Goal: Task Accomplishment & Management: Use online tool/utility

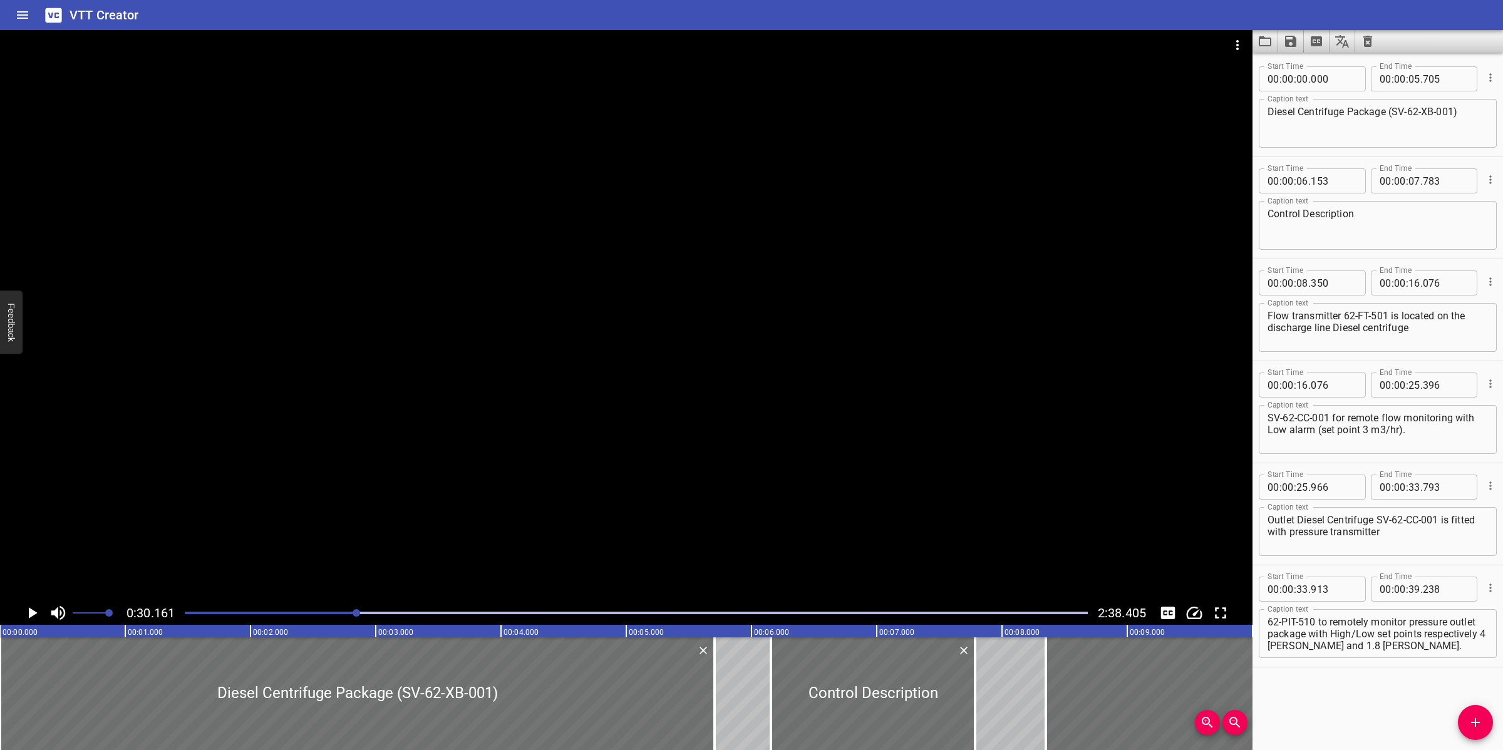
scroll to position [0, 3777]
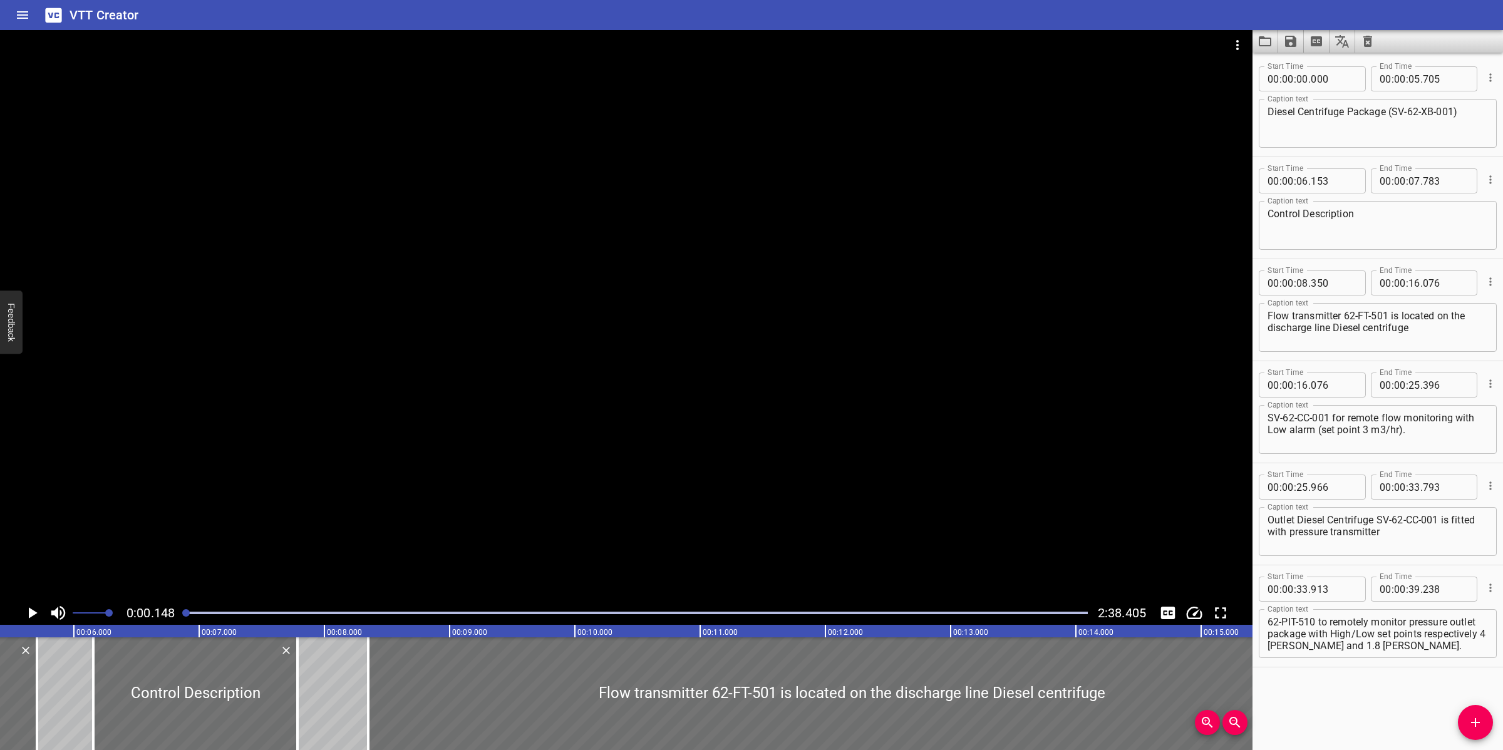
click at [714, 357] on div at bounding box center [626, 315] width 1252 height 571
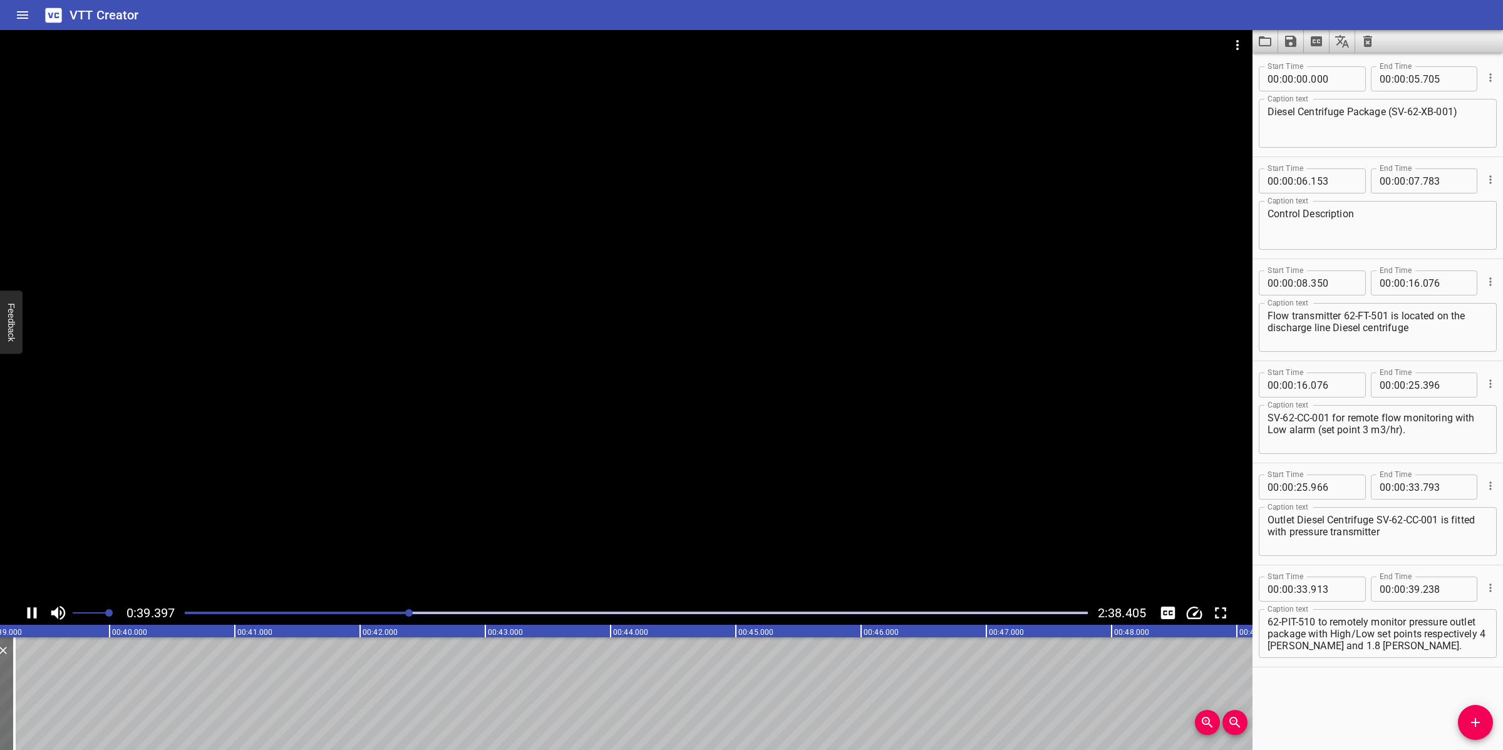
click at [639, 492] on div at bounding box center [626, 315] width 1252 height 571
drag, startPoint x: 634, startPoint y: 510, endPoint x: 642, endPoint y: 503, distance: 10.6
click at [642, 503] on div at bounding box center [626, 315] width 1252 height 571
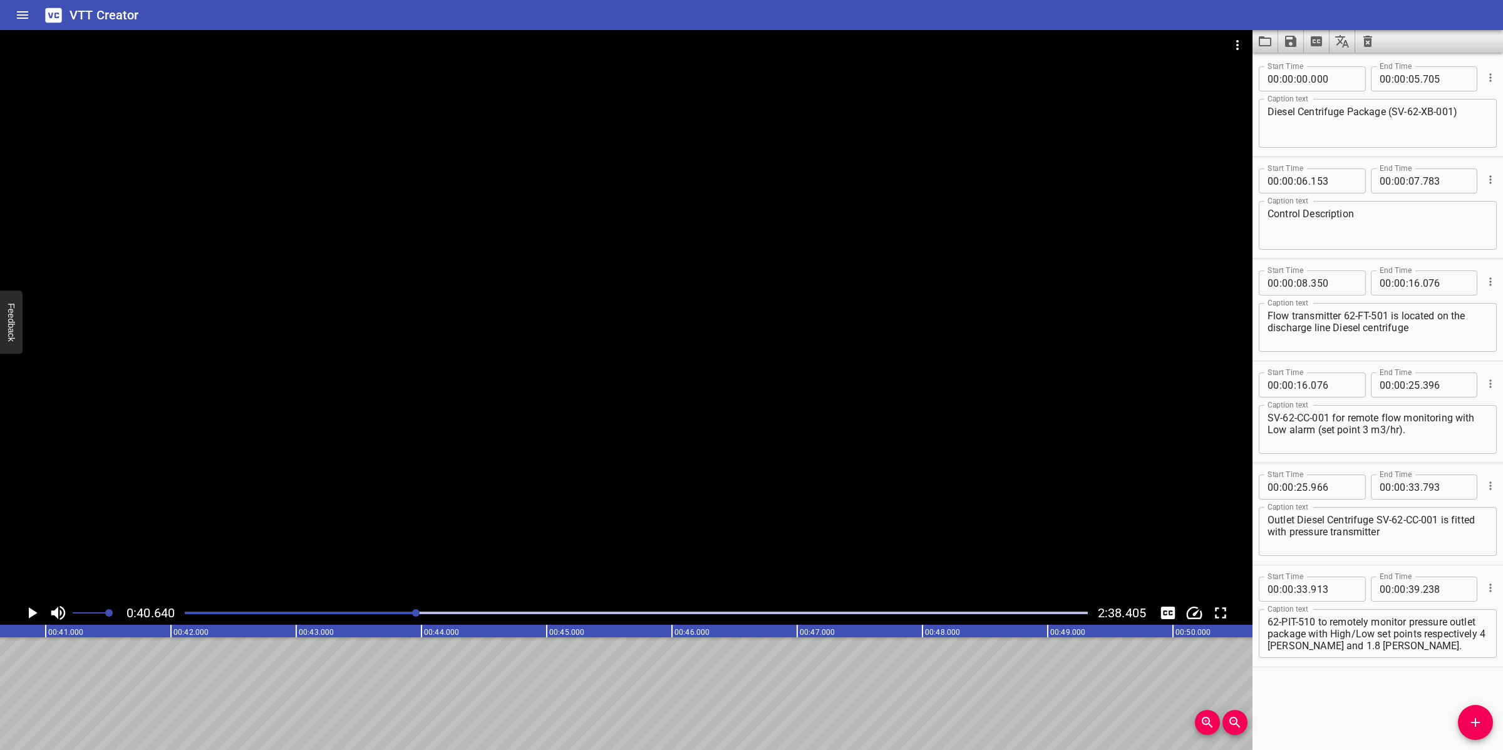
click at [646, 503] on div at bounding box center [626, 315] width 1252 height 571
drag, startPoint x: 646, startPoint y: 503, endPoint x: 652, endPoint y: 503, distance: 6.9
click at [647, 503] on div at bounding box center [626, 315] width 1252 height 571
drag, startPoint x: 1406, startPoint y: 633, endPoint x: 1426, endPoint y: 646, distance: 23.6
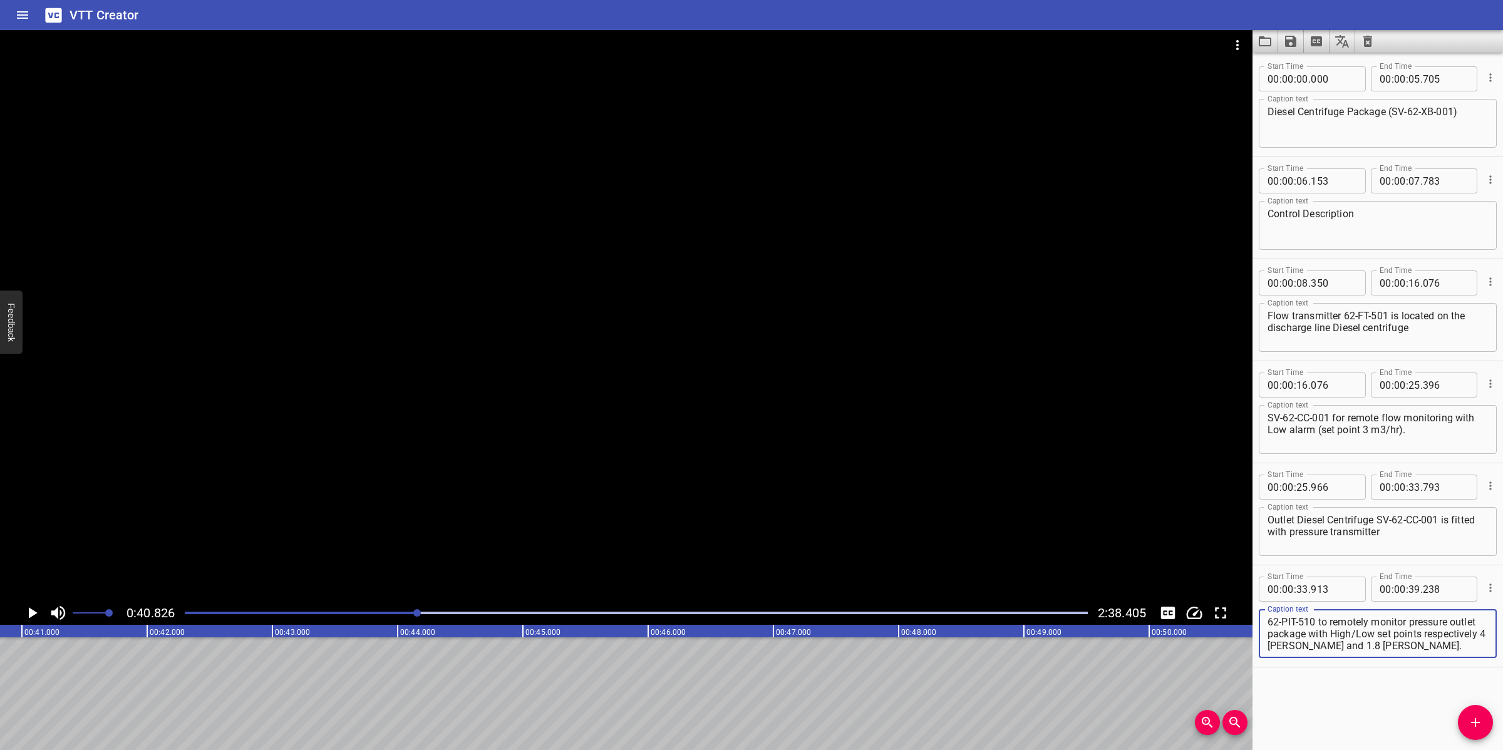
click at [1426, 646] on textarea "62-PIT-510 to remotely monitor pressure outlet package with High/Low set points…" at bounding box center [1377, 634] width 220 height 36
type textarea "62-PIT-510 to remotely monitor pressure outlet package with High/Low"
click at [1409, 586] on input "number" at bounding box center [1414, 589] width 12 height 25
type input "40"
type input "826"
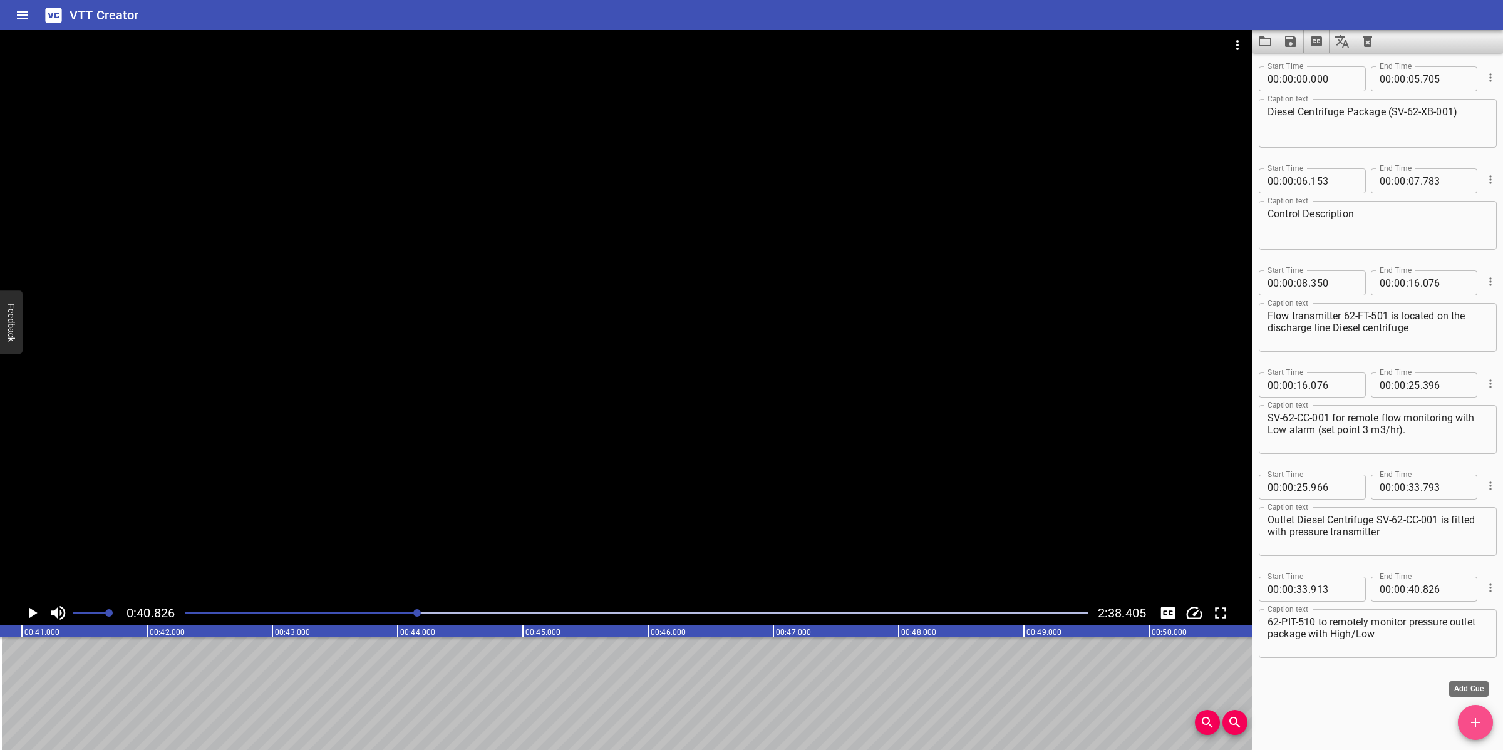
click at [1470, 722] on icon "Add Cue" at bounding box center [1475, 722] width 15 height 15
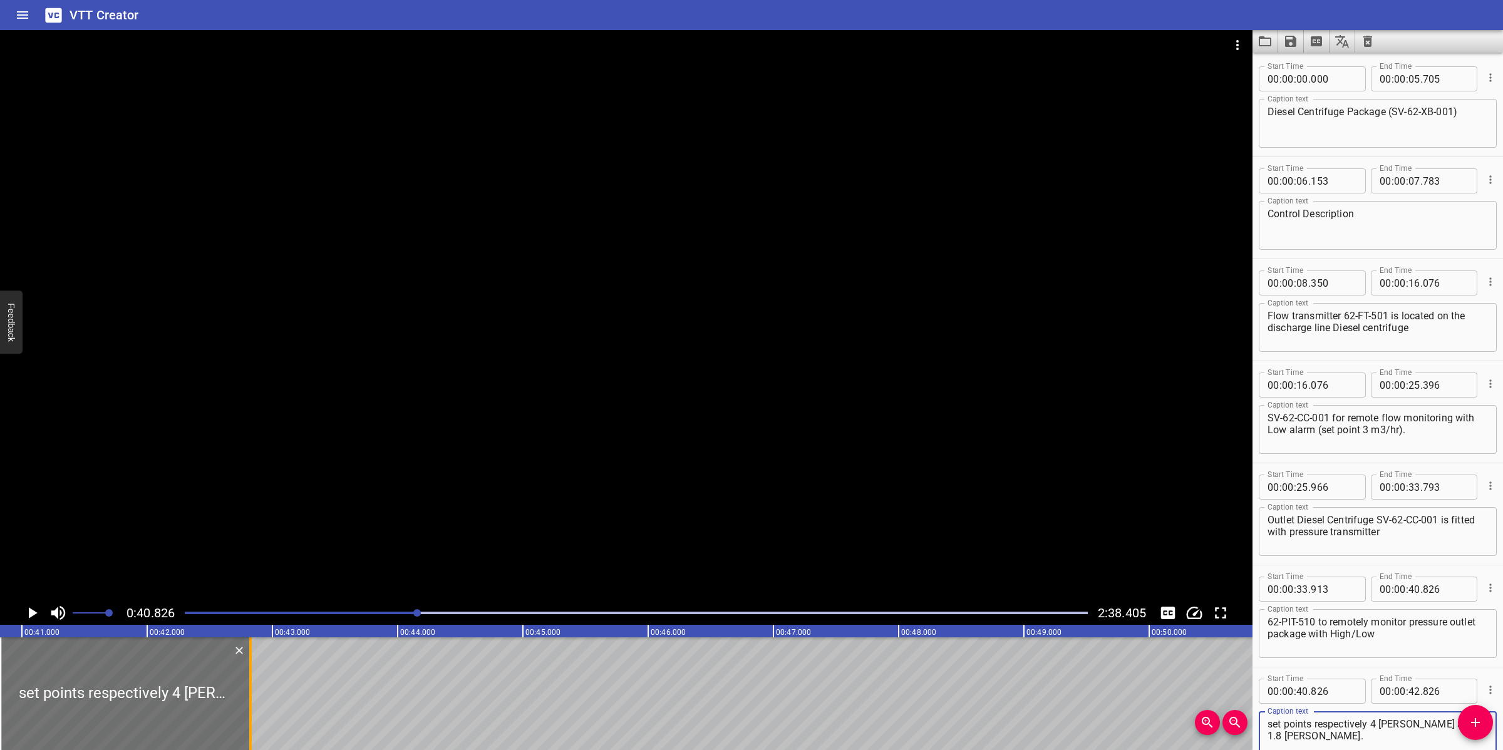
type textarea "set points respectively 4 [PERSON_NAME] and 1.8 [PERSON_NAME]."
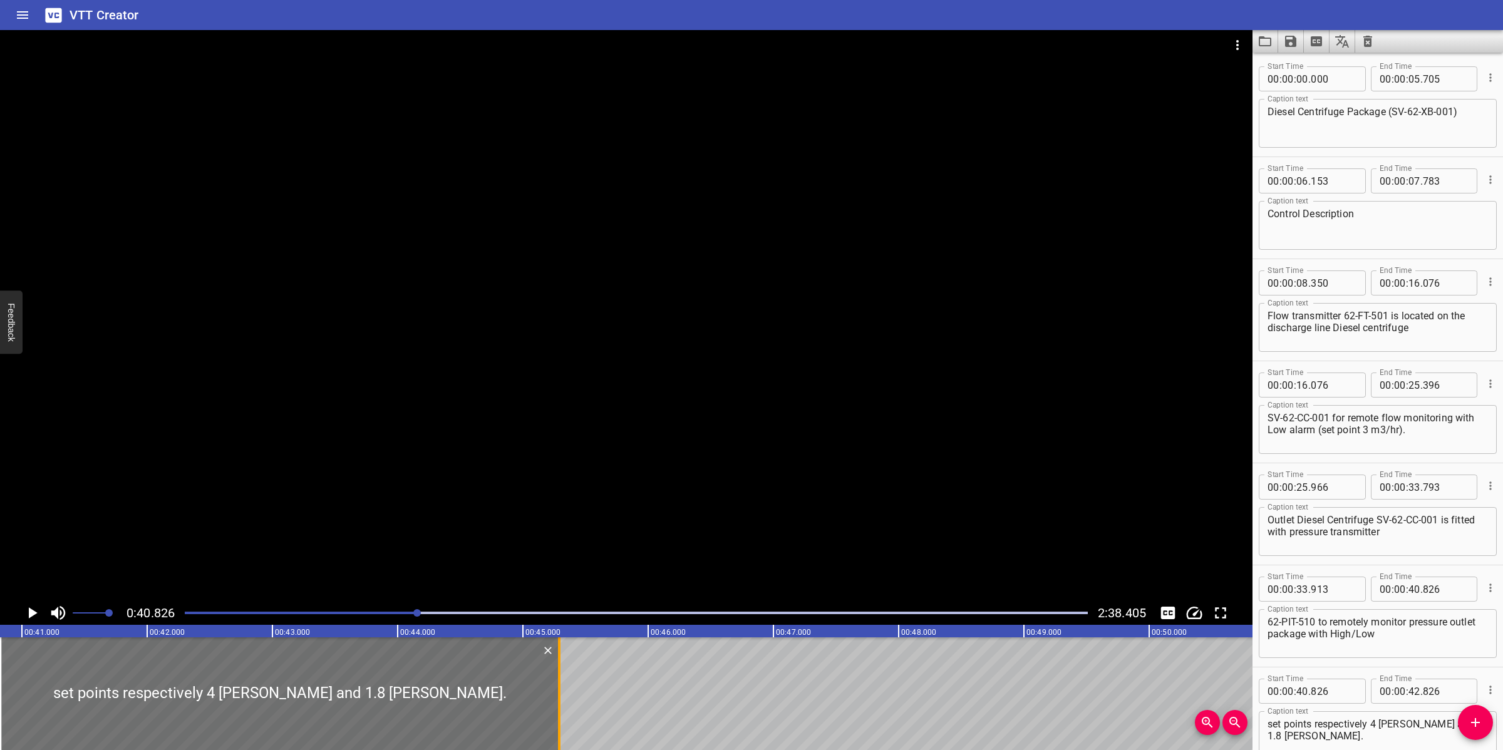
drag, startPoint x: 246, startPoint y: 686, endPoint x: 556, endPoint y: 711, distance: 310.9
click at [556, 711] on div at bounding box center [559, 693] width 13 height 113
type input "45"
type input "301"
click at [615, 461] on div at bounding box center [626, 315] width 1252 height 571
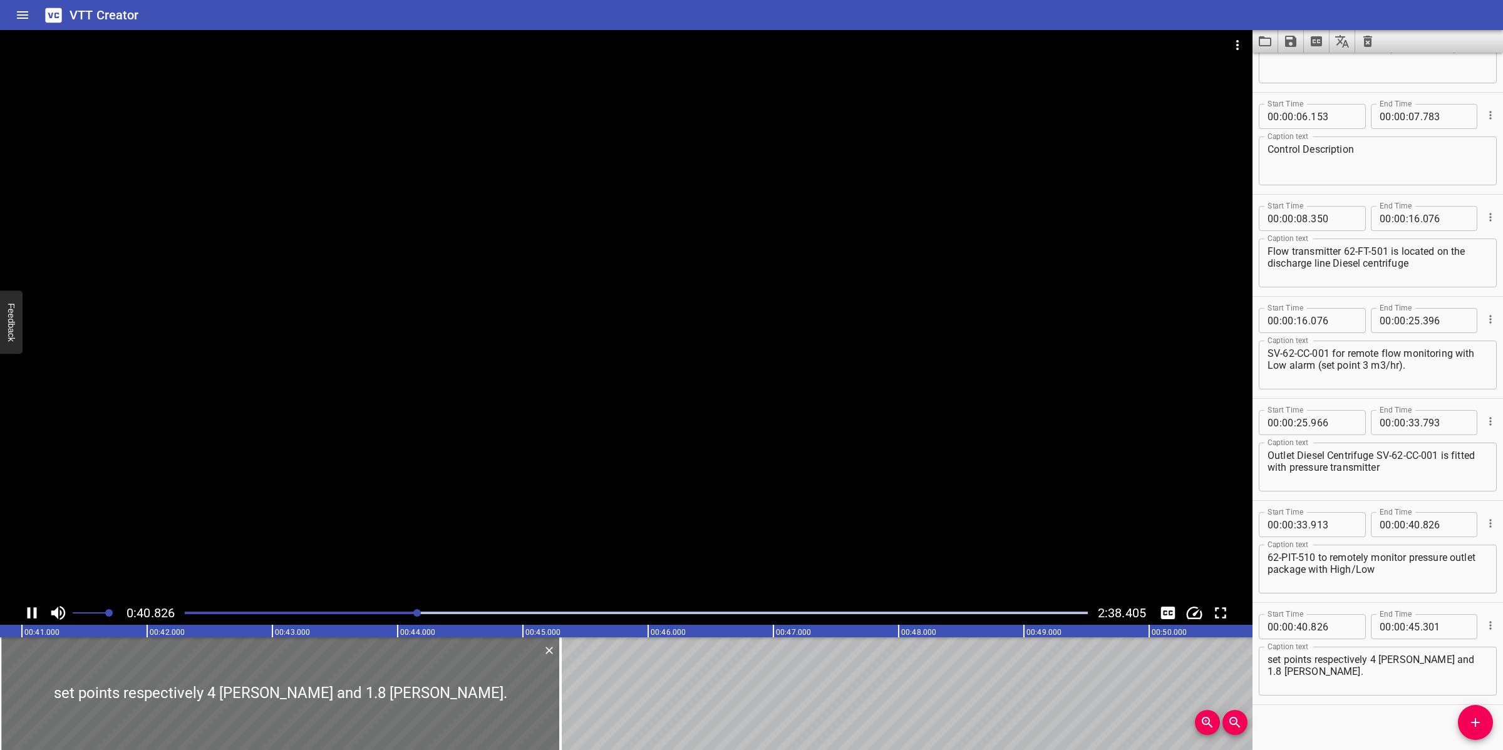
scroll to position [74, 0]
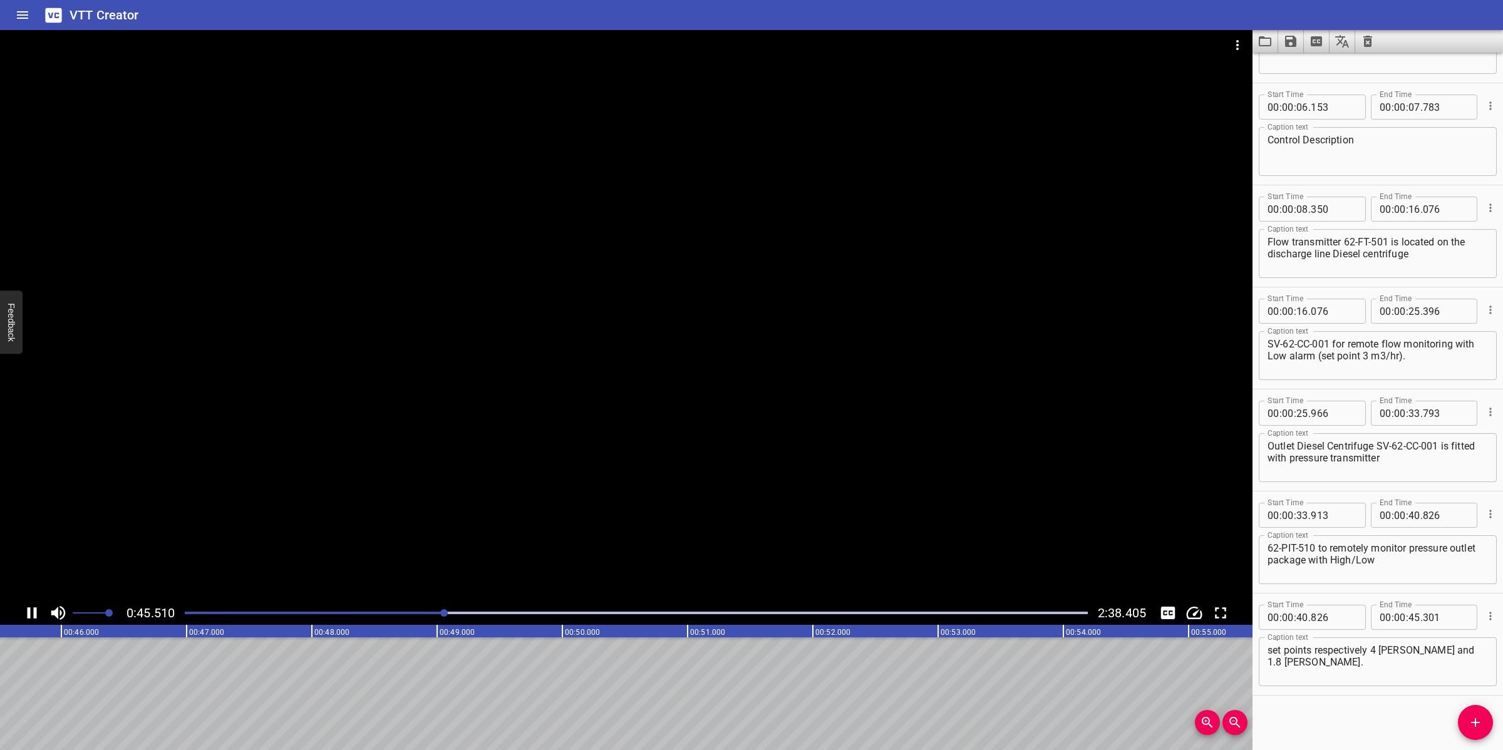
click at [584, 505] on div at bounding box center [626, 315] width 1252 height 571
click at [1475, 719] on icon "Add Cue" at bounding box center [1475, 722] width 15 height 15
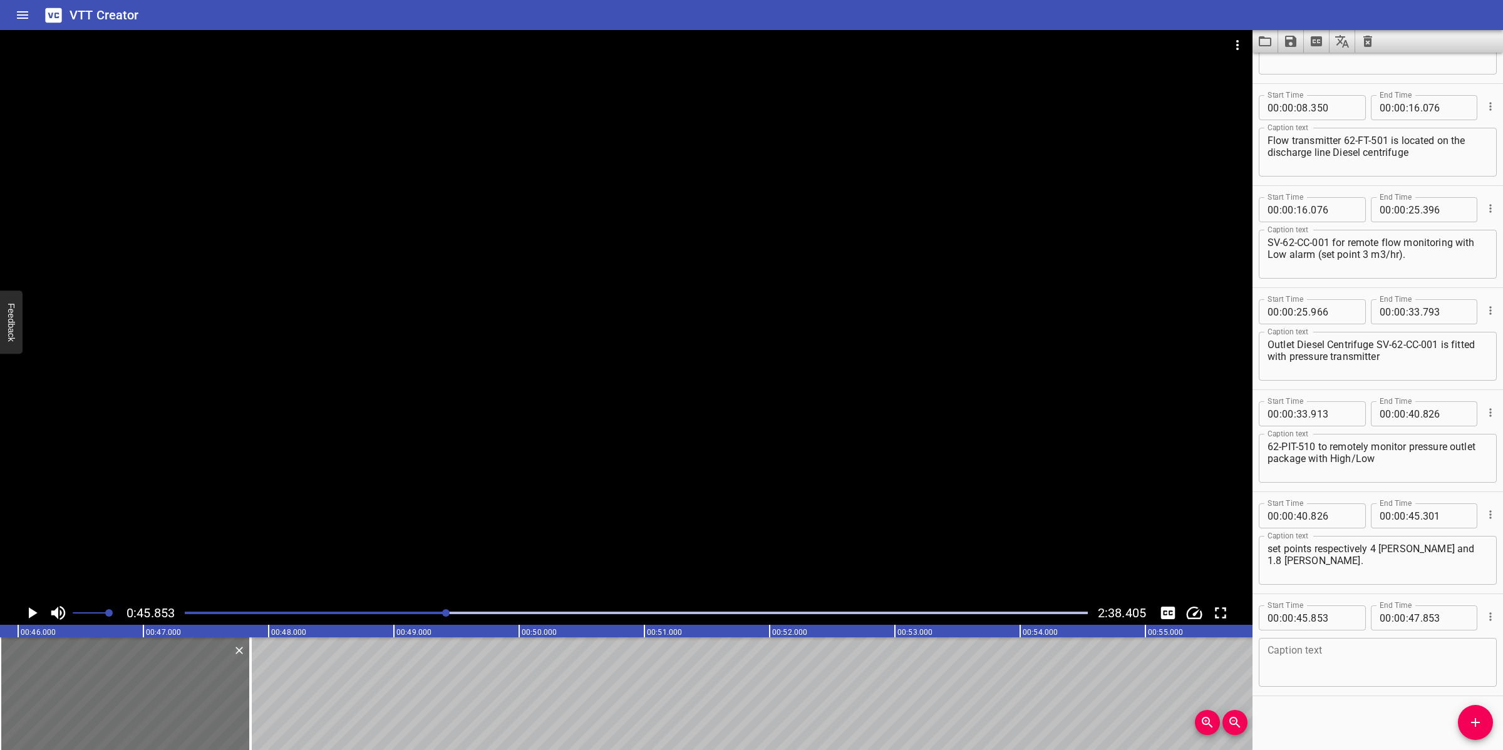
scroll to position [176, 0]
paste textarea "On / off valve 62-XV-510 is fitted at the outlet of the package and fails to cl…"
click at [1329, 672] on textarea at bounding box center [1377, 662] width 220 height 36
click at [1336, 646] on textarea "On / off valve 62-XV-510 is fitted at the outlet of the package and fails to cl…" at bounding box center [1377, 662] width 220 height 36
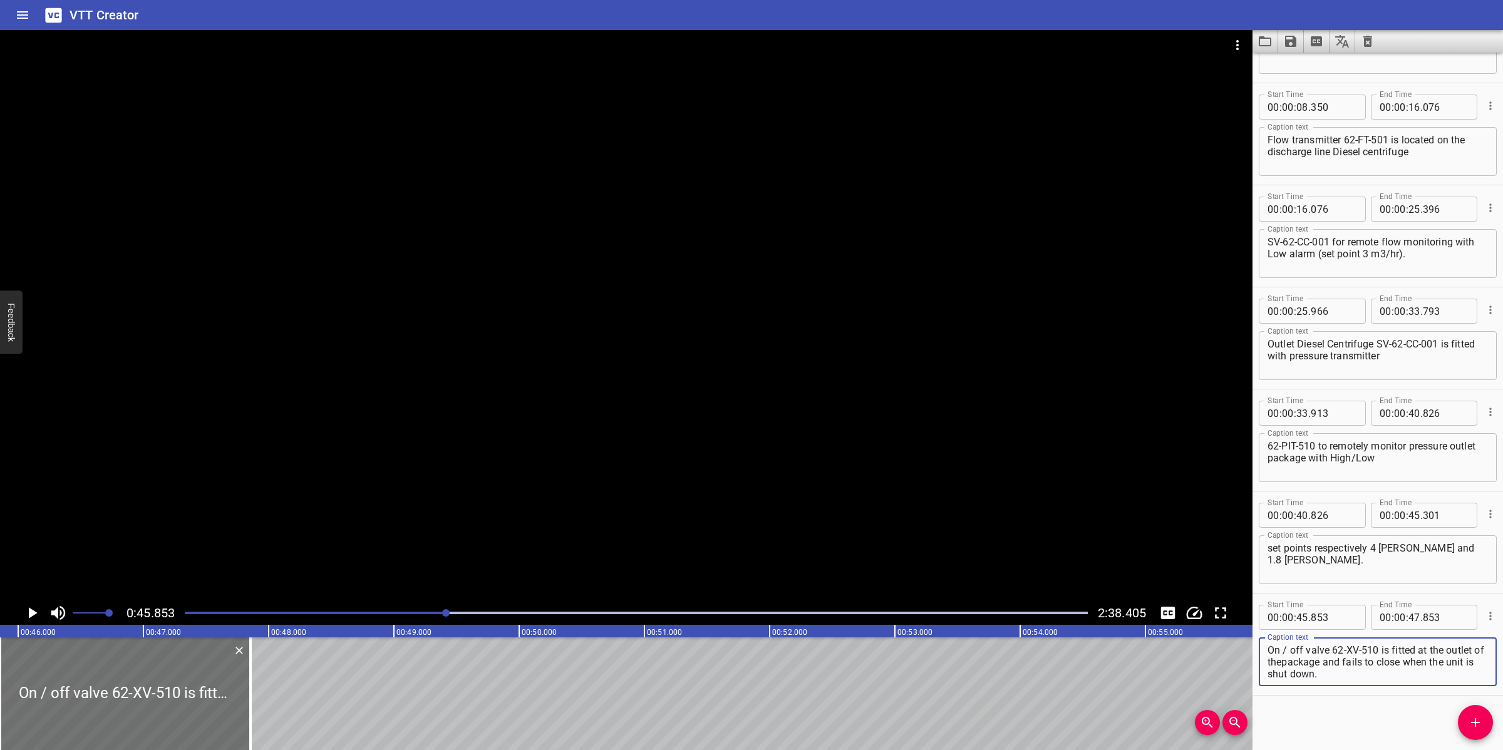
scroll to position [0, 0]
click at [1290, 647] on textarea "On / off valve 62-XV-510 is fitted at the outlet of the package and fails to cl…" at bounding box center [1377, 662] width 220 height 36
click at [1282, 647] on textarea "On /off valve 62-XV-510 is fitted at the outlet of the package and fails to clo…" at bounding box center [1377, 662] width 220 height 36
click at [872, 436] on div at bounding box center [626, 315] width 1252 height 571
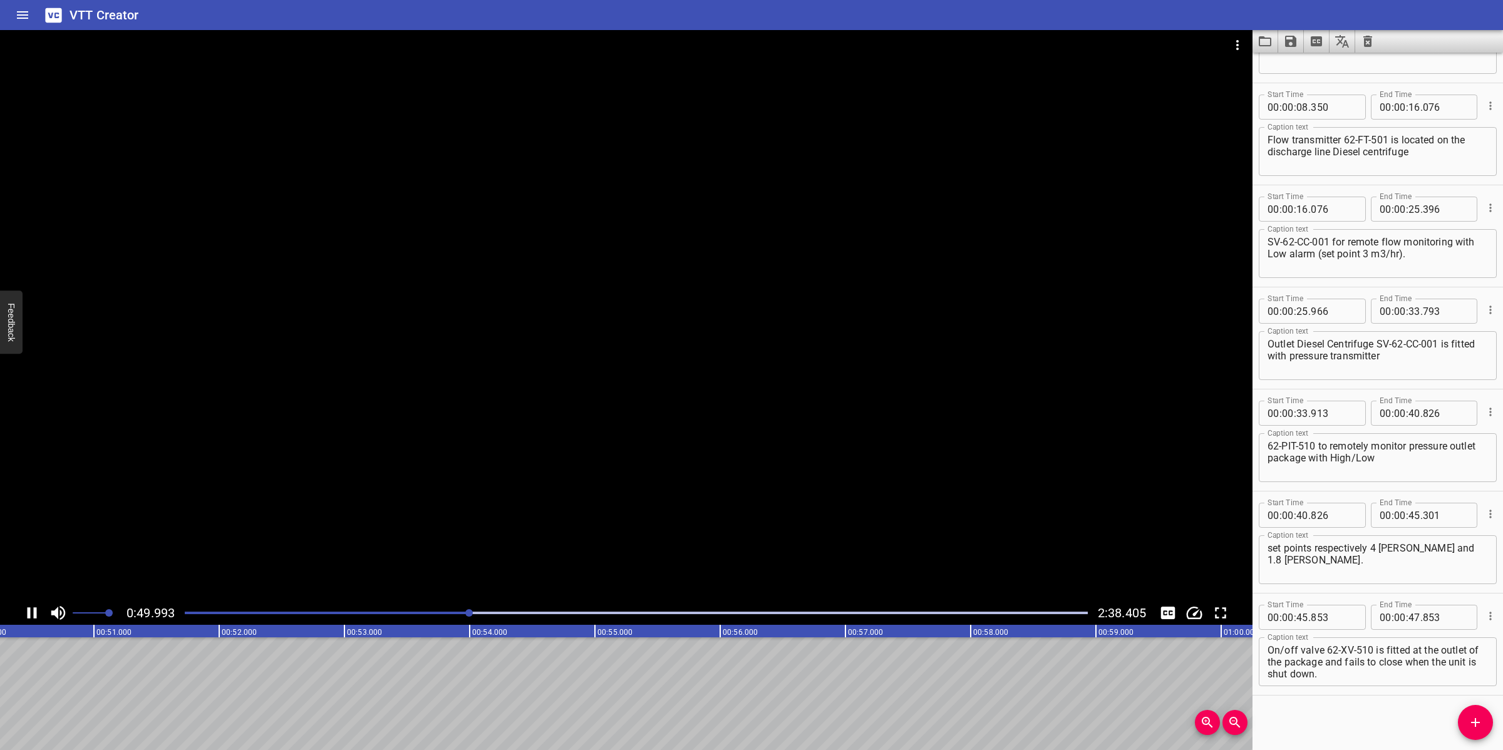
click at [765, 478] on div at bounding box center [626, 315] width 1252 height 571
click at [1388, 656] on textarea "On/off valve 62-XV-510 is fitted at the outlet of the package and fails to clos…" at bounding box center [1377, 662] width 220 height 36
drag, startPoint x: 1373, startPoint y: 647, endPoint x: 1403, endPoint y: 681, distance: 45.7
click at [1403, 681] on div "On/off valve 62-XV-510 is fitted at the outlet of the package and fails to clos…" at bounding box center [1378, 661] width 238 height 49
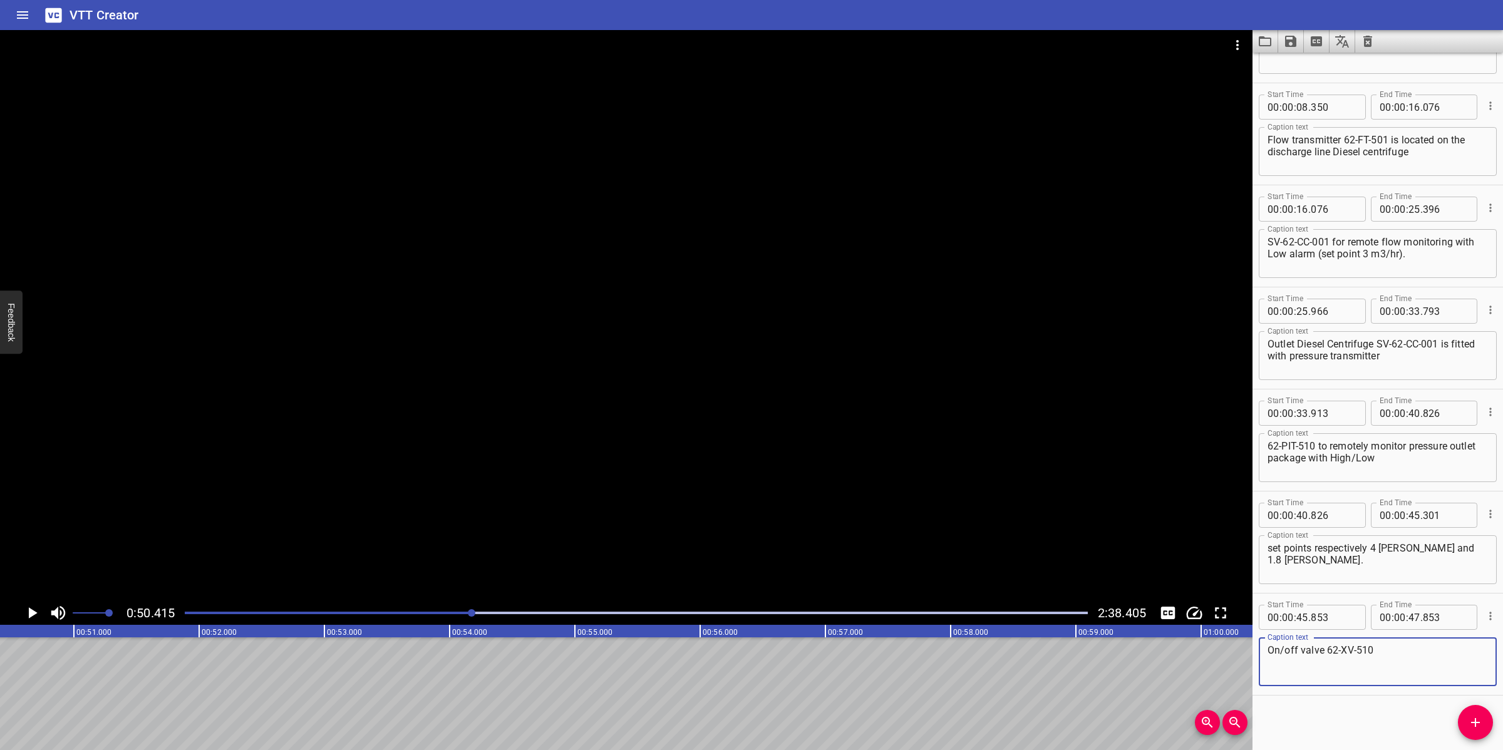
type textarea "On/off valve 62-XV-510"
click at [1409, 620] on input "number" at bounding box center [1414, 617] width 12 height 25
type input "50"
type input "415"
click at [1479, 712] on button "Add Cue" at bounding box center [1475, 722] width 35 height 35
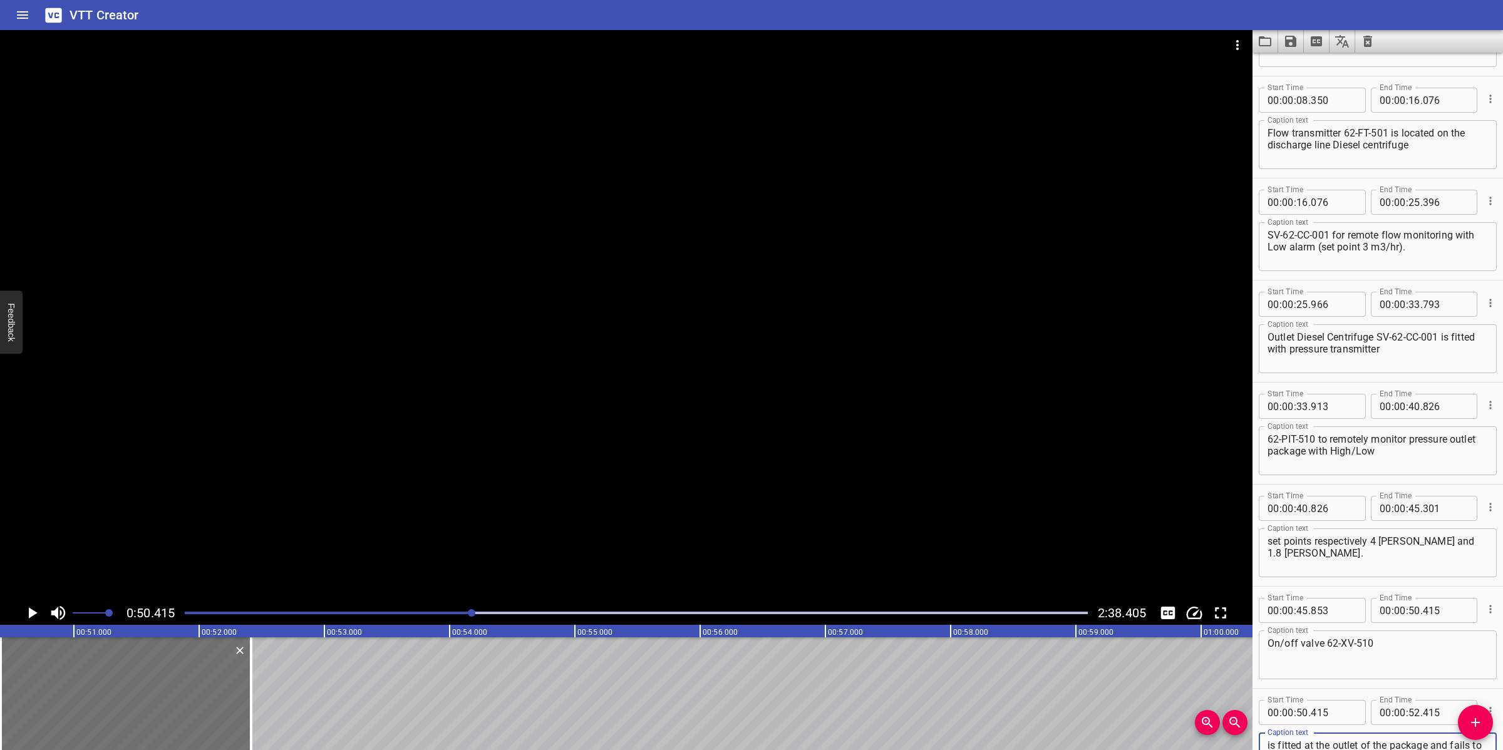
scroll to position [195, 0]
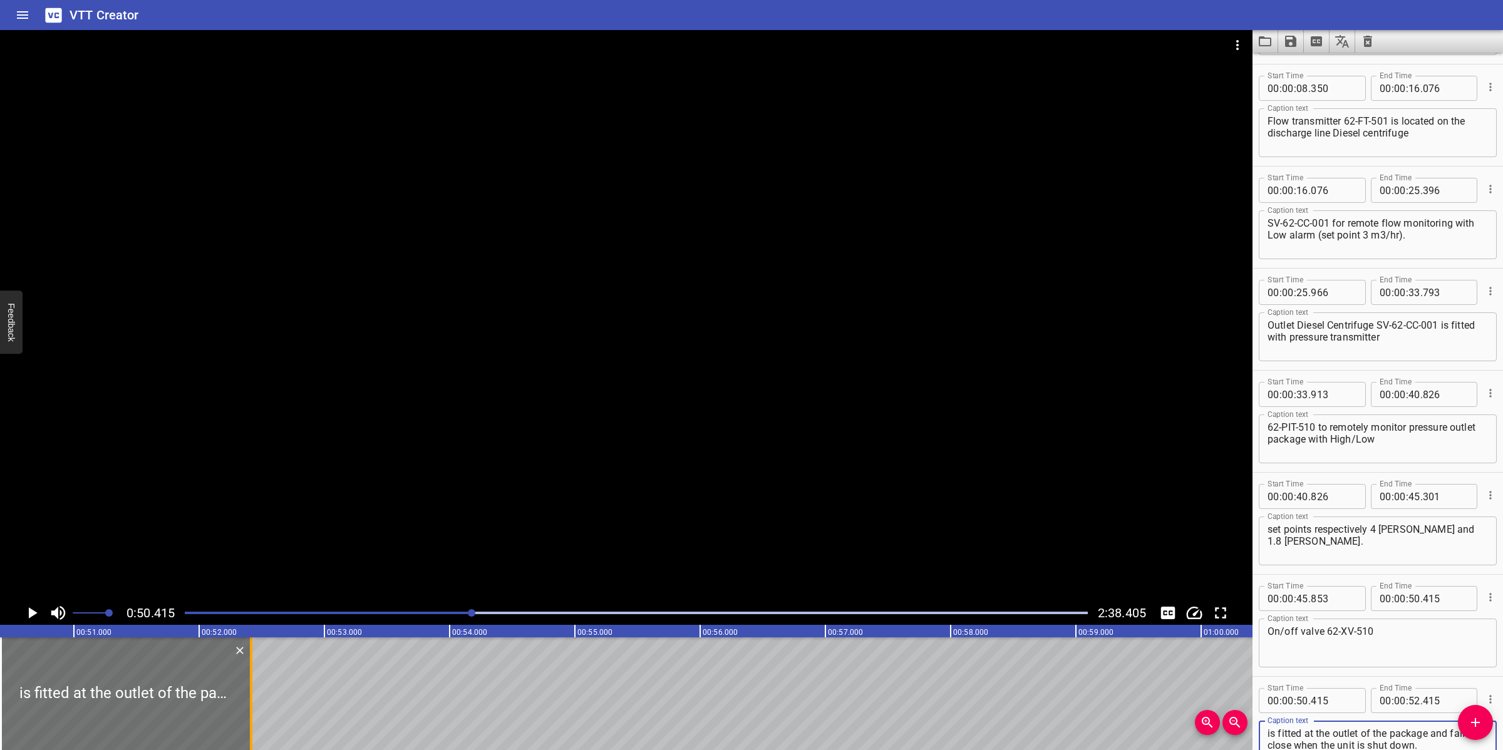
type textarea "is fitted at the outlet of the package and fails to close when the unit is shut…"
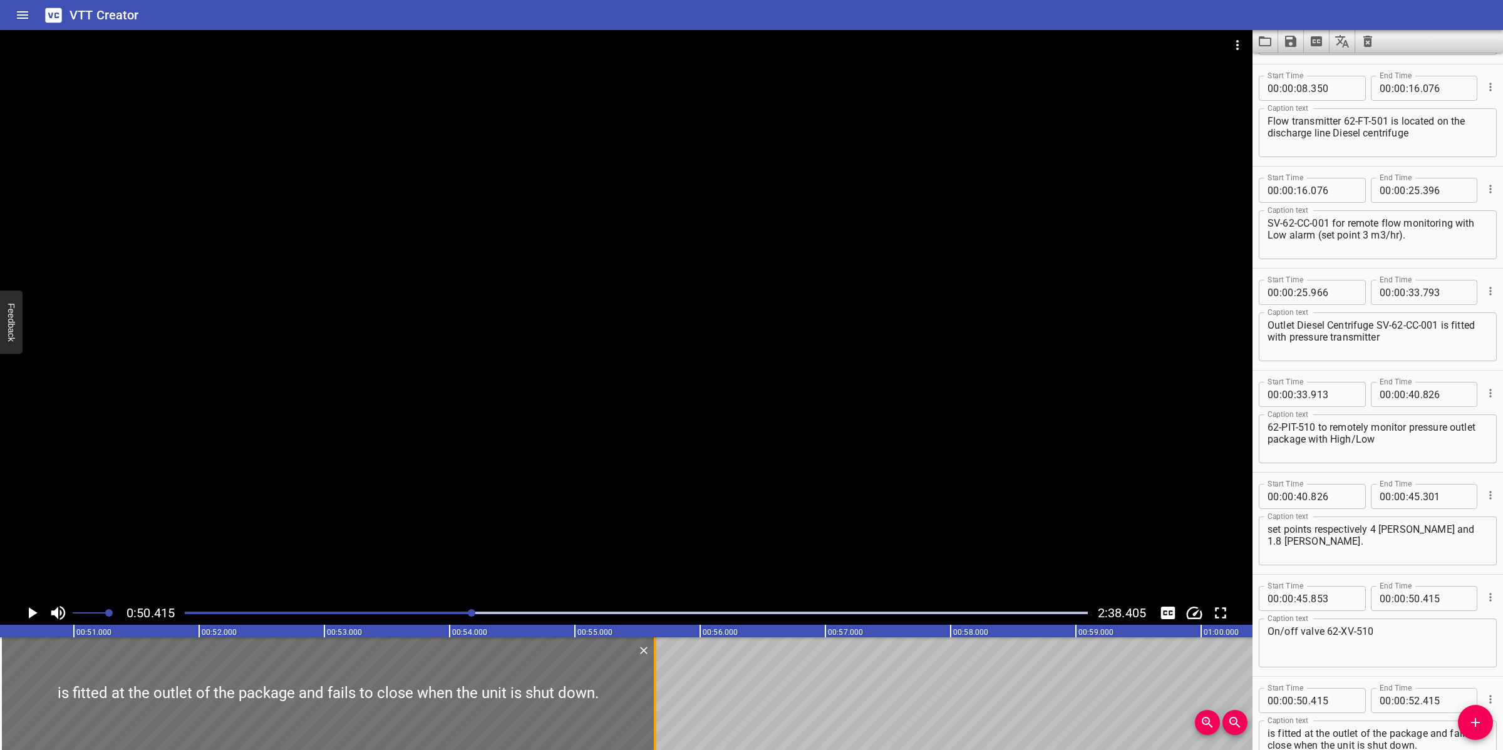
drag, startPoint x: 250, startPoint y: 694, endPoint x: 654, endPoint y: 690, distance: 403.9
click at [654, 690] on div at bounding box center [655, 693] width 3 height 113
type input "55"
type input "640"
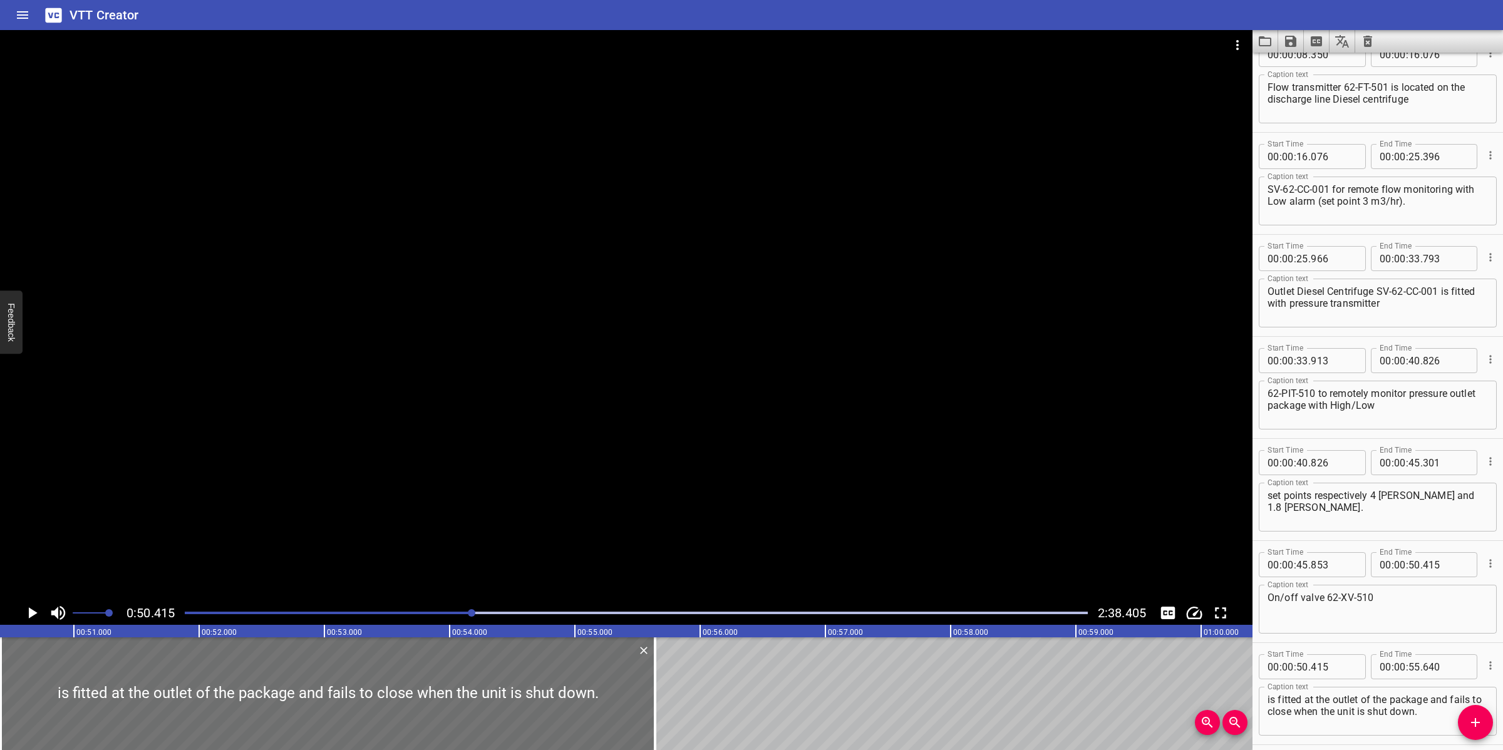
scroll to position [279, 0]
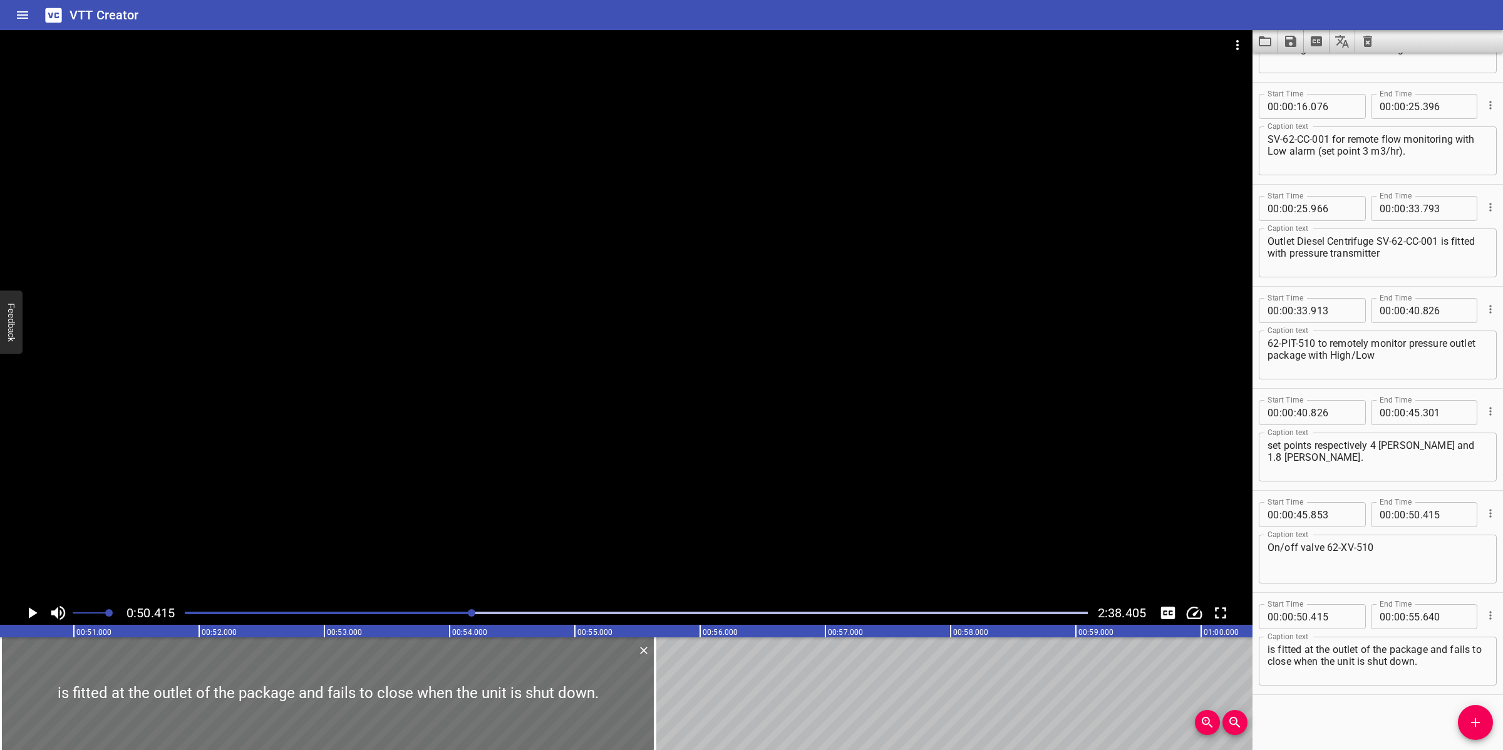
click at [1272, 649] on textarea "is fitted at the outlet of the package and fails to close when the unit is shut…" at bounding box center [1377, 662] width 220 height 36
type textarea "is fitted at the outlet of the package and fails to close when the unit is shut…"
click at [810, 454] on div at bounding box center [626, 315] width 1252 height 571
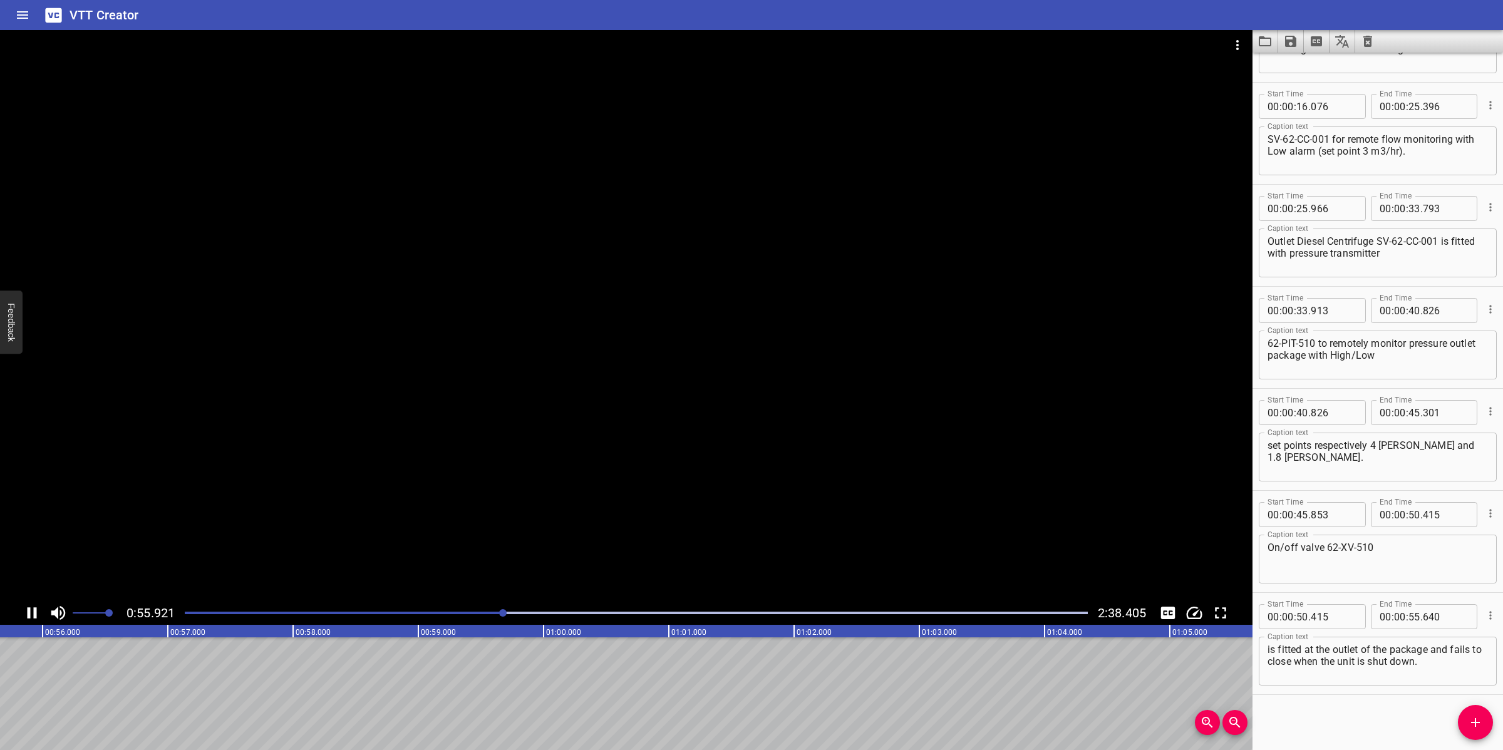
click at [736, 502] on div at bounding box center [626, 315] width 1252 height 571
click at [1482, 719] on icon "Add Cue" at bounding box center [1475, 722] width 15 height 15
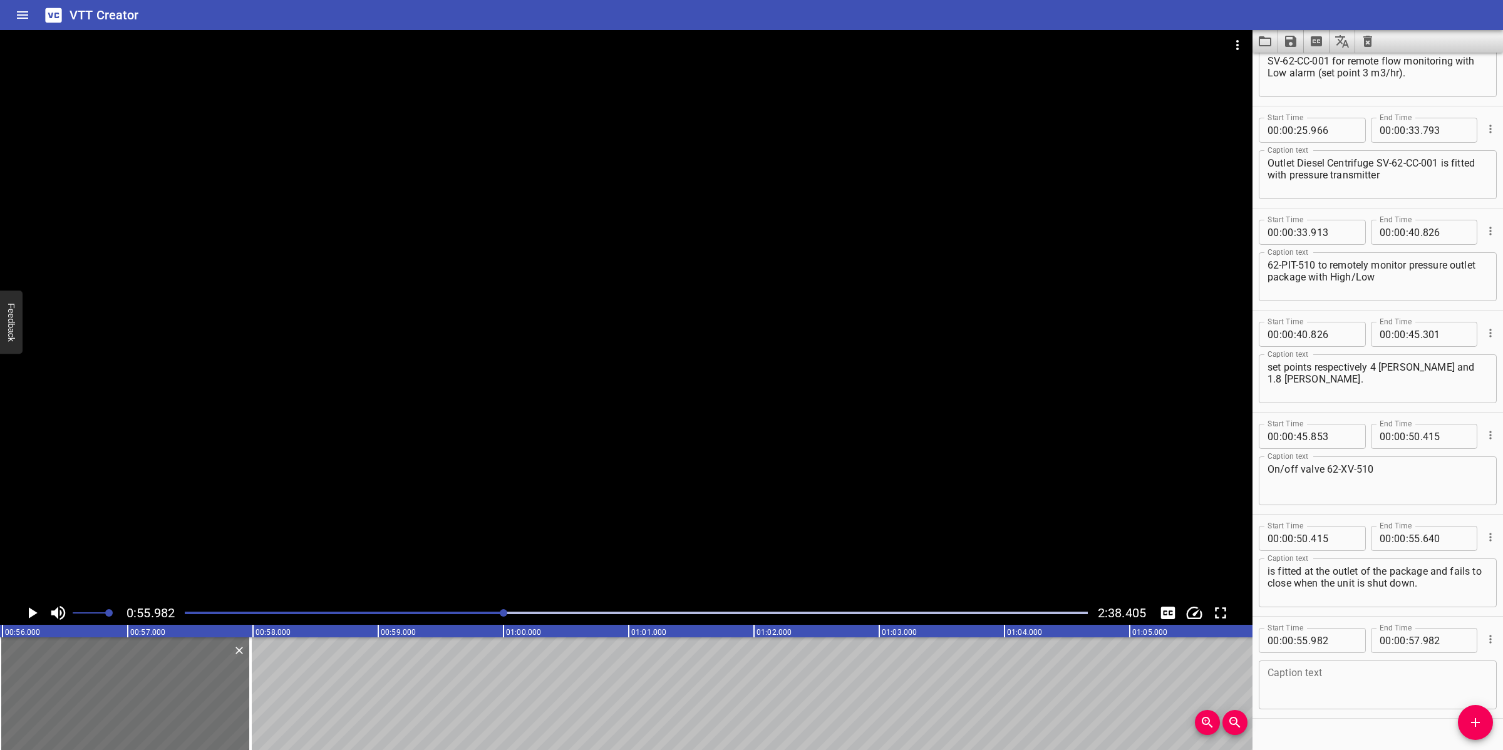
scroll to position [380, 0]
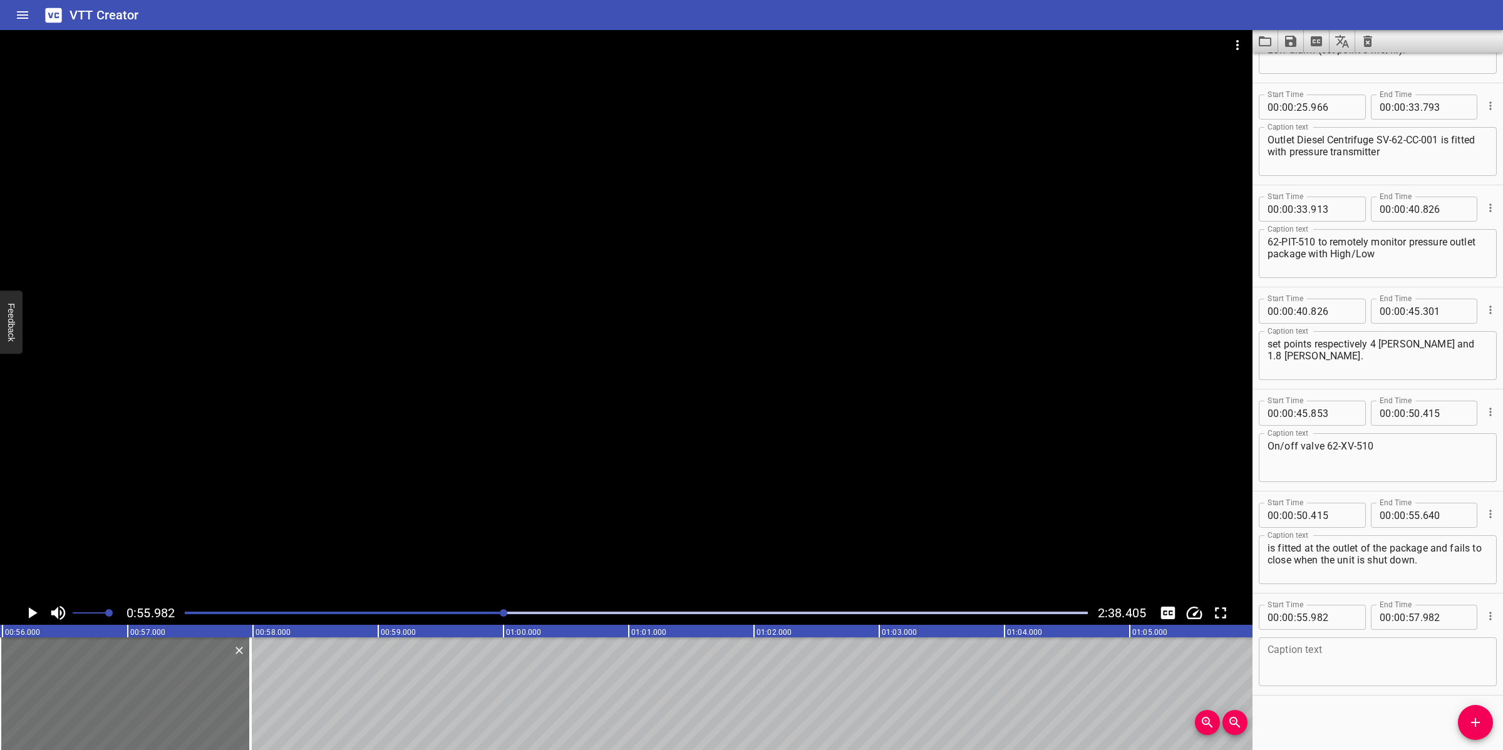
click at [1346, 674] on textarea at bounding box center [1377, 662] width 220 height 36
paste textarea "Diesel Centrifuge SV-62-CC-001 separated water outlet line is equipped with on …"
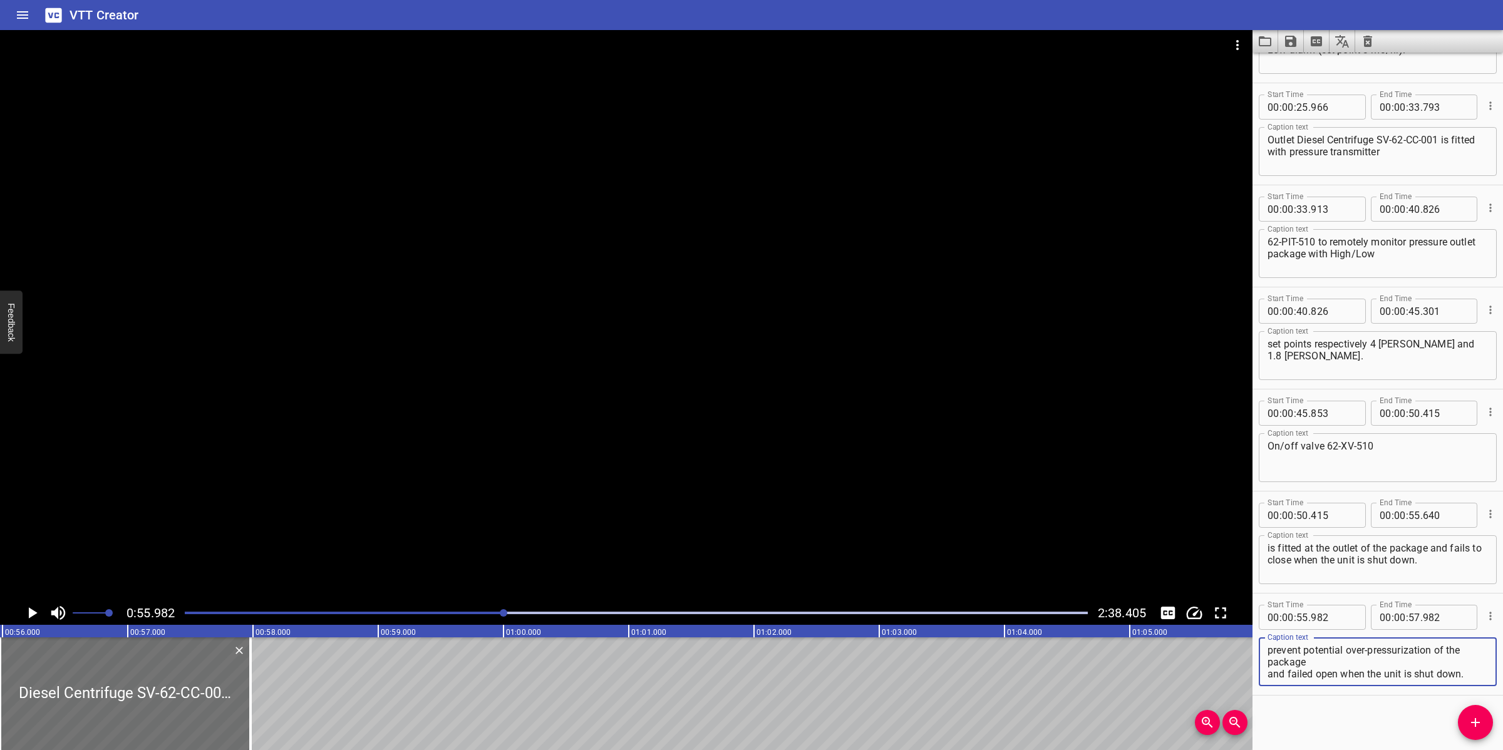
click at [662, 449] on div at bounding box center [626, 315] width 1252 height 571
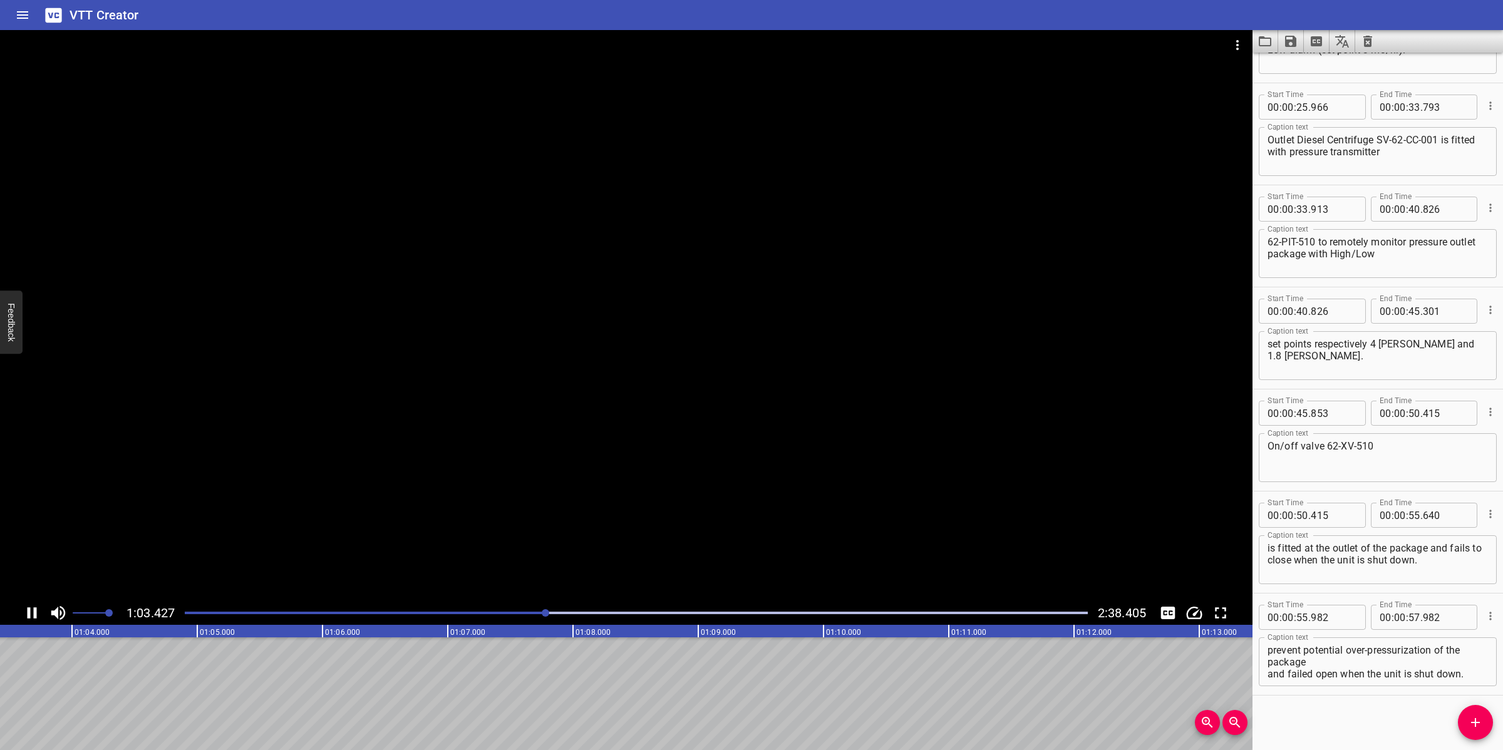
click at [674, 498] on div at bounding box center [626, 315] width 1252 height 571
click at [1288, 656] on textarea "Diesel Centrifuge SV-62-CC-001 separated water outlet line is equipped with on …" at bounding box center [1377, 662] width 220 height 36
drag, startPoint x: 1314, startPoint y: 673, endPoint x: 1495, endPoint y: 677, distance: 181.6
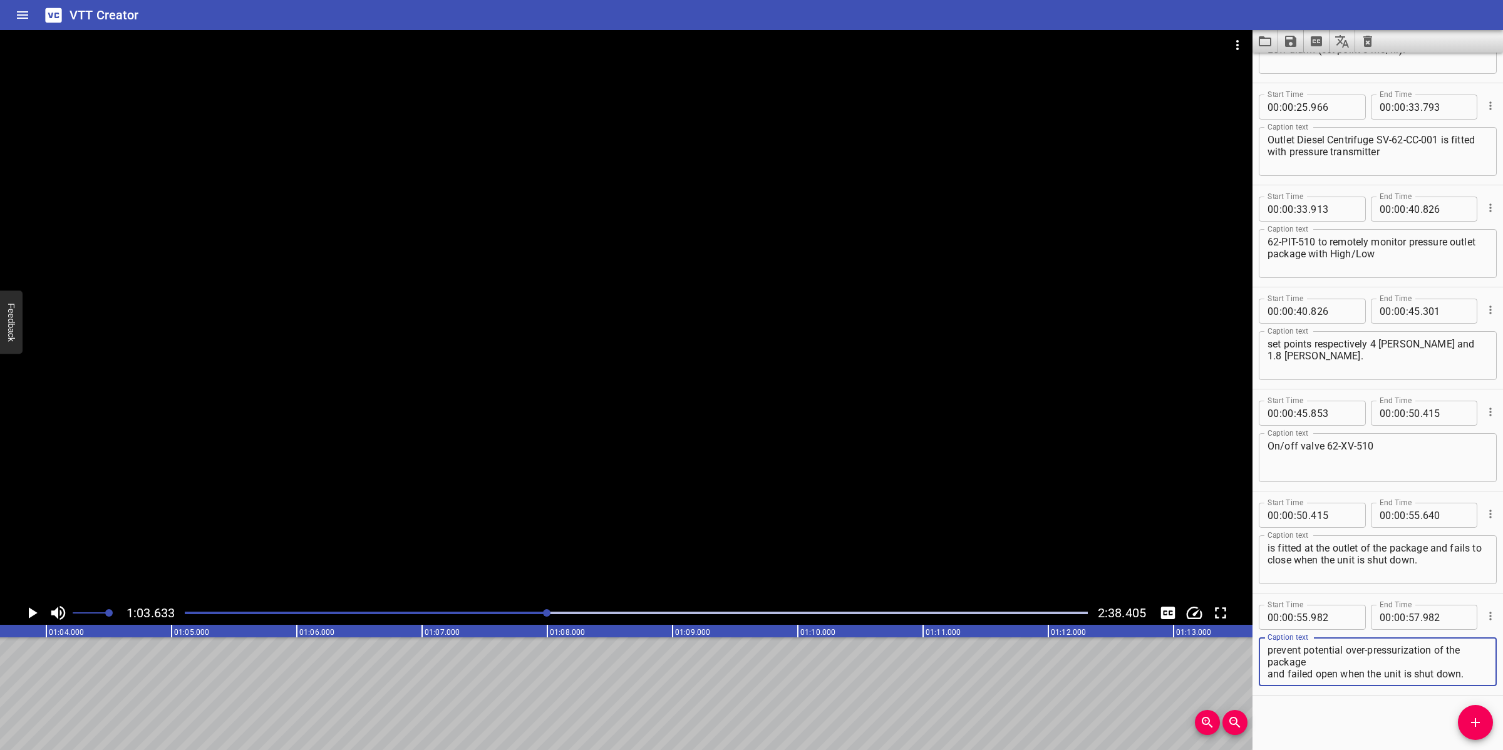
click at [1495, 677] on div "Start Time 00 : 00 : 00 . 000 Start Time End Time 00 : 00 : 05 . 705 End Time C…" at bounding box center [1377, 402] width 250 height 698
click at [1321, 664] on textarea "Diesel Centrifuge SV-62-CC-001 separated water outlet line" at bounding box center [1377, 662] width 220 height 36
type textarea "Diesel Centrifuge SV-62-CC-001 separated water outlet line"
click at [1398, 612] on input "number" at bounding box center [1400, 617] width 12 height 25
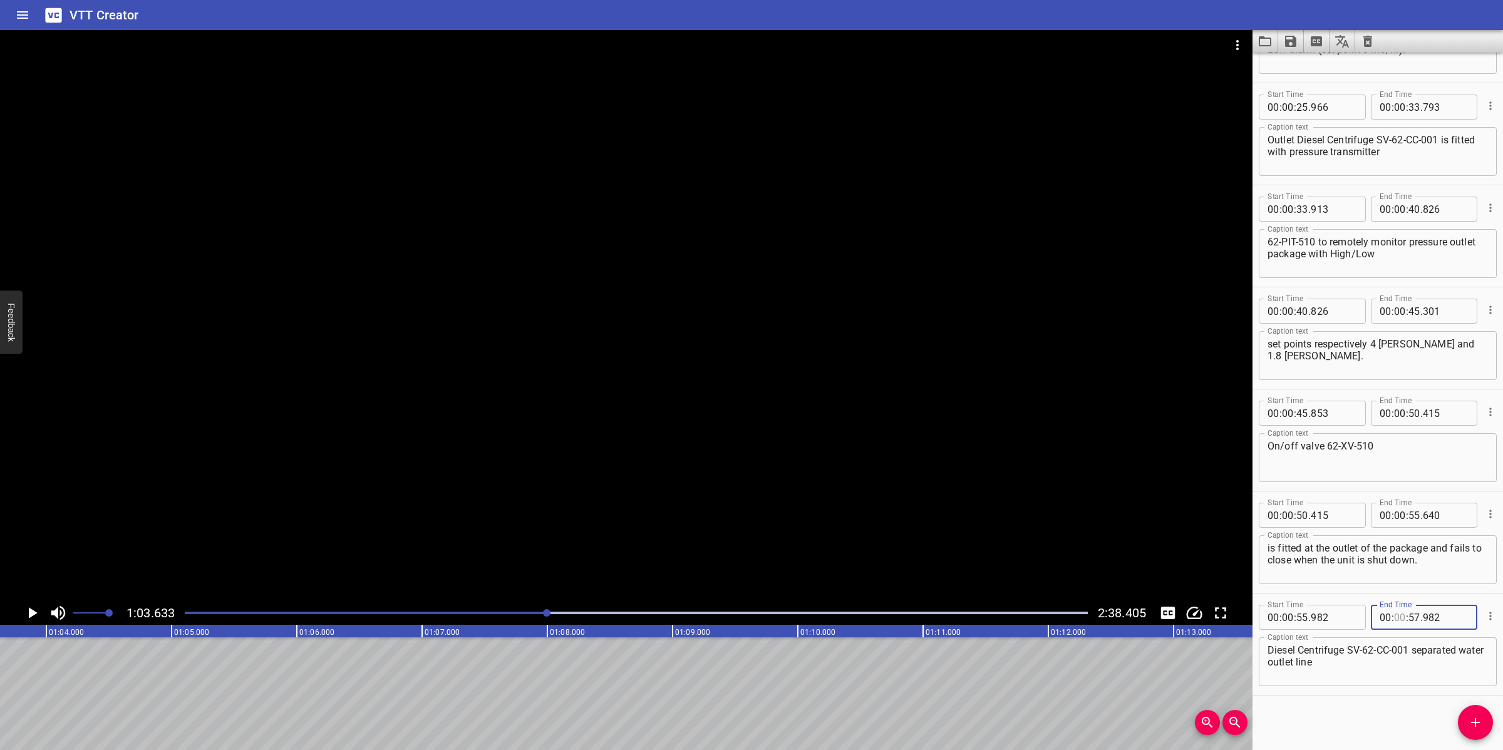
type input "00"
click at [1409, 614] on input "number" at bounding box center [1414, 617] width 12 height 25
type input "03"
type input "982"
click at [1394, 621] on input "number" at bounding box center [1400, 617] width 12 height 25
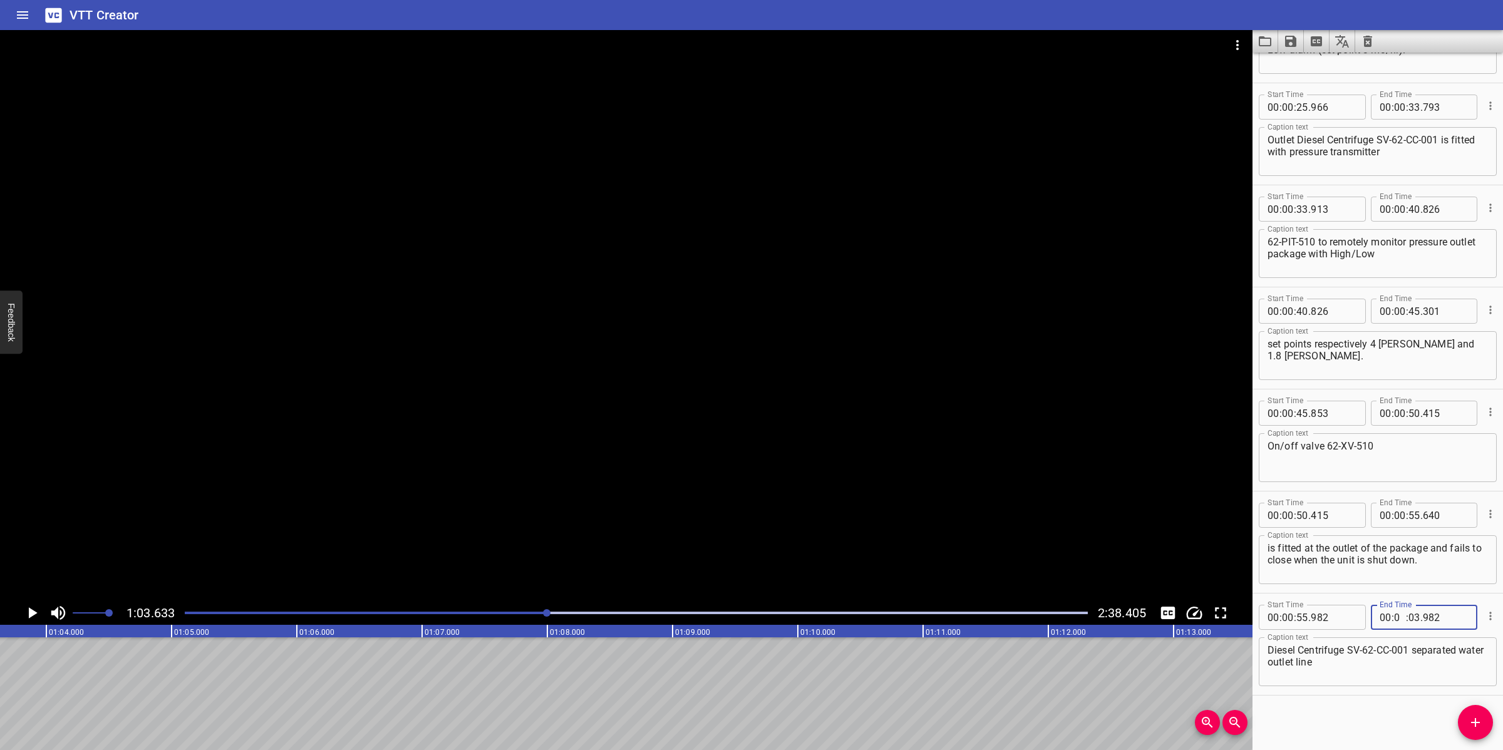
type input "01"
type input "03"
click at [1425, 615] on input "number" at bounding box center [1446, 617] width 46 height 25
type input "633"
click at [1468, 724] on icon "Add Cue" at bounding box center [1475, 722] width 15 height 15
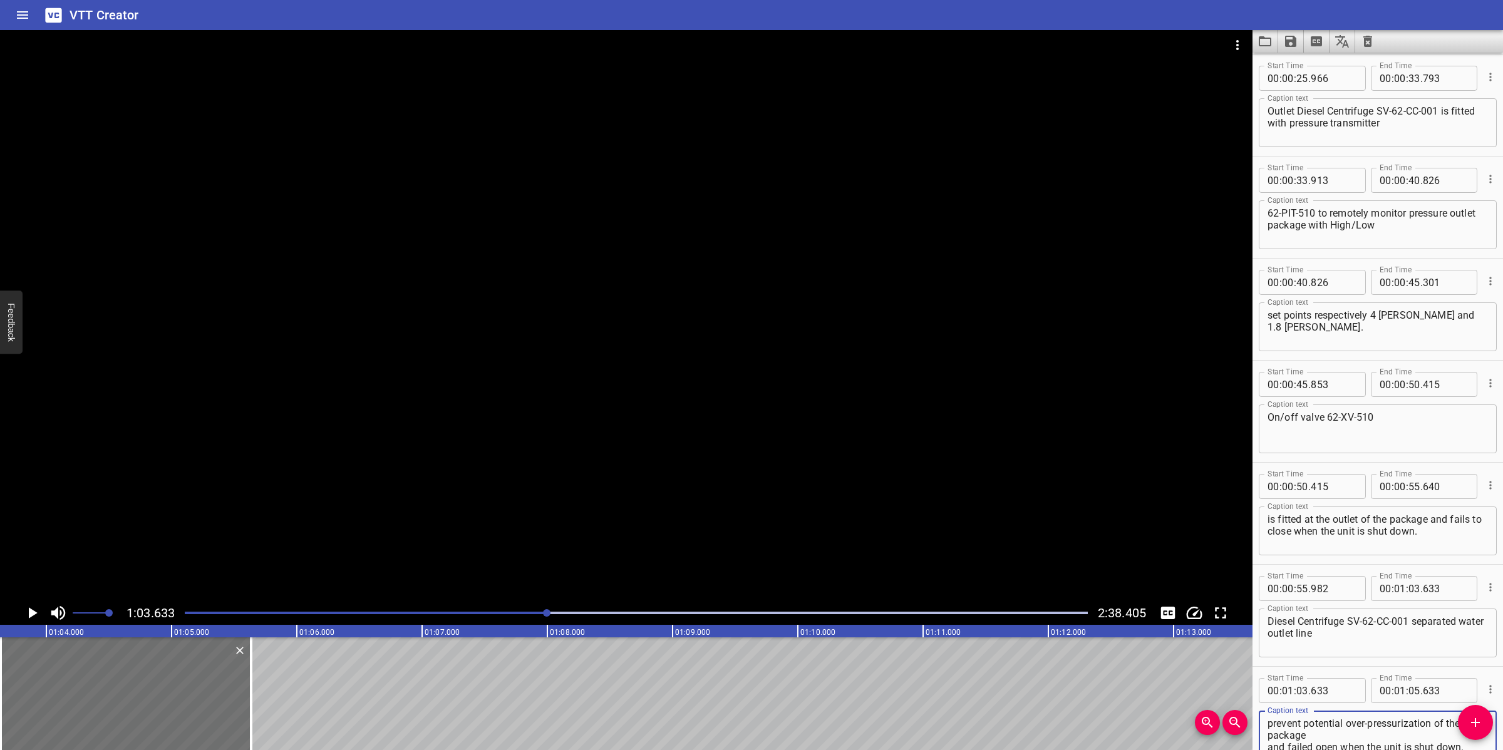
scroll to position [410, 0]
type textarea "is equipped with on / off valve 62-XV-530 to prevent potential over-pressurizat…"
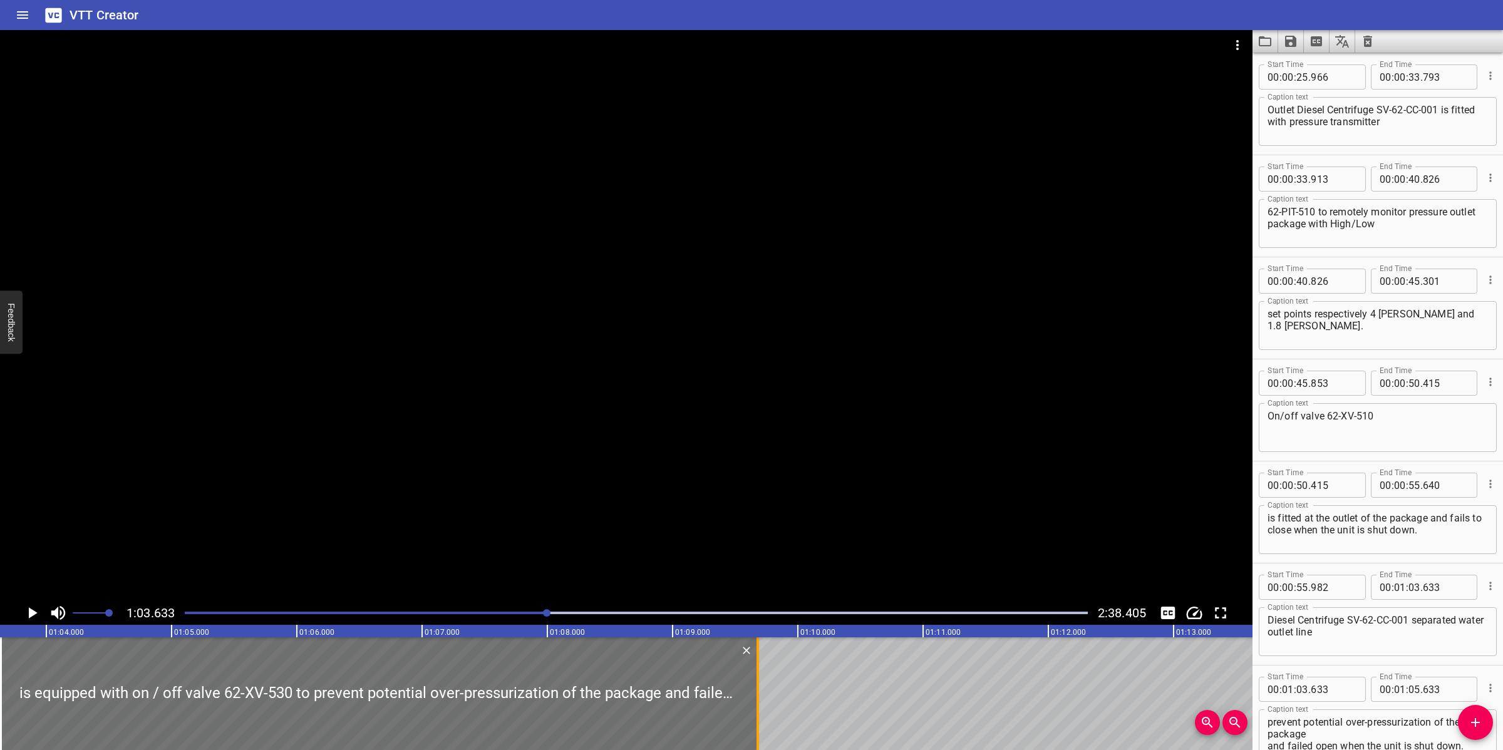
drag, startPoint x: 252, startPoint y: 674, endPoint x: 758, endPoint y: 668, distance: 506.0
click at [758, 668] on div at bounding box center [757, 693] width 3 height 113
type input "09"
type input "673"
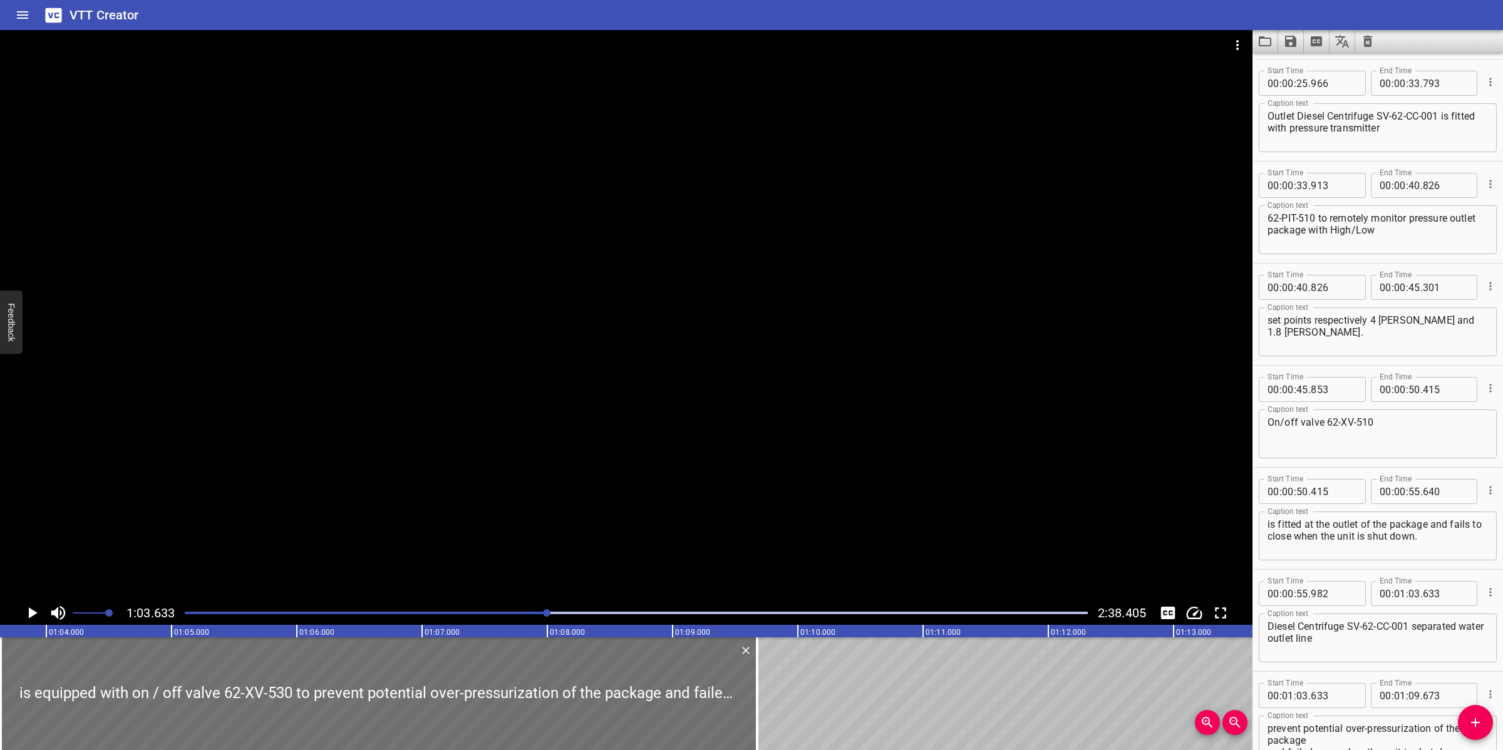
scroll to position [0, 0]
click at [1366, 729] on textarea "is equipped with on / off valve 62-XV-530 to prevent potential over-pressurizat…" at bounding box center [1377, 741] width 220 height 36
click at [1359, 726] on textarea "is equipped with on /off valve 62-XV-530 to prevent potential over-pressurizati…" at bounding box center [1377, 741] width 220 height 36
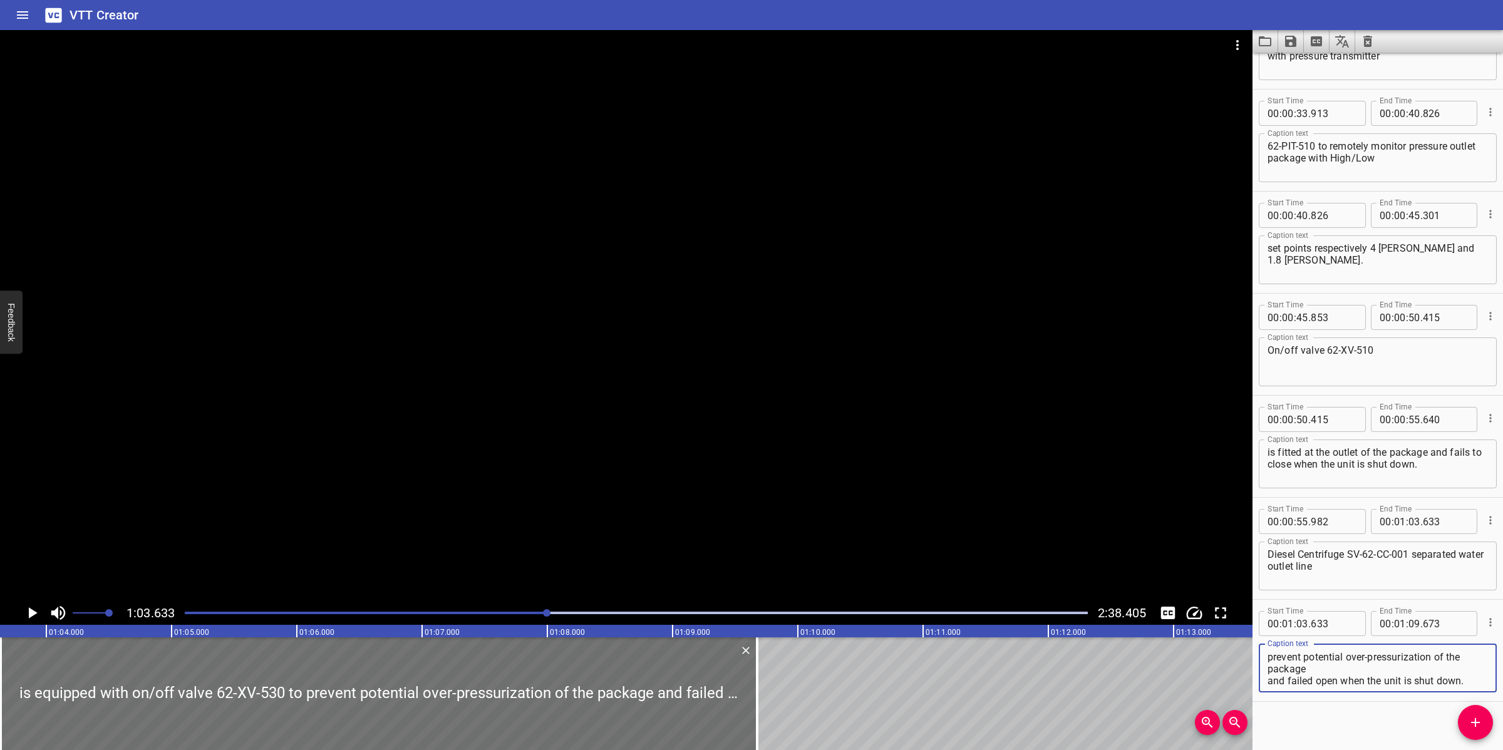
scroll to position [482, 0]
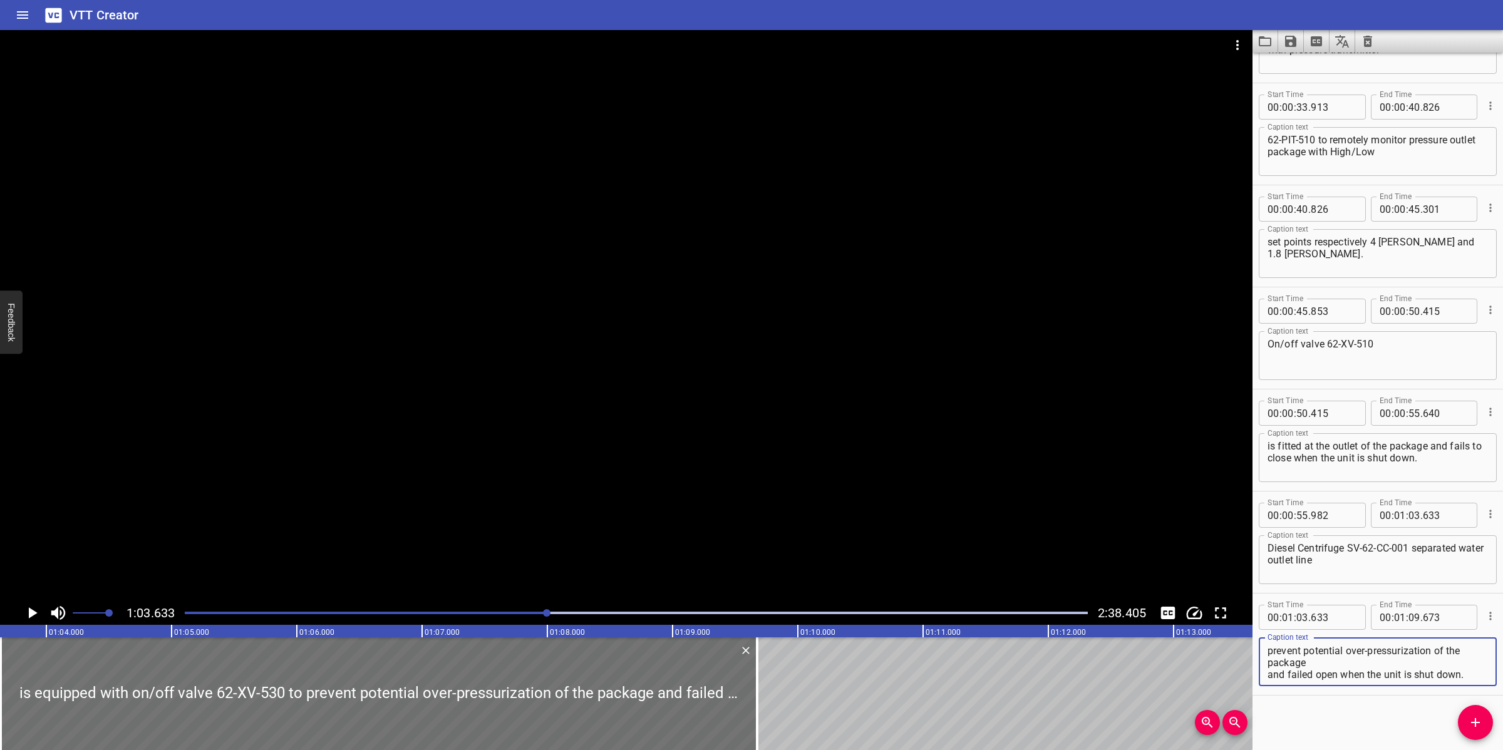
click at [1320, 668] on textarea "is equipped with on/off valve 62-XV-530 to prevent potential over-pressurizatio…" at bounding box center [1377, 662] width 220 height 36
click at [1321, 666] on textarea "is equipped with on/off valve 62-XV-530 to prevent potential over-pressurizatio…" at bounding box center [1377, 662] width 220 height 36
drag, startPoint x: 821, startPoint y: 418, endPoint x: 805, endPoint y: 345, distance: 75.2
click at [821, 418] on div at bounding box center [626, 315] width 1252 height 571
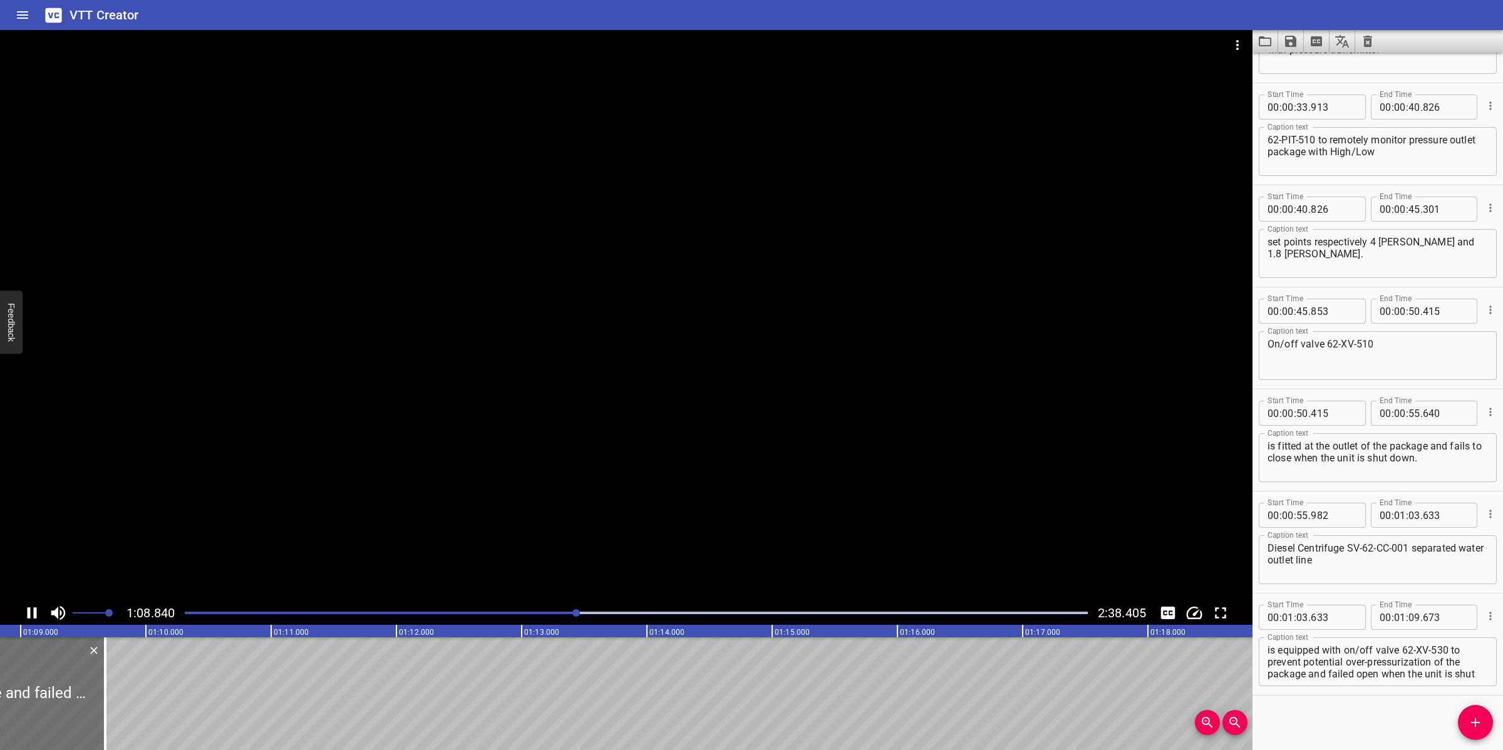
click at [731, 476] on div at bounding box center [626, 315] width 1252 height 571
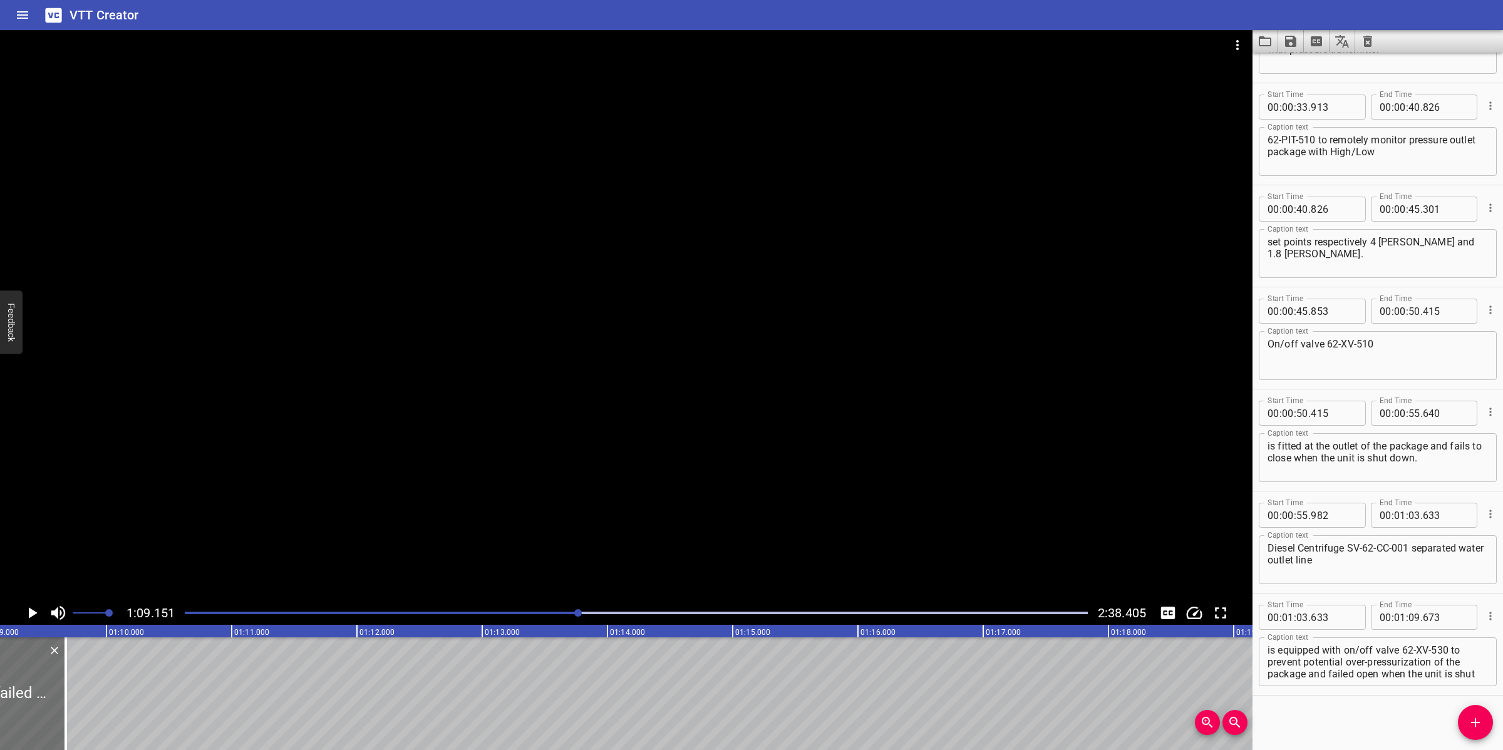
click at [731, 476] on div at bounding box center [626, 315] width 1252 height 571
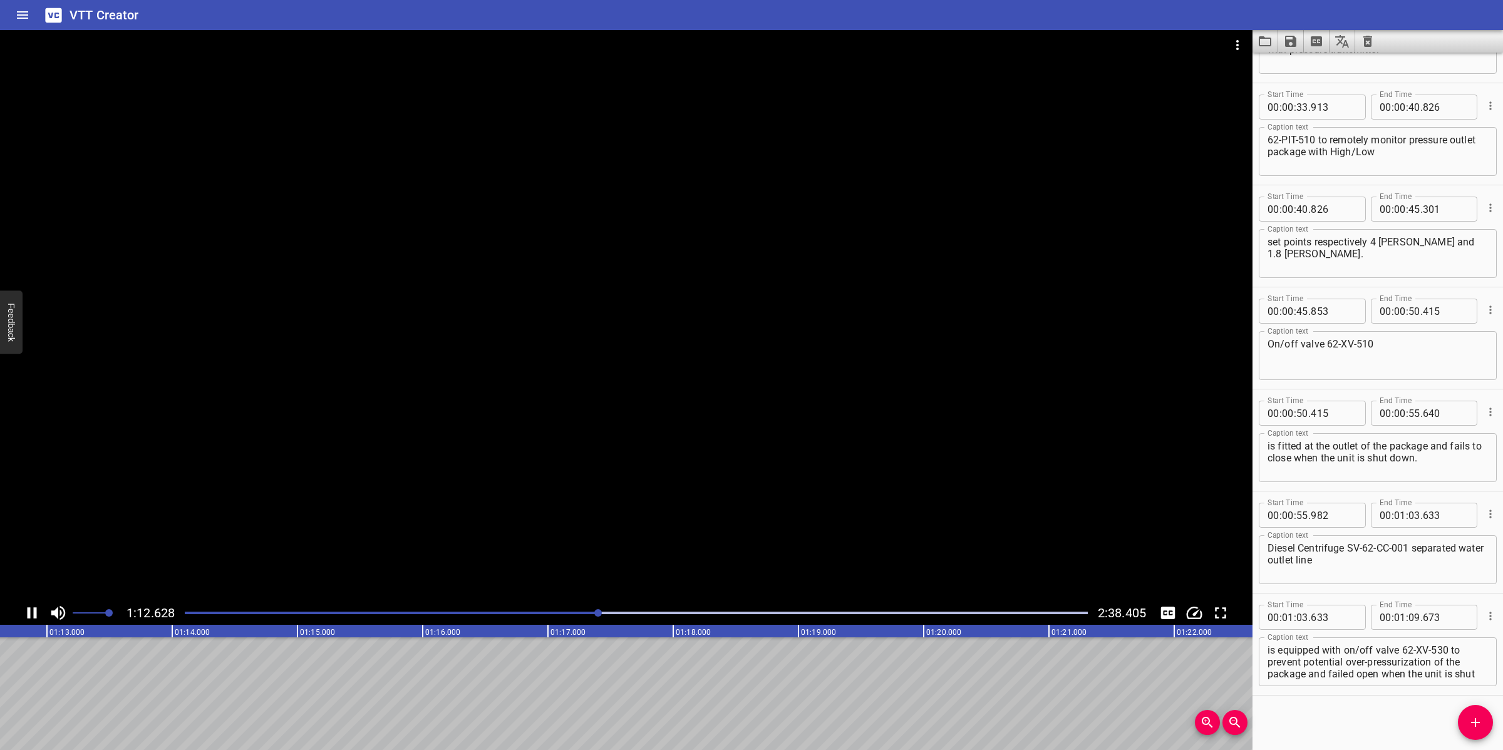
click at [715, 486] on div at bounding box center [626, 315] width 1252 height 571
drag, startPoint x: 1309, startPoint y: 674, endPoint x: 1495, endPoint y: 675, distance: 186.0
click at [1498, 676] on div "Start Time 00 : 00 : 00 . 000 Start Time End Time 00 : 00 : 05 . 705 End Time C…" at bounding box center [1377, 402] width 250 height 698
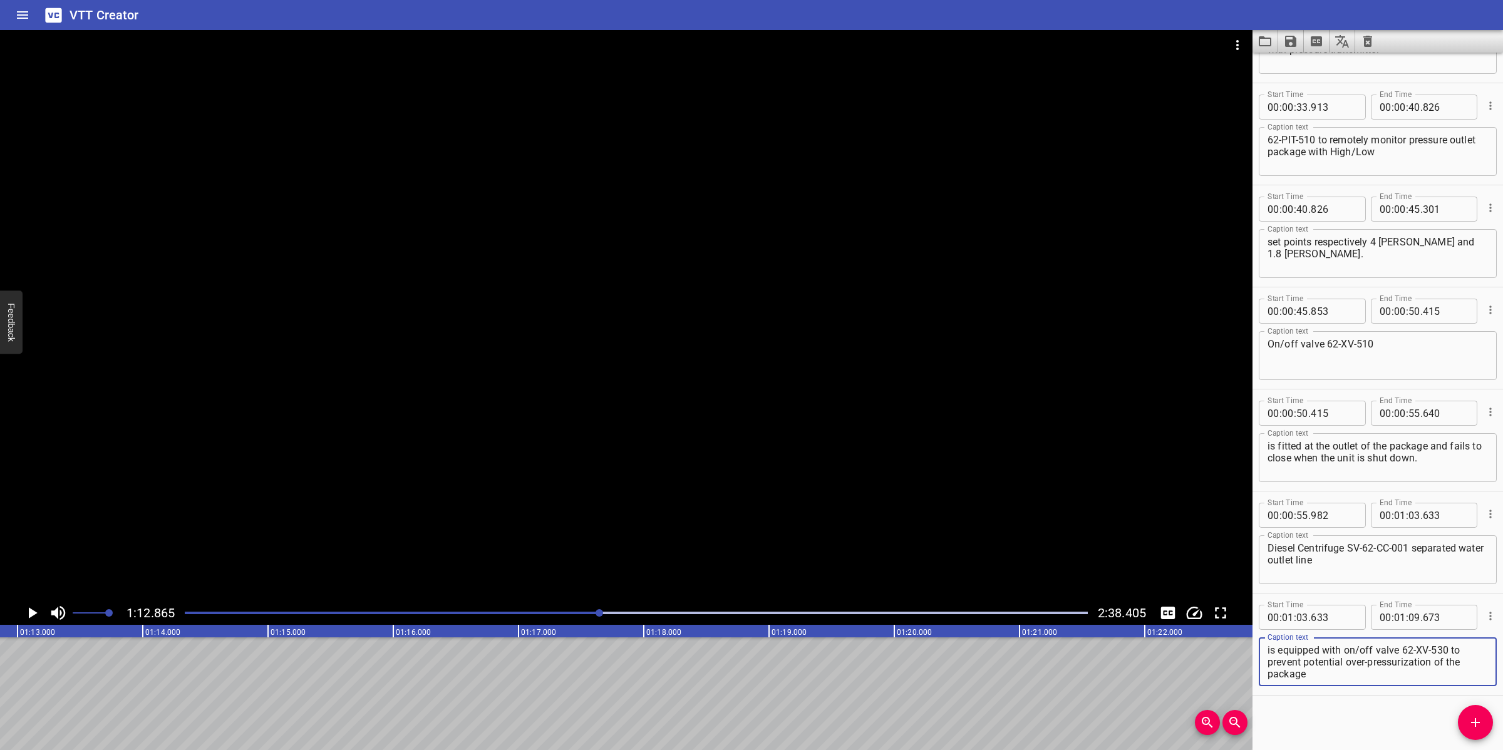
type textarea "is equipped with on/off valve 62-XV-530 to prevent potential over-pressurizatio…"
click at [1410, 617] on input "number" at bounding box center [1414, 617] width 12 height 25
type input "12"
type input "865"
drag, startPoint x: 1266, startPoint y: 662, endPoint x: 1287, endPoint y: 666, distance: 20.9
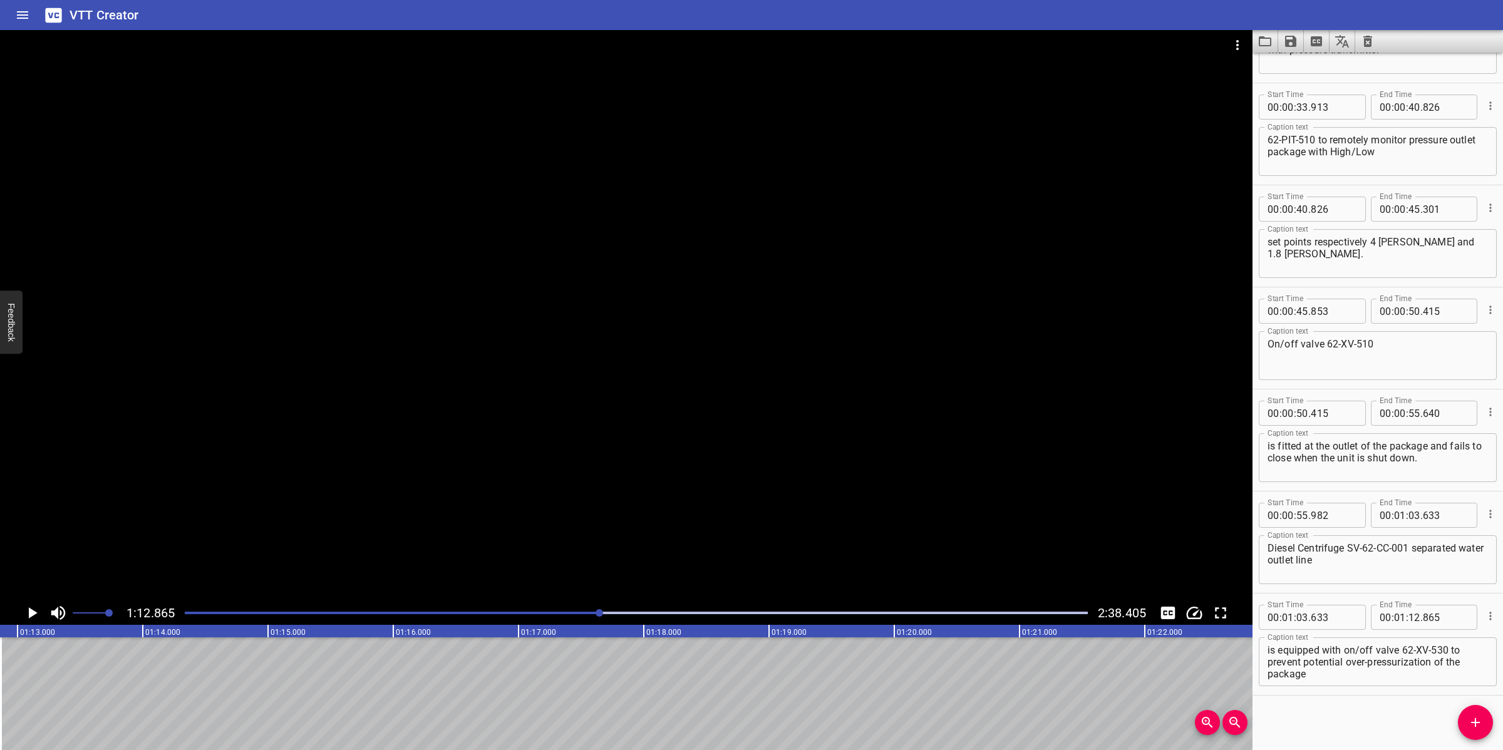
click at [1275, 664] on div "is equipped with on/off valve 62-XV-530 to prevent potential over-pressurizatio…" at bounding box center [1378, 661] width 238 height 49
click at [1269, 658] on textarea "is equipped with on/off valve 62-XV-530 to prevent potential over-pressurizatio…" at bounding box center [1377, 662] width 220 height 36
type textarea "is equipped with on/off valve 62-XV-530 to prevent potential over-pressurizatio…"
click at [1487, 718] on span "Add Cue" at bounding box center [1475, 722] width 35 height 15
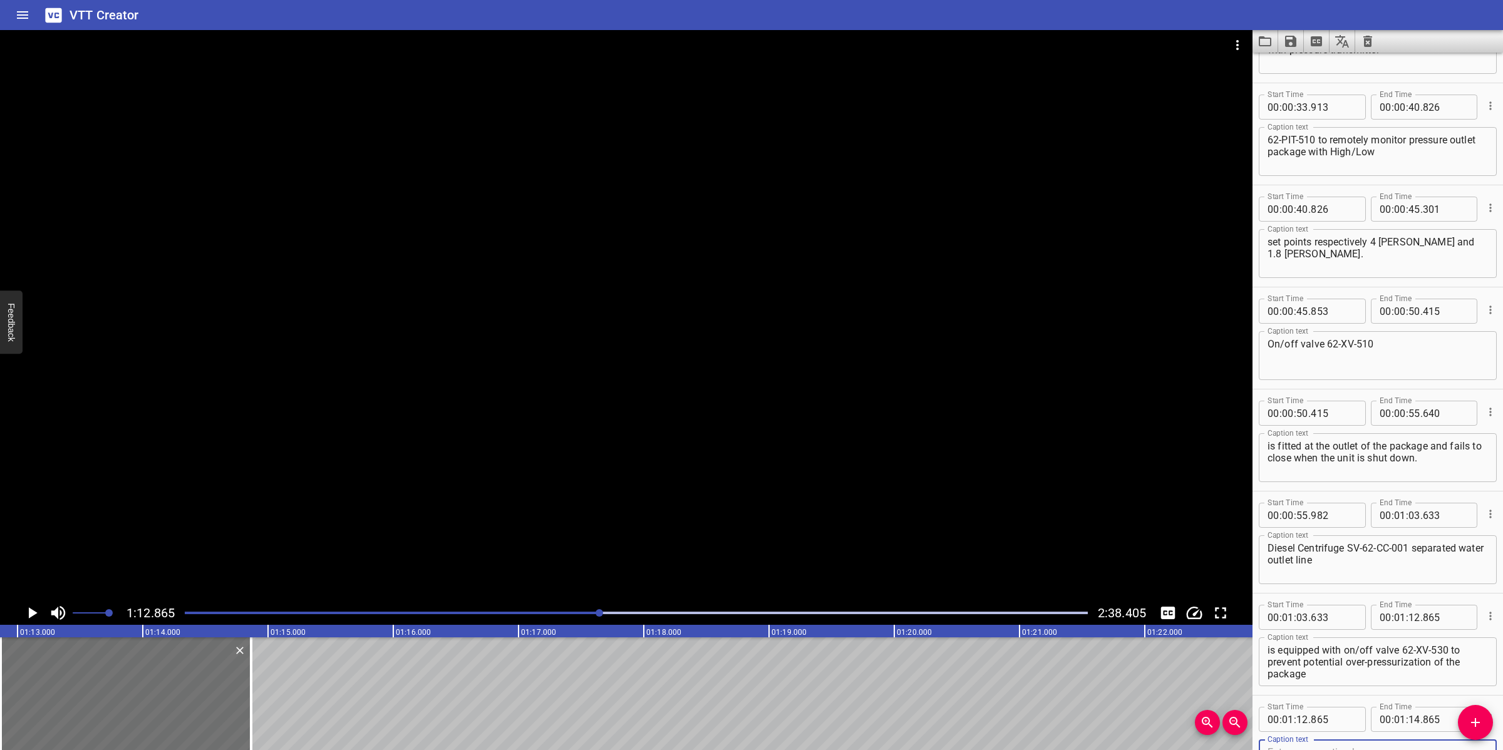
scroll to position [488, 0]
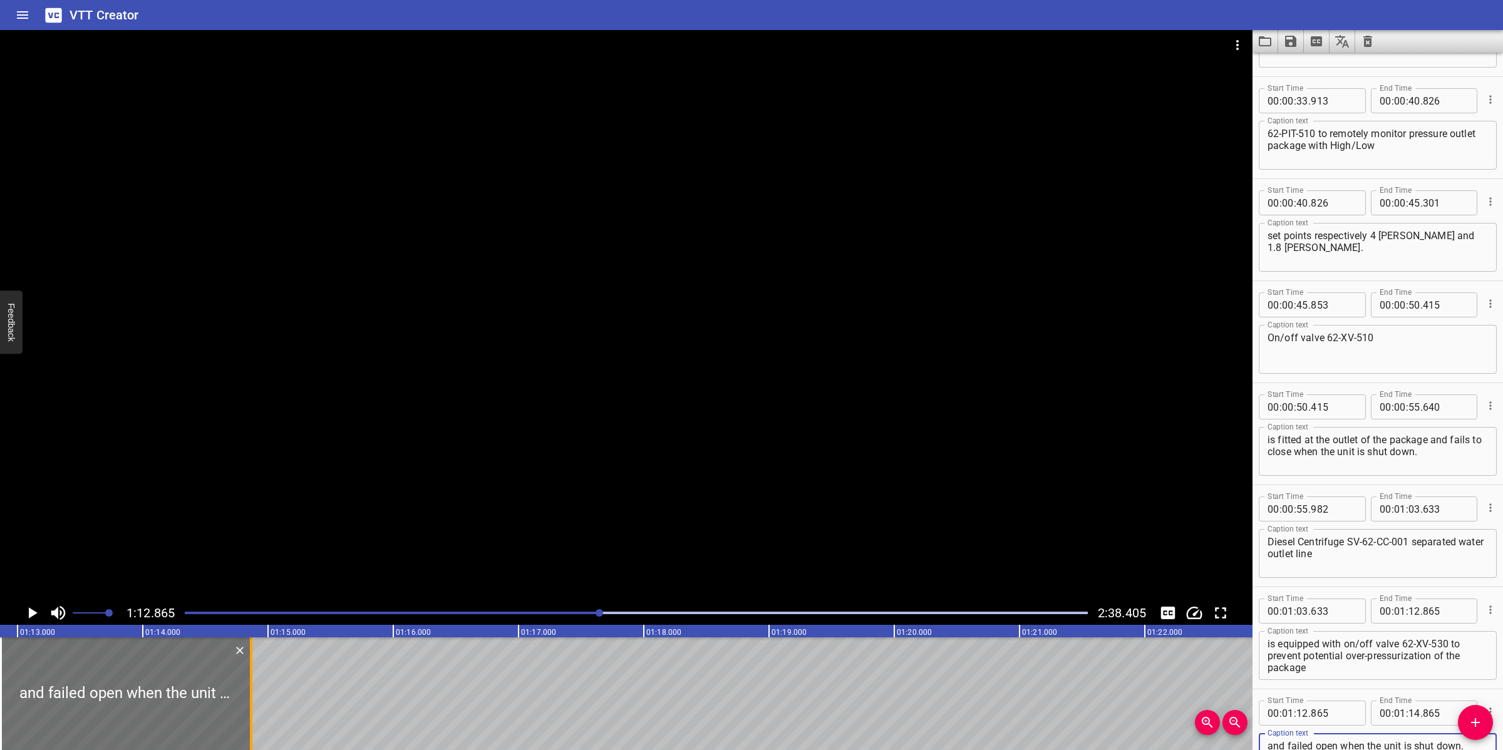
type textarea "and failed open when the unit is shut down."
drag, startPoint x: 250, startPoint y: 661, endPoint x: 364, endPoint y: 665, distance: 114.0
click at [341, 669] on div at bounding box center [339, 693] width 3 height 113
type input "15"
type input "595"
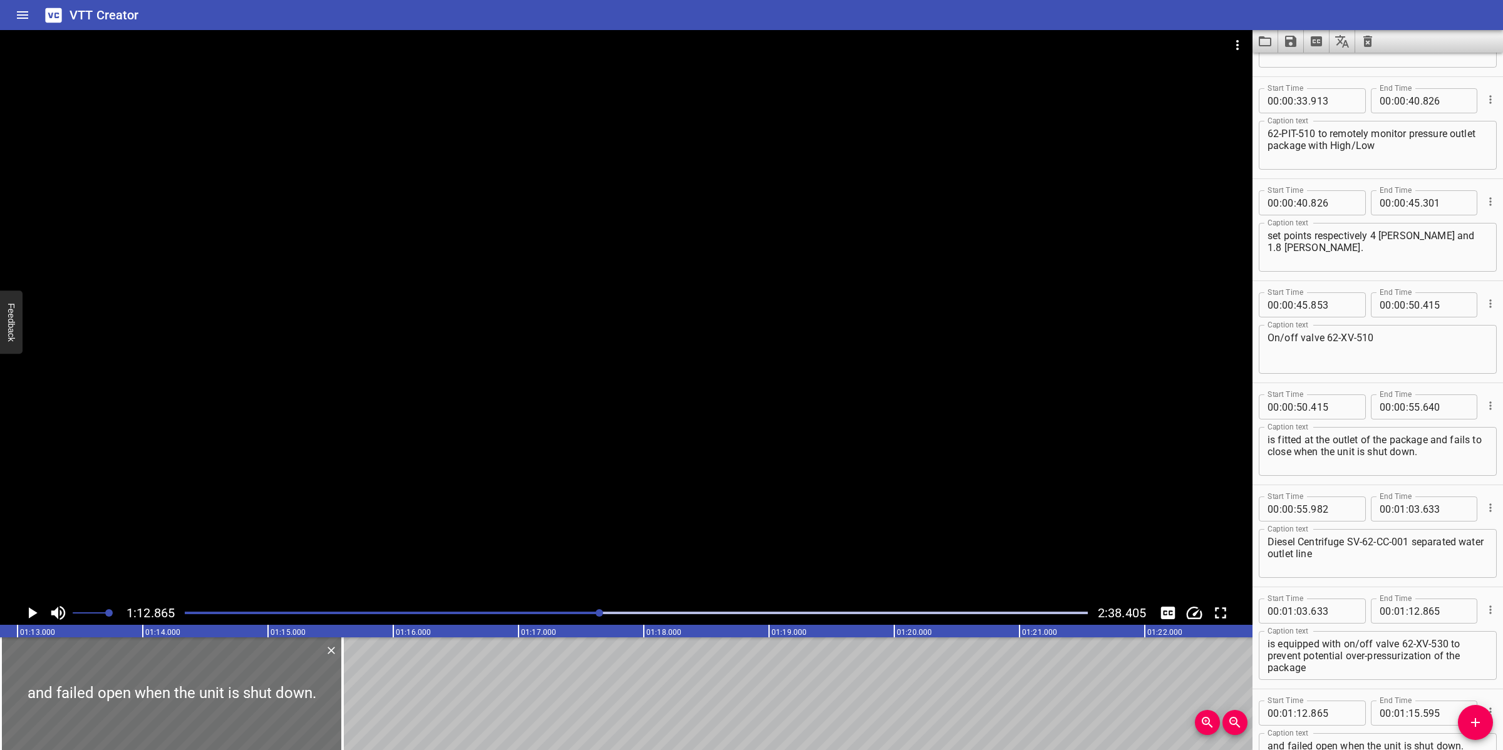
click at [514, 612] on div "Play progress" at bounding box center [149, 613] width 903 height 3
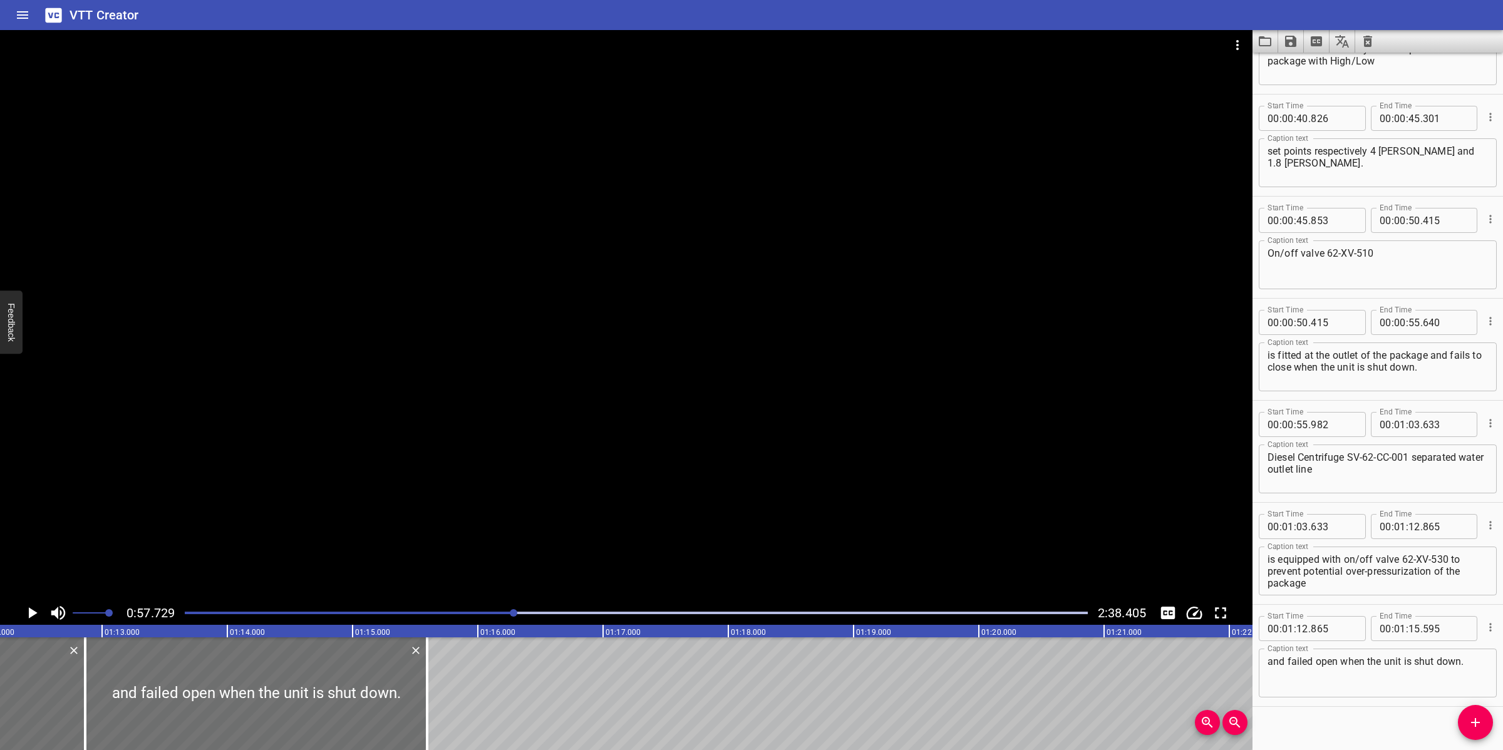
scroll to position [584, 0]
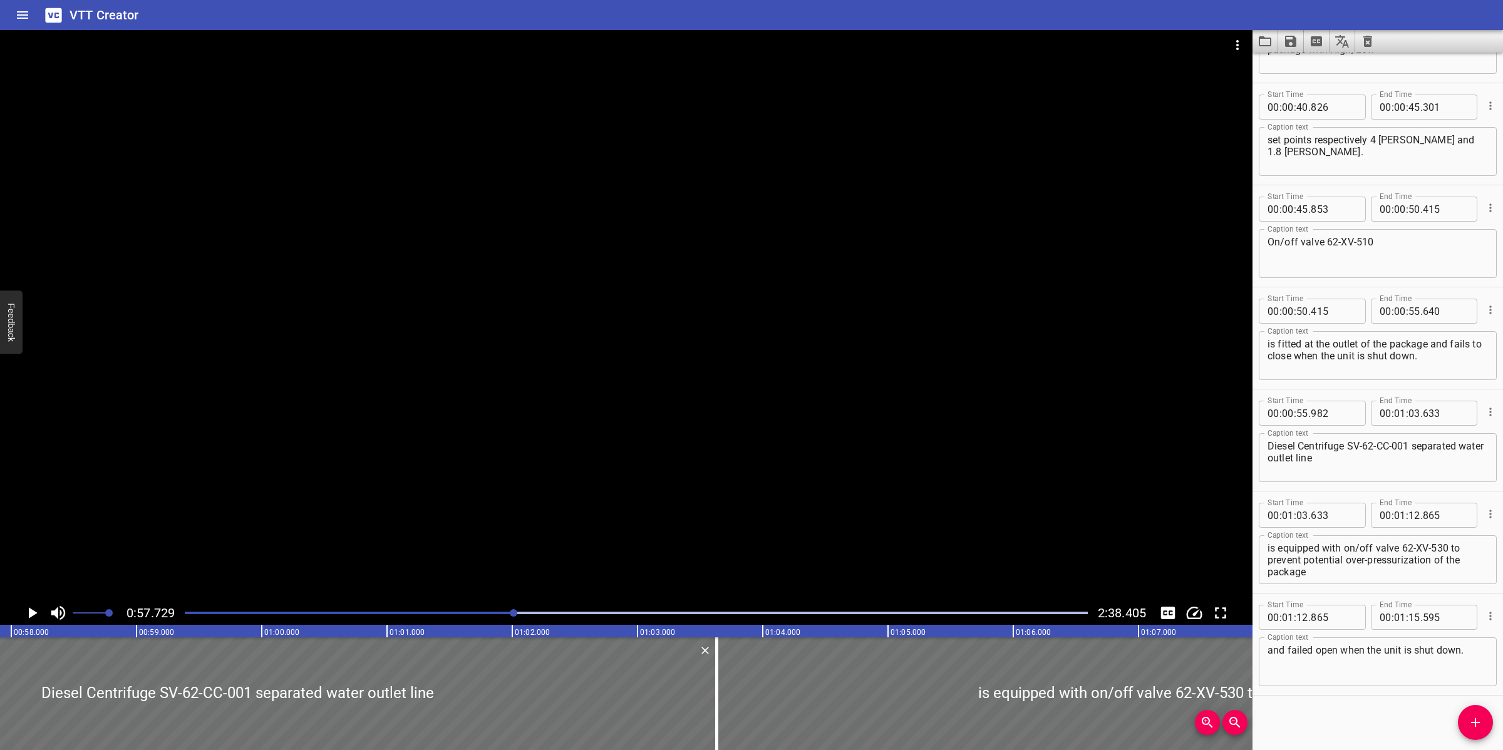
click at [821, 412] on div at bounding box center [626, 315] width 1252 height 571
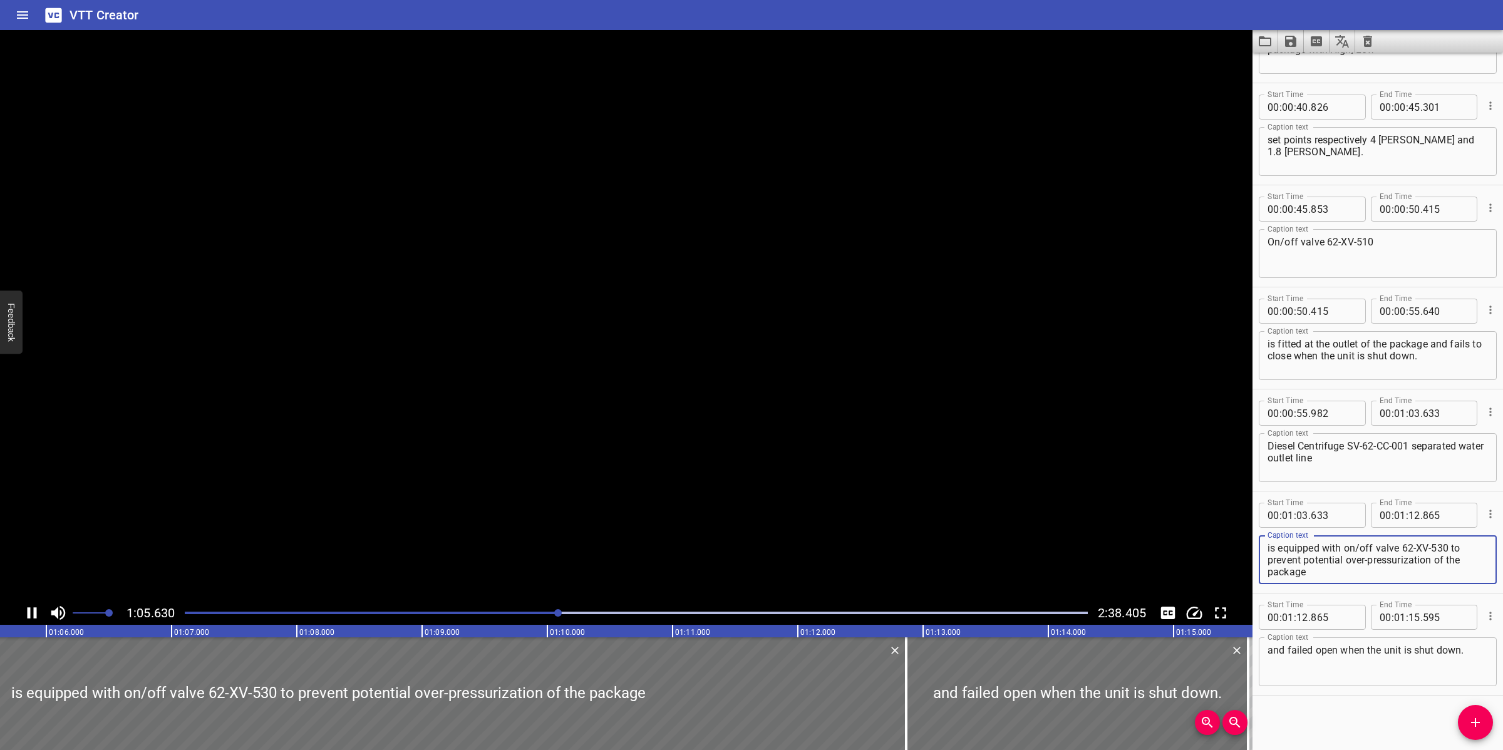
drag, startPoint x: 1450, startPoint y: 549, endPoint x: 1462, endPoint y: 572, distance: 25.5
click at [1461, 572] on textarea "is equipped with on/off valve 62-XV-530 to prevent potential over-pressurizatio…" at bounding box center [1377, 560] width 220 height 36
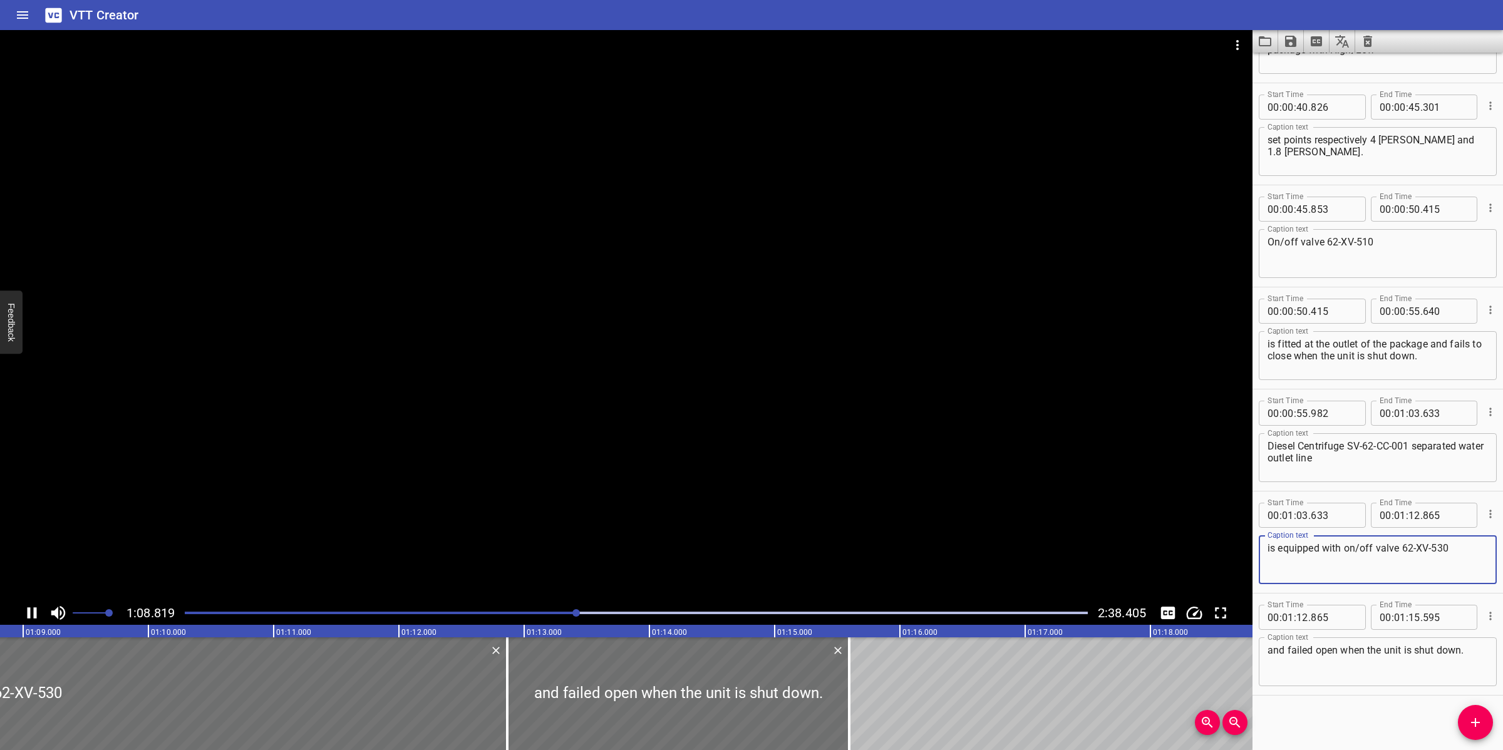
type textarea "is equipped with on/off valve 62-XV-530"
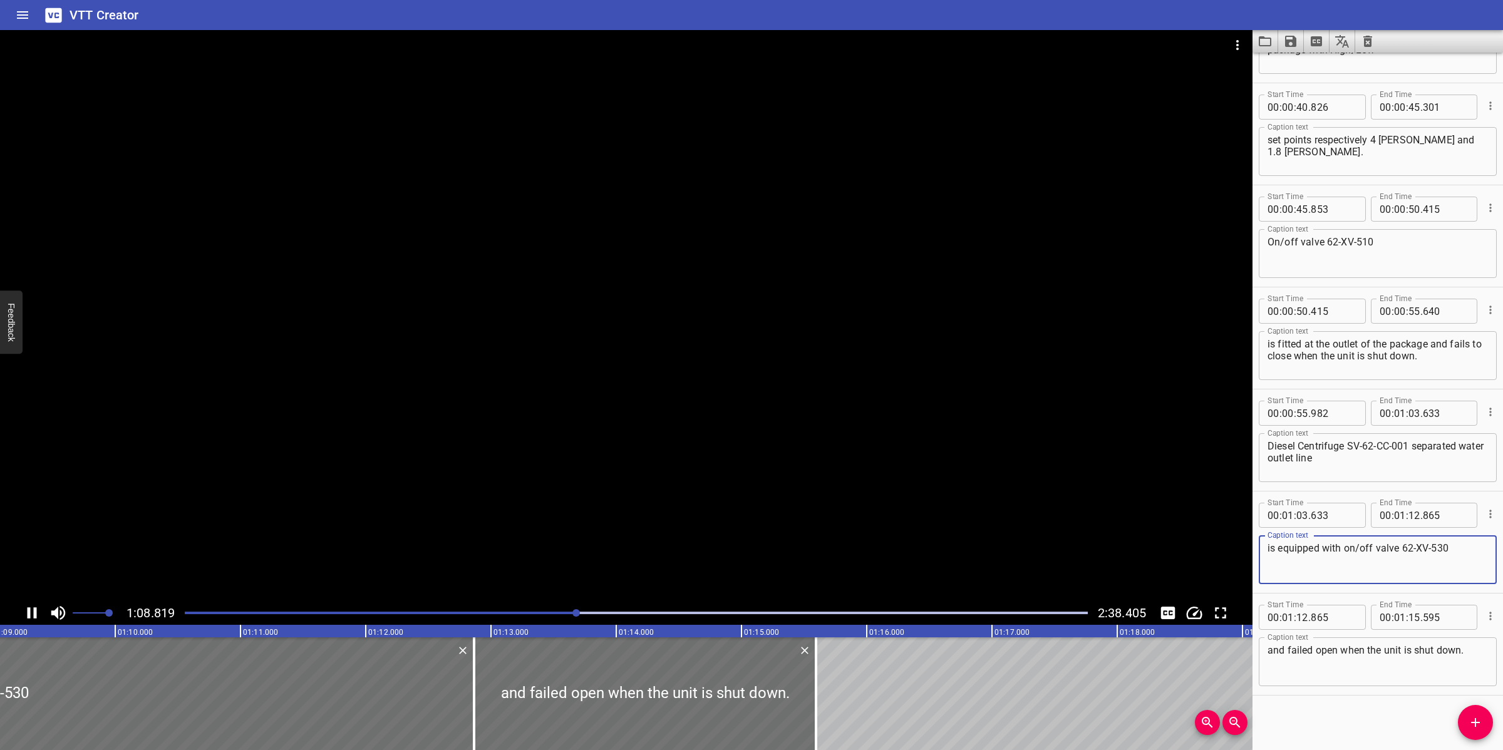
click at [624, 515] on div at bounding box center [626, 315] width 1252 height 571
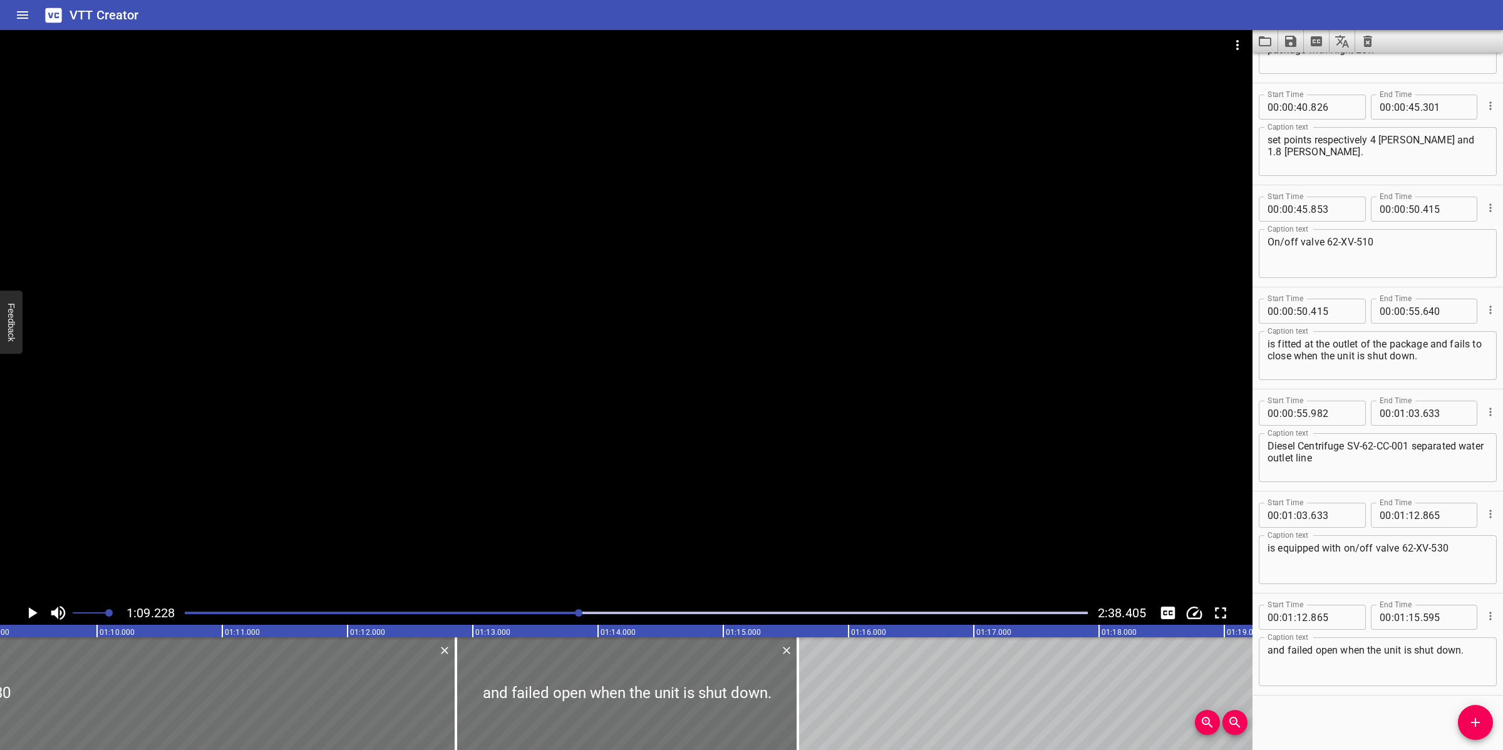
click at [1406, 513] on span ":" at bounding box center [1407, 515] width 3 height 25
click at [1408, 515] on input "number" at bounding box center [1414, 515] width 12 height 25
type input "09"
type input "228"
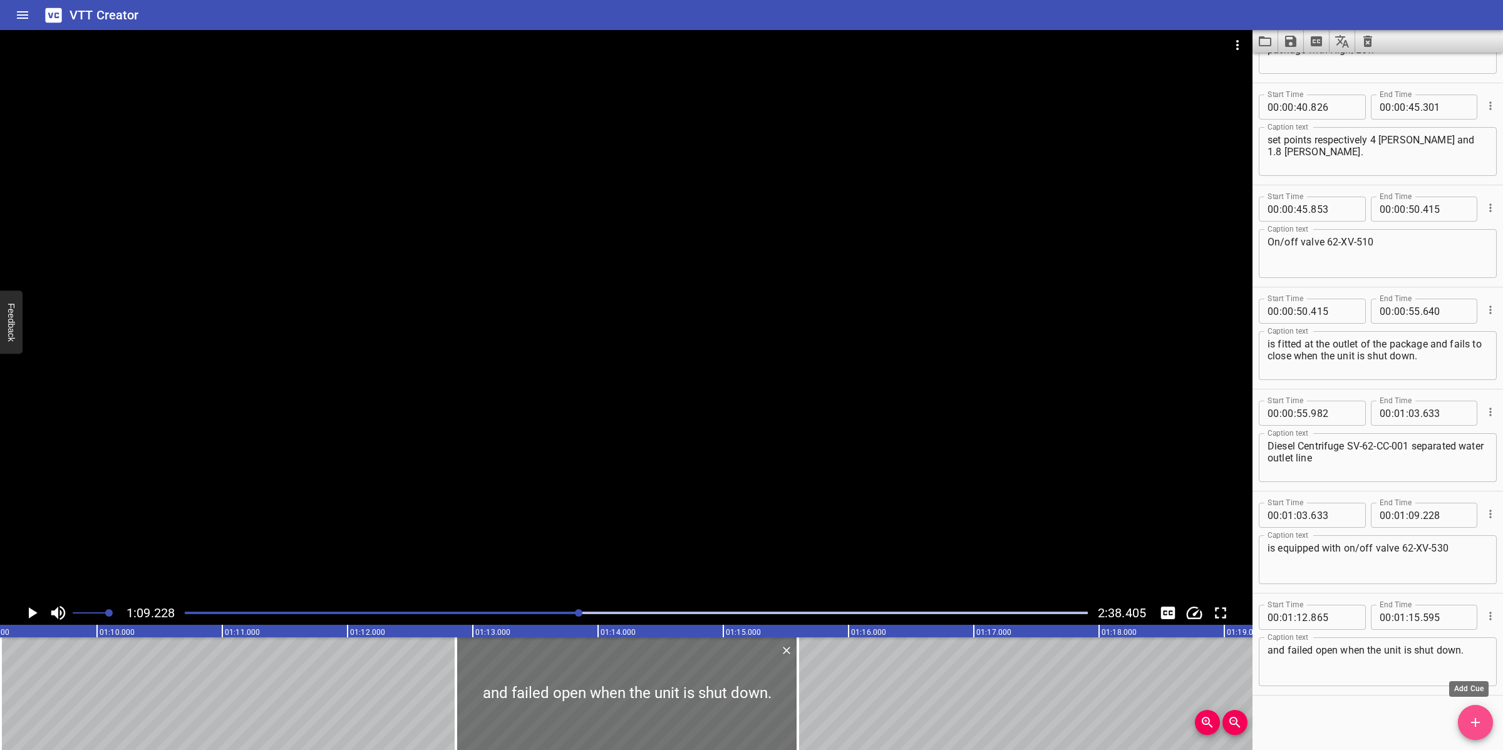
click at [1462, 716] on span "Add Cue" at bounding box center [1475, 722] width 35 height 15
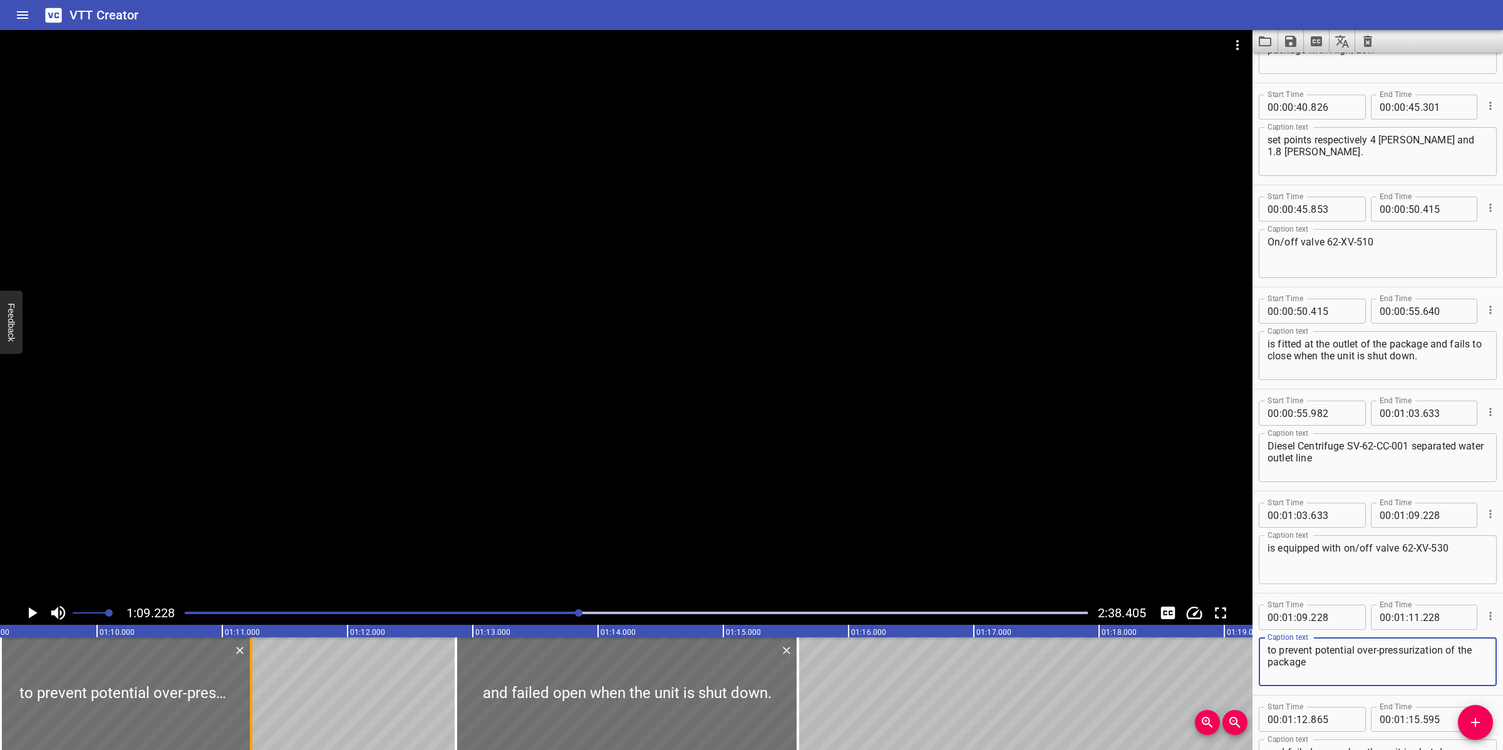
type textarea "to prevent potential over-pressurization of the package"
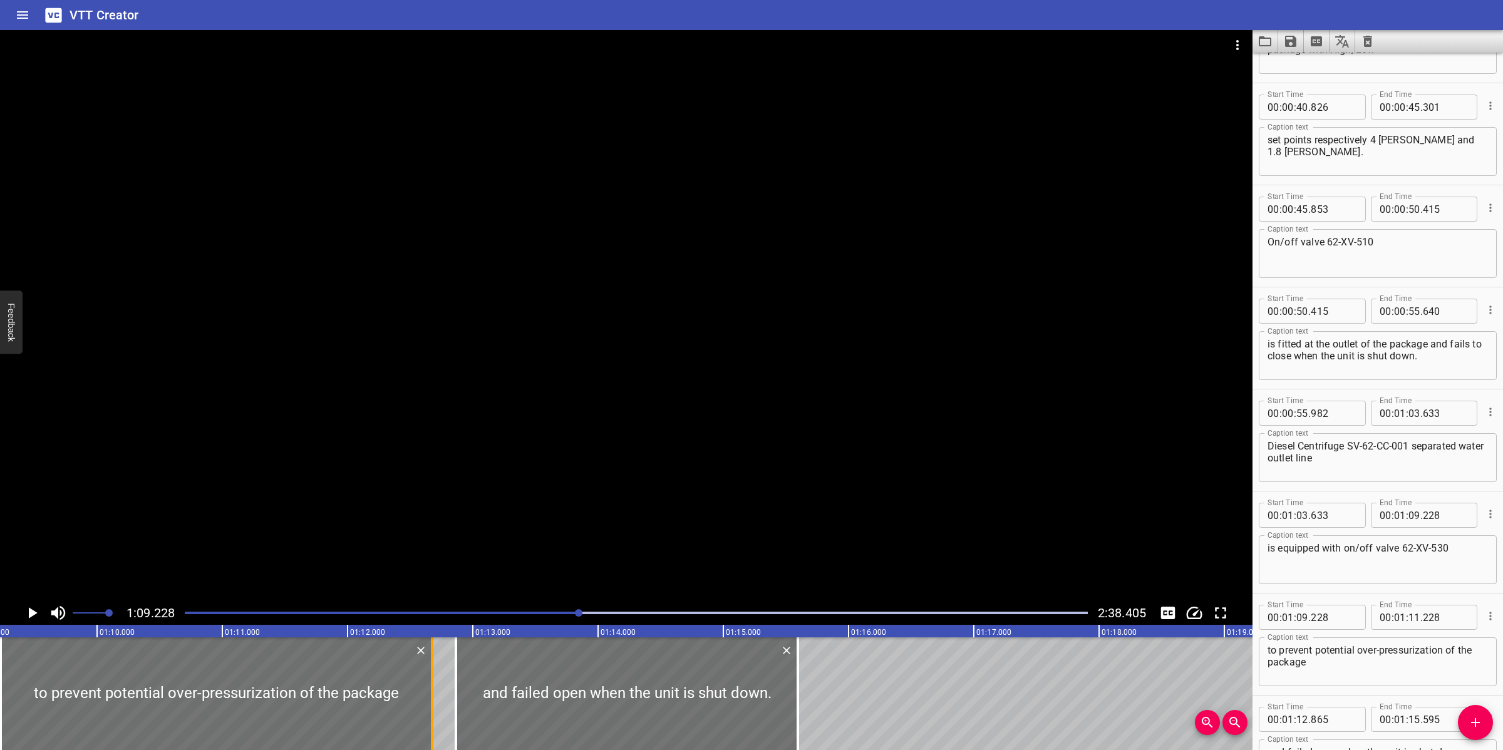
drag, startPoint x: 249, startPoint y: 678, endPoint x: 430, endPoint y: 673, distance: 181.0
click at [431, 673] on div at bounding box center [432, 693] width 3 height 113
type input "12"
type input "673"
click at [523, 548] on div at bounding box center [626, 315] width 1252 height 571
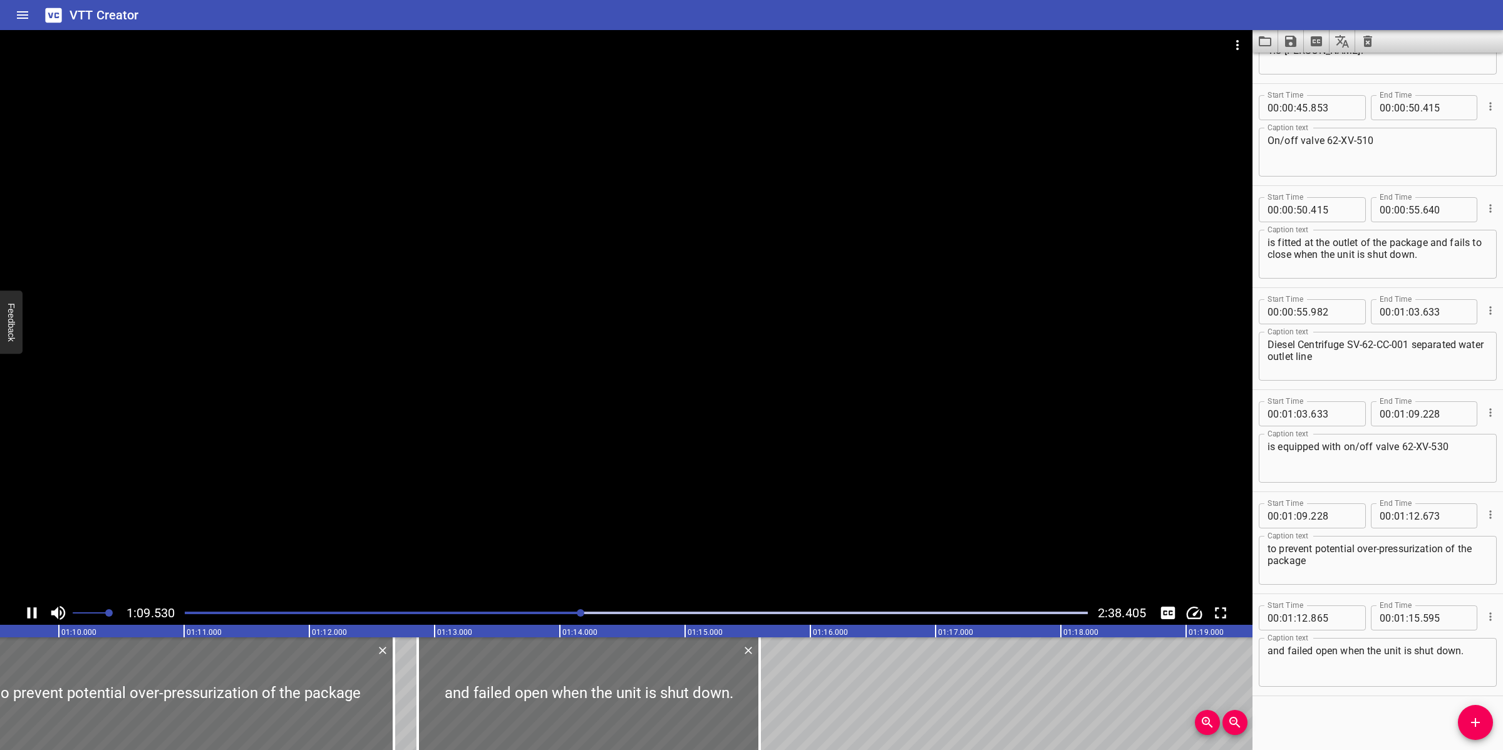
scroll to position [686, 0]
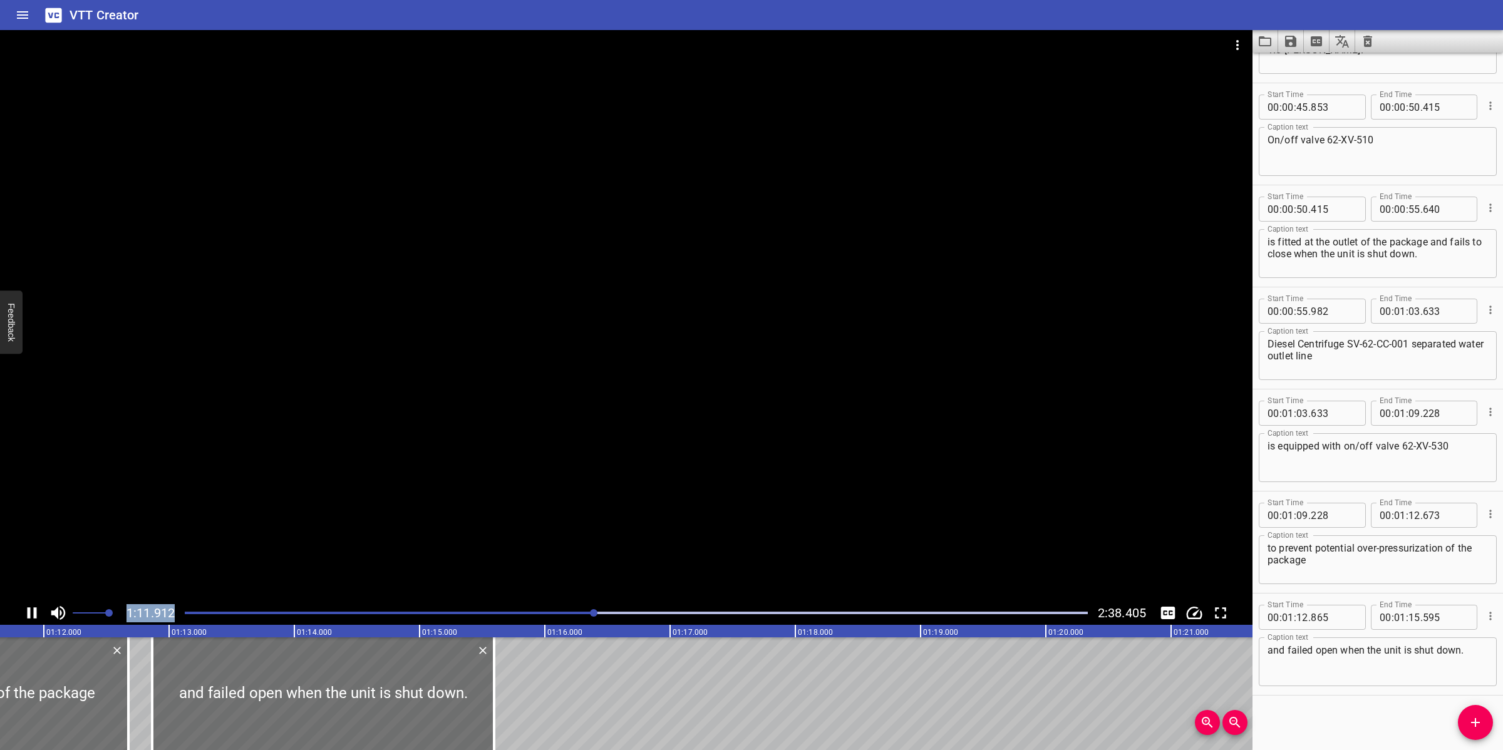
click at [539, 600] on div "1:11.912 2:38.405" at bounding box center [626, 327] width 1252 height 595
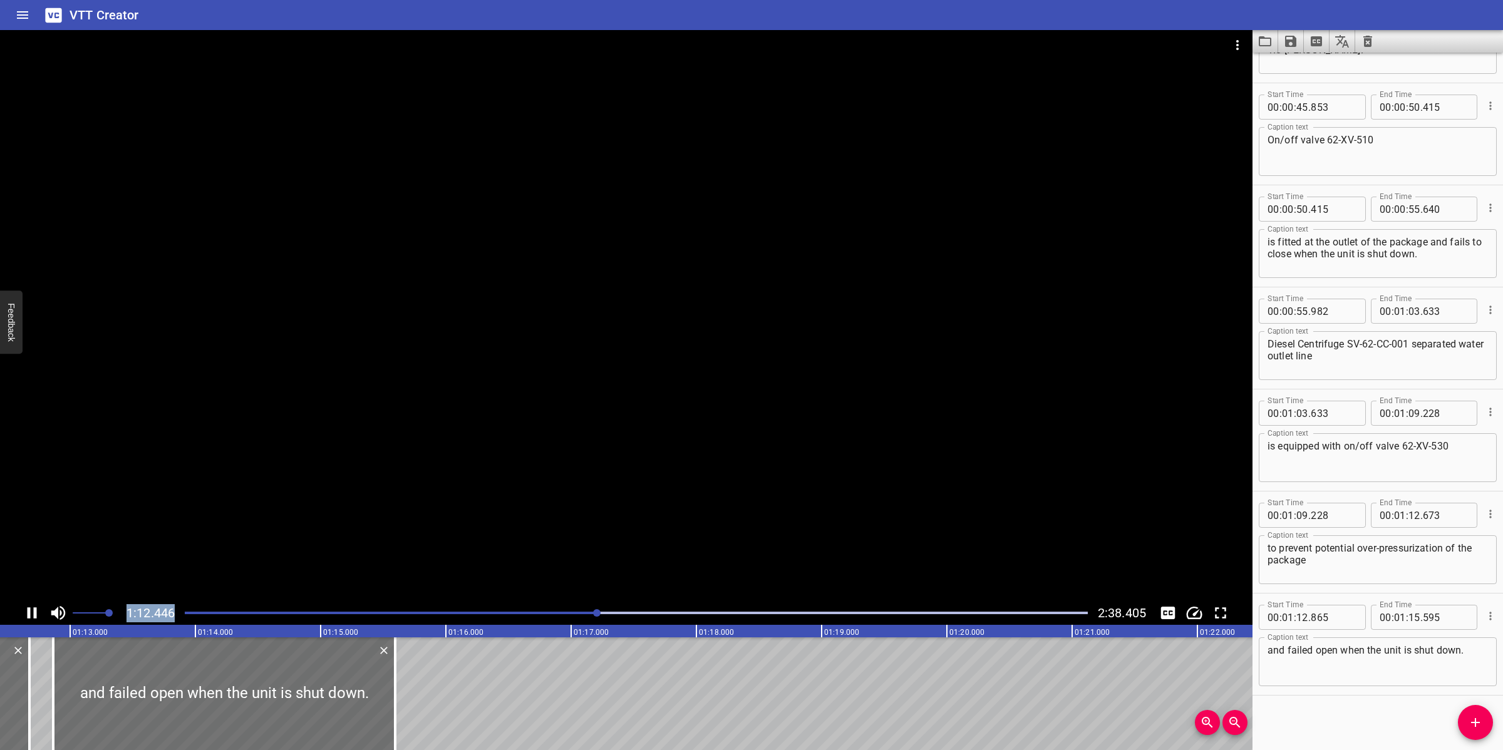
click at [527, 610] on div at bounding box center [636, 613] width 918 height 18
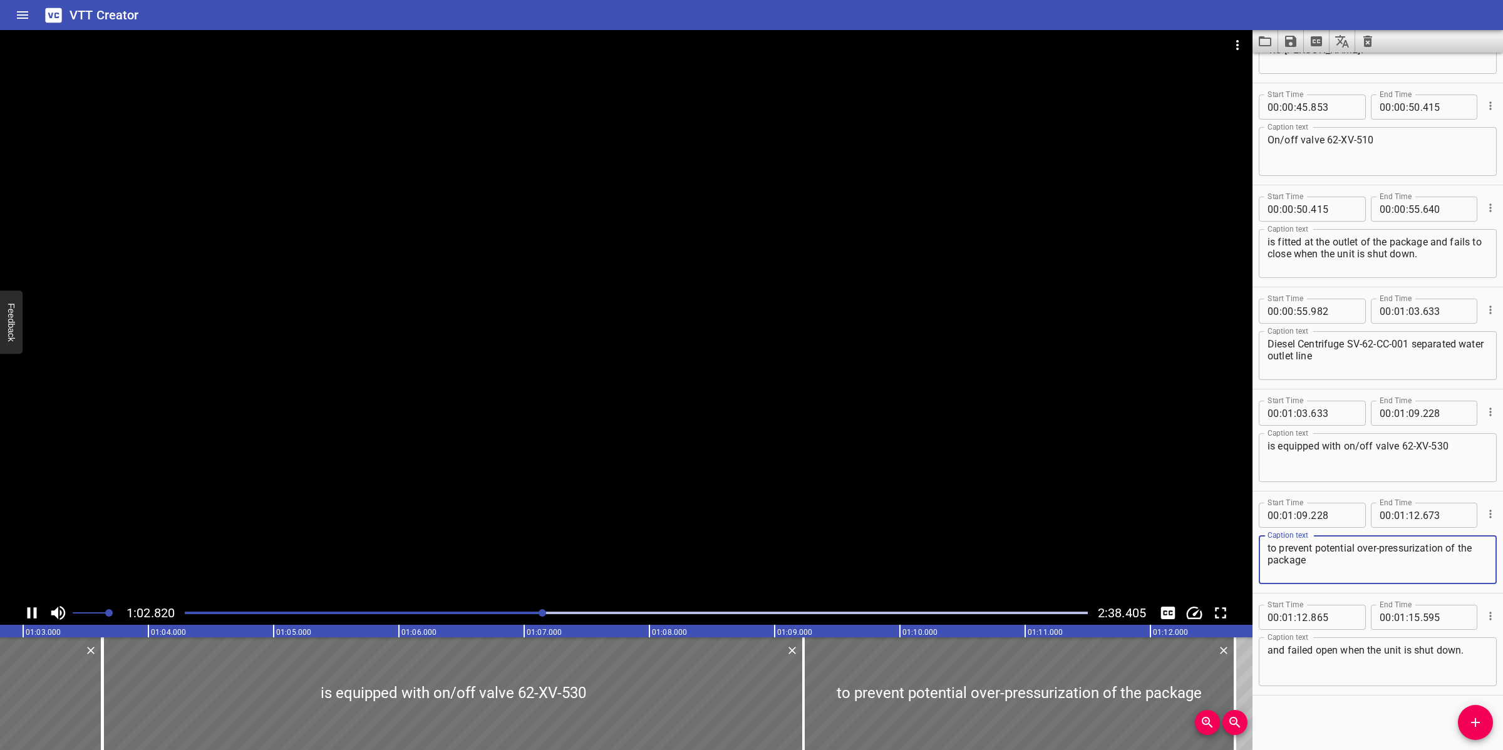
click at [1420, 545] on textarea "to prevent potential over-pressurization of the package" at bounding box center [1377, 560] width 220 height 36
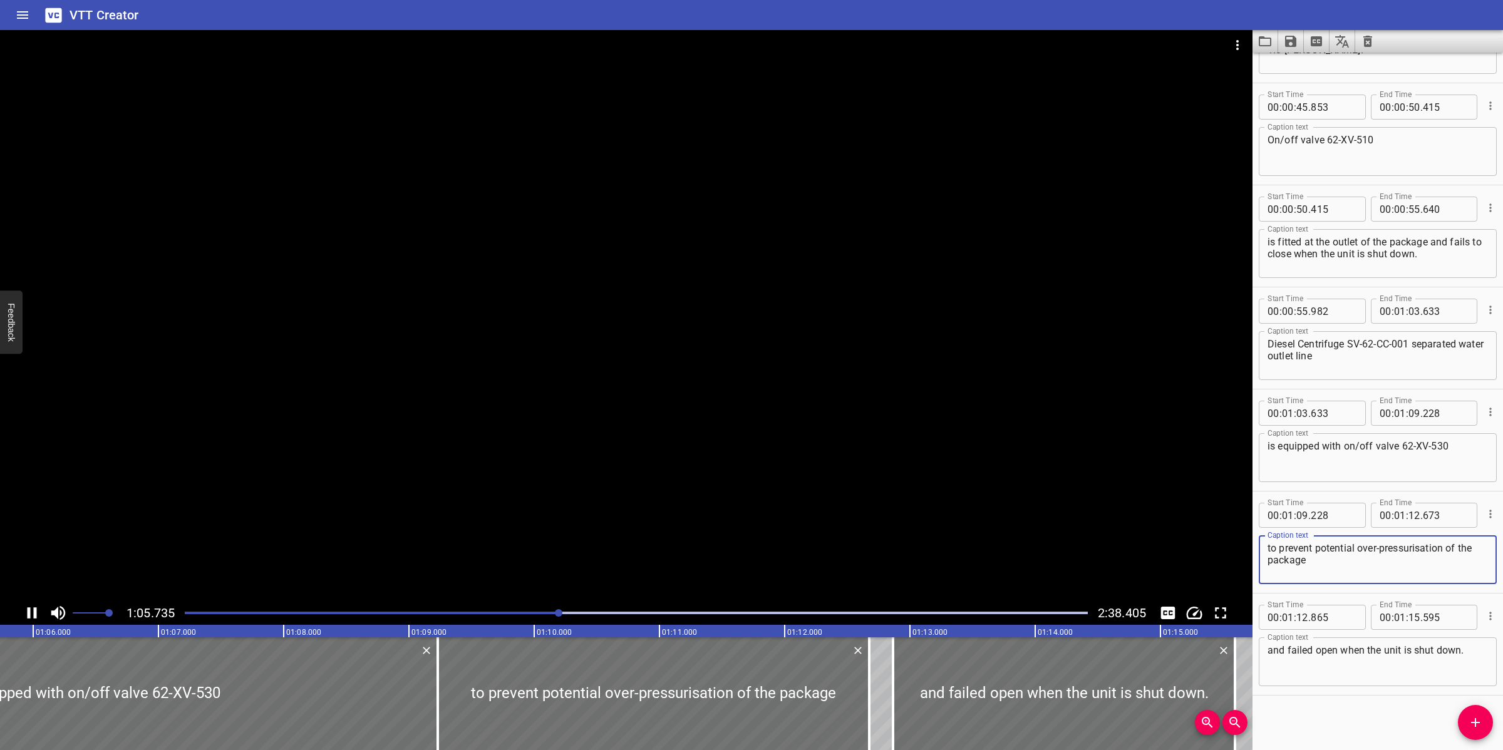
type textarea "to prevent potential over-pressurisation of the package"
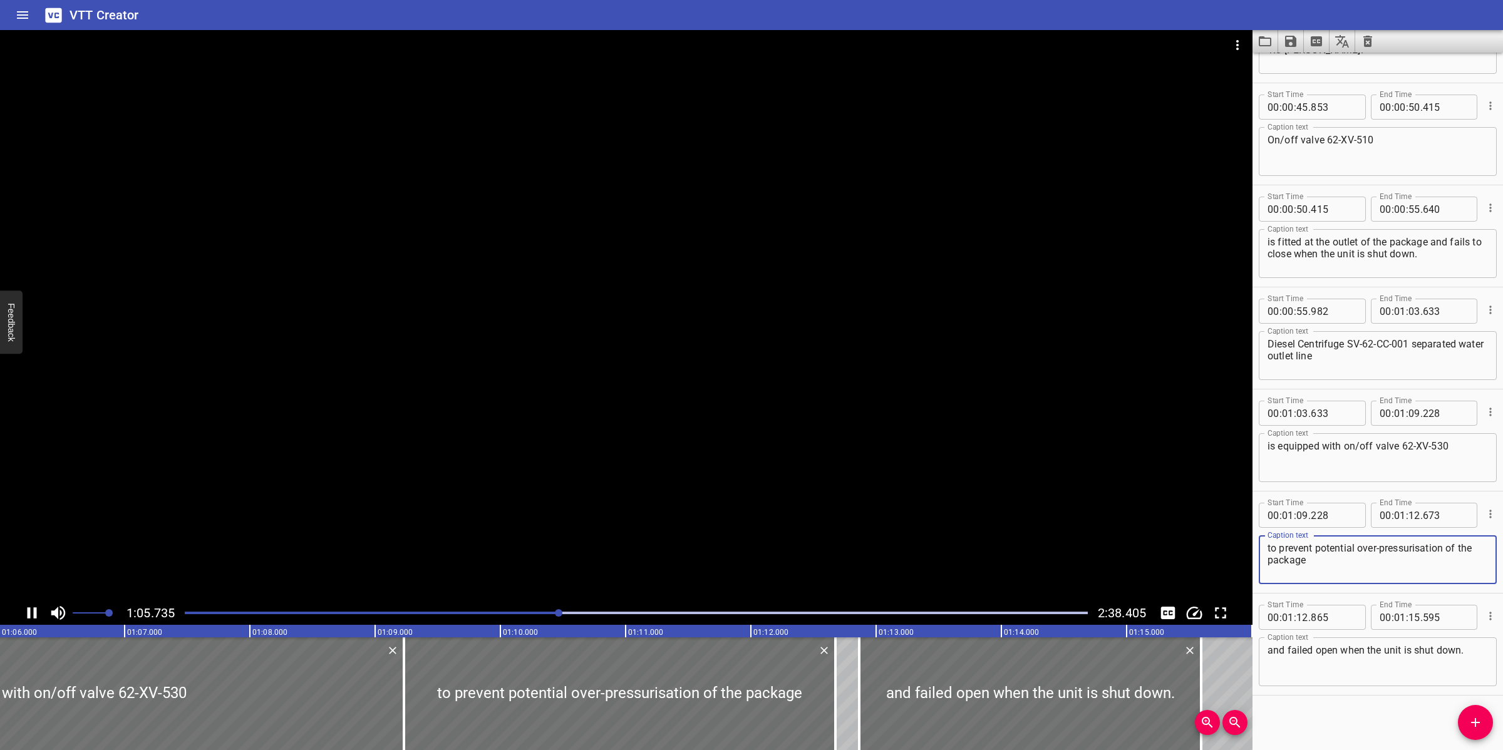
drag, startPoint x: 539, startPoint y: 465, endPoint x: 540, endPoint y: 497, distance: 32.0
click at [539, 458] on div at bounding box center [626, 315] width 1252 height 571
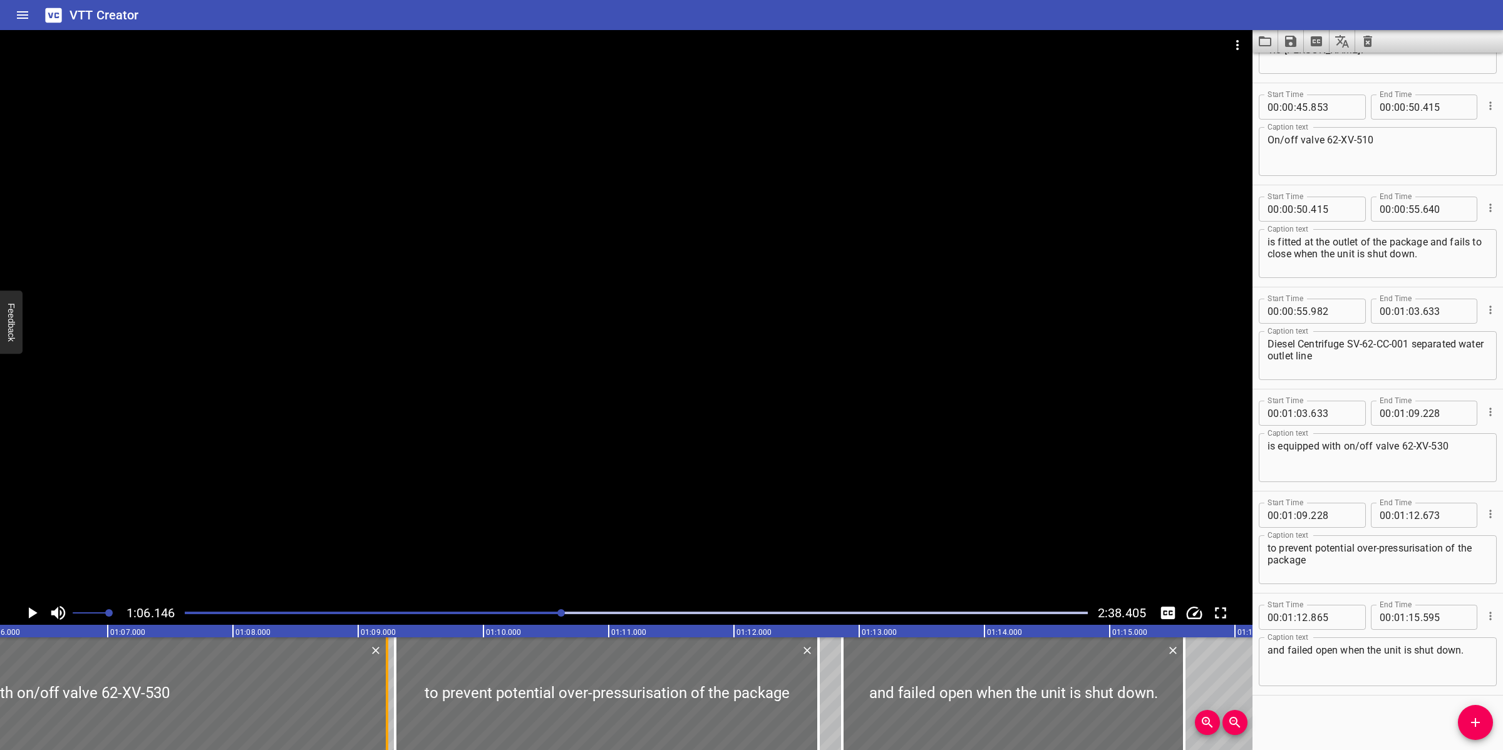
click at [392, 703] on div at bounding box center [395, 693] width 13 height 113
type input "298"
drag, startPoint x: 383, startPoint y: 711, endPoint x: 392, endPoint y: 714, distance: 9.1
click at [368, 714] on div at bounding box center [370, 693] width 13 height 113
type input "103"
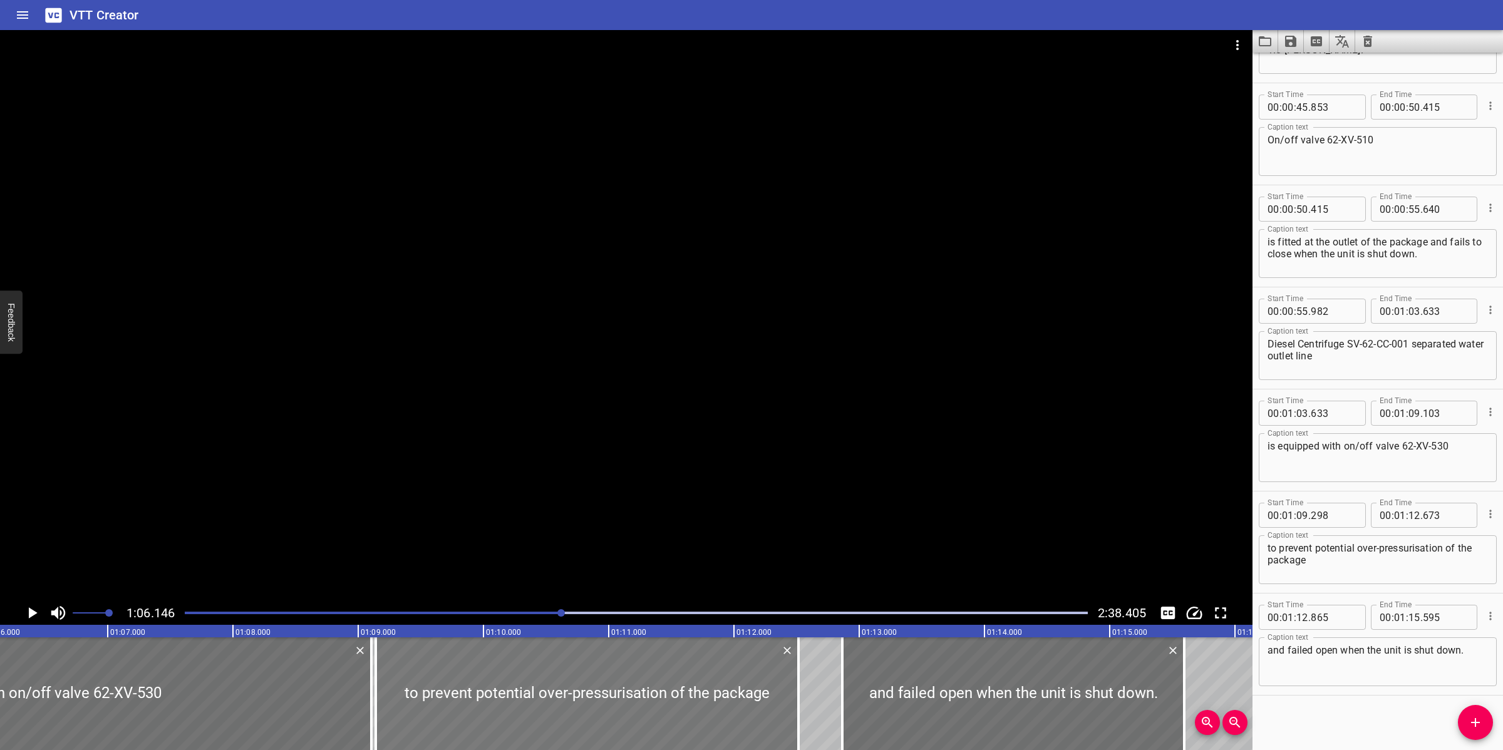
drag, startPoint x: 518, startPoint y: 714, endPoint x: 501, endPoint y: 718, distance: 17.3
click at [501, 718] on div at bounding box center [587, 693] width 423 height 113
type input "138"
type input "513"
click at [665, 483] on div at bounding box center [626, 315] width 1252 height 571
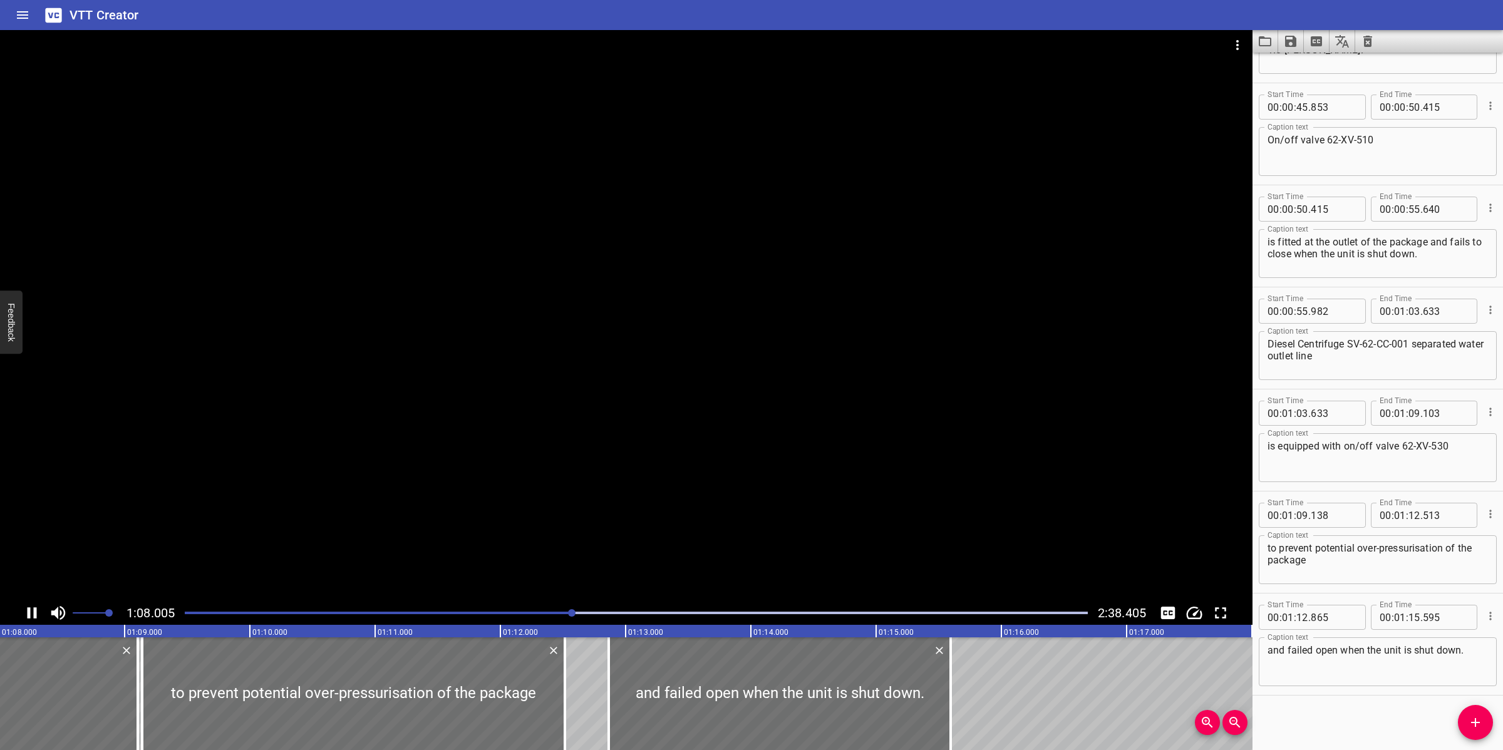
click at [1463, 446] on textarea "is equipped with on/off valve 62-XV-530" at bounding box center [1377, 458] width 220 height 36
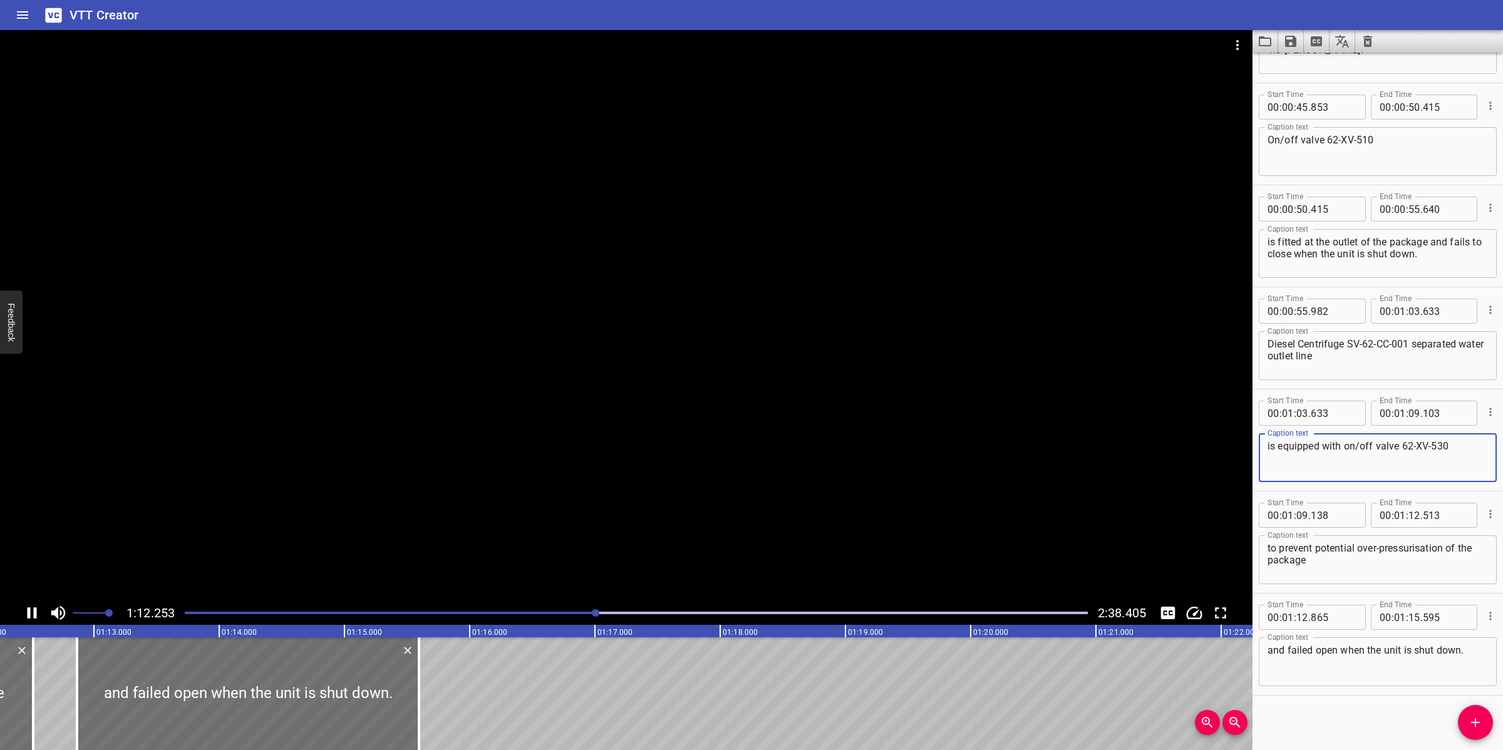
type textarea "is equipped with on/off valve 62-XV-530"
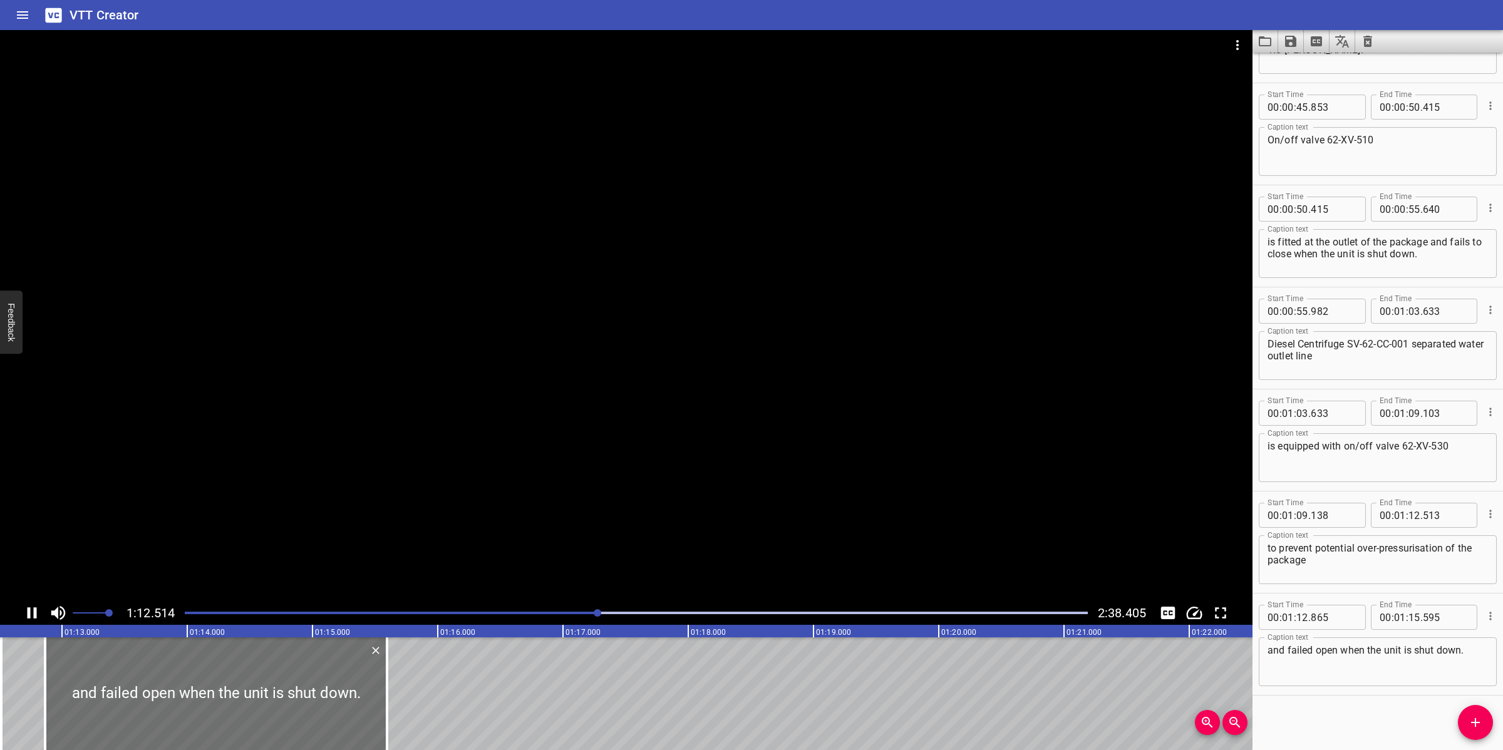
click at [783, 288] on div at bounding box center [626, 315] width 1252 height 571
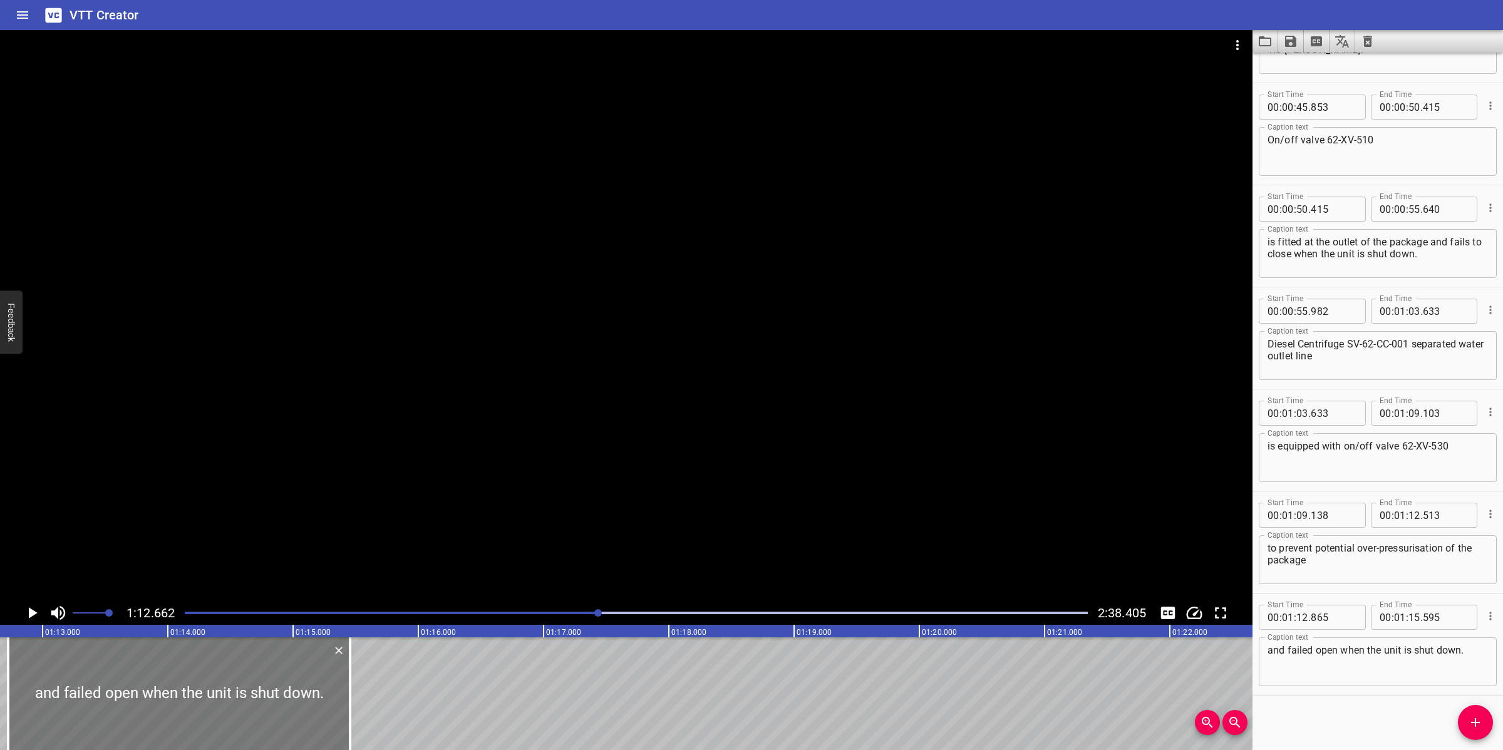
drag, startPoint x: 304, startPoint y: 724, endPoint x: 305, endPoint y: 704, distance: 19.4
click at [287, 718] on div at bounding box center [179, 693] width 342 height 113
type input "725"
type input "455"
click at [634, 485] on div at bounding box center [626, 315] width 1252 height 571
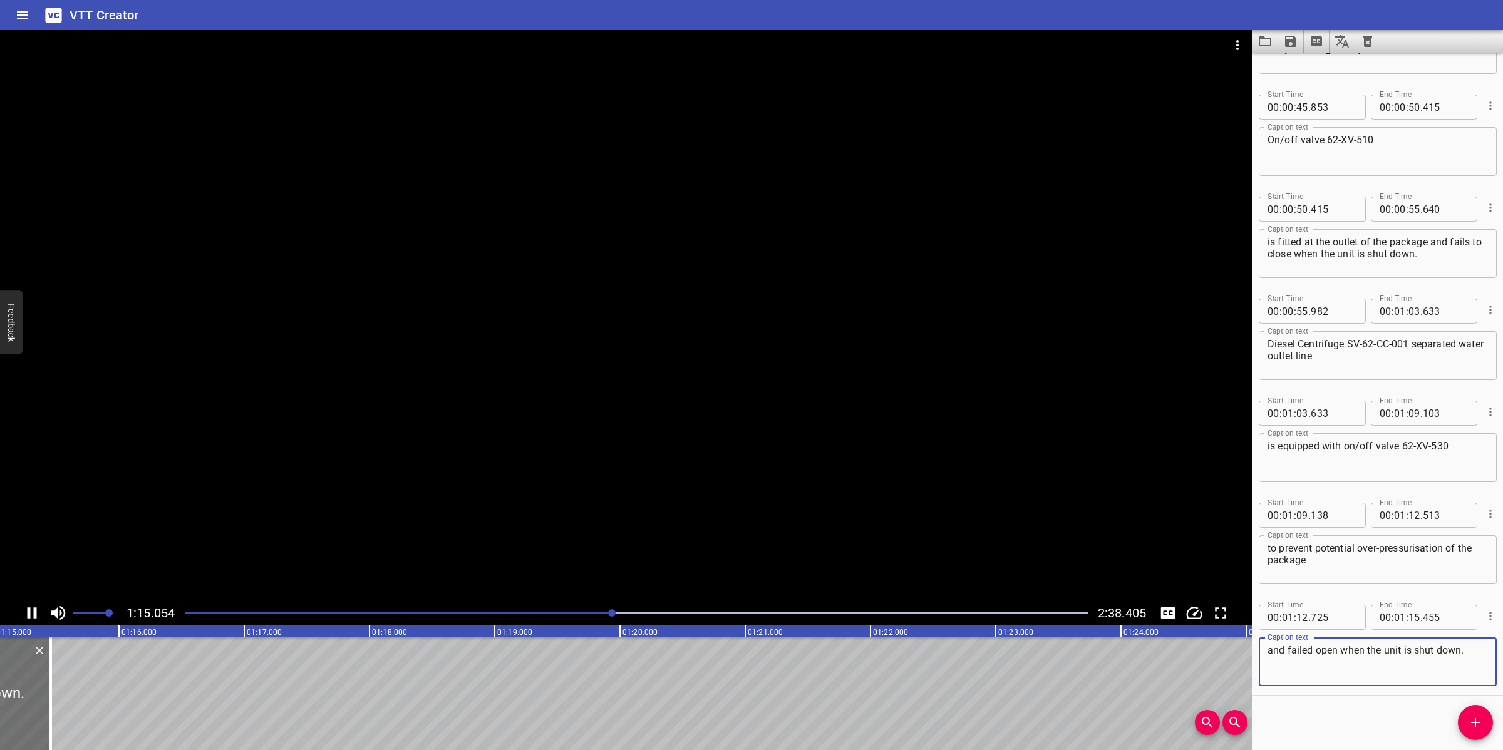
click at [1471, 644] on textarea "and failed open when the unit is shut down." at bounding box center [1377, 662] width 220 height 36
type textarea "and failed open when the unit is shut down."
click at [386, 476] on div at bounding box center [626, 315] width 1252 height 571
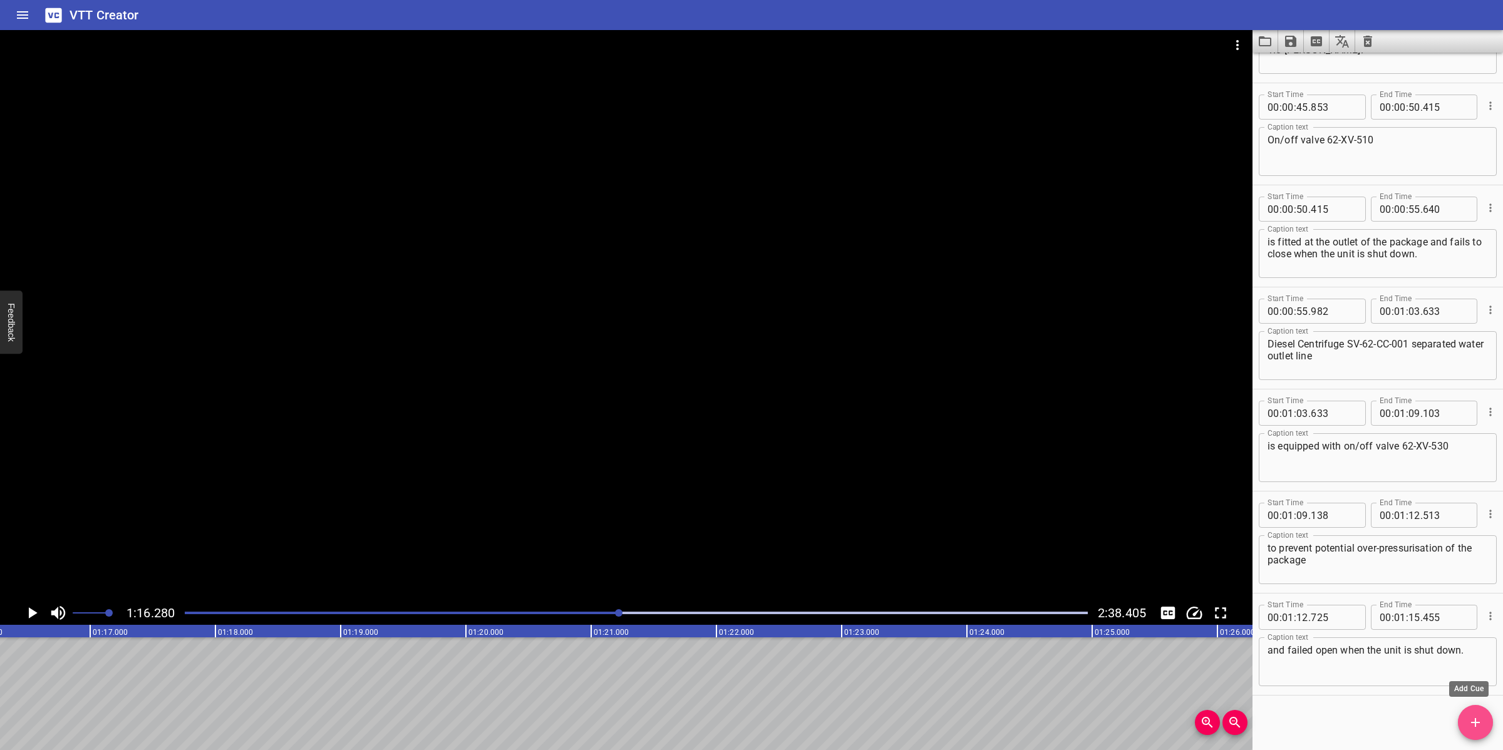
click at [1470, 728] on icon "Add Cue" at bounding box center [1475, 722] width 15 height 15
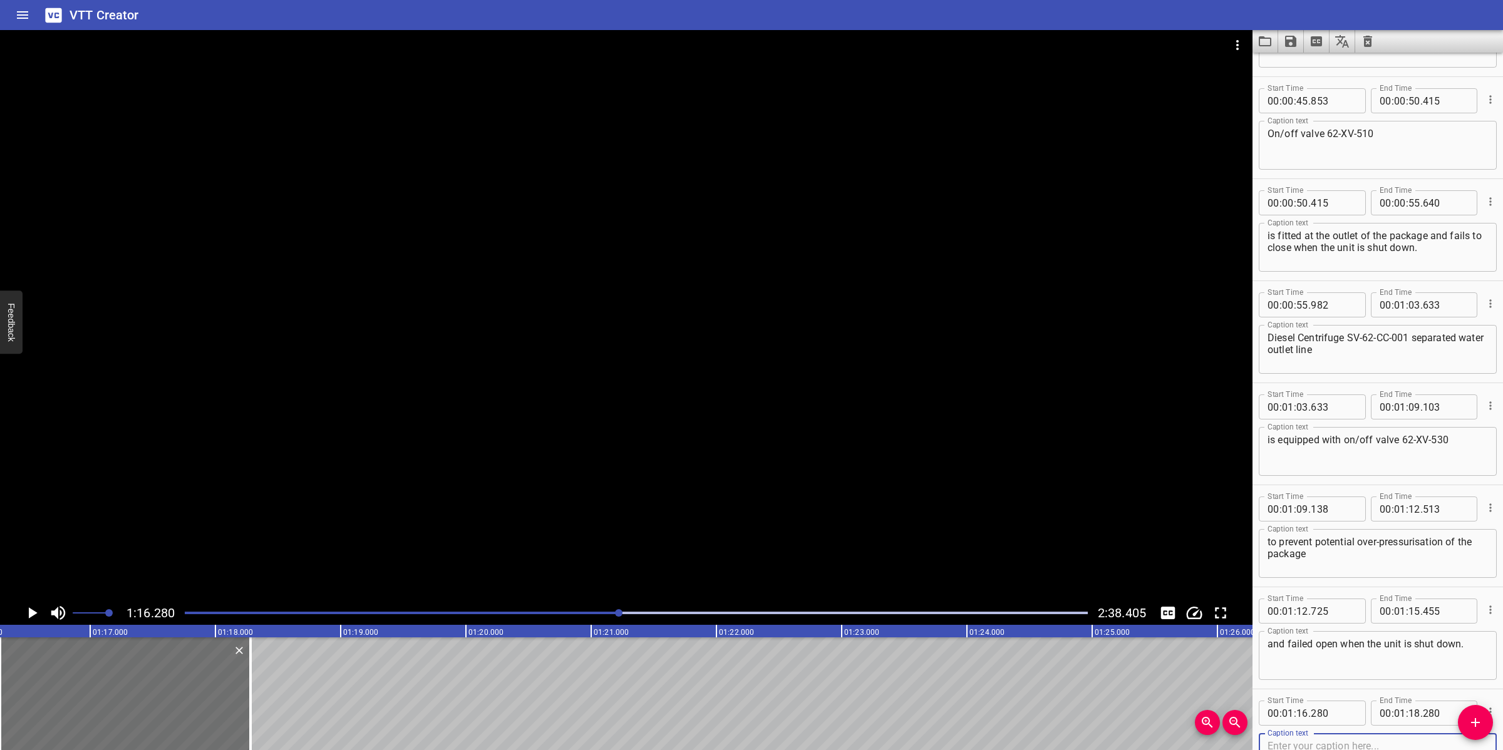
drag, startPoint x: 577, startPoint y: 618, endPoint x: 582, endPoint y: 615, distance: 6.4
click at [577, 618] on div at bounding box center [636, 613] width 918 height 18
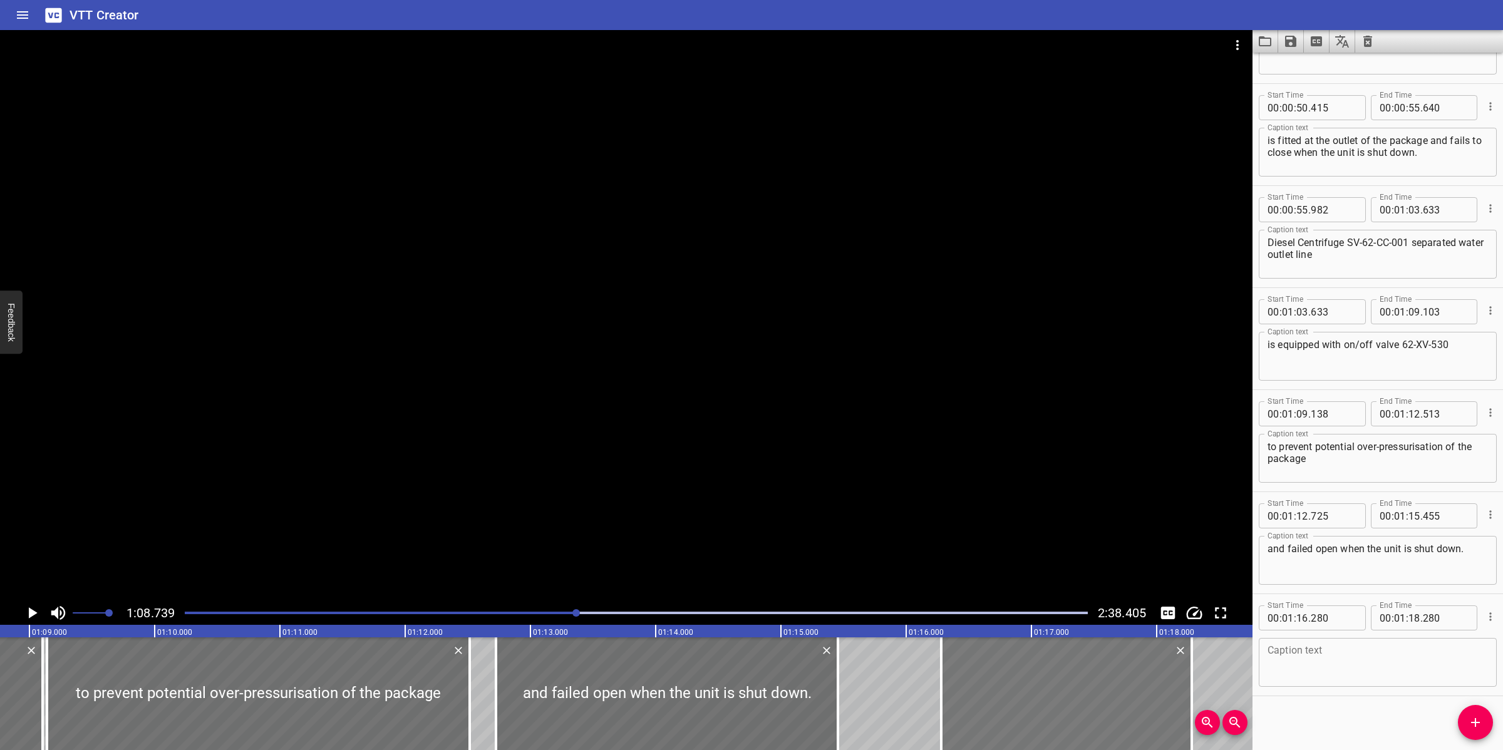
scroll to position [0, 8608]
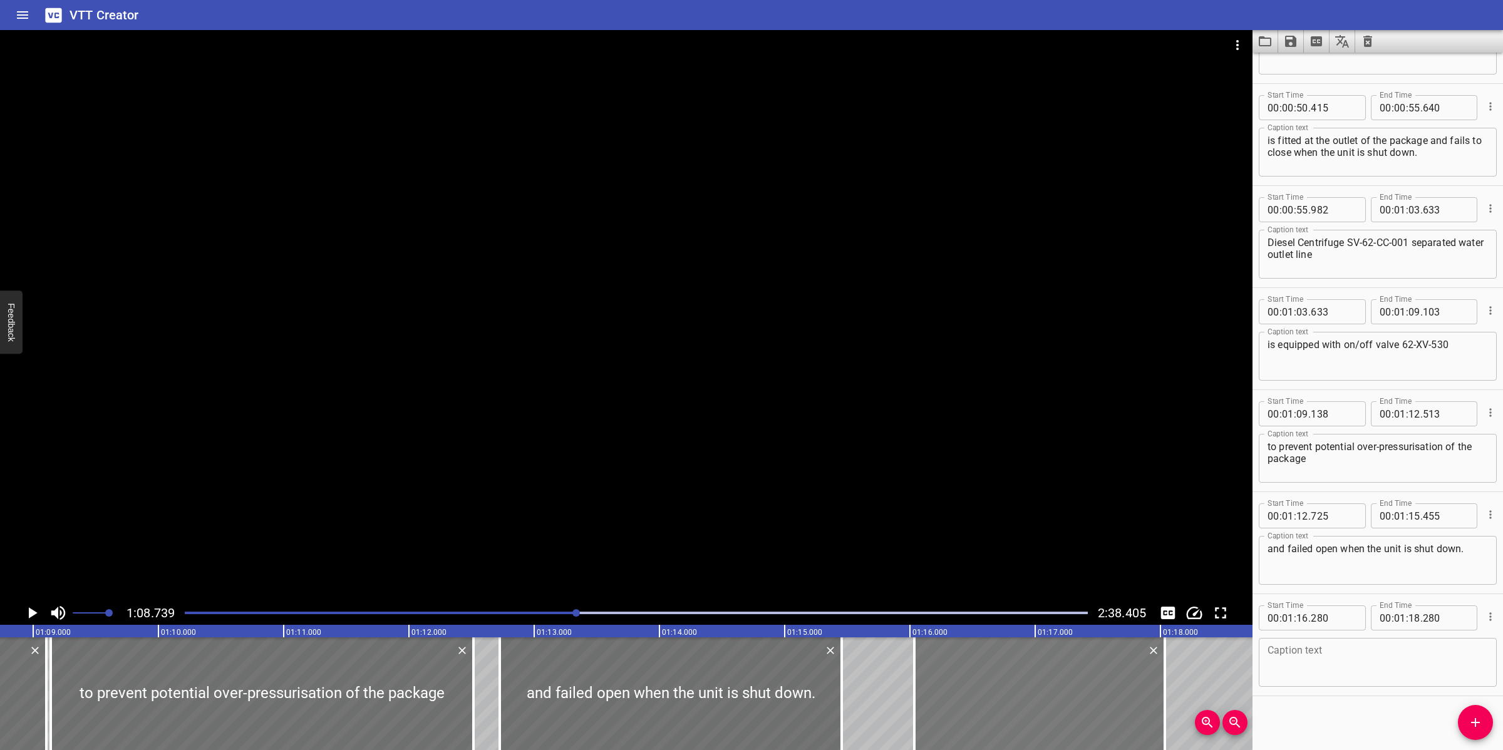
drag, startPoint x: 1077, startPoint y: 705, endPoint x: 996, endPoint y: 703, distance: 81.4
click at [1081, 708] on div at bounding box center [1039, 693] width 250 height 113
type input "065"
click at [1322, 669] on textarea at bounding box center [1377, 663] width 220 height 36
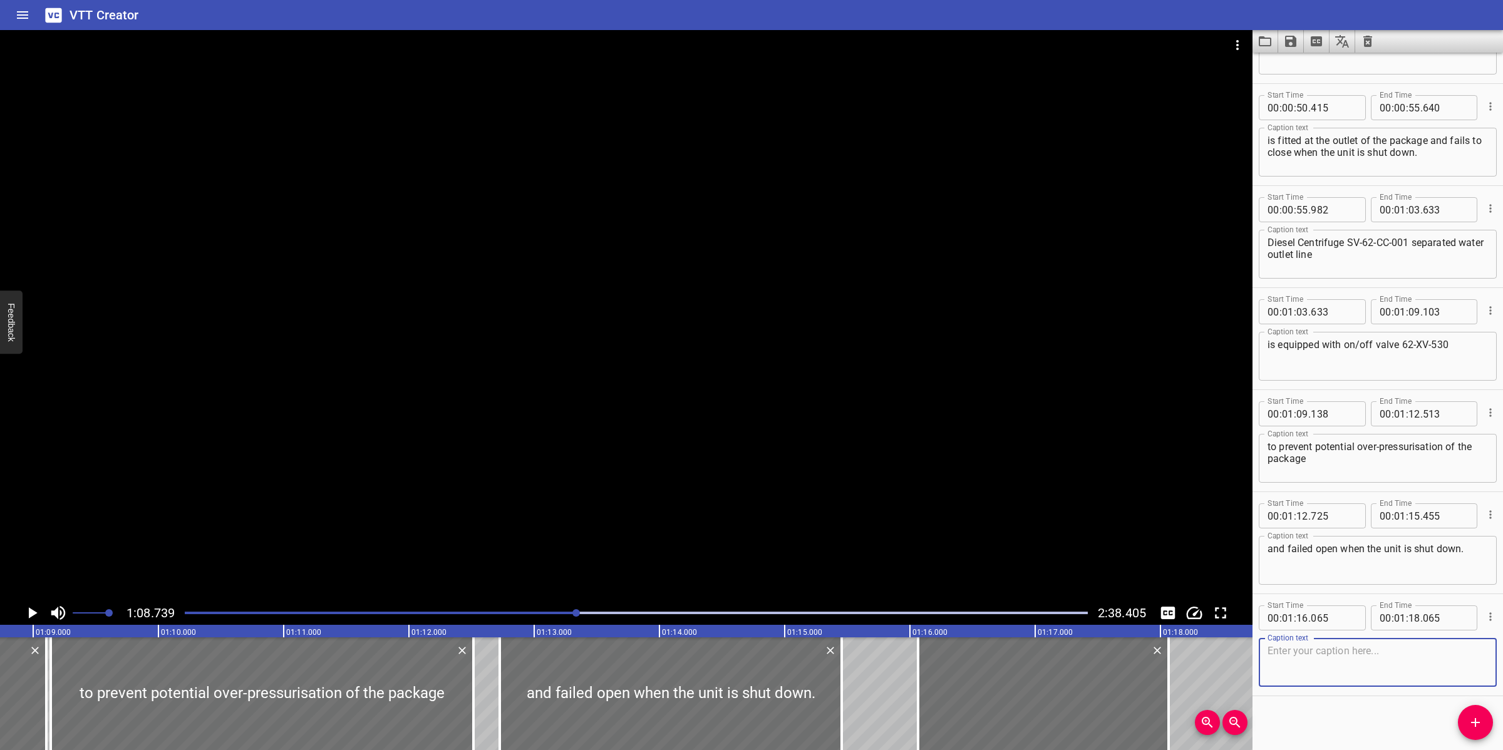
paste textarea "Diesel Centrifuge SV-62-CC-001 freshwater bypass line is fitted with on / off v…"
click at [703, 349] on div at bounding box center [626, 315] width 1252 height 571
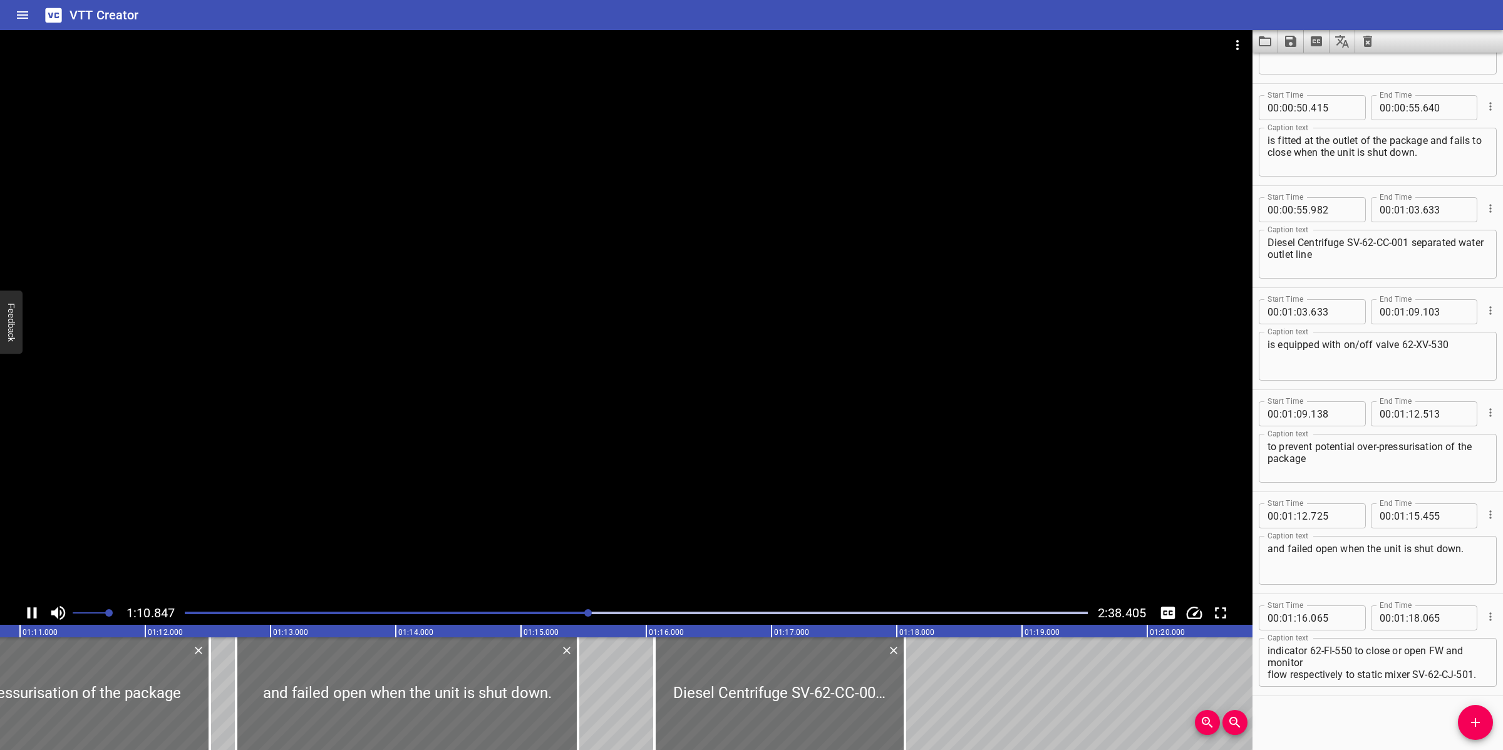
click at [1370, 646] on textarea "Diesel Centrifuge SV-62-CC-001 freshwater bypass line is fitted with on / off v…" at bounding box center [1377, 663] width 220 height 36
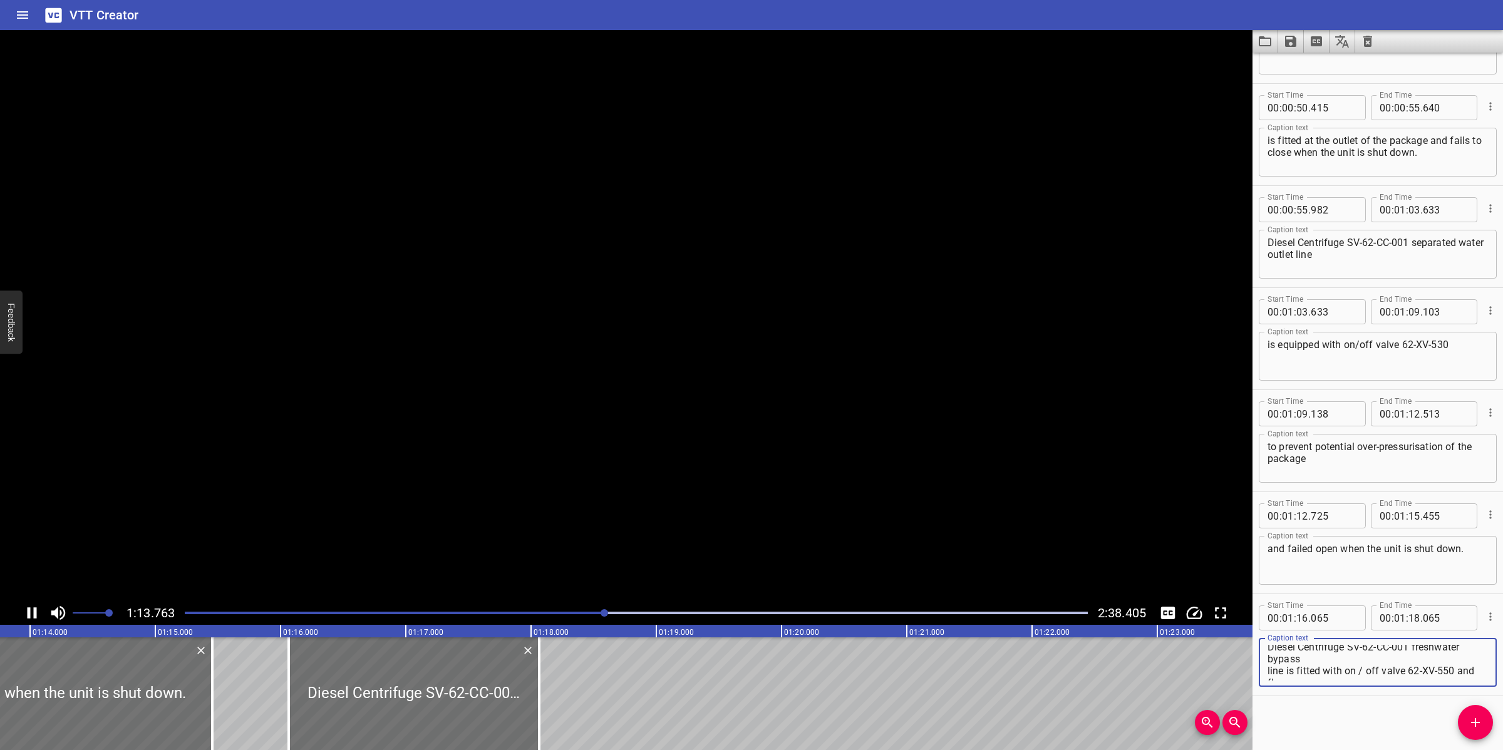
scroll to position [0, 0]
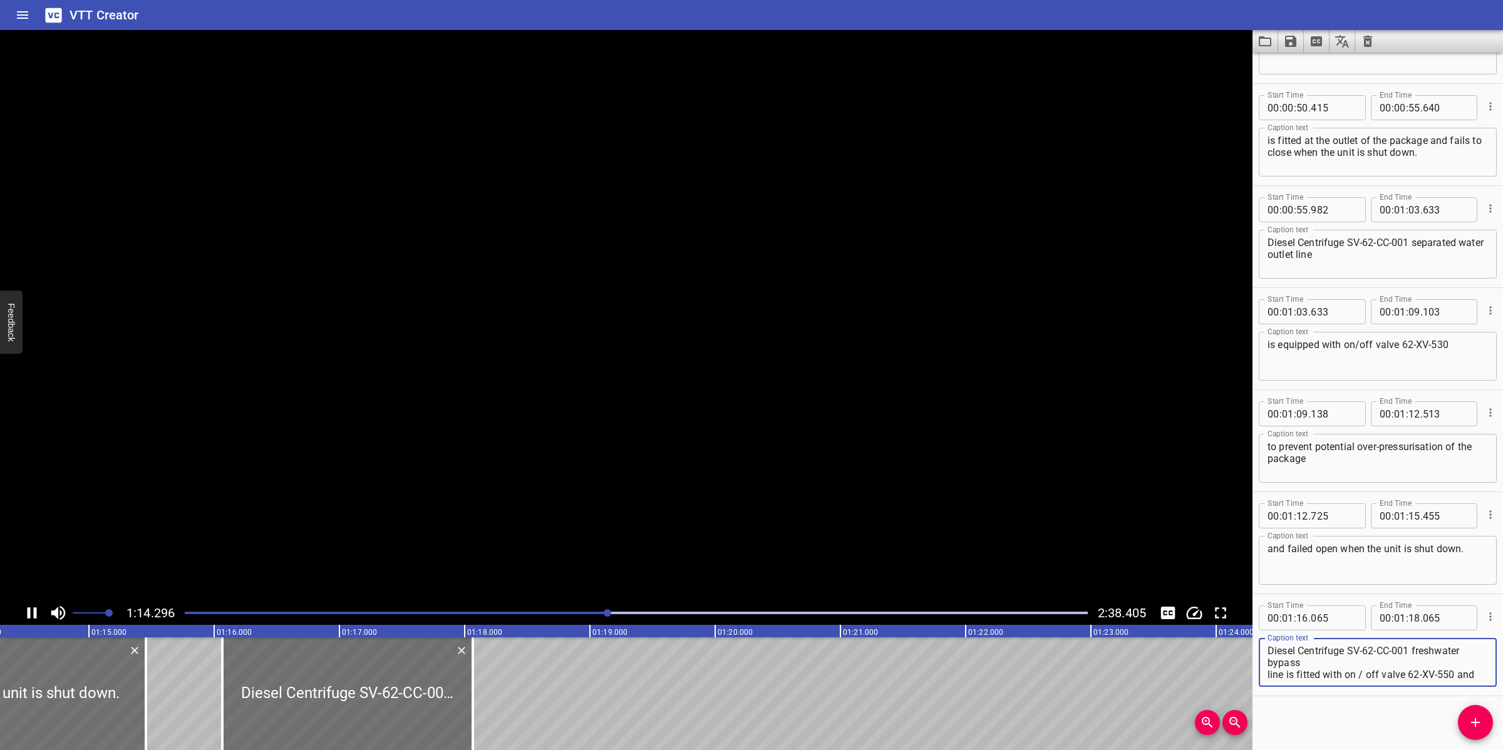
click at [1363, 658] on textarea "Diesel Centrifuge SV-62-CC-001 freshwater bypass line is fitted with on / off v…" at bounding box center [1377, 663] width 220 height 36
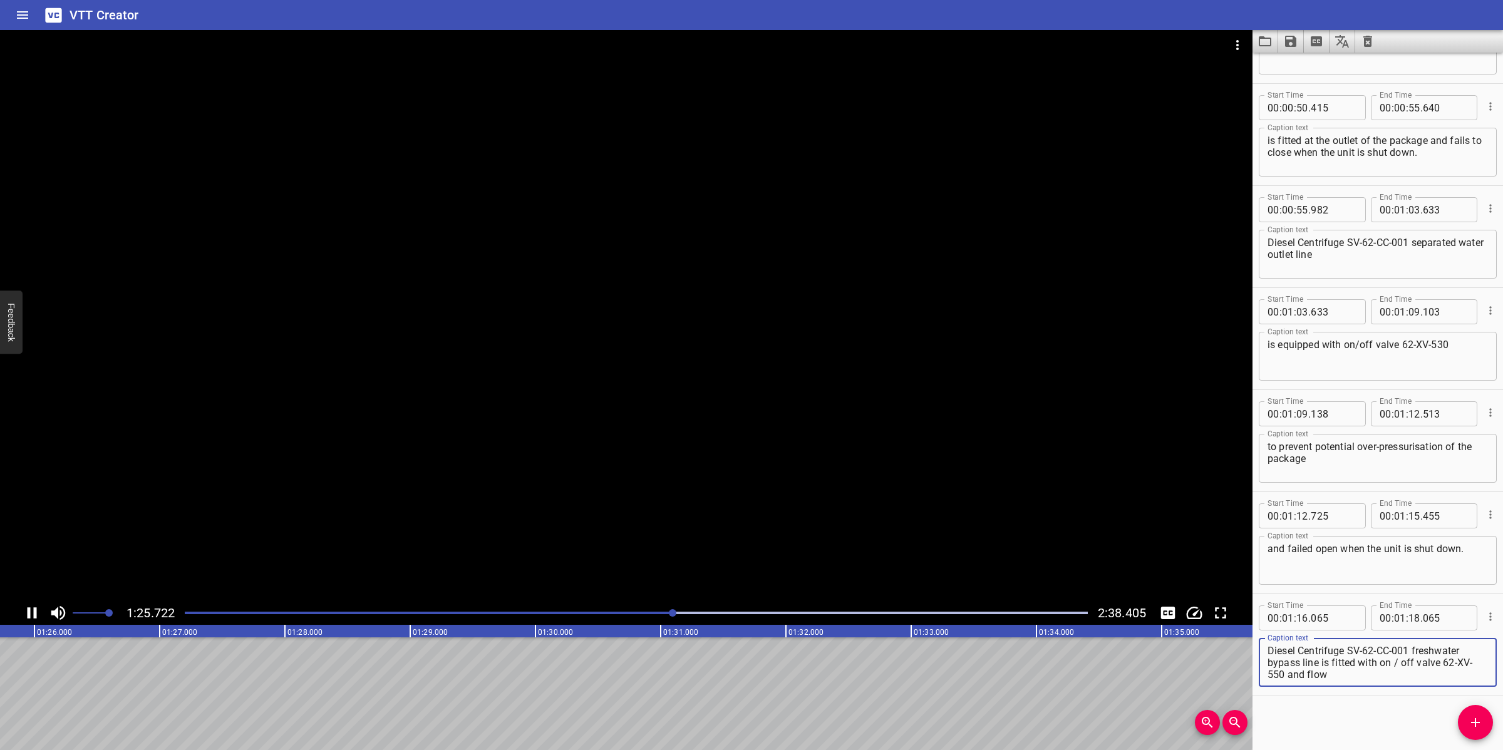
click at [682, 523] on div at bounding box center [626, 315] width 1252 height 571
click at [1366, 676] on textarea "Diesel Centrifuge SV-62-CC-001 freshwater bypass line is fitted with on / off v…" at bounding box center [1377, 663] width 220 height 36
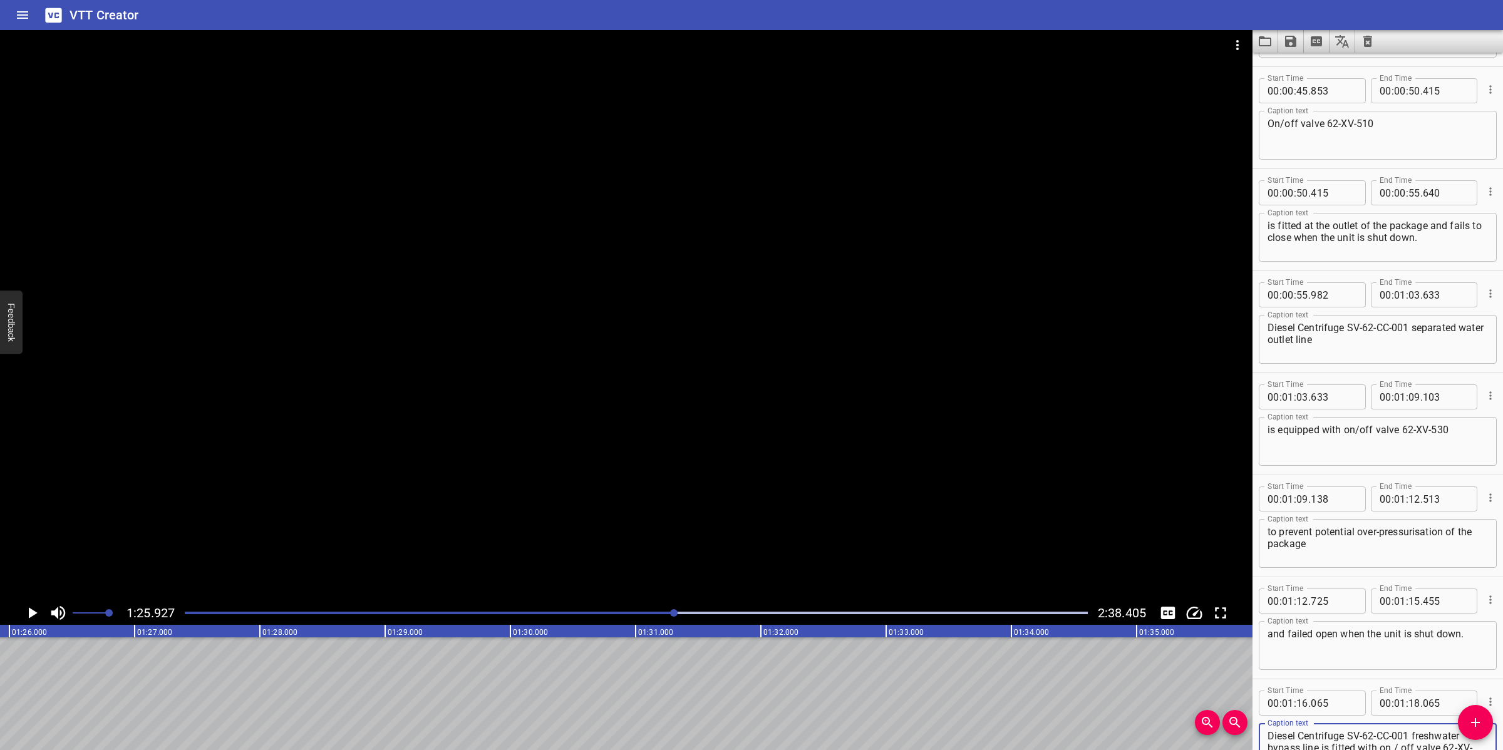
scroll to position [788, 0]
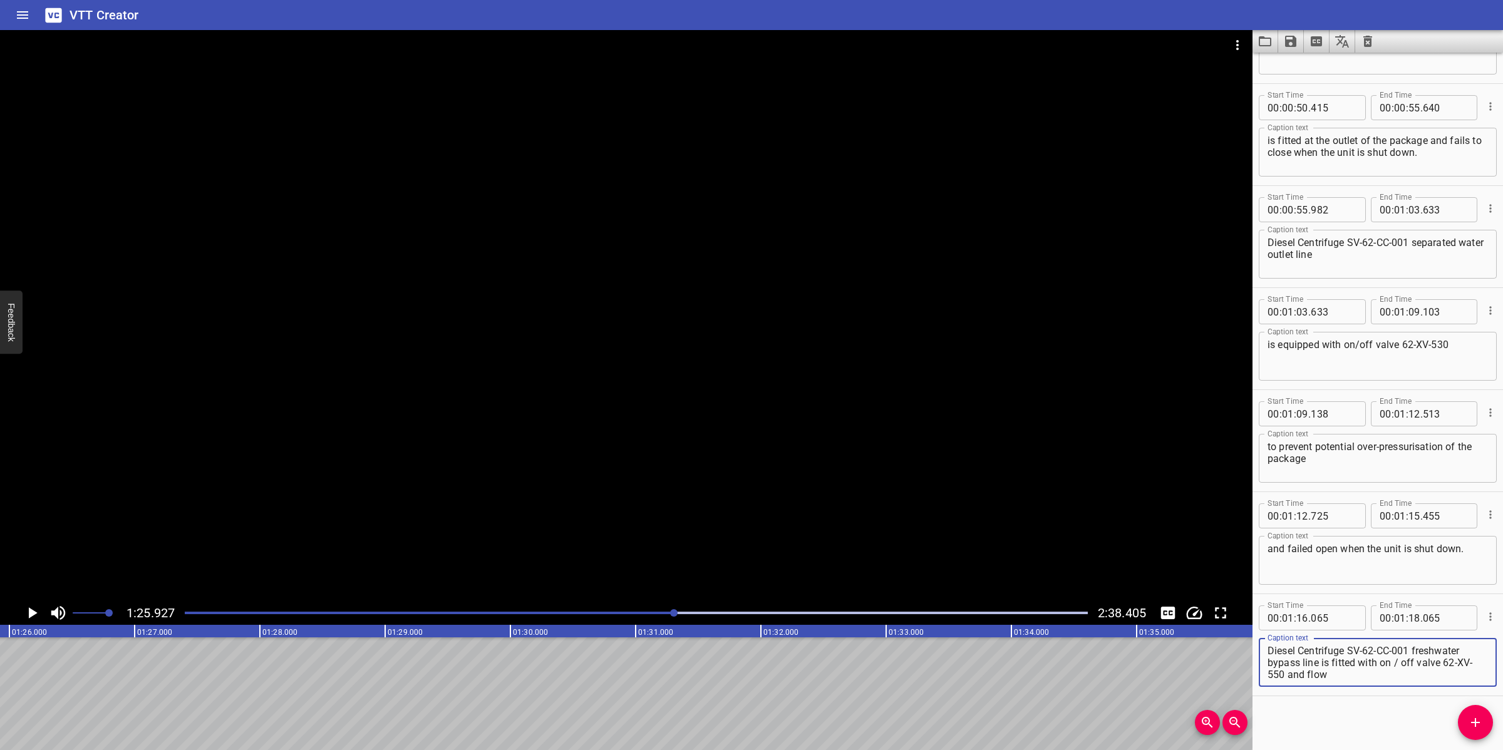
click at [1362, 661] on textarea "Diesel Centrifuge SV-62-CC-001 freshwater bypass line is fitted with on / off v…" at bounding box center [1377, 663] width 220 height 36
drag, startPoint x: 1443, startPoint y: 662, endPoint x: 1446, endPoint y: 683, distance: 21.5
click at [1446, 683] on div "Diesel Centrifuge SV-62-CC-001 freshwater bypass line is fitted with on / off v…" at bounding box center [1378, 662] width 238 height 49
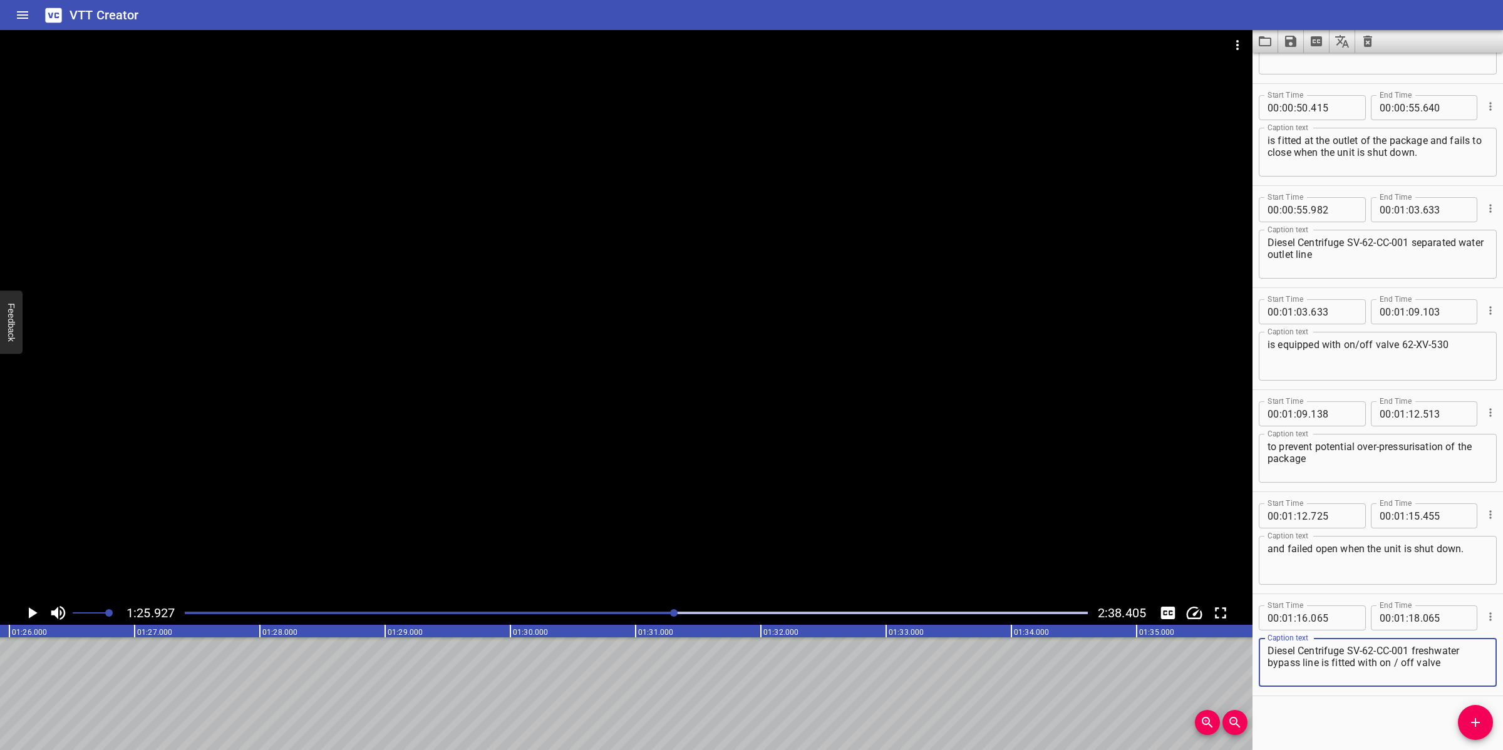
click at [1403, 664] on textarea "Diesel Centrifuge SV-62-CC-001 freshwater bypass line is fitted with on / off v…" at bounding box center [1377, 663] width 220 height 36
click at [1393, 658] on textarea "Diesel Centrifuge SV-62-CC-001 freshwater bypass line is fitted with on /off va…" at bounding box center [1377, 663] width 220 height 36
type textarea "Diesel Centrifuge SV-62-CC-001 freshwater bypass line is fitted with on/off val…"
click at [1408, 614] on input "number" at bounding box center [1414, 617] width 12 height 25
type input "25"
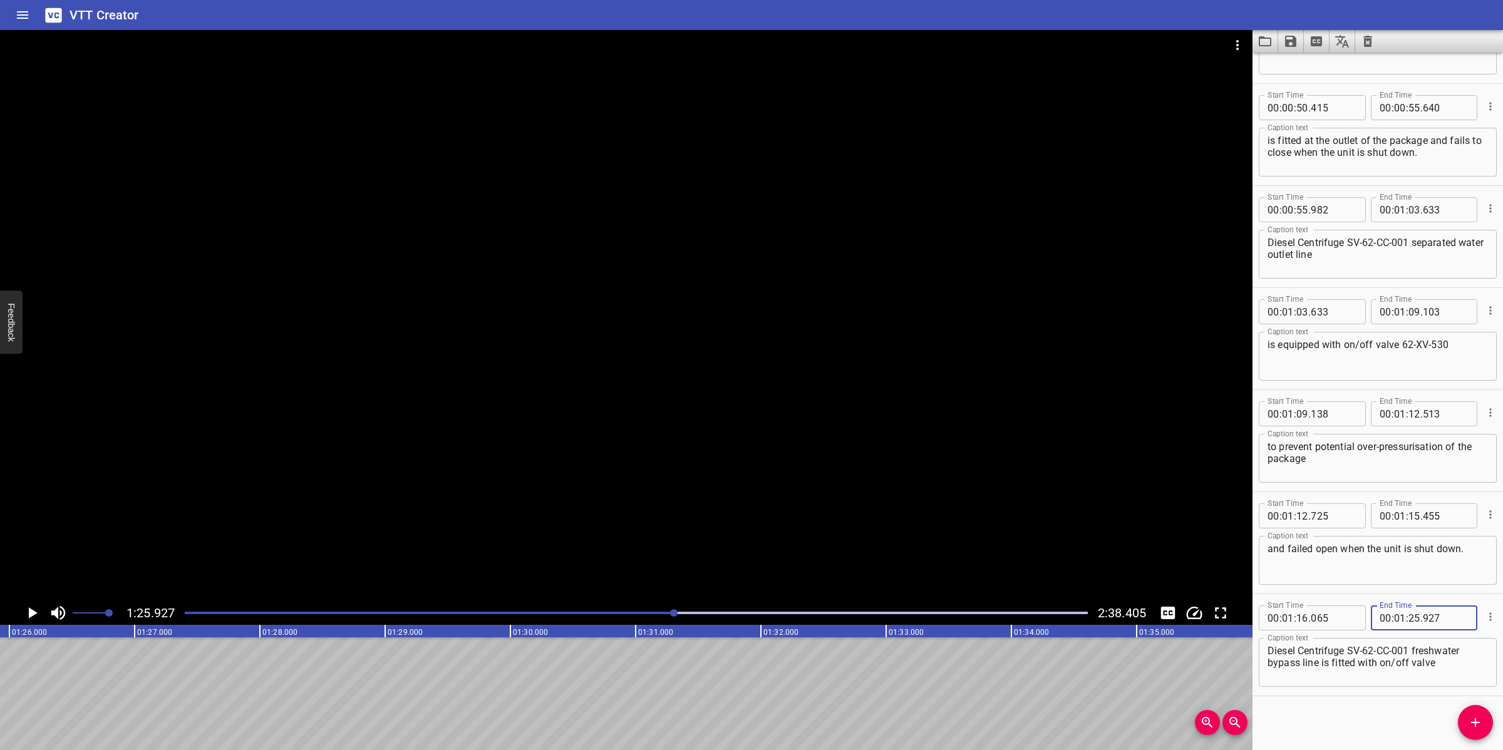
type input "927"
click at [1478, 725] on icon "Add Cue" at bounding box center [1475, 722] width 15 height 15
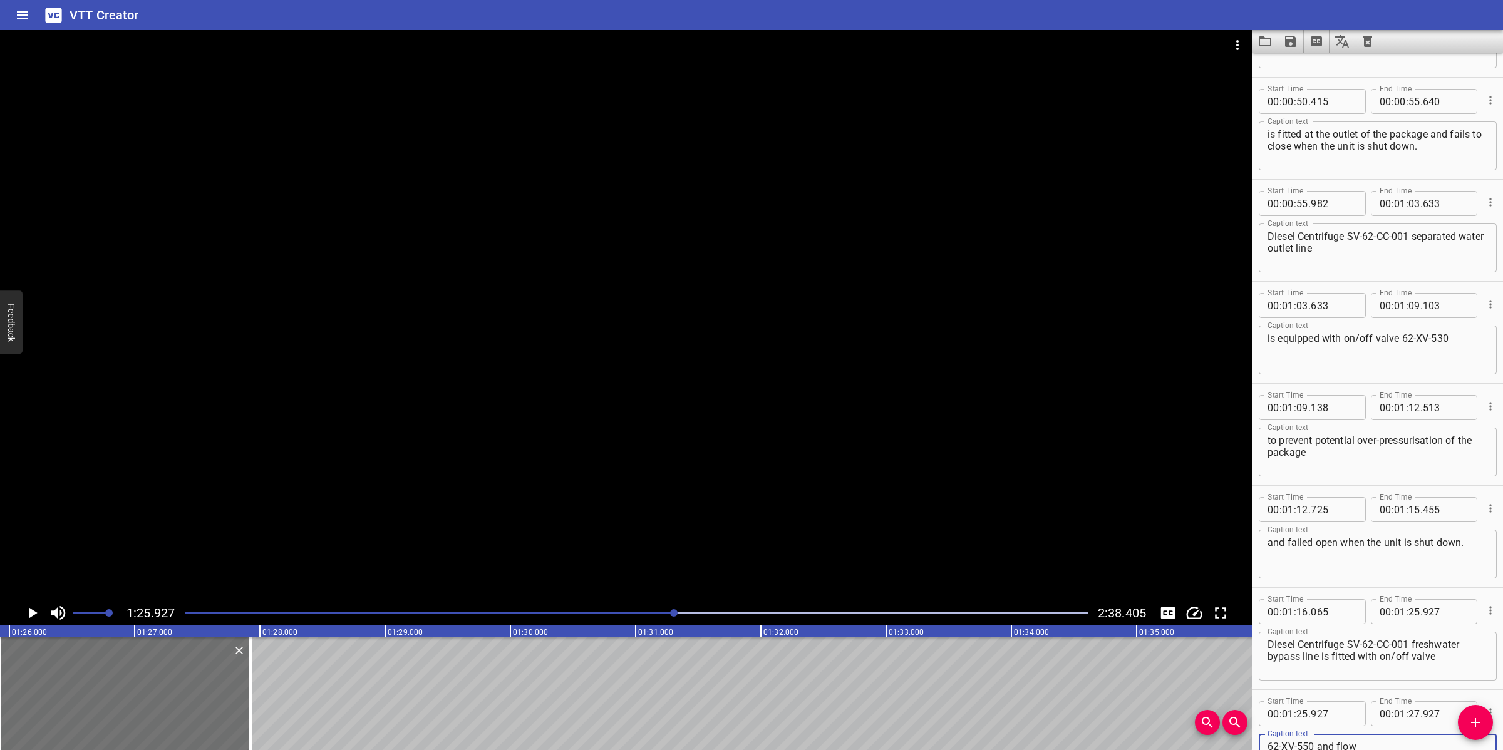
scroll to position [11, 0]
type textarea "62-XV-550 and flow indicator 62-FI-550 to close or open FW and monitor flow res…"
drag, startPoint x: 170, startPoint y: 702, endPoint x: 190, endPoint y: 692, distance: 21.8
click at [190, 692] on div at bounding box center [143, 693] width 250 height 113
type input "26"
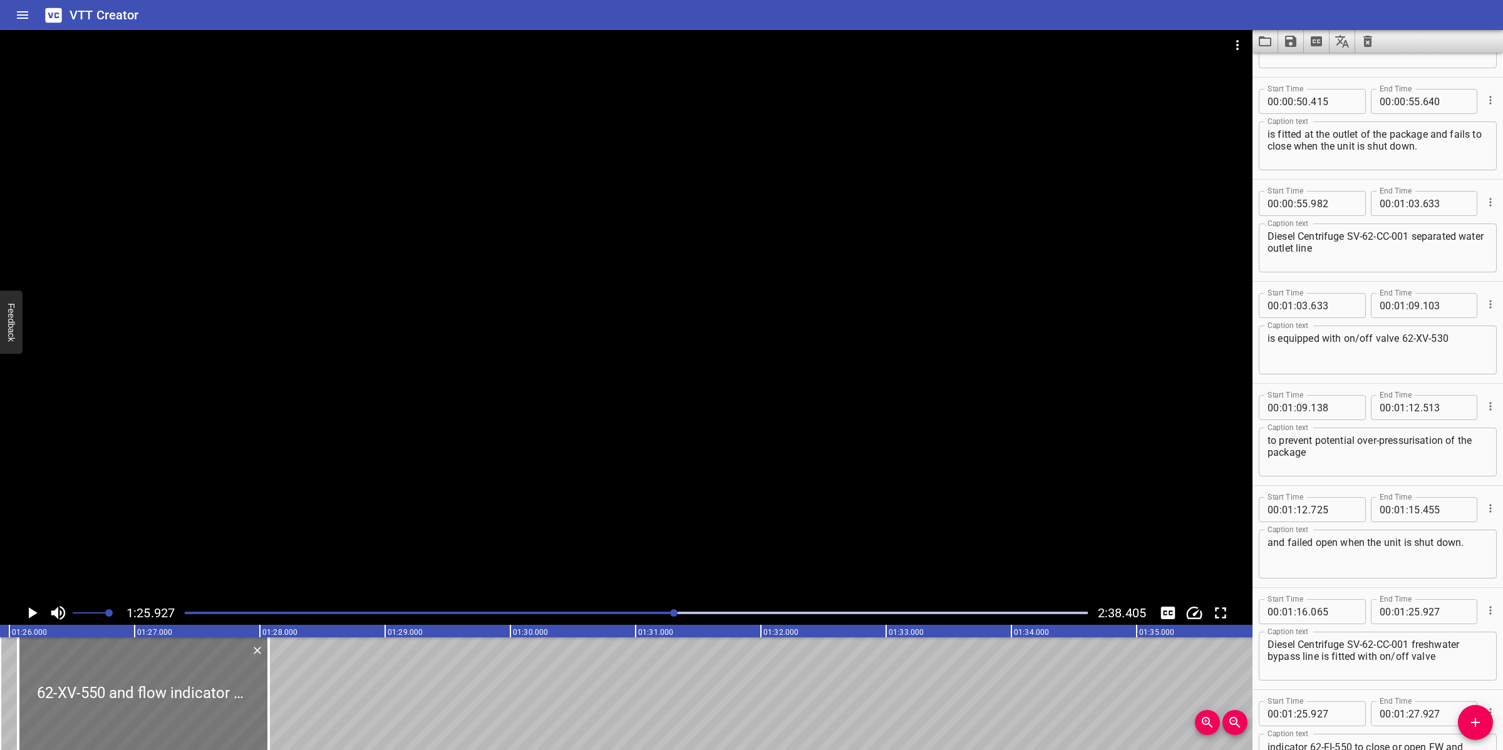
type input "082"
type input "28"
type input "082"
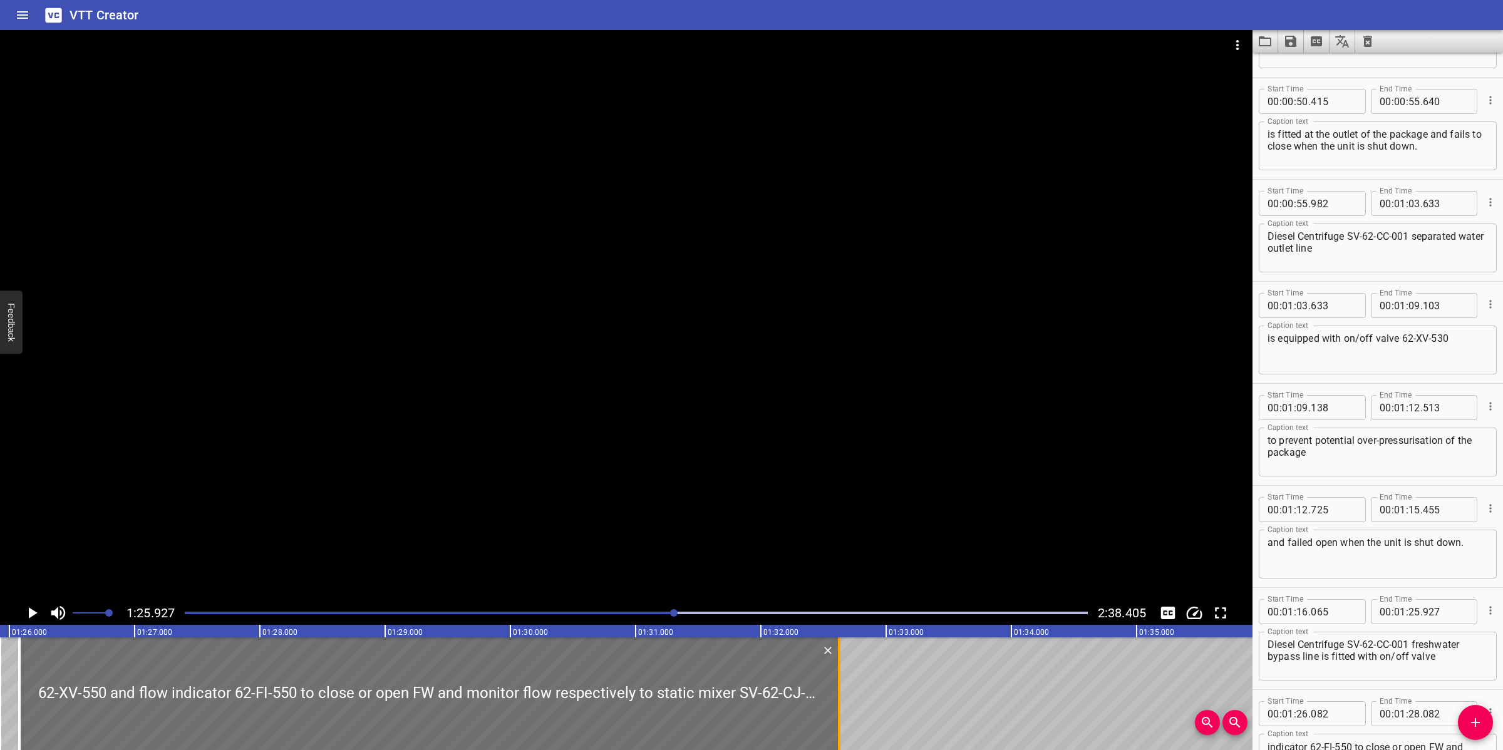
drag, startPoint x: 270, startPoint y: 682, endPoint x: 848, endPoint y: 684, distance: 577.9
click at [840, 684] on div at bounding box center [839, 693] width 3 height 113
type input "32"
type input "687"
click at [925, 526] on div at bounding box center [626, 315] width 1252 height 571
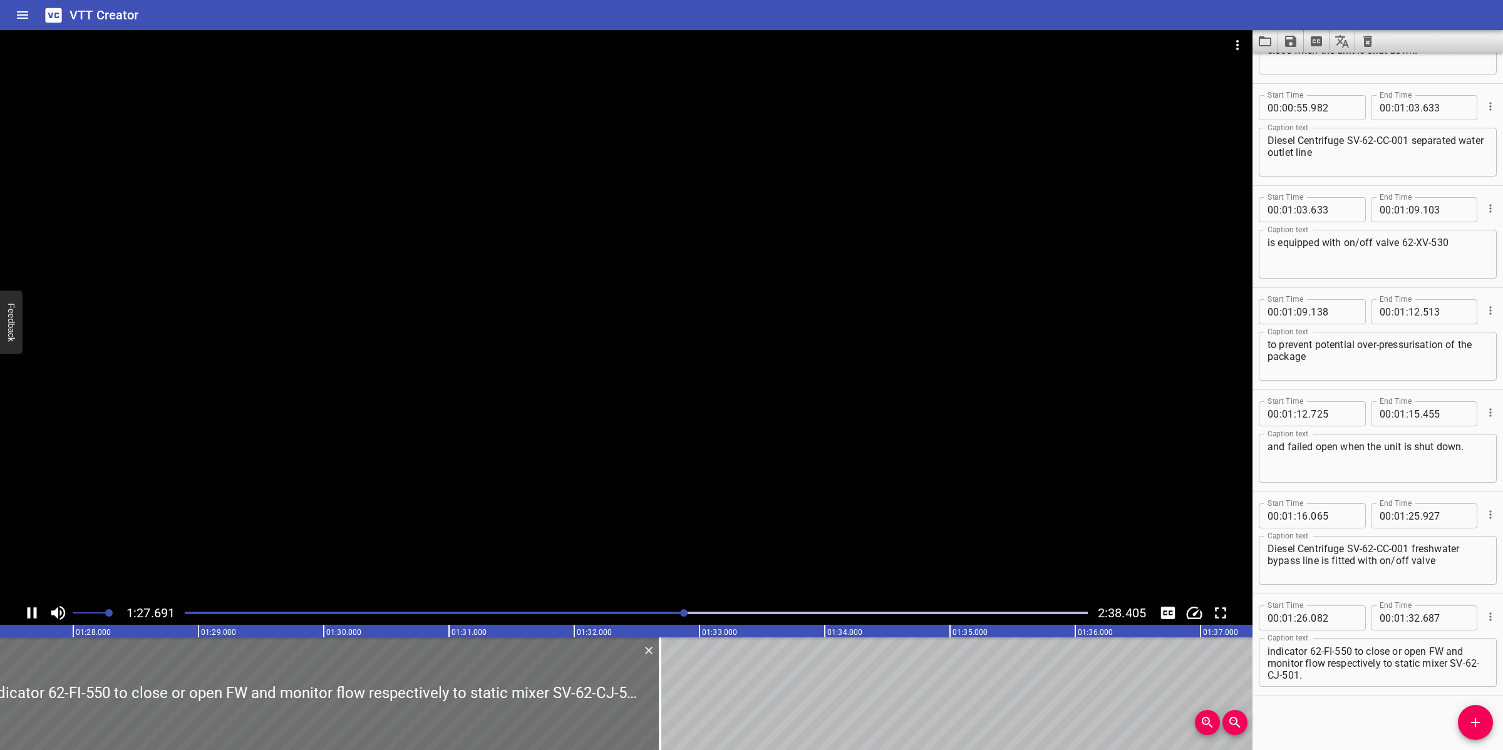
scroll to position [0, 0]
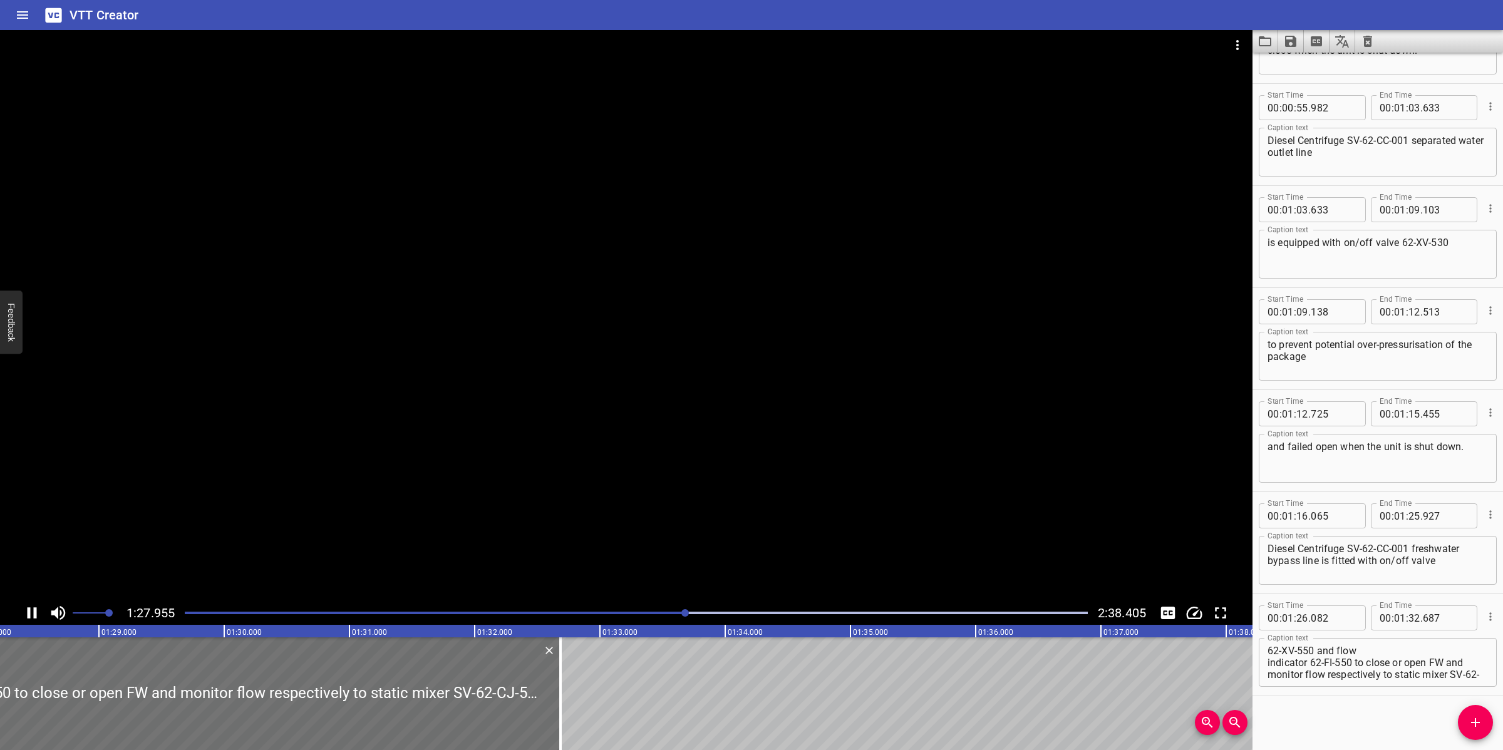
click at [1391, 649] on textarea "62-XV-550 and flow indicator 62-FI-550 to close or open FW and monitor flow res…" at bounding box center [1377, 663] width 220 height 36
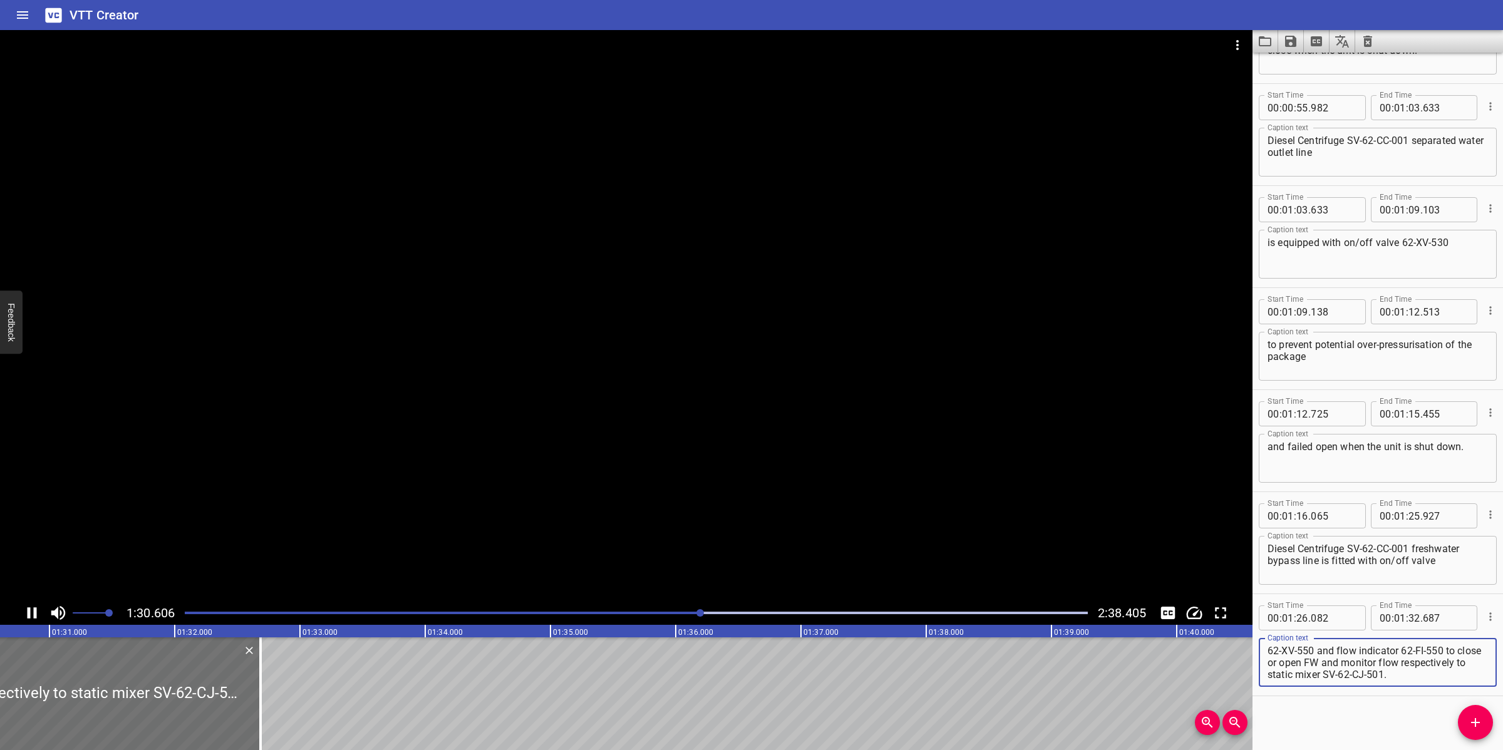
click at [820, 542] on div at bounding box center [626, 315] width 1252 height 571
click at [677, 612] on div "Play progress" at bounding box center [251, 613] width 903 height 3
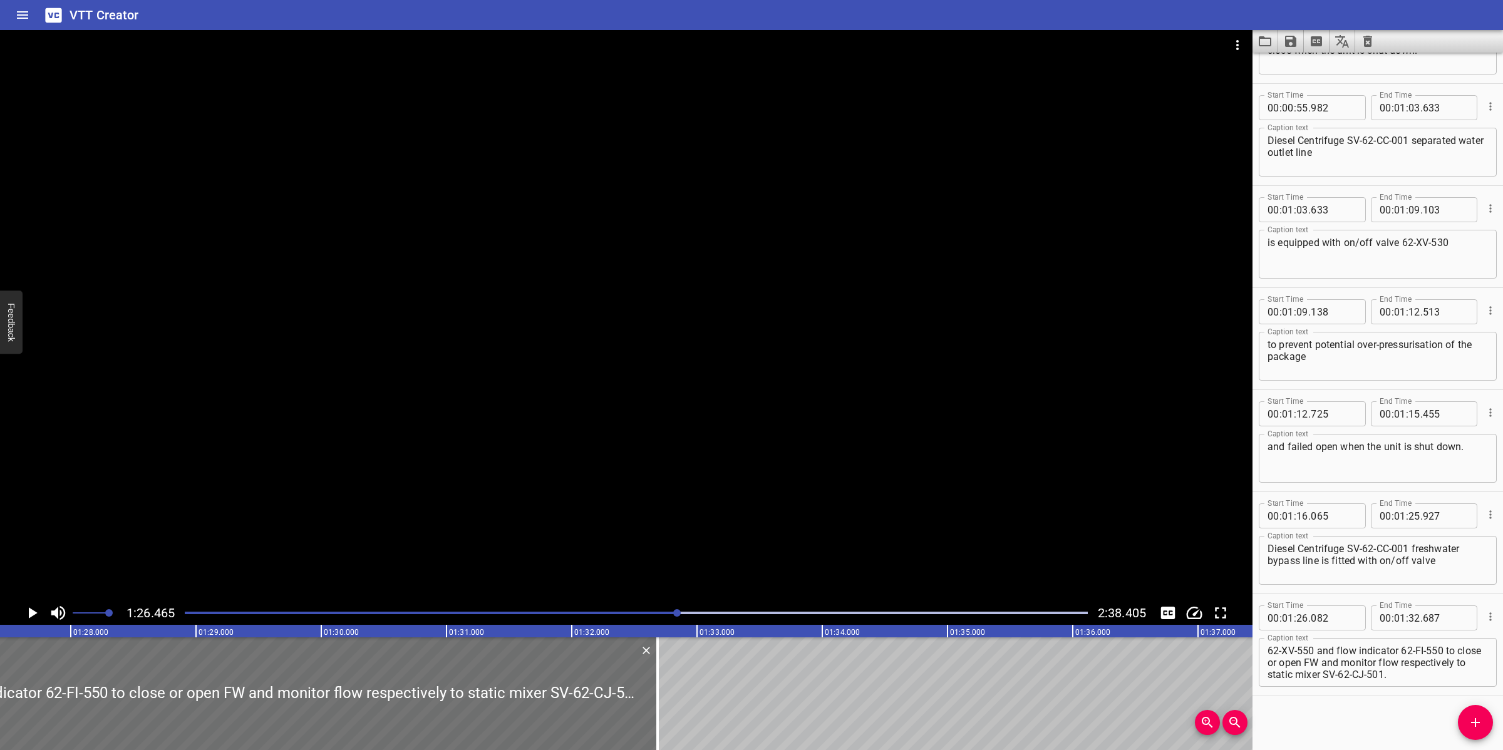
click at [763, 495] on div at bounding box center [626, 315] width 1252 height 571
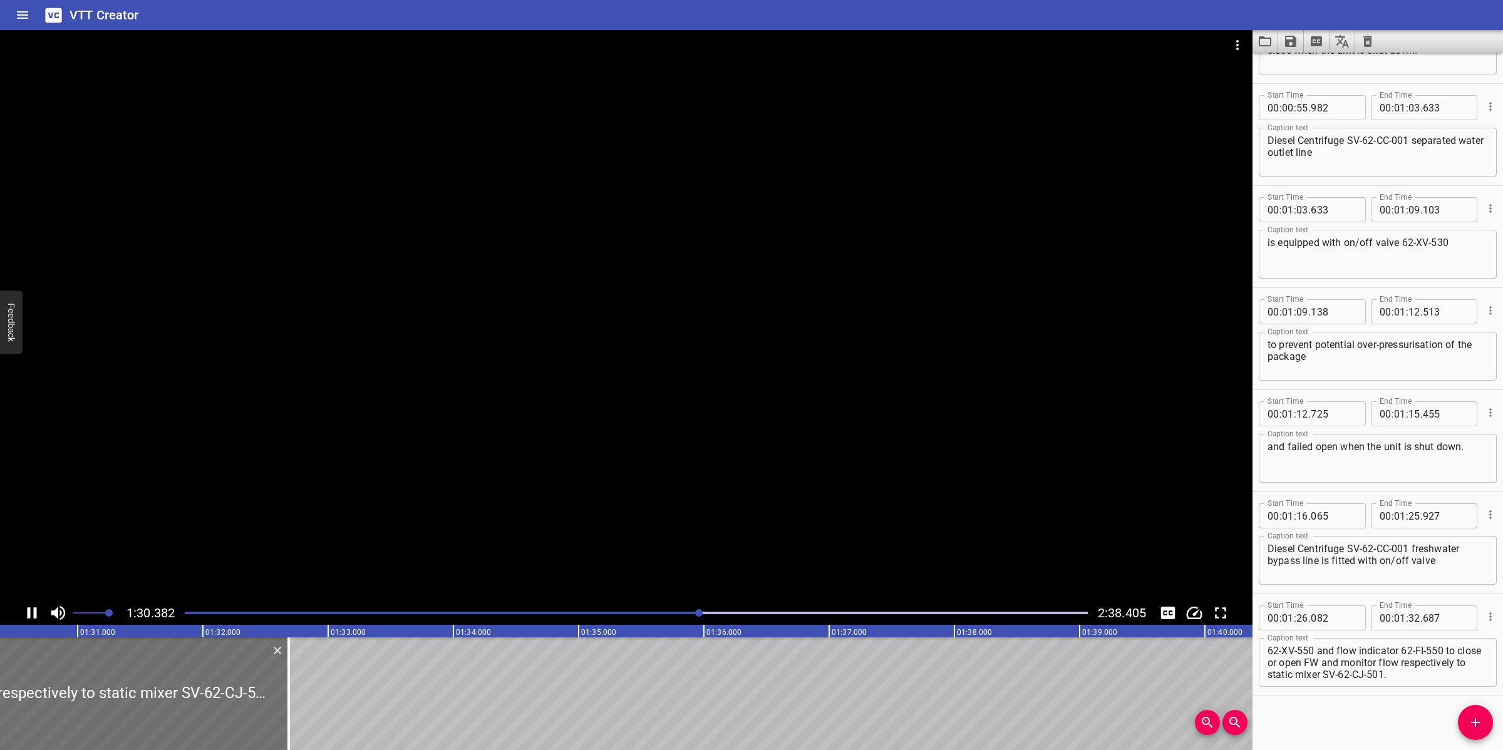
click at [728, 481] on div at bounding box center [626, 315] width 1252 height 571
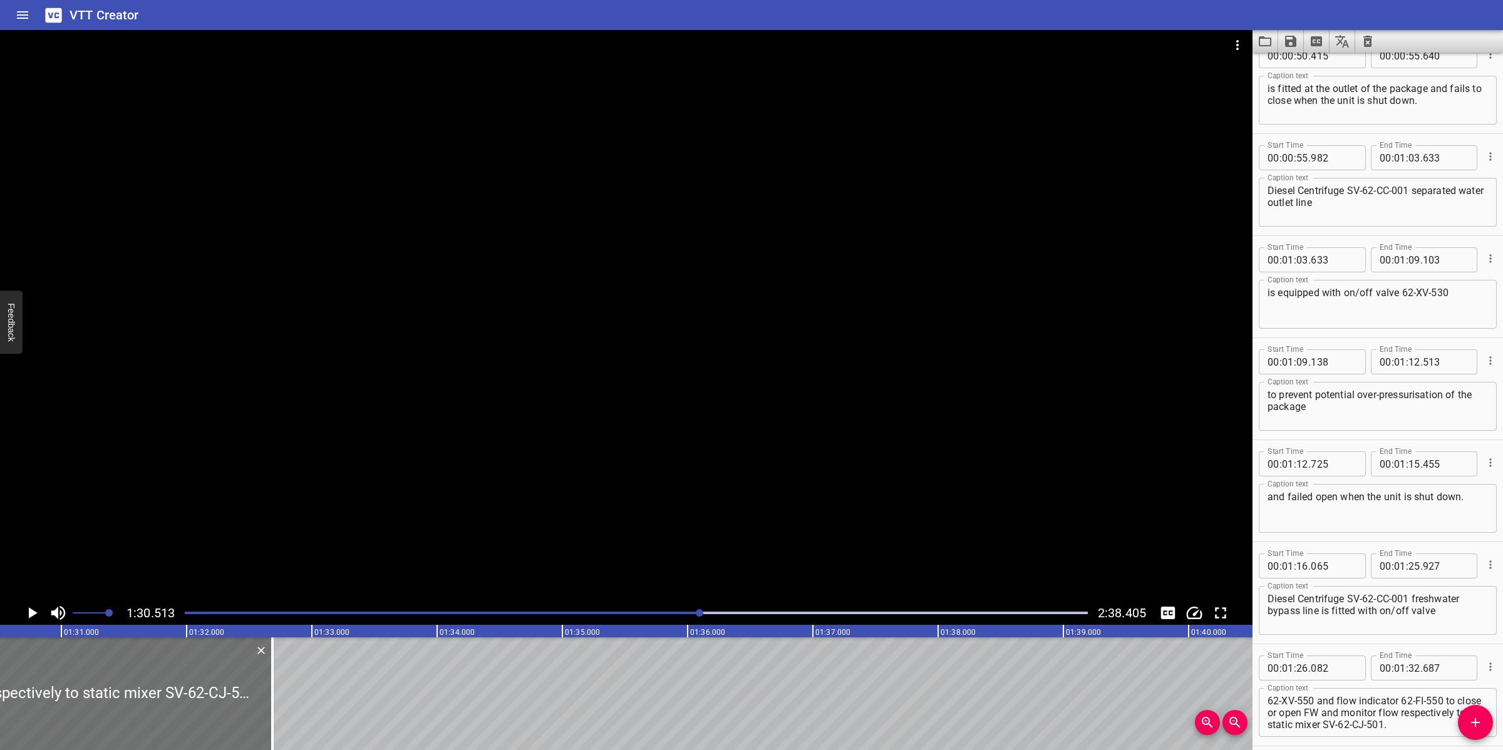
scroll to position [890, 0]
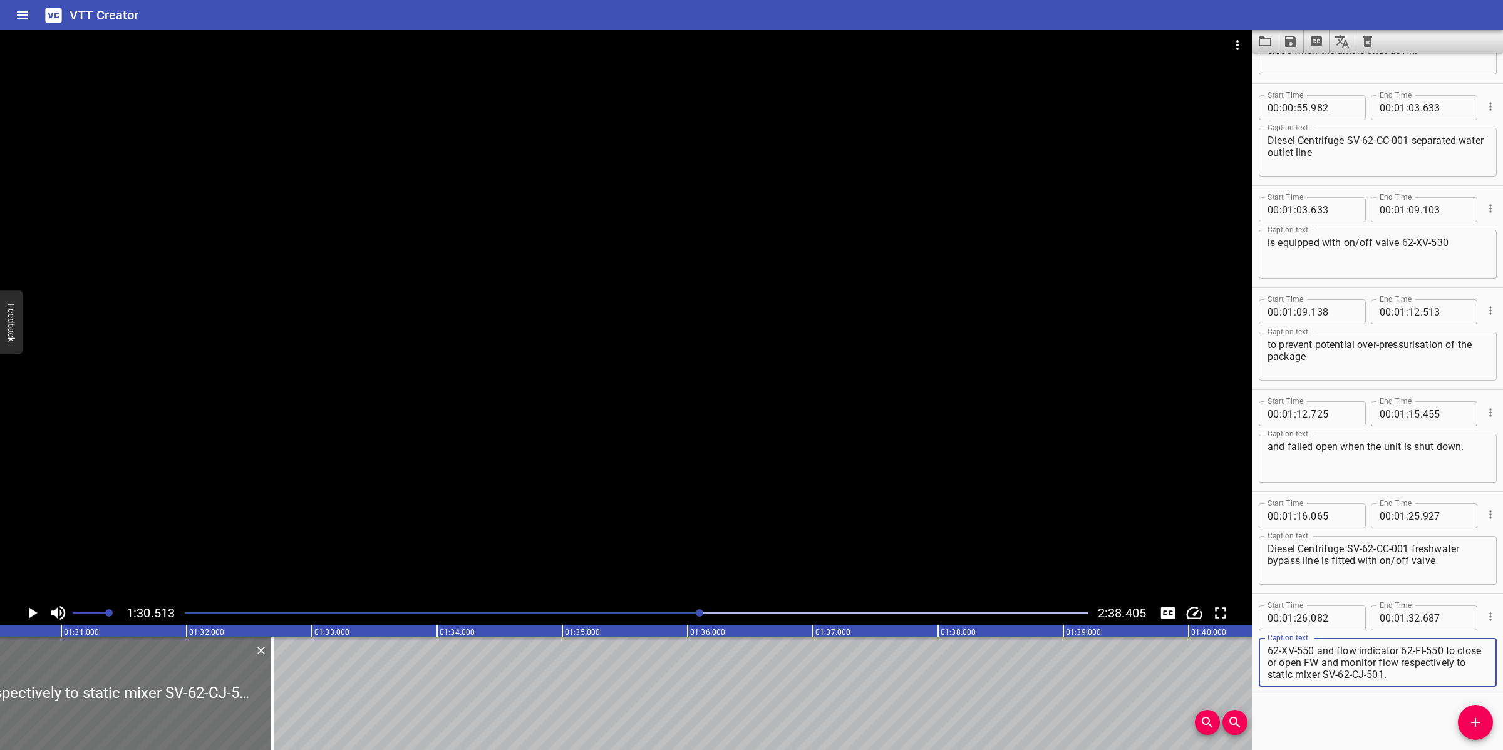
click at [1398, 666] on textarea "62-XV-550 and flow indicator 62-FI-550 to close or open FW and monitor flow res…" at bounding box center [1377, 663] width 220 height 36
click at [890, 520] on div at bounding box center [626, 315] width 1252 height 571
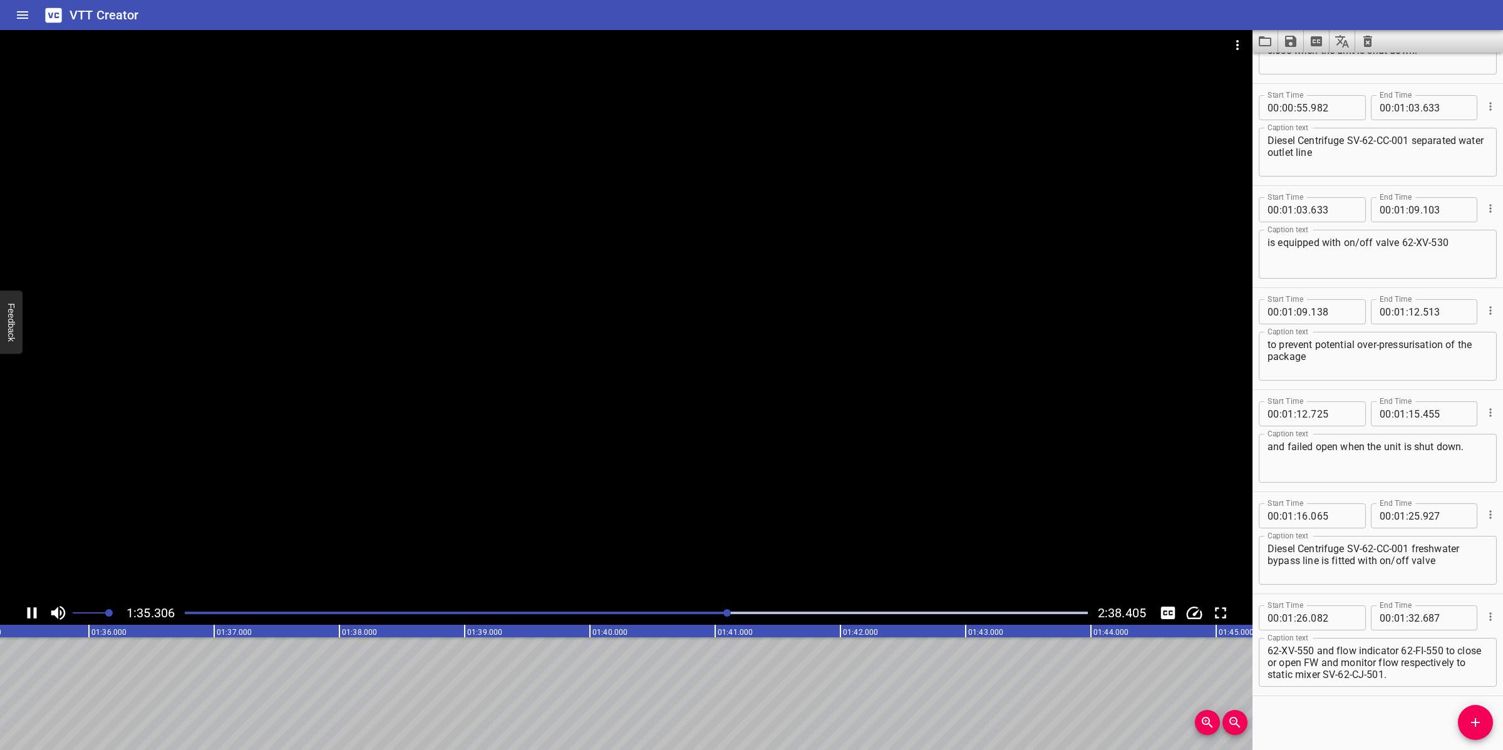
scroll to position [0, 11961]
click at [832, 484] on div at bounding box center [626, 315] width 1252 height 571
drag, startPoint x: 1350, startPoint y: 662, endPoint x: 1451, endPoint y: 681, distance: 102.7
click at [1451, 681] on div "62-XV-550 and flow indicator 62-FI-550 to close or open FW and monitor flow res…" at bounding box center [1378, 662] width 238 height 49
click at [1466, 680] on div "62-XV-550 and flow indicator 62-FI-550 to close or open FW and monitor flow res…" at bounding box center [1378, 662] width 238 height 49
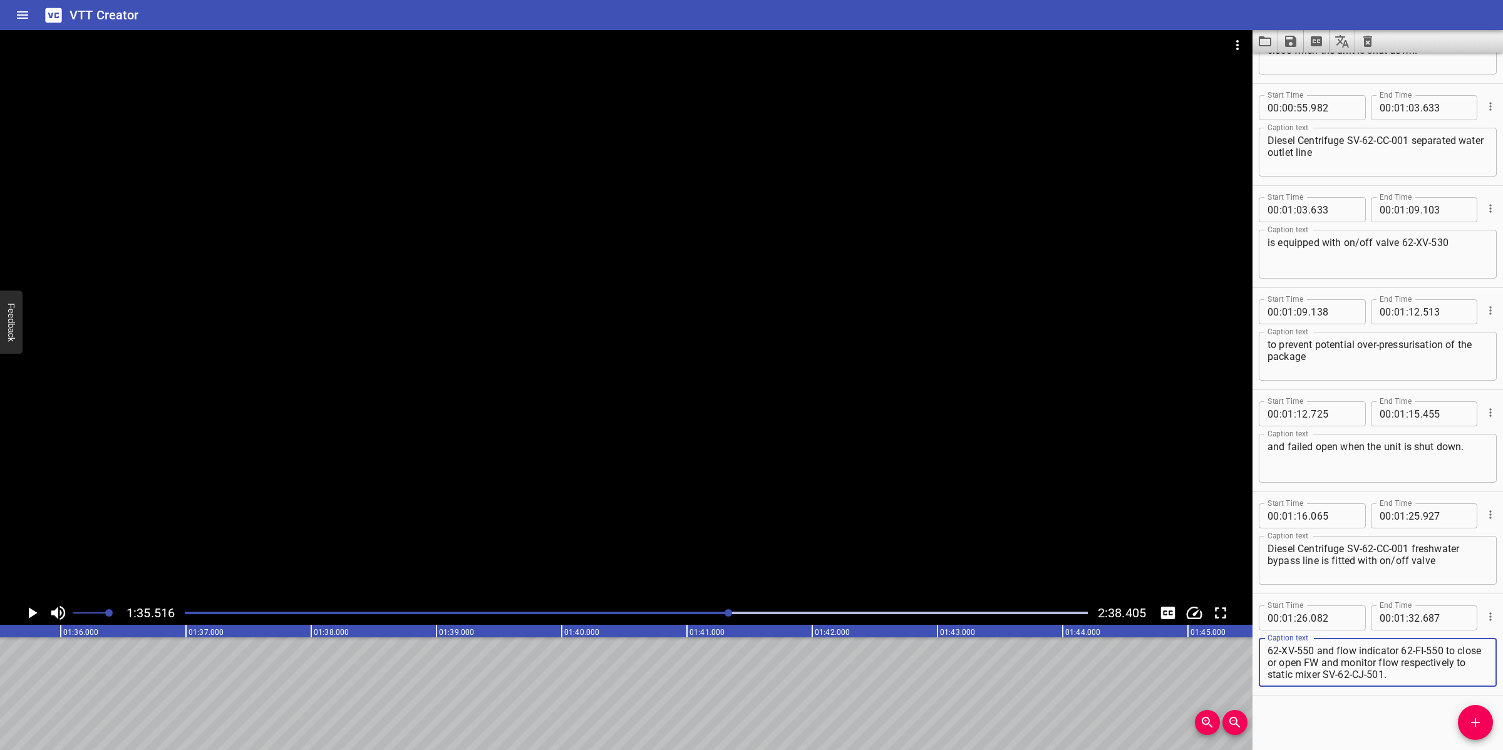
click at [1455, 673] on textarea "62-XV-550 and flow indicator 62-FI-550 to close or open FW and monitor flow res…" at bounding box center [1377, 663] width 220 height 36
drag, startPoint x: 1453, startPoint y: 673, endPoint x: 1350, endPoint y: 667, distance: 102.9
click at [1350, 667] on textarea "62-XV-550 and flow indicator 62-FI-550 to close or open FW and monitor flow res…" at bounding box center [1377, 663] width 220 height 36
type textarea "62-XV-550 and flow indicator 62-FI-550 to close or open FW"
click at [1409, 614] on input "number" at bounding box center [1414, 617] width 12 height 25
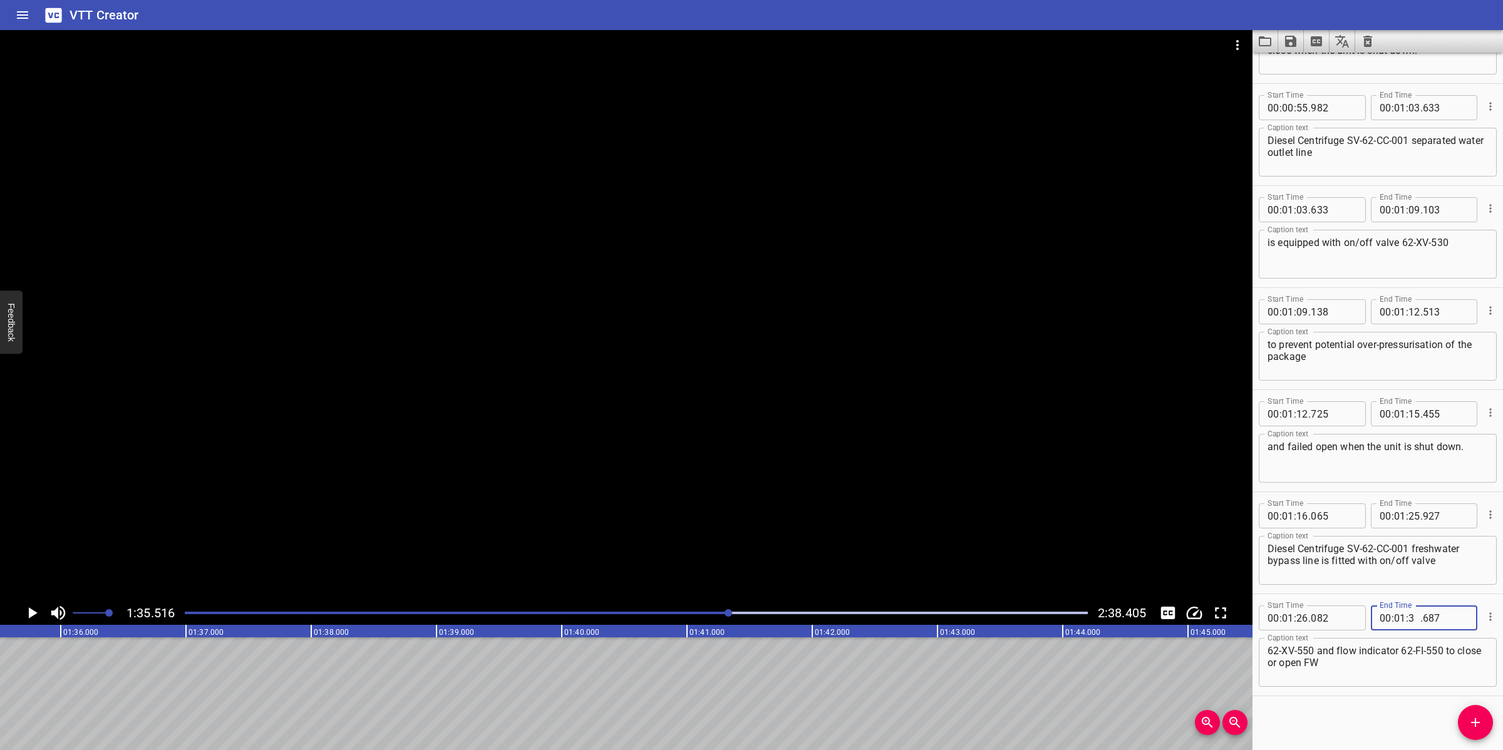
type input "35"
type input "516"
click at [1468, 718] on icon "Add Cue" at bounding box center [1475, 722] width 15 height 15
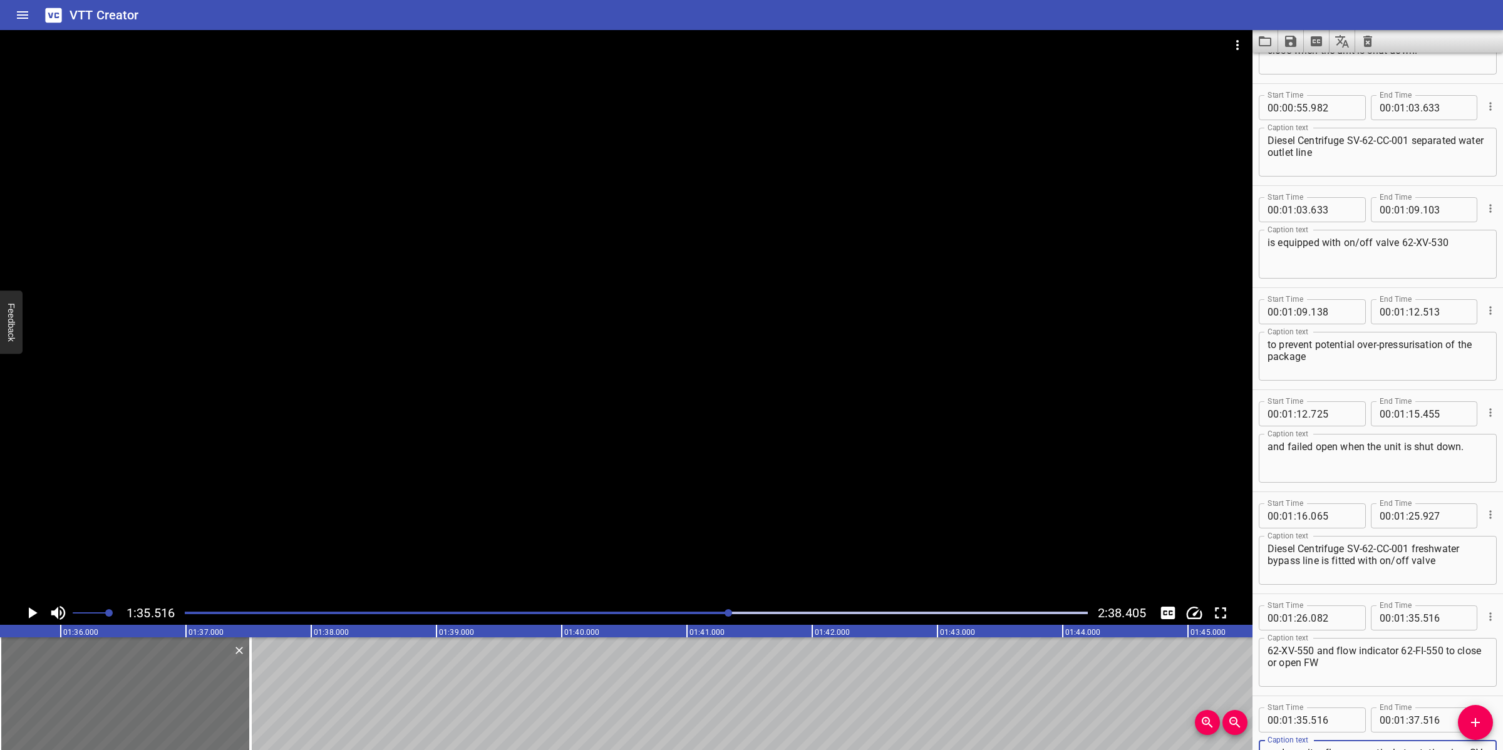
scroll to position [897, 0]
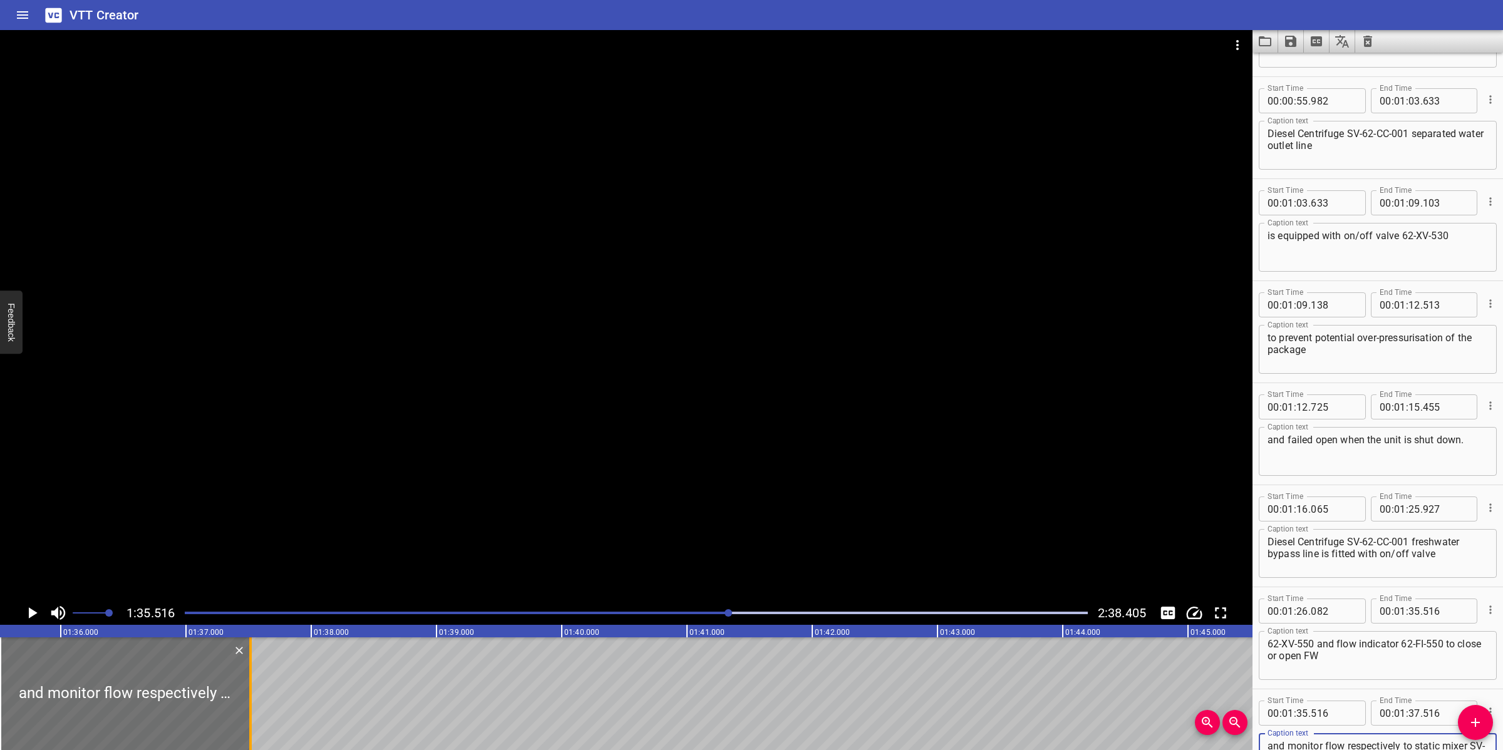
type textarea "and monitor flow respectively to static mixer SV-62-CJ-501."
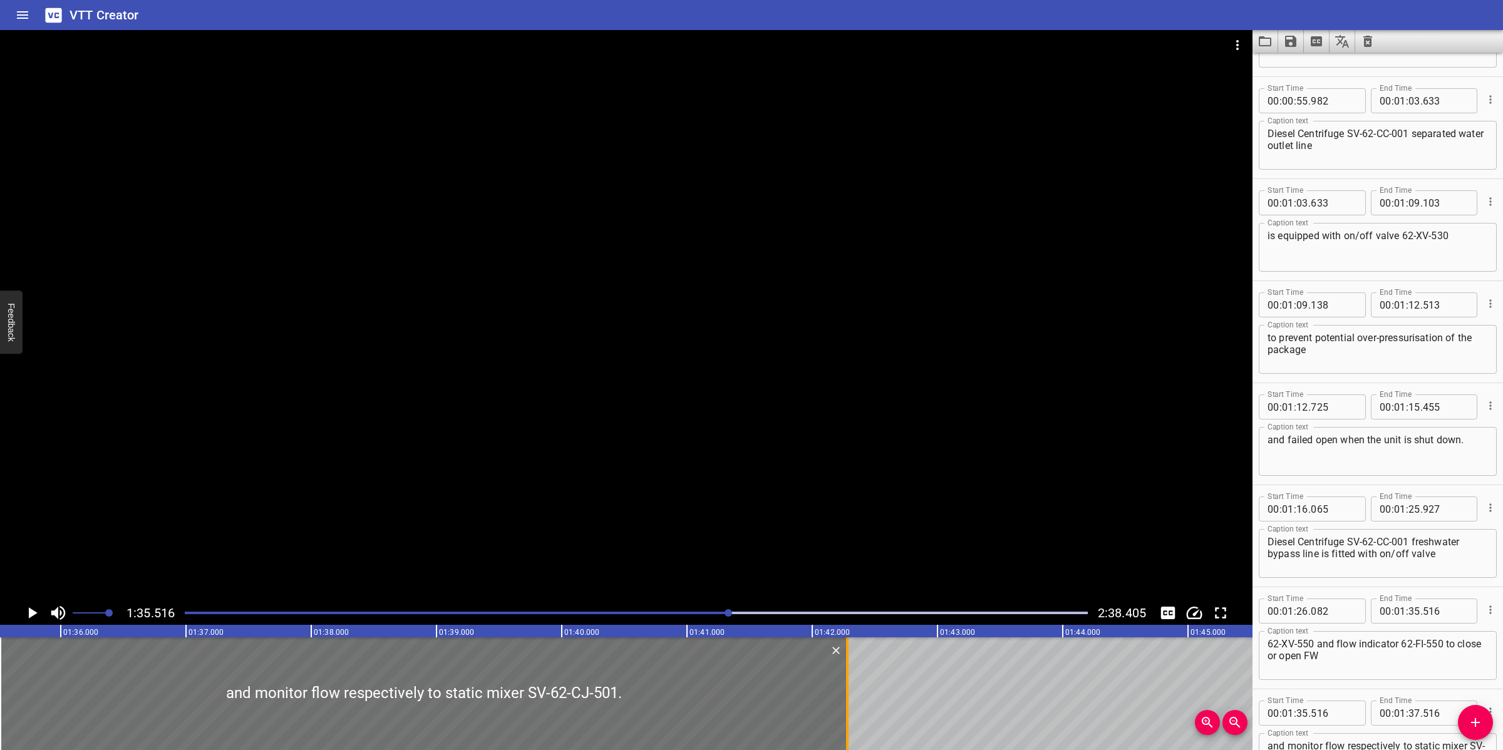
drag, startPoint x: 252, startPoint y: 709, endPoint x: 847, endPoint y: 681, distance: 595.5
click at [847, 681] on div at bounding box center [847, 693] width 13 height 113
type input "42"
type input "266"
drag, startPoint x: 872, startPoint y: 459, endPoint x: 858, endPoint y: 416, distance: 44.9
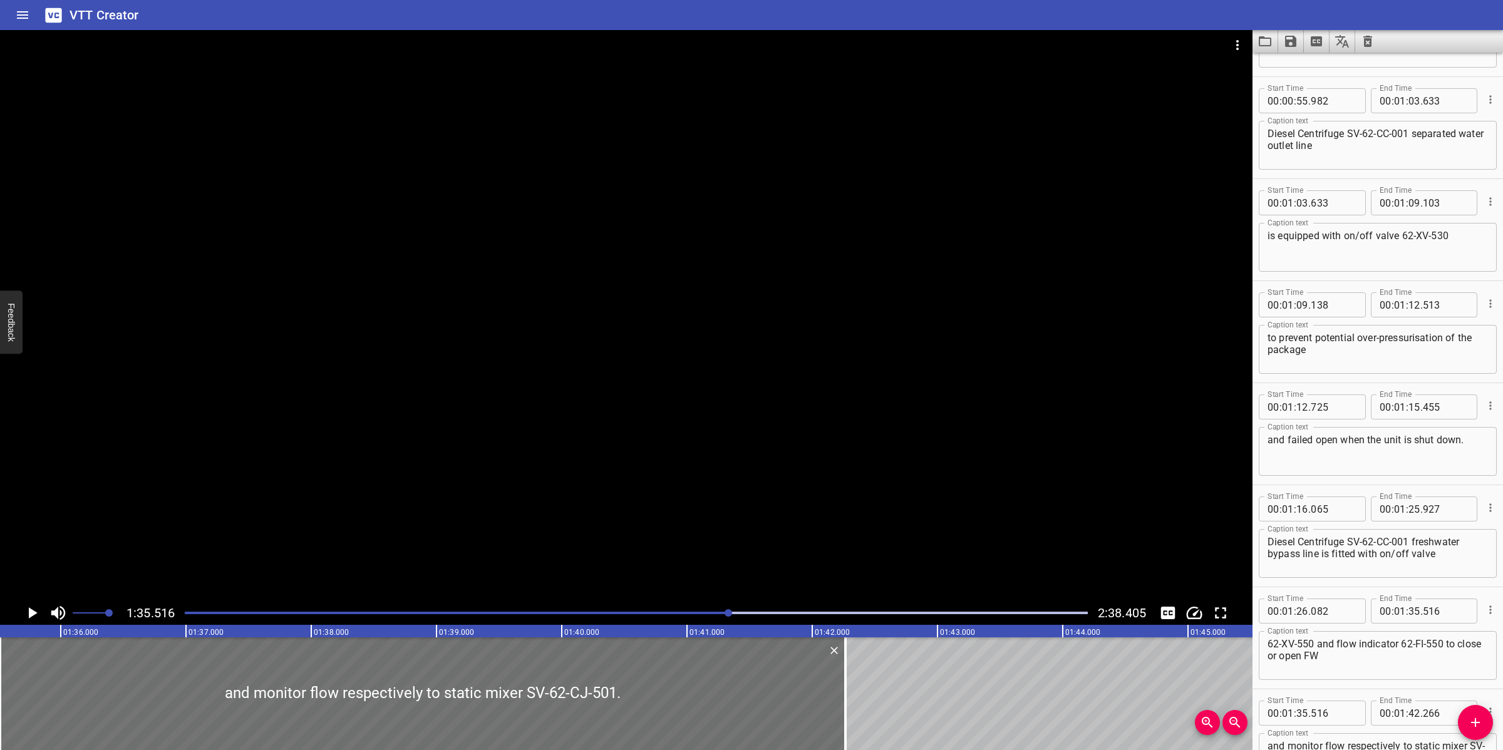
click at [871, 458] on div at bounding box center [626, 315] width 1252 height 571
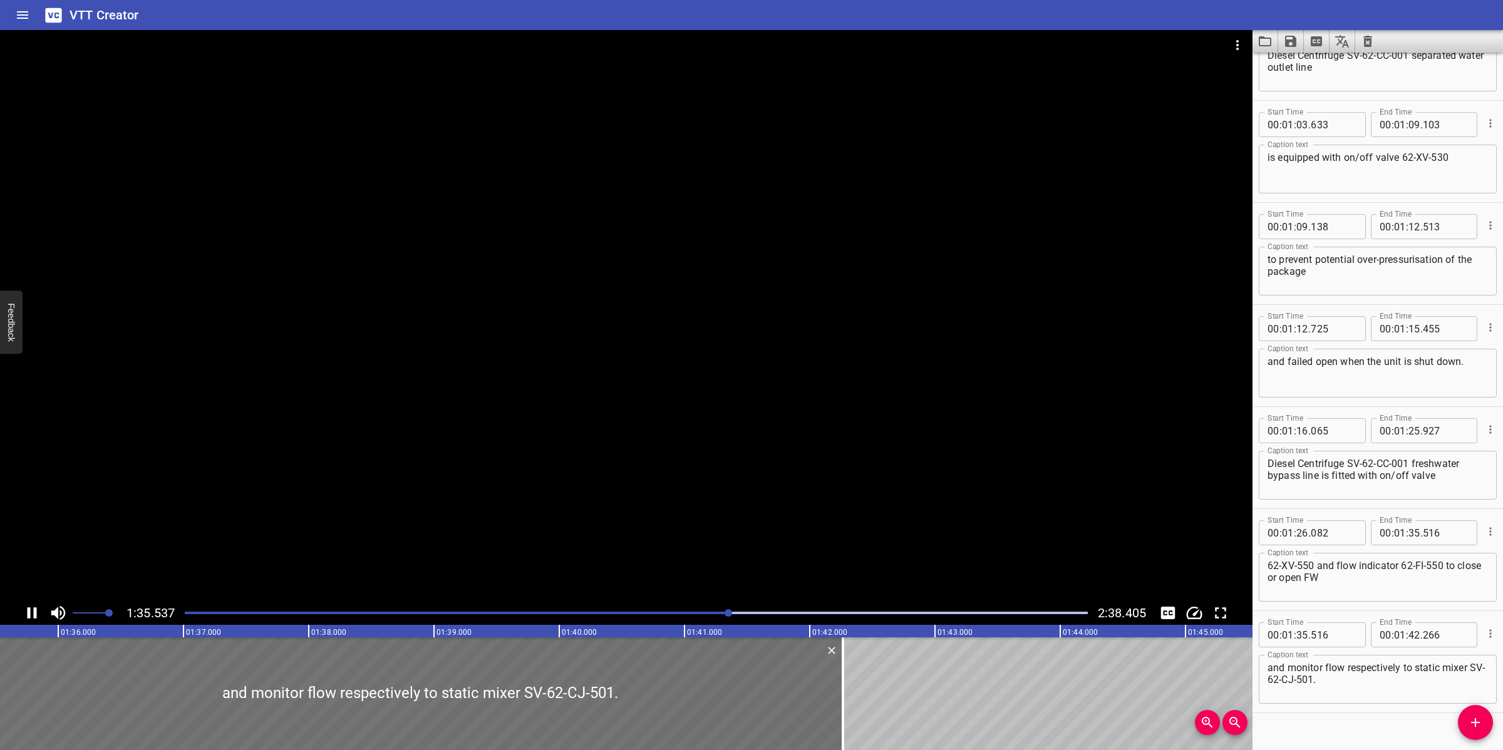
scroll to position [992, 0]
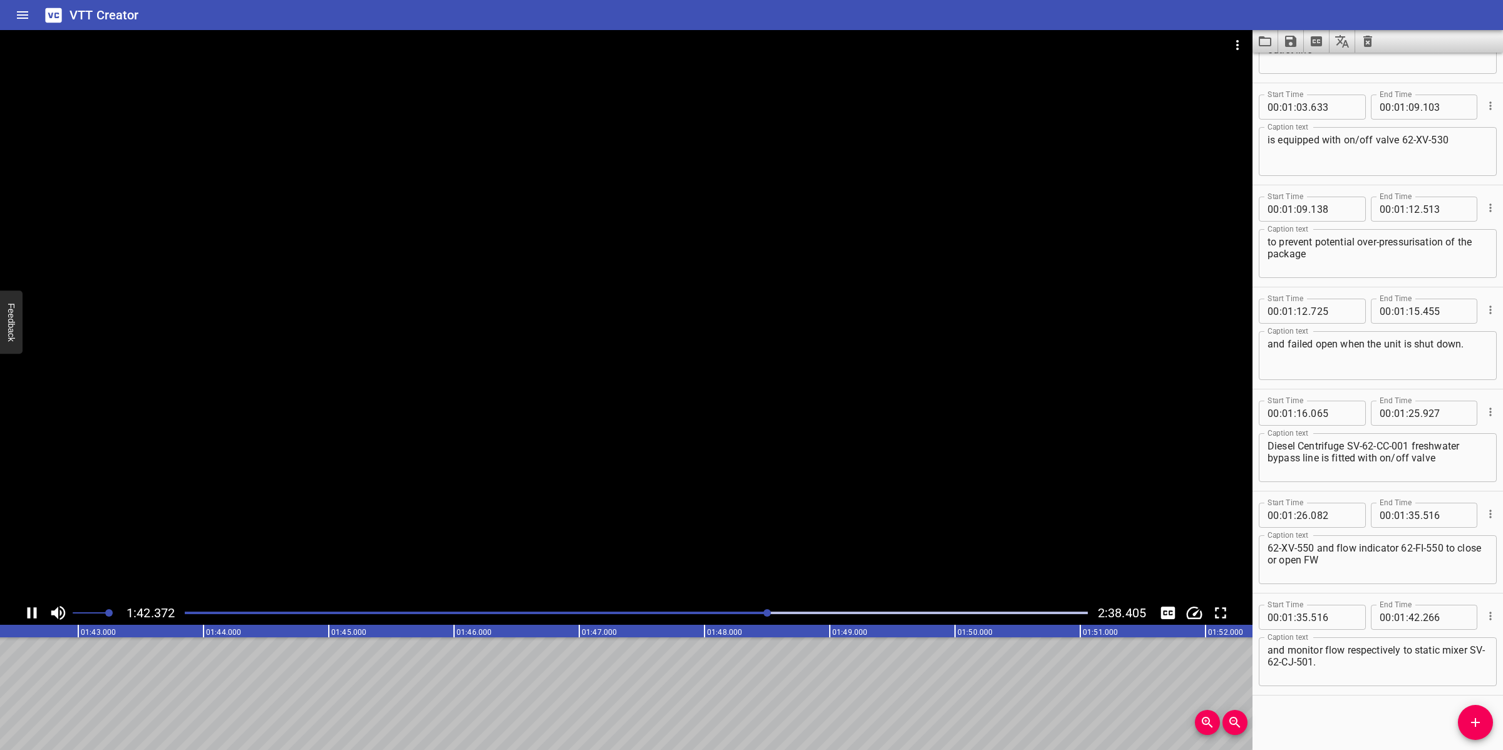
click at [827, 477] on div at bounding box center [626, 315] width 1252 height 571
click at [1468, 718] on icon "Add Cue" at bounding box center [1475, 722] width 15 height 15
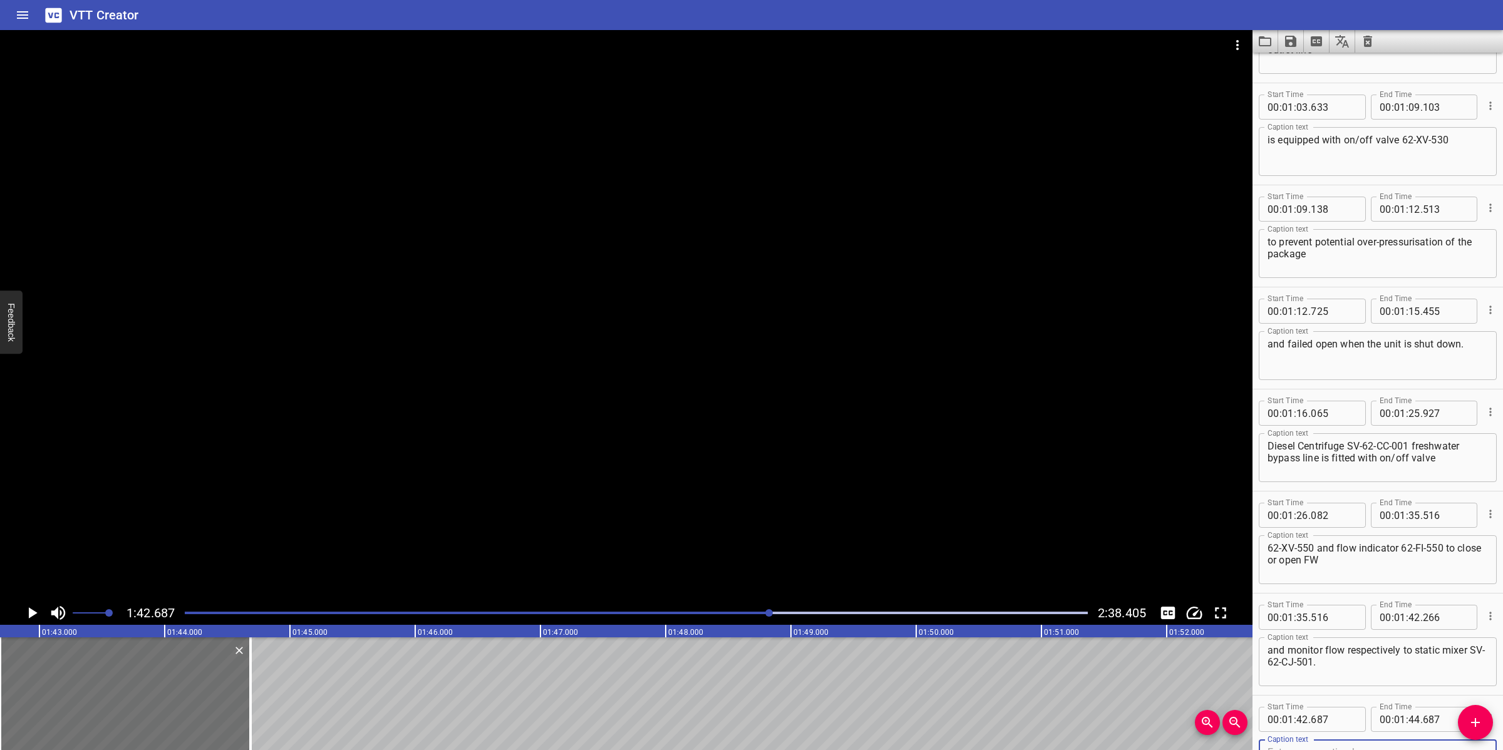
scroll to position [999, 0]
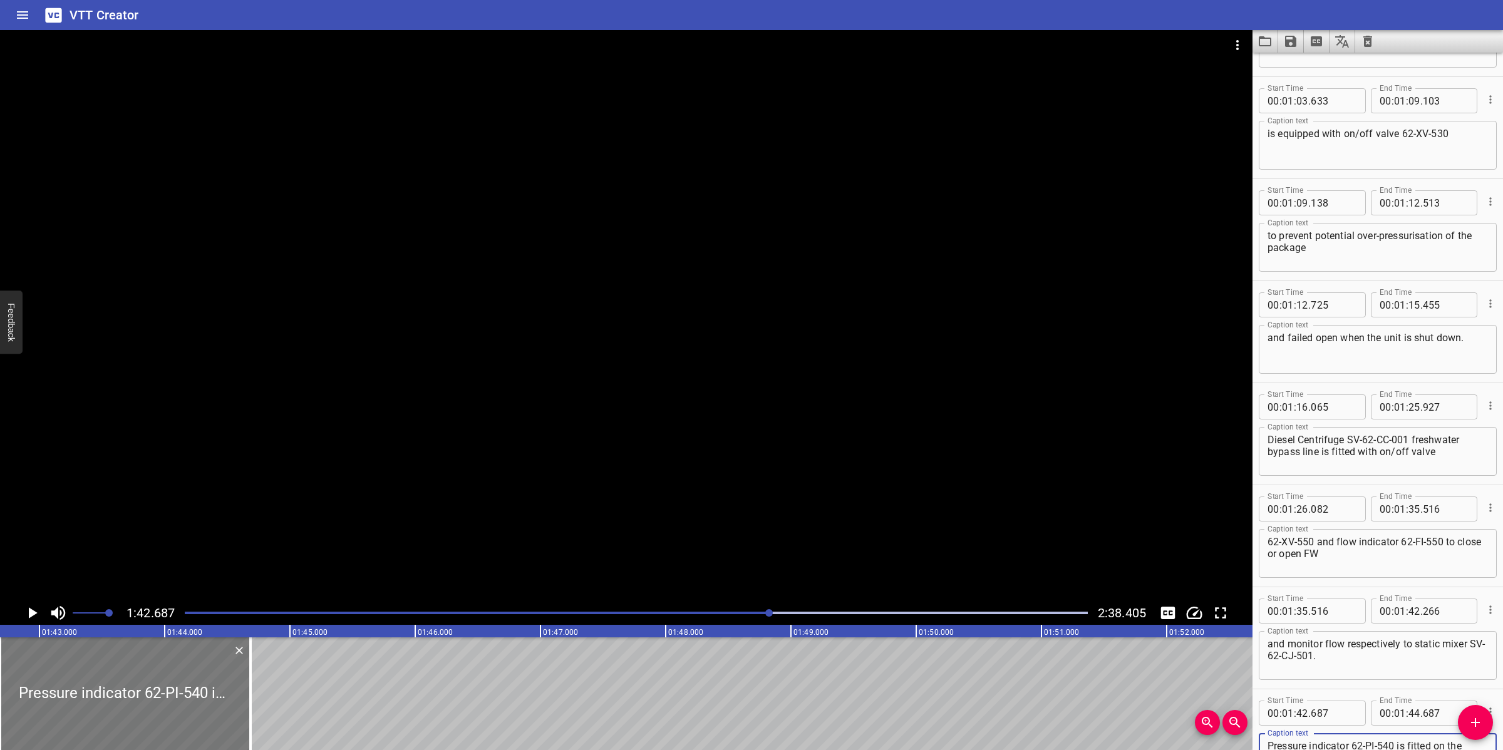
type textarea "Pressure indicator 62-PI-540 is fitted on the package for monitoring Fresh wate…"
drag, startPoint x: 210, startPoint y: 706, endPoint x: 246, endPoint y: 695, distance: 38.0
click at [219, 689] on div at bounding box center [133, 693] width 250 height 113
type input "762"
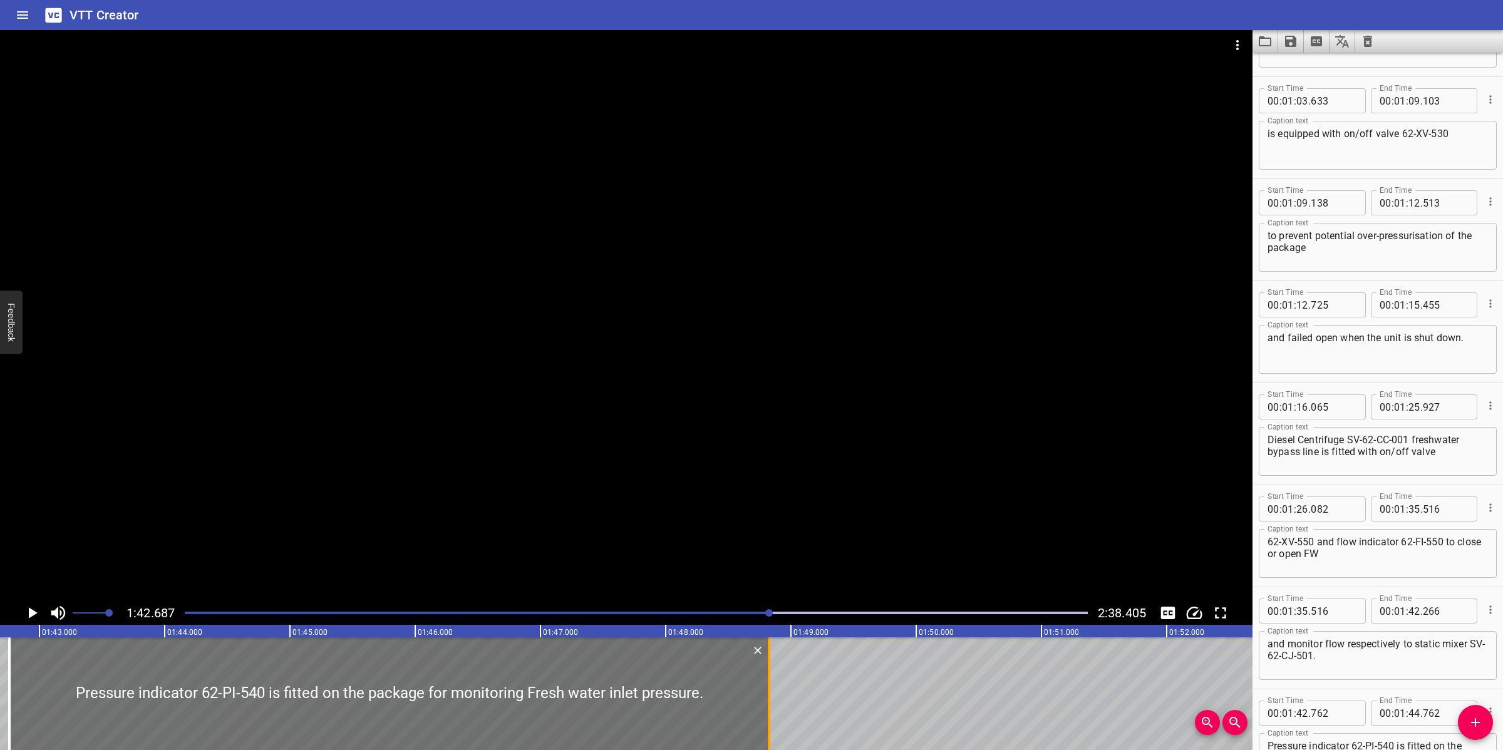
drag, startPoint x: 259, startPoint y: 694, endPoint x: 768, endPoint y: 682, distance: 509.2
click at [768, 682] on div at bounding box center [769, 693] width 3 height 113
type input "48"
type input "827"
click at [833, 448] on div at bounding box center [626, 315] width 1252 height 571
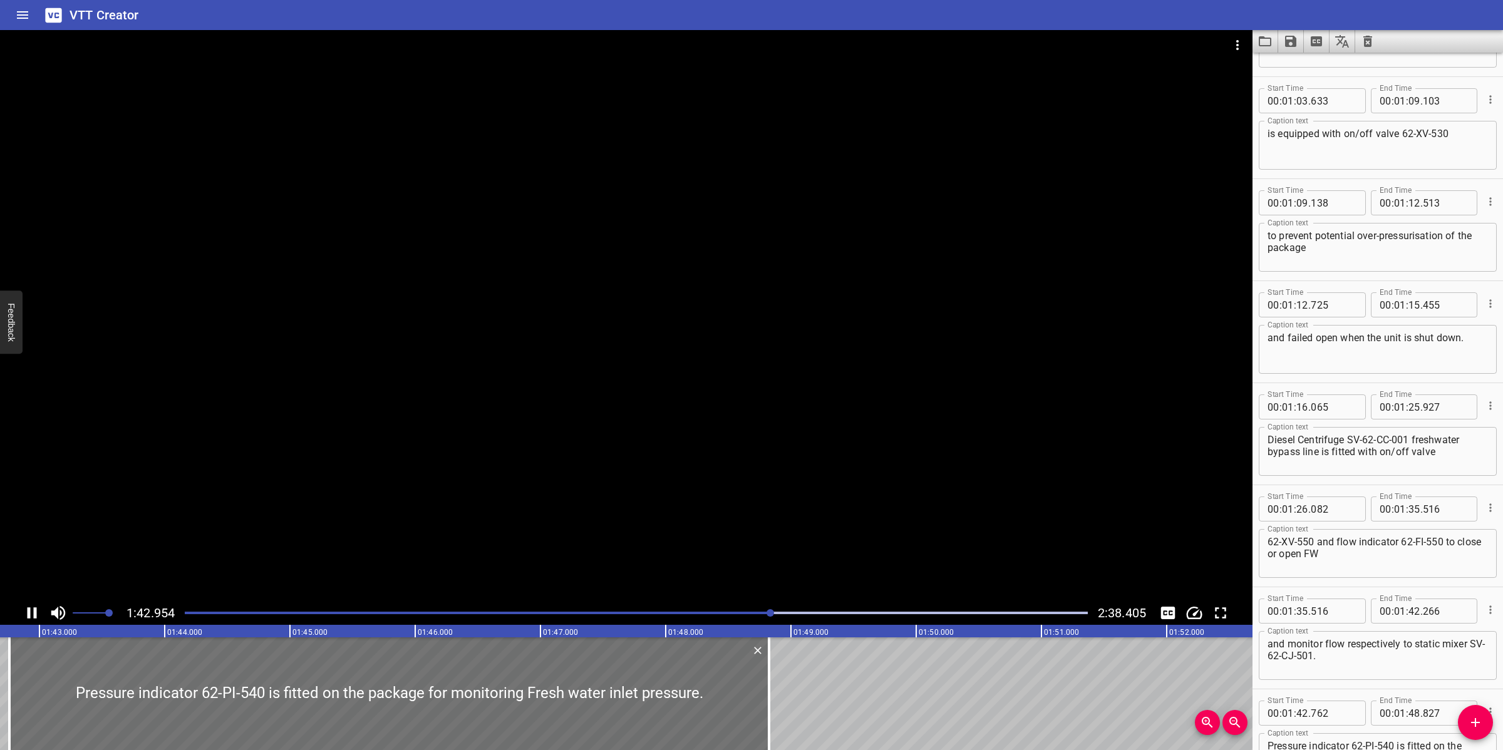
scroll to position [1094, 0]
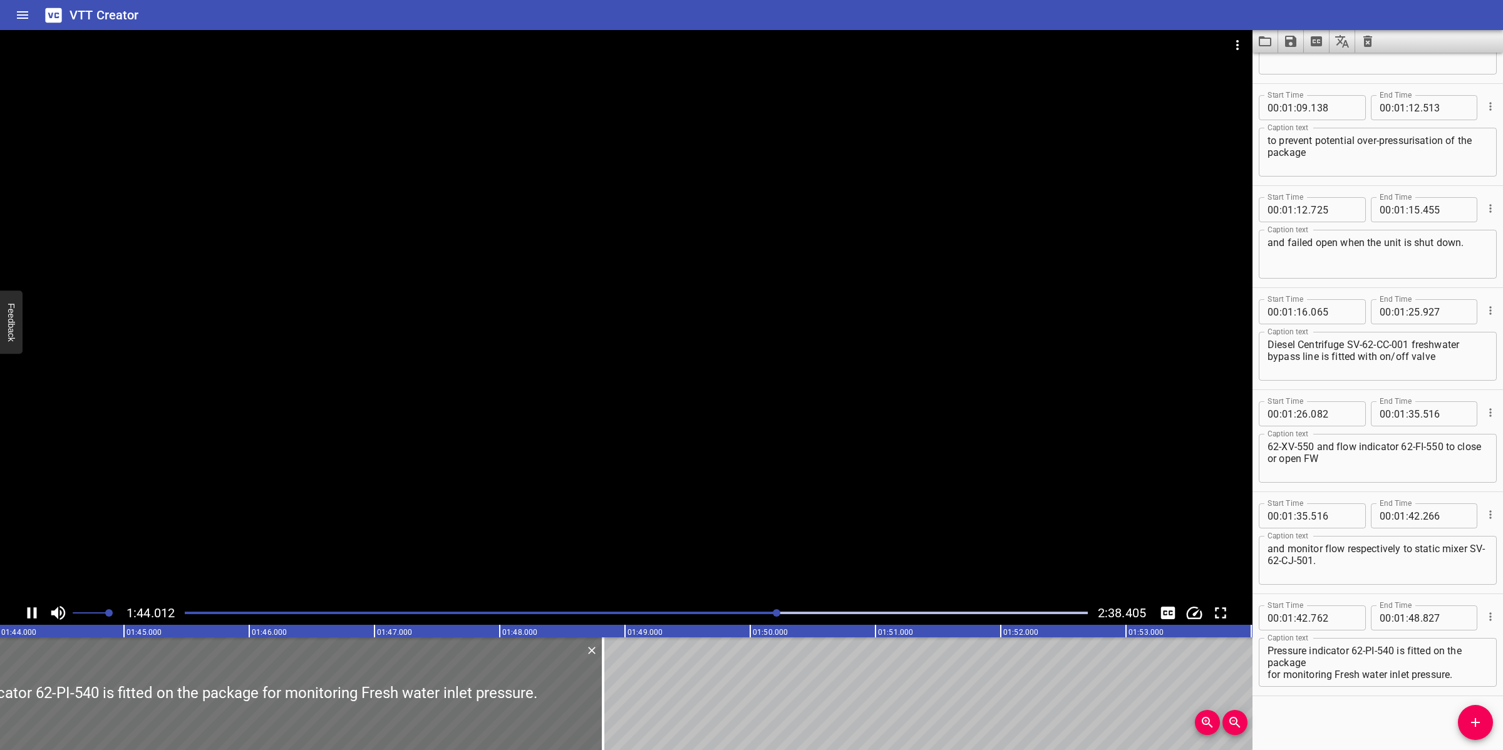
drag, startPoint x: 975, startPoint y: 509, endPoint x: 1256, endPoint y: 641, distance: 310.4
click at [986, 511] on div at bounding box center [626, 315] width 1252 height 571
click at [1303, 659] on textarea "Pressure indicator 62-PI-540 is fitted on the package for monitoring Fresh wate…" at bounding box center [1377, 663] width 220 height 36
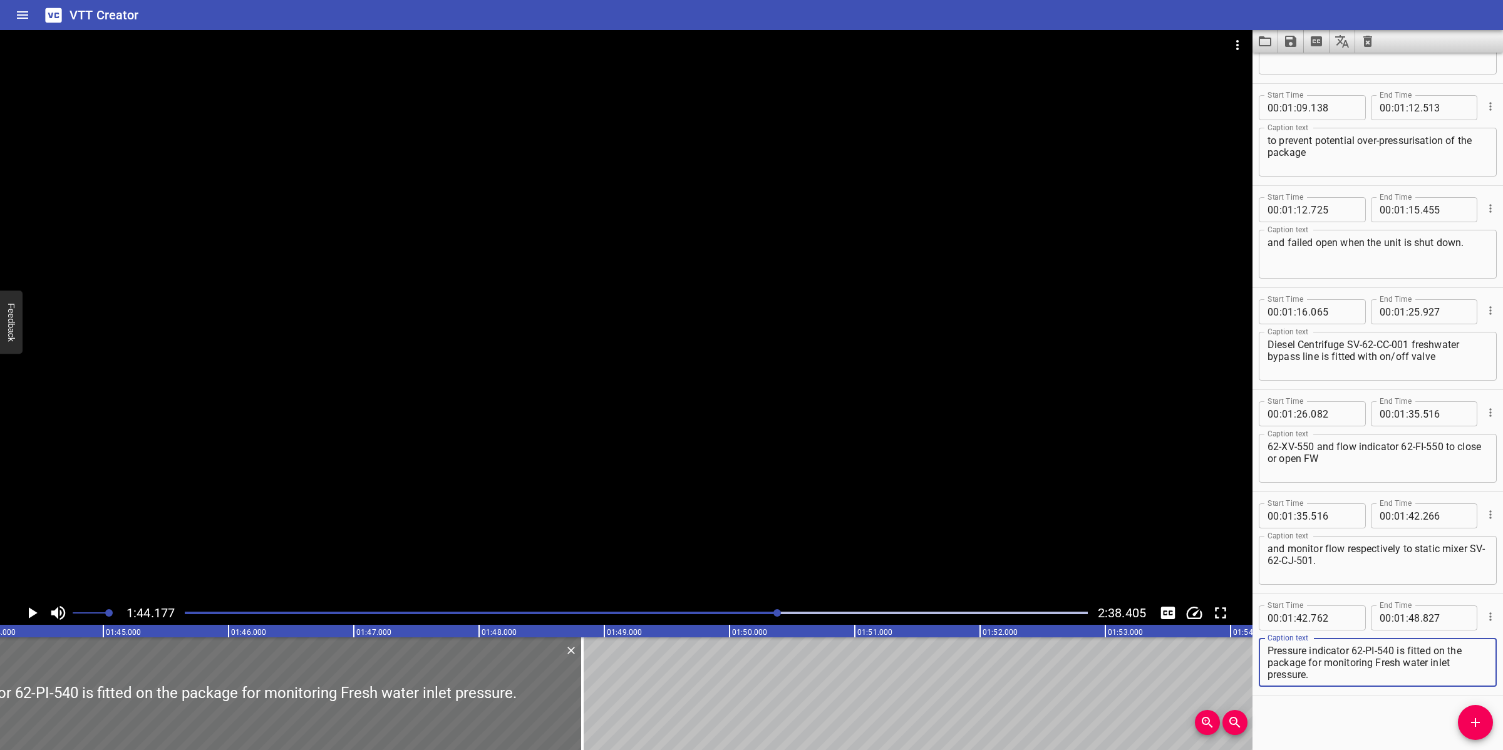
click at [761, 455] on div at bounding box center [626, 315] width 1252 height 571
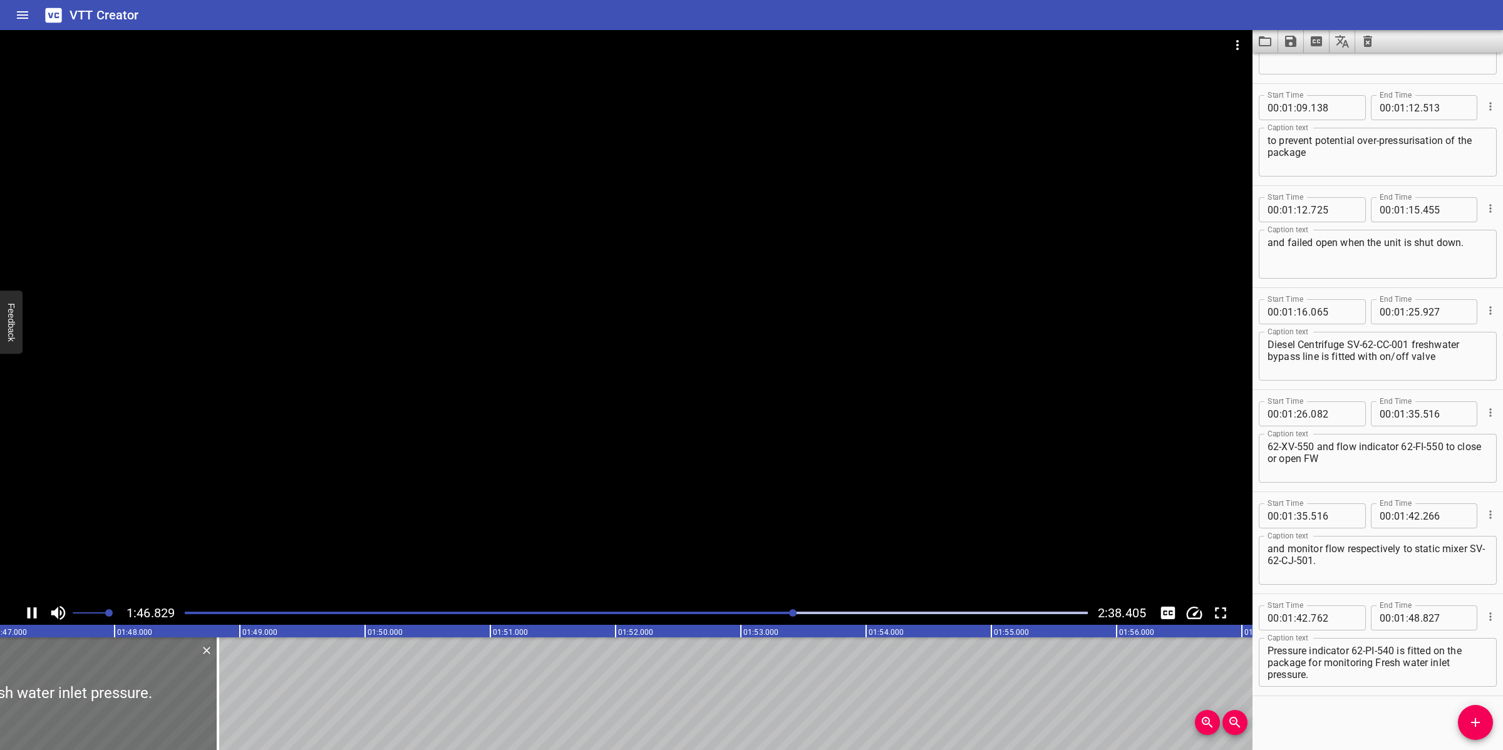
click at [624, 492] on div at bounding box center [626, 315] width 1252 height 571
drag, startPoint x: 1397, startPoint y: 650, endPoint x: 1428, endPoint y: 696, distance: 55.4
click at [1428, 696] on div "Start Time 00 : 00 : 00 . 000 Start Time End Time 00 : 00 : 05 . 705 End Time C…" at bounding box center [1377, 402] width 250 height 698
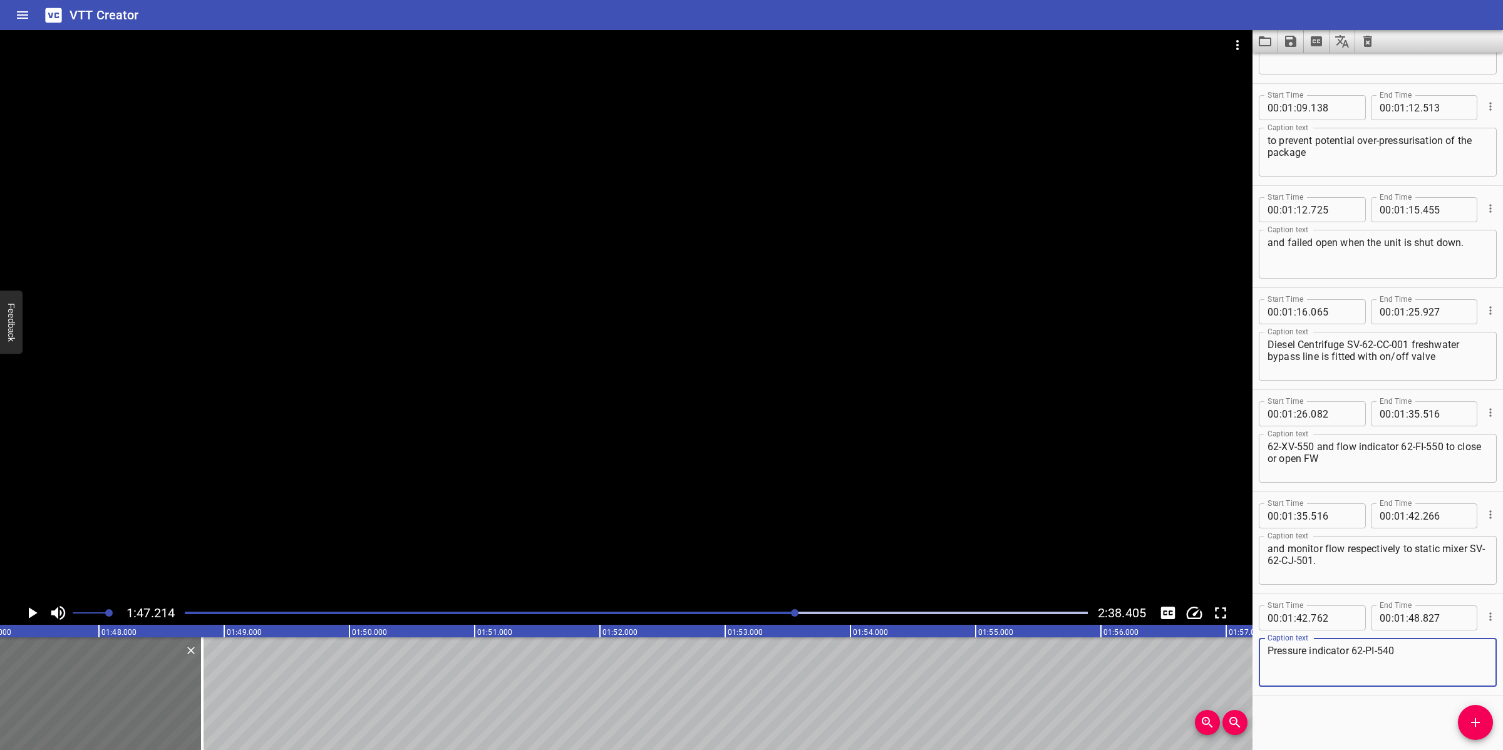
type textarea "Pressure indicator 62-PI-540"
click at [1408, 617] on input "number" at bounding box center [1414, 617] width 12 height 25
type input "47"
type input "214"
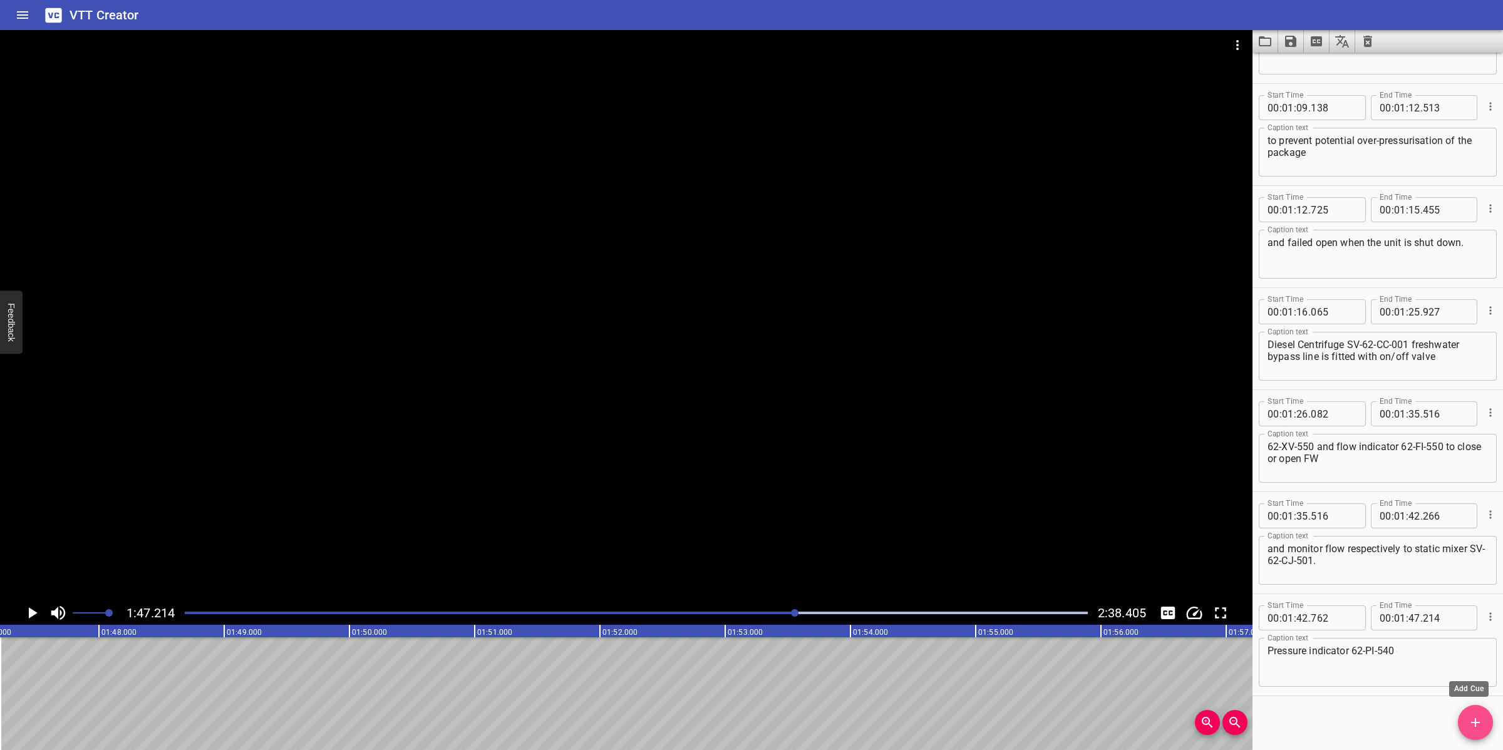
click at [1473, 729] on icon "Add Cue" at bounding box center [1475, 722] width 15 height 15
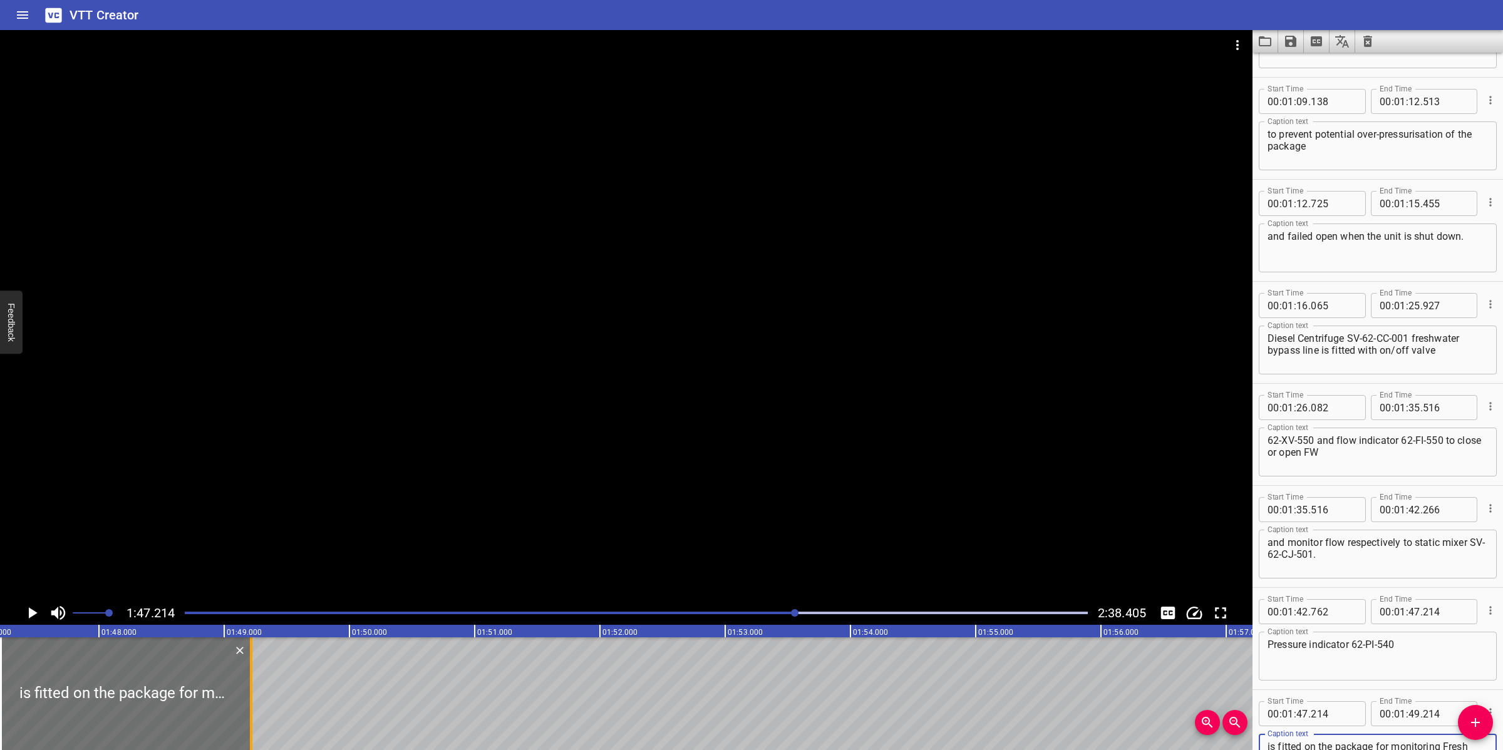
type textarea "is fitted on the package for monitoring Fresh water inlet pressure."
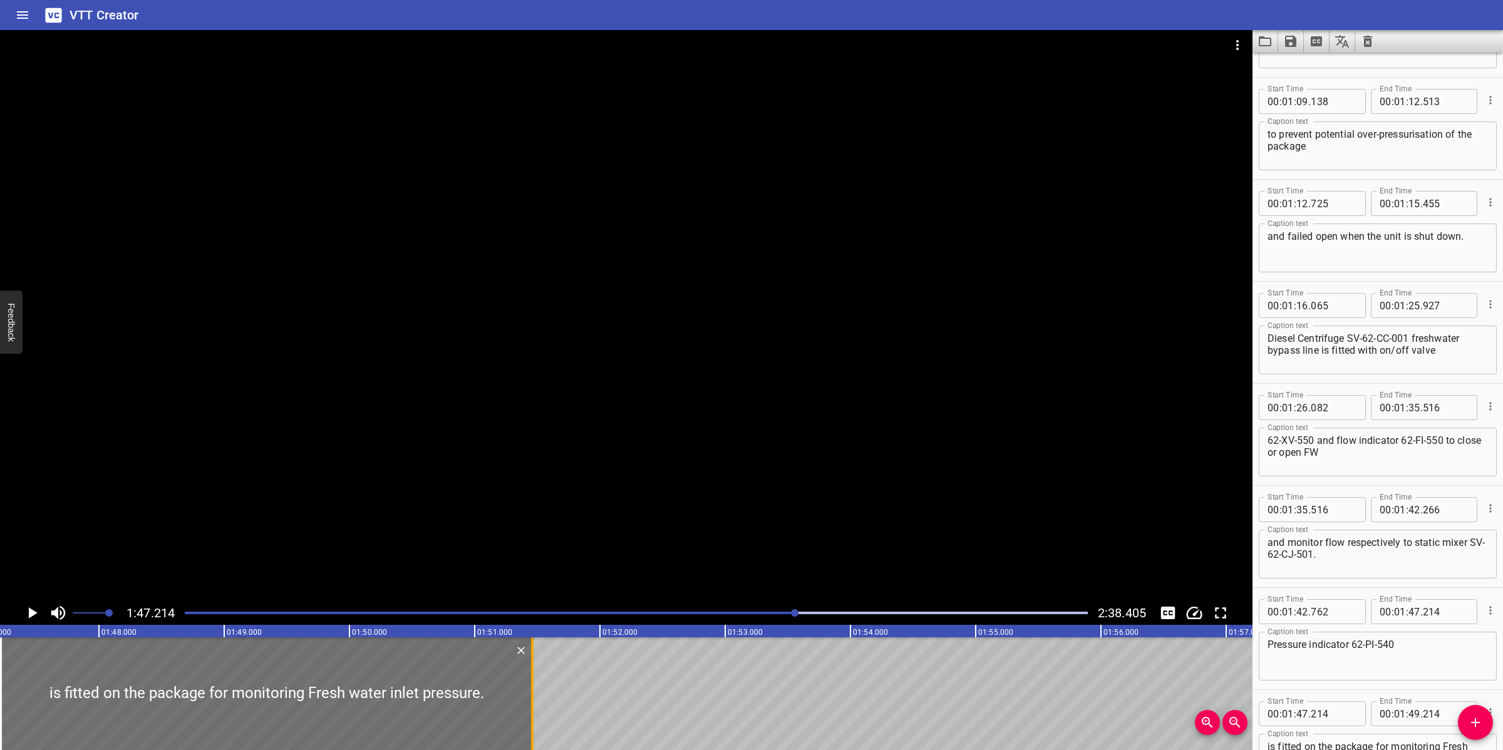
drag, startPoint x: 246, startPoint y: 680, endPoint x: 528, endPoint y: 704, distance: 282.8
click at [528, 704] on div at bounding box center [532, 693] width 13 height 113
type input "51"
type input "464"
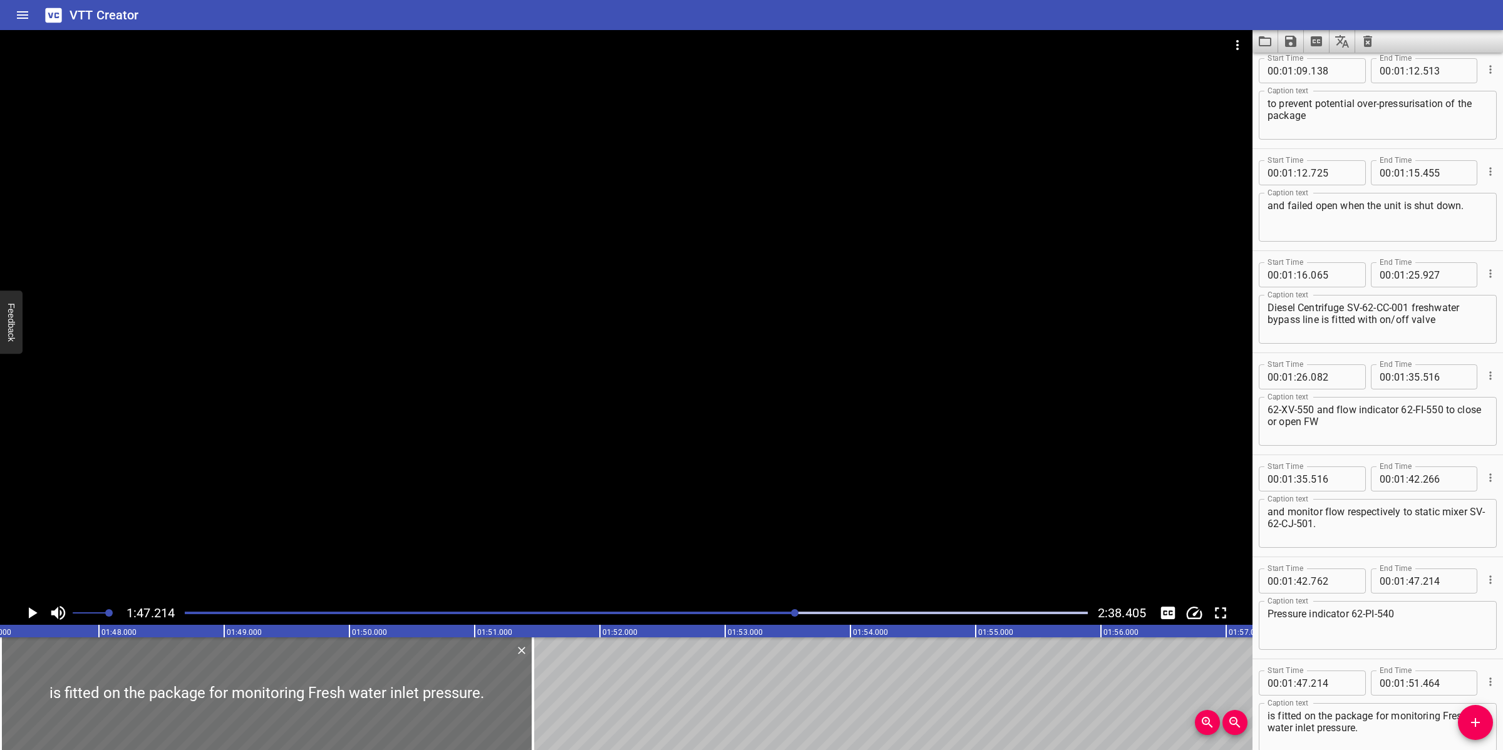
scroll to position [1196, 0]
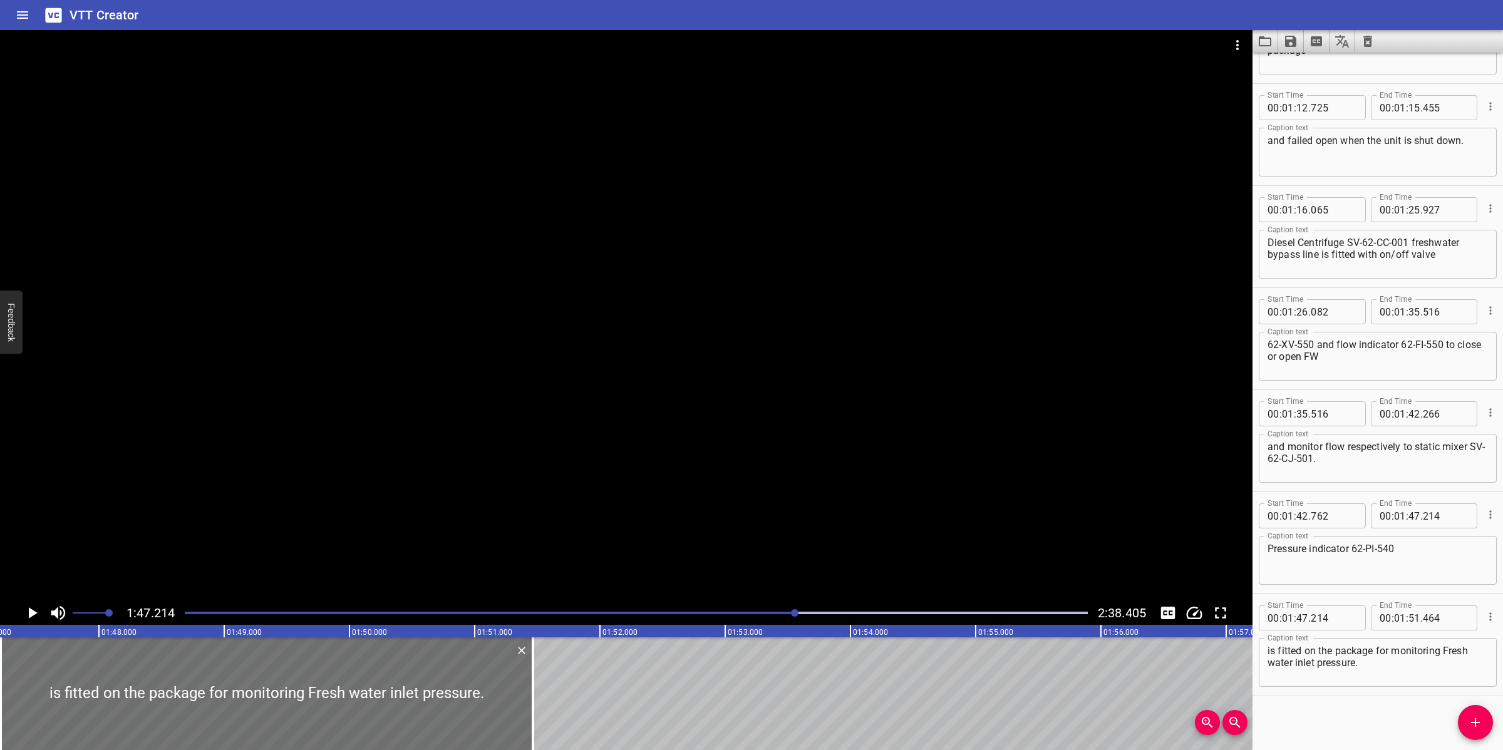
click at [1272, 648] on textarea "is fitted on the package for monitoring Fresh water inlet pressure." at bounding box center [1377, 663] width 220 height 36
click at [1373, 666] on textarea "is fitted on the package for monitoring Fresh water inlet pressure." at bounding box center [1377, 663] width 220 height 36
type textarea "is fitted on the package for monitoring Fresh water inlet pressure."
click at [786, 455] on div at bounding box center [626, 315] width 1252 height 571
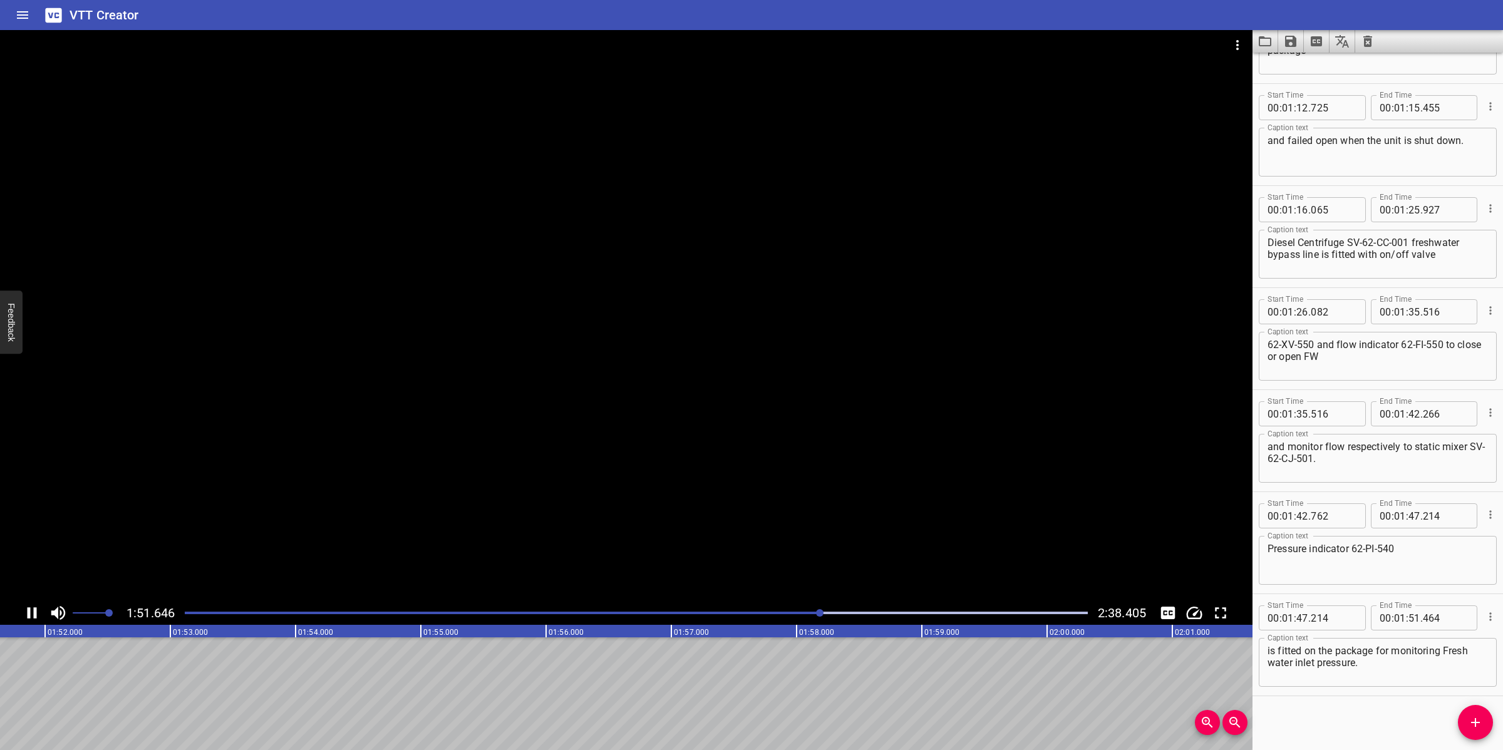
click at [799, 448] on div at bounding box center [626, 315] width 1252 height 571
click at [1484, 729] on span "Add Cue" at bounding box center [1475, 722] width 35 height 15
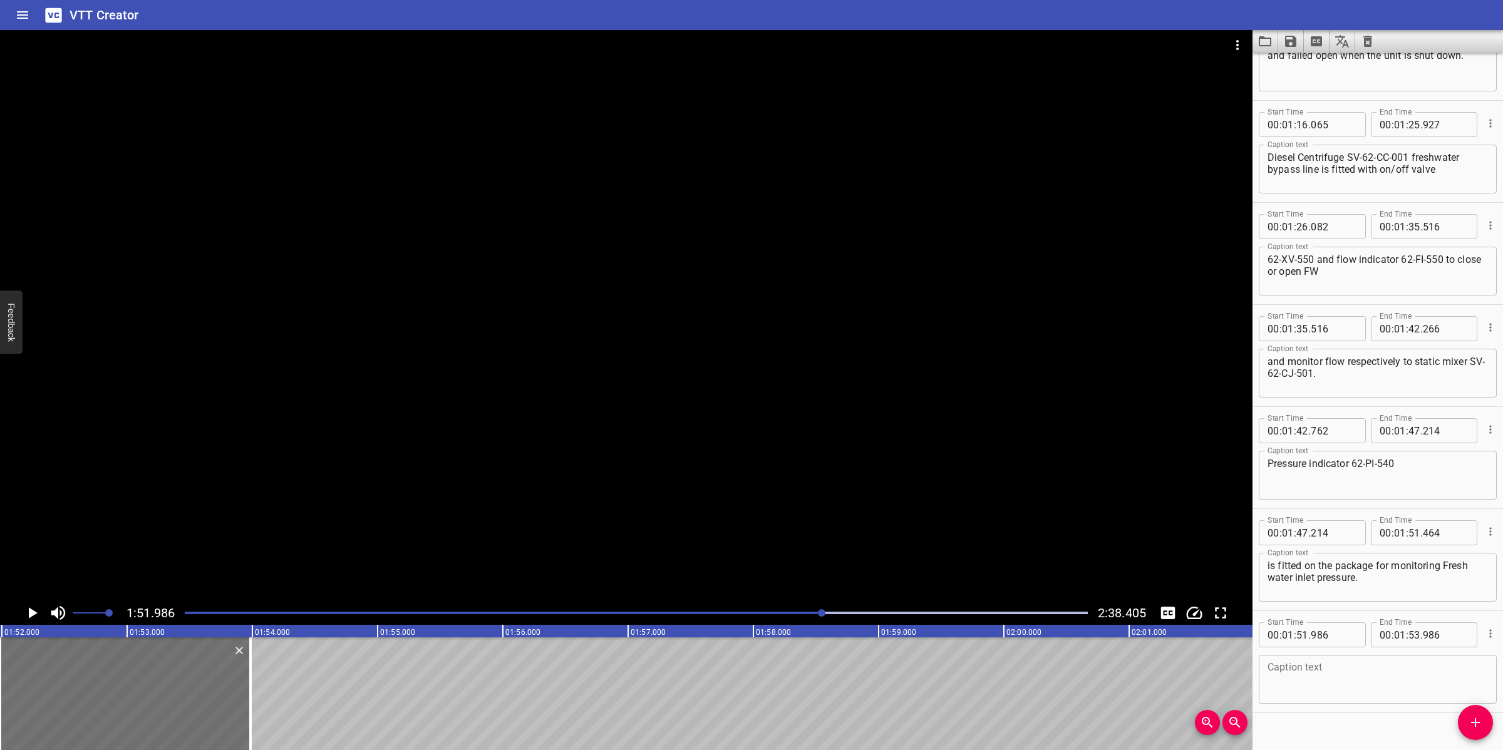
scroll to position [1298, 0]
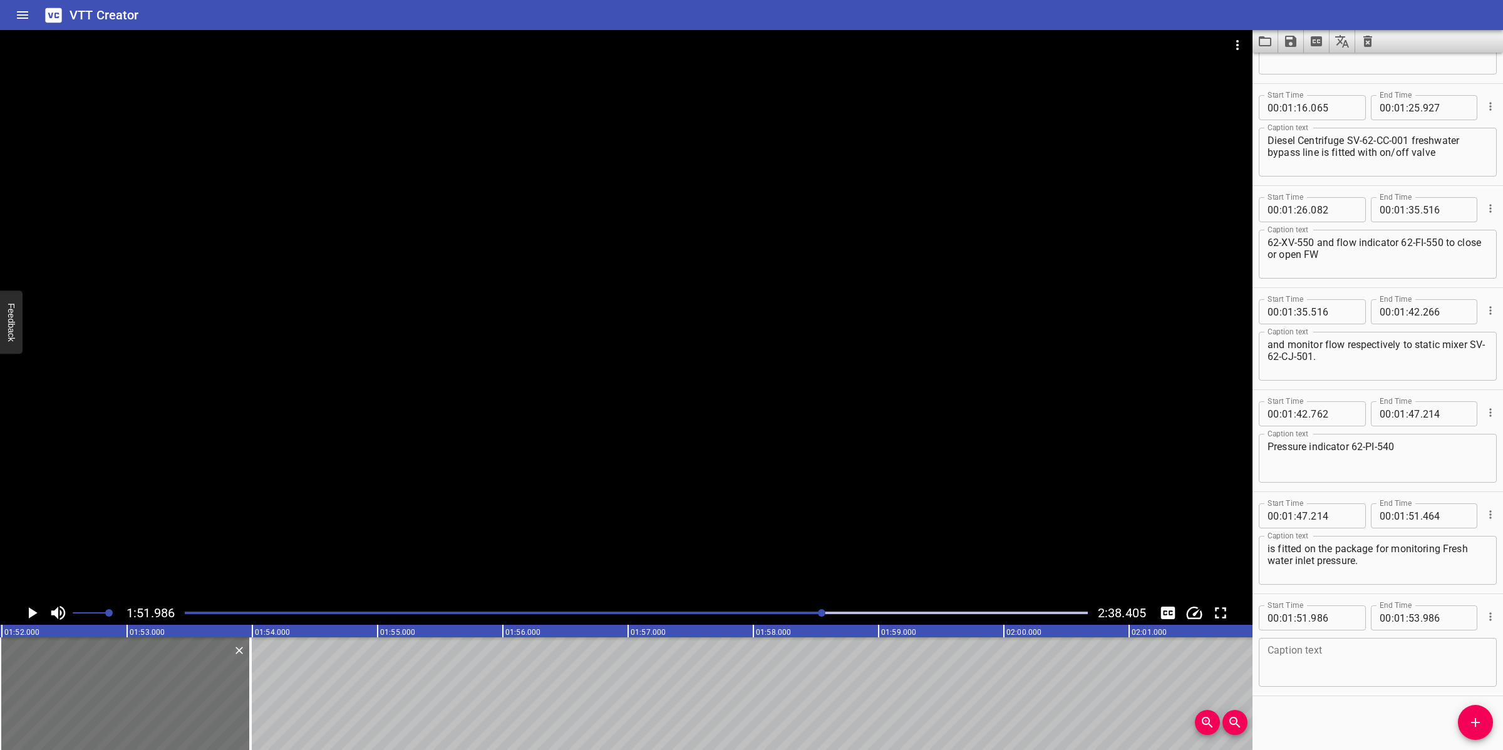
click at [1372, 645] on textarea at bounding box center [1377, 663] width 220 height 36
paste textarea "The inlet line of Diesel Centrifuge SV-62-CC-001 is equipped with closing water…"
click at [1329, 657] on textarea "The inlet line of Diesel Centrifuge SV-62-CC-001 is equipped with closing water…" at bounding box center [1377, 663] width 220 height 36
click at [1376, 676] on textarea "The inlet line of Diesel Centrifuge SV-62-CC-001 is equipped with closing water…" at bounding box center [1377, 663] width 220 height 36
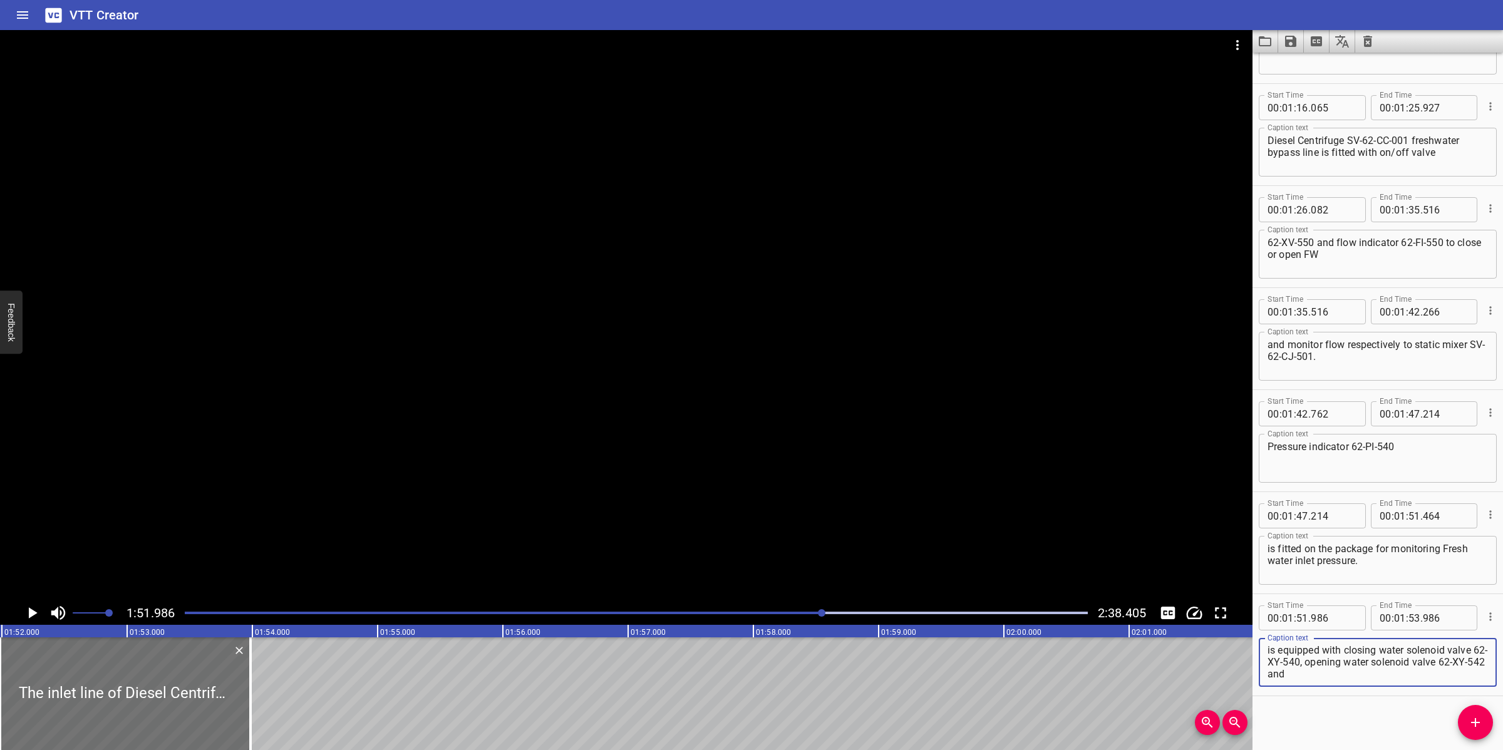
scroll to position [1, 0]
drag, startPoint x: 683, startPoint y: 399, endPoint x: 693, endPoint y: 406, distance: 11.6
click at [684, 399] on div at bounding box center [626, 315] width 1252 height 571
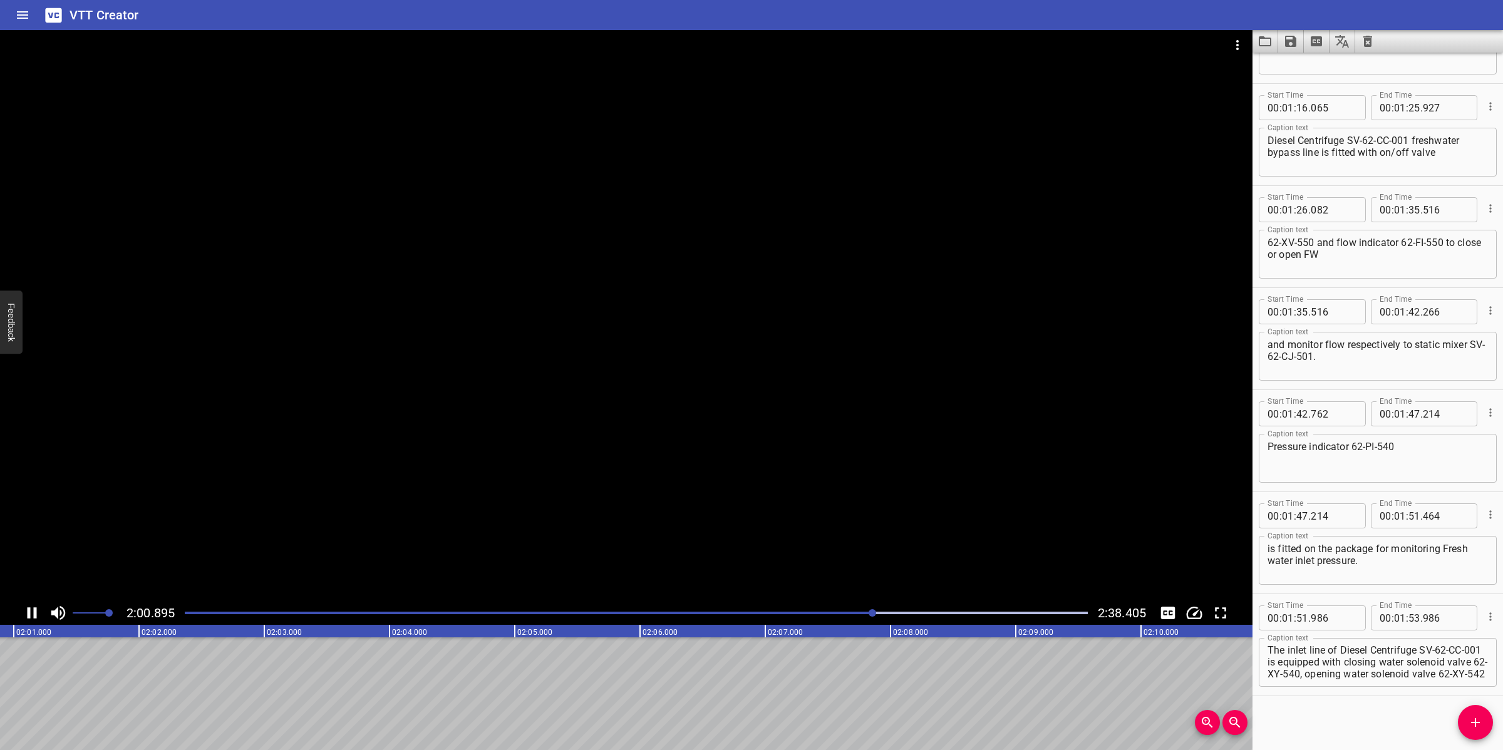
click at [670, 510] on div at bounding box center [626, 315] width 1252 height 571
click at [1366, 673] on textarea "The inlet line of Diesel Centrifuge SV-62-CC-001 is equipped with closing water…" at bounding box center [1377, 663] width 220 height 36
drag, startPoint x: 1334, startPoint y: 672, endPoint x: 1441, endPoint y: 691, distance: 108.1
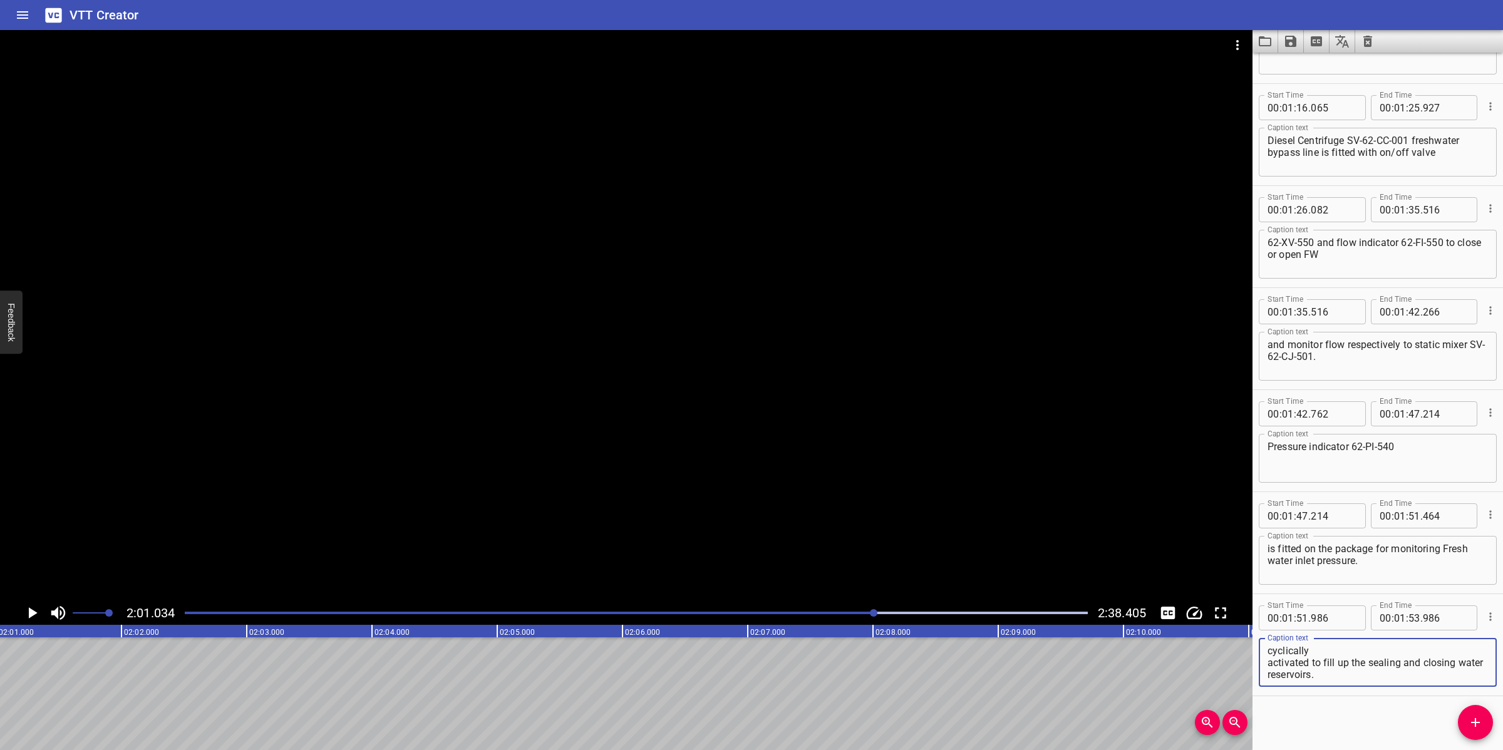
click at [1441, 691] on div "Start Time 00 : 01 : 51 . 986 Start Time End Time 00 : 01 : 53 . 986 End Time C…" at bounding box center [1377, 644] width 250 height 101
type textarea "The inlet line of Diesel Centrifuge SV-62-CC-001 is equipped with closing water…"
click at [1408, 617] on input "number" at bounding box center [1414, 617] width 12 height 25
type input "53"
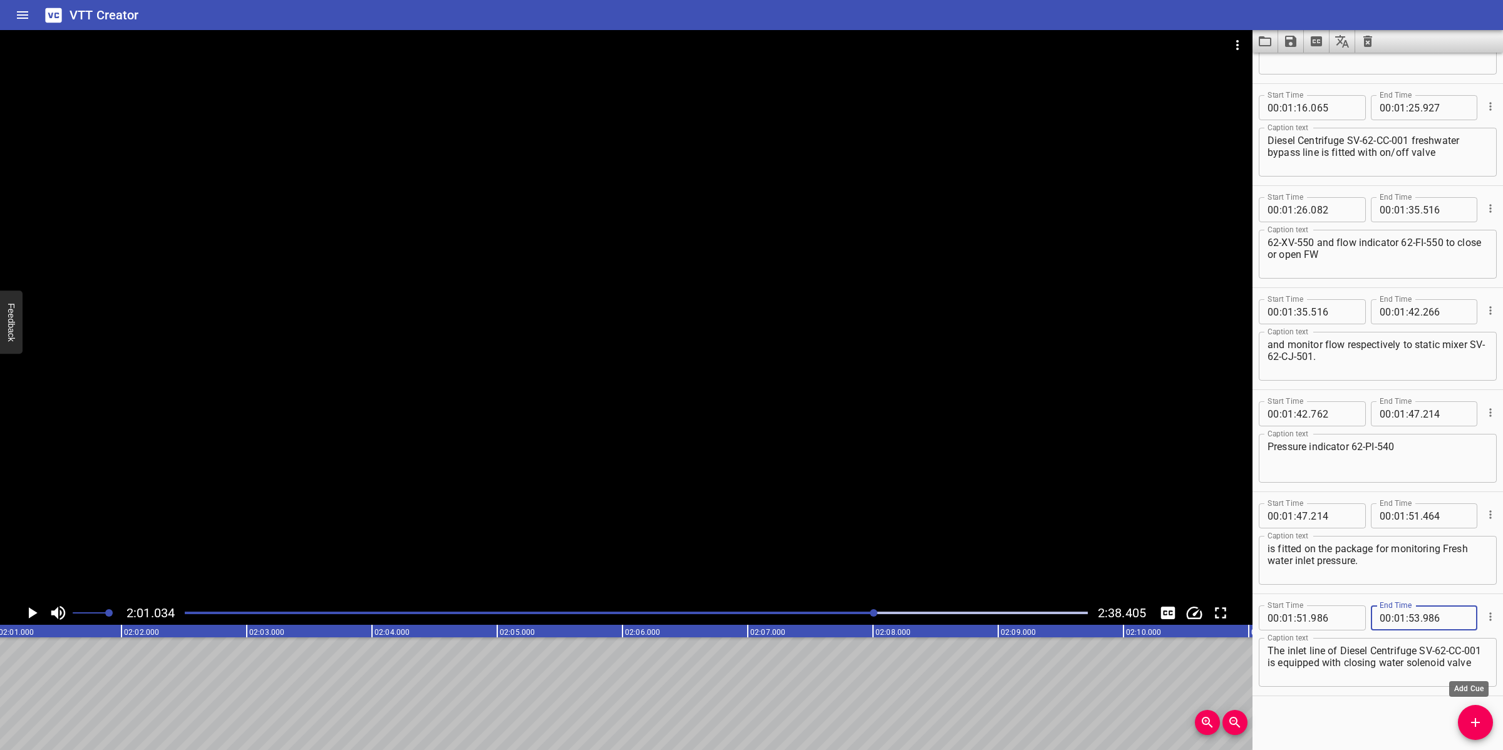
click at [1486, 726] on span "Add Cue" at bounding box center [1475, 722] width 35 height 15
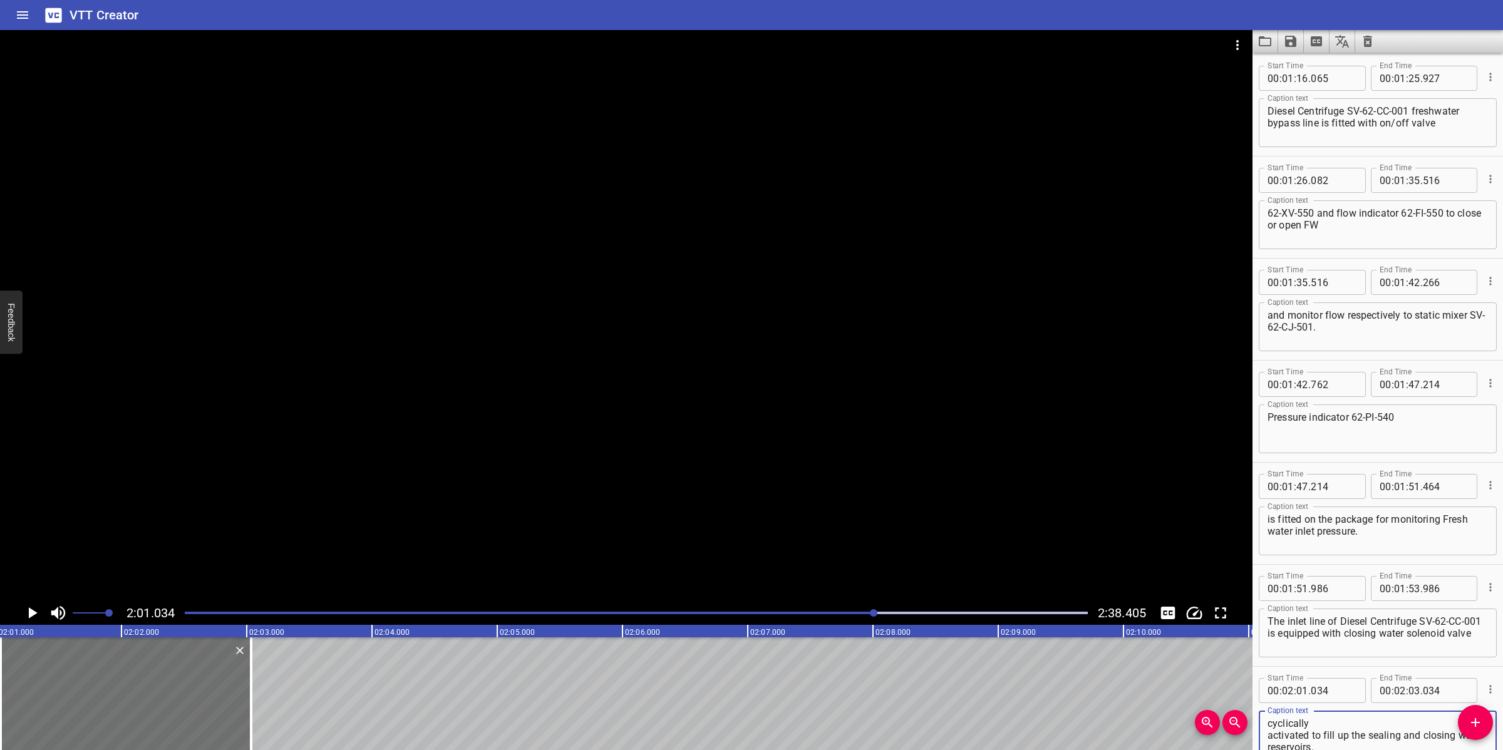
scroll to position [1328, 0]
type textarea "62-XY-540, opening water solenoid valve 62-XY-542 and displacement water soleno…"
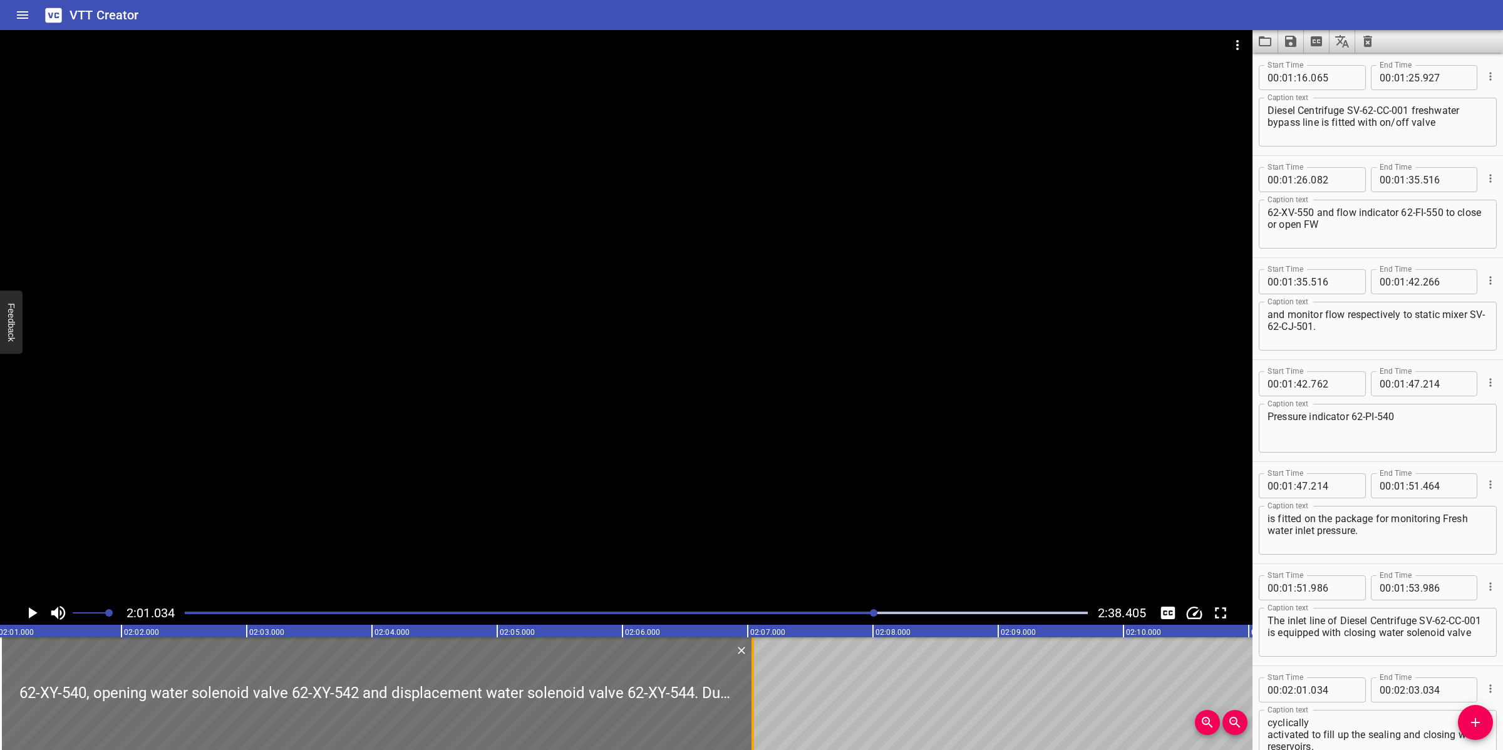
drag, startPoint x: 252, startPoint y: 684, endPoint x: 753, endPoint y: 672, distance: 501.7
click at [753, 672] on div at bounding box center [752, 693] width 13 height 113
type input "07"
type input "039"
click at [781, 617] on div at bounding box center [636, 613] width 918 height 18
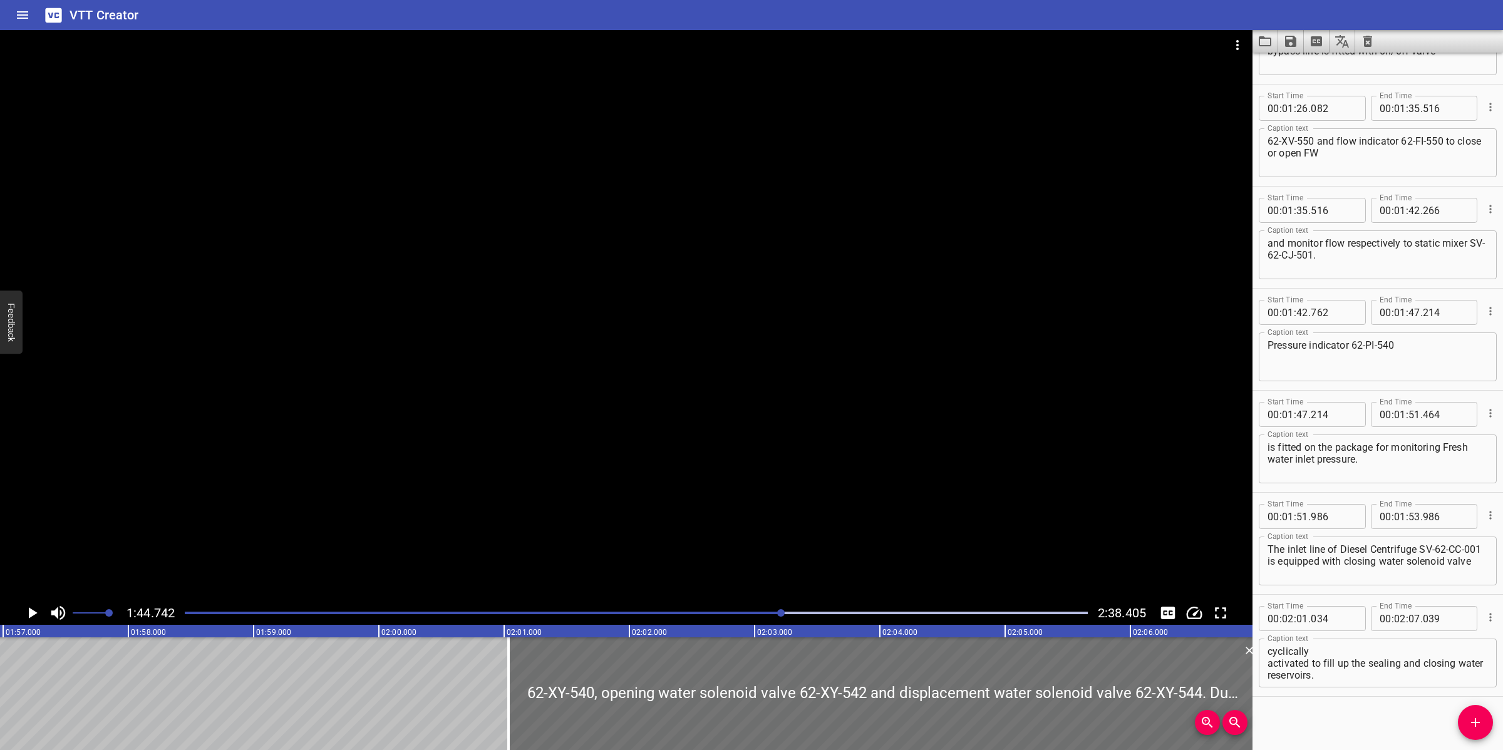
scroll to position [1400, 0]
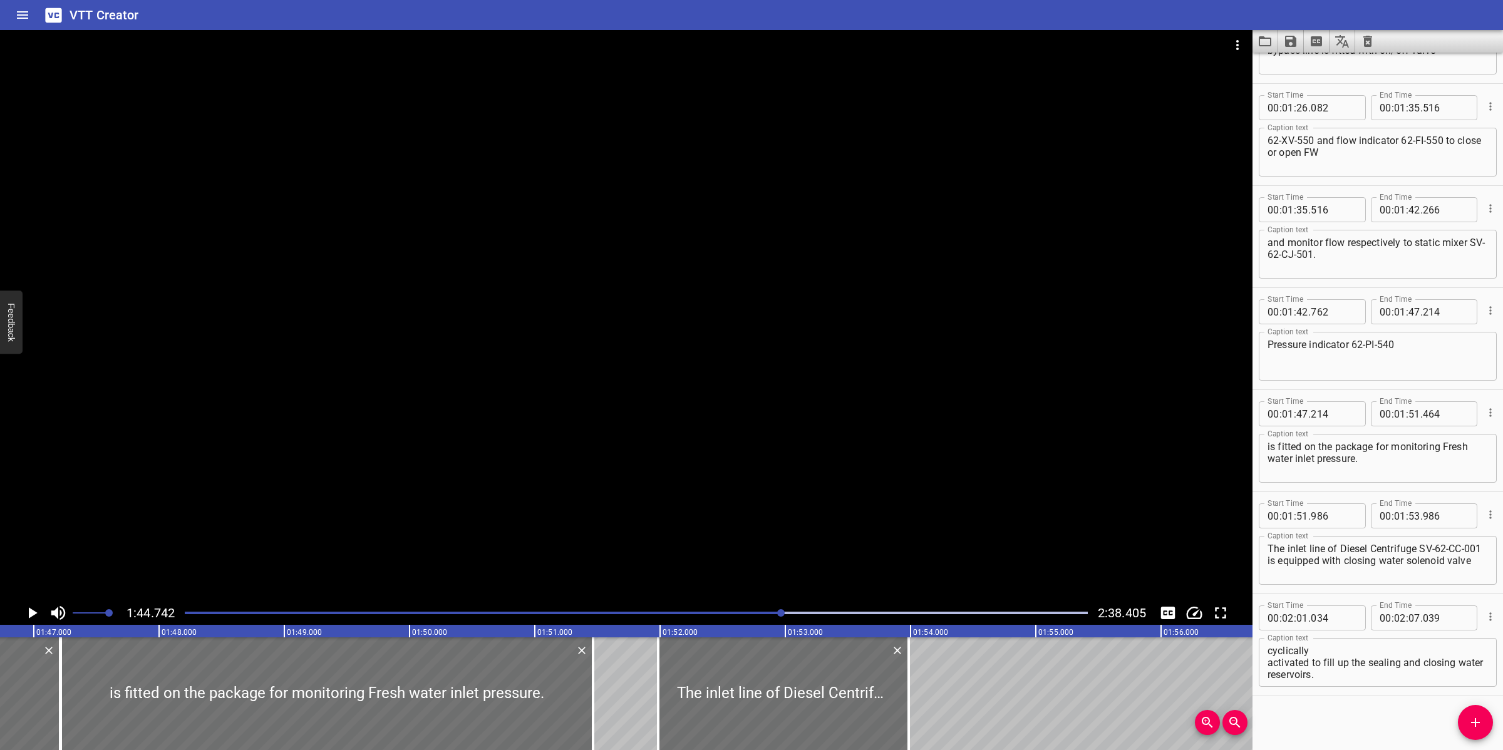
click at [893, 513] on div at bounding box center [626, 315] width 1252 height 571
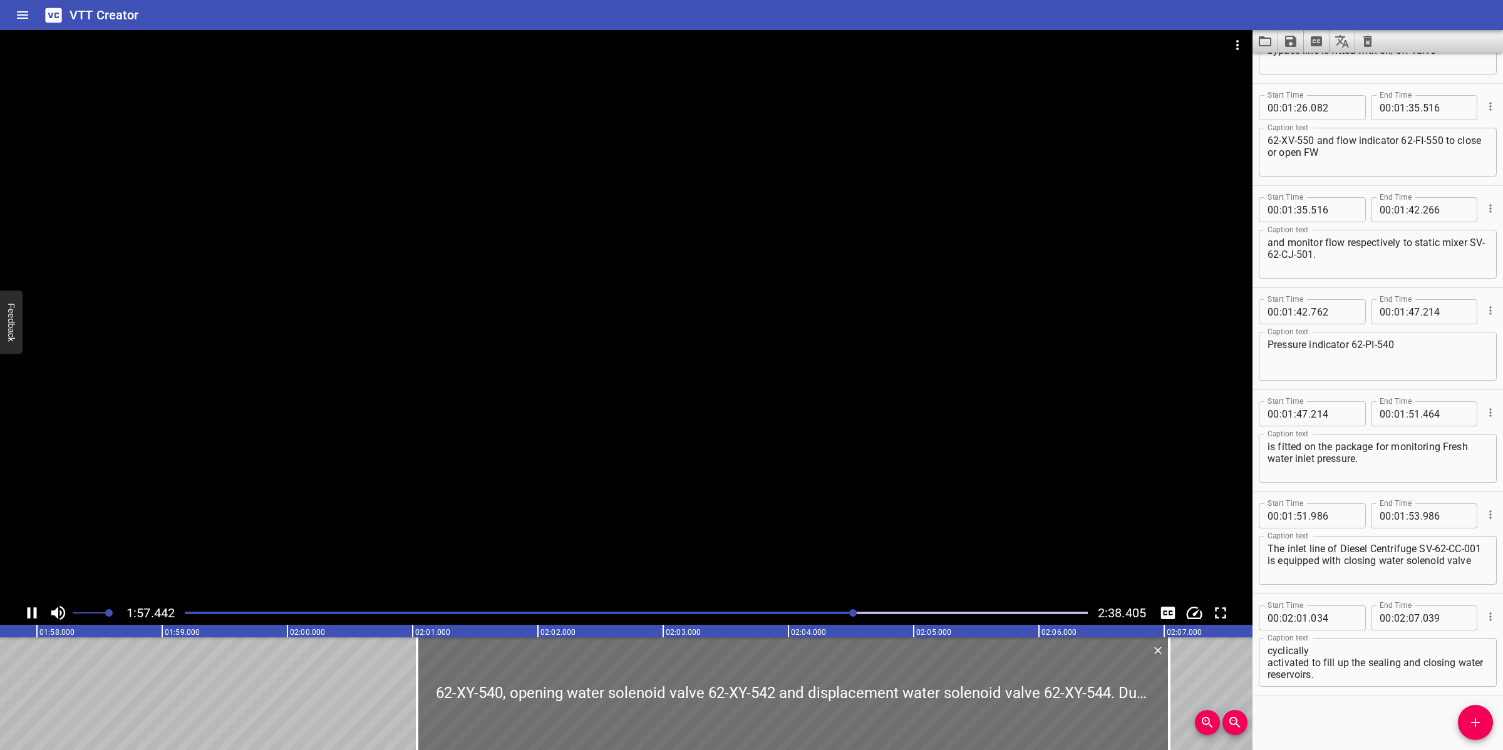
click at [645, 515] on div at bounding box center [626, 315] width 1252 height 571
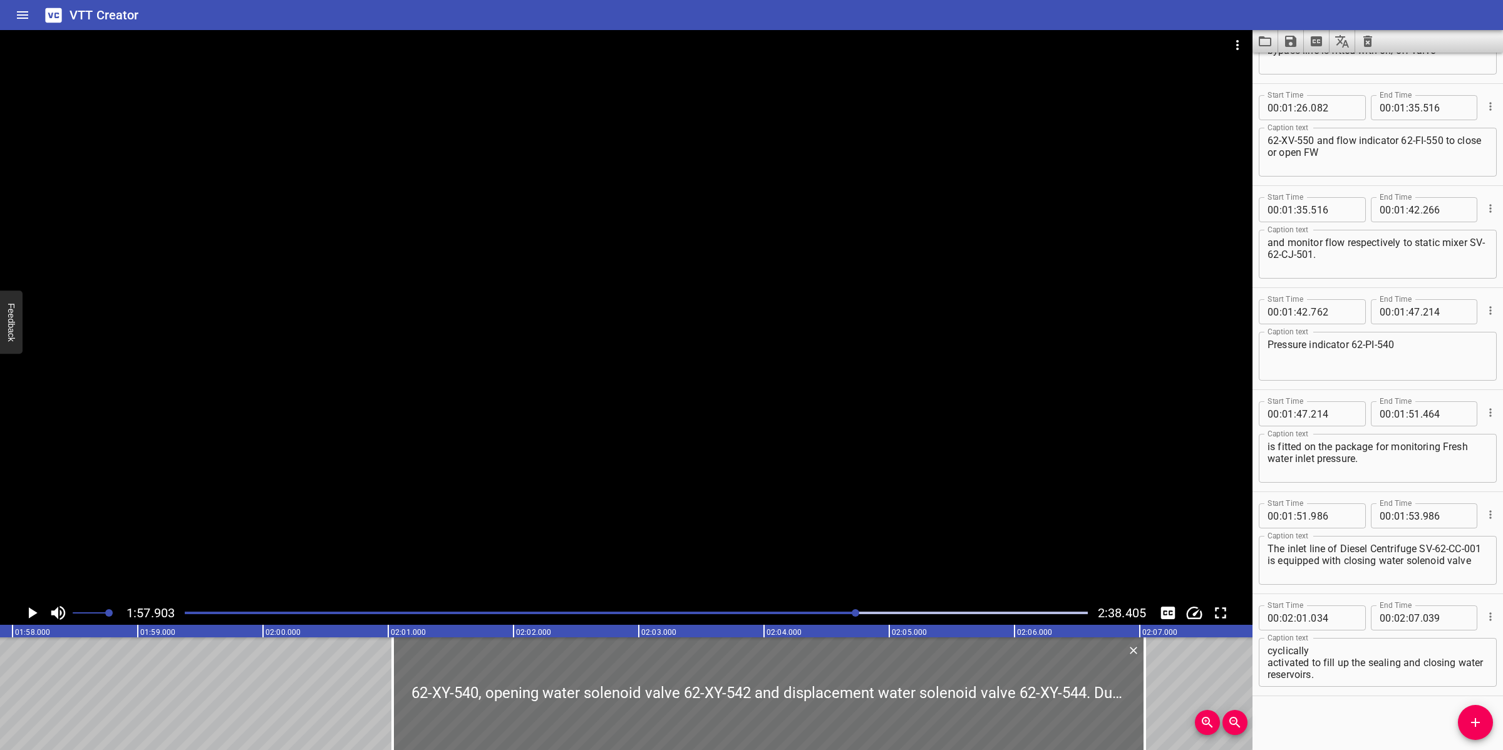
click at [1399, 574] on textarea "The inlet line of Diesel Centrifuge SV-62-CC-001 is equipped with closing water…" at bounding box center [1377, 561] width 220 height 36
drag, startPoint x: 1285, startPoint y: 555, endPoint x: 1315, endPoint y: 568, distance: 32.0
click at [1315, 568] on textarea "The inlet line of Diesel Centrifuge SV-62-CC-001 is equipped with closing water…" at bounding box center [1377, 561] width 220 height 36
type textarea "The inlet line of Diesel Centrifuge SV-62-CC-001"
click at [1408, 521] on input "number" at bounding box center [1414, 515] width 12 height 25
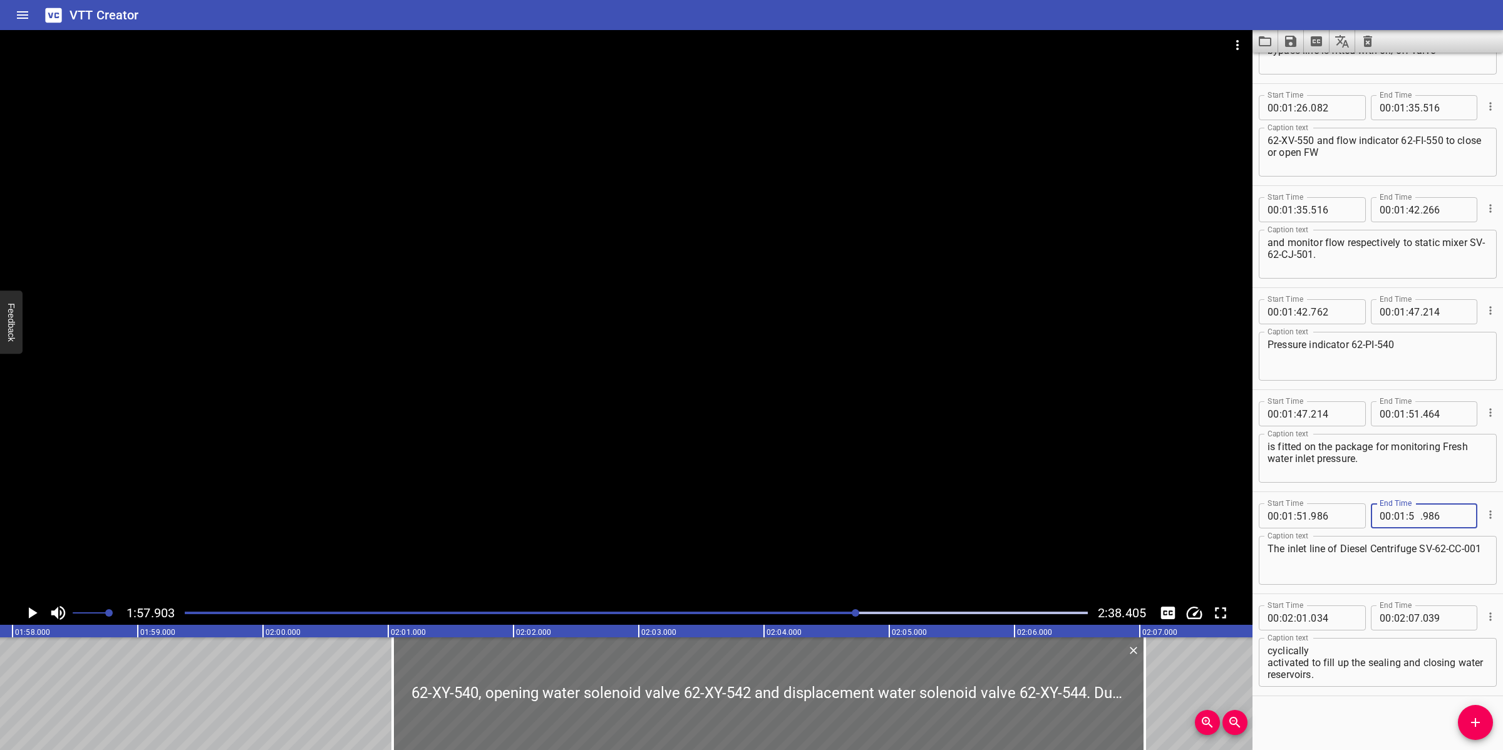
type input "57"
type input "903"
click at [1480, 730] on icon "Add Cue" at bounding box center [1475, 722] width 15 height 15
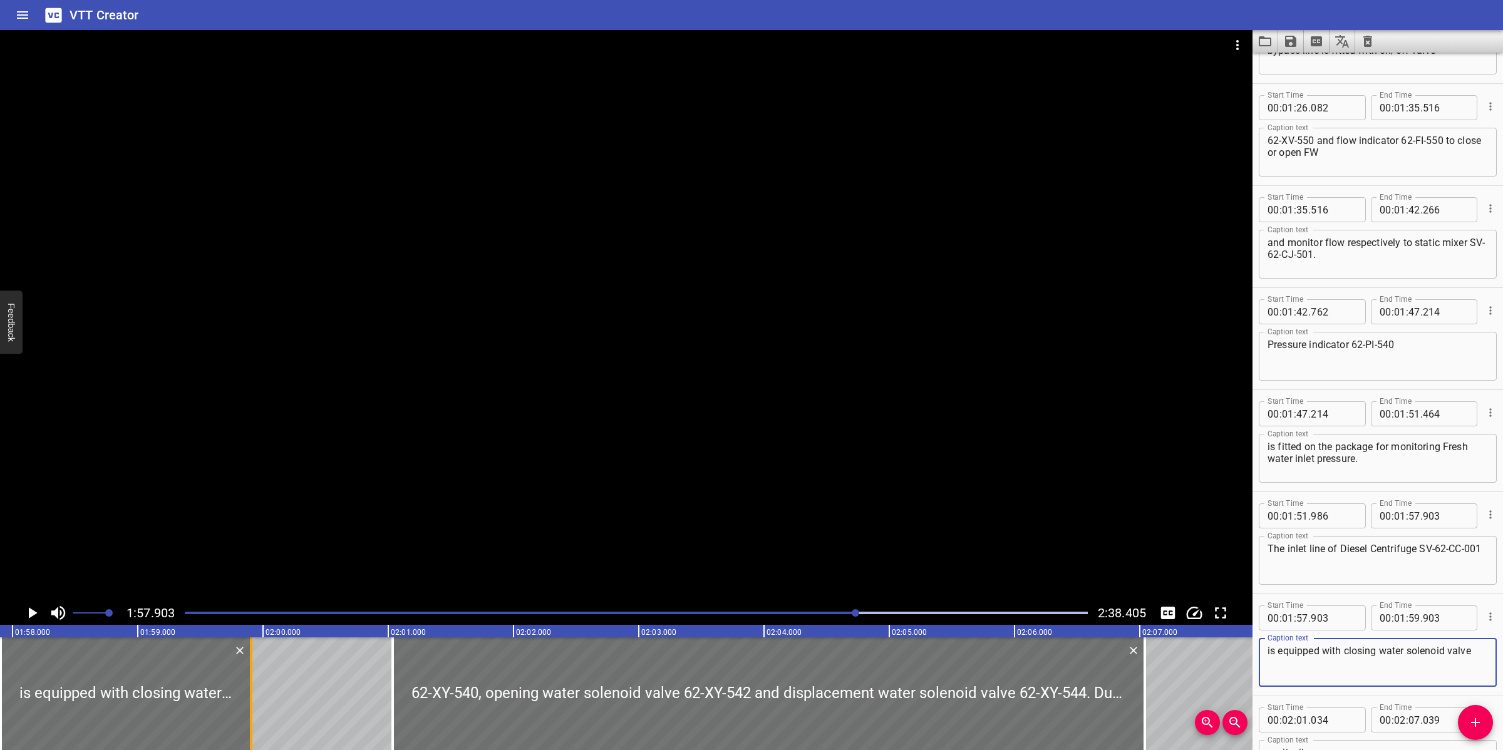
type textarea "is equipped with closing water solenoid valve"
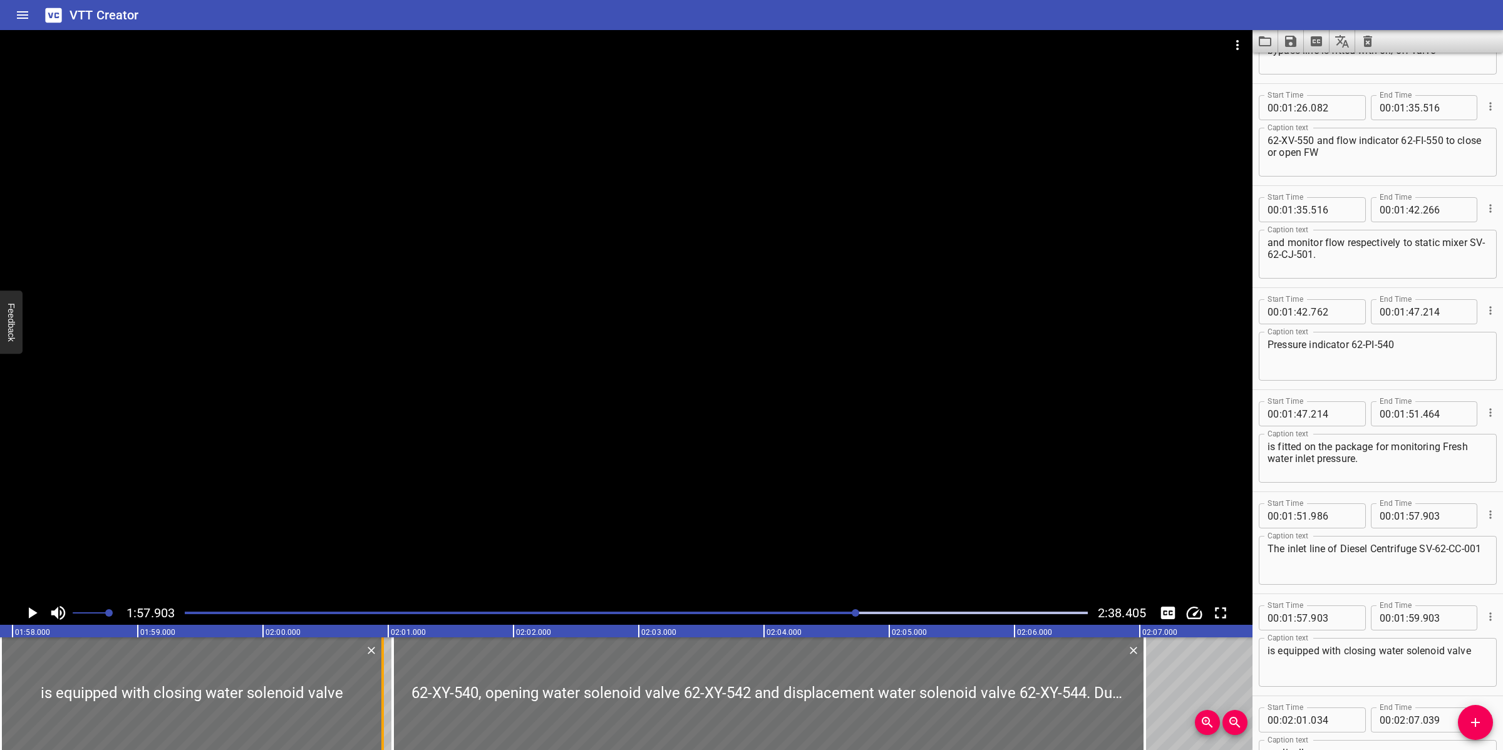
drag, startPoint x: 249, startPoint y: 680, endPoint x: 378, endPoint y: 681, distance: 129.0
click at [379, 682] on div at bounding box center [382, 693] width 13 height 113
type input "02"
type input "00"
type input "948"
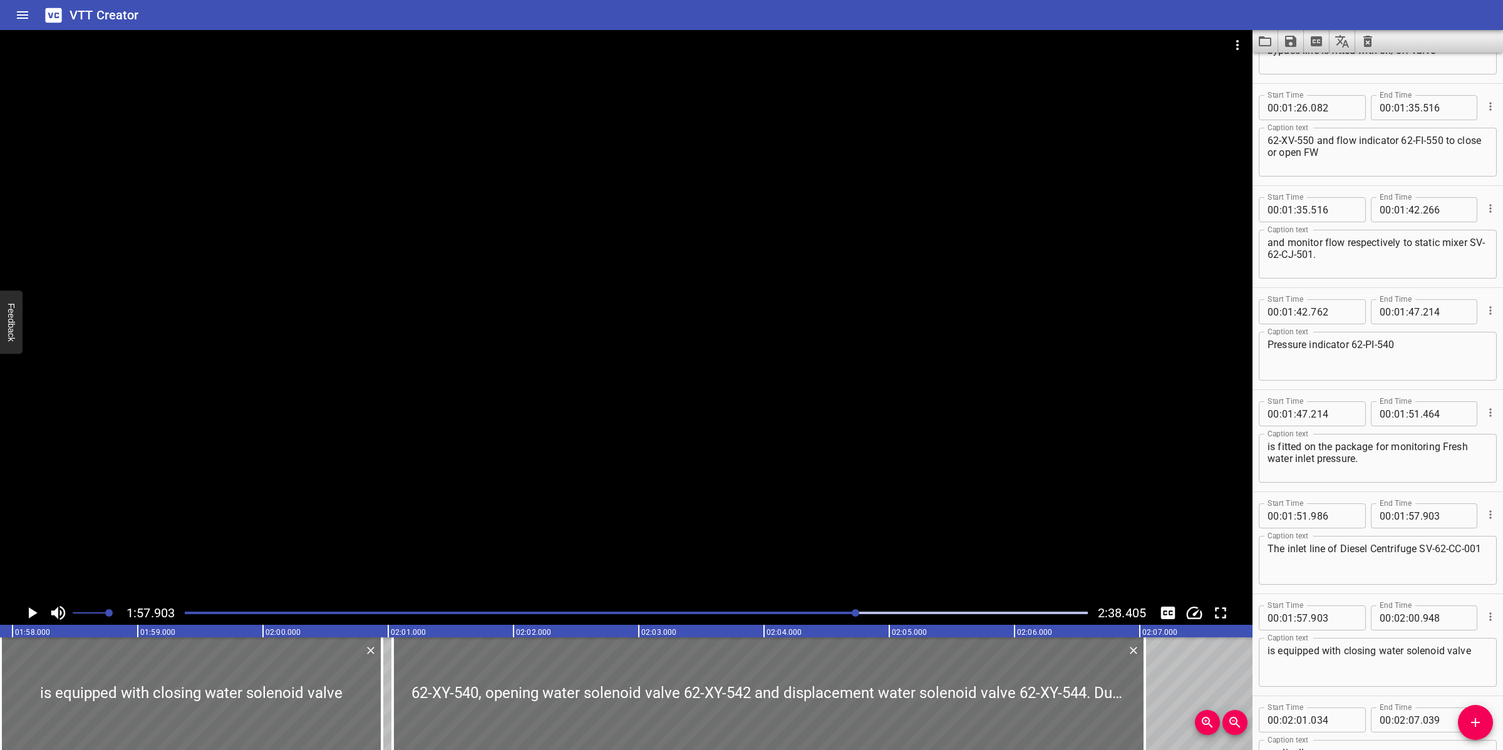
click at [482, 442] on div at bounding box center [626, 315] width 1252 height 571
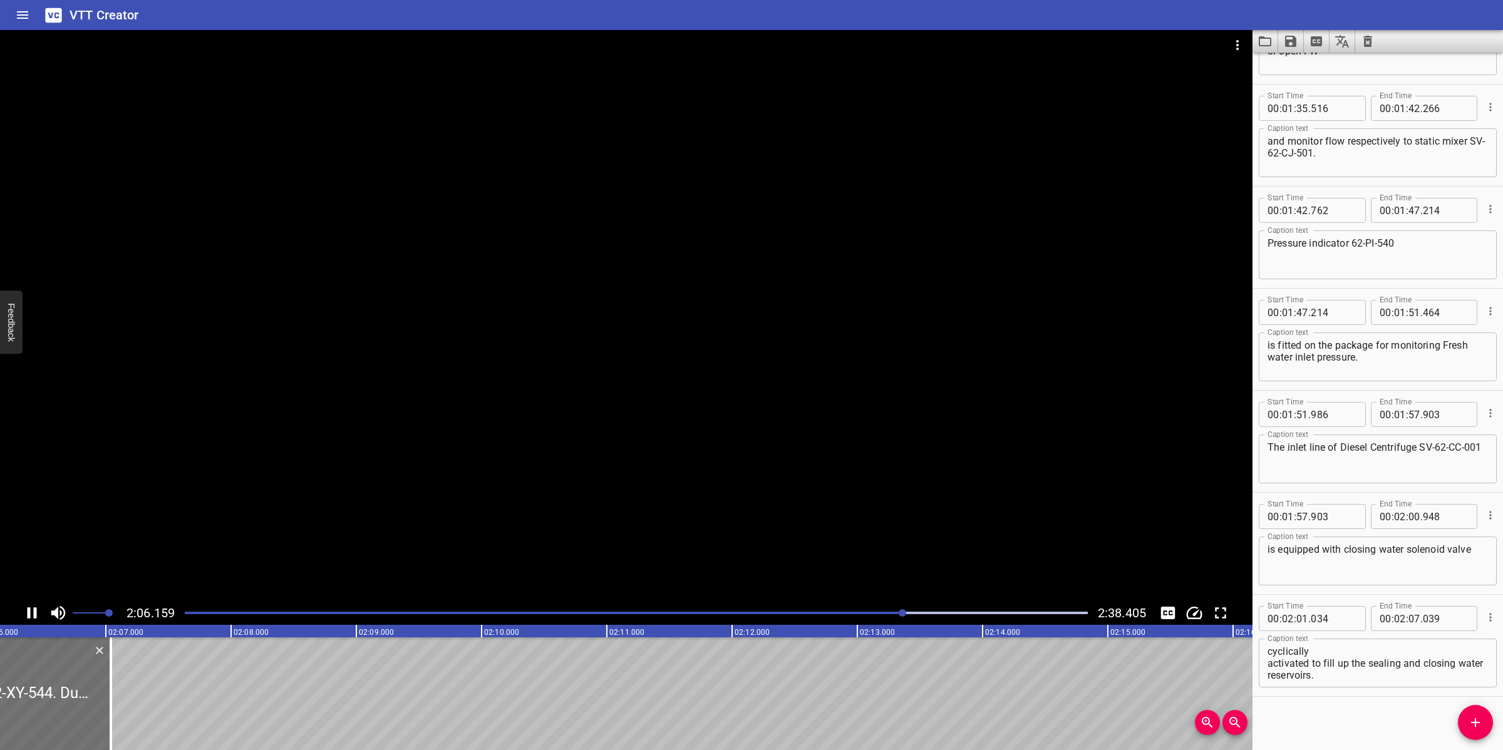
click at [784, 503] on div at bounding box center [626, 315] width 1252 height 571
click at [1425, 662] on textarea "62-XY-540, opening water solenoid valve 62-XY-542 and displacement water soleno…" at bounding box center [1377, 664] width 220 height 36
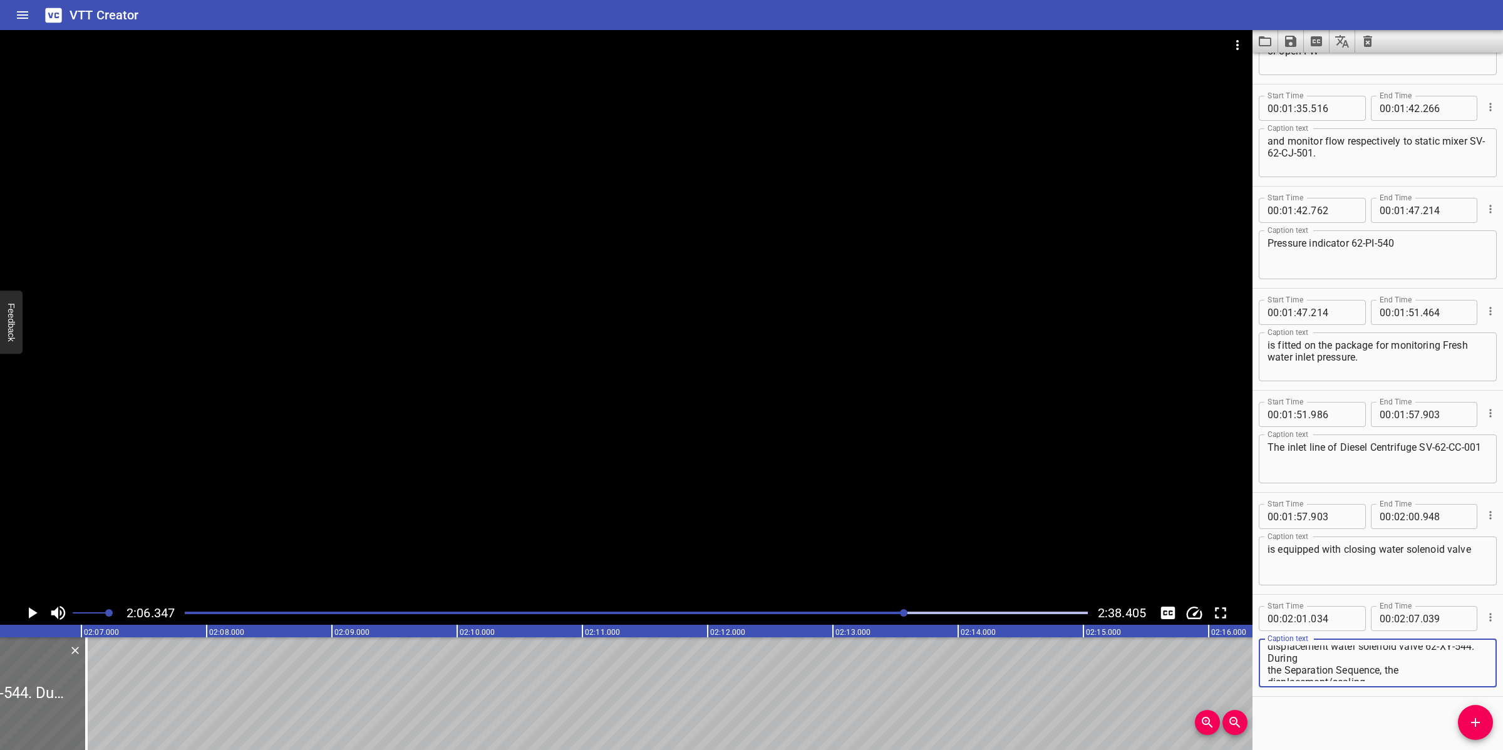
scroll to position [0, 0]
click at [1346, 662] on textarea "62-XY-540, opening water solenoid valve 62-XY-542 and displacement water soleno…" at bounding box center [1377, 664] width 220 height 36
drag, startPoint x: 1266, startPoint y: 661, endPoint x: 1385, endPoint y: 671, distance: 119.3
click at [1385, 671] on div "62-XY-540, opening water solenoid valve 62-XY-542, and displacement water solen…" at bounding box center [1378, 663] width 238 height 49
click at [766, 476] on div at bounding box center [626, 315] width 1252 height 571
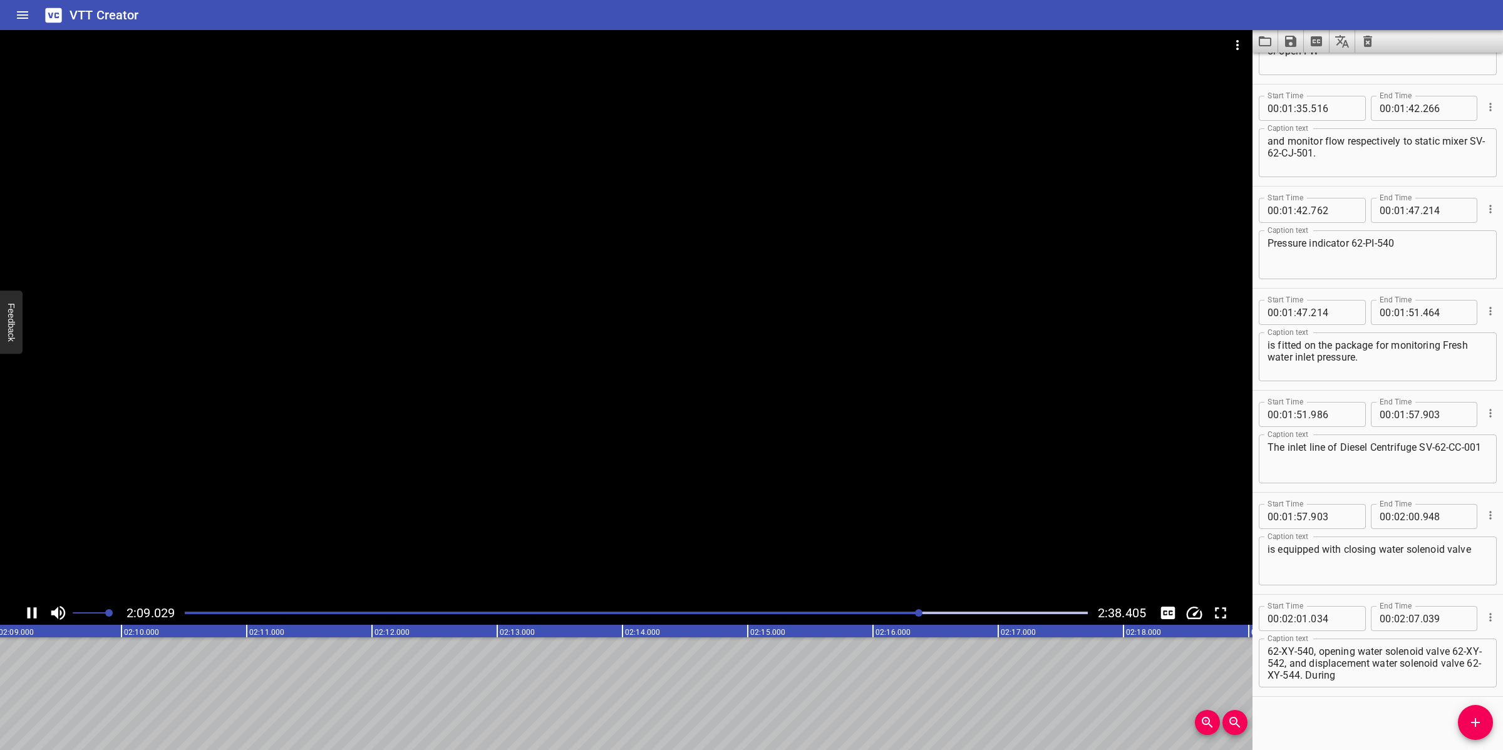
click at [796, 462] on div at bounding box center [626, 315] width 1252 height 571
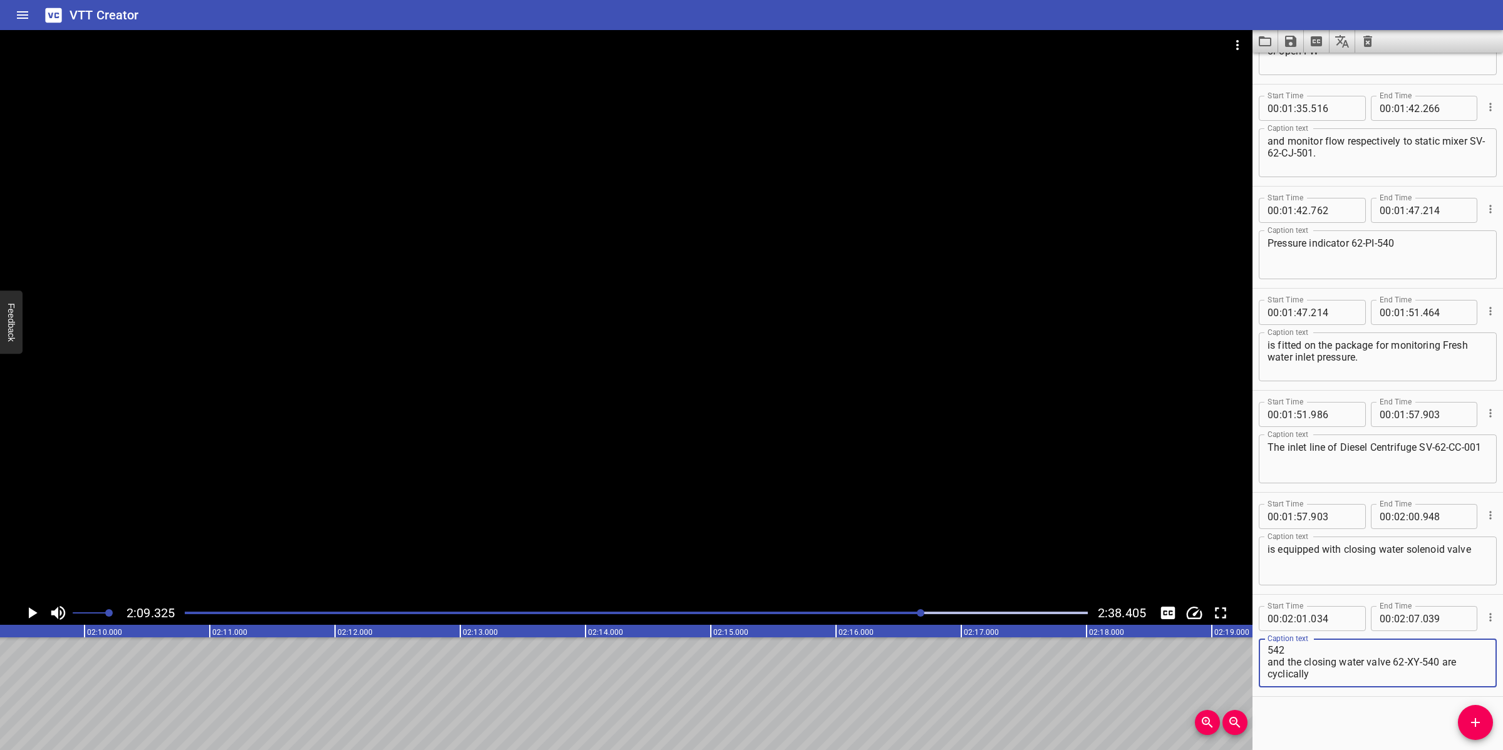
scroll to position [106, 0]
drag, startPoint x: 1316, startPoint y: 661, endPoint x: 1448, endPoint y: 678, distance: 132.7
click at [1448, 678] on div "62-XY-540, opening water solenoid valve 62-XY-542, and displacement water solen…" at bounding box center [1378, 663] width 238 height 49
type textarea "62-XY-540, opening water solenoid valve 62-XY-542,"
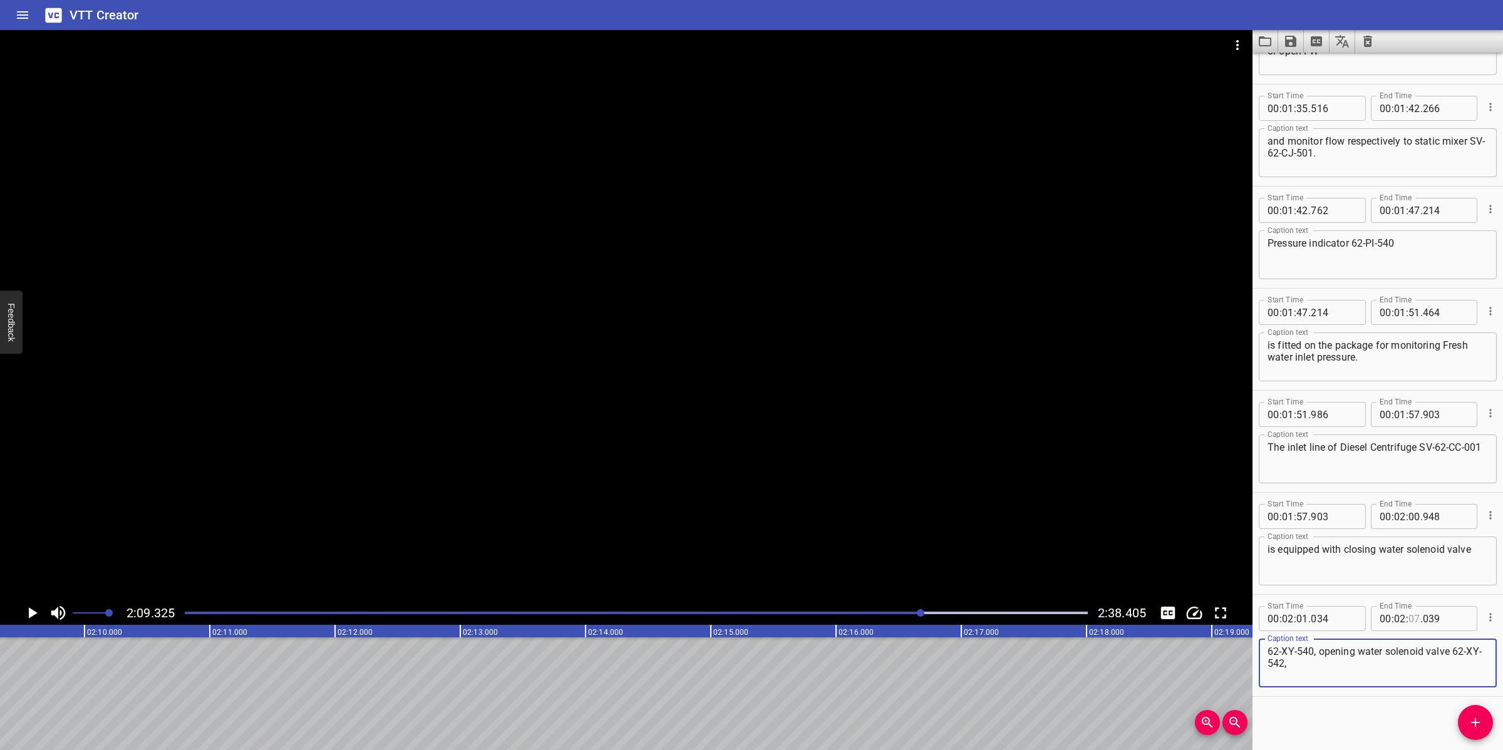
click at [1408, 622] on input "number" at bounding box center [1414, 618] width 12 height 25
type input "09"
type input "325"
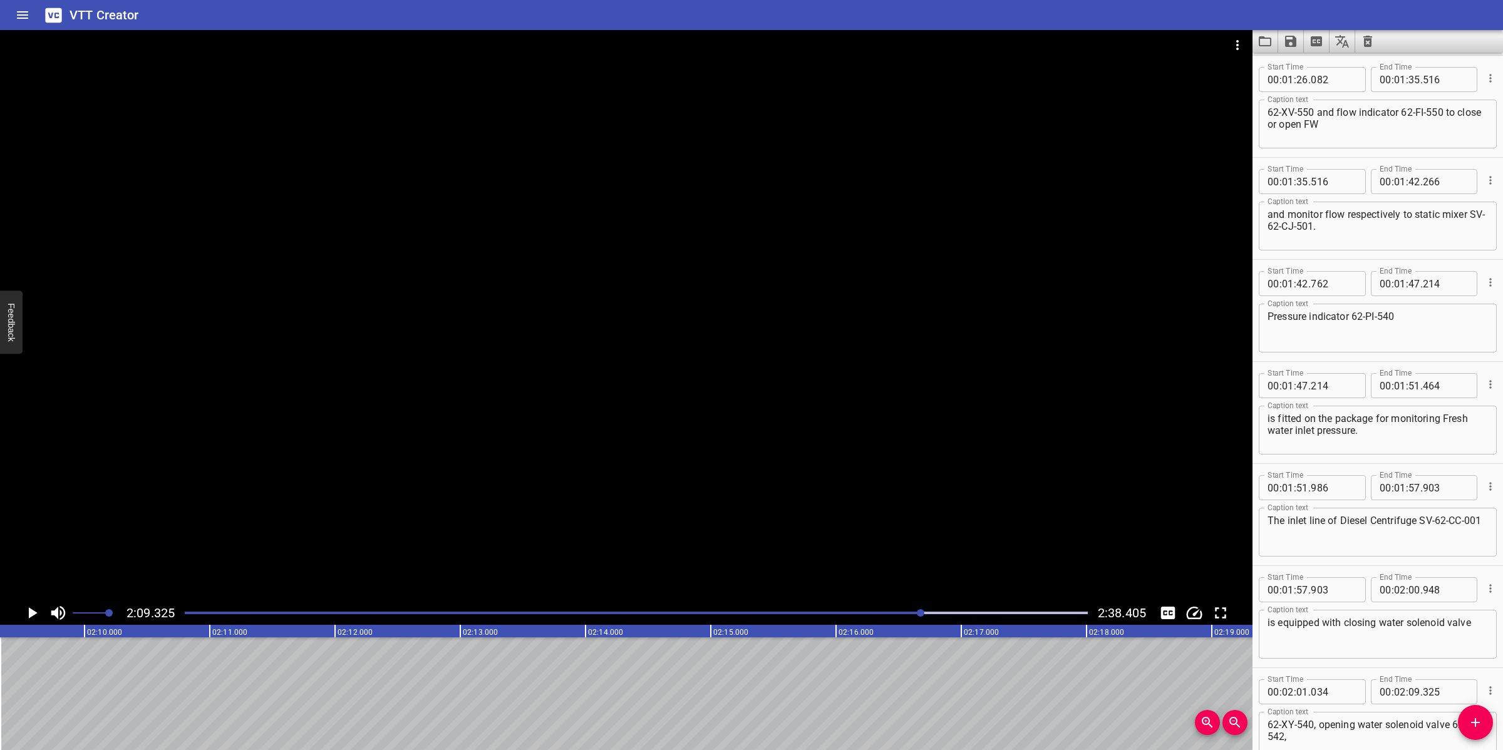
scroll to position [1423, 0]
click at [1469, 724] on icon "Add Cue" at bounding box center [1475, 722] width 15 height 15
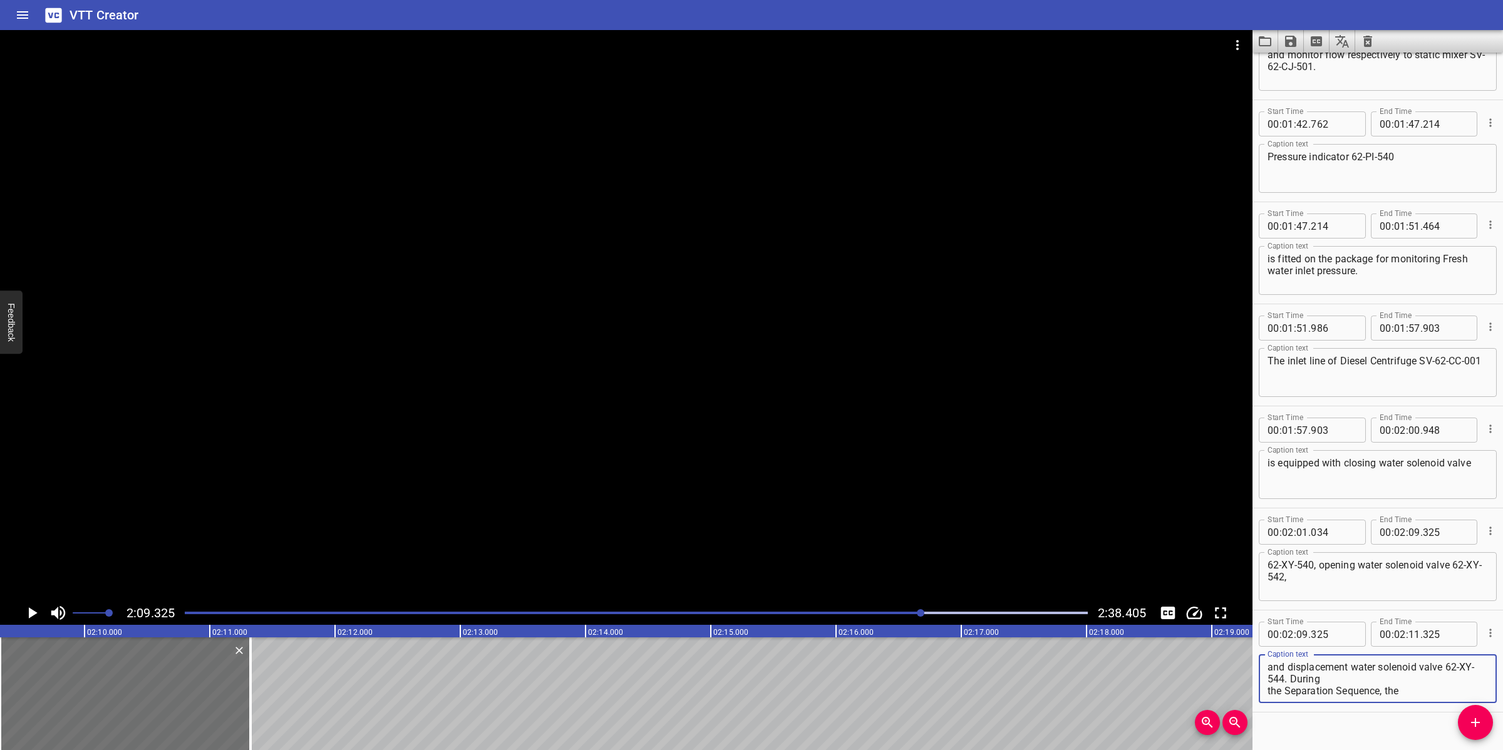
scroll to position [95, 0]
type textarea "and displacement water solenoid valve 62-XY-544. During the Separation Sequence…"
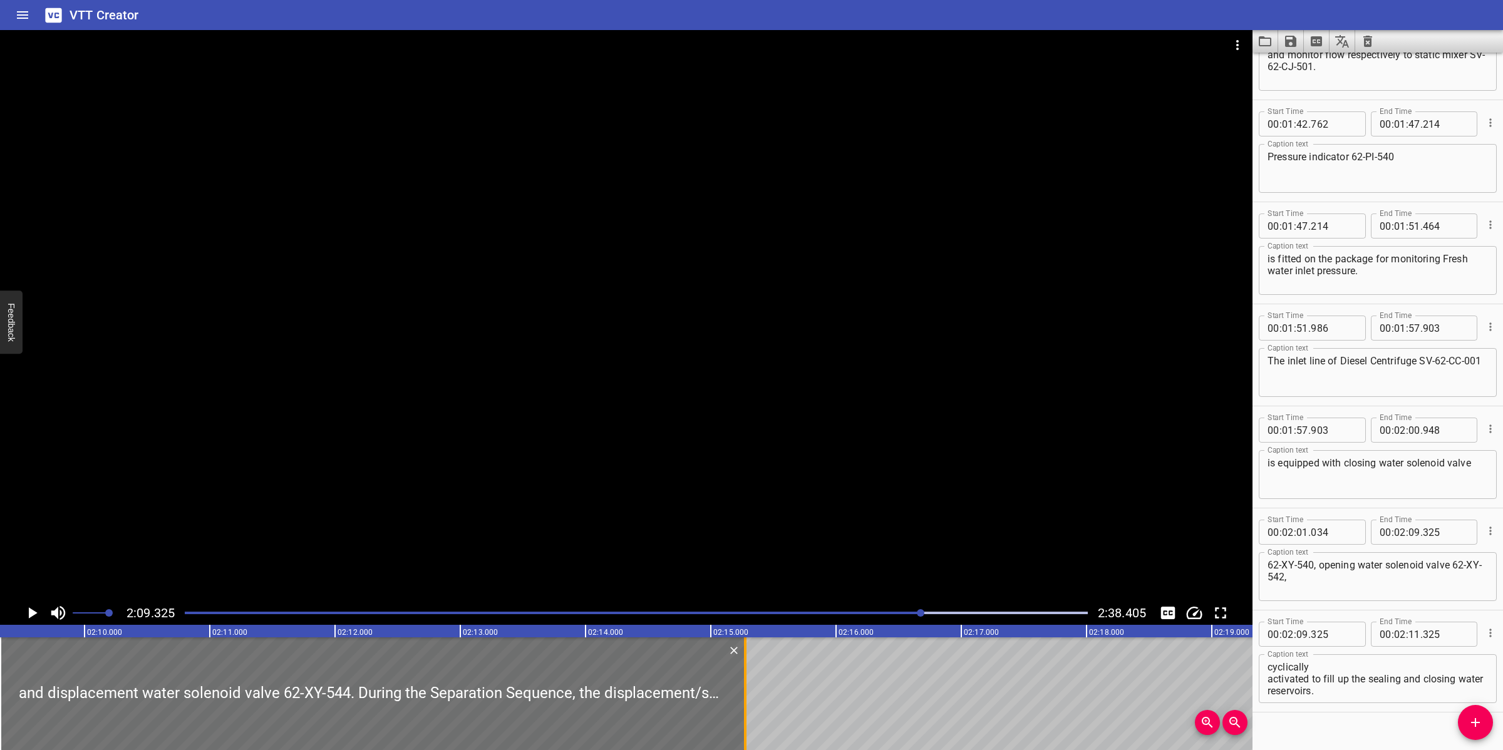
drag, startPoint x: 248, startPoint y: 686, endPoint x: 743, endPoint y: 681, distance: 495.3
click at [743, 681] on div at bounding box center [745, 693] width 13 height 113
type input "15"
type input "280"
click at [754, 536] on div at bounding box center [626, 315] width 1252 height 571
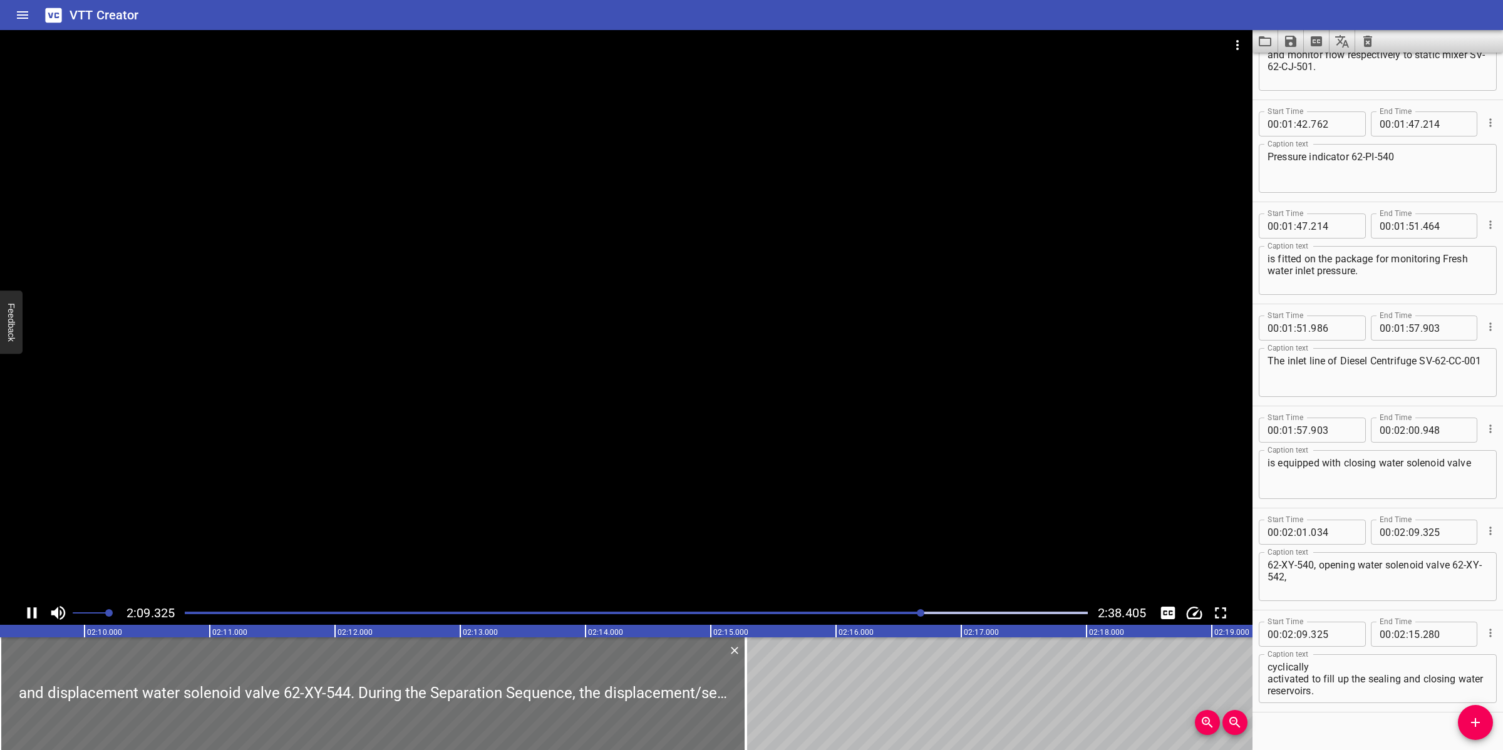
scroll to position [1604, 0]
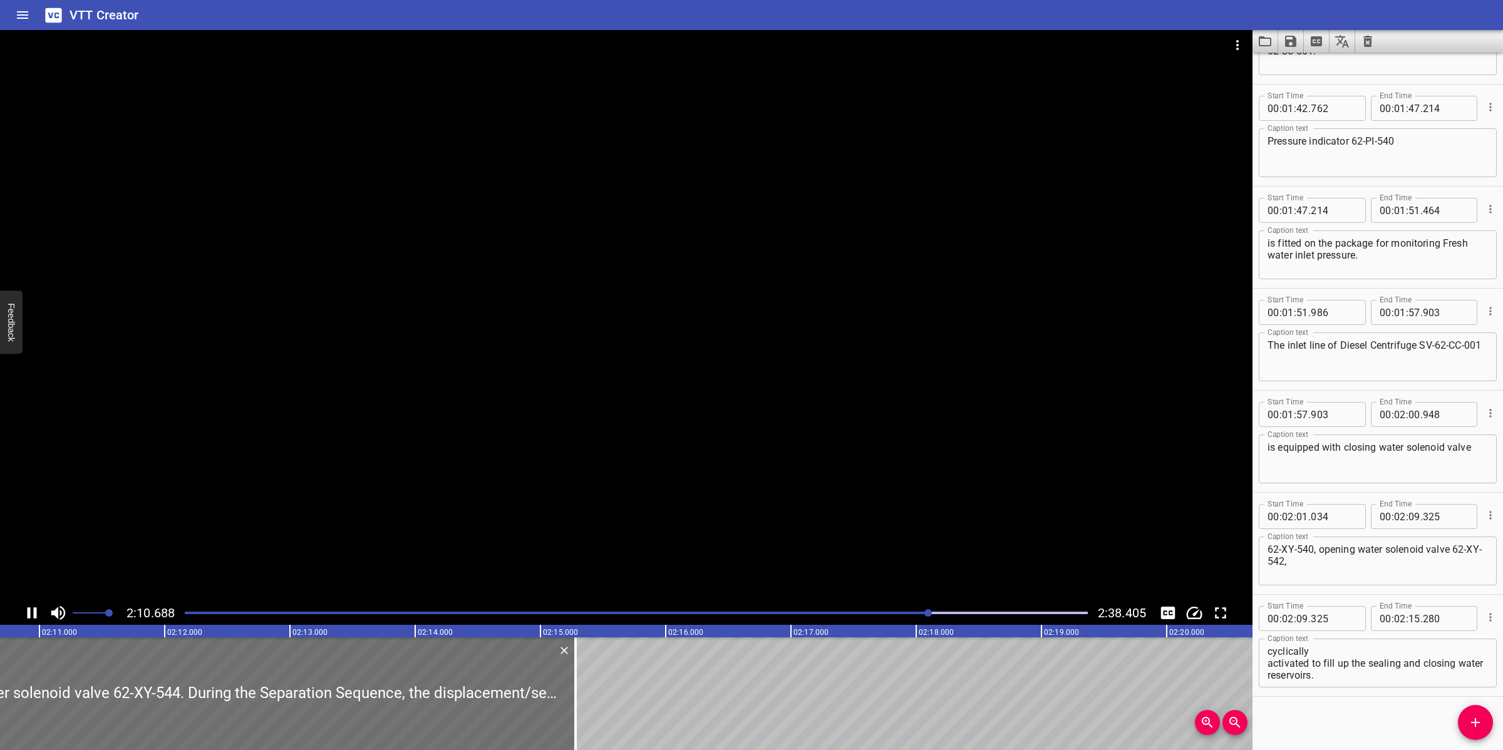
drag, startPoint x: 1084, startPoint y: 423, endPoint x: 1106, endPoint y: 417, distance: 22.6
click at [1089, 421] on div at bounding box center [626, 315] width 1252 height 571
click at [1279, 652] on textarea "and displacement water solenoid valve 62-XY-544. During the Separation Sequence…" at bounding box center [1377, 664] width 220 height 36
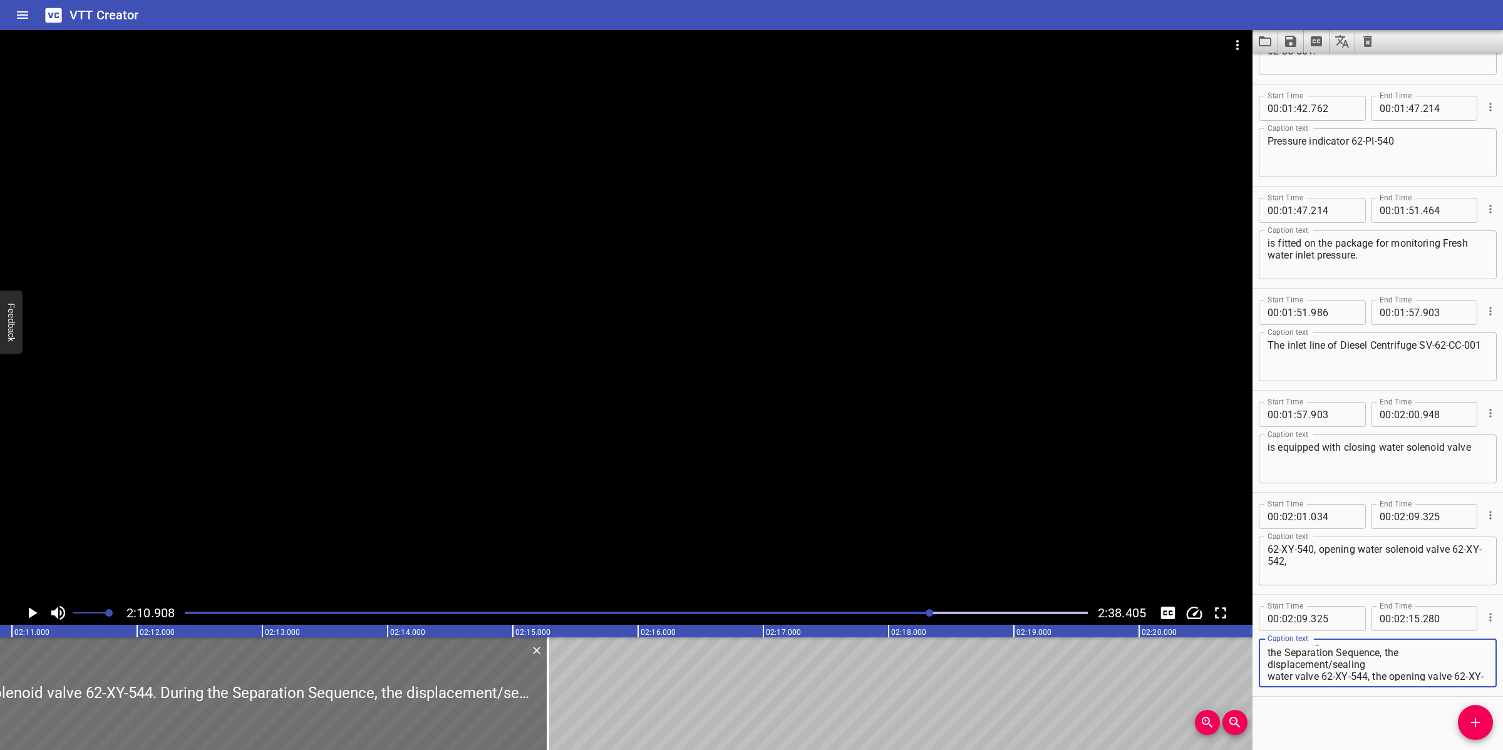
scroll to position [0, 0]
click at [1270, 647] on textarea "and displacement water solenoid valve 62-XY-544. During the Separation Sequence…" at bounding box center [1377, 664] width 220 height 36
drag, startPoint x: 589, startPoint y: 361, endPoint x: 595, endPoint y: 368, distance: 8.9
click at [589, 361] on div at bounding box center [626, 315] width 1252 height 571
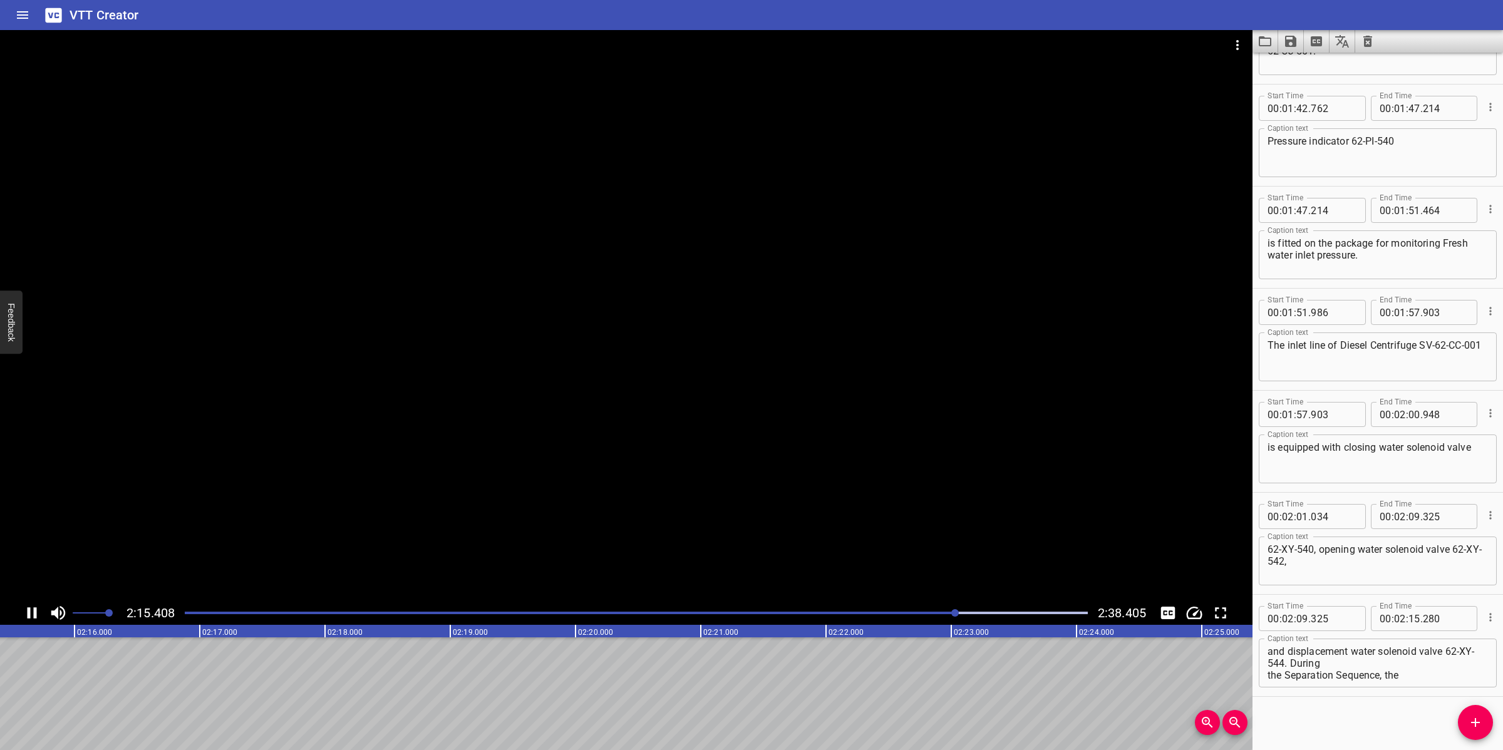
click at [656, 463] on div at bounding box center [626, 315] width 1252 height 571
click at [1476, 726] on icon "Add Cue" at bounding box center [1475, 722] width 15 height 15
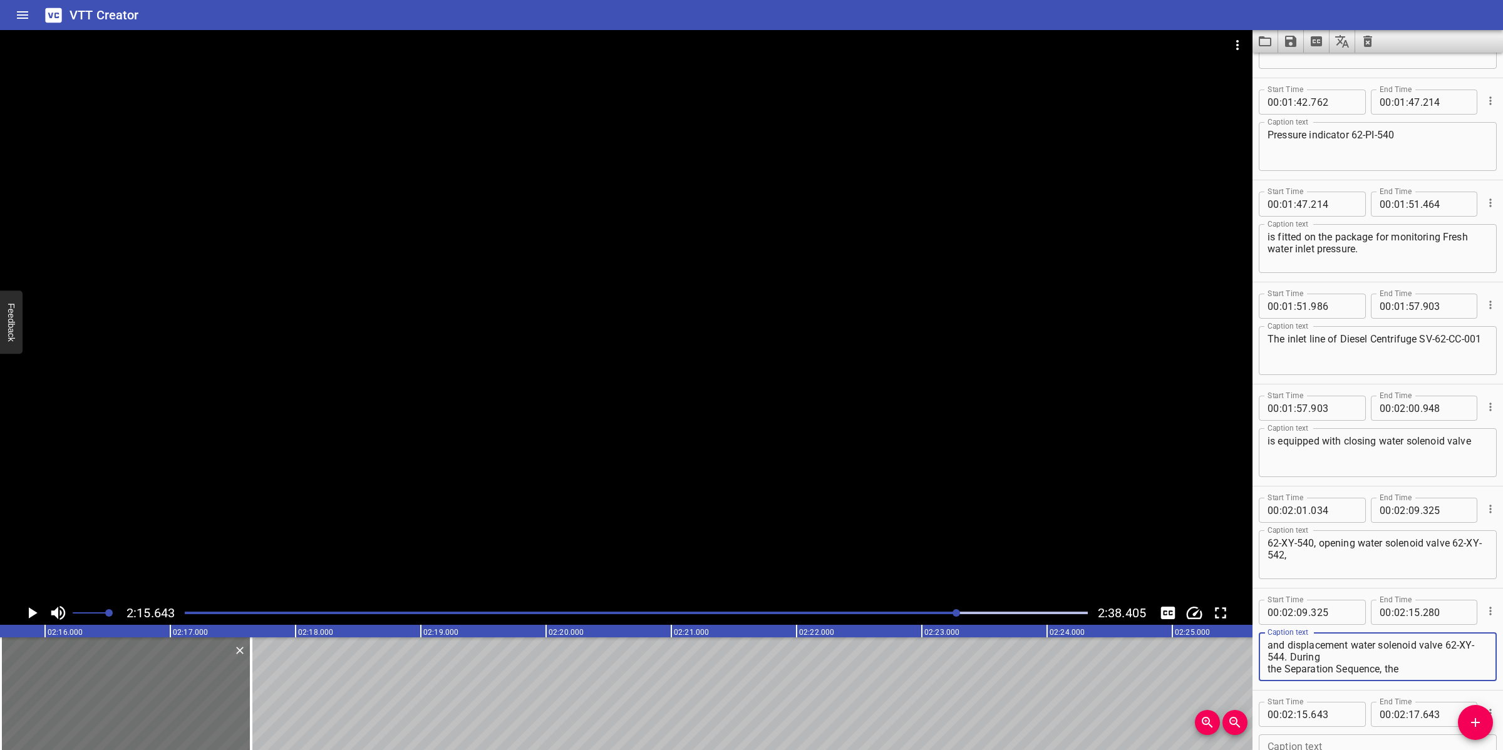
click at [1397, 661] on textarea "and displacement water solenoid valve 62-XY-544. During the Separation Sequence…" at bounding box center [1377, 657] width 220 height 36
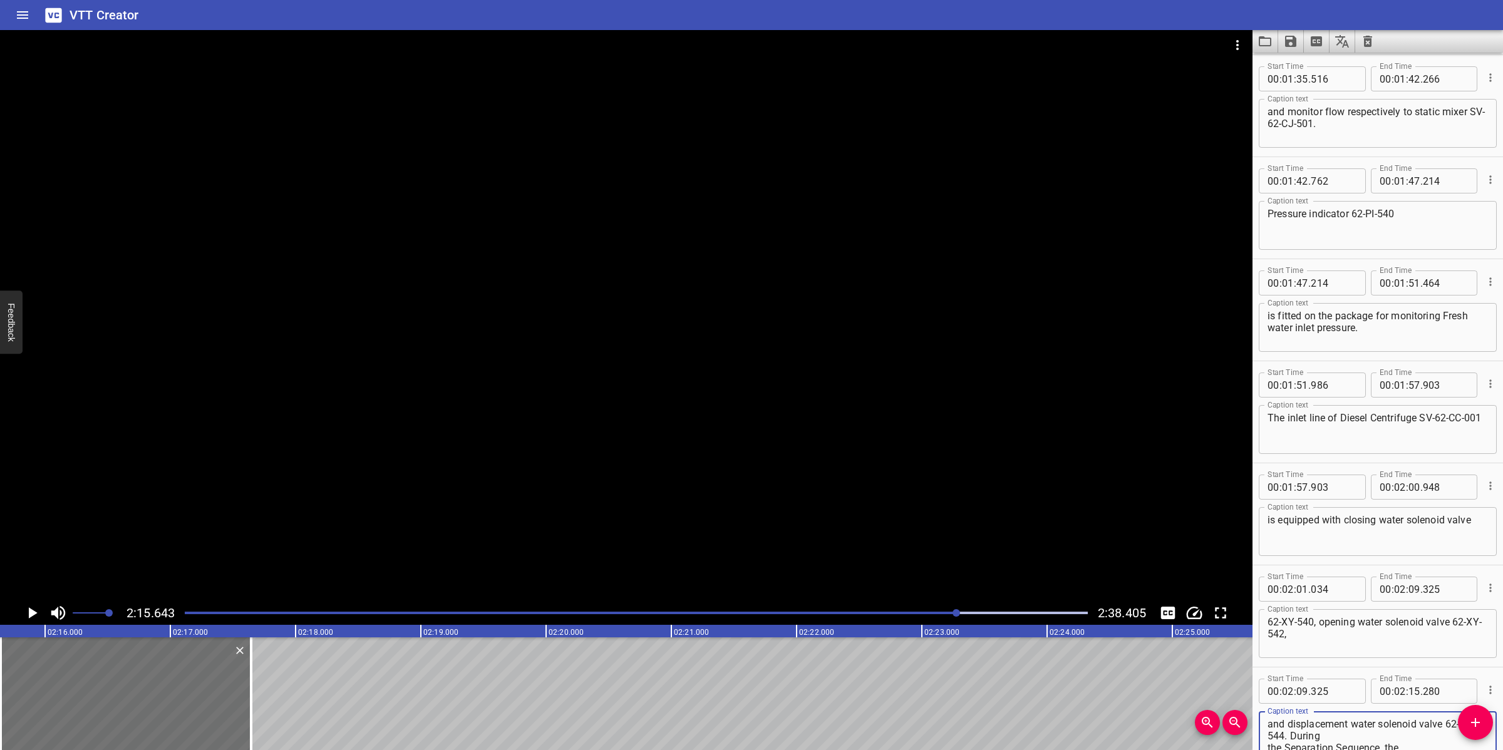
scroll to position [1532, 0]
click at [1310, 633] on textarea "62-XY-540, opening water solenoid valve 62-XY-542," at bounding box center [1377, 633] width 220 height 36
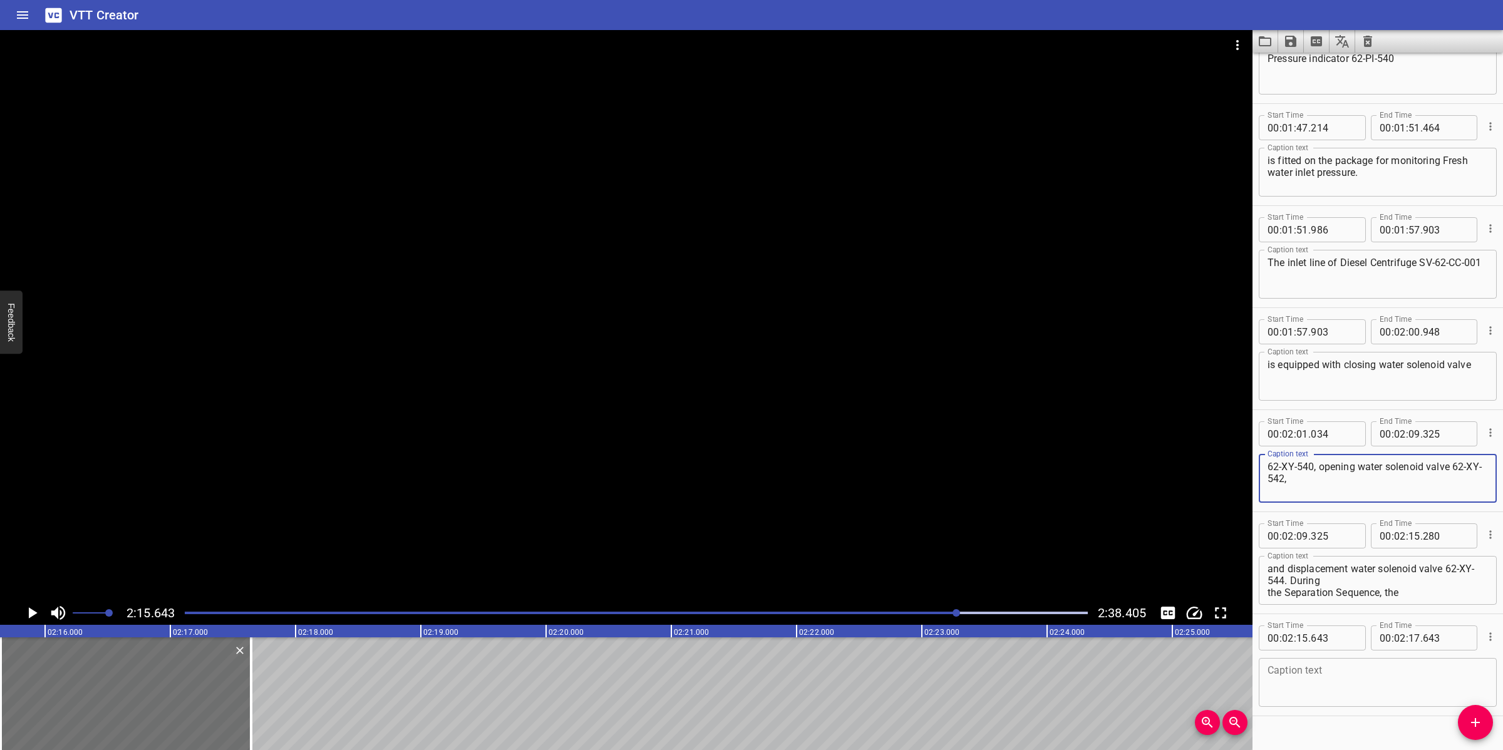
scroll to position [1688, 0]
click at [1365, 581] on textarea "and displacement water solenoid valve 62-XY-544. During the Separation Sequence…" at bounding box center [1377, 579] width 220 height 36
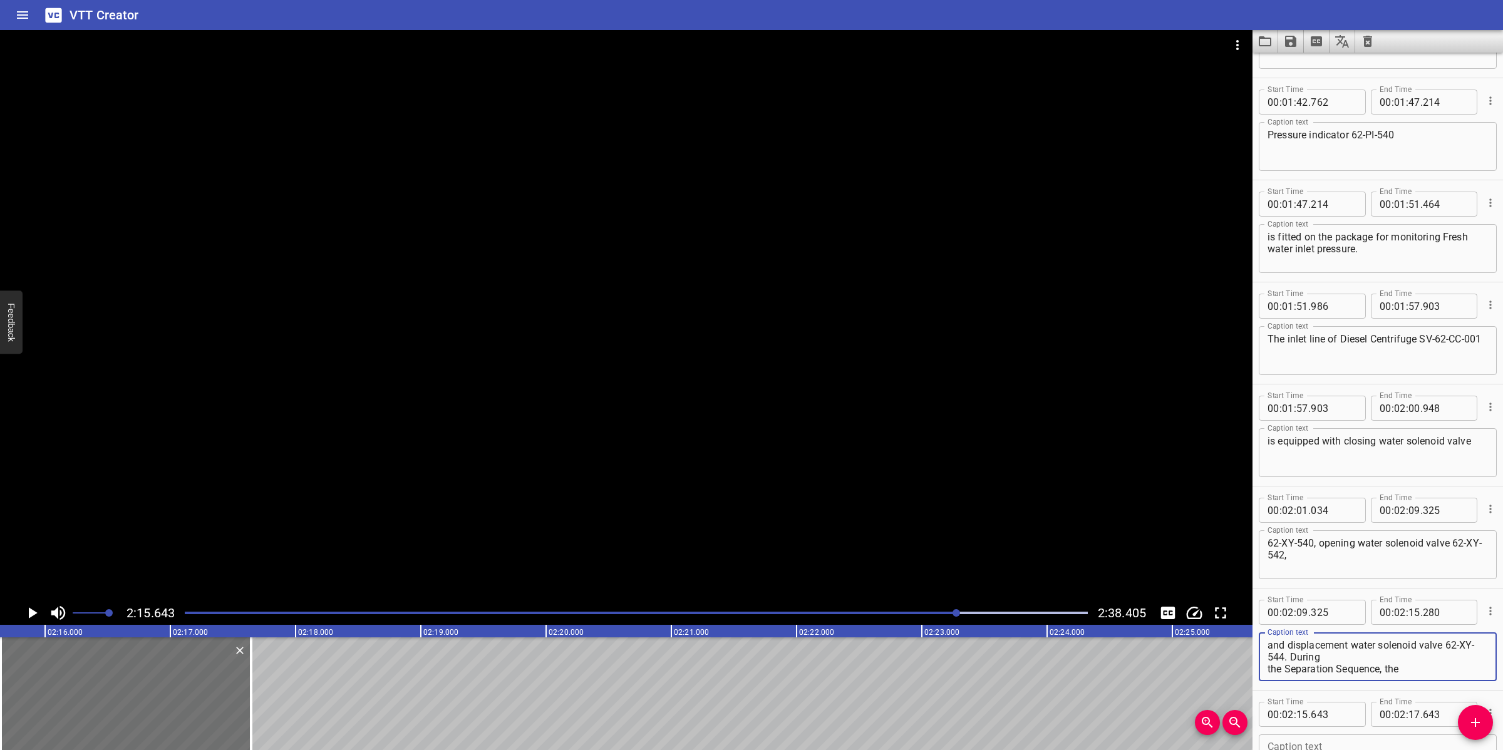
scroll to position [95, 0]
drag, startPoint x: 1421, startPoint y: 671, endPoint x: 1428, endPoint y: 673, distance: 6.5
click at [1428, 673] on div "and displacement water solenoid valve 62-XY-544. During the Separation Sequence…" at bounding box center [1378, 656] width 238 height 49
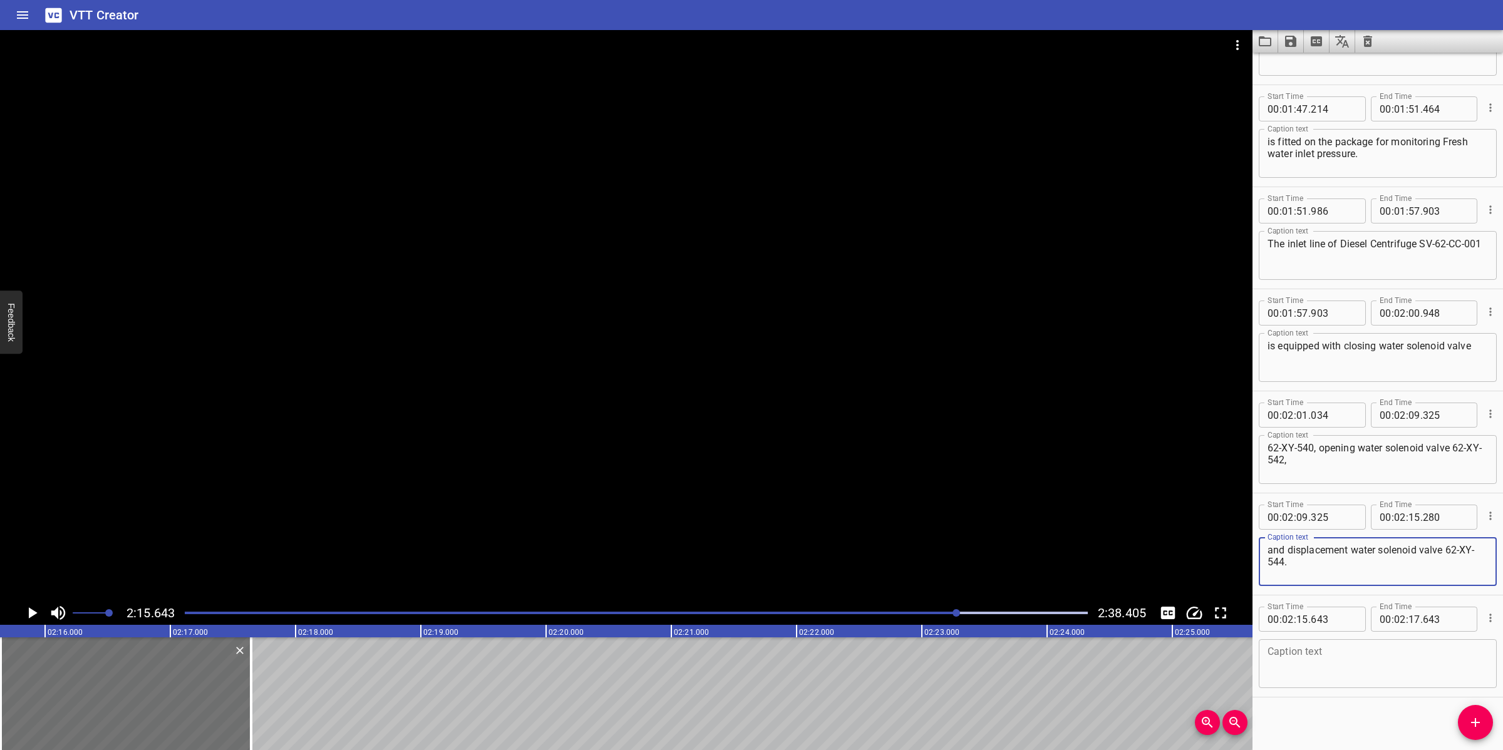
scroll to position [1706, 0]
type textarea "and displacement water solenoid valve 62-XY-544."
click at [1342, 667] on textarea at bounding box center [1377, 663] width 220 height 36
paste textarea "During the Separation Sequence, the displacement/sealing water valve 62-XY-544,…"
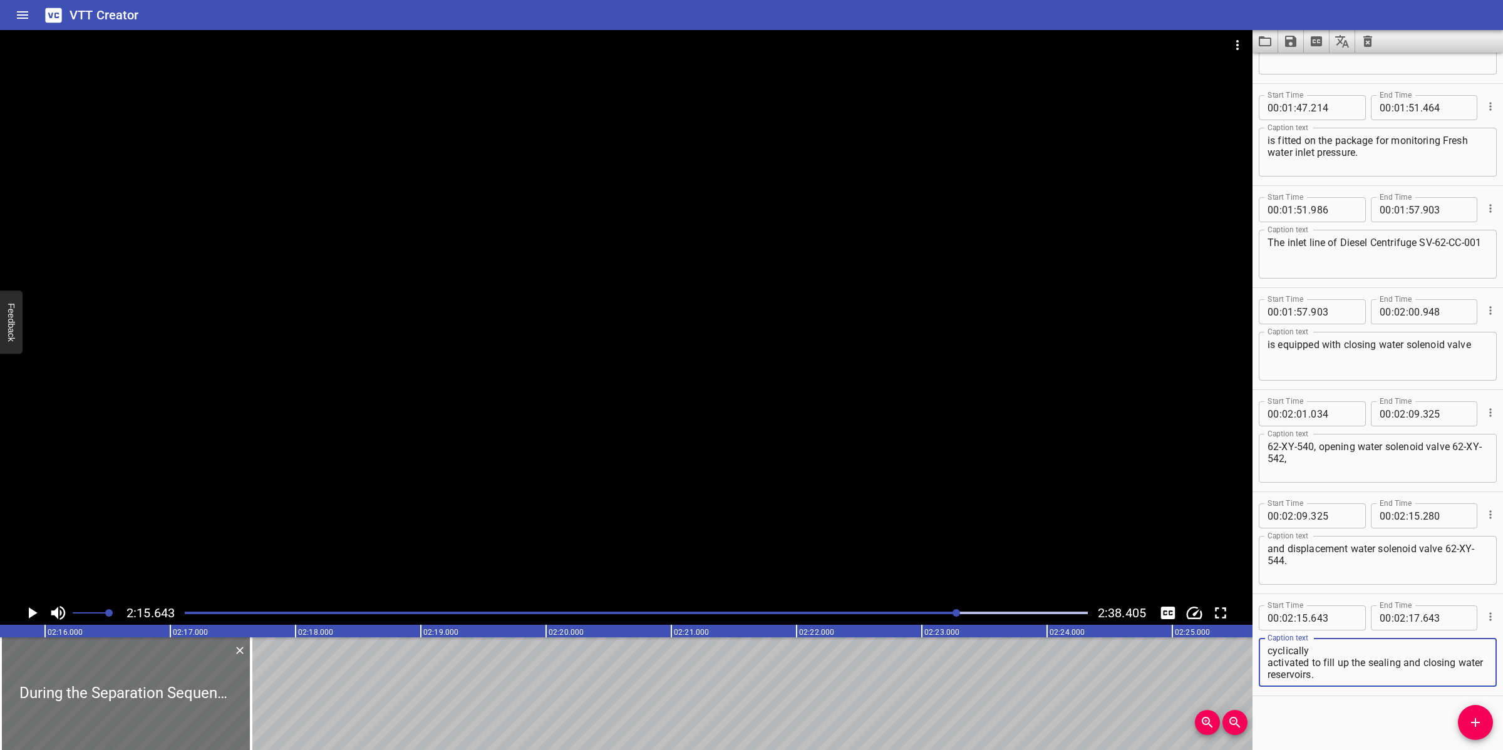
click at [1334, 662] on textarea "During the Separation Sequence, the displacement/sealing water valve 62-XY-544,…" at bounding box center [1377, 663] width 220 height 36
click at [1267, 665] on textarea "During the Separation Sequence, the displacement/sealing water valve 62-XY-544,…" at bounding box center [1377, 663] width 220 height 36
click at [1267, 674] on textarea "During the Separation Sequence, the displacement/sealing water valve 62-XY-544,…" at bounding box center [1377, 663] width 220 height 36
click at [1269, 672] on textarea "During the Separation Sequence, the displacement/sealing water valve 62-XY-544,…" at bounding box center [1377, 663] width 220 height 36
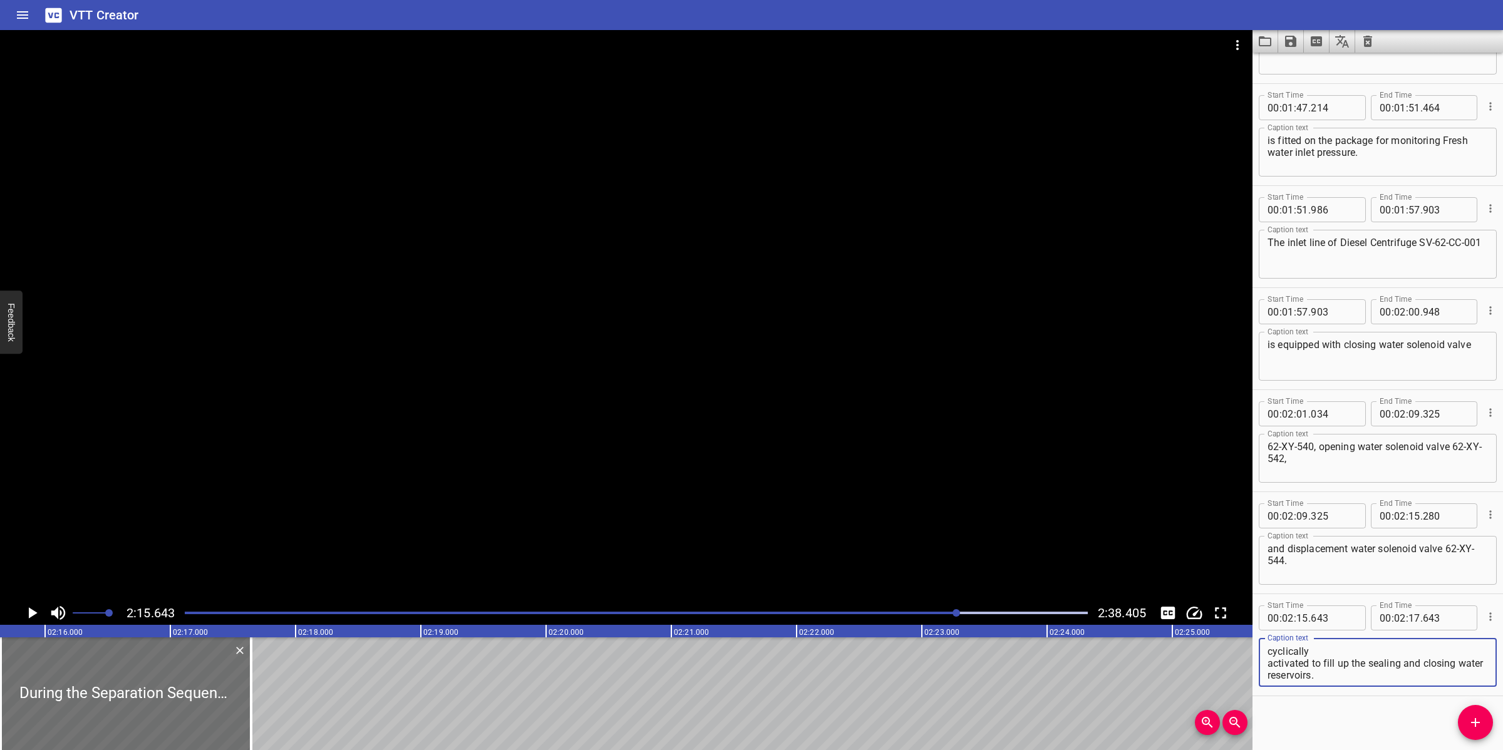
click at [1269, 662] on textarea "During the Separation Sequence, the displacement/sealing water valve 62-XY-544,…" at bounding box center [1377, 663] width 220 height 36
click at [696, 418] on div at bounding box center [626, 315] width 1252 height 571
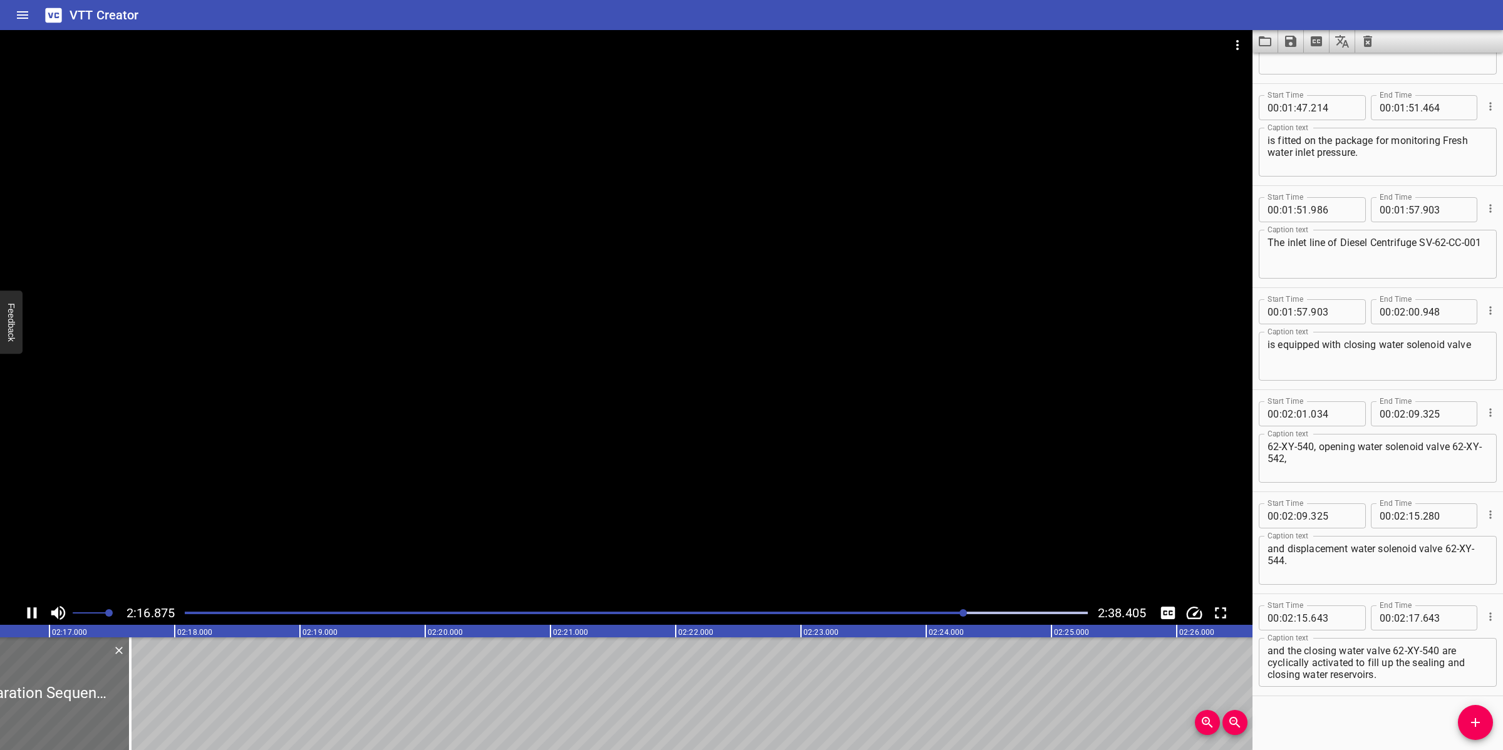
drag, startPoint x: 718, startPoint y: 445, endPoint x: 1442, endPoint y: 749, distance: 785.8
click at [720, 445] on div at bounding box center [626, 315] width 1252 height 571
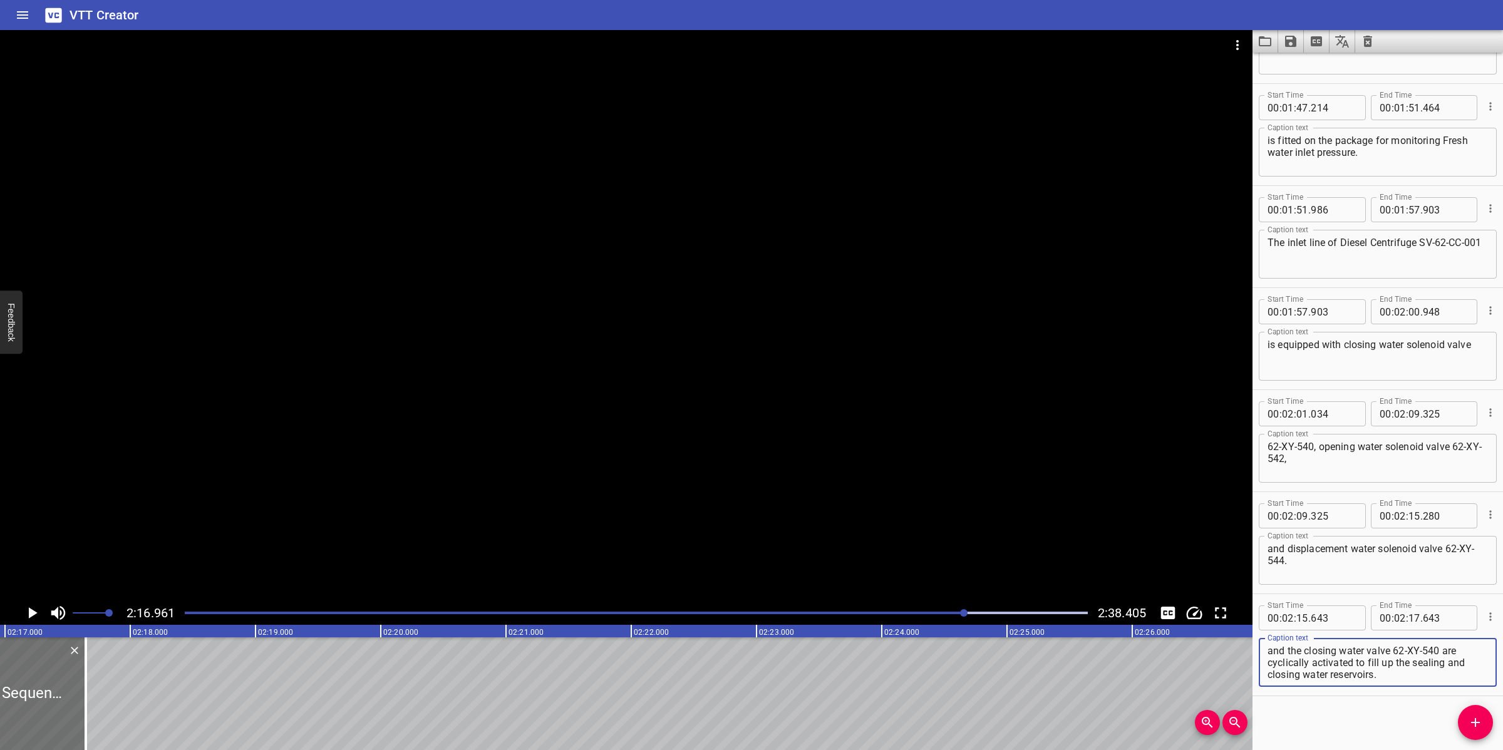
click at [1350, 662] on textarea "During the Separation Sequence, the displacement/sealing water valve 62-XY-544,…" at bounding box center [1377, 663] width 220 height 36
click at [1342, 649] on textarea "During the Separation Sequence, the displacement/sealing water valve 62-XY-544,…" at bounding box center [1377, 663] width 220 height 36
click at [1386, 658] on textarea "During the Separation Sequence, the displacement/sealing water valve 62-XY-544,…" at bounding box center [1377, 663] width 220 height 36
click at [952, 540] on div at bounding box center [626, 315] width 1252 height 571
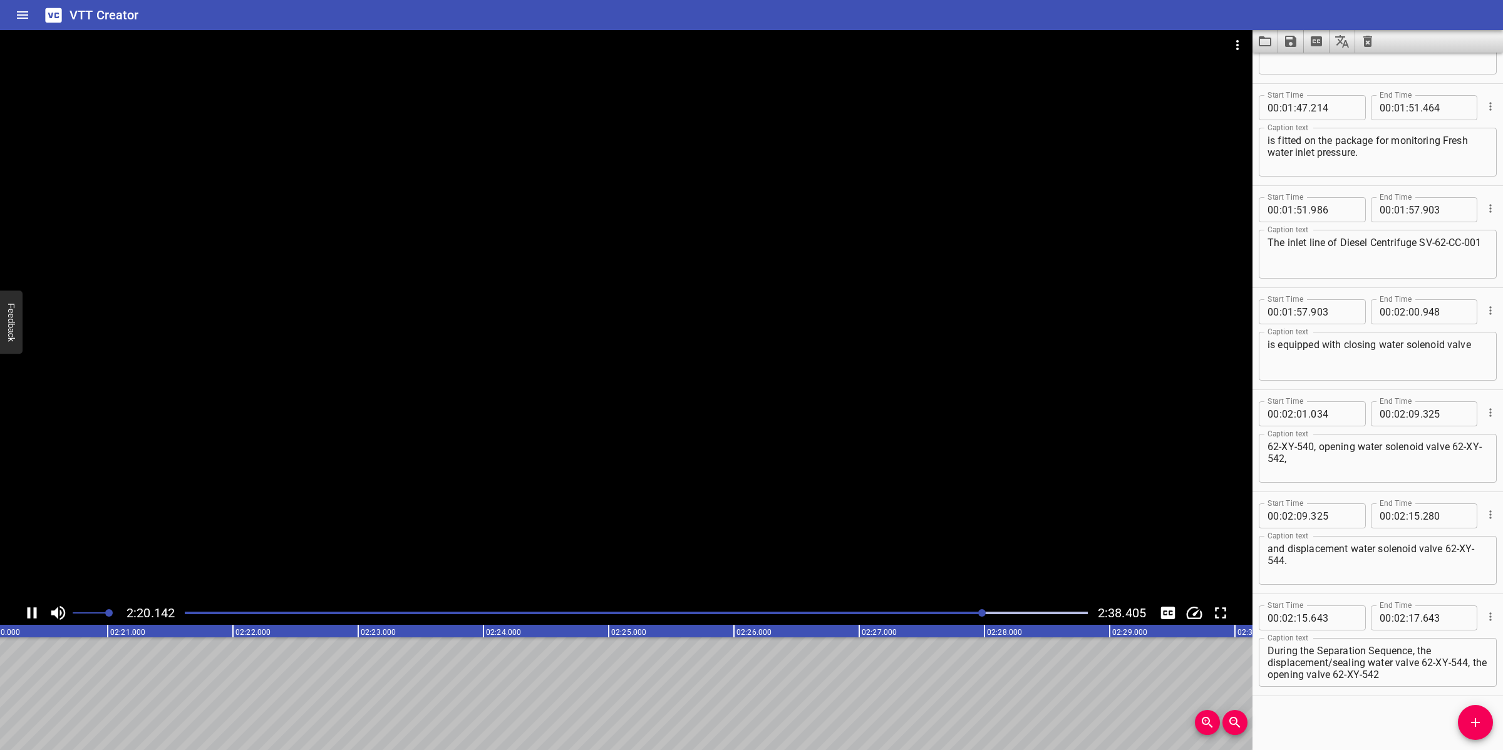
drag, startPoint x: 843, startPoint y: 540, endPoint x: 892, endPoint y: 552, distance: 50.4
click at [847, 542] on div at bounding box center [626, 315] width 1252 height 571
click at [1337, 665] on textarea "During the Separation Sequence, the displacement/sealing water valve 62-XY-544,…" at bounding box center [1377, 663] width 220 height 36
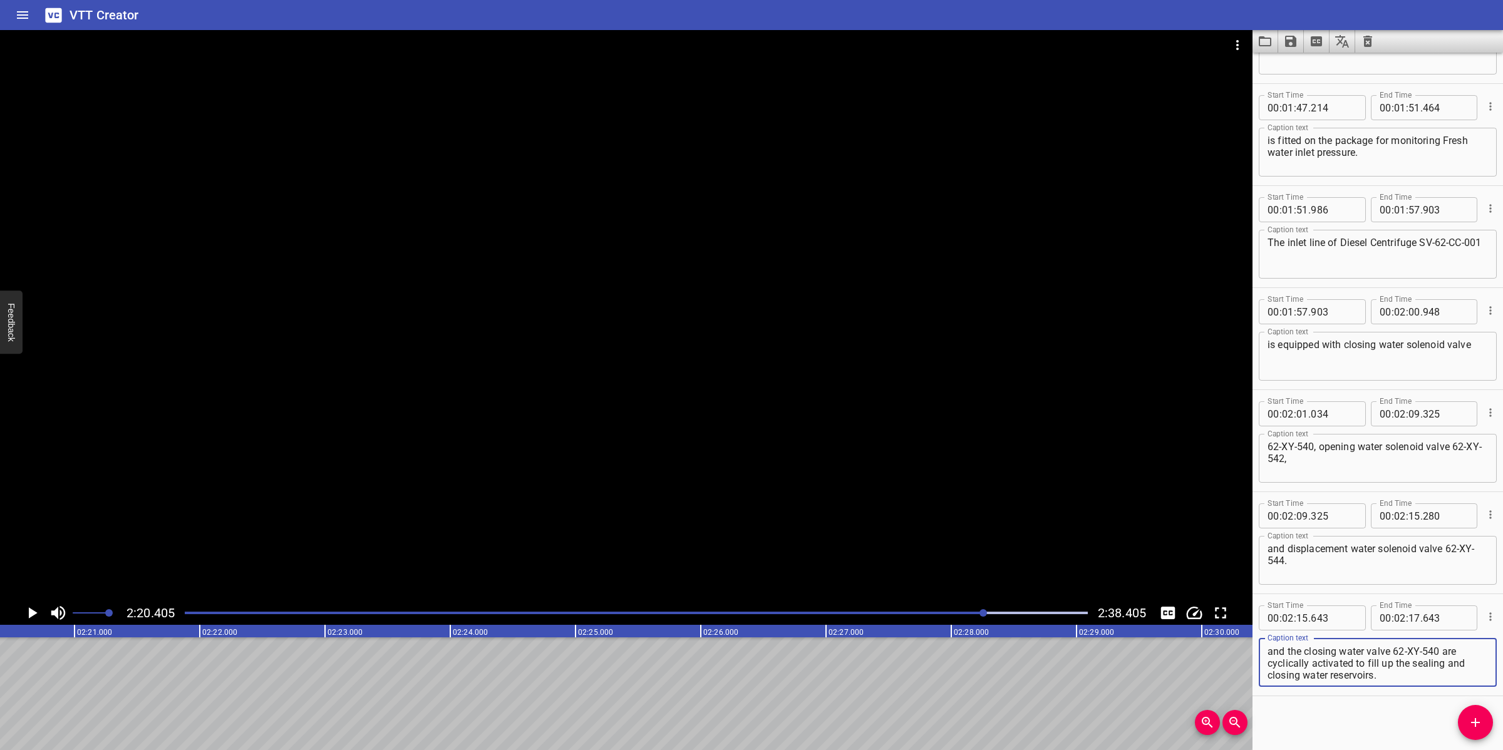
drag, startPoint x: 1421, startPoint y: 661, endPoint x: 1445, endPoint y: 680, distance: 30.2
click at [1445, 680] on div "During the Separation Sequence, the displacement/sealing water valve 62-XY-544,…" at bounding box center [1378, 662] width 238 height 49
type textarea "During the Separation Sequence, the displacement/sealing water valve"
click at [1408, 619] on input "number" at bounding box center [1414, 617] width 12 height 25
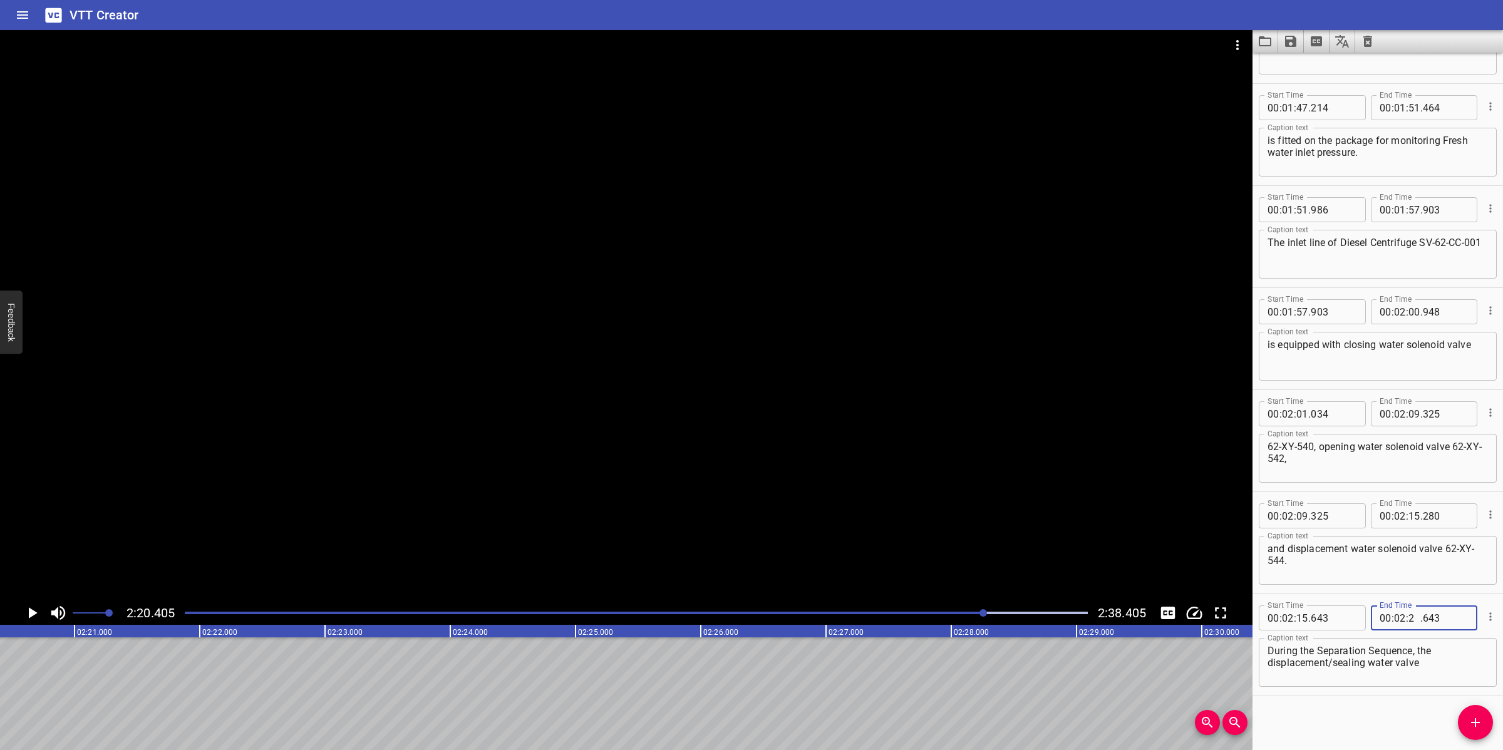
type input "20"
type input "405"
click at [1475, 730] on icon "Add Cue" at bounding box center [1475, 722] width 15 height 15
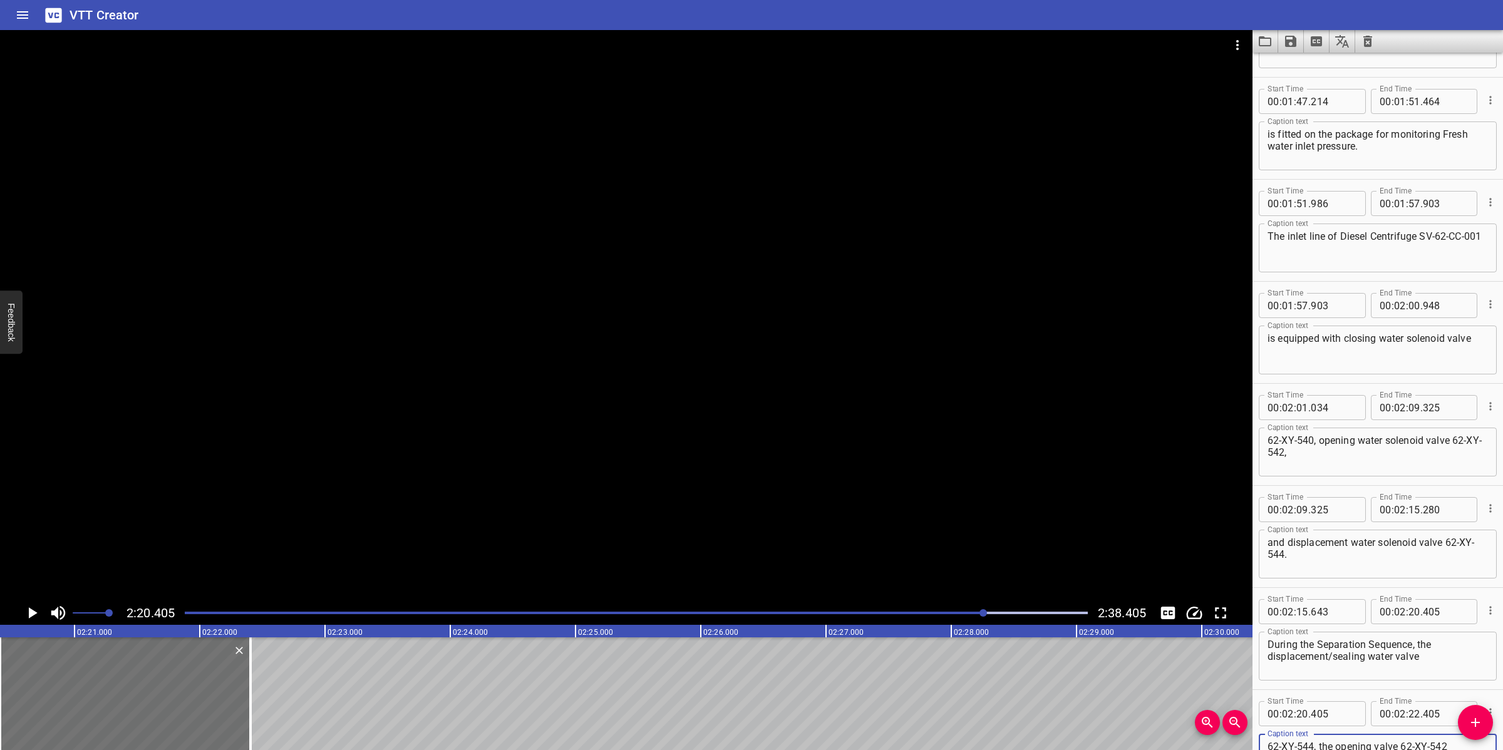
scroll to position [1731, 0]
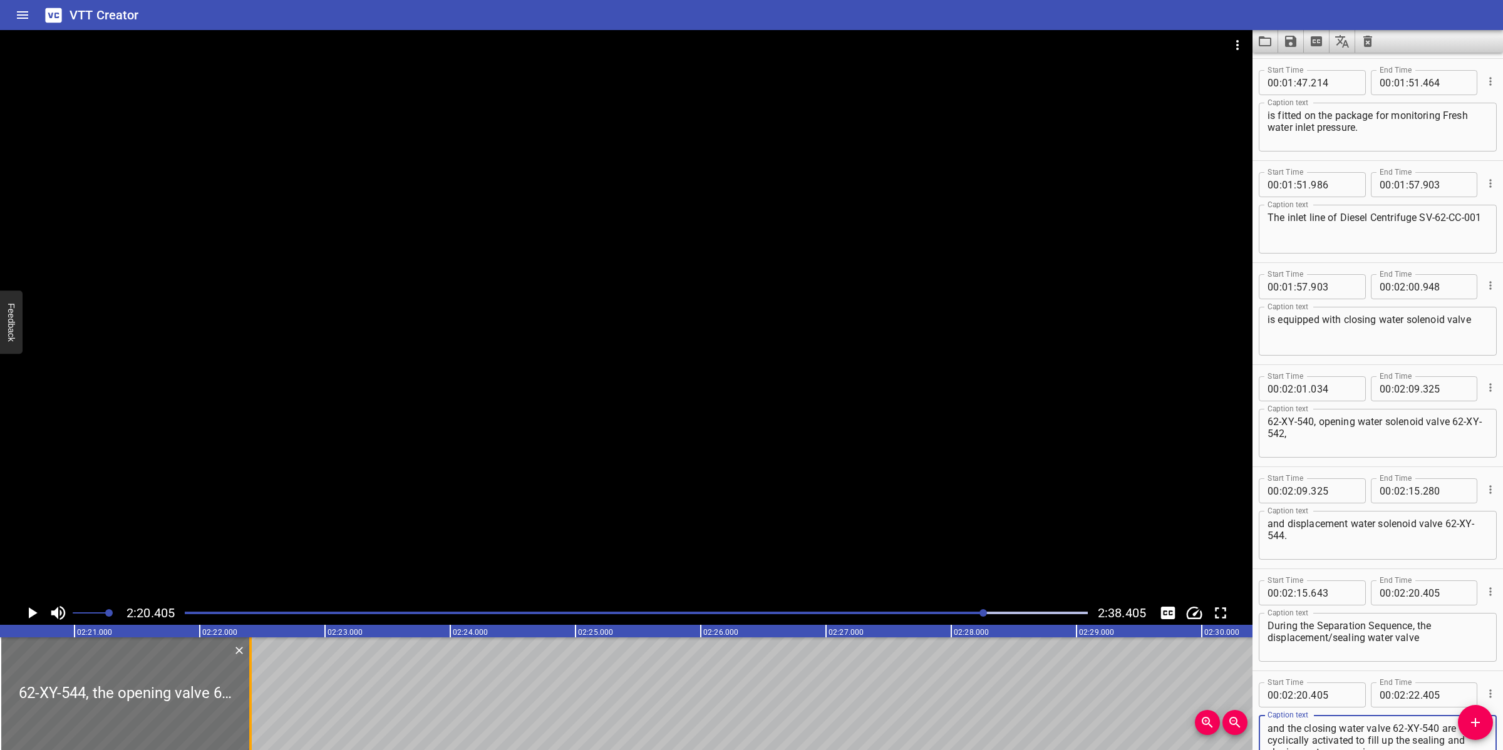
type textarea "62-XY-544, the opening valve 62-XY-542 and the closing water valve 62-XY-540 ar…"
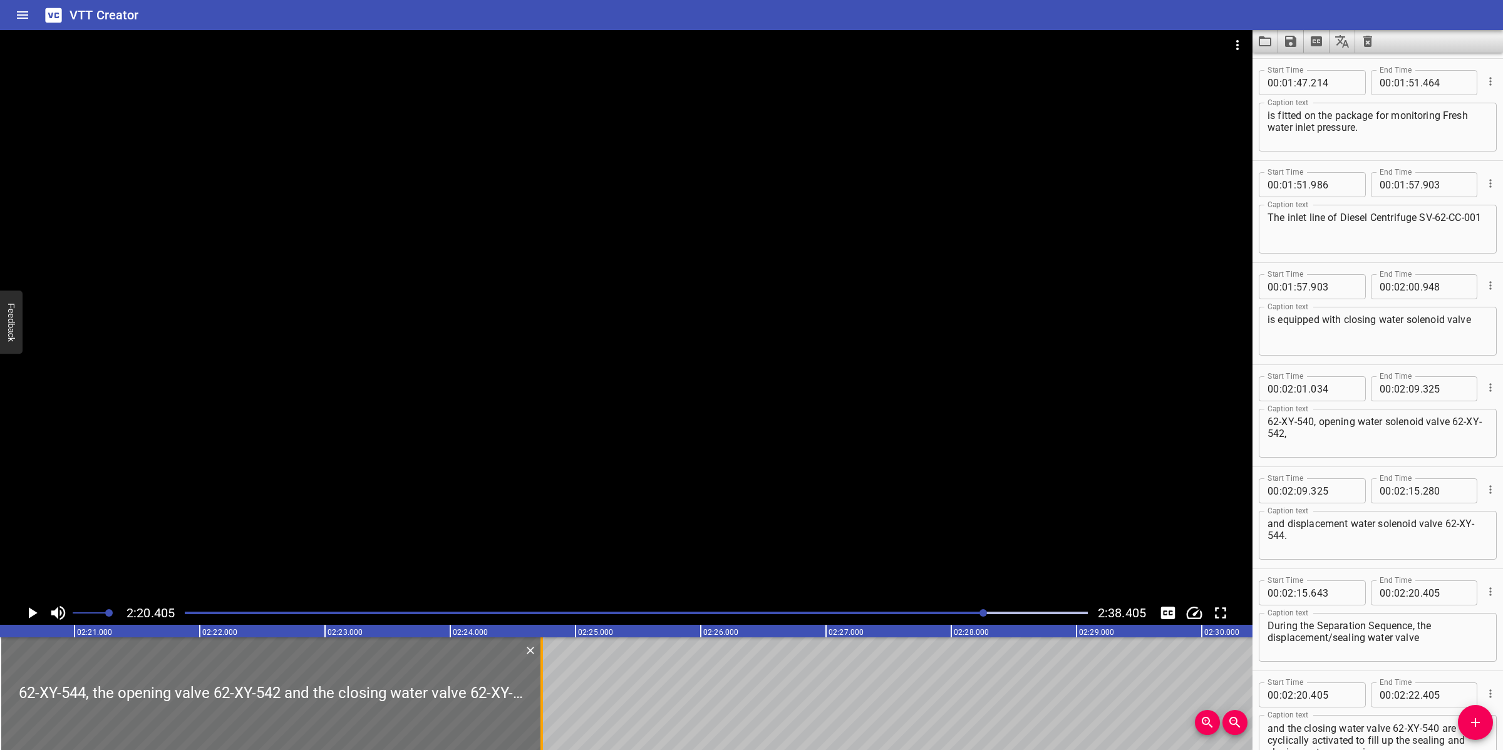
drag, startPoint x: 251, startPoint y: 696, endPoint x: 546, endPoint y: 681, distance: 295.3
click at [543, 681] on div at bounding box center [541, 693] width 3 height 113
type input "24"
type input "760"
click at [623, 485] on div at bounding box center [626, 315] width 1252 height 571
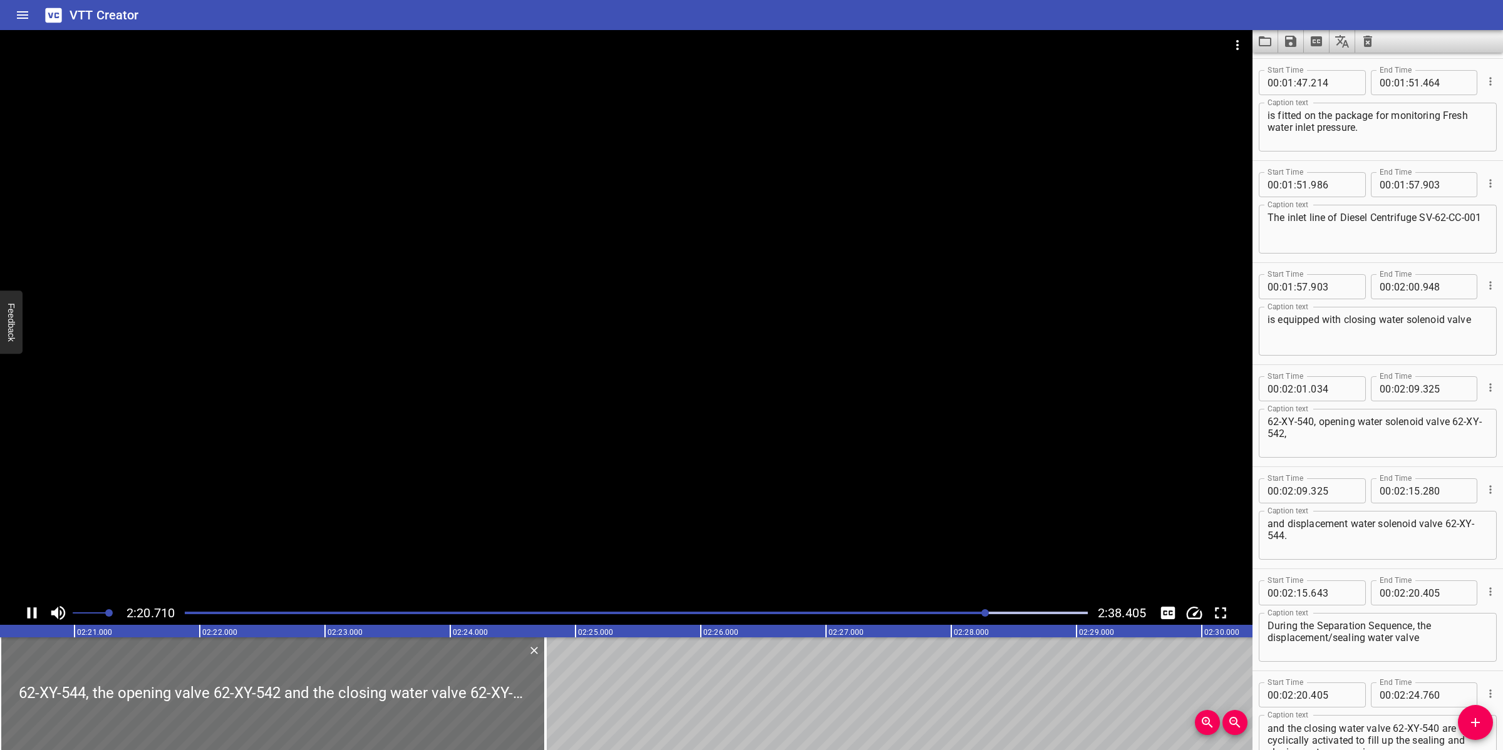
scroll to position [1808, 0]
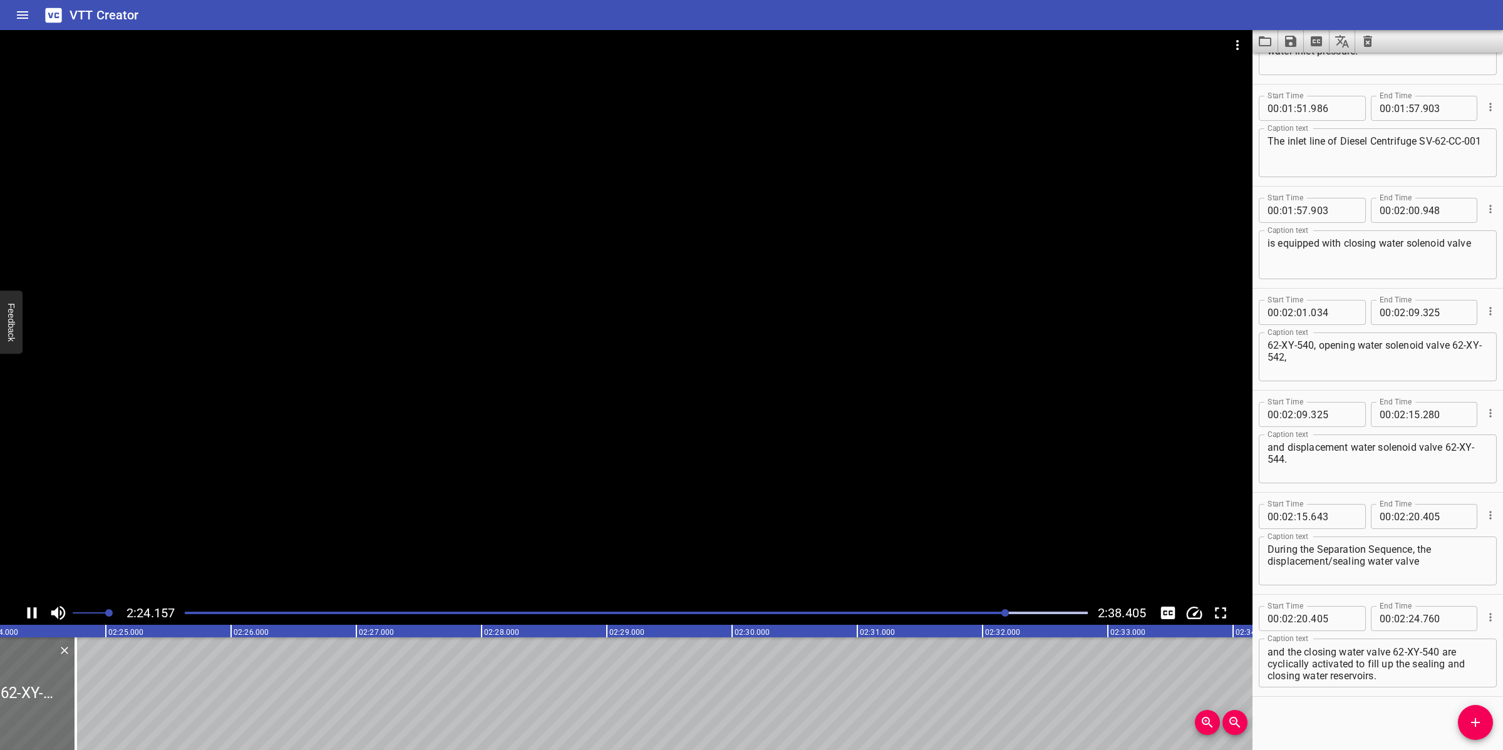
click at [593, 514] on div at bounding box center [626, 315] width 1252 height 571
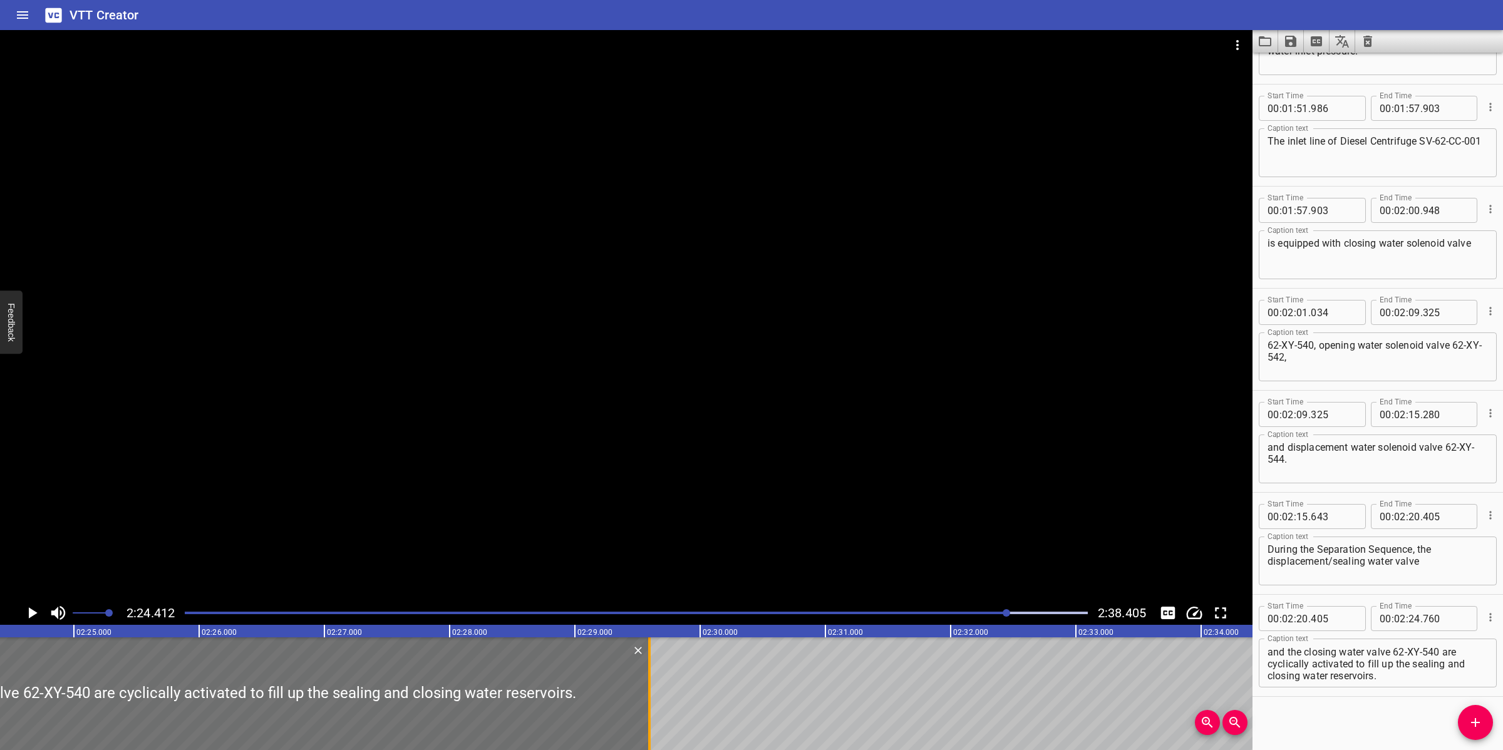
drag, startPoint x: 46, startPoint y: 690, endPoint x: 650, endPoint y: 671, distance: 604.5
click at [650, 671] on div at bounding box center [649, 693] width 13 height 113
type input "29"
type input "585"
click at [642, 518] on div at bounding box center [626, 315] width 1252 height 571
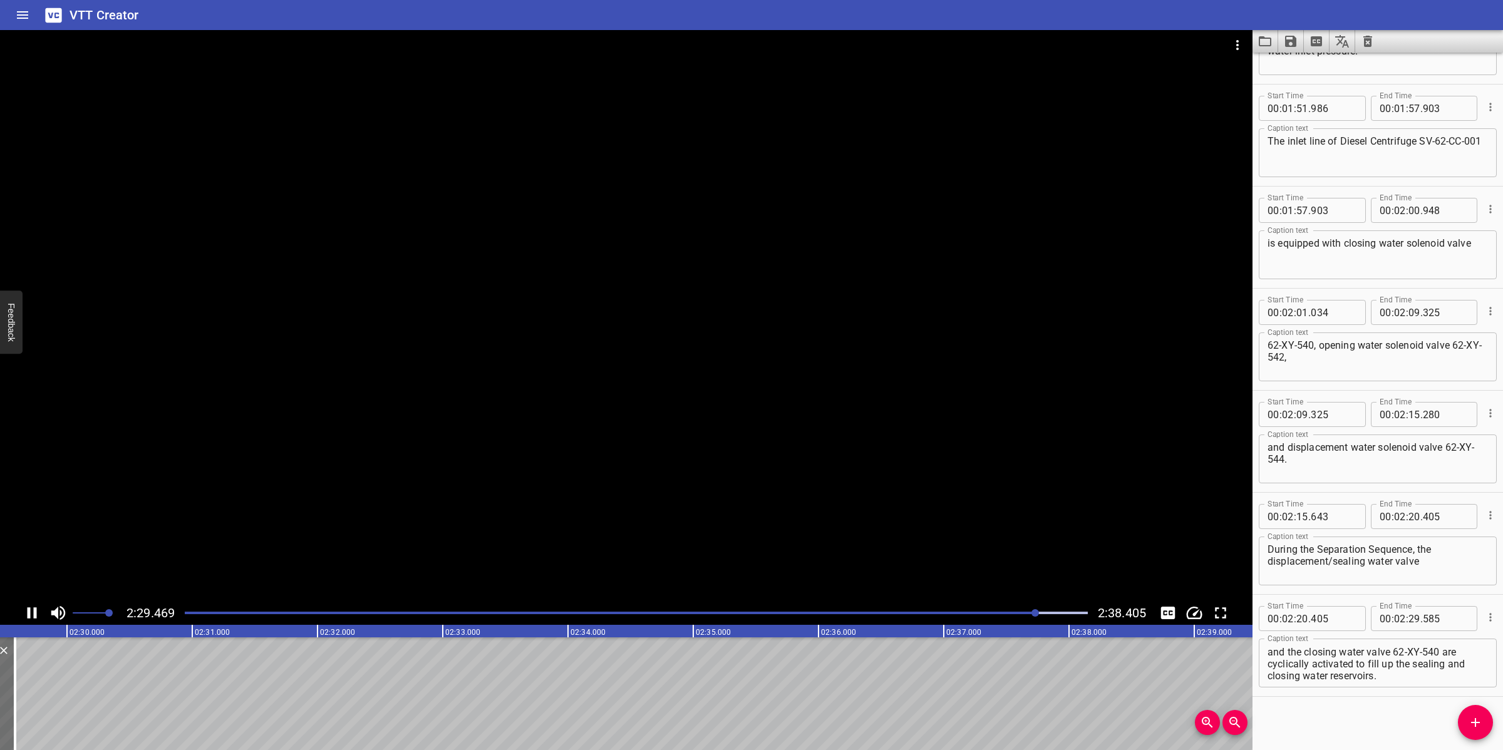
click at [640, 514] on div at bounding box center [626, 315] width 1252 height 571
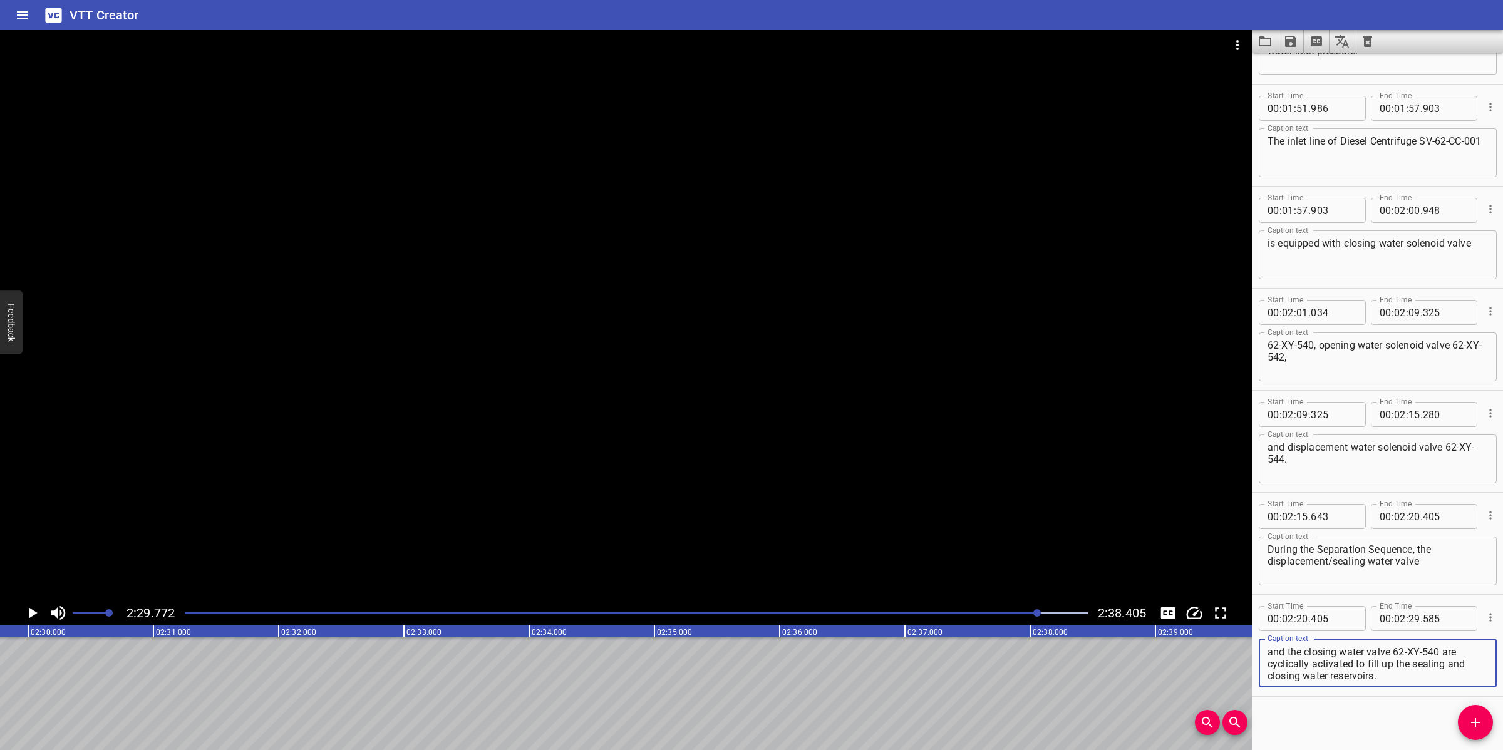
click at [1332, 664] on textarea "62-XY-544, the opening valve 62-XY-542 and the closing water valve 62-XY-540 ar…" at bounding box center [1377, 664] width 220 height 36
drag, startPoint x: 1392, startPoint y: 659, endPoint x: 1426, endPoint y: 694, distance: 48.7
click at [1426, 694] on div "Start Time 00 : 02 : 20 . 405 Start Time End Time 00 : 02 : 29 . 585 End Time C…" at bounding box center [1377, 646] width 250 height 102
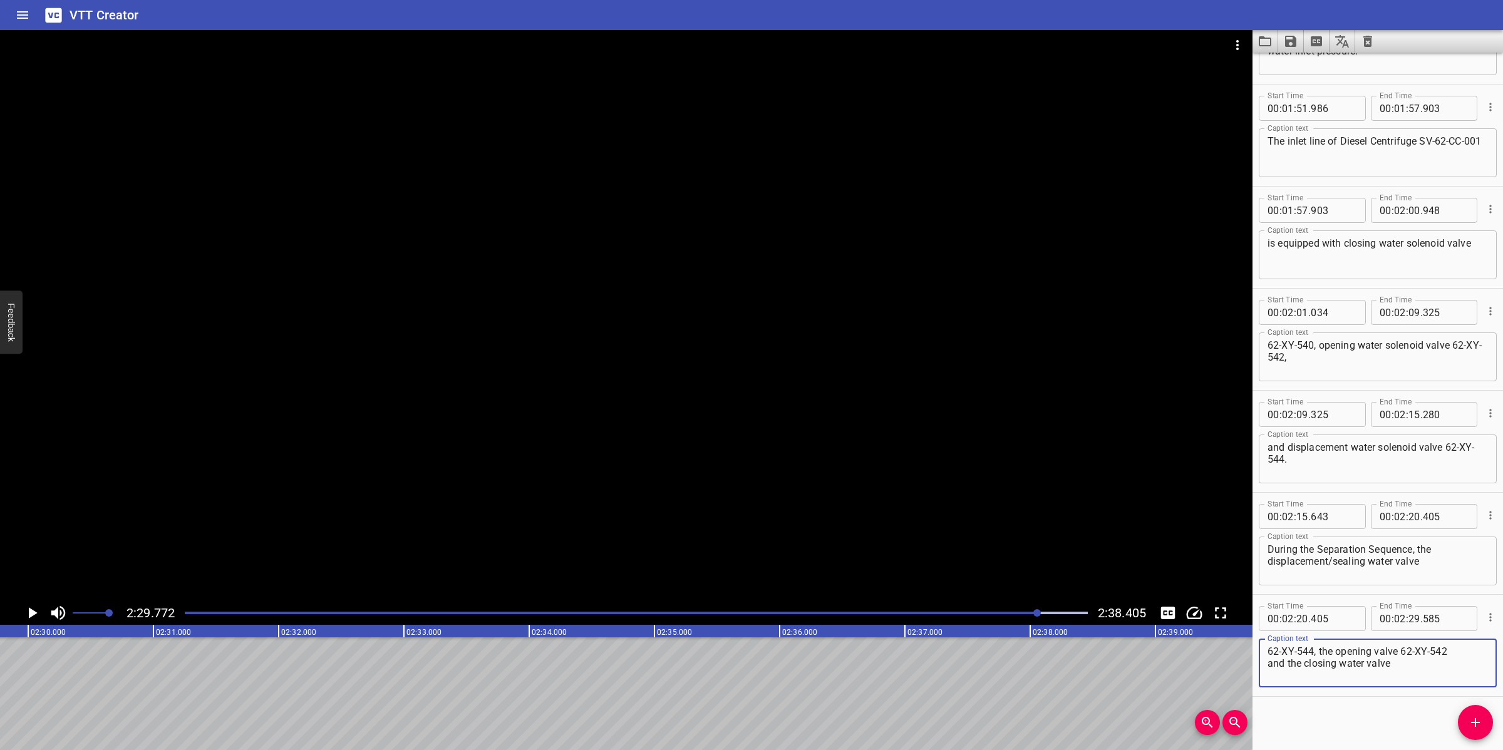
type textarea "62-XY-544, the opening valve 62-XY-542 and the closing water valve"
click at [1408, 615] on input "number" at bounding box center [1414, 618] width 12 height 25
type input "29"
type input "7720"
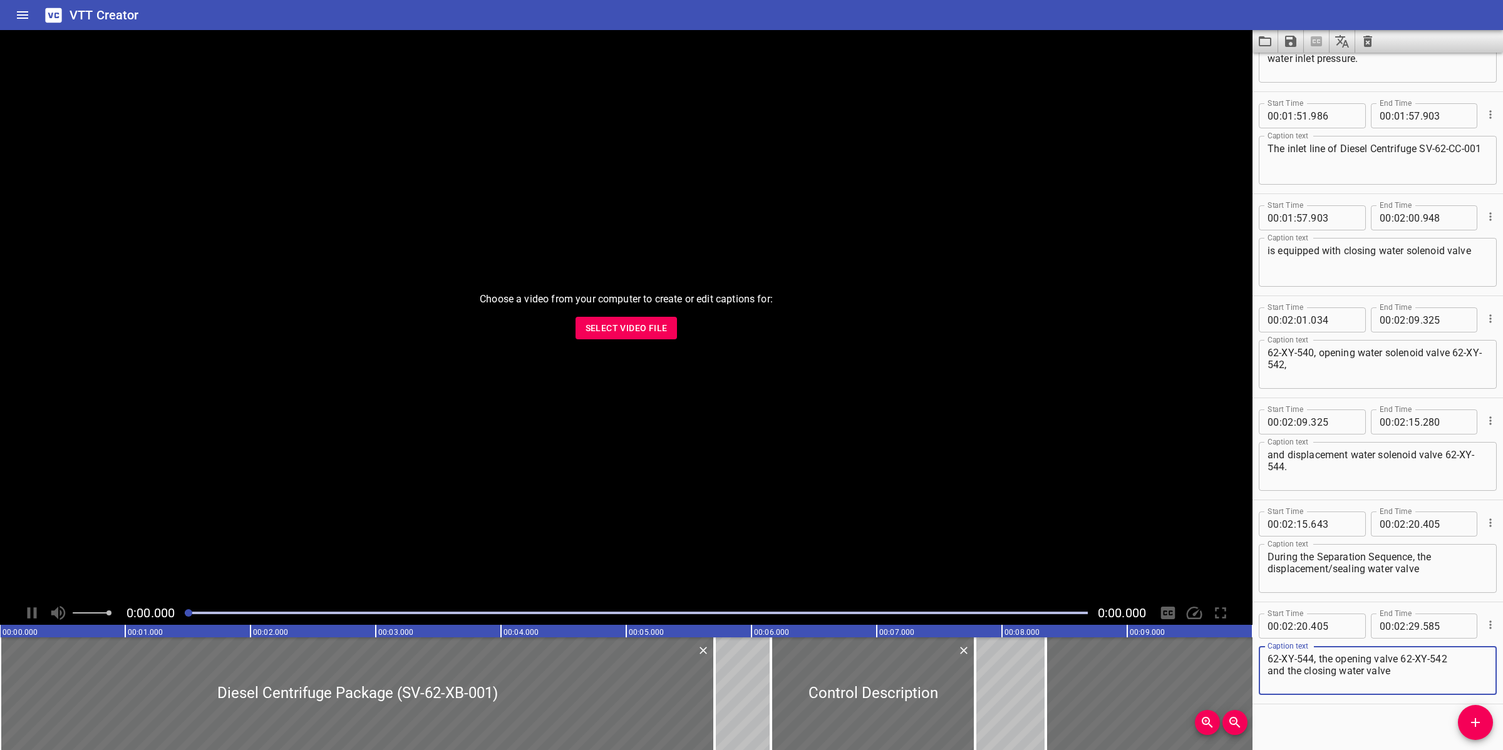
scroll to position [1808, 0]
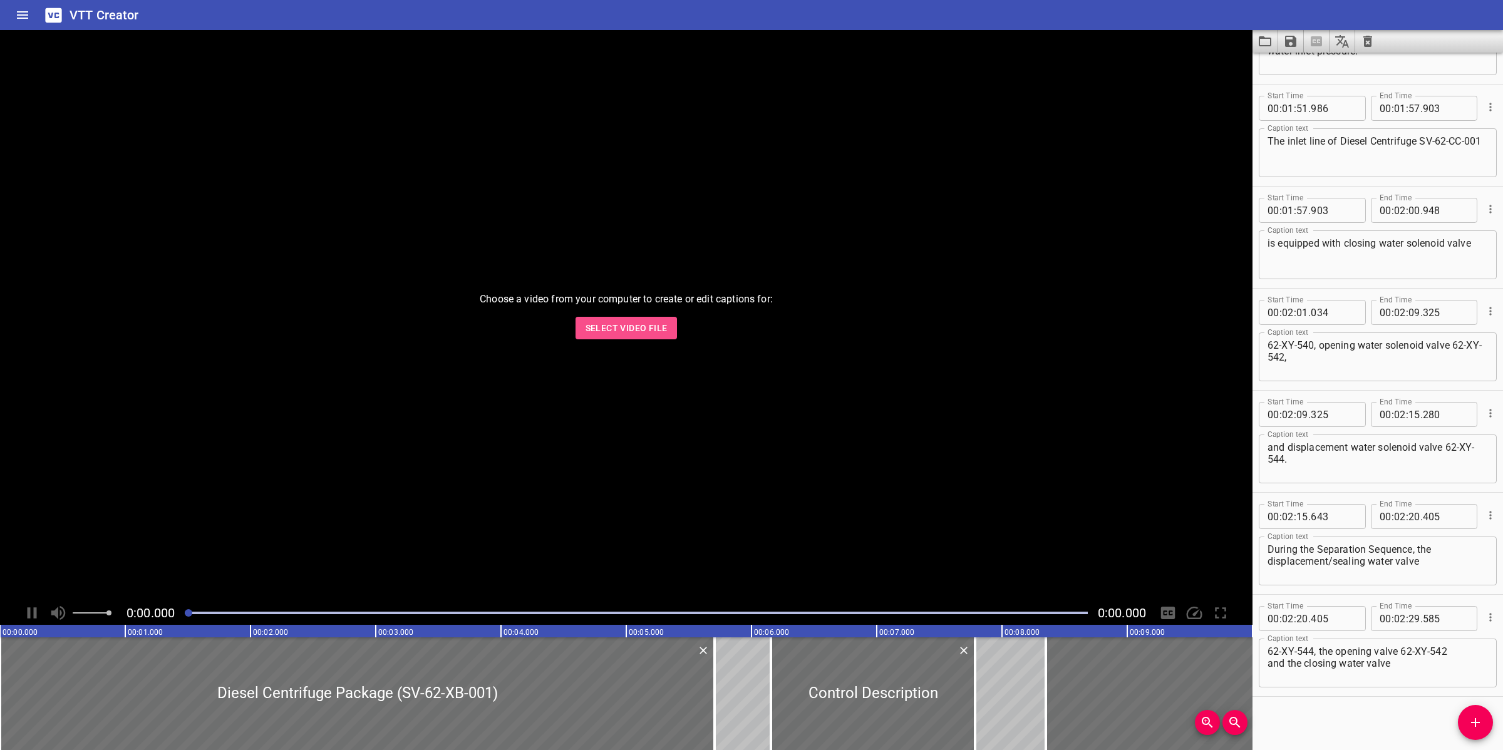
click at [637, 329] on span "Select Video File" at bounding box center [626, 329] width 82 height 16
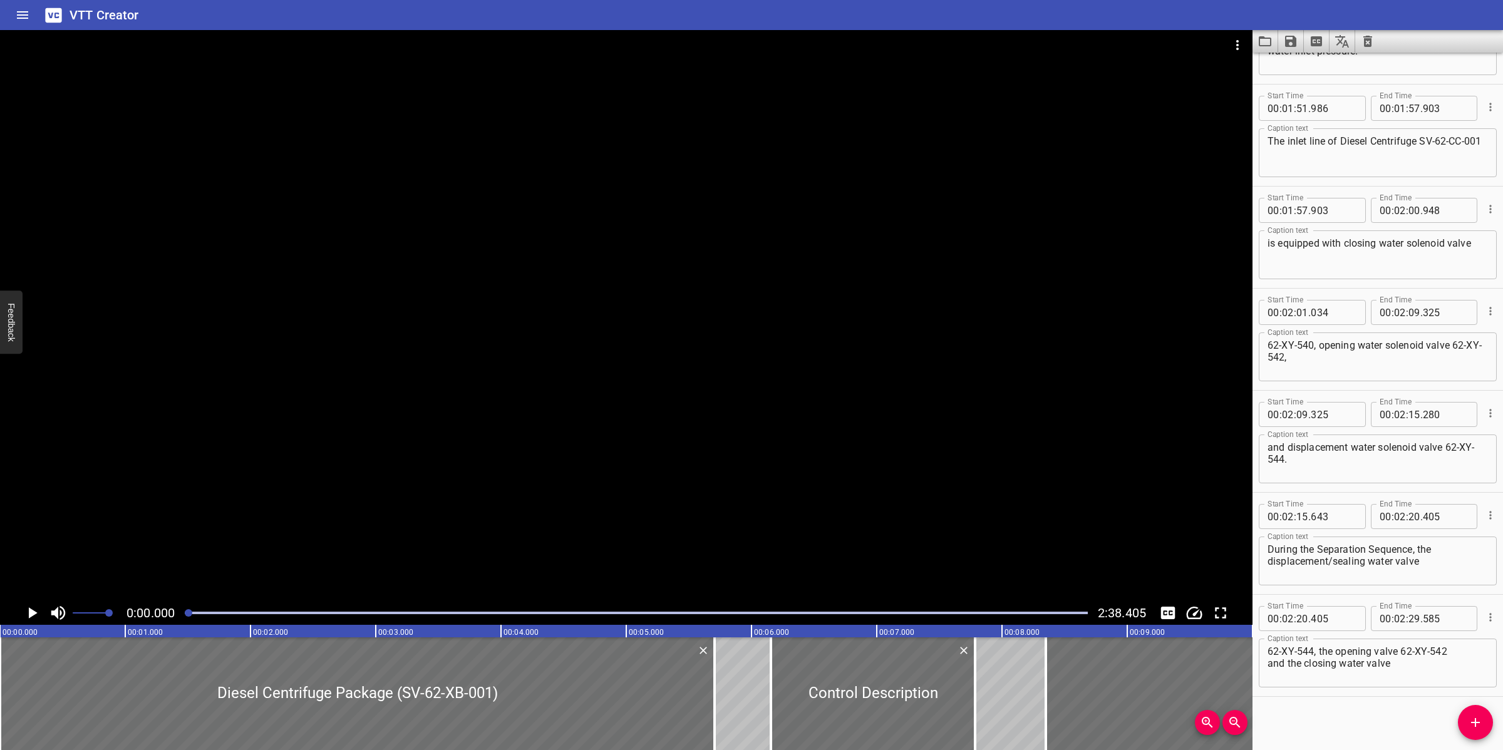
click at [597, 401] on div at bounding box center [626, 315] width 1252 height 571
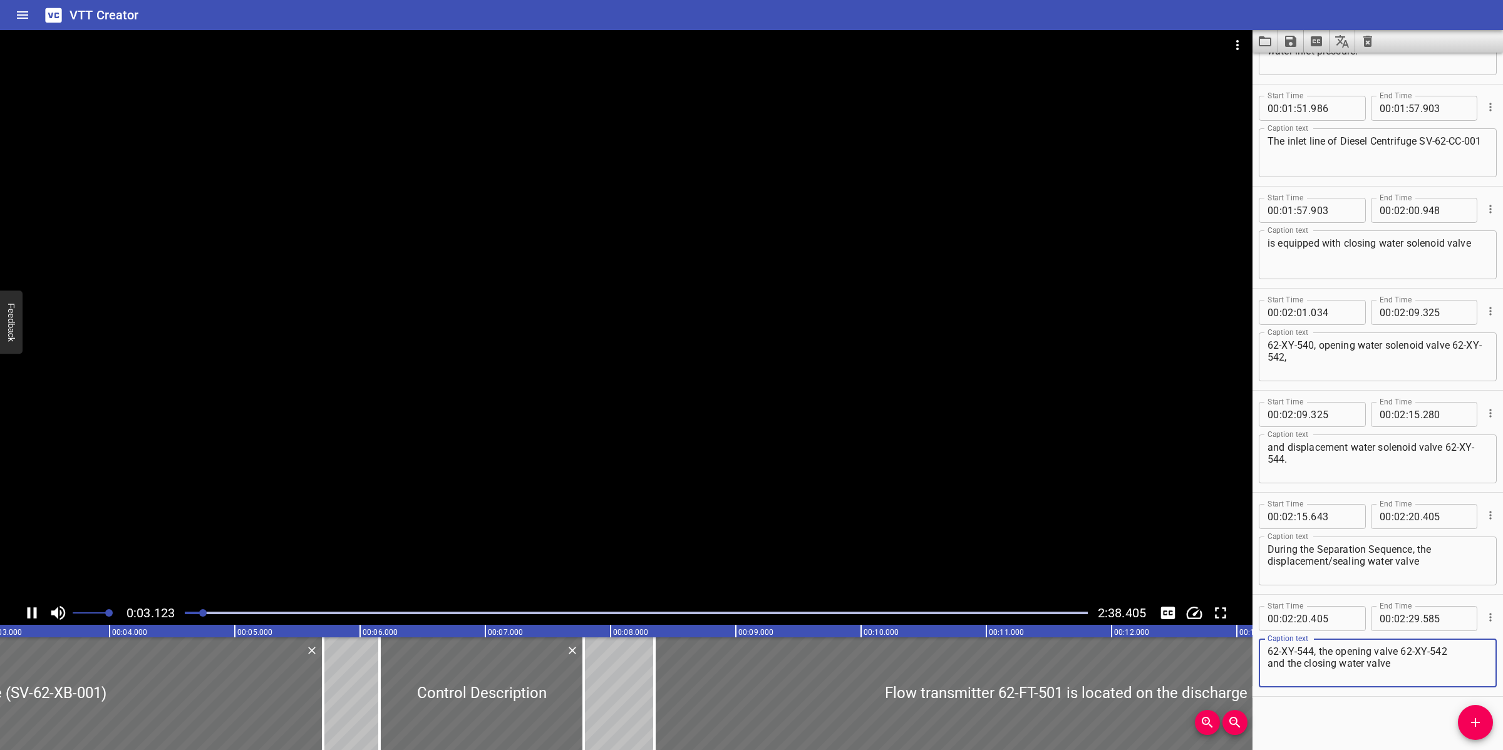
click at [1441, 675] on textarea "62-XY-544, the opening valve 62-XY-542 and the closing water valve" at bounding box center [1377, 664] width 220 height 36
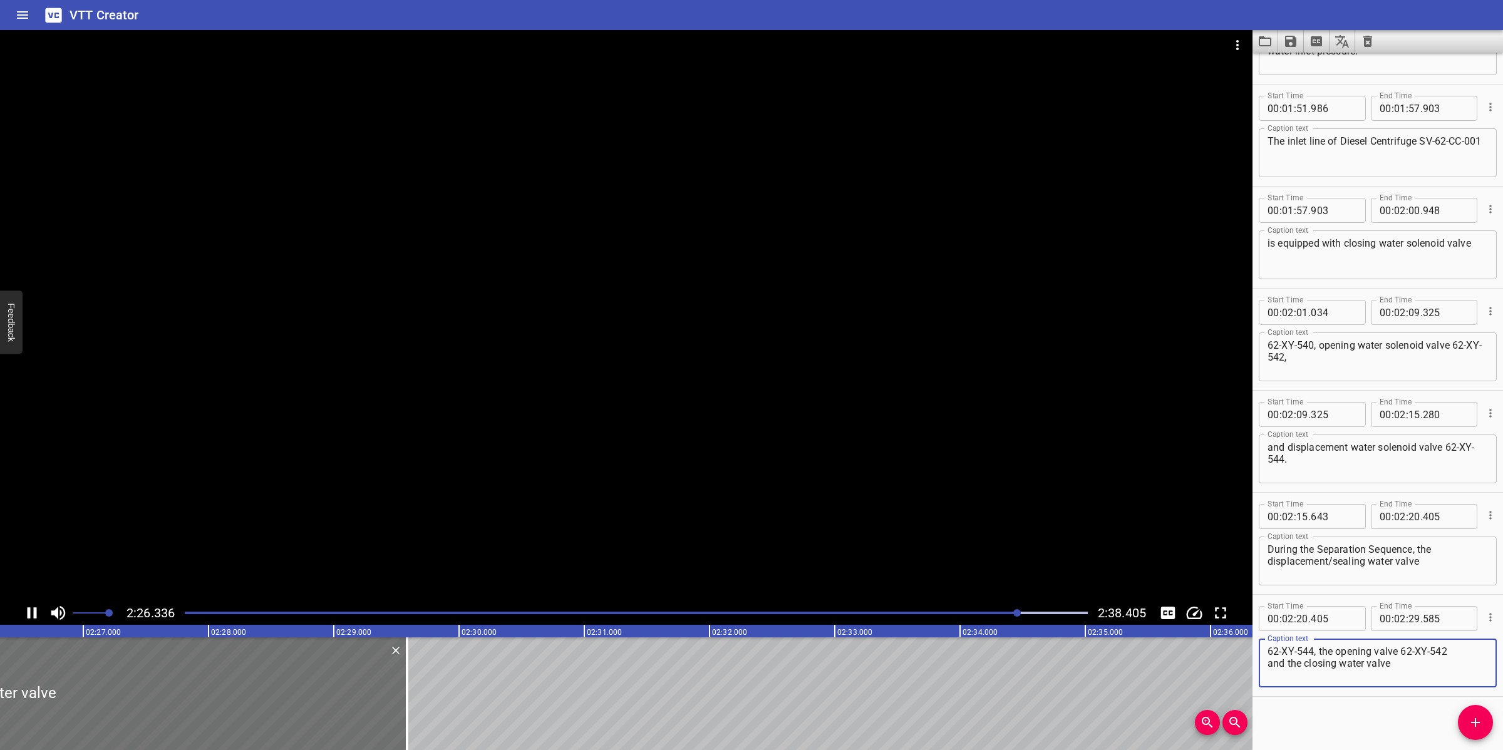
drag, startPoint x: 528, startPoint y: 540, endPoint x: 1250, endPoint y: 714, distance: 743.1
click at [532, 540] on div at bounding box center [626, 315] width 1252 height 571
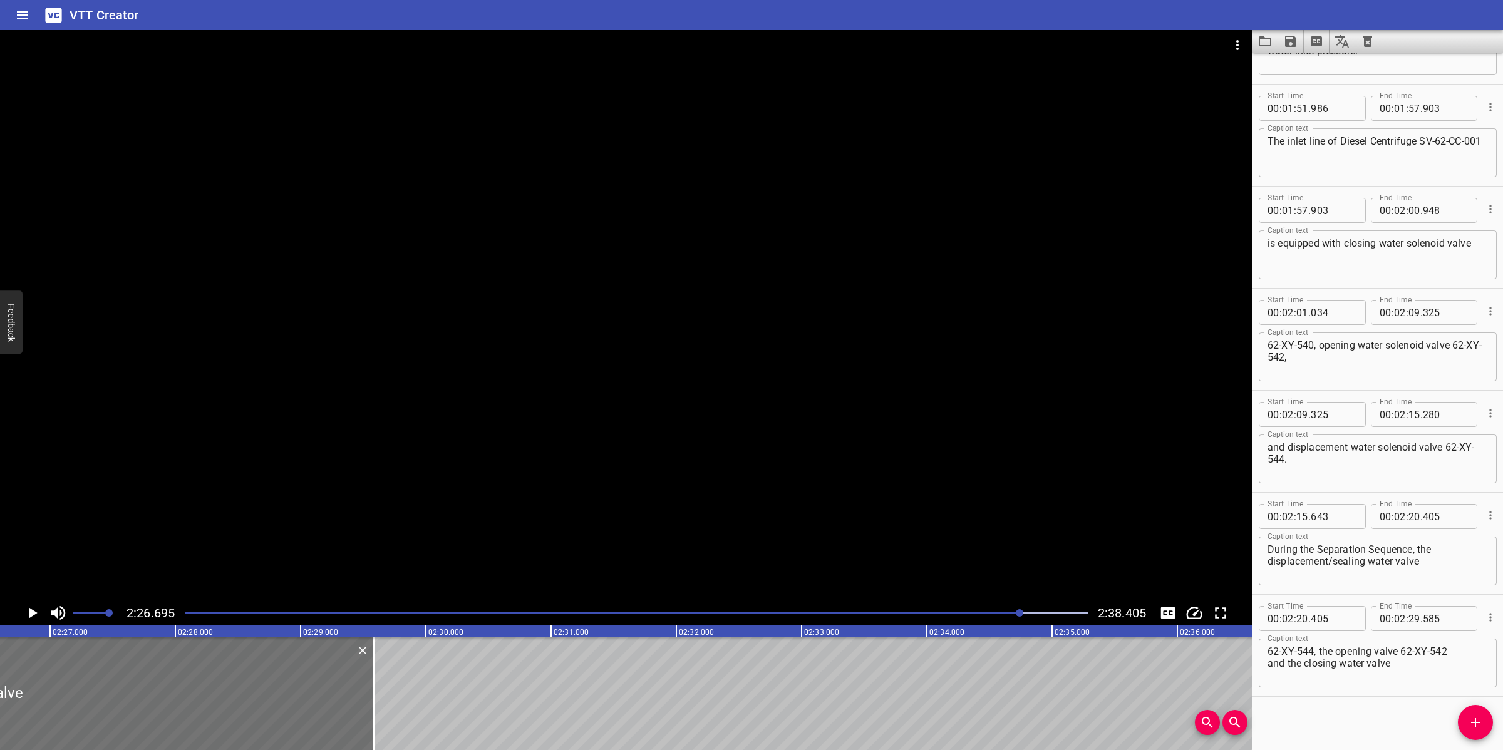
scroll to position [0, 18370]
click at [1267, 659] on textarea "62-XY-544, the opening valve 62-XY-542 and the closing water valve" at bounding box center [1377, 664] width 220 height 36
type textarea "62-XY-544, the opening valve 62-XY-542 and the closing water valve"
click at [589, 480] on div at bounding box center [626, 315] width 1252 height 571
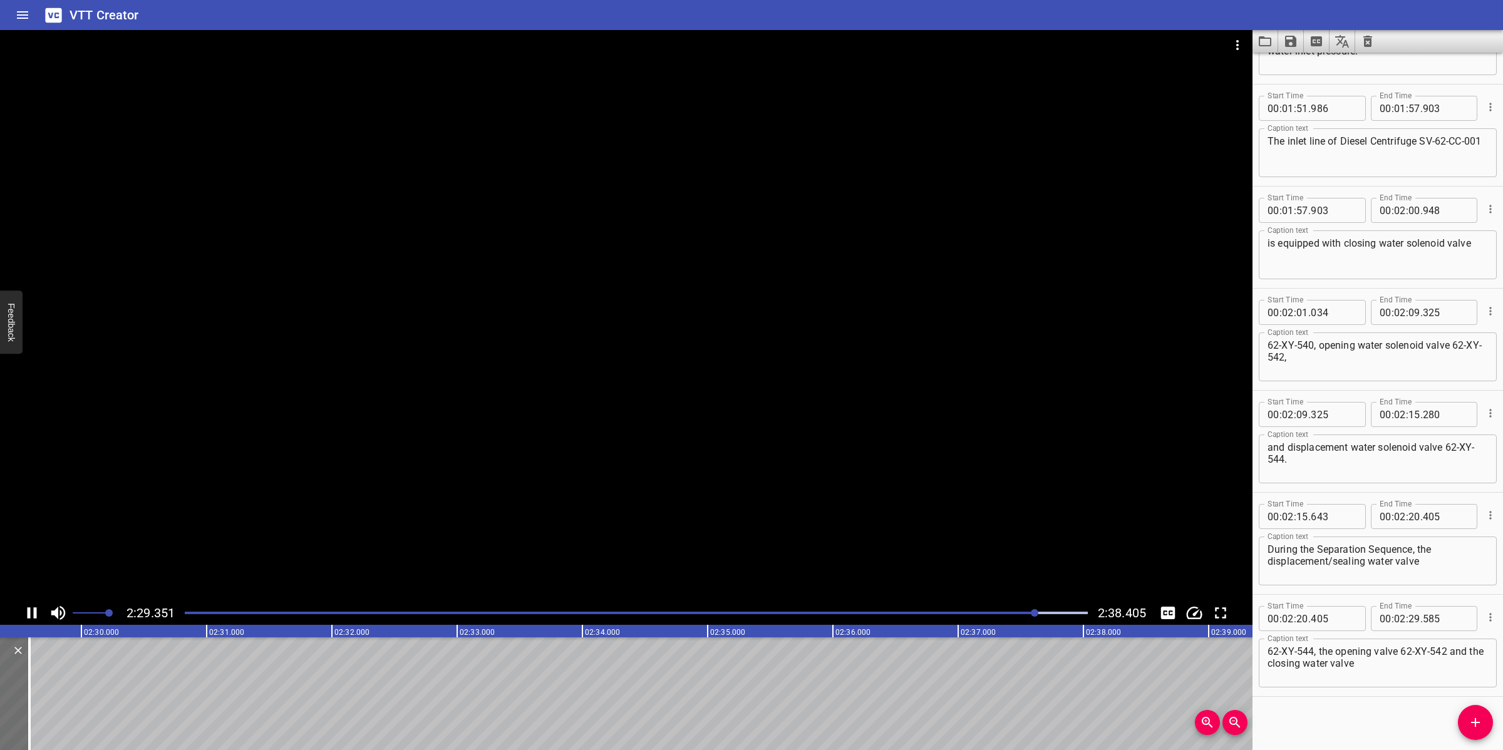
click at [605, 532] on div at bounding box center [626, 315] width 1252 height 571
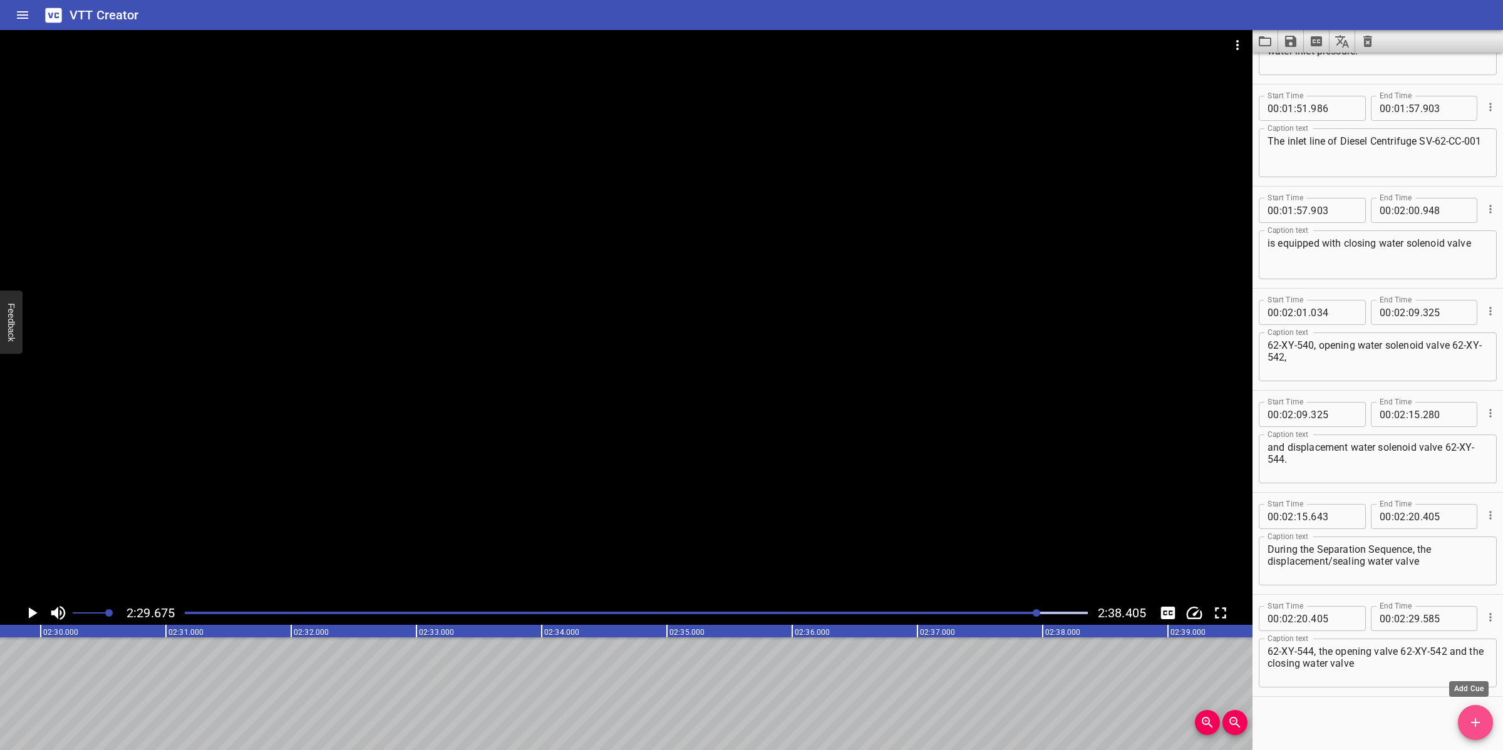
click at [1475, 716] on icon "Add Cue" at bounding box center [1475, 722] width 15 height 15
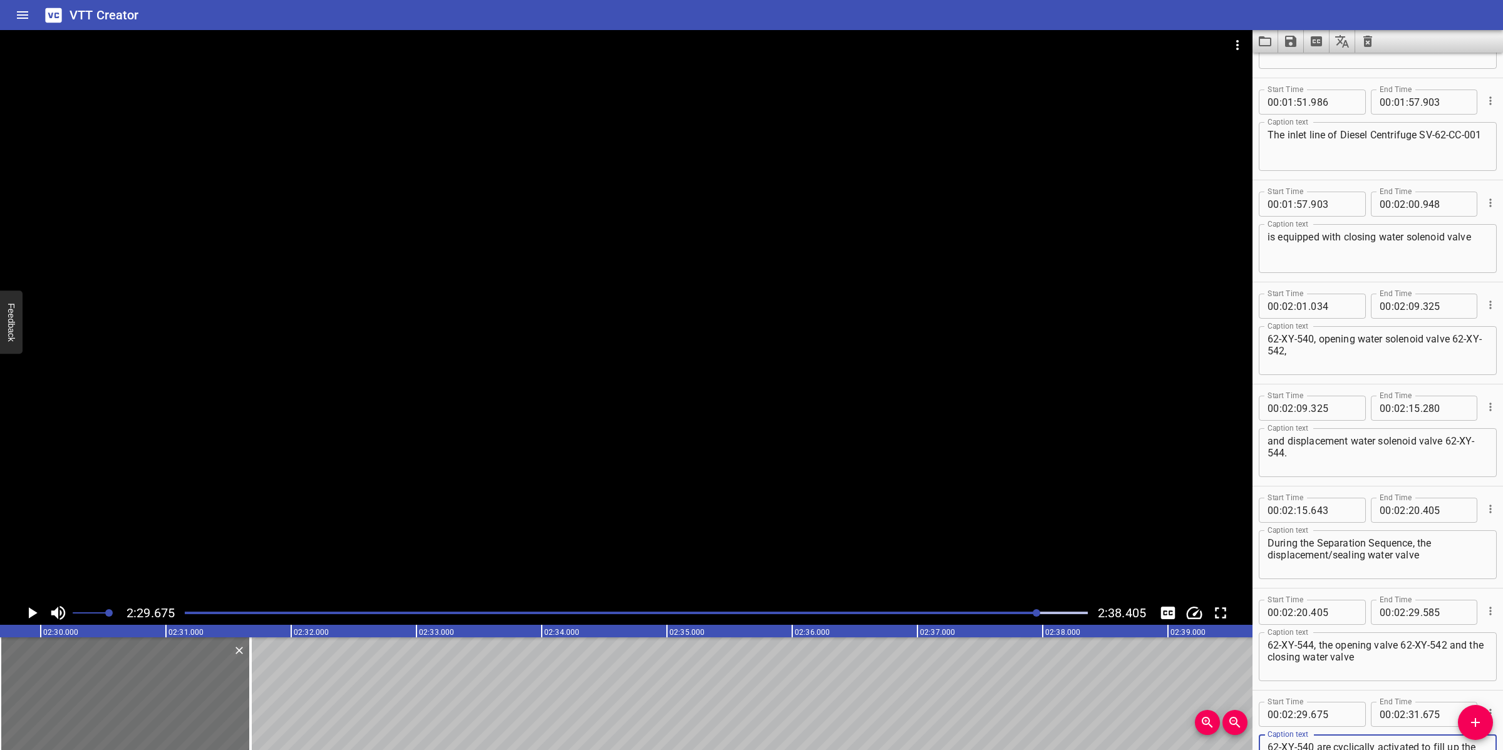
scroll to position [1826, 0]
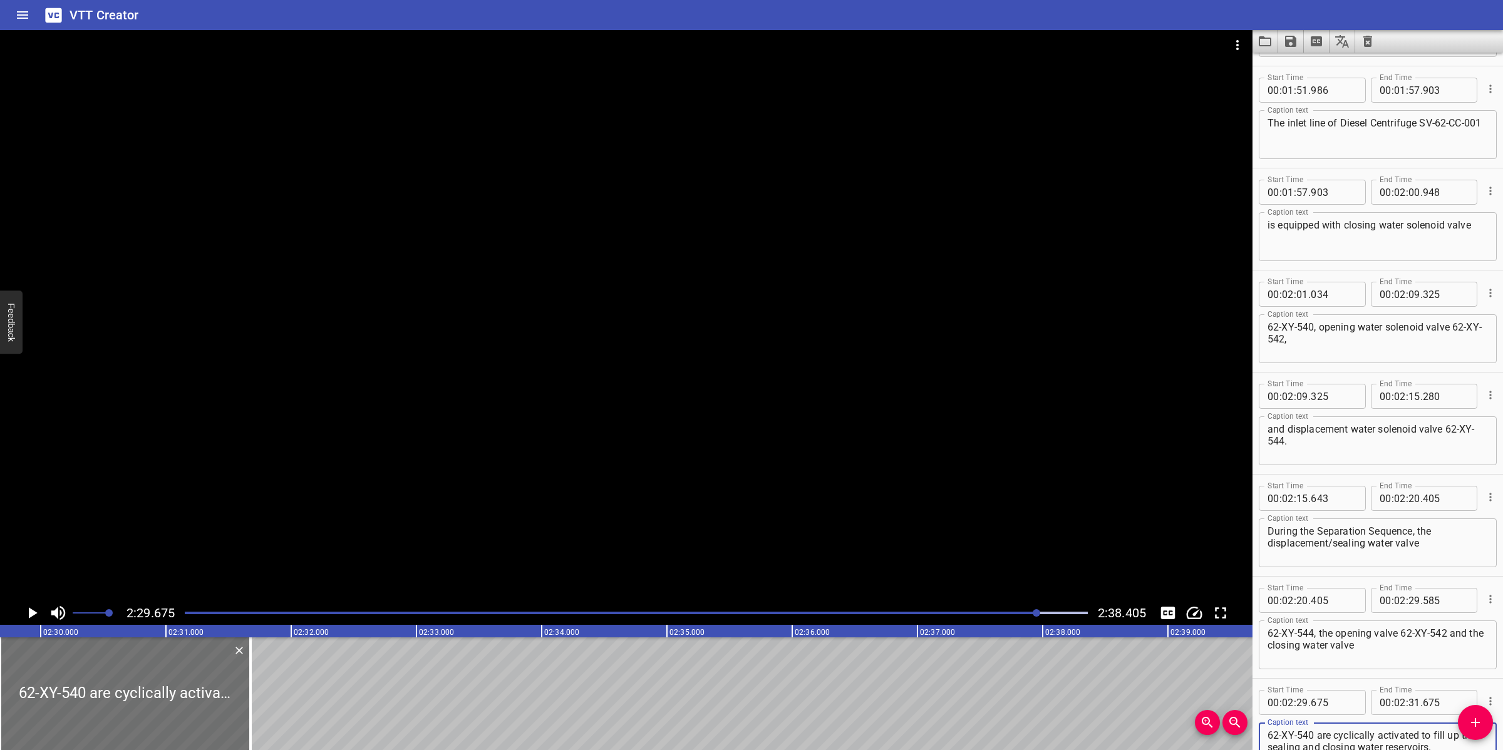
type textarea "62-XY-540 are cyclically activated to fill up the sealing and closing water res…"
click at [536, 476] on div at bounding box center [626, 315] width 1252 height 571
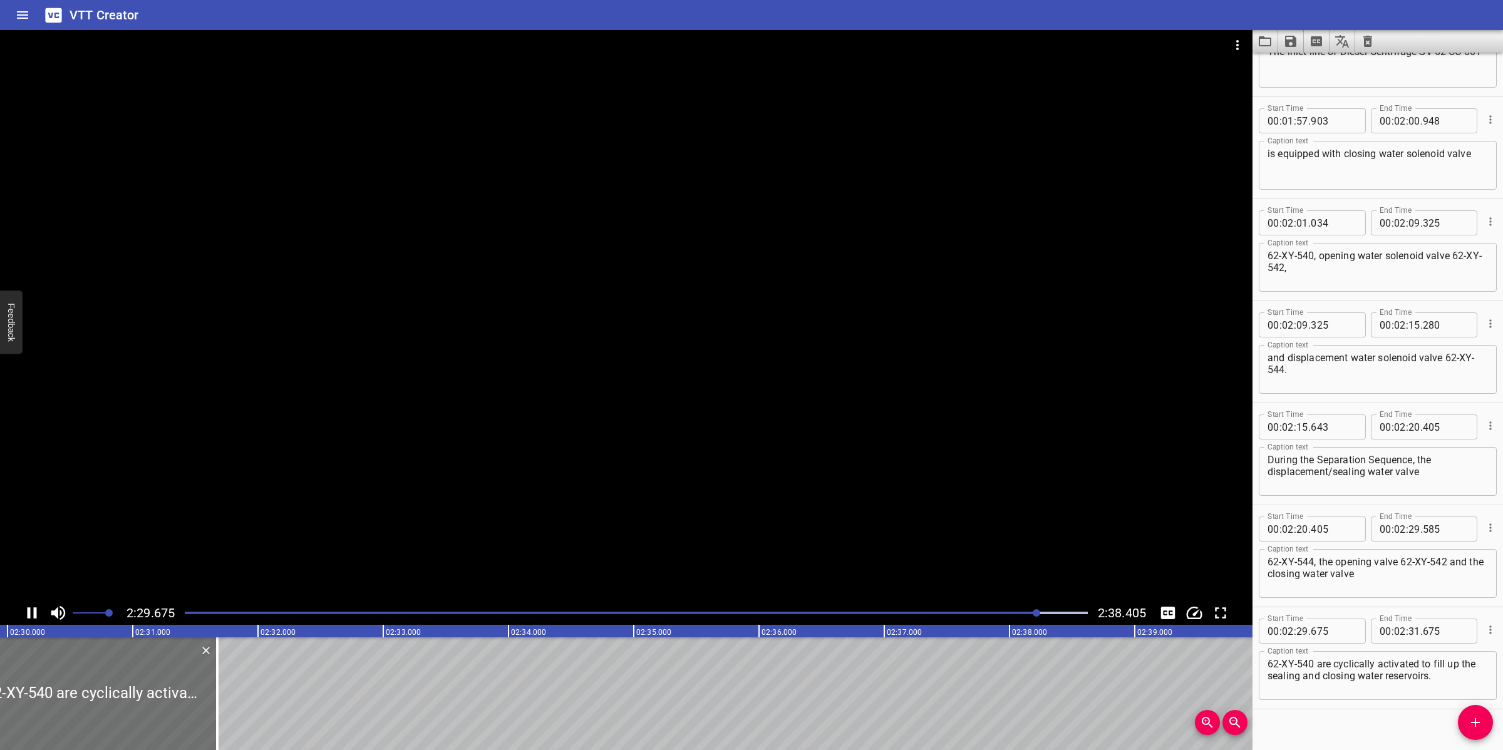
scroll to position [1910, 0]
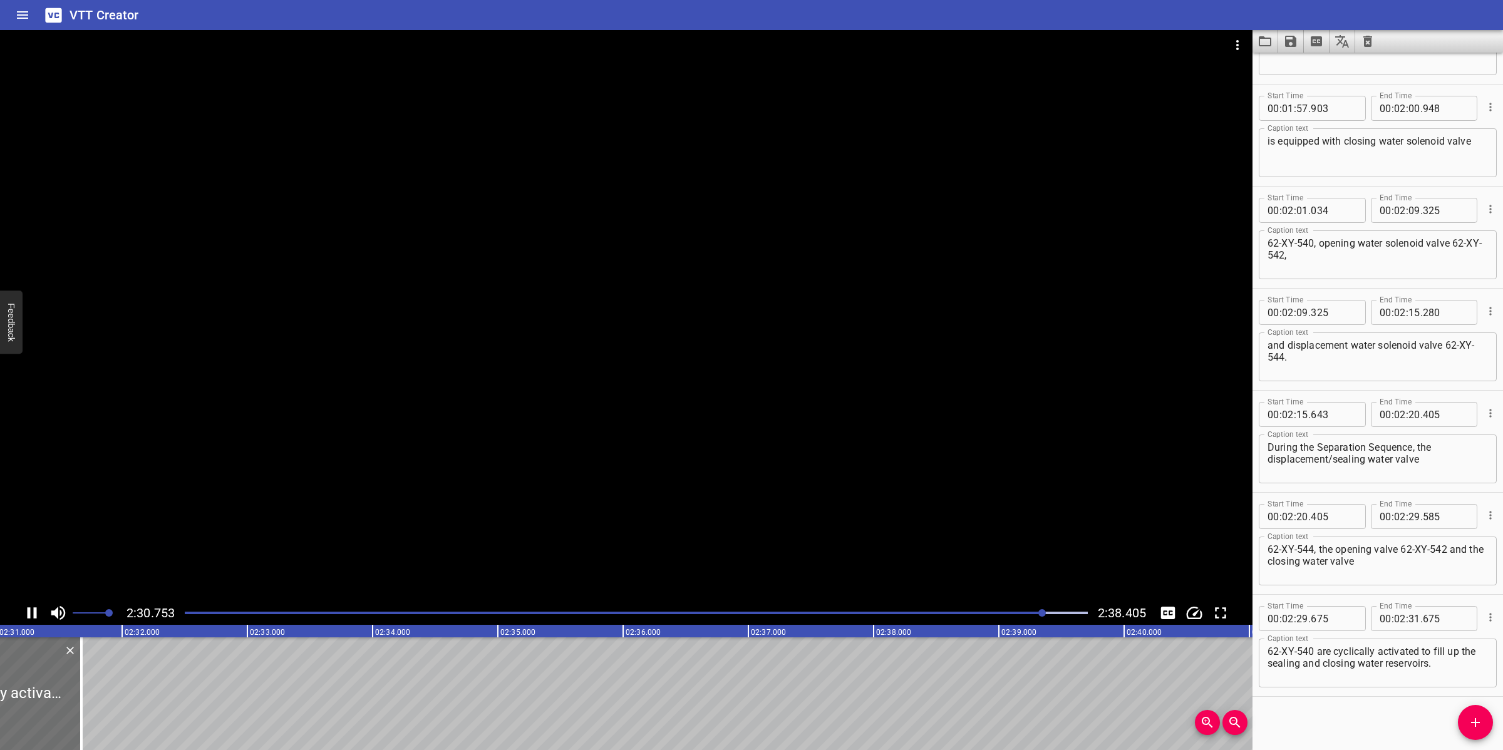
click at [420, 470] on div at bounding box center [626, 315] width 1252 height 571
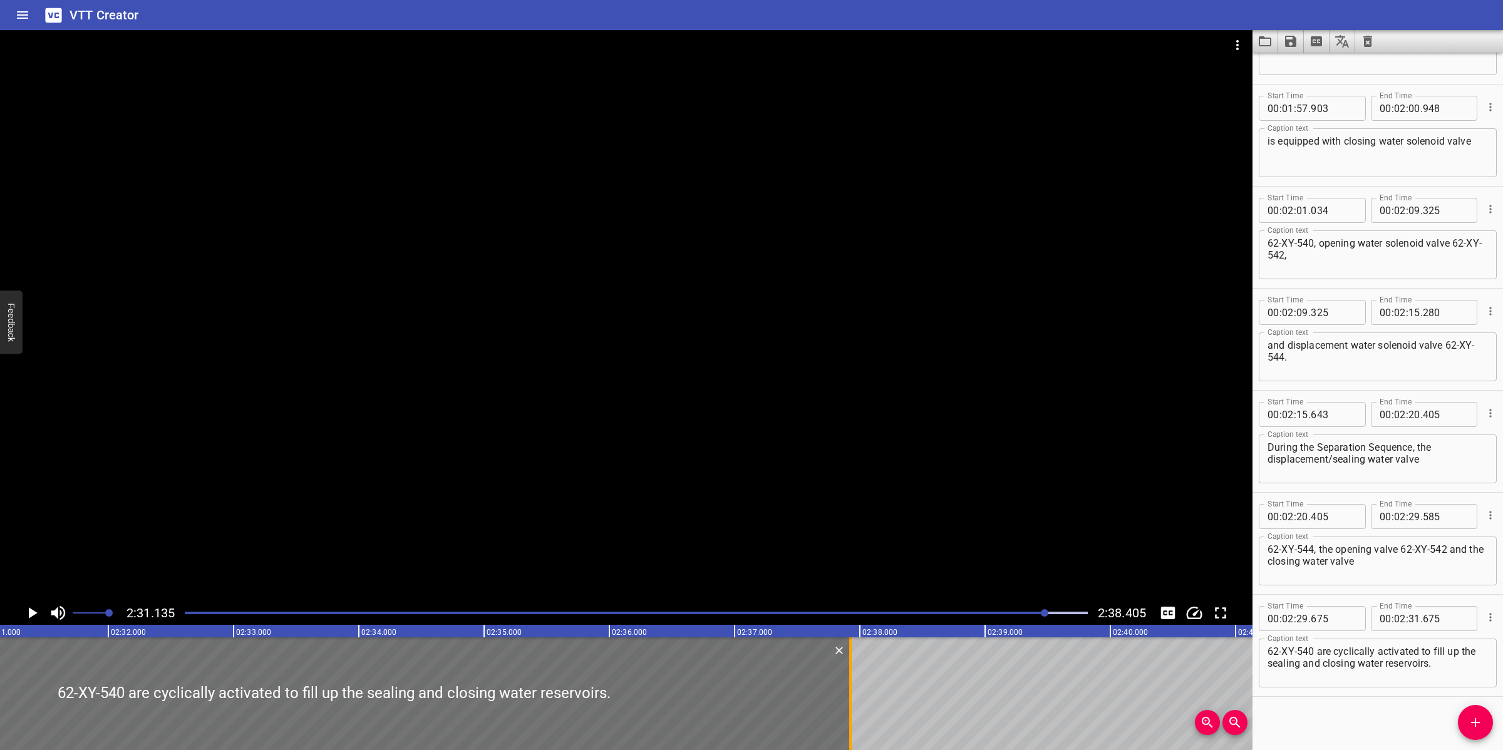
drag, startPoint x: 70, startPoint y: 684, endPoint x: 853, endPoint y: 684, distance: 783.3
click at [853, 684] on div at bounding box center [850, 693] width 13 height 113
type input "37"
type input "930"
click at [867, 527] on div at bounding box center [626, 315] width 1252 height 571
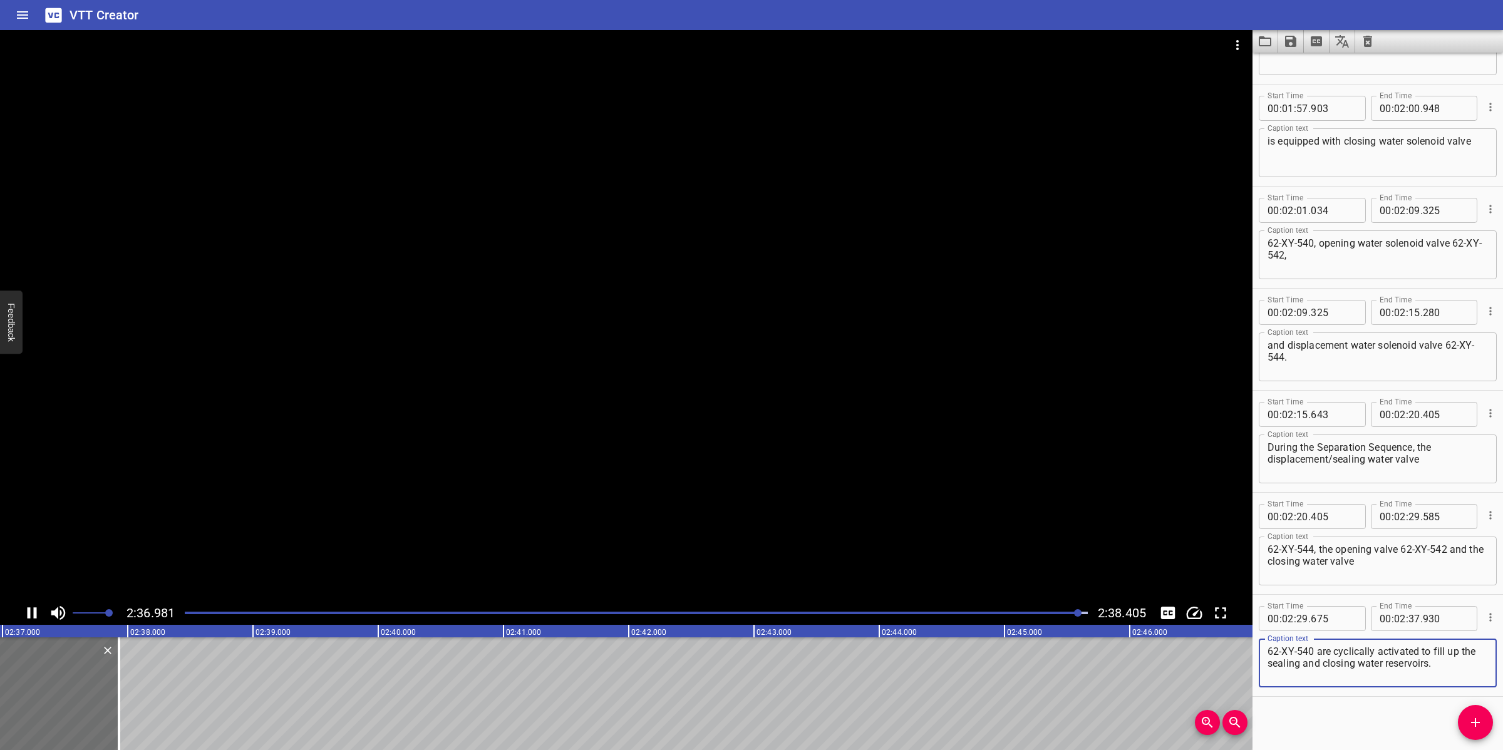
click at [1451, 672] on textarea "62-XY-540 are cyclically activated to fill up the sealing and closing water res…" at bounding box center [1377, 664] width 220 height 36
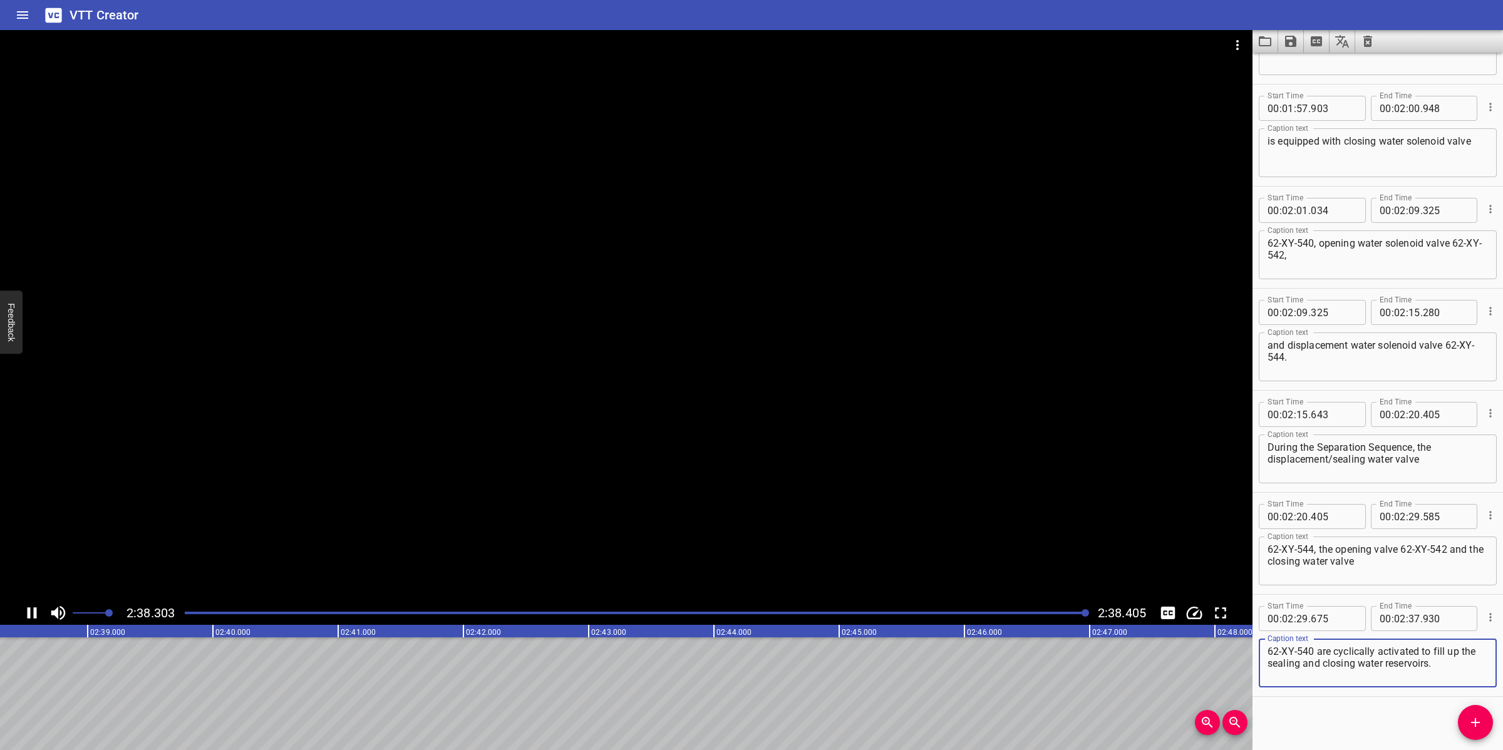
scroll to position [0, 19837]
click at [1292, 41] on icon "Save captions to file" at bounding box center [1290, 41] width 11 height 11
click at [1319, 70] on li "Save to VTT file" at bounding box center [1324, 69] width 92 height 23
click at [1240, 52] on icon "Video Options" at bounding box center [1237, 45] width 15 height 15
click at [1240, 52] on li "Select New Video File..." at bounding box center [1284, 46] width 125 height 23
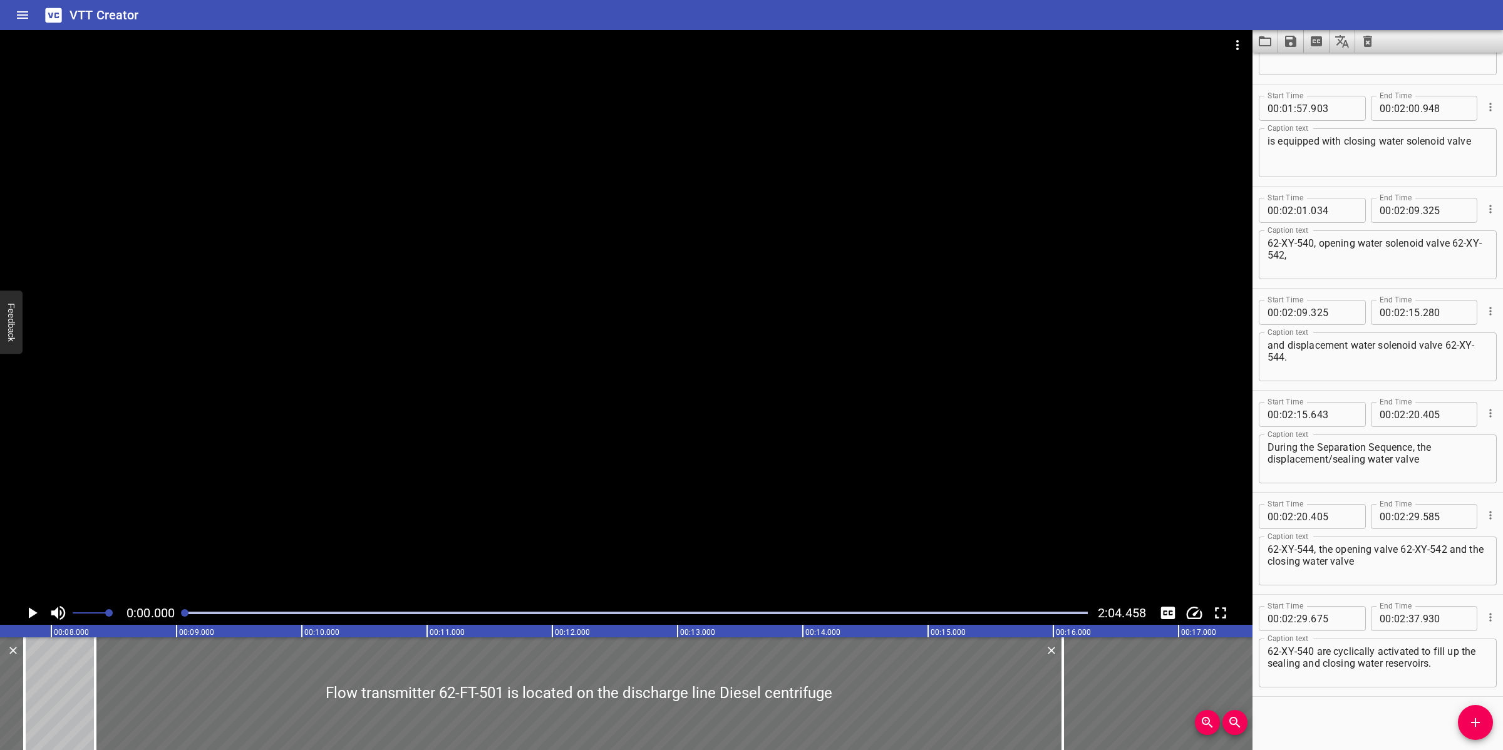
click at [1369, 34] on icon "Clear captions" at bounding box center [1367, 41] width 15 height 15
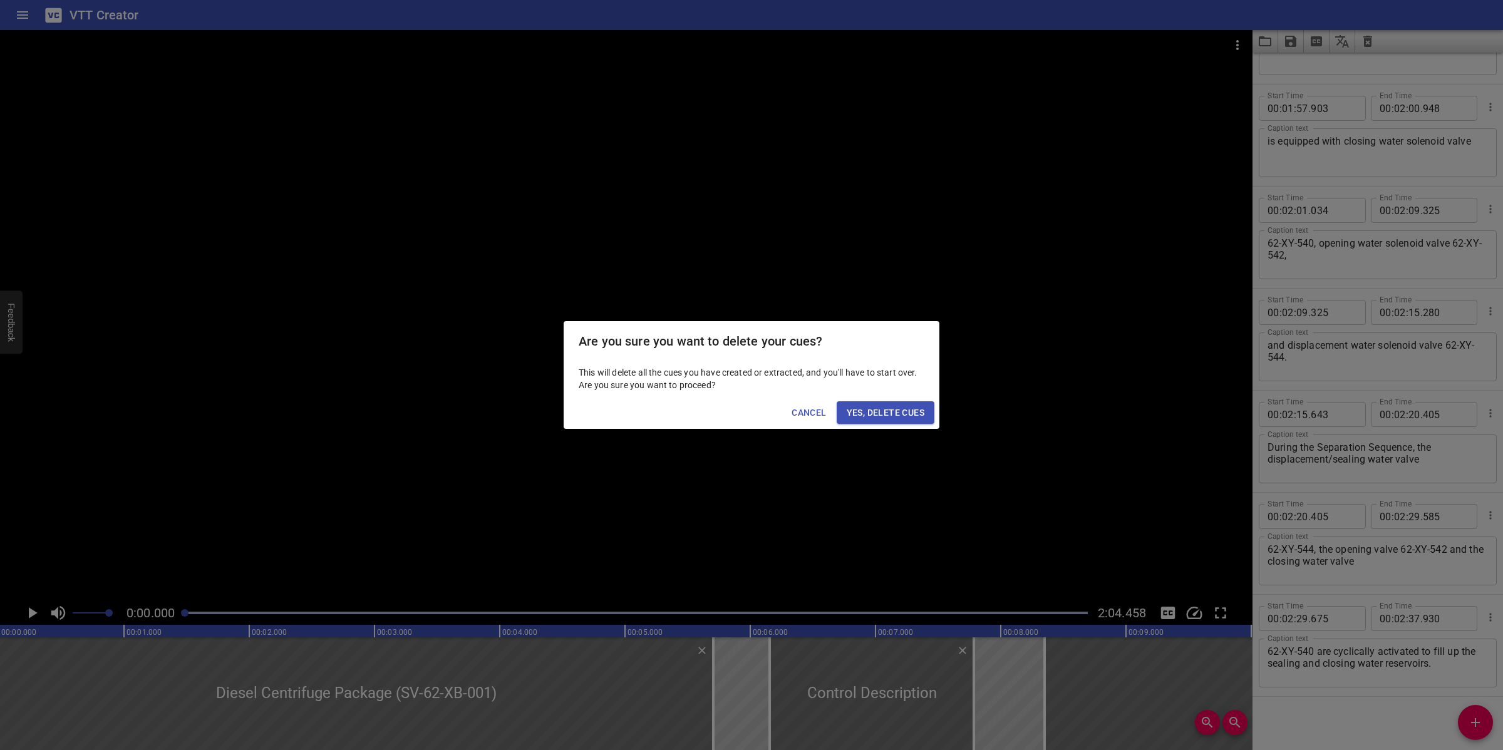
scroll to position [0, 0]
click at [873, 411] on span "Yes, Delete Cues" at bounding box center [886, 413] width 78 height 16
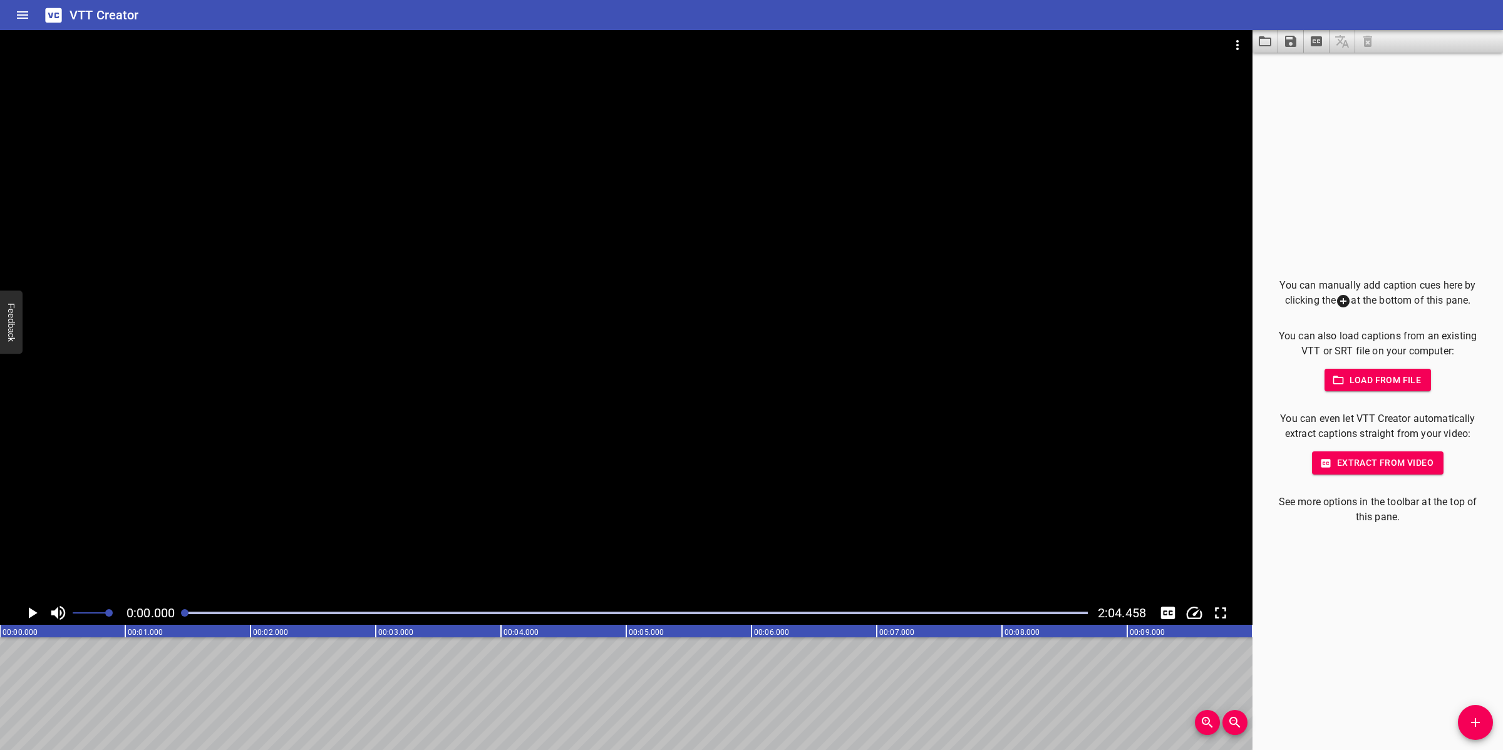
click at [1468, 724] on icon "Add Cue" at bounding box center [1475, 722] width 15 height 15
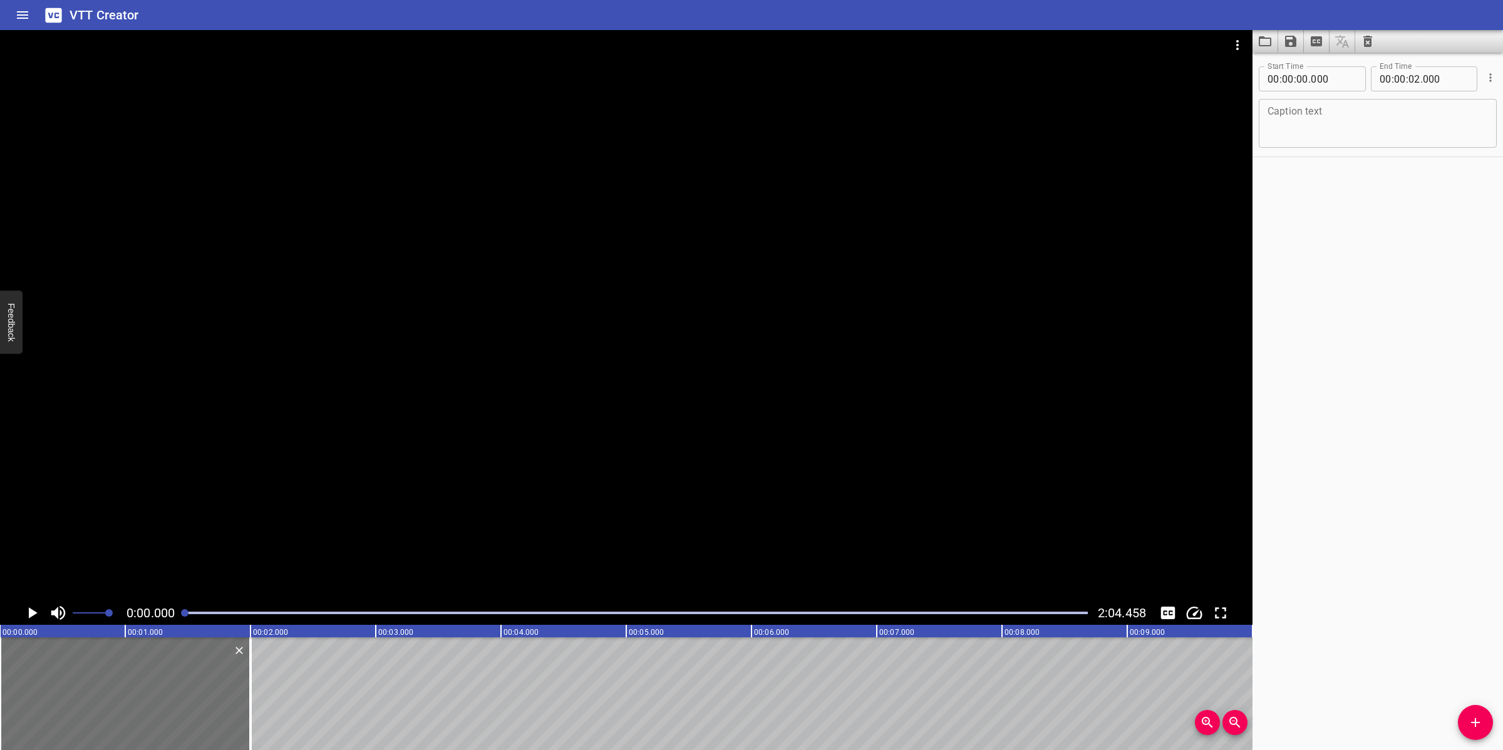
click at [1344, 655] on div "Start Time 00 : 00 : 00 . 000 Start Time End Time 00 : 00 : 02 . 000 End Time C…" at bounding box center [1377, 402] width 250 height 698
click at [1419, 136] on textarea at bounding box center [1377, 124] width 220 height 36
paste textarea "Diesel Centrifuge Package (SV-62-XB-001)"
type textarea "Diesel Centrifuge Package (SV-62-XB-001)"
click at [570, 314] on div at bounding box center [626, 315] width 1252 height 571
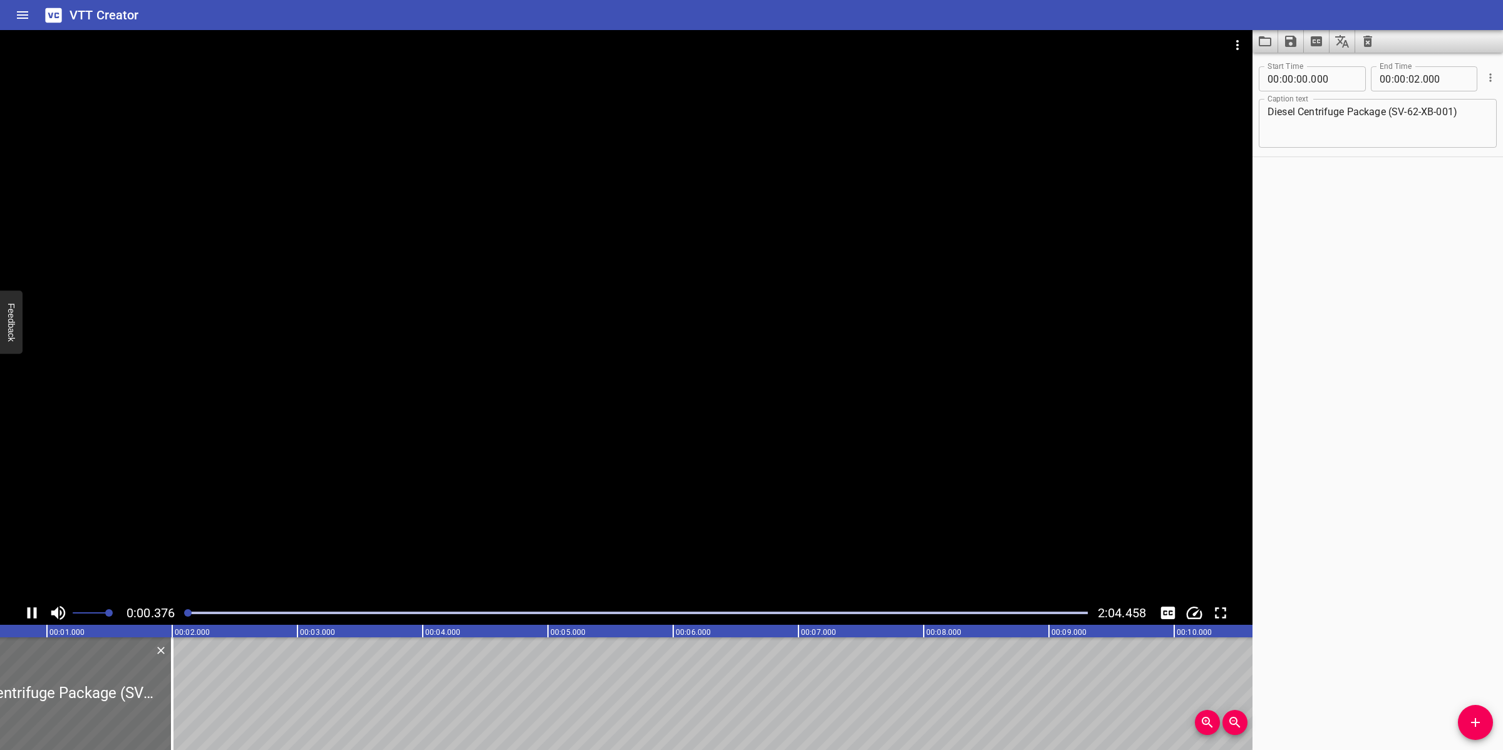
click at [492, 451] on div at bounding box center [626, 315] width 1252 height 571
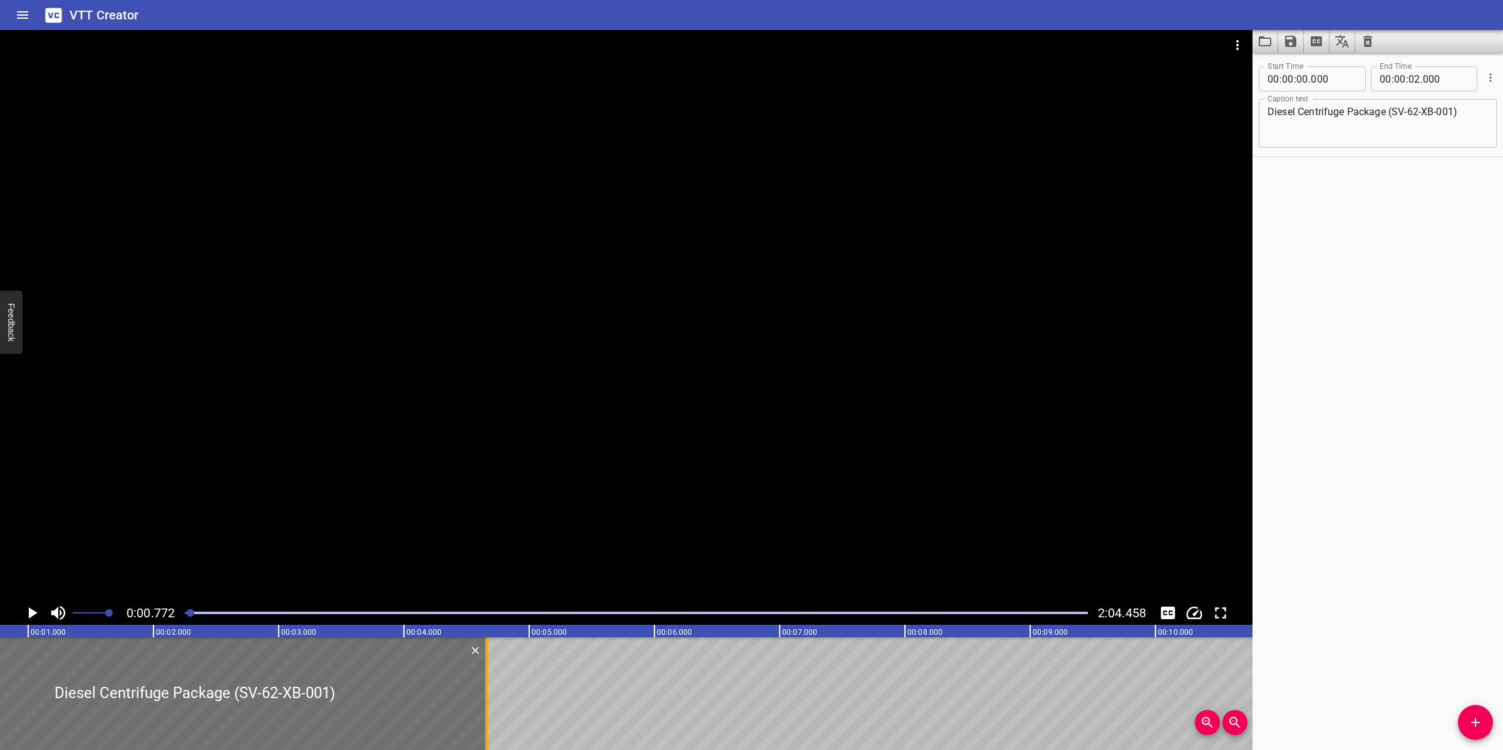
drag, startPoint x: 150, startPoint y: 683, endPoint x: 484, endPoint y: 694, distance: 333.9
click at [484, 694] on div at bounding box center [486, 693] width 13 height 113
type input "04"
click at [476, 691] on div at bounding box center [476, 693] width 3 height 113
type input "575"
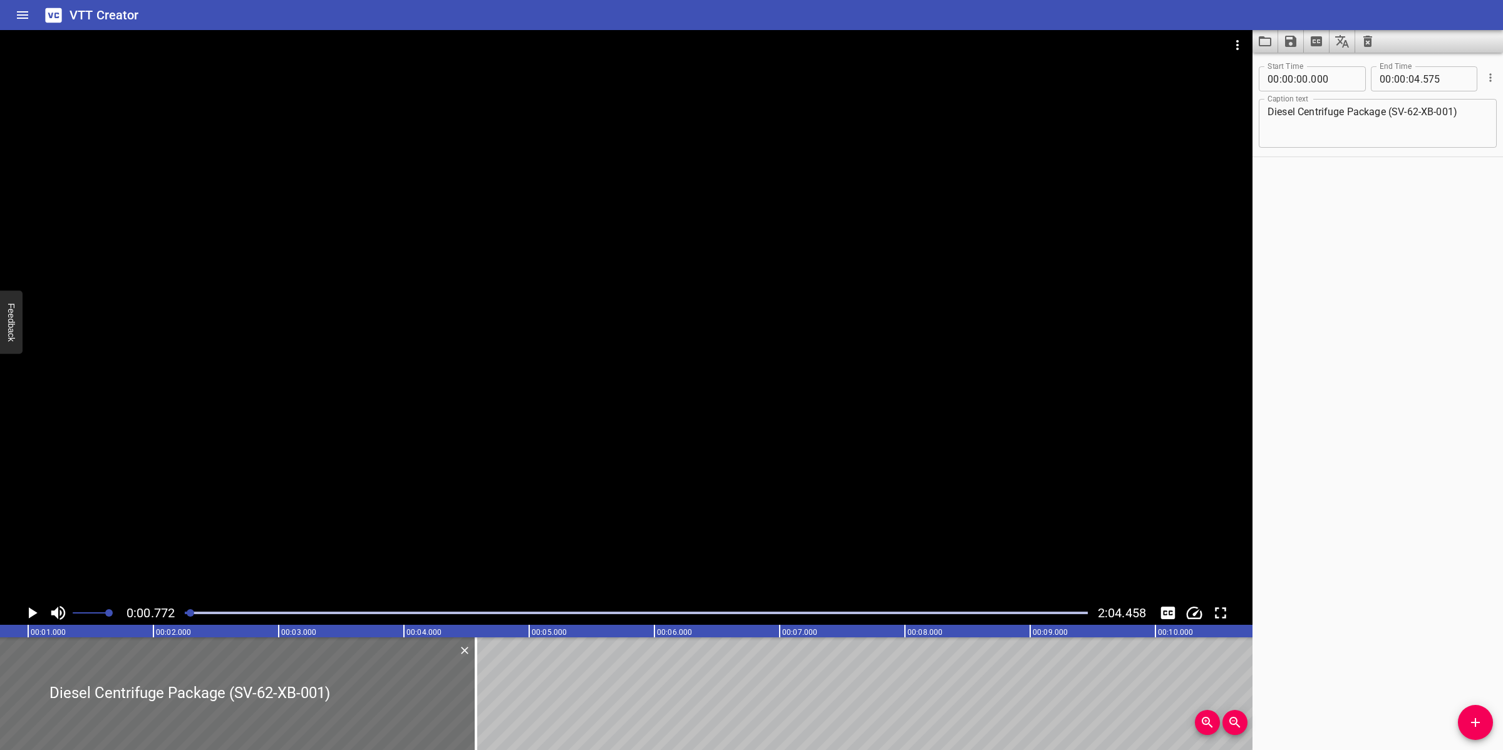
click at [602, 552] on div at bounding box center [626, 315] width 1252 height 571
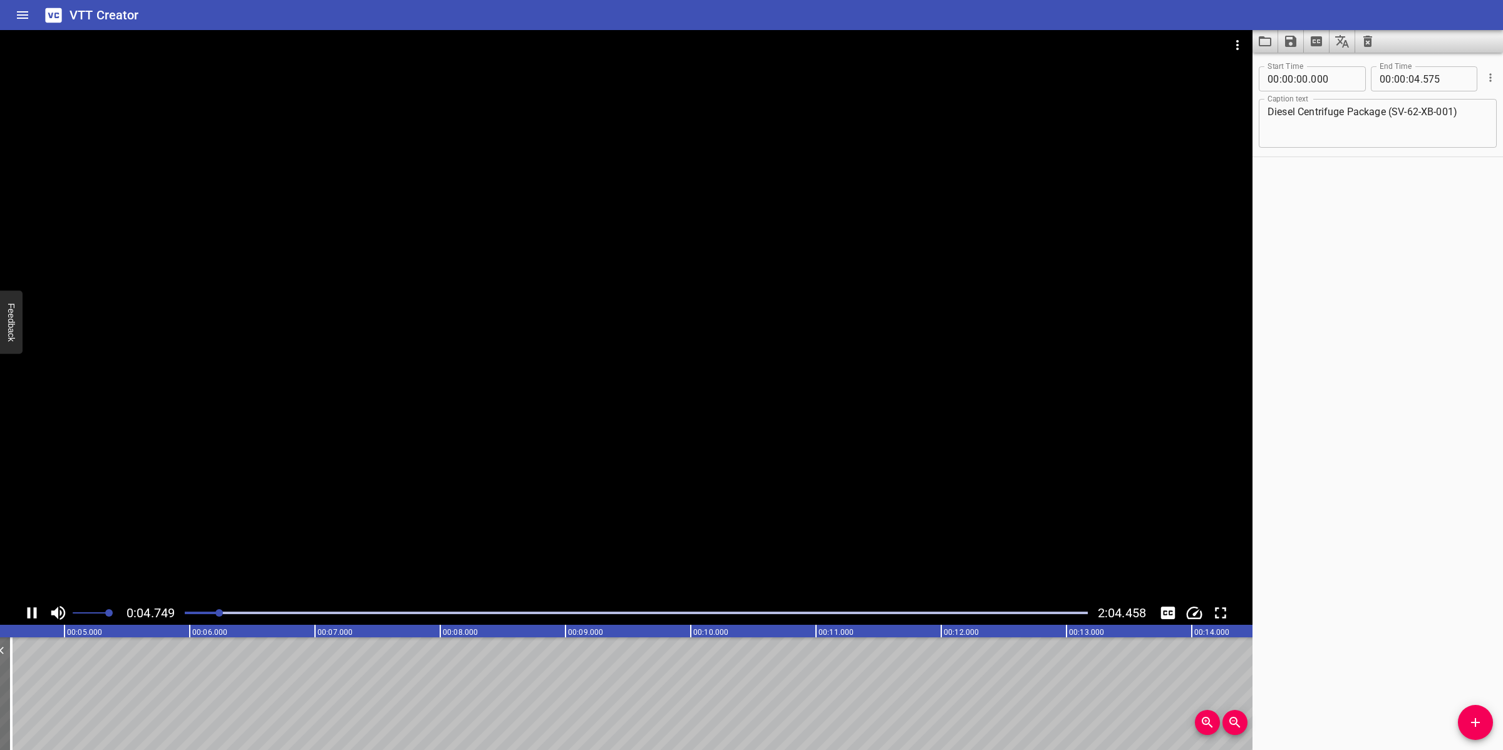
click at [607, 524] on div at bounding box center [626, 315] width 1252 height 571
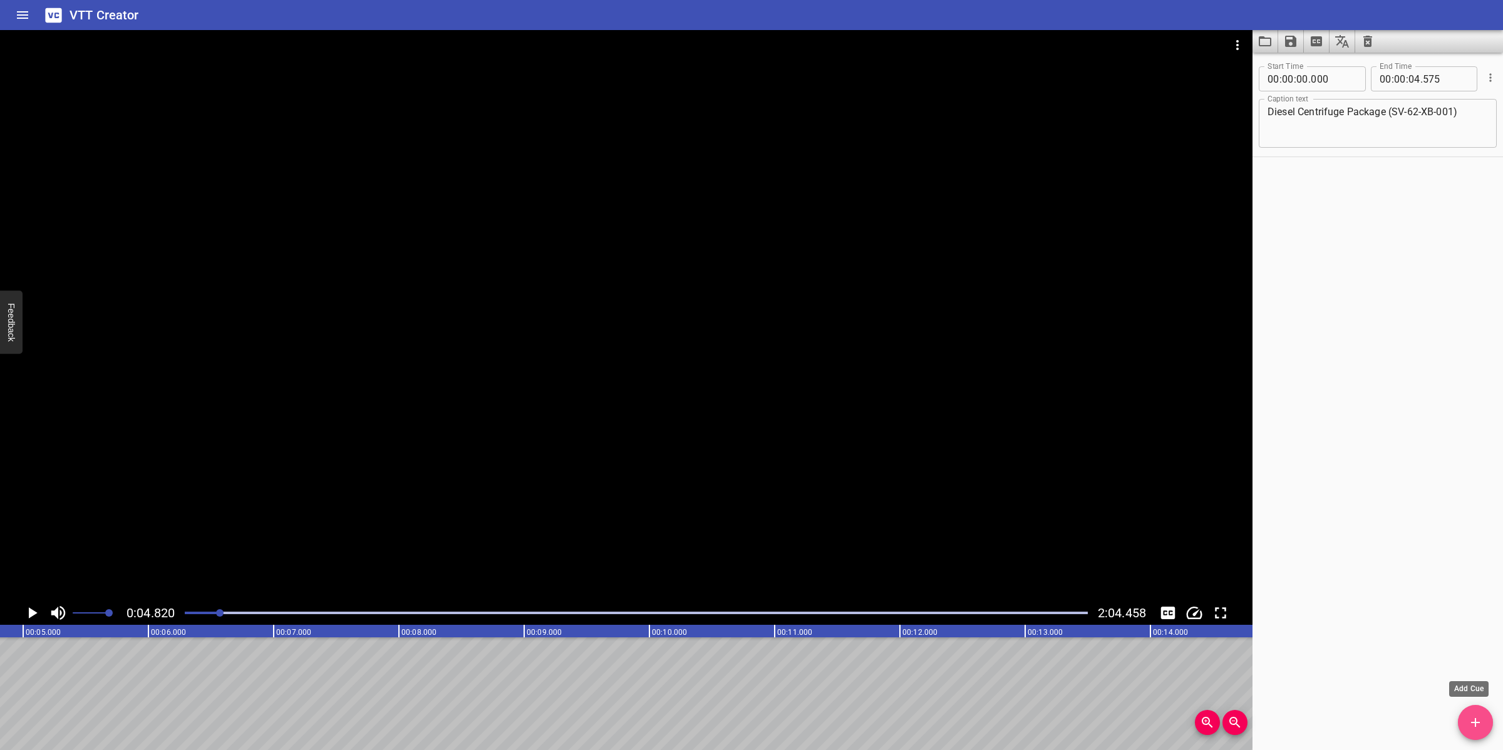
click at [1478, 728] on icon "Add Cue" at bounding box center [1475, 722] width 15 height 15
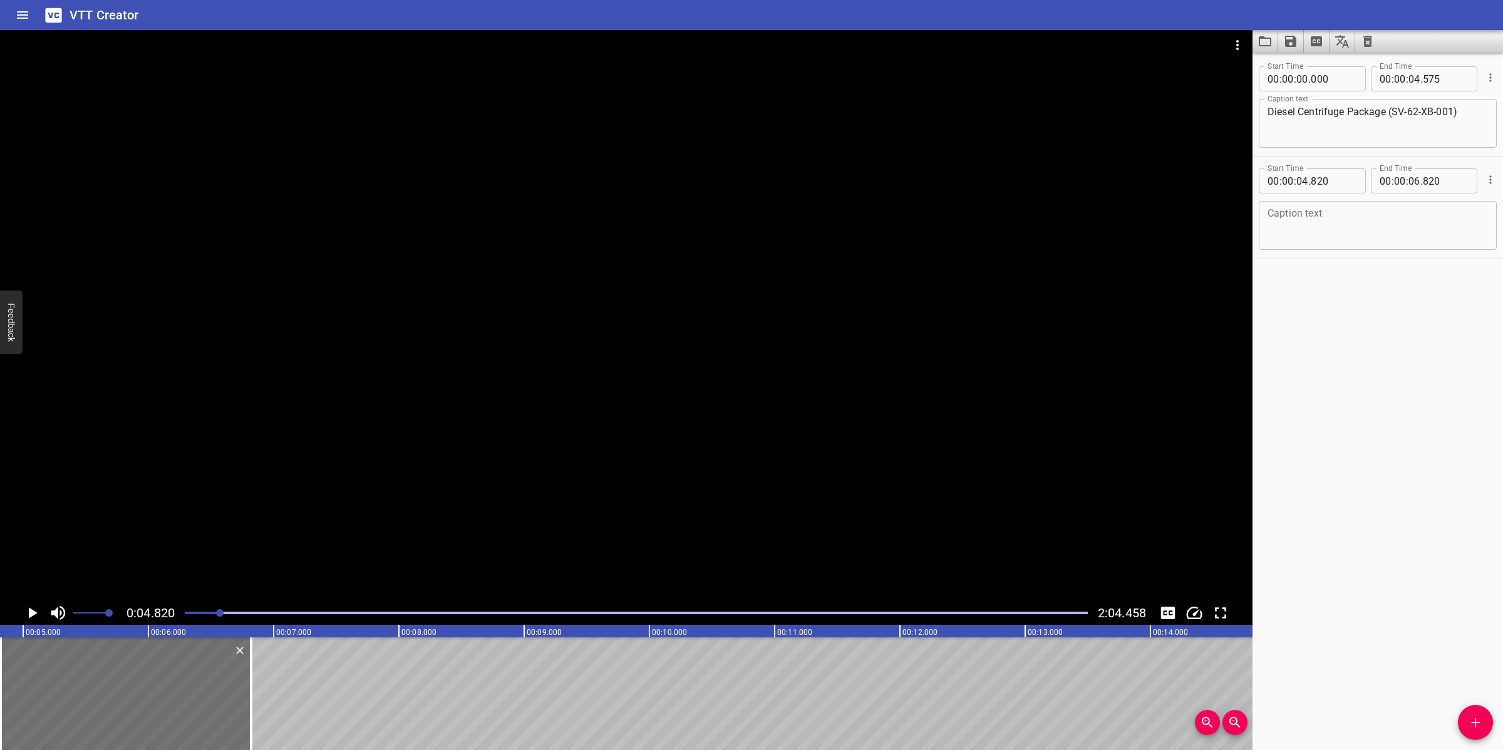
click at [1383, 235] on textarea at bounding box center [1377, 226] width 220 height 36
paste textarea "Diesel Centrifuge SV-62-CC-001 is fitted with vibration transmitter 62-NT-501 f…"
click at [1267, 239] on textarea "Diesel Centrifuge SV-62-CC-001 is fitted with vibration transmitter 62-NT-501 f…" at bounding box center [1377, 226] width 220 height 36
click at [1467, 217] on textarea "Diesel Centrifuge SV-62-CC-001 is fitted with vibration transmitter 62-NT-501 f…" at bounding box center [1377, 226] width 220 height 36
type textarea "Diesel Centrifuge SV-62-CC-001 is fitted with vibration transmitter 62-NT-501 f…"
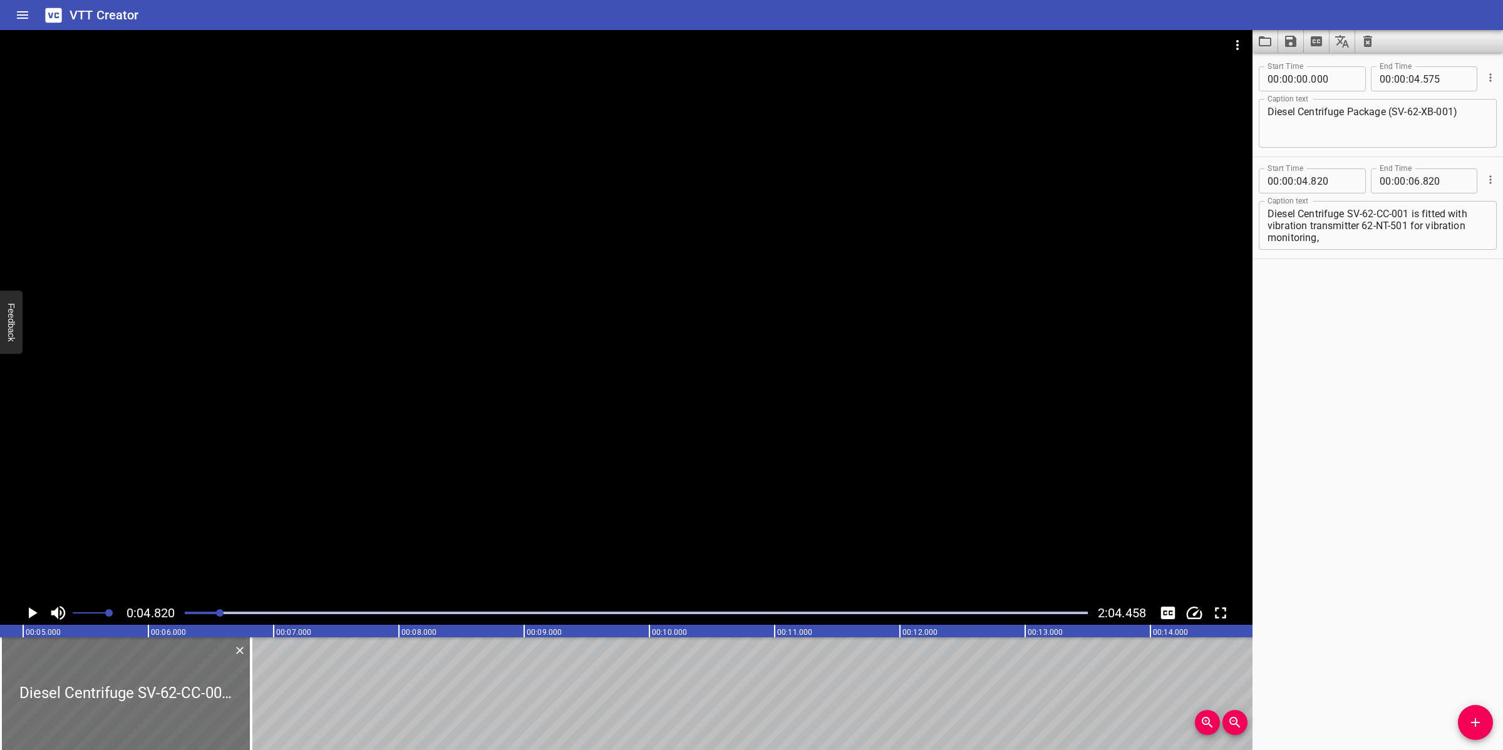
click at [862, 338] on div at bounding box center [626, 315] width 1252 height 571
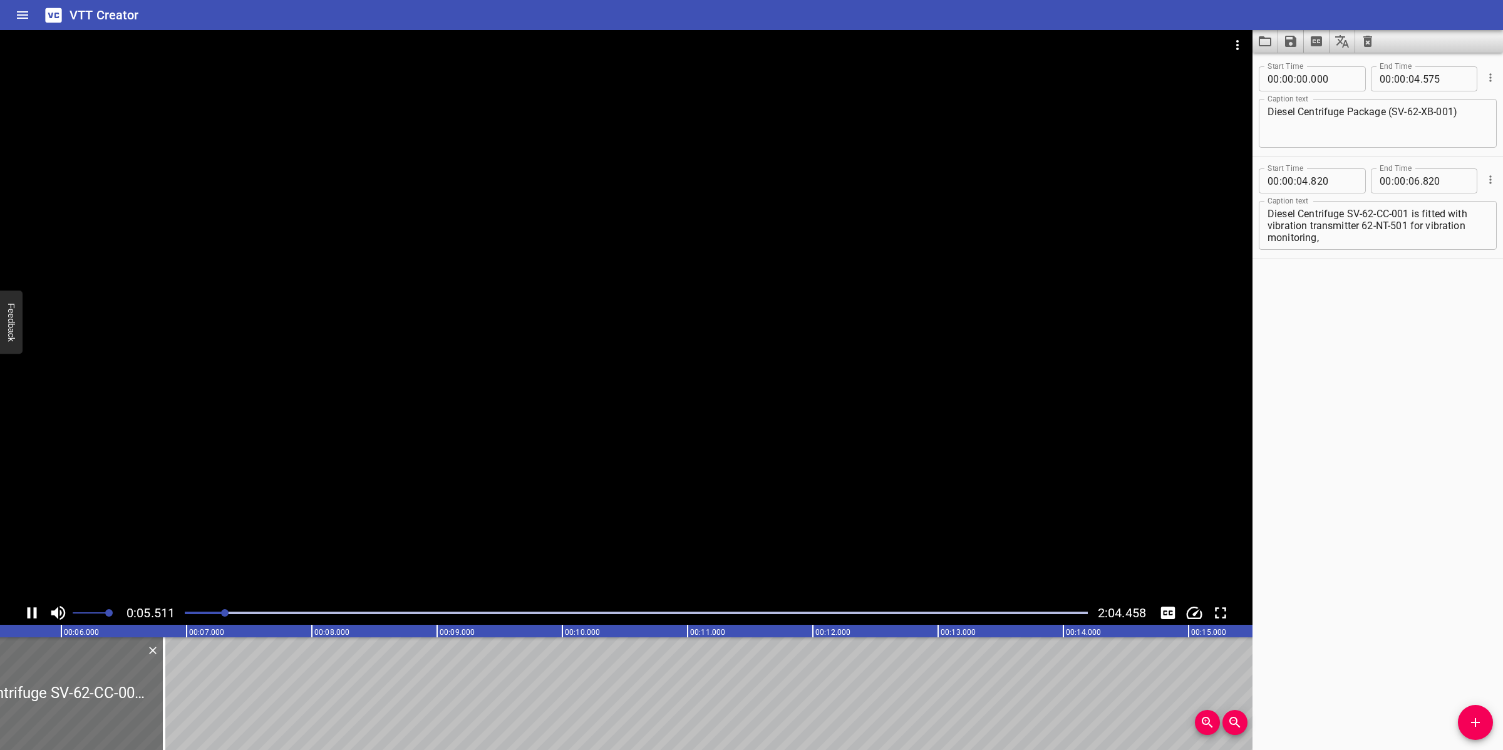
click at [537, 496] on div at bounding box center [626, 315] width 1252 height 571
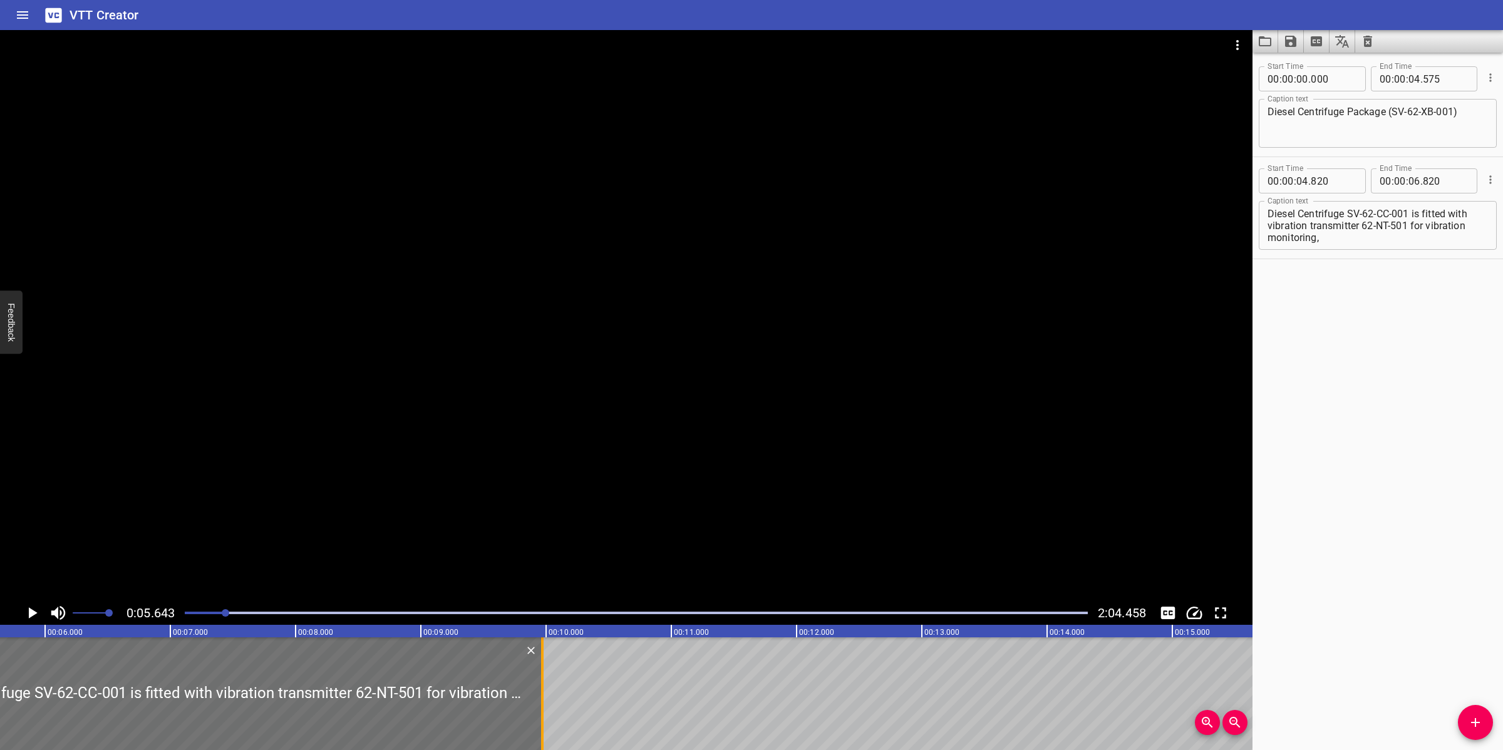
drag, startPoint x: 150, startPoint y: 682, endPoint x: 545, endPoint y: 683, distance: 394.5
click at [545, 683] on div at bounding box center [542, 693] width 13 height 113
type input "09"
type input "970"
click at [210, 617] on div at bounding box center [636, 613] width 918 height 18
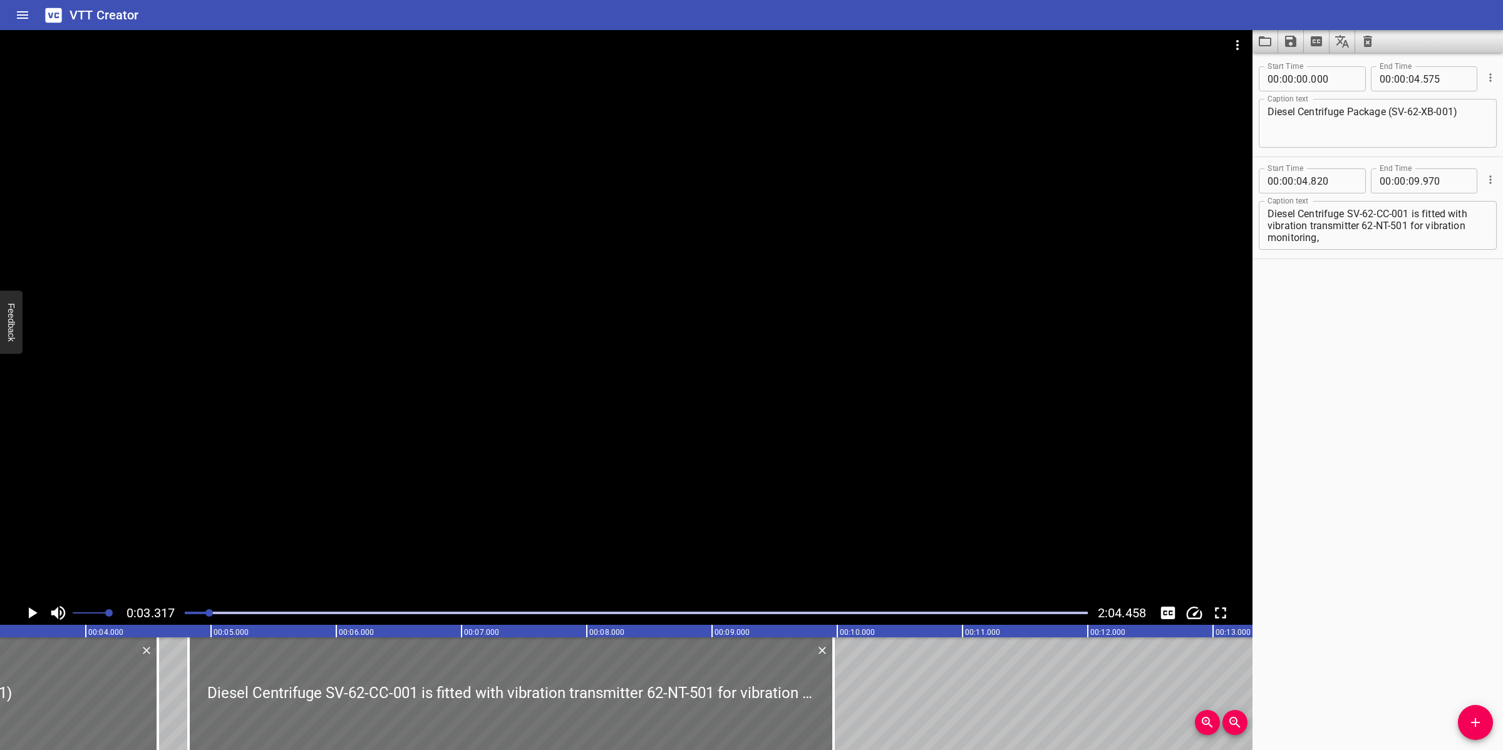
click at [468, 533] on div at bounding box center [626, 315] width 1252 height 571
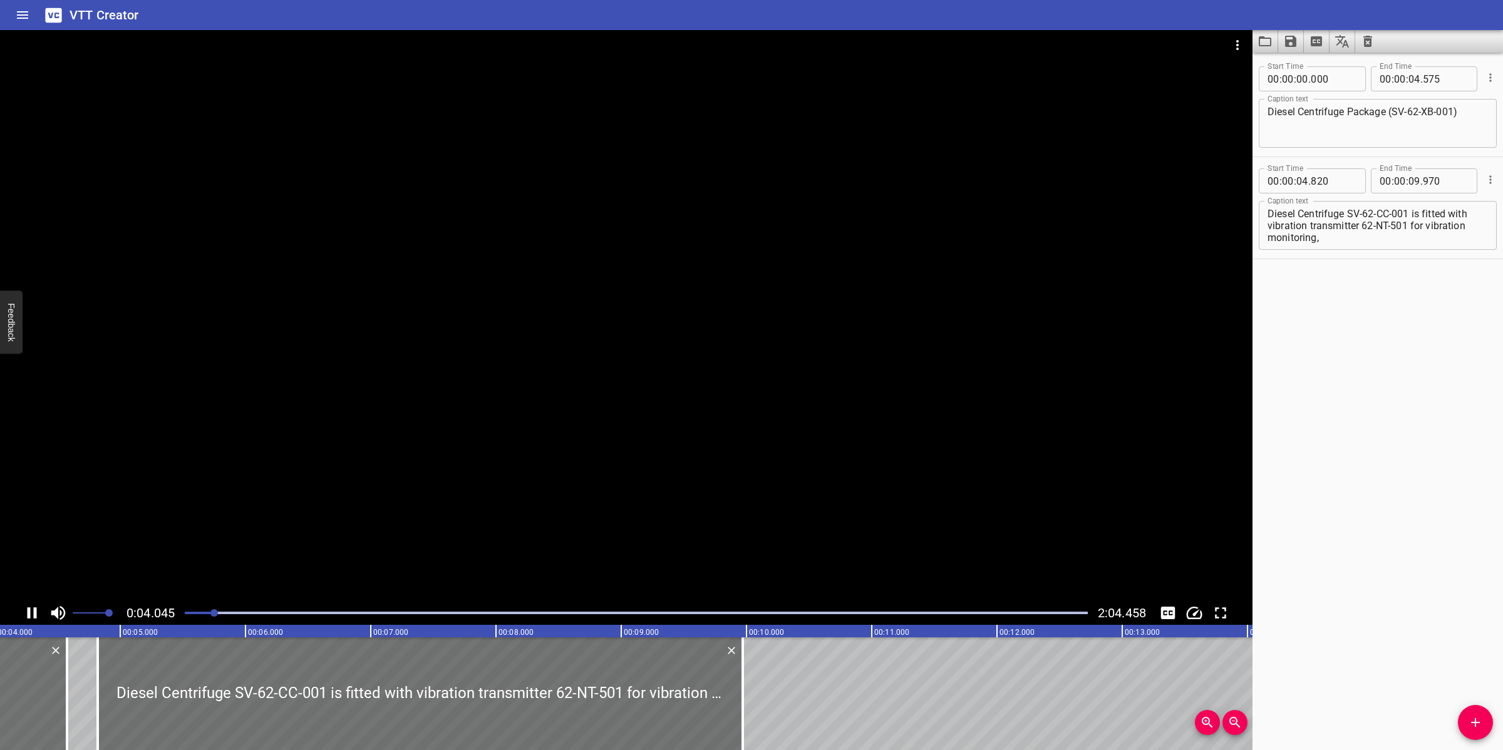
click at [645, 506] on div at bounding box center [626, 315] width 1252 height 571
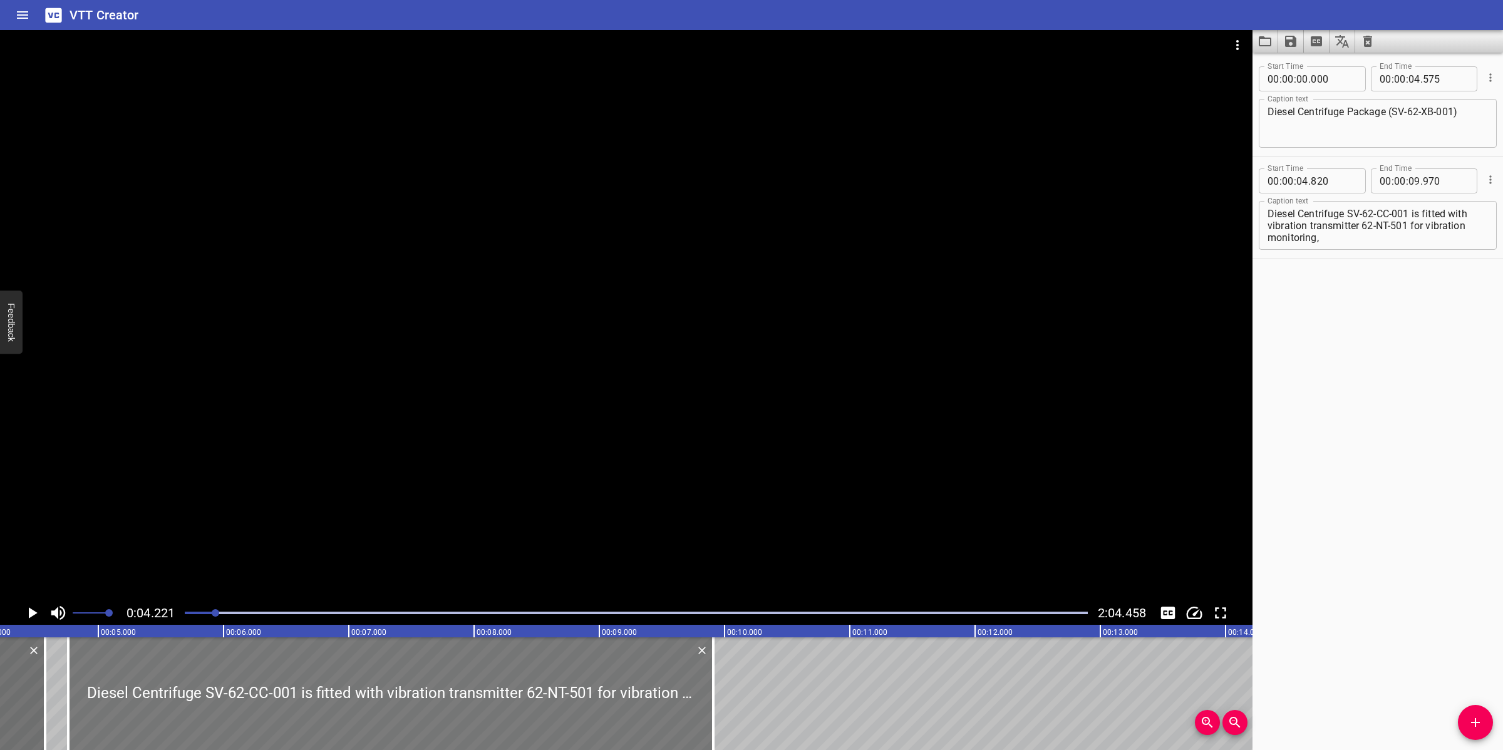
drag, startPoint x: 430, startPoint y: 674, endPoint x: 423, endPoint y: 675, distance: 7.5
click at [423, 675] on div at bounding box center [390, 693] width 645 height 113
type input "760"
type input "910"
click at [483, 464] on div at bounding box center [626, 315] width 1252 height 571
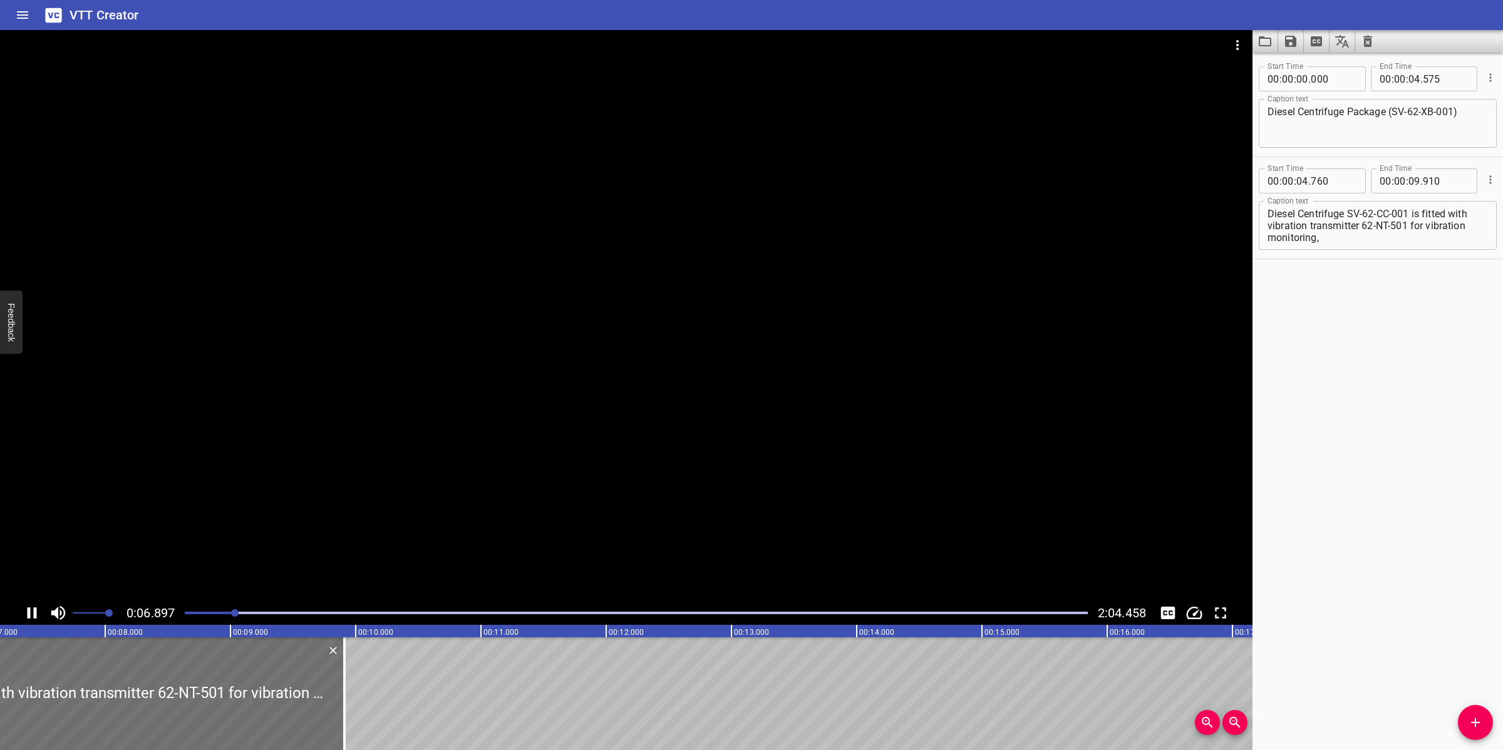
click at [530, 445] on div at bounding box center [626, 315] width 1252 height 571
drag, startPoint x: 1413, startPoint y: 212, endPoint x: 1151, endPoint y: 219, distance: 261.8
click at [1151, 219] on main "0:07.277 2:04.458 00:00.000 00:01.000 00:02.000 00:03.000 00:04.000 00:05.000 0…" at bounding box center [751, 390] width 1503 height 720
type textarea "is fitted with vibration transmitter 62-NT-501 for vibration monitoring,"
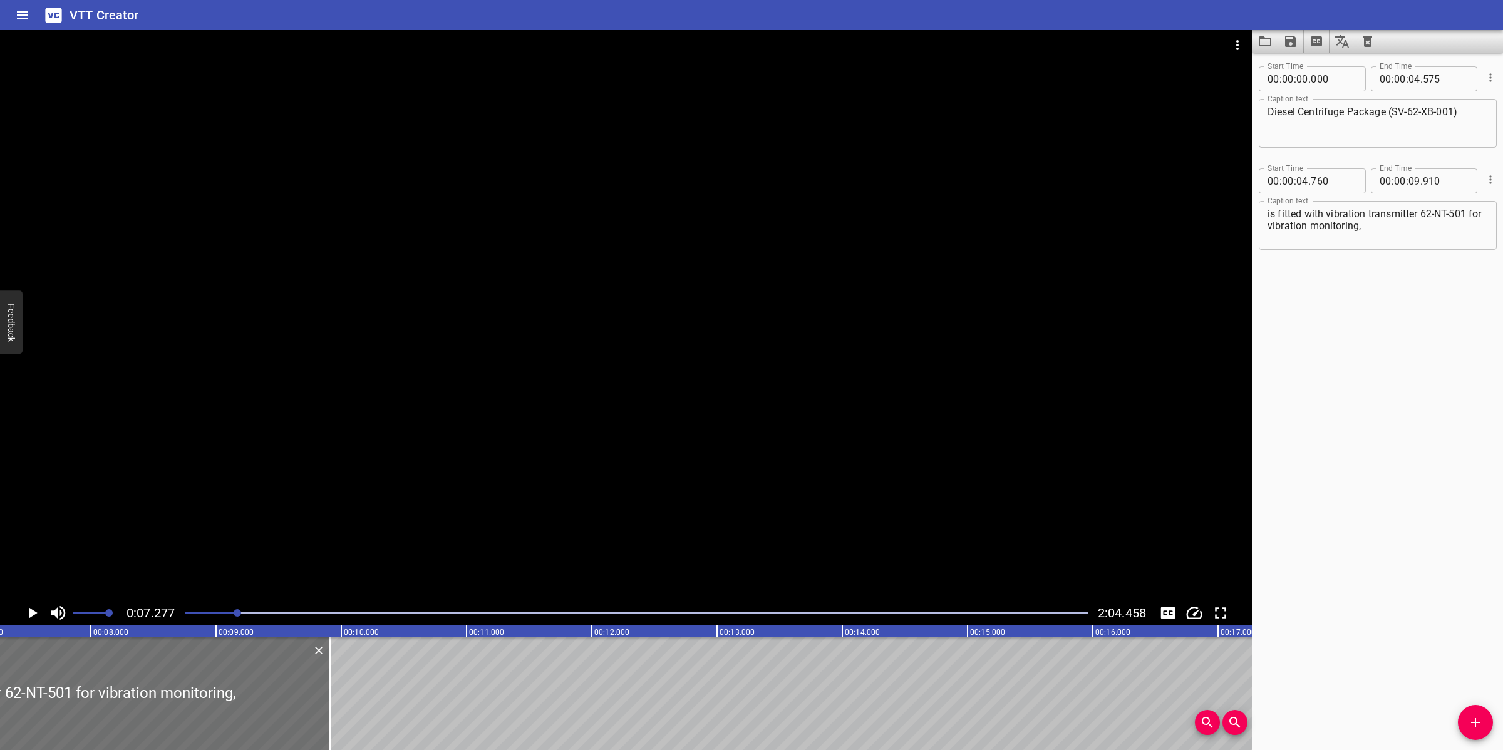
drag, startPoint x: 877, startPoint y: 352, endPoint x: 890, endPoint y: 354, distance: 13.4
click at [877, 354] on div at bounding box center [626, 315] width 1252 height 571
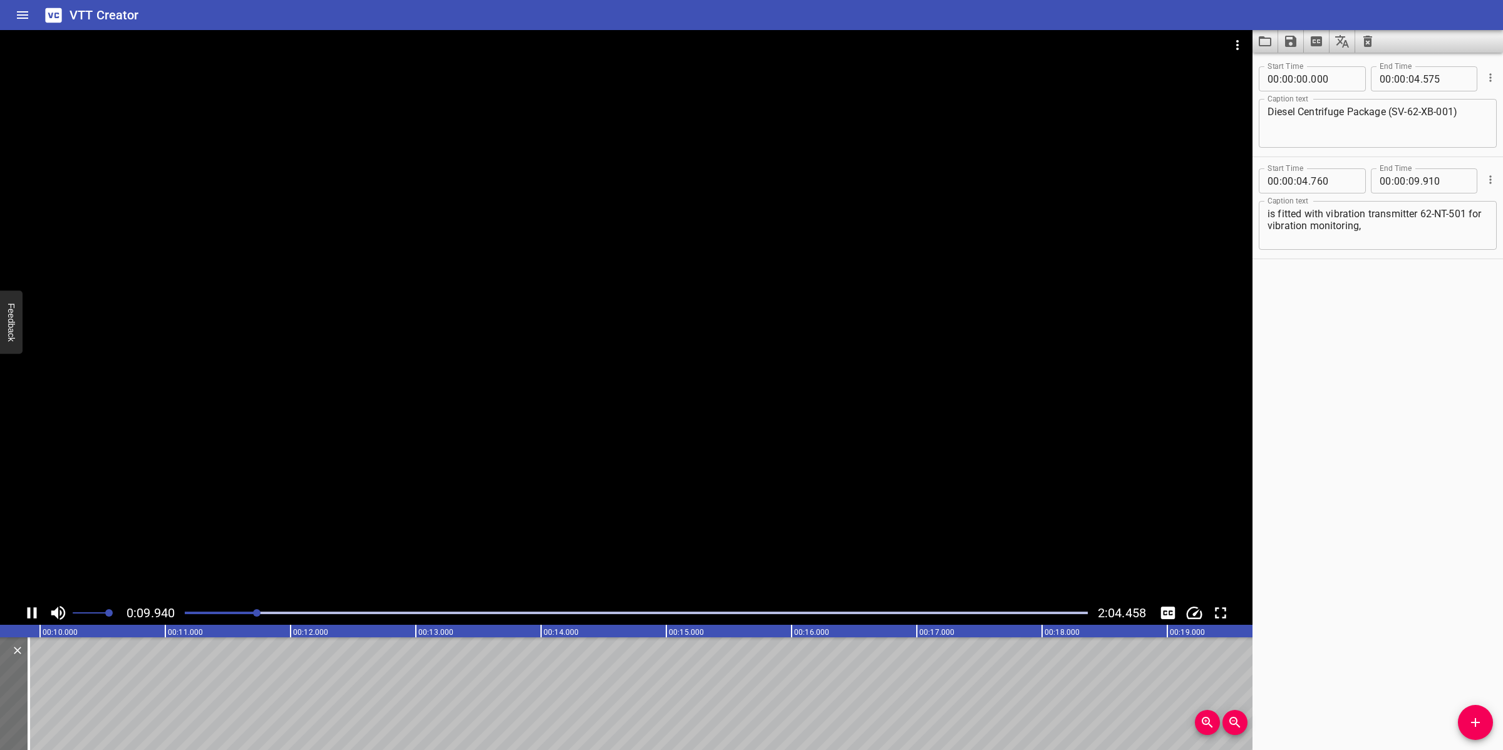
click at [626, 429] on div at bounding box center [626, 315] width 1252 height 571
click at [245, 615] on div at bounding box center [636, 613] width 918 height 18
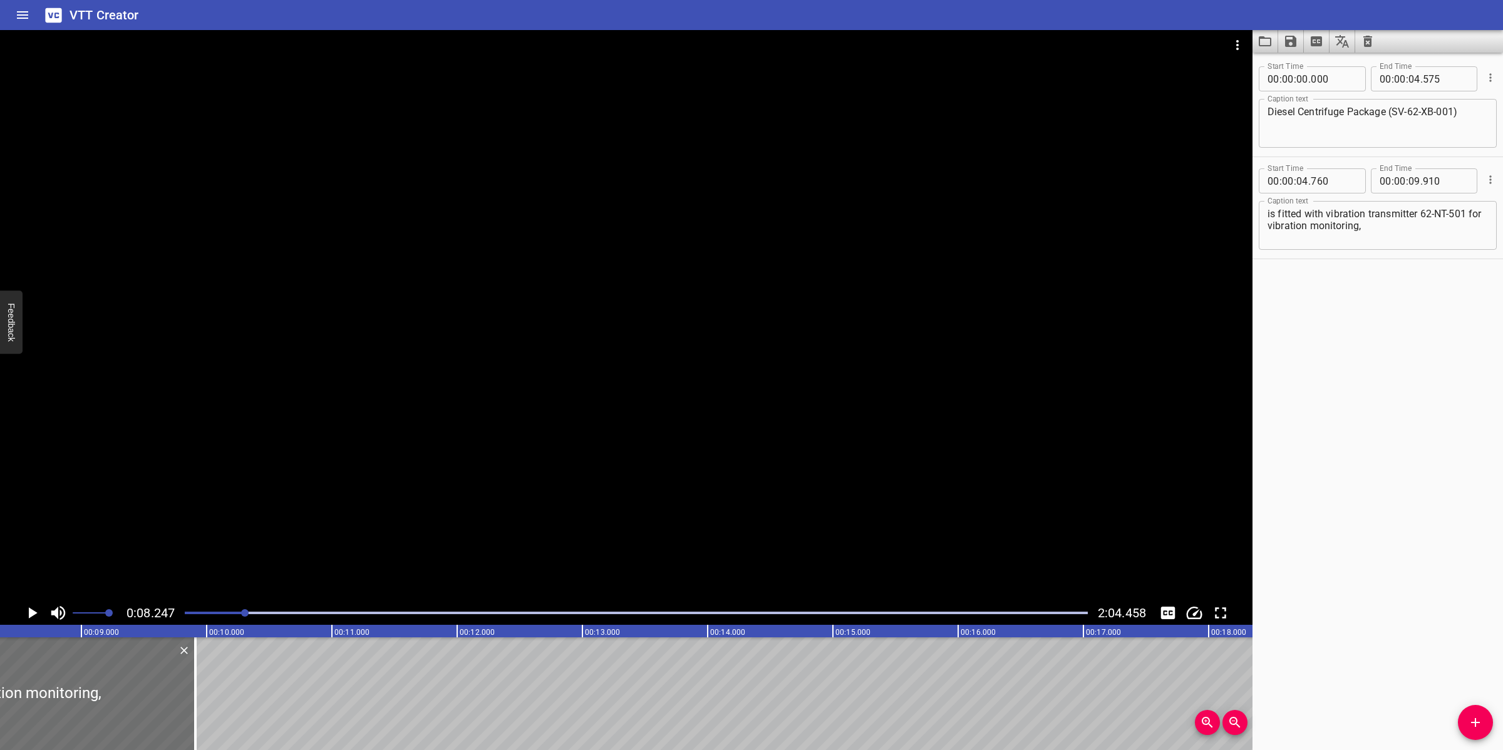
scroll to position [0, 1033]
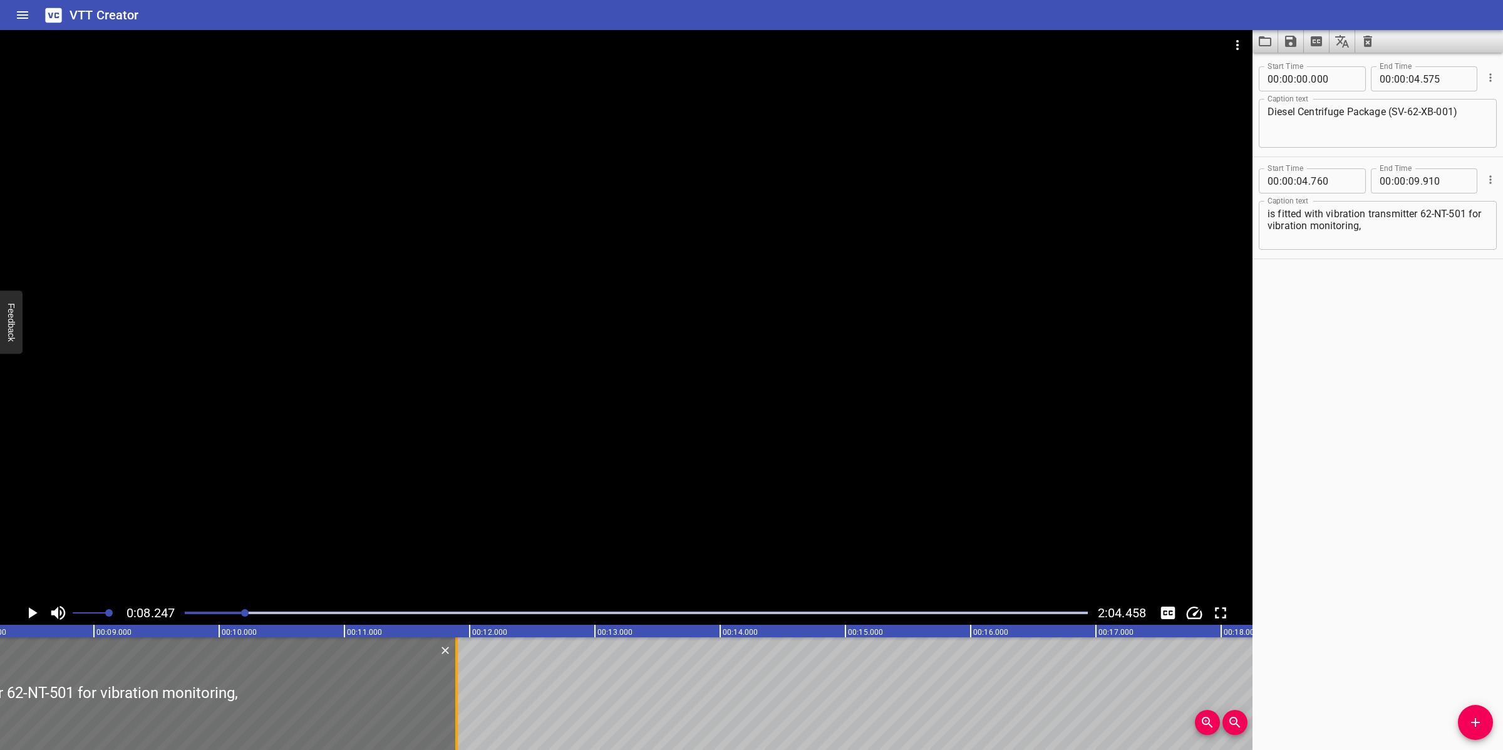
drag, startPoint x: 207, startPoint y: 662, endPoint x: 455, endPoint y: 643, distance: 249.3
click at [455, 643] on div at bounding box center [456, 693] width 3 height 113
type input "11"
type input "895"
click at [670, 468] on div at bounding box center [626, 315] width 1252 height 571
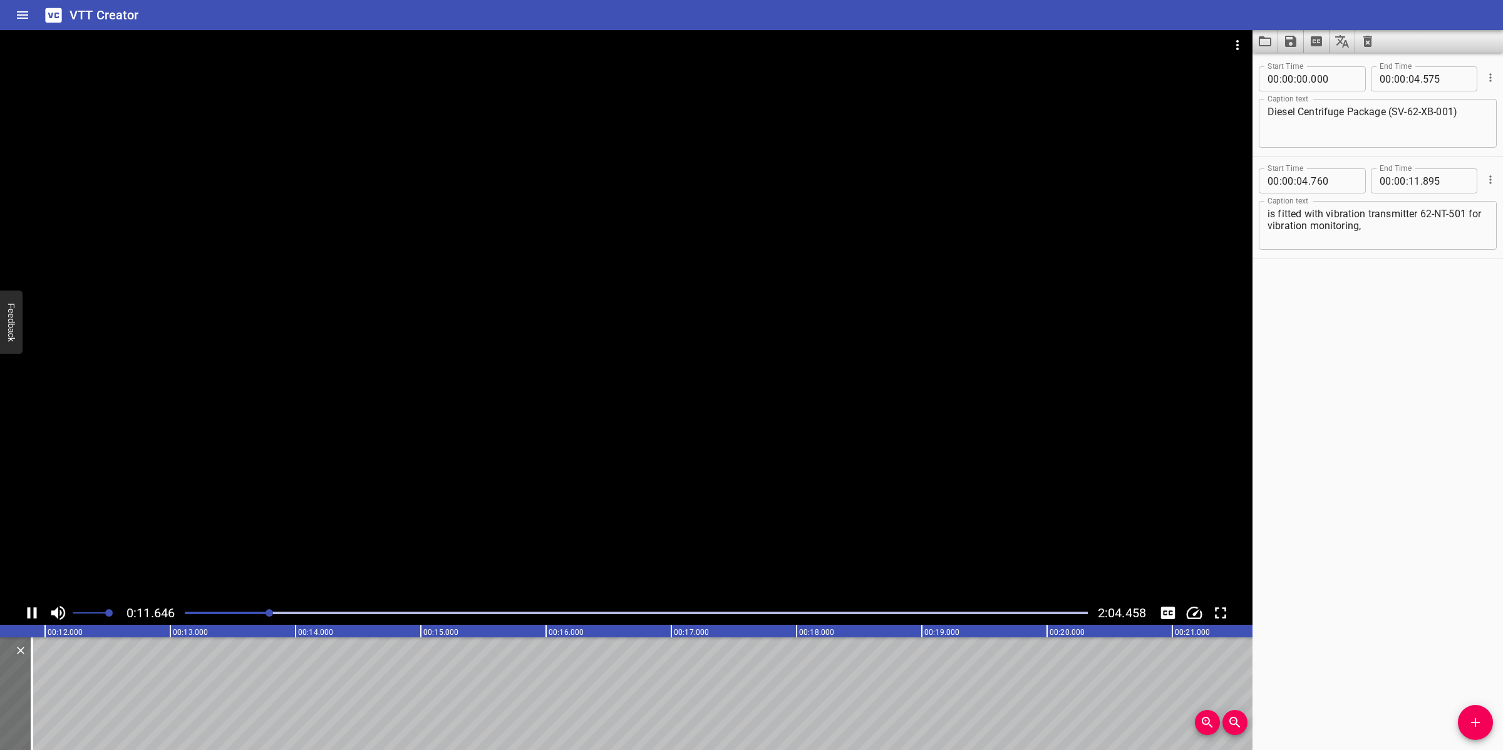
click at [682, 522] on div at bounding box center [626, 315] width 1252 height 571
click at [1464, 721] on span "Add Cue" at bounding box center [1475, 722] width 35 height 15
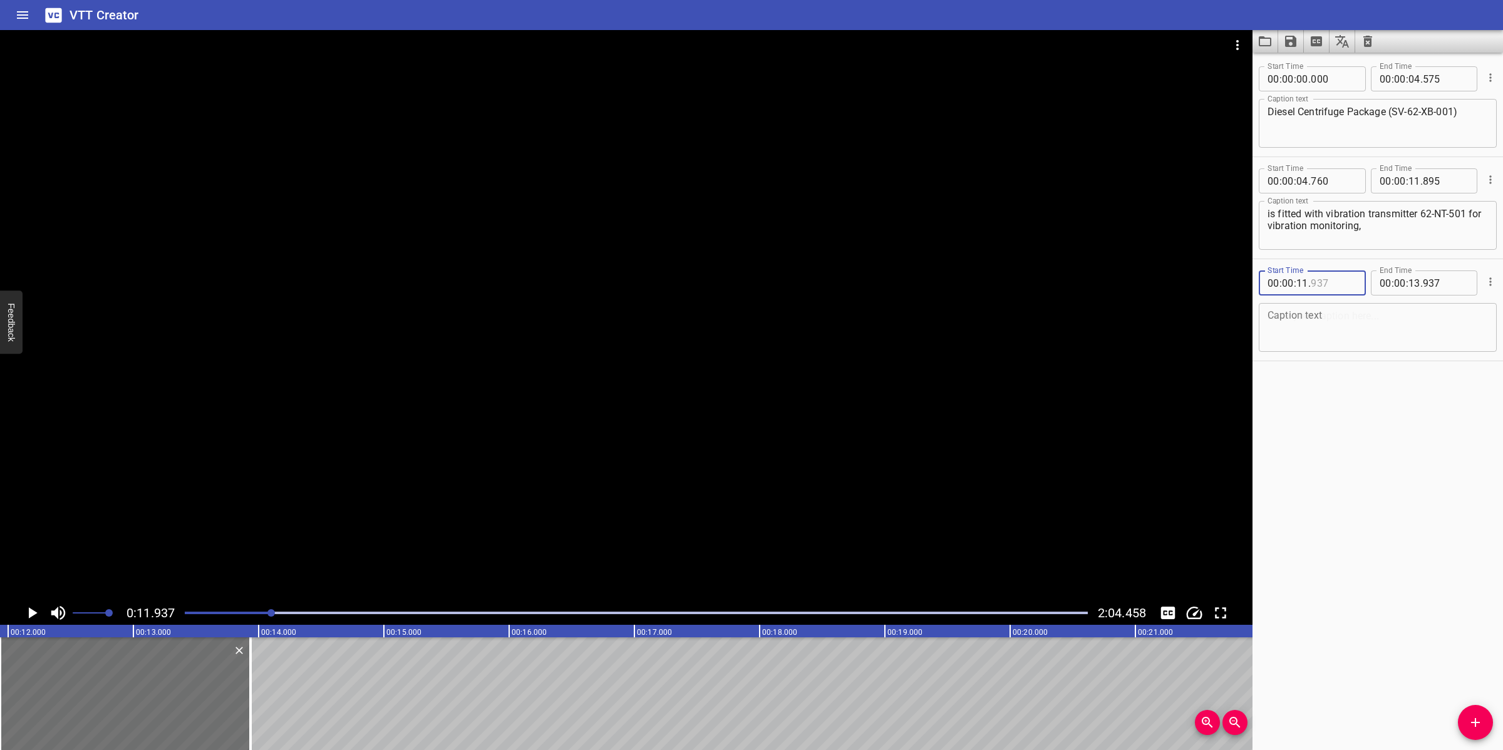
click at [1324, 277] on input "number" at bounding box center [1334, 282] width 46 height 25
type input "895"
click at [1361, 336] on textarea at bounding box center [1377, 328] width 220 height 36
paste textarea "which initiates vibration high alarm 62- NSTH-501 (set point at 9 mm/s)."
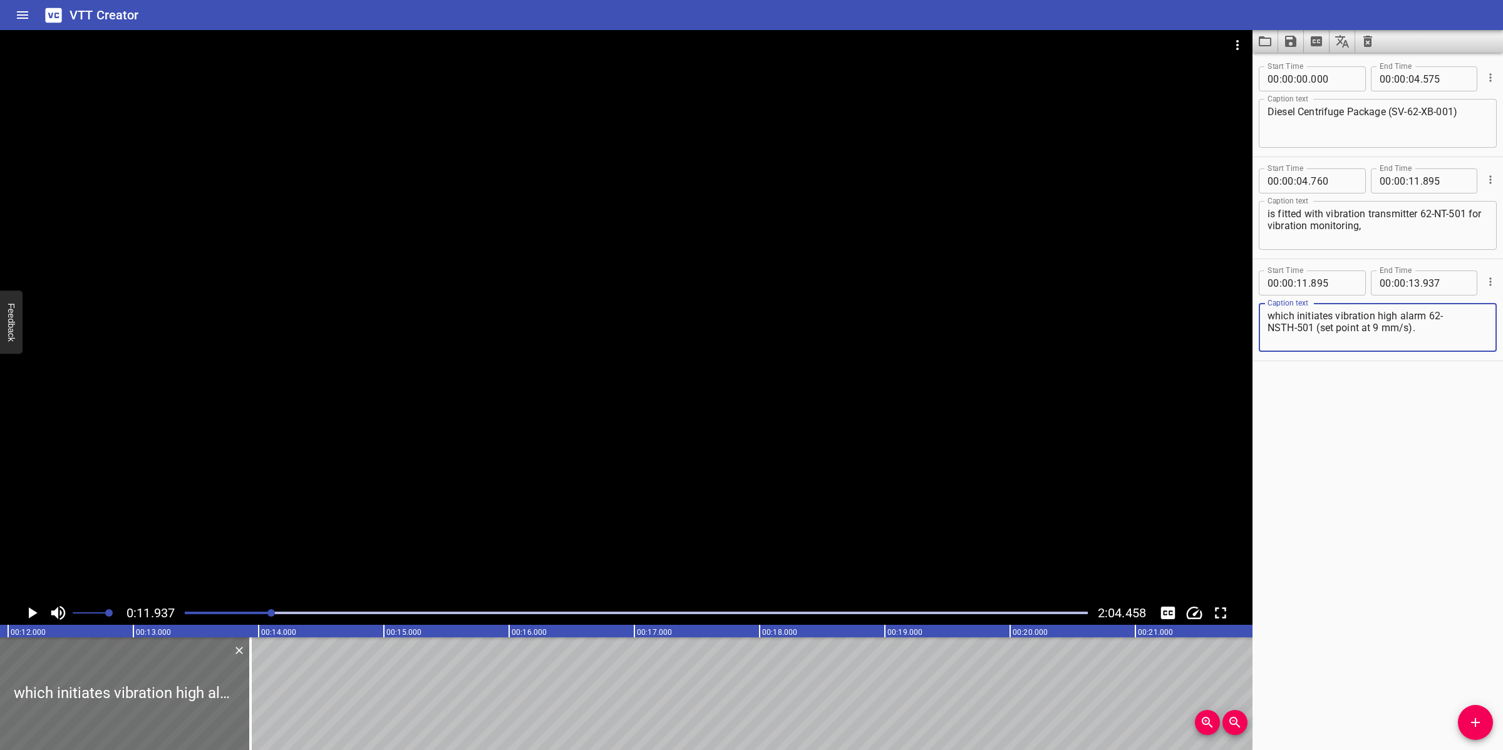
click at [1268, 329] on textarea "which initiates vibration high alarm 62- NSTH-501 (set point at 9 mm/s)." at bounding box center [1377, 328] width 220 height 36
type textarea "which initiates vibration high alarm 62-NSTH-501 (set point at 9 mm/s)."
click at [873, 451] on div at bounding box center [626, 315] width 1252 height 571
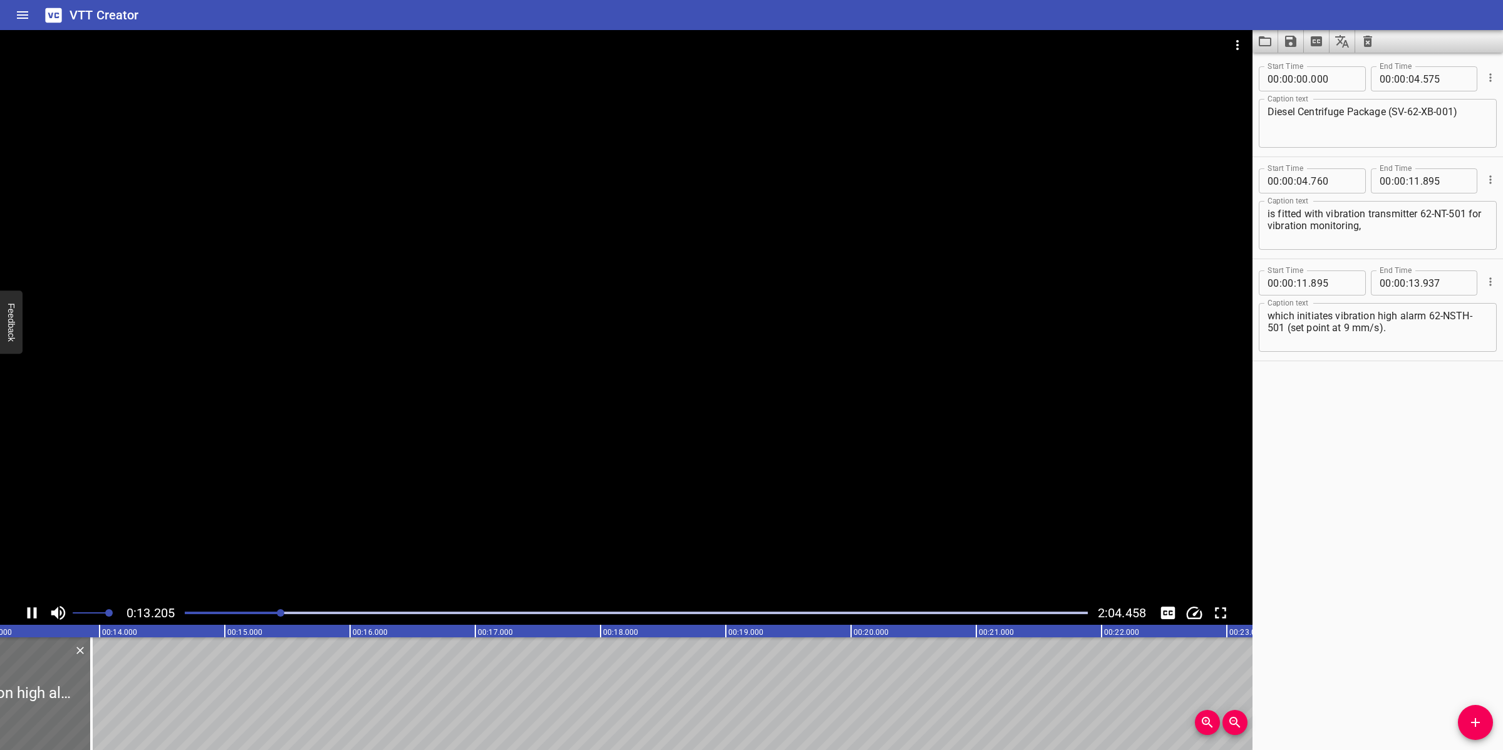
drag, startPoint x: 692, startPoint y: 430, endPoint x: 686, endPoint y: 445, distance: 15.5
click at [690, 436] on div at bounding box center [626, 315] width 1252 height 571
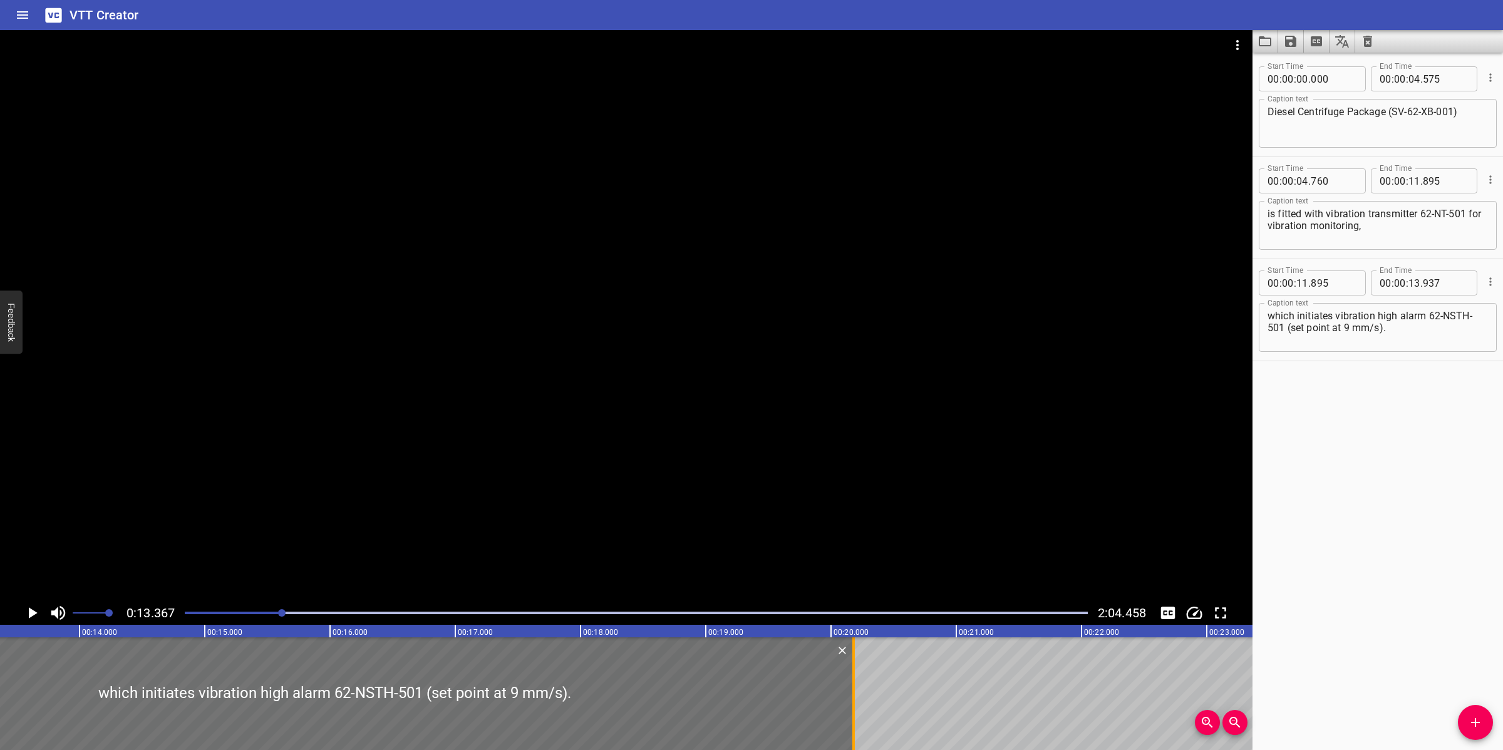
drag, startPoint x: 76, startPoint y: 674, endPoint x: 858, endPoint y: 668, distance: 782.7
click at [858, 668] on div at bounding box center [853, 693] width 13 height 113
type input "20"
type input "187"
click at [877, 567] on div at bounding box center [626, 315] width 1252 height 571
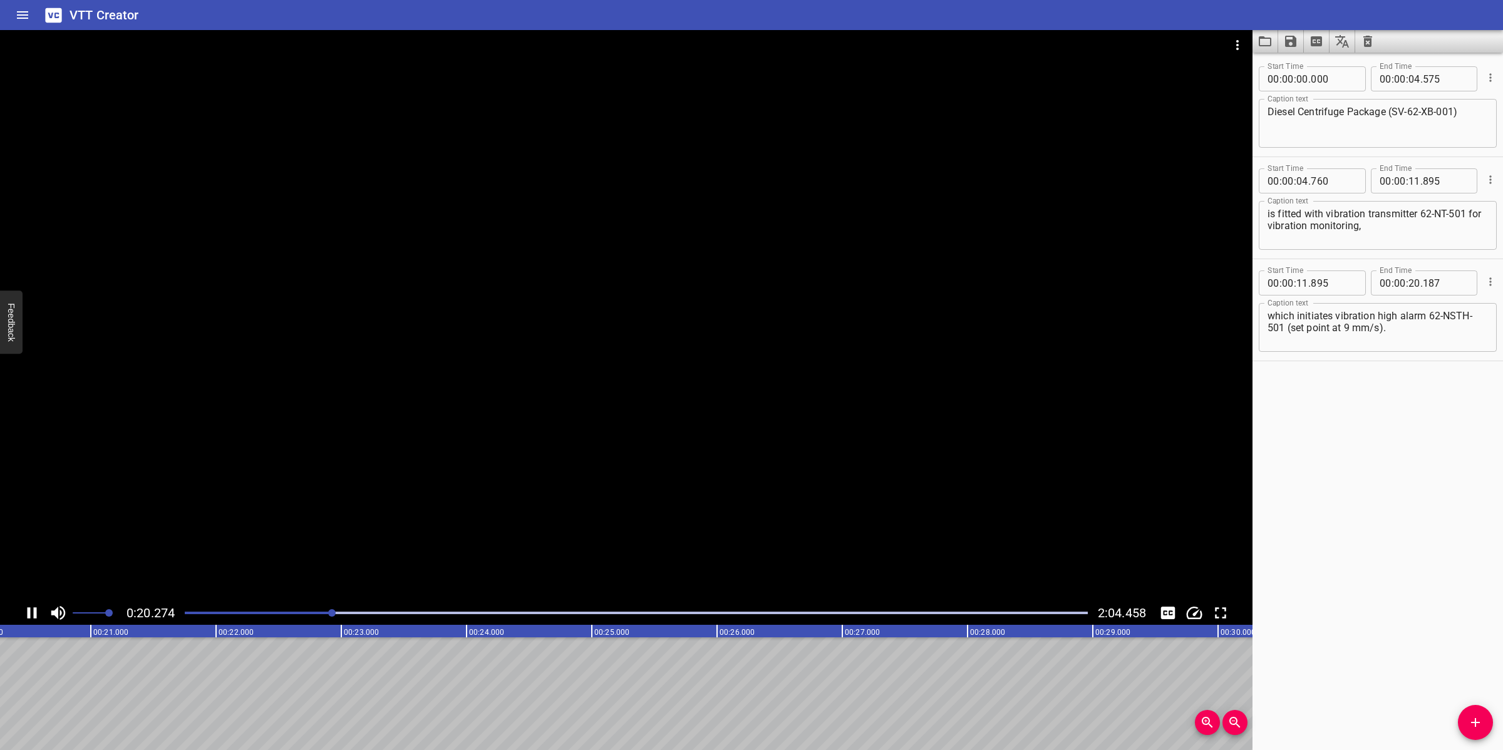
click at [776, 535] on div at bounding box center [626, 315] width 1252 height 571
click at [1464, 728] on span "Add Cue" at bounding box center [1475, 722] width 35 height 15
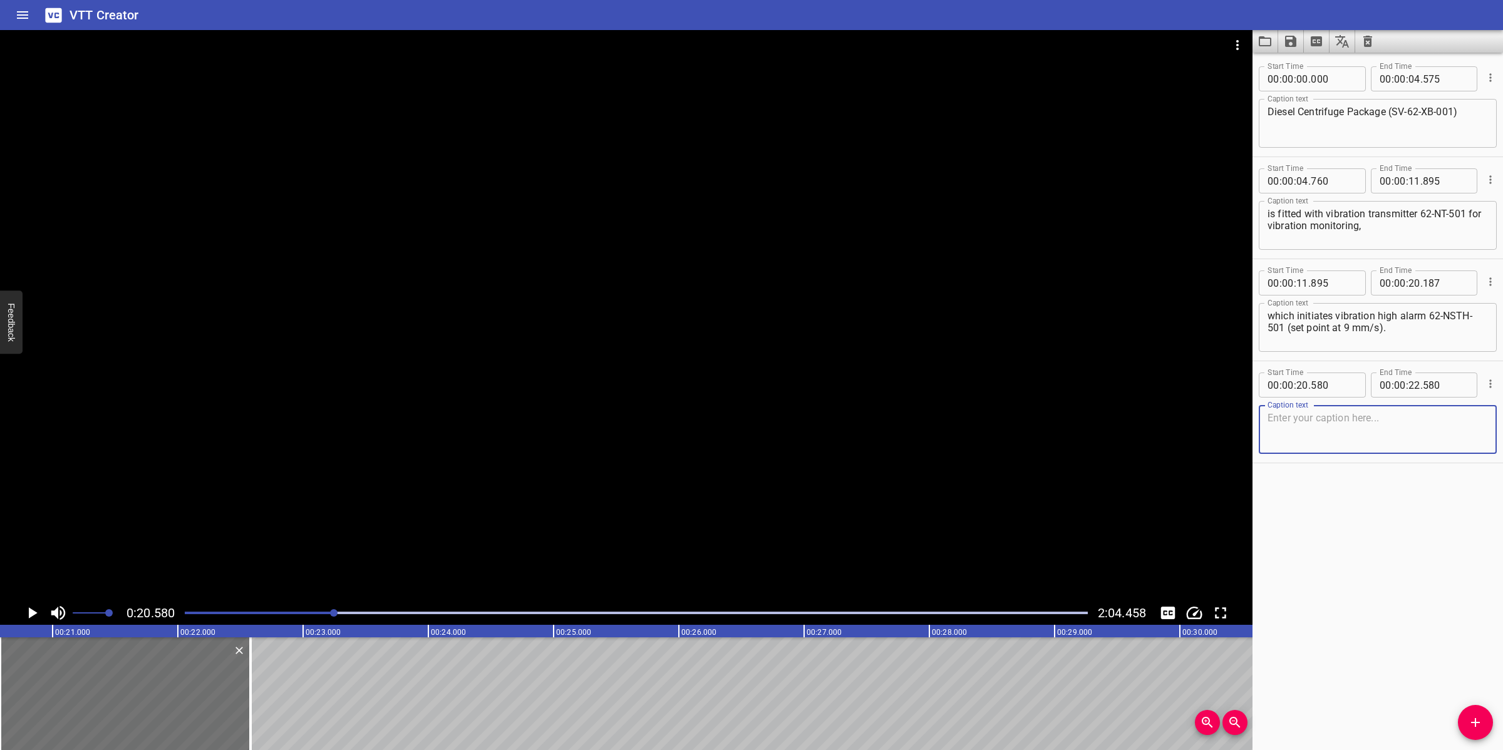
click at [1321, 420] on textarea at bounding box center [1377, 430] width 220 height 36
paste textarea "In case of a high vibration level, a vibration alarm from 62-NT-501"
click at [1368, 420] on textarea "In case of a high vibration level, a vibration alarm from 62-NT-501" at bounding box center [1377, 430] width 220 height 36
click at [1269, 418] on textarea "In case of a high vibration level, a vibration alarm from 62-NT-501" at bounding box center [1377, 430] width 220 height 36
click at [760, 461] on div at bounding box center [626, 315] width 1252 height 571
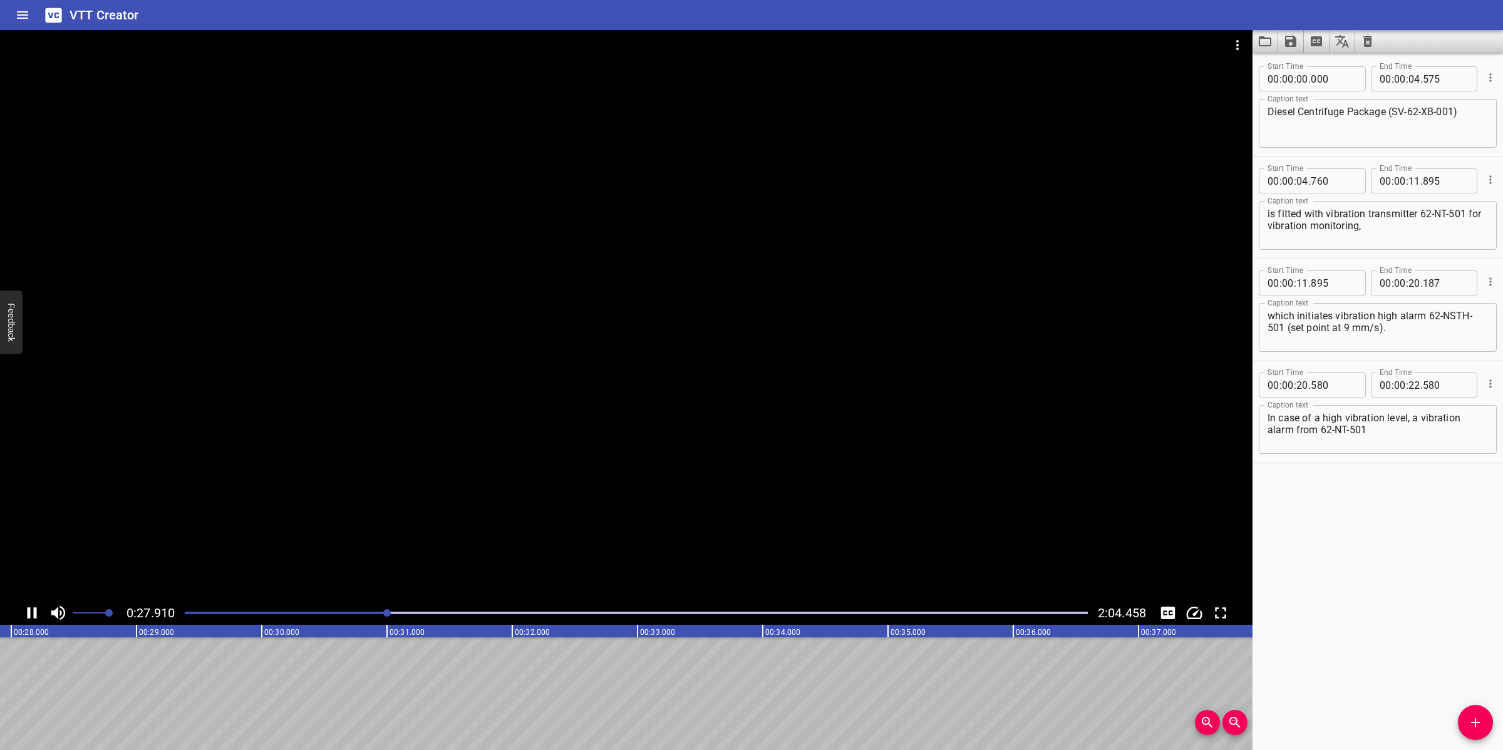
click at [634, 518] on div at bounding box center [626, 315] width 1252 height 571
click at [1438, 431] on textarea "In case of a high vibration level, a vibration alarm from 62-NT-501" at bounding box center [1377, 430] width 220 height 36
paste textarea "is generated"
click at [1407, 427] on textarea "In case of a high vibration level, a vibration alarm from 62-NT-501 is generated" at bounding box center [1377, 430] width 220 height 36
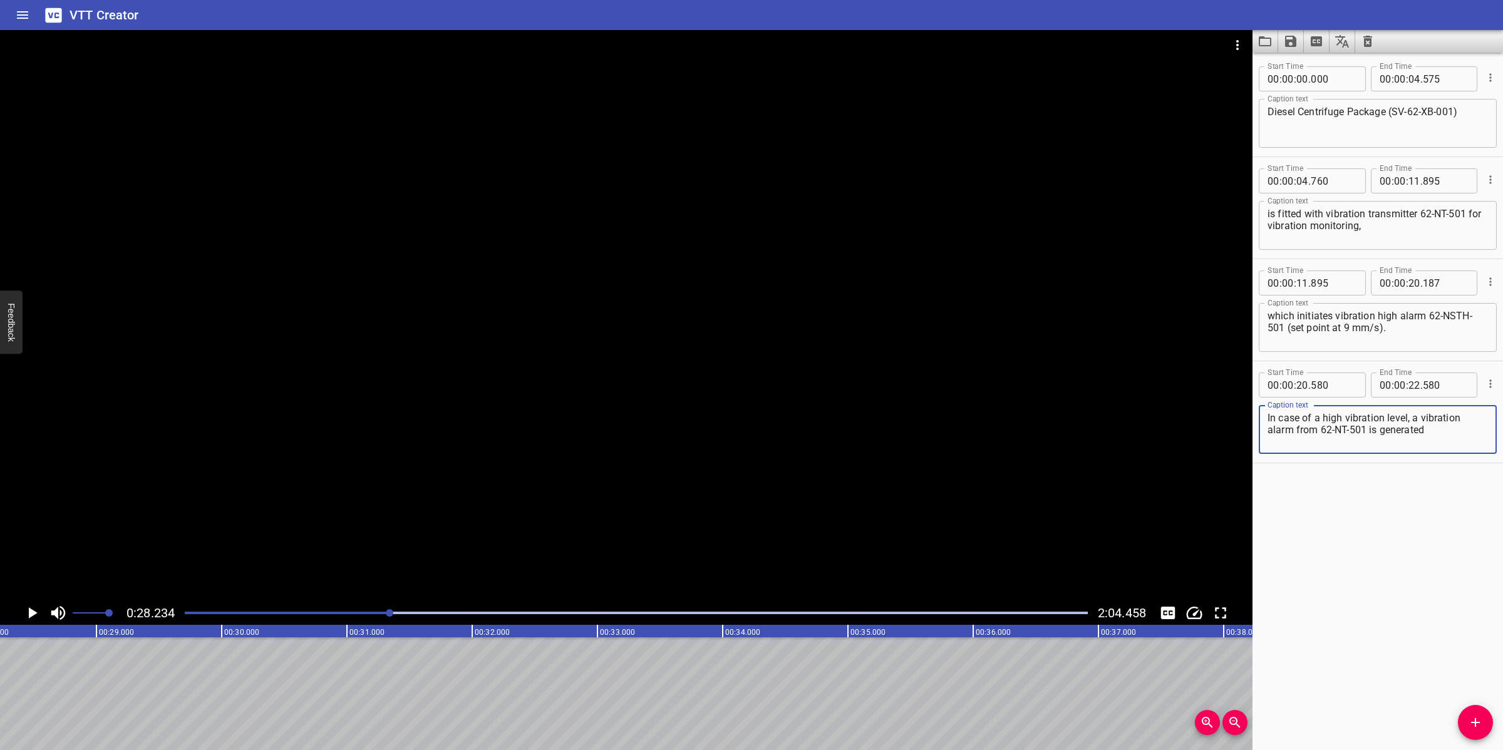
type textarea "In case of a high vibration level, a vibration alarm from 62-NT-501 is generated"
click at [1409, 388] on input "number" at bounding box center [1414, 385] width 12 height 25
type input "28"
type input "234"
click at [1468, 712] on button "Add Cue" at bounding box center [1475, 722] width 35 height 35
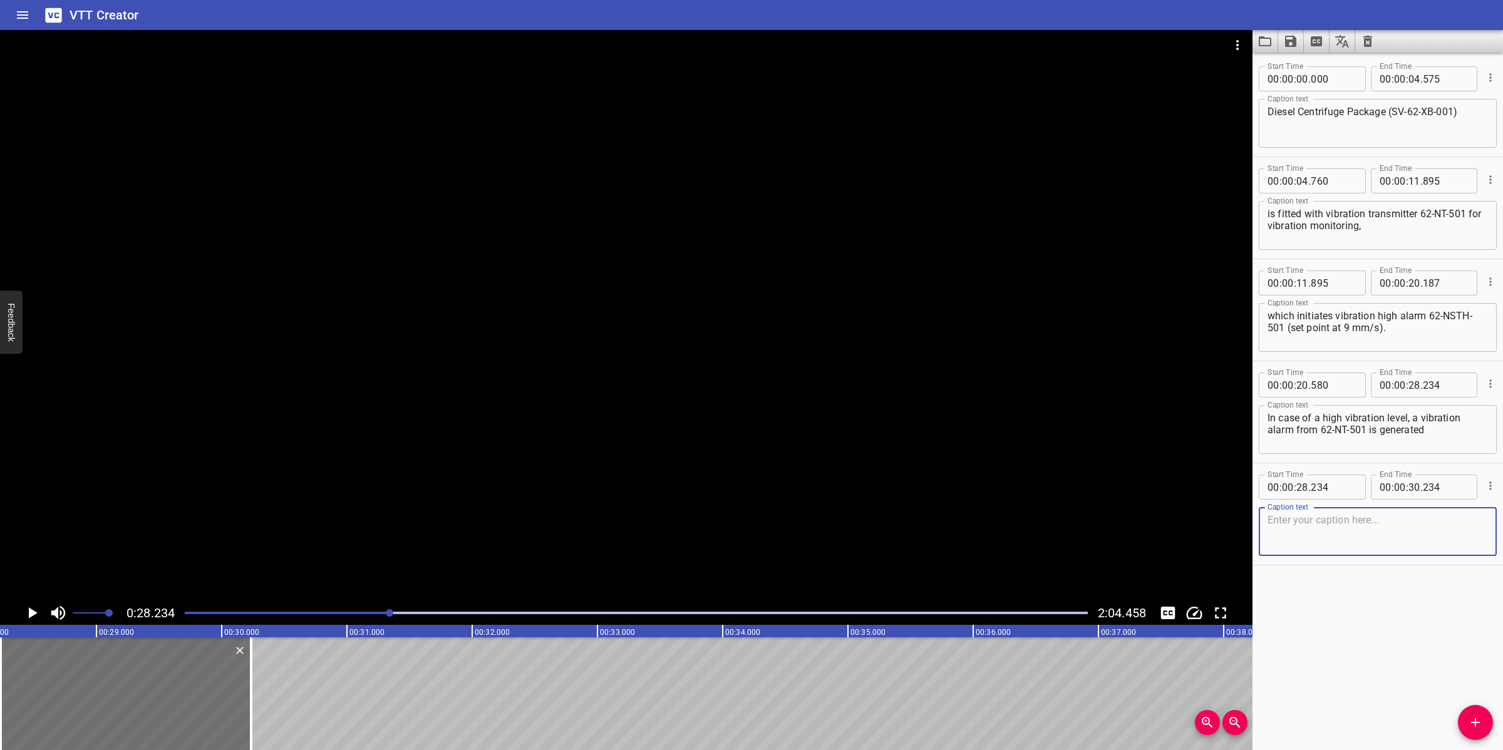
click at [1319, 545] on textarea at bounding box center [1377, 532] width 220 height 36
paste textarea "and the Diesel Centrifuge Motor SV-62-XB- 001-M01 is immediately shut off and t…"
click at [1334, 534] on textarea "and the Diesel Centrifuge Motor SV-62-XB- 001-M01 is immediately shut off and t…" at bounding box center [1377, 532] width 220 height 36
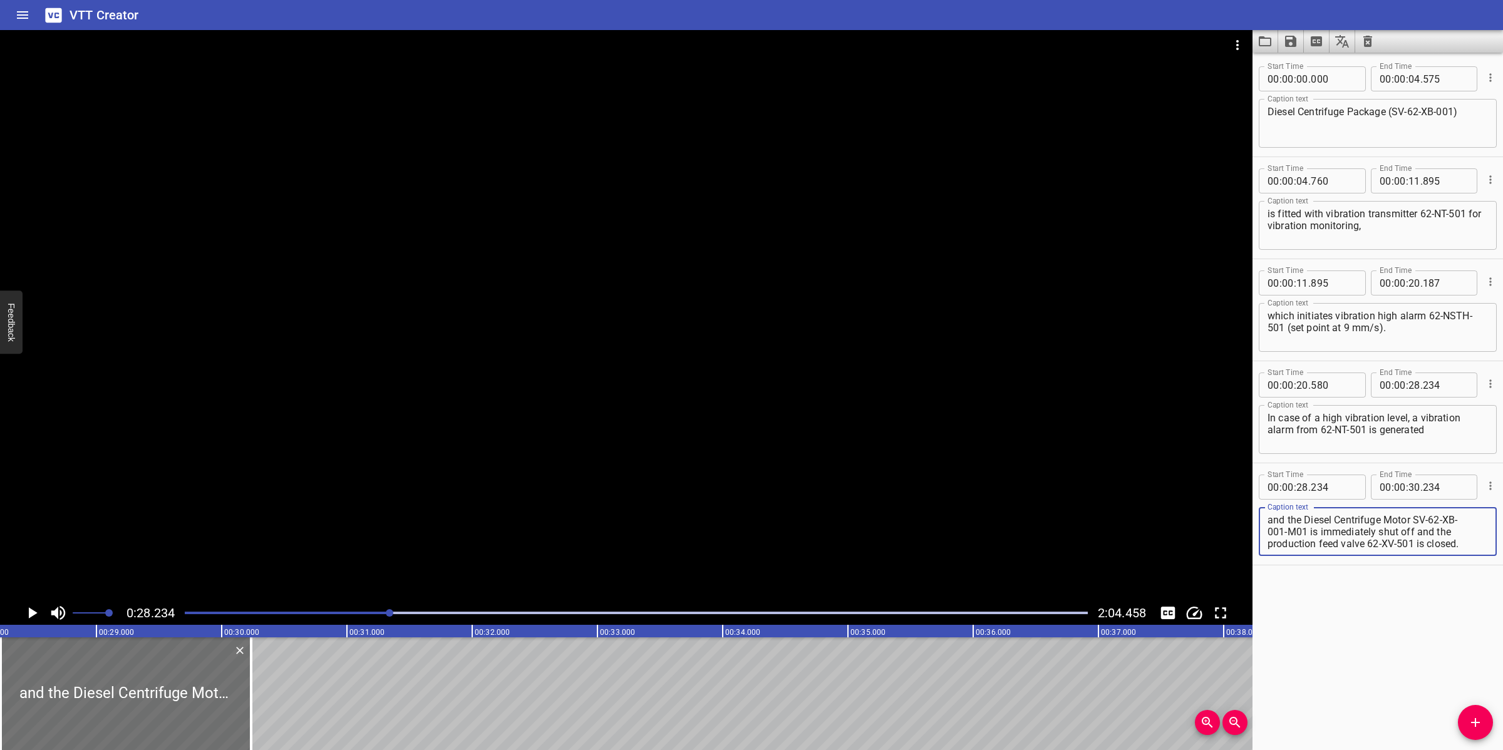
click at [1460, 518] on textarea "and the Diesel Centrifuge Motor SV-62-XB- 001-M01 is immediately shut off and t…" at bounding box center [1377, 532] width 220 height 36
click at [736, 511] on div at bounding box center [626, 315] width 1252 height 571
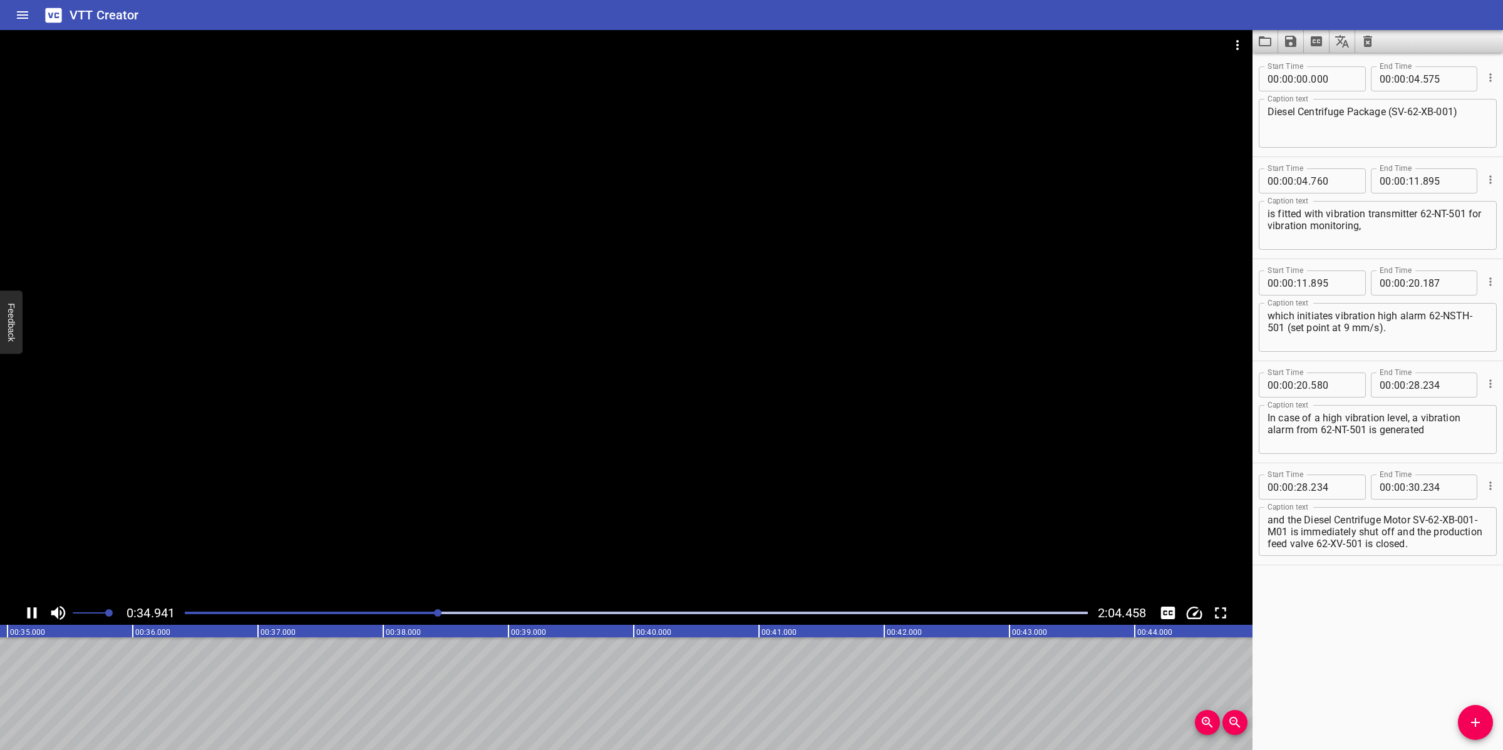
click at [348, 492] on div at bounding box center [626, 315] width 1252 height 571
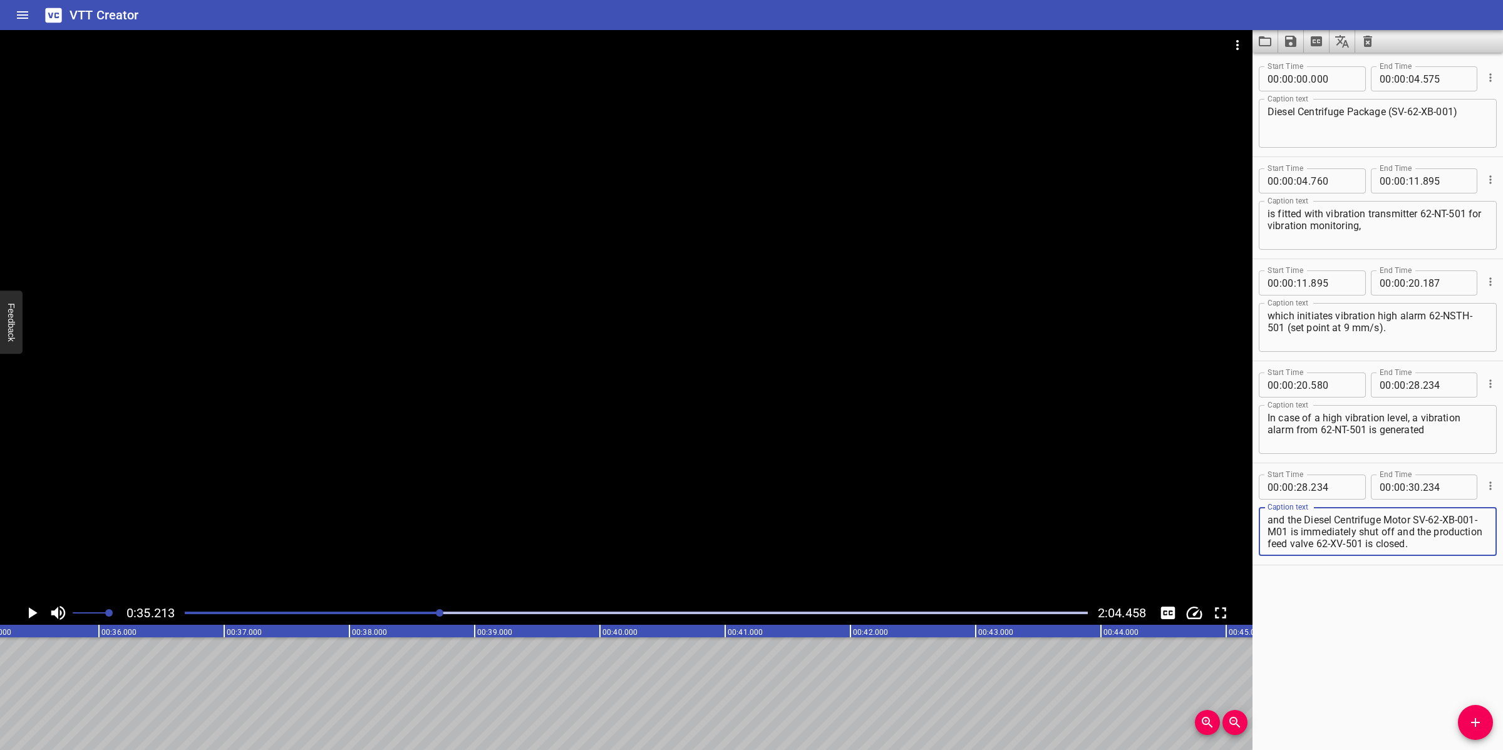
drag, startPoint x: 1309, startPoint y: 531, endPoint x: 1473, endPoint y: 549, distance: 164.4
click at [1473, 549] on div "and the Diesel Centrifuge Motor SV-62-XB-001-M01 is immediately shut off and th…" at bounding box center [1378, 531] width 238 height 49
type textarea "and the Diesel Centrifuge Motor SV-62-XB-001-M01"
click at [1409, 480] on input "number" at bounding box center [1414, 487] width 12 height 25
type input "35"
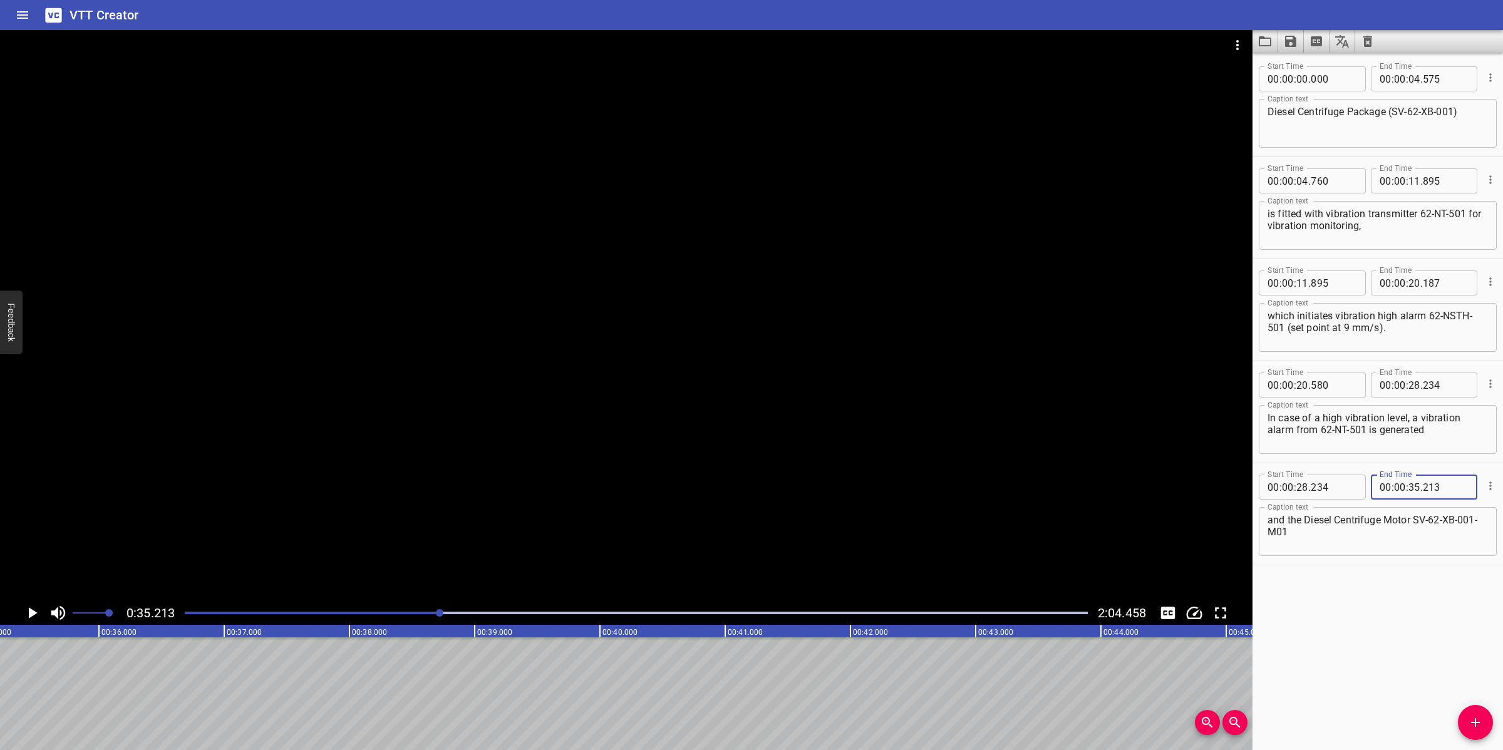
type input "213"
drag, startPoint x: 1478, startPoint y: 726, endPoint x: 1183, endPoint y: 711, distance: 295.3
click at [1476, 726] on icon "Add Cue" at bounding box center [1475, 722] width 15 height 15
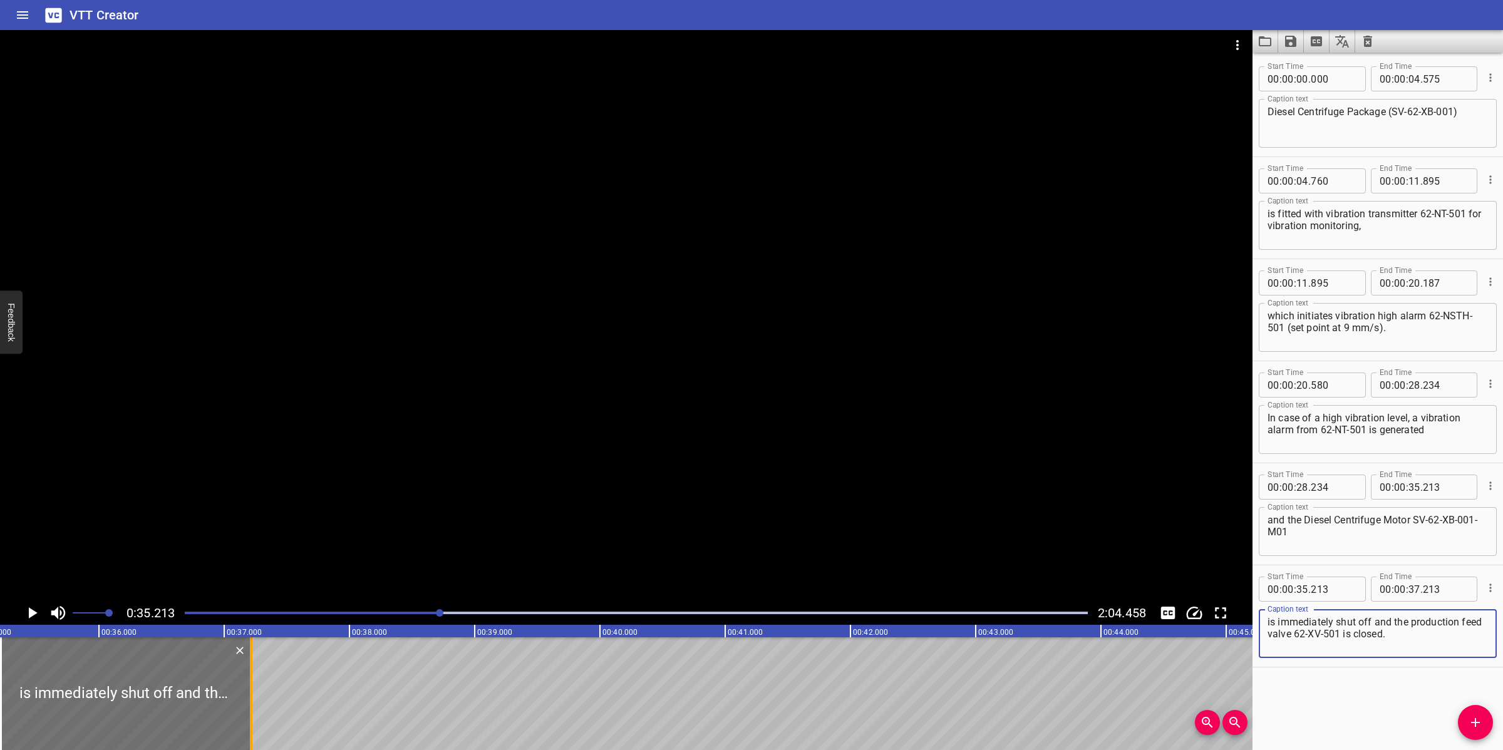
type textarea "is immediately shut off and the production feed valve 62-XV-501 is closed."
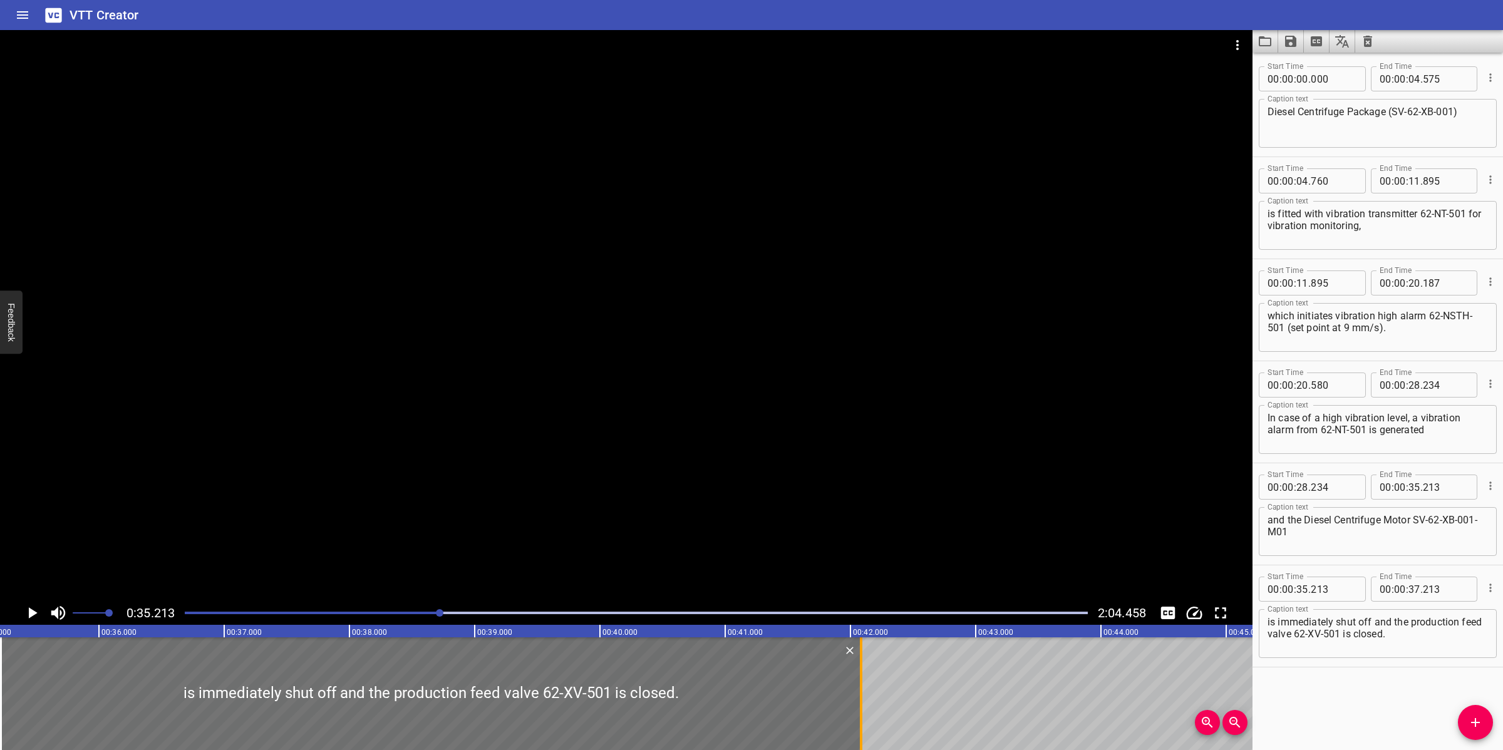
drag, startPoint x: 251, startPoint y: 683, endPoint x: 861, endPoint y: 682, distance: 609.9
click at [861, 682] on div at bounding box center [861, 693] width 3 height 113
type input "42"
type input "083"
click at [798, 539] on div at bounding box center [626, 315] width 1252 height 571
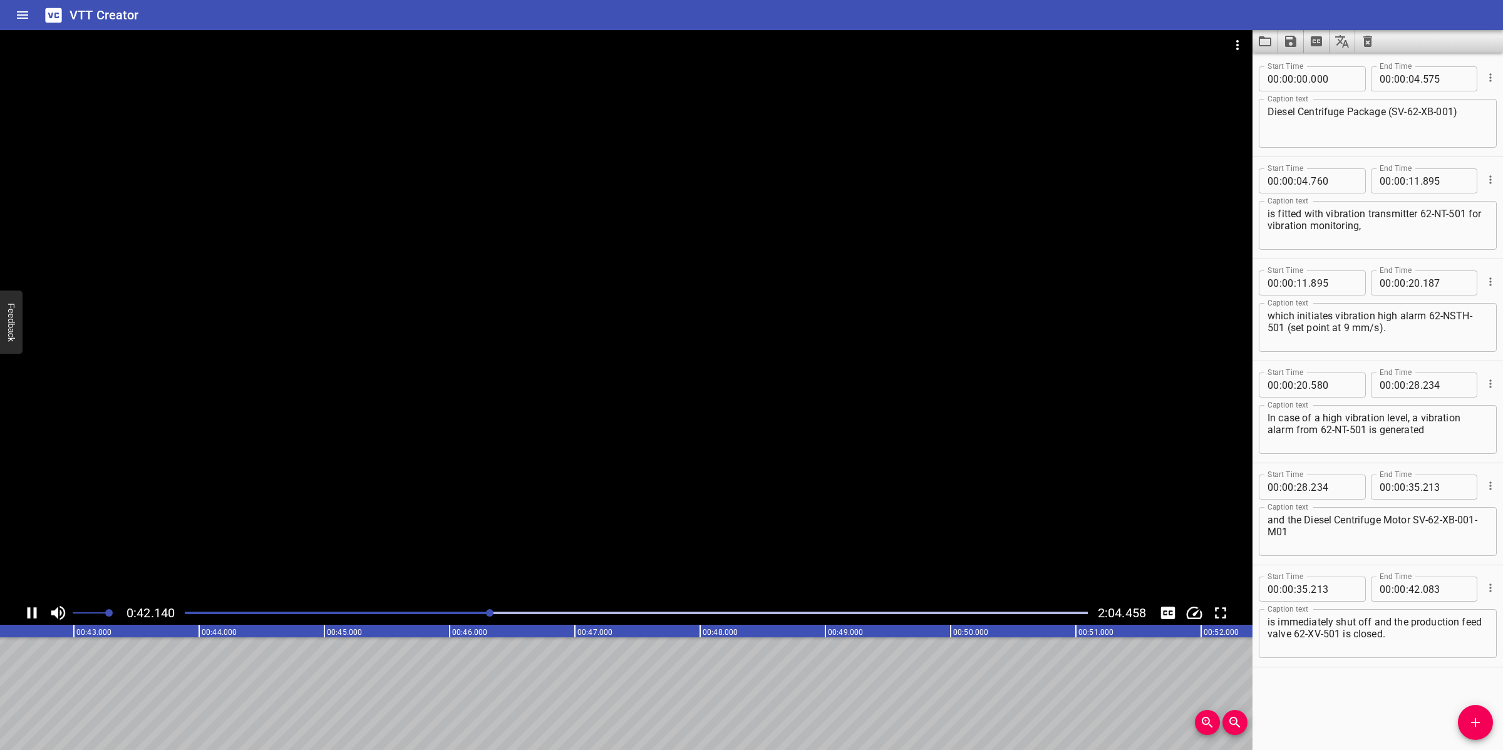
click at [730, 493] on div at bounding box center [626, 315] width 1252 height 571
click at [1473, 736] on button "Add Cue" at bounding box center [1475, 722] width 35 height 35
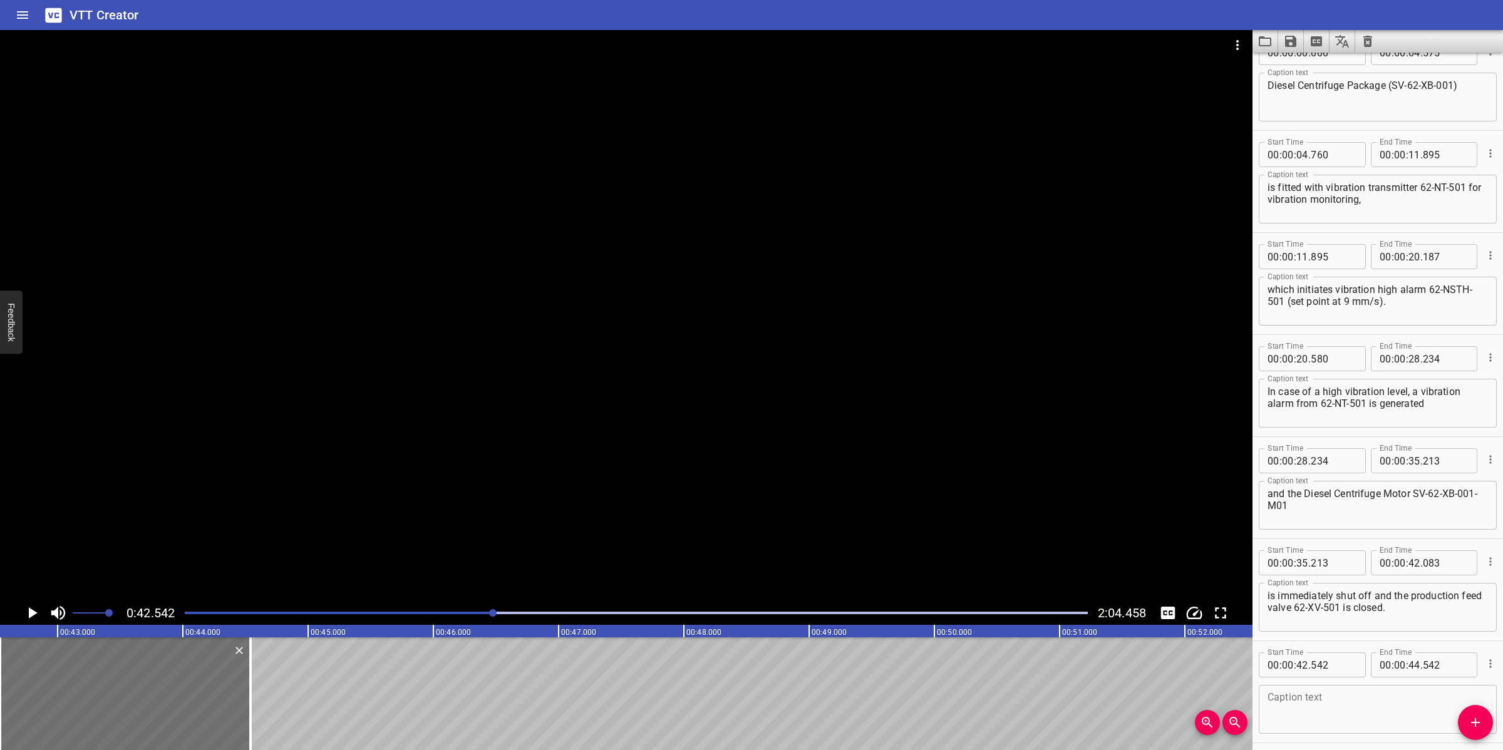
scroll to position [74, 0]
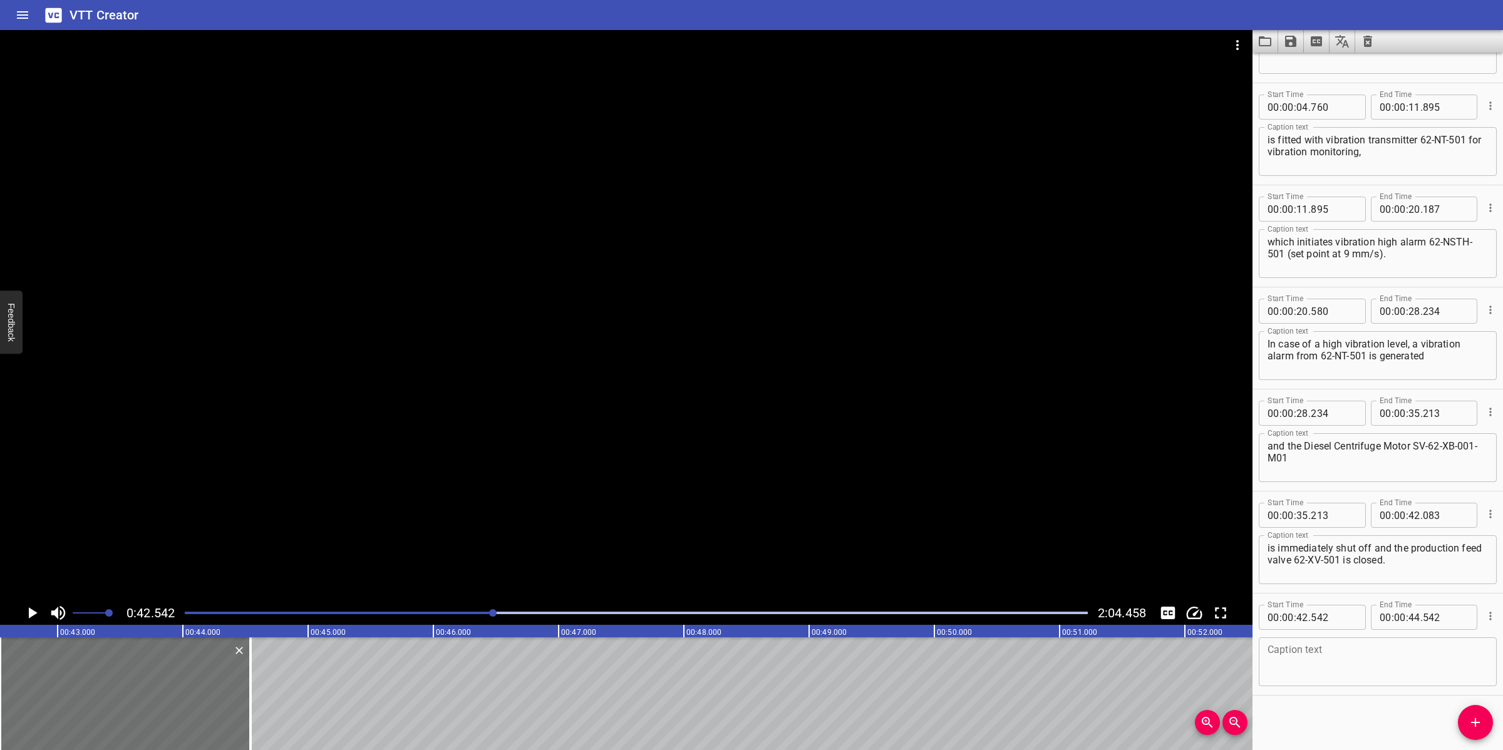
click at [1339, 671] on textarea at bounding box center [1377, 662] width 220 height 36
paste textarea "After a few seconds, additional water is added into the bowl via 62-XY-544.​"
click at [1403, 650] on textarea "After a few seconds, additional water is added into the bowl via 62-XY-544.​" at bounding box center [1377, 662] width 220 height 36
type textarea "After a few seconds, additional water is added into the bowl via 62-XY-544.​"
click at [795, 457] on div at bounding box center [626, 315] width 1252 height 571
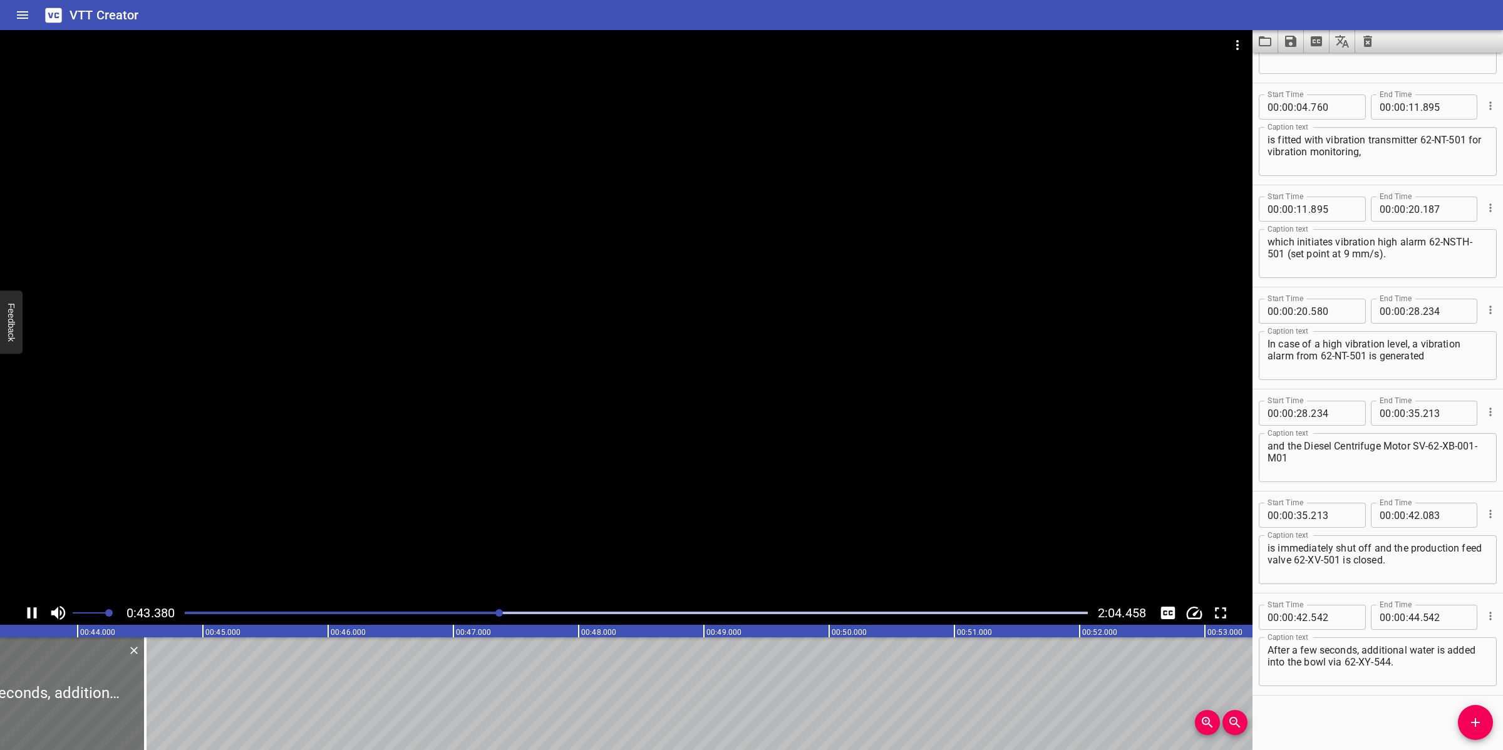
click at [537, 476] on div at bounding box center [626, 315] width 1252 height 571
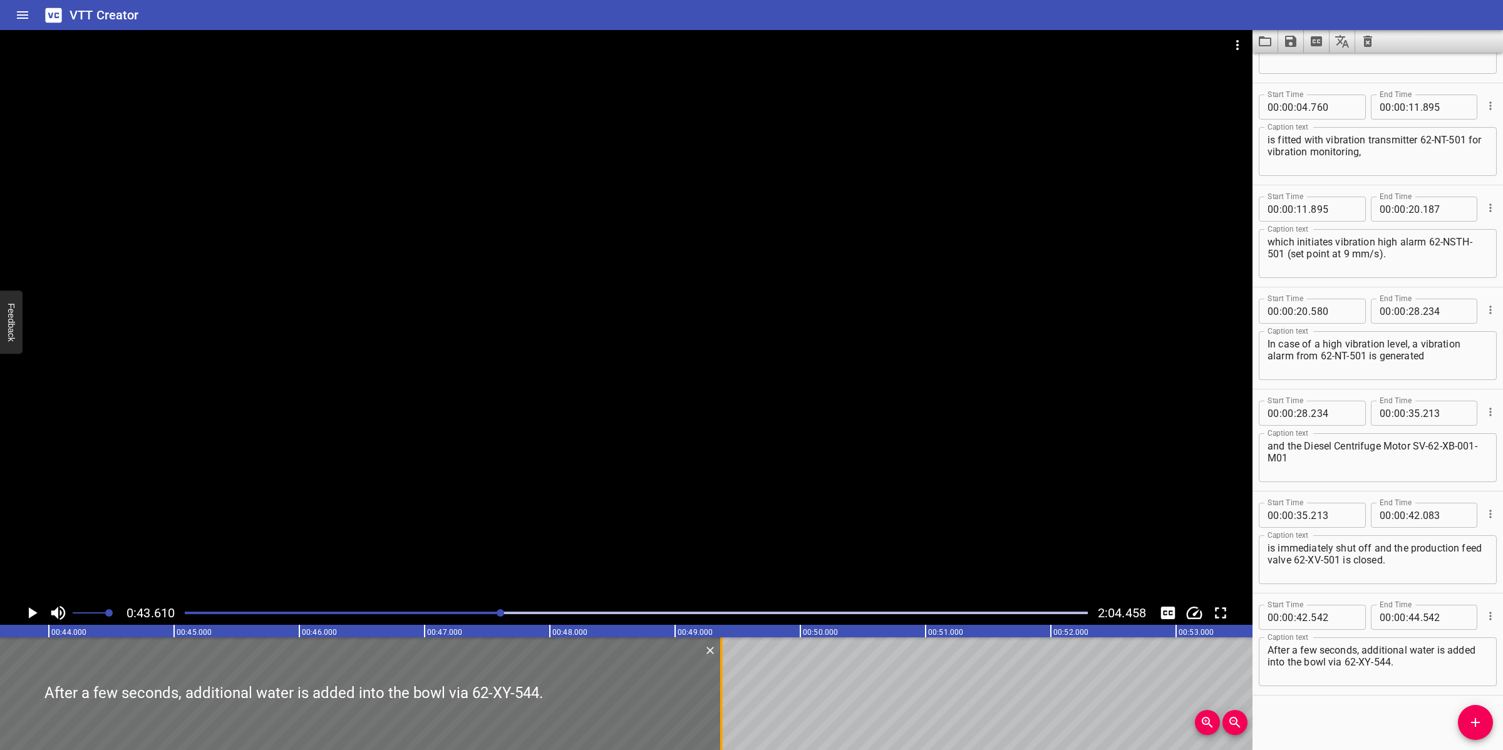
drag, startPoint x: 116, startPoint y: 673, endPoint x: 723, endPoint y: 651, distance: 607.1
click at [723, 651] on div at bounding box center [721, 693] width 3 height 113
type input "49"
type input "387"
click at [838, 455] on div at bounding box center [626, 315] width 1252 height 571
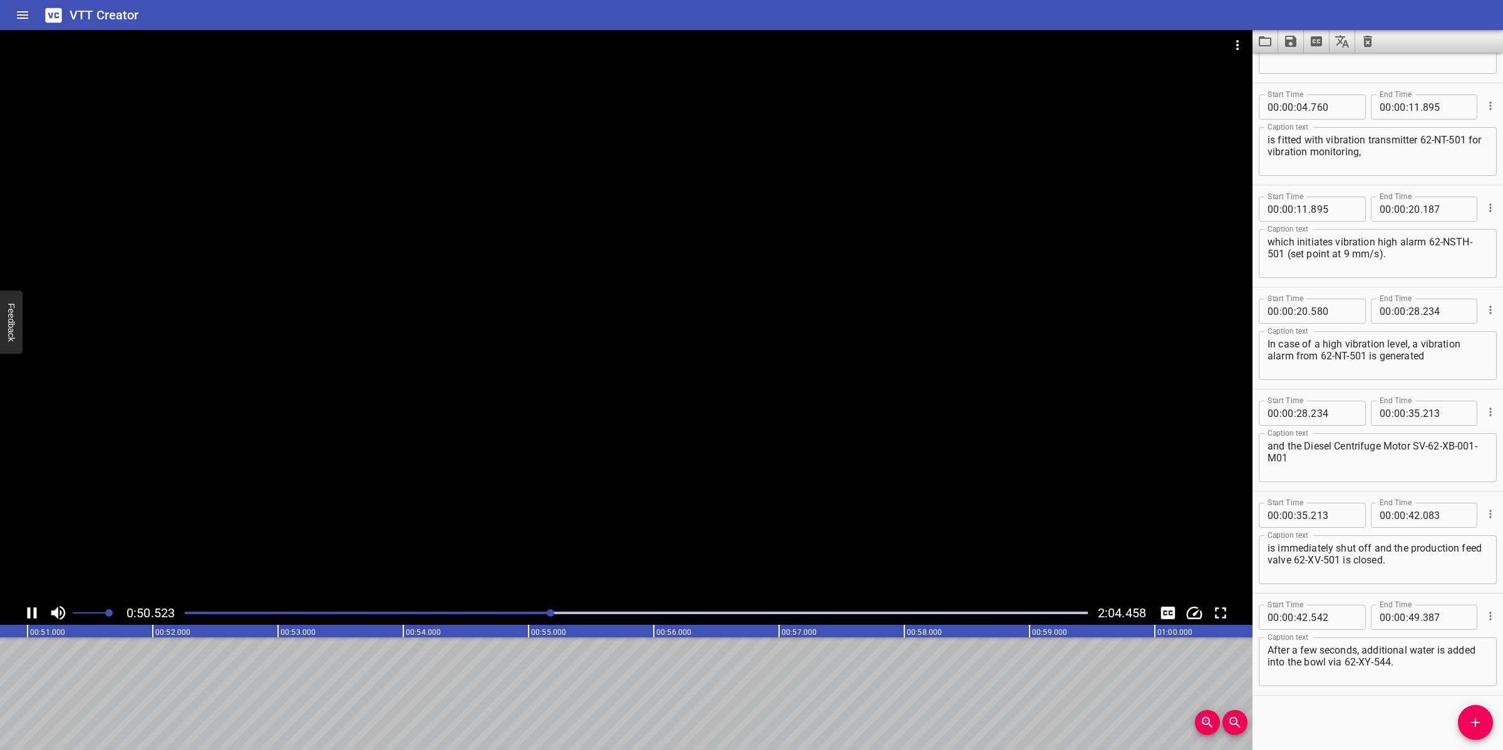
click at [555, 580] on div at bounding box center [626, 315] width 1252 height 571
click at [525, 608] on div at bounding box center [636, 613] width 918 height 18
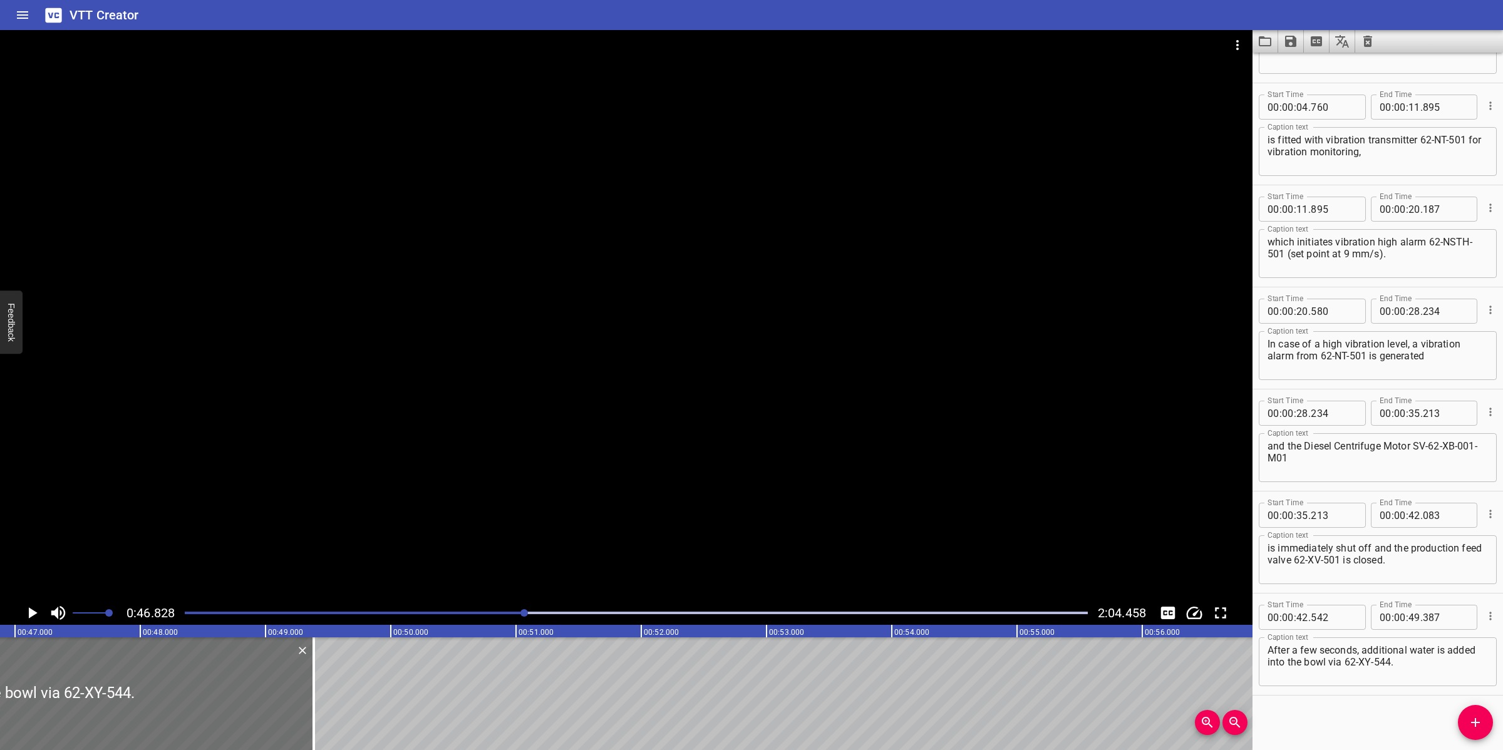
scroll to position [0, 5864]
drag, startPoint x: 1465, startPoint y: 730, endPoint x: 811, endPoint y: 730, distance: 654.3
click at [1455, 730] on div "Start Time 00 : 00 : 00 . 000 Start Time End Time 00 : 00 : 04 . 575 End Time C…" at bounding box center [1377, 402] width 250 height 698
click at [599, 533] on div at bounding box center [626, 315] width 1252 height 571
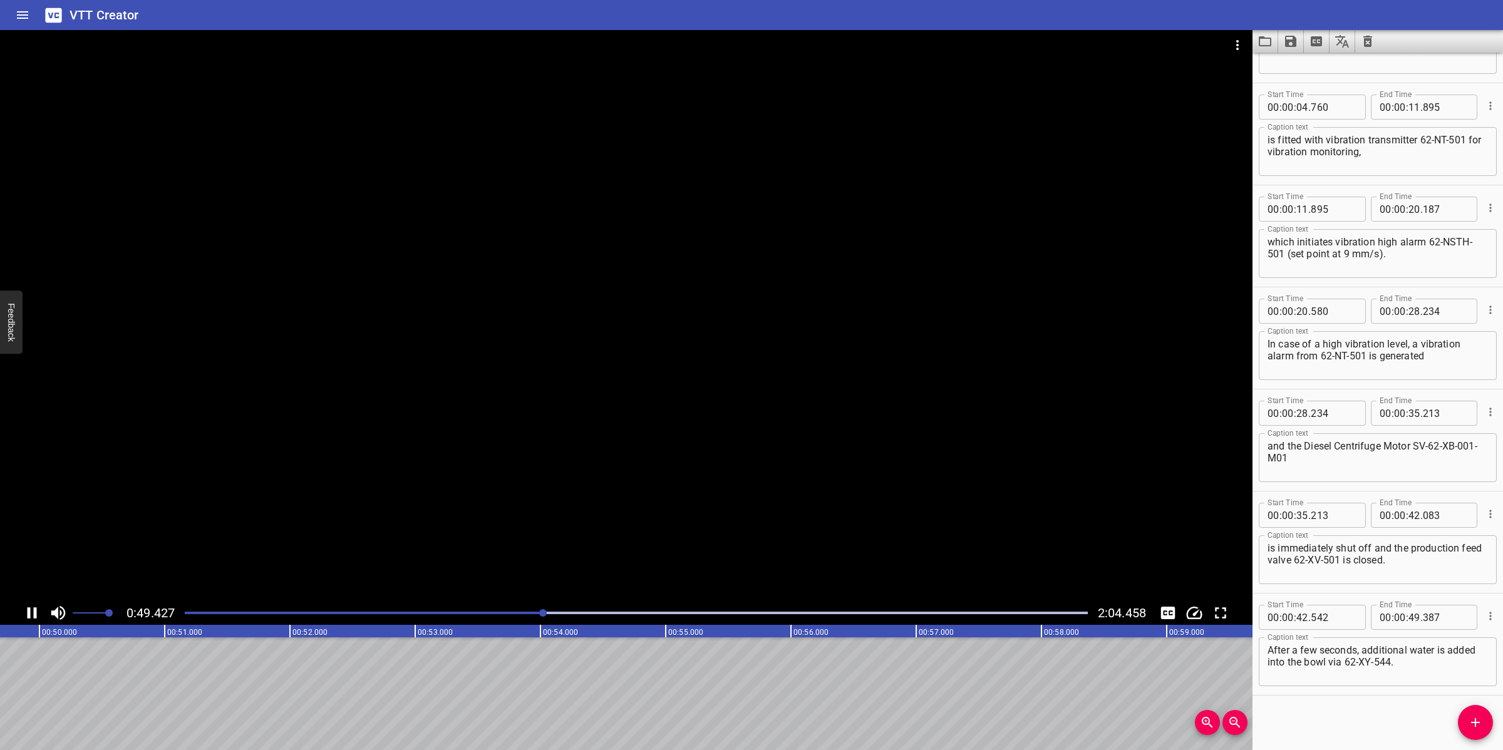
drag, startPoint x: 612, startPoint y: 506, endPoint x: 619, endPoint y: 502, distance: 7.6
click at [614, 505] on div at bounding box center [626, 315] width 1252 height 571
click at [1465, 721] on span "Add Cue" at bounding box center [1475, 722] width 35 height 15
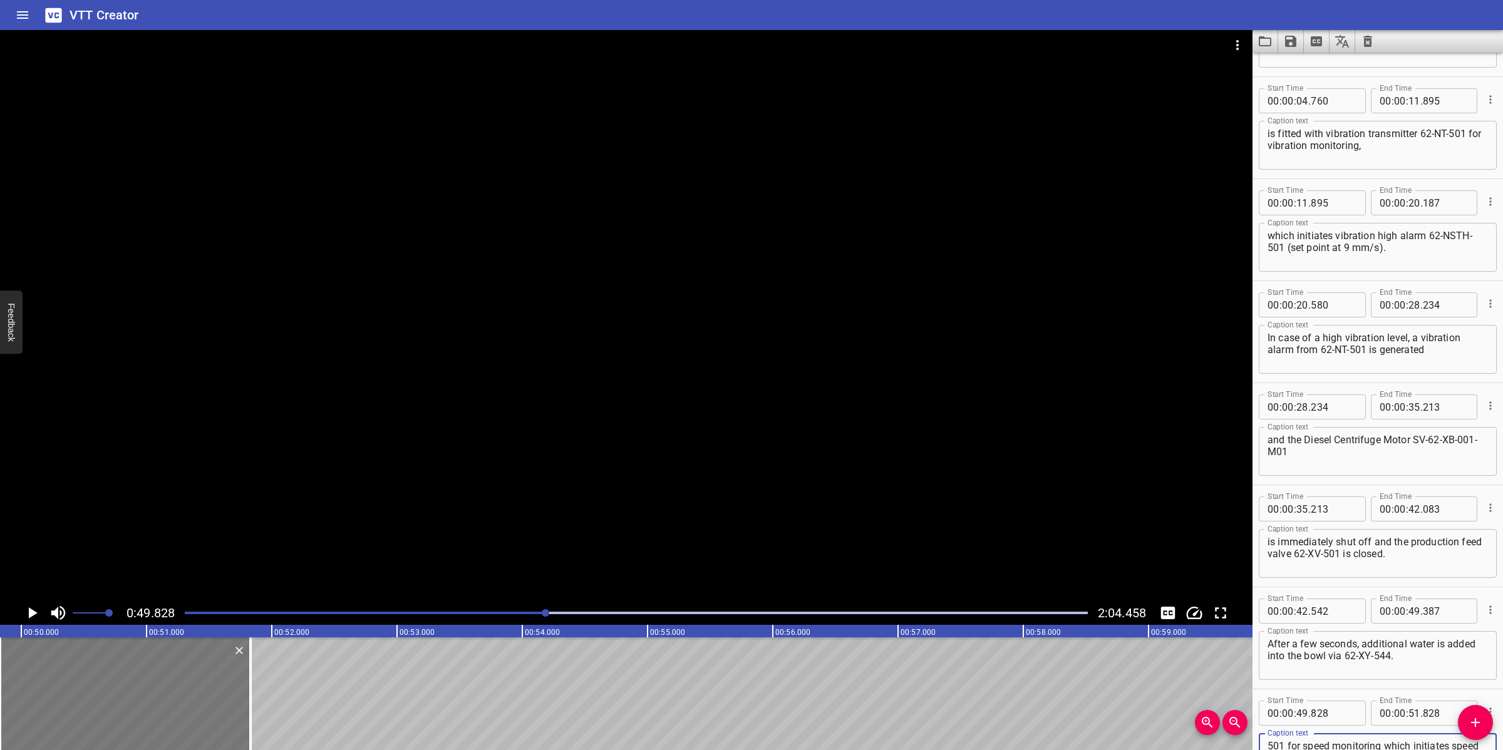
scroll to position [104, 0]
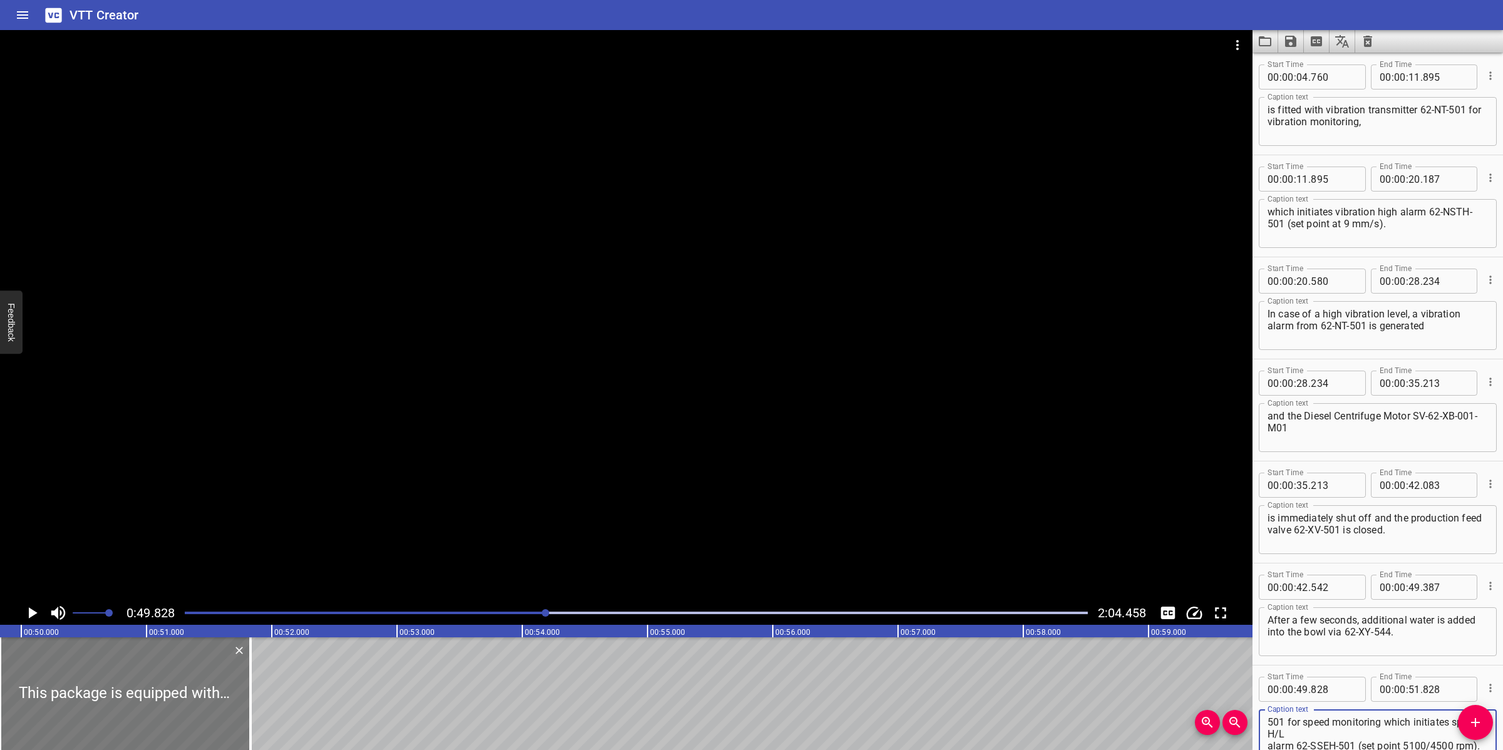
type textarea "This package is equipped with speed element 62-SE- 501 for speed monitoring whi…"
drag, startPoint x: 107, startPoint y: 708, endPoint x: 129, endPoint y: 700, distance: 23.2
click at [119, 700] on div at bounding box center [140, 693] width 250 height 113
type input "963"
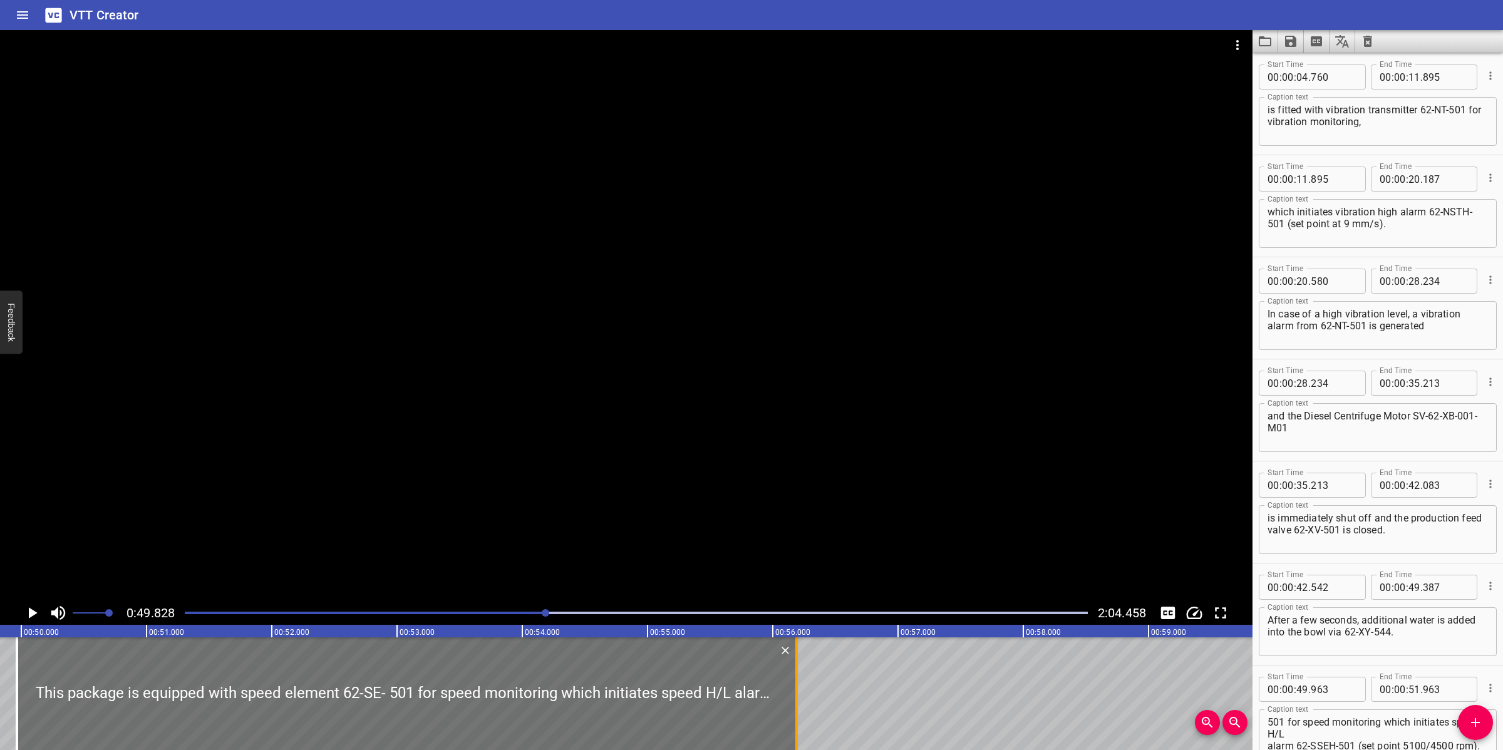
drag, startPoint x: 268, startPoint y: 673, endPoint x: 797, endPoint y: 674, distance: 529.1
click at [797, 674] on div at bounding box center [796, 693] width 13 height 113
type input "56"
type input "188"
click at [750, 508] on div at bounding box center [626, 315] width 1252 height 571
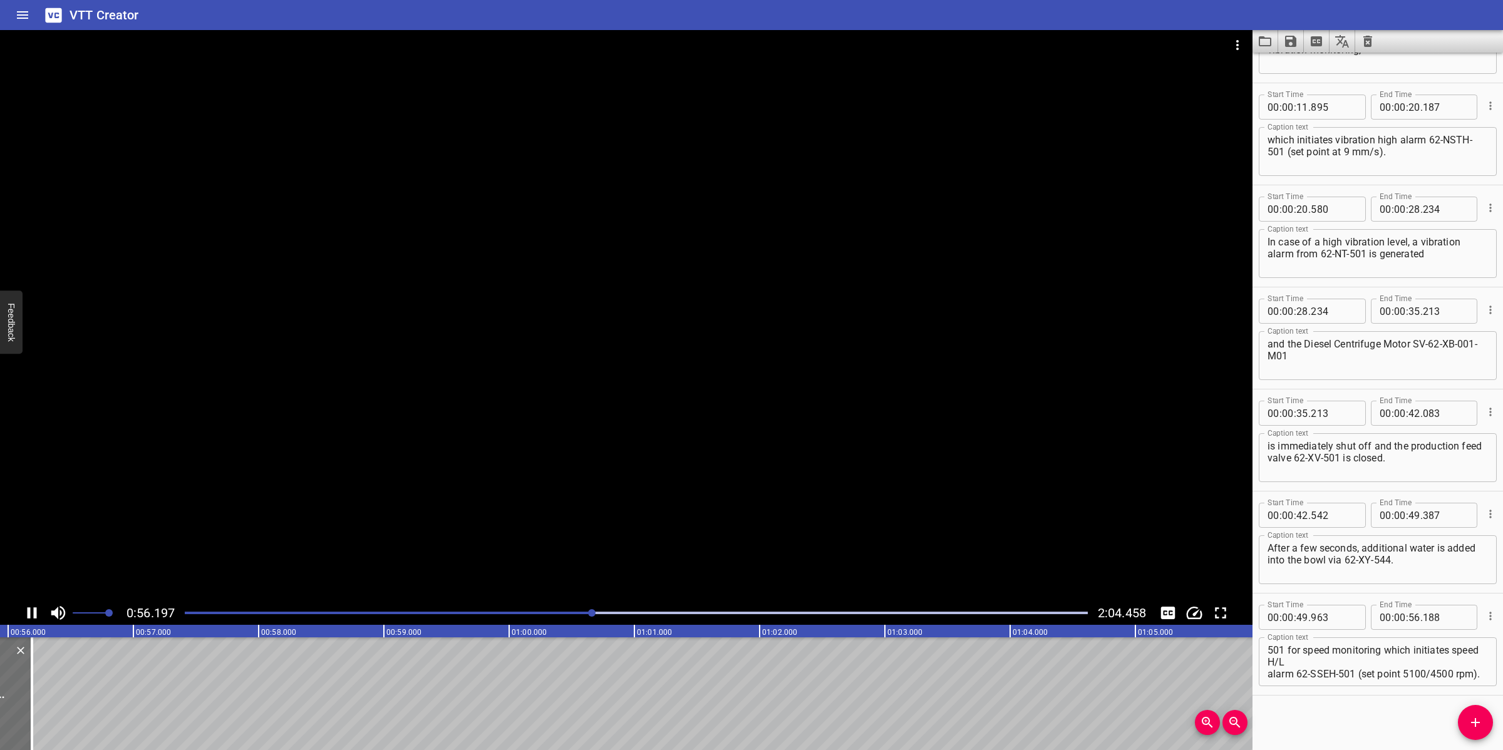
scroll to position [0, 7049]
click at [562, 505] on div at bounding box center [626, 315] width 1252 height 571
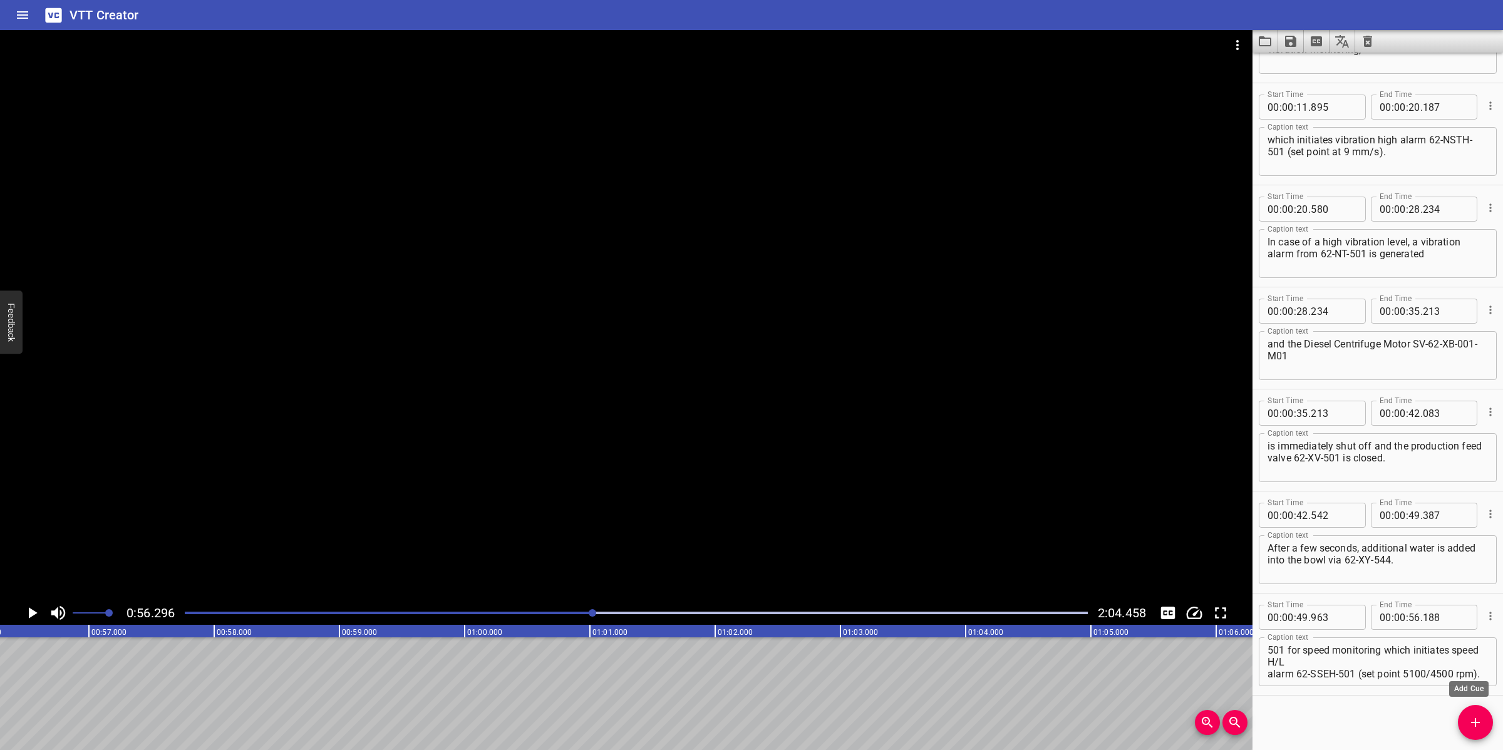
click at [1471, 728] on icon "Add Cue" at bounding box center [1475, 722] width 15 height 15
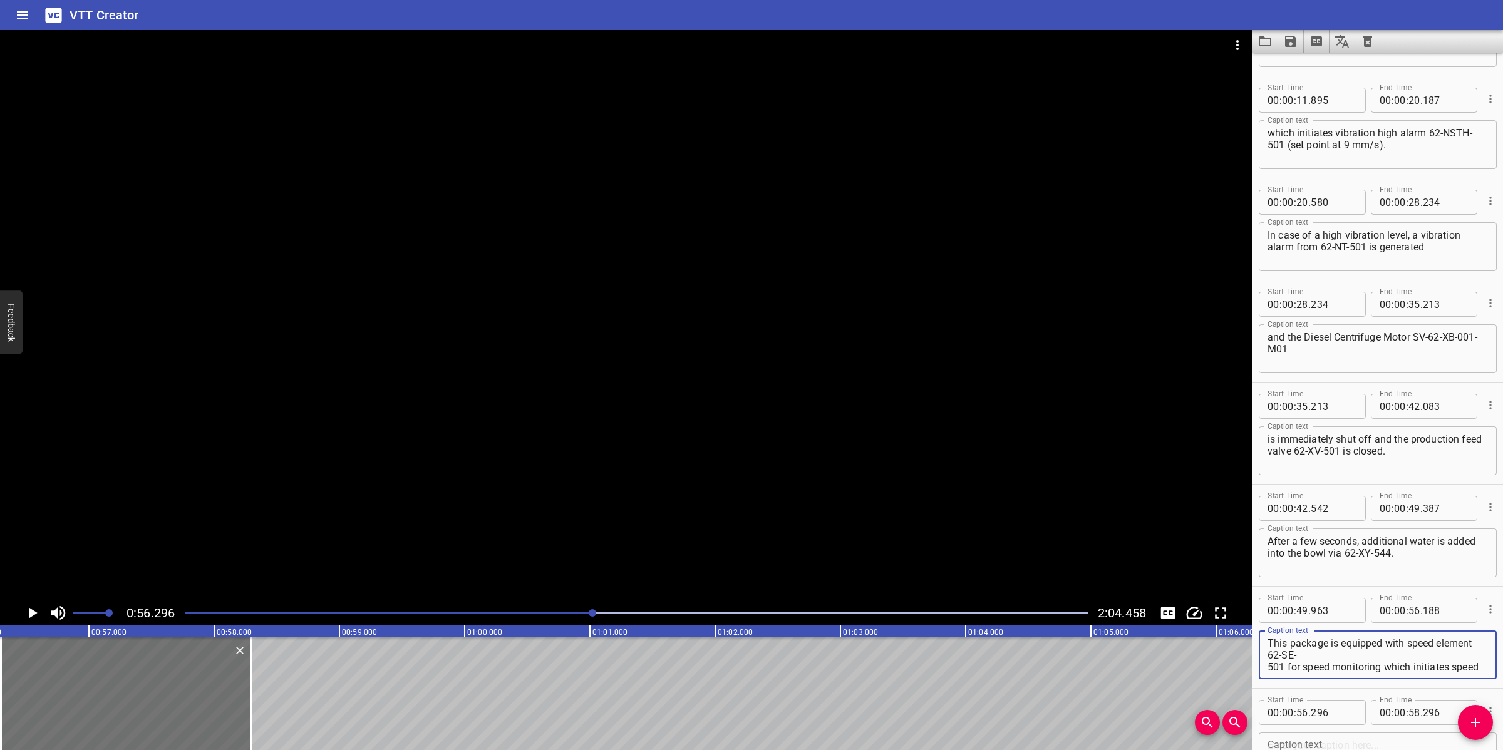
scroll to position [35, 0]
drag, startPoint x: 1384, startPoint y: 664, endPoint x: 1409, endPoint y: 709, distance: 51.0
click at [1409, 709] on div "Start Time 00 : 00 : 00 . 000 Start Time End Time 00 : 00 : 04 . 575 End Time C…" at bounding box center [1377, 331] width 250 height 919
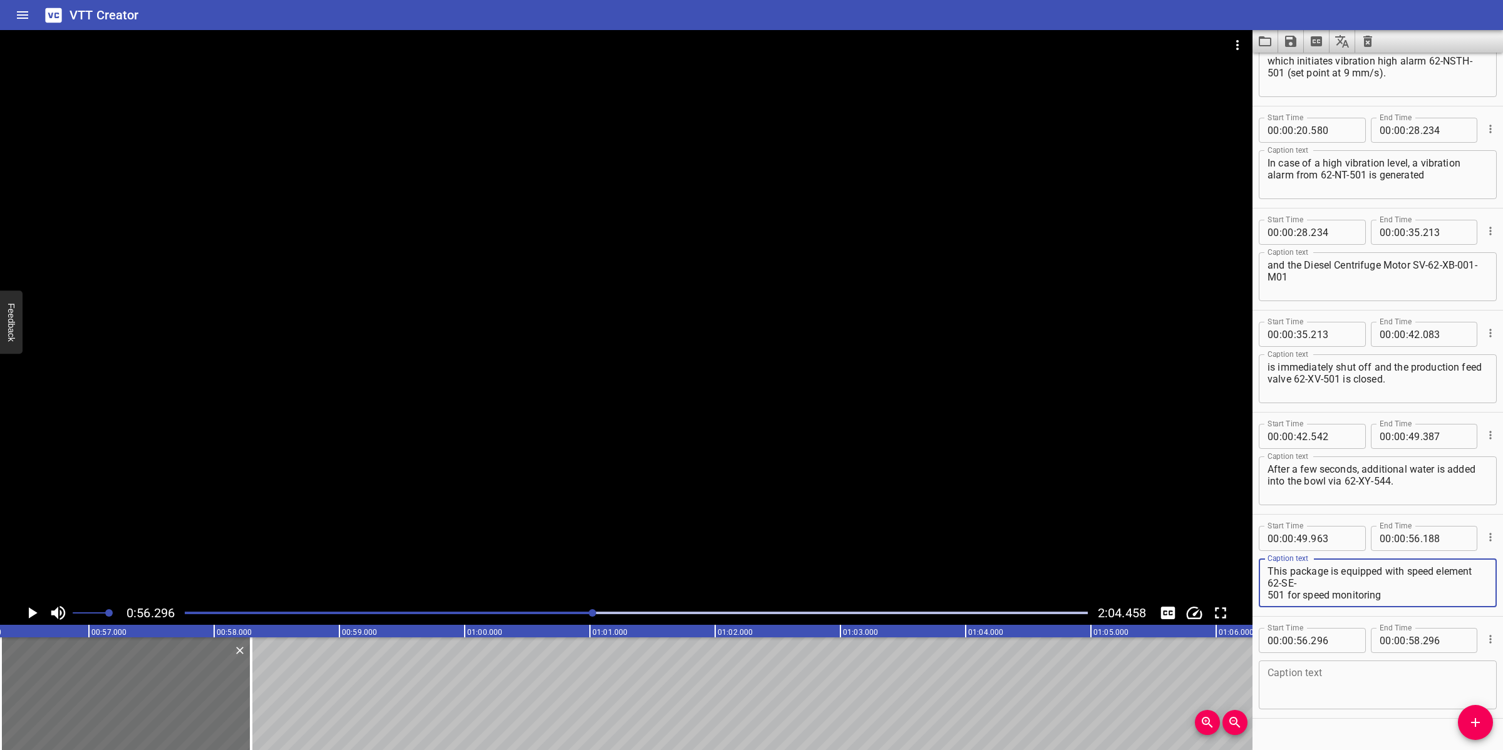
scroll to position [261, 0]
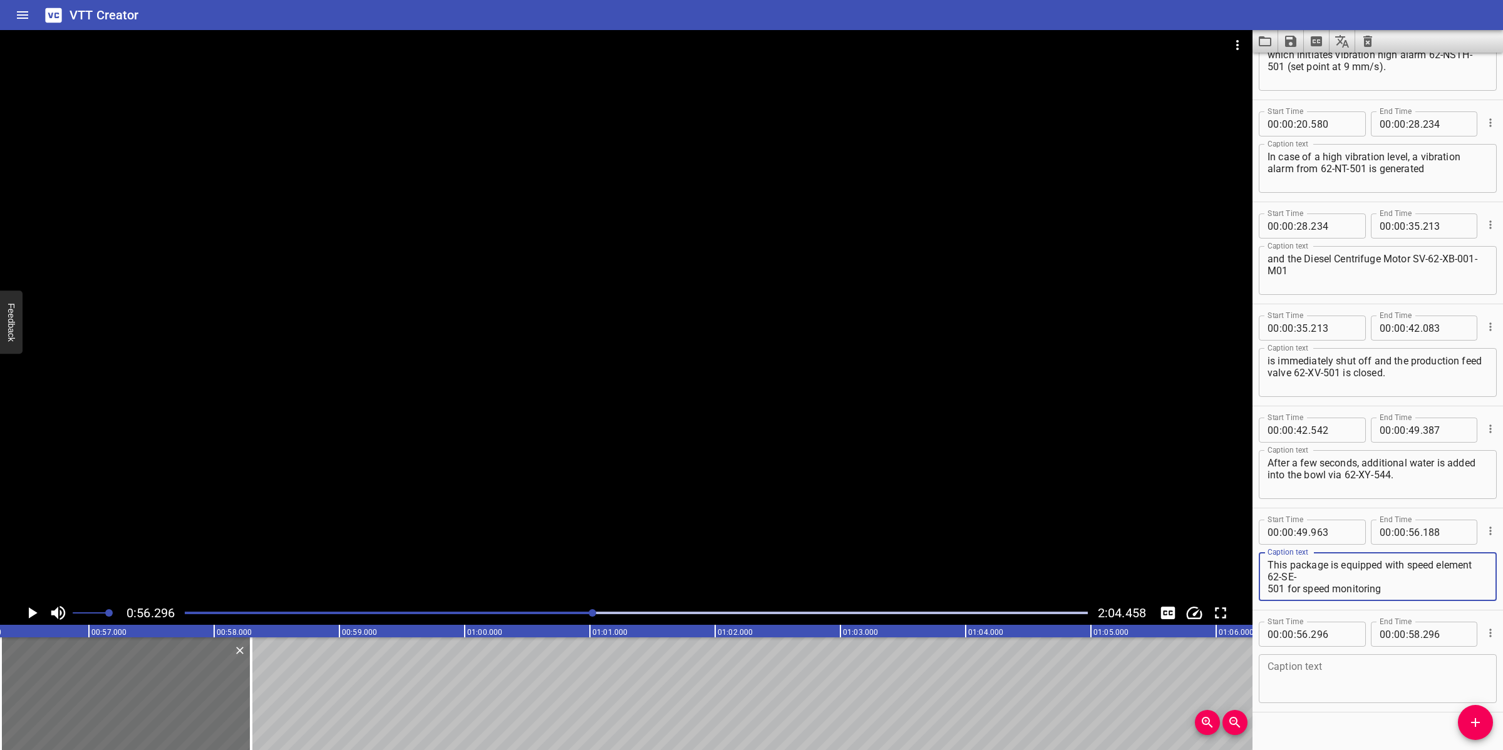
type textarea "This package is equipped with speed element 62-SE- 501 for speed monitoring"
click at [1360, 665] on textarea at bounding box center [1377, 679] width 220 height 36
paste textarea "which initiates speed H/L alarm 62-SSEH-501 (set point 5100/4500 rpm)."
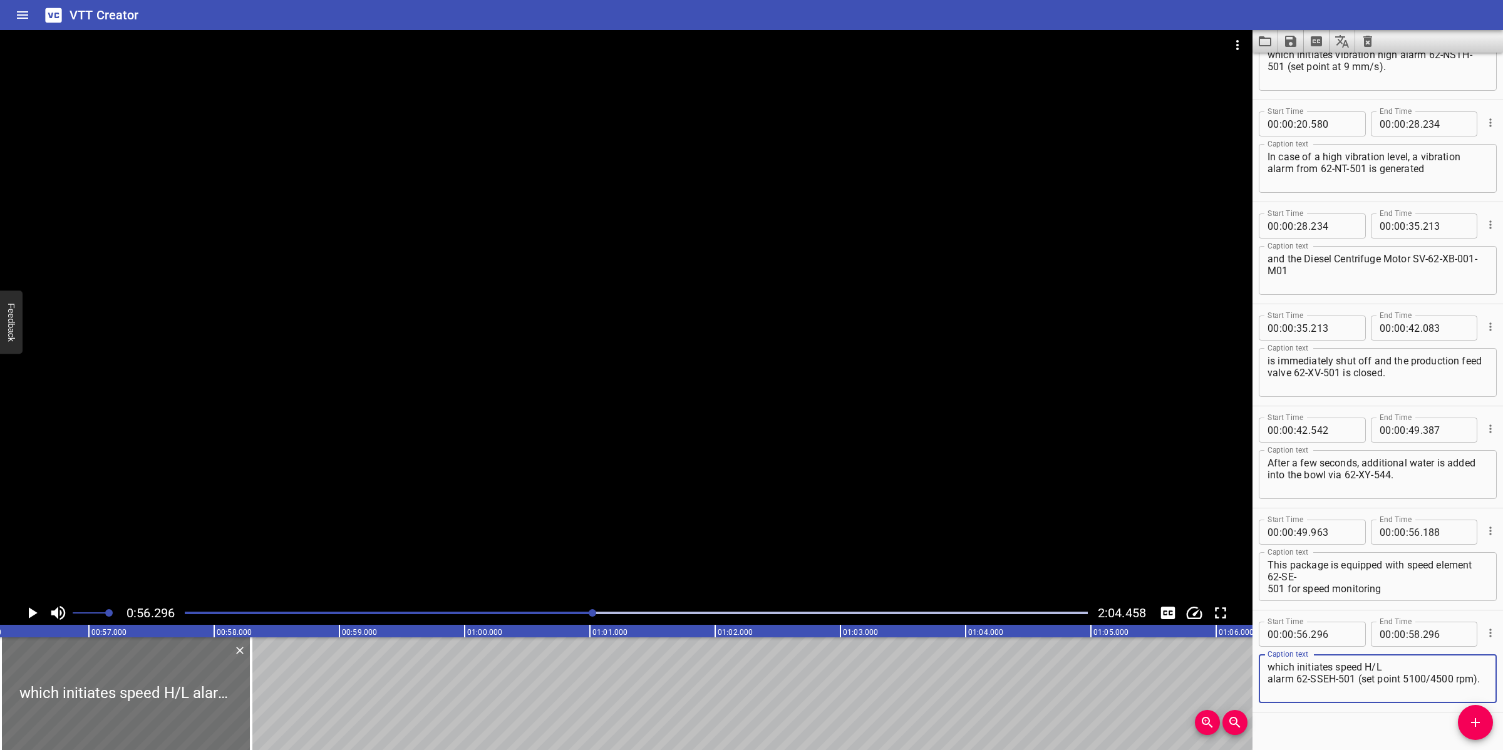
type textarea "which initiates speed H/L alarm 62-SSEH-501 (set point 5100/4500 rpm)."
click at [1332, 573] on textarea "This package is equipped with speed element 62-SE- 501 for speed monitoring" at bounding box center [1377, 577] width 220 height 36
type textarea "This package is equipped with speed element 62-SE-501 for speed monitoring"
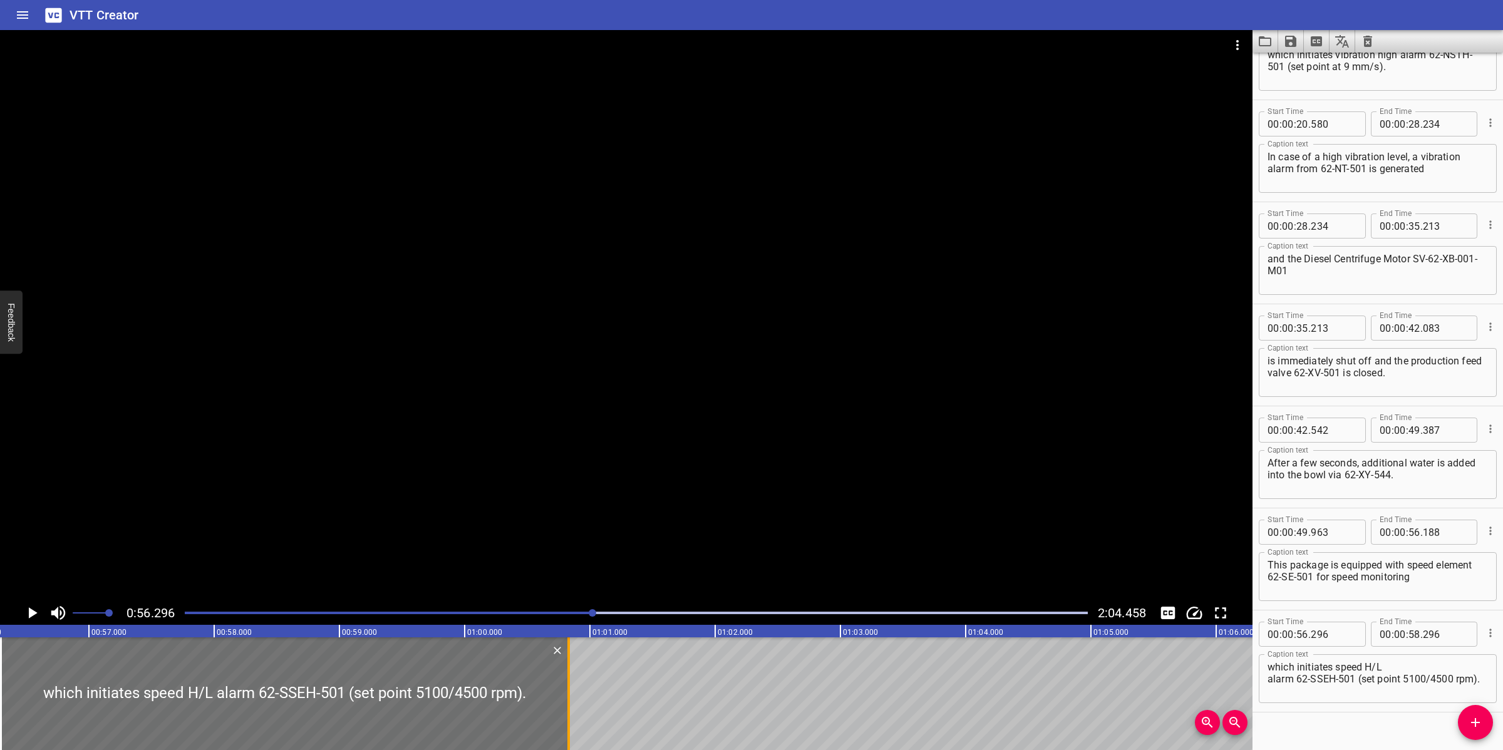
drag, startPoint x: 251, startPoint y: 675, endPoint x: 569, endPoint y: 672, distance: 317.5
click at [569, 672] on div at bounding box center [568, 693] width 3 height 113
type input "01"
type input "00"
type input "831"
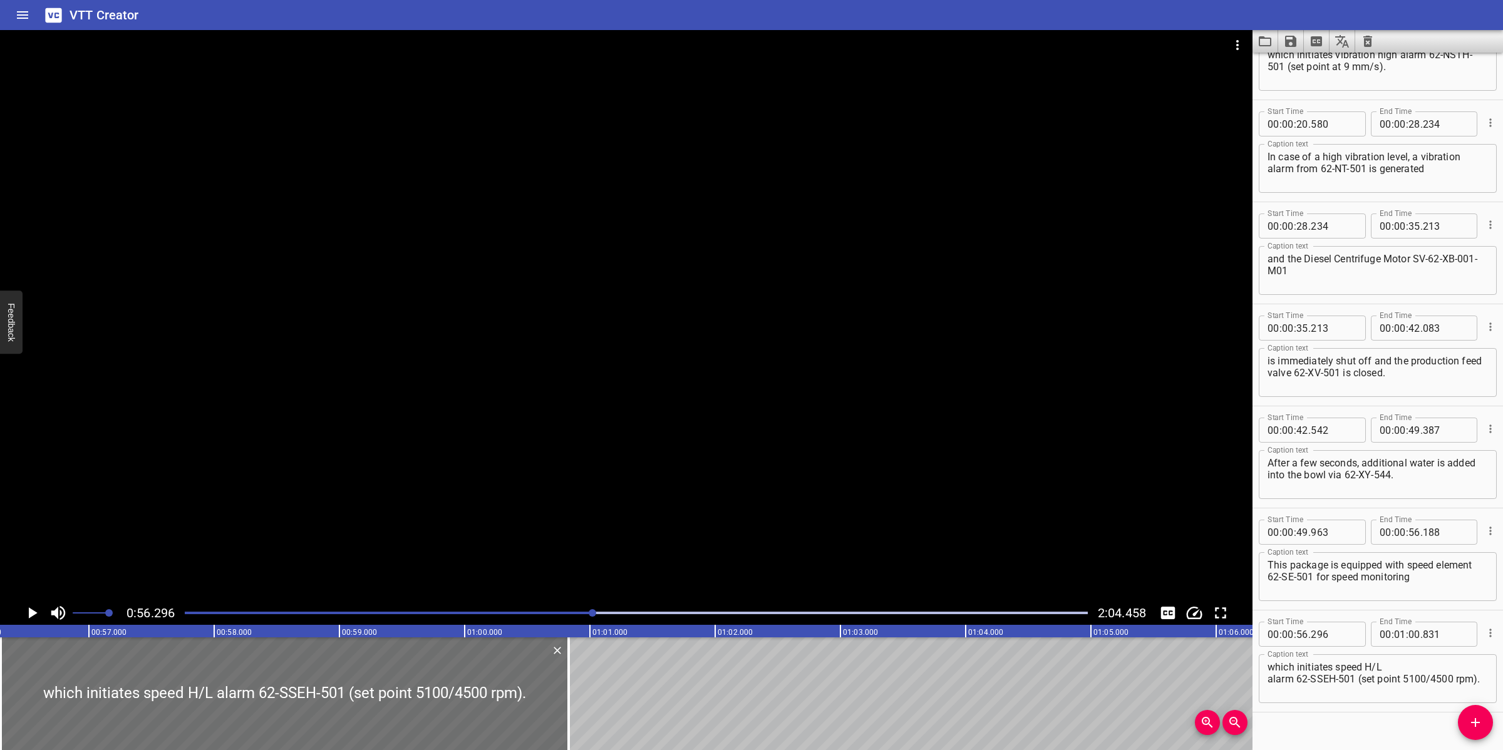
click at [1399, 667] on textarea "which initiates speed H/L alarm 62-SSEH-501 (set point 5100/4500 rpm)." at bounding box center [1377, 679] width 220 height 36
type textarea "which initiates speed H/L alarm 62-SSEH-501 (set point 5100/4500 rpm)."
drag, startPoint x: 743, startPoint y: 432, endPoint x: 728, endPoint y: 439, distance: 16.0
click at [742, 433] on div at bounding box center [626, 315] width 1252 height 571
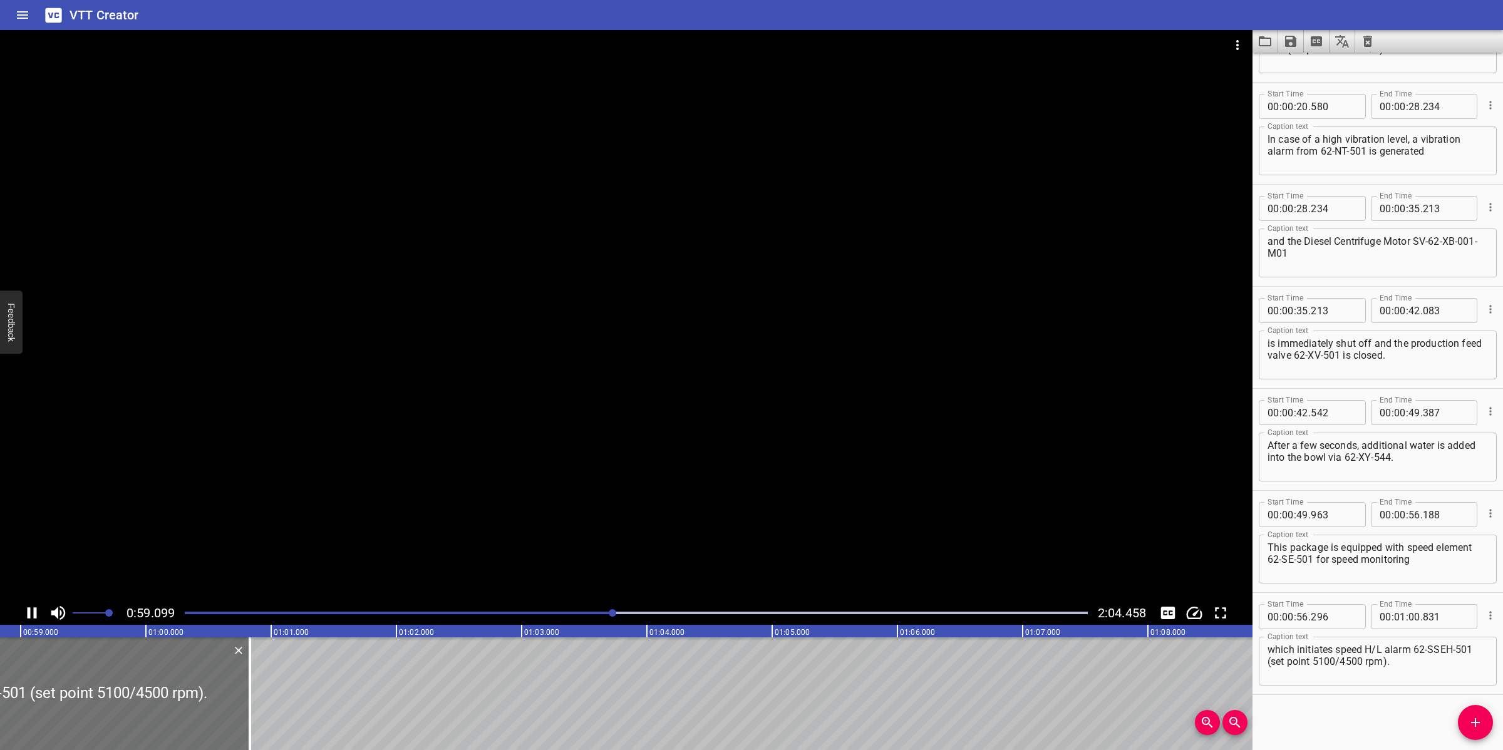
click at [700, 476] on div at bounding box center [626, 315] width 1252 height 571
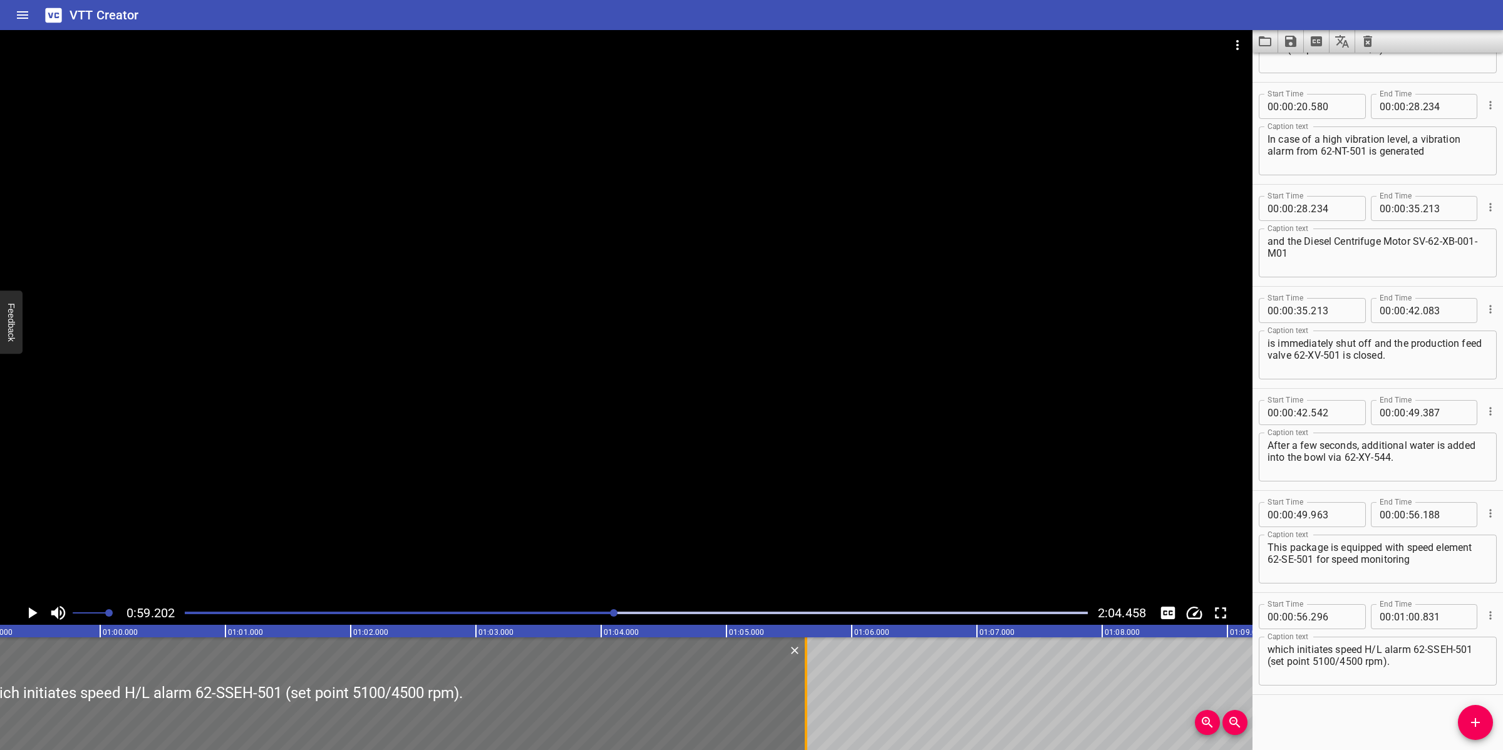
drag, startPoint x: 207, startPoint y: 686, endPoint x: 811, endPoint y: 655, distance: 605.0
click at [811, 684] on div at bounding box center [806, 693] width 13 height 113
type input "05"
type input "656"
click at [801, 548] on div at bounding box center [626, 315] width 1252 height 571
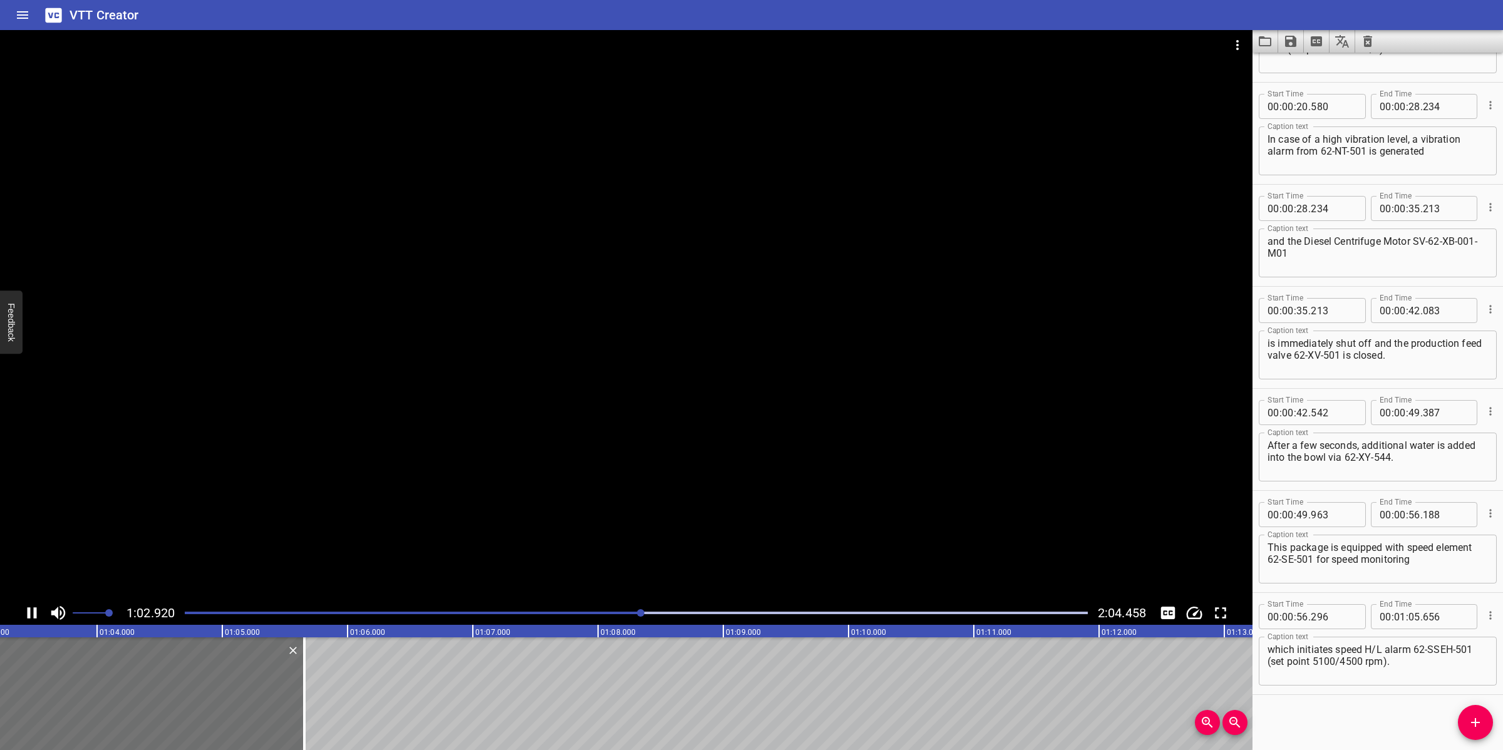
click at [770, 530] on div at bounding box center [626, 315] width 1252 height 571
drag, startPoint x: 290, startPoint y: 693, endPoint x: 346, endPoint y: 690, distance: 56.4
click at [346, 690] on div at bounding box center [346, 693] width 3 height 113
type input "06"
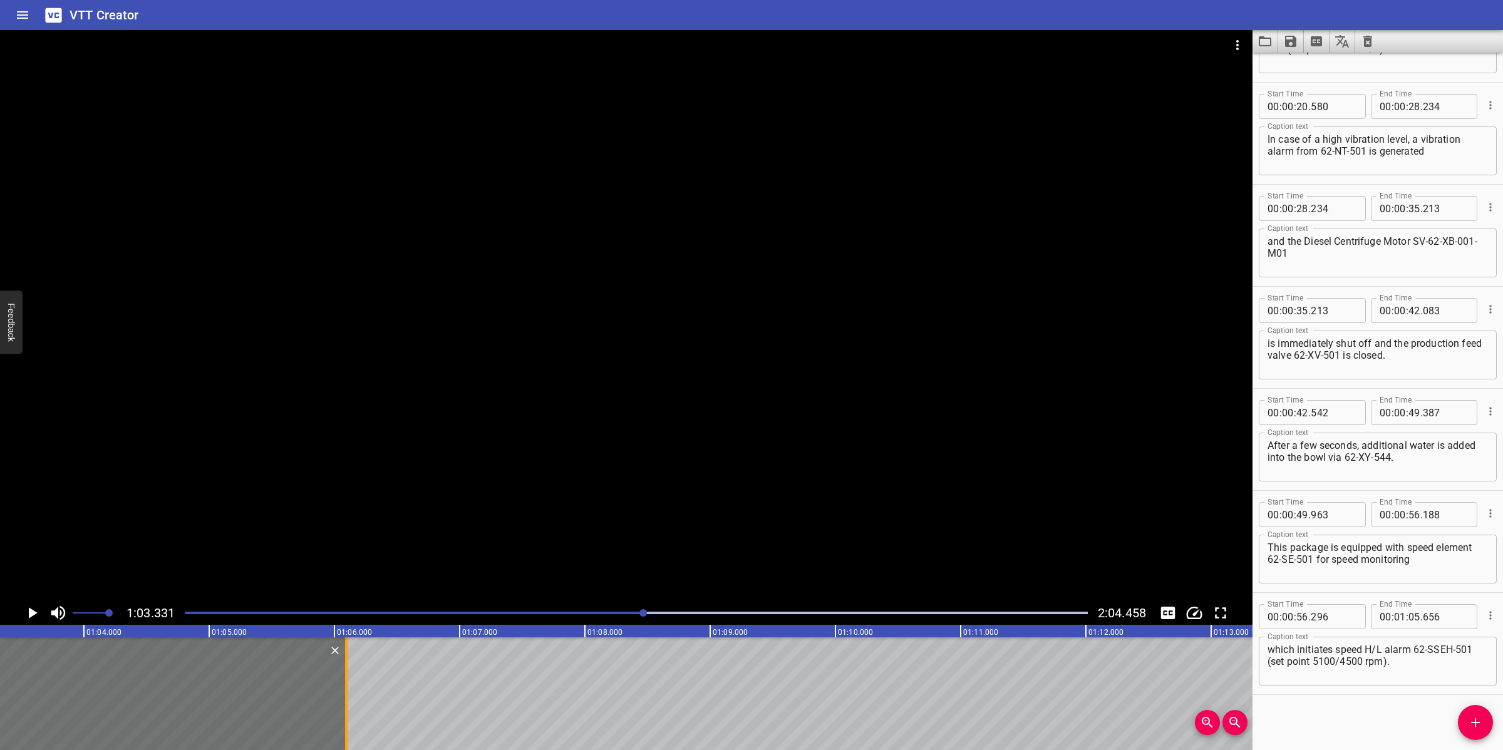
type input "106"
click at [590, 481] on div at bounding box center [626, 315] width 1252 height 571
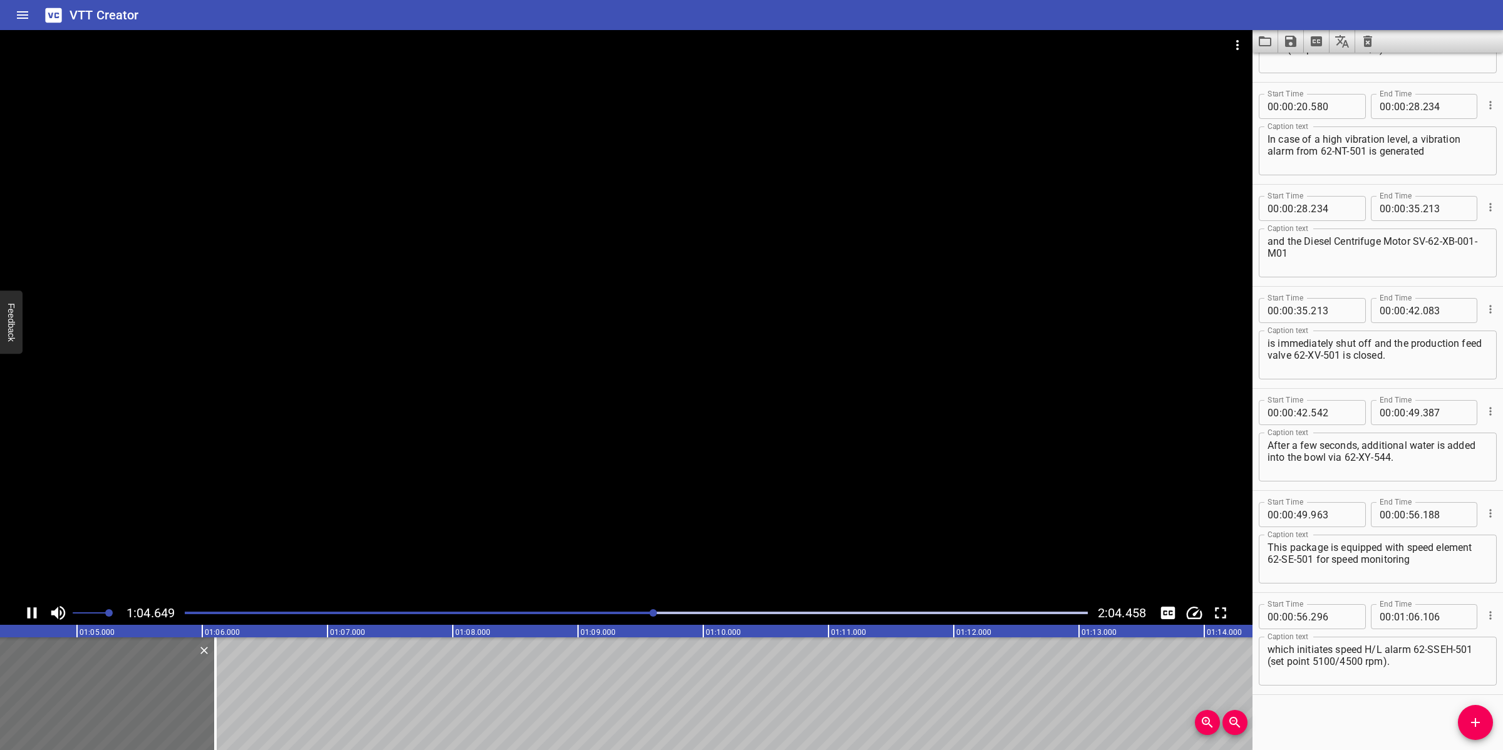
scroll to position [0, 8110]
click at [577, 513] on div at bounding box center [626, 315] width 1252 height 571
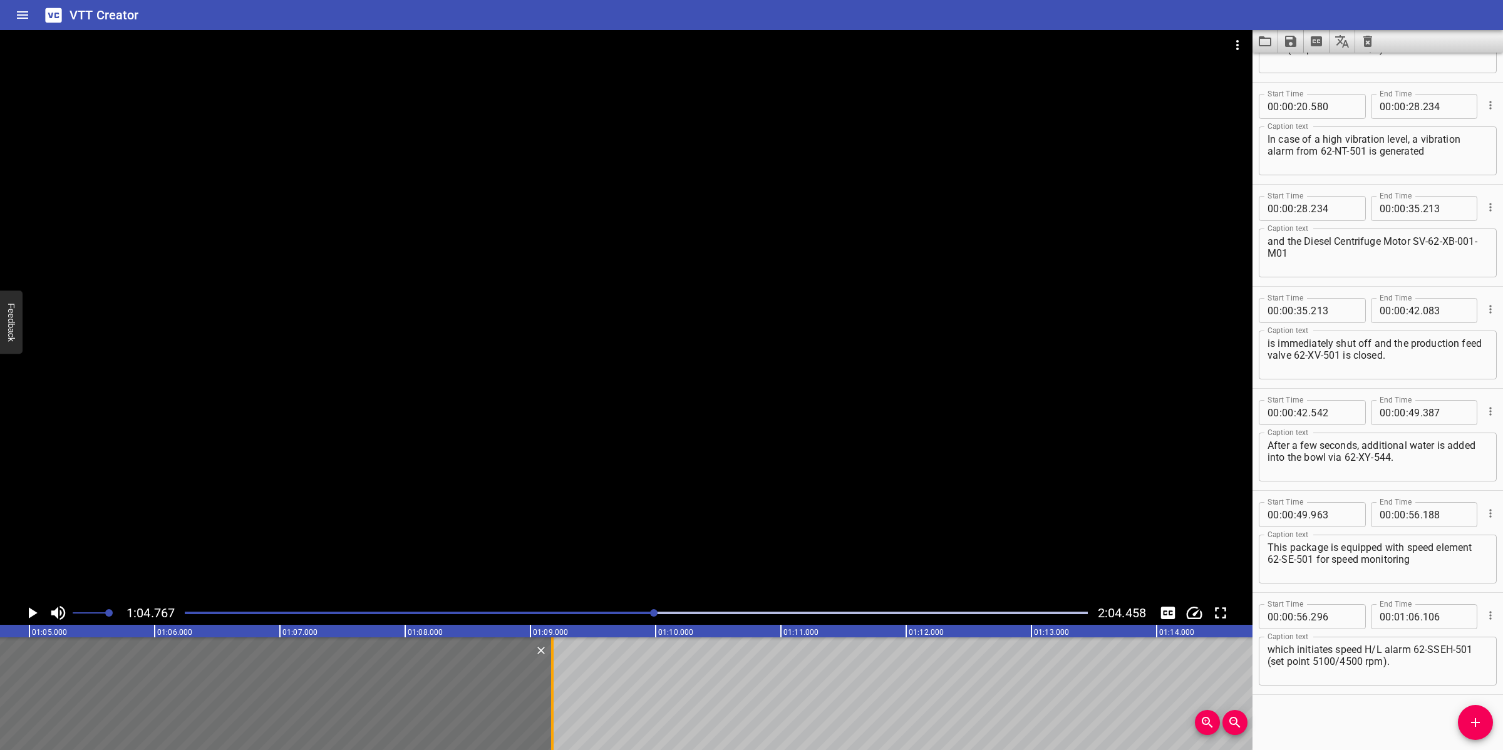
drag, startPoint x: 170, startPoint y: 699, endPoint x: 554, endPoint y: 687, distance: 384.7
click at [554, 687] on div at bounding box center [552, 693] width 13 height 113
type input "09"
type input "176"
click at [639, 523] on div at bounding box center [626, 315] width 1252 height 571
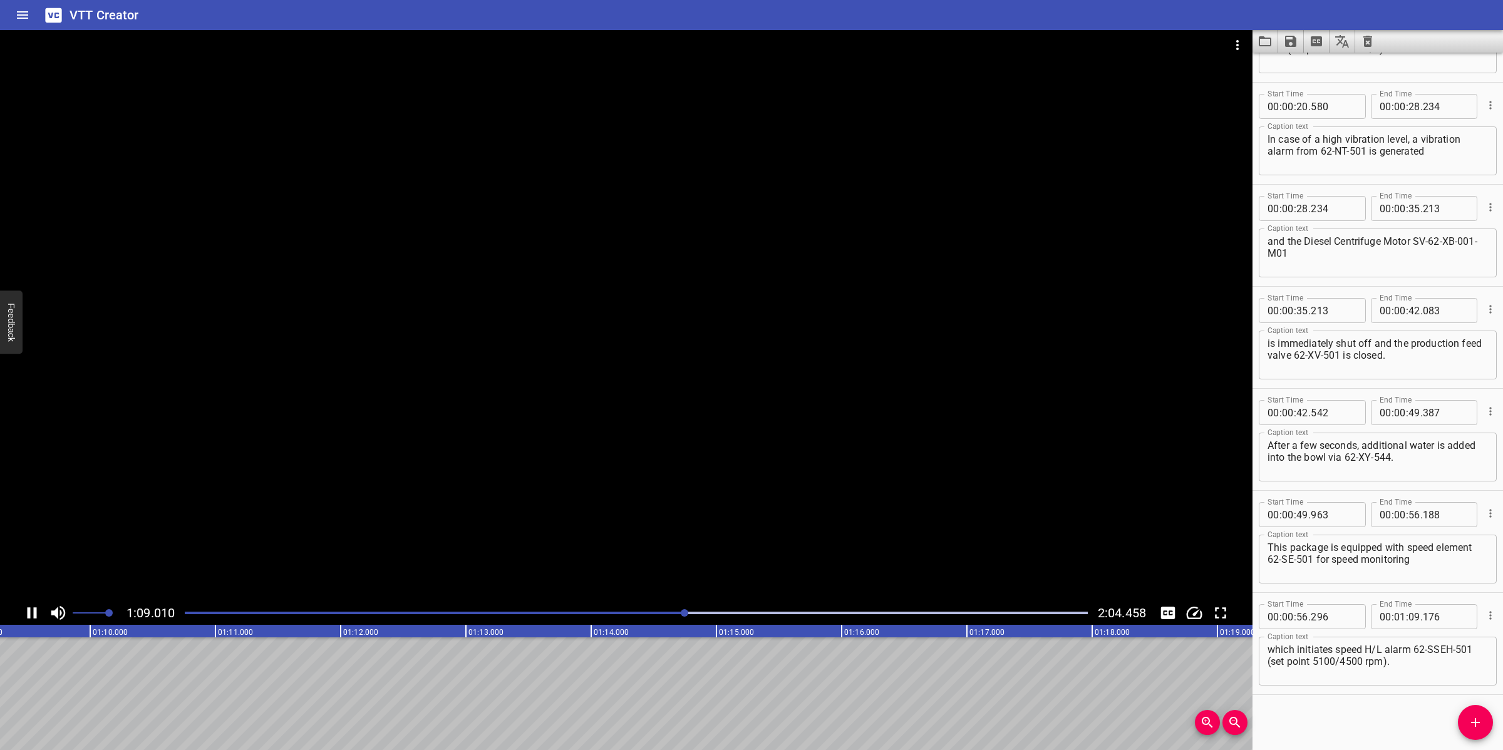
click at [654, 526] on div at bounding box center [626, 315] width 1252 height 571
click at [1481, 714] on button "Add Cue" at bounding box center [1475, 722] width 35 height 35
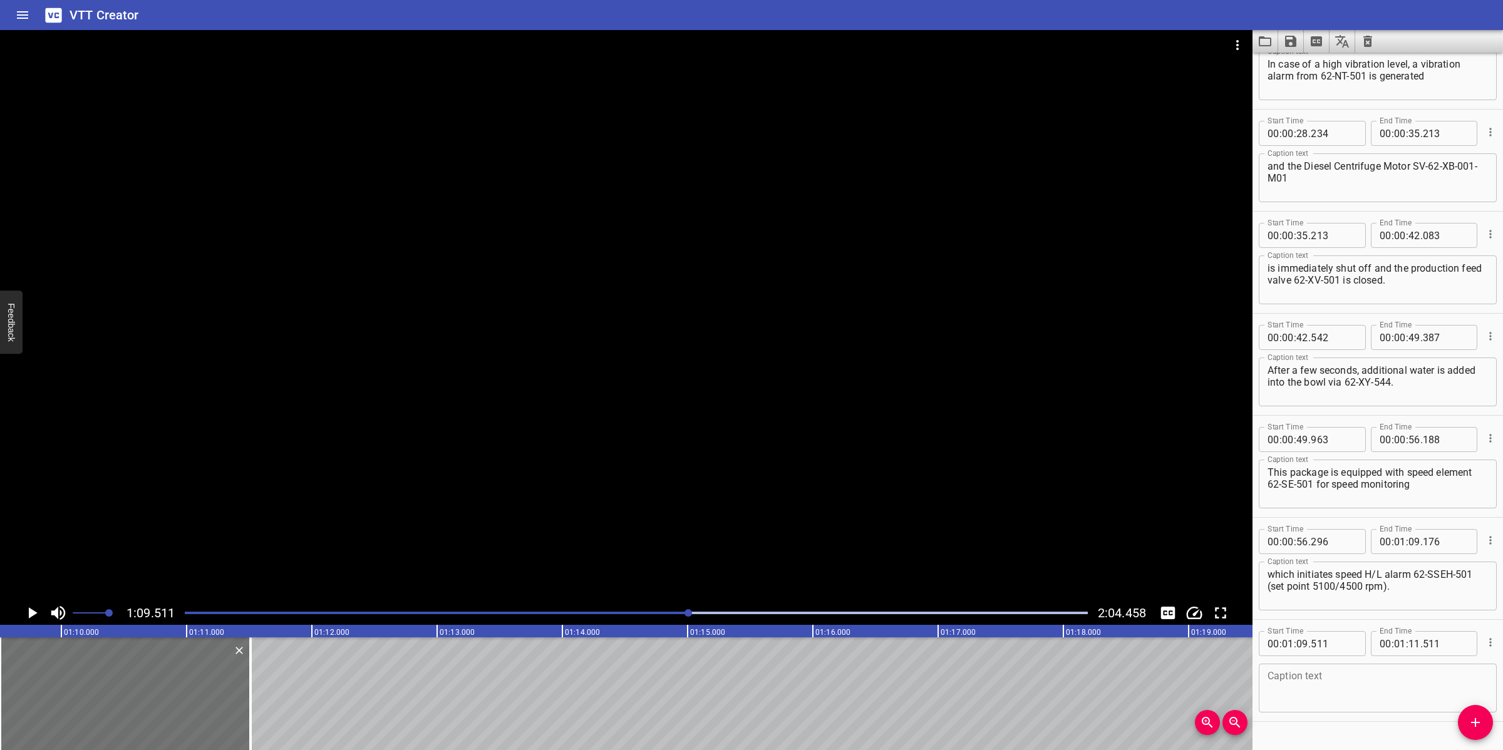
scroll to position [380, 0]
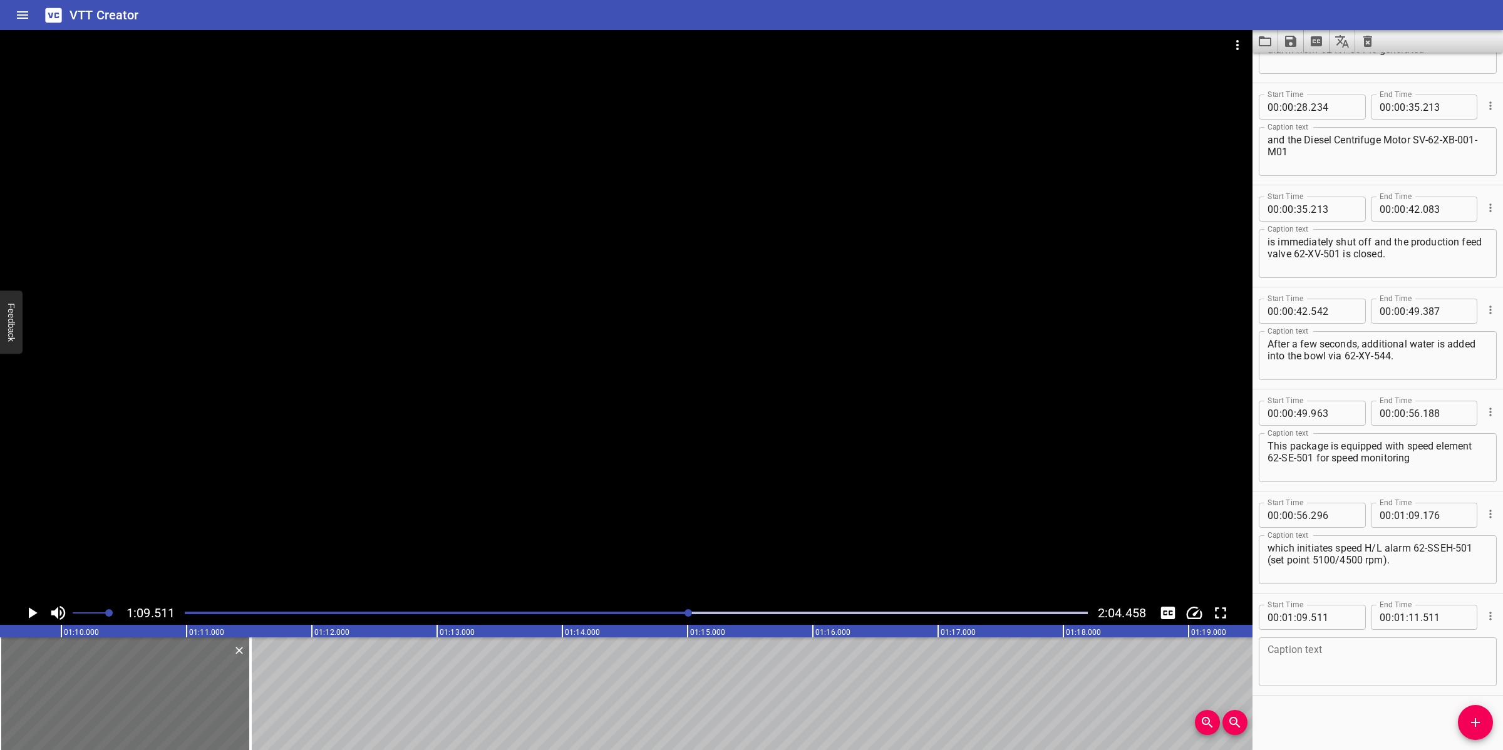
drag, startPoint x: 1359, startPoint y: 639, endPoint x: 1361, endPoint y: 653, distance: 14.5
click at [1359, 642] on div "Caption text" at bounding box center [1378, 661] width 238 height 49
paste textarea "It leads to the separation sequence being interrupted and transferred to the Id…"
click at [1362, 659] on textarea "It leads to the separation sequence being interrupted and transferred to the Id…" at bounding box center [1377, 662] width 220 height 36
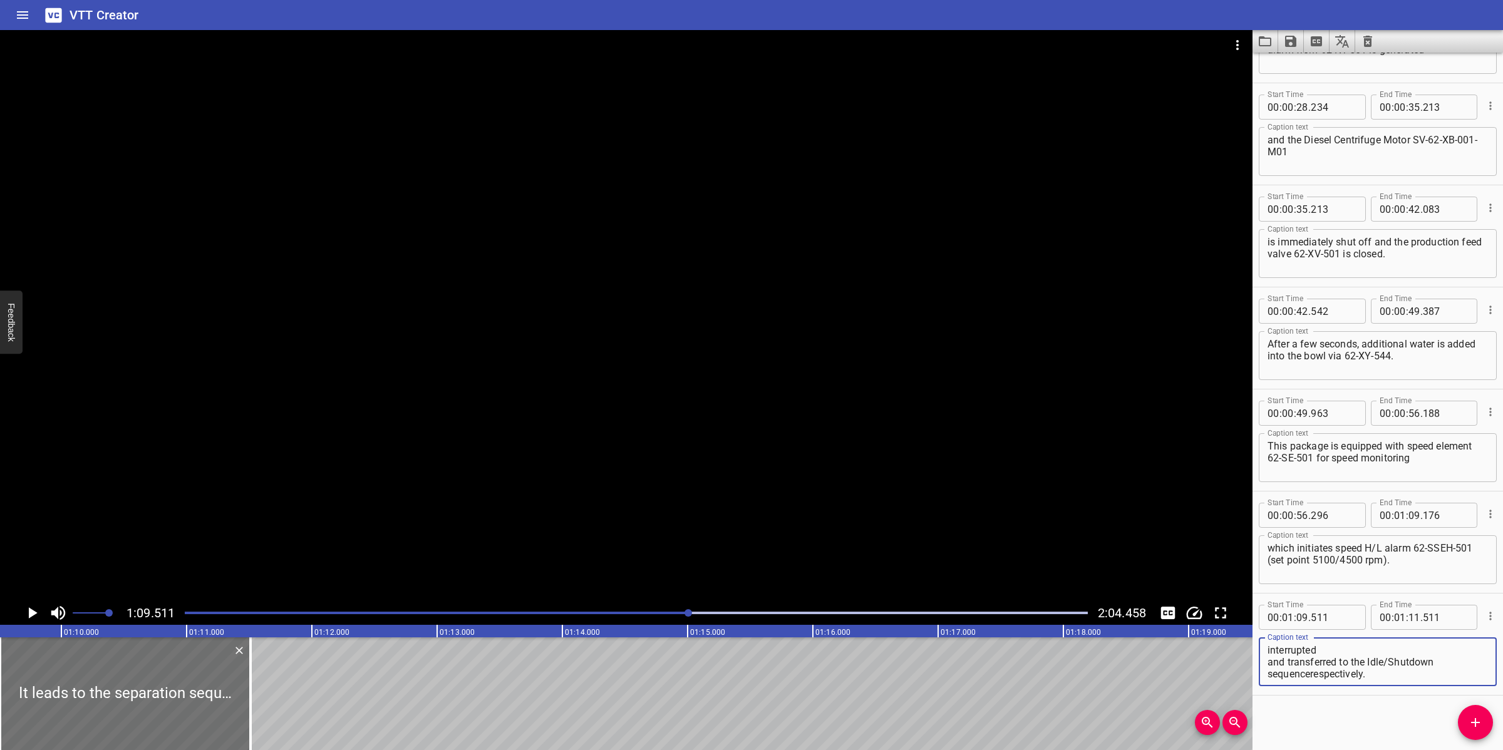
scroll to position [23, 0]
click at [1357, 649] on textarea "It leads to the separation sequence being interrupted and transferred to the Id…" at bounding box center [1377, 662] width 220 height 36
drag, startPoint x: 820, startPoint y: 498, endPoint x: 806, endPoint y: 511, distance: 18.6
click at [820, 498] on div at bounding box center [626, 315] width 1252 height 571
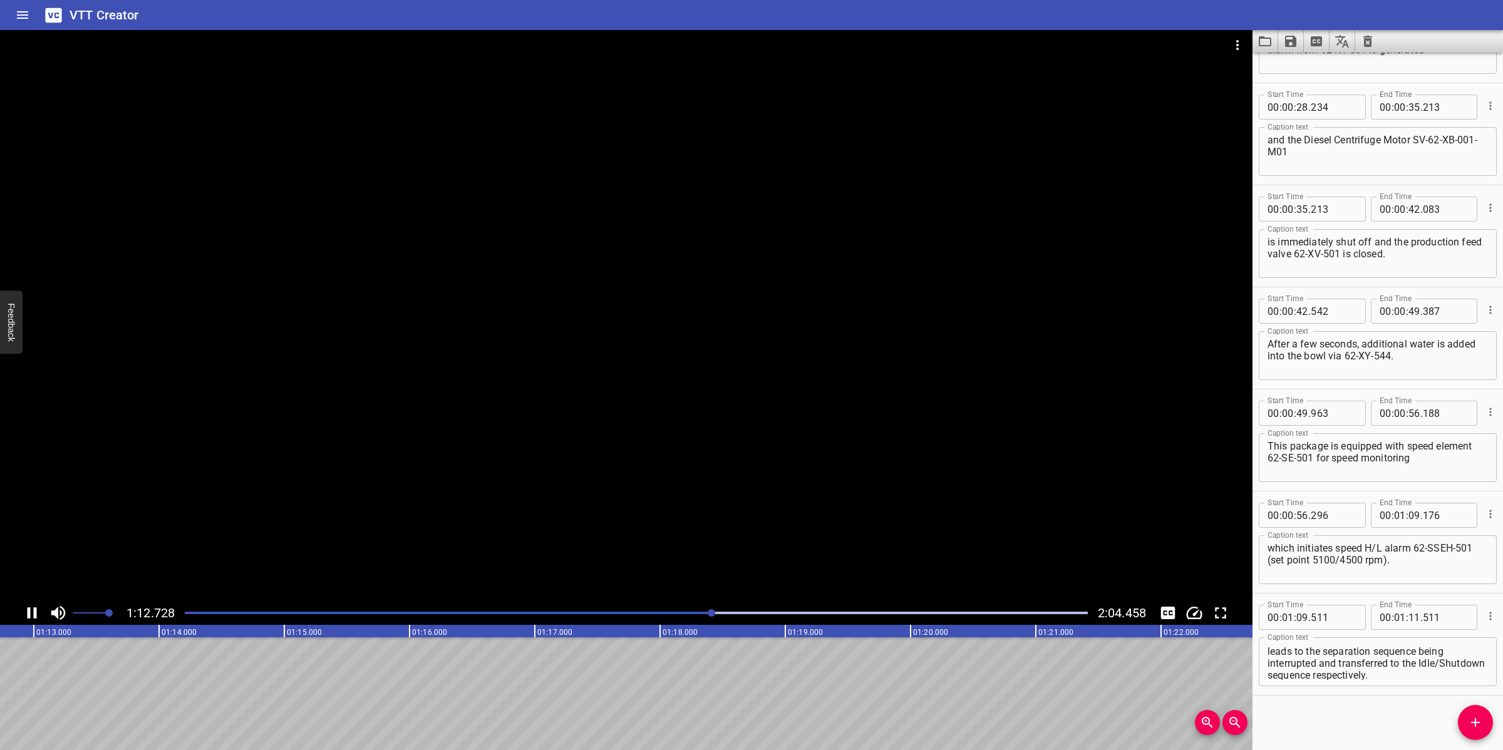
click at [662, 537] on div at bounding box center [626, 315] width 1252 height 571
drag, startPoint x: 1319, startPoint y: 659, endPoint x: 1463, endPoint y: 677, distance: 145.2
click at [1463, 677] on textarea "It leads to the separation sequence being interrupted and transferred to the Id…" at bounding box center [1377, 662] width 220 height 36
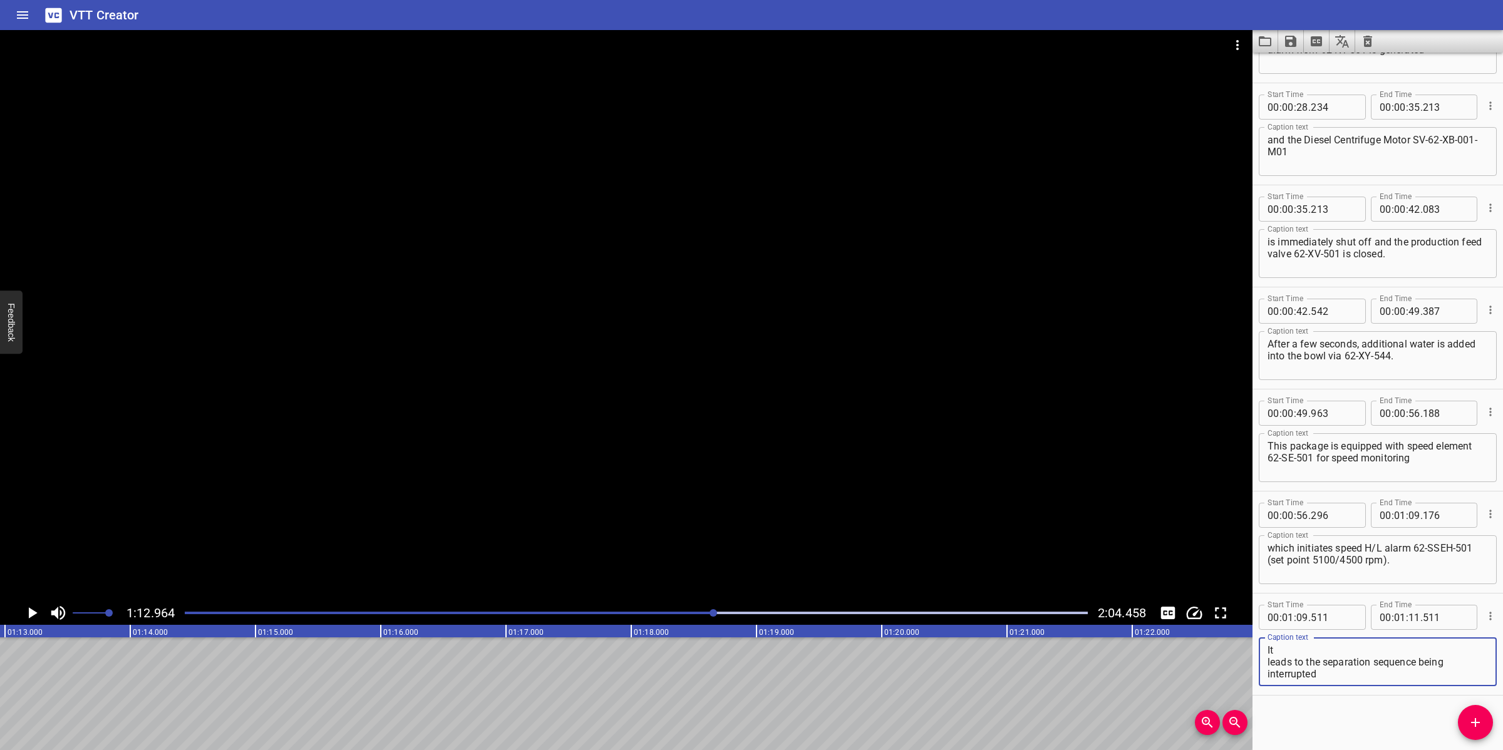
scroll to position [0, 0]
click at [1387, 648] on textarea "It leads to the separation sequence being interrupted" at bounding box center [1377, 662] width 220 height 36
type textarea "It leads to the separation sequence being interrupted"
click at [1476, 711] on button "Add Cue" at bounding box center [1475, 722] width 35 height 35
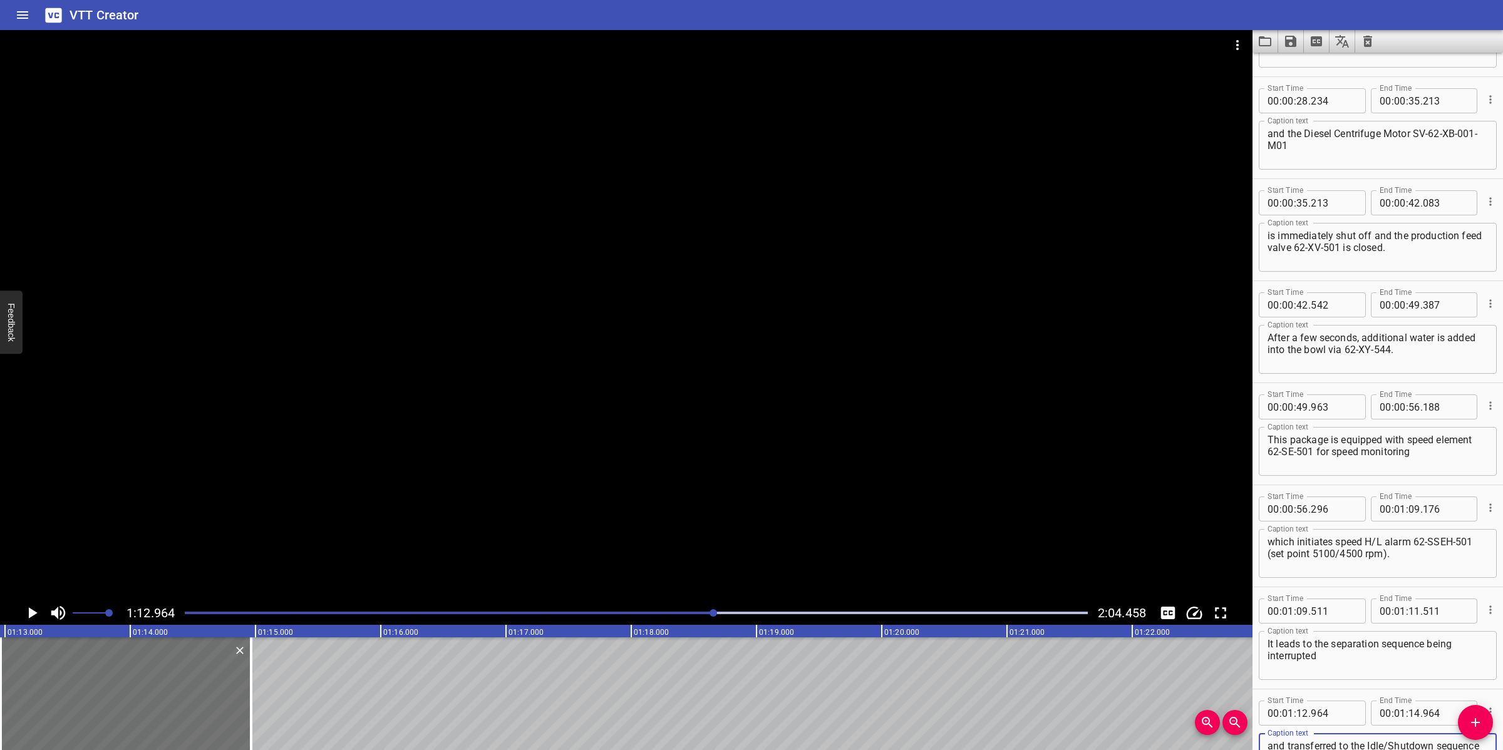
scroll to position [396, 0]
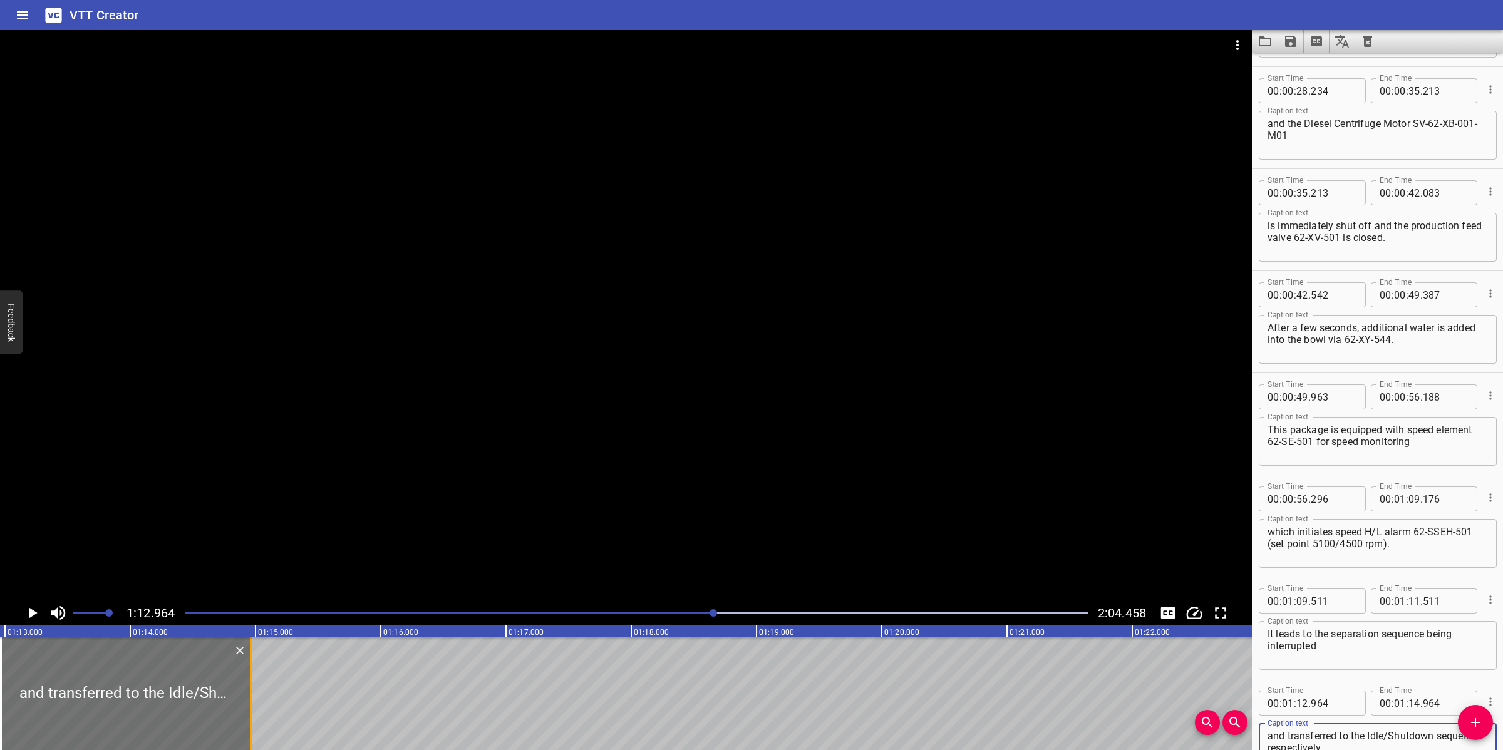
type textarea "and transferred to the Idle/Shutdown sequence respectively.​"
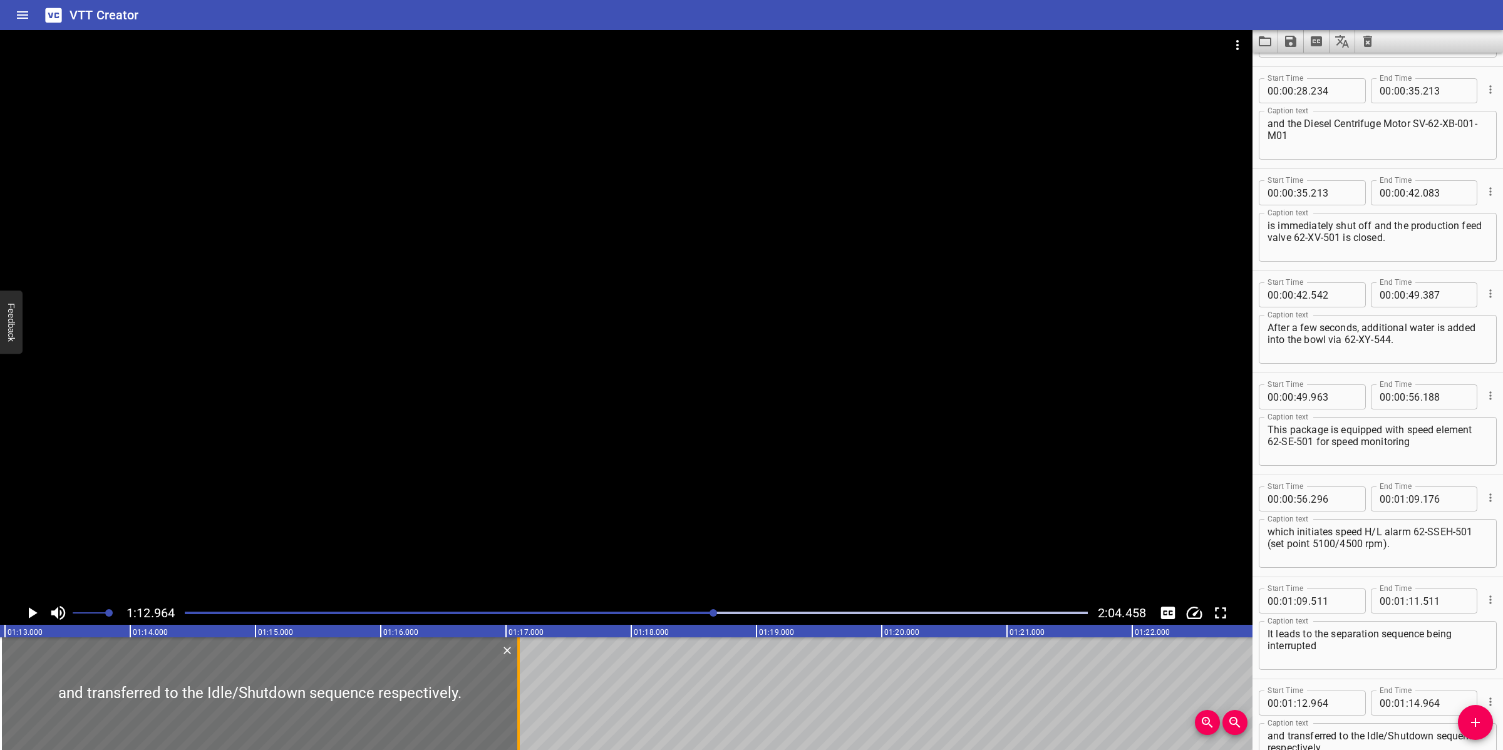
drag, startPoint x: 252, startPoint y: 677, endPoint x: 520, endPoint y: 667, distance: 267.5
click at [520, 667] on div at bounding box center [518, 693] width 13 height 113
type input "17"
type input "099"
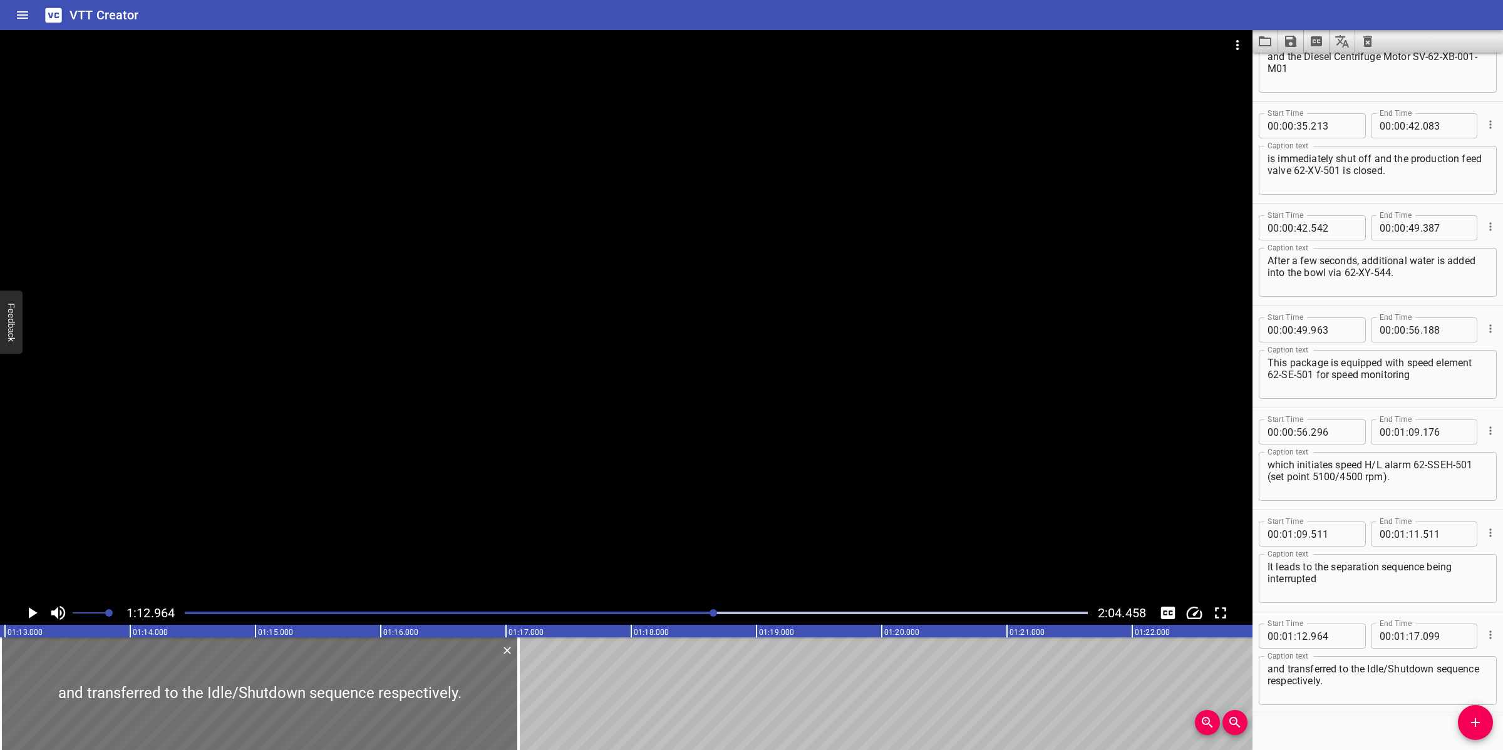
scroll to position [475, 0]
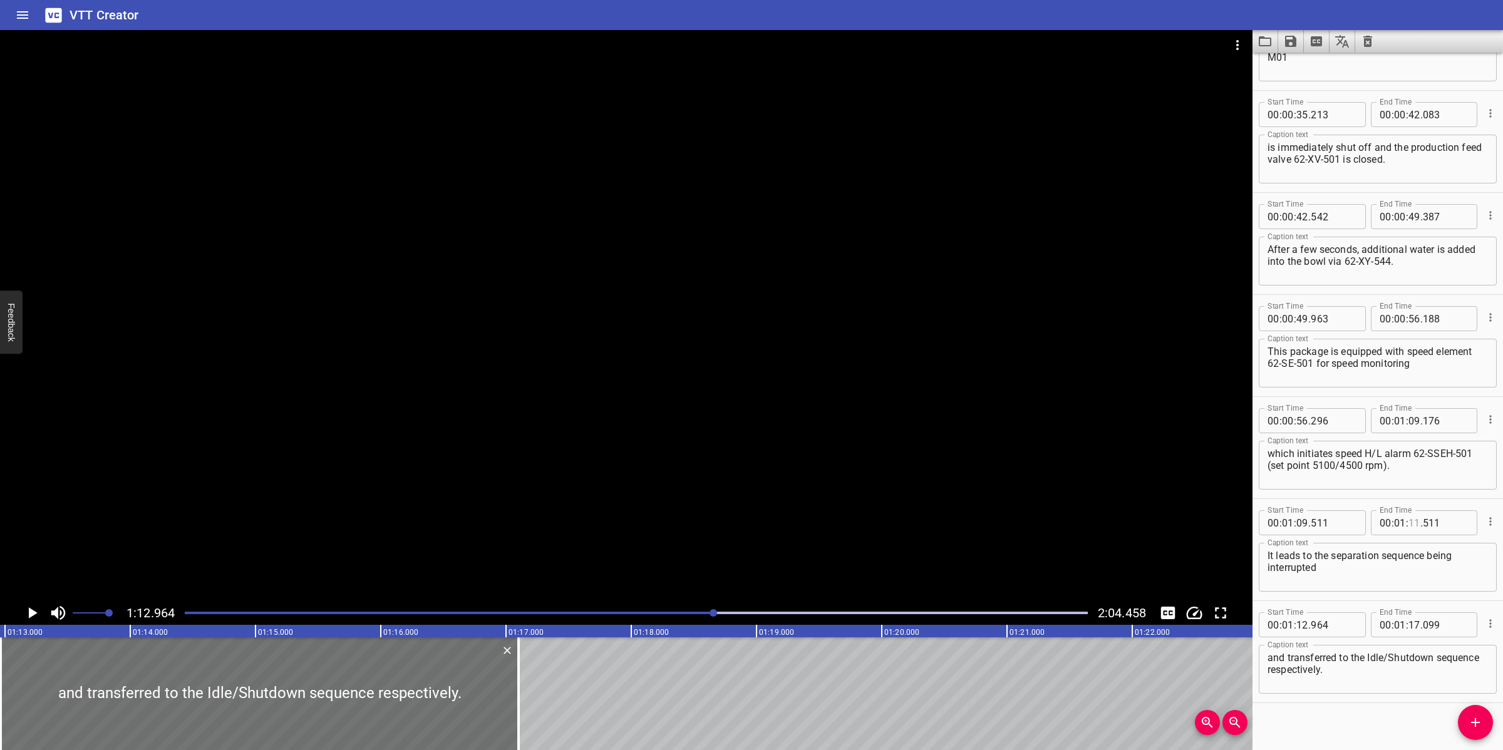
click at [1408, 524] on input "number" at bounding box center [1414, 522] width 12 height 25
type input "12"
type input "964"
click at [682, 486] on div at bounding box center [626, 315] width 1252 height 571
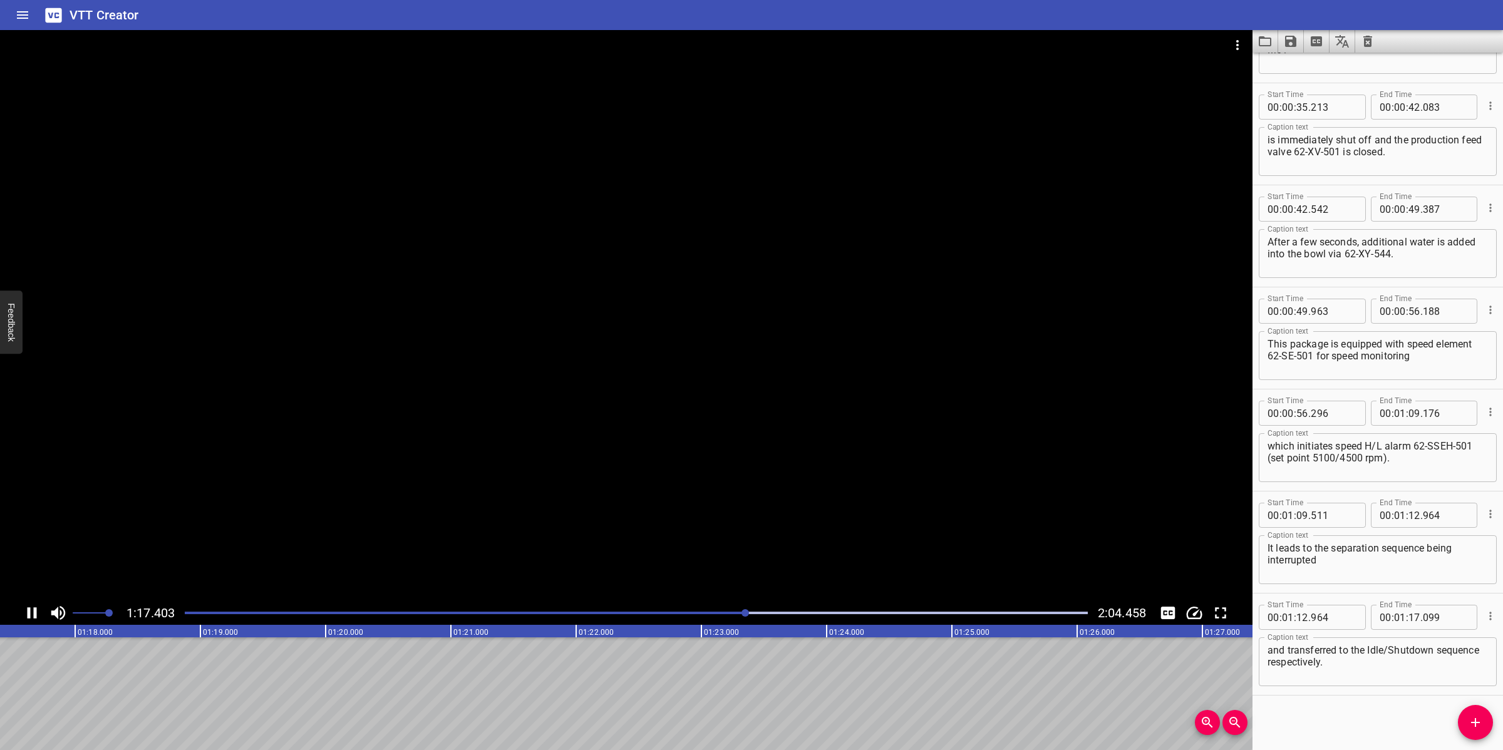
click at [454, 502] on div at bounding box center [626, 315] width 1252 height 571
click at [1468, 718] on icon "Add Cue" at bounding box center [1475, 722] width 15 height 15
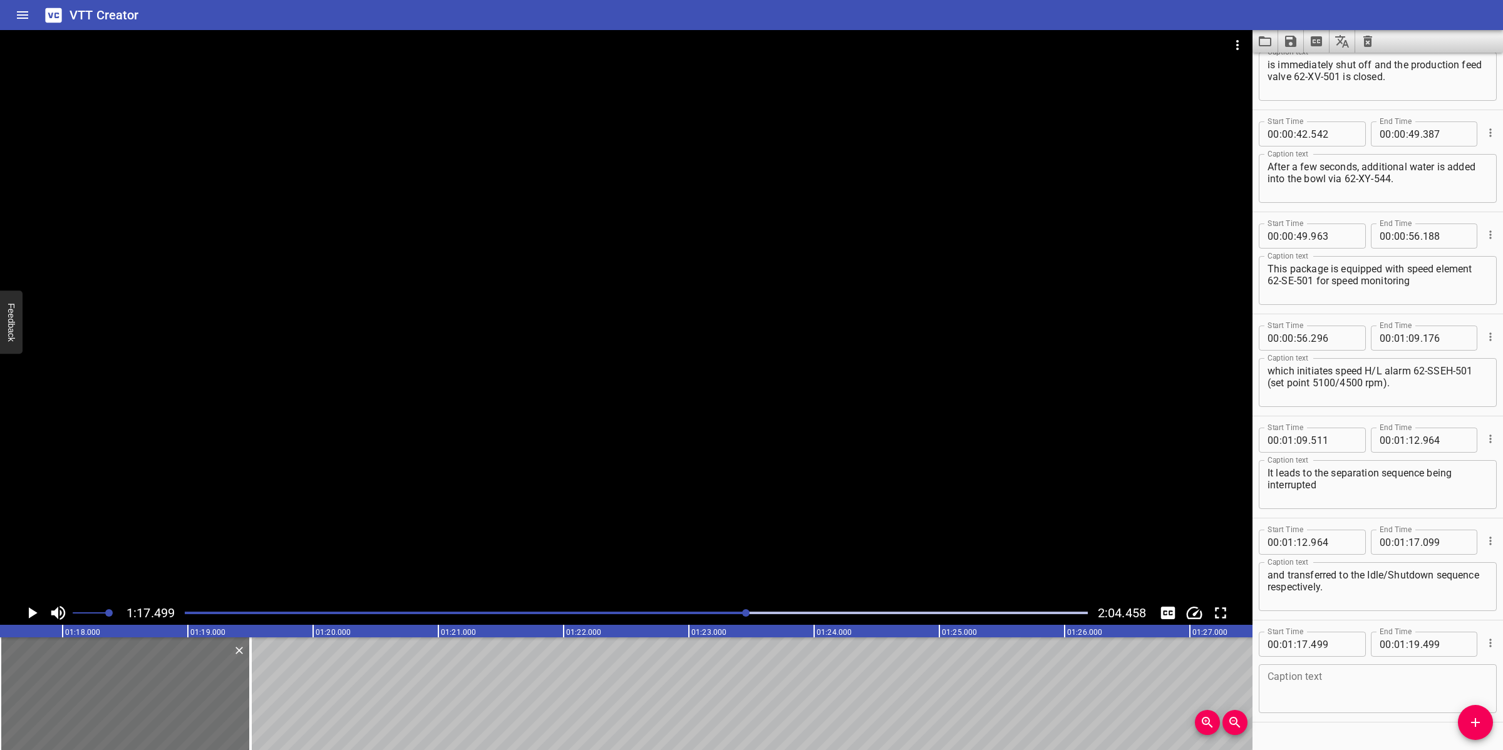
scroll to position [584, 0]
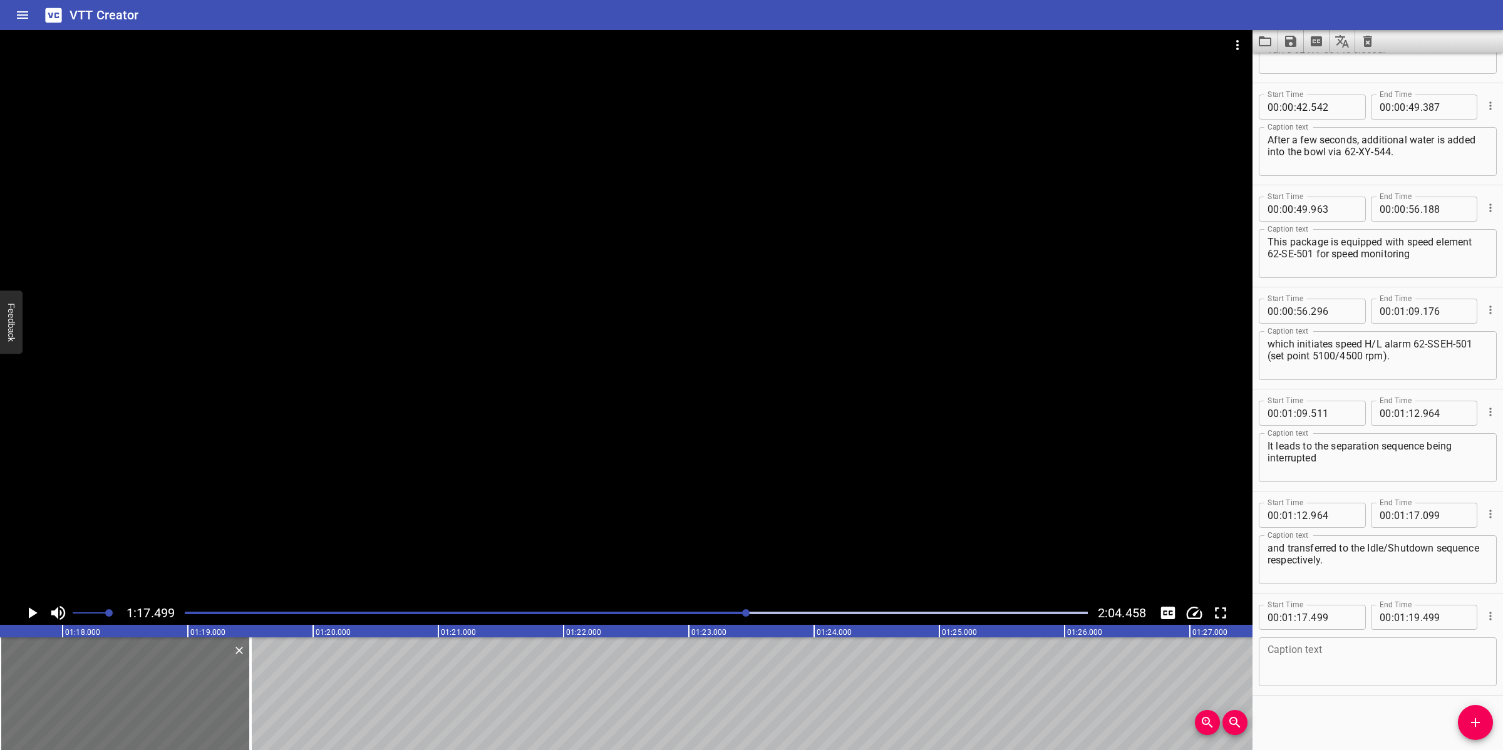
click at [1331, 654] on textarea at bounding box center [1377, 662] width 220 height 36
paste textarea "Diesel Centrifuge Pump Motor SV-62-XB-001-M01 is fitted with temperature elemen…"
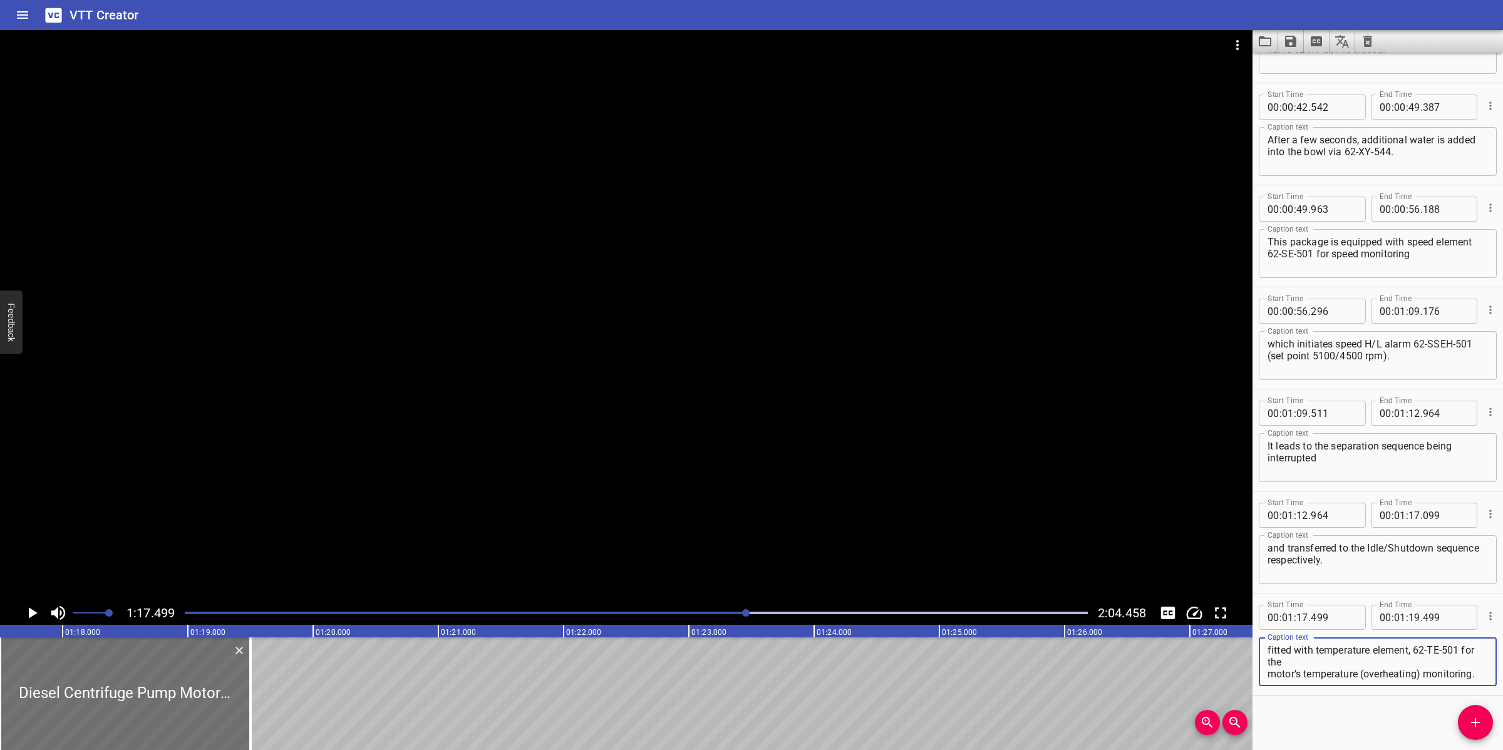
click at [1312, 646] on textarea "Diesel Centrifuge Pump Motor SV-62-XB-001-M01 is fitted with temperature elemen…" at bounding box center [1377, 662] width 220 height 36
click at [1354, 658] on textarea "Diesel Centrifuge Pump Motor SV-62-XB-001-M01 is fitted with temperature elemen…" at bounding box center [1377, 662] width 220 height 36
click at [717, 462] on div at bounding box center [626, 315] width 1252 height 571
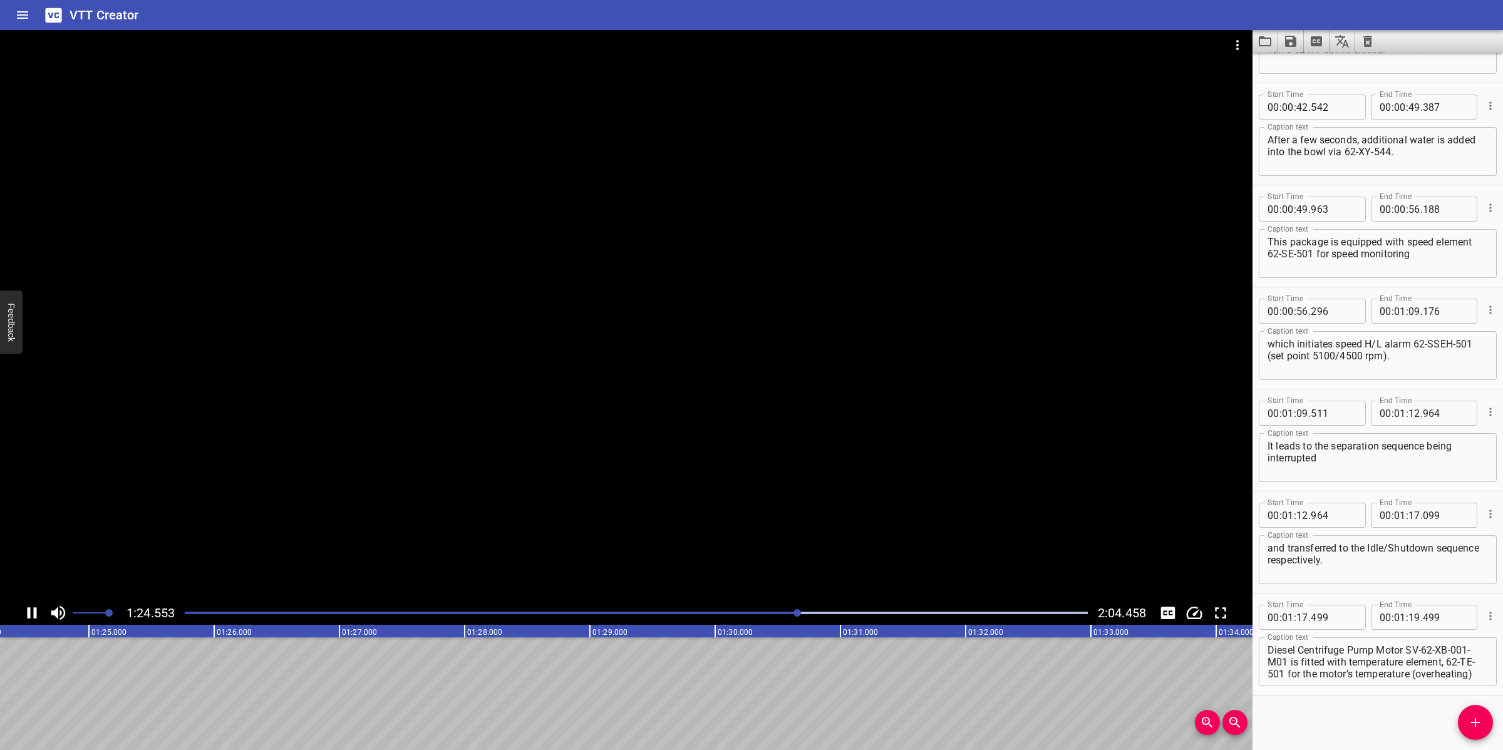
click at [706, 474] on div at bounding box center [626, 315] width 1252 height 571
click at [1423, 648] on textarea "Diesel Centrifuge Pump Motor SV-62-XB-001-M01 is fitted with temperature elemen…" at bounding box center [1377, 662] width 220 height 36
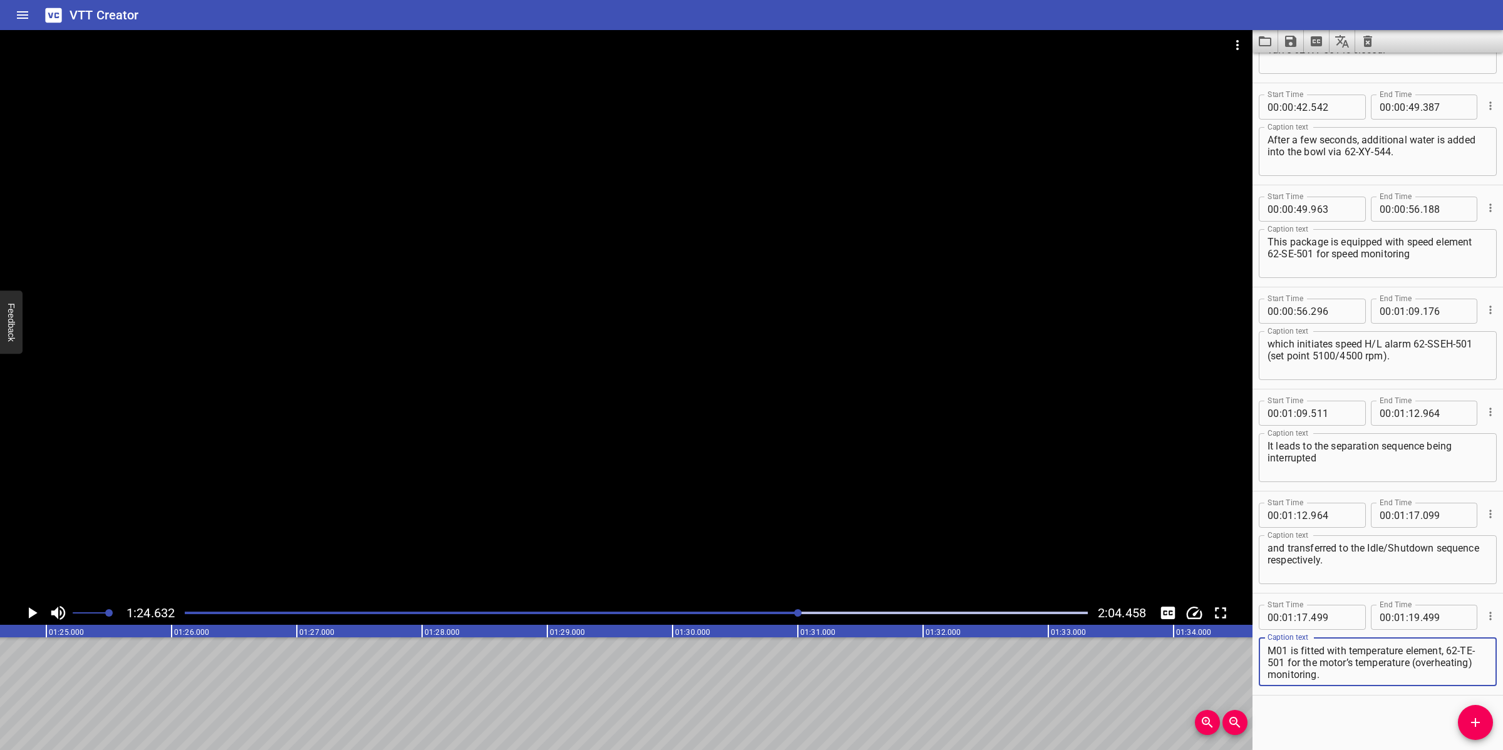
drag, startPoint x: 1310, startPoint y: 661, endPoint x: 1453, endPoint y: 680, distance: 144.6
click at [1453, 680] on div "Diesel Centrifuge Pump Motor SV-62-XB-001-M01 is fitted with temperature elemen…" at bounding box center [1378, 661] width 238 height 49
type textarea "Diesel Centrifuge Pump Motor SV-62-XB-001-M01"
click at [1406, 611] on span ":" at bounding box center [1407, 617] width 3 height 25
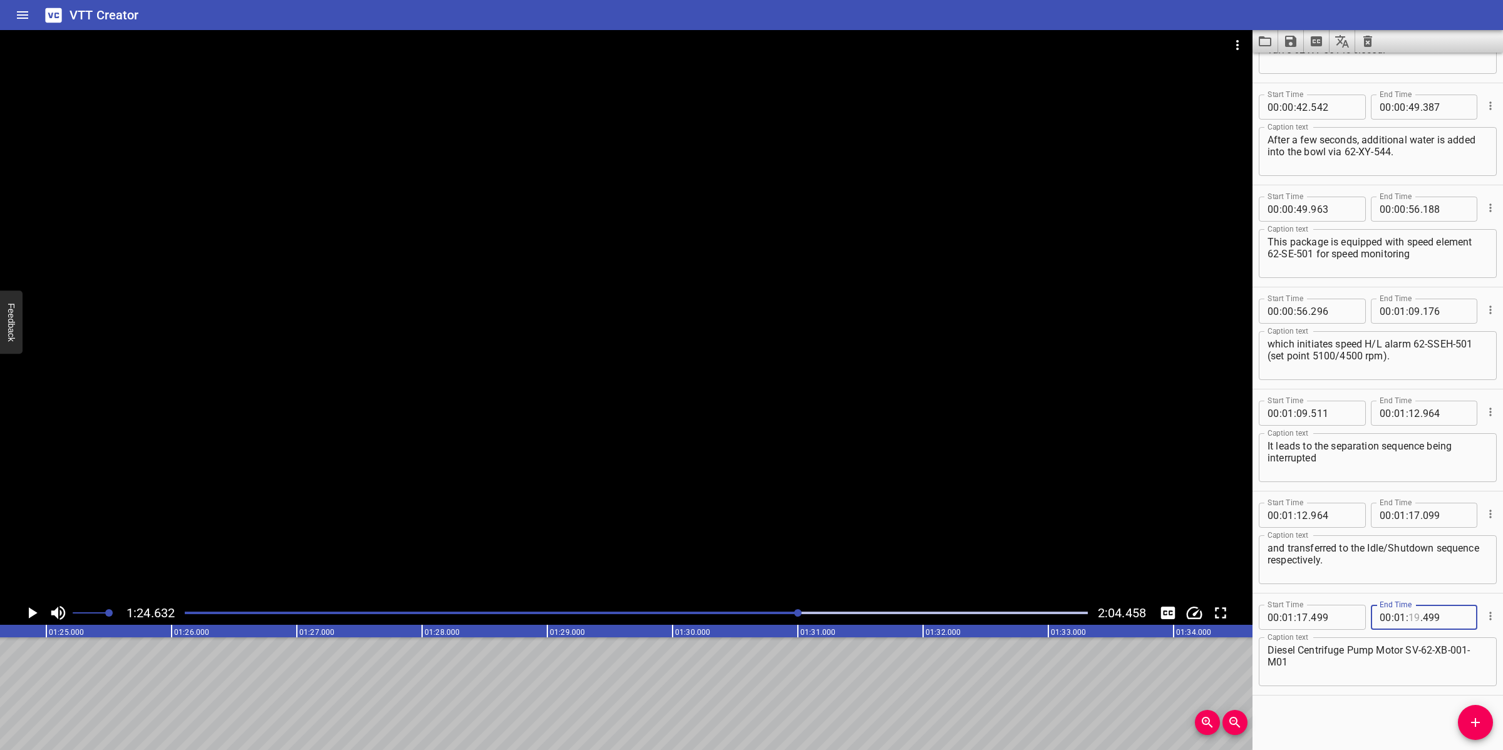
click at [1409, 617] on input "number" at bounding box center [1414, 617] width 12 height 25
type input "24"
type input "635"
click at [1470, 731] on button "Add Cue" at bounding box center [1475, 722] width 35 height 35
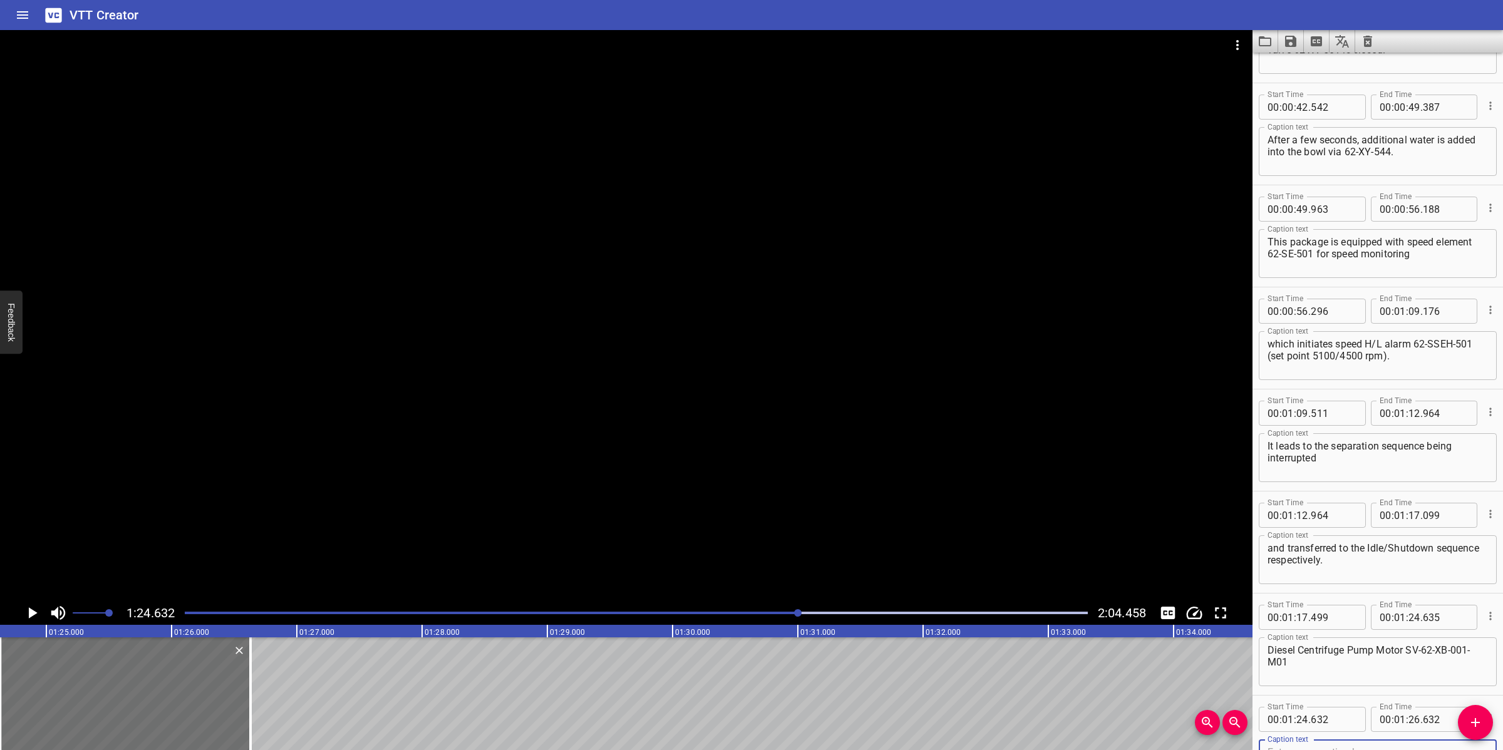
scroll to position [590, 0]
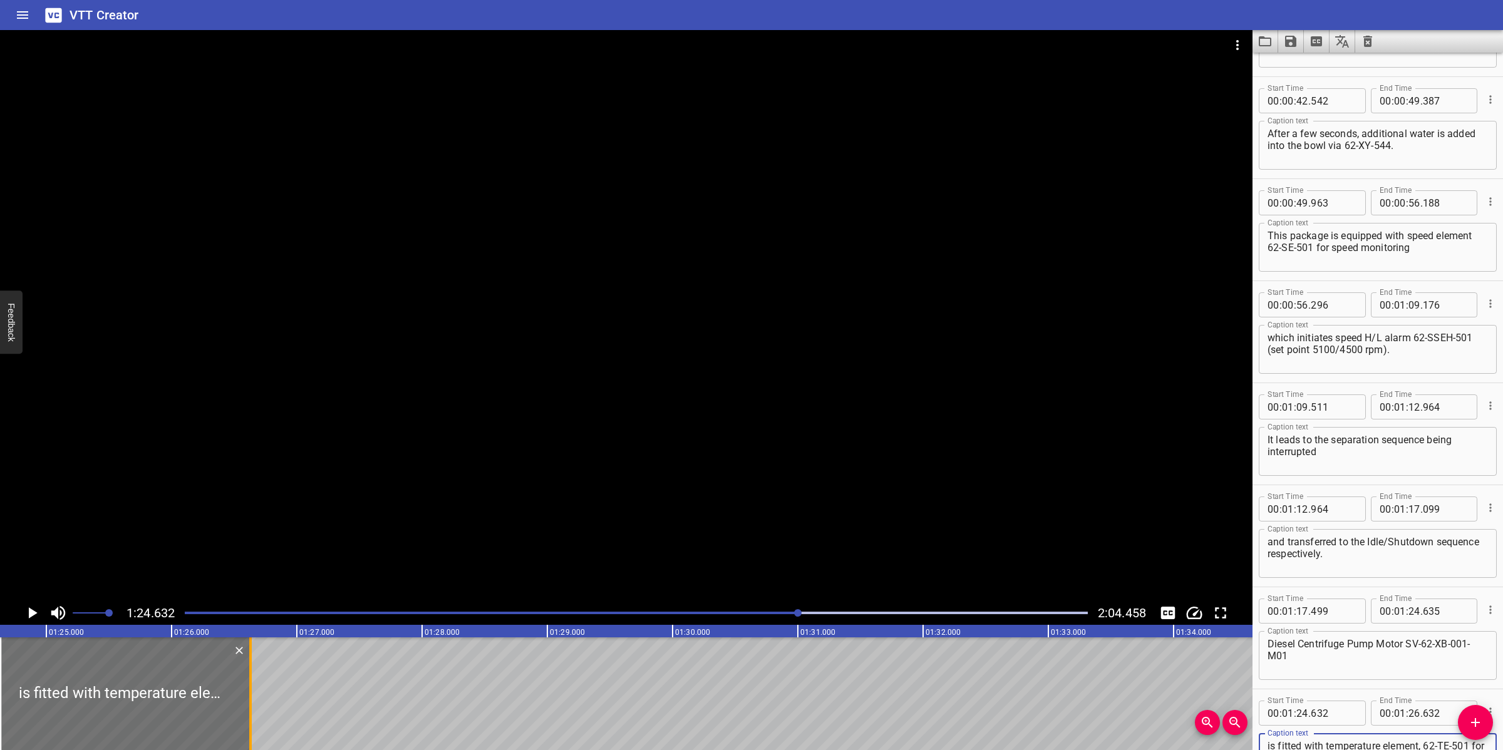
type textarea "is fitted with temperature element, 62-TE-501 for the motor’s temperature (over…"
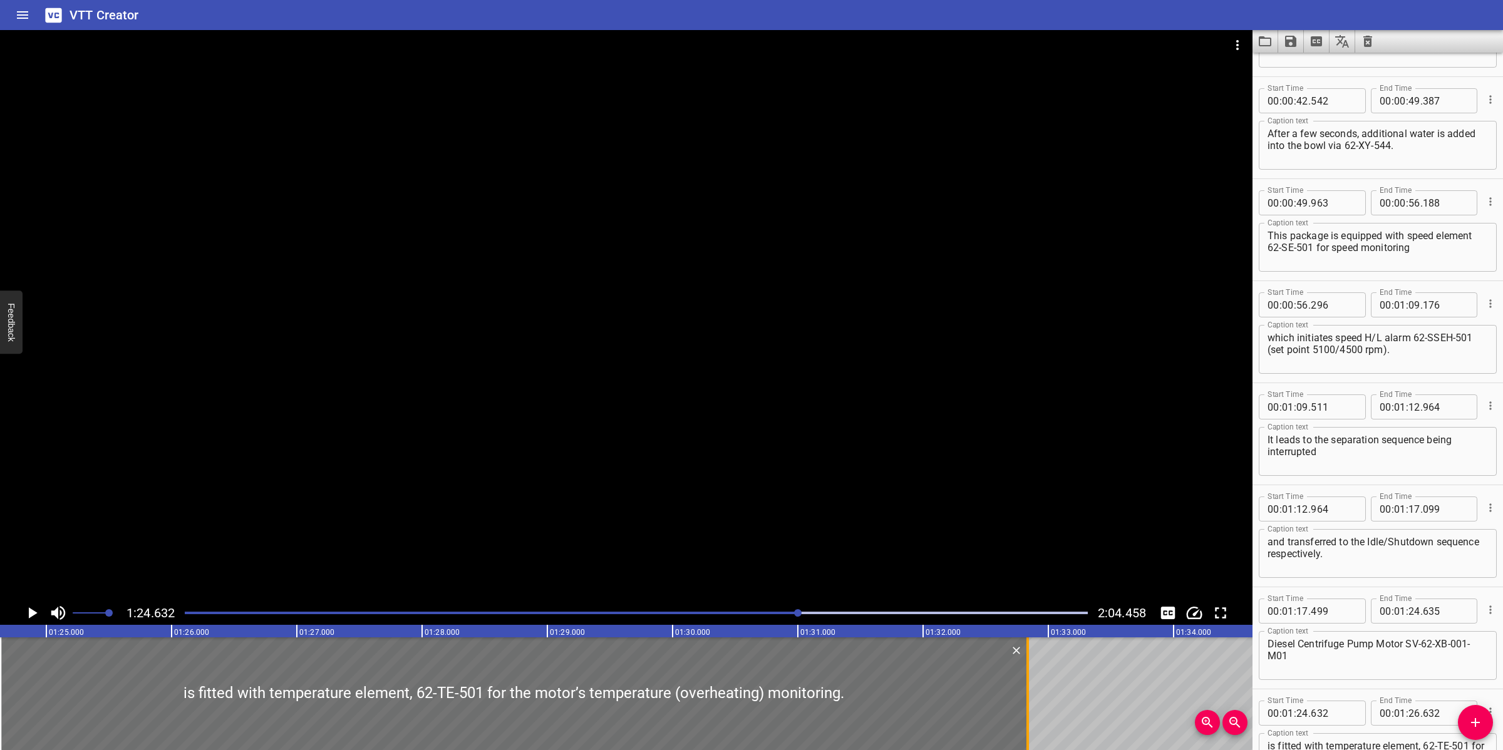
drag, startPoint x: 255, startPoint y: 668, endPoint x: 1031, endPoint y: 662, distance: 775.8
click at [1031, 661] on div at bounding box center [1027, 693] width 13 height 113
type input "32"
type input "827"
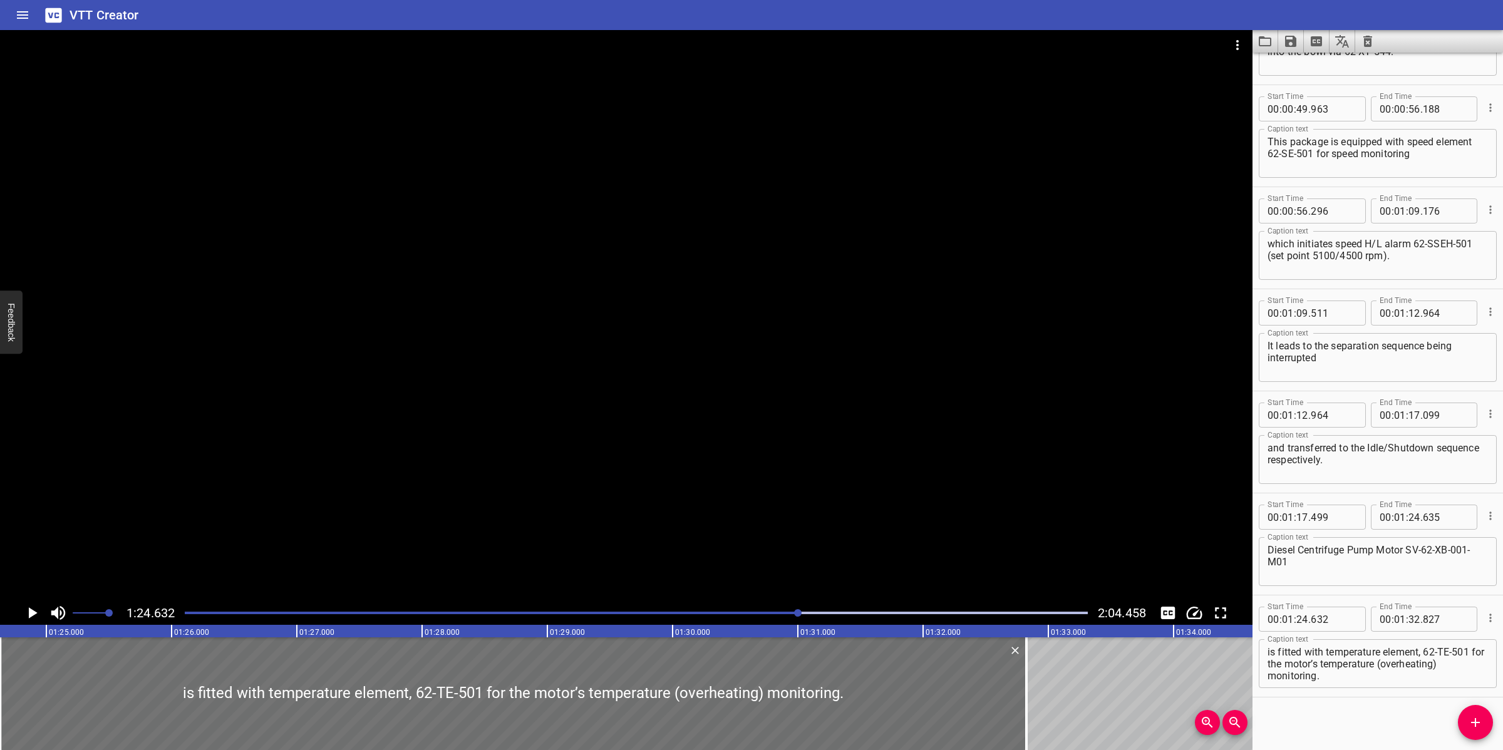
scroll to position [686, 0]
click at [802, 498] on div at bounding box center [626, 315] width 1252 height 571
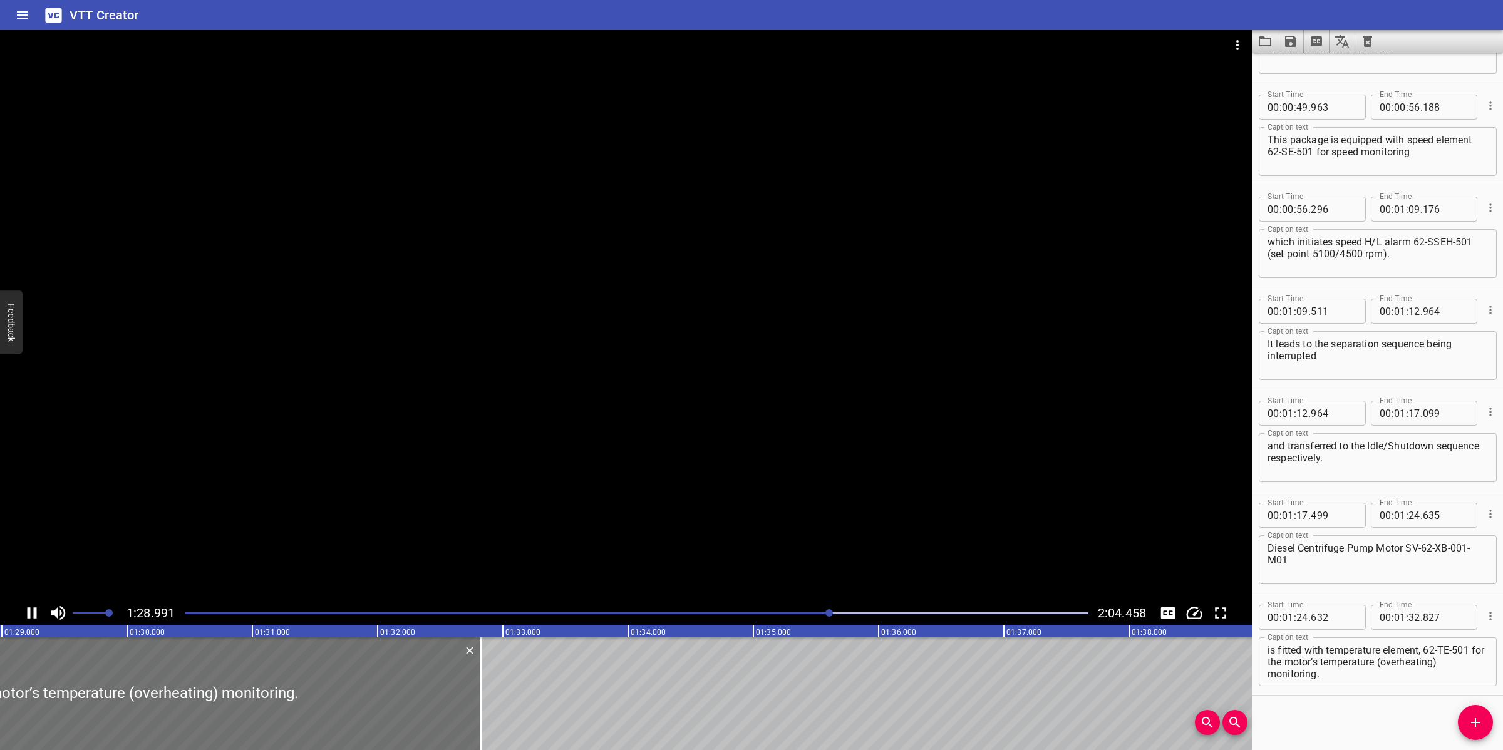
click at [821, 485] on div at bounding box center [626, 315] width 1252 height 571
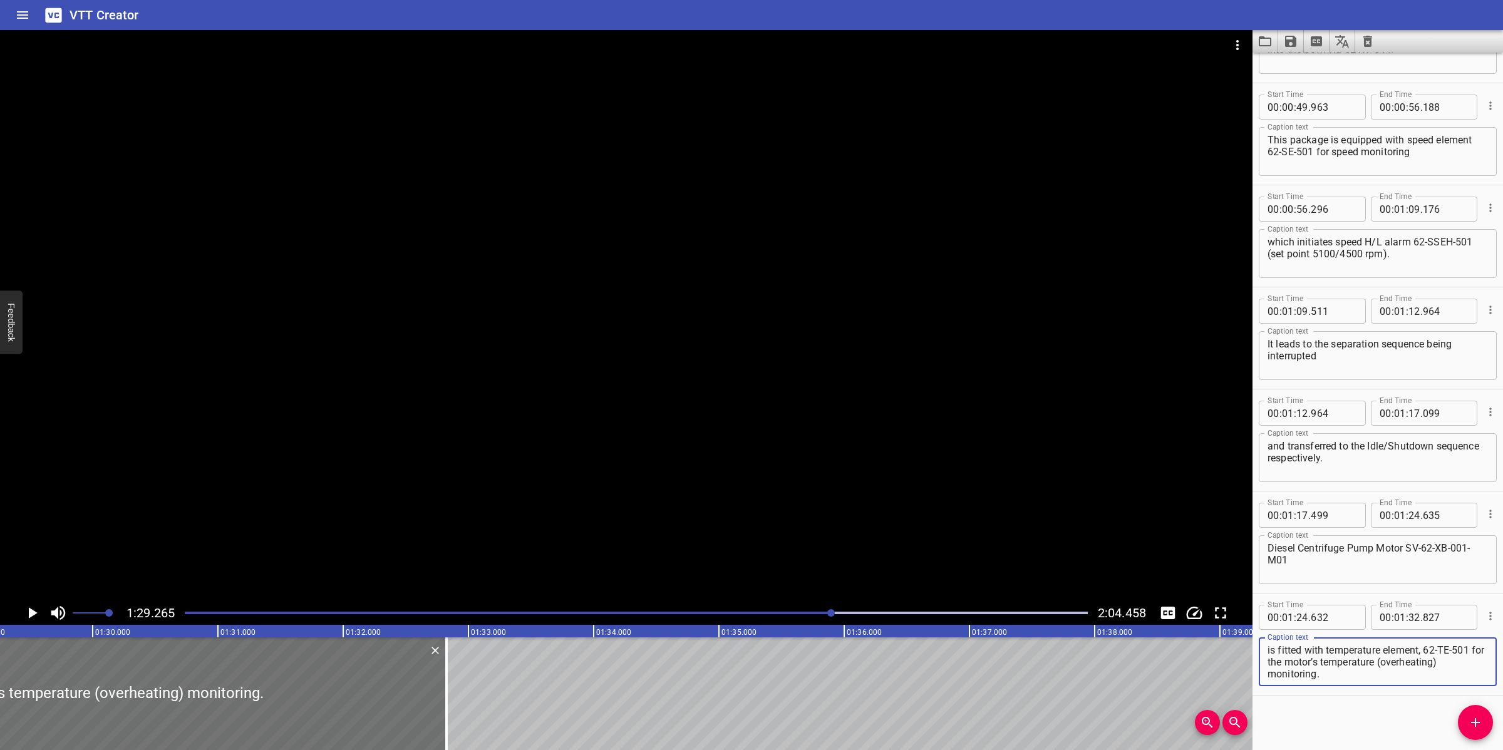
drag, startPoint x: 1343, startPoint y: 673, endPoint x: 1260, endPoint y: 664, distance: 83.7
click at [1260, 664] on div "is fitted with temperature element, 62-TE-501 for the motor’s temperature (over…" at bounding box center [1378, 661] width 238 height 49
type textarea "is fitted with temperature element, 62-TE-501"
click at [1408, 611] on input "number" at bounding box center [1414, 617] width 12 height 25
type input "29"
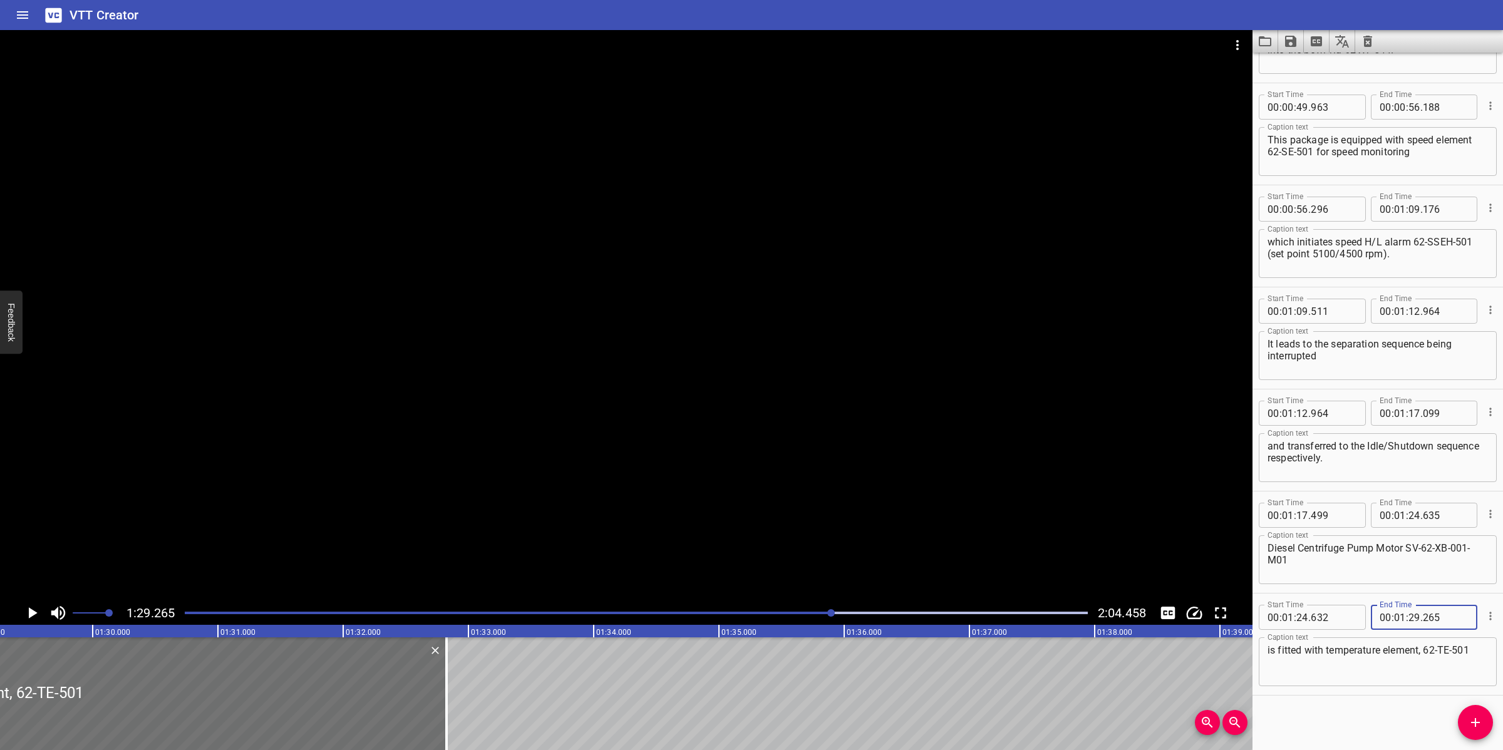
type input "265"
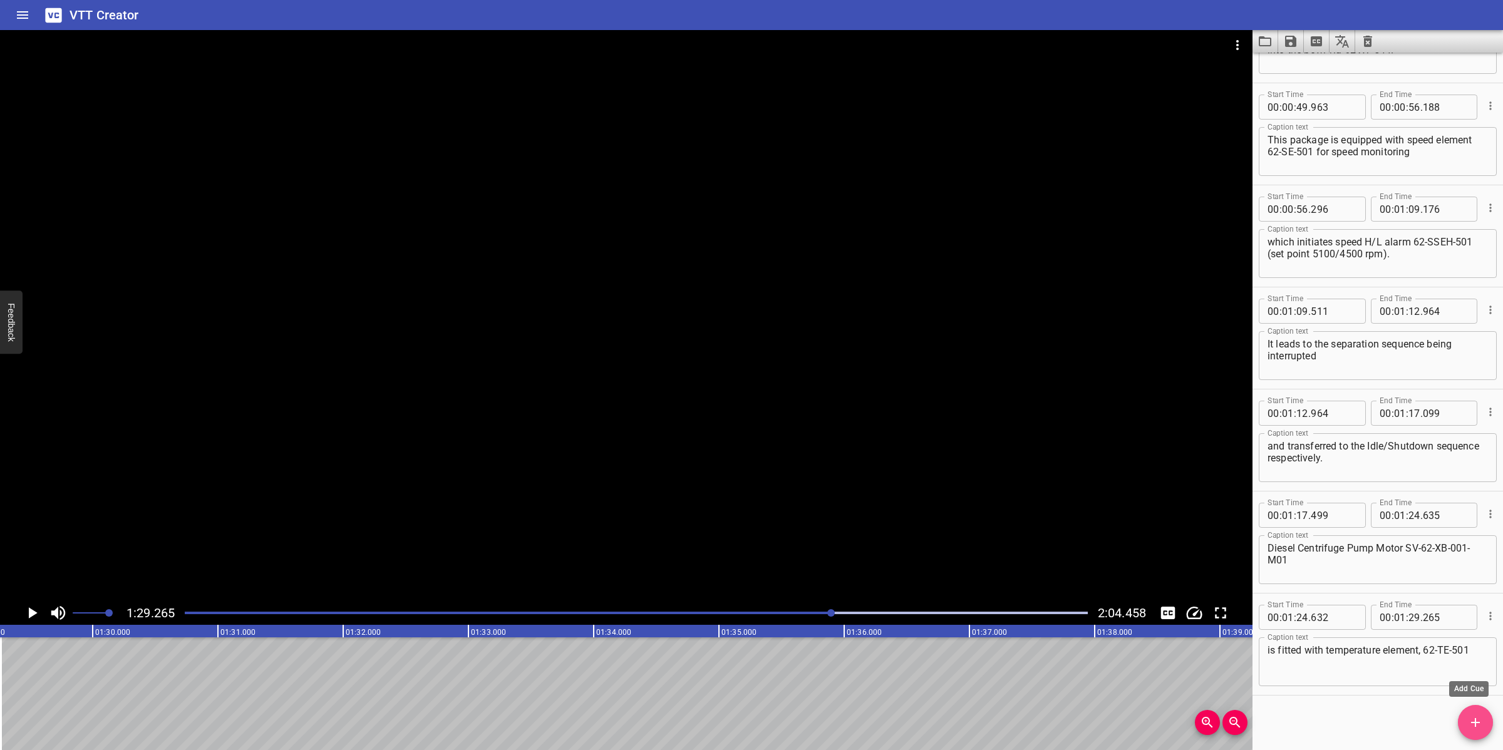
click at [1473, 724] on icon "Add Cue" at bounding box center [1475, 722] width 15 height 15
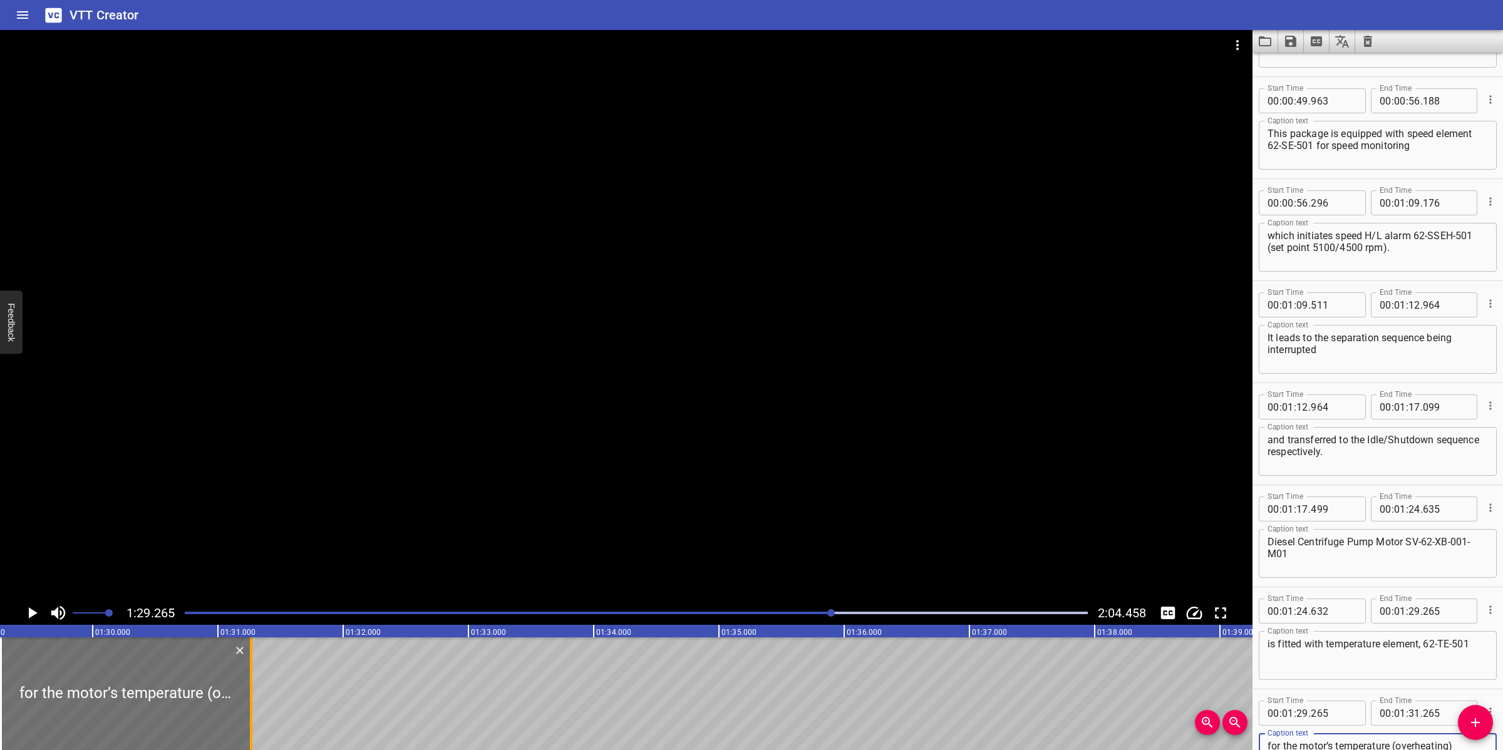
type textarea "for the motor’s temperature (overheating) monitoring."
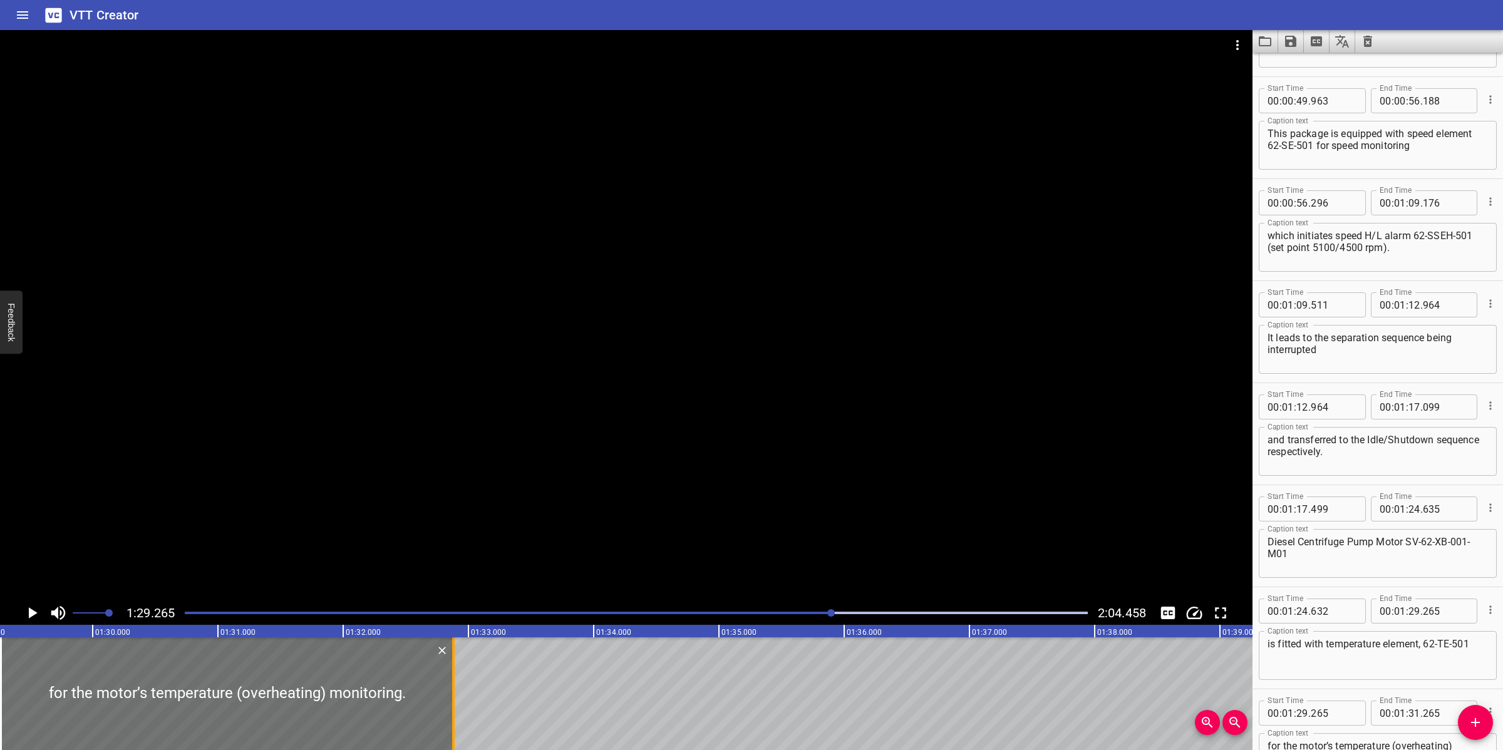
drag, startPoint x: 252, startPoint y: 691, endPoint x: 455, endPoint y: 684, distance: 202.3
click at [455, 684] on div at bounding box center [453, 693] width 13 height 113
type input "32"
type input "880"
click at [659, 425] on div at bounding box center [626, 315] width 1252 height 571
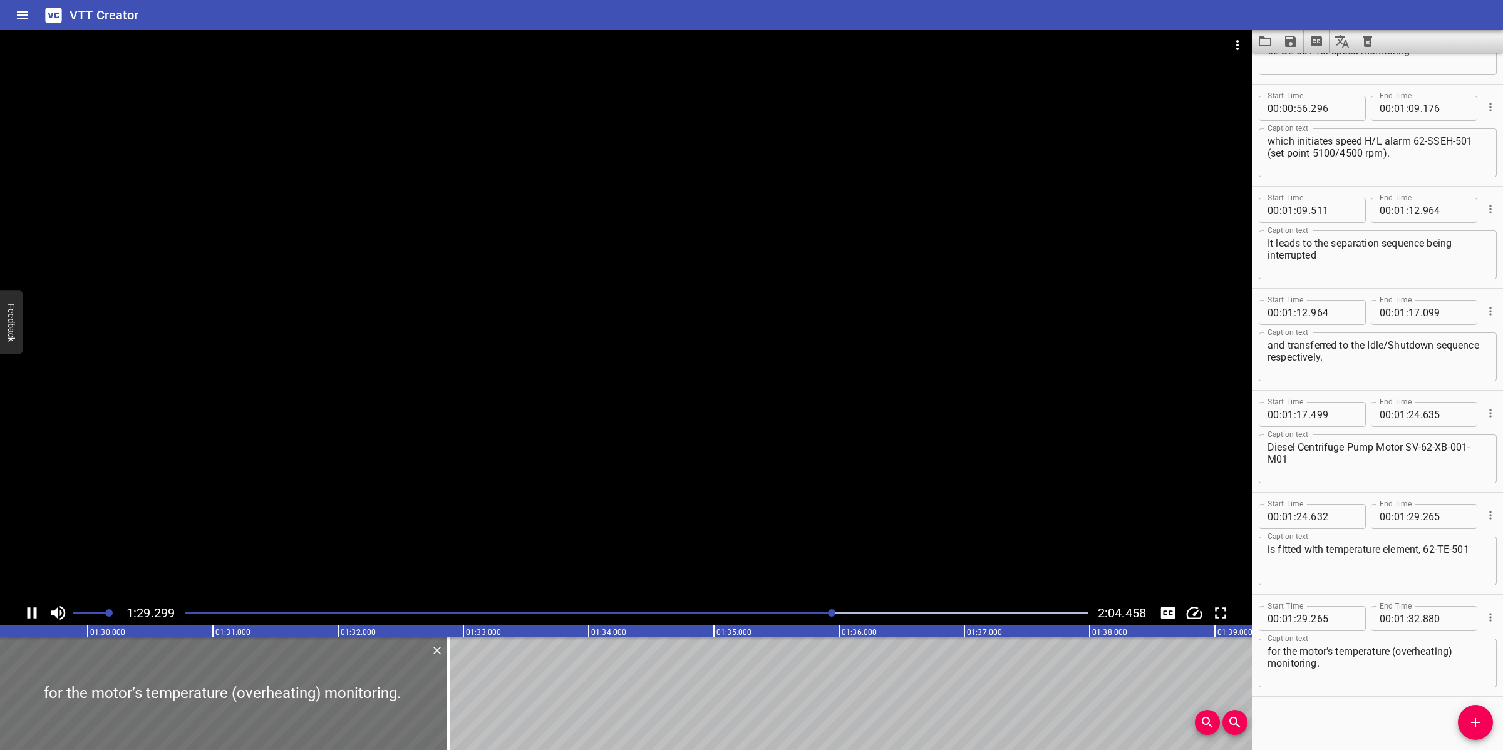
scroll to position [788, 0]
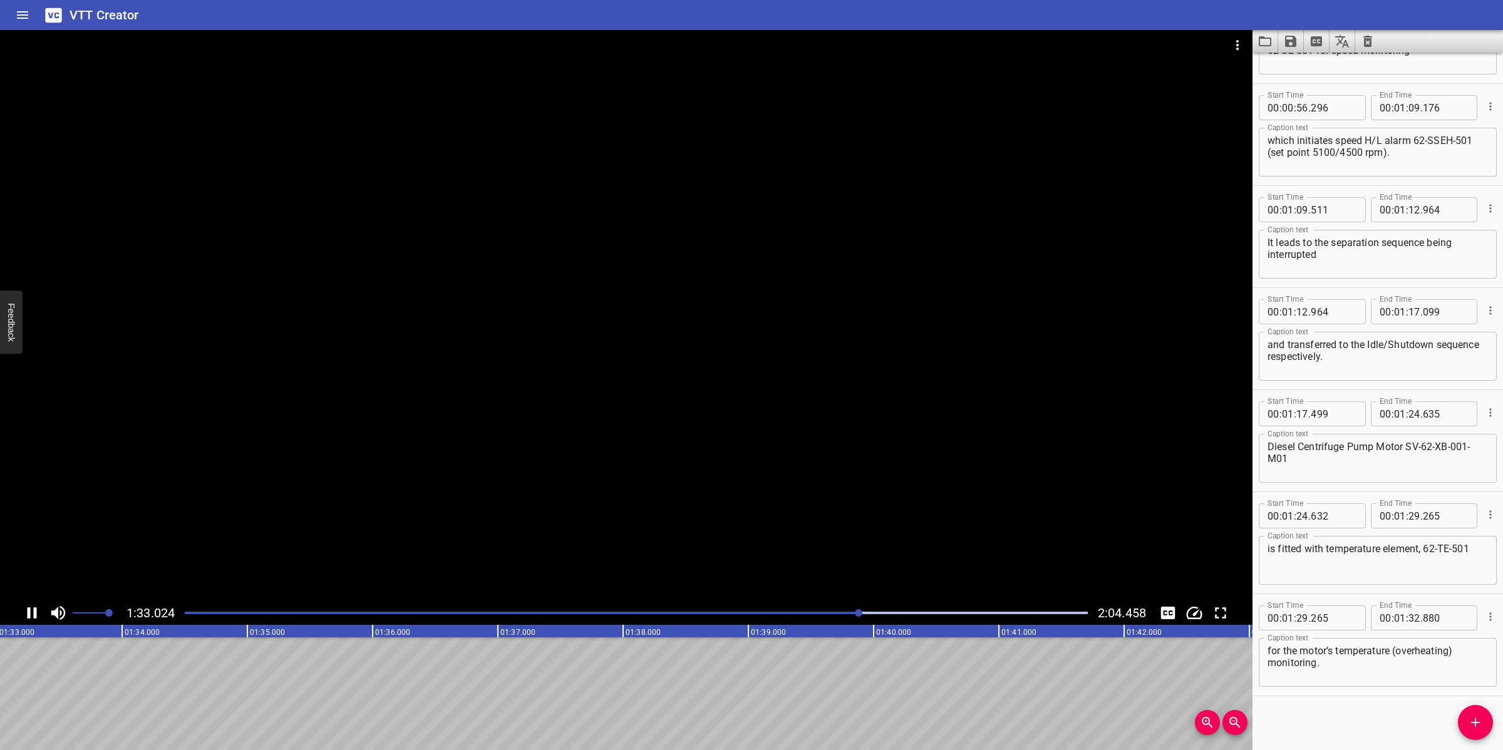
click at [653, 526] on div at bounding box center [626, 315] width 1252 height 571
click at [1470, 723] on icon "Add Cue" at bounding box center [1475, 722] width 15 height 15
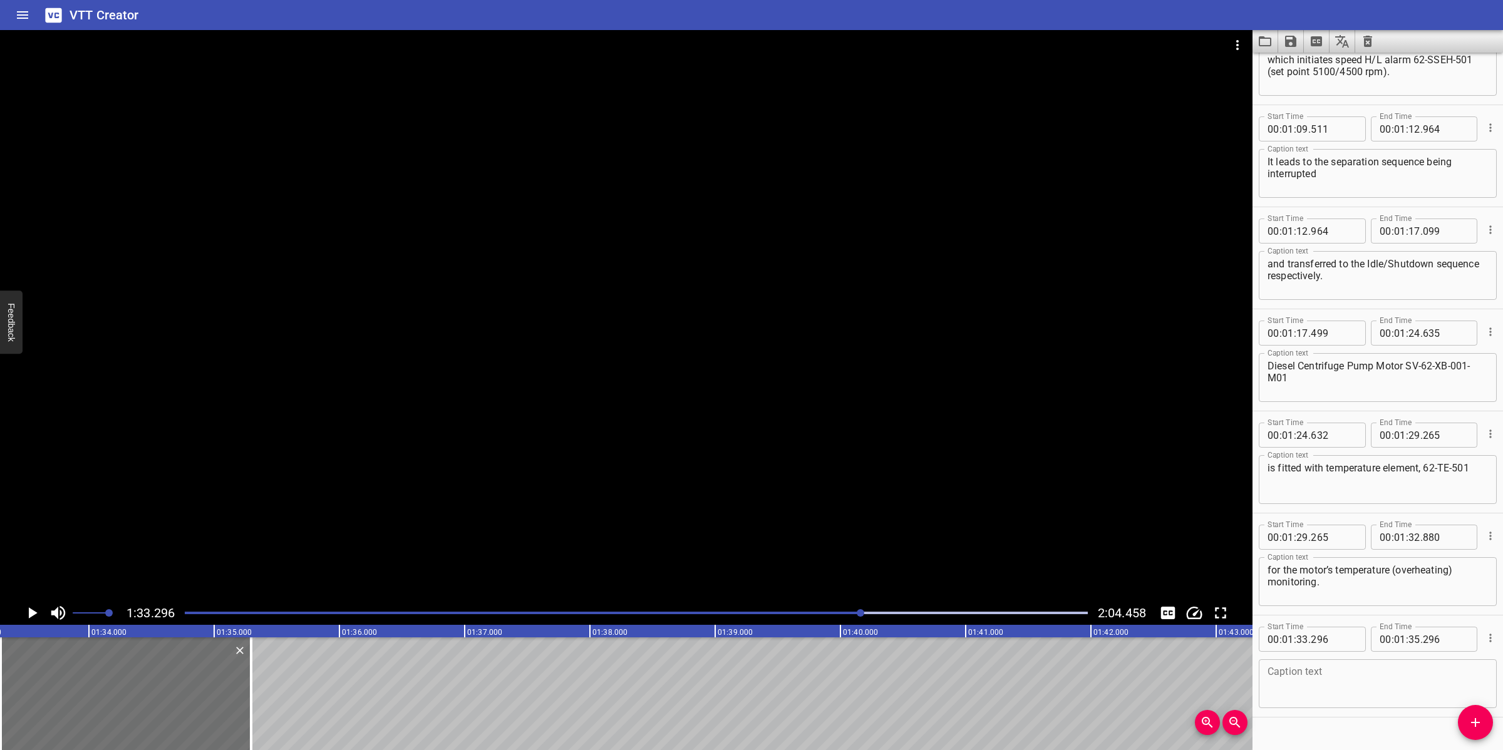
scroll to position [890, 0]
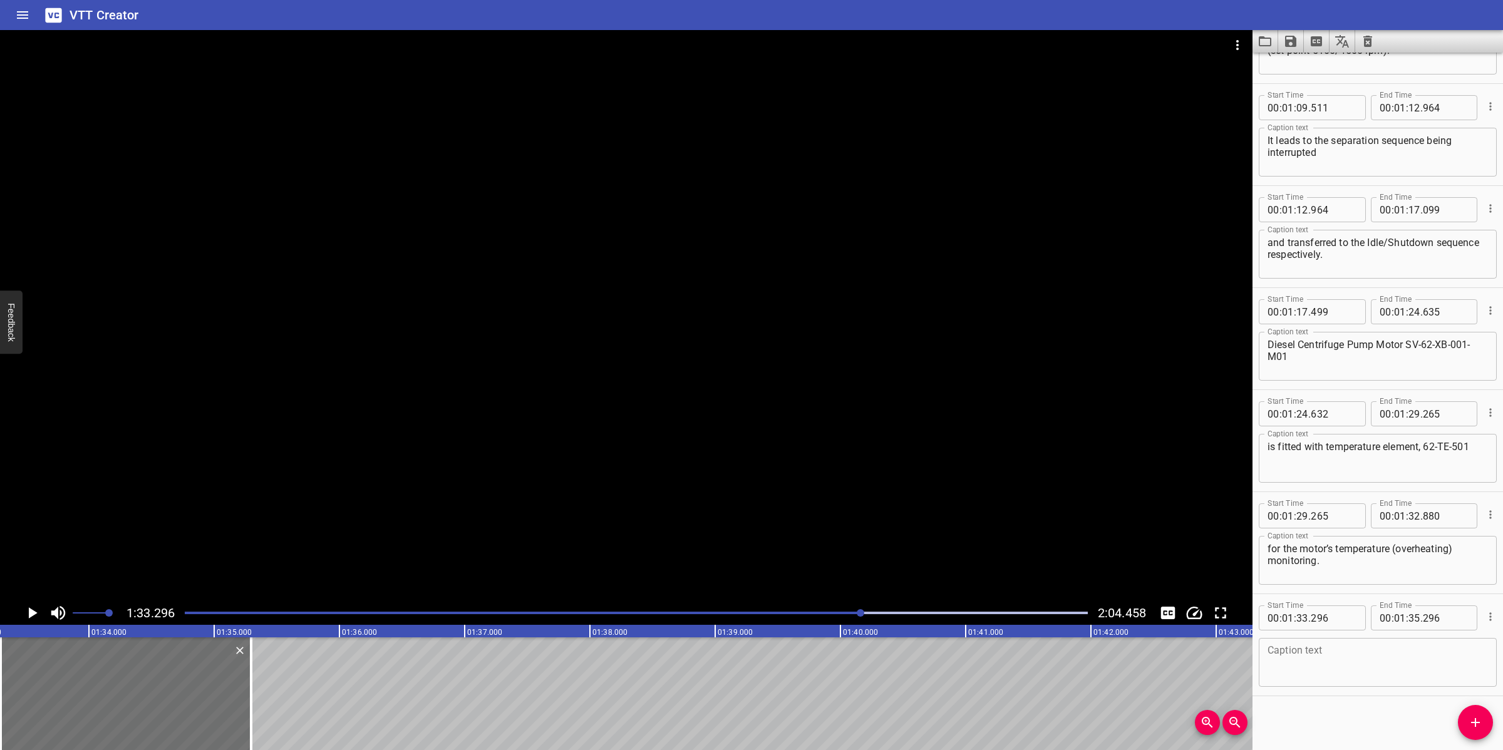
click at [1347, 659] on textarea at bounding box center [1377, 663] width 220 height 36
paste textarea "Level transmitter 62-LT-501 is fitted to Sludge Tank SV-62-TB-006 for level mon…"
click at [697, 500] on div at bounding box center [626, 315] width 1252 height 571
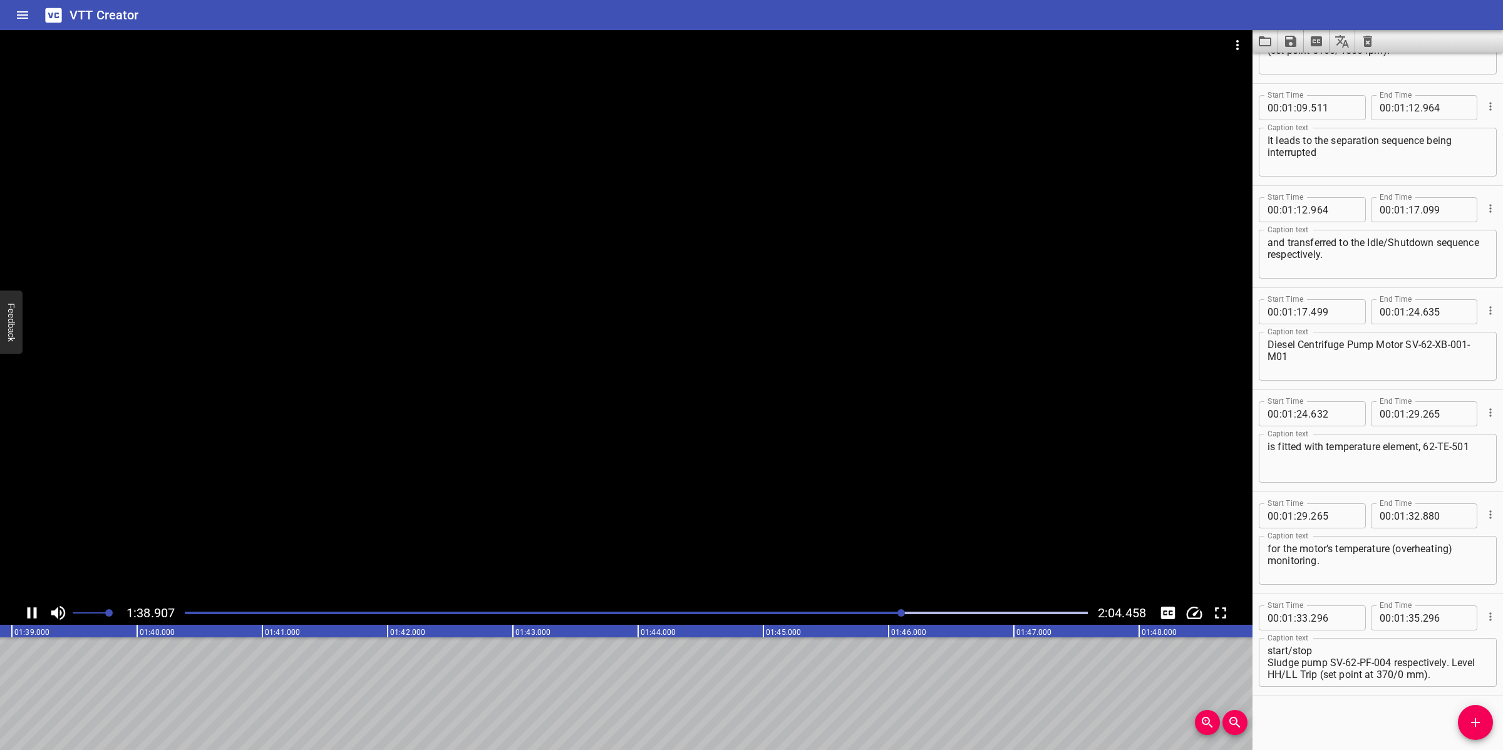
click at [771, 431] on div at bounding box center [626, 315] width 1252 height 571
click at [1478, 718] on icon "Add Cue" at bounding box center [1475, 722] width 15 height 15
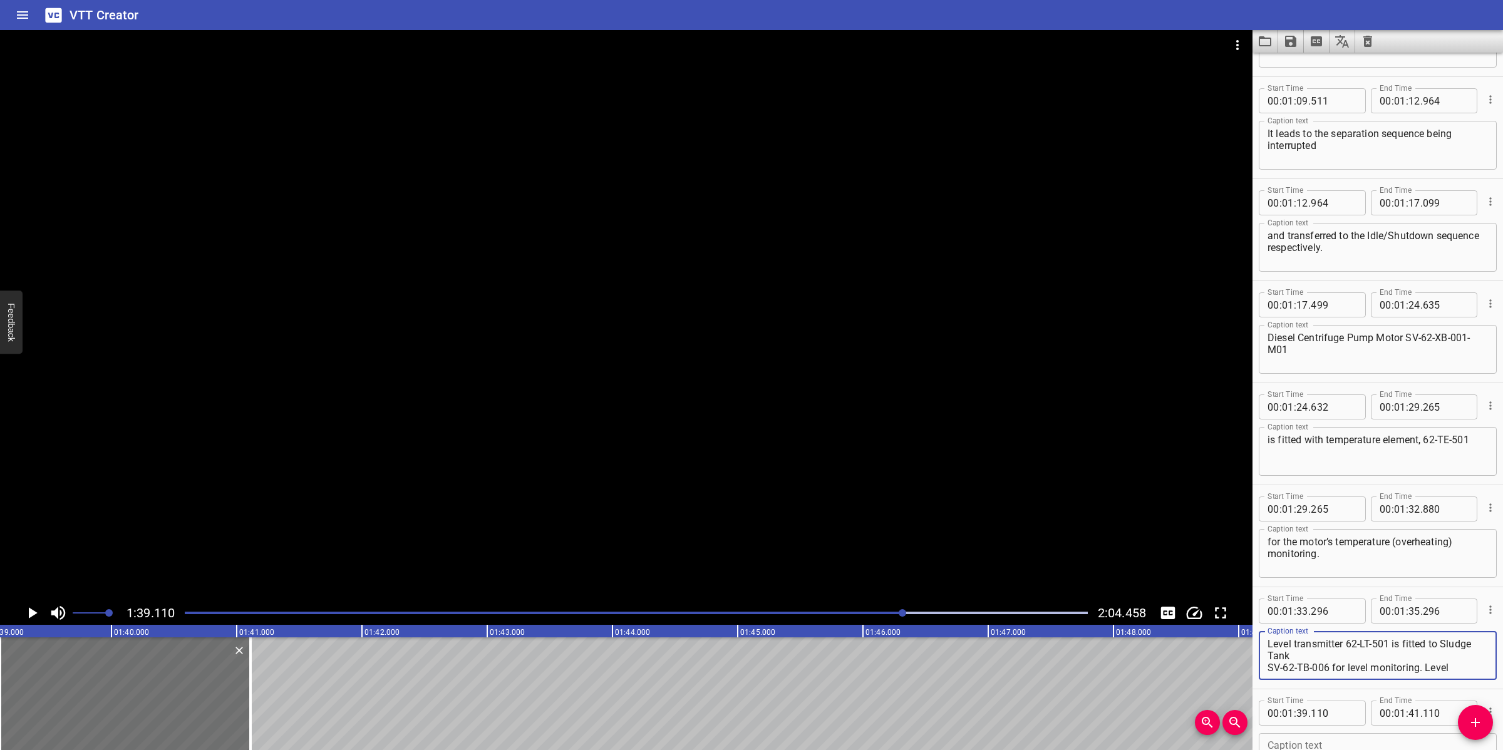
scroll to position [71, 0]
drag, startPoint x: 1324, startPoint y: 656, endPoint x: 1456, endPoint y: 679, distance: 134.1
click at [1456, 679] on div "Caption text Level transmitter 62-LT-501 is fitted to Sludge Tank SV-62-TB-006 …" at bounding box center [1378, 654] width 238 height 56
click at [1267, 654] on textarea "Level transmitter 62-LT-501 is fitted to Sludge Tank" at bounding box center [1377, 656] width 220 height 36
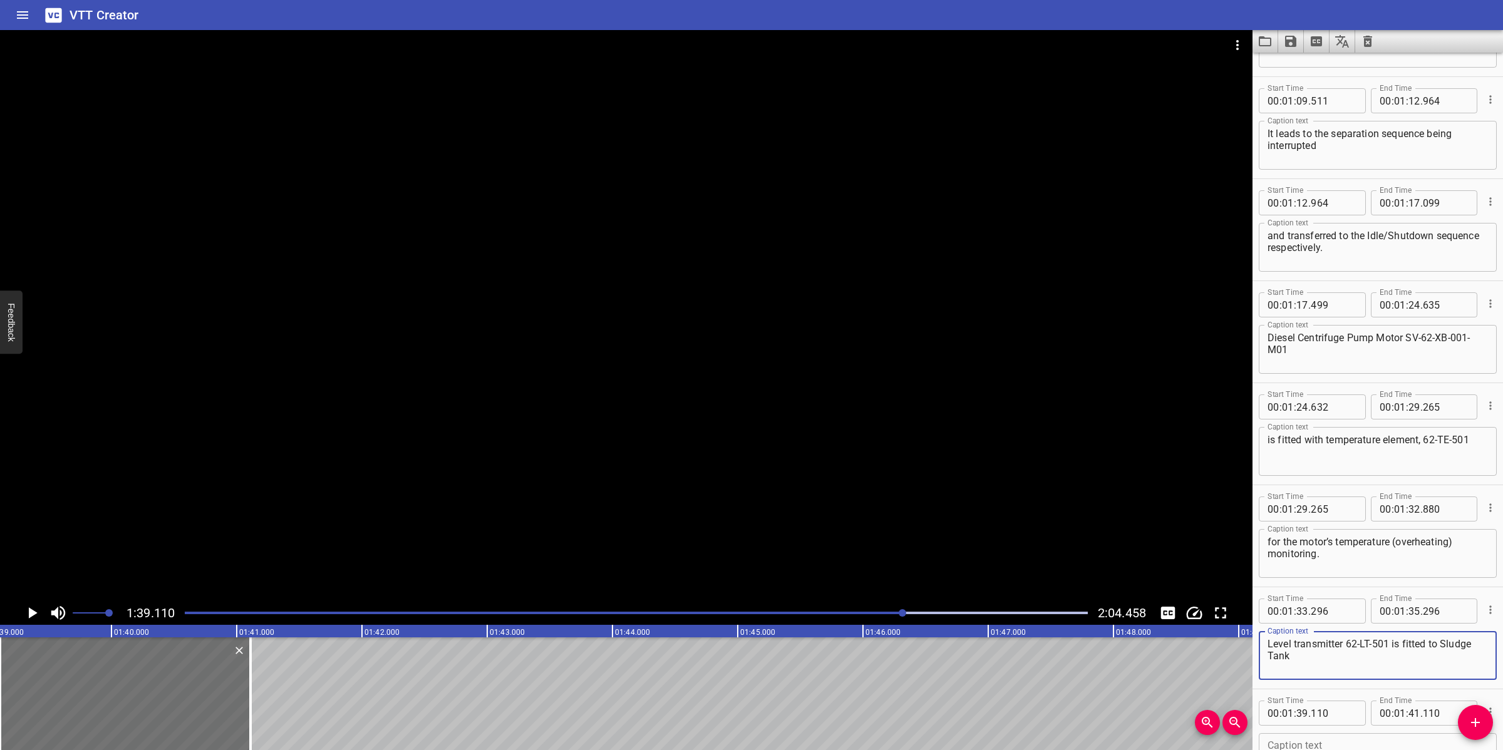
click at [1441, 643] on textarea "Level transmitter 62-LT-501 is fitted to Sludge Tank" at bounding box center [1377, 656] width 220 height 36
click at [1266, 652] on div "Level transmitter 62-LT-501 is fitted to sludge Tank Caption text" at bounding box center [1378, 655] width 238 height 49
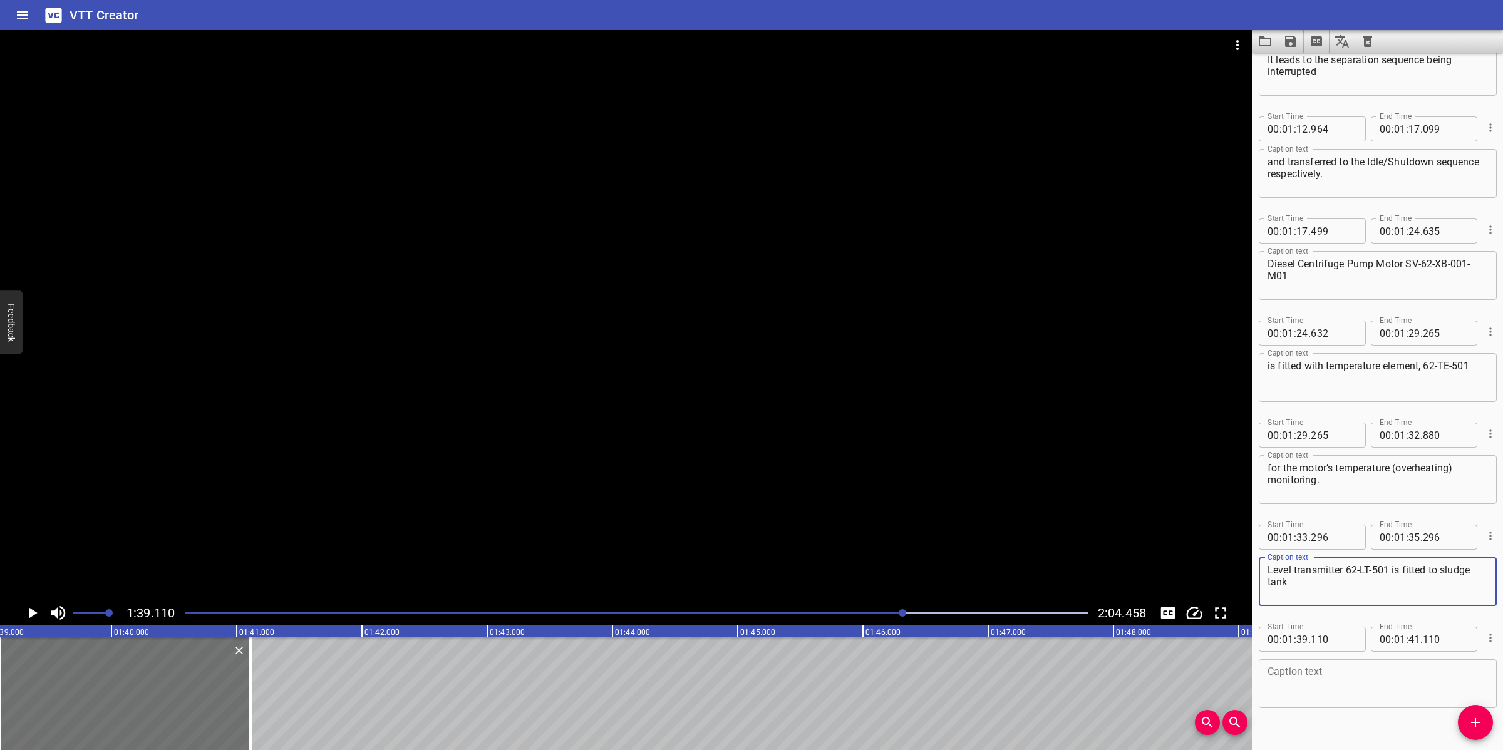
scroll to position [975, 0]
type textarea "Level transmitter 62-LT-501 is fitted to sludge tank"
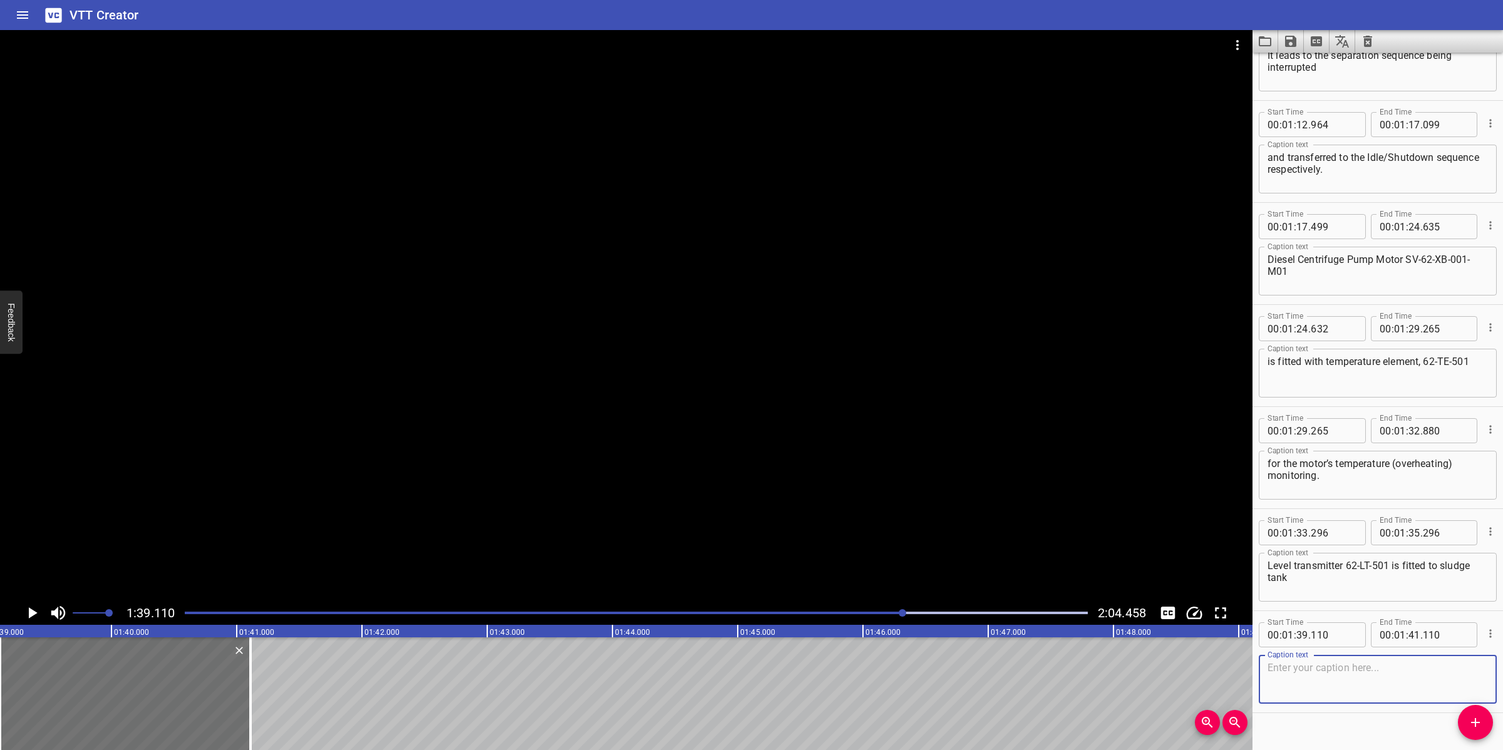
click at [1331, 680] on textarea at bounding box center [1377, 680] width 220 height 36
paste textarea "SV-62-TB-006 for level monitoring. Level High/Low Alarm (the set point at 300/2…"
type textarea "SV-62-TB-006 for level monitoring. Level High/Low Alarm (the set point at 300/2…"
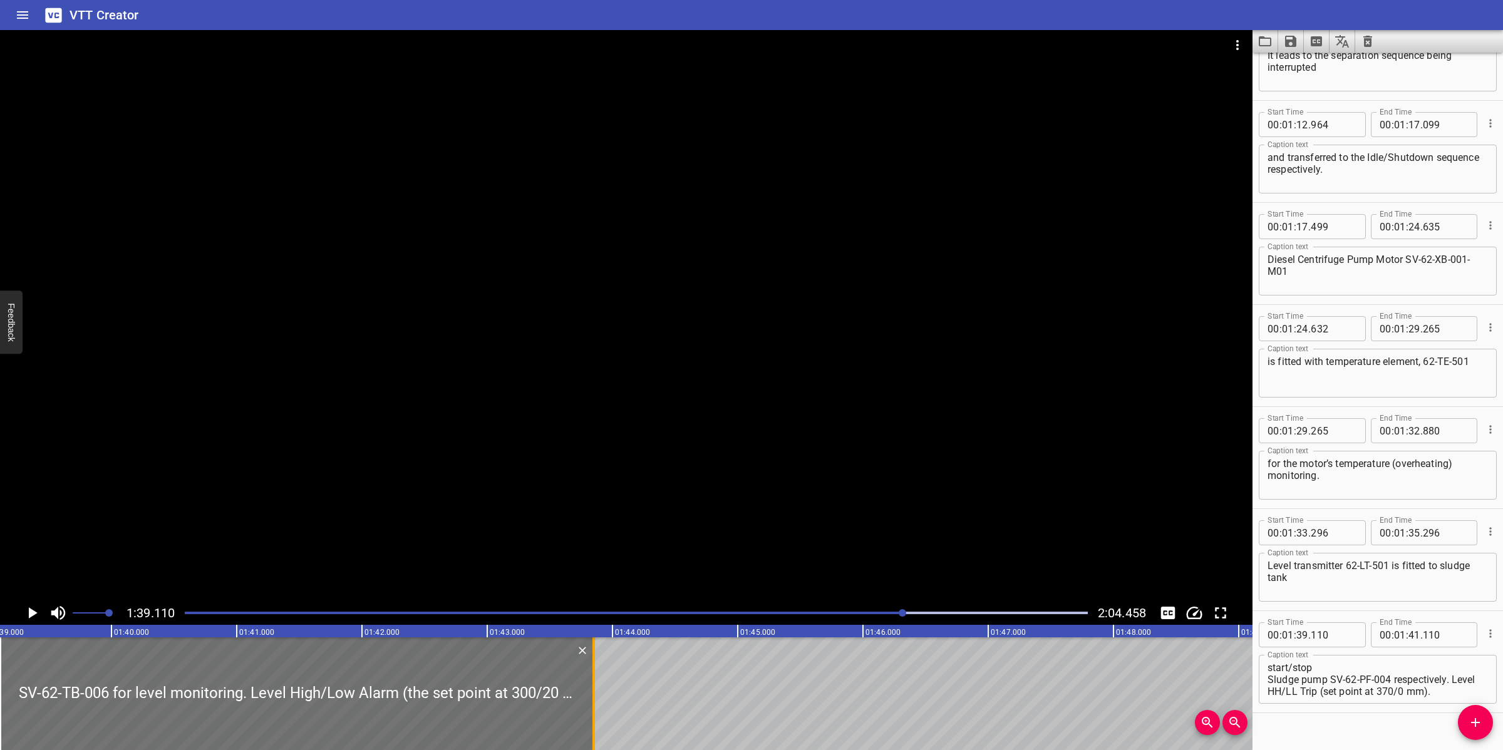
drag, startPoint x: 252, startPoint y: 681, endPoint x: 595, endPoint y: 679, distance: 343.1
click at [595, 679] on div at bounding box center [593, 693] width 13 height 113
type input "43"
type input "850"
click at [639, 490] on div at bounding box center [626, 315] width 1252 height 571
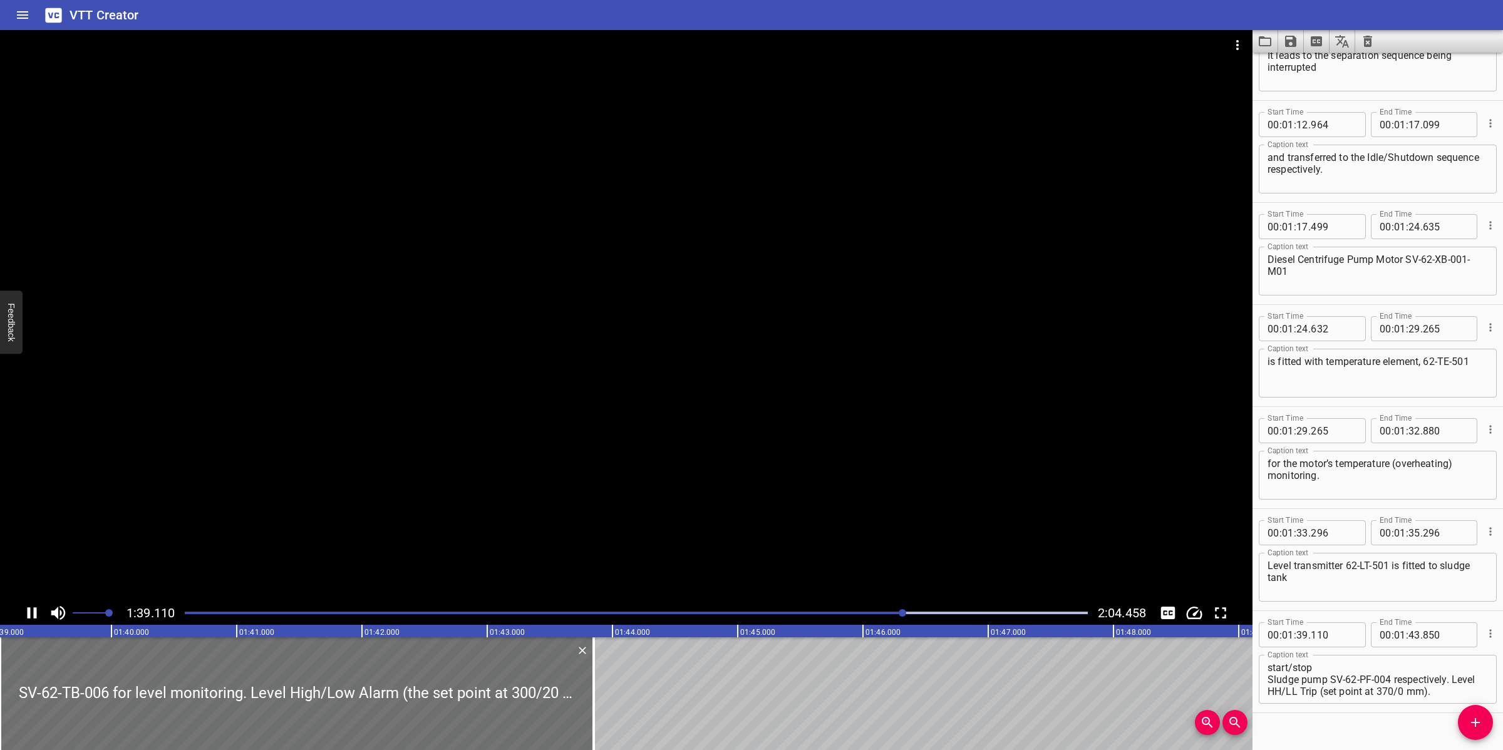
scroll to position [992, 0]
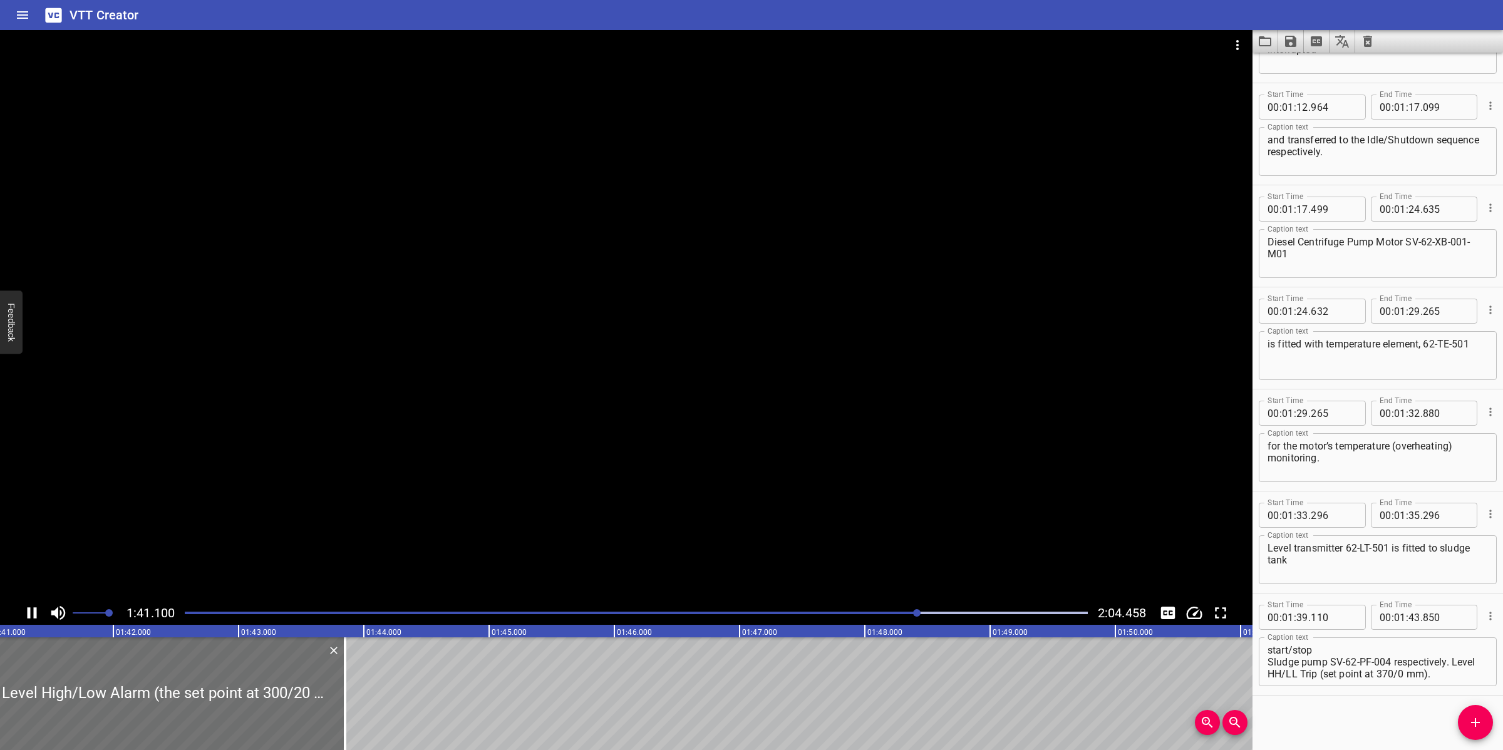
drag, startPoint x: 863, startPoint y: 443, endPoint x: 1102, endPoint y: 547, distance: 260.8
click at [870, 443] on div at bounding box center [626, 315] width 1252 height 571
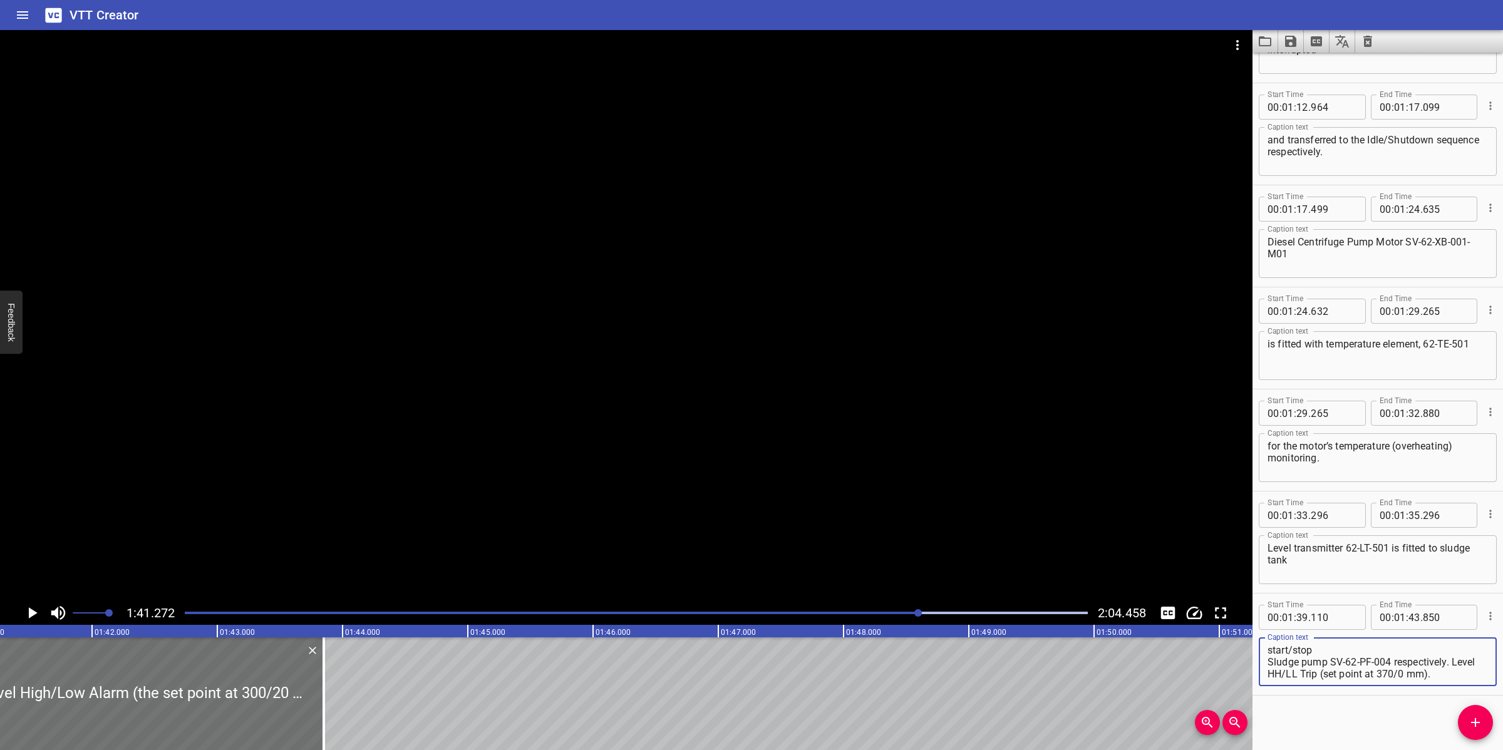
click at [1272, 656] on textarea "SV-62-TB-006 for level monitoring. Level High/Low Alarm (the set point at 300/2…" at bounding box center [1377, 662] width 220 height 36
click at [1266, 661] on div "SV-62-TB-006 for level monitoring. Level High/Low Alarm (the set point at 300/2…" at bounding box center [1378, 661] width 238 height 49
click at [1269, 656] on textarea "SV-62-TB-006 for level monitoring. Level High/Low Alarm (the set point at 300/2…" at bounding box center [1377, 662] width 220 height 36
click at [1319, 659] on textarea "SV-62-TB-006 for level monitoring. Level High/Low Alarm (the set point at 300/2…" at bounding box center [1377, 662] width 220 height 36
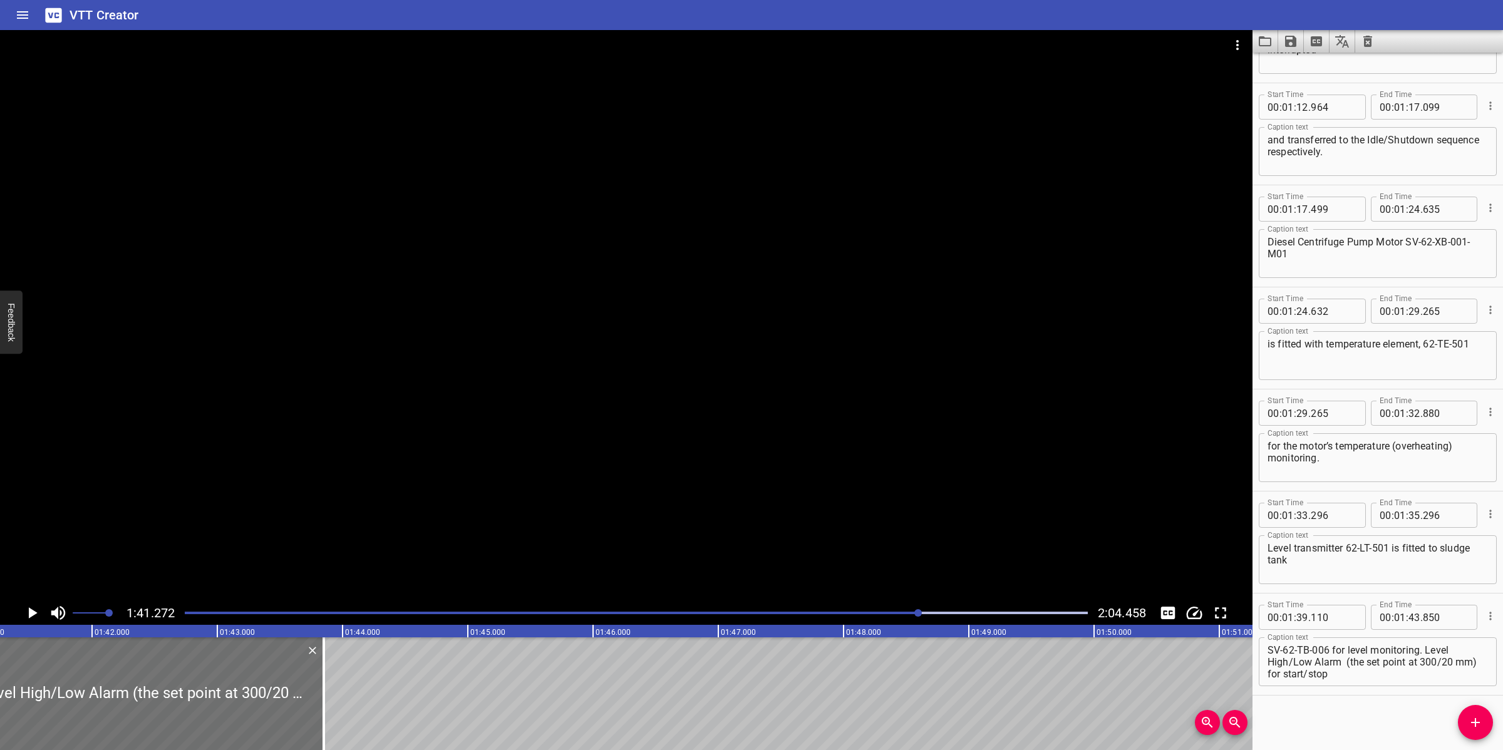
click at [927, 508] on div at bounding box center [626, 315] width 1252 height 571
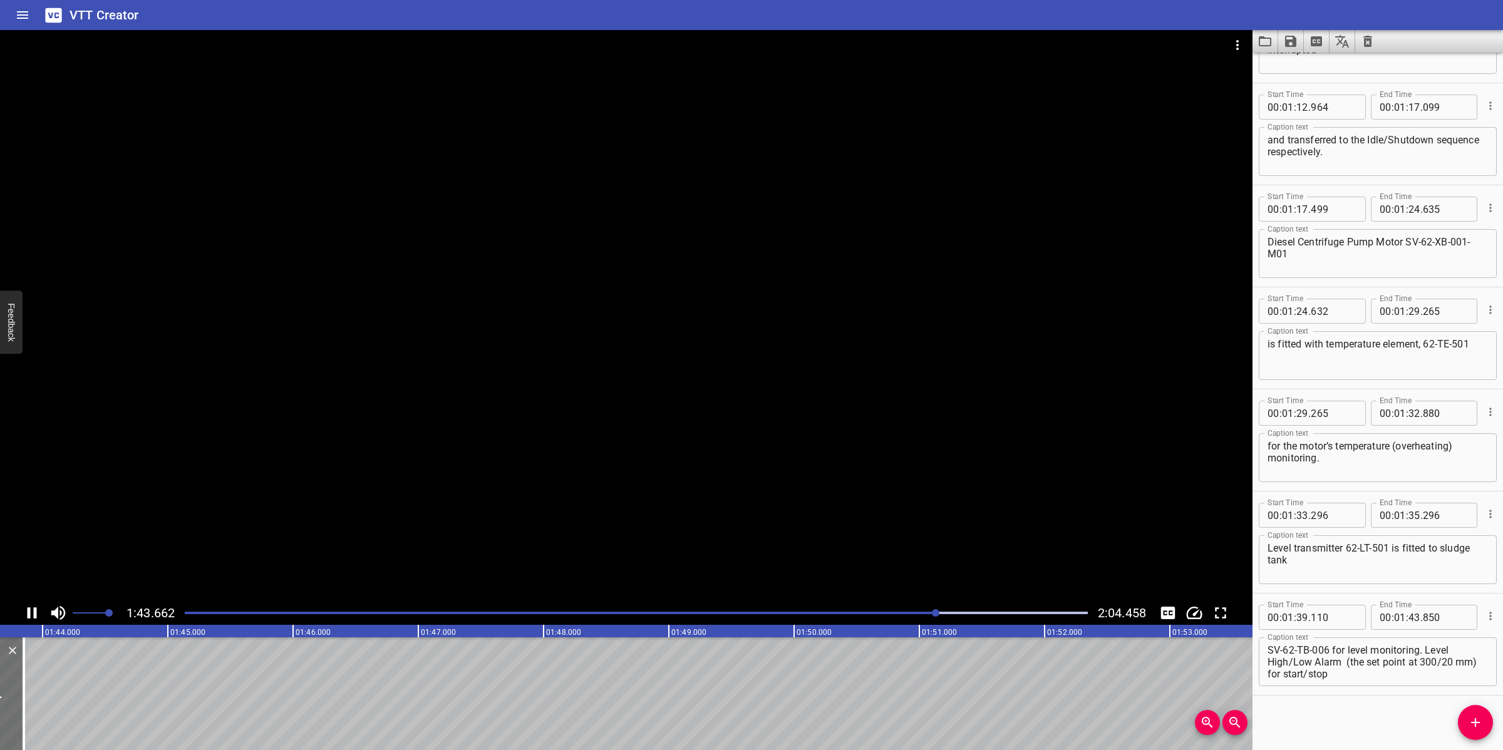
click at [709, 513] on div at bounding box center [626, 315] width 1252 height 571
click at [1428, 648] on textarea "SV-62-TB-006 for level monitoring. Level High/Low Alarm (the set point at 300/2…" at bounding box center [1377, 662] width 220 height 36
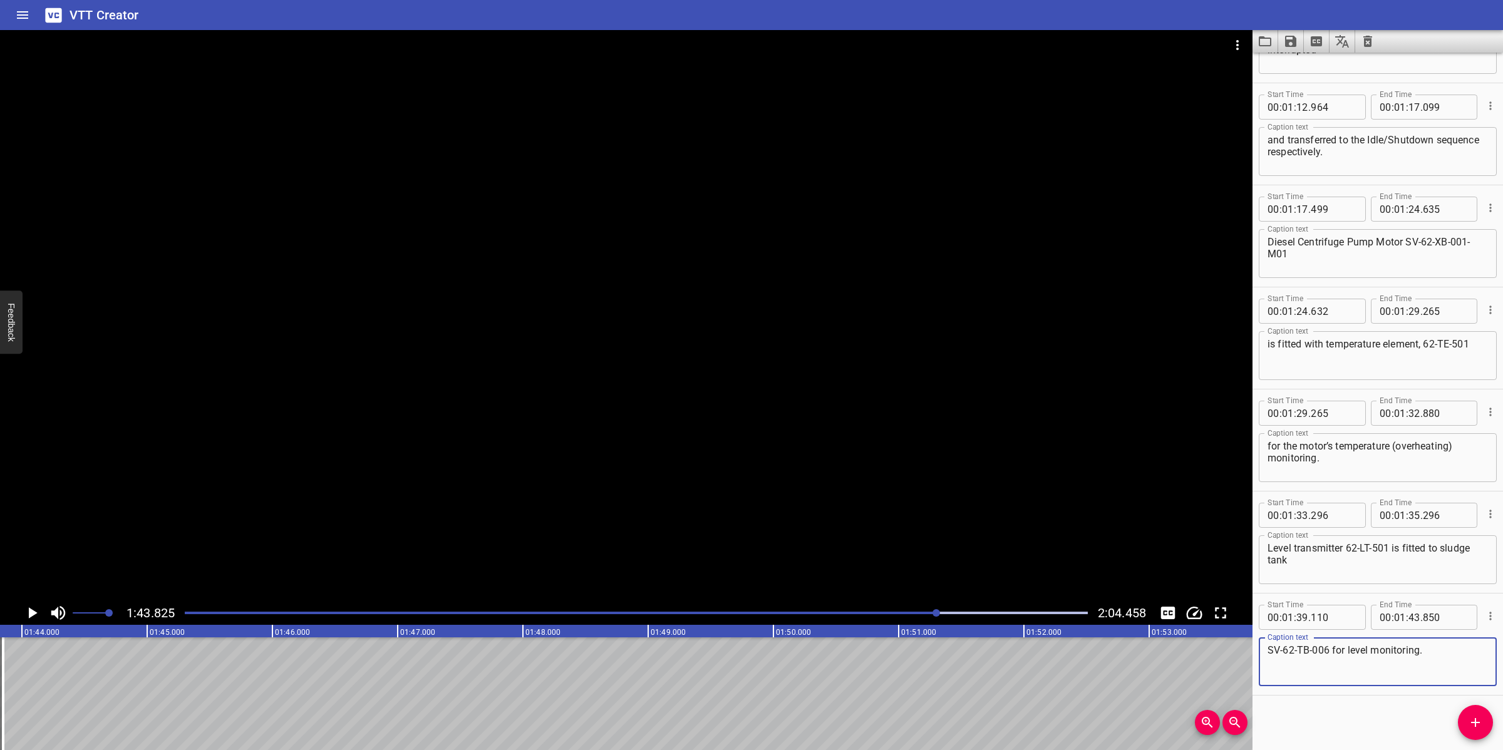
scroll to position [0, 0]
drag, startPoint x: 1428, startPoint y: 648, endPoint x: 1436, endPoint y: 680, distance: 33.0
type textarea "SV-62-TB-006 for level monitoring."
click at [1481, 712] on button "Add Cue" at bounding box center [1475, 722] width 35 height 35
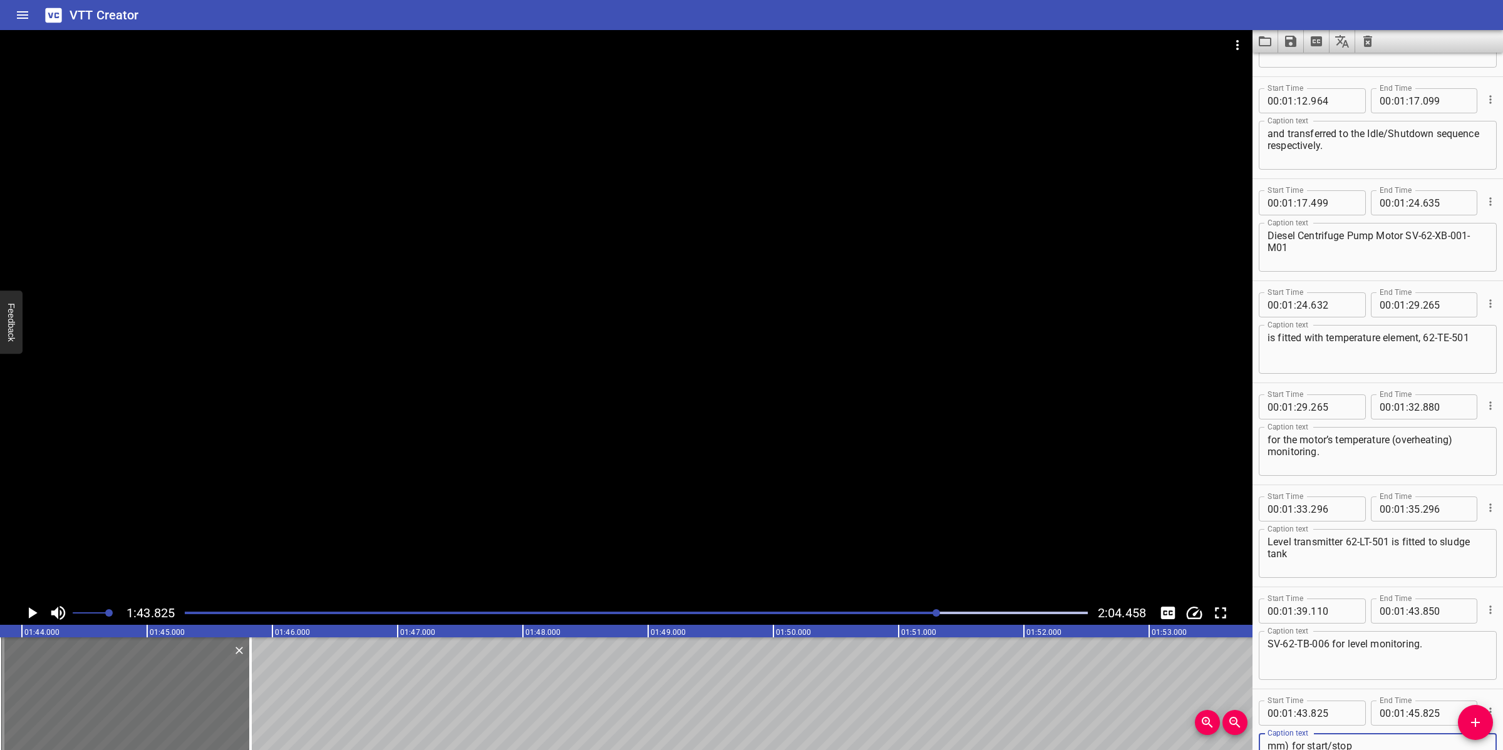
scroll to position [1022, 0]
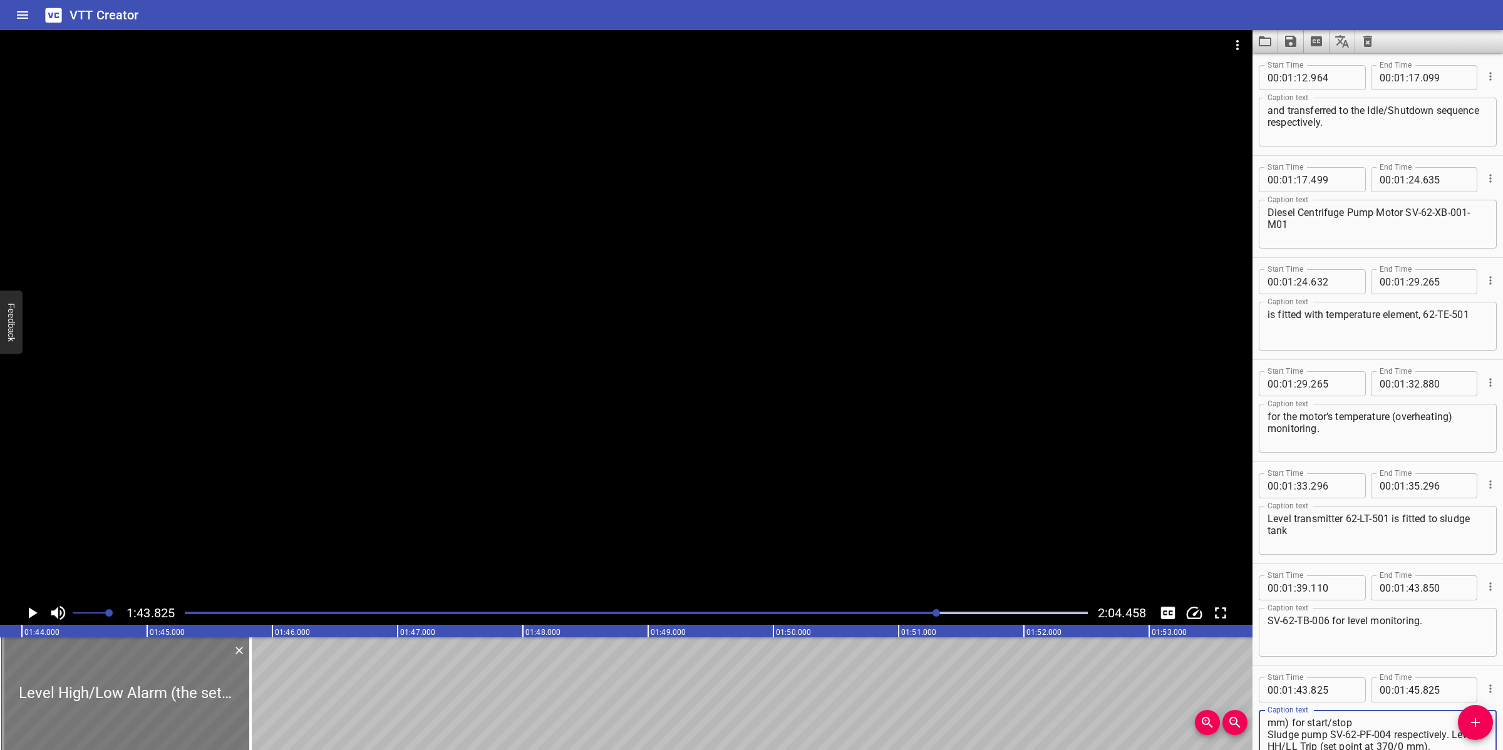
type textarea "Level High/Low Alarm (the set point at 300/20 mm) for start/stop Sludge pump SV…"
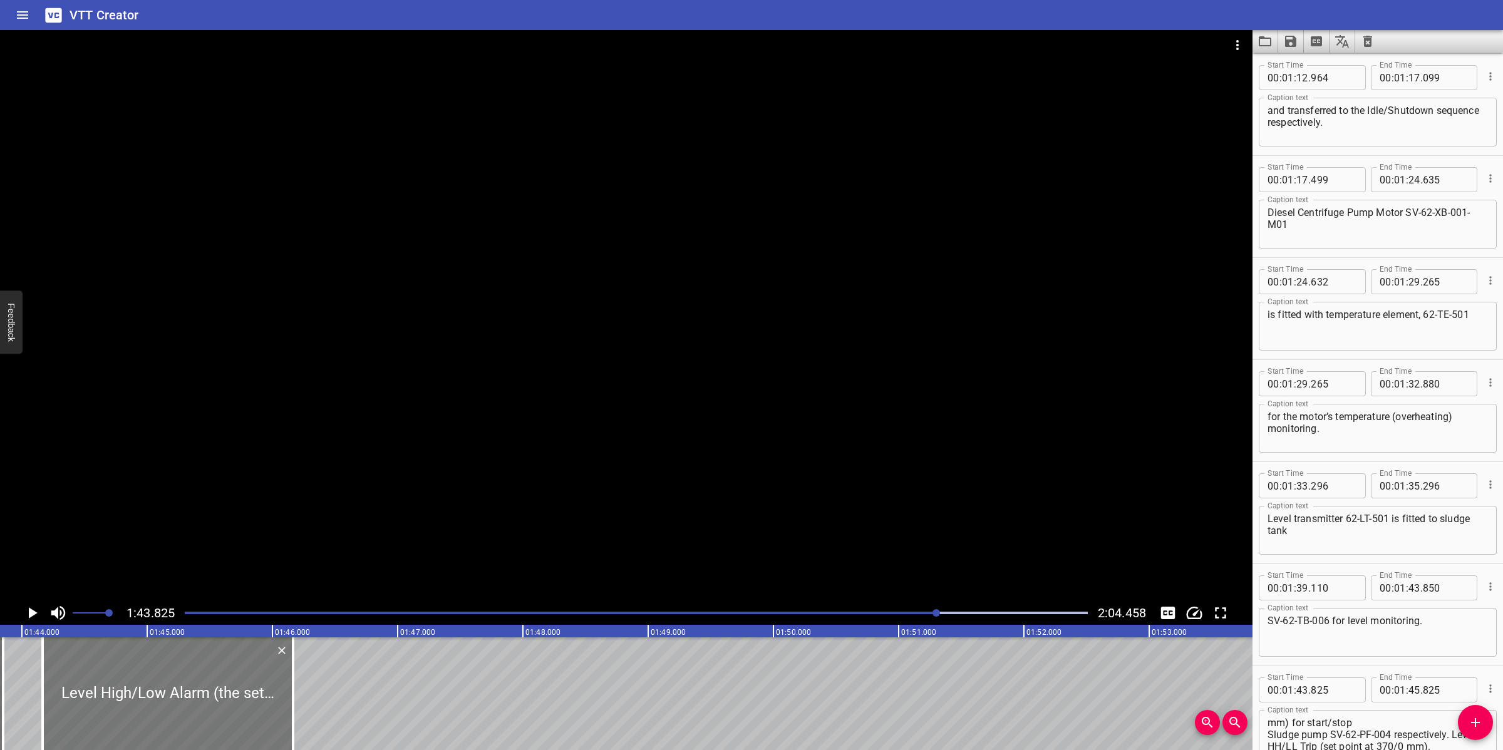
drag, startPoint x: 107, startPoint y: 712, endPoint x: 151, endPoint y: 708, distance: 44.0
click at [149, 708] on div at bounding box center [168, 693] width 250 height 113
type input "44"
type input "180"
type input "46"
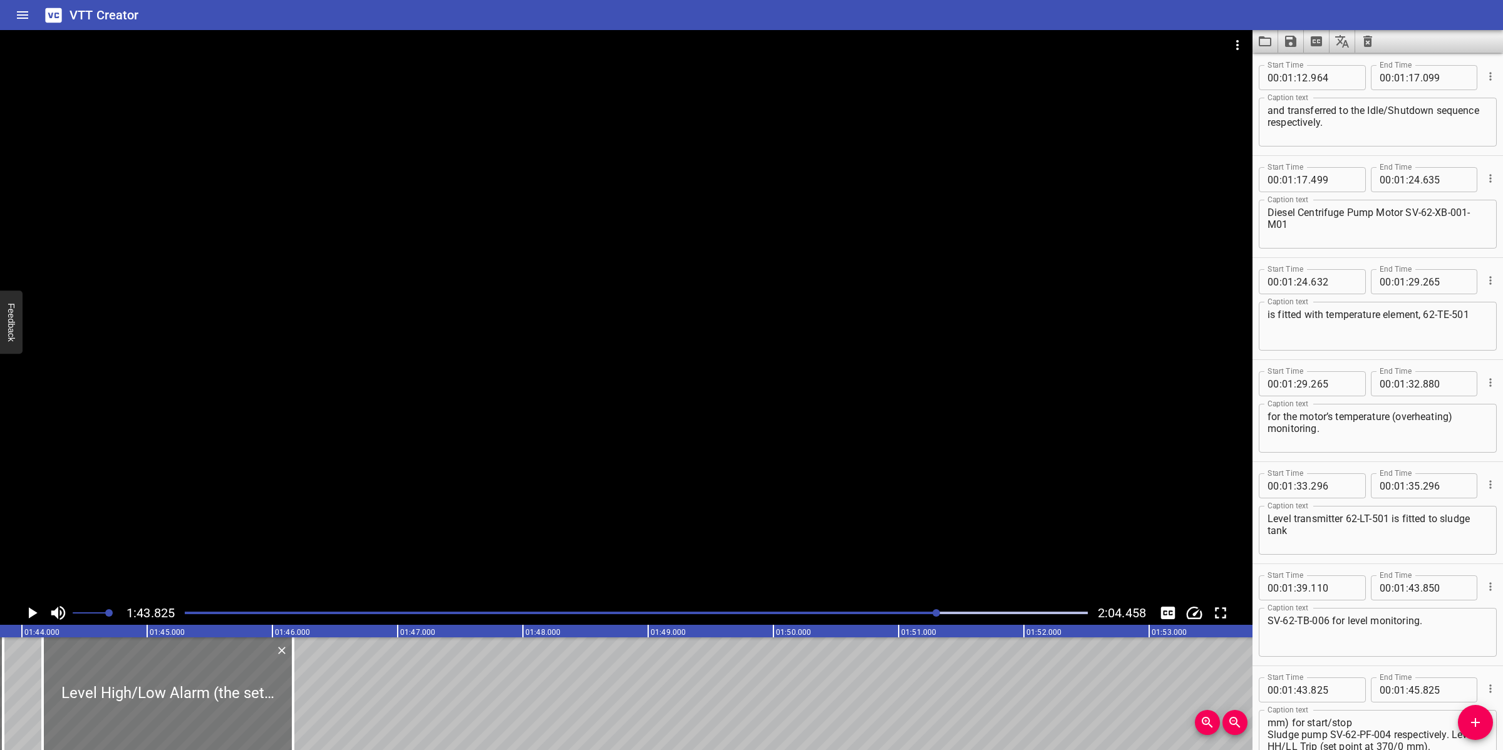
type input "180"
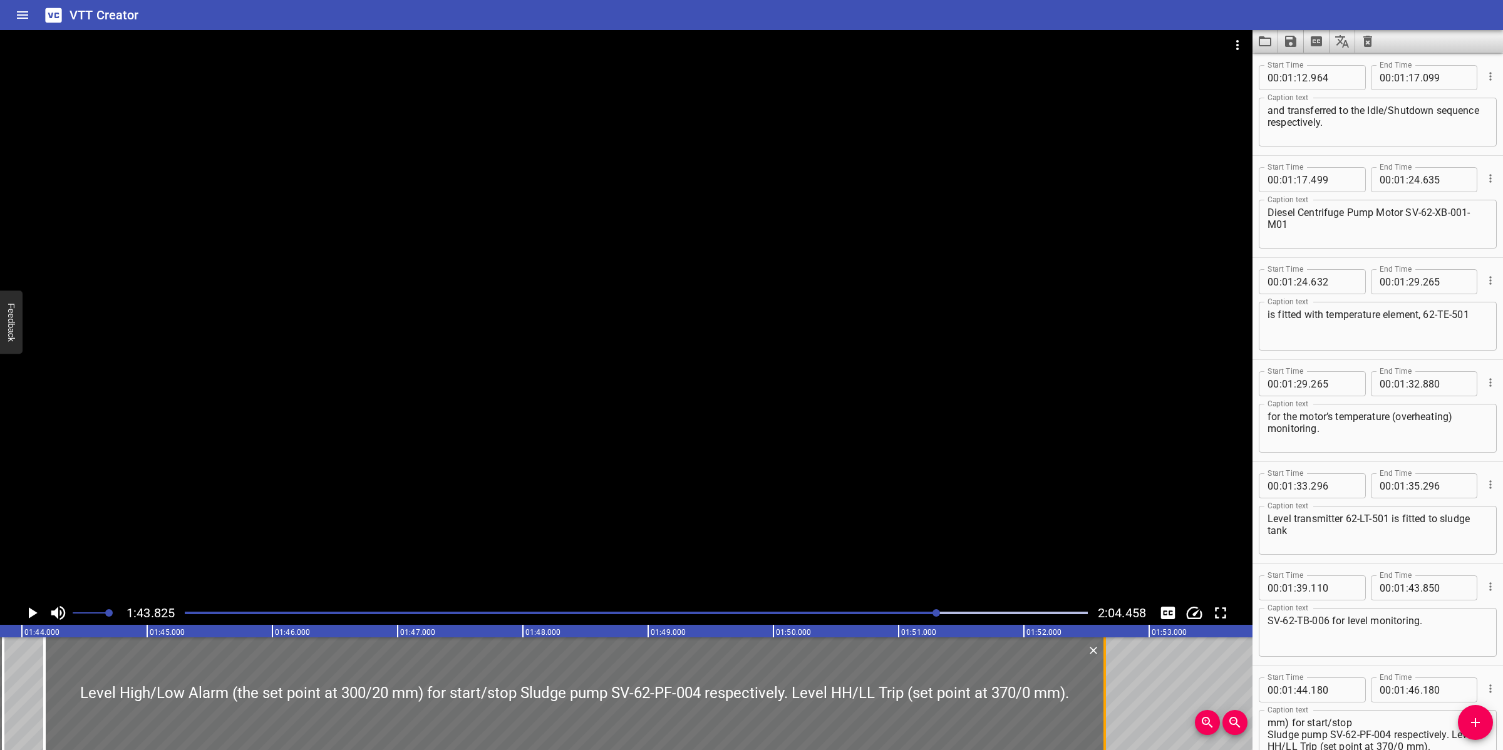
drag, startPoint x: 296, startPoint y: 696, endPoint x: 1105, endPoint y: 694, distance: 809.6
click at [1105, 694] on div at bounding box center [1104, 693] width 3 height 113
type input "52"
type input "645"
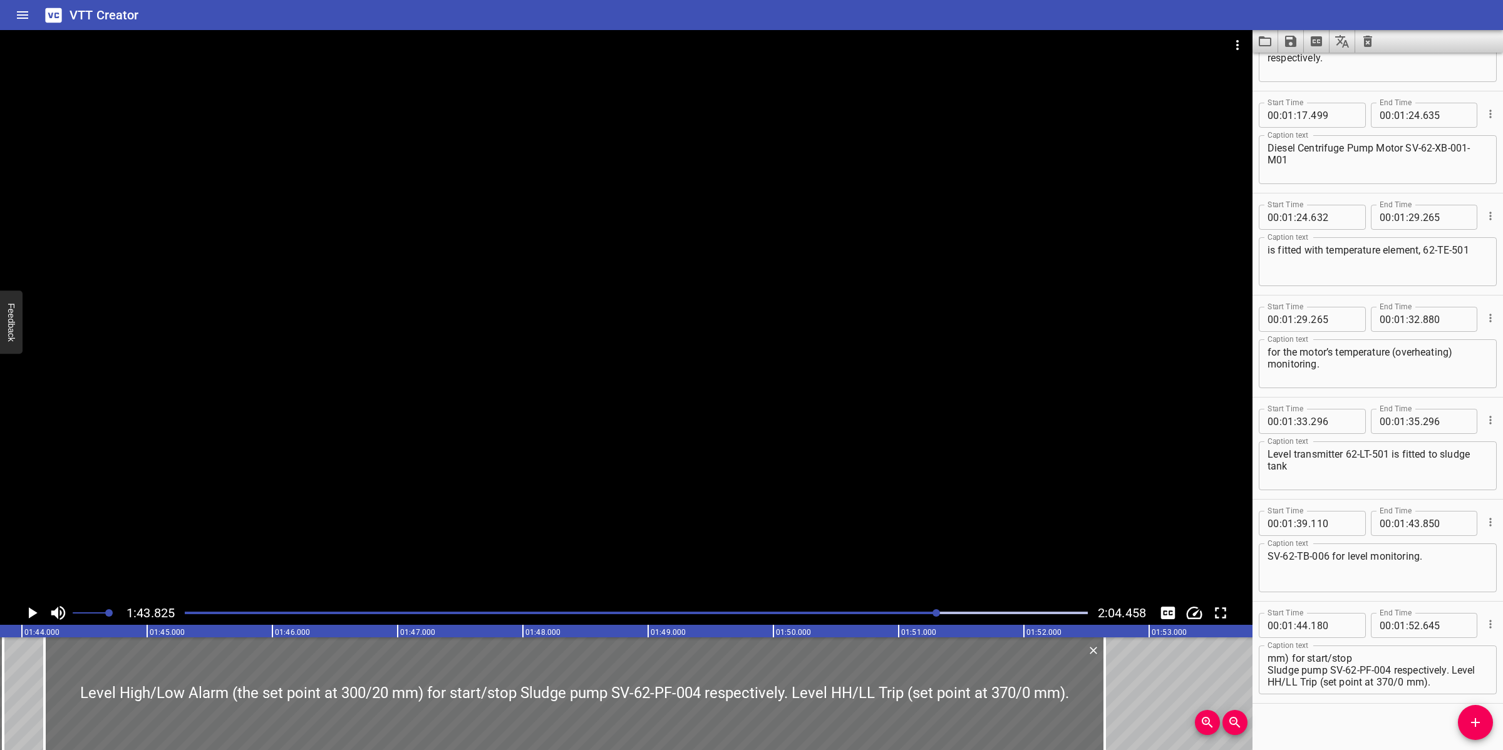
scroll to position [1094, 0]
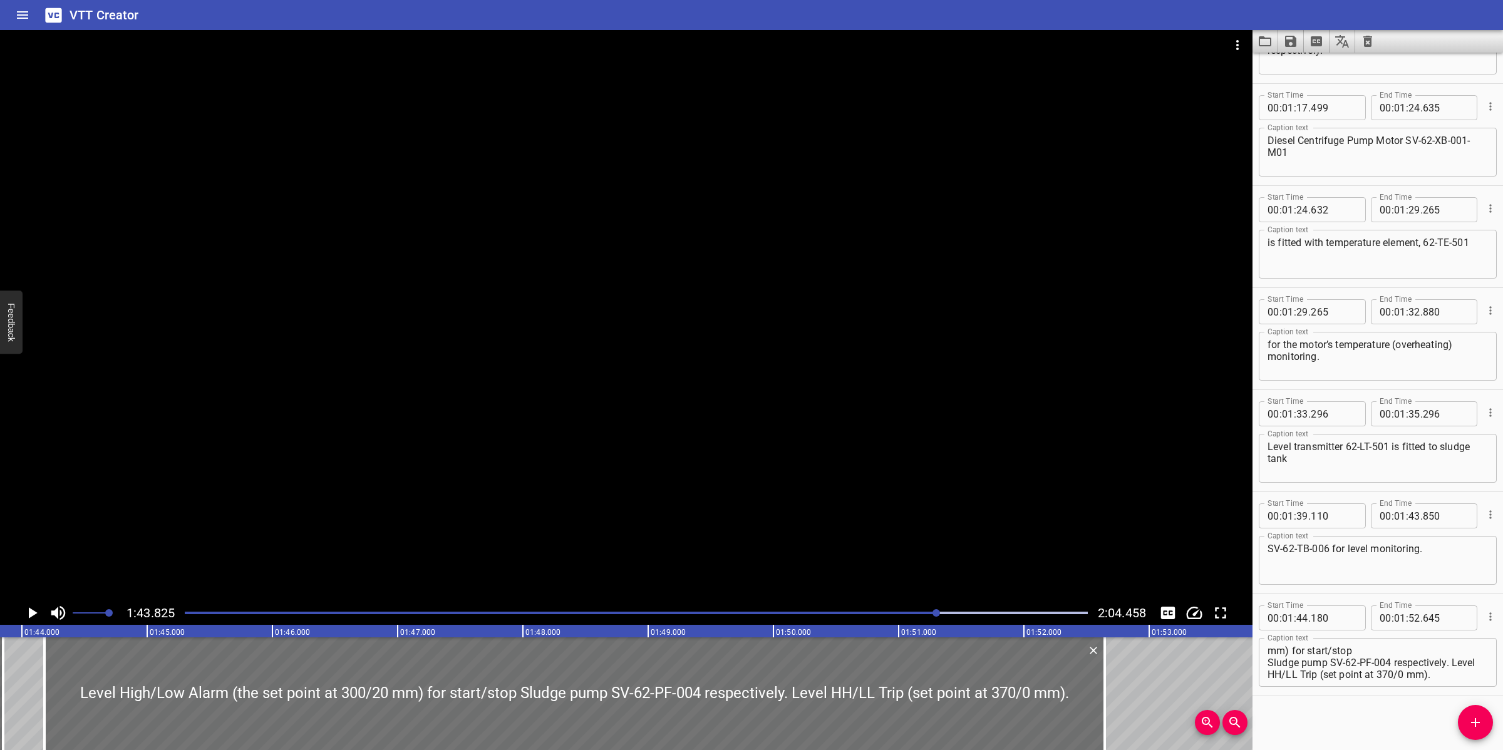
click at [1309, 665] on textarea "Level High/Low Alarm (the set point at 300/20 mm) for start/stop Sludge pump SV…" at bounding box center [1377, 663] width 220 height 36
click at [1396, 647] on textarea "Level High/Low Alarm (the set point at 300/20 mm) for start/stop Sludge pump SV…" at bounding box center [1377, 663] width 220 height 36
click at [693, 499] on div at bounding box center [626, 315] width 1252 height 571
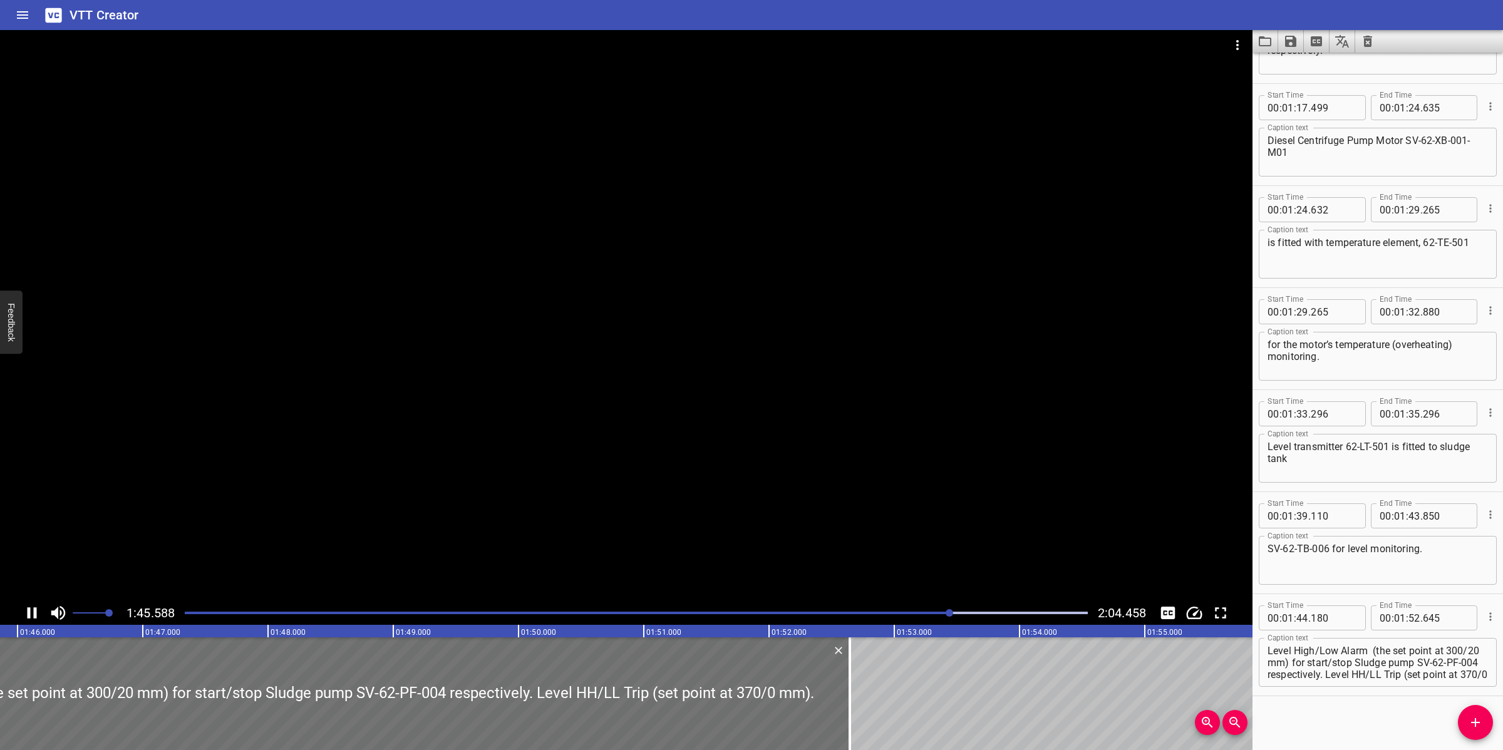
drag, startPoint x: 733, startPoint y: 467, endPoint x: 818, endPoint y: 488, distance: 87.2
click at [737, 467] on div at bounding box center [626, 315] width 1252 height 571
click at [1369, 652] on textarea "Level High/Low Alarm (the set point at 300/20 mm) for start/stop Sludge pump SV…" at bounding box center [1377, 663] width 220 height 36
click at [814, 439] on div at bounding box center [626, 315] width 1252 height 571
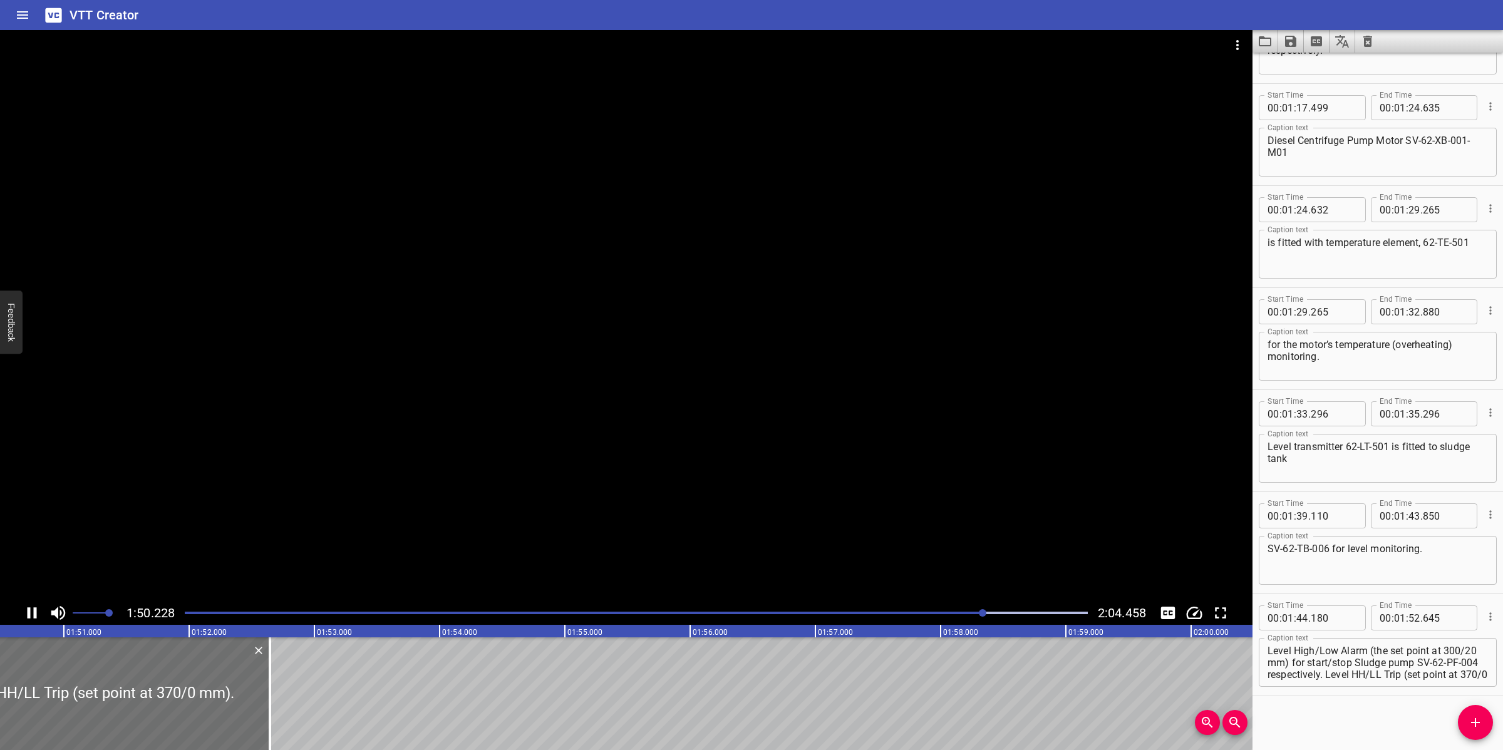
click at [690, 527] on div at bounding box center [626, 315] width 1252 height 571
click at [766, 486] on div at bounding box center [626, 315] width 1252 height 571
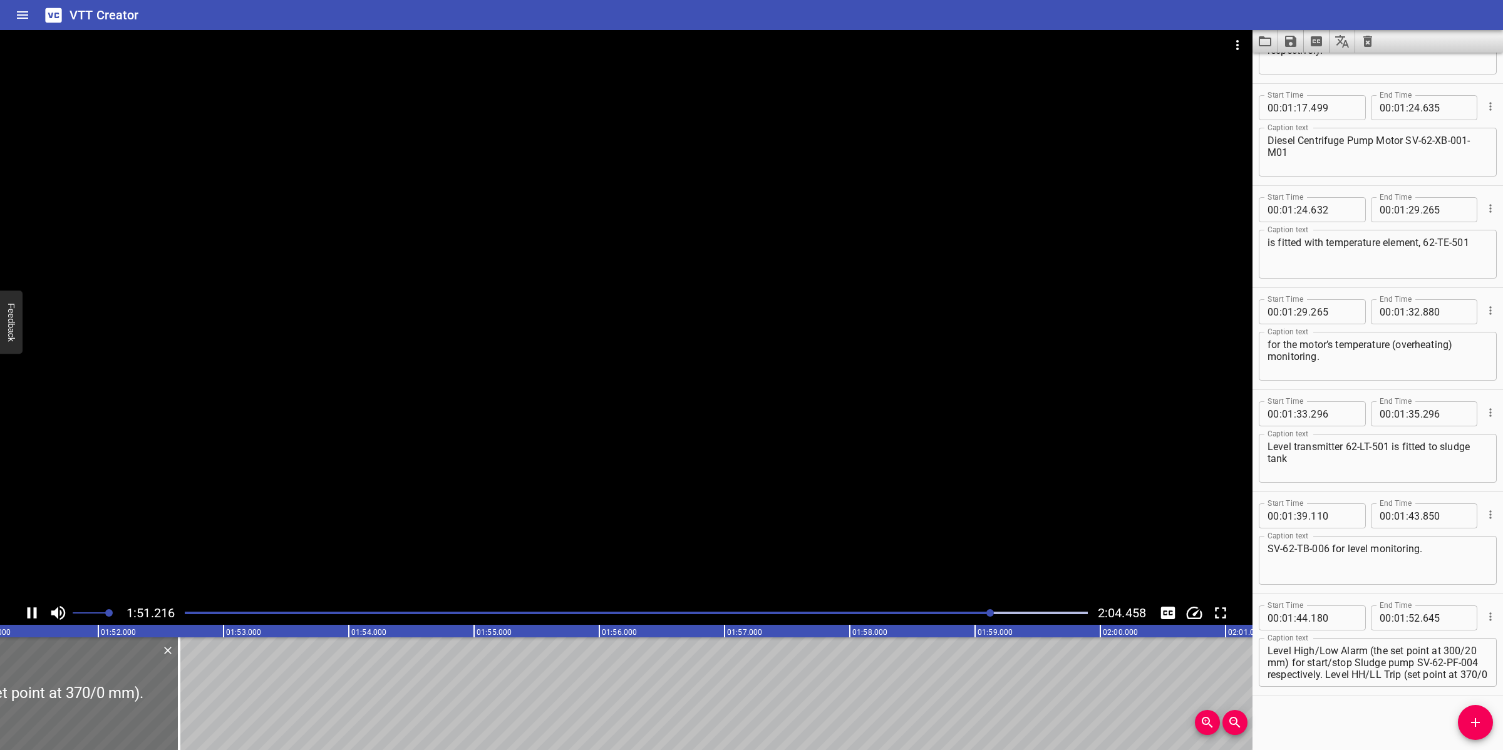
click at [771, 484] on div at bounding box center [626, 315] width 1252 height 571
click at [896, 498] on div at bounding box center [626, 315] width 1252 height 571
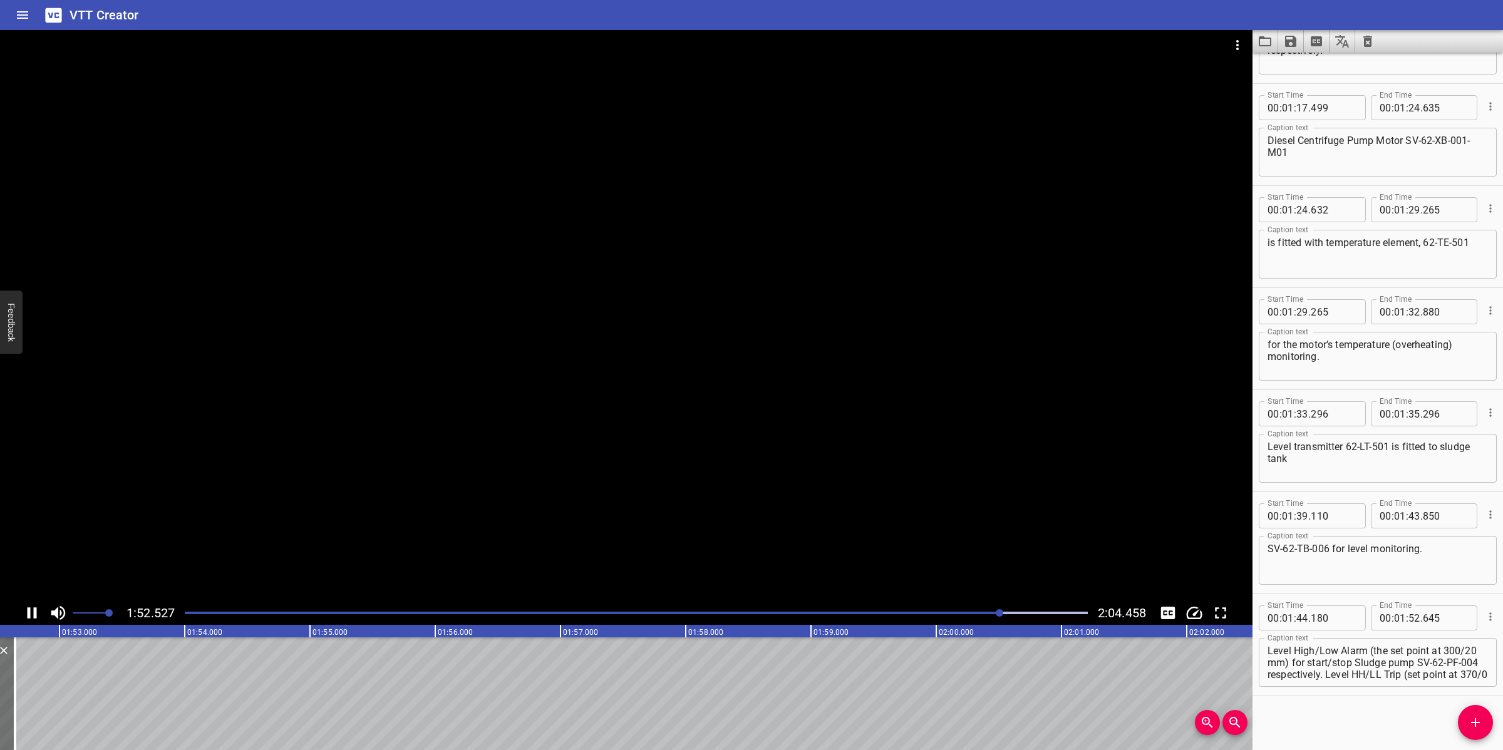
click at [912, 486] on div at bounding box center [626, 315] width 1252 height 571
drag, startPoint x: 1453, startPoint y: 661, endPoint x: 1457, endPoint y: 693, distance: 31.5
click at [1457, 693] on div "Start Time 00 : 01 : 44 . 180 Start Time End Time 00 : 01 : 52 . 645 End Time C…" at bounding box center [1377, 644] width 250 height 101
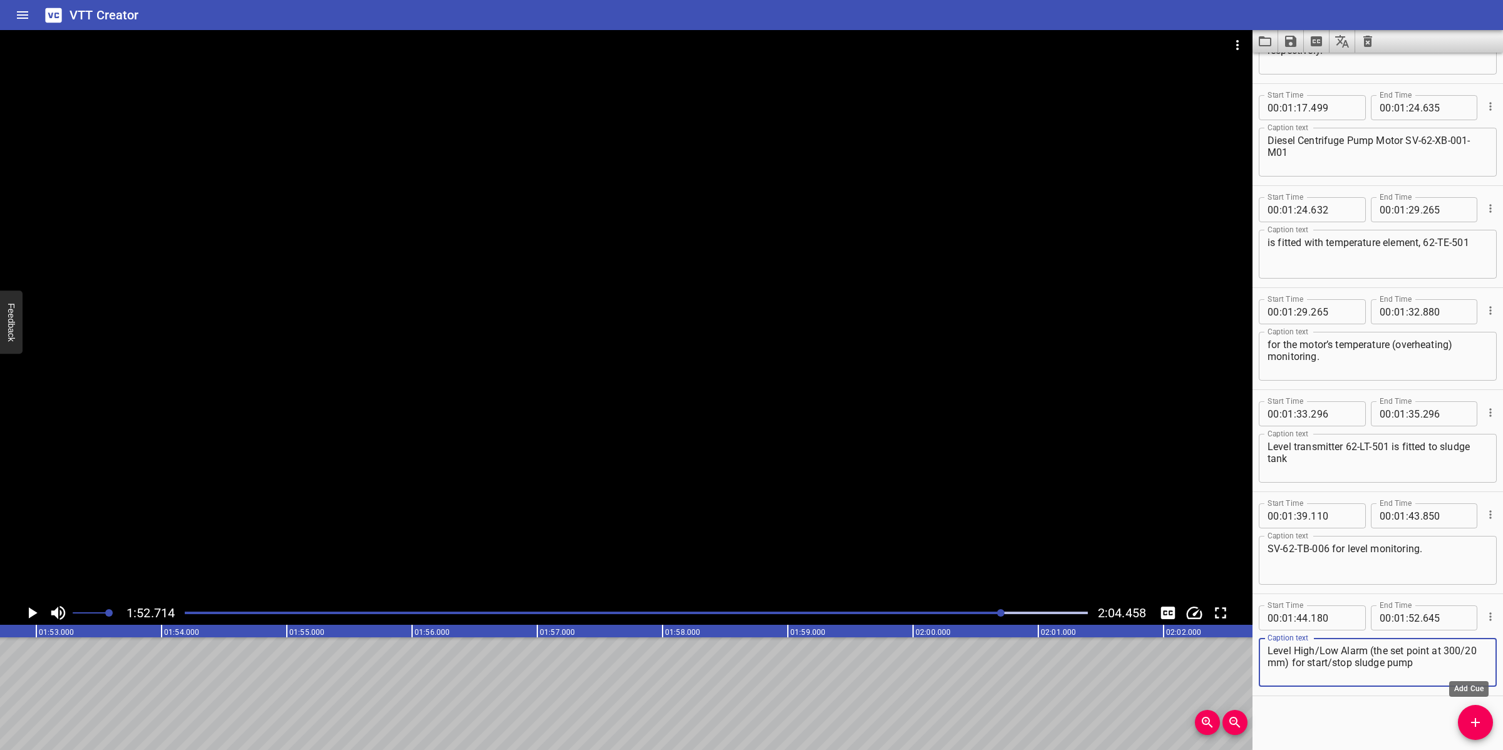
type textarea "Level High/Low Alarm (the set point at 300/20 mm) for start/stop sludge pump"
click at [1486, 711] on button "Add Cue" at bounding box center [1475, 722] width 35 height 35
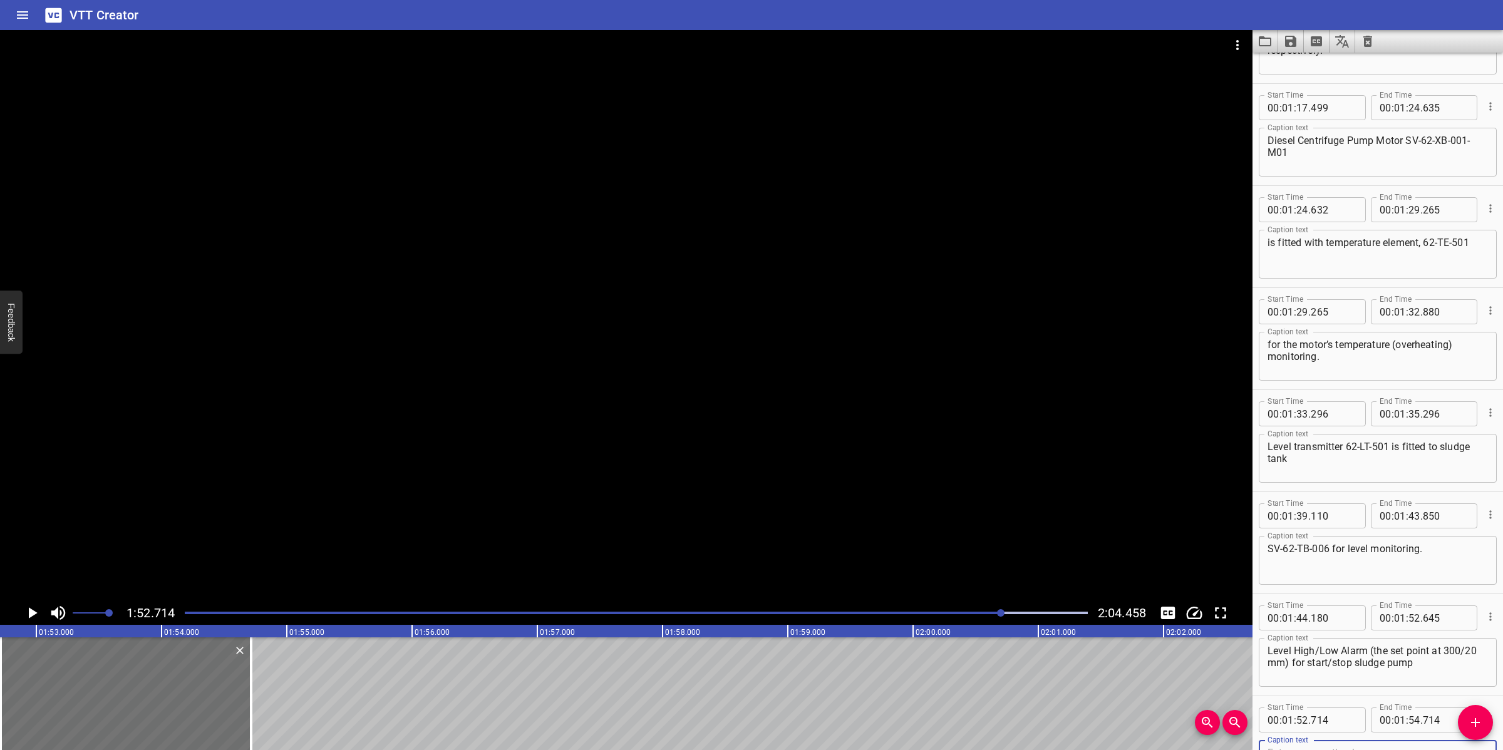
scroll to position [1100, 0]
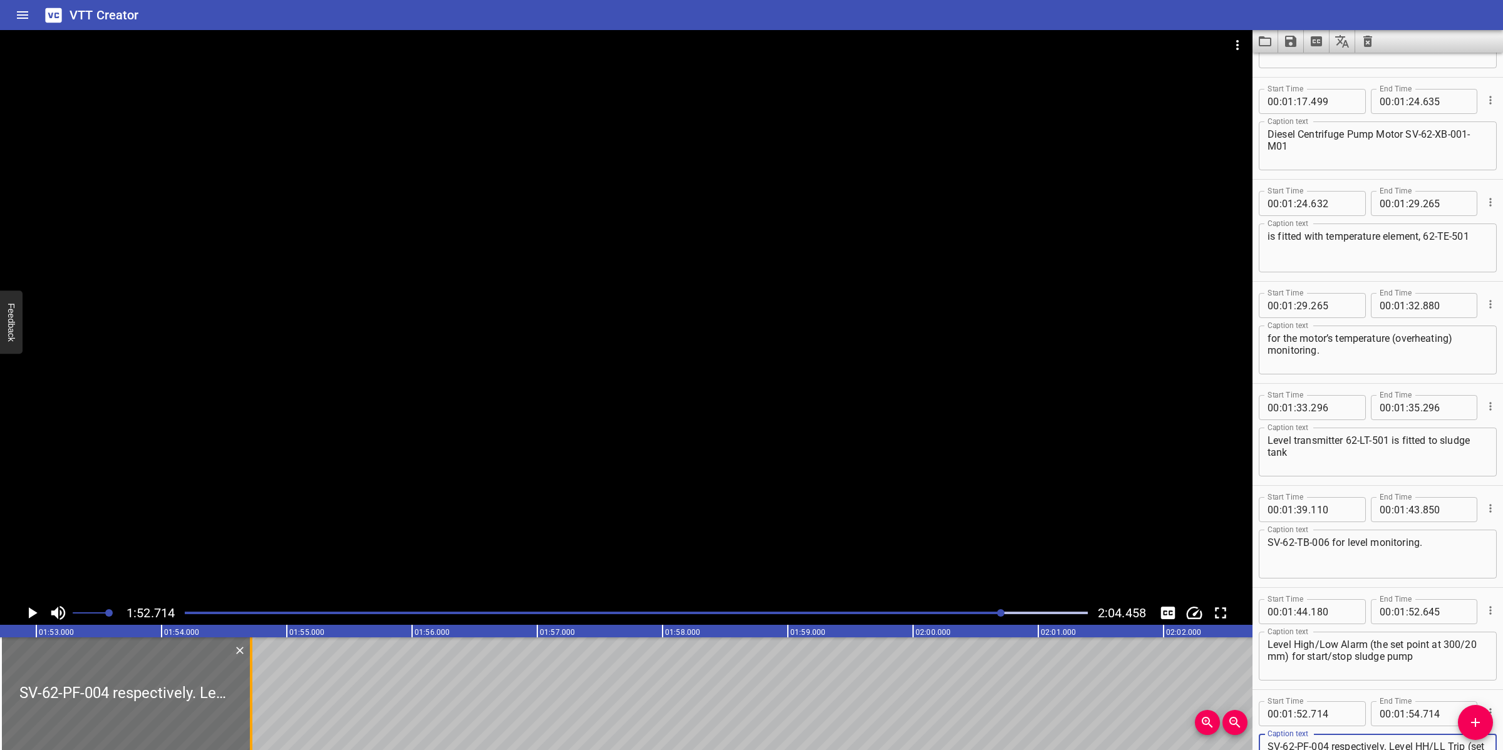
type textarea "SV-62-PF-004 respectively. Level HH/LL Trip (set point at 370/0 mm)."
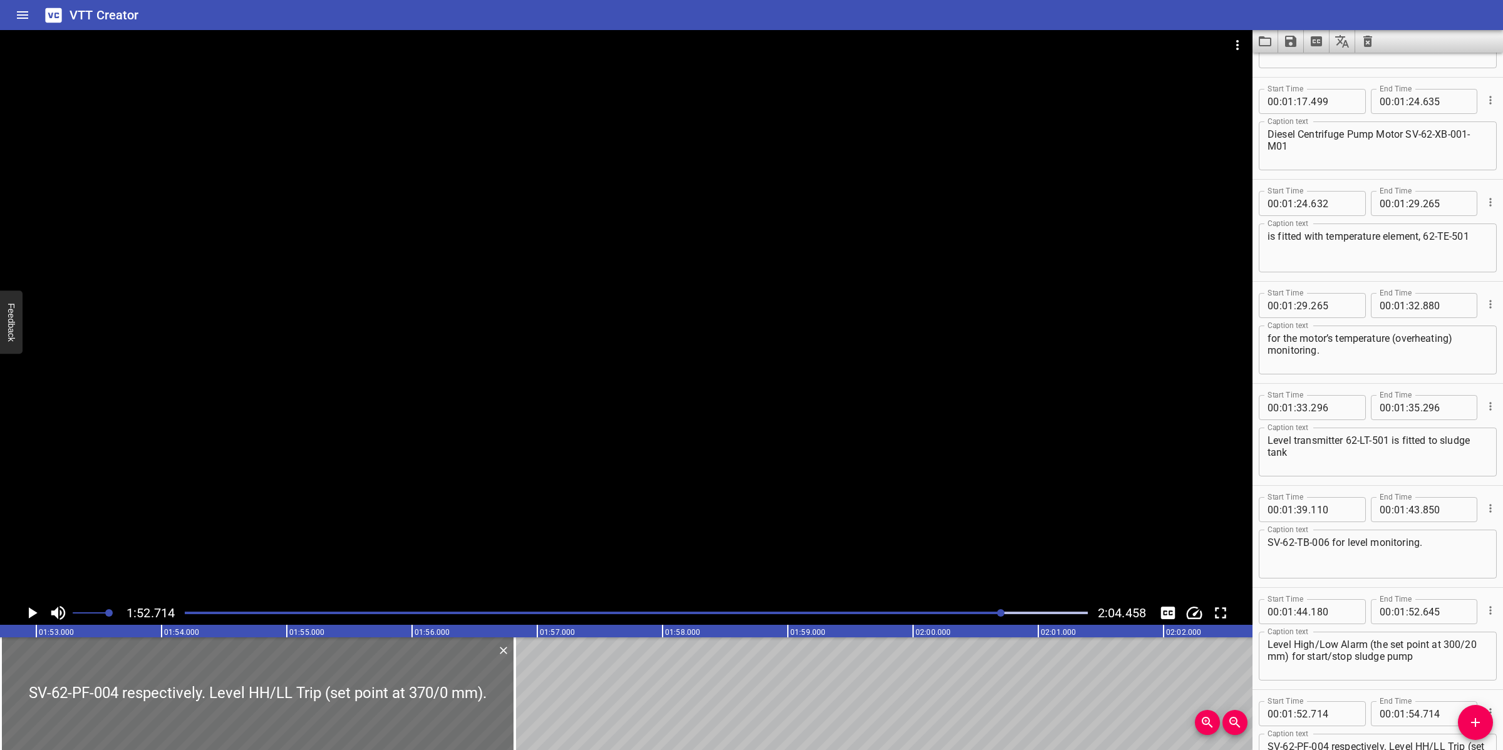
drag, startPoint x: 251, startPoint y: 683, endPoint x: 540, endPoint y: 677, distance: 288.7
click at [516, 676] on div at bounding box center [514, 693] width 3 height 113
type input "56"
type input "834"
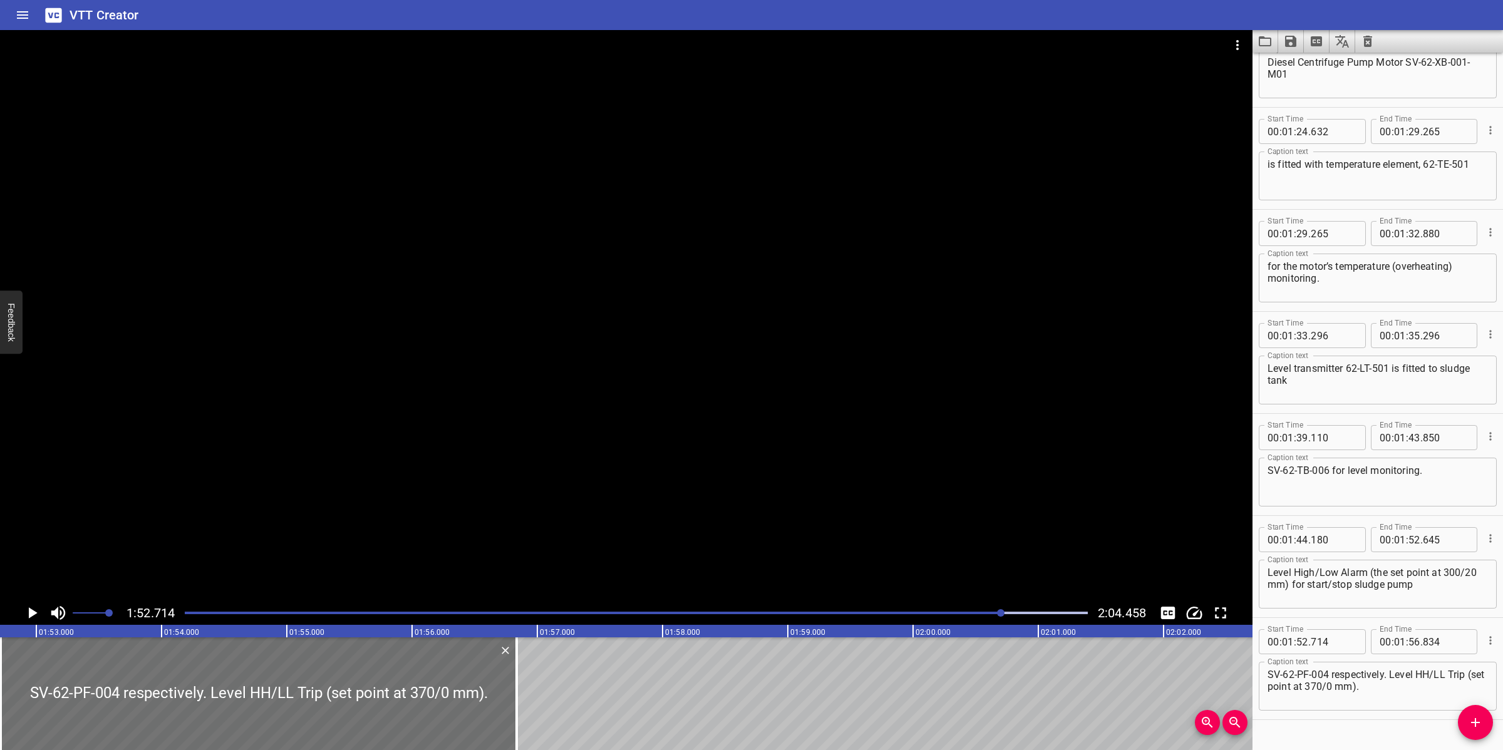
scroll to position [1178, 0]
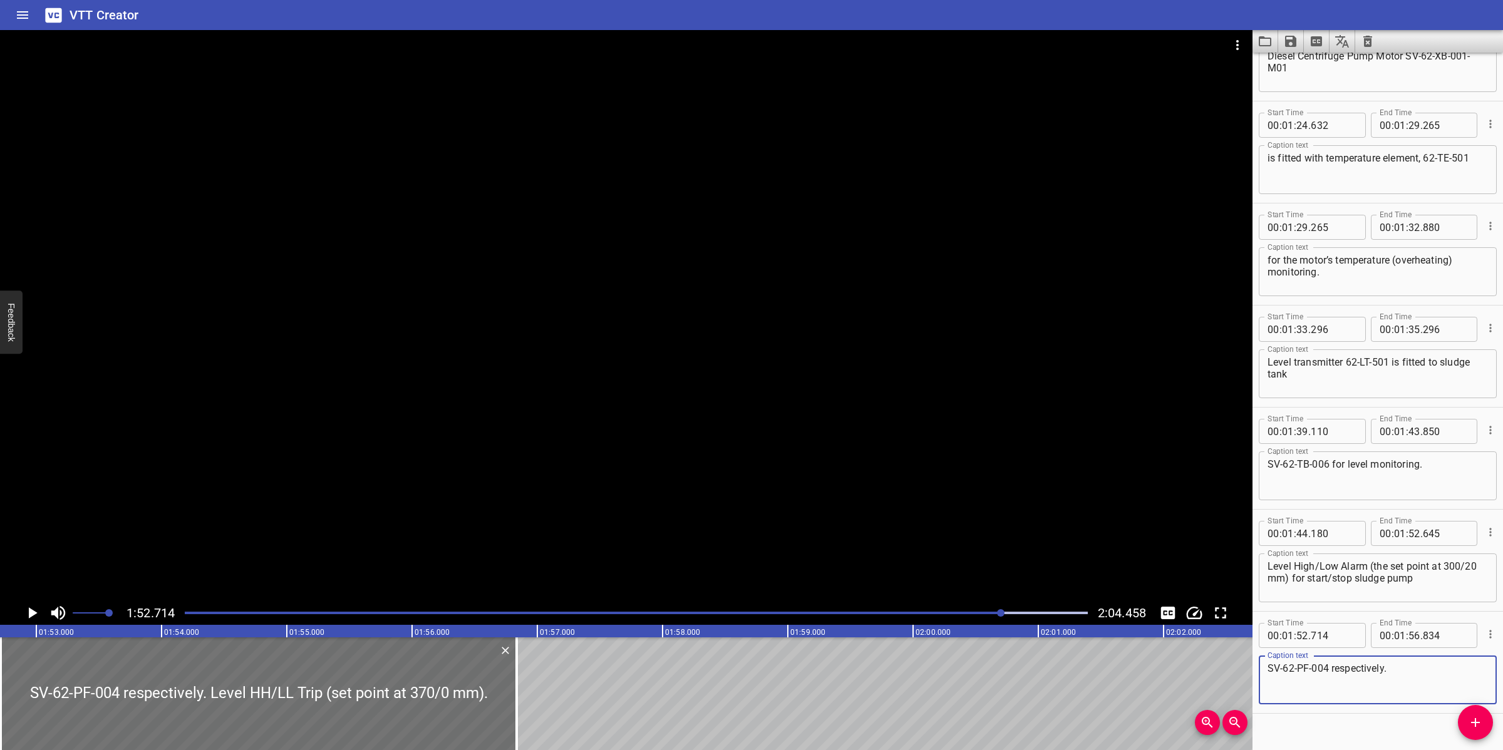
drag, startPoint x: 1391, startPoint y: 665, endPoint x: 1397, endPoint y: 692, distance: 27.6
type textarea "SV-62-PF-004 respectively."
click at [812, 458] on div at bounding box center [626, 315] width 1252 height 571
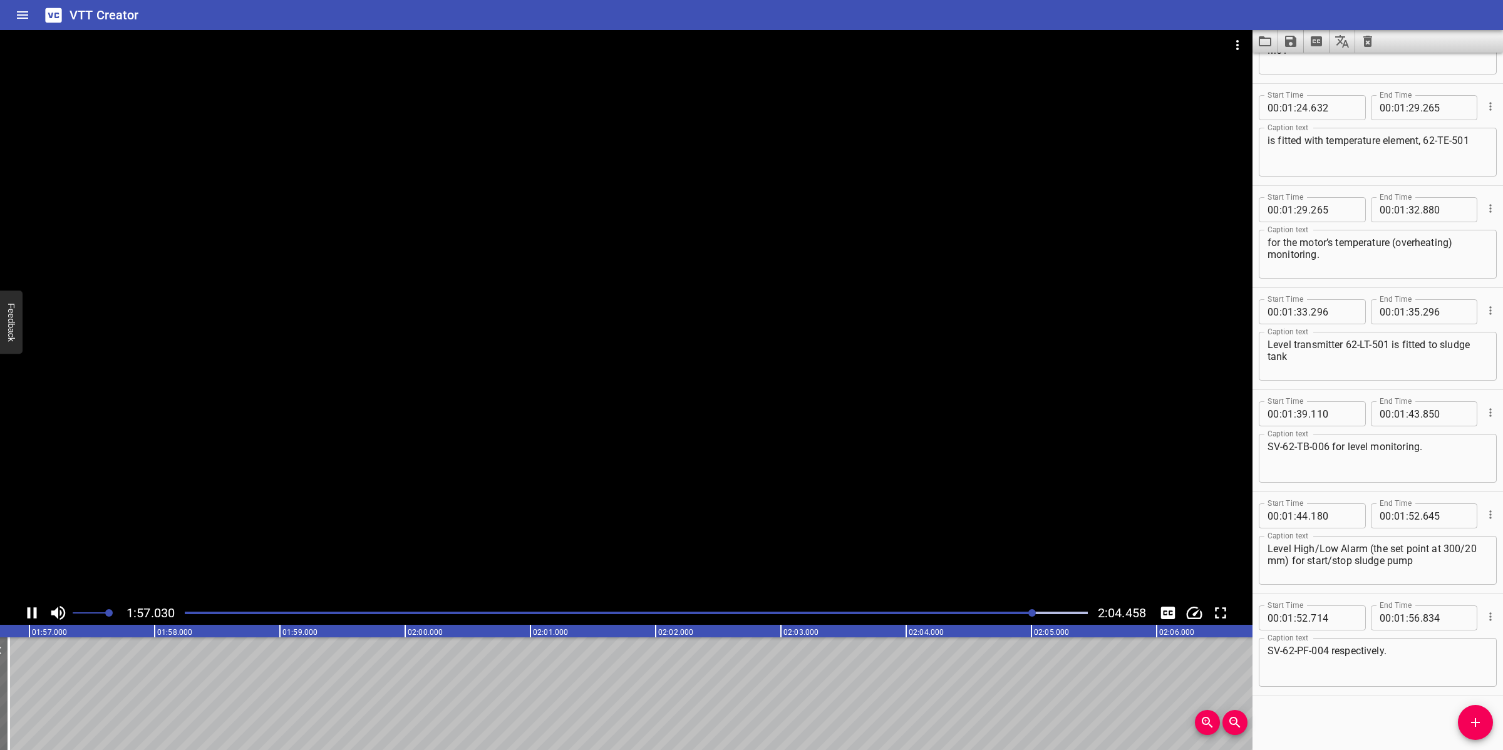
scroll to position [0, 14674]
click at [780, 517] on div at bounding box center [626, 315] width 1252 height 571
click at [1479, 723] on icon "Add Cue" at bounding box center [1475, 722] width 9 height 9
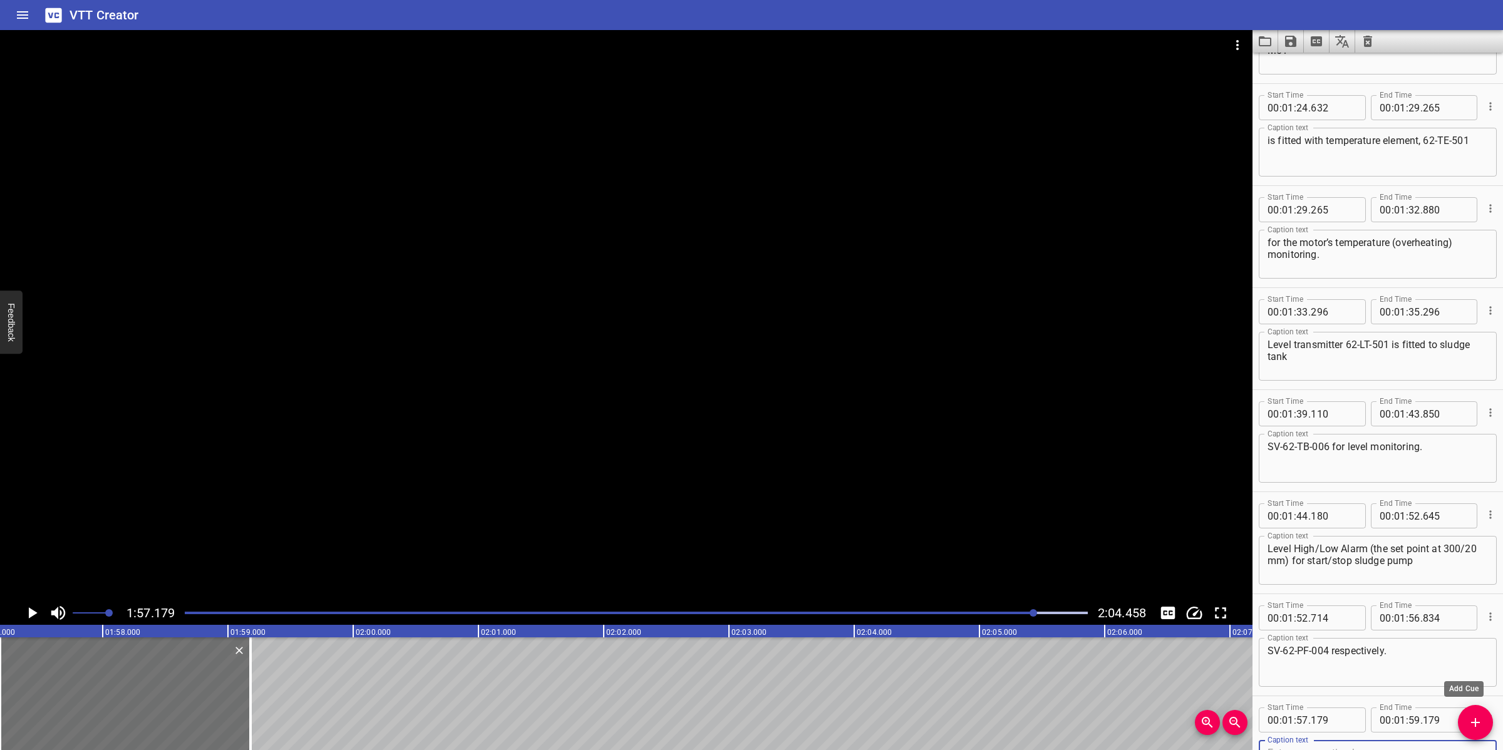
scroll to position [1202, 0]
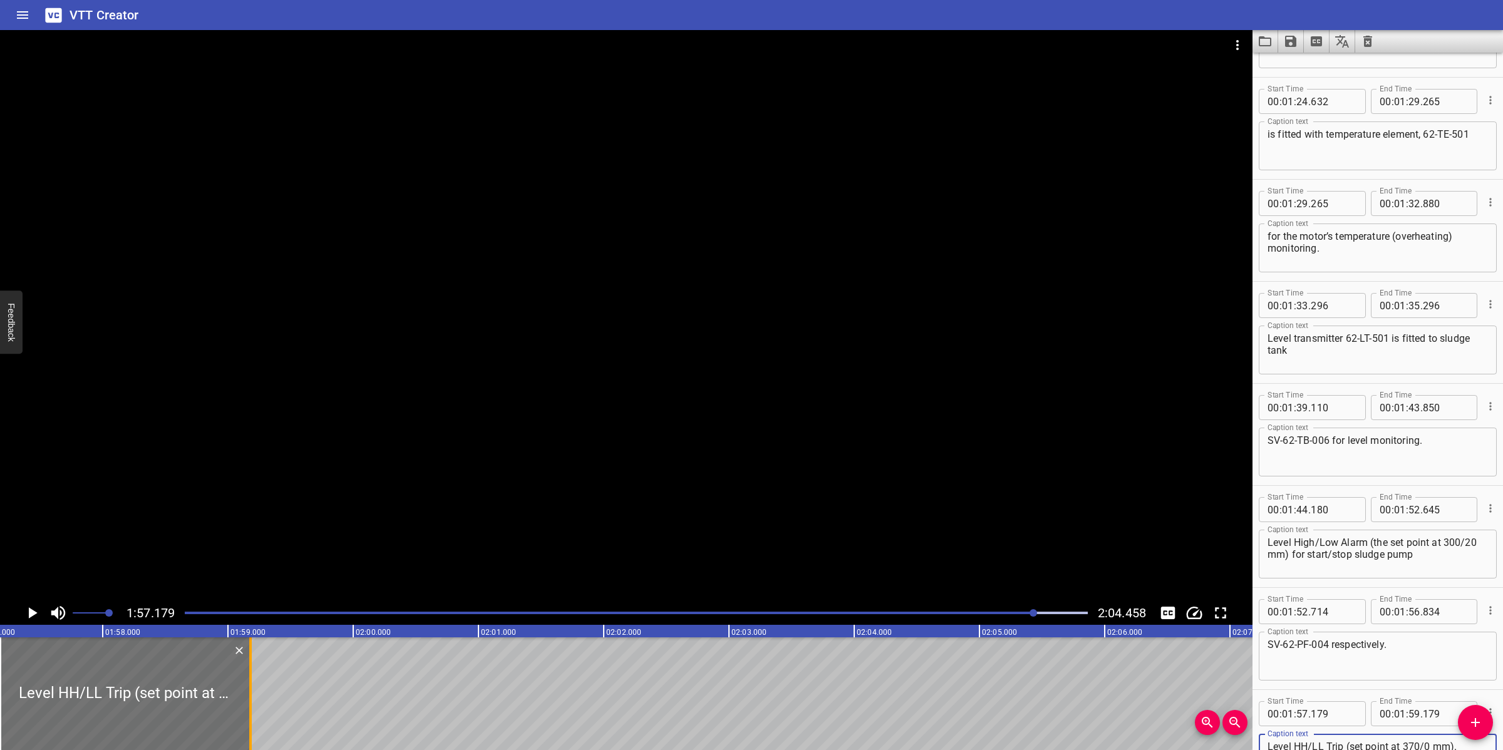
type textarea "Level HH/LL Trip (set point at 370/0 mm)."
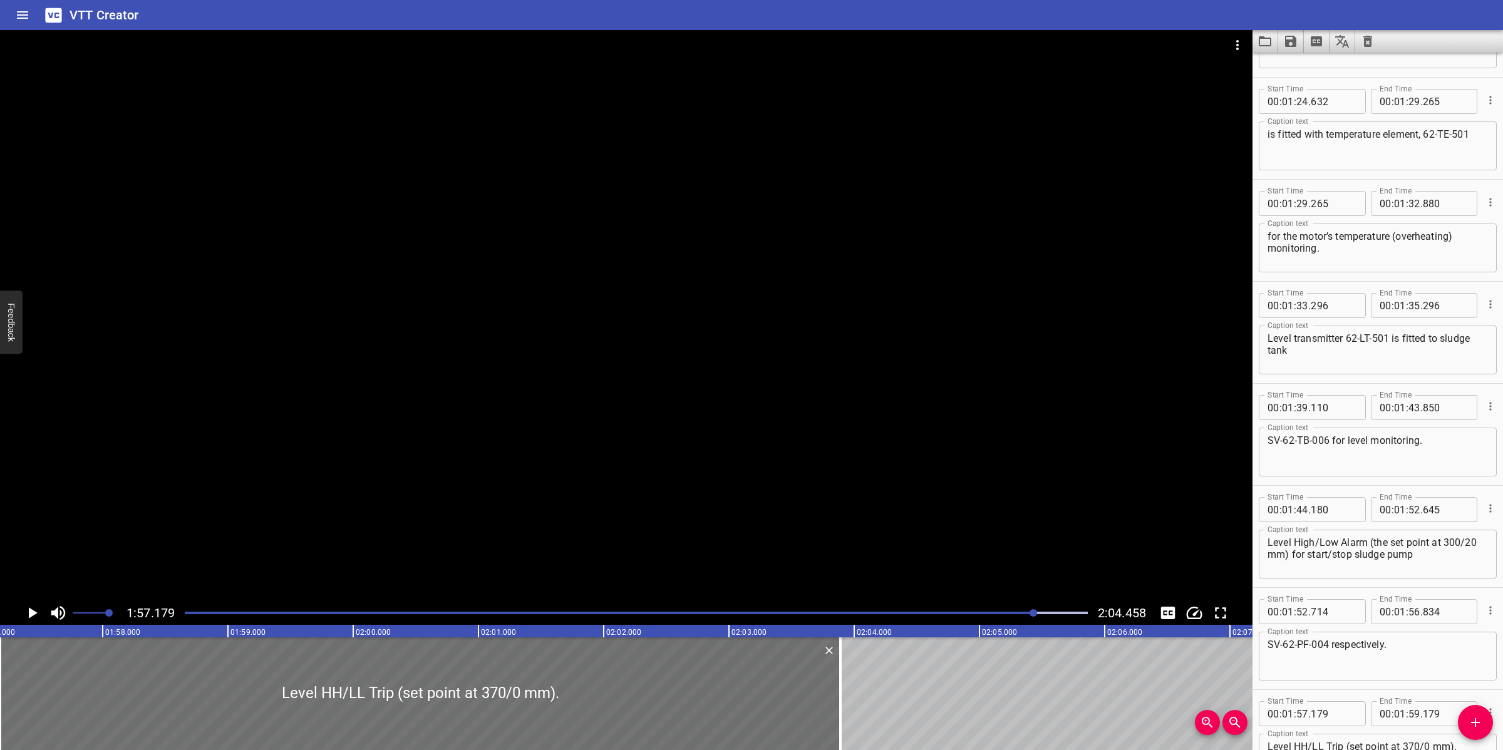
drag, startPoint x: 244, startPoint y: 691, endPoint x: 825, endPoint y: 655, distance: 582.2
click at [834, 682] on div at bounding box center [840, 693] width 13 height 113
type input "02"
type input "03"
type input "879"
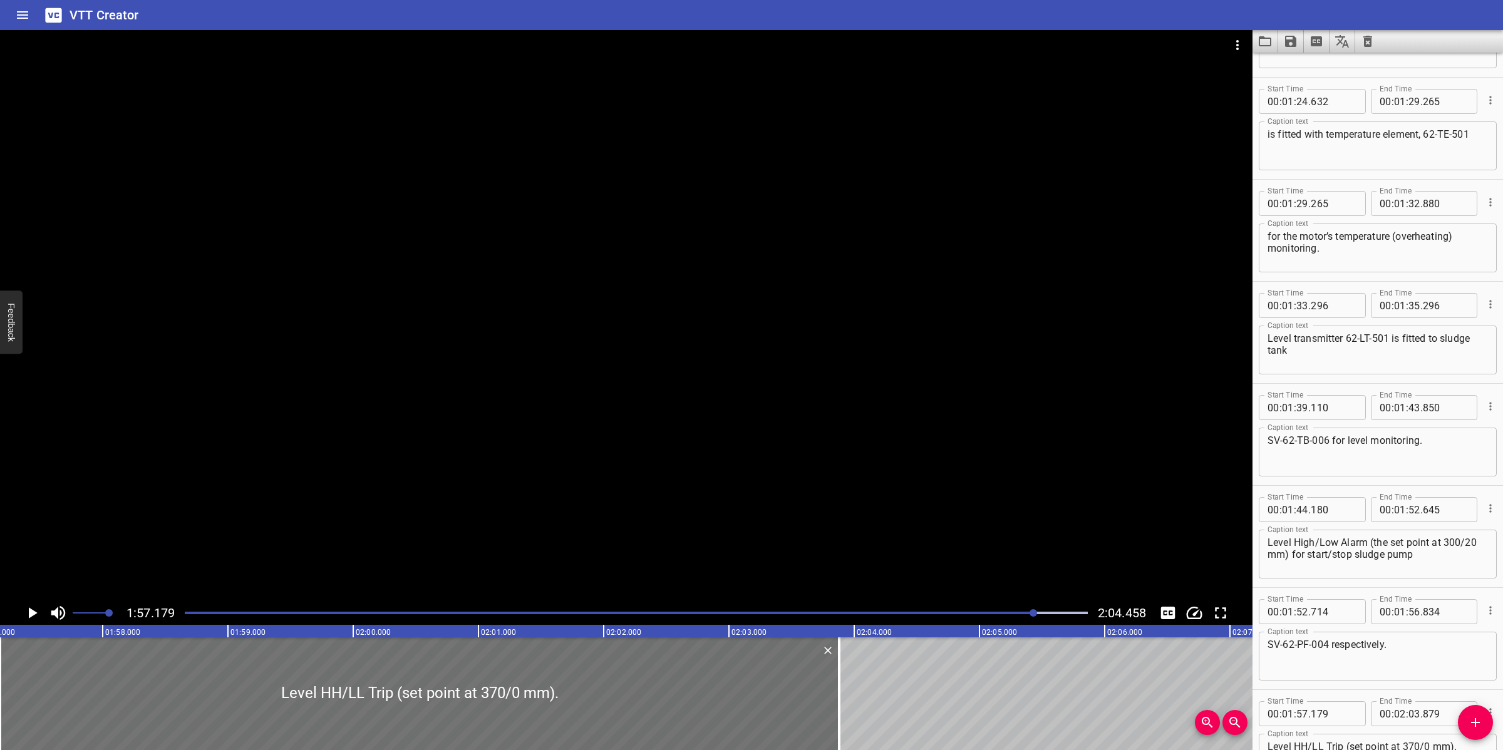
click at [822, 521] on div at bounding box center [626, 315] width 1252 height 571
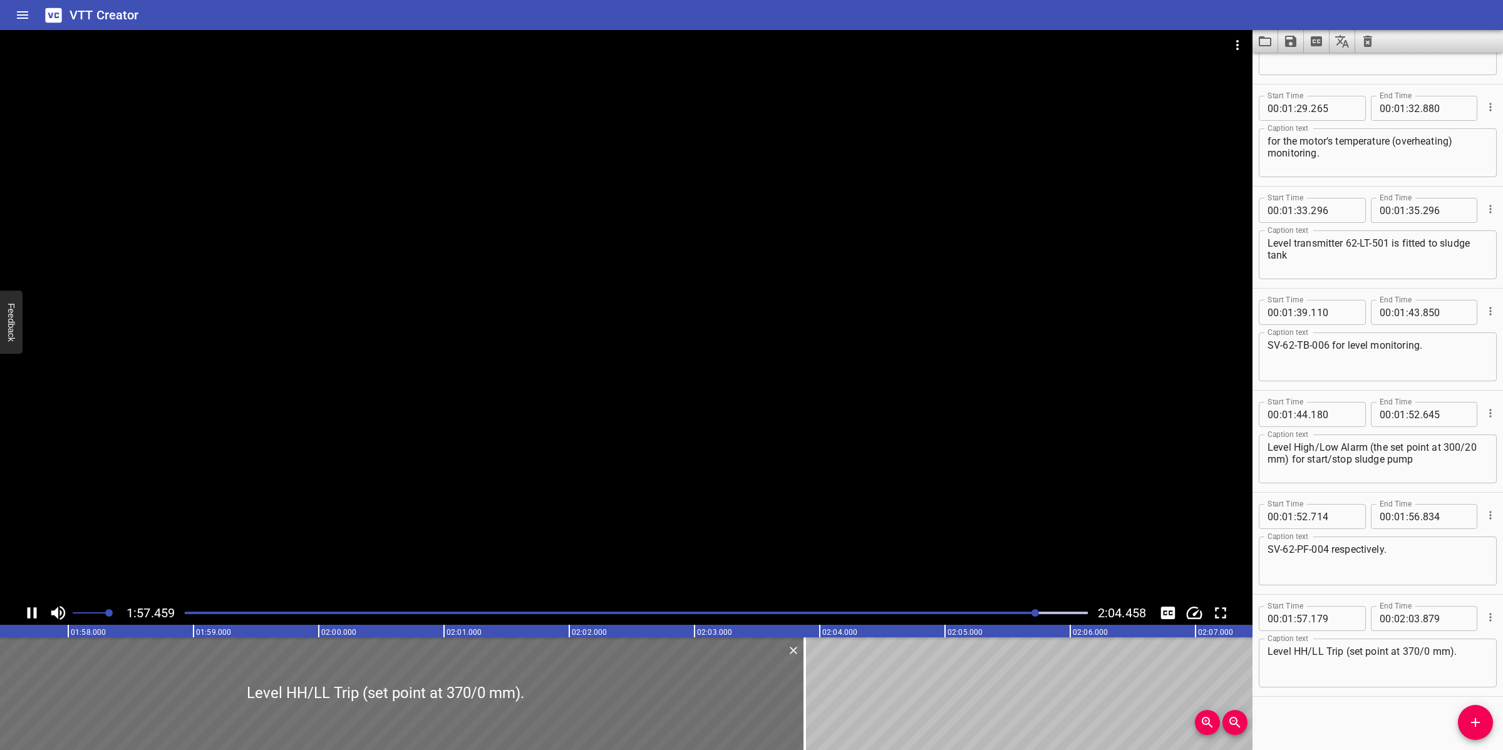
scroll to position [1298, 0]
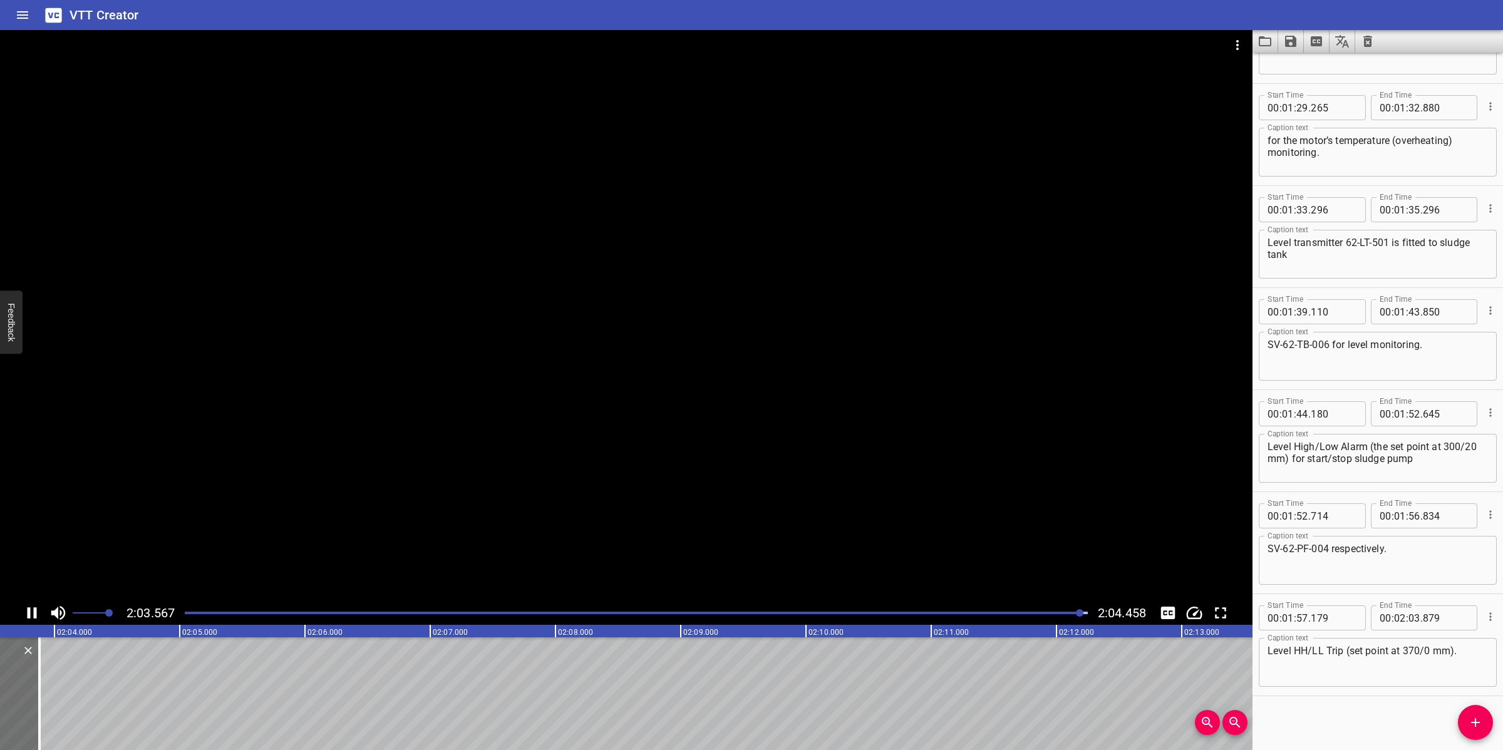
click at [1289, 47] on icon "Save captions to file" at bounding box center [1290, 41] width 15 height 15
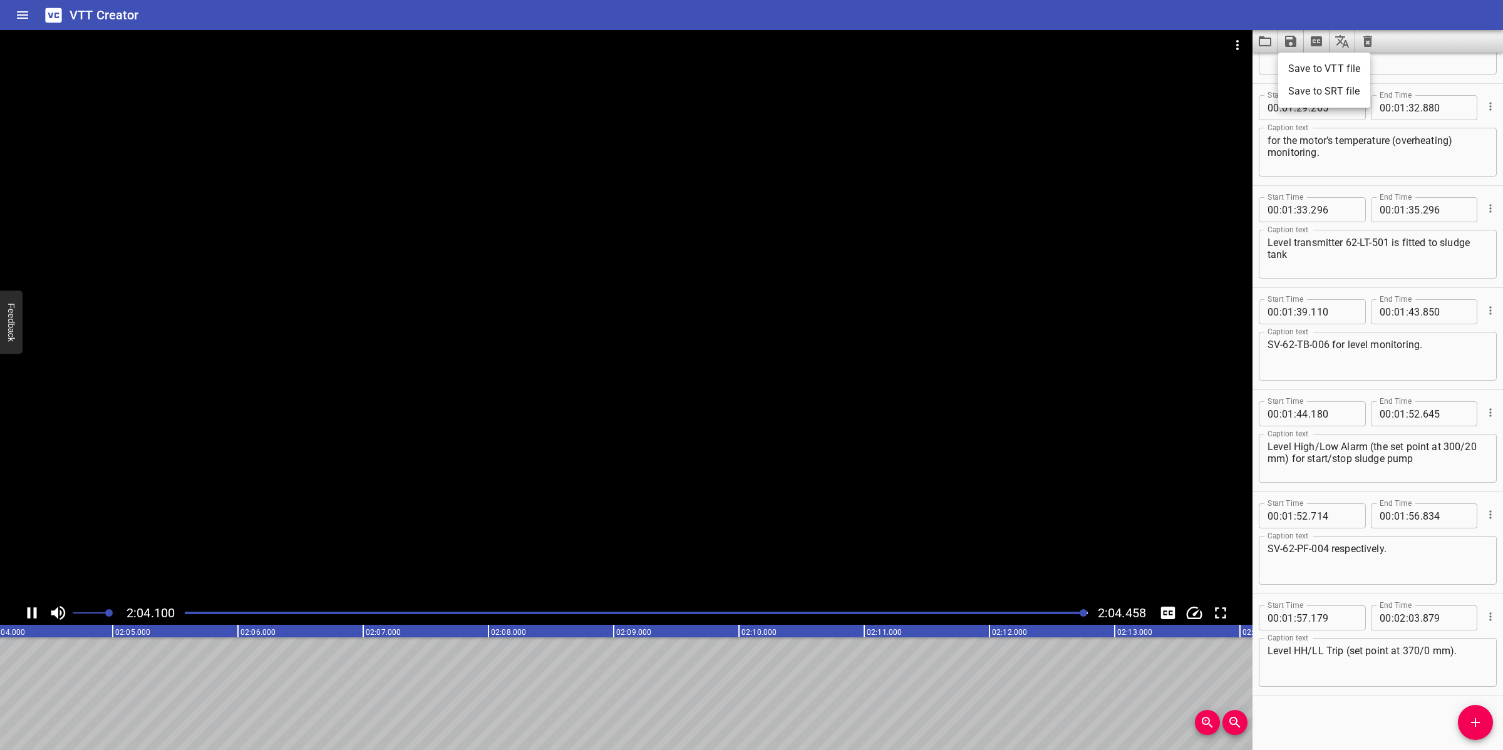
click at [1317, 69] on li "Save to VTT file" at bounding box center [1324, 69] width 92 height 23
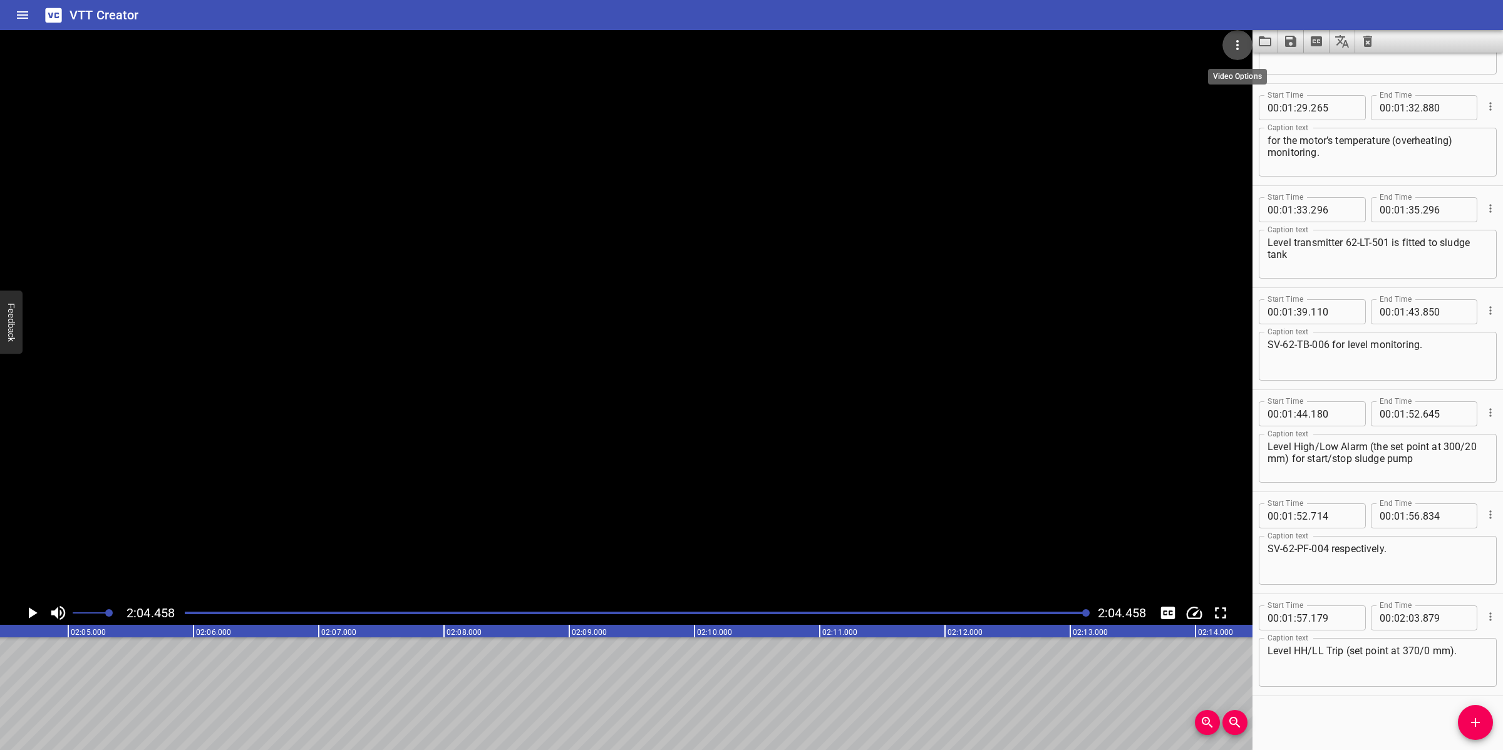
click at [1232, 51] on icon "Video Options" at bounding box center [1237, 45] width 15 height 15
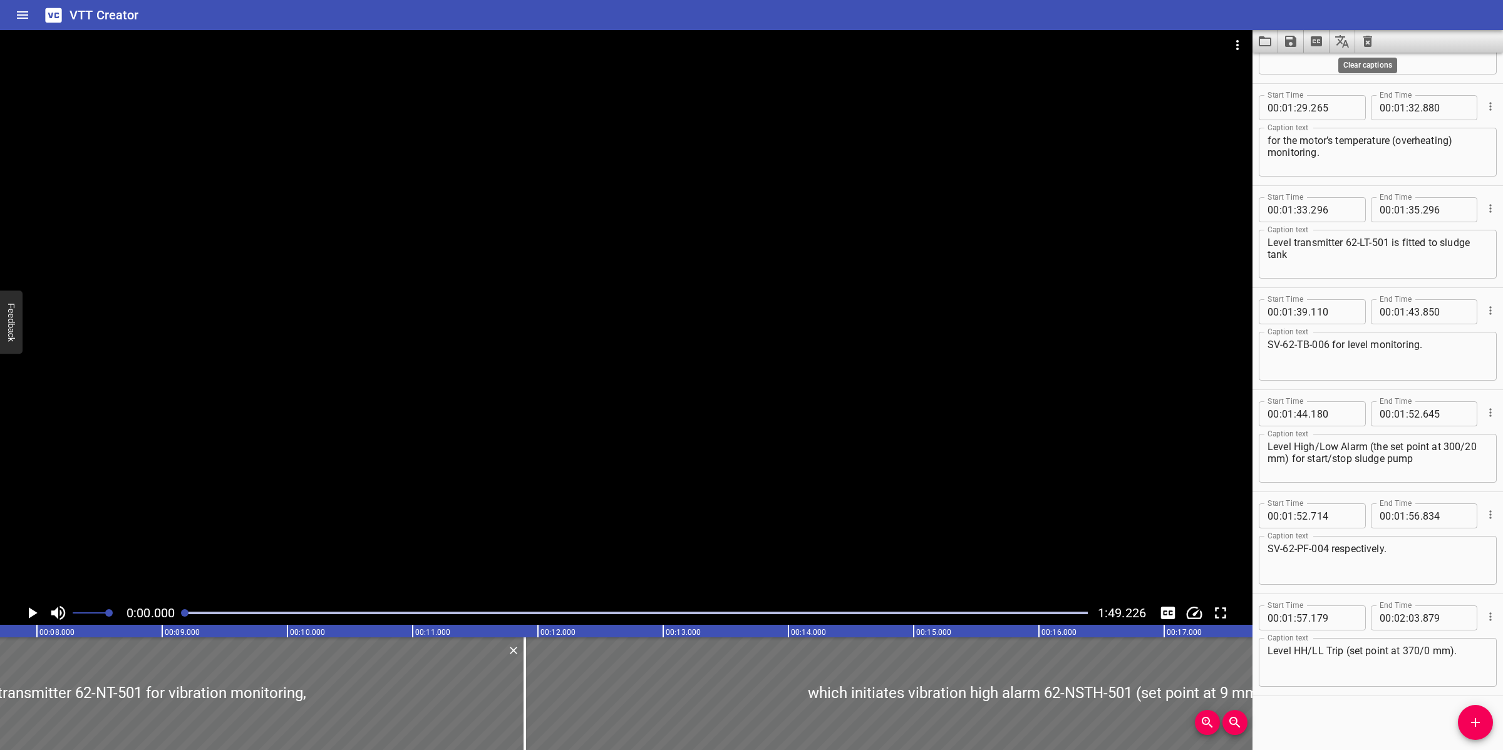
click at [1364, 43] on icon "Clear captions" at bounding box center [1367, 41] width 15 height 15
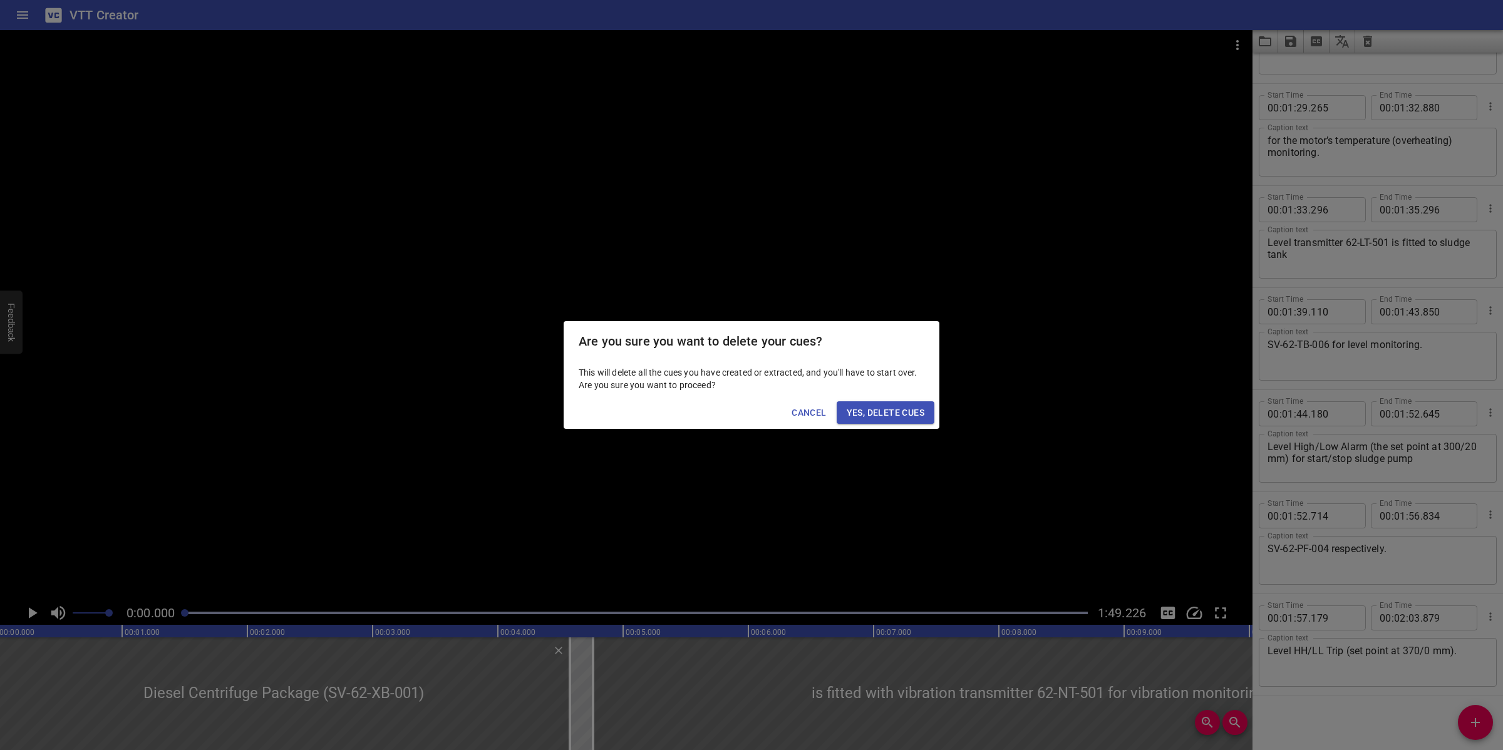
scroll to position [0, 0]
click at [893, 406] on span "Yes, Delete Cues" at bounding box center [886, 413] width 78 height 16
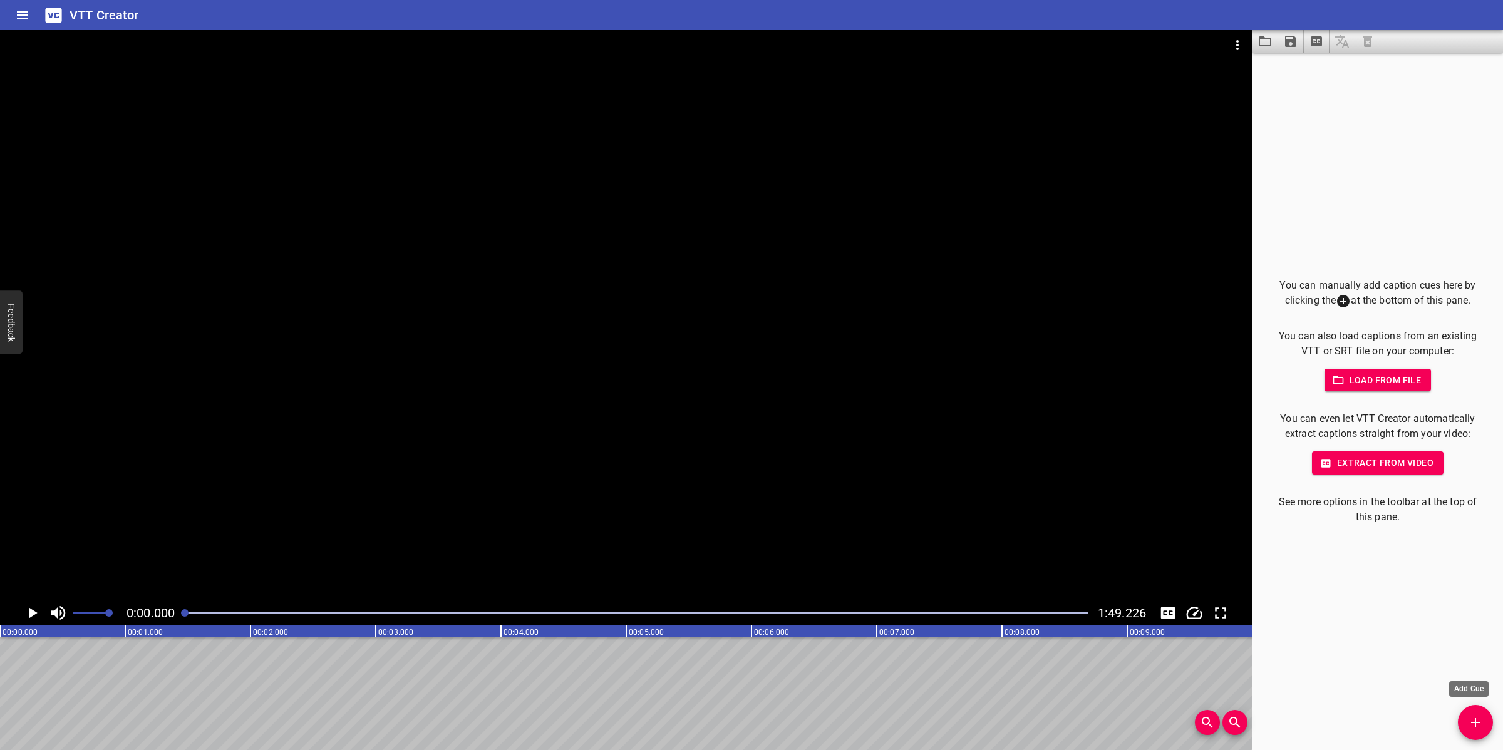
drag, startPoint x: 1468, startPoint y: 728, endPoint x: 1458, endPoint y: 724, distance: 11.5
click at [1463, 725] on span "Add Cue" at bounding box center [1475, 722] width 35 height 15
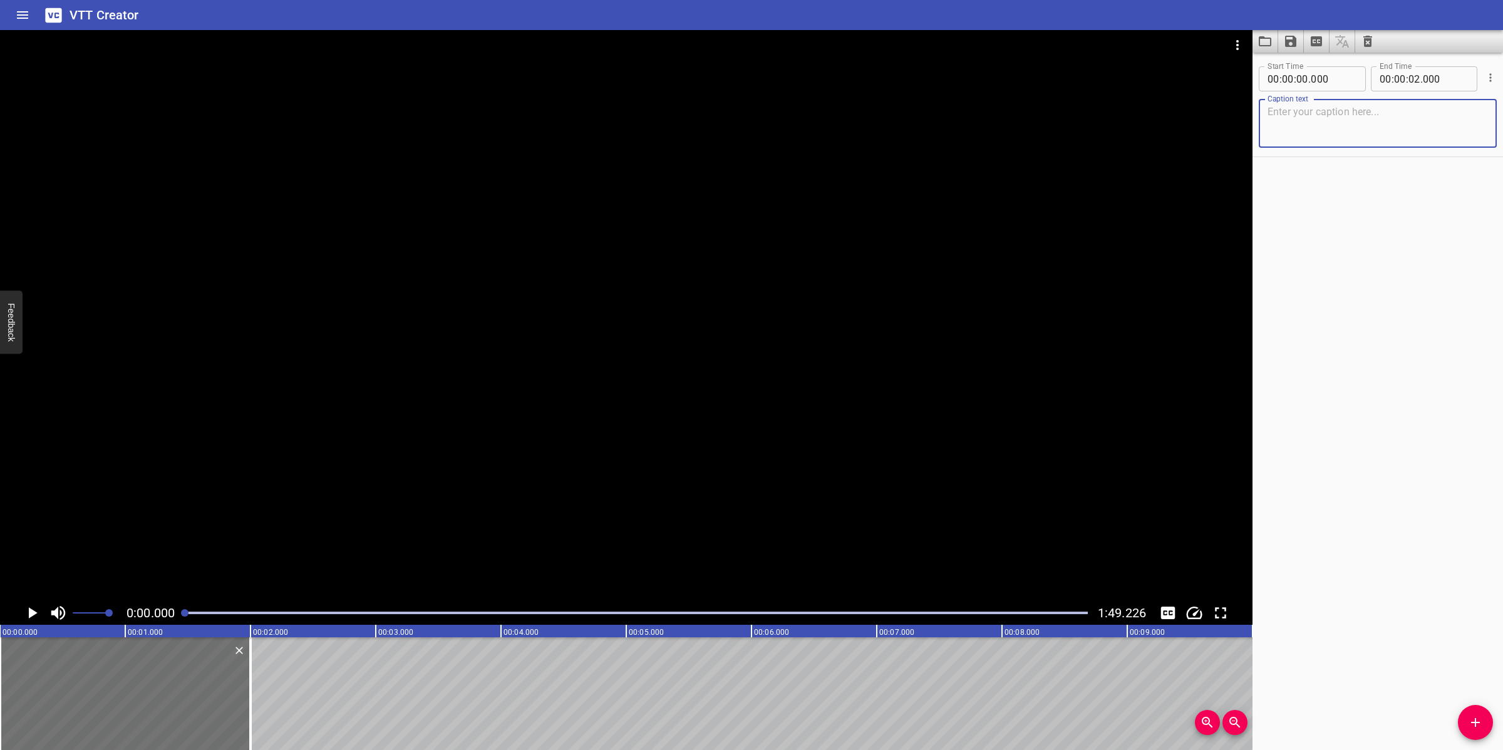
drag, startPoint x: 1388, startPoint y: 133, endPoint x: 1382, endPoint y: 130, distance: 7.0
click at [1388, 133] on textarea at bounding box center [1377, 124] width 220 height 36
paste textarea "Treated Diesel Storage Tank (SV-62-TA-002)"
type textarea "Treated Diesel Storage Tank (SV-62-TA-002)"
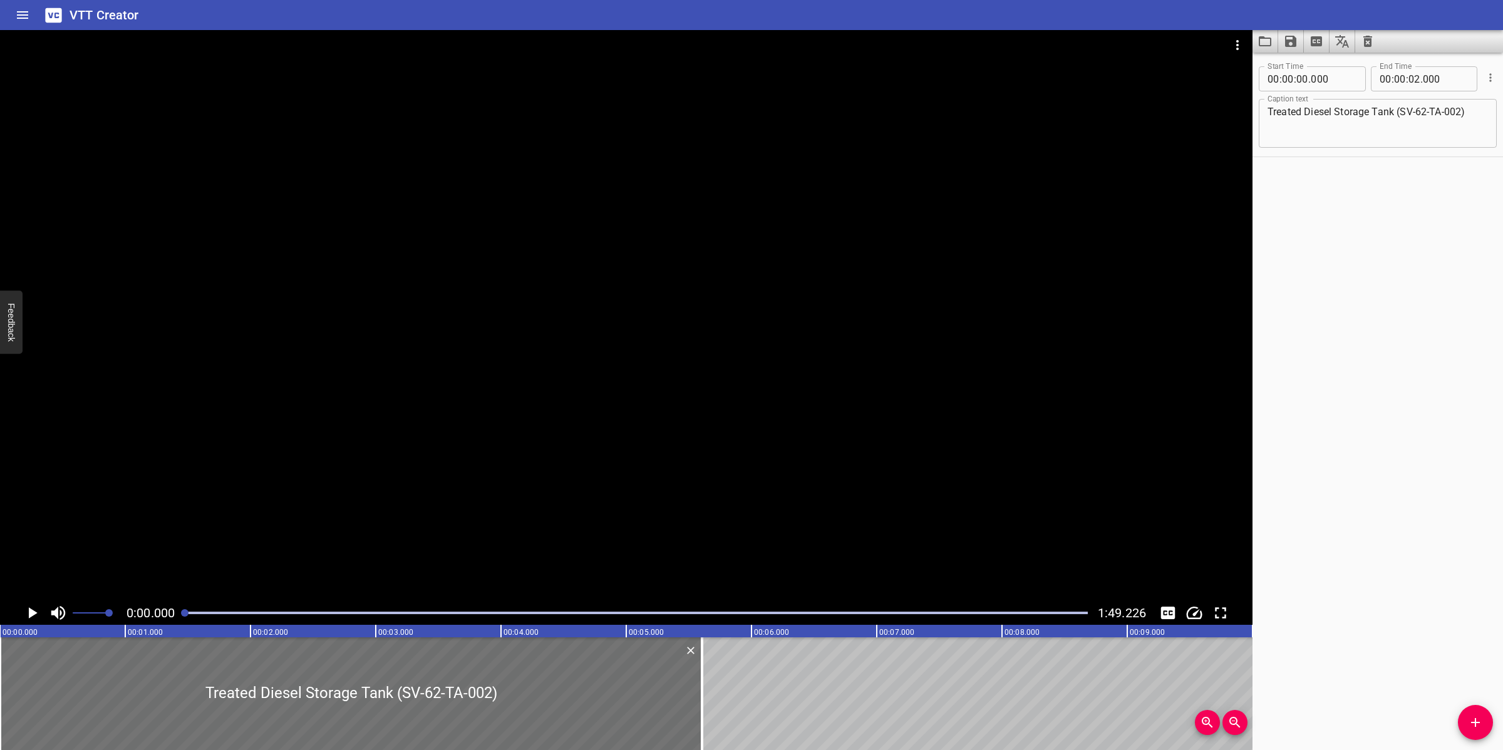
drag, startPoint x: 249, startPoint y: 696, endPoint x: 686, endPoint y: 617, distance: 444.1
click at [701, 642] on div at bounding box center [702, 693] width 3 height 113
type input "05"
type input "605"
click at [684, 427] on div at bounding box center [626, 315] width 1252 height 571
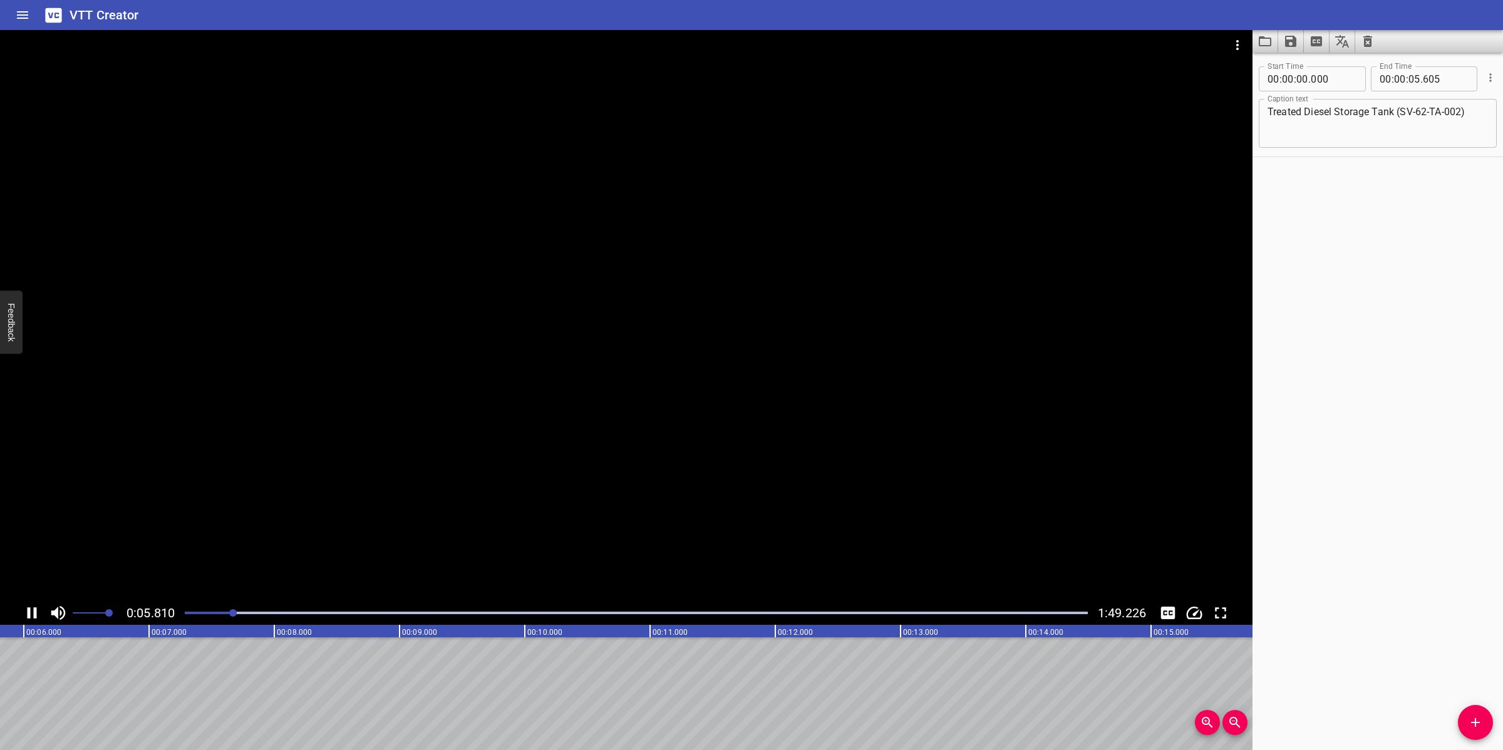
click at [709, 448] on div at bounding box center [626, 315] width 1252 height 571
click at [1471, 721] on icon "Add Cue" at bounding box center [1475, 722] width 15 height 15
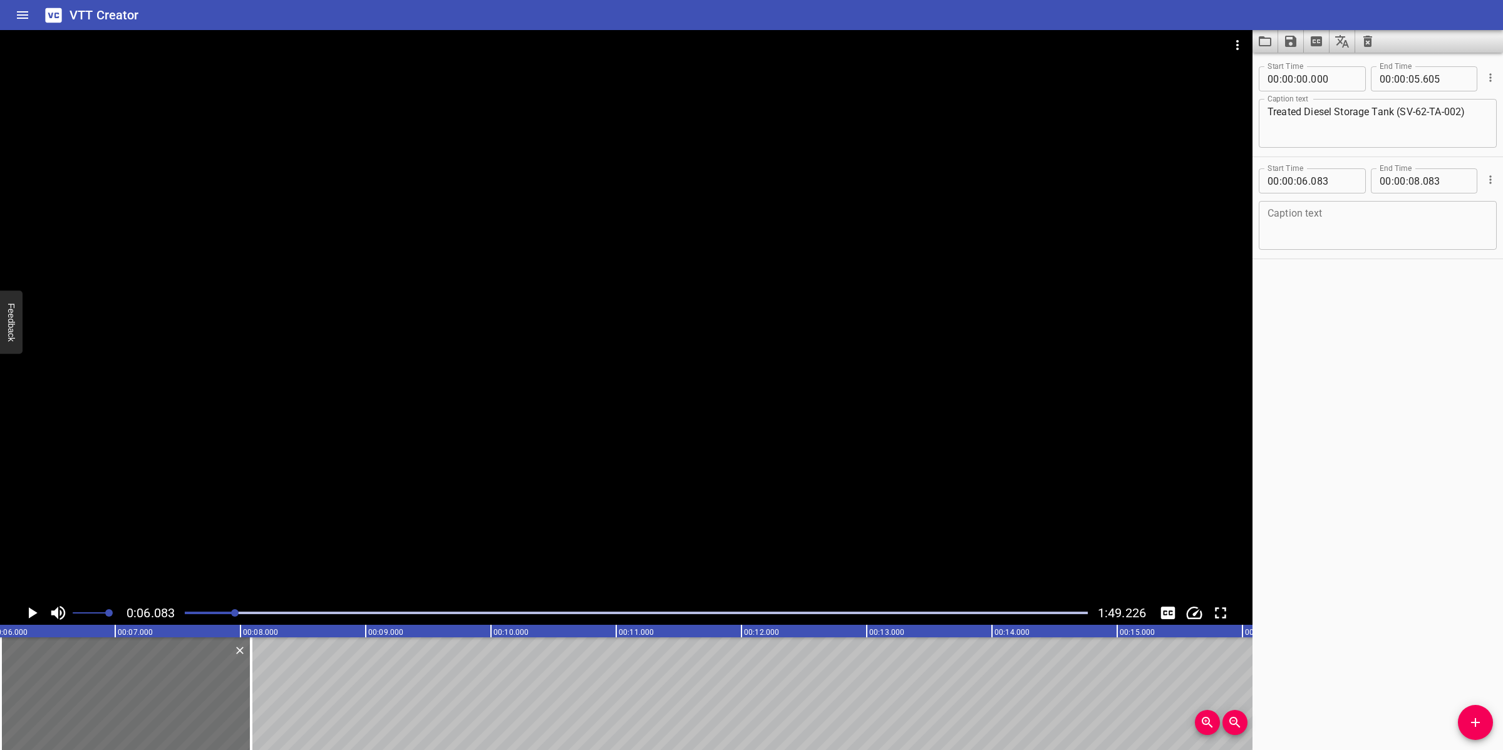
click at [1321, 232] on textarea at bounding box center [1377, 226] width 220 height 36
paste textarea "Treated Diesel Storage Tank SV-62-TA-002 is equipped with level indicators 62-L…"
click at [1327, 212] on textarea "Treated Diesel Storage Tank SV-62-TA-002 is equipped with level indicators 62-L…" at bounding box center [1377, 226] width 220 height 36
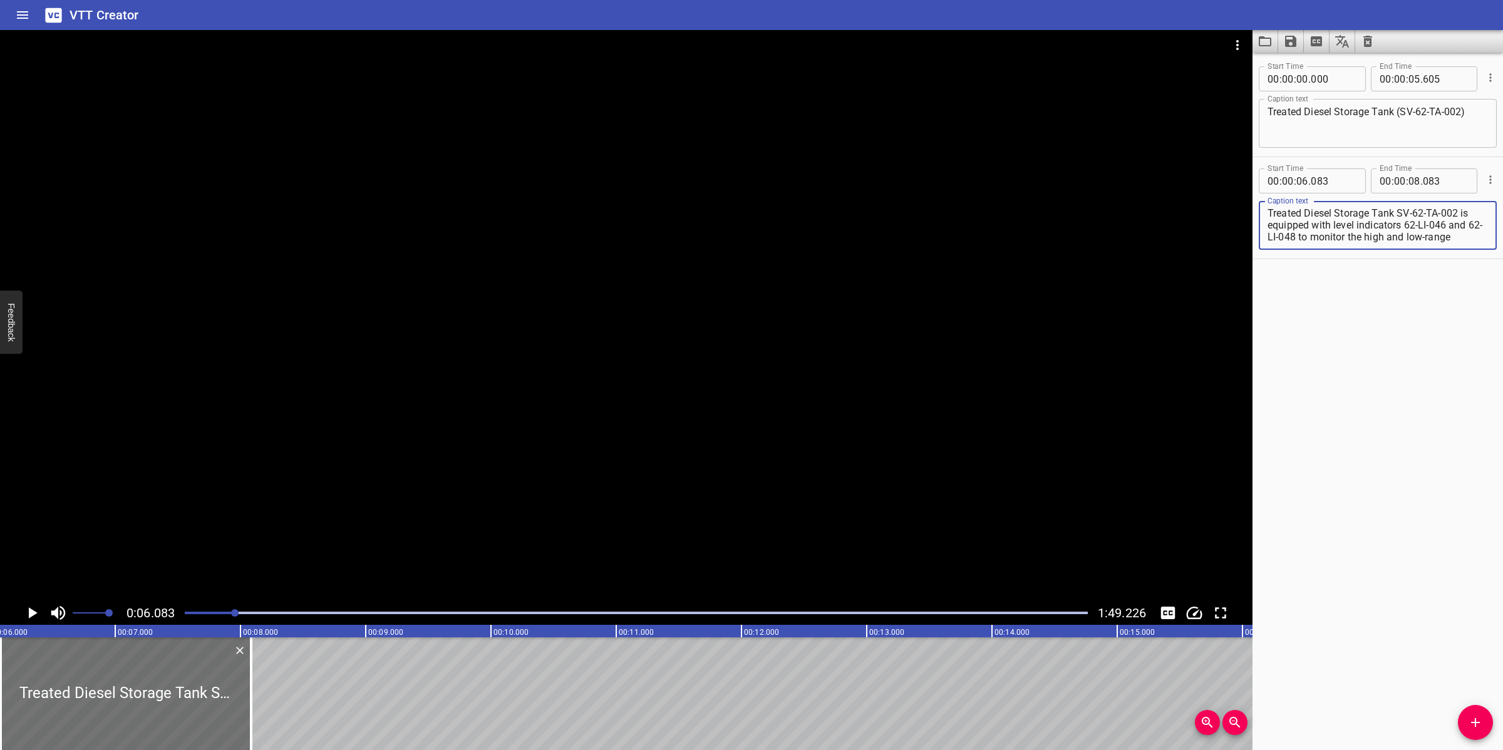
scroll to position [0, 0]
click at [1353, 224] on textarea "Treated Diesel Storage Tank SV-62-TA-002 is equipped with level indicators 62-L…" at bounding box center [1377, 226] width 220 height 36
click at [719, 448] on div at bounding box center [626, 315] width 1252 height 571
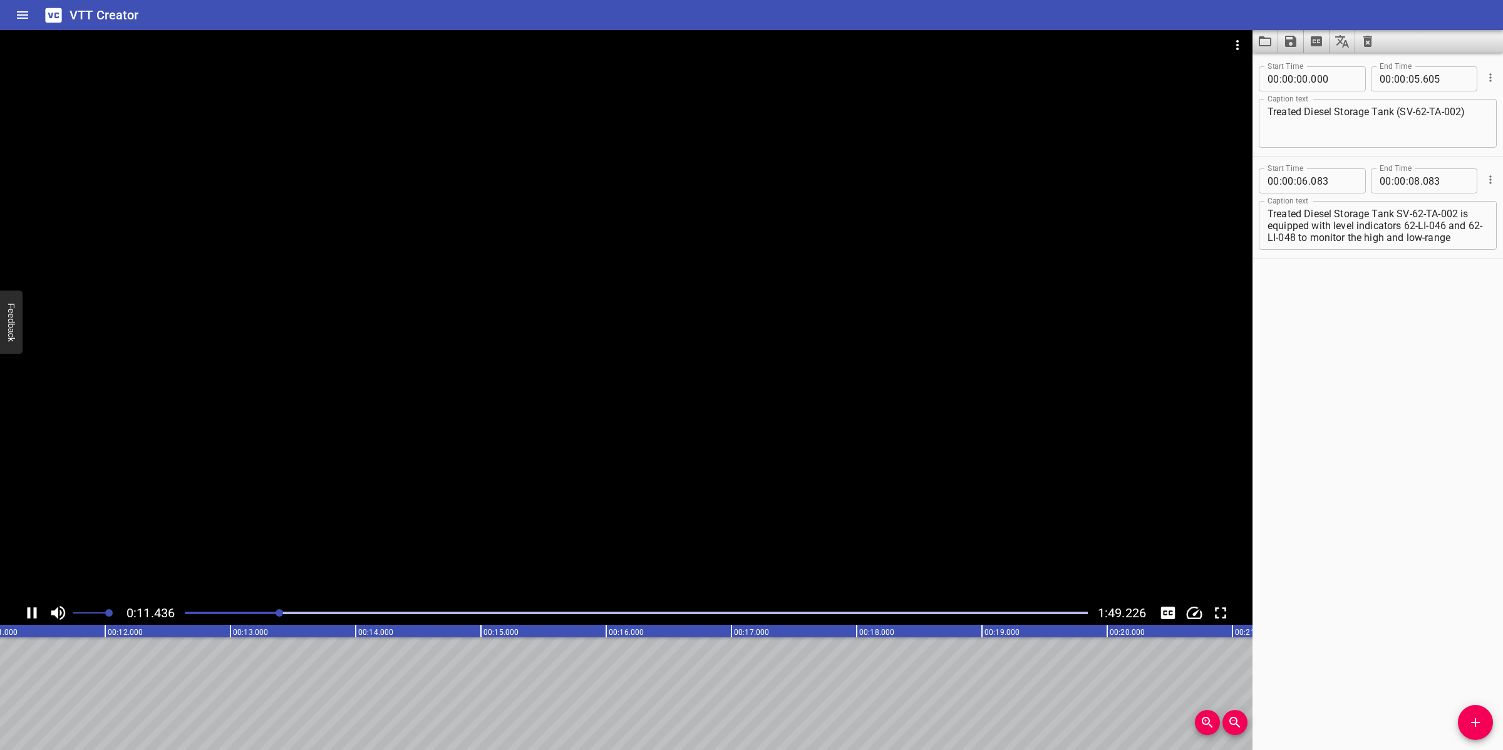
scroll to position [0, 1445]
click at [704, 495] on div at bounding box center [626, 315] width 1252 height 571
click at [1404, 232] on textarea "Treated Diesel Storage Tank SV-62-TA-002 is equipped with level indicators 62-L…" at bounding box center [1377, 226] width 220 height 36
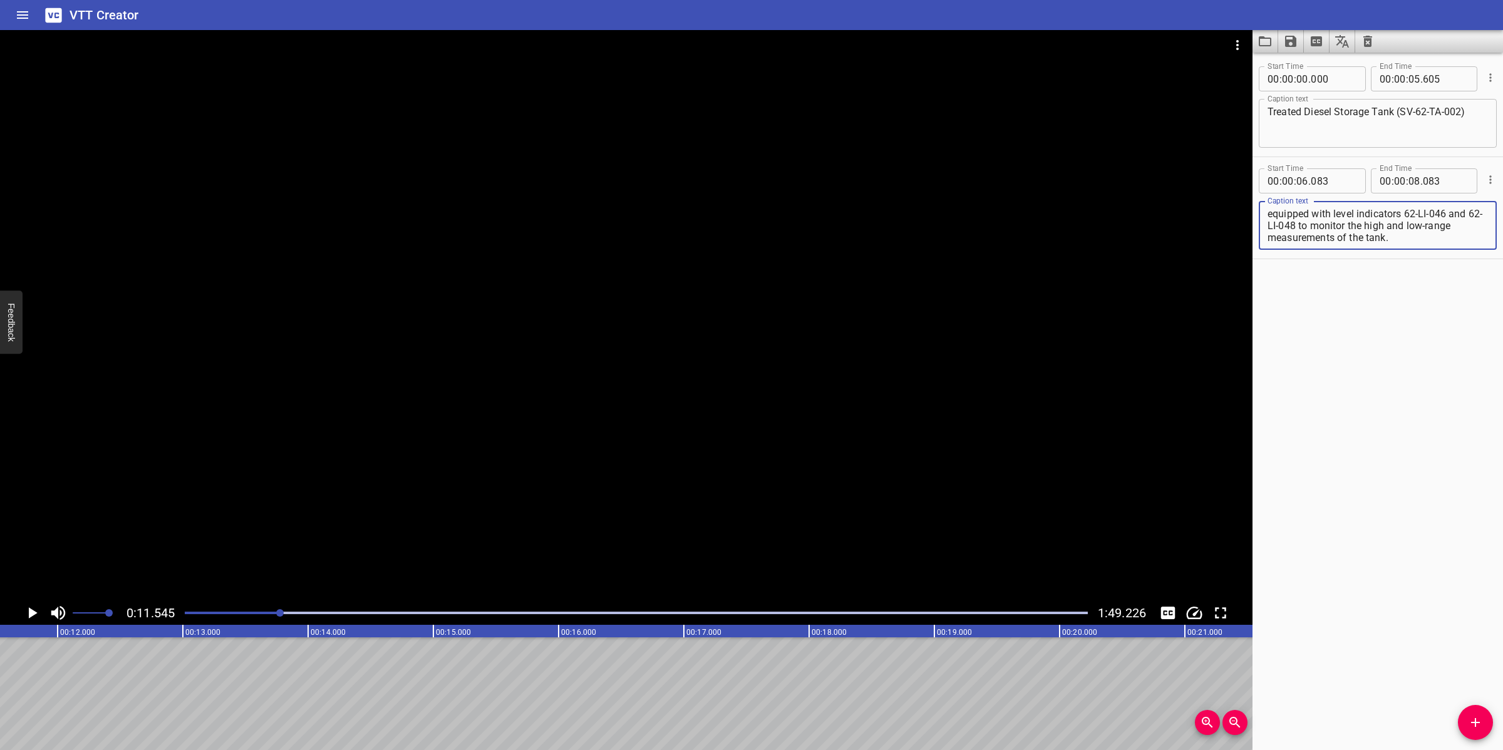
drag, startPoint x: 1457, startPoint y: 212, endPoint x: 1470, endPoint y: 248, distance: 38.4
click at [1470, 248] on div "Treated Diesel Storage Tank SV-62-TA-002 is equipped with level indicators 62-L…" at bounding box center [1378, 225] width 238 height 49
type textarea "Treated Diesel Storage Tank SV-62-TA-002"
click at [1408, 178] on input "number" at bounding box center [1414, 180] width 12 height 25
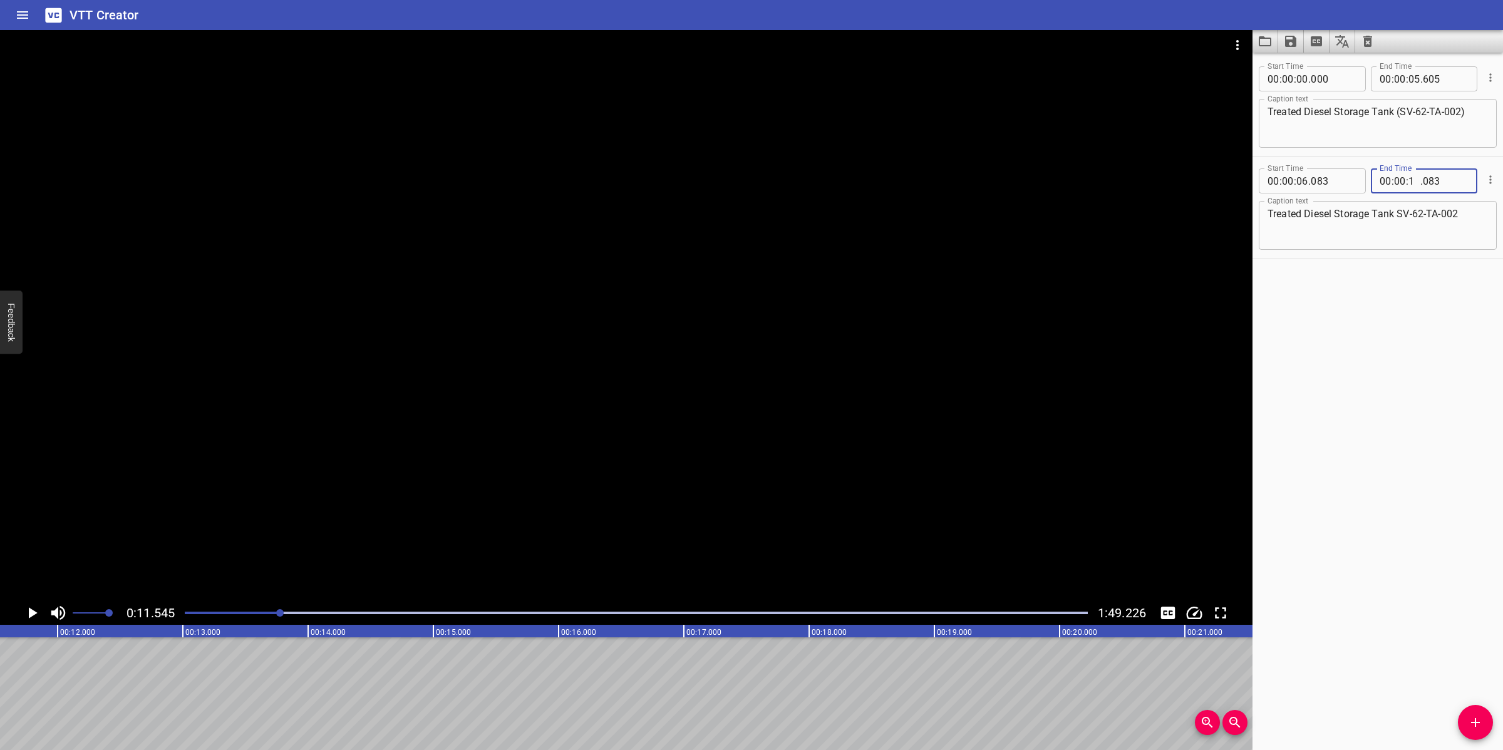
type input "11"
type input "545"
click at [1463, 720] on span "Add Cue" at bounding box center [1475, 722] width 35 height 15
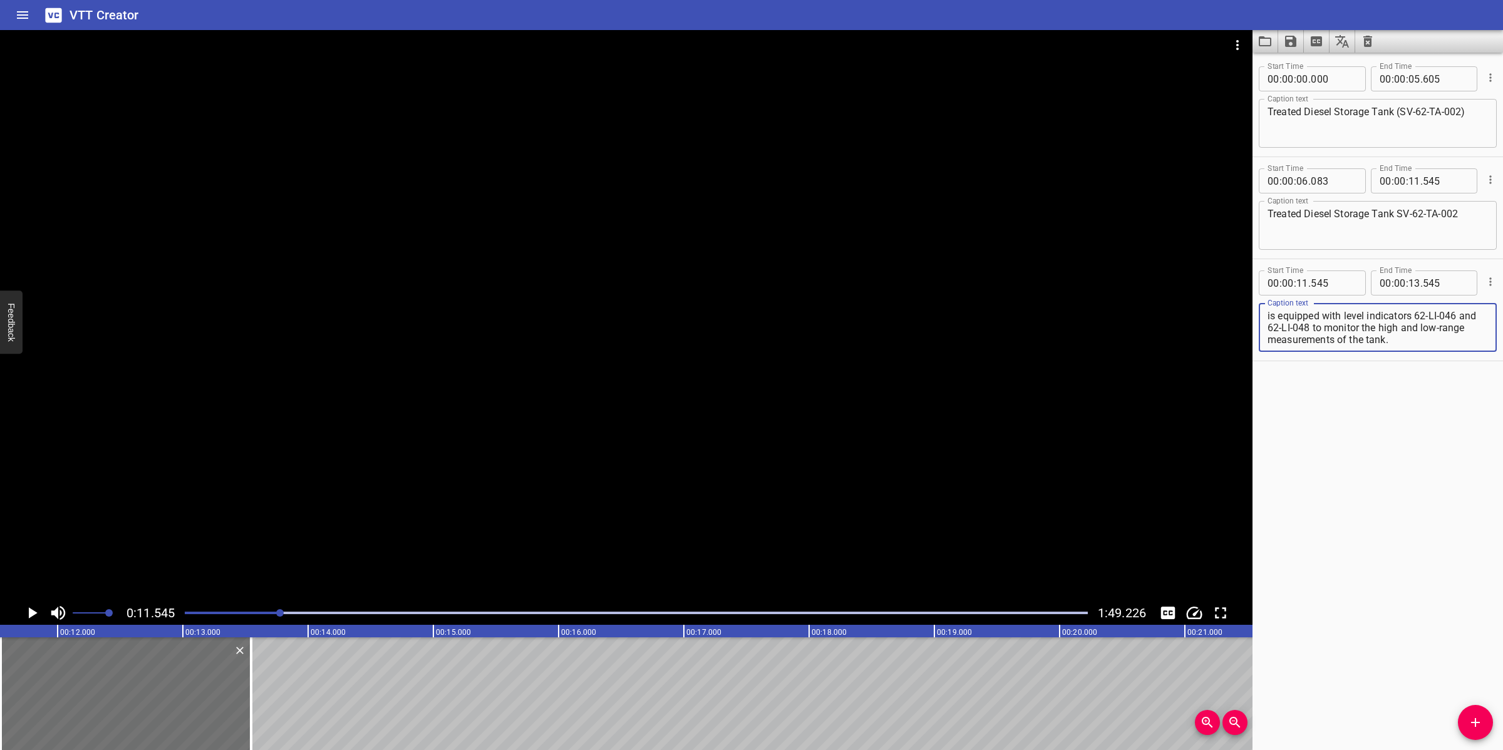
scroll to position [11, 0]
type textarea "is equipped with level indicators 62-LI-046 and 62-LI-048 to monitor the high a…"
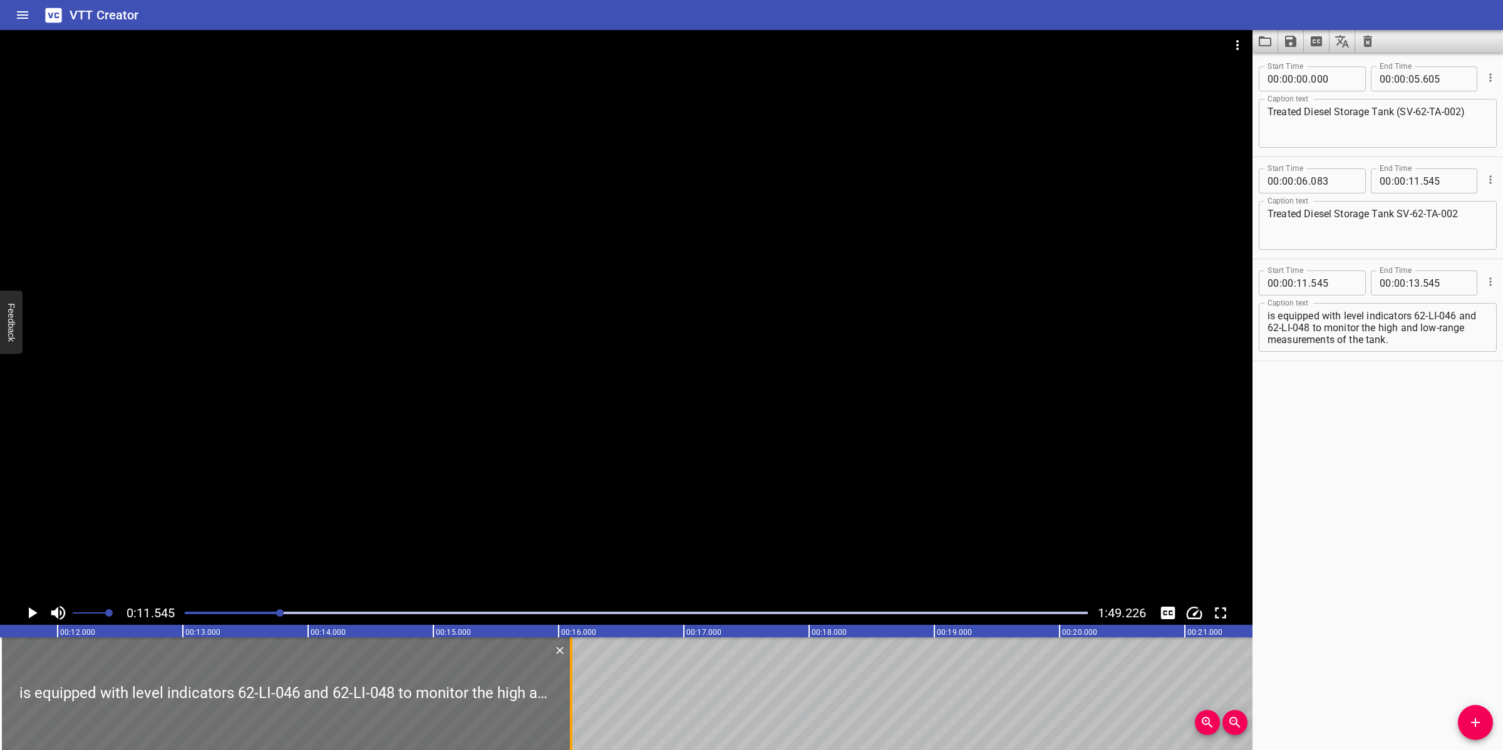
drag, startPoint x: 245, startPoint y: 680, endPoint x: 568, endPoint y: 667, distance: 322.7
click at [567, 668] on div at bounding box center [571, 693] width 13 height 113
type input "16"
type input "115"
click at [623, 476] on div at bounding box center [626, 315] width 1252 height 571
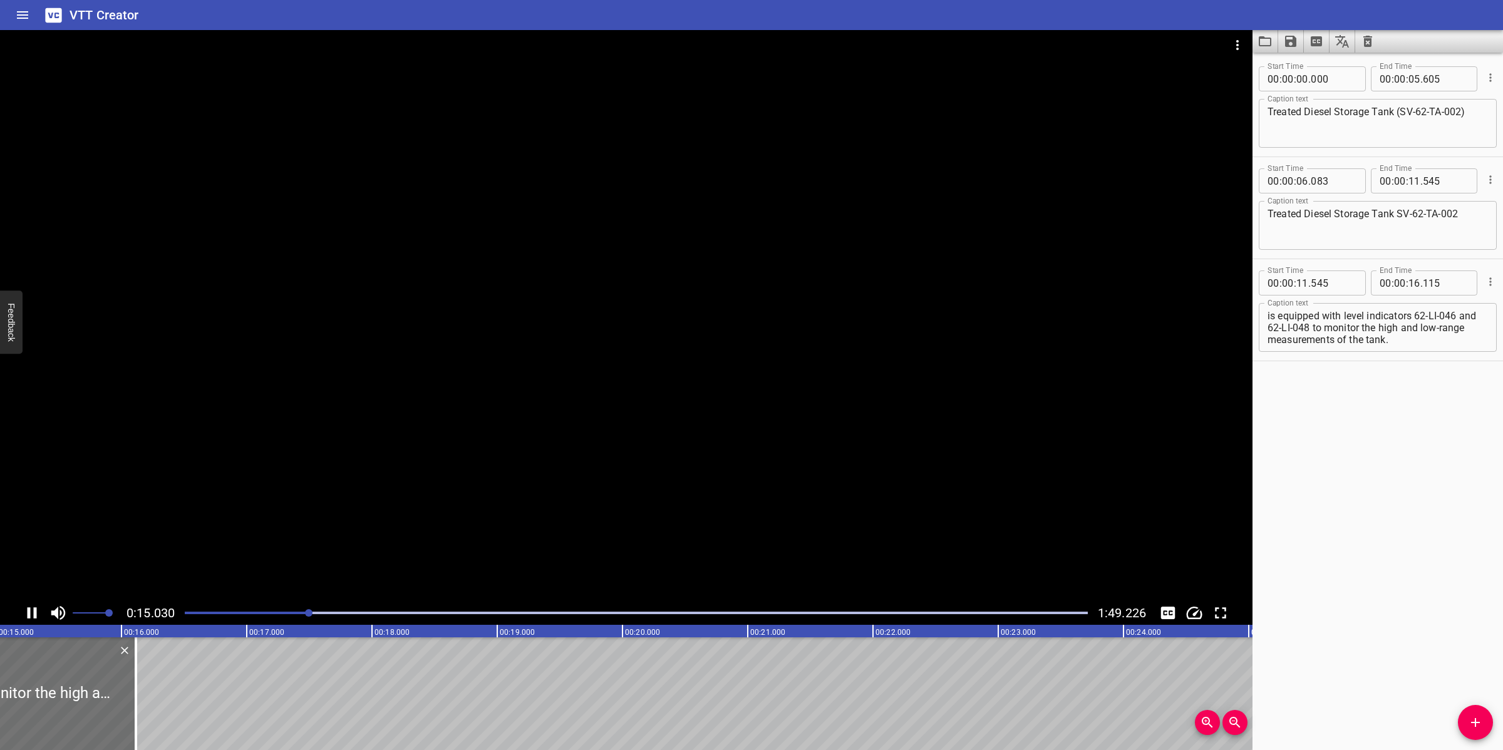
click at [642, 492] on div at bounding box center [626, 315] width 1252 height 571
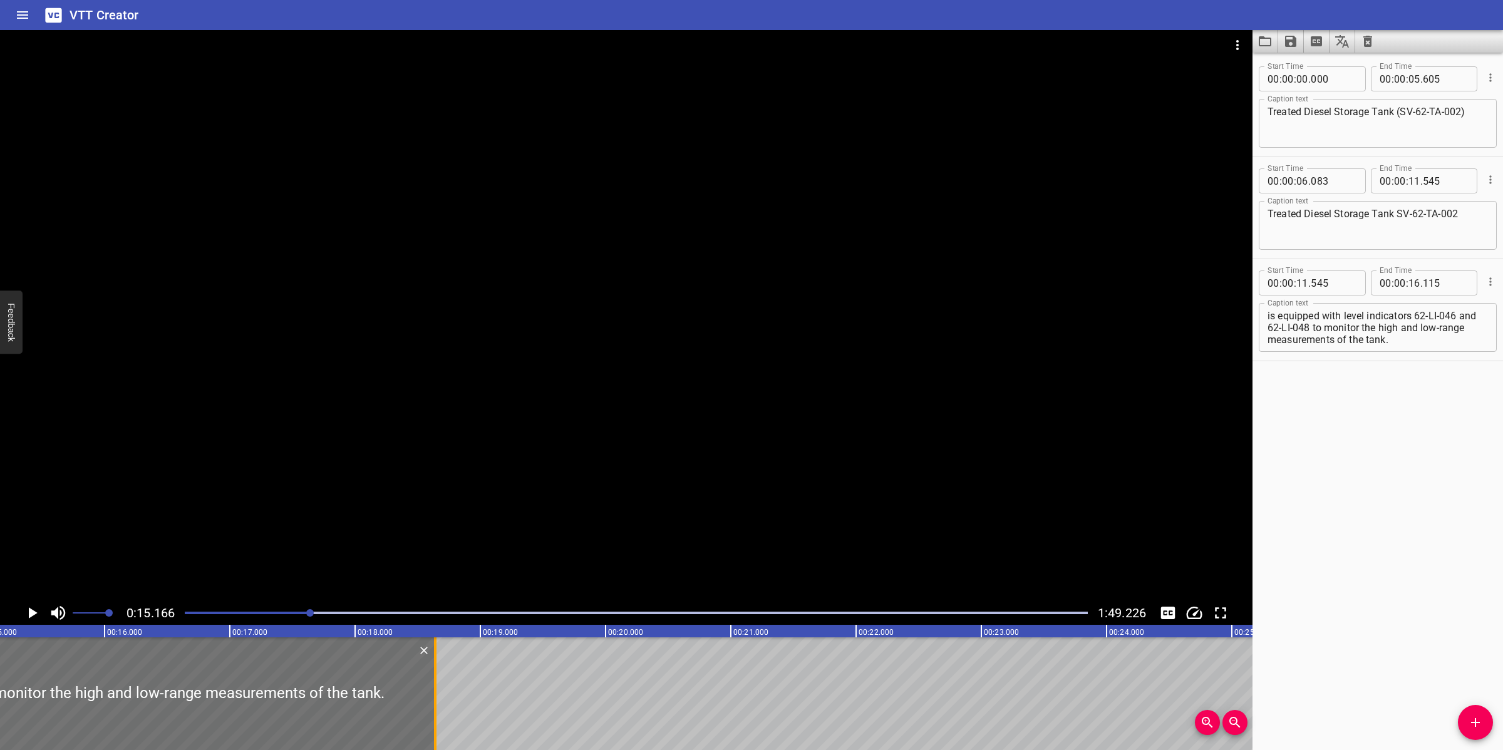
drag, startPoint x: 118, startPoint y: 687, endPoint x: 436, endPoint y: 686, distance: 318.7
click at [436, 686] on div at bounding box center [435, 693] width 3 height 113
type input "18"
type input "655"
click at [590, 490] on div at bounding box center [626, 315] width 1252 height 571
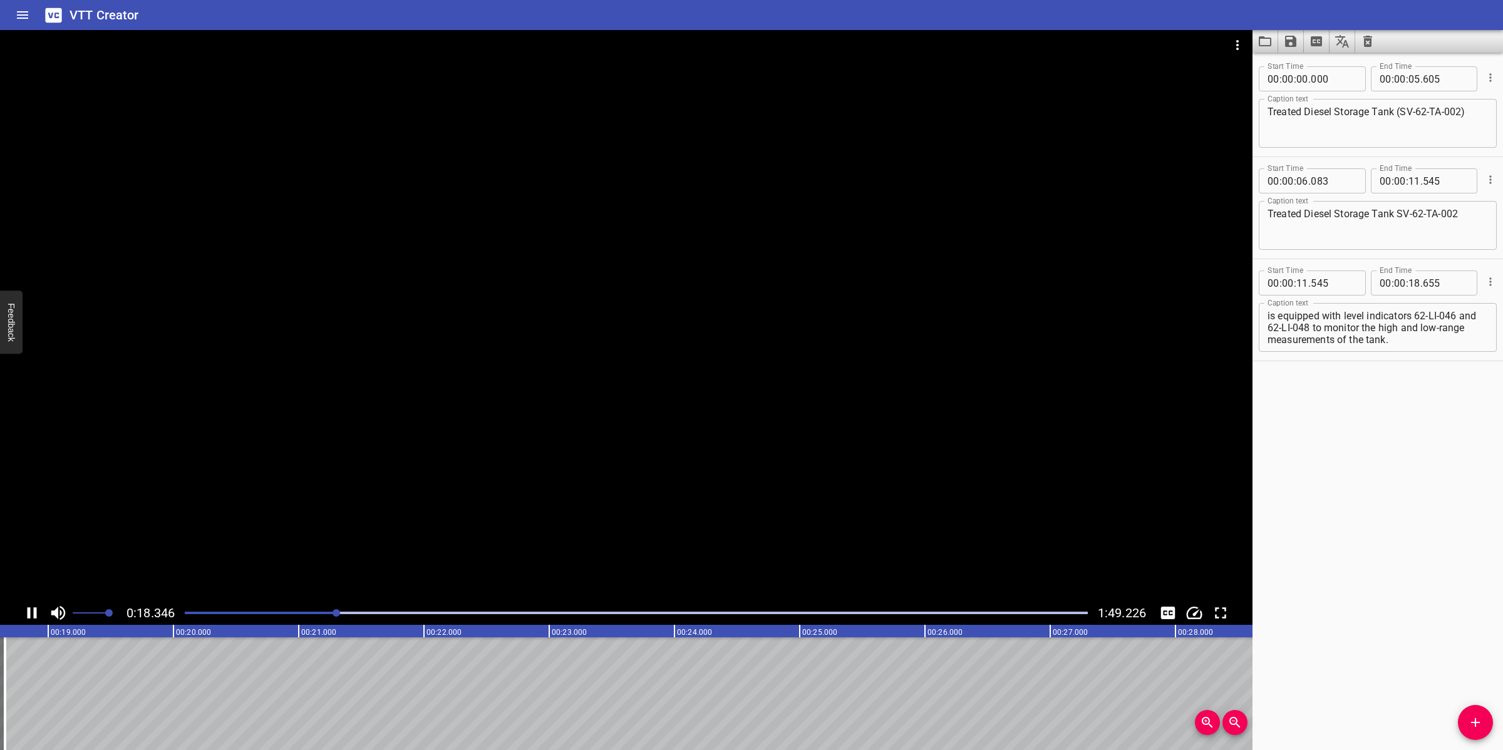
click at [641, 518] on div at bounding box center [626, 315] width 1252 height 571
click at [1471, 724] on icon "Add Cue" at bounding box center [1475, 722] width 15 height 15
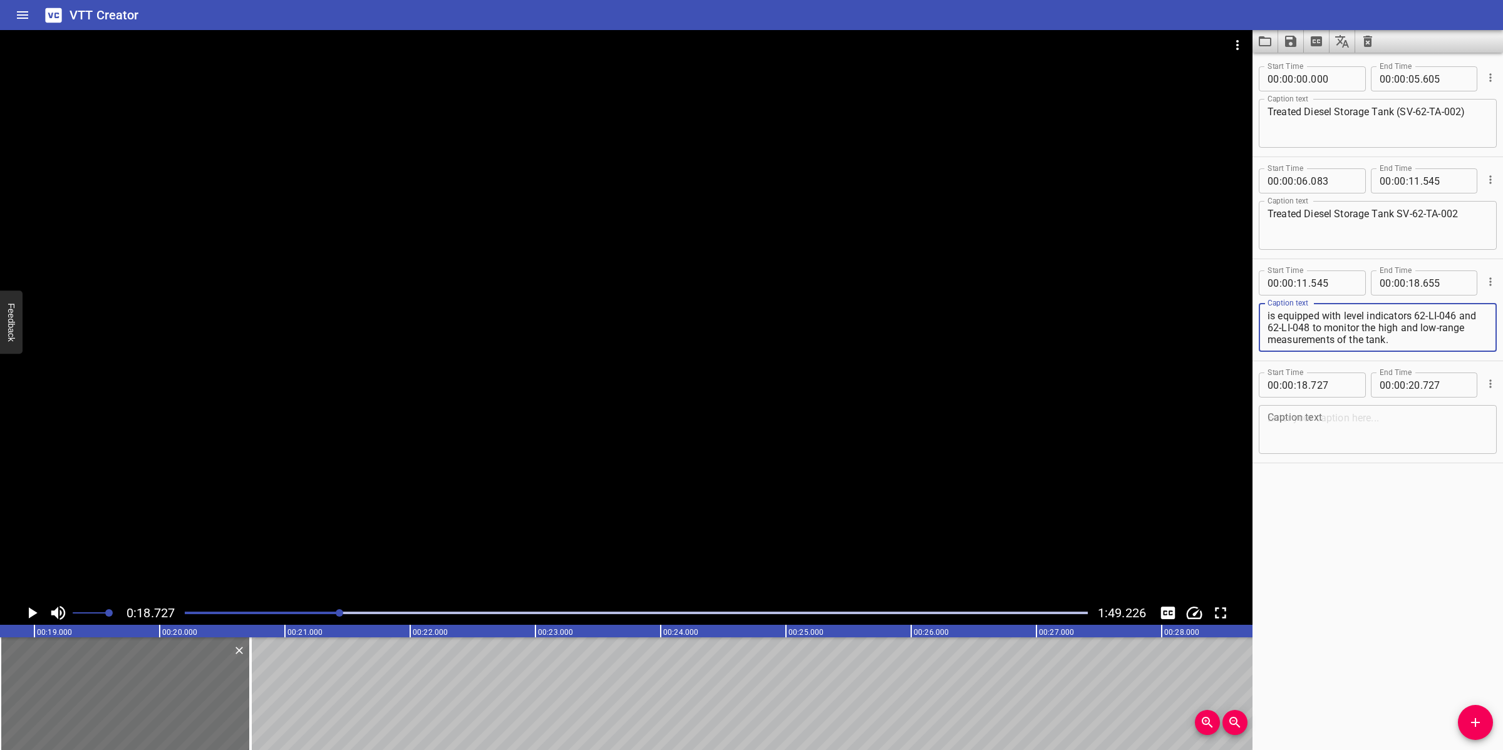
scroll to position [11, 0]
drag, startPoint x: 1332, startPoint y: 317, endPoint x: 1432, endPoint y: 343, distance: 103.0
click at [1432, 343] on textarea "is equipped with level indicators 62-LI-046 and 62-LI-048 to monitor the high a…" at bounding box center [1377, 328] width 220 height 36
type textarea "is equipped with level indicators 62-LI-046 and 62-LI-048"
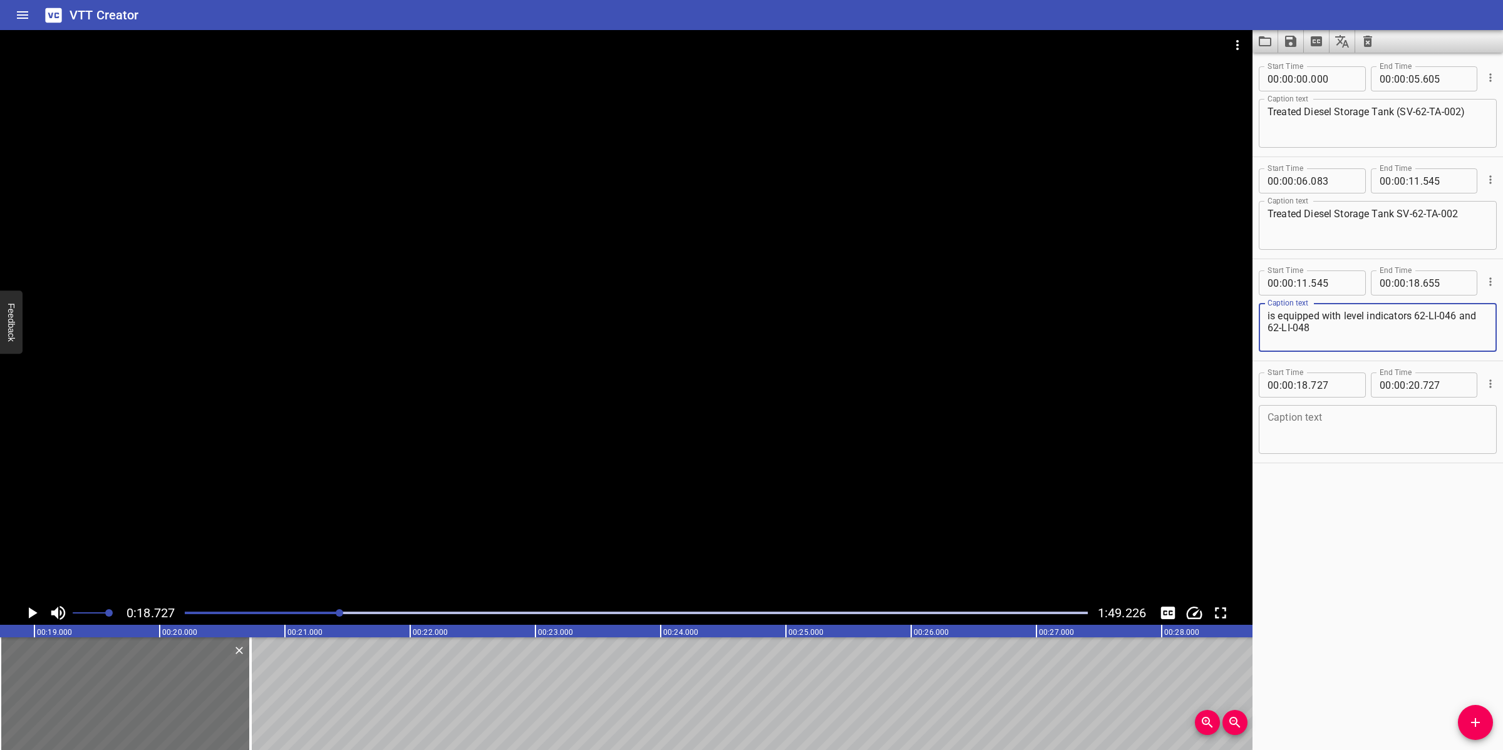
click at [1348, 418] on textarea at bounding box center [1377, 430] width 220 height 36
paste textarea "to monitor the high and low-range measurements of the tank."
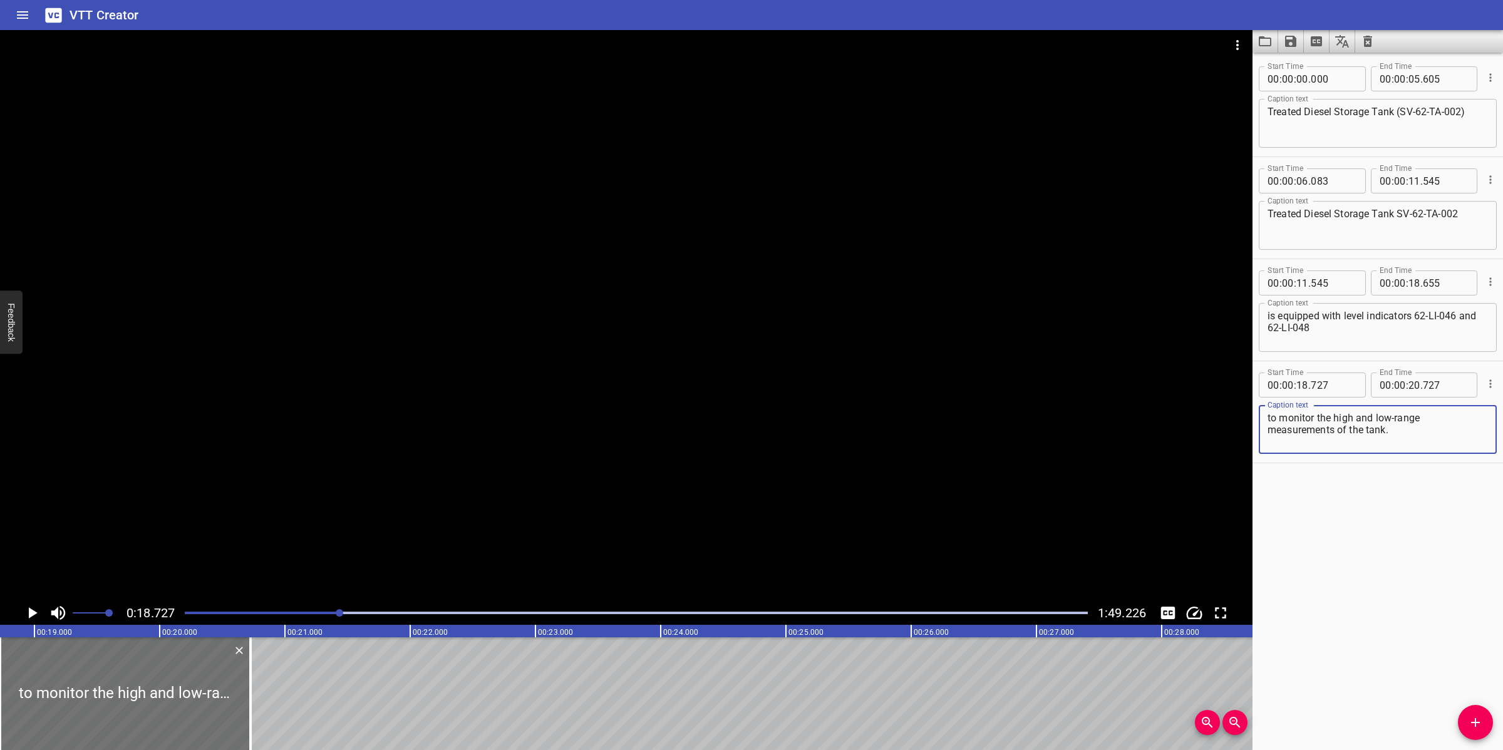
click at [1268, 433] on textarea "to monitor the high and low-range measurements of the tank." at bounding box center [1377, 430] width 220 height 36
type textarea "to monitor the high and low-range measurements of the tank."
click at [932, 385] on div at bounding box center [626, 315] width 1252 height 571
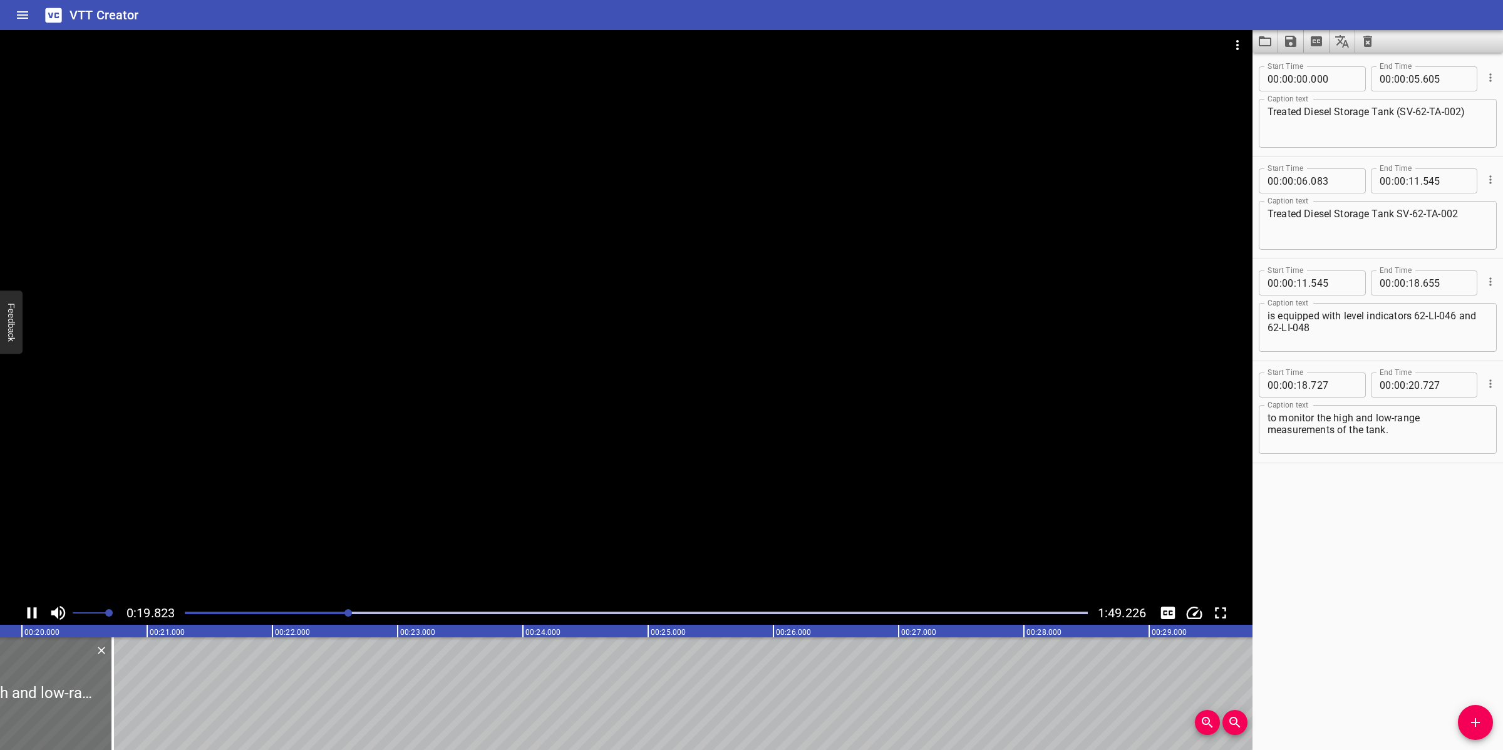
click at [547, 465] on div at bounding box center [626, 315] width 1252 height 571
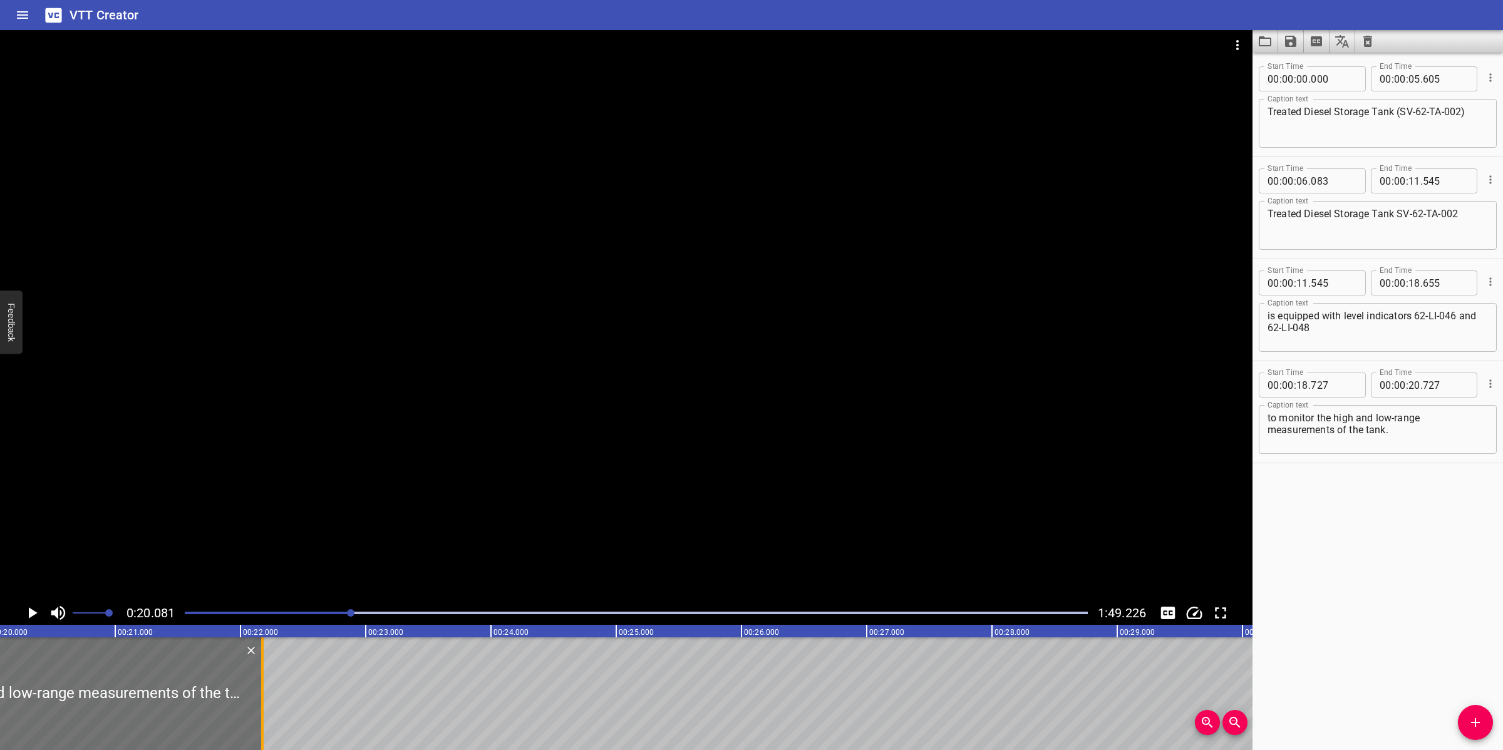
drag, startPoint x: 91, startPoint y: 669, endPoint x: 262, endPoint y: 680, distance: 170.7
click at [262, 680] on div at bounding box center [262, 693] width 3 height 113
type input "22"
type input "177"
click at [549, 432] on div at bounding box center [626, 315] width 1252 height 571
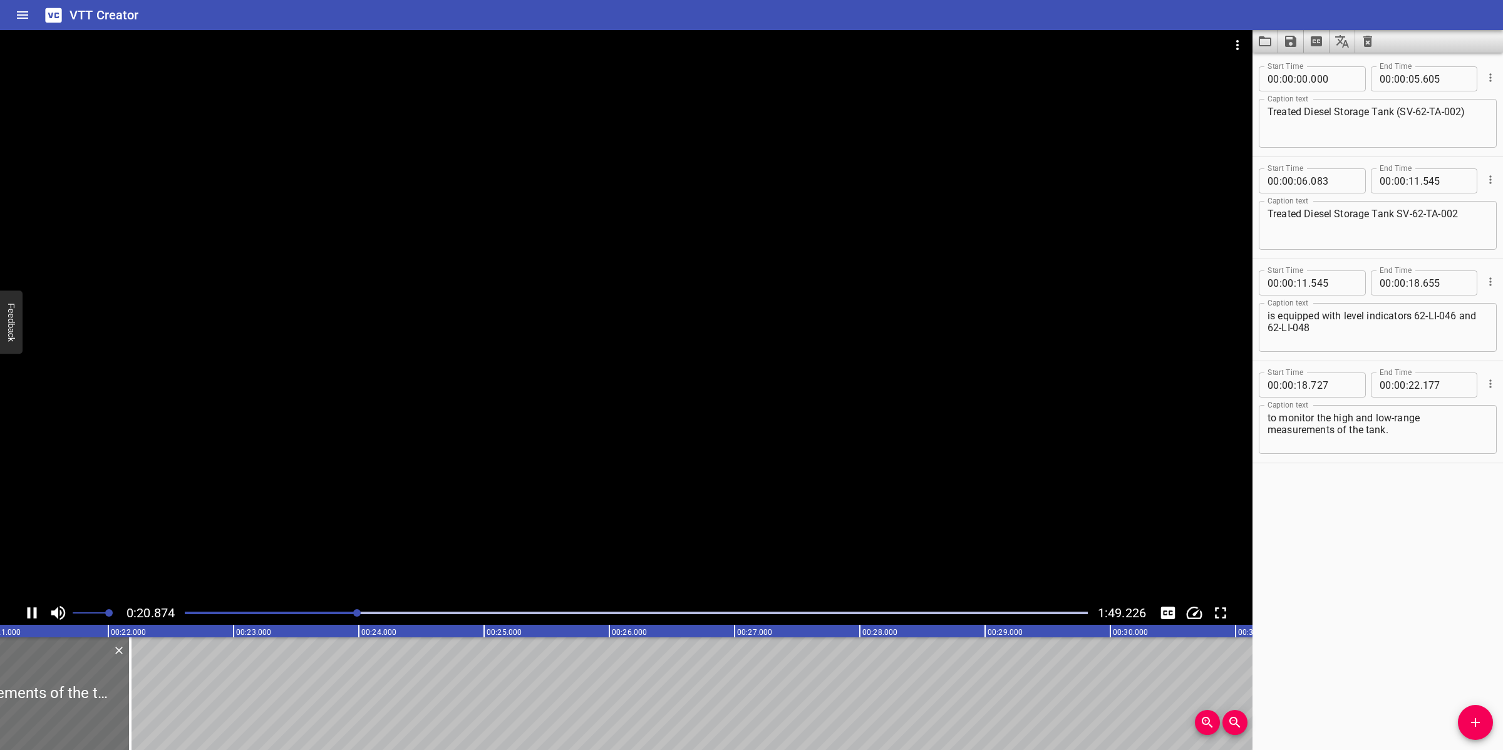
click at [1440, 437] on textarea "to monitor the high and low-range measurements of the tank." at bounding box center [1377, 430] width 220 height 36
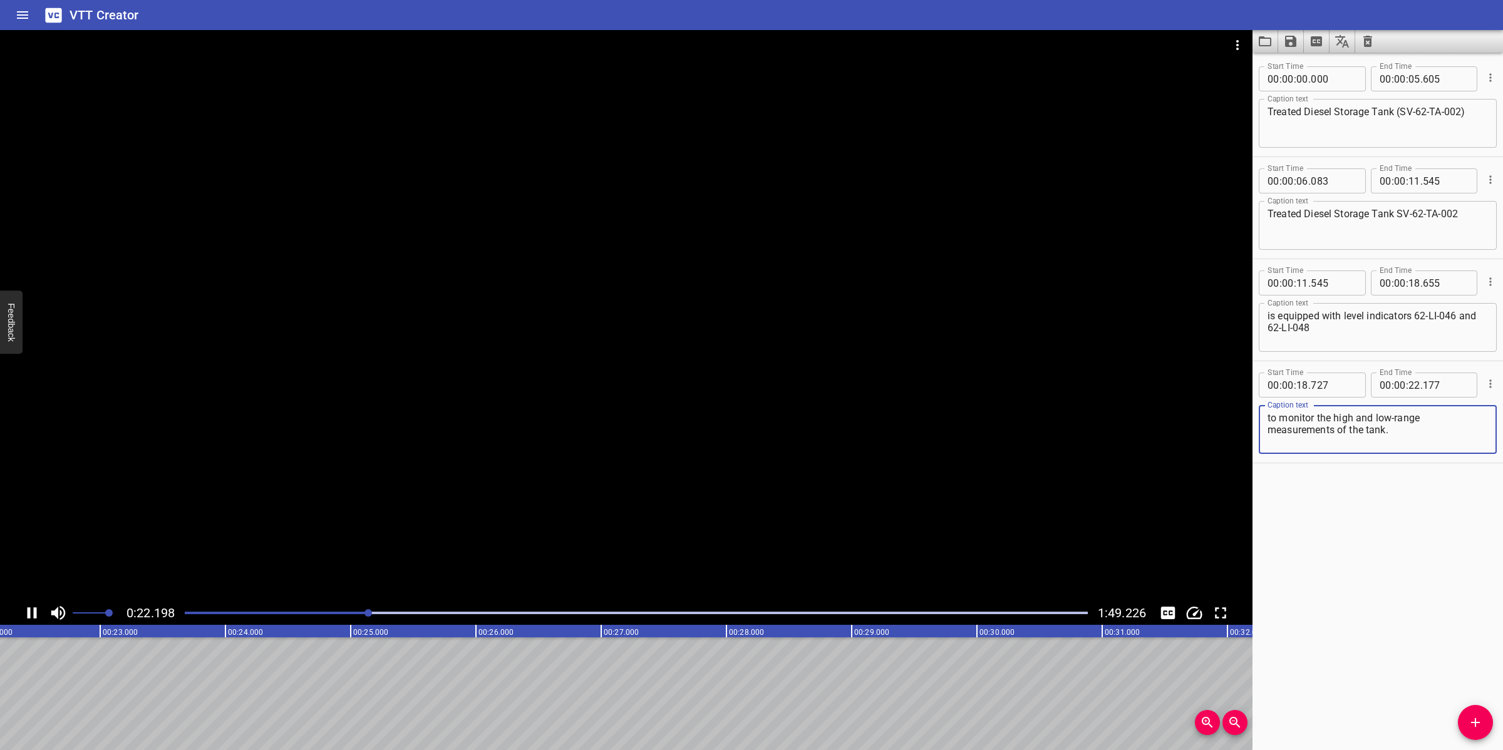
type textarea "to monitor the high and low-range measurements of the tank."
click at [661, 386] on div at bounding box center [626, 315] width 1252 height 571
drag, startPoint x: 1475, startPoint y: 724, endPoint x: 1463, endPoint y: 671, distance: 53.9
click at [1471, 722] on icon "Add Cue" at bounding box center [1475, 722] width 9 height 9
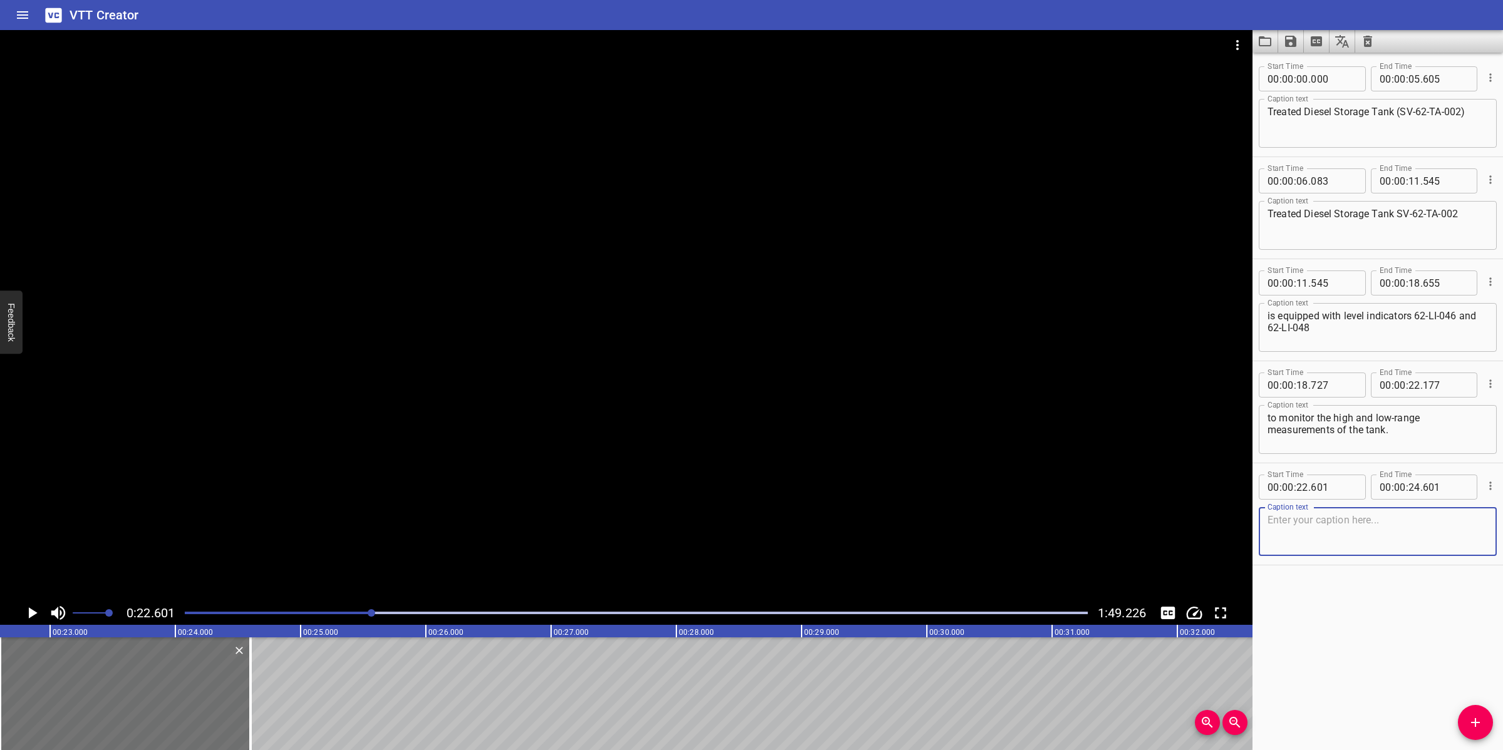
click at [1391, 532] on textarea at bounding box center [1377, 532] width 220 height 36
paste textarea "Level transmitter 62-LT-086 is fitted to the Treated Diesel Storage Tank SV-62-…"
type textarea "Level transmitter 62-LT-086 is fitted to the Treated Diesel Storage Tank SV-62-…"
click at [465, 426] on div at bounding box center [626, 315] width 1252 height 571
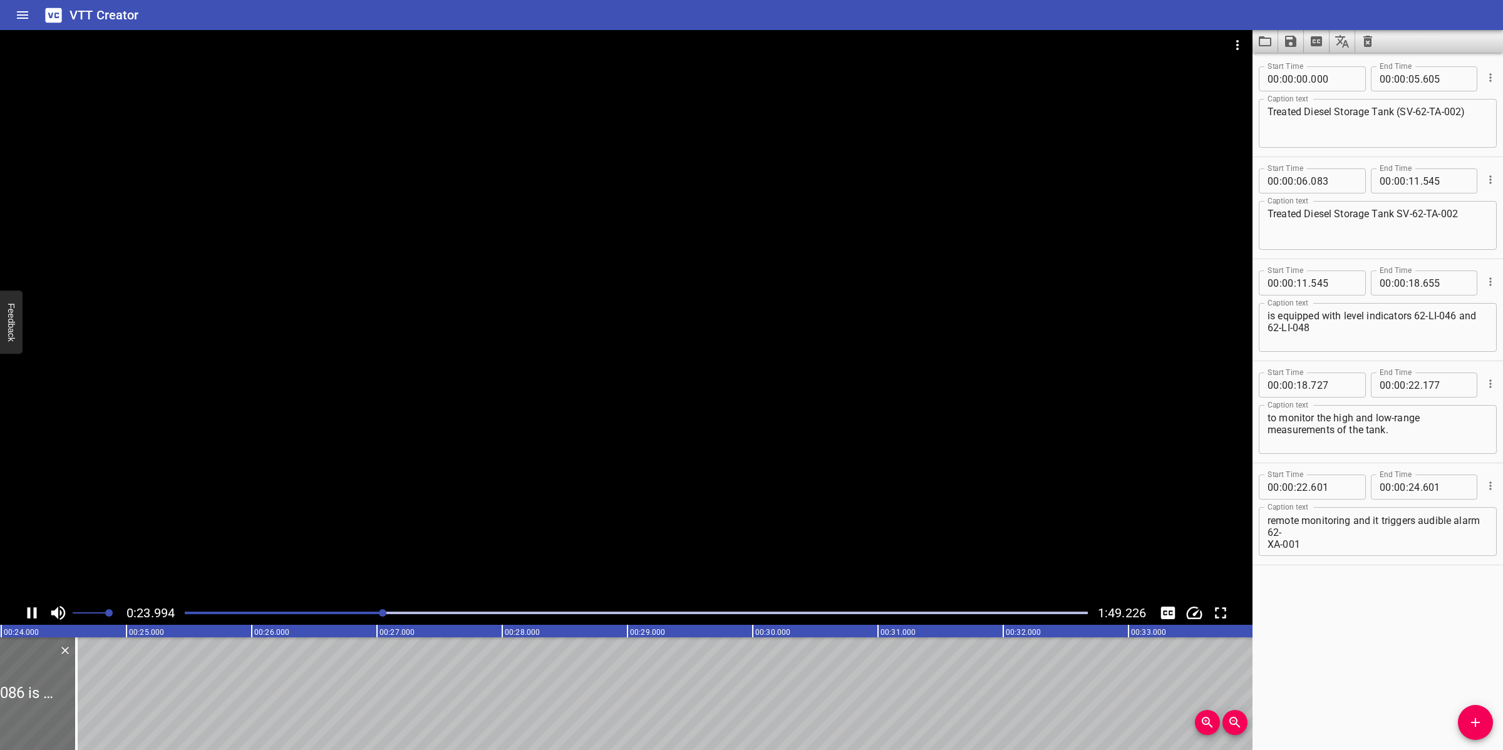
click at [465, 452] on div at bounding box center [626, 315] width 1252 height 571
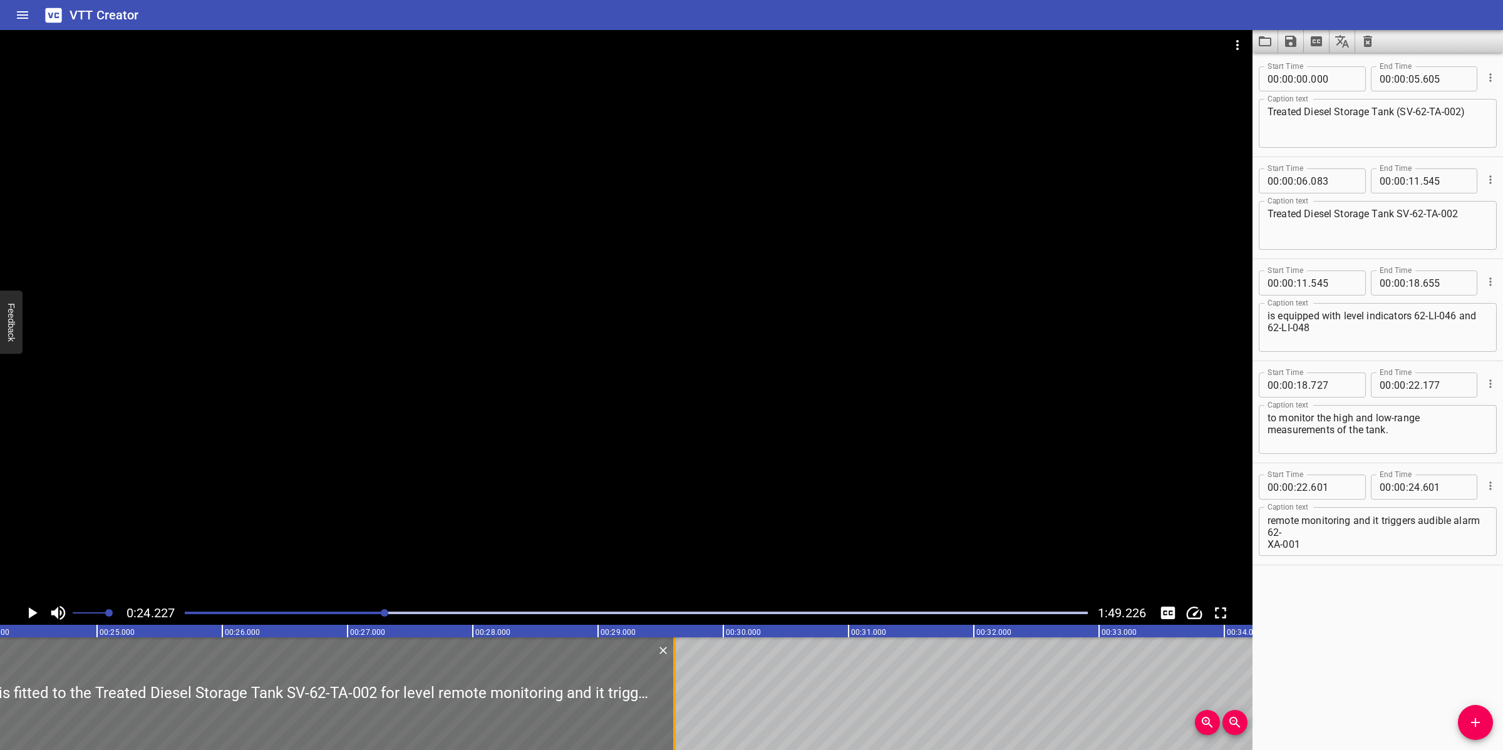
drag, startPoint x: 51, startPoint y: 674, endPoint x: 678, endPoint y: 672, distance: 627.4
click at [678, 672] on div at bounding box center [674, 693] width 13 height 113
type input "29"
type input "611"
click at [771, 474] on div at bounding box center [626, 315] width 1252 height 571
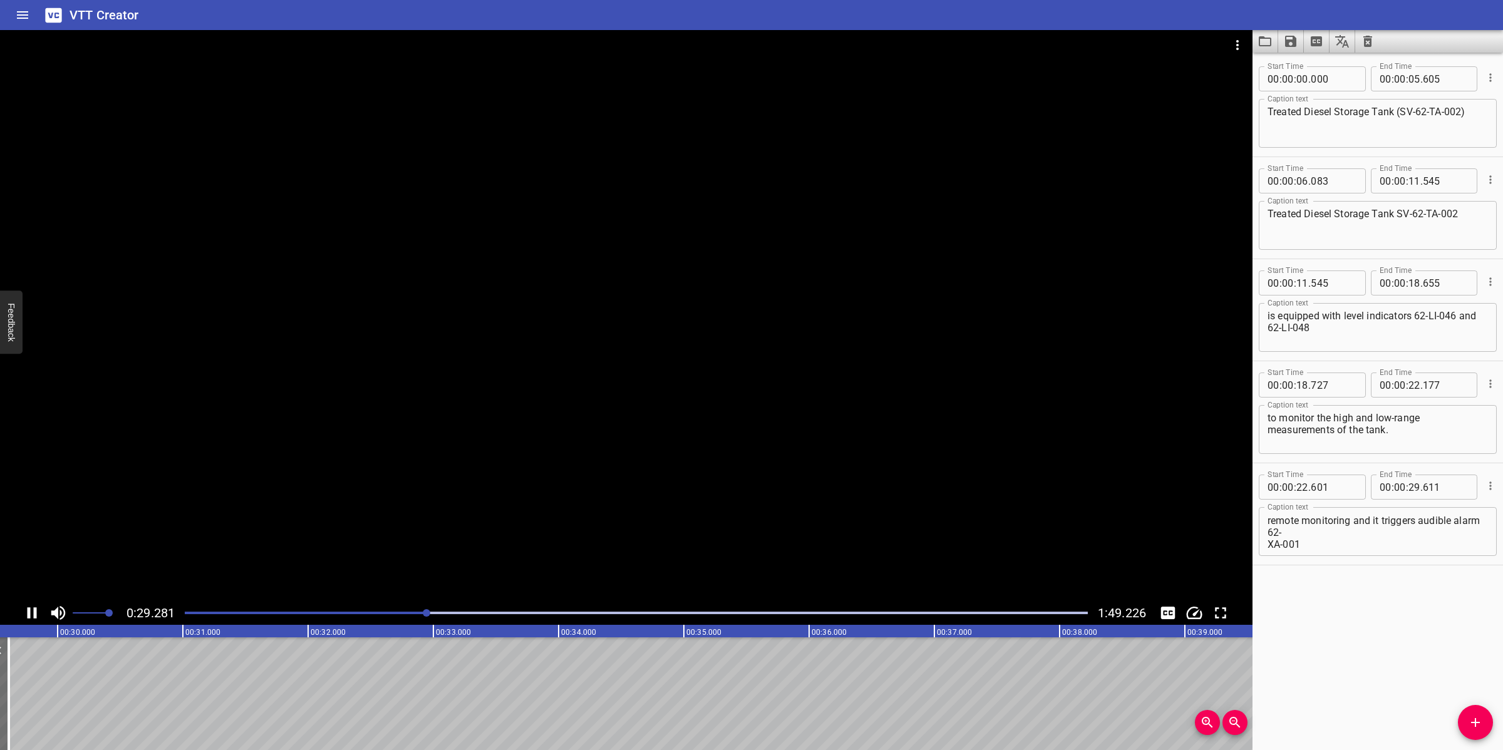
click at [798, 455] on div at bounding box center [626, 315] width 1252 height 571
click at [1479, 724] on icon "Add Cue" at bounding box center [1475, 722] width 15 height 15
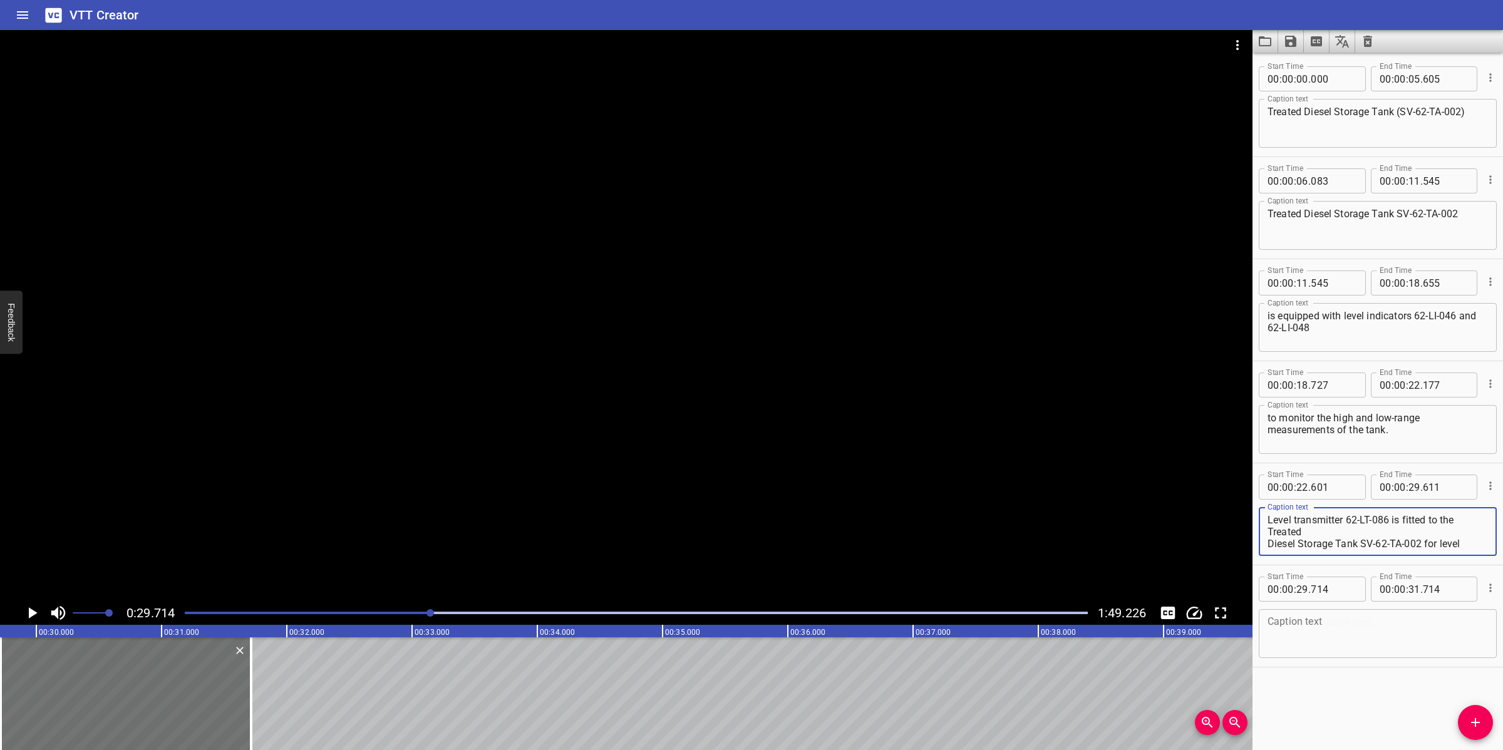
scroll to position [35, 0]
drag, startPoint x: 1359, startPoint y: 540, endPoint x: 1412, endPoint y: 577, distance: 64.8
click at [1412, 577] on div "Start Time 00 : 00 : 00 . 000 Start Time End Time 00 : 00 : 05 . 605 End Time C…" at bounding box center [1377, 361] width 250 height 612
click at [1364, 532] on textarea "Level transmitter 62-LT-086 is fitted to the Treated Diesel Storage Tank" at bounding box center [1377, 532] width 220 height 36
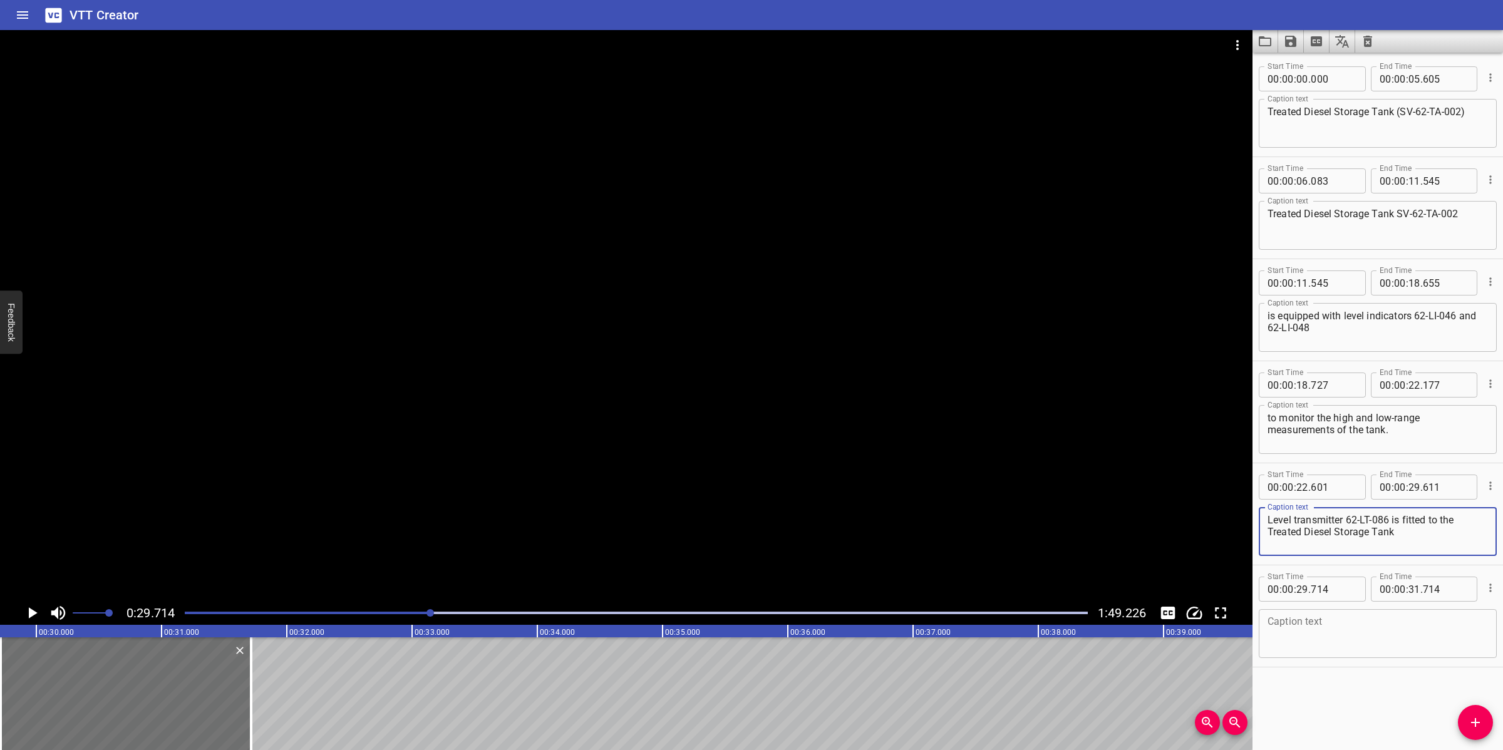
click at [1459, 521] on textarea "Level transmitter 62-LT-086 is fitted to the Treated Diesel Storage Tank" at bounding box center [1377, 532] width 220 height 36
click at [1282, 530] on textarea "Level transmitter 62-LT-086 is fitted to theTreated Diesel Storage Tank" at bounding box center [1377, 532] width 220 height 36
type textarea "Level transmitter 62-LT-086 is fitted to the Treated Diesel Storage Tank"
click at [1379, 617] on textarea at bounding box center [1377, 634] width 220 height 36
paste textarea "SV-62-TA-002 for level remote monitoring and it triggers audible alarm 62- XA-0…"
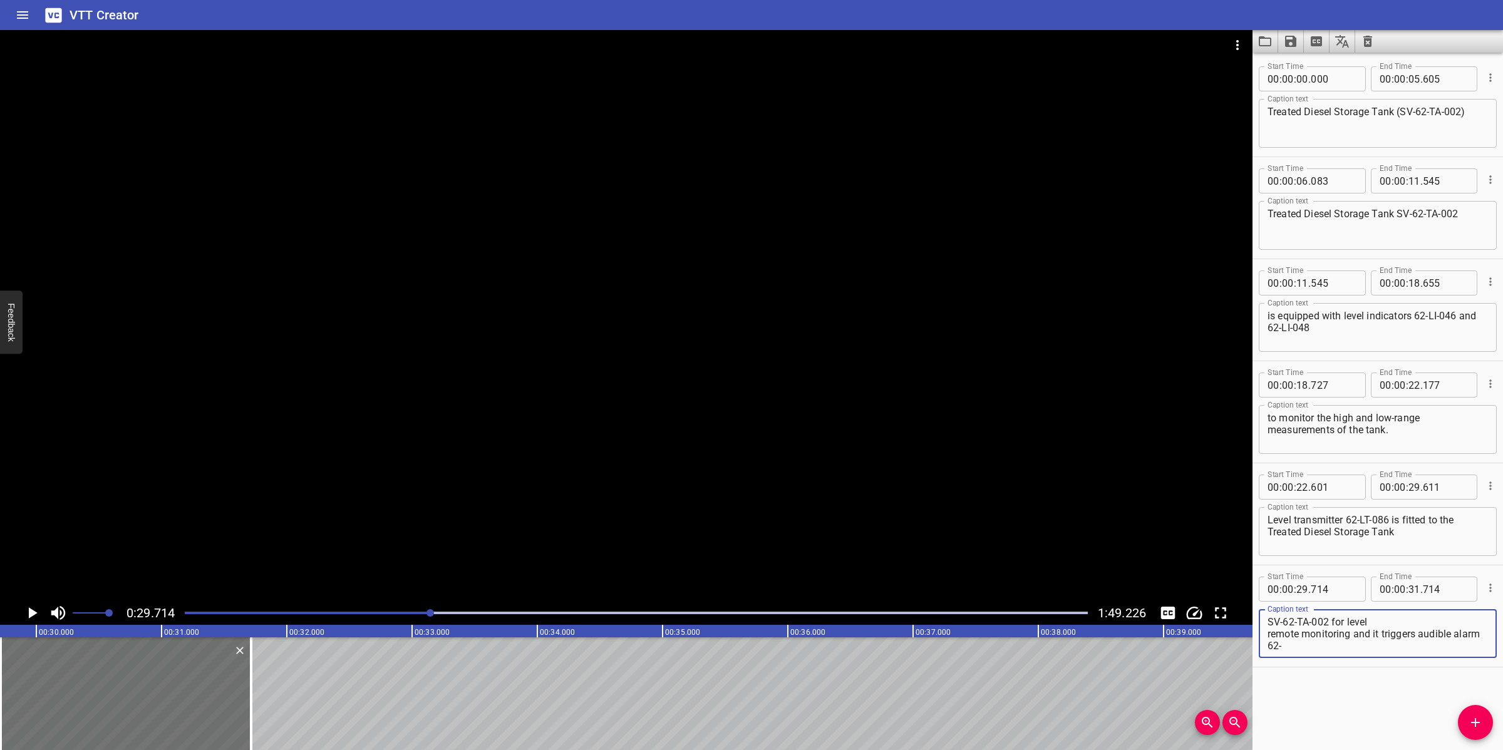
scroll to position [11, 0]
drag, startPoint x: 1322, startPoint y: 640, endPoint x: 1325, endPoint y: 634, distance: 7.0
click at [1322, 639] on textarea "SV-62-TA-002 for level remote monitoring and it triggers audible alarm 62- XA-0…" at bounding box center [1377, 634] width 220 height 36
click at [1327, 622] on textarea "SV-62-TA-002 for level remote monitoring and it triggers audible alarm 62- XA-0…" at bounding box center [1377, 634] width 220 height 36
click at [1326, 628] on textarea "SV-62-TA-002 for level remote monitoring and it triggers audible alarm 62- XA-0…" at bounding box center [1377, 634] width 220 height 36
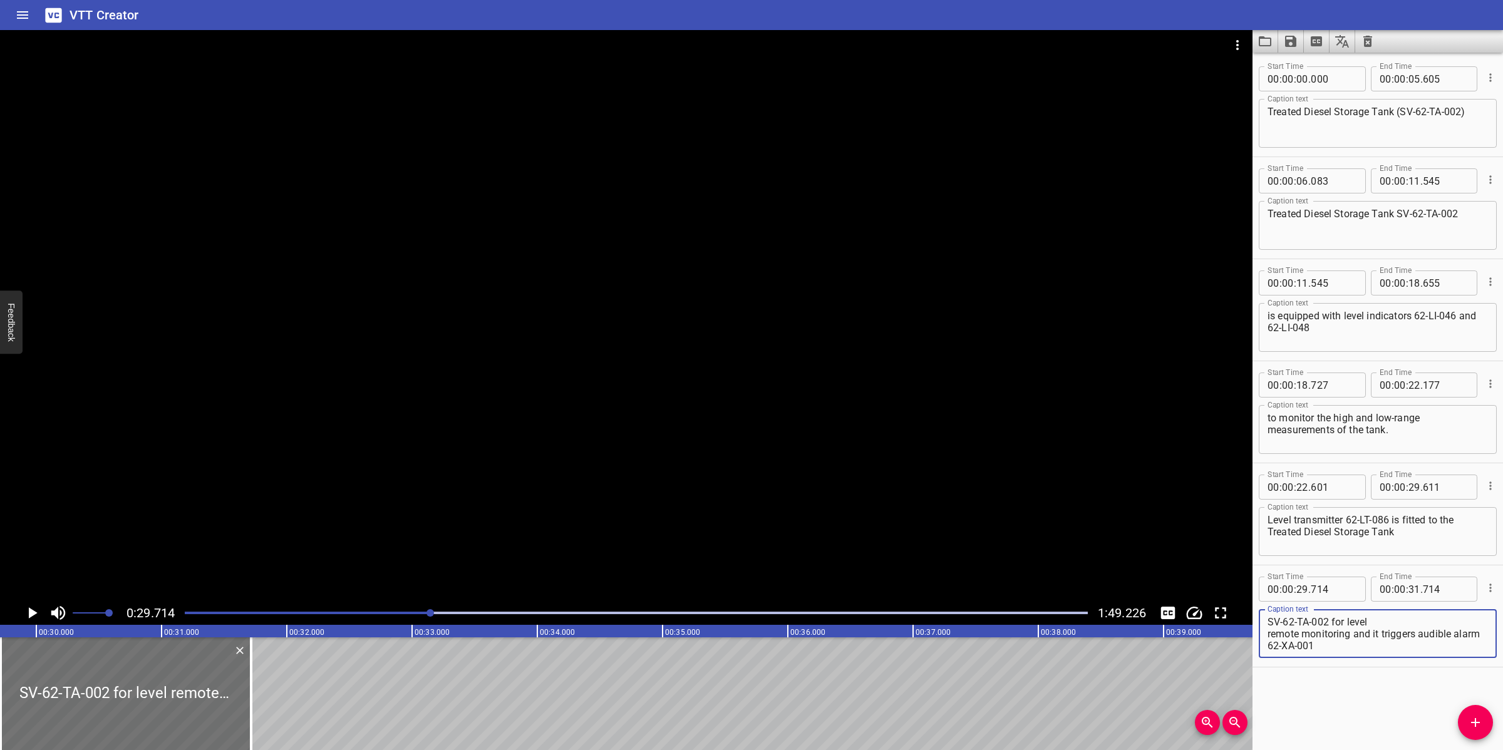
scroll to position [0, 0]
click at [1388, 624] on textarea "SV-62-TA-002 for level remote monitoring and it triggers audible alarm 62-XA-001" at bounding box center [1377, 634] width 220 height 36
type textarea "SV-62-TA-002 for level remote monitoring and it triggers audible alarm 62-XA-001"
click at [805, 454] on div at bounding box center [626, 315] width 1252 height 571
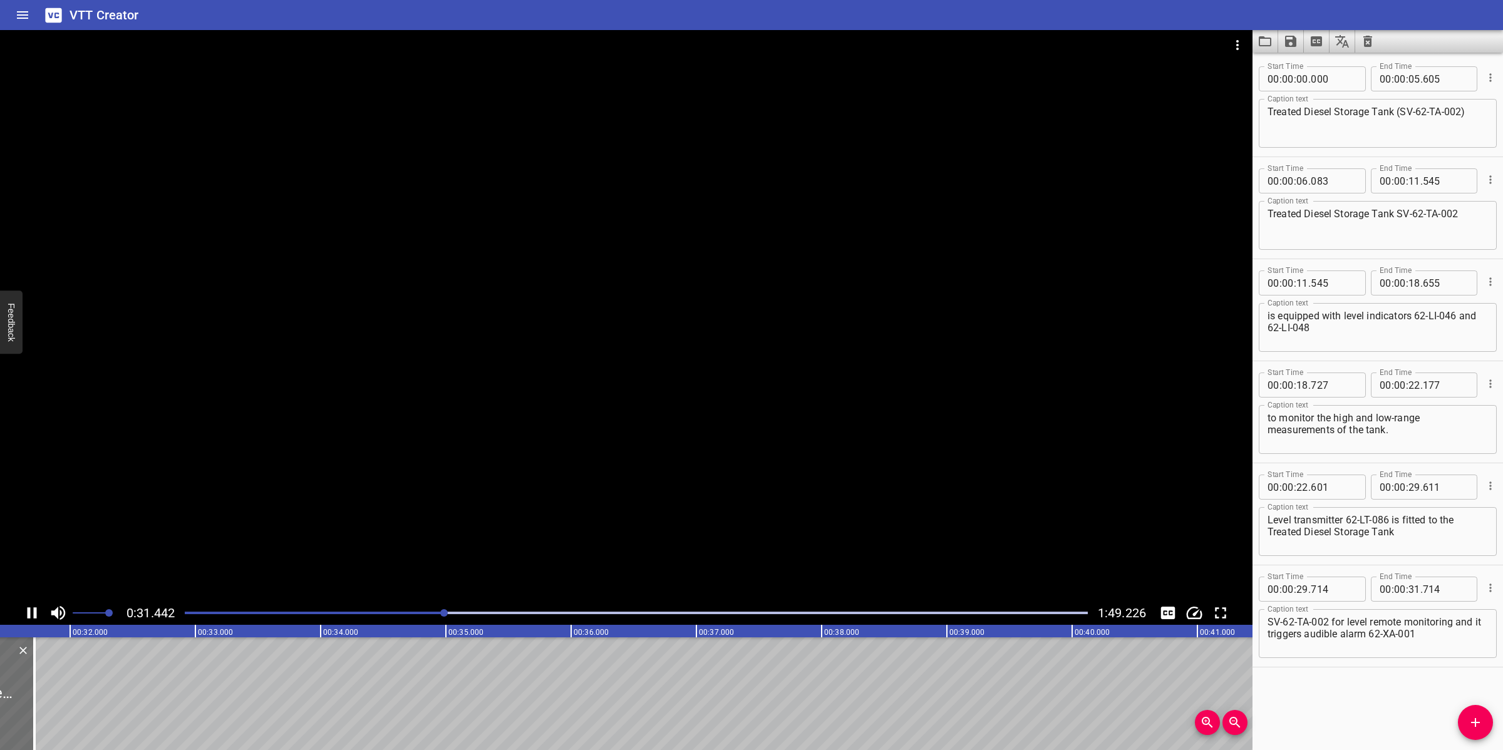
click at [484, 540] on div at bounding box center [626, 315] width 1252 height 571
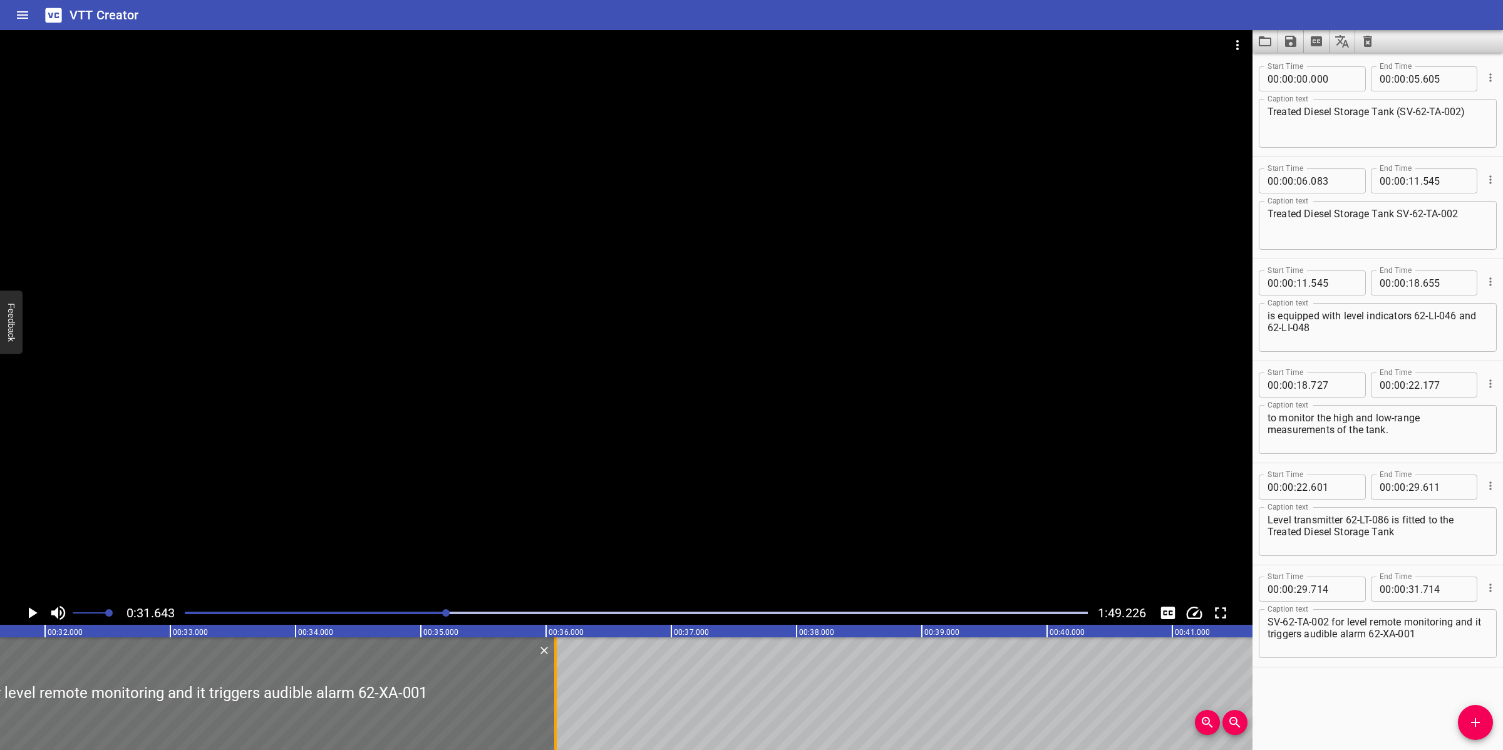
drag, startPoint x: 10, startPoint y: 681, endPoint x: 553, endPoint y: 690, distance: 542.9
click at [553, 690] on div at bounding box center [555, 693] width 13 height 113
type input "36"
type input "049"
click at [677, 495] on div at bounding box center [626, 315] width 1252 height 571
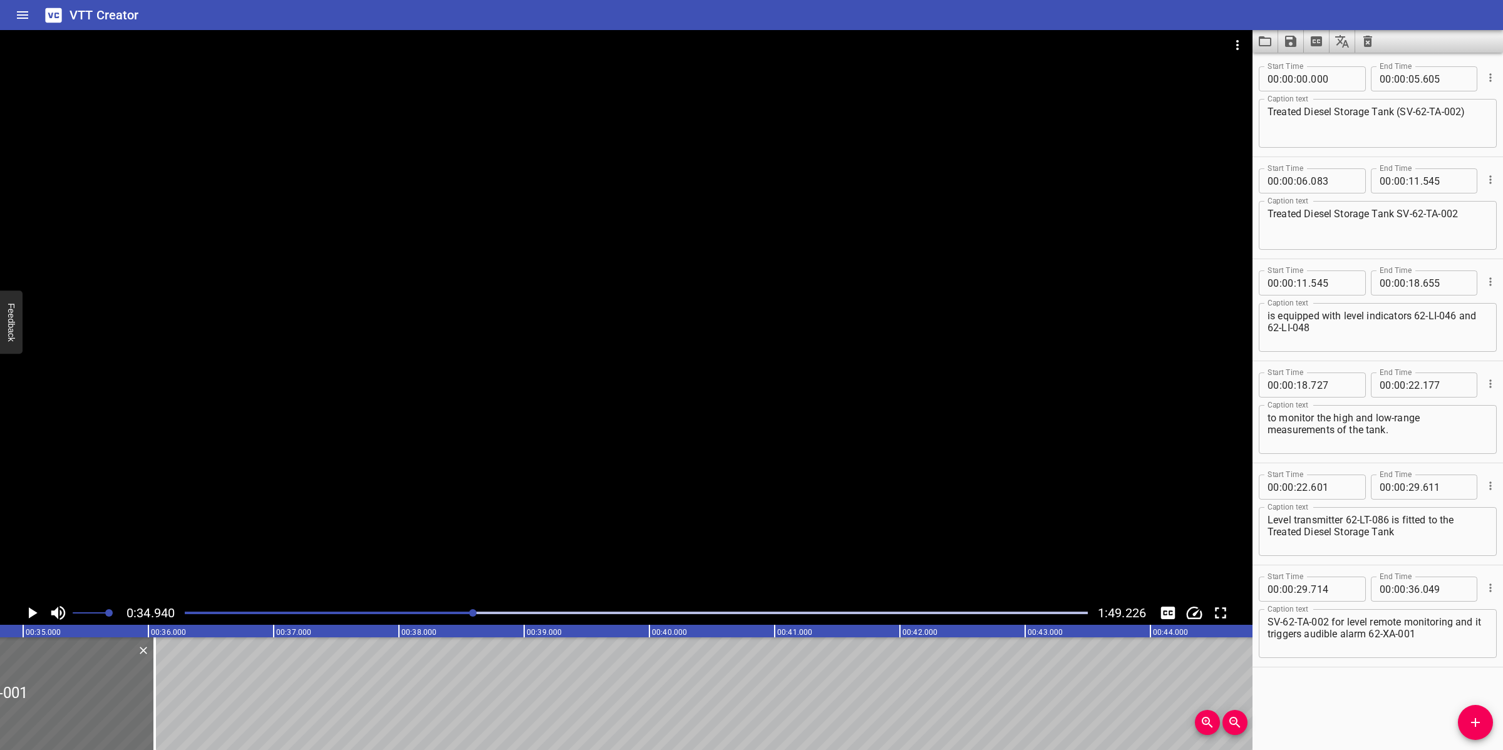
scroll to position [0, 4375]
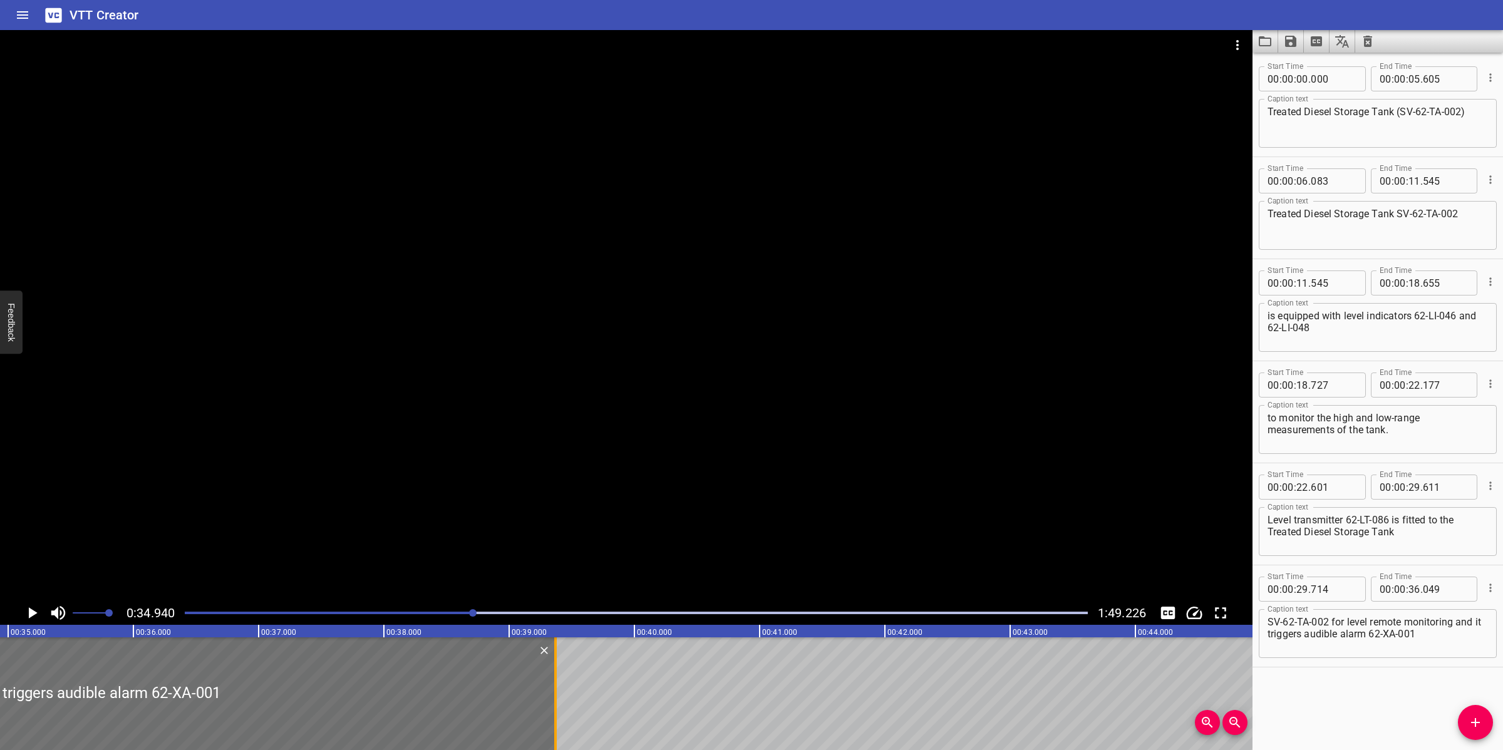
drag, startPoint x: 136, startPoint y: 678, endPoint x: 552, endPoint y: 672, distance: 415.8
click at [552, 672] on div at bounding box center [555, 693] width 13 height 113
type input "39"
type input "369"
click at [673, 508] on div at bounding box center [626, 315] width 1252 height 571
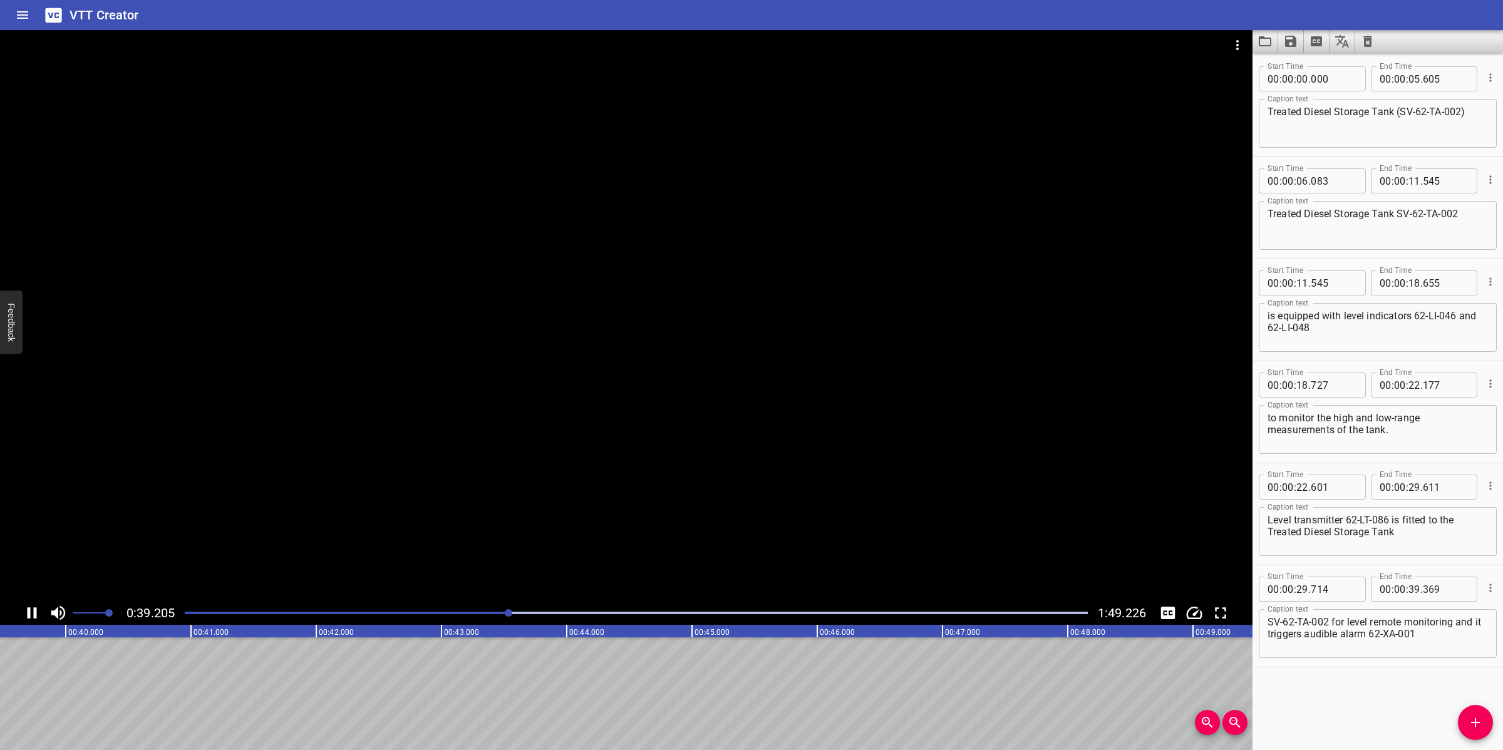
click at [580, 495] on div at bounding box center [626, 315] width 1252 height 571
click at [1466, 720] on span "Add Cue" at bounding box center [1475, 722] width 35 height 15
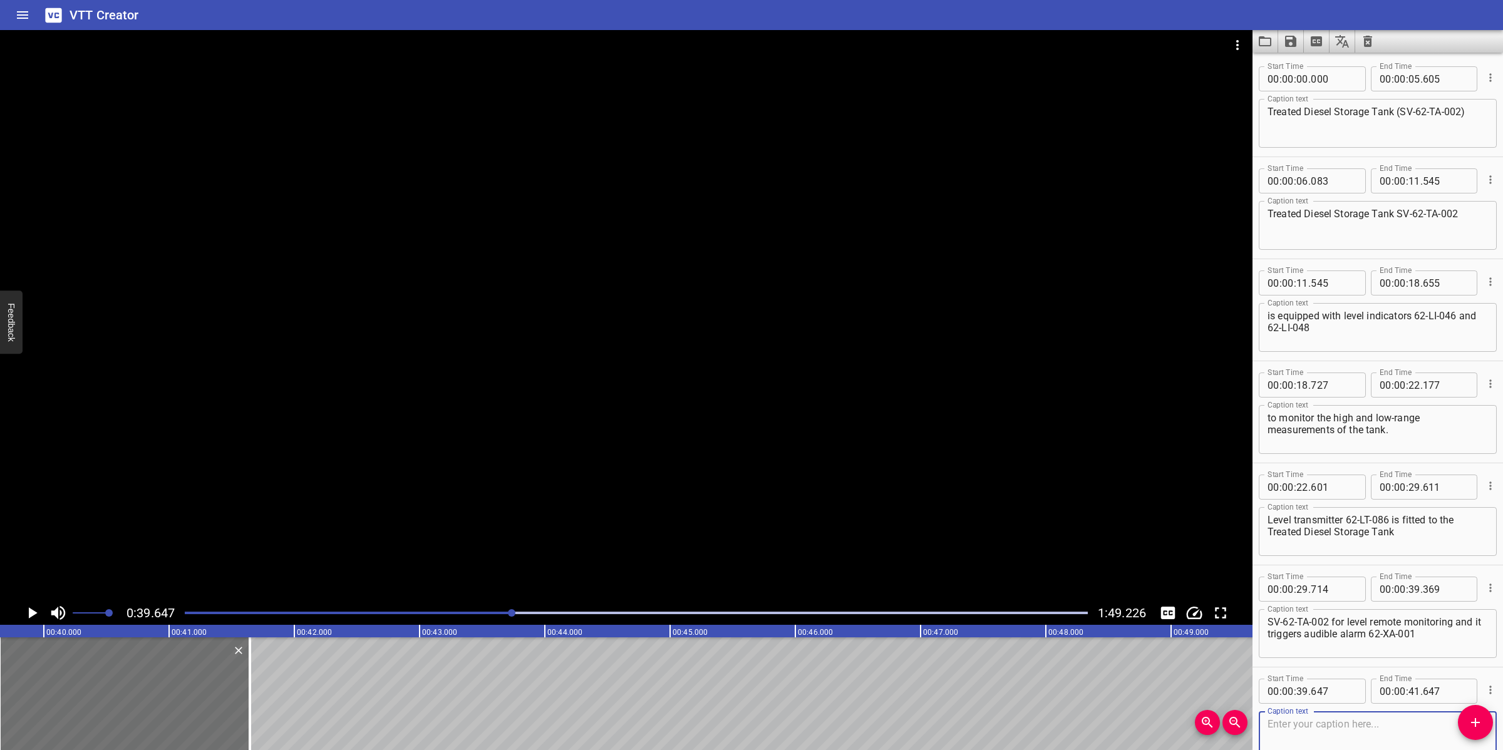
click at [502, 609] on div at bounding box center [636, 613] width 918 height 18
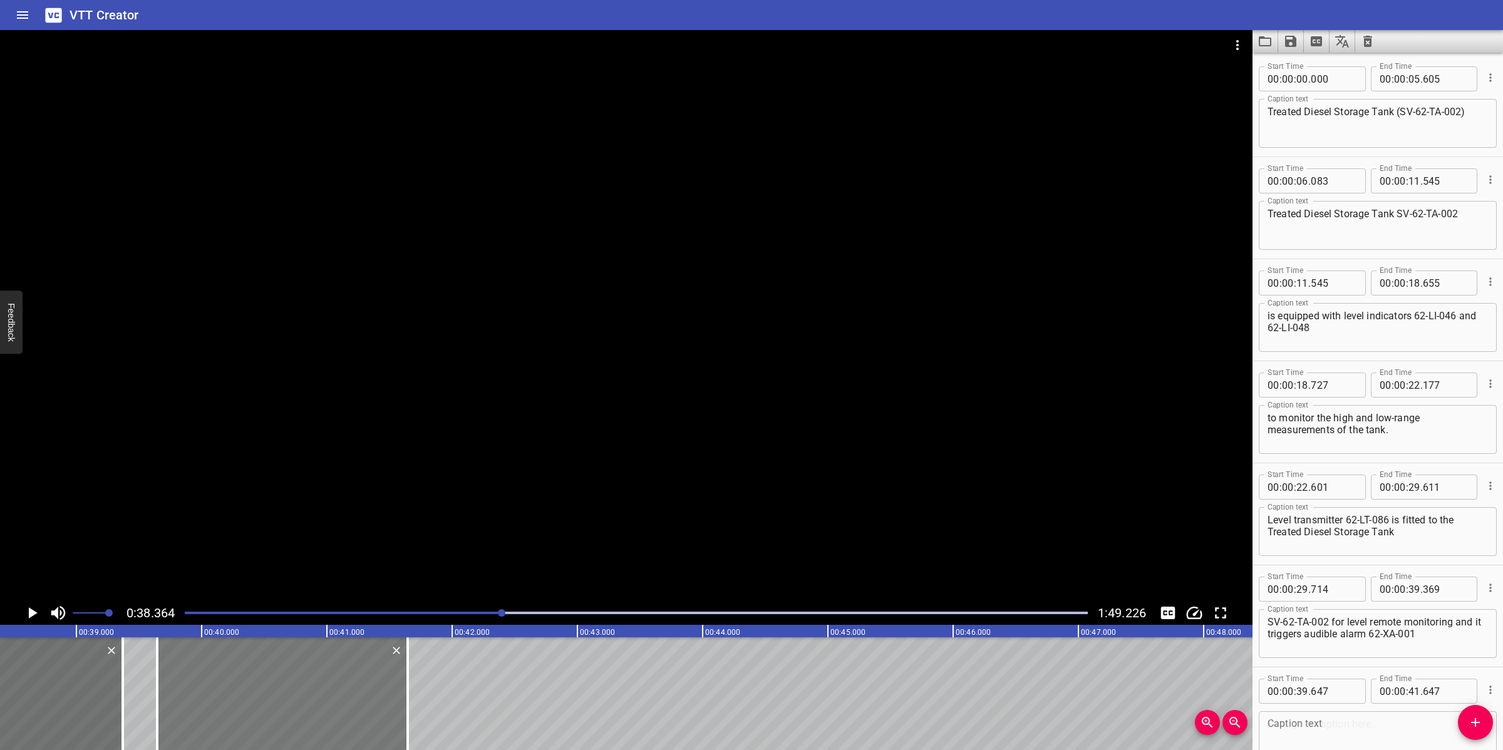
scroll to position [0, 4804]
drag, startPoint x: 353, startPoint y: 711, endPoint x: 337, endPoint y: 711, distance: 15.7
click at [337, 711] on div at bounding box center [270, 693] width 250 height 113
type input "522"
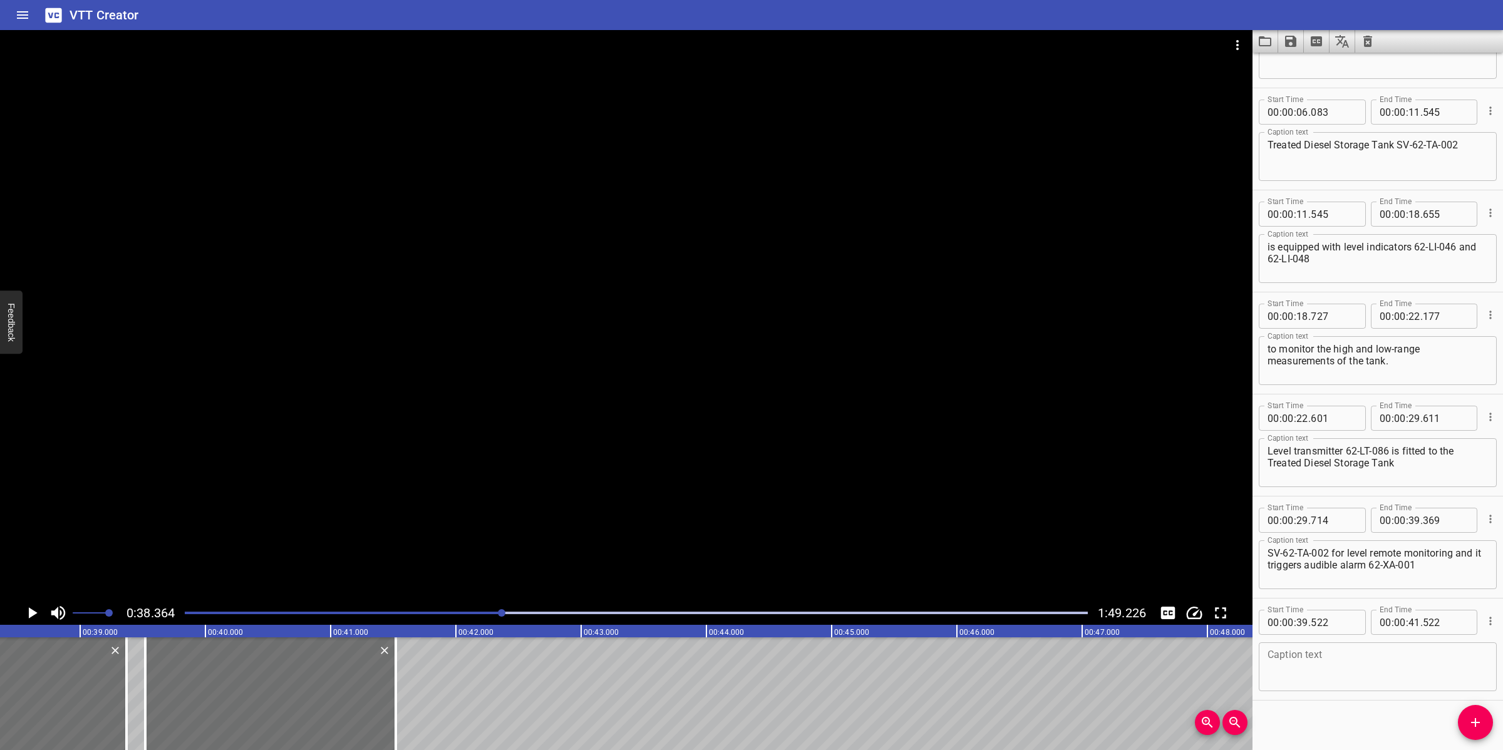
scroll to position [74, 0]
click at [1360, 659] on textarea at bounding box center [1377, 662] width 220 height 36
paste textarea "and [MEDICAL_DATA] light 62-XA-002 at North and South bunkering stations when 6…"
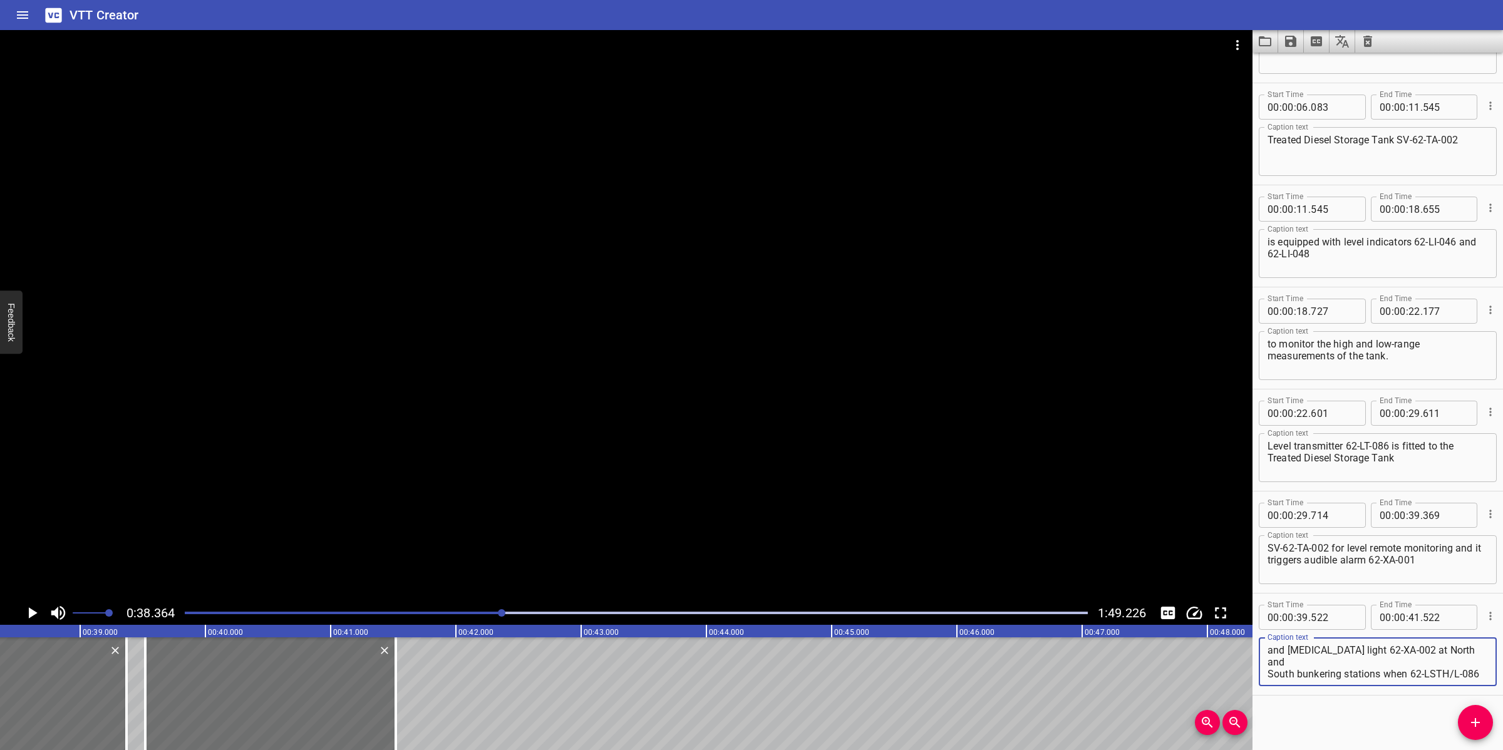
scroll to position [47, 0]
click at [1361, 642] on div "and [MEDICAL_DATA] light 62-XA-002 at North and South bunkering stations when 6…" at bounding box center [1378, 661] width 238 height 49
click at [1361, 649] on textarea "and [MEDICAL_DATA] light 62-XA-002 at North and South bunkering stations when 6…" at bounding box center [1377, 662] width 220 height 36
click at [1391, 670] on textarea "and [MEDICAL_DATA] light 62-XA-002 at North and South bunkering stations when 6…" at bounding box center [1377, 662] width 220 height 36
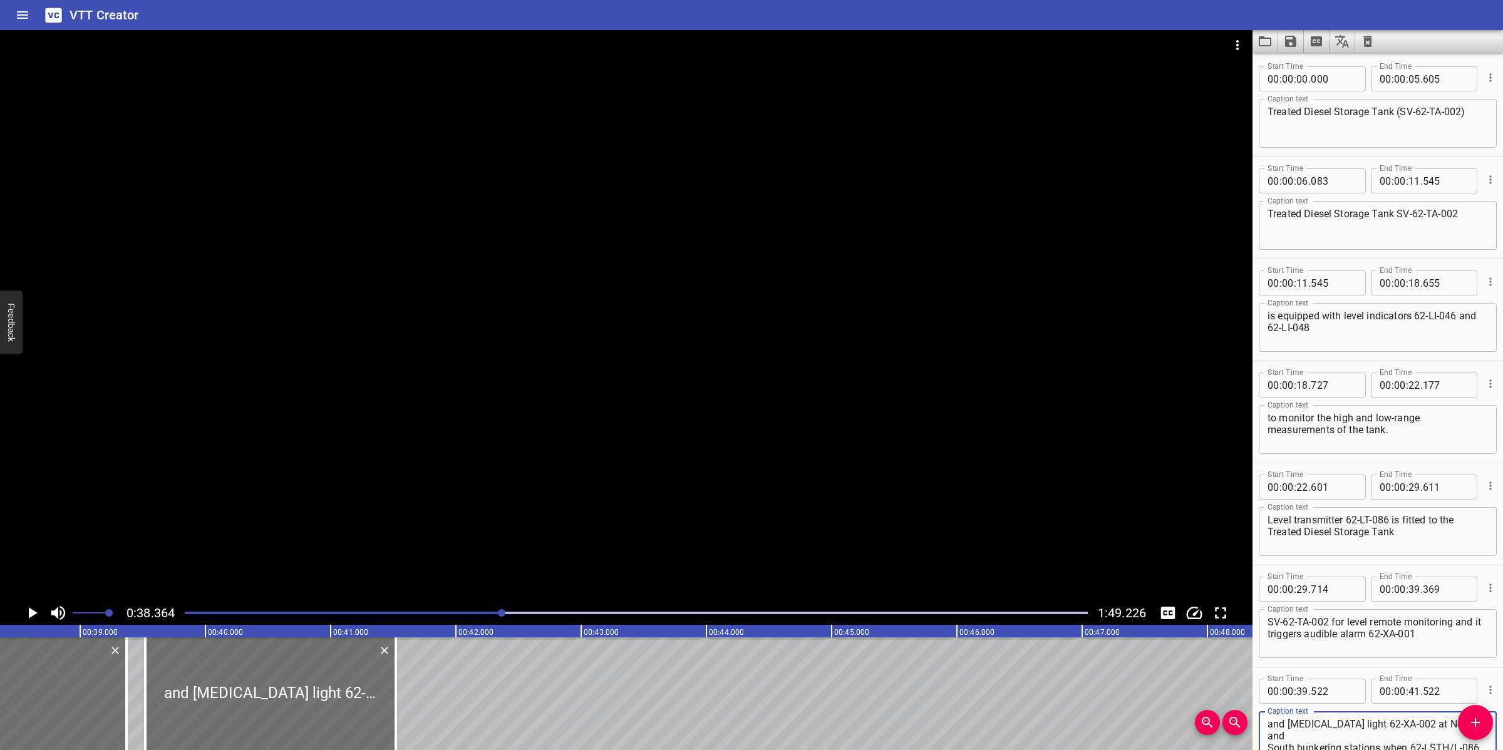
click at [753, 459] on div at bounding box center [626, 315] width 1252 height 571
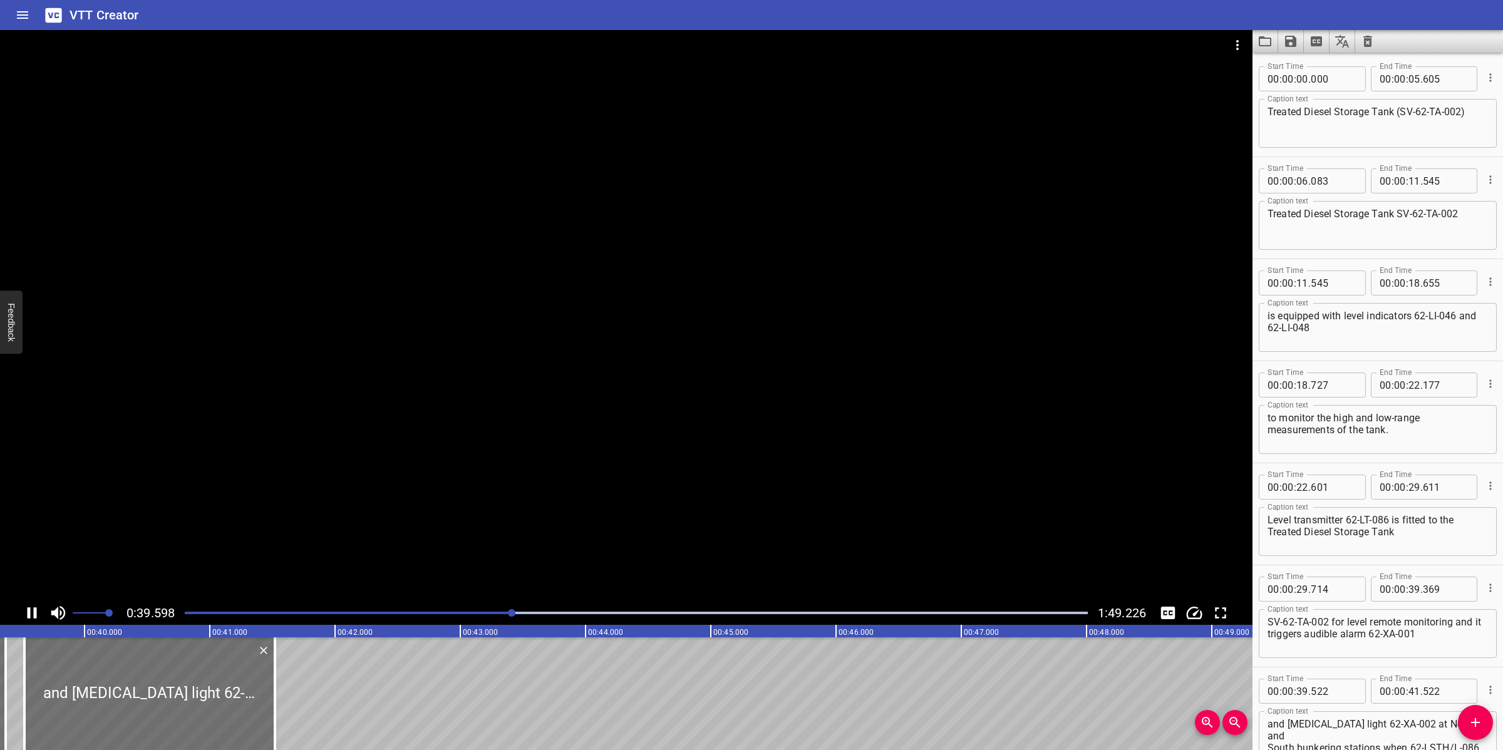
scroll to position [74, 0]
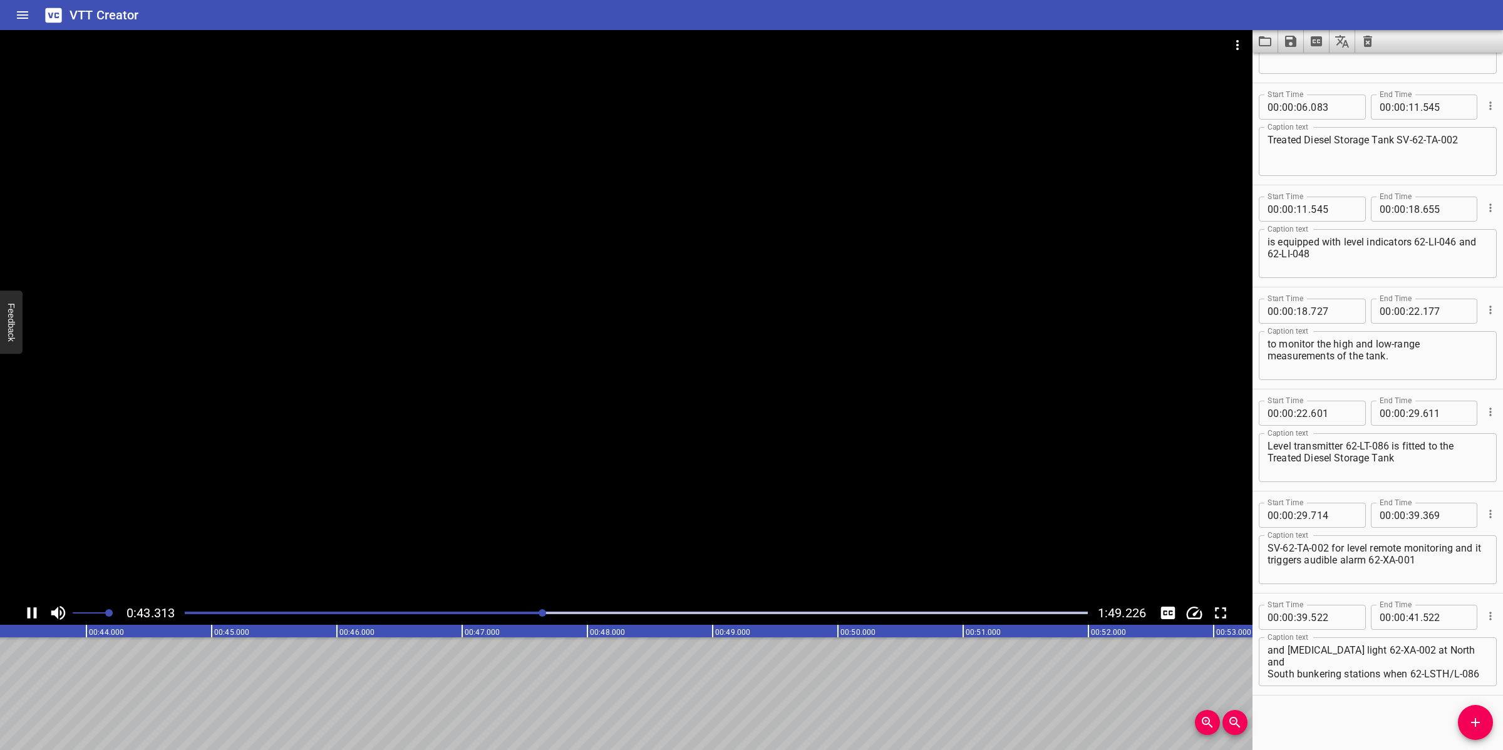
click at [510, 487] on div at bounding box center [626, 315] width 1252 height 571
click at [511, 487] on div at bounding box center [626, 315] width 1252 height 571
drag, startPoint x: 601, startPoint y: 484, endPoint x: 632, endPoint y: 488, distance: 31.6
click at [606, 486] on div at bounding box center [626, 315] width 1252 height 571
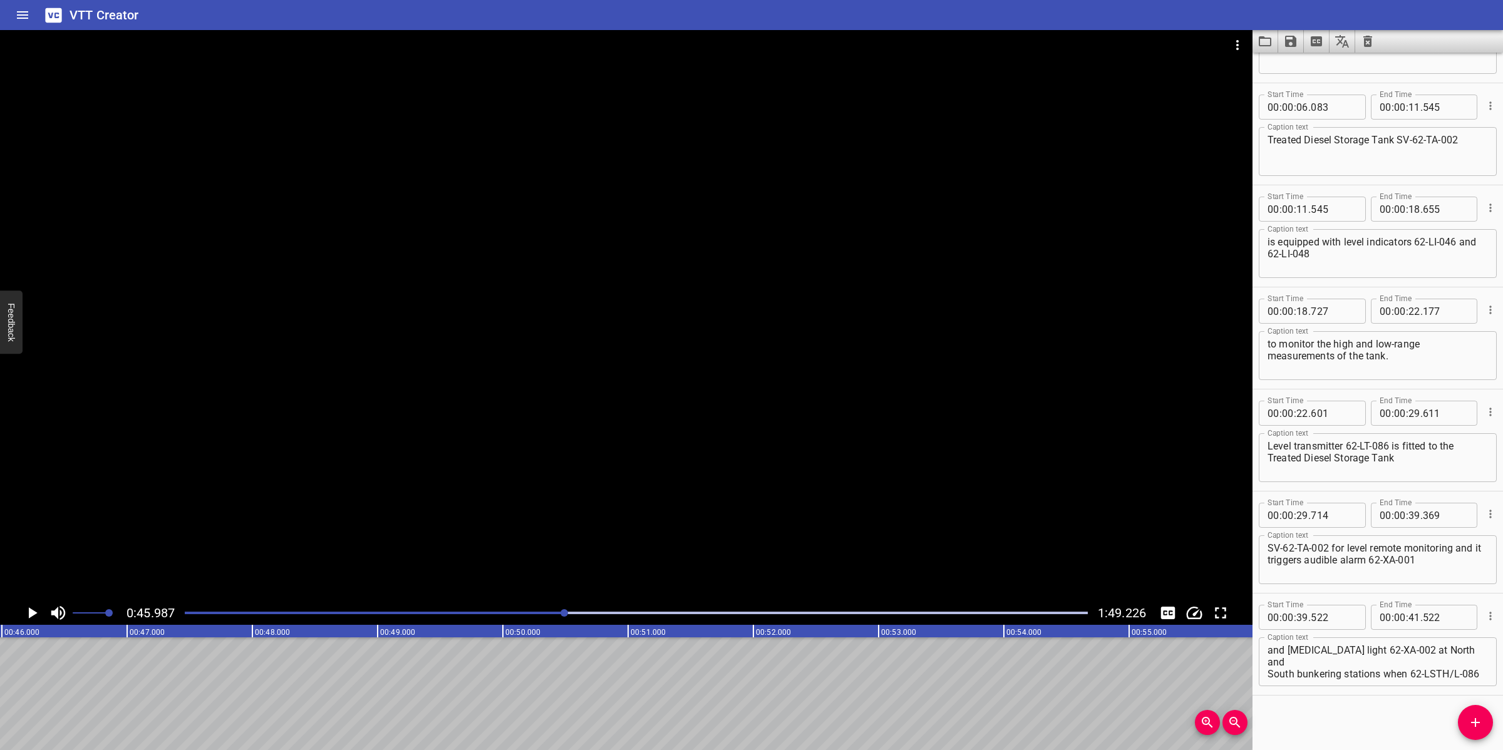
click at [1397, 665] on textarea "and [MEDICAL_DATA] light 62-XA-002 at North and South bunkering stations when 6…" at bounding box center [1377, 662] width 220 height 36
drag, startPoint x: 1383, startPoint y: 661, endPoint x: 1446, endPoint y: 679, distance: 66.6
click at [1446, 679] on div "and [MEDICAL_DATA] light 62-XA-002 at North and South bunkering stations when 6…" at bounding box center [1378, 661] width 238 height 49
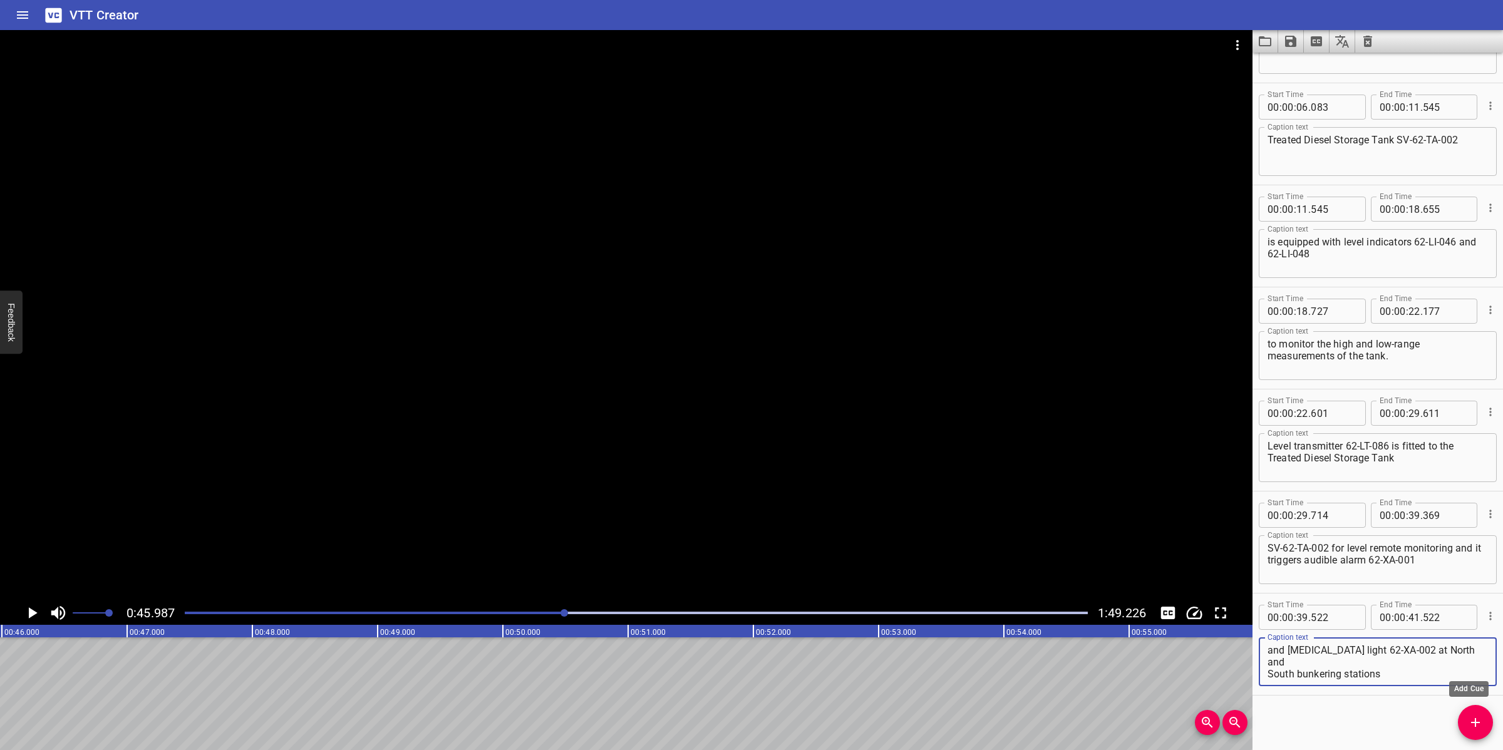
type textarea "and [MEDICAL_DATA] light 62-XA-002 at North and South bunkering stations"
click at [1487, 711] on button "Add Cue" at bounding box center [1475, 722] width 35 height 35
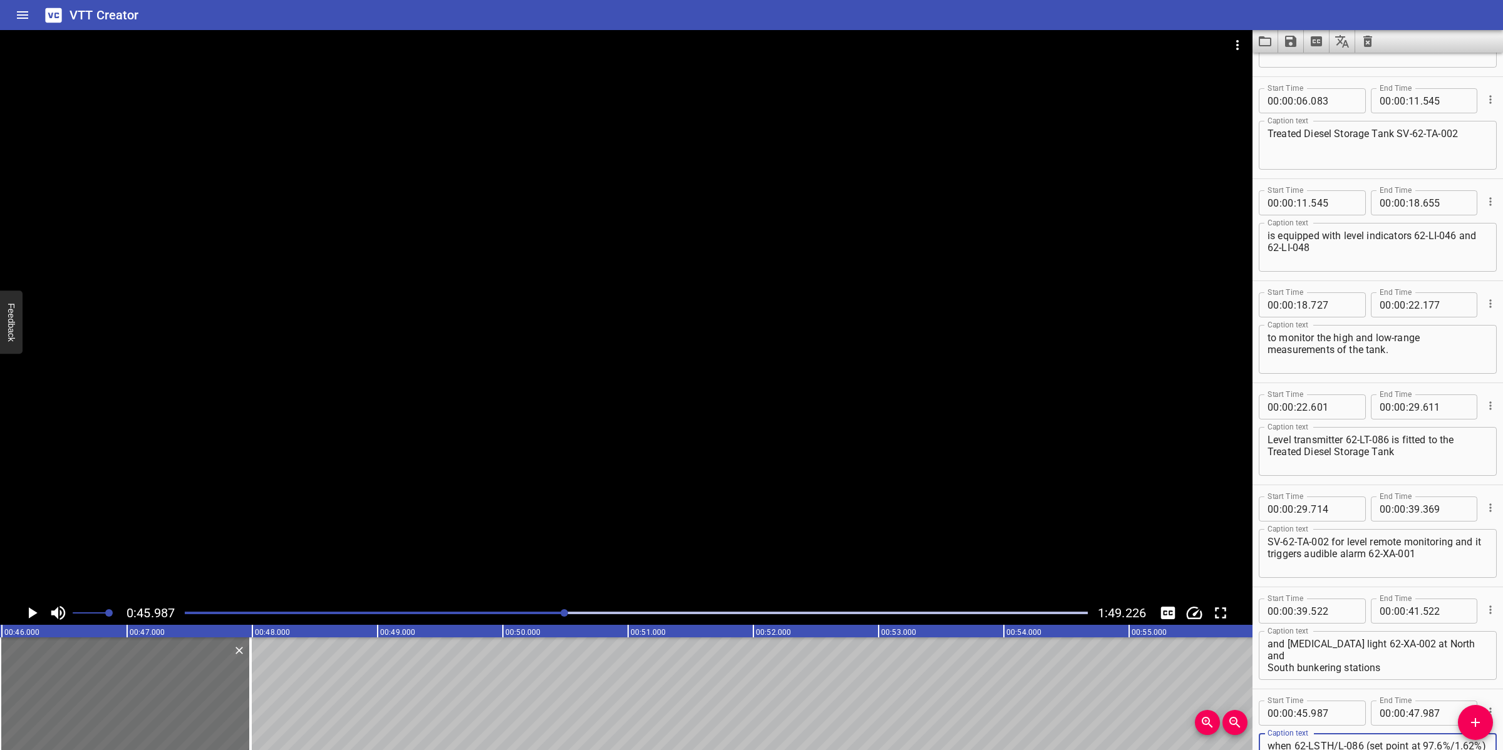
scroll to position [104, 0]
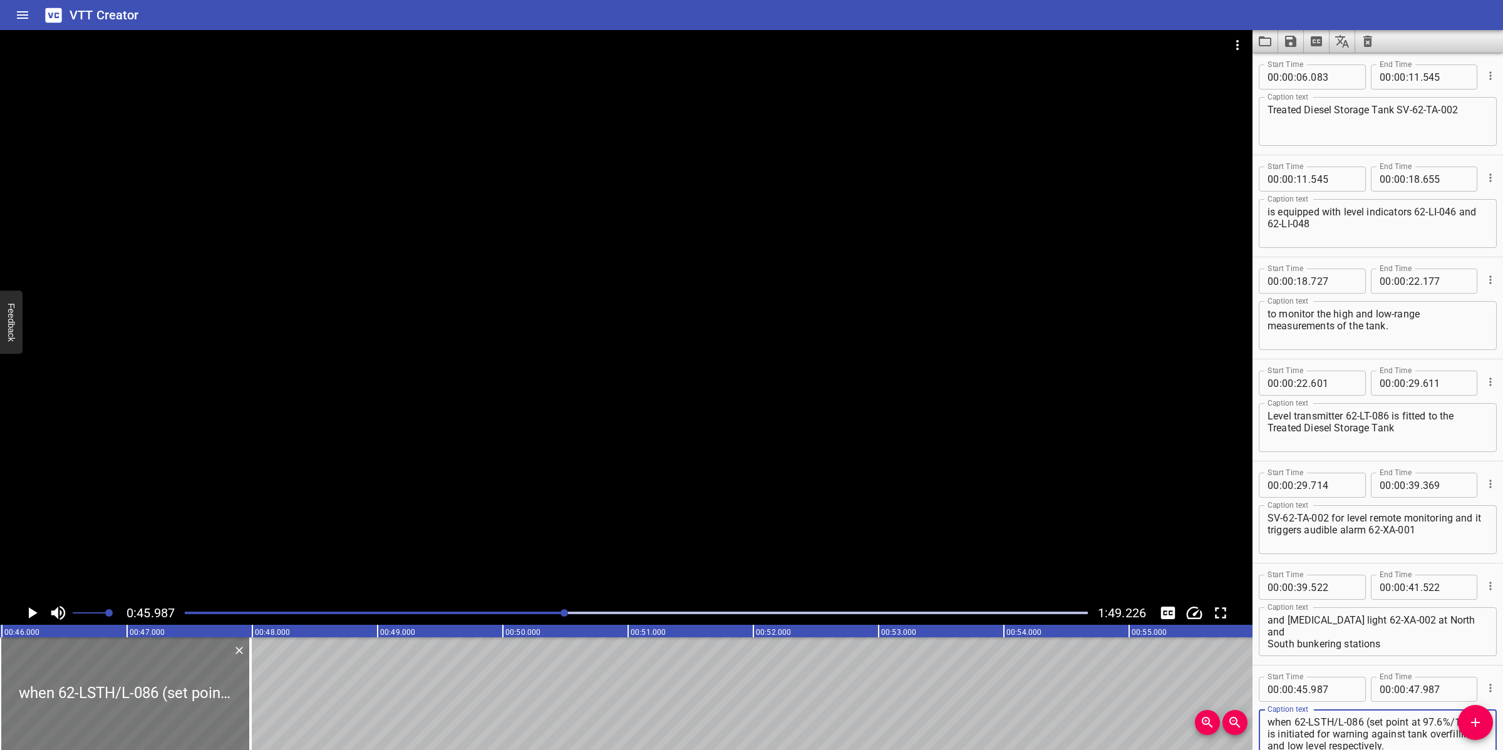
type textarea "when 62-LSTH/L-086 (set point at 97.6%/1.62%) is initiated for warning against …"
drag, startPoint x: 33, startPoint y: 708, endPoint x: 53, endPoint y: 701, distance: 21.6
click at [46, 703] on div at bounding box center [138, 693] width 250 height 113
type input "46"
type input "102"
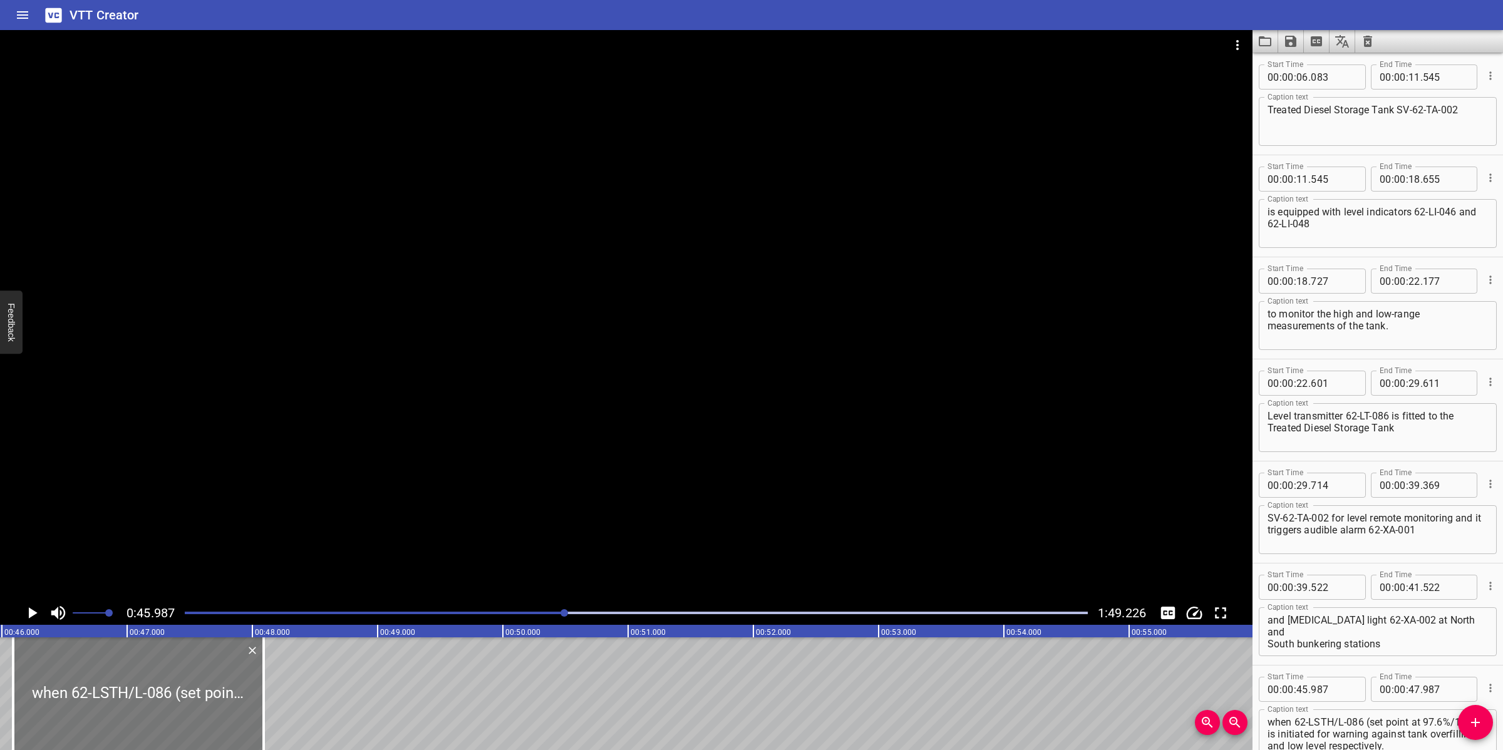
type input "48"
type input "102"
click at [542, 608] on div at bounding box center [636, 613] width 918 height 18
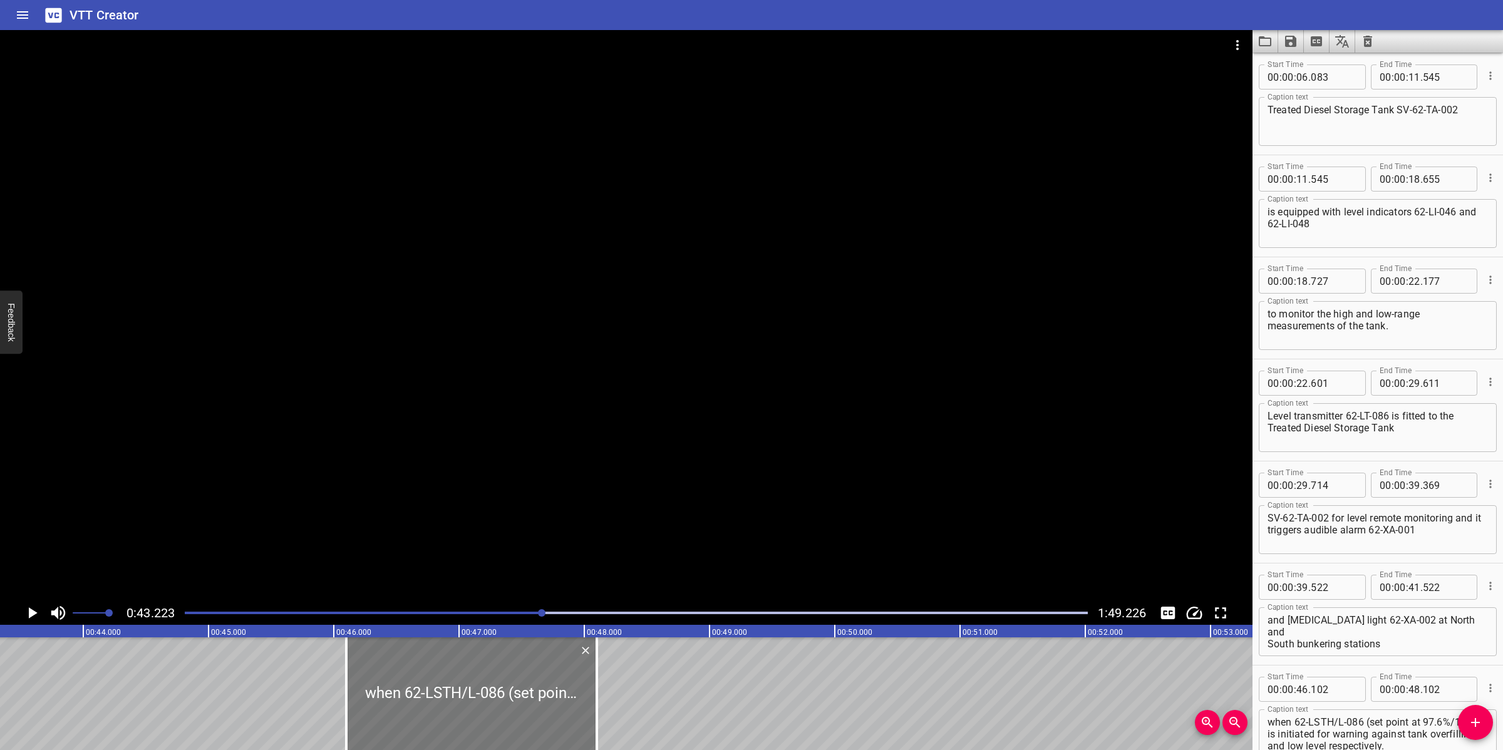
scroll to position [0, 5413]
click at [492, 609] on div at bounding box center [636, 613] width 918 height 18
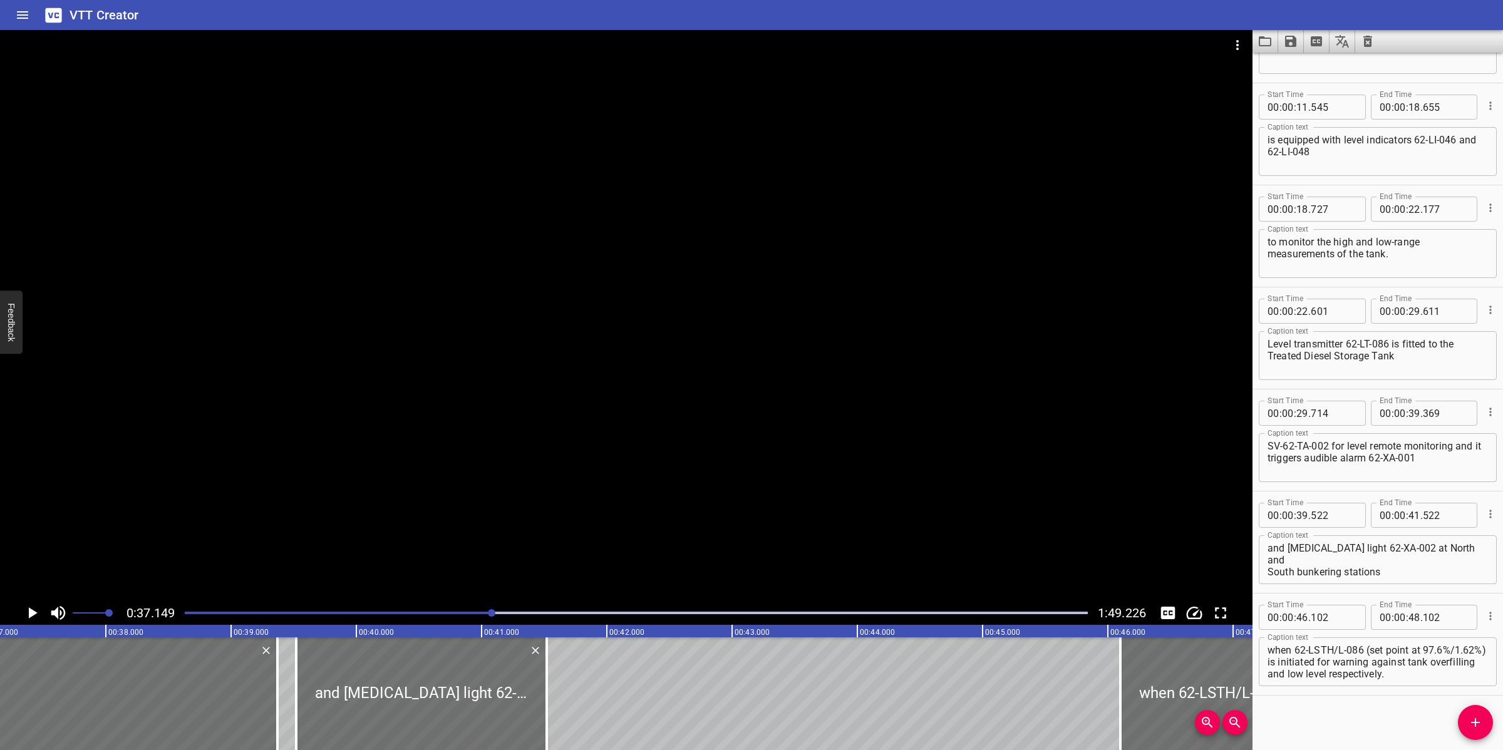
scroll to position [0, 4652]
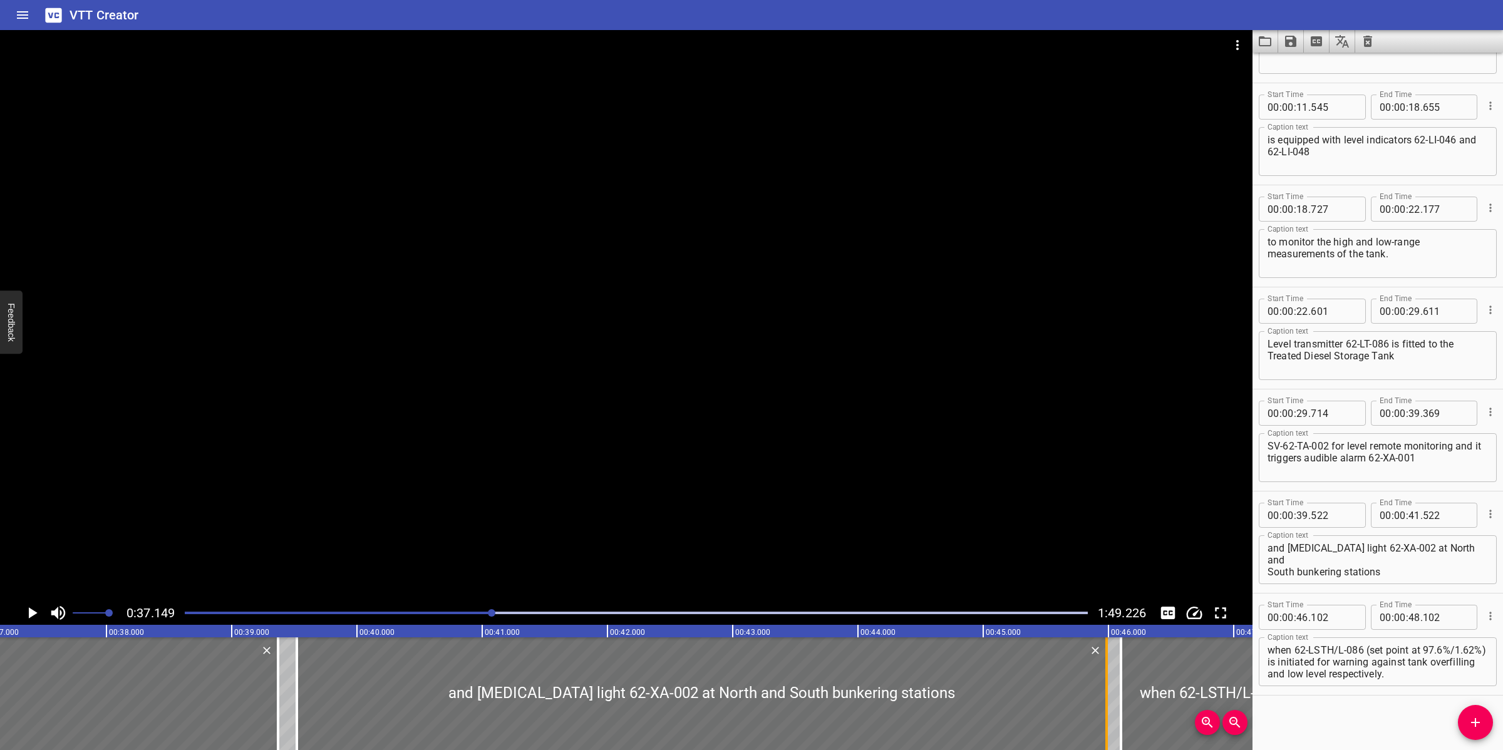
drag, startPoint x: 546, startPoint y: 679, endPoint x: 1108, endPoint y: 656, distance: 562.8
click at [1106, 672] on div at bounding box center [1106, 693] width 3 height 113
type input "45"
type input "992"
click at [846, 455] on div at bounding box center [626, 315] width 1252 height 571
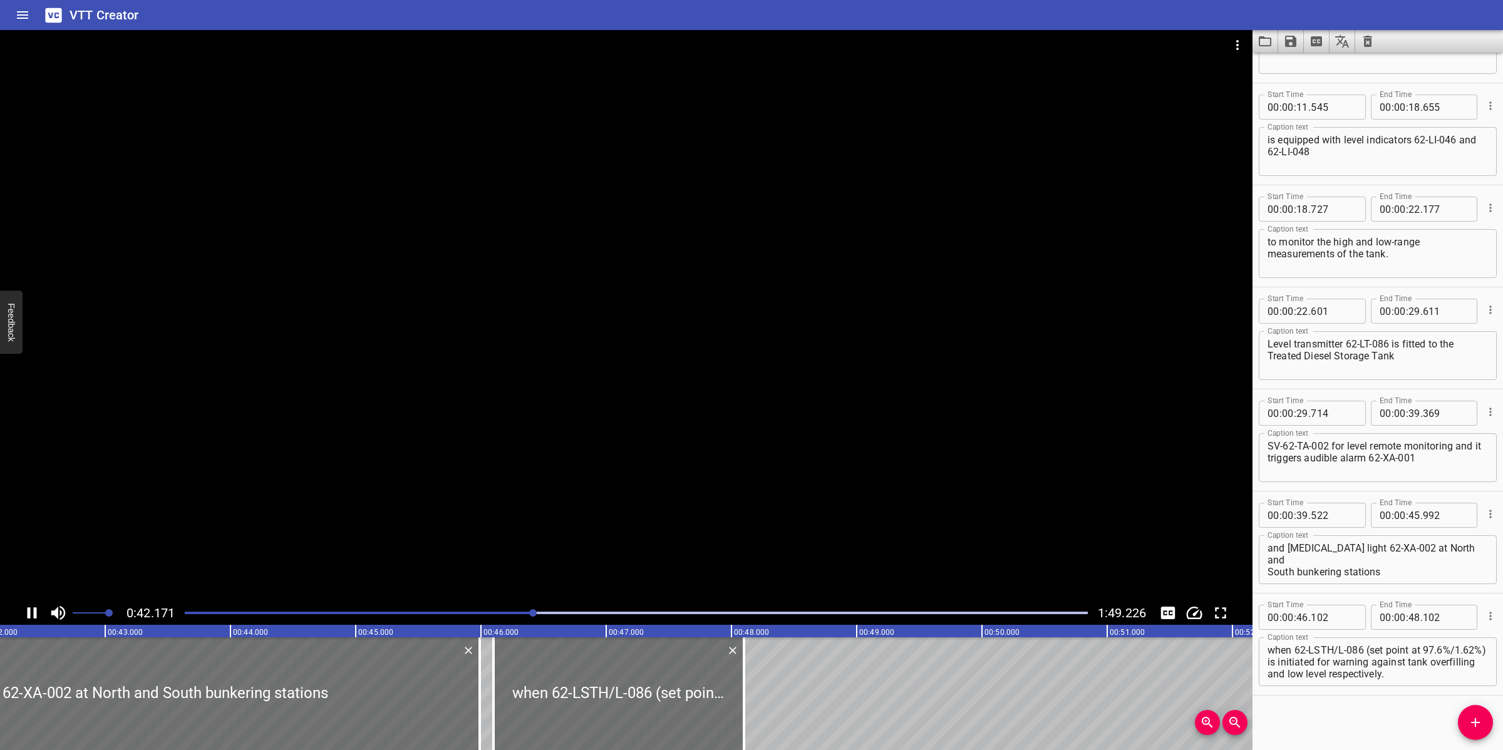
click at [1266, 562] on div "and [MEDICAL_DATA] light 62-XA-002 at North and South bunkering stations Captio…" at bounding box center [1378, 559] width 238 height 49
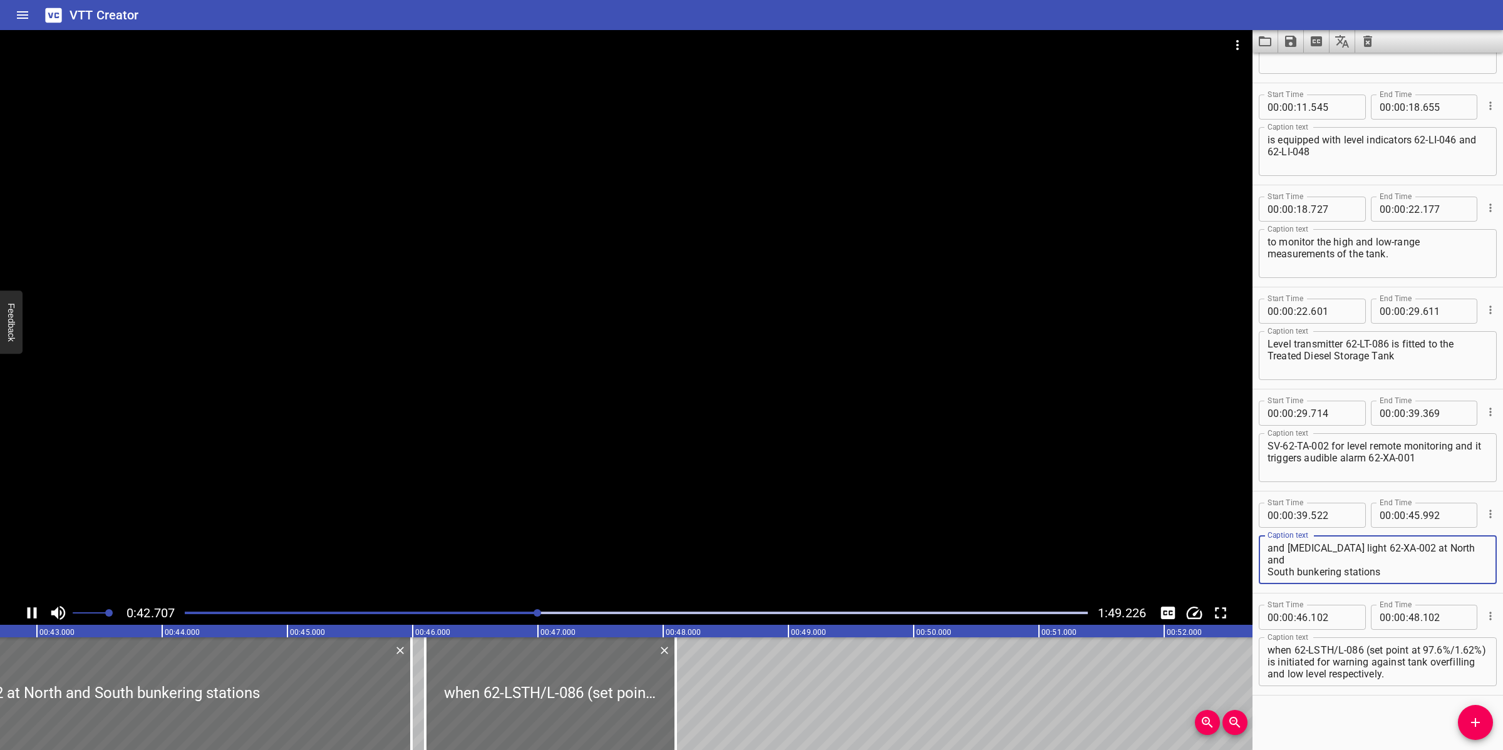
click at [1270, 561] on textarea "and [MEDICAL_DATA] light 62-XA-002 at North and South bunkering stations" at bounding box center [1377, 560] width 220 height 36
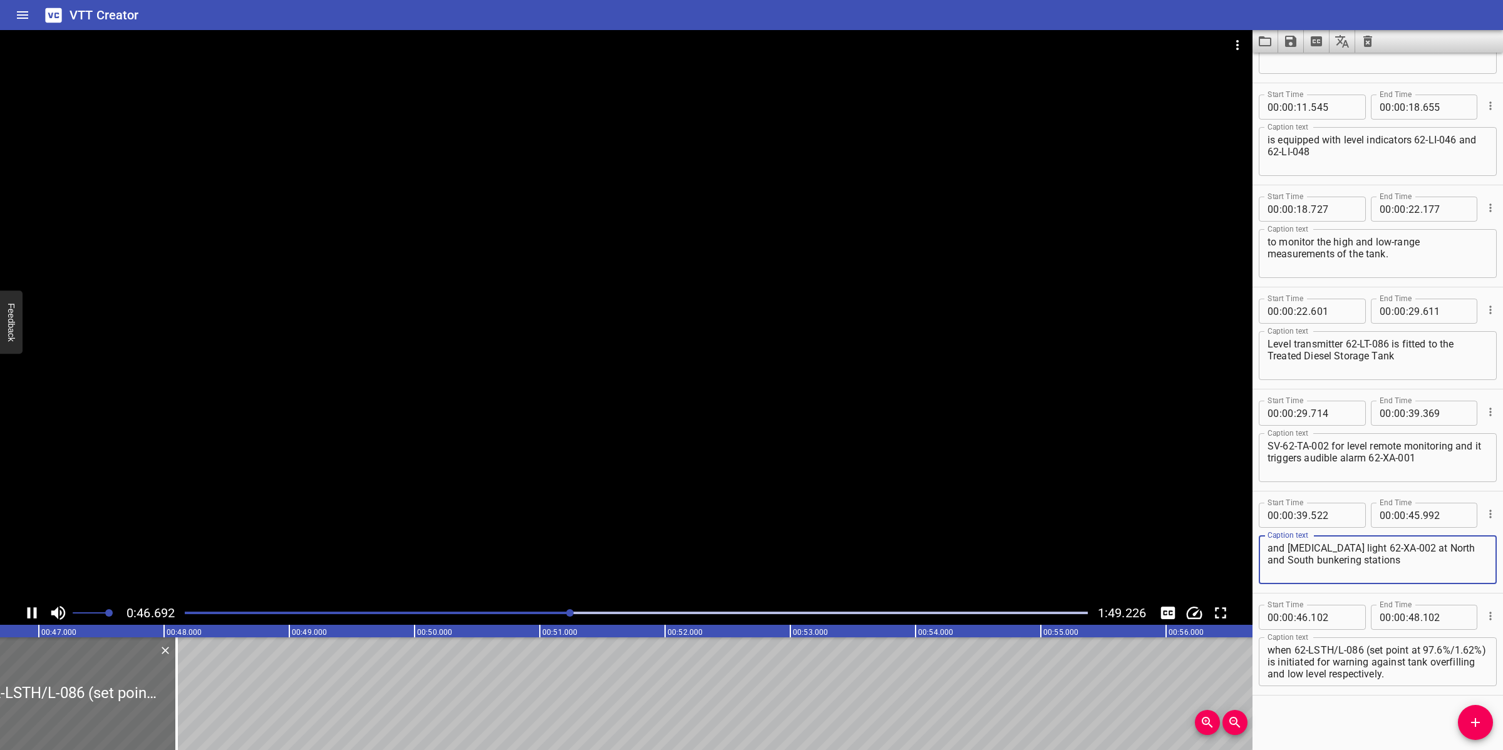
type textarea "and [MEDICAL_DATA] light 62-XA-002 at North and South bunkering stations"
click at [666, 486] on div at bounding box center [626, 315] width 1252 height 571
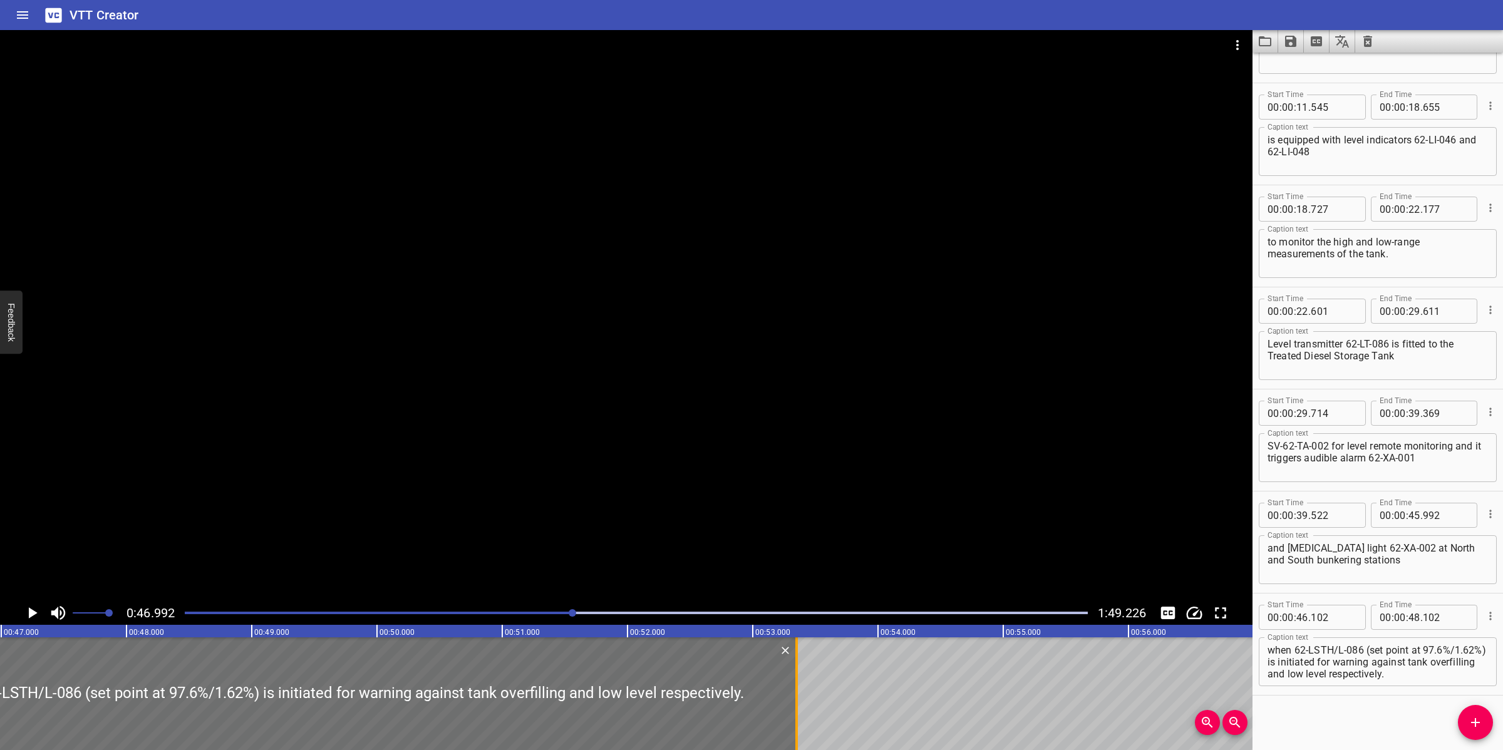
drag, startPoint x: 141, startPoint y: 684, endPoint x: 798, endPoint y: 679, distance: 657.5
click at [798, 679] on div at bounding box center [796, 693] width 13 height 113
type input "53"
type input "352"
click at [886, 505] on div at bounding box center [626, 315] width 1252 height 571
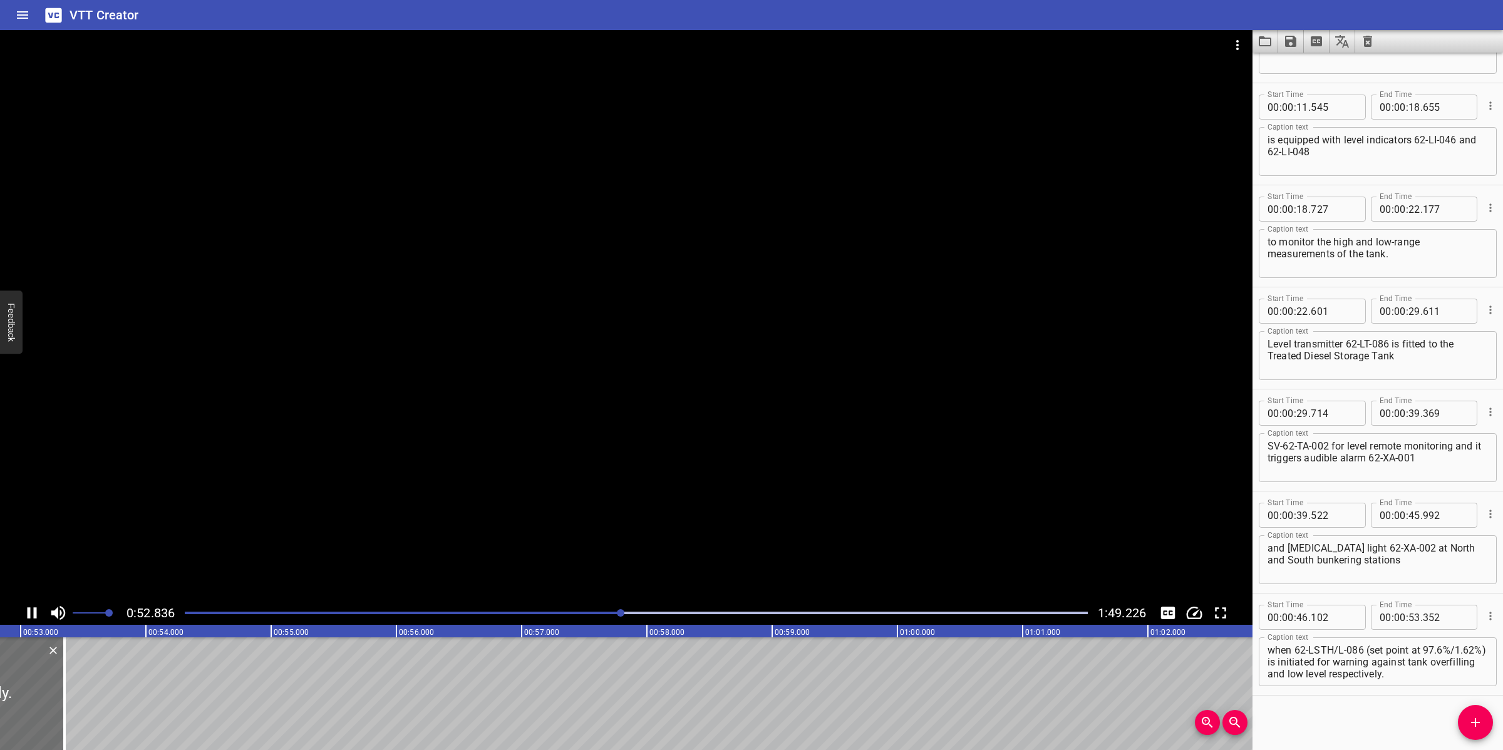
click at [706, 490] on div at bounding box center [626, 315] width 1252 height 571
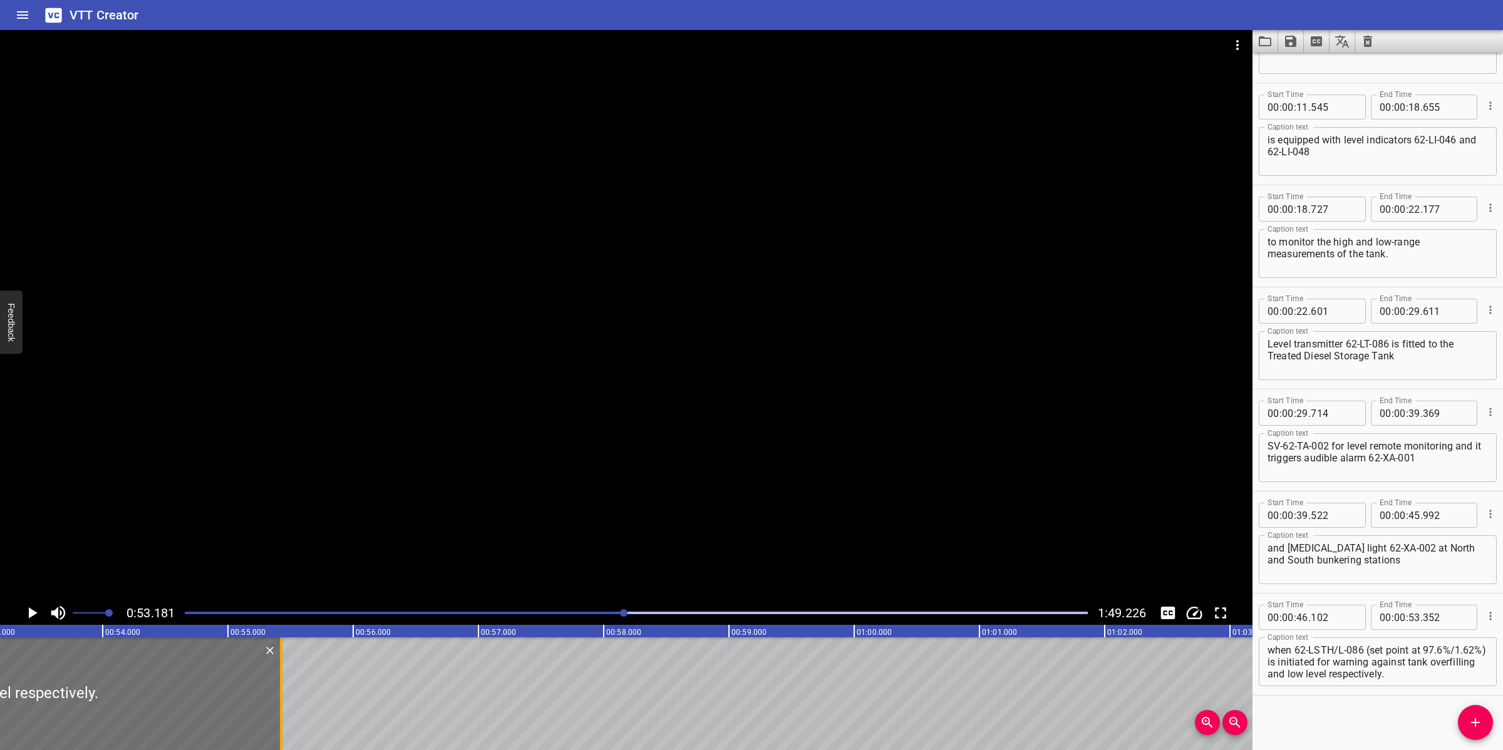
drag, startPoint x: 21, startPoint y: 686, endPoint x: 281, endPoint y: 666, distance: 260.7
click at [281, 666] on div at bounding box center [281, 693] width 3 height 113
type input "55"
type input "427"
click at [577, 488] on div at bounding box center [626, 315] width 1252 height 571
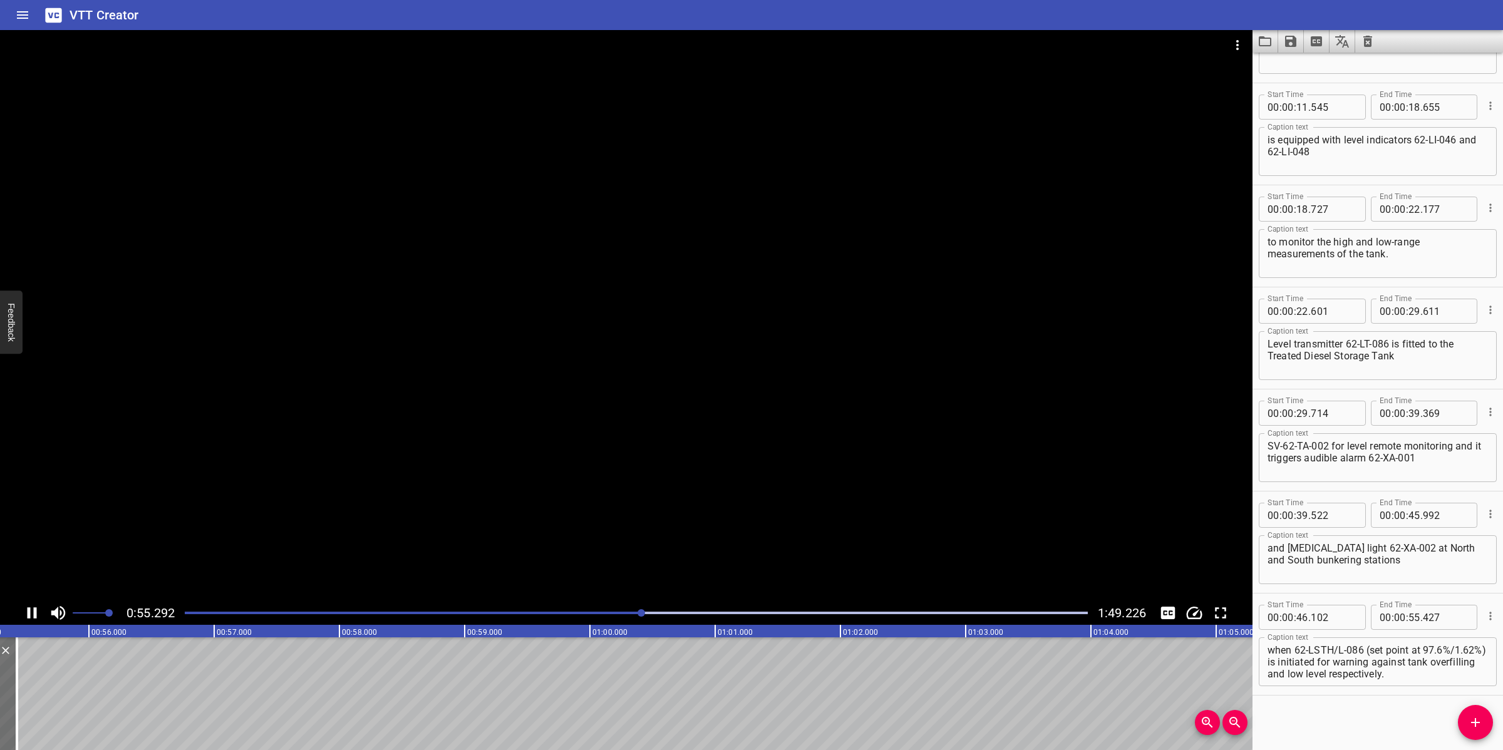
click at [583, 508] on div at bounding box center [626, 315] width 1252 height 571
click at [1481, 724] on icon "Add Cue" at bounding box center [1475, 722] width 15 height 15
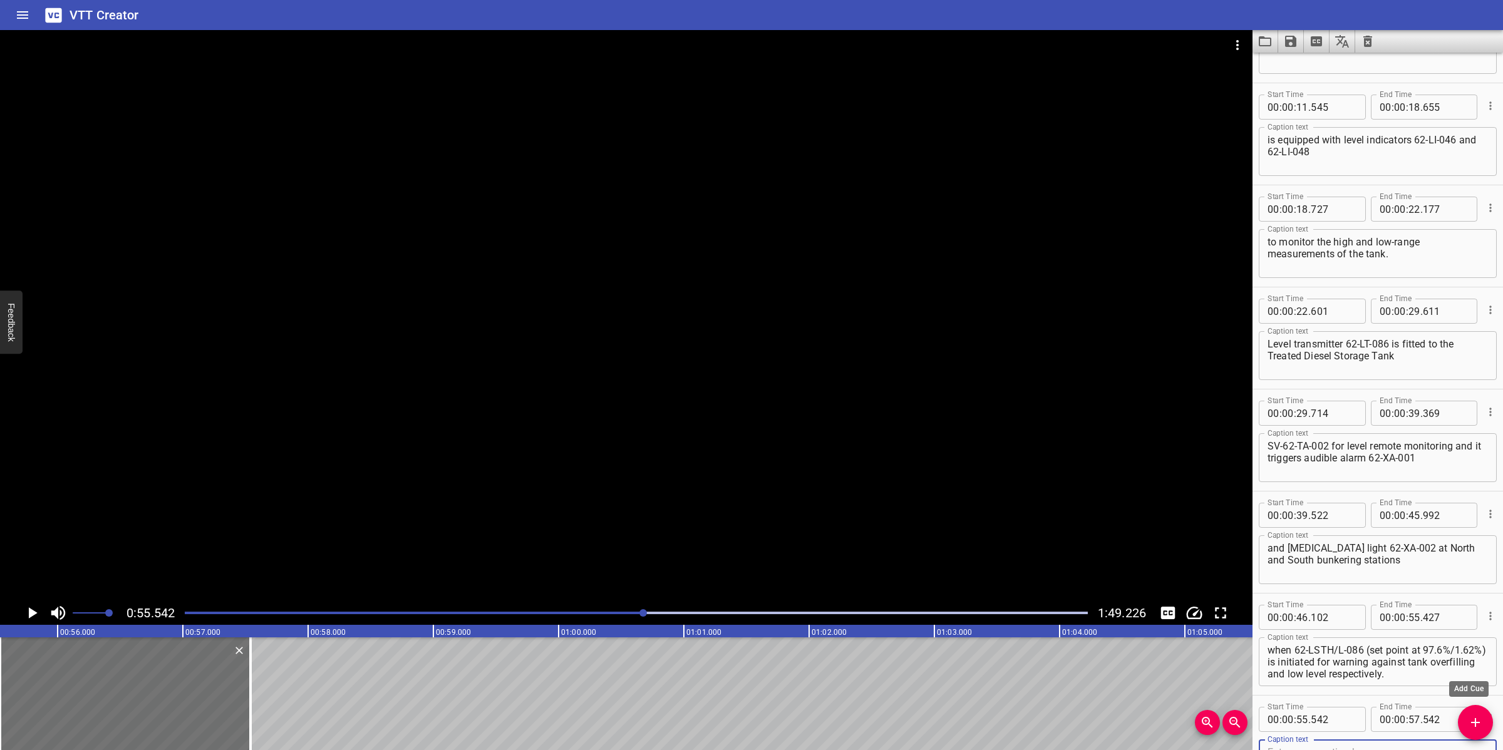
scroll to position [183, 0]
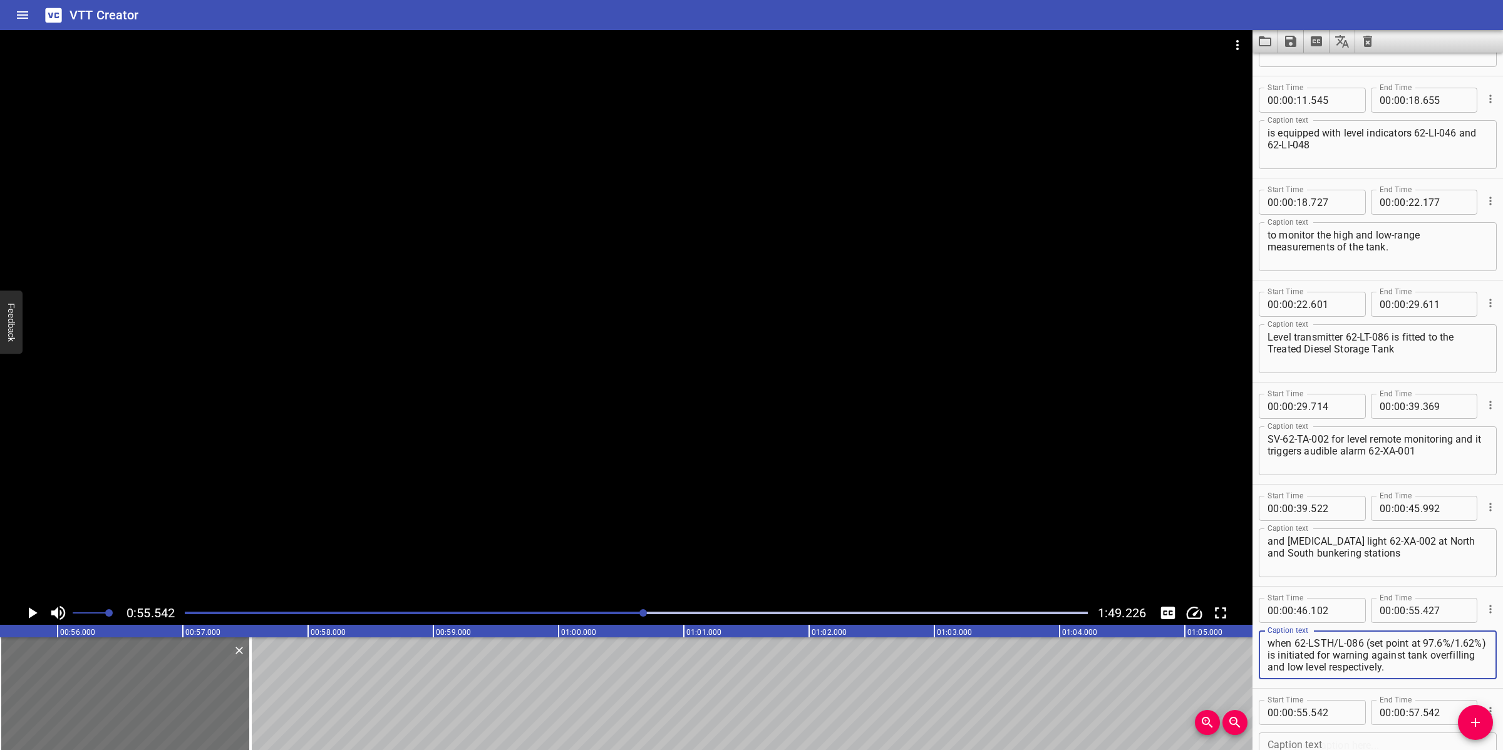
drag, startPoint x: 1332, startPoint y: 656, endPoint x: 1472, endPoint y: 674, distance: 141.4
click at [1472, 674] on div "when 62-LSTH/L-086 (set point at 97.6%/1.62%) is initiated for warning against …" at bounding box center [1378, 655] width 238 height 49
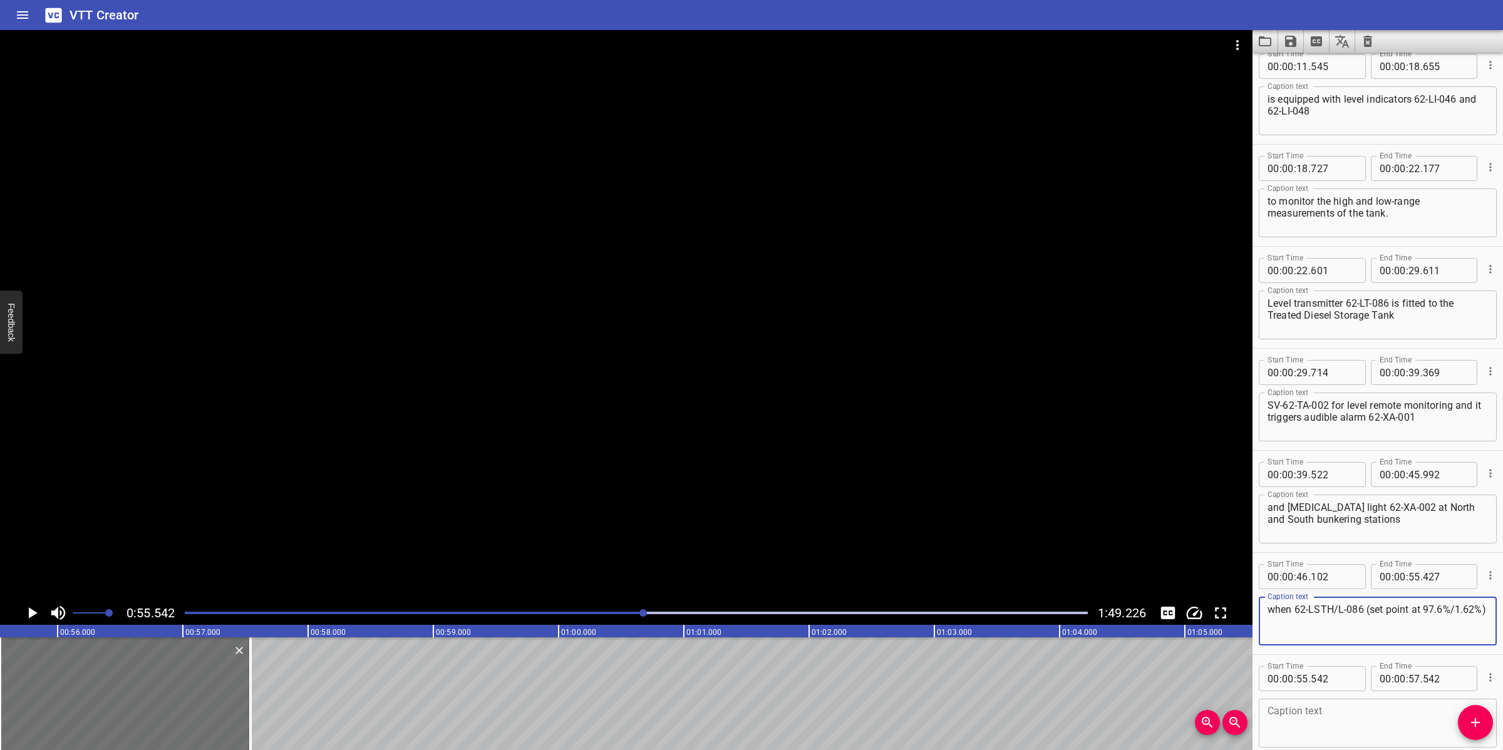
scroll to position [261, 0]
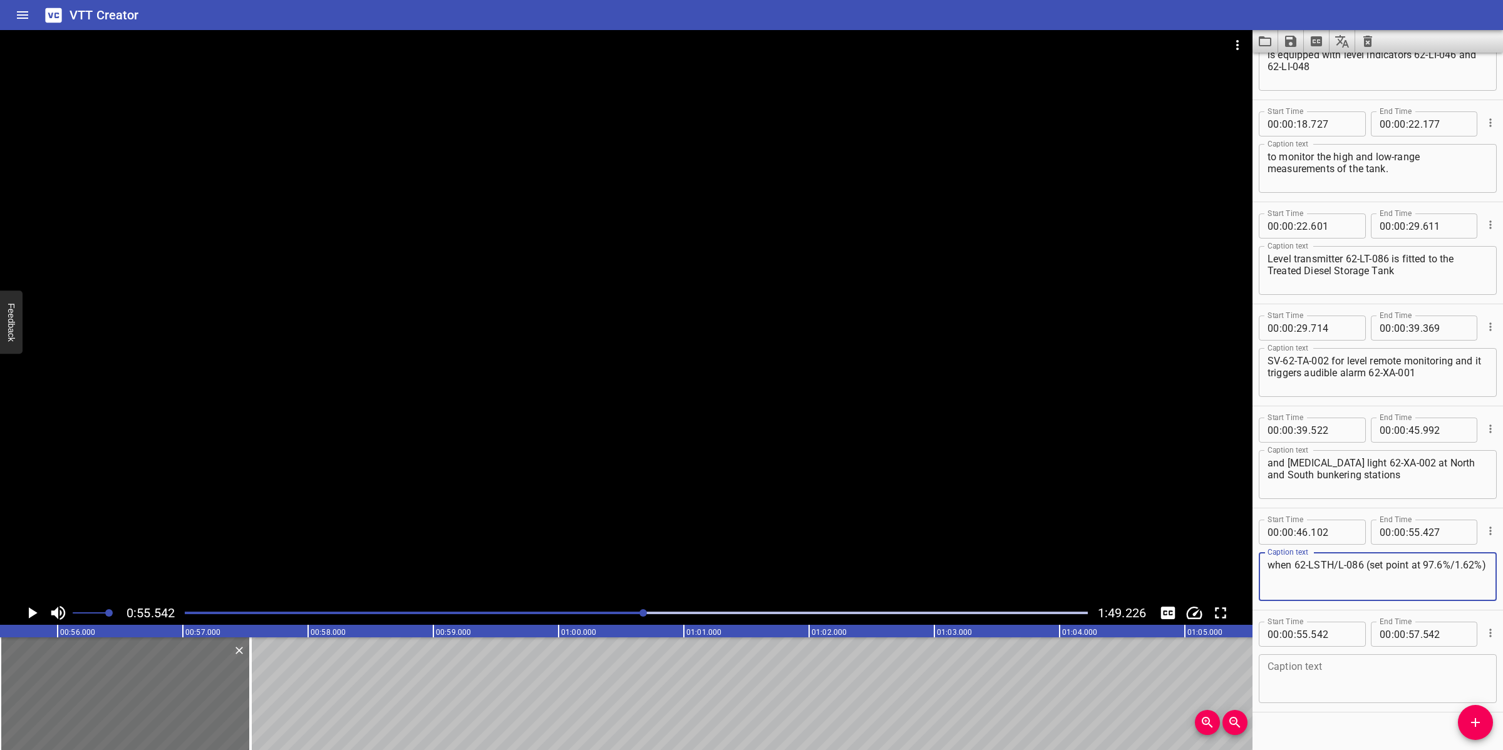
type textarea "when 62-LSTH/L-086 (set point at 97.6%/1.62%)"
click at [1347, 681] on textarea at bounding box center [1377, 679] width 220 height 36
paste textarea "is initiated for warning against tank overfilling and low level respectively.​"
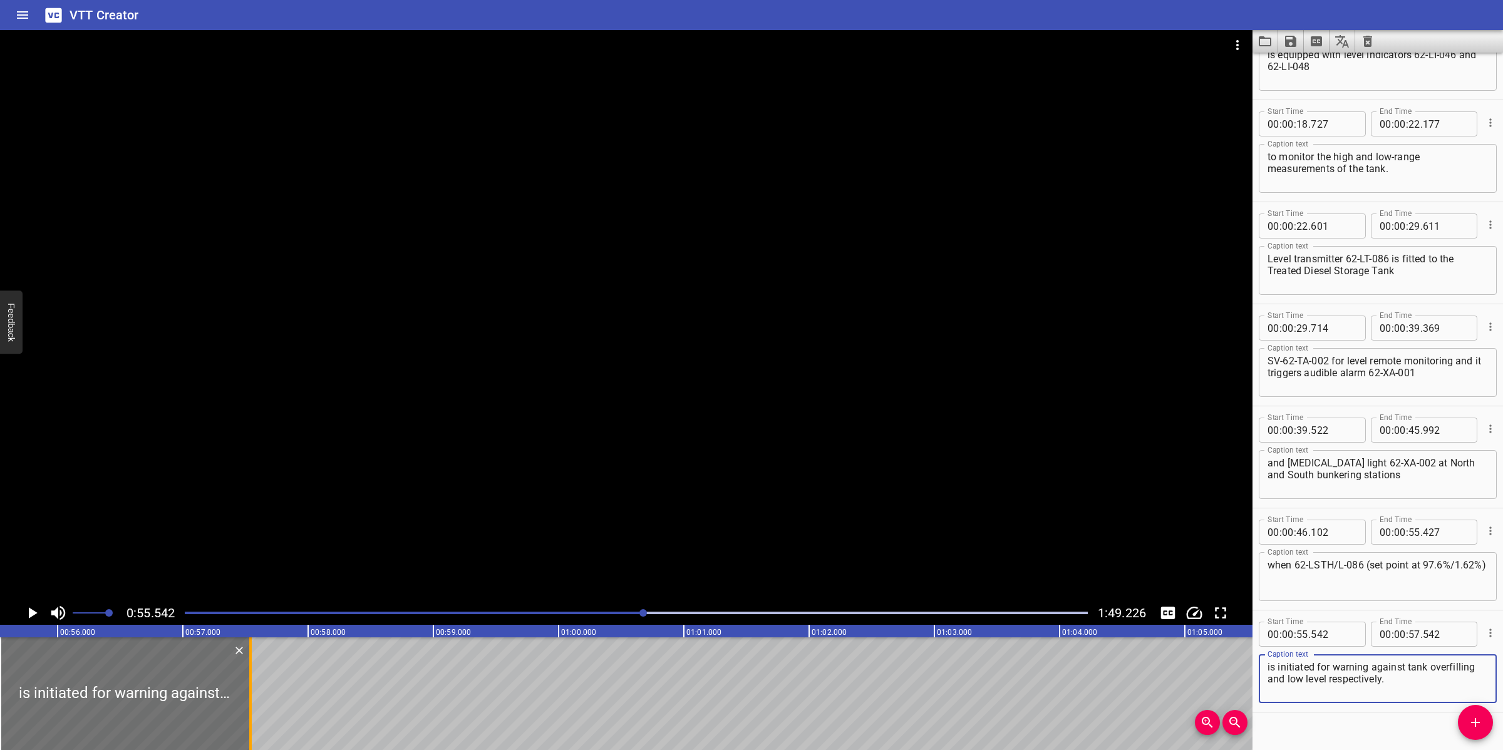
type textarea "is initiated for warning against tank overfilling and low level respectively.​"
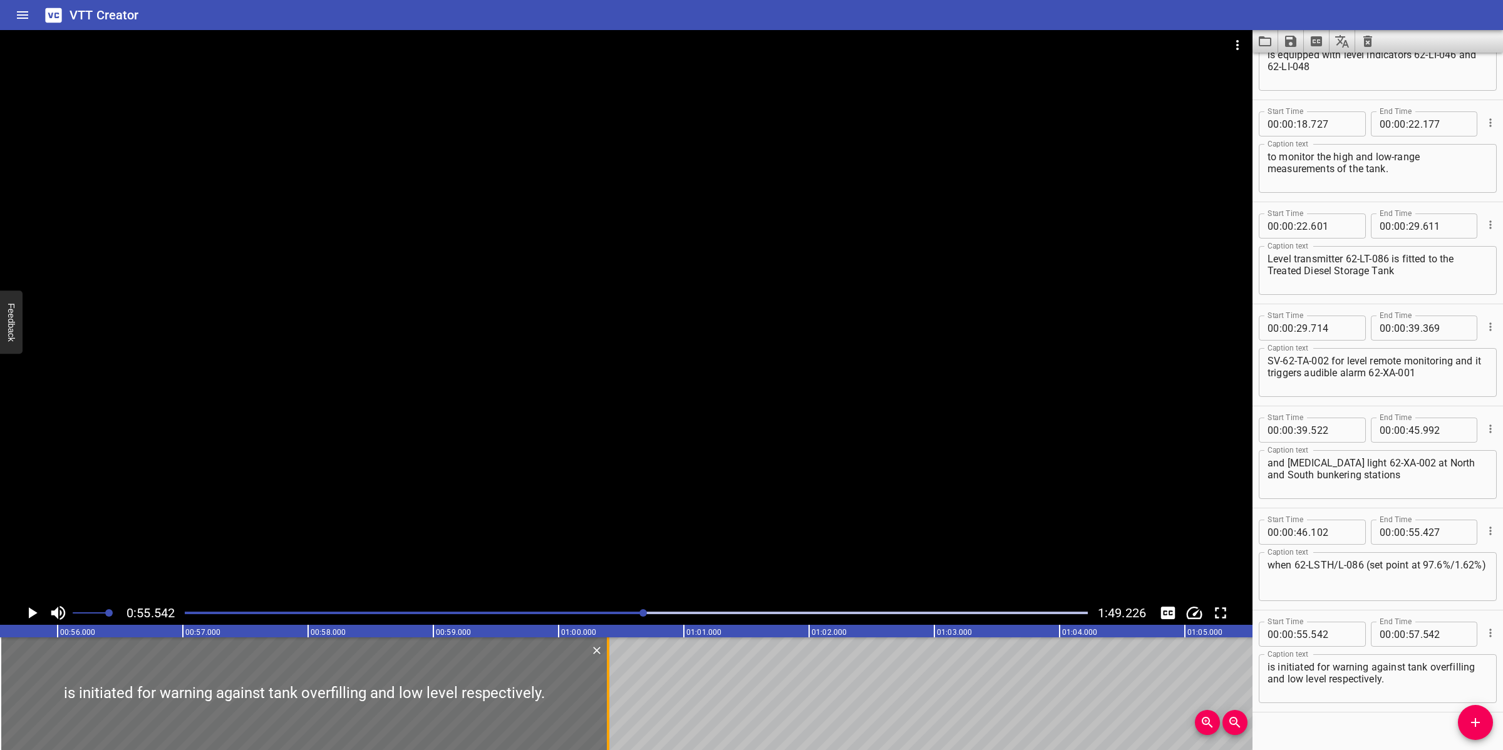
drag, startPoint x: 254, startPoint y: 674, endPoint x: 612, endPoint y: 649, distance: 359.7
click at [612, 649] on div at bounding box center [608, 693] width 13 height 113
type input "01"
type input "00"
type input "407"
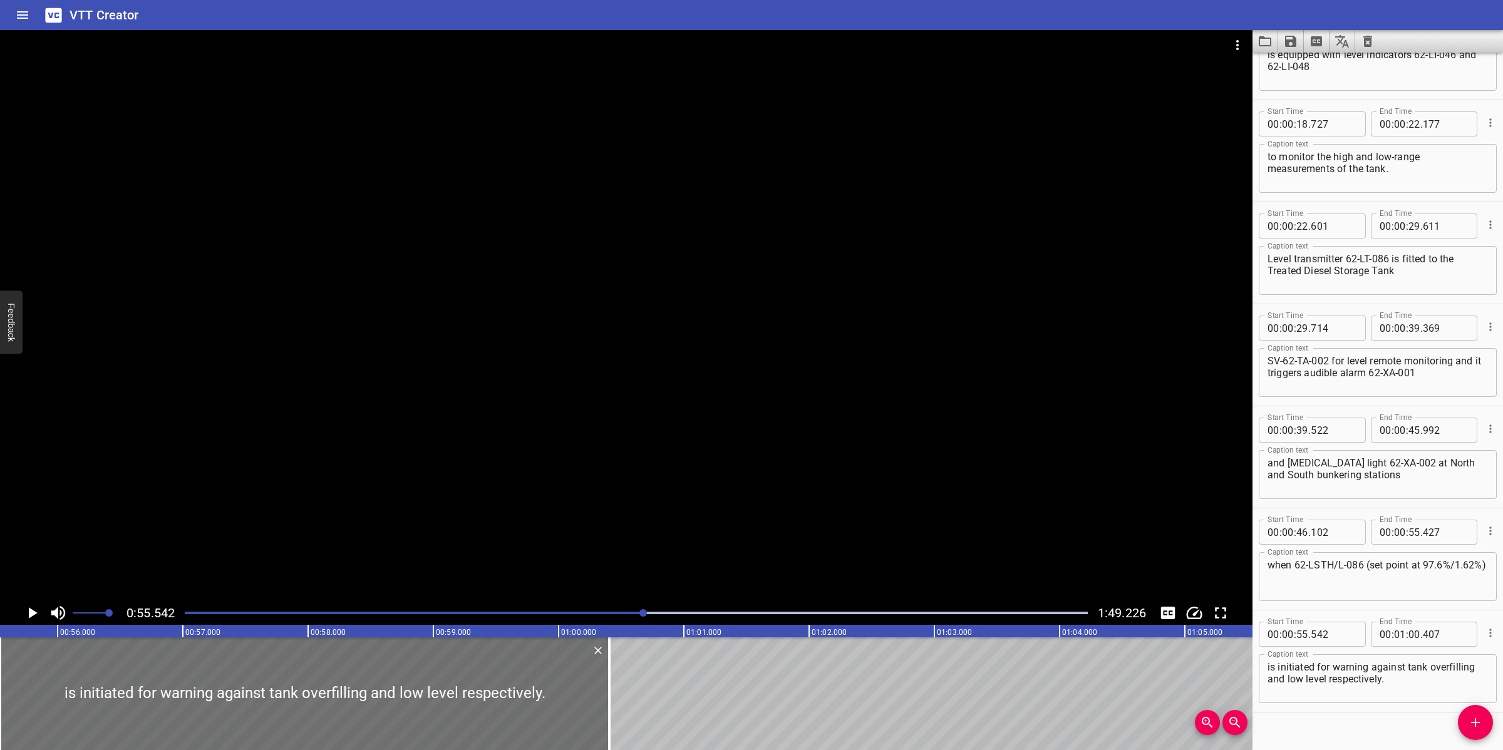
click at [606, 614] on div "Play progress" at bounding box center [192, 613] width 903 height 3
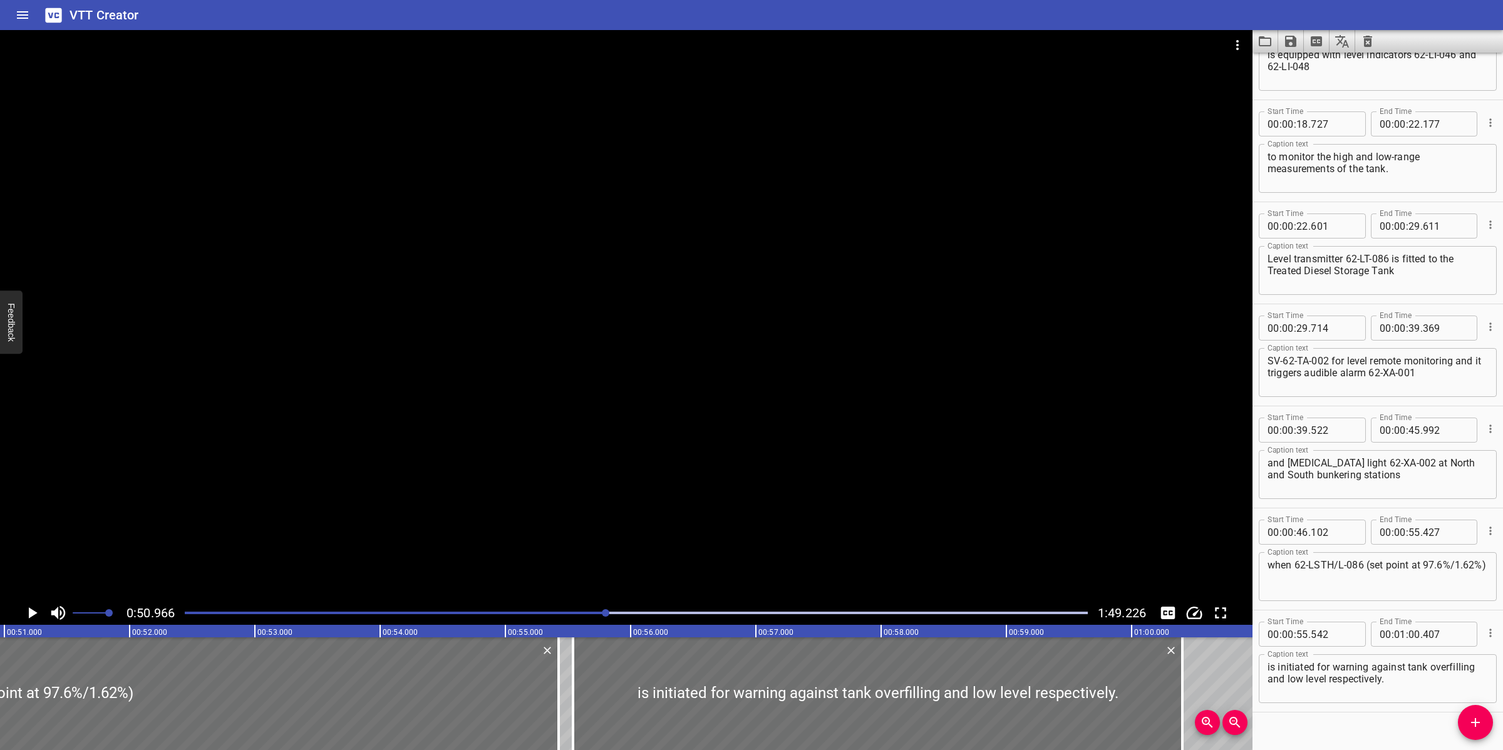
click at [894, 463] on div at bounding box center [626, 315] width 1252 height 571
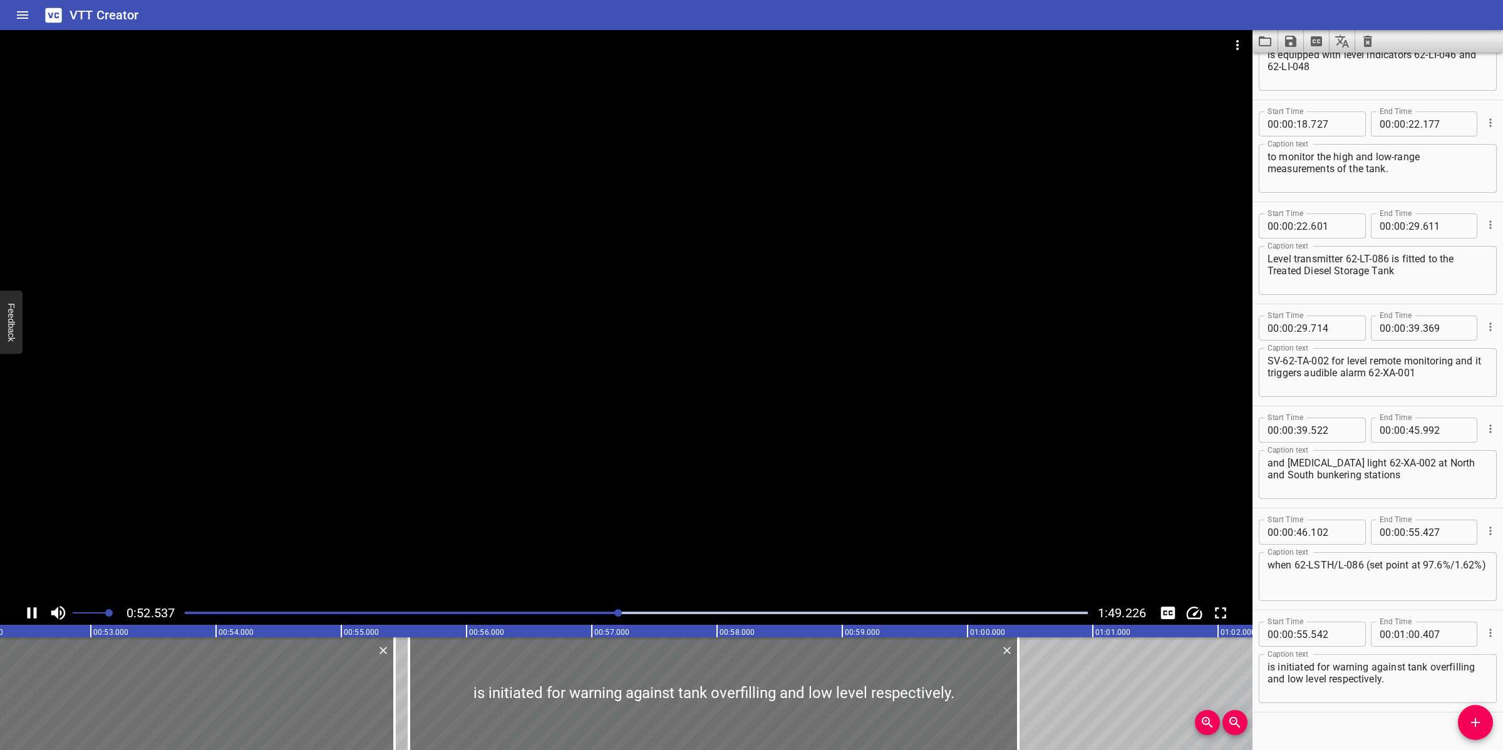
scroll to position [0, 6595]
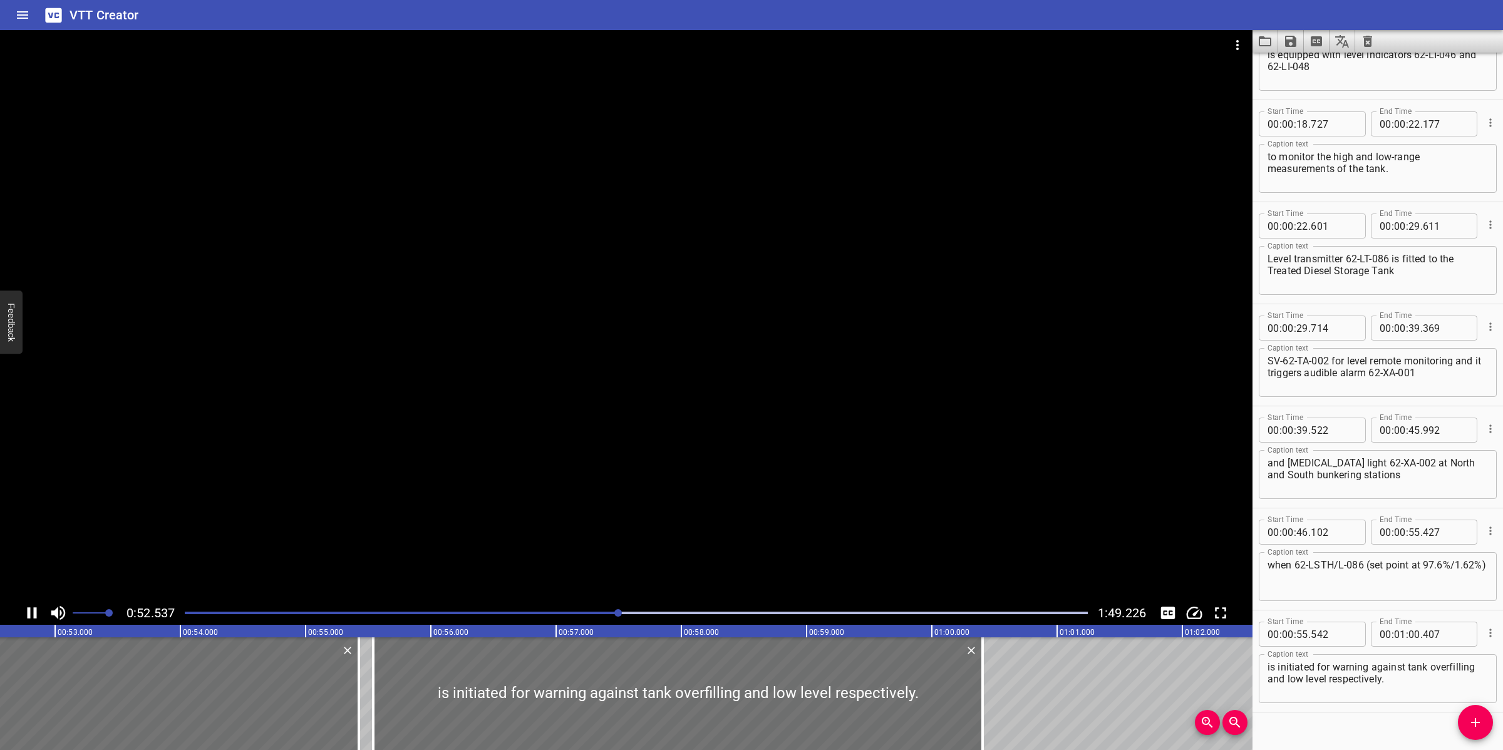
click at [496, 533] on div at bounding box center [626, 315] width 1252 height 571
drag, startPoint x: 341, startPoint y: 674, endPoint x: 345, endPoint y: 668, distance: 6.8
click at [345, 668] on div at bounding box center [349, 693] width 13 height 113
type input "457"
click at [528, 470] on div at bounding box center [626, 315] width 1252 height 571
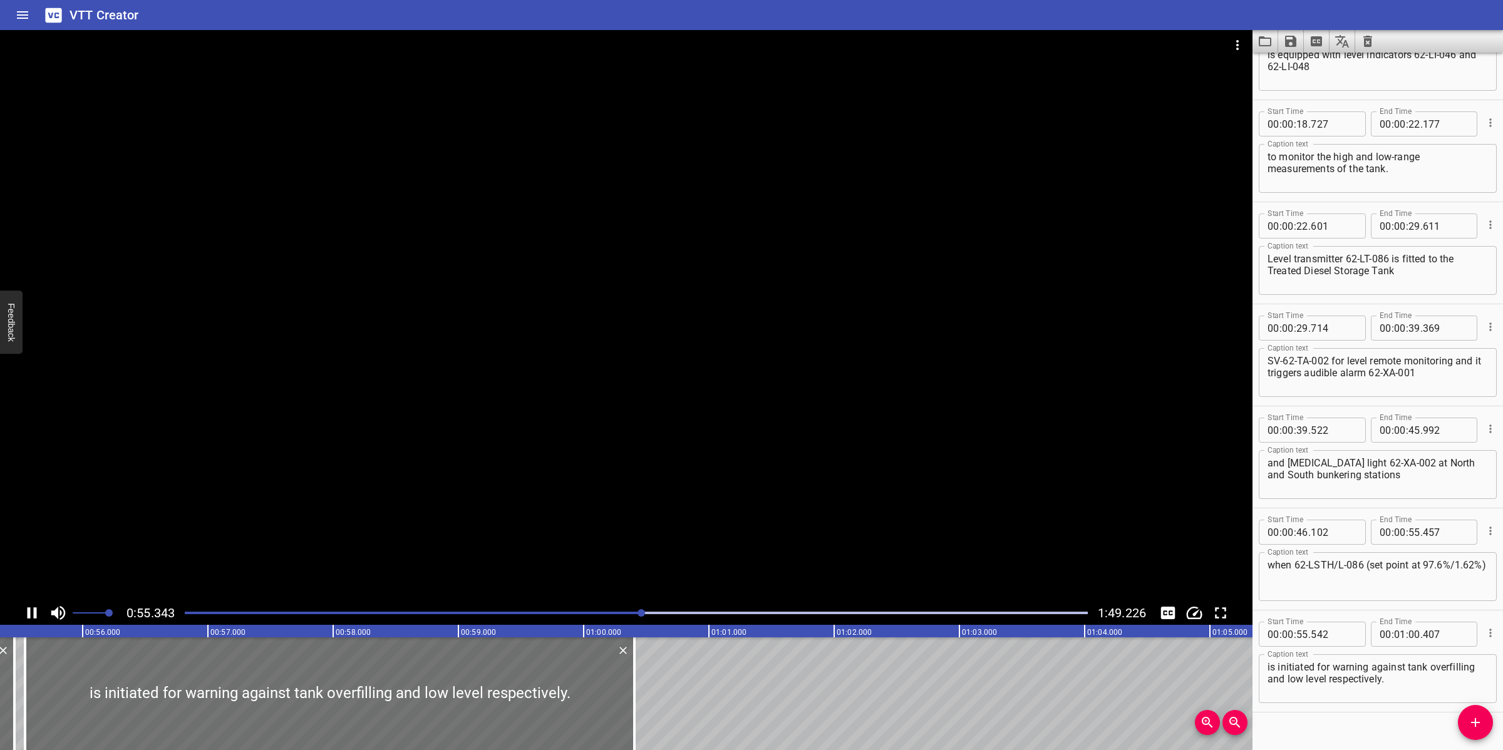
scroll to position [279, 0]
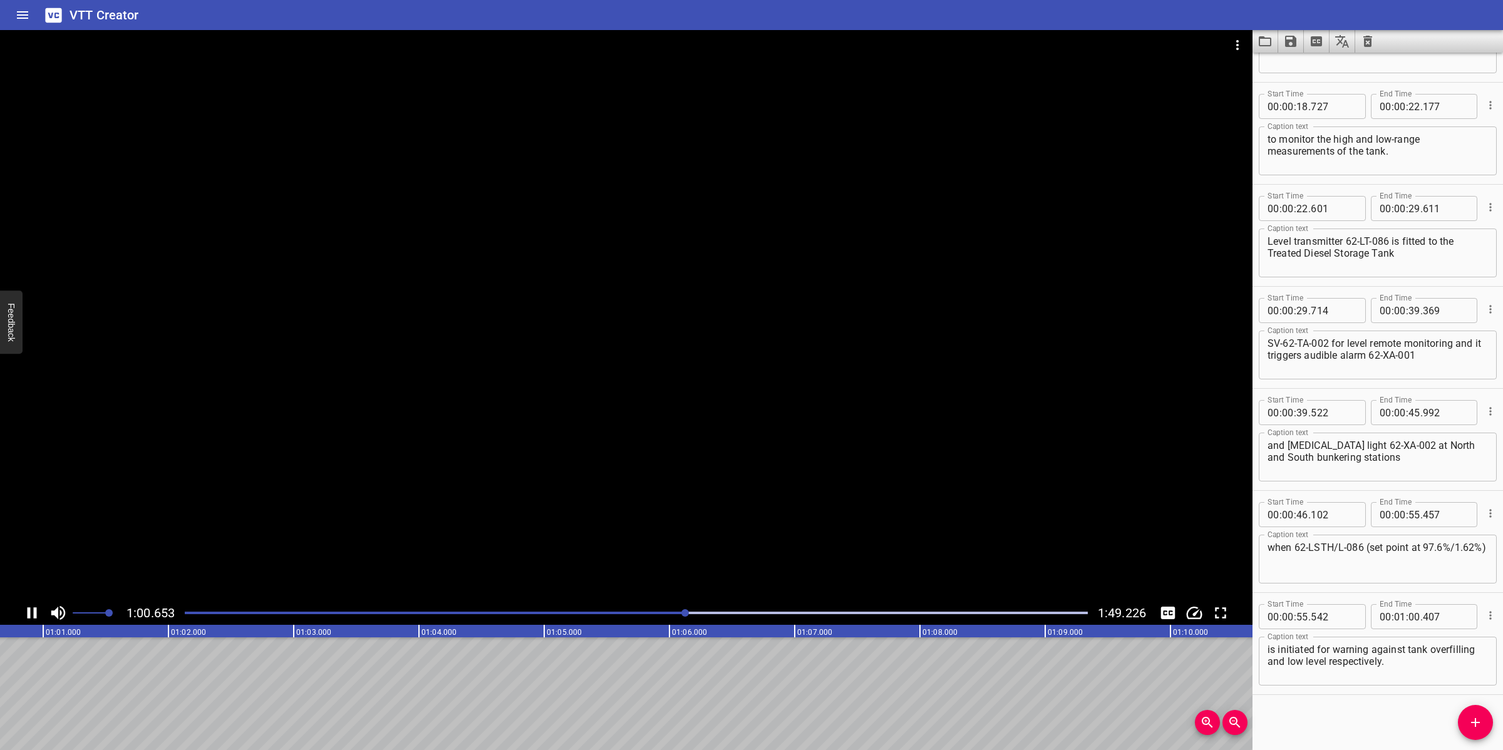
click at [805, 441] on div at bounding box center [626, 315] width 1252 height 571
click at [1460, 721] on span "Add Cue" at bounding box center [1475, 722] width 35 height 15
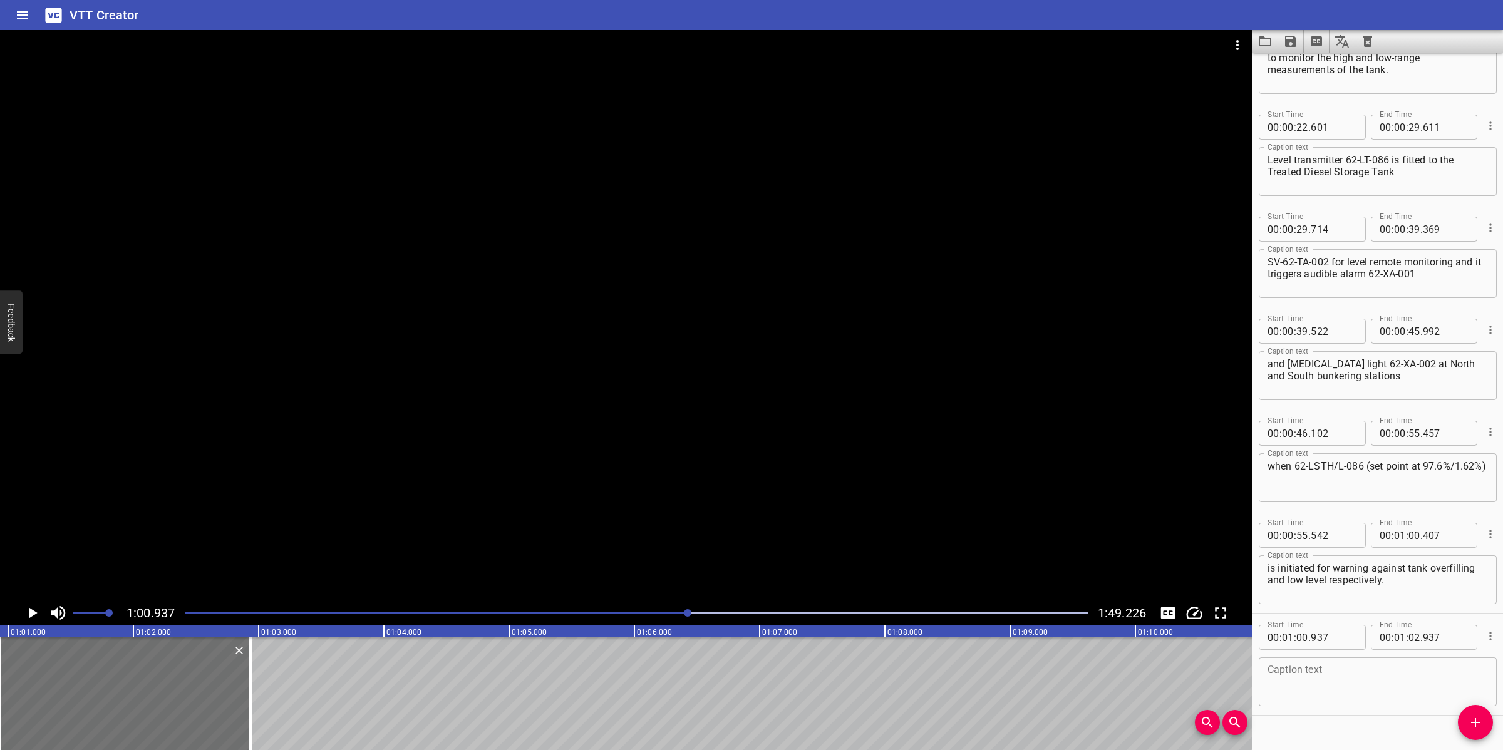
scroll to position [380, 0]
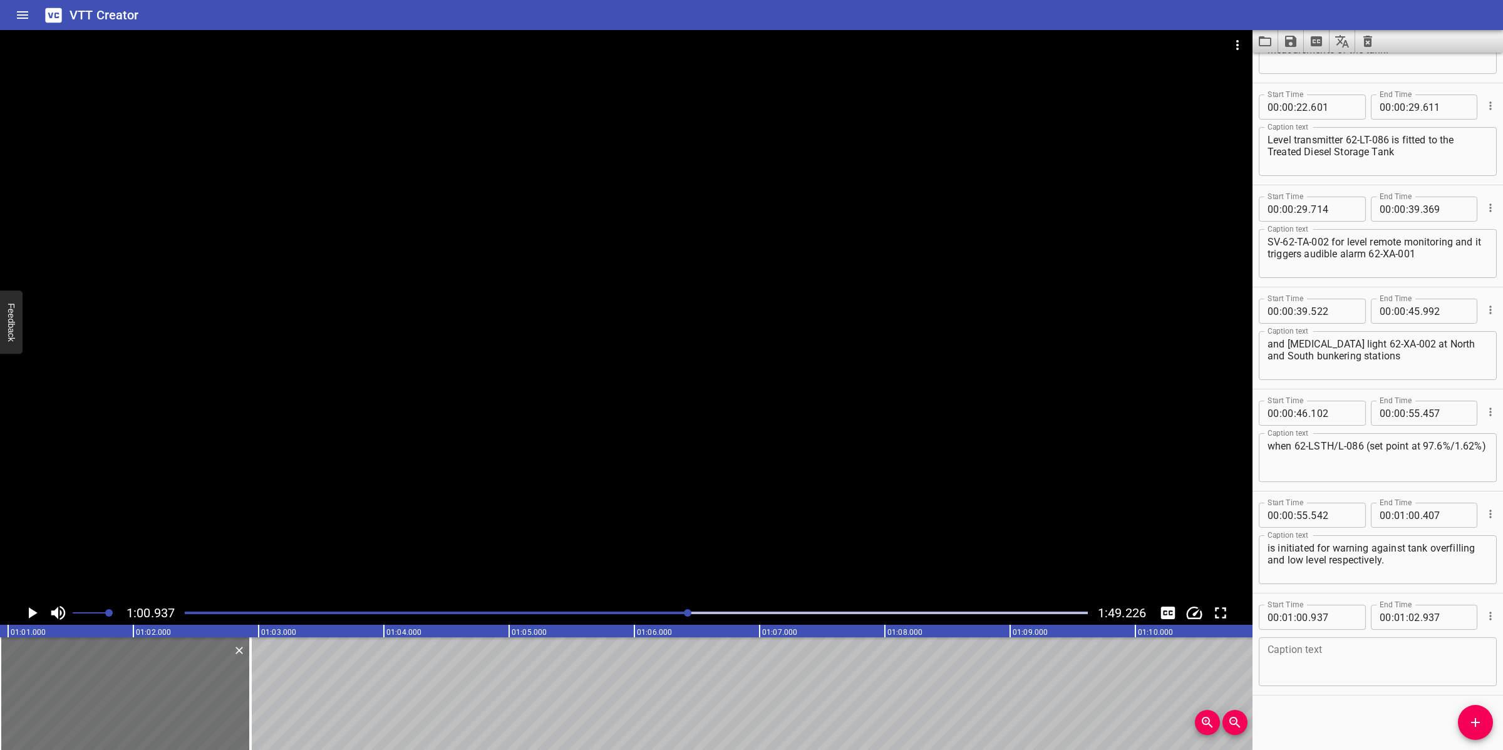
click at [1342, 674] on textarea at bounding box center [1377, 662] width 220 height 36
paste textarea "The audible horn 62-XA-001 and the flashing strobe light 62-XA-002 are triggere…"
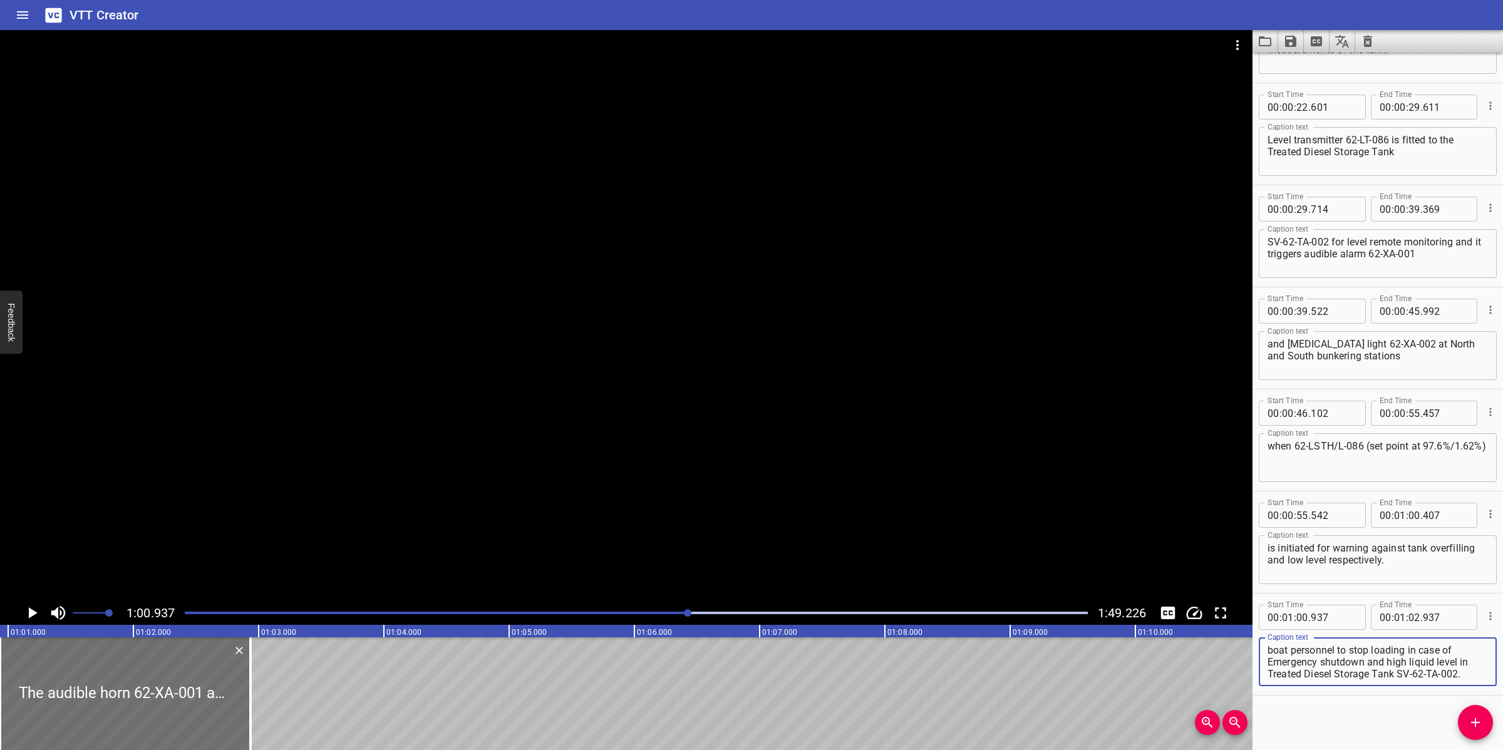
click at [1316, 659] on textarea "The audible horn 62-XA-001 and the flashing strobe light 62-XA-002 are triggere…" at bounding box center [1377, 662] width 220 height 36
click at [1331, 659] on textarea "The audible horn 62-XA-001 and the [MEDICAL_DATA] strobe light 62-XA-002 are tr…" at bounding box center [1377, 662] width 220 height 36
drag, startPoint x: 894, startPoint y: 445, endPoint x: 902, endPoint y: 446, distance: 8.2
click at [894, 445] on div at bounding box center [626, 315] width 1252 height 571
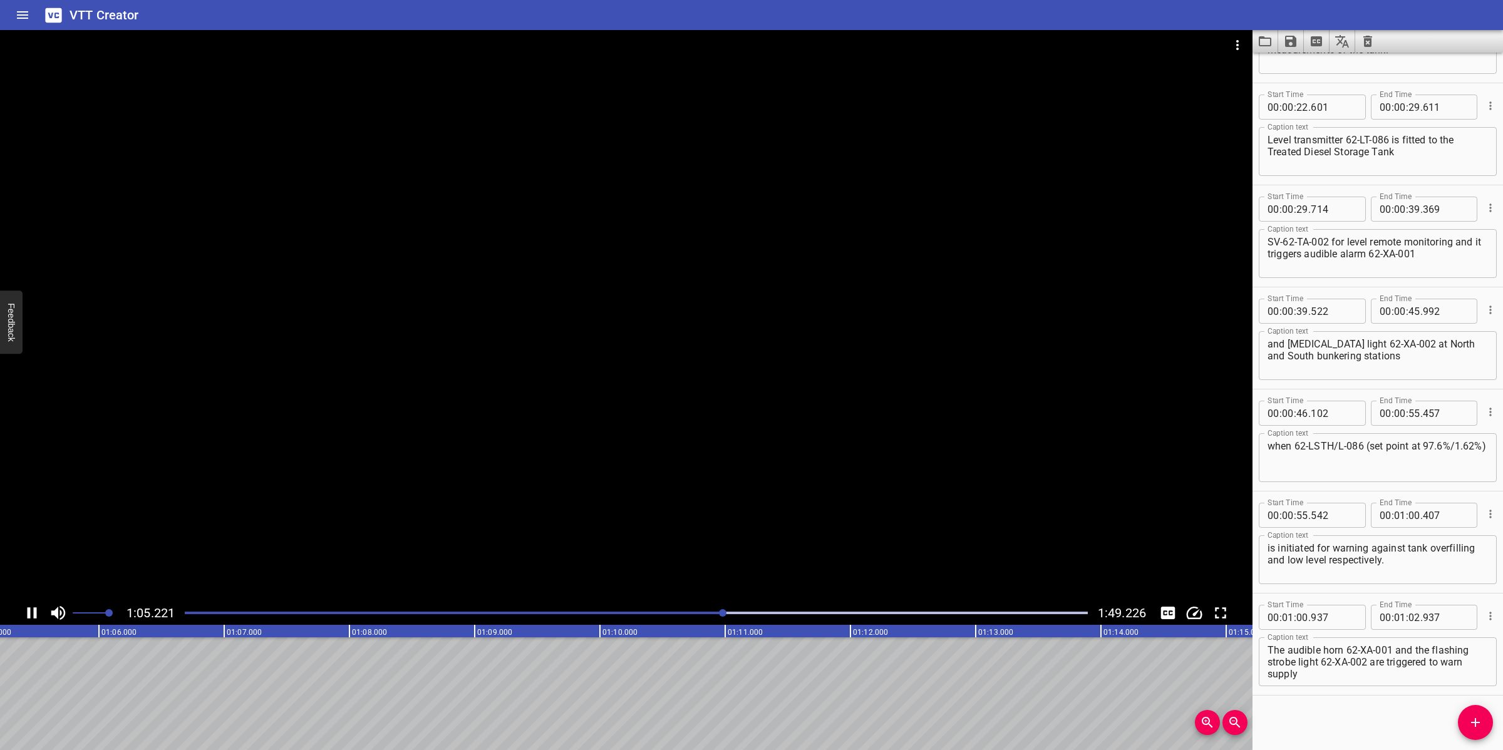
click at [749, 465] on div at bounding box center [626, 315] width 1252 height 571
click at [758, 458] on div at bounding box center [626, 315] width 1252 height 571
click at [746, 493] on div at bounding box center [626, 315] width 1252 height 571
click at [1406, 661] on textarea "The audible horn 62-XA-001 and the flashing strobe light 62-XA-002 are triggere…" at bounding box center [1377, 662] width 220 height 36
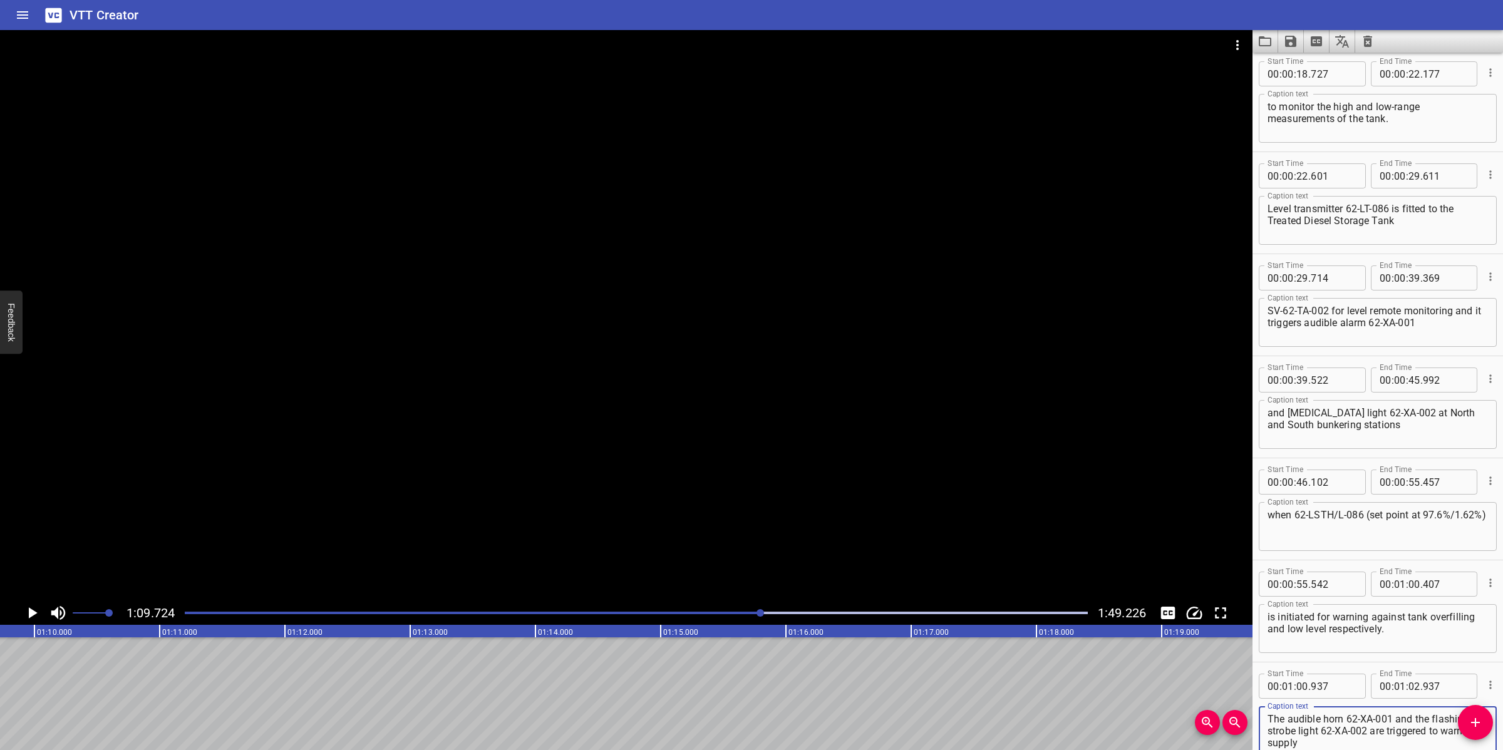
scroll to position [380, 0]
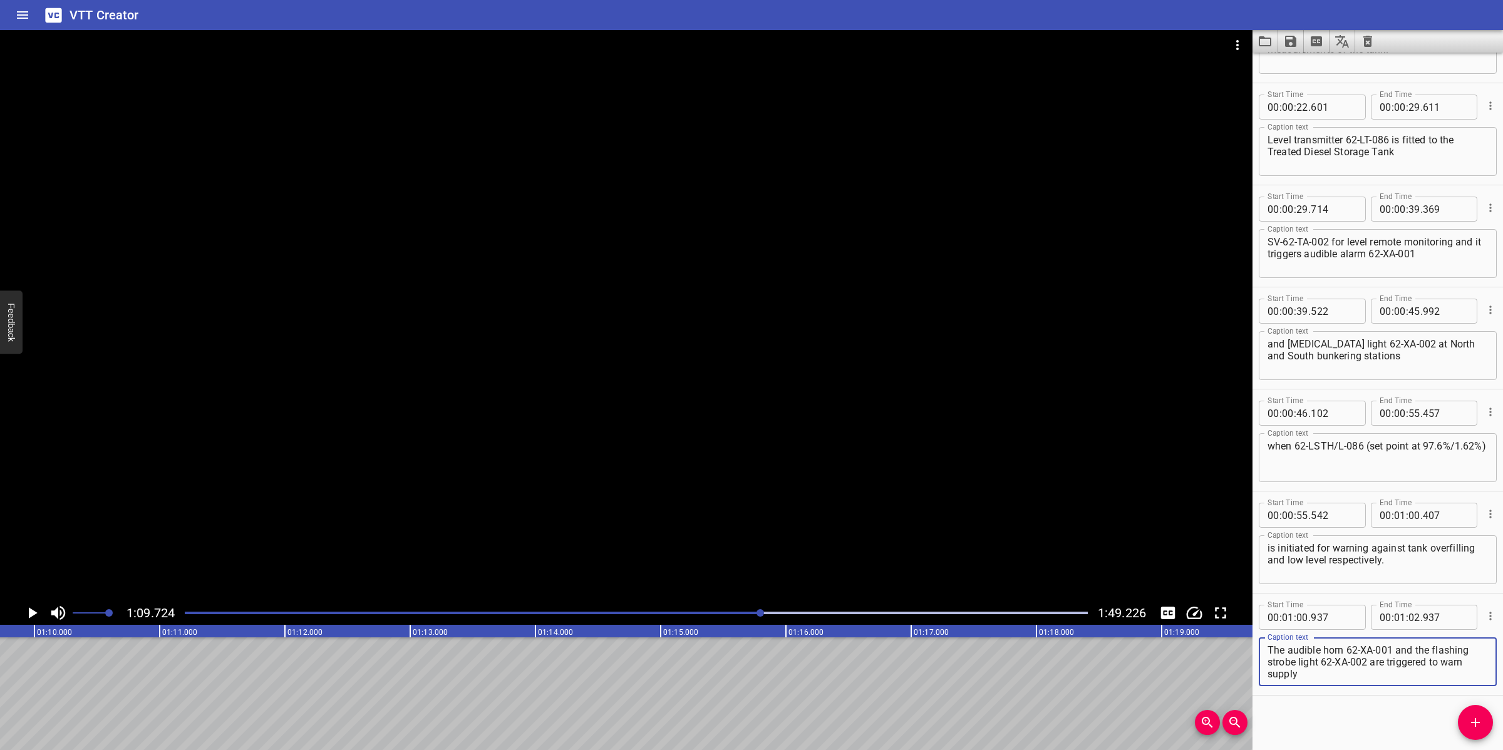
click at [1336, 647] on textarea "The audible horn 62-XA-001 and the flashing strobe light 62-XA-002 are triggere…" at bounding box center [1377, 662] width 220 height 36
click at [1450, 664] on textarea "The audible horn 62-XA-001 and the flashing strobe light 62-XA-002 are triggere…" at bounding box center [1377, 662] width 220 height 36
drag, startPoint x: 1409, startPoint y: 661, endPoint x: 1423, endPoint y: 684, distance: 27.2
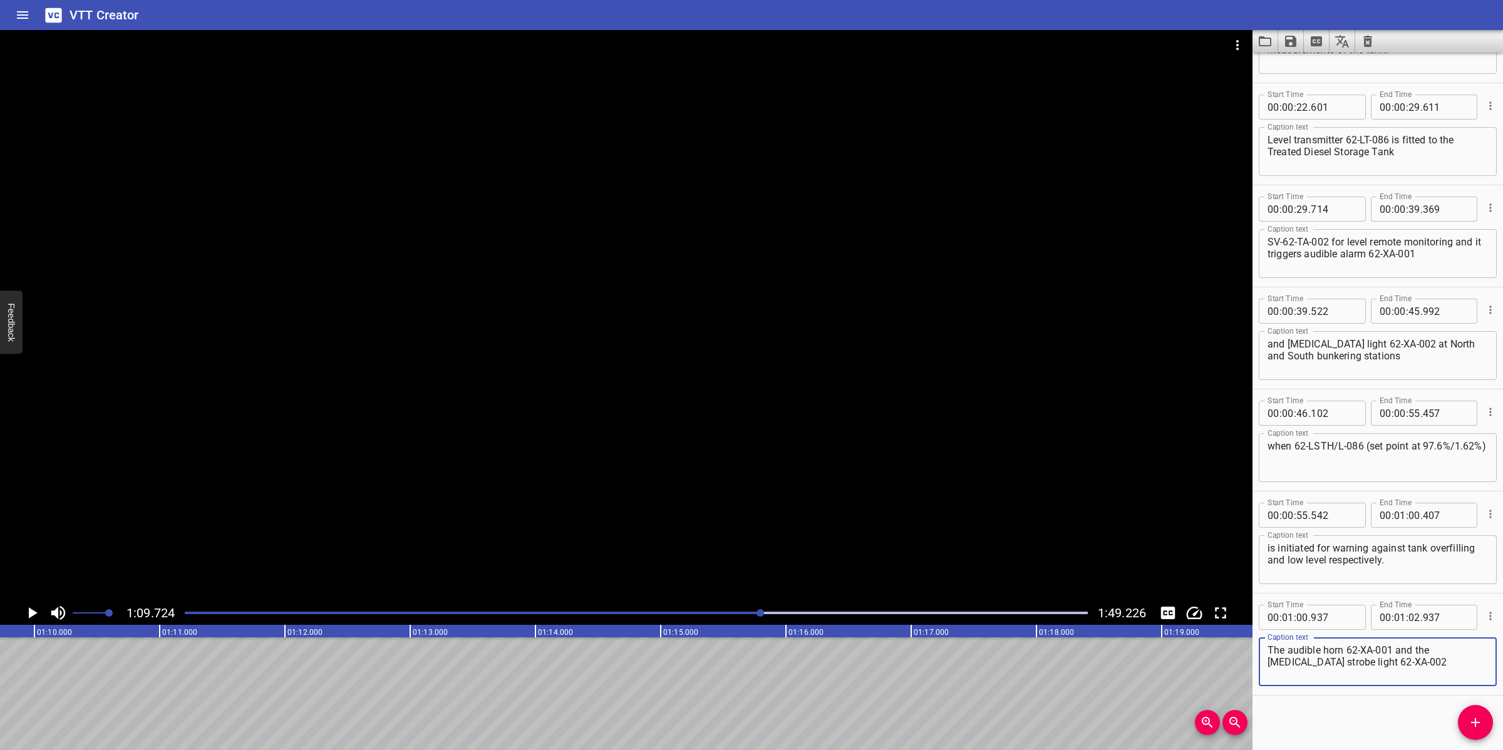
type textarea "The audible horn 62-XA-001 and the [MEDICAL_DATA] strobe light 62-XA-002"
click at [1408, 623] on input "number" at bounding box center [1414, 617] width 12 height 25
type input "09"
type input "724"
click at [1472, 721] on icon "Add Cue" at bounding box center [1475, 722] width 15 height 15
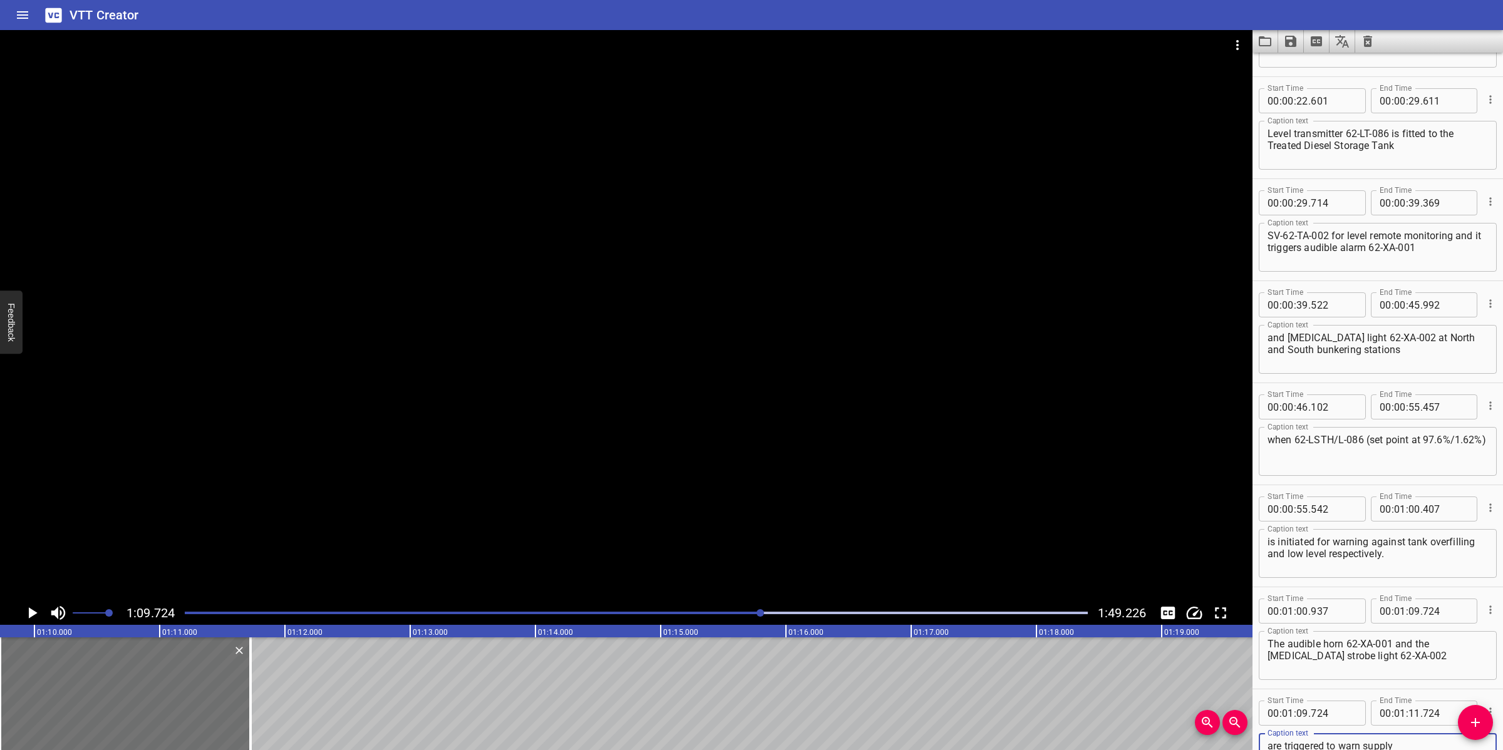
scroll to position [23, 0]
type textarea "are triggered to warn supply boat personnel to stop loading in case of Emergenc…"
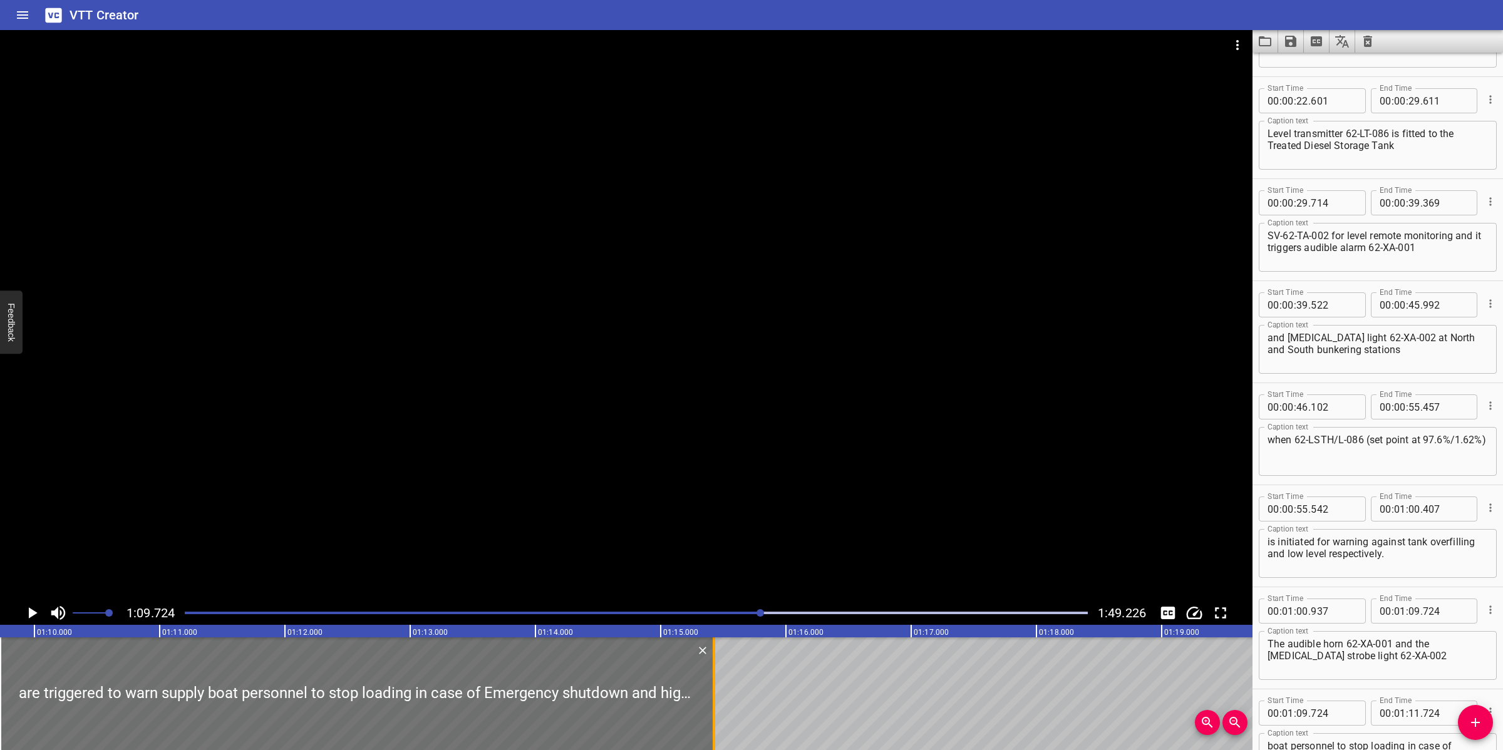
drag, startPoint x: 252, startPoint y: 668, endPoint x: 716, endPoint y: 665, distance: 463.4
click at [716, 665] on div at bounding box center [714, 693] width 13 height 113
type input "15"
type input "424"
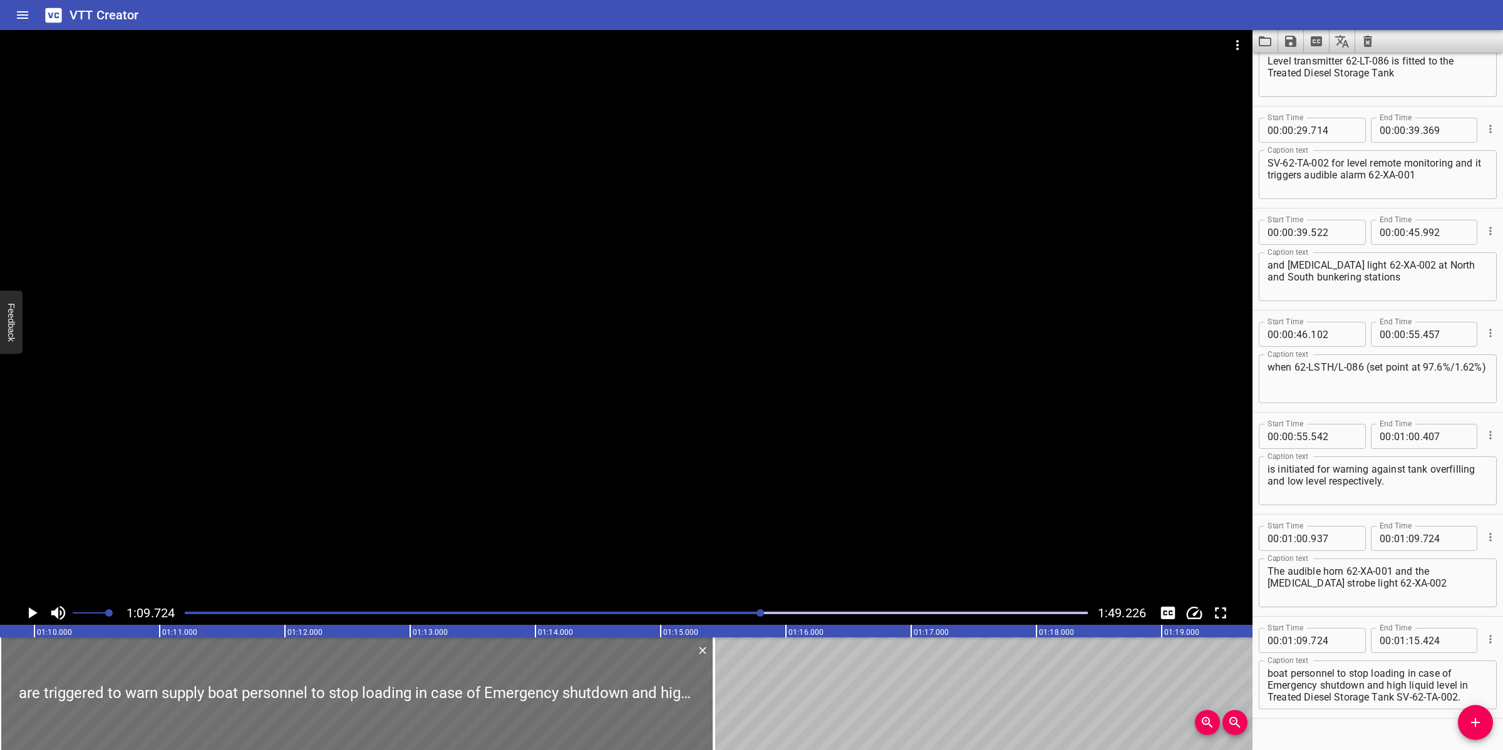
scroll to position [465, 0]
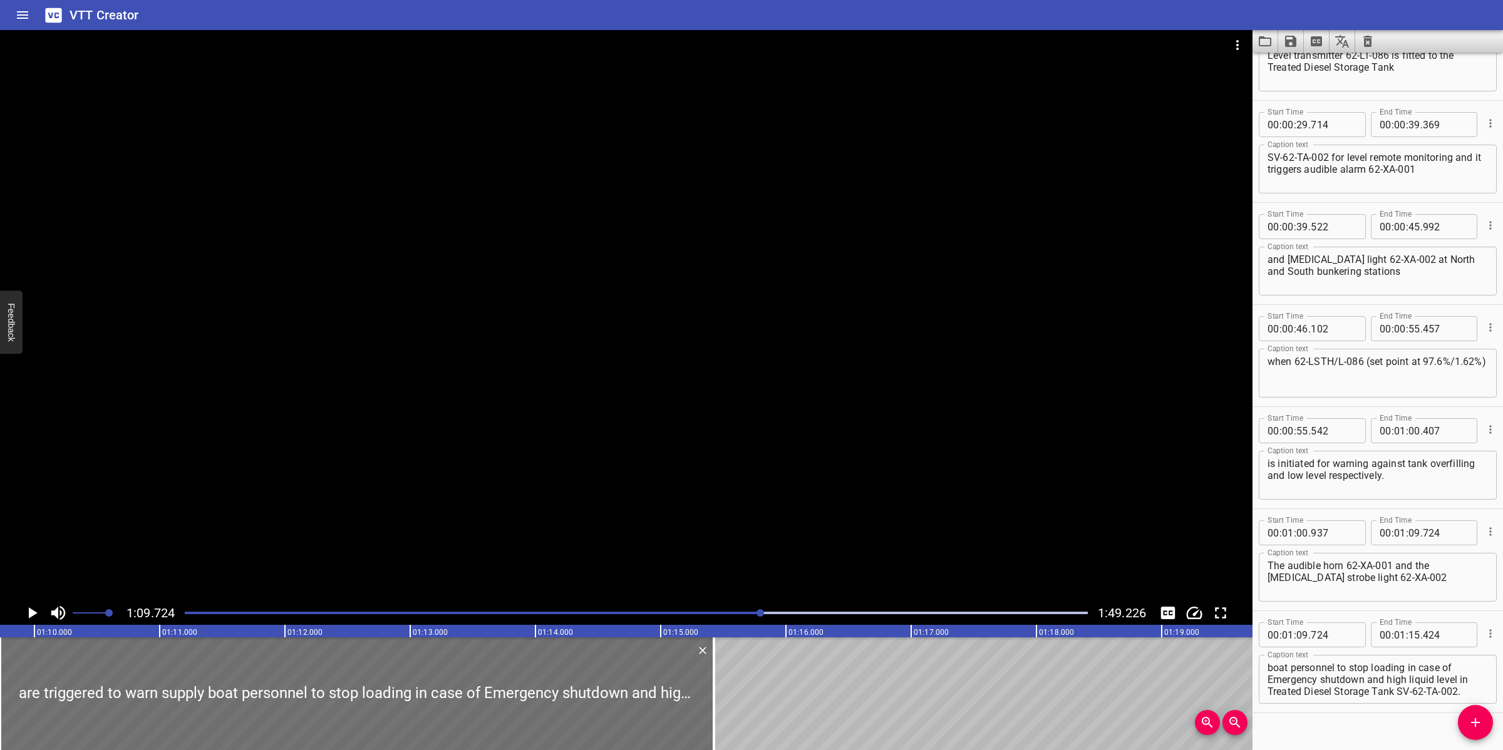
click at [1334, 689] on textarea "are triggered to warn supply boat personnel to stop loading in case of Emergenc…" at bounding box center [1377, 680] width 220 height 36
click at [1392, 667] on textarea "are triggered to warn supply boat personnel to stop loading in case of Emergenc…" at bounding box center [1377, 680] width 220 height 36
click at [705, 485] on div at bounding box center [626, 315] width 1252 height 571
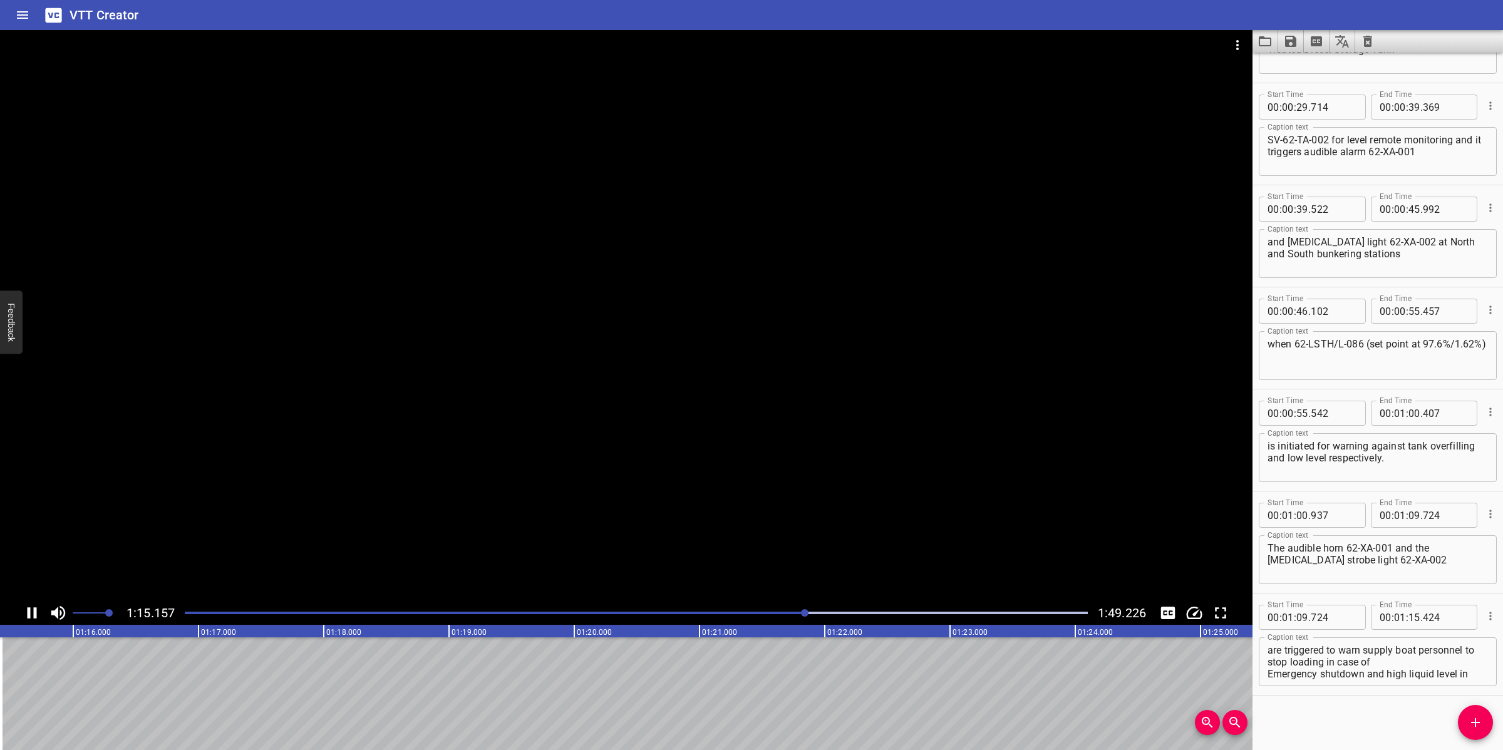
click at [695, 501] on div at bounding box center [626, 315] width 1252 height 571
click at [791, 614] on div "Play progress" at bounding box center [358, 613] width 903 height 3
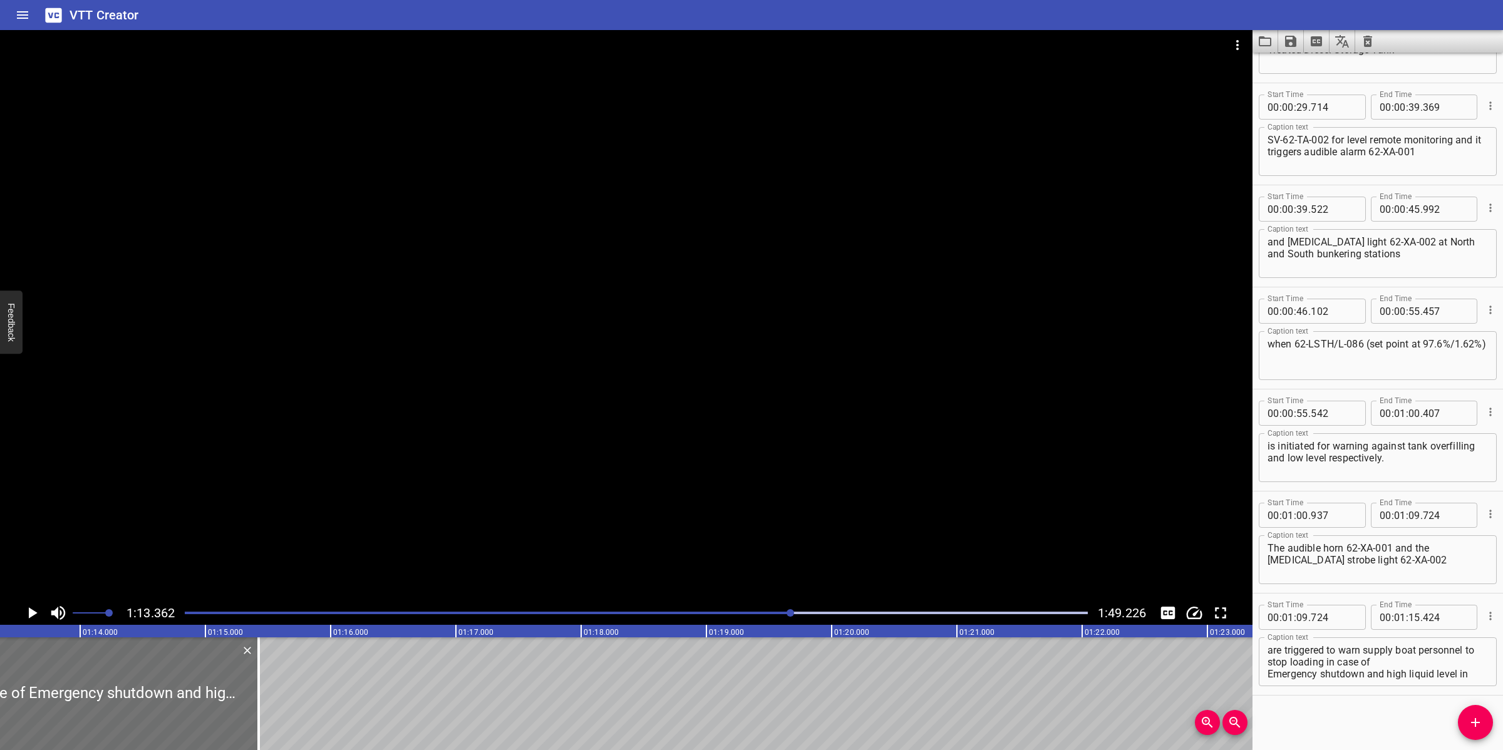
click at [805, 520] on div at bounding box center [626, 315] width 1252 height 571
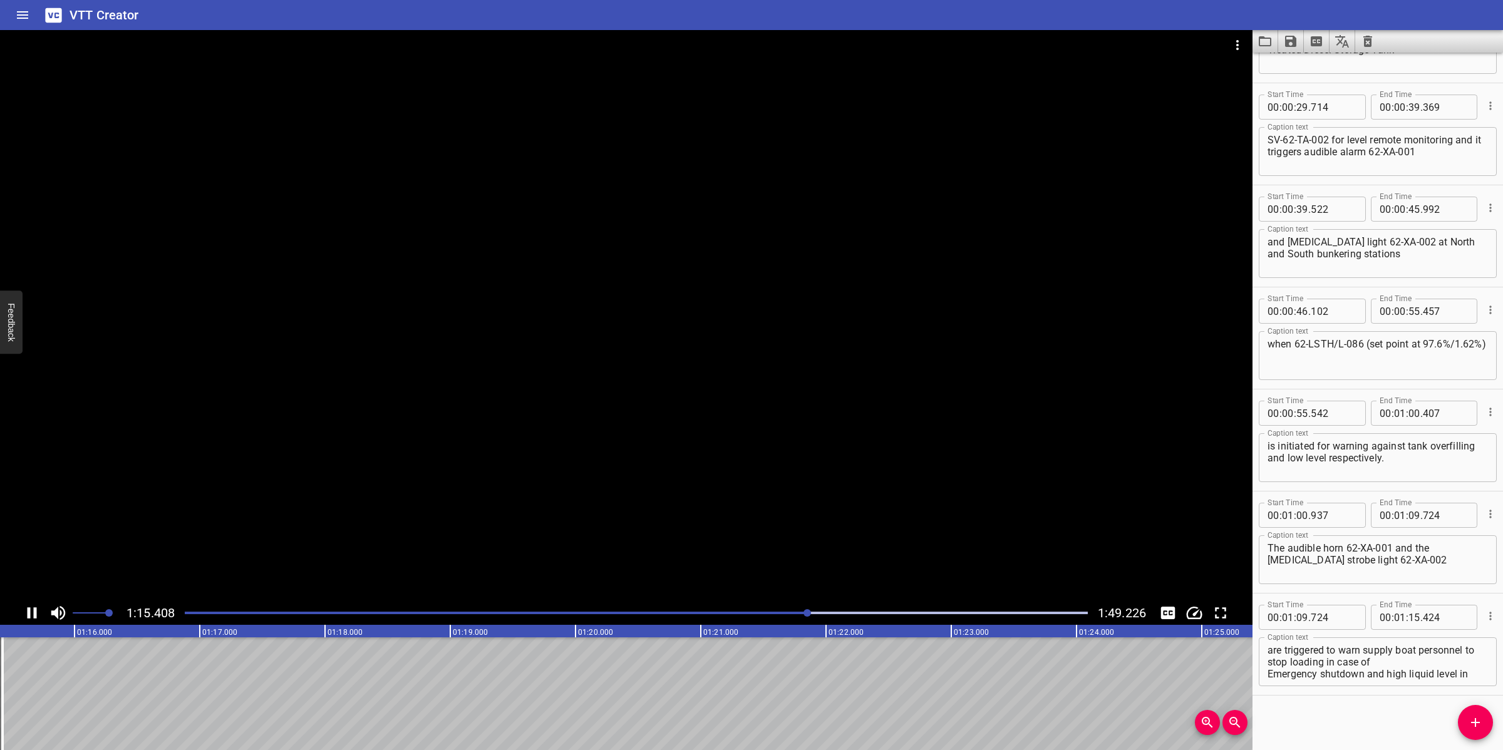
click at [821, 498] on div at bounding box center [626, 315] width 1252 height 571
click at [1340, 671] on textarea "are triggered to warn supply boat personnel to stop loading in case of Emergenc…" at bounding box center [1377, 662] width 220 height 36
drag, startPoint x: 1365, startPoint y: 671, endPoint x: 1429, endPoint y: 677, distance: 64.1
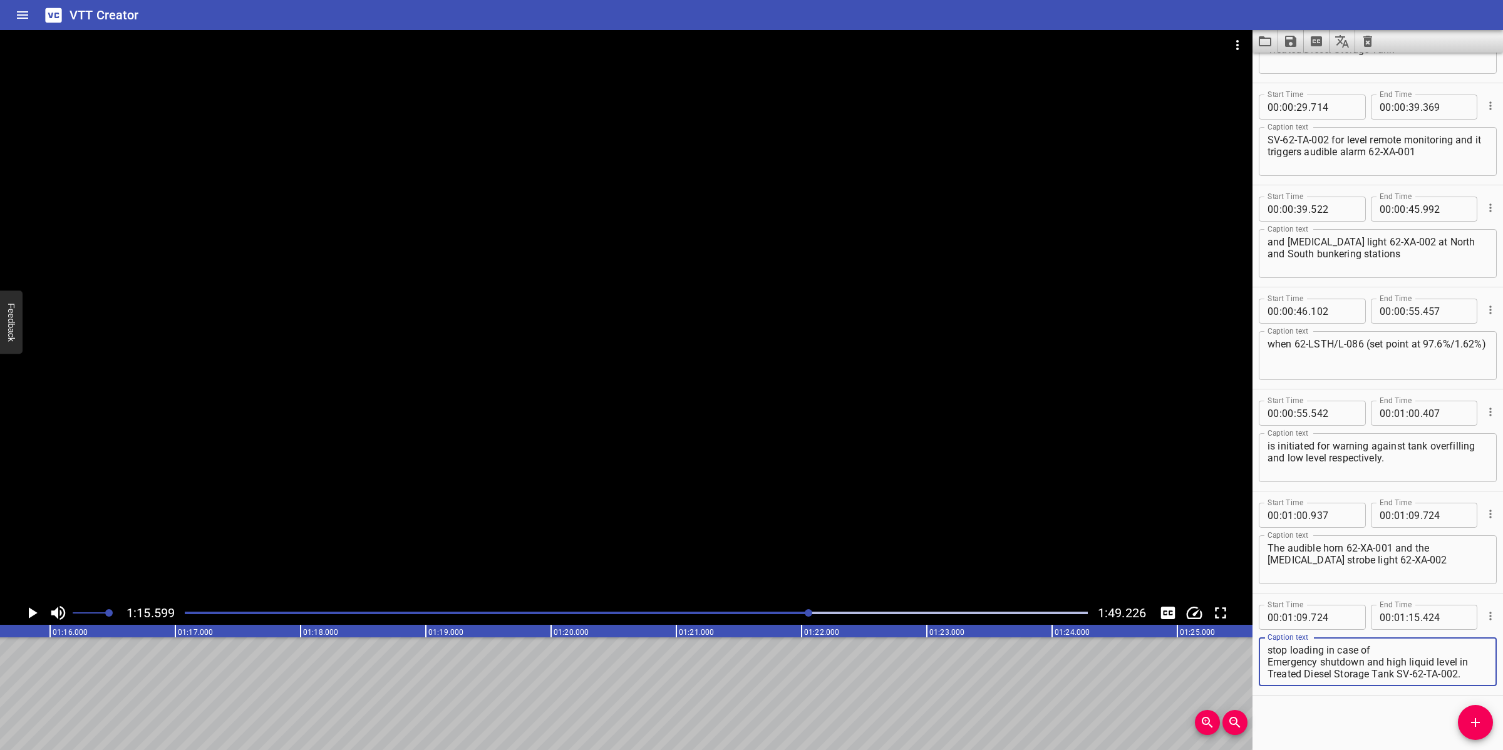
click at [1429, 677] on textarea "are triggered to warn supply boat personnel to stop loading in case of Emergenc…" at bounding box center [1377, 662] width 220 height 36
click at [1401, 661] on textarea "are triggered to warn supply boat personnel to stop loading in case of Emergenc…" at bounding box center [1377, 662] width 220 height 36
click at [1378, 661] on textarea "are triggered to warn supply boat personnel to stop loading in case of Emergenc…" at bounding box center [1377, 662] width 220 height 36
type textarea "are triggered to warn supply boat personnel to stop loading in case of emergenc…"
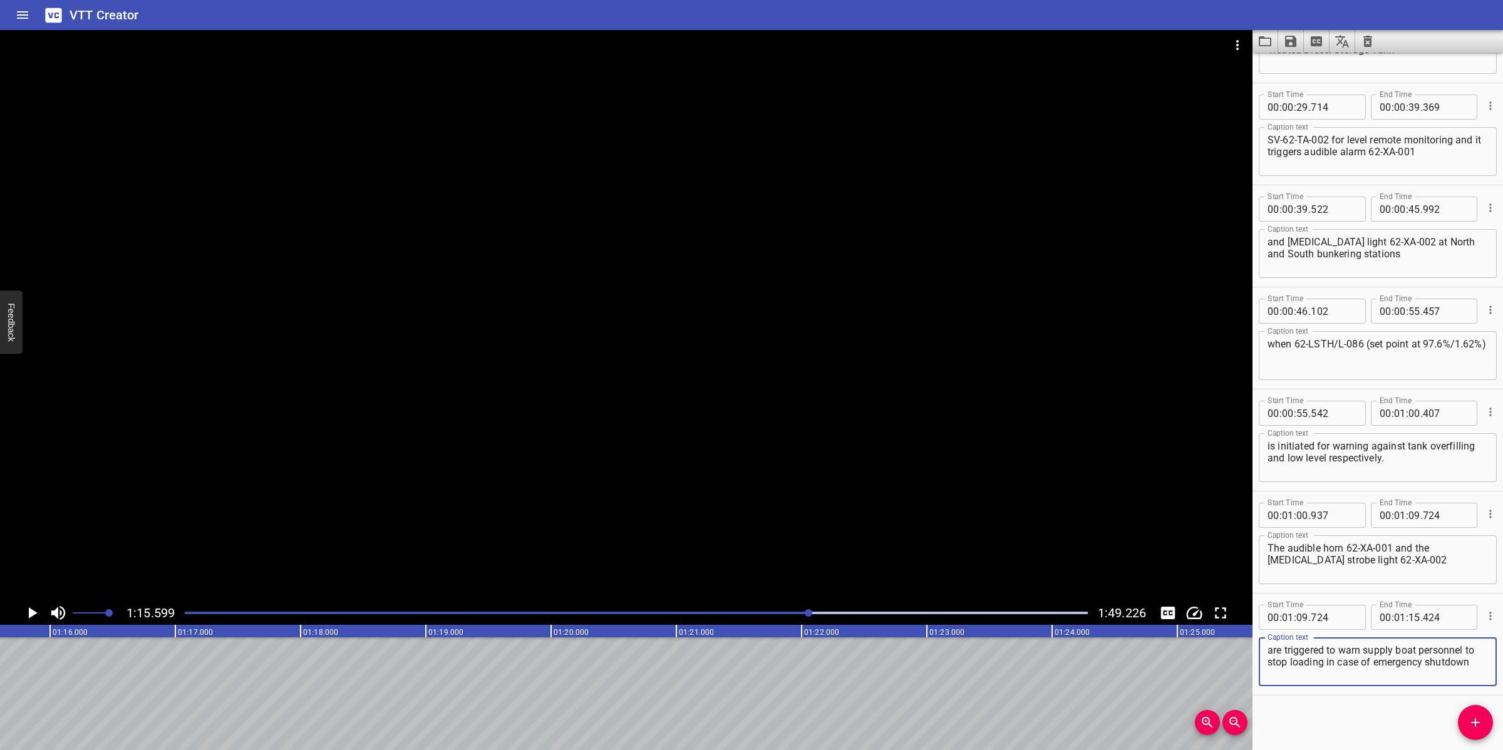
click at [1488, 708] on div "Start Time 00 : 00 : 00 . 000 Start Time End Time 00 : 00 : 05 . 605 End Time C…" at bounding box center [1377, 402] width 250 height 698
click at [1485, 714] on button "Add Cue" at bounding box center [1475, 722] width 35 height 35
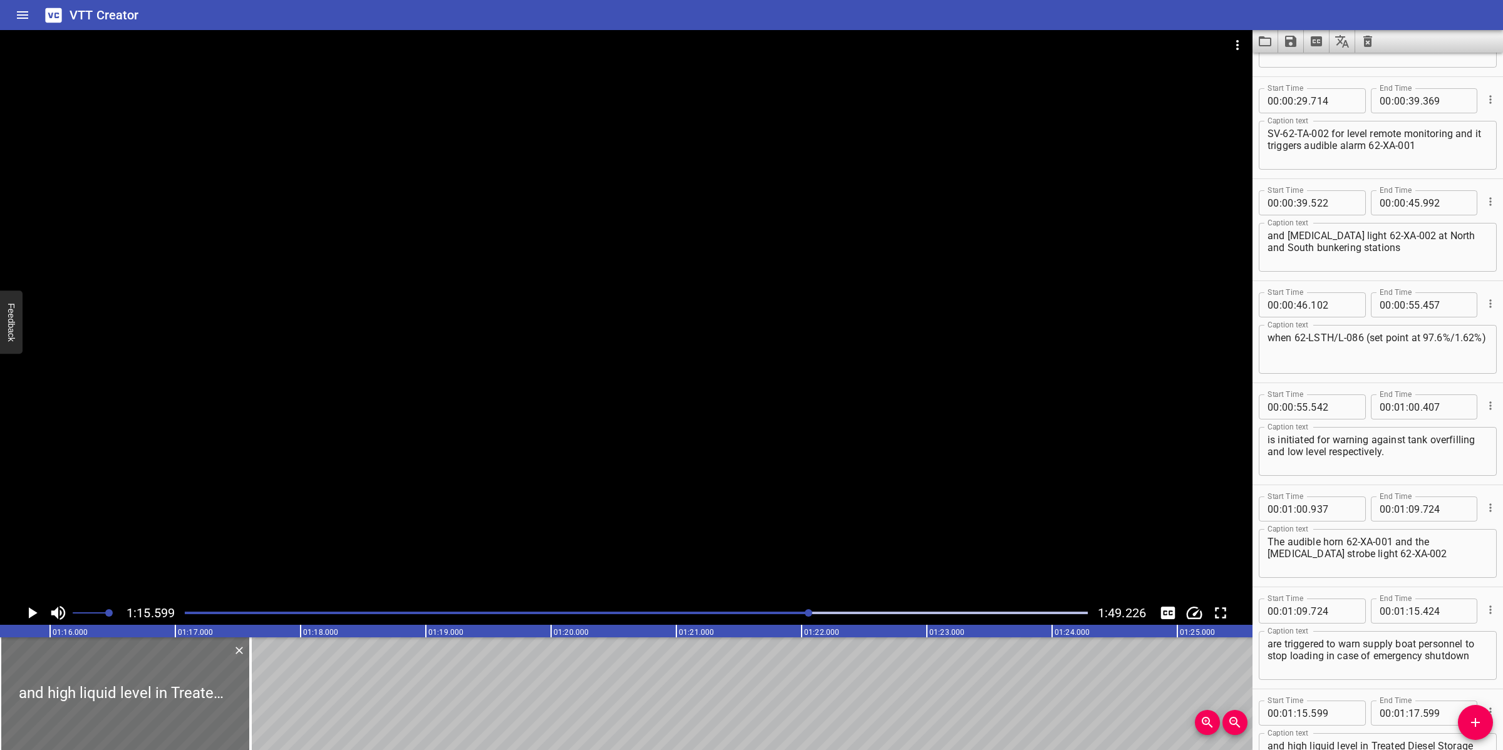
drag, startPoint x: 257, startPoint y: 697, endPoint x: 343, endPoint y: 696, distance: 86.4
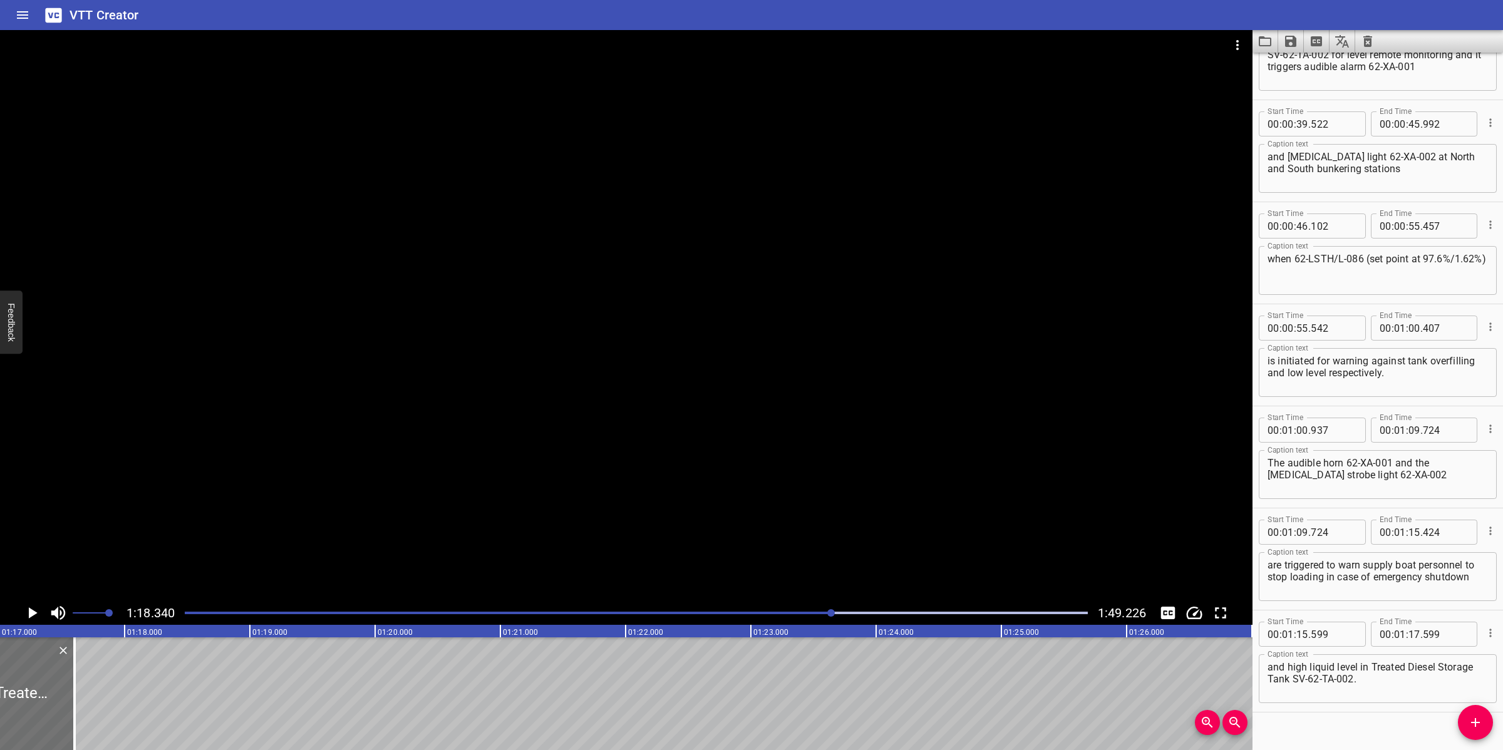
scroll to position [584, 0]
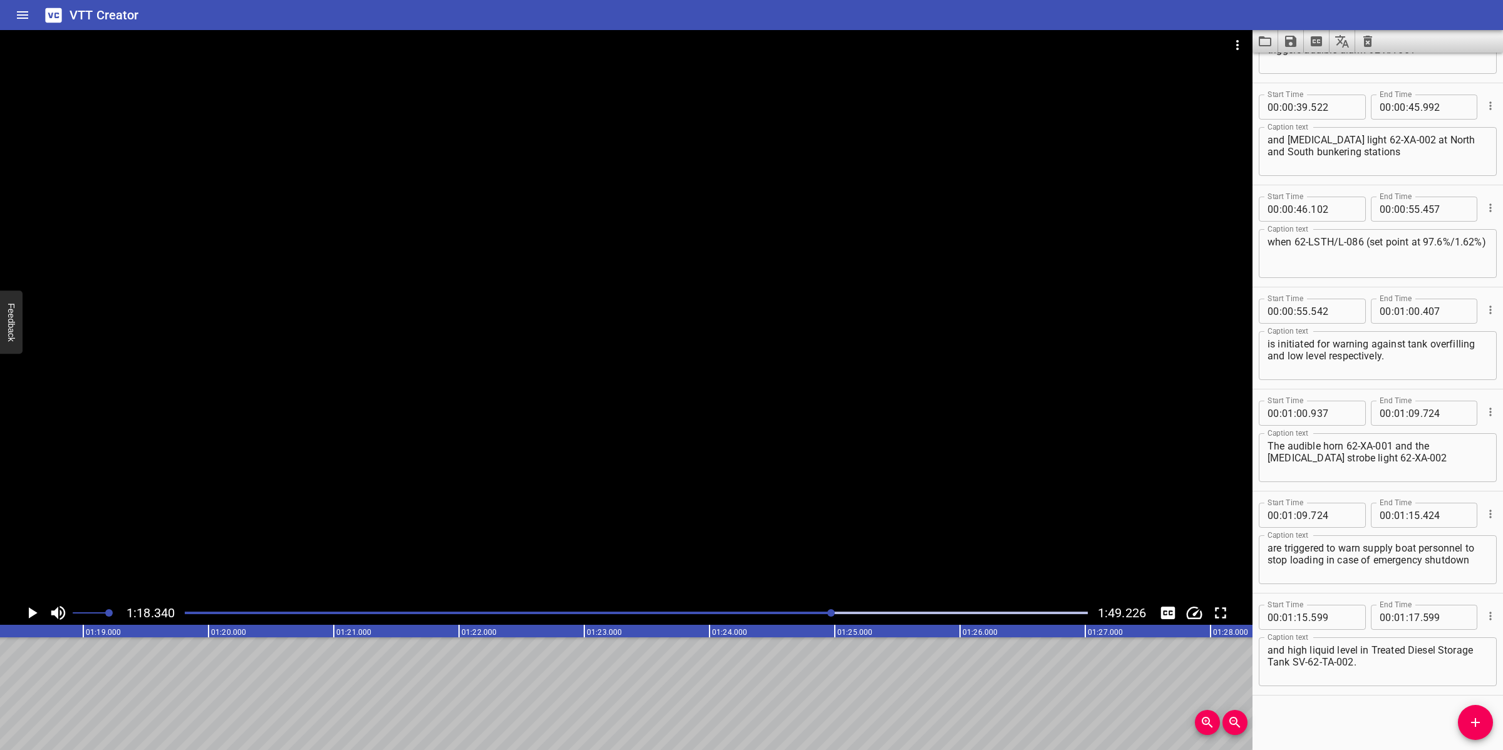
click at [761, 612] on div "Play progress" at bounding box center [381, 613] width 903 height 3
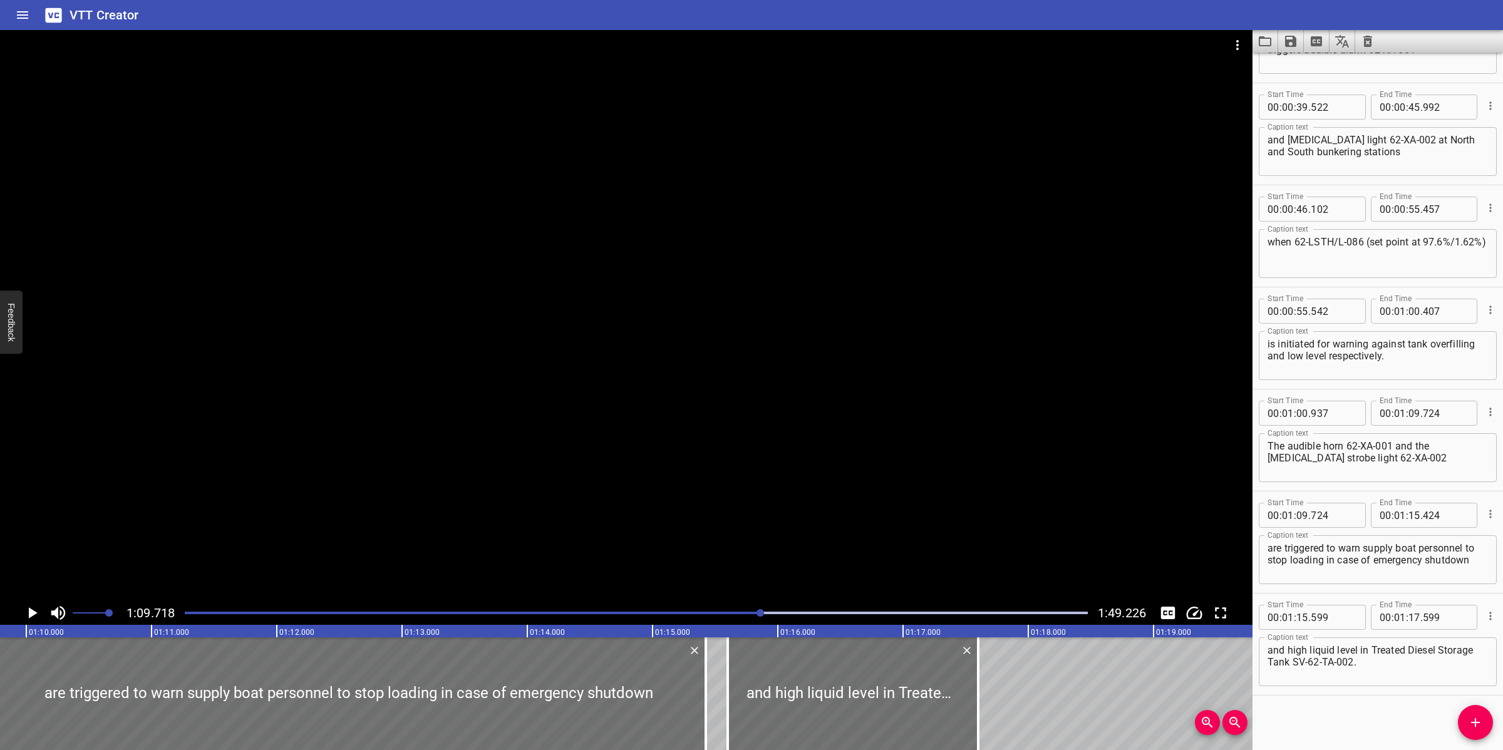
click at [877, 557] on div at bounding box center [626, 315] width 1252 height 571
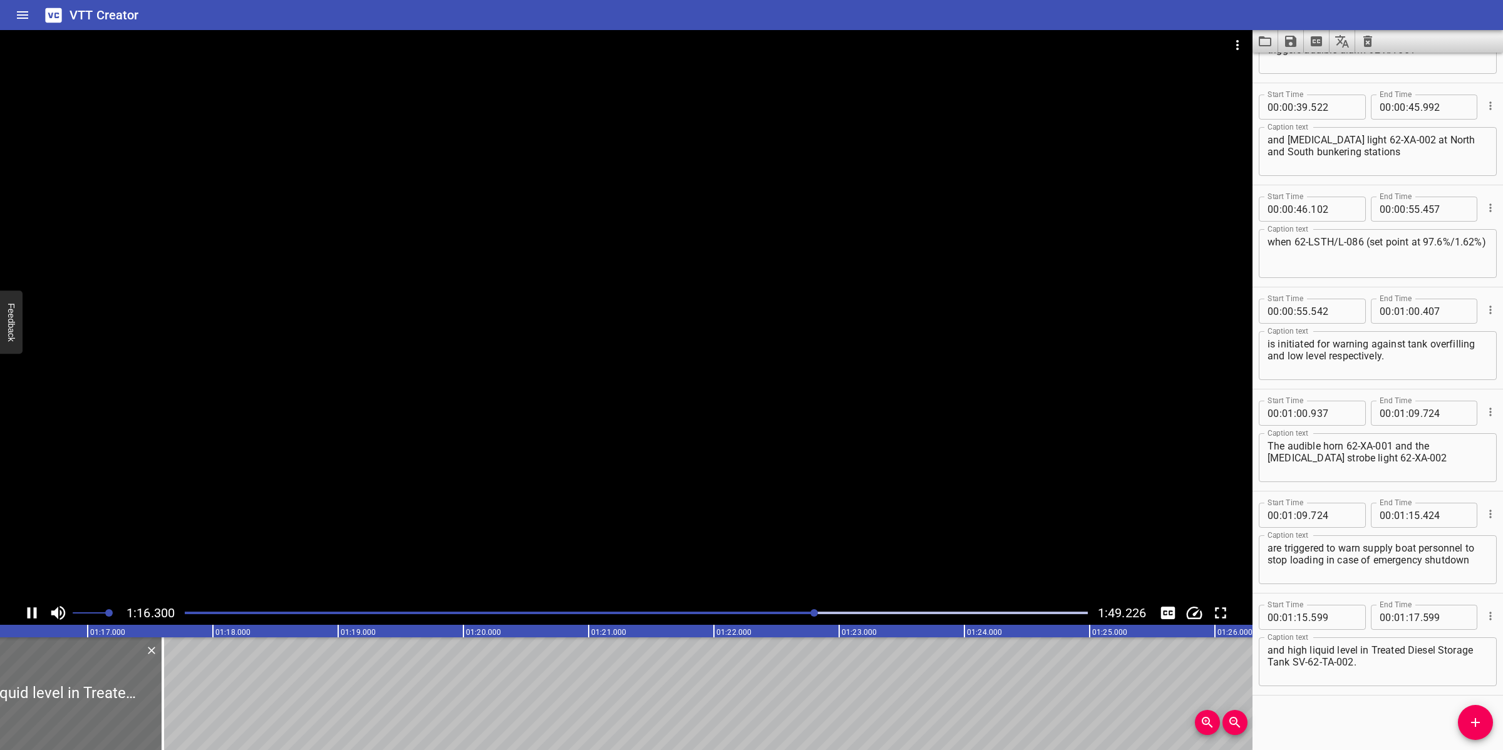
drag, startPoint x: 492, startPoint y: 543, endPoint x: 1079, endPoint y: 668, distance: 599.8
click at [498, 543] on div at bounding box center [626, 315] width 1252 height 571
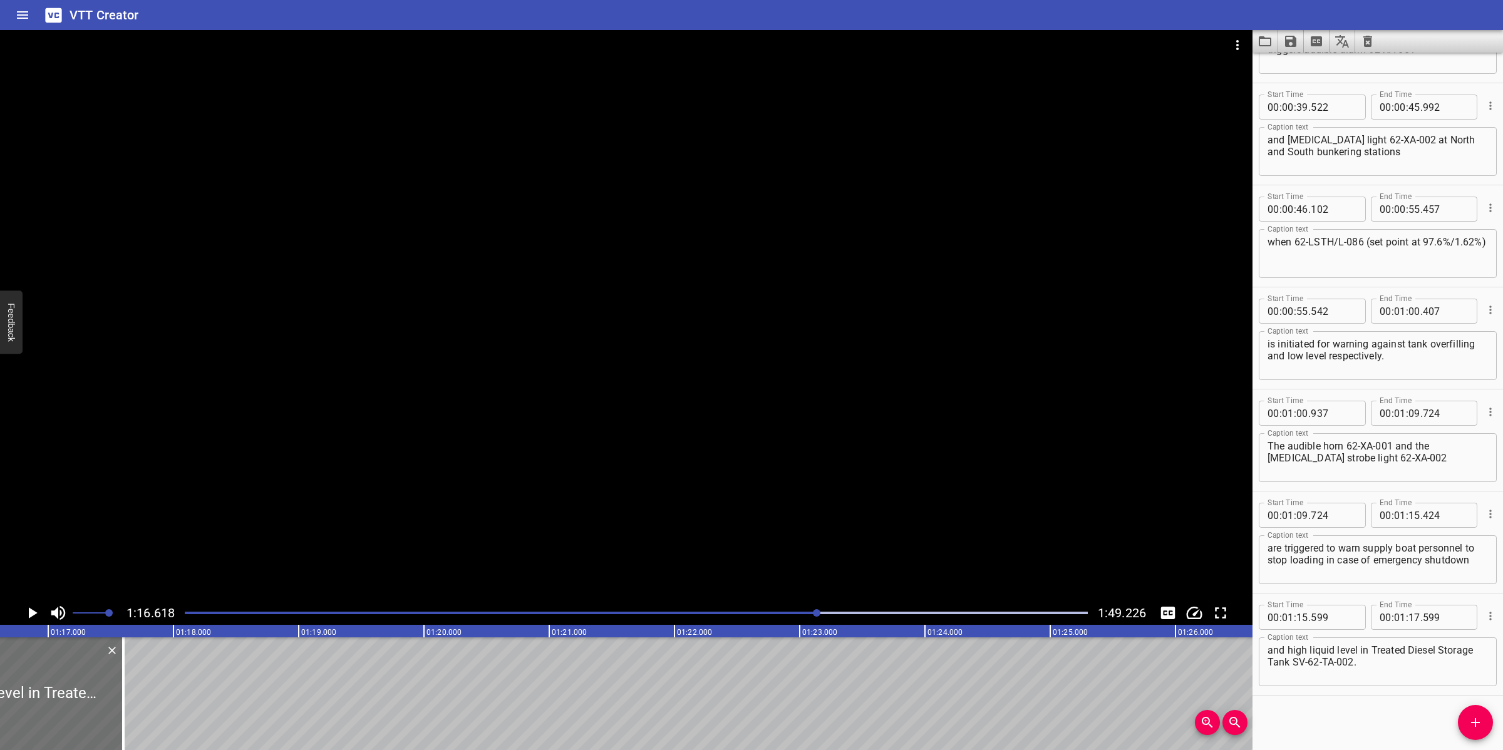
click at [1272, 641] on div "and high liquid level in Treated Diesel Storage Tank SV-62-TA-002. Caption text" at bounding box center [1378, 661] width 238 height 49
click at [1268, 647] on textarea "and high liquid level in Treated Diesel Storage Tank SV-62-TA-002." at bounding box center [1377, 662] width 220 height 36
click at [1269, 647] on textarea "and high liquid level in Treated Diesel Storage Tank SV-62-TA-002." at bounding box center [1377, 662] width 220 height 36
click at [1271, 645] on textarea "and high liquid level in Treated Diesel Storage Tank SV-62-TA-002." at bounding box center [1377, 662] width 220 height 36
type textarea "and high liquid level in Treated Diesel Storage Tank SV-62-TA-002."
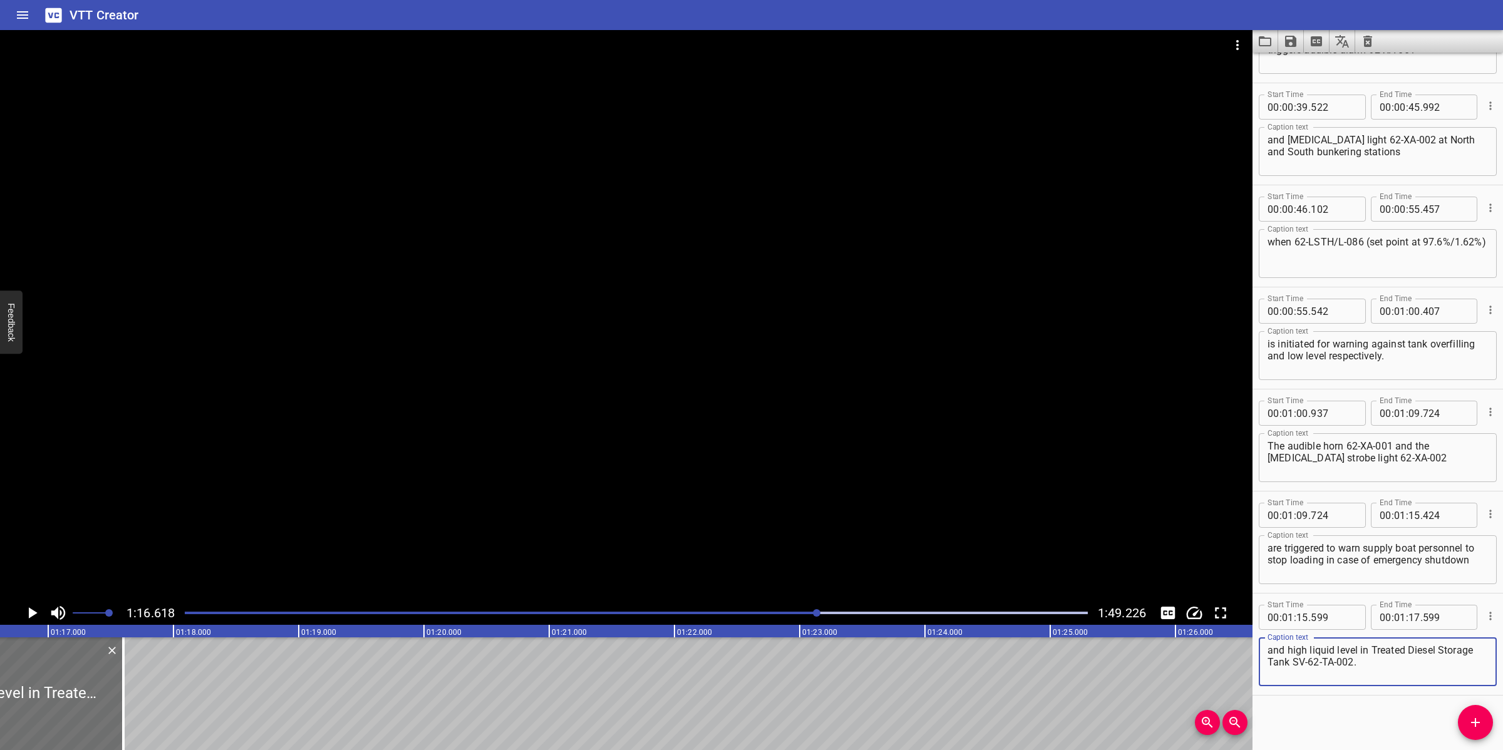
drag, startPoint x: 775, startPoint y: 445, endPoint x: 775, endPoint y: 456, distance: 10.6
click at [775, 445] on div at bounding box center [626, 315] width 1252 height 571
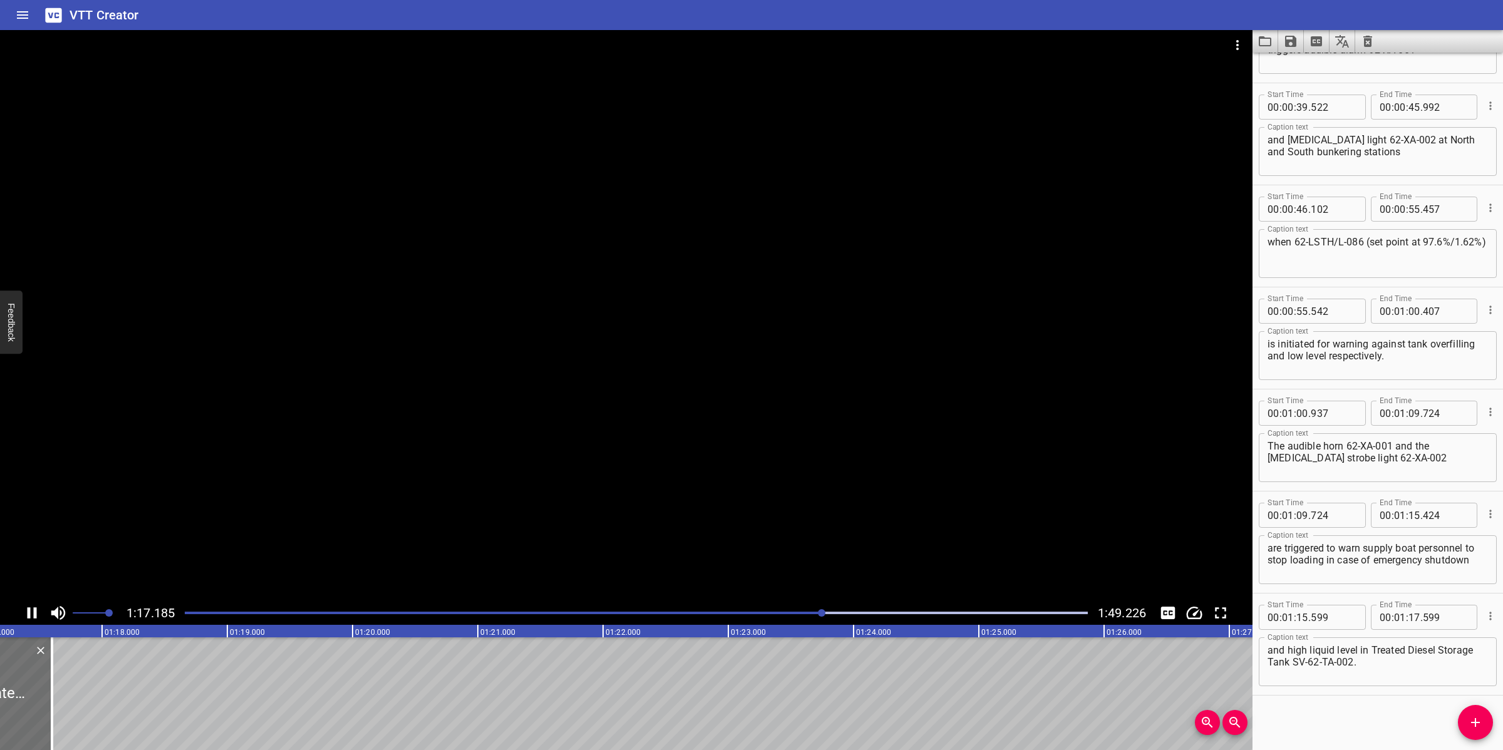
click at [565, 475] on div at bounding box center [626, 315] width 1252 height 571
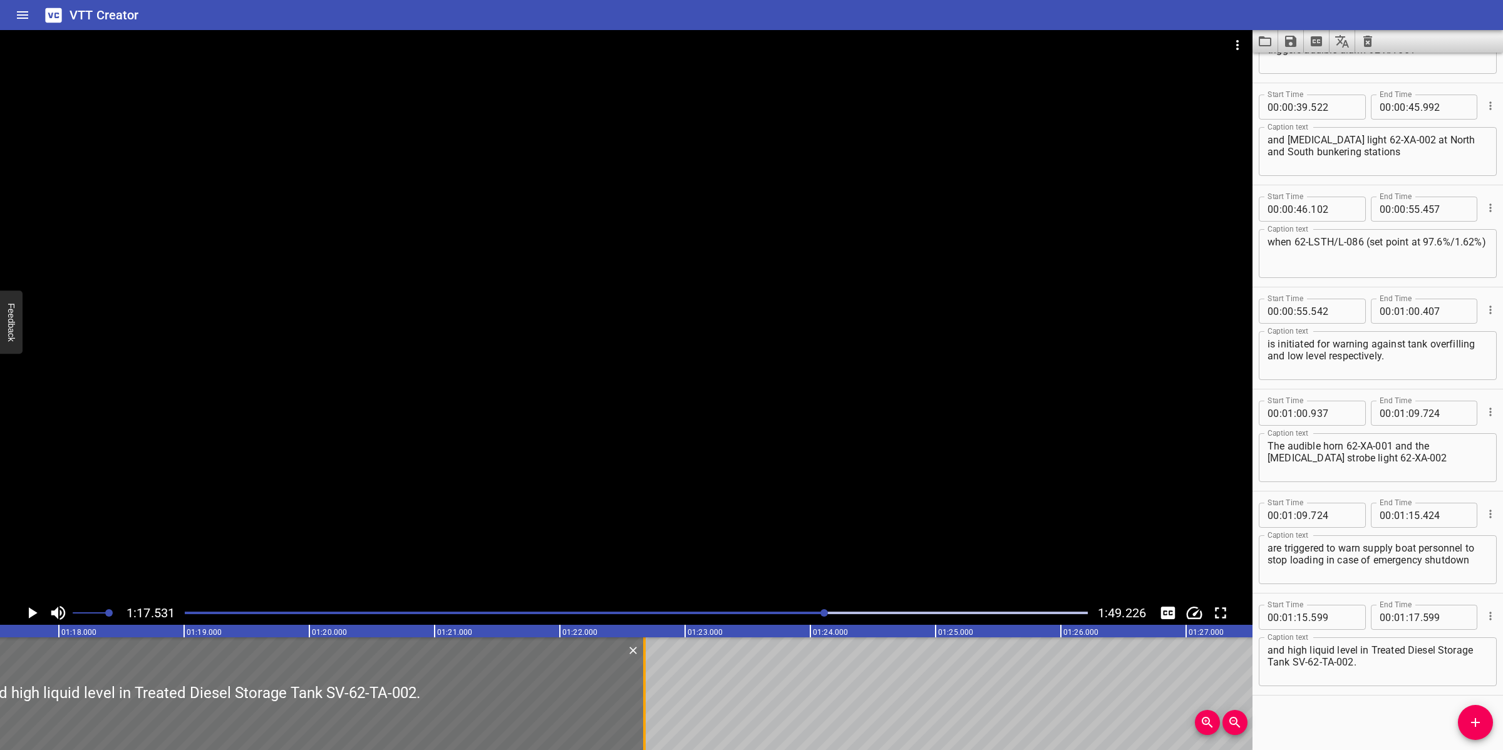
drag, startPoint x: 13, startPoint y: 696, endPoint x: 648, endPoint y: 704, distance: 635.6
click at [648, 704] on div at bounding box center [644, 693] width 13 height 113
type input "22"
type input "674"
click at [832, 506] on div at bounding box center [626, 315] width 1252 height 571
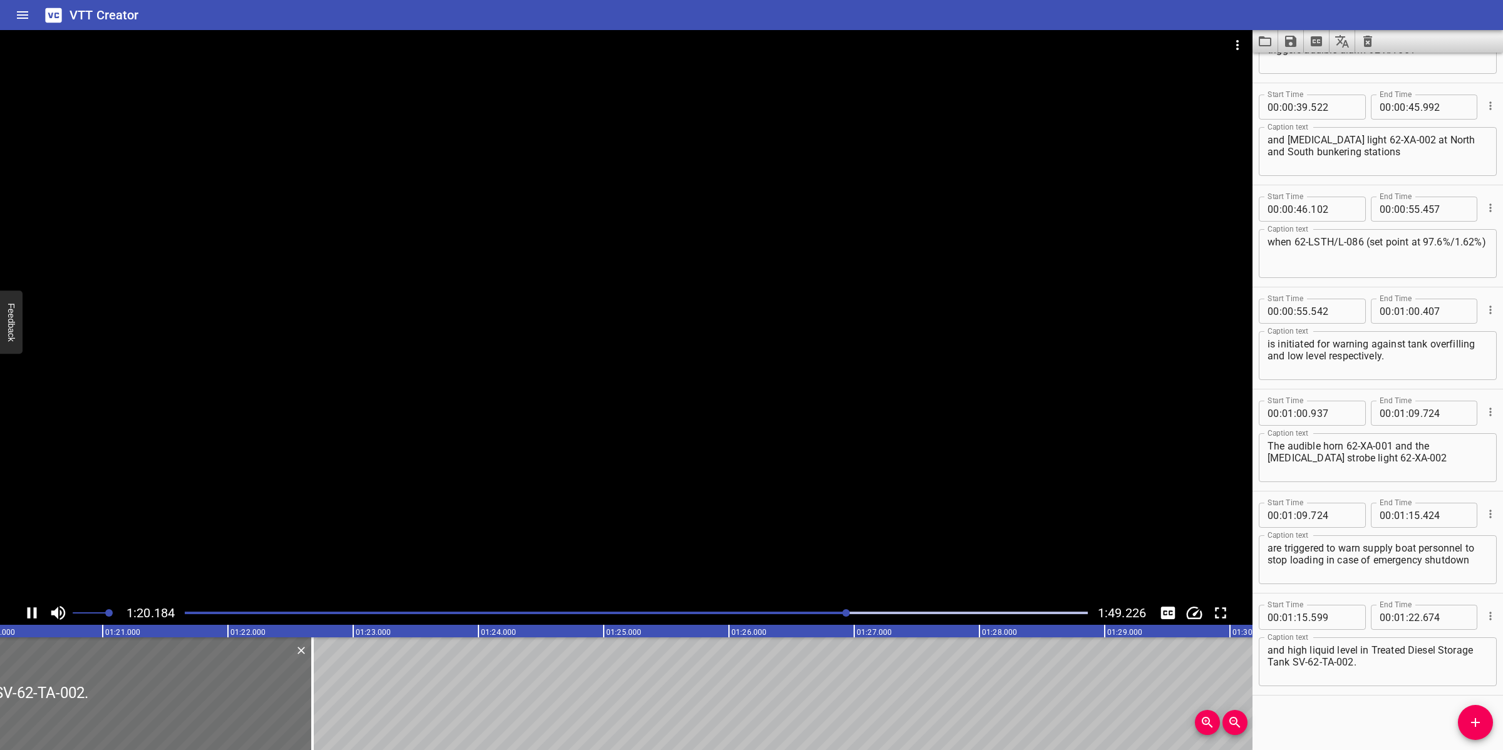
click at [1401, 667] on textarea "and high liquid level in Treated Diesel Storage Tank SV-62-TA-002." at bounding box center [1377, 662] width 220 height 36
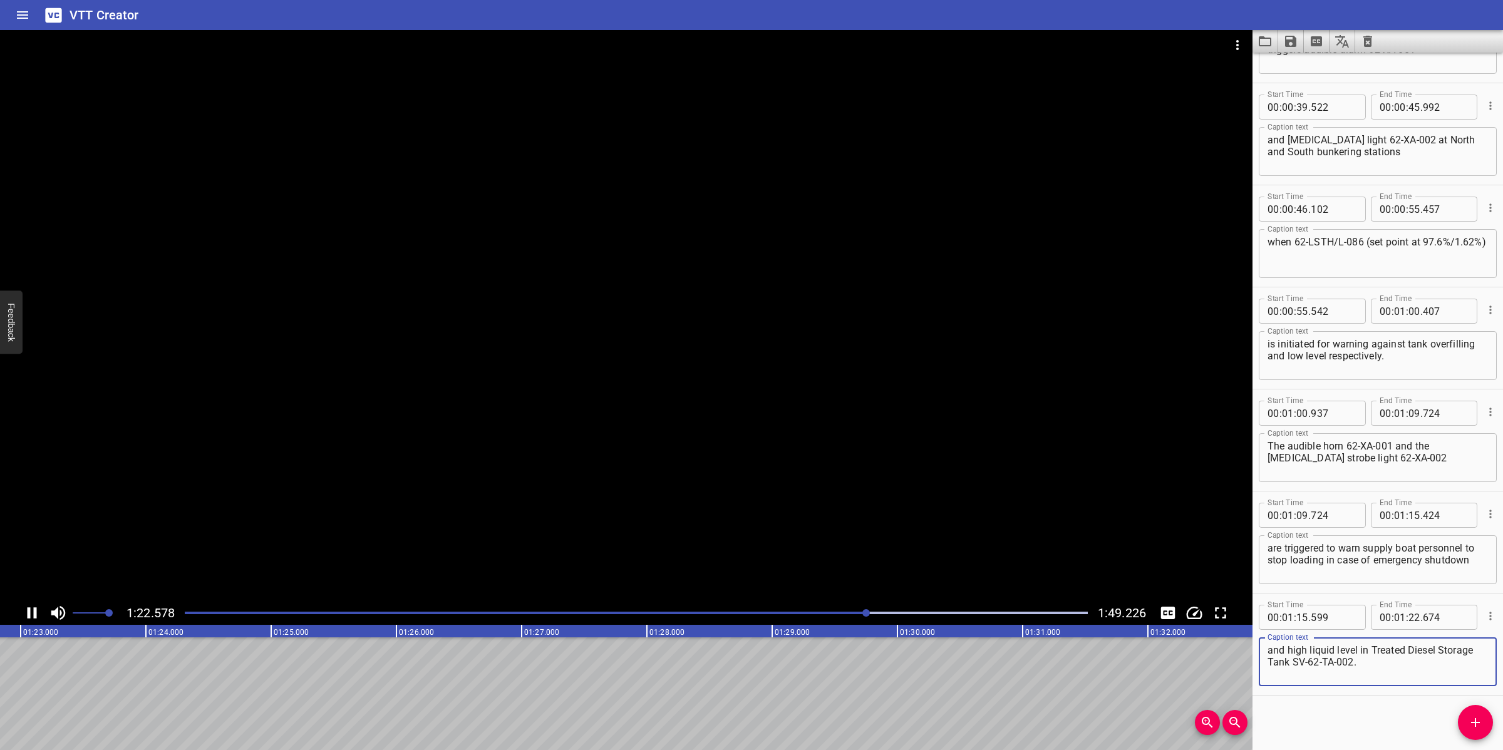
type textarea "and high liquid level in Treated Diesel Storage Tank SV-62-TA-002."
drag, startPoint x: 653, startPoint y: 470, endPoint x: 667, endPoint y: 487, distance: 21.7
click at [653, 470] on div at bounding box center [626, 315] width 1252 height 571
click at [1471, 723] on icon "Add Cue" at bounding box center [1475, 722] width 9 height 9
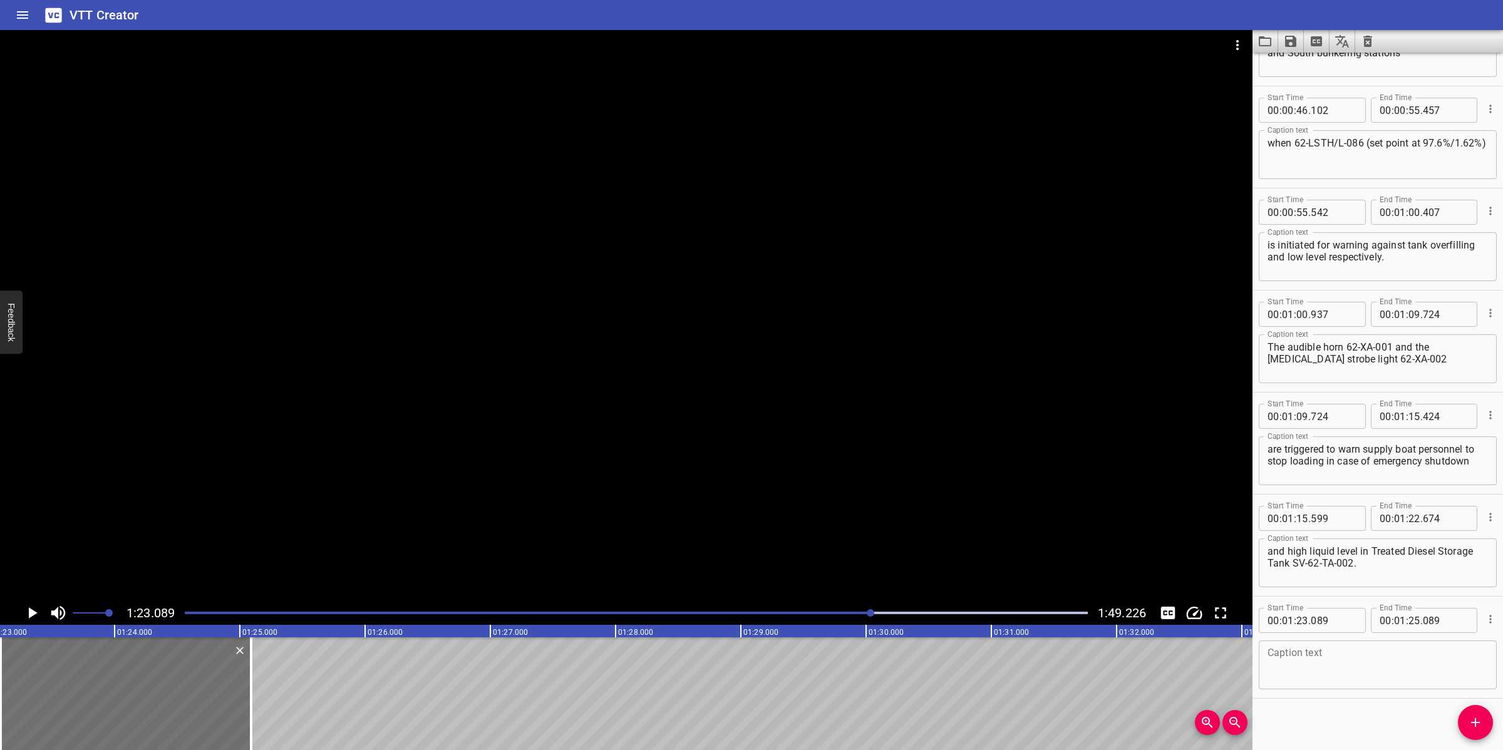
scroll to position [686, 0]
click at [1318, 661] on textarea at bounding box center [1377, 662] width 220 height 36
paste textarea "Level safety transmitter 62-LST-164 for level remote monitoring. LL level set p…"
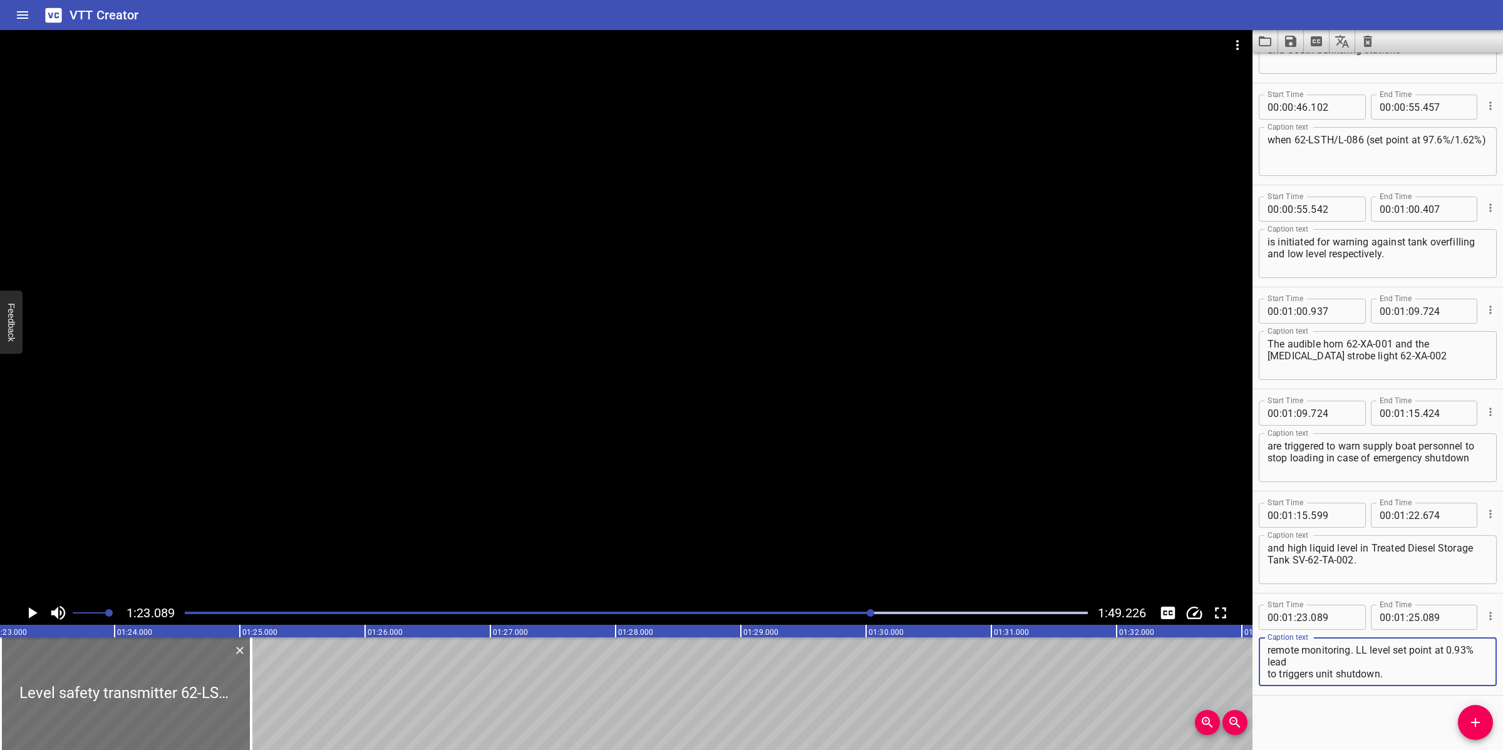
click at [1346, 659] on textarea "Level safety transmitter 62-LST-164 for level remote monitoring. LL level set p…" at bounding box center [1377, 662] width 220 height 36
click at [1352, 649] on textarea "Level safety transmitter 62-LST-164 for level remote monitoring. LL level set p…" at bounding box center [1377, 662] width 220 height 36
type textarea "Level safety transmitter 62-LST-164 for level remote monitoring. LL level set p…"
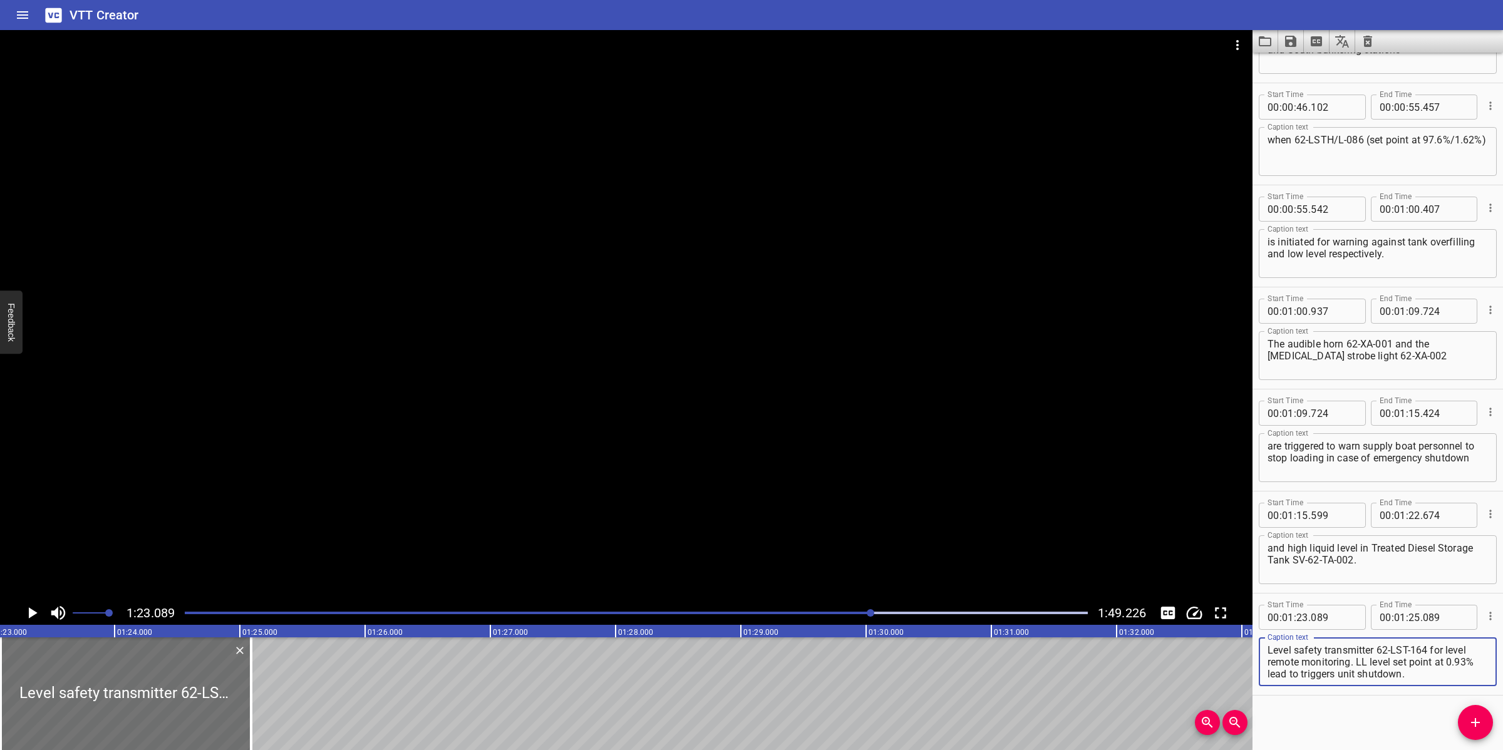
drag, startPoint x: 795, startPoint y: 533, endPoint x: 805, endPoint y: 534, distance: 10.1
click at [795, 533] on div at bounding box center [626, 315] width 1252 height 571
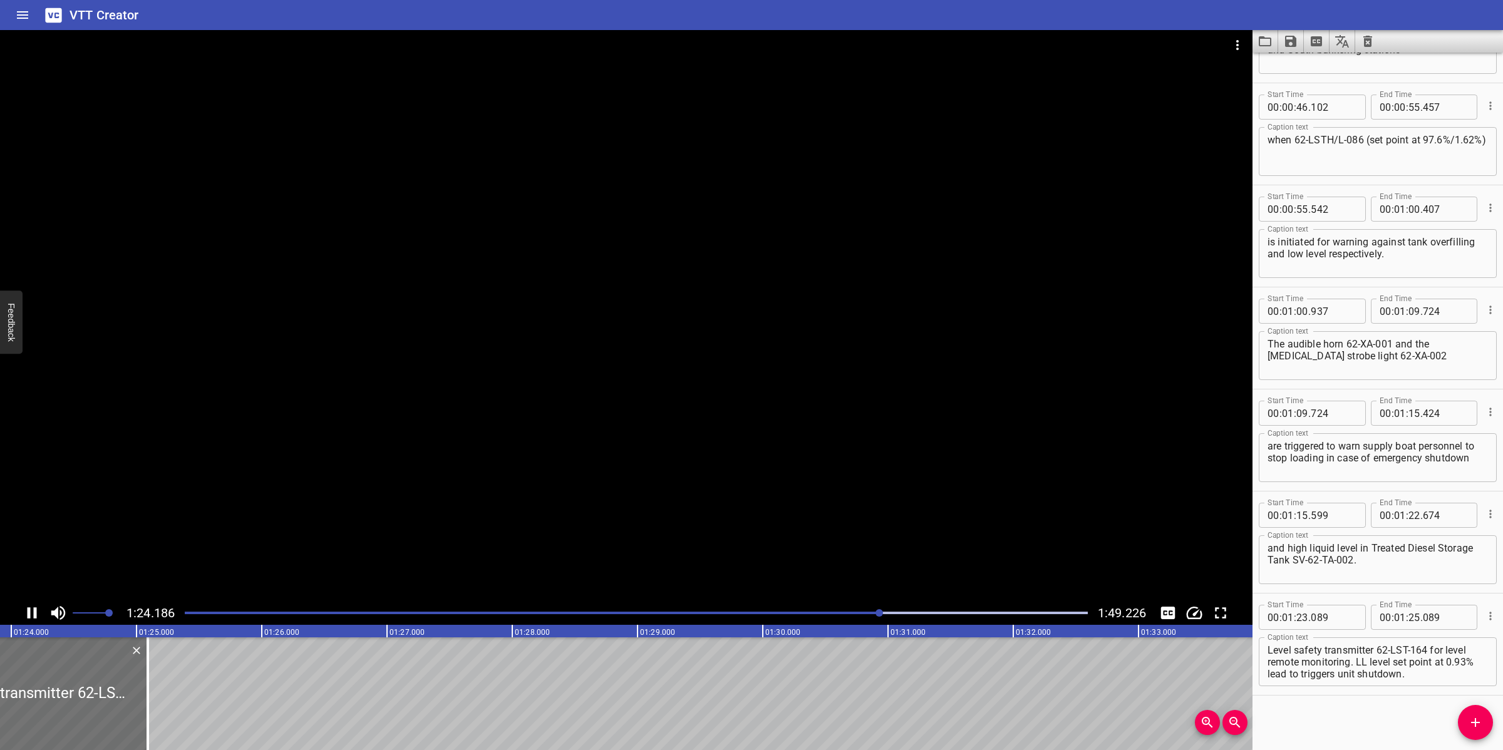
click at [627, 420] on div at bounding box center [626, 315] width 1252 height 571
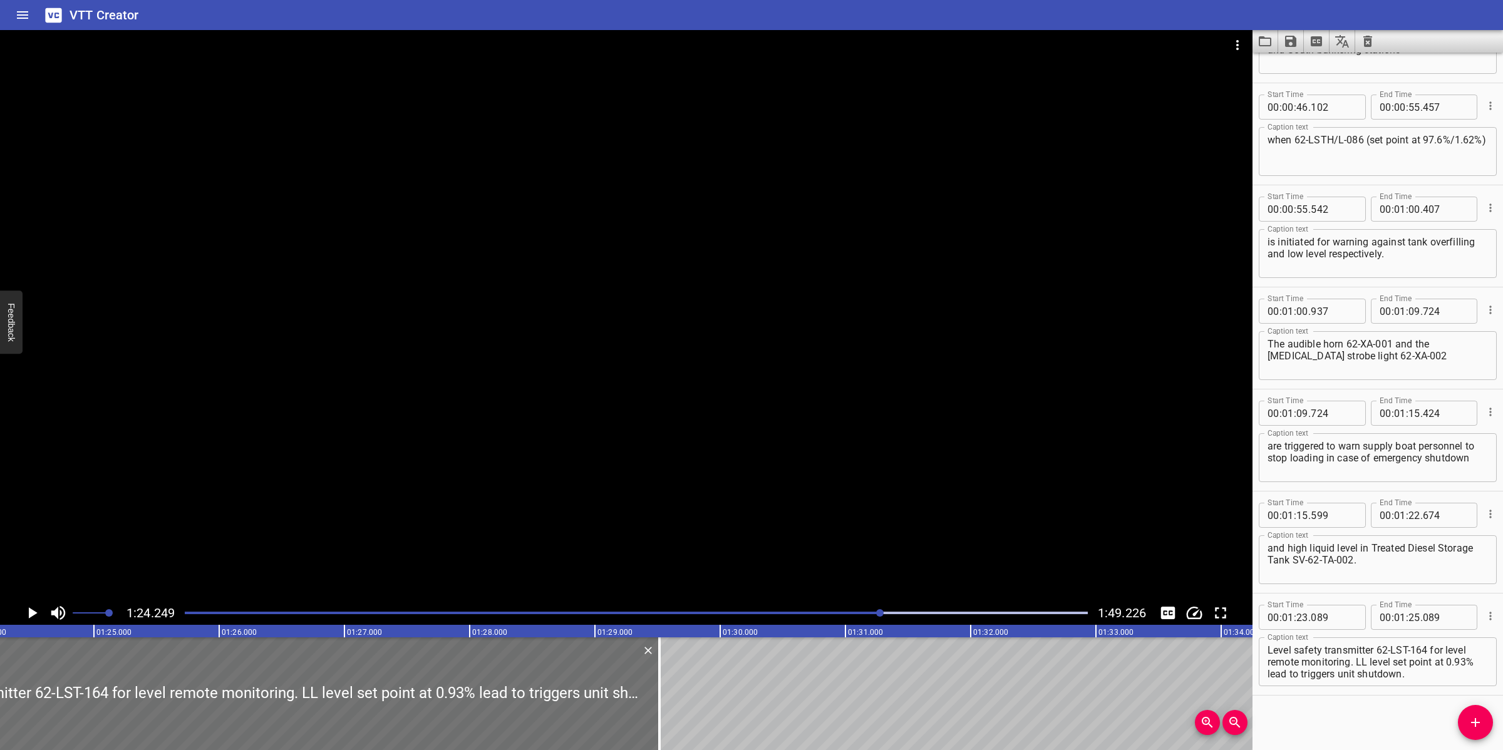
drag, startPoint x: 108, startPoint y: 674, endPoint x: 706, endPoint y: 688, distance: 598.1
click at [662, 674] on div at bounding box center [659, 693] width 13 height 113
type input "29"
type input "519"
click at [1415, 659] on textarea "Level safety transmitter 62-LST-164 for level remote monitoring. LL level set p…" at bounding box center [1377, 662] width 220 height 36
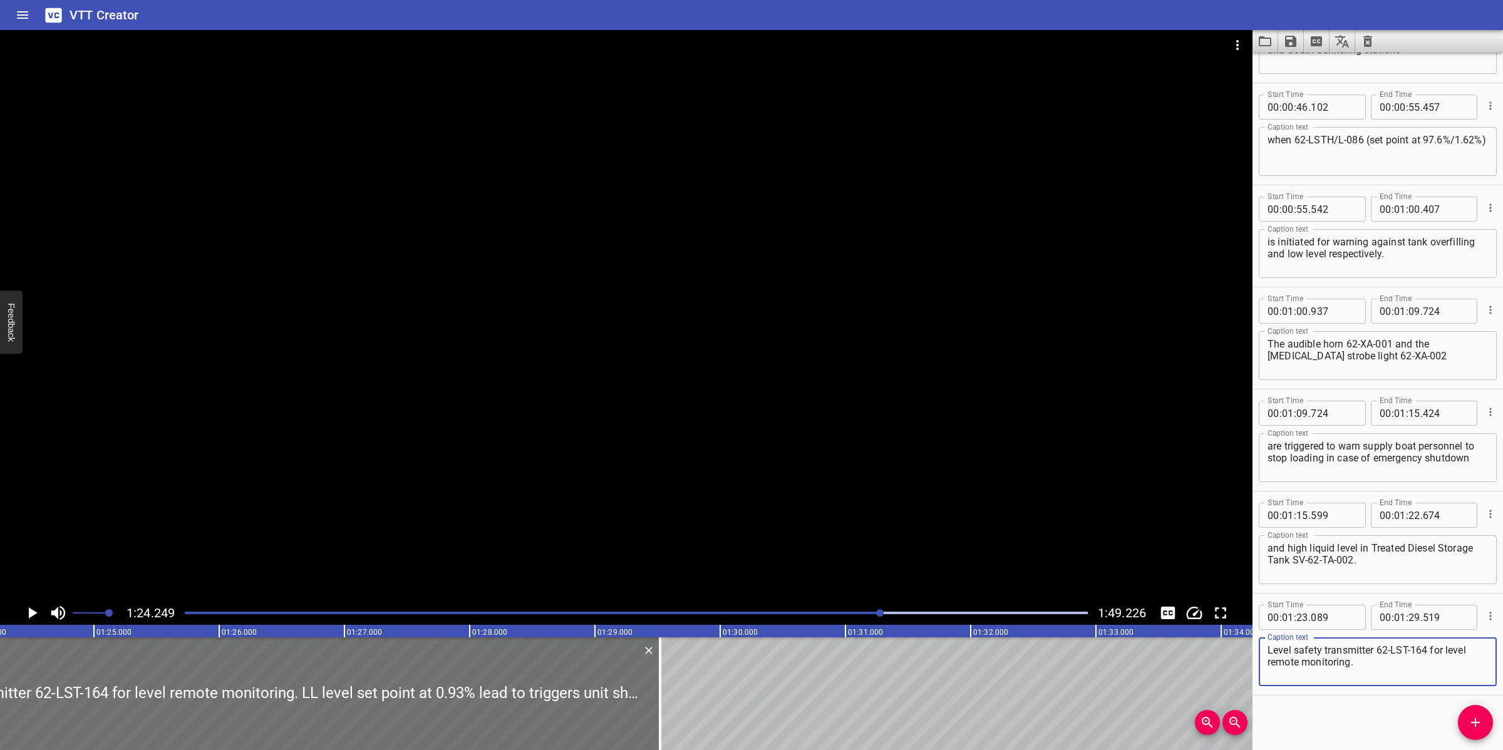
drag, startPoint x: 1356, startPoint y: 662, endPoint x: 1434, endPoint y: 681, distance: 80.5
type textarea "Level safety transmitter 62-LST-164 for level remote monitoring."
click at [932, 500] on div at bounding box center [626, 315] width 1252 height 571
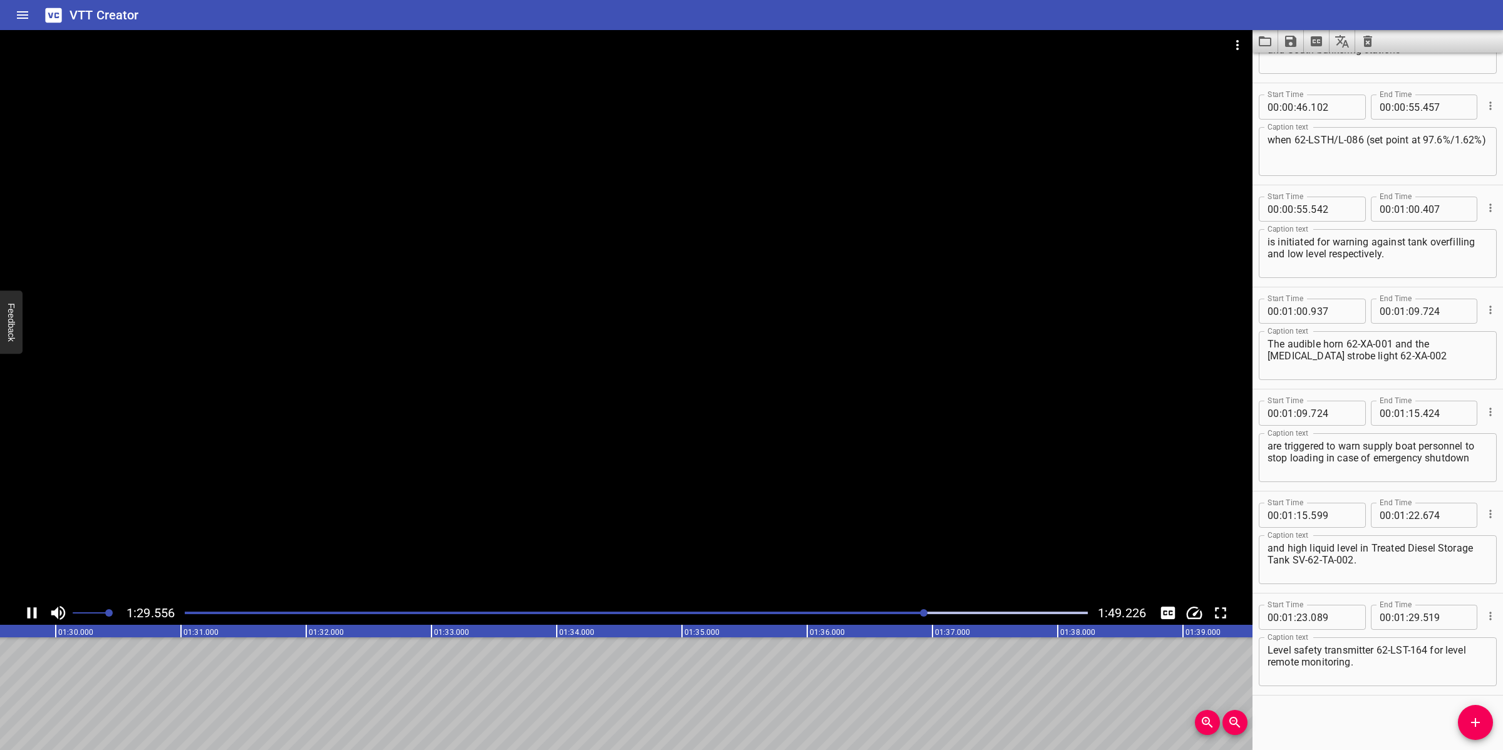
click at [892, 517] on div at bounding box center [626, 315] width 1252 height 571
click at [1481, 722] on icon "Add Cue" at bounding box center [1475, 722] width 15 height 15
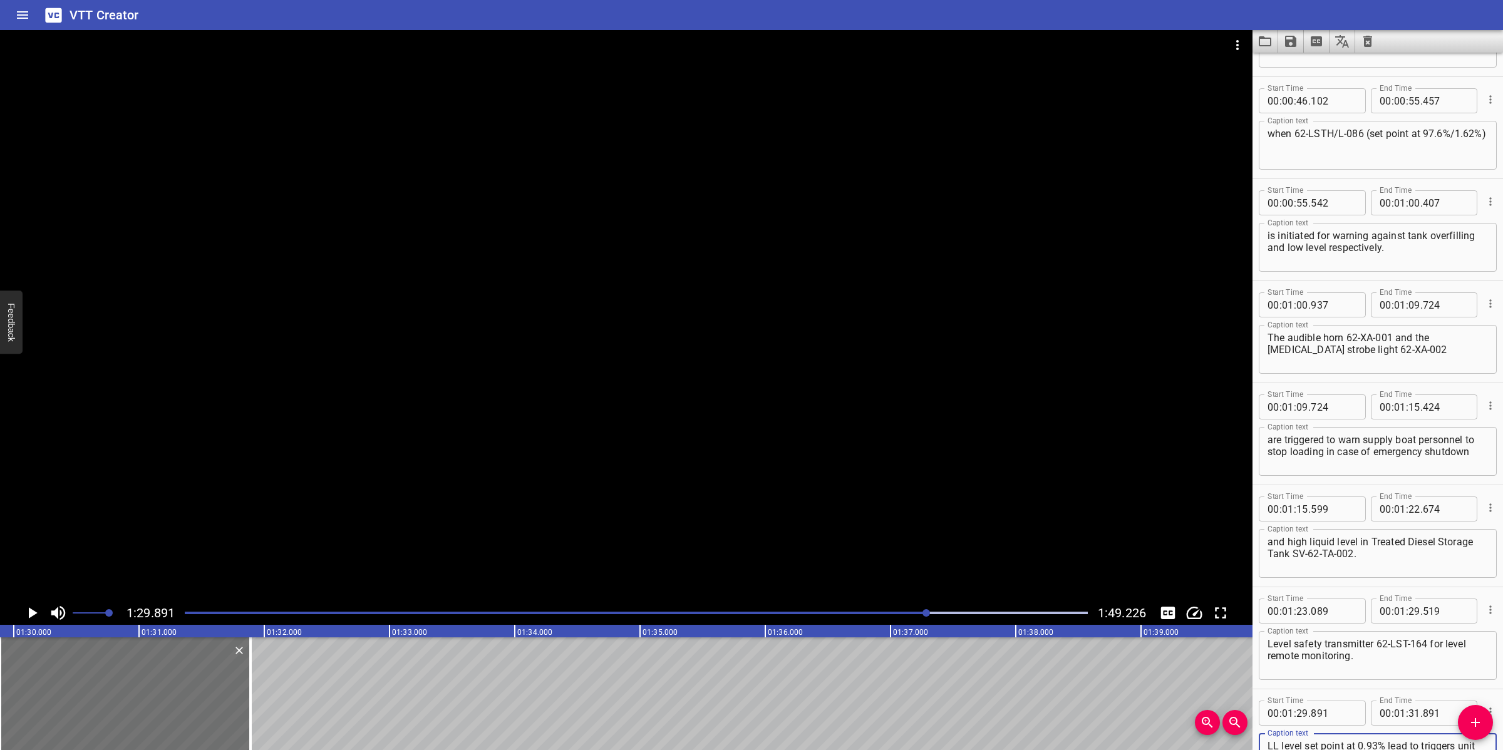
scroll to position [704, 0]
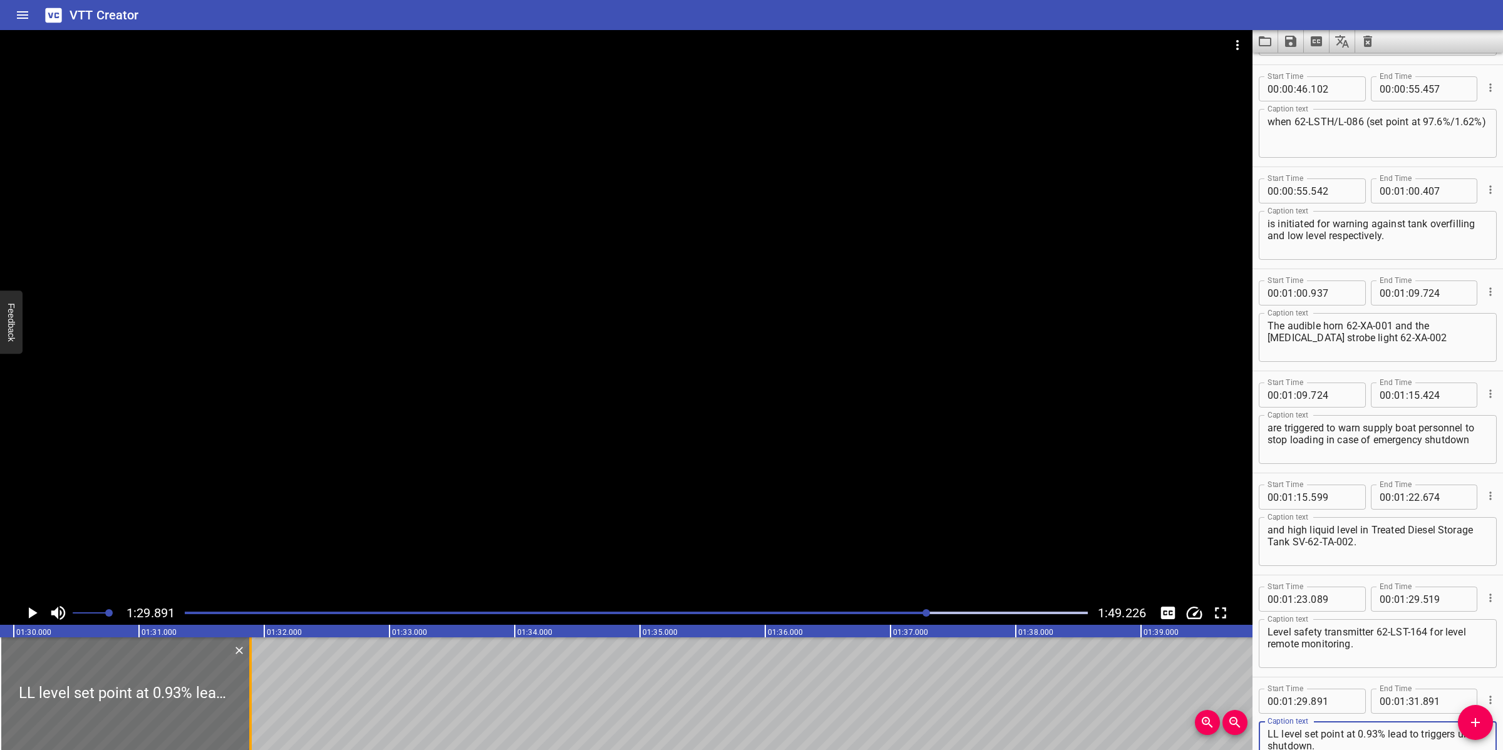
type textarea "LL level set point at 0.93% lead to triggers unit shutdown."
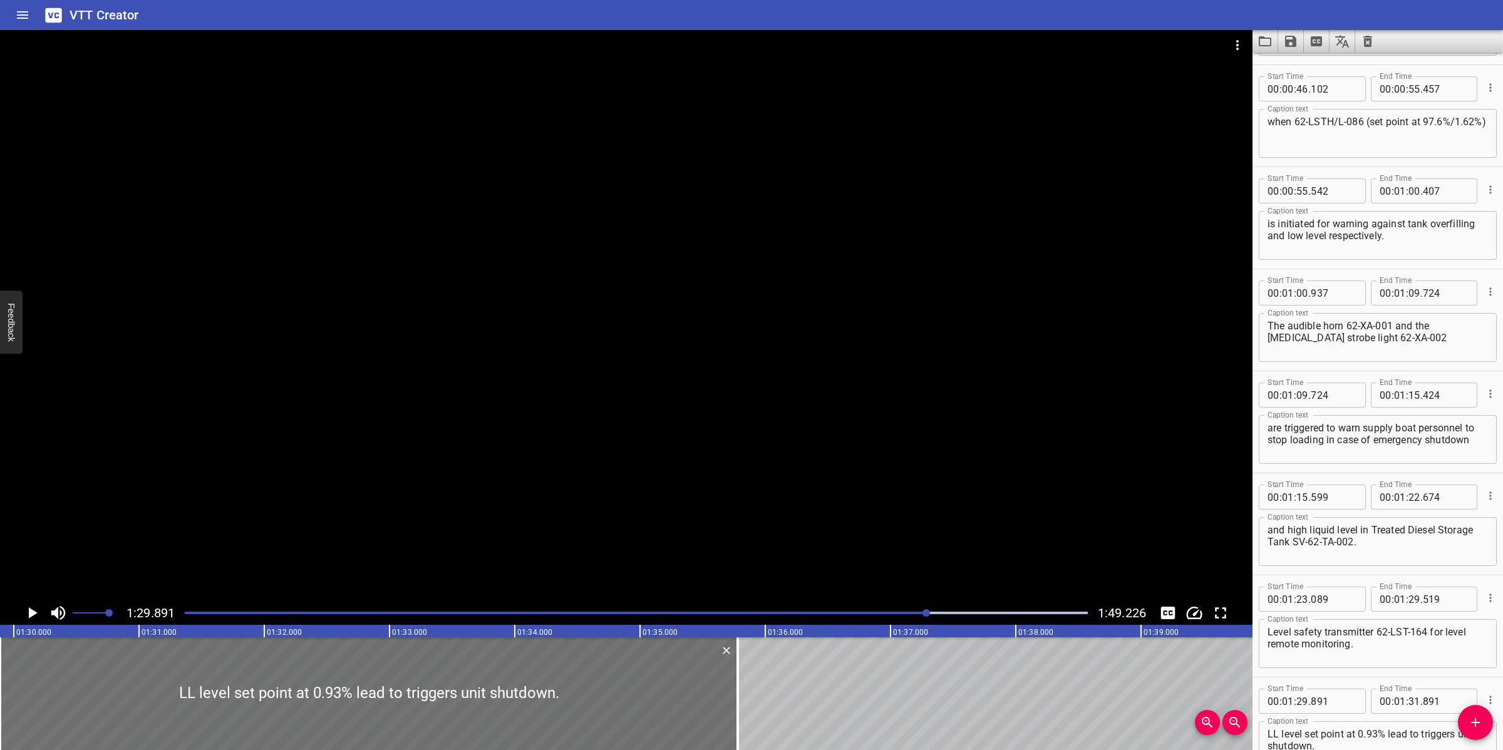
drag, startPoint x: 255, startPoint y: 693, endPoint x: 760, endPoint y: 684, distance: 504.1
click at [743, 699] on div at bounding box center [737, 693] width 13 height 113
type input "35"
type input "786"
click at [875, 529] on div at bounding box center [626, 315] width 1252 height 571
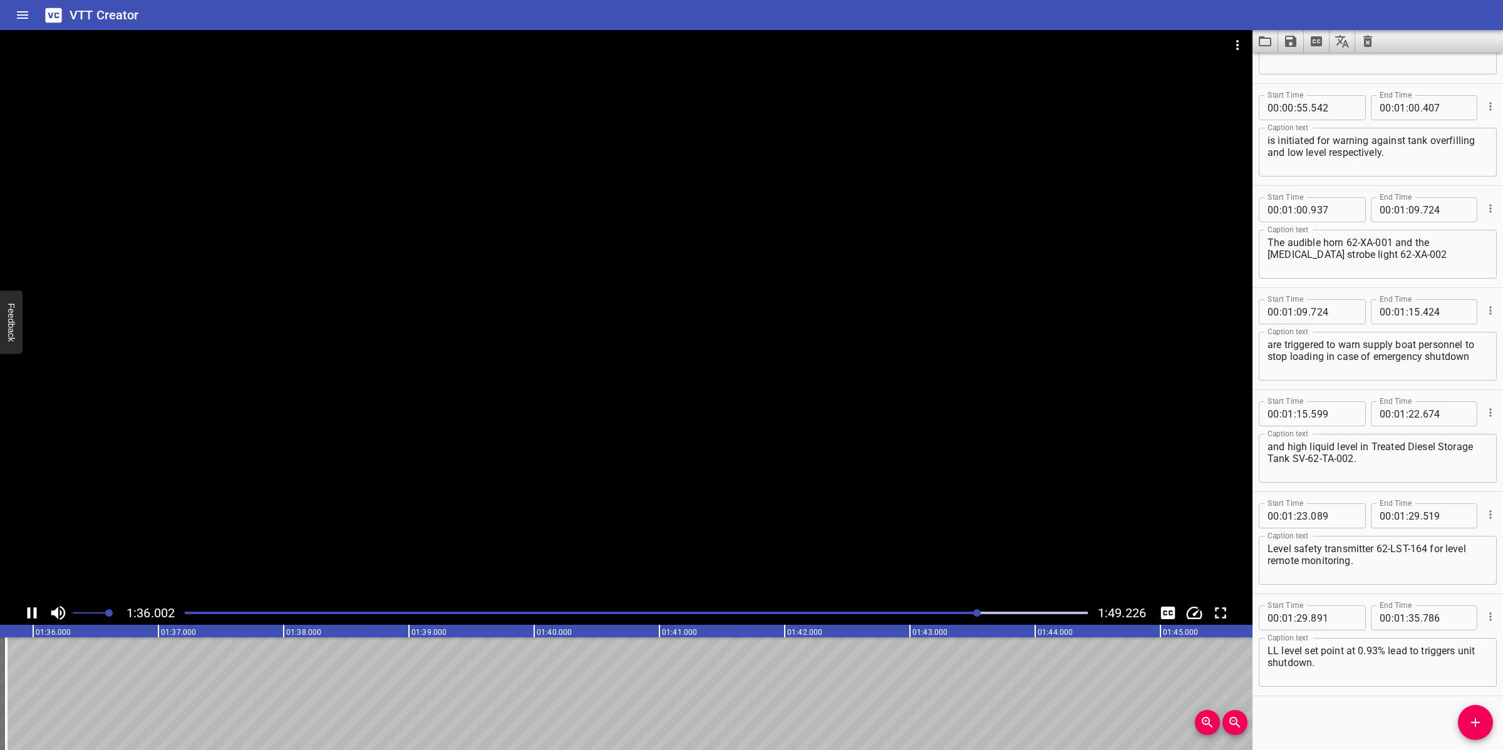
scroll to position [0, 12036]
click at [756, 496] on div at bounding box center [626, 315] width 1252 height 571
click at [1476, 724] on icon "Add Cue" at bounding box center [1475, 722] width 15 height 15
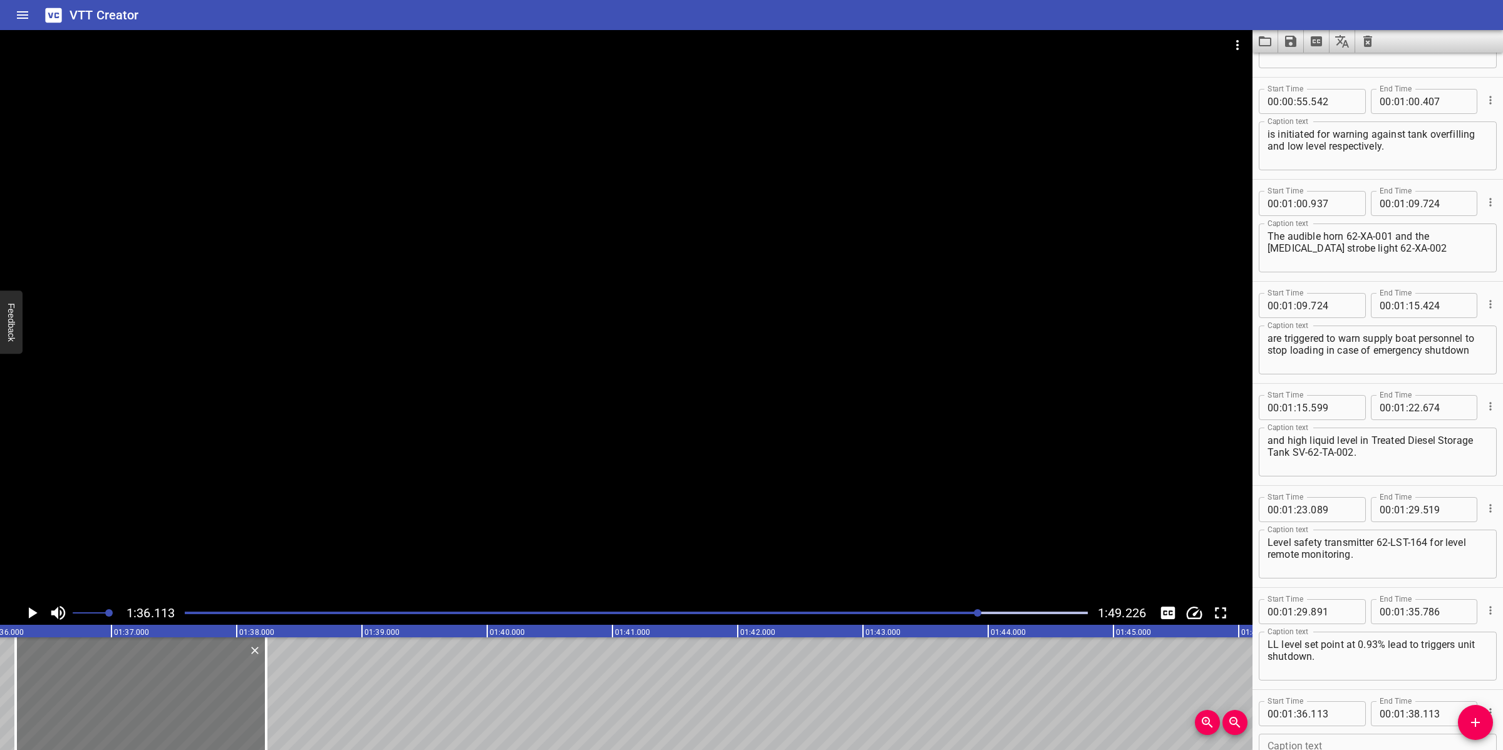
drag, startPoint x: 158, startPoint y: 699, endPoint x: 174, endPoint y: 684, distance: 21.7
click at [174, 686] on div at bounding box center [141, 693] width 250 height 113
type input "238"
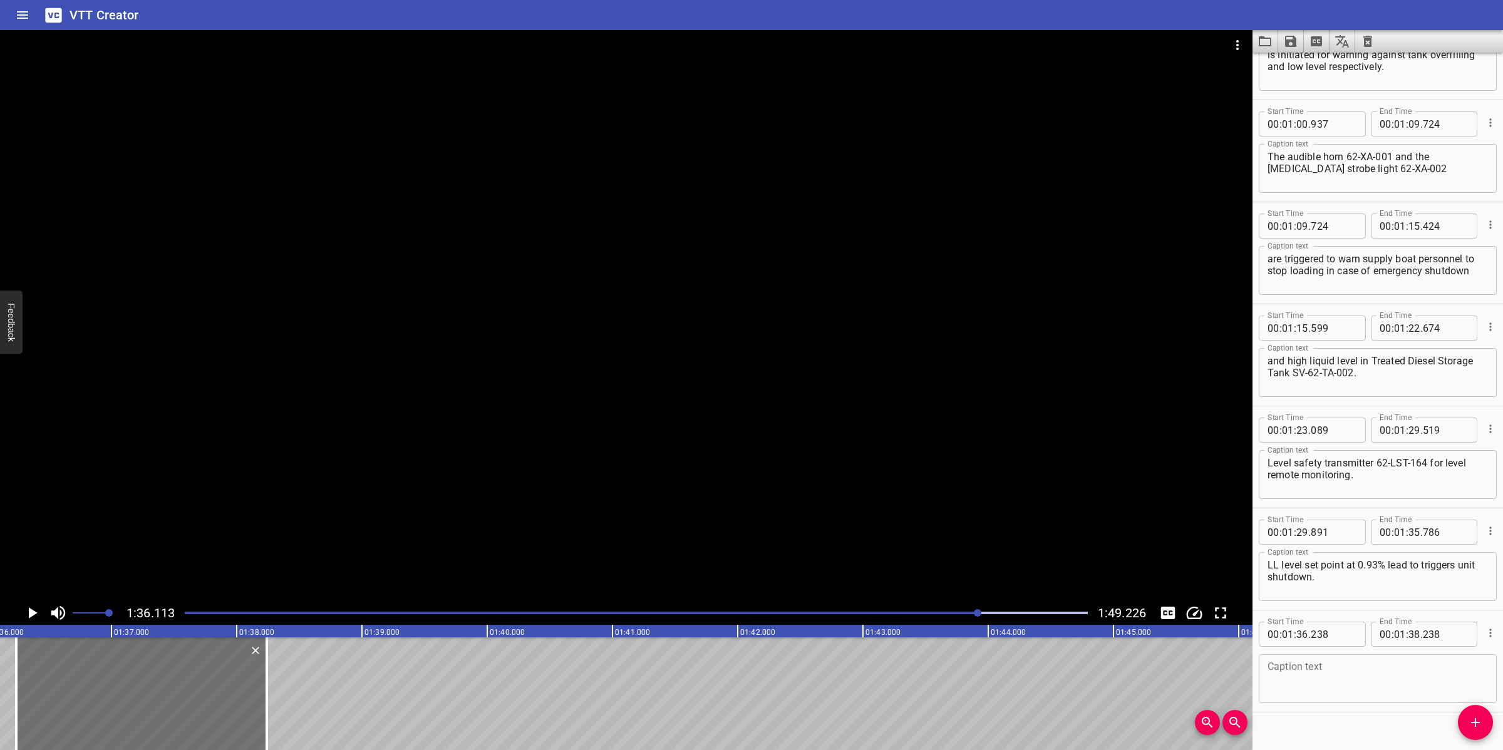
scroll to position [890, 0]
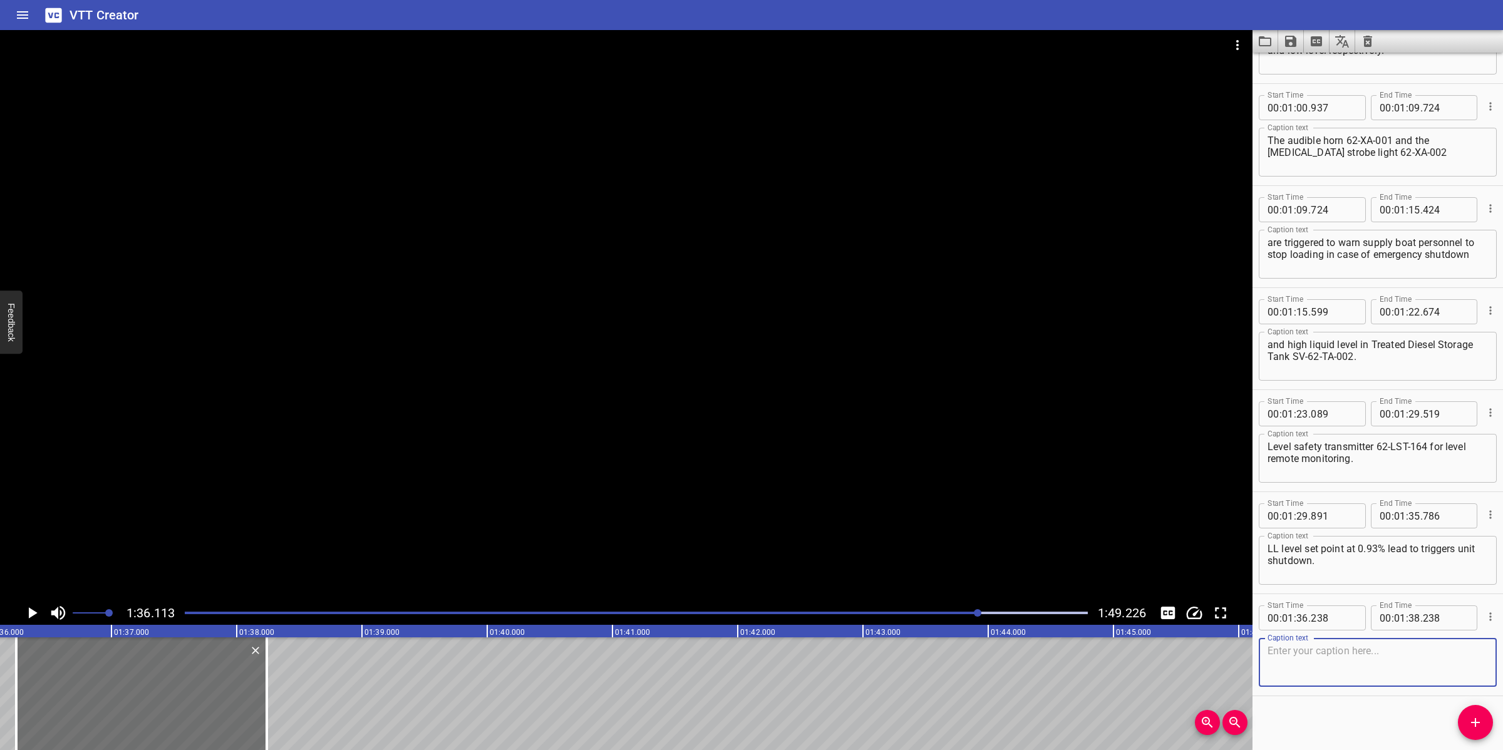
click at [1367, 664] on textarea at bounding box center [1377, 663] width 220 height 36
paste textarea "Vent line to the atmosphere is fitted with flame arrestor 62-S-039 and bird scr…"
click at [1322, 664] on textarea "Vent line to the atmosphere is fitted with flame arrestor 62-S-039 and bird scr…" at bounding box center [1377, 663] width 220 height 36
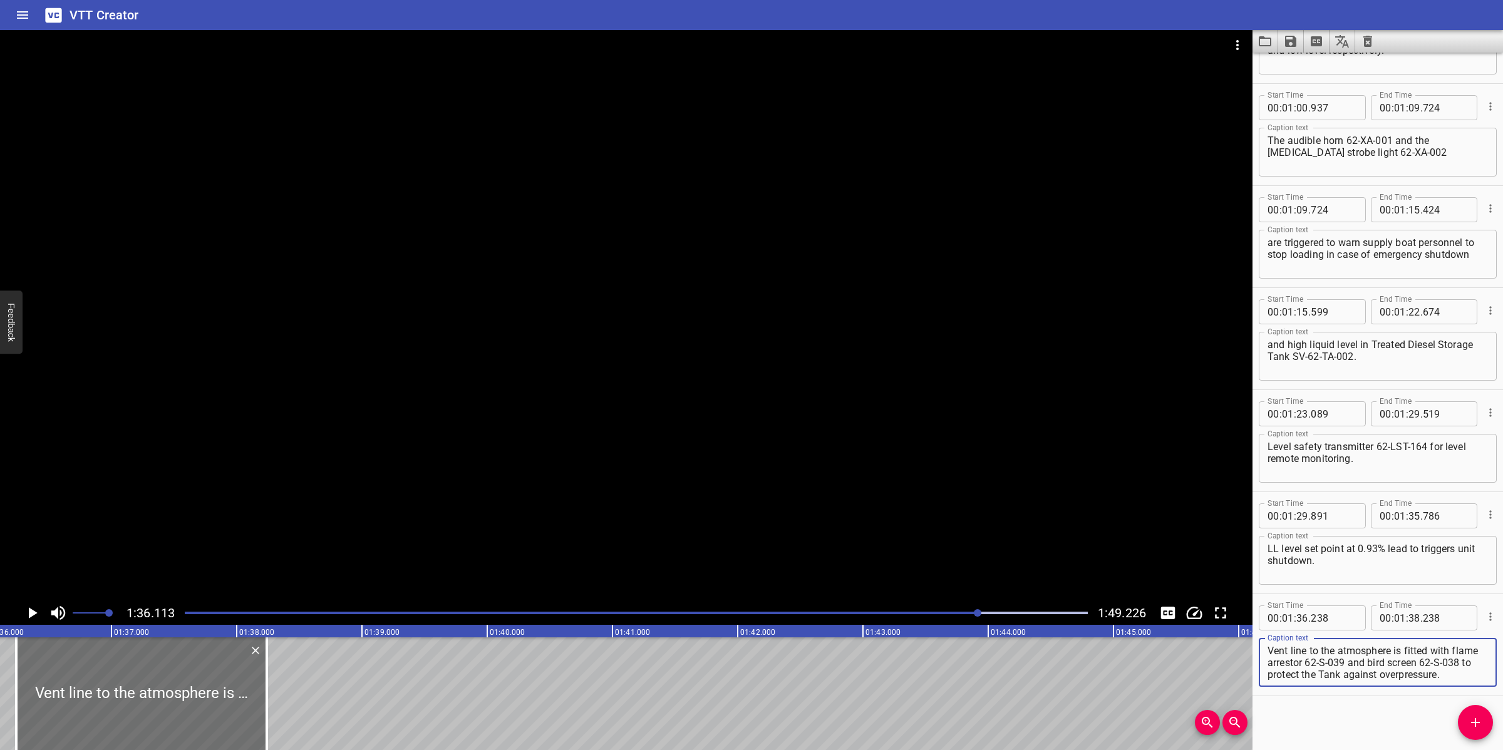
click at [1335, 648] on textarea "Vent line to the atmosphere is fitted with flame arrestor 62-S-039 and bird scr…" at bounding box center [1377, 663] width 220 height 36
type textarea "Vent line to the atmosphere is fitted with flame arrestor 62-S-039 and bird scr…"
click at [776, 479] on div at bounding box center [626, 315] width 1252 height 571
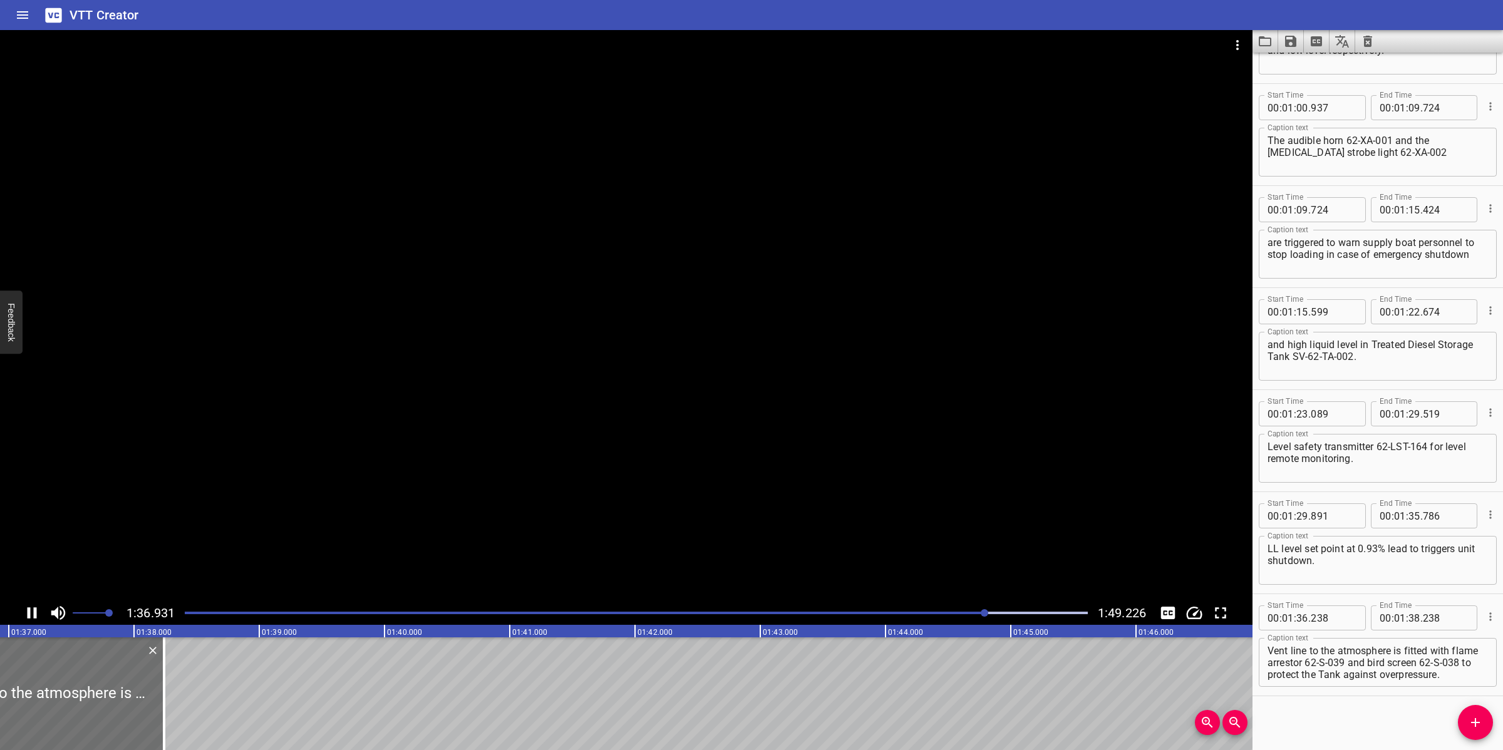
click at [587, 470] on div at bounding box center [626, 315] width 1252 height 571
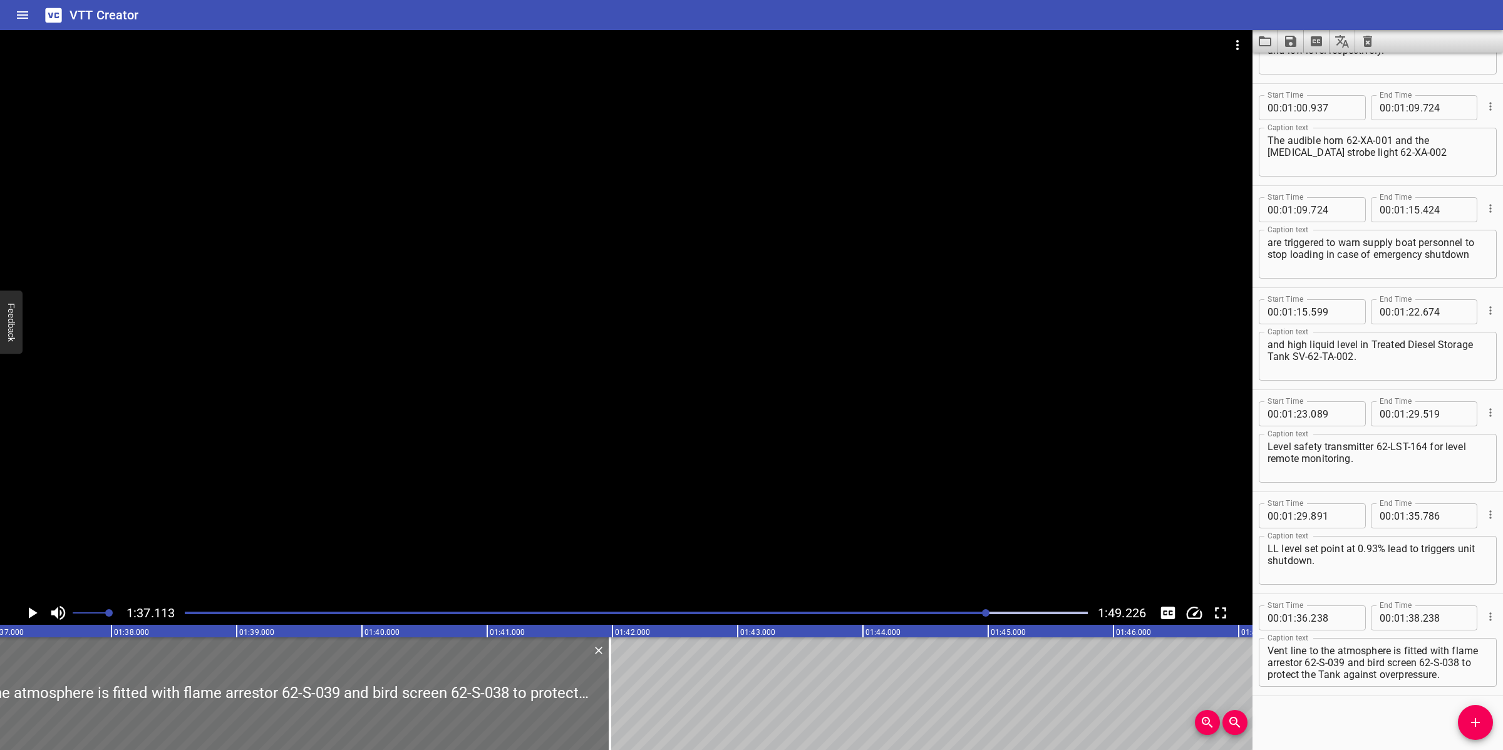
drag, startPoint x: 145, startPoint y: 673, endPoint x: 617, endPoint y: 645, distance: 472.9
click at [614, 658] on div at bounding box center [610, 693] width 13 height 113
type input "41"
type input "978"
click at [698, 480] on div at bounding box center [626, 315] width 1252 height 571
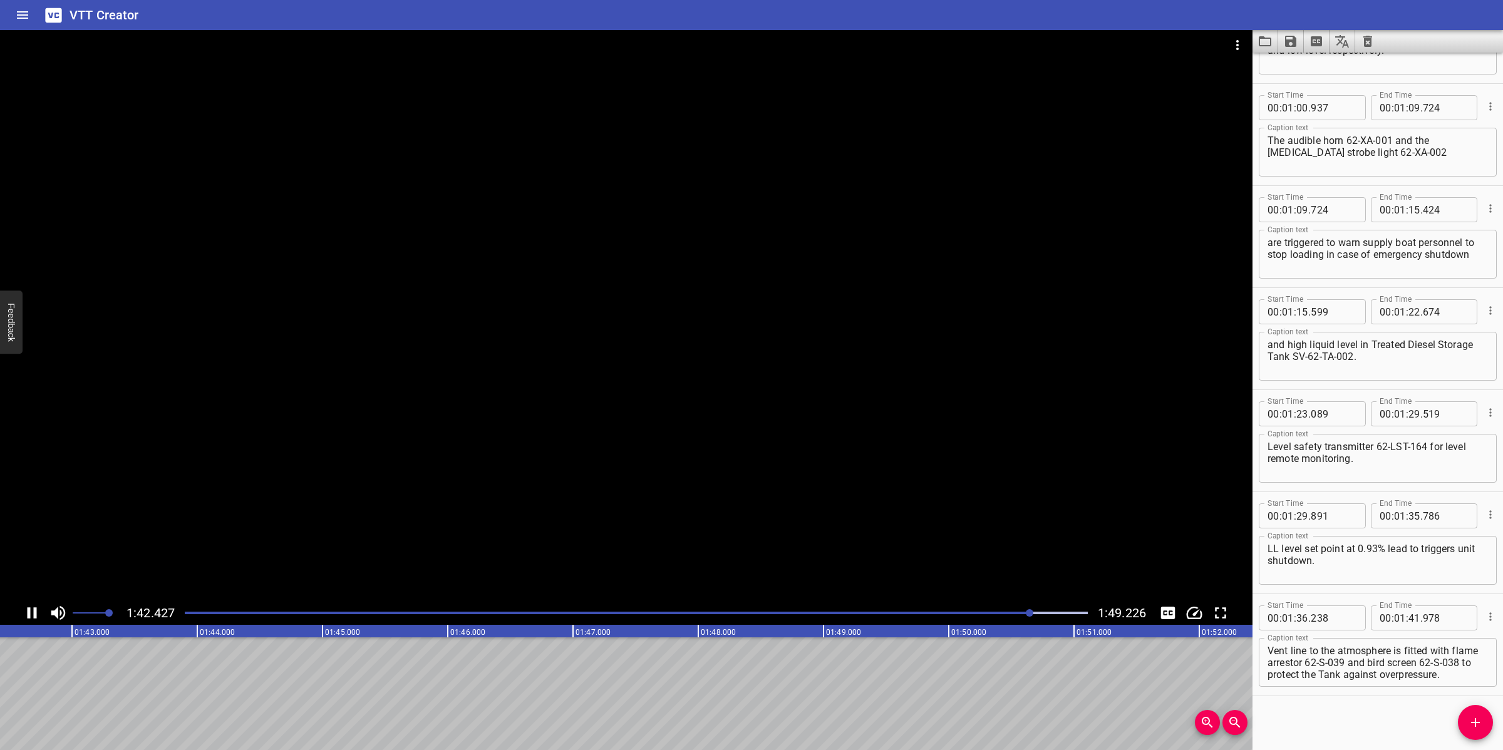
click at [672, 479] on div at bounding box center [626, 315] width 1252 height 571
drag, startPoint x: 1378, startPoint y: 659, endPoint x: 1454, endPoint y: 680, distance: 79.1
click at [1454, 680] on div "Vent line to the atmosphere is fitted with flame arrestor 62-S-039 and bird scr…" at bounding box center [1378, 662] width 238 height 49
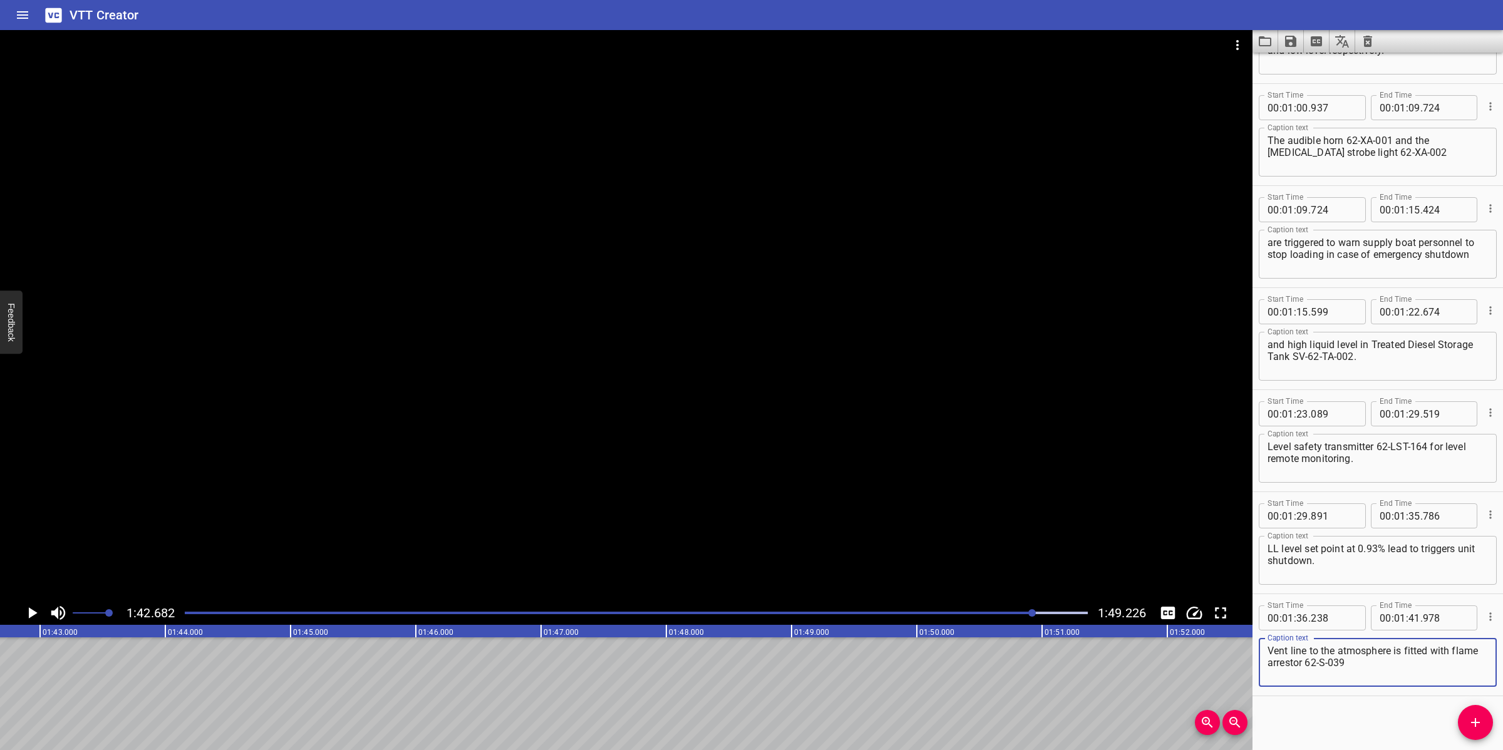
type textarea "Vent line to the atmosphere is fitted with flame arrestor 62-S-039"
click at [1406, 615] on span ":" at bounding box center [1407, 617] width 3 height 25
click at [1414, 618] on div "00 : 01 : 41 ." at bounding box center [1424, 617] width 107 height 25
type input "978"
click at [1408, 619] on input "number" at bounding box center [1414, 617] width 12 height 25
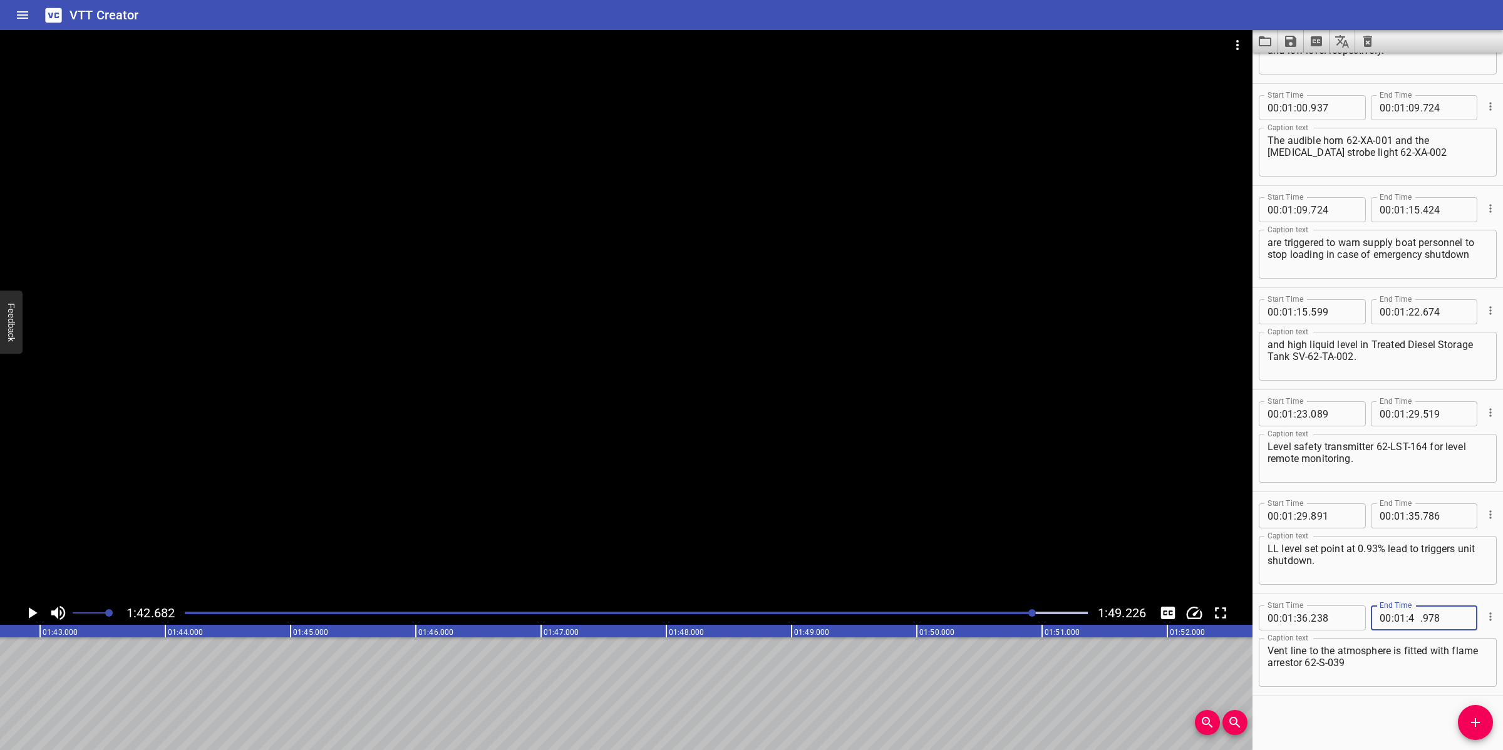
type input "42"
type input "682"
click at [1466, 733] on button "Add Cue" at bounding box center [1475, 722] width 35 height 35
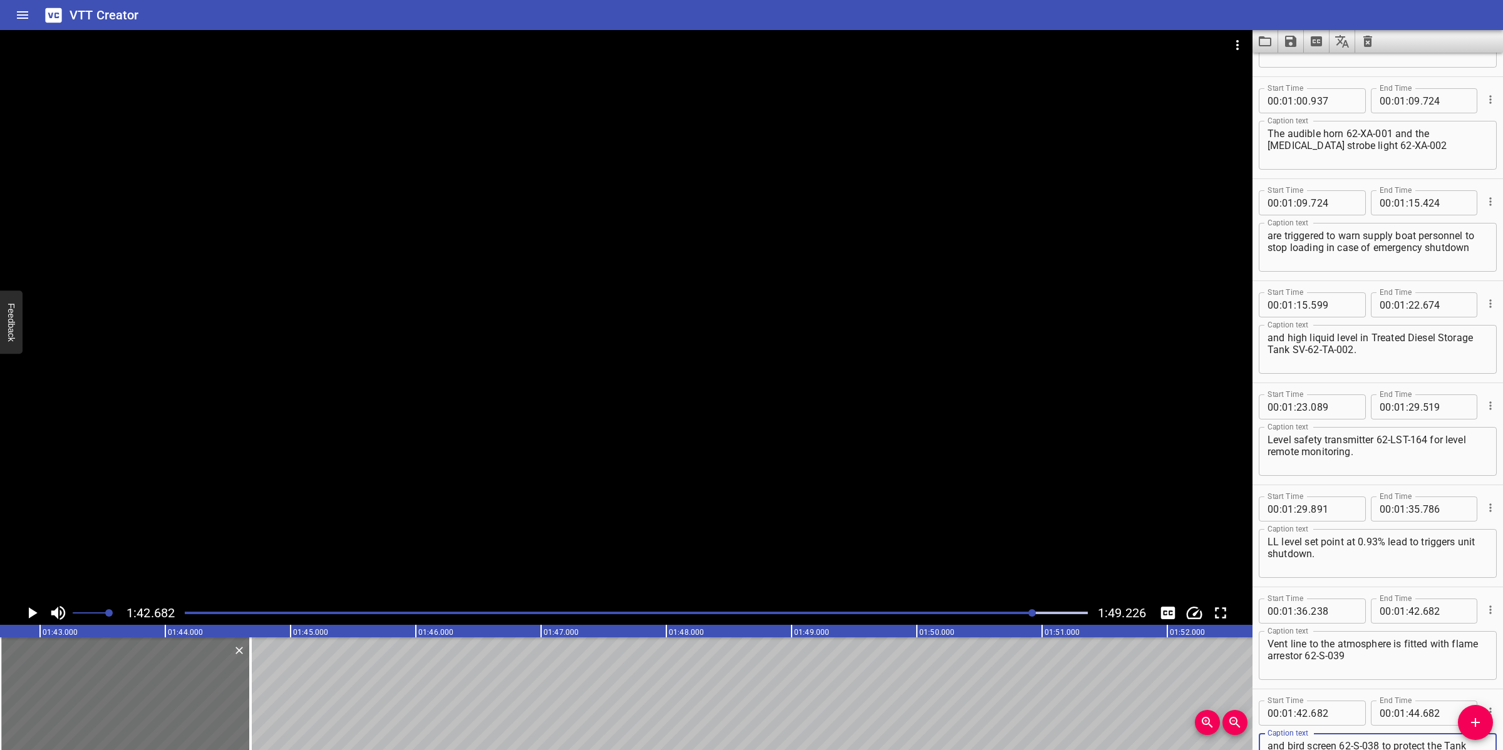
scroll to position [909, 0]
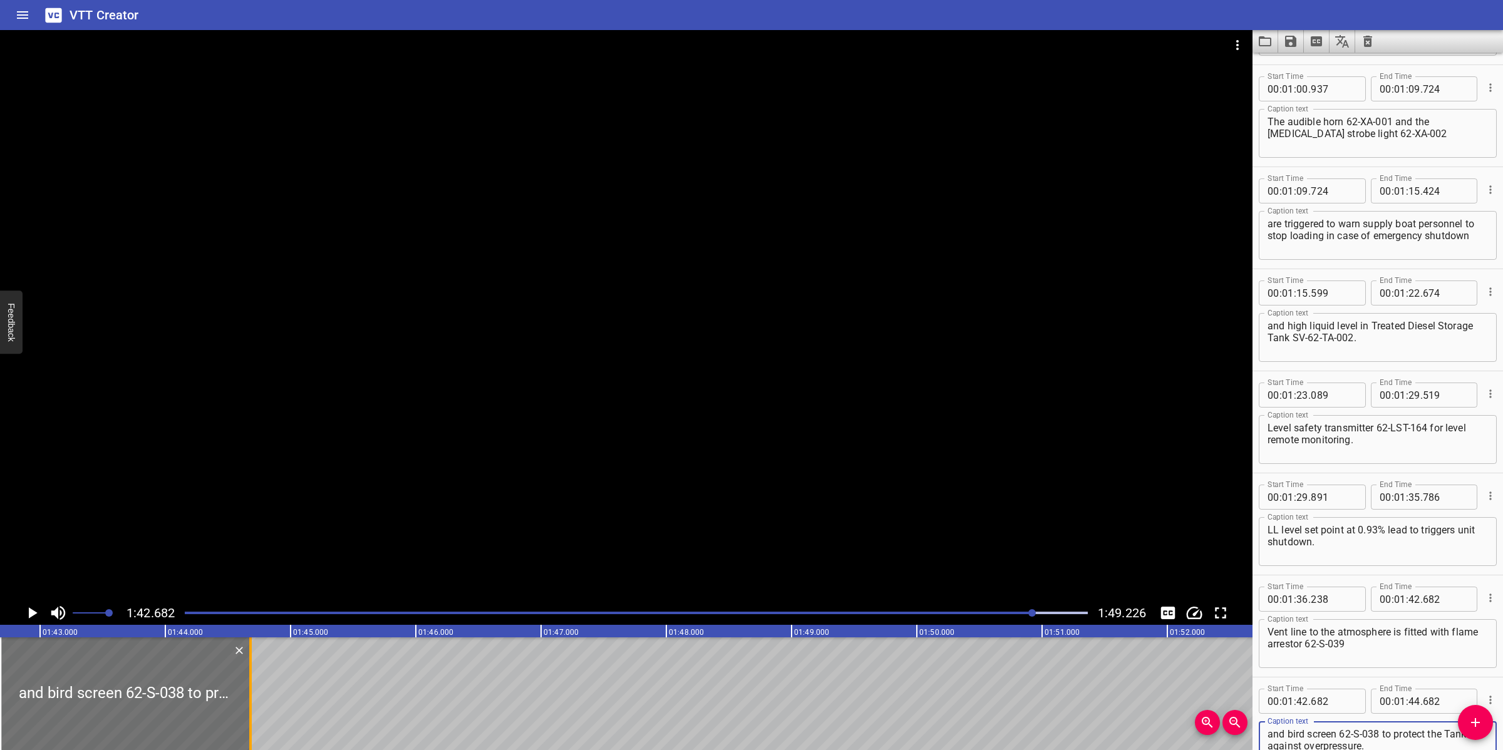
type textarea "and bird screen 62-S-038 to protect the Tank against overpressure."
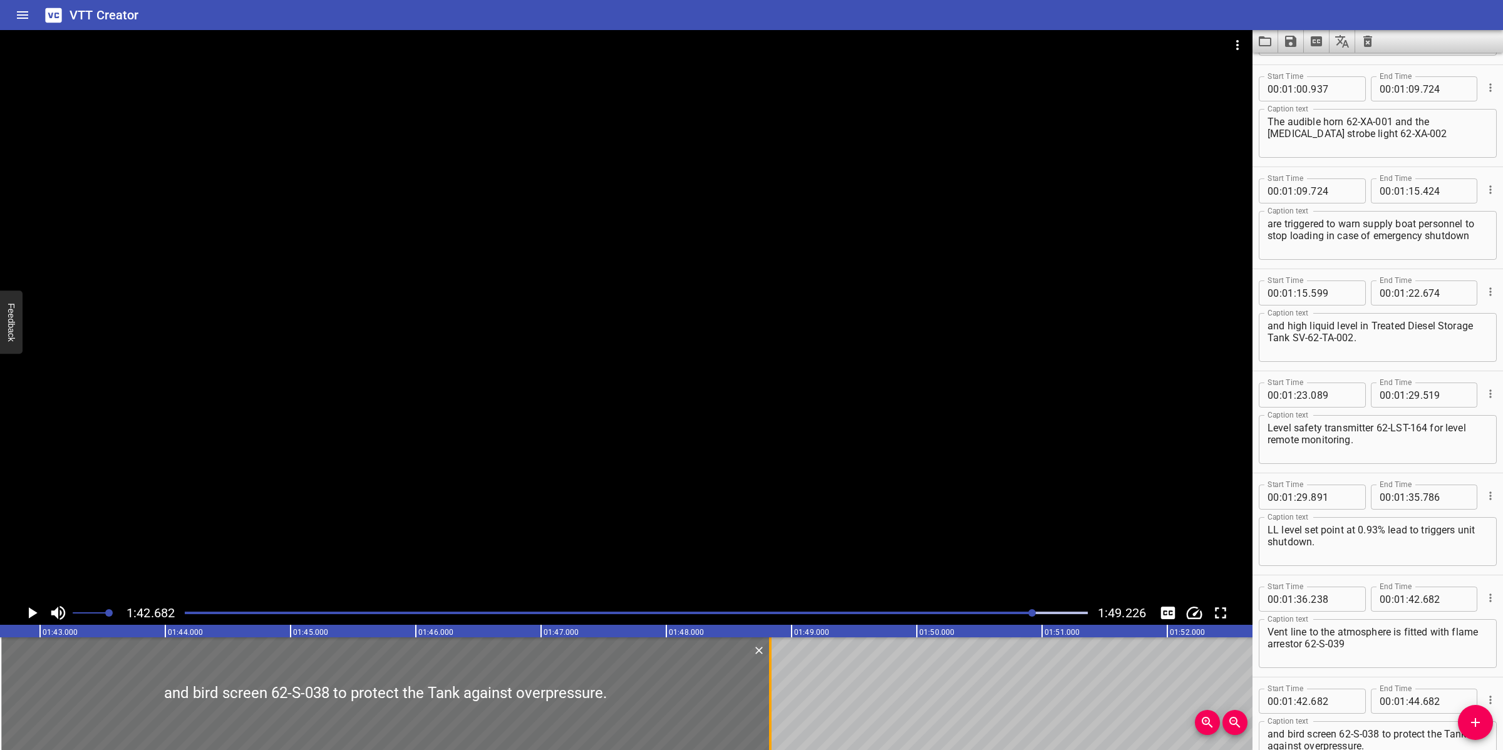
drag, startPoint x: 246, startPoint y: 662, endPoint x: 768, endPoint y: 669, distance: 521.6
click at [768, 669] on div at bounding box center [770, 693] width 13 height 113
type input "48"
type input "847"
click at [1001, 527] on div at bounding box center [626, 315] width 1252 height 571
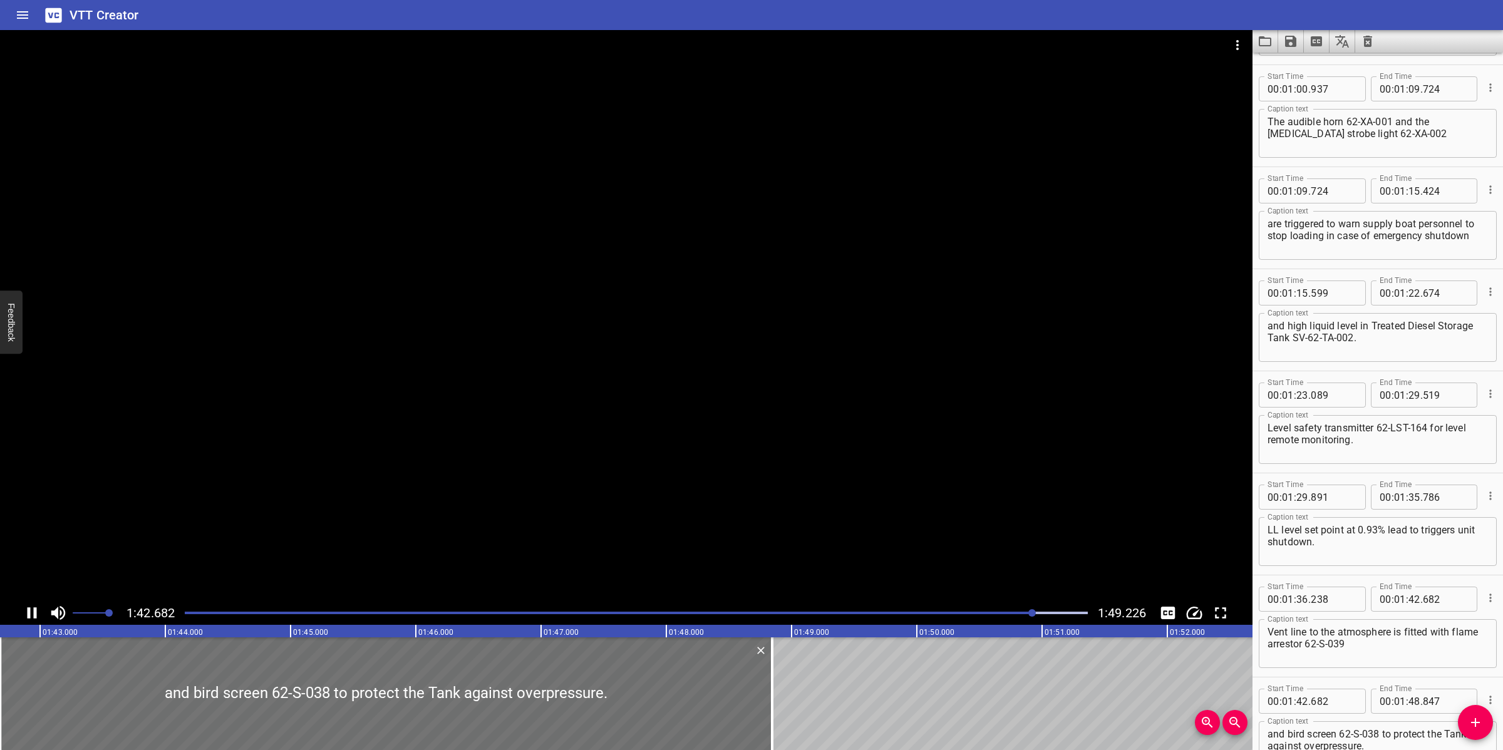
scroll to position [992, 0]
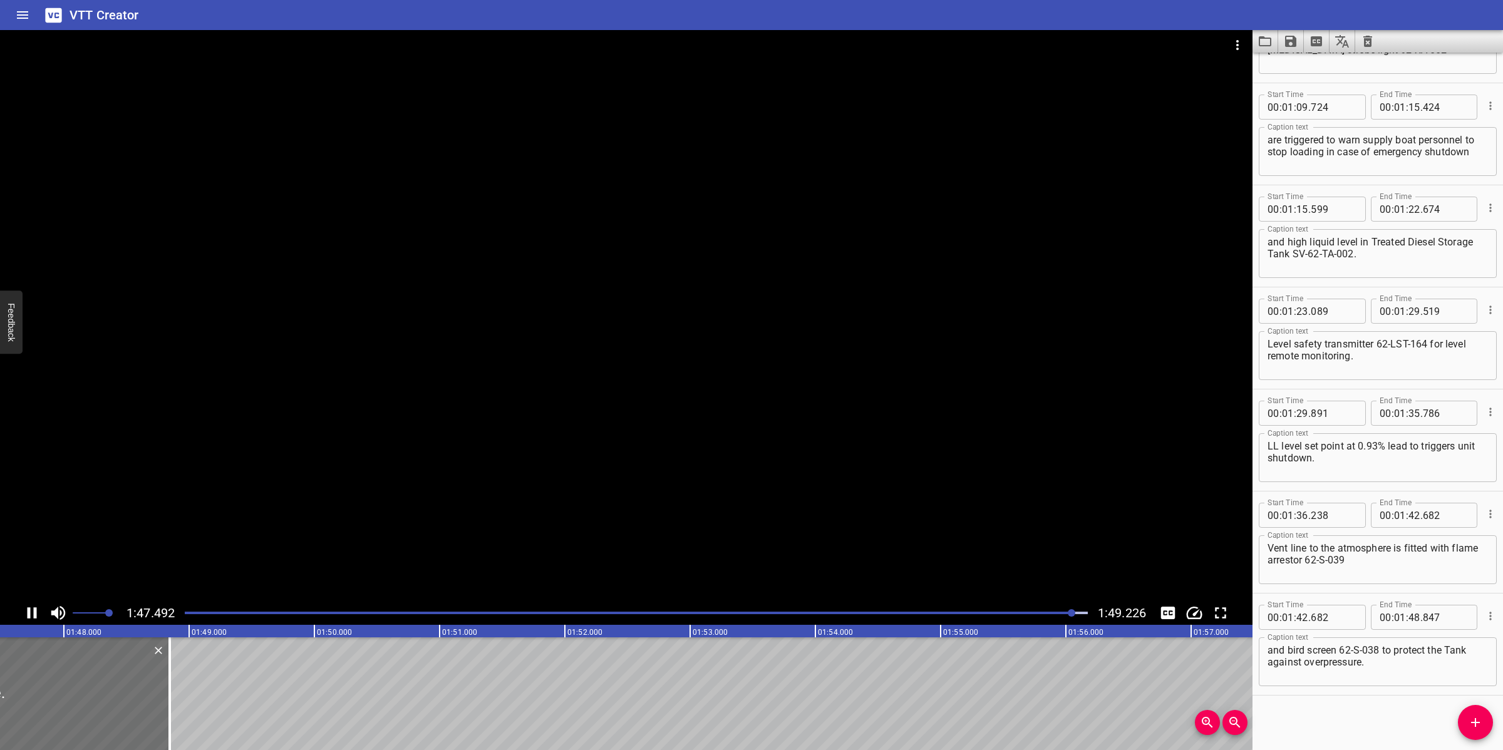
click at [1287, 48] on icon "Save captions to file" at bounding box center [1290, 41] width 15 height 15
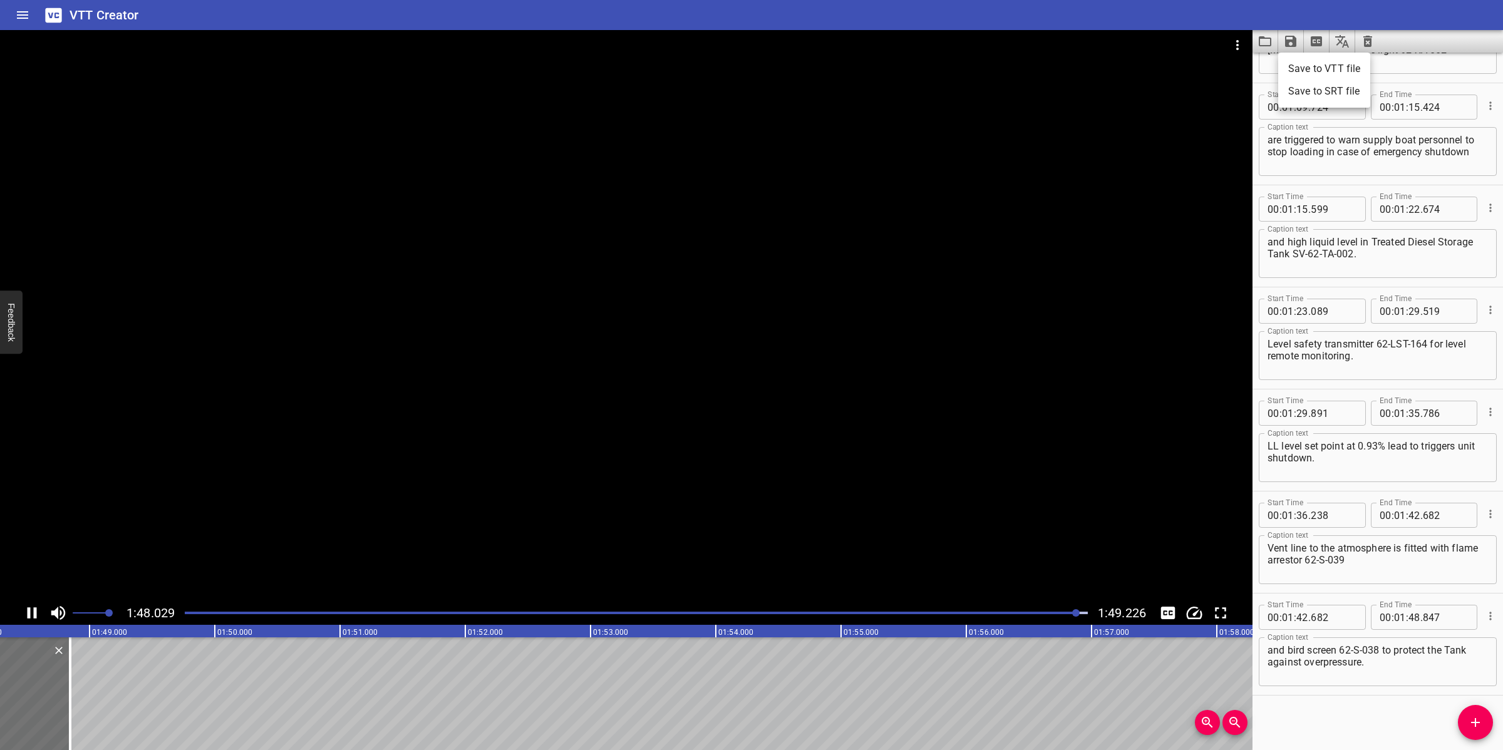
click at [1310, 70] on li "Save to VTT file" at bounding box center [1324, 69] width 92 height 23
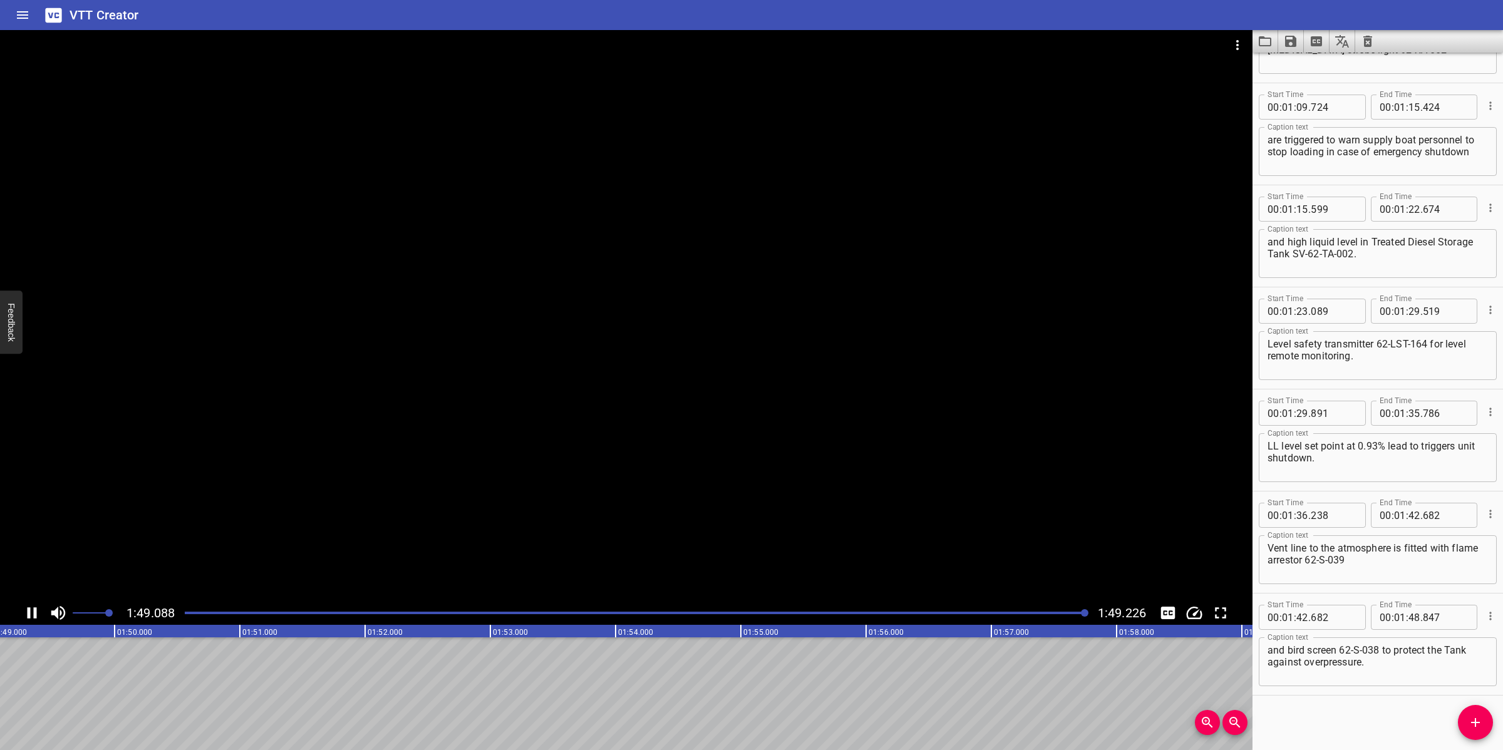
scroll to position [0, 13678]
click at [1230, 48] on icon "Video Options" at bounding box center [1237, 45] width 15 height 15
click at [1230, 48] on li "Select New Video File..." at bounding box center [1284, 46] width 125 height 23
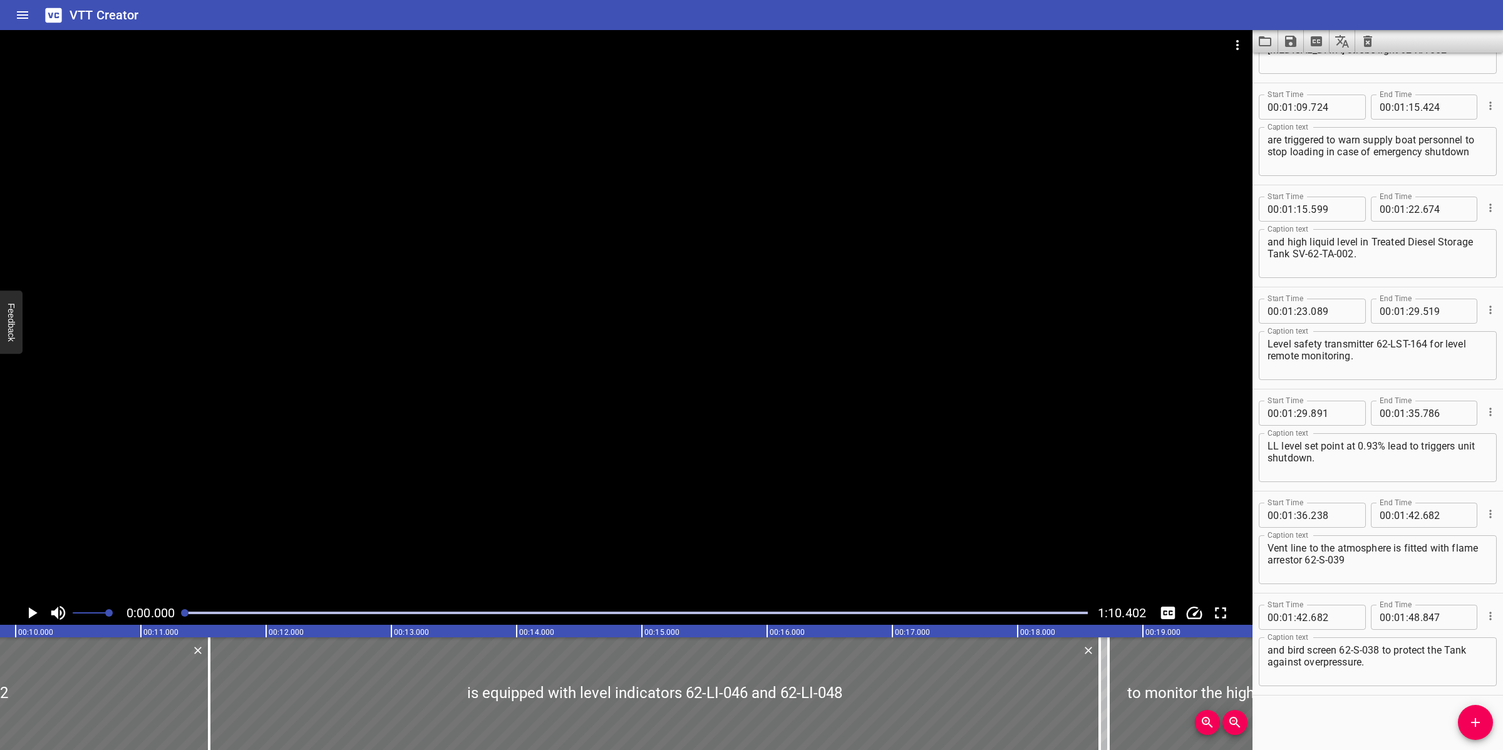
click at [1371, 50] on button "Clear captions" at bounding box center [1367, 41] width 25 height 23
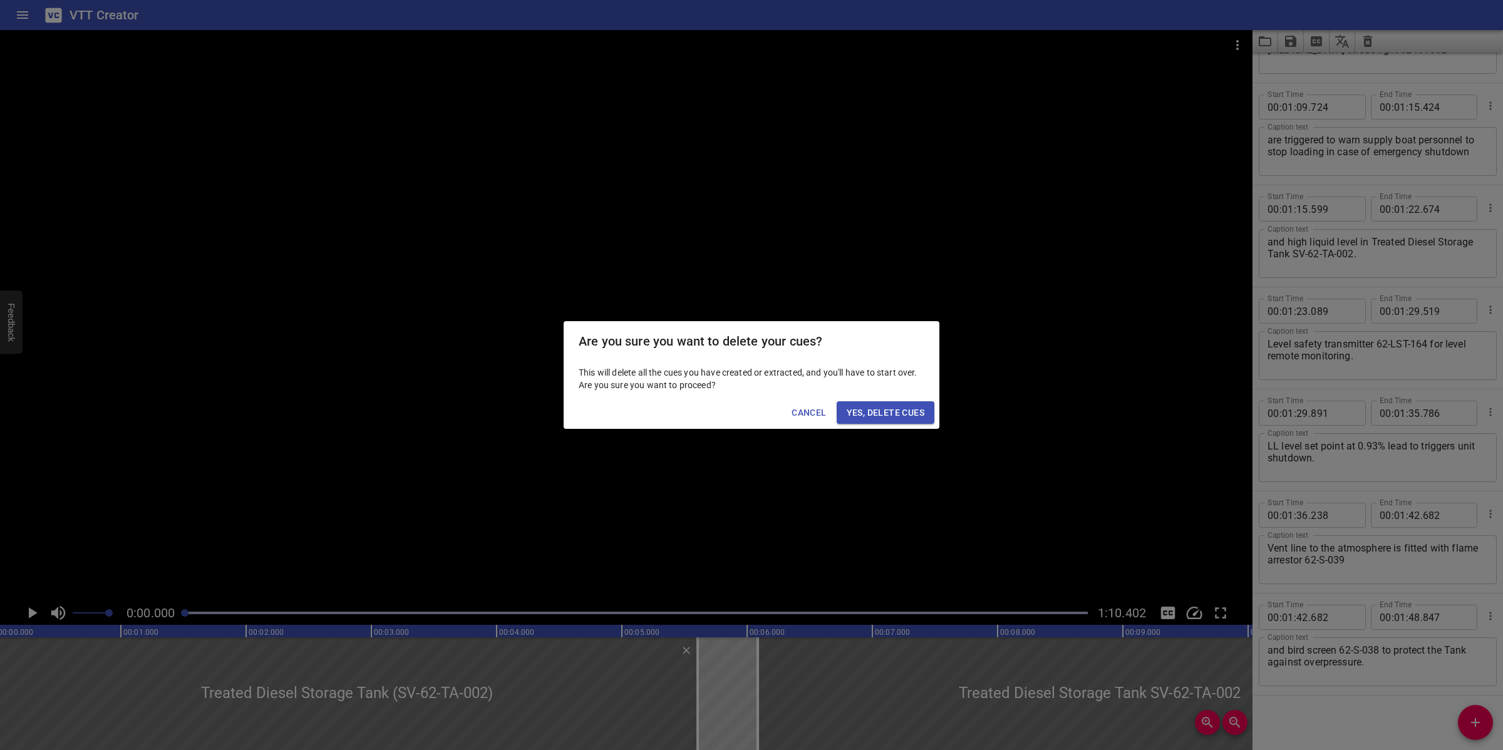
scroll to position [0, 0]
click at [910, 408] on span "Yes, Delete Cues" at bounding box center [886, 413] width 78 height 16
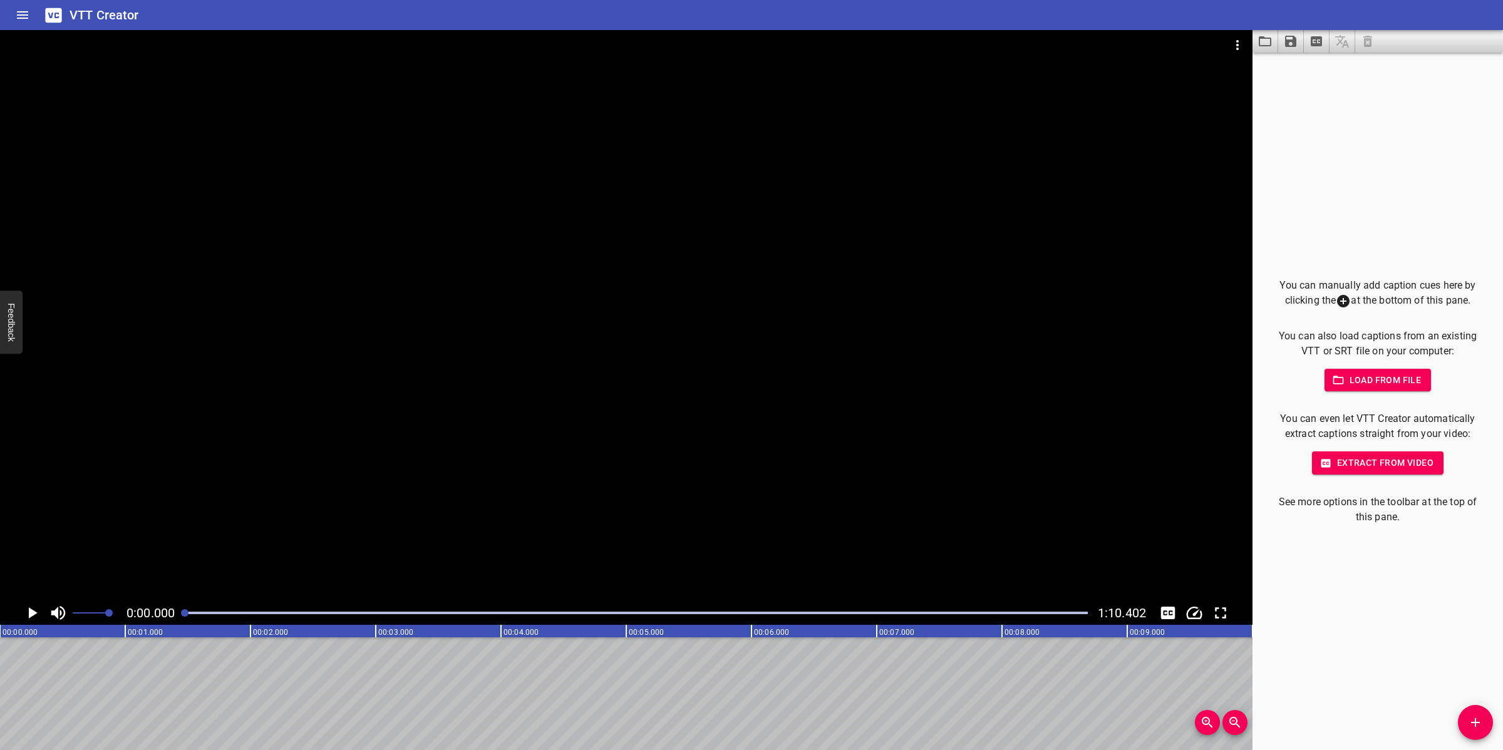
click at [1480, 715] on icon "Add Cue" at bounding box center [1475, 722] width 15 height 15
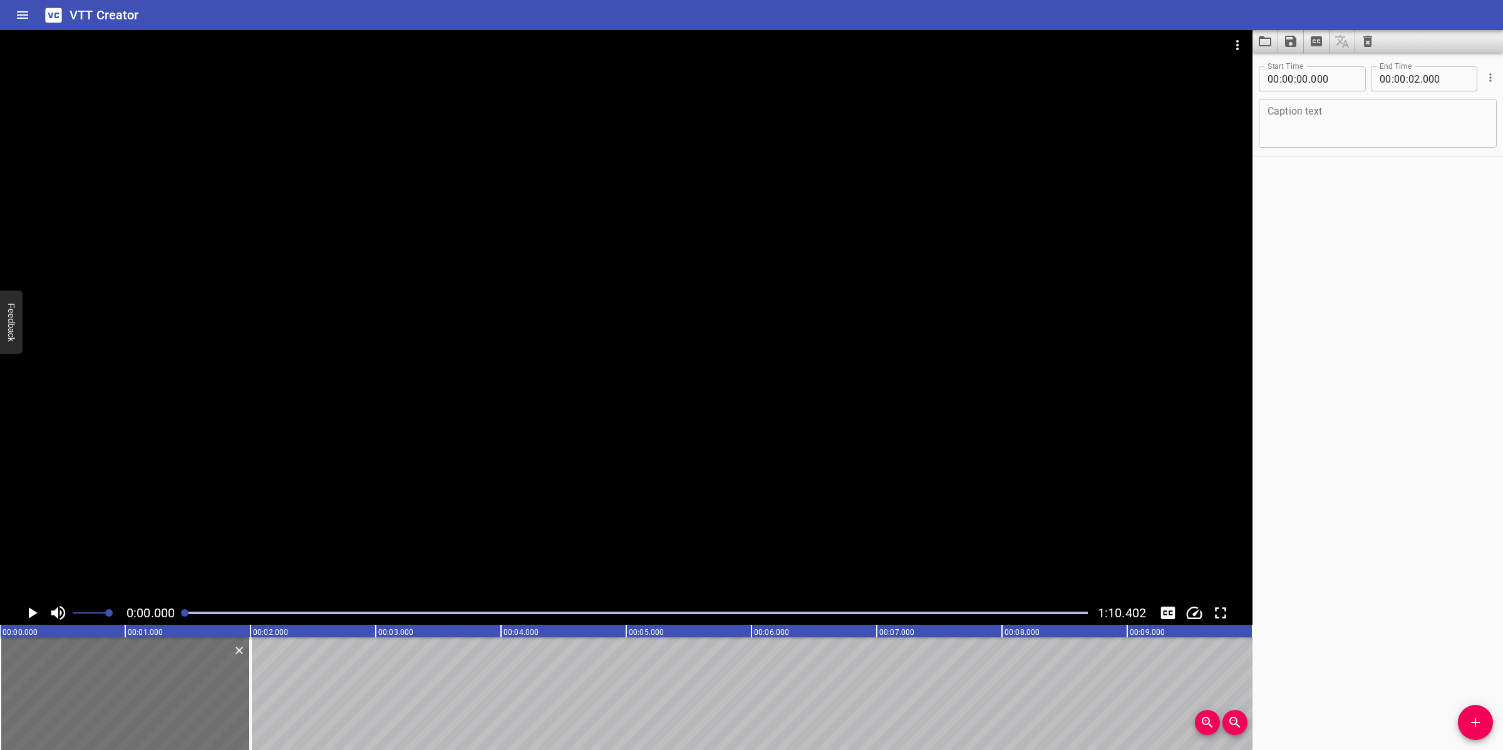
click at [1328, 116] on textarea at bounding box center [1377, 124] width 220 height 36
paste textarea "Treated Diesel Buffer Tank (SV-62-TA- 003)"
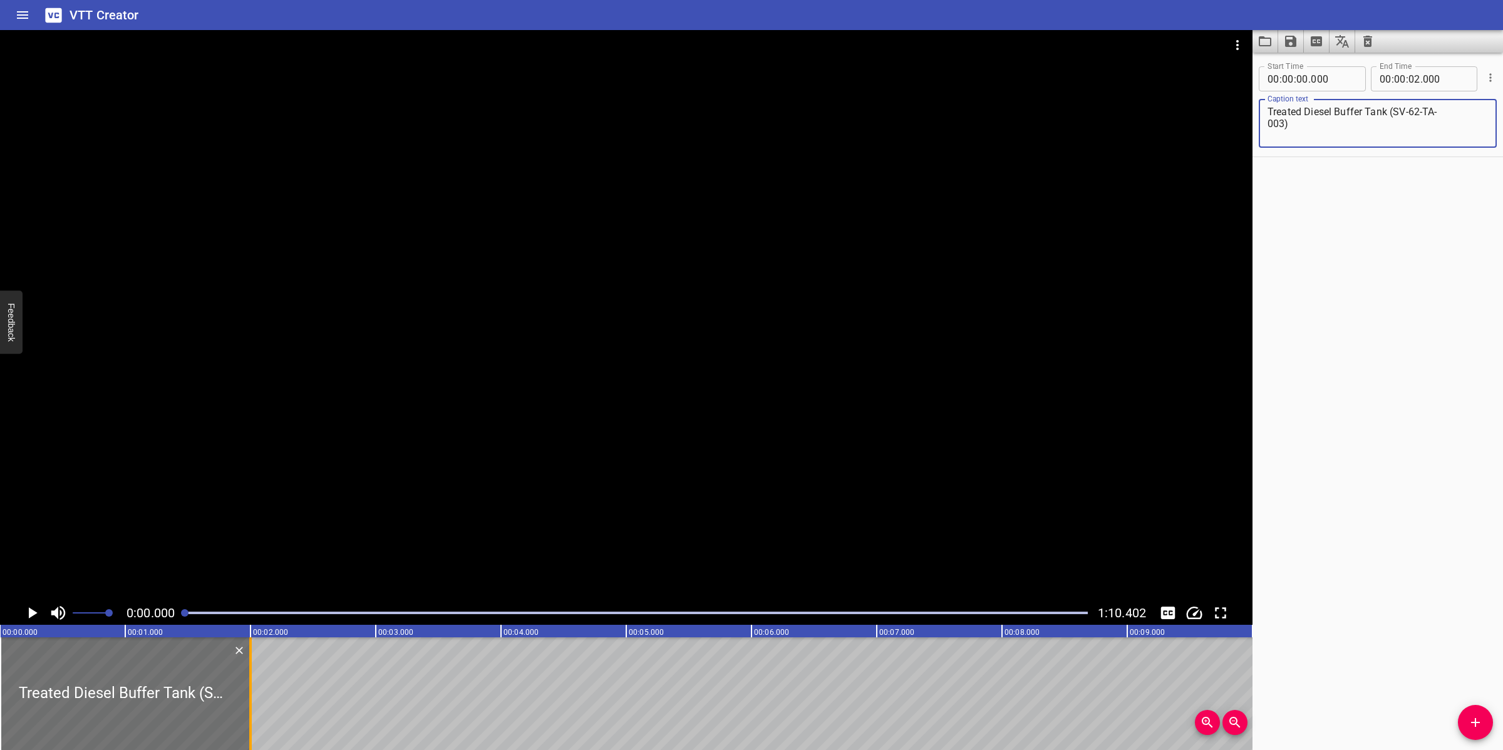
type textarea "Treated Diesel Buffer Tank (SV-62-TA- 003)"
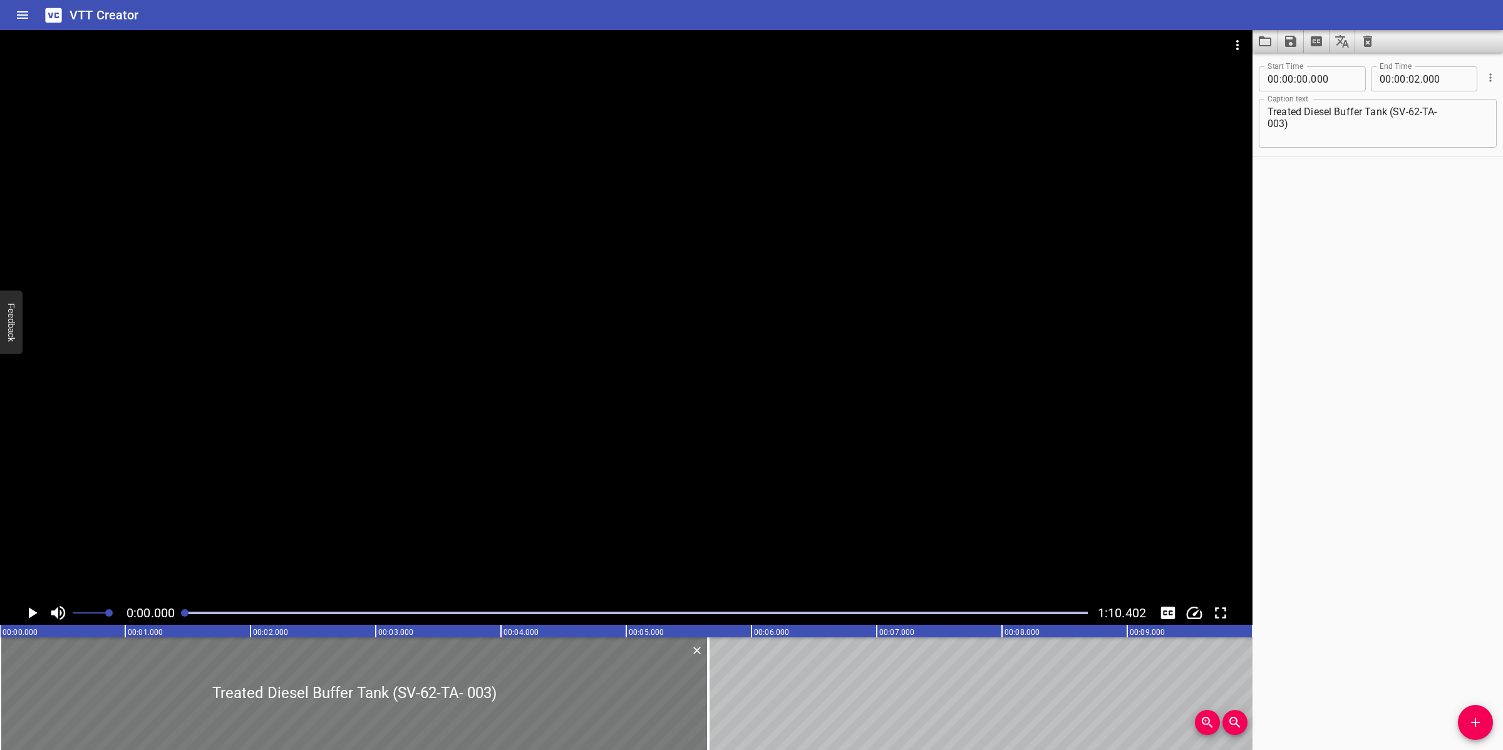
drag, startPoint x: 251, startPoint y: 692, endPoint x: 695, endPoint y: 667, distance: 444.6
click at [708, 680] on div at bounding box center [708, 693] width 3 height 113
type input "05"
type input "645"
drag, startPoint x: 718, startPoint y: 549, endPoint x: 683, endPoint y: 550, distance: 35.1
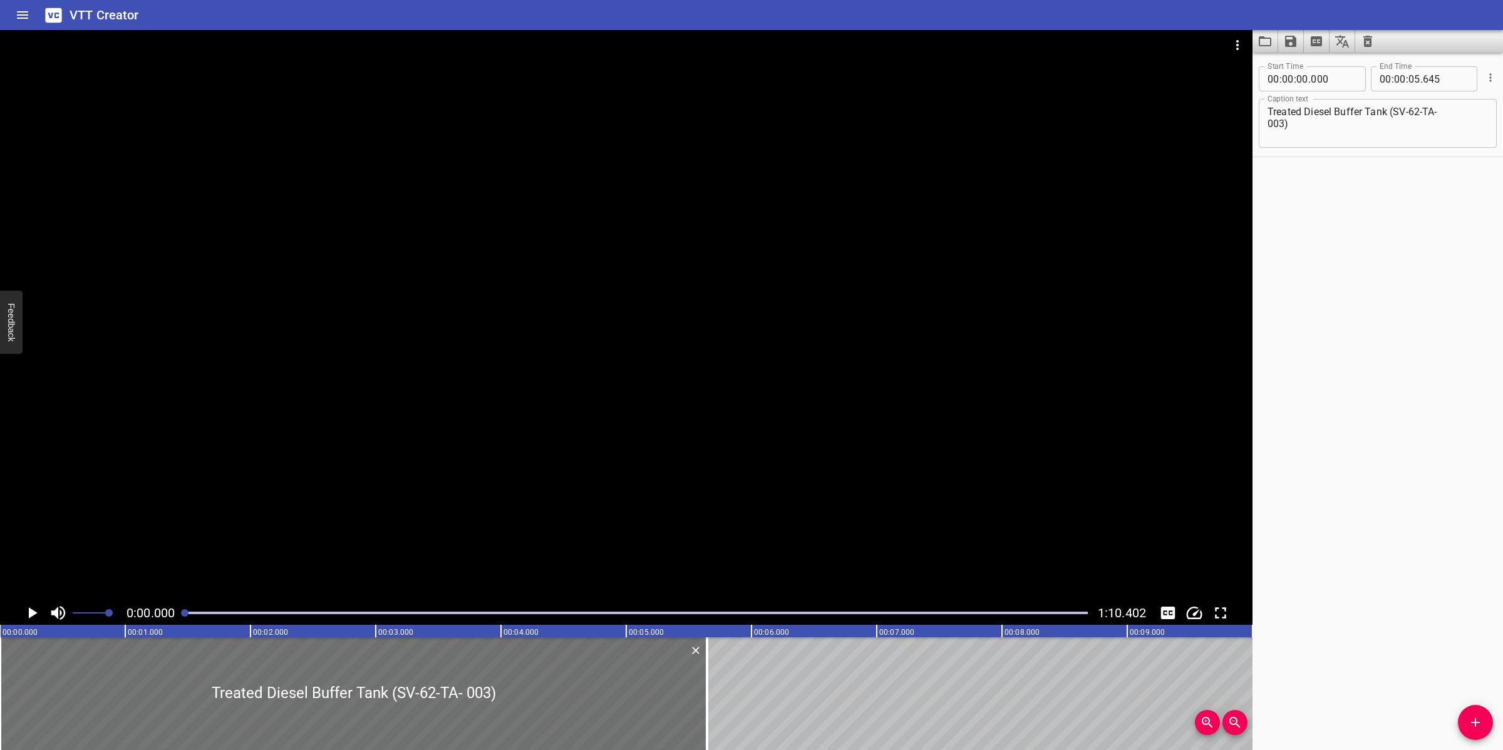
click at [715, 549] on div at bounding box center [626, 315] width 1252 height 571
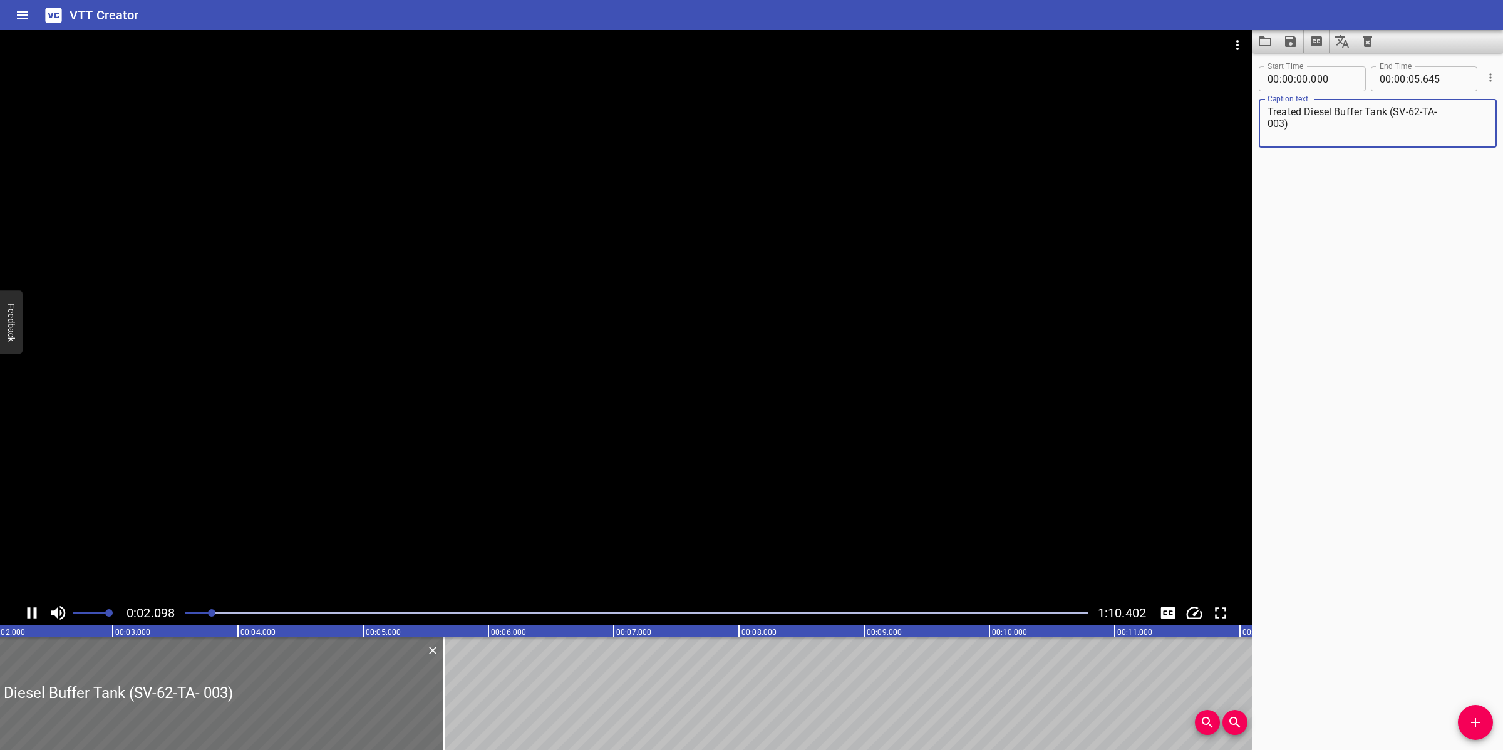
click at [1269, 124] on textarea "Treated Diesel Buffer Tank (SV-62-TA- 003)" at bounding box center [1377, 124] width 220 height 36
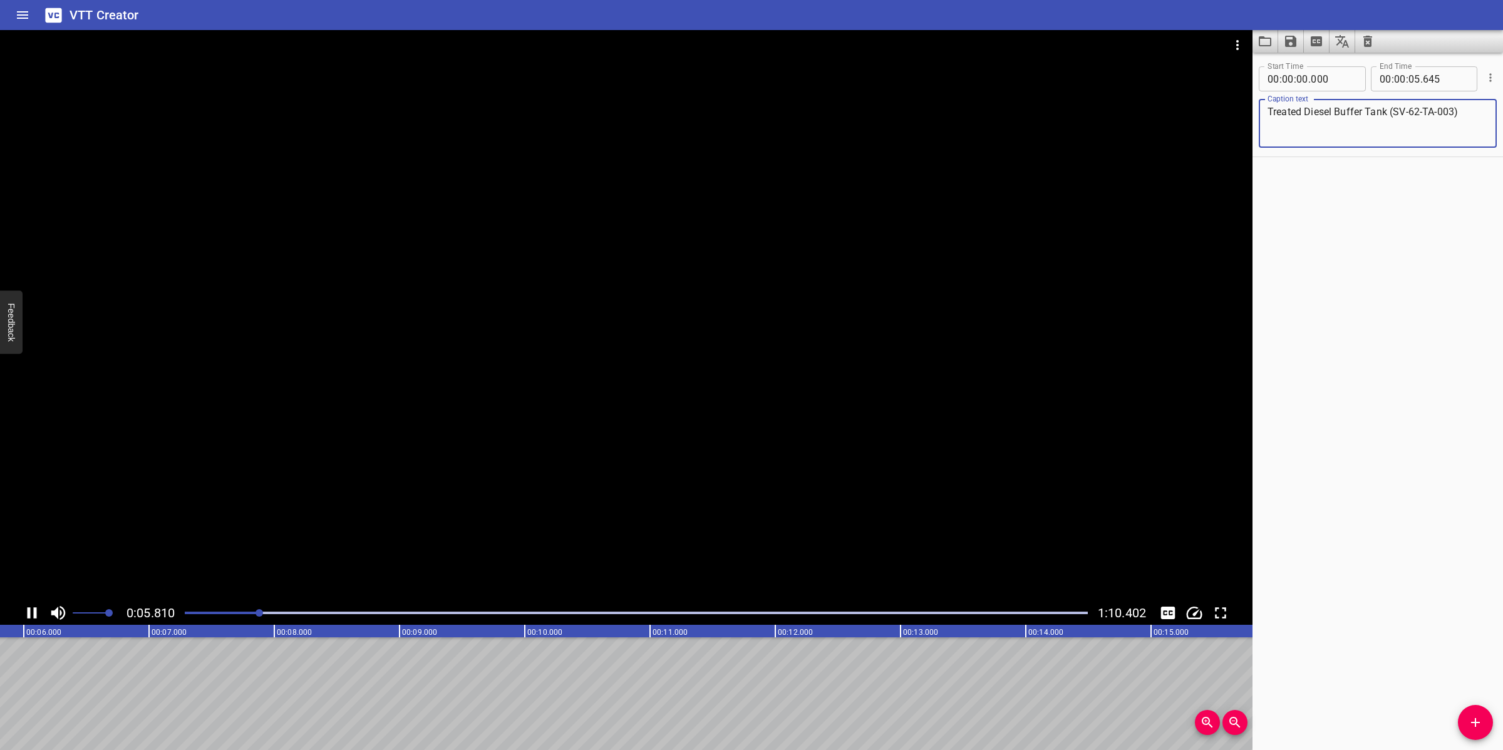
type textarea "Treated Diesel Buffer Tank (SV-62-TA-003)"
click at [686, 461] on div at bounding box center [626, 315] width 1252 height 571
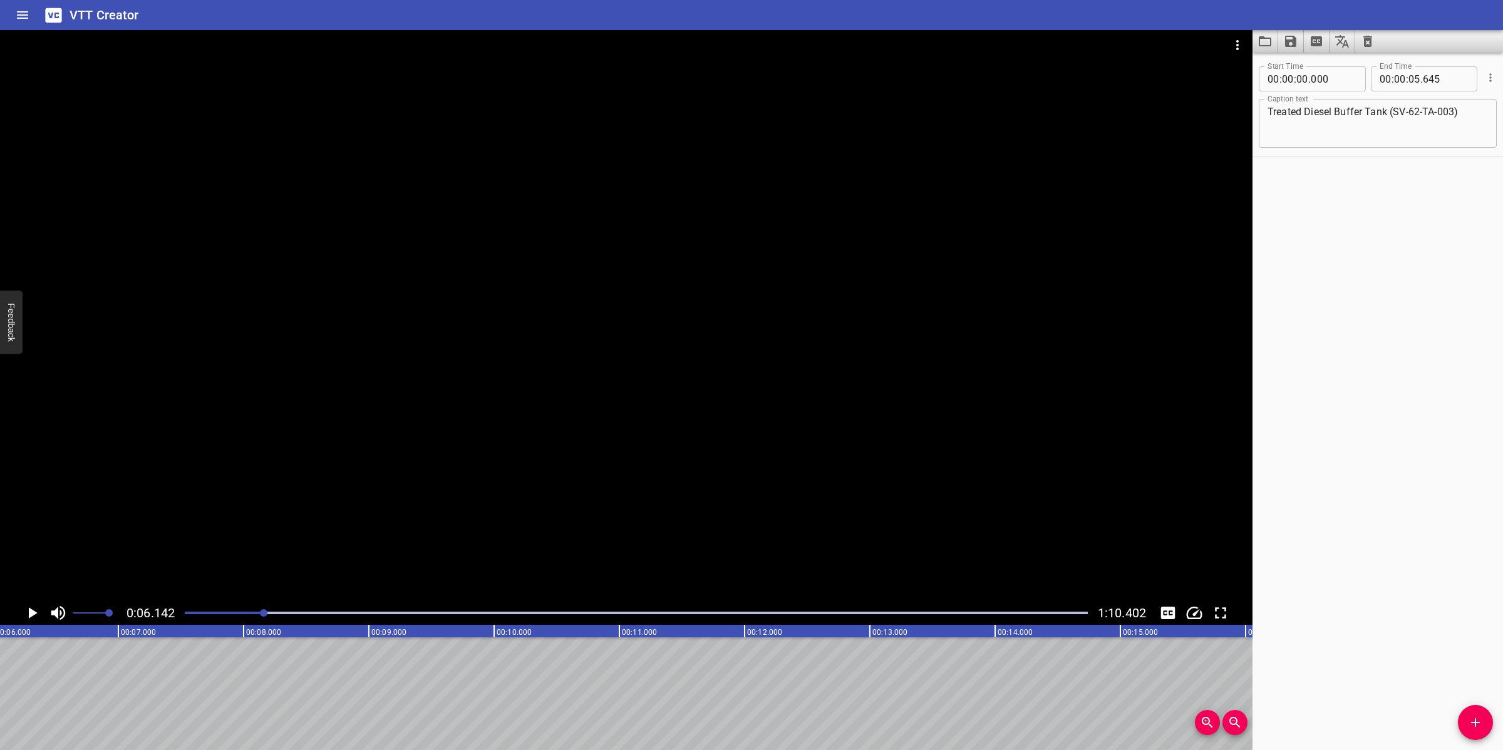
scroll to position [0, 769]
click at [1388, 250] on div "Start Time 00 : 00 : 00 . 000 Start Time End Time 00 : 00 : 05 . 645 End Time C…" at bounding box center [1377, 402] width 250 height 698
click at [1392, 287] on div "Start Time 00 : 00 : 00 . 000 Start Time End Time 00 : 00 : 05 . 645 End Time C…" at bounding box center [1377, 402] width 250 height 698
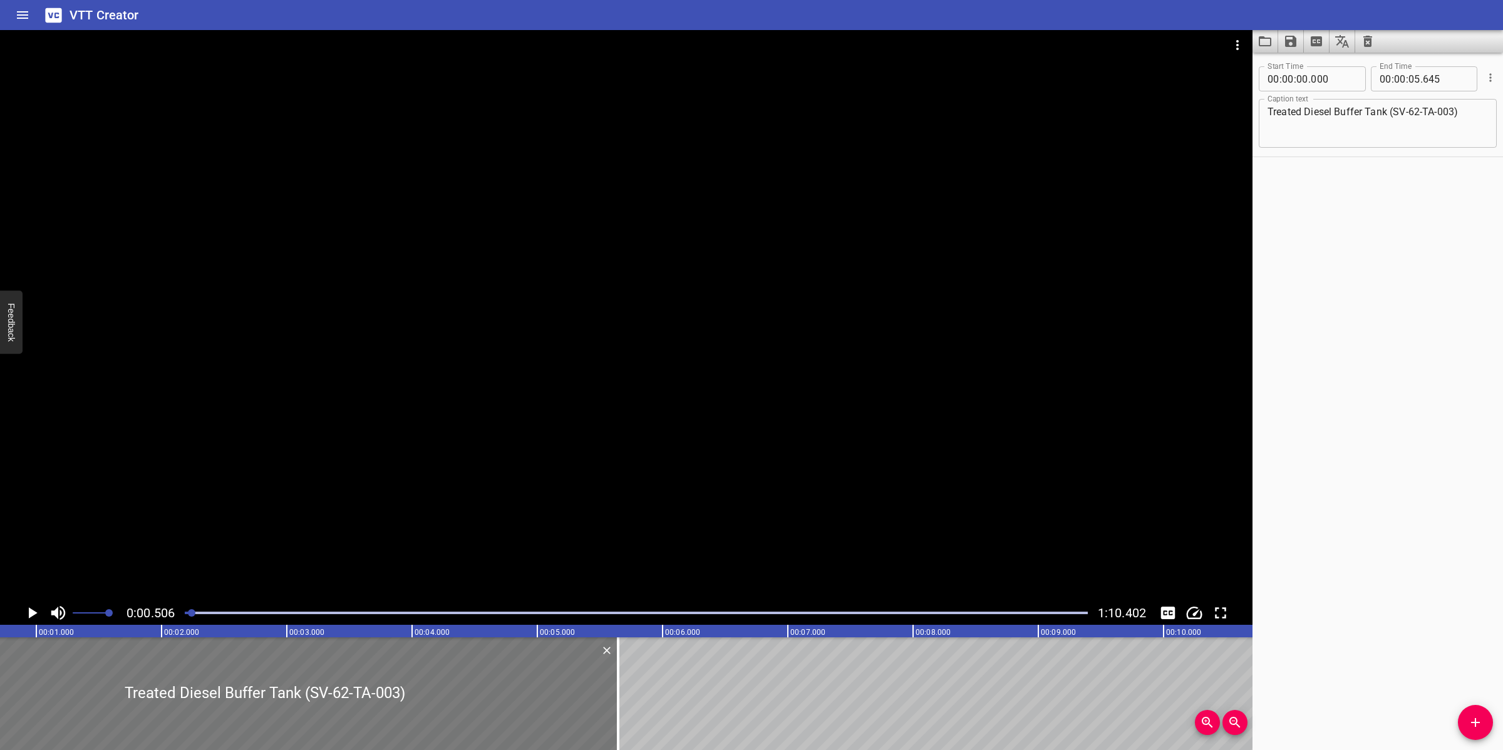
scroll to position [0, 63]
click at [882, 339] on div at bounding box center [626, 315] width 1252 height 571
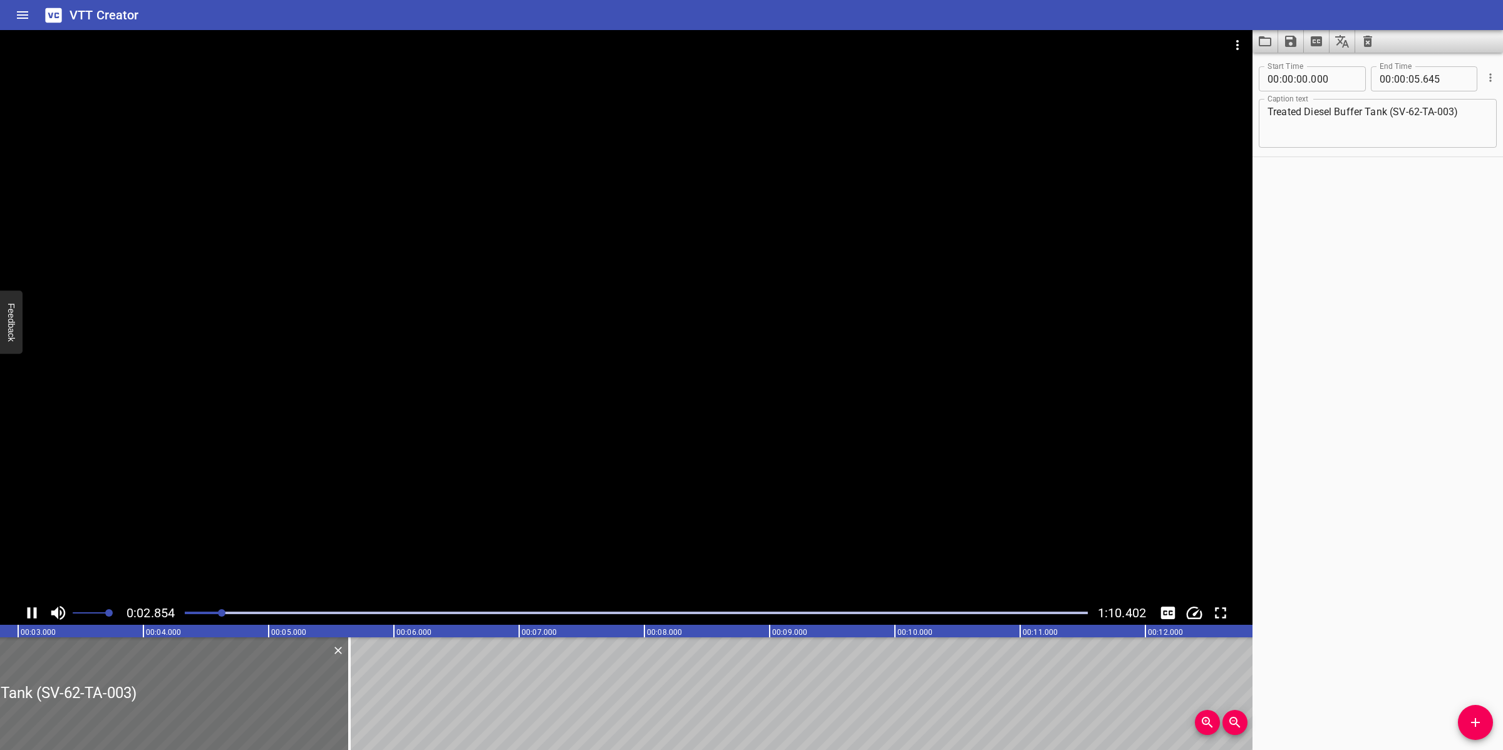
click at [849, 445] on div at bounding box center [626, 315] width 1252 height 571
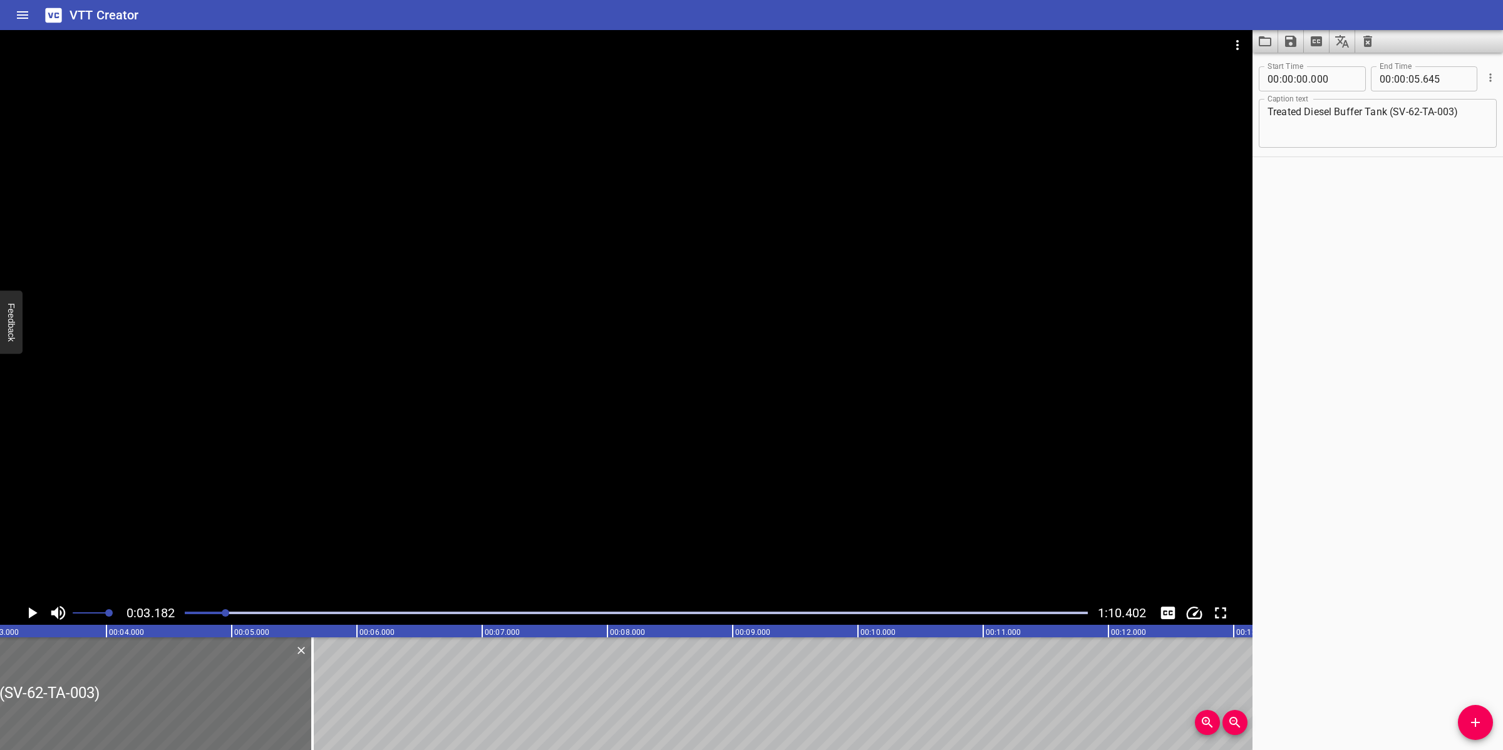
scroll to position [0, 398]
click at [846, 404] on div at bounding box center [626, 315] width 1252 height 571
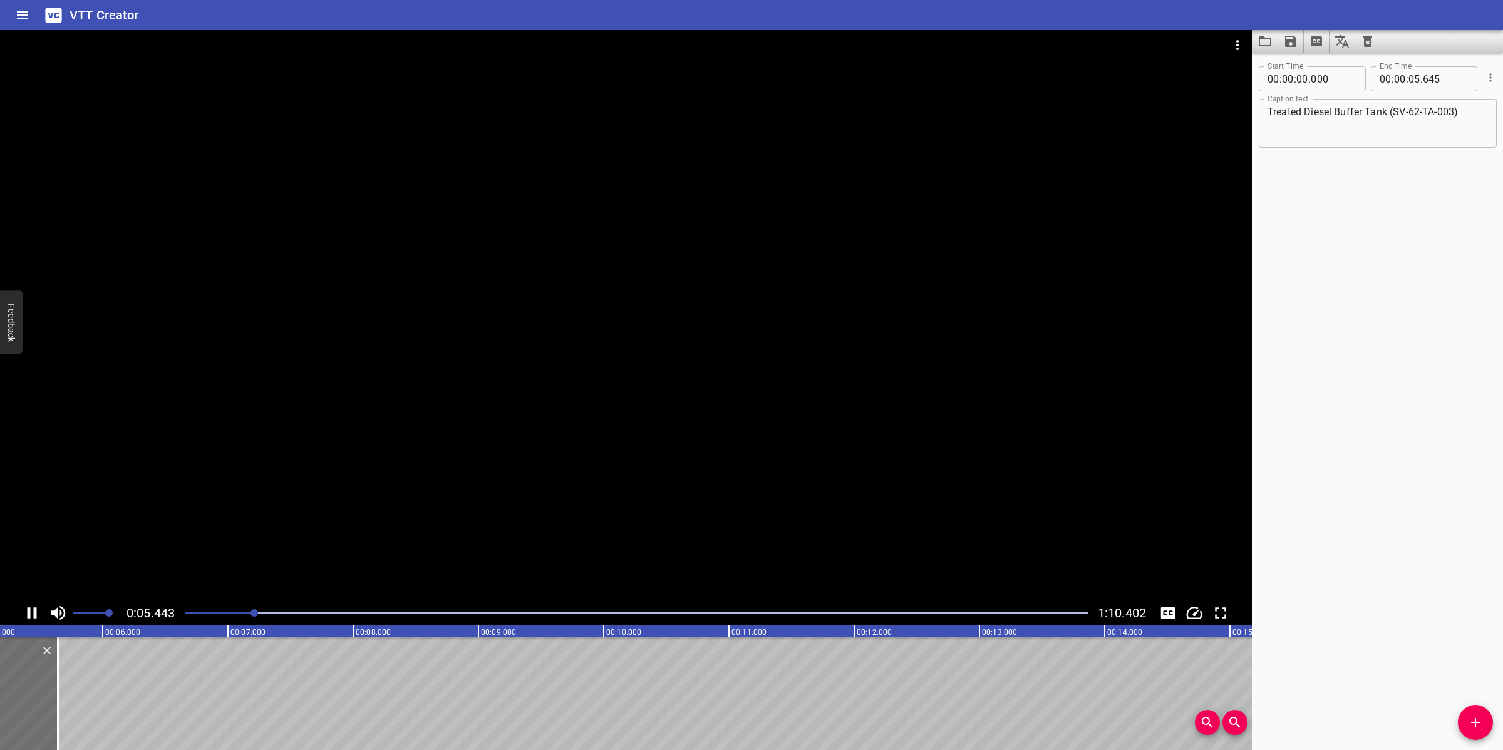
drag, startPoint x: 845, startPoint y: 399, endPoint x: 883, endPoint y: 415, distance: 40.7
click at [840, 395] on div at bounding box center [626, 315] width 1252 height 571
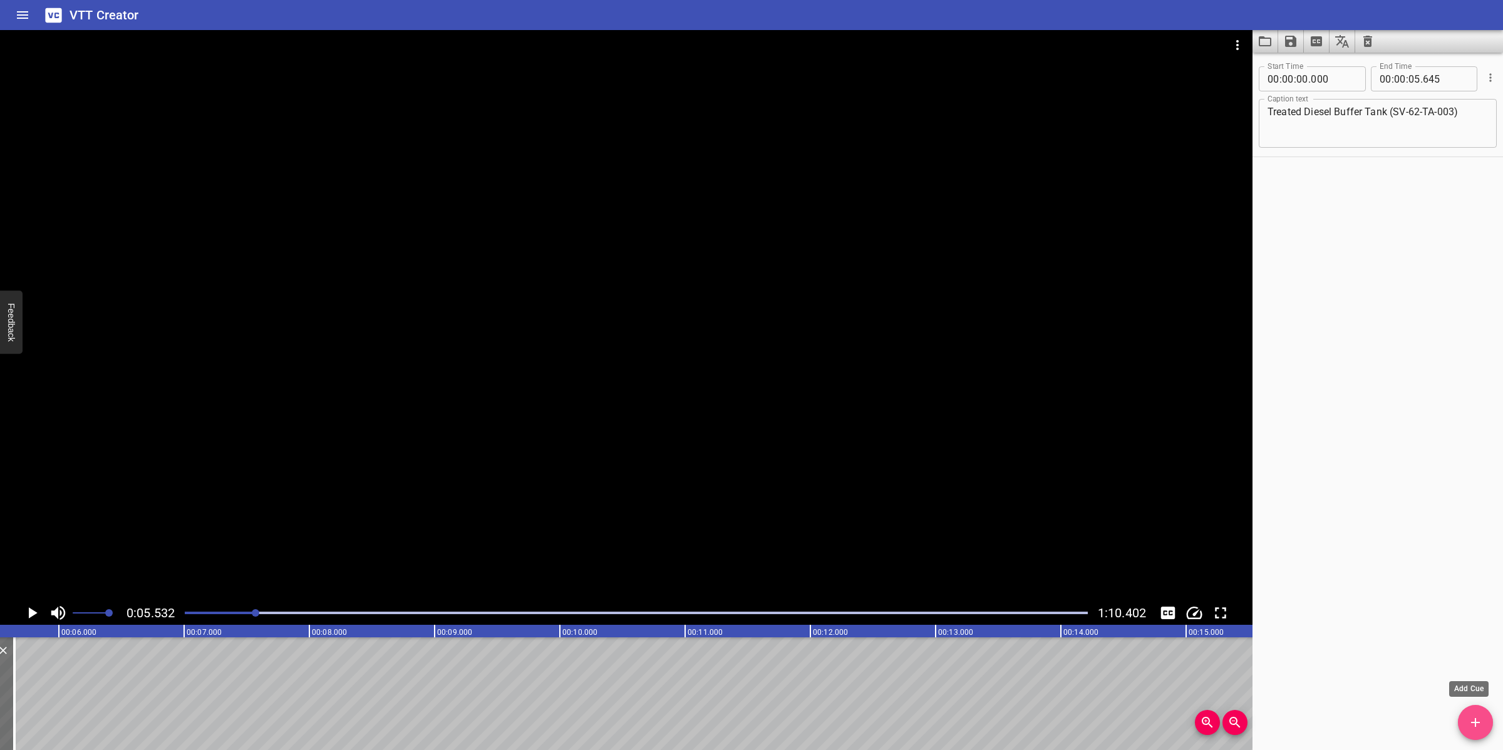
click at [1469, 718] on icon "Add Cue" at bounding box center [1475, 722] width 15 height 15
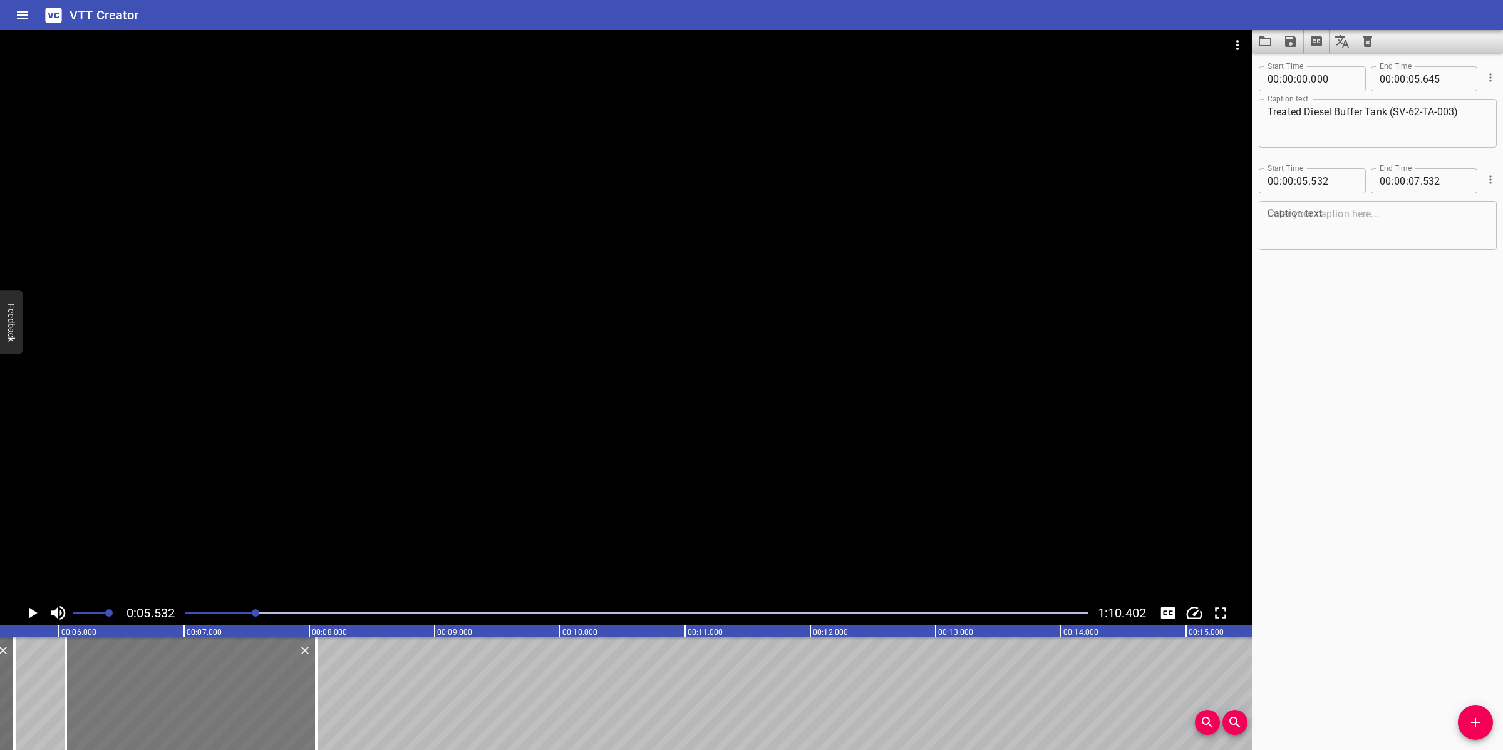
drag, startPoint x: 149, startPoint y: 698, endPoint x: 215, endPoint y: 699, distance: 65.7
click at [215, 699] on div at bounding box center [191, 693] width 250 height 113
type input "06"
type input "057"
type input "08"
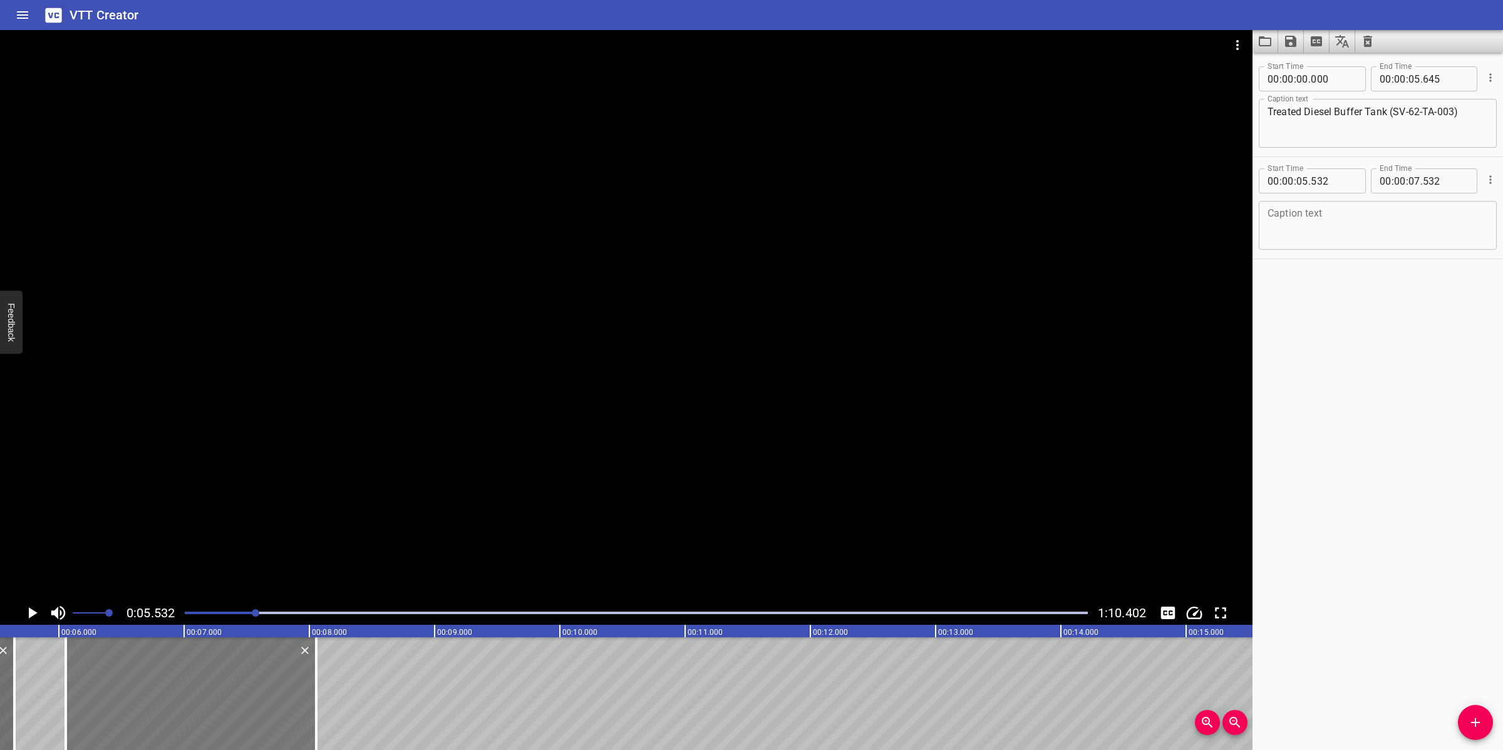
type input "057"
click at [1388, 222] on textarea at bounding box center [1377, 226] width 220 height 36
paste textarea "Treated Diesel Buffer Tank SV-62-TA-003 is equipped with level indicator 62-LI-…"
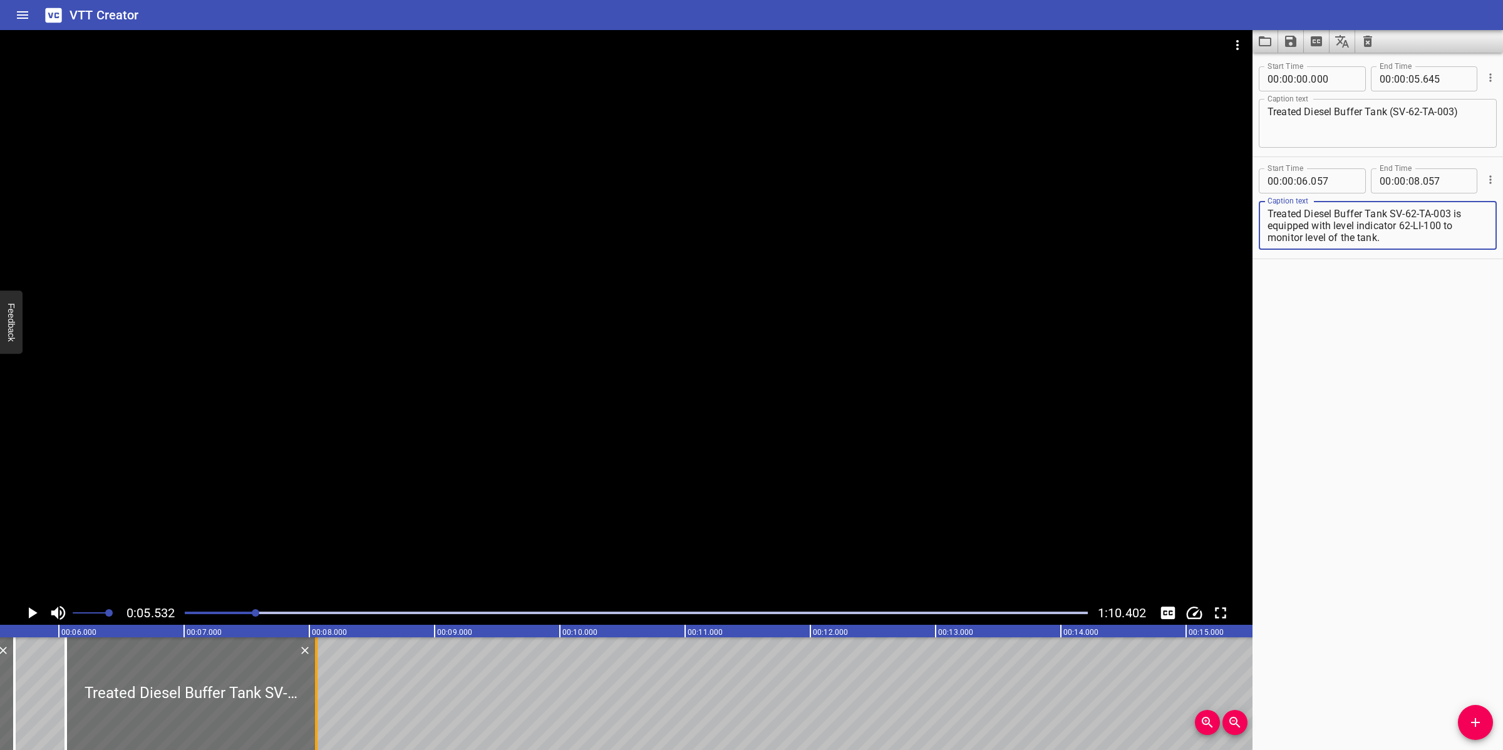
type textarea "Treated Diesel Buffer Tank SV-62-TA-003 is equipped with level indicator 62-LI-…"
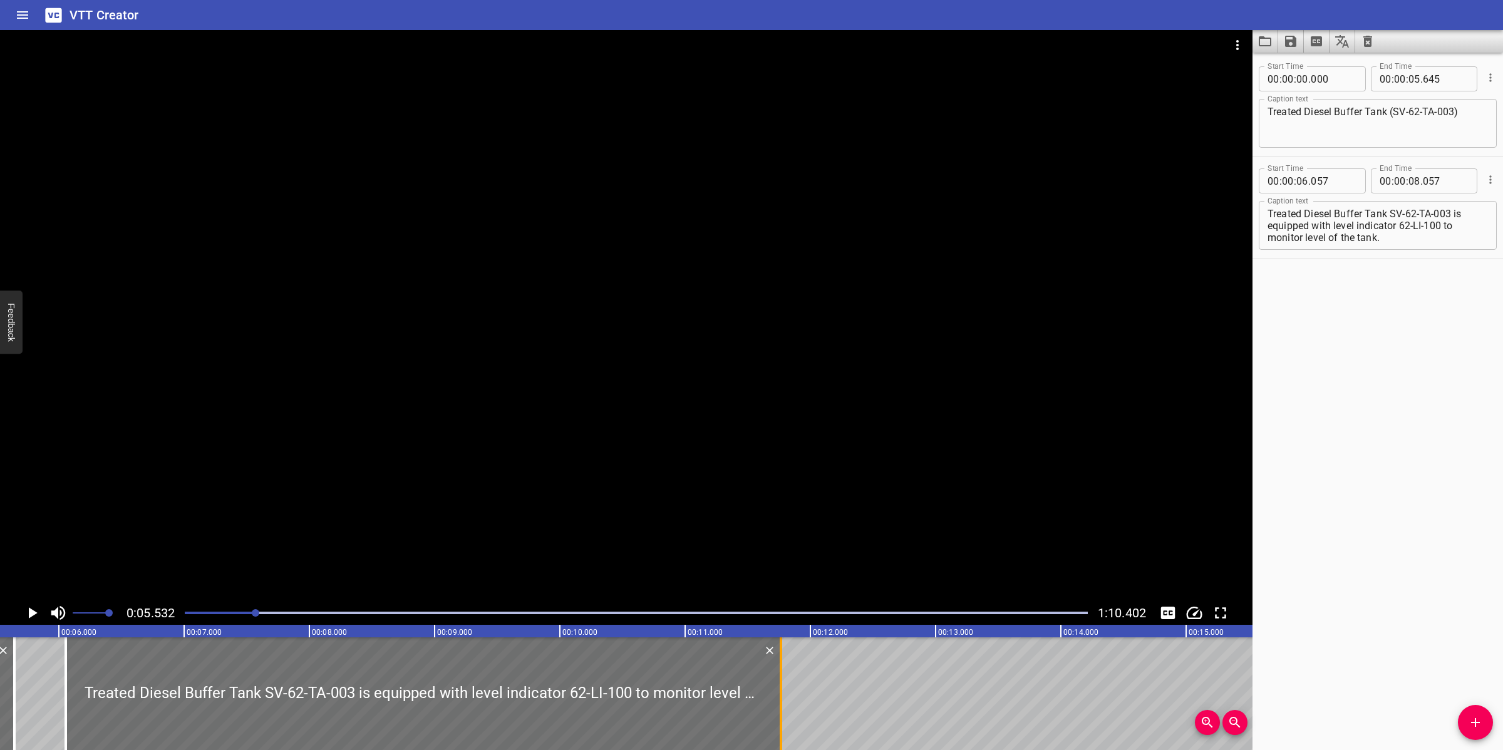
drag, startPoint x: 316, startPoint y: 681, endPoint x: 788, endPoint y: 682, distance: 471.5
click at [782, 682] on div at bounding box center [781, 693] width 3 height 113
type input "11"
type input "822"
click at [800, 429] on div at bounding box center [626, 315] width 1252 height 571
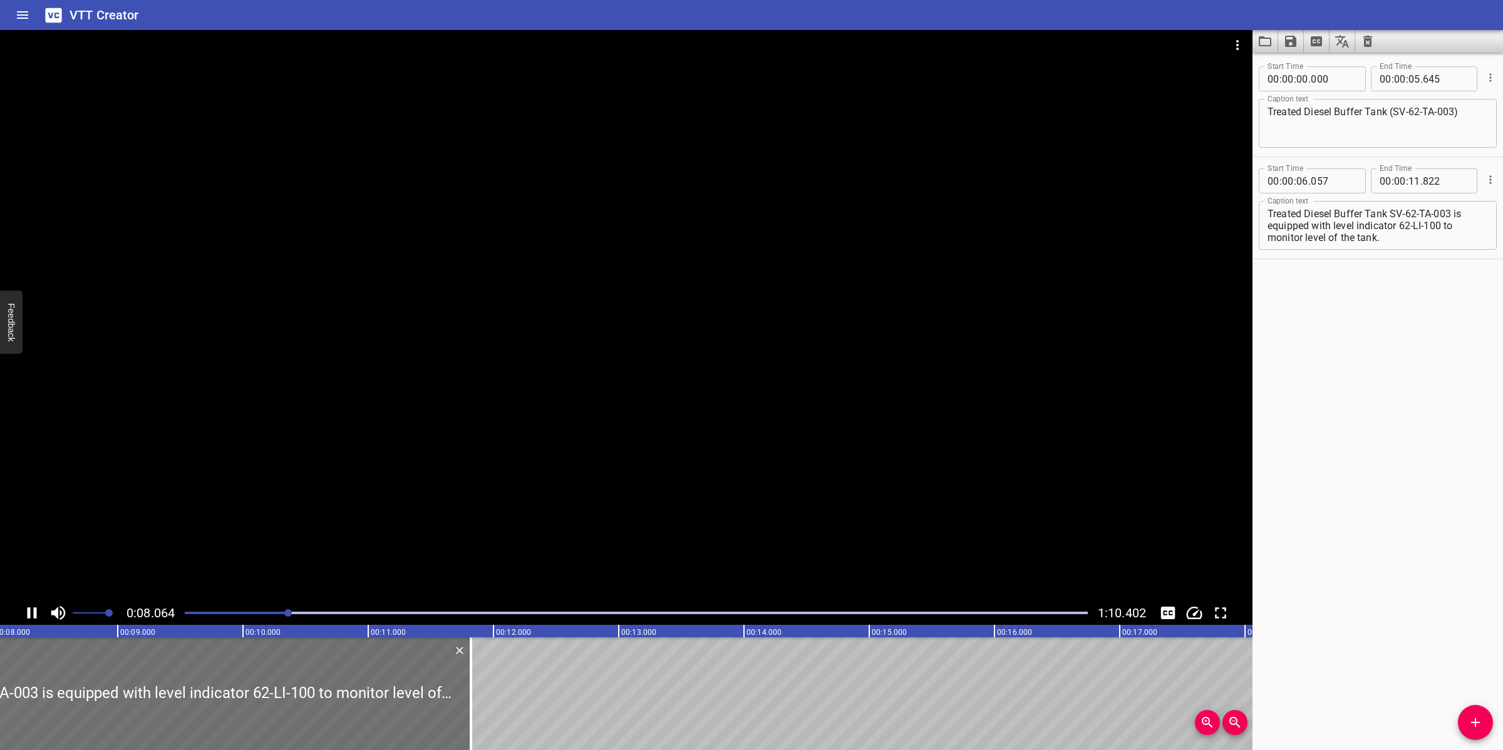
drag, startPoint x: 940, startPoint y: 374, endPoint x: 1002, endPoint y: 344, distance: 68.1
click at [941, 374] on div at bounding box center [626, 315] width 1252 height 571
click at [1267, 224] on textarea "Treated Diesel Buffer Tank SV-62-TA-003 is equipped with level indicator 62-LI-…" at bounding box center [1377, 226] width 220 height 36
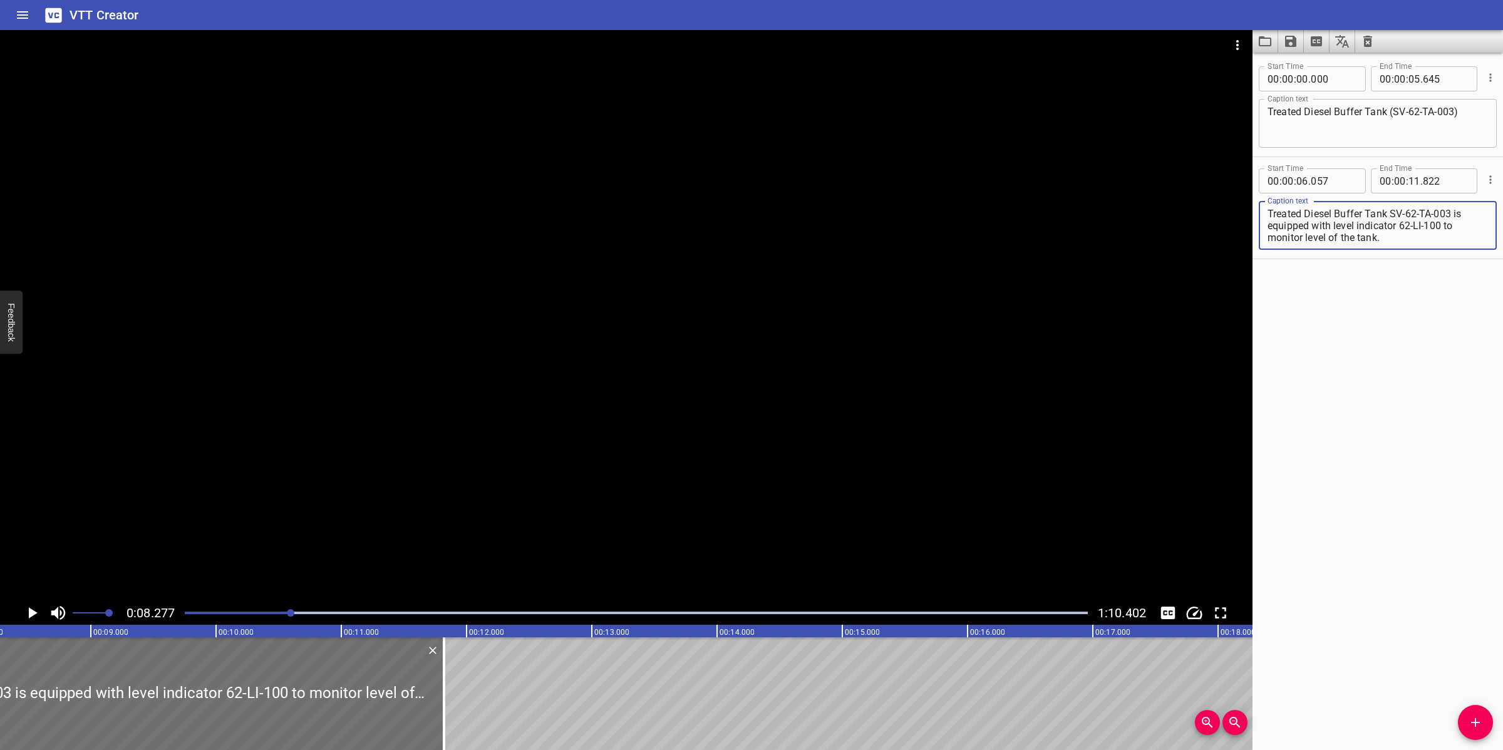
click at [1268, 239] on textarea "Treated Diesel Buffer Tank SV-62-TA-003 is equipped with level indicator 62-LI-…" at bounding box center [1377, 226] width 220 height 36
type textarea "Treated Diesel Buffer Tank SV-62-TA-003 is equipped with level indicator 62-LI-…"
click at [838, 416] on div at bounding box center [626, 315] width 1252 height 571
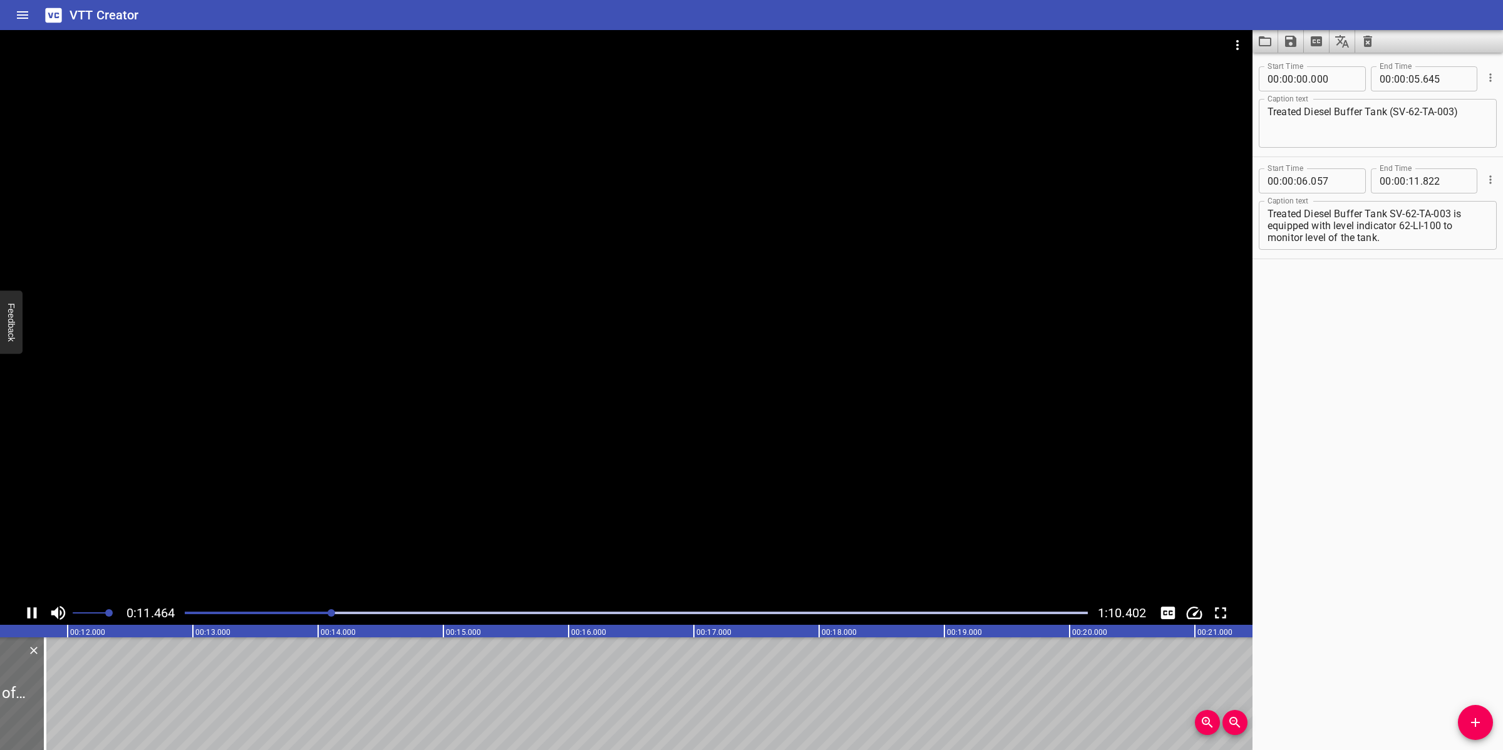
drag, startPoint x: 602, startPoint y: 505, endPoint x: 630, endPoint y: 497, distance: 28.9
click at [605, 505] on div at bounding box center [626, 315] width 1252 height 571
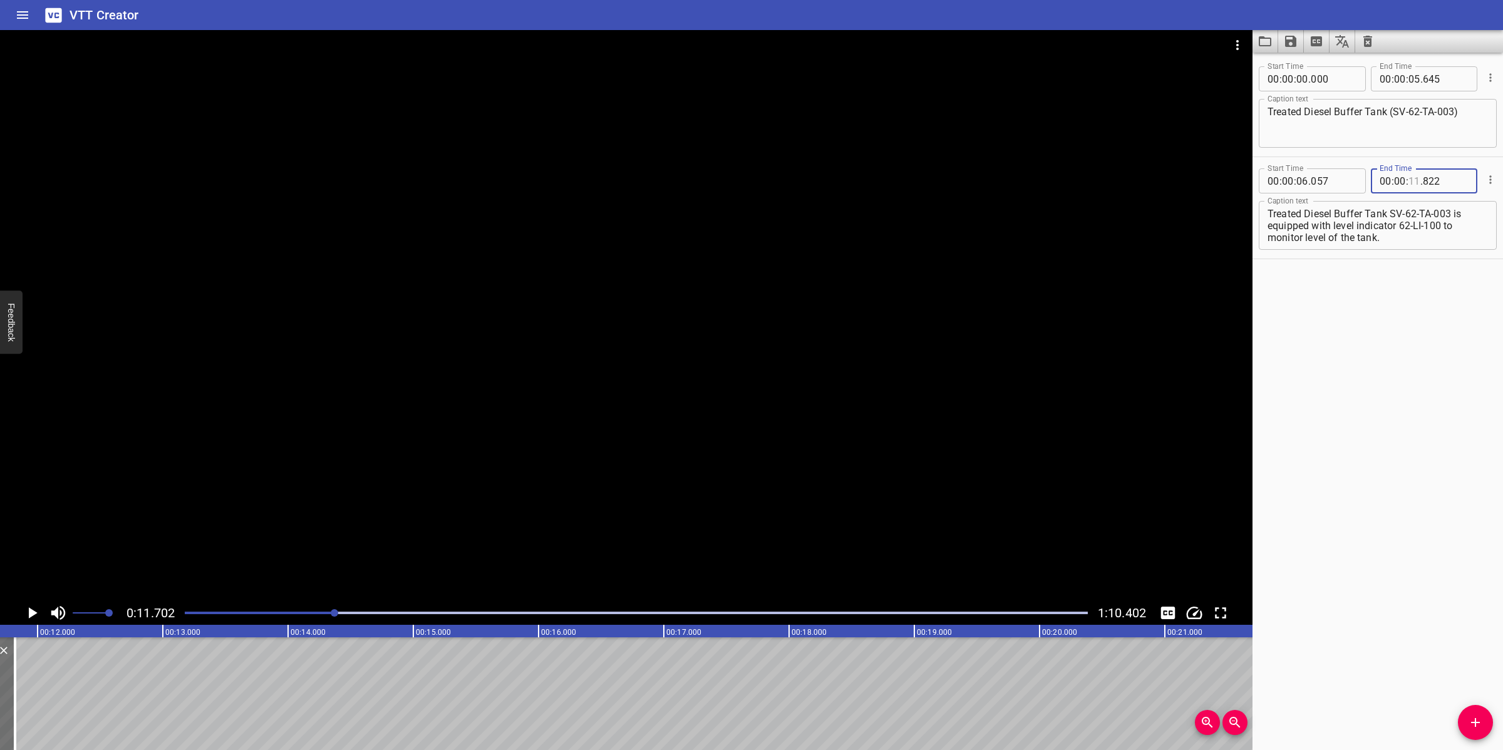
click at [1411, 182] on input "number" at bounding box center [1414, 180] width 12 height 25
type input "11"
type input "702"
click at [1475, 727] on icon "Add Cue" at bounding box center [1475, 722] width 9 height 9
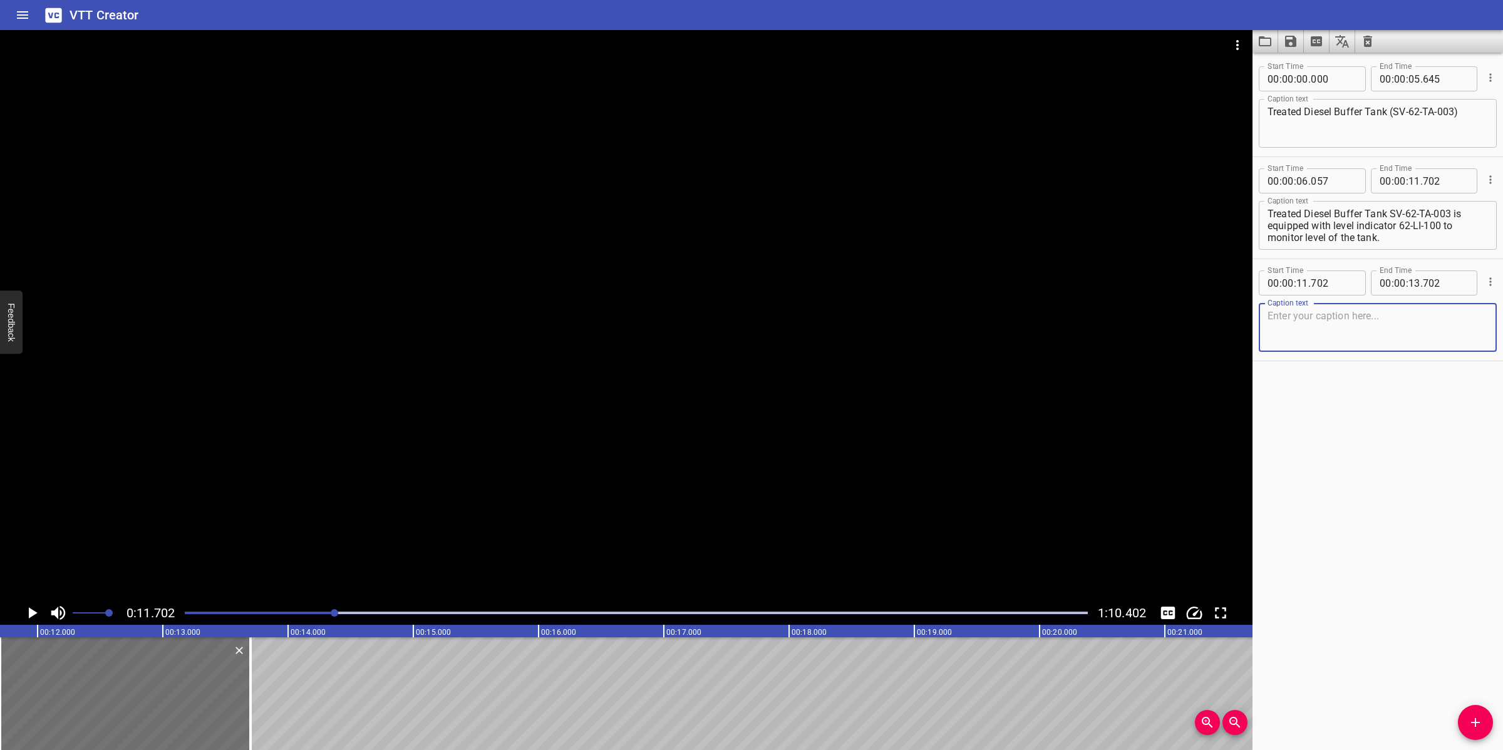
click at [1450, 214] on textarea "Treated Diesel Buffer Tank SV-62-TA-003 is equipped with level indicator 62-LI-…" at bounding box center [1377, 226] width 220 height 36
drag, startPoint x: 1453, startPoint y: 212, endPoint x: 1471, endPoint y: 239, distance: 33.0
click at [1471, 239] on textarea "Treated Diesel Buffer Tank SV-62-TA-003 is equipped with level indicator 62-LI-…" at bounding box center [1377, 226] width 220 height 36
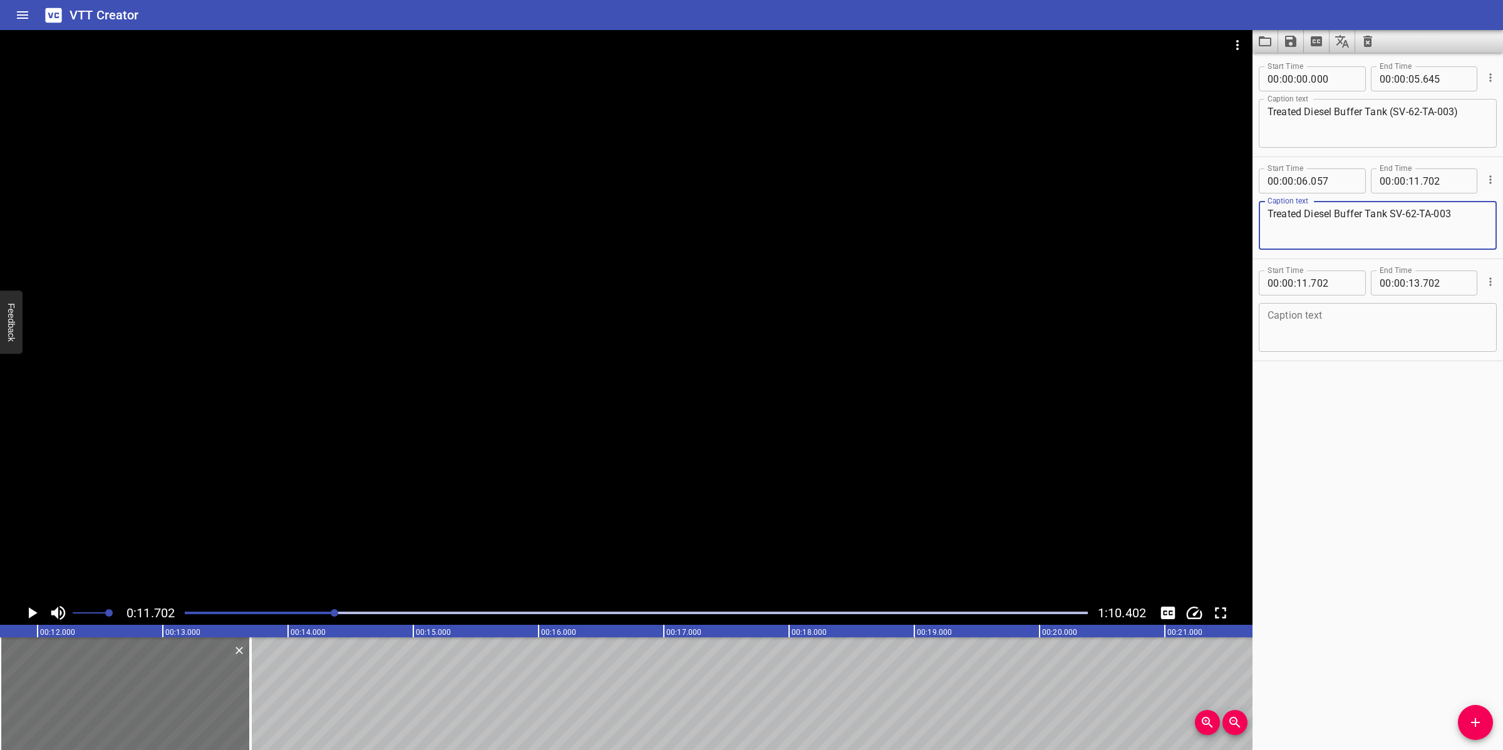
type textarea "Treated Diesel Buffer Tank SV-62-TA-003"
click at [1413, 333] on textarea at bounding box center [1377, 328] width 220 height 36
paste textarea "is equipped with level indicator 62-LI-100 to monitor level of the tank."
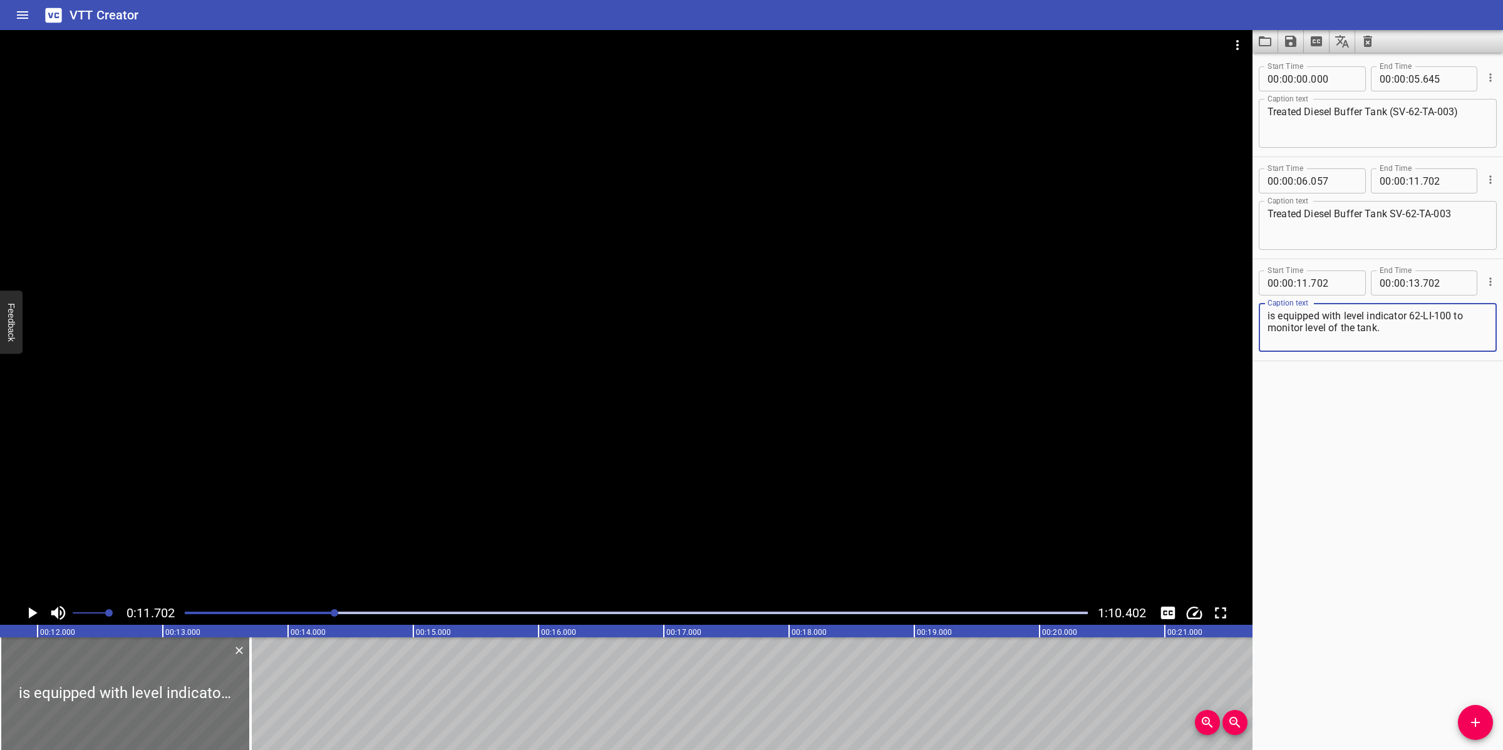
type textarea "is equipped with level indicator 62-LI-100 to monitor level of the tank."
drag, startPoint x: 808, startPoint y: 378, endPoint x: 801, endPoint y: 377, distance: 6.9
click at [808, 378] on div at bounding box center [626, 315] width 1252 height 571
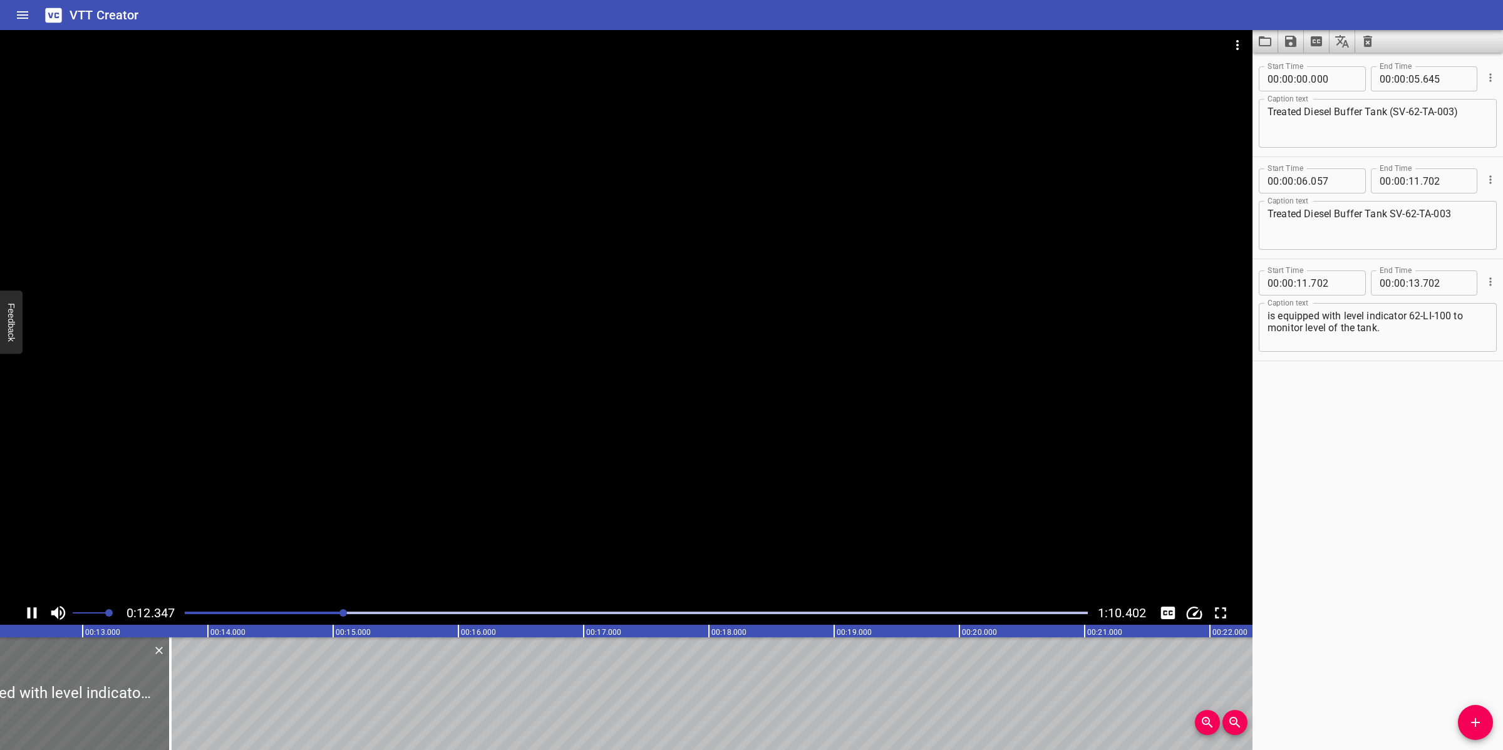
click at [552, 465] on div at bounding box center [626, 315] width 1252 height 571
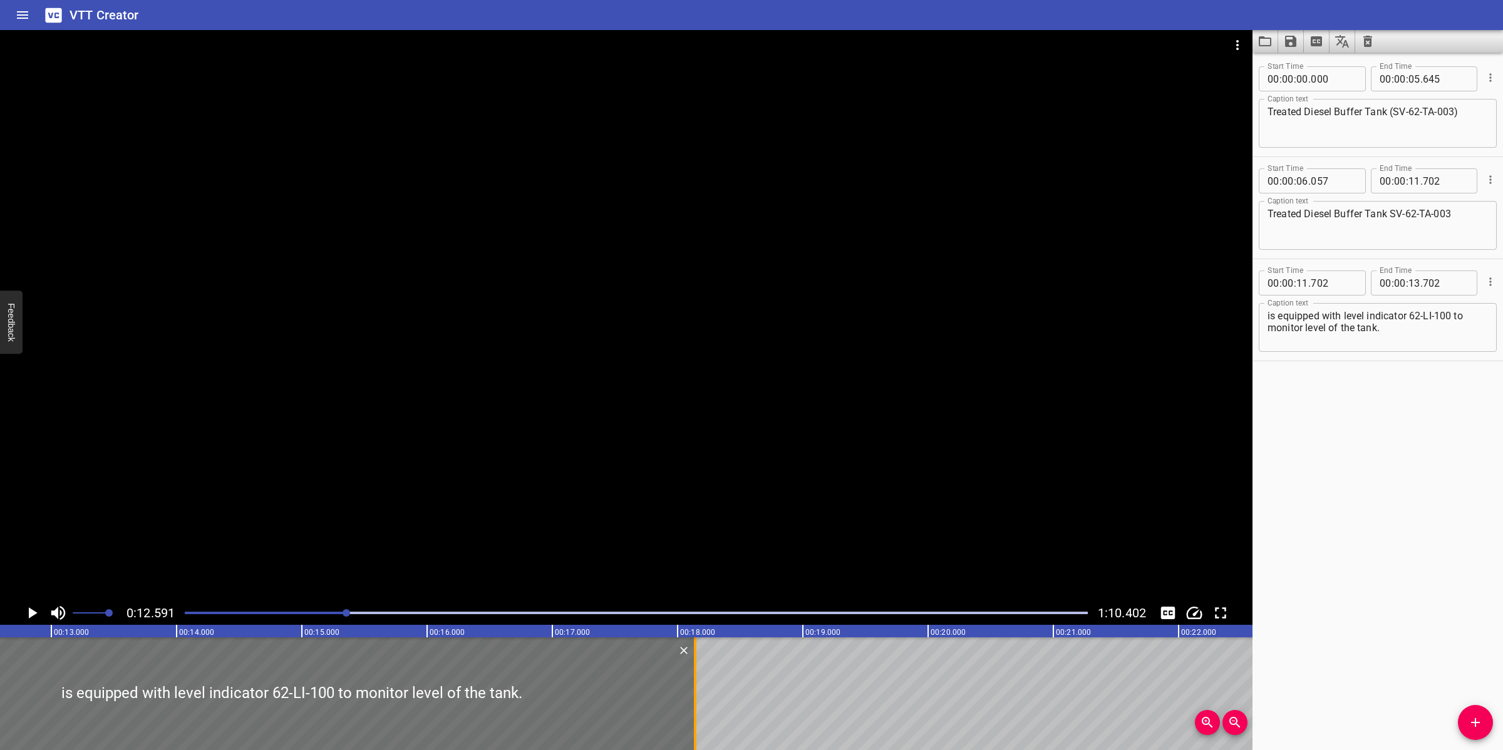
drag, startPoint x: 139, startPoint y: 665, endPoint x: 695, endPoint y: 654, distance: 556.1
click at [695, 654] on div at bounding box center [695, 693] width 3 height 113
type input "18"
type input "142"
click at [705, 540] on div at bounding box center [626, 315] width 1252 height 571
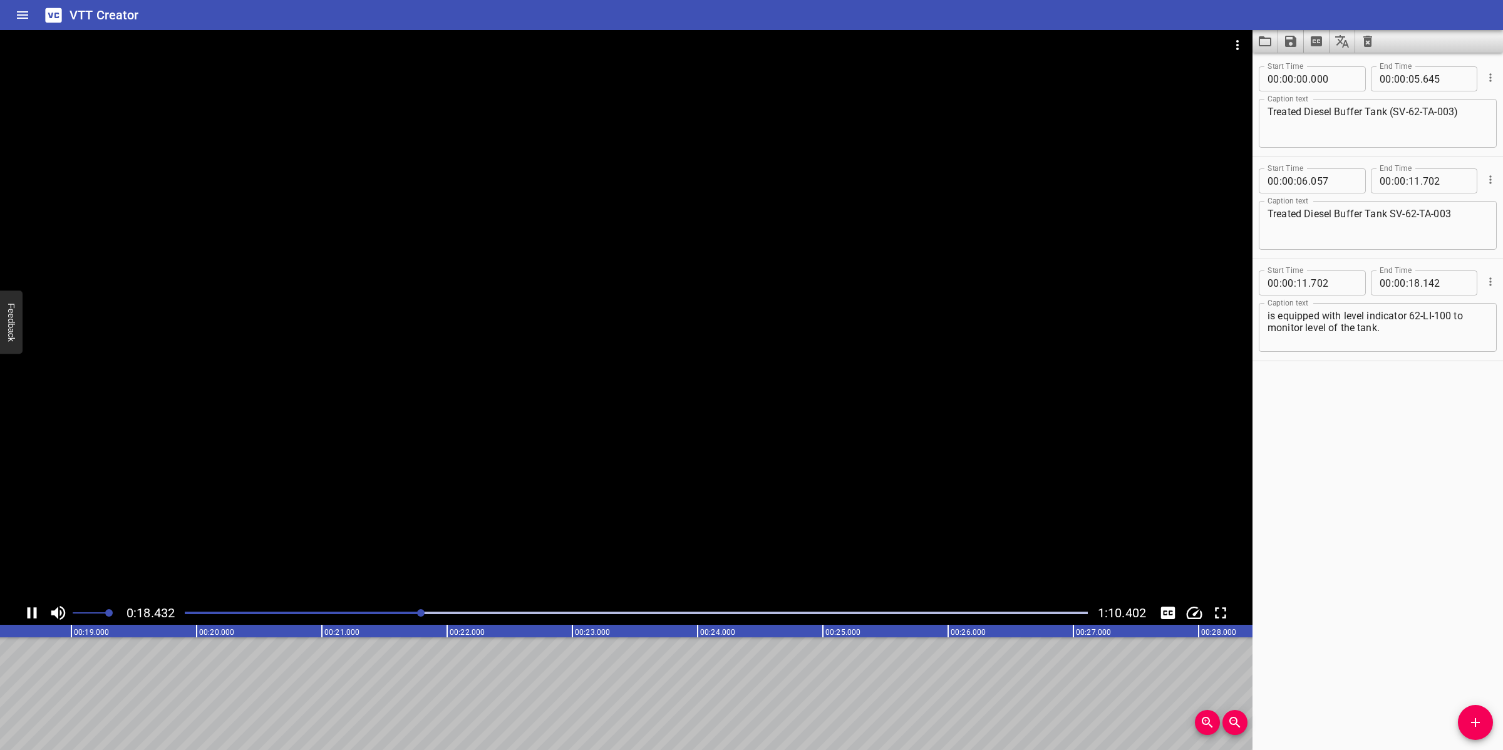
click at [665, 421] on div at bounding box center [626, 315] width 1252 height 571
drag, startPoint x: 1478, startPoint y: 721, endPoint x: 1446, endPoint y: 721, distance: 31.9
click at [1476, 721] on icon "Add Cue" at bounding box center [1475, 722] width 15 height 15
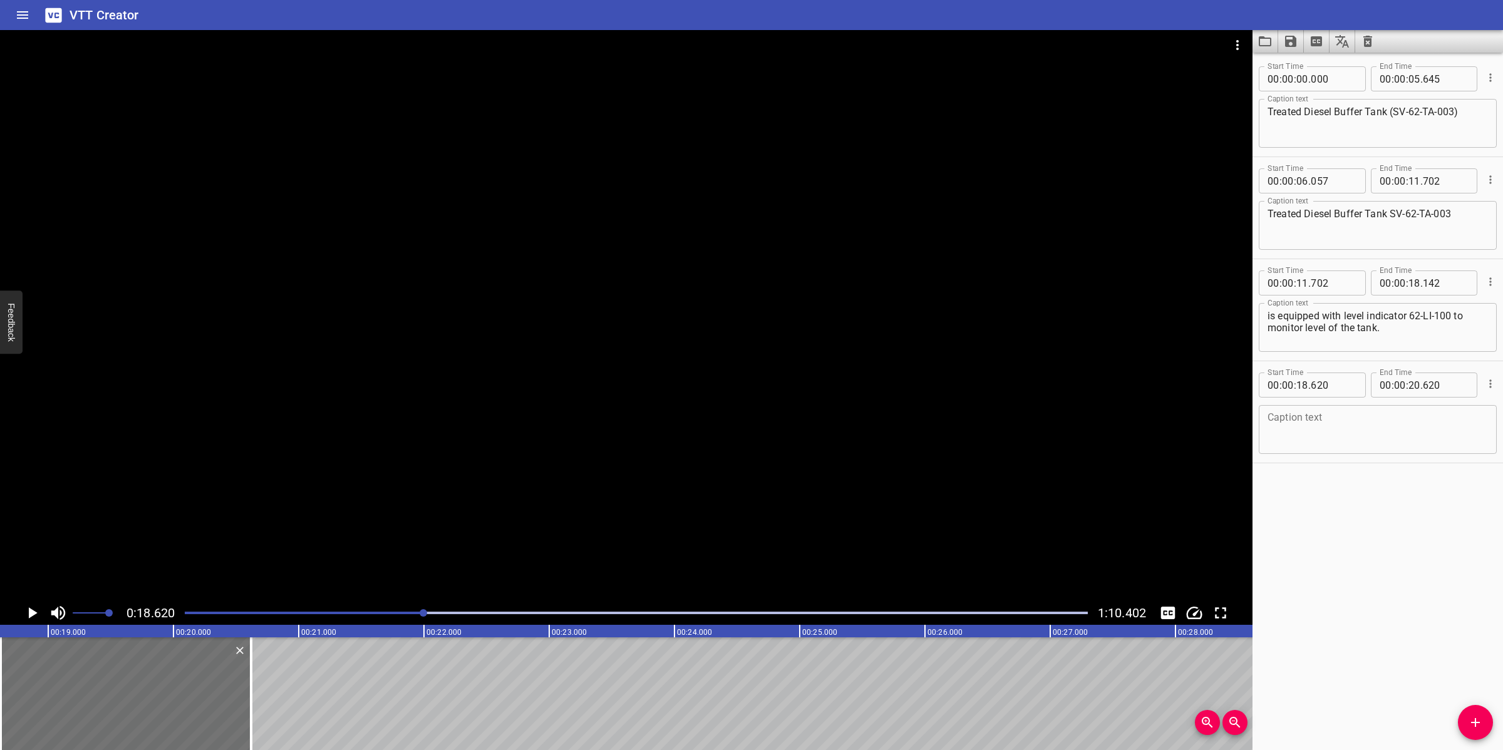
click at [416, 617] on div at bounding box center [636, 613] width 918 height 18
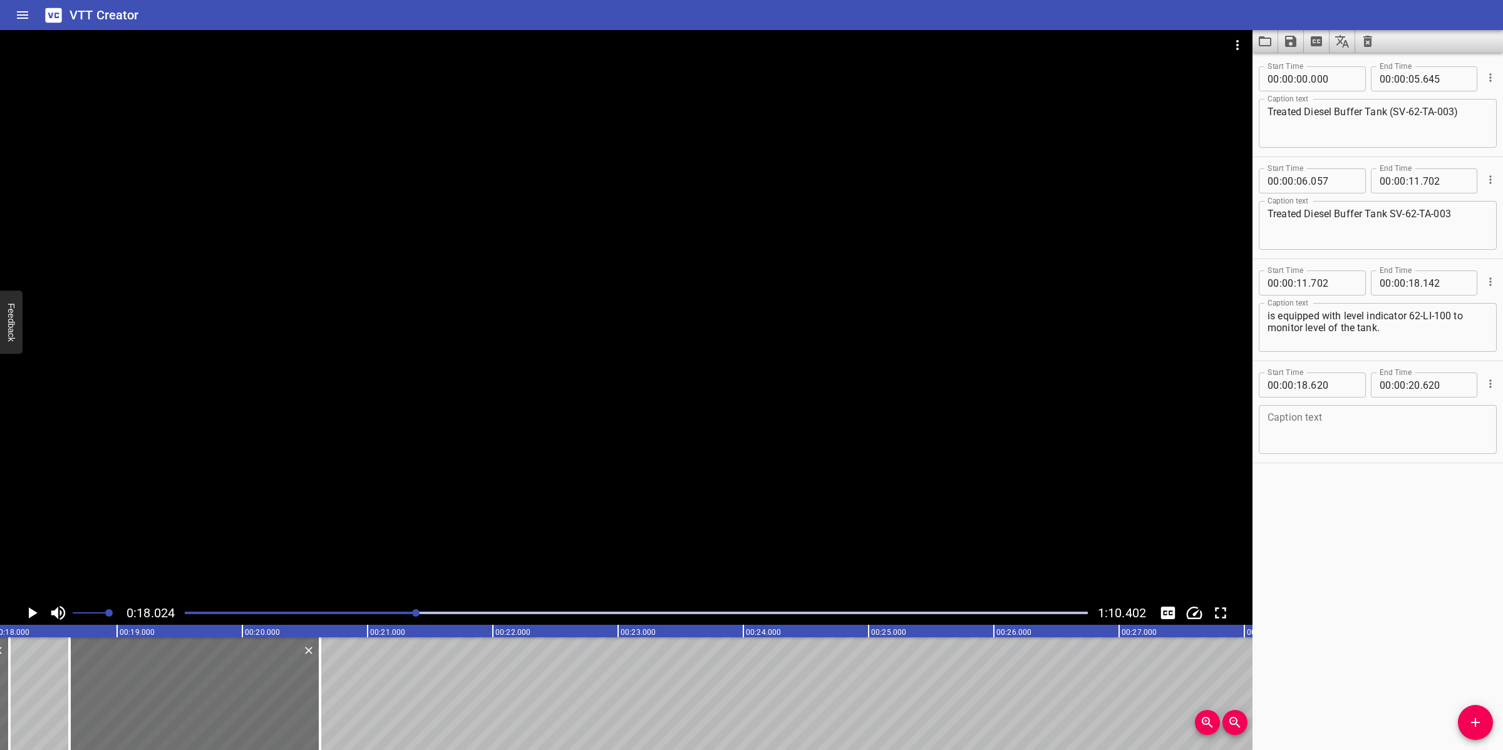
scroll to position [0, 2257]
drag, startPoint x: 213, startPoint y: 724, endPoint x: 198, endPoint y: 719, distance: 16.0
click at [198, 719] on div at bounding box center [184, 693] width 250 height 113
type input "500"
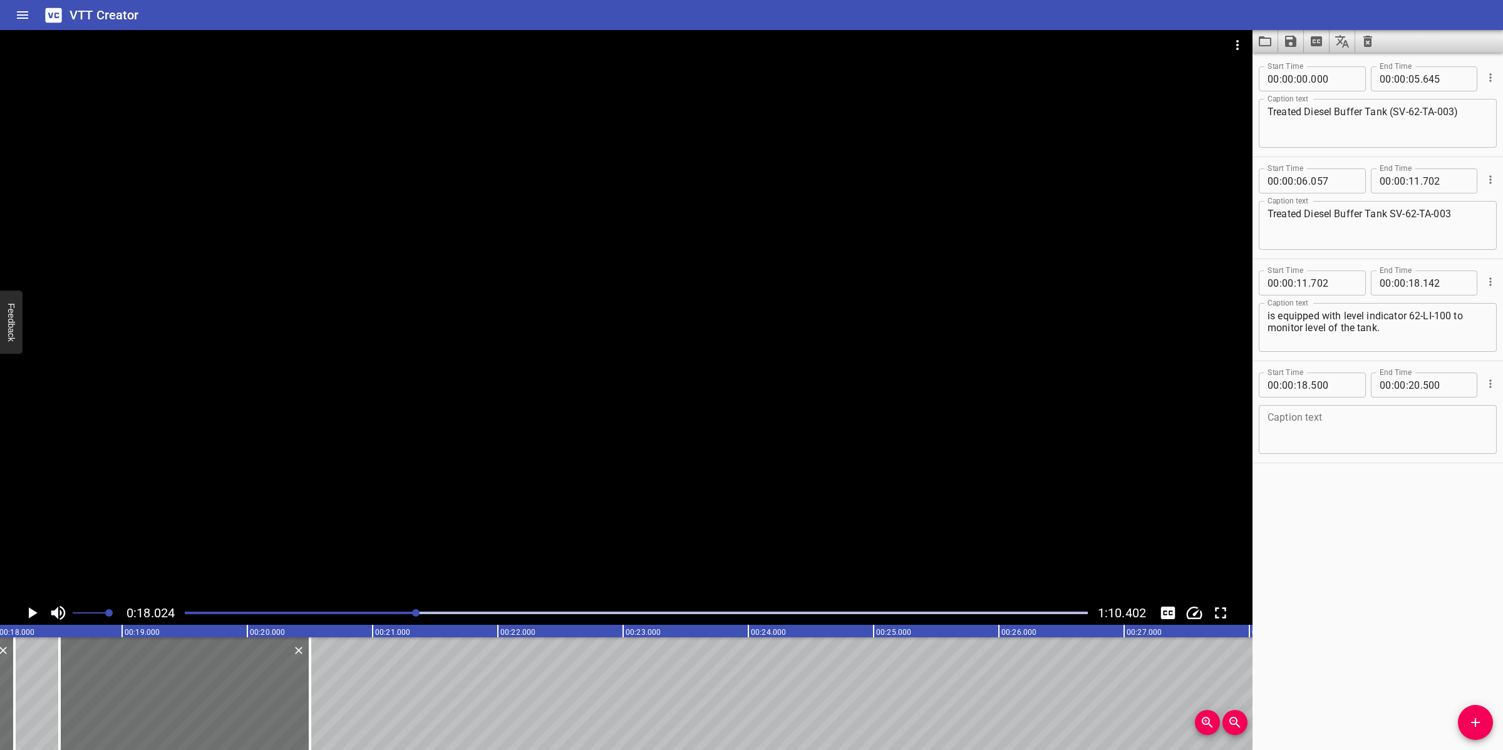
click at [1324, 448] on div "Caption text" at bounding box center [1378, 429] width 238 height 49
paste textarea "Level transmitter 62-LT-101 is fitted to the Treated Diesel Buffer Tank SV-62-T…"
click at [838, 410] on div at bounding box center [626, 315] width 1252 height 571
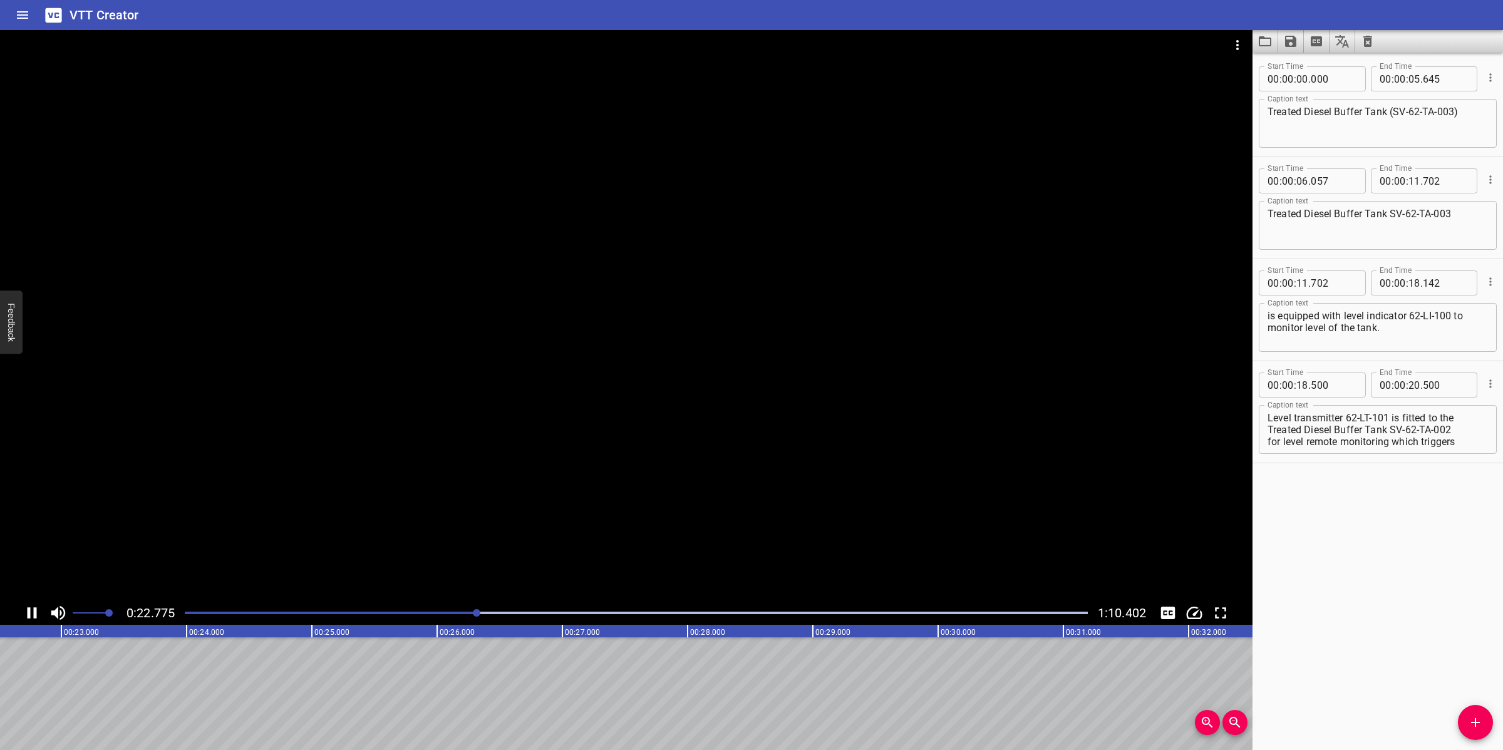
scroll to position [0, 2866]
click at [861, 425] on div at bounding box center [626, 315] width 1252 height 571
click at [822, 415] on div at bounding box center [626, 315] width 1252 height 571
drag, startPoint x: 827, startPoint y: 445, endPoint x: 833, endPoint y: 442, distance: 7.0
click at [832, 442] on div at bounding box center [626, 315] width 1252 height 571
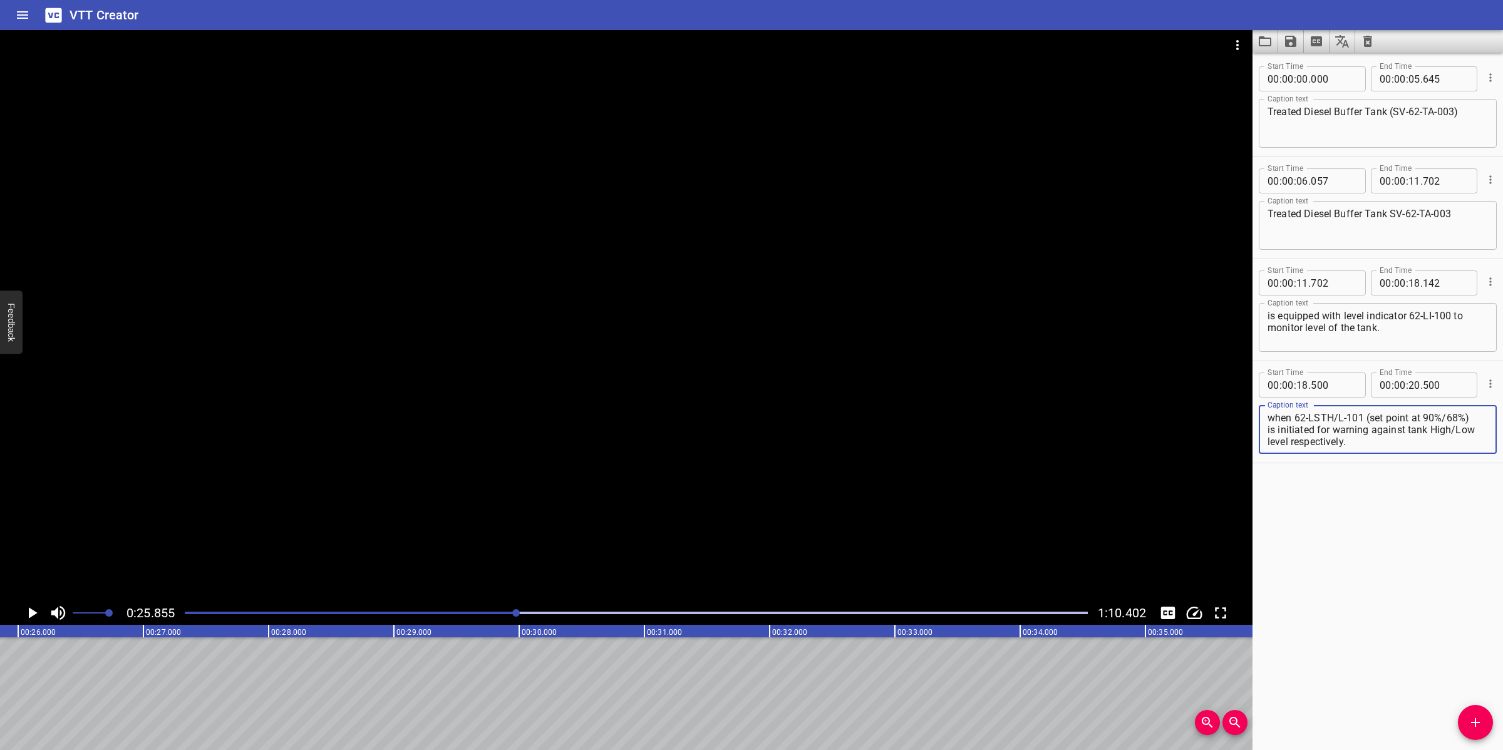
scroll to position [59, 0]
drag, startPoint x: 1390, startPoint y: 428, endPoint x: 1451, endPoint y: 437, distance: 62.1
click at [1451, 437] on textarea "Level transmitter 62-LT-101 is fitted to the Treated Diesel Buffer Tank SV-62-T…" at bounding box center [1377, 430] width 220 height 36
type textarea "Level transmitter 62-LT-101 is fitted to the Treated Diesel Buffer Tank"
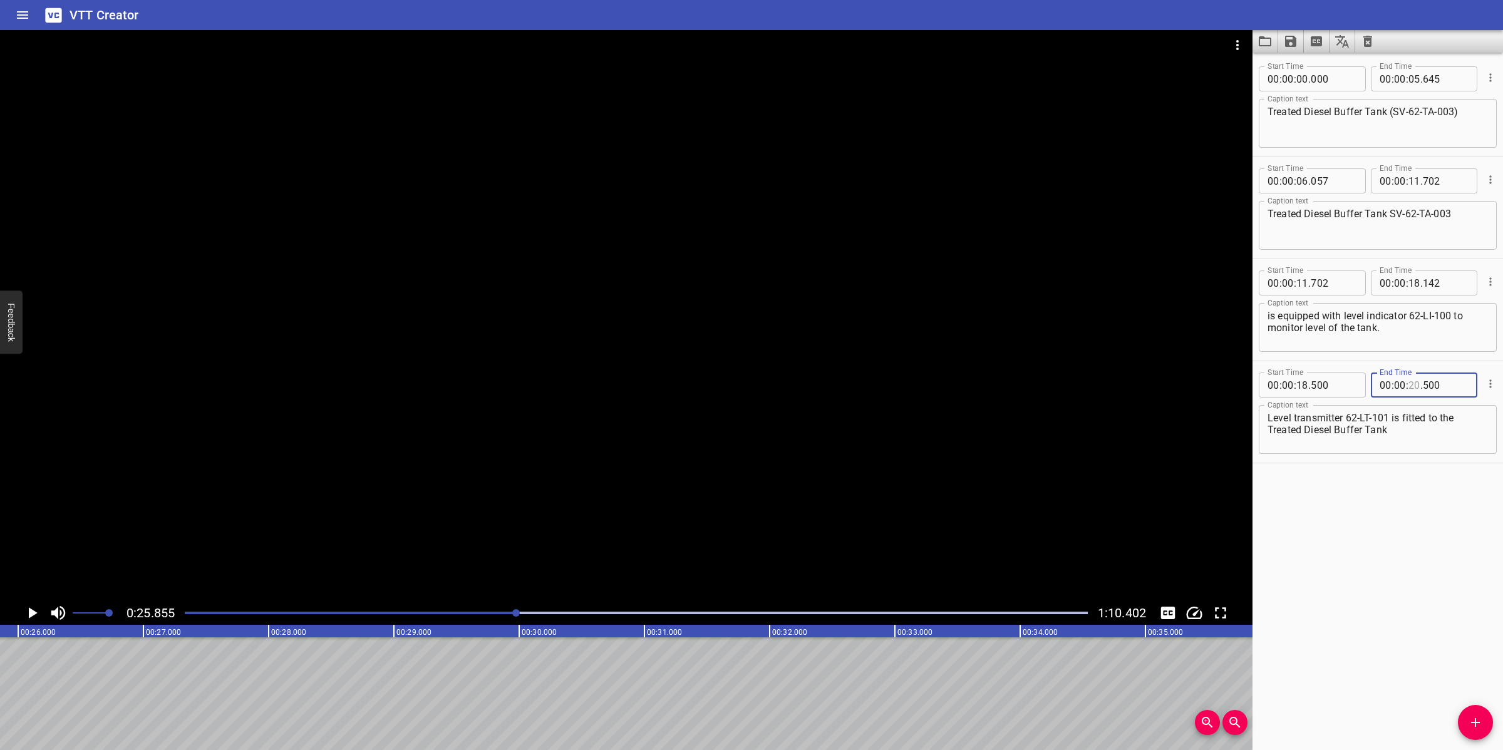
click at [1413, 389] on input "number" at bounding box center [1414, 385] width 12 height 25
type input "25"
type input "855"
click at [1468, 721] on icon "Add Cue" at bounding box center [1475, 722] width 15 height 15
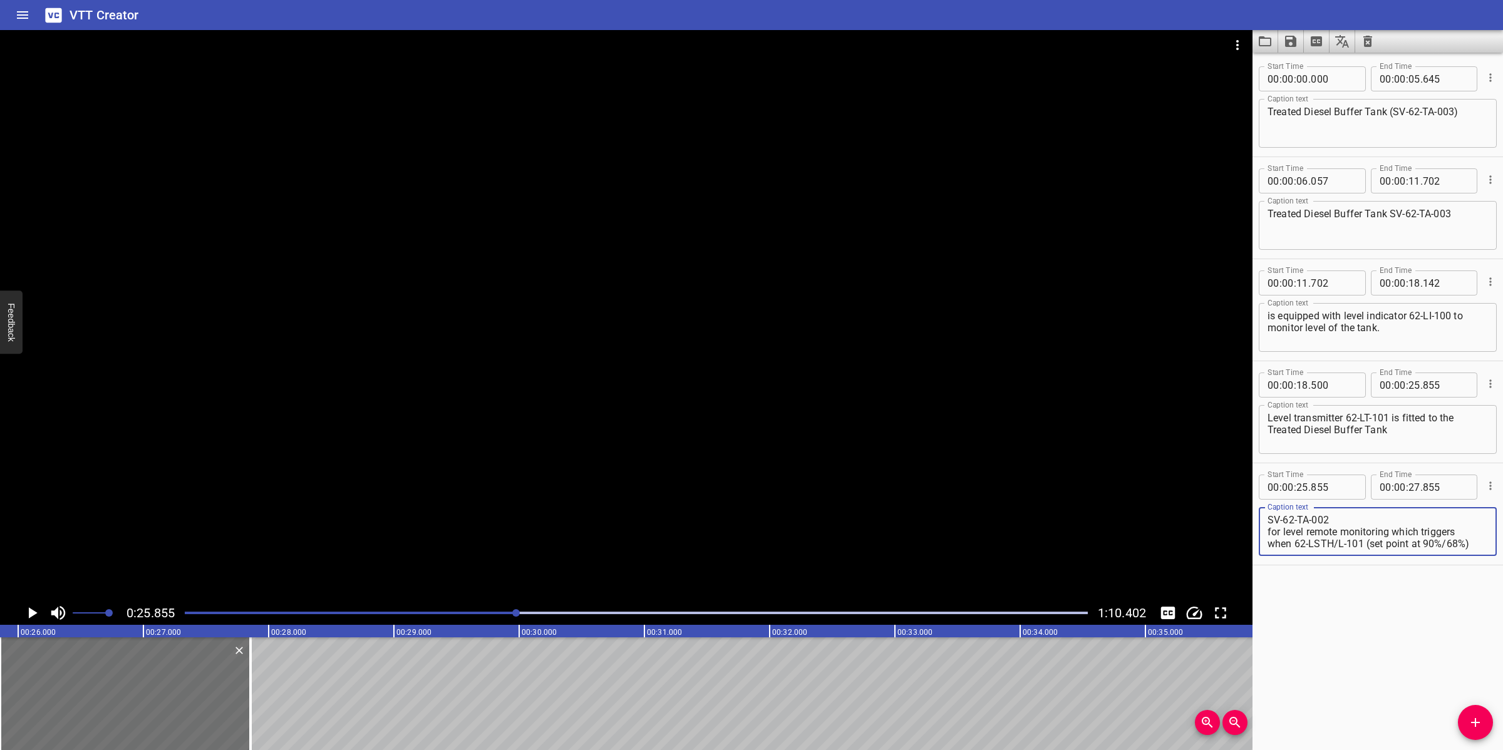
scroll to position [47, 0]
type textarea "SV-62-TA-002 for level remote monitoring which triggers when 62-LSTH/L-101 (set…"
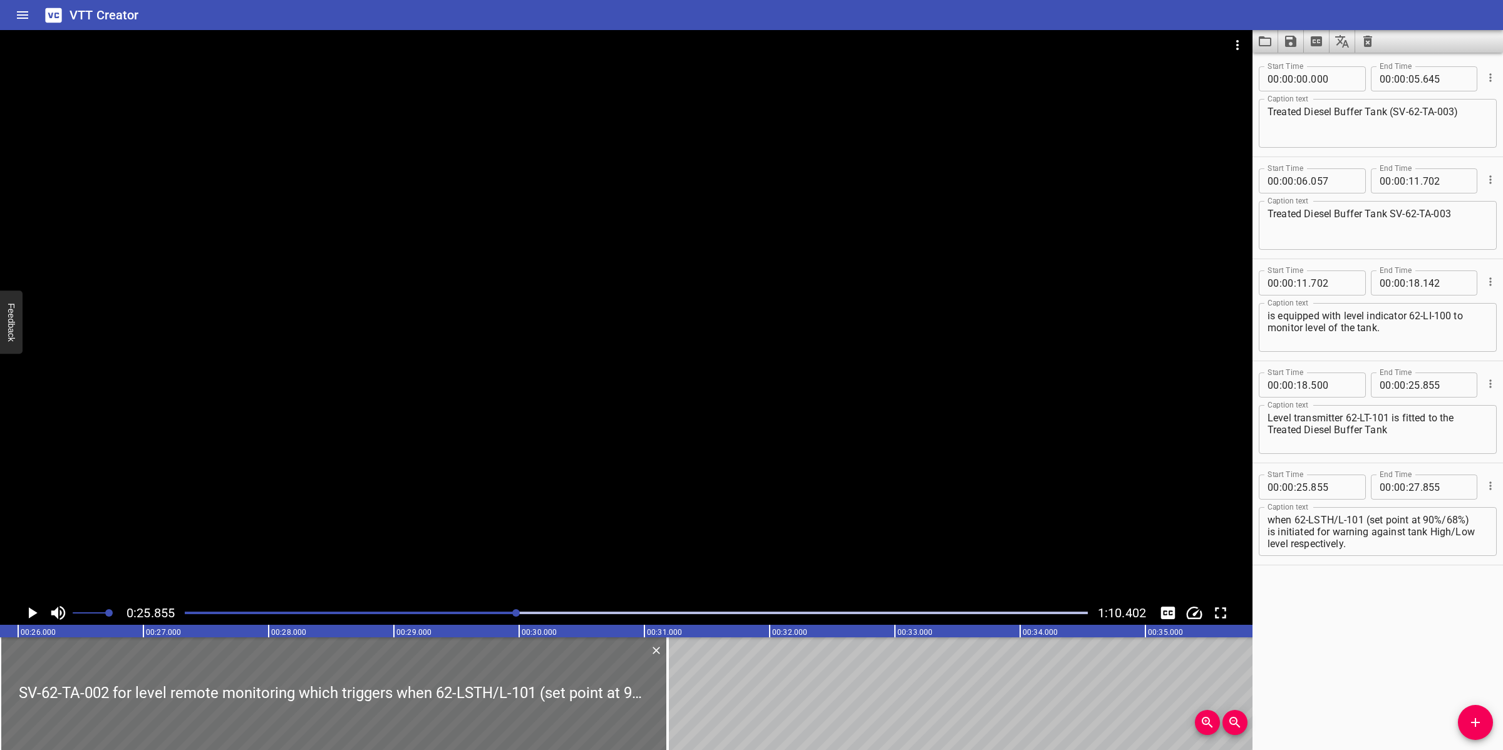
drag, startPoint x: 249, startPoint y: 678, endPoint x: 679, endPoint y: 677, distance: 430.8
click at [667, 679] on div at bounding box center [667, 693] width 3 height 113
type input "31"
type input "200"
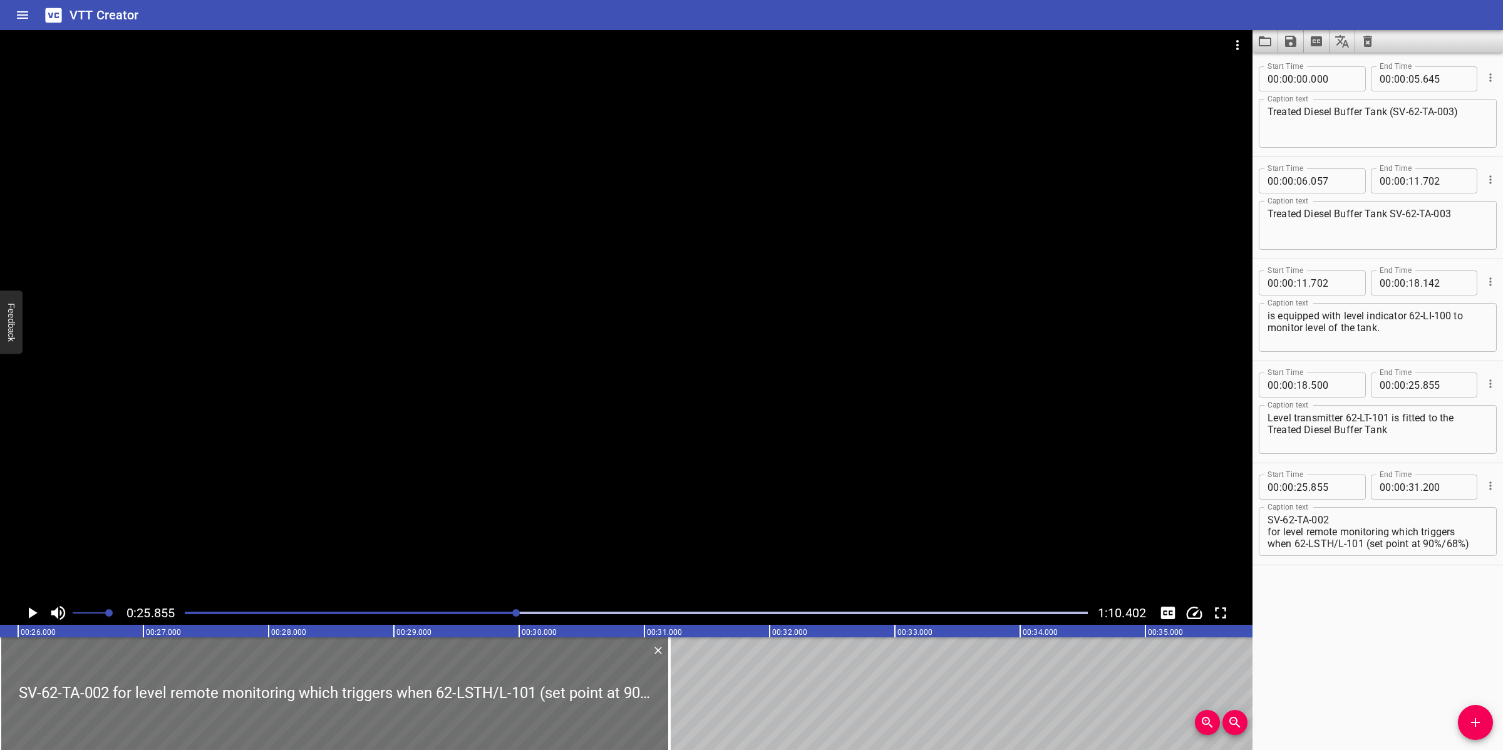
click at [1361, 523] on textarea "SV-62-TA-002 for level remote monitoring which triggers when 62-LSTH/L-101 (set…" at bounding box center [1377, 532] width 220 height 36
click at [1347, 532] on textarea "SV-62-TA-002 for level remote monitoring which triggers when 62-LSTH/L-101 (set…" at bounding box center [1377, 532] width 220 height 36
type textarea "SV-62-TA-002 for level remote monitoring which triggers when 62-LSTH/L-101 (set…"
click at [857, 503] on div at bounding box center [626, 315] width 1252 height 571
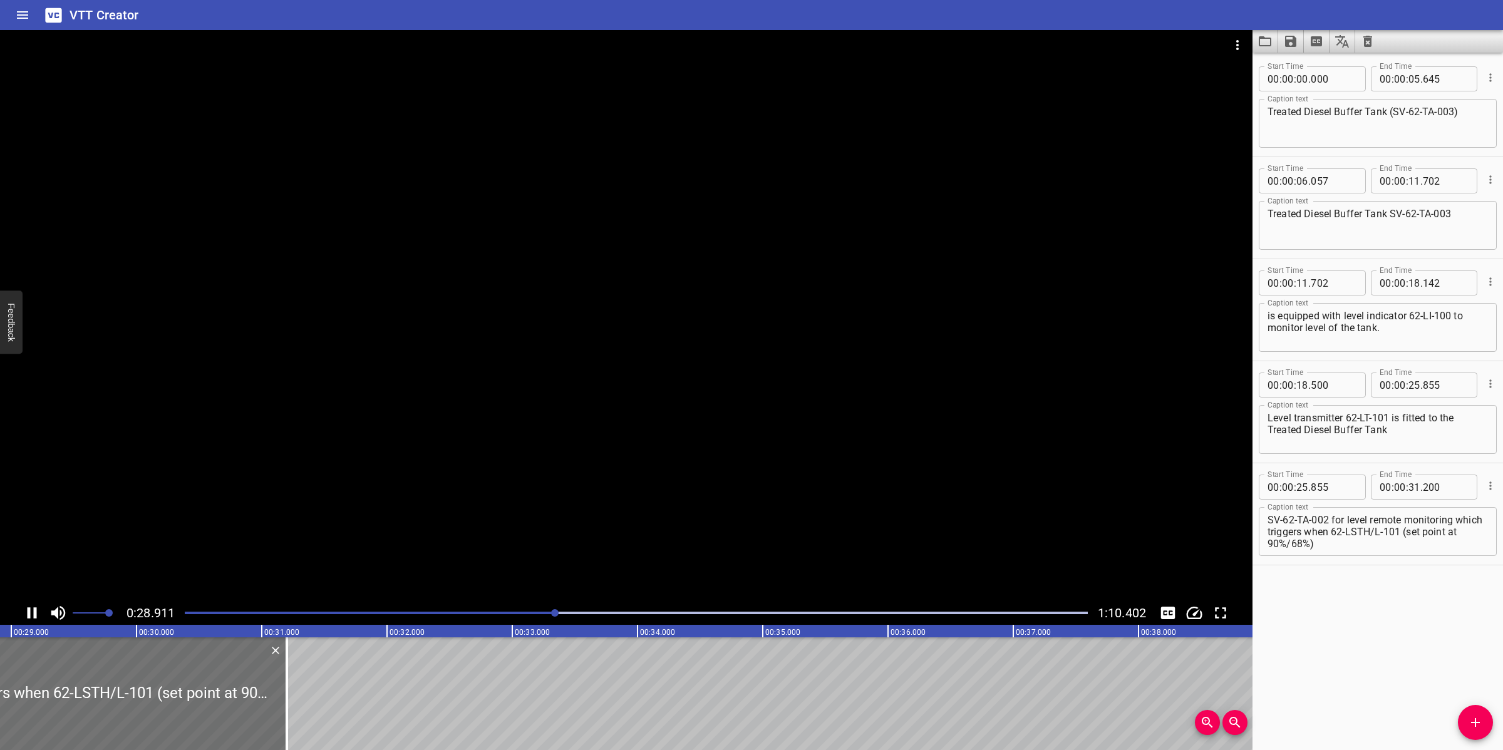
click at [768, 513] on div at bounding box center [626, 315] width 1252 height 571
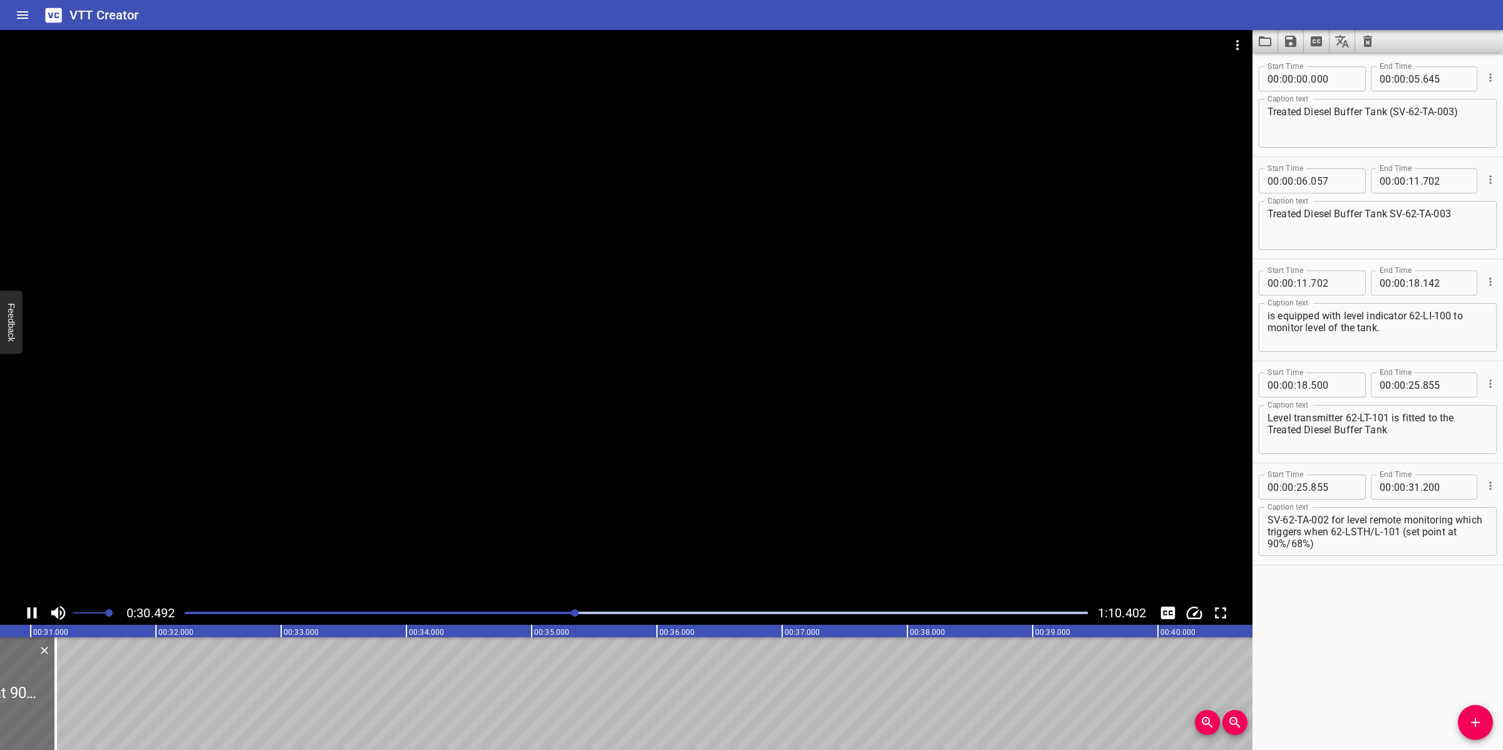
click at [753, 512] on div at bounding box center [626, 315] width 1252 height 571
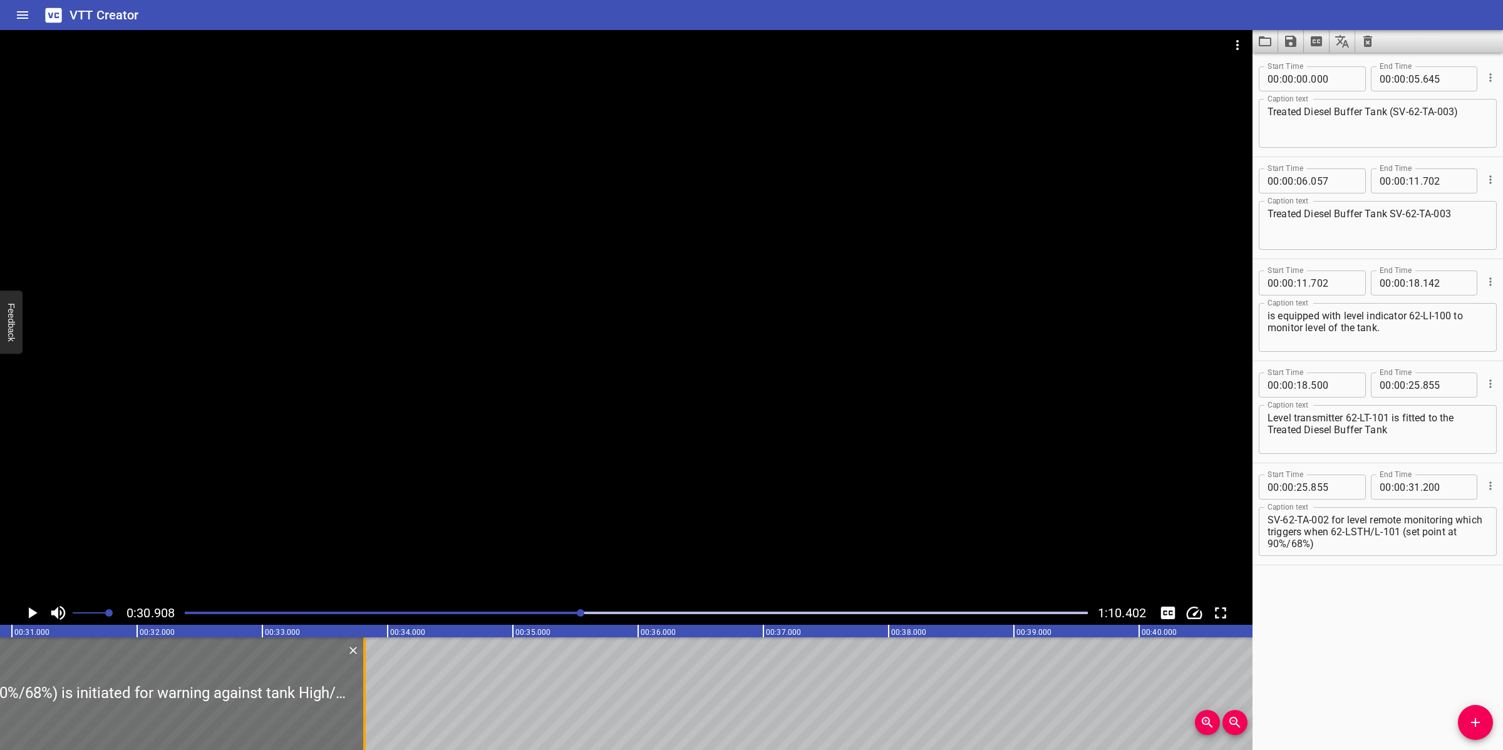
drag, startPoint x: 39, startPoint y: 690, endPoint x: 366, endPoint y: 689, distance: 327.5
click at [366, 689] on div at bounding box center [364, 693] width 13 height 113
type input "33"
type input "815"
click at [478, 567] on div at bounding box center [626, 315] width 1252 height 571
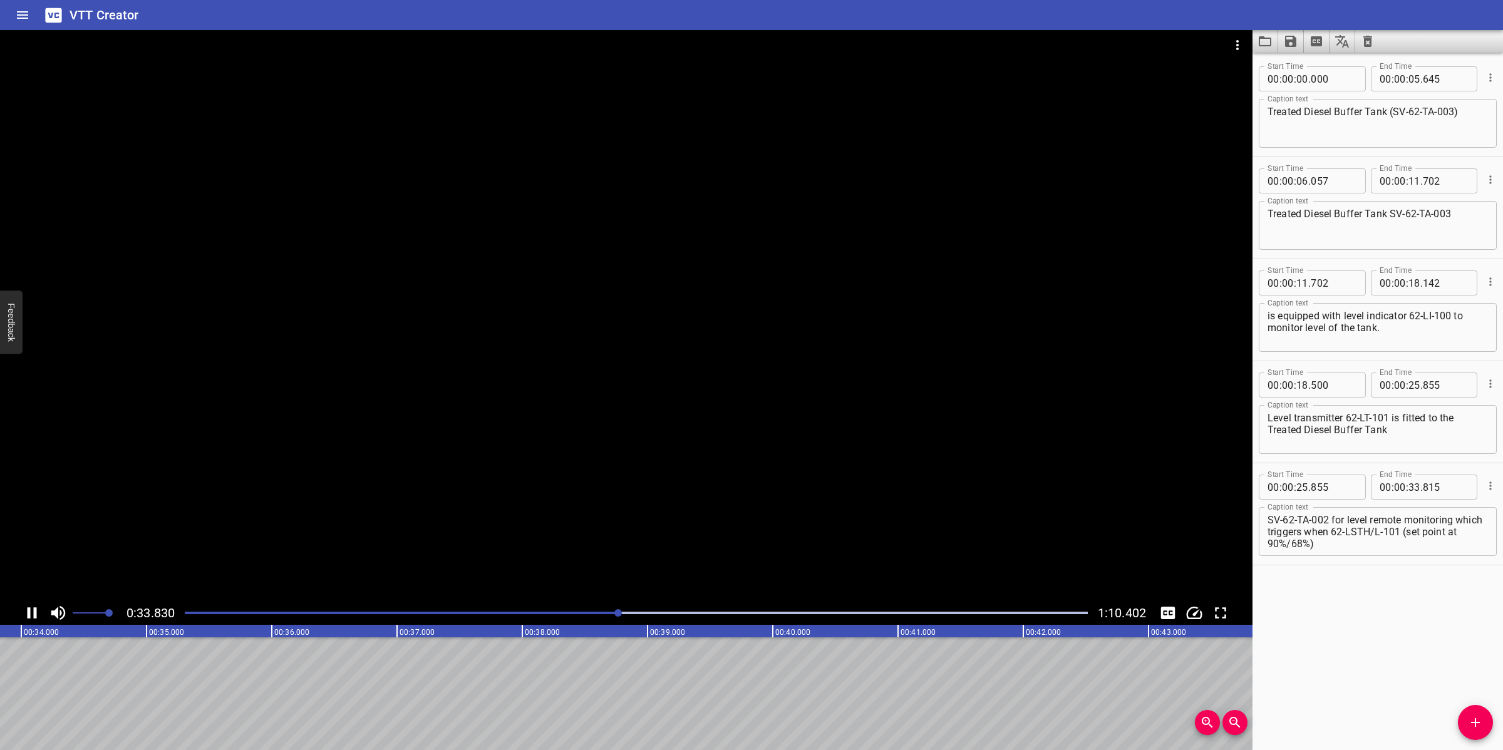
click at [532, 540] on div at bounding box center [626, 315] width 1252 height 571
click at [533, 540] on div at bounding box center [626, 315] width 1252 height 571
click at [535, 534] on div at bounding box center [626, 315] width 1252 height 571
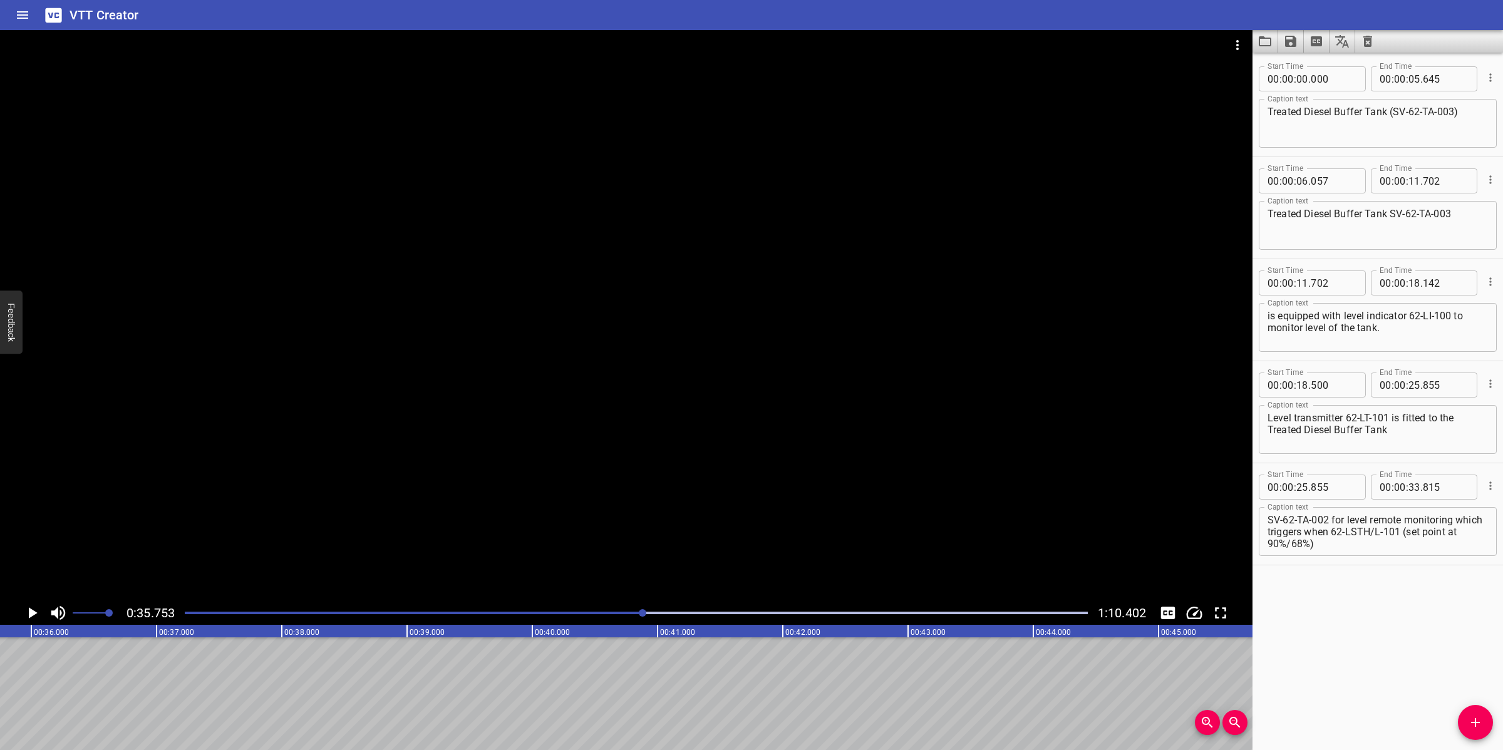
click at [1475, 724] on icon "Add Cue" at bounding box center [1475, 722] width 9 height 9
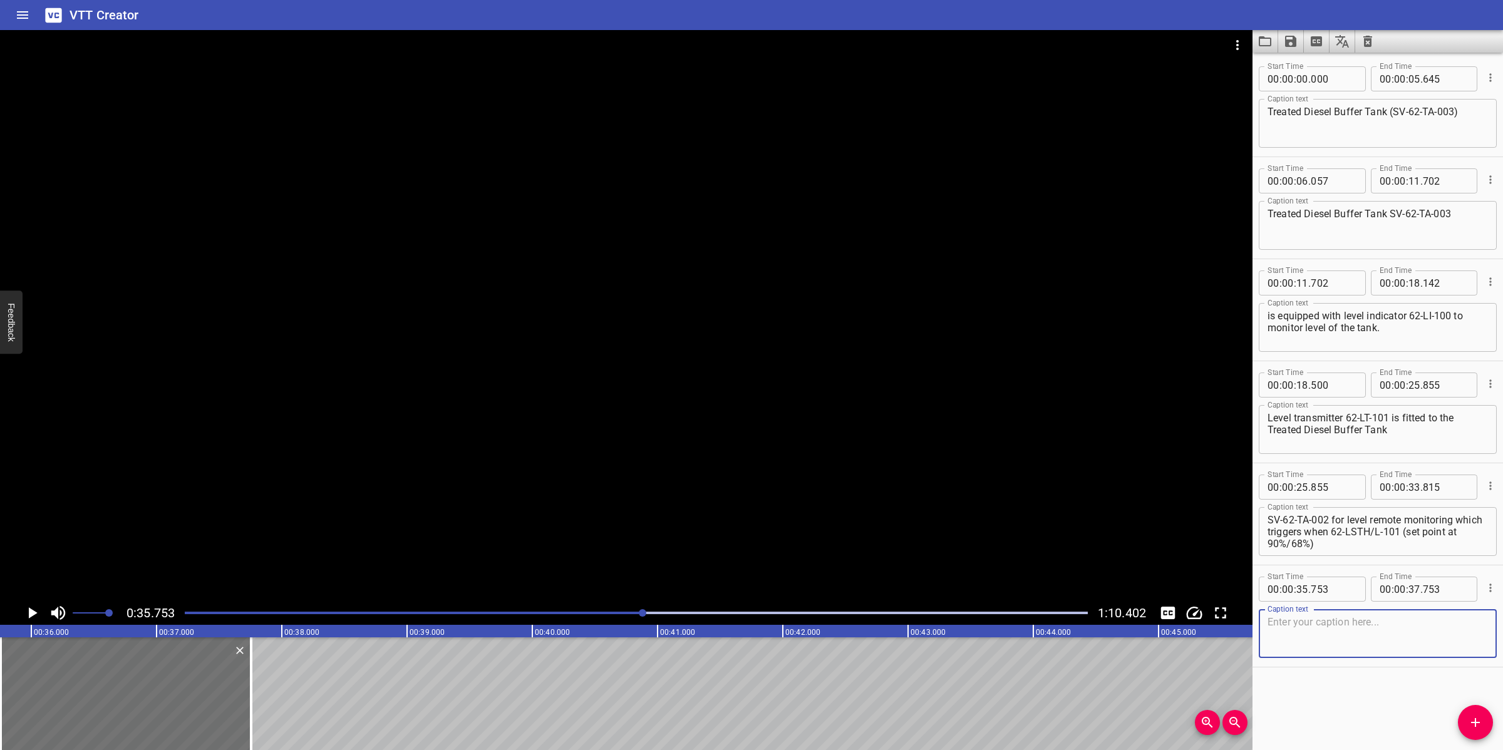
scroll to position [35, 0]
drag, startPoint x: 1432, startPoint y: 535, endPoint x: 1440, endPoint y: 557, distance: 23.4
click at [1440, 557] on div "Caption text SV-62-TA-002 for level remote monitoring which triggers when 62-LS…" at bounding box center [1378, 530] width 238 height 56
type textarea "SV-62-TA-002 for level remote monitoring which triggers when 62-LSTH/L-101"
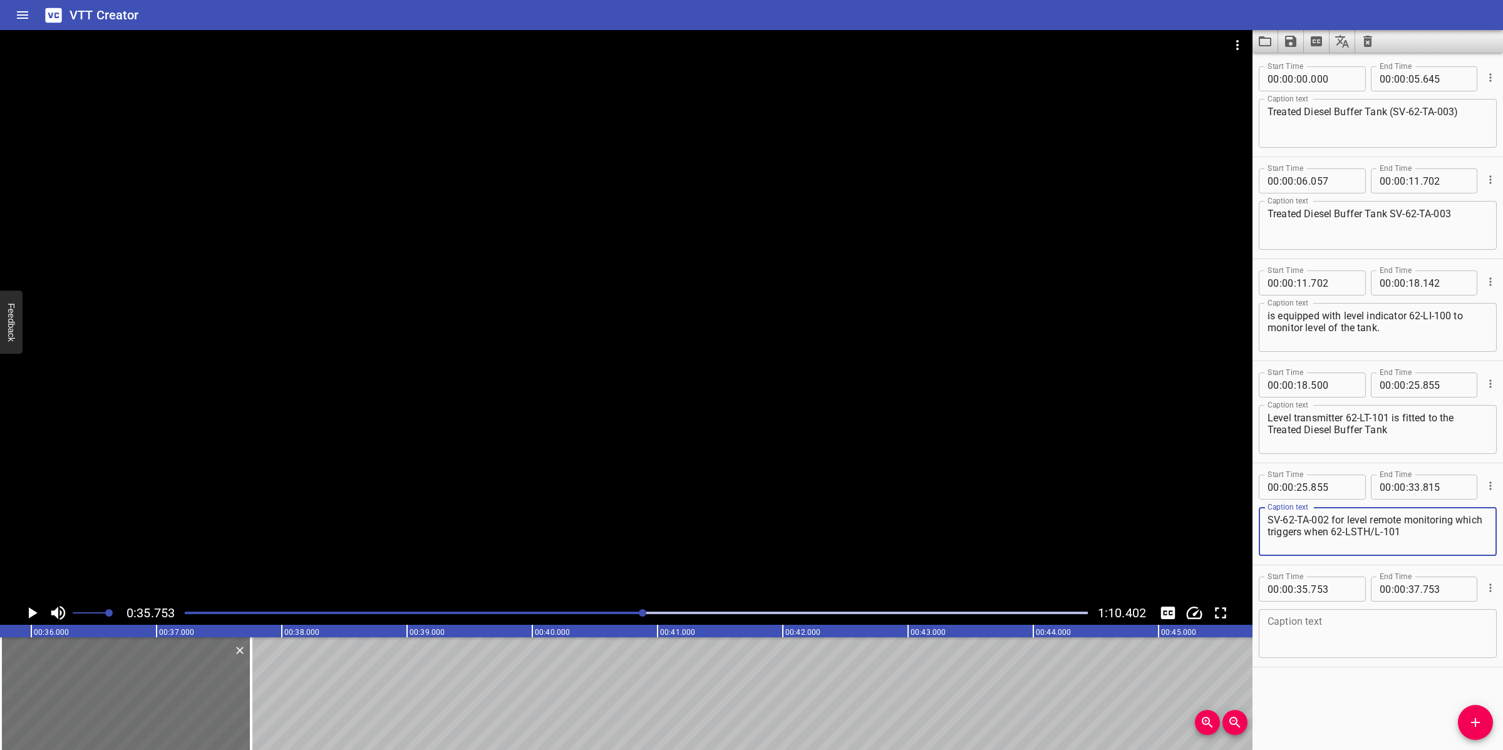
click at [1341, 643] on textarea at bounding box center [1377, 634] width 220 height 36
paste textarea "(set point at 90%/68%) is initiated for warning against tank High/Low level res…"
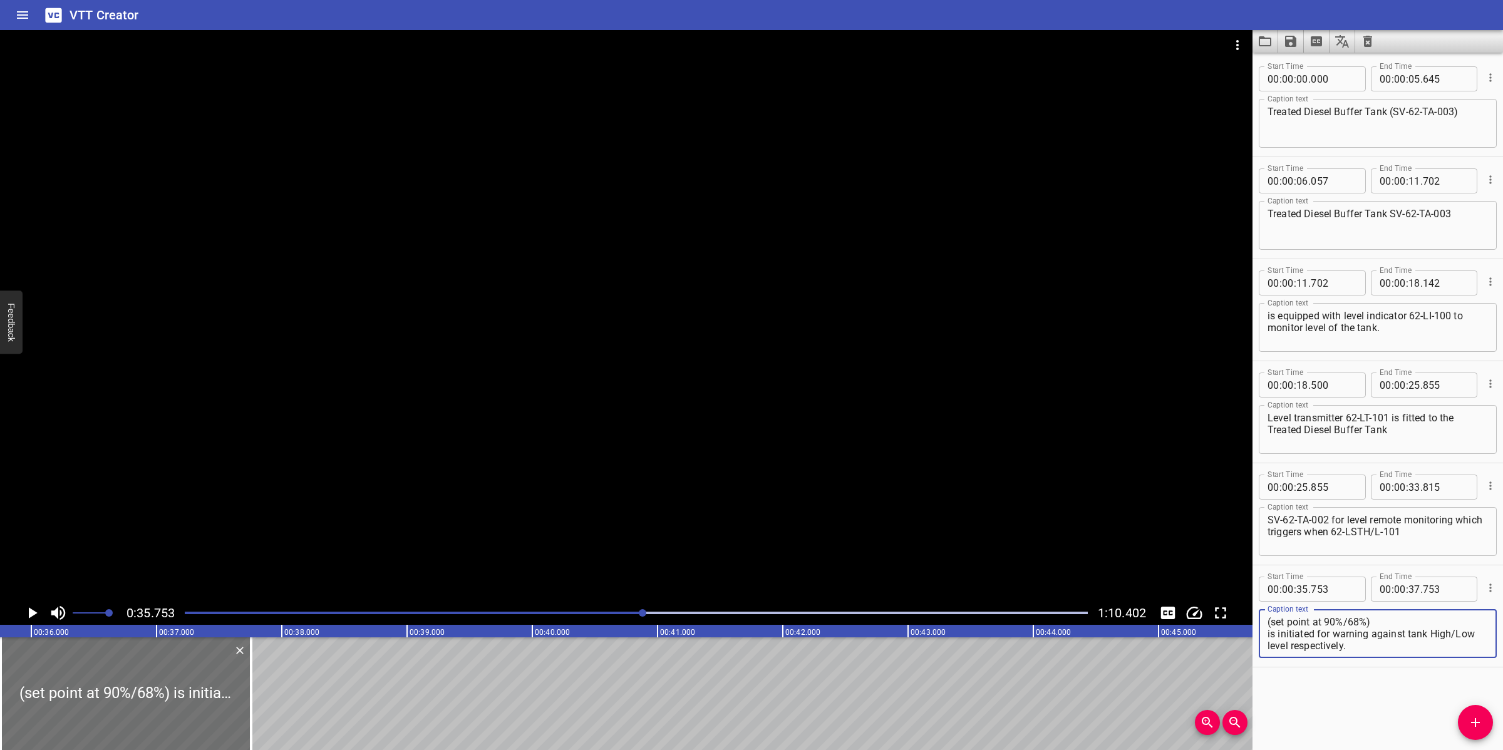
click at [1382, 617] on textarea "(set point at 90%/68%) is initiated for warning against tank High/Low level res…" at bounding box center [1377, 634] width 220 height 36
click at [1267, 618] on textarea "(set point at 90%/68%) is initiated for warning against tank High/Low level res…" at bounding box center [1377, 634] width 220 height 36
click at [1267, 646] on textarea "(set point at 90%/68%) is initiated for warning against tank High/Low level res…" at bounding box center [1377, 634] width 220 height 36
type textarea "(set point at 90%/68%) is initiated for warning against tank High/Low level res…"
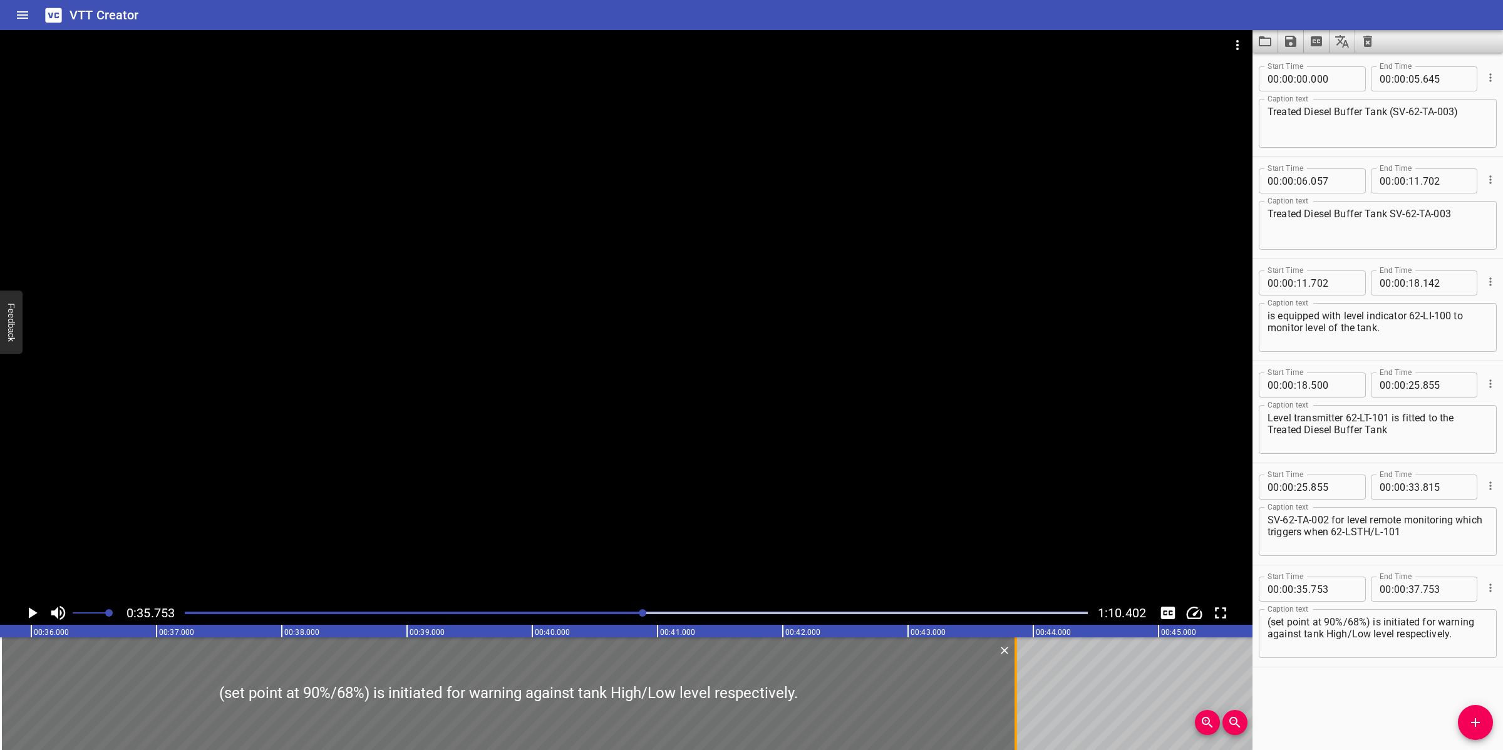
drag, startPoint x: 249, startPoint y: 661, endPoint x: 1013, endPoint y: 662, distance: 764.5
click at [1013, 662] on div at bounding box center [1015, 693] width 13 height 113
type input "43"
drag, startPoint x: 604, startPoint y: 605, endPoint x: 612, endPoint y: 612, distance: 9.8
click at [604, 605] on div at bounding box center [636, 613] width 918 height 18
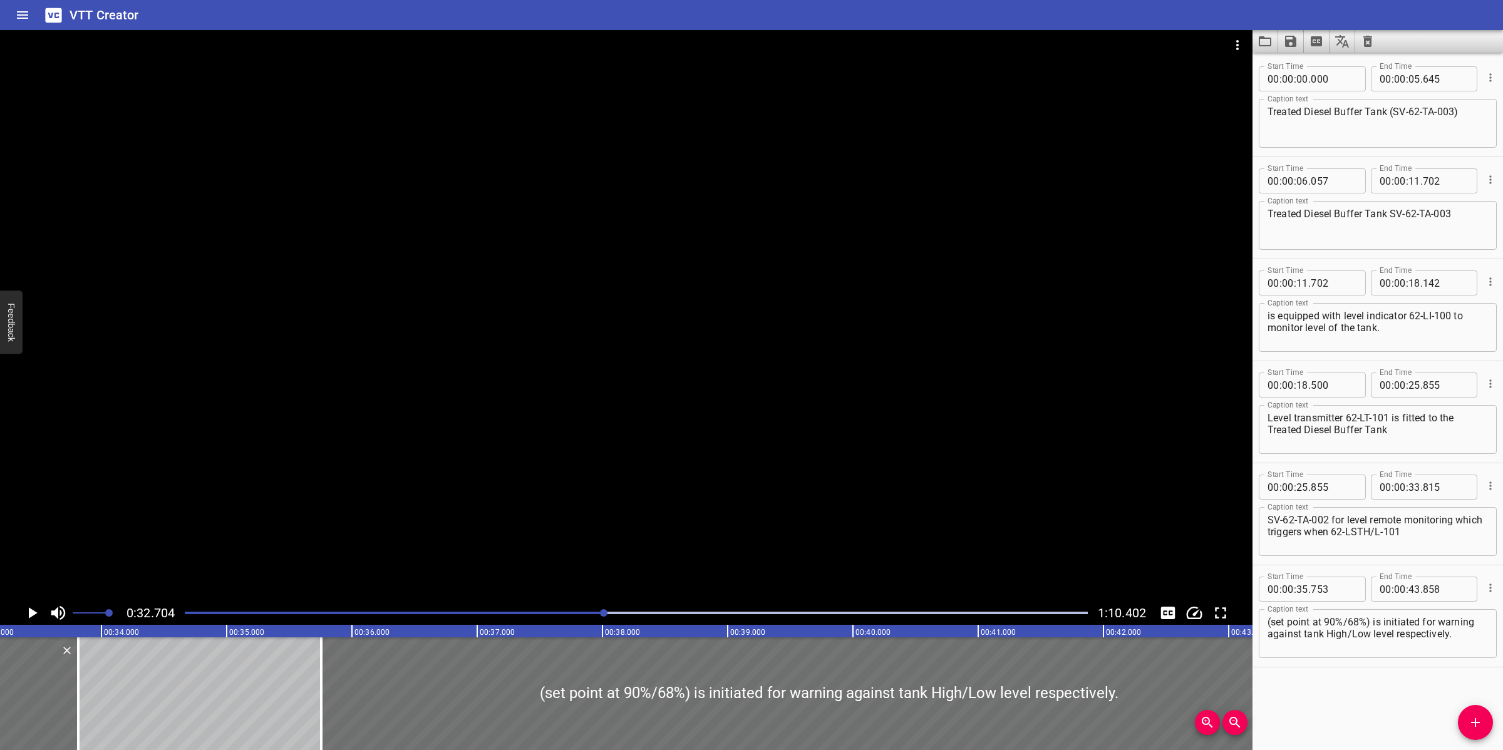
scroll to position [0, 4096]
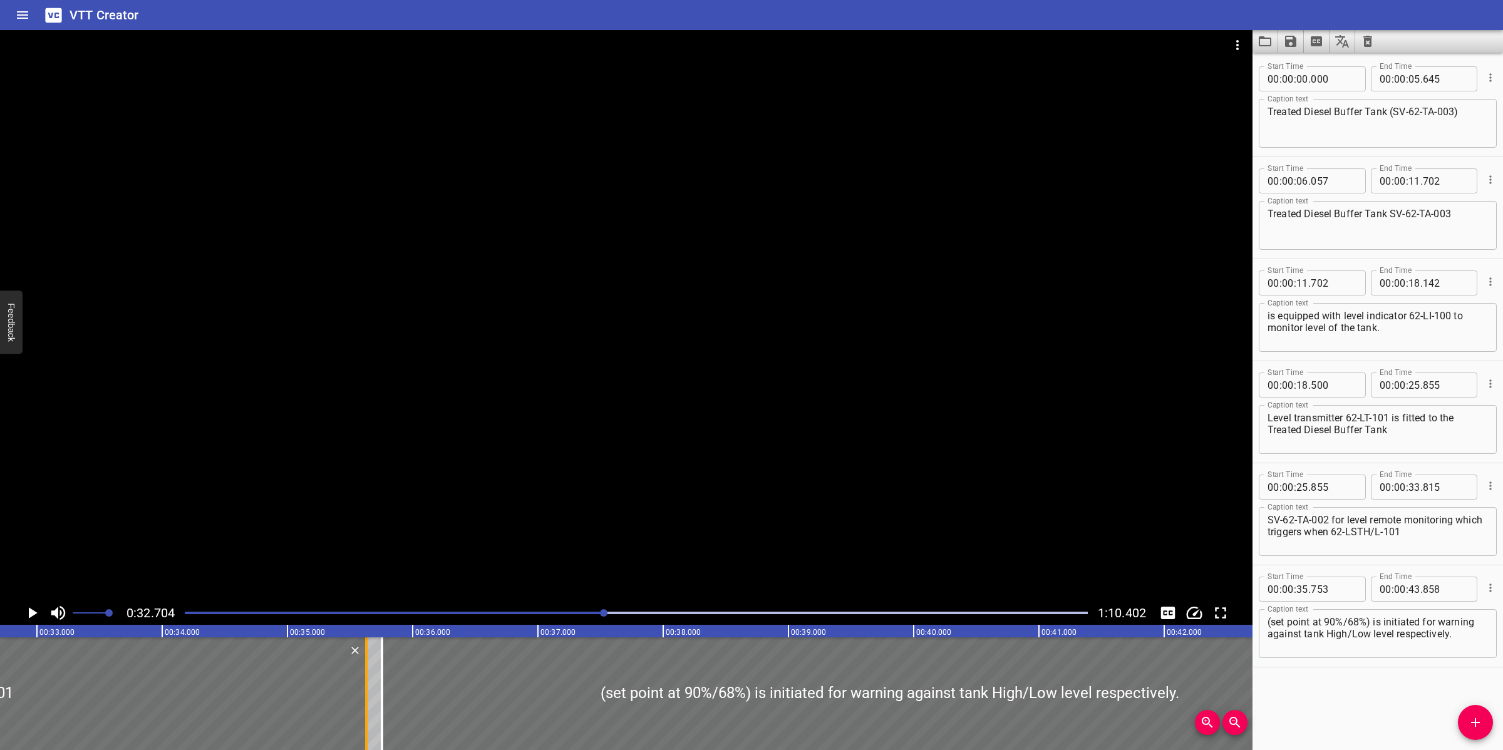
drag, startPoint x: 139, startPoint y: 674, endPoint x: 366, endPoint y: 671, distance: 227.3
click at [366, 671] on div at bounding box center [366, 693] width 3 height 113
drag, startPoint x: 730, startPoint y: 514, endPoint x: 729, endPoint y: 521, distance: 6.9
click at [729, 514] on div at bounding box center [626, 315] width 1252 height 571
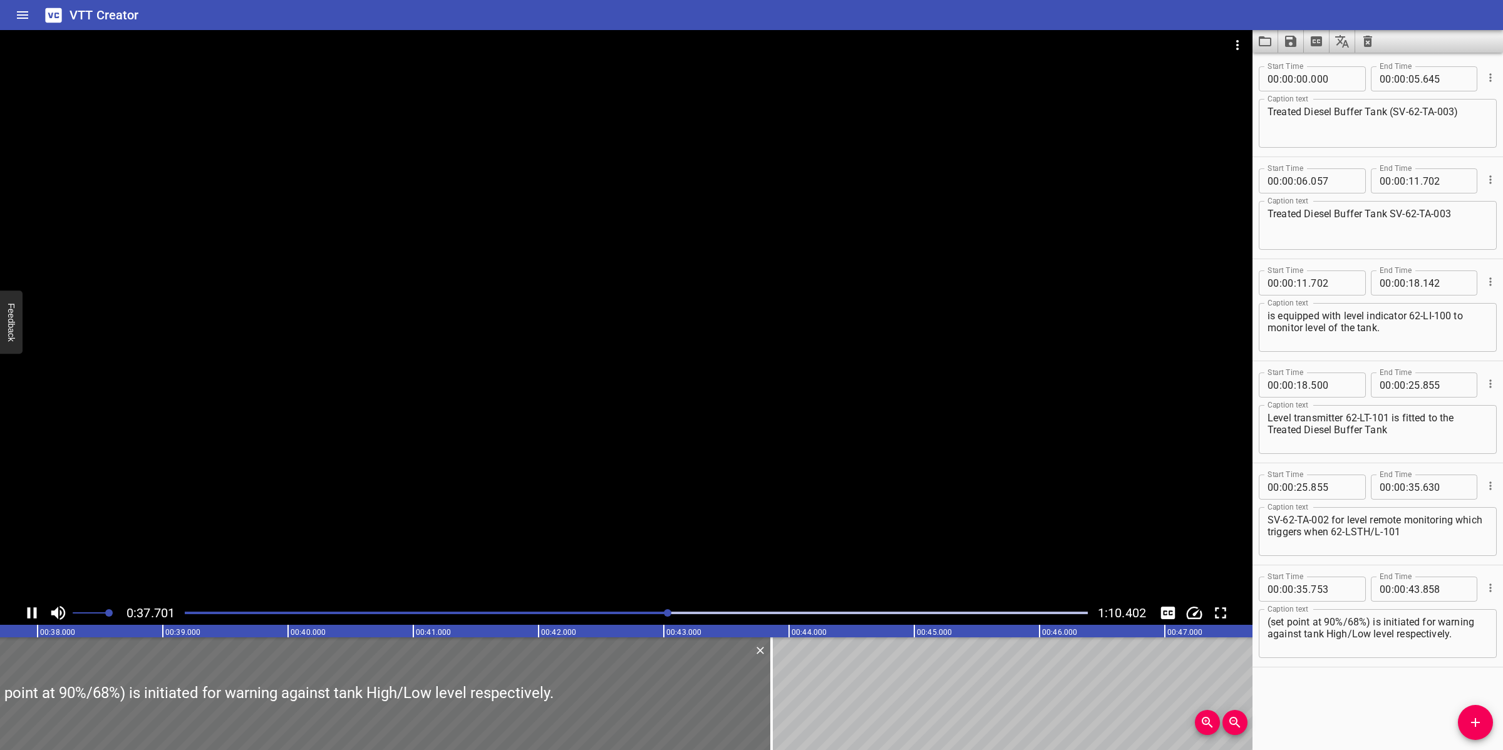
click at [870, 471] on div at bounding box center [626, 315] width 1252 height 571
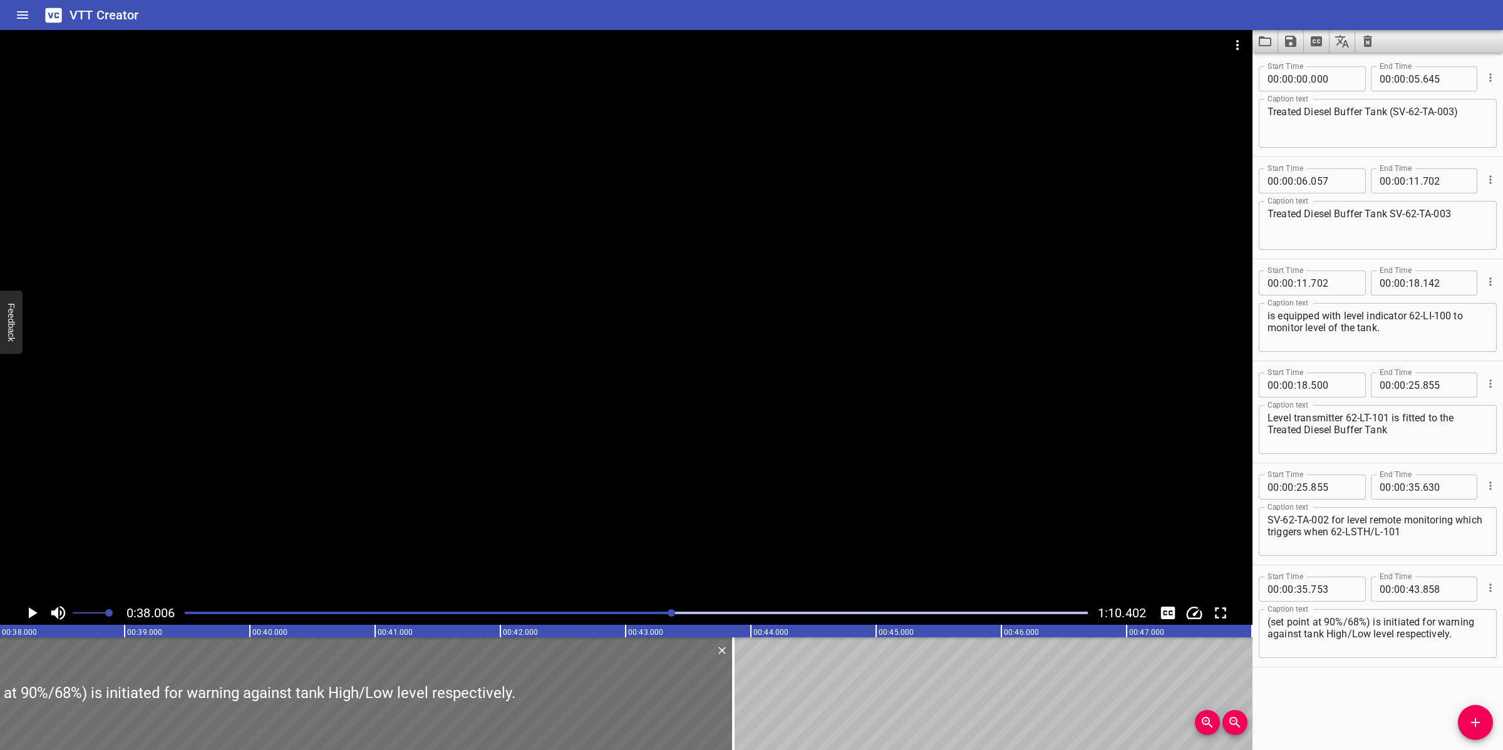
click at [859, 465] on div at bounding box center [626, 315] width 1252 height 571
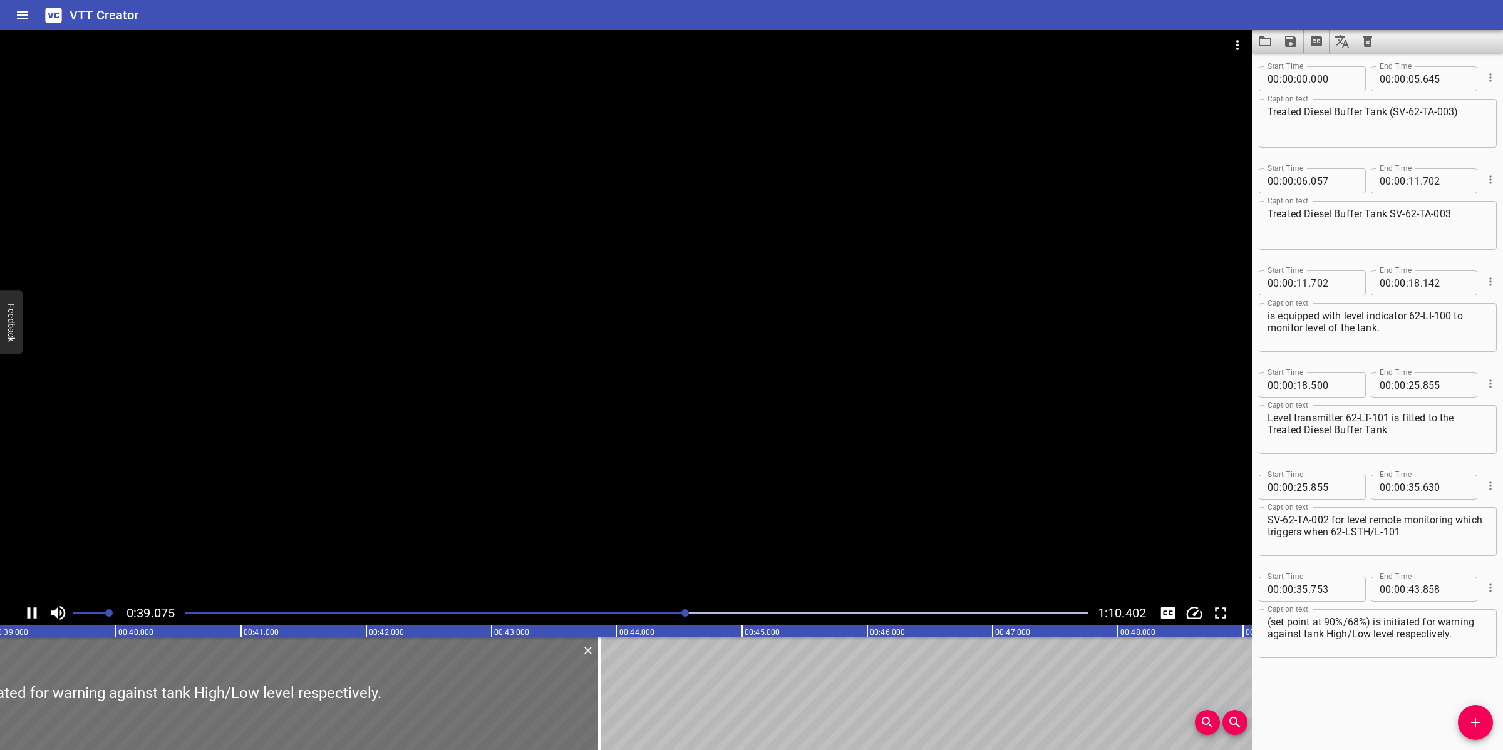
click at [863, 476] on div at bounding box center [626, 315] width 1252 height 571
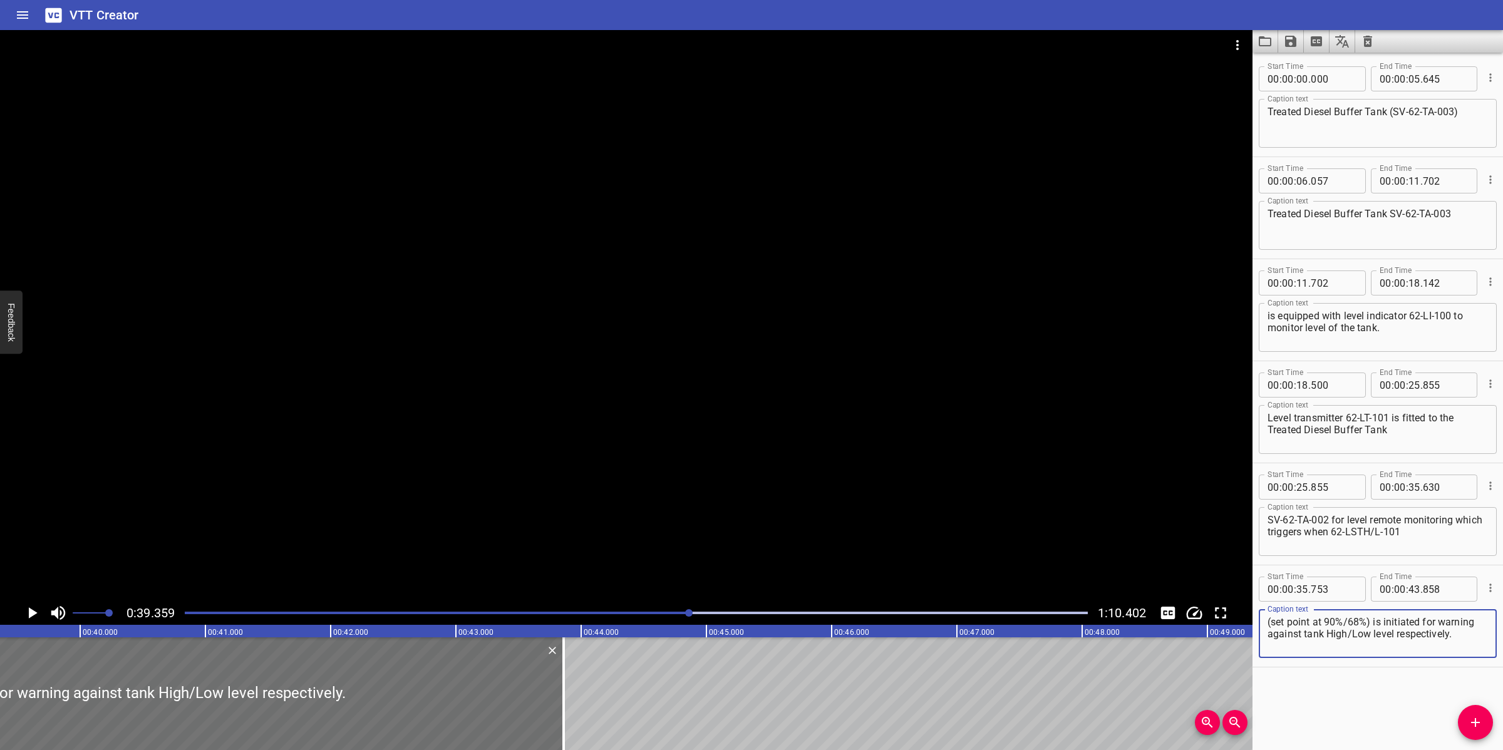
drag, startPoint x: 1370, startPoint y: 617, endPoint x: 1460, endPoint y: 645, distance: 94.3
click at [1460, 646] on textarea "(set point at 90%/68%) is initiated for warning against tank High/Low level res…" at bounding box center [1377, 634] width 220 height 36
click at [1409, 595] on input "number" at bounding box center [1414, 589] width 12 height 25
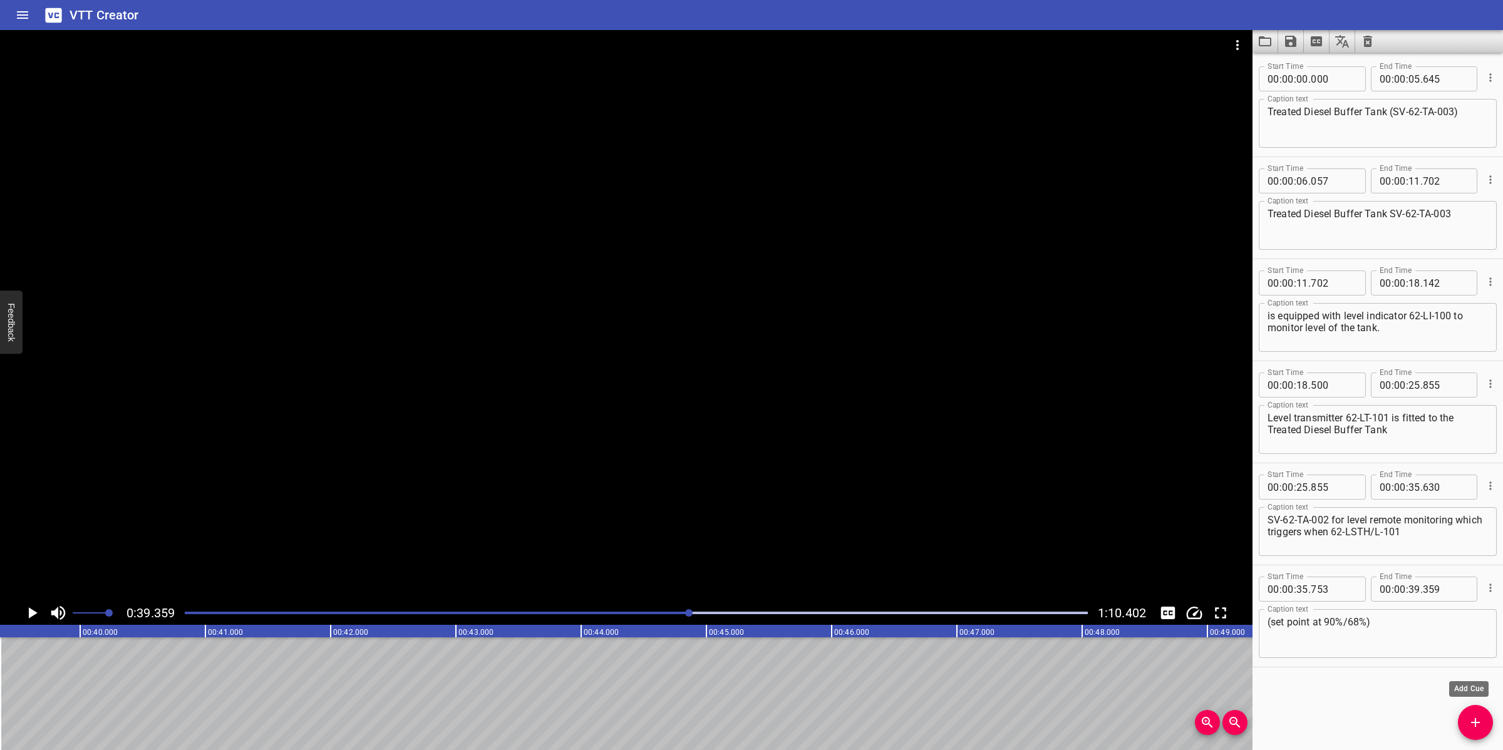
click at [1468, 718] on icon "Add Cue" at bounding box center [1475, 722] width 15 height 15
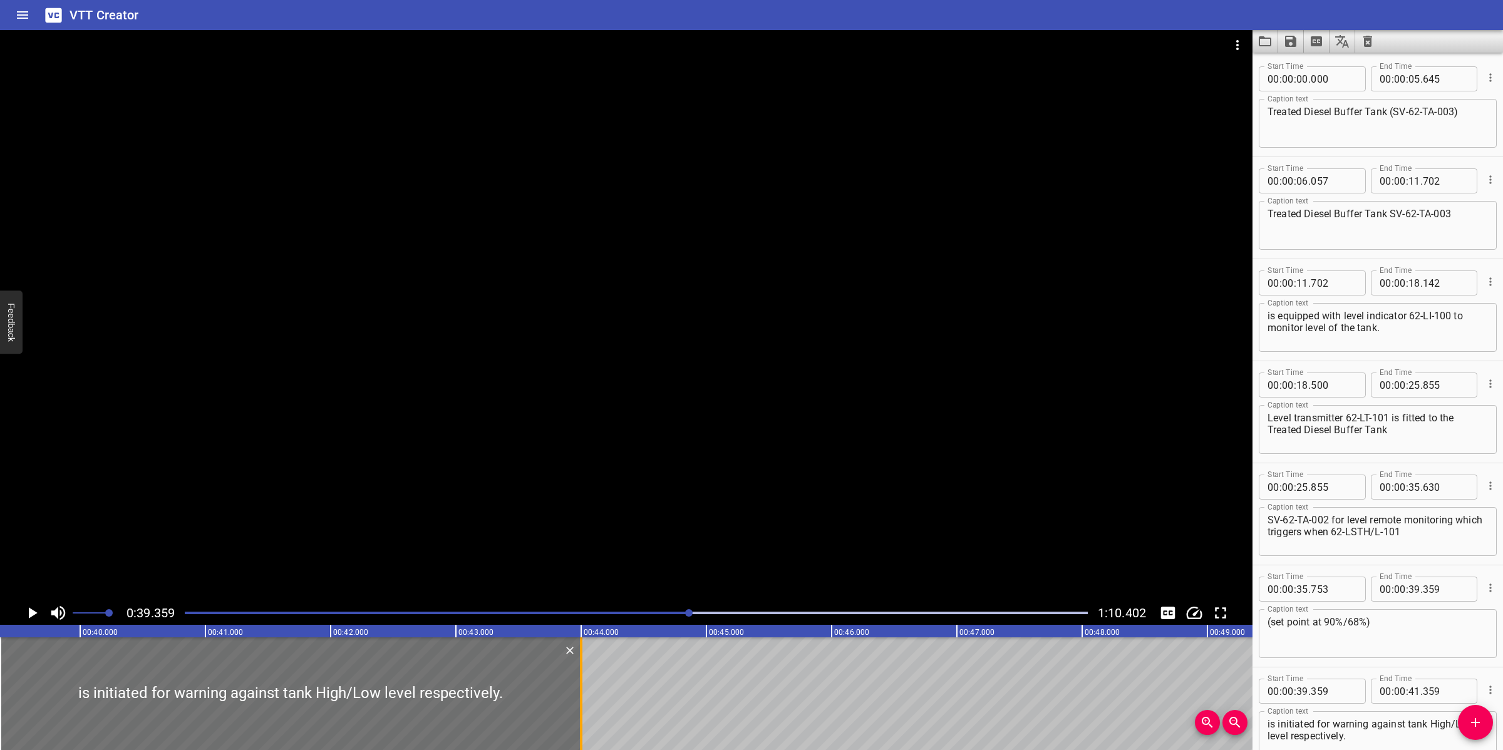
drag, startPoint x: 244, startPoint y: 672, endPoint x: 575, endPoint y: 677, distance: 330.6
click at [575, 677] on div at bounding box center [581, 693] width 13 height 113
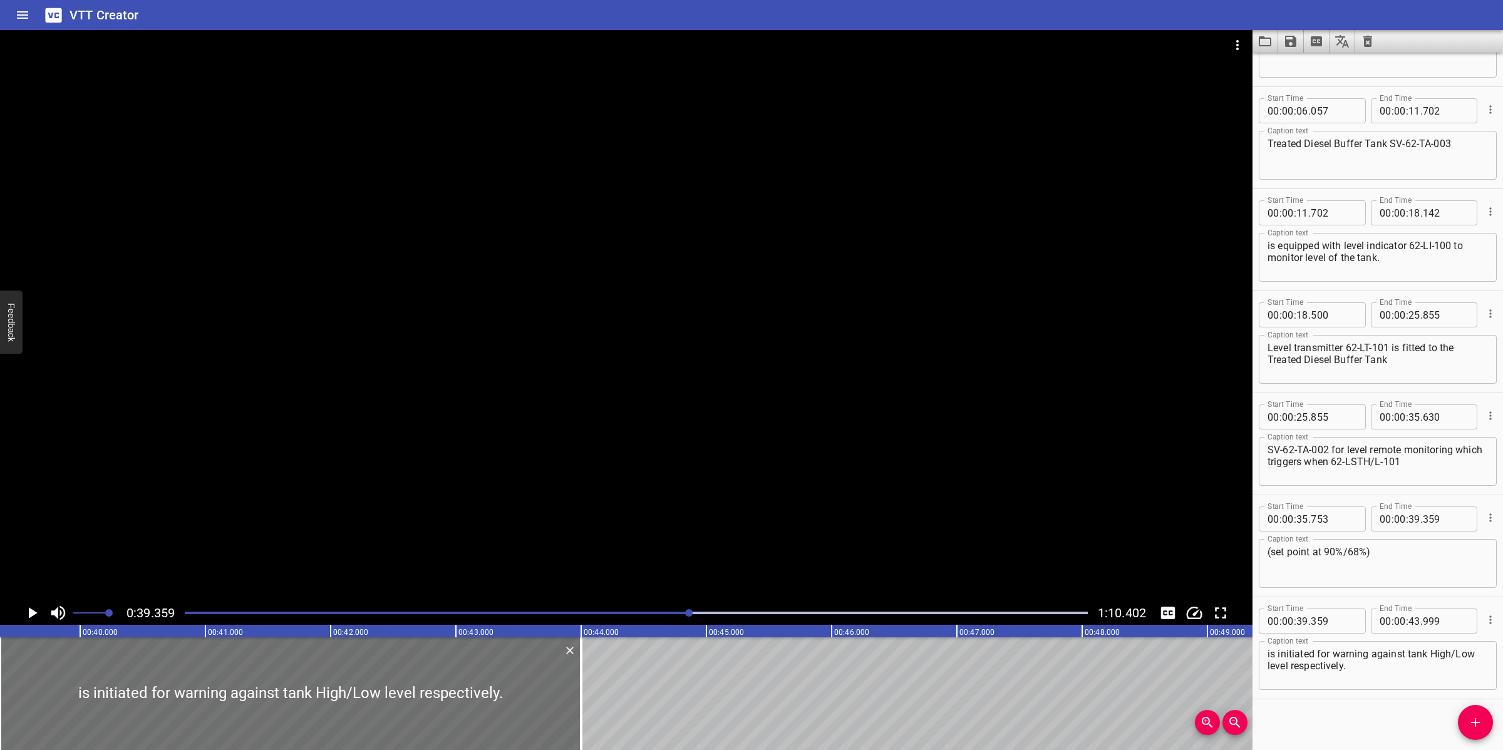
scroll to position [74, 0]
click at [1272, 651] on textarea "is initiated for warning against tank High/Low level respectively." at bounding box center [1377, 662] width 220 height 36
drag, startPoint x: 645, startPoint y: 426, endPoint x: 646, endPoint y: 439, distance: 13.2
click at [645, 426] on div at bounding box center [626, 315] width 1252 height 571
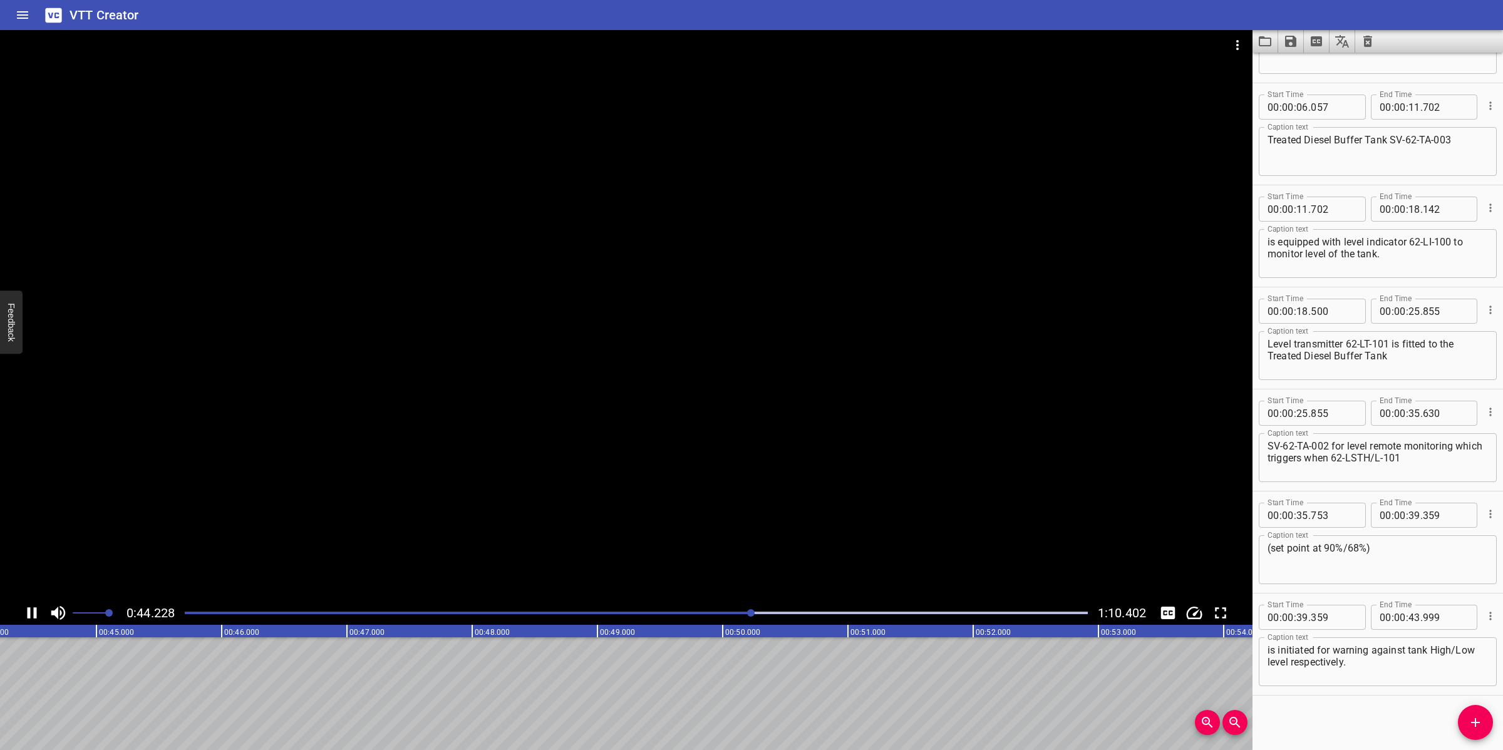
click at [866, 467] on div at bounding box center [626, 315] width 1252 height 571
click at [1470, 728] on icon "Add Cue" at bounding box center [1475, 722] width 15 height 15
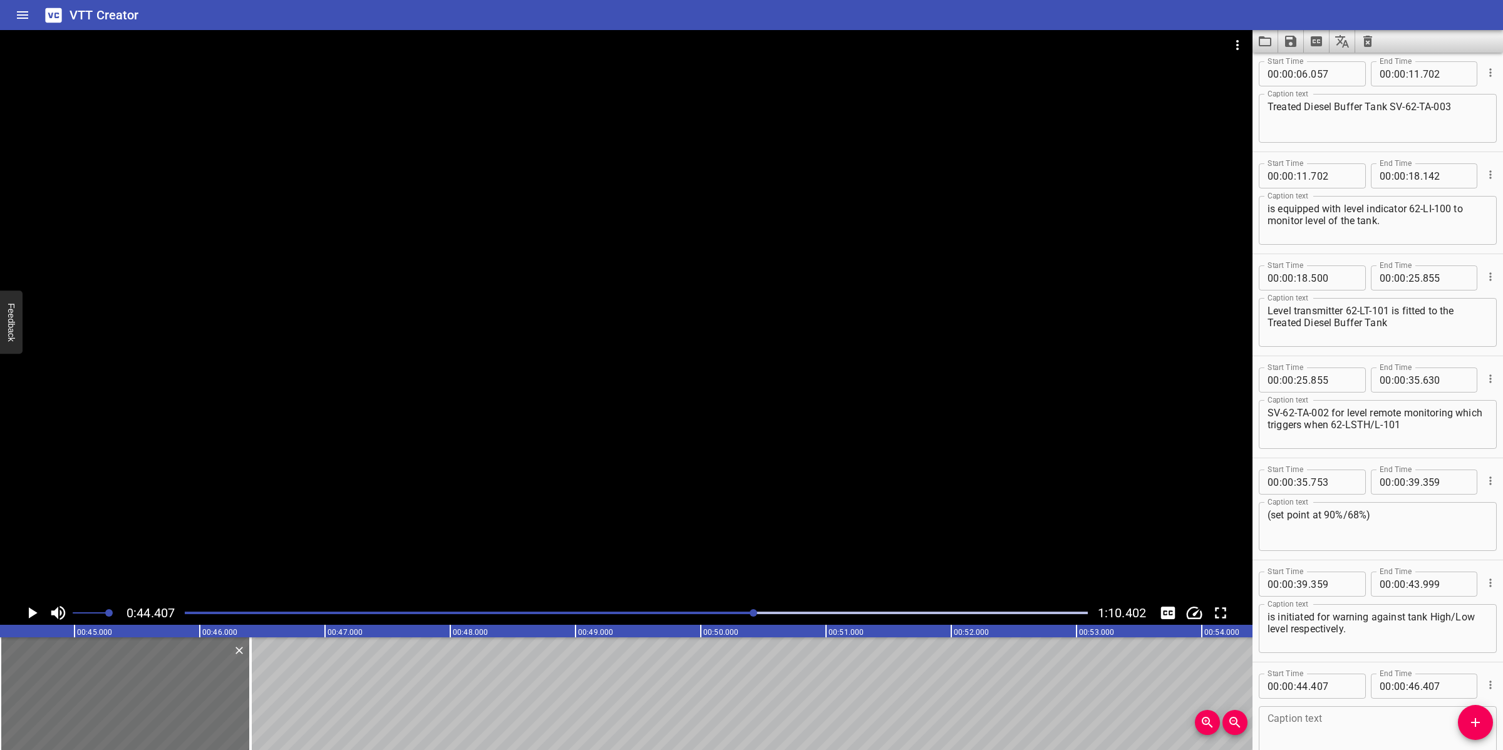
scroll to position [176, 0]
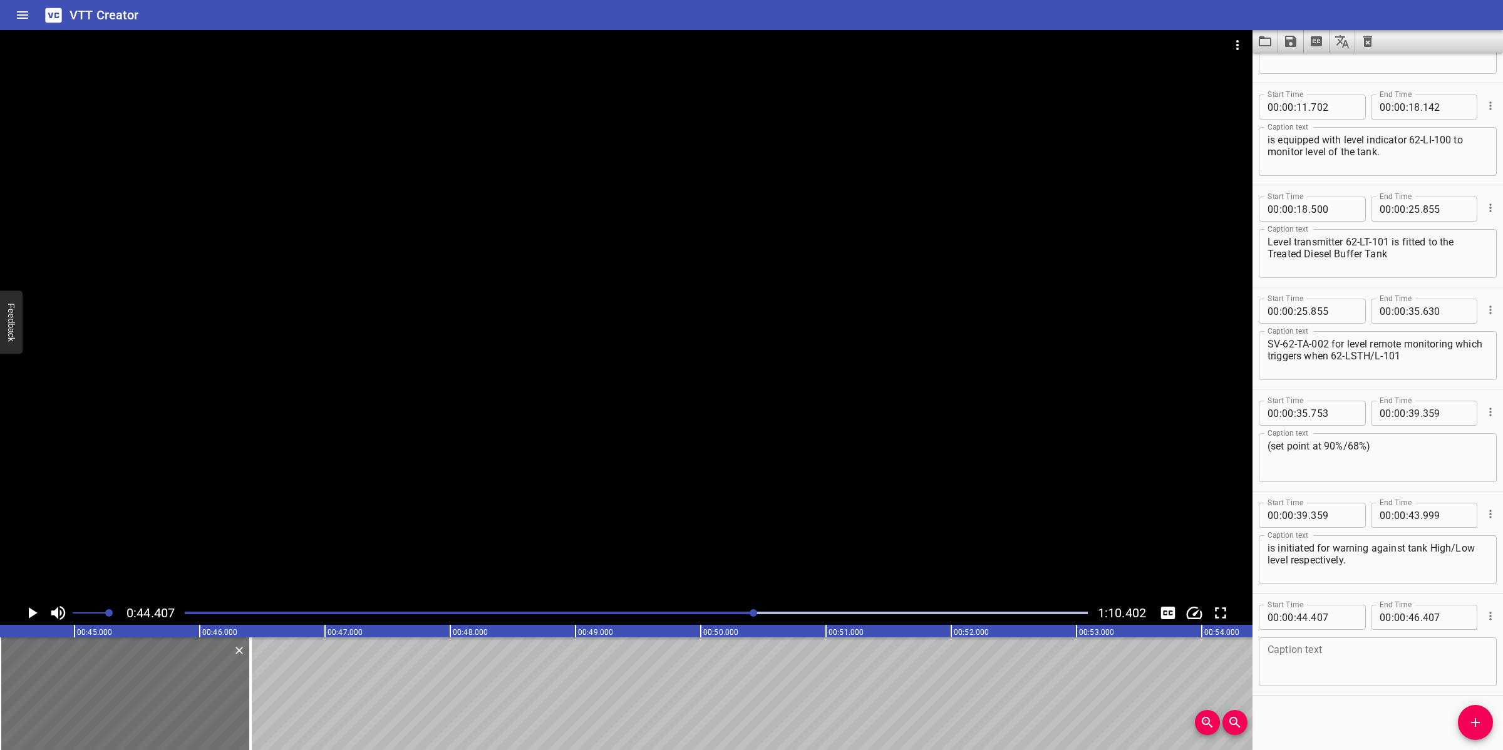
click at [1343, 670] on textarea at bounding box center [1377, 662] width 220 height 36
paste textarea "Level safety transmitter 62-LST-102 for level remote monitoring. Level LL trip …"
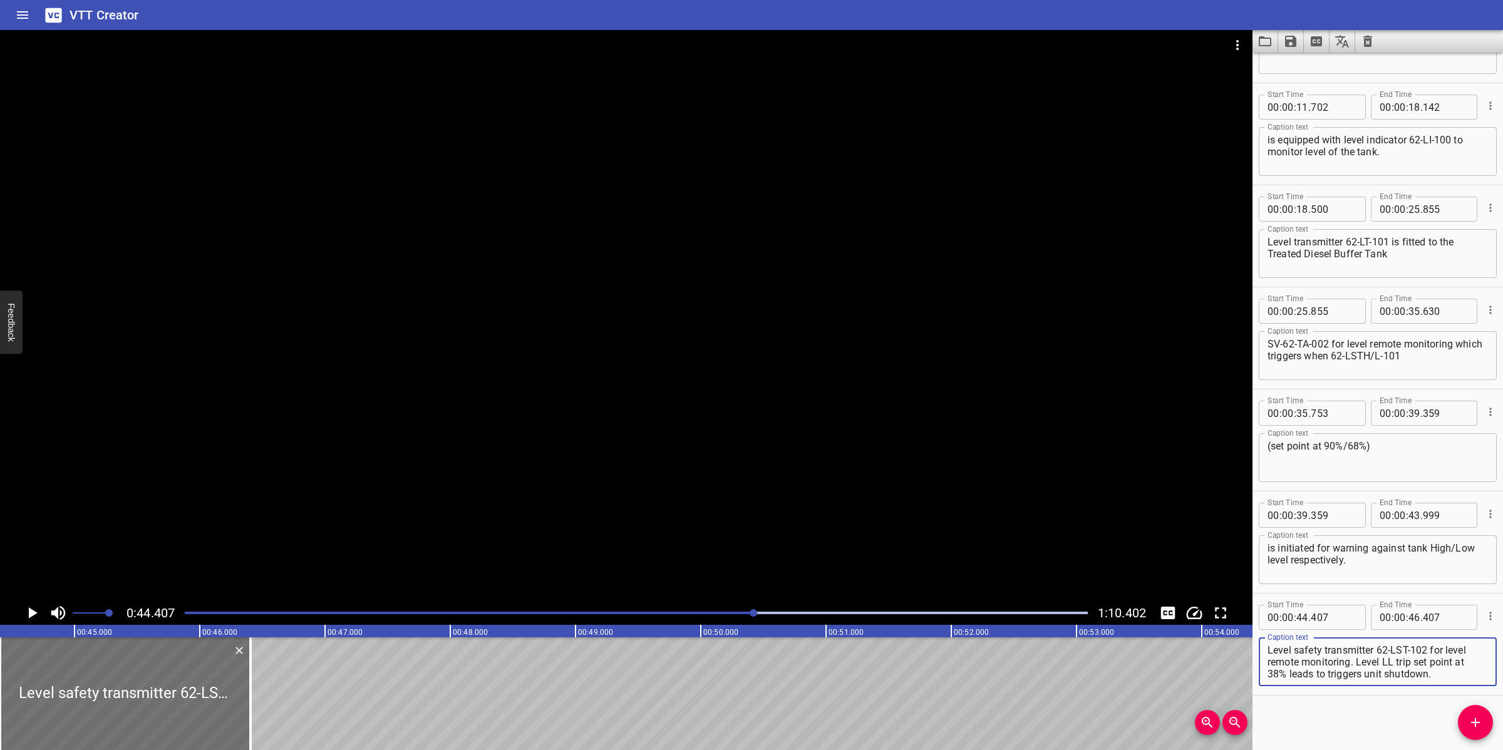
click at [671, 460] on div at bounding box center [626, 315] width 1252 height 571
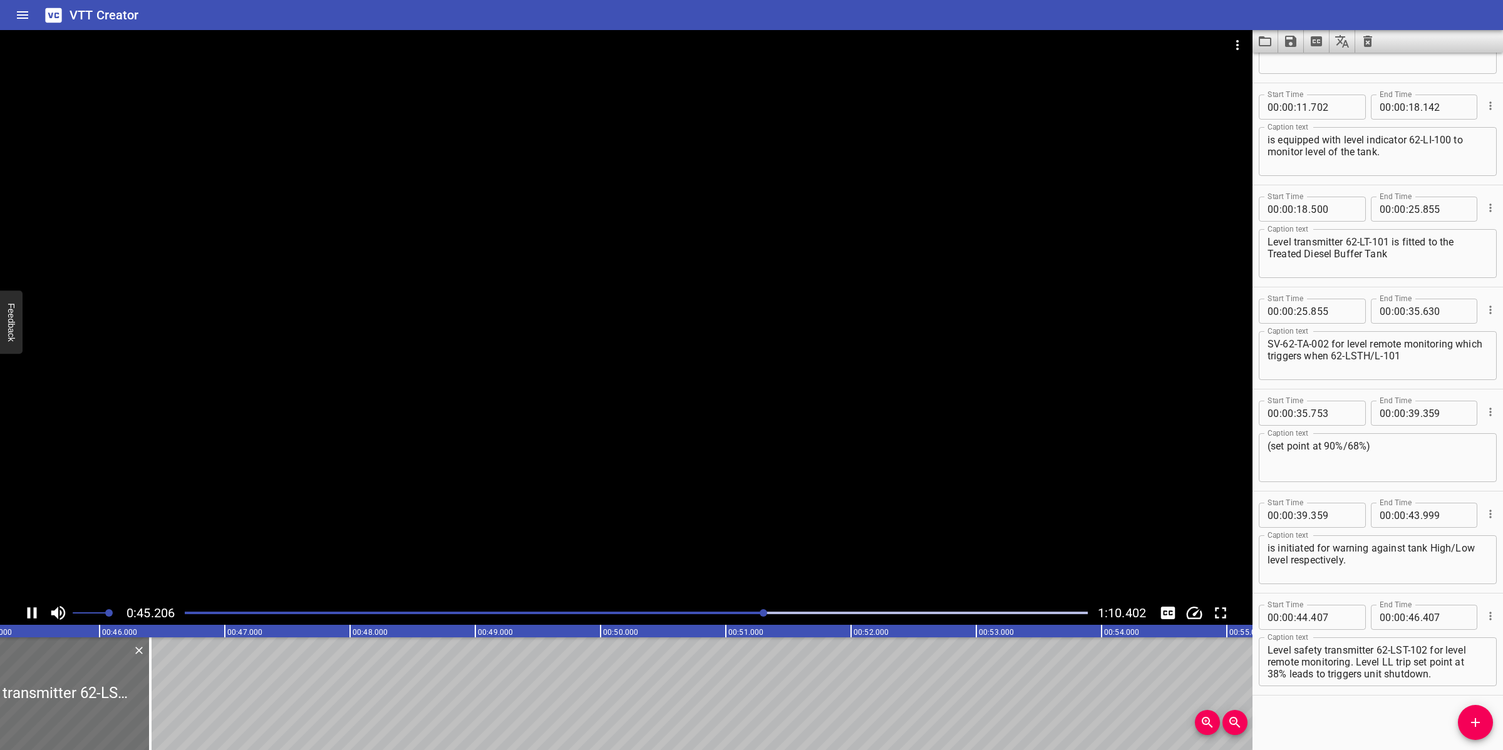
click at [644, 489] on div at bounding box center [626, 315] width 1252 height 571
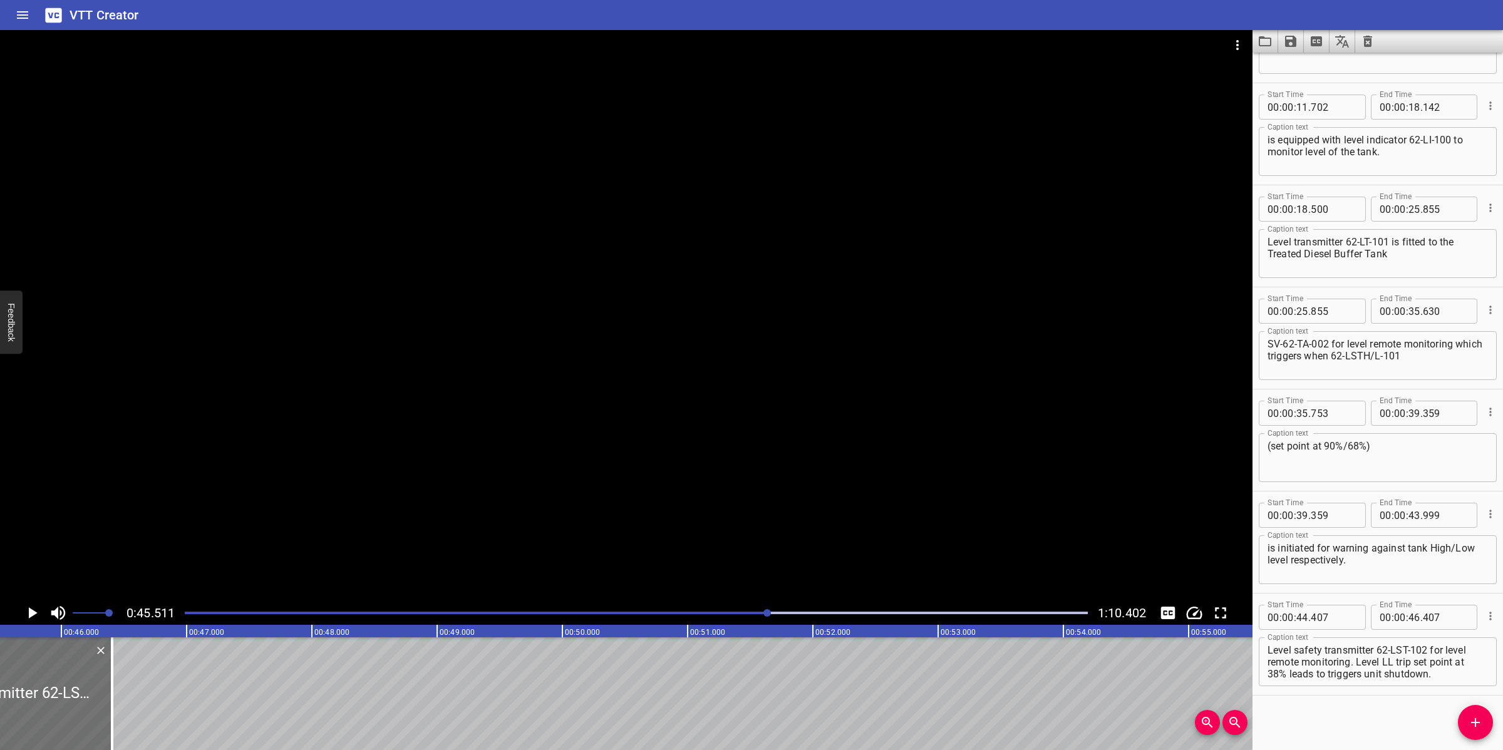
click at [614, 531] on div at bounding box center [626, 315] width 1252 height 571
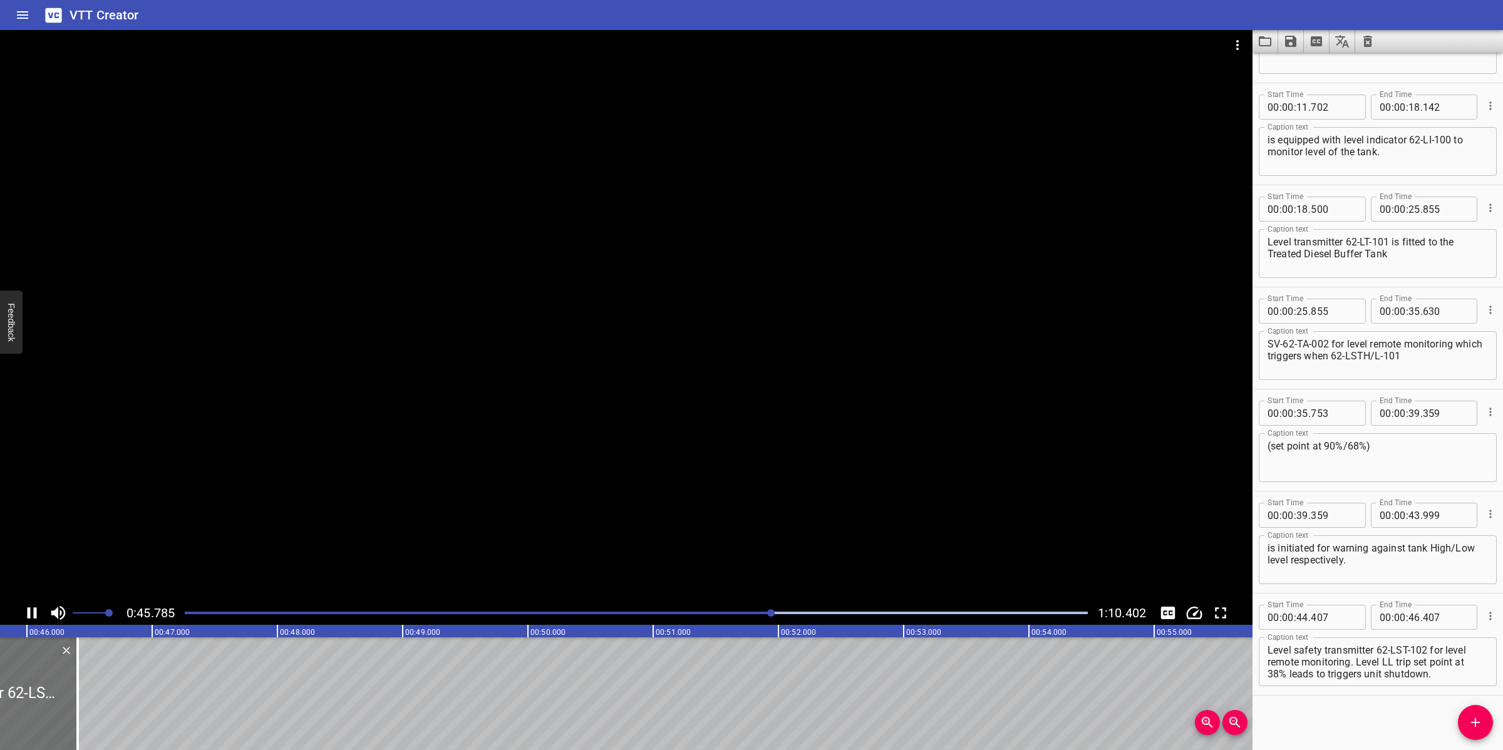
click at [476, 502] on video at bounding box center [626, 315] width 1252 height 571
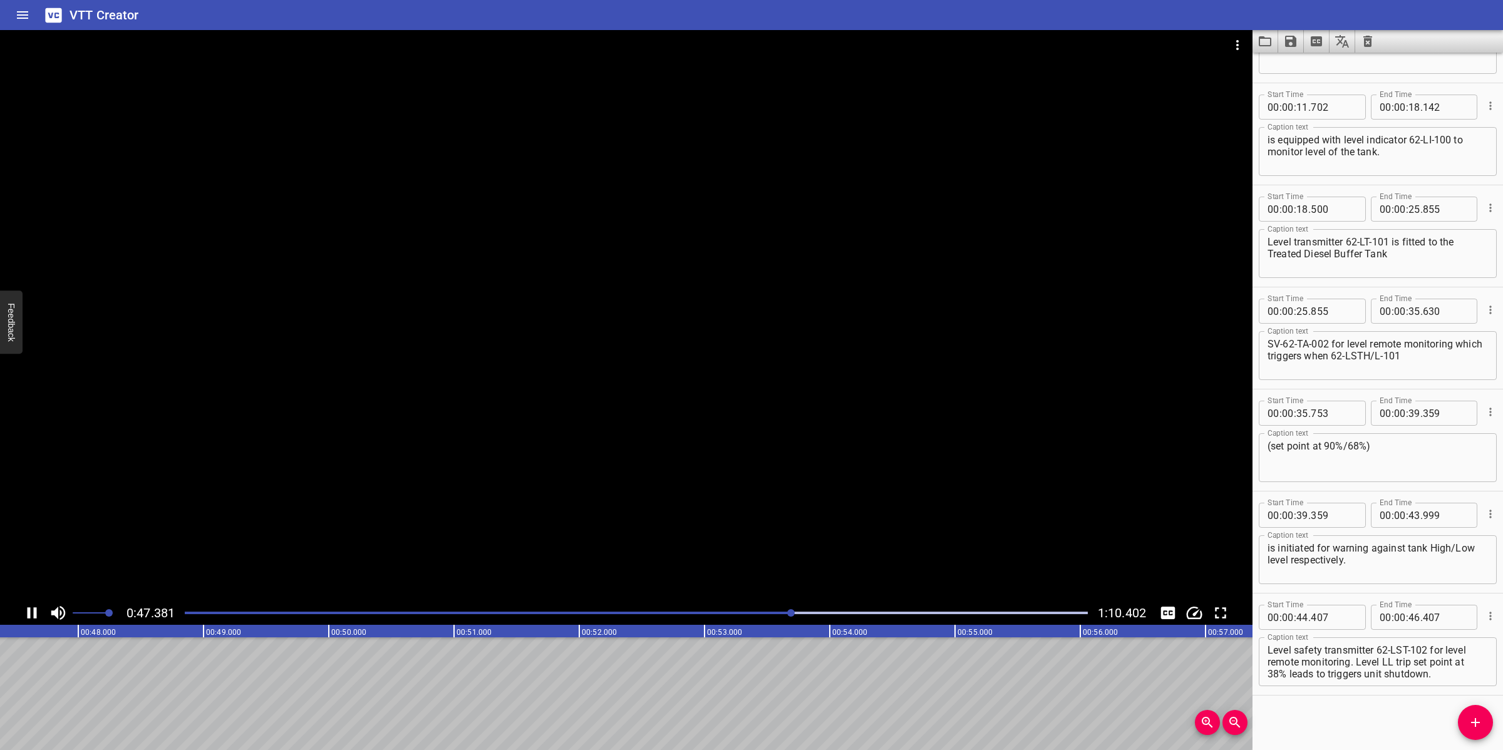
click at [576, 510] on div at bounding box center [626, 315] width 1252 height 571
click at [771, 609] on div at bounding box center [636, 613] width 918 height 18
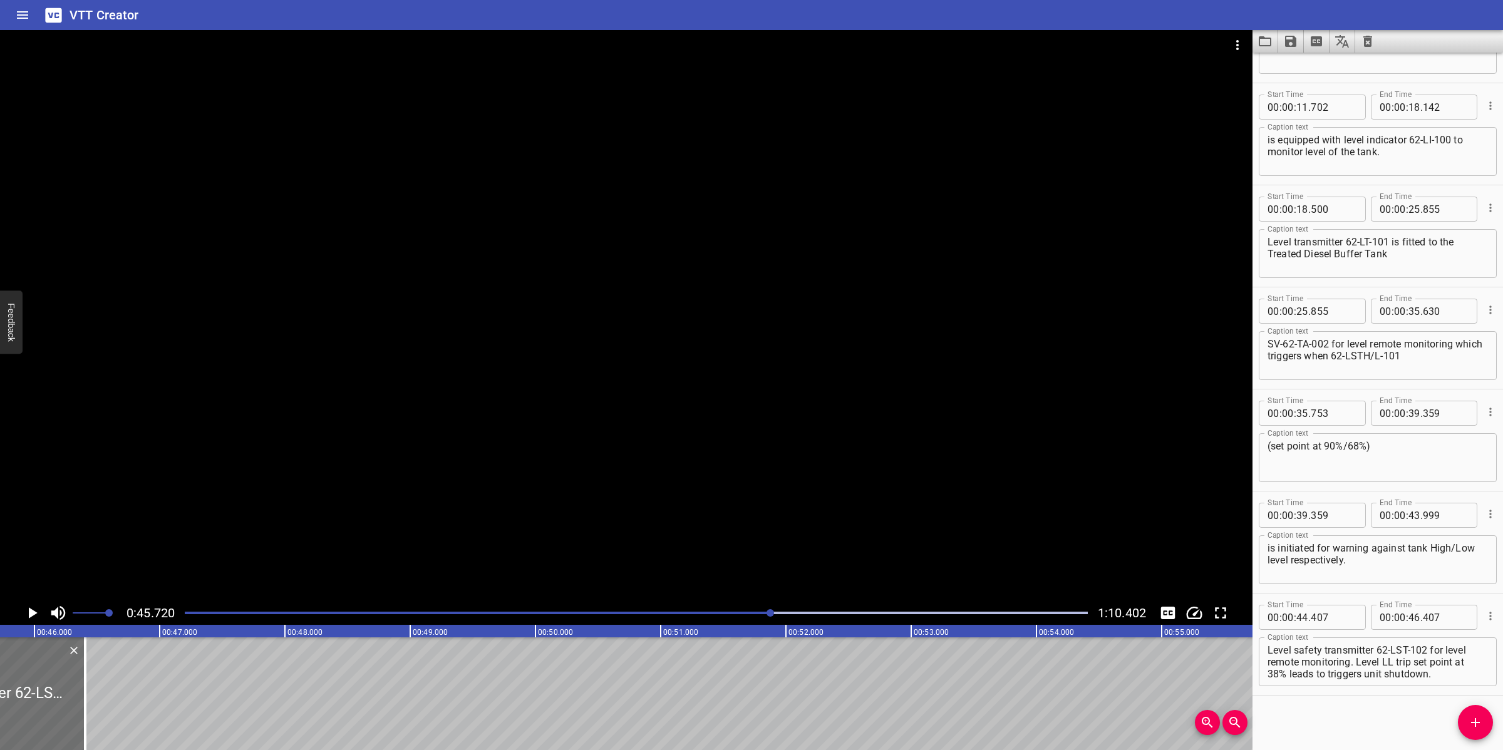
scroll to position [0, 5725]
drag, startPoint x: 93, startPoint y: 700, endPoint x: 267, endPoint y: 696, distance: 174.1
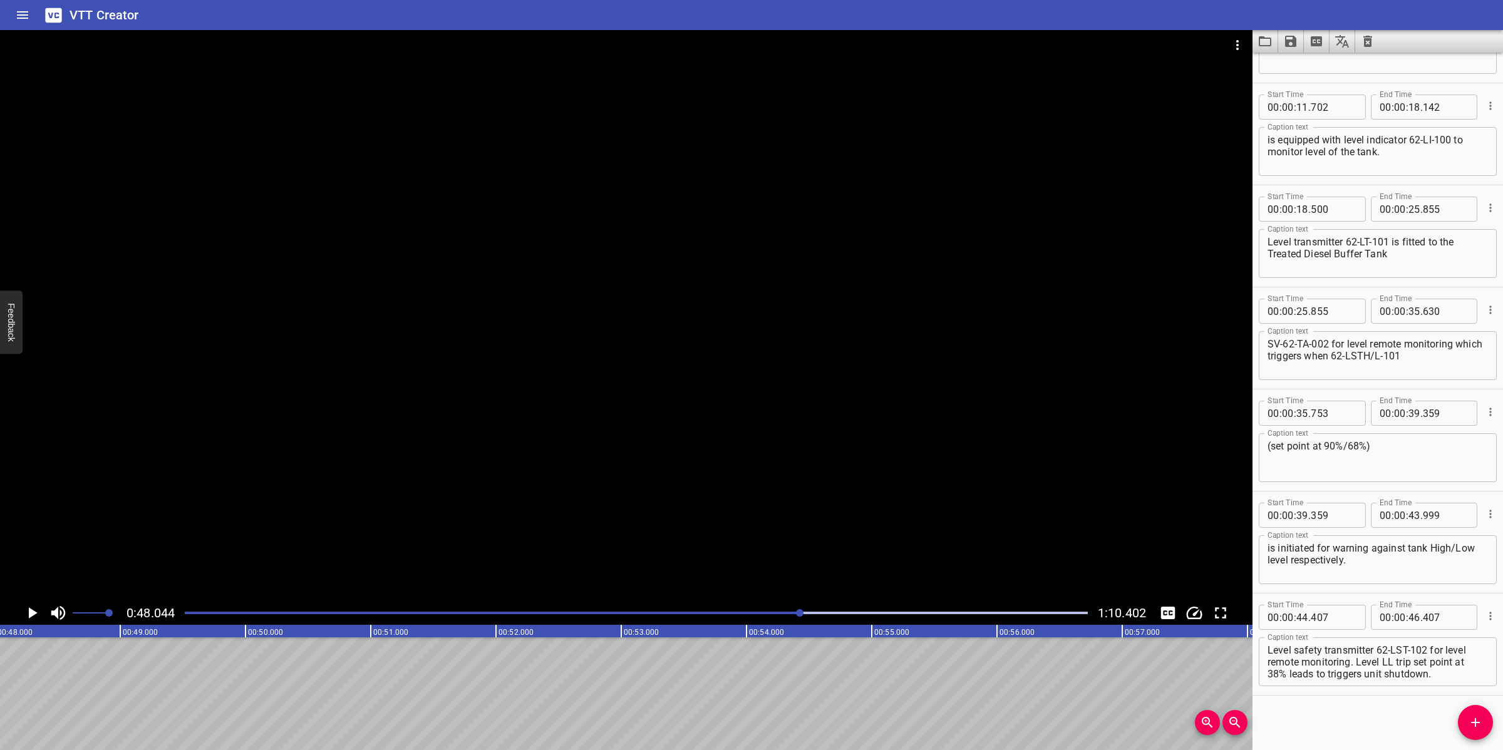
click at [765, 606] on div at bounding box center [636, 613] width 918 height 18
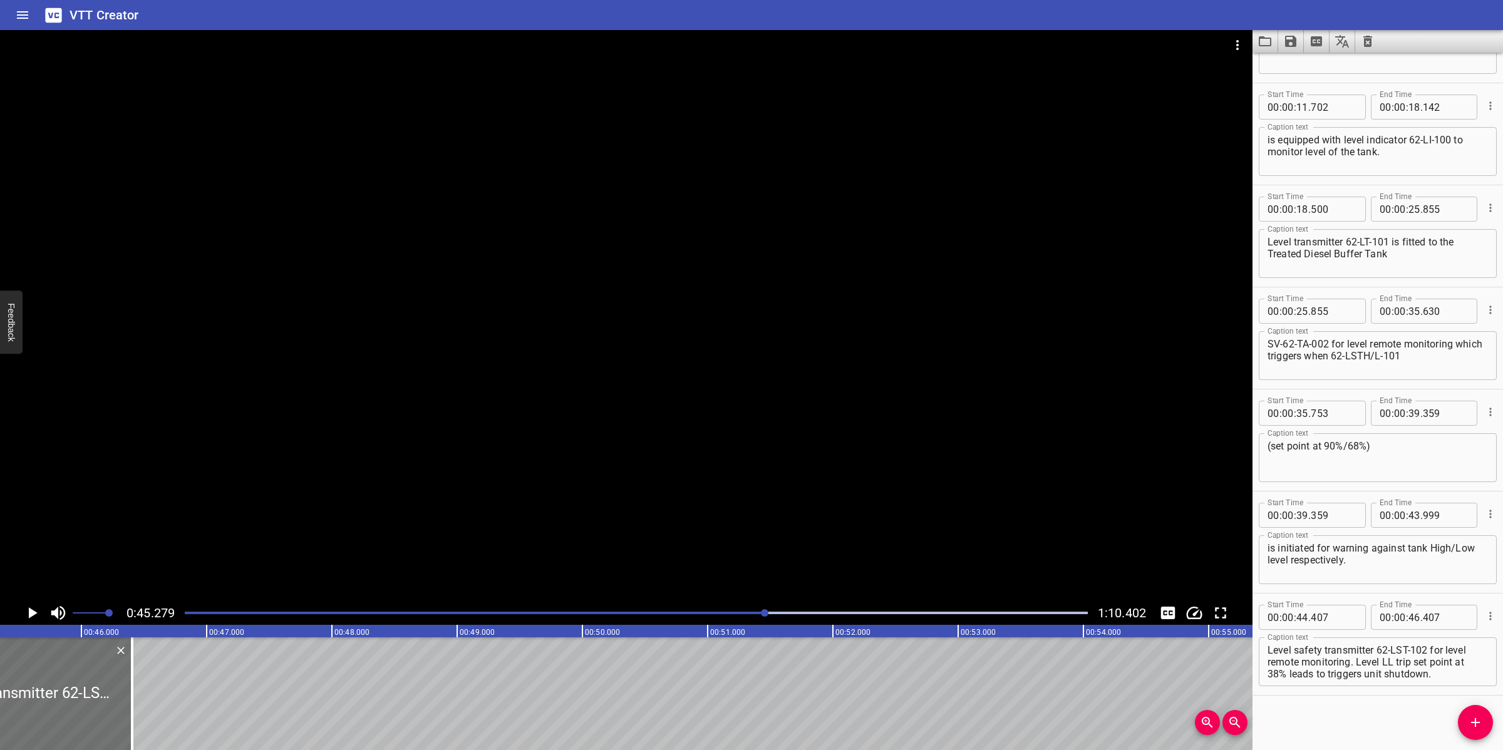
scroll to position [0, 5670]
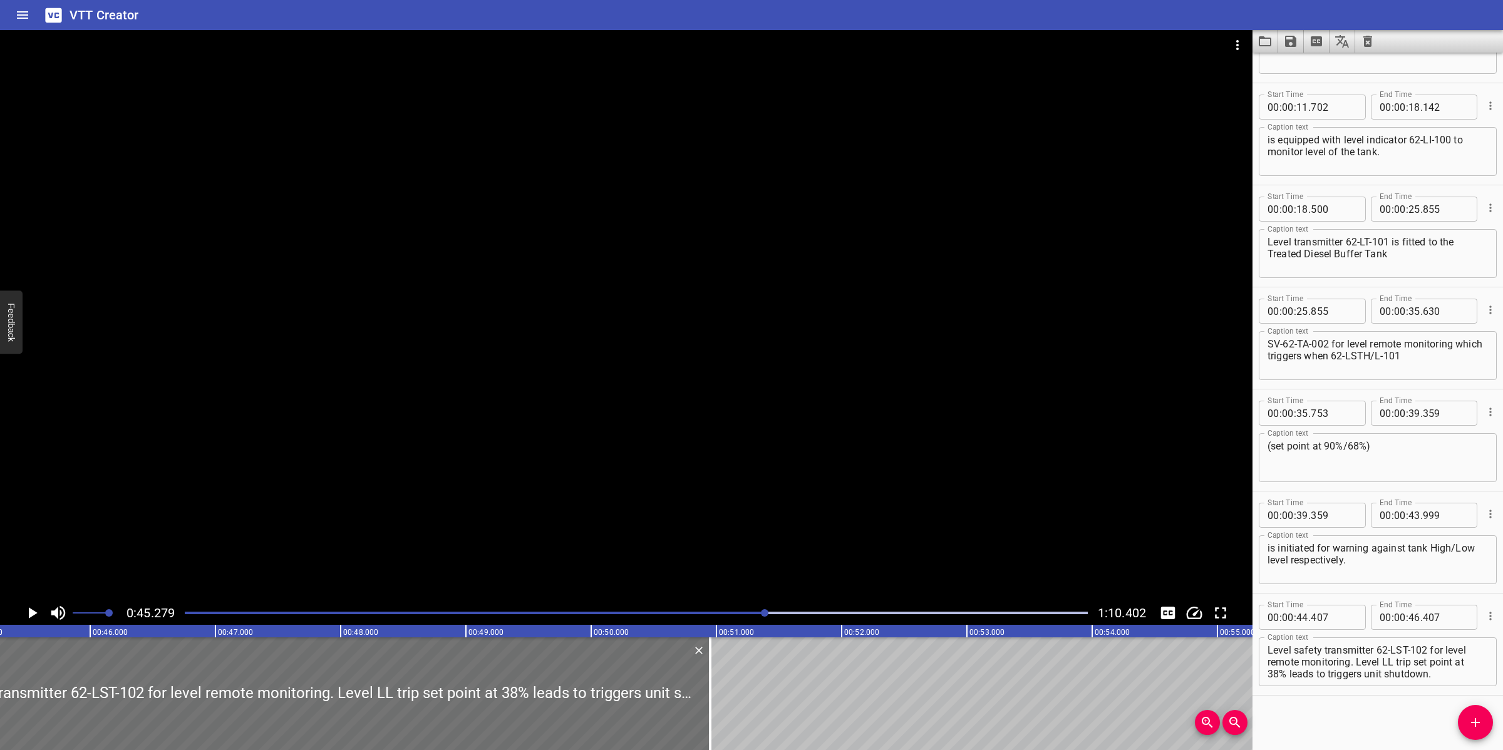
drag, startPoint x: 136, startPoint y: 686, endPoint x: 746, endPoint y: 662, distance: 610.3
click at [706, 674] on div at bounding box center [710, 693] width 13 height 113
click at [1394, 656] on textarea "Level safety transmitter 62-LST-102 for level remote monitoring. Level LL trip …" at bounding box center [1377, 662] width 220 height 36
click at [1356, 661] on textarea "Level safety transmitter 62-LST-102 for level remote monitoring. Level LL trip …" at bounding box center [1377, 662] width 220 height 36
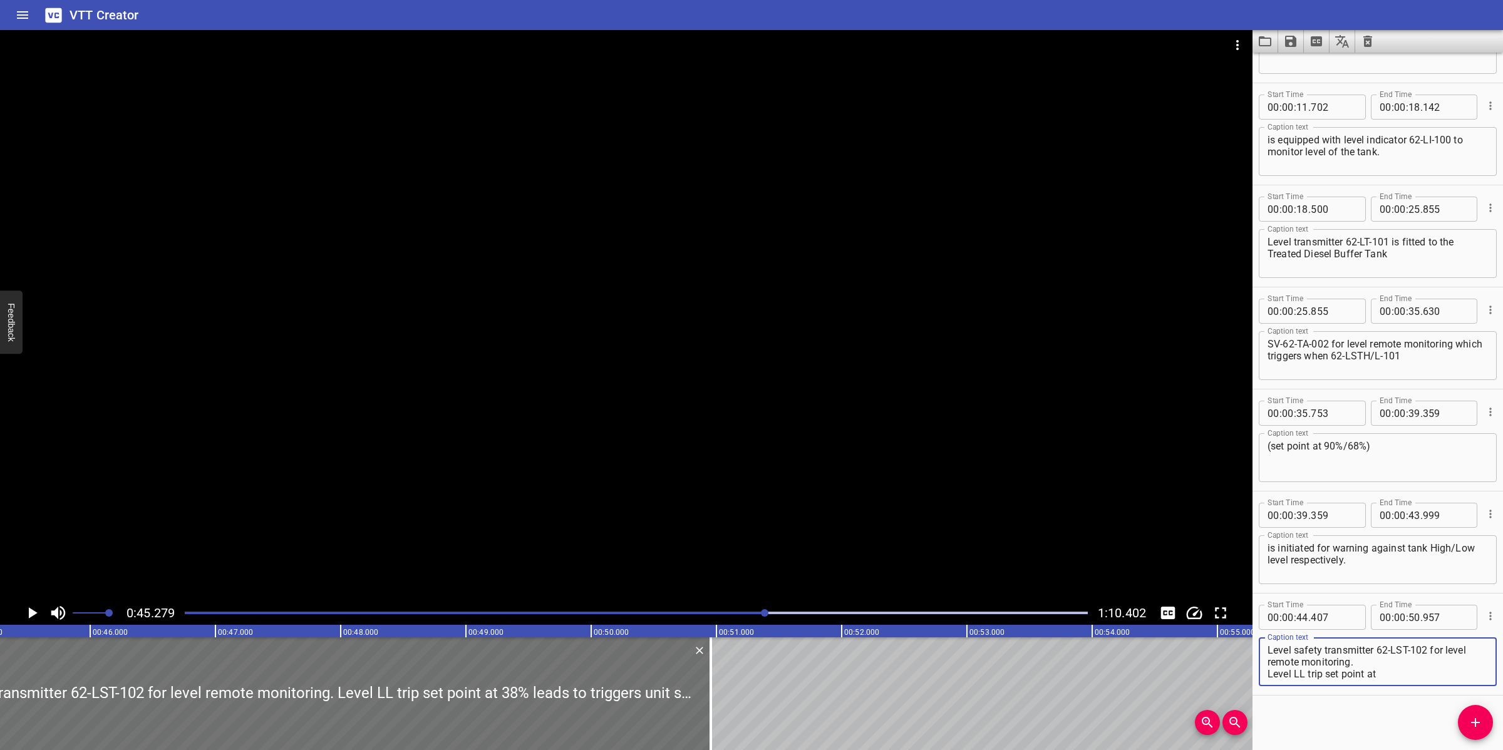
drag, startPoint x: 1310, startPoint y: 655, endPoint x: 1294, endPoint y: 649, distance: 17.2
click at [1294, 649] on textarea "Level safety transmitter 62-LST-102 for level remote monitoring. Level LL trip …" at bounding box center [1377, 662] width 220 height 36
click at [1300, 661] on textarea "Level safety transmitter 62-LST-102 for level remote monitoring. Level LL trip …" at bounding box center [1377, 662] width 220 height 36
click at [1269, 659] on textarea "Level safety transmitter 62-LST-102 for level remote monitoring. Level LL trip …" at bounding box center [1377, 662] width 220 height 36
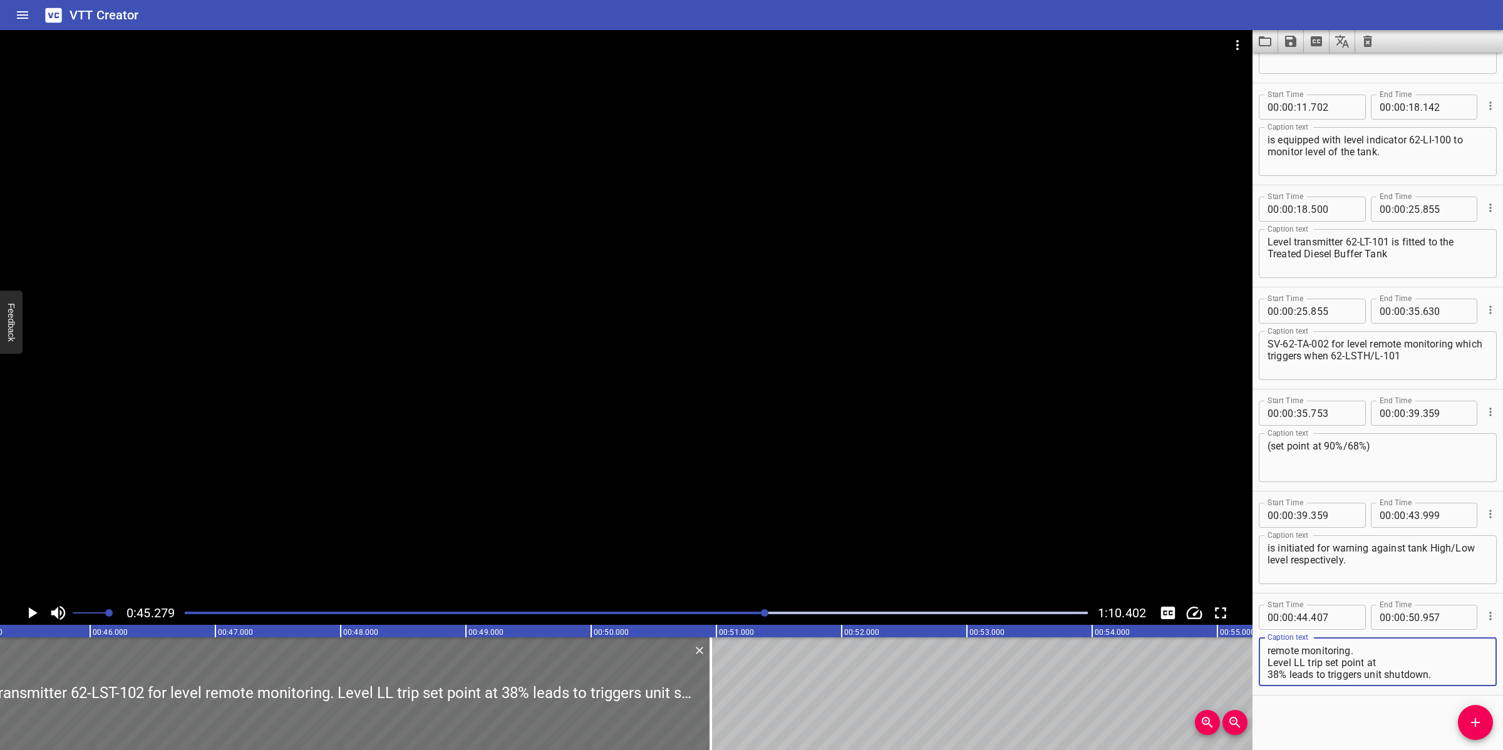
drag, startPoint x: 1394, startPoint y: 666, endPoint x: 1412, endPoint y: 688, distance: 28.1
click at [1412, 688] on div "Start Time 00 : 00 : 44 . 407 Start Time End Time 00 : 00 : 50 . 957 End Time C…" at bounding box center [1377, 644] width 250 height 101
click at [1399, 667] on textarea "Level safety transmitter 62-LST-102 for level remote monitoring. Level LL trip …" at bounding box center [1377, 662] width 220 height 36
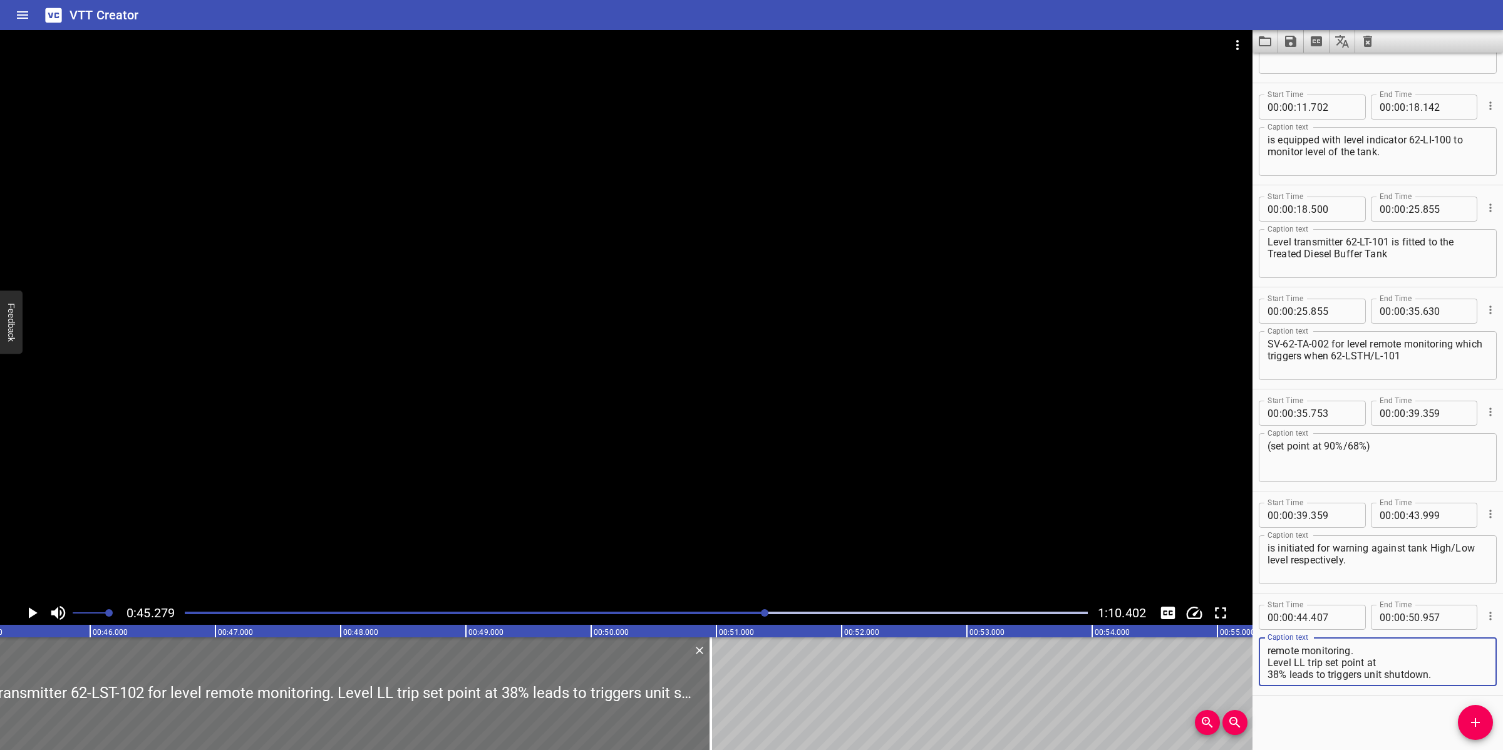
drag, startPoint x: 1397, startPoint y: 664, endPoint x: 1471, endPoint y: 684, distance: 77.3
click at [1471, 684] on div "Level safety transmitter 62-LST-102 for level remote monitoring. Level LL trip …" at bounding box center [1378, 661] width 238 height 49
drag, startPoint x: 749, startPoint y: 458, endPoint x: 750, endPoint y: 473, distance: 15.0
click at [749, 458] on div at bounding box center [626, 315] width 1252 height 571
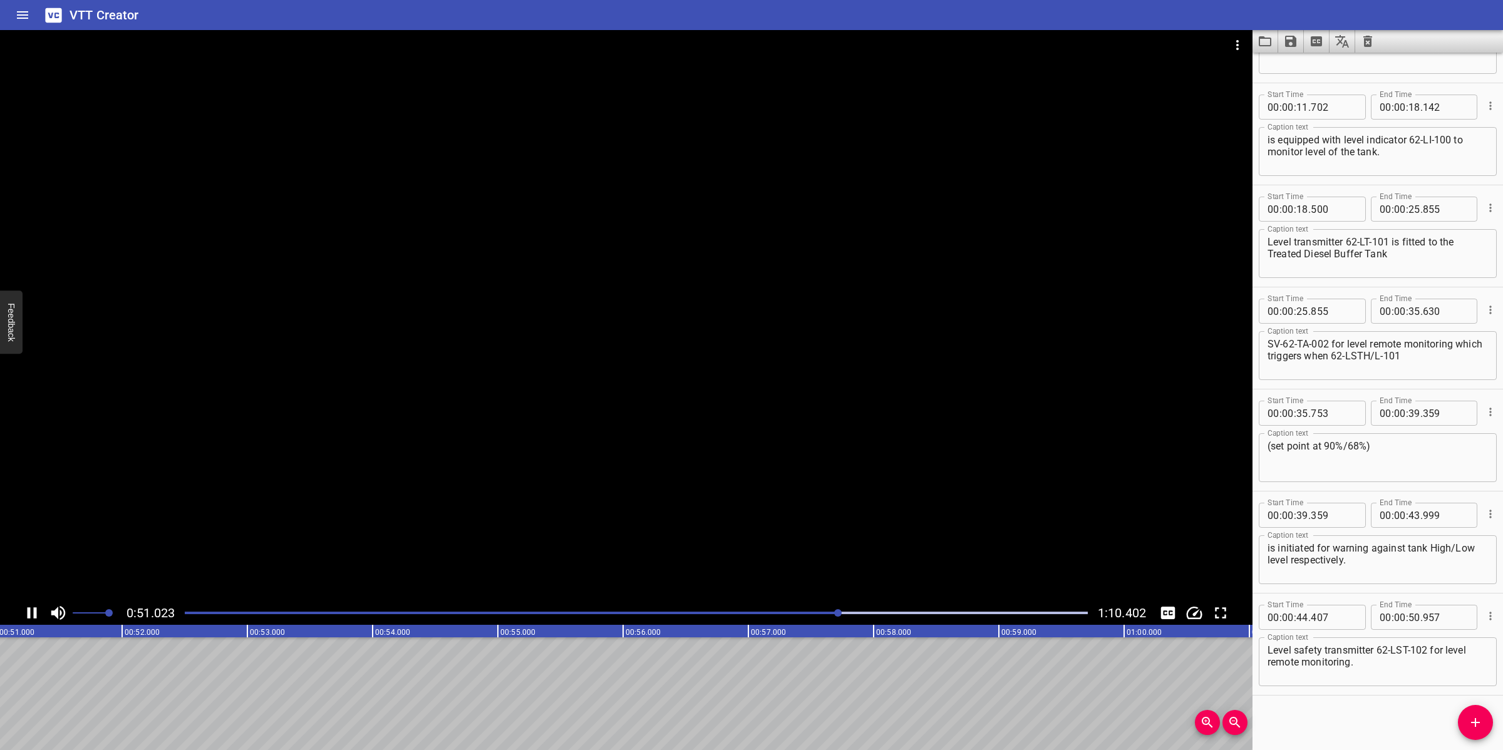
click at [883, 522] on div at bounding box center [626, 315] width 1252 height 571
click at [1485, 723] on span "Add Cue" at bounding box center [1475, 722] width 35 height 15
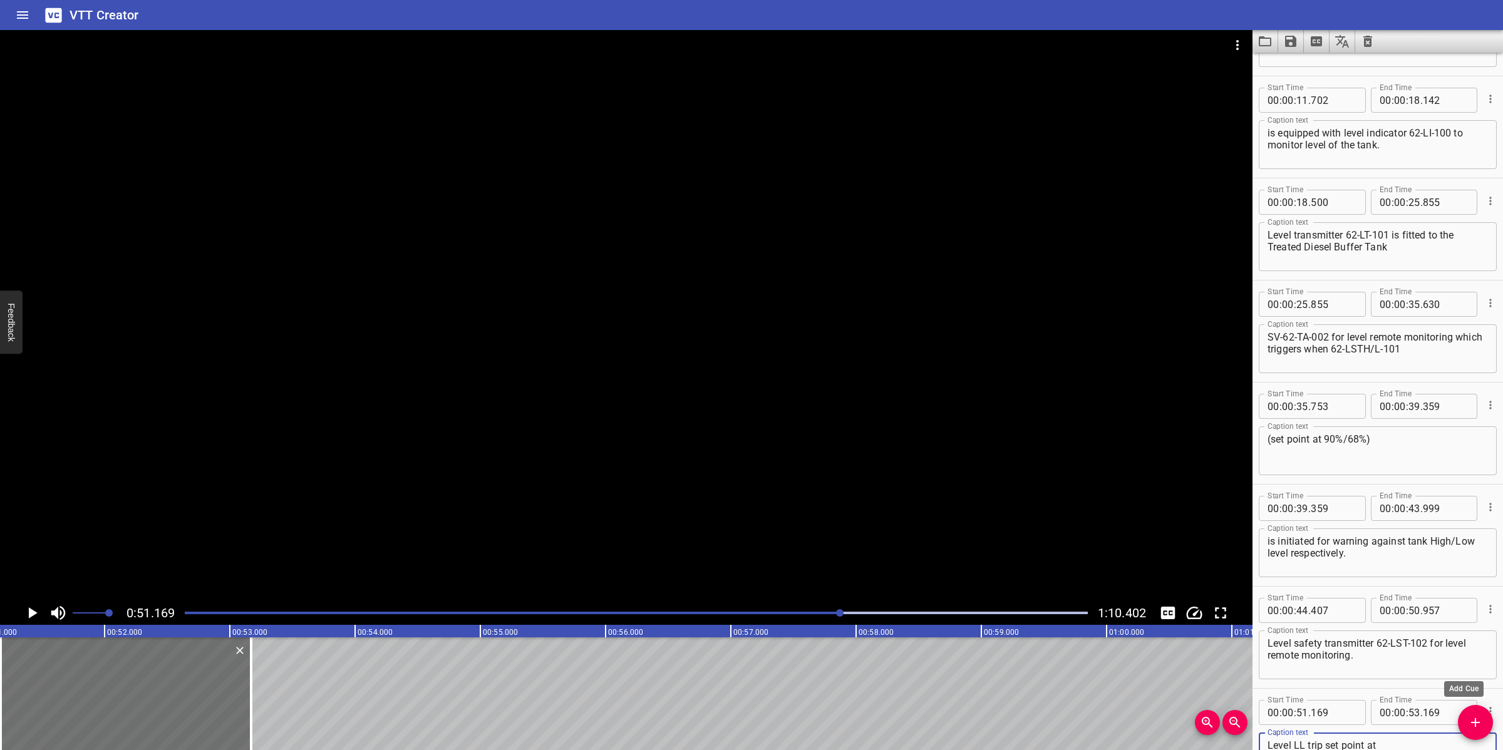
scroll to position [187, 0]
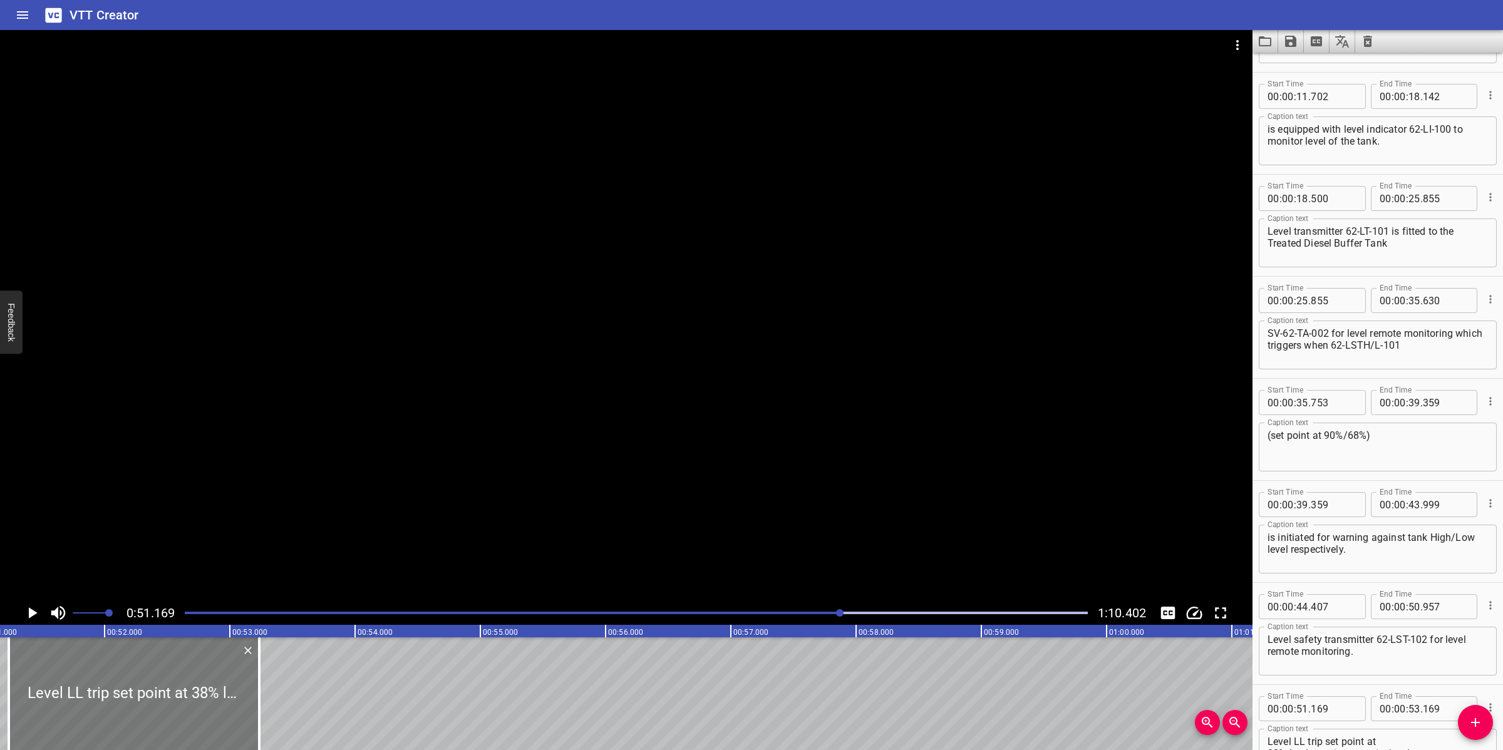
drag, startPoint x: 42, startPoint y: 692, endPoint x: 51, endPoint y: 684, distance: 12.4
click at [51, 684] on div at bounding box center [134, 693] width 250 height 113
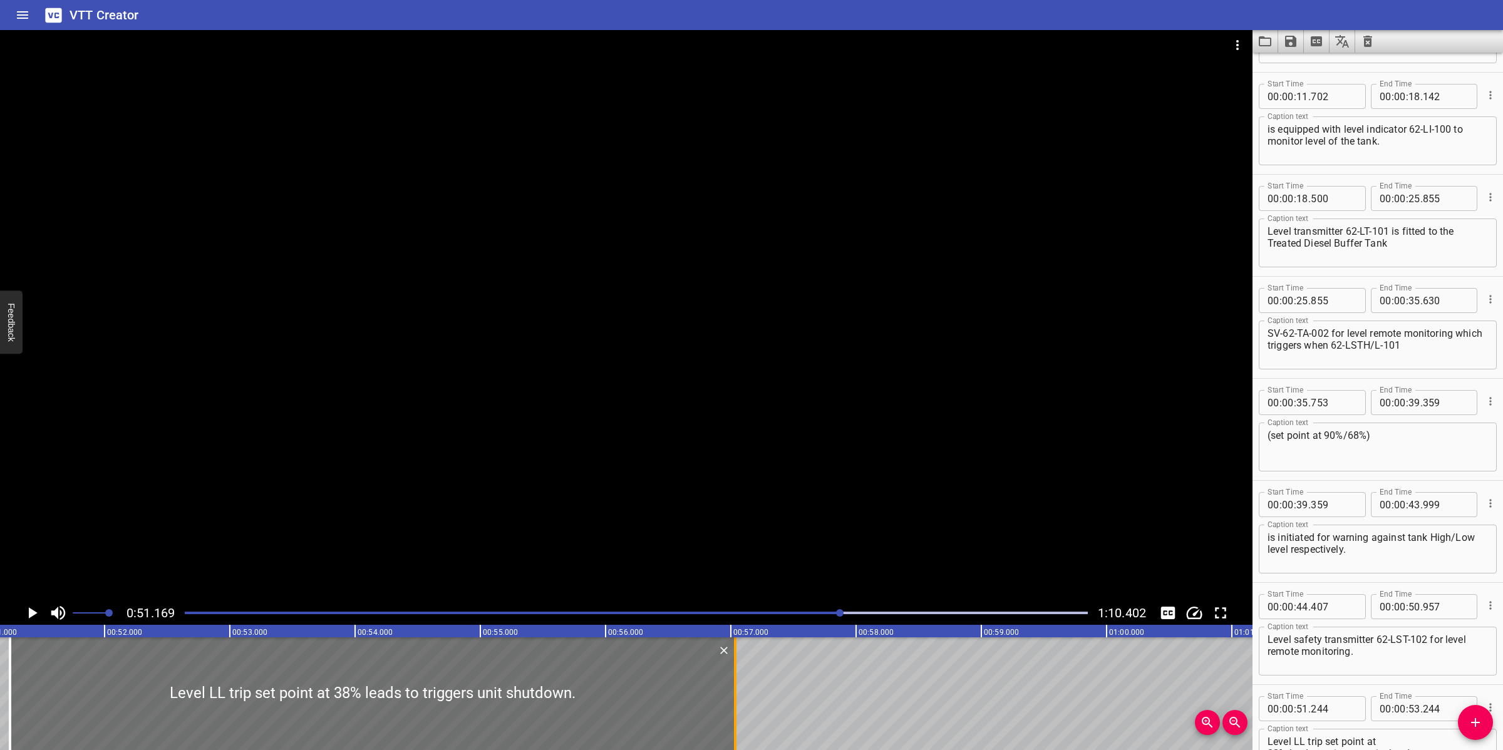
drag, startPoint x: 262, startPoint y: 698, endPoint x: 736, endPoint y: 691, distance: 474.7
click at [736, 691] on div at bounding box center [735, 693] width 13 height 113
click at [881, 480] on div at bounding box center [626, 315] width 1252 height 571
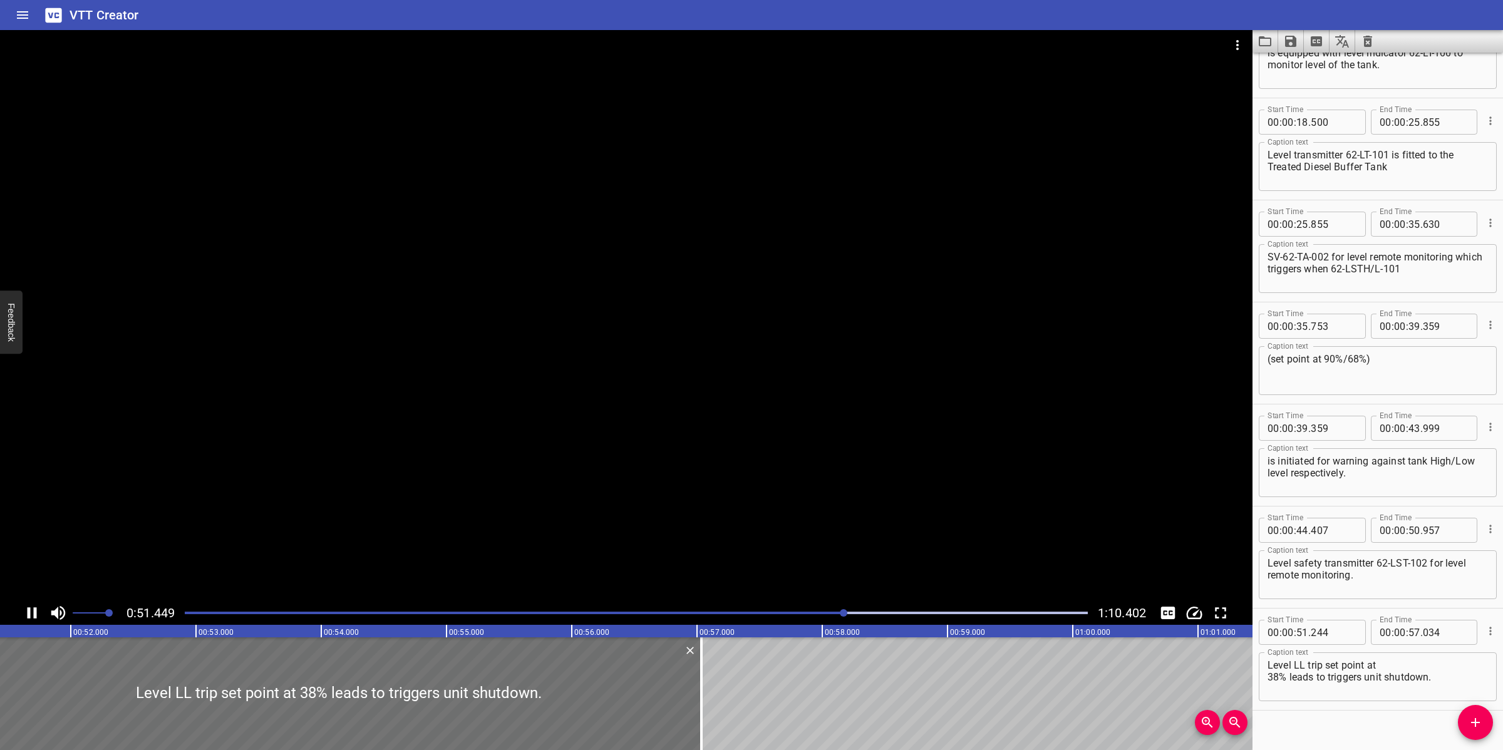
scroll to position [279, 0]
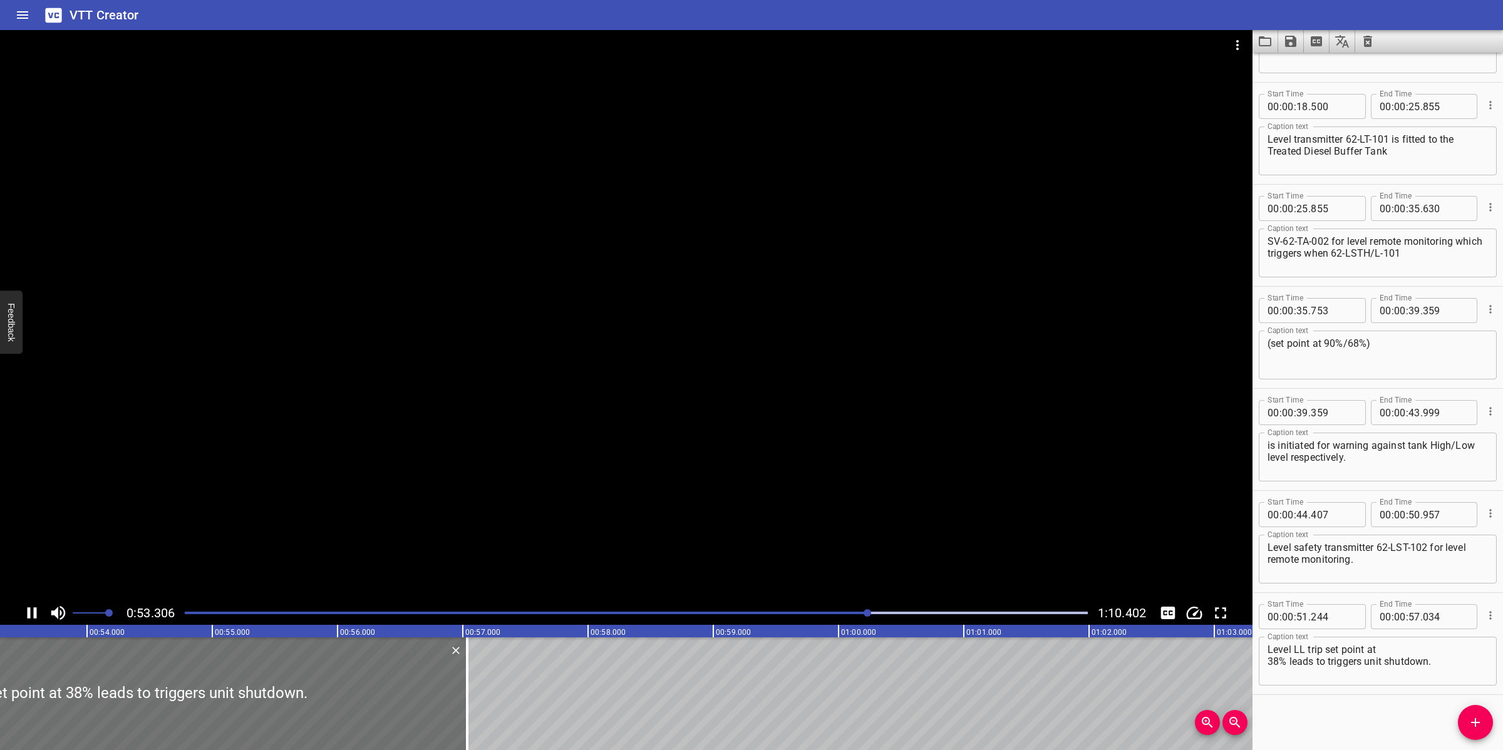
click at [1267, 657] on textarea "Level LL trip set point at 38% leads to triggers unit shutdown." at bounding box center [1377, 662] width 220 height 36
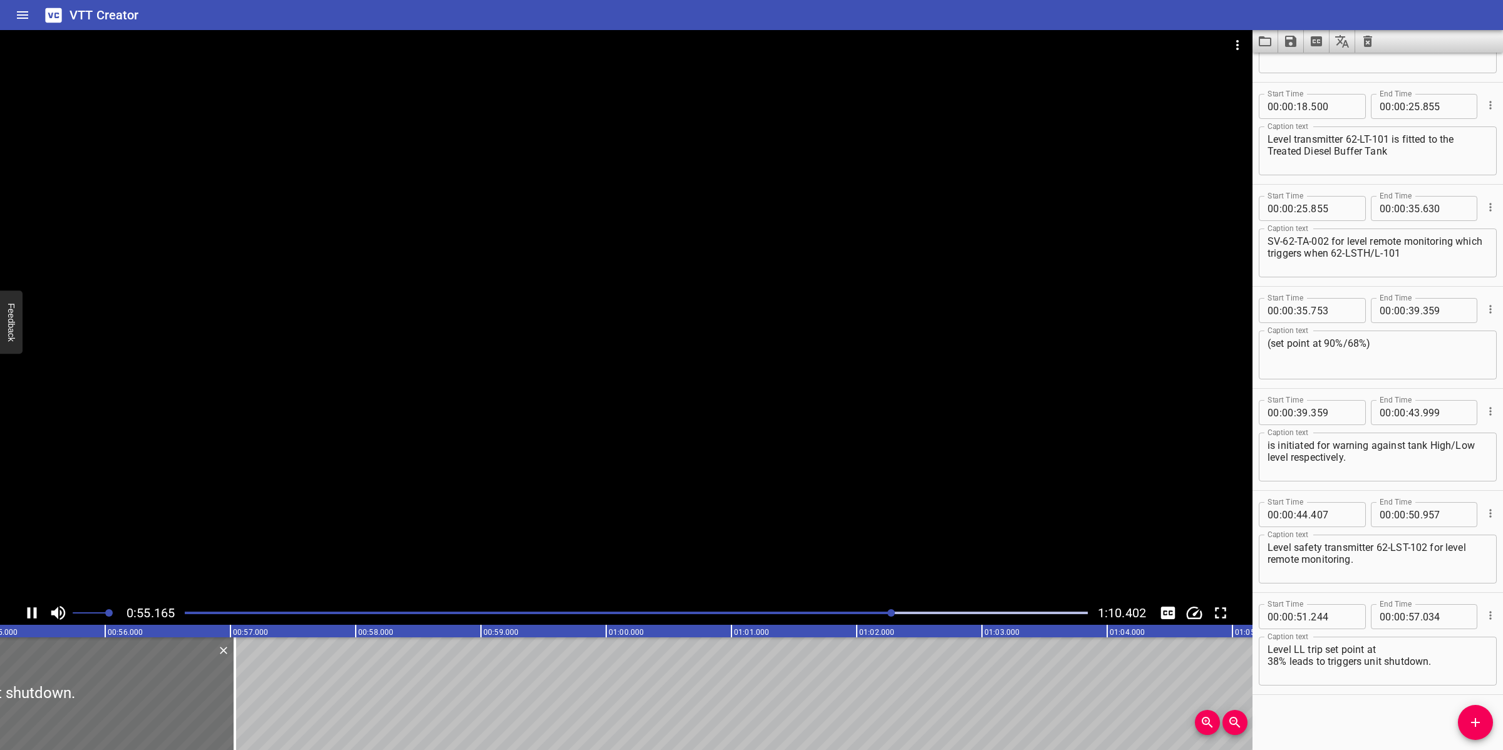
click at [781, 520] on div at bounding box center [626, 315] width 1252 height 571
click at [1401, 647] on textarea "Level LL trip set point at 38% leads to triggers unit shutdown." at bounding box center [1377, 662] width 220 height 36
drag, startPoint x: 661, startPoint y: 463, endPoint x: 675, endPoint y: 468, distance: 14.5
click at [664, 465] on div at bounding box center [626, 315] width 1252 height 571
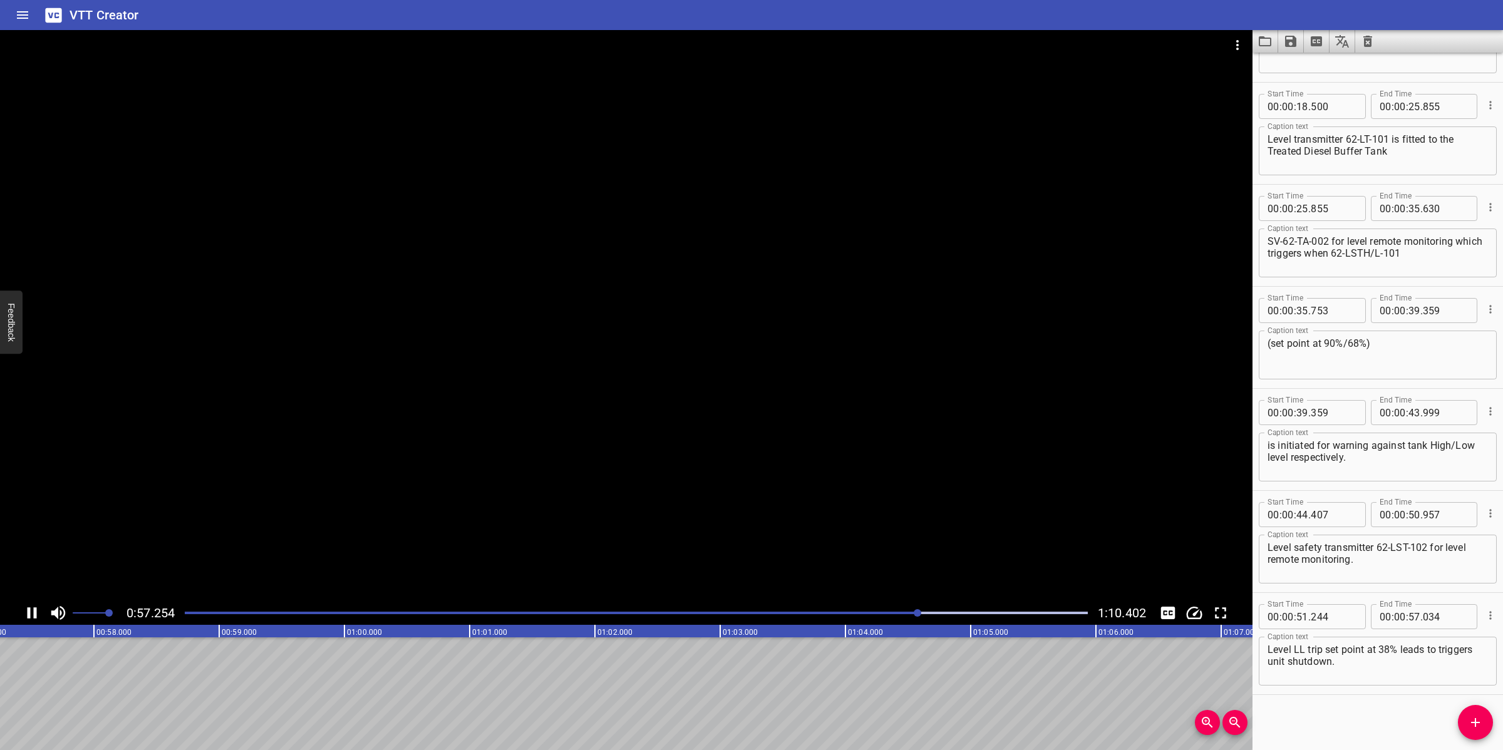
click at [764, 486] on div at bounding box center [626, 315] width 1252 height 571
click at [1458, 722] on span "Add Cue" at bounding box center [1475, 722] width 35 height 15
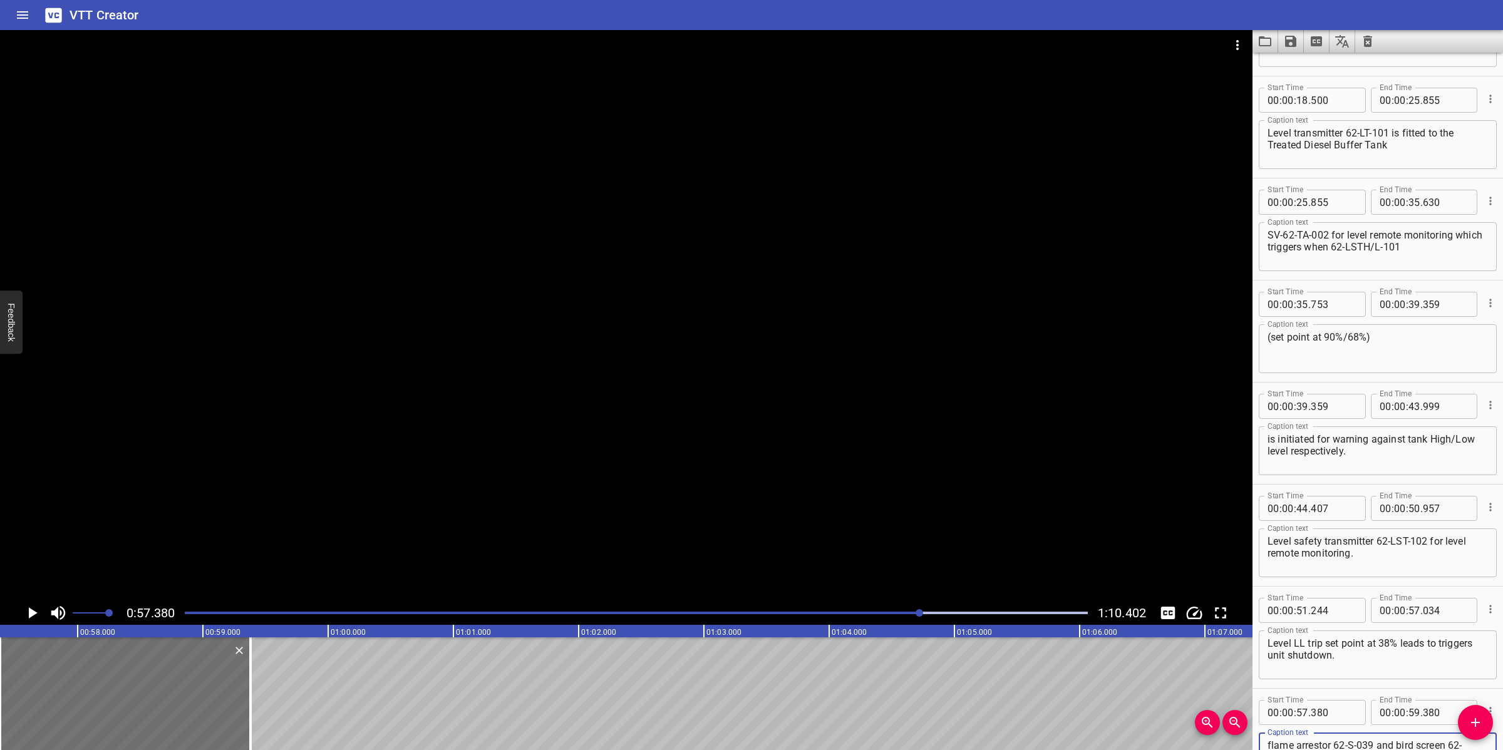
scroll to position [288, 0]
click at [628, 517] on div at bounding box center [626, 315] width 1252 height 571
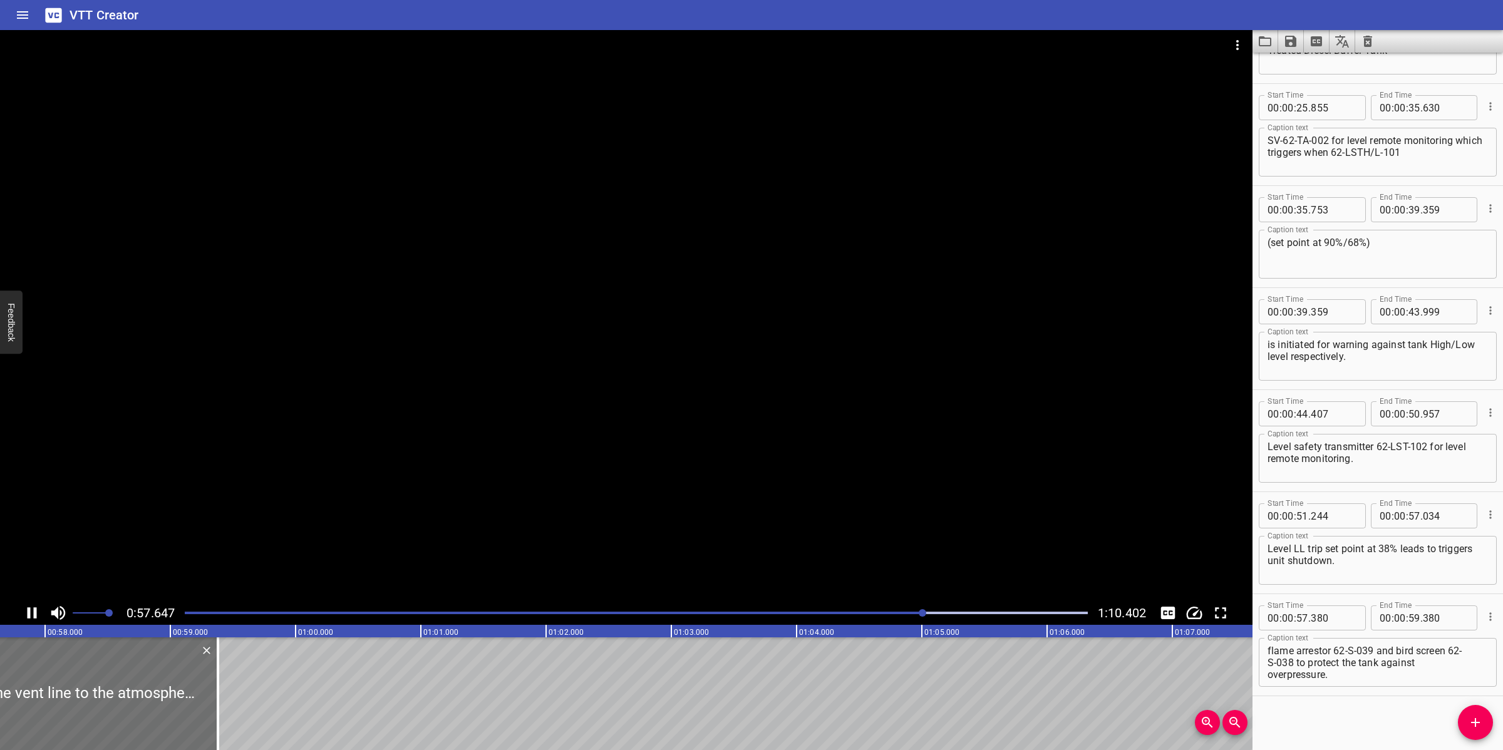
scroll to position [380, 0]
click at [401, 567] on div at bounding box center [626, 315] width 1252 height 571
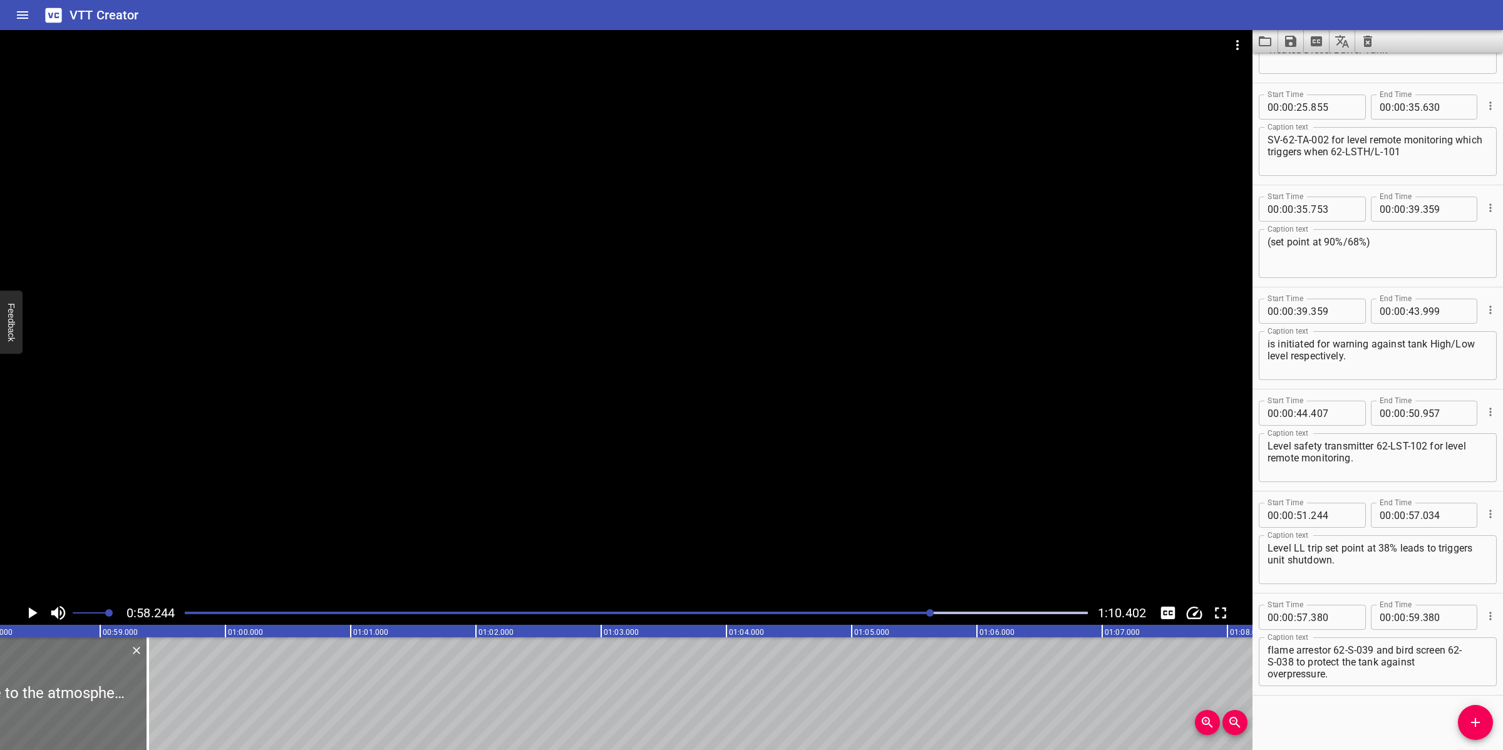
scroll to position [0, 7293]
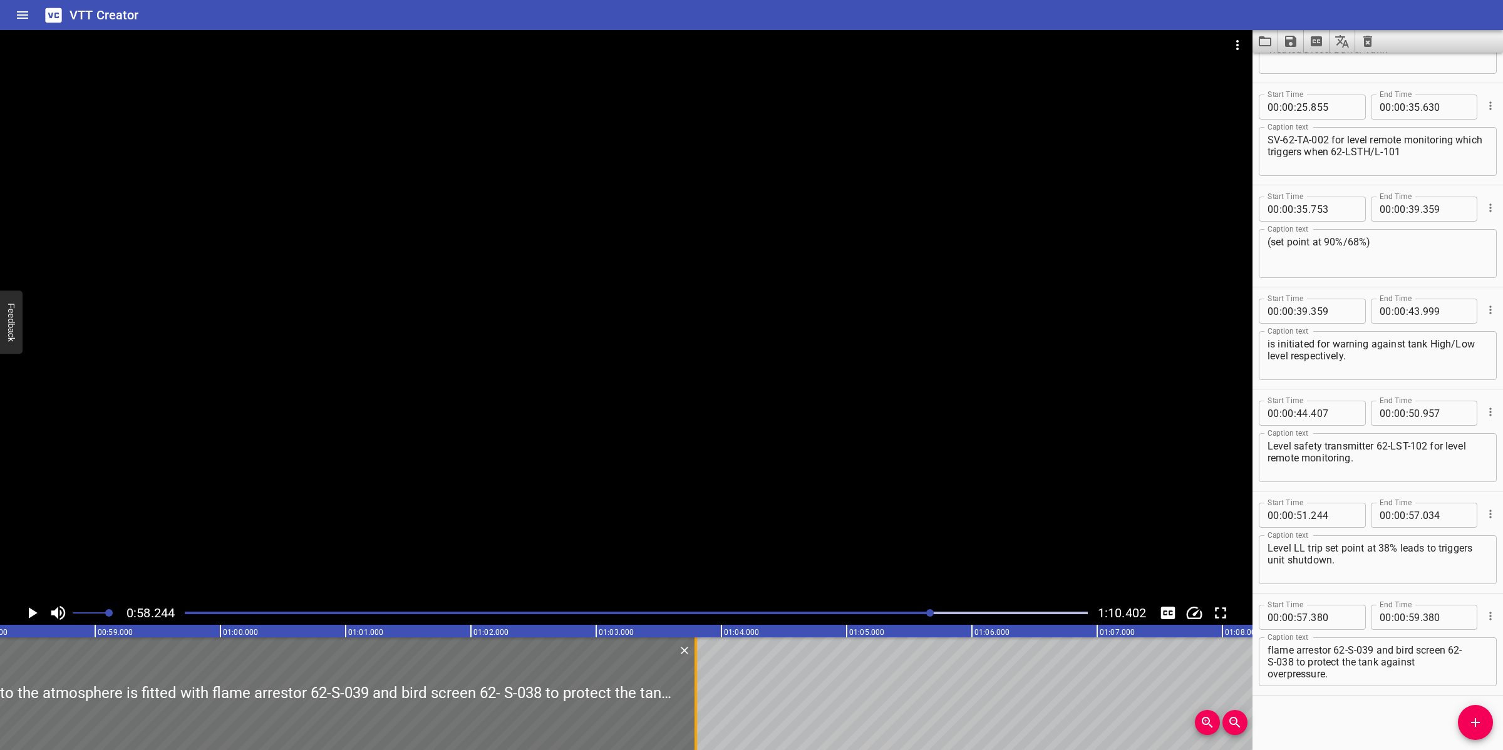
drag, startPoint x: 144, startPoint y: 706, endPoint x: 696, endPoint y: 696, distance: 552.3
click at [696, 696] on div at bounding box center [695, 693] width 13 height 113
click at [747, 554] on div at bounding box center [626, 315] width 1252 height 571
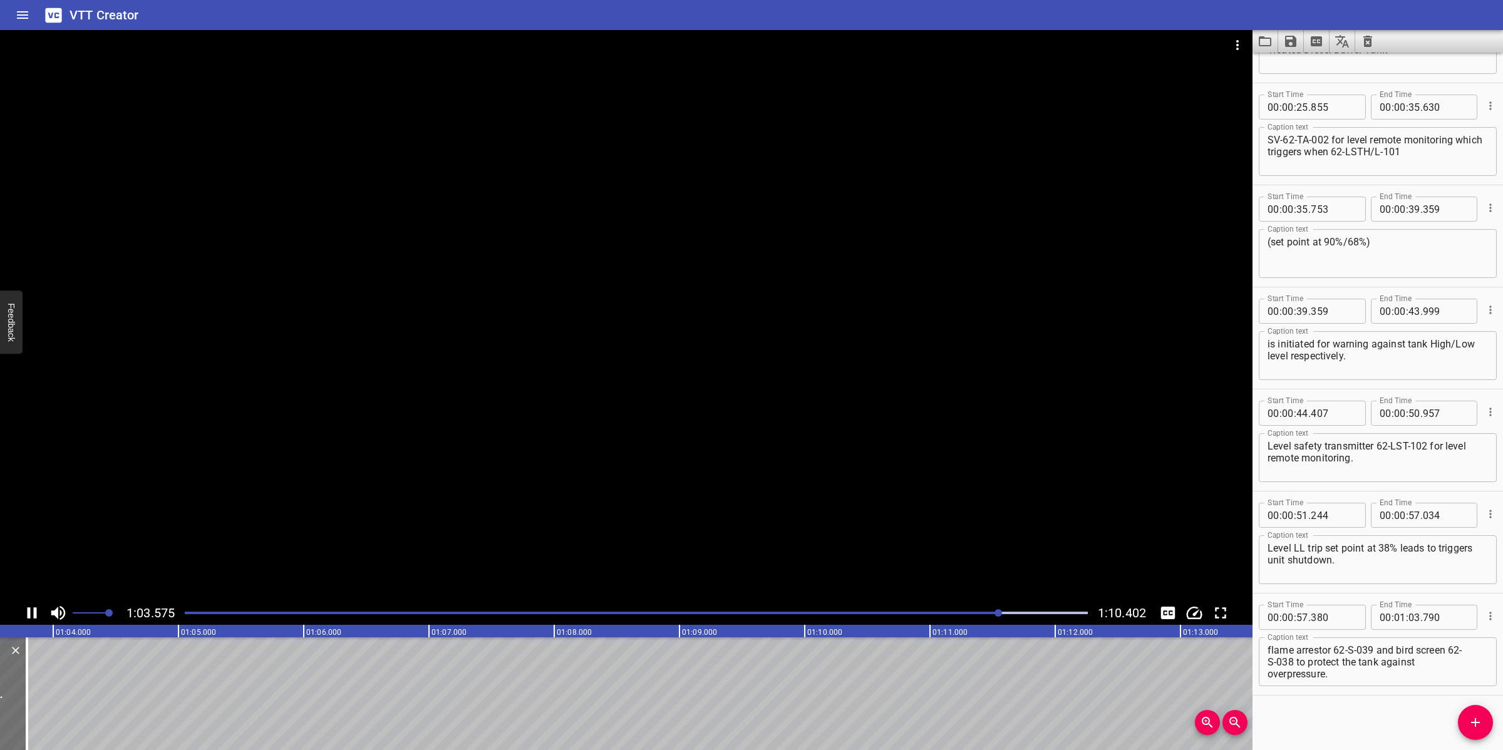
click at [694, 500] on div at bounding box center [626, 315] width 1252 height 571
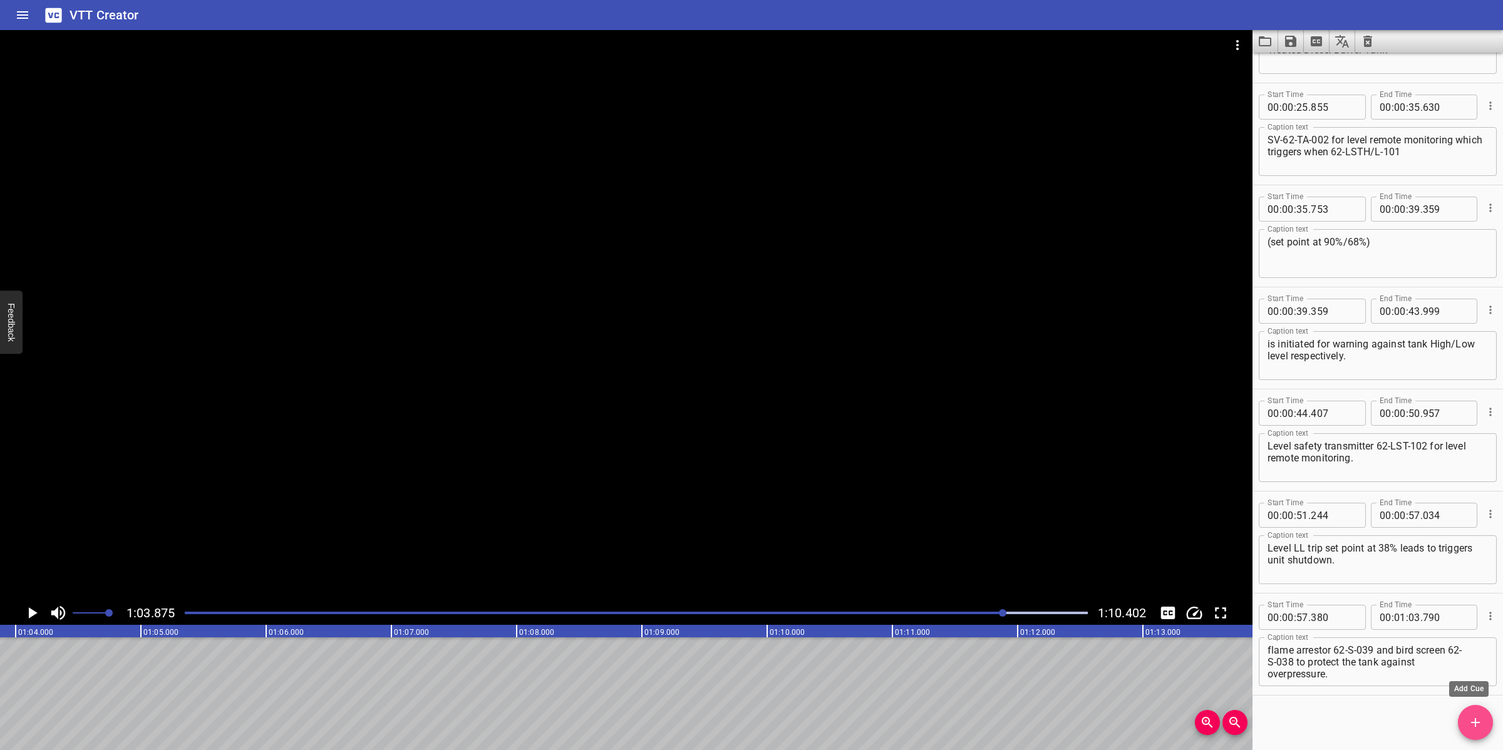
click at [1480, 716] on icon "Add Cue" at bounding box center [1475, 722] width 15 height 15
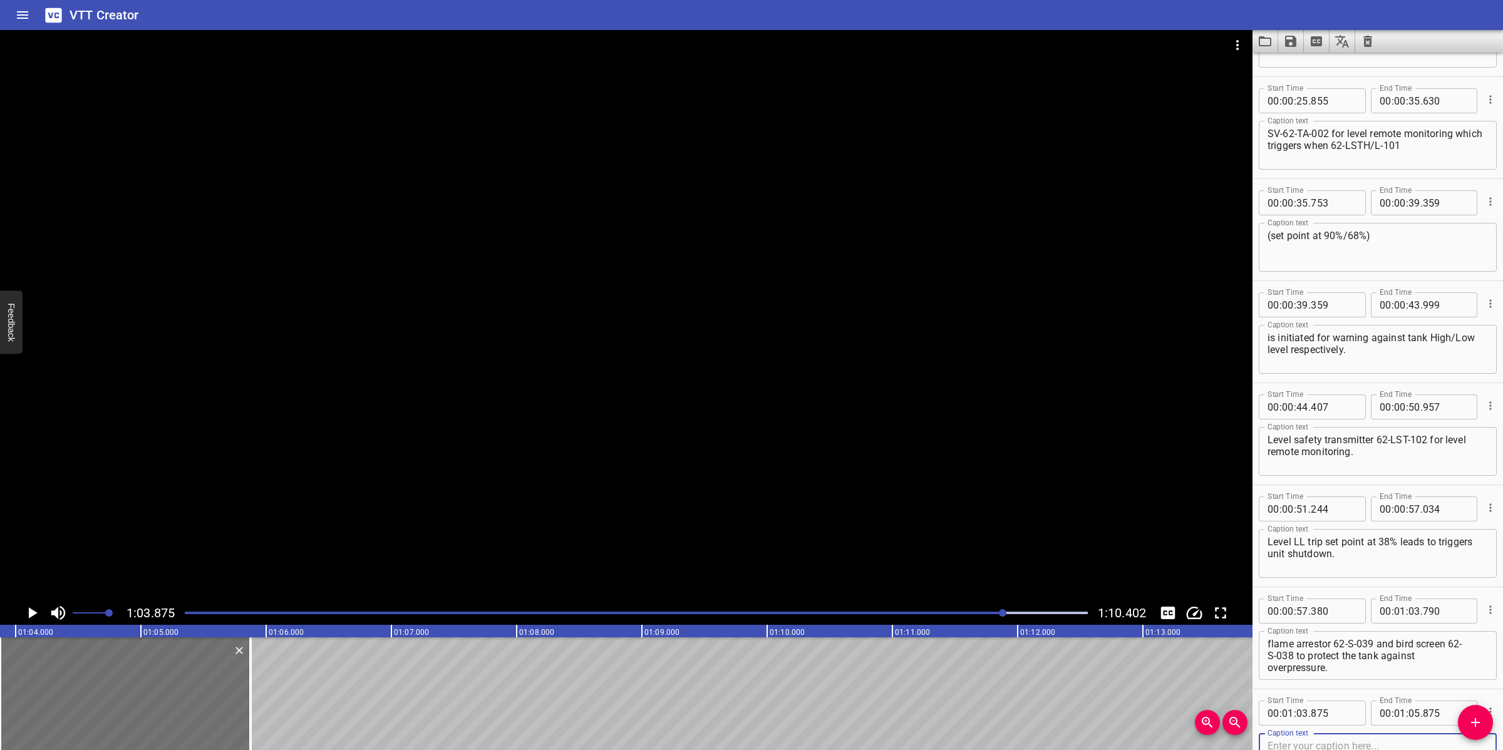
click at [1359, 655] on textarea "The vent line to the atmosphere is fitted with flame arrestor 62-S-039 and bird…" at bounding box center [1377, 656] width 220 height 36
drag, startPoint x: 1378, startPoint y: 642, endPoint x: 1388, endPoint y: 679, distance: 38.7
click at [1388, 679] on div "Caption text The vent line to the atmosphere is fitted with flame arrestor 62-S…" at bounding box center [1378, 654] width 238 height 56
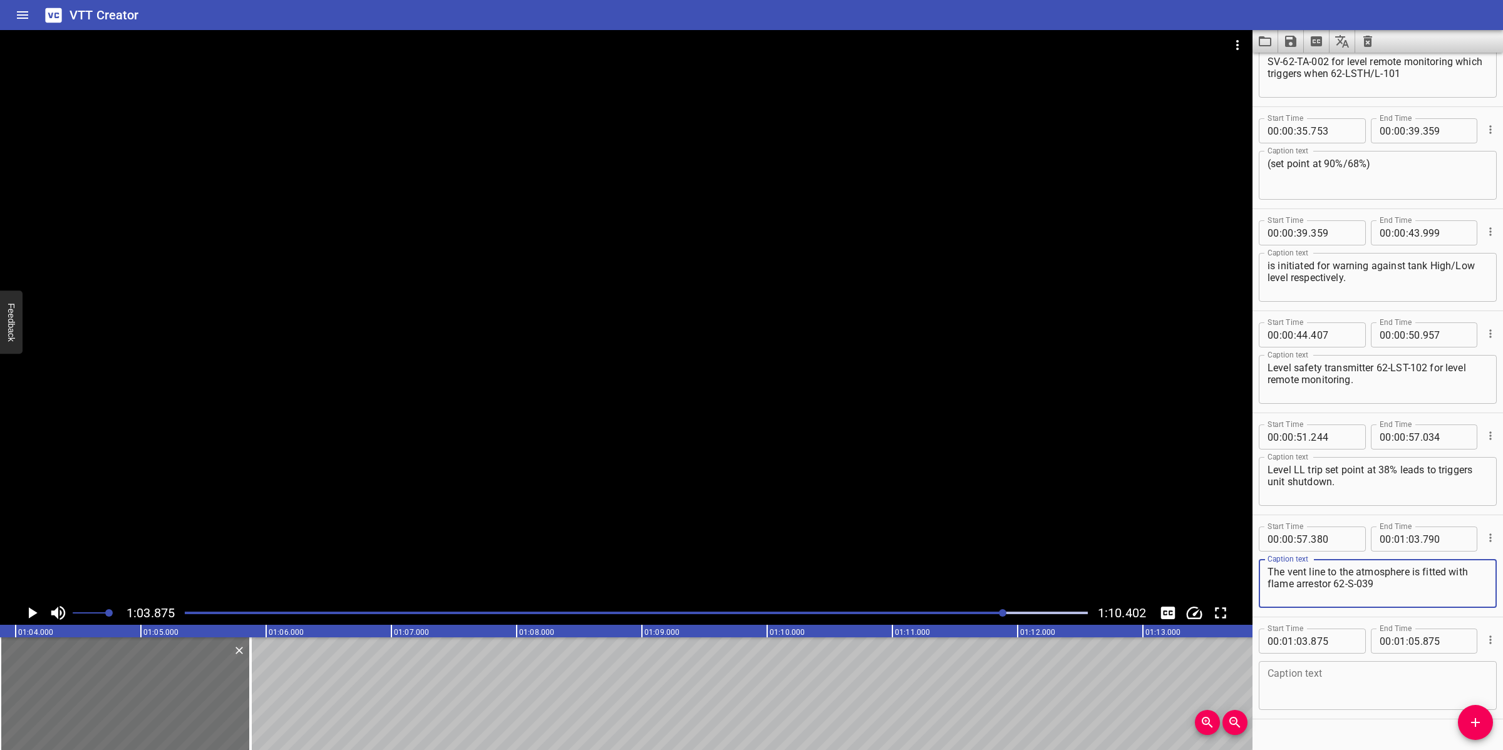
scroll to position [465, 0]
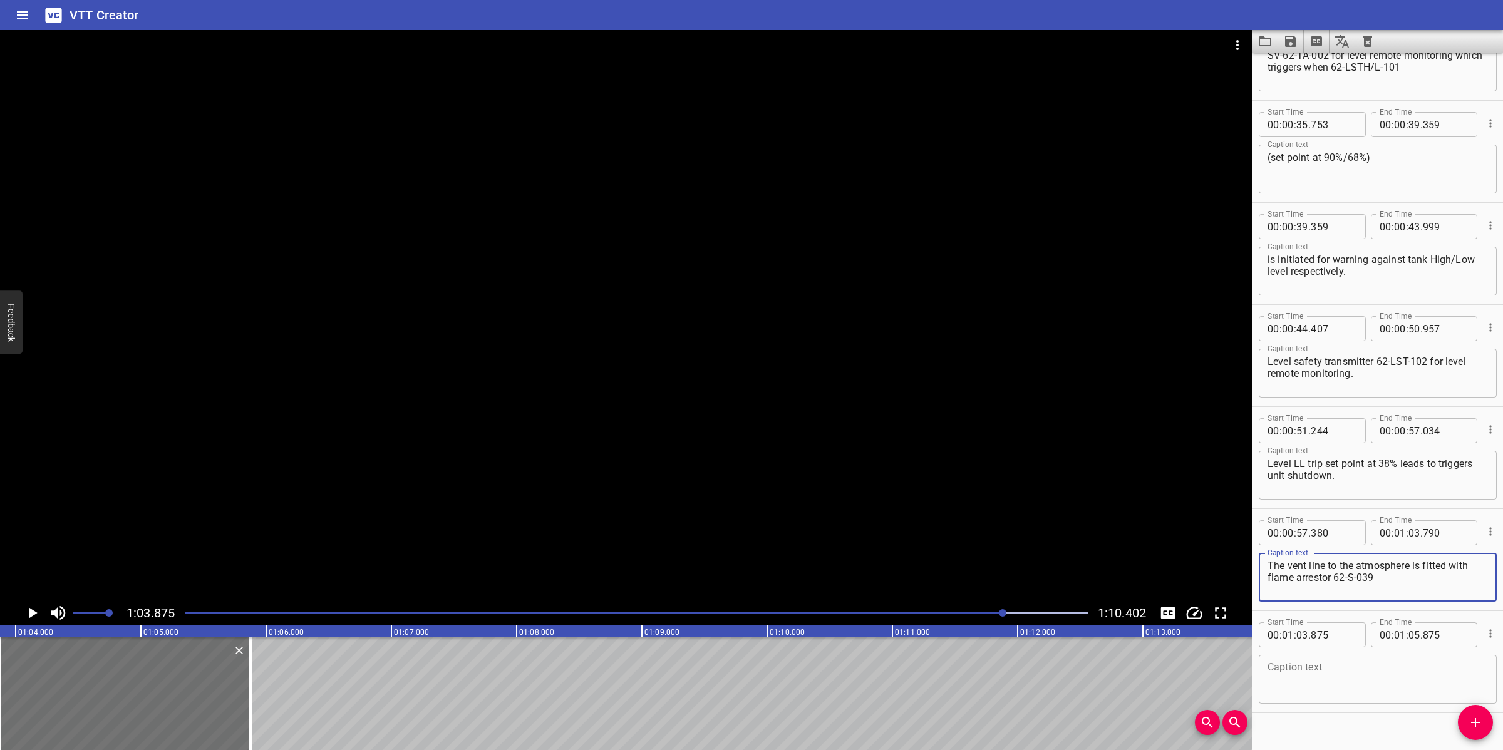
click at [1365, 680] on textarea at bounding box center [1377, 680] width 220 height 36
paste textarea "and bird screen 62- S-038 to protect the tank against overpressure."
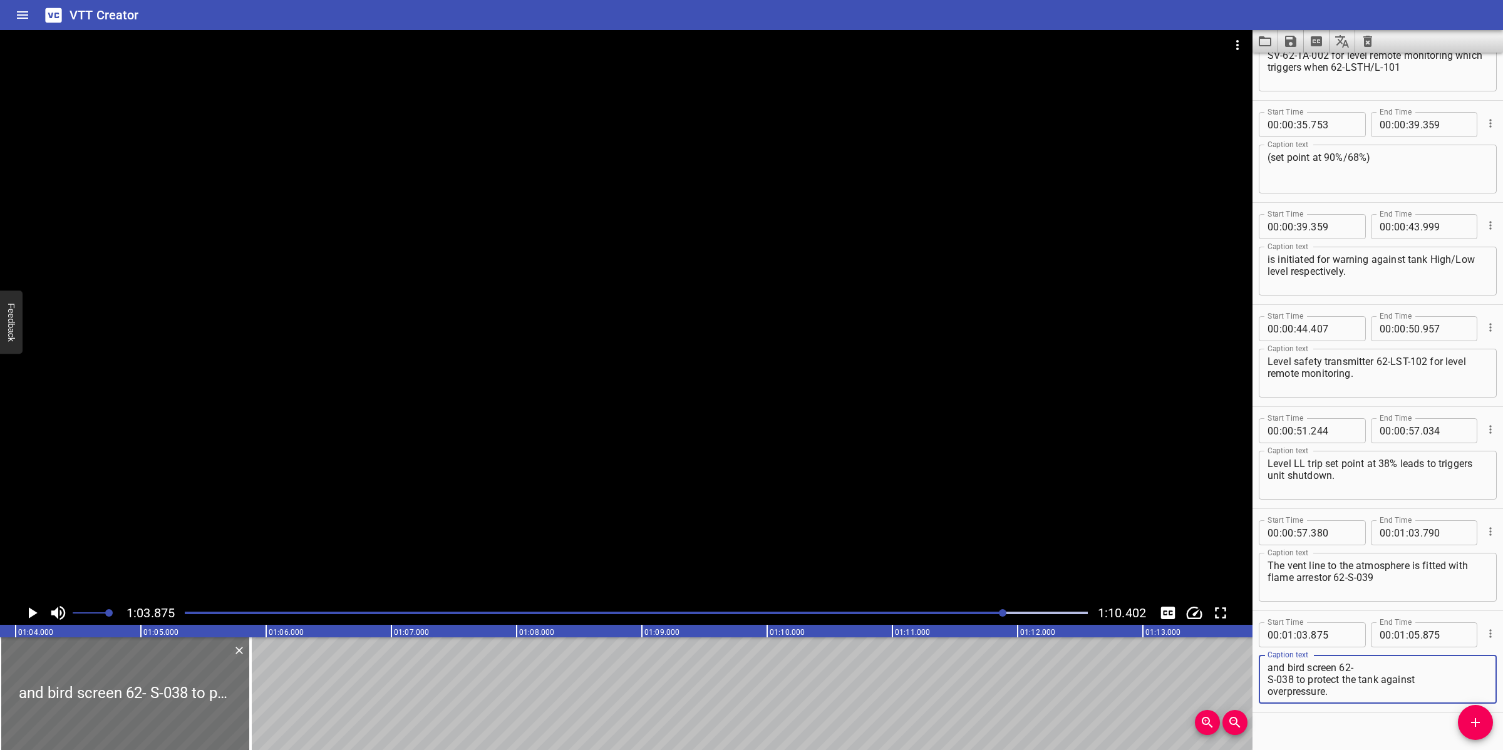
click at [1384, 662] on textarea "and bird screen 62- S-038 to protect the tank against overpressure." at bounding box center [1377, 680] width 220 height 36
click at [1338, 677] on textarea "and bird screen 62-S-038 to protect the tank against overpressure." at bounding box center [1377, 680] width 220 height 36
click at [1294, 664] on textarea "and bird screen 62-S-038 to protect the tank against overpressure." at bounding box center [1377, 680] width 220 height 36
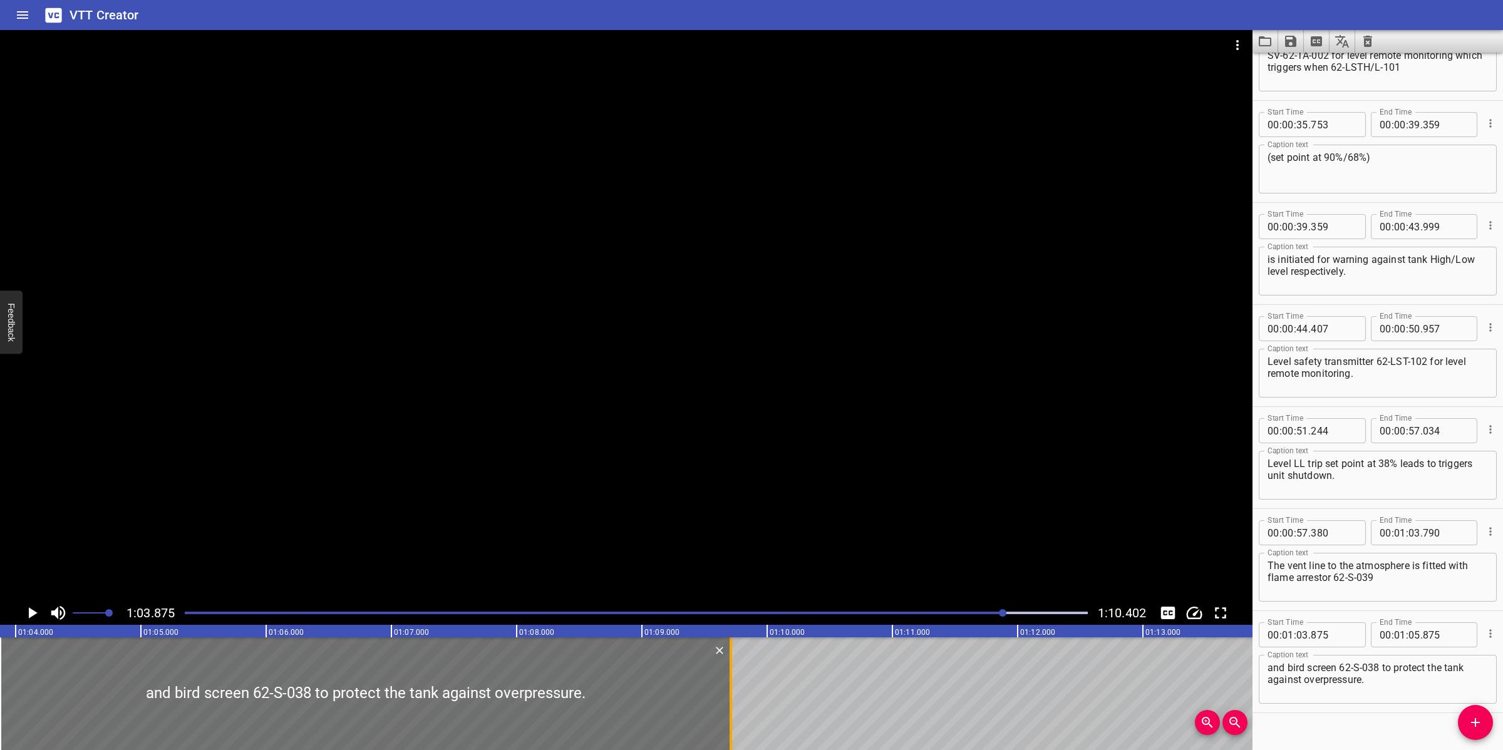
drag, startPoint x: 255, startPoint y: 703, endPoint x: 736, endPoint y: 703, distance: 480.2
click at [736, 703] on div at bounding box center [730, 693] width 13 height 113
click at [862, 575] on div at bounding box center [626, 315] width 1252 height 571
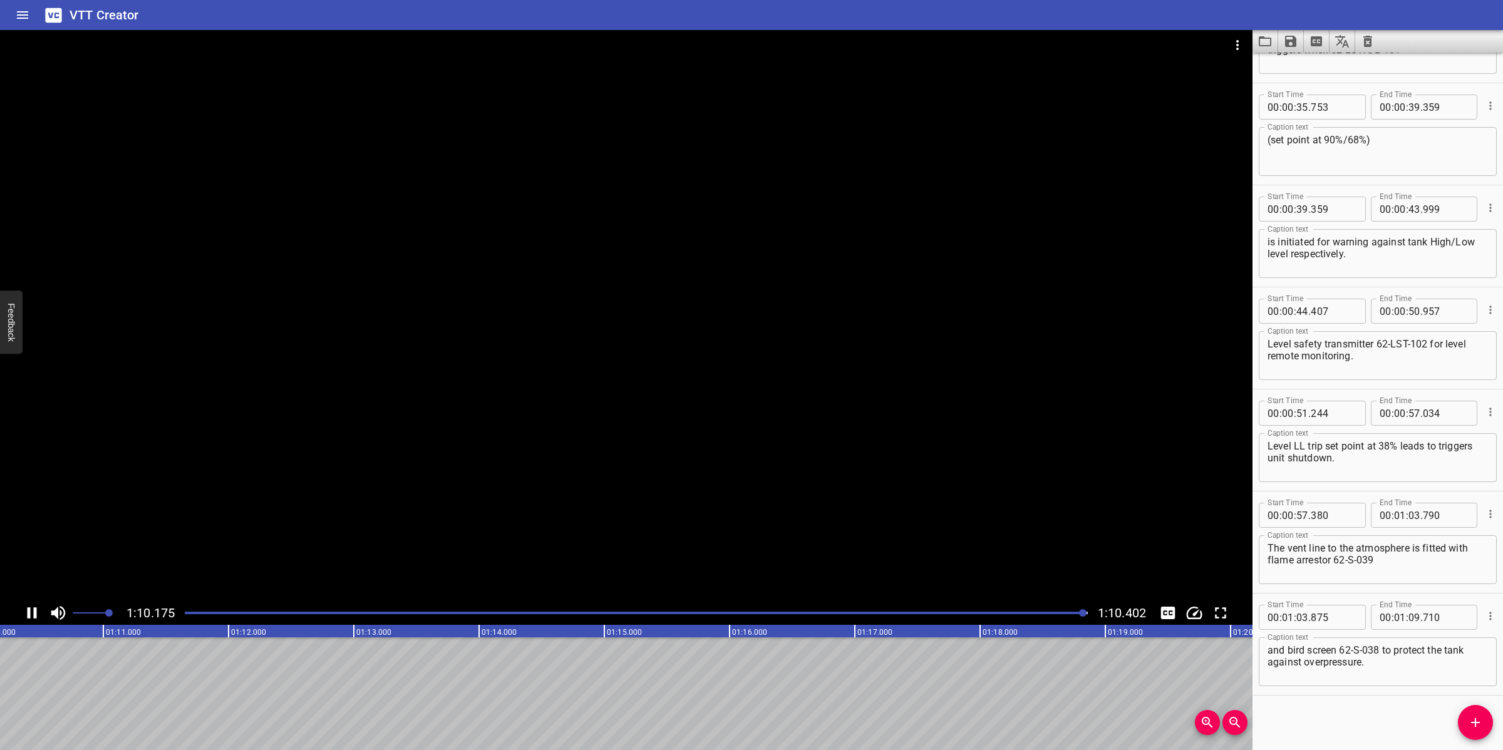
scroll to position [0, 8816]
click at [1285, 46] on icon "Save captions to file" at bounding box center [1290, 41] width 11 height 11
click at [1320, 73] on li "Save to VTT file" at bounding box center [1324, 69] width 92 height 23
click at [1160, 101] on div at bounding box center [626, 315] width 1252 height 571
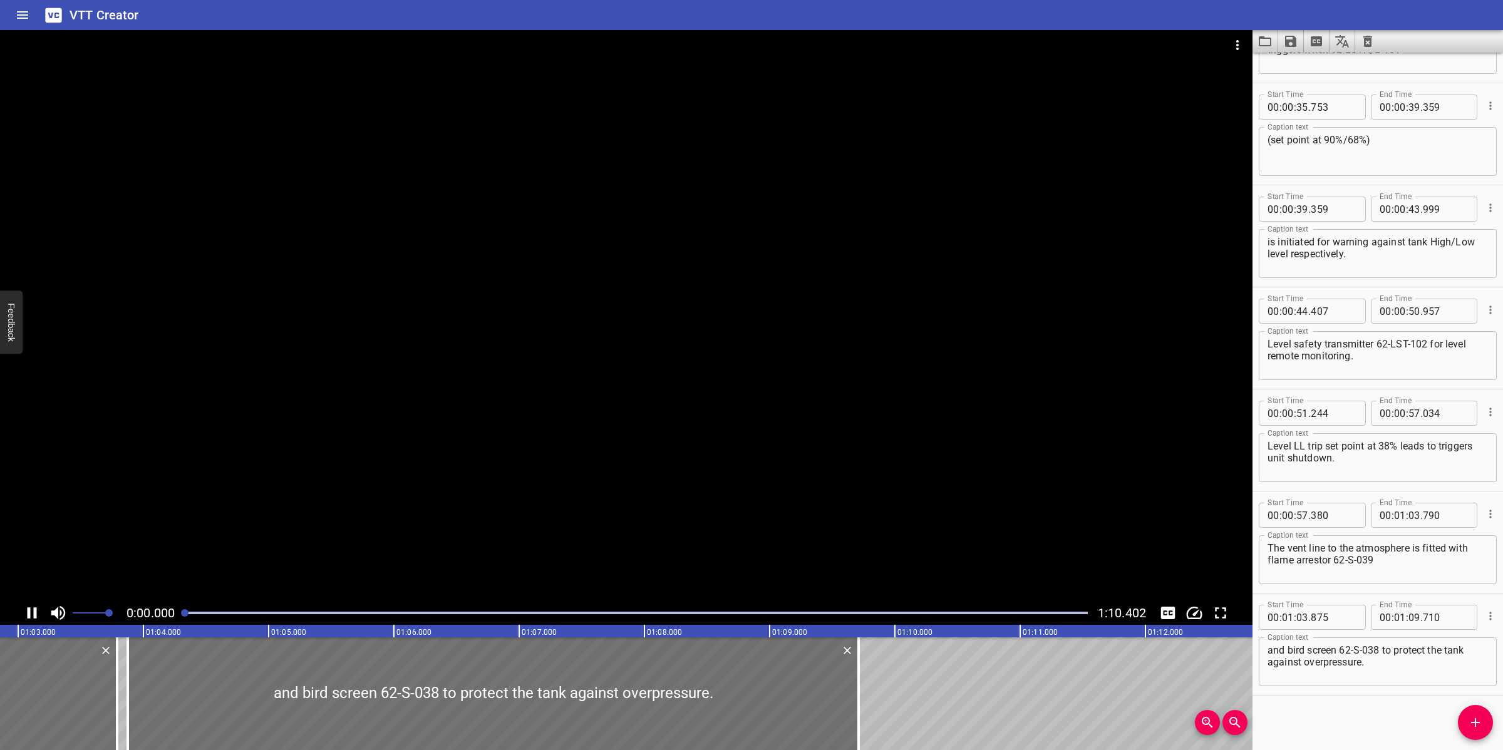
click at [750, 358] on div at bounding box center [626, 315] width 1252 height 571
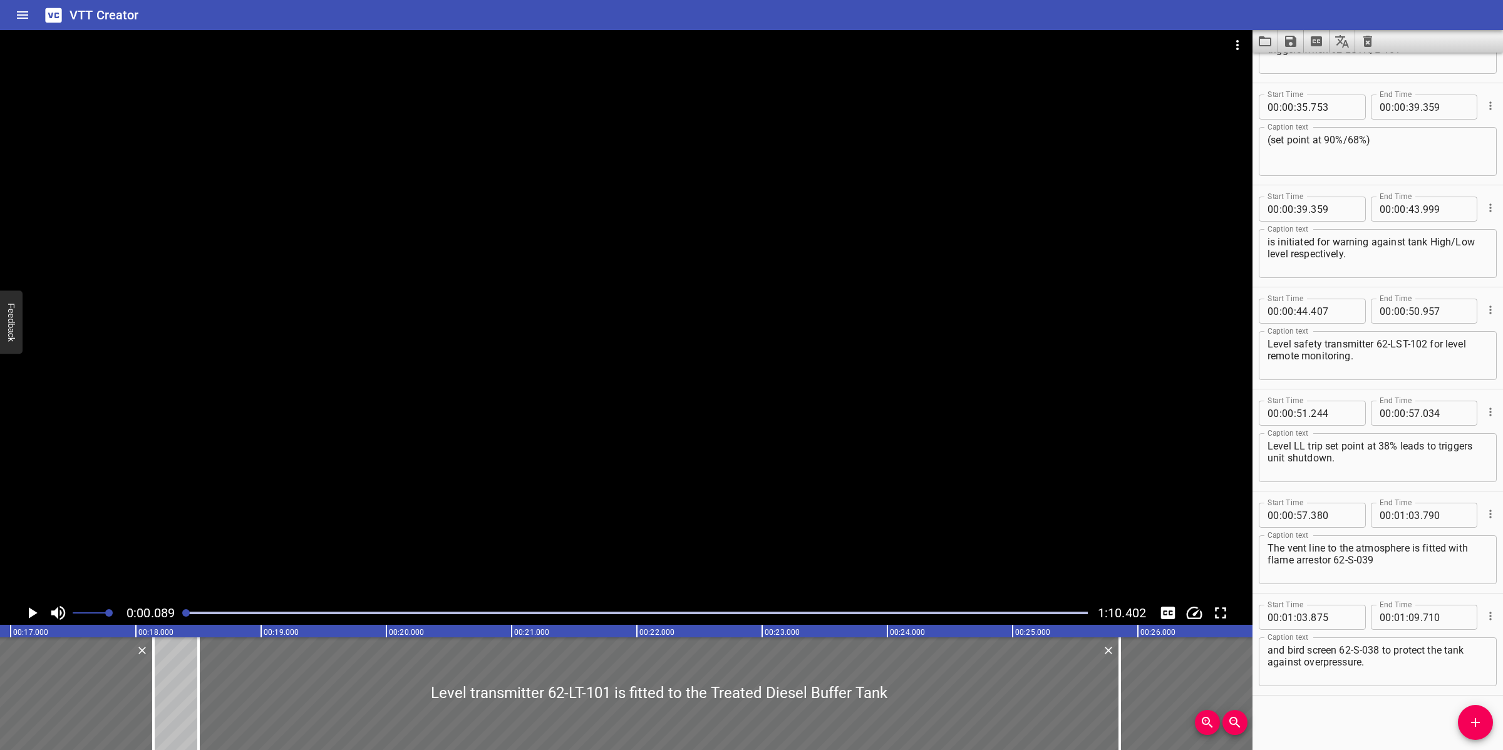
click at [739, 359] on div at bounding box center [626, 315] width 1252 height 571
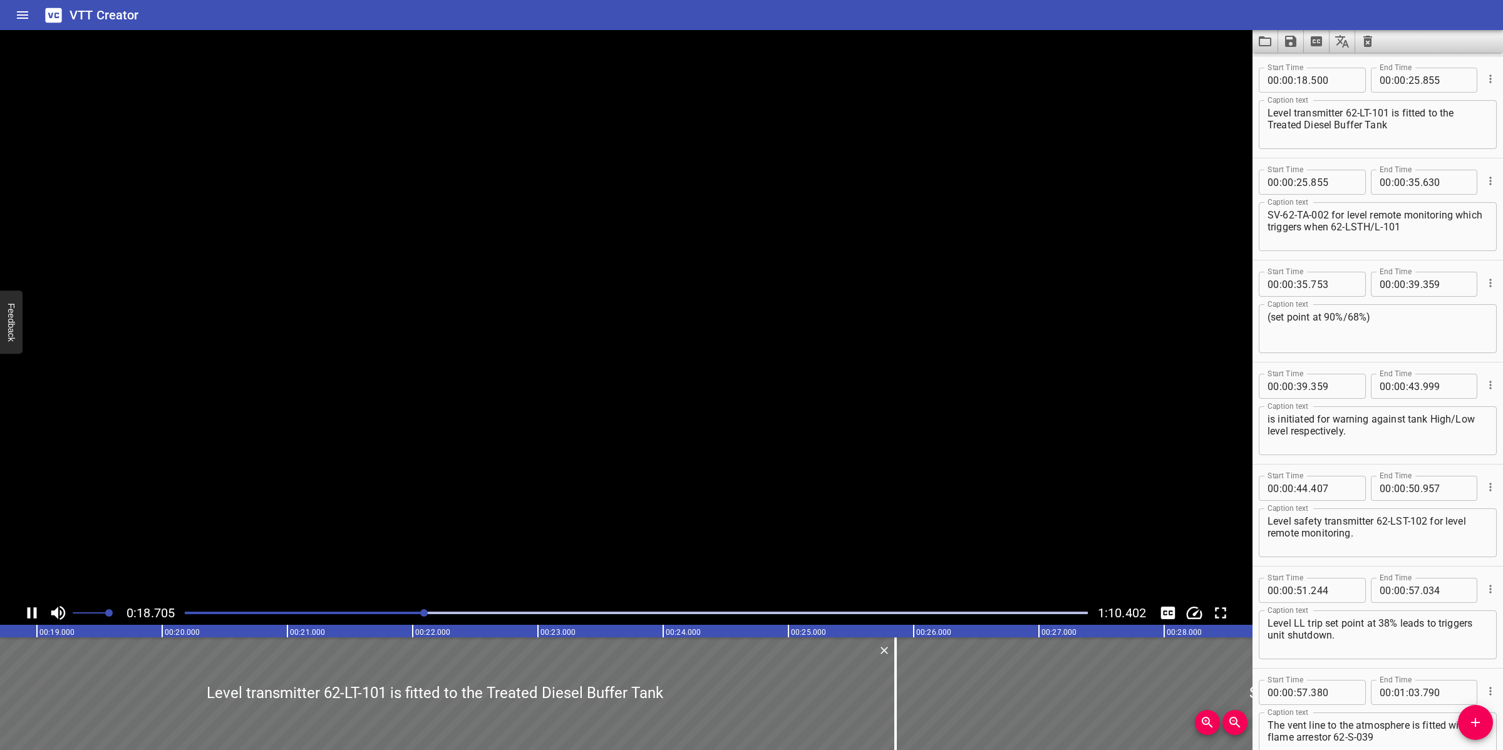
scroll to position [306, 0]
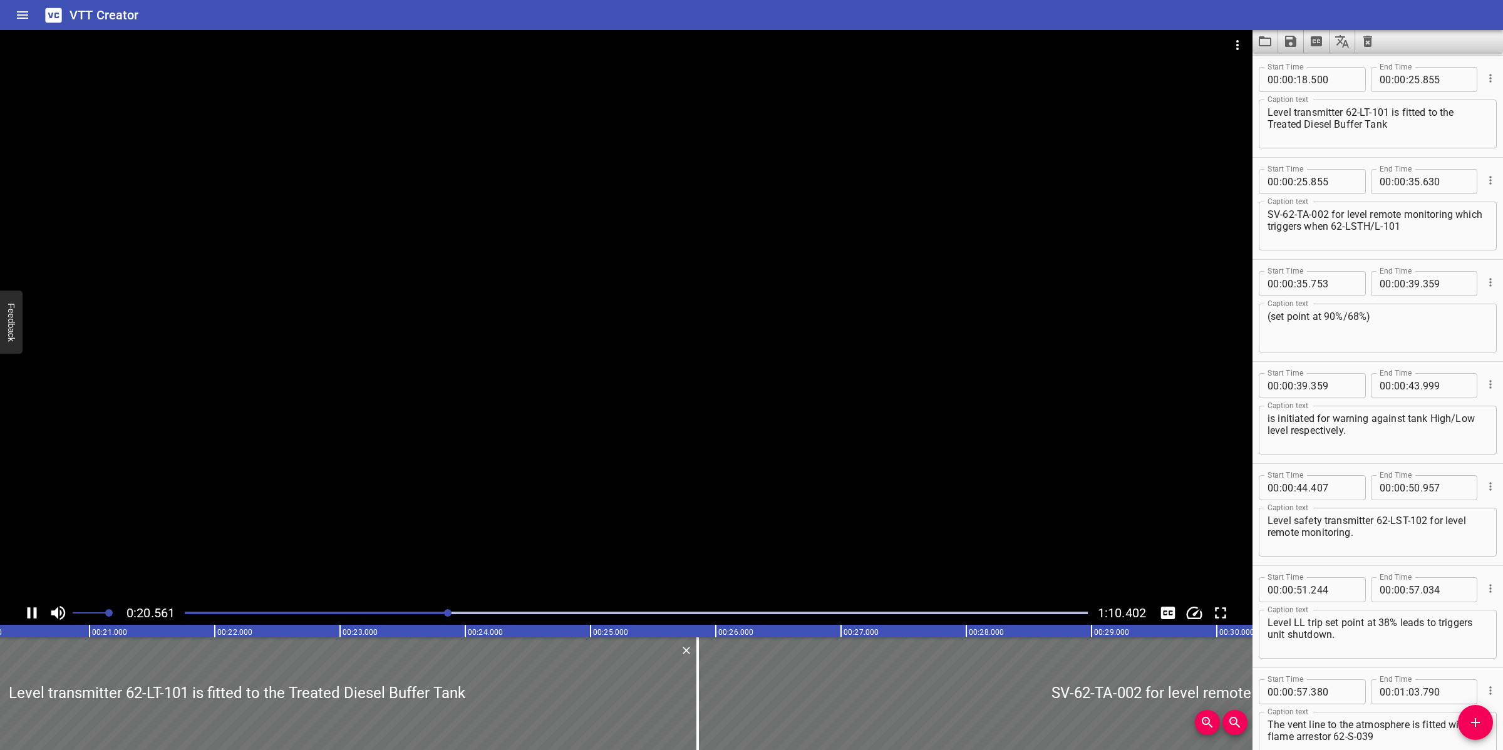
click at [887, 358] on div at bounding box center [626, 315] width 1252 height 571
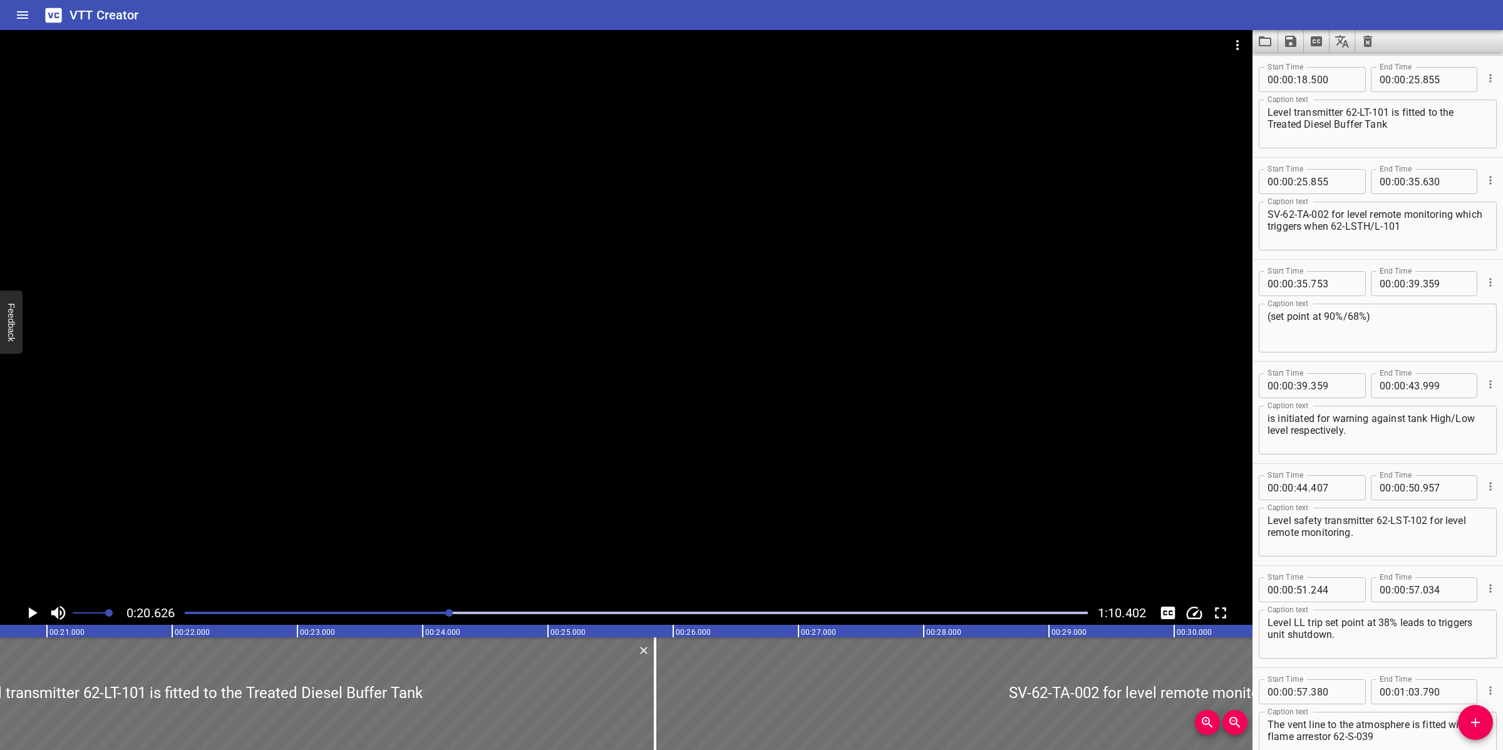
click at [1268, 125] on textarea "Level transmitter 62-LT-101 is fitted to the Treated Diesel Buffer Tank" at bounding box center [1377, 124] width 220 height 36
drag, startPoint x: 700, startPoint y: 342, endPoint x: 680, endPoint y: 388, distance: 50.5
click at [700, 342] on div at bounding box center [626, 315] width 1252 height 571
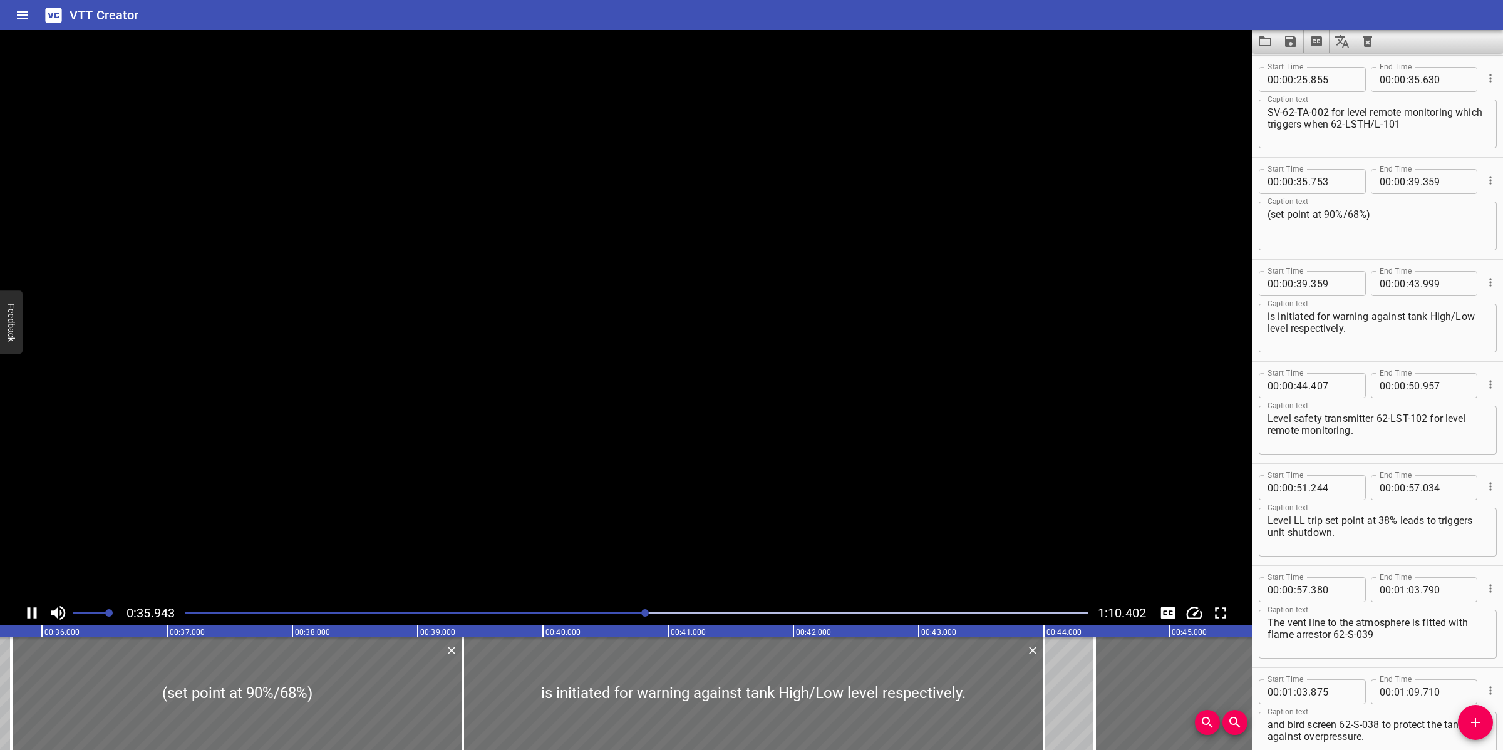
scroll to position [482, 0]
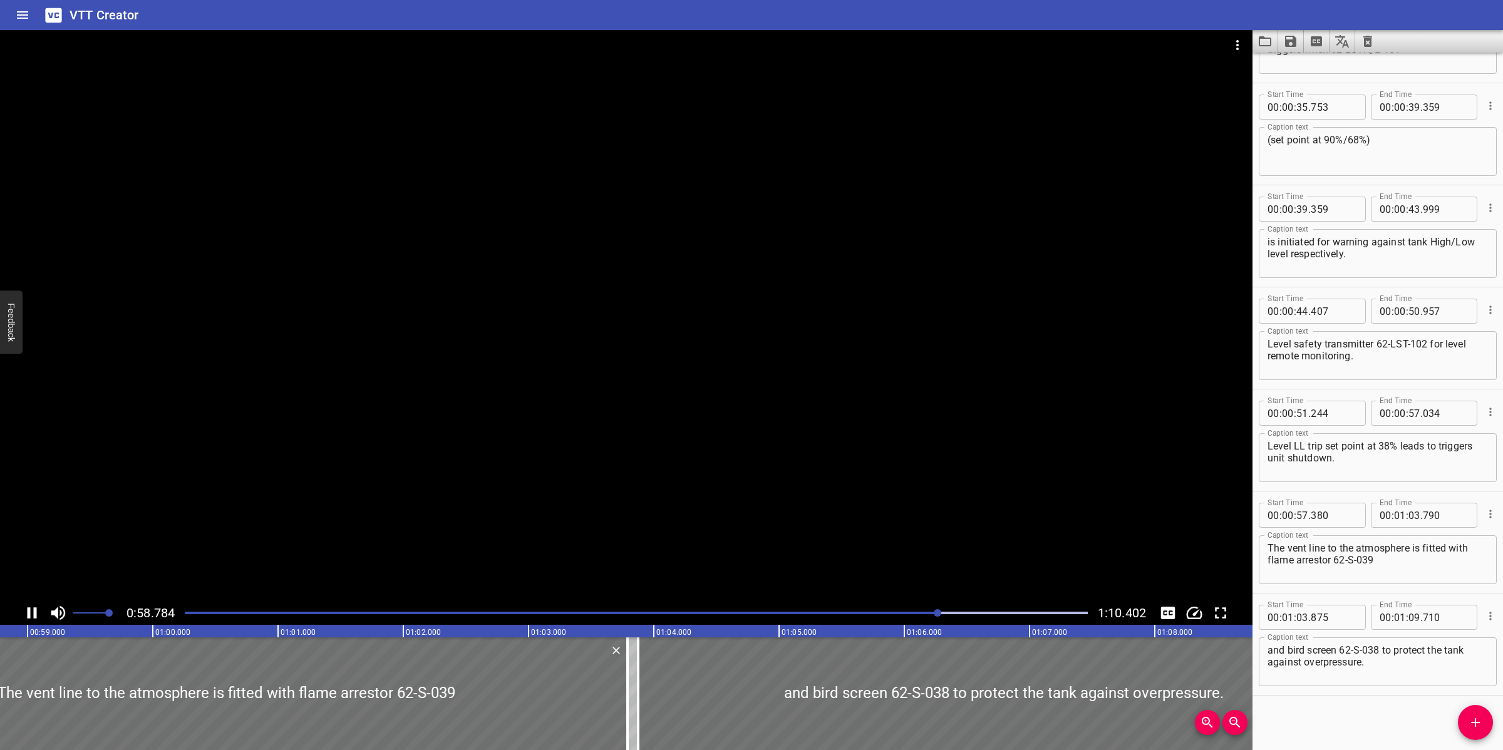
click at [833, 433] on div at bounding box center [626, 315] width 1252 height 571
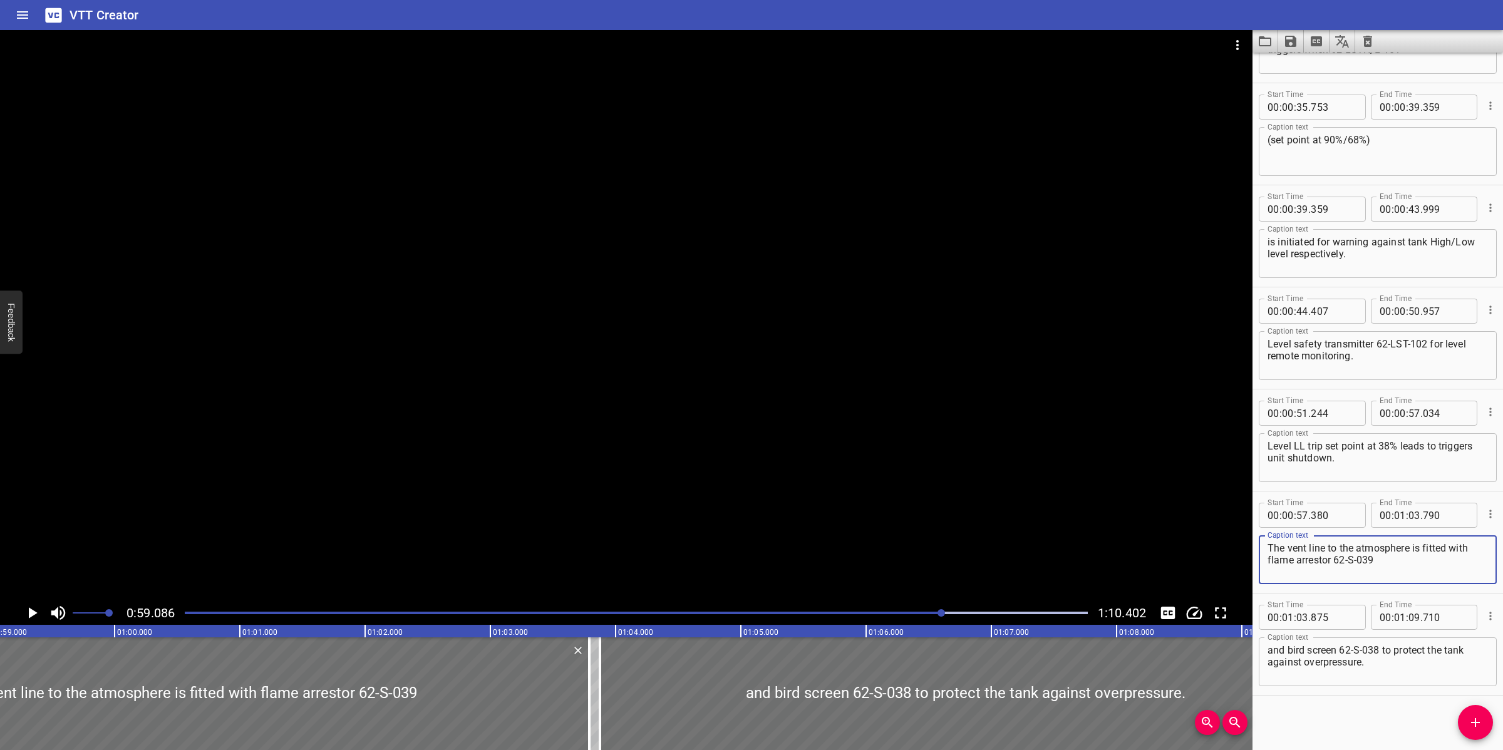
click at [1267, 561] on textarea "The vent line to the atmosphere is fitted with flame arrestor 62-S-039" at bounding box center [1377, 560] width 220 height 36
click at [718, 505] on div at bounding box center [626, 315] width 1252 height 571
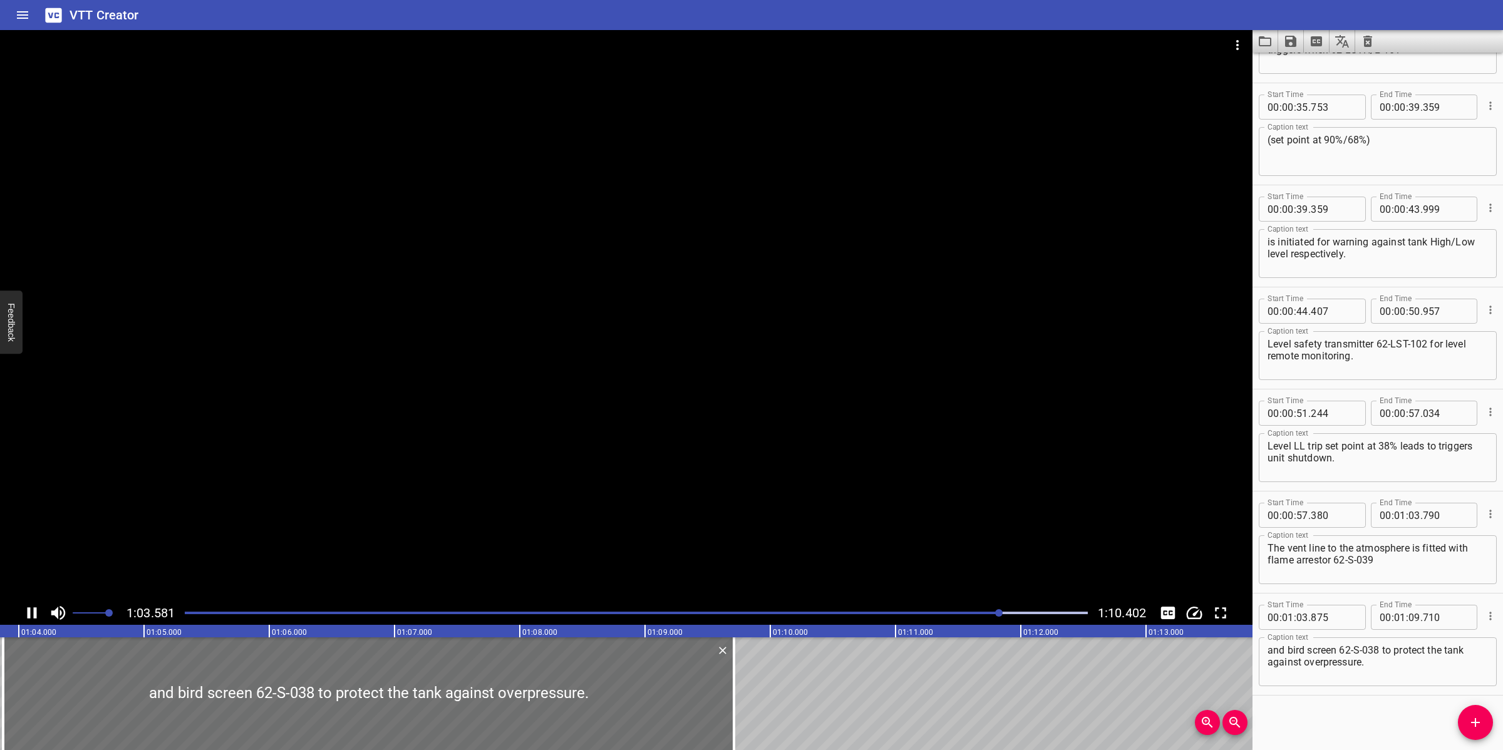
click at [1284, 39] on icon "Save captions to file" at bounding box center [1290, 41] width 15 height 15
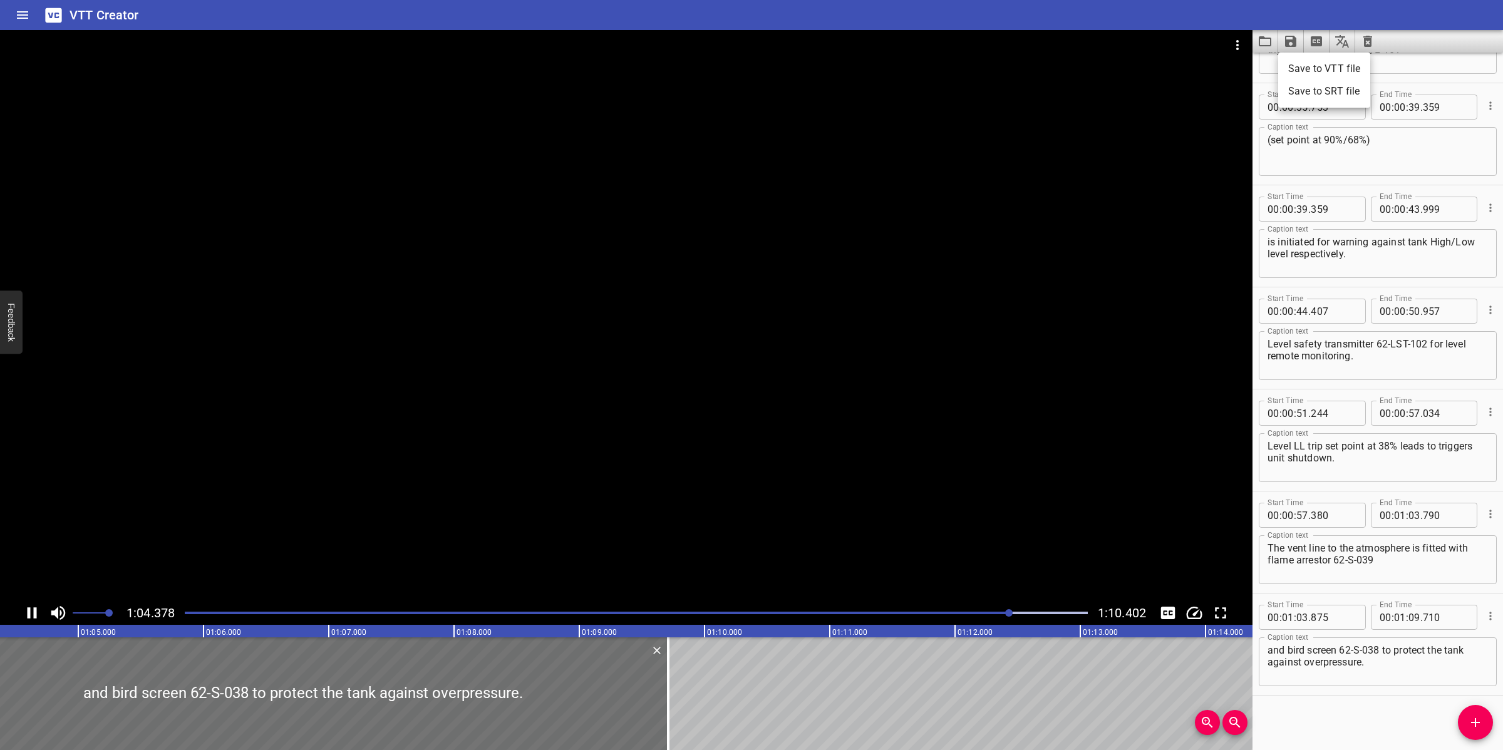
click at [1344, 64] on li "Save to VTT file" at bounding box center [1324, 69] width 92 height 23
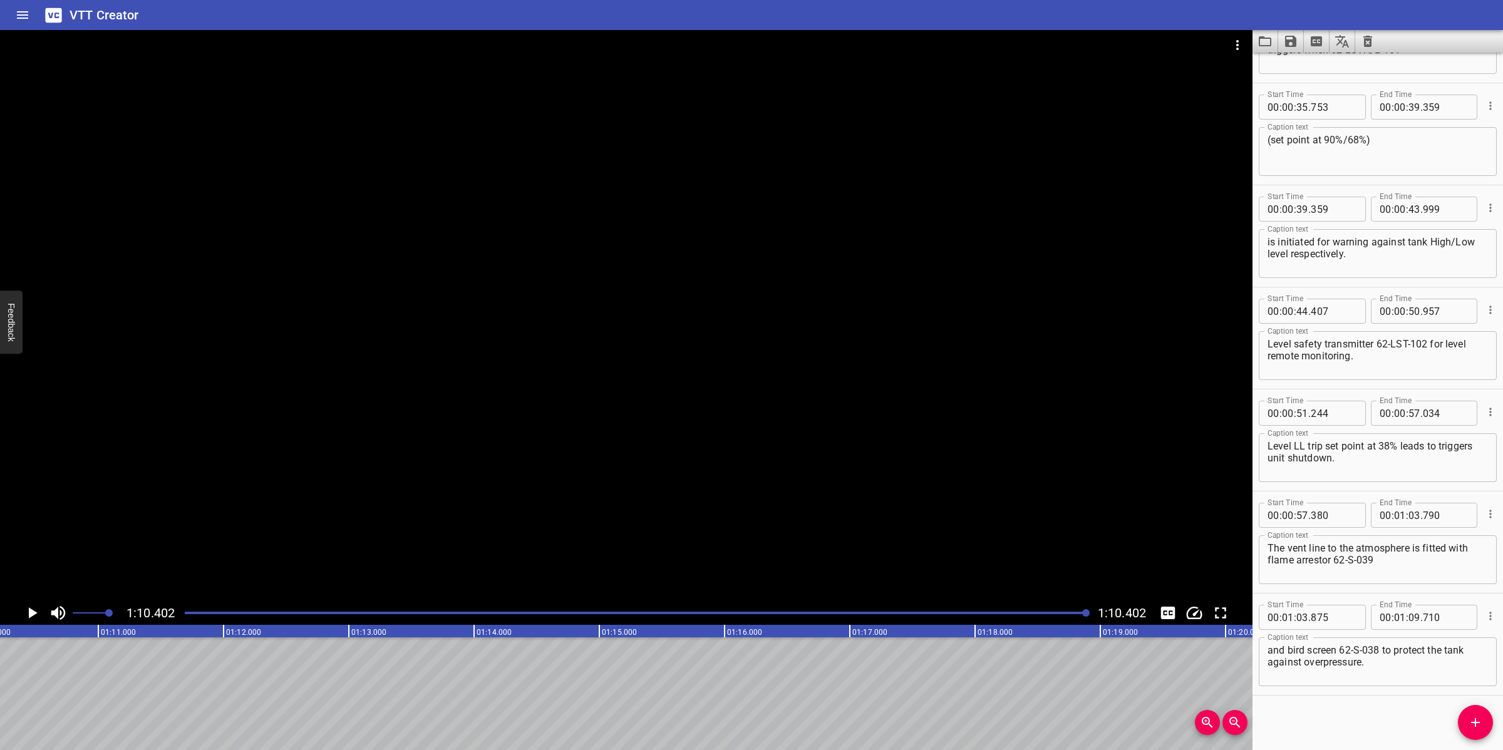
scroll to position [0, 8816]
click at [1237, 46] on icon "Video Options" at bounding box center [1237, 45] width 3 height 10
click at [1237, 46] on li "Select New Video File..." at bounding box center [1284, 46] width 125 height 23
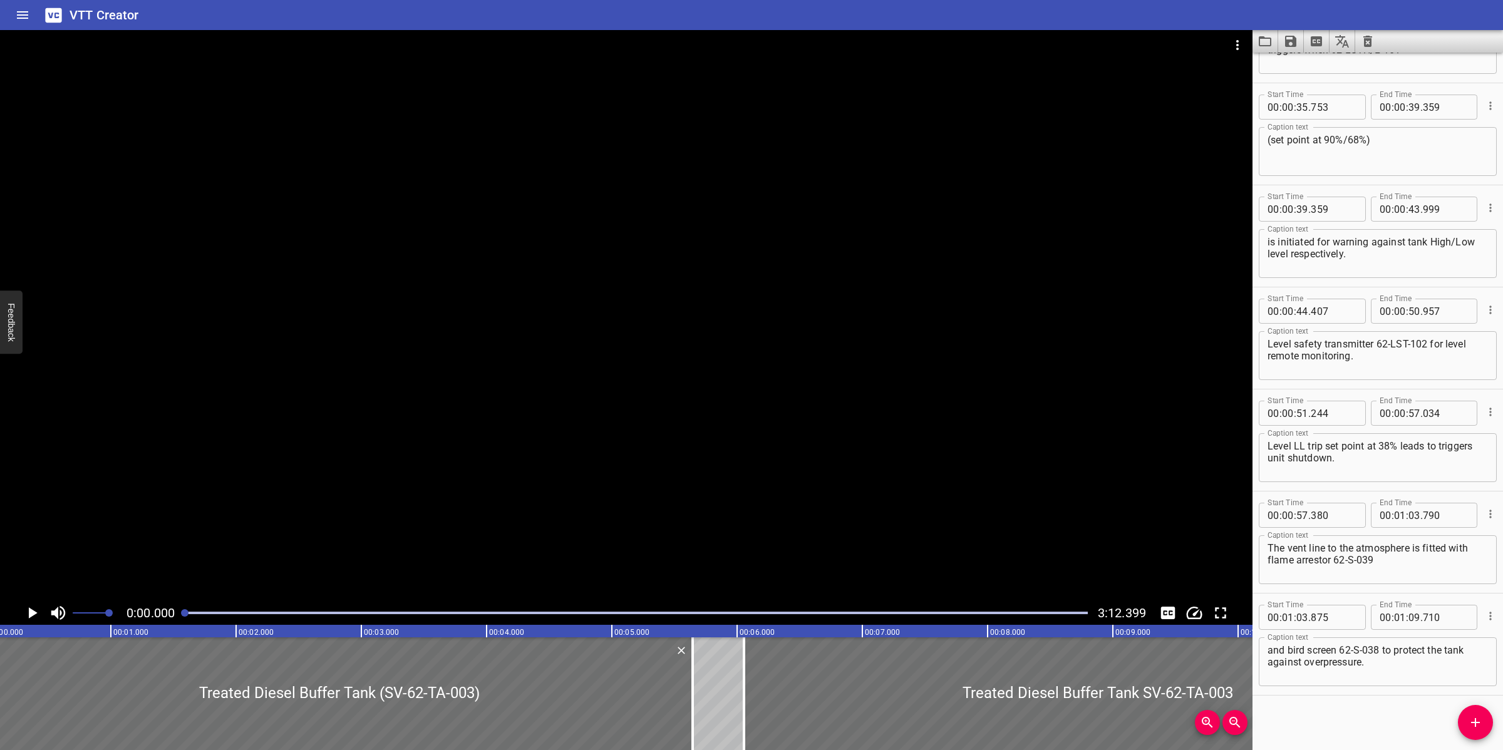
scroll to position [0, 0]
click at [1369, 43] on icon "Clear captions" at bounding box center [1367, 41] width 15 height 15
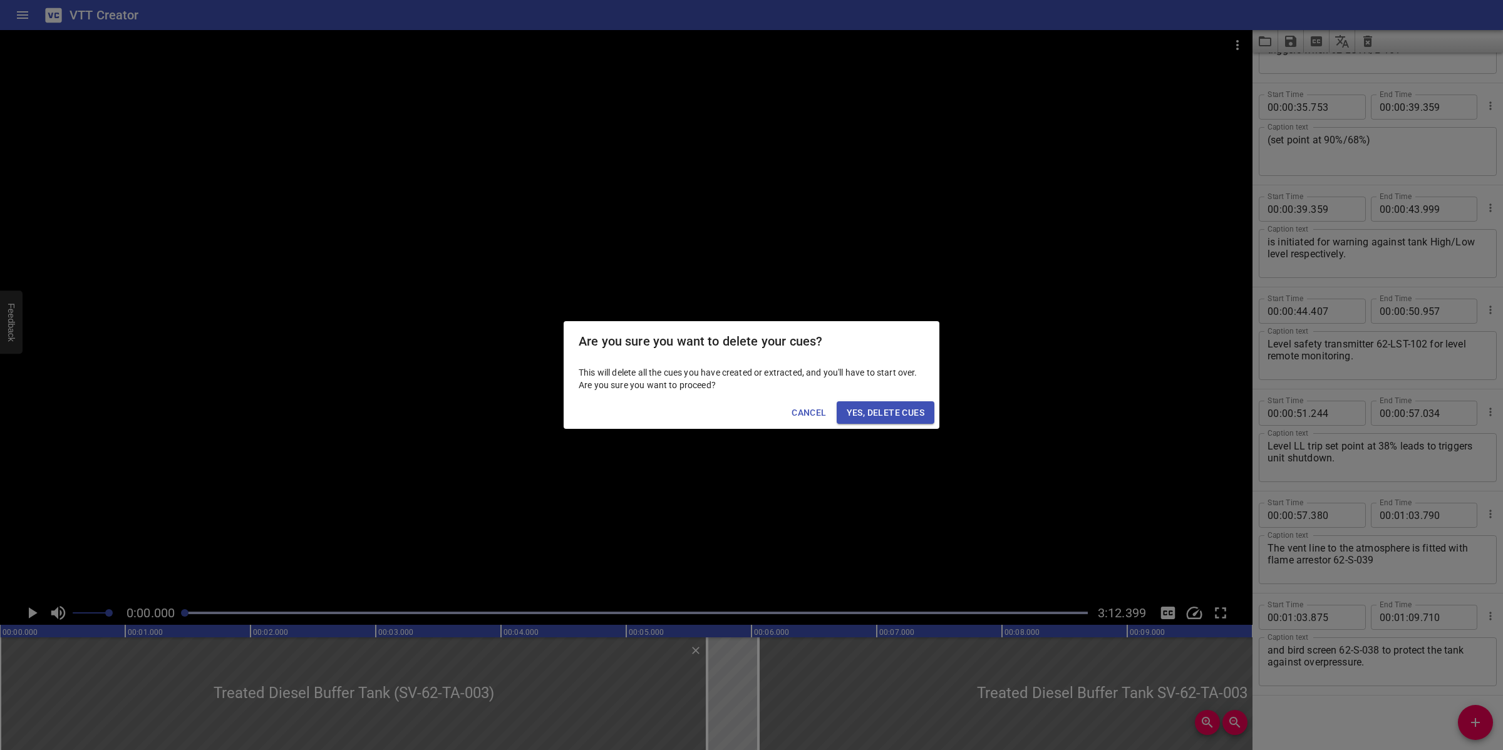
click at [911, 411] on span "Yes, Delete Cues" at bounding box center [886, 413] width 78 height 16
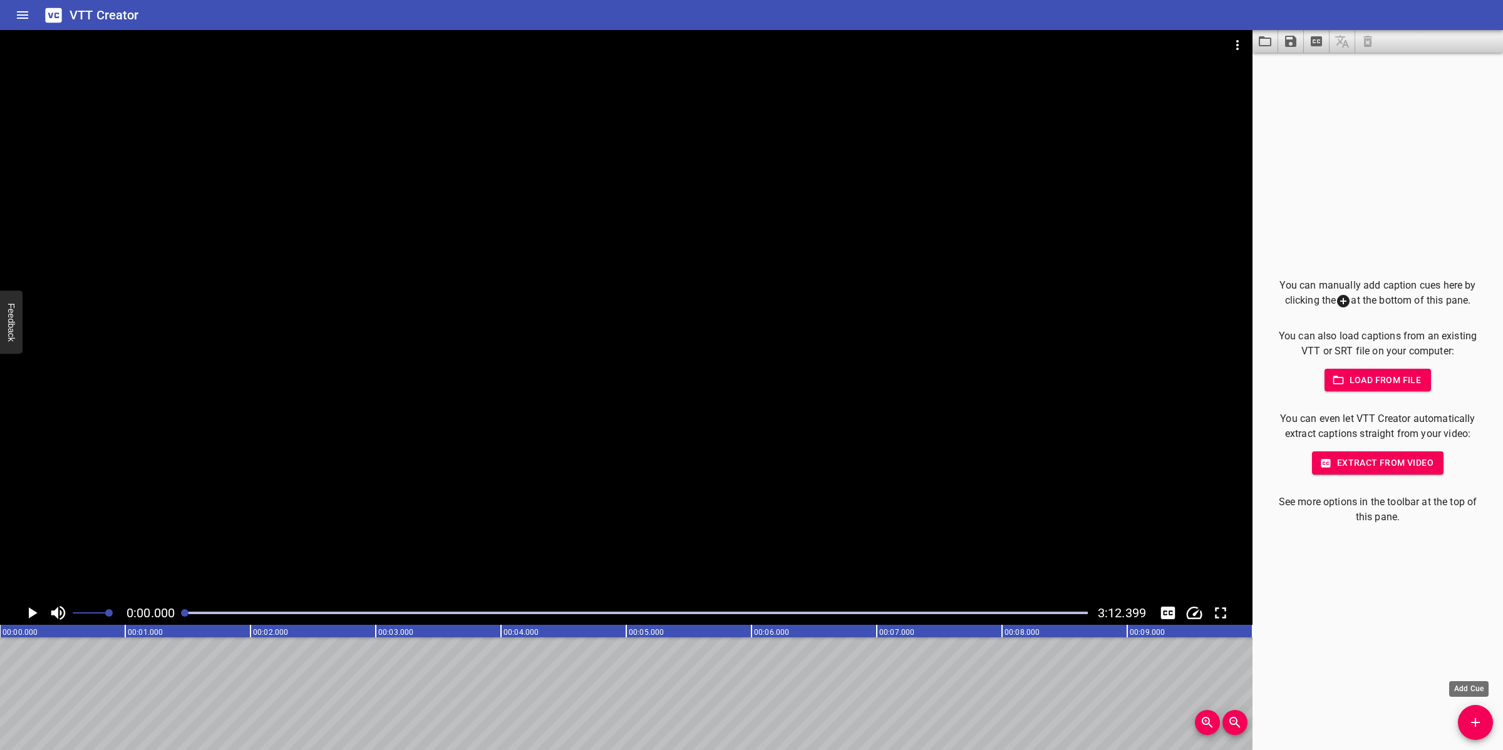
click at [1471, 730] on button "Add Cue" at bounding box center [1475, 722] width 35 height 35
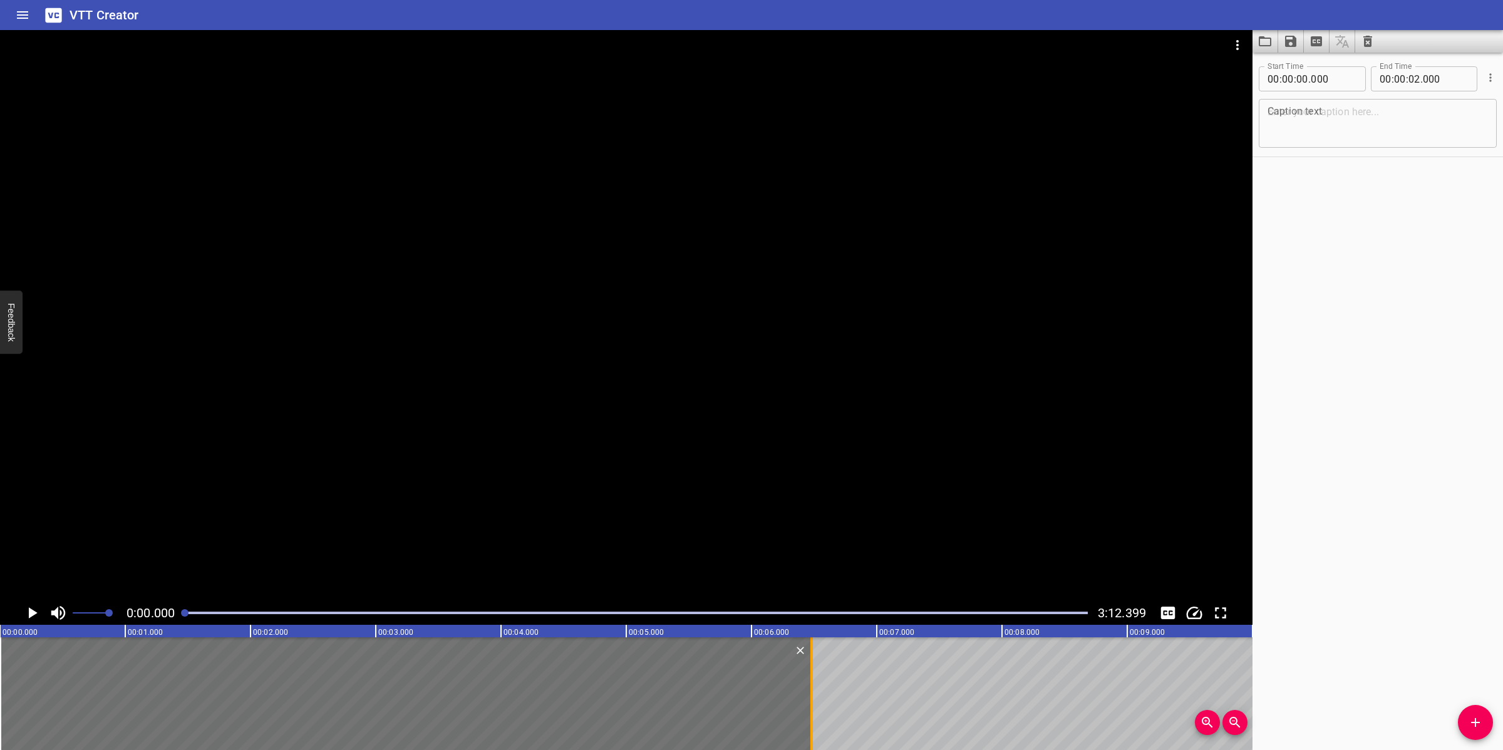
drag, startPoint x: 292, startPoint y: 683, endPoint x: 812, endPoint y: 665, distance: 520.0
click at [812, 665] on div at bounding box center [811, 693] width 3 height 113
click at [1345, 130] on textarea at bounding box center [1377, 124] width 220 height 36
paste textarea "Treated Diesel Transfer Pumps (SV-62-PA-002A/B)"
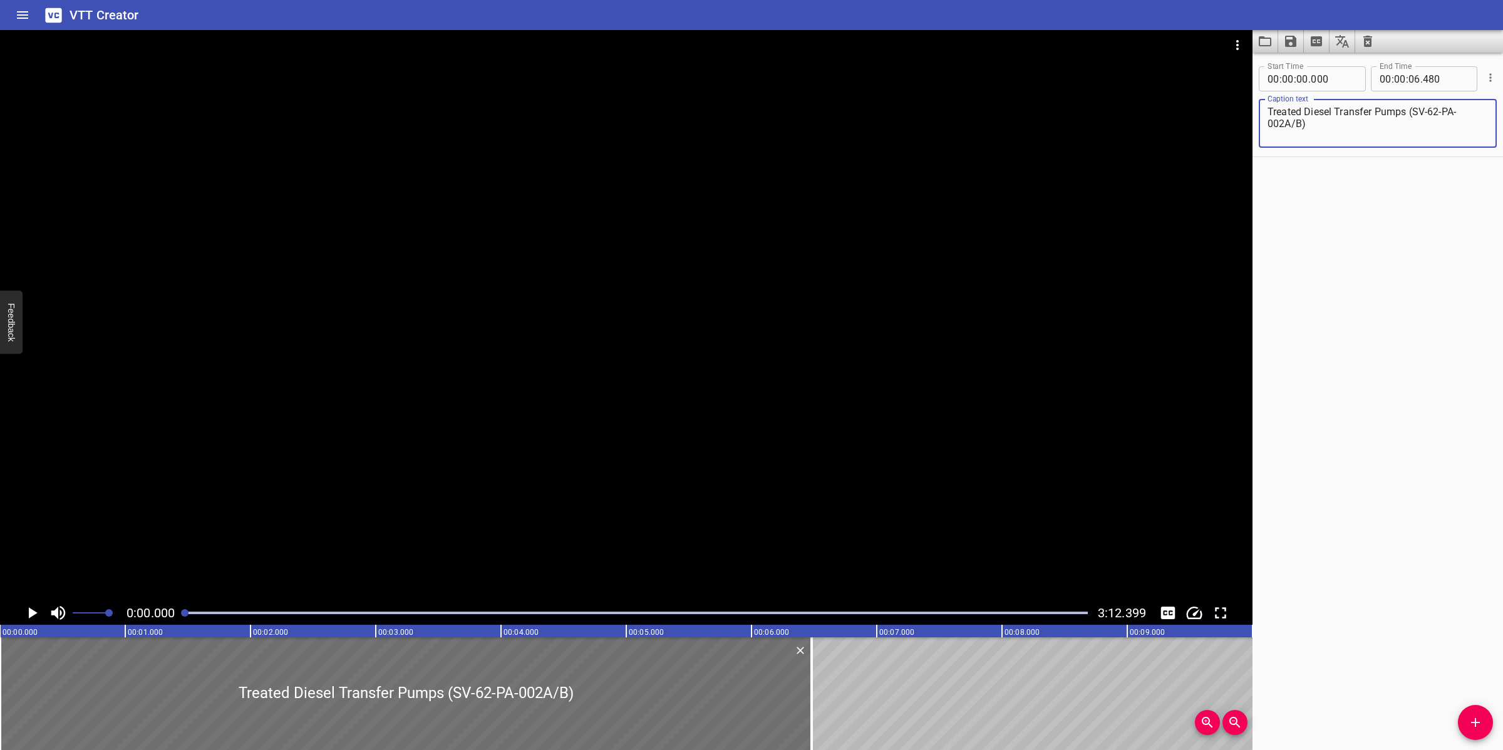
click at [545, 492] on div at bounding box center [626, 315] width 1252 height 571
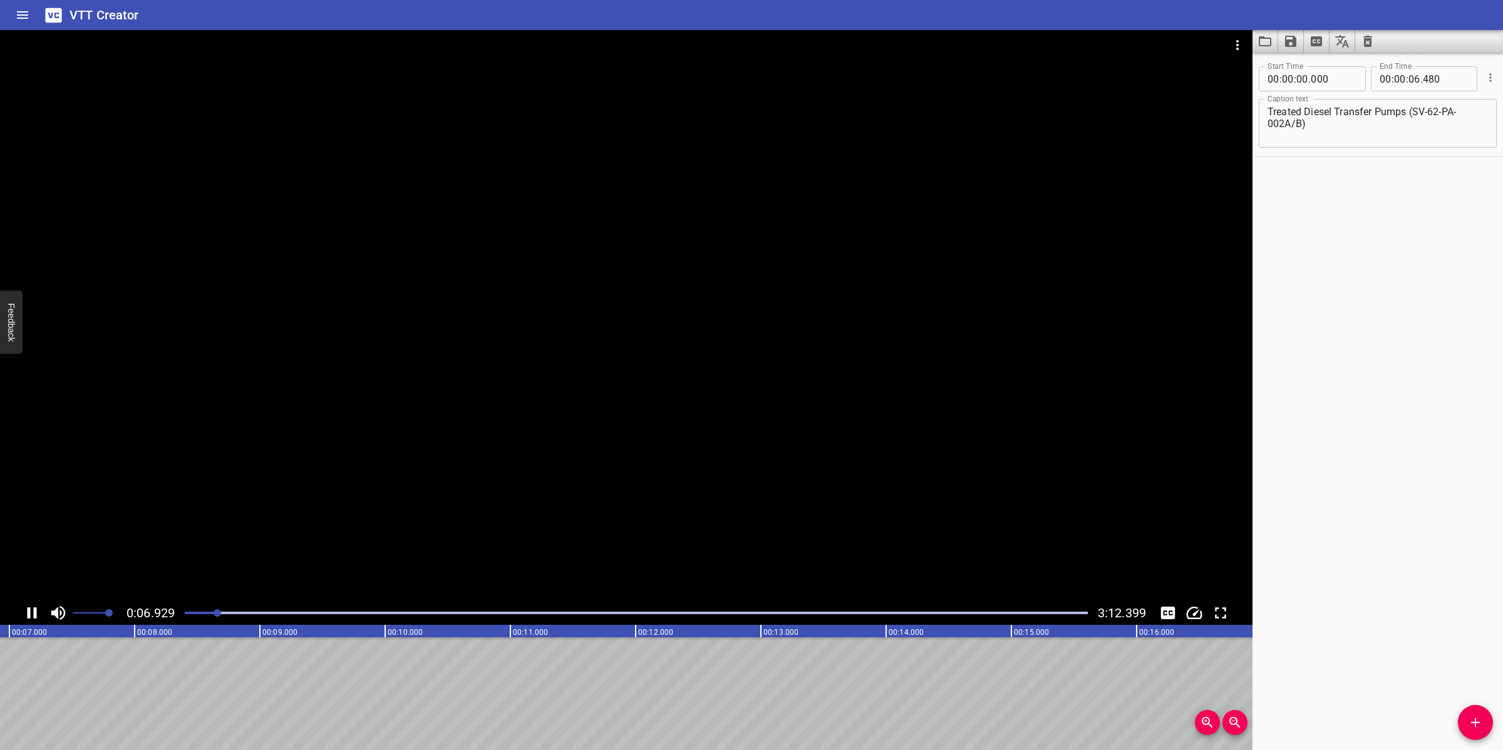
scroll to position [0, 893]
click at [515, 448] on div at bounding box center [626, 315] width 1252 height 571
drag, startPoint x: 1463, startPoint y: 718, endPoint x: 1260, endPoint y: 690, distance: 204.8
click at [1456, 716] on div "Start Time 00 : 00 : 00 . 000 Start Time End Time 00 : 00 : 06 . 480 End Time C…" at bounding box center [1377, 402] width 250 height 698
click at [202, 609] on div at bounding box center [636, 613] width 918 height 18
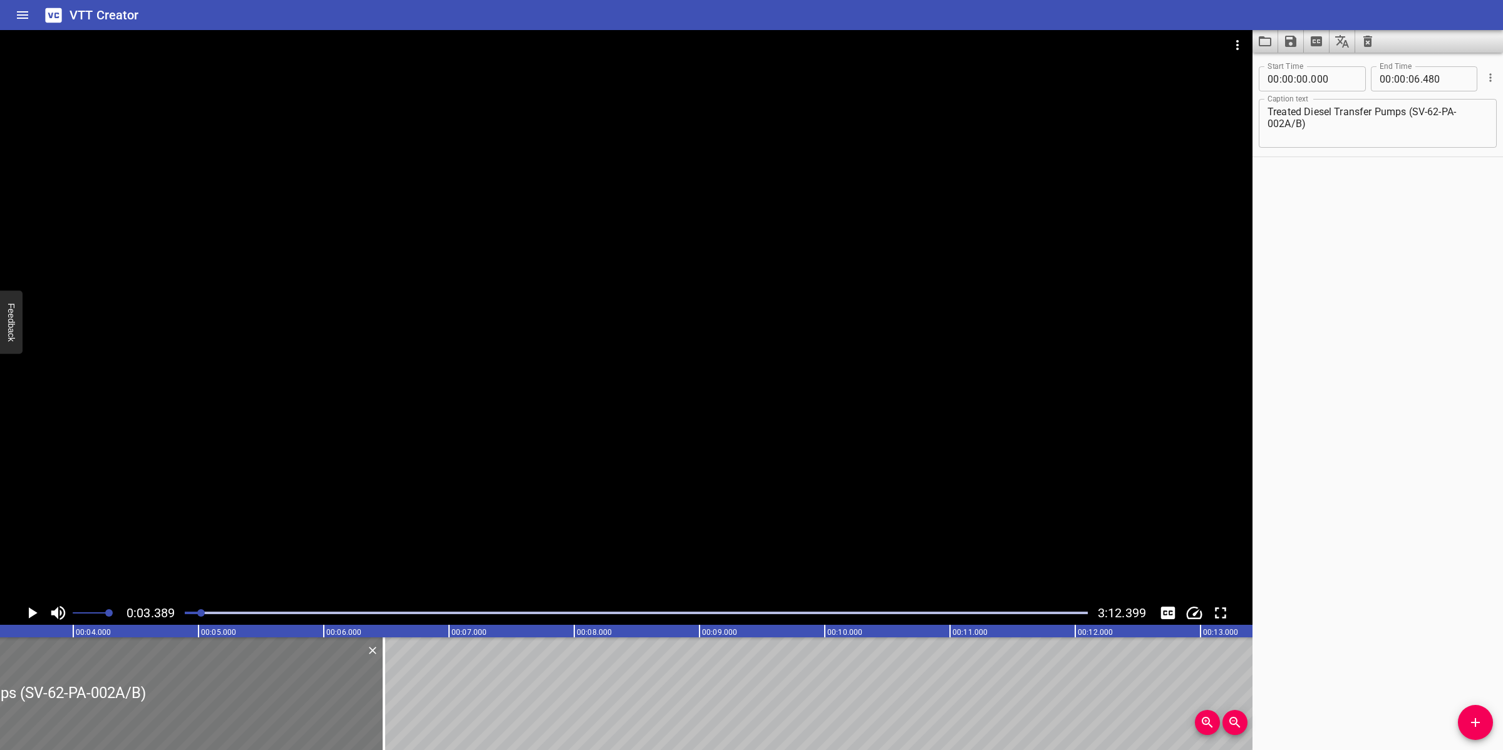
scroll to position [0, 424]
click at [1478, 724] on icon "Add Cue" at bounding box center [1475, 722] width 15 height 15
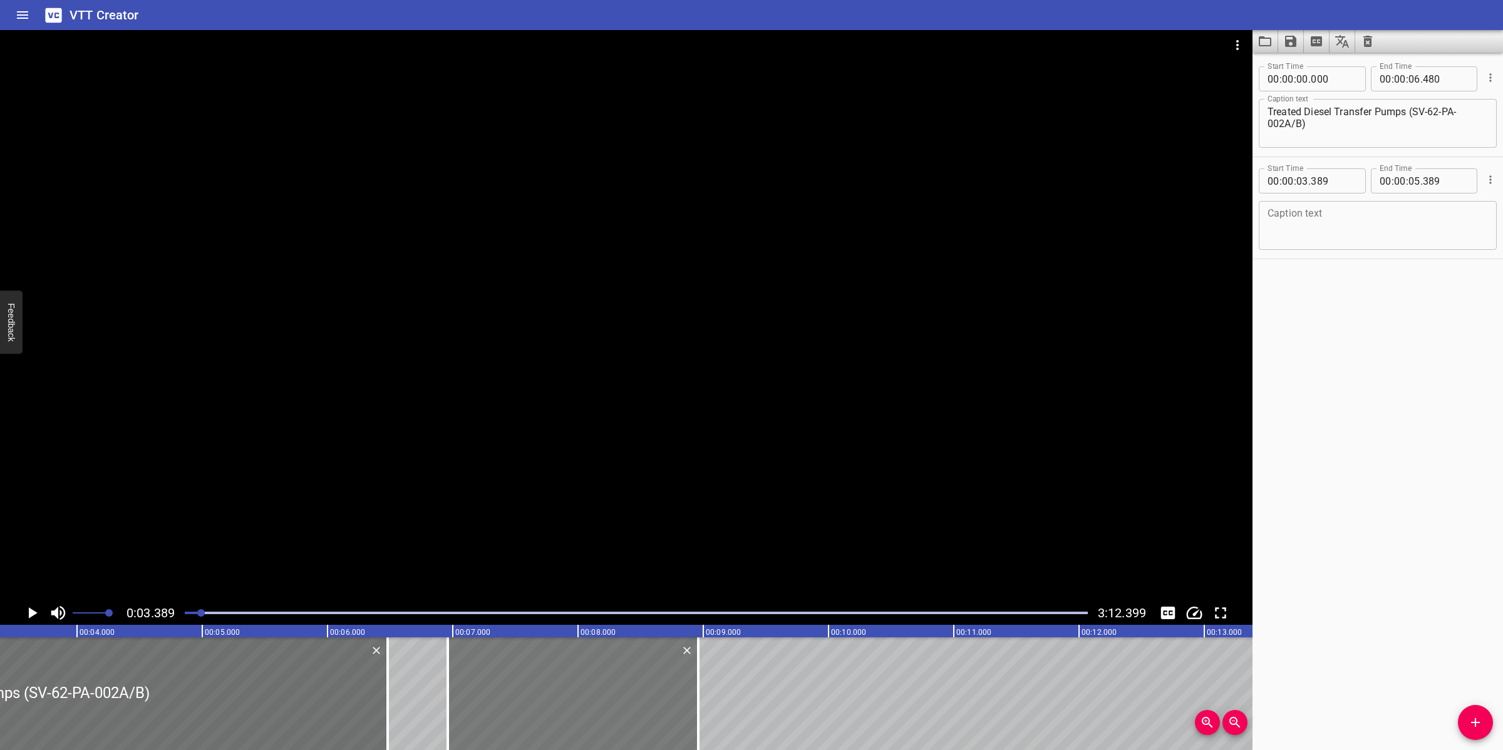
drag, startPoint x: 163, startPoint y: 699, endPoint x: 576, endPoint y: 696, distance: 412.6
click at [576, 696] on div at bounding box center [573, 693] width 250 height 113
click at [1316, 213] on textarea at bounding box center [1377, 226] width 220 height 36
paste textarea "Suction strainers 62-S-044/045 are provided at these pumps SV-62-PA-002A/B suct…"
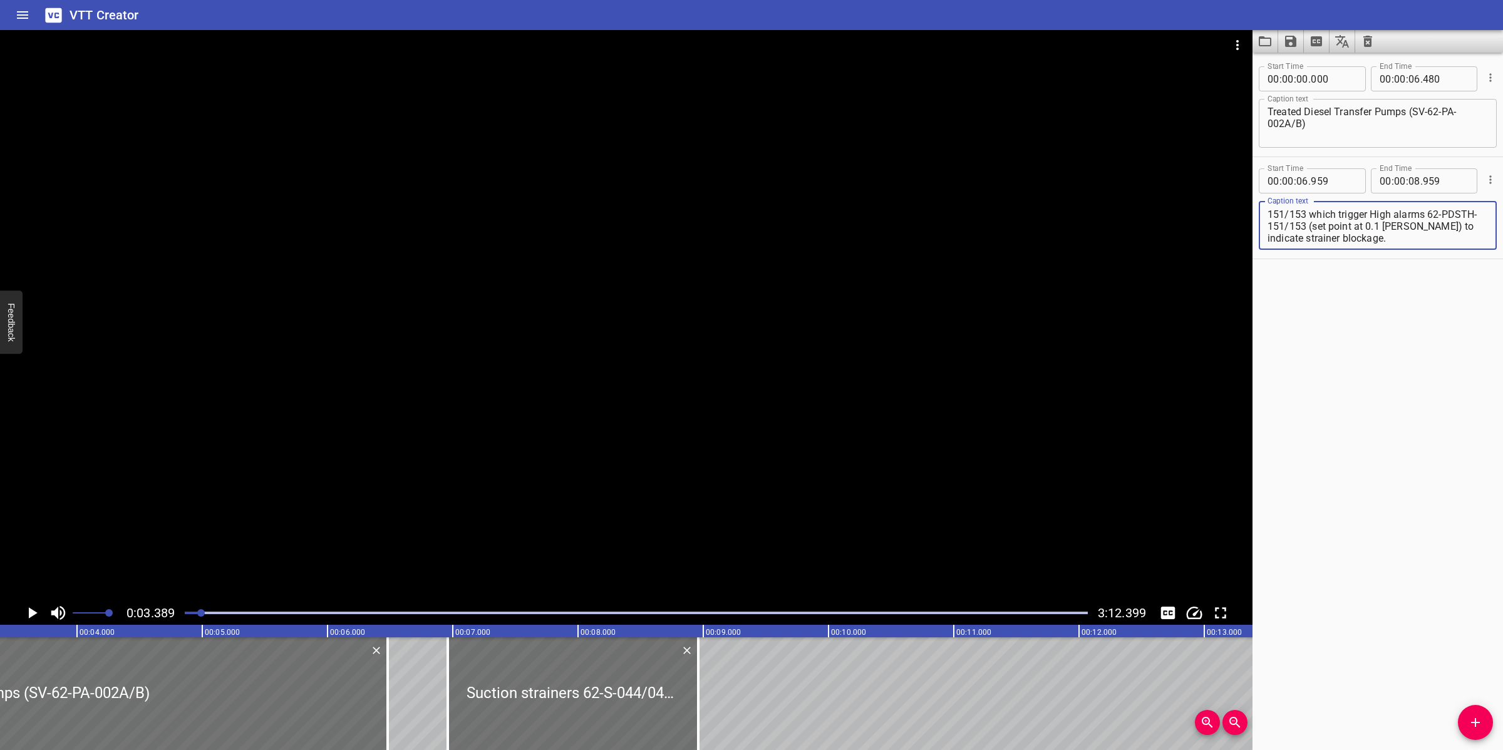
click at [522, 486] on div at bounding box center [626, 315] width 1252 height 571
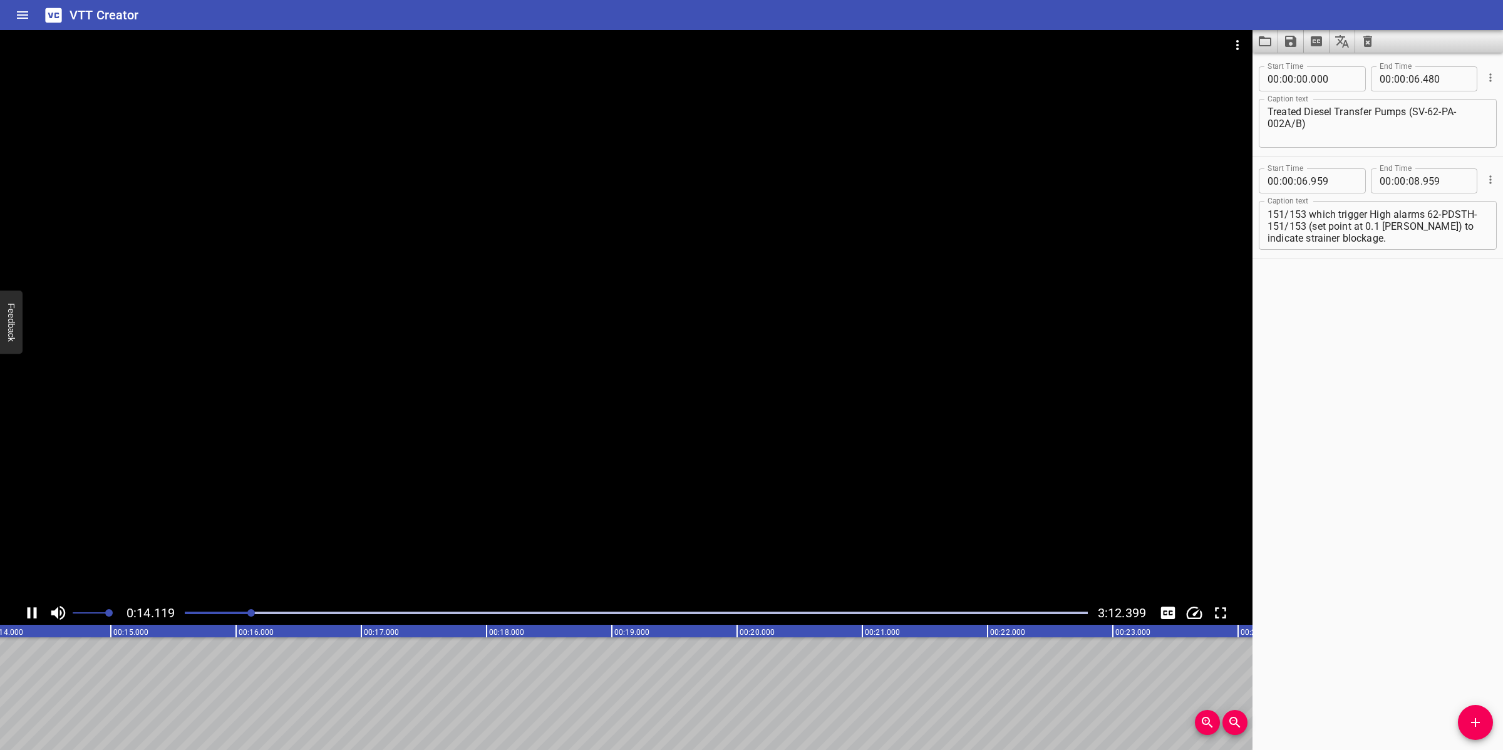
click at [570, 487] on div at bounding box center [626, 315] width 1252 height 571
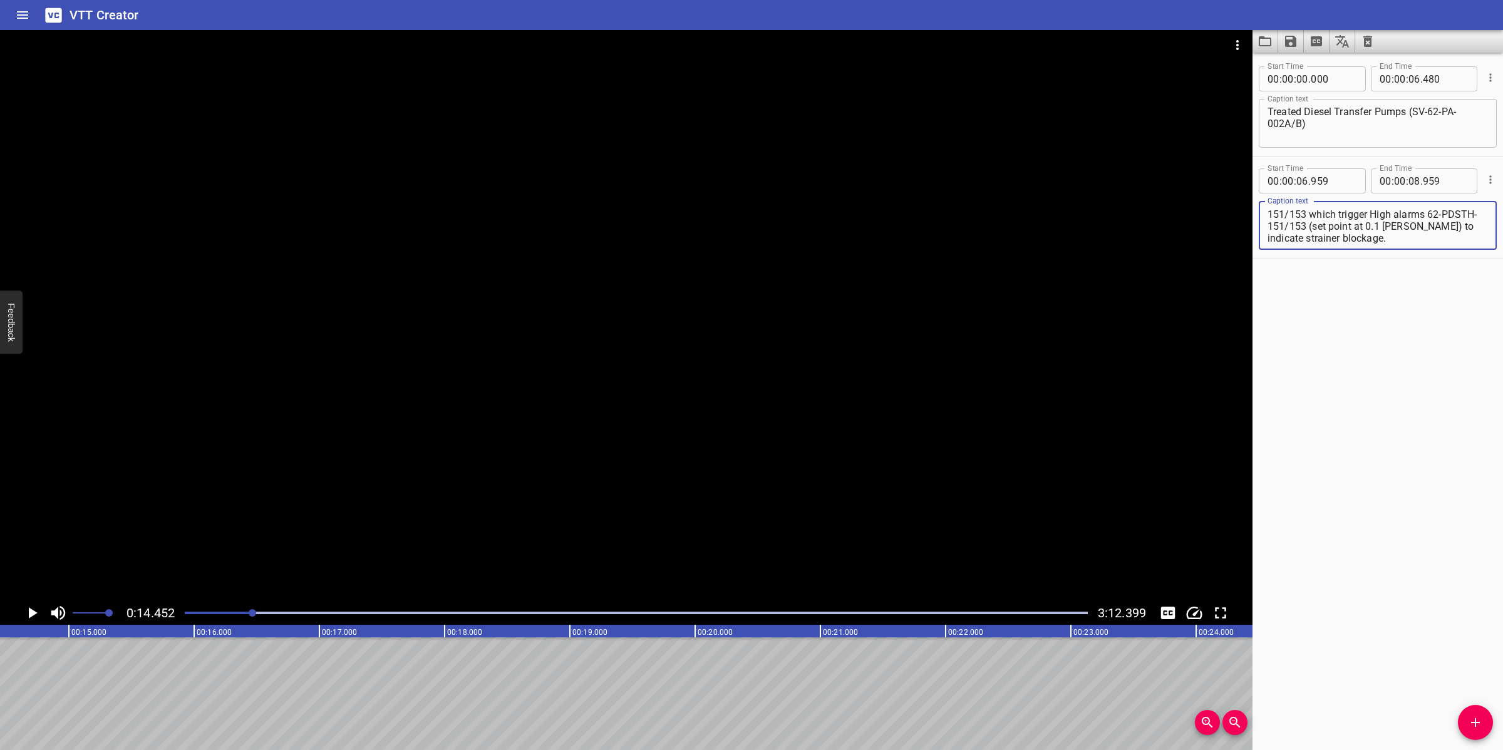
click at [1394, 237] on textarea "Suction strainers 62-S-044/045 are provided at these pumps SV-62-PA-002A/B suct…" at bounding box center [1377, 226] width 220 height 36
drag, startPoint x: 1383, startPoint y: 222, endPoint x: 1471, endPoint y: 257, distance: 95.6
click at [1471, 257] on div "Start Time 00 : 00 : 06 . 959 Start Time End Time 00 : 00 : 08 . 959 End Time C…" at bounding box center [1377, 207] width 250 height 101
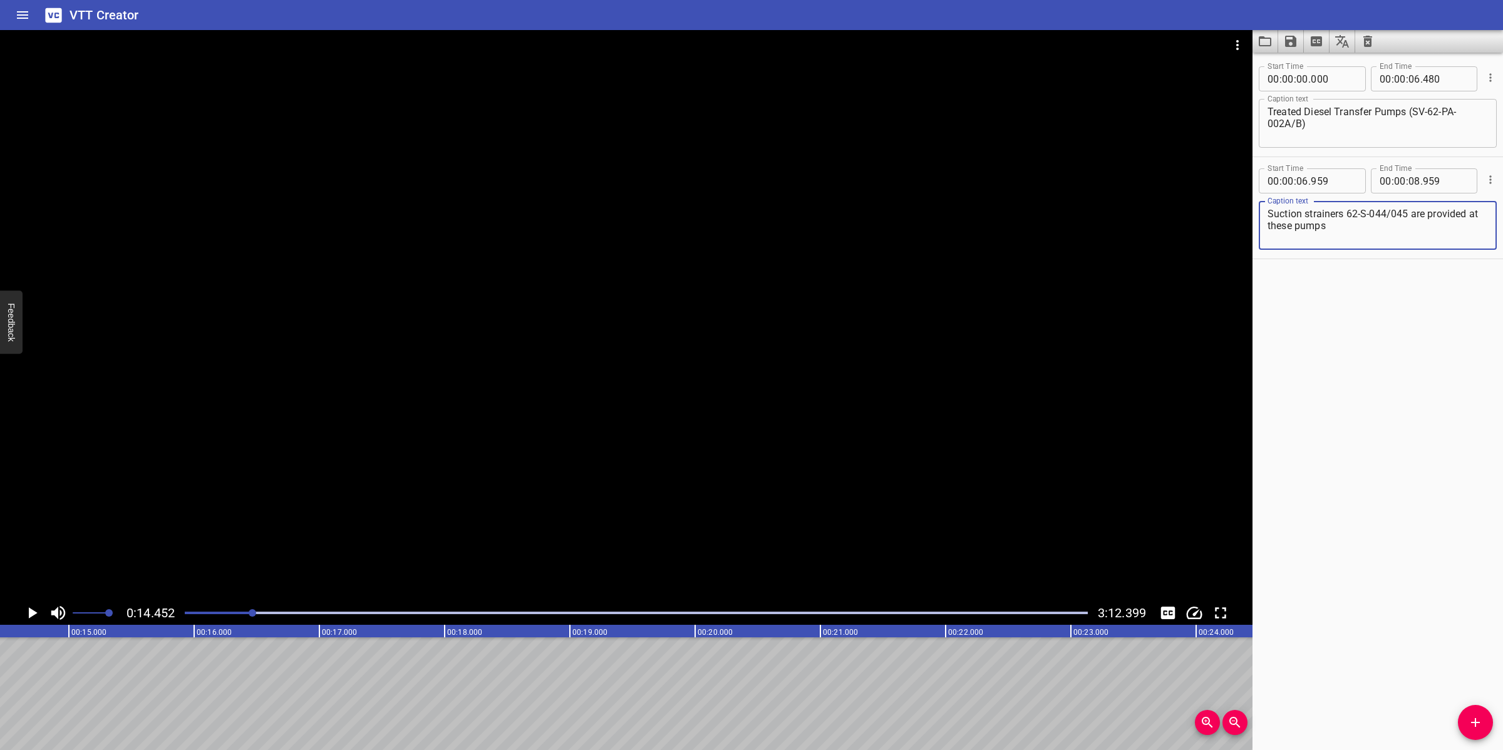
click at [1268, 227] on textarea "Suction strainers 62-S-044/045 are provided at these pumps" at bounding box center [1377, 226] width 220 height 36
click at [1408, 187] on input "number" at bounding box center [1414, 180] width 12 height 25
click at [1463, 720] on span "Add Cue" at bounding box center [1475, 722] width 35 height 15
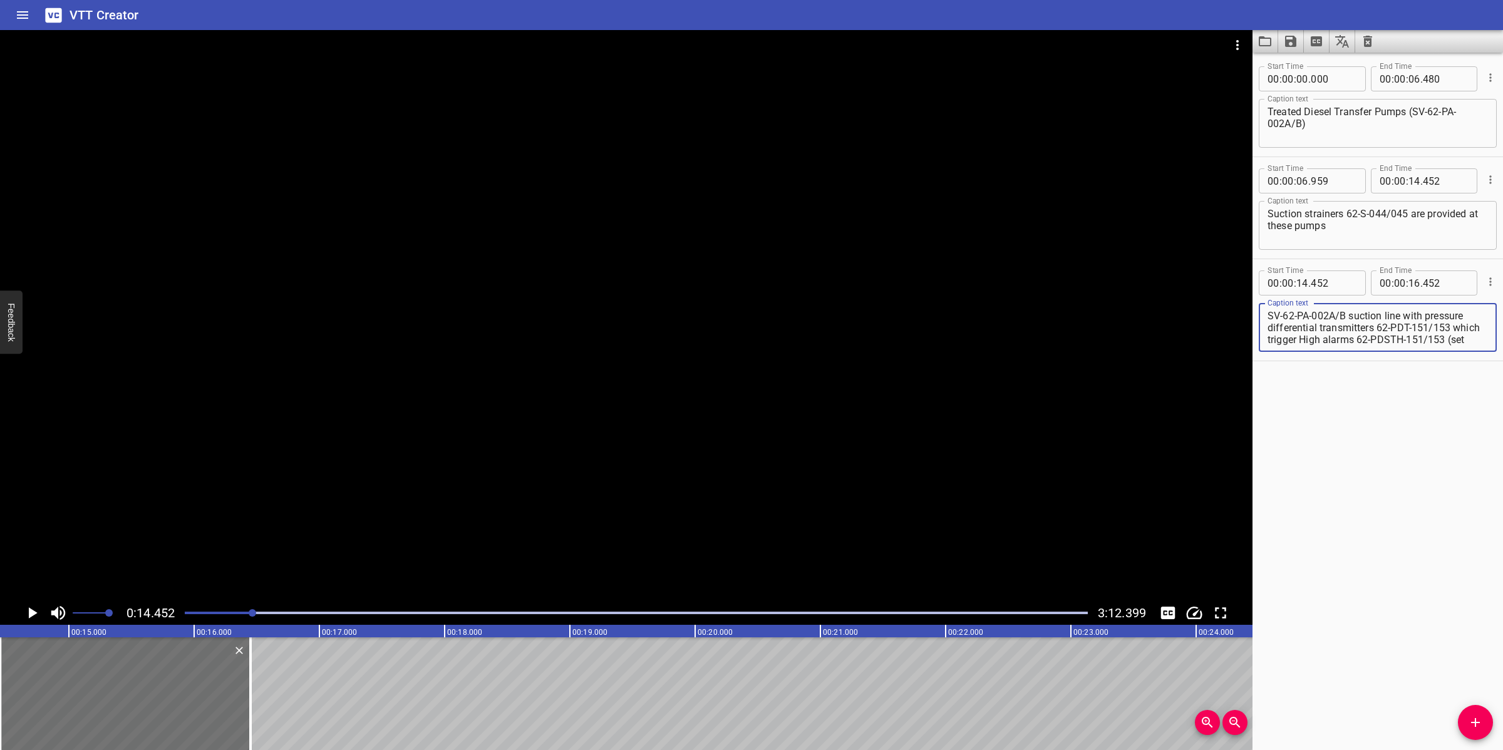
scroll to position [23, 0]
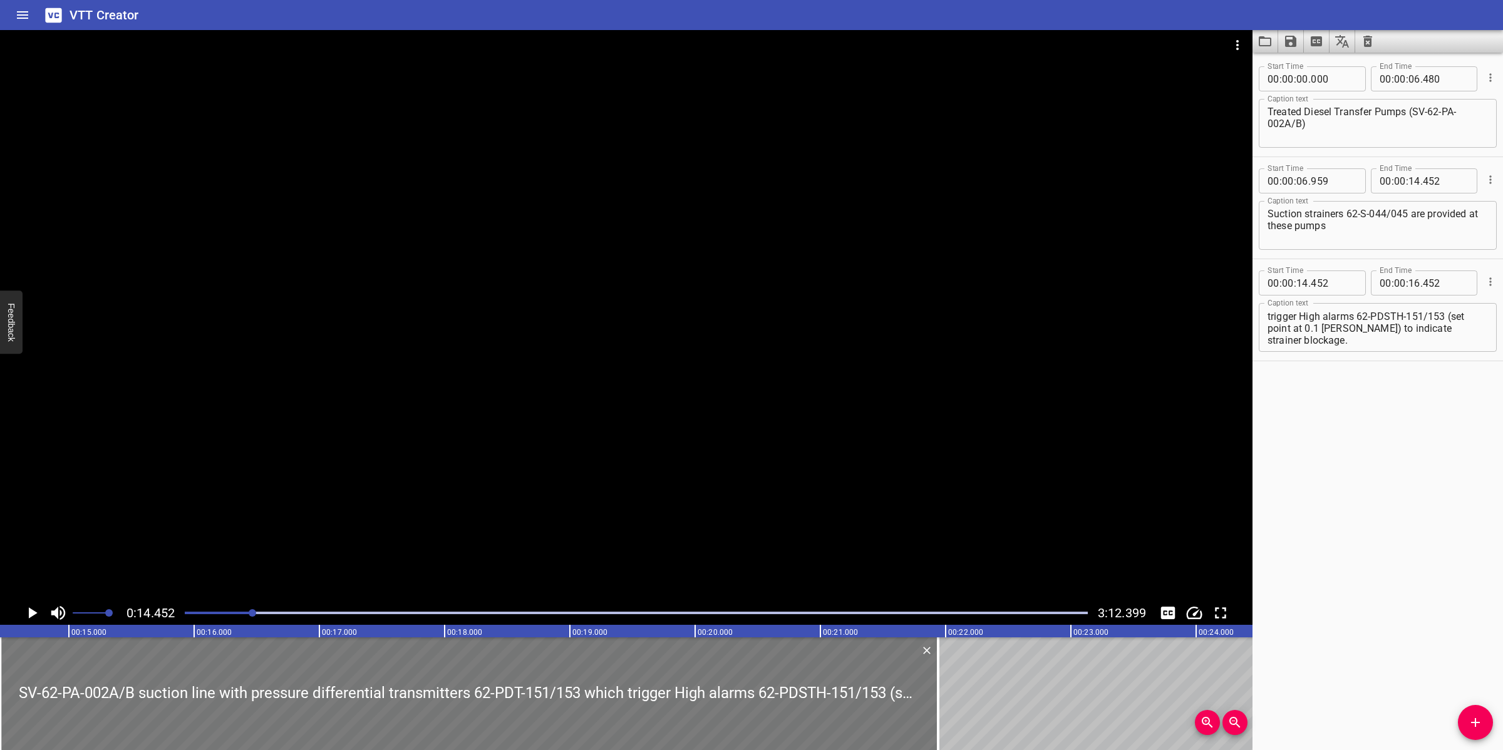
drag, startPoint x: 252, startPoint y: 709, endPoint x: 917, endPoint y: 656, distance: 667.0
click at [940, 678] on div at bounding box center [938, 693] width 13 height 113
click at [811, 537] on div at bounding box center [626, 315] width 1252 height 571
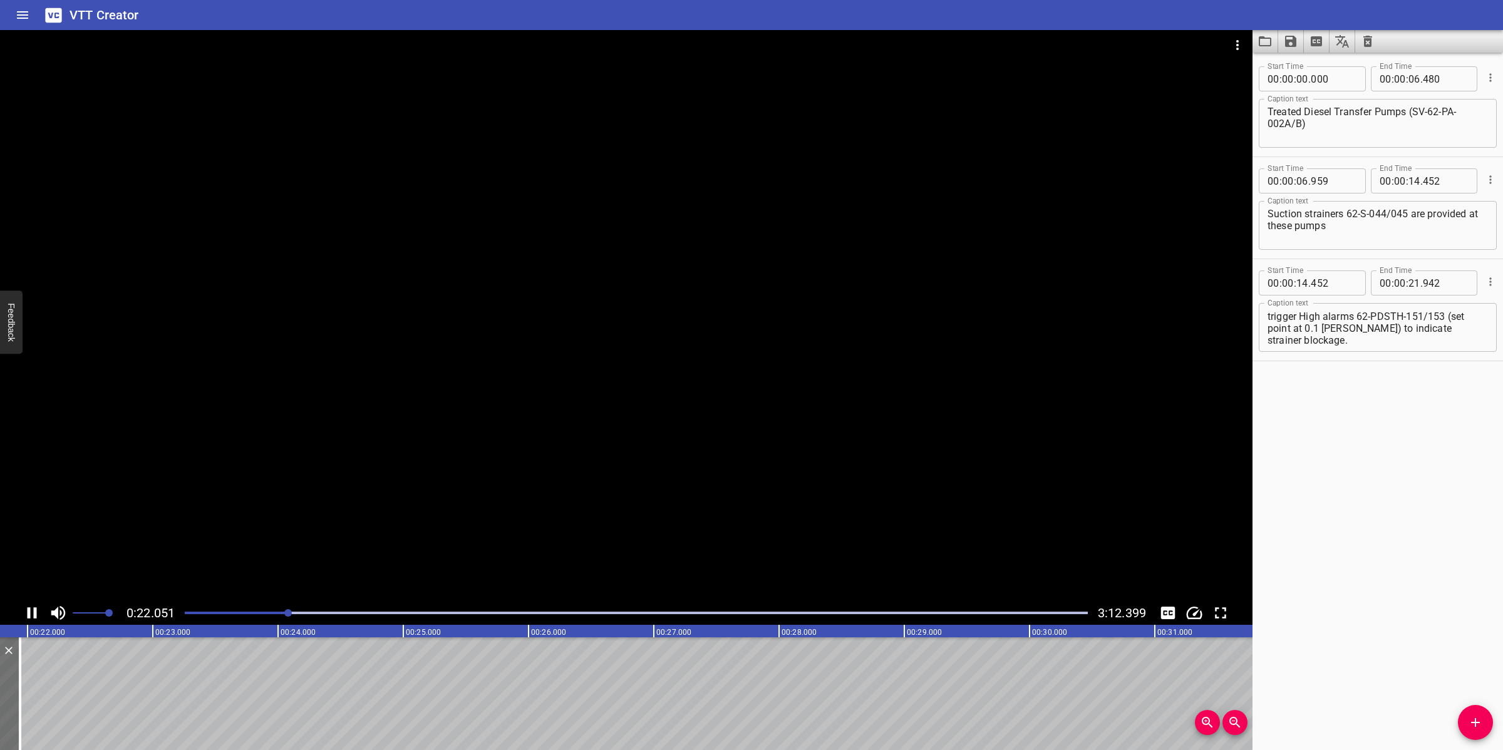
click at [625, 510] on div at bounding box center [626, 315] width 1252 height 571
click at [1394, 324] on textarea "SV-62-PA-002A/B suction line with pressure differential transmitters 62-PDT-151…" at bounding box center [1377, 328] width 220 height 36
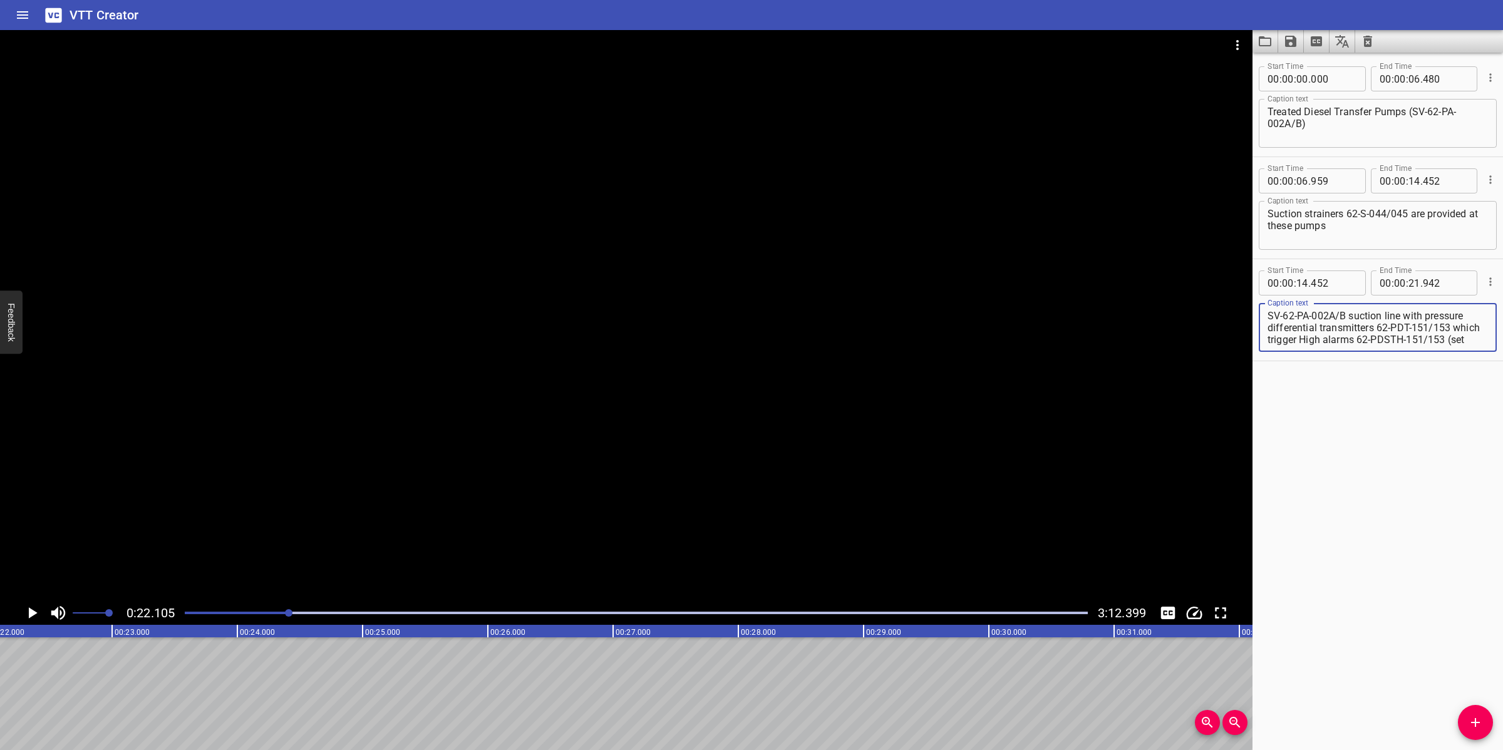
scroll to position [23, 0]
drag, startPoint x: 1419, startPoint y: 327, endPoint x: 1441, endPoint y: 361, distance: 40.3
click at [1441, 361] on div "Start Time 00 : 00 : 14 . 452 Start Time End Time 00 : 00 : 21 . 942 End Time C…" at bounding box center [1377, 310] width 250 height 102
click at [1408, 281] on input "number" at bounding box center [1414, 282] width 12 height 25
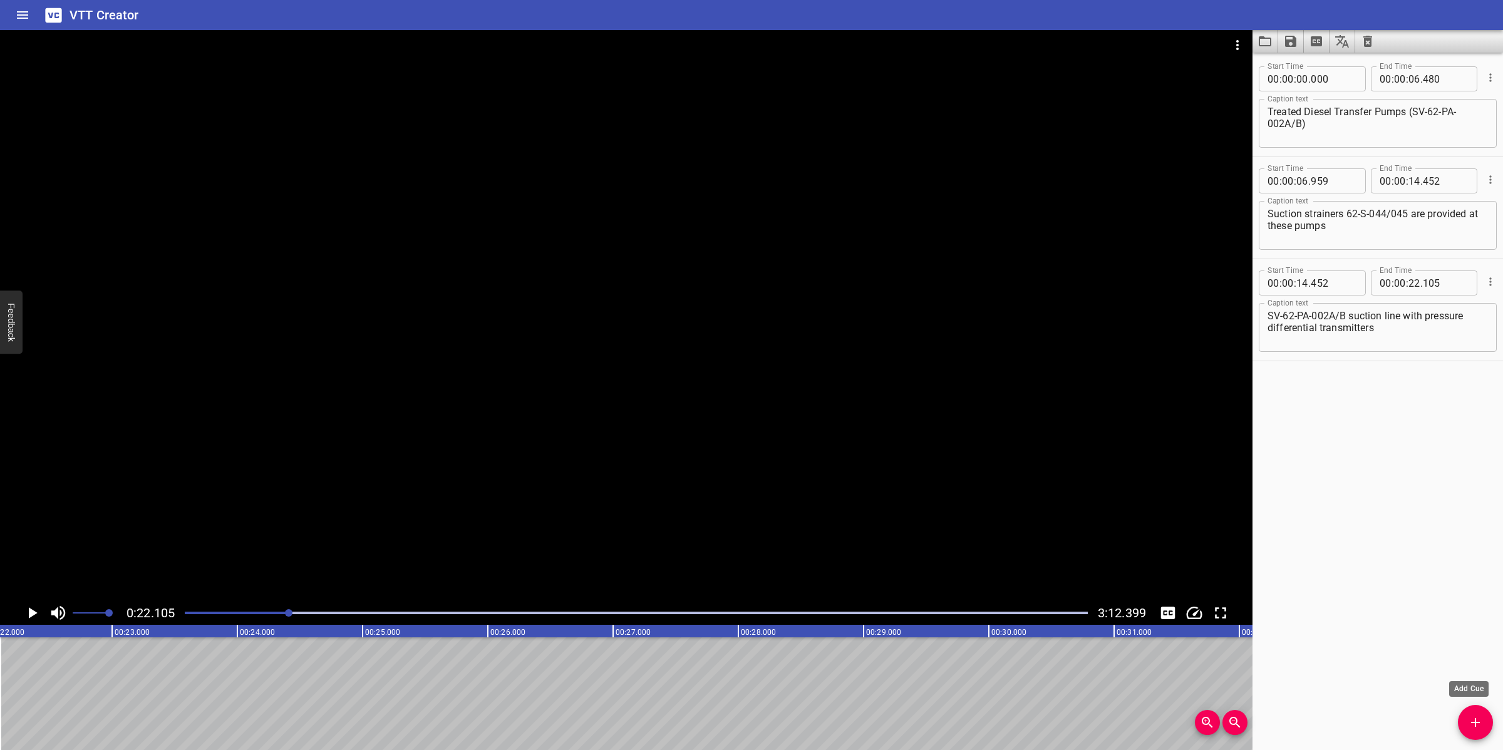
click at [1481, 733] on button "Add Cue" at bounding box center [1475, 722] width 35 height 35
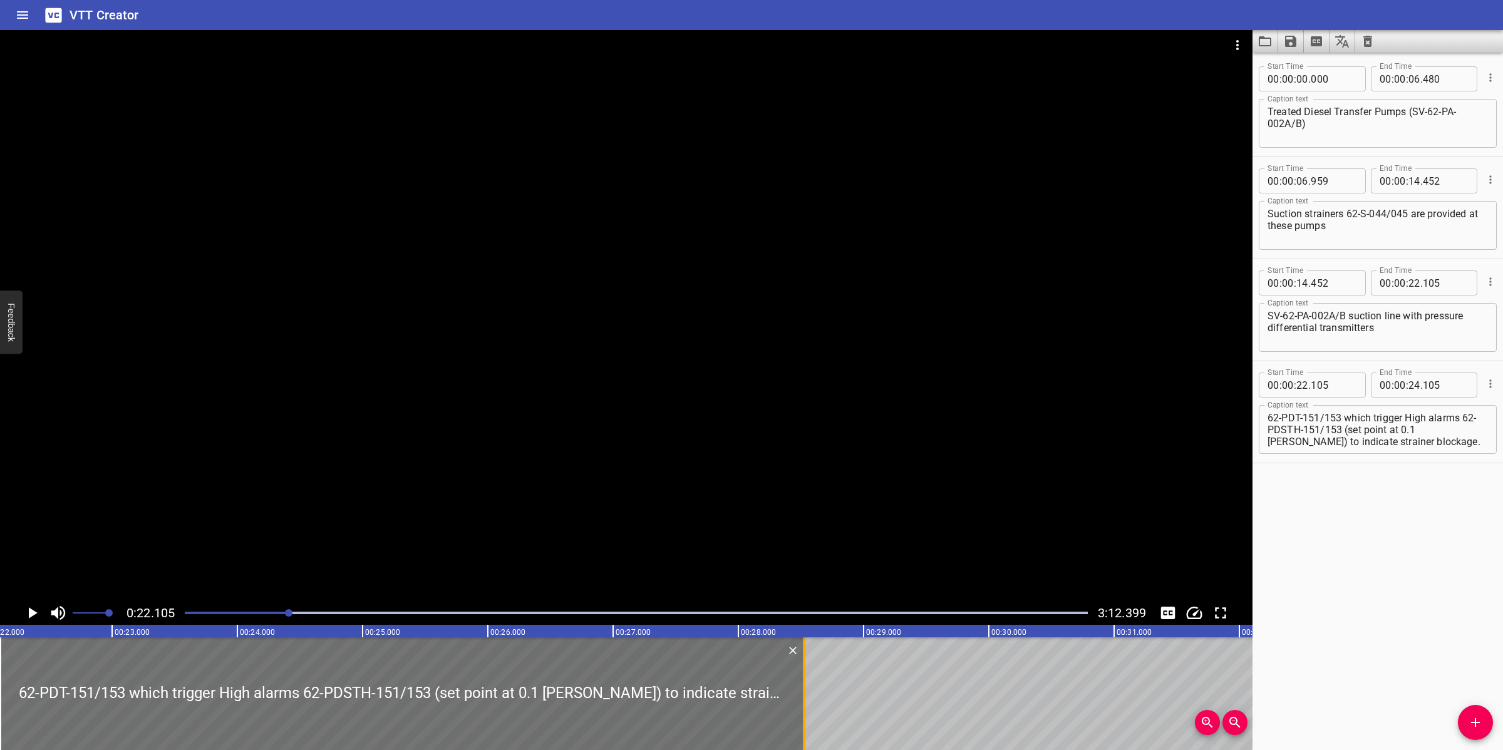
drag, startPoint x: 255, startPoint y: 671, endPoint x: 811, endPoint y: 670, distance: 555.4
click at [810, 670] on div at bounding box center [804, 693] width 13 height 113
click at [793, 505] on div at bounding box center [626, 315] width 1252 height 571
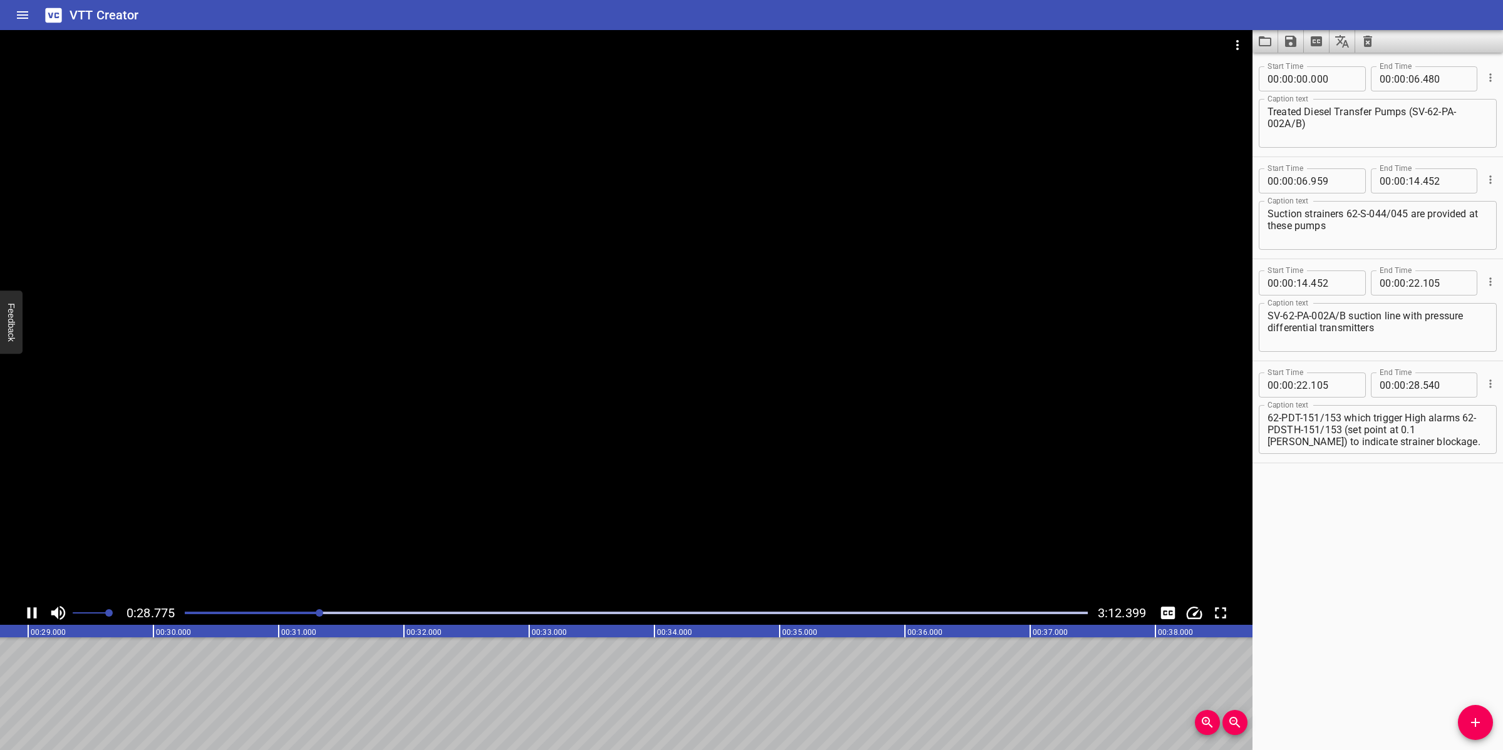
click at [752, 525] on div at bounding box center [626, 315] width 1252 height 571
click at [308, 610] on div at bounding box center [636, 613] width 918 height 18
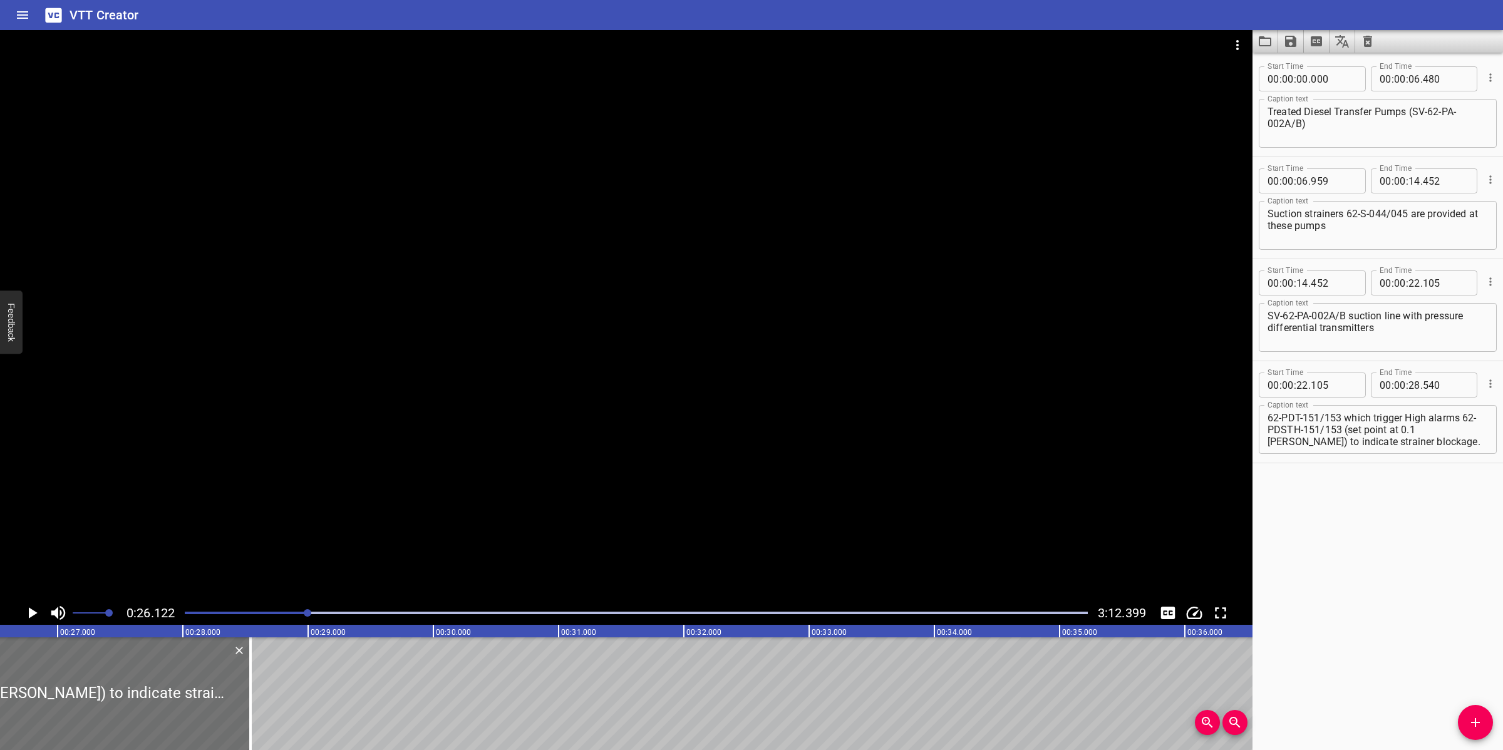
scroll to position [0, 3272]
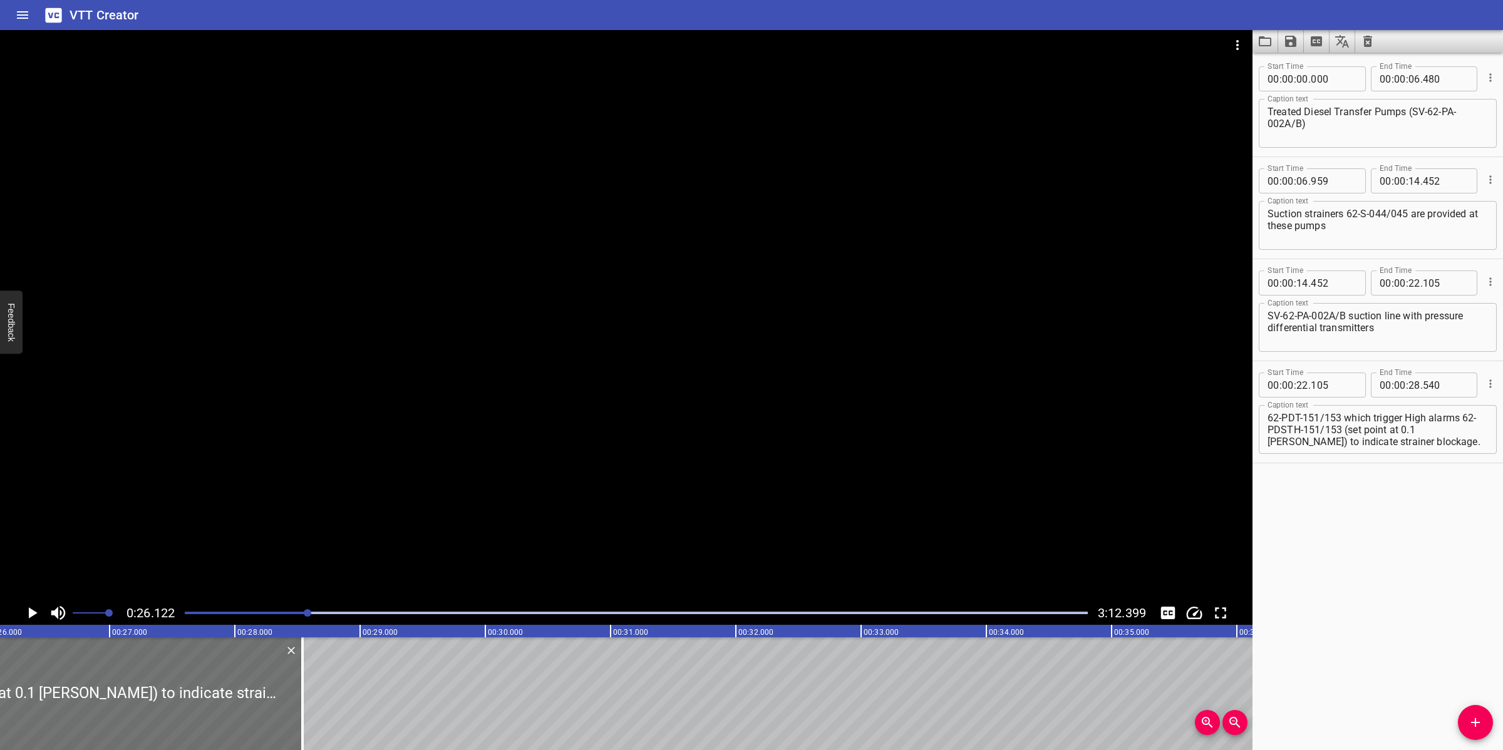
click at [689, 531] on div at bounding box center [626, 315] width 1252 height 571
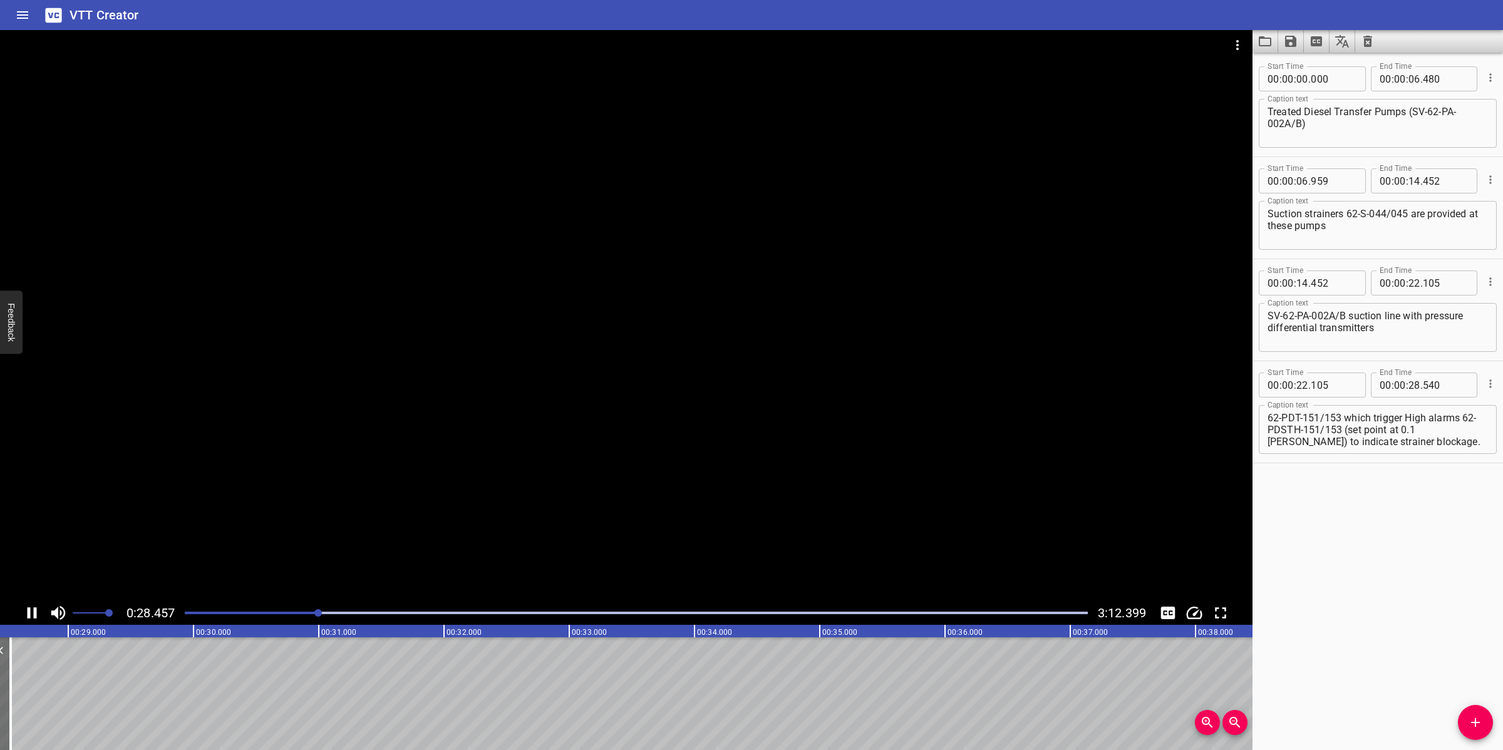
click at [738, 517] on div at bounding box center [626, 315] width 1252 height 571
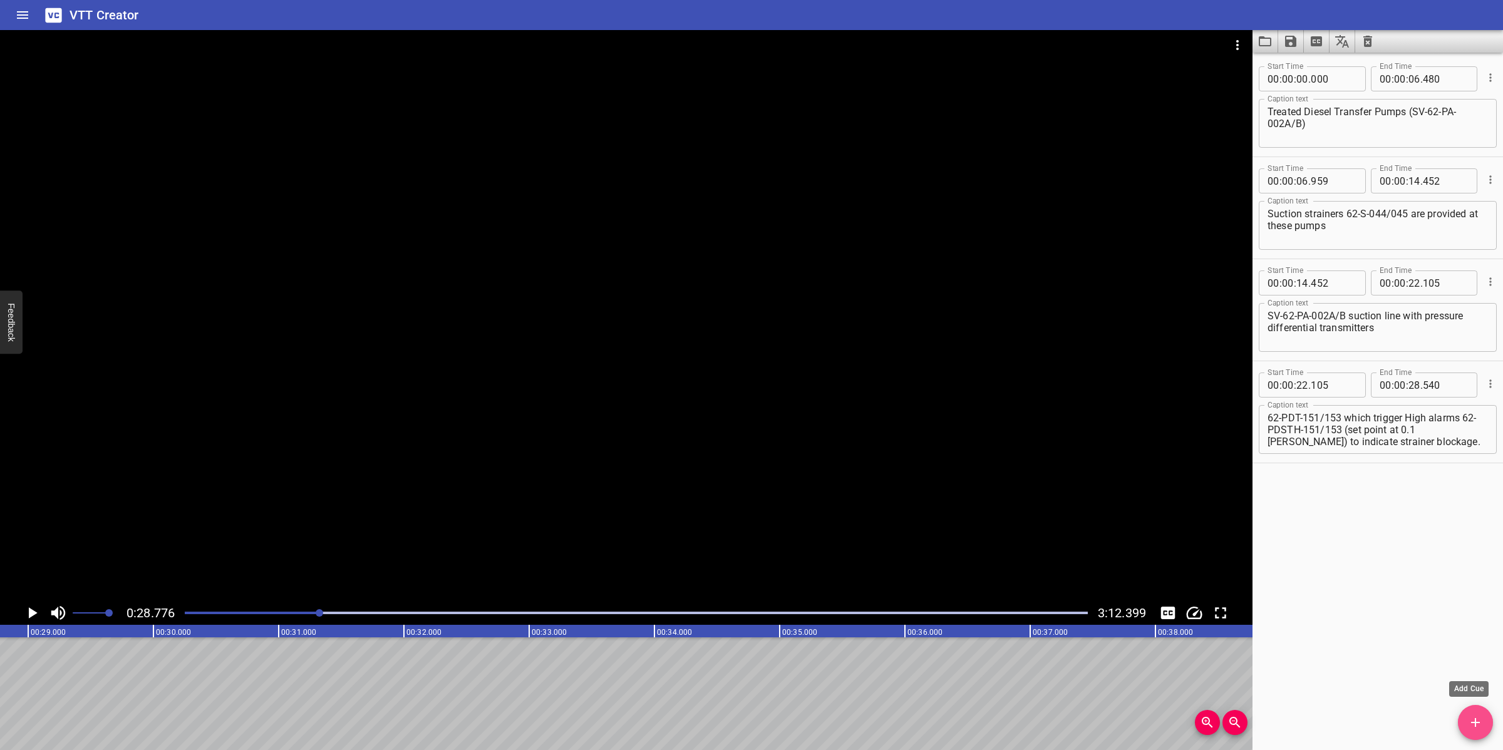
click at [1468, 727] on icon "Add Cue" at bounding box center [1475, 722] width 15 height 15
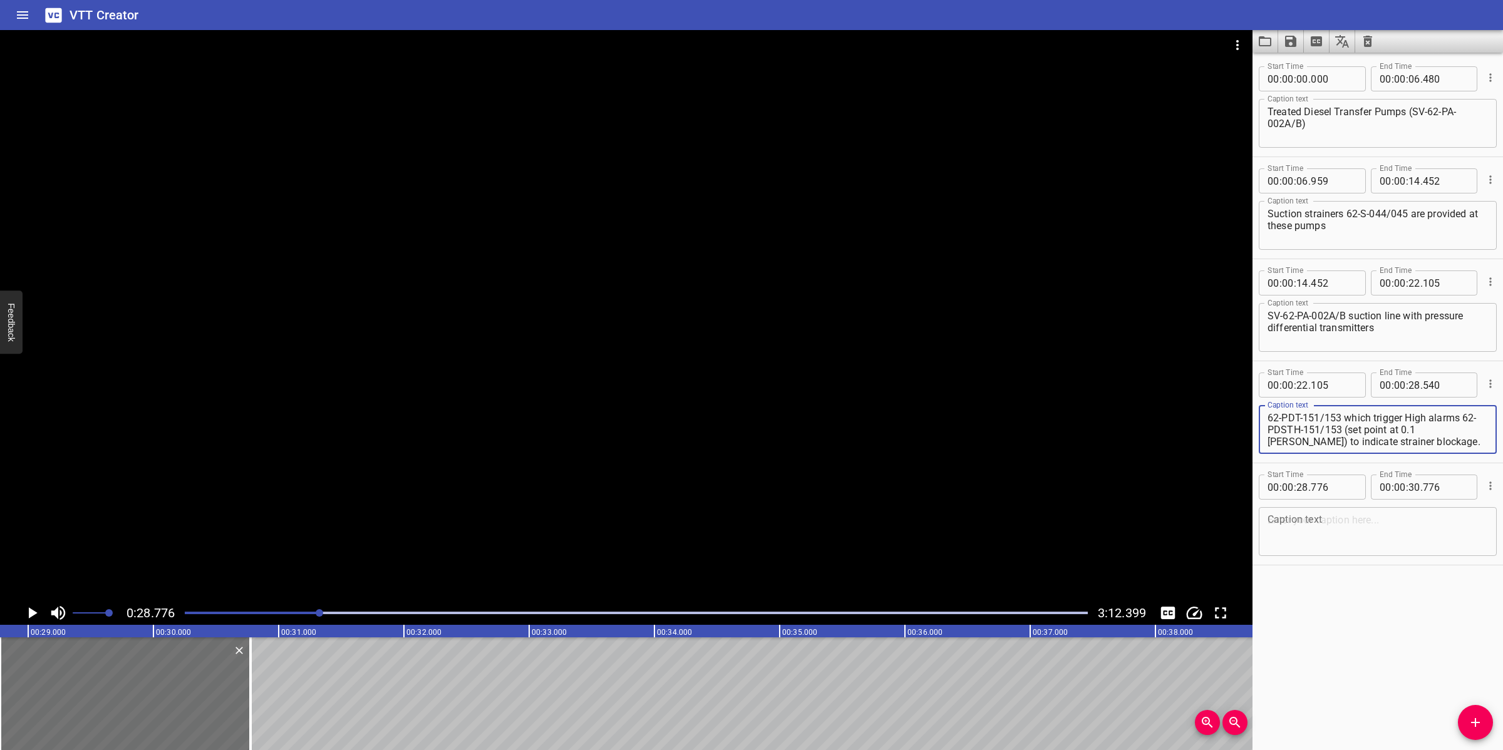
click at [1411, 415] on textarea "62-PDT-151/153 which trigger High alarms 62-PDSTH-151/153 (set point at 0.1 [PE…" at bounding box center [1377, 430] width 220 height 36
drag, startPoint x: 1370, startPoint y: 439, endPoint x: 1265, endPoint y: 432, distance: 105.4
click at [1265, 432] on div "62-PDT-151/153 which trigger high alarms 62-PDSTH-151/153 (set point at 0.1 [PE…" at bounding box center [1378, 429] width 238 height 49
drag, startPoint x: 1462, startPoint y: 413, endPoint x: 1467, endPoint y: 452, distance: 39.1
click at [1404, 531] on textarea at bounding box center [1377, 532] width 220 height 36
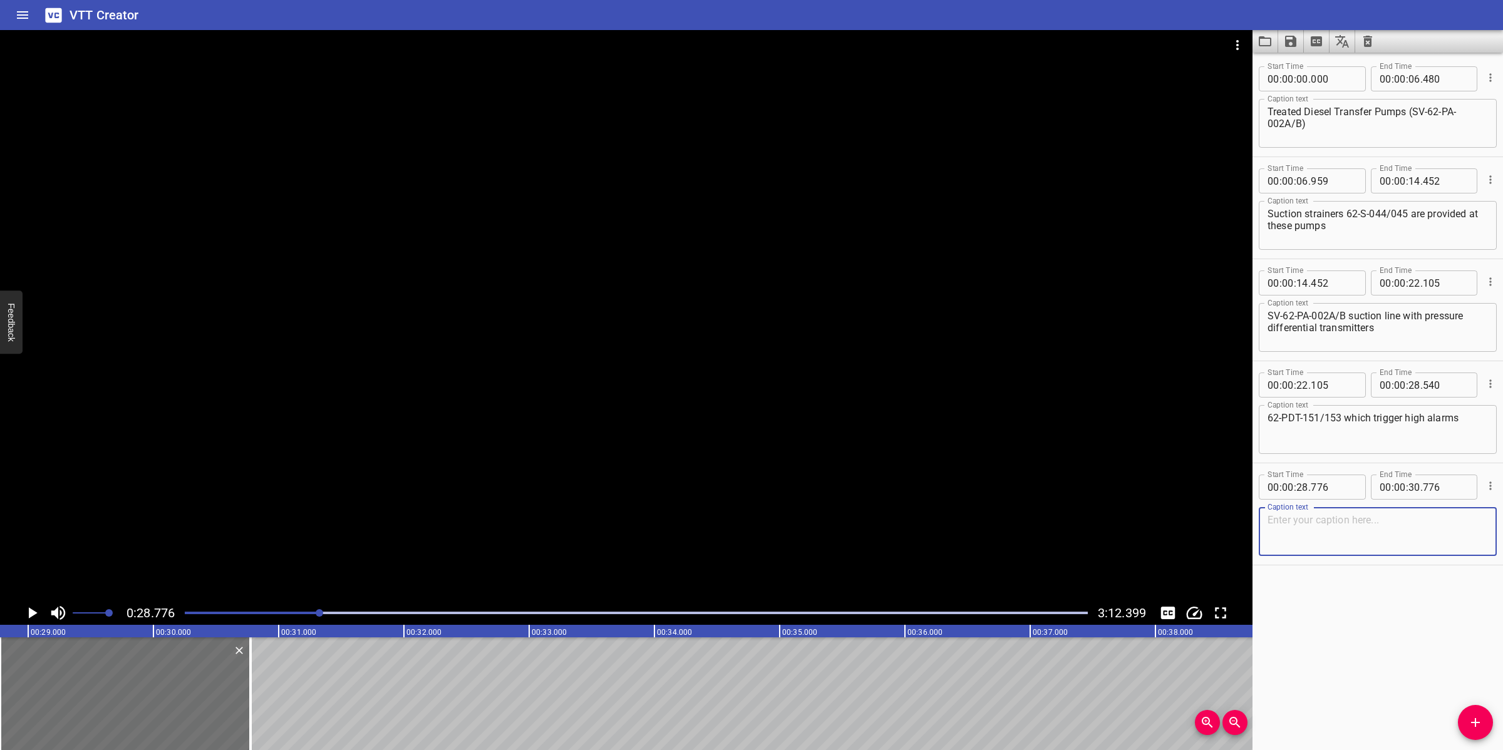
paste textarea "62-PDSTH-151/153 (set point at 0.1 [PERSON_NAME]) to indicate strainer blockage."
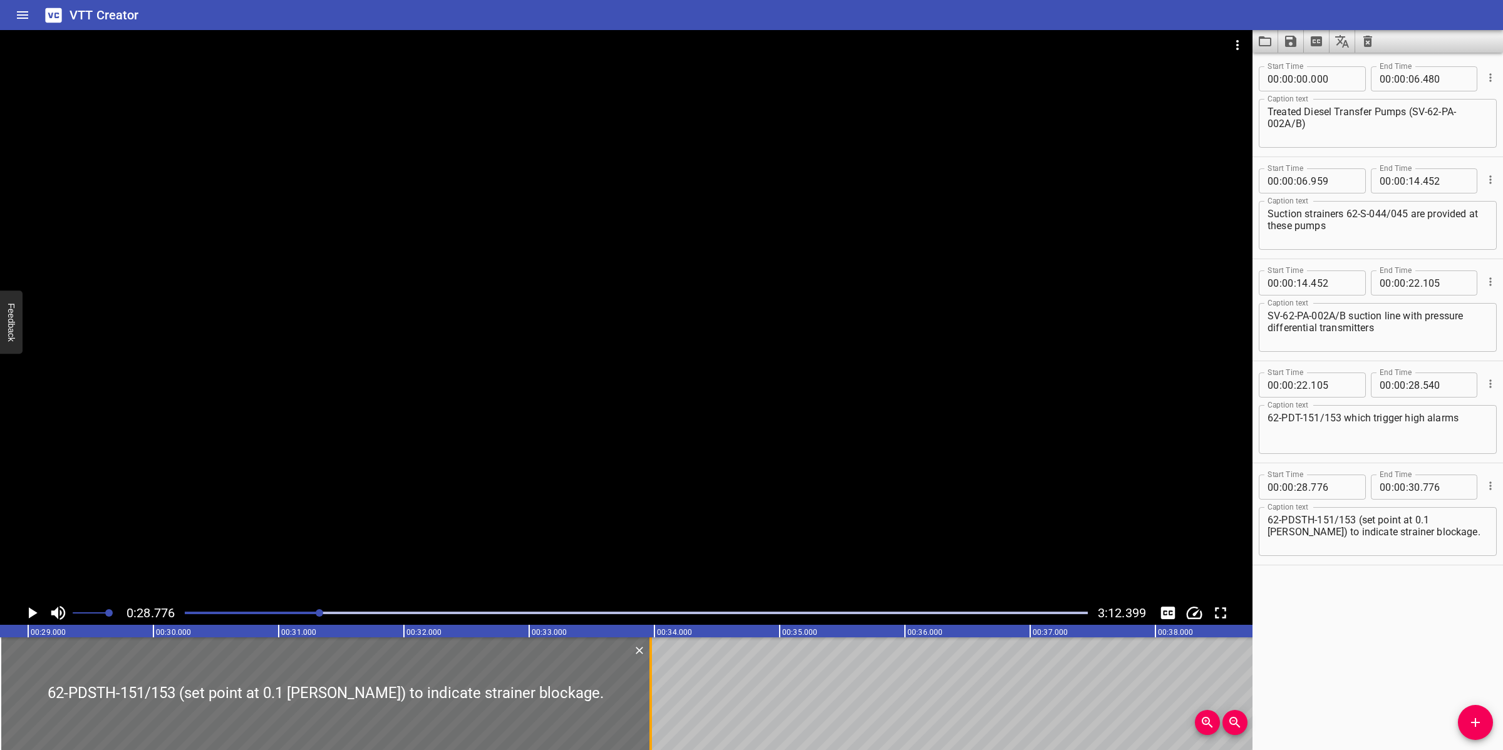
drag, startPoint x: 252, startPoint y: 673, endPoint x: 681, endPoint y: 656, distance: 429.9
click at [657, 656] on div at bounding box center [650, 693] width 13 height 113
click at [742, 521] on div at bounding box center [626, 315] width 1252 height 571
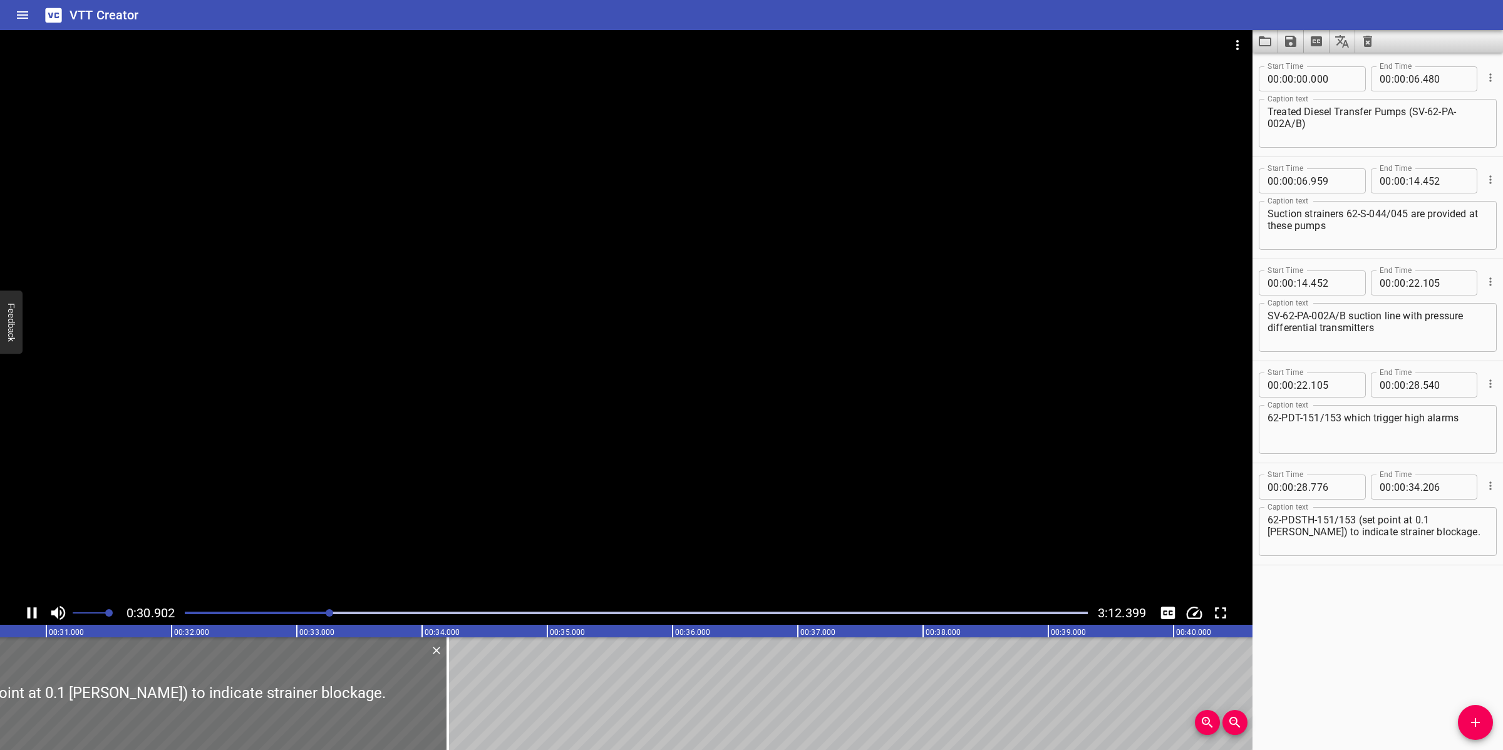
click at [711, 527] on div at bounding box center [626, 315] width 1252 height 571
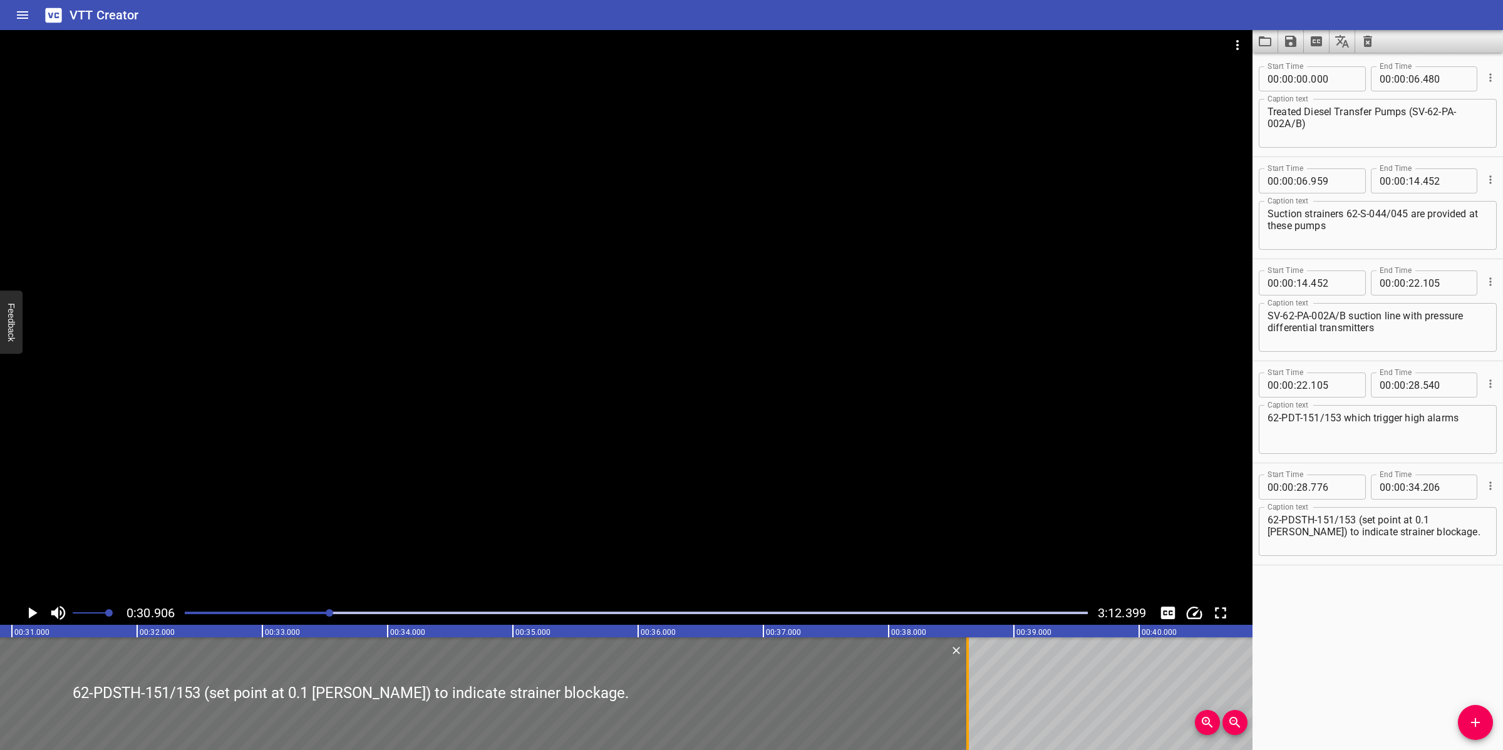
drag, startPoint x: 413, startPoint y: 709, endPoint x: 967, endPoint y: 682, distance: 554.8
click at [967, 682] on div at bounding box center [967, 693] width 3 height 113
click at [922, 531] on div at bounding box center [626, 315] width 1252 height 571
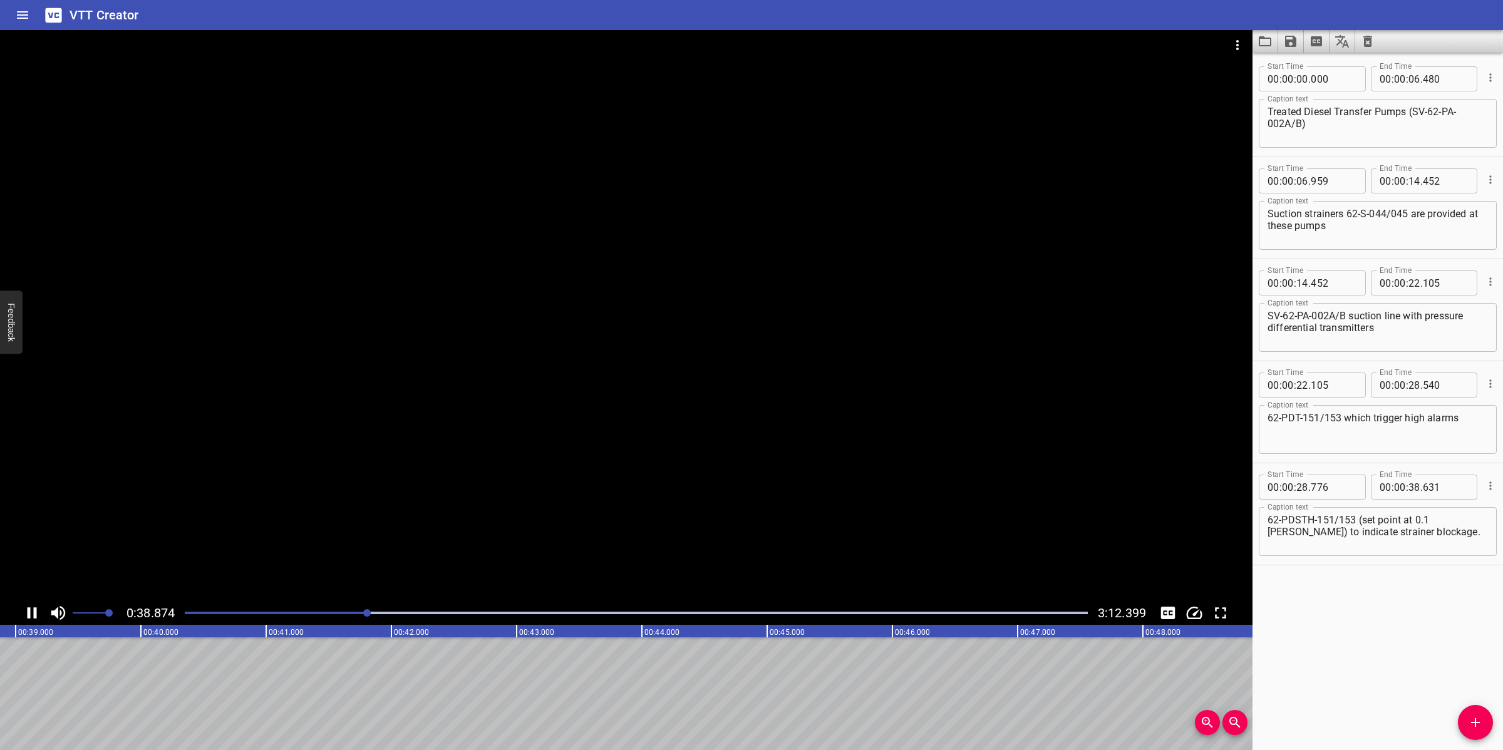
click at [602, 527] on div at bounding box center [626, 315] width 1252 height 571
click at [1466, 731] on button "Add Cue" at bounding box center [1475, 722] width 35 height 35
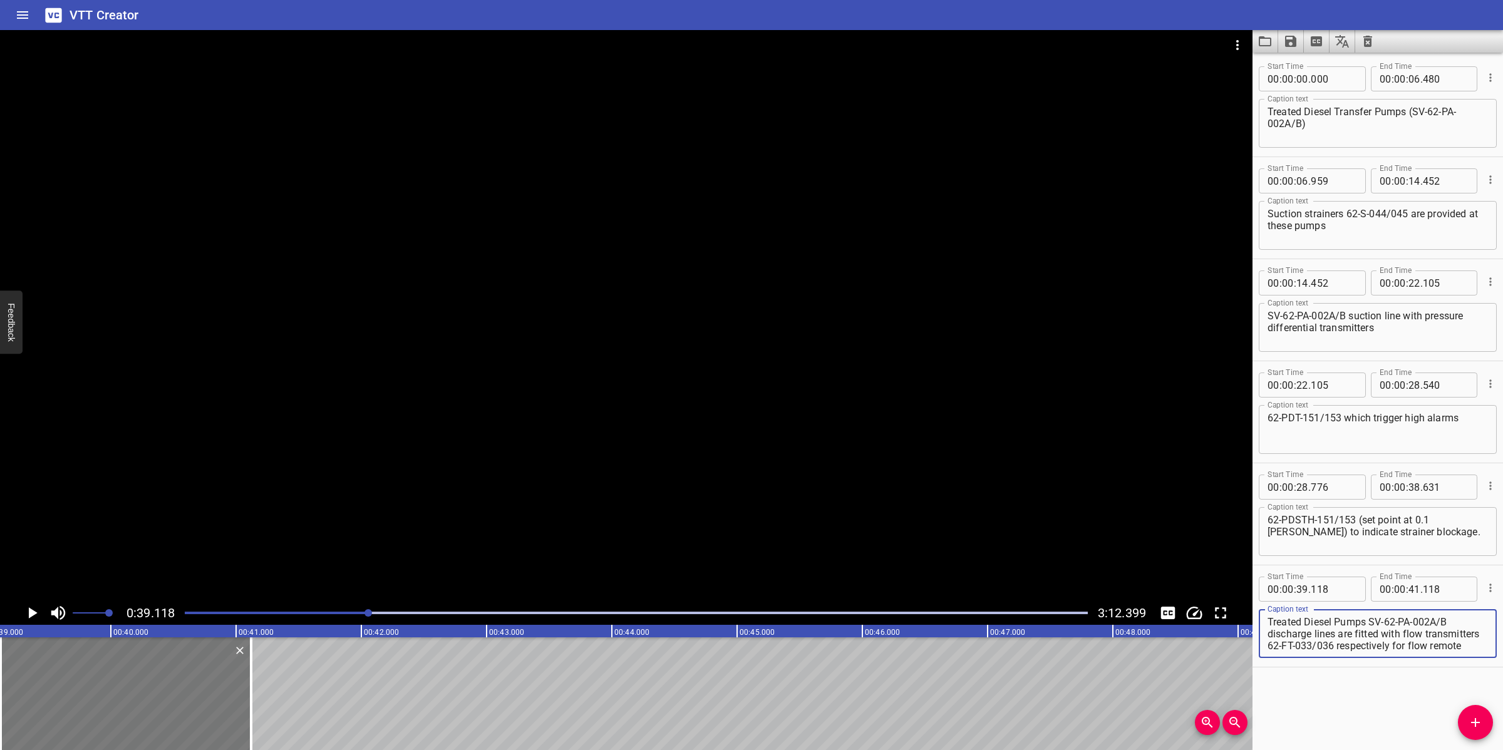
scroll to position [23, 0]
drag, startPoint x: 172, startPoint y: 706, endPoint x: 180, endPoint y: 702, distance: 8.4
click at [180, 702] on div at bounding box center [133, 693] width 250 height 113
click at [1368, 643] on textarea "Treated Diesel Pumps SV-62-PA-002A/B discharge lines are fitted with flow trans…" at bounding box center [1377, 634] width 220 height 36
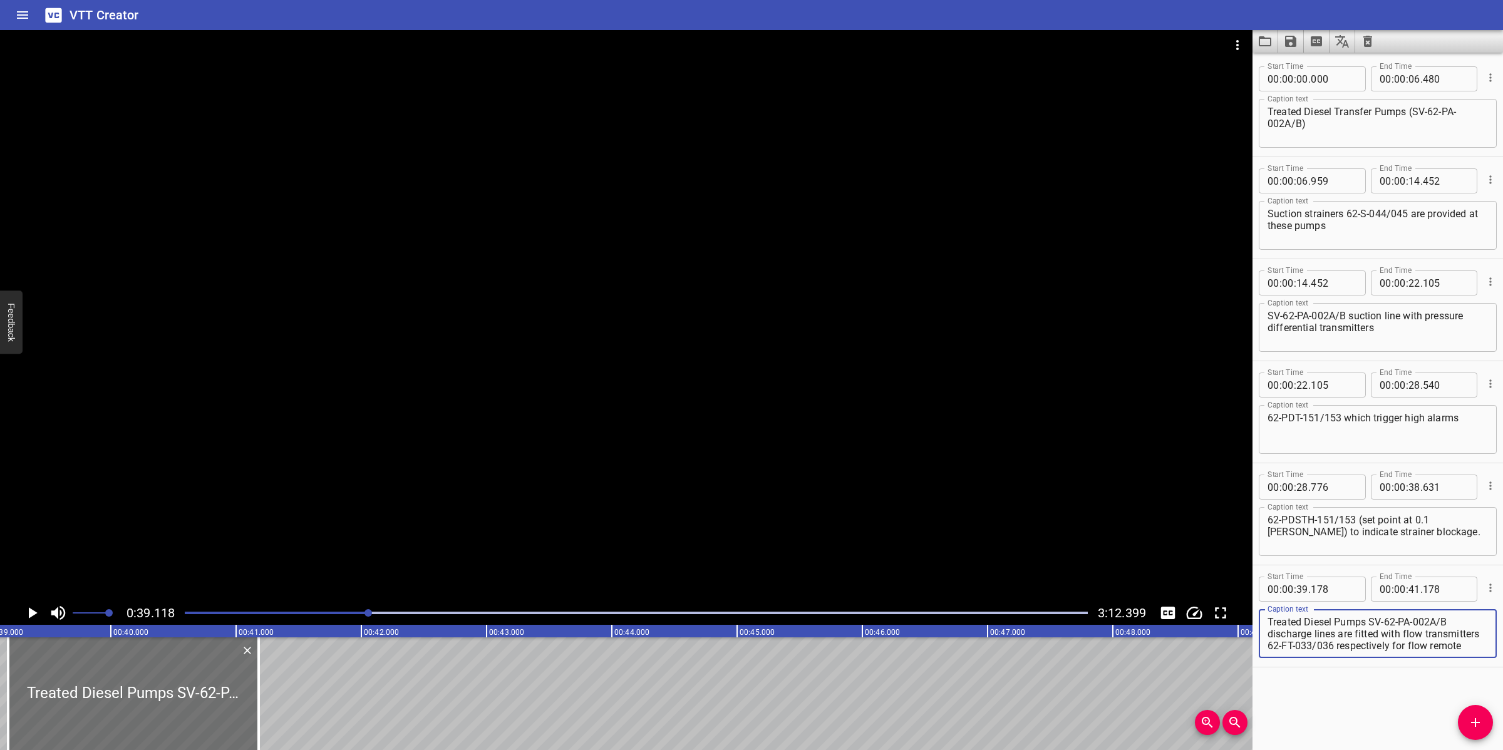
click at [1438, 637] on textarea "Treated Diesel Pumps SV-62-PA-002A/B discharge lines are fitted with flow trans…" at bounding box center [1377, 634] width 220 height 36
click at [721, 451] on div at bounding box center [626, 315] width 1252 height 571
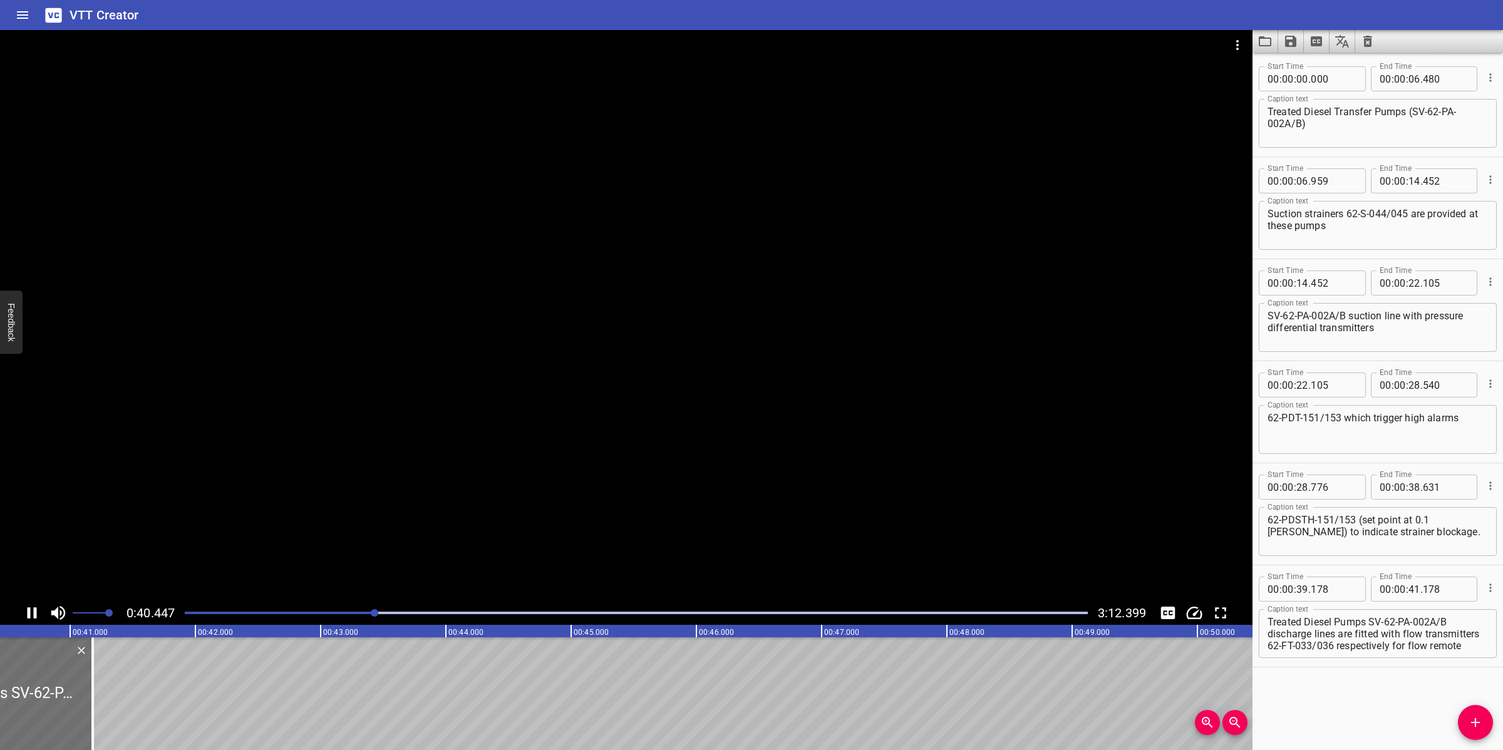
click at [542, 395] on div at bounding box center [626, 315] width 1252 height 571
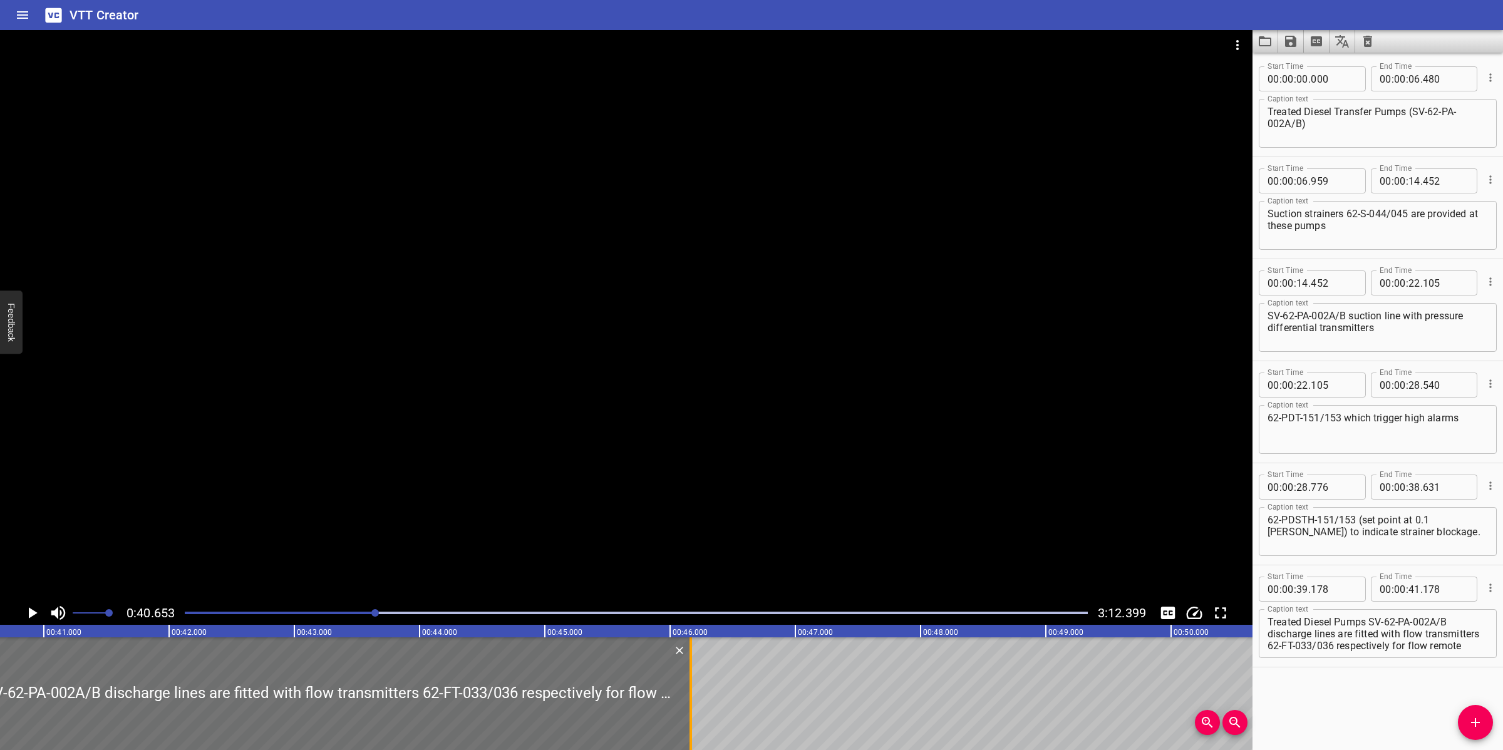
drag, startPoint x: 68, startPoint y: 674, endPoint x: 689, endPoint y: 667, distance: 621.2
click at [690, 667] on div at bounding box center [690, 693] width 13 height 113
click at [659, 540] on div at bounding box center [626, 315] width 1252 height 571
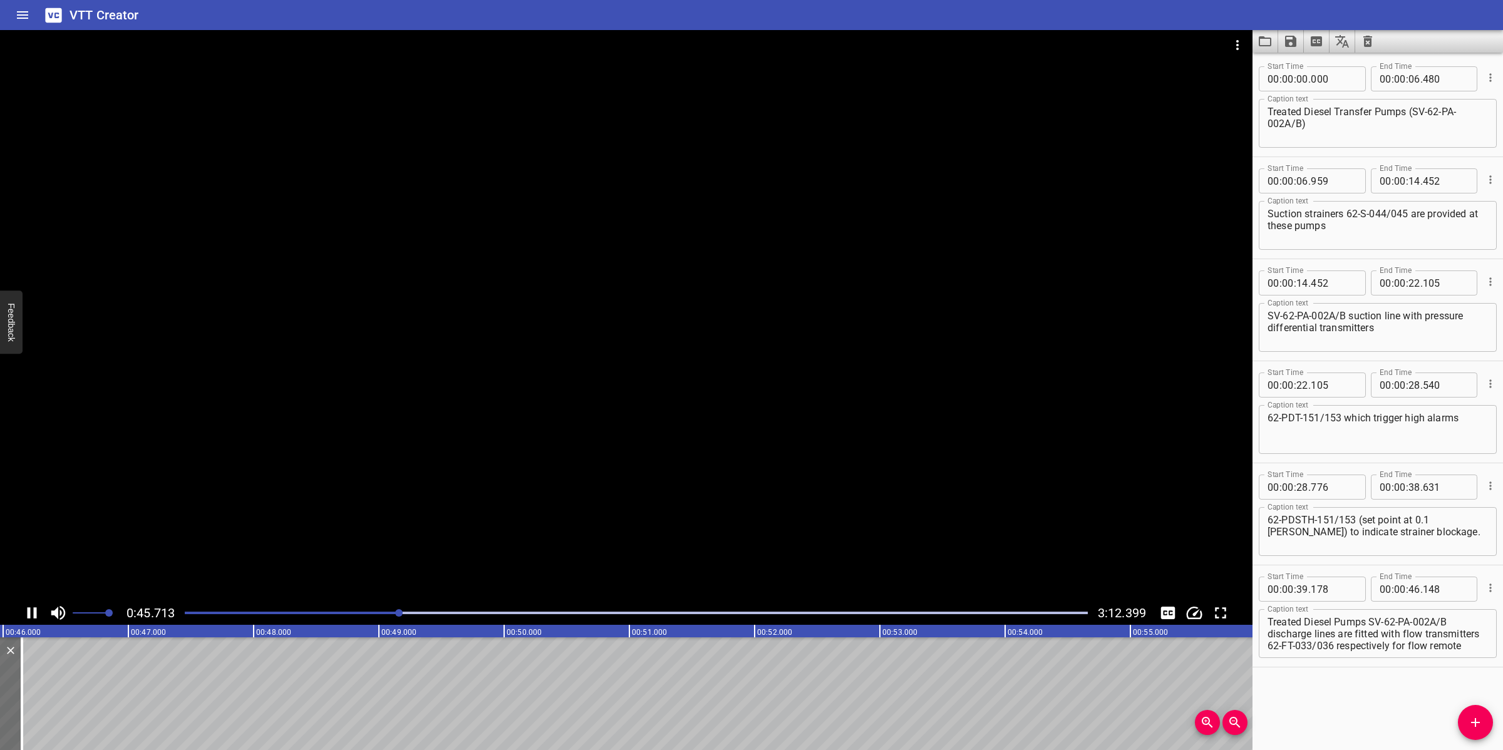
click at [532, 533] on div at bounding box center [626, 315] width 1252 height 571
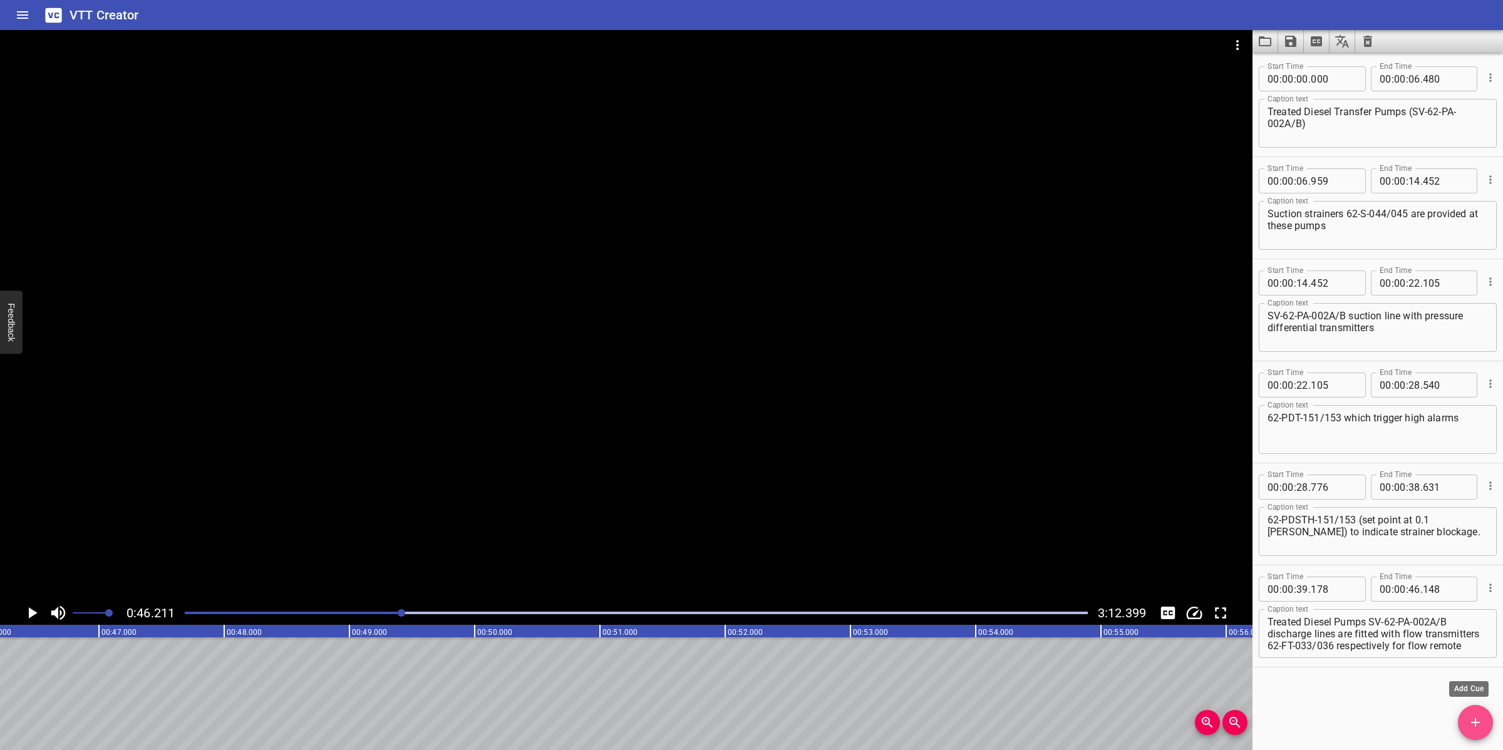
click at [1481, 713] on button "Add Cue" at bounding box center [1475, 722] width 35 height 35
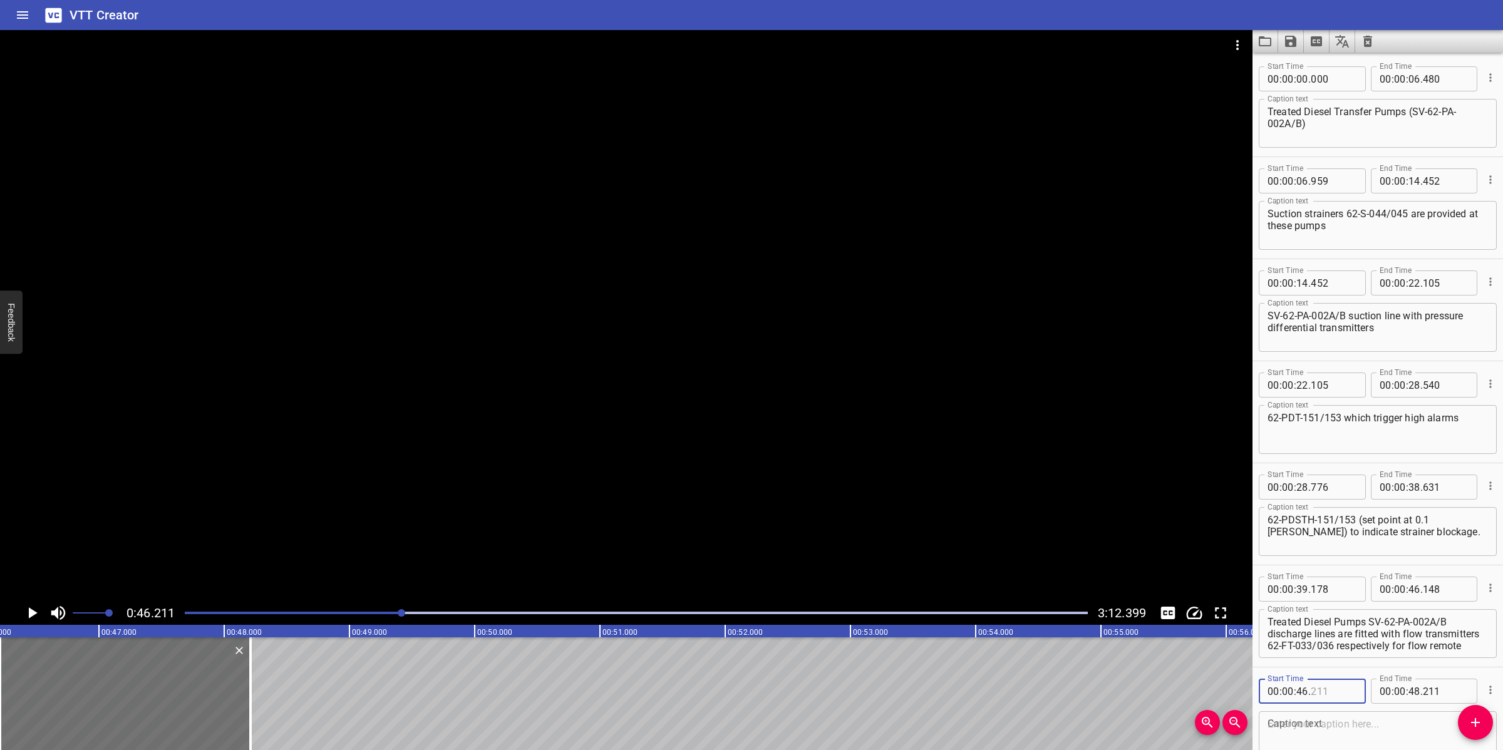
click at [1313, 690] on input "number" at bounding box center [1334, 691] width 46 height 25
click at [1398, 630] on textarea "Treated Diesel Pumps SV-62-PA-002A/B discharge lines are fitted with flow trans…" at bounding box center [1377, 634] width 220 height 36
drag, startPoint x: 1337, startPoint y: 632, endPoint x: 1463, endPoint y: 657, distance: 127.7
click at [1463, 657] on div "Treated Diesel Pumps SV-62-PA-002A/B discharge lines are fitted with flow trans…" at bounding box center [1378, 633] width 238 height 49
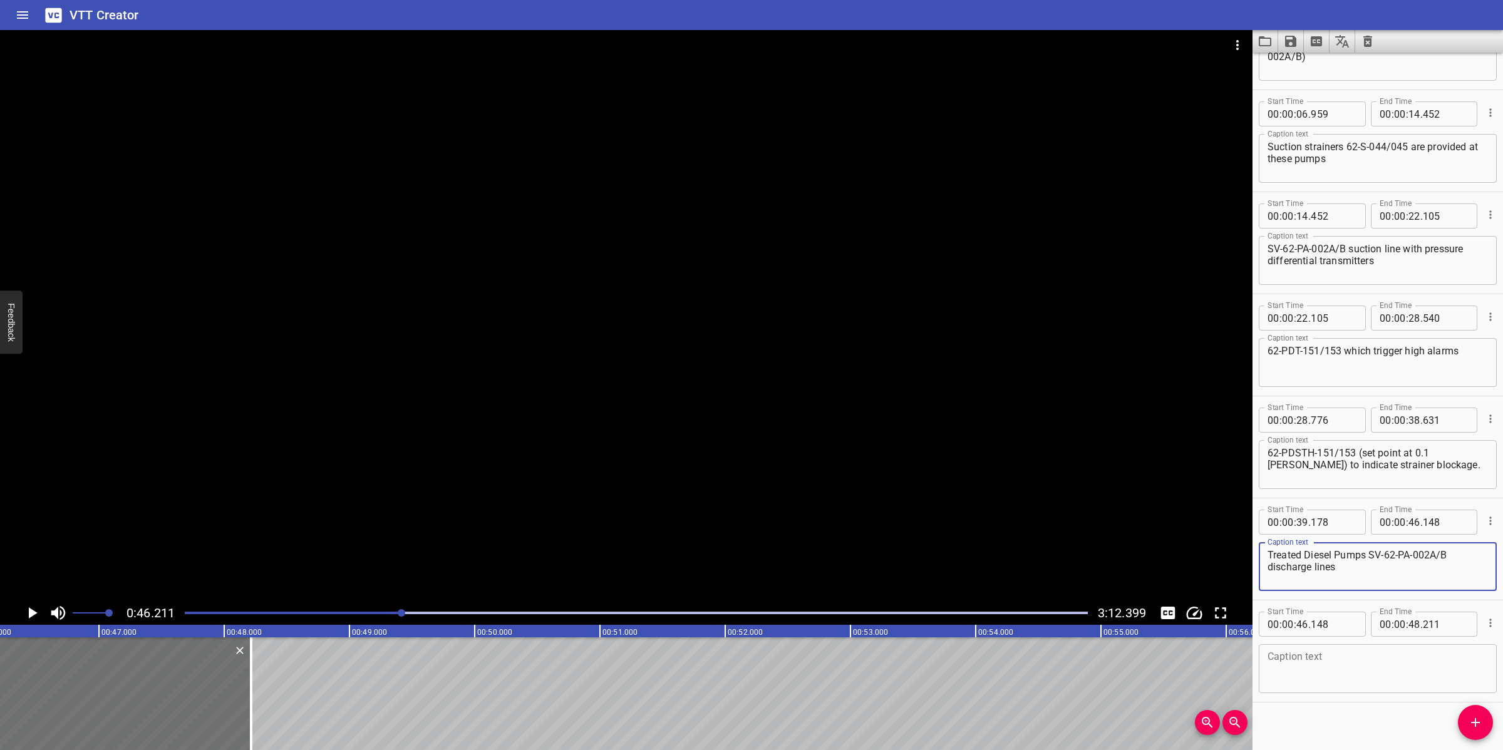
scroll to position [74, 0]
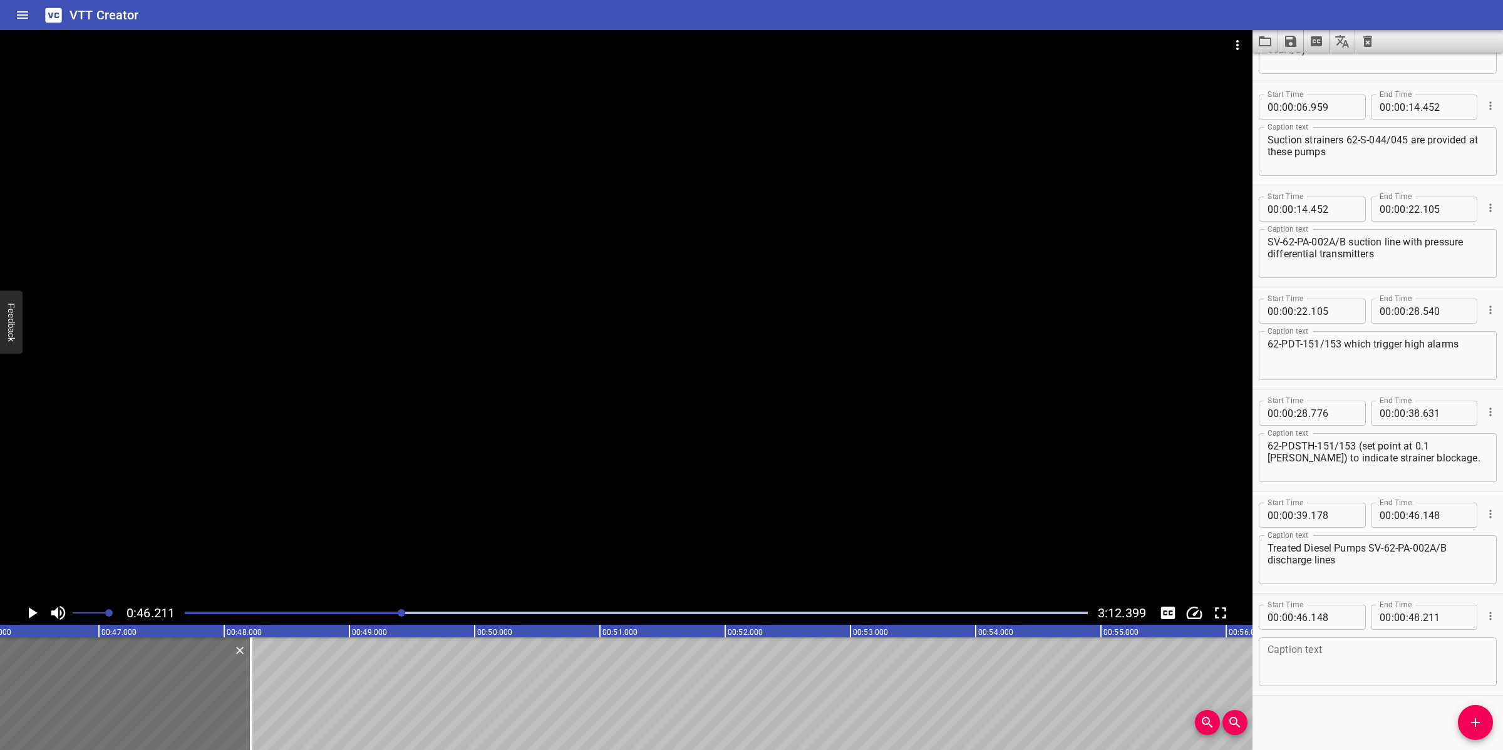
click at [1319, 682] on div "Caption text" at bounding box center [1378, 661] width 238 height 49
paste textarea "are fitted with flow transmitters 62-FT-033/036 respectively for flow remote mo…"
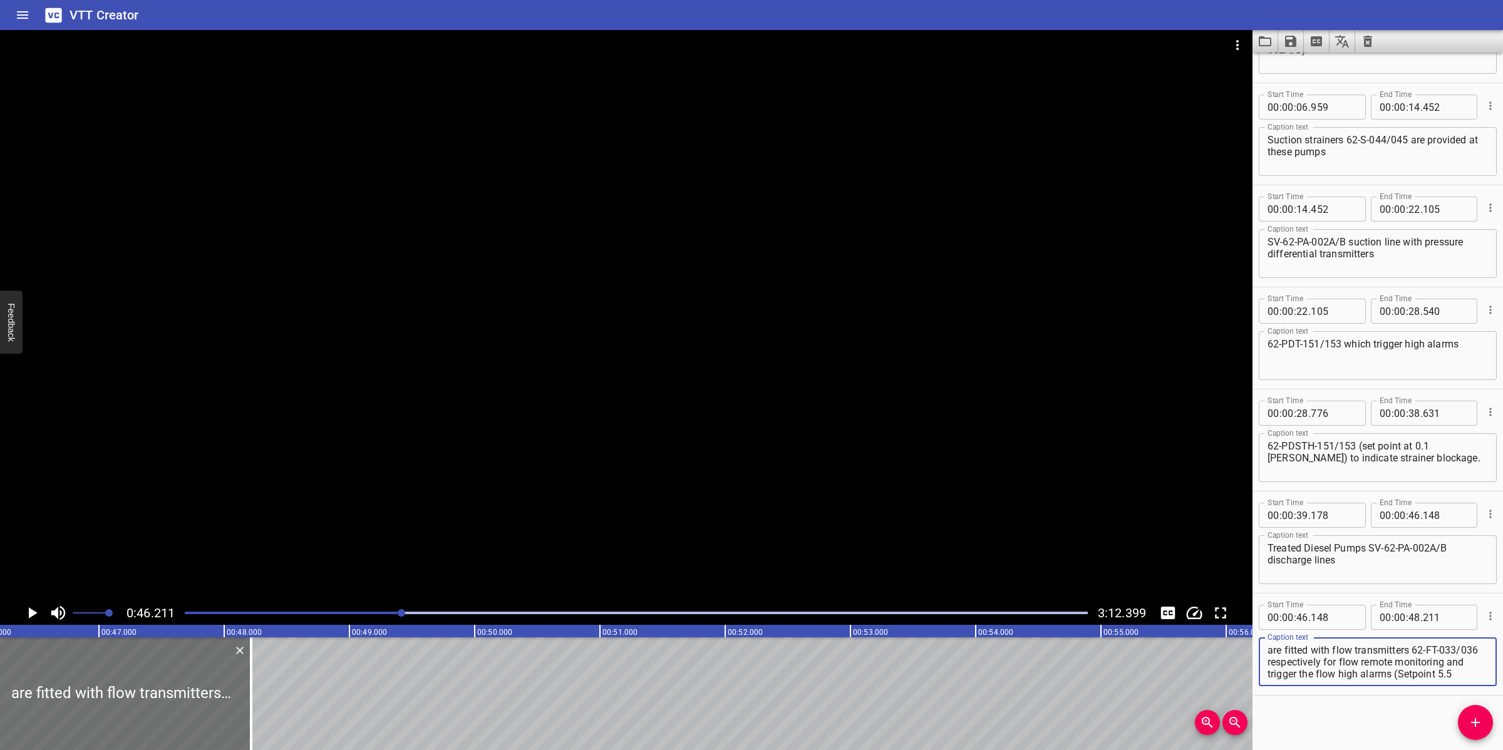
click at [1451, 645] on textarea "are fitted with flow transmitters 62-FT-033/036 respectively for flow remote mo…" at bounding box center [1377, 662] width 220 height 36
drag, startPoint x: 683, startPoint y: 489, endPoint x: 701, endPoint y: 504, distance: 23.6
click at [683, 489] on div at bounding box center [626, 315] width 1252 height 571
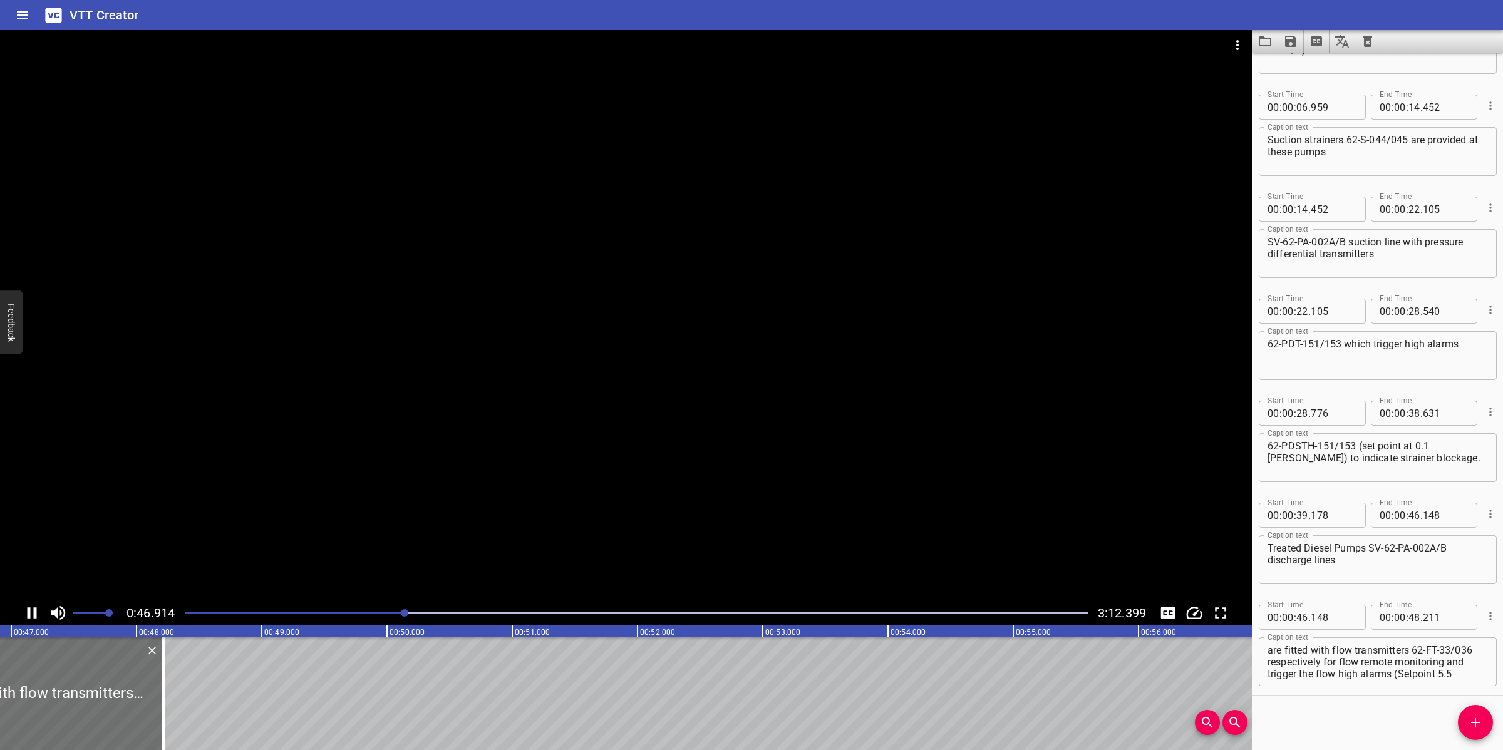
click at [584, 487] on div at bounding box center [626, 315] width 1252 height 571
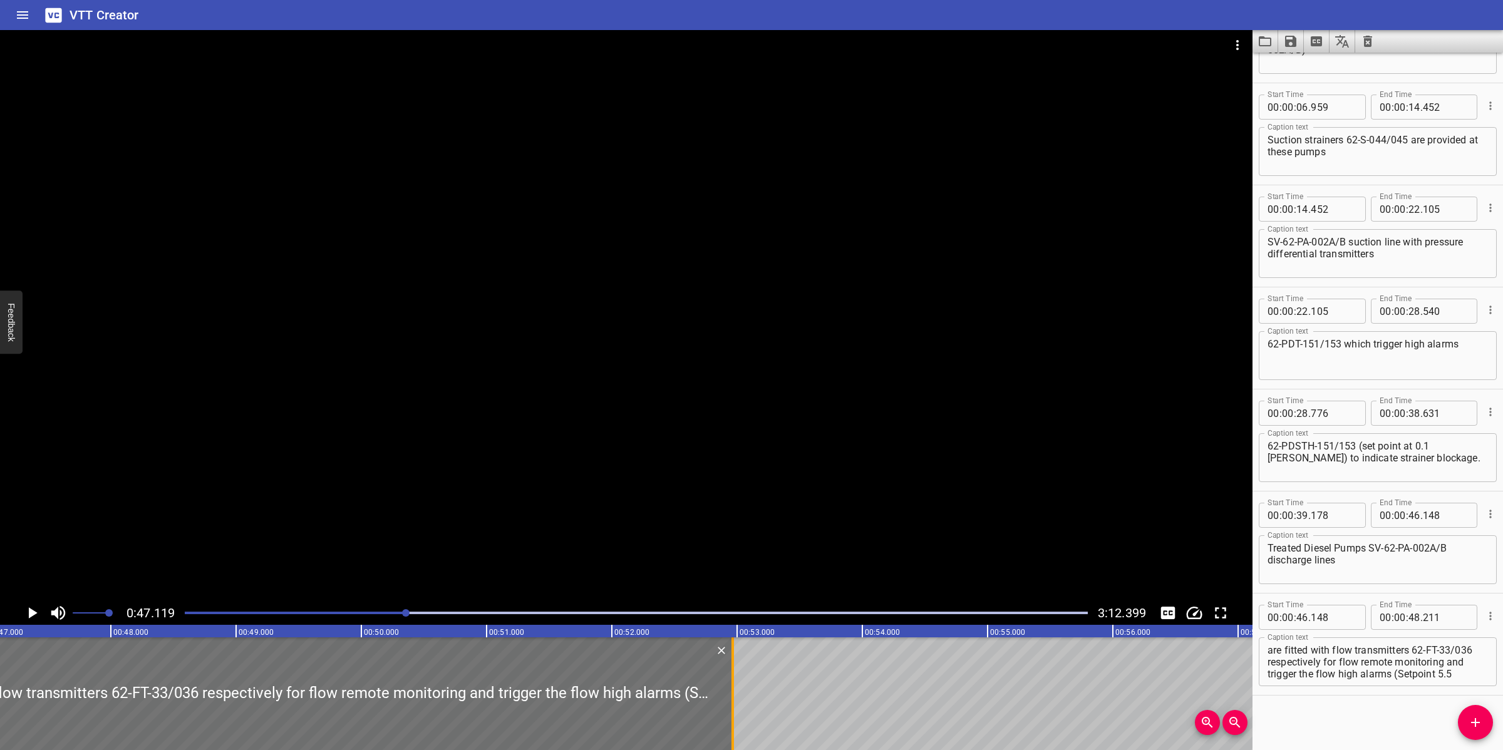
drag, startPoint x: 142, startPoint y: 670, endPoint x: 736, endPoint y: 678, distance: 594.9
click at [736, 678] on div at bounding box center [732, 693] width 13 height 113
click at [750, 524] on div at bounding box center [626, 315] width 1252 height 571
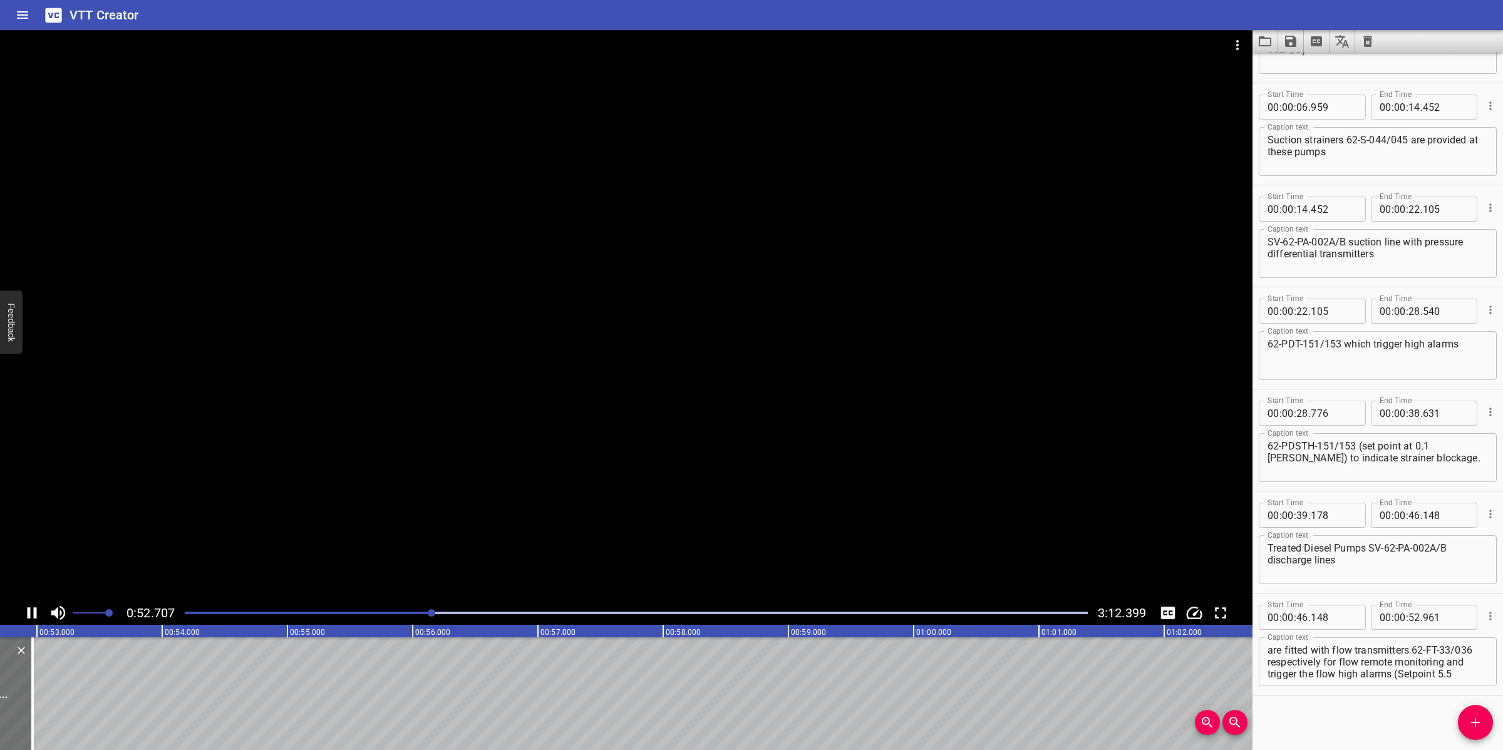
click at [624, 481] on div at bounding box center [626, 315] width 1252 height 571
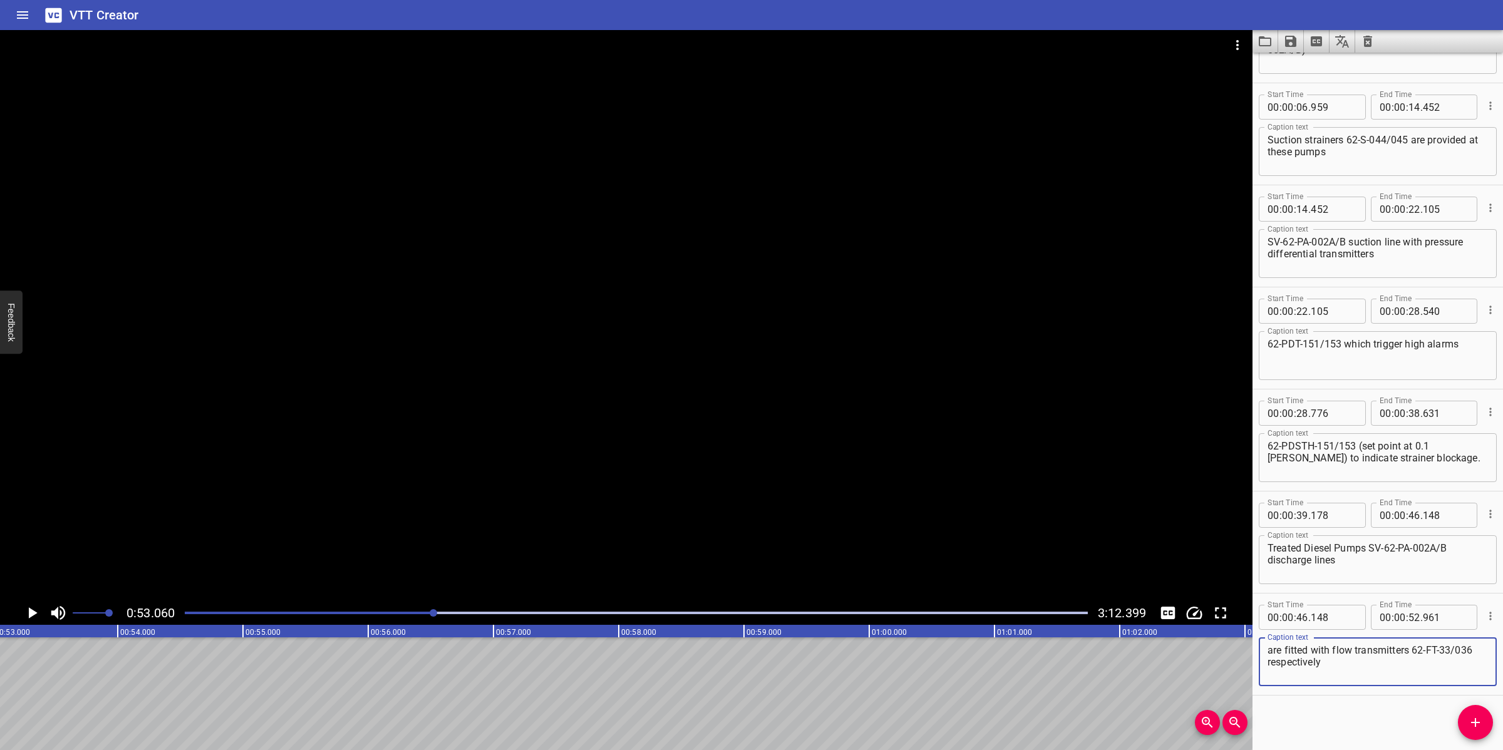
scroll to position [0, 0]
drag, startPoint x: 1359, startPoint y: 659, endPoint x: 1447, endPoint y: 675, distance: 89.7
drag, startPoint x: 1397, startPoint y: 614, endPoint x: 1409, endPoint y: 617, distance: 12.5
click at [1401, 615] on div "00 : : 52 . 961" at bounding box center [1424, 617] width 107 height 25
click at [1412, 614] on input "number" at bounding box center [1414, 617] width 12 height 25
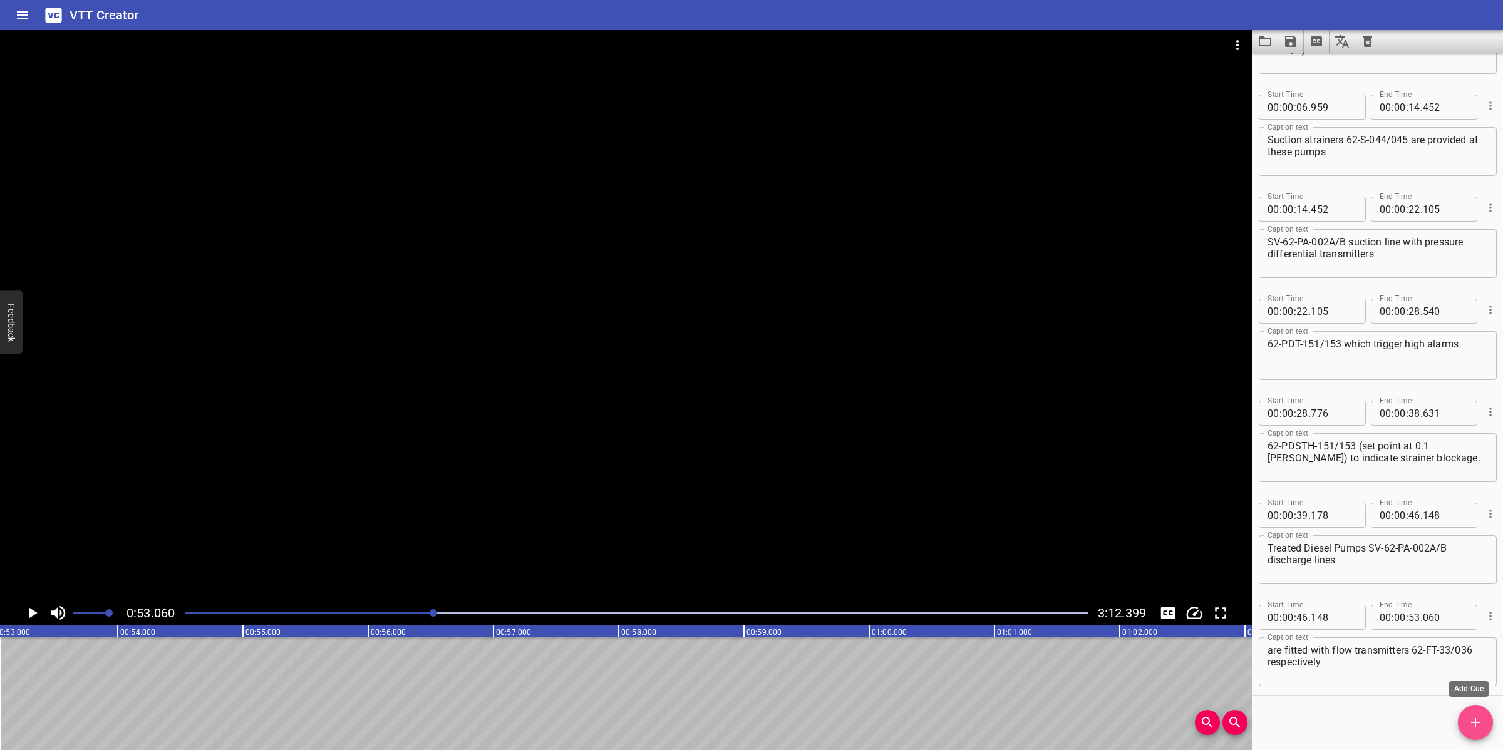
click at [1475, 725] on icon "Add Cue" at bounding box center [1475, 722] width 9 height 9
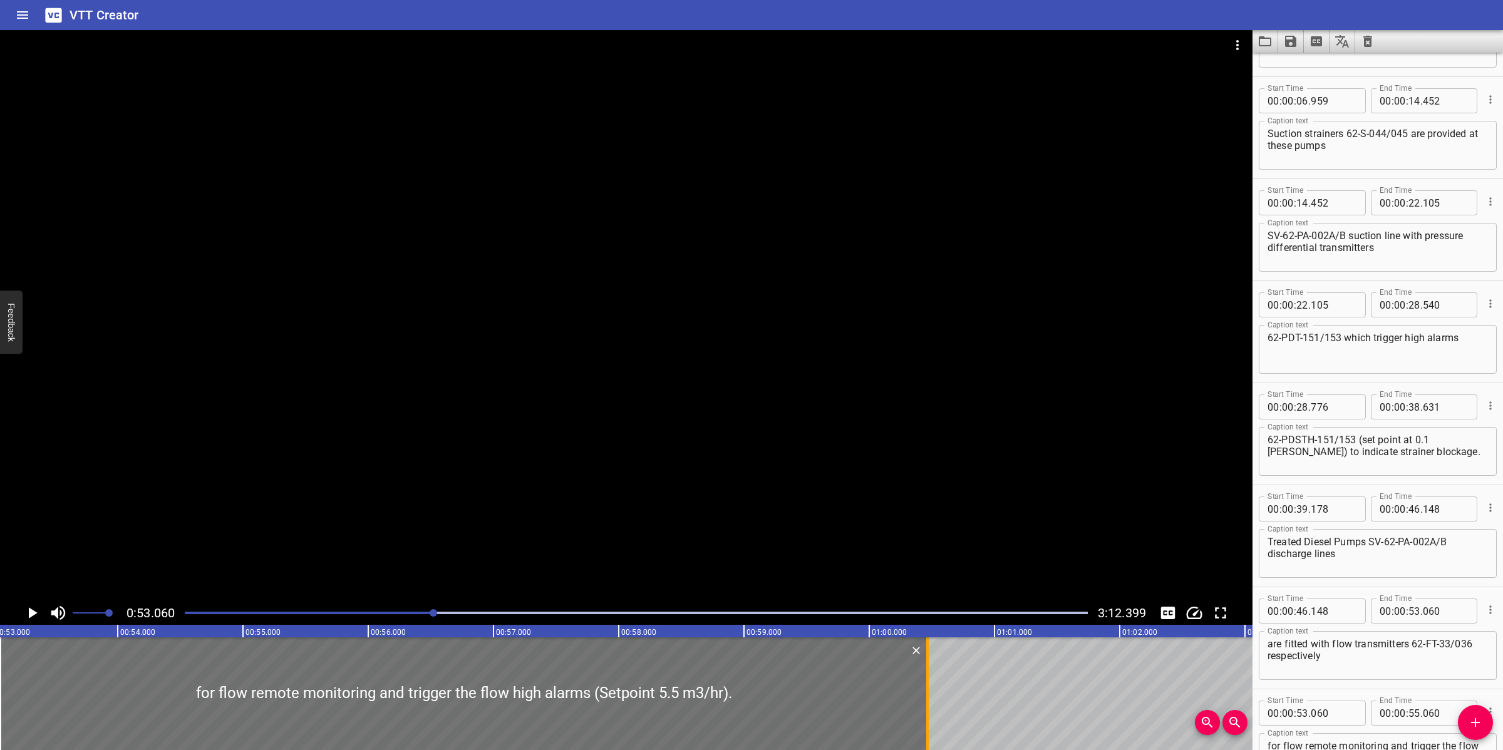
drag, startPoint x: 250, startPoint y: 690, endPoint x: 930, endPoint y: 697, distance: 679.4
click at [929, 711] on div at bounding box center [927, 693] width 3 height 113
click at [919, 533] on div at bounding box center [626, 315] width 1252 height 571
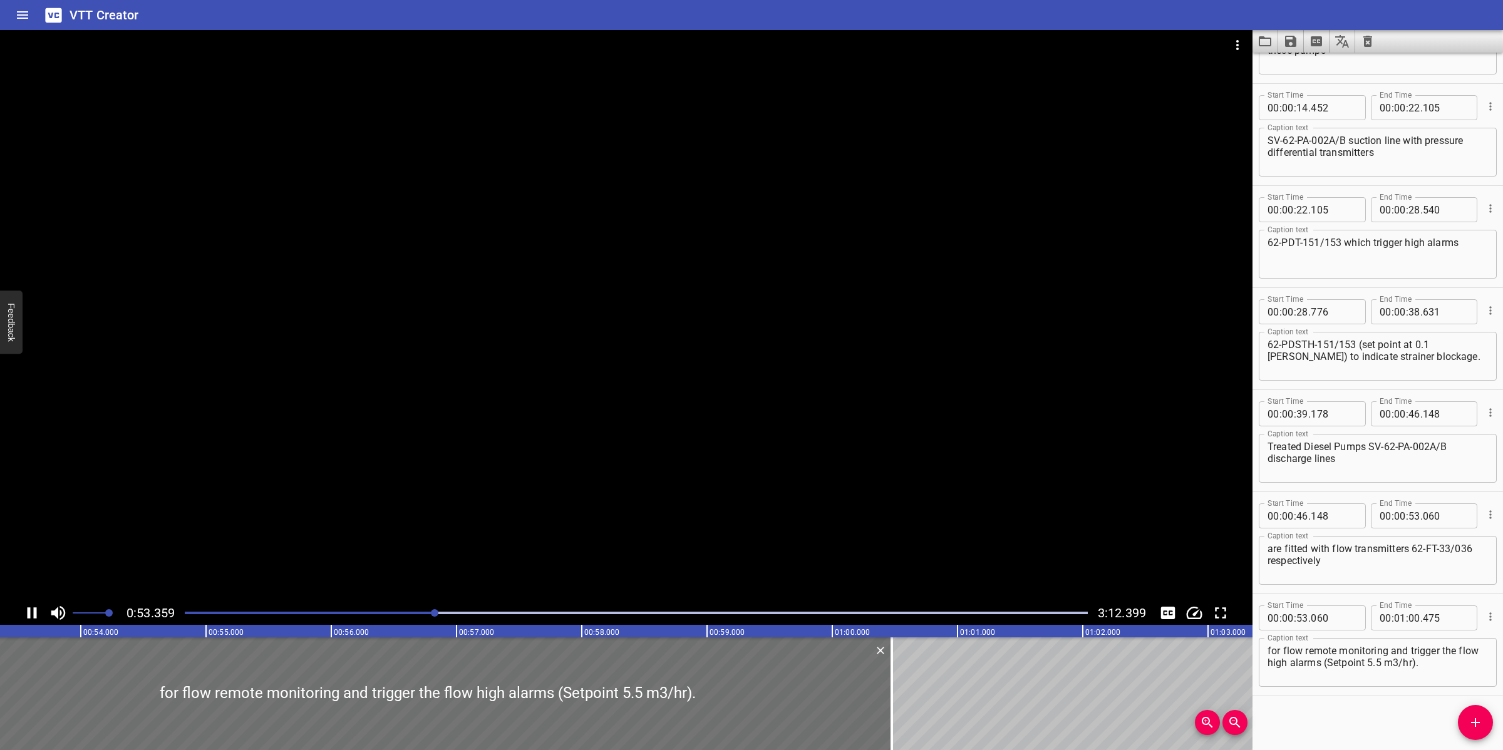
scroll to position [176, 0]
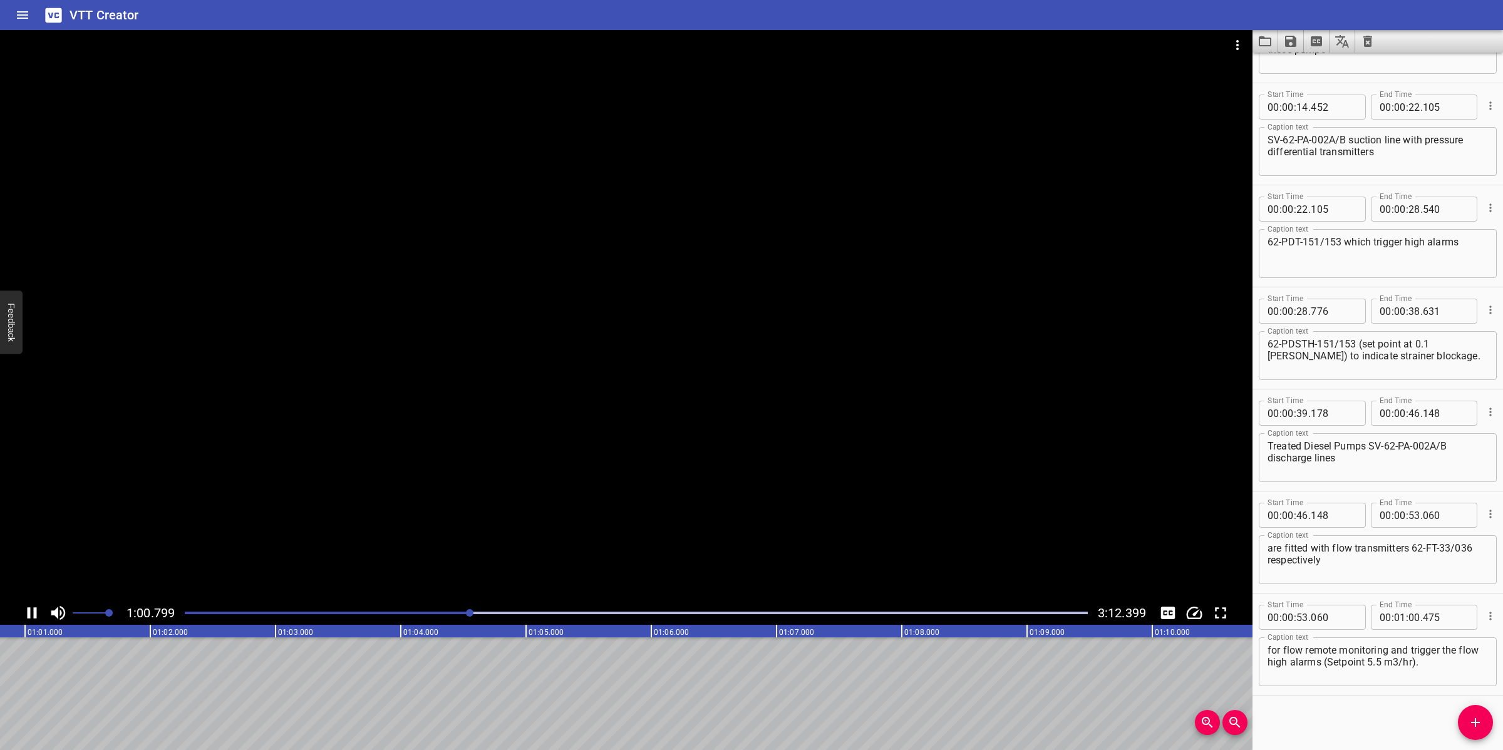
click at [744, 510] on div at bounding box center [626, 315] width 1252 height 571
drag, startPoint x: 1470, startPoint y: 718, endPoint x: 1304, endPoint y: 684, distance: 168.7
click at [1469, 718] on icon "Add Cue" at bounding box center [1475, 722] width 15 height 15
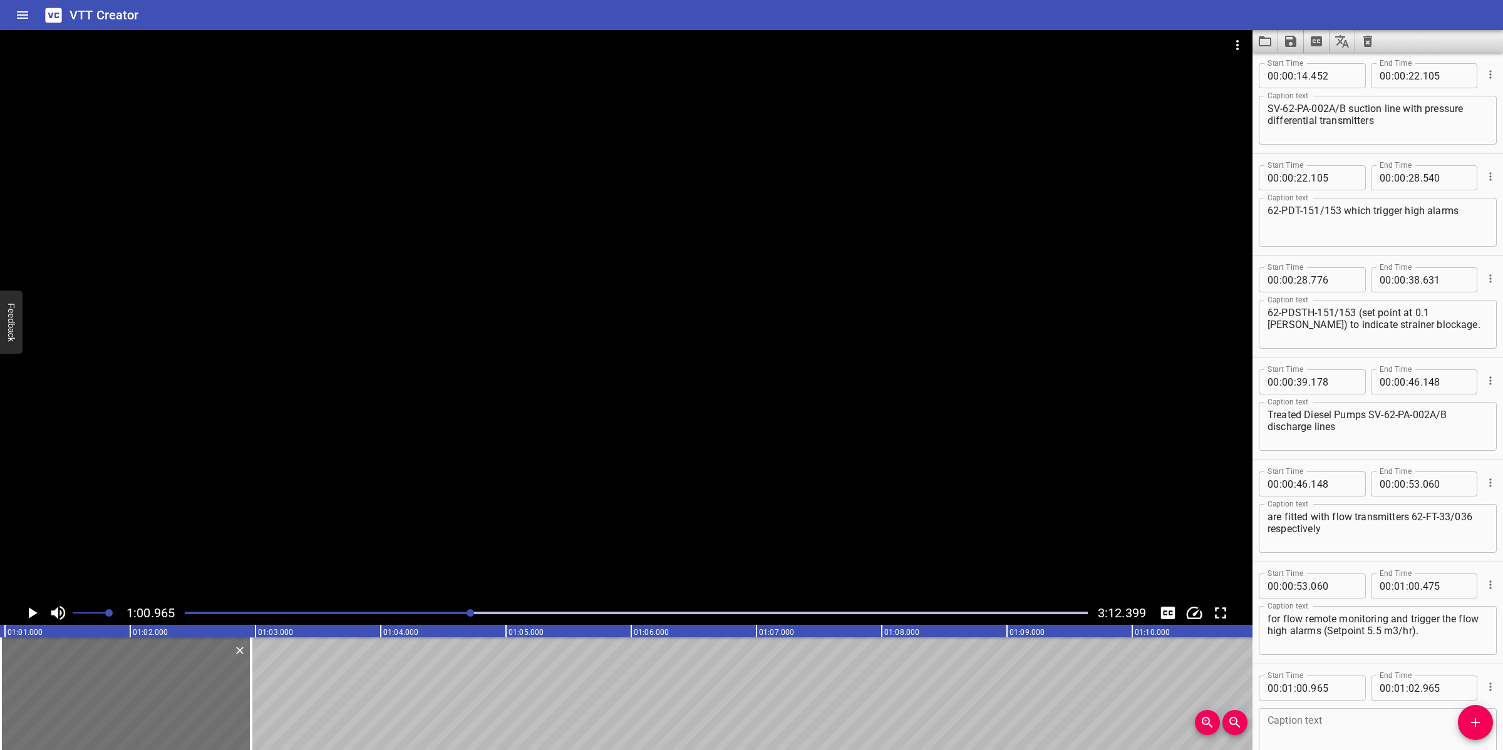
scroll to position [261, 0]
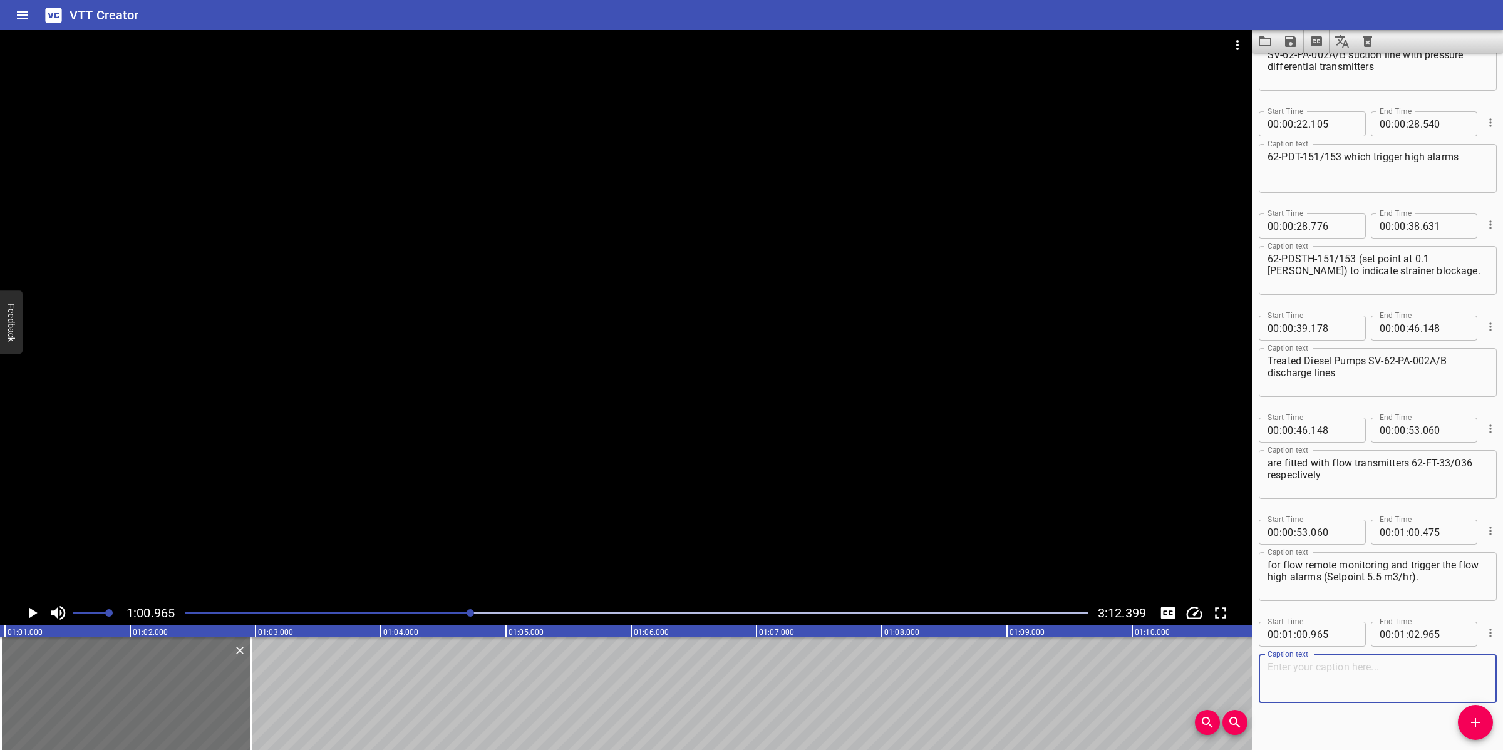
click at [1347, 673] on textarea at bounding box center [1377, 679] width 220 height 36
paste textarea "Treated Diesel Pumps SV-62-PA-002A/B discharge lines are fitted with 62-FST-120…"
click at [753, 502] on div at bounding box center [626, 315] width 1252 height 571
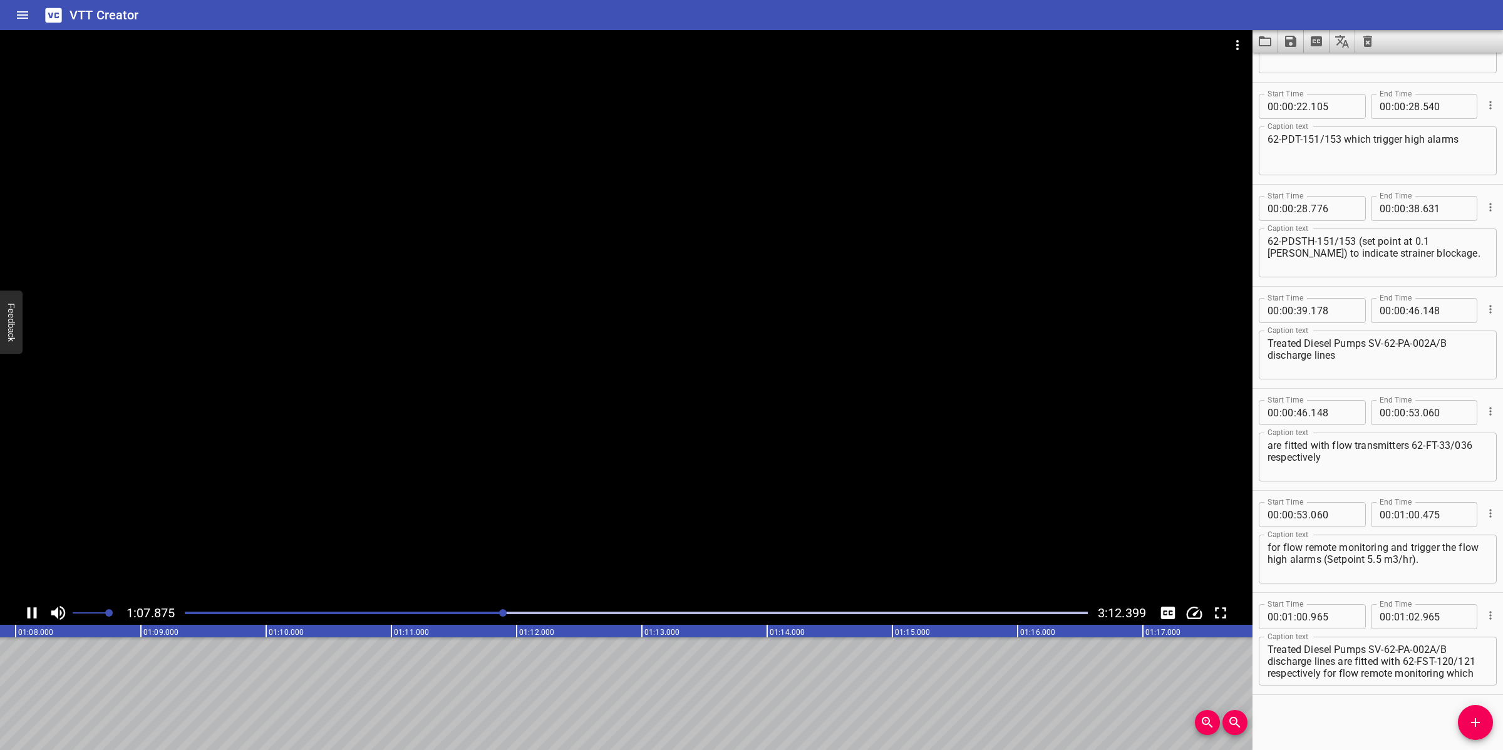
click at [654, 511] on div at bounding box center [626, 315] width 1252 height 571
click at [1376, 667] on textarea "Treated Diesel Pumps SV-62-PA-002A/B discharge lines are fitted with 62-FST-120…" at bounding box center [1377, 662] width 220 height 36
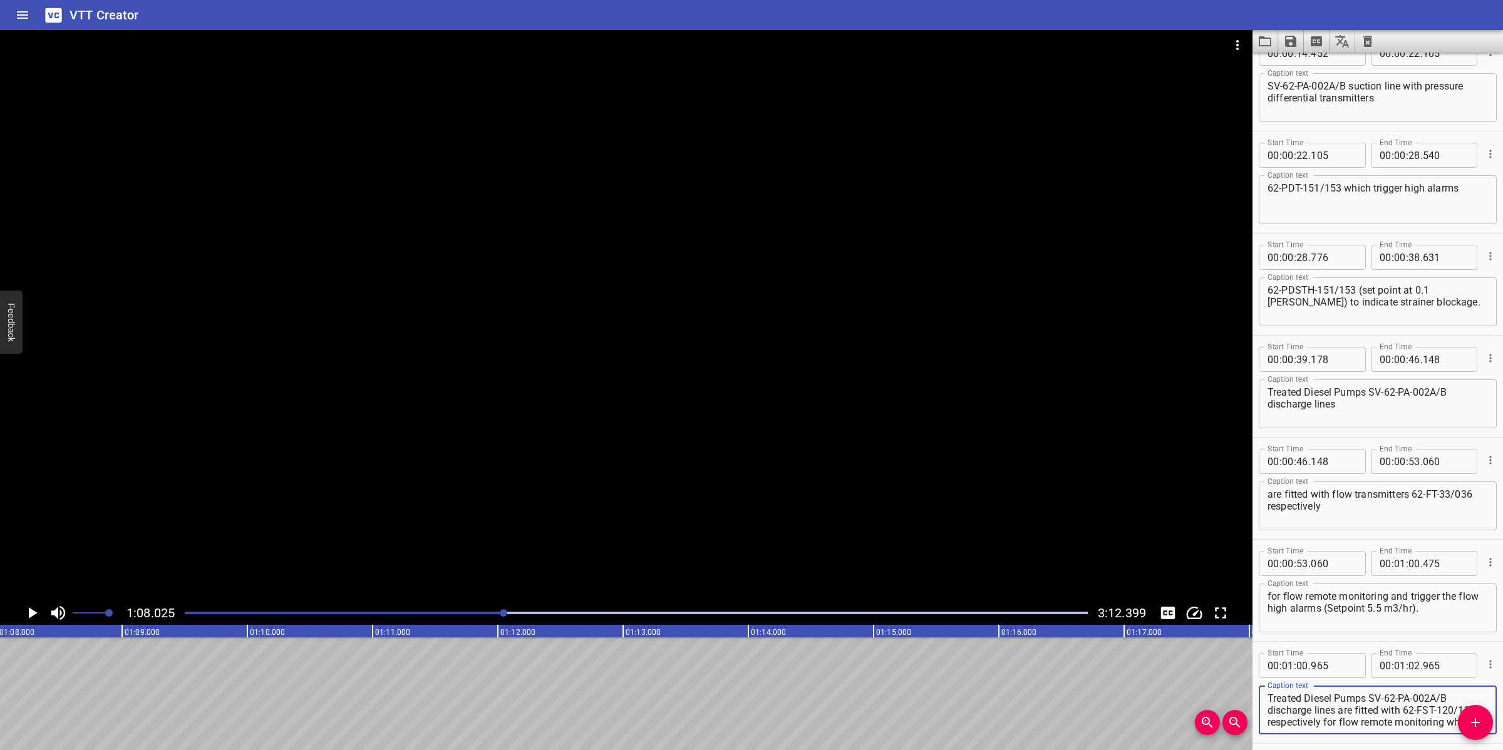
scroll to position [279, 0]
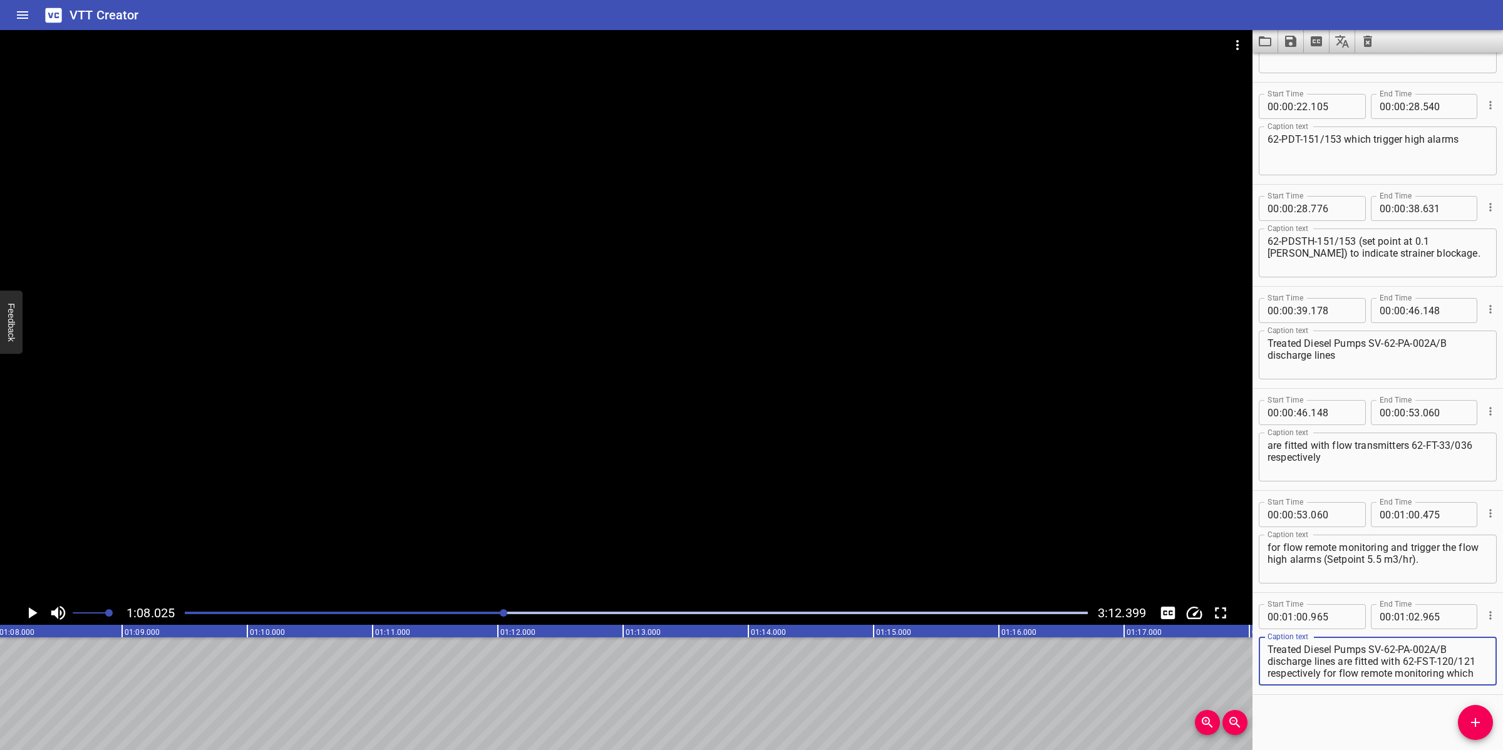
drag, startPoint x: 1376, startPoint y: 656, endPoint x: 1320, endPoint y: 674, distance: 58.6
click at [1376, 656] on textarea "Treated Diesel Pumps SV-62-PA-002A/B discharge lines are fitted with 62-FST-120…" at bounding box center [1377, 662] width 220 height 36
drag, startPoint x: 1338, startPoint y: 659, endPoint x: 1487, endPoint y: 681, distance: 150.7
click at [1487, 681] on div "Start Time 00 : 01 : 00 . 965 Start Time End Time 00 : 01 : 02 . 965 End Time C…" at bounding box center [1377, 643] width 250 height 101
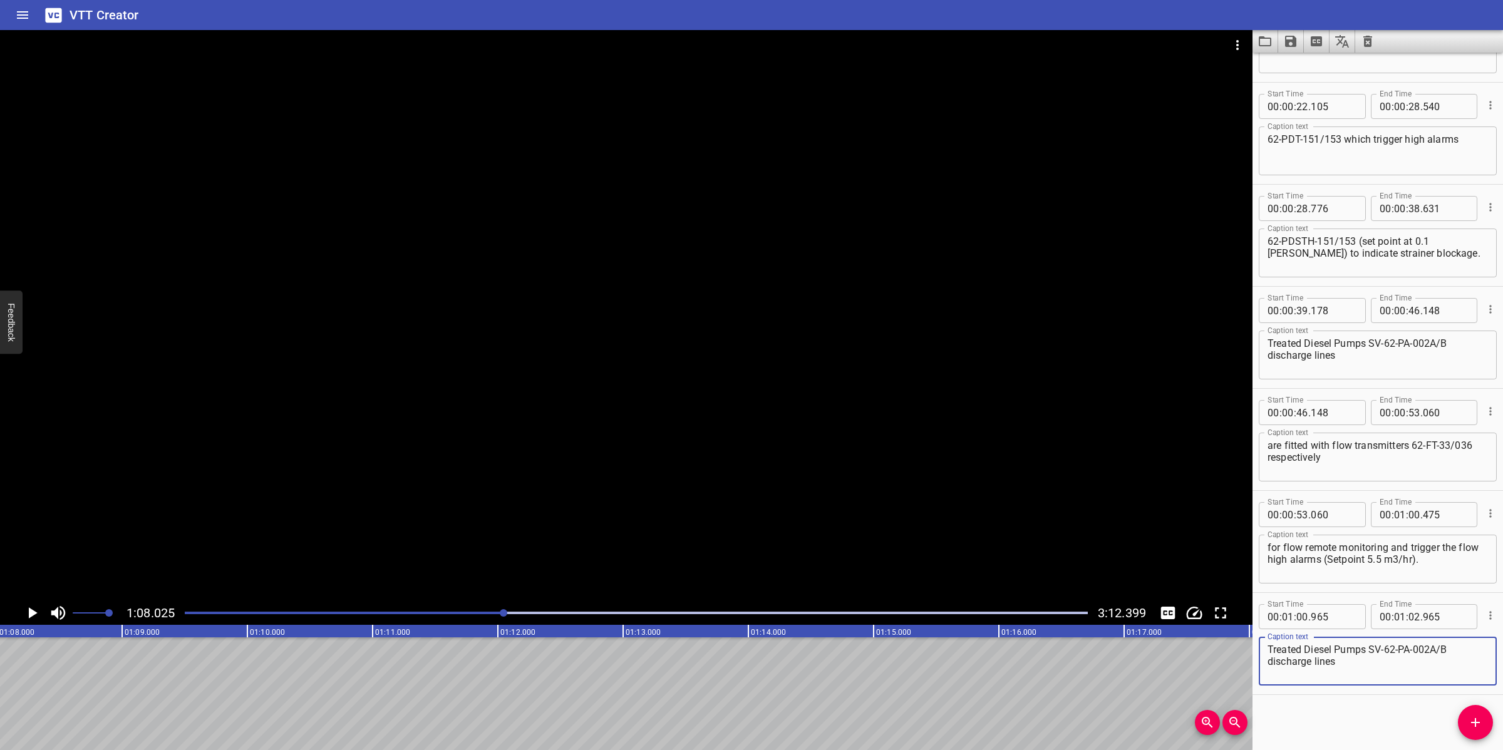
scroll to position [0, 0]
click at [1399, 615] on input "number" at bounding box center [1400, 616] width 12 height 25
click at [1413, 615] on input "number" at bounding box center [1414, 616] width 12 height 25
click at [1471, 731] on button "Add Cue" at bounding box center [1475, 722] width 35 height 35
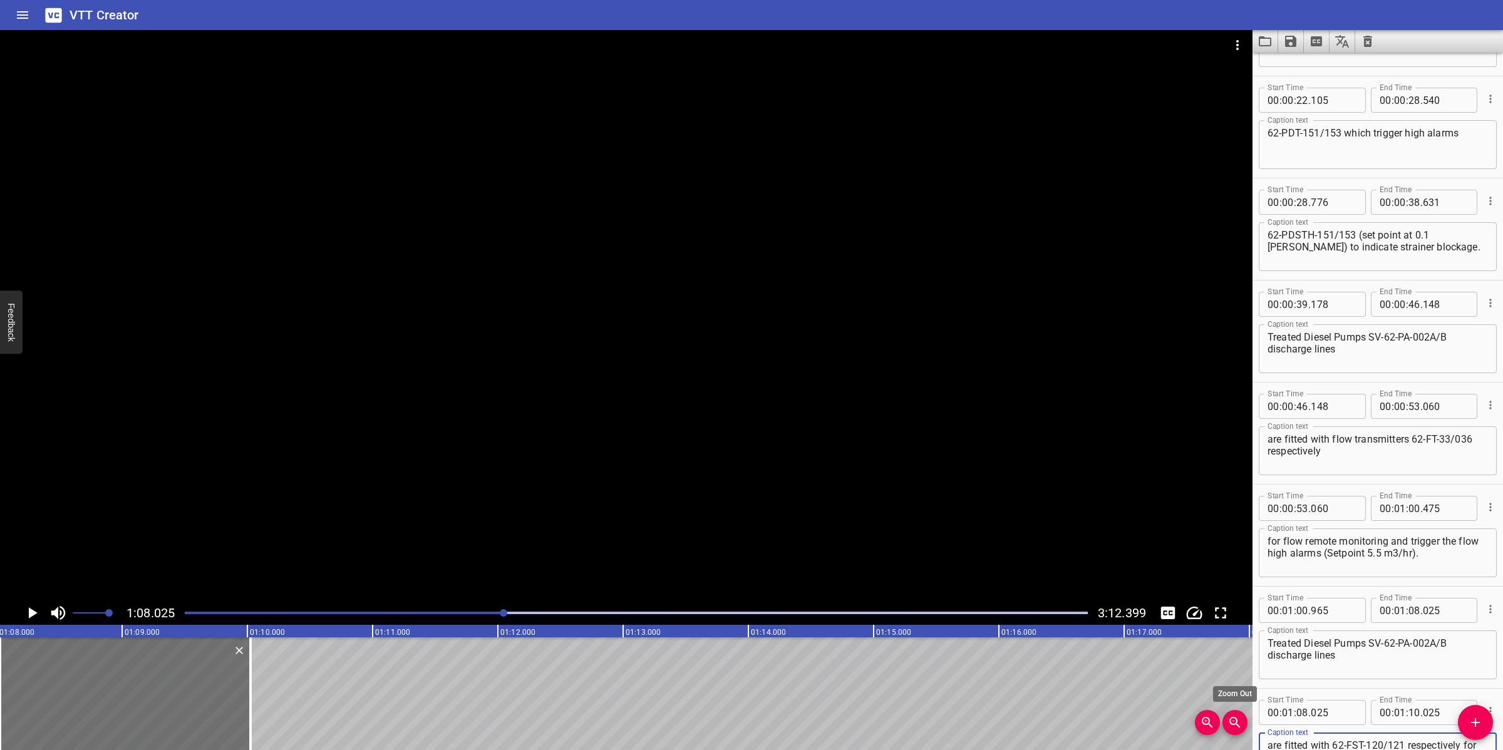
scroll to position [291, 0]
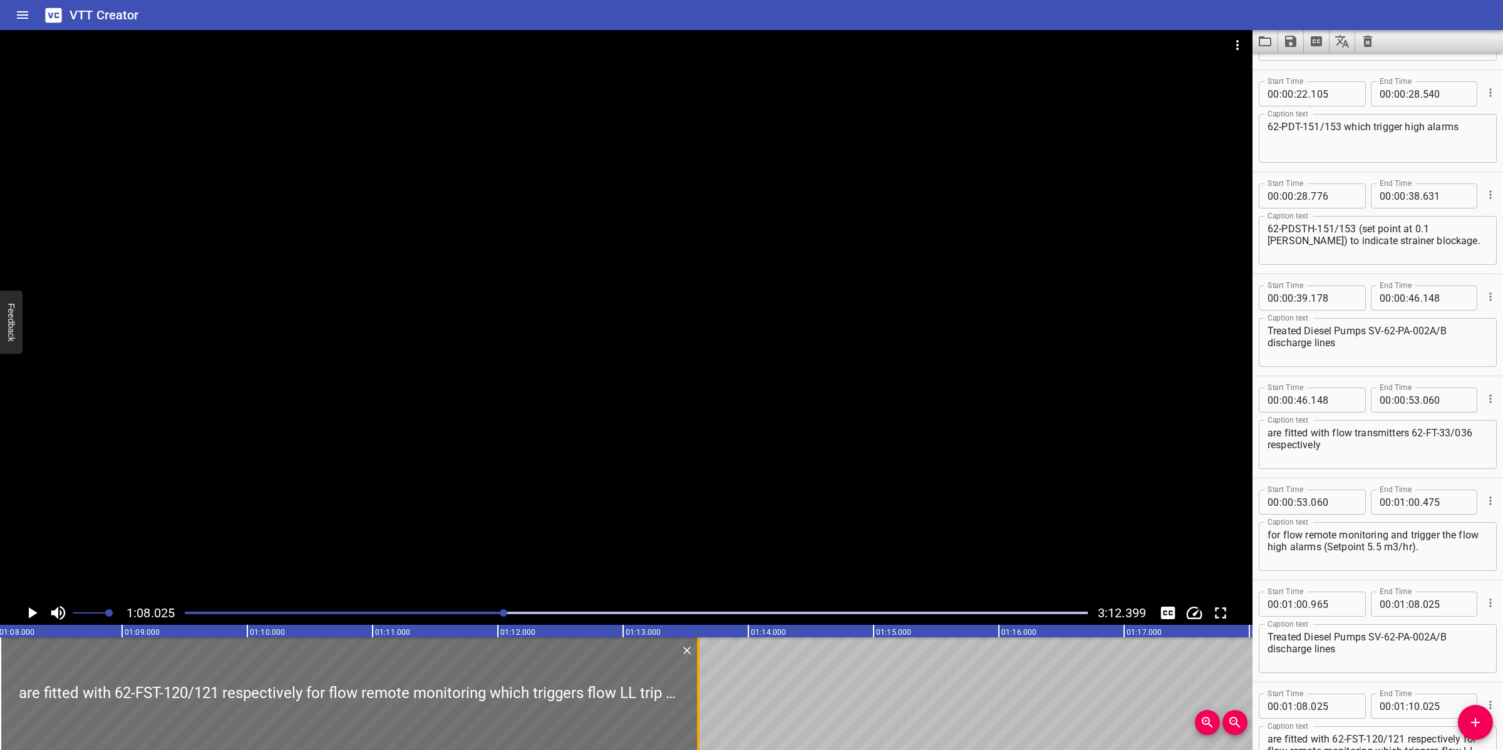
drag, startPoint x: 254, startPoint y: 689, endPoint x: 701, endPoint y: 674, distance: 447.9
click at [701, 674] on div at bounding box center [698, 693] width 13 height 113
click at [677, 529] on div at bounding box center [626, 315] width 1252 height 571
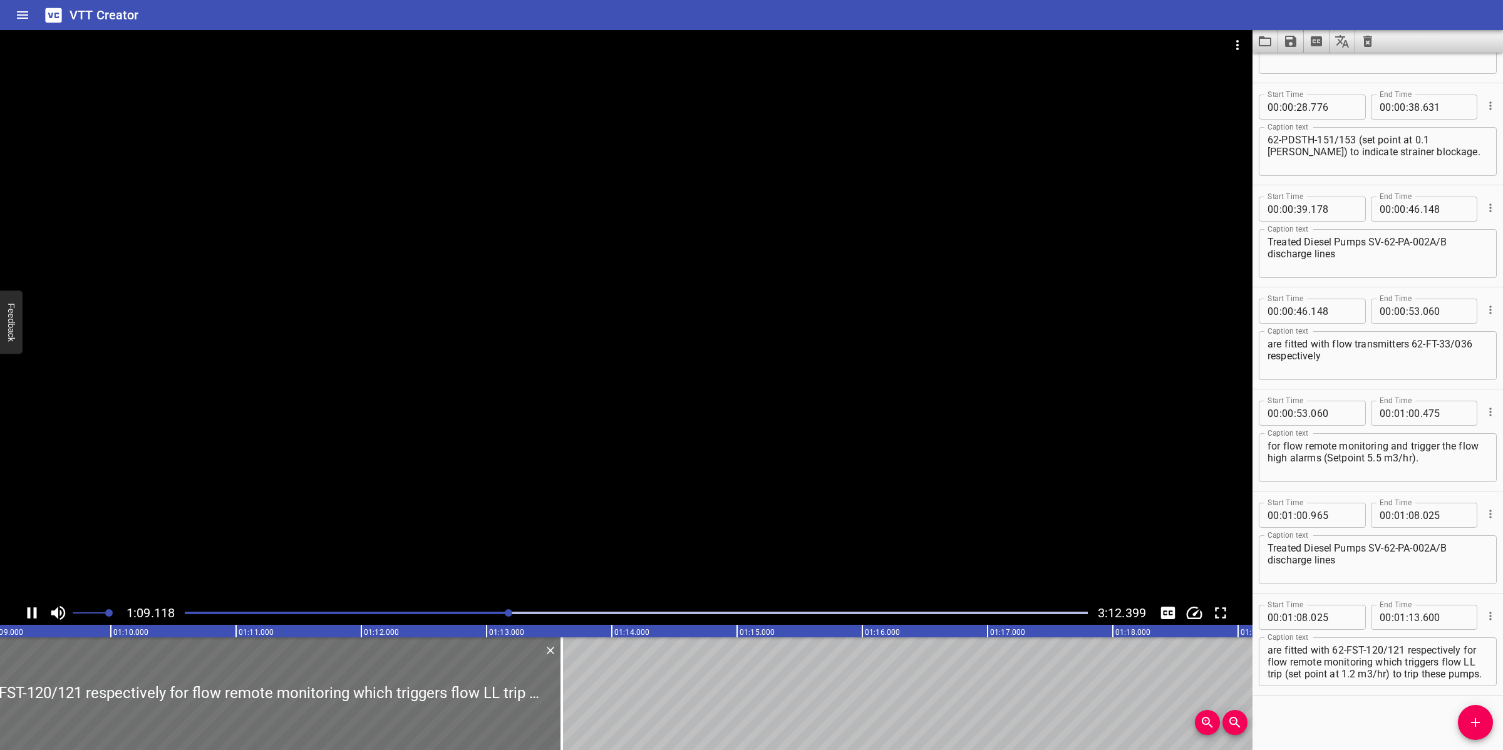
click at [495, 539] on div at bounding box center [626, 315] width 1252 height 571
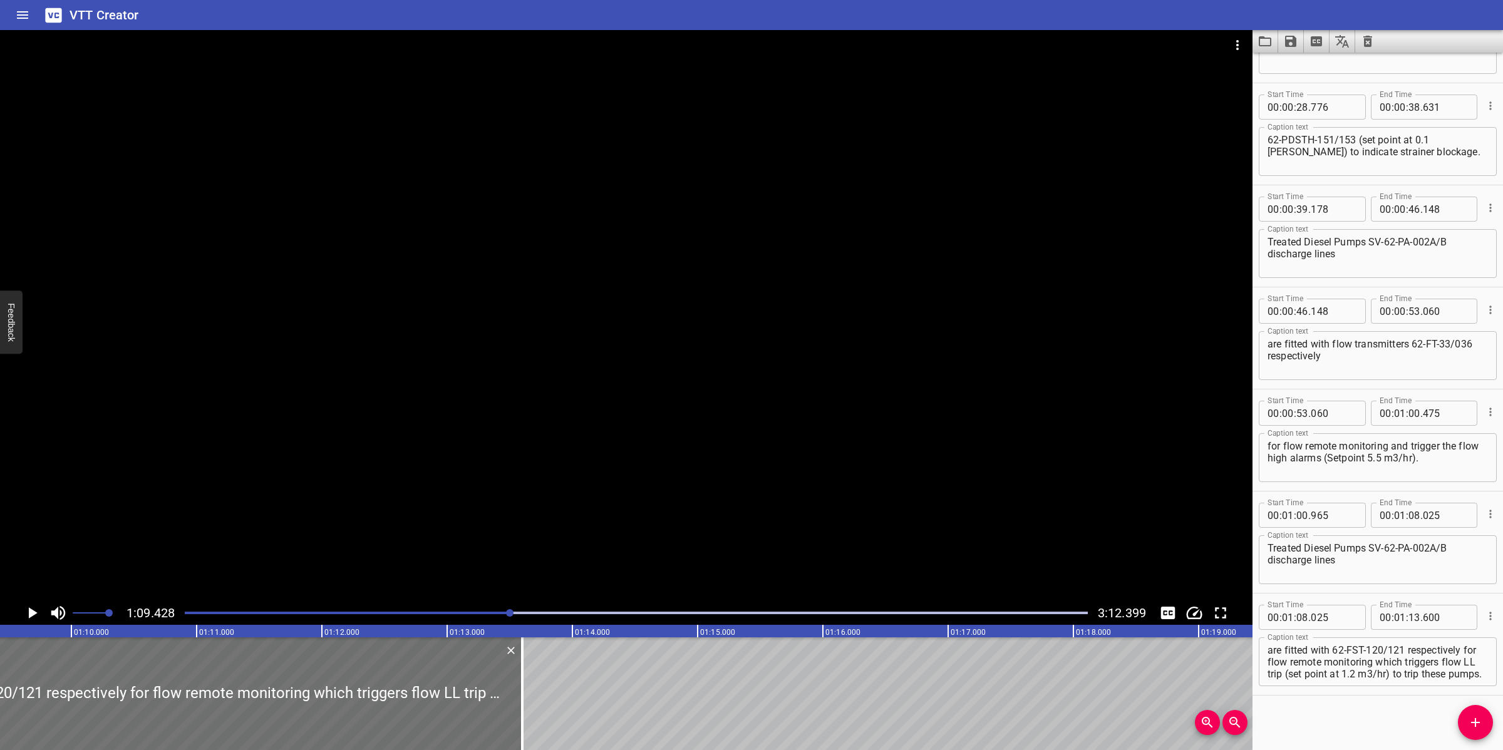
click at [451, 614] on div "Play progress" at bounding box center [59, 613] width 903 height 3
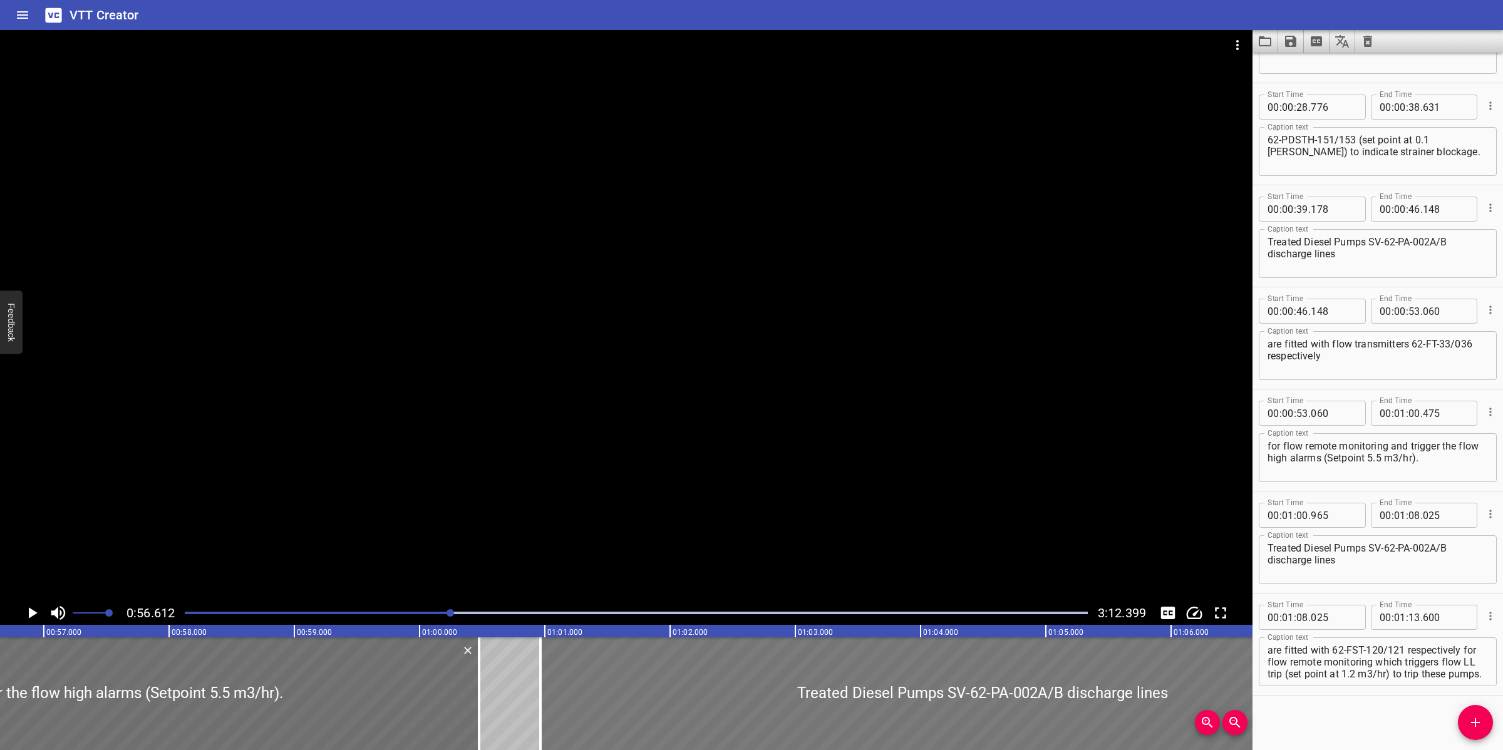
scroll to position [0, 7089]
click at [830, 508] on div at bounding box center [626, 315] width 1252 height 571
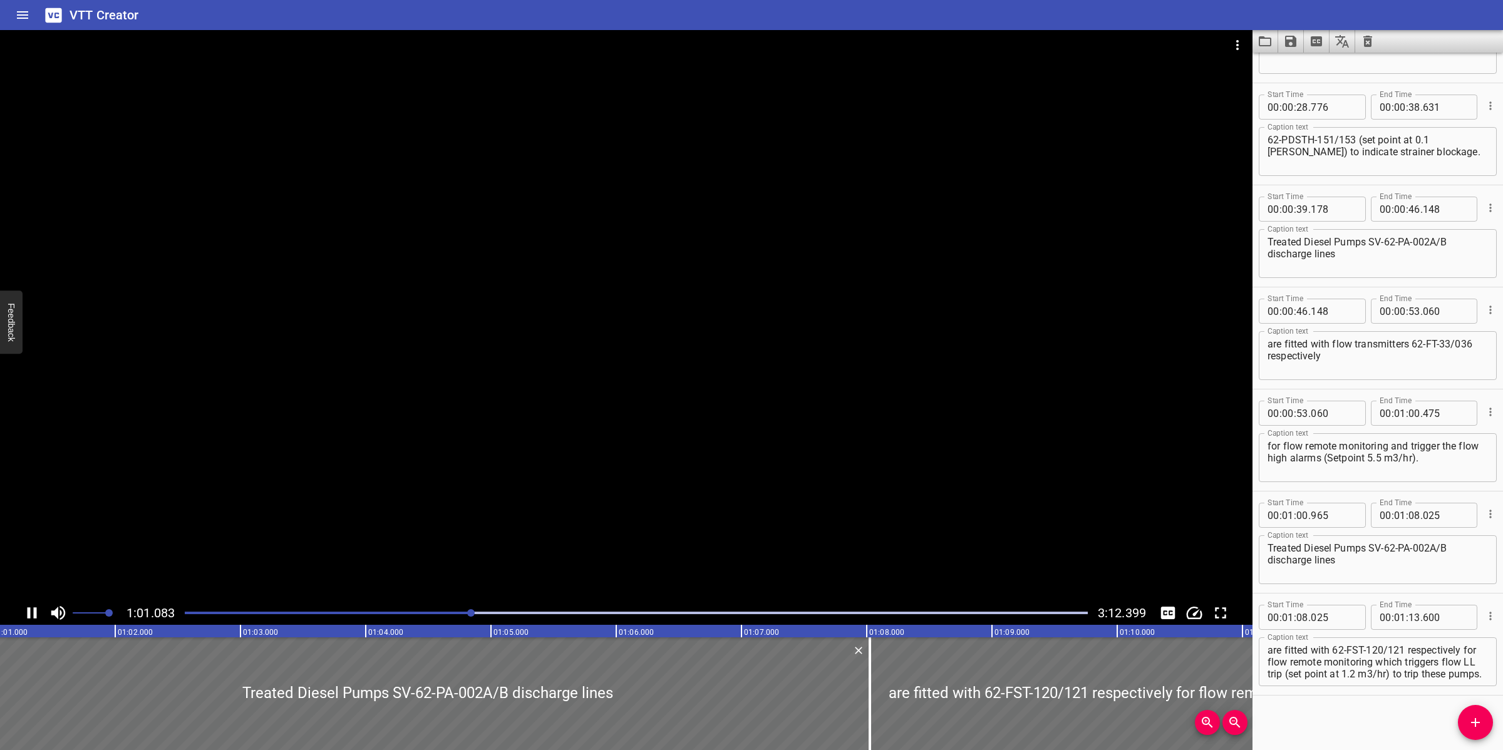
click at [527, 612] on div "Play progress" at bounding box center [636, 613] width 903 height 3
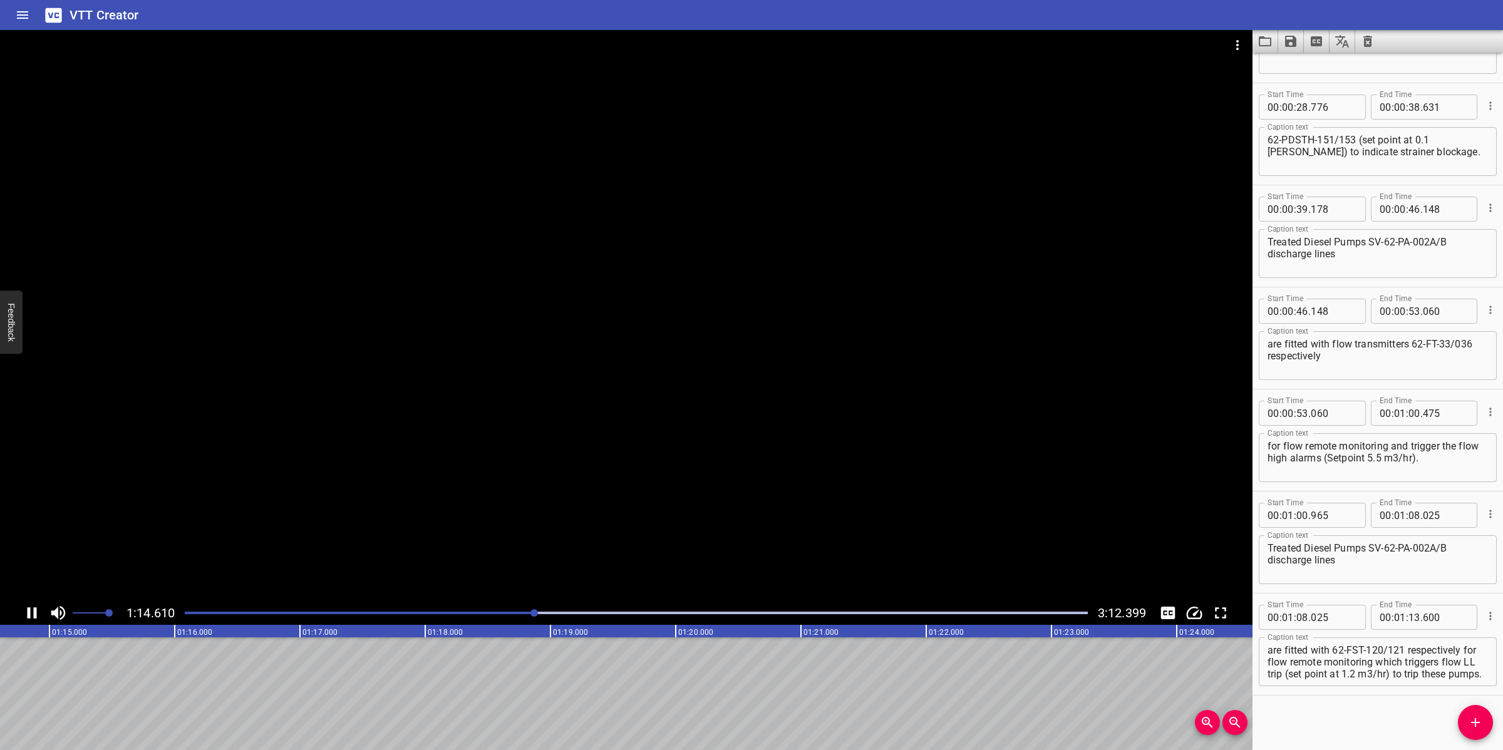
click at [486, 611] on div at bounding box center [636, 613] width 918 height 18
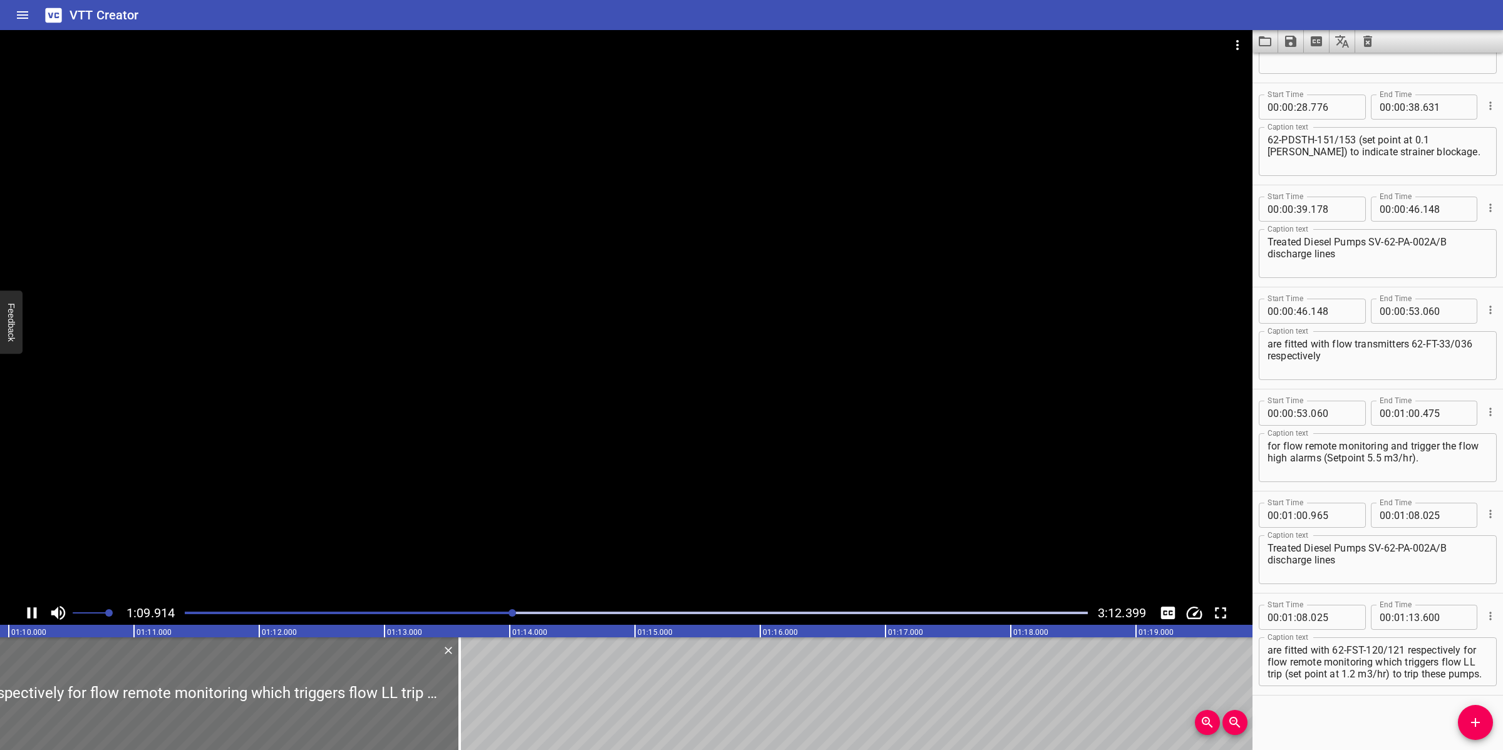
click at [567, 510] on div at bounding box center [626, 315] width 1252 height 571
drag, startPoint x: 450, startPoint y: 699, endPoint x: 484, endPoint y: 691, distance: 35.5
click at [484, 691] on div at bounding box center [481, 693] width 13 height 113
click at [543, 548] on div at bounding box center [626, 315] width 1252 height 571
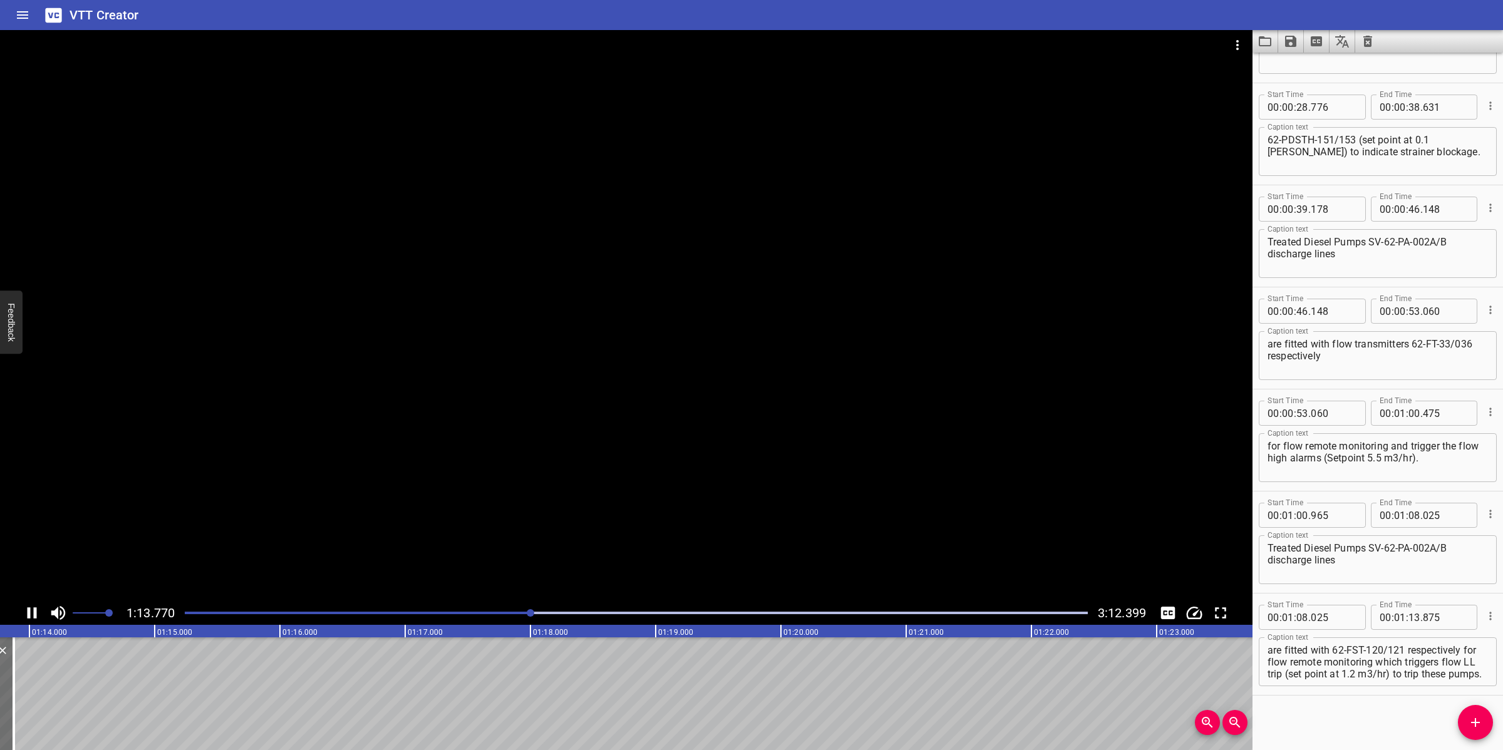
drag, startPoint x: 560, startPoint y: 528, endPoint x: 587, endPoint y: 523, distance: 27.3
click at [561, 528] on div at bounding box center [626, 315] width 1252 height 571
click at [1481, 714] on button "Add Cue" at bounding box center [1475, 722] width 35 height 35
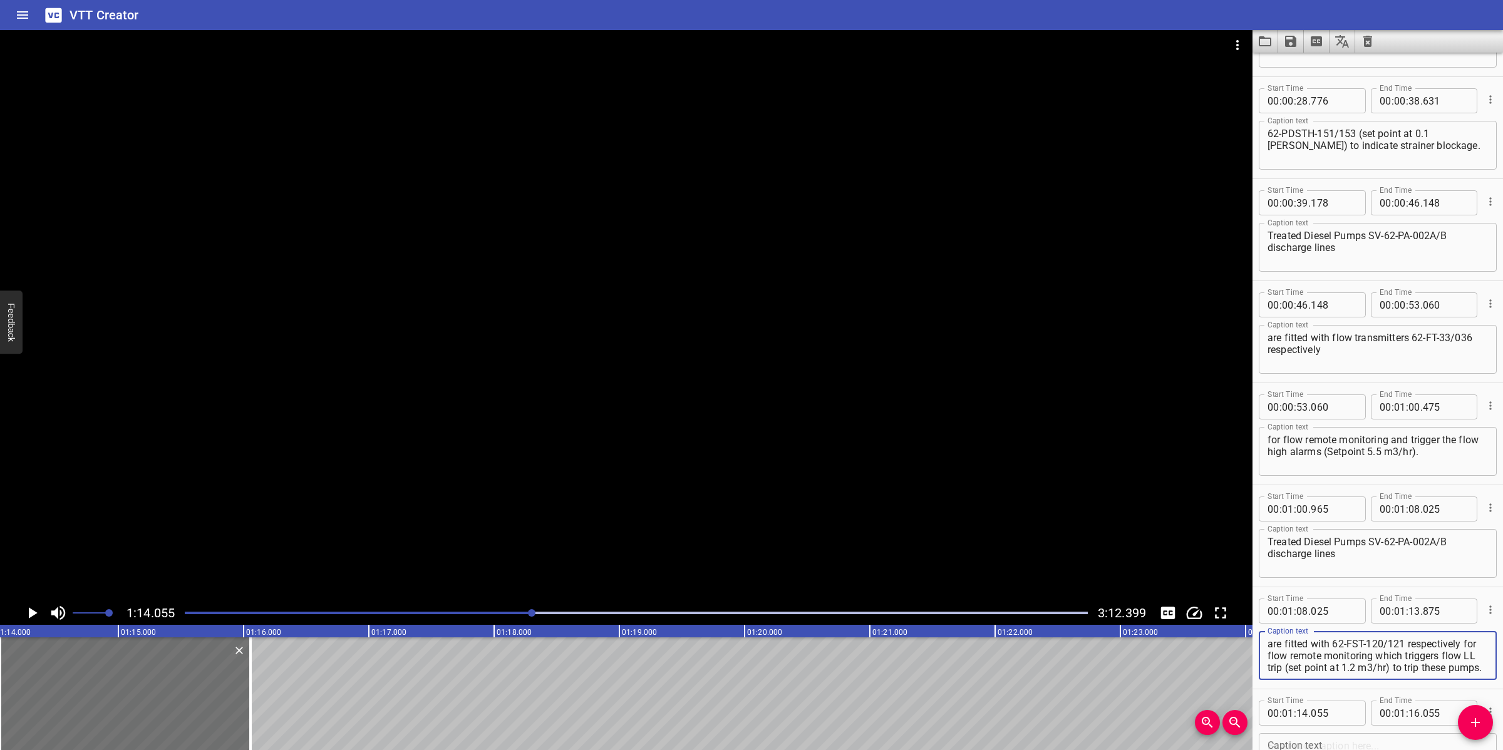
scroll to position [11, 0]
drag, startPoint x: 1460, startPoint y: 643, endPoint x: 1462, endPoint y: 691, distance: 47.6
click at [1462, 691] on div "Start Time 00 : 00 : 00 . 000 Start Time End Time 00 : 00 : 06 . 480 End Time C…" at bounding box center [1377, 230] width 250 height 1123
click at [1316, 743] on textarea at bounding box center [1377, 758] width 220 height 36
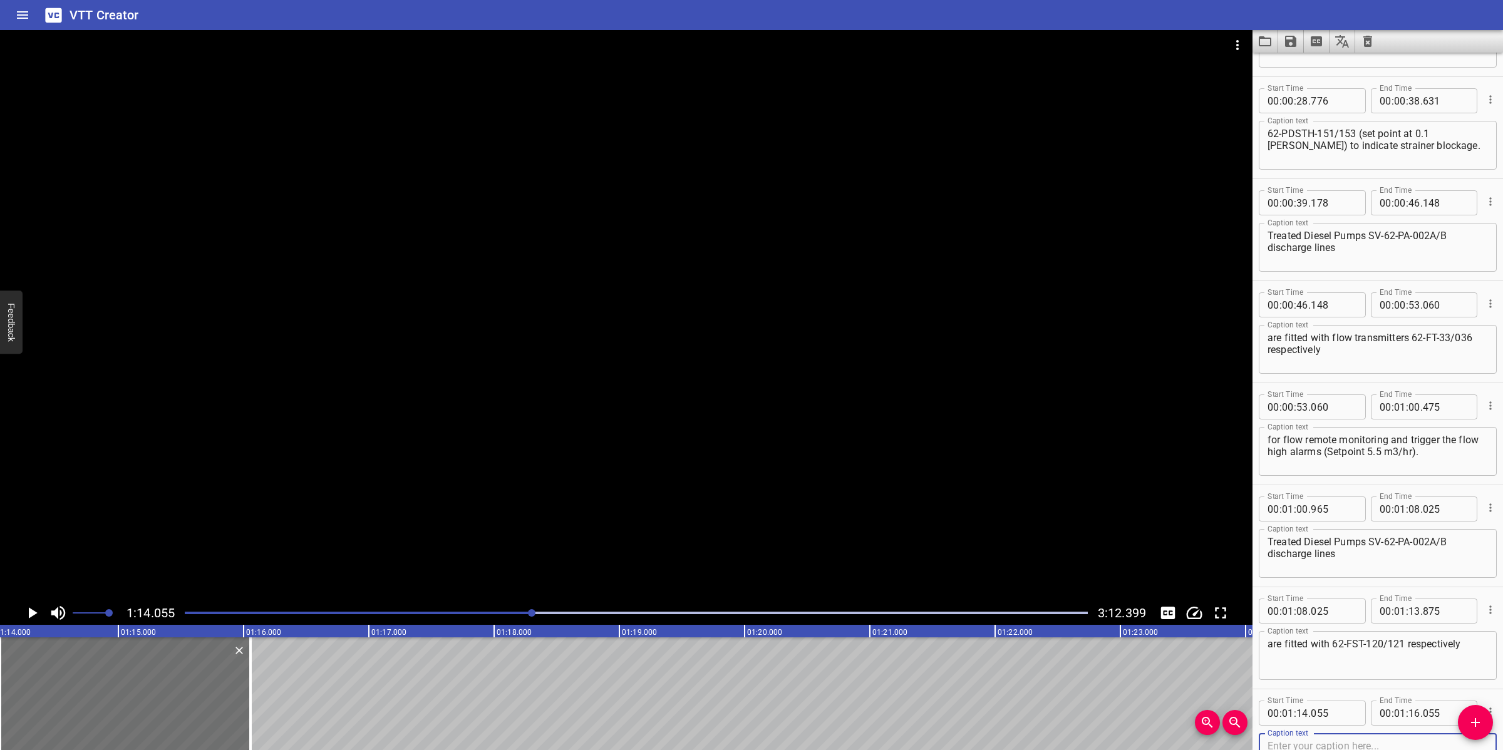
paste textarea "for flow remote monitoring which triggers flow LL trip (set point at 1.2 m3/hr)…"
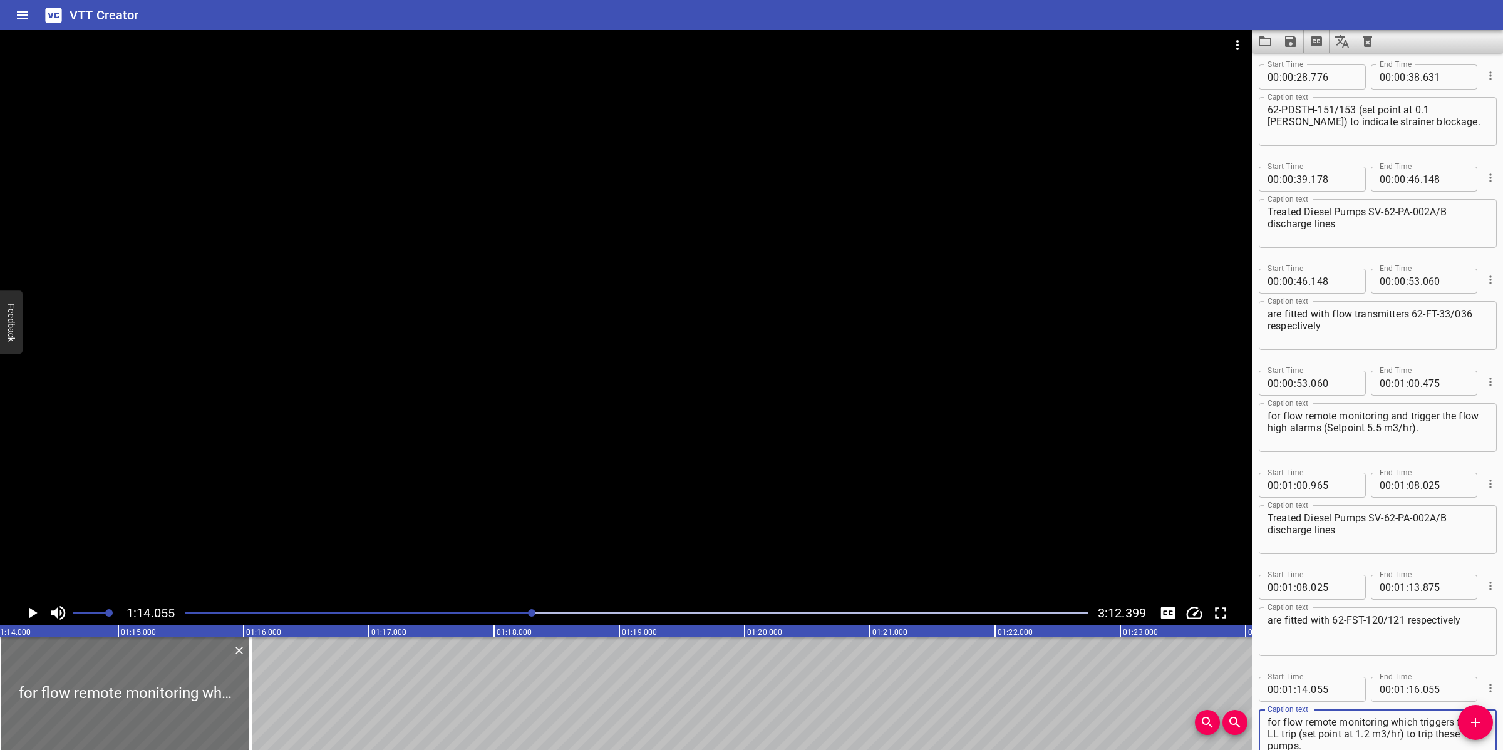
click at [724, 479] on div at bounding box center [626, 315] width 1252 height 571
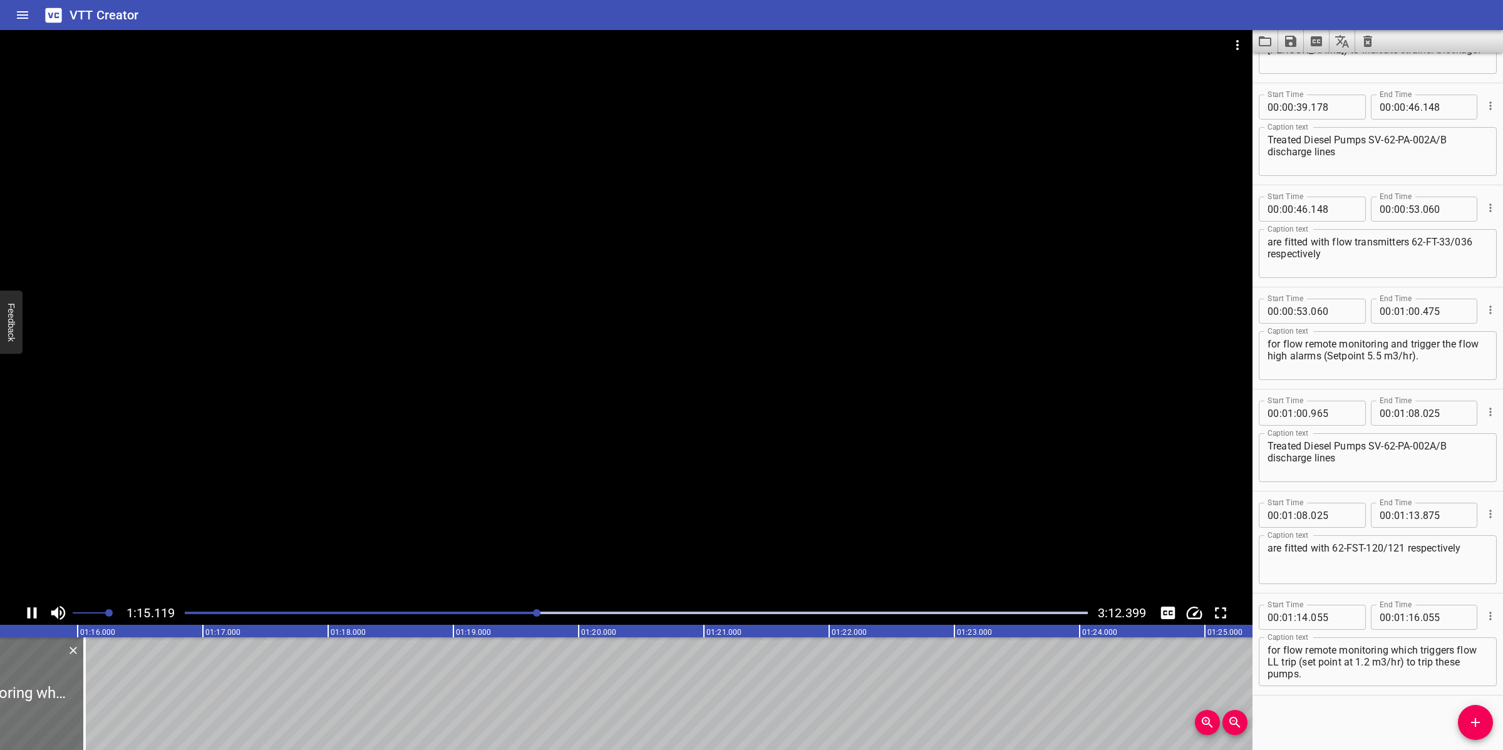
drag, startPoint x: 830, startPoint y: 399, endPoint x: 956, endPoint y: 448, distance: 135.2
click at [833, 399] on div at bounding box center [626, 315] width 1252 height 571
click at [1274, 646] on textarea "for flow remote monitoring which triggers flow LL trip (set point at 1.2 m3/hr)…" at bounding box center [1377, 662] width 220 height 36
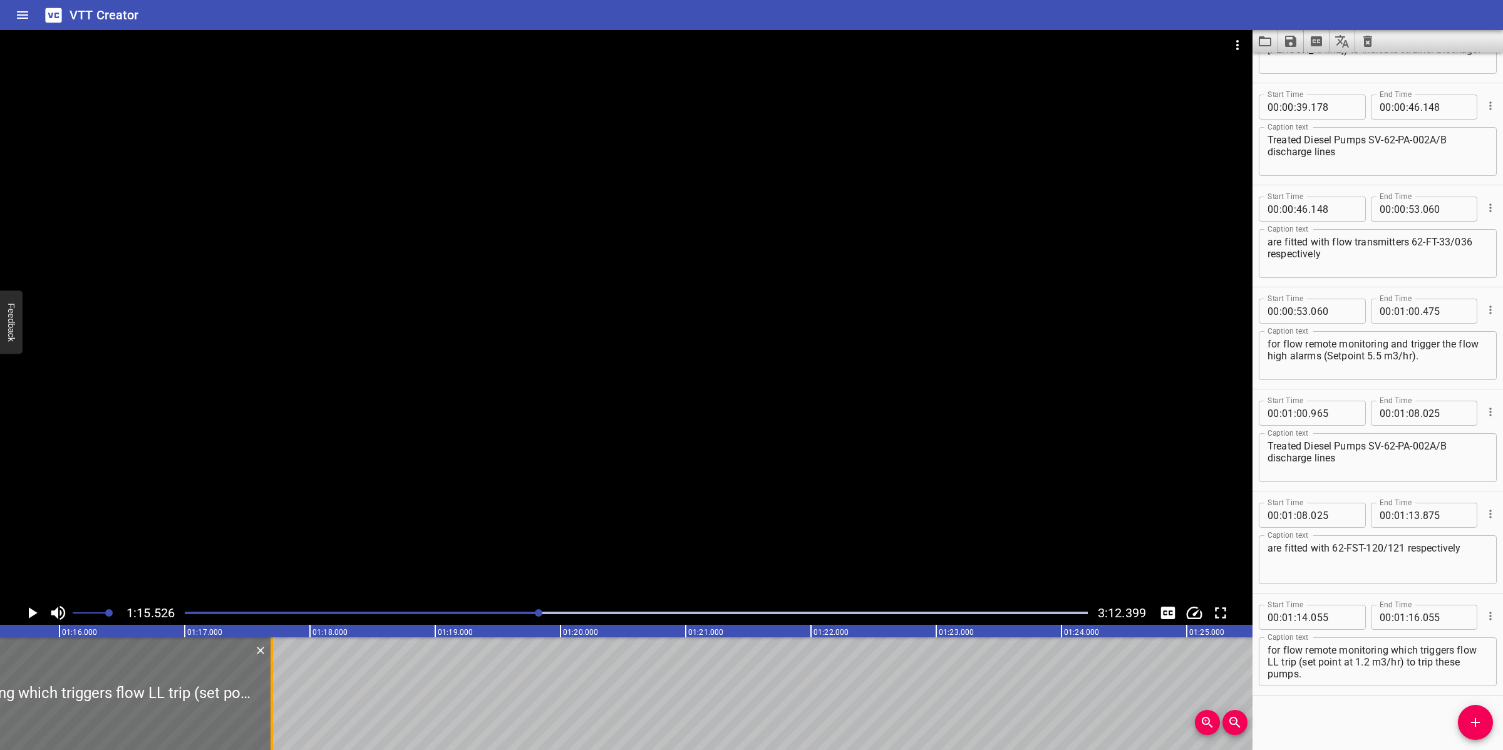
drag, startPoint x: 64, startPoint y: 671, endPoint x: 299, endPoint y: 642, distance: 236.6
click at [270, 674] on div at bounding box center [271, 693] width 3 height 113
click at [445, 471] on div at bounding box center [626, 315] width 1252 height 571
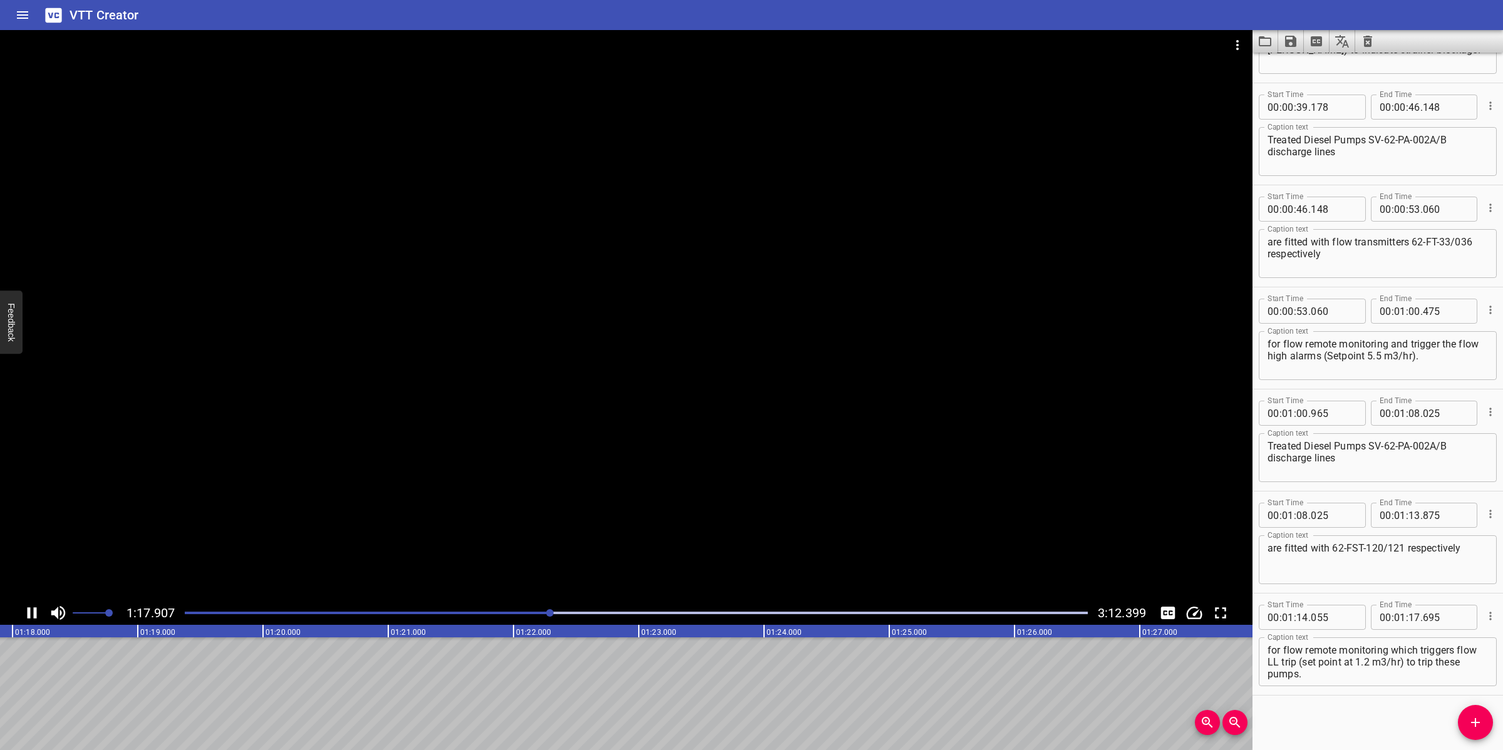
click at [546, 515] on div at bounding box center [626, 315] width 1252 height 571
drag, startPoint x: 1332, startPoint y: 674, endPoint x: 1360, endPoint y: 689, distance: 31.9
click at [1360, 689] on div "Start Time 00 : 01 : 14 . 055 Start Time End Time 00 : 01 : 17 . 695 End Time C…" at bounding box center [1377, 644] width 250 height 101
drag, startPoint x: 1486, startPoint y: 724, endPoint x: 1482, endPoint y: 718, distance: 7.3
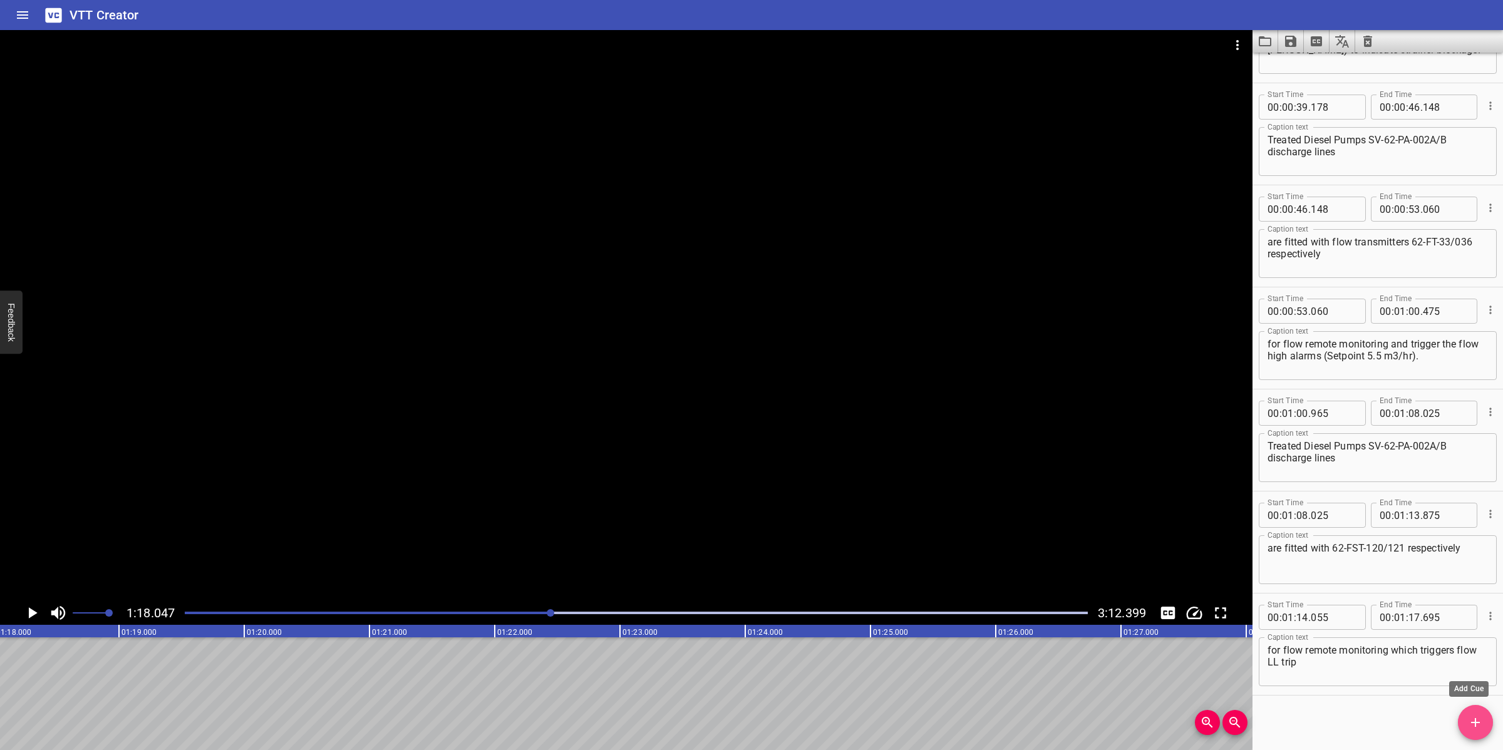
click at [1486, 724] on span "Add Cue" at bounding box center [1475, 722] width 35 height 15
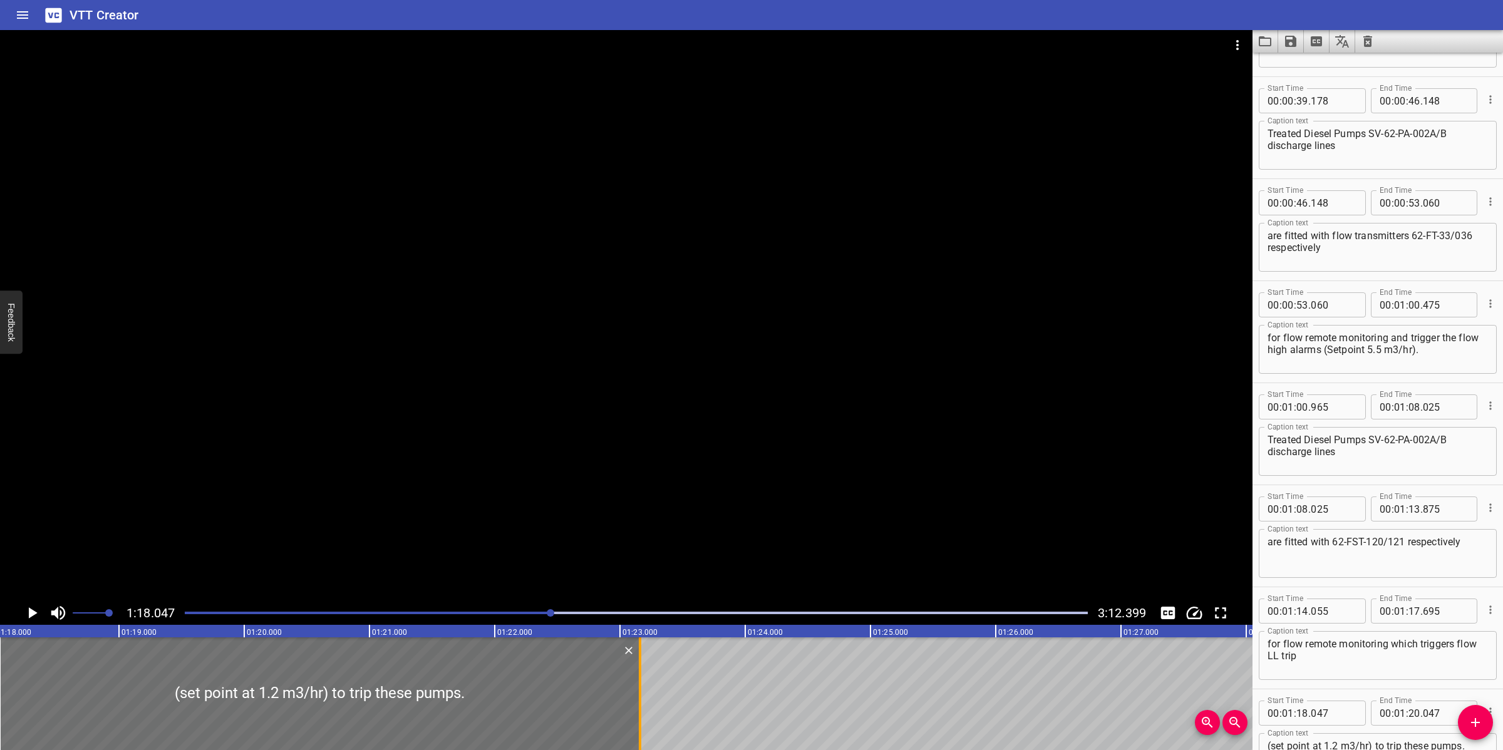
drag, startPoint x: 255, startPoint y: 677, endPoint x: 642, endPoint y: 676, distance: 386.3
click at [642, 677] on div at bounding box center [640, 693] width 13 height 113
drag, startPoint x: 723, startPoint y: 502, endPoint x: 760, endPoint y: 631, distance: 134.0
click at [724, 503] on div at bounding box center [626, 315] width 1252 height 571
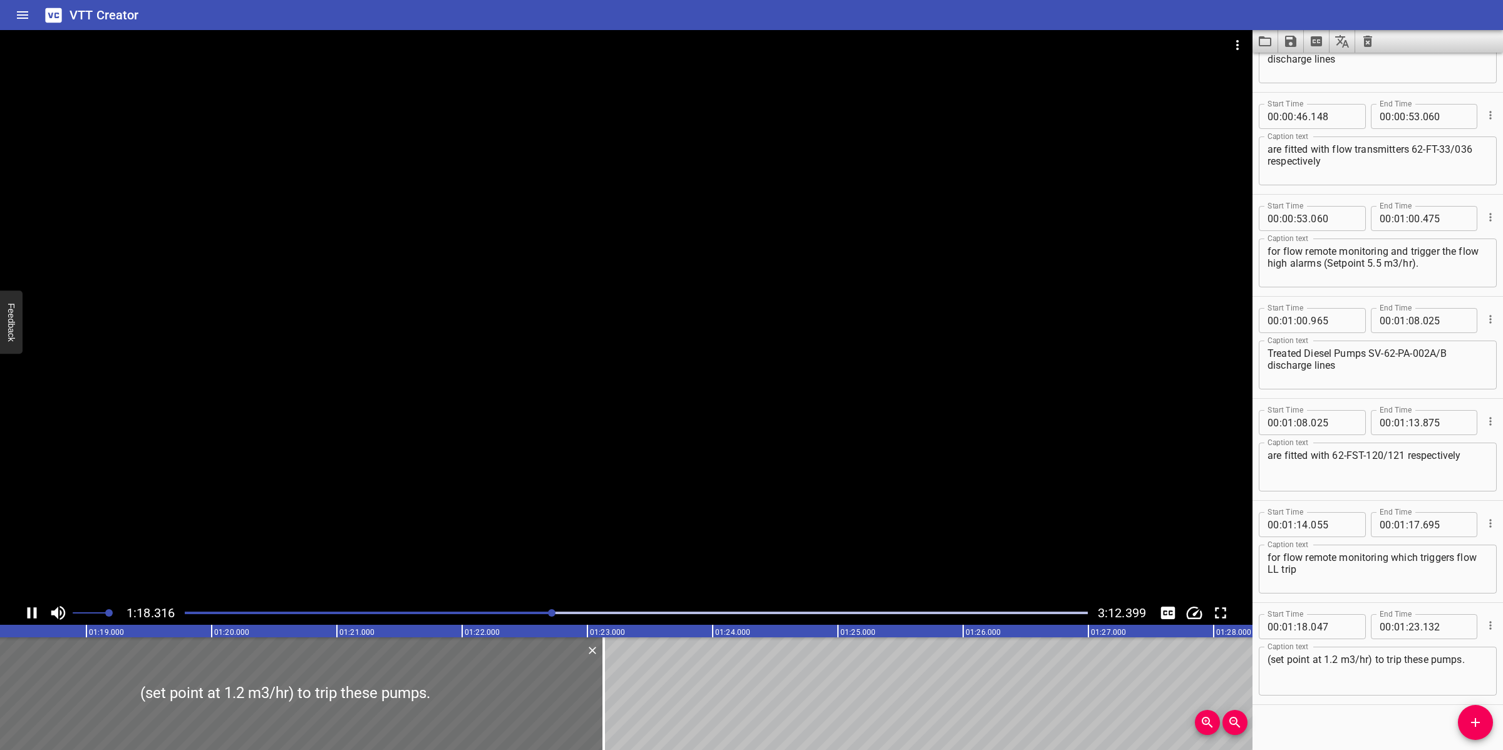
scroll to position [584, 0]
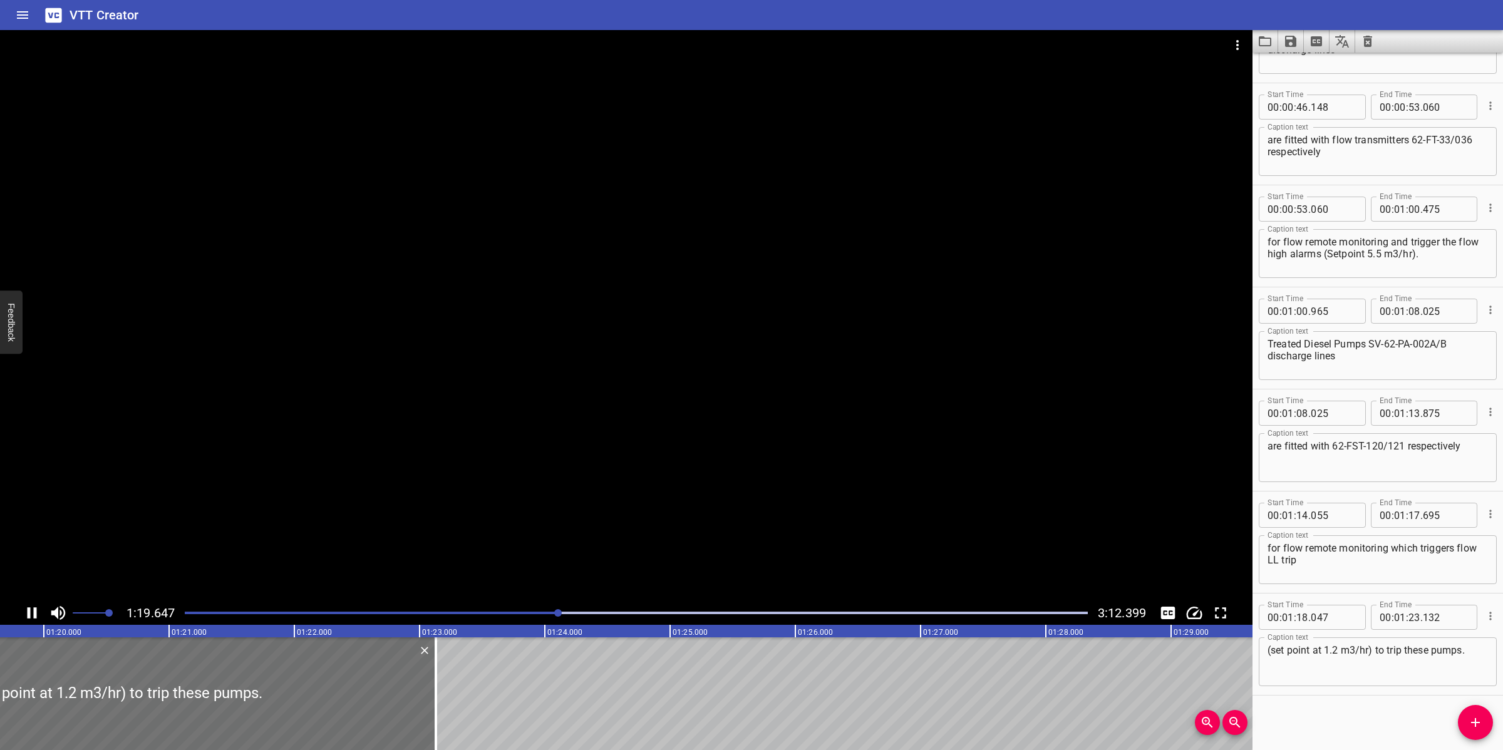
click at [529, 617] on div at bounding box center [636, 613] width 918 height 18
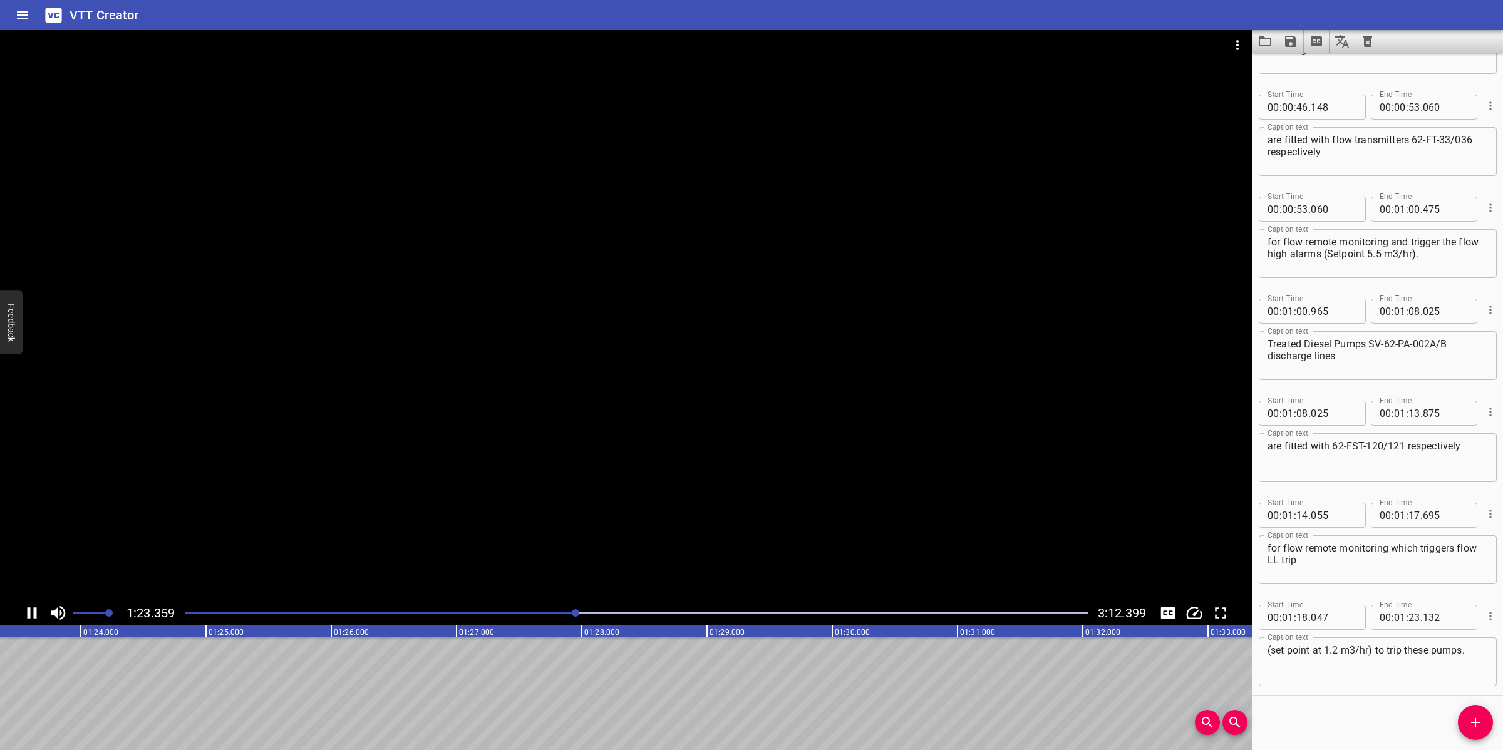
click at [656, 517] on div at bounding box center [626, 315] width 1252 height 571
click at [1479, 733] on button "Add Cue" at bounding box center [1475, 722] width 35 height 35
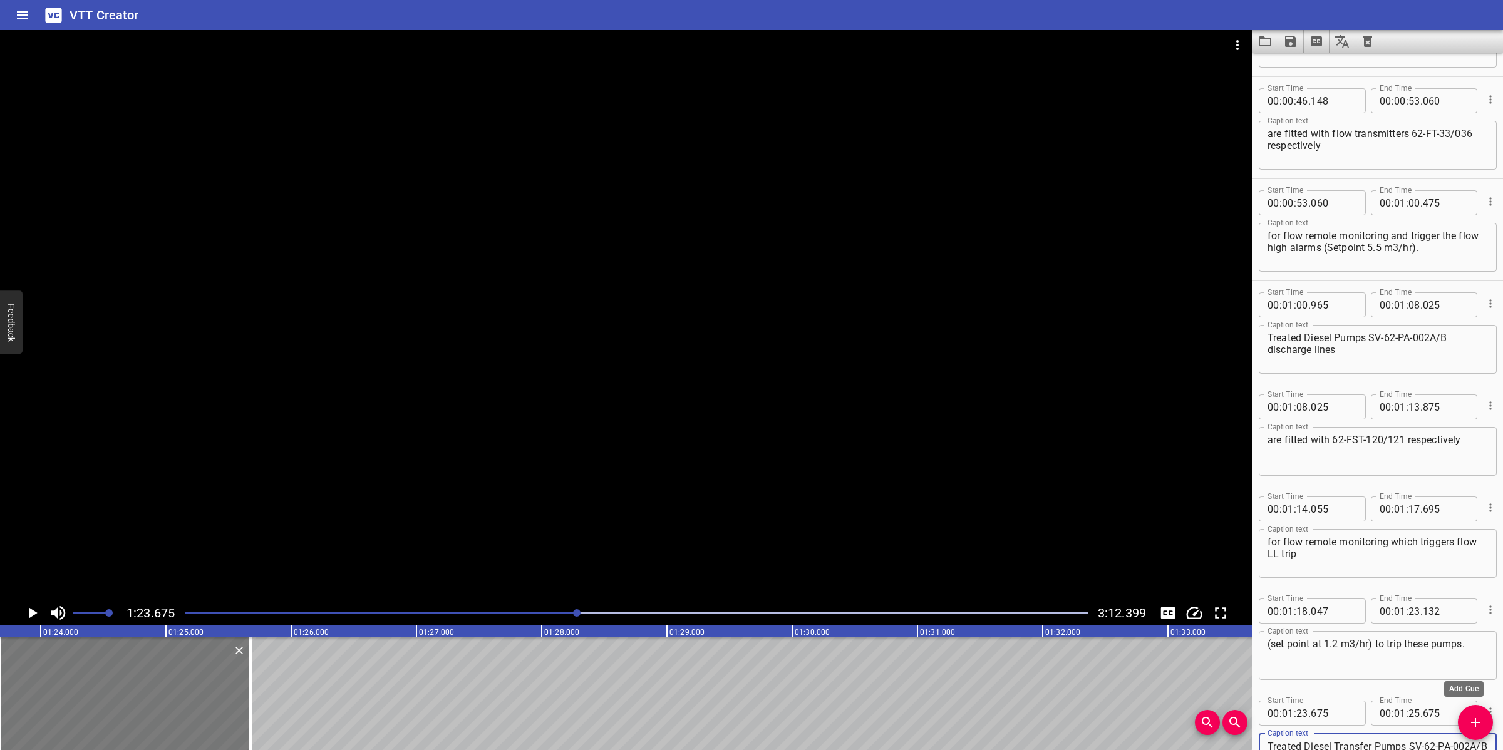
scroll to position [607, 0]
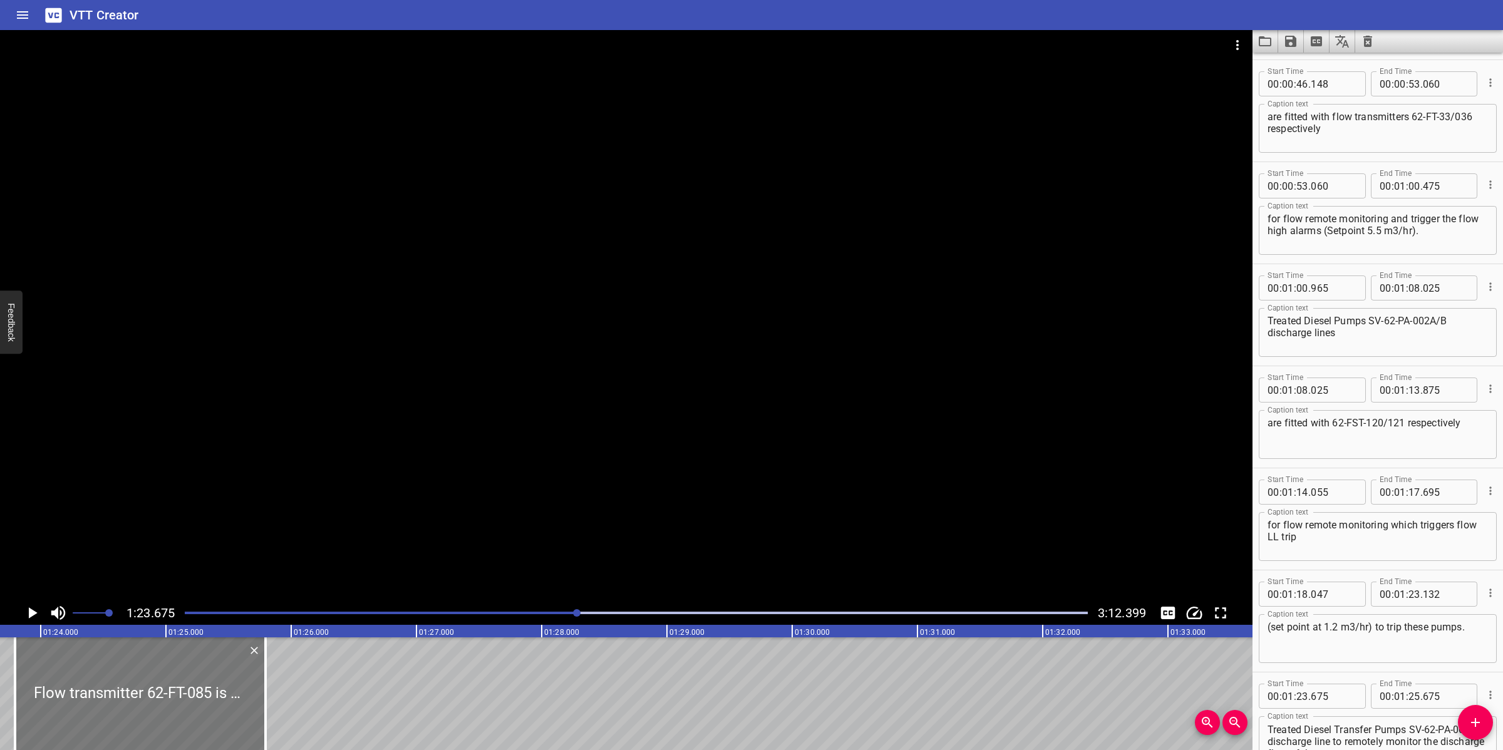
drag, startPoint x: 98, startPoint y: 696, endPoint x: 113, endPoint y: 684, distance: 18.8
click at [113, 684] on div at bounding box center [140, 693] width 250 height 113
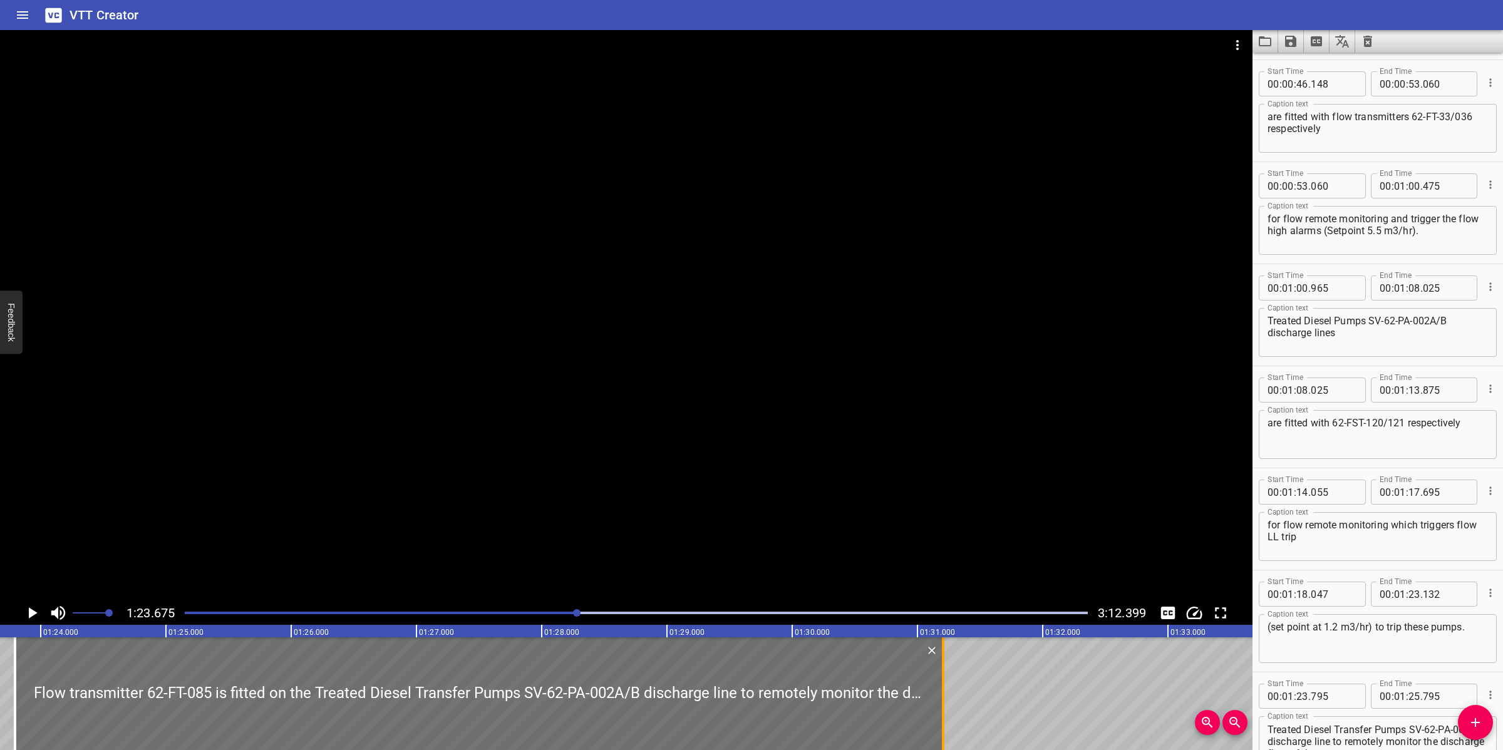
drag, startPoint x: 266, startPoint y: 695, endPoint x: 944, endPoint y: 677, distance: 677.7
click at [944, 677] on div at bounding box center [943, 693] width 3 height 113
click at [919, 523] on div at bounding box center [626, 315] width 1252 height 571
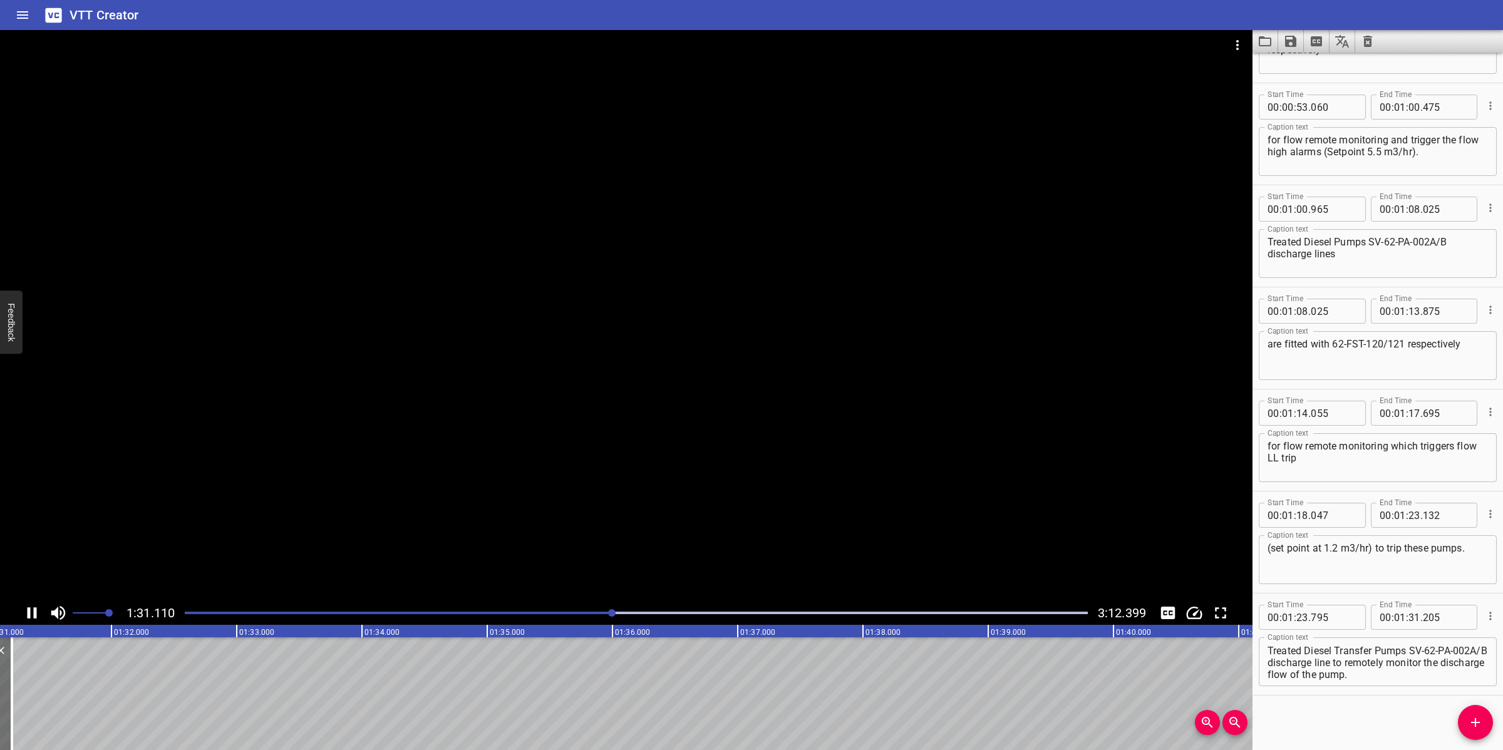
drag, startPoint x: 761, startPoint y: 513, endPoint x: 771, endPoint y: 507, distance: 11.8
click at [761, 513] on div at bounding box center [626, 315] width 1252 height 571
drag, startPoint x: 1460, startPoint y: 736, endPoint x: 1450, endPoint y: 721, distance: 18.4
click at [1460, 736] on div "Start Time 00 : 00 : 00 . 000 Start Time End Time 00 : 00 : 06 . 480 End Time C…" at bounding box center [1377, 402] width 250 height 698
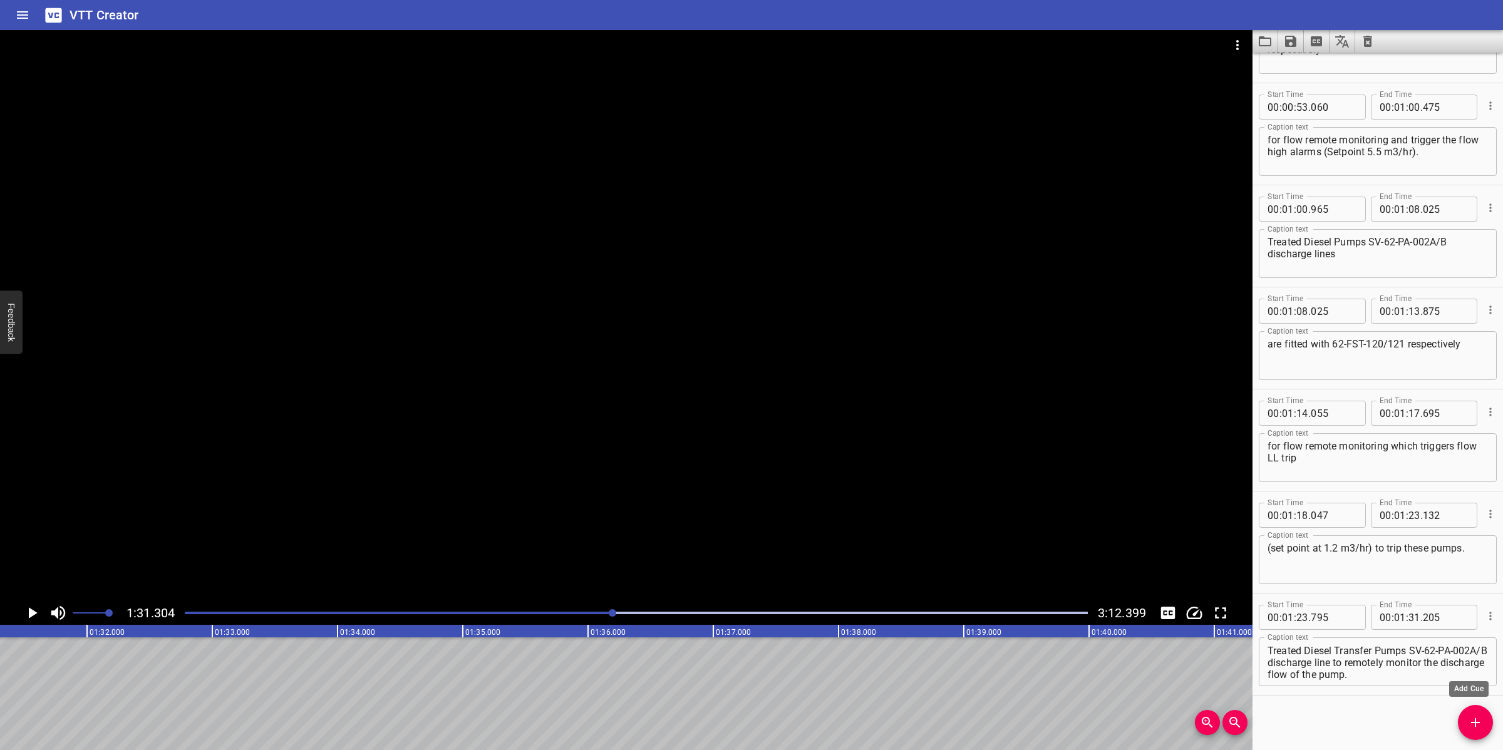
click at [1471, 723] on icon "Add Cue" at bounding box center [1475, 722] width 9 height 9
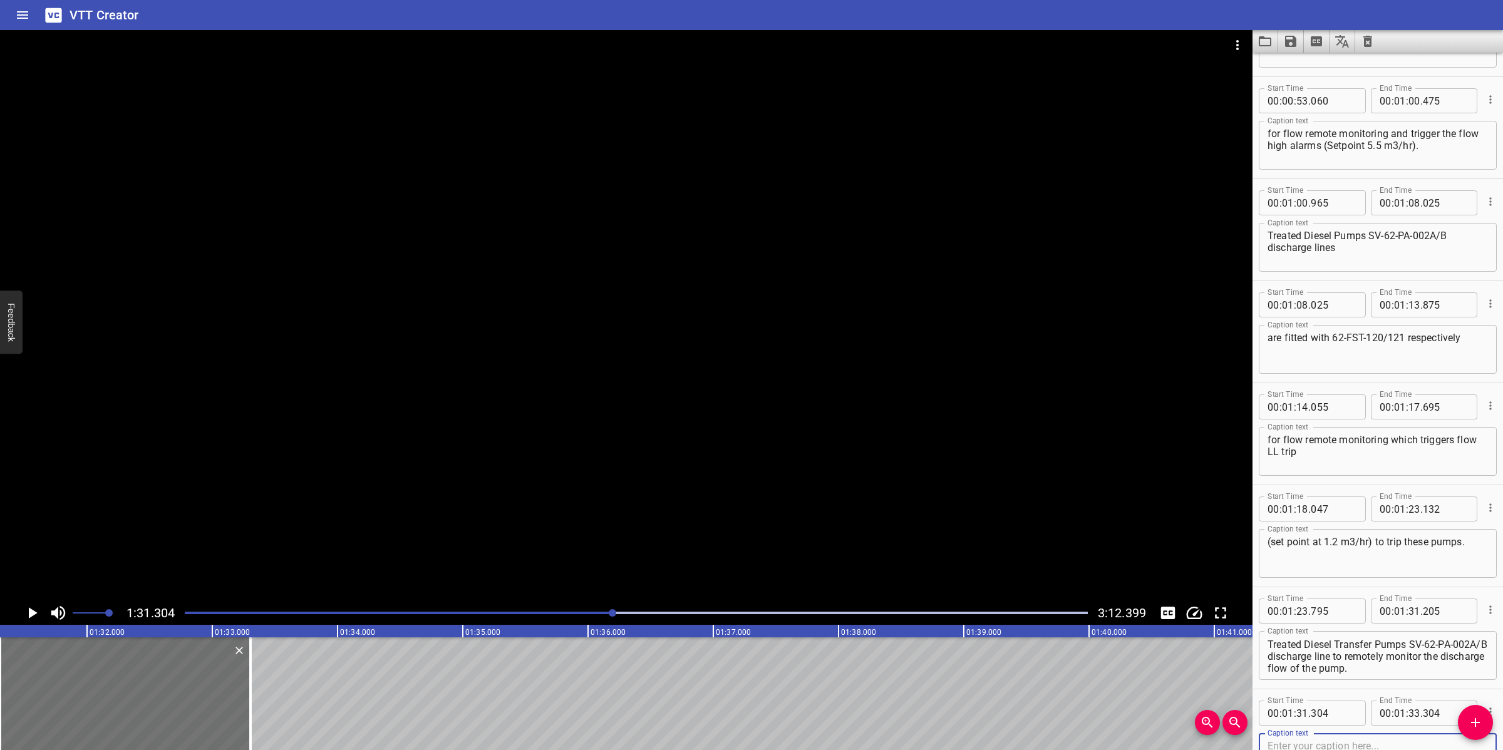
scroll to position [11, 0]
drag, startPoint x: 1424, startPoint y: 659, endPoint x: 1429, endPoint y: 672, distance: 13.5
click at [1429, 672] on div "Flow transmitter 62-FT-085 is fitted on the Treated Diesel Transfer Pumps SV-62…" at bounding box center [1378, 655] width 238 height 49
click at [1416, 656] on textarea "Flow transmitter 62-FT-085 is fitted on the Treated Diesel Transfer Pumps SV-62…" at bounding box center [1377, 656] width 220 height 36
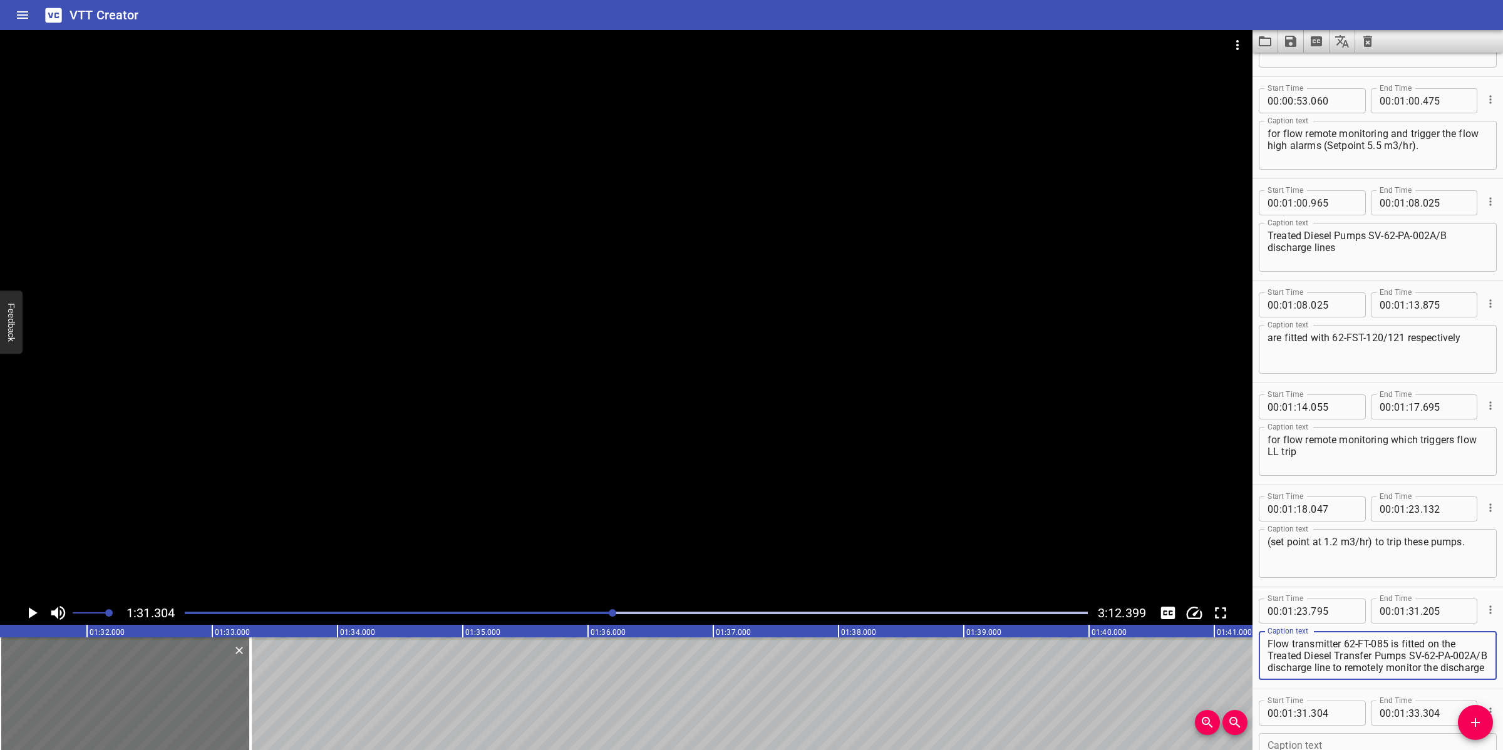
scroll to position [11, 0]
drag, startPoint x: 1410, startPoint y: 654, endPoint x: 1438, endPoint y: 681, distance: 38.1
click at [1438, 681] on div "Caption text Flow transmitter 62-FT-085 is fitted on the Treated Diesel Transfe…" at bounding box center [1378, 654] width 238 height 56
click at [1413, 615] on input "number" at bounding box center [1414, 611] width 12 height 25
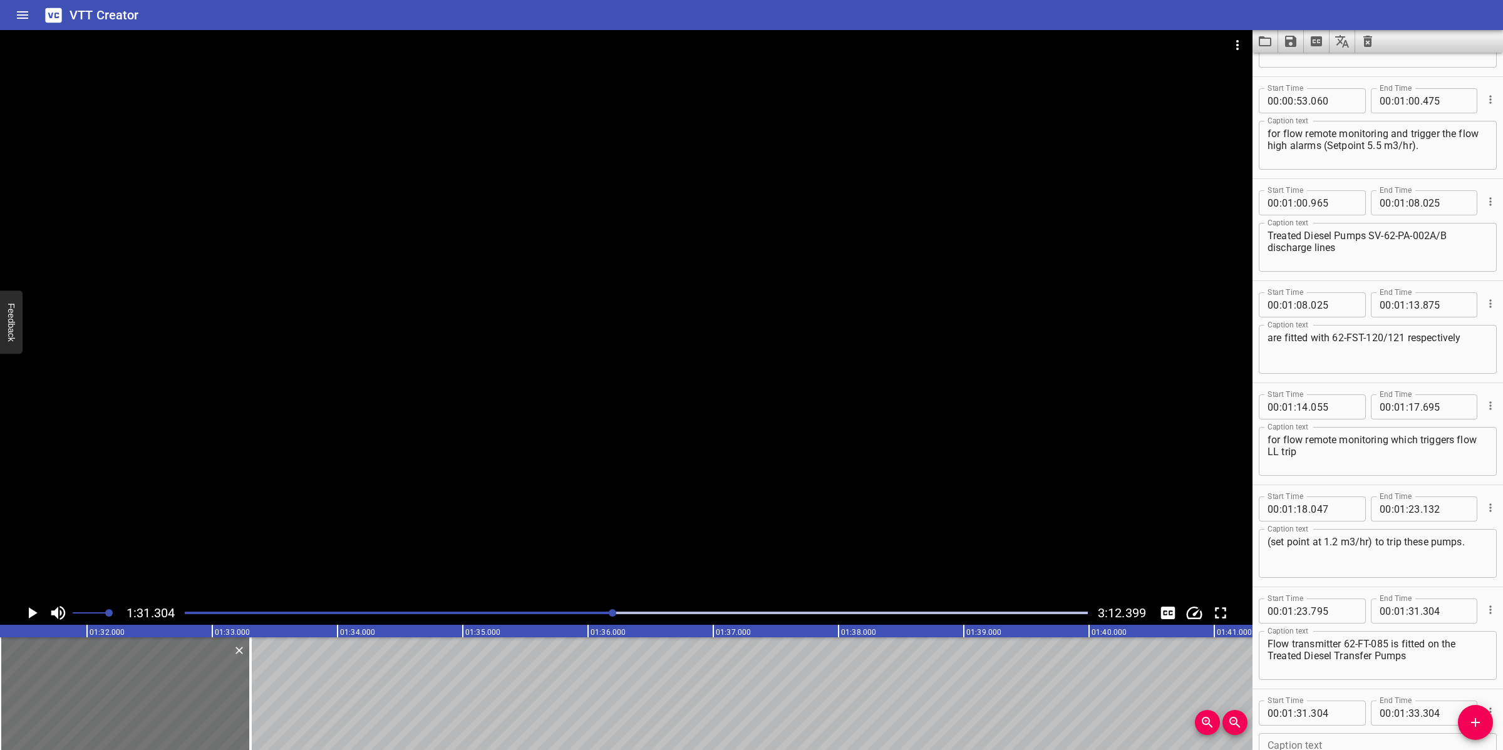
click at [1470, 723] on icon "Add Cue" at bounding box center [1475, 722] width 15 height 15
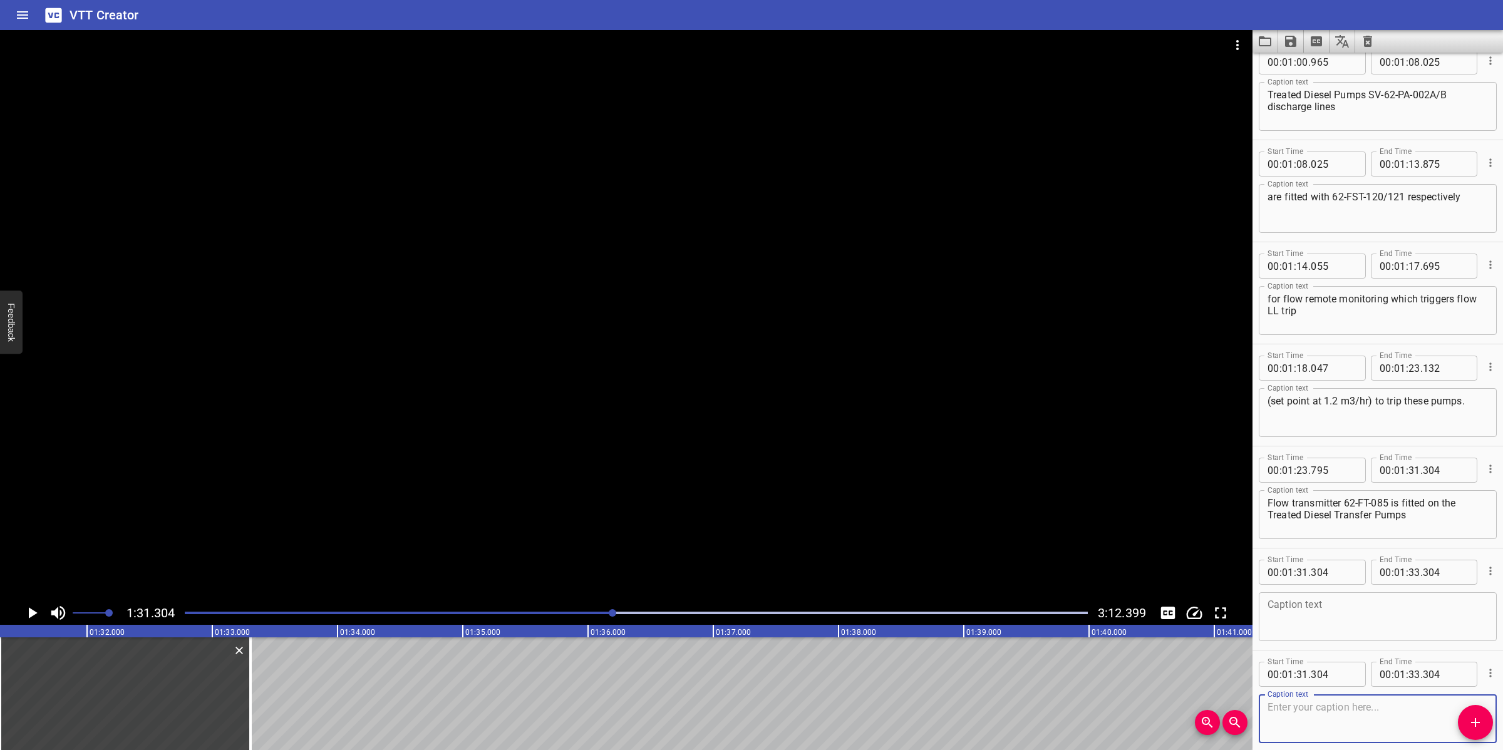
scroll to position [890, 0]
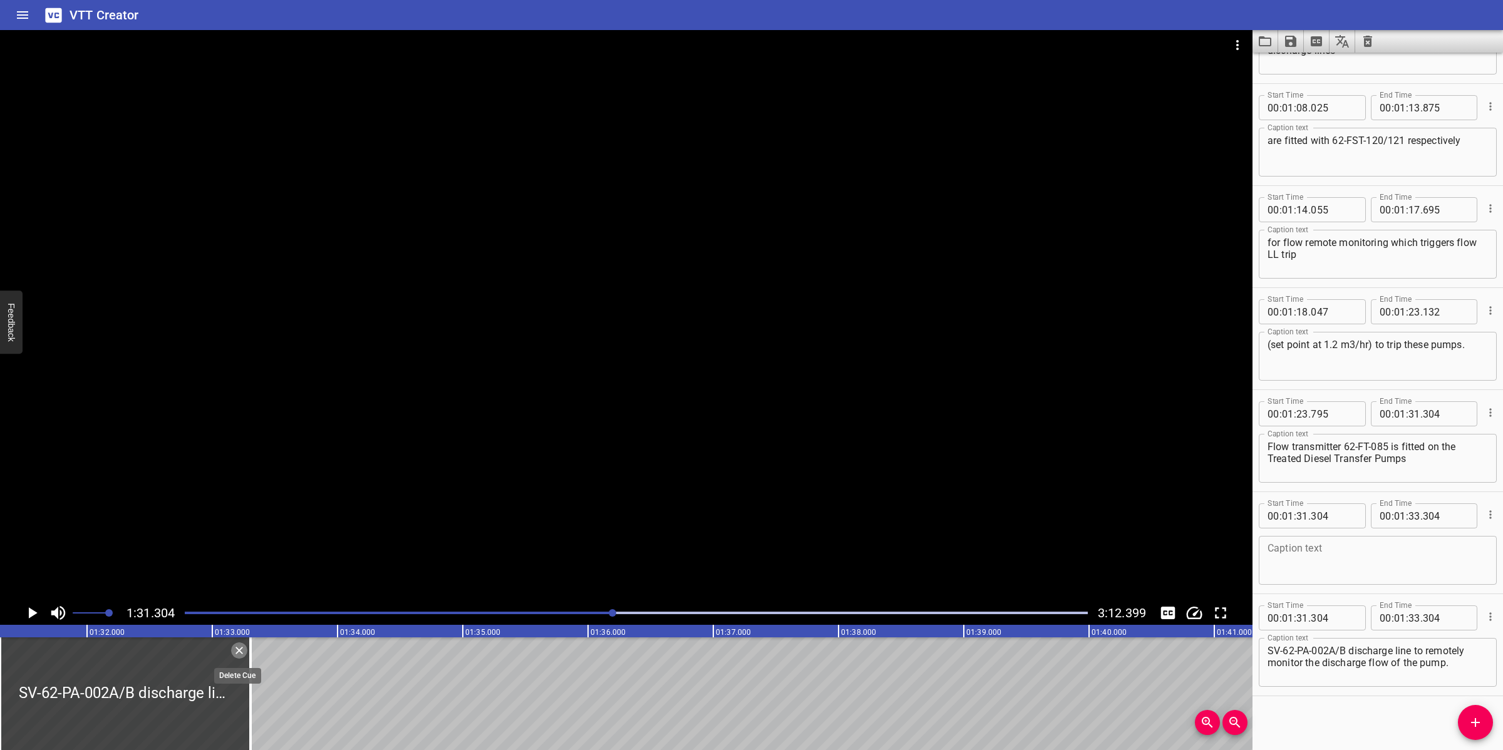
click at [234, 652] on icon "Delete" at bounding box center [239, 650] width 13 height 13
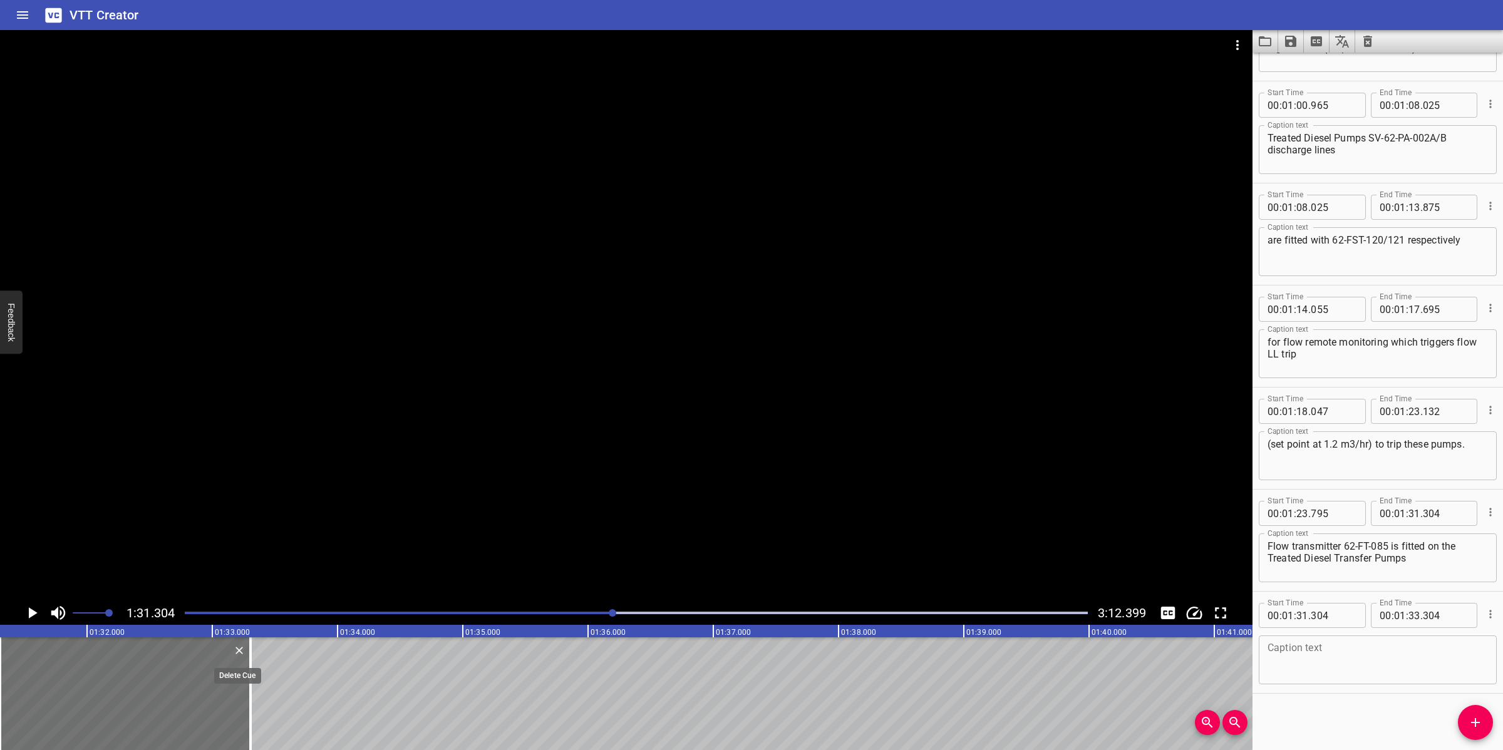
scroll to position [788, 0]
click at [1379, 646] on textarea at bounding box center [1377, 663] width 220 height 36
paste textarea "SV-62-PA-002A/B discharge line to remotely monitor the discharge flow of the pu…"
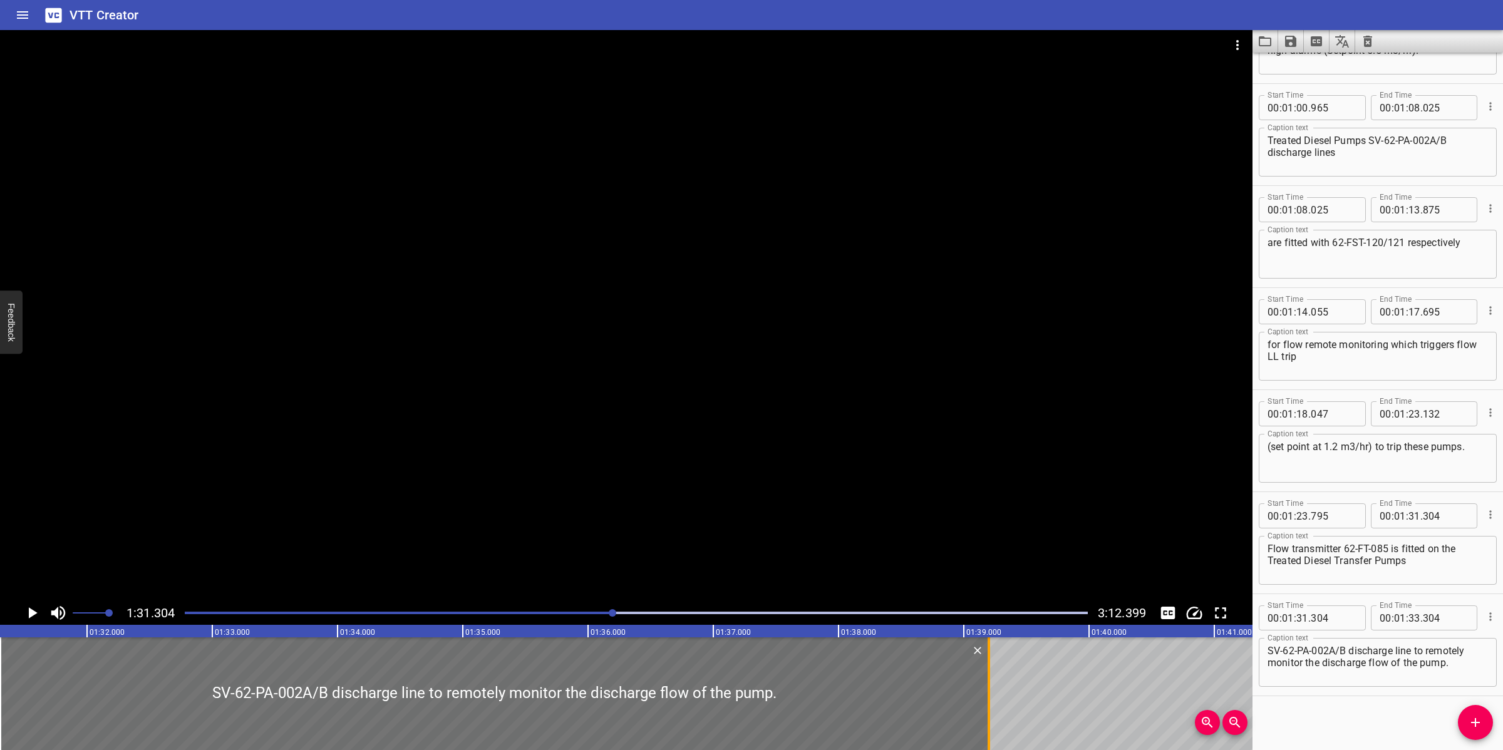
drag, startPoint x: 255, startPoint y: 675, endPoint x: 994, endPoint y: 686, distance: 738.3
click at [994, 686] on div at bounding box center [988, 693] width 13 height 113
drag, startPoint x: 992, startPoint y: 548, endPoint x: 999, endPoint y: 554, distance: 8.9
click at [991, 548] on div at bounding box center [626, 315] width 1252 height 571
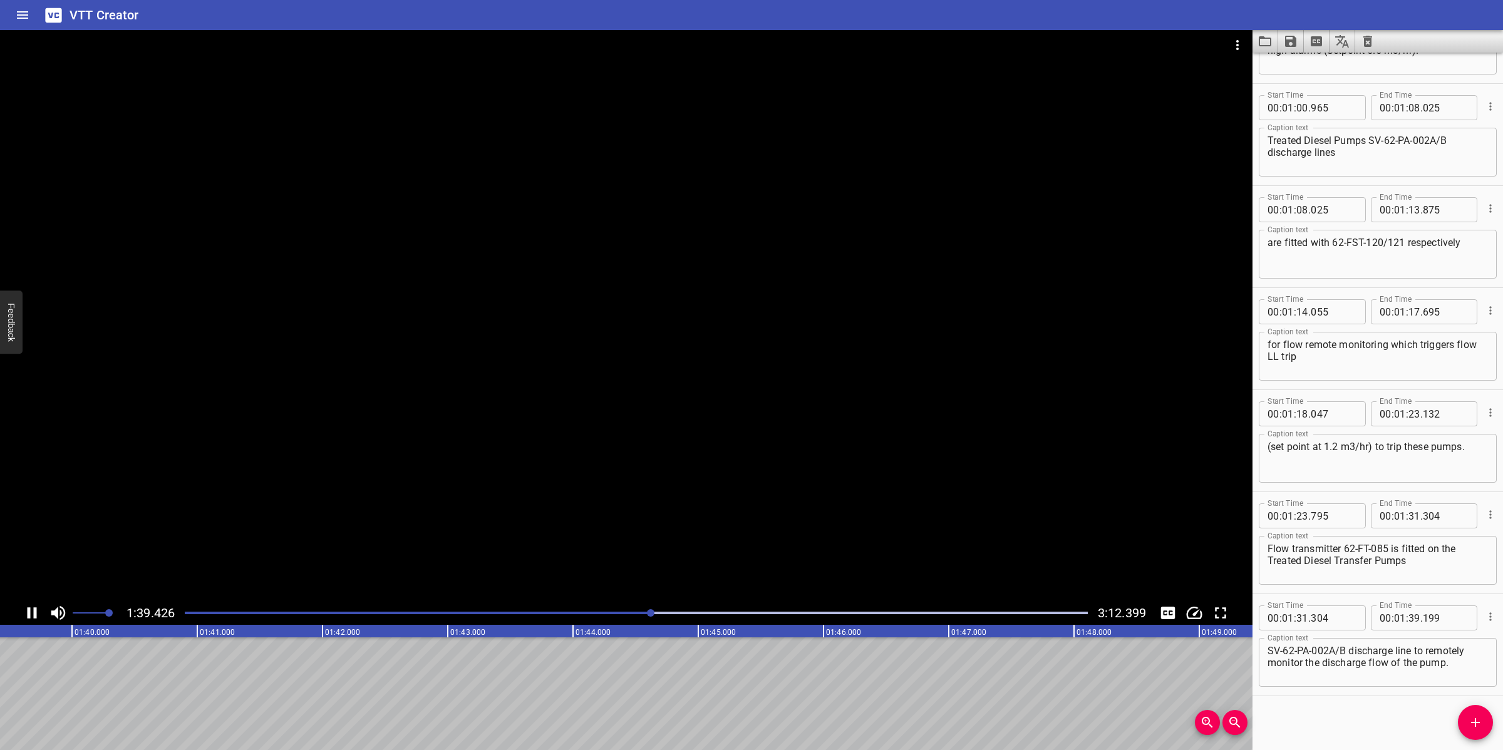
drag, startPoint x: 730, startPoint y: 508, endPoint x: 763, endPoint y: 498, distance: 33.9
click at [731, 508] on div at bounding box center [626, 315] width 1252 height 571
click at [1470, 723] on icon "Add Cue" at bounding box center [1475, 722] width 15 height 15
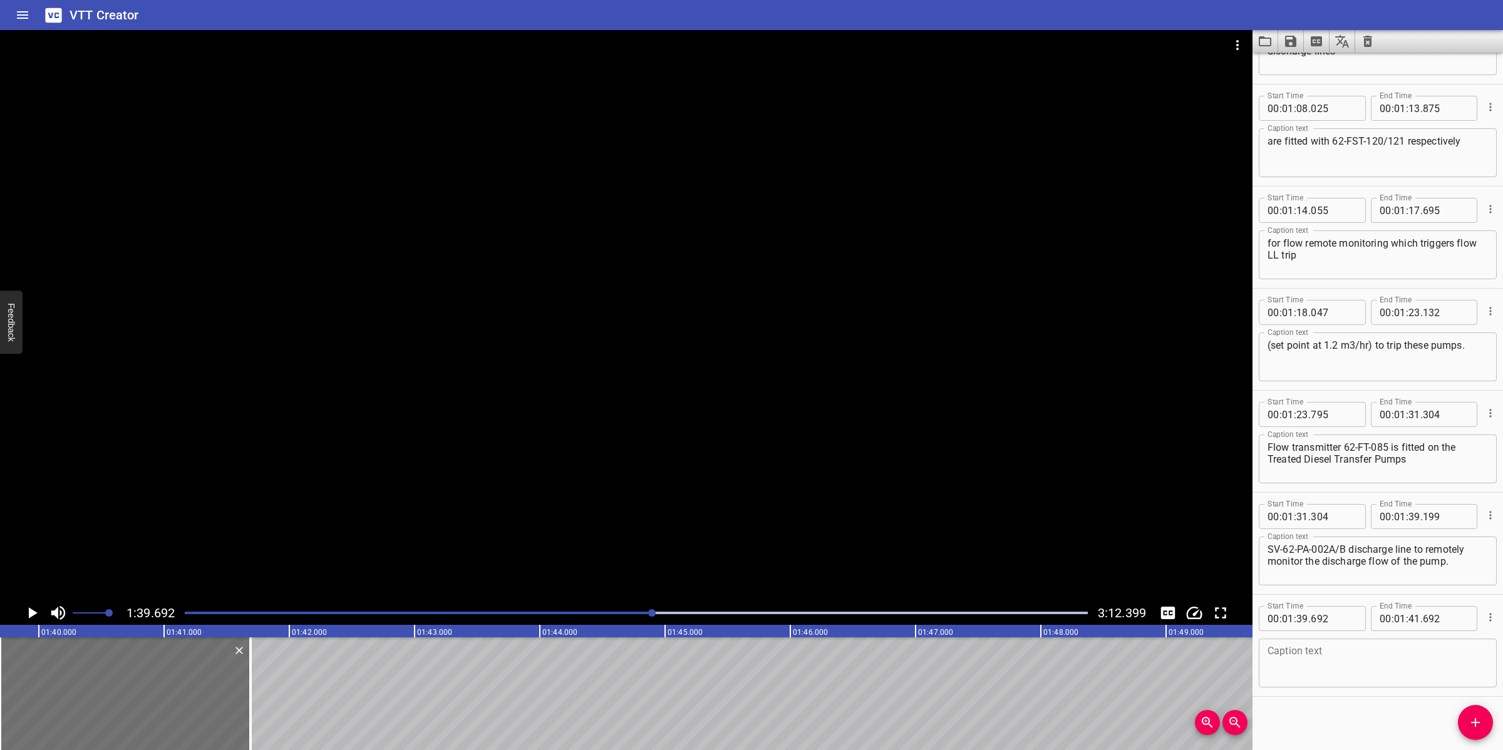
scroll to position [890, 0]
click at [1364, 661] on textarea at bounding box center [1377, 663] width 220 height 36
paste textarea "Flow transmitter 62-FT-087 is fitted on the pipeline at the inlet of Emergency …"
click at [572, 512] on div at bounding box center [626, 315] width 1252 height 571
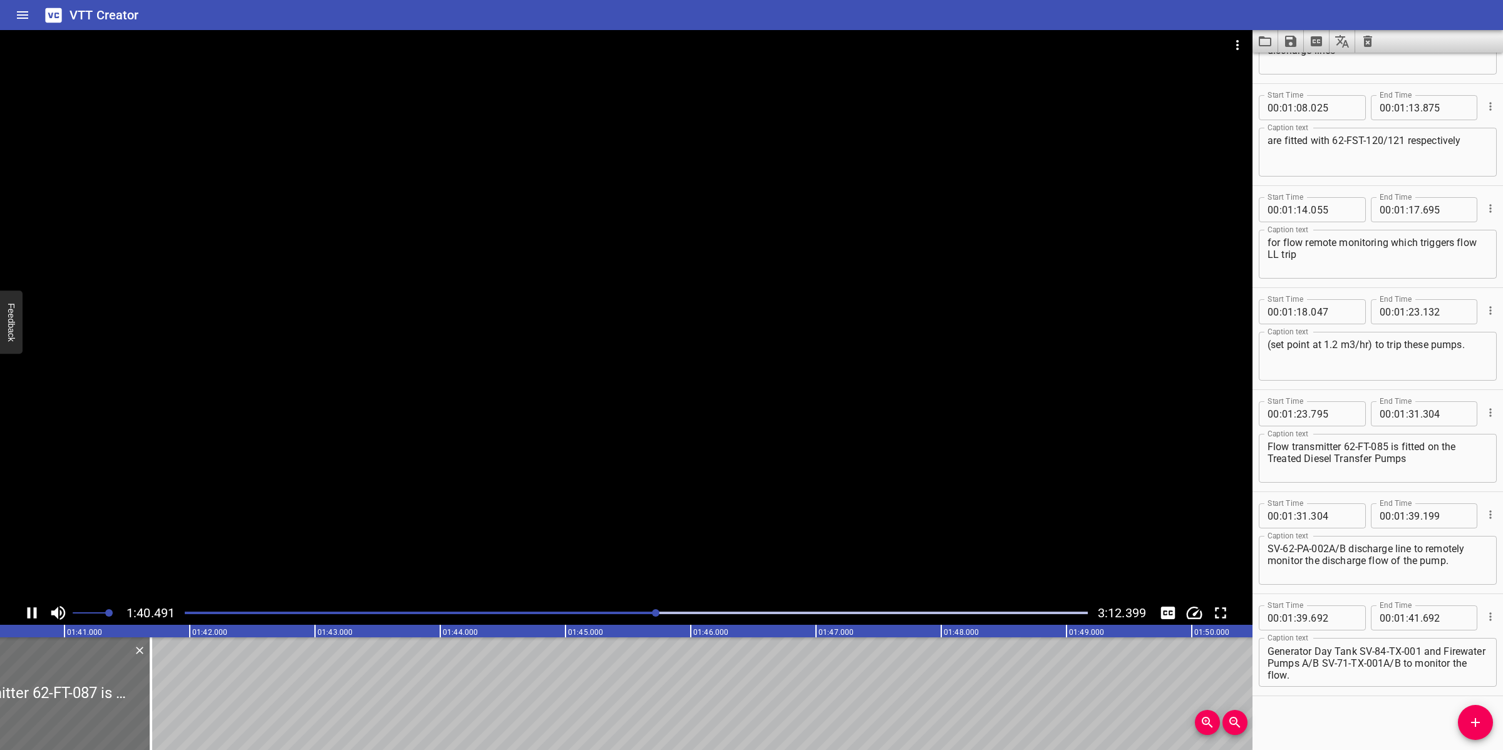
click at [558, 540] on div at bounding box center [626, 315] width 1252 height 571
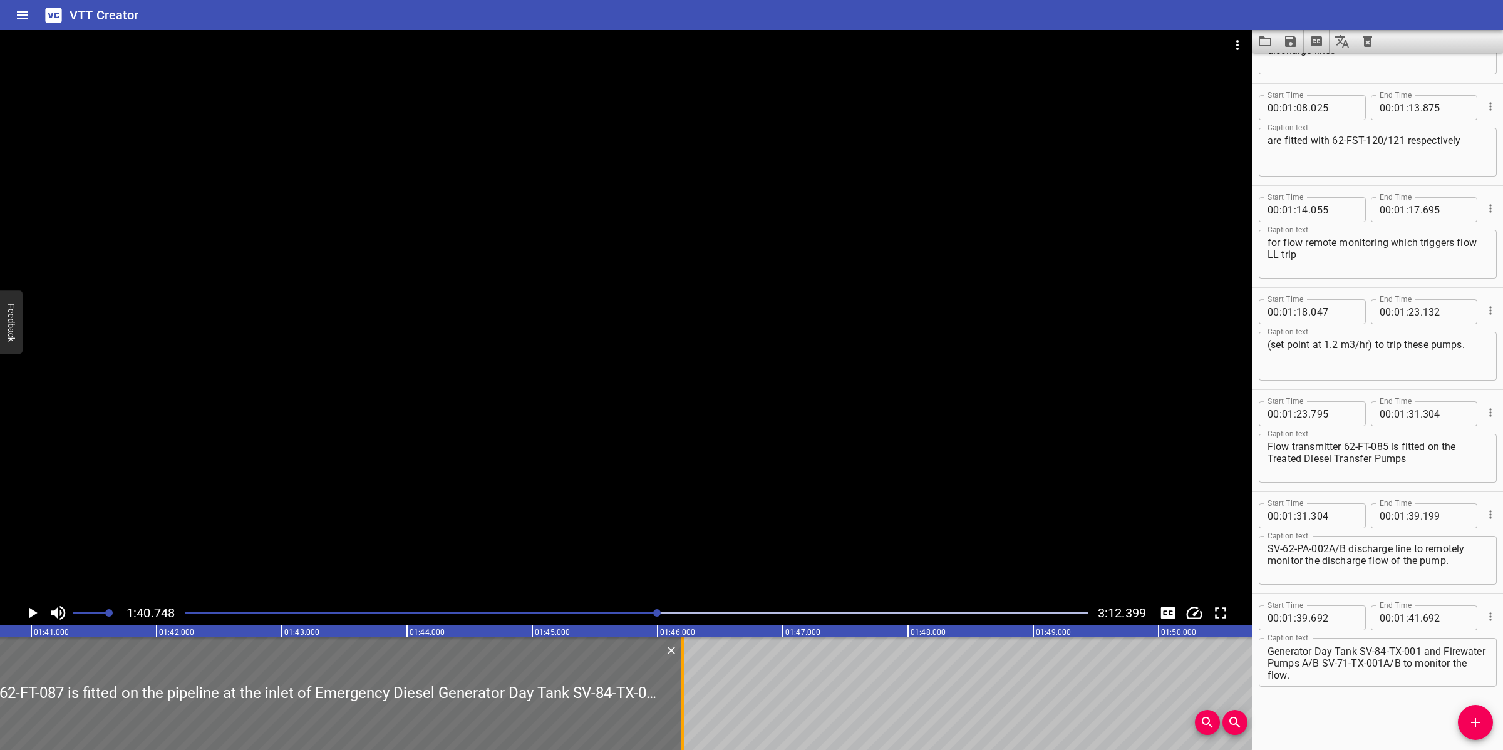
drag, startPoint x: 122, startPoint y: 696, endPoint x: 699, endPoint y: 683, distance: 576.8
click at [689, 683] on div at bounding box center [682, 693] width 13 height 113
click at [730, 542] on div at bounding box center [626, 315] width 1252 height 571
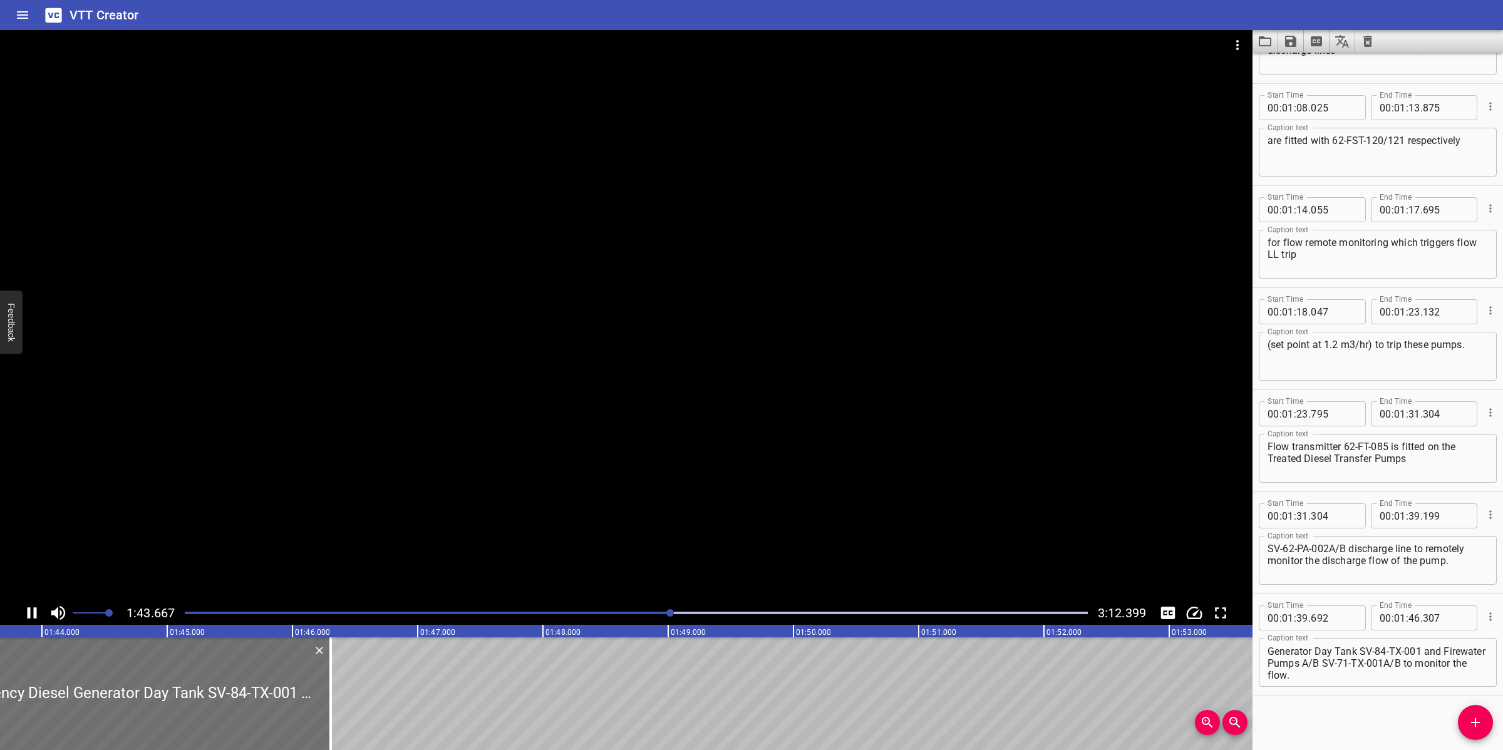
click at [713, 521] on div at bounding box center [626, 315] width 1252 height 571
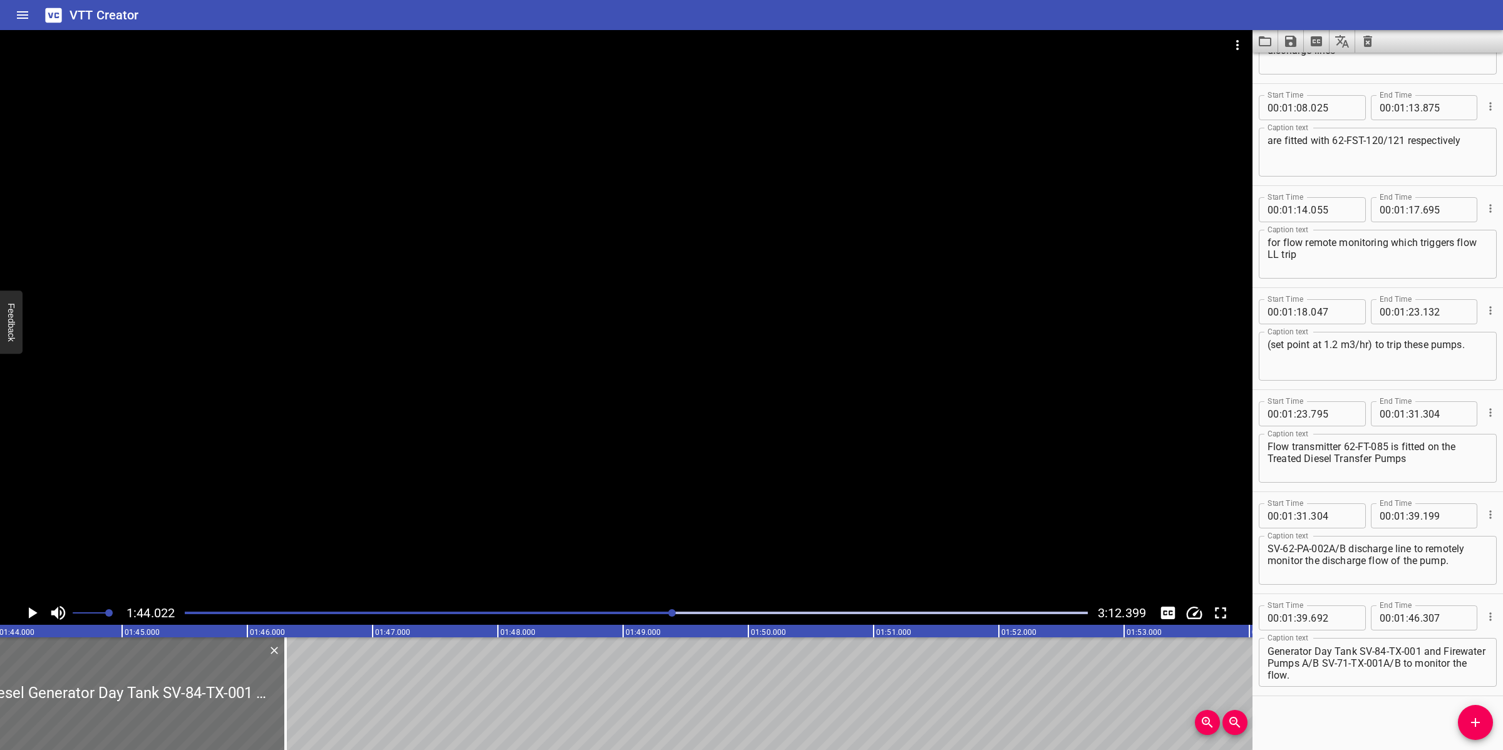
click at [1406, 656] on textarea "Flow transmitter 62-FT-087 is fitted on the pipeline at the inlet of Emergency …" at bounding box center [1377, 663] width 220 height 36
drag, startPoint x: 1391, startPoint y: 649, endPoint x: 1431, endPoint y: 690, distance: 57.1
click at [1431, 690] on div "Start Time 00 : 01 : 39 . 692 Start Time End Time 00 : 01 : 46 . 307 End Time C…" at bounding box center [1377, 644] width 250 height 101
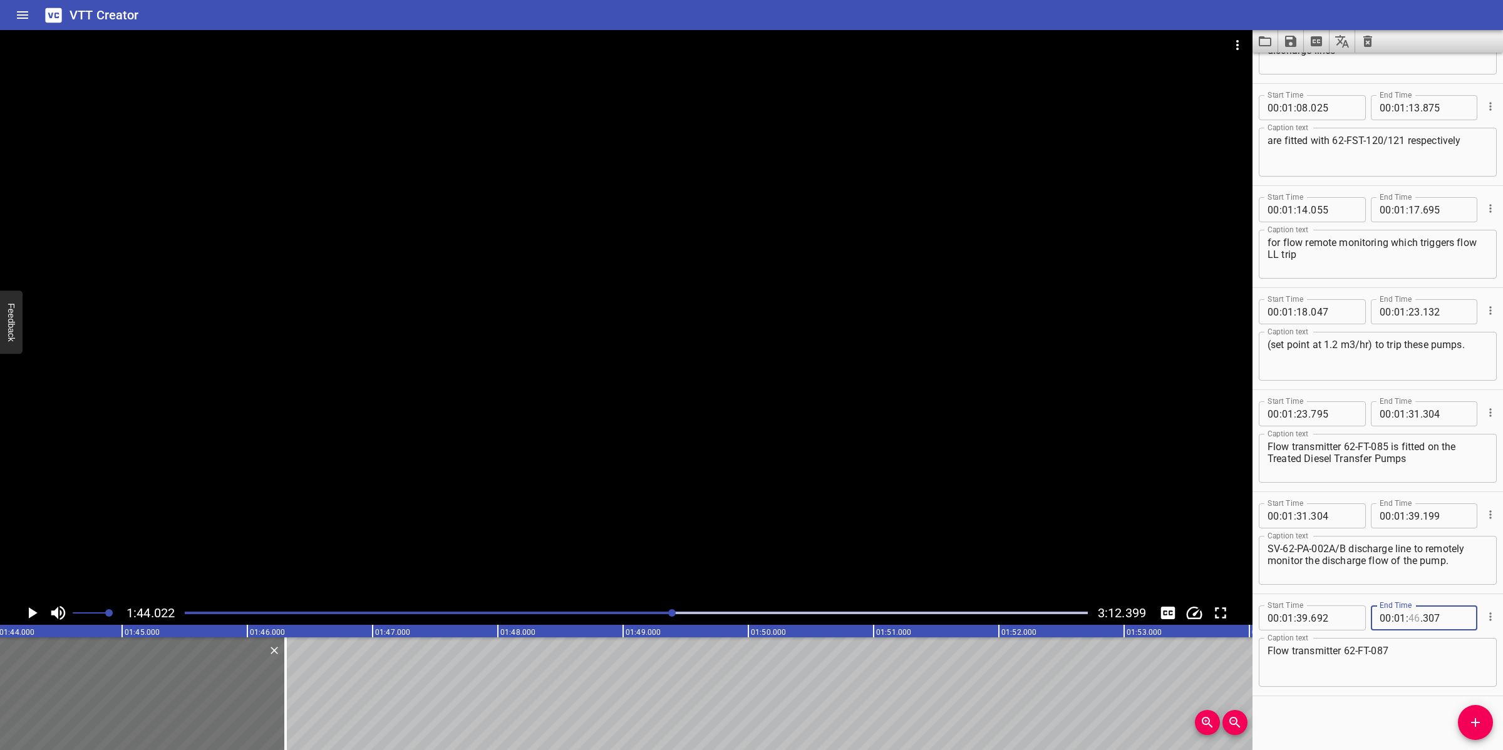
click at [1408, 612] on input "number" at bounding box center [1414, 617] width 12 height 25
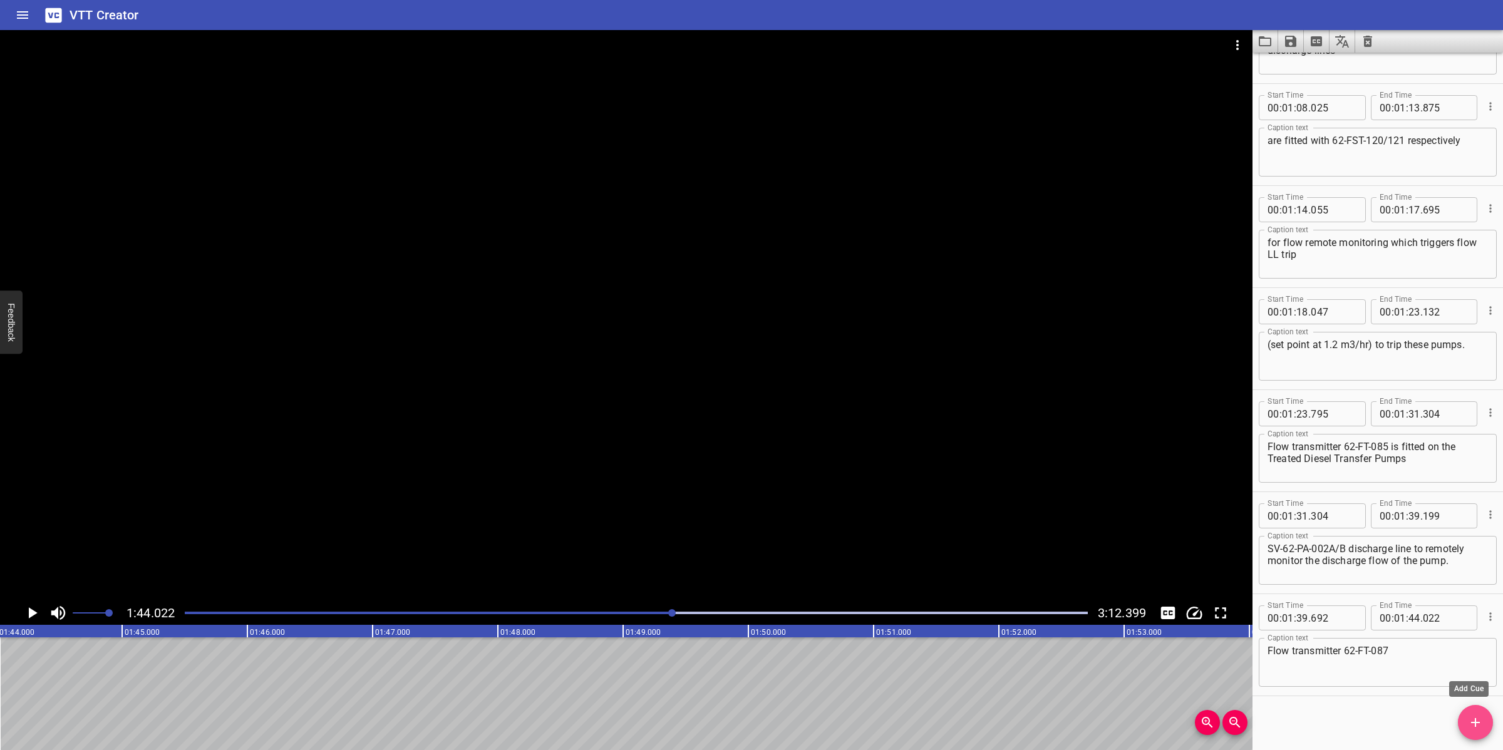
click at [1471, 724] on icon "Add Cue" at bounding box center [1475, 722] width 15 height 15
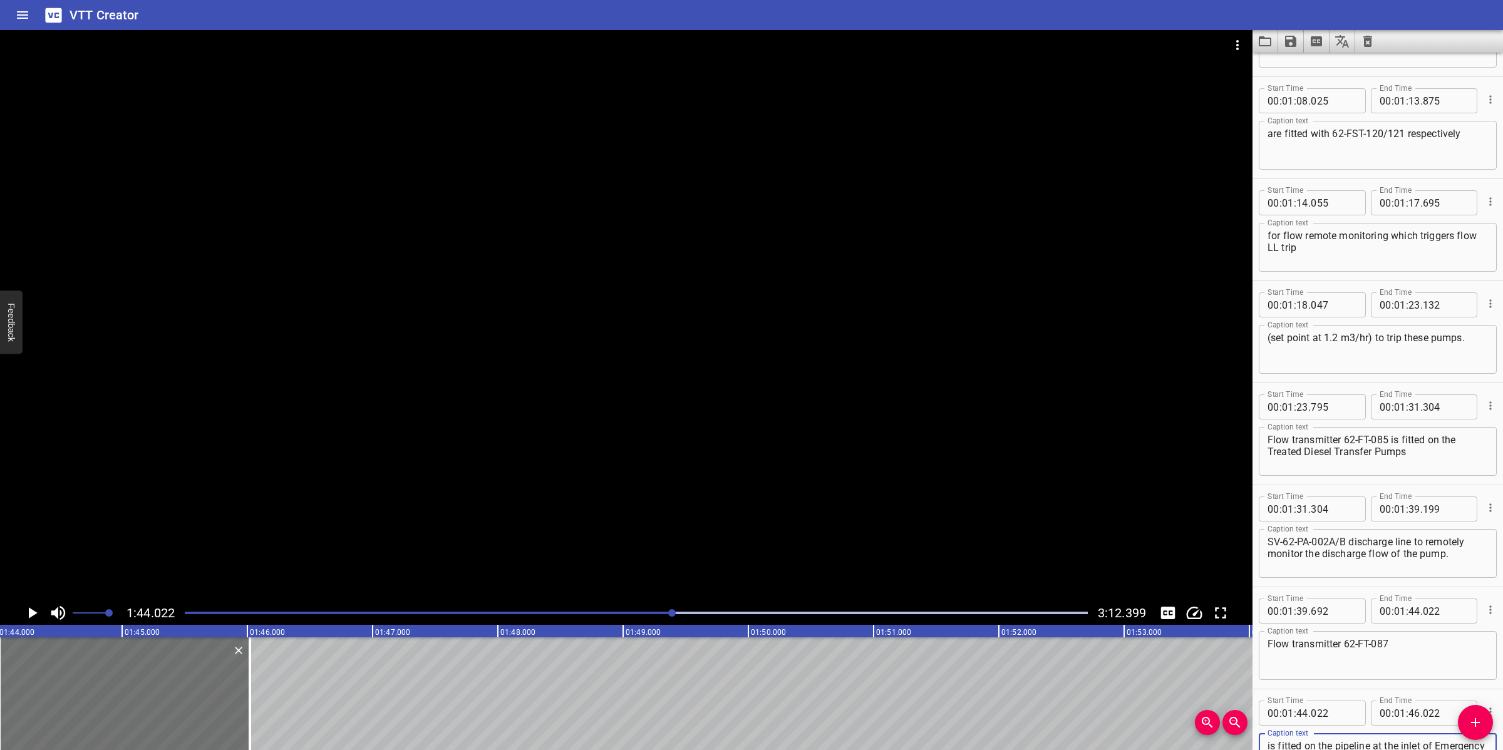
scroll to position [919, 0]
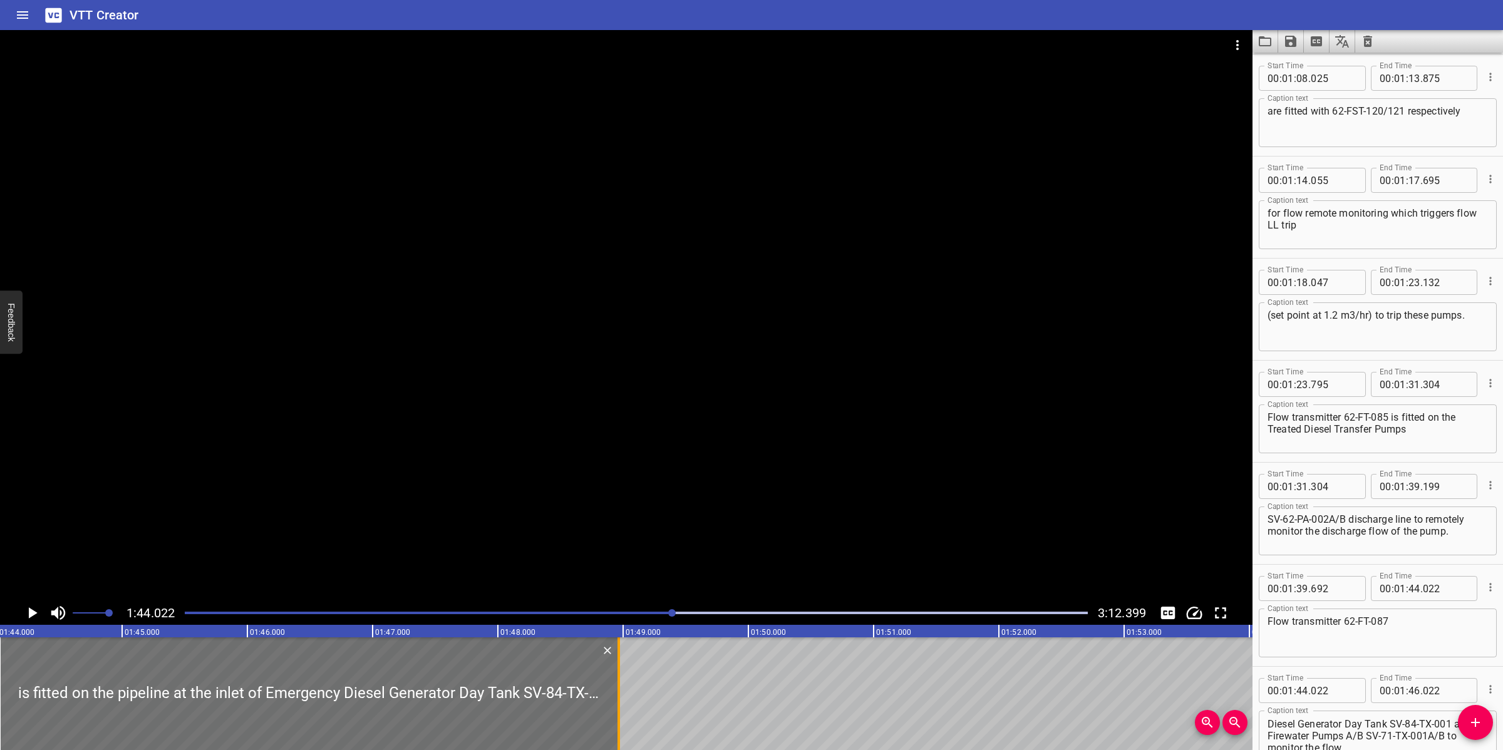
drag, startPoint x: 252, startPoint y: 687, endPoint x: 620, endPoint y: 701, distance: 368.5
click at [620, 701] on div at bounding box center [618, 693] width 13 height 113
click at [753, 507] on div at bounding box center [626, 315] width 1252 height 571
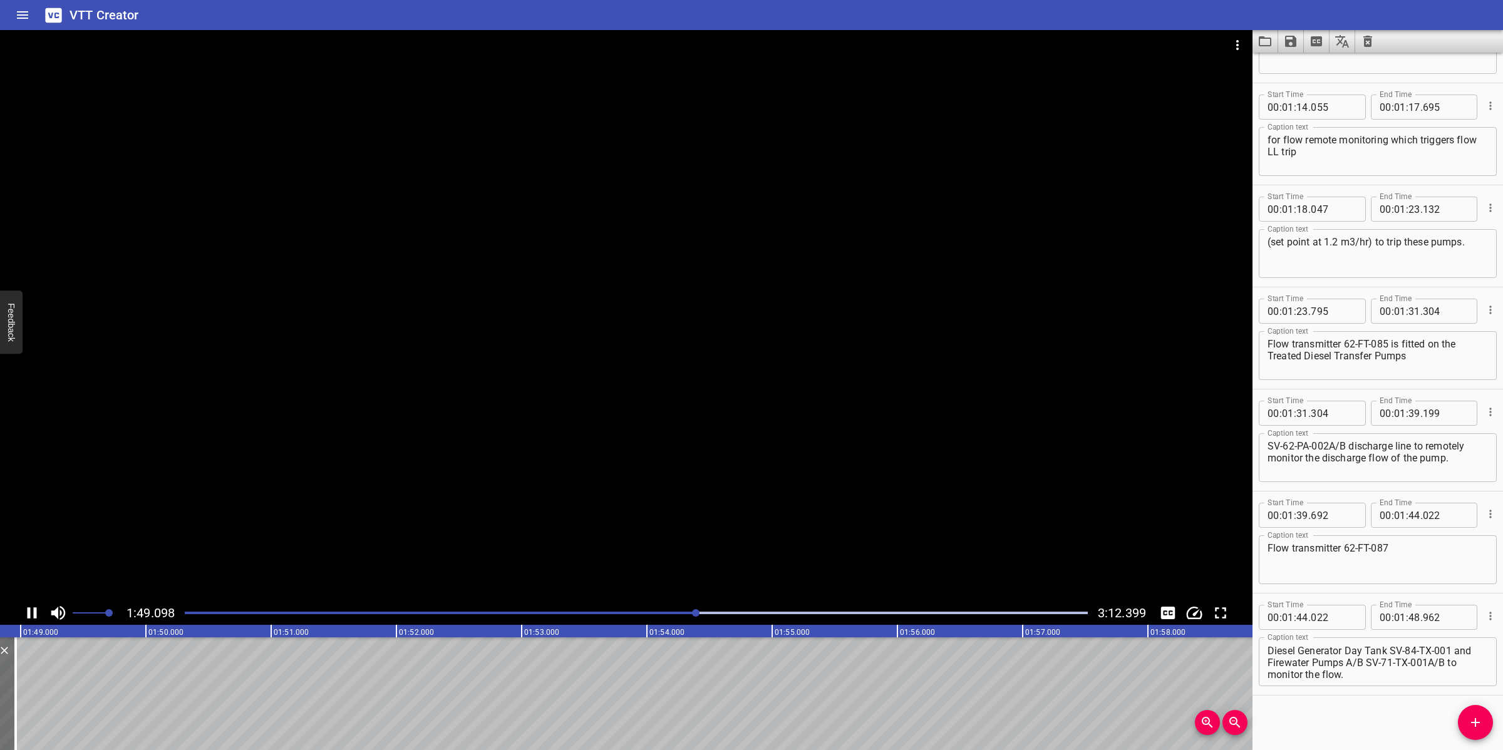
scroll to position [0, 13682]
click at [730, 518] on div at bounding box center [626, 315] width 1252 height 571
click at [1476, 718] on icon "Add Cue" at bounding box center [1475, 722] width 15 height 15
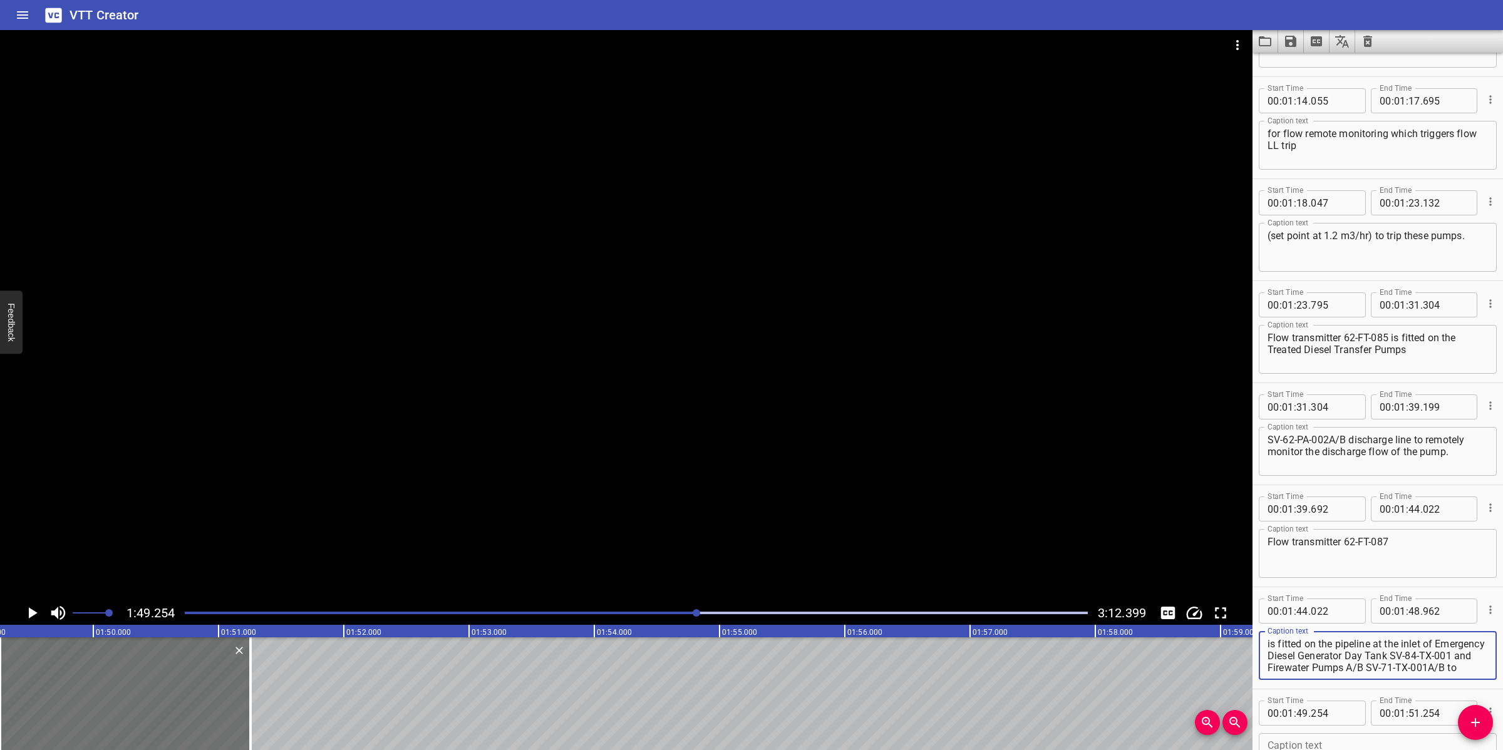
scroll to position [11, 0]
drag, startPoint x: 1443, startPoint y: 641, endPoint x: 1448, endPoint y: 680, distance: 39.8
click at [1448, 680] on div "Caption text is fitted on the pipeline at the inlet of Emergency Diesel Generat…" at bounding box center [1378, 654] width 238 height 56
click at [1458, 642] on textarea "is fitted on the pipeline at the inlet of Emergency Diesel Generator Day Tank" at bounding box center [1377, 656] width 220 height 36
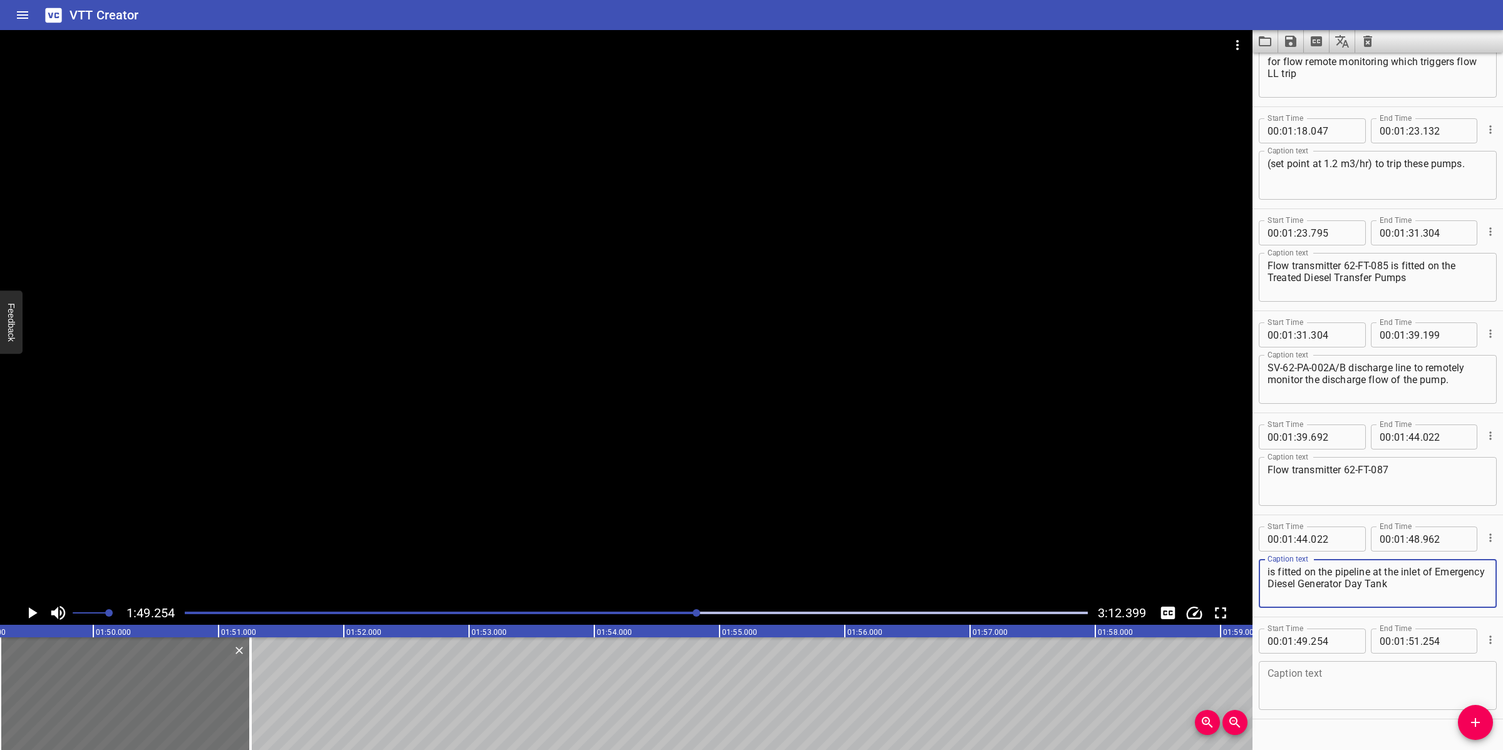
scroll to position [1077, 0]
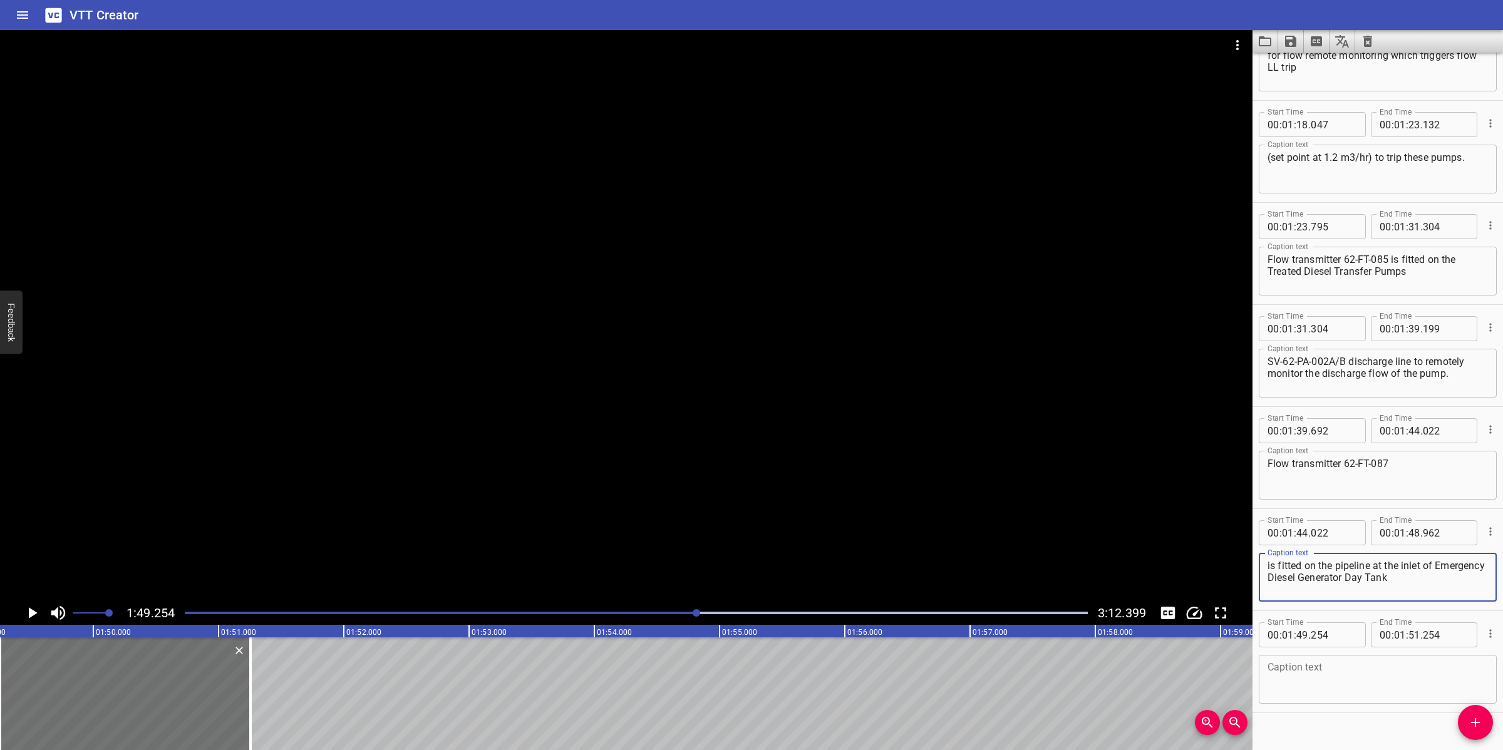
click at [1319, 676] on textarea at bounding box center [1377, 680] width 220 height 36
paste textarea "SV-84-TX-001 and Firewater Pumps A/B SV-71-TX-001A/B to monitor the flow."
click at [924, 526] on div at bounding box center [626, 315] width 1252 height 571
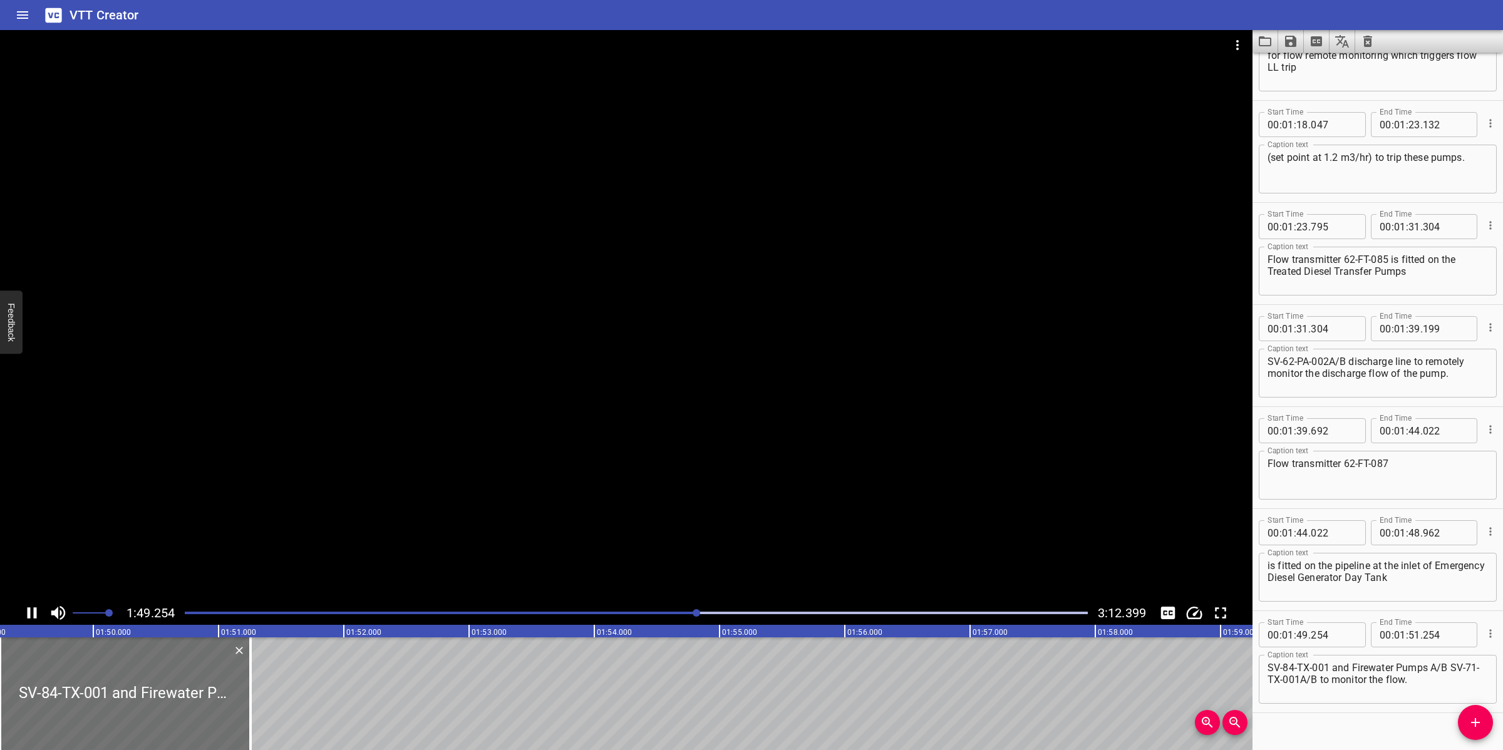
scroll to position [1094, 0]
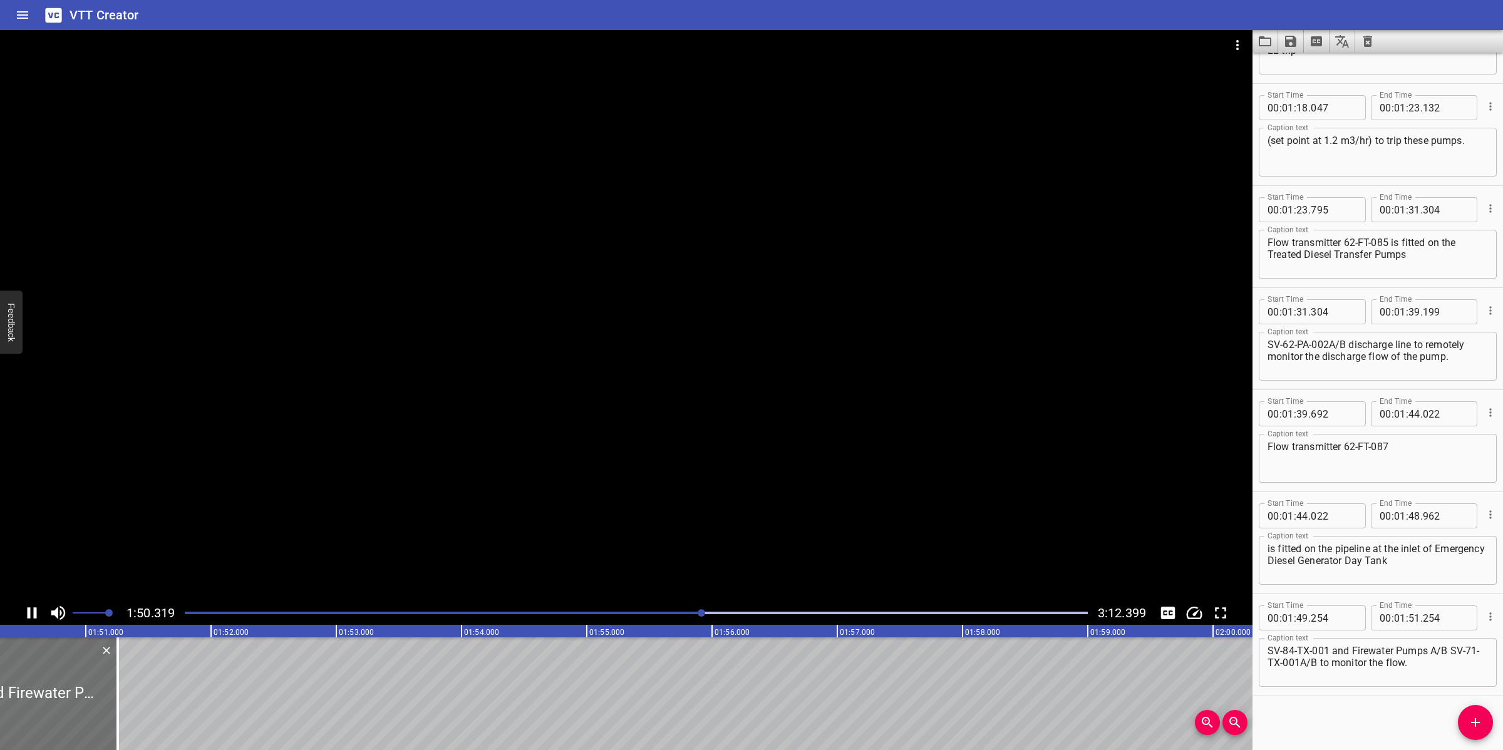
click at [649, 617] on div at bounding box center [636, 613] width 918 height 18
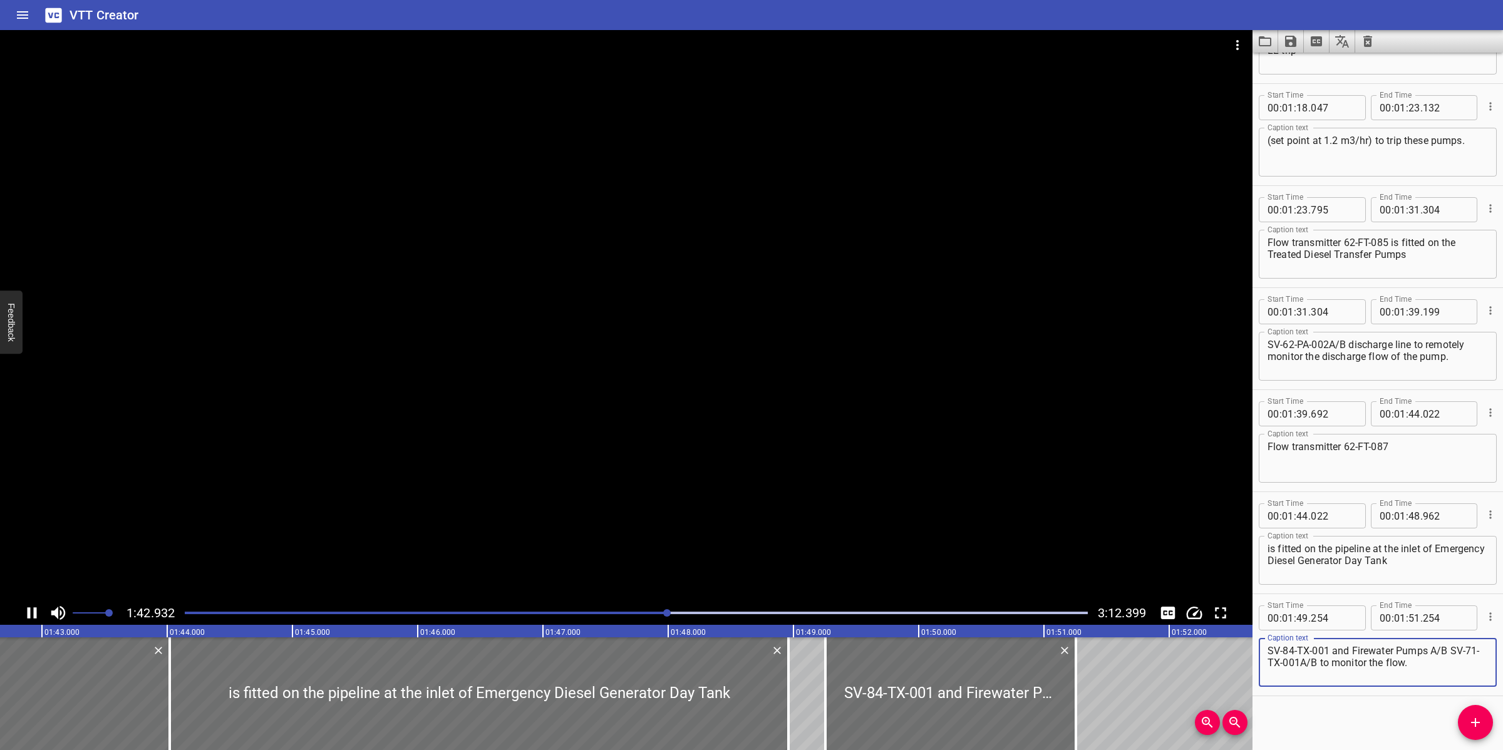
click at [1450, 667] on textarea "SV-84-TX-001 and Firewater Pumps A/B SV-71-TX-001A/B to monitor the flow." at bounding box center [1377, 663] width 220 height 36
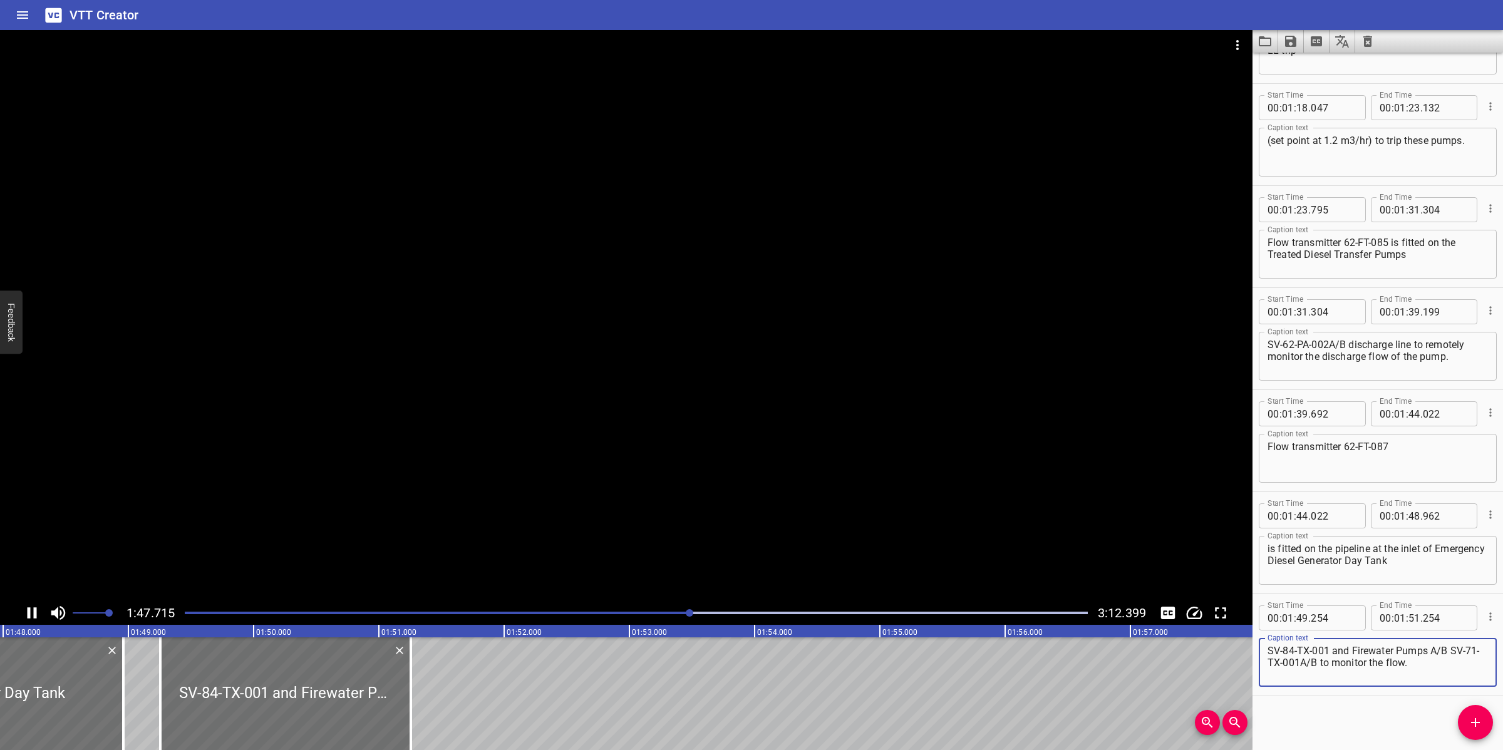
click at [799, 495] on div at bounding box center [626, 315] width 1252 height 571
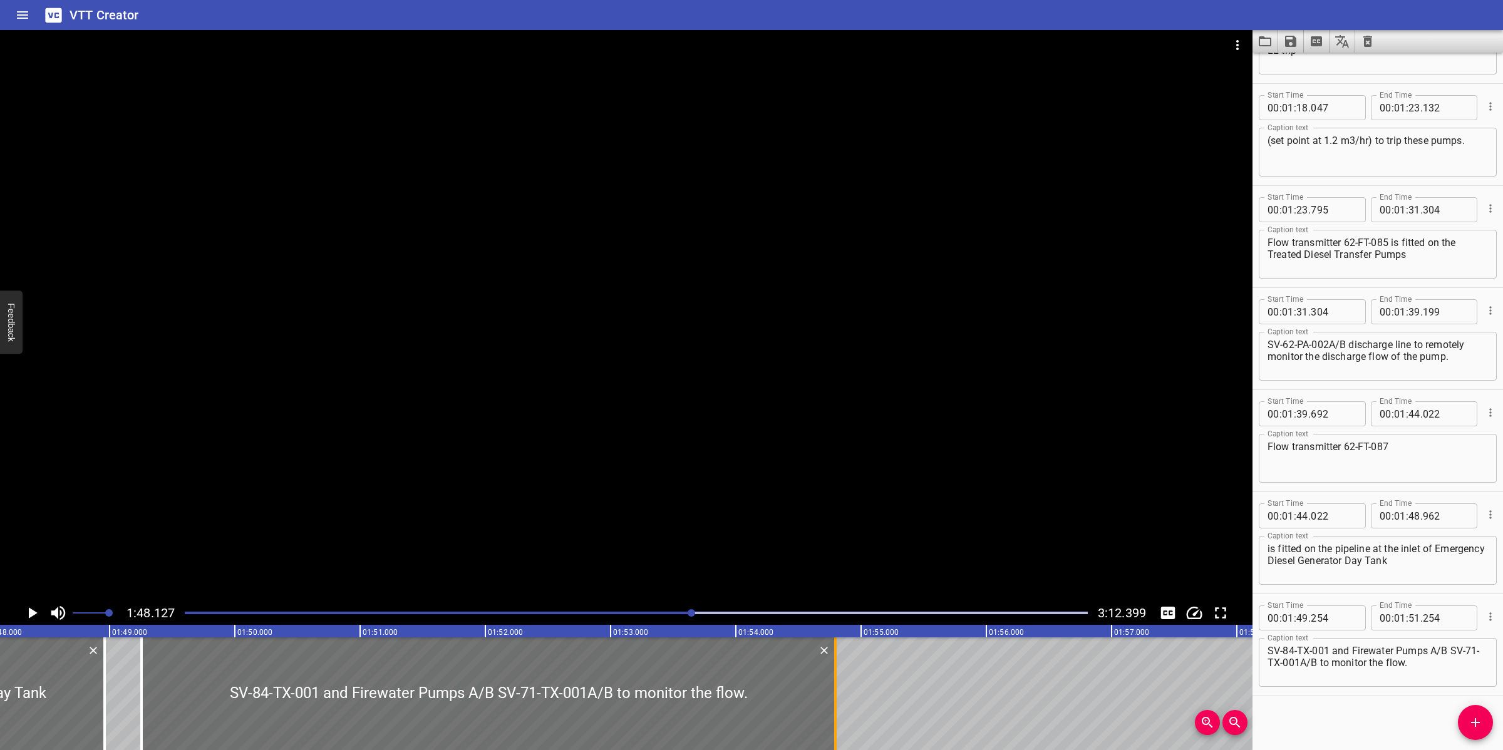
drag, startPoint x: 396, startPoint y: 689, endPoint x: 840, endPoint y: 687, distance: 443.3
click at [840, 687] on div at bounding box center [835, 693] width 13 height 113
click at [873, 515] on div at bounding box center [626, 315] width 1252 height 571
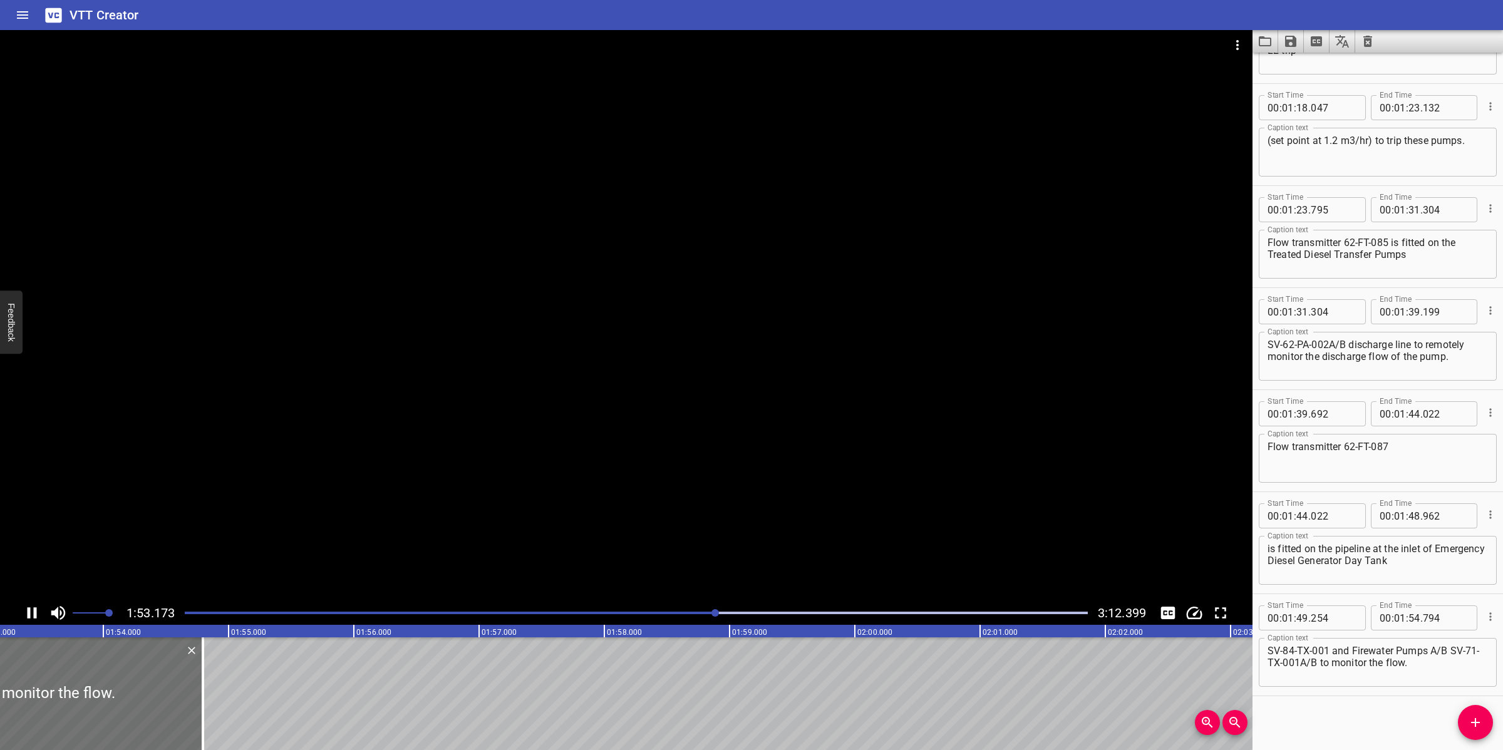
click at [847, 540] on div at bounding box center [626, 315] width 1252 height 571
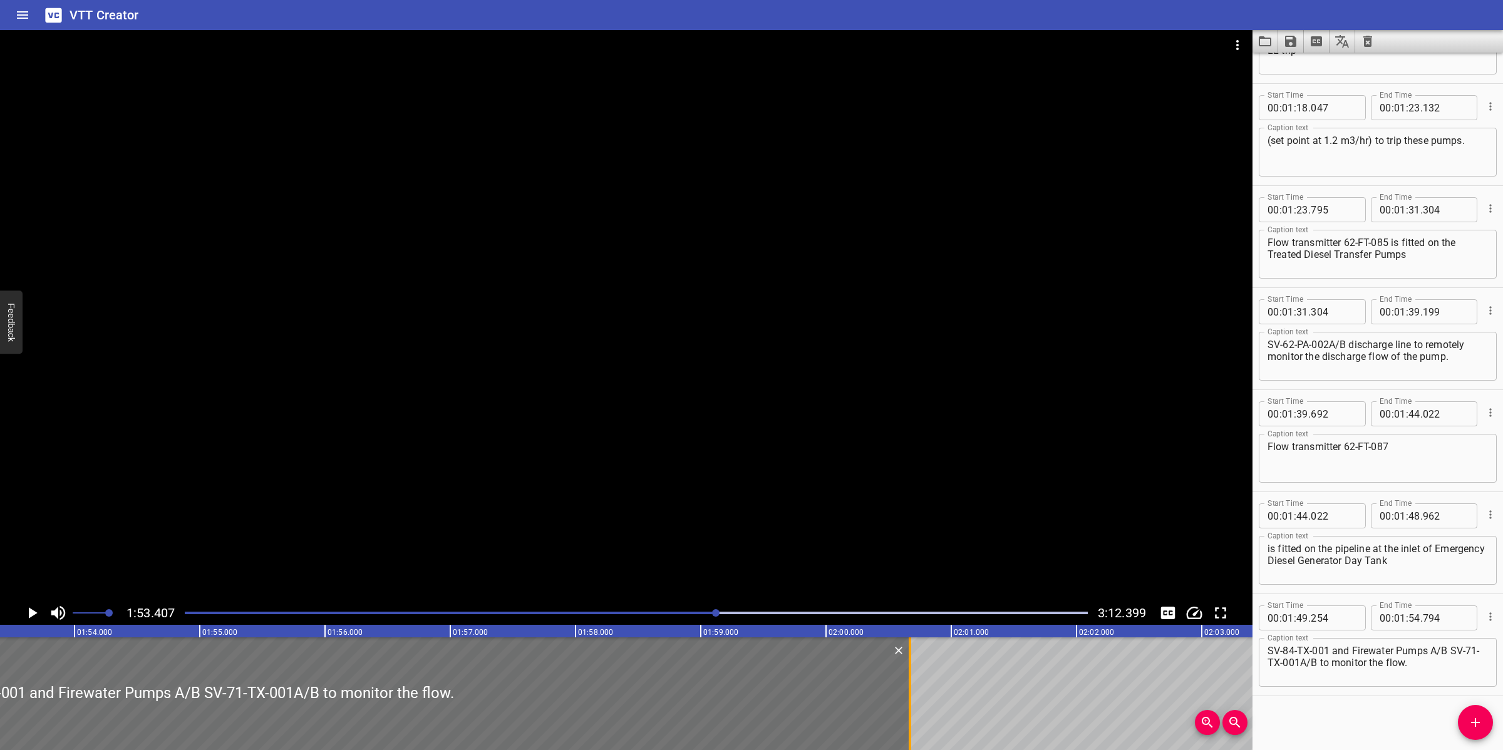
drag, startPoint x: 170, startPoint y: 684, endPoint x: 905, endPoint y: 691, distance: 735.7
click at [905, 691] on div at bounding box center [910, 693] width 13 height 113
click at [925, 582] on div at bounding box center [626, 315] width 1252 height 571
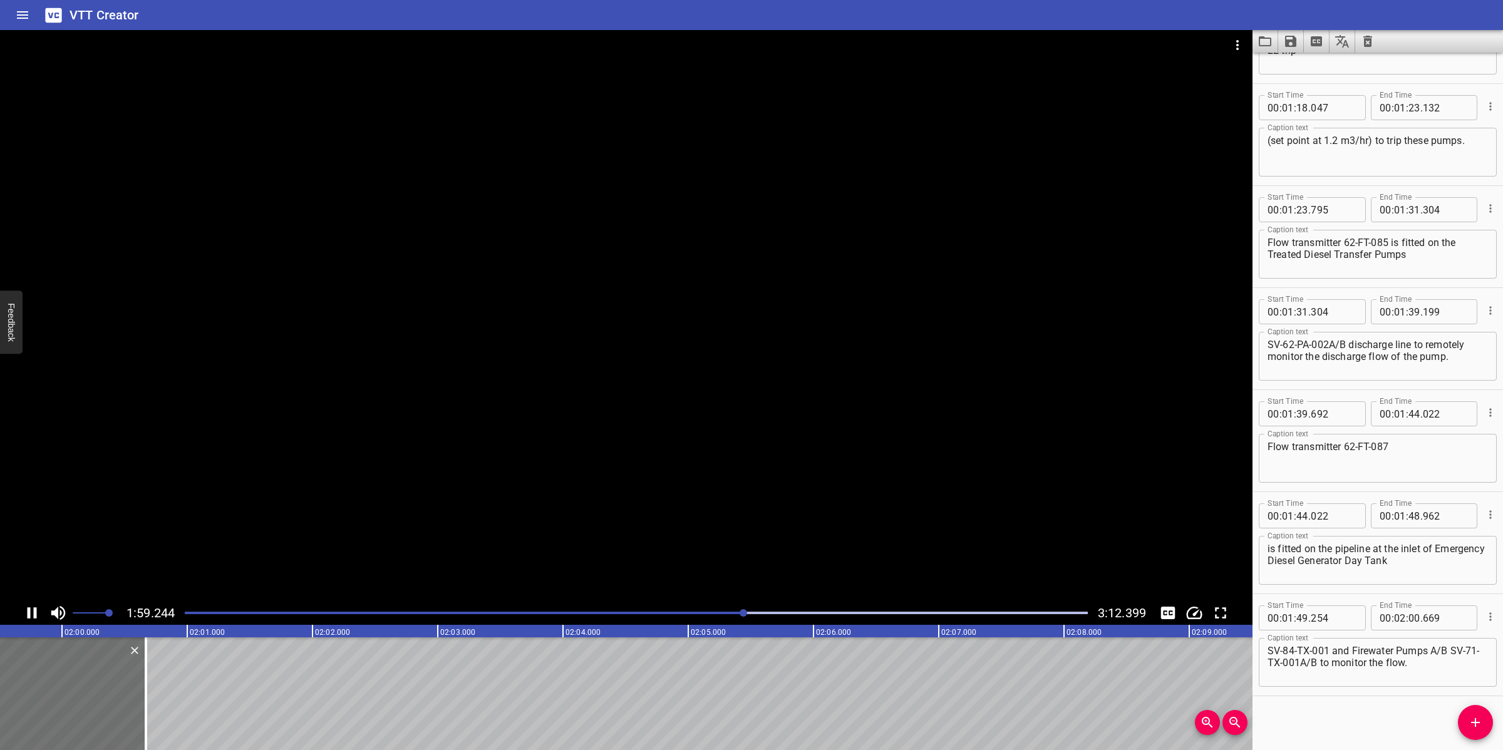
click at [792, 403] on div at bounding box center [626, 315] width 1252 height 571
click at [575, 492] on div at bounding box center [626, 315] width 1252 height 571
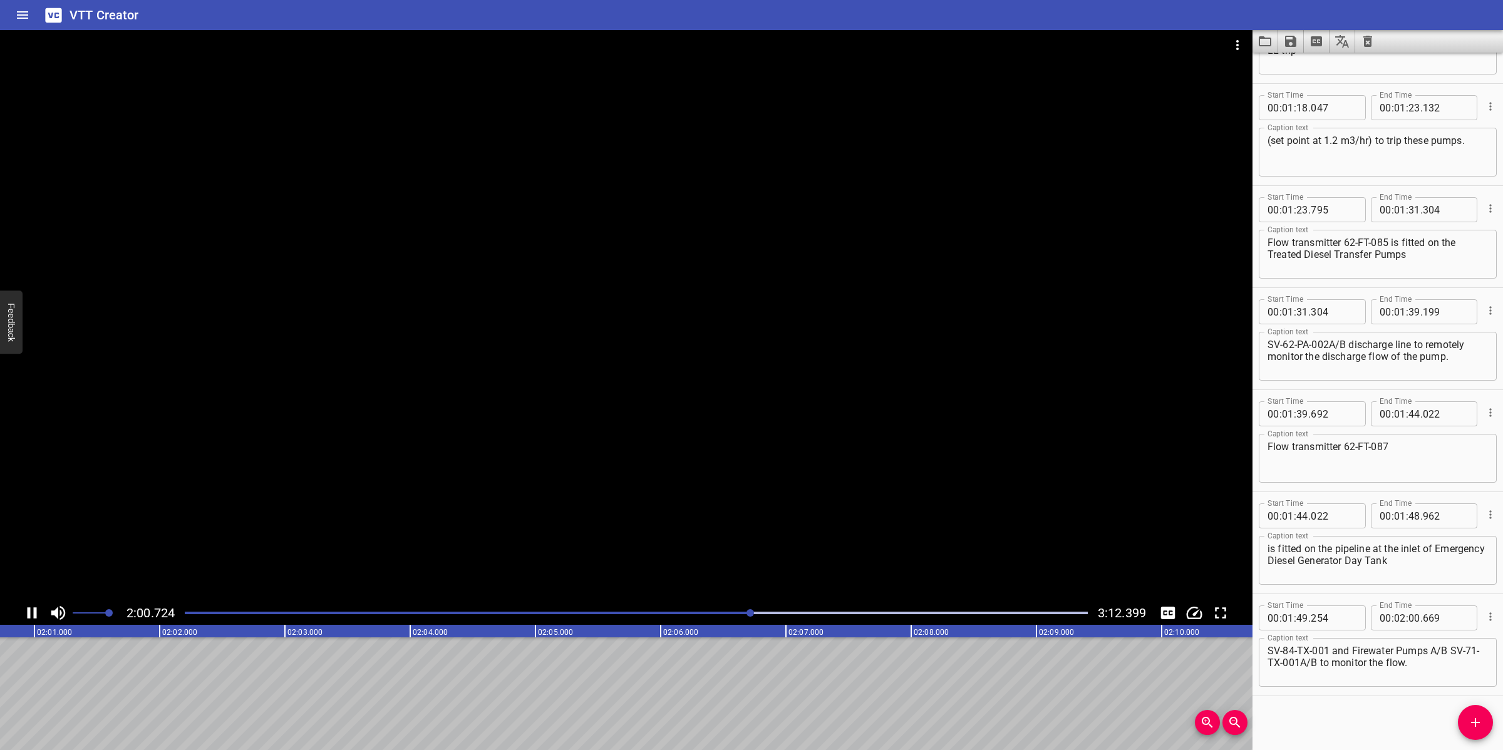
click at [711, 492] on div at bounding box center [626, 315] width 1252 height 571
drag, startPoint x: 1479, startPoint y: 724, endPoint x: 1090, endPoint y: 721, distance: 388.8
click at [1478, 723] on icon "Add Cue" at bounding box center [1475, 722] width 15 height 15
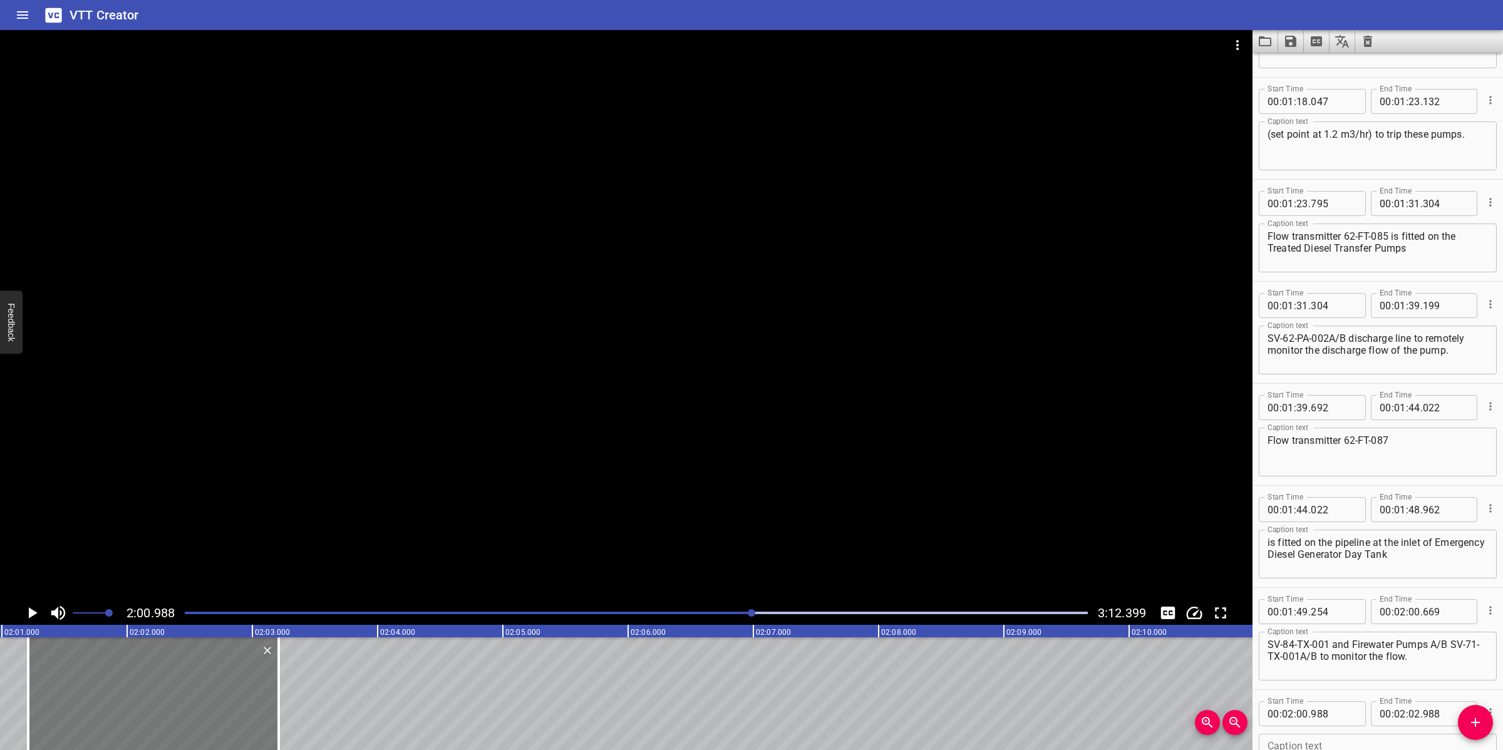
drag, startPoint x: 167, startPoint y: 694, endPoint x: 208, endPoint y: 692, distance: 40.7
click at [194, 699] on div at bounding box center [153, 693] width 250 height 113
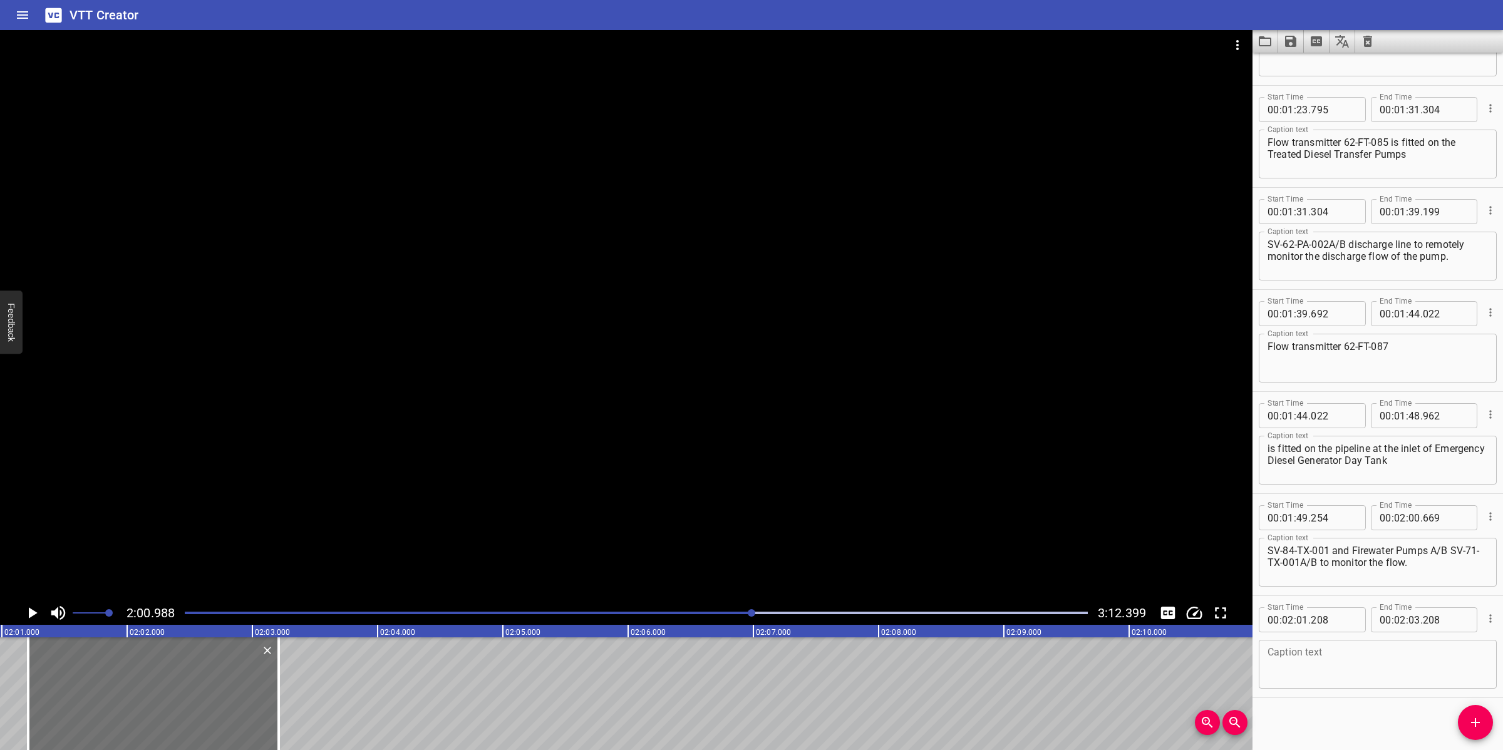
scroll to position [1196, 0]
click at [1332, 662] on textarea at bounding box center [1377, 663] width 220 height 36
paste textarea "Shutdown valves 62-SDV-031 and 62-SDV-033 are fitted on the Main Power Generato…"
click at [612, 471] on div at bounding box center [626, 315] width 1252 height 571
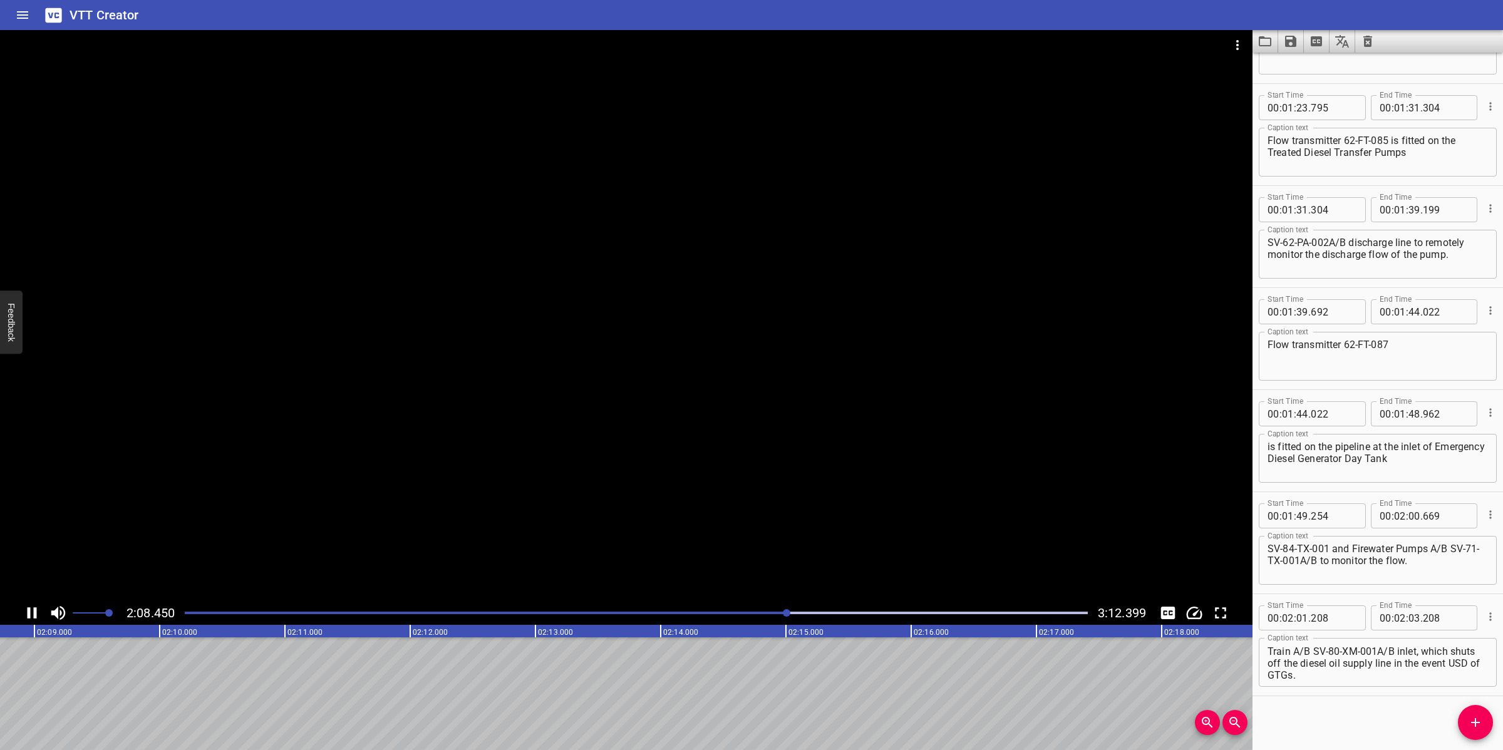
click at [737, 515] on div at bounding box center [626, 315] width 1252 height 571
click at [1441, 671] on textarea "Shutdown valves 62-SDV-031 and 62-SDV-033 are fitted on the Main Power Generato…" at bounding box center [1377, 663] width 220 height 36
drag, startPoint x: 1285, startPoint y: 661, endPoint x: 1440, endPoint y: 687, distance: 156.9
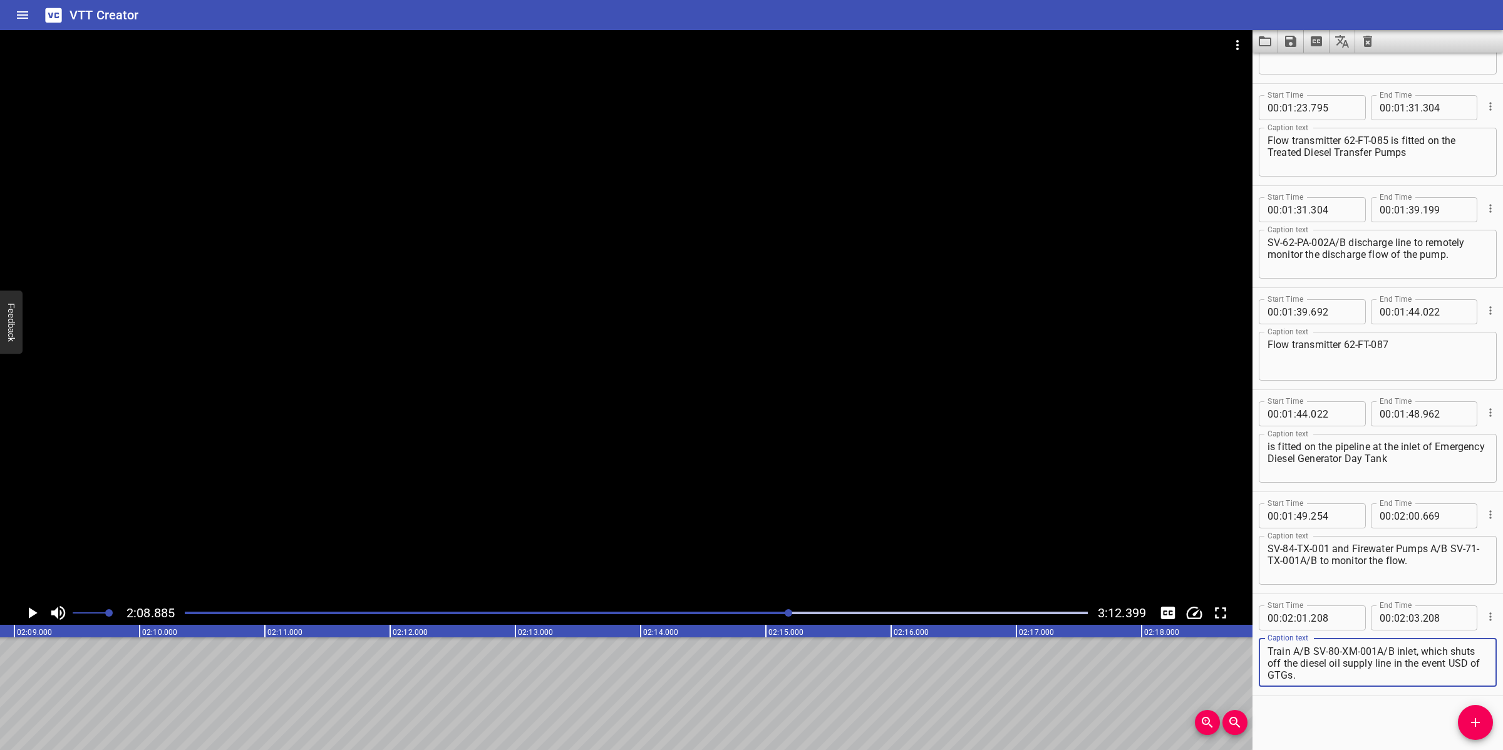
click at [1440, 689] on div "Start Time 00 : 02 : 01 . 208 Start Time End Time 00 : 02 : 03 . 208 End Time C…" at bounding box center [1377, 644] width 250 height 101
click at [1398, 612] on input "number" at bounding box center [1400, 617] width 12 height 25
click at [1408, 612] on input "number" at bounding box center [1414, 617] width 12 height 25
click at [1472, 731] on button "Add Cue" at bounding box center [1475, 722] width 35 height 35
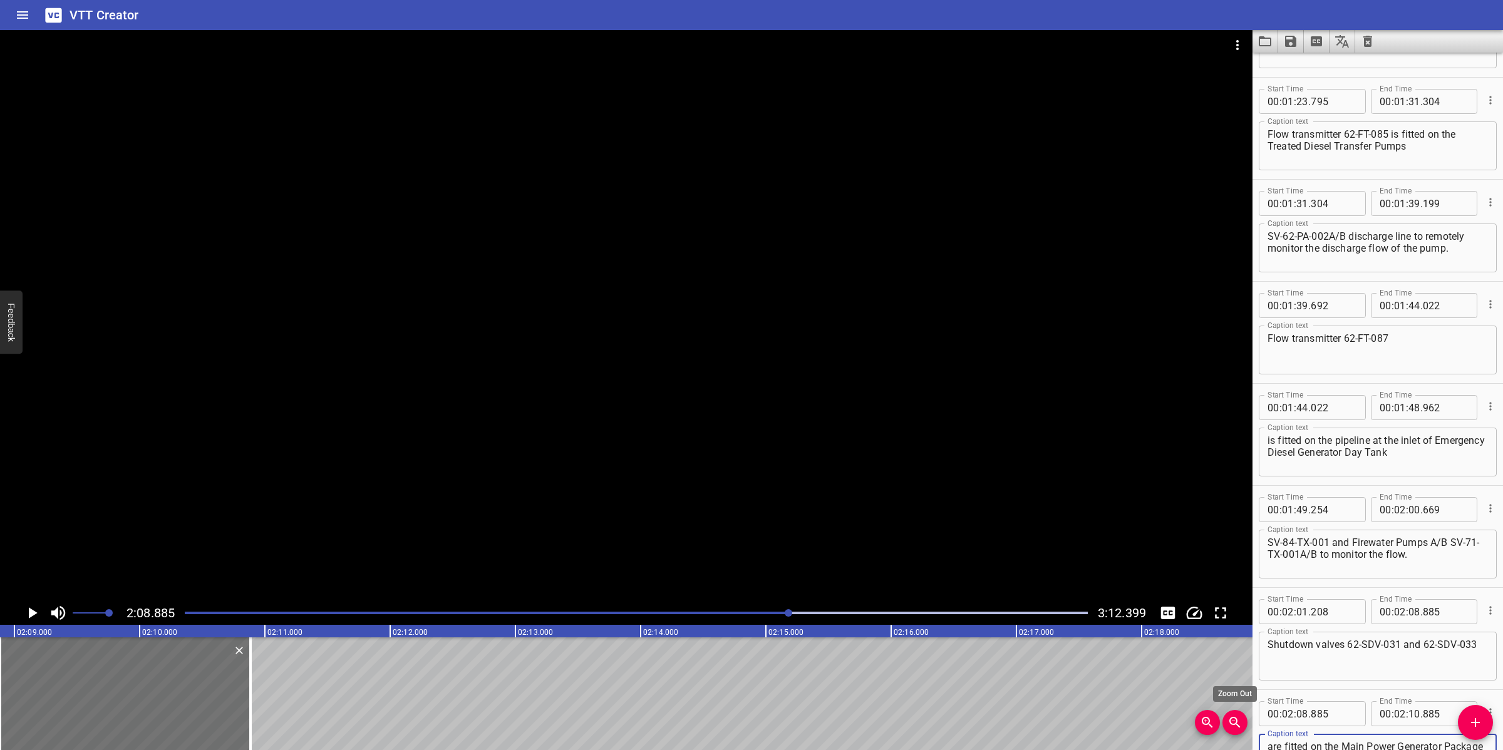
scroll to position [11, 0]
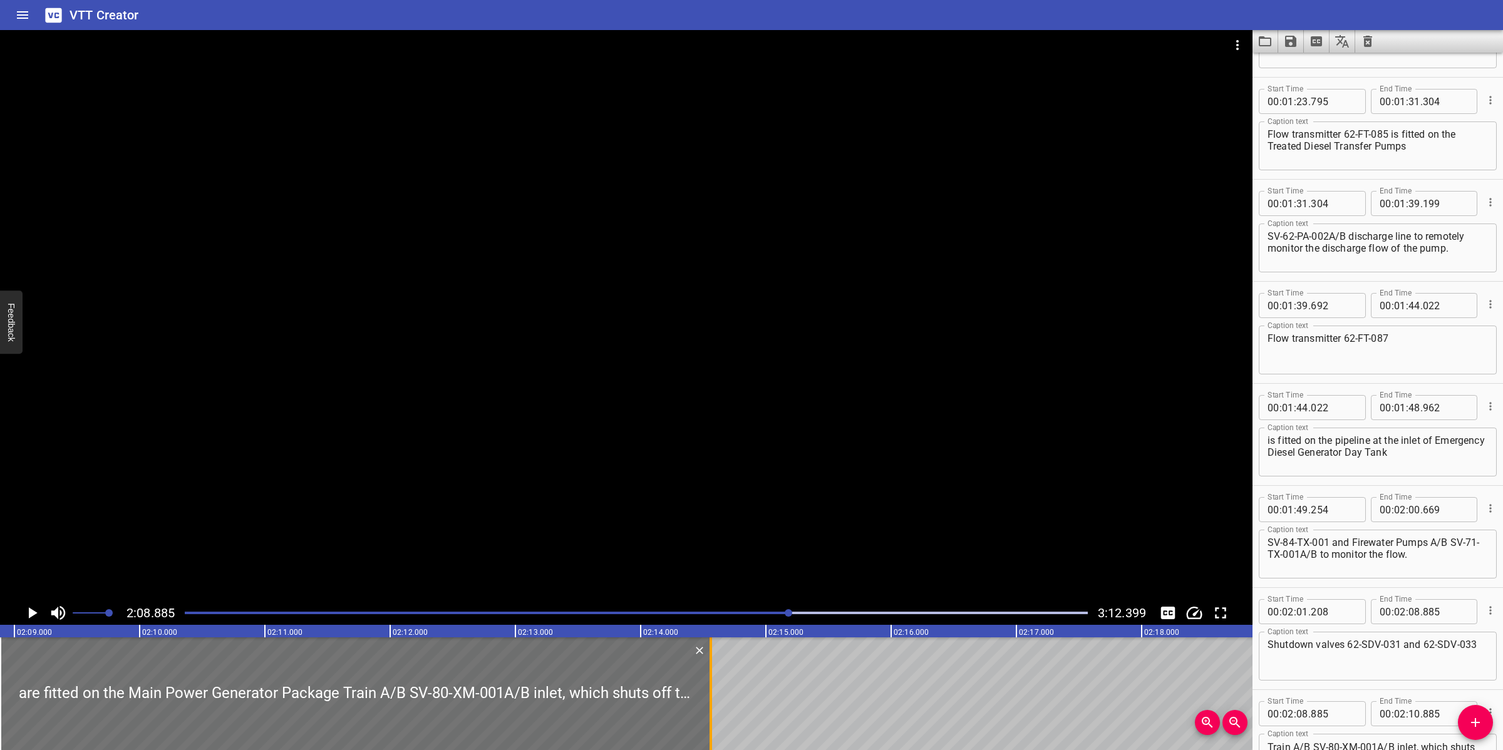
drag, startPoint x: 250, startPoint y: 684, endPoint x: 702, endPoint y: 686, distance: 451.4
click at [709, 688] on div at bounding box center [710, 693] width 3 height 113
click at [648, 518] on div at bounding box center [626, 315] width 1252 height 571
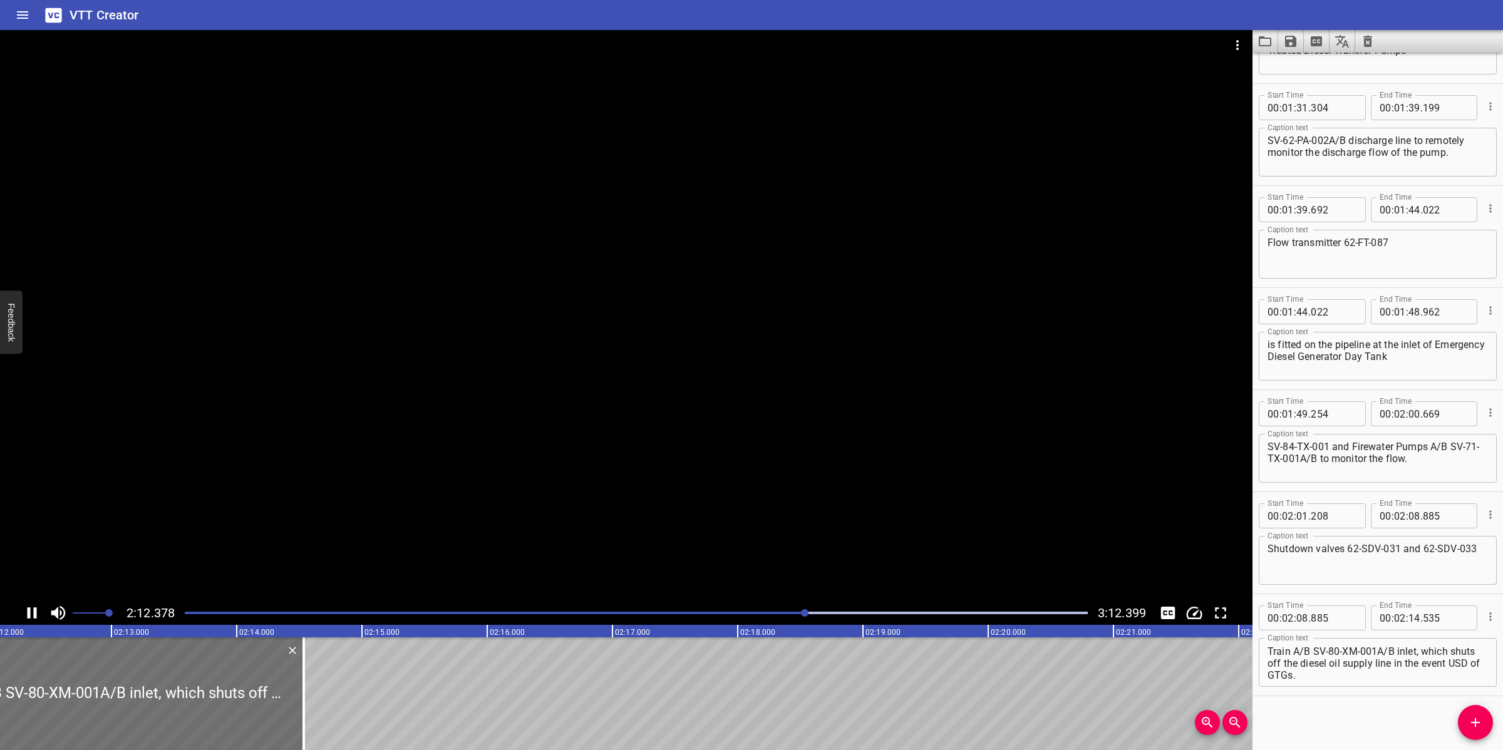
click at [676, 508] on div at bounding box center [626, 315] width 1252 height 571
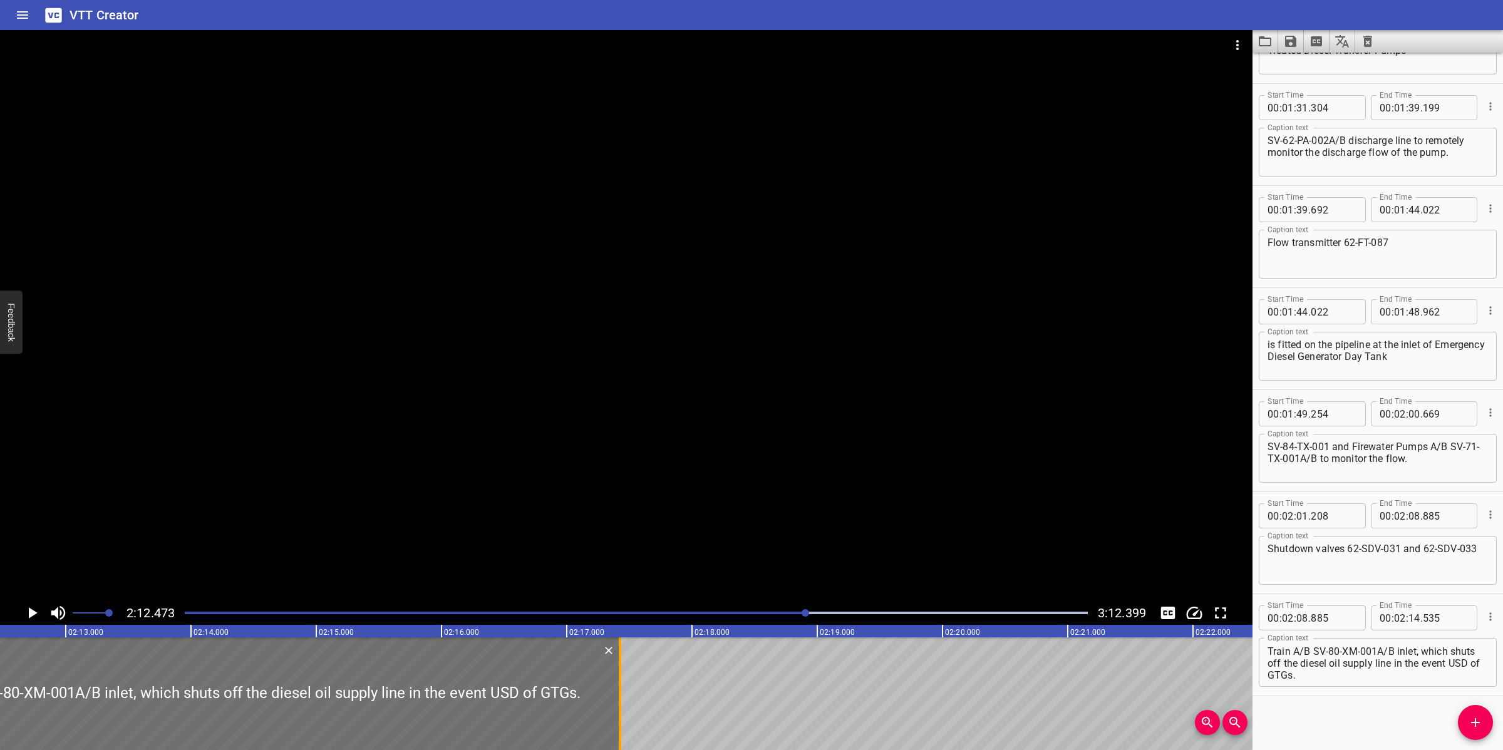
drag, startPoint x: 260, startPoint y: 682, endPoint x: 620, endPoint y: 649, distance: 361.6
click at [620, 677] on div at bounding box center [620, 693] width 13 height 113
click at [675, 483] on div at bounding box center [626, 315] width 1252 height 571
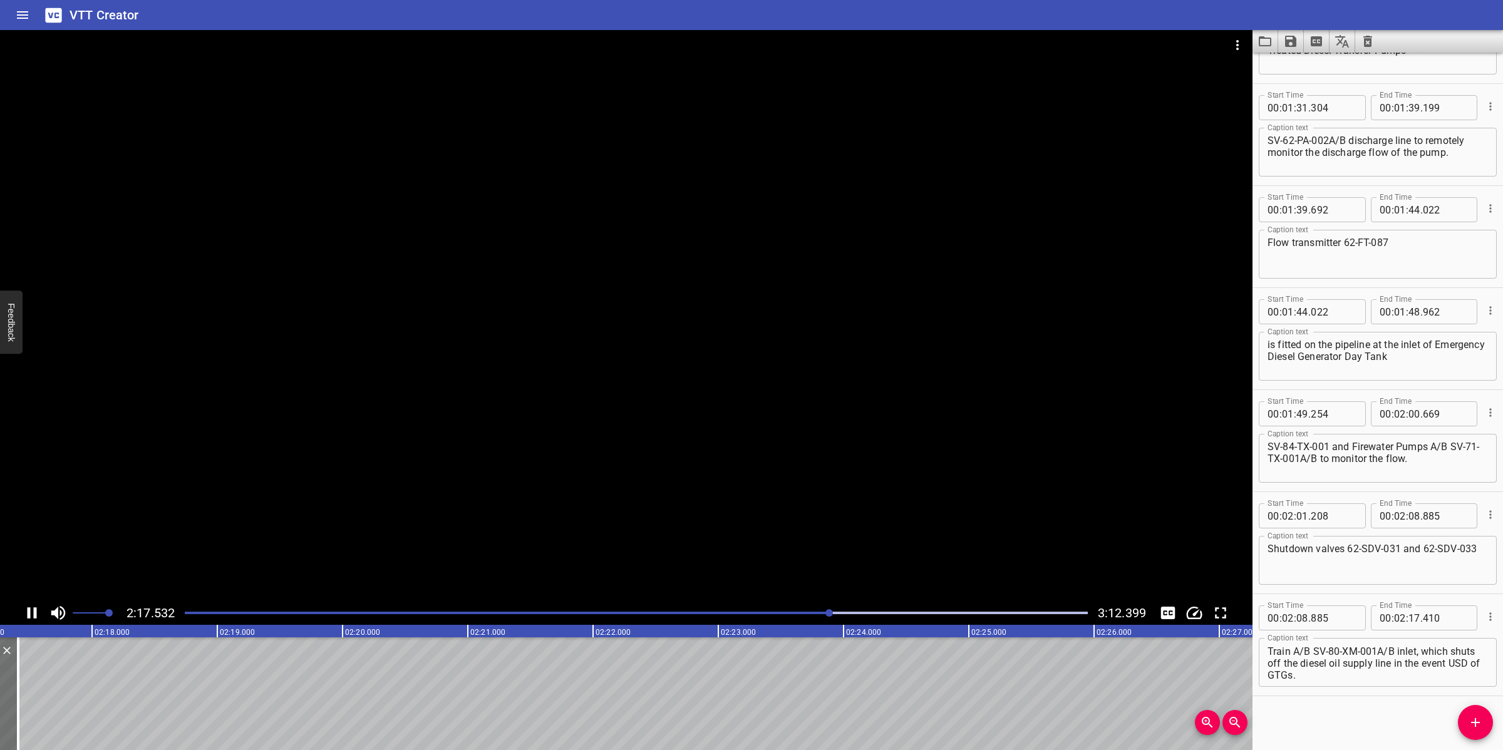
scroll to position [0, 17238]
click at [714, 518] on div at bounding box center [626, 315] width 1252 height 571
click at [1406, 667] on textarea "are fitted on the Main Power Generator Package Train A/B SV-80-XM-001A/B inlet,…" at bounding box center [1377, 663] width 220 height 36
drag, startPoint x: 1379, startPoint y: 677, endPoint x: 1267, endPoint y: 661, distance: 113.9
click at [1267, 661] on textarea "are fitted on the Main Power Generator Package Train A/B SV-80-XM-001A/B inlet,…" at bounding box center [1377, 663] width 220 height 36
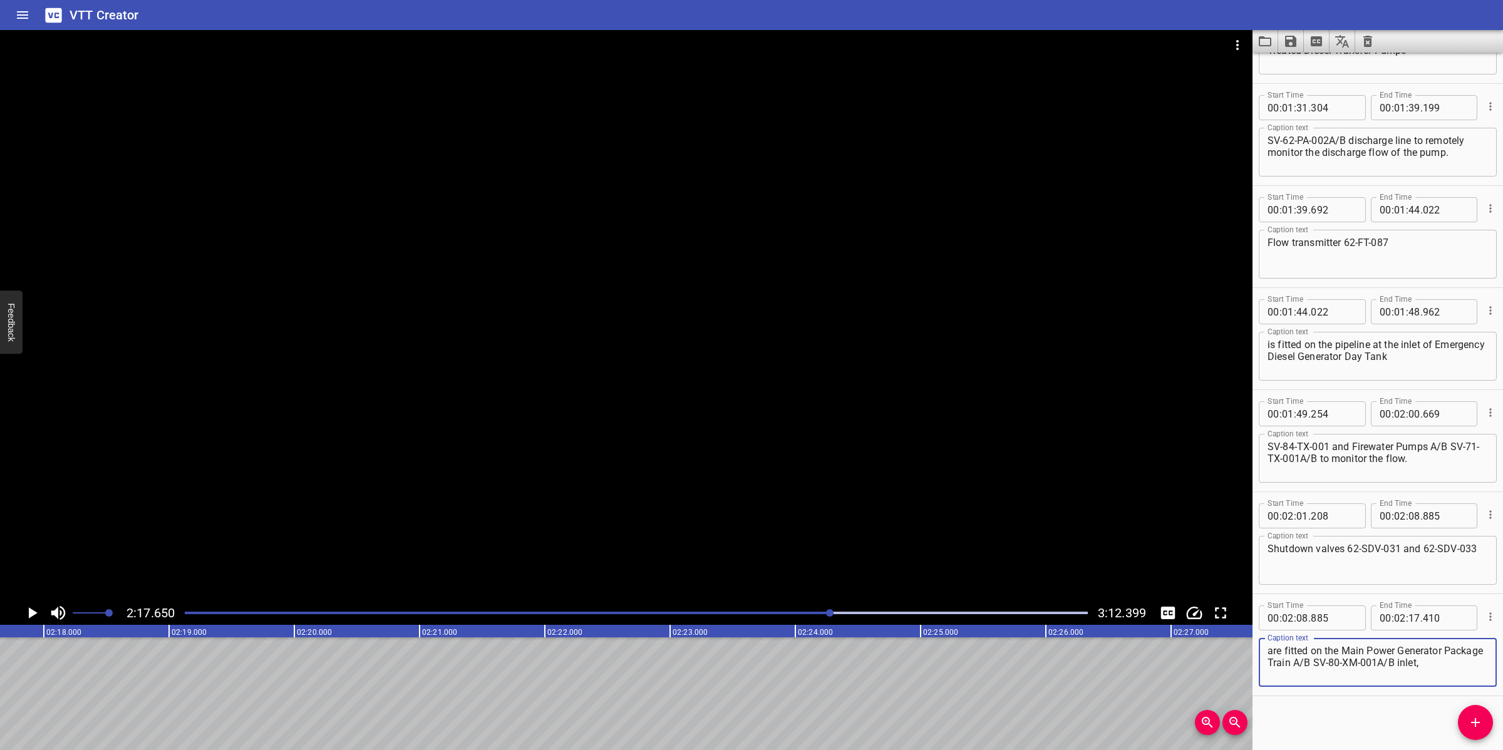
scroll to position [0, 0]
click at [1413, 614] on input "number" at bounding box center [1414, 617] width 12 height 25
click at [1472, 715] on icon "Add Cue" at bounding box center [1475, 722] width 15 height 15
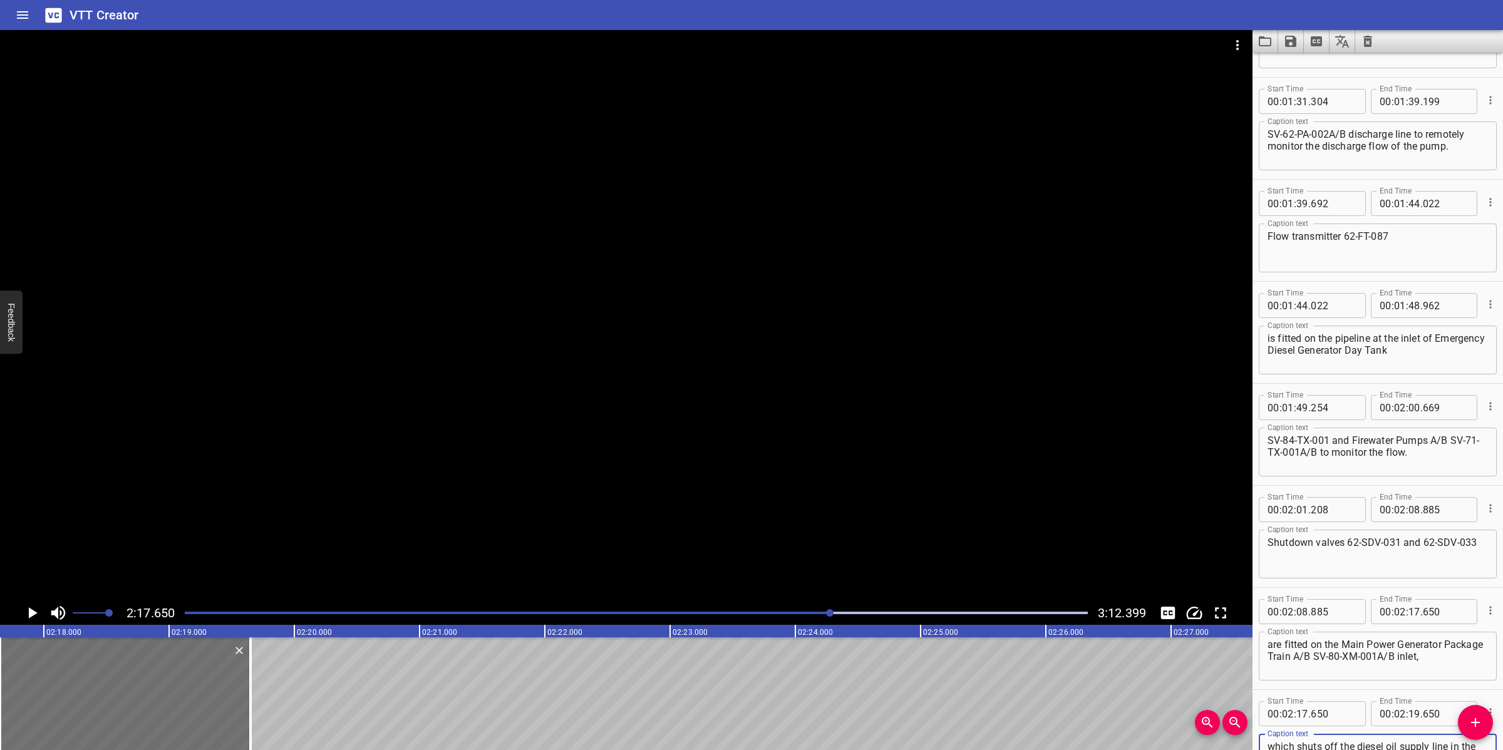
scroll to position [1316, 0]
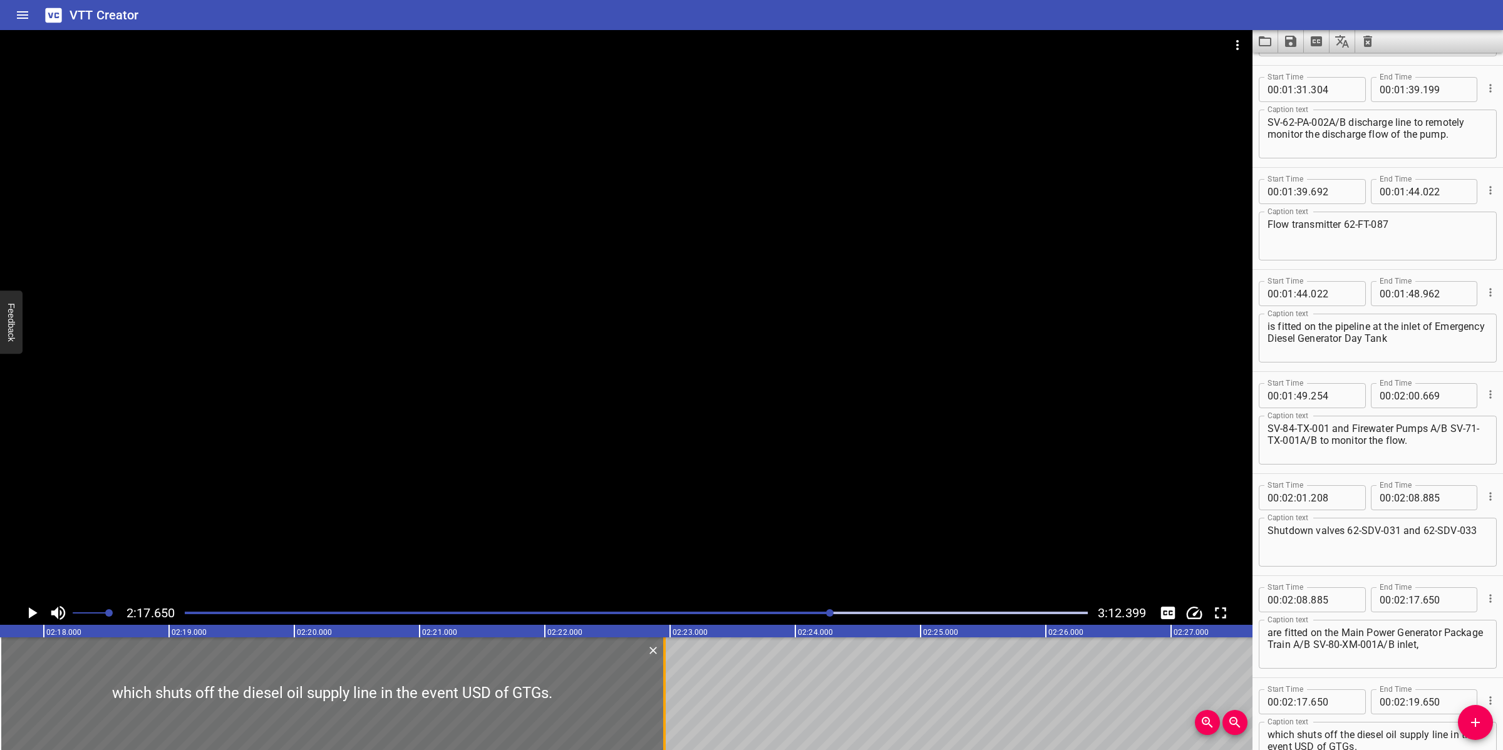
drag, startPoint x: 254, startPoint y: 672, endPoint x: 668, endPoint y: 677, distance: 413.9
click at [668, 677] on div at bounding box center [664, 693] width 13 height 113
click at [718, 530] on div at bounding box center [626, 315] width 1252 height 571
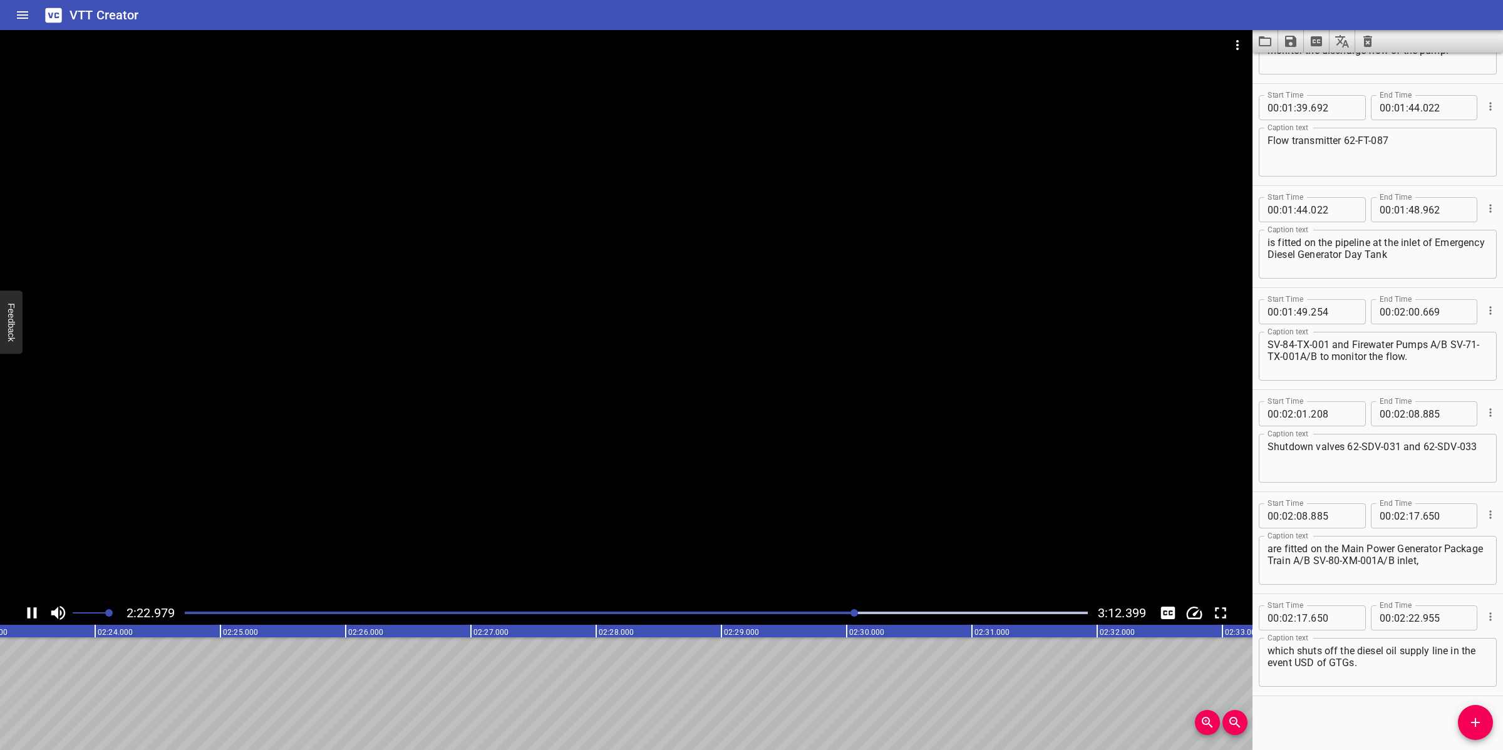
click at [741, 526] on div at bounding box center [626, 315] width 1252 height 571
drag, startPoint x: 1465, startPoint y: 725, endPoint x: 994, endPoint y: 706, distance: 471.9
click at [1463, 721] on span "Add Cue" at bounding box center [1475, 722] width 35 height 15
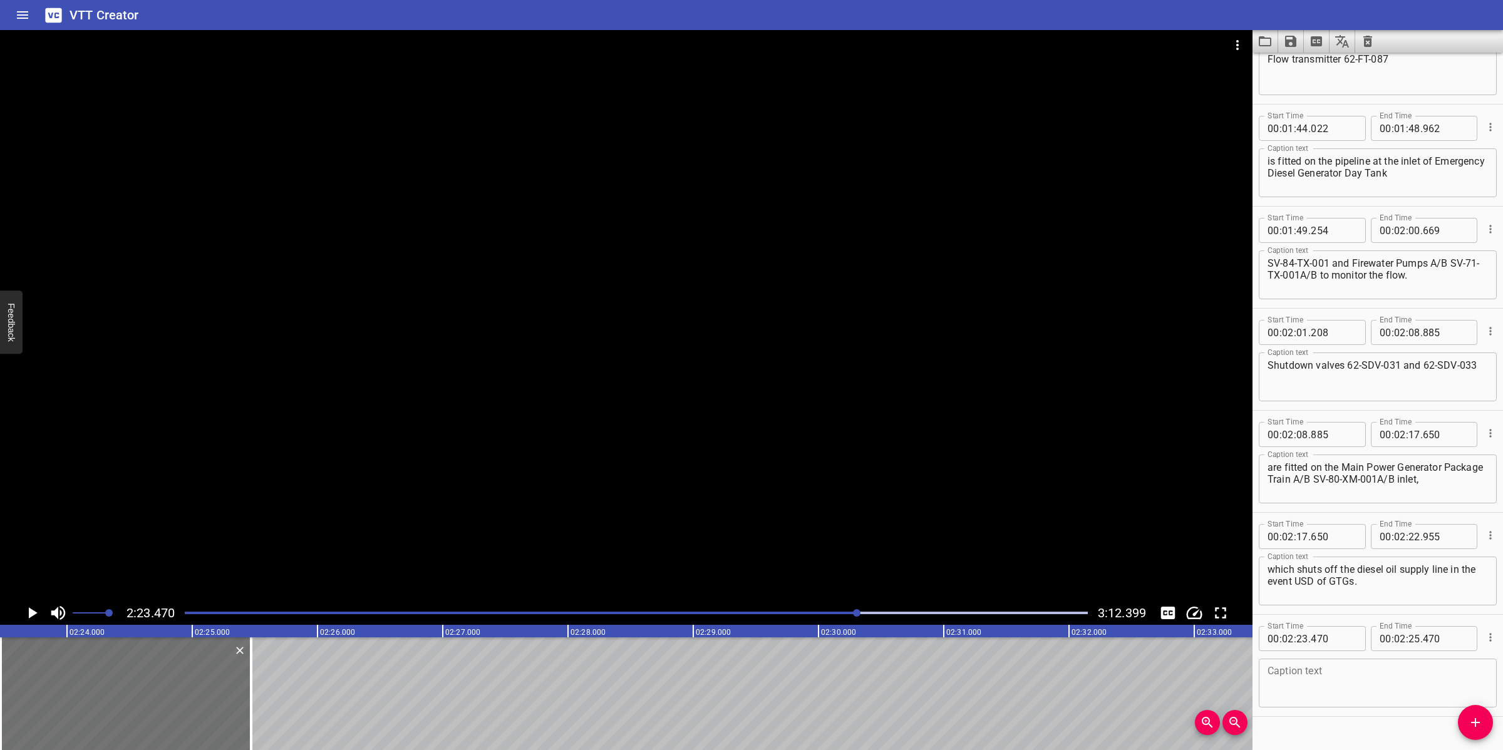
scroll to position [1501, 0]
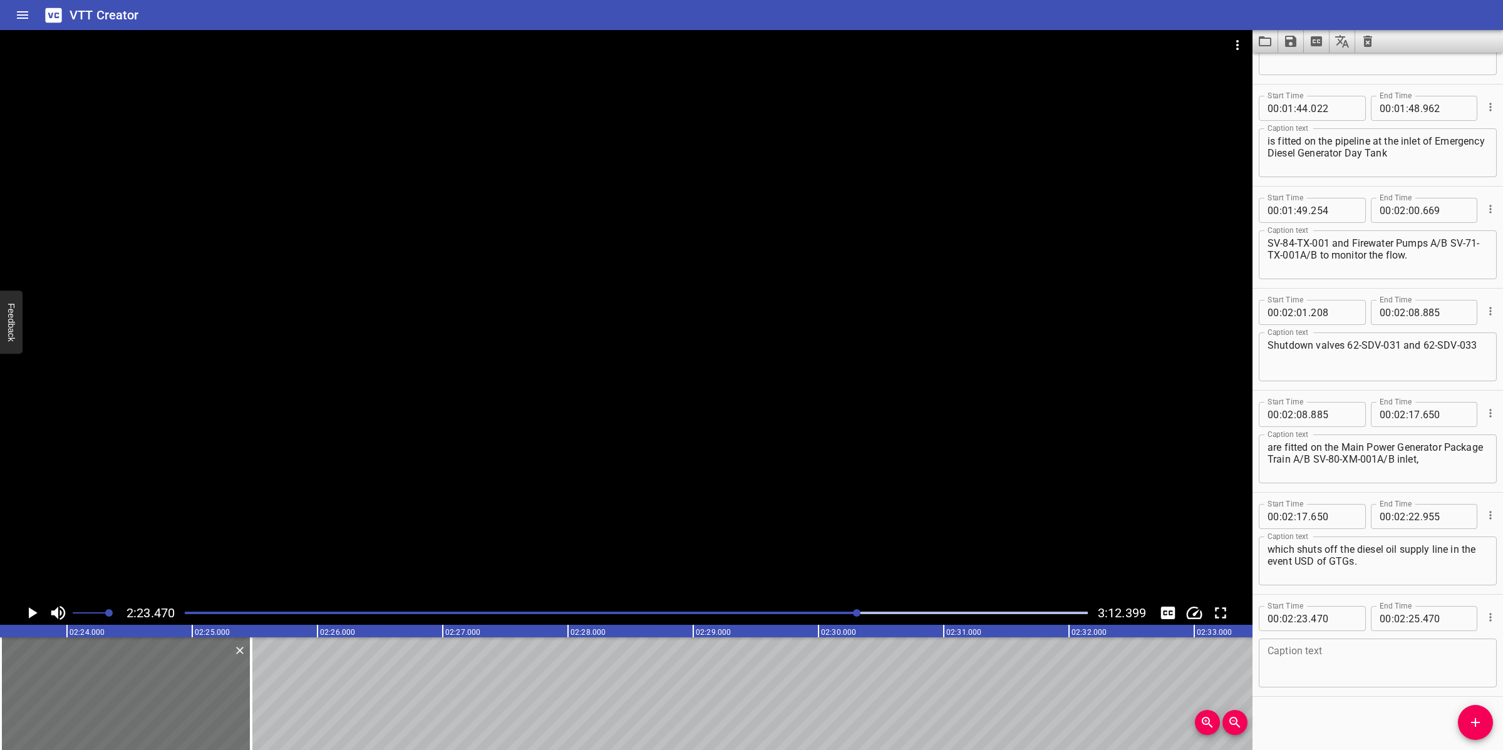
click at [1290, 674] on textarea at bounding box center [1377, 664] width 220 height 36
paste textarea "Inlet of Emergency Diesel Generator Package SV-84-XN-001 is fitted with shutdow…"
click at [586, 401] on div at bounding box center [626, 315] width 1252 height 571
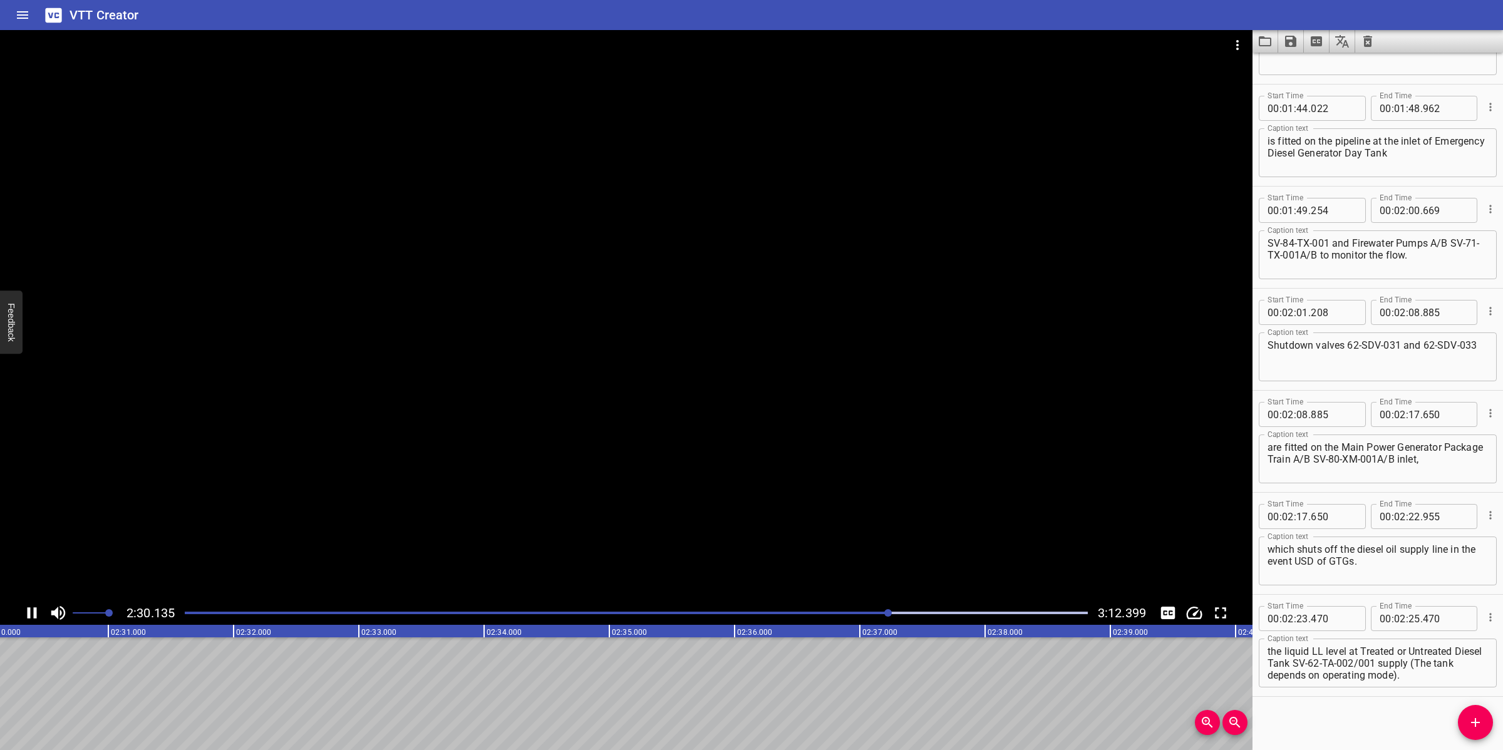
click at [683, 489] on div at bounding box center [626, 315] width 1252 height 571
click at [1361, 649] on textarea "Inlet of Emergency Diesel Generator Package SV-84-XN-001 is fitted with shutdow…" at bounding box center [1377, 664] width 220 height 36
drag, startPoint x: 1373, startPoint y: 659, endPoint x: 1440, endPoint y: 694, distance: 75.3
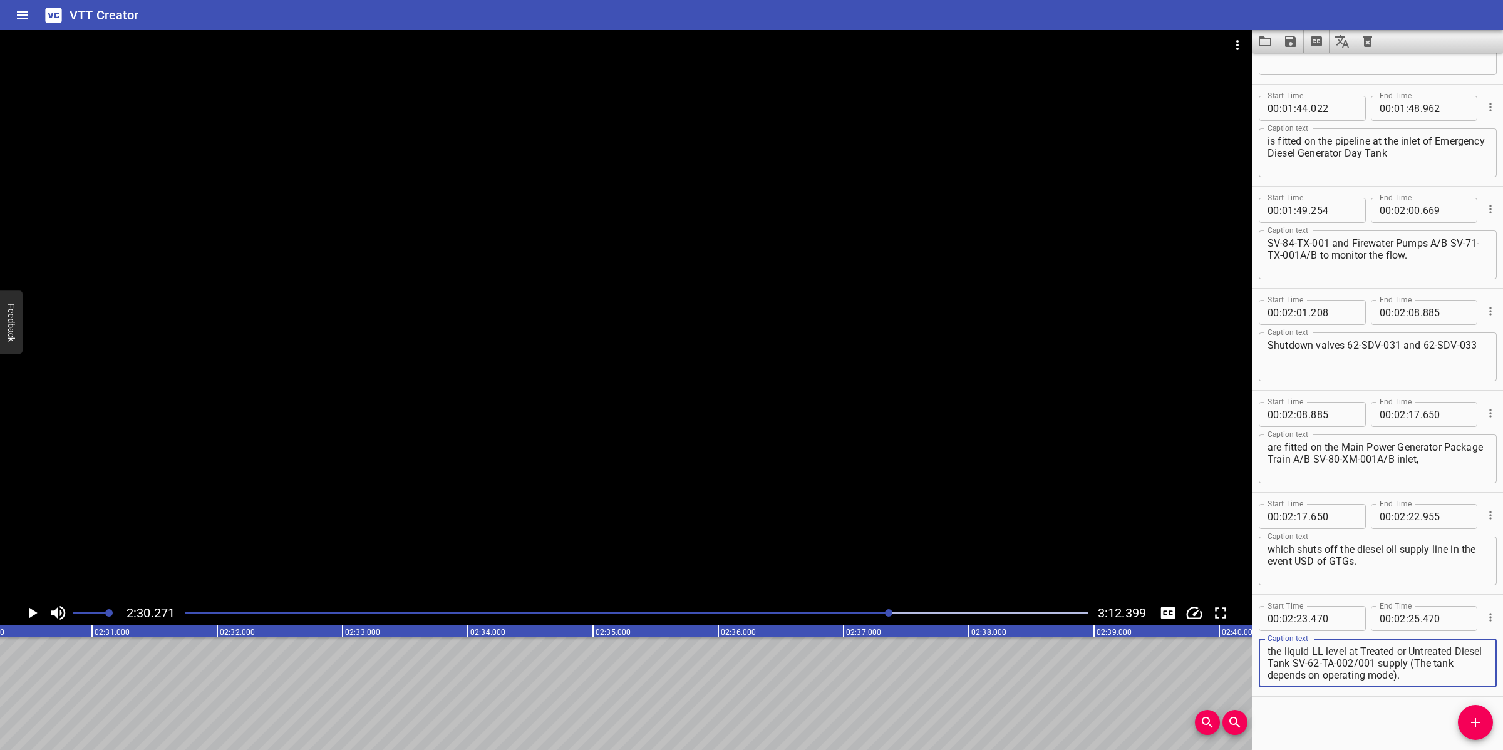
click at [1448, 700] on div "Start Time 00 : 00 : 00 . 000 Start Time End Time 00 : 00 : 06 . 480 End Time C…" at bounding box center [1377, 402] width 250 height 698
click at [1408, 615] on input "number" at bounding box center [1414, 618] width 12 height 25
click at [1465, 723] on span "Add Cue" at bounding box center [1475, 722] width 35 height 15
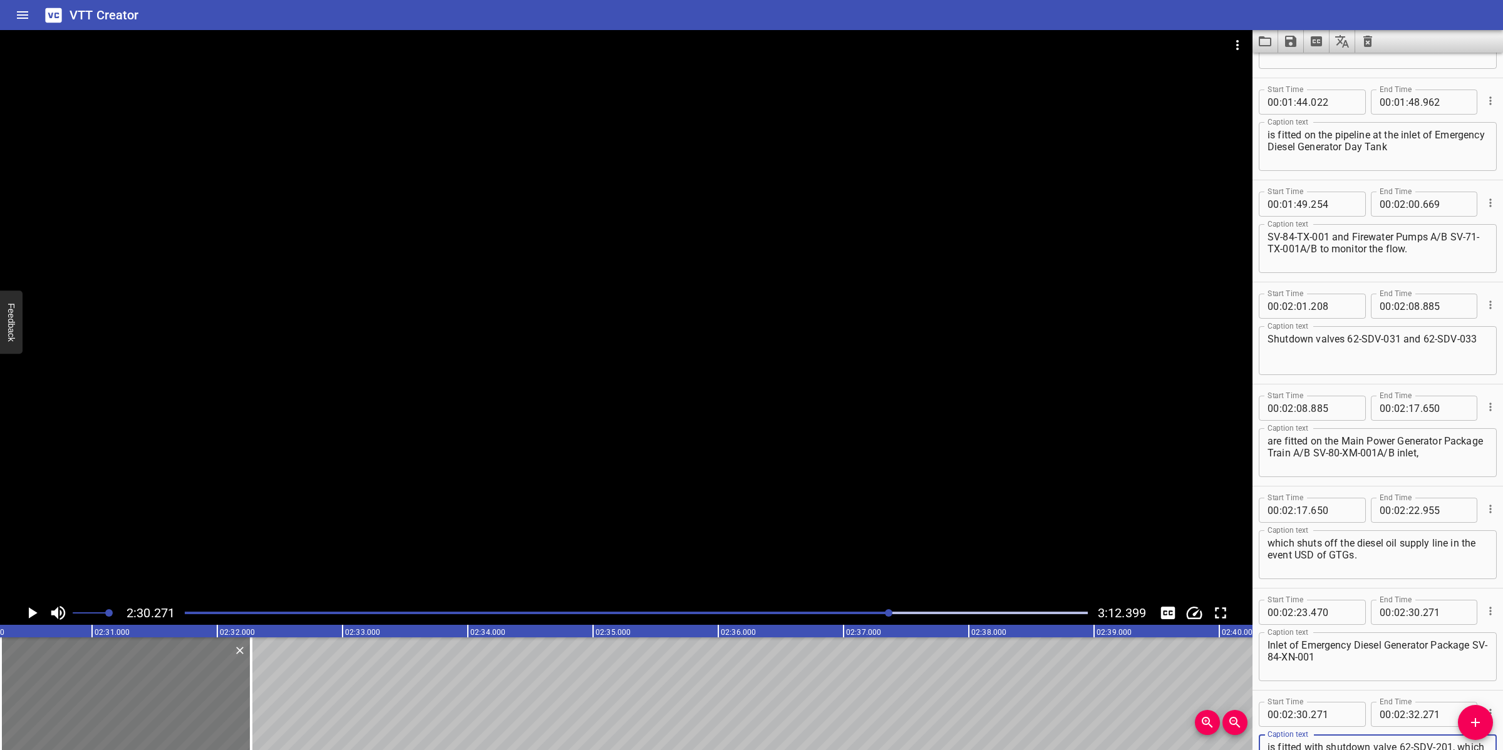
scroll to position [1532, 0]
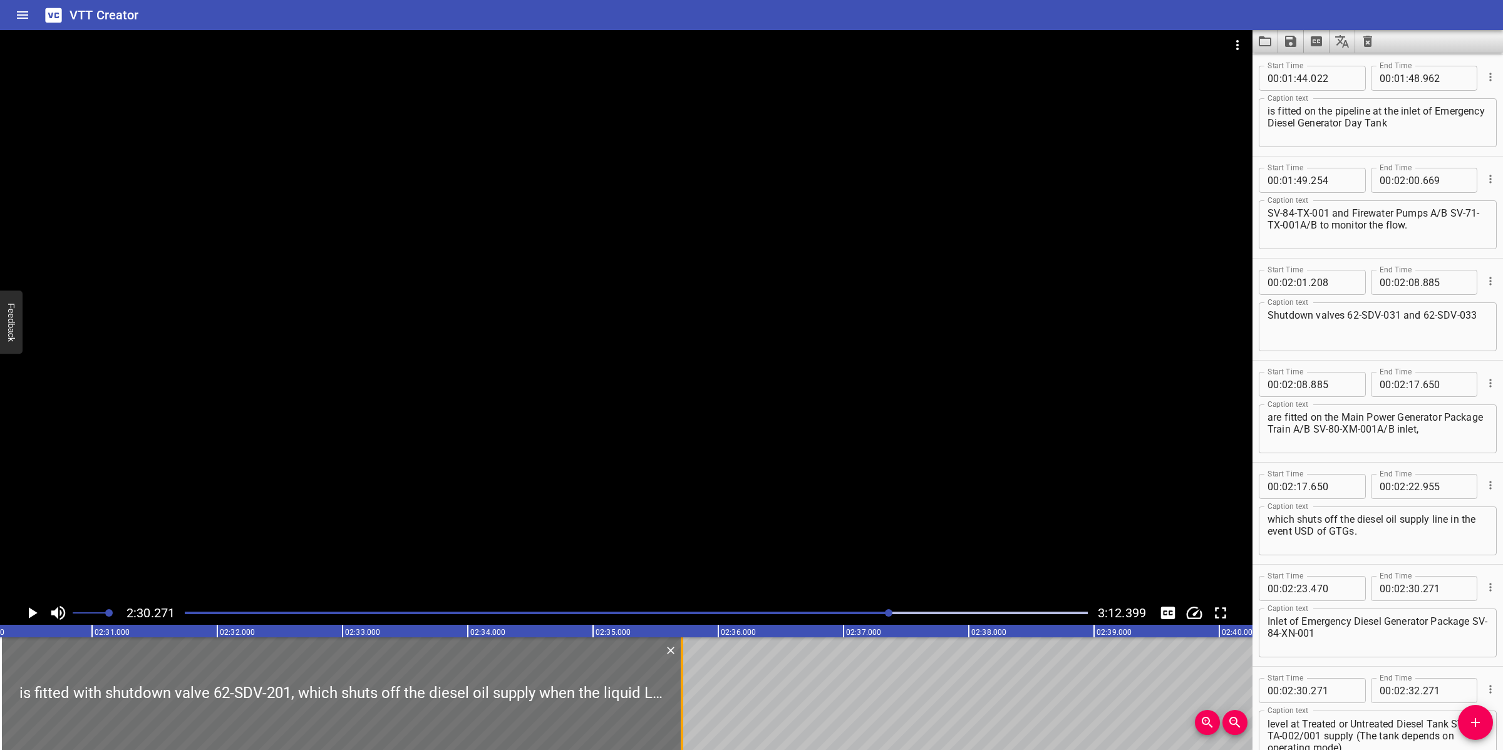
drag, startPoint x: 250, startPoint y: 691, endPoint x: 686, endPoint y: 690, distance: 435.8
click at [683, 688] on div at bounding box center [682, 693] width 3 height 113
click at [662, 493] on div at bounding box center [626, 315] width 1252 height 571
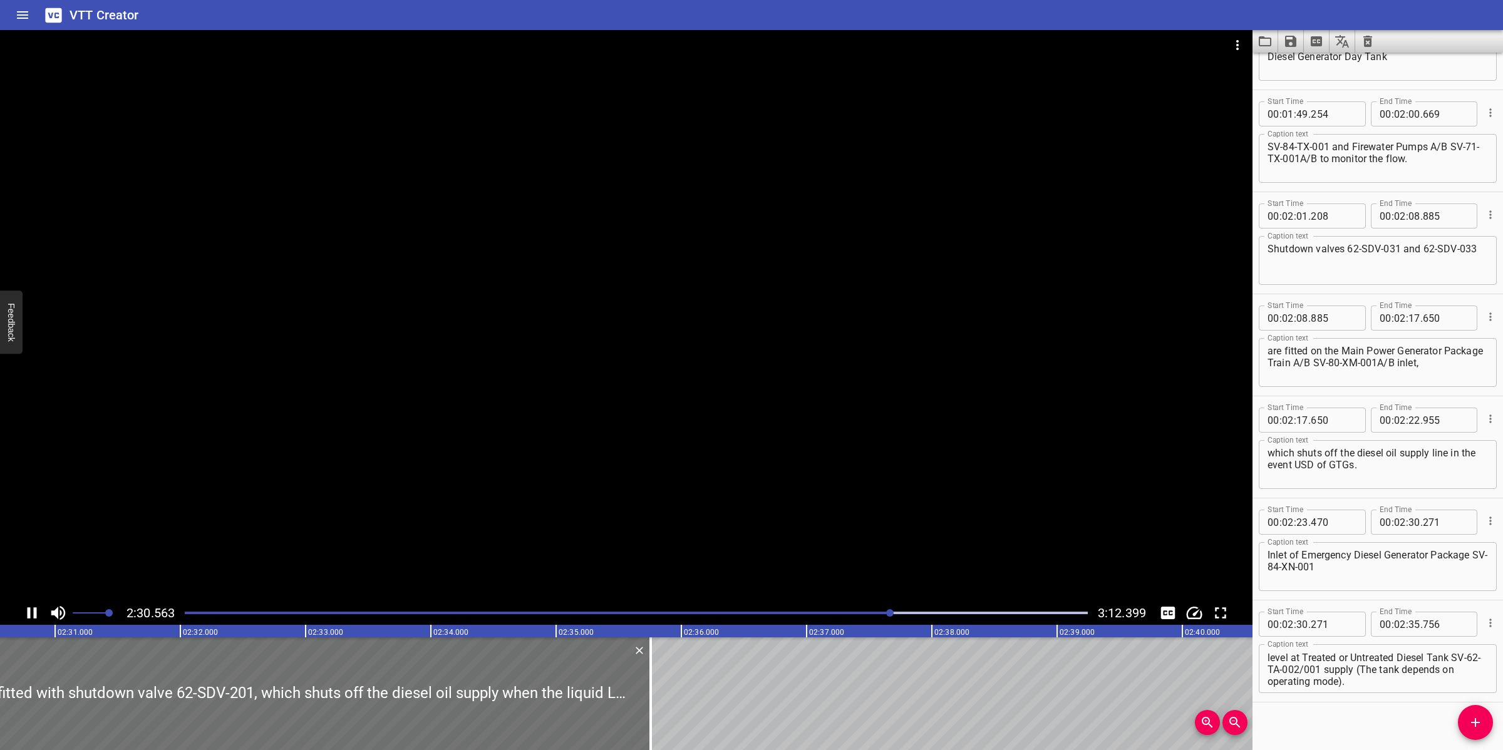
scroll to position [1604, 0]
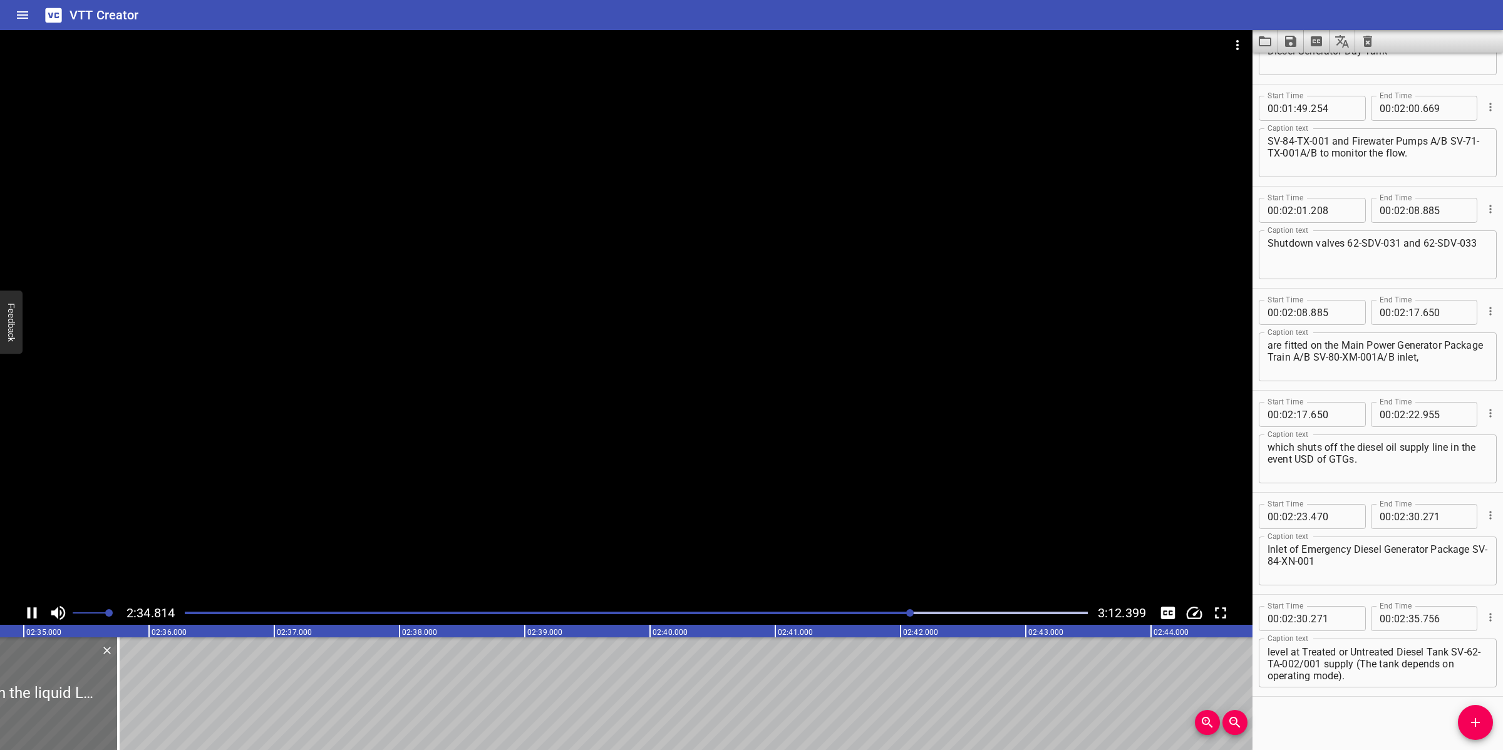
click at [587, 488] on div at bounding box center [626, 315] width 1252 height 571
click at [1306, 656] on textarea "is fitted with shutdown valve 62-SDV-201, which shuts off the diesel oil supply…" at bounding box center [1377, 664] width 220 height 36
drag, startPoint x: 1460, startPoint y: 662, endPoint x: 1467, endPoint y: 703, distance: 40.7
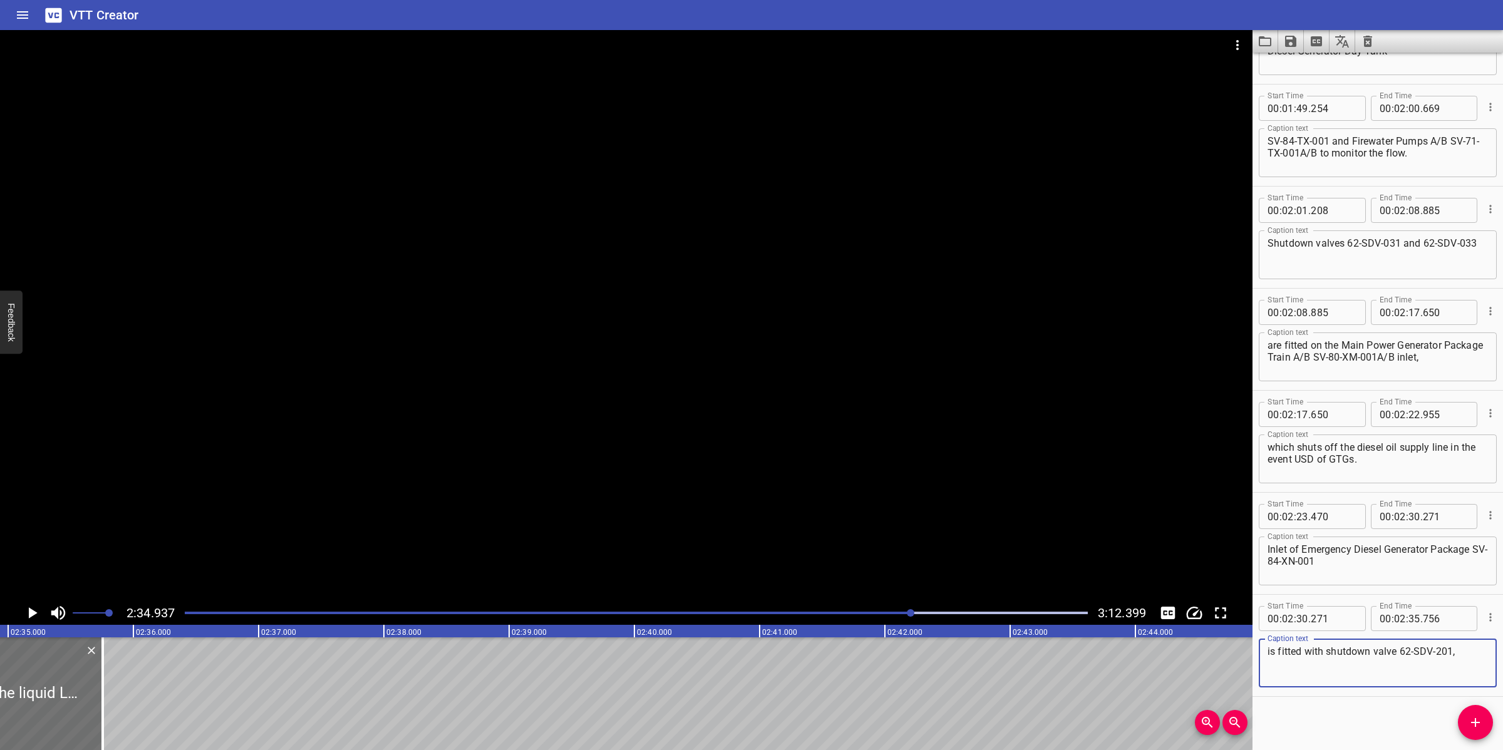
scroll to position [0, 0]
click at [1412, 611] on input "number" at bounding box center [1414, 618] width 12 height 25
click at [1467, 712] on button "Add Cue" at bounding box center [1475, 722] width 35 height 35
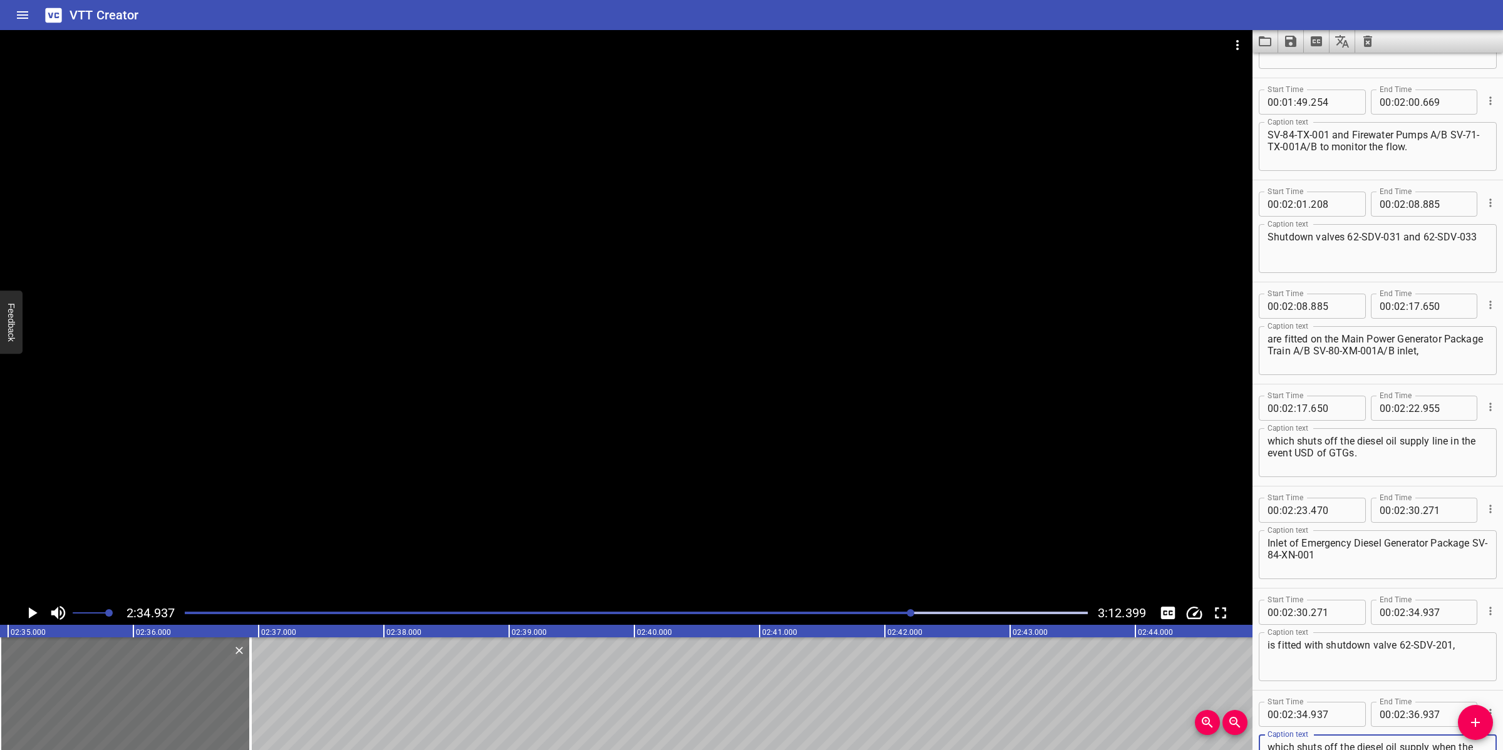
scroll to position [1633, 0]
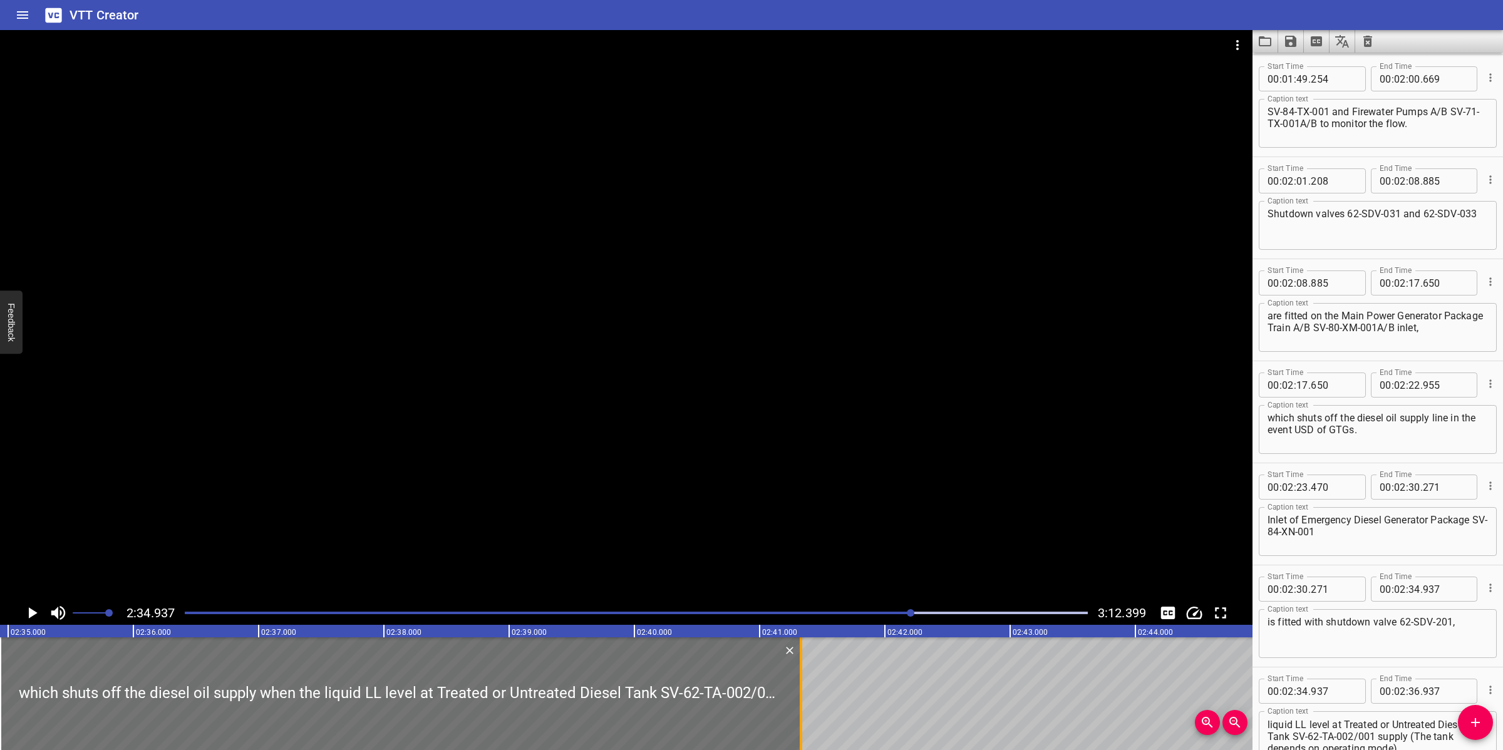
drag, startPoint x: 246, startPoint y: 693, endPoint x: 799, endPoint y: 696, distance: 552.9
click at [799, 696] on div at bounding box center [801, 693] width 13 height 113
click at [714, 514] on div at bounding box center [626, 315] width 1252 height 571
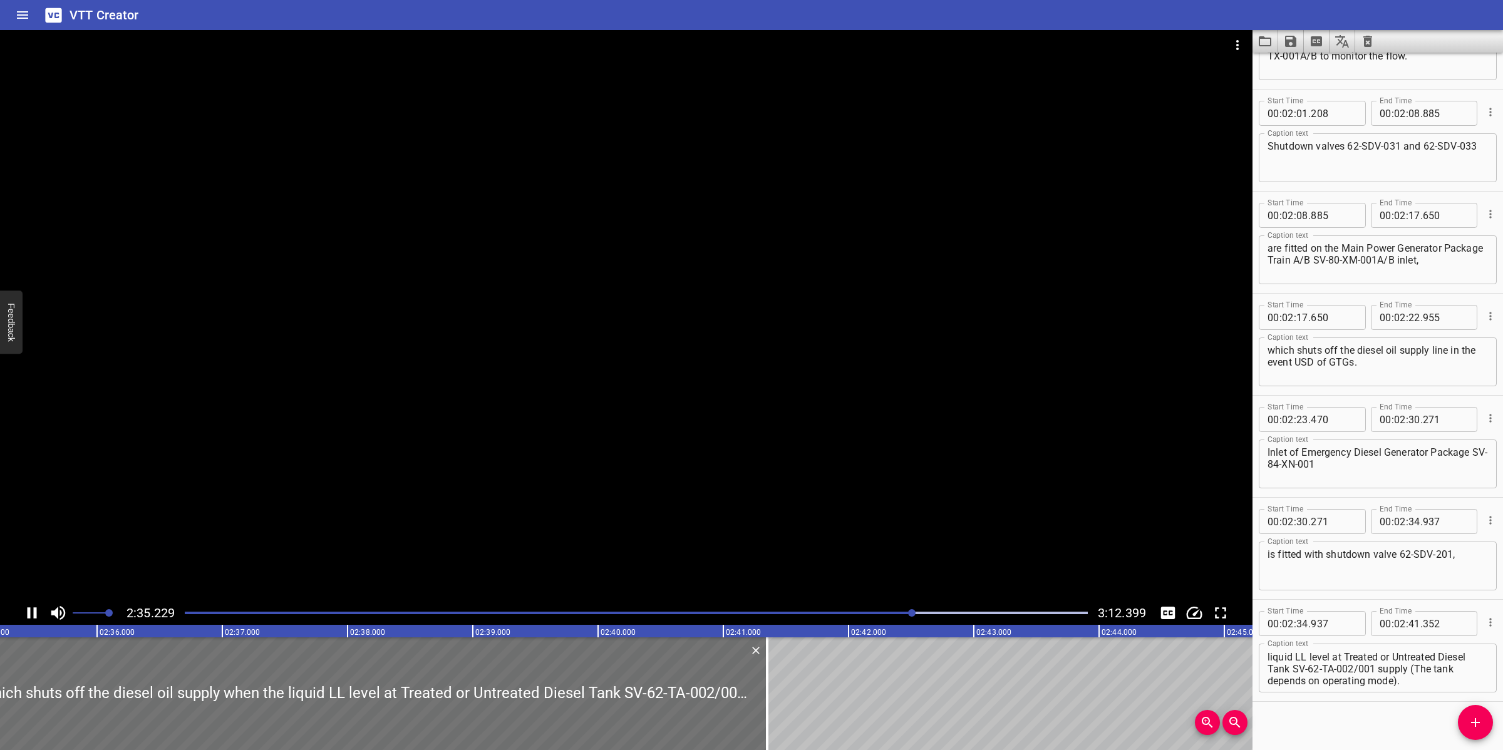
scroll to position [1706, 0]
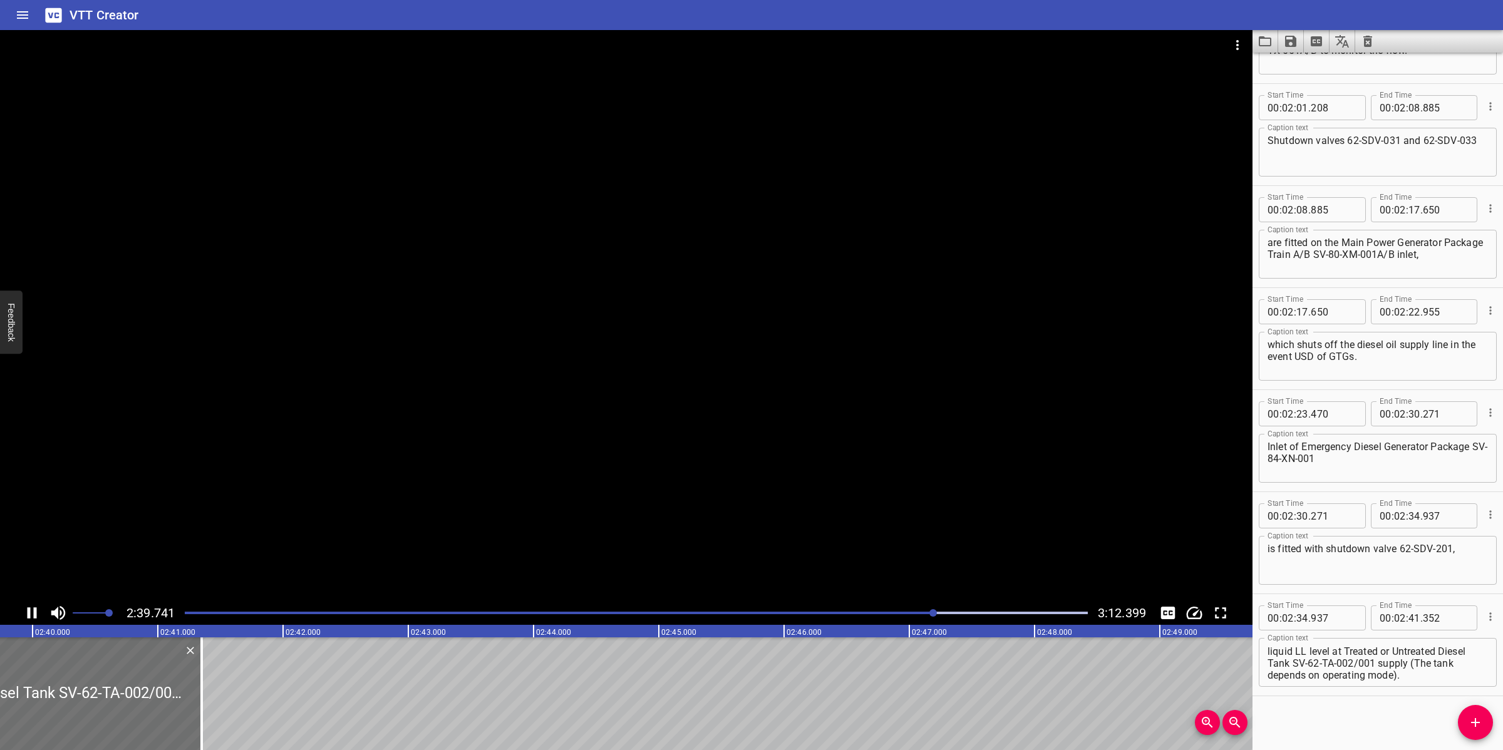
click at [771, 478] on div at bounding box center [626, 315] width 1252 height 571
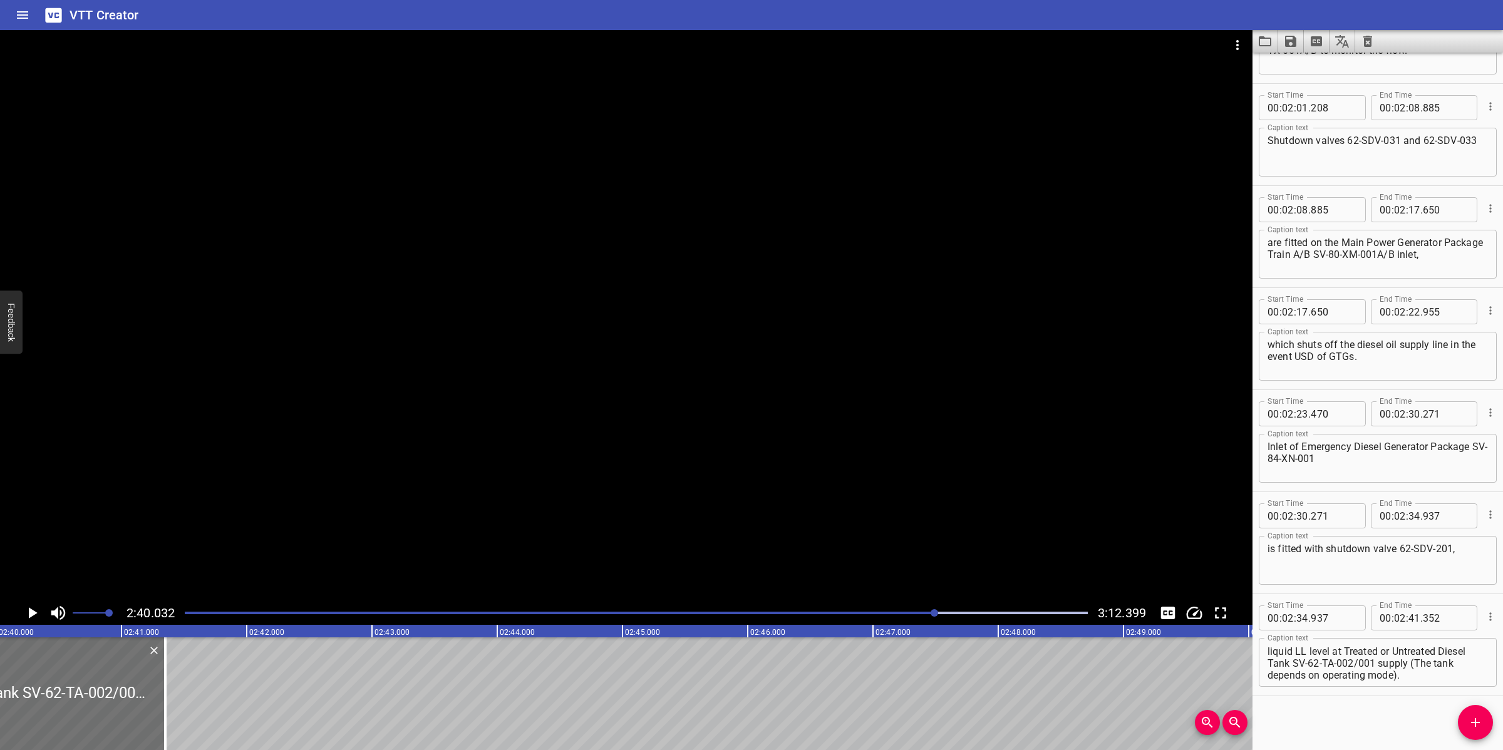
click at [830, 441] on div at bounding box center [626, 315] width 1252 height 571
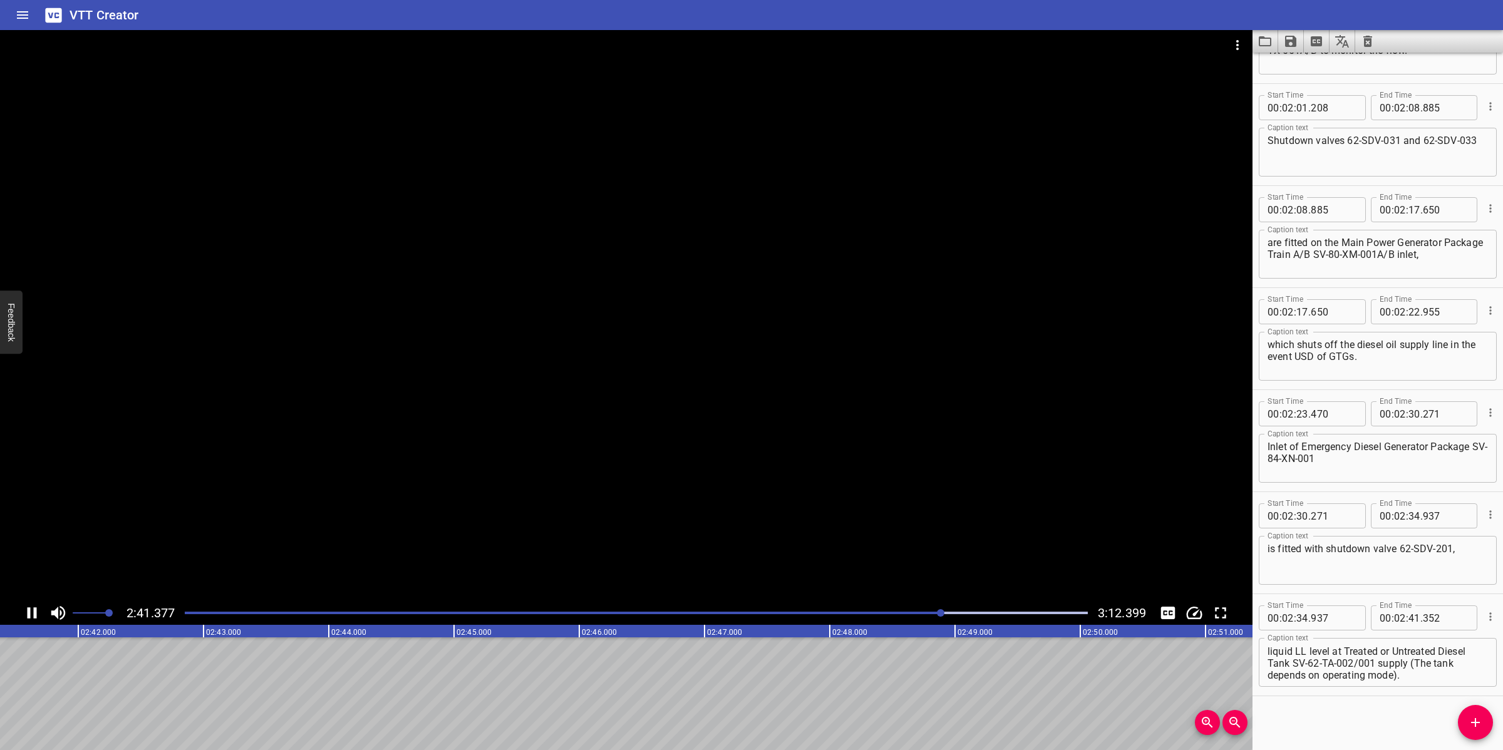
click at [666, 512] on div at bounding box center [626, 315] width 1252 height 571
click at [1337, 655] on textarea "which shuts off the diesel oil supply when the liquid LL level at Treated or Un…" at bounding box center [1377, 663] width 220 height 36
drag, startPoint x: 1322, startPoint y: 662, endPoint x: 1435, endPoint y: 679, distance: 114.7
click at [1435, 679] on div "which shuts off the diesel oil supply when the liquid LL level at Treated or Un…" at bounding box center [1378, 662] width 238 height 49
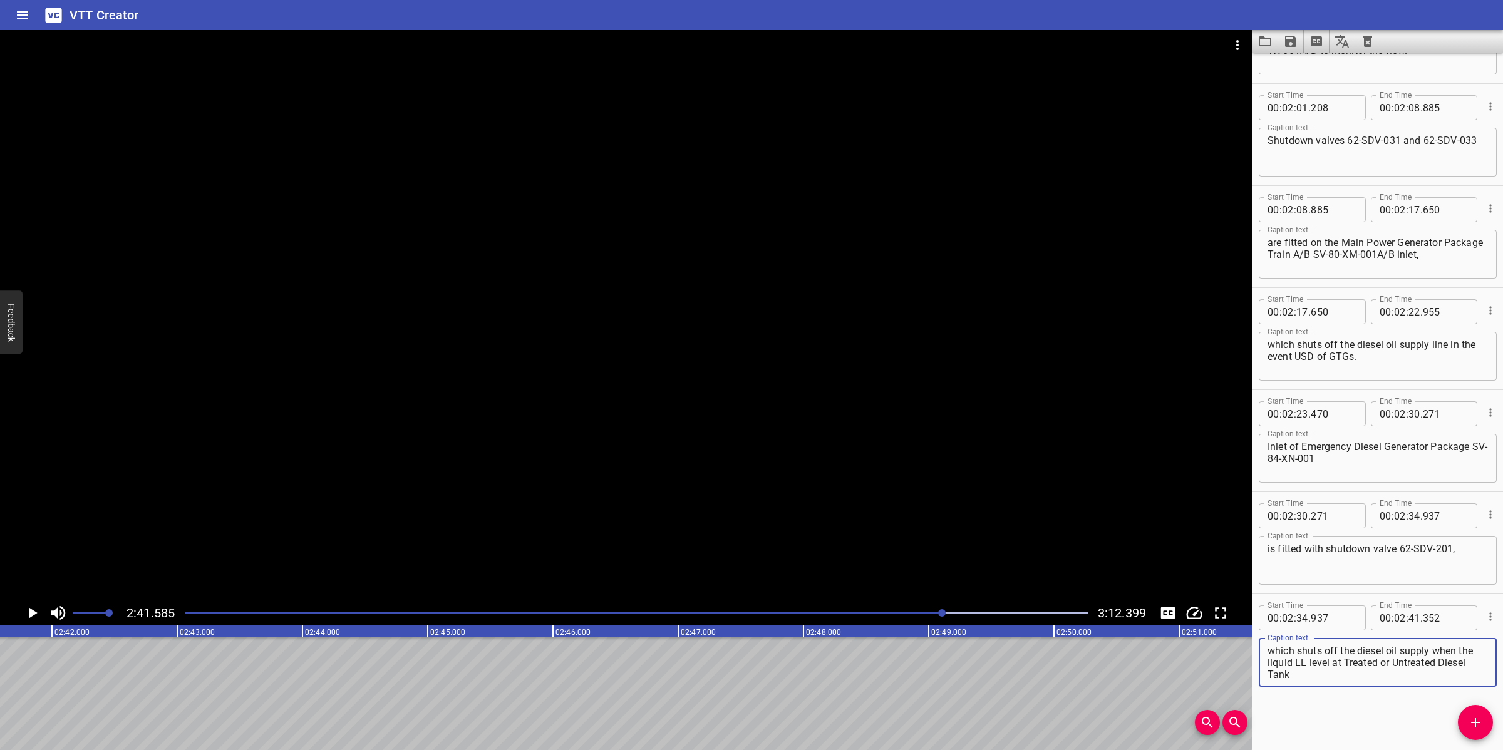
scroll to position [0, 0]
click at [1486, 714] on button "Add Cue" at bounding box center [1475, 722] width 35 height 35
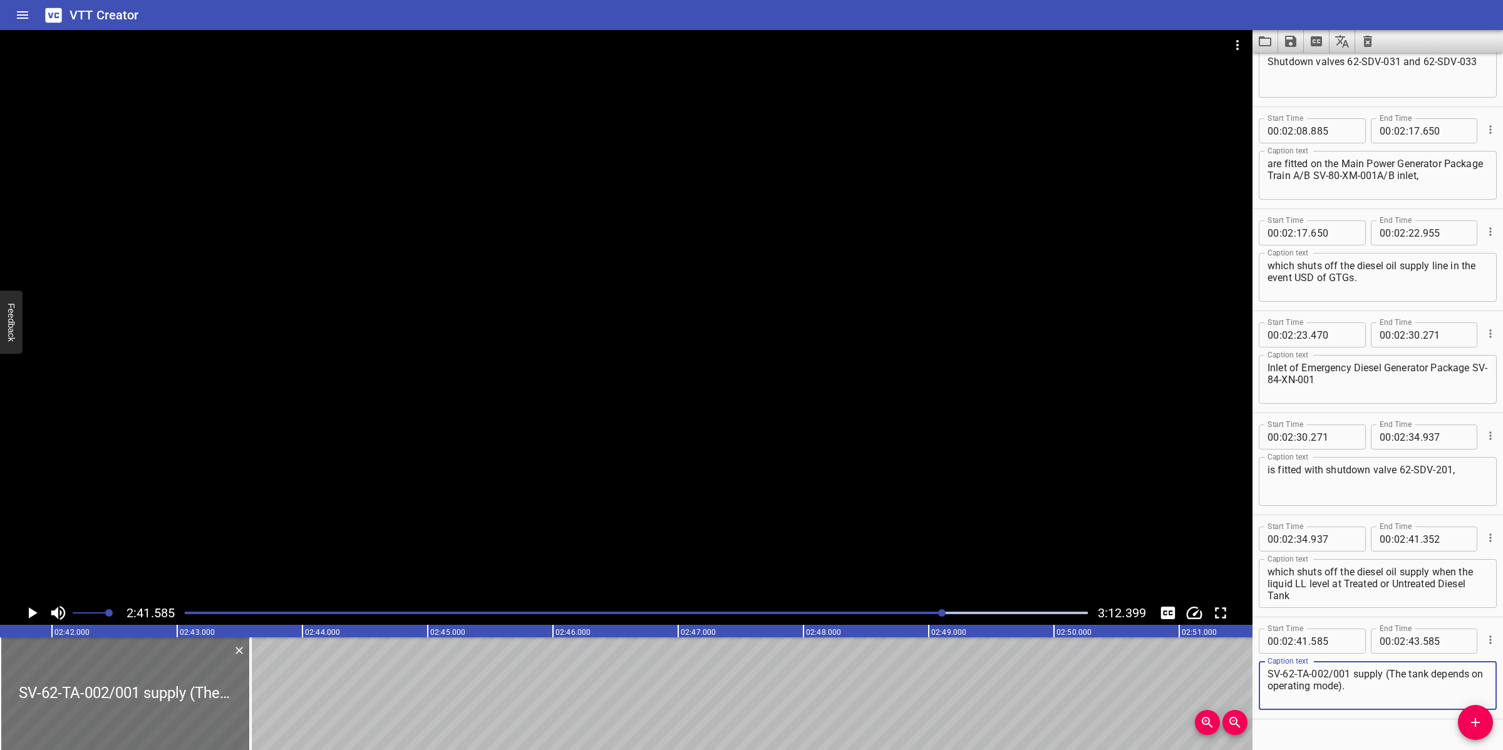
scroll to position [1791, 0]
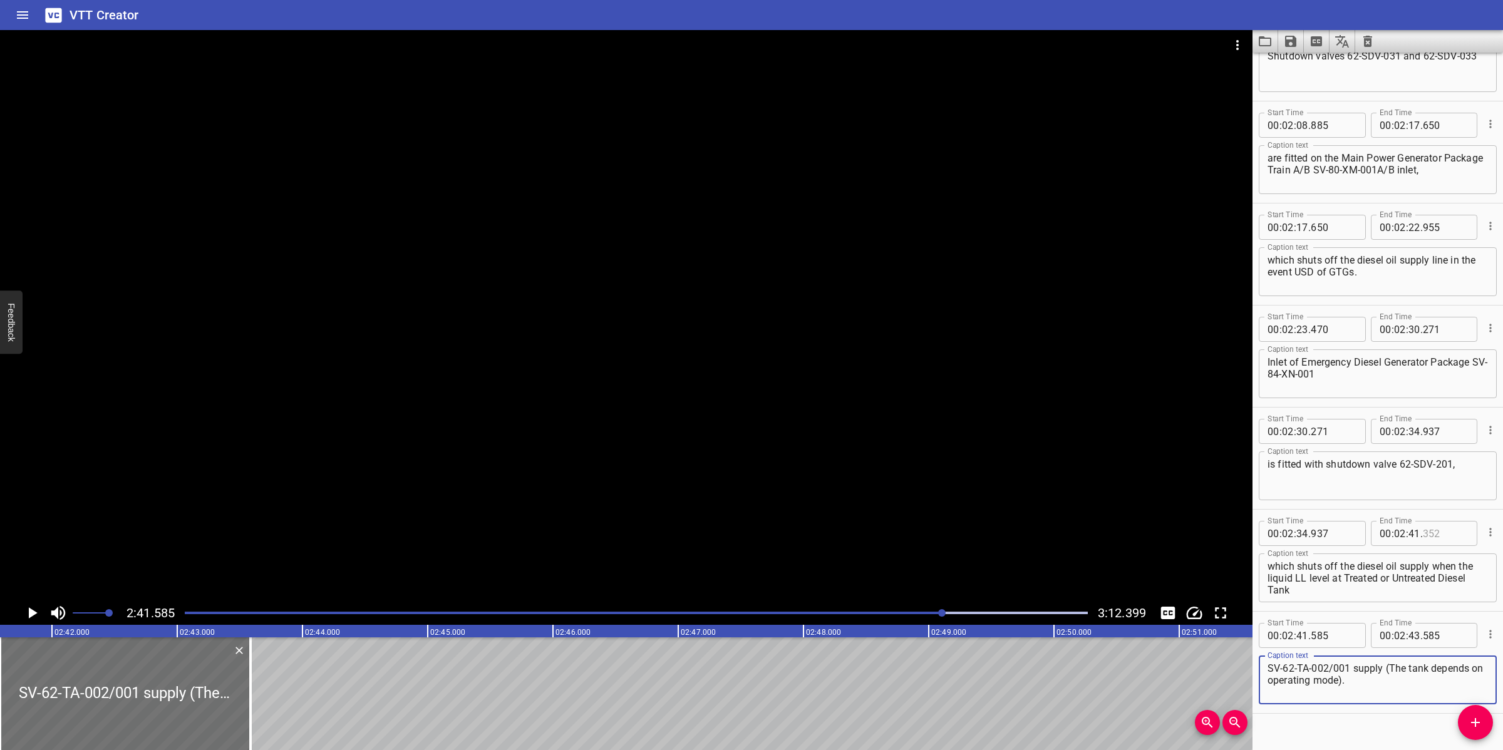
click at [1423, 534] on input "number" at bounding box center [1446, 533] width 46 height 25
click at [728, 486] on div at bounding box center [626, 315] width 1252 height 571
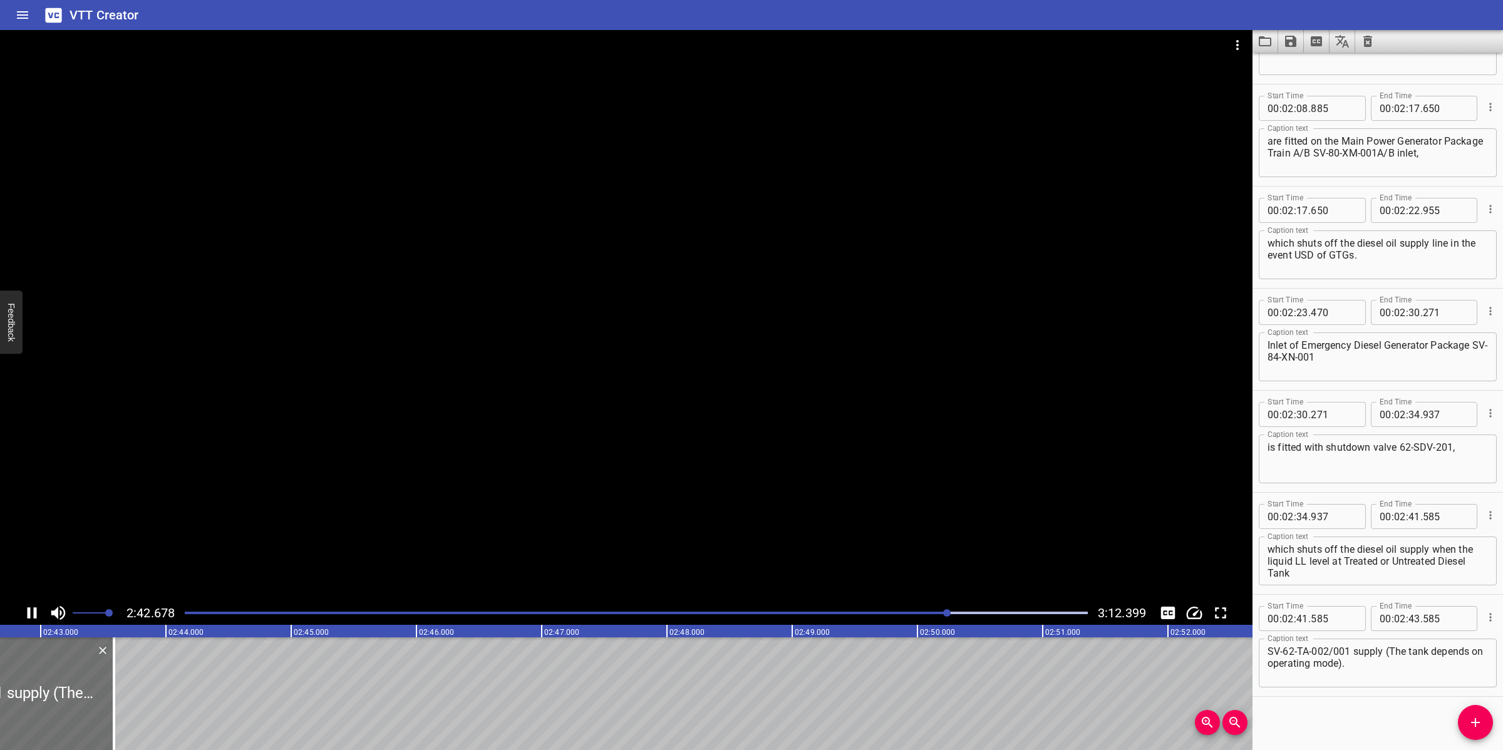
click at [592, 415] on div at bounding box center [626, 315] width 1252 height 571
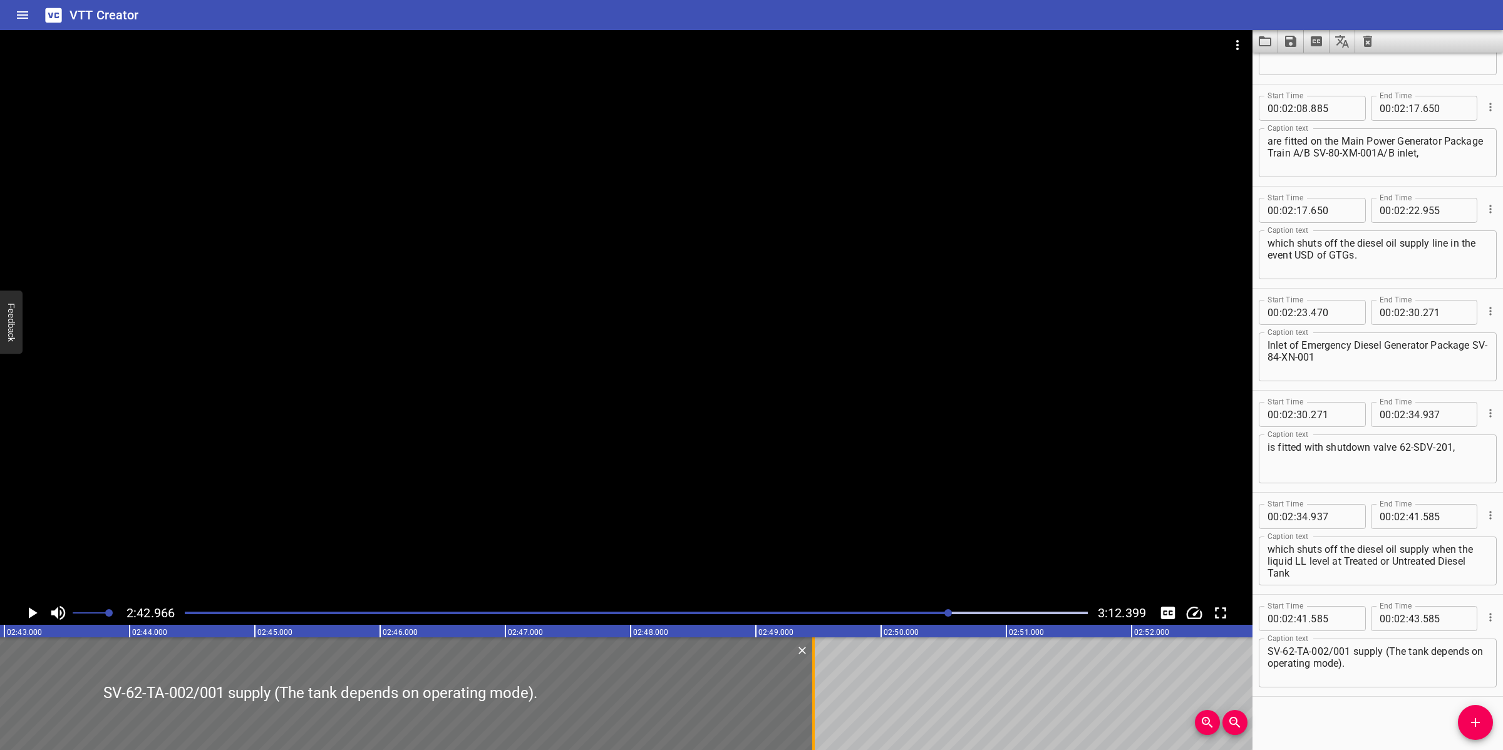
drag, startPoint x: 80, startPoint y: 699, endPoint x: 815, endPoint y: 694, distance: 735.1
click at [815, 694] on div at bounding box center [813, 693] width 13 height 113
click at [905, 522] on div at bounding box center [626, 315] width 1252 height 571
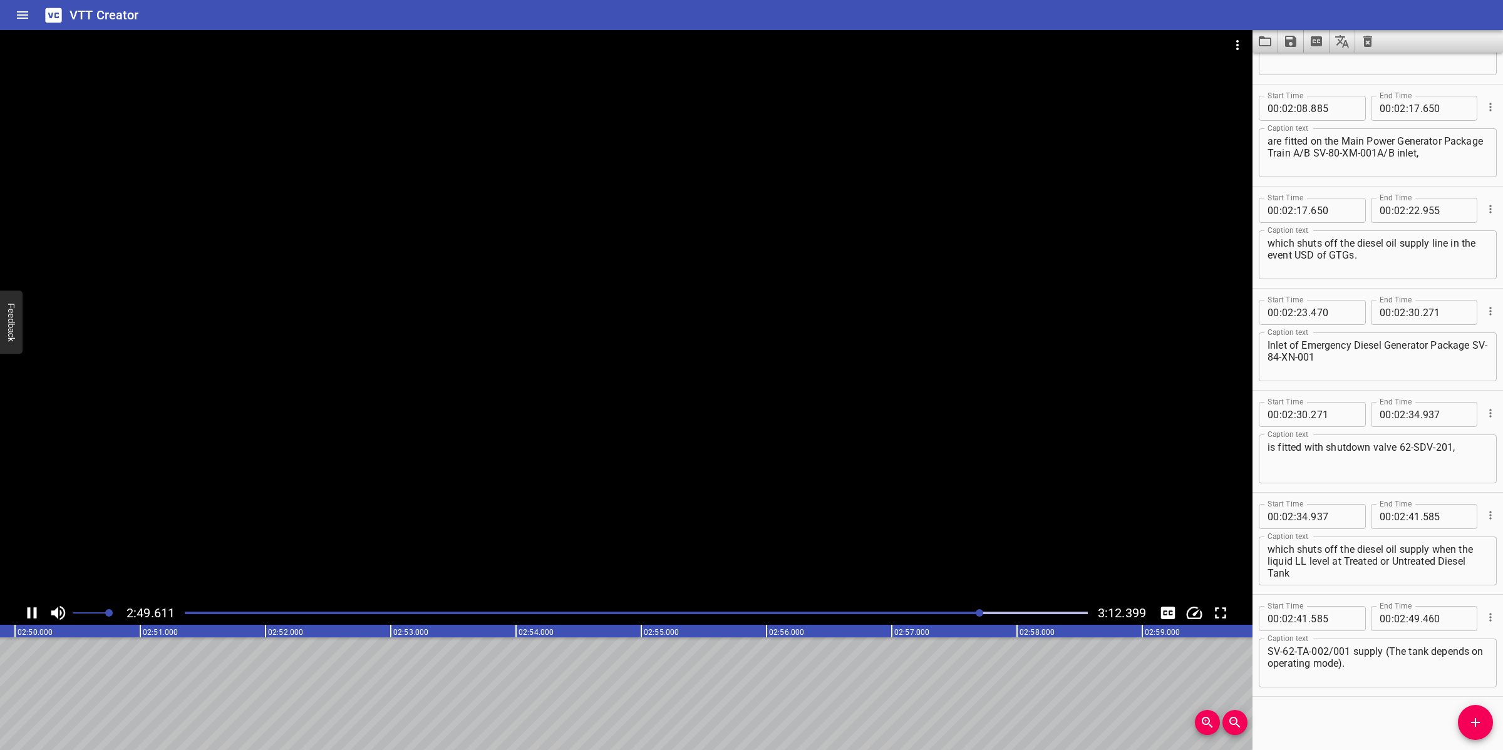
click at [935, 532] on div at bounding box center [626, 315] width 1252 height 571
click at [1468, 724] on icon "Add Cue" at bounding box center [1475, 722] width 15 height 15
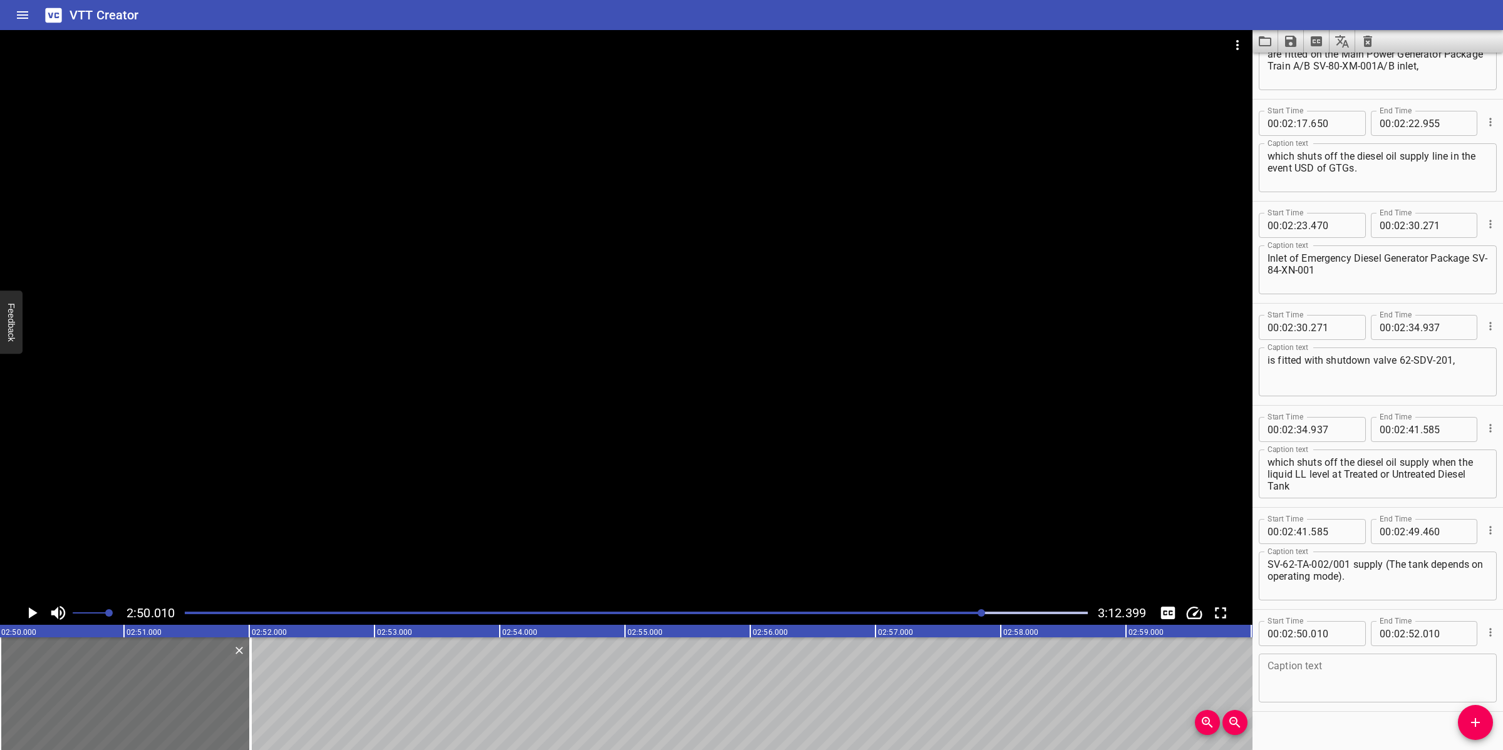
scroll to position [1910, 0]
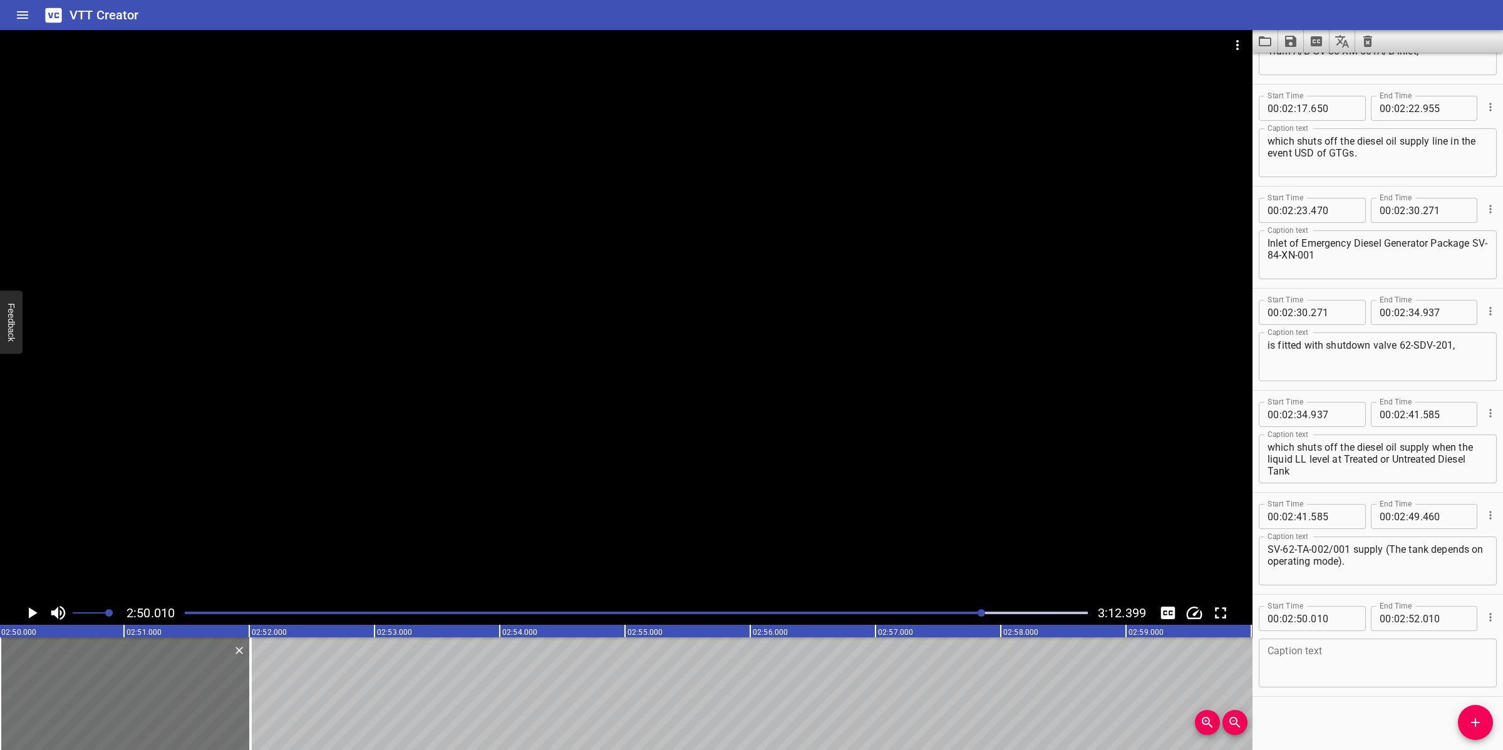
click at [1294, 667] on textarea at bounding box center [1377, 664] width 220 height 36
paste textarea "Pressure transmitter 62-PT-032 is fitted on Treated Diesel Transfer Pumps SV-62…"
click at [473, 479] on div at bounding box center [626, 315] width 1252 height 571
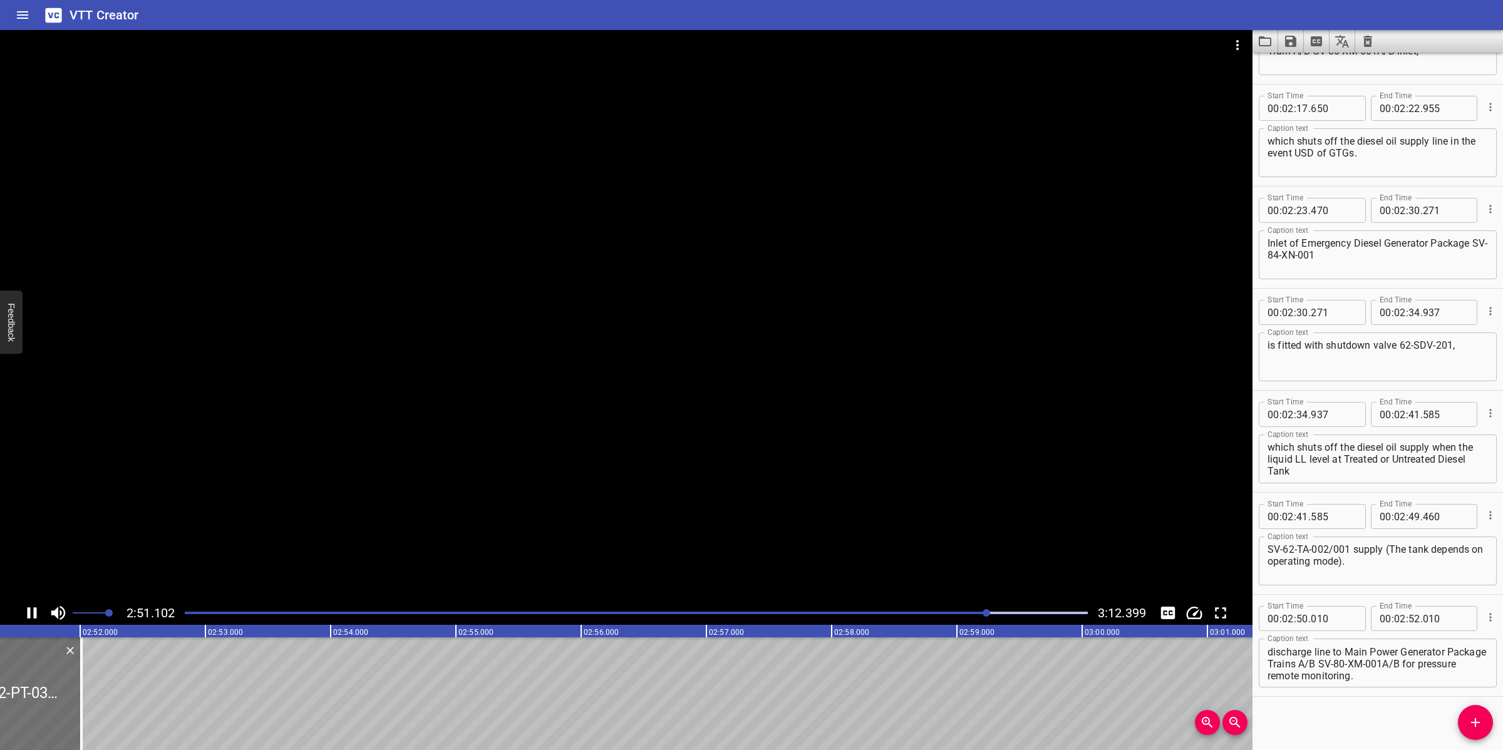
click at [508, 456] on div at bounding box center [626, 315] width 1252 height 571
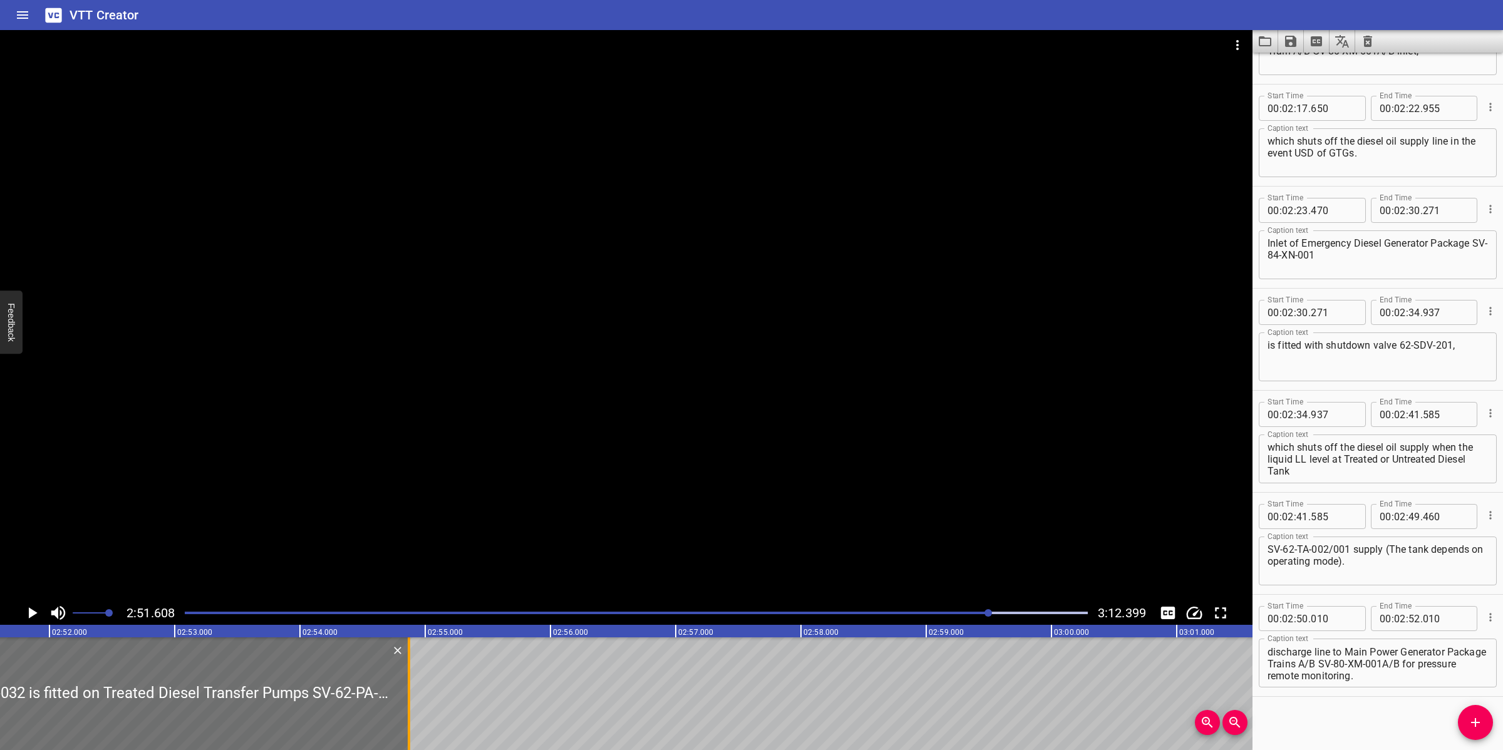
drag, startPoint x: 51, startPoint y: 708, endPoint x: 409, endPoint y: 708, distance: 358.2
click at [409, 708] on div at bounding box center [409, 693] width 3 height 113
click at [595, 483] on div at bounding box center [626, 315] width 1252 height 571
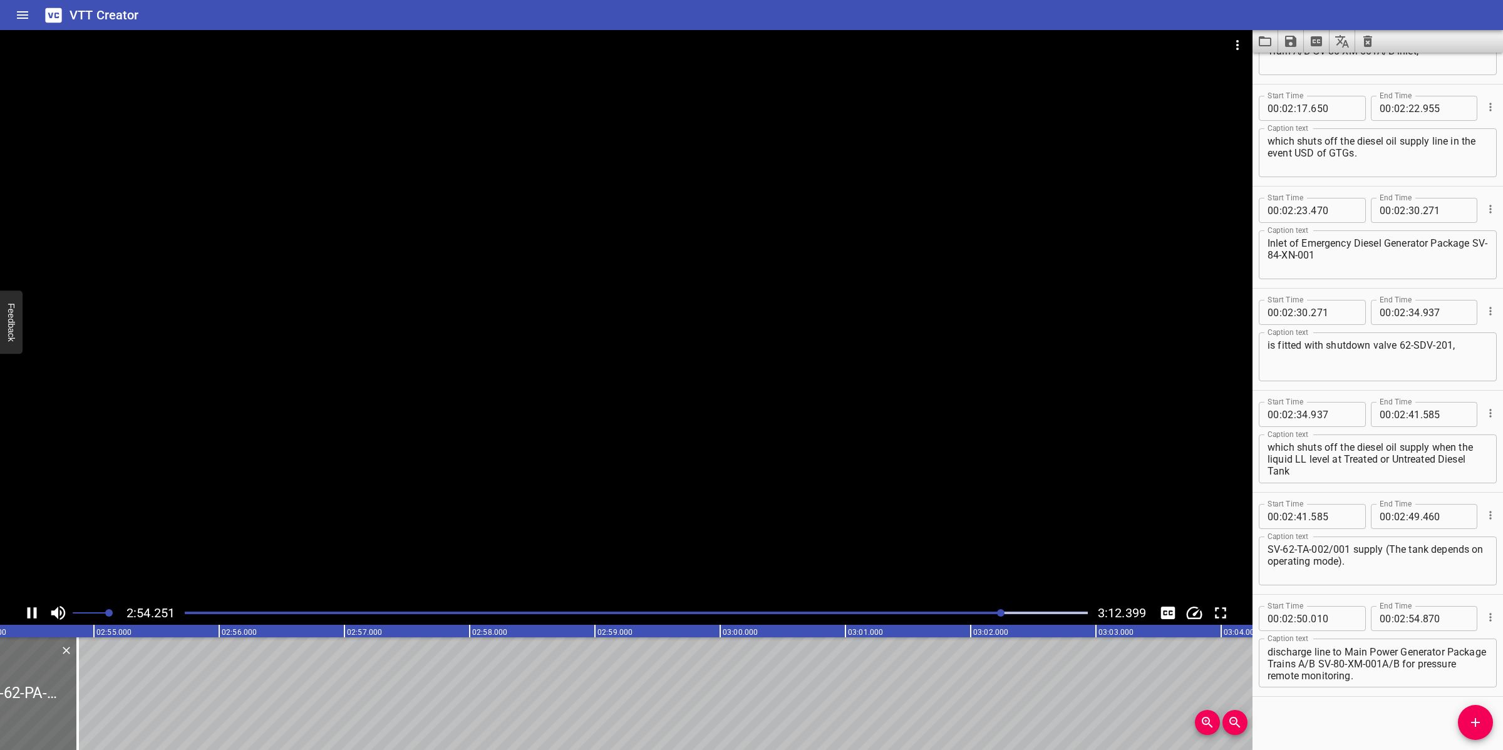
click at [652, 486] on div at bounding box center [626, 315] width 1252 height 571
click at [1366, 657] on textarea "Pressure transmitter 62-PT-032 is fitted on Treated Diesel Transfer Pumps SV-62…" at bounding box center [1377, 664] width 220 height 36
drag, startPoint x: 1411, startPoint y: 648, endPoint x: 1461, endPoint y: 675, distance: 56.9
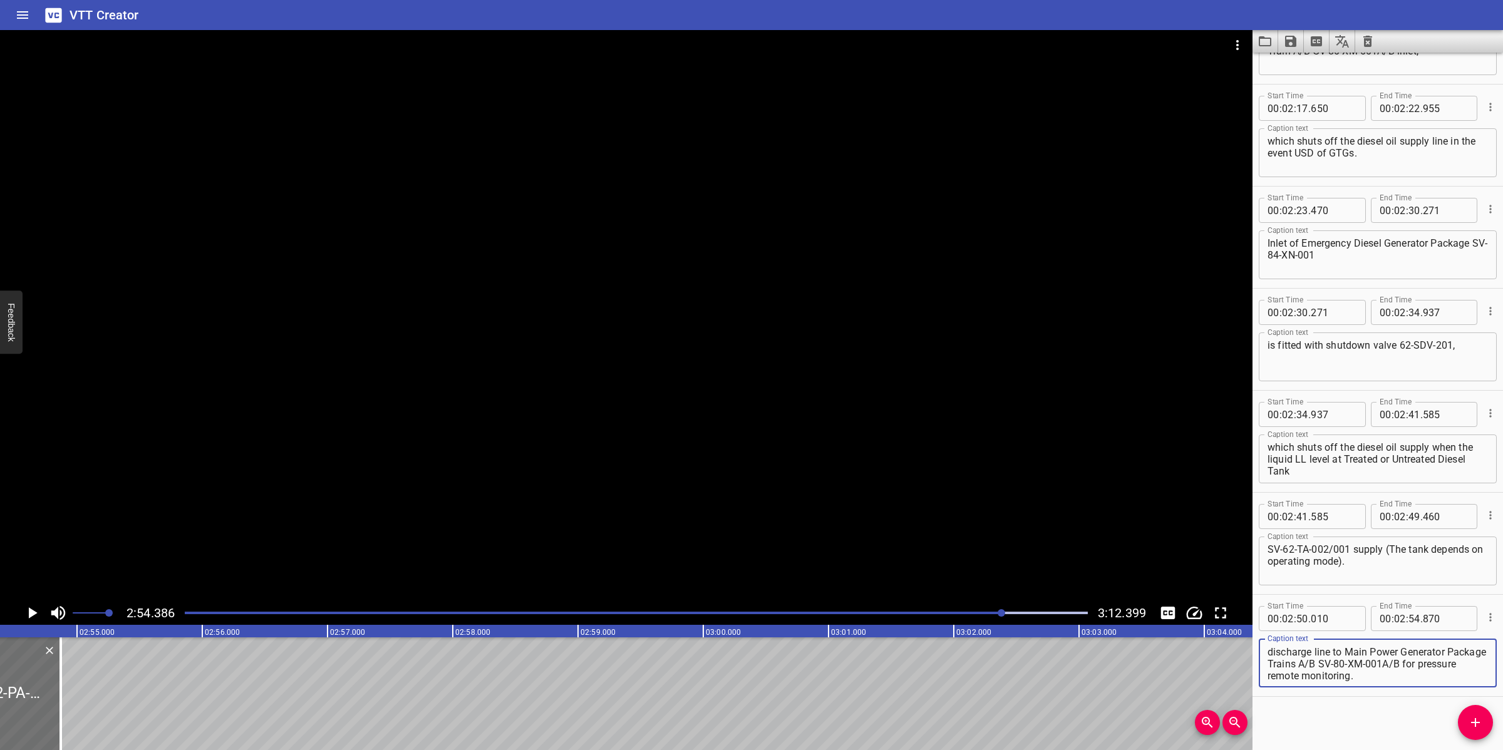
click at [1463, 677] on textarea "Pressure transmitter 62-PT-032 is fitted on Treated Diesel Transfer Pumps SV-62…" at bounding box center [1377, 664] width 220 height 36
click at [1408, 614] on input "number" at bounding box center [1414, 618] width 12 height 25
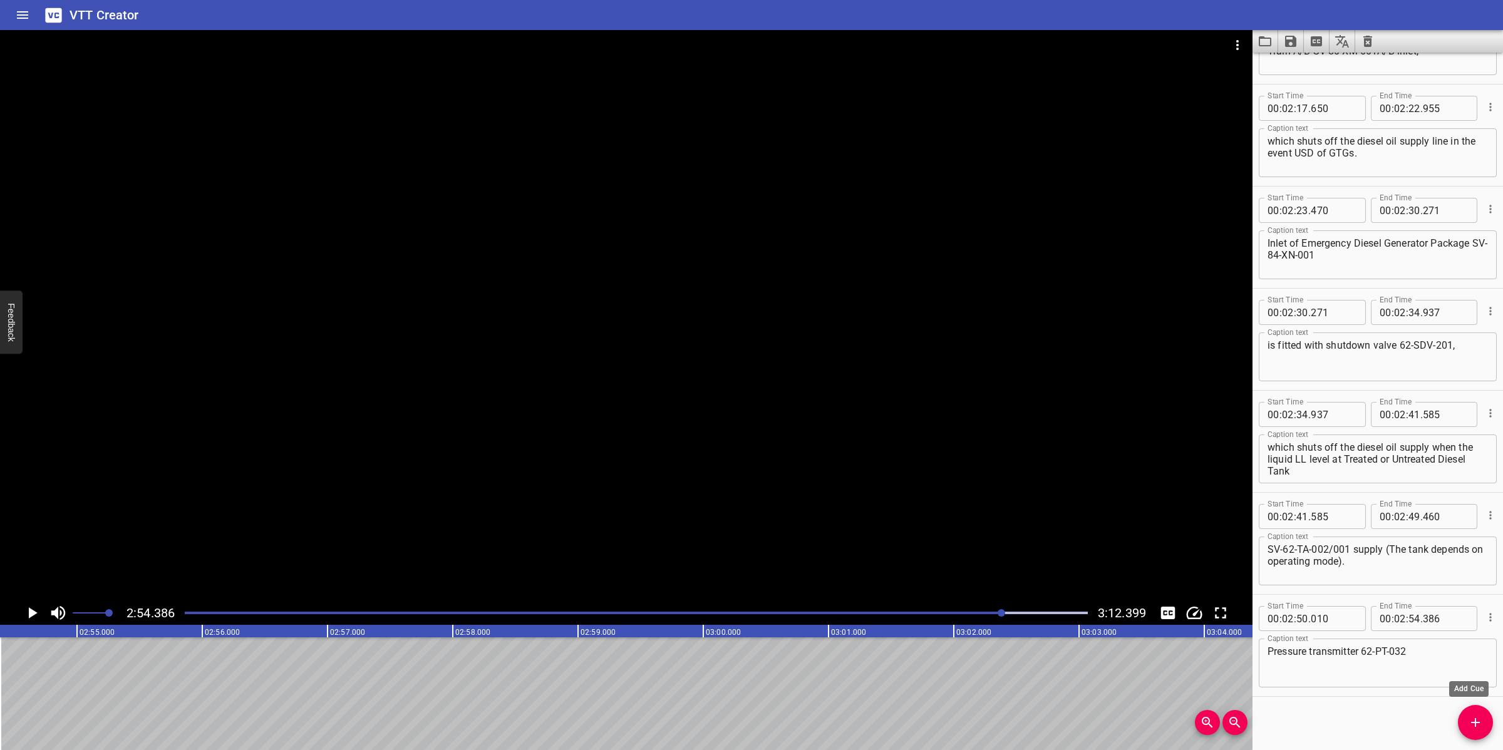
click at [1473, 721] on icon "Add Cue" at bounding box center [1475, 722] width 15 height 15
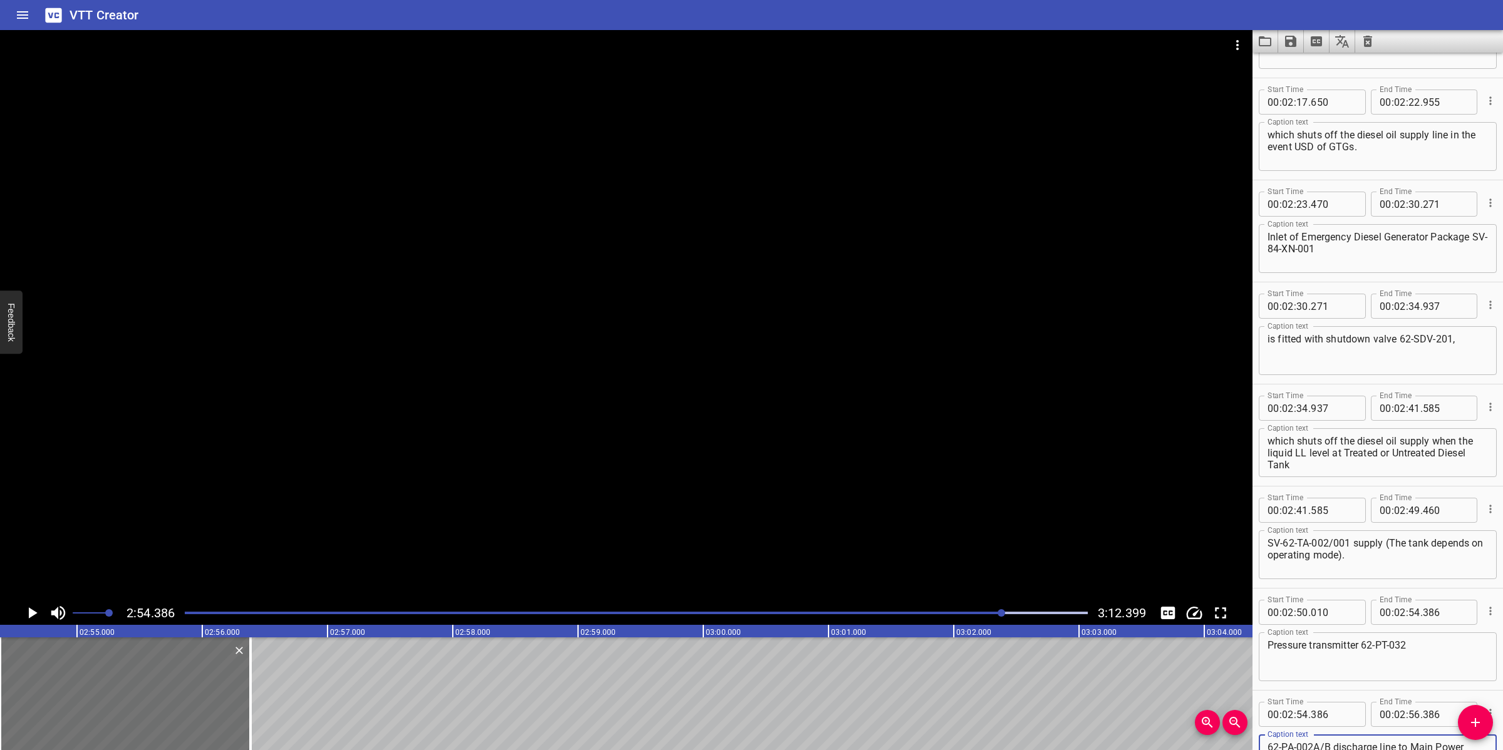
scroll to position [1939, 0]
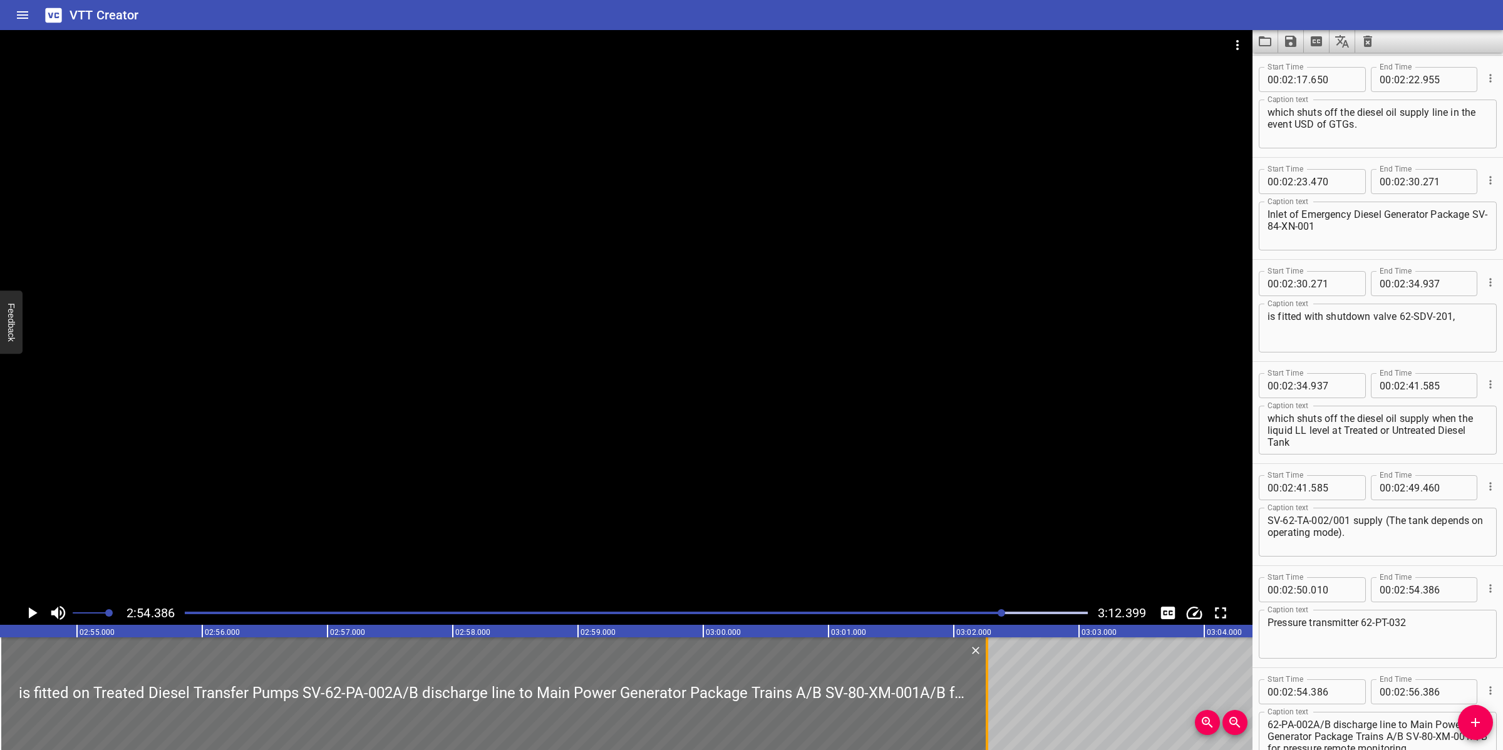
drag, startPoint x: 245, startPoint y: 679, endPoint x: 982, endPoint y: 683, distance: 736.3
click at [982, 683] on div at bounding box center [987, 693] width 13 height 113
click at [919, 534] on div at bounding box center [626, 315] width 1252 height 571
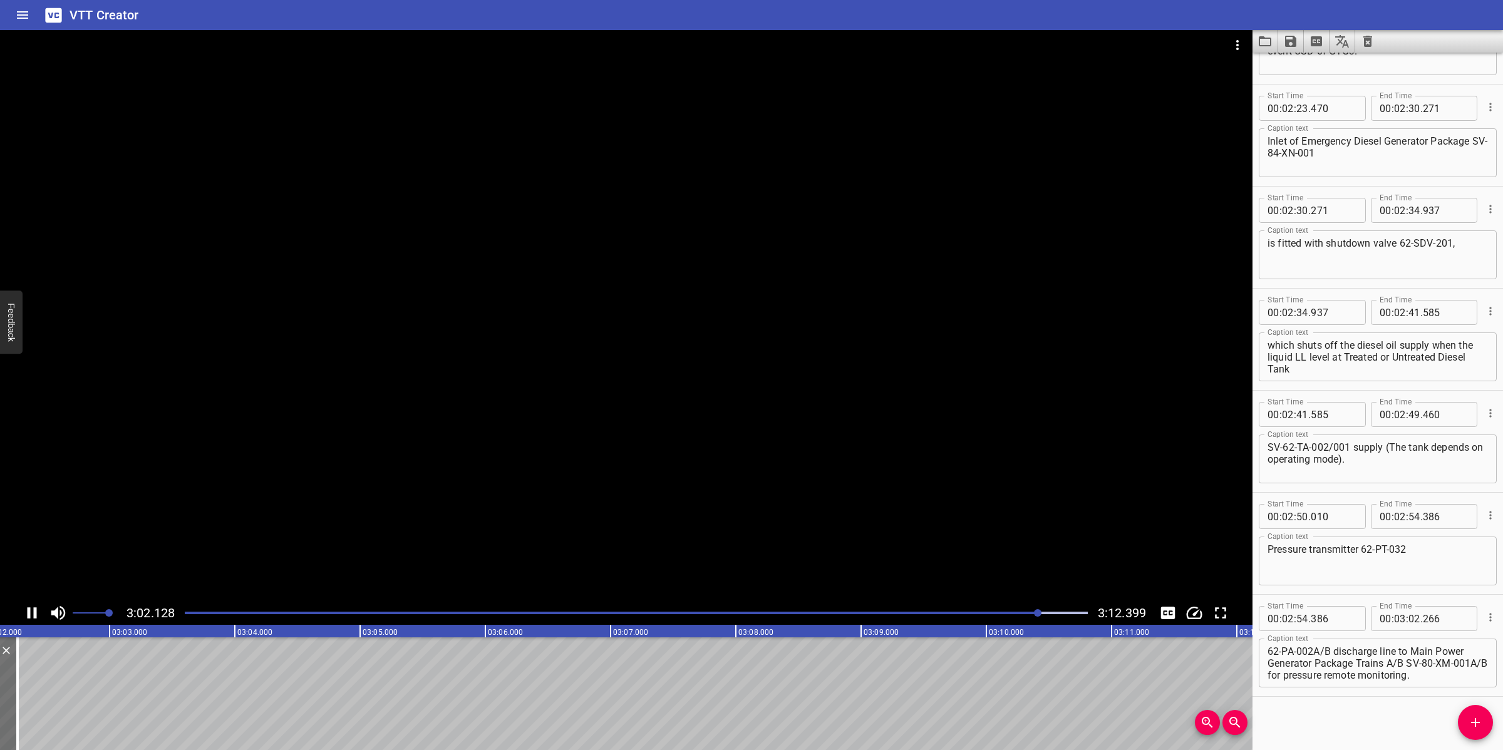
click at [845, 529] on div at bounding box center [626, 315] width 1252 height 571
click at [1378, 661] on textarea "is fitted on Treated Diesel Transfer Pumps SV-62-PA-002A/B discharge line to Ma…" at bounding box center [1377, 664] width 220 height 36
drag, startPoint x: 1414, startPoint y: 657, endPoint x: 1463, endPoint y: 680, distance: 54.4
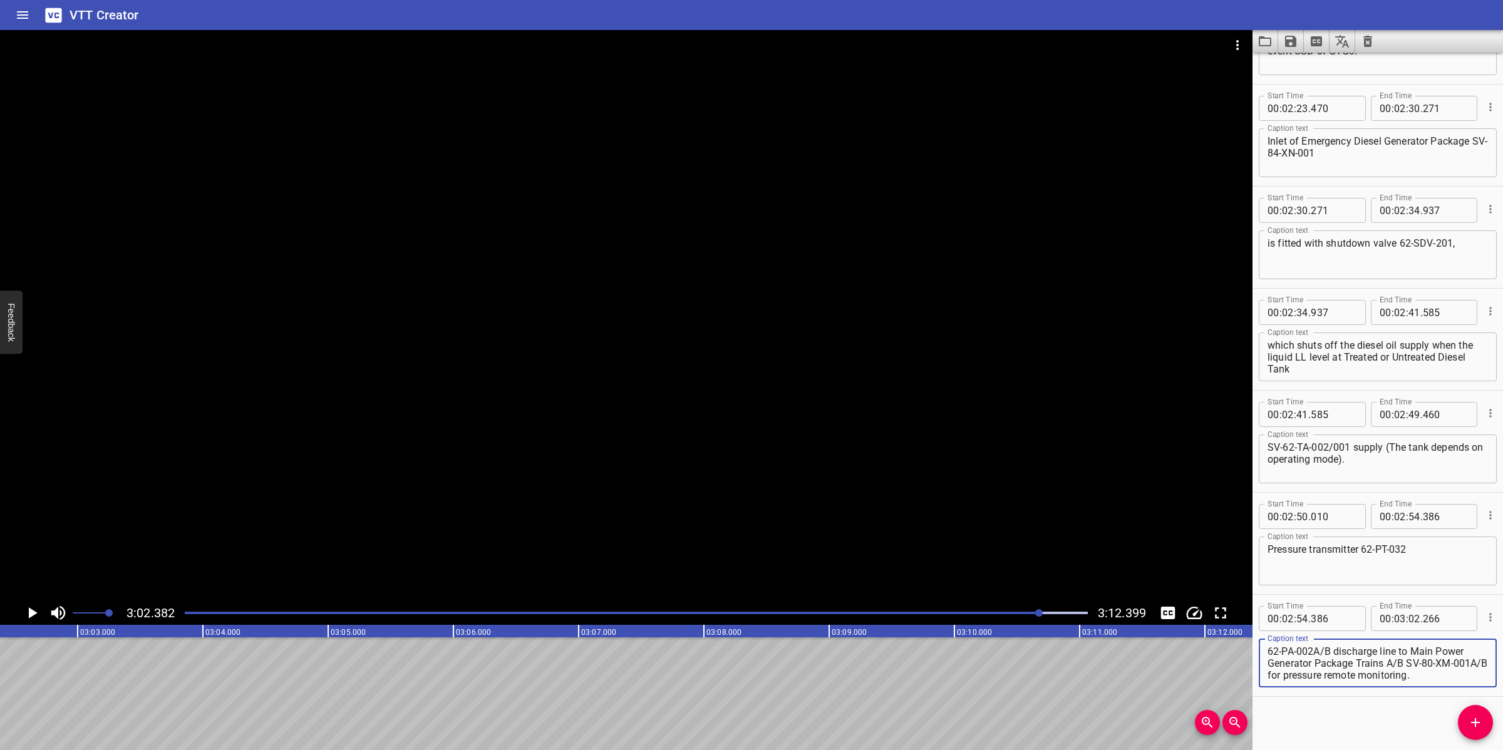
click at [1466, 686] on div "Caption text is fitted on Treated Diesel Transfer Pumps SV-62-PA-002A/B dischar…" at bounding box center [1378, 662] width 238 height 56
click at [1483, 709] on button "Add Cue" at bounding box center [1475, 722] width 35 height 35
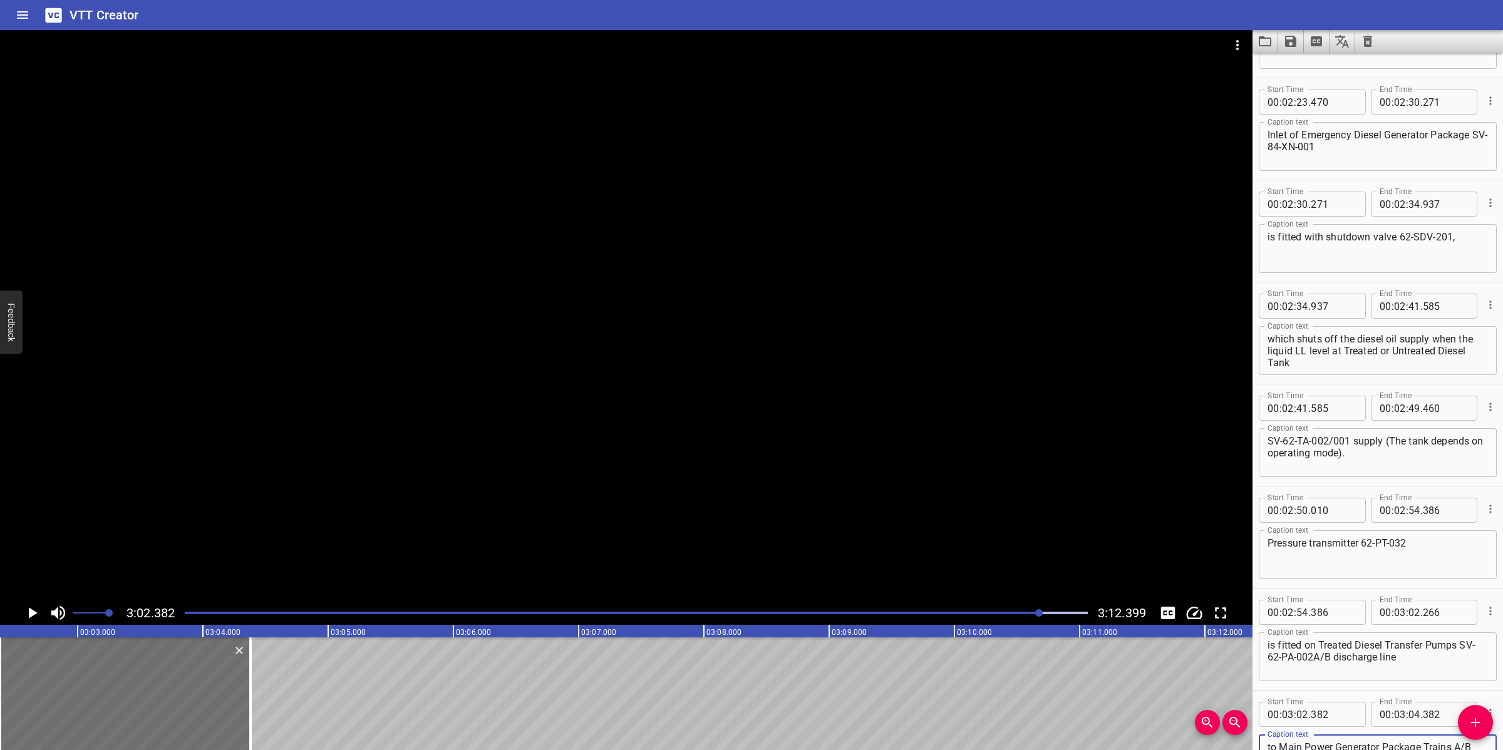
scroll to position [2042, 0]
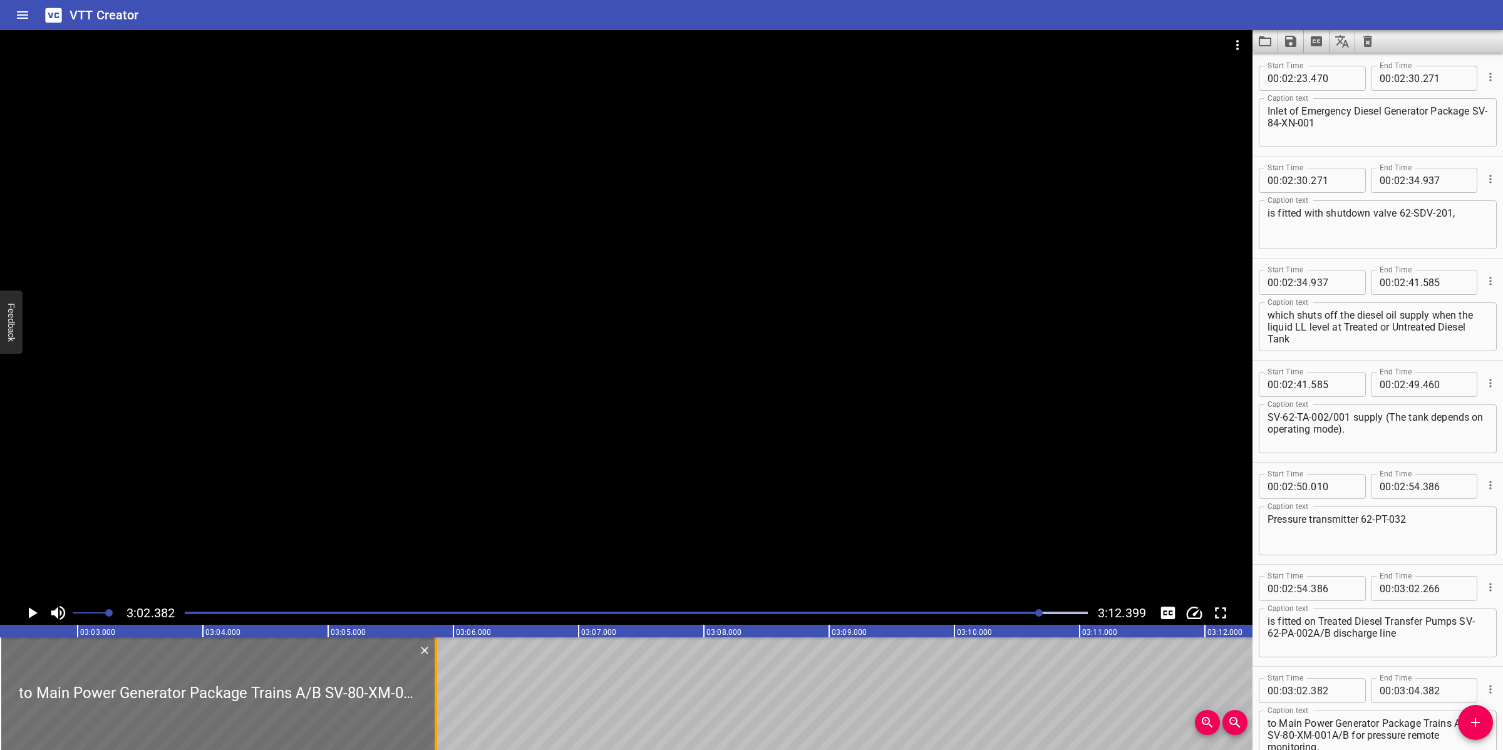
drag, startPoint x: 250, startPoint y: 671, endPoint x: 435, endPoint y: 670, distance: 184.7
click at [435, 670] on div at bounding box center [436, 693] width 3 height 113
click at [612, 425] on div at bounding box center [626, 315] width 1252 height 571
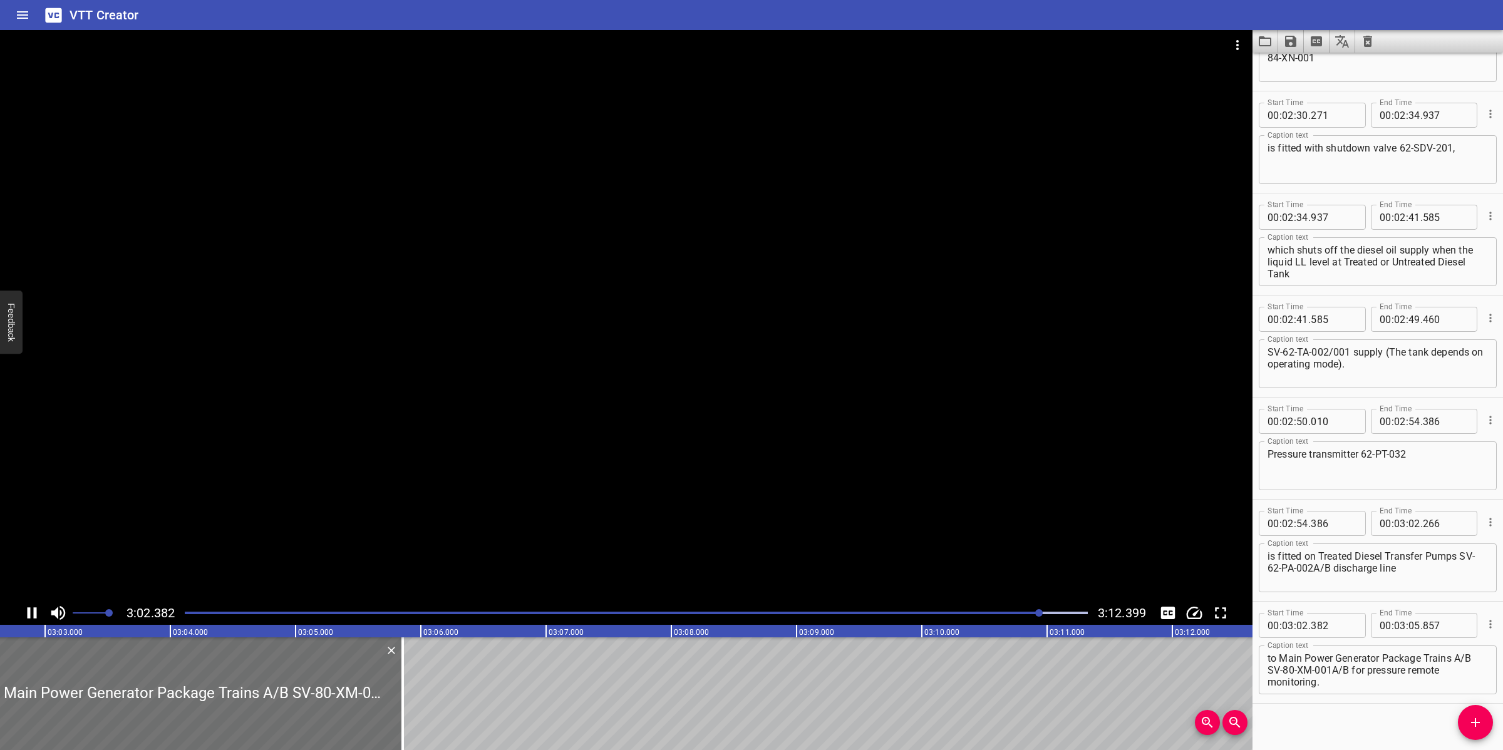
scroll to position [2114, 0]
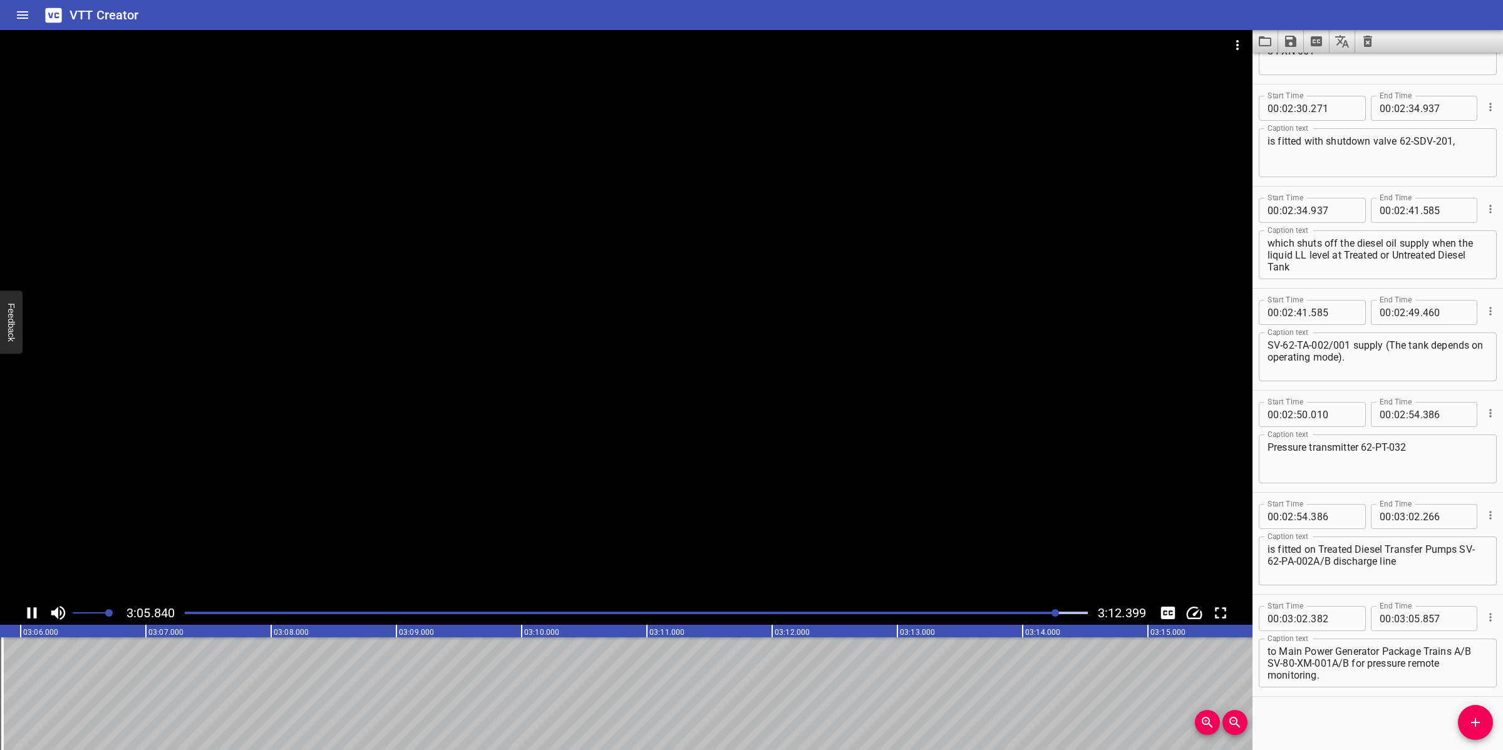
click at [627, 528] on div at bounding box center [626, 315] width 1252 height 571
drag, startPoint x: 1291, startPoint y: 672, endPoint x: 1260, endPoint y: 661, distance: 32.5
click at [1260, 661] on div "to Main Power Generator Package Trains A/B SV-80-XM-001A/B for pressure remote …" at bounding box center [1378, 663] width 238 height 49
click at [1488, 717] on span "Add Cue" at bounding box center [1475, 722] width 35 height 15
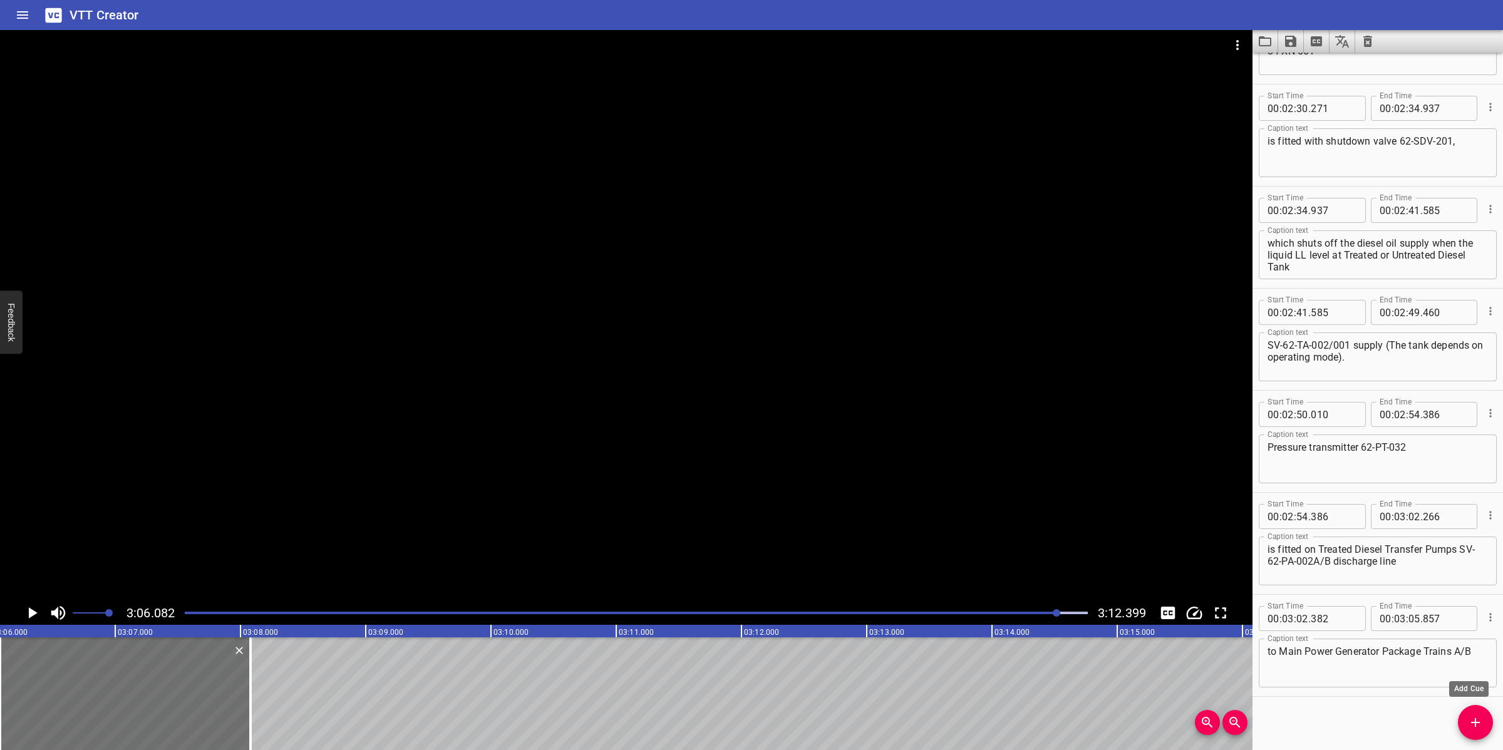
scroll to position [2120, 0]
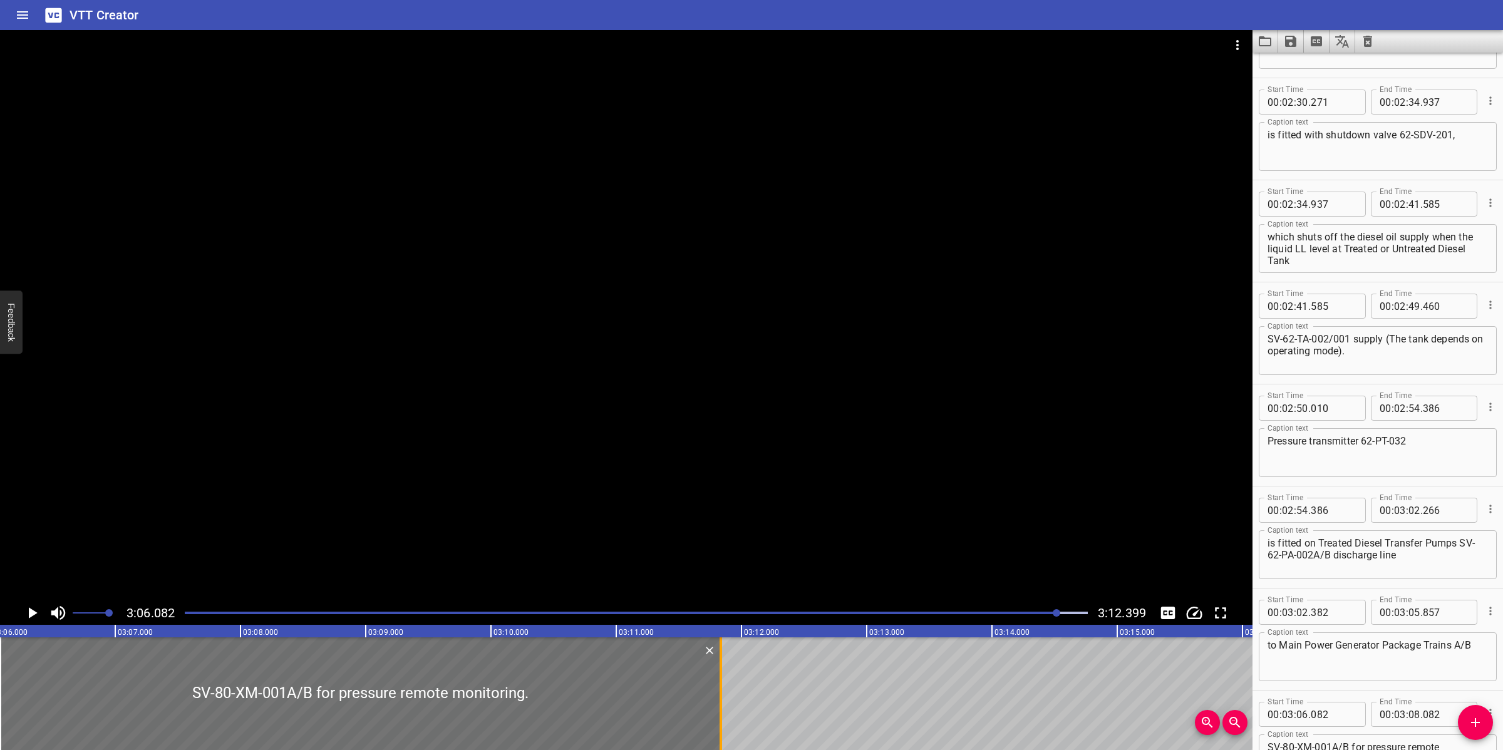
drag, startPoint x: 252, startPoint y: 670, endPoint x: 722, endPoint y: 674, distance: 470.3
click at [722, 674] on div at bounding box center [720, 693] width 13 height 113
click at [803, 515] on div at bounding box center [626, 315] width 1252 height 571
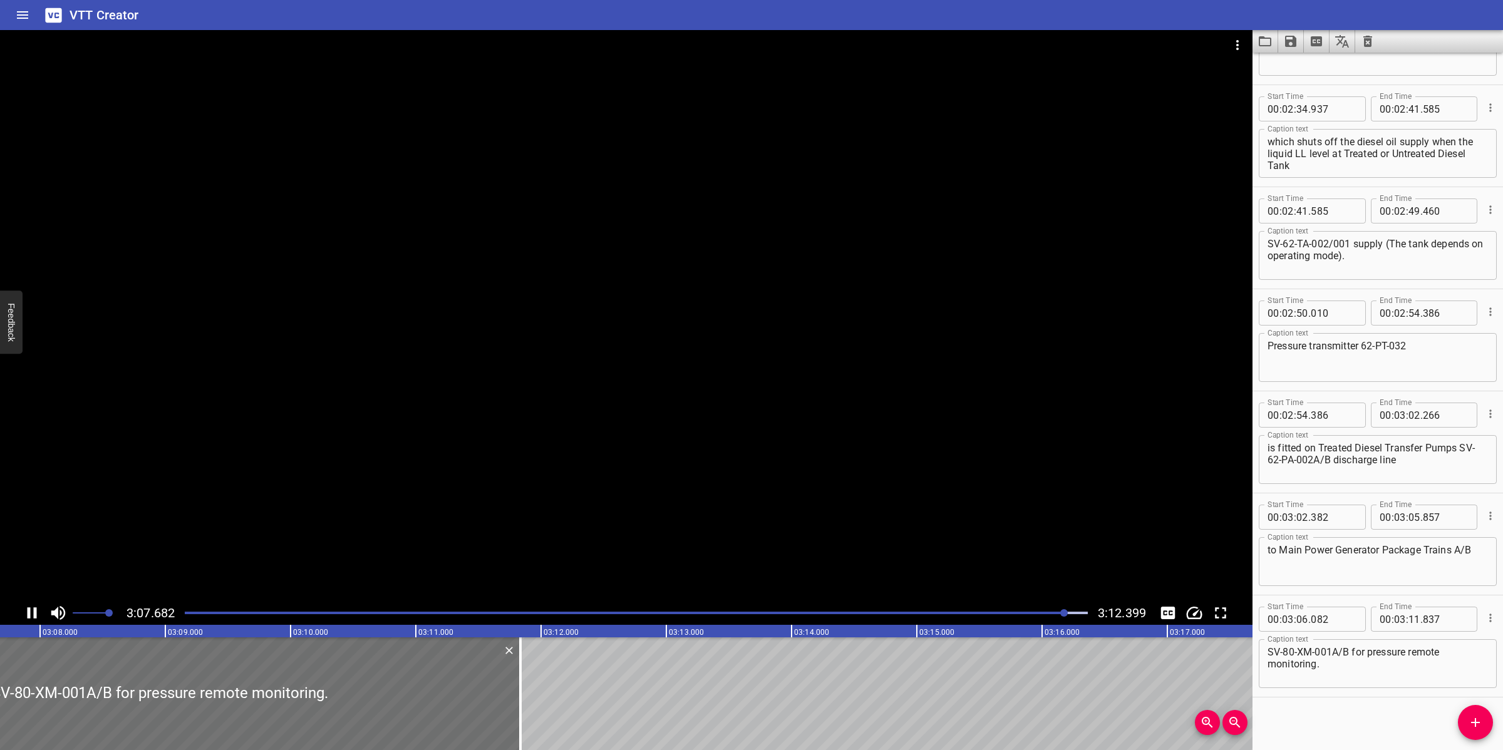
click at [187, 612] on div "Play progress" at bounding box center [614, 613] width 903 height 3
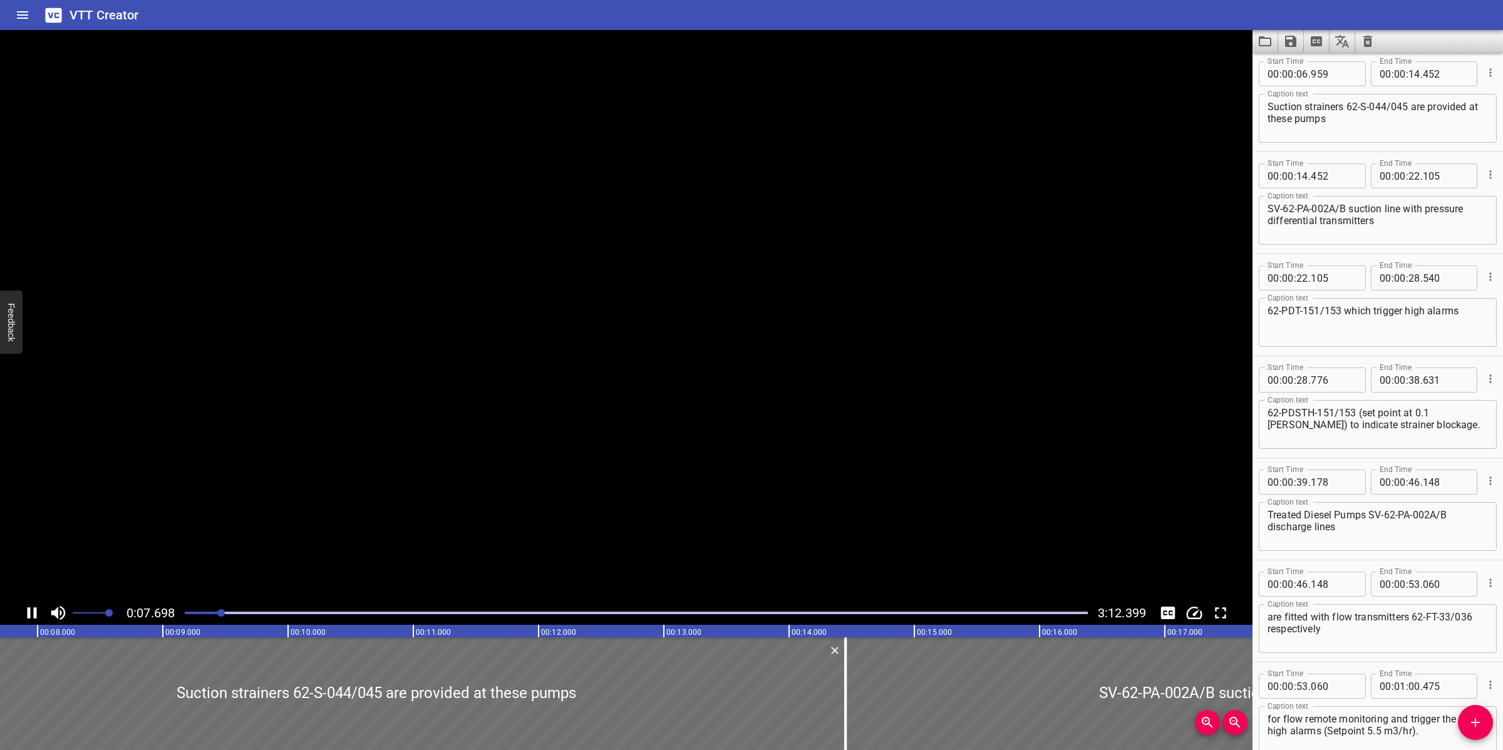
scroll to position [0, 0]
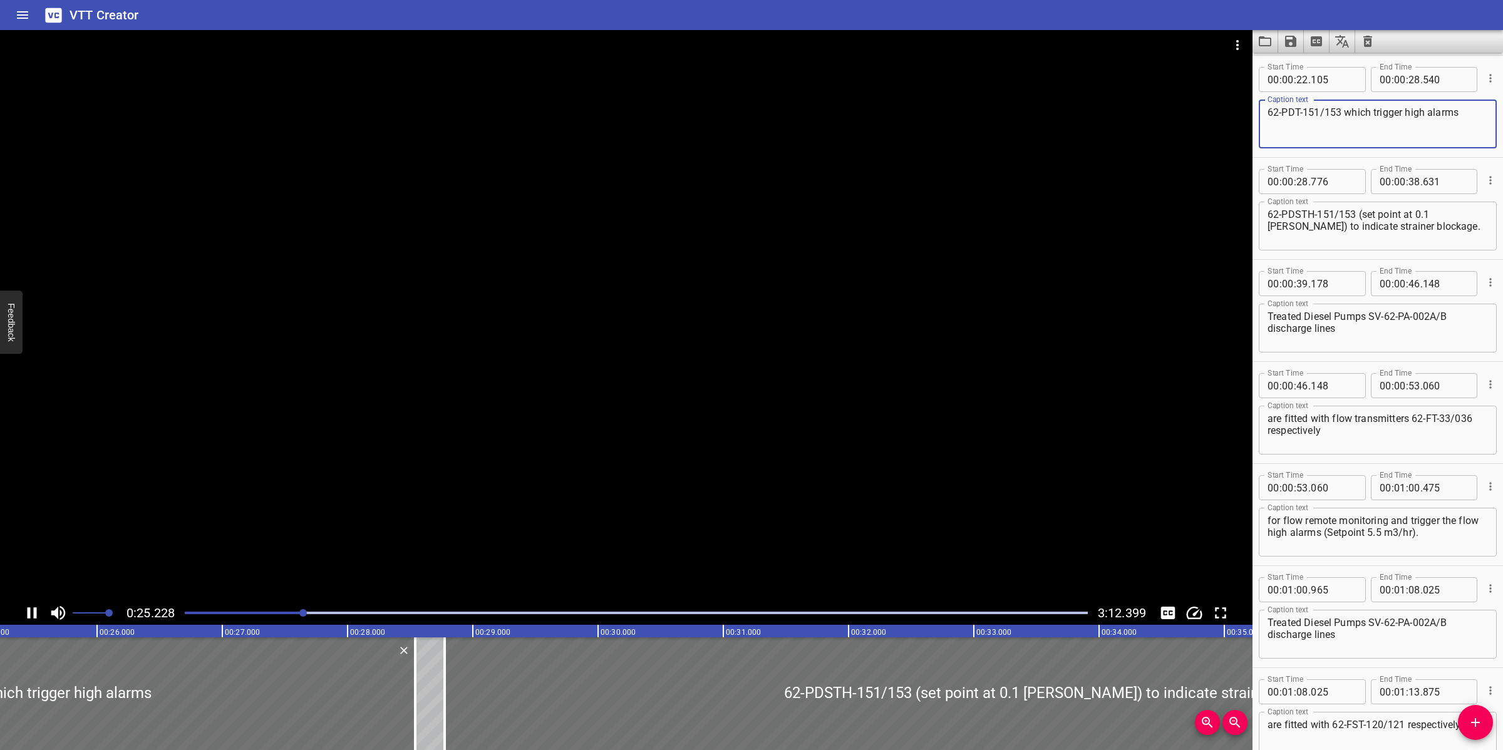
click at [1466, 121] on textarea "62-PDT-151/153 which trigger high alarms" at bounding box center [1377, 124] width 220 height 36
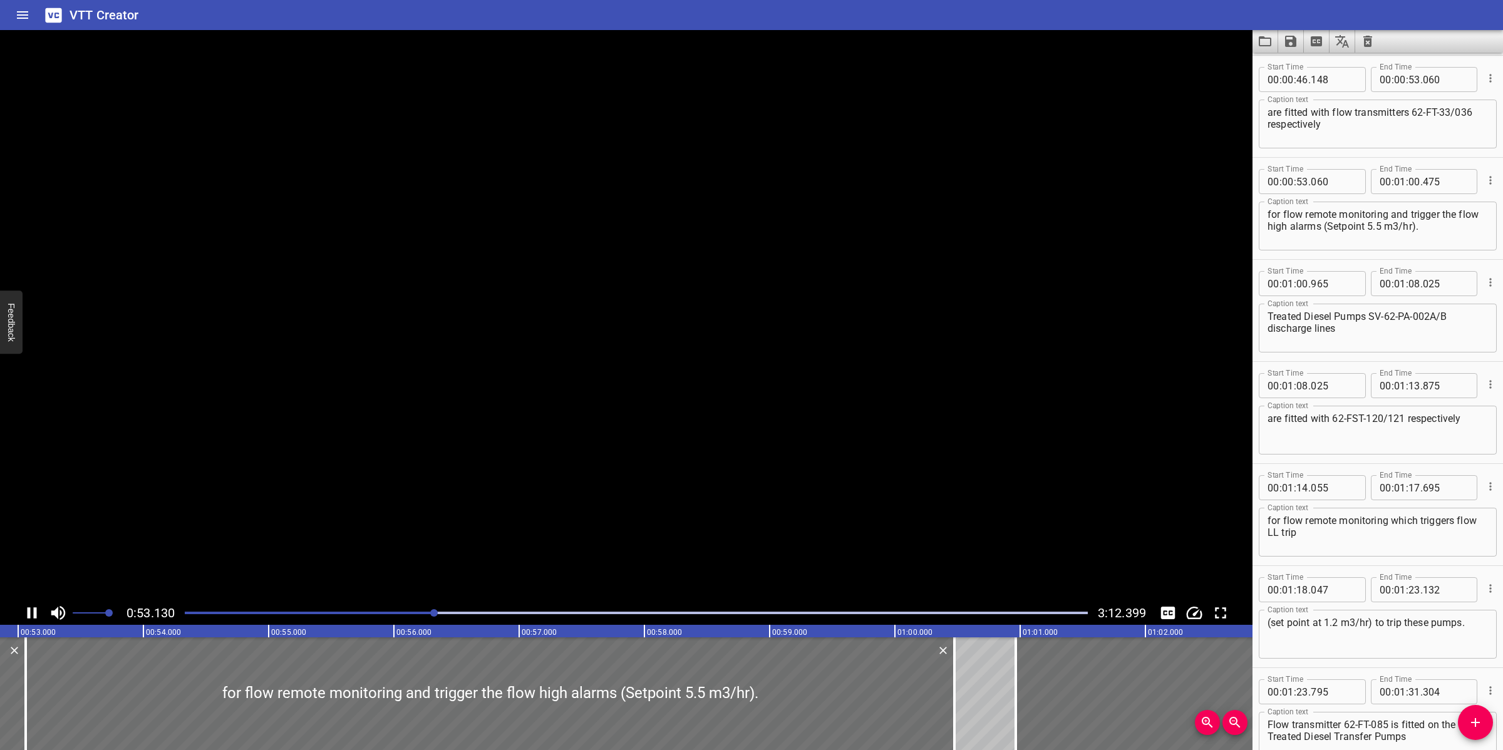
scroll to position [714, 0]
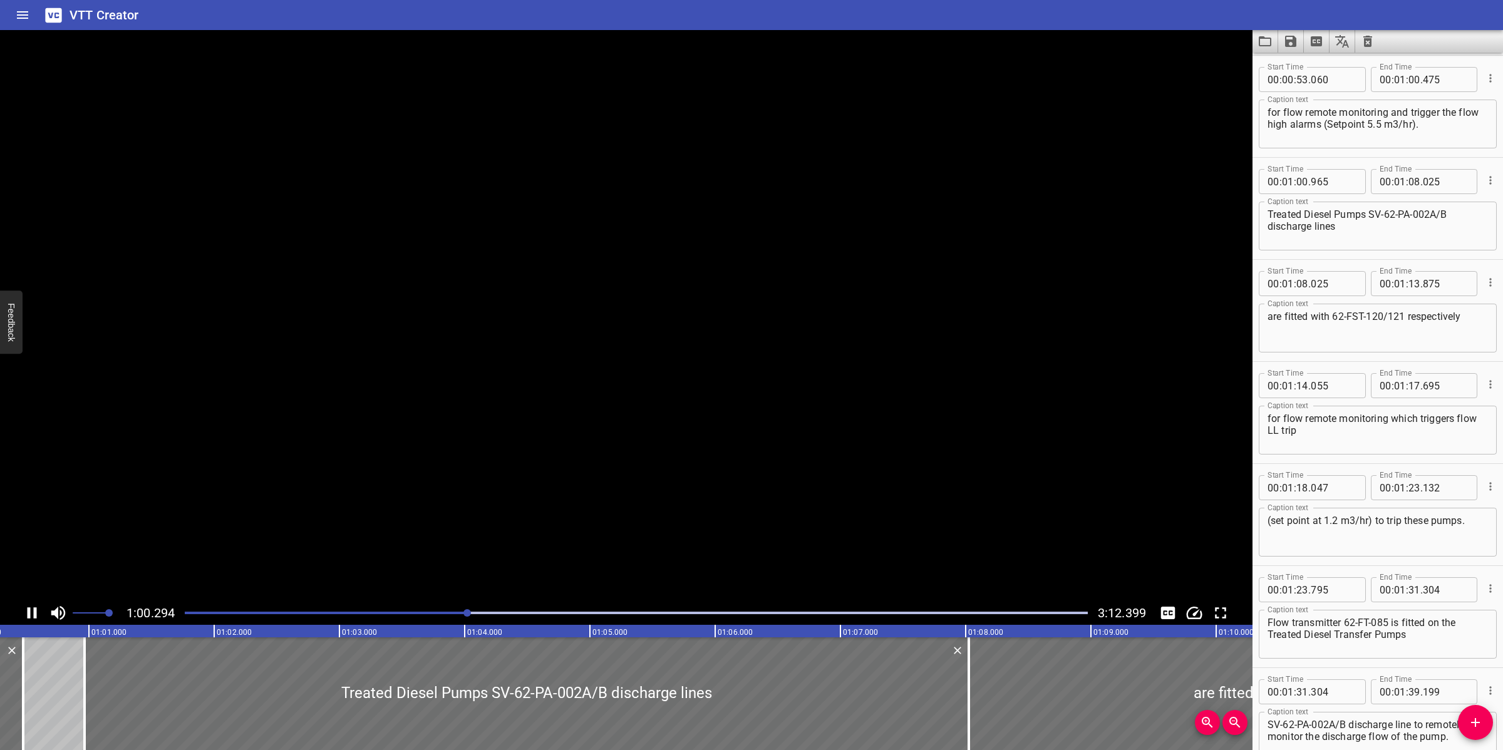
click at [1365, 124] on textarea "for flow remote monitoring and trigger the flow high alarms (Setpoint 5.5 m3/hr…" at bounding box center [1377, 124] width 220 height 36
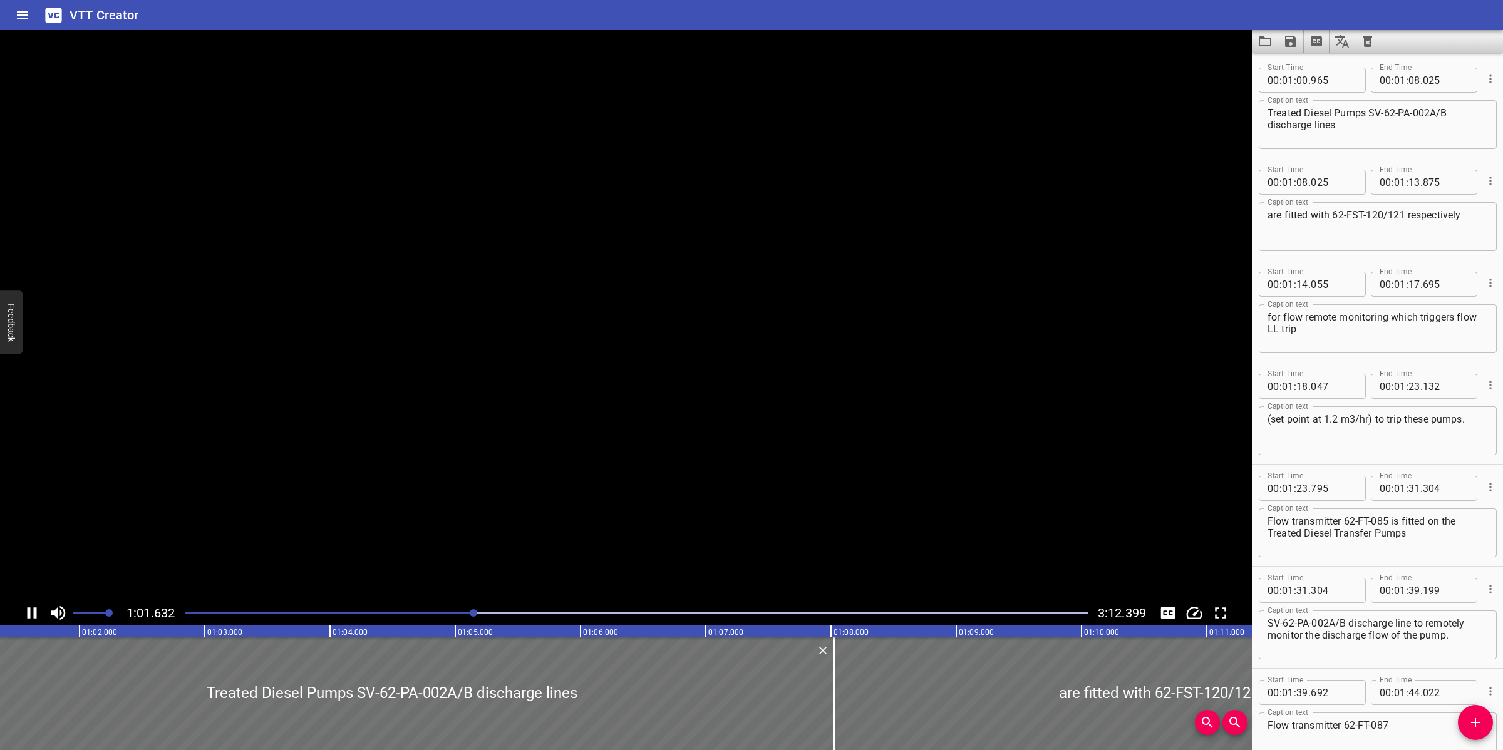
scroll to position [778, 0]
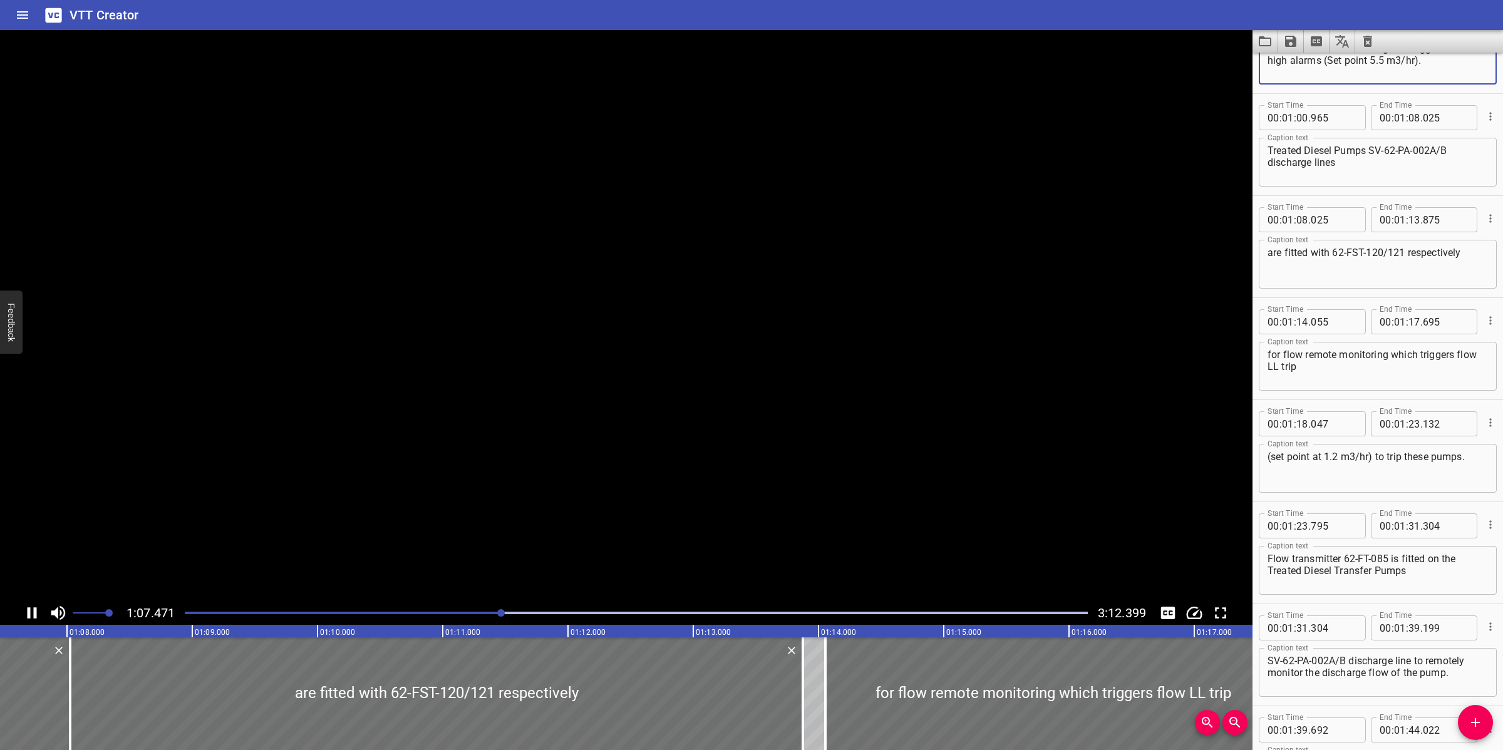
click at [1352, 59] on textarea "for flow remote monitoring and trigger the flow high alarms (Set point 5.5 m3/h…" at bounding box center [1377, 61] width 220 height 36
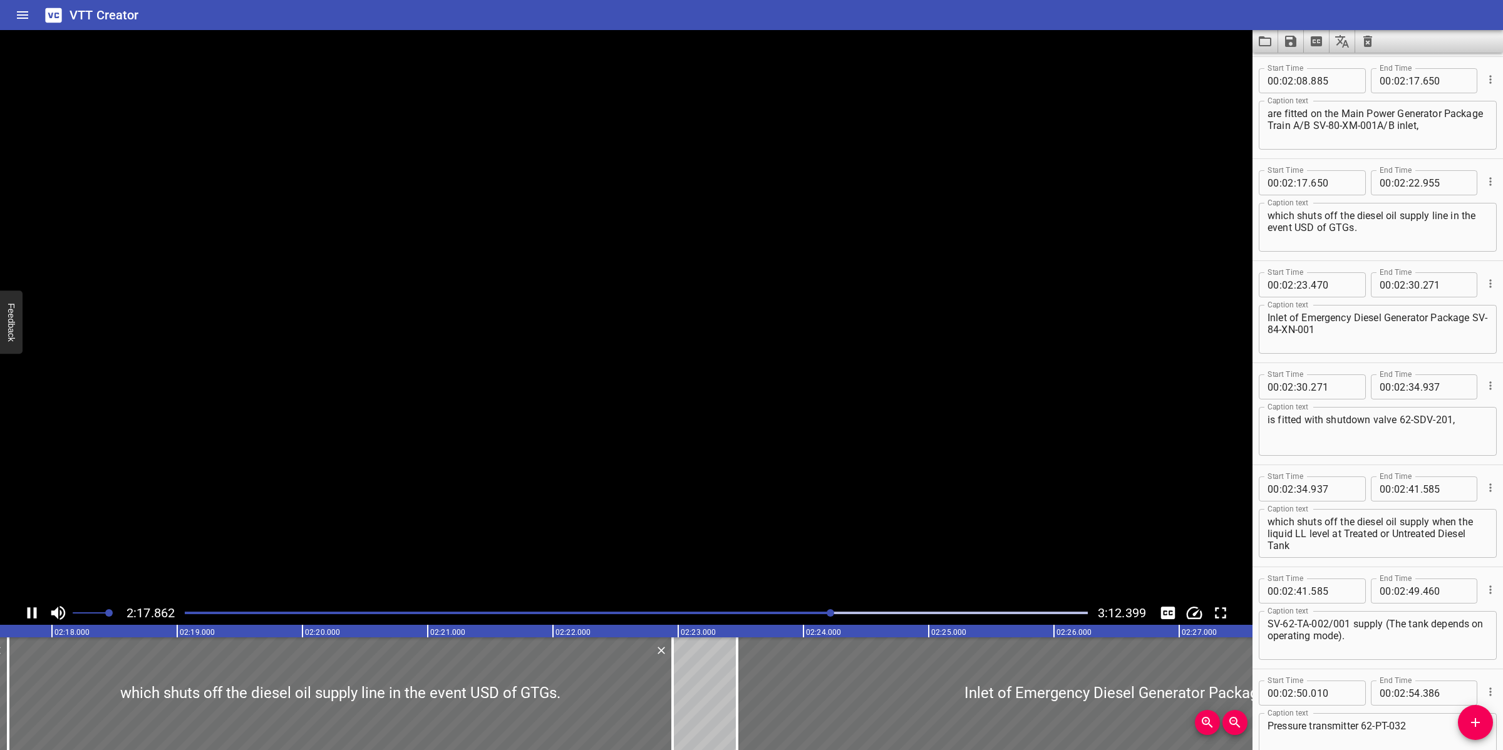
scroll to position [1937, 0]
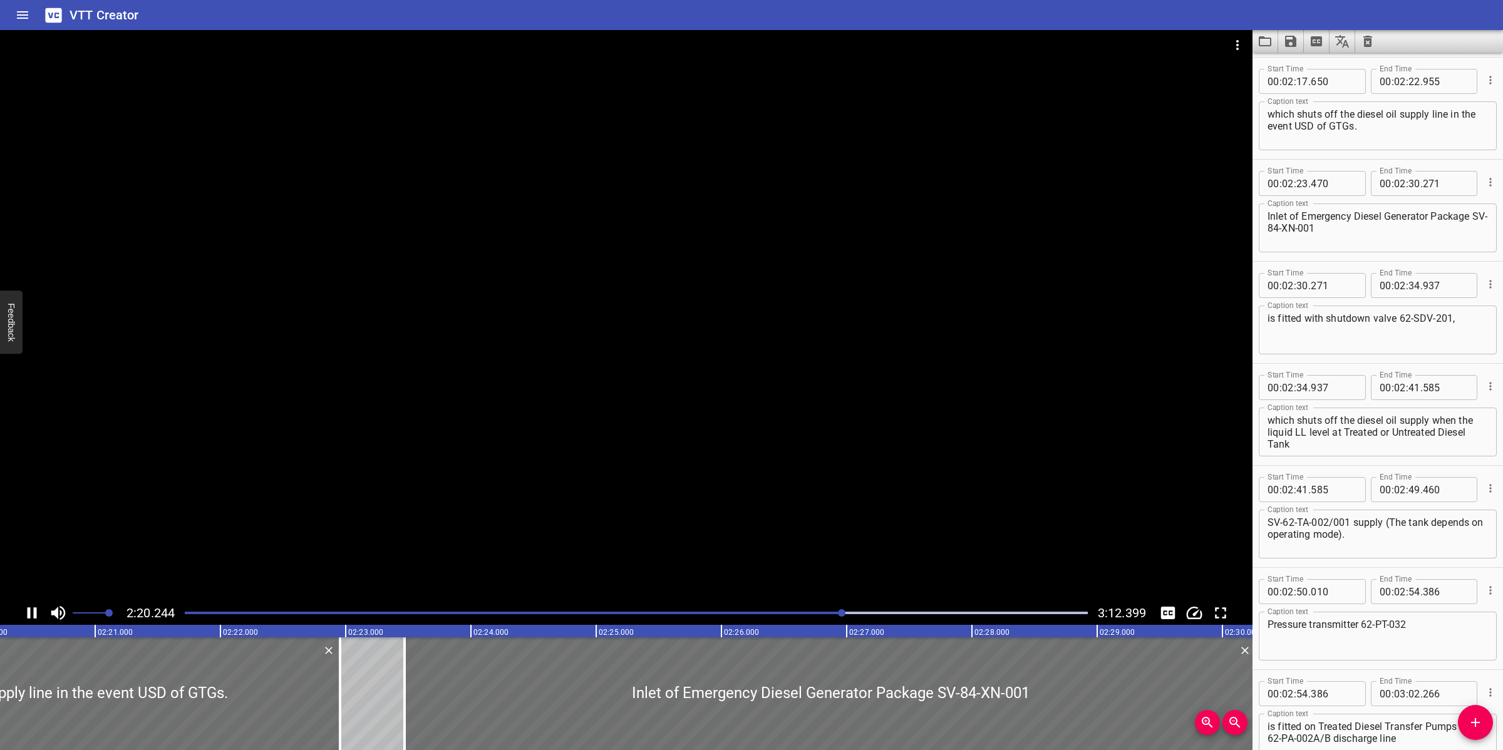
click at [731, 523] on div at bounding box center [626, 315] width 1252 height 571
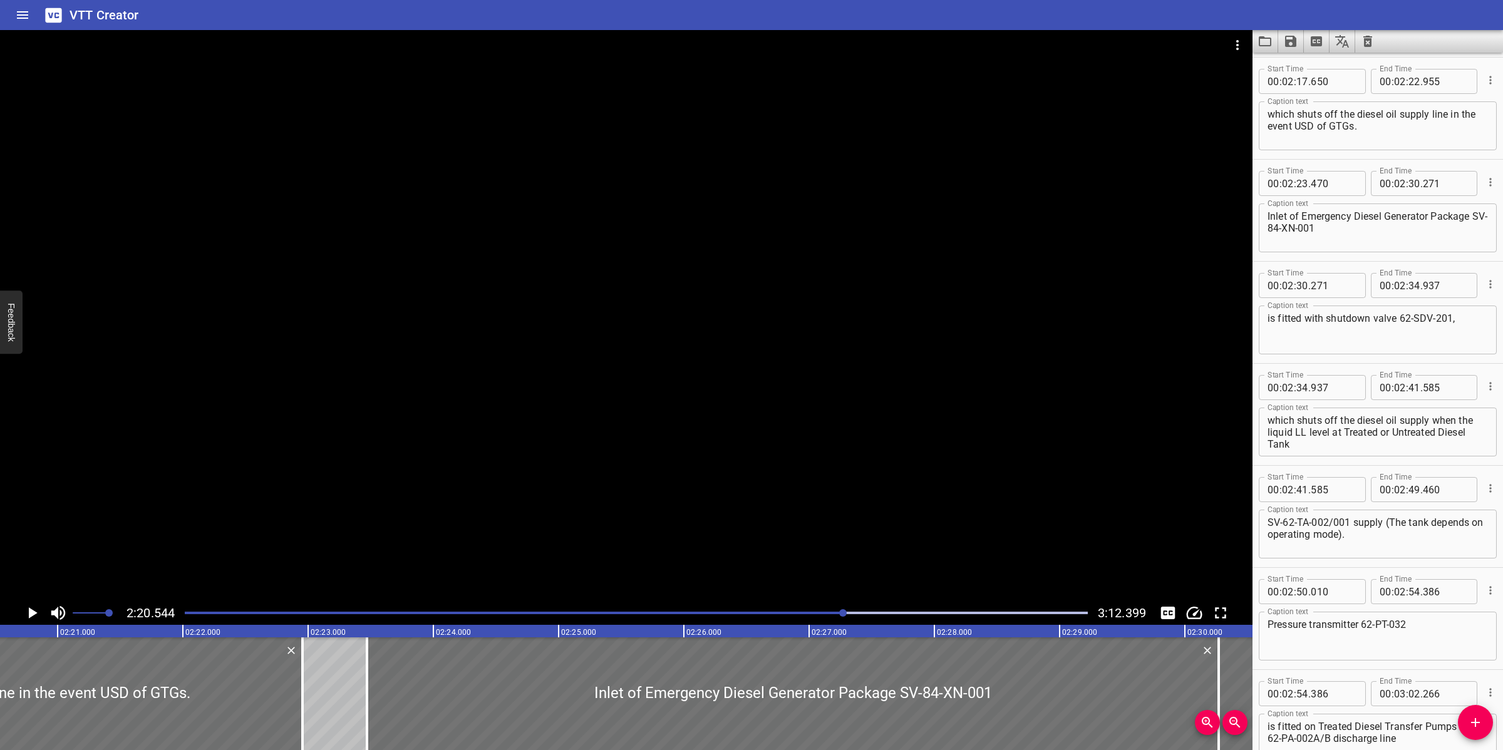
click at [818, 610] on div at bounding box center [636, 613] width 918 height 18
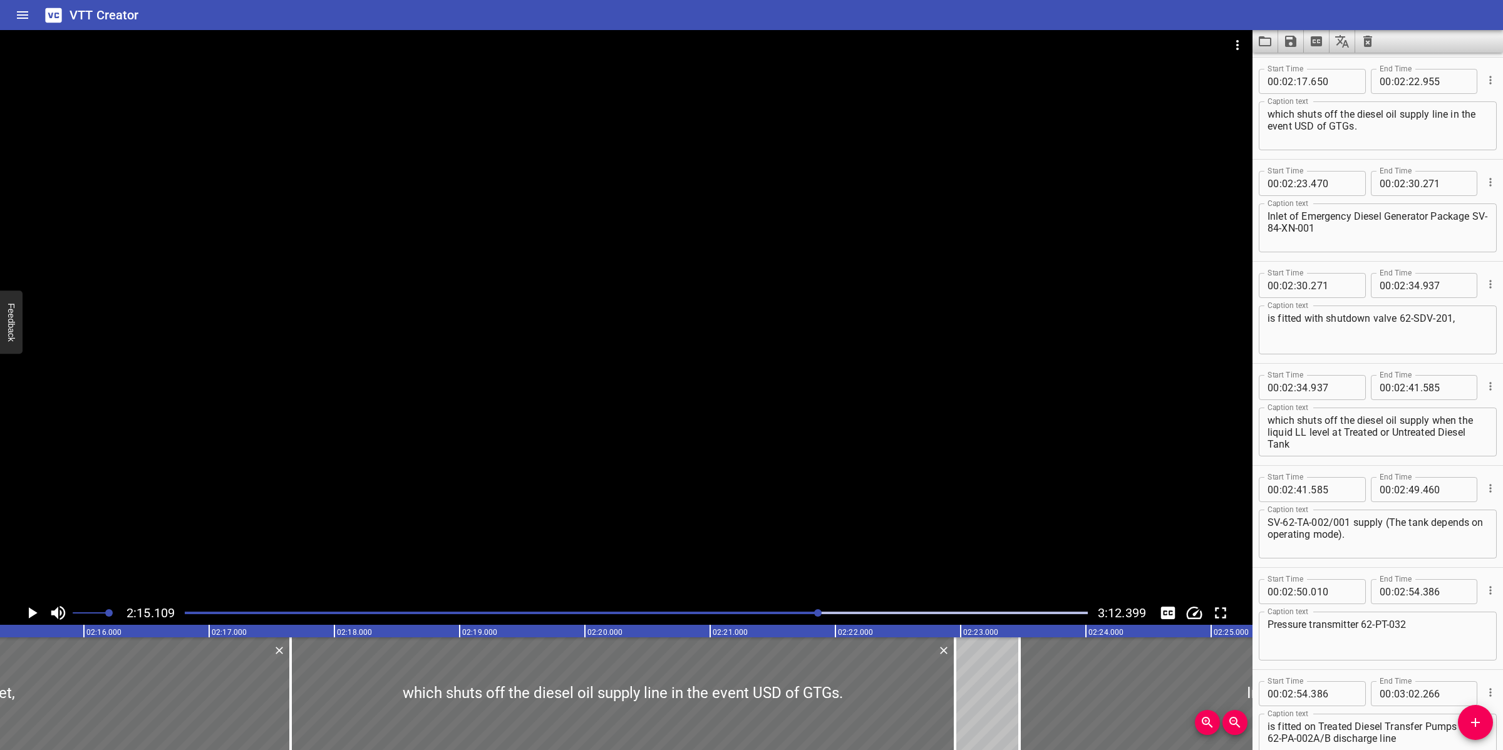
scroll to position [0, 16919]
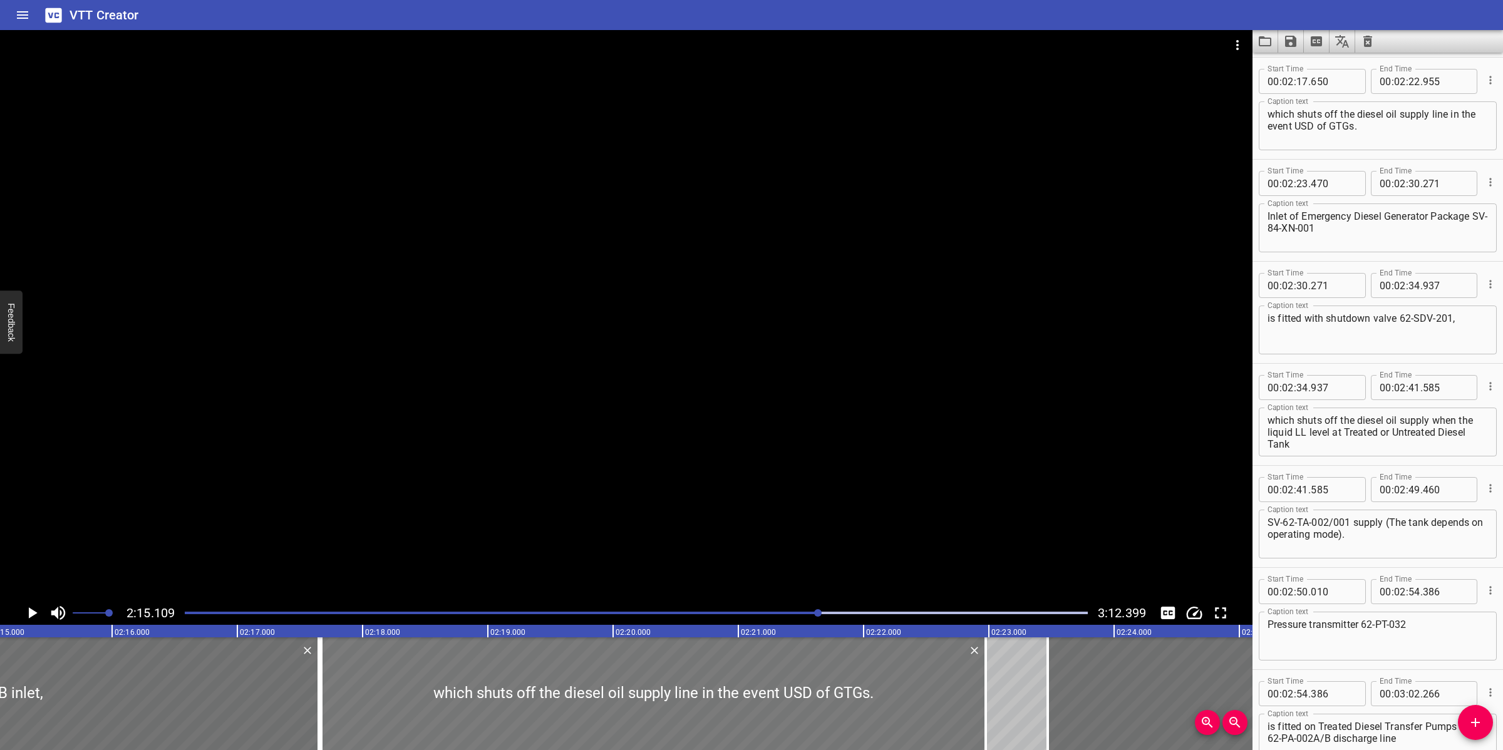
drag, startPoint x: 518, startPoint y: 724, endPoint x: 511, endPoint y: 714, distance: 11.6
click at [520, 713] on div at bounding box center [653, 693] width 664 height 113
drag, startPoint x: 313, startPoint y: 712, endPoint x: 289, endPoint y: 709, distance: 23.9
click at [289, 709] on div at bounding box center [295, 693] width 13 height 113
drag, startPoint x: 483, startPoint y: 693, endPoint x: 480, endPoint y: 686, distance: 7.3
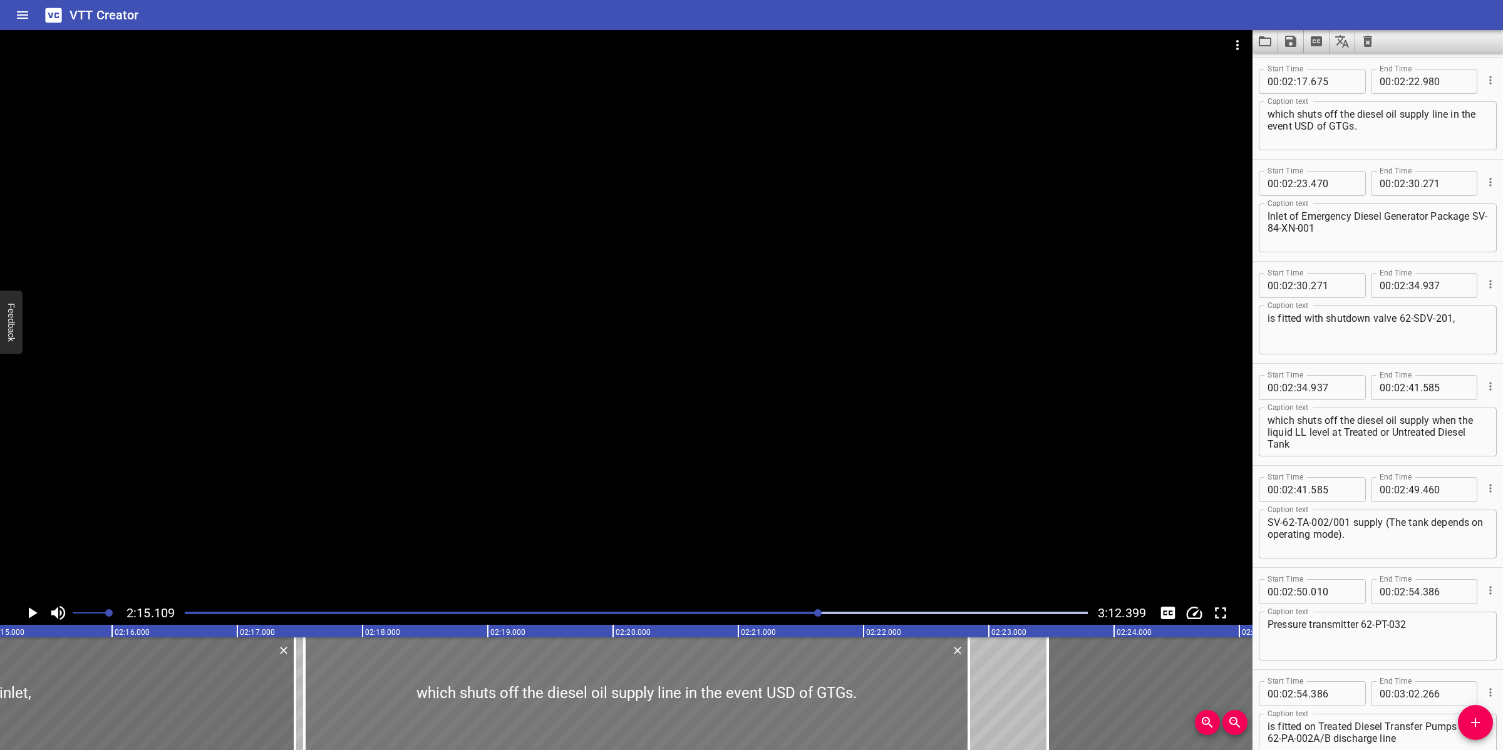
click at [471, 695] on div at bounding box center [636, 693] width 664 height 113
click at [664, 502] on div at bounding box center [626, 315] width 1252 height 571
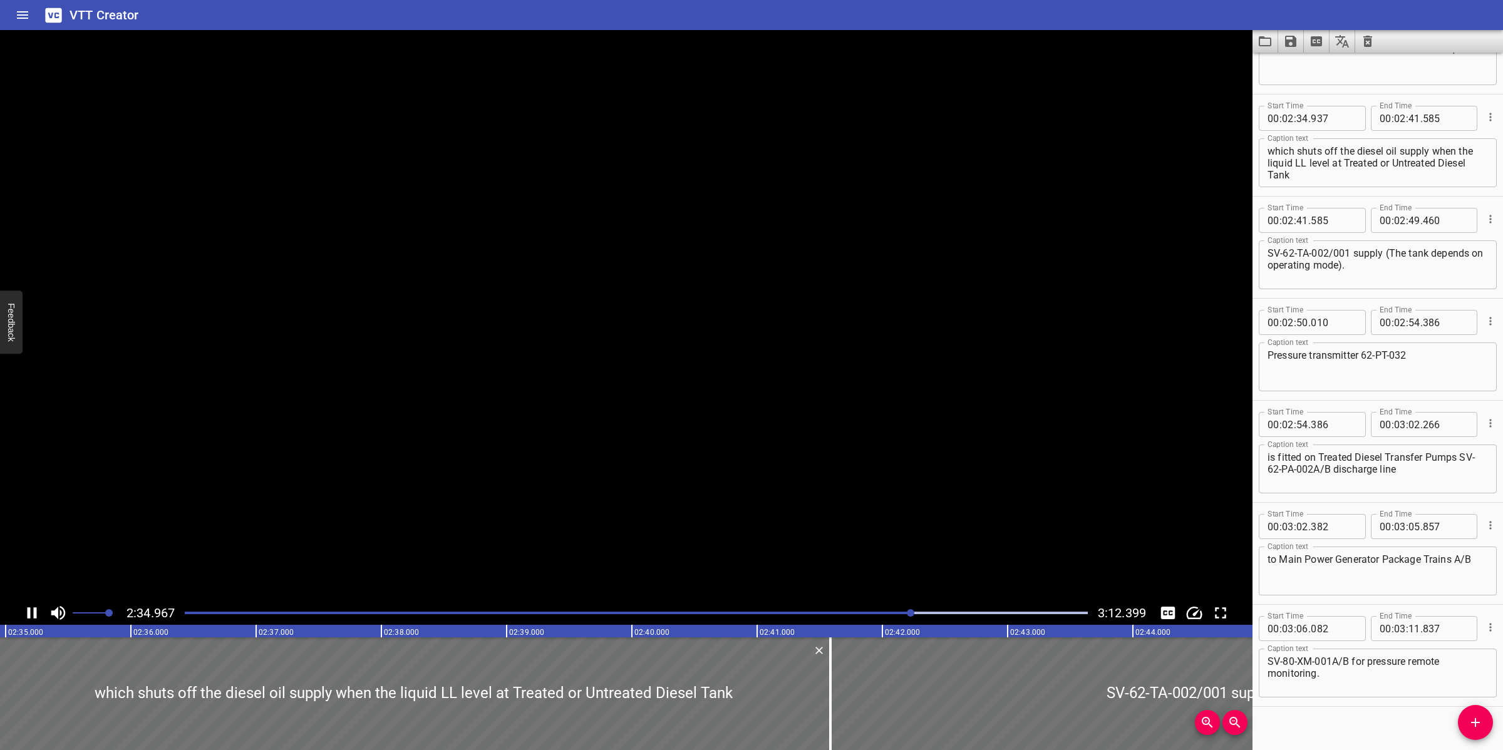
scroll to position [2215, 0]
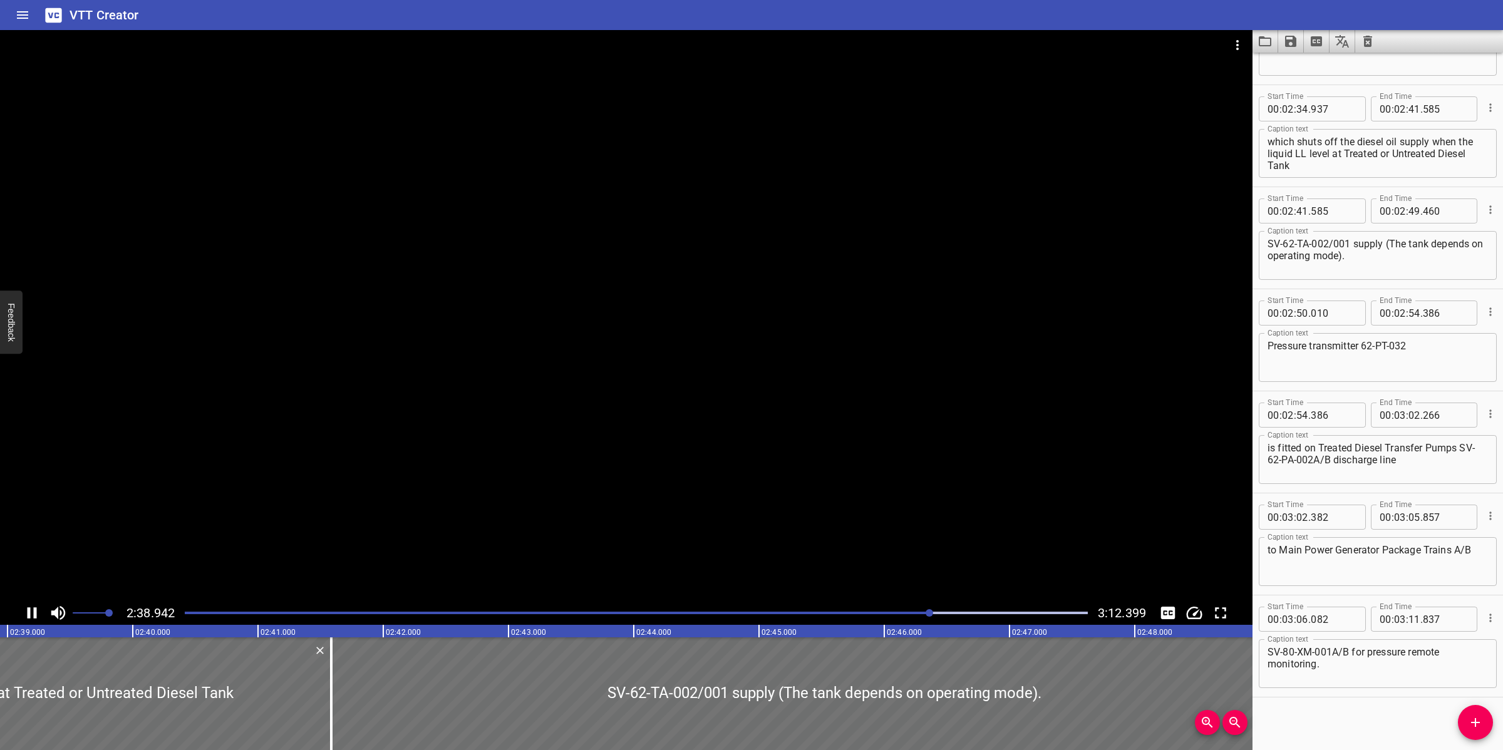
click at [614, 529] on div at bounding box center [626, 315] width 1252 height 571
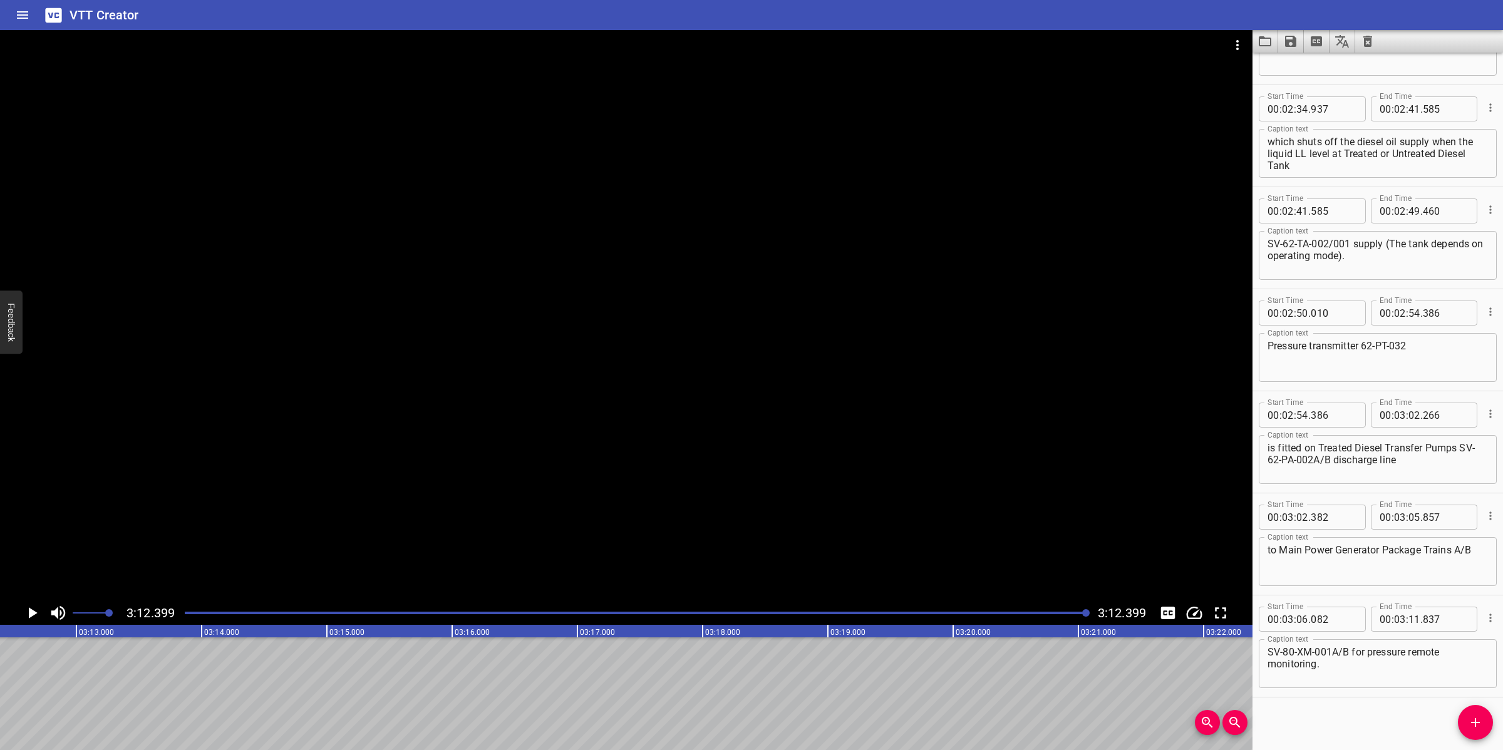
scroll to position [0, 24094]
click at [1284, 44] on icon "Save captions to file" at bounding box center [1290, 41] width 15 height 15
click at [1322, 68] on li "Save to VTT file" at bounding box center [1324, 69] width 92 height 23
click at [1239, 51] on icon "Video Options" at bounding box center [1237, 45] width 15 height 15
click at [1239, 51] on li "Select New Video File..." at bounding box center [1284, 46] width 125 height 23
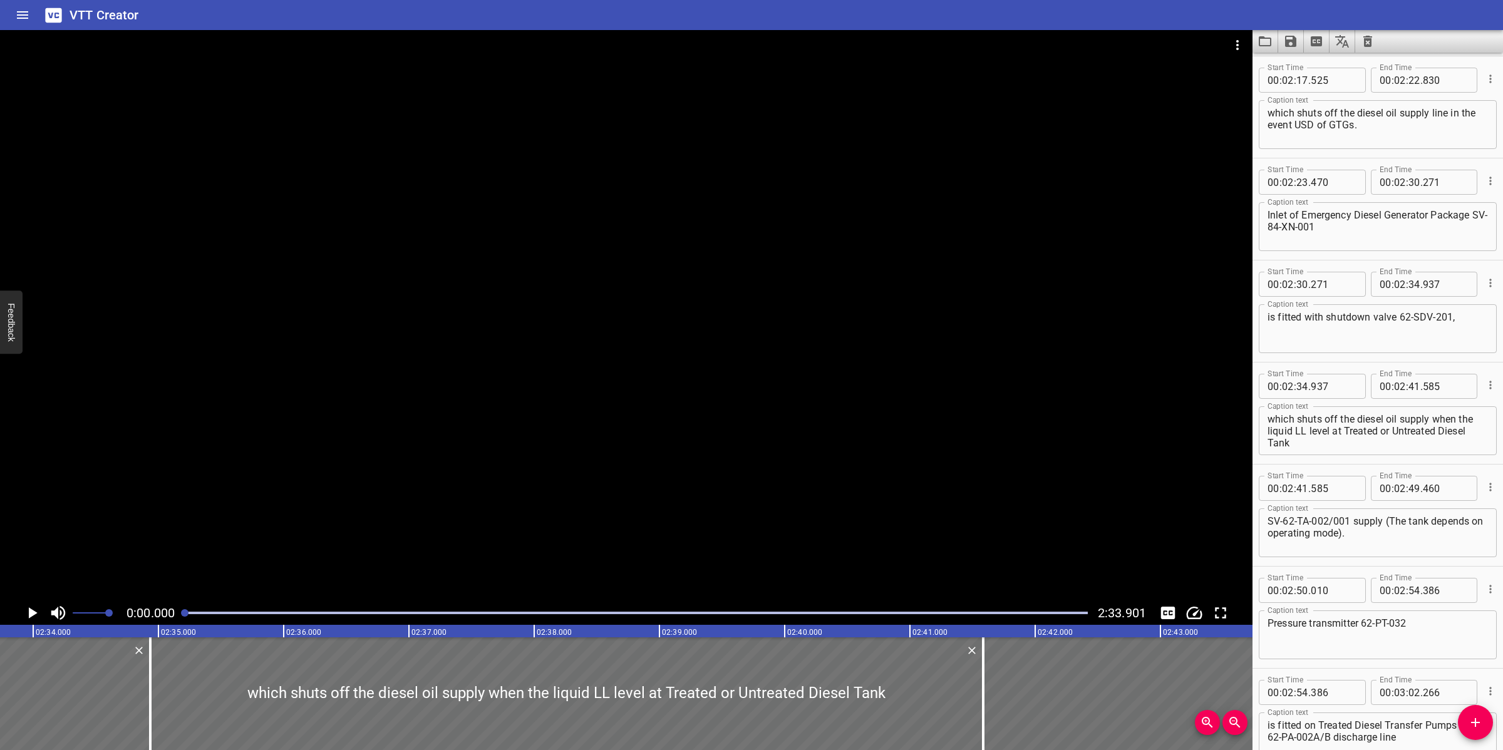
scroll to position [1937, 0]
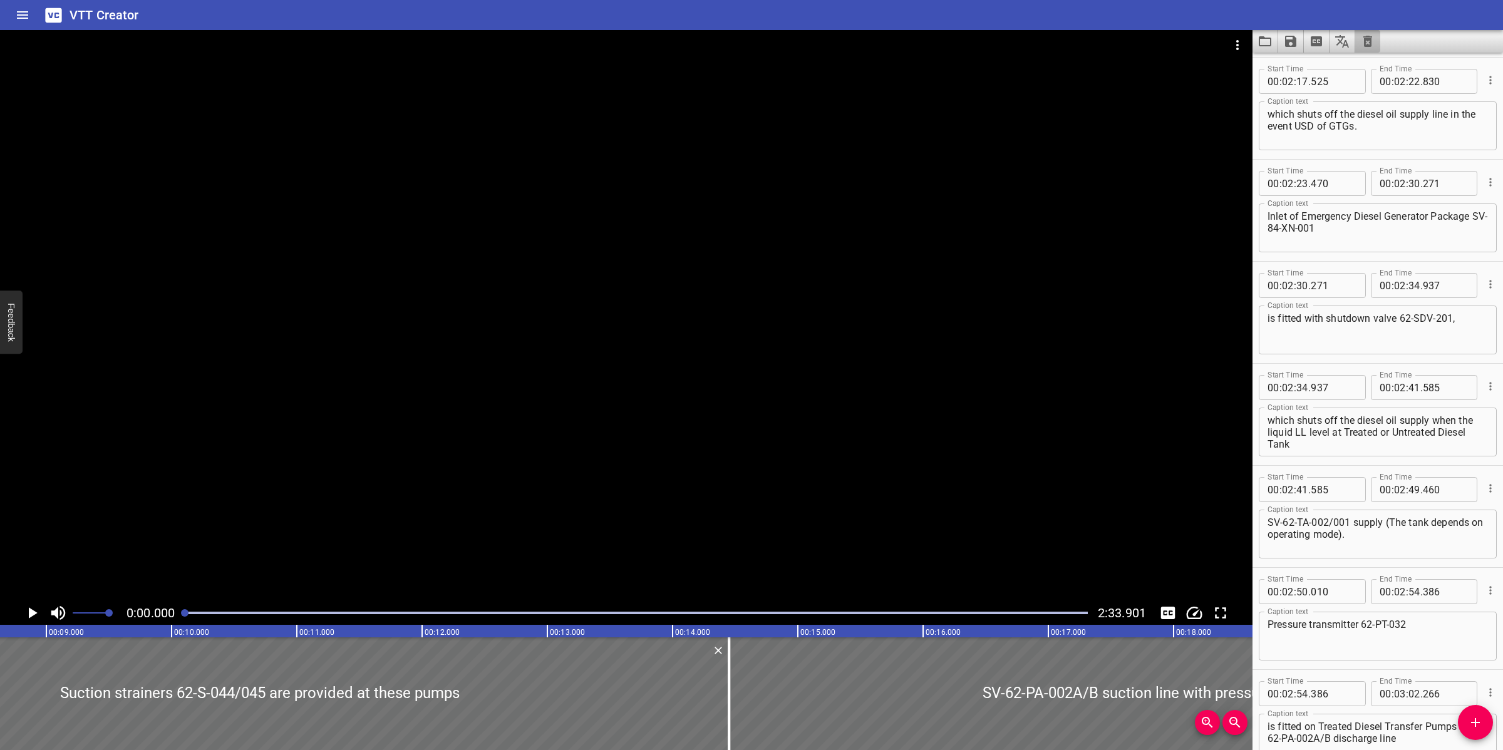
click at [1359, 36] on button "Clear captions" at bounding box center [1367, 41] width 25 height 23
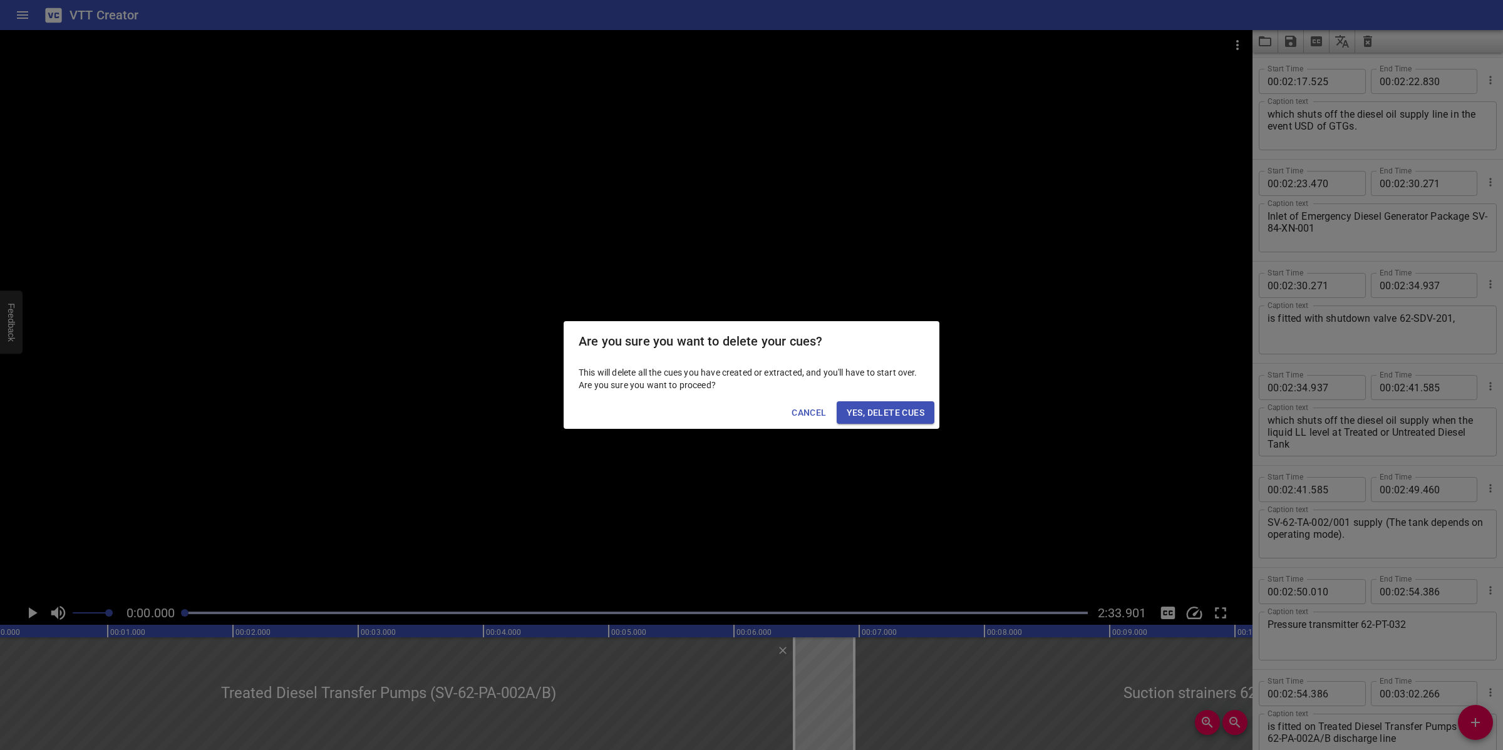
scroll to position [0, 0]
click at [883, 415] on span "Yes, Delete Cues" at bounding box center [886, 413] width 78 height 16
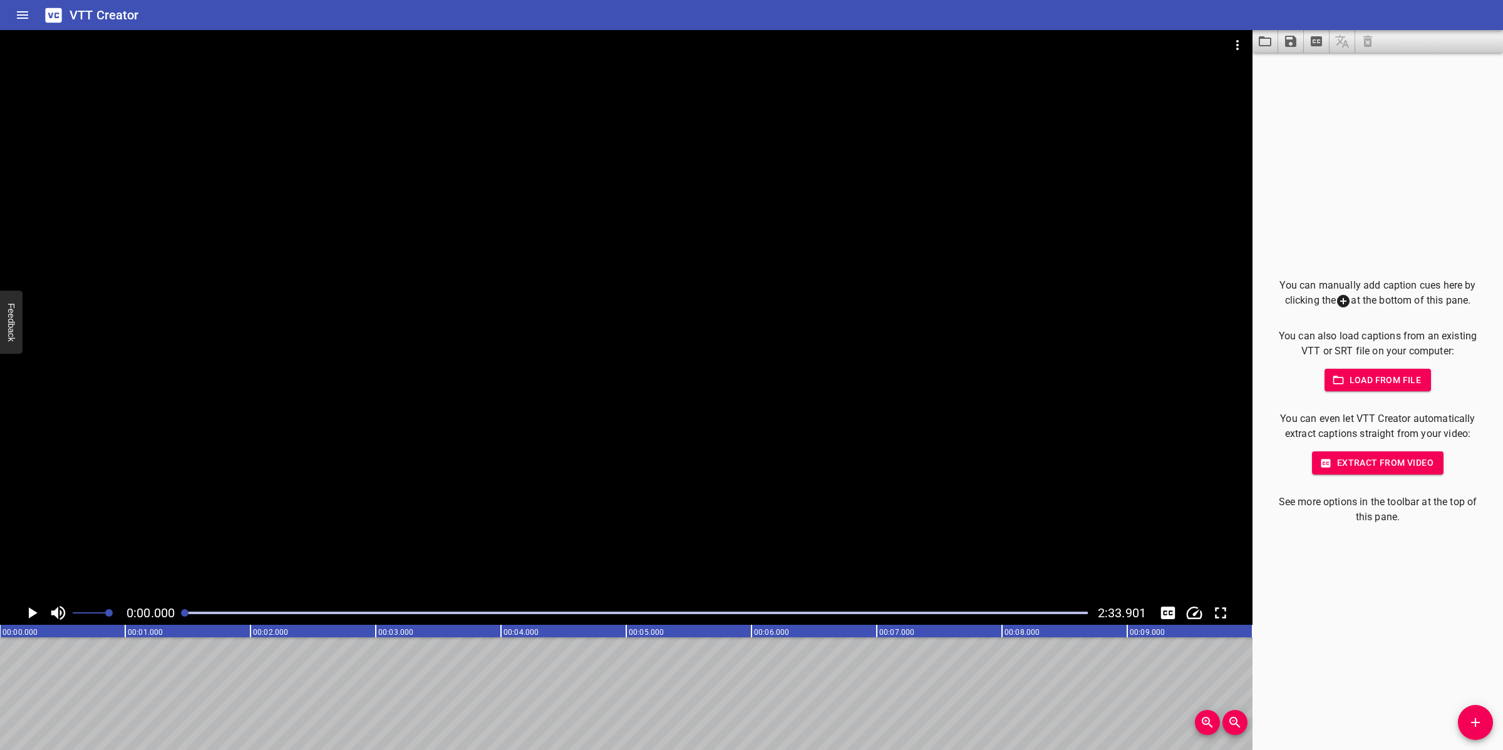
click at [1483, 721] on span "Add Cue" at bounding box center [1475, 722] width 35 height 15
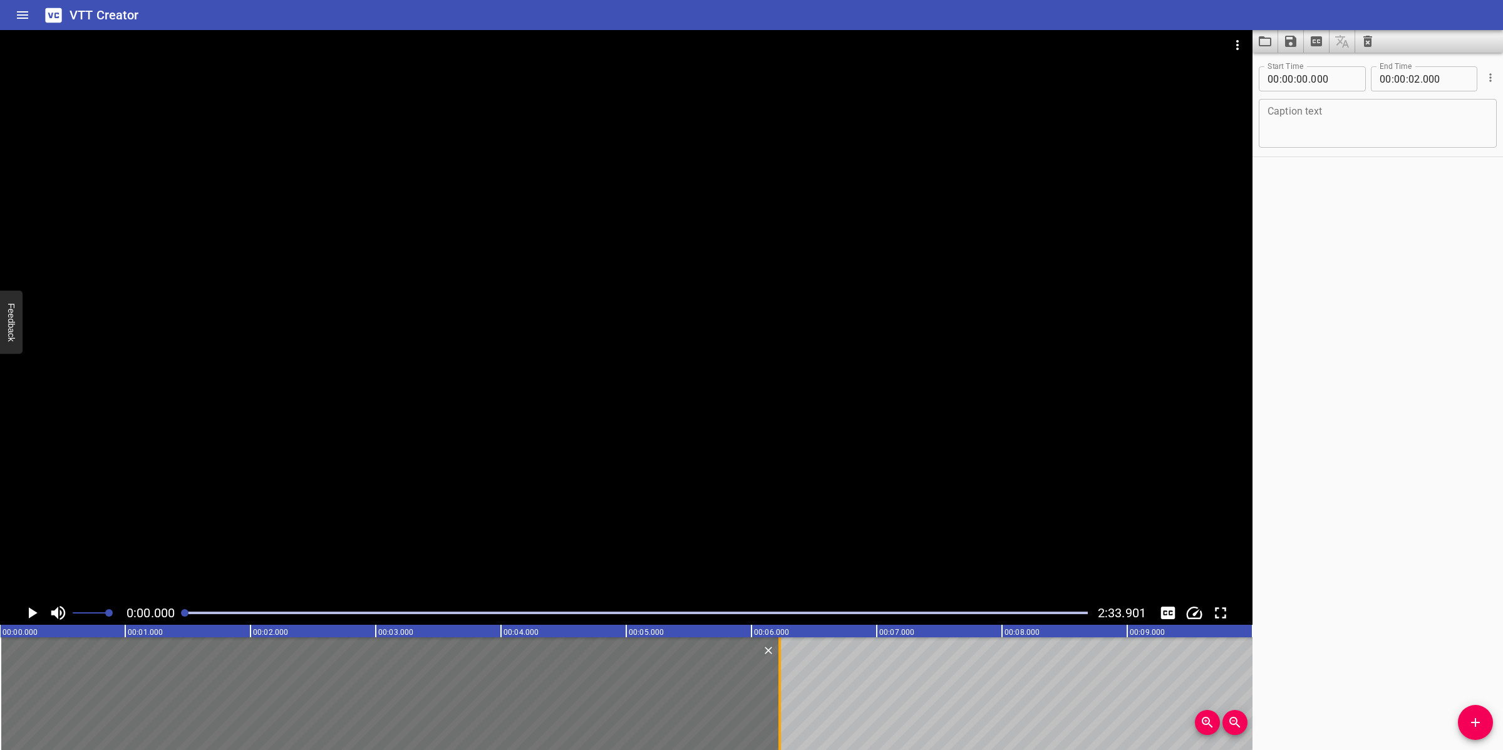
drag, startPoint x: 248, startPoint y: 692, endPoint x: 777, endPoint y: 689, distance: 529.1
click at [777, 689] on div at bounding box center [779, 693] width 13 height 113
click at [1303, 120] on textarea at bounding box center [1377, 124] width 220 height 36
paste textarea "Diesel Bullhead Pumps (SV-62-PB-003A/B)"
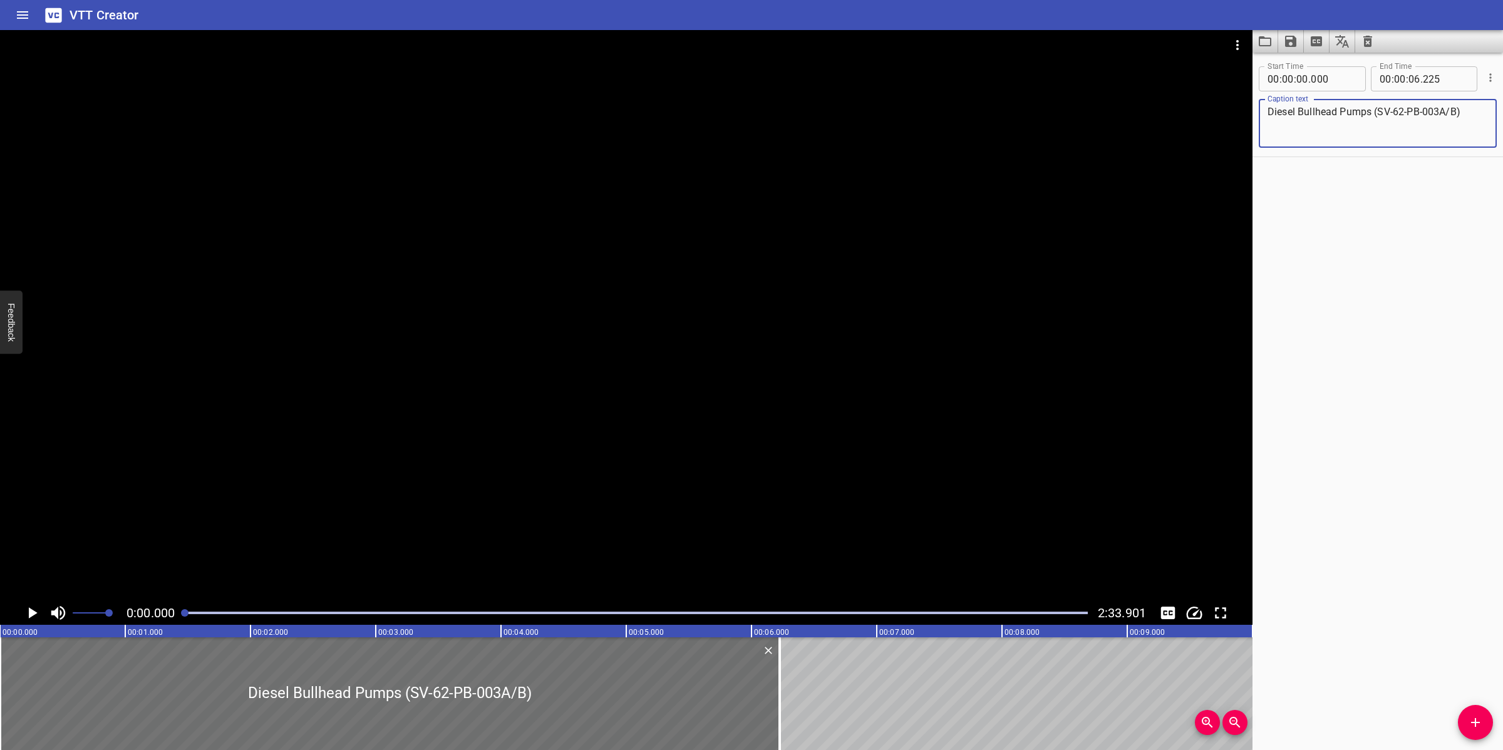
click at [549, 394] on div at bounding box center [626, 315] width 1252 height 571
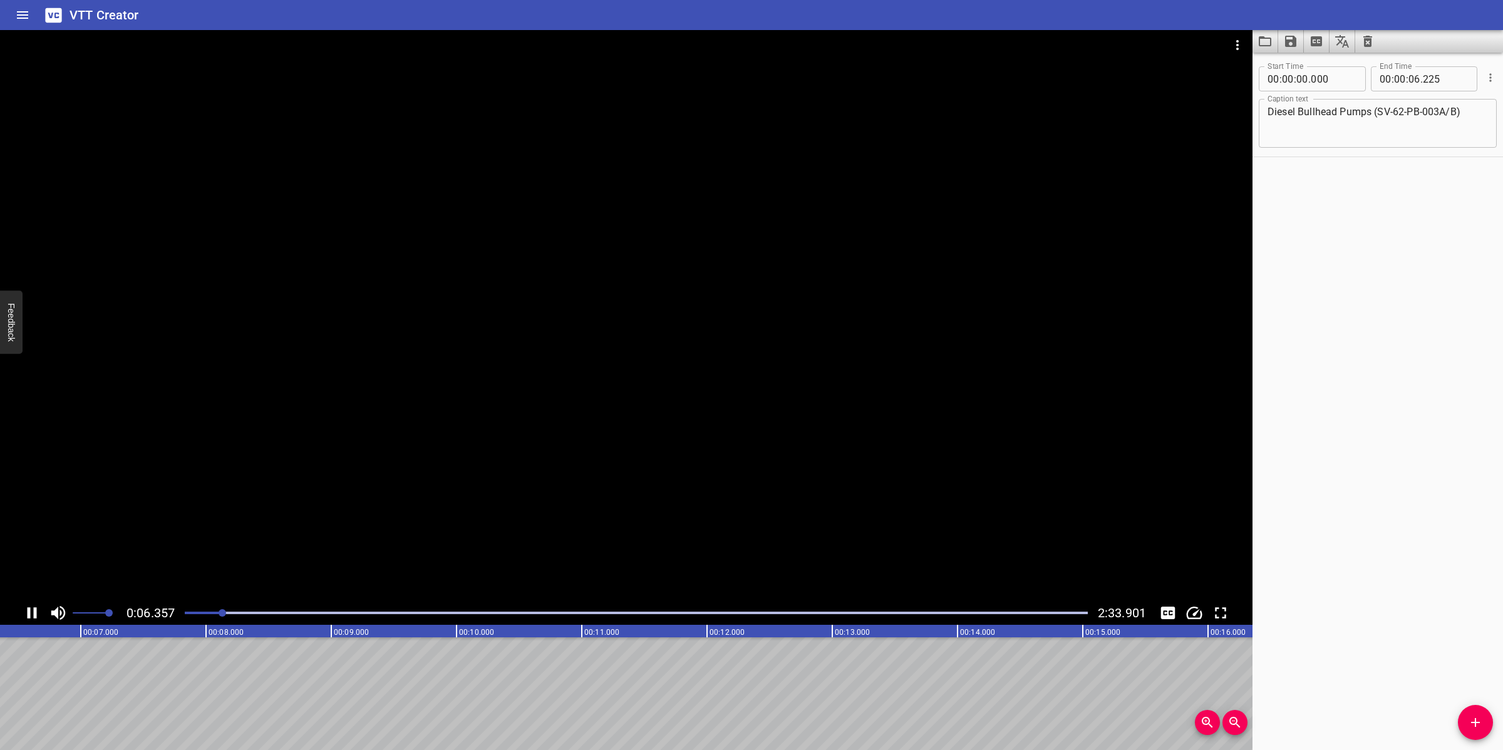
click at [570, 462] on div at bounding box center [626, 315] width 1252 height 571
drag, startPoint x: 1473, startPoint y: 714, endPoint x: 1061, endPoint y: 704, distance: 411.5
click at [1473, 715] on button "Add Cue" at bounding box center [1475, 722] width 35 height 35
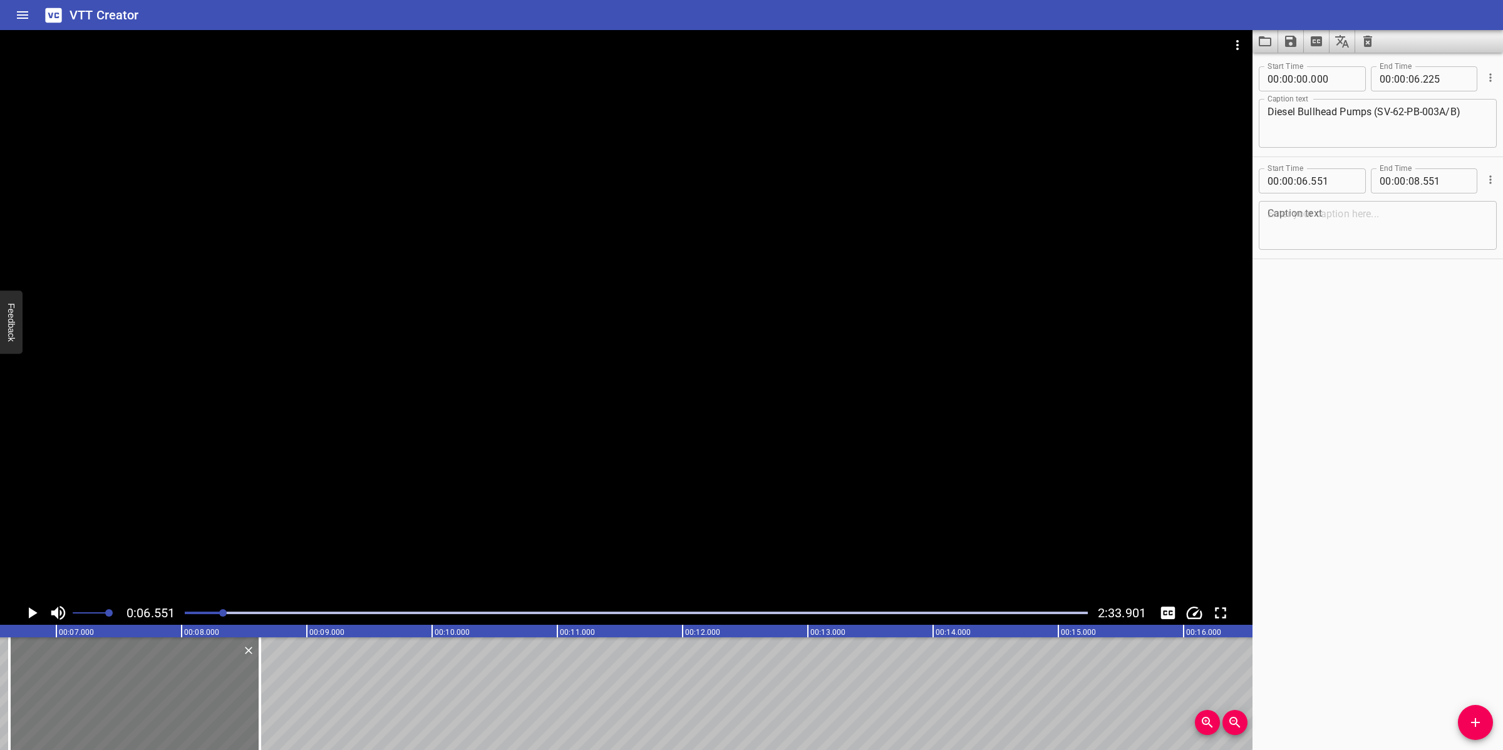
drag, startPoint x: 83, startPoint y: 684, endPoint x: 91, endPoint y: 679, distance: 9.8
click at [91, 679] on div at bounding box center [134, 693] width 250 height 113
click at [255, 683] on div at bounding box center [137, 693] width 250 height 113
click at [1398, 224] on textarea at bounding box center [1377, 226] width 220 height 36
paste textarea "Suction strainers 62-S-020/022 are provided at these pumps SV-62-PB-003A/B suct…"
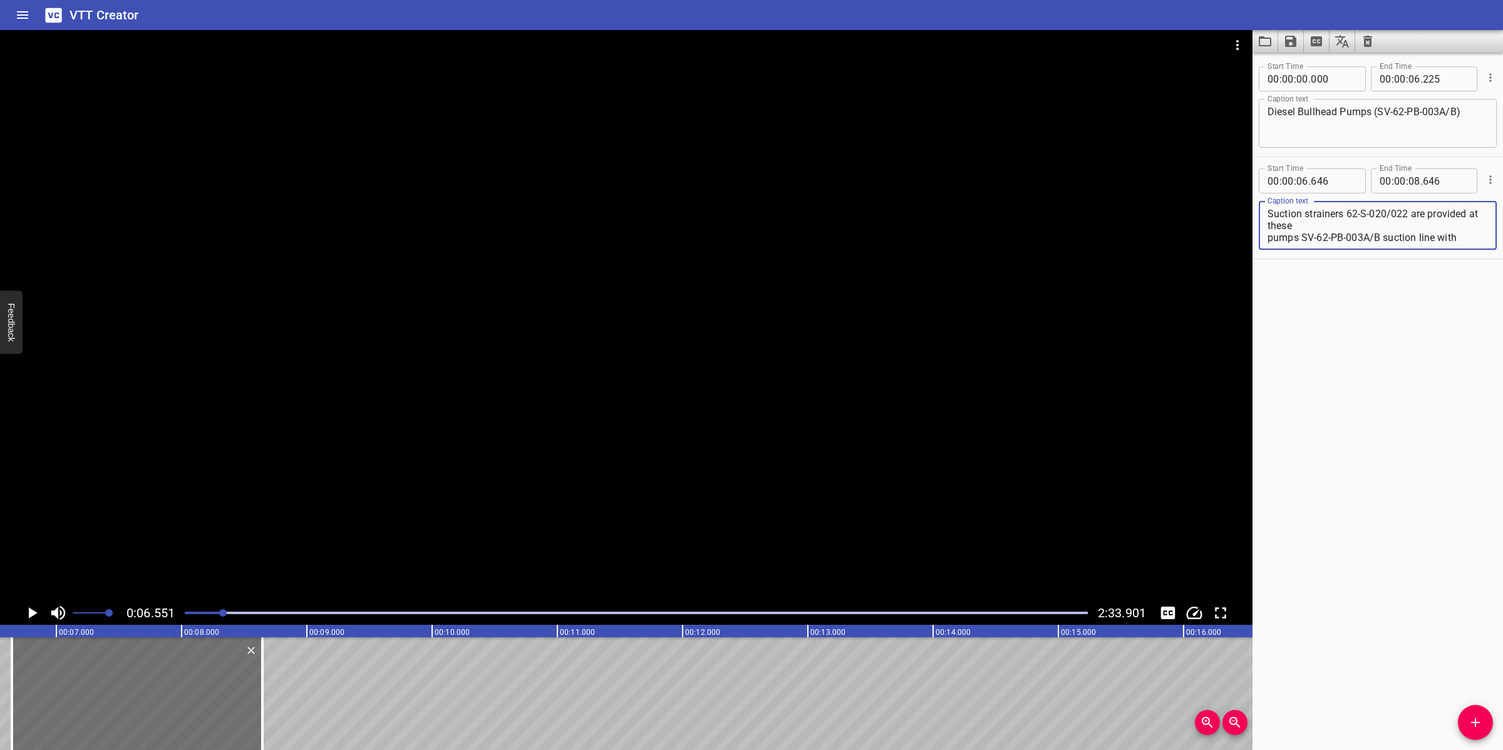
scroll to position [71, 0]
click at [1292, 225] on textarea "Suction strainers 62-S-020/022 are provided at these pumps SV-62-PB-003A/B suct…" at bounding box center [1377, 226] width 220 height 36
click at [912, 361] on div at bounding box center [626, 315] width 1252 height 571
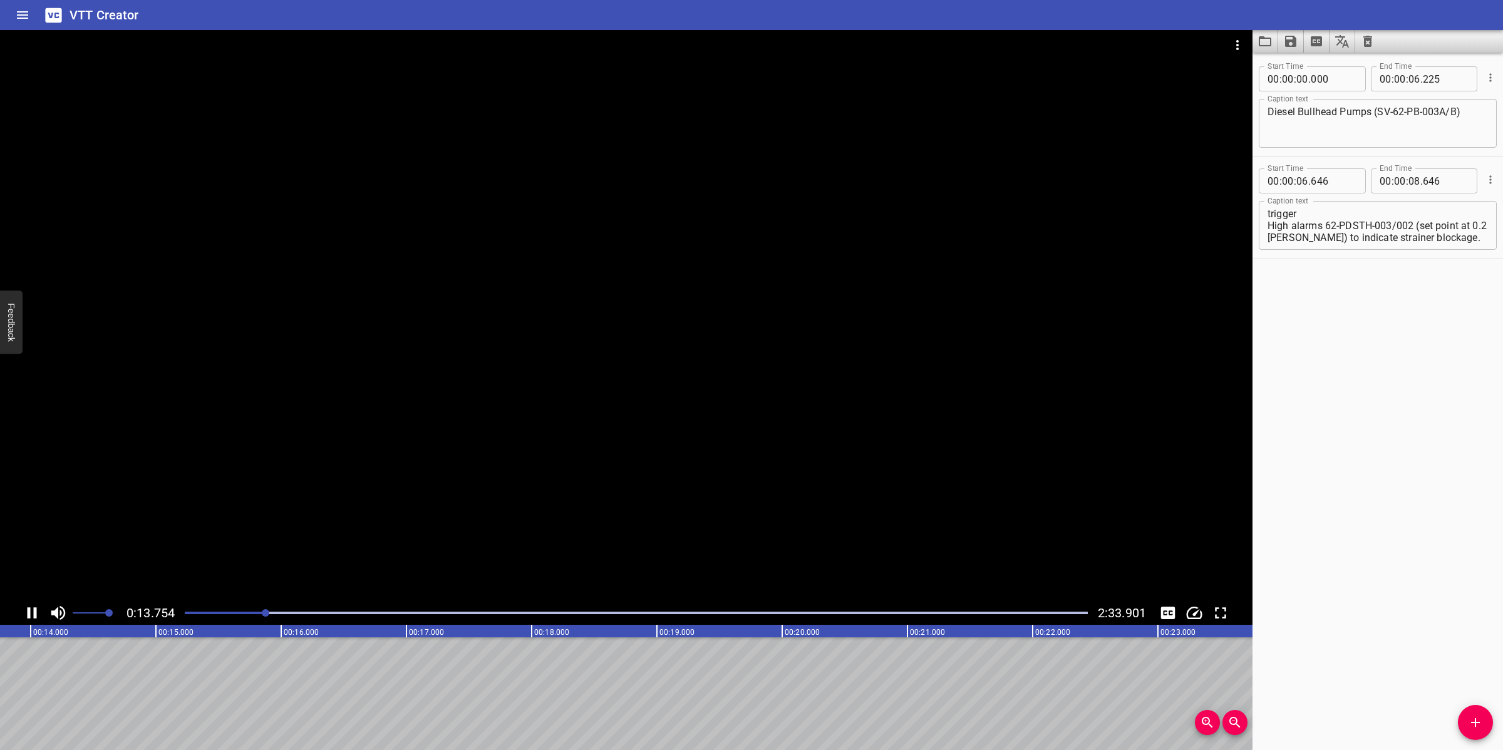
click at [749, 476] on div at bounding box center [626, 315] width 1252 height 571
click at [1336, 230] on textarea "Suction strainers 62-S-020/022 are provided at these pumps SV-62-PB-003A/B suct…" at bounding box center [1377, 226] width 220 height 36
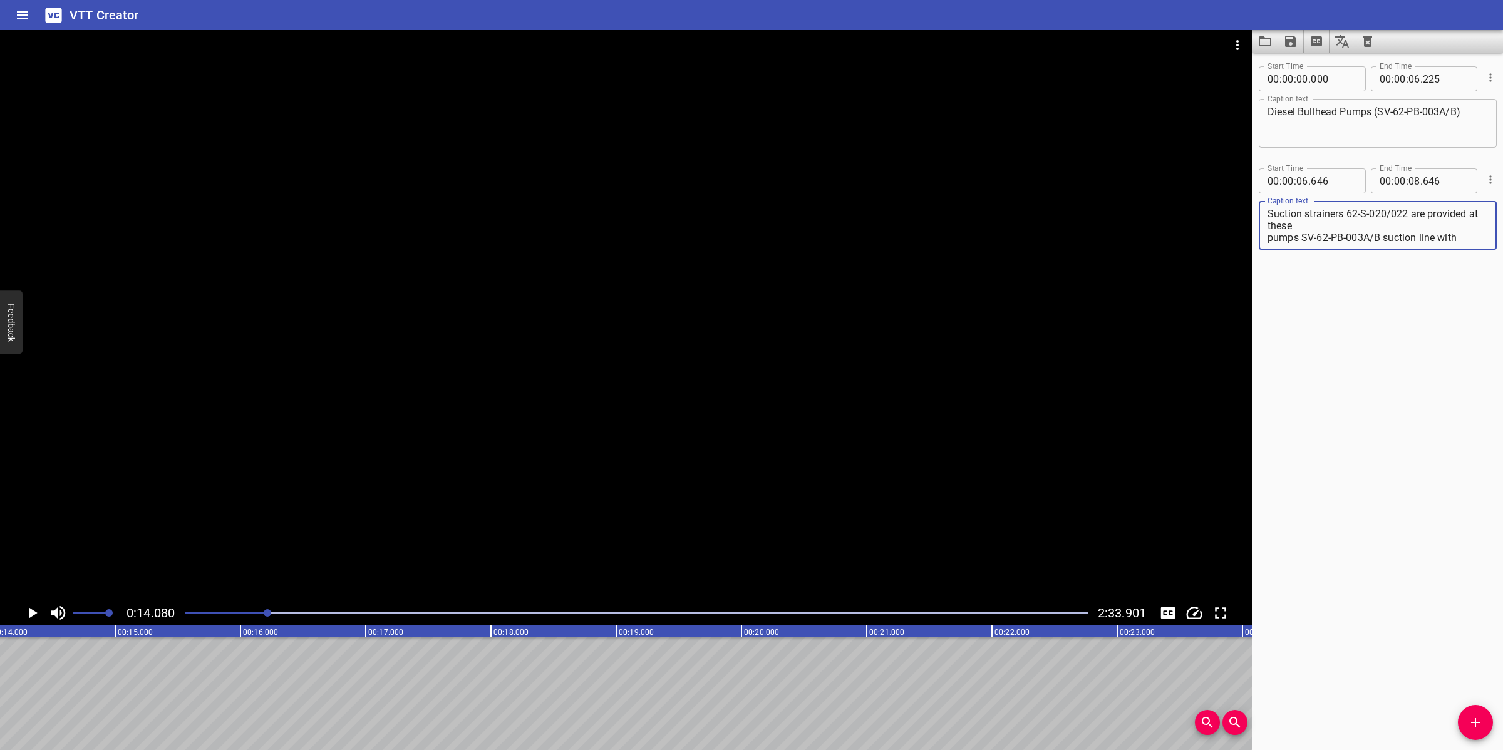
scroll to position [59, 0]
drag, startPoint x: 1304, startPoint y: 234, endPoint x: 1490, endPoint y: 242, distance: 186.8
click at [1490, 242] on div "Start Time 00 : 00 : 06 . 646 Start Time End Time 00 : 00 : 08 . 646 End Time C…" at bounding box center [1377, 207] width 250 height 101
click at [1383, 221] on textarea "Suction strainers 62-S-020/022 are provided at these pumps" at bounding box center [1377, 226] width 220 height 36
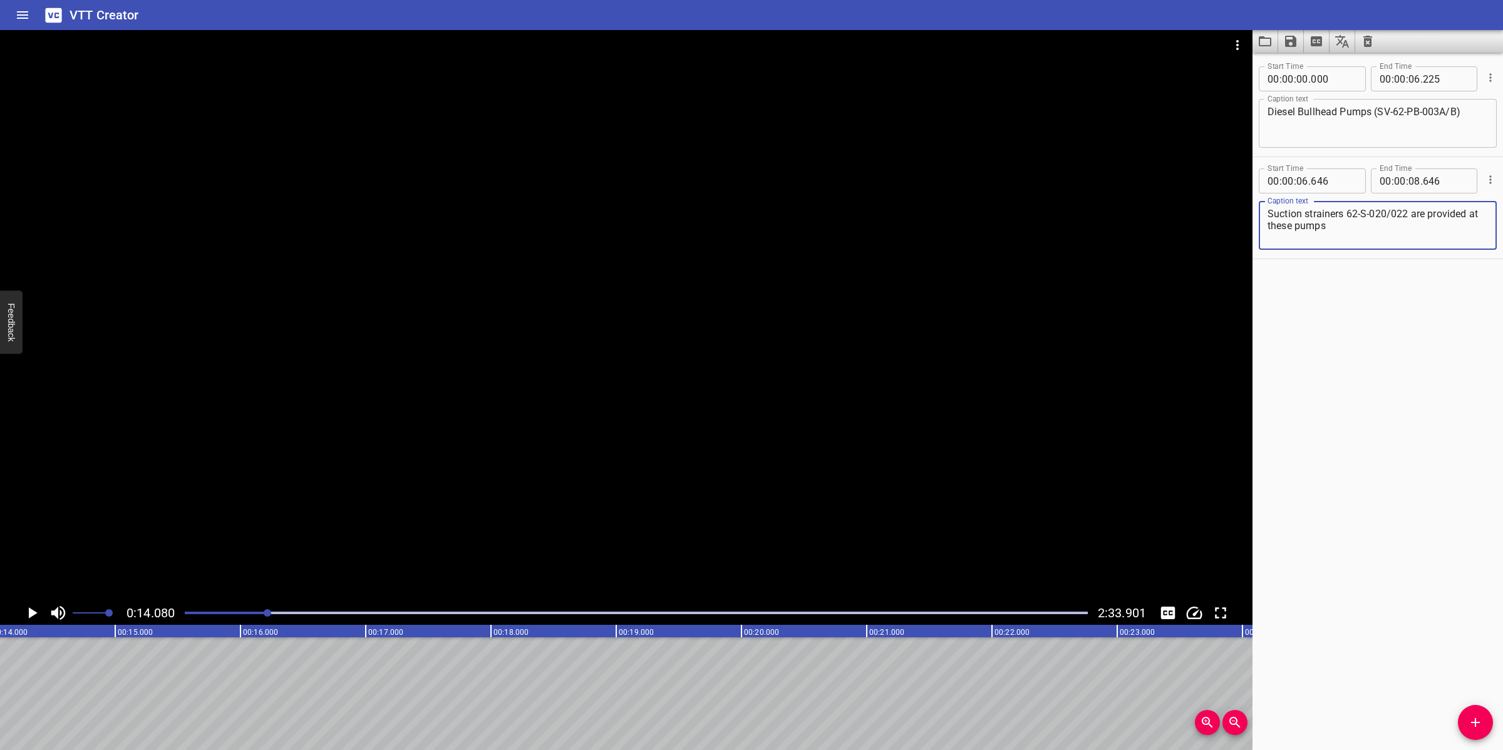
click at [1470, 218] on textarea "Suction strainers 62-S-020/022 are provided at these pumps" at bounding box center [1377, 226] width 220 height 36
click at [1454, 215] on textarea "Suction strainers 62-S-020/022 are providedat these pumps" at bounding box center [1377, 226] width 220 height 36
click at [1304, 230] on textarea "Suction strainers 62-S-020/022 are providedat these pumps" at bounding box center [1377, 226] width 220 height 36
click at [1411, 185] on input "number" at bounding box center [1414, 180] width 12 height 25
click at [1469, 715] on icon "Add Cue" at bounding box center [1475, 722] width 15 height 15
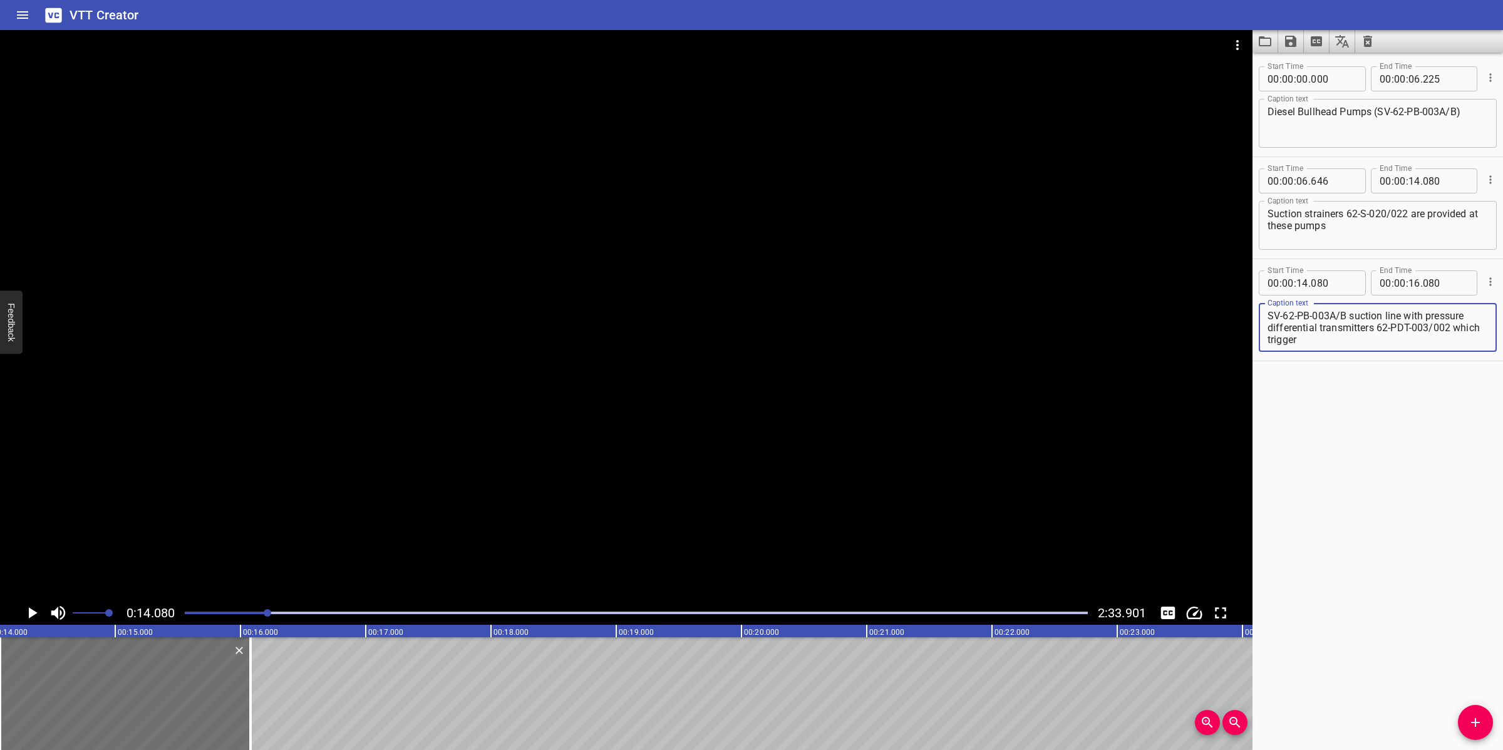
scroll to position [35, 0]
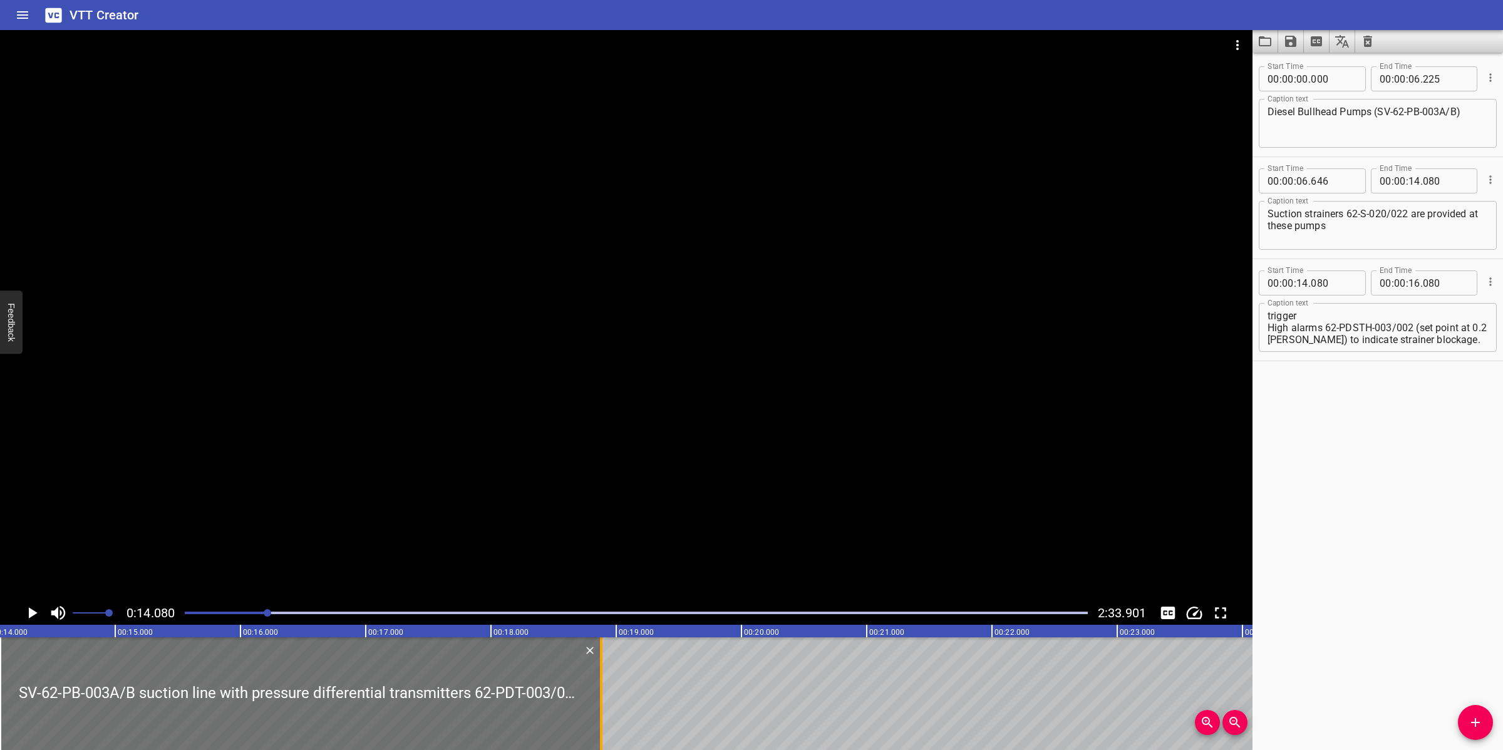
drag, startPoint x: 251, startPoint y: 684, endPoint x: 602, endPoint y: 674, distance: 350.8
click at [602, 674] on div at bounding box center [601, 693] width 3 height 113
click at [749, 527] on div at bounding box center [626, 315] width 1252 height 571
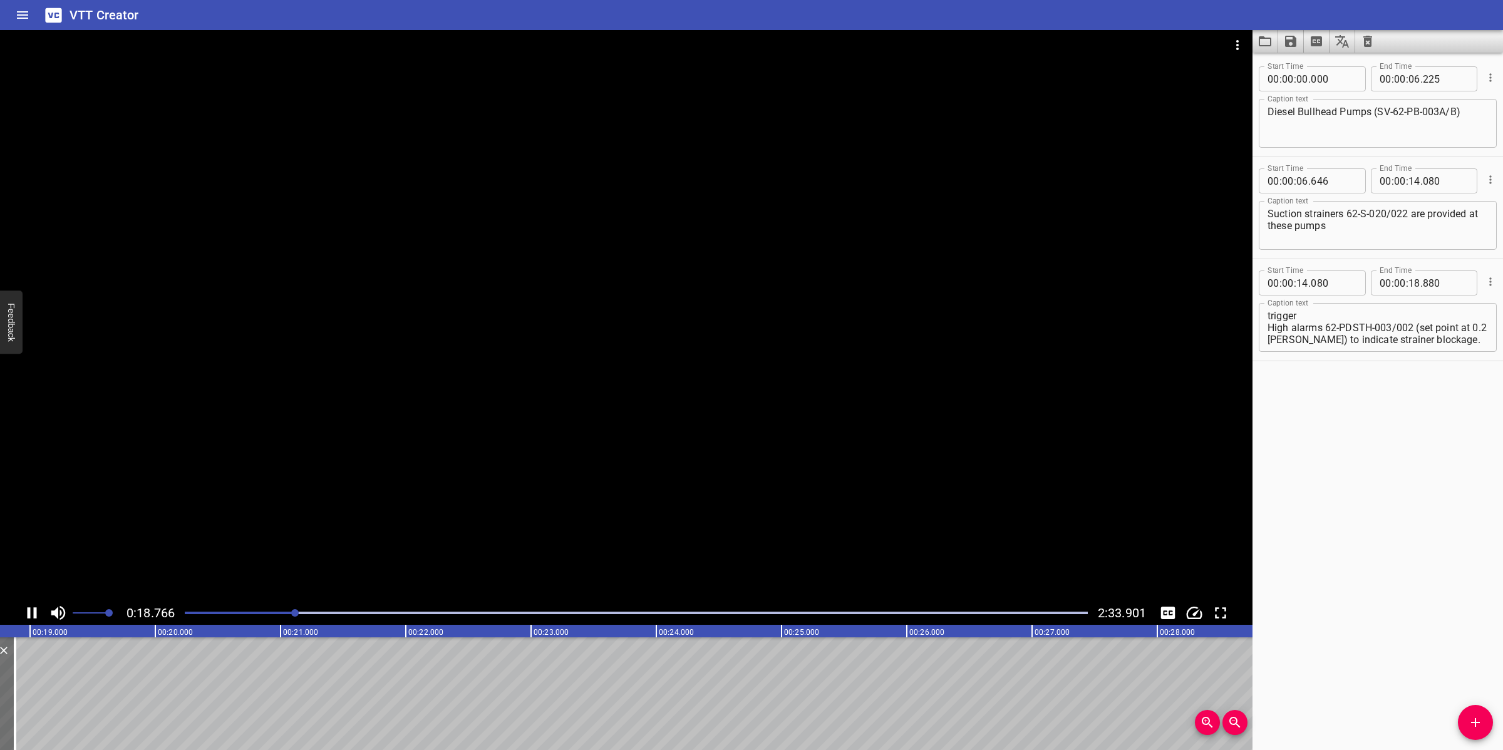
click at [728, 506] on div at bounding box center [626, 315] width 1252 height 571
click at [1349, 332] on textarea "SV-62-PB-003A/B suction line with pressure differential transmitters 62-PDT-003…" at bounding box center [1377, 328] width 220 height 36
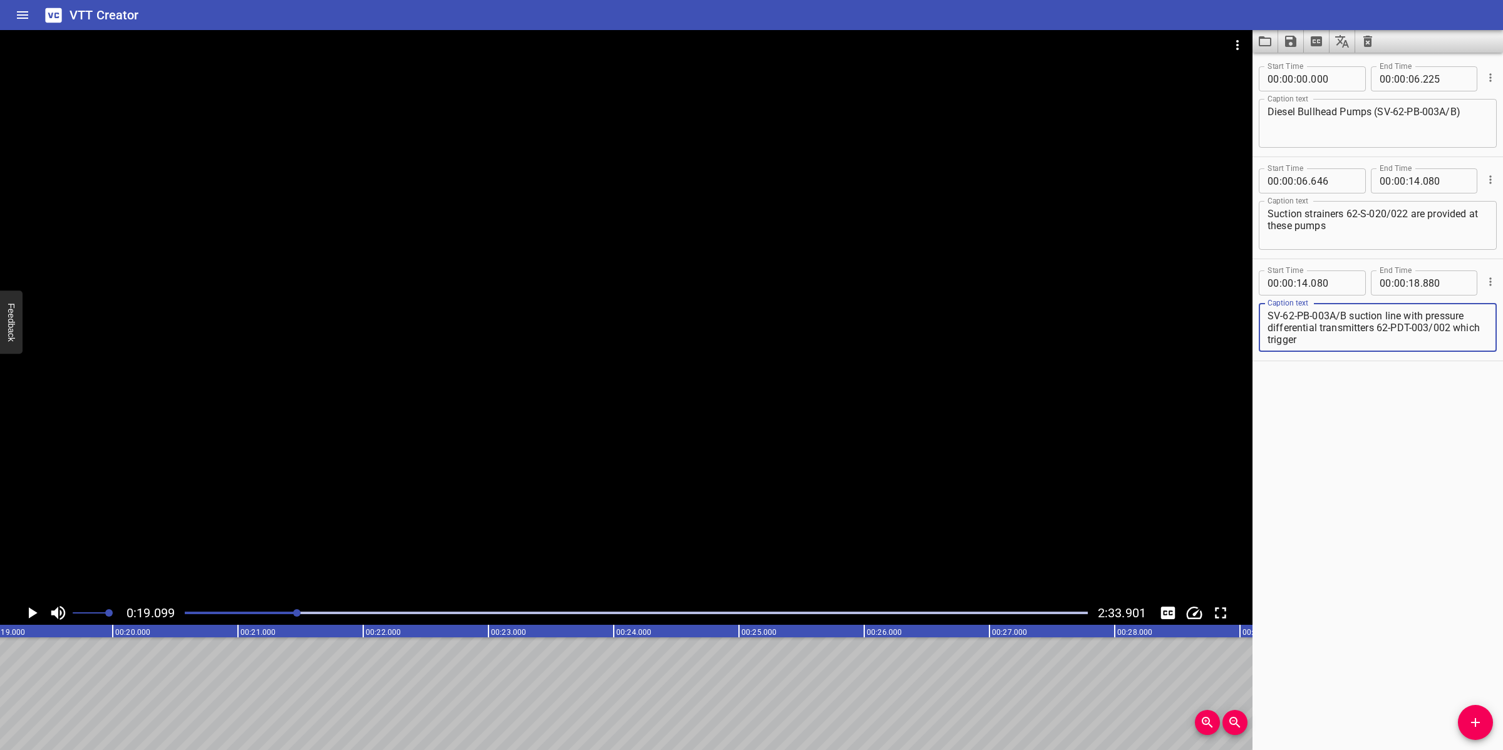
scroll to position [35, 0]
drag, startPoint x: 1406, startPoint y: 315, endPoint x: 1475, endPoint y: 373, distance: 90.2
click at [1475, 376] on div "Start Time 00 : 00 : 00 . 000 Start Time End Time 00 : 00 : 06 . 225 End Time C…" at bounding box center [1377, 402] width 250 height 698
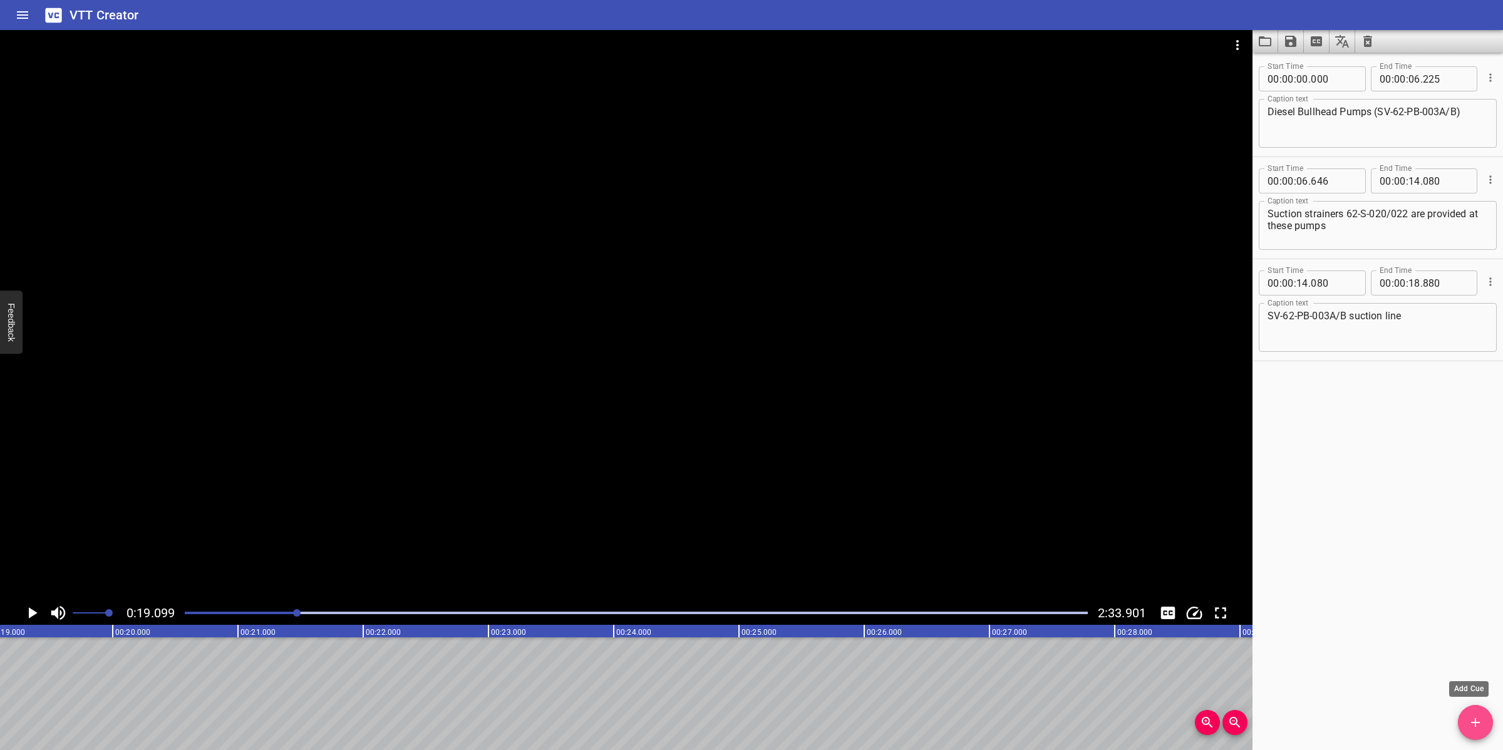
click at [1481, 709] on button "Add Cue" at bounding box center [1475, 722] width 35 height 35
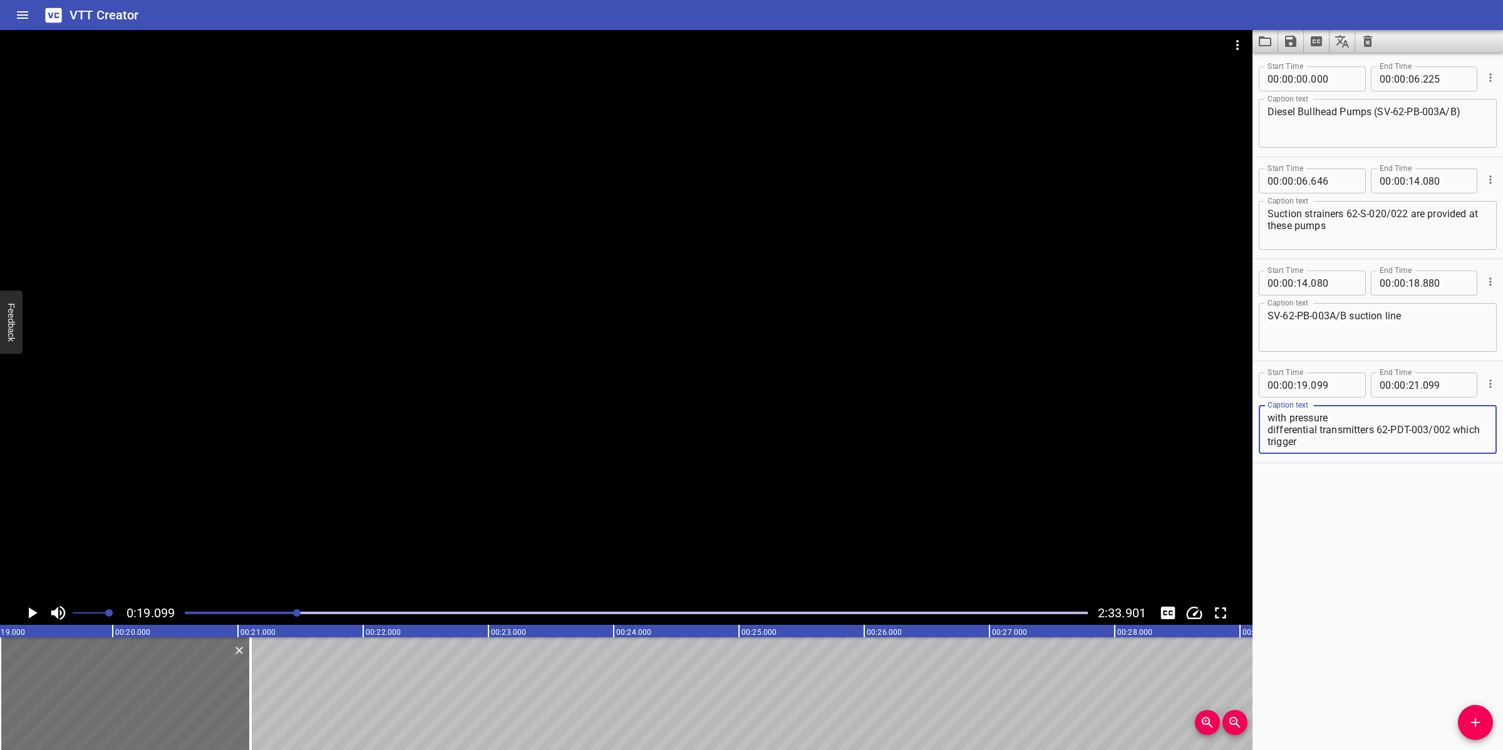
scroll to position [23, 0]
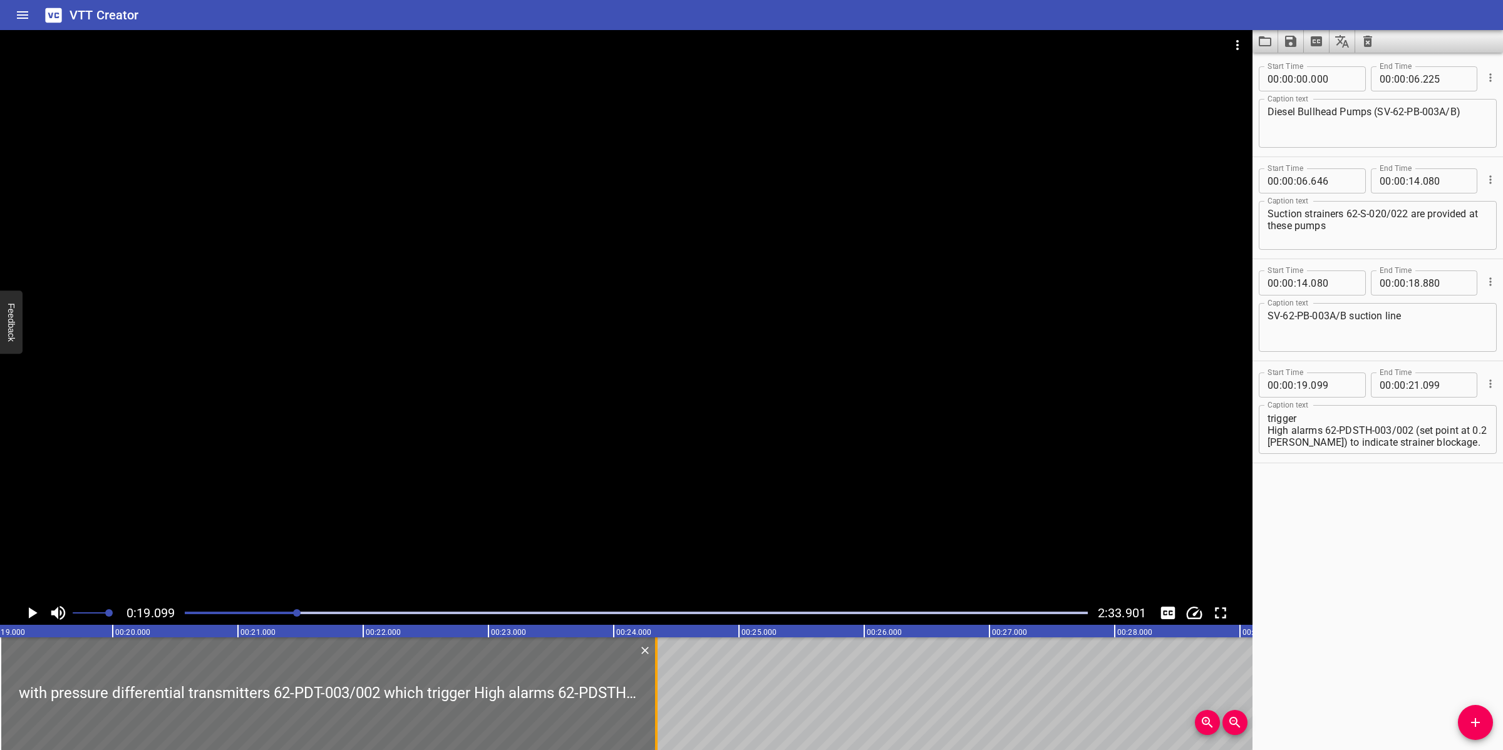
drag, startPoint x: 245, startPoint y: 671, endPoint x: 651, endPoint y: 662, distance: 405.8
click at [651, 662] on div at bounding box center [656, 693] width 13 height 113
click at [1361, 421] on textarea "with pressure differential transmitters 62-PDT-003/002 which trigger High alarm…" at bounding box center [1377, 430] width 220 height 36
click at [1369, 412] on textarea "with pressure differential transmitters 62-PDT-003/002 which trigger High alarm…" at bounding box center [1377, 430] width 220 height 36
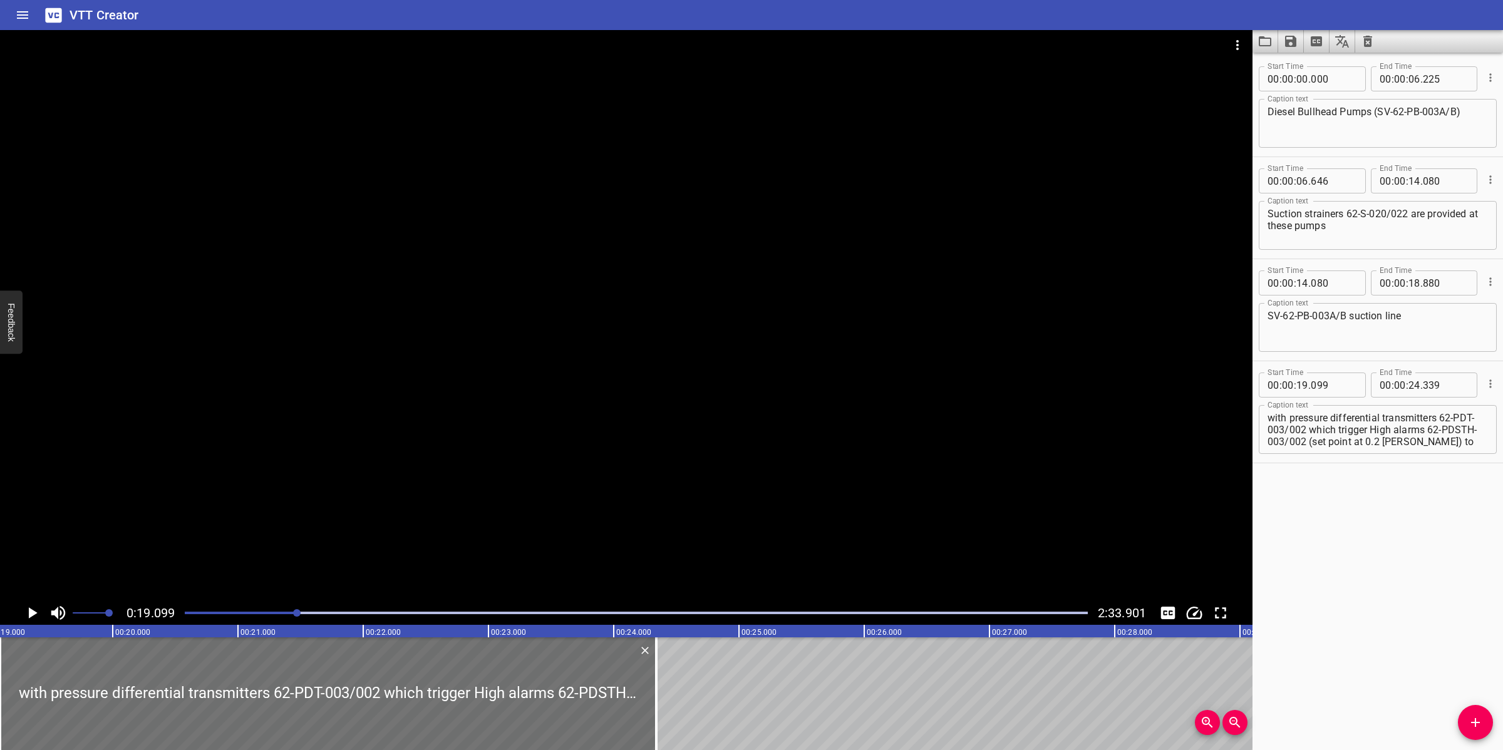
click at [770, 442] on div at bounding box center [626, 315] width 1252 height 571
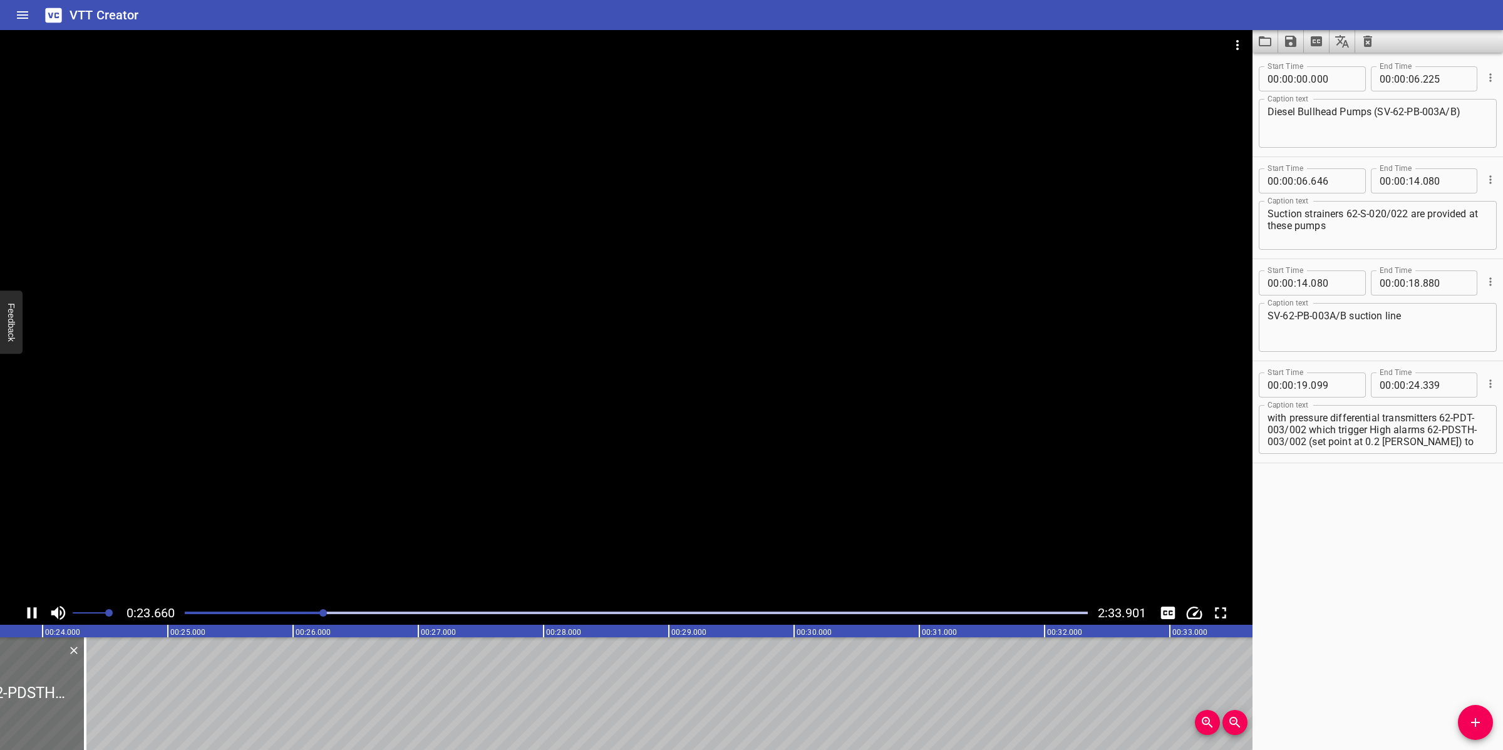
click at [698, 443] on div at bounding box center [626, 315] width 1252 height 571
drag, startPoint x: 54, startPoint y: 669, endPoint x: 207, endPoint y: 667, distance: 152.2
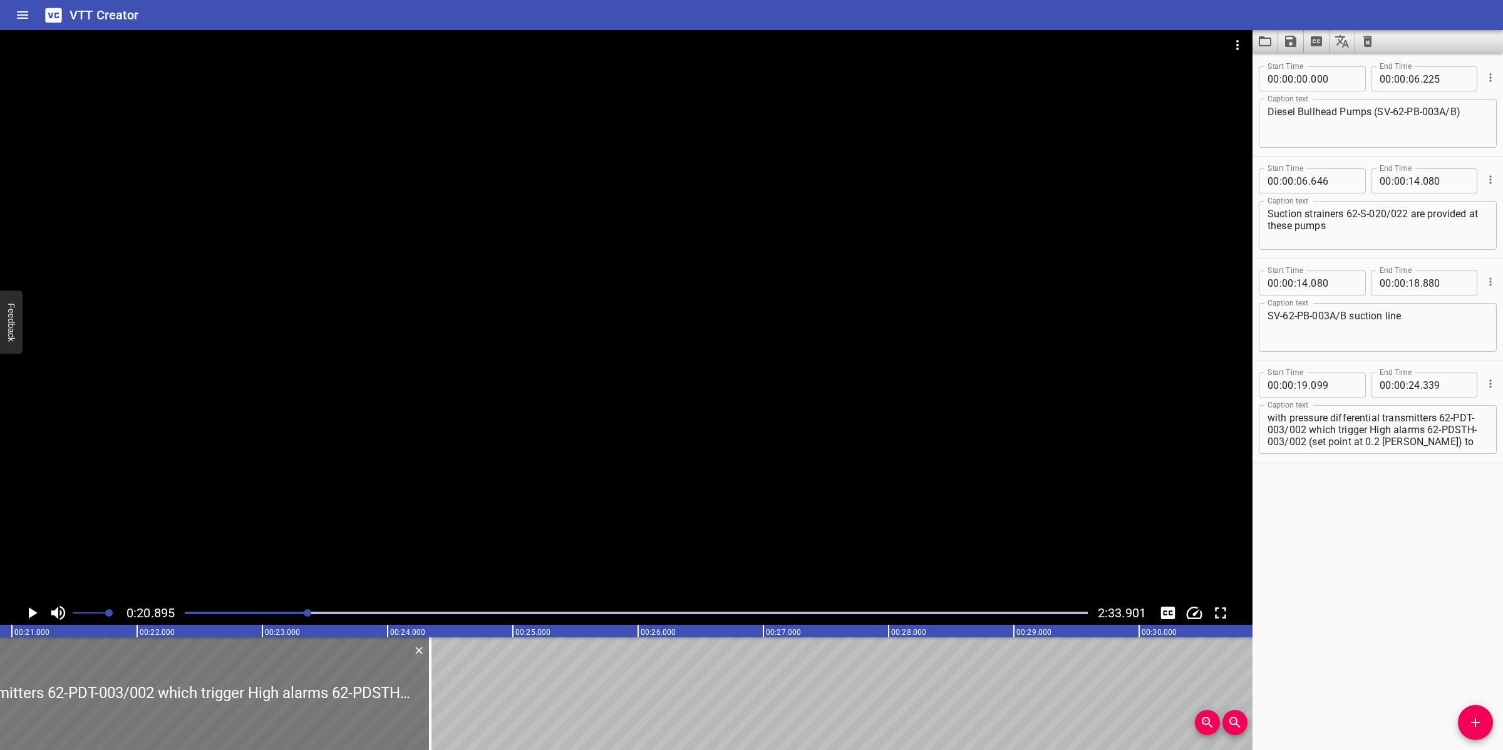
scroll to position [0, 2616]
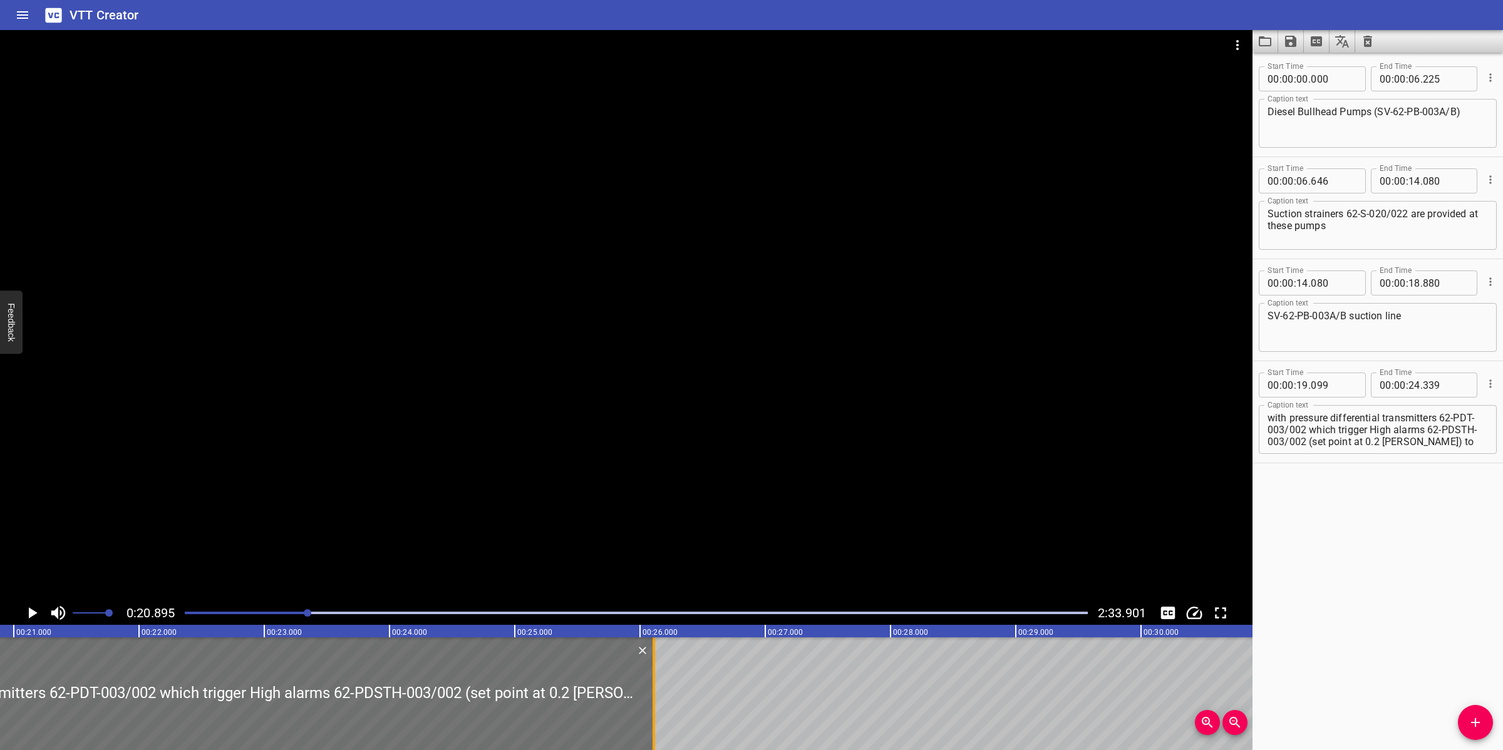
drag, startPoint x: 431, startPoint y: 673, endPoint x: 652, endPoint y: 667, distance: 221.7
click at [652, 667] on div at bounding box center [653, 693] width 3 height 113
click at [736, 518] on div at bounding box center [626, 315] width 1252 height 571
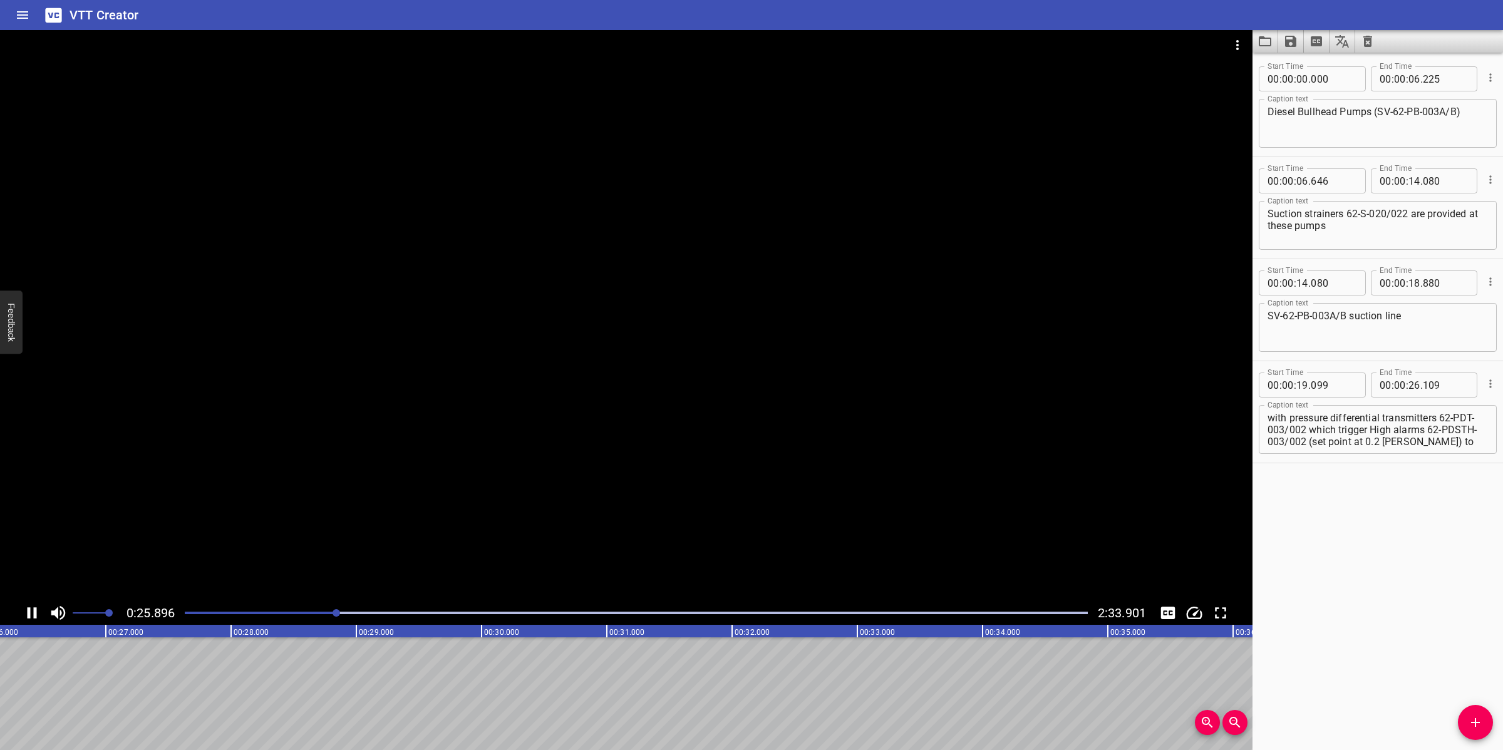
click at [693, 558] on div at bounding box center [626, 315] width 1252 height 571
click at [1468, 692] on div "Start Time 00 : 00 : 00 . 000 Start Time End Time 00 : 00 : 06 . 225 End Time C…" at bounding box center [1377, 402] width 250 height 698
click at [1481, 719] on icon "Add Cue" at bounding box center [1475, 722] width 15 height 15
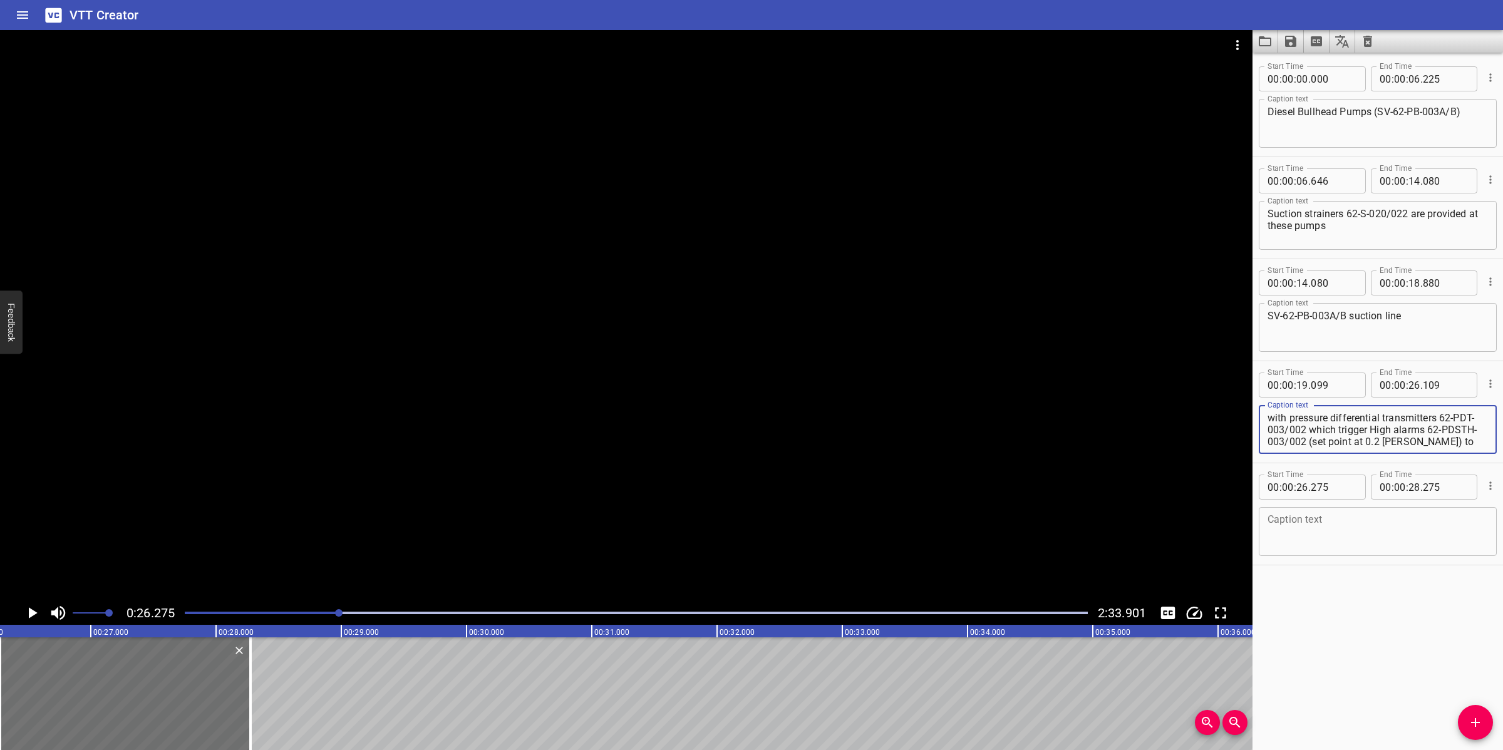
click at [1359, 431] on textarea "with pressure differential transmitters 62-PDT-003/002 which trigger High alarm…" at bounding box center [1377, 430] width 220 height 36
drag, startPoint x: 1331, startPoint y: 430, endPoint x: 1472, endPoint y: 459, distance: 143.8
click at [1472, 459] on div "Start Time 00 : 00 : 19 . 099 Start Time End Time 00 : 00 : 26 . 109 End Time C…" at bounding box center [1377, 411] width 250 height 101
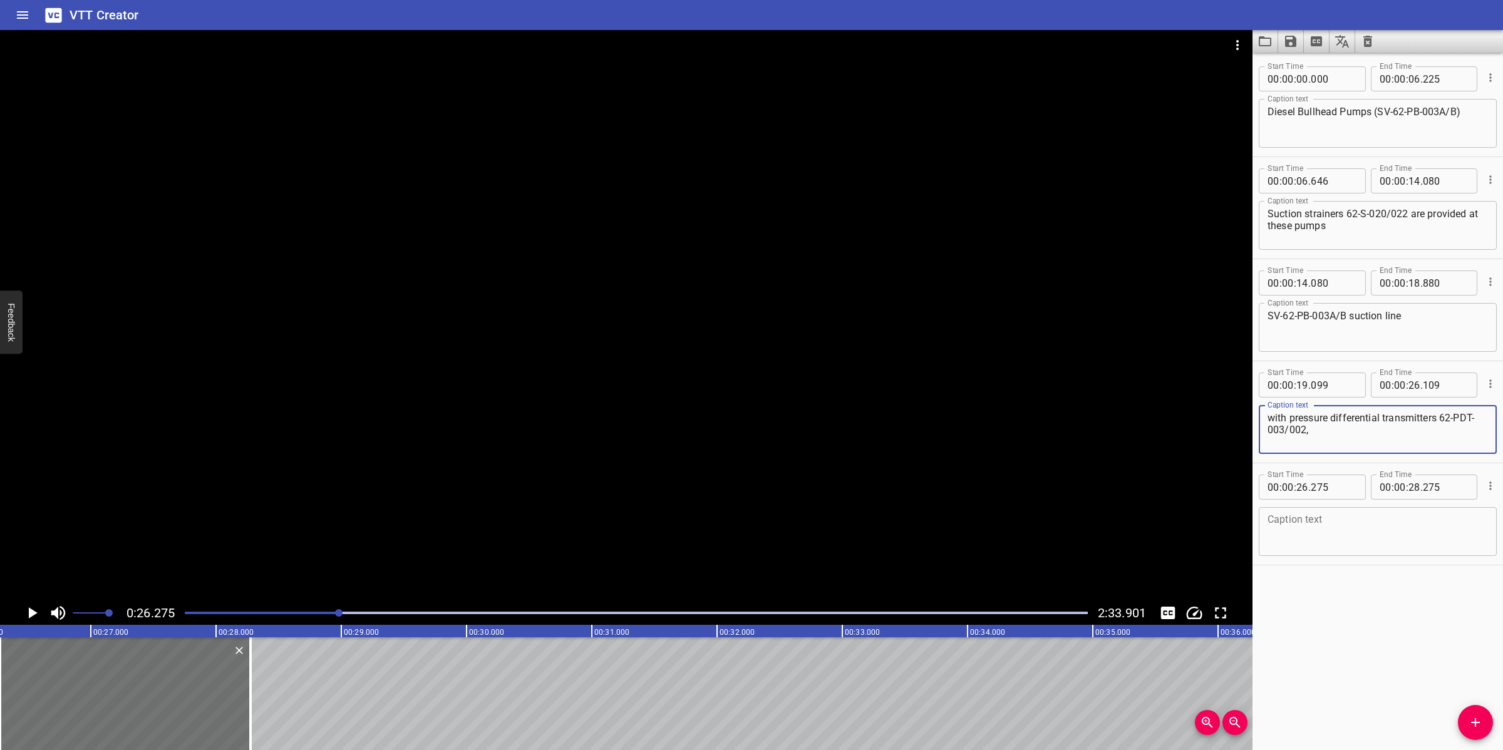
click at [1334, 535] on textarea at bounding box center [1377, 532] width 220 height 36
paste textarea "which trigger High alarms 62-PDSTH-003/002 (set point at 0.2 [PERSON_NAME]) to …"
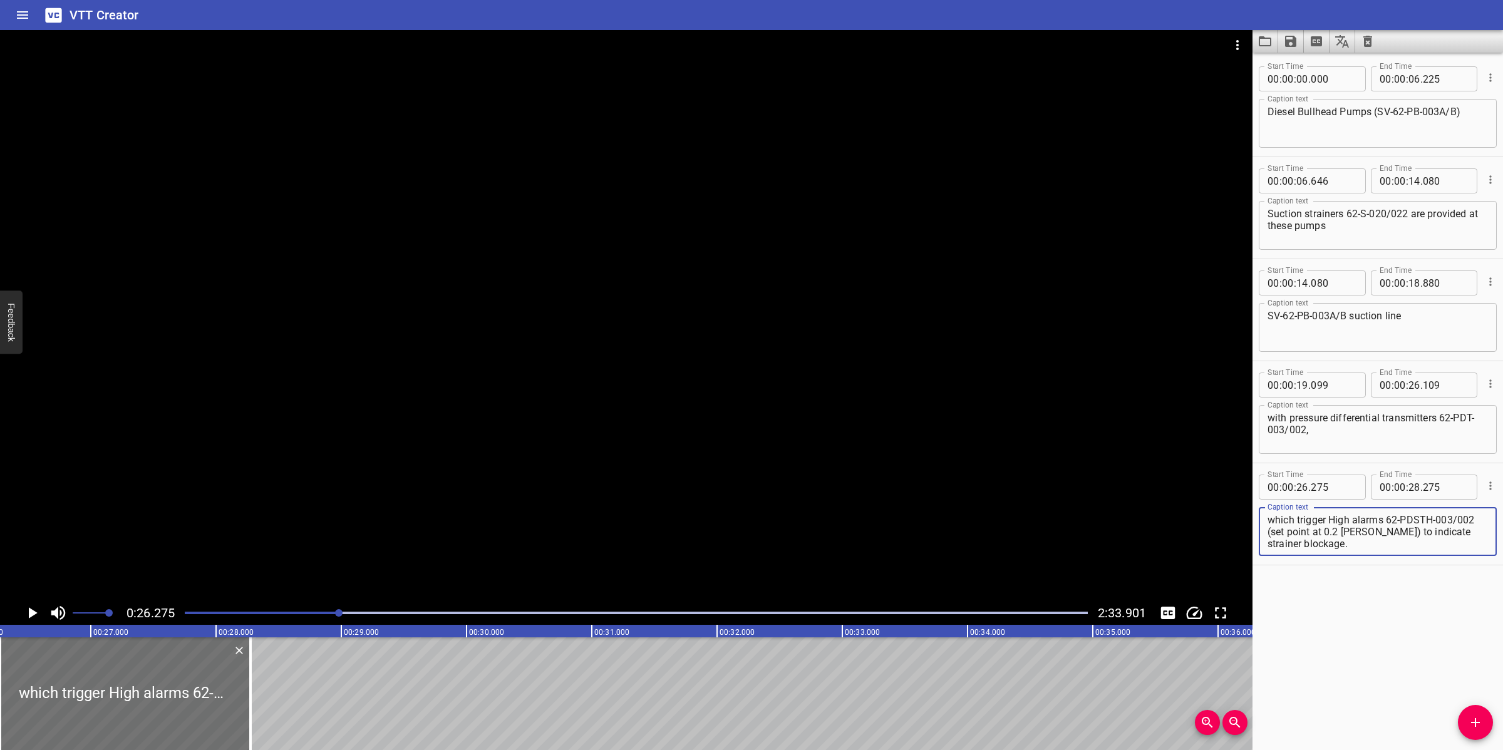
click at [677, 436] on div at bounding box center [626, 315] width 1252 height 571
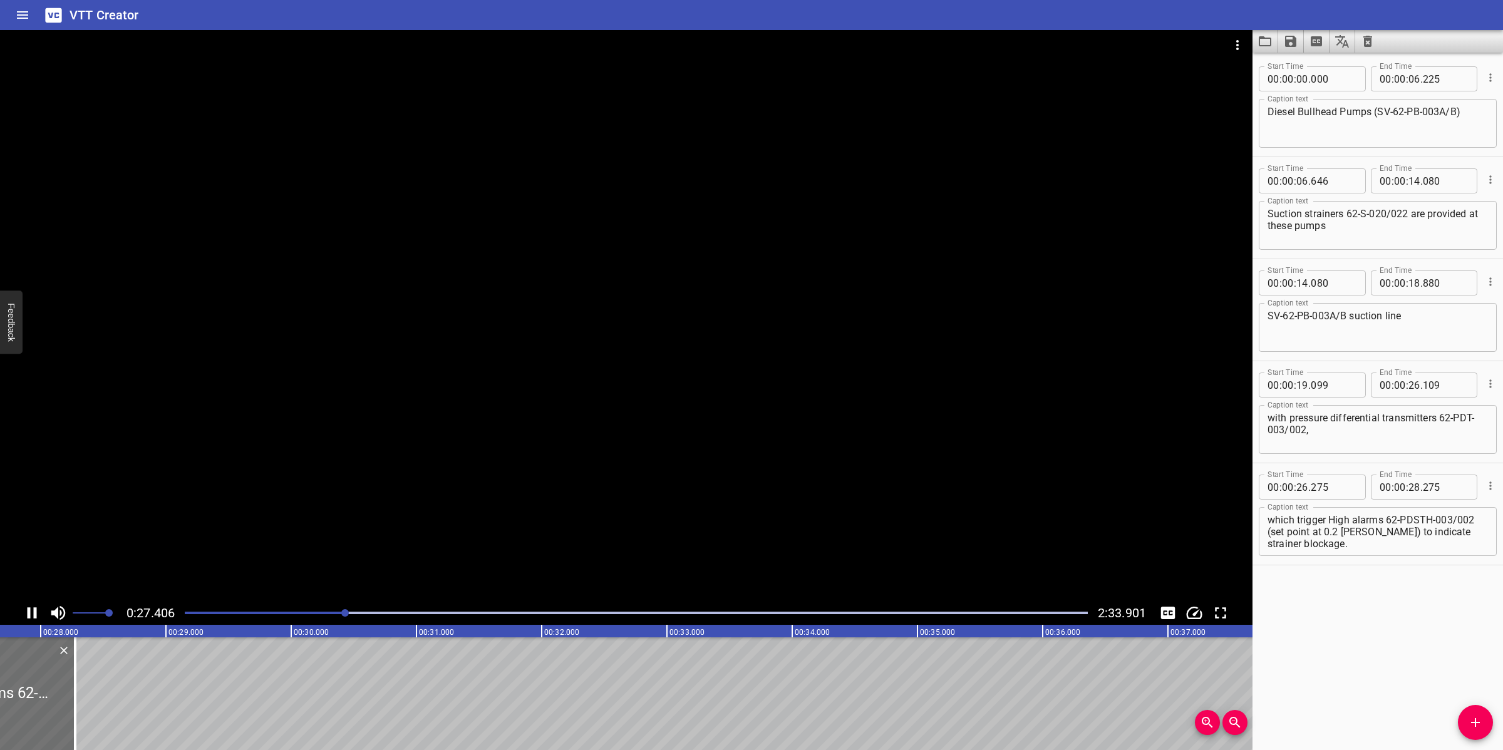
click at [471, 466] on div at bounding box center [626, 315] width 1252 height 571
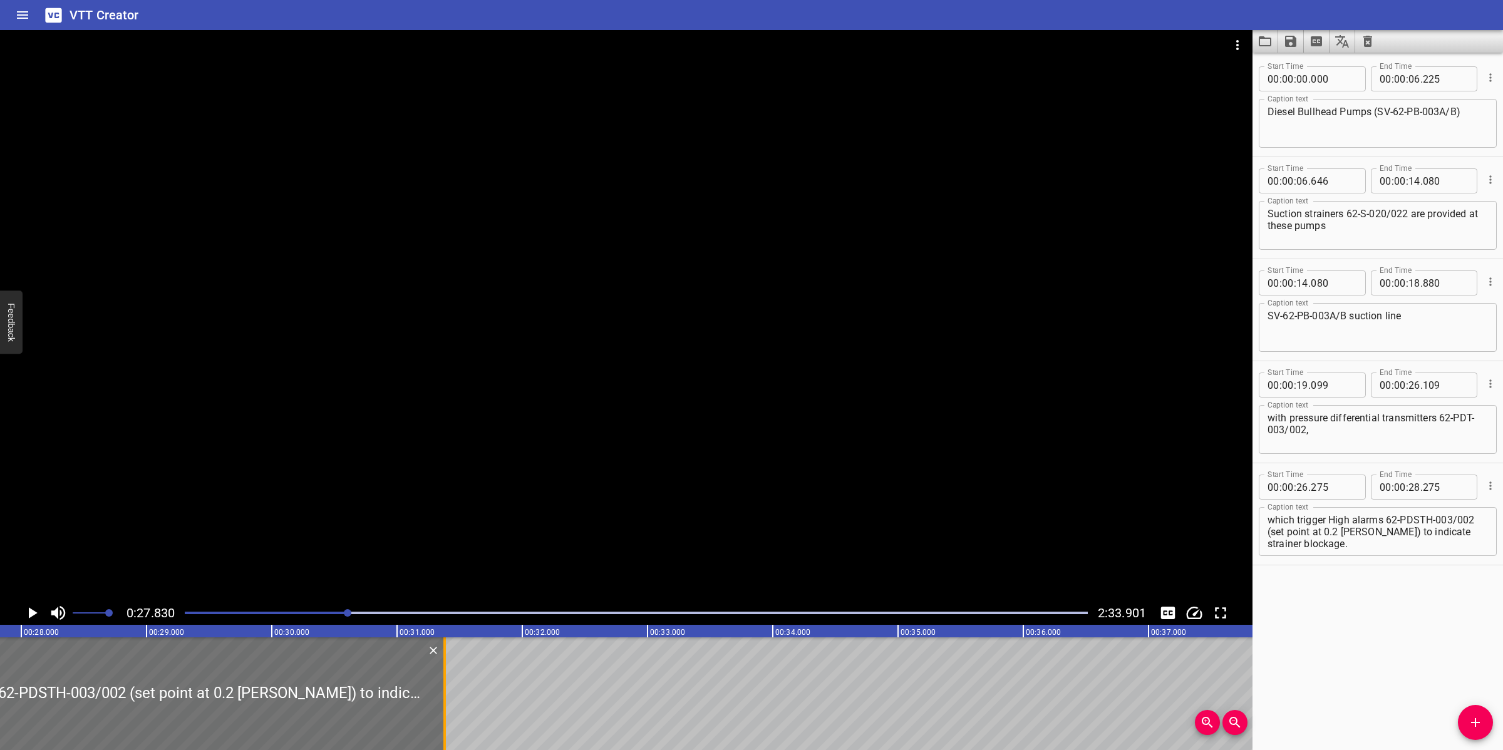
drag, startPoint x: 54, startPoint y: 675, endPoint x: 443, endPoint y: 667, distance: 388.9
click at [443, 667] on div at bounding box center [444, 693] width 3 height 113
click at [557, 548] on div at bounding box center [626, 315] width 1252 height 571
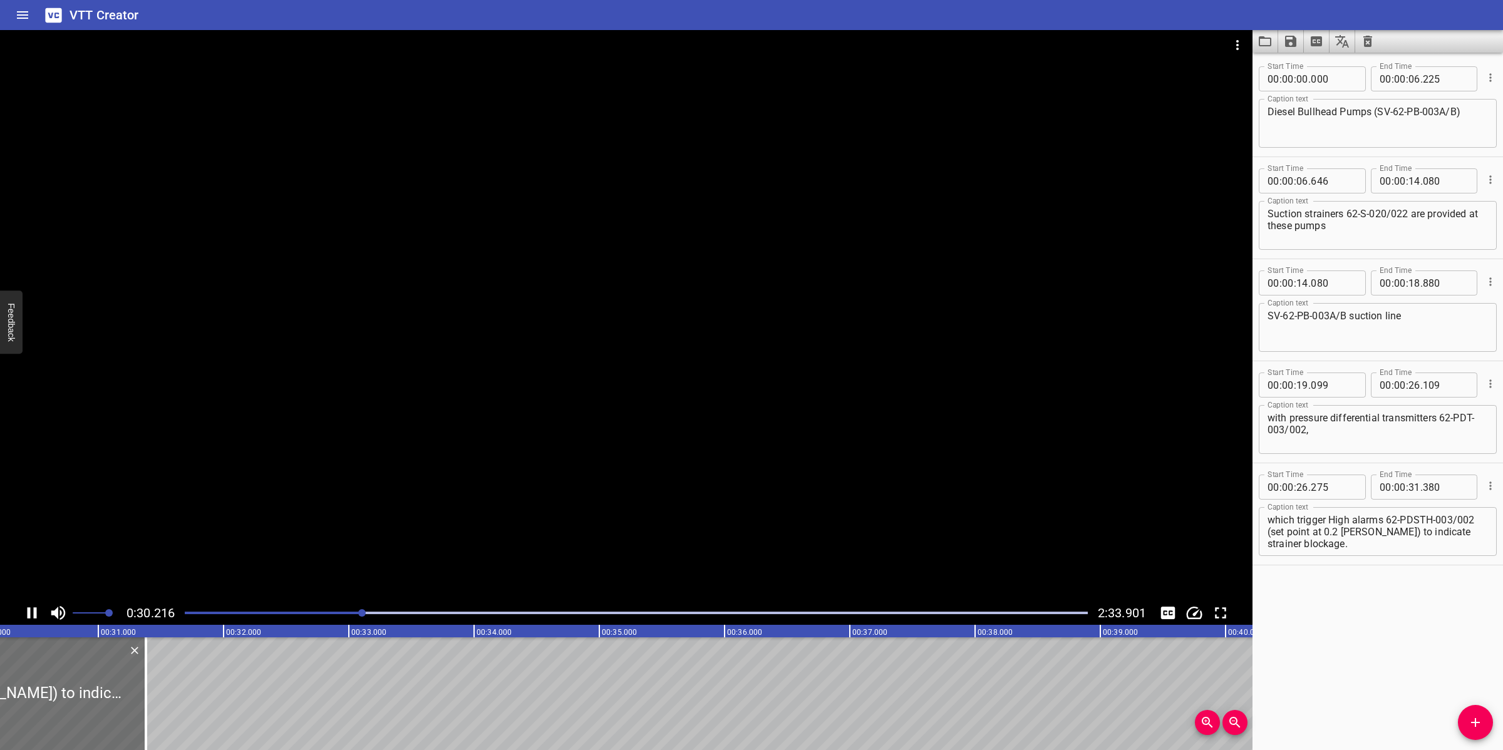
click at [597, 514] on div at bounding box center [626, 315] width 1252 height 571
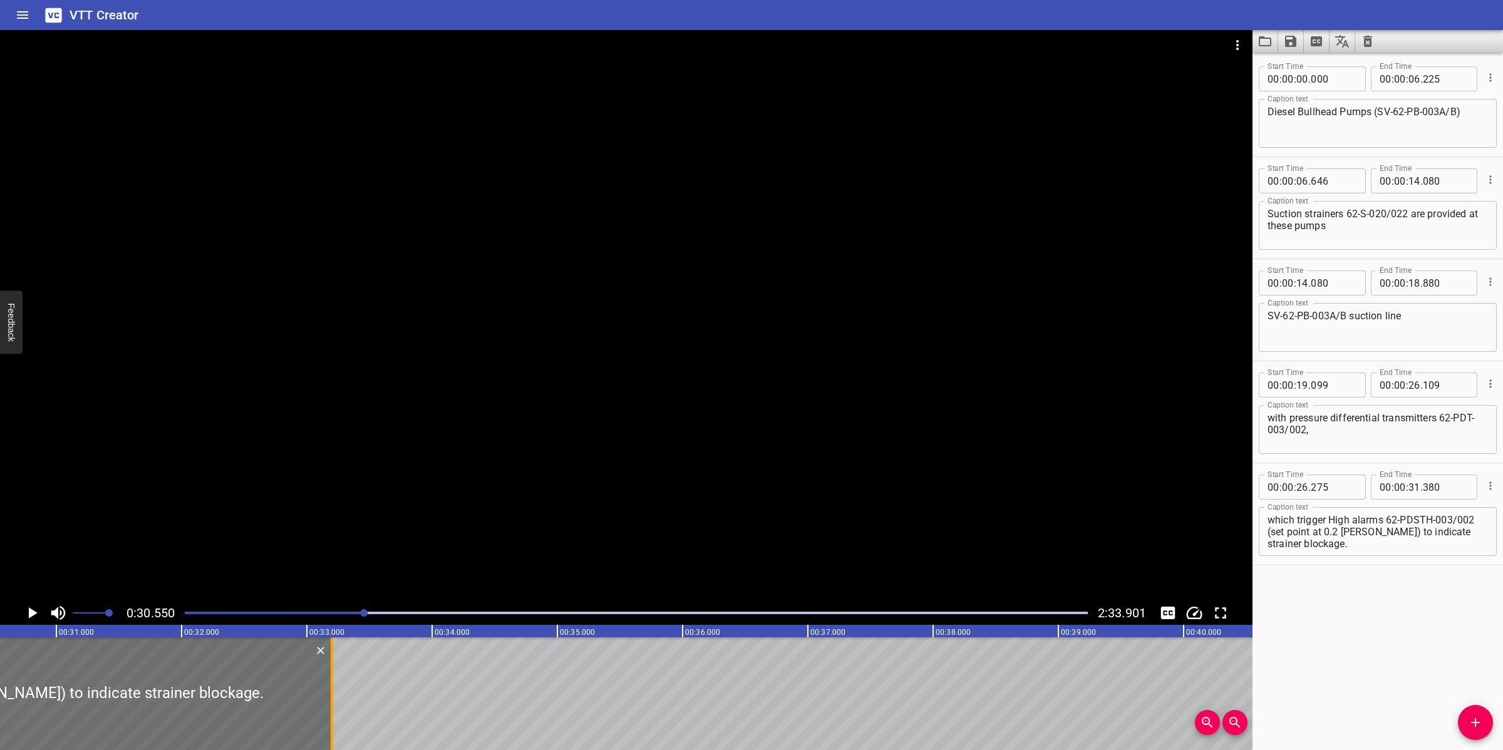
drag, startPoint x: 108, startPoint y: 693, endPoint x: 336, endPoint y: 681, distance: 228.3
click at [336, 681] on div at bounding box center [332, 693] width 13 height 113
click at [453, 567] on div at bounding box center [626, 315] width 1252 height 571
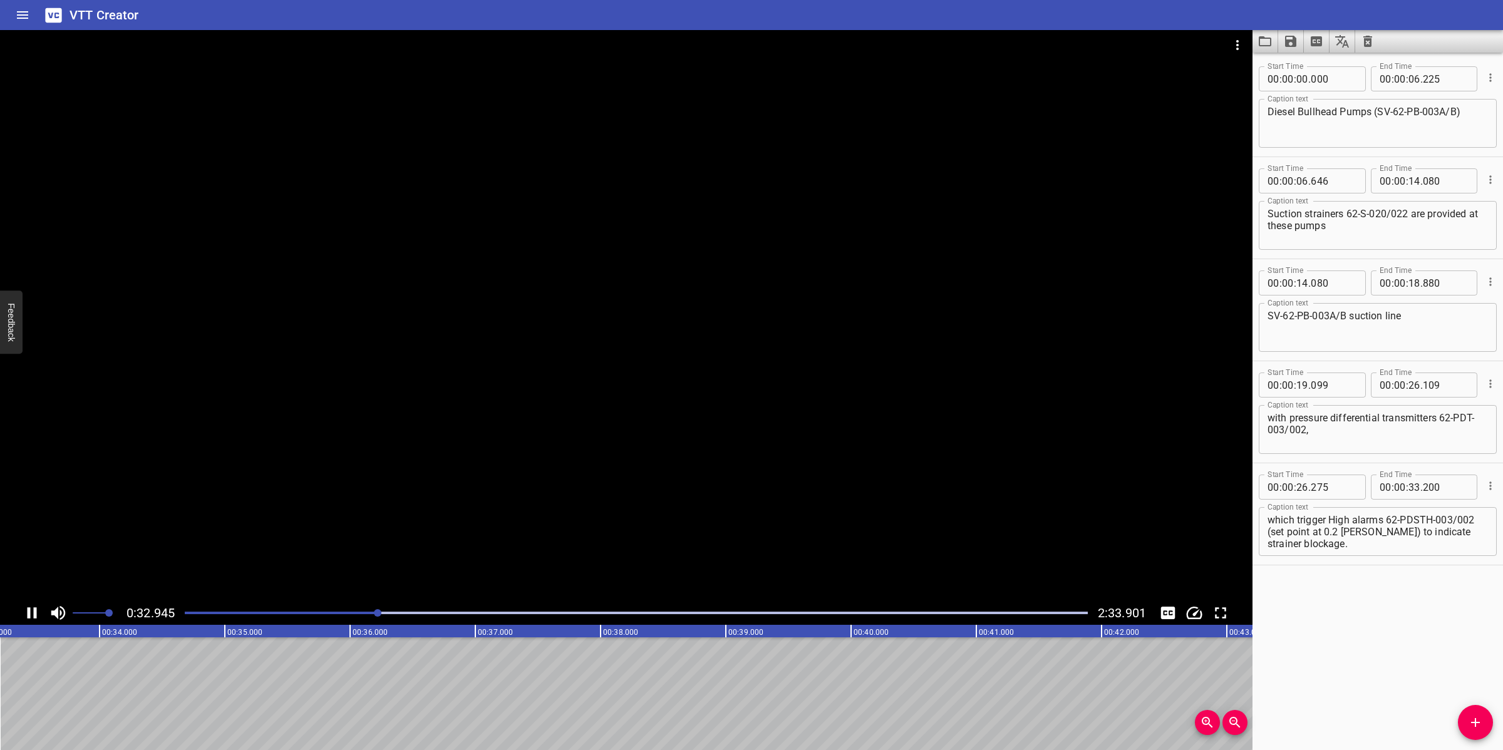
click at [625, 527] on div at bounding box center [626, 315] width 1252 height 571
drag, startPoint x: 1374, startPoint y: 536, endPoint x: 1390, endPoint y: 533, distance: 16.0
click at [1375, 536] on textarea "which trigger High alarms 62-PDSTH-003/002 (set point at 0.2 [PERSON_NAME]) to …" at bounding box center [1377, 532] width 220 height 36
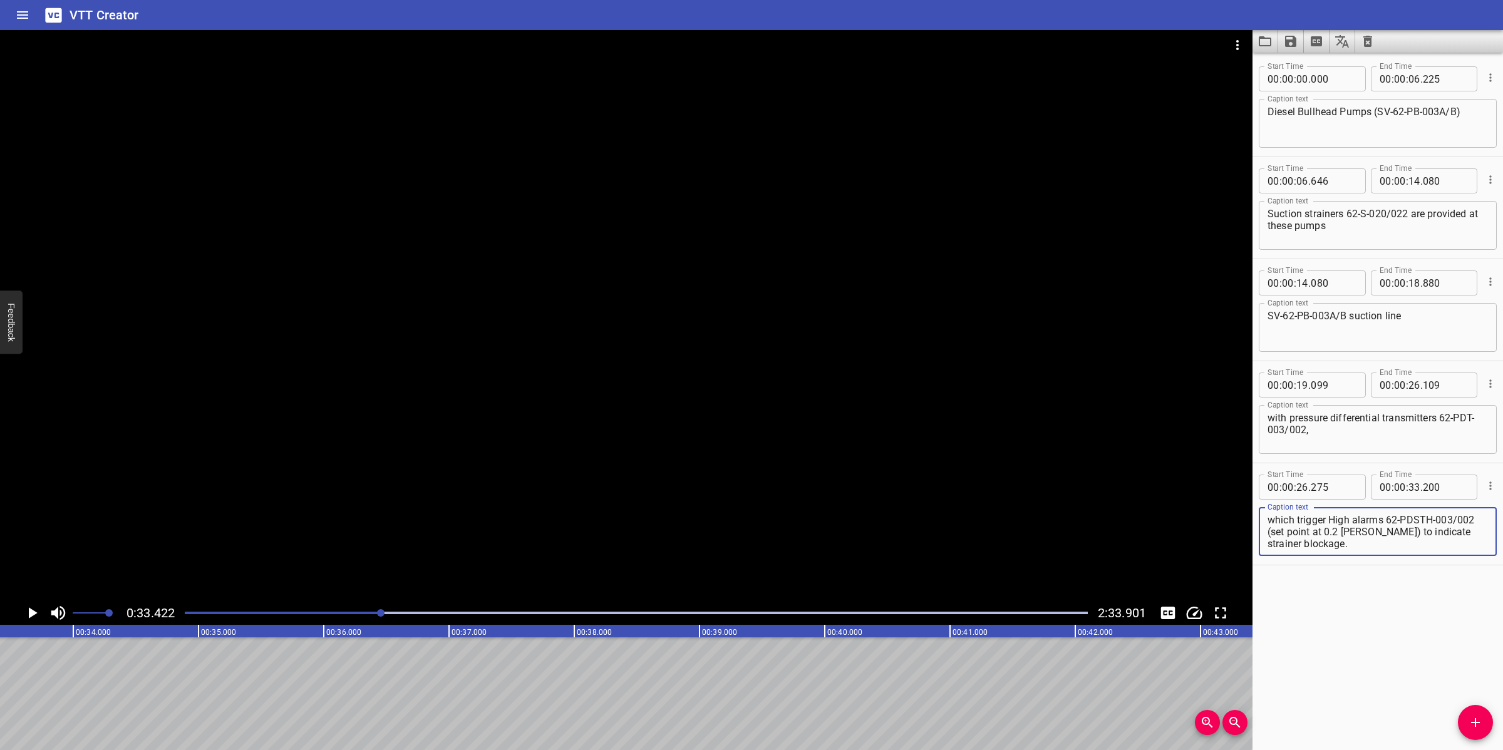
drag, startPoint x: 1290, startPoint y: 548, endPoint x: 1264, endPoint y: 536, distance: 29.4
click at [1264, 536] on div "which trigger High alarms 62-PDSTH-003/002 (set point at 0.2 [PERSON_NAME]) to …" at bounding box center [1378, 531] width 238 height 49
click at [1479, 714] on button "Add Cue" at bounding box center [1475, 722] width 35 height 35
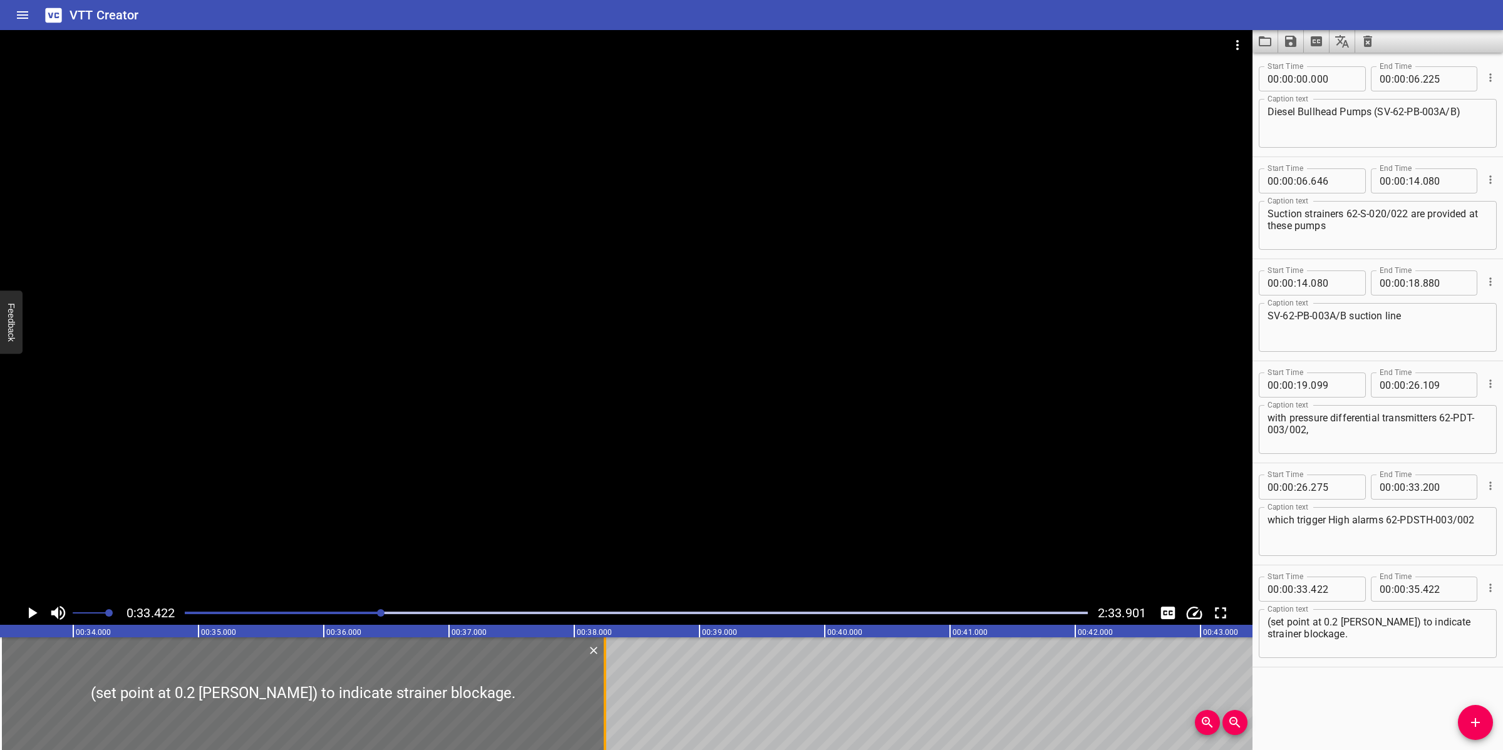
drag, startPoint x: 252, startPoint y: 674, endPoint x: 612, endPoint y: 664, distance: 360.8
click at [608, 661] on div at bounding box center [605, 693] width 13 height 113
click at [676, 476] on div at bounding box center [626, 315] width 1252 height 571
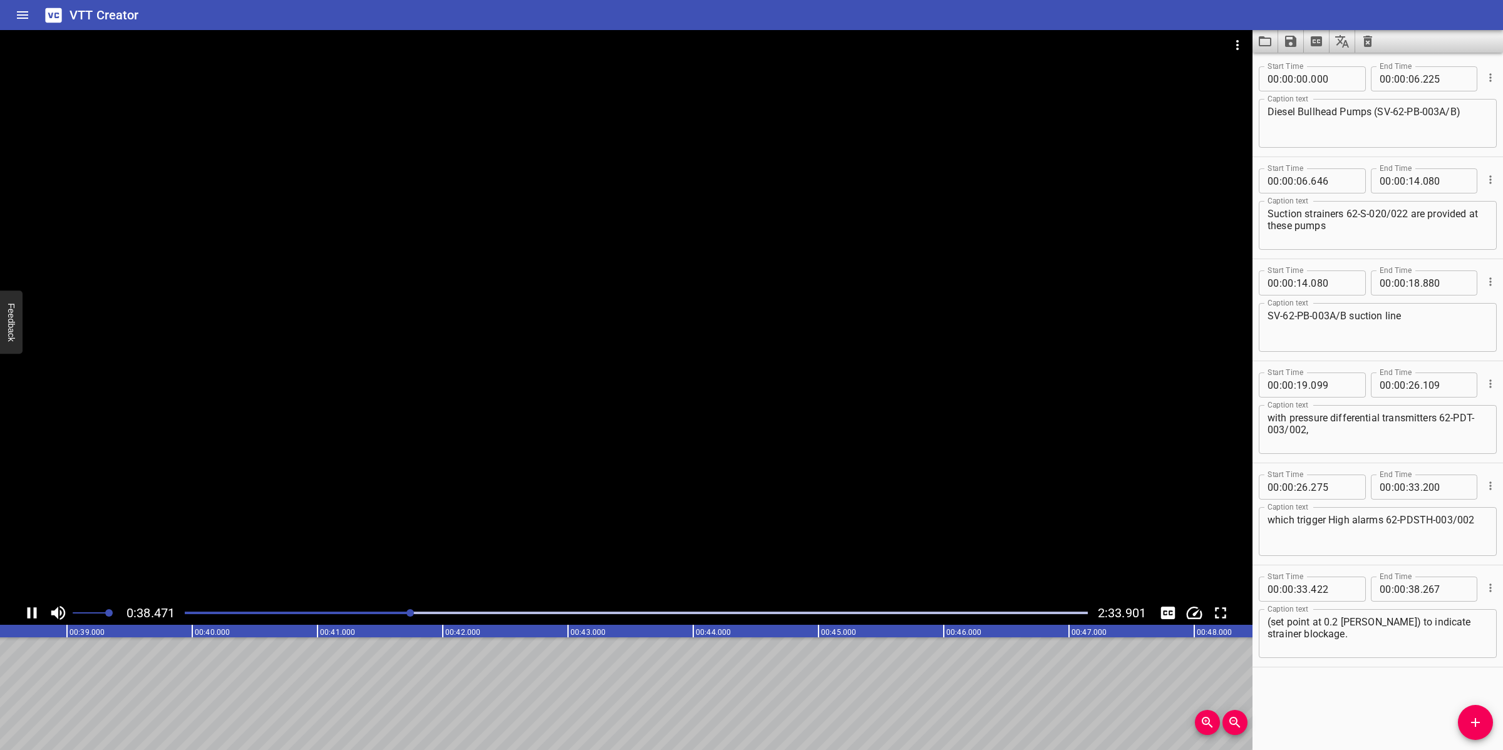
click at [751, 511] on div at bounding box center [626, 315] width 1252 height 571
click at [409, 611] on div at bounding box center [412, 613] width 8 height 8
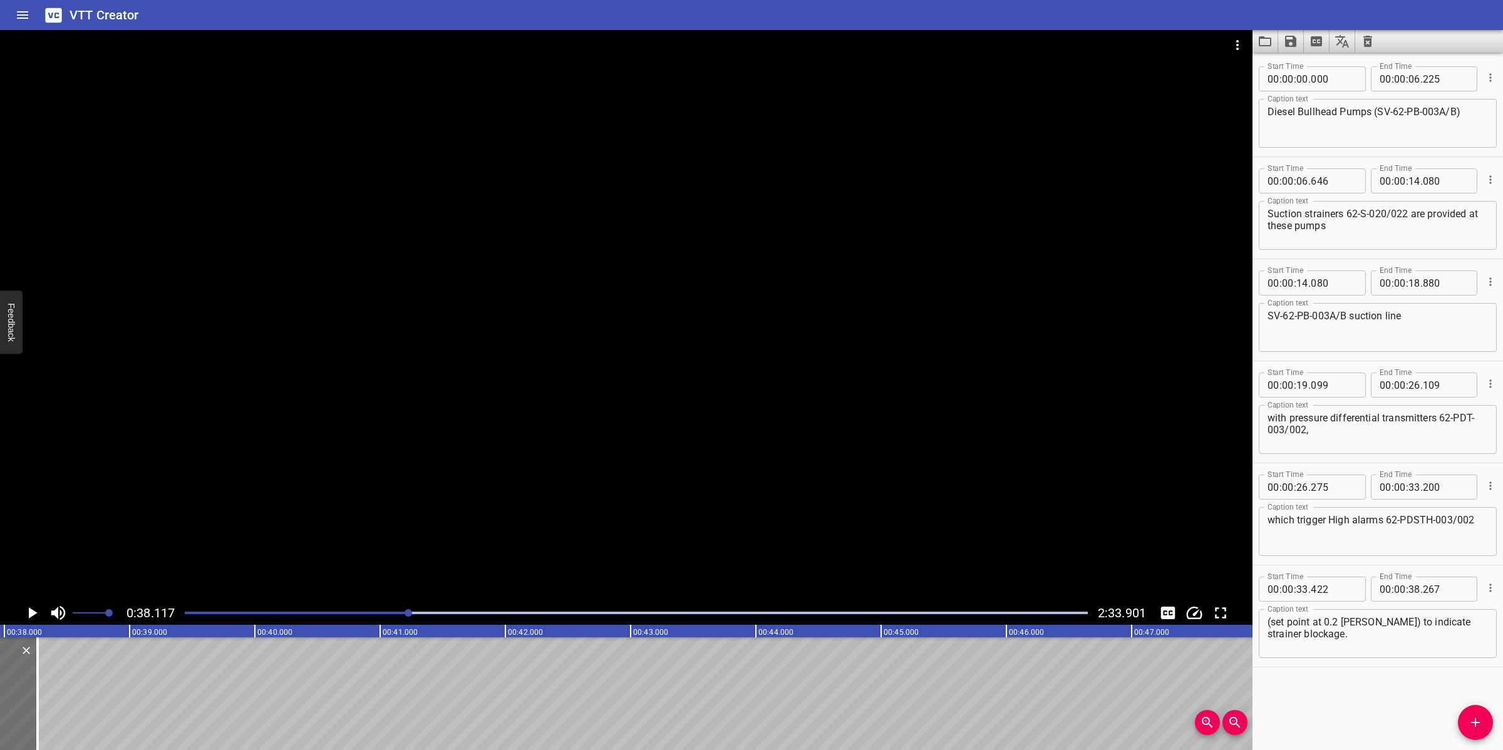
scroll to position [0, 4773]
click at [1482, 731] on button "Add Cue" at bounding box center [1475, 722] width 35 height 35
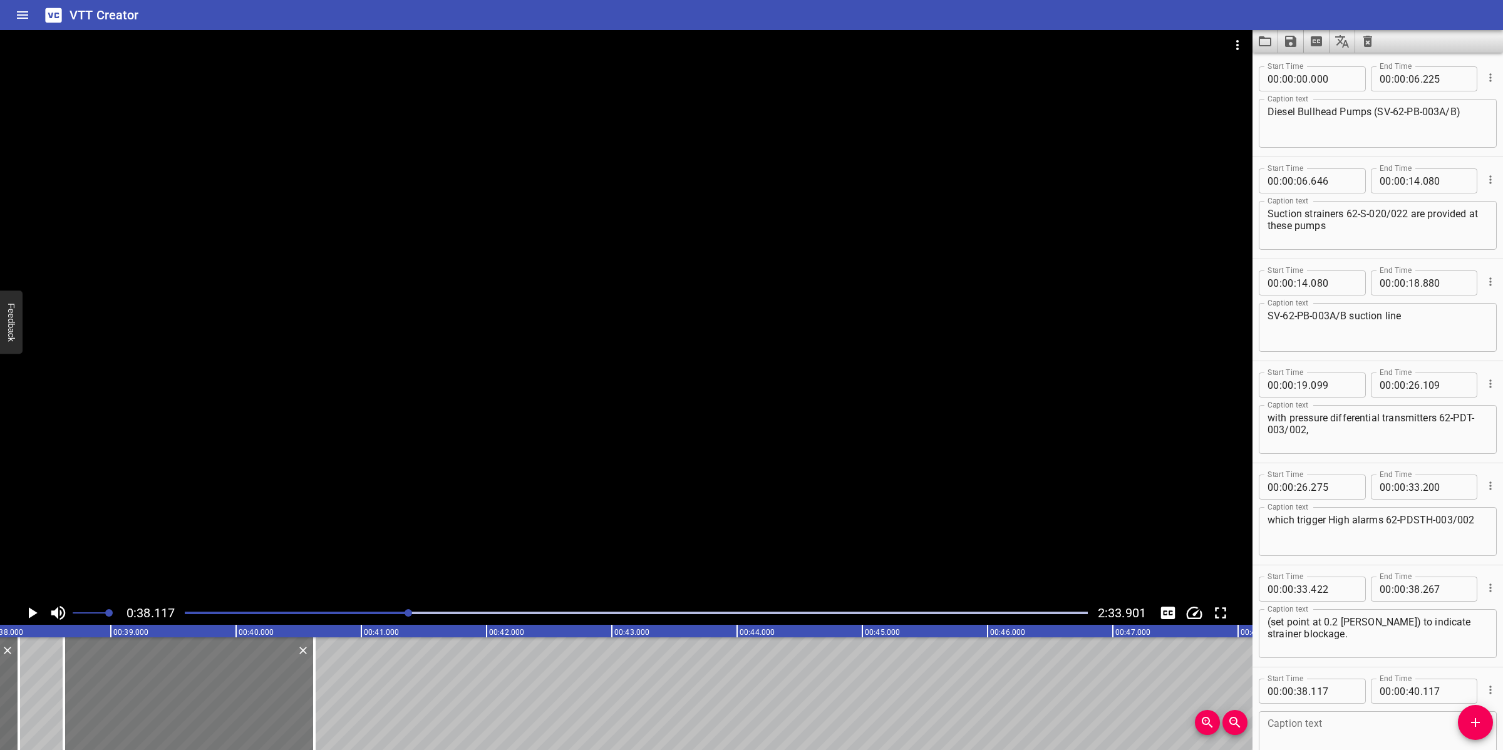
drag, startPoint x: 187, startPoint y: 694, endPoint x: 271, endPoint y: 700, distance: 84.8
click at [255, 692] on div at bounding box center [189, 693] width 250 height 113
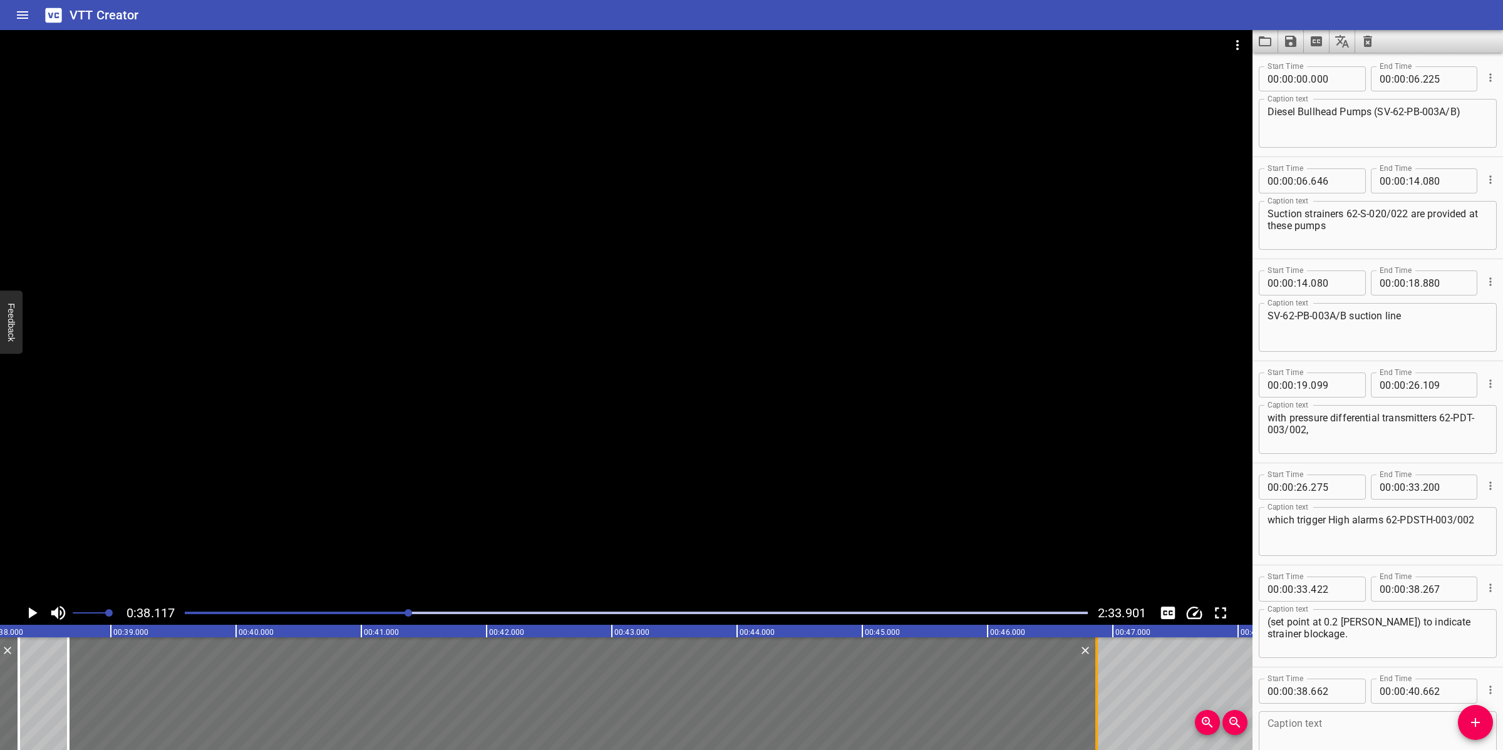
drag, startPoint x: 315, startPoint y: 684, endPoint x: 1093, endPoint y: 686, distance: 777.7
click at [1093, 686] on div at bounding box center [1096, 693] width 13 height 113
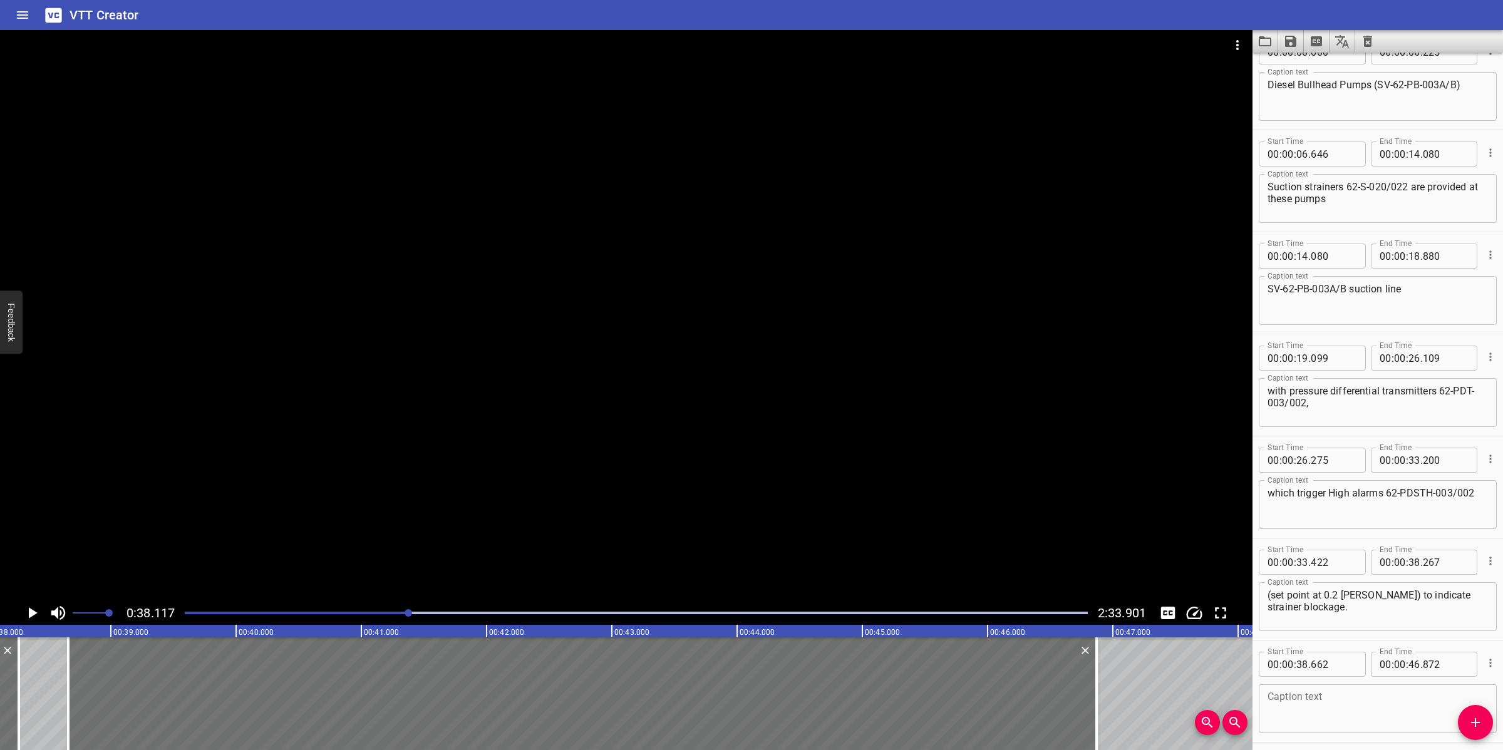
scroll to position [74, 0]
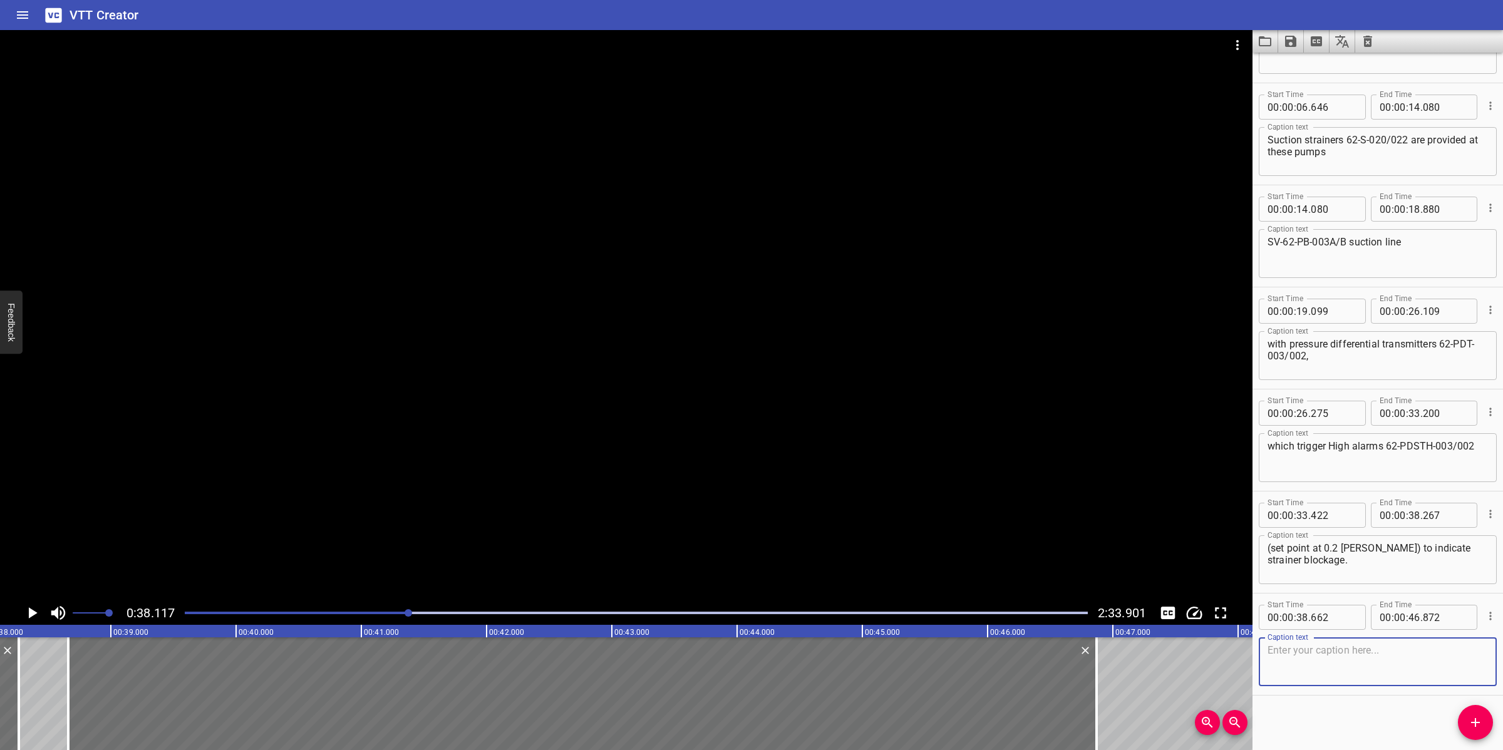
click at [1319, 662] on textarea at bounding box center [1377, 662] width 220 height 36
paste textarea "During diesel Bullheading, the Diesel Bullhead Pumps SV-62-PB-003A/B are manual…"
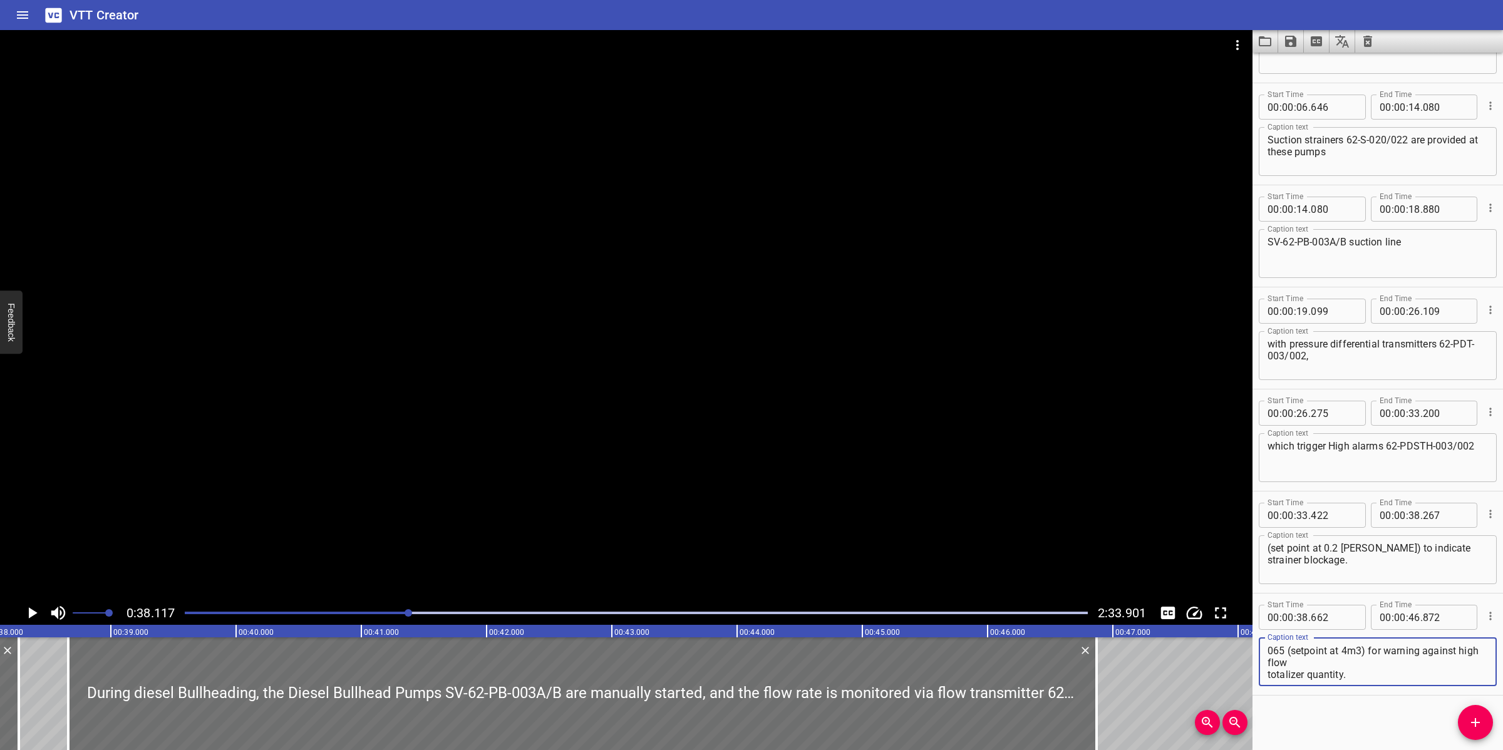
click at [573, 440] on div at bounding box center [626, 315] width 1252 height 571
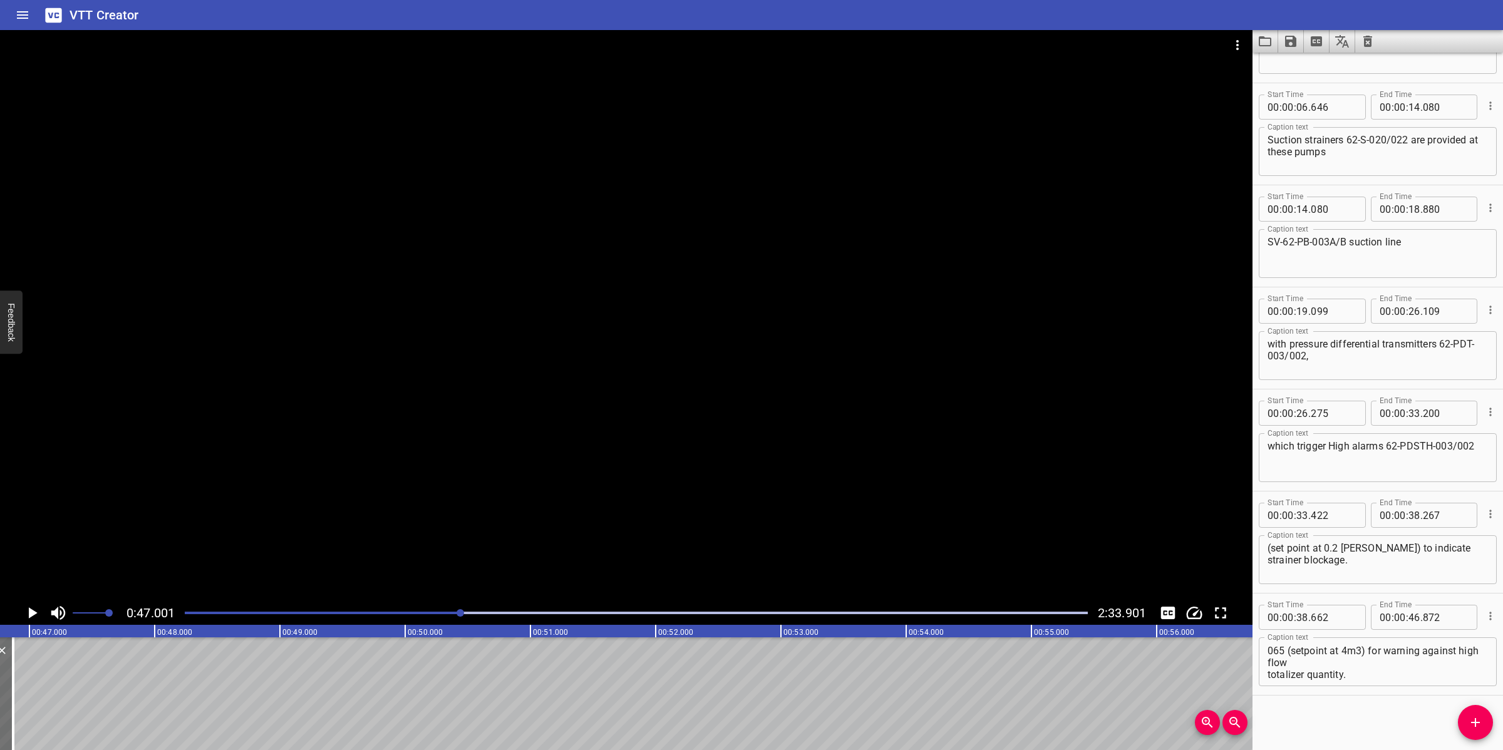
scroll to position [0, 5886]
click at [1344, 651] on textarea "During diesel Bullheading, the Diesel Bullhead Pumps SV-62-PB-003A/B are manual…" at bounding box center [1377, 662] width 220 height 36
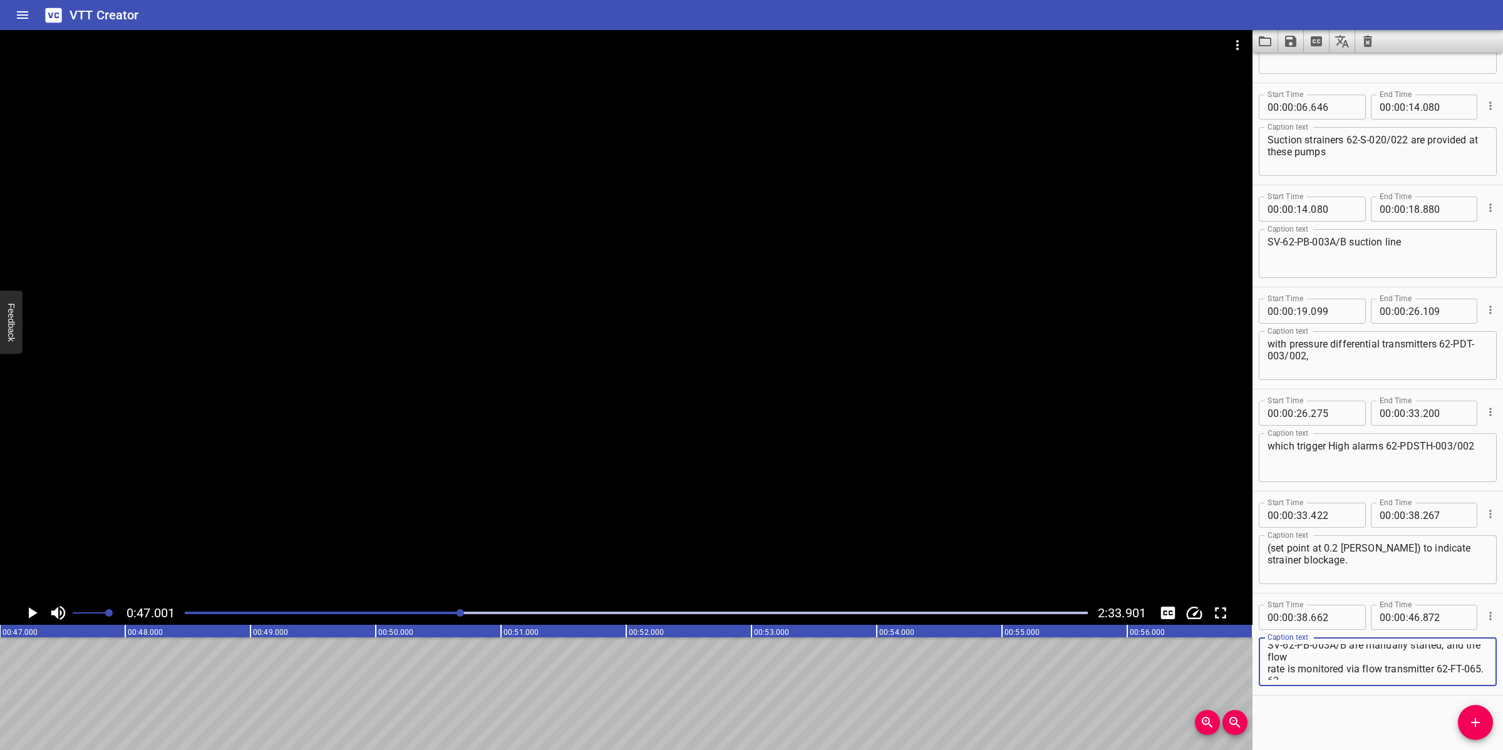
scroll to position [78, 0]
drag, startPoint x: 1448, startPoint y: 671, endPoint x: 1469, endPoint y: 681, distance: 23.5
click at [1469, 681] on div "During diesel Bullheading, the Diesel Bullhead Pumps SV-62-PB-003A/B are manual…" at bounding box center [1378, 661] width 238 height 49
click at [1451, 664] on textarea "During diesel Bullheading, the Diesel Bullhead Pumps SV-62-PB-003A/B are manual…" at bounding box center [1377, 662] width 220 height 36
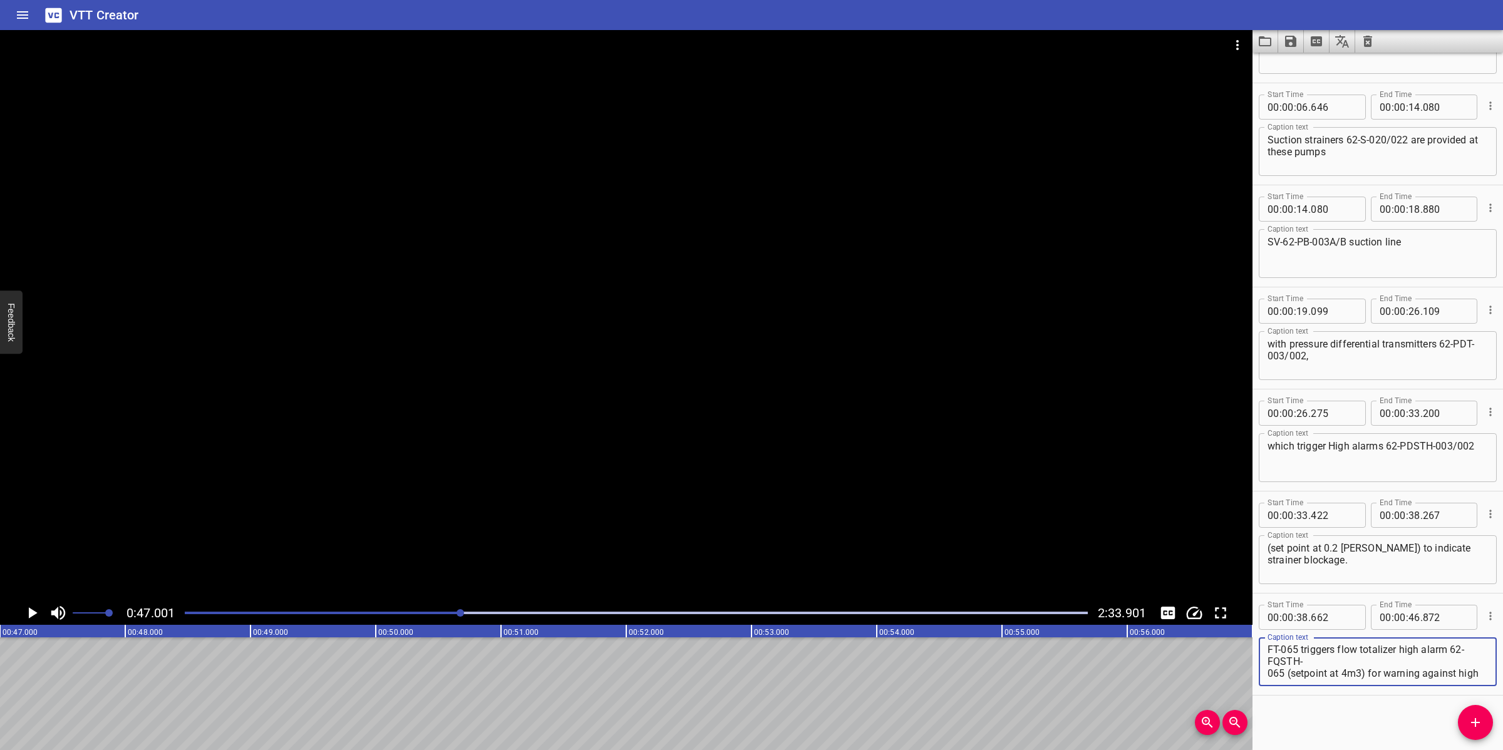
scroll to position [95, 0]
drag, startPoint x: 1448, startPoint y: 674, endPoint x: 1391, endPoint y: 677, distance: 56.4
click at [1391, 677] on textarea "During diesel Bullheading, the Diesel Bullhead Pumps SV-62-PB-003A/B are manual…" at bounding box center [1377, 662] width 220 height 36
click at [1307, 661] on textarea "During diesel Bullheading, the Diesel Bullhead Pumps SV-62-PB-003A/B are manual…" at bounding box center [1377, 662] width 220 height 36
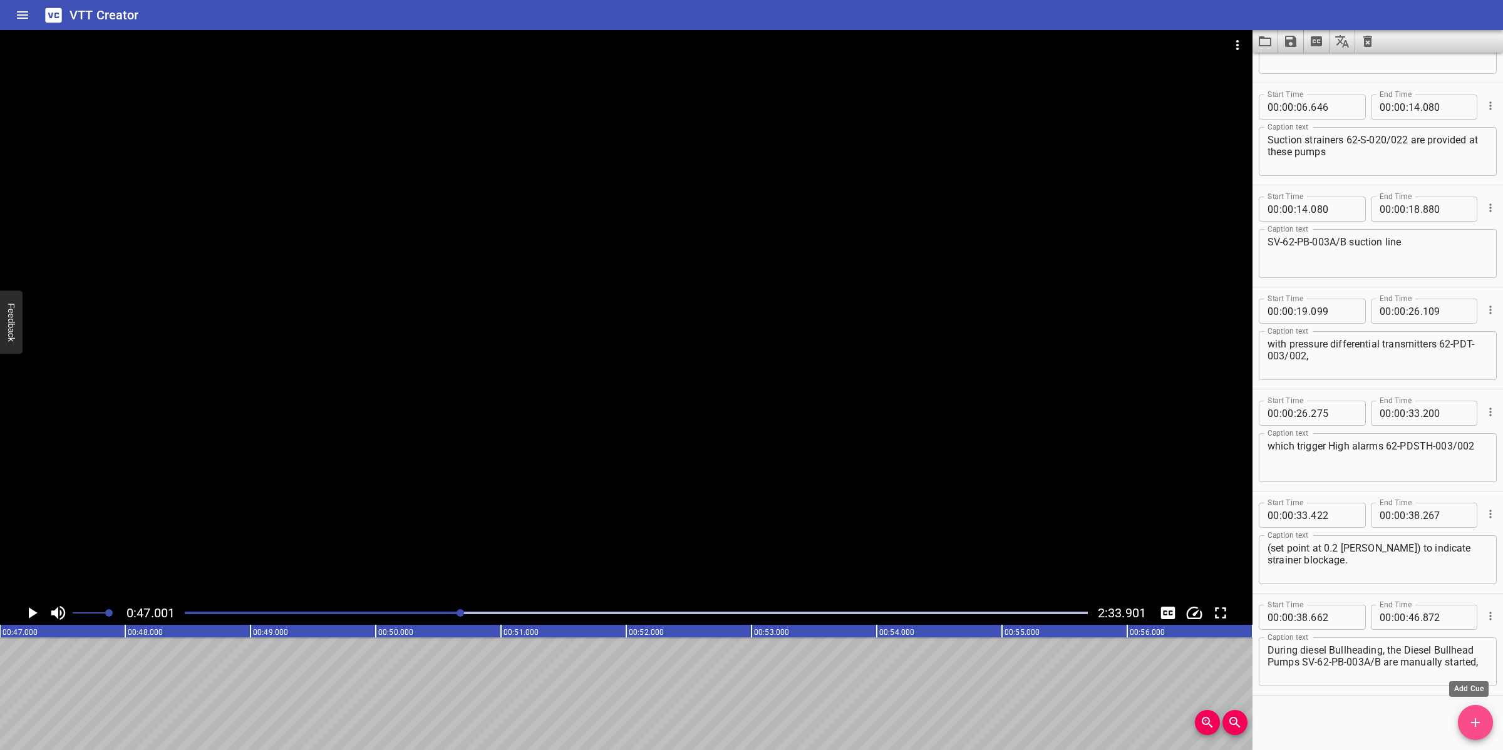
click at [1486, 713] on button "Add Cue" at bounding box center [1475, 722] width 35 height 35
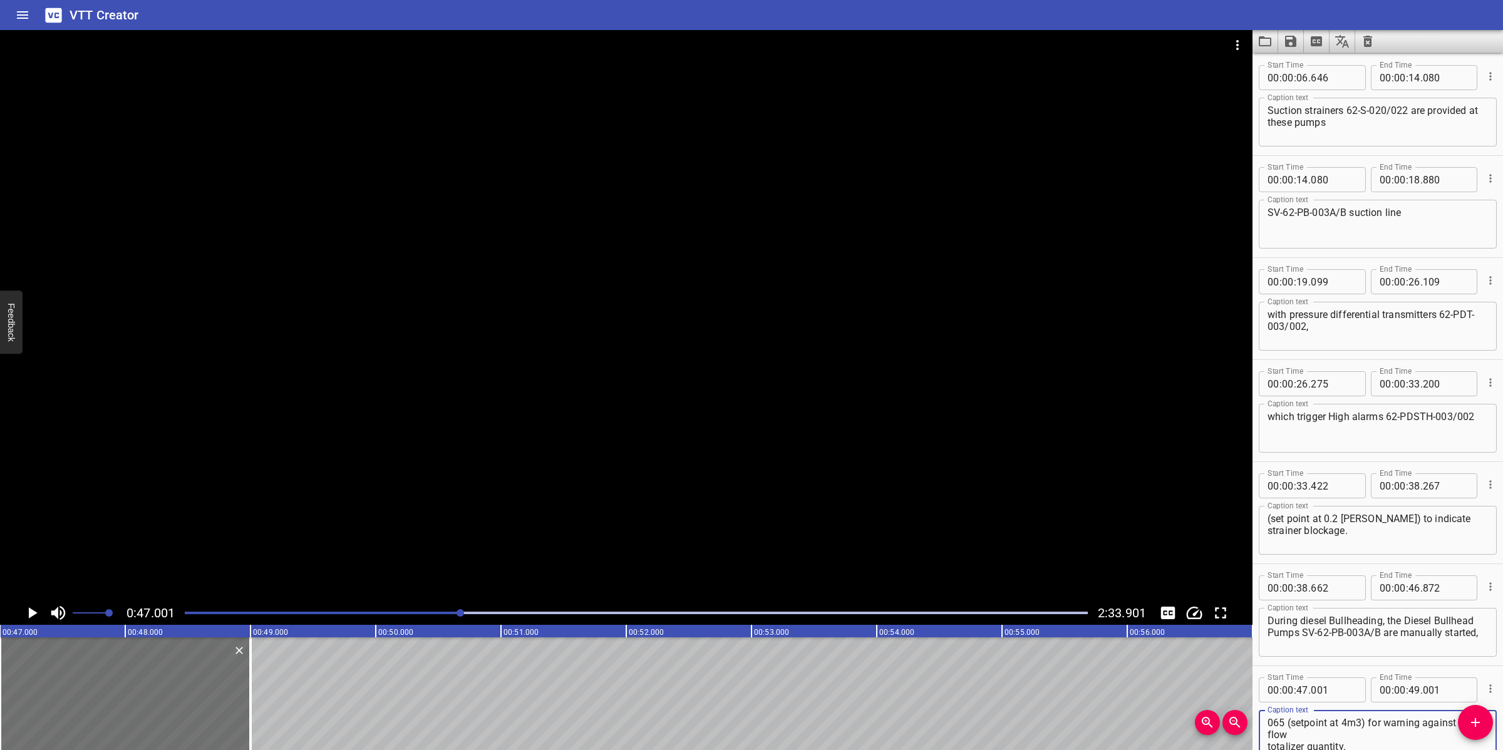
scroll to position [104, 0]
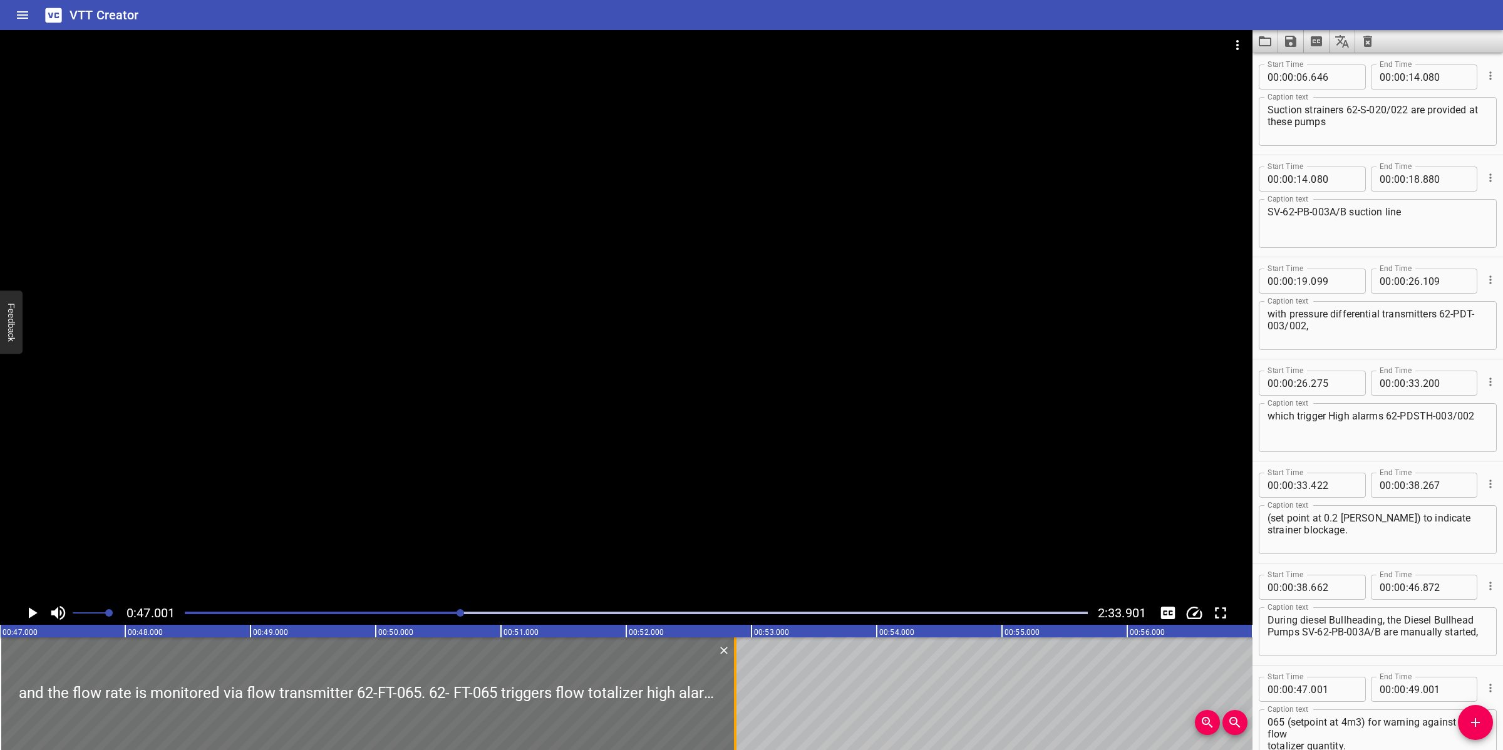
drag, startPoint x: 248, startPoint y: 681, endPoint x: 733, endPoint y: 675, distance: 484.7
click at [733, 675] on div at bounding box center [735, 693] width 13 height 113
click at [409, 612] on div "Play progress" at bounding box center [9, 613] width 903 height 3
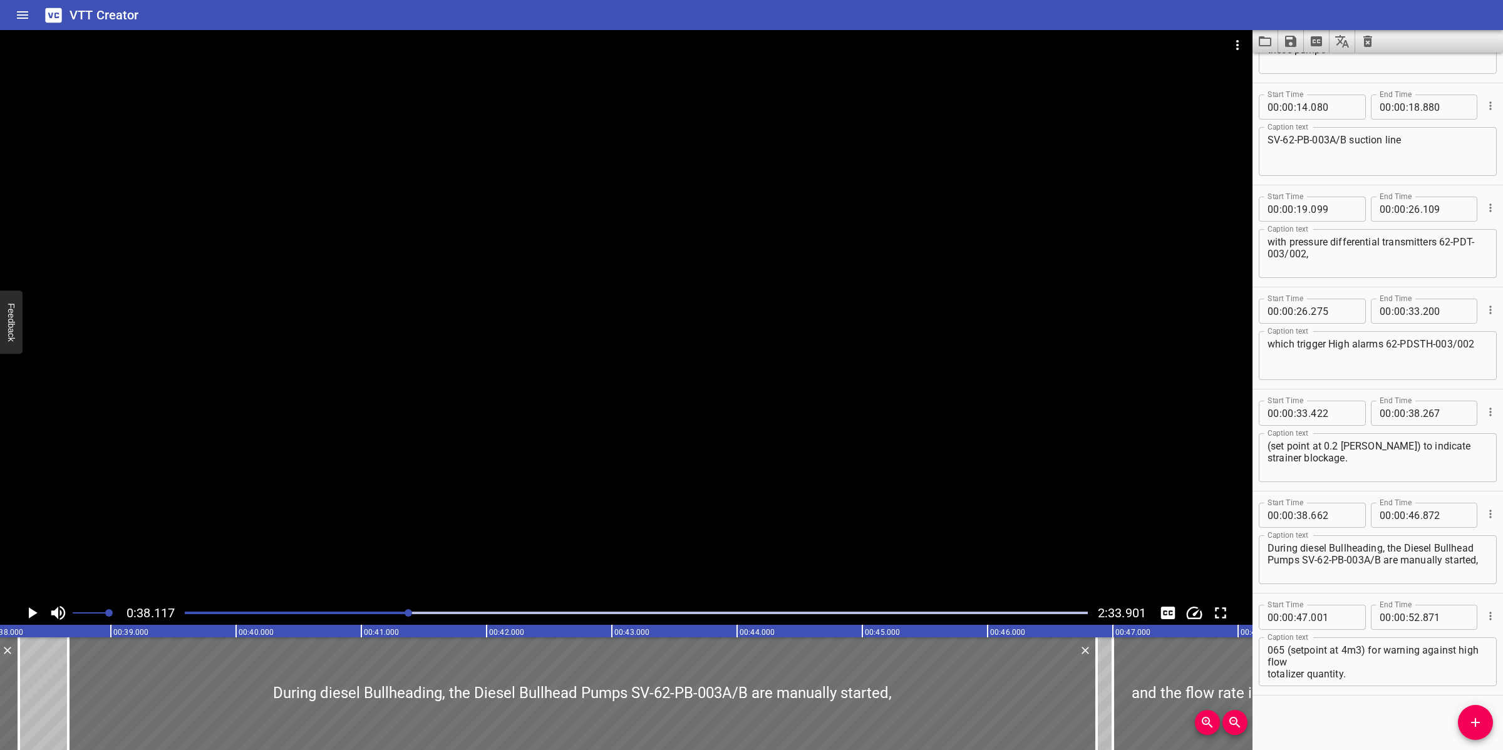
click at [821, 508] on div at bounding box center [626, 315] width 1252 height 571
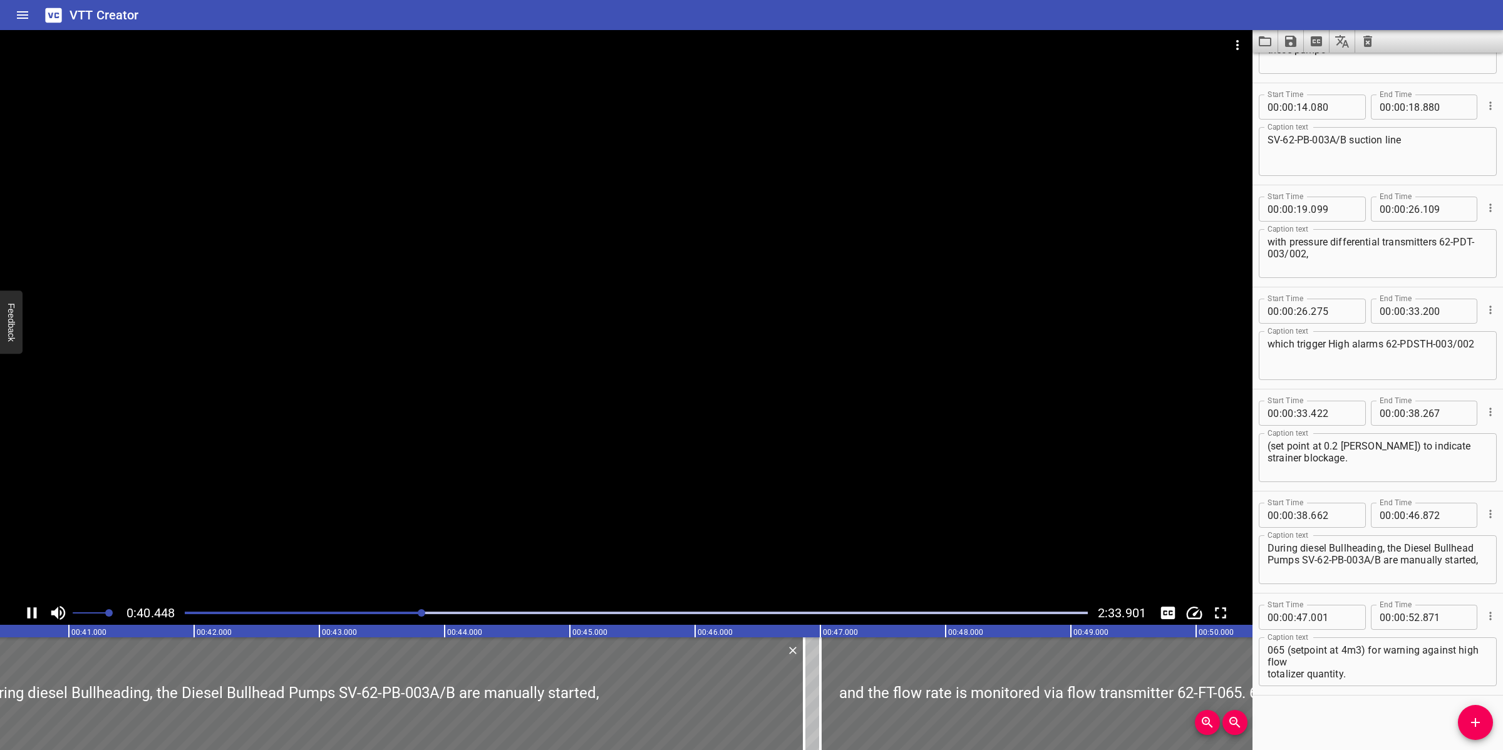
drag, startPoint x: 670, startPoint y: 478, endPoint x: 681, endPoint y: 473, distance: 12.3
click at [676, 474] on div at bounding box center [626, 315] width 1252 height 571
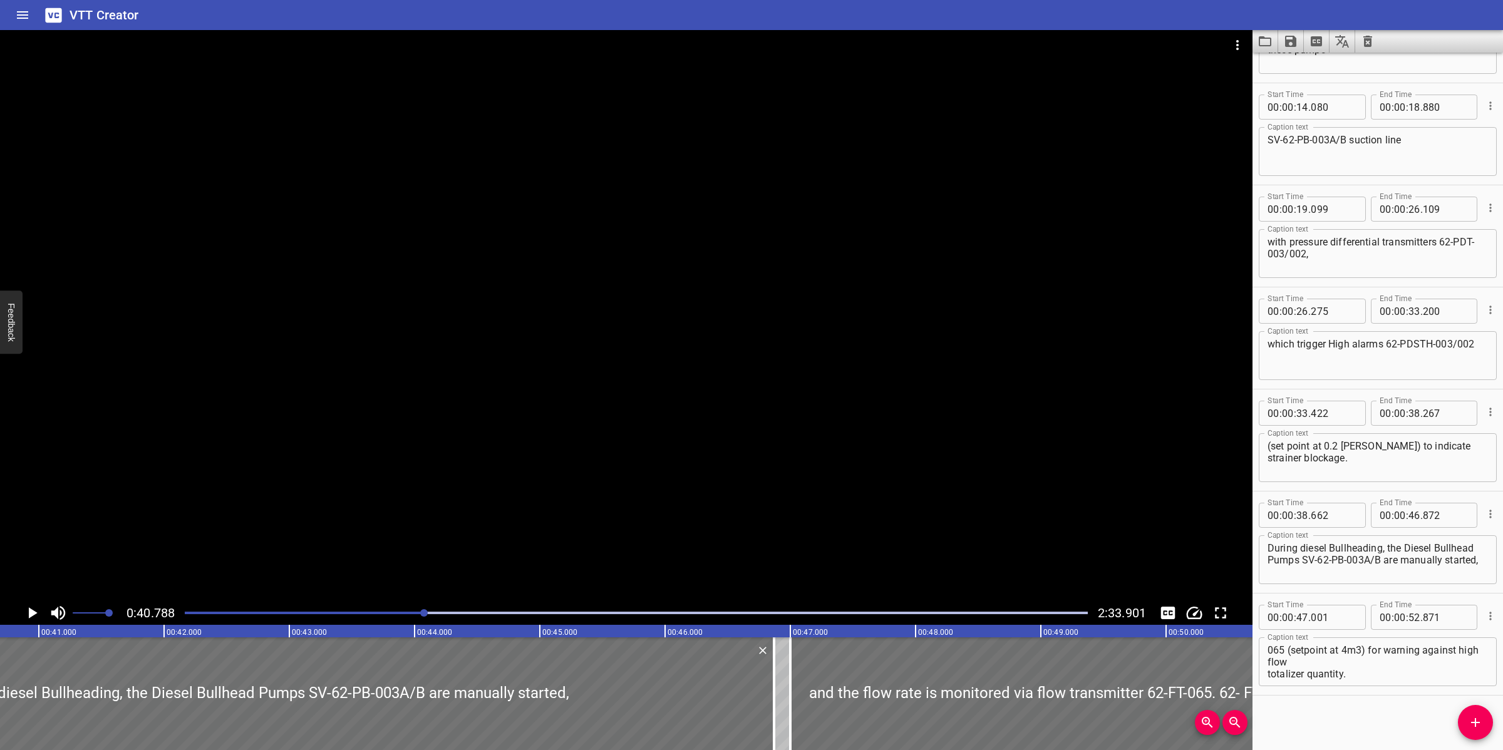
scroll to position [0, 5107]
click at [348, 617] on div at bounding box center [636, 613] width 918 height 18
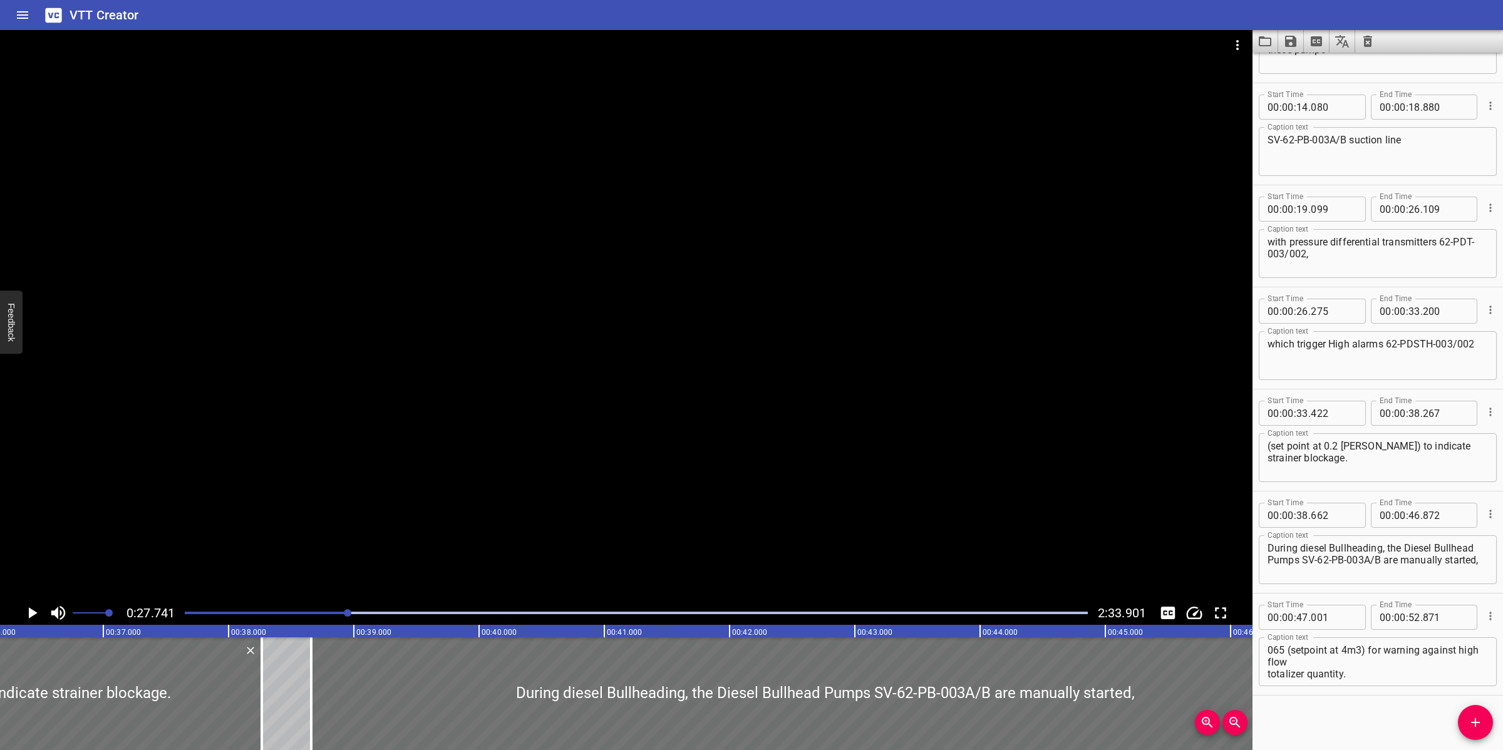
click at [571, 537] on div at bounding box center [626, 315] width 1252 height 571
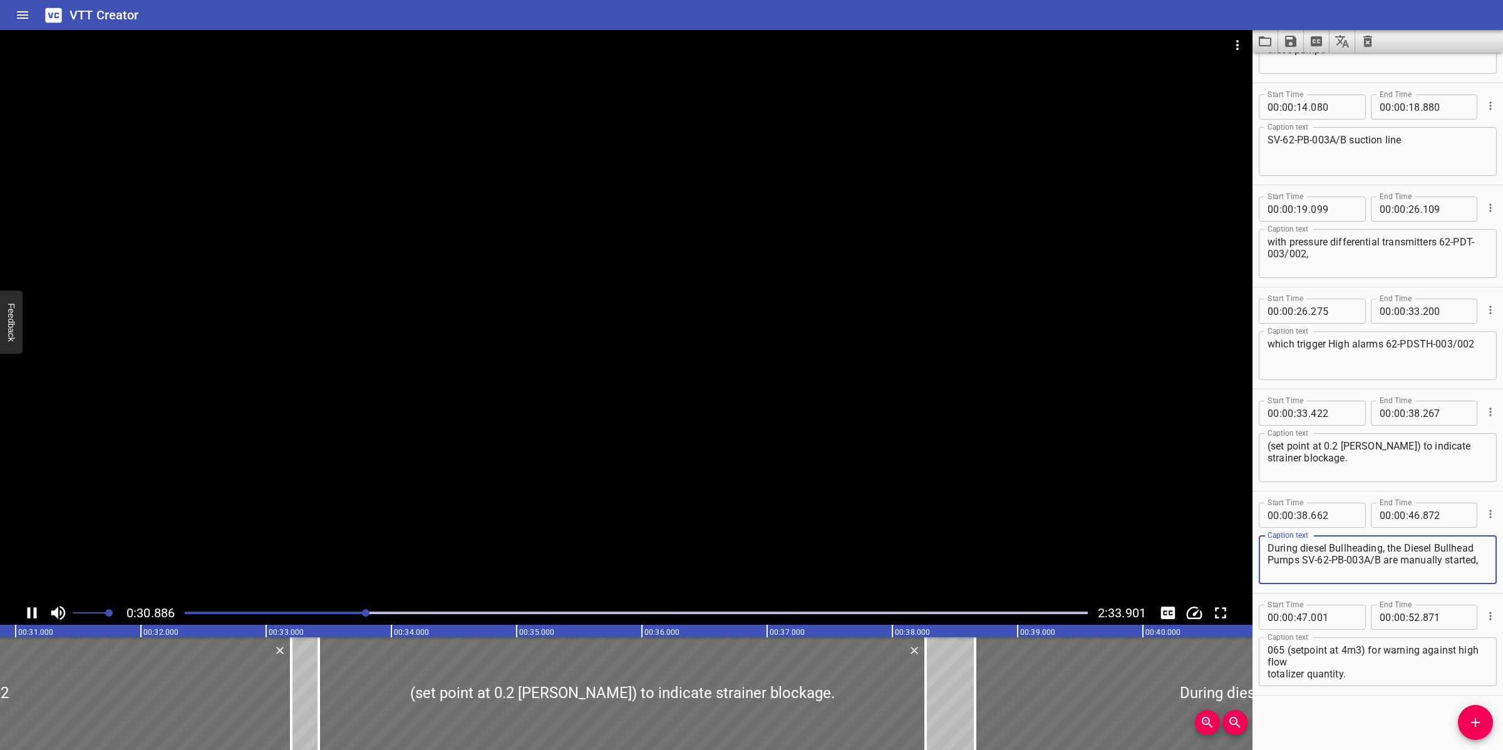
click at [1359, 564] on textarea "During diesel Bullheading, the Diesel Bullhead Pumps SV-62-PB-003A/B are manual…" at bounding box center [1377, 560] width 220 height 36
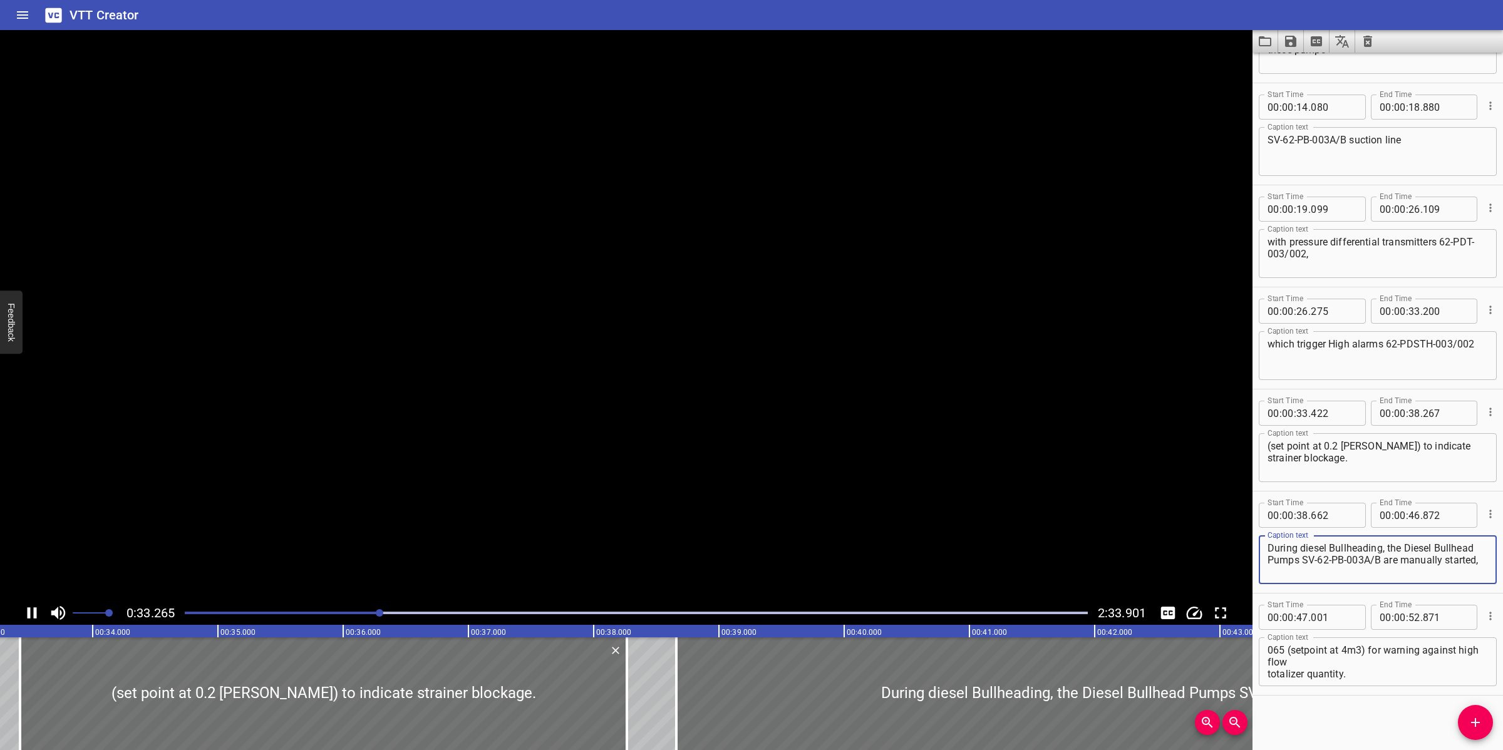
drag, startPoint x: 1386, startPoint y: 547, endPoint x: 1428, endPoint y: 580, distance: 54.0
click at [1428, 580] on div "During diesel Bullheading, the Diesel Bullhead Pumps SV-62-PB-003A/B are manual…" at bounding box center [1378, 559] width 238 height 49
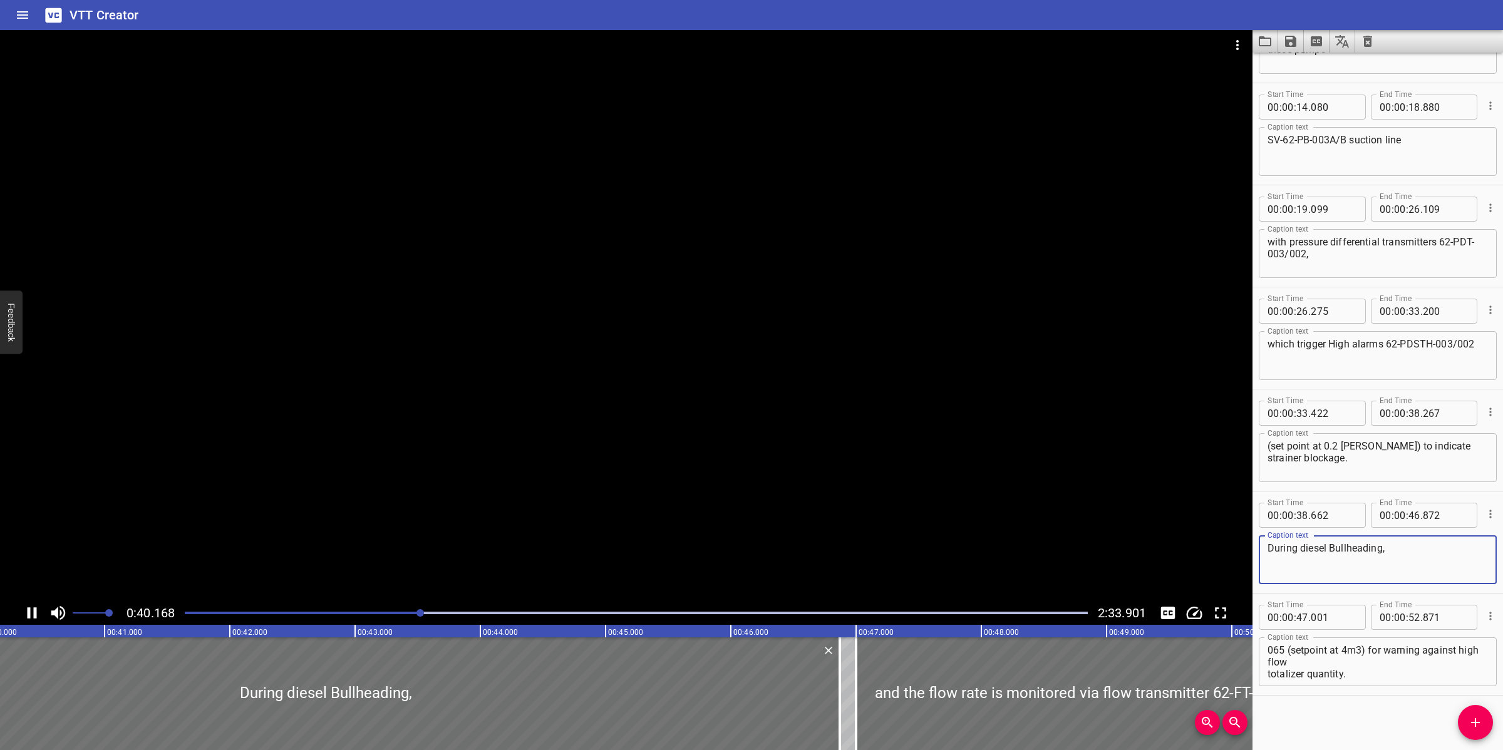
click at [674, 518] on div at bounding box center [626, 315] width 1252 height 571
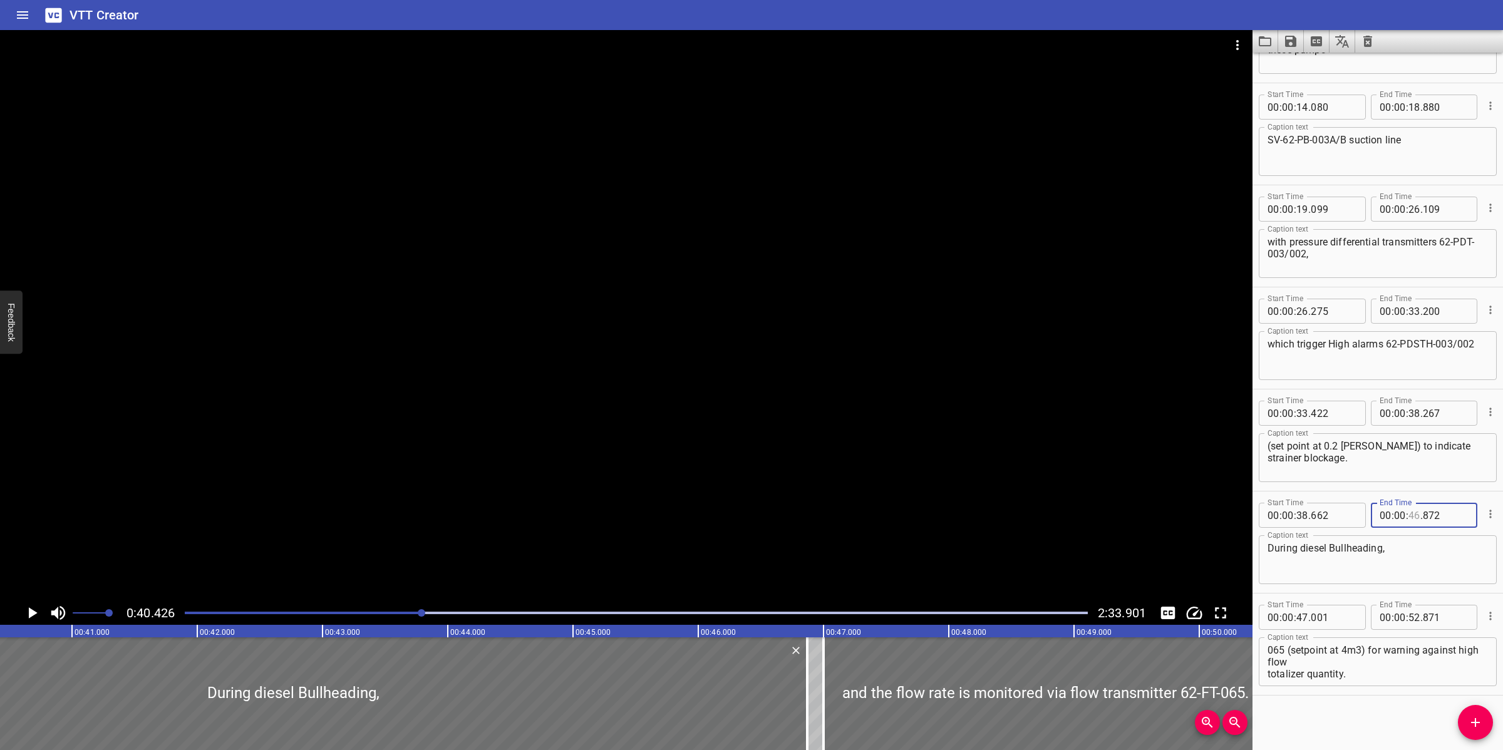
click at [1408, 514] on input "number" at bounding box center [1414, 515] width 12 height 25
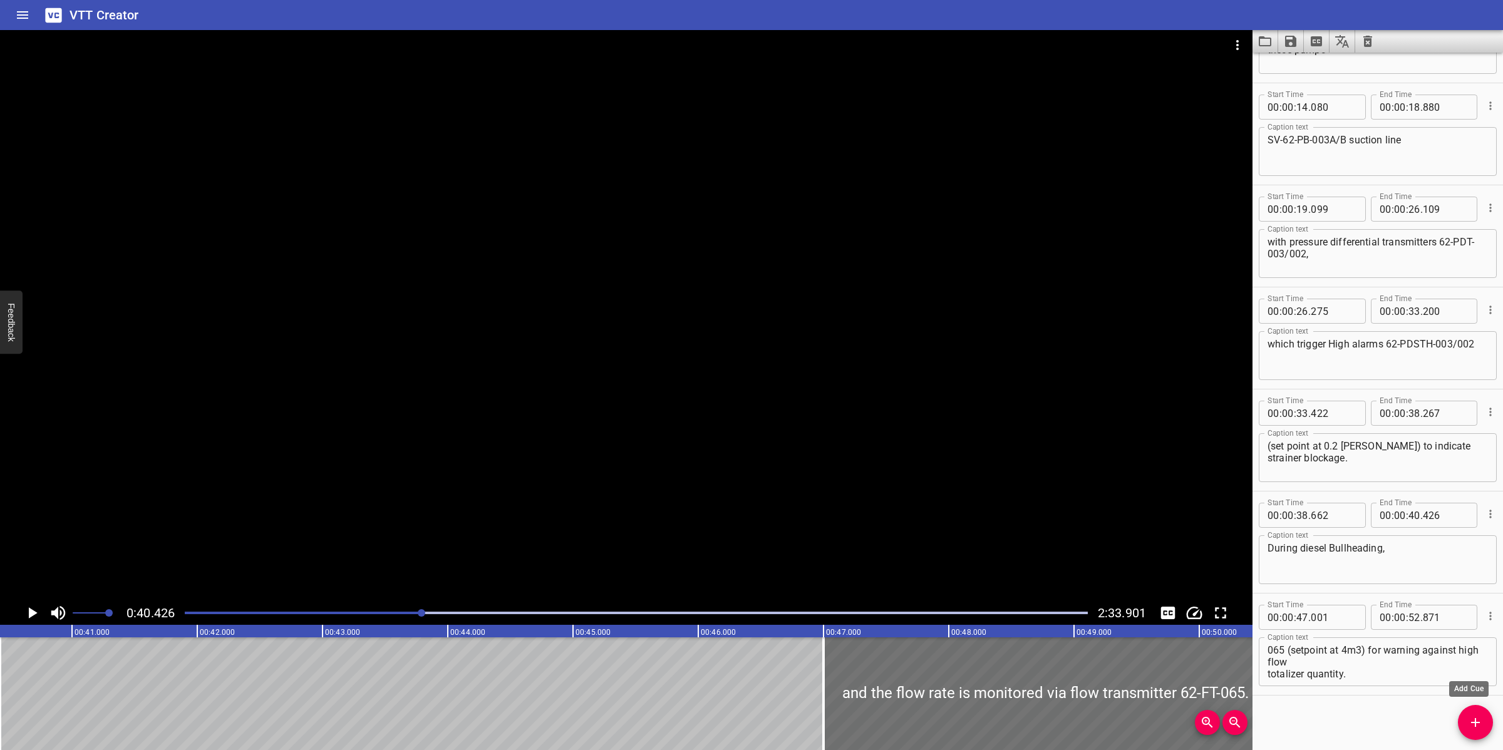
click at [1466, 724] on span "Add Cue" at bounding box center [1475, 722] width 35 height 15
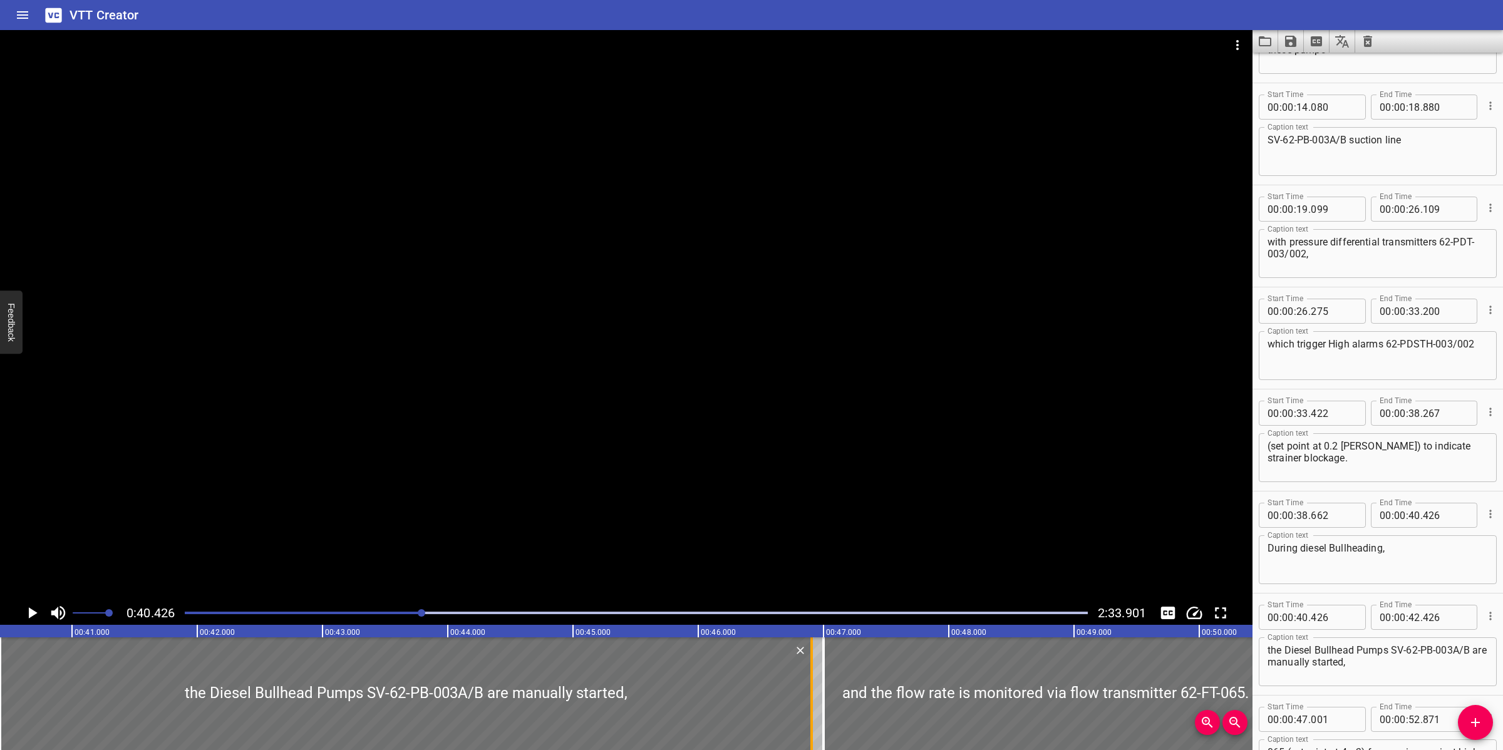
drag, startPoint x: 254, startPoint y: 687, endPoint x: 815, endPoint y: 664, distance: 561.5
click at [815, 664] on div at bounding box center [811, 693] width 13 height 113
click at [811, 543] on div at bounding box center [626, 315] width 1252 height 571
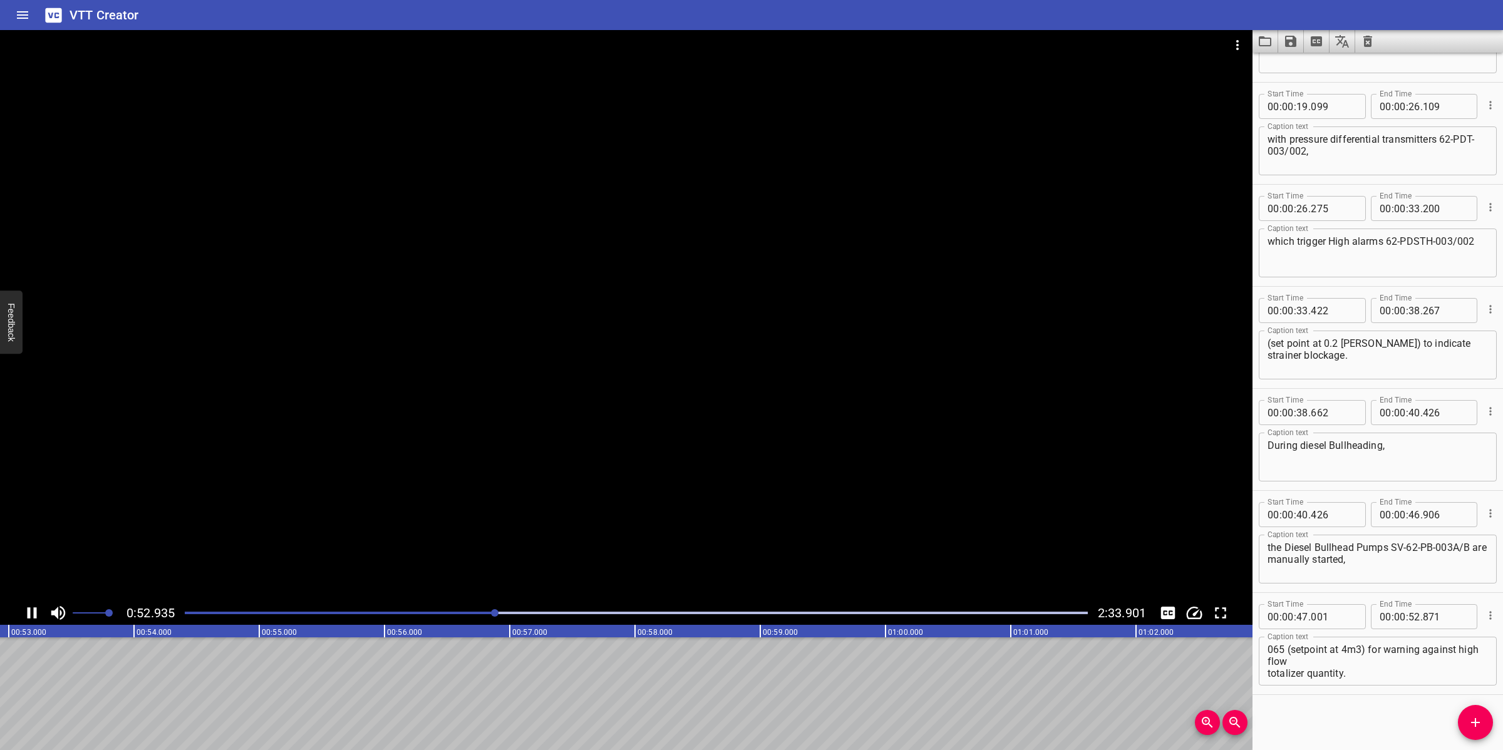
scroll to position [0, 6654]
click at [768, 540] on div at bounding box center [626, 315] width 1252 height 571
click at [1354, 653] on textarea "and the flow rate is monitored via flow transmitter 62-FT-065. 62- FT-065 trigg…" at bounding box center [1377, 662] width 220 height 36
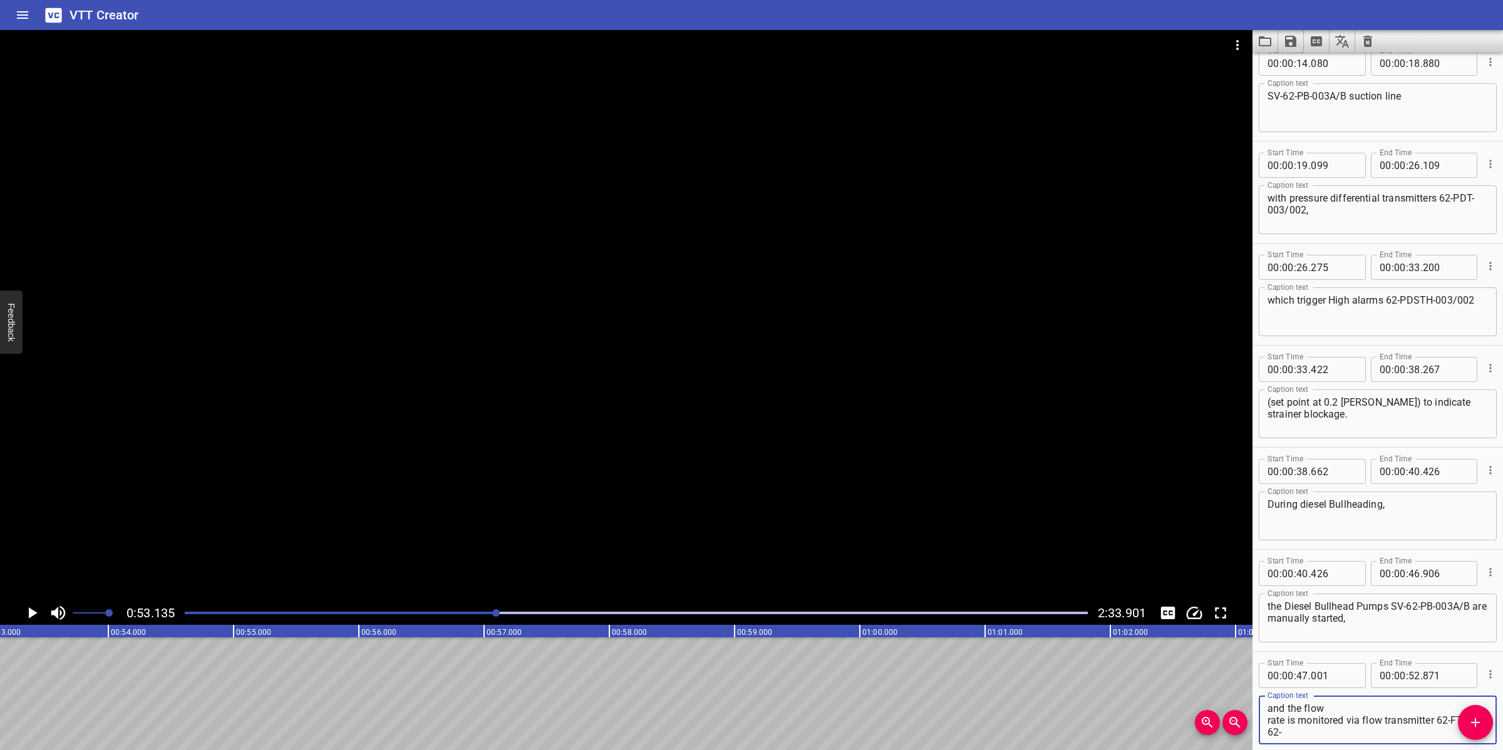
scroll to position [279, 0]
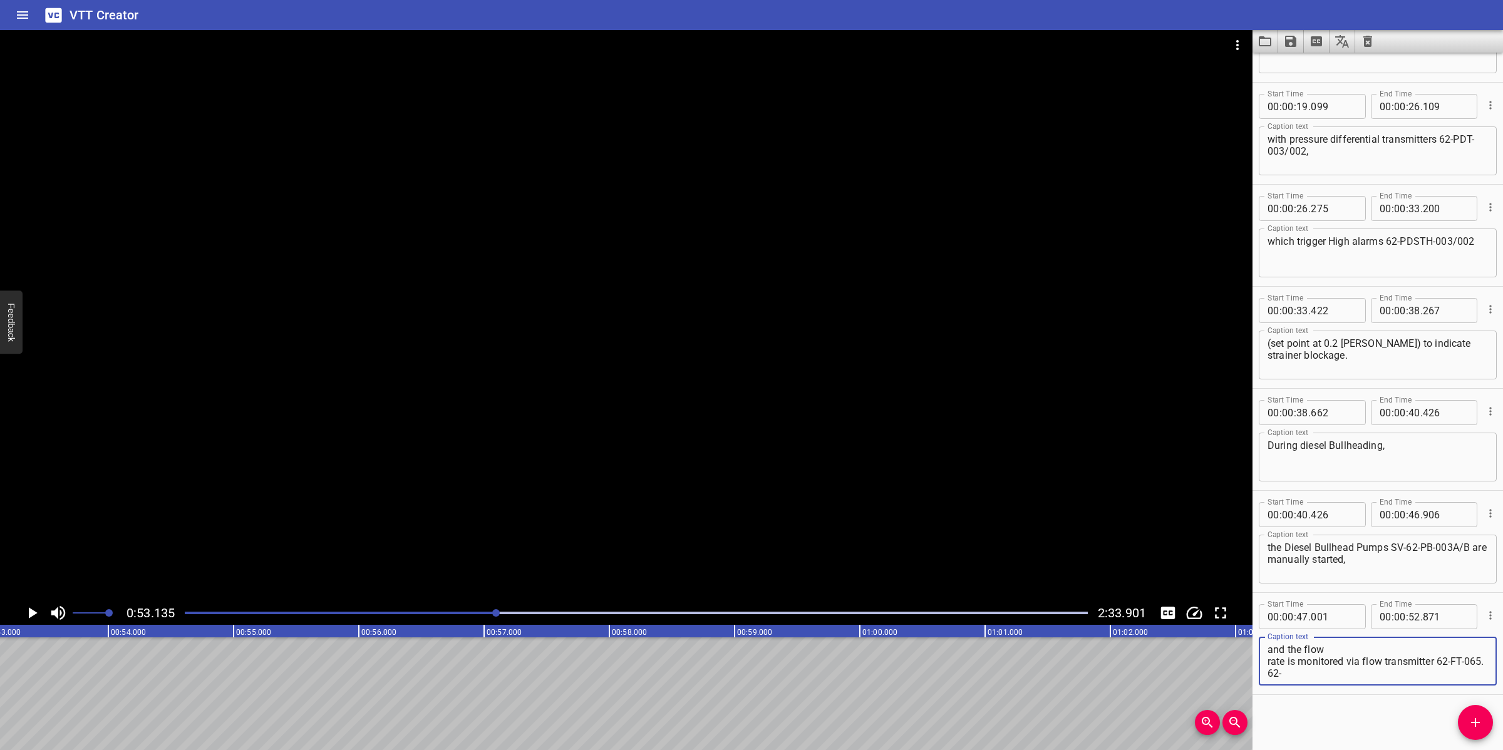
click at [1340, 651] on textarea "and the flow rate is monitored via flow transmitter 62-FT-065. 62- FT-065 trigg…" at bounding box center [1377, 662] width 220 height 36
click at [1393, 659] on textarea "and the flow rate is monitored via flow transmitter 62-FT-065. 62- FT-065 trigg…" at bounding box center [1377, 662] width 220 height 36
click at [1438, 674] on textarea "and the flow rate is monitored via flow transmitter 62-FT-065. 62-FT-065 trigge…" at bounding box center [1377, 662] width 220 height 36
drag, startPoint x: 1465, startPoint y: 728, endPoint x: 1458, endPoint y: 724, distance: 8.1
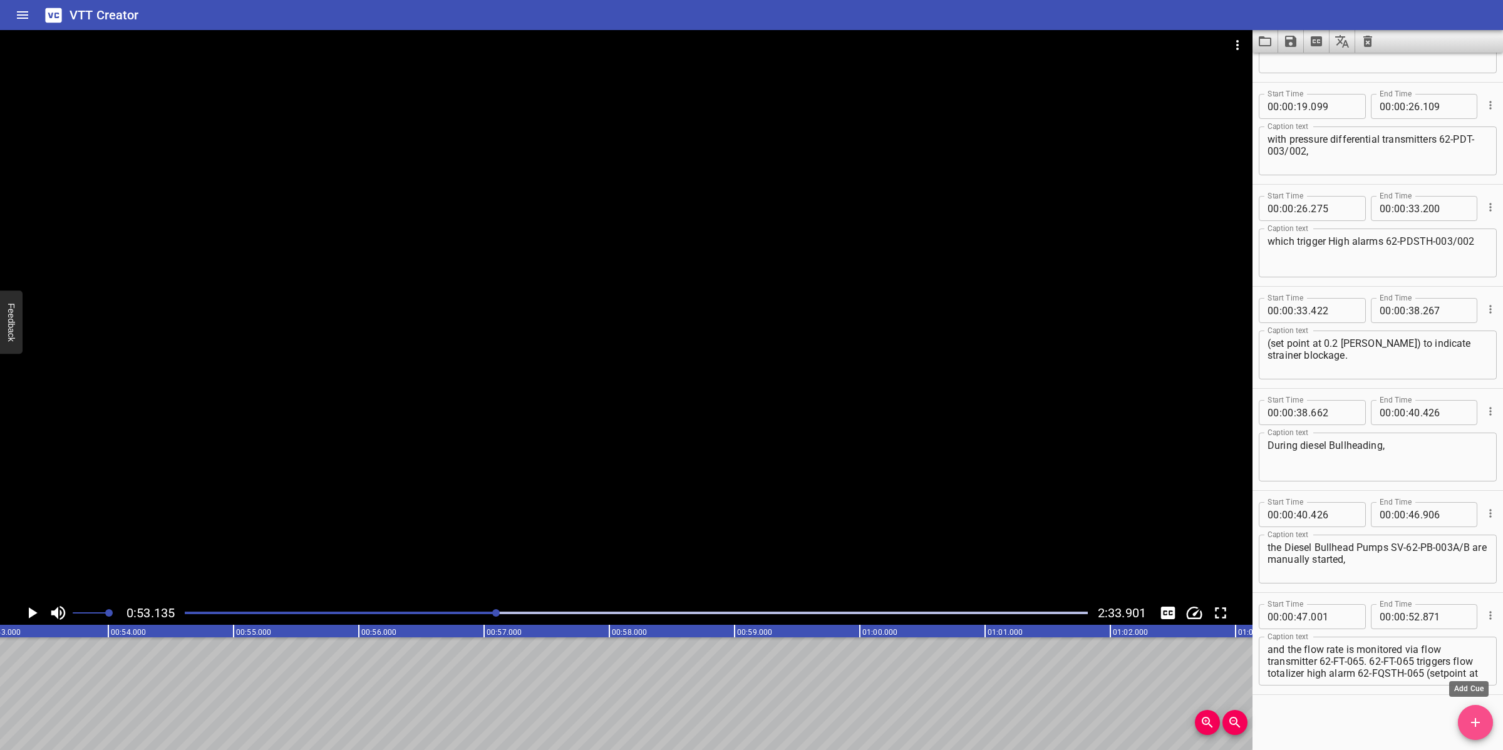
click at [1465, 728] on span "Add Cue" at bounding box center [1475, 722] width 35 height 15
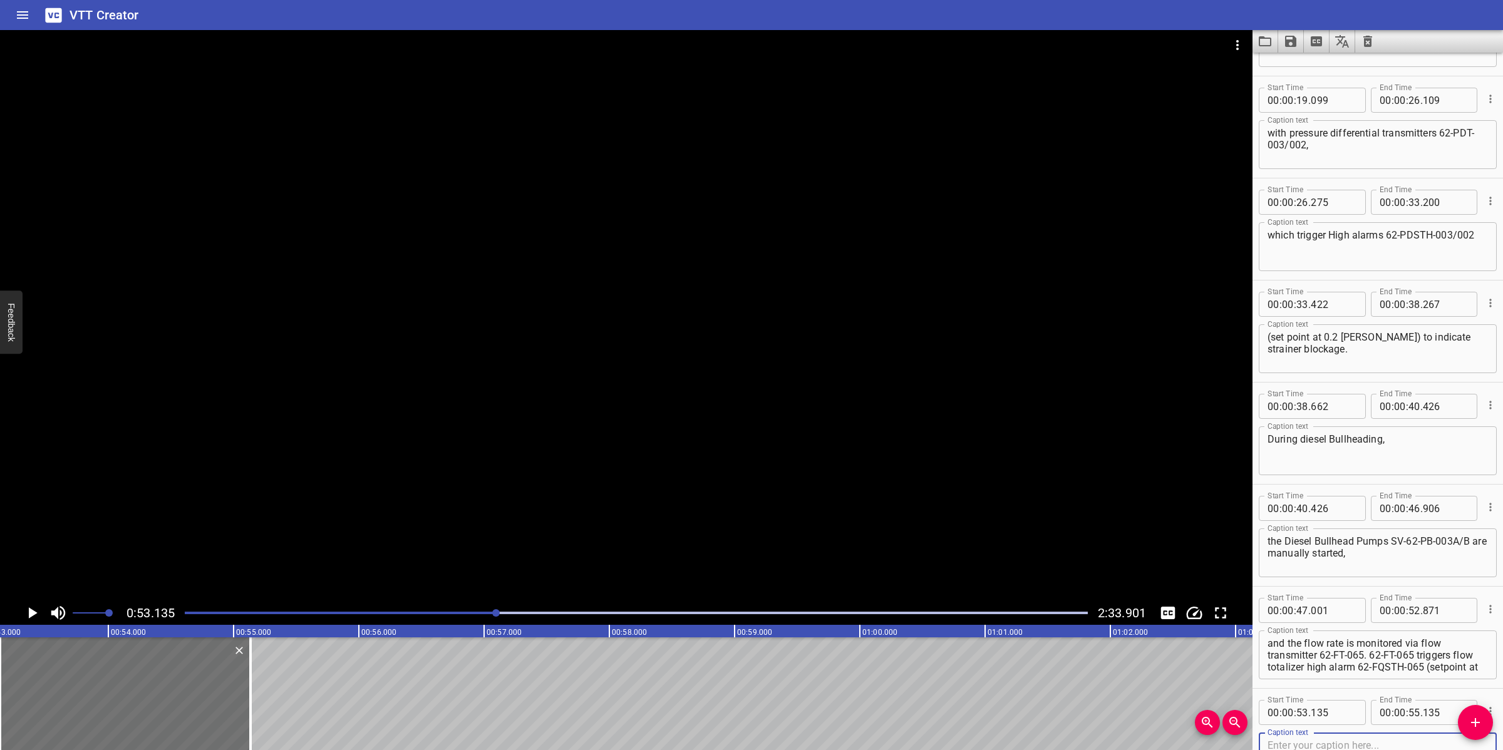
click at [754, 485] on div at bounding box center [626, 315] width 1252 height 571
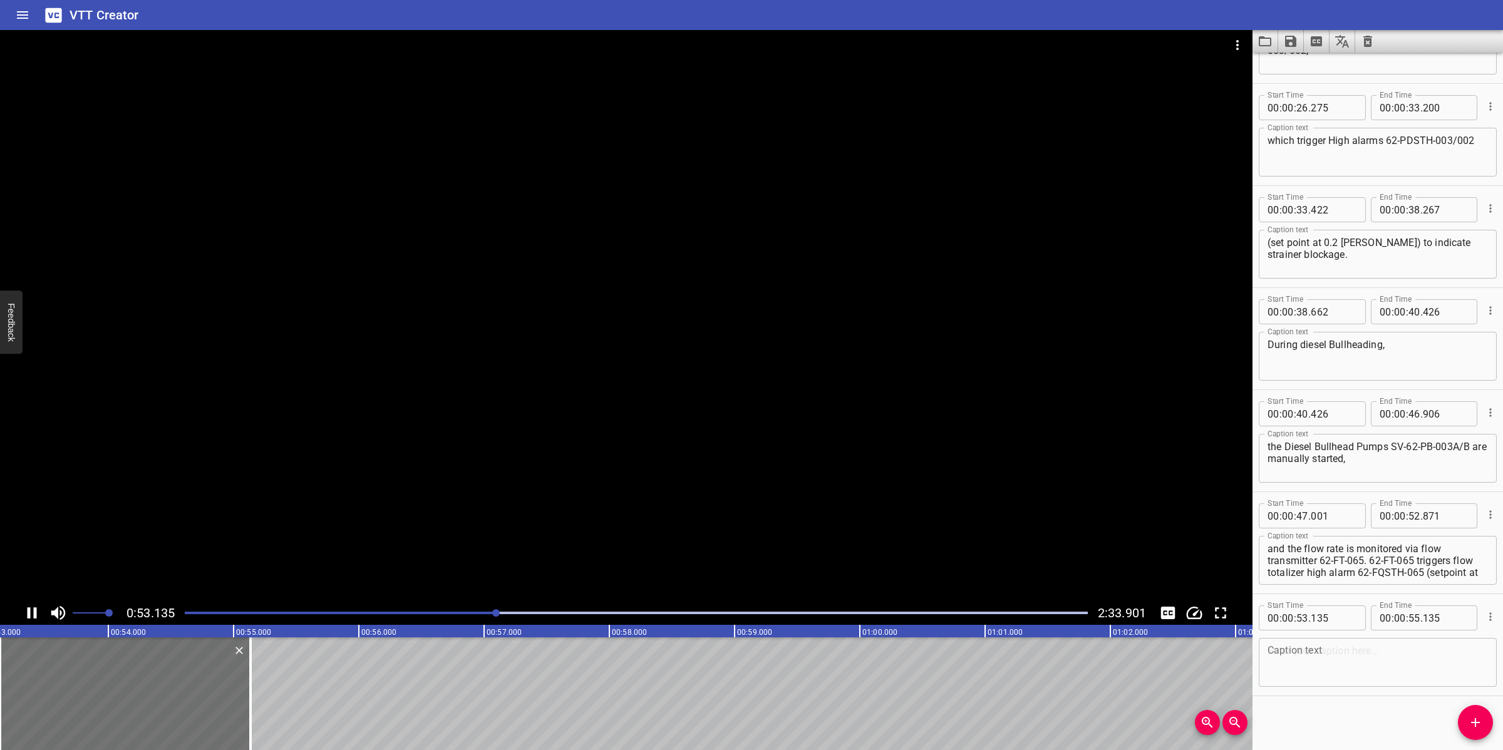
scroll to position [380, 0]
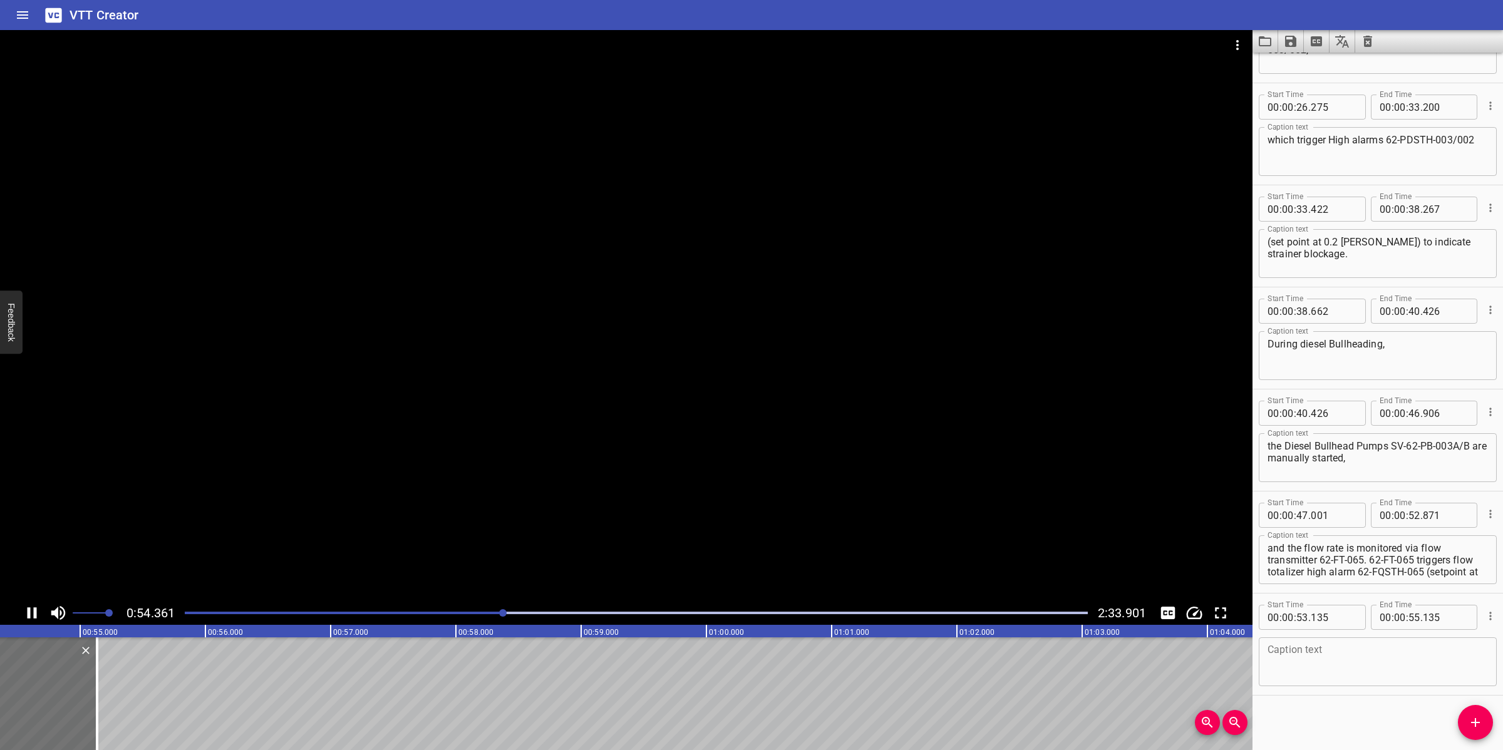
click at [830, 473] on div at bounding box center [626, 315] width 1252 height 571
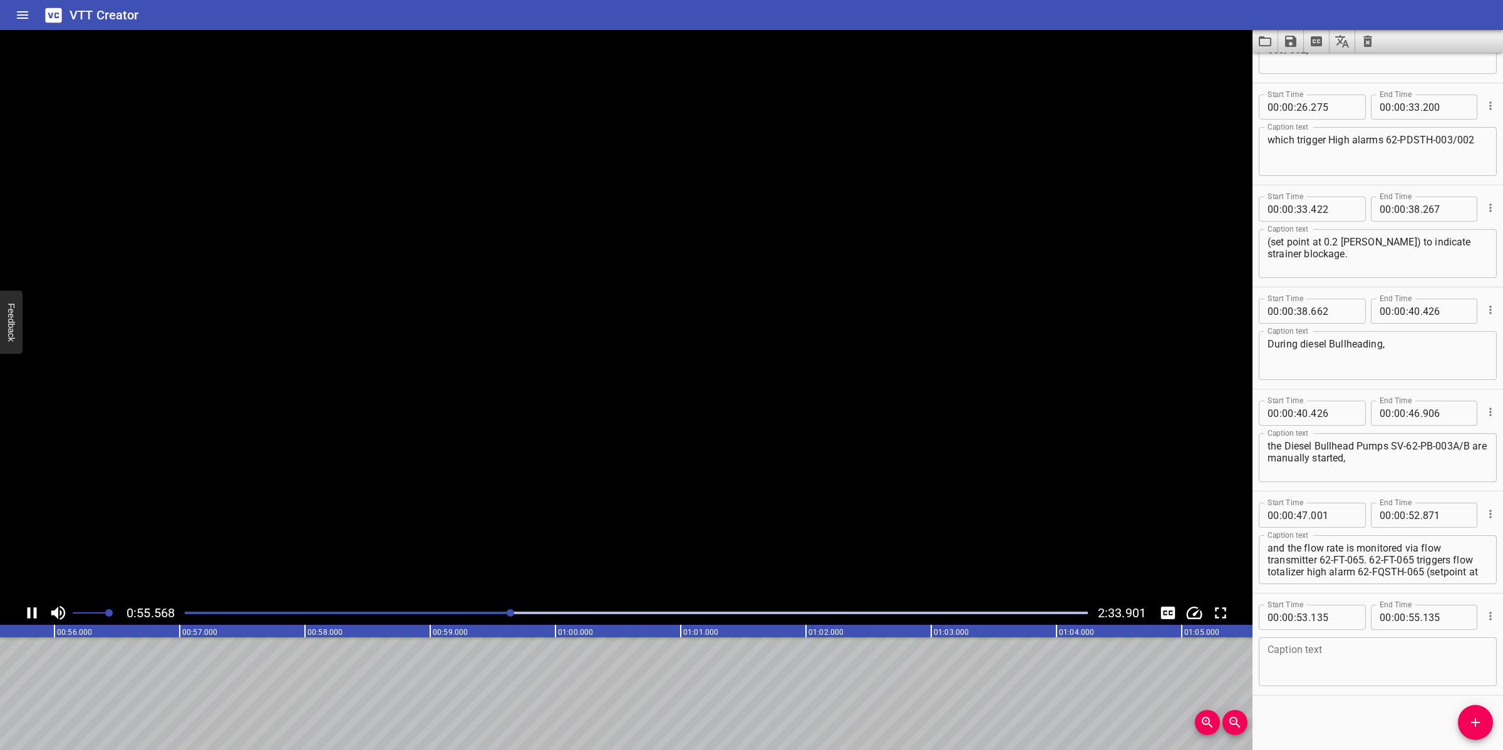
click at [830, 473] on video at bounding box center [626, 315] width 1252 height 571
drag, startPoint x: 899, startPoint y: 521, endPoint x: 1343, endPoint y: 545, distance: 445.2
click at [909, 521] on div at bounding box center [626, 315] width 1252 height 571
drag, startPoint x: 1369, startPoint y: 558, endPoint x: 1479, endPoint y: 572, distance: 111.1
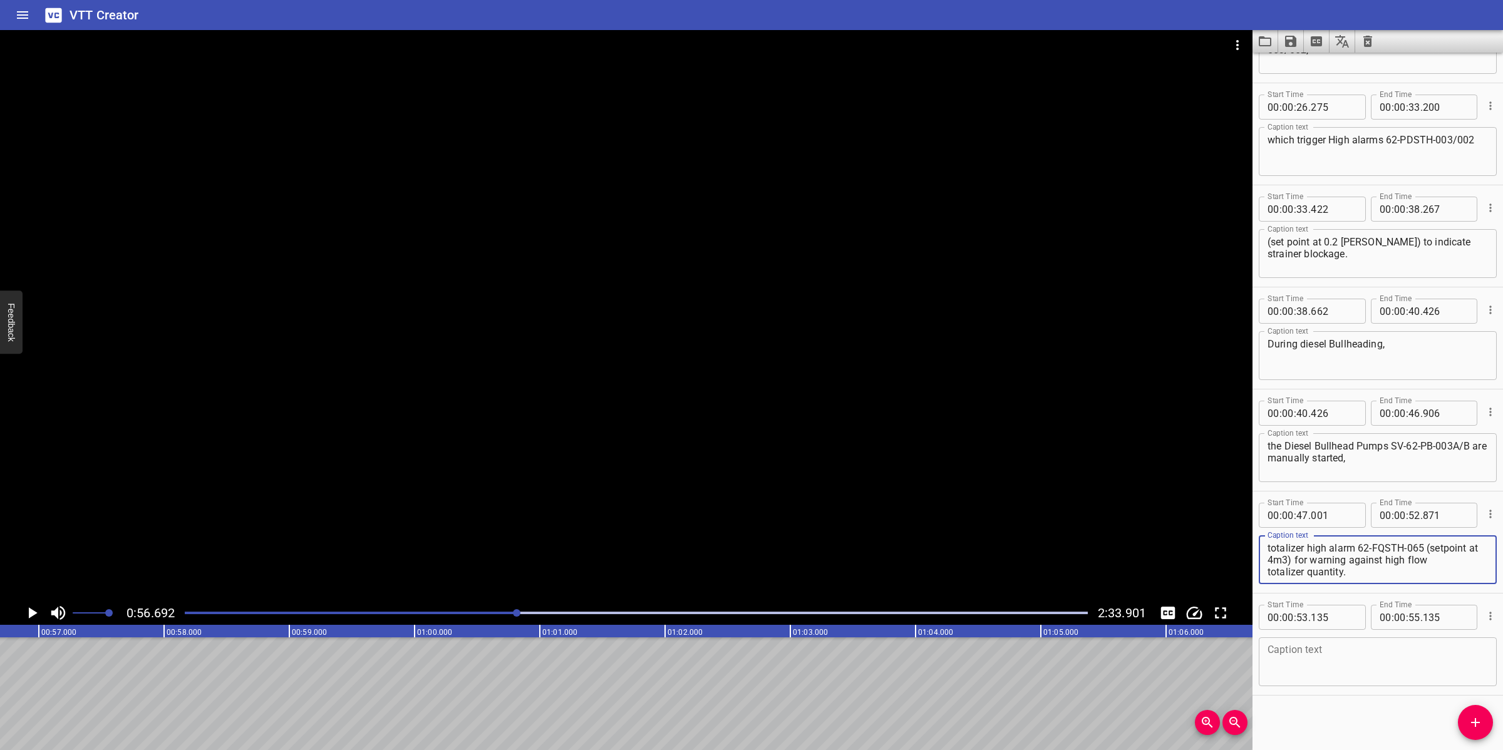
click at [1479, 572] on div "and the flow rate is monitored via flow transmitter 62-FT-065. 62-FT-065 trigge…" at bounding box center [1378, 559] width 238 height 49
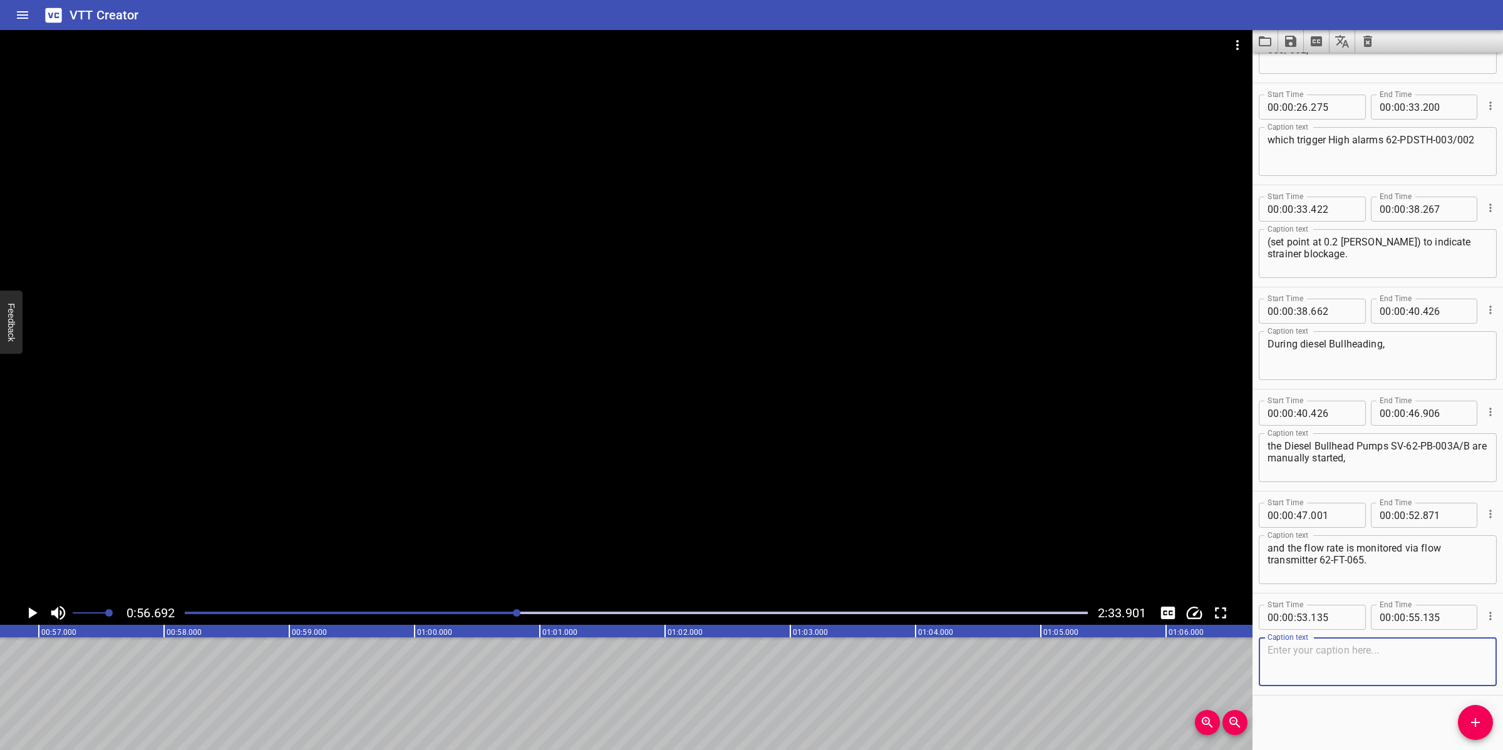
click at [1354, 672] on textarea at bounding box center [1377, 662] width 220 height 36
paste textarea "62-FT-065 triggers flow totalizer high alarm 62-FQSTH-065 (setpoint at 4m3) for…"
click at [416, 612] on div "Play progress" at bounding box center [66, 613] width 903 height 3
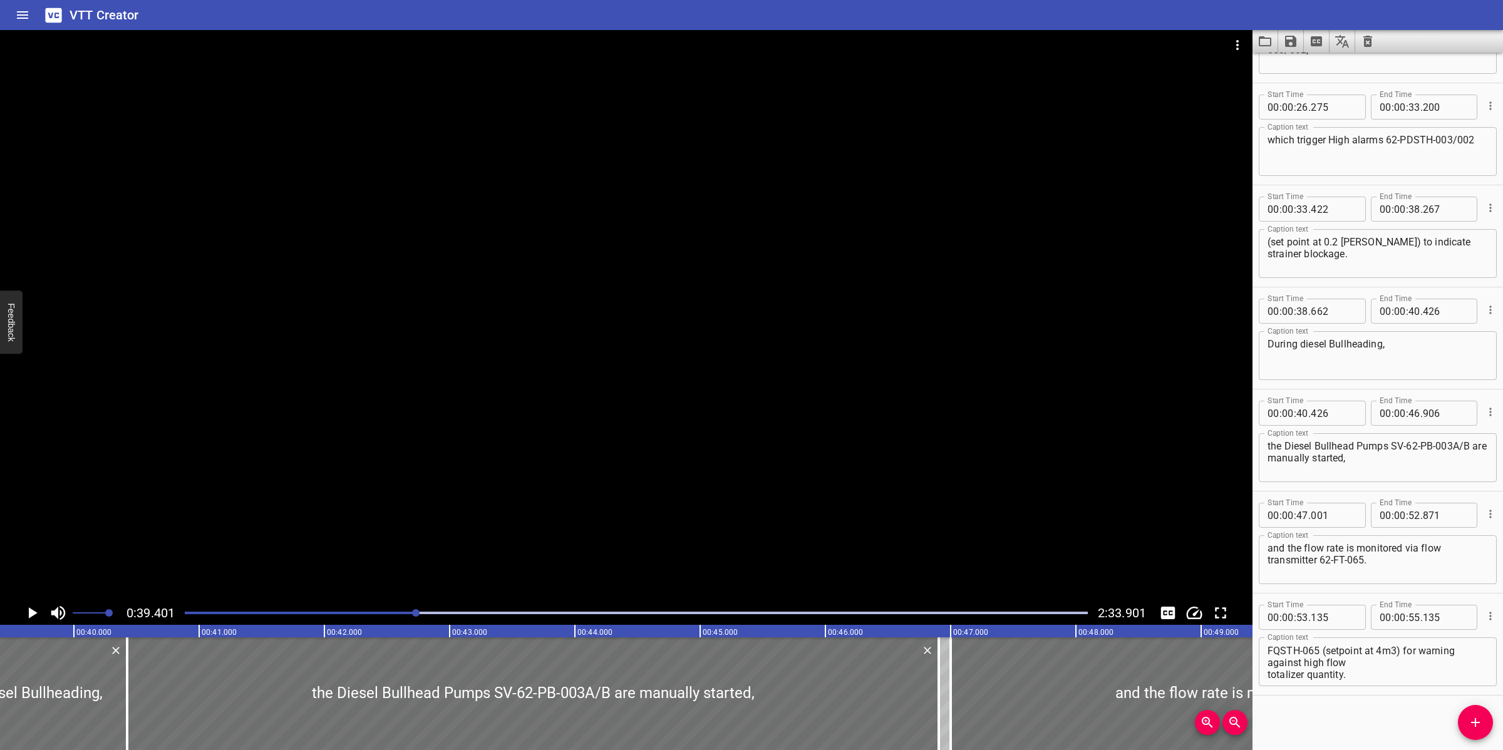
scroll to position [0, 4934]
click at [632, 612] on div "Play progress" at bounding box center [636, 613] width 903 height 3
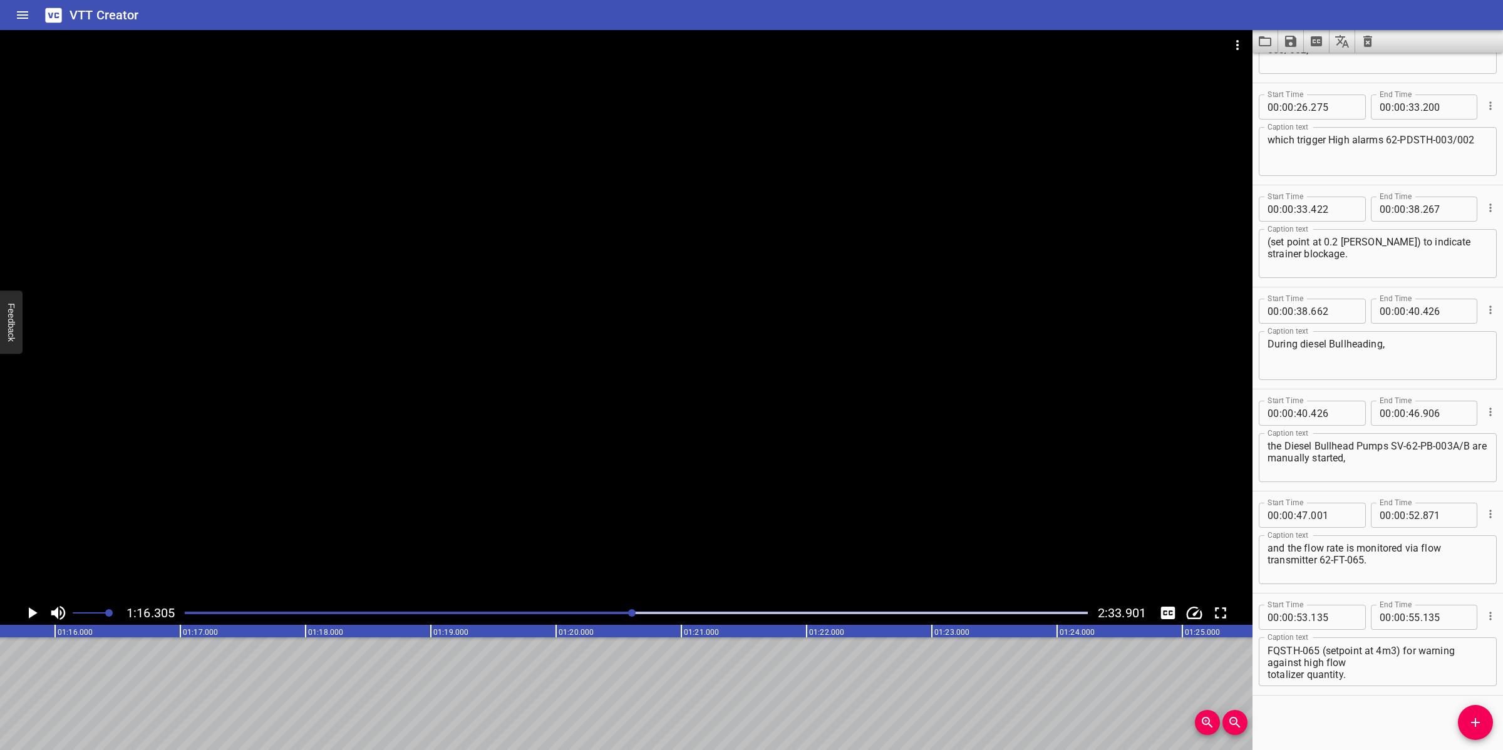
click at [612, 614] on div "Play progress" at bounding box center [181, 613] width 903 height 3
drag, startPoint x: 572, startPoint y: 615, endPoint x: 542, endPoint y: 615, distance: 30.1
click at [551, 615] on div at bounding box center [636, 613] width 918 height 18
click at [542, 615] on div at bounding box center [636, 613] width 918 height 18
click at [512, 614] on div "Play progress" at bounding box center [90, 613] width 903 height 3
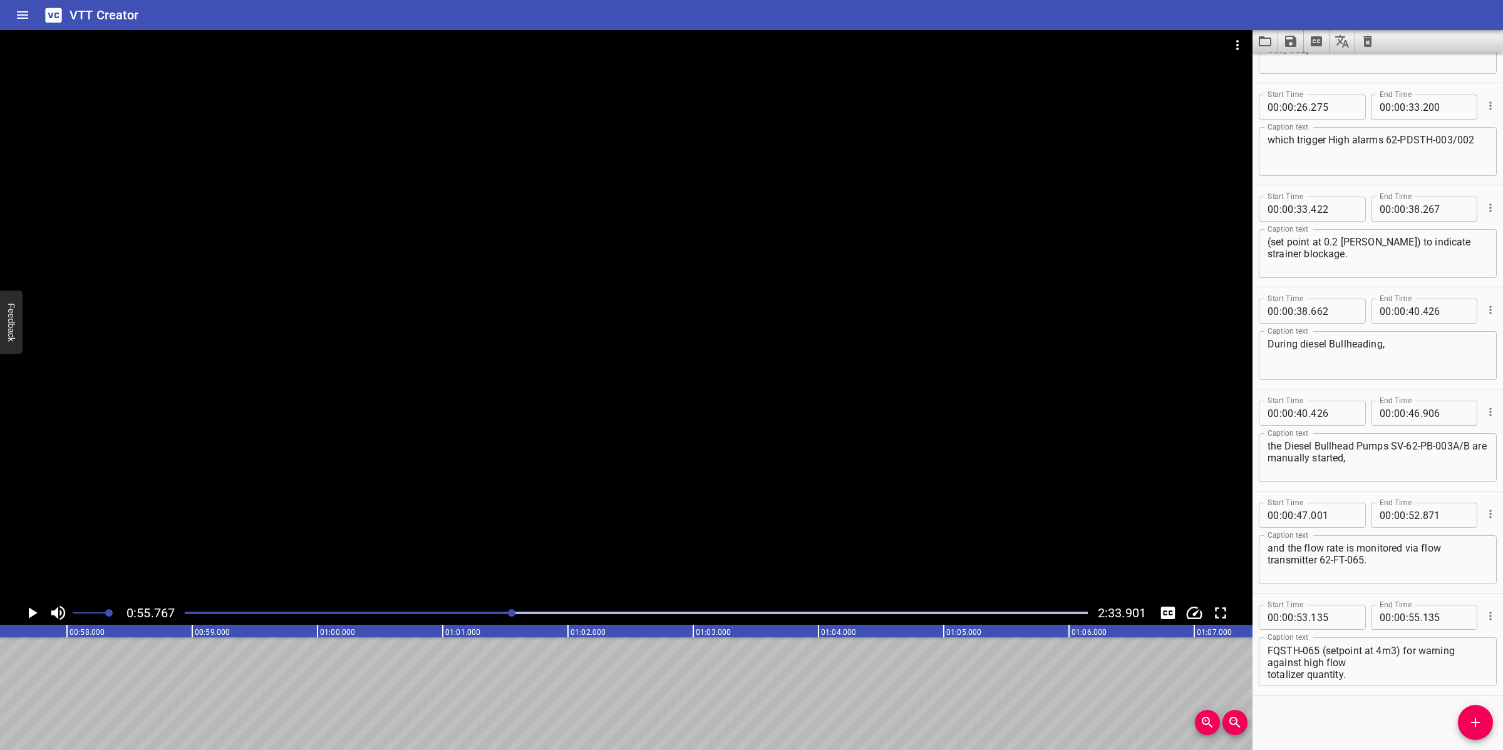
click at [486, 614] on div "Play progress" at bounding box center [60, 613] width 903 height 3
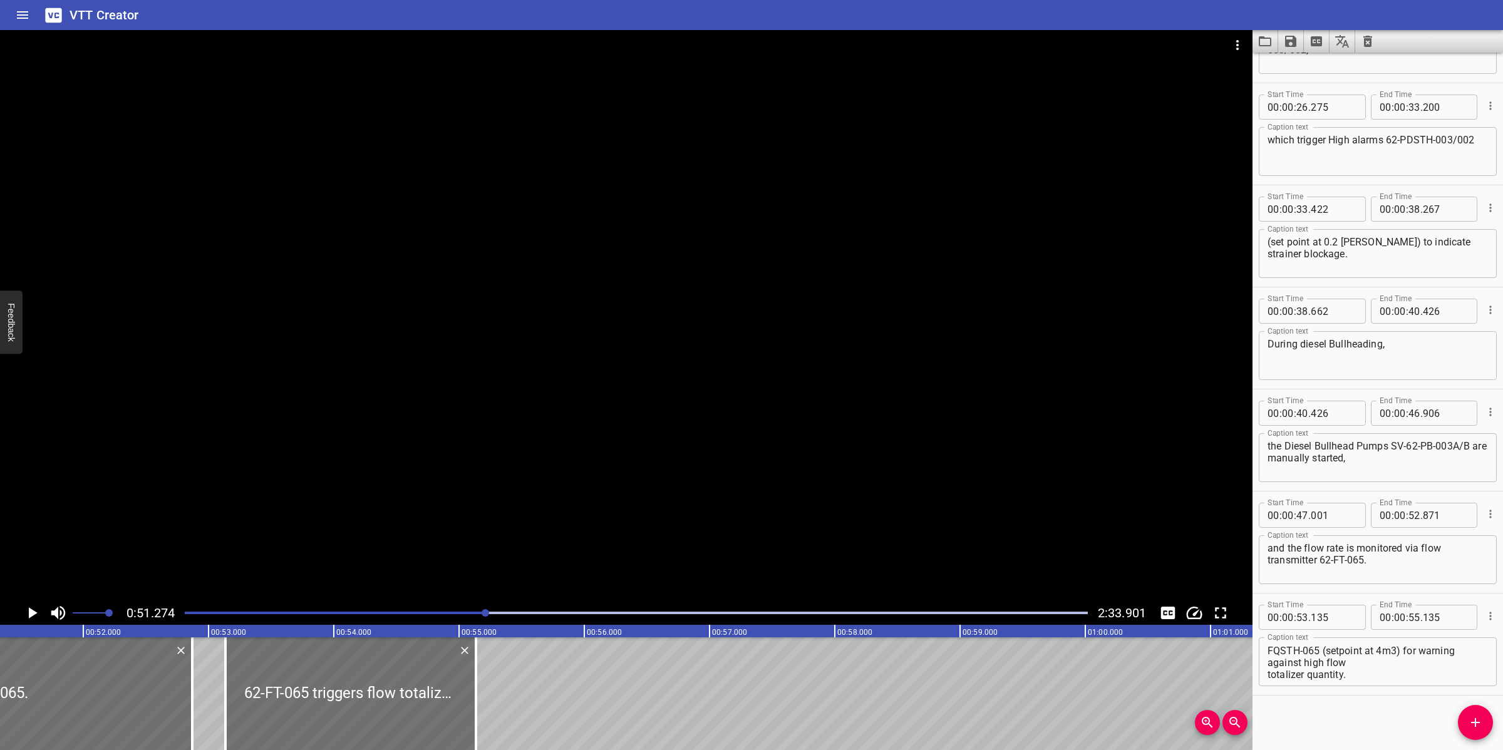
scroll to position [0, 6421]
click at [614, 483] on div at bounding box center [626, 315] width 1252 height 571
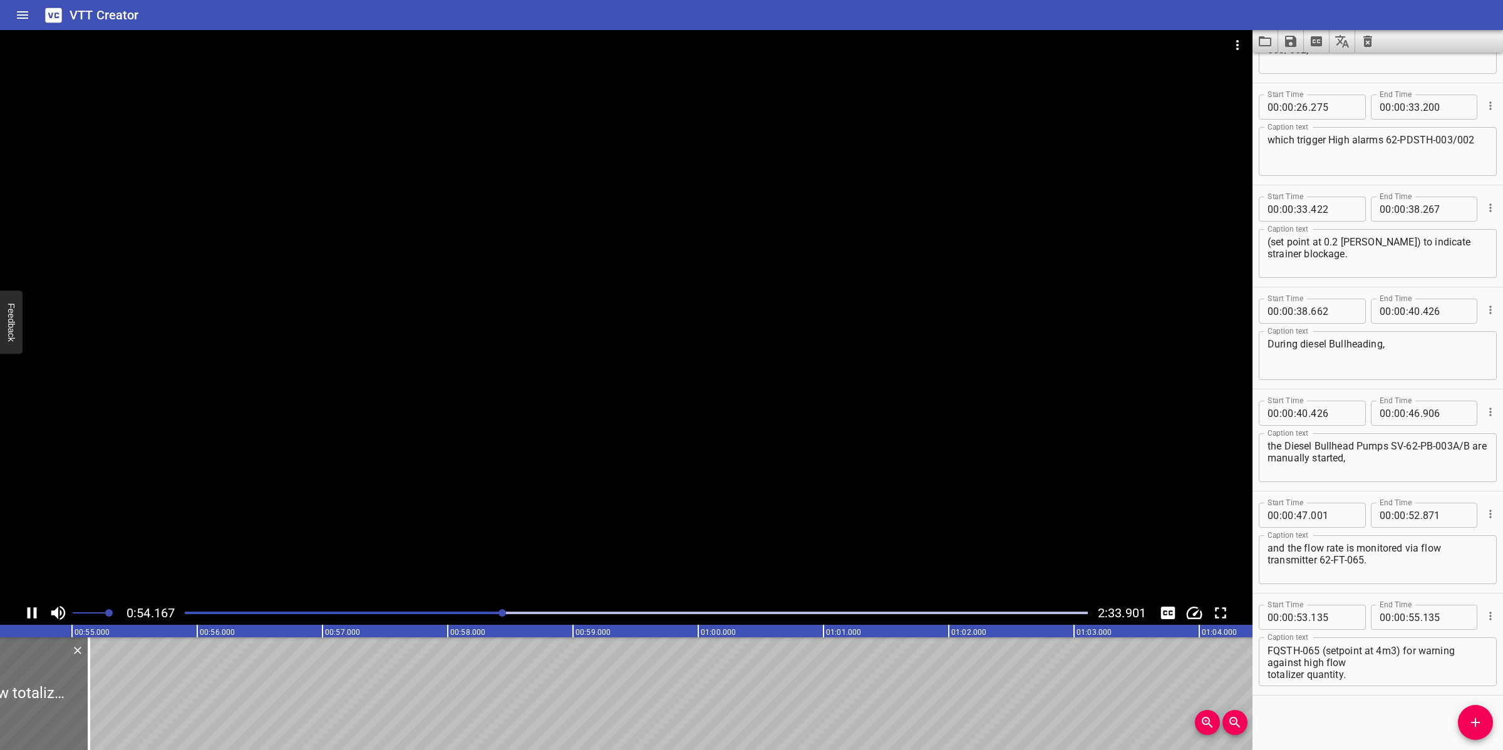
click at [642, 468] on div at bounding box center [626, 315] width 1252 height 571
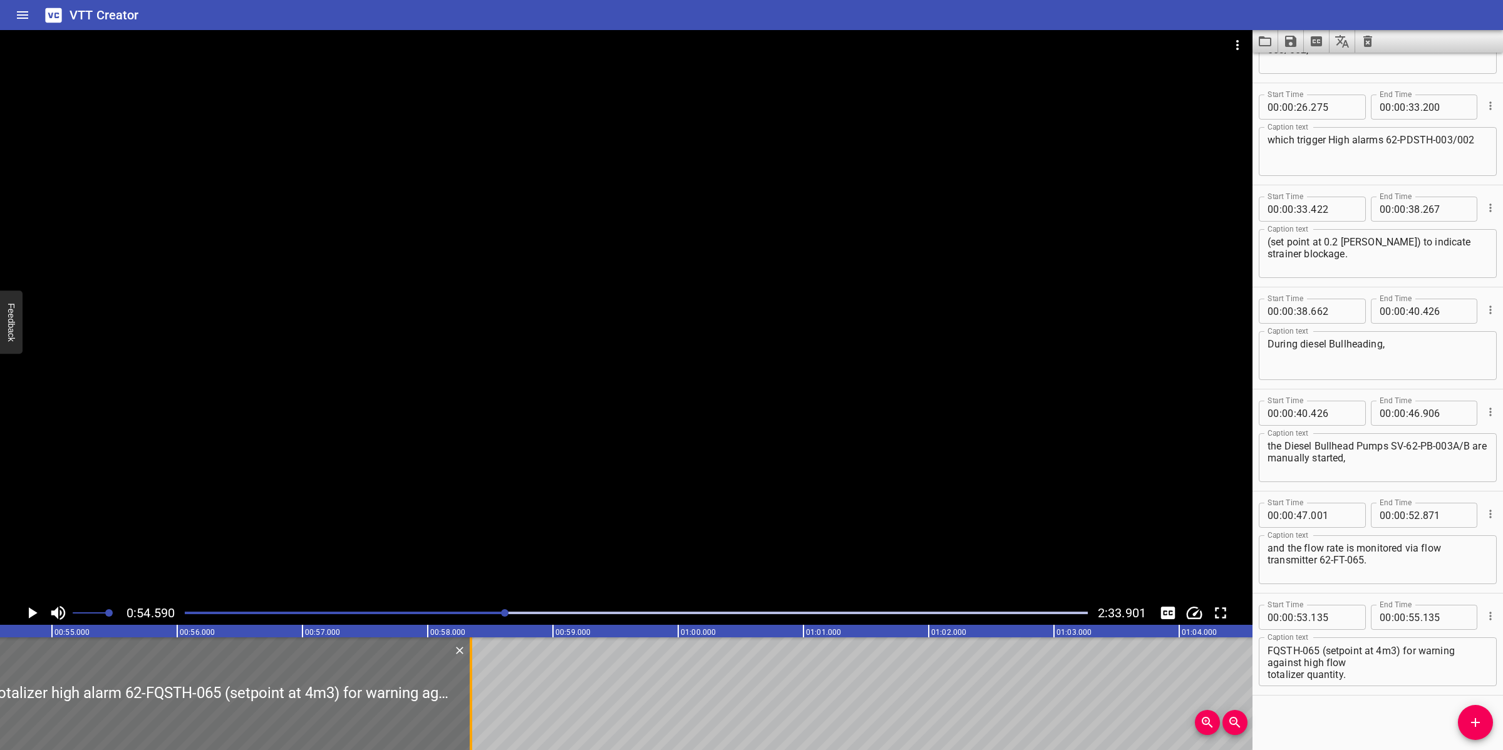
drag, startPoint x: 71, startPoint y: 686, endPoint x: 473, endPoint y: 692, distance: 402.0
click at [473, 692] on div at bounding box center [471, 693] width 13 height 113
click at [666, 471] on div at bounding box center [626, 315] width 1252 height 571
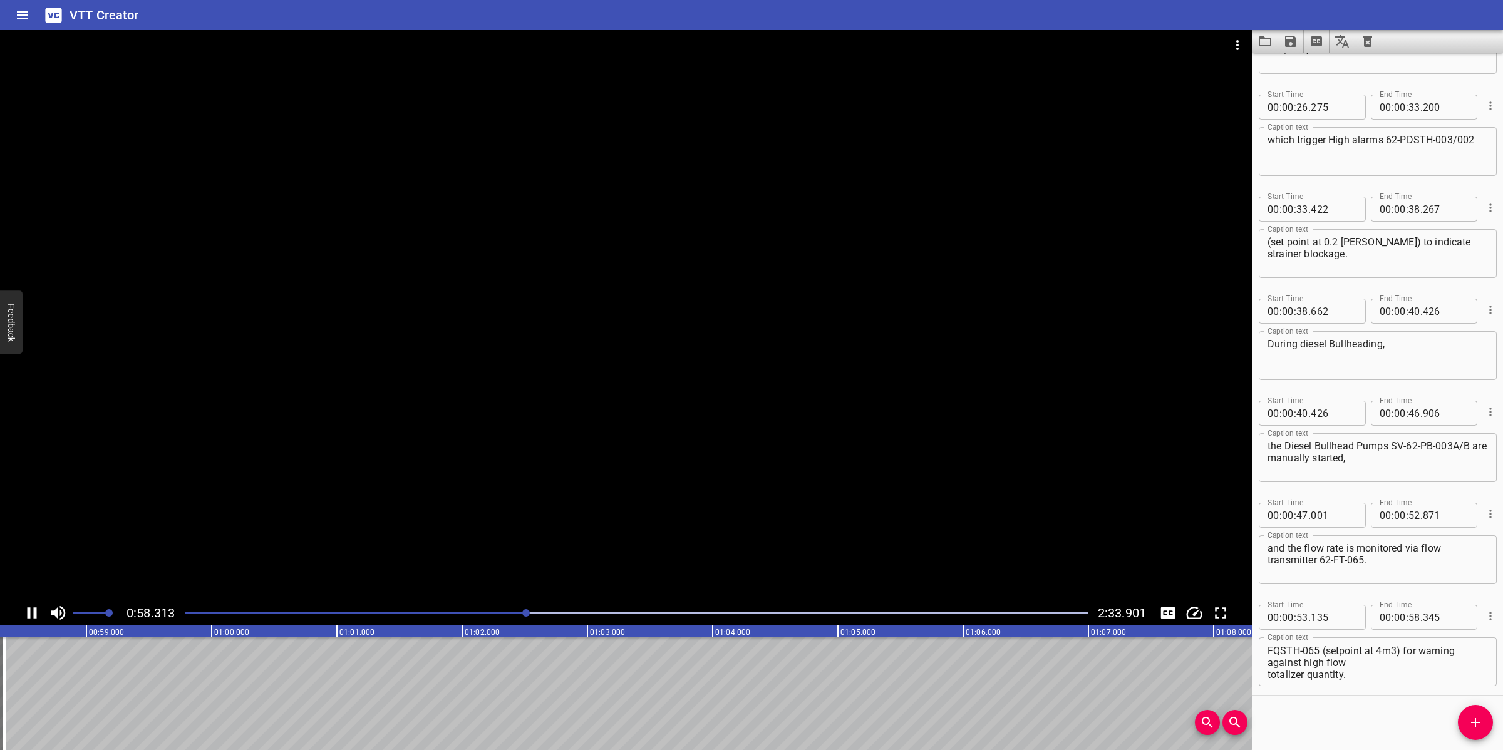
click at [698, 458] on div at bounding box center [626, 315] width 1252 height 571
click at [1471, 717] on icon "Add Cue" at bounding box center [1475, 722] width 15 height 15
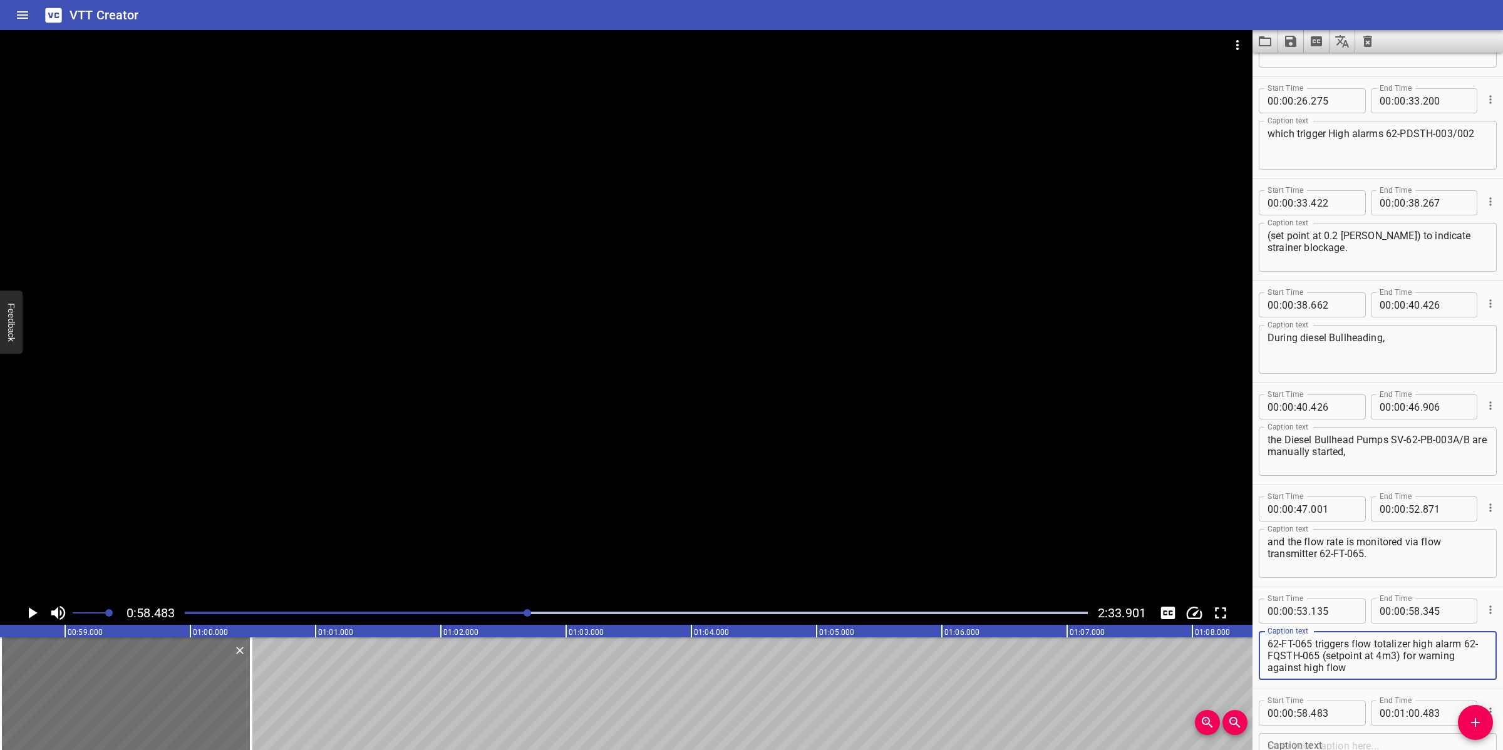
scroll to position [11, 0]
drag, startPoint x: 1297, startPoint y: 653, endPoint x: 1398, endPoint y: 678, distance: 103.9
click at [1398, 678] on div "62-FT-065 triggers flow totalizer high alarm 62-FQSTH-065 (setpoint at 4m3) for…" at bounding box center [1378, 655] width 238 height 49
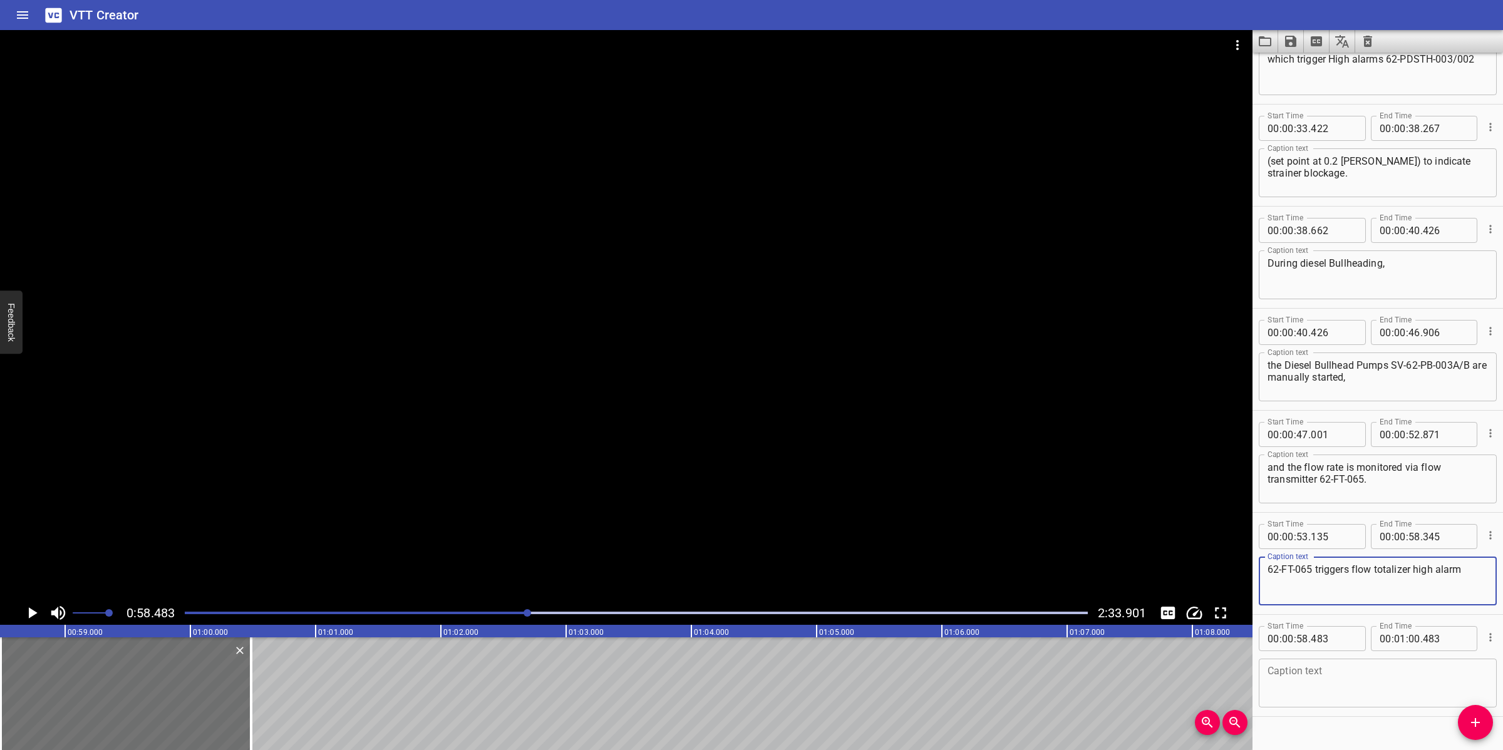
scroll to position [482, 0]
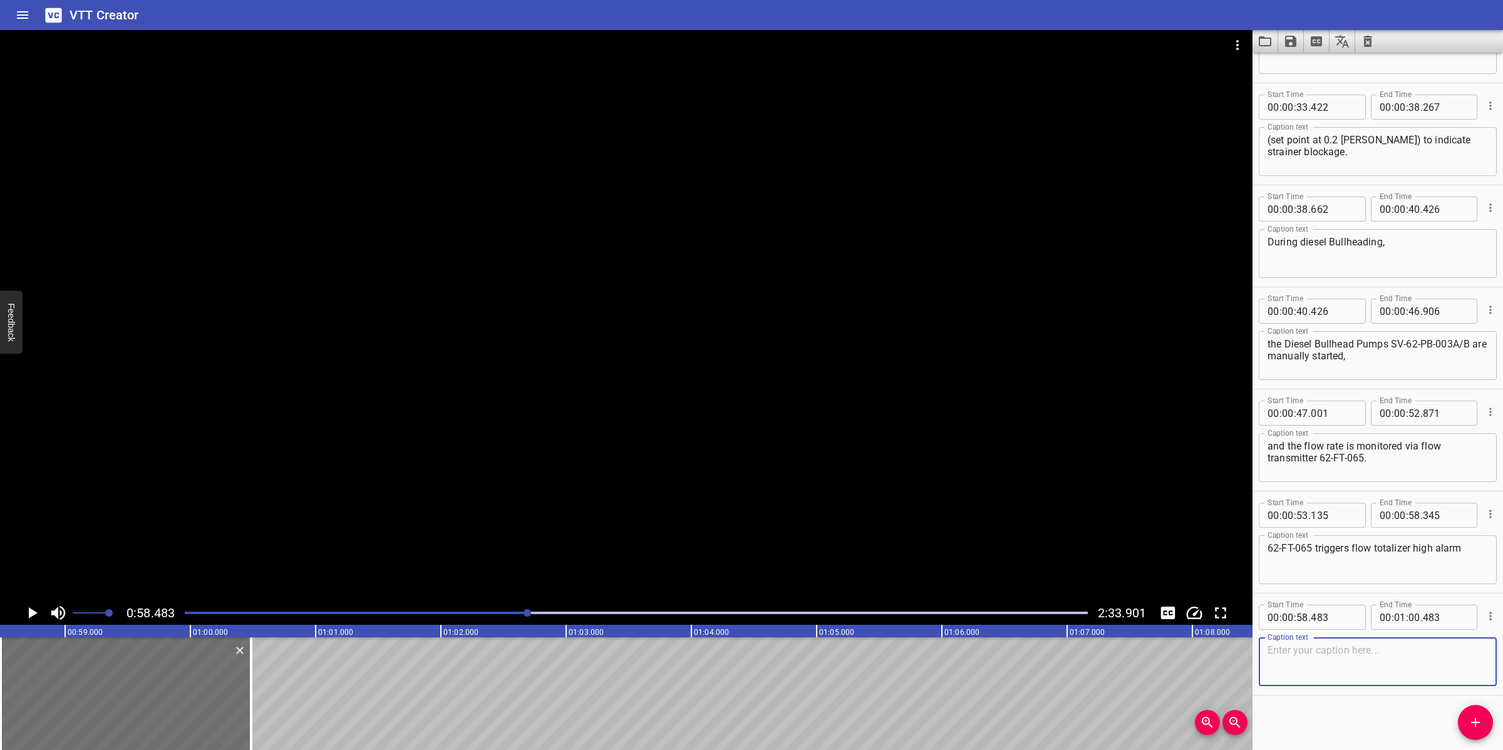
paste textarea "62-FQSTH-065 (setpoint at 4m3) for warning against high flow totalizer quantity."
click at [1362, 662] on textarea at bounding box center [1377, 662] width 220 height 36
click at [1367, 658] on textarea "62-FQSTH-065 (setpoint at 4m3) for warning against high flow totalizer quantity." at bounding box center [1377, 662] width 220 height 36
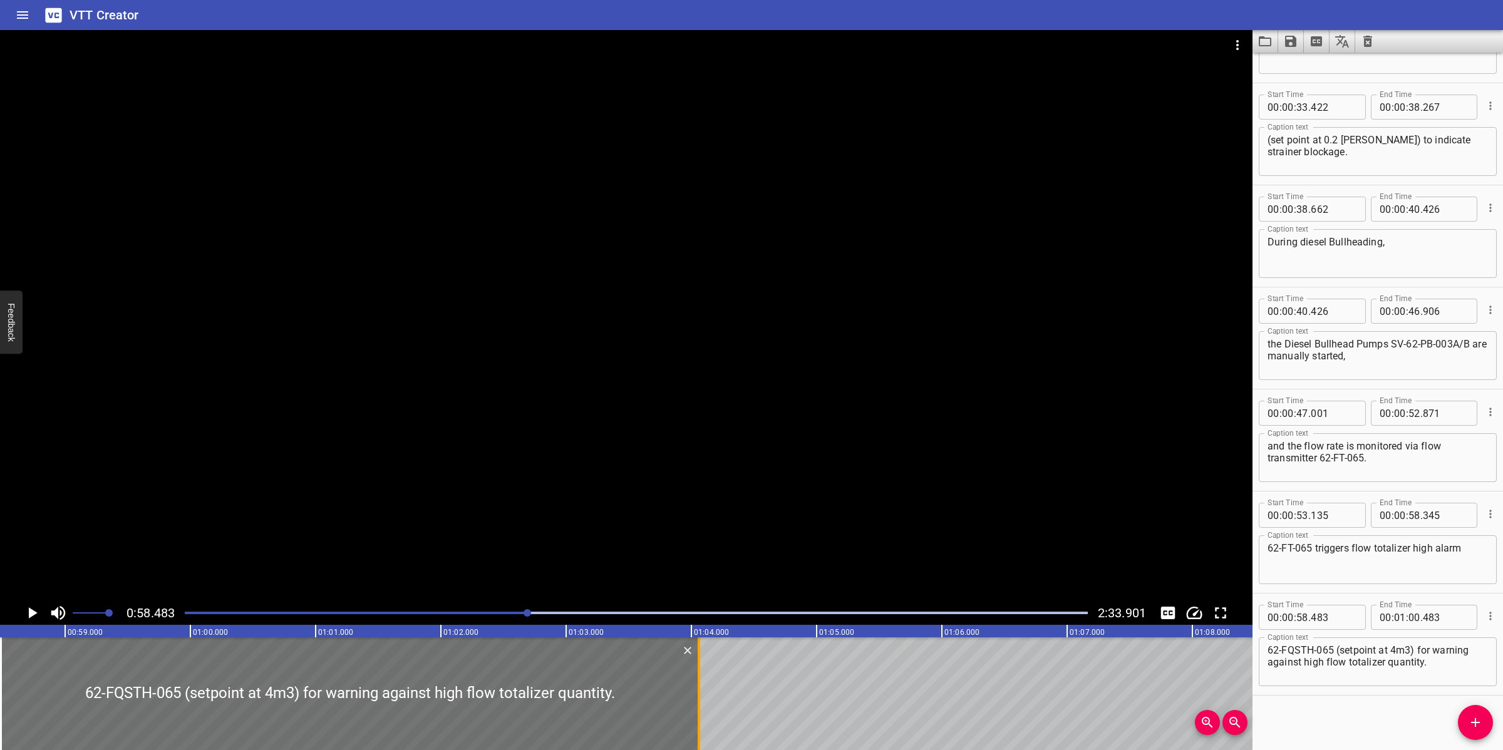
drag, startPoint x: 246, startPoint y: 686, endPoint x: 695, endPoint y: 678, distance: 449.0
click at [695, 678] on div at bounding box center [699, 693] width 13 height 113
click at [847, 480] on div at bounding box center [626, 315] width 1252 height 571
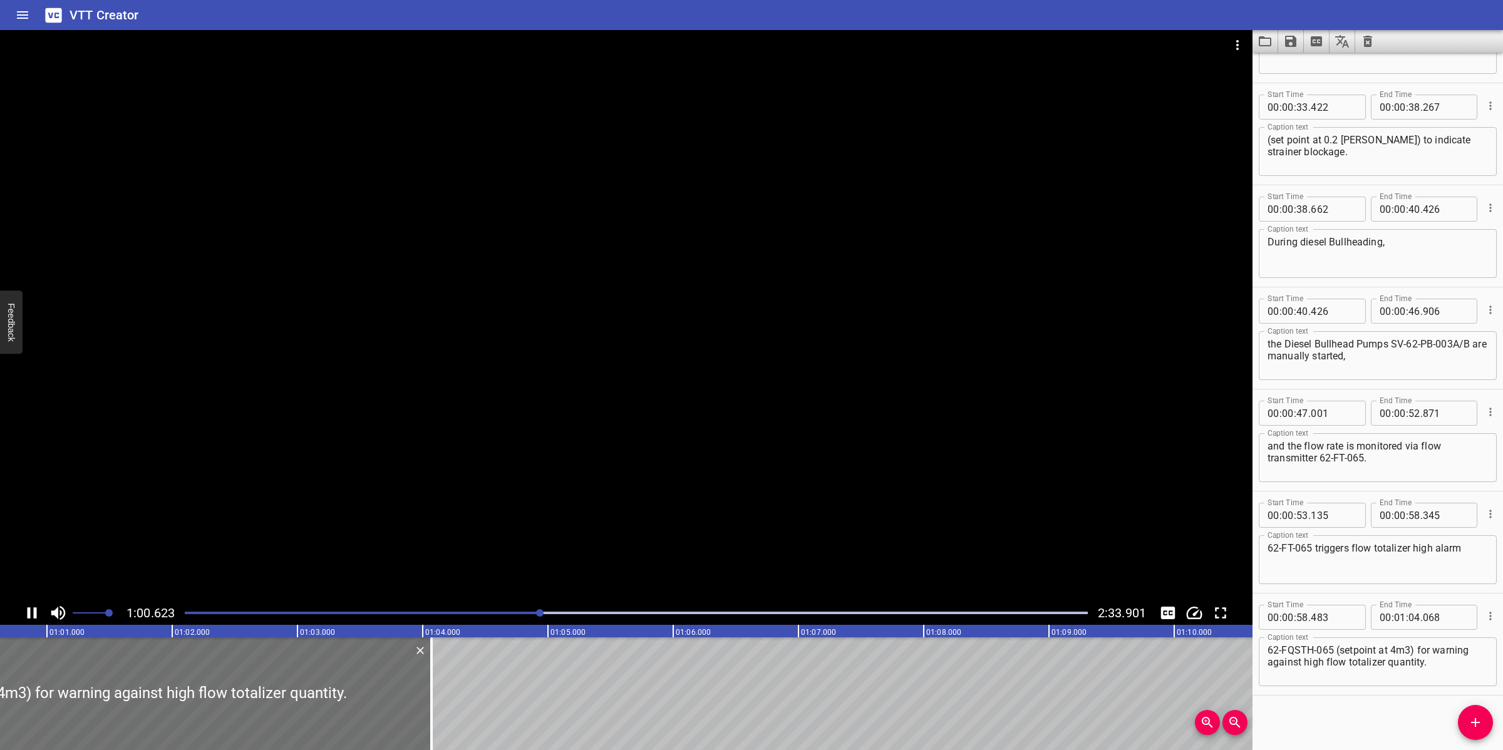
click at [882, 496] on div at bounding box center [626, 315] width 1252 height 571
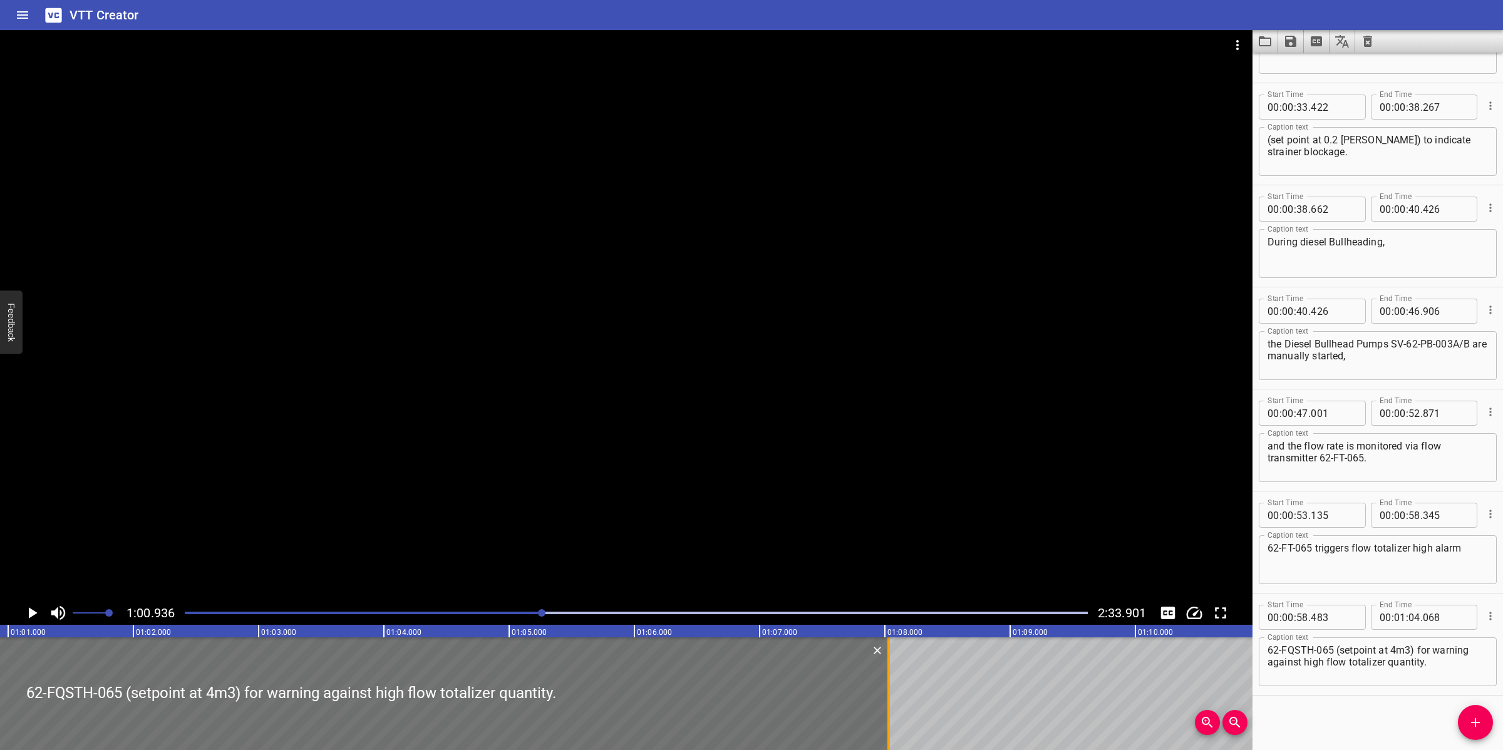
drag, startPoint x: 393, startPoint y: 677, endPoint x: 943, endPoint y: 569, distance: 561.1
click at [887, 662] on div at bounding box center [888, 693] width 13 height 113
click at [967, 503] on div at bounding box center [626, 315] width 1252 height 571
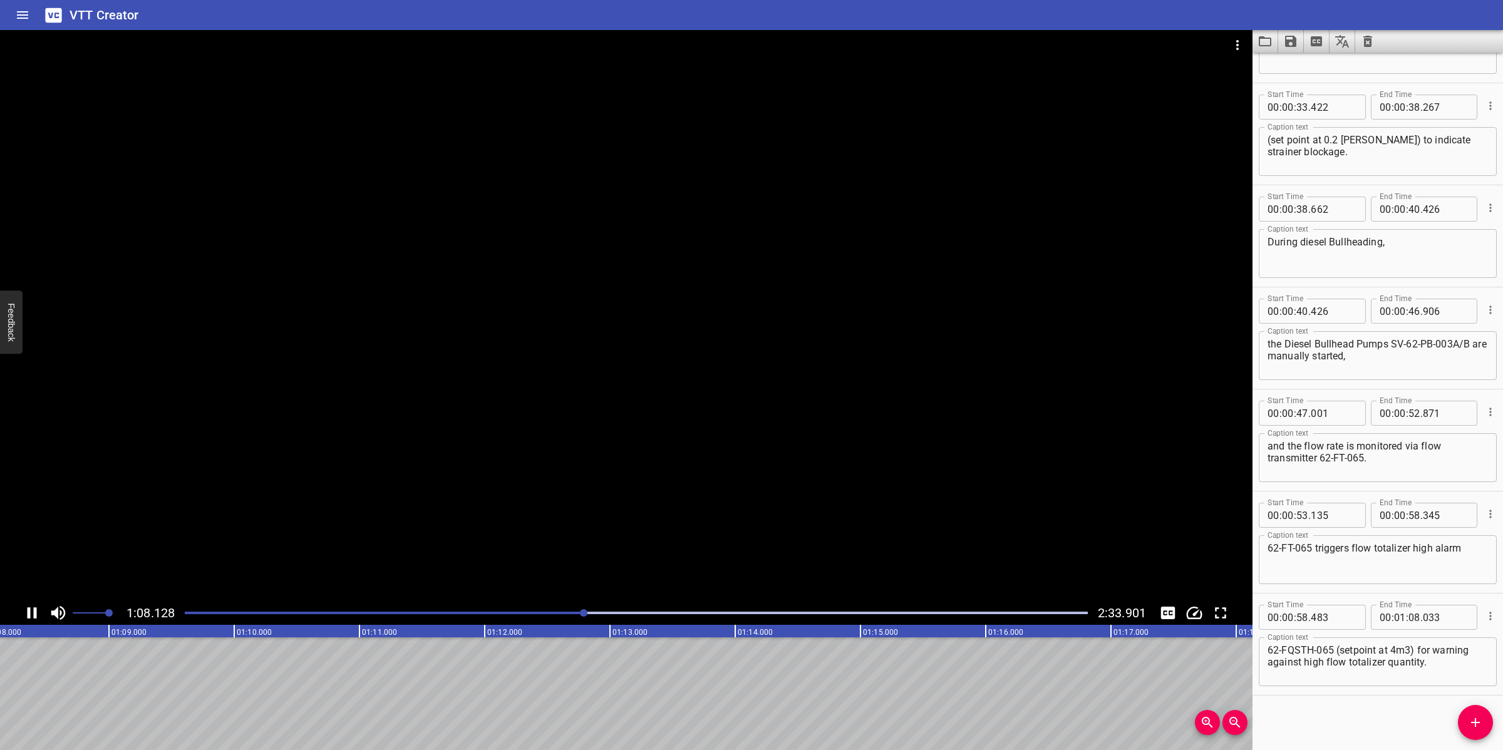
click at [906, 548] on div at bounding box center [626, 315] width 1252 height 571
click at [1468, 724] on icon "Add Cue" at bounding box center [1475, 722] width 15 height 15
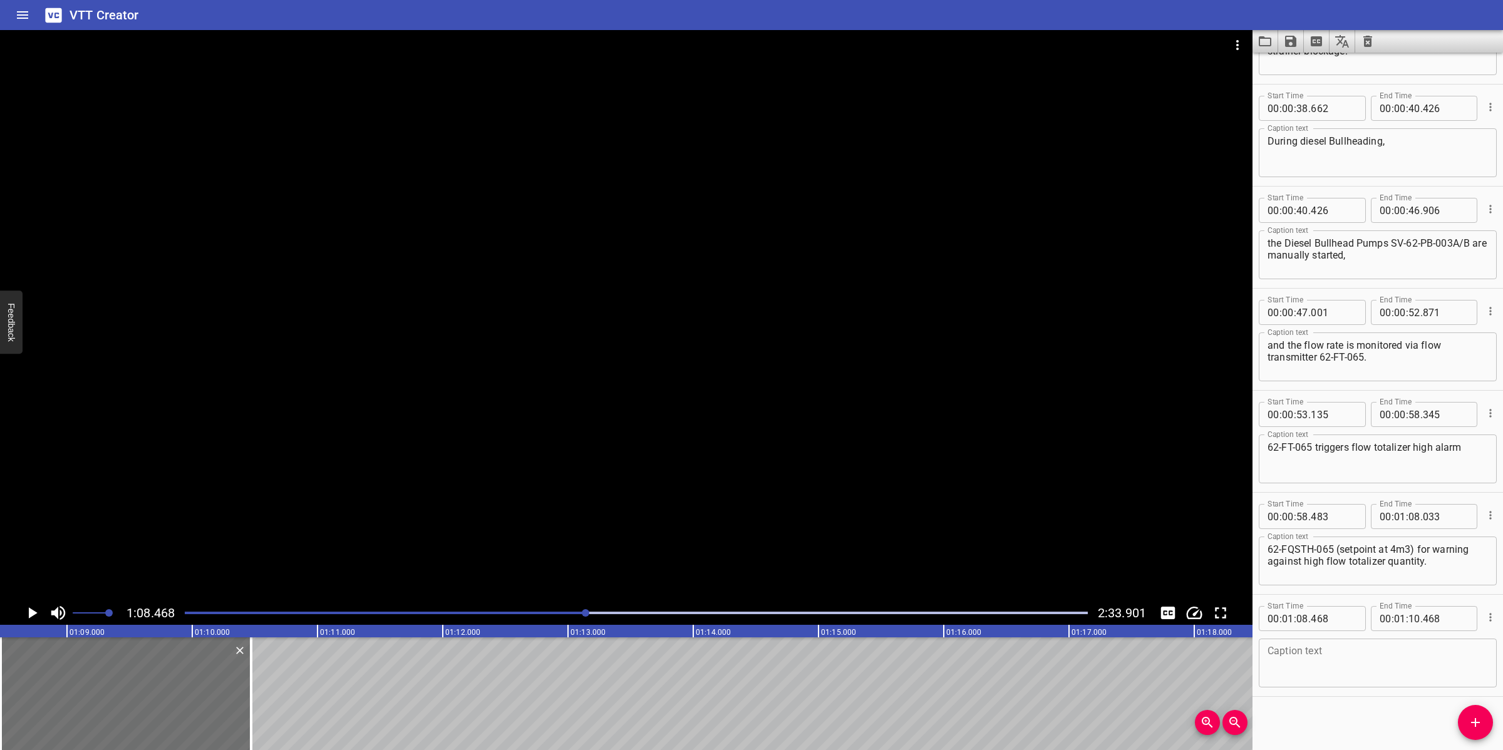
scroll to position [584, 0]
click at [1347, 666] on textarea at bounding box center [1377, 662] width 220 height 36
paste textarea "62-FT-065 also triggers flow totalizer high-high trip 62-FQSTHH-065 (set point …"
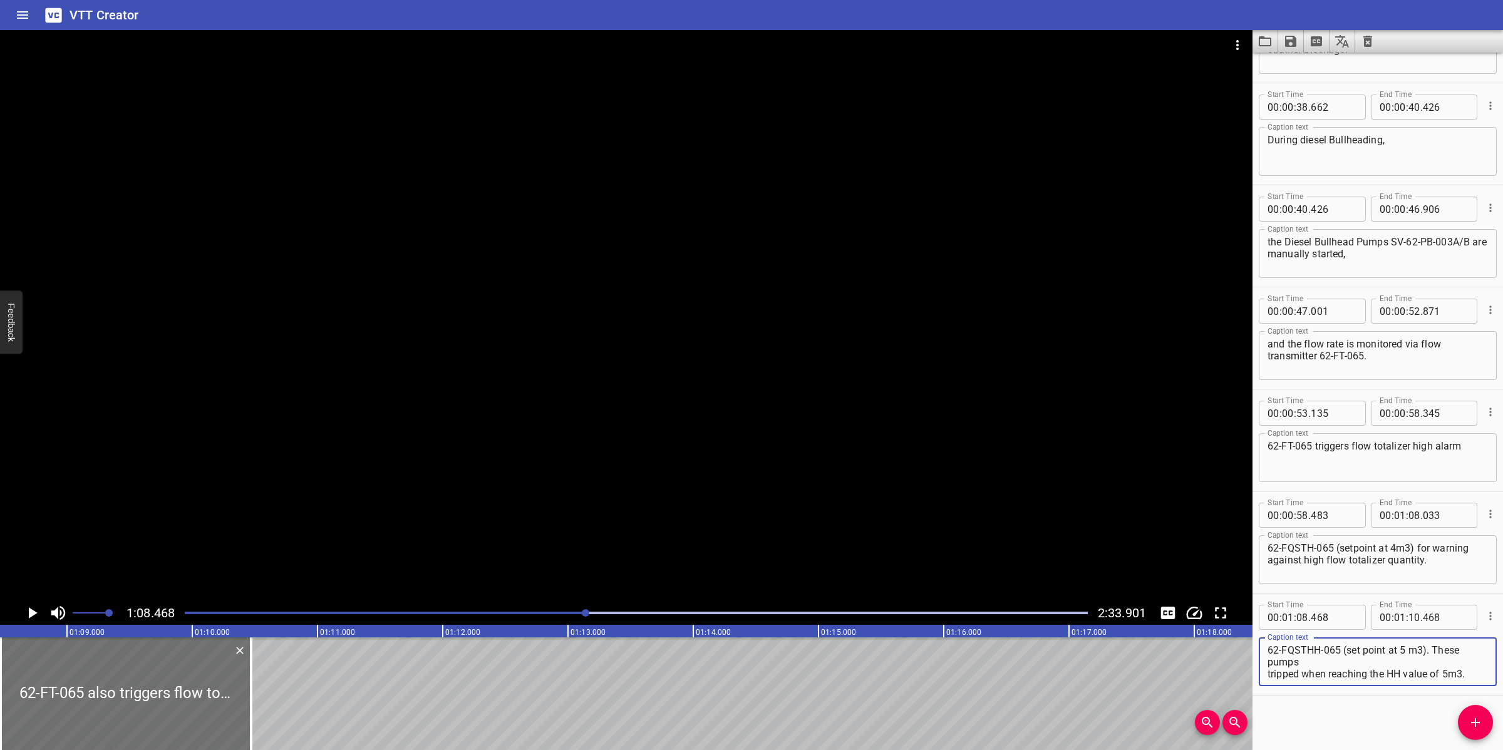
drag, startPoint x: 1332, startPoint y: 649, endPoint x: 1326, endPoint y: 652, distance: 7.3
click at [1332, 649] on textarea "62-FT-065 also triggers flow totalizer high-high trip 62-FQSTHH-065 (set point …" at bounding box center [1377, 662] width 220 height 36
click at [1379, 659] on textarea "62-FT-065 also triggers flow totalizer high-high trip 62-FQSTHH-065 (set point …" at bounding box center [1377, 662] width 220 height 36
click at [629, 485] on div at bounding box center [626, 315] width 1252 height 571
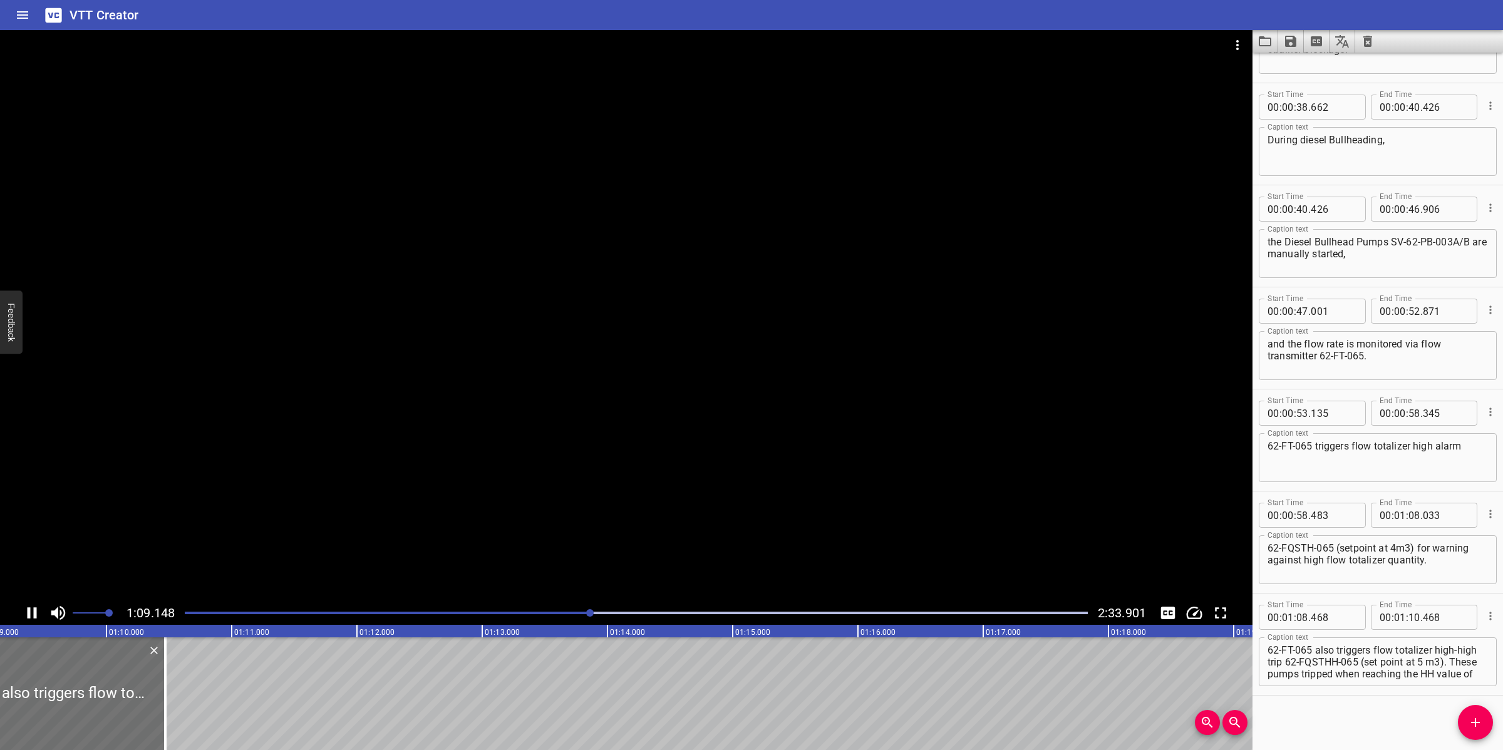
drag, startPoint x: 612, startPoint y: 448, endPoint x: 579, endPoint y: 510, distance: 70.0
click at [612, 452] on div at bounding box center [626, 315] width 1252 height 571
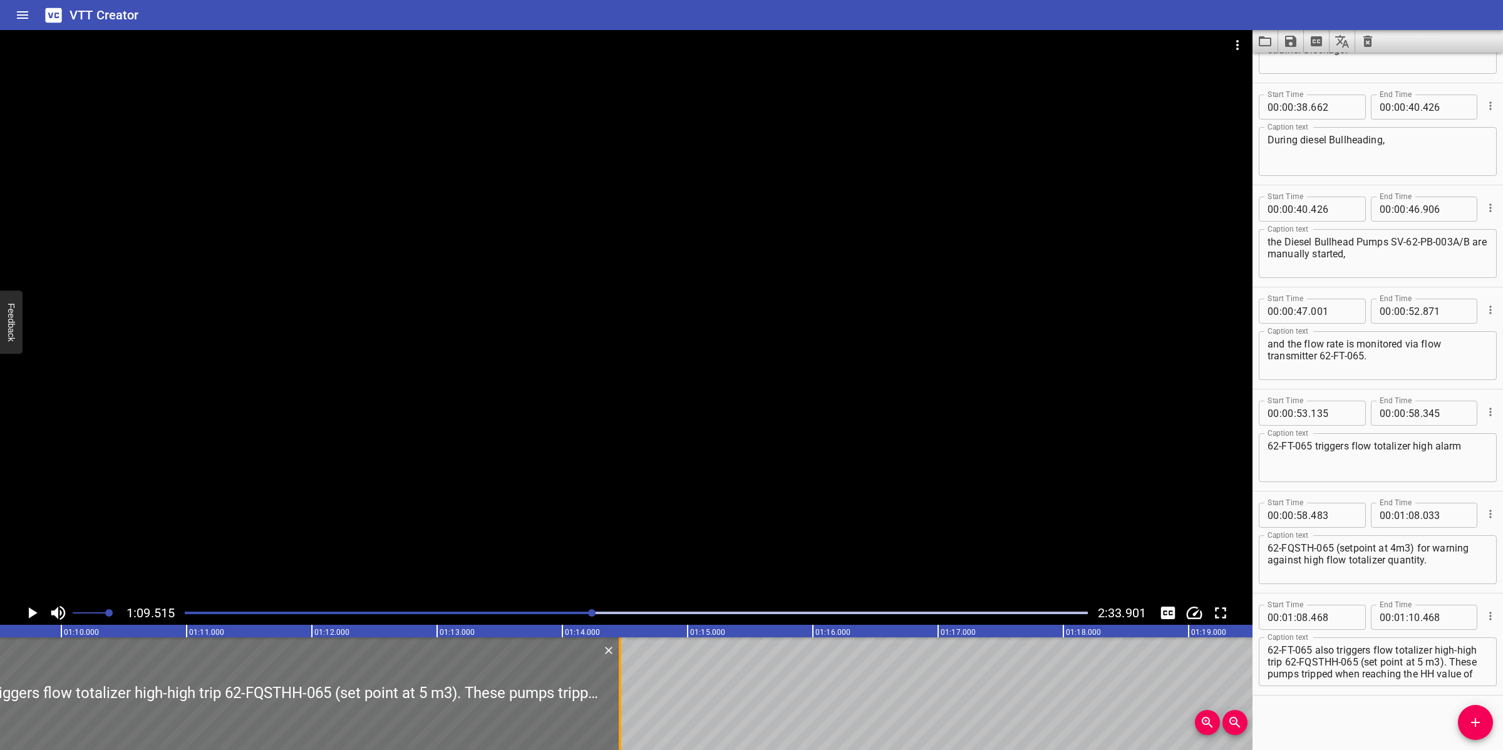
drag, startPoint x: 125, startPoint y: 667, endPoint x: 619, endPoint y: 666, distance: 493.4
click at [619, 666] on div at bounding box center [620, 693] width 3 height 113
click at [656, 600] on div at bounding box center [626, 315] width 1252 height 571
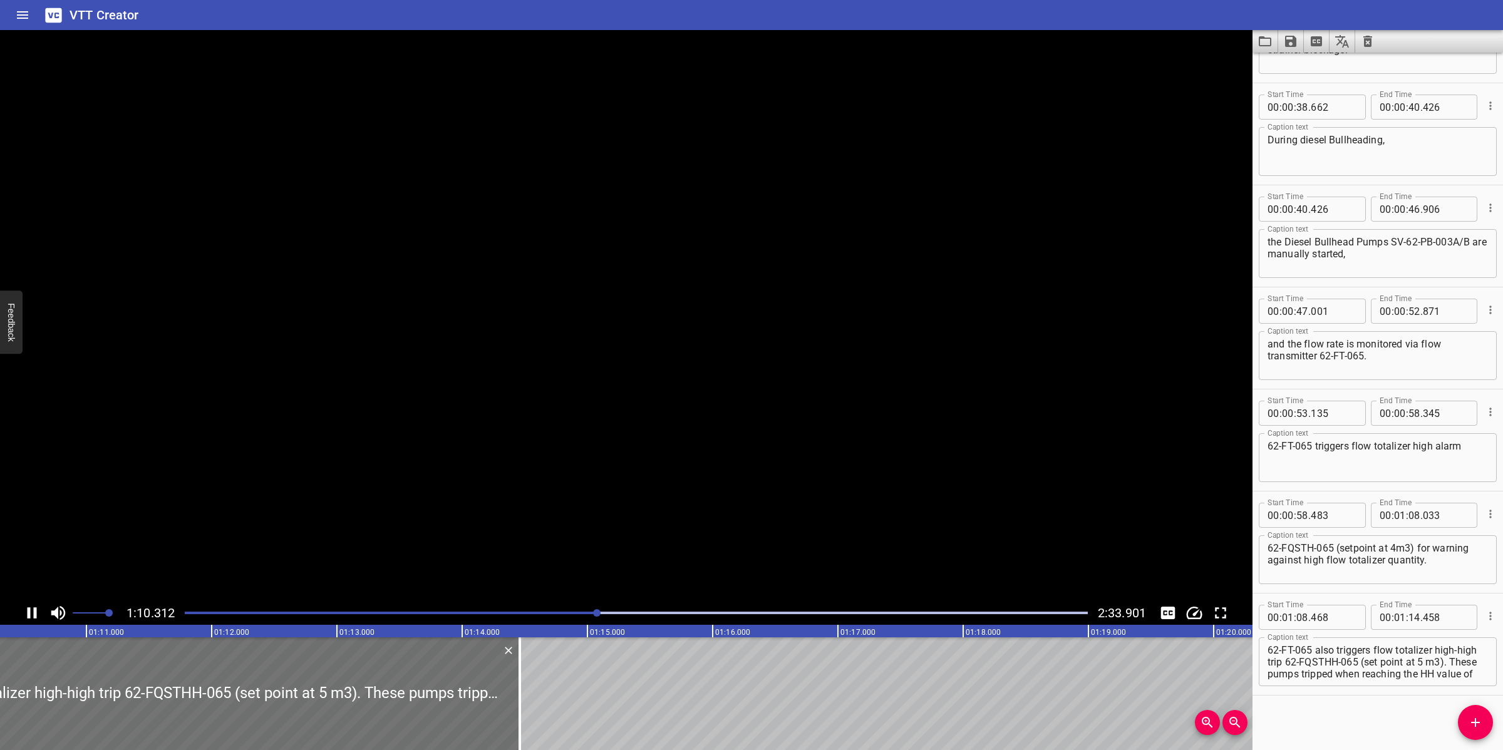
drag, startPoint x: 1362, startPoint y: 662, endPoint x: 1371, endPoint y: 659, distance: 9.7
click at [1363, 662] on textarea "62-FT-065 also triggers flow totalizer high-high trip 62-FQSTHH-065 (set point …" at bounding box center [1377, 662] width 220 height 36
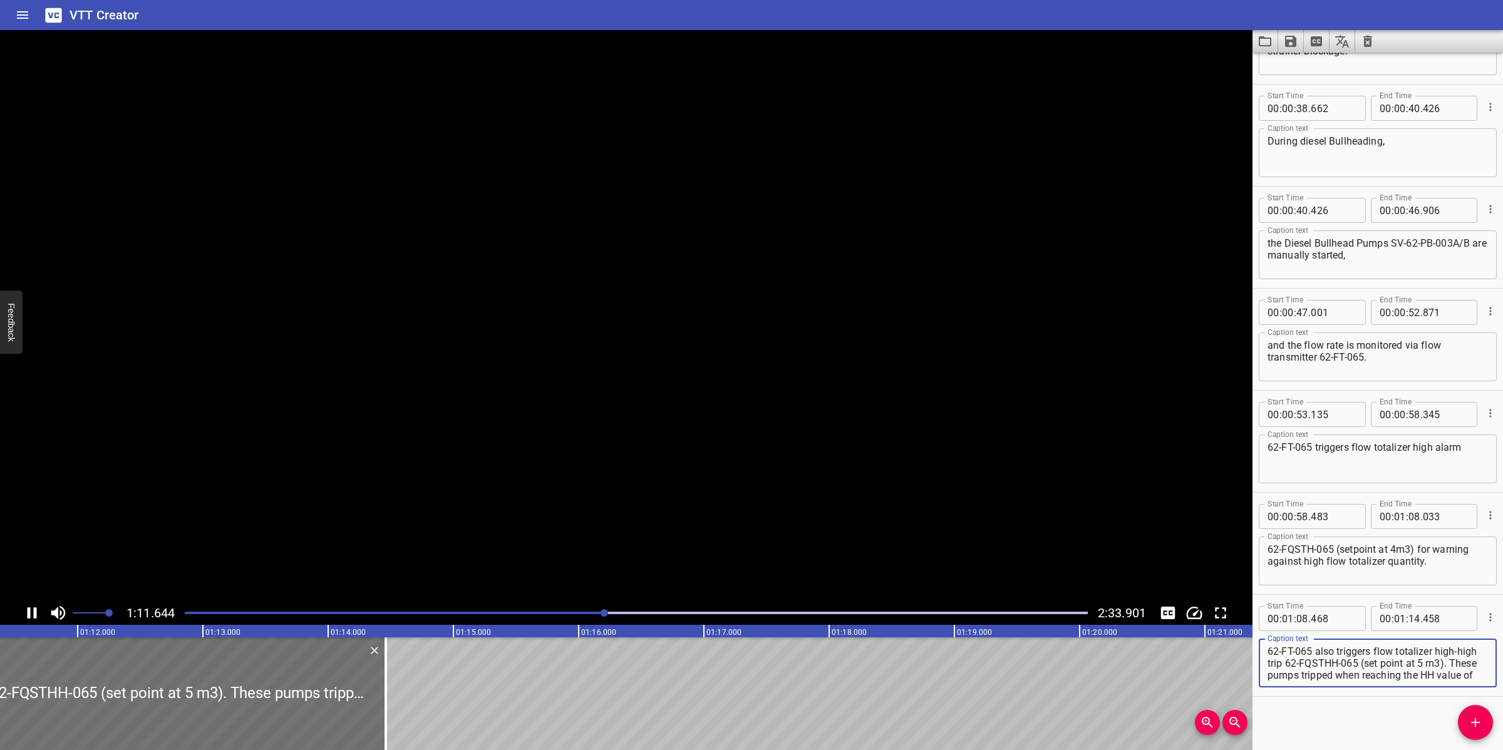
scroll to position [584, 0]
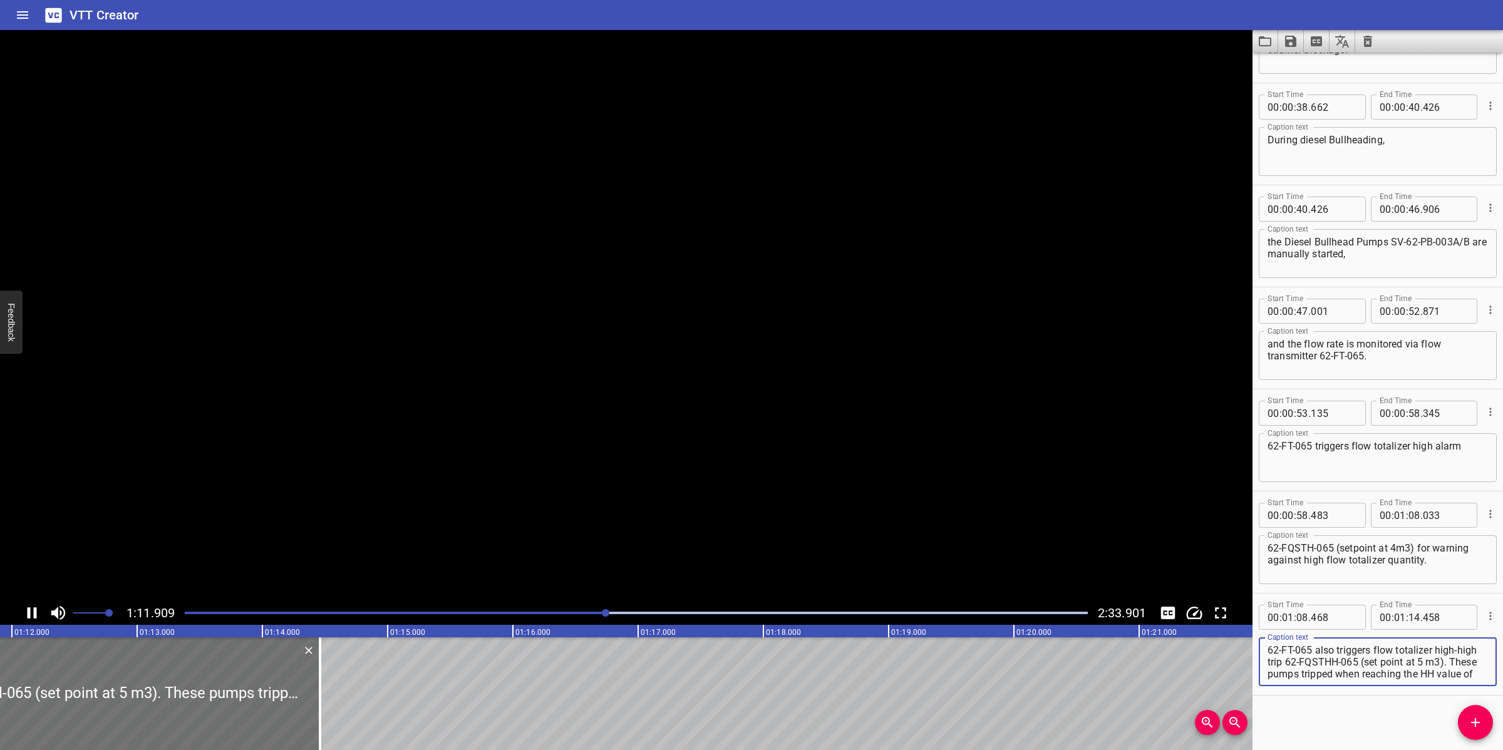
click at [1391, 661] on textarea "62-FT-065 also triggers flow totalizer high-high trip 62-FQSTHH-065 (set point …" at bounding box center [1377, 662] width 220 height 36
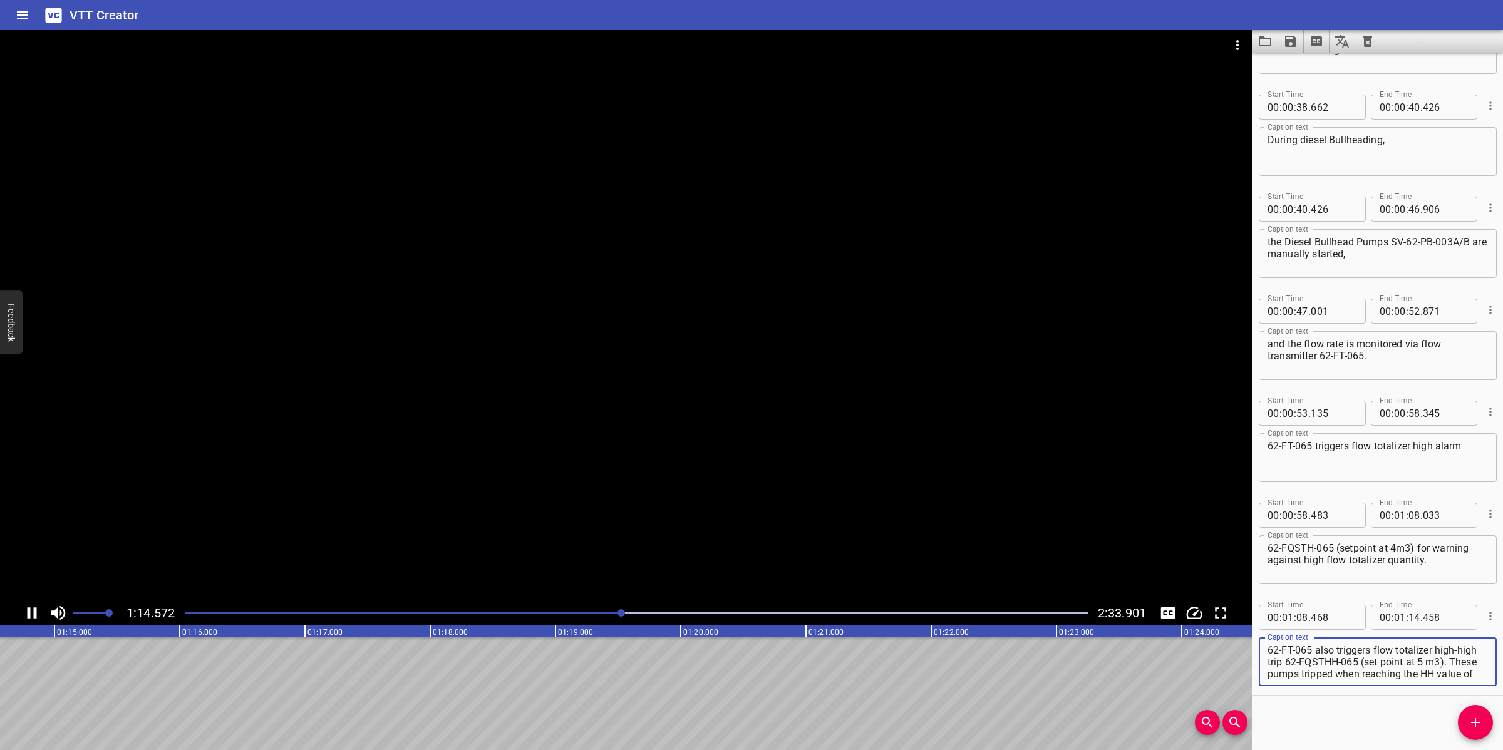
click at [753, 481] on div at bounding box center [626, 315] width 1252 height 571
click at [604, 617] on div at bounding box center [636, 613] width 918 height 18
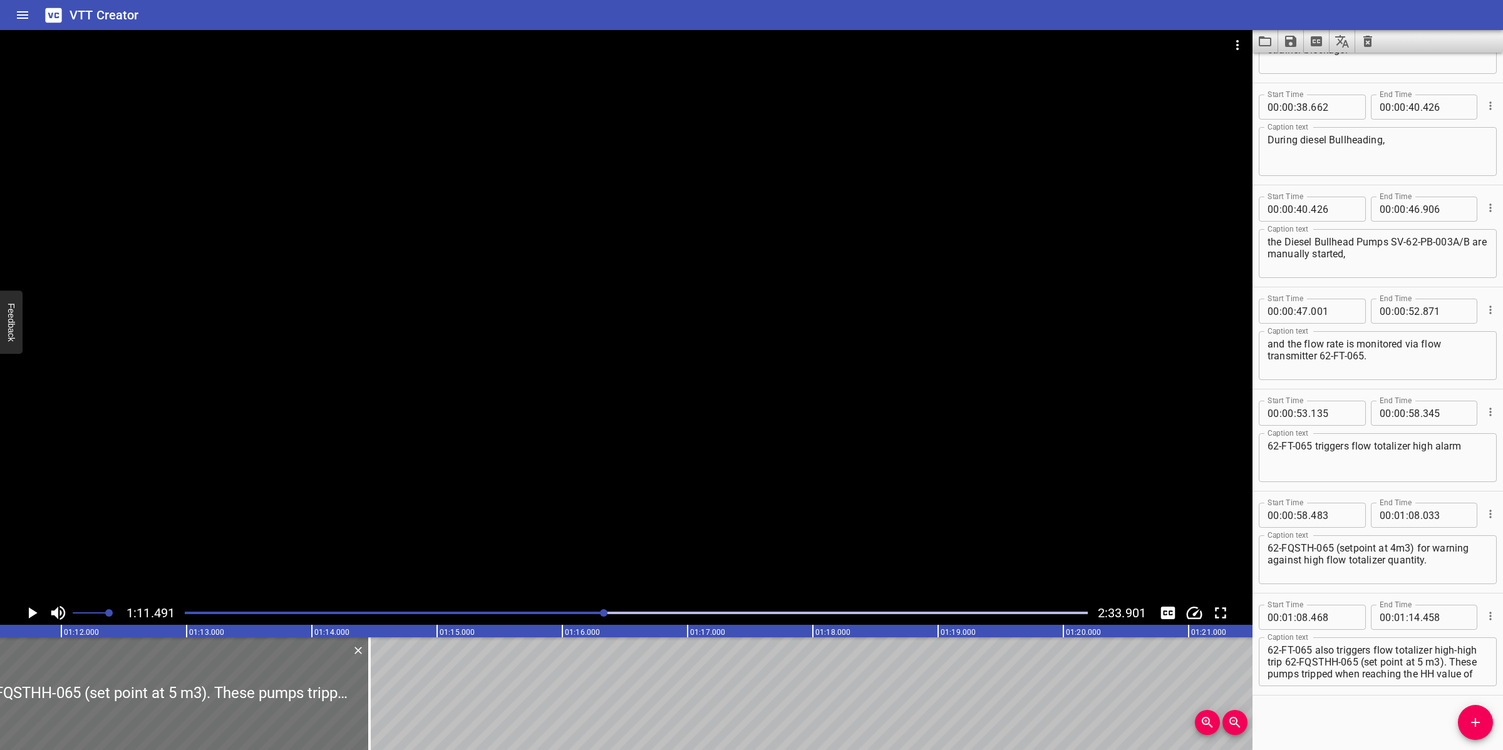
click at [703, 571] on div at bounding box center [626, 315] width 1252 height 571
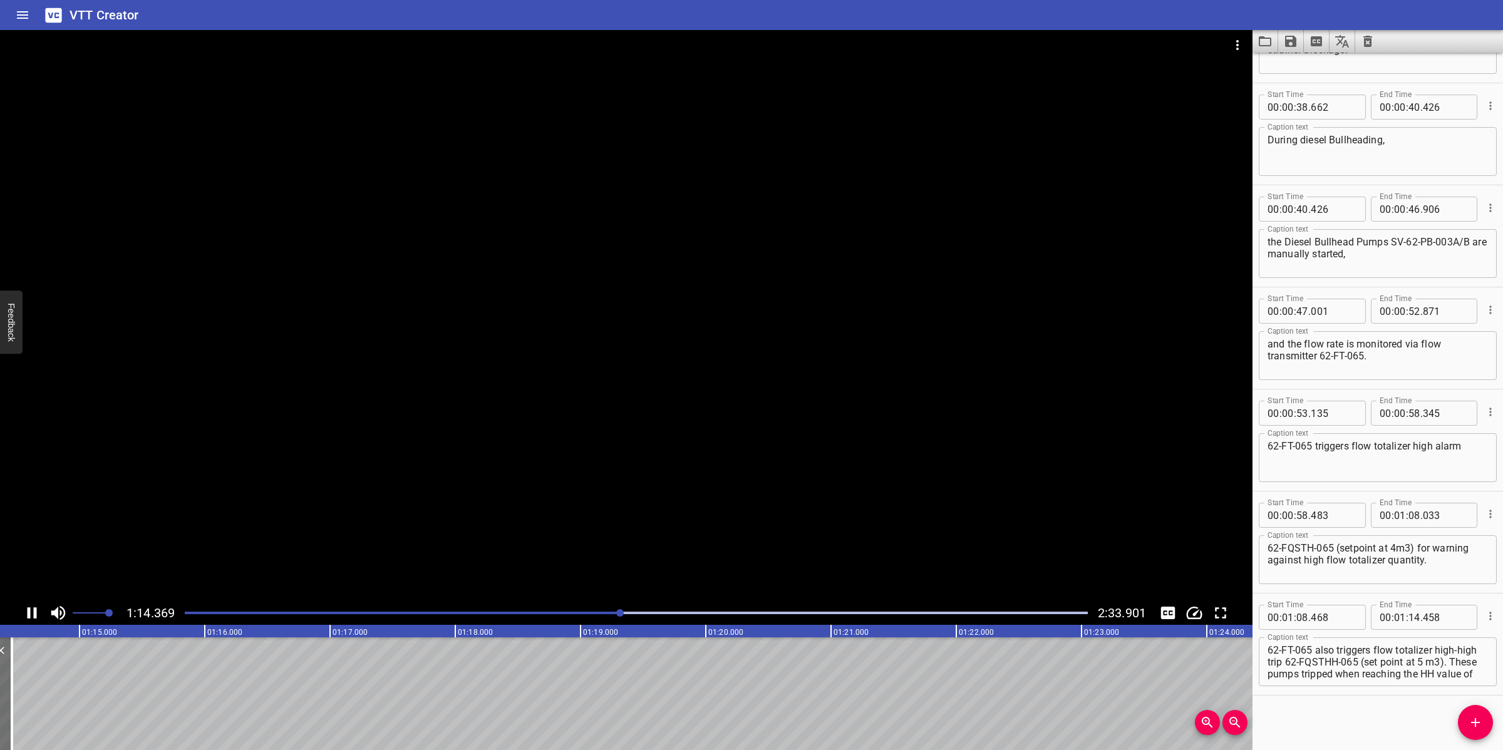
drag, startPoint x: 843, startPoint y: 507, endPoint x: 882, endPoint y: 507, distance: 38.8
click at [844, 507] on div at bounding box center [626, 315] width 1252 height 571
click at [1352, 658] on textarea "62-FT-065 also triggers flow totalizer high-high trip 62-FQSTHH-065 (set point …" at bounding box center [1377, 662] width 220 height 36
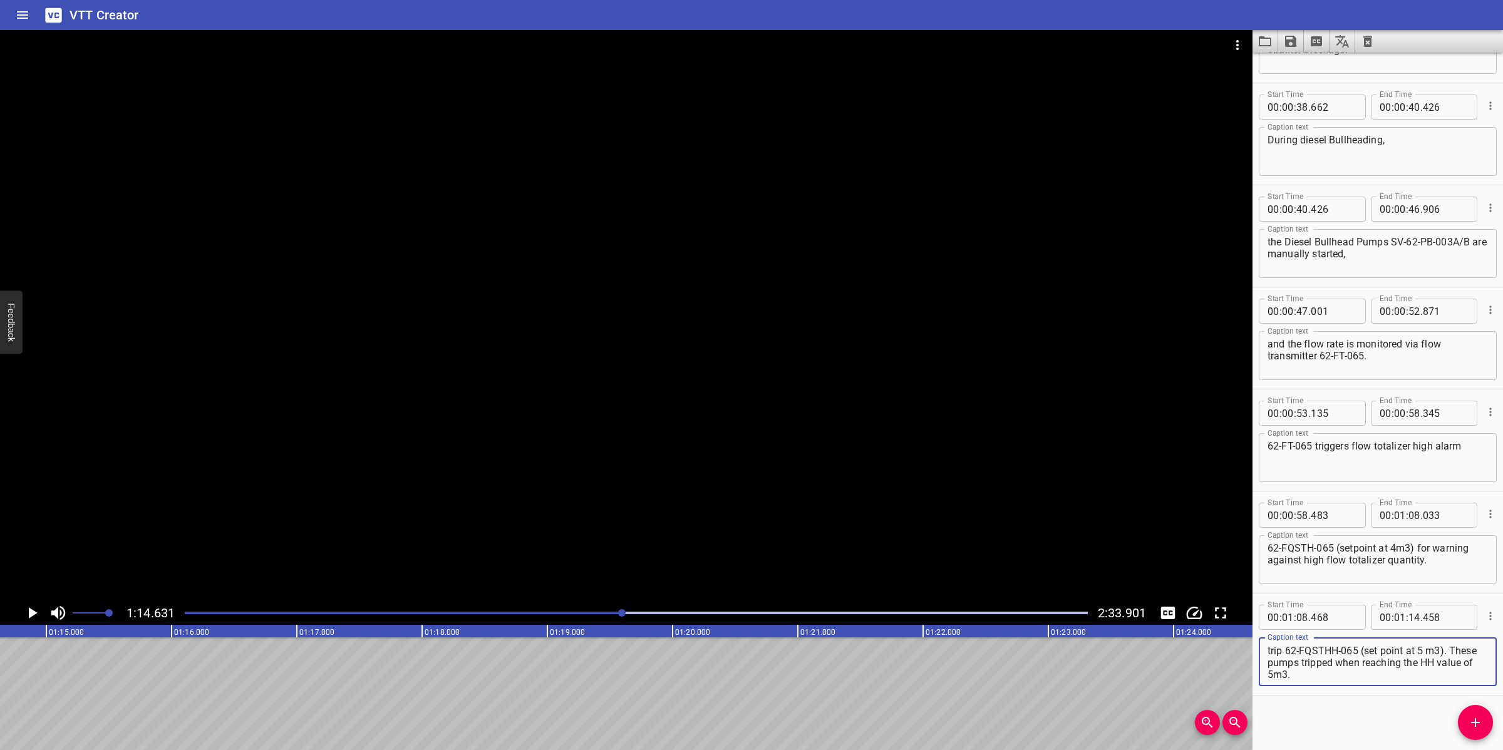
drag, startPoint x: 1306, startPoint y: 659, endPoint x: 1473, endPoint y: 677, distance: 167.5
click at [1476, 678] on div "62-FT-065 also triggers flow totalizer high-high trip 62-FQSTHH-065 (set point …" at bounding box center [1378, 661] width 238 height 49
drag, startPoint x: 1475, startPoint y: 714, endPoint x: 1418, endPoint y: 713, distance: 56.4
click at [1475, 714] on button "Add Cue" at bounding box center [1475, 722] width 35 height 35
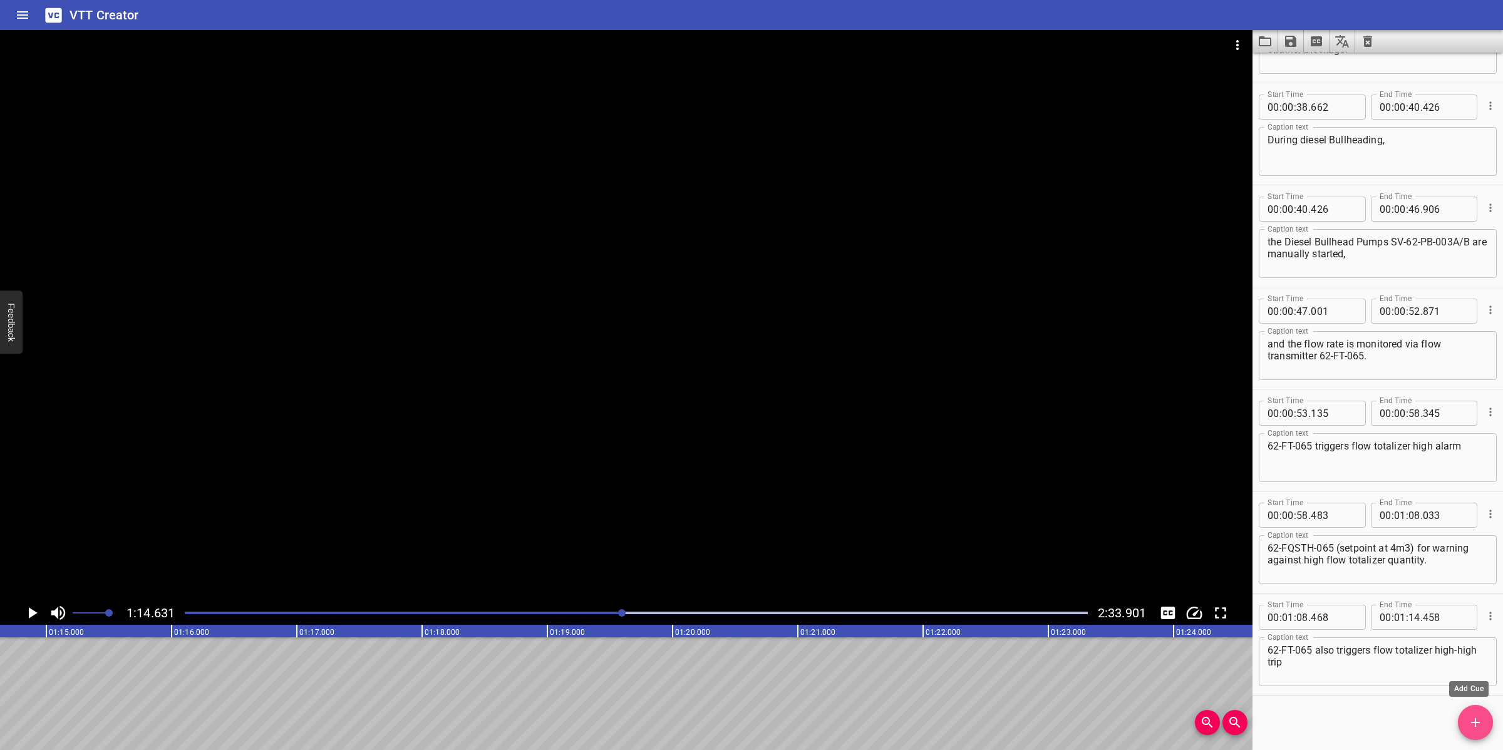
scroll to position [590, 0]
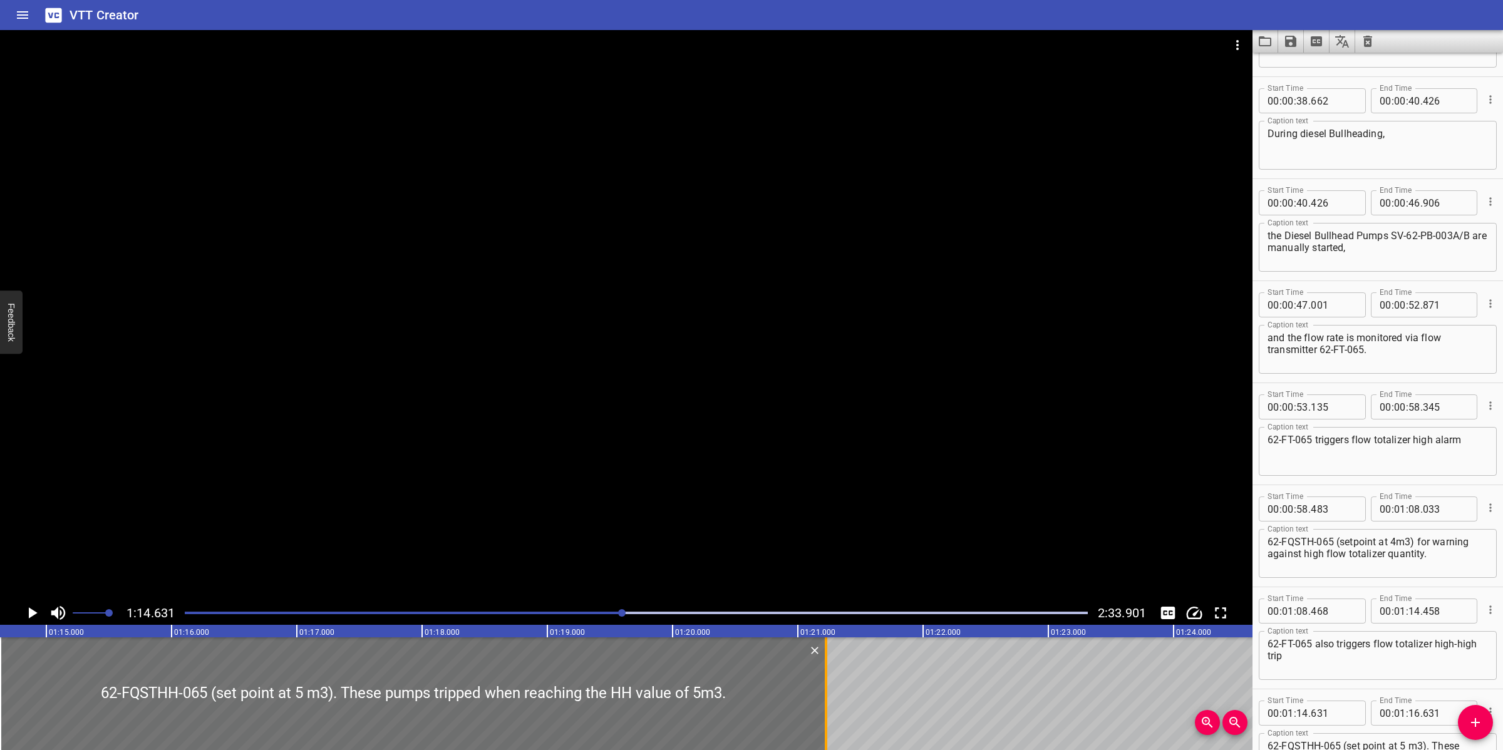
drag, startPoint x: 252, startPoint y: 674, endPoint x: 827, endPoint y: 662, distance: 574.9
click at [827, 662] on div at bounding box center [826, 693] width 13 height 113
click at [910, 531] on div at bounding box center [626, 315] width 1252 height 571
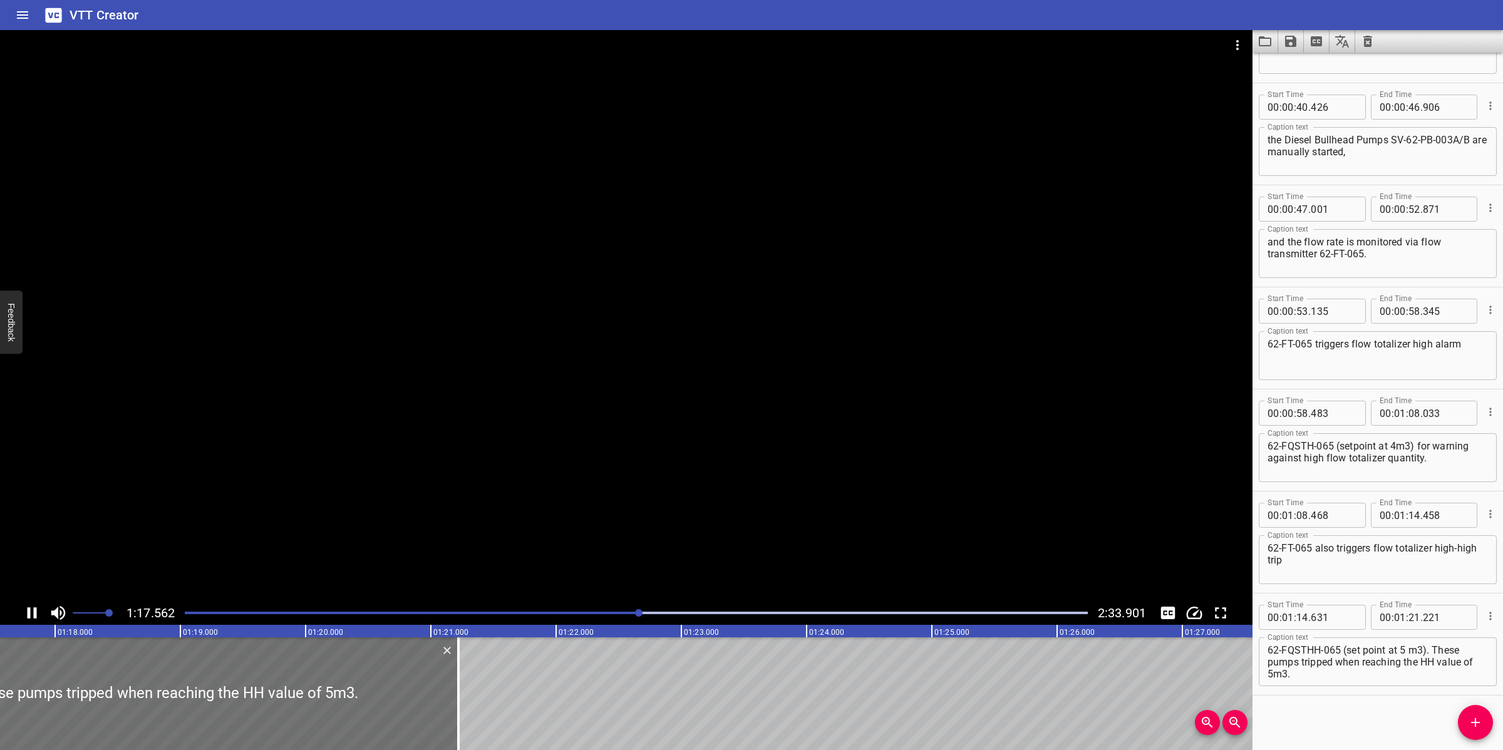
click at [682, 527] on div at bounding box center [626, 315] width 1252 height 571
click at [615, 523] on div at bounding box center [626, 315] width 1252 height 571
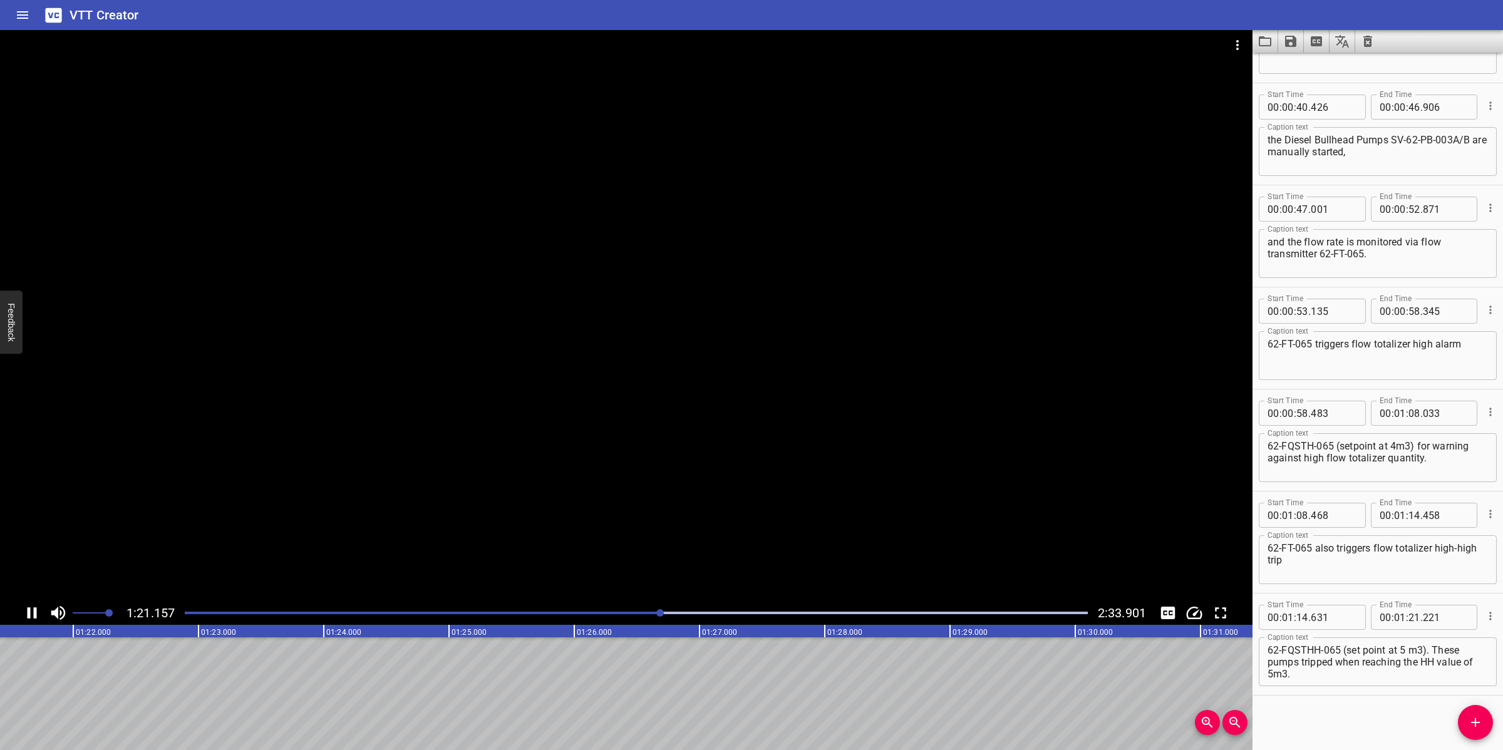
click at [719, 555] on div at bounding box center [626, 315] width 1252 height 571
click at [1342, 671] on textarea "62-FQSTHH-065 (set point at 5 m3). These pumps tripped when reaching the HH val…" at bounding box center [1377, 662] width 220 height 36
drag, startPoint x: 1432, startPoint y: 649, endPoint x: 1435, endPoint y: 686, distance: 37.7
click at [1435, 686] on div "Caption text 62-FQSTHH-065 (set point at 5 m3). These pumps tripped when reachi…" at bounding box center [1378, 660] width 238 height 56
drag, startPoint x: 1469, startPoint y: 722, endPoint x: 1455, endPoint y: 722, distance: 14.4
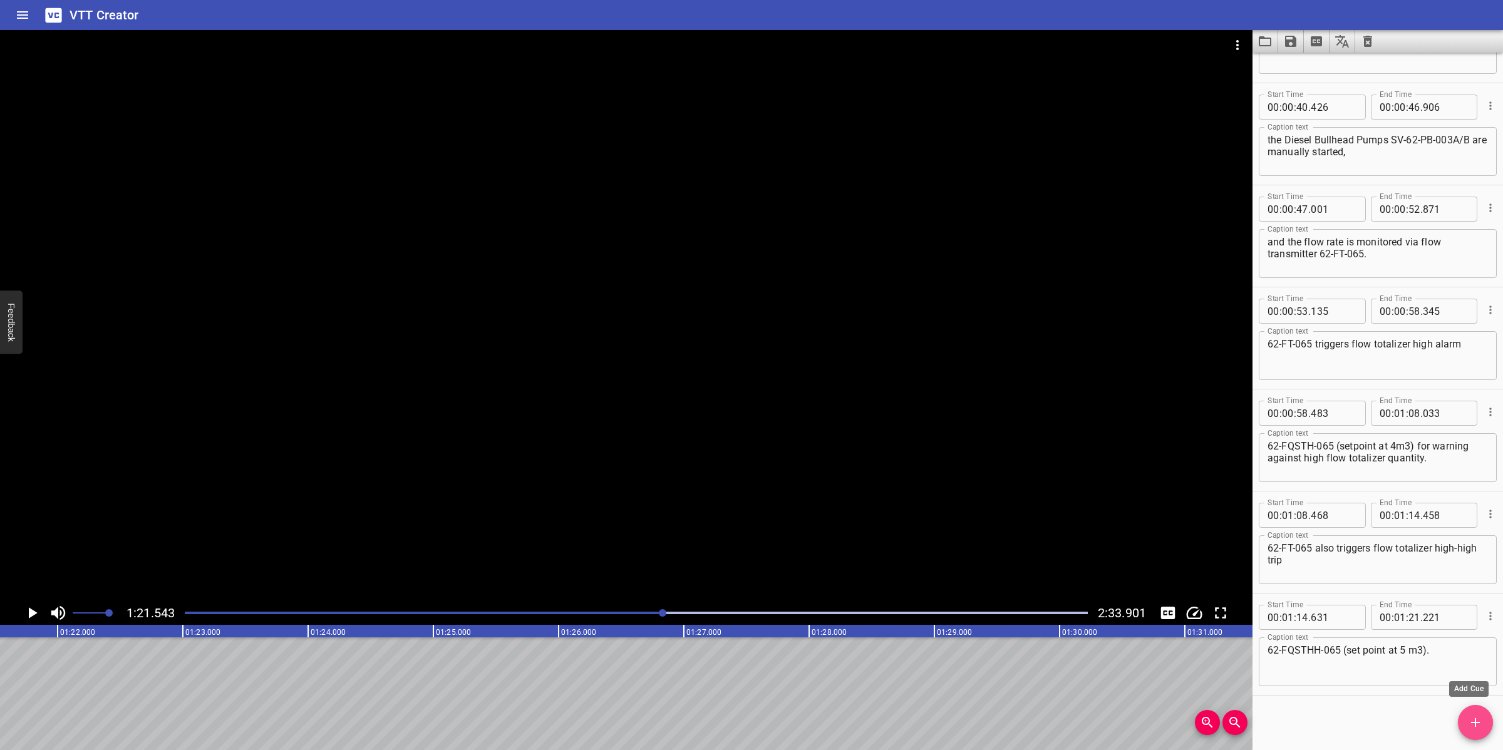
click at [1469, 722] on icon "Add Cue" at bounding box center [1475, 722] width 15 height 15
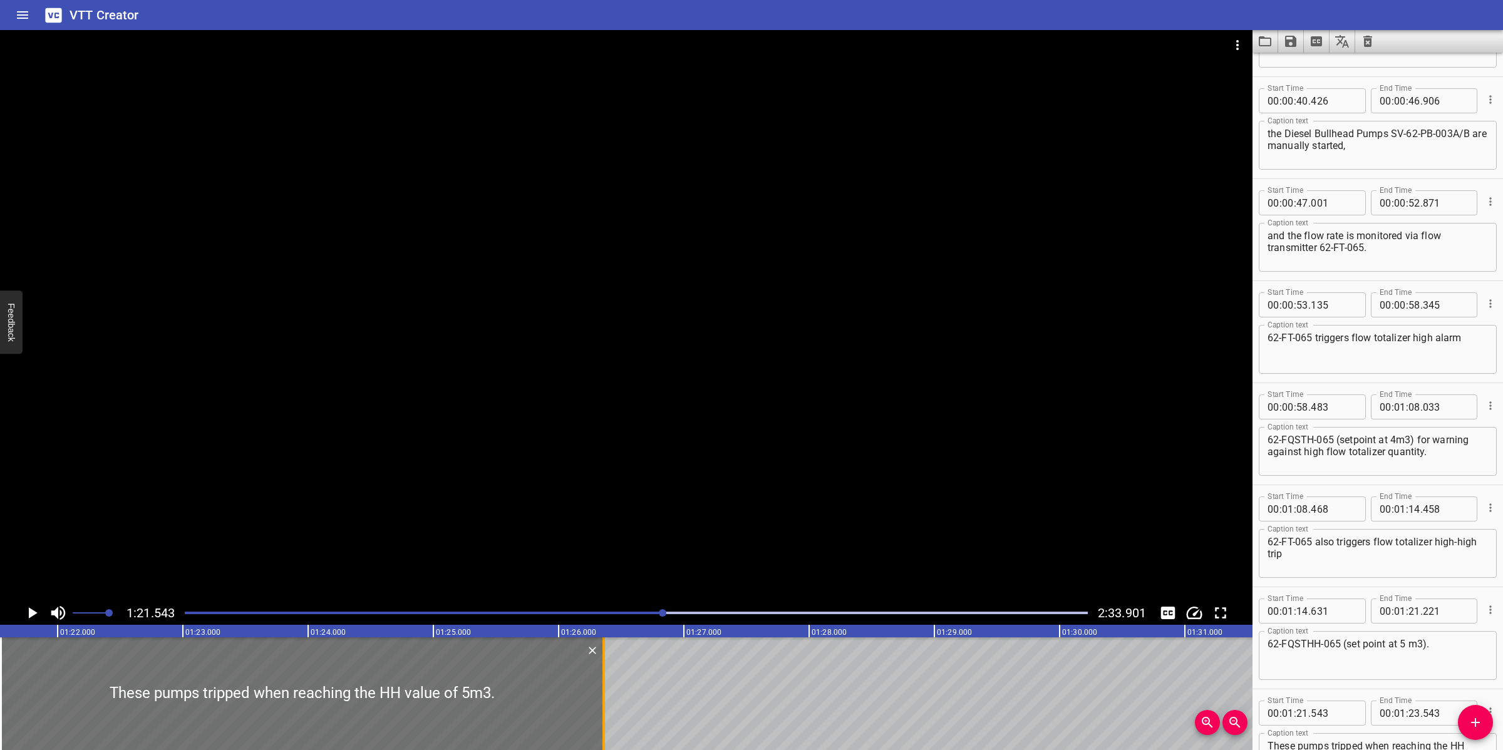
drag, startPoint x: 252, startPoint y: 683, endPoint x: 605, endPoint y: 674, distance: 352.6
click at [605, 674] on div at bounding box center [603, 693] width 13 height 113
click at [725, 468] on div at bounding box center [626, 315] width 1252 height 571
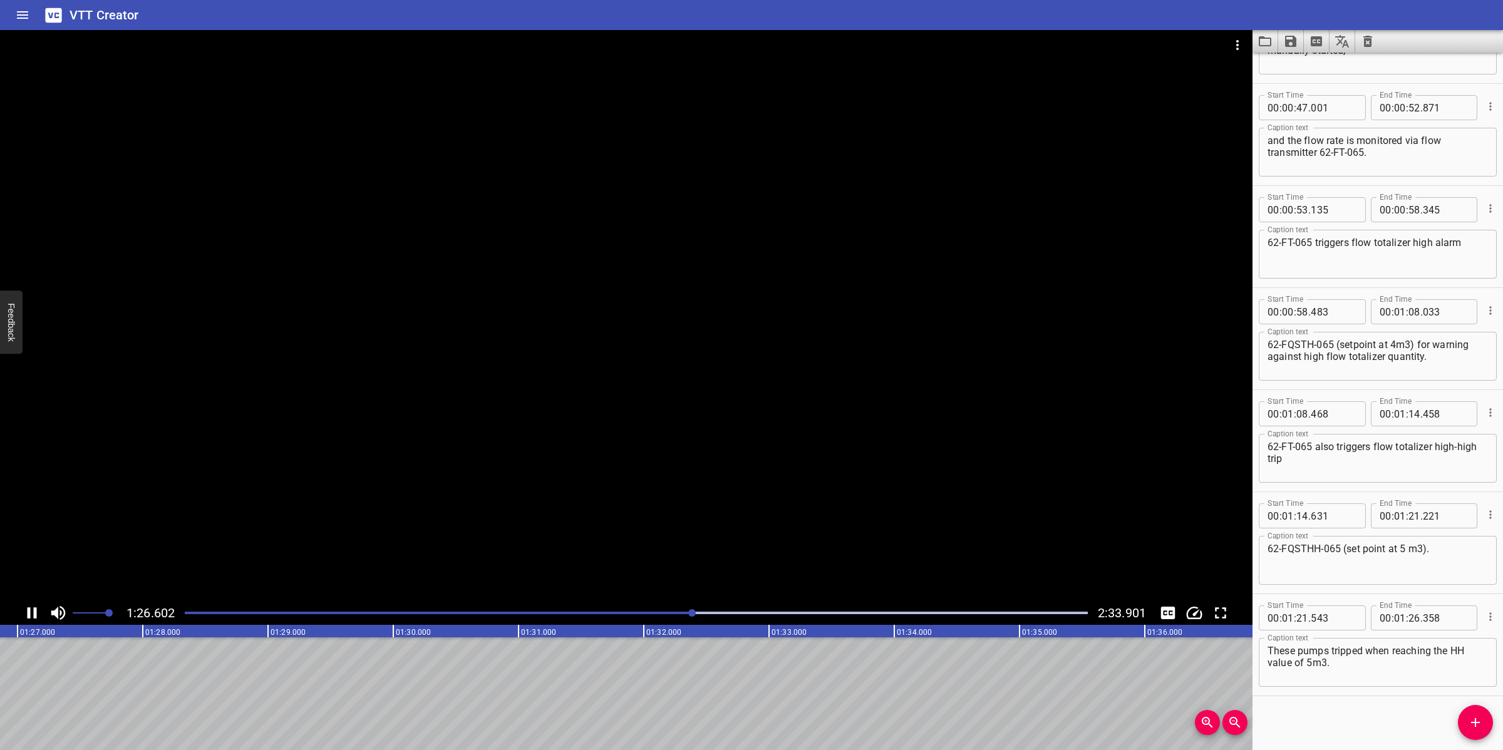
click at [715, 504] on div at bounding box center [626, 315] width 1252 height 571
click at [1469, 721] on icon "Add Cue" at bounding box center [1475, 722] width 15 height 15
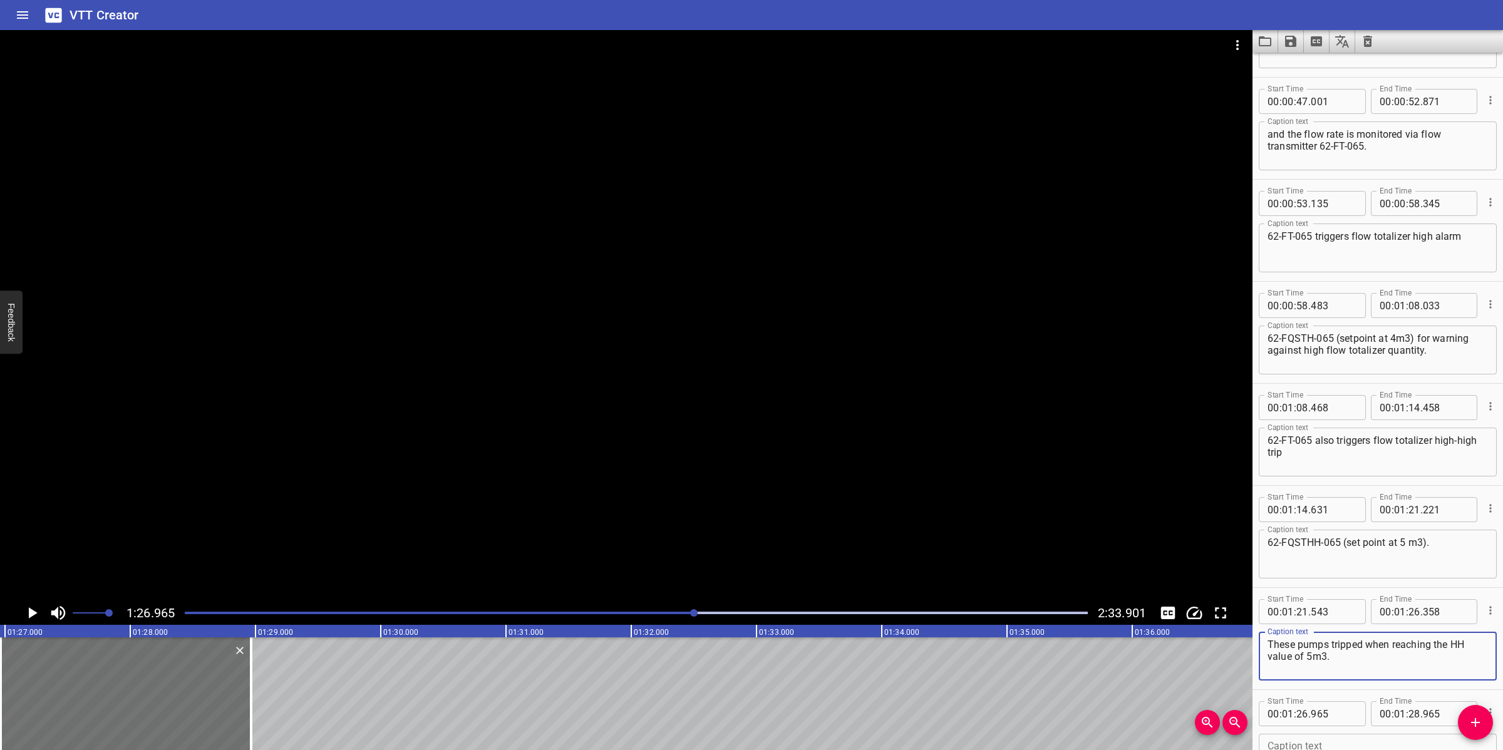
click at [1321, 659] on textarea "These pumps tripped when reaching the HH value of 5m3." at bounding box center [1377, 657] width 220 height 36
paste textarea
click at [1335, 659] on textarea "These pumps tripped when reaching the HH value of 5m3." at bounding box center [1377, 657] width 220 height 36
paste textarea "3"
drag, startPoint x: 1312, startPoint y: 652, endPoint x: 1321, endPoint y: 652, distance: 8.8
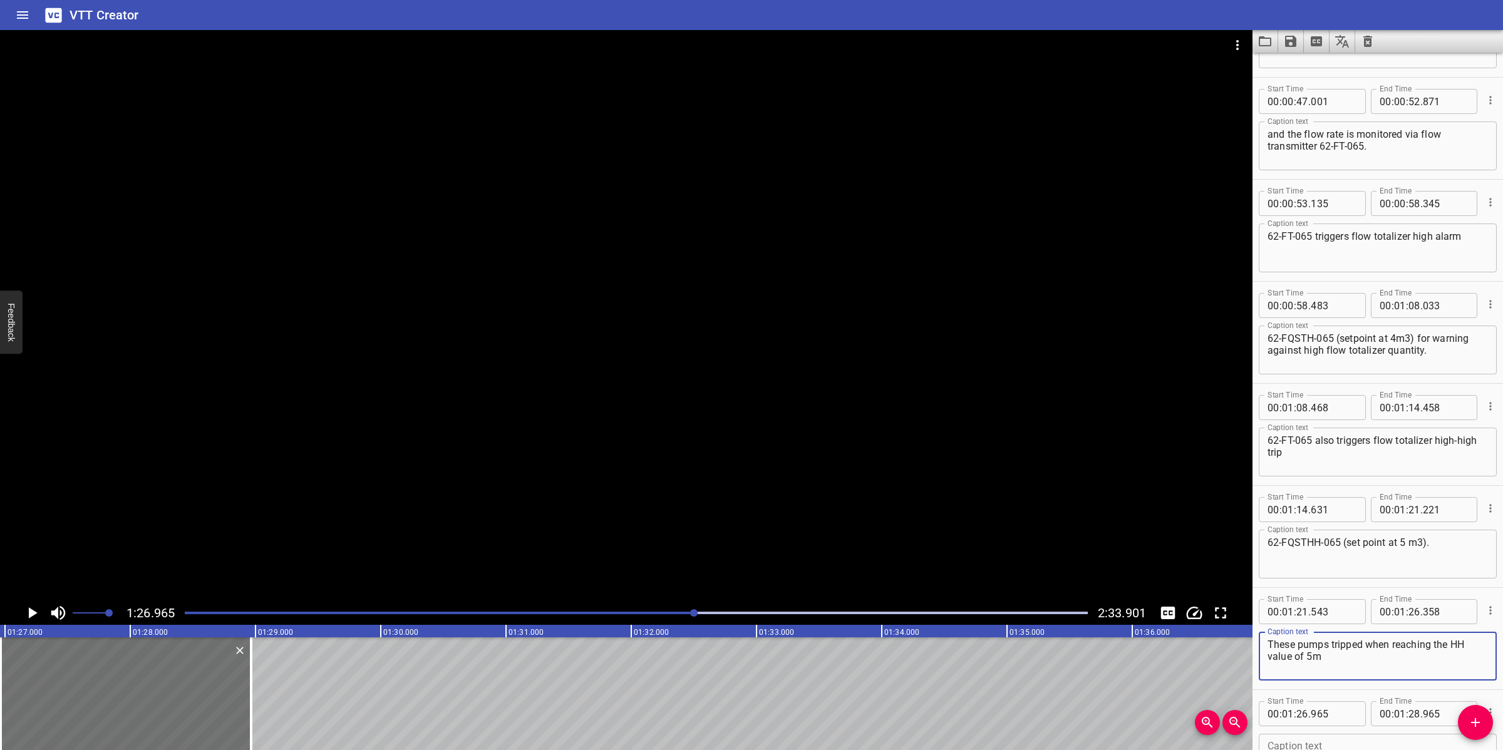
click at [1321, 652] on textarea "These pumps tripped when reaching the HH value of 5m" at bounding box center [1377, 657] width 220 height 36
paste textarea "3"
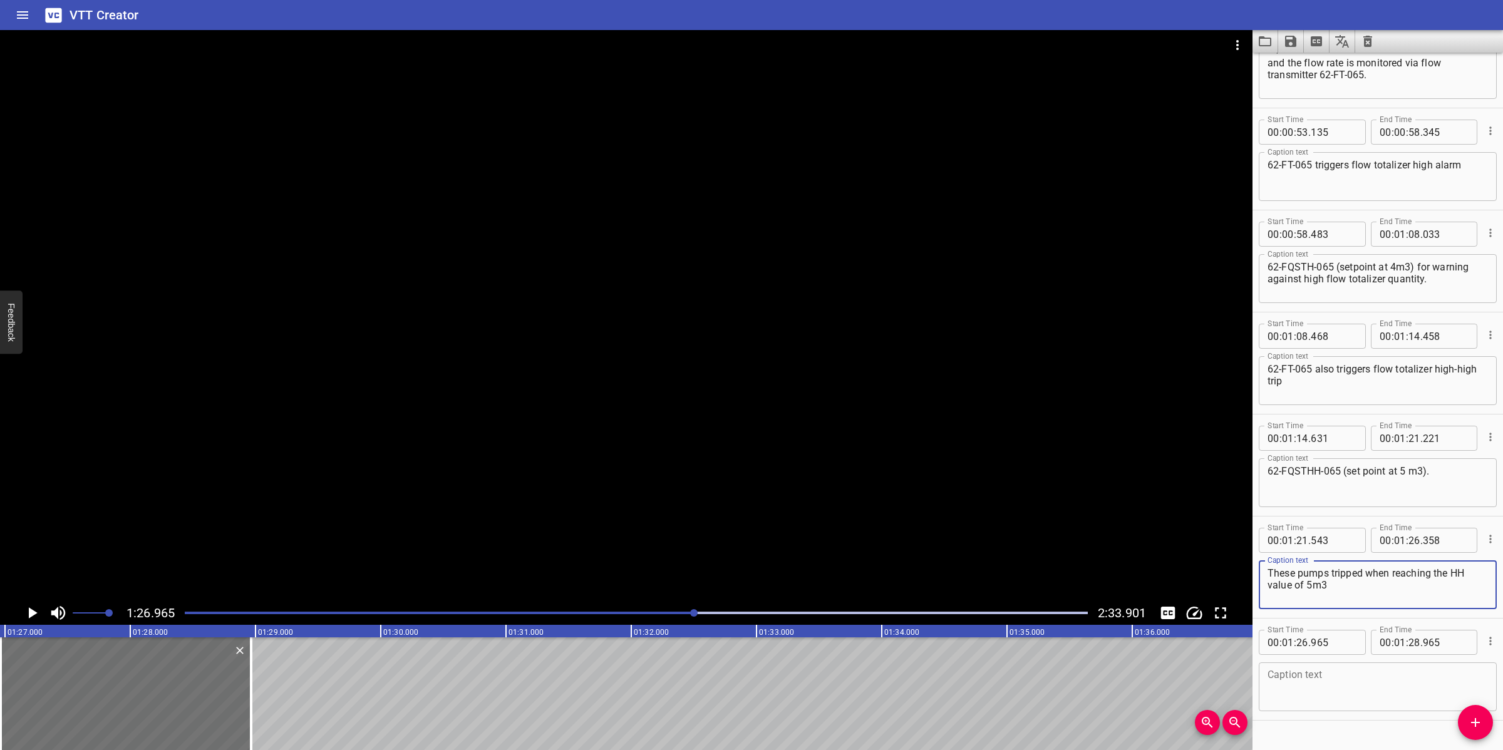
scroll to position [890, 0]
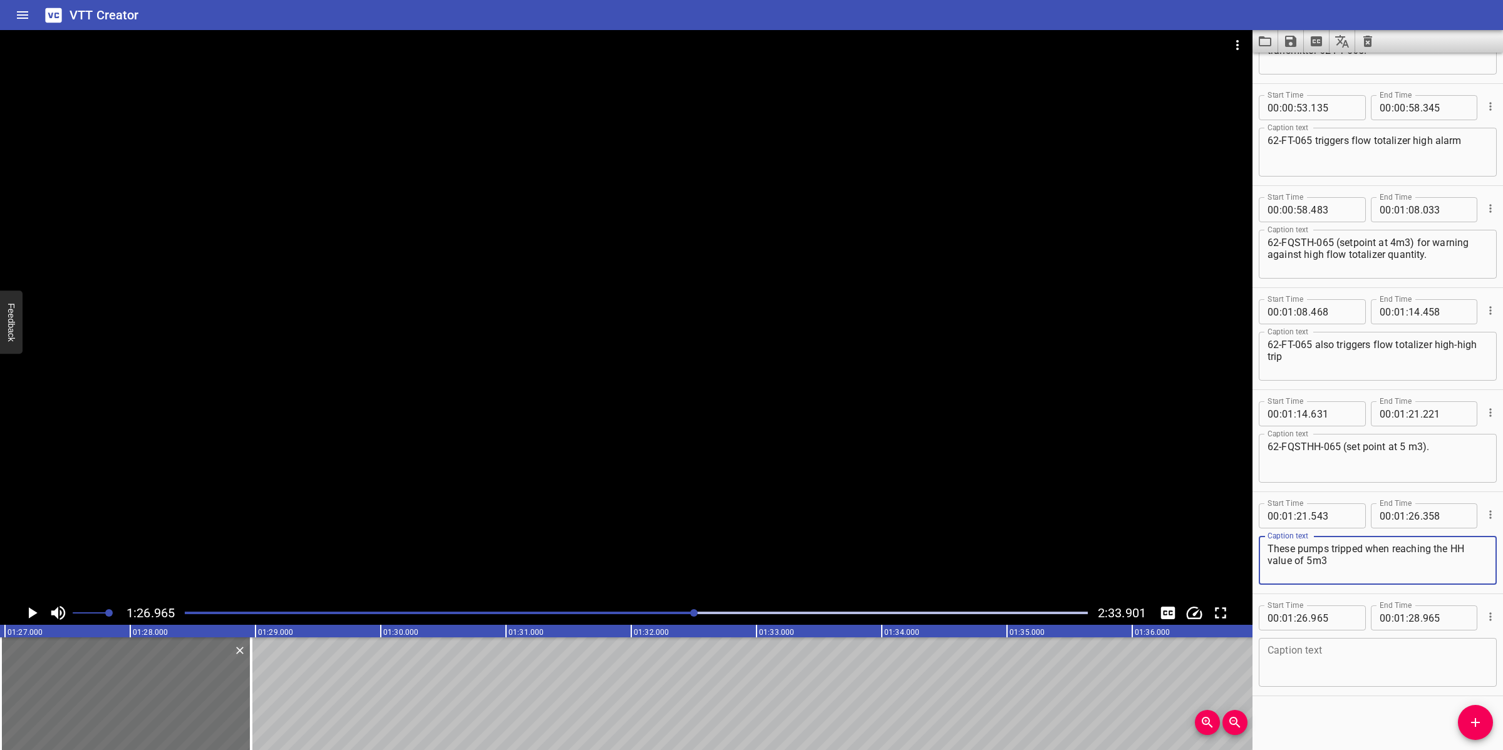
click at [1331, 658] on textarea at bounding box center [1377, 663] width 220 height 36
click at [693, 496] on div at bounding box center [626, 315] width 1252 height 571
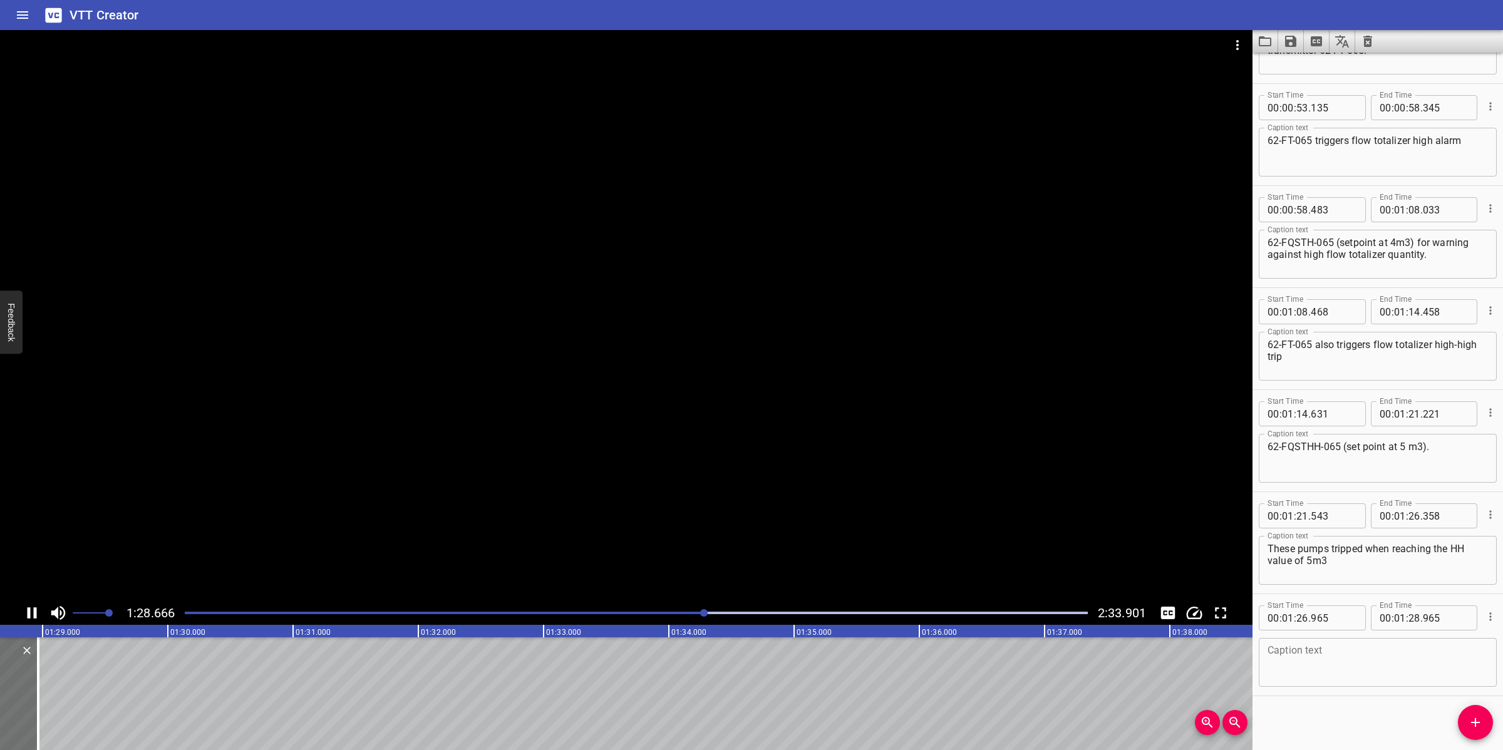
click at [656, 488] on div at bounding box center [626, 315] width 1252 height 571
click at [1344, 669] on textarea at bounding box center [1377, 663] width 220 height 36
paste textarea "The pressure safety transmitters 62-PST-182/195 are fitted on the discharge lin…"
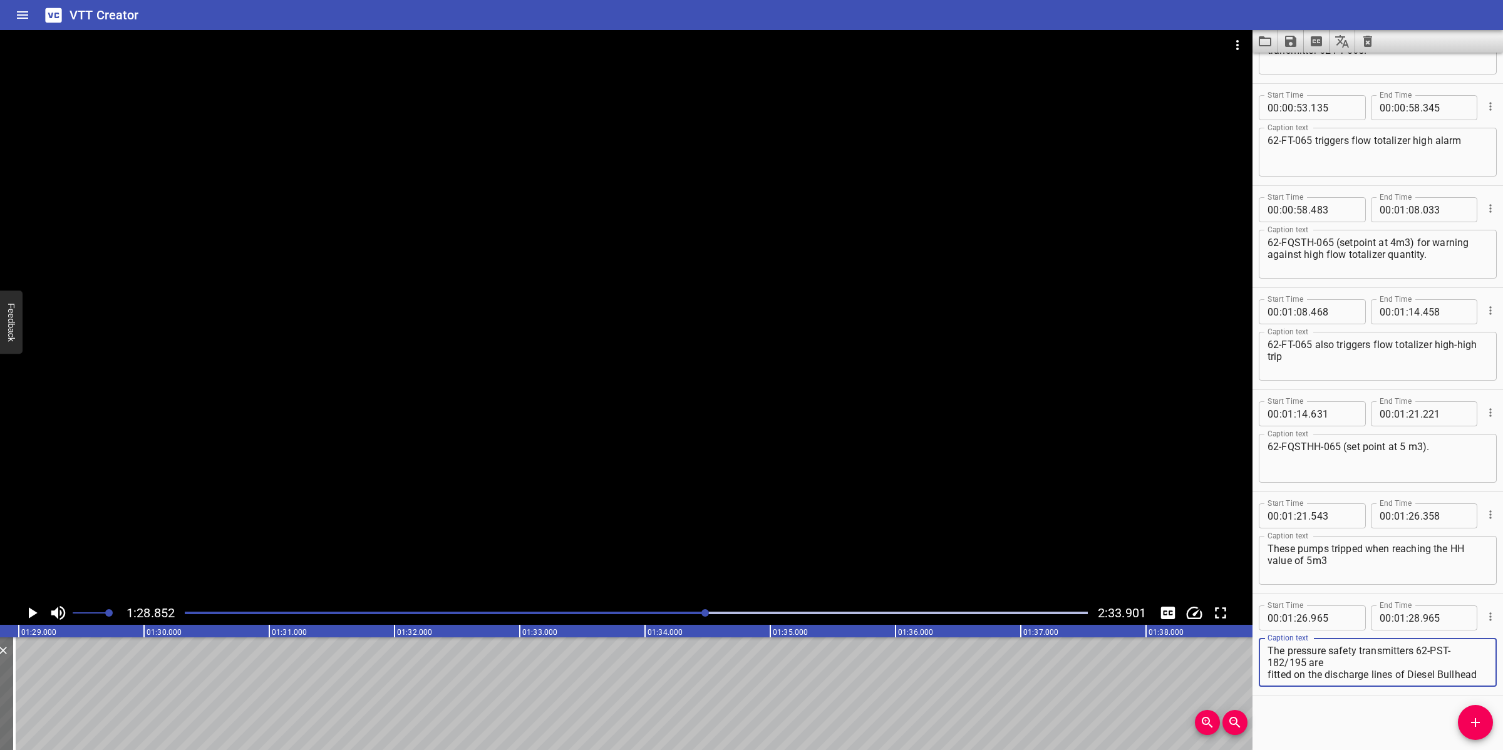
scroll to position [95, 0]
click at [1343, 661] on textarea "The pressure safety transmitters 62-PST-182/195 are fitted on the discharge lin…" at bounding box center [1377, 663] width 220 height 36
click at [1354, 647] on textarea "The pressure safety transmitters 62-PST-182/195 are fitted on the discharge lin…" at bounding box center [1377, 663] width 220 height 36
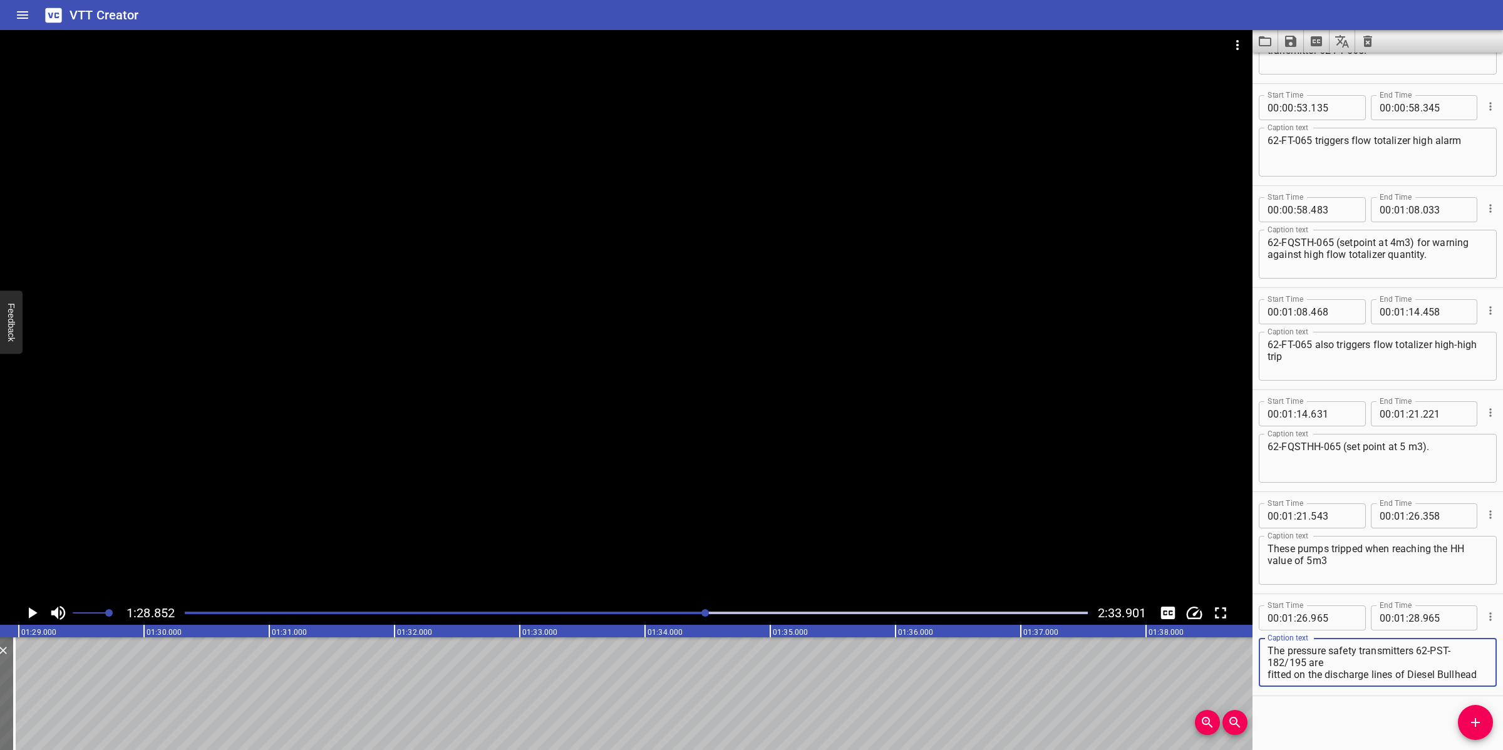
click at [1369, 658] on textarea "The pressure safety transmitters 62-PST-182/195 are fitted on the discharge lin…" at bounding box center [1377, 663] width 220 height 36
drag, startPoint x: 812, startPoint y: 495, endPoint x: 810, endPoint y: 502, distance: 7.3
click at [812, 495] on div at bounding box center [626, 315] width 1252 height 571
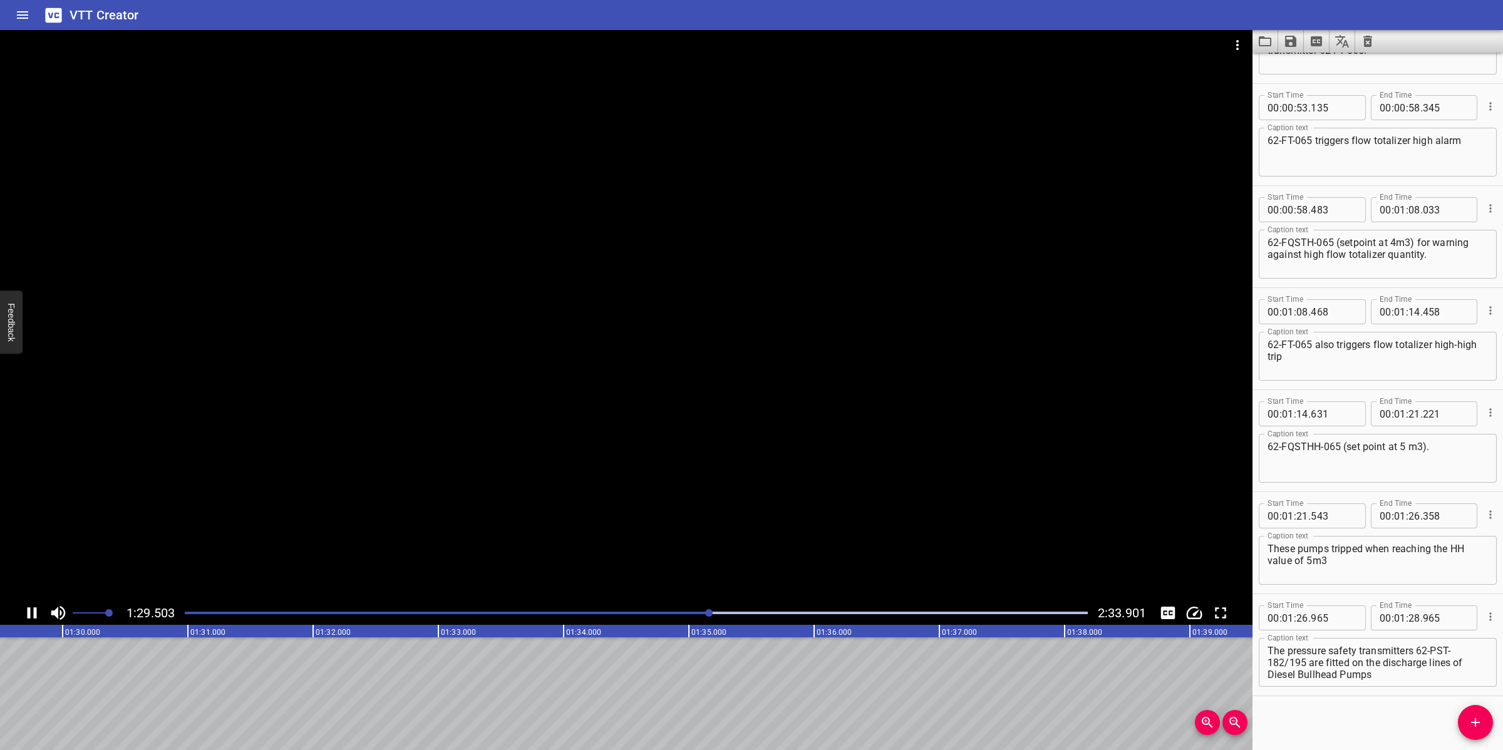
click at [599, 538] on div at bounding box center [626, 315] width 1252 height 571
click at [686, 615] on div at bounding box center [636, 613] width 918 height 18
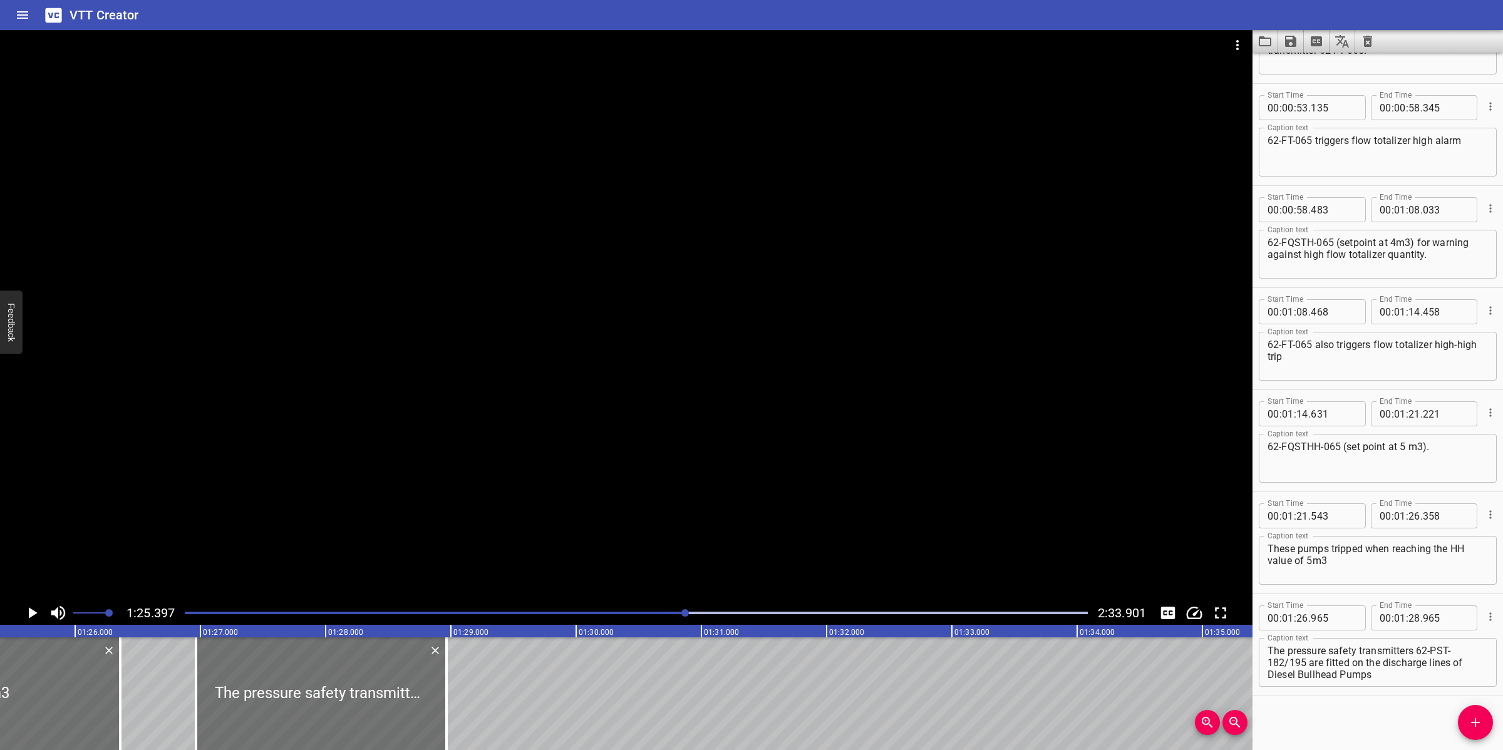
click at [666, 614] on div "Play progress" at bounding box center [234, 613] width 903 height 3
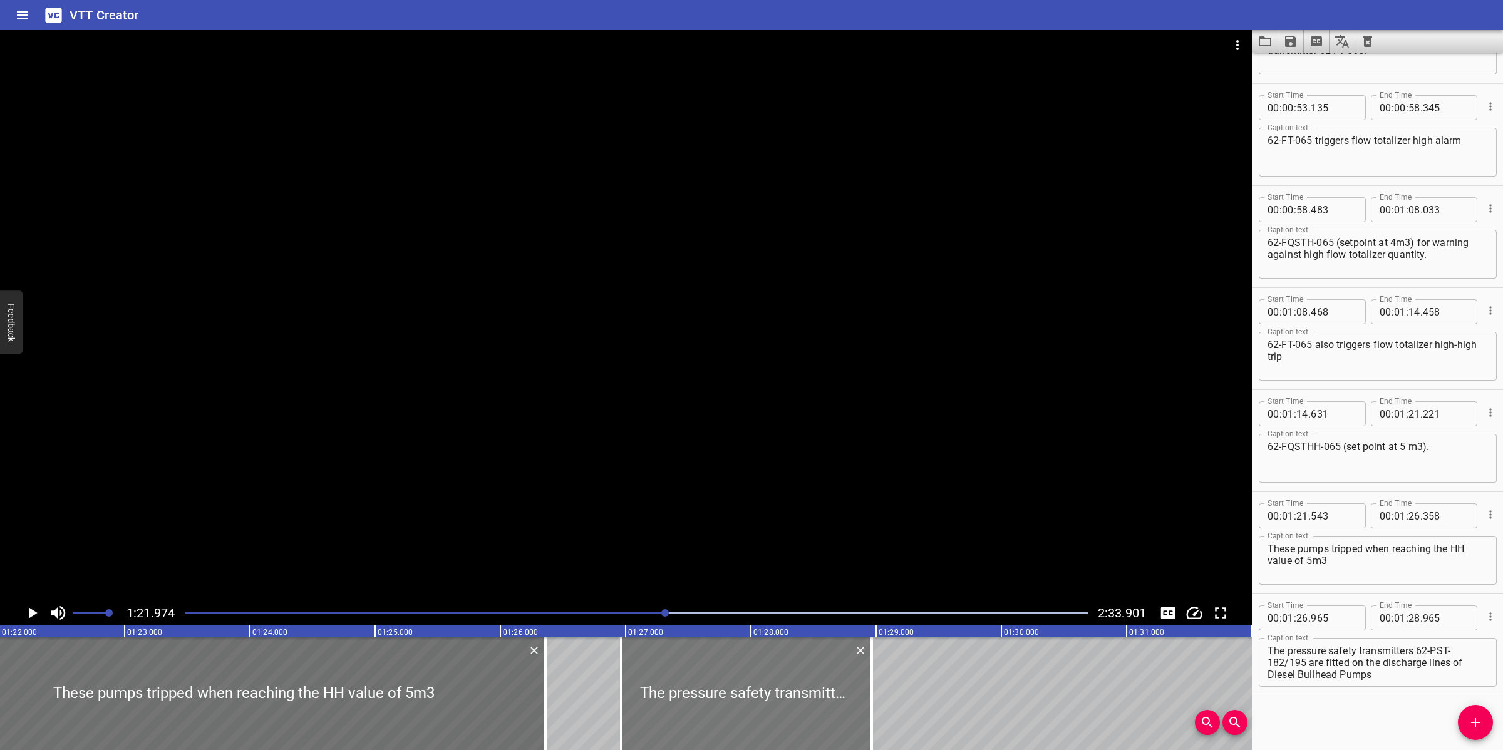
scroll to position [0, 10266]
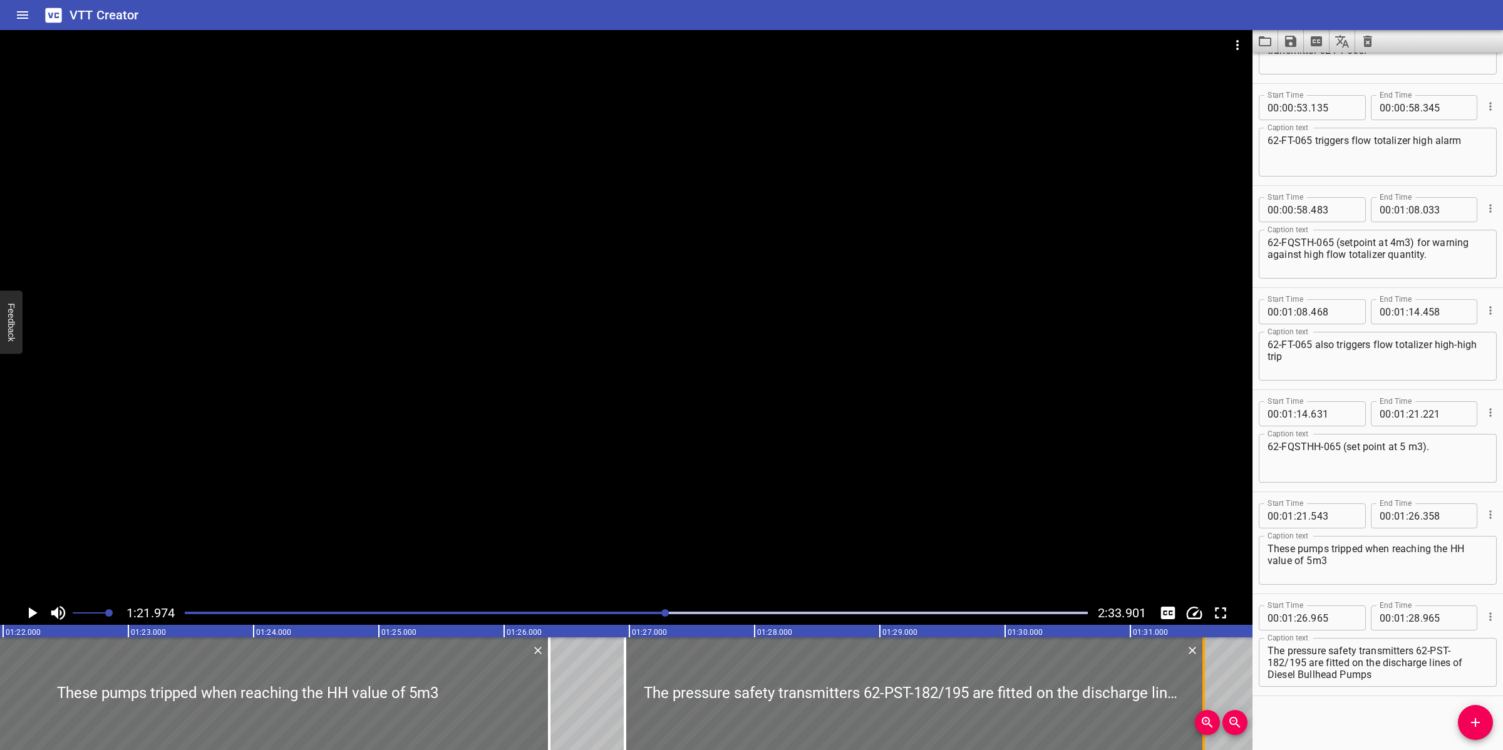
drag, startPoint x: 878, startPoint y: 689, endPoint x: 1206, endPoint y: 662, distance: 329.1
click at [1206, 662] on div at bounding box center [1203, 693] width 13 height 113
click at [943, 526] on div at bounding box center [626, 315] width 1252 height 571
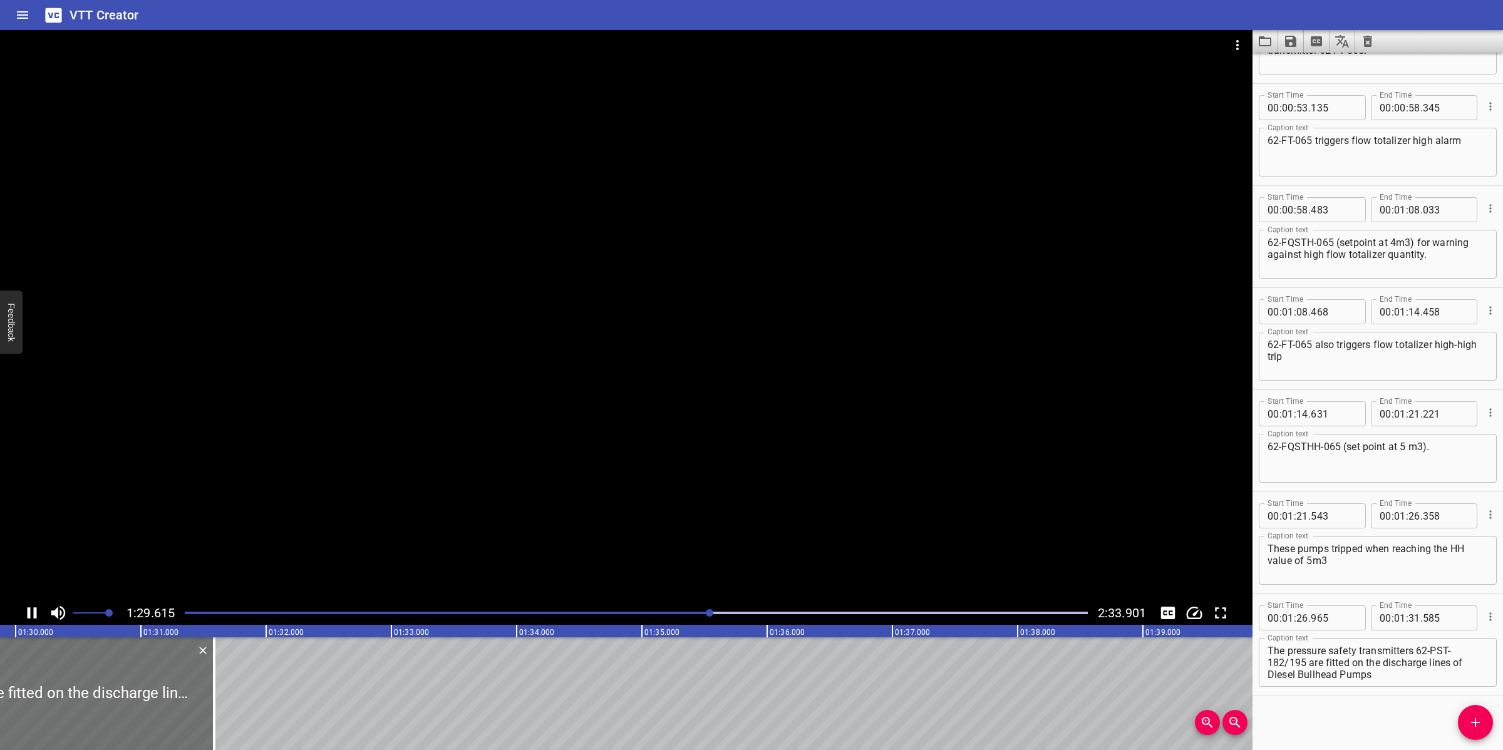
click at [676, 535] on div at bounding box center [626, 315] width 1252 height 571
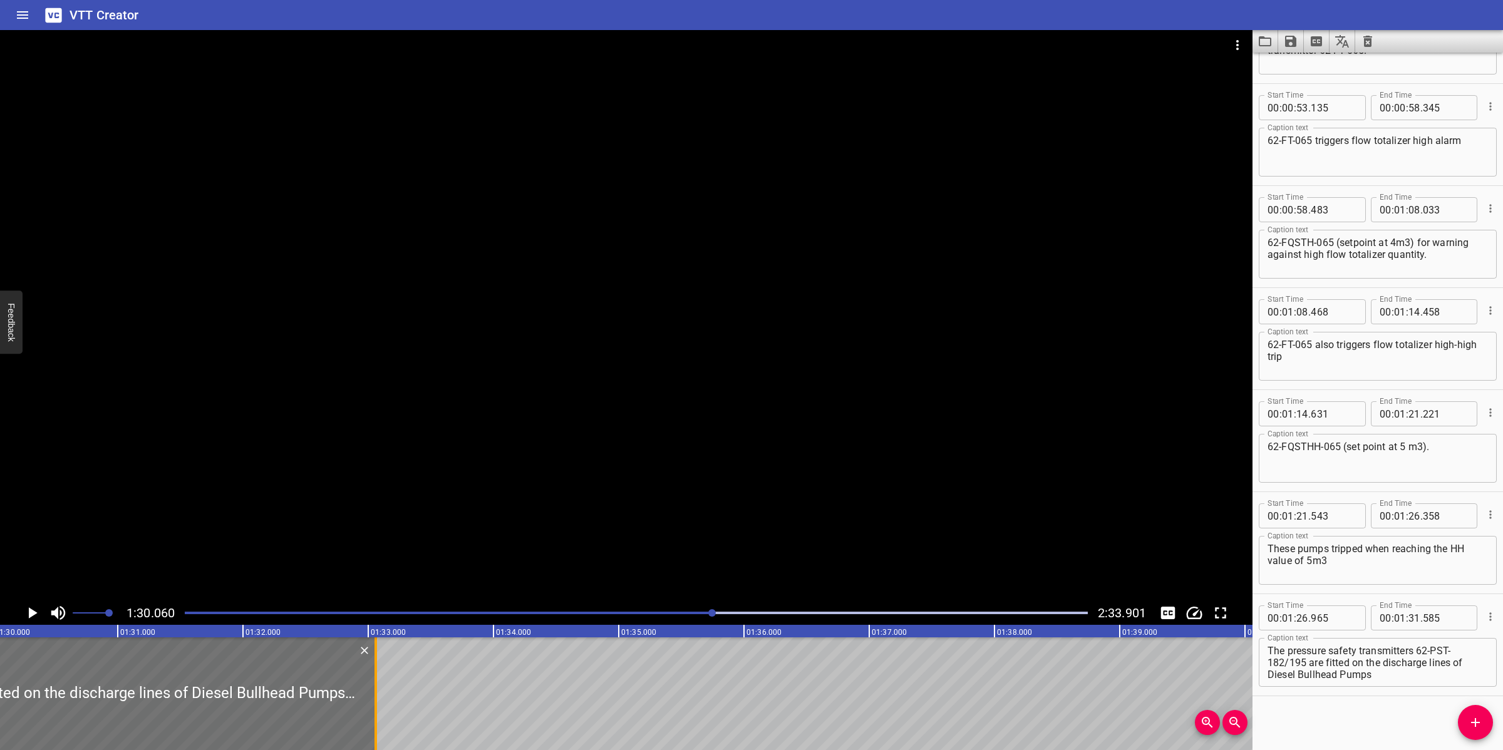
drag, startPoint x: 194, startPoint y: 667, endPoint x: 379, endPoint y: 659, distance: 184.9
click at [379, 659] on div at bounding box center [375, 693] width 13 height 113
click at [559, 503] on div at bounding box center [626, 315] width 1252 height 571
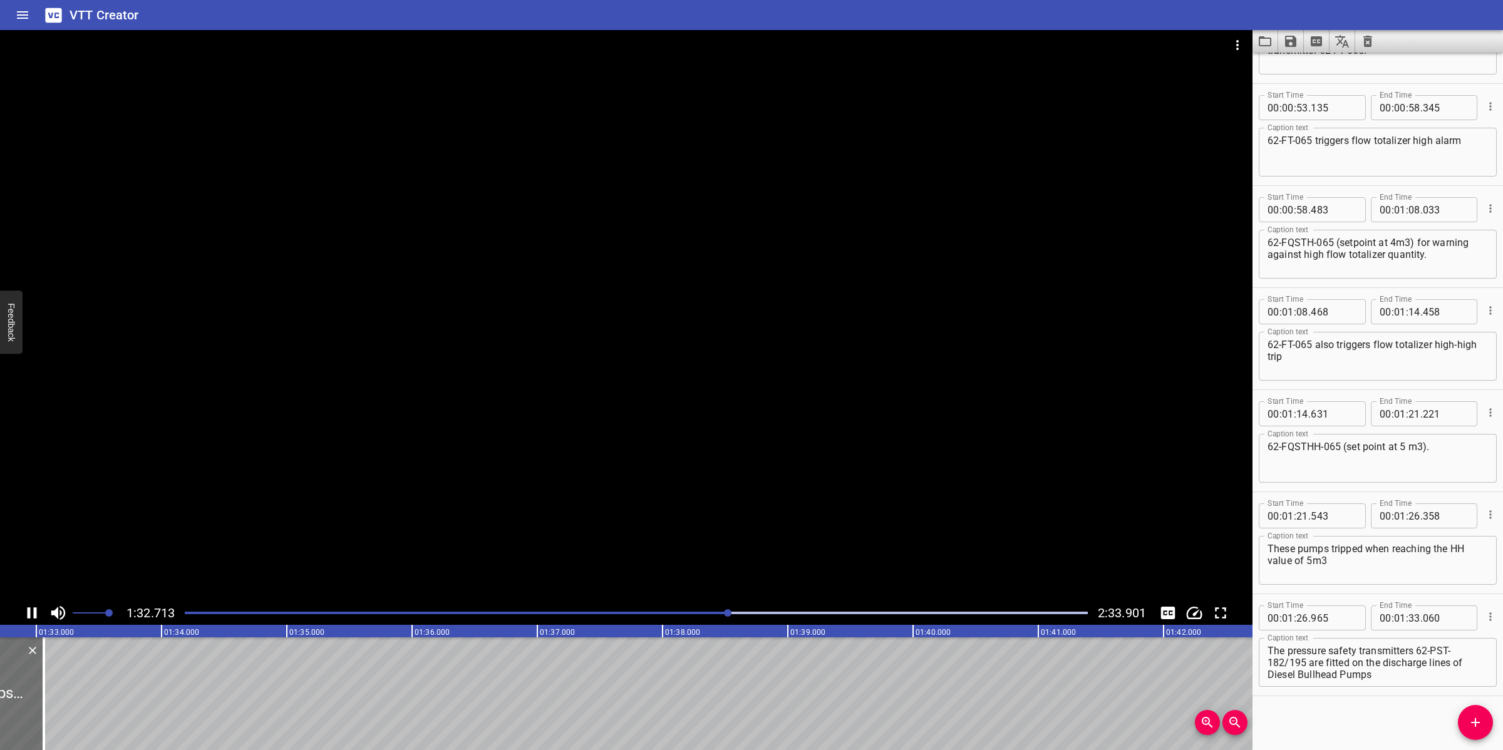
click at [577, 508] on div at bounding box center [626, 315] width 1252 height 571
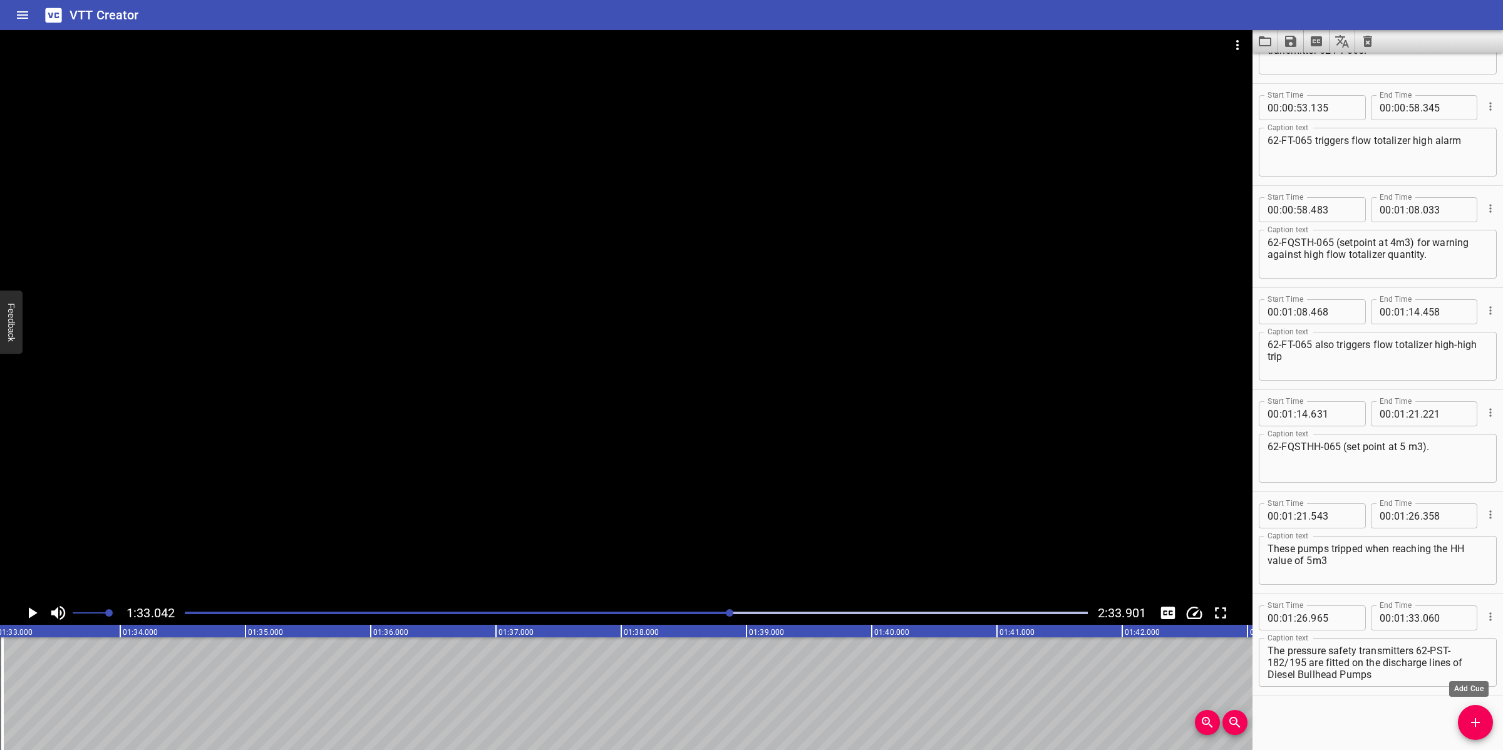
click at [1478, 731] on button "Add Cue" at bounding box center [1475, 722] width 35 height 35
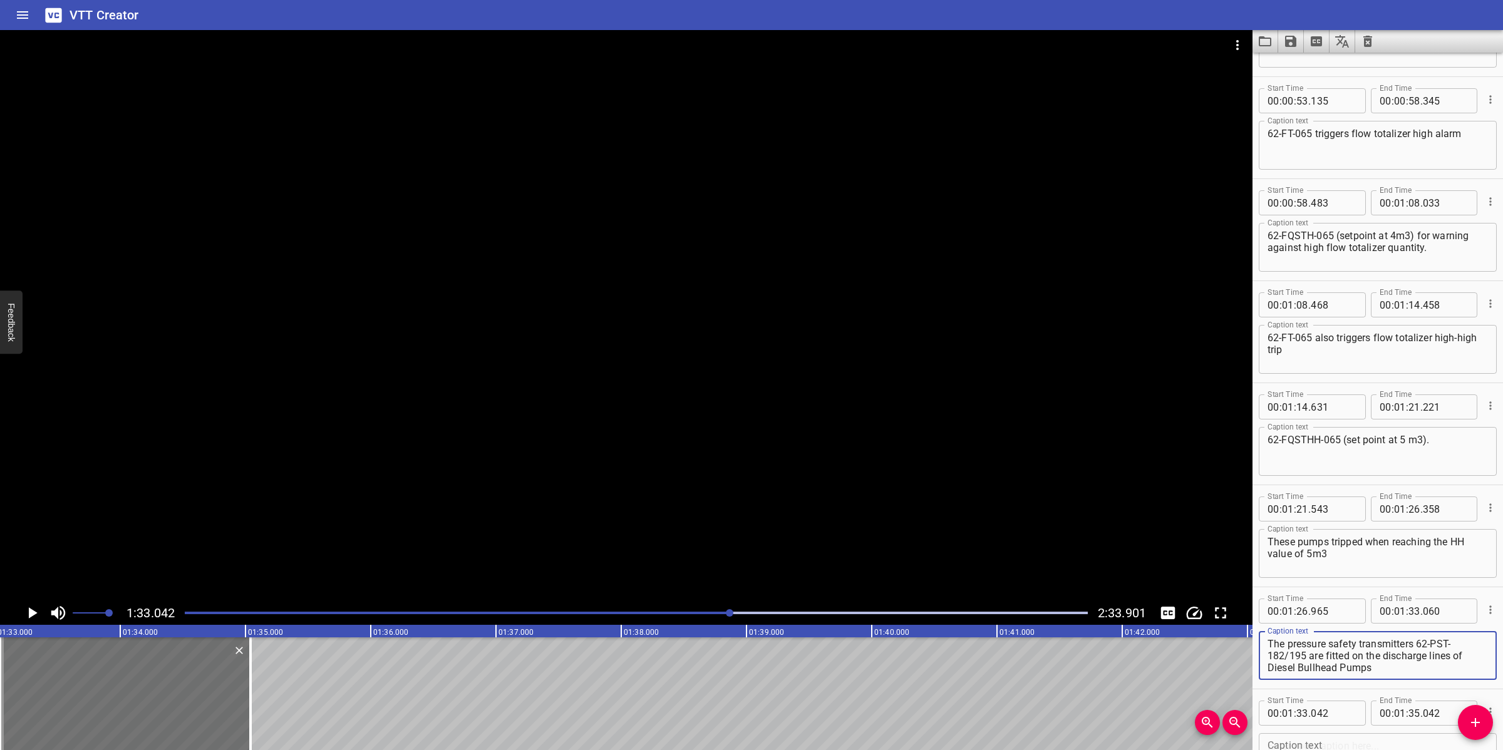
scroll to position [71, 0]
drag, startPoint x: 1309, startPoint y: 654, endPoint x: 1416, endPoint y: 668, distance: 108.0
click at [1416, 671] on textarea "The pressure safety transmitters 62-PST-182/195 are fitted on the discharge lin…" at bounding box center [1377, 656] width 220 height 36
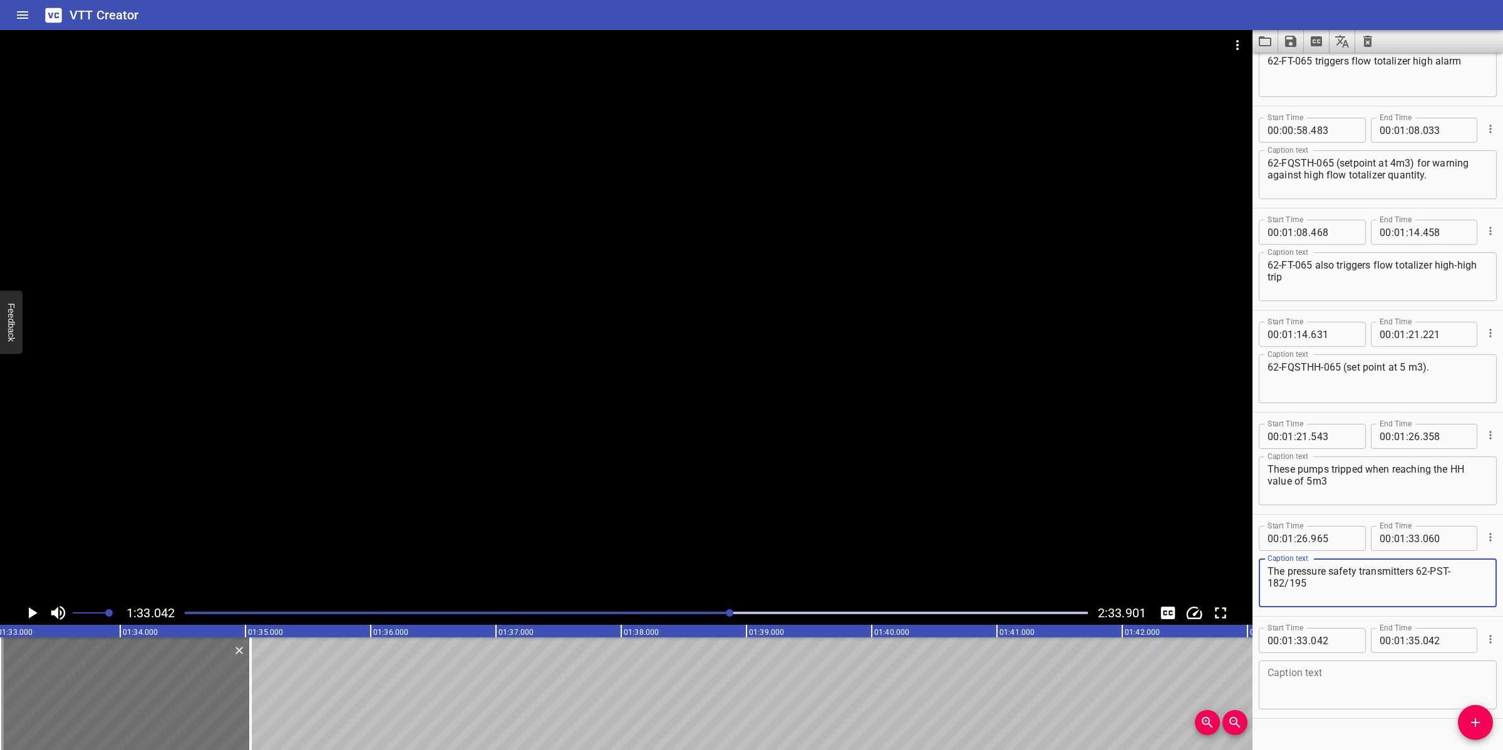
scroll to position [975, 0]
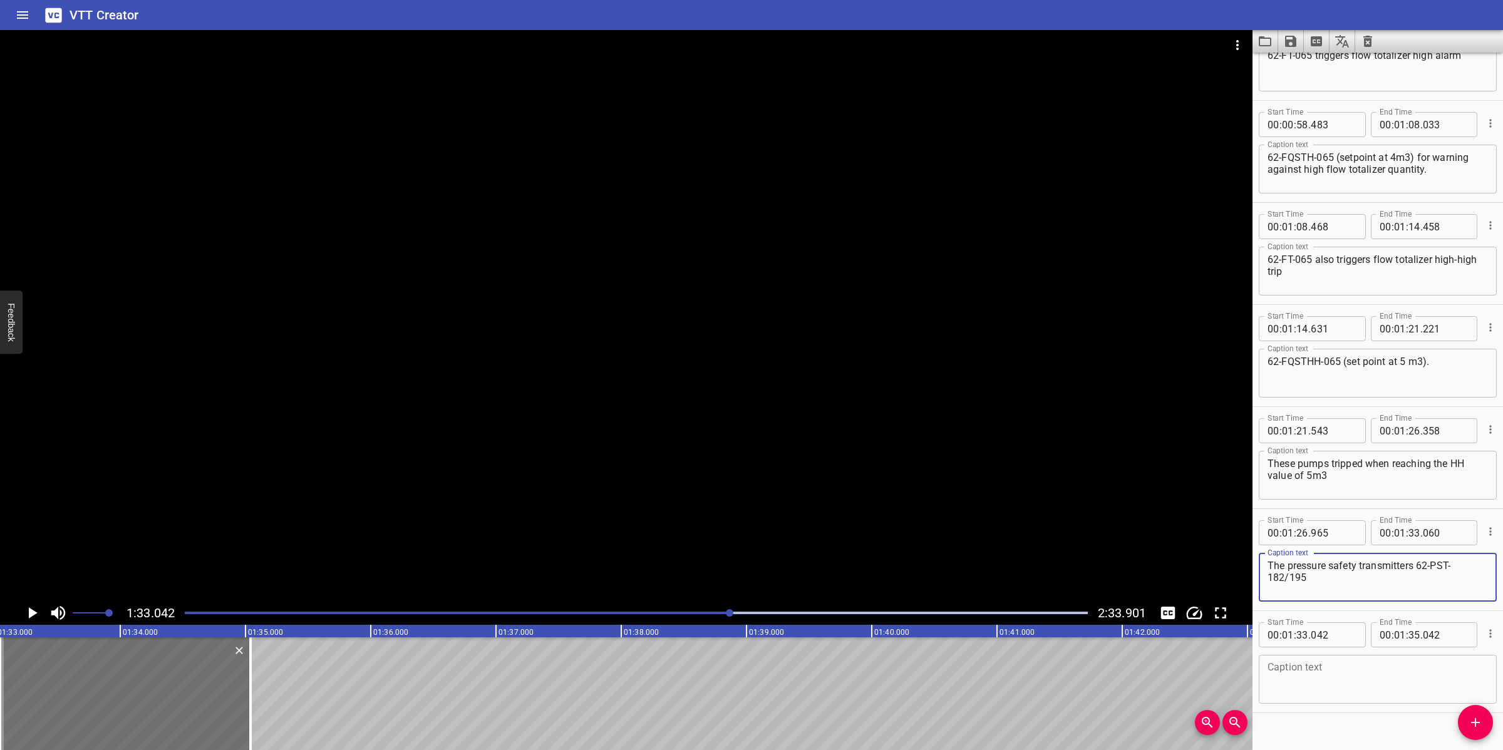
click at [1322, 684] on textarea at bounding box center [1377, 680] width 220 height 36
paste textarea "are fitted on the discharge lines of Diesel Bullhead Pumps SV-62-PB-003A/B for …"
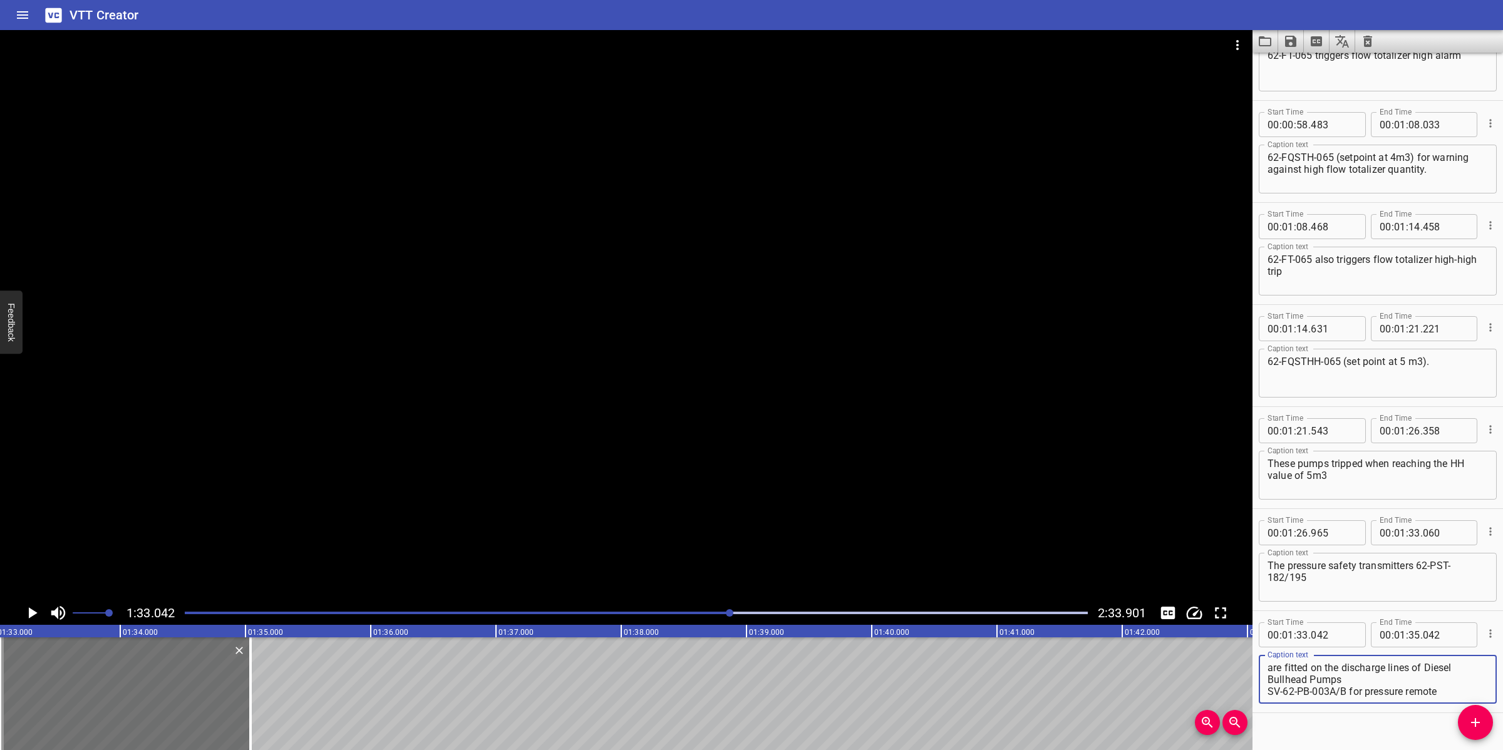
scroll to position [59, 0]
click at [1423, 533] on input "number" at bounding box center [1446, 532] width 46 height 25
click at [1466, 714] on button "Add Cue" at bounding box center [1475, 722] width 35 height 35
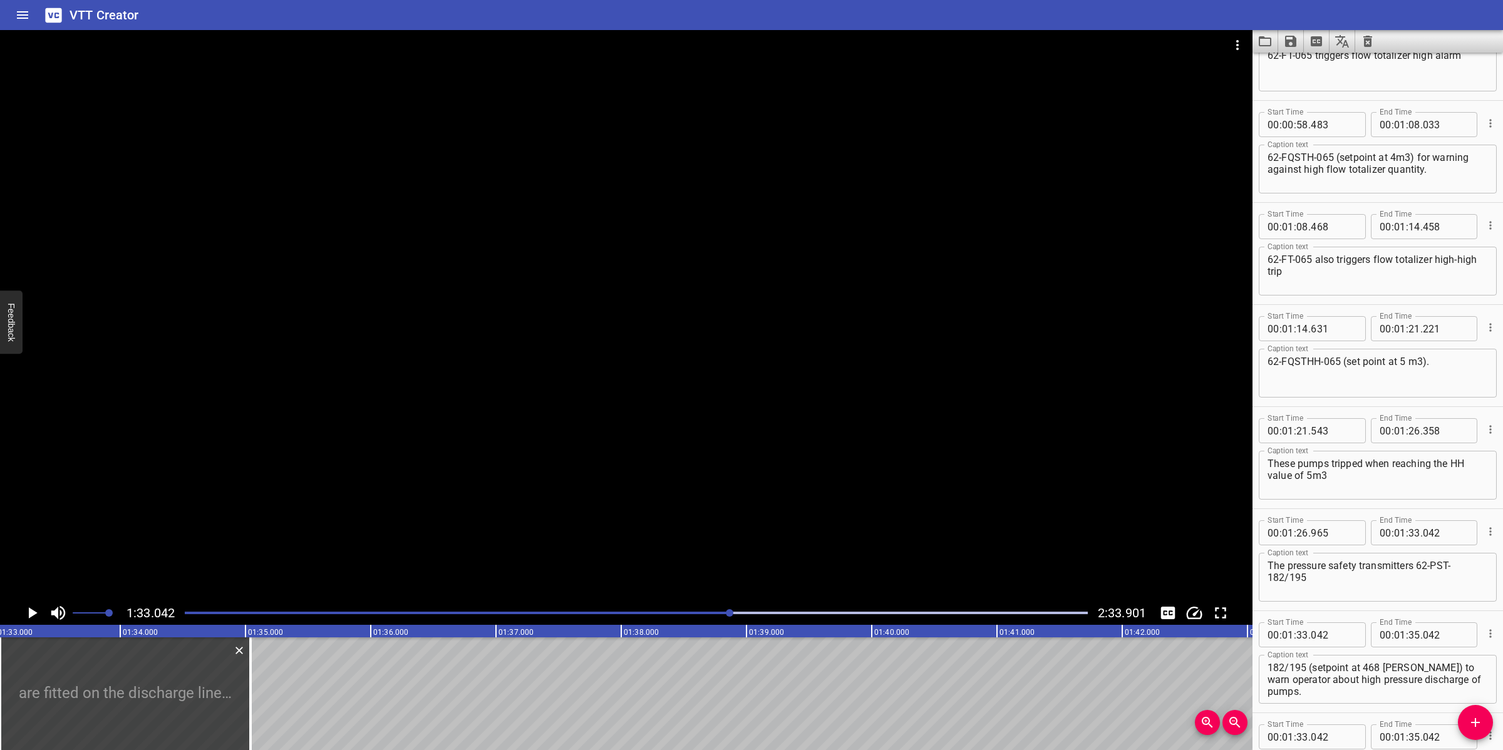
scroll to position [1094, 0]
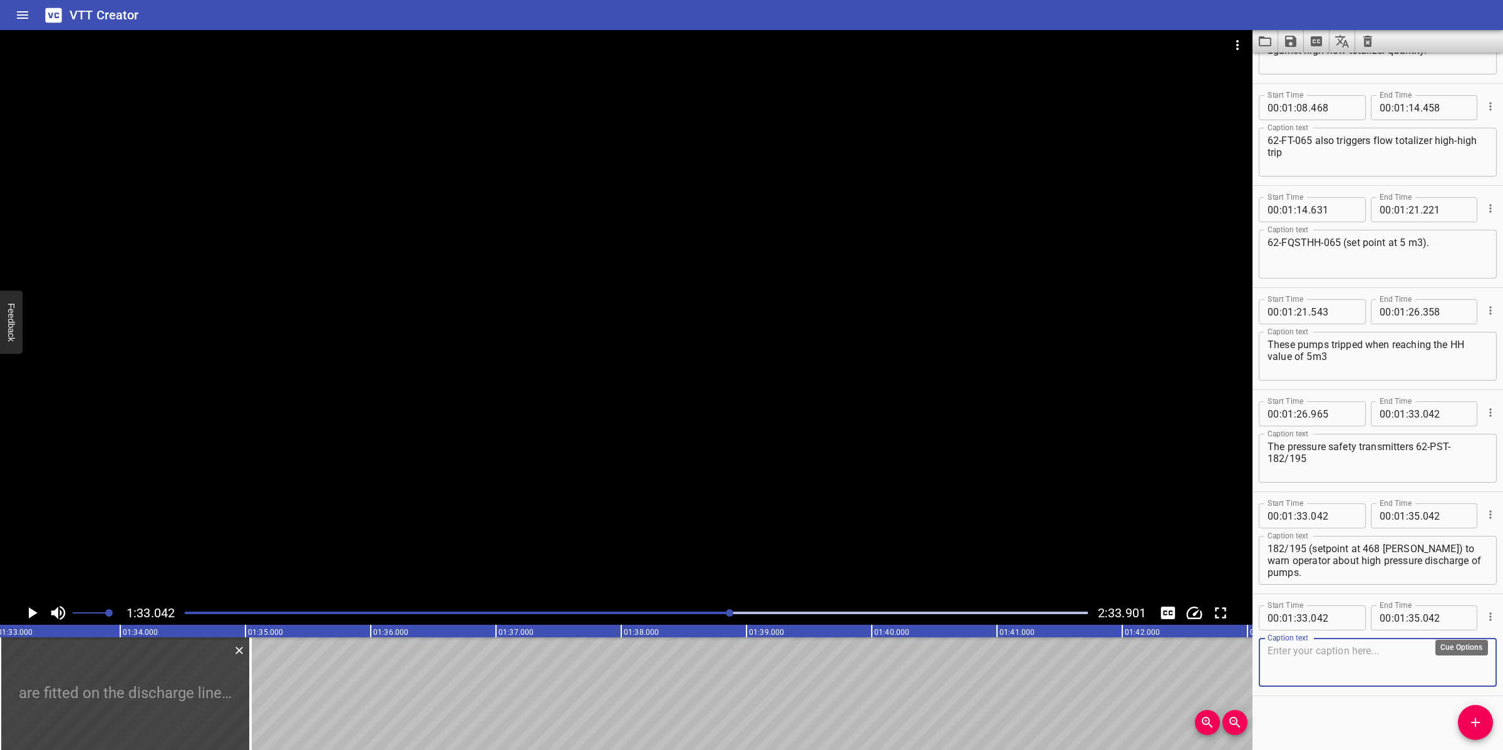
click at [1489, 615] on icon "Cue Options" at bounding box center [1490, 616] width 2 height 8
click at [1450, 634] on li "Delete Cue" at bounding box center [1437, 637] width 109 height 23
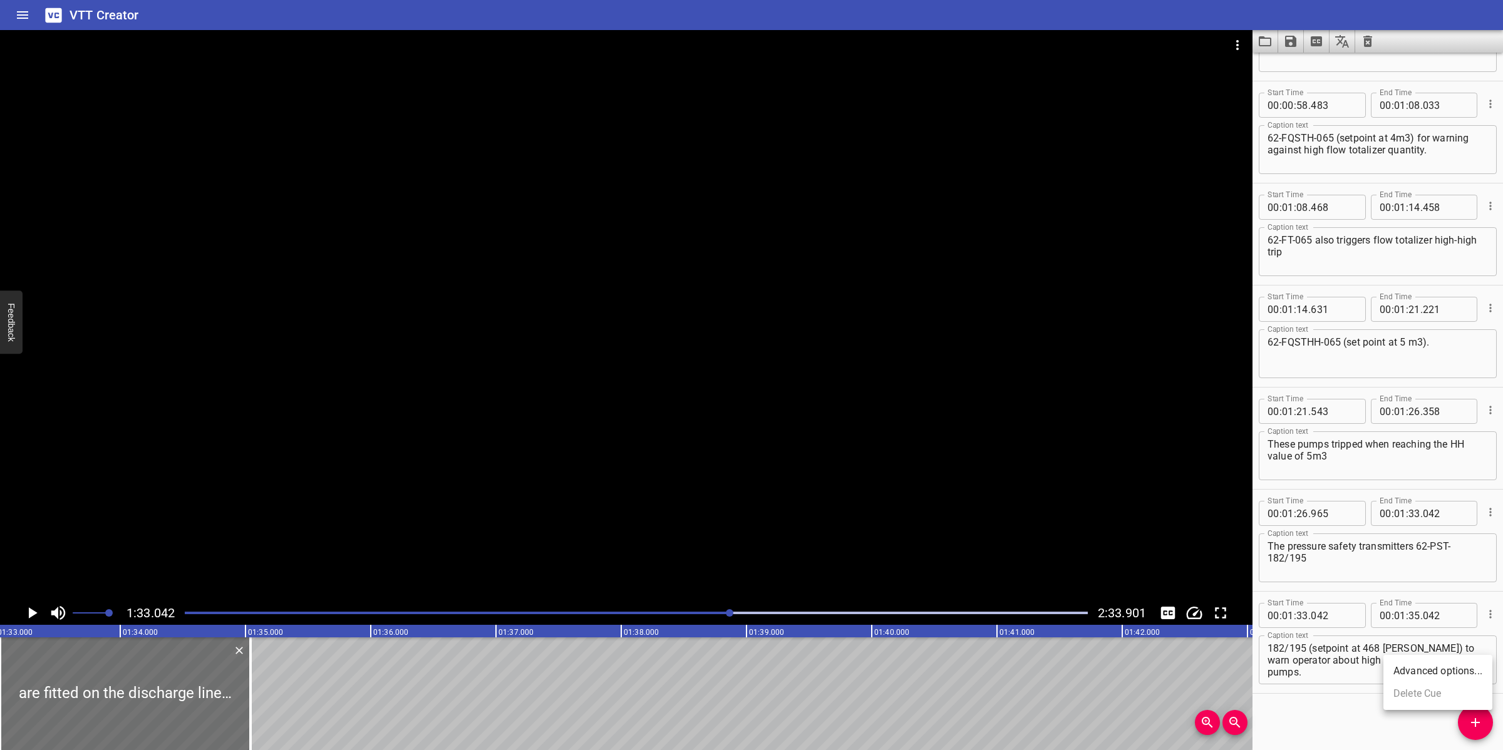
scroll to position [992, 0]
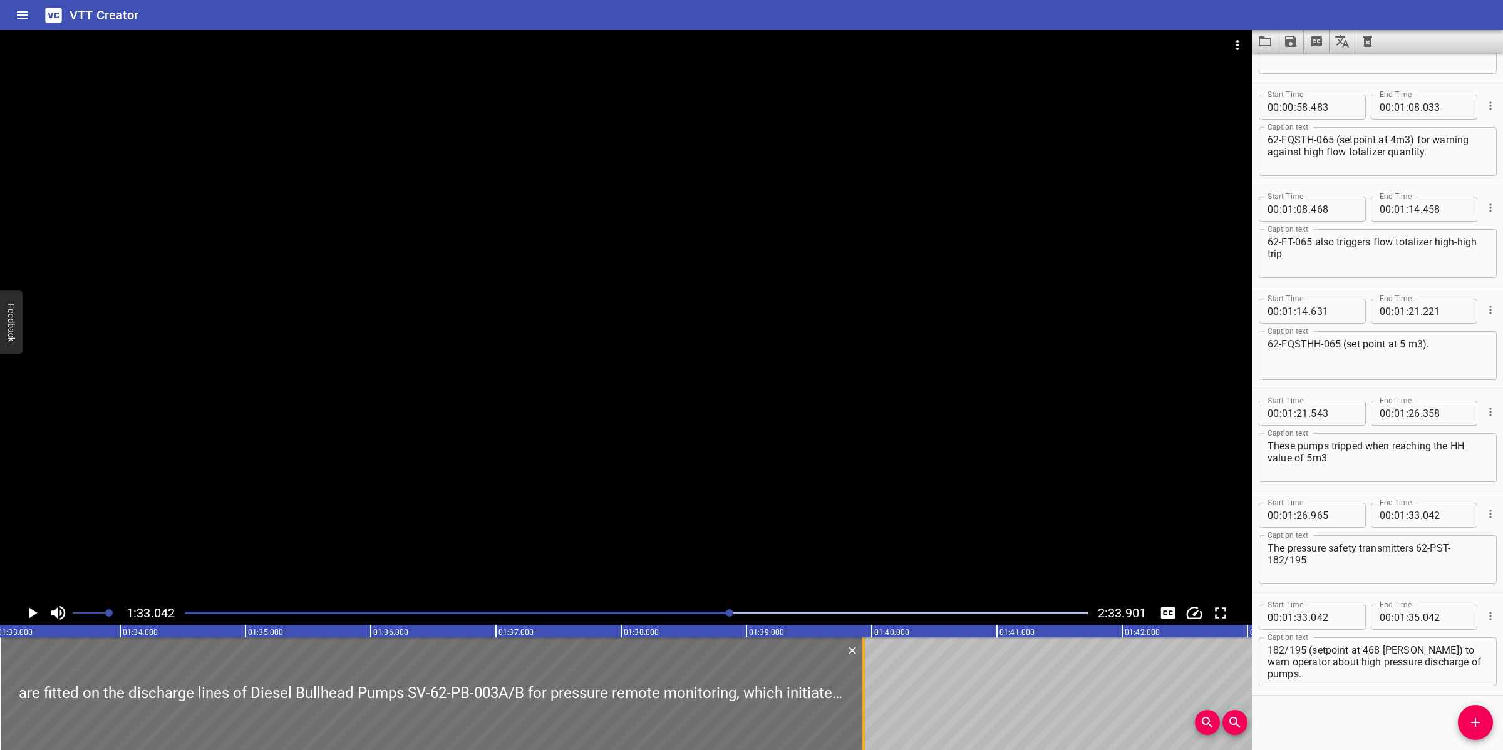
drag, startPoint x: 255, startPoint y: 686, endPoint x: 866, endPoint y: 646, distance: 612.5
click at [868, 683] on div at bounding box center [863, 693] width 13 height 113
click at [855, 575] on div at bounding box center [626, 315] width 1252 height 571
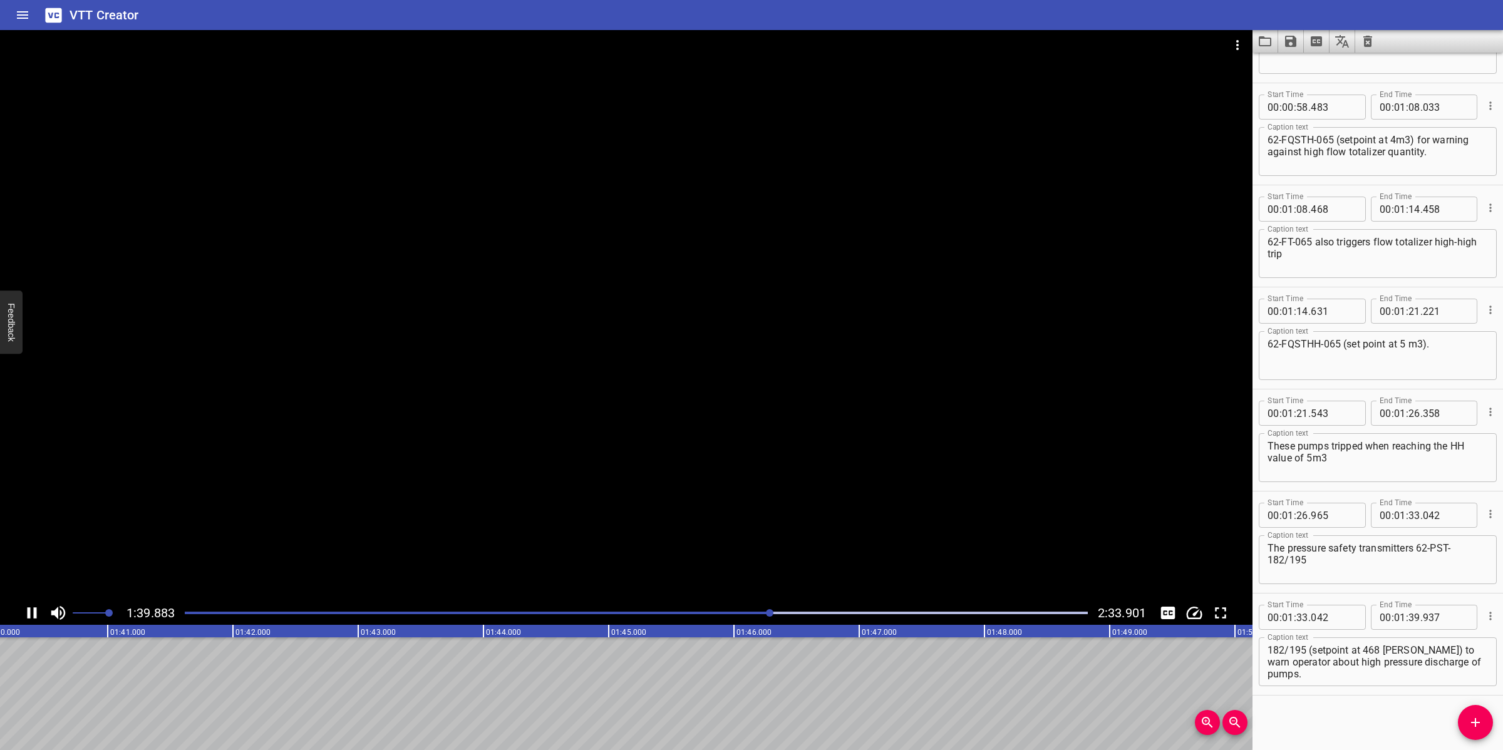
drag, startPoint x: 721, startPoint y: 504, endPoint x: 727, endPoint y: 507, distance: 7.0
click at [724, 506] on div at bounding box center [626, 315] width 1252 height 571
click at [1363, 665] on textarea "are fitted on the discharge lines of Diesel Bullhead Pumps SV-62-PB-003A/B for …" at bounding box center [1377, 662] width 220 height 36
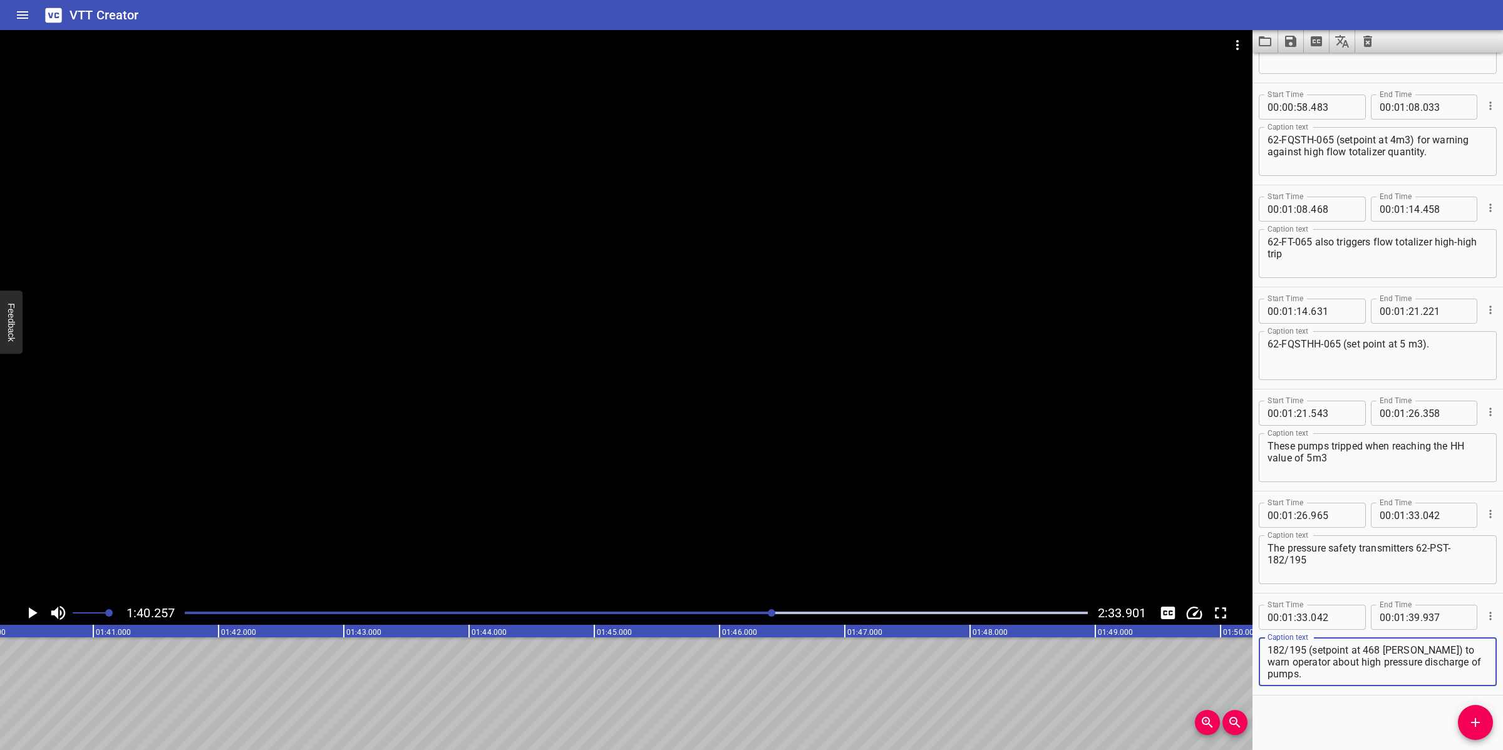
drag, startPoint x: 1349, startPoint y: 671, endPoint x: 1426, endPoint y: 696, distance: 80.6
click at [1426, 696] on div "Start Time 00 : 00 : 00 . 000 Start Time End Time 00 : 00 : 06 . 225 End Time C…" at bounding box center [1377, 402] width 250 height 698
click at [1376, 658] on textarea "are fitted on the discharge lines of Diesel Bullhead Pumps SV-62-PB-003A/B" at bounding box center [1377, 662] width 220 height 36
click at [1408, 615] on input "number" at bounding box center [1414, 617] width 12 height 25
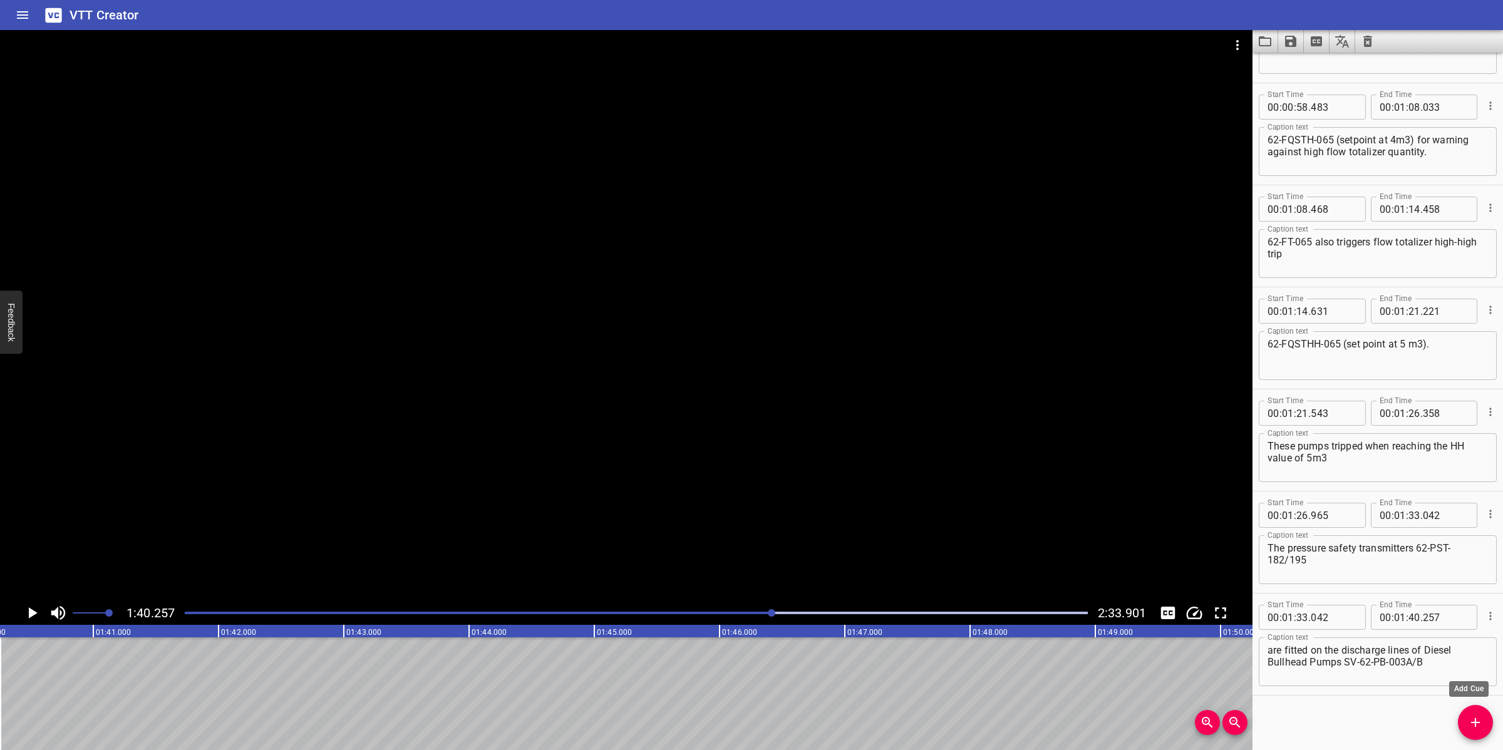
click at [1461, 717] on span "Add Cue" at bounding box center [1475, 722] width 35 height 15
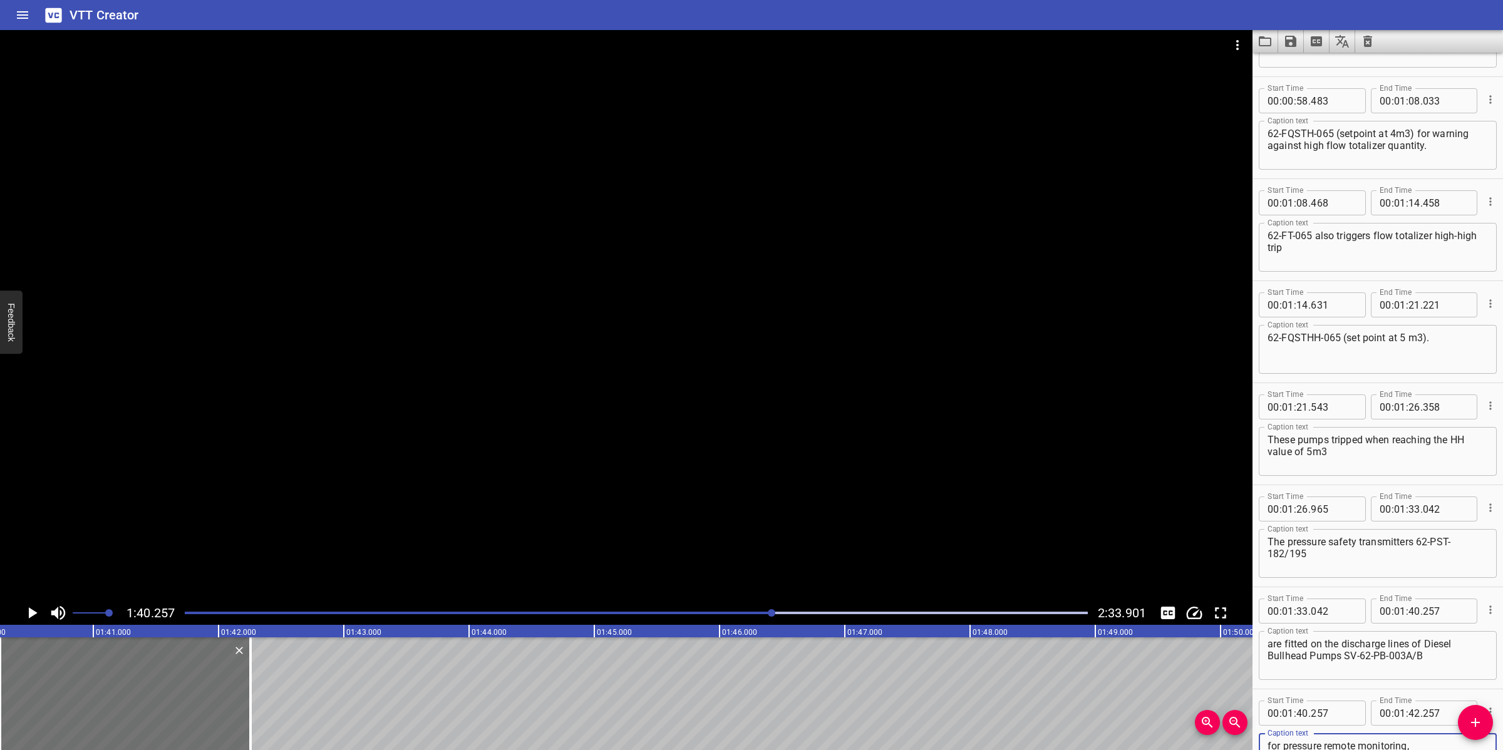
scroll to position [23, 0]
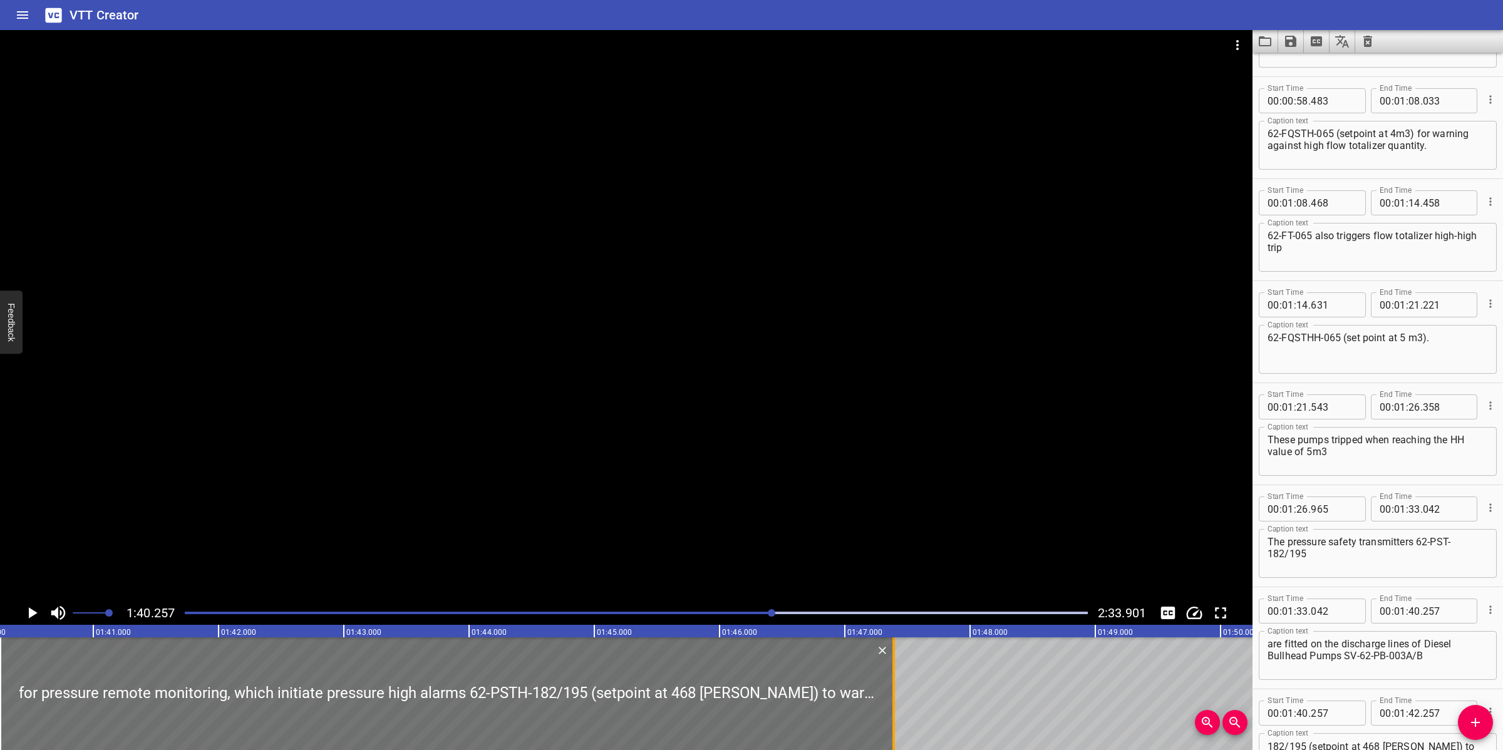
drag, startPoint x: 251, startPoint y: 690, endPoint x: 896, endPoint y: 661, distance: 645.6
click at [895, 662] on div at bounding box center [893, 693] width 3 height 113
click at [846, 505] on div at bounding box center [626, 315] width 1252 height 571
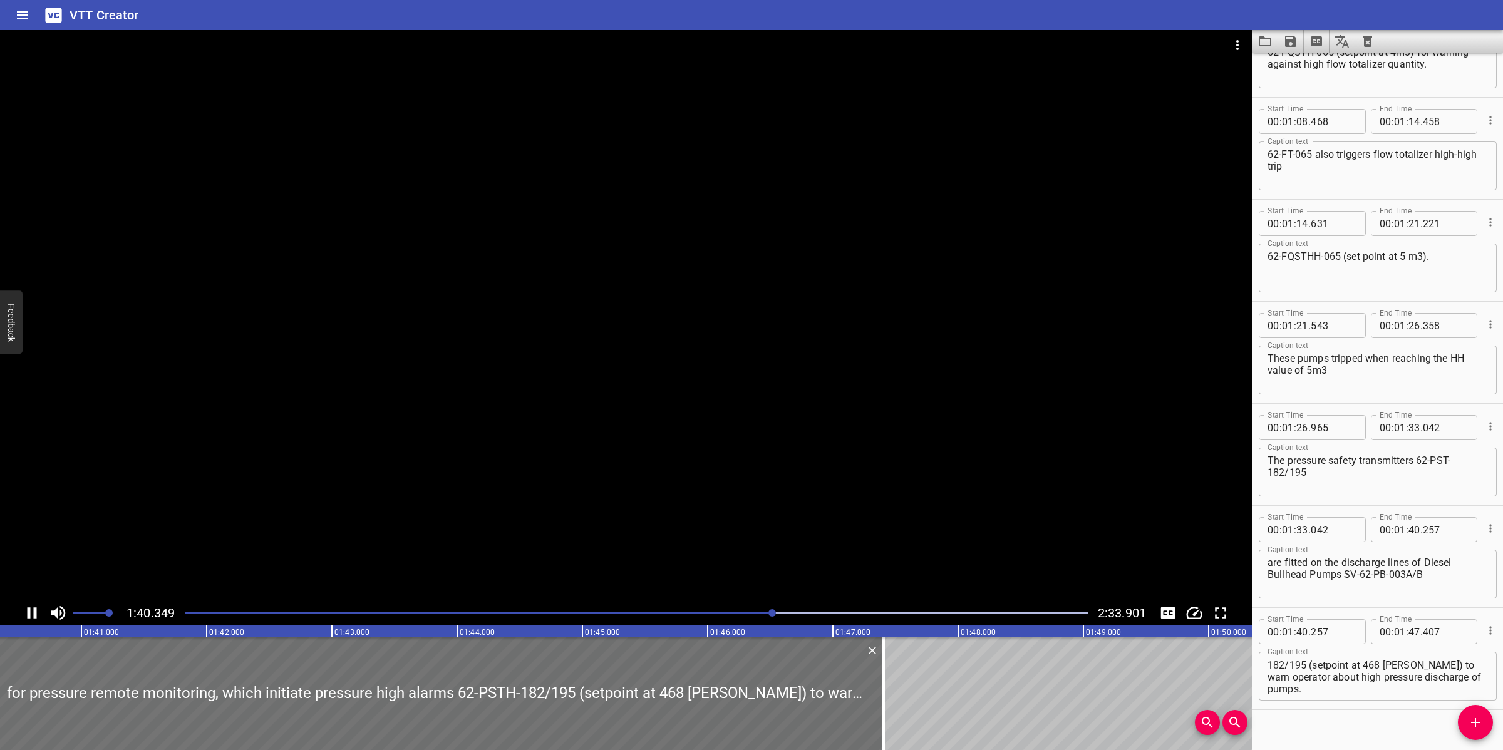
scroll to position [1094, 0]
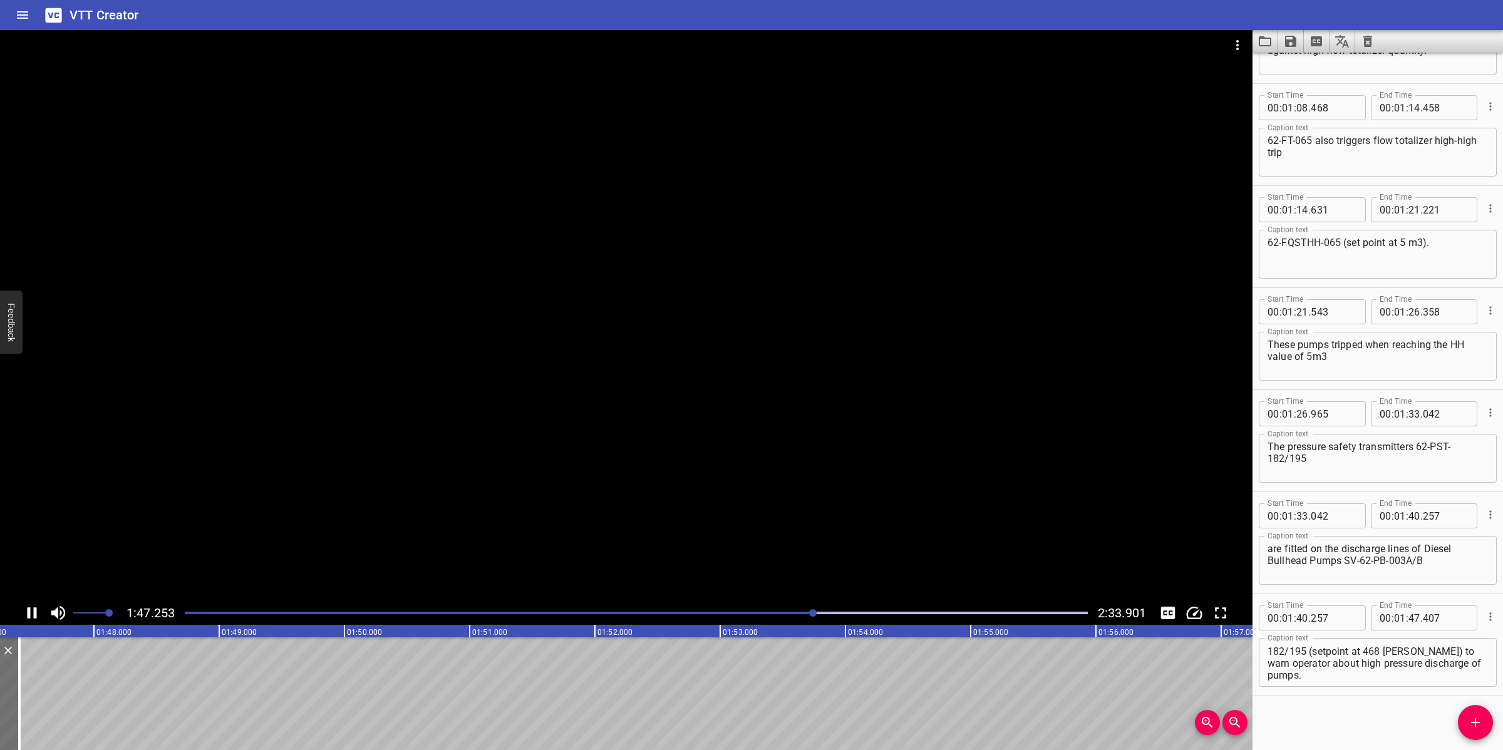
click at [793, 506] on div at bounding box center [626, 315] width 1252 height 571
click at [794, 617] on div at bounding box center [636, 613] width 918 height 18
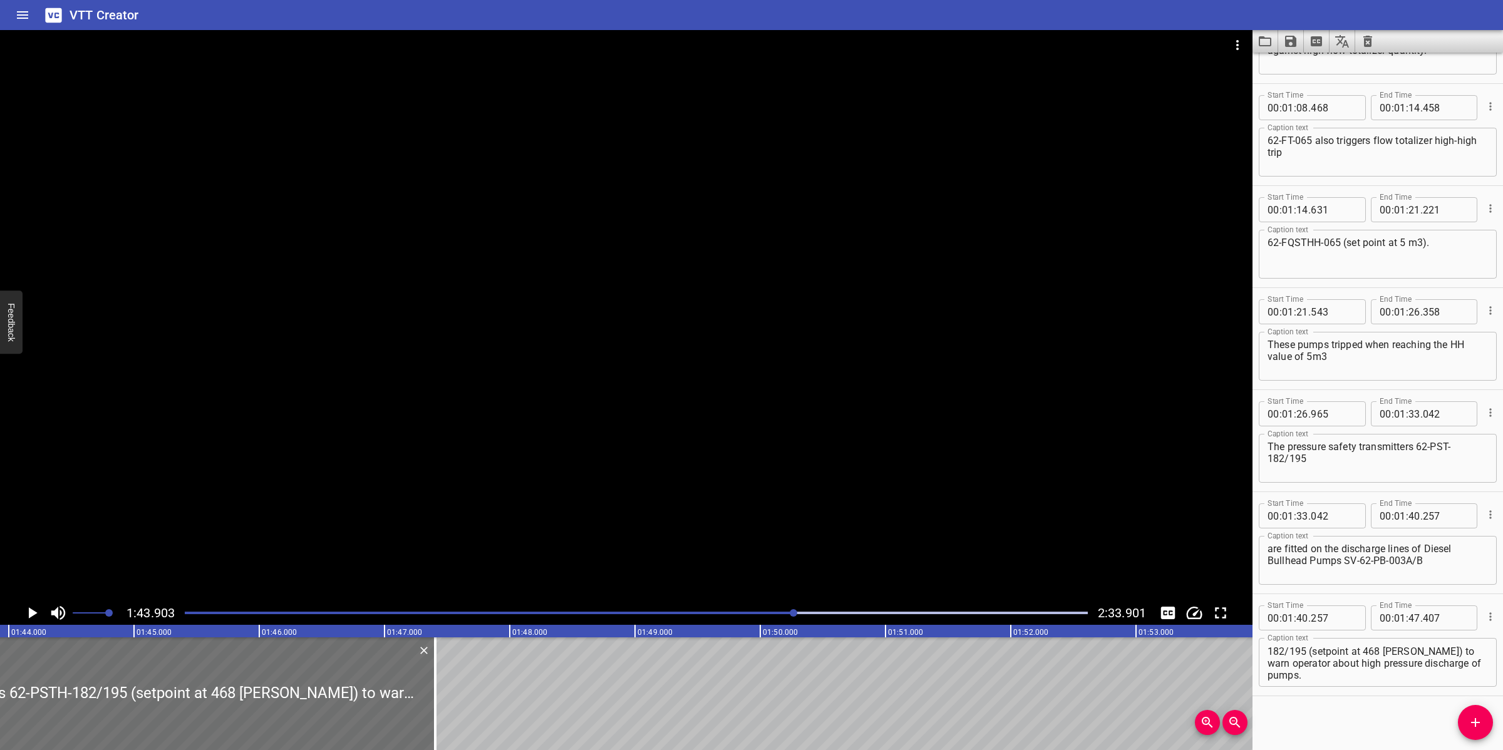
scroll to position [0, 13011]
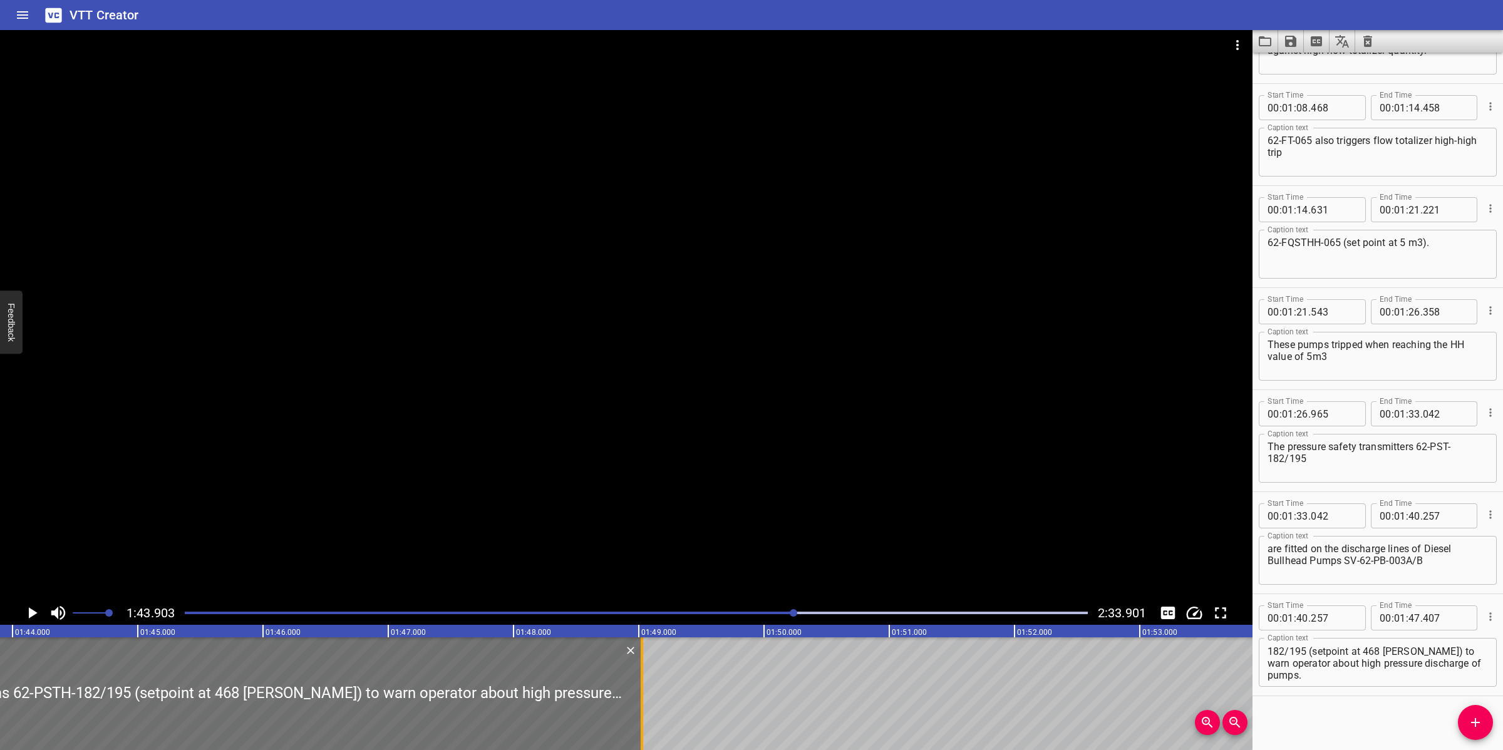
drag, startPoint x: 445, startPoint y: 706, endPoint x: 646, endPoint y: 684, distance: 201.6
click at [646, 684] on div at bounding box center [642, 693] width 13 height 113
click at [646, 684] on div at bounding box center [641, 693] width 13 height 113
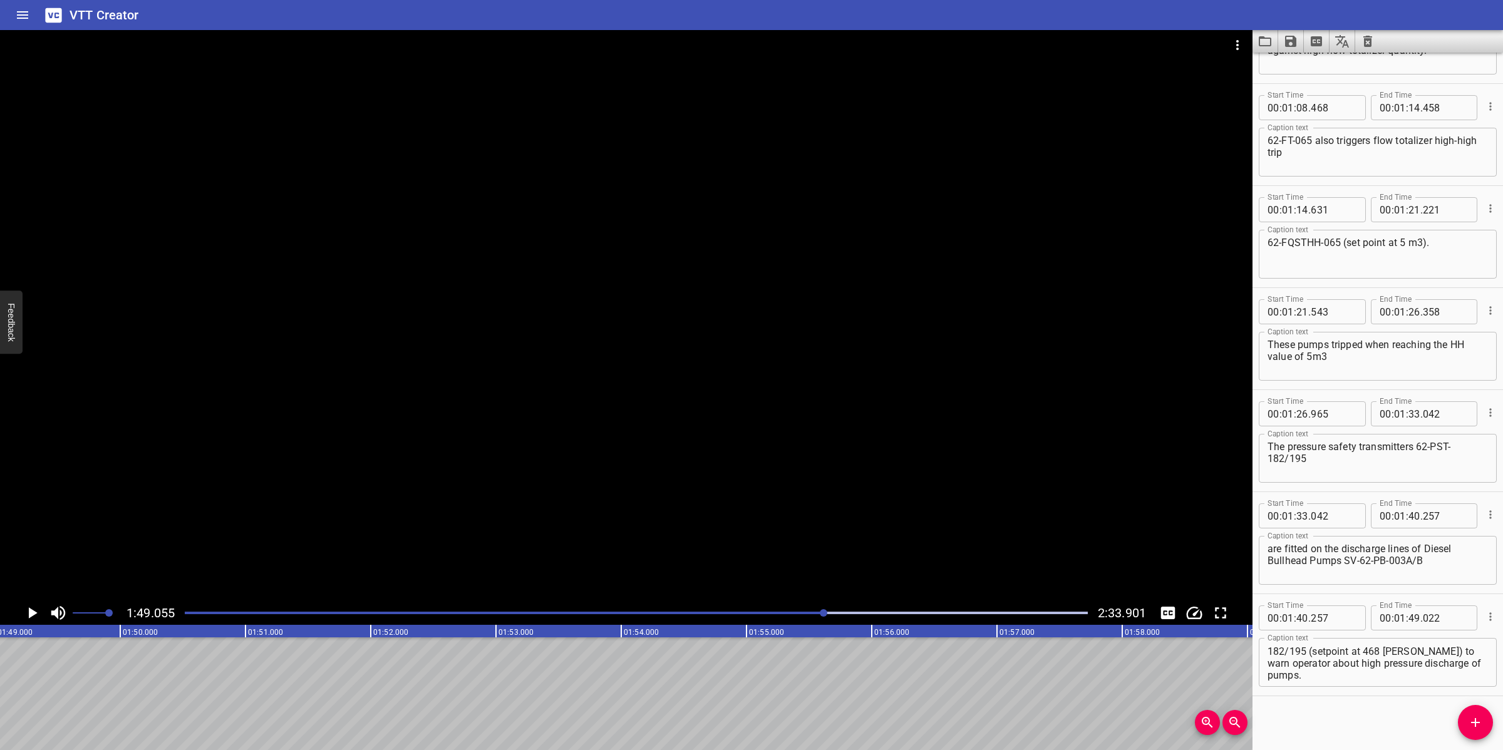
scroll to position [0, 13657]
click at [1473, 724] on icon "Add Cue" at bounding box center [1475, 722] width 15 height 15
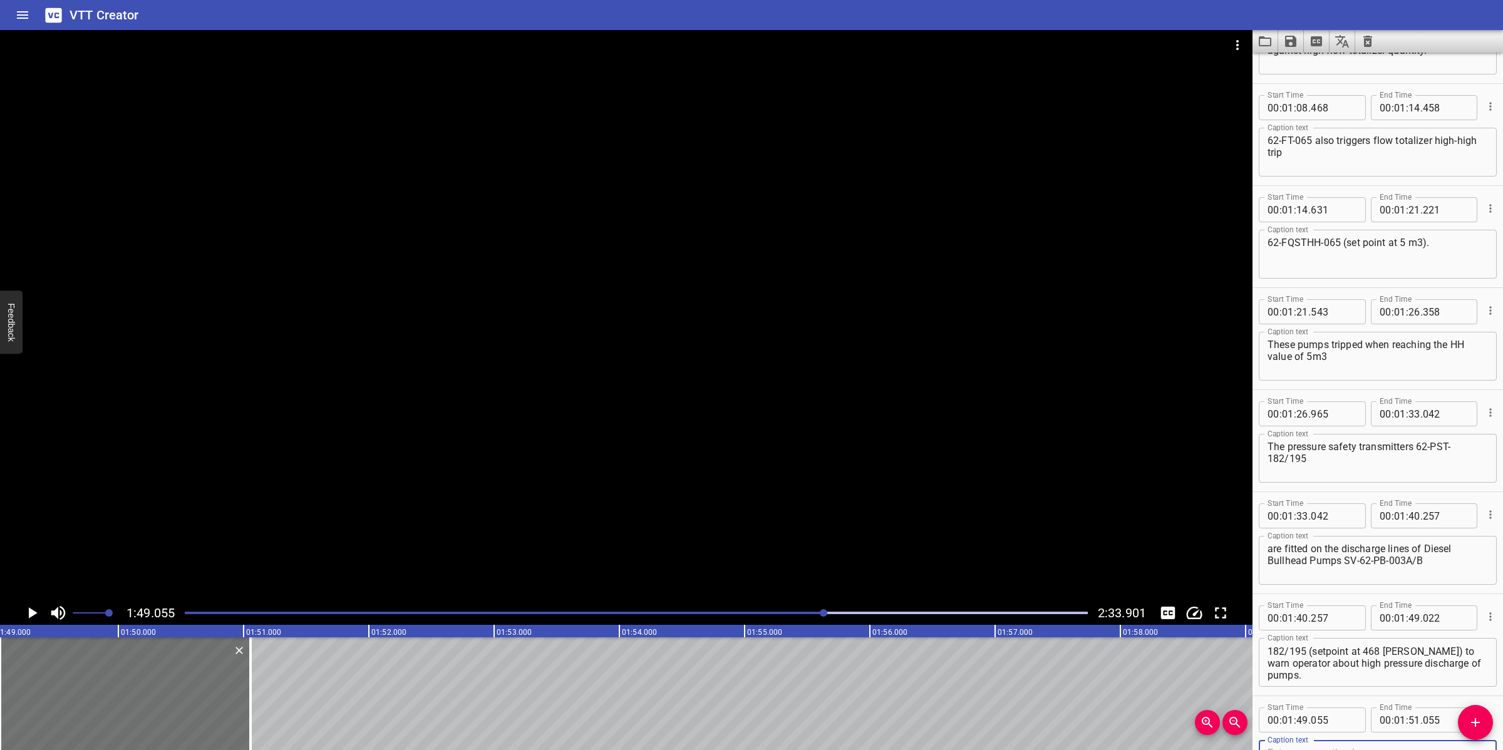
scroll to position [1100, 0]
click at [1332, 650] on textarea "for pressure remote monitoring, which initiate pressure high alarms 62-PSTH-182…" at bounding box center [1377, 657] width 220 height 36
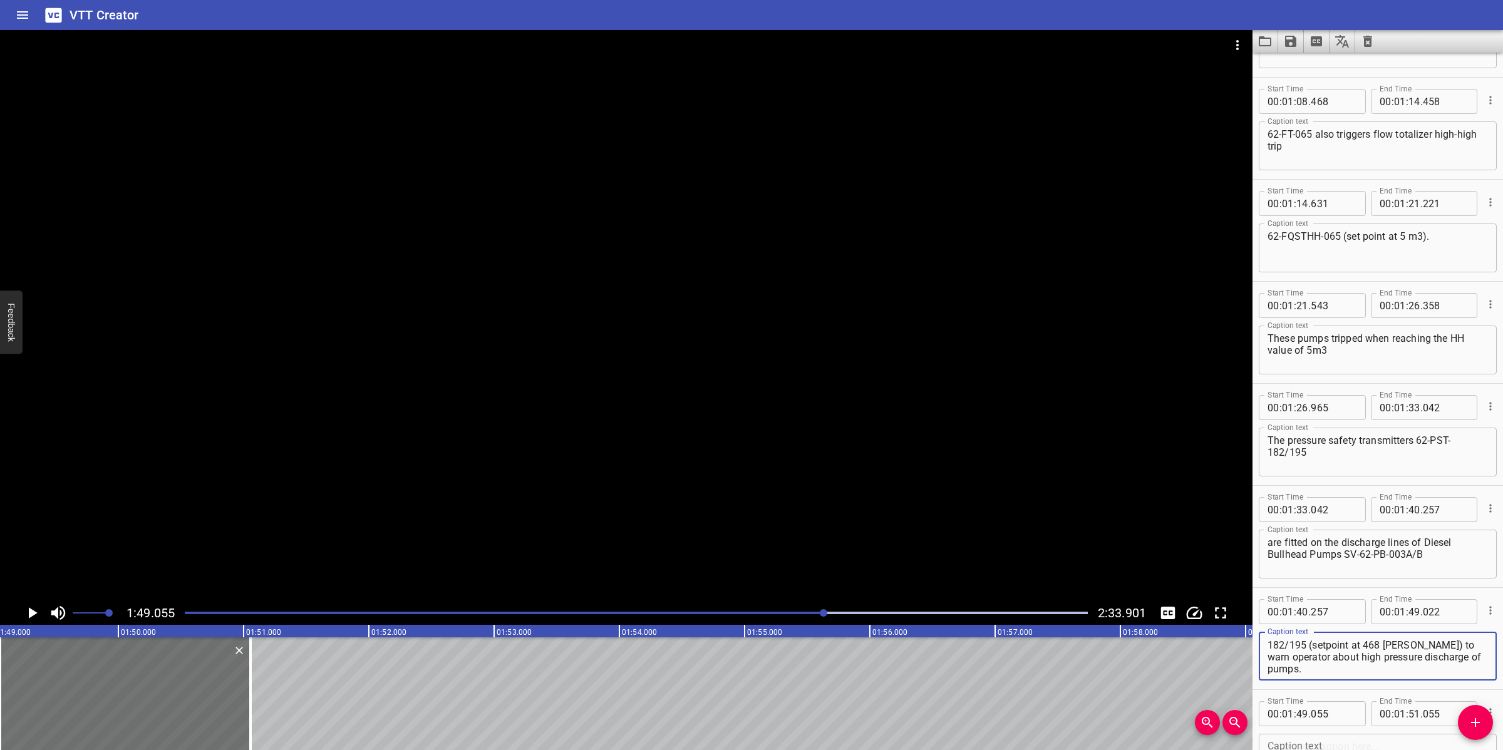
scroll to position [23, 0]
drag, startPoint x: 1339, startPoint y: 646, endPoint x: 1391, endPoint y: 678, distance: 61.3
click at [1391, 678] on div "for pressure remote monitoring, which initiate pressure high alarms 62-PSTH-182…" at bounding box center [1378, 656] width 238 height 49
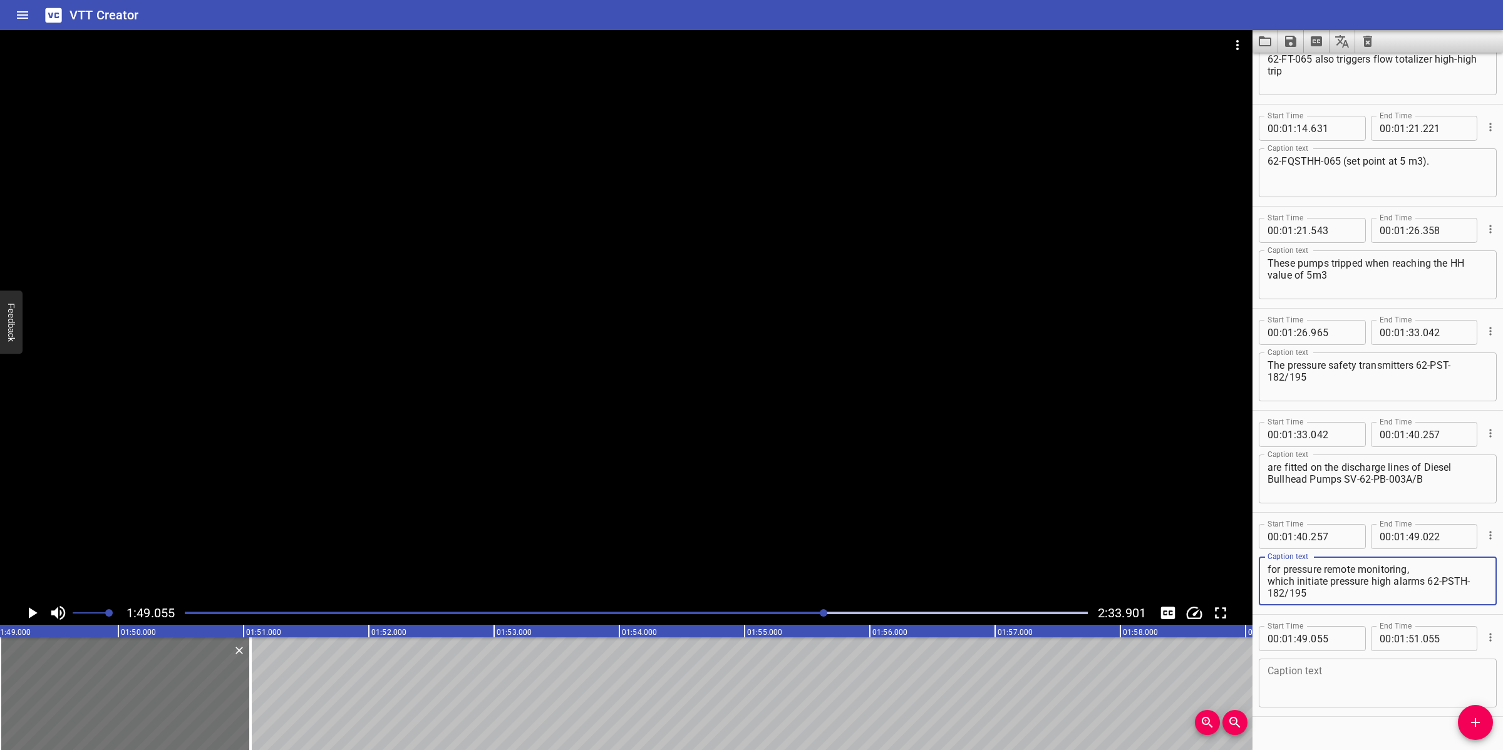
scroll to position [1178, 0]
drag, startPoint x: 1340, startPoint y: 709, endPoint x: 1337, endPoint y: 693, distance: 16.5
click at [1340, 709] on div "Start Time 00 : 01 : 49 . 055 Start Time End Time 00 : 01 : 51 . 055 End Time C…" at bounding box center [1377, 662] width 250 height 101
click at [1337, 689] on textarea at bounding box center [1377, 680] width 220 height 36
paste textarea "(setpoint at 468 [PERSON_NAME]) to warn operator about high pressure discharge …"
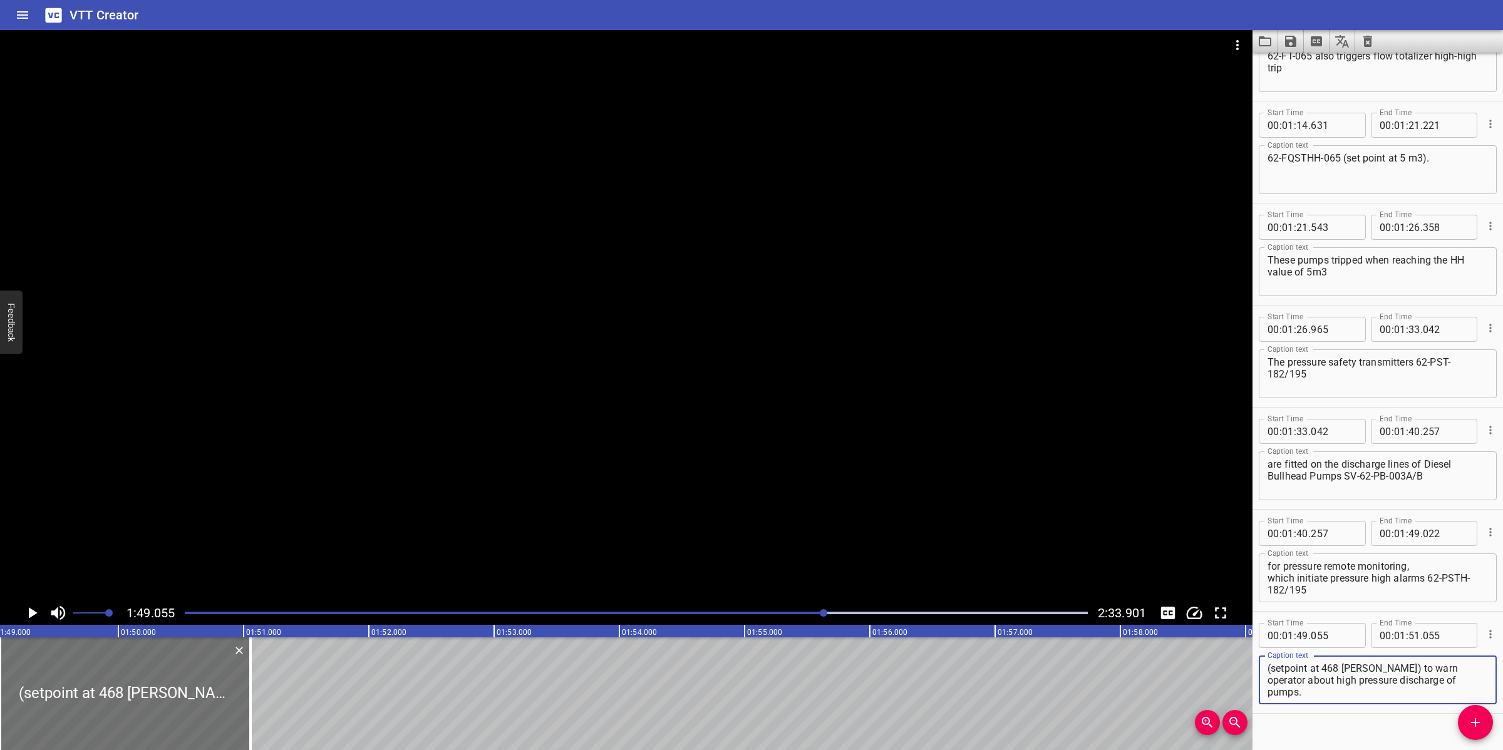
click at [1268, 662] on textarea "(setpoint at 468 [PERSON_NAME]) to warn operator about high pressure discharge …" at bounding box center [1377, 680] width 220 height 36
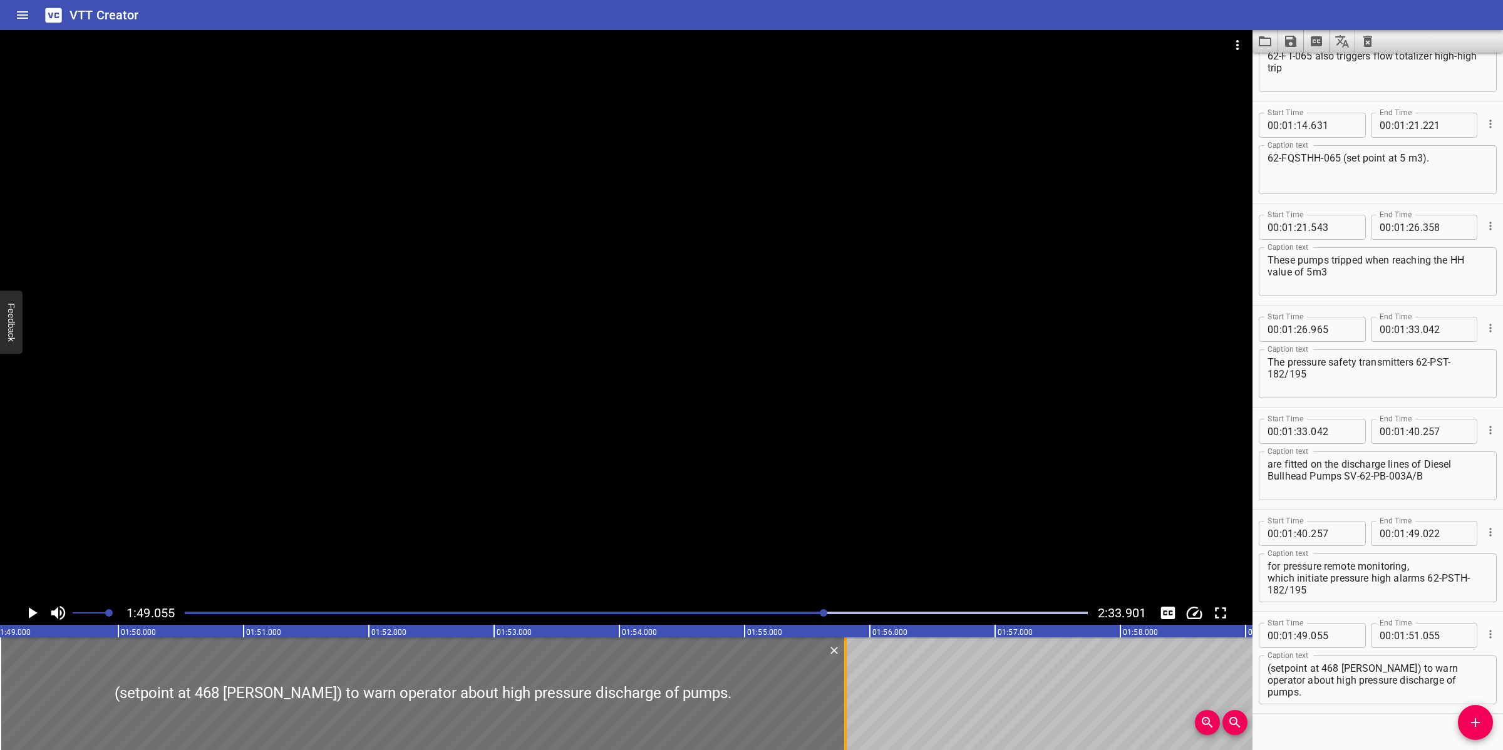
drag, startPoint x: 251, startPoint y: 687, endPoint x: 846, endPoint y: 692, distance: 594.9
click at [846, 692] on div at bounding box center [845, 693] width 3 height 113
click at [786, 480] on div at bounding box center [626, 315] width 1252 height 571
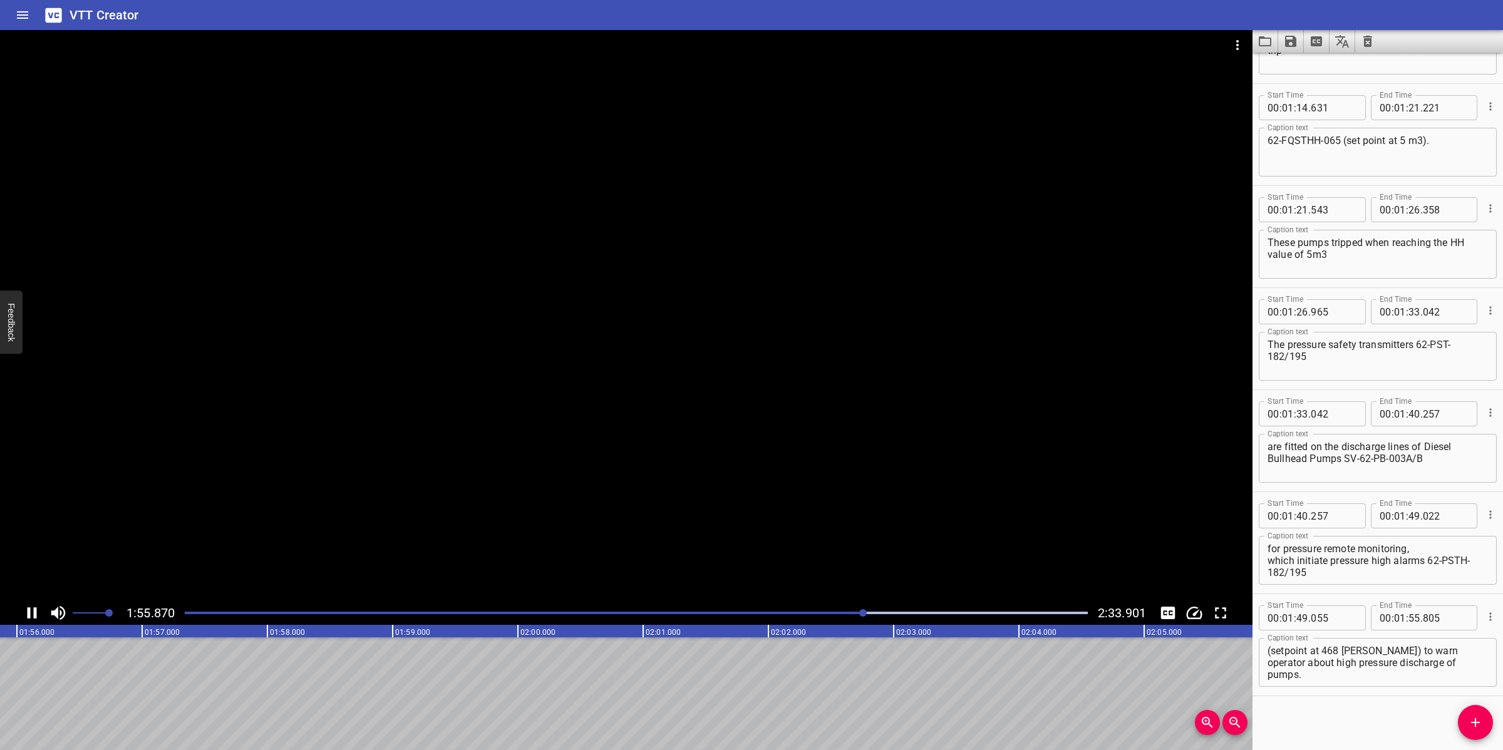
click at [728, 492] on div at bounding box center [626, 315] width 1252 height 571
click at [1471, 719] on icon "Add Cue" at bounding box center [1475, 722] width 15 height 15
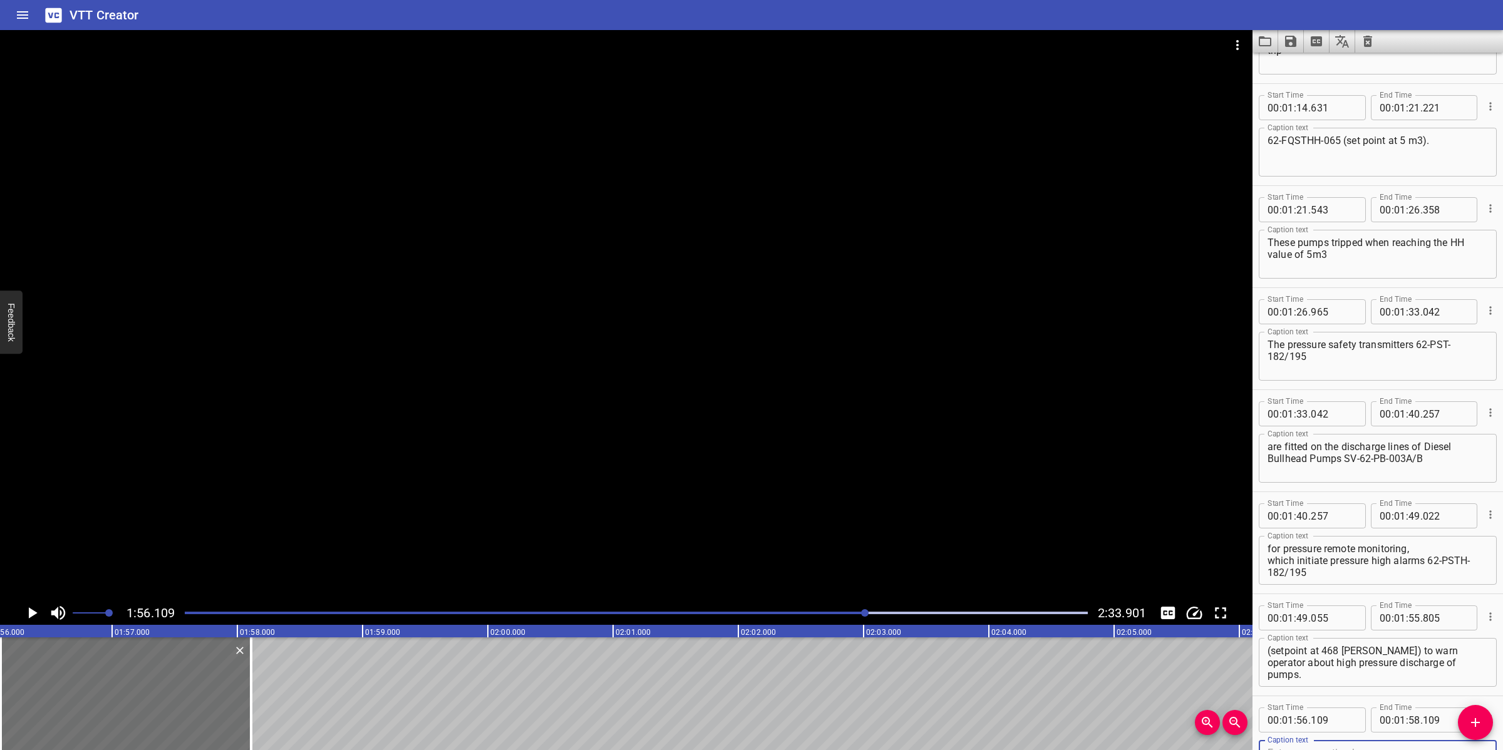
scroll to position [1202, 0]
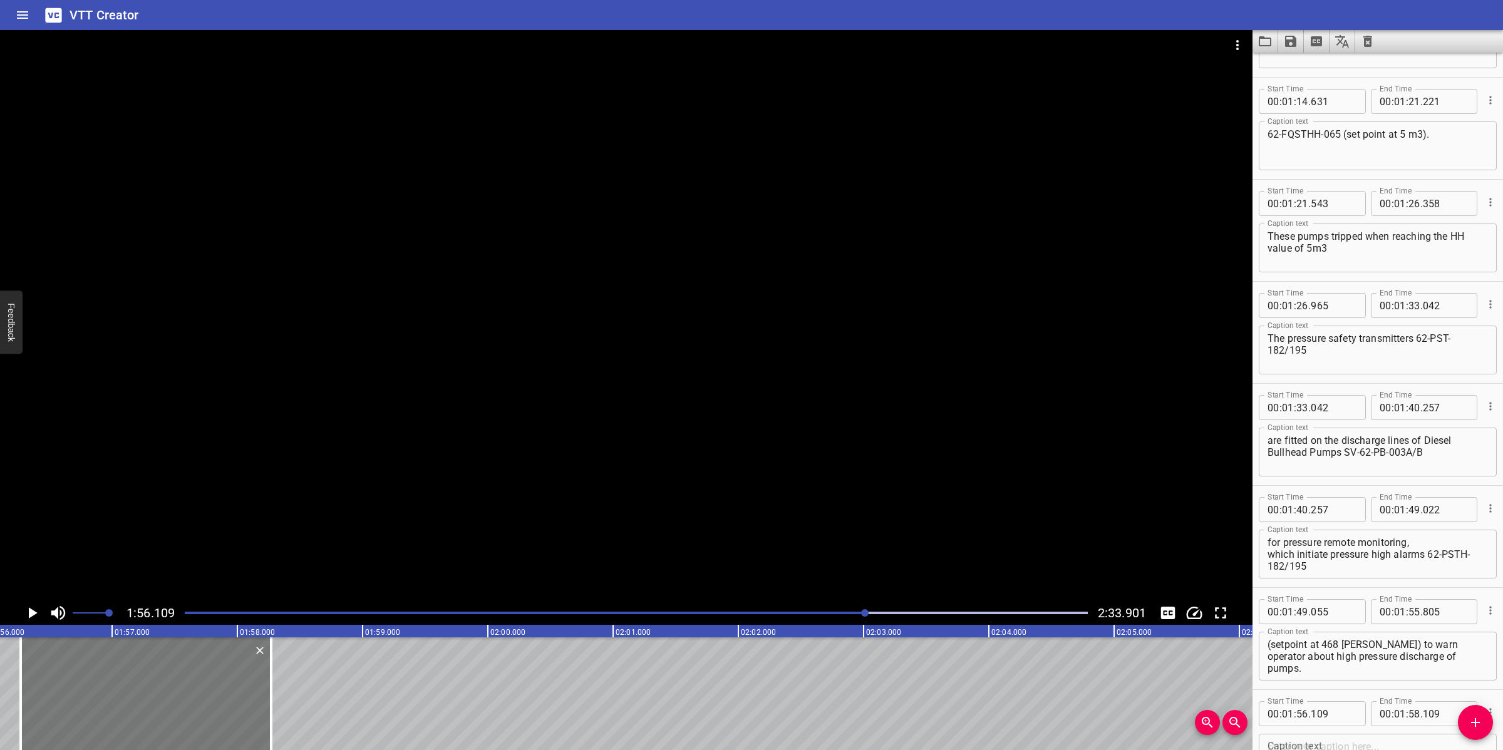
drag, startPoint x: 178, startPoint y: 711, endPoint x: 198, endPoint y: 698, distance: 23.4
click at [198, 698] on div at bounding box center [146, 693] width 250 height 113
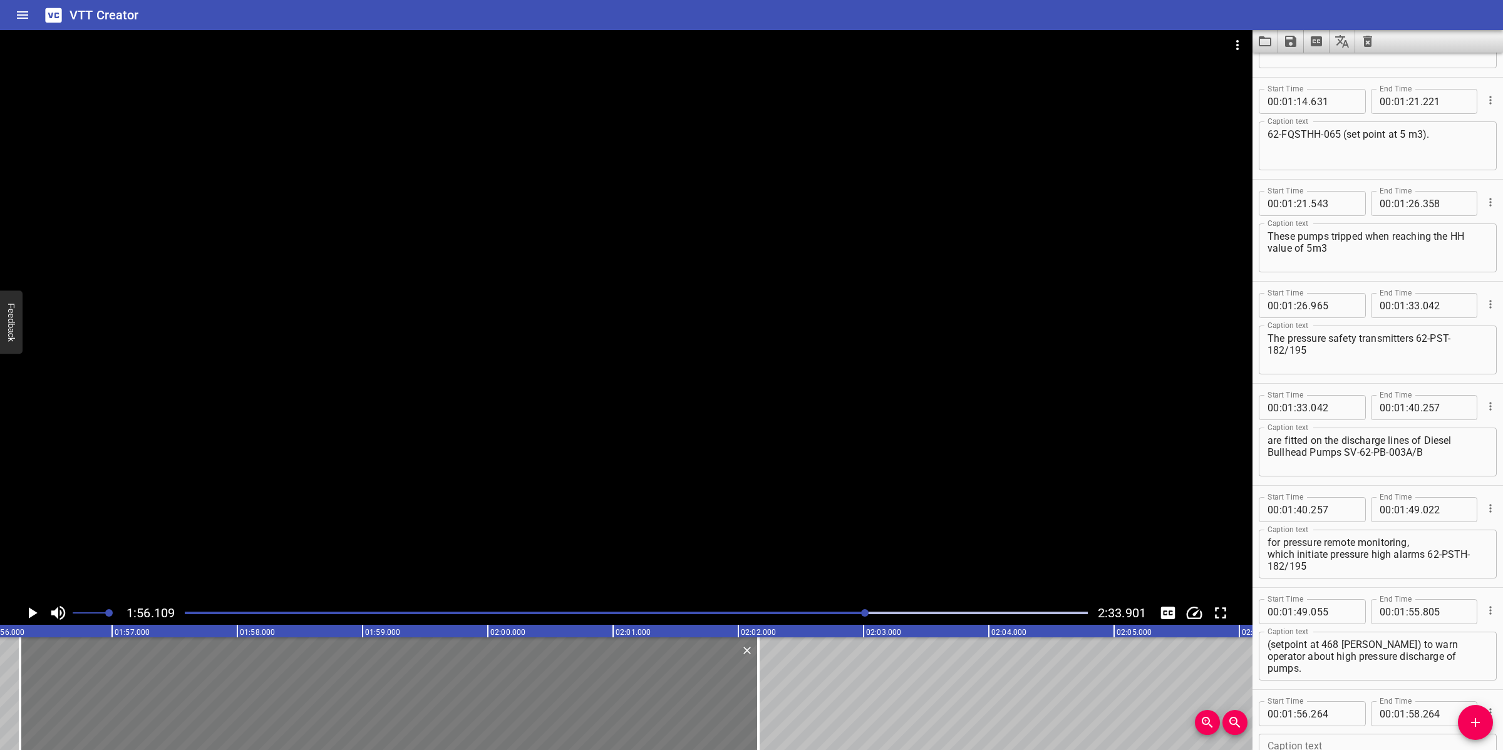
drag, startPoint x: 267, startPoint y: 682, endPoint x: 703, endPoint y: 661, distance: 436.3
click at [756, 688] on div at bounding box center [758, 693] width 13 height 113
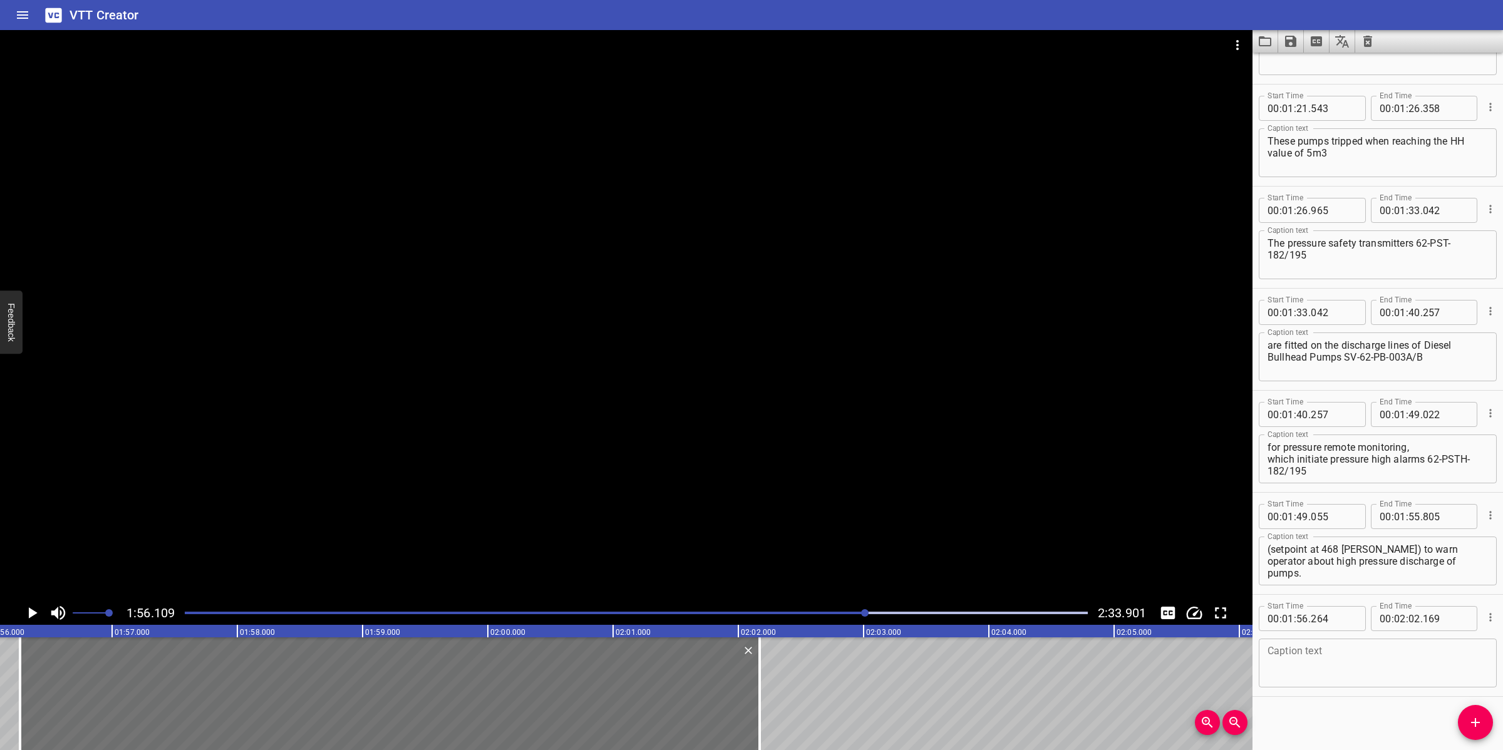
scroll to position [1298, 0]
click at [1332, 641] on div "Caption text" at bounding box center [1378, 662] width 238 height 49
paste textarea "LL/HH trip 62-PST- 182/195 (setpoint at 223 [PERSON_NAME]/490) [PERSON_NAME] re…"
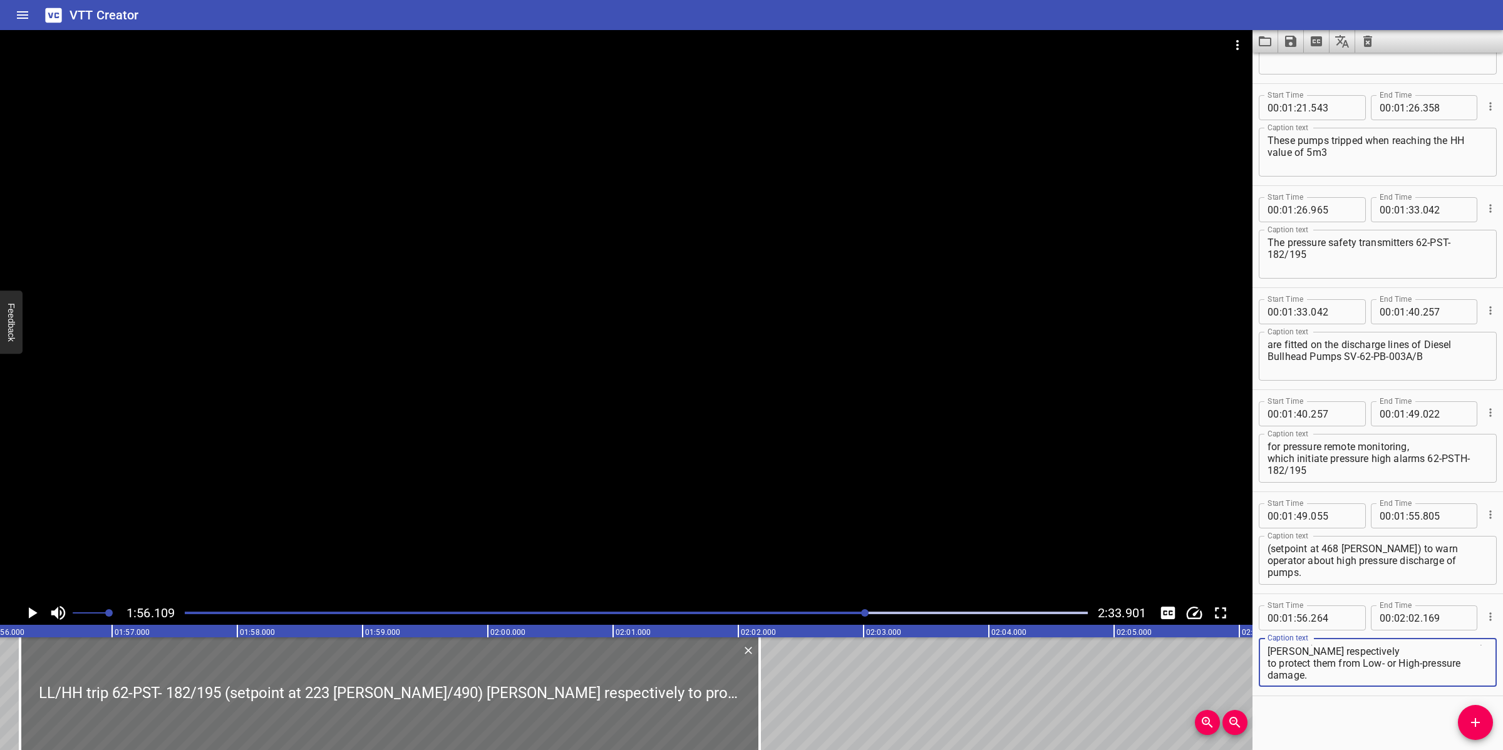
click at [1338, 647] on textarea "LL/HH trip 62-PST- 182/195 (setpoint at 223 [PERSON_NAME]/490) [PERSON_NAME] re…" at bounding box center [1377, 663] width 220 height 36
click at [777, 439] on div at bounding box center [626, 315] width 1252 height 571
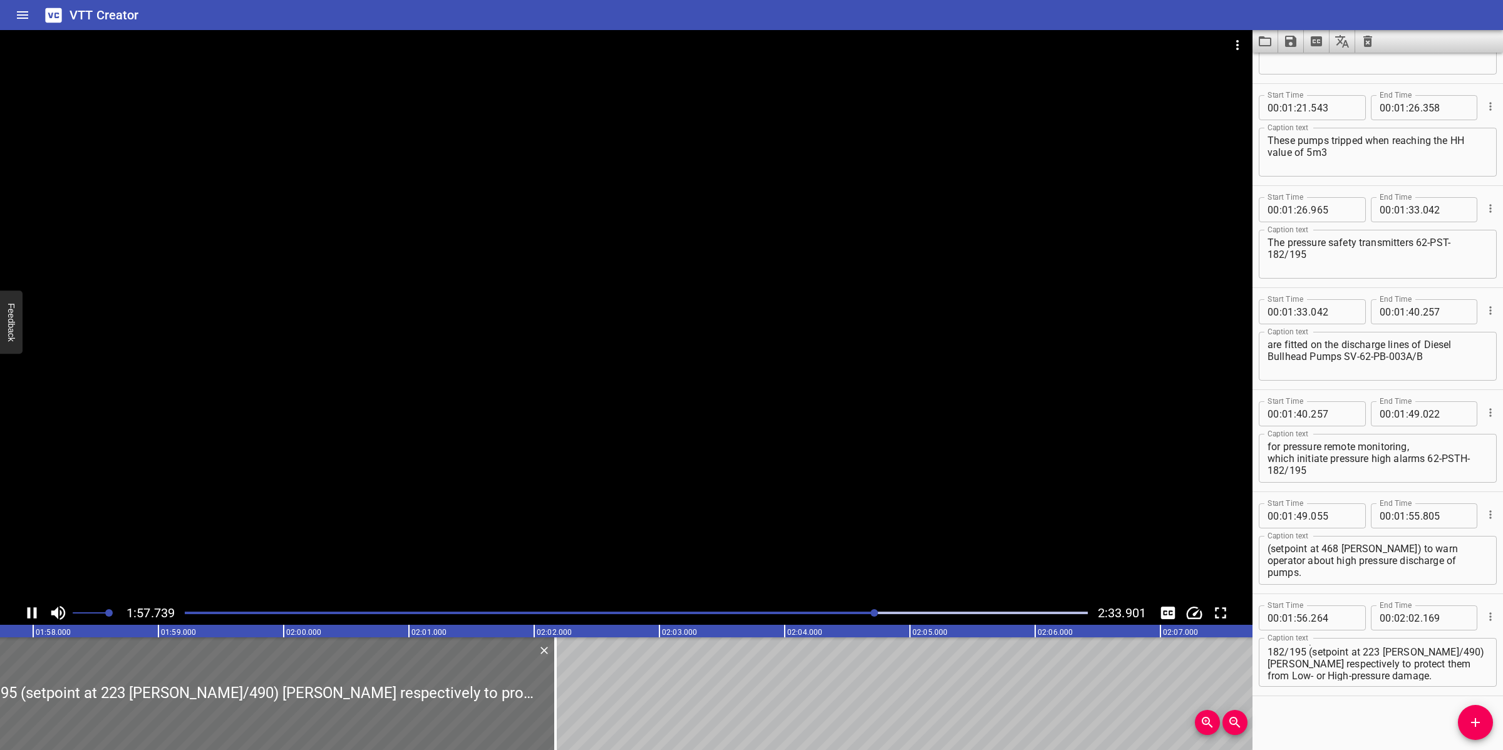
click at [1339, 664] on textarea "LL/HH trip 62-PST- 182/195 (setpoint at 223 [PERSON_NAME]/490) [PERSON_NAME] re…" at bounding box center [1377, 663] width 220 height 36
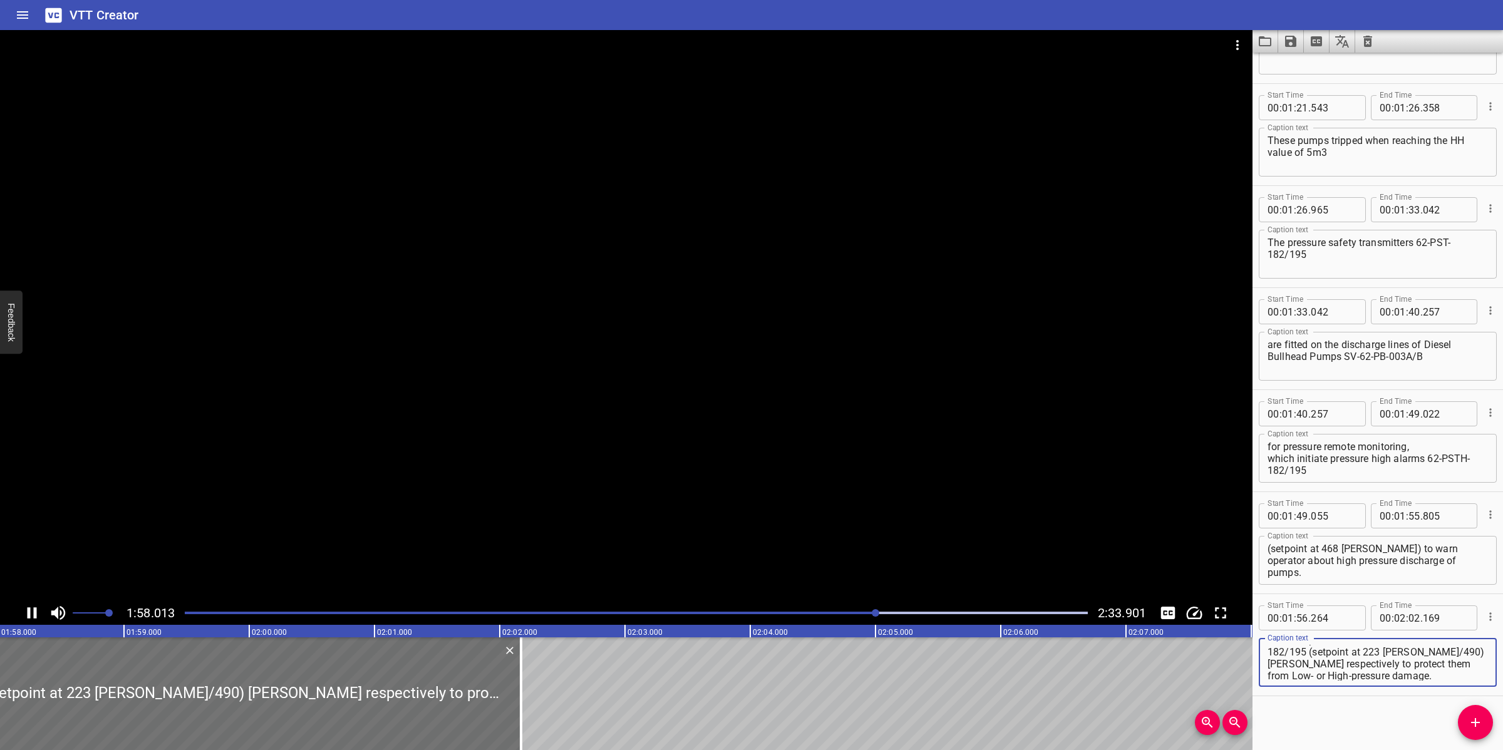
scroll to position [0, 0]
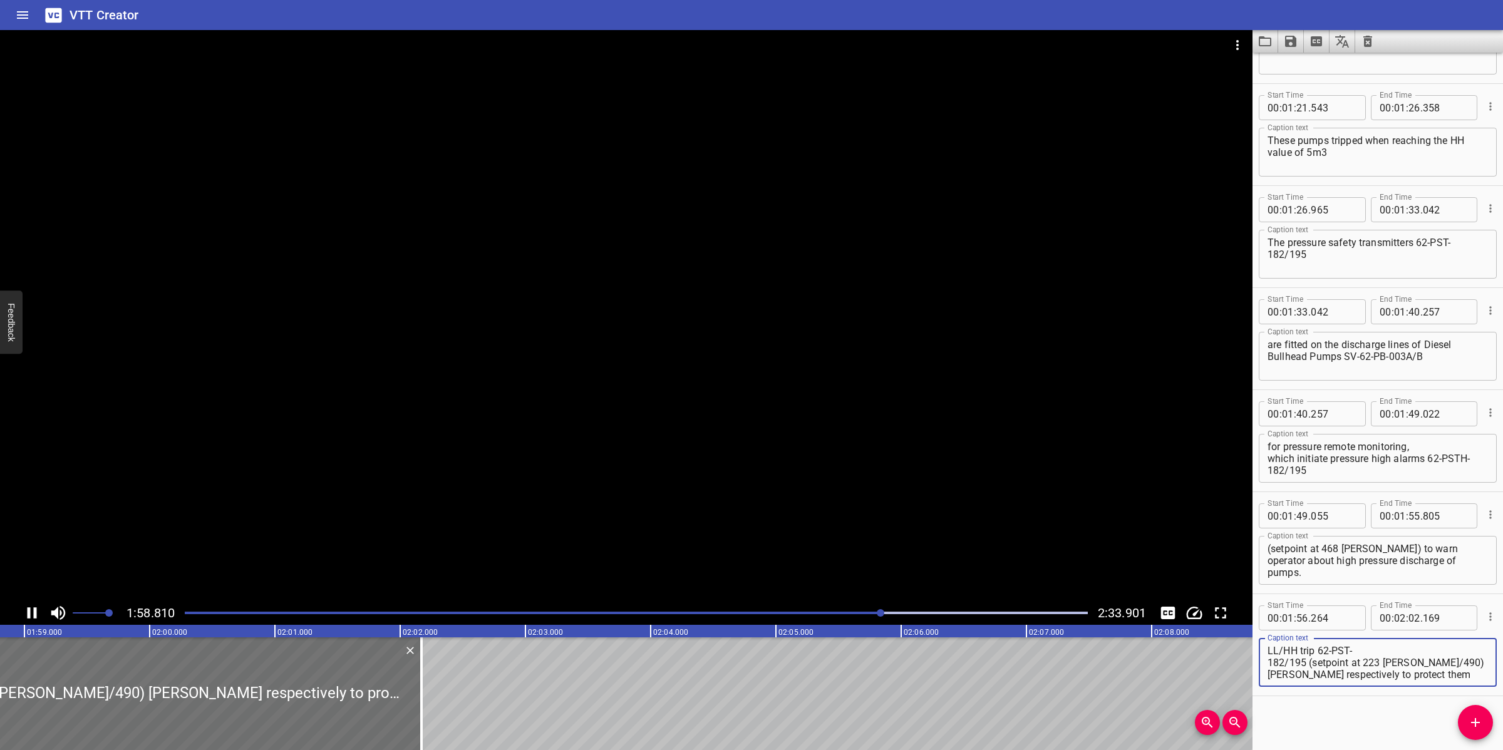
click at [1388, 647] on textarea "LL/HH trip 62-PST- 182/195 (setpoint at 223 [PERSON_NAME]/490) [PERSON_NAME] re…" at bounding box center [1377, 663] width 220 height 36
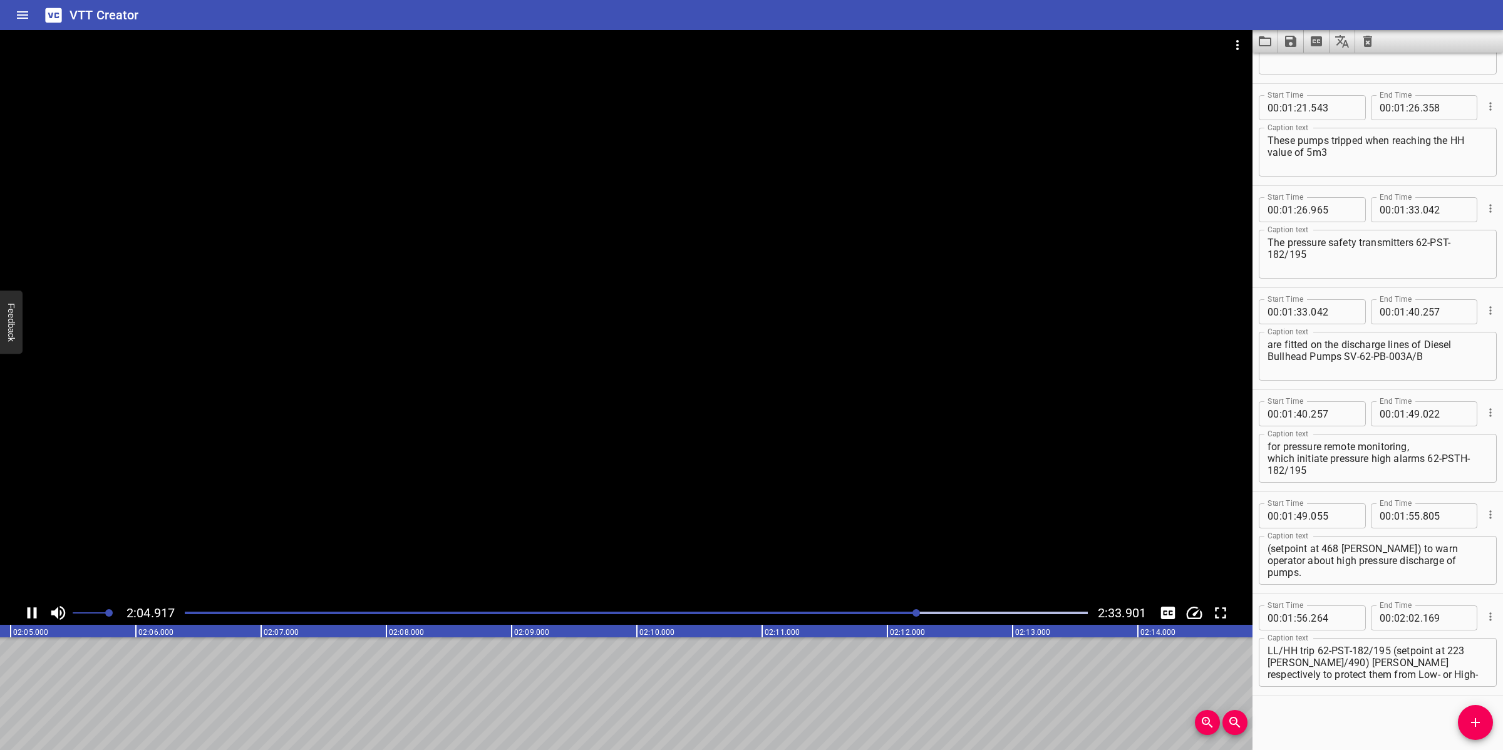
click at [722, 490] on div at bounding box center [626, 315] width 1252 height 571
click at [465, 505] on div at bounding box center [626, 315] width 1252 height 571
click at [584, 528] on div at bounding box center [626, 315] width 1252 height 571
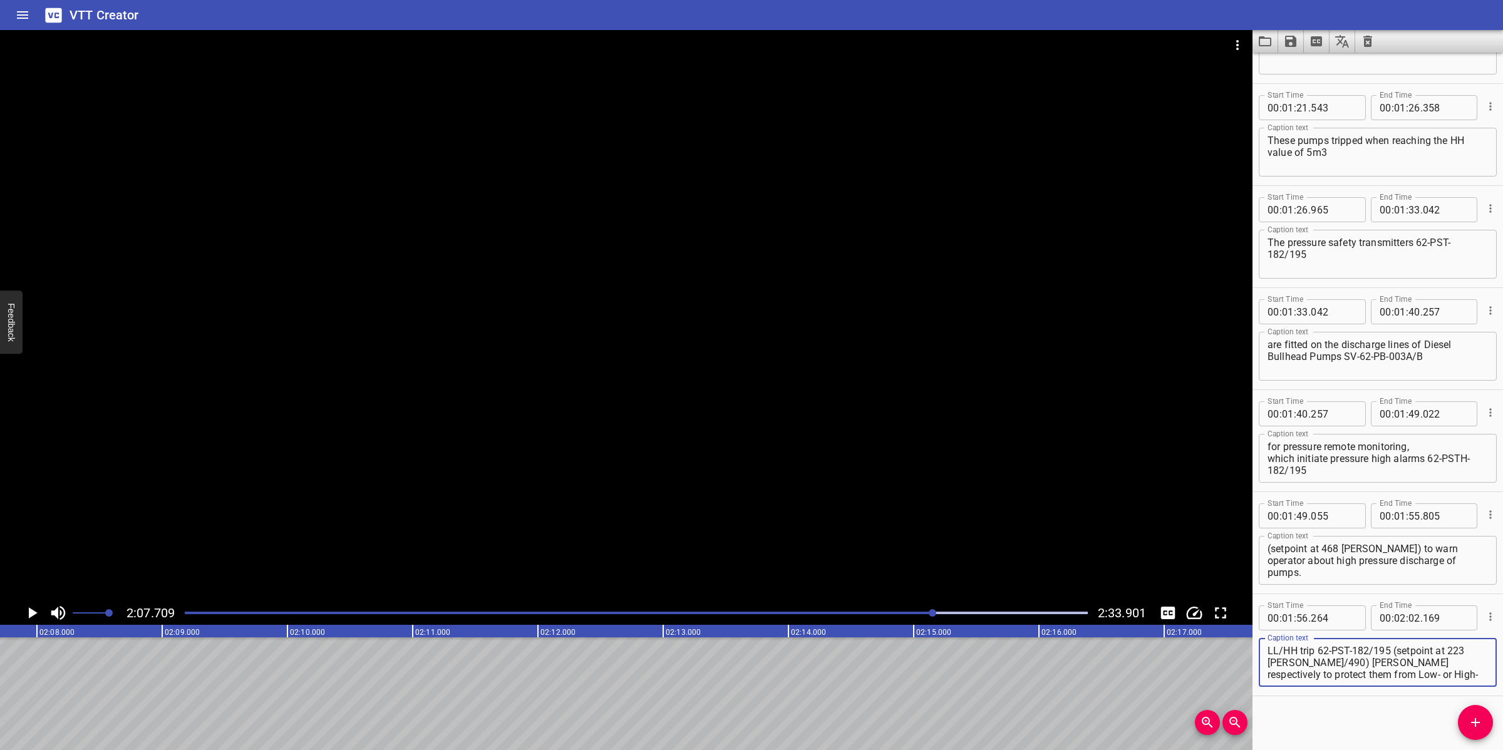
drag, startPoint x: 1394, startPoint y: 659, endPoint x: 1447, endPoint y: 681, distance: 57.0
click at [1447, 681] on div "LL/HH trip 62-PST-182/195 (setpoint at 223 [PERSON_NAME]/490) [PERSON_NAME] res…" at bounding box center [1378, 662] width 238 height 49
click at [1409, 614] on input "number" at bounding box center [1414, 617] width 12 height 25
click at [1478, 721] on icon "Add Cue" at bounding box center [1475, 722] width 15 height 15
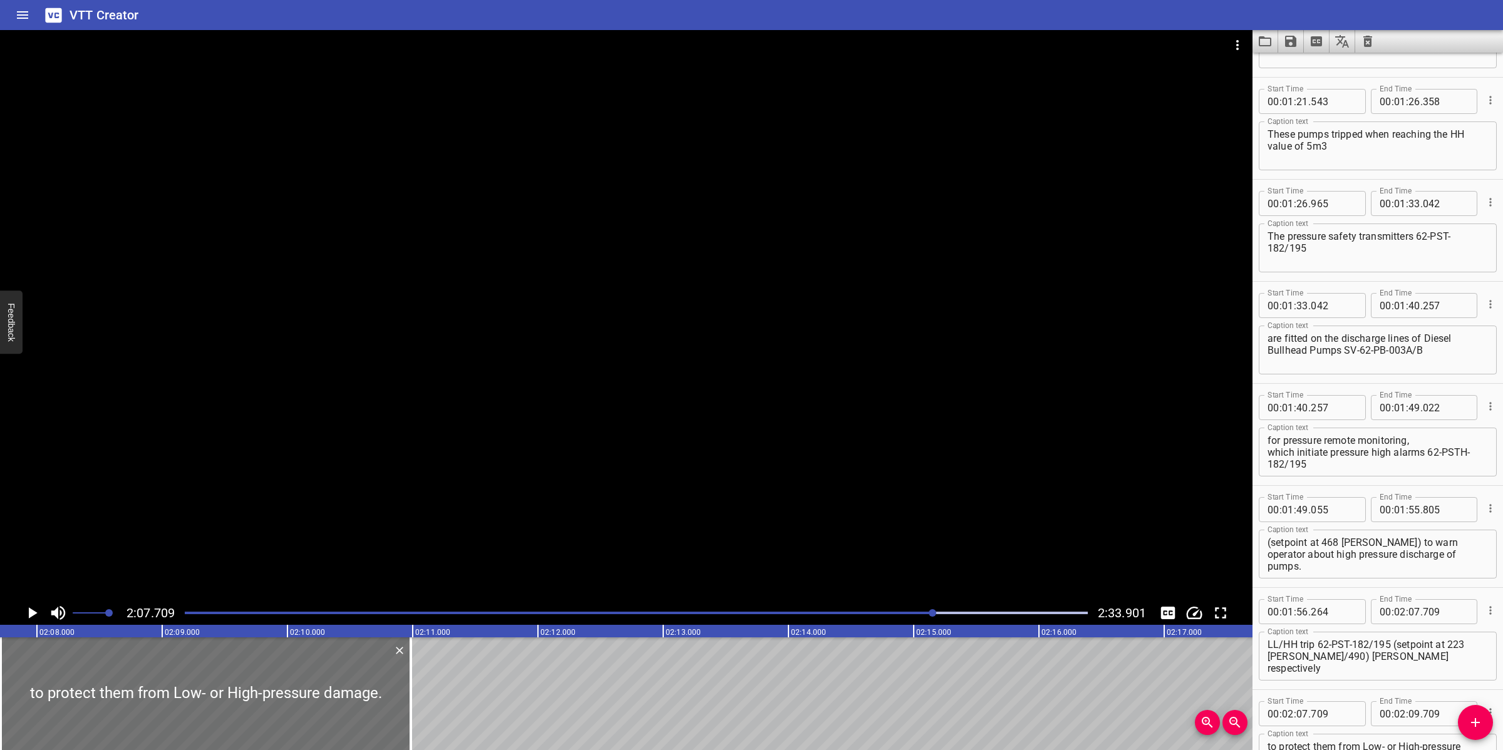
drag, startPoint x: 259, startPoint y: 687, endPoint x: 420, endPoint y: 676, distance: 161.3
click at [417, 677] on div at bounding box center [410, 693] width 13 height 113
click at [508, 539] on div at bounding box center [626, 315] width 1252 height 571
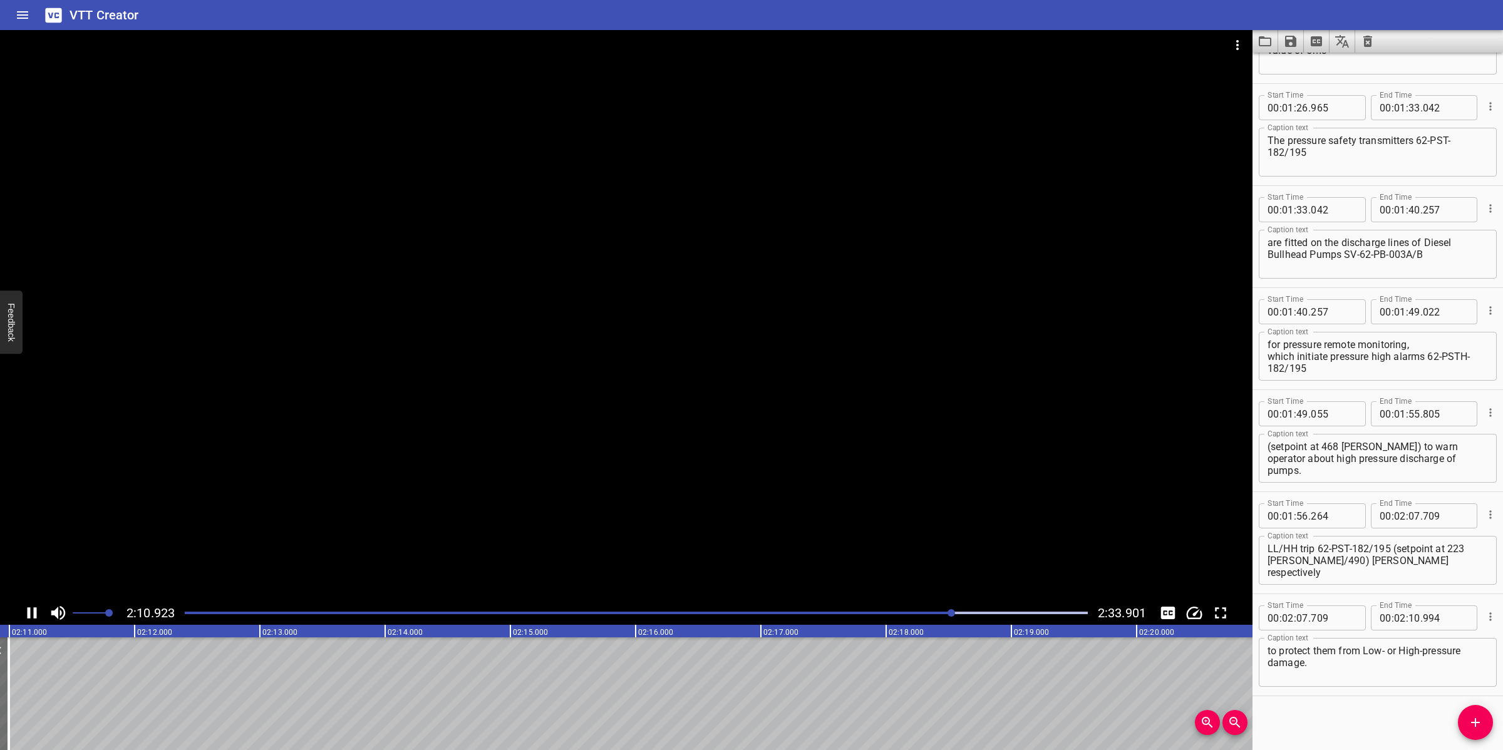
click at [511, 539] on div at bounding box center [626, 315] width 1252 height 571
click at [1368, 649] on textarea "to protect them from Low- or High-pressure damage.​" at bounding box center [1377, 663] width 220 height 36
click at [1399, 649] on textarea "to protect them from low- or High-pressure damage.​" at bounding box center [1377, 663] width 220 height 36
click at [1463, 723] on span "Add Cue" at bounding box center [1475, 722] width 35 height 15
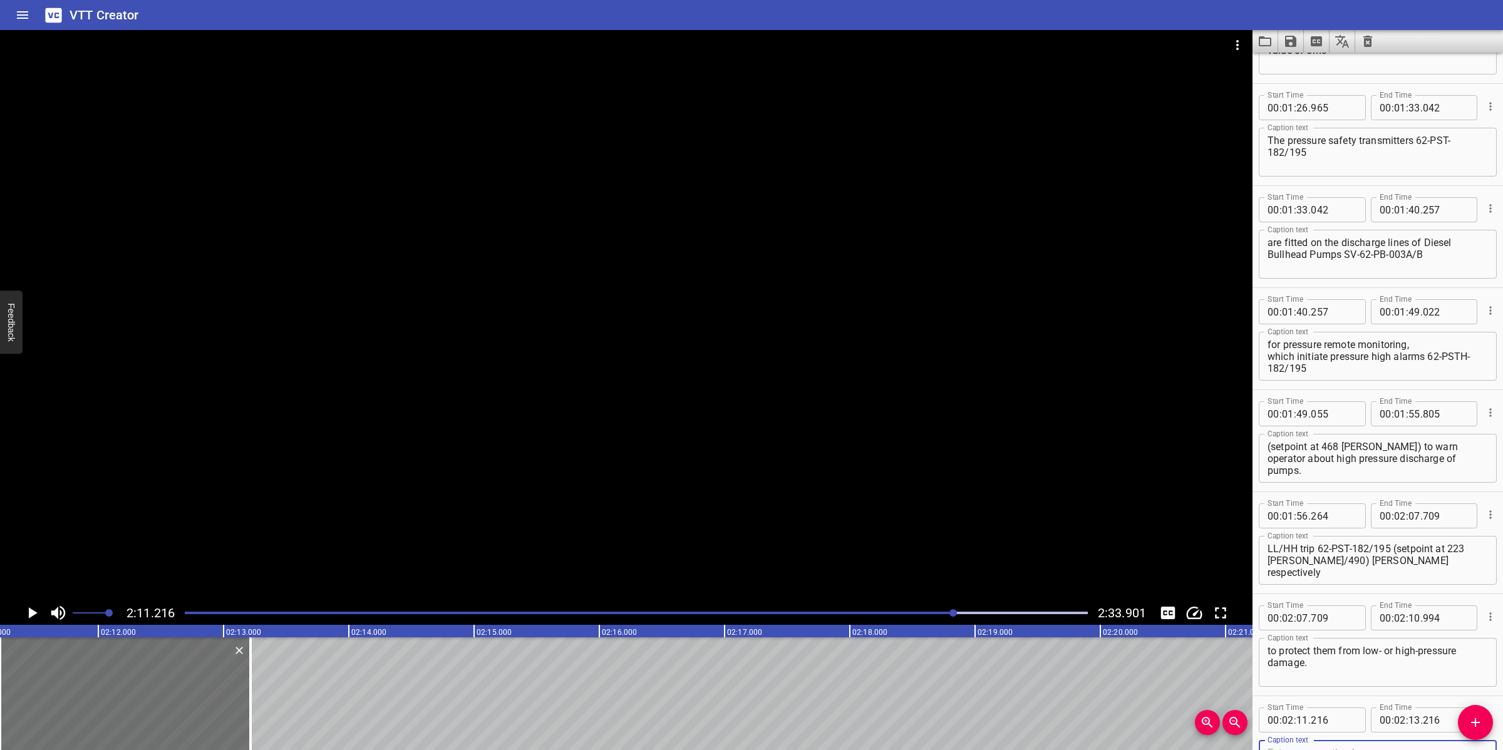
scroll to position [1406, 0]
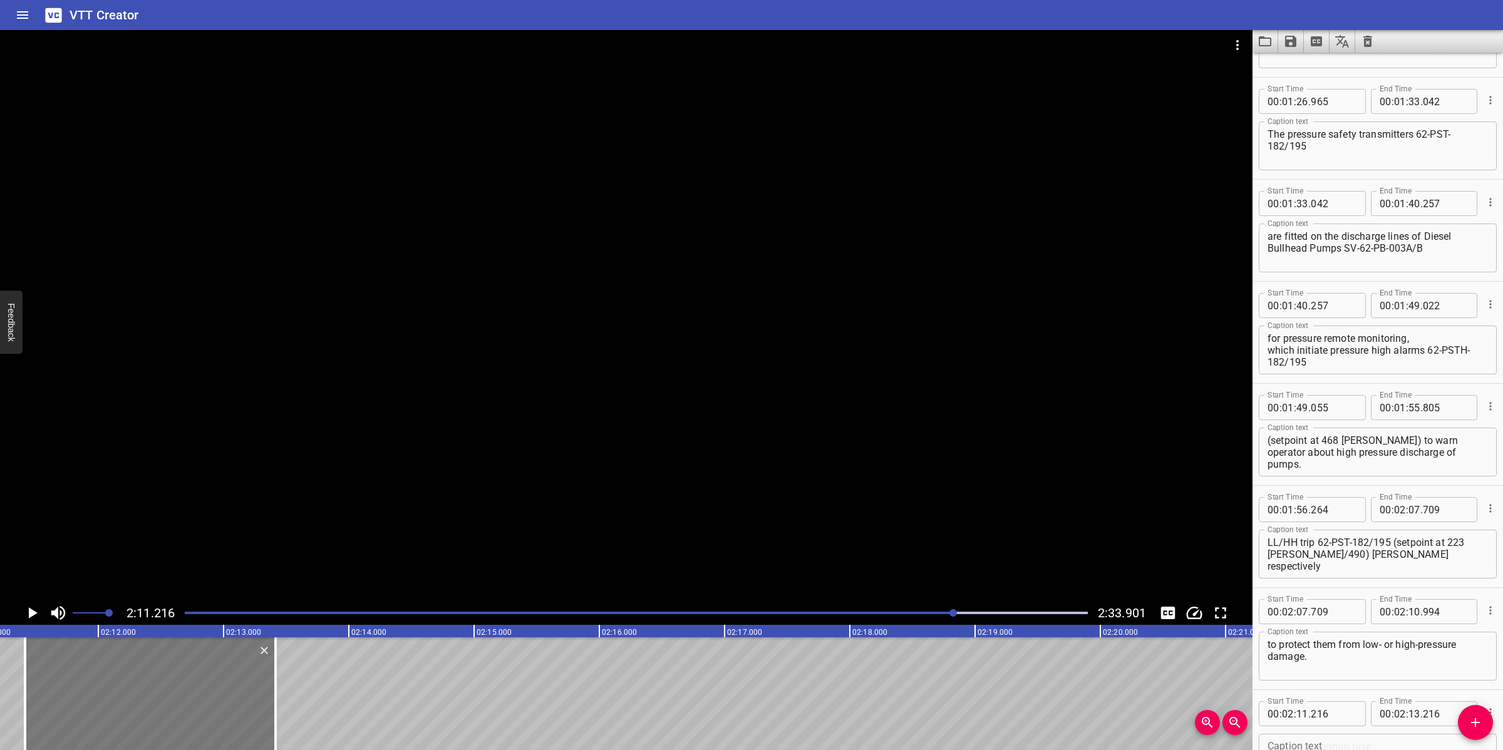
drag, startPoint x: 113, startPoint y: 700, endPoint x: 136, endPoint y: 686, distance: 27.3
click at [136, 686] on div at bounding box center [150, 693] width 250 height 113
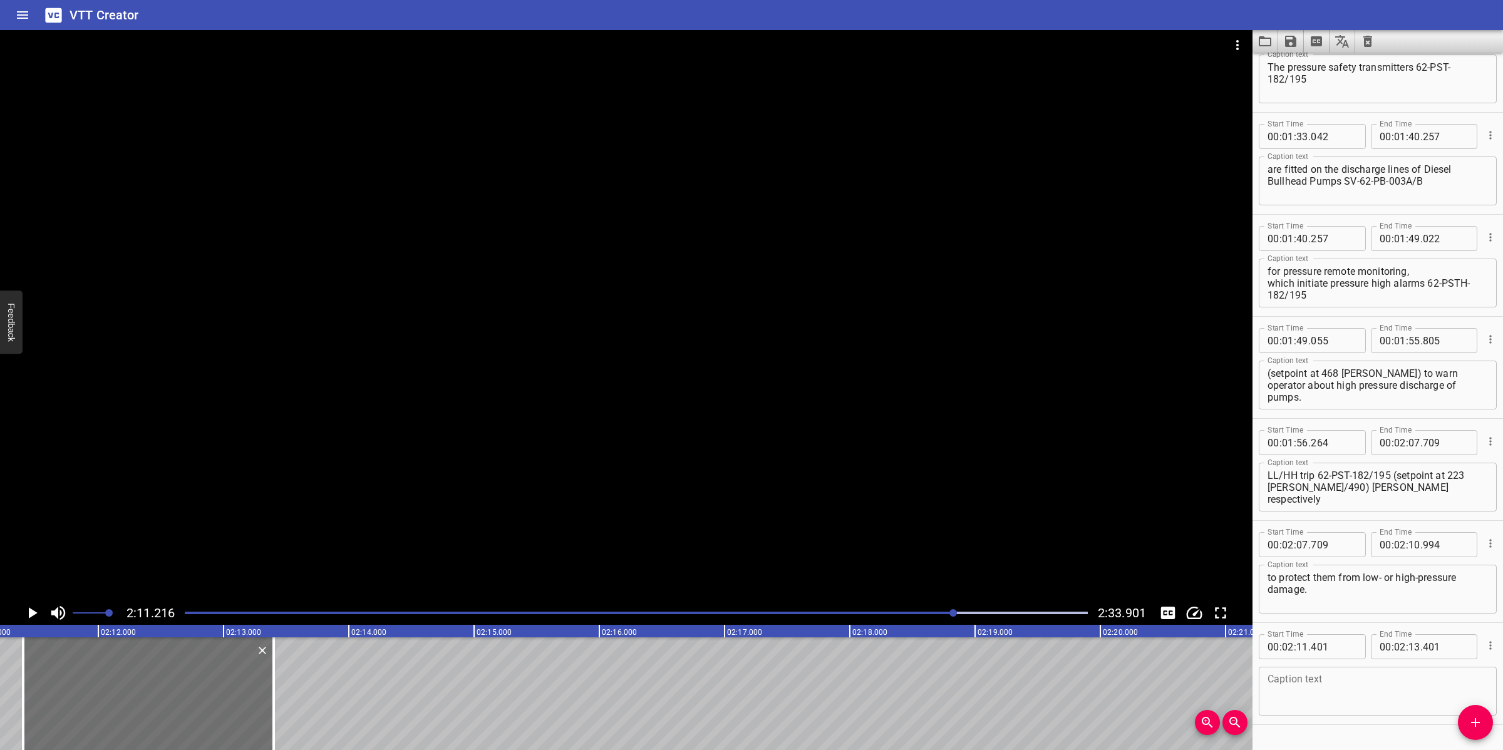
scroll to position [1485, 0]
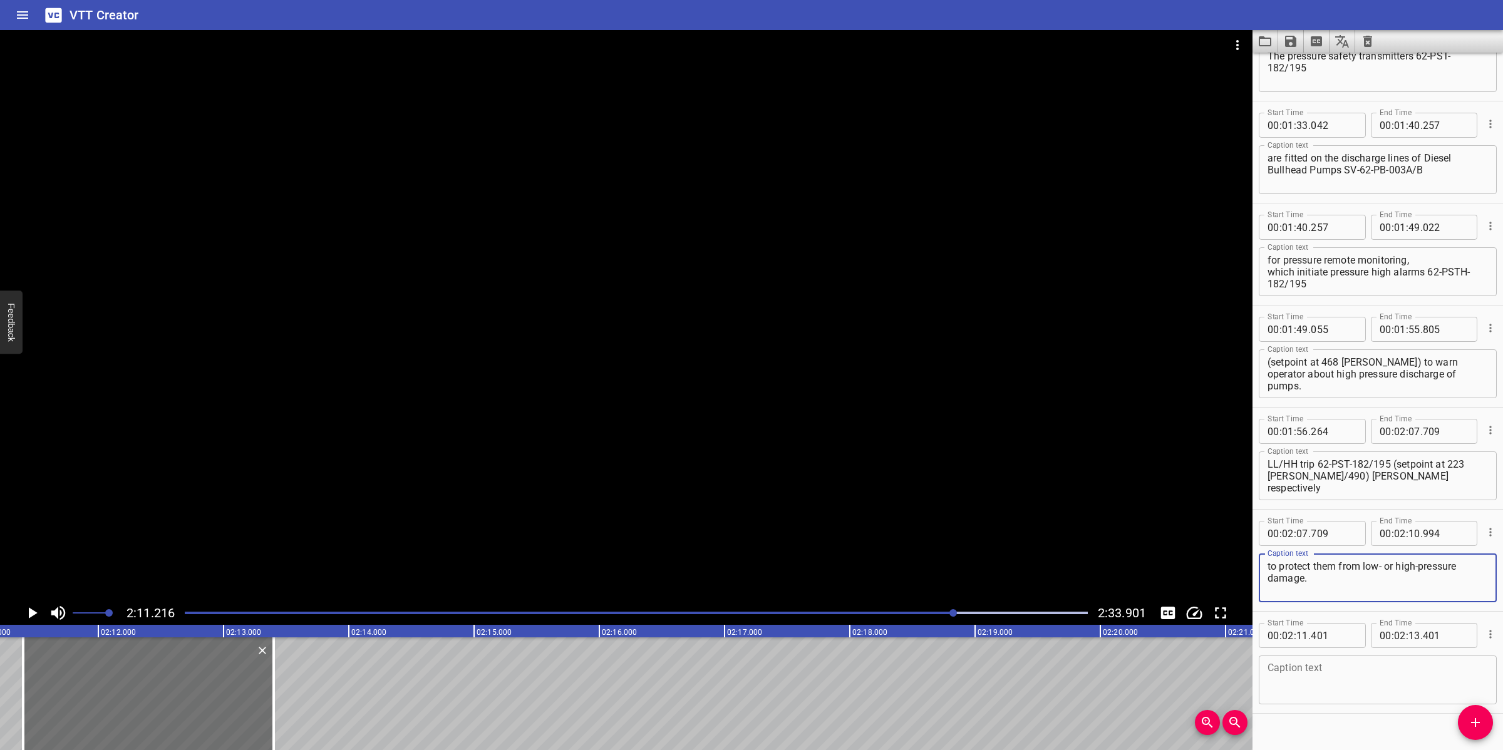
click at [1349, 586] on textarea "to protect them from low- or high-pressure damage.​" at bounding box center [1377, 578] width 220 height 36
click at [1338, 668] on textarea at bounding box center [1377, 680] width 220 height 36
paste textarea "On/Off Valve 62-XV-001 is fitted to the Diesel Bullhead Pumps SV-62-PB-003A/B d…"
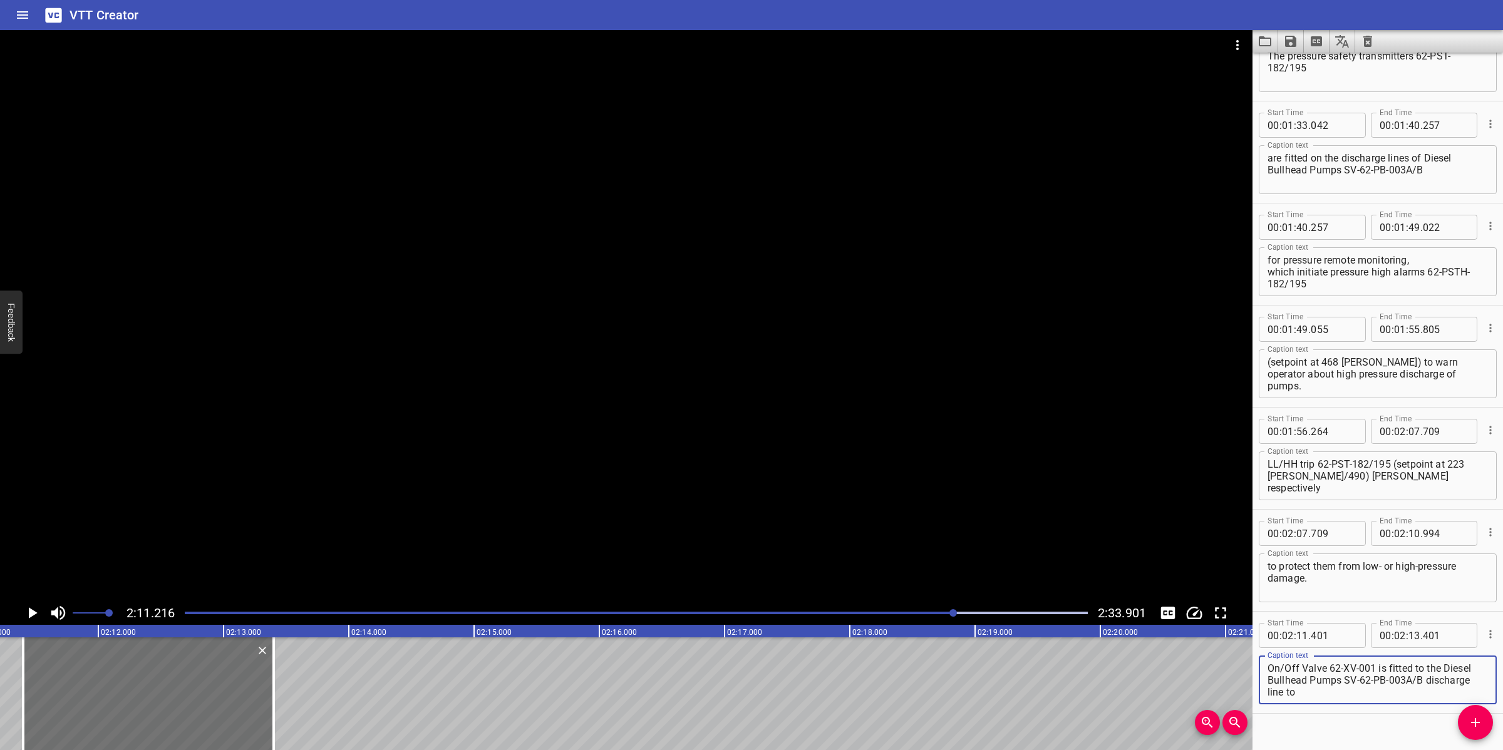
scroll to position [71, 0]
click at [1352, 683] on textarea "On/Off Valve 62-XV-001 is fitted to the Diesel Bullhead Pumps SV-62-PB-003A/B d…" at bounding box center [1377, 680] width 220 height 36
click at [1329, 662] on textarea "On/Off Valve 62-XV-001 is fitted to the Diesel Bullhead Pumps SV-62-PB-003A/B d…" at bounding box center [1377, 680] width 220 height 36
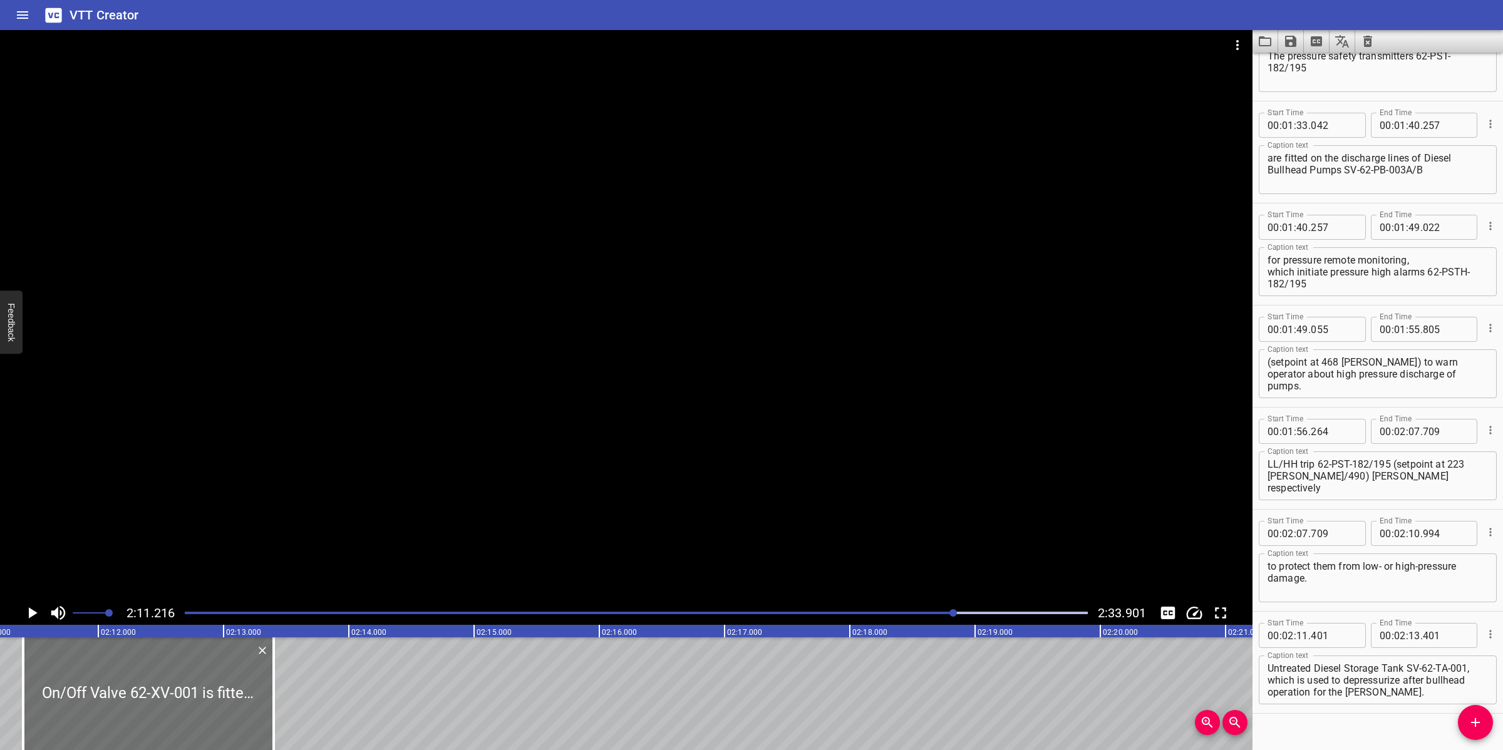
drag, startPoint x: 690, startPoint y: 530, endPoint x: 691, endPoint y: 548, distance: 17.5
click at [687, 537] on div at bounding box center [626, 315] width 1252 height 571
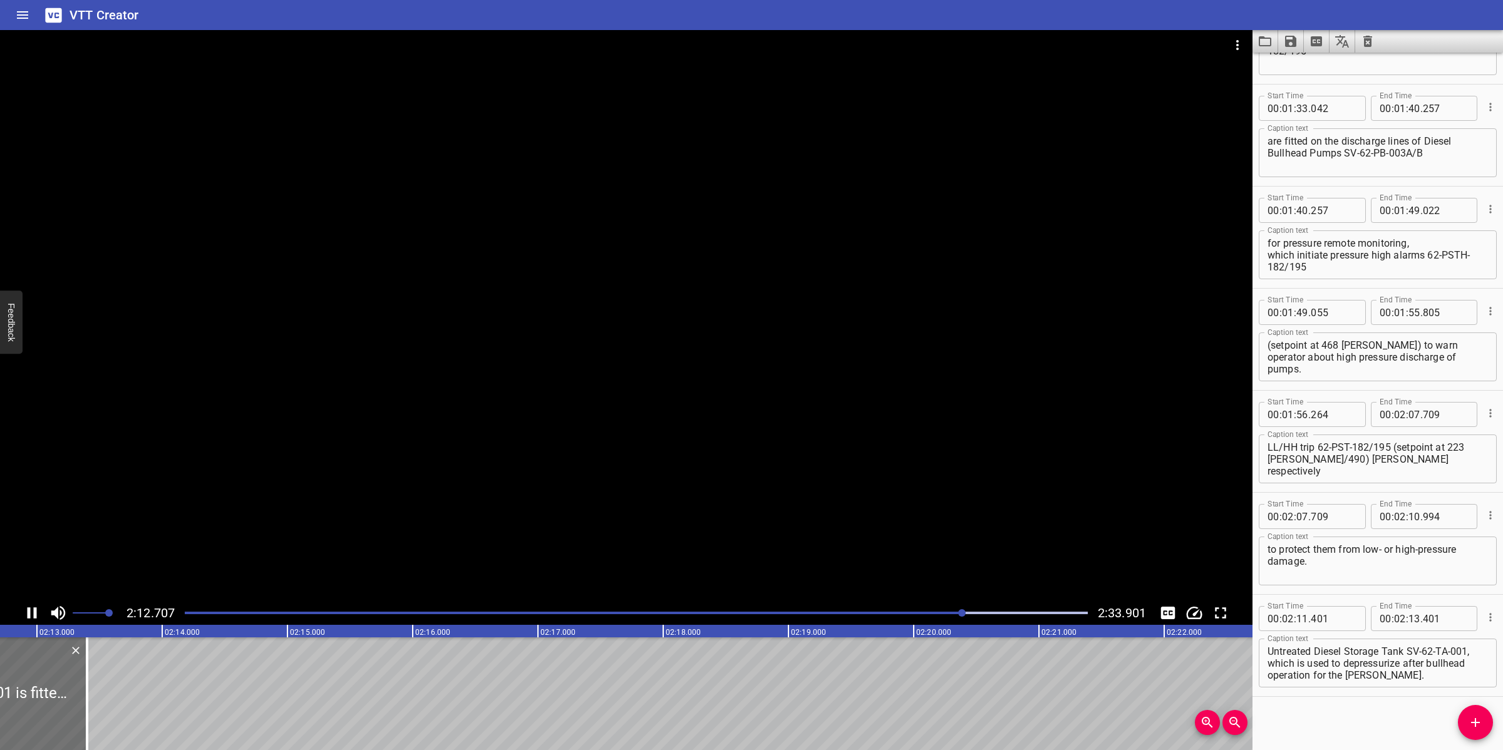
click at [678, 515] on div at bounding box center [626, 315] width 1252 height 571
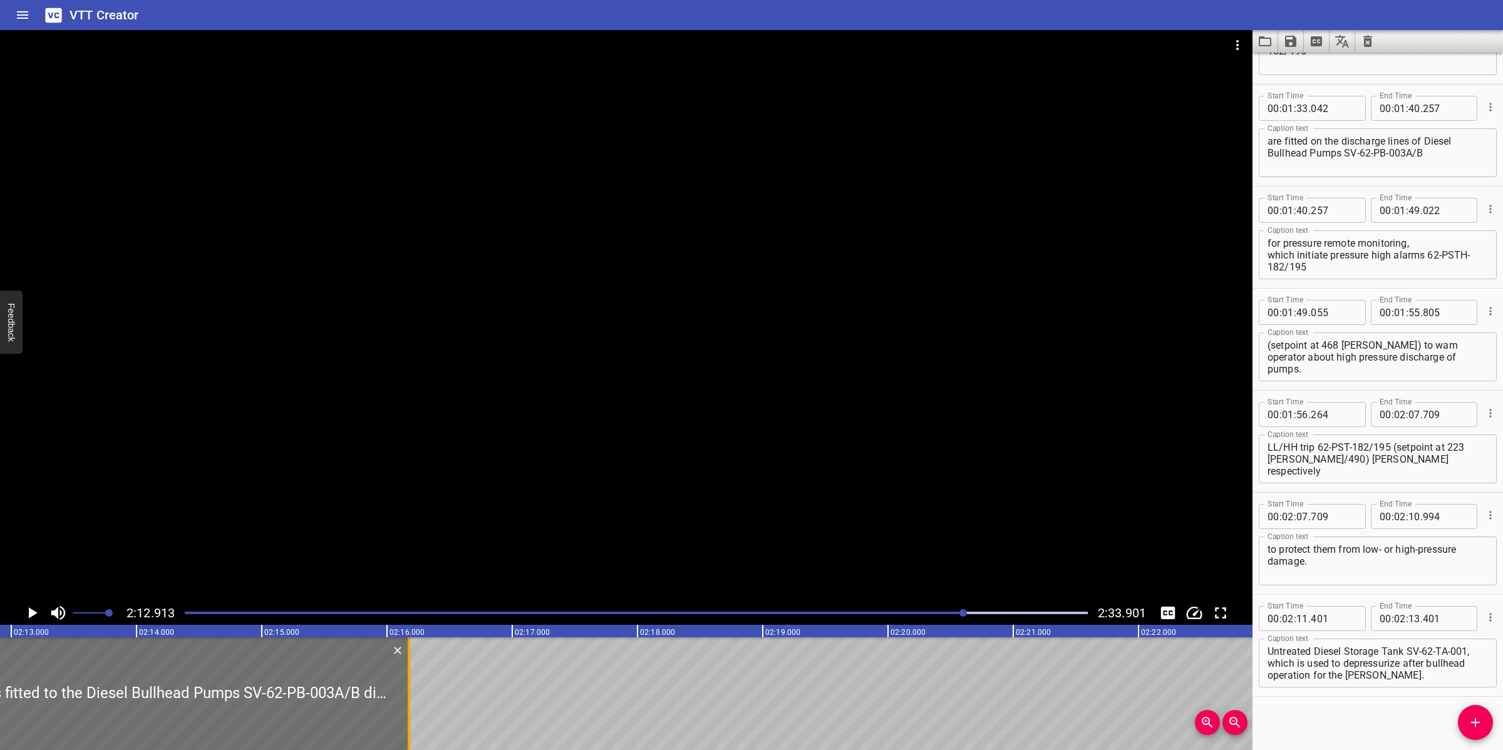
drag, startPoint x: 63, startPoint y: 675, endPoint x: 410, endPoint y: 668, distance: 347.6
click at [410, 668] on div at bounding box center [409, 693] width 13 height 113
click at [624, 470] on div at bounding box center [626, 315] width 1252 height 571
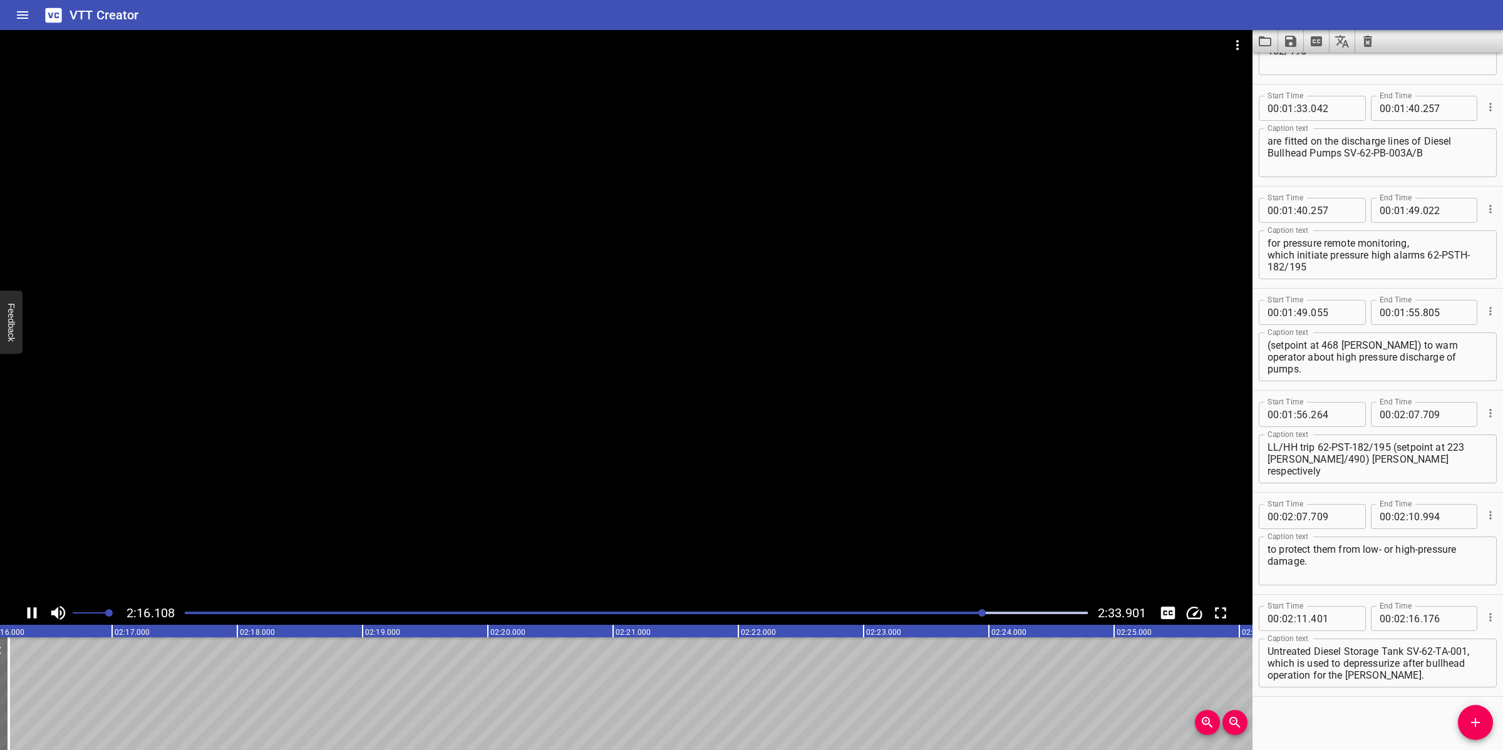
click at [699, 554] on div at bounding box center [626, 315] width 1252 height 571
click at [962, 609] on div at bounding box center [636, 613] width 918 height 18
click at [880, 498] on div at bounding box center [626, 315] width 1252 height 571
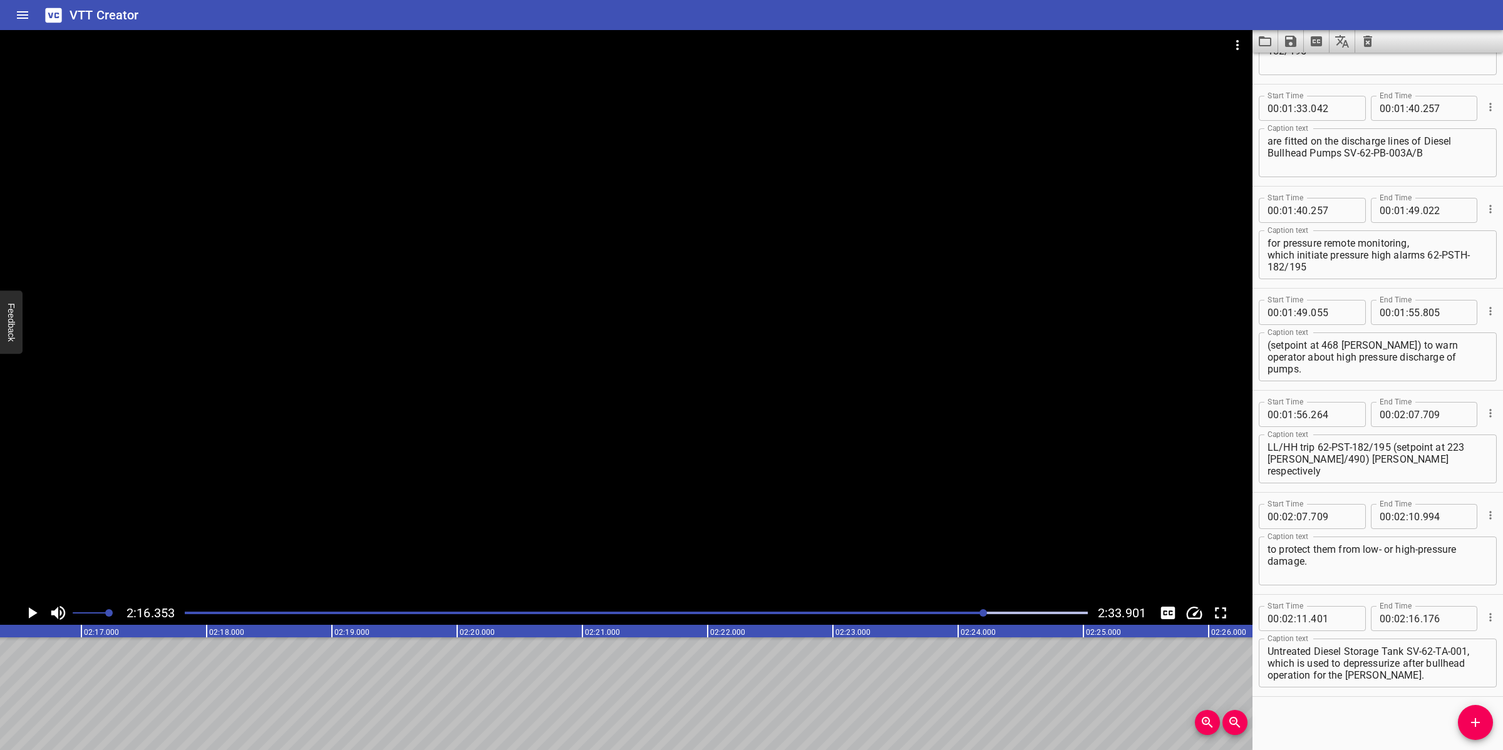
click at [1481, 724] on icon "Add Cue" at bounding box center [1475, 722] width 15 height 15
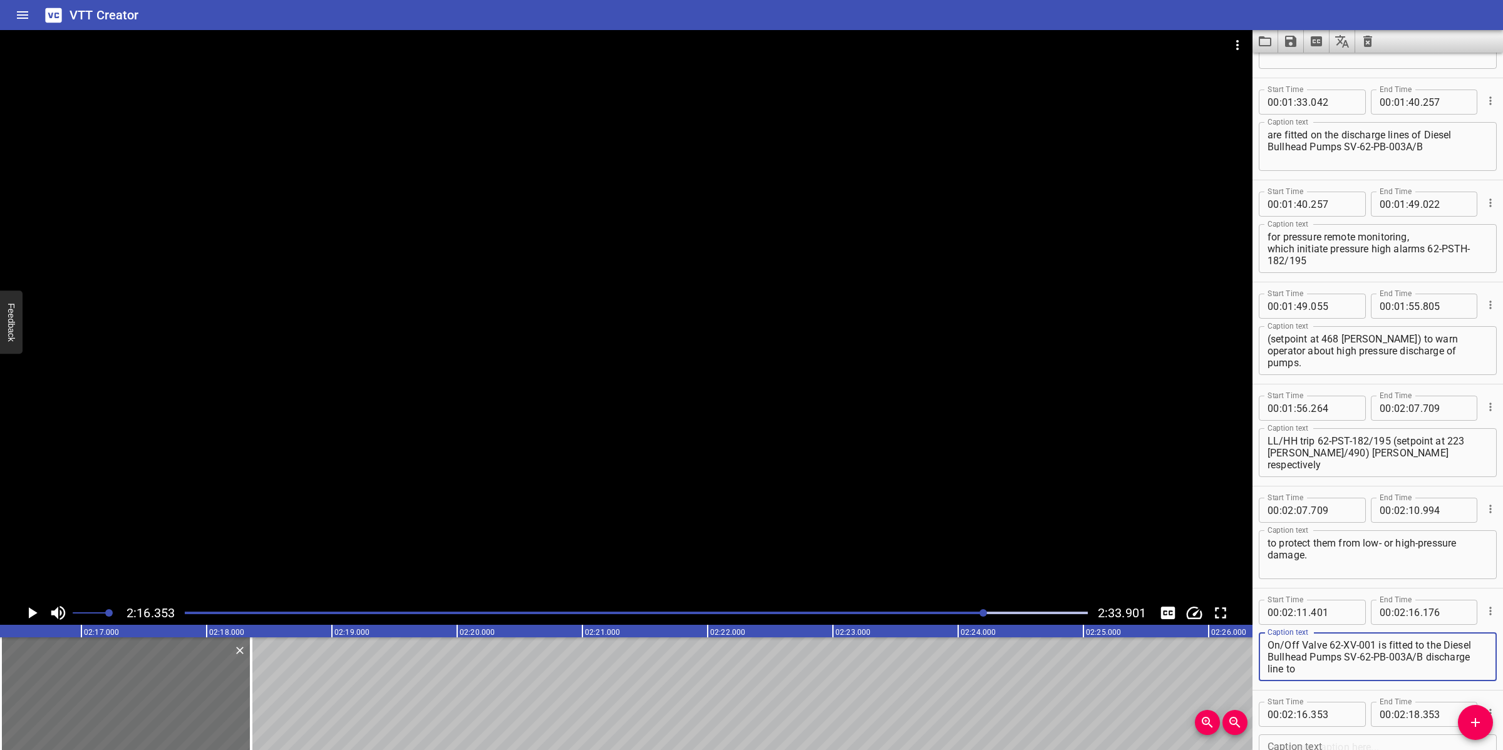
scroll to position [47, 0]
drag, startPoint x: 1376, startPoint y: 642, endPoint x: 1429, endPoint y: 684, distance: 68.2
click at [1429, 684] on div "Start Time 00 : 02 : 11 . 401 Start Time End Time 00 : 02 : 16 . 176 End Time C…" at bounding box center [1377, 639] width 250 height 101
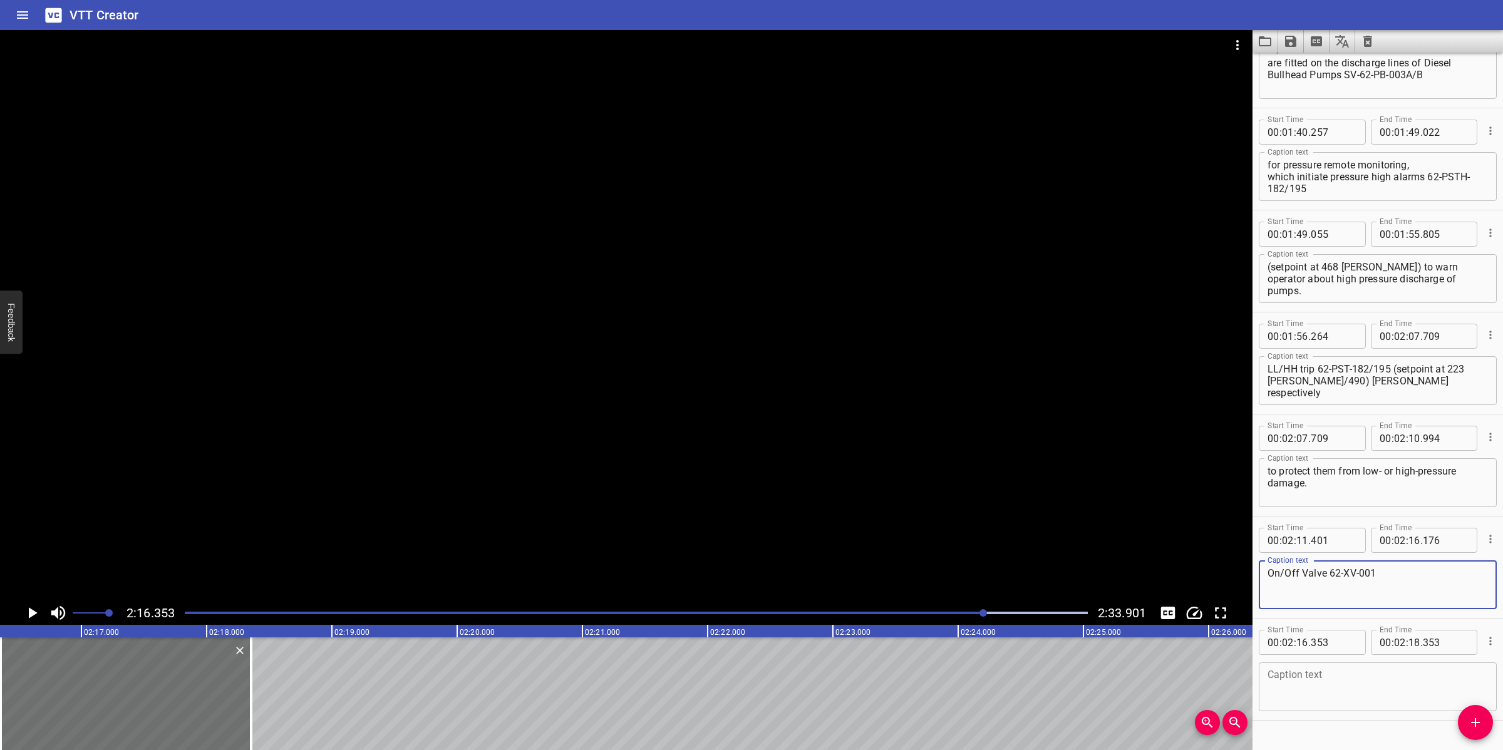
scroll to position [1586, 0]
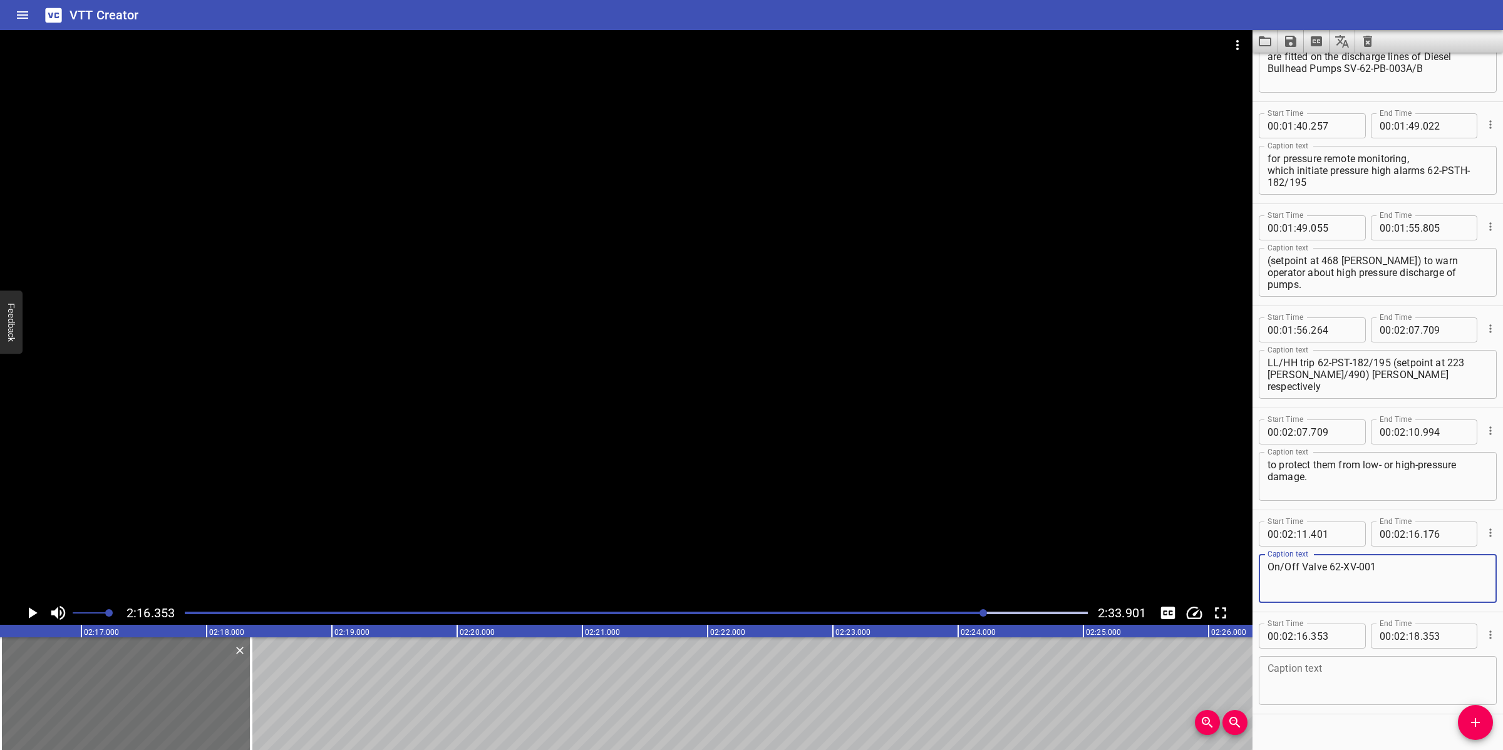
click at [1347, 689] on textarea at bounding box center [1377, 681] width 220 height 36
paste textarea "is fitted to the Diesel Bullhead Pumps SV-62-PB-003A/B discharge line to Untrea…"
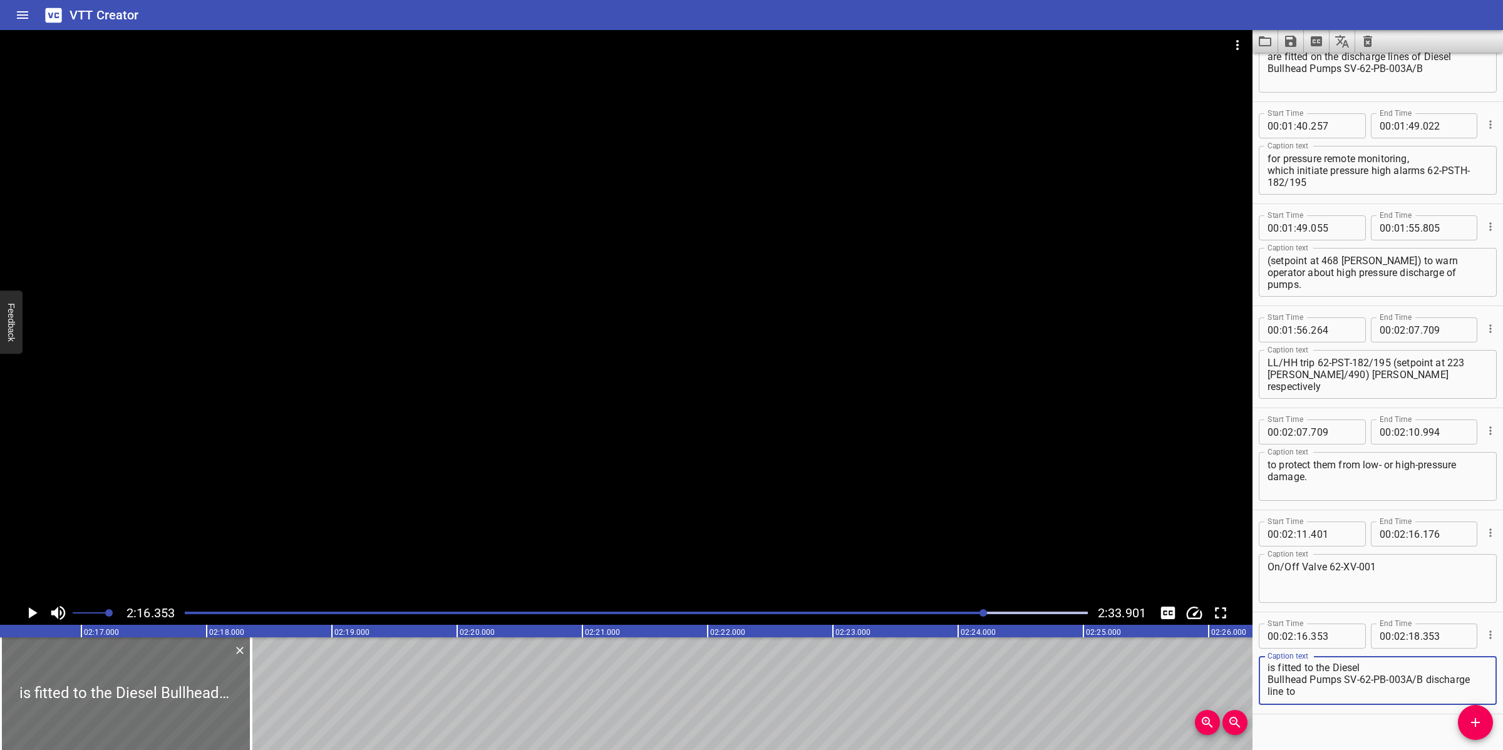
scroll to position [0, 0]
click at [1381, 664] on textarea "is fitted to the Diesel Bullhead Pumps SV-62-PB-003A/B discharge line to Untrea…" at bounding box center [1377, 681] width 220 height 36
click at [1406, 678] on textarea "is fitted to the Diesel Bullhead Pumps SV-62-PB-003A/B discharge line to Untrea…" at bounding box center [1377, 681] width 220 height 36
click at [1415, 681] on textarea "is fitted to the Diesel Bullhead Pumps SV-62-PB-003A/B discharge line to Untrea…" at bounding box center [1377, 681] width 220 height 36
drag, startPoint x: 701, startPoint y: 461, endPoint x: 698, endPoint y: 470, distance: 9.3
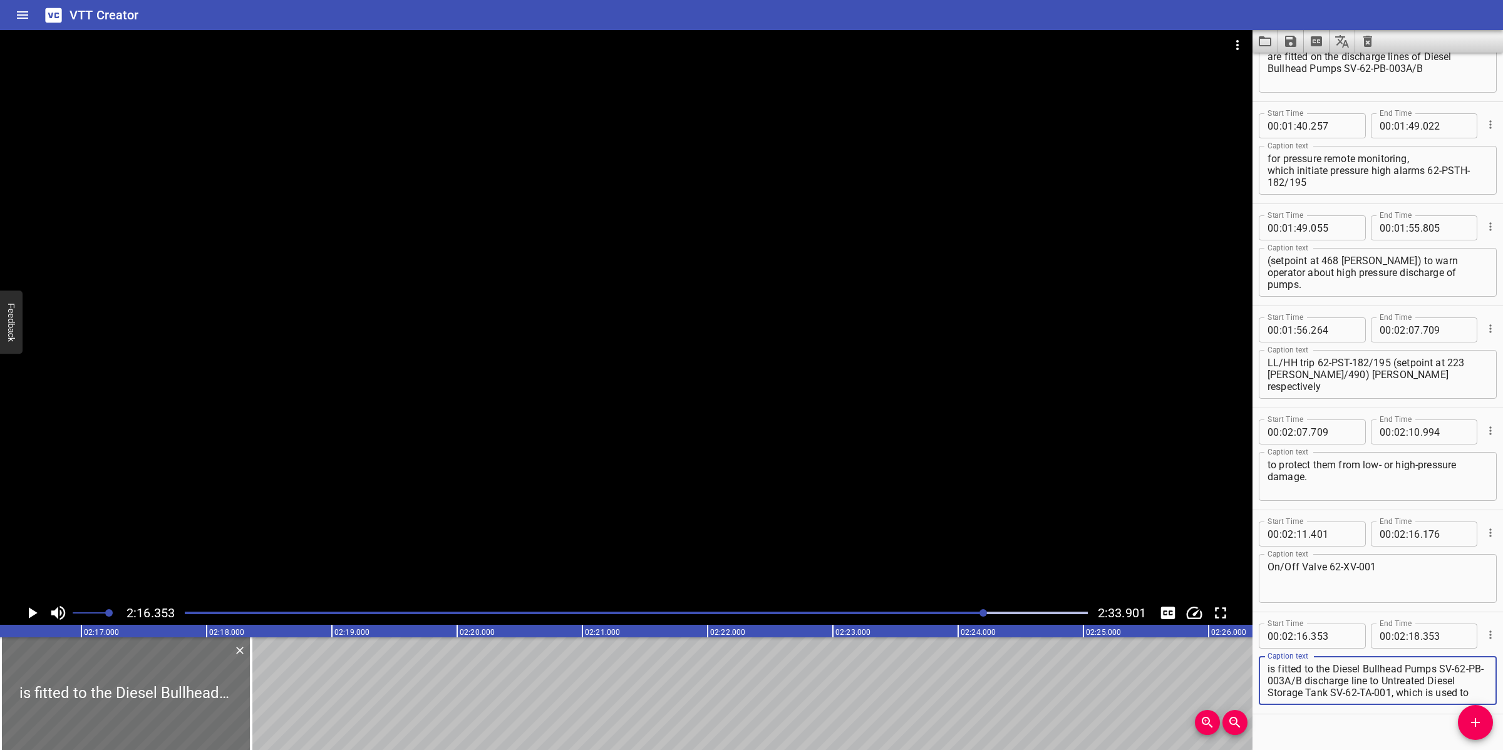
click at [699, 463] on div at bounding box center [626, 315] width 1252 height 571
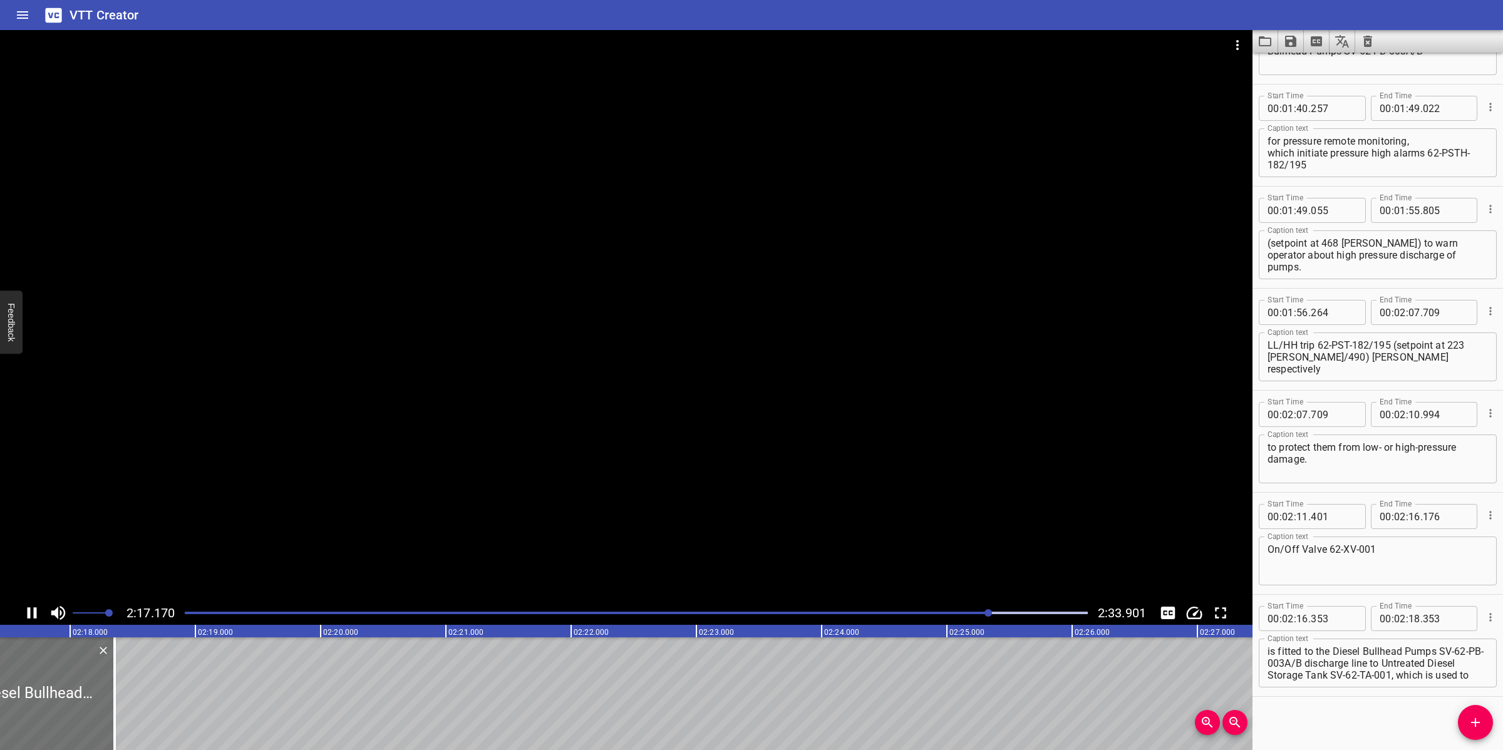
click at [579, 487] on div at bounding box center [626, 315] width 1252 height 571
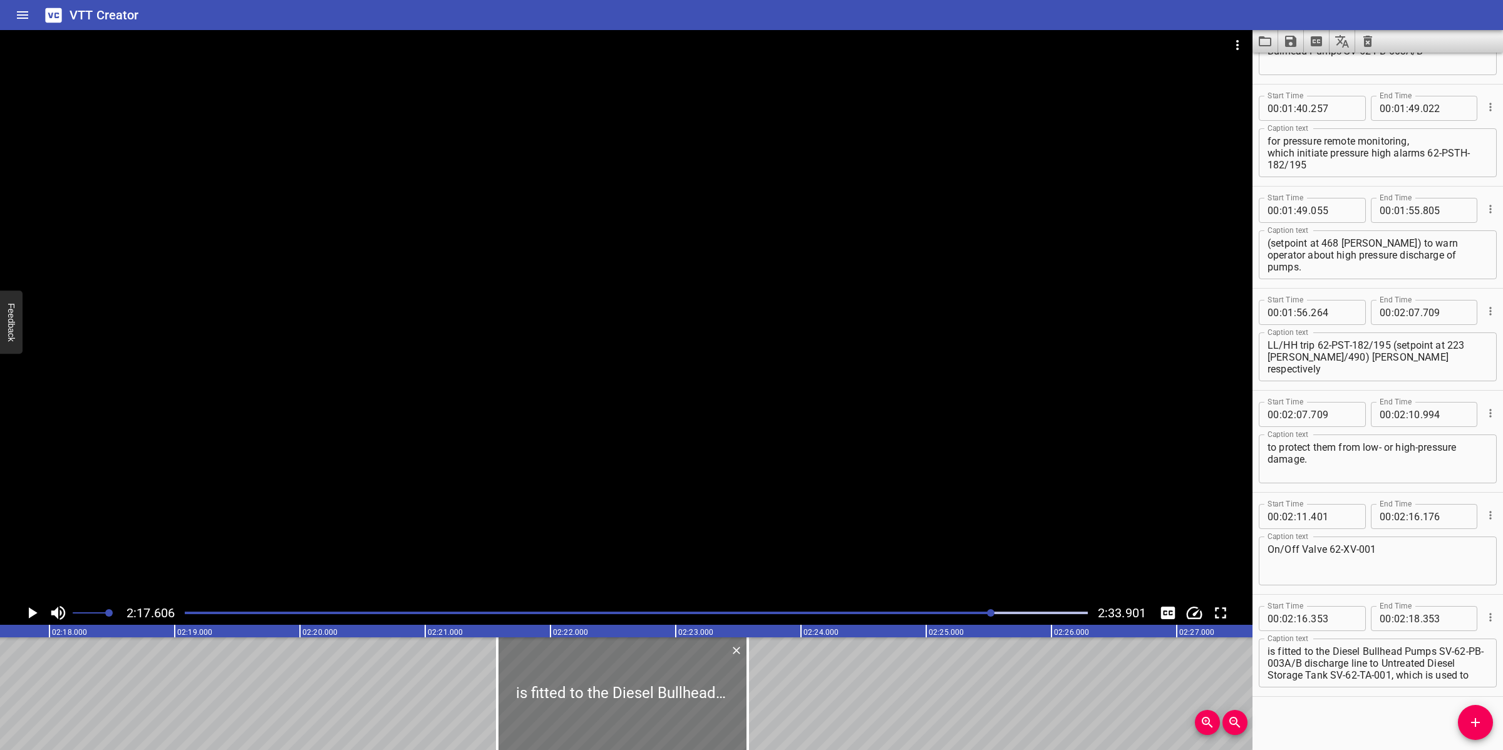
drag, startPoint x: 85, startPoint y: 671, endPoint x: 739, endPoint y: 667, distance: 653.7
click at [739, 667] on div at bounding box center [622, 693] width 250 height 113
drag, startPoint x: 983, startPoint y: 615, endPoint x: 972, endPoint y: 615, distance: 10.7
click at [981, 615] on div at bounding box center [636, 613] width 918 height 18
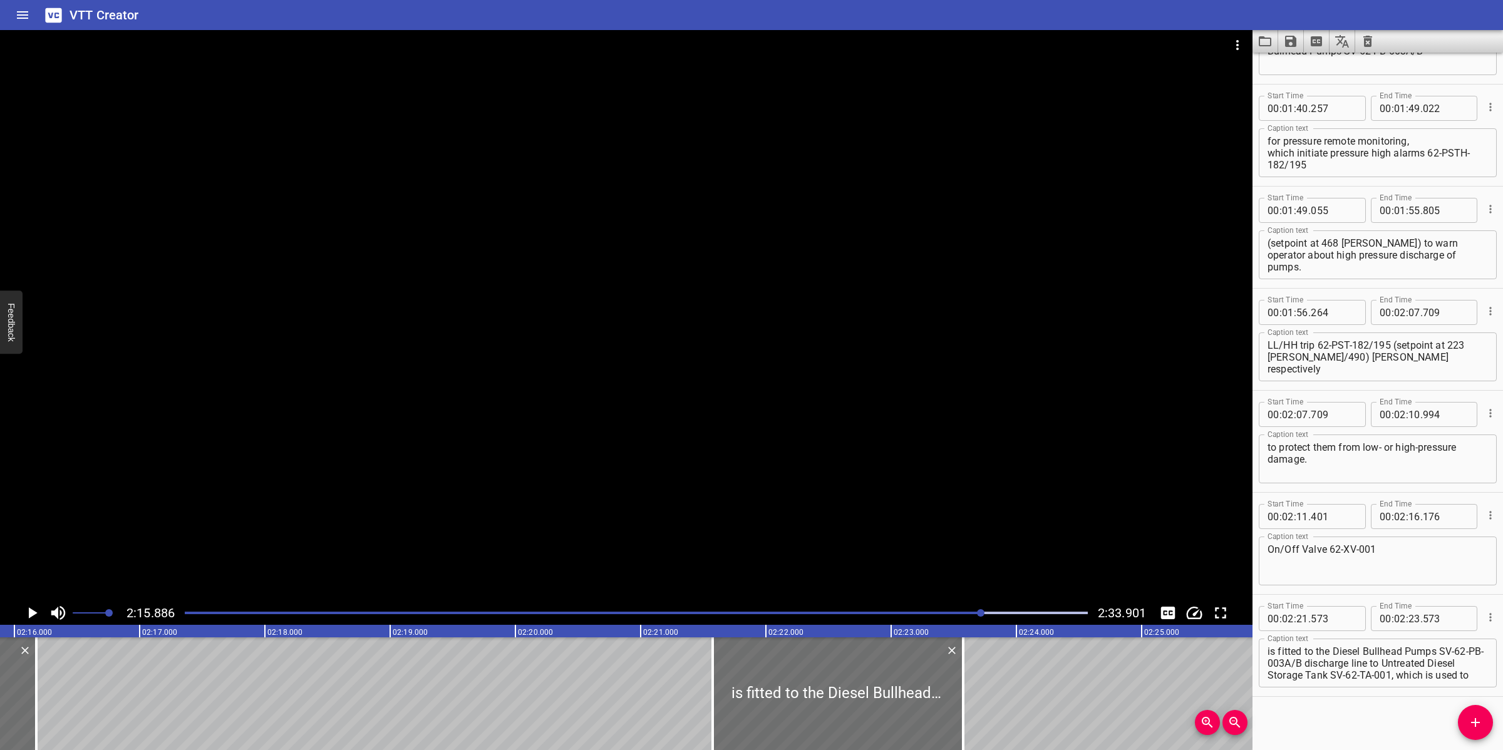
click at [966, 615] on div at bounding box center [636, 613] width 918 height 18
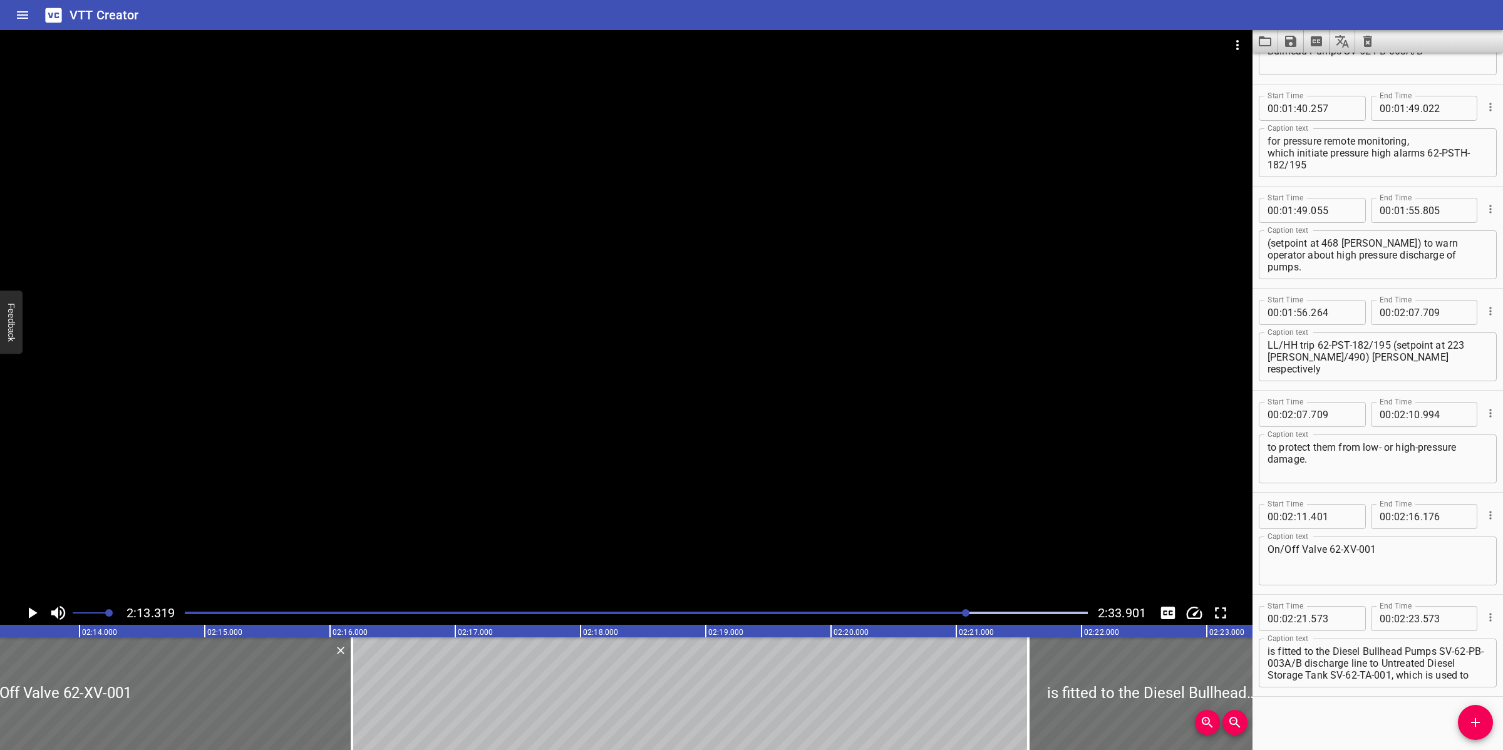
scroll to position [0, 16695]
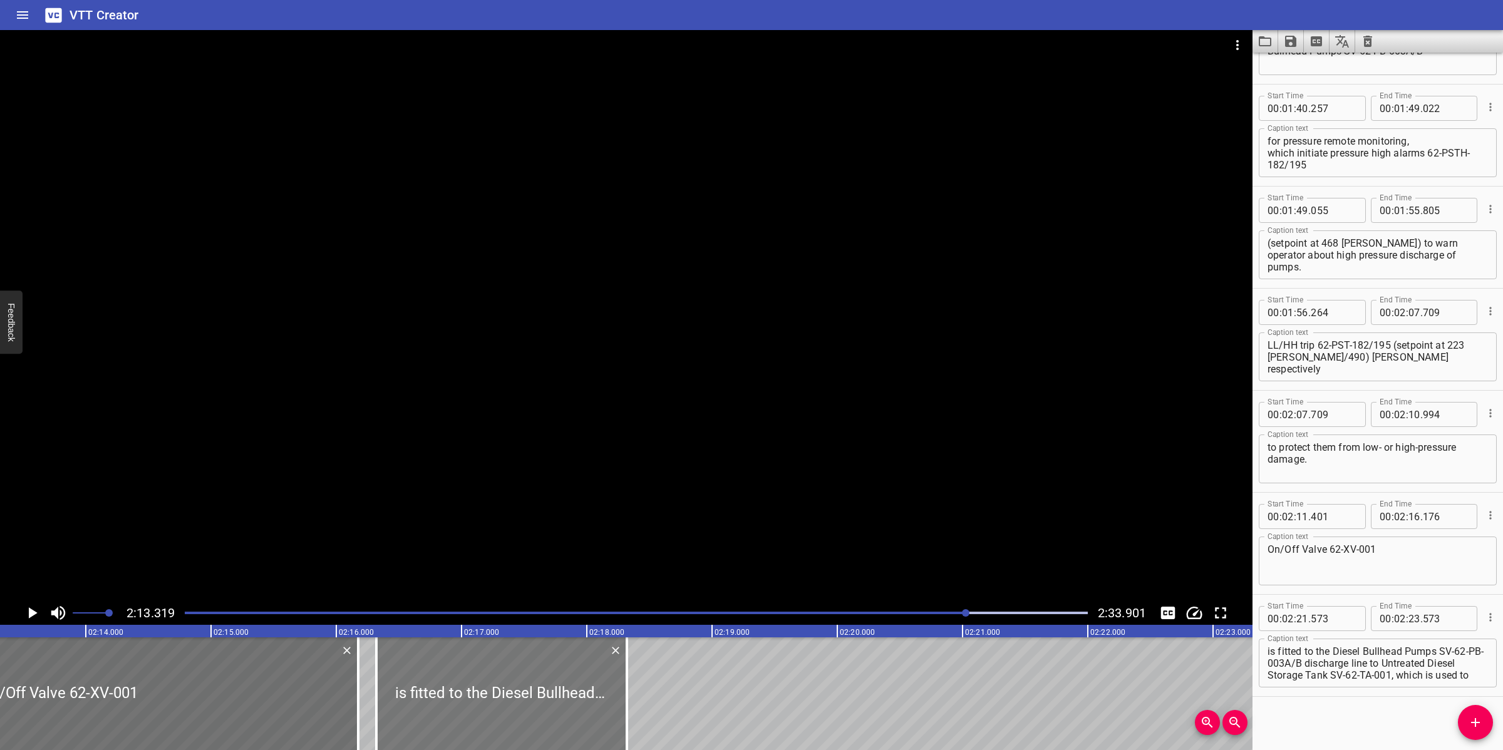
drag, startPoint x: 1169, startPoint y: 661, endPoint x: 511, endPoint y: 661, distance: 658.1
click at [511, 661] on div at bounding box center [501, 693] width 250 height 113
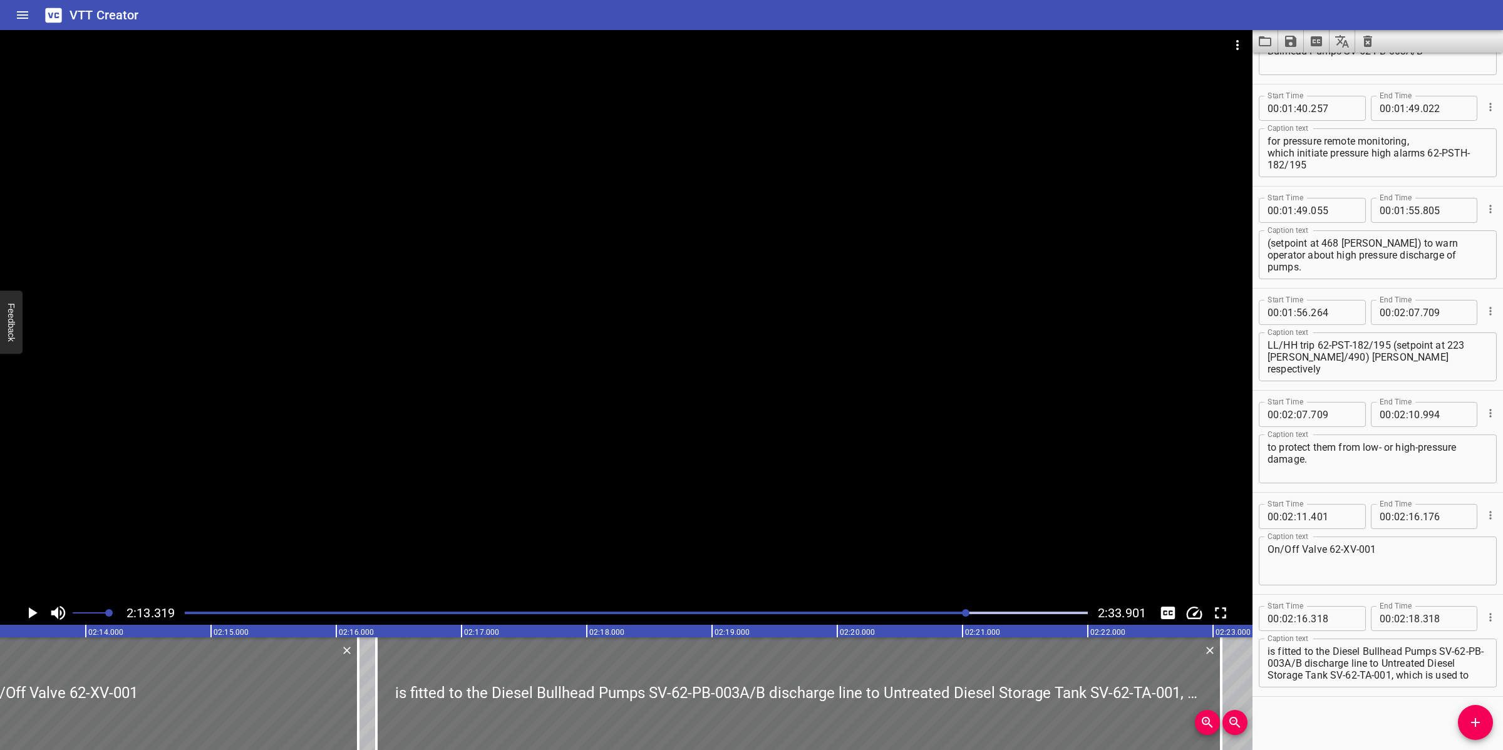
drag, startPoint x: 625, startPoint y: 671, endPoint x: 1208, endPoint y: 657, distance: 583.7
click at [1220, 659] on div at bounding box center [1221, 693] width 3 height 113
drag, startPoint x: 883, startPoint y: 496, endPoint x: 838, endPoint y: 501, distance: 46.0
click at [881, 498] on div at bounding box center [626, 315] width 1252 height 571
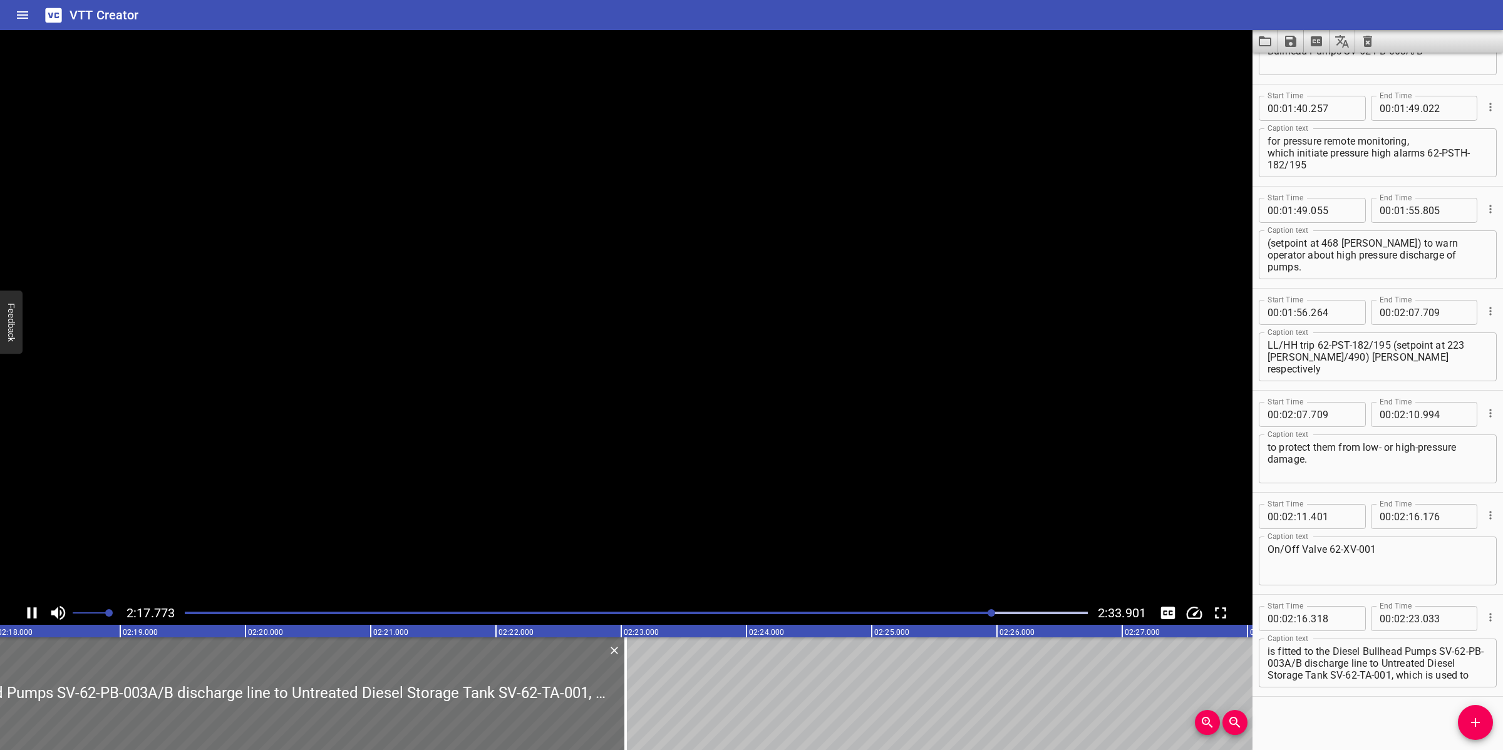
click at [799, 515] on video at bounding box center [626, 315] width 1252 height 571
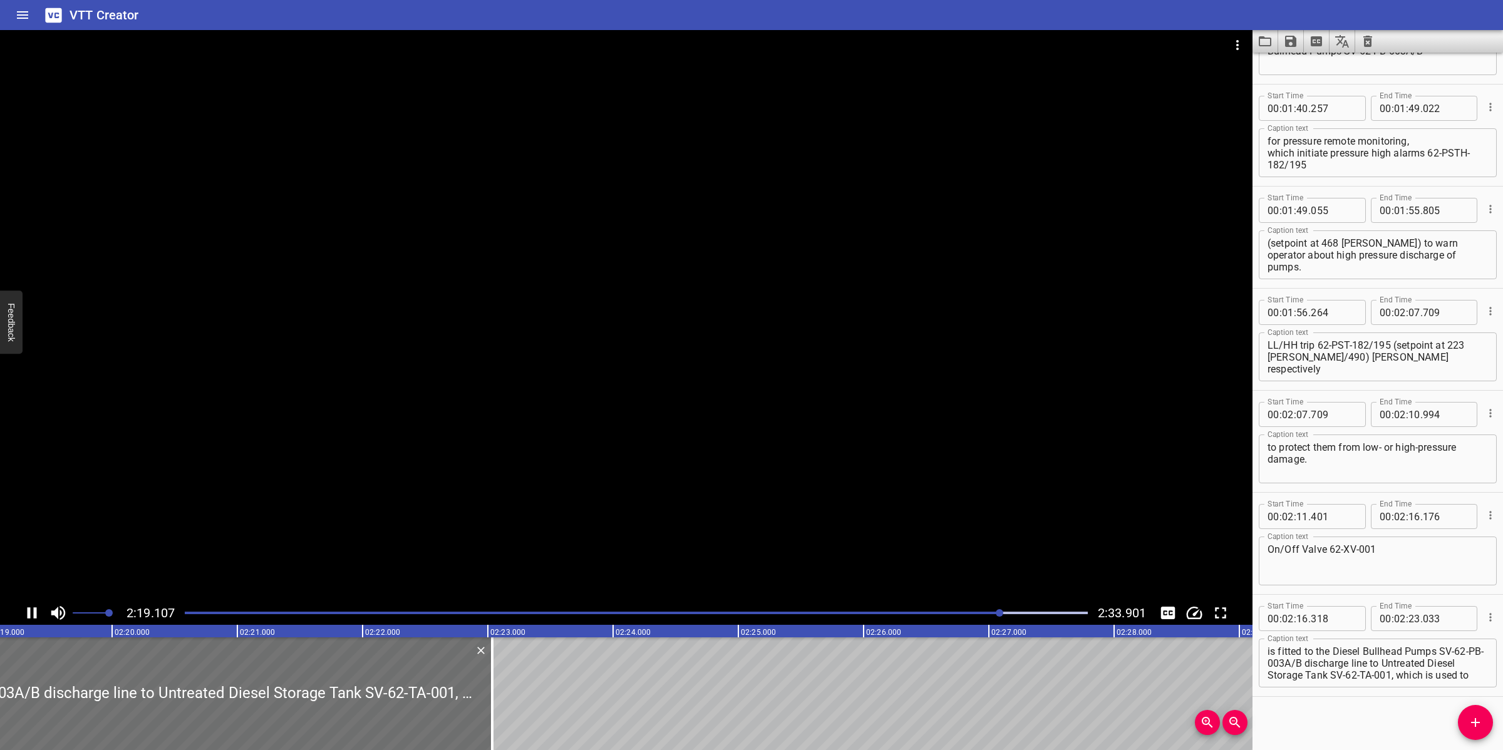
click at [949, 609] on div at bounding box center [636, 613] width 918 height 18
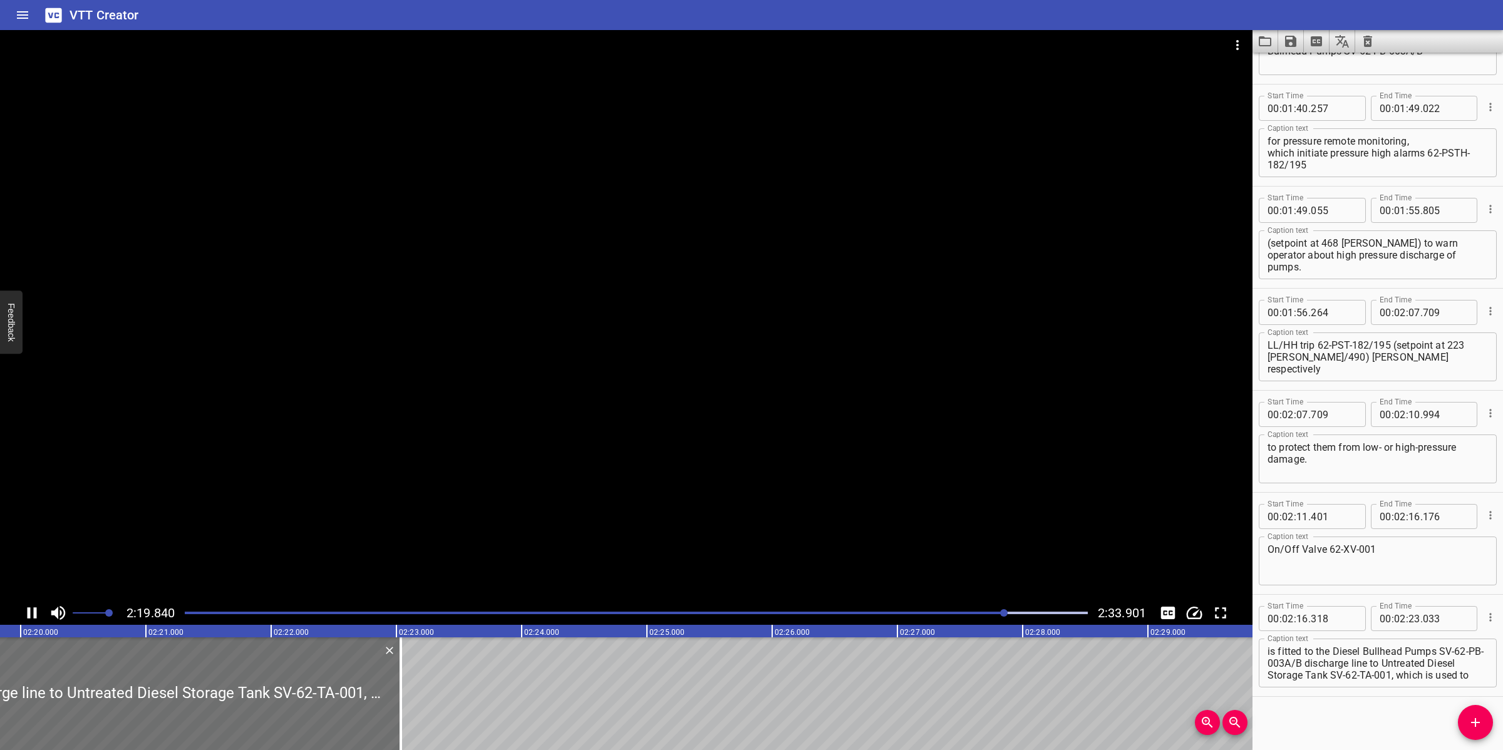
click at [622, 490] on div at bounding box center [626, 315] width 1252 height 571
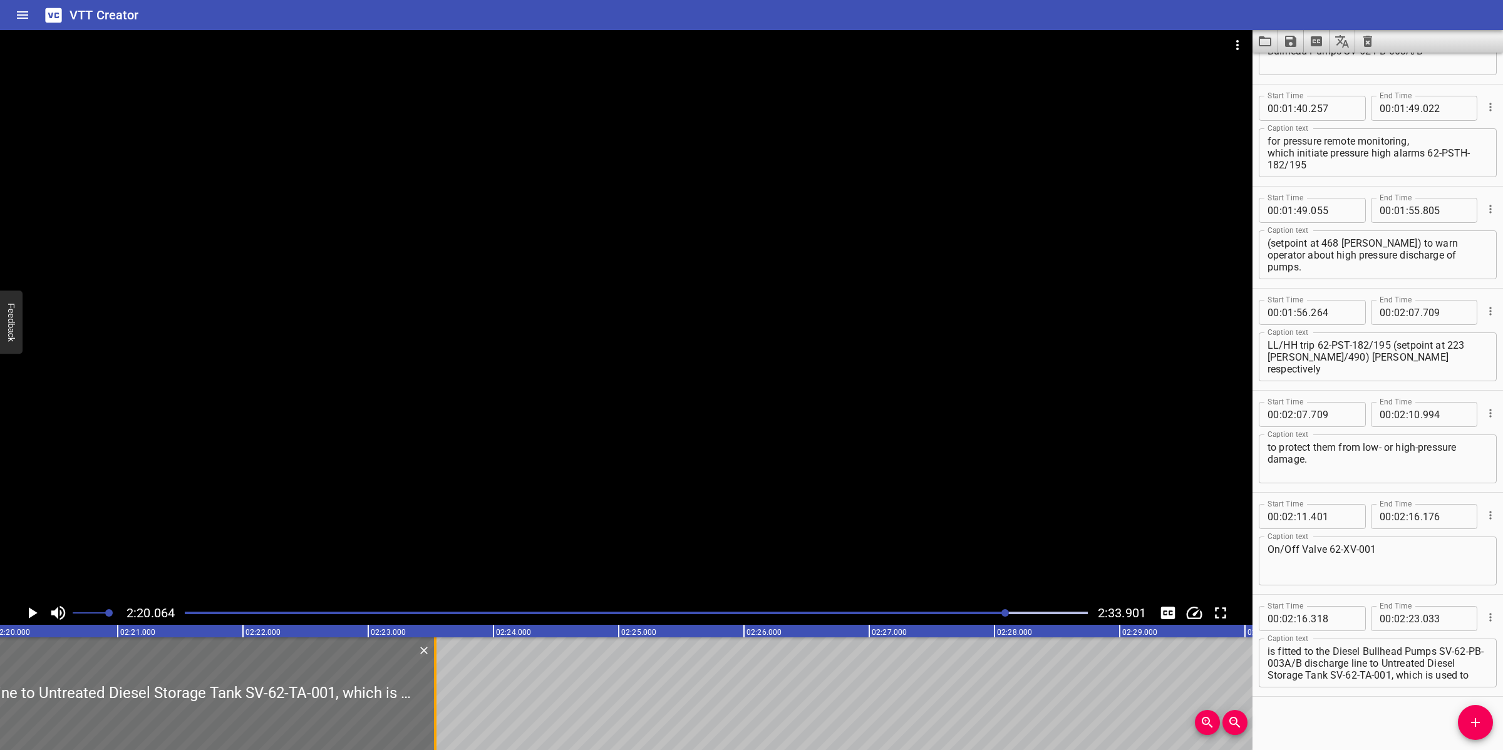
drag, startPoint x: 373, startPoint y: 664, endPoint x: 435, endPoint y: 664, distance: 62.6
click at [435, 664] on div at bounding box center [435, 693] width 3 height 113
click at [602, 526] on div at bounding box center [626, 315] width 1252 height 571
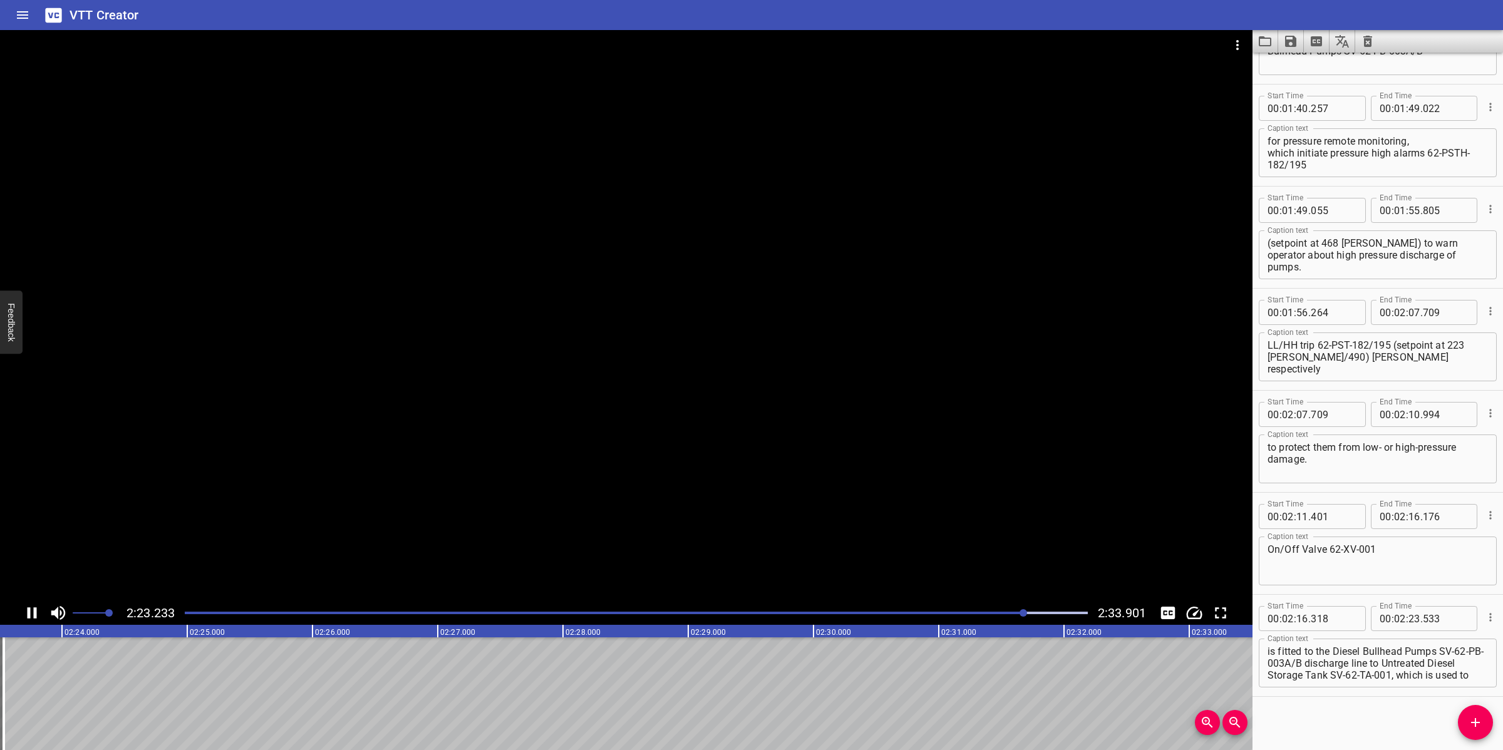
click at [664, 505] on div at bounding box center [626, 315] width 1252 height 571
click at [1375, 668] on textarea "is fitted to the Diesel Bullhead Pumps SV-62-PB-003A/B discharge line to Untrea…" at bounding box center [1377, 664] width 220 height 36
click at [1368, 662] on textarea "is fitted to the Diesel Bullhead Pumps SV-62-PB-003A/B discharge line to Untrea…" at bounding box center [1377, 664] width 220 height 36
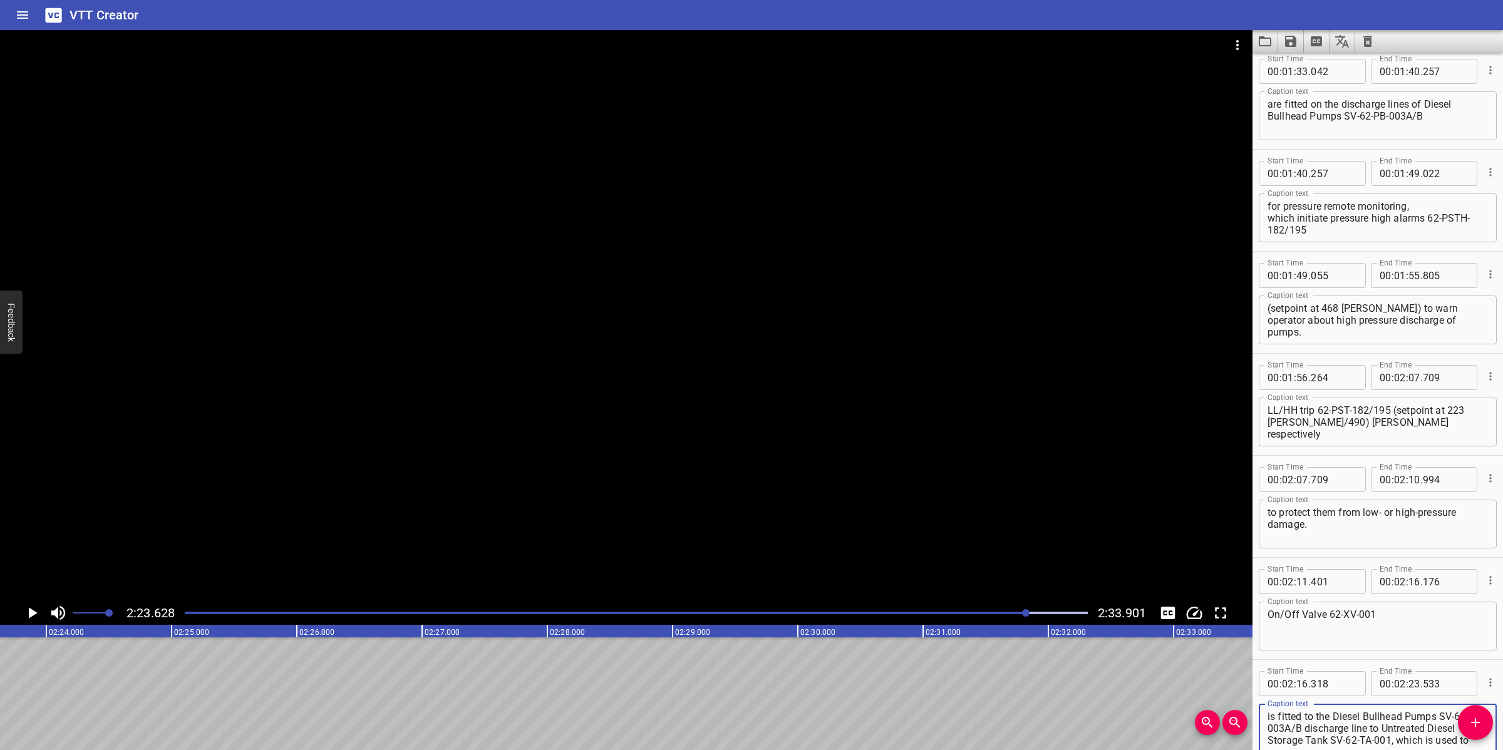
scroll to position [1604, 0]
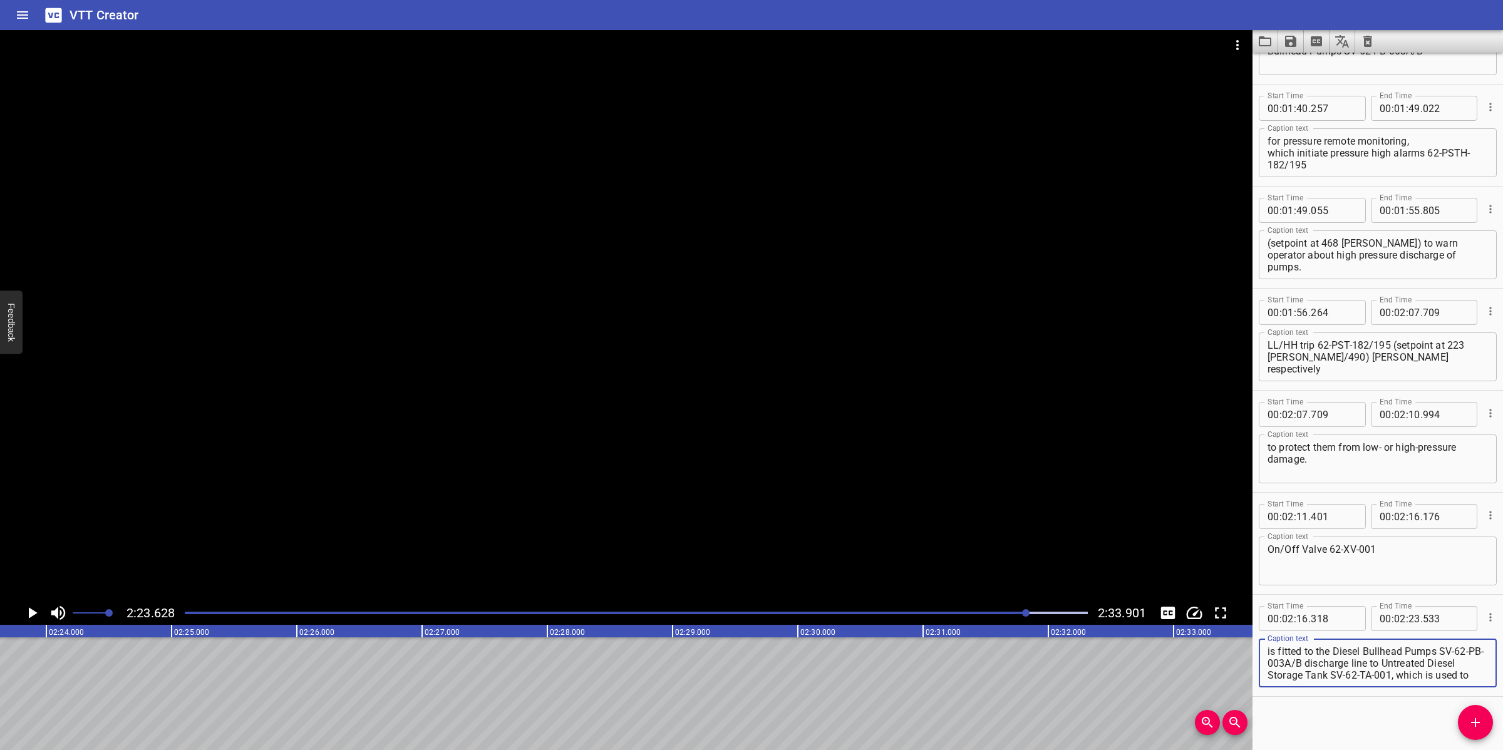
click at [1290, 662] on textarea "is fitted to the Diesel Bullhead Pumps SV-62-PB-003A/B discharge line to Untrea…" at bounding box center [1377, 664] width 220 height 36
drag, startPoint x: 1399, startPoint y: 661, endPoint x: 1434, endPoint y: 686, distance: 43.0
click at [1434, 686] on div "Caption text is fitted to the Diesel Bullhead Pumps SV-62-PB-003A/B discharge l…" at bounding box center [1378, 662] width 238 height 56
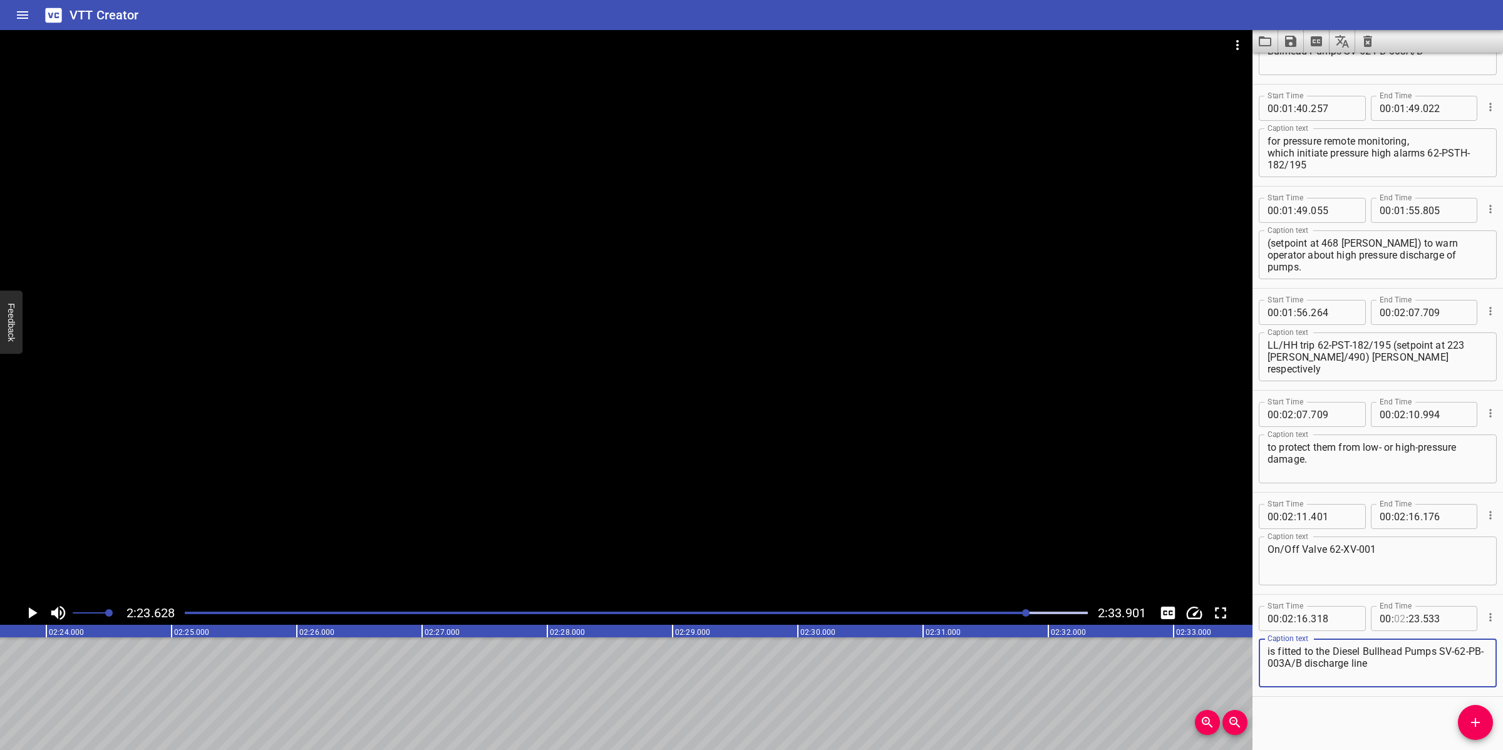
click at [1396, 615] on input "number" at bounding box center [1400, 618] width 12 height 25
click at [1408, 614] on input "number" at bounding box center [1414, 618] width 12 height 25
click at [1464, 725] on span "Add Cue" at bounding box center [1475, 722] width 35 height 15
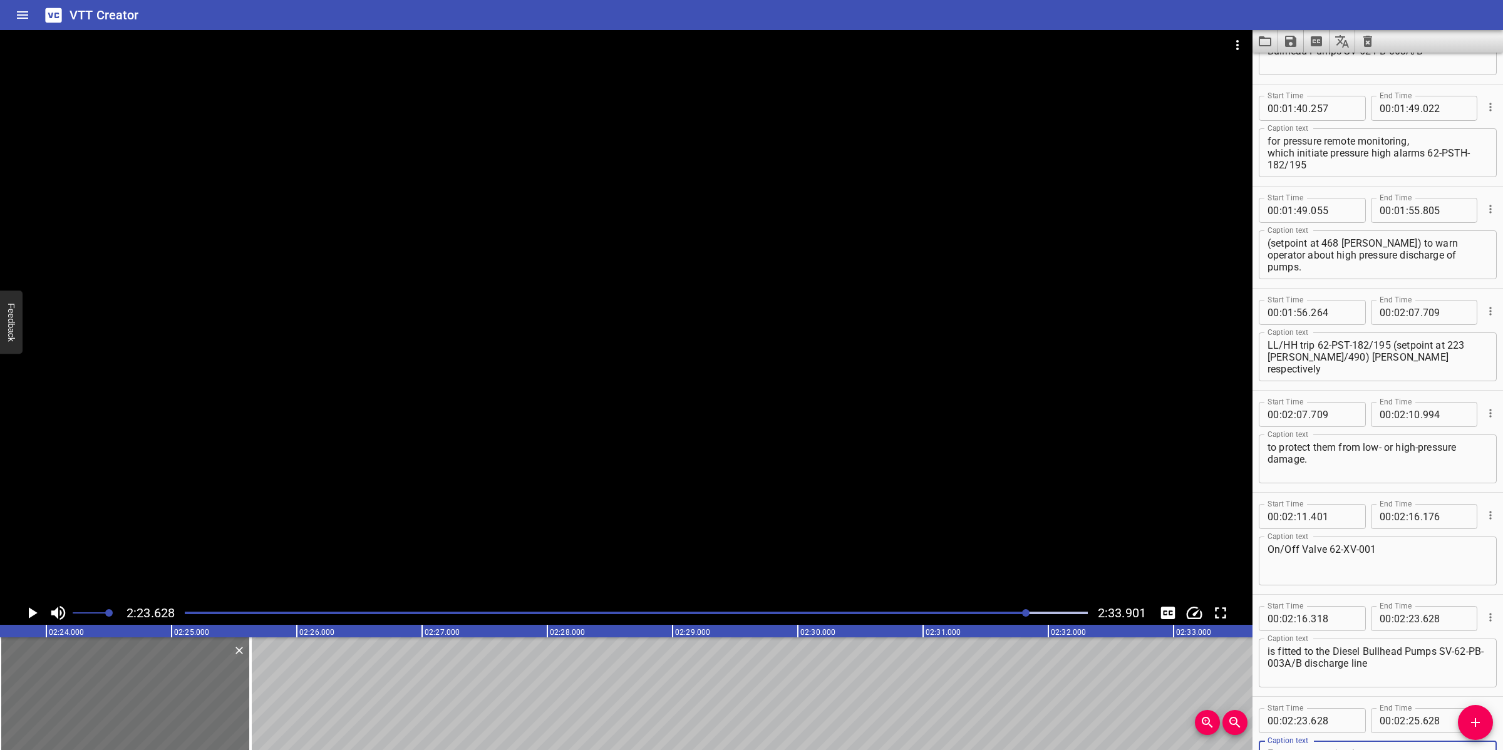
scroll to position [1610, 0]
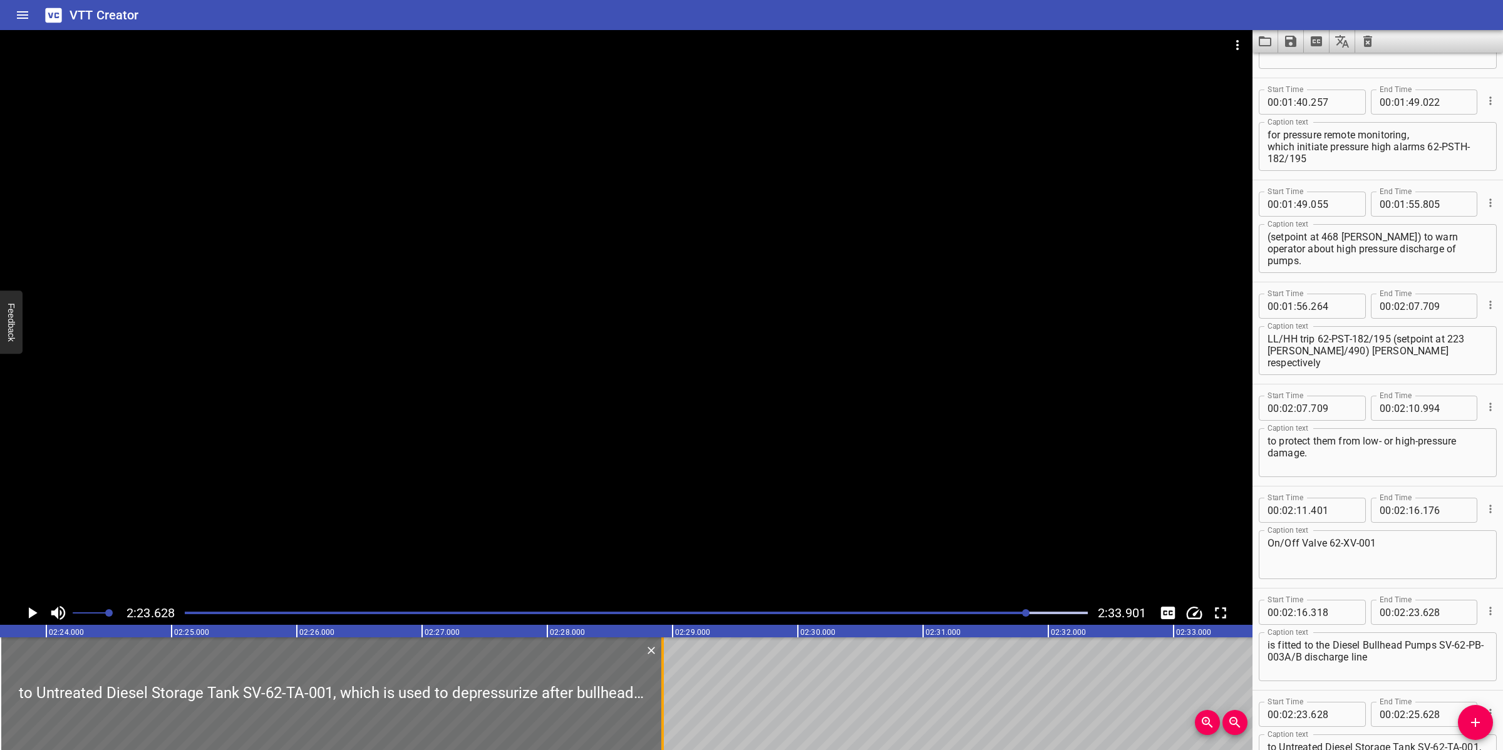
drag, startPoint x: 628, startPoint y: 683, endPoint x: 666, endPoint y: 683, distance: 37.6
click at [666, 683] on div at bounding box center [662, 693] width 13 height 113
click at [718, 562] on div at bounding box center [626, 315] width 1252 height 571
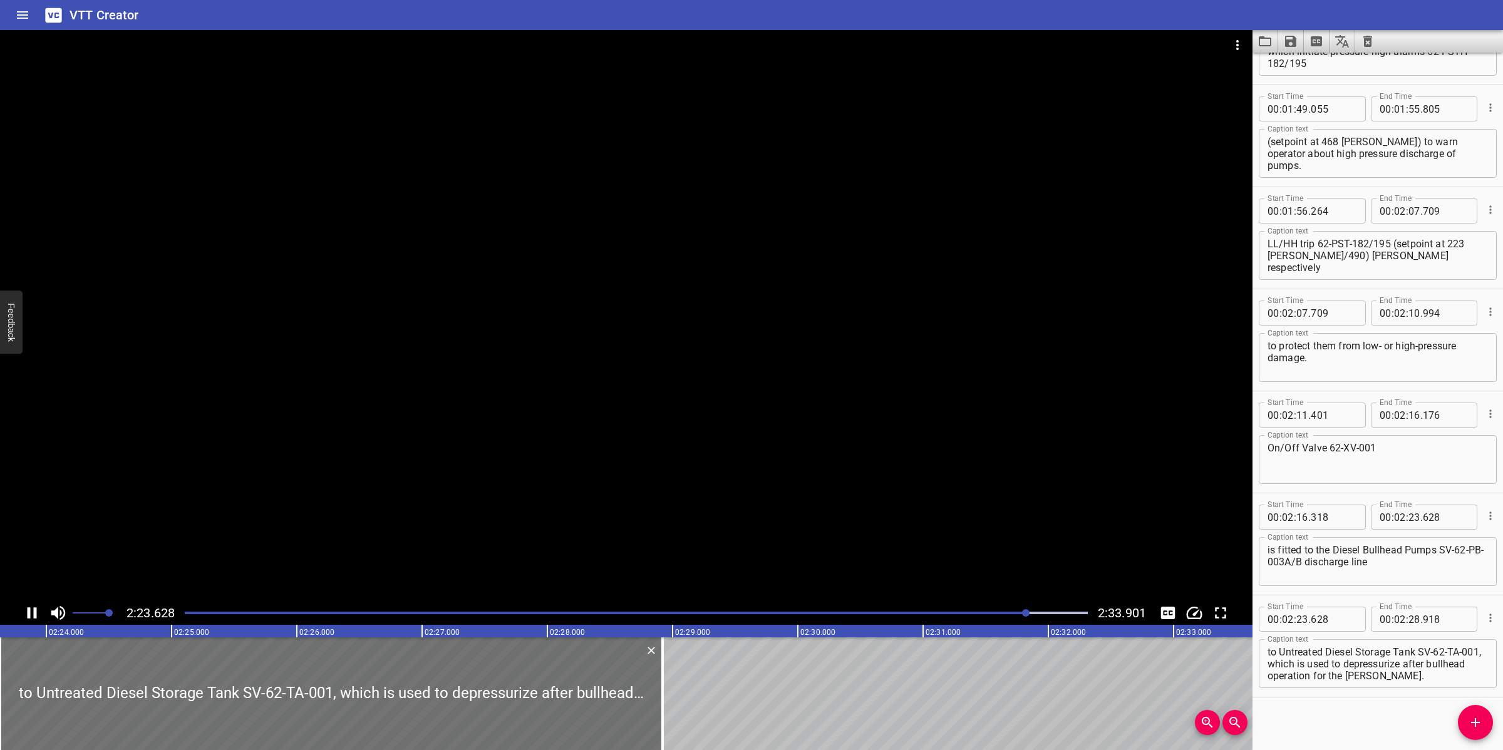
scroll to position [1706, 0]
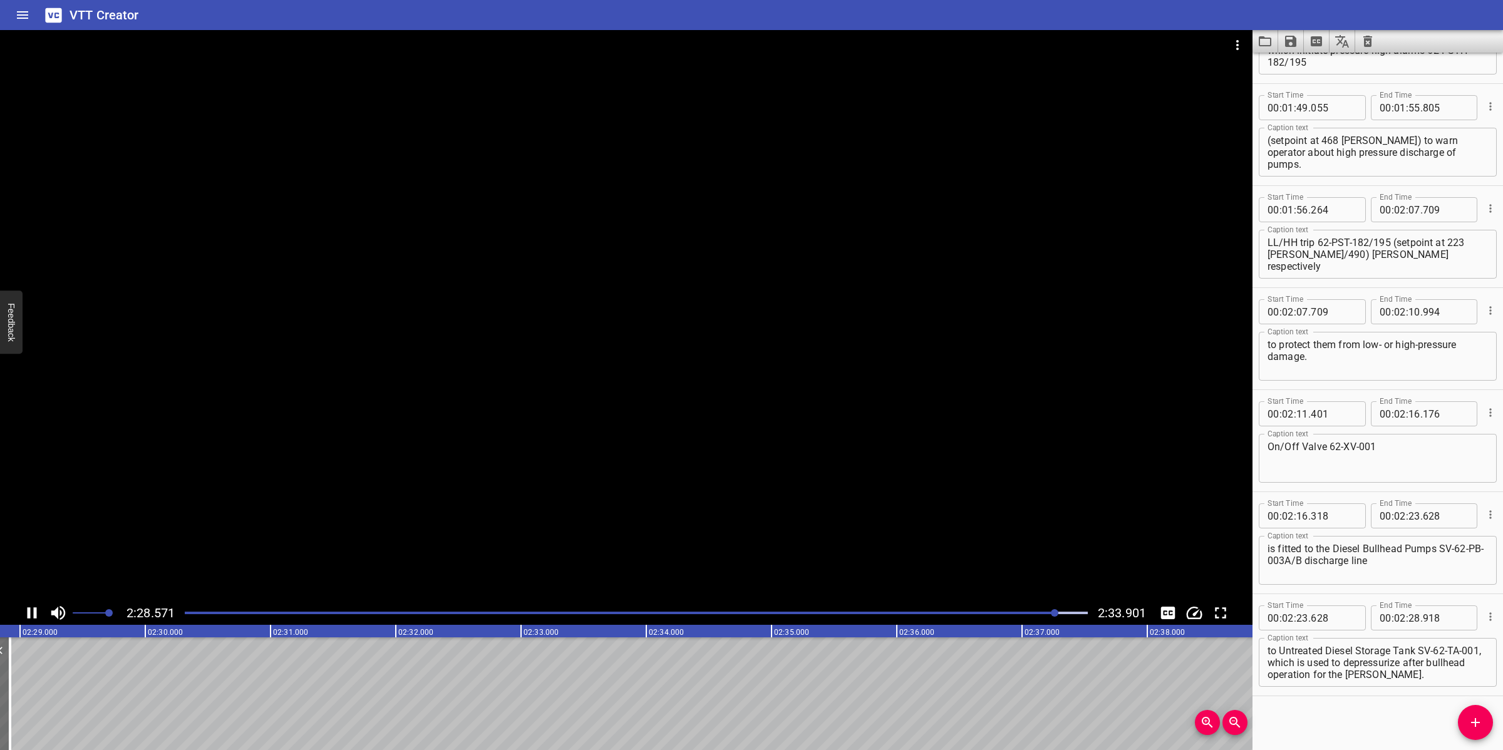
click at [750, 549] on div at bounding box center [626, 315] width 1252 height 571
click at [1463, 723] on span "Add Cue" at bounding box center [1475, 722] width 35 height 15
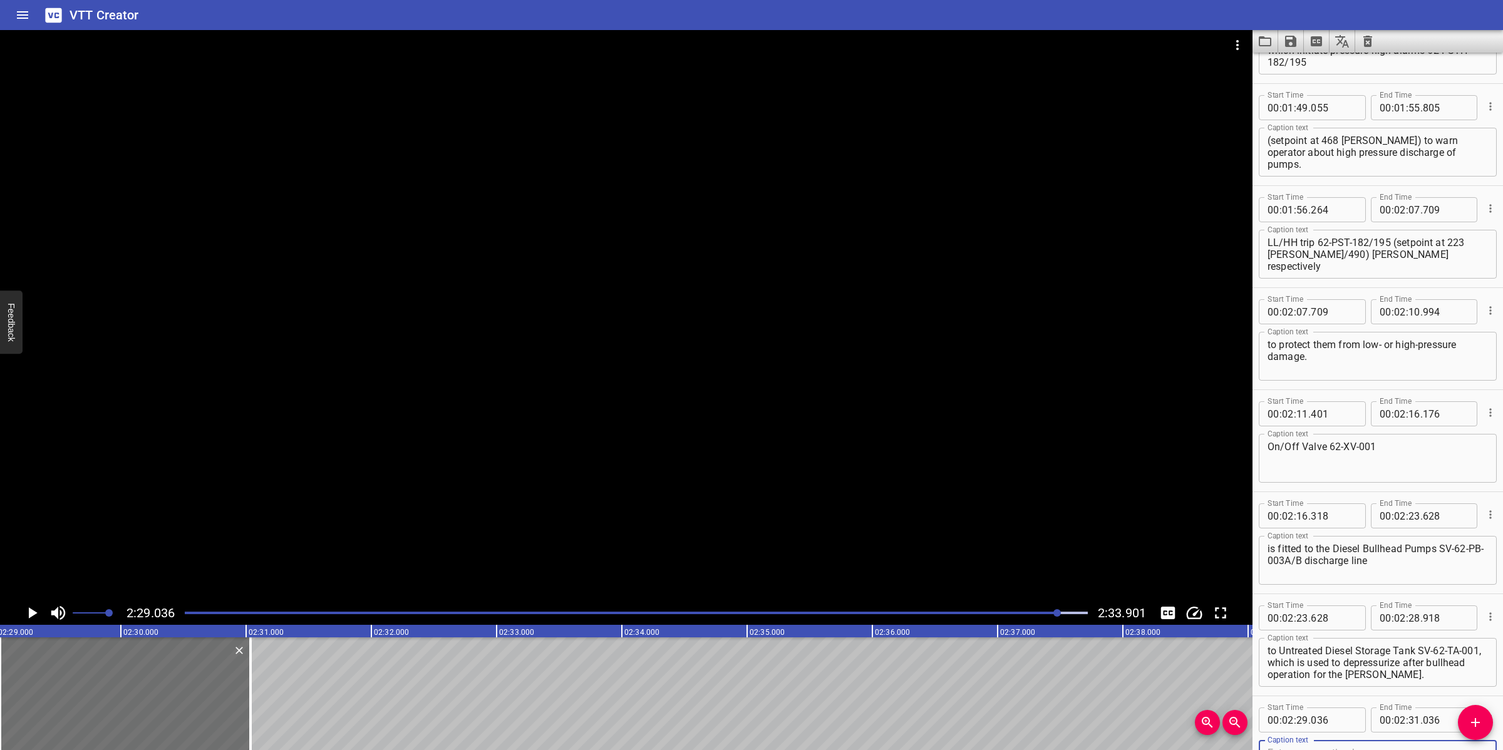
scroll to position [1712, 0]
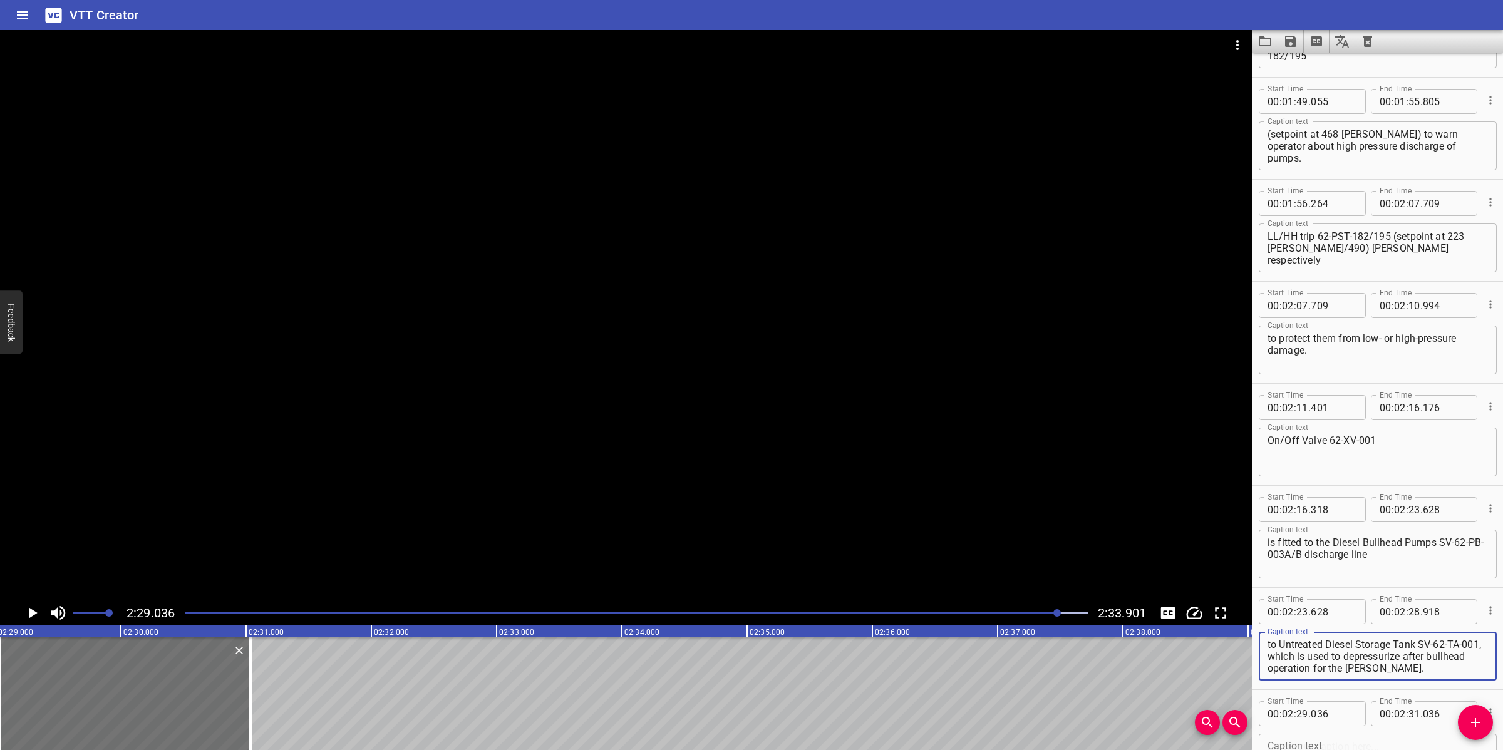
drag, startPoint x: 1290, startPoint y: 652, endPoint x: 1444, endPoint y: 671, distance: 155.2
click at [1444, 671] on textarea "to Untreated Diesel Storage Tank SV-62-TA-001, which is used to depressurize af…" at bounding box center [1377, 657] width 220 height 36
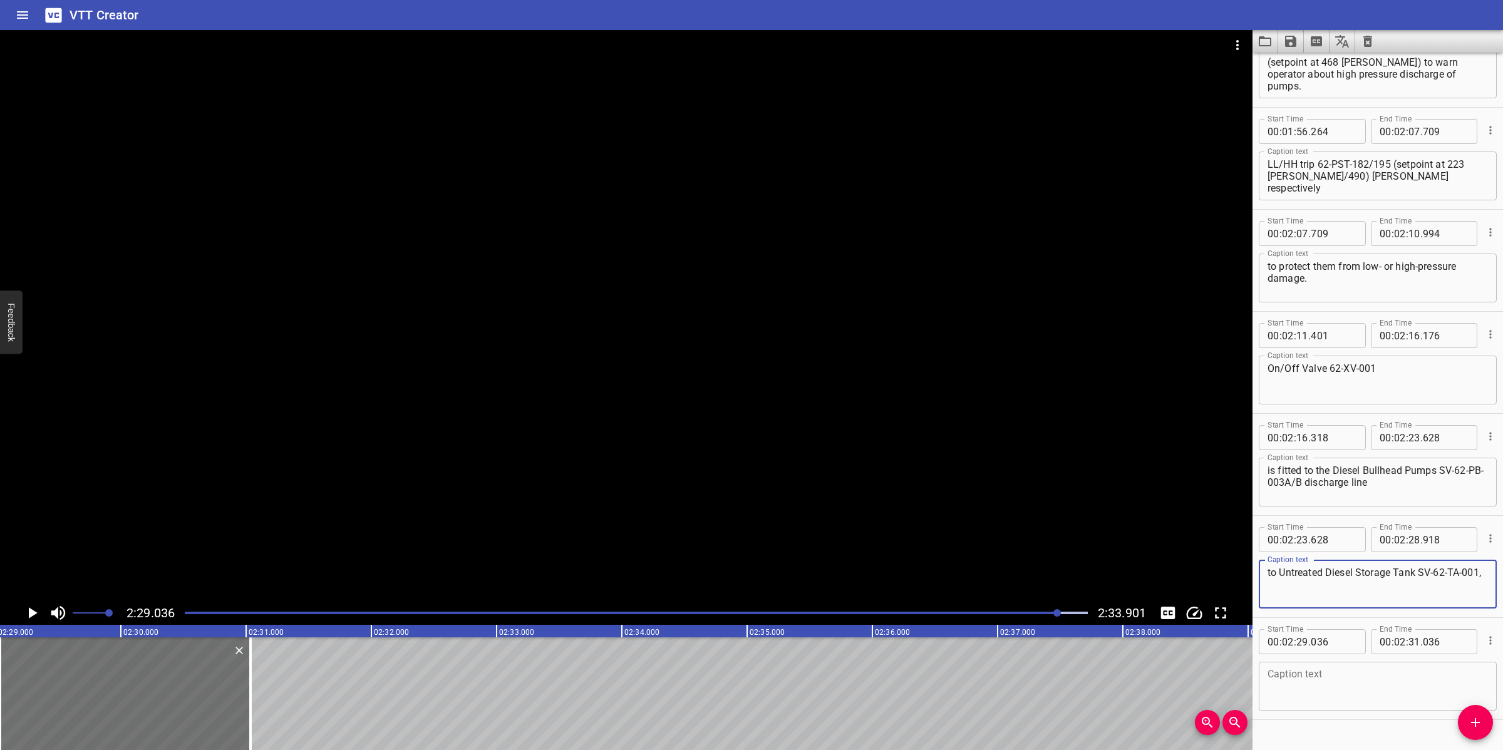
scroll to position [1791, 0]
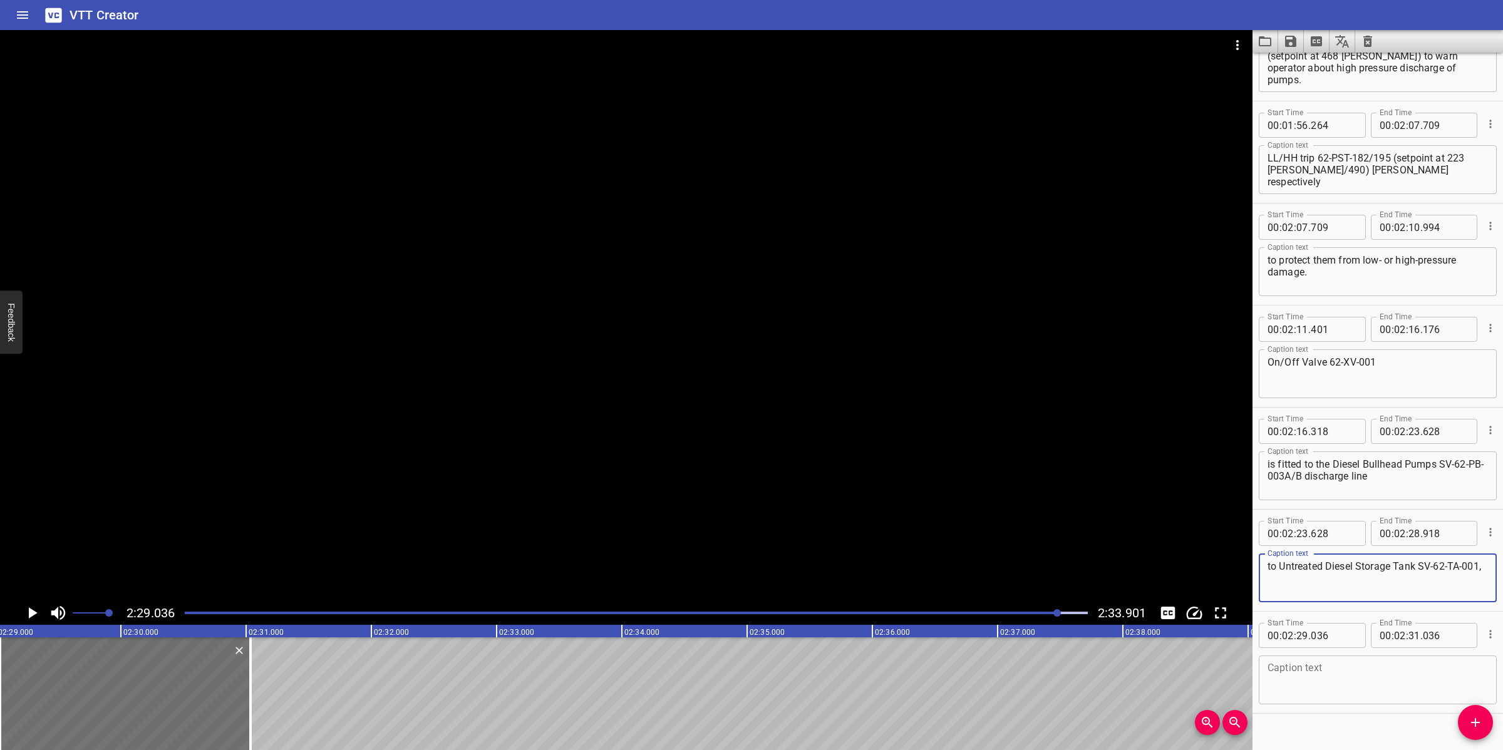
click at [1359, 674] on textarea at bounding box center [1377, 680] width 220 height 36
paste textarea "which is used to depressurize after bullhead operation for the [PERSON_NAME]."
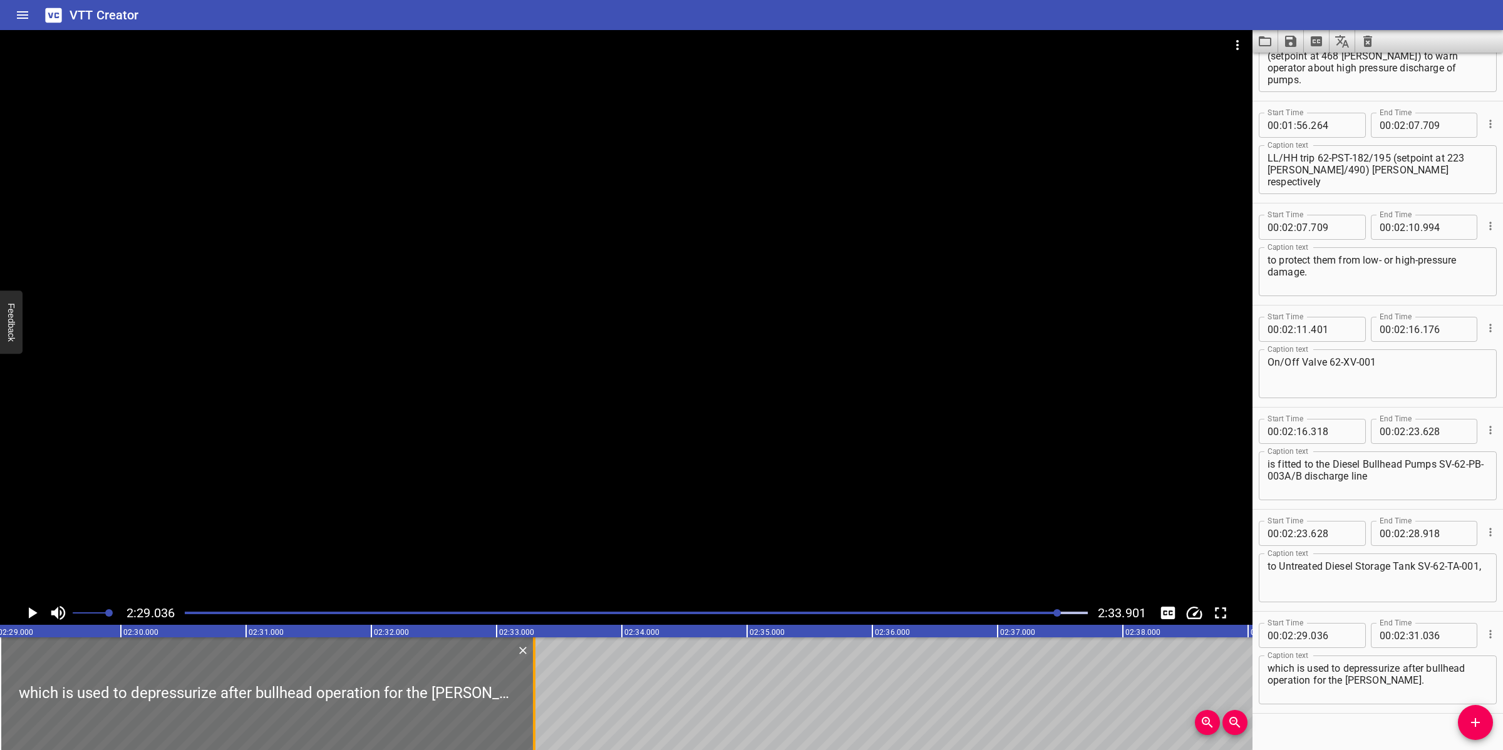
drag, startPoint x: 255, startPoint y: 674, endPoint x: 538, endPoint y: 671, distance: 283.7
click at [538, 671] on div at bounding box center [534, 693] width 13 height 113
click at [646, 549] on div at bounding box center [626, 315] width 1252 height 571
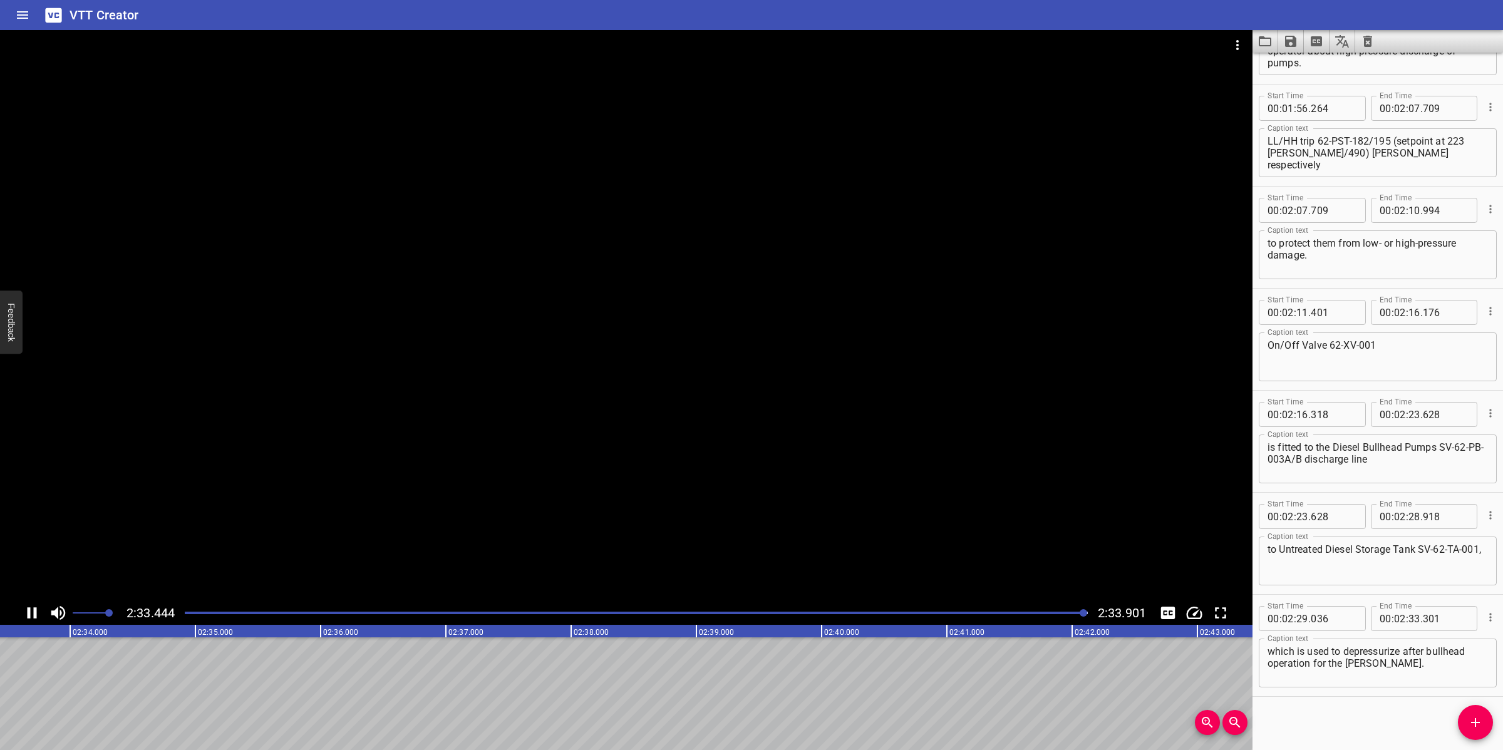
click at [929, 462] on div at bounding box center [626, 315] width 1252 height 571
click at [933, 463] on div at bounding box center [626, 315] width 1252 height 571
drag, startPoint x: 362, startPoint y: 512, endPoint x: 389, endPoint y: 482, distance: 40.4
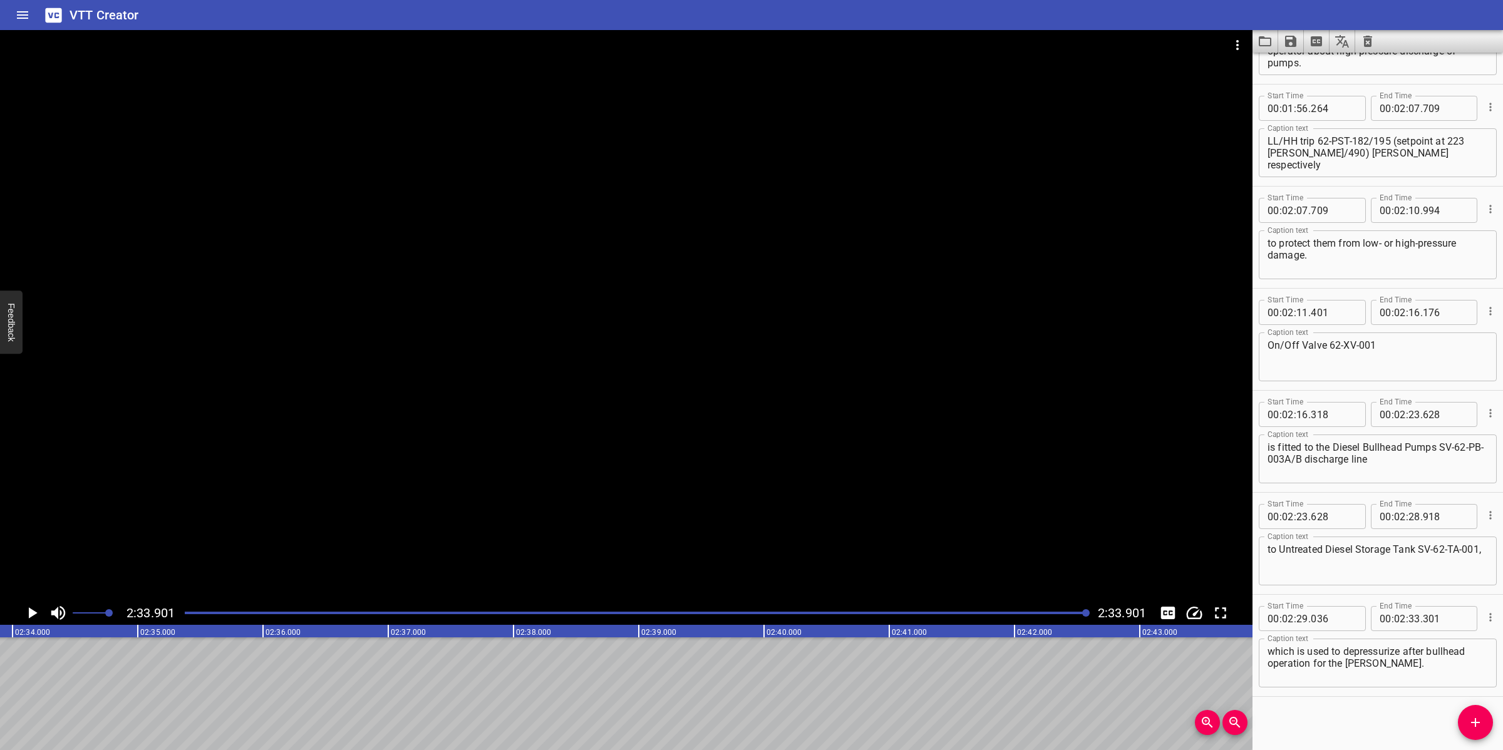
click at [363, 511] on div at bounding box center [626, 315] width 1252 height 571
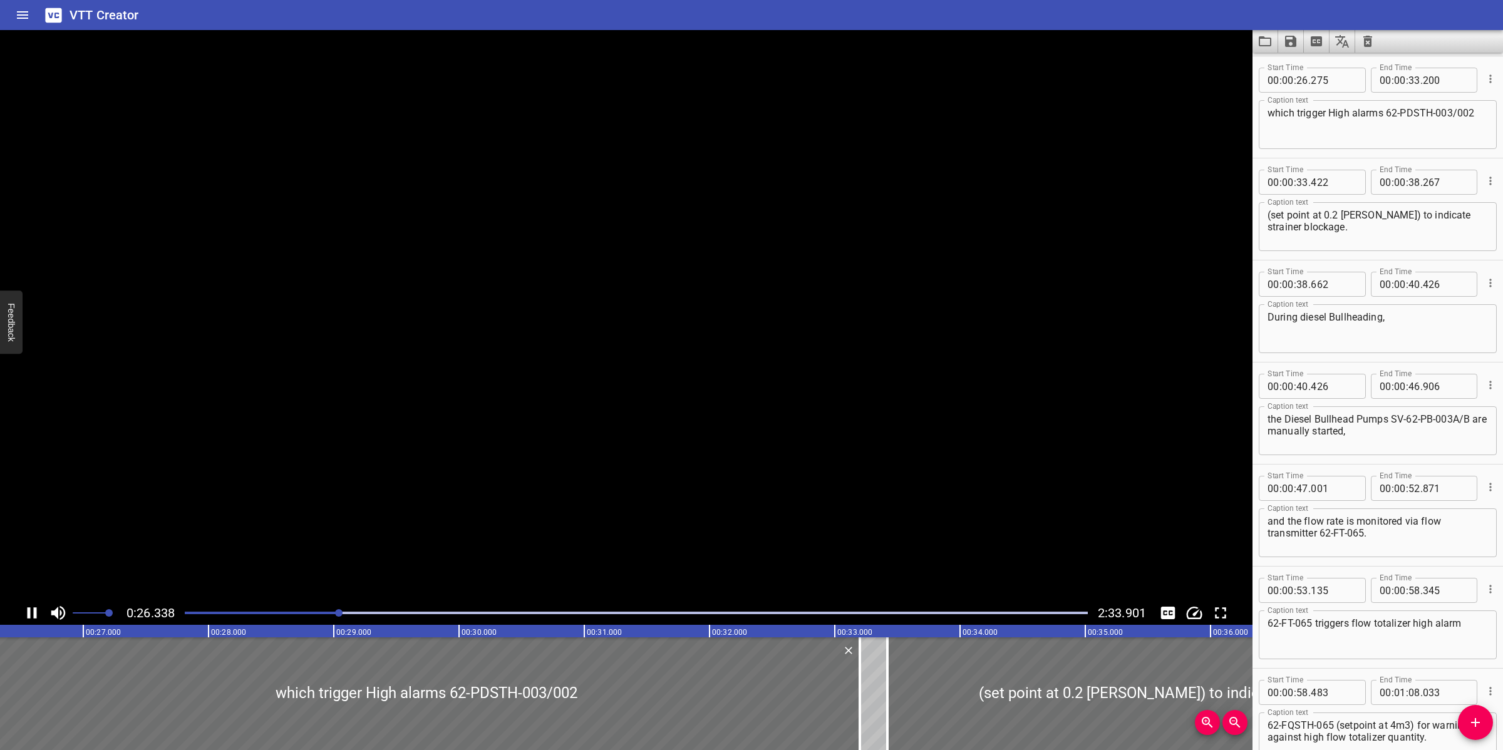
scroll to position [408, 0]
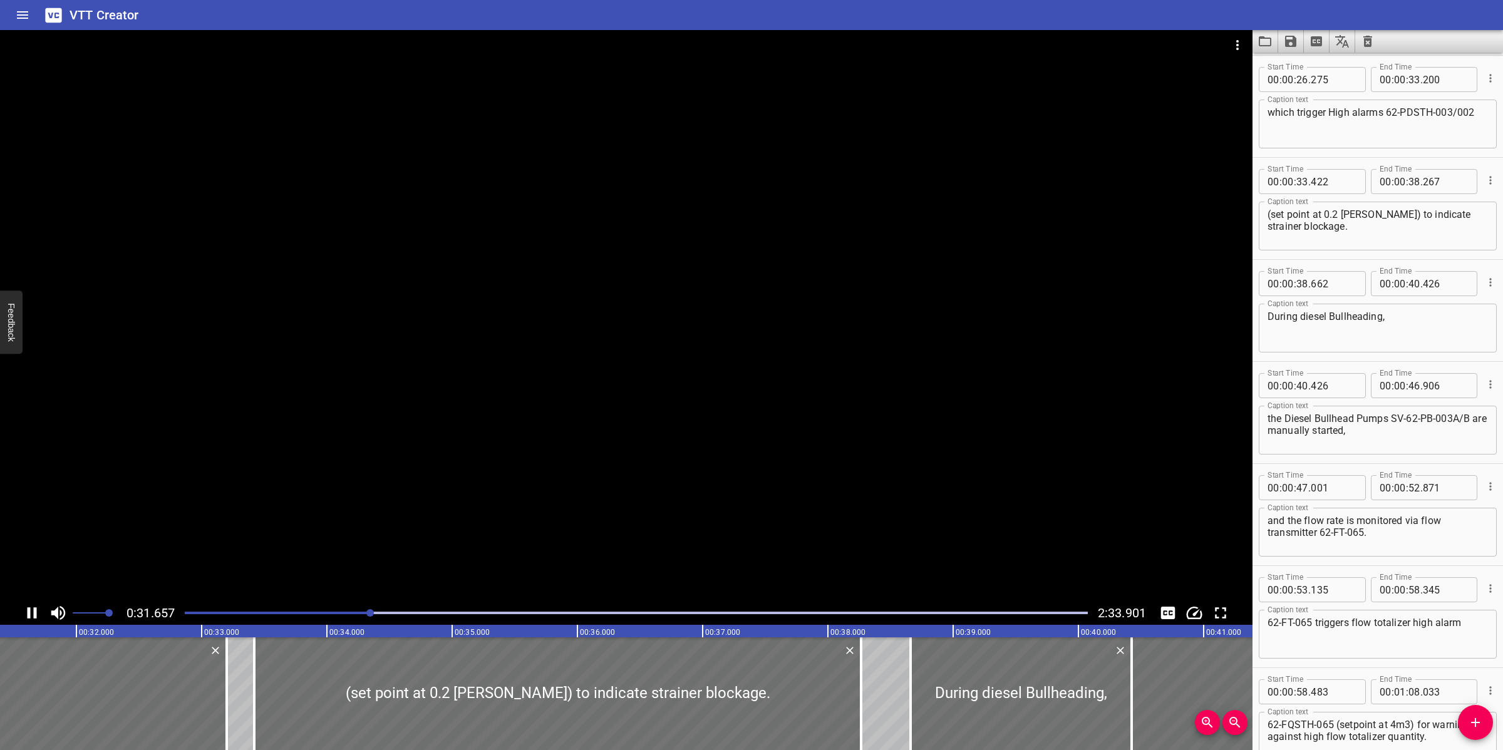
click at [753, 346] on div at bounding box center [626, 315] width 1252 height 571
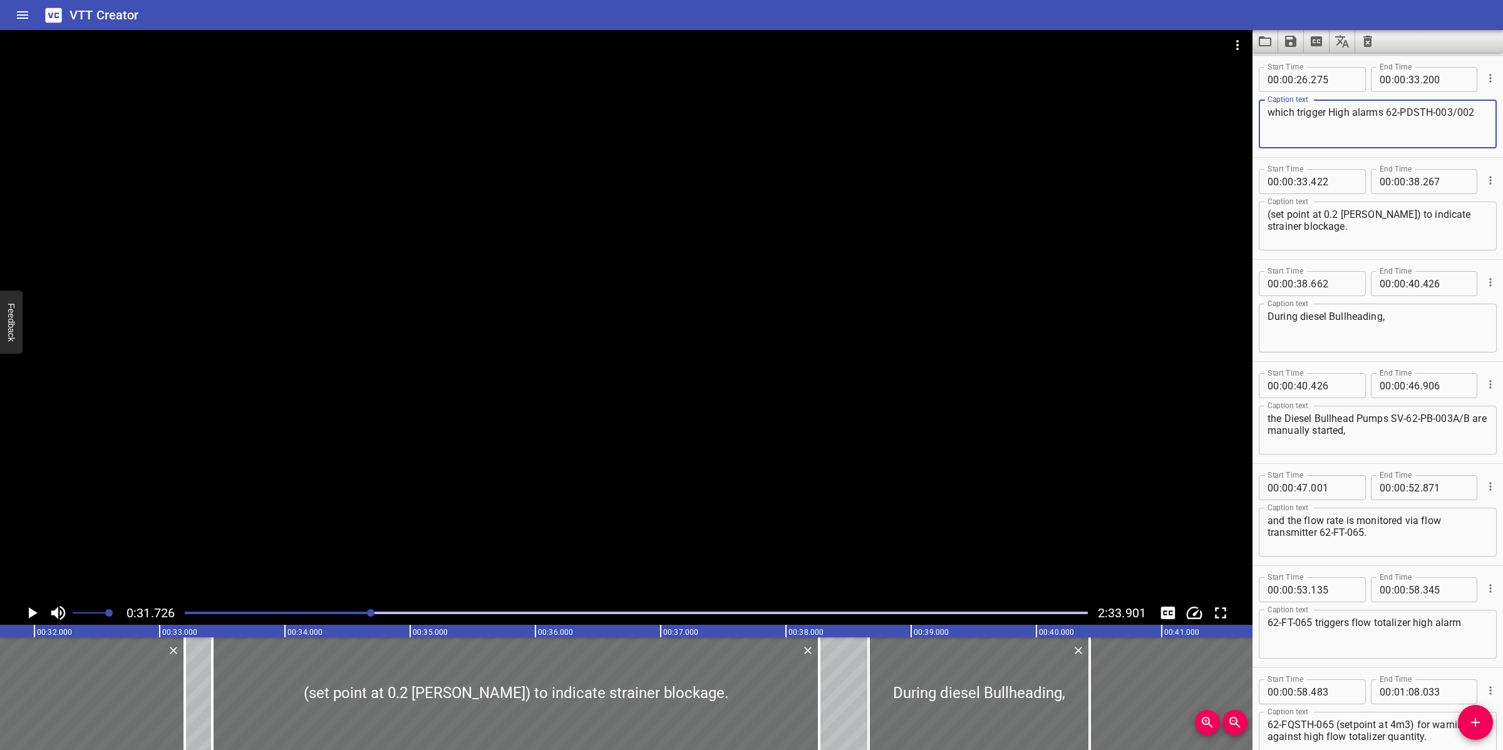
click at [1332, 113] on textarea "which trigger High alarms 62-PDSTH-003/002" at bounding box center [1377, 124] width 220 height 36
click at [612, 461] on div at bounding box center [626, 315] width 1252 height 571
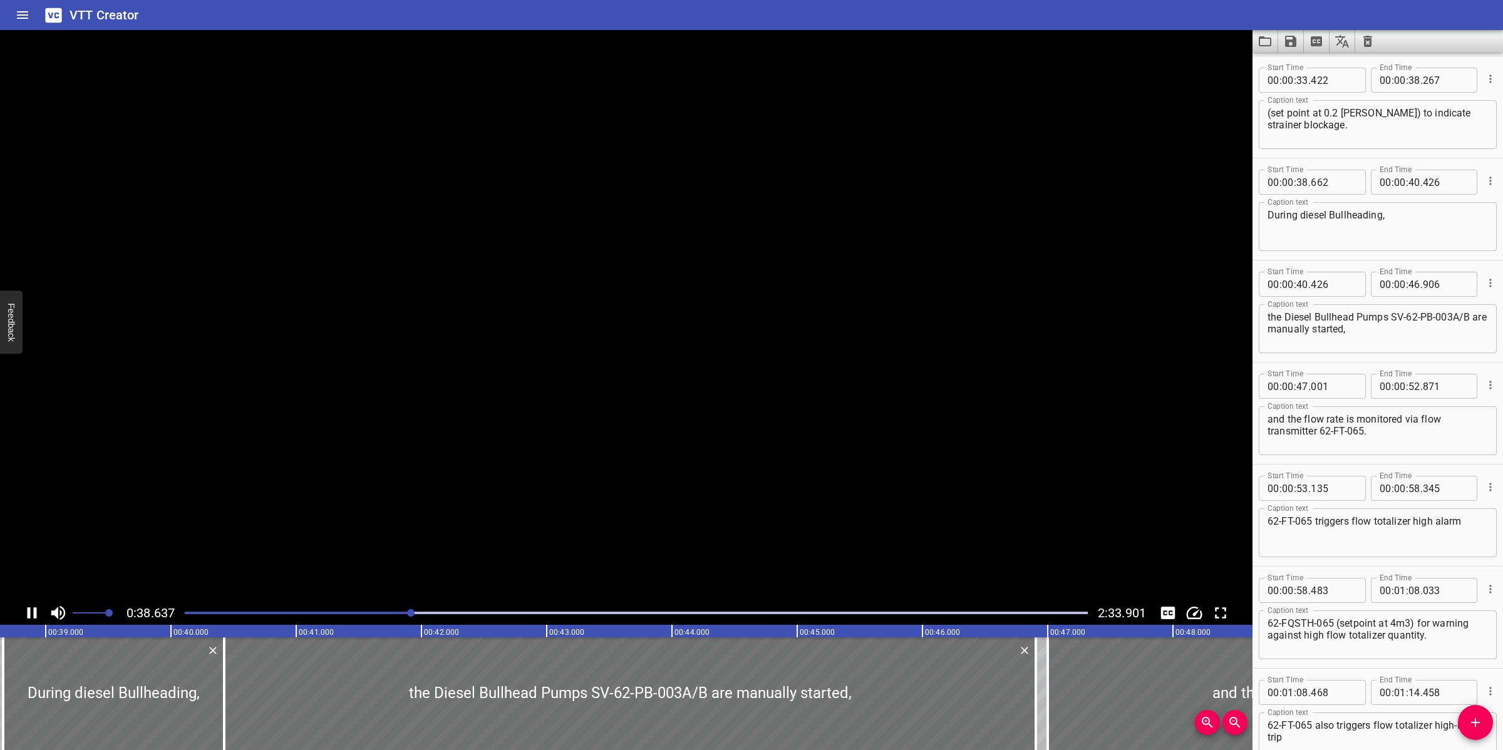
scroll to position [595, 0]
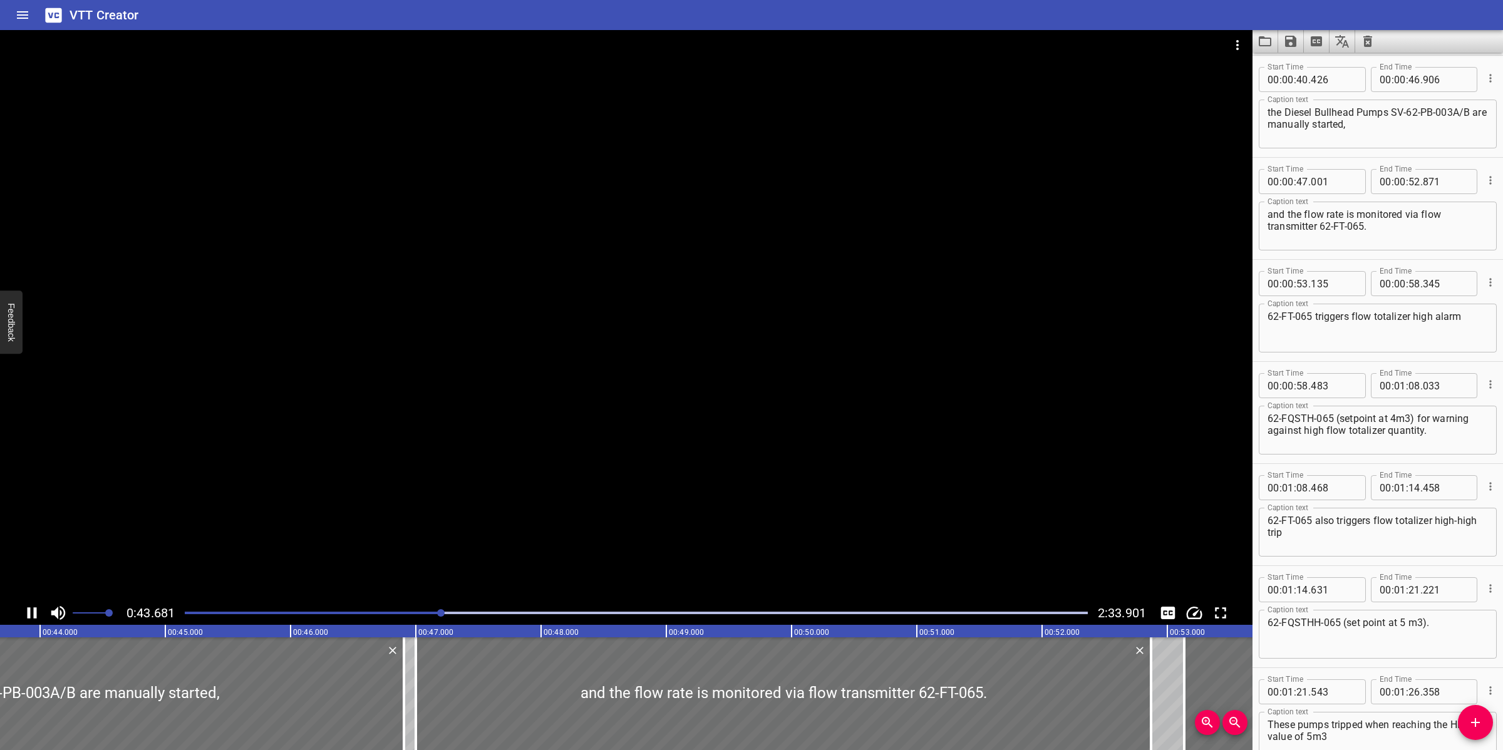
click at [772, 474] on div at bounding box center [626, 315] width 1252 height 571
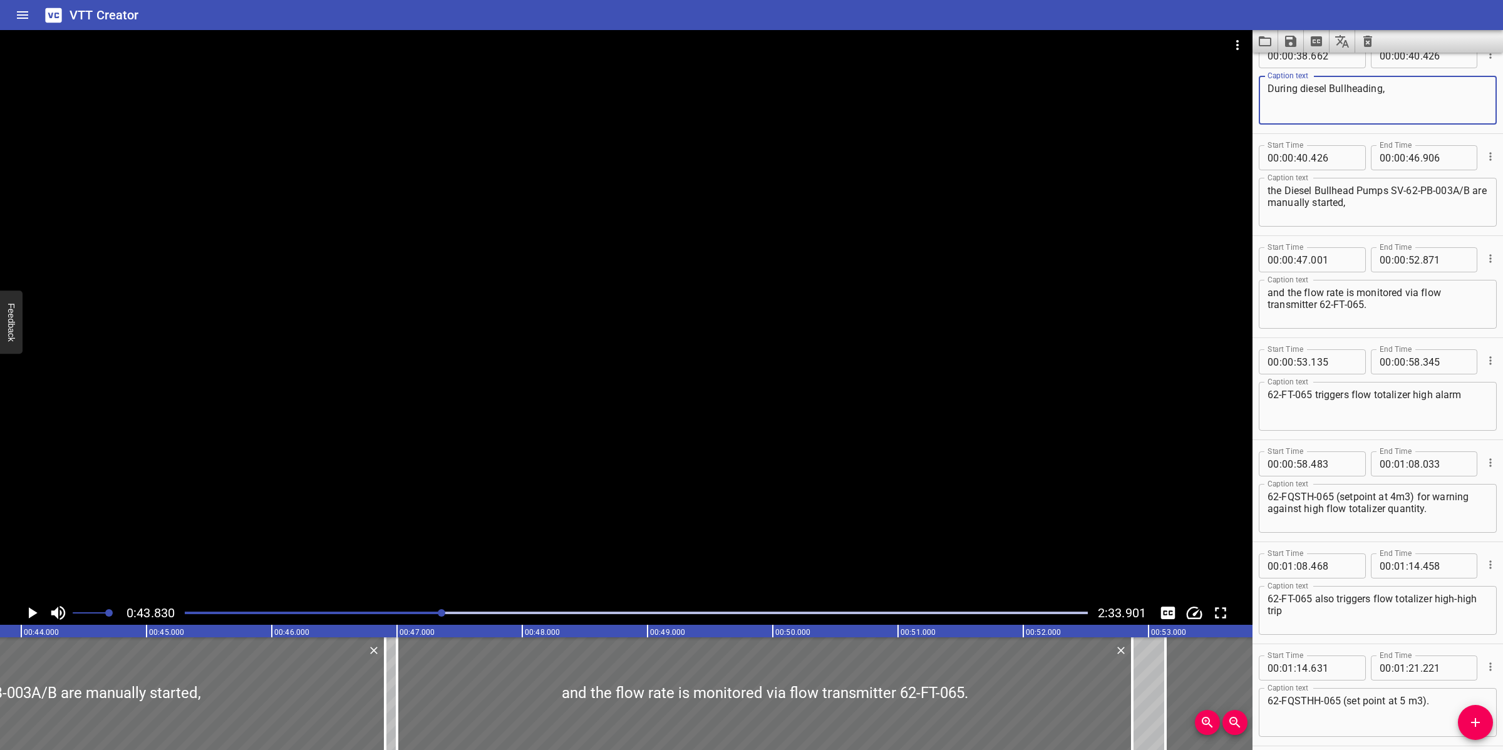
click at [1334, 83] on textarea "During diesel Bullheading," at bounding box center [1377, 101] width 220 height 36
click at [718, 324] on div at bounding box center [626, 315] width 1252 height 571
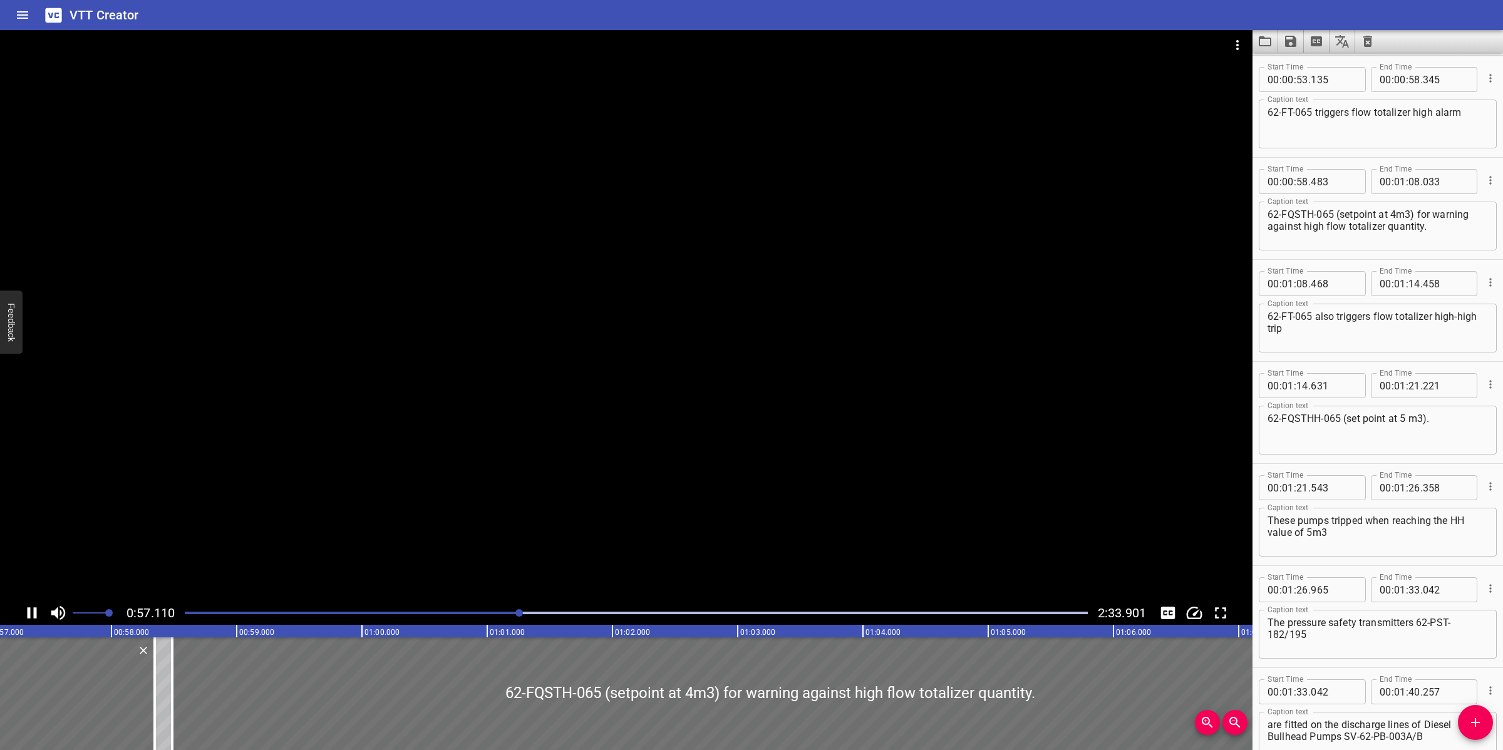
click at [1270, 111] on textarea "62-FT-065 triggers flow totalizer high alarm" at bounding box center [1377, 124] width 220 height 36
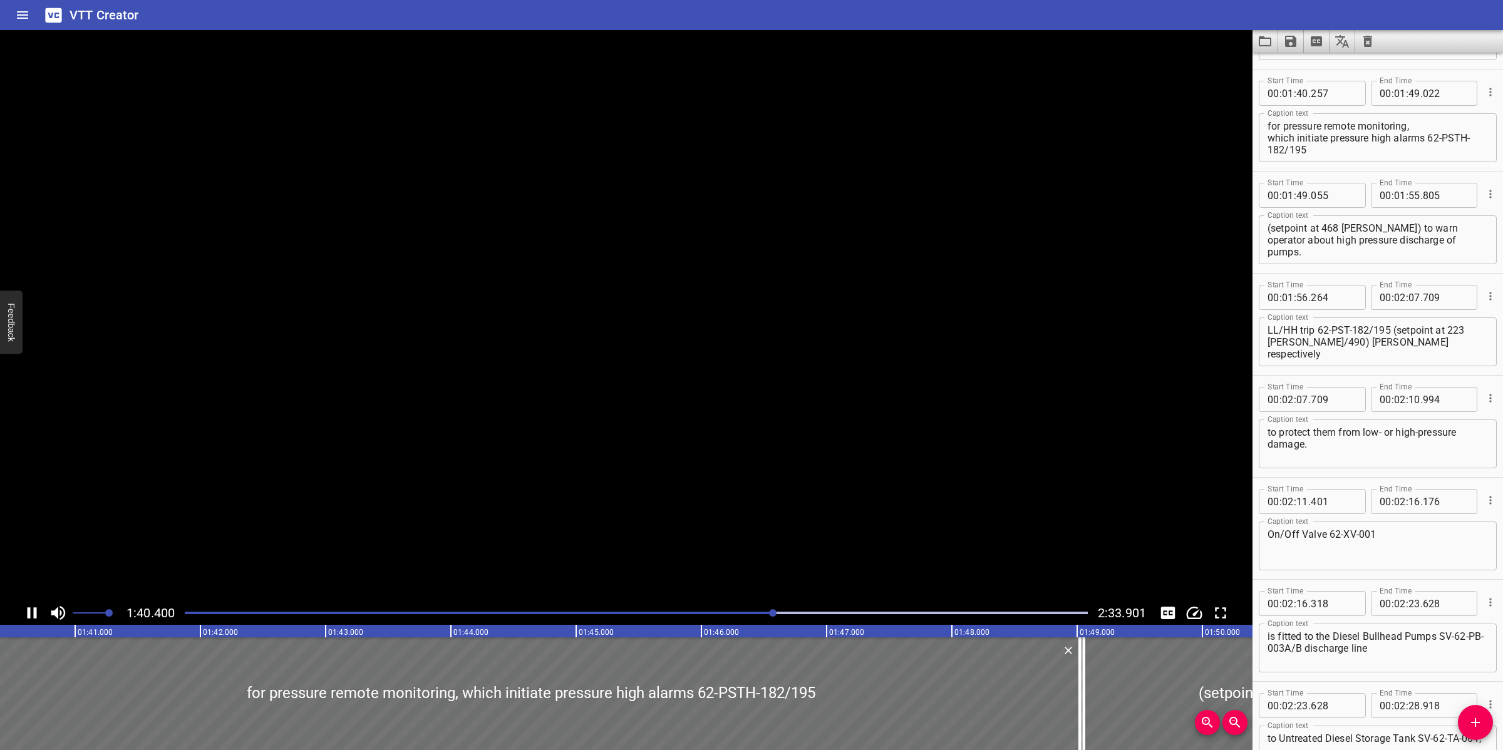
scroll to position [1632, 0]
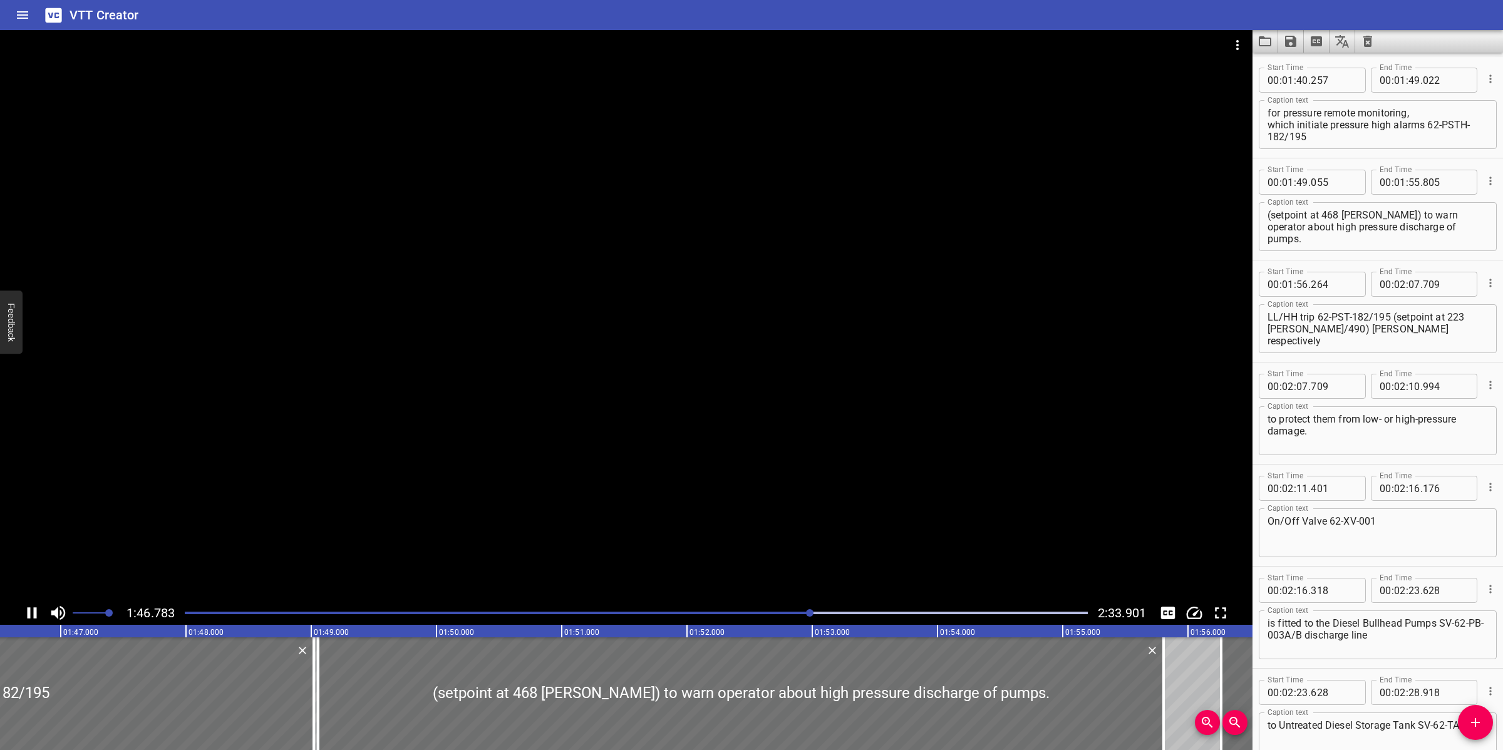
drag, startPoint x: 969, startPoint y: 262, endPoint x: 1172, endPoint y: 160, distance: 227.1
click at [969, 262] on div at bounding box center [626, 315] width 1252 height 571
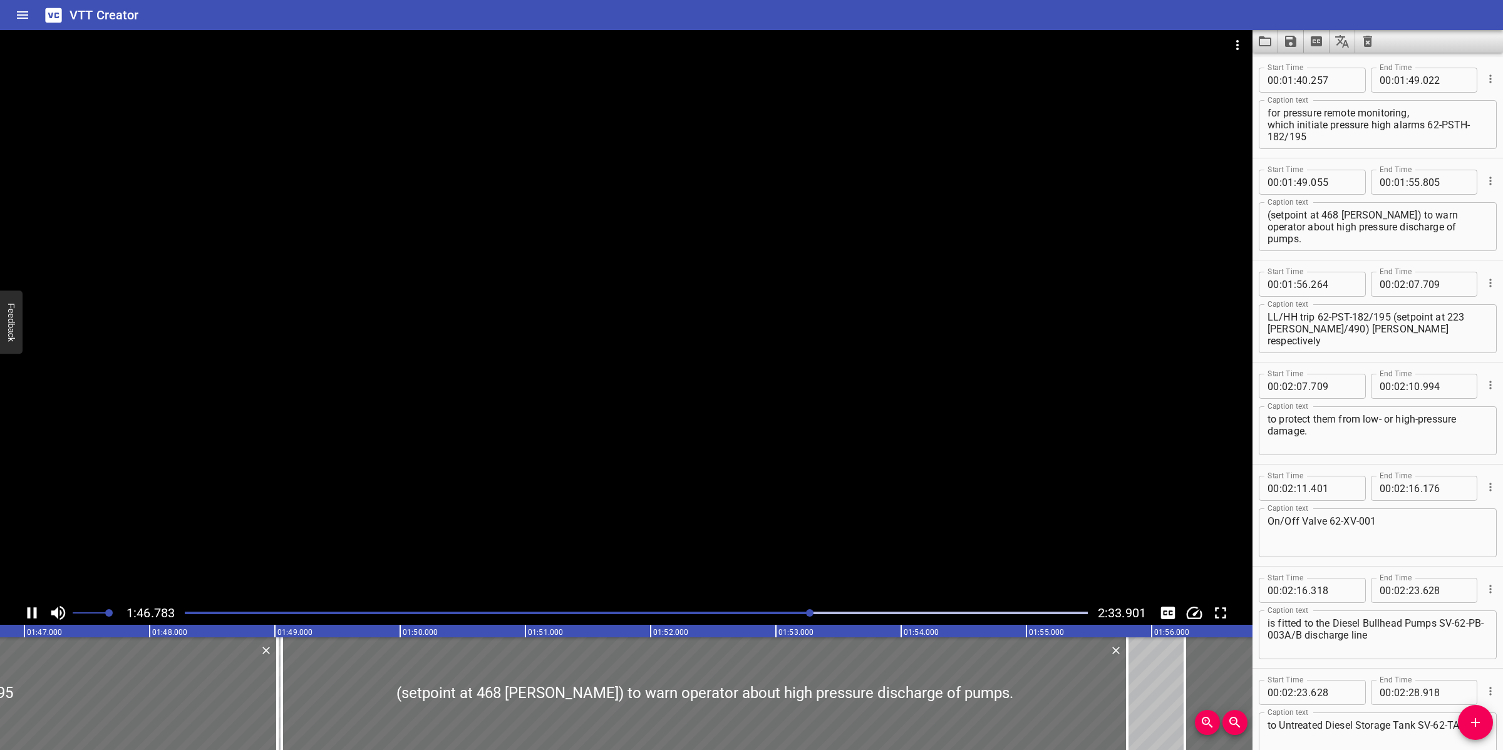
scroll to position [0, 13382]
click at [1445, 108] on textarea "for pressure remote monitoring, which initiate pressure high alarms 62-PSTH-182…" at bounding box center [1377, 125] width 220 height 36
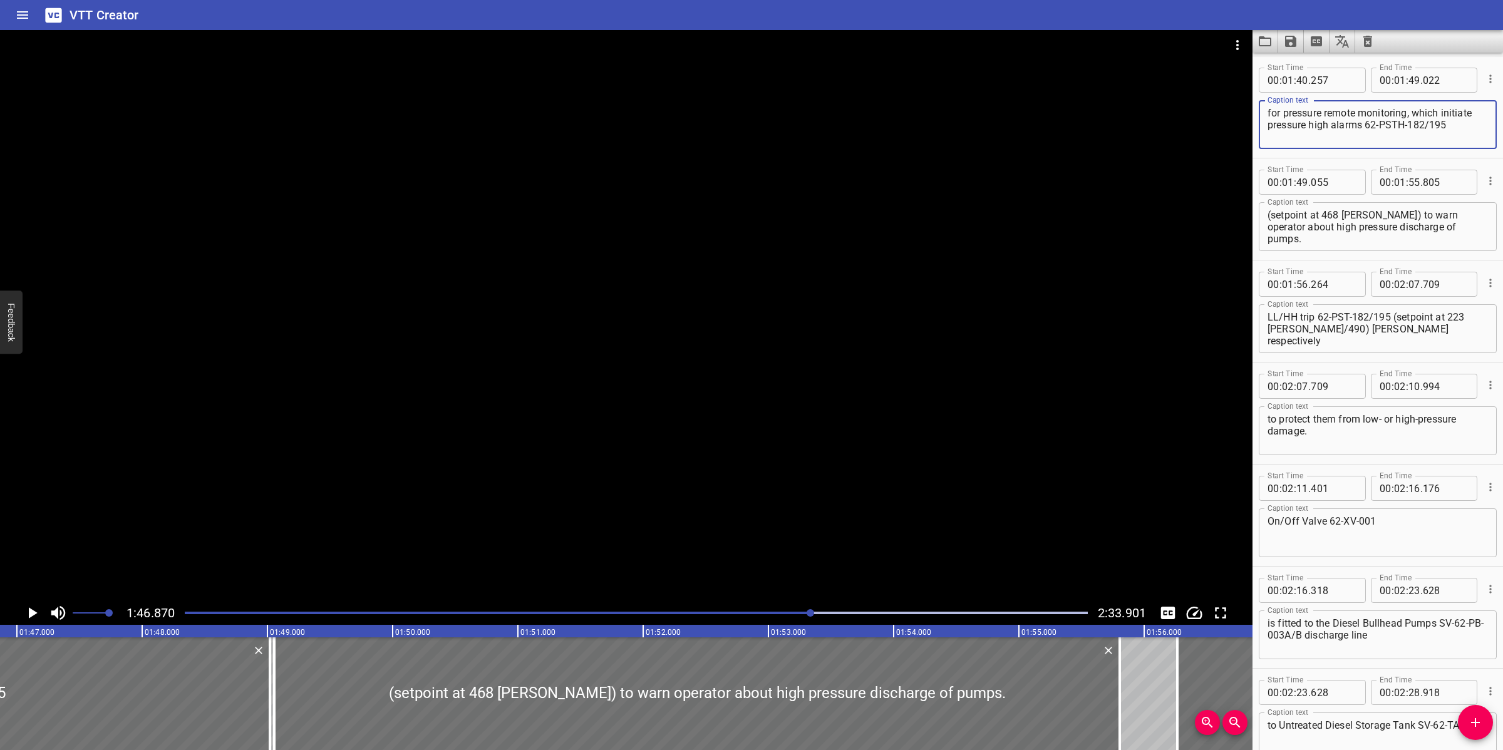
click at [780, 609] on div at bounding box center [636, 613] width 918 height 18
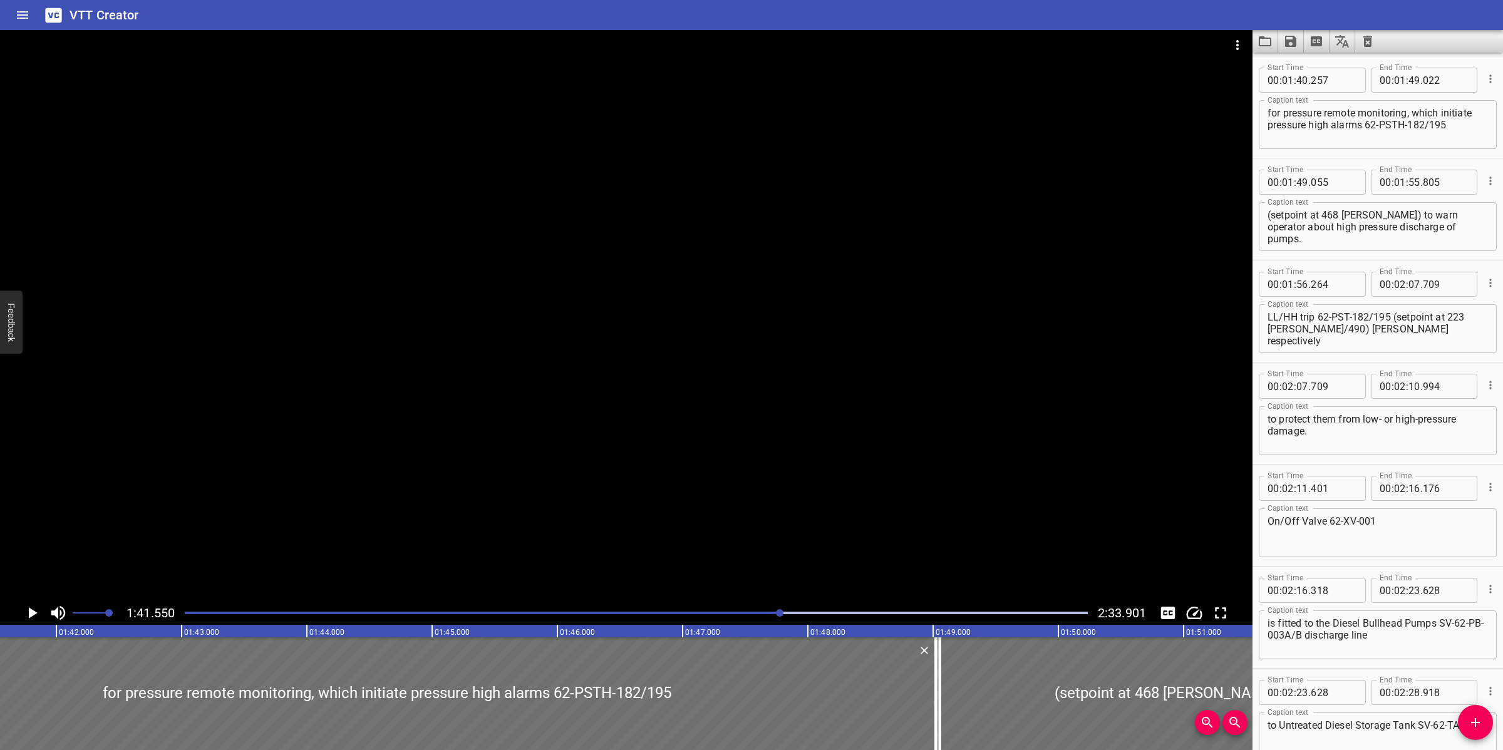
click at [819, 523] on div at bounding box center [626, 315] width 1252 height 571
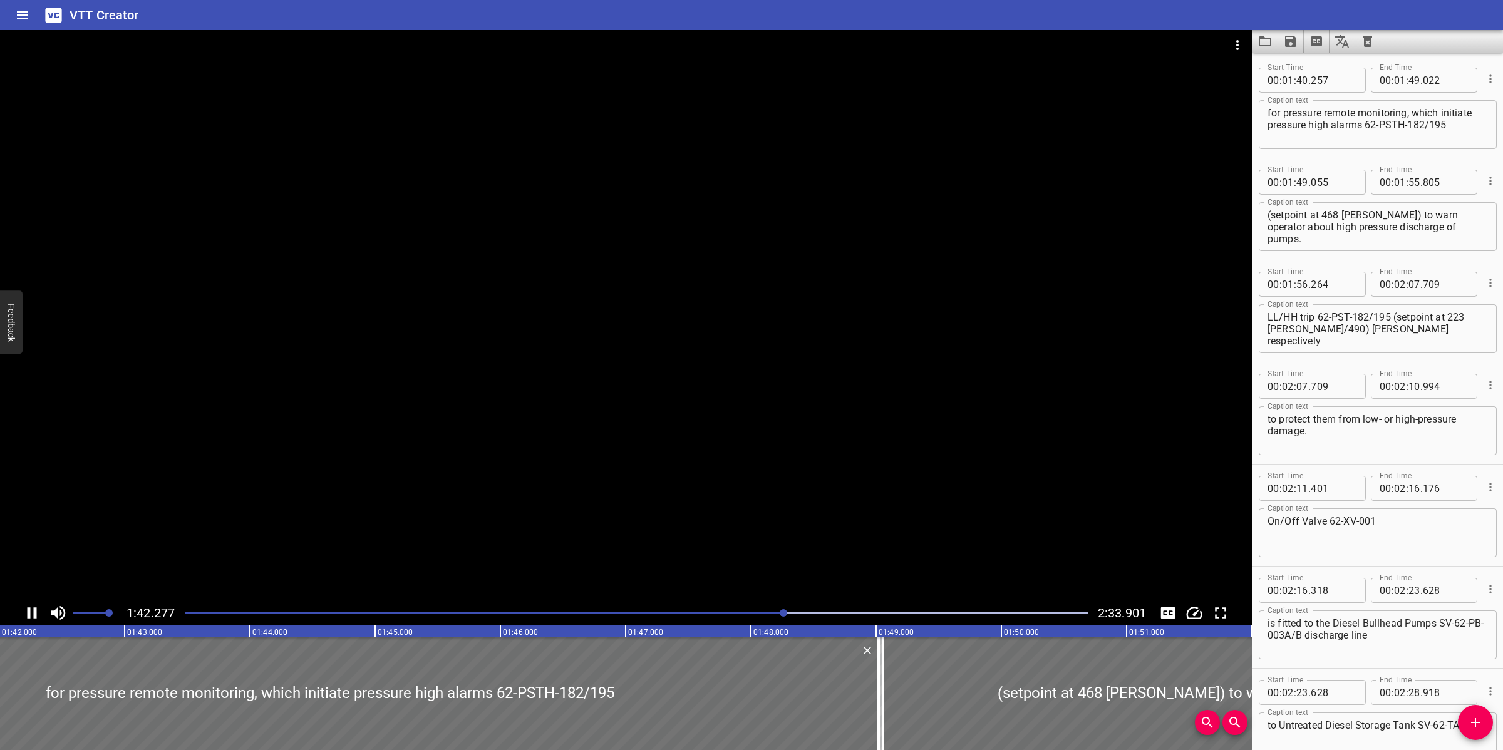
click at [833, 506] on div at bounding box center [626, 315] width 1252 height 571
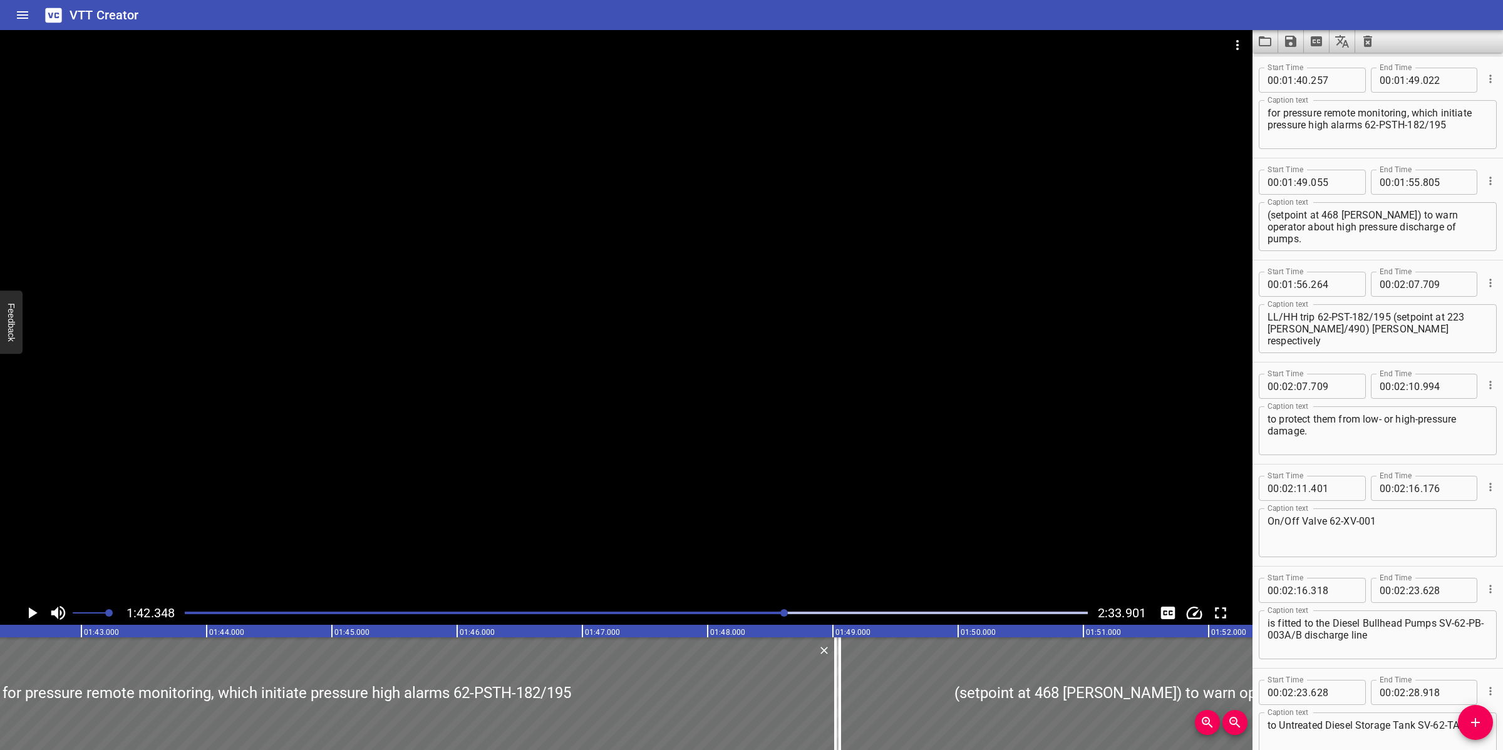
click at [758, 605] on div at bounding box center [636, 613] width 918 height 18
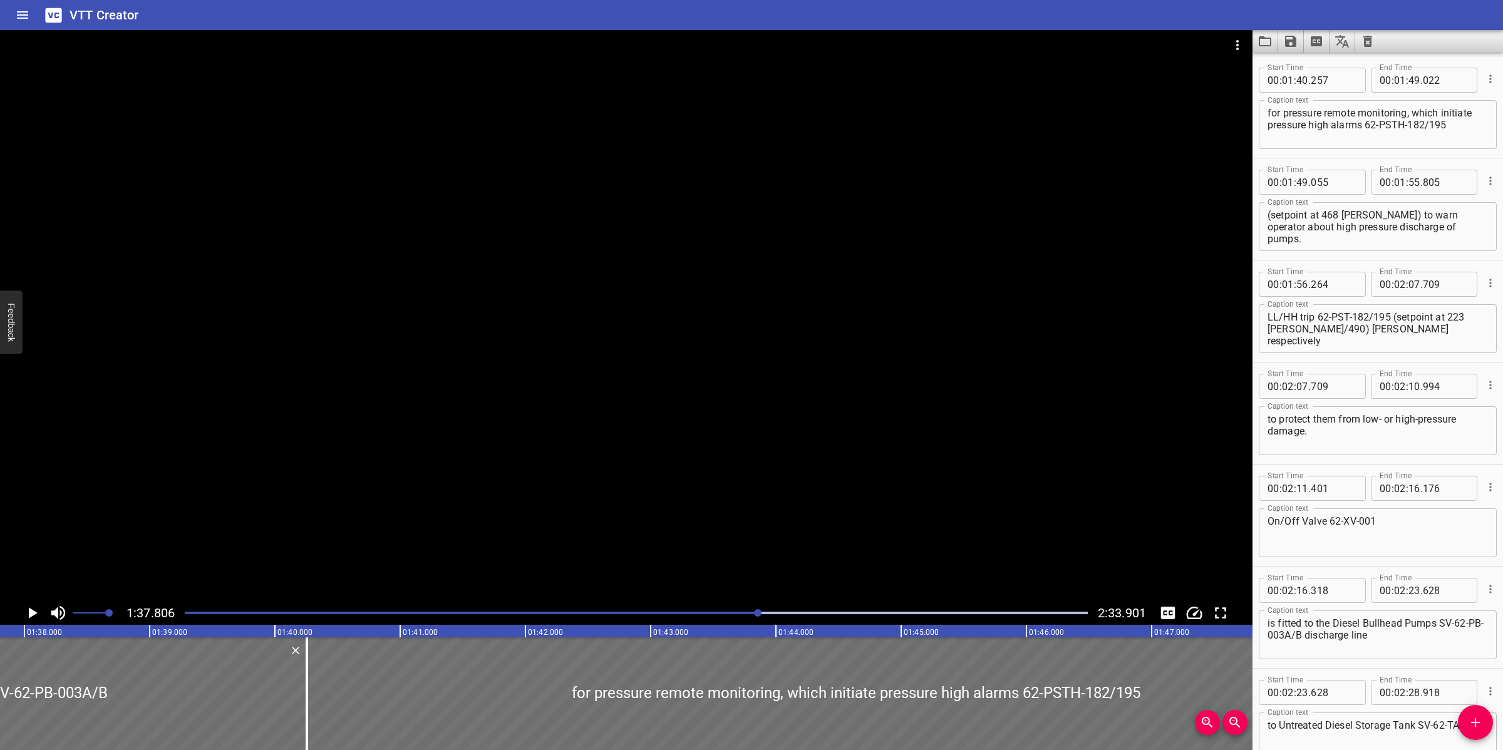
click at [773, 508] on div at bounding box center [626, 315] width 1252 height 571
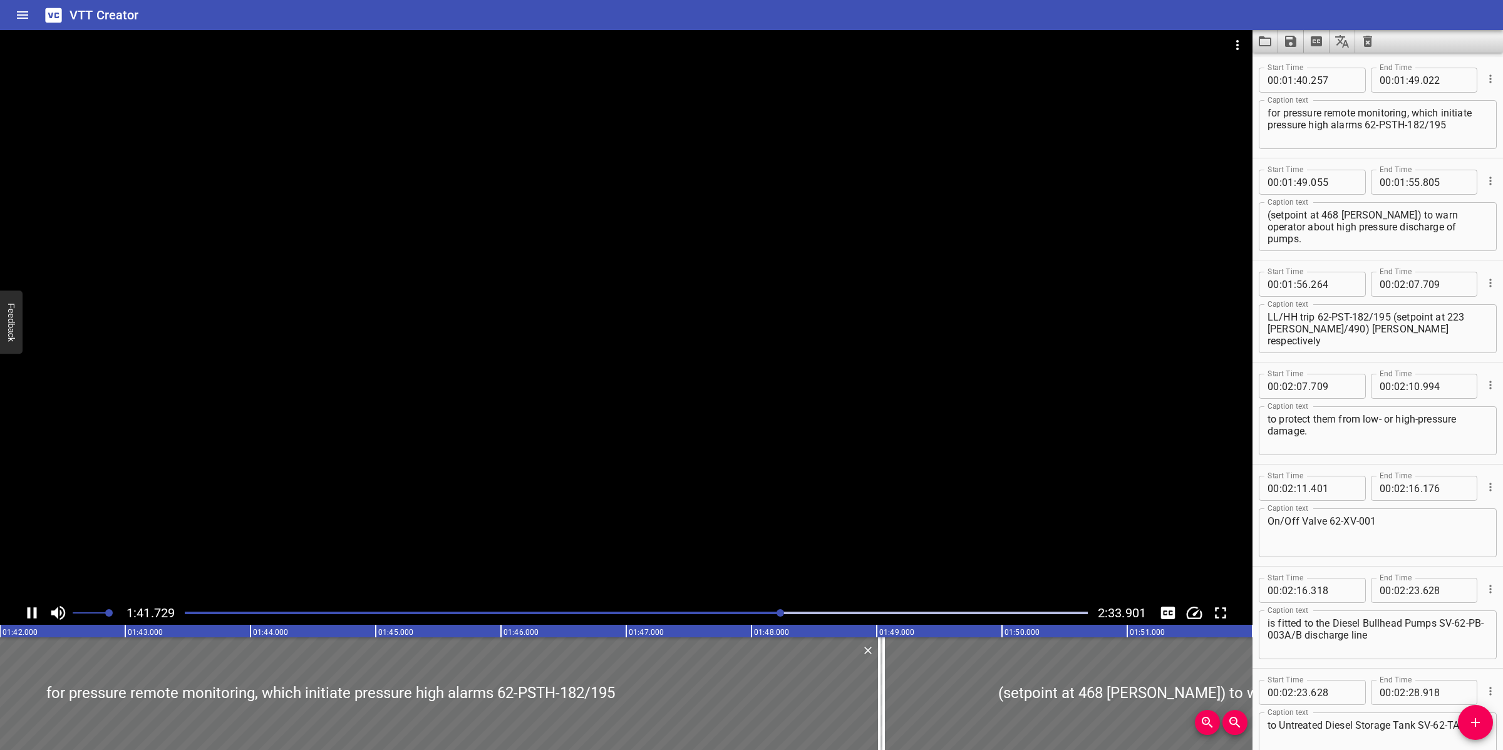
click at [817, 496] on div at bounding box center [626, 315] width 1252 height 571
click at [1441, 130] on textarea "for pressure remote monitoring, which initiate pressure high alarms 62-PSTH-182…" at bounding box center [1377, 125] width 220 height 36
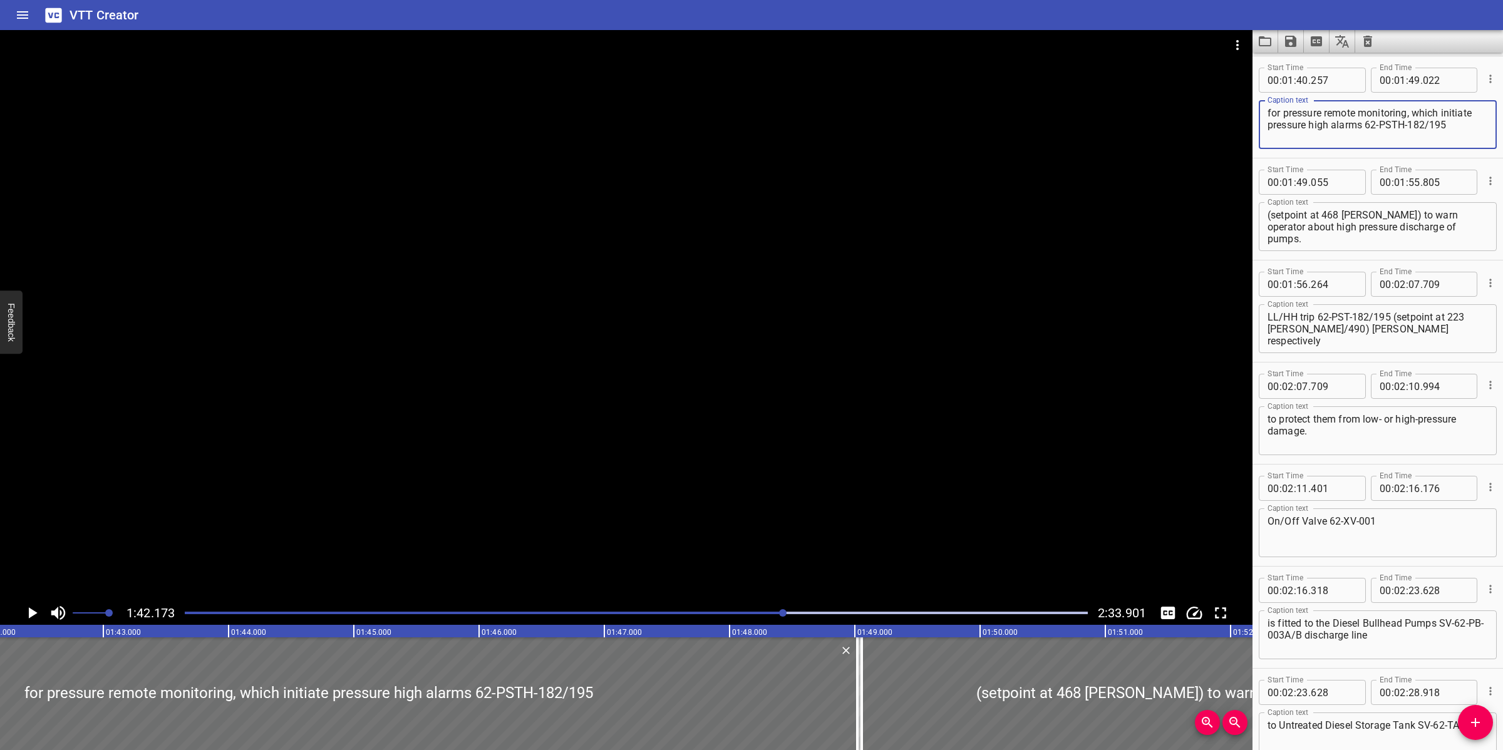
drag, startPoint x: 1412, startPoint y: 110, endPoint x: 1460, endPoint y: 132, distance: 53.2
click at [1460, 132] on textarea "for pressure remote monitoring, which initiate pressure high alarms 62-PSTH-182…" at bounding box center [1377, 125] width 220 height 36
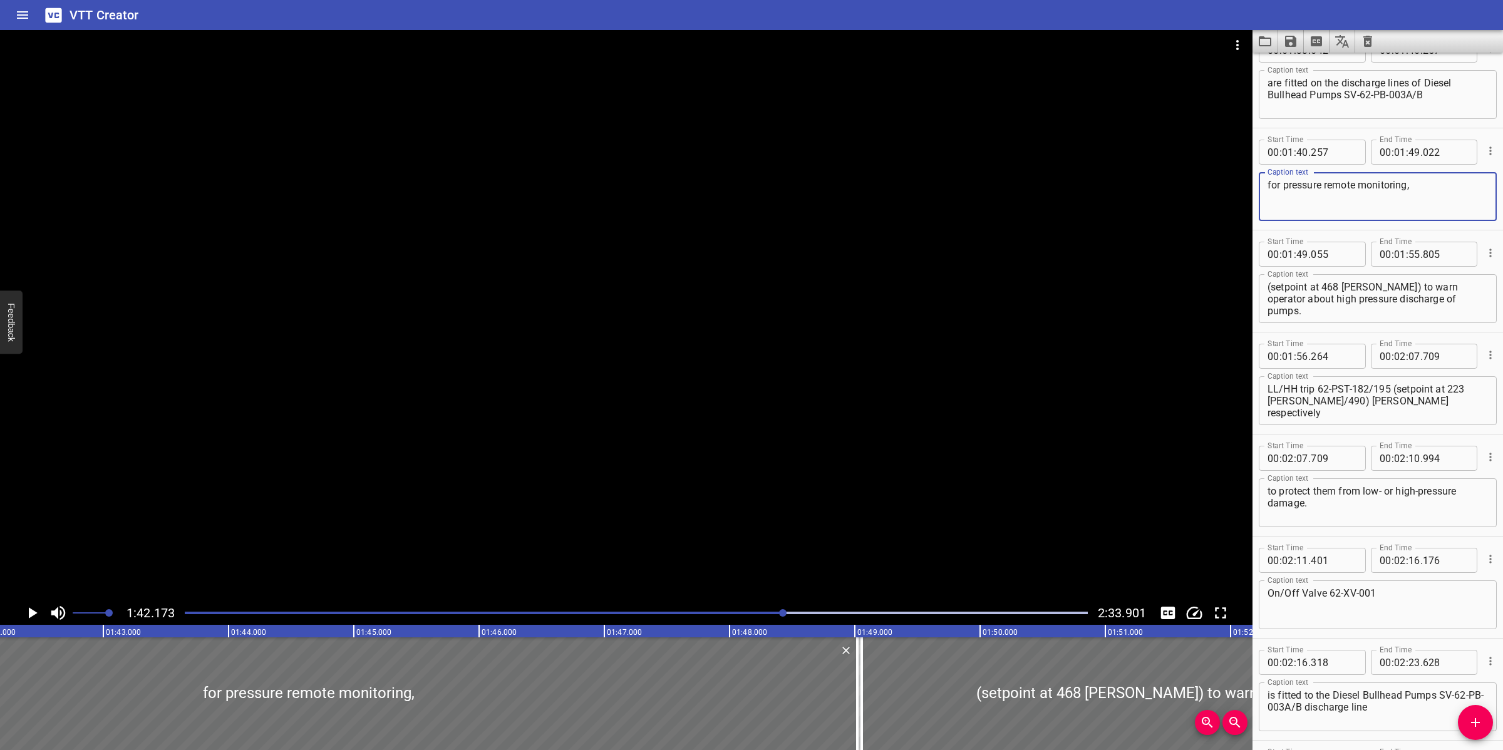
scroll to position [1553, 0]
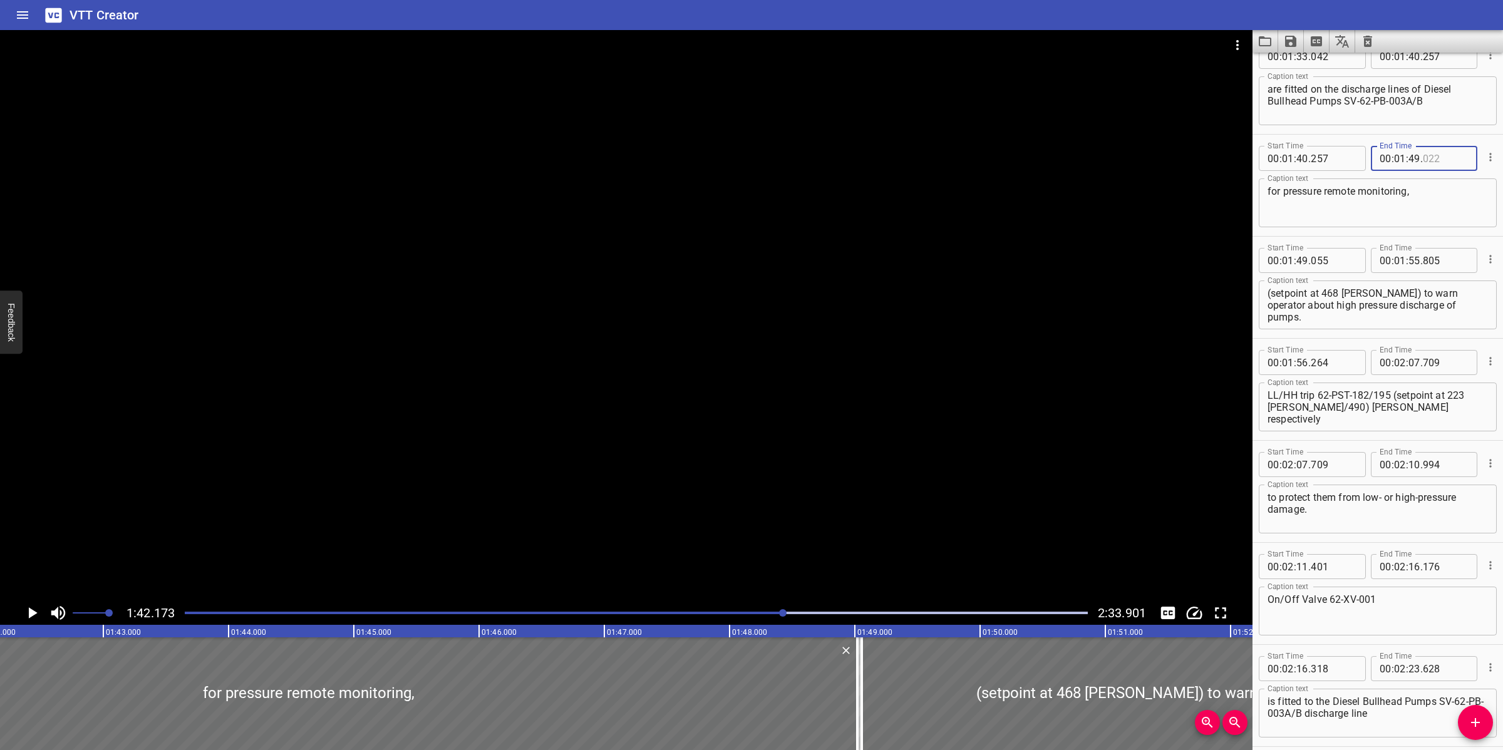
click at [1424, 154] on input "number" at bounding box center [1446, 158] width 46 height 25
click at [1413, 161] on input "number" at bounding box center [1414, 158] width 12 height 25
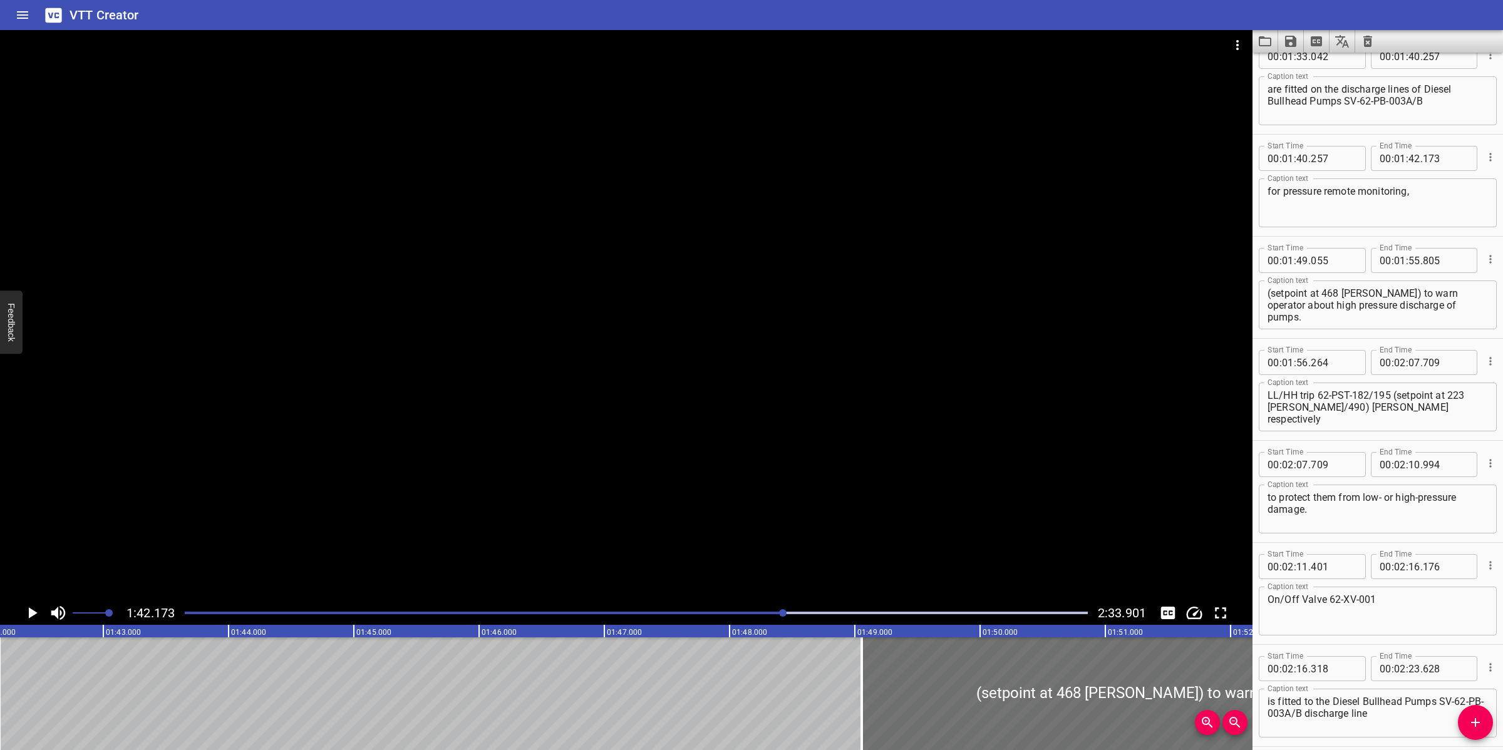
click at [1473, 730] on icon "Add Cue" at bounding box center [1475, 722] width 15 height 15
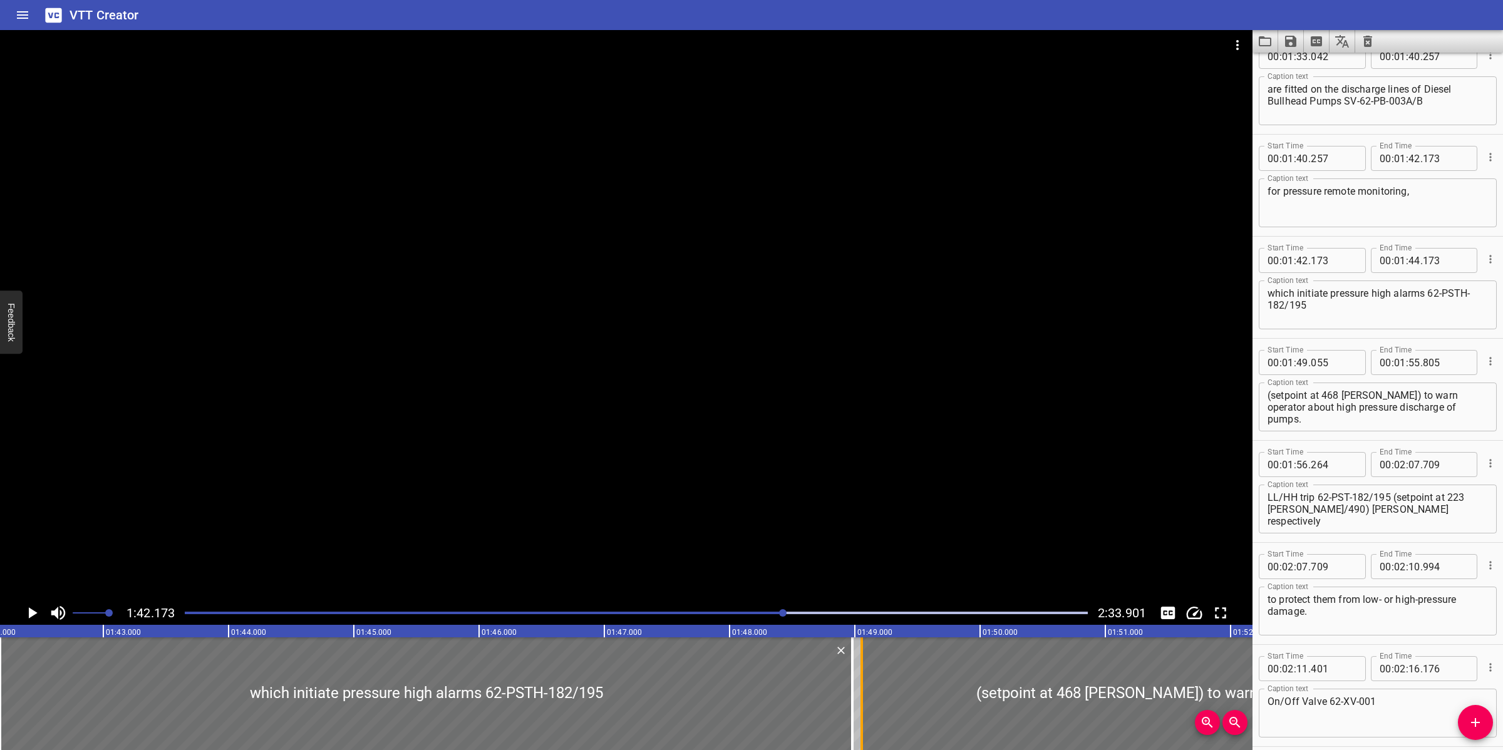
drag, startPoint x: 254, startPoint y: 699, endPoint x: 855, endPoint y: 699, distance: 601.7
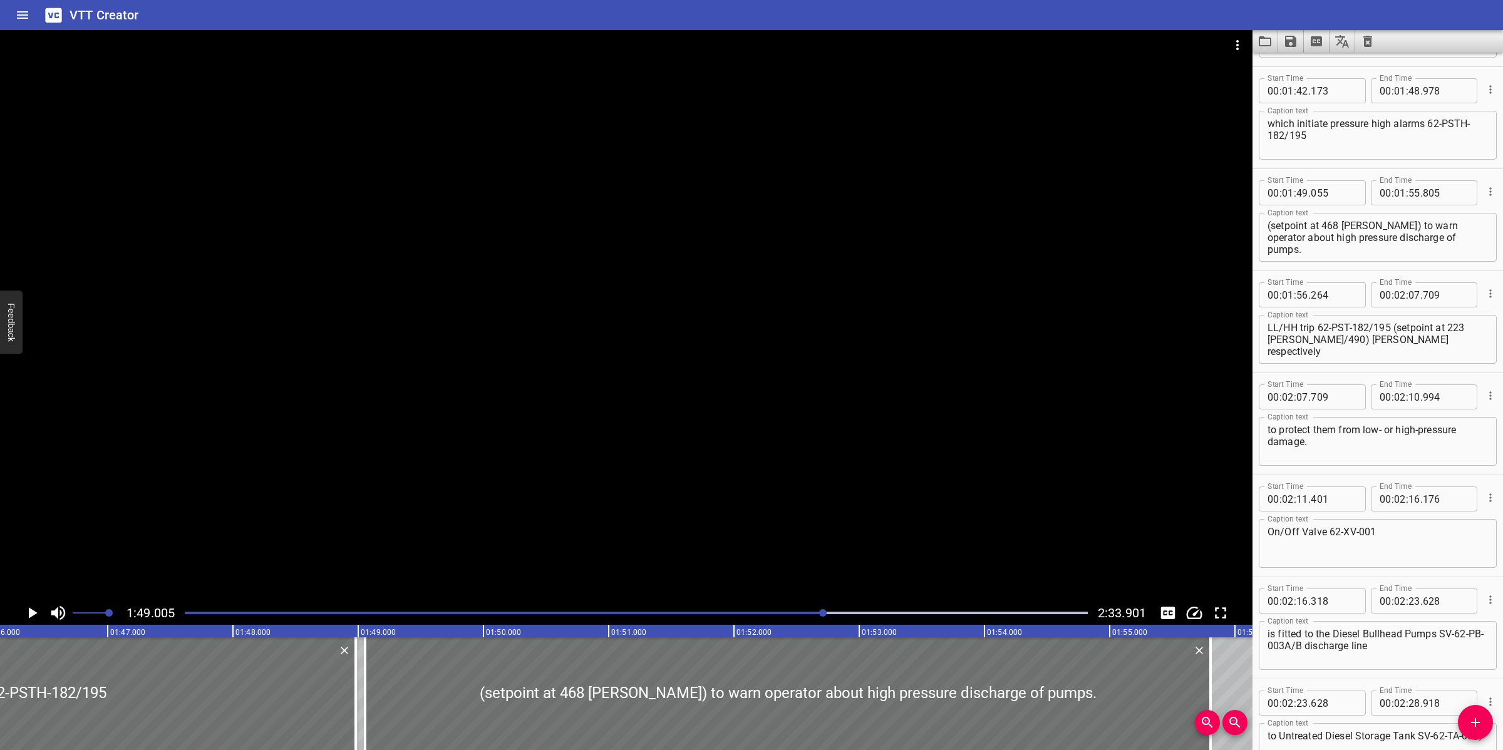
click at [838, 506] on div at bounding box center [626, 315] width 1252 height 571
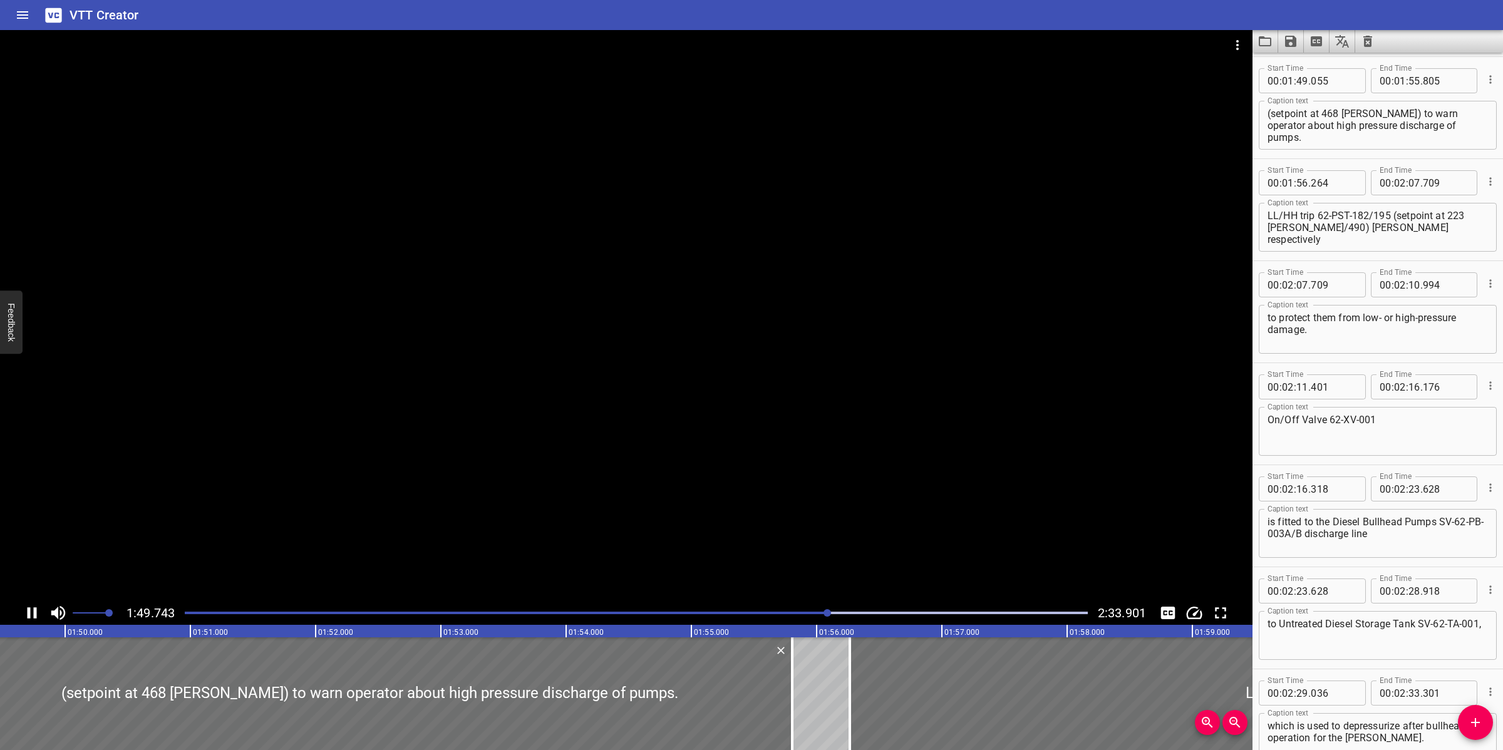
scroll to position [0, 13743]
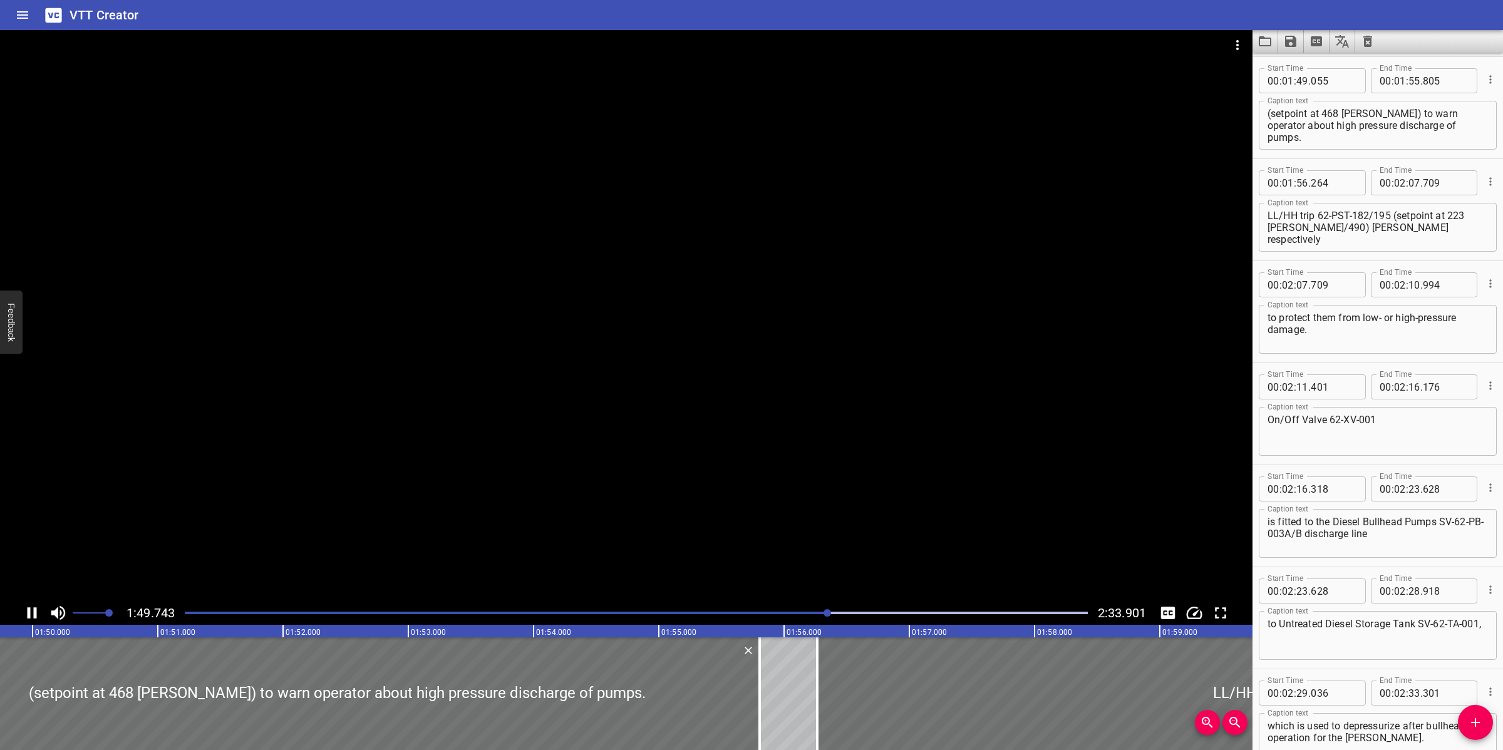
click at [746, 608] on div at bounding box center [636, 613] width 918 height 18
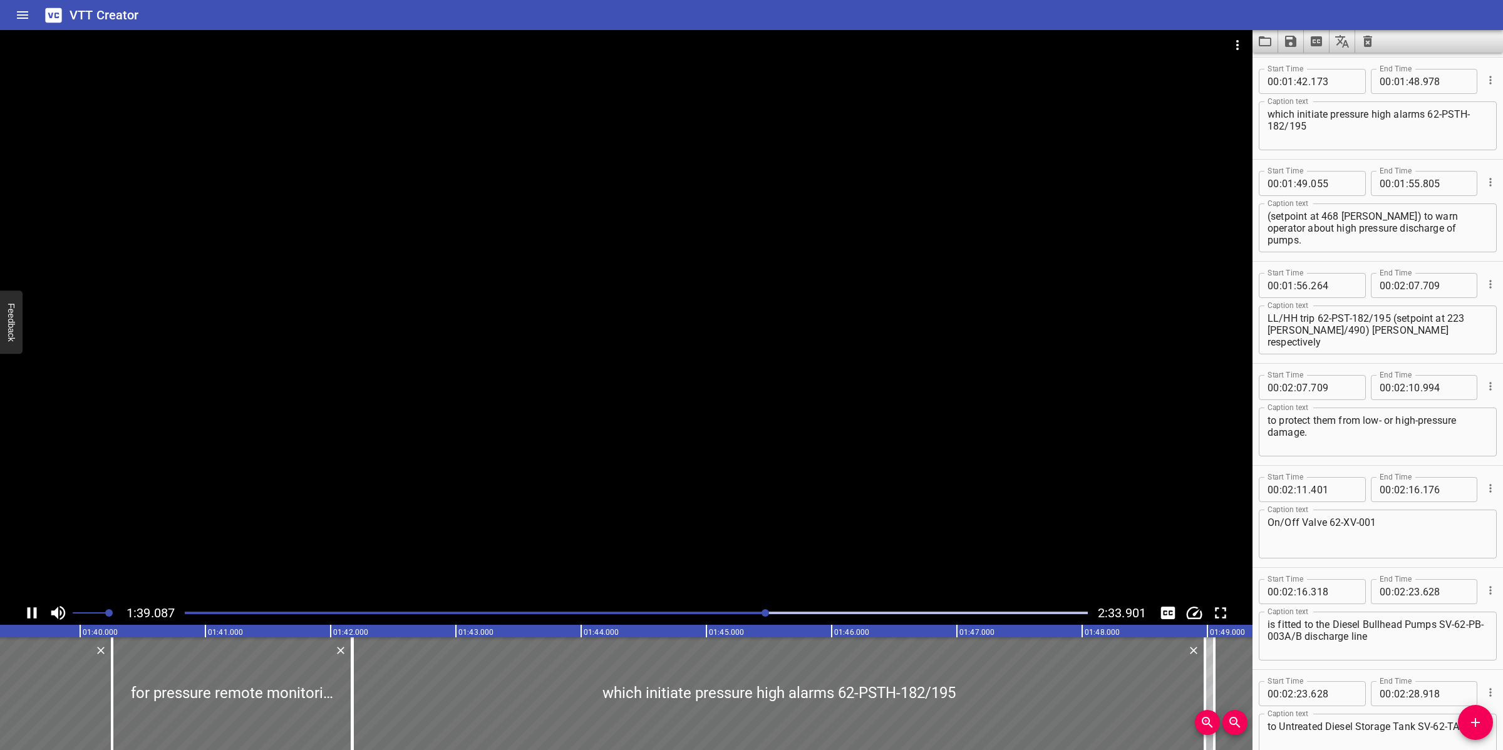
click at [1268, 108] on textarea "which initiate pressure high alarms 62-PSTH-182/195" at bounding box center [1377, 126] width 220 height 36
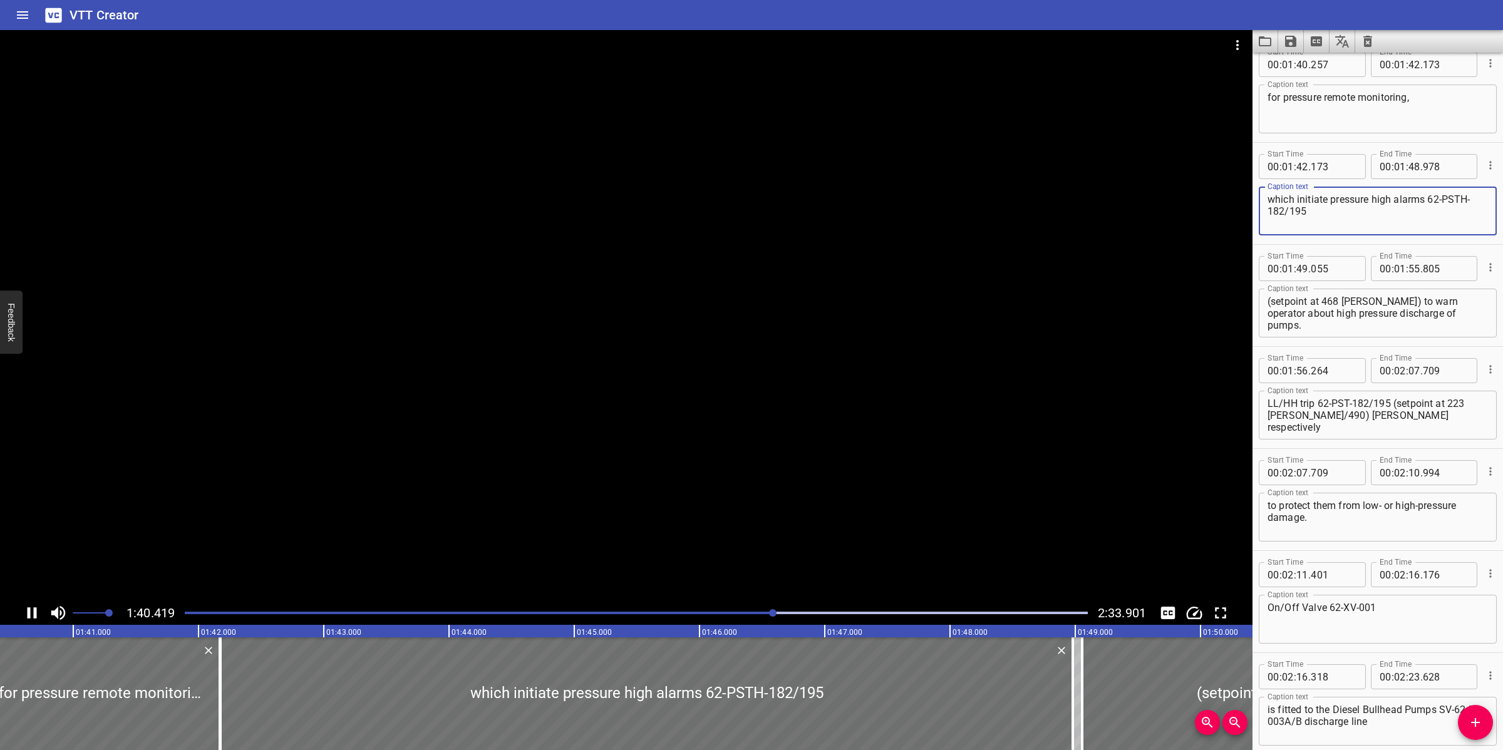
scroll to position [1632, 0]
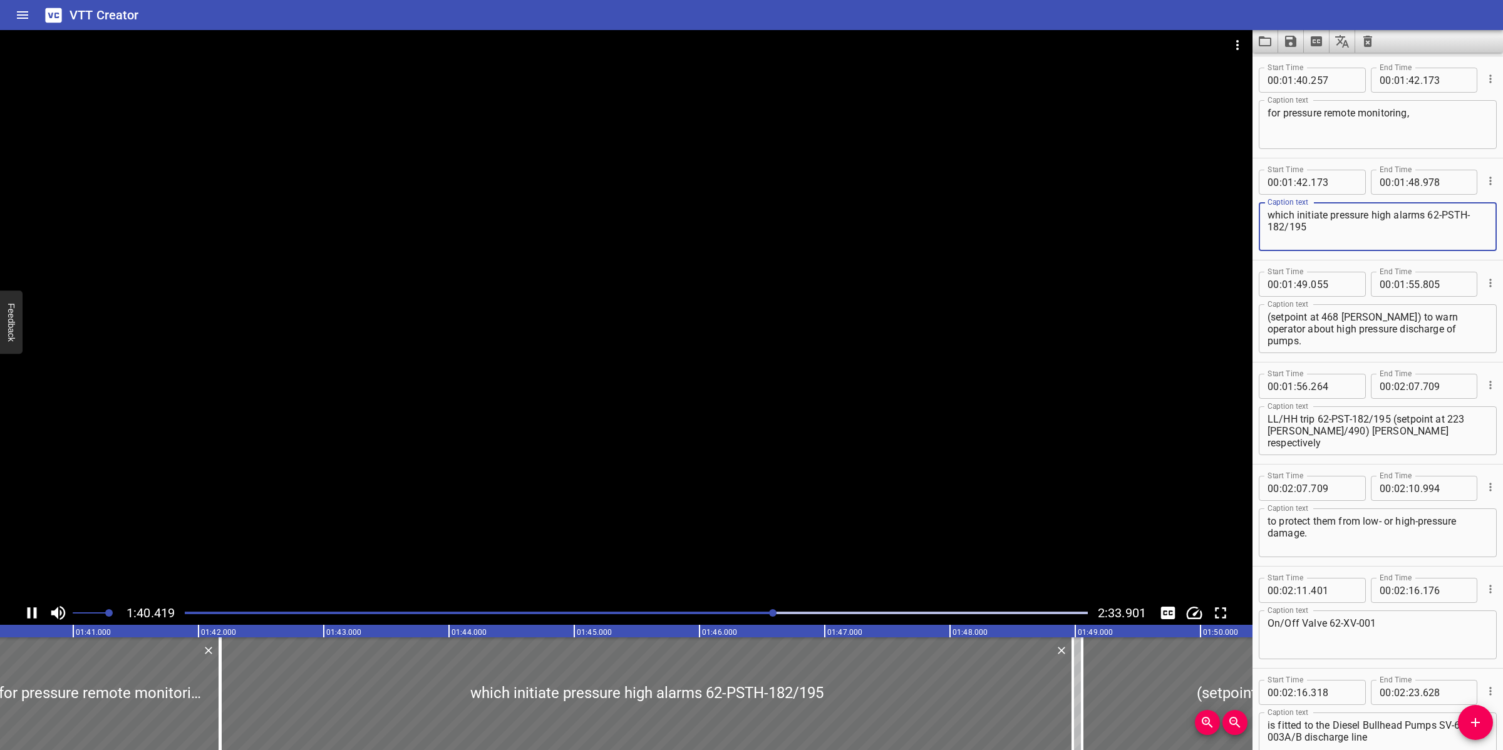
drag, startPoint x: 1271, startPoint y: 111, endPoint x: 1281, endPoint y: 130, distance: 21.3
click at [1271, 114] on textarea "for pressure remote monitoring," at bounding box center [1377, 125] width 220 height 36
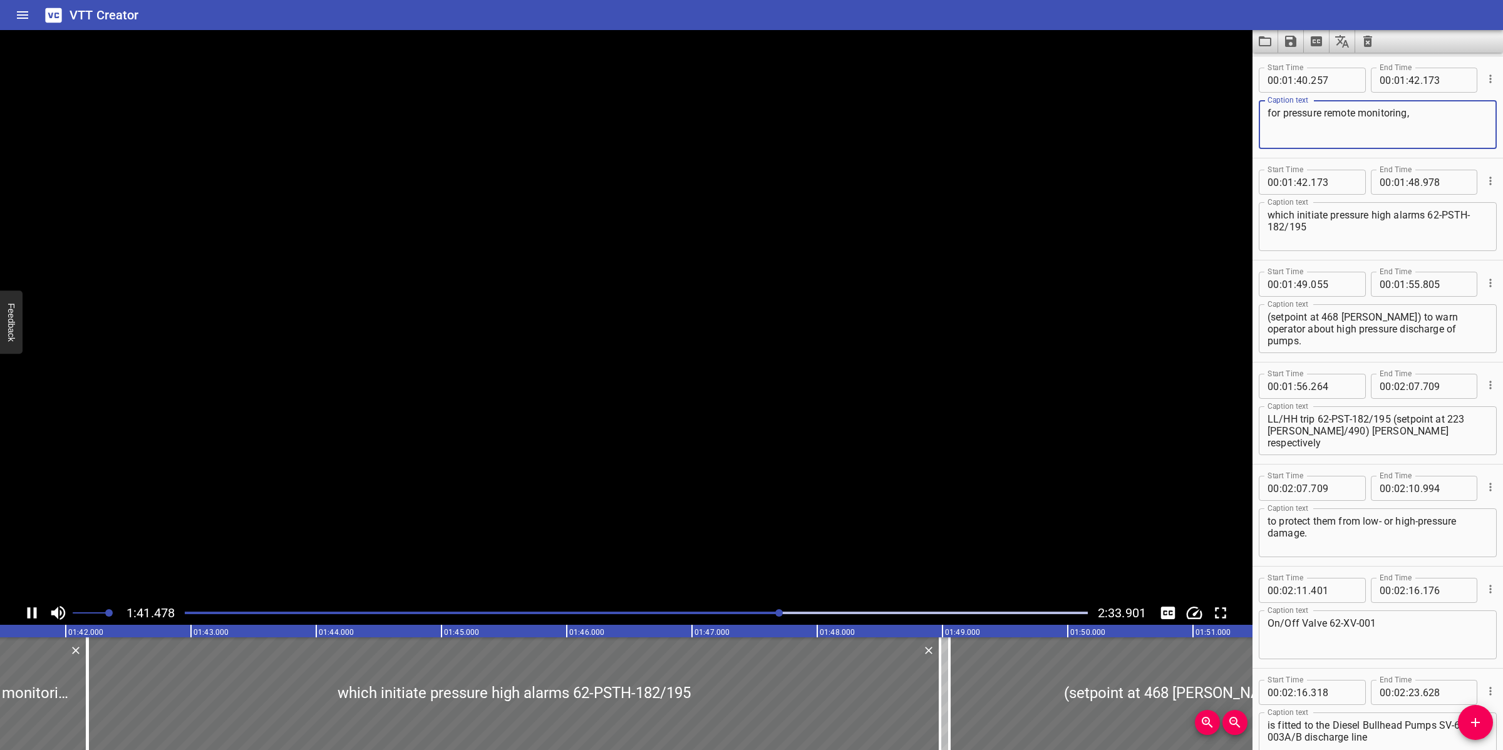
click at [1269, 215] on textarea "which initiate pressure high alarms 62-PSTH-182/195" at bounding box center [1377, 227] width 220 height 36
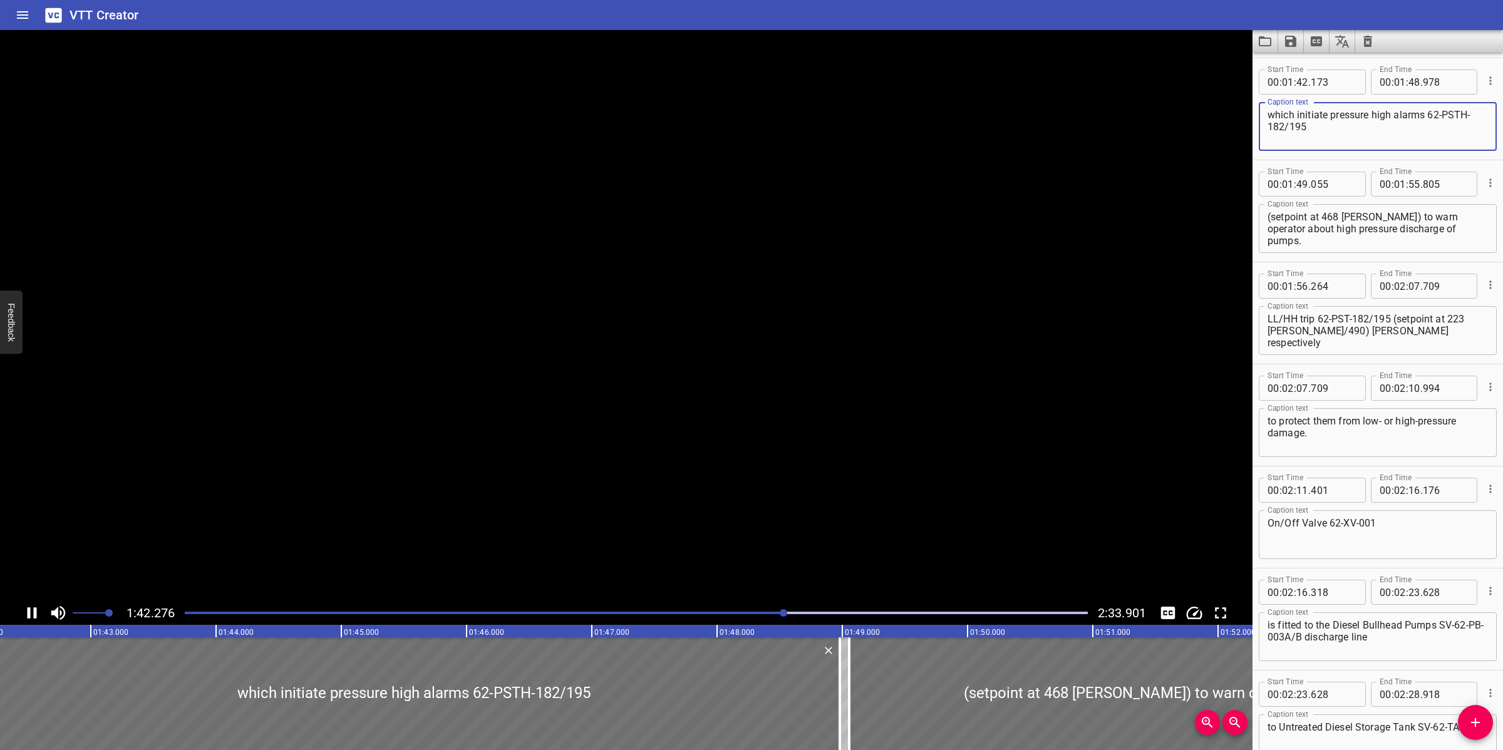
scroll to position [1733, 0]
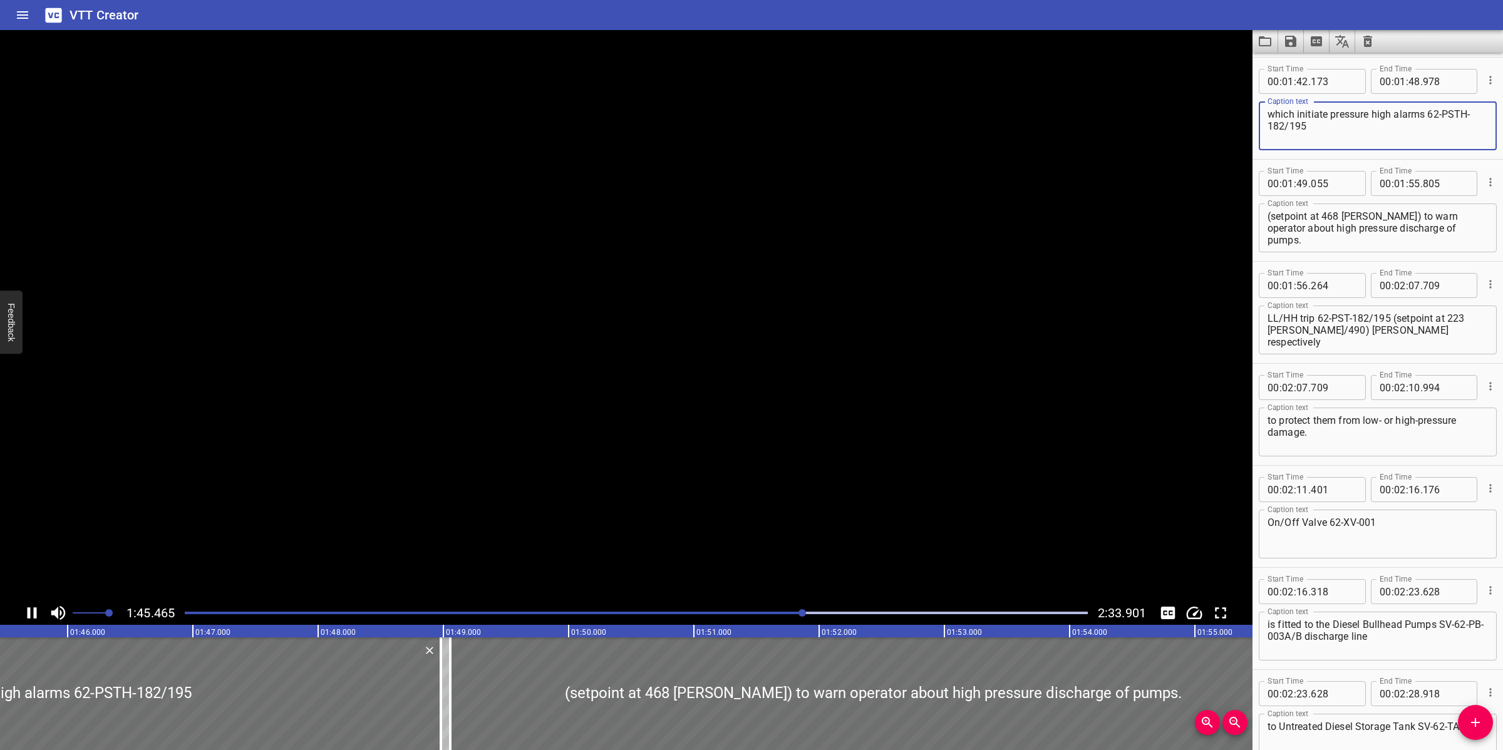
click at [1381, 133] on textarea "which initiate pressure high alarms 62-PSTH-182/195" at bounding box center [1377, 126] width 220 height 36
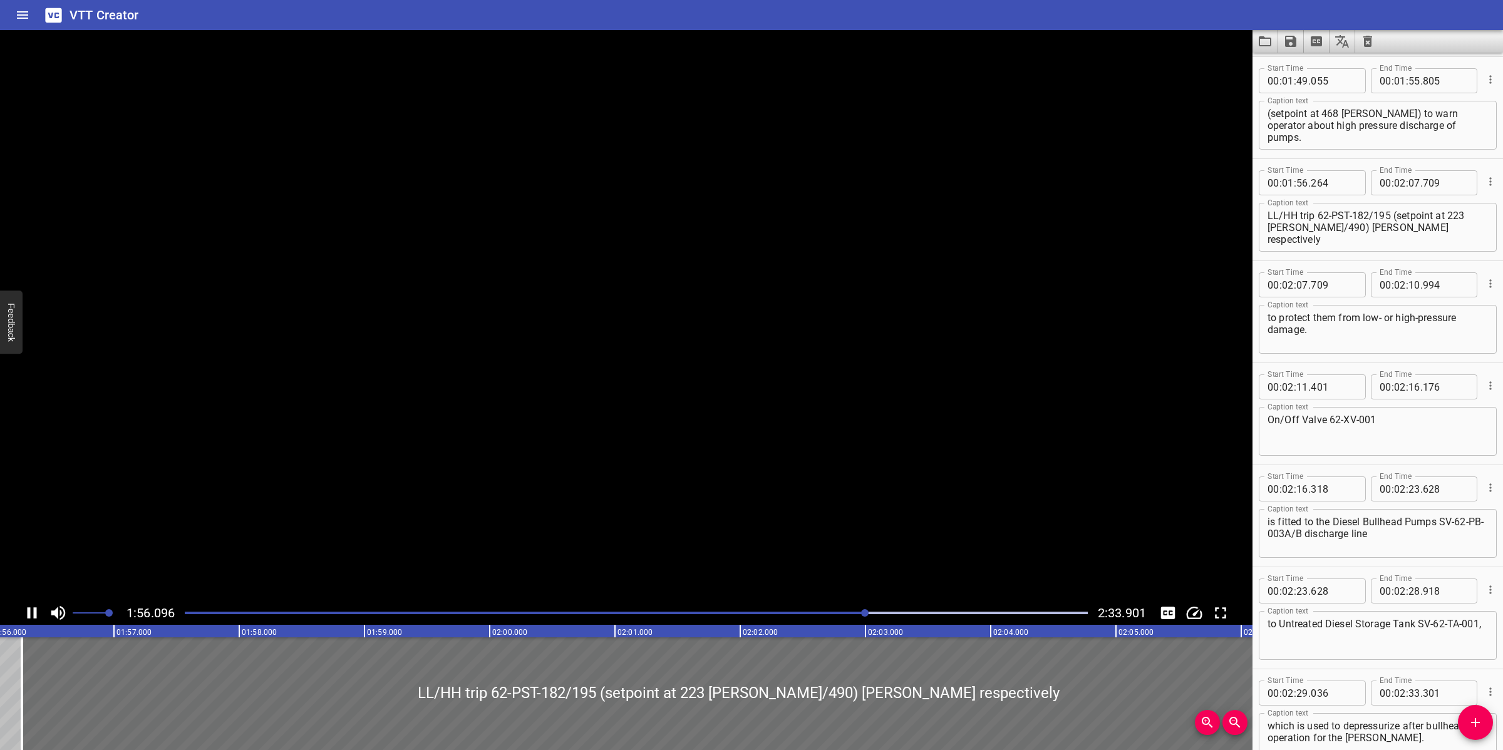
scroll to position [1910, 0]
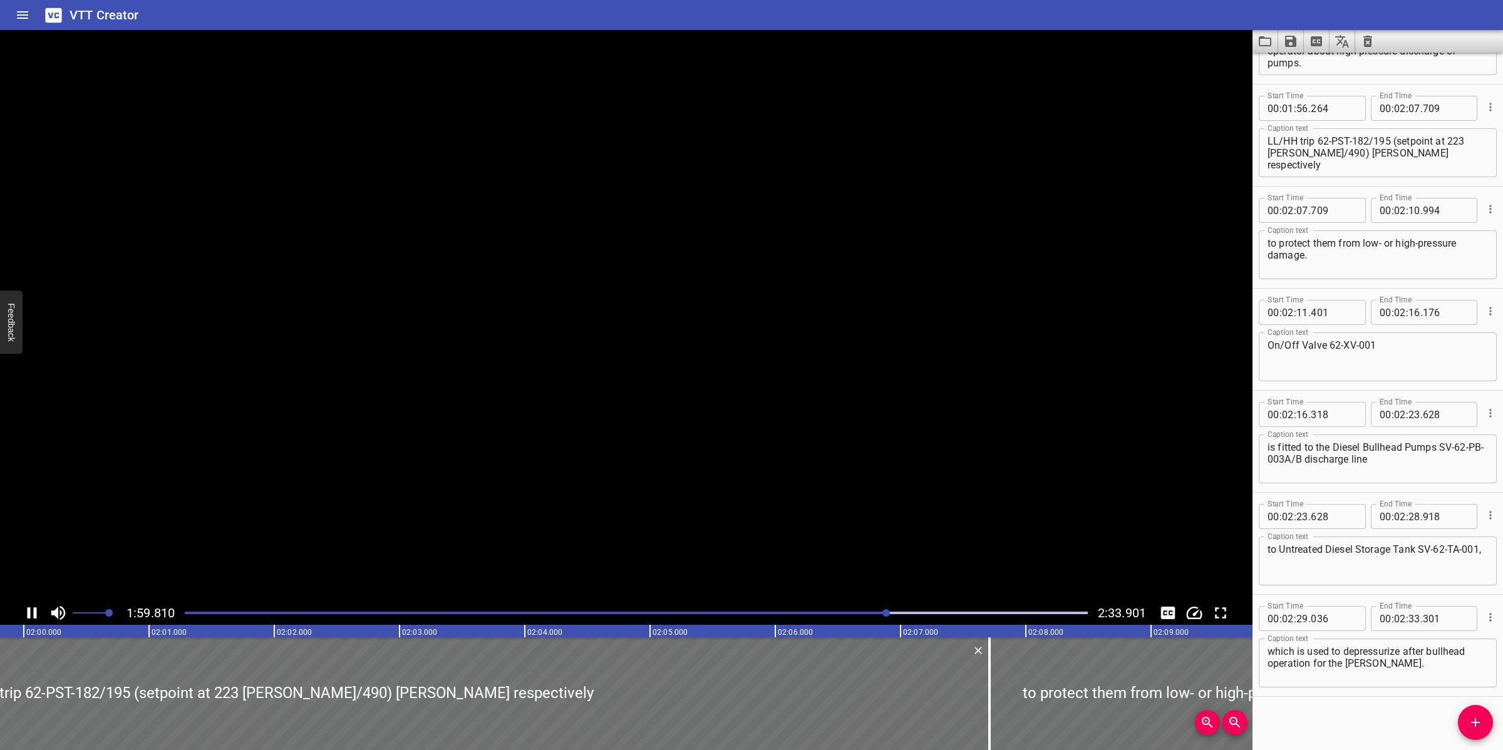
click at [1269, 136] on textarea "LL/HH trip 62-PST-182/195 (setpoint at 223 [PERSON_NAME]/490) [PERSON_NAME] res…" at bounding box center [1377, 153] width 220 height 36
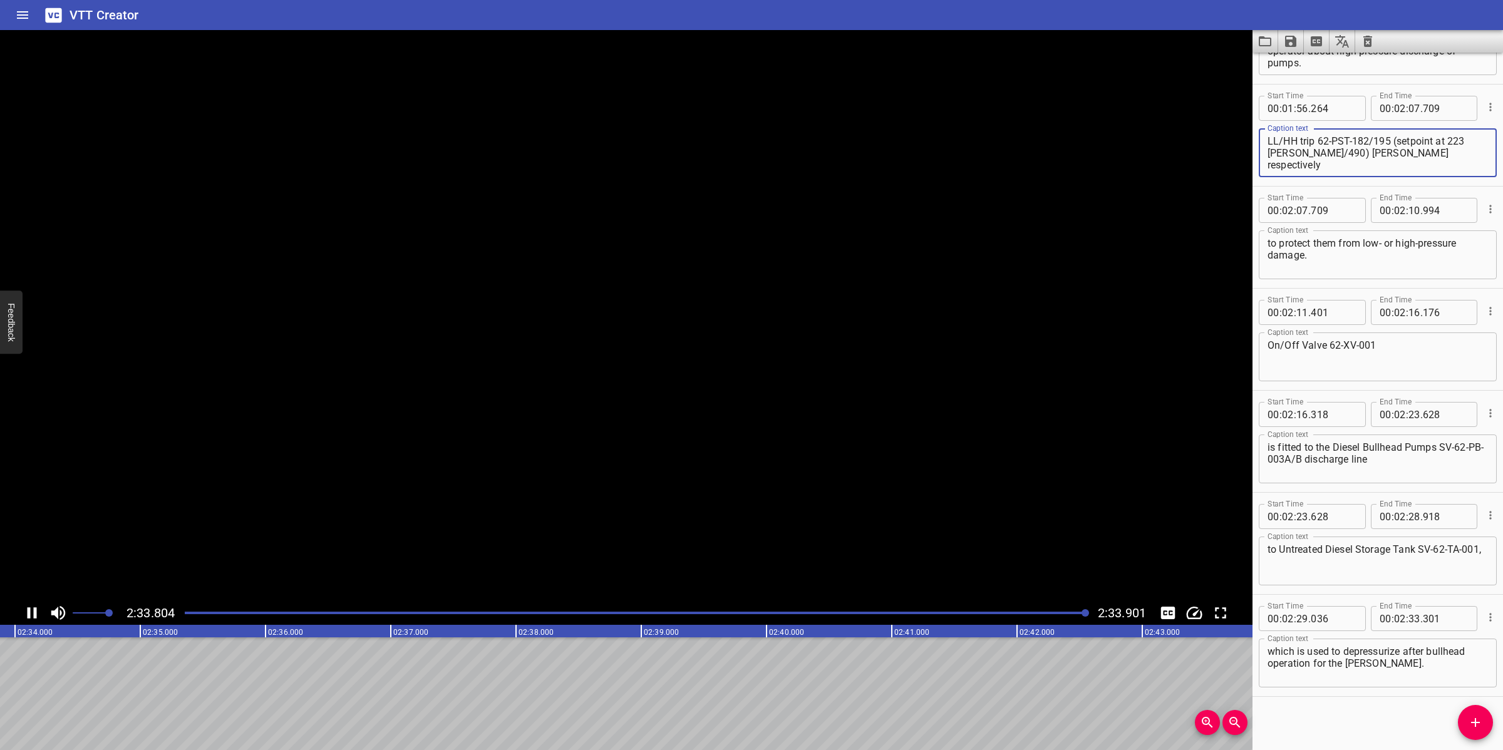
scroll to position [0, 19273]
click at [1283, 46] on icon "Save captions to file" at bounding box center [1290, 41] width 15 height 15
click at [1312, 61] on li "Save to VTT file" at bounding box center [1324, 69] width 92 height 23
click at [1228, 54] on button "Video Options" at bounding box center [1237, 45] width 30 height 30
click at [1235, 43] on li "Select New Video File..." at bounding box center [1284, 46] width 125 height 23
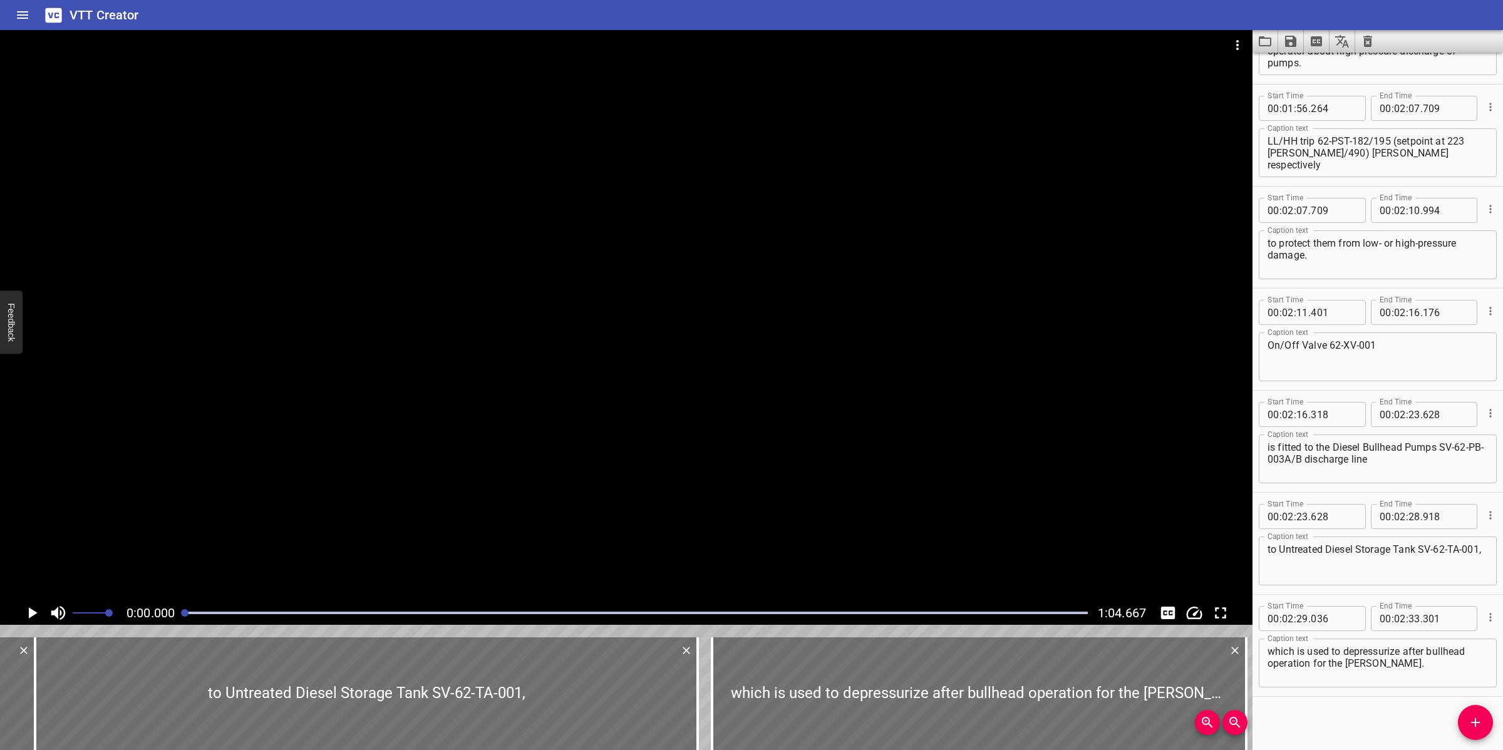
scroll to position [1733, 0]
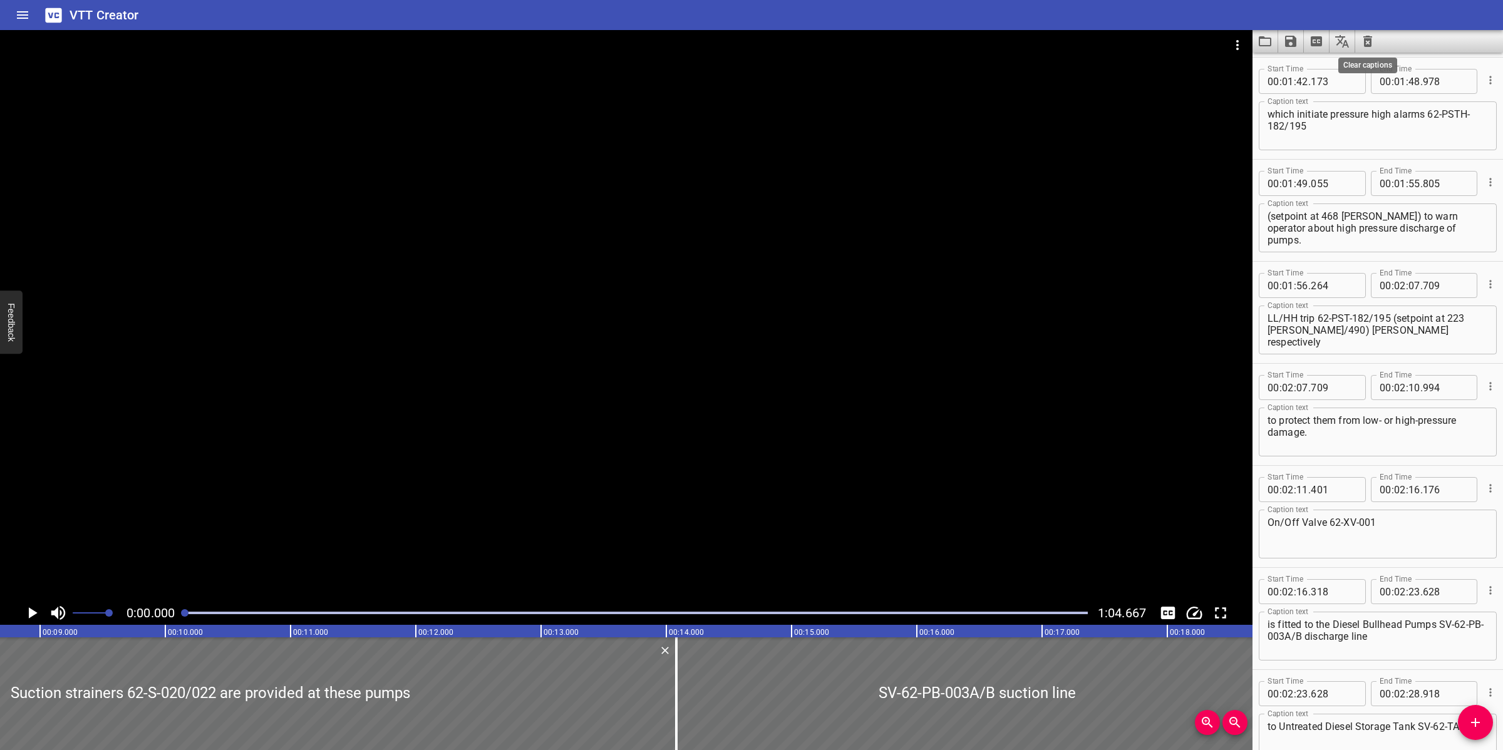
click at [1368, 29] on div "VTT Creator Caption Editor Batch Transcribe Login Sign Up Privacy Contact 0:00.…" at bounding box center [751, 375] width 1503 height 750
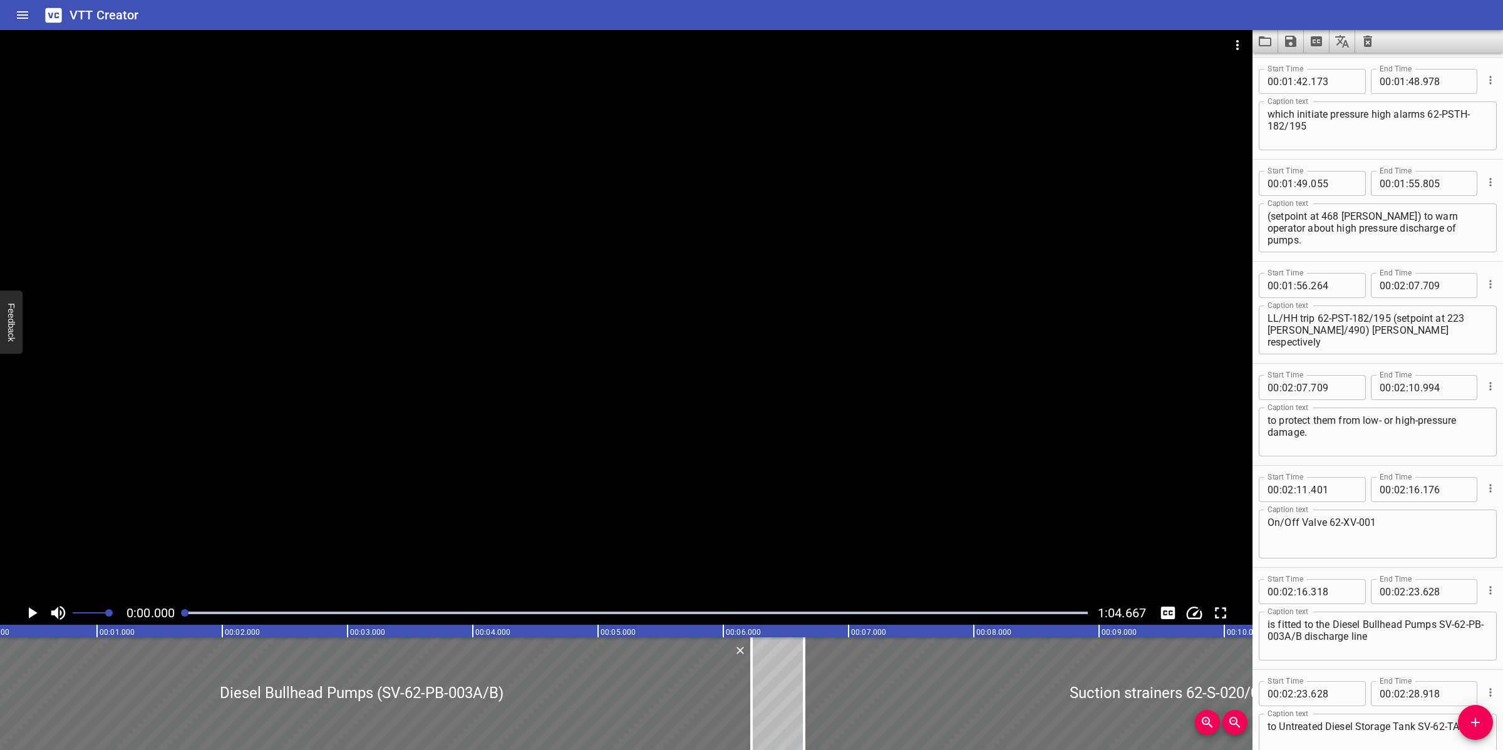
scroll to position [0, 0]
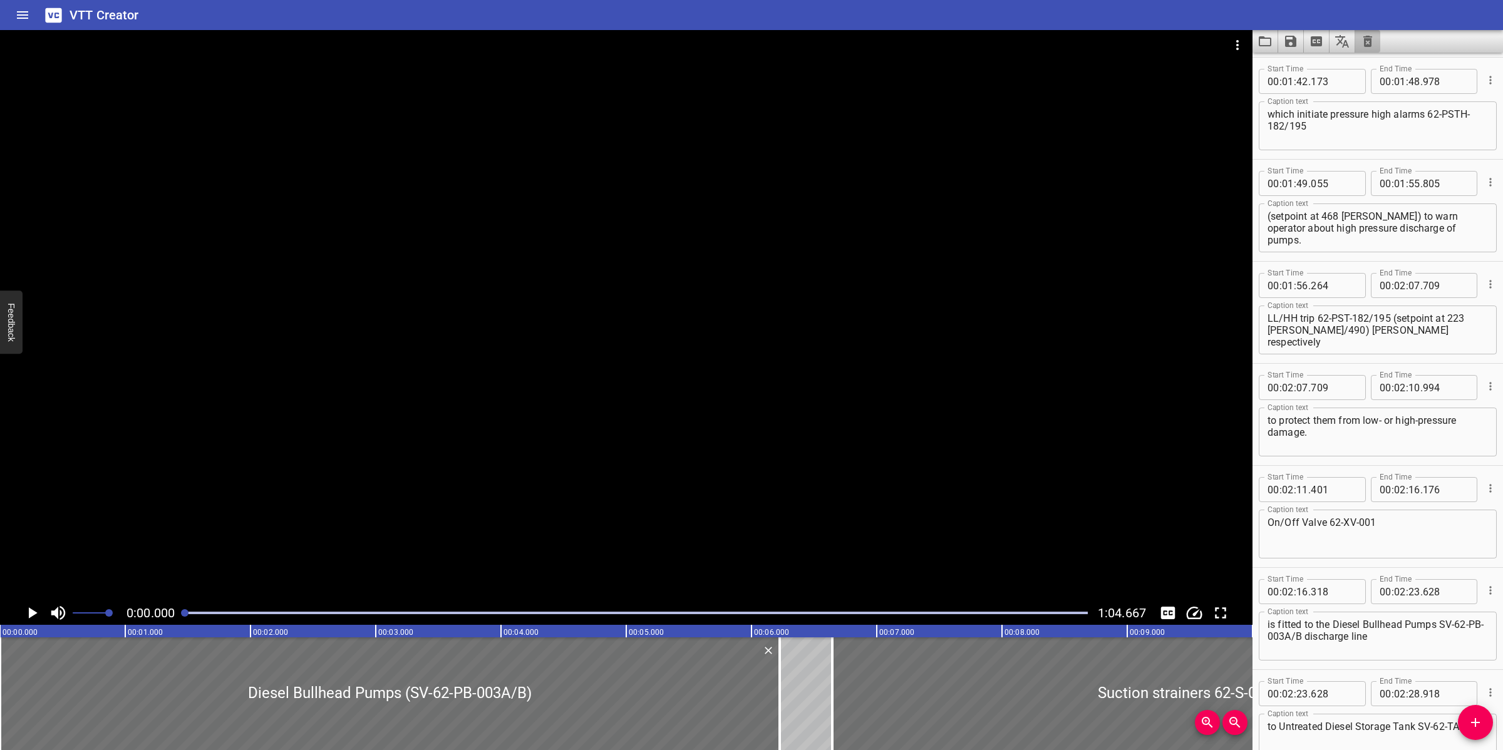
click at [1369, 41] on icon "Clear captions" at bounding box center [1367, 41] width 9 height 11
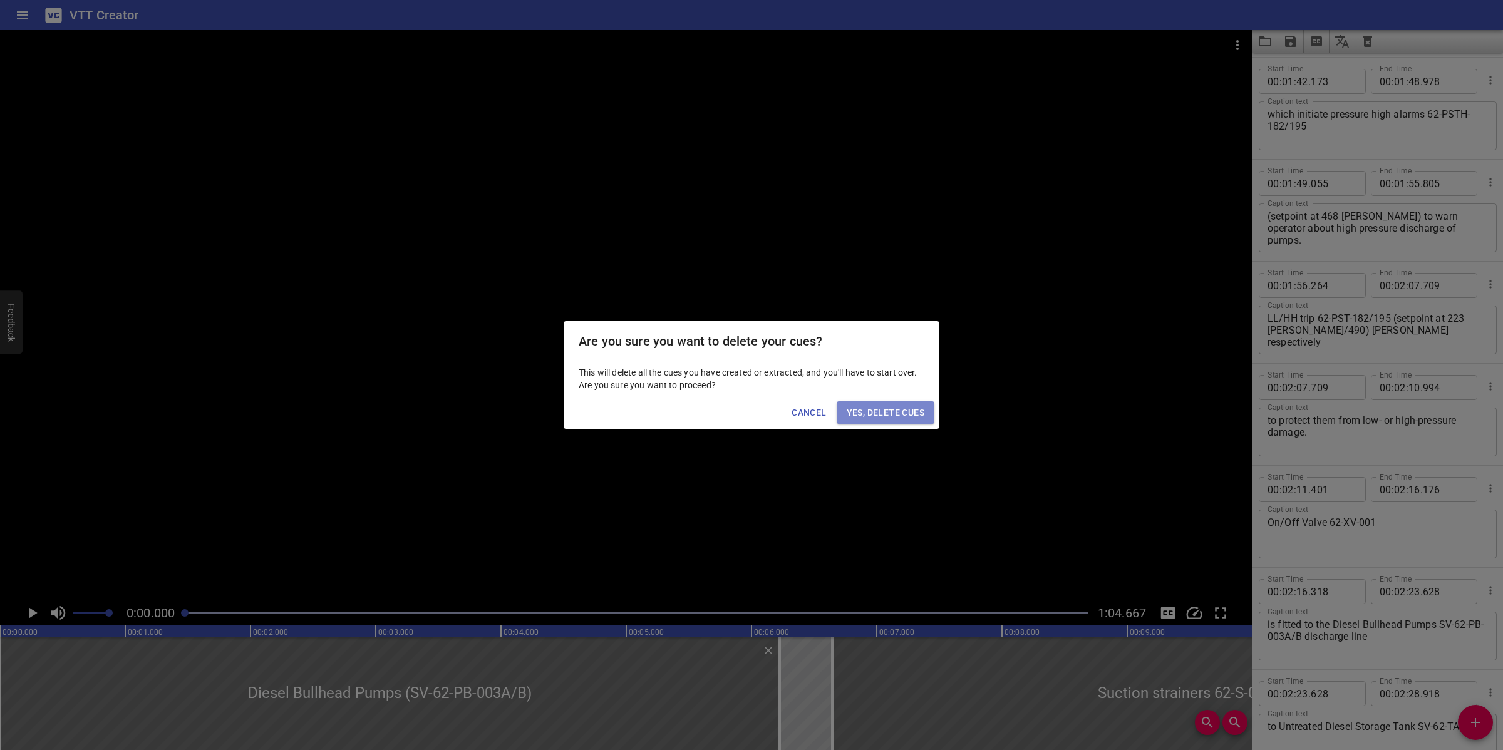
click at [929, 410] on button "Yes, Delete Cues" at bounding box center [886, 412] width 98 height 23
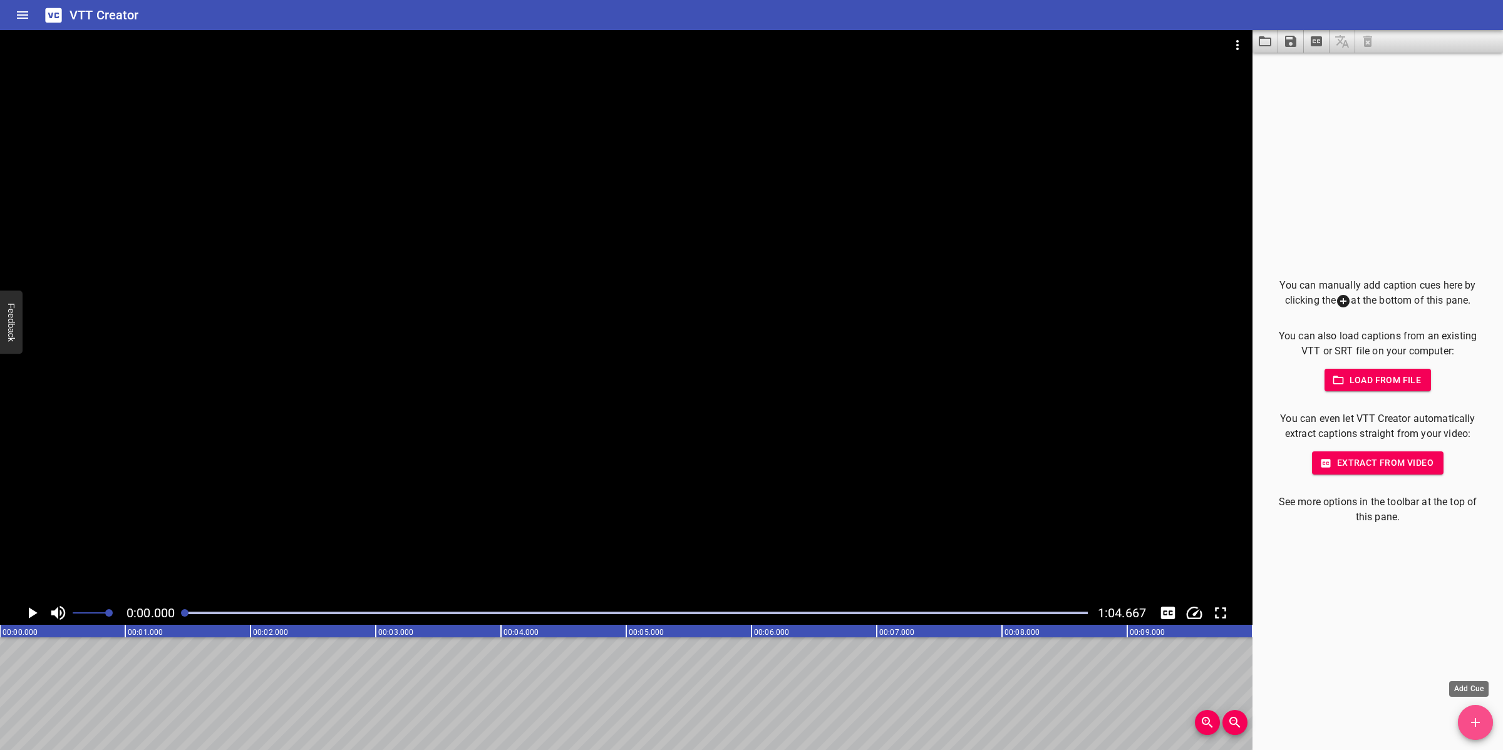
drag, startPoint x: 1476, startPoint y: 728, endPoint x: 987, endPoint y: 717, distance: 489.8
click at [1472, 724] on icon "Add Cue" at bounding box center [1475, 722] width 15 height 15
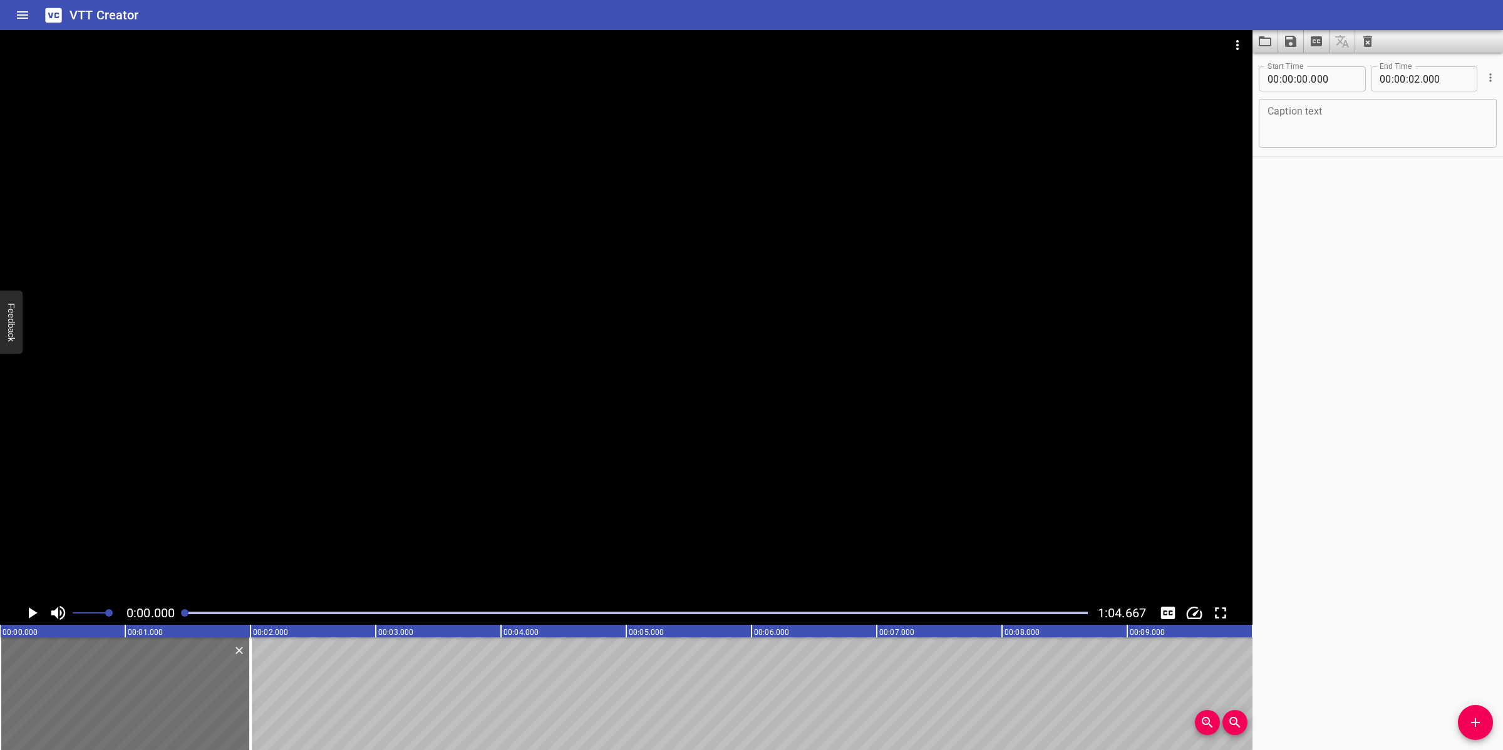
click at [1319, 123] on textarea at bounding box center [1377, 124] width 220 height 36
paste textarea "Issues and Troubleshooting"
drag, startPoint x: 514, startPoint y: 355, endPoint x: 514, endPoint y: 395, distance: 40.1
click at [514, 356] on div at bounding box center [626, 315] width 1252 height 571
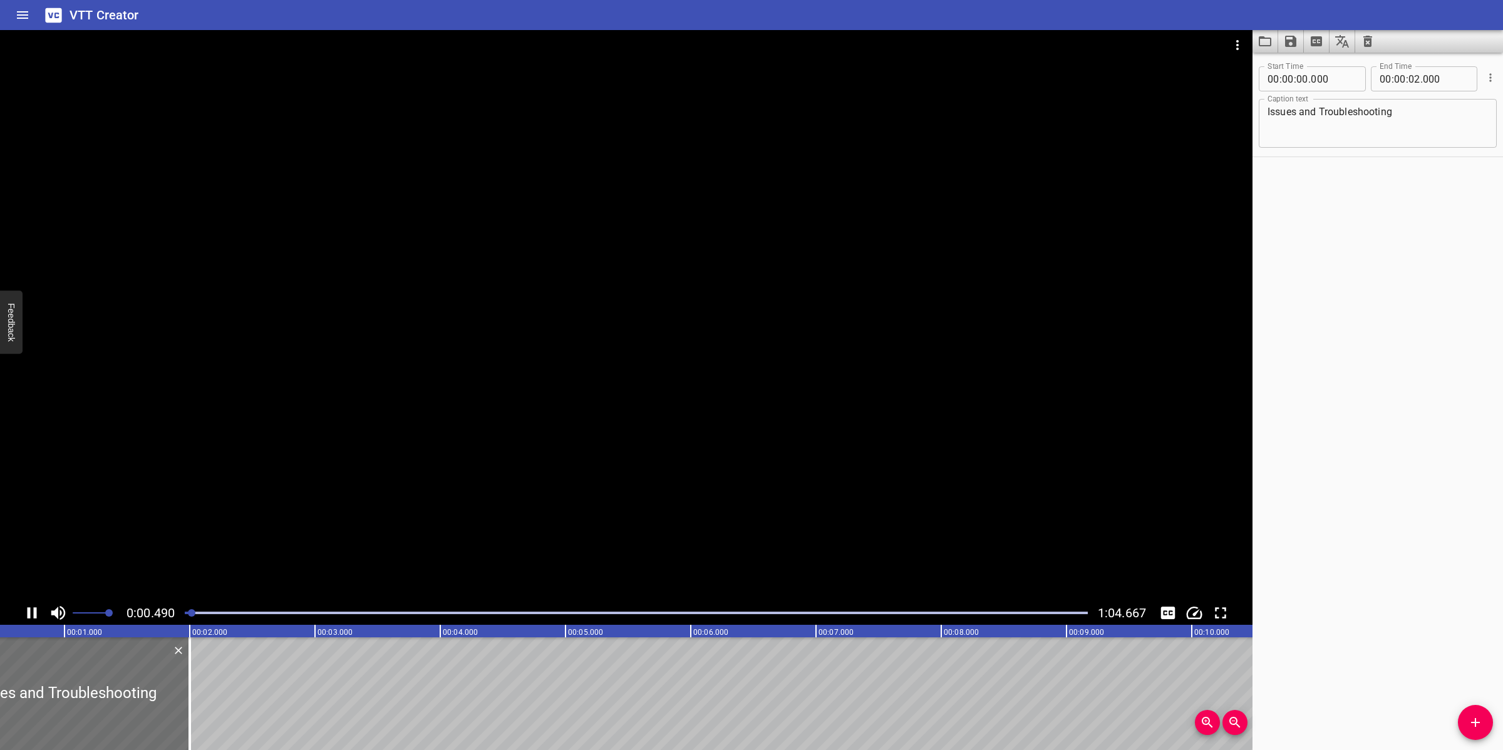
click at [521, 505] on div at bounding box center [626, 315] width 1252 height 571
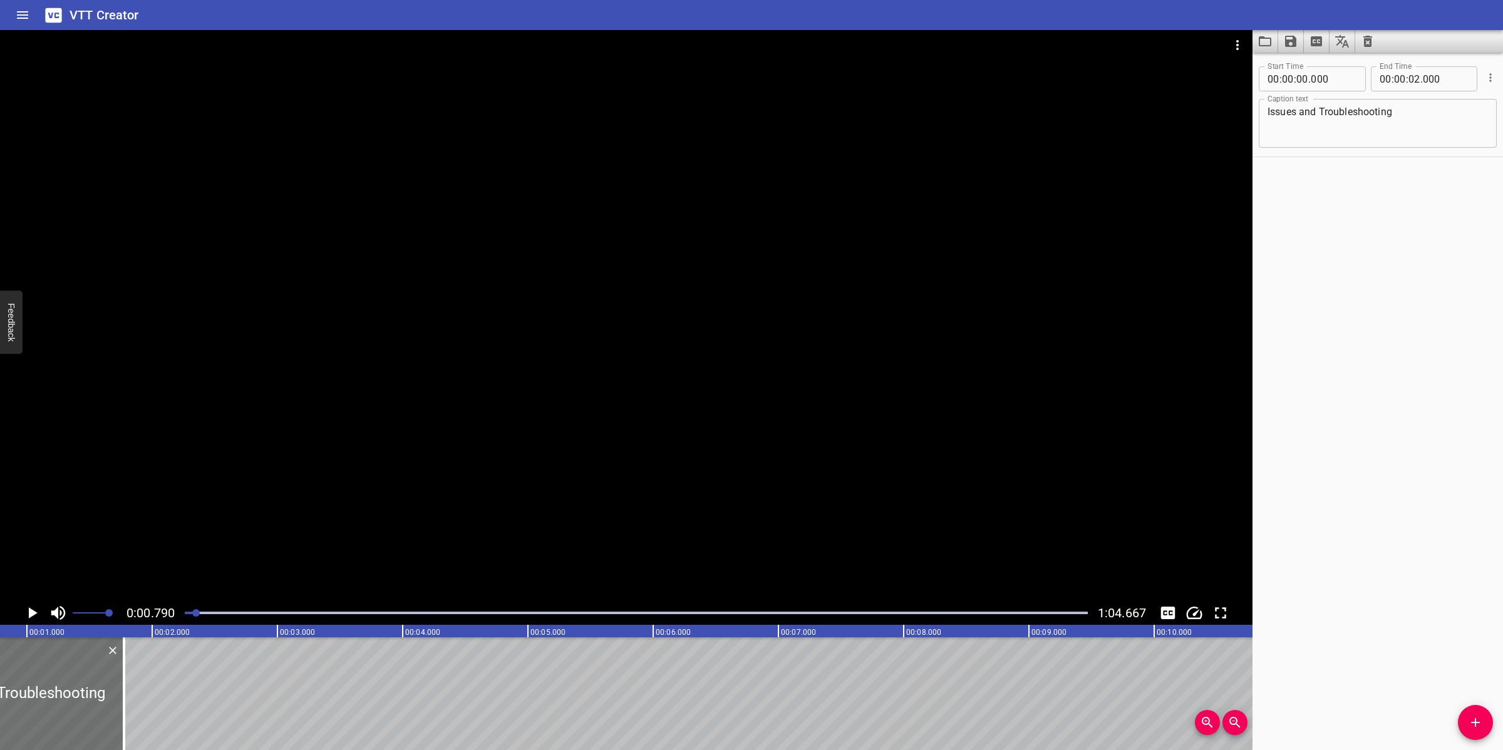
drag, startPoint x: 148, startPoint y: 692, endPoint x: 324, endPoint y: 697, distance: 175.4
click at [126, 699] on div at bounding box center [124, 693] width 13 height 113
drag, startPoint x: 1457, startPoint y: 714, endPoint x: 1450, endPoint y: 714, distance: 6.9
click at [1455, 714] on div "Start Time 00 : 00 : 00 . 000 Start Time End Time 00 : 00 : 01 . 825 End Time C…" at bounding box center [1377, 402] width 250 height 698
click at [1467, 713] on button "Add Cue" at bounding box center [1475, 722] width 35 height 35
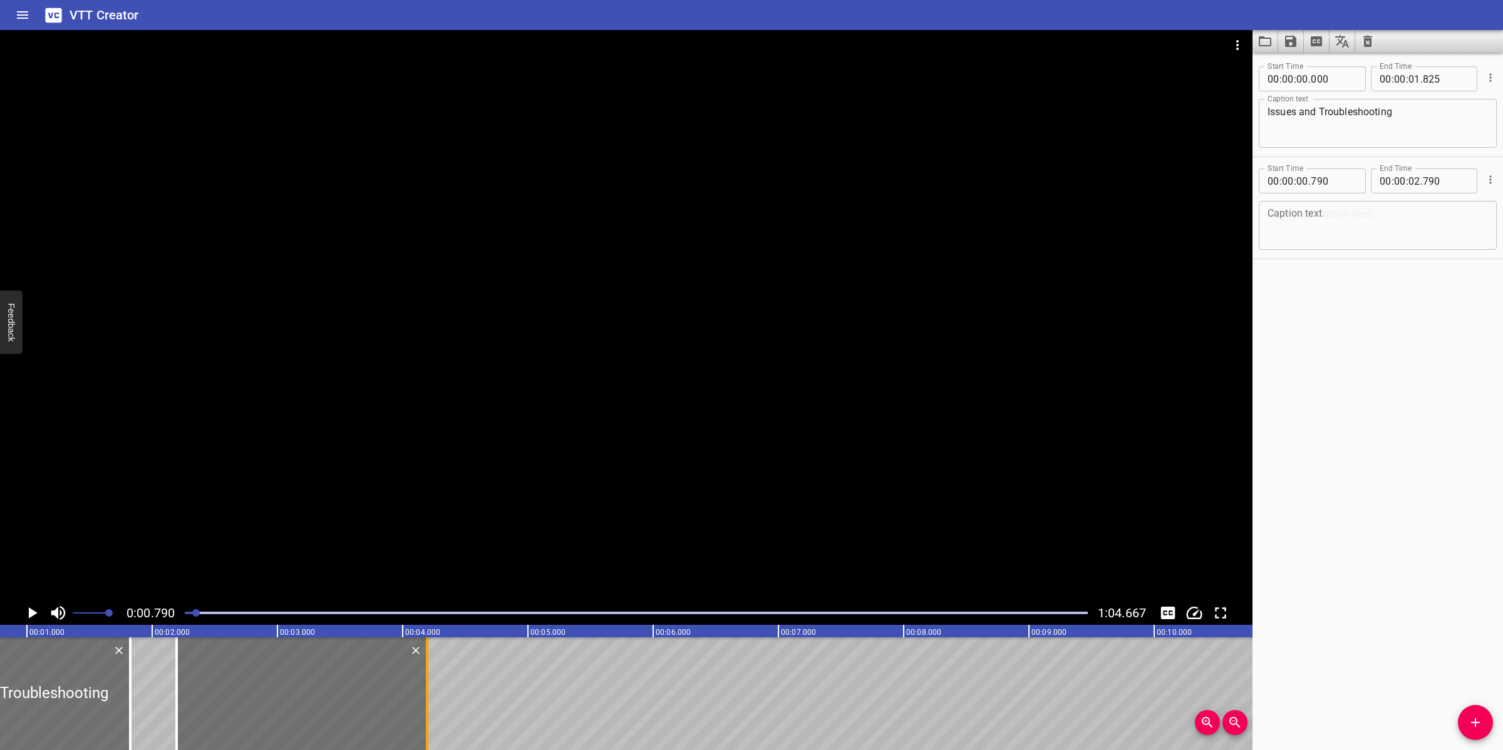
drag, startPoint x: 217, startPoint y: 714, endPoint x: 423, endPoint y: 700, distance: 206.5
click at [393, 711] on div at bounding box center [302, 693] width 250 height 113
drag, startPoint x: 426, startPoint y: 702, endPoint x: 368, endPoint y: 708, distance: 58.6
click at [368, 708] on div at bounding box center [369, 693] width 3 height 113
click at [1362, 227] on textarea at bounding box center [1377, 226] width 220 height 36
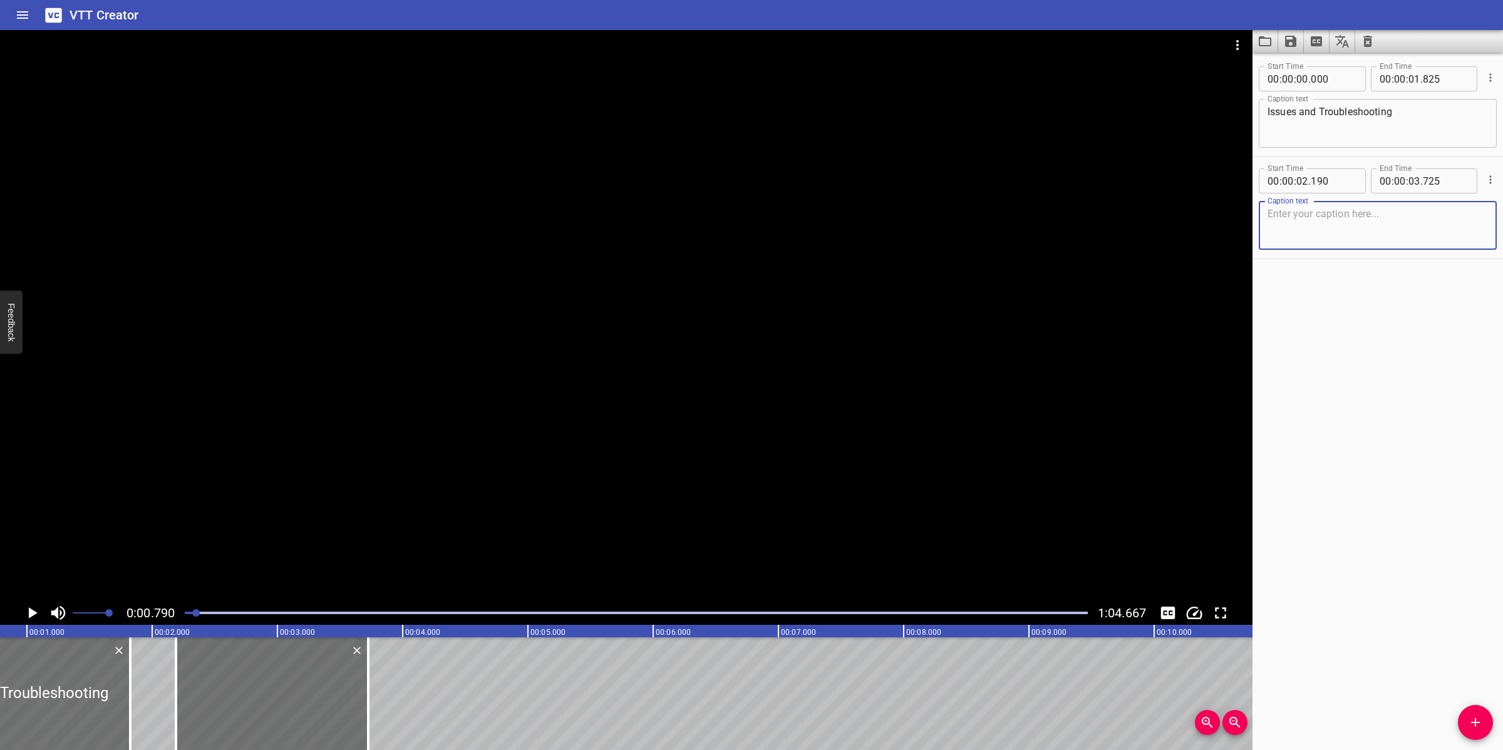
paste textarea "Issue #1:"
click at [775, 339] on div at bounding box center [626, 315] width 1252 height 571
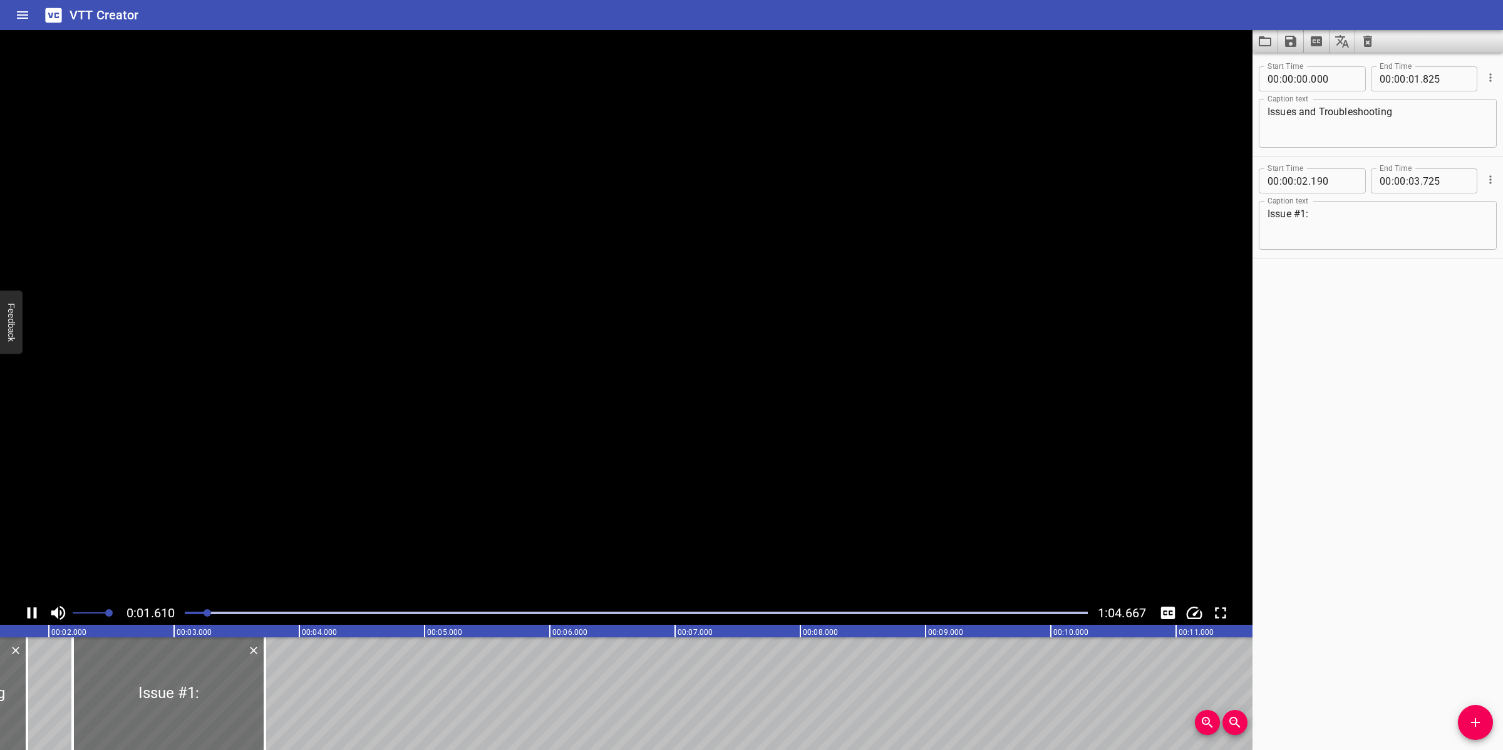
click at [1370, 220] on textarea "Issue #1:" at bounding box center [1377, 226] width 220 height 36
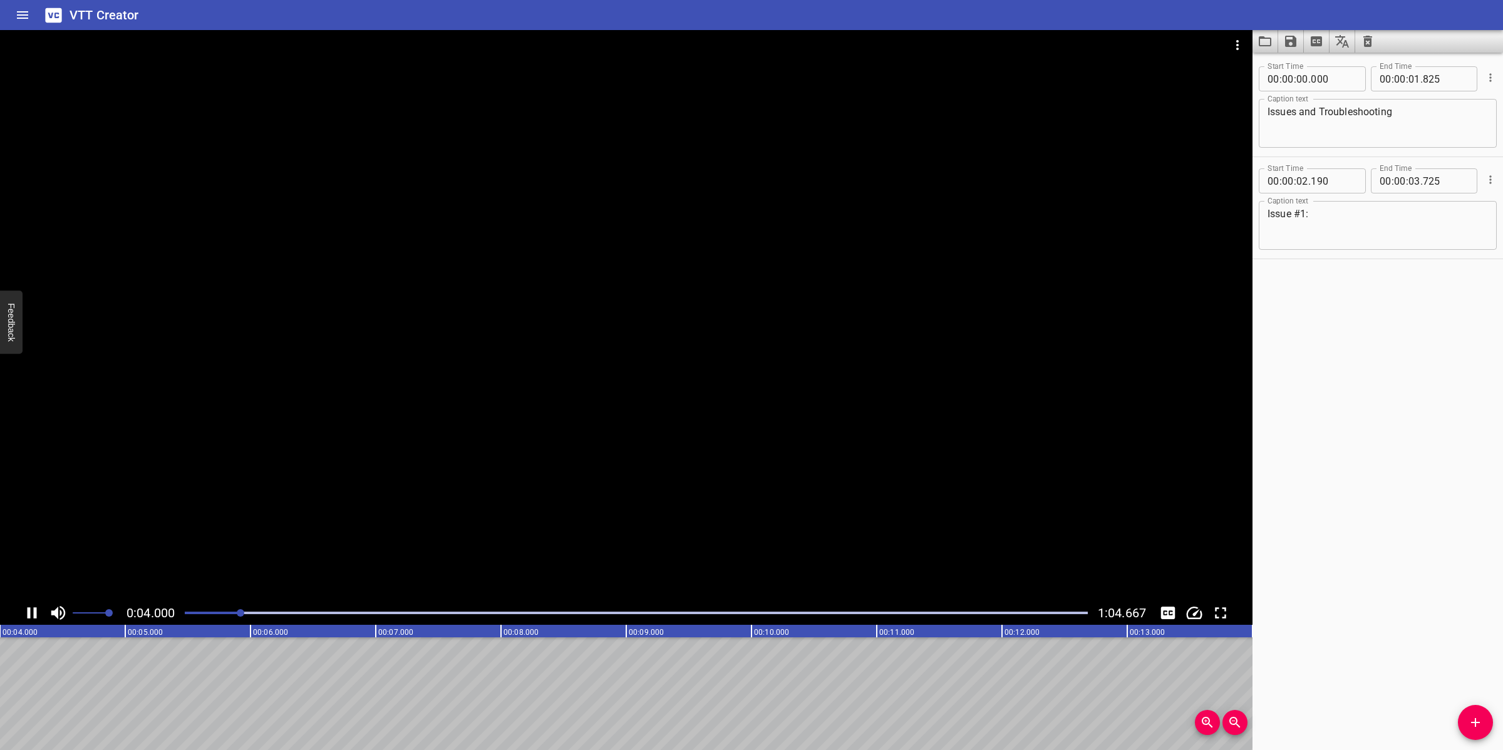
drag, startPoint x: 557, startPoint y: 448, endPoint x: 565, endPoint y: 448, distance: 7.5
click at [557, 448] on div at bounding box center [626, 315] width 1252 height 571
click at [1458, 736] on div "Start Time 00 : 00 : 00 . 000 Start Time End Time 00 : 00 : 01 . 825 End Time C…" at bounding box center [1377, 402] width 250 height 698
drag, startPoint x: 1475, startPoint y: 719, endPoint x: 1357, endPoint y: 696, distance: 120.0
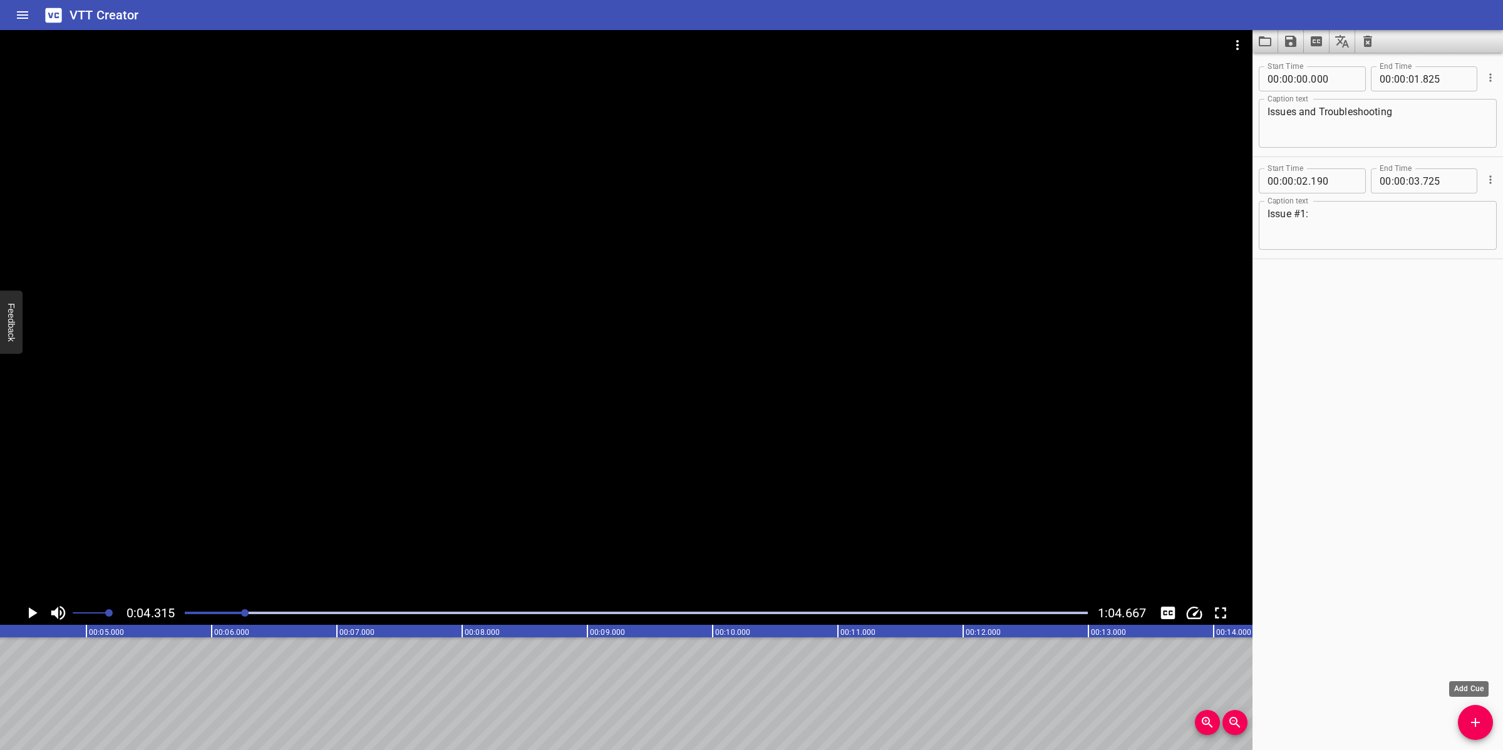
click at [1473, 719] on icon "Add Cue" at bounding box center [1475, 722] width 15 height 15
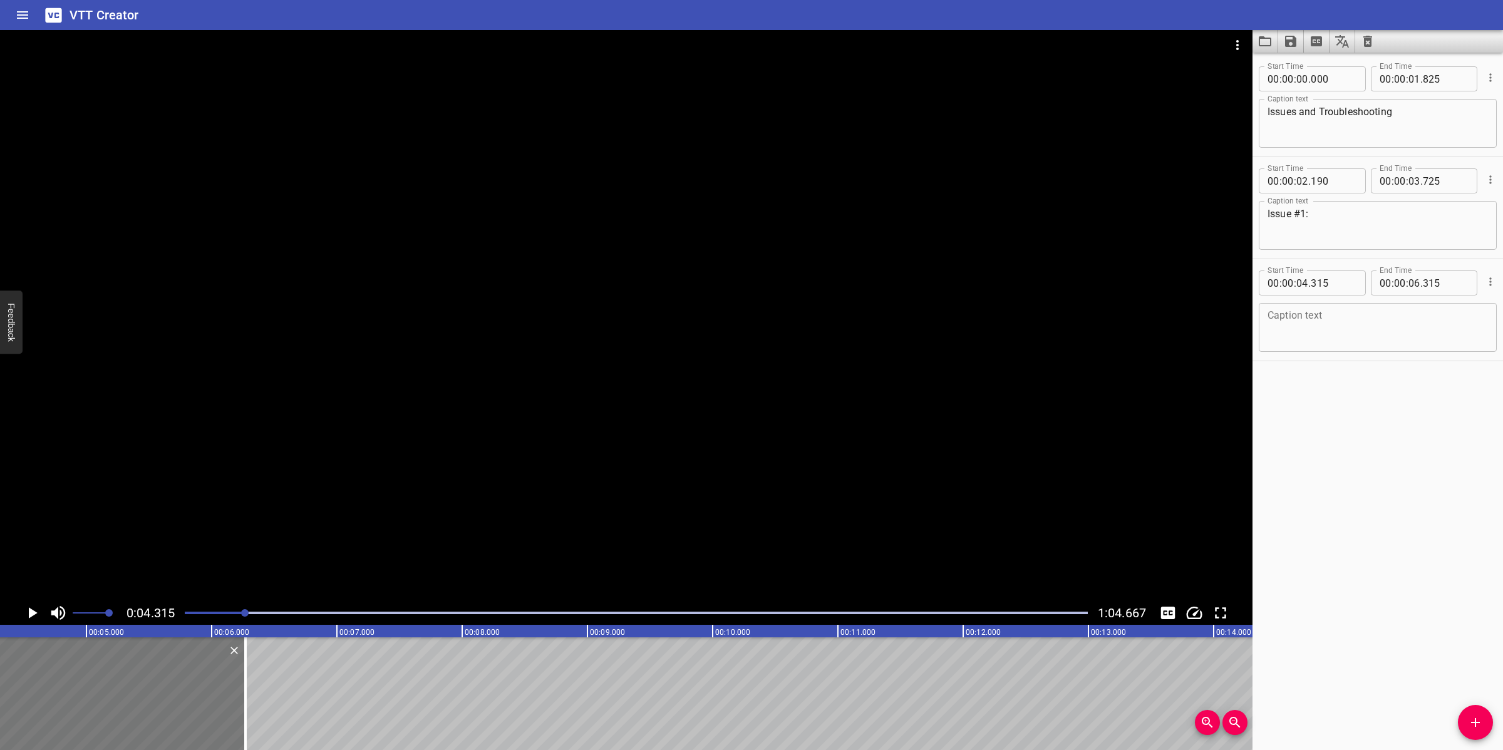
drag, startPoint x: 204, startPoint y: 714, endPoint x: 197, endPoint y: 713, distance: 7.0
click at [197, 713] on div at bounding box center [120, 693] width 250 height 113
click at [1332, 330] on textarea at bounding box center [1377, 328] width 220 height 36
paste textarea "Sludge and debris that accumulated at the bottom of the storage tanks caused a …"
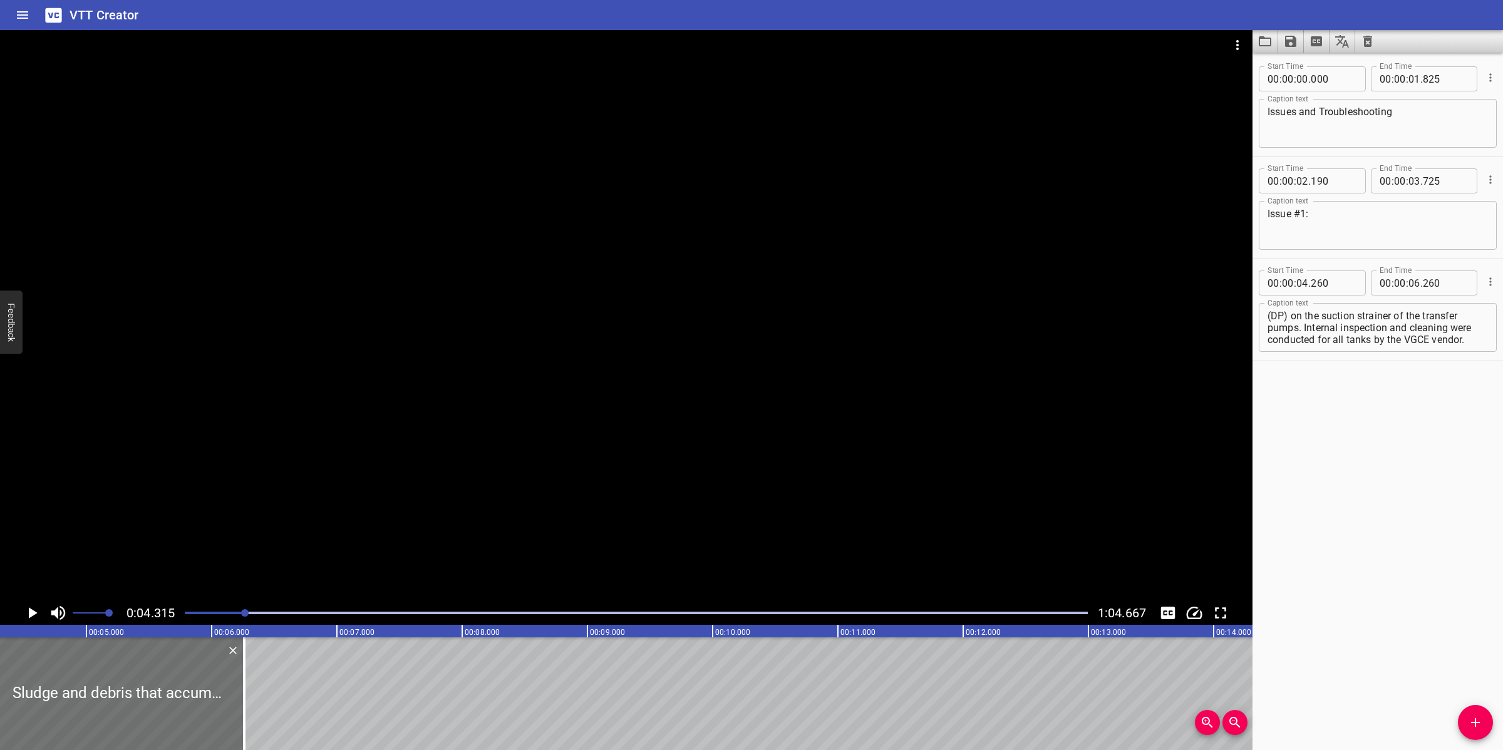
drag, startPoint x: 752, startPoint y: 417, endPoint x: 746, endPoint y: 476, distance: 59.2
click at [752, 418] on div at bounding box center [626, 315] width 1252 height 571
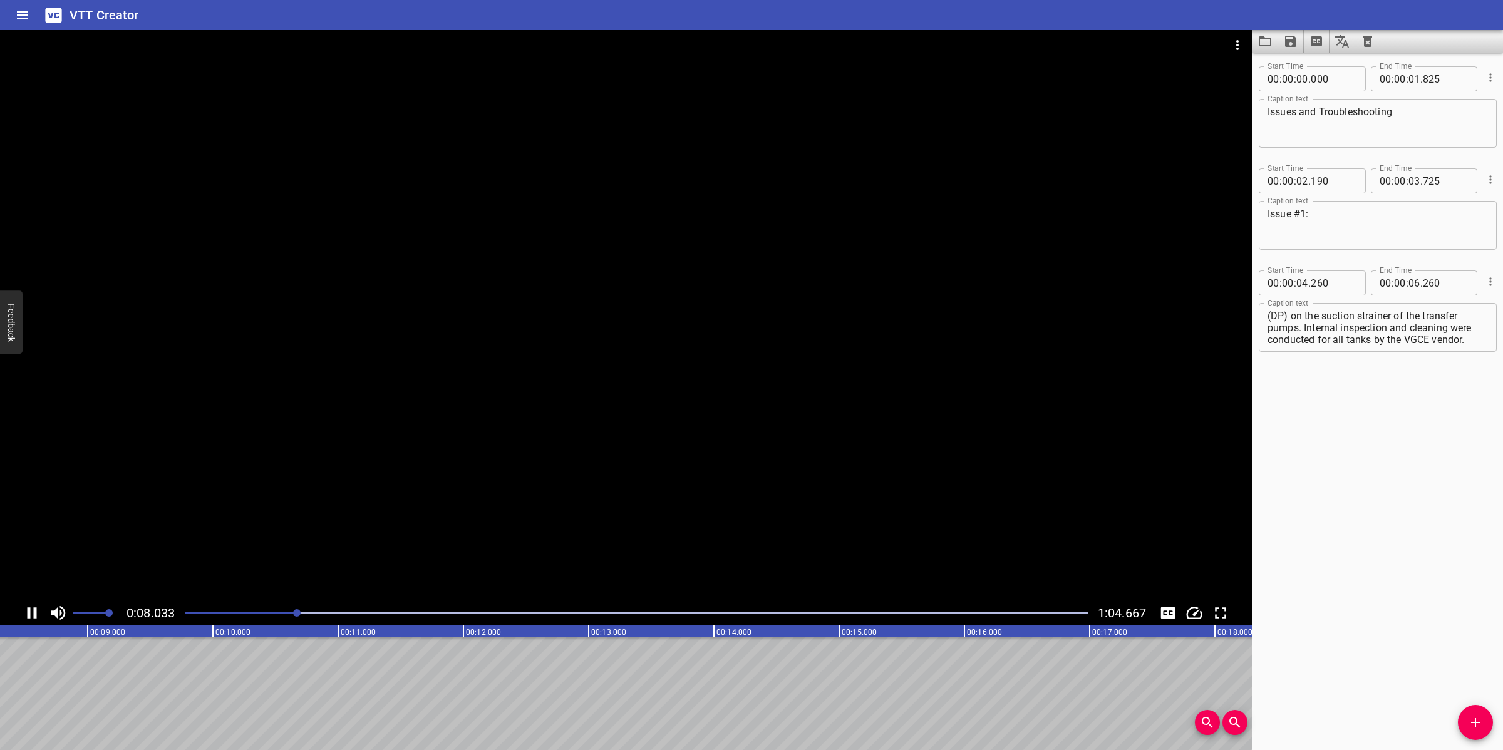
click at [587, 493] on div at bounding box center [626, 315] width 1252 height 571
click at [1364, 327] on textarea "Sludge and debris that accumulated at the bottom of the storage tanks caused a …" at bounding box center [1377, 328] width 220 height 36
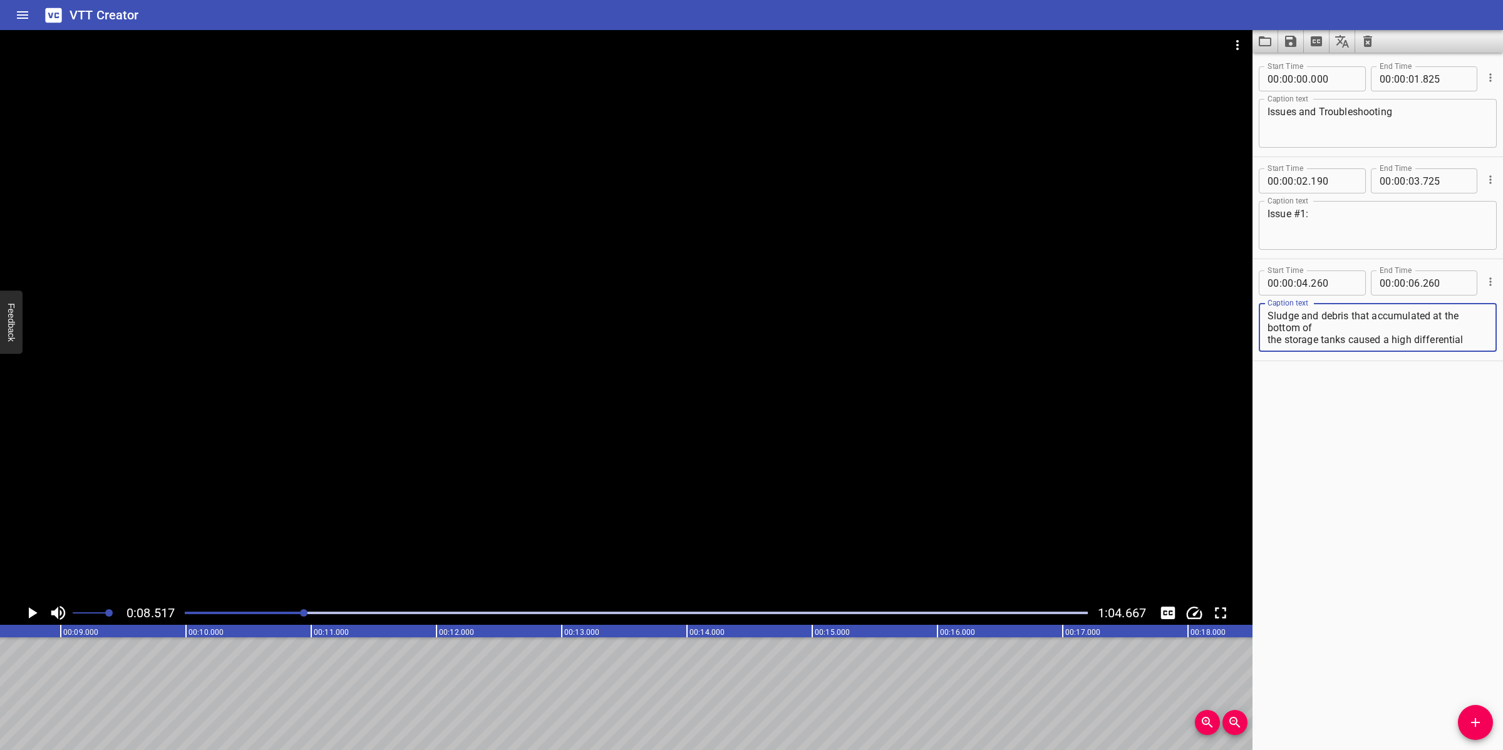
scroll to position [71, 0]
drag, startPoint x: 1347, startPoint y: 336, endPoint x: 1395, endPoint y: 366, distance: 56.3
click at [1395, 366] on div "Start Time 00 : 00 : 00 . 000 Start Time End Time 00 : 00 : 01 . 825 End Time C…" at bounding box center [1377, 402] width 250 height 698
click at [1336, 326] on textarea "Sludge and debris that accumulated at the bottom of the storage tanks" at bounding box center [1377, 328] width 220 height 36
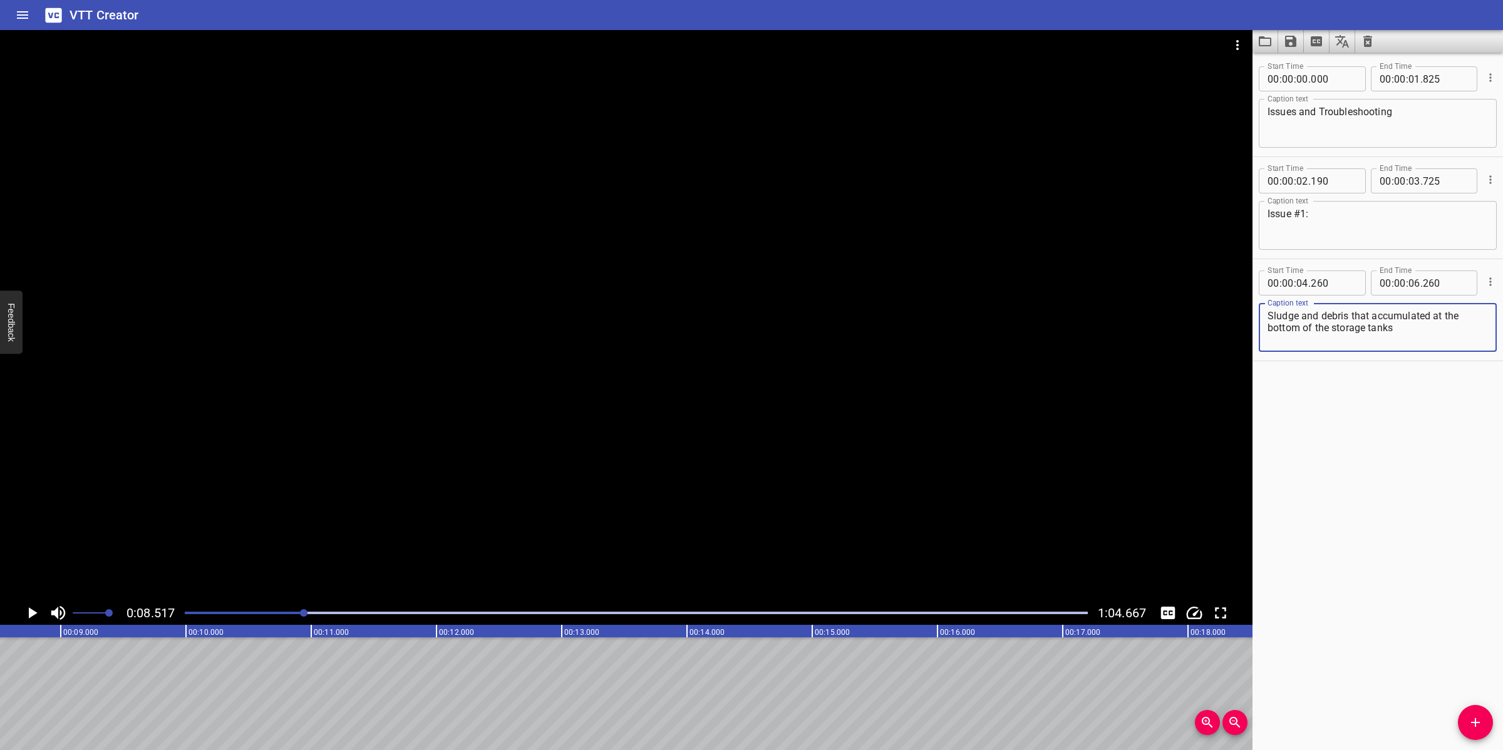
click at [1403, 329] on textarea "Sludge and debris that accumulated at the bottom of the storage tanks" at bounding box center [1377, 328] width 220 height 36
click at [1409, 284] on input "number" at bounding box center [1414, 282] width 12 height 25
click at [1473, 725] on icon "Add Cue" at bounding box center [1475, 722] width 15 height 15
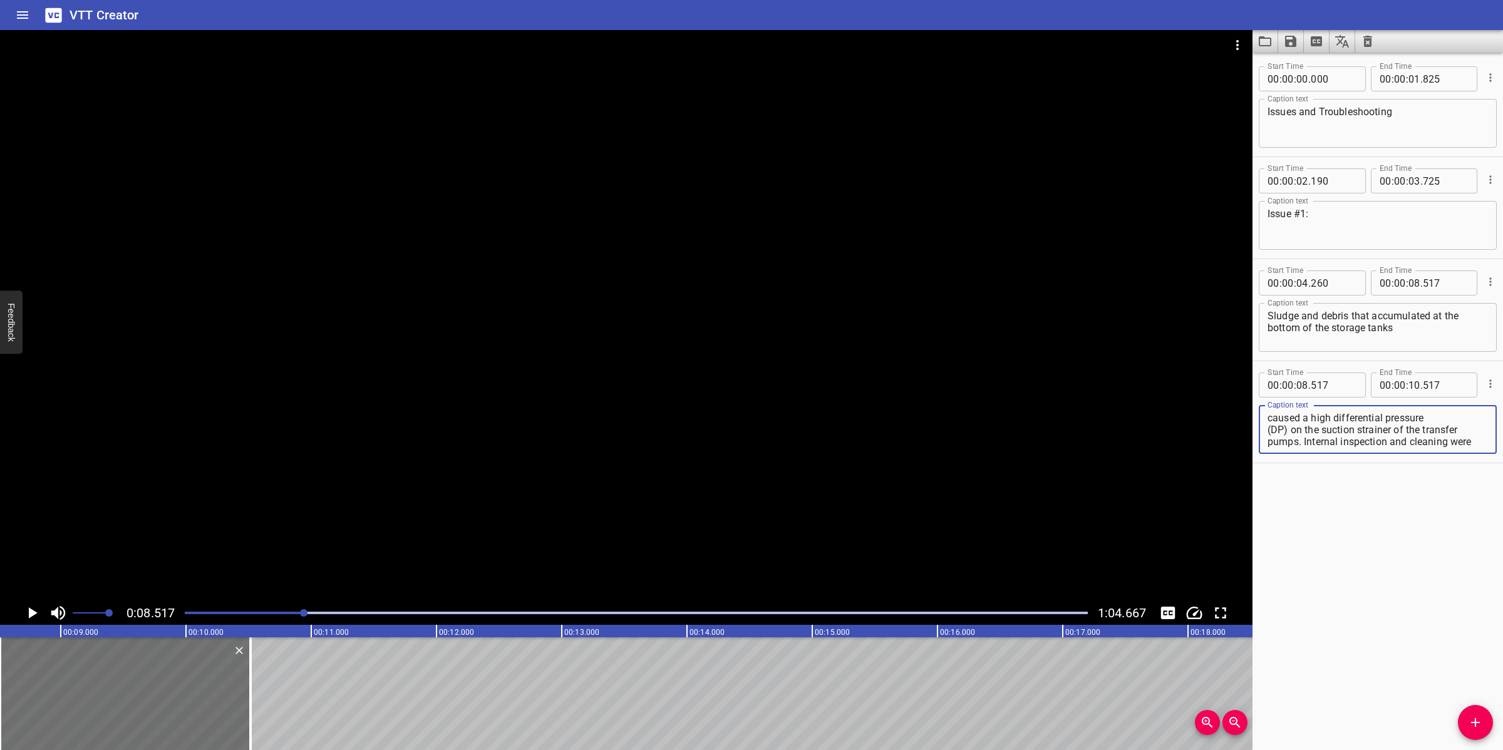
scroll to position [35, 0]
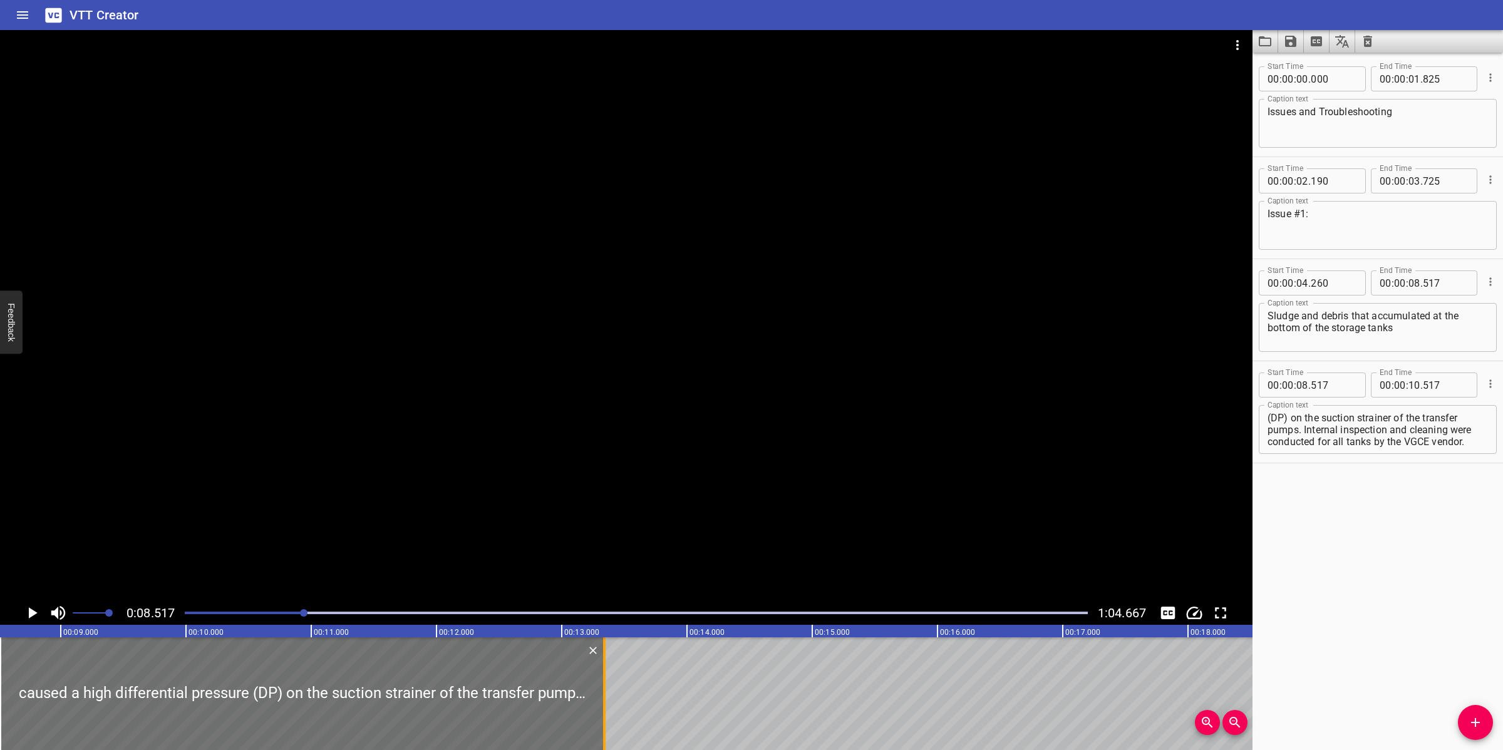
drag, startPoint x: 252, startPoint y: 671, endPoint x: 602, endPoint y: 653, distance: 349.9
click at [604, 666] on div at bounding box center [604, 693] width 13 height 113
click at [671, 539] on div at bounding box center [626, 315] width 1252 height 571
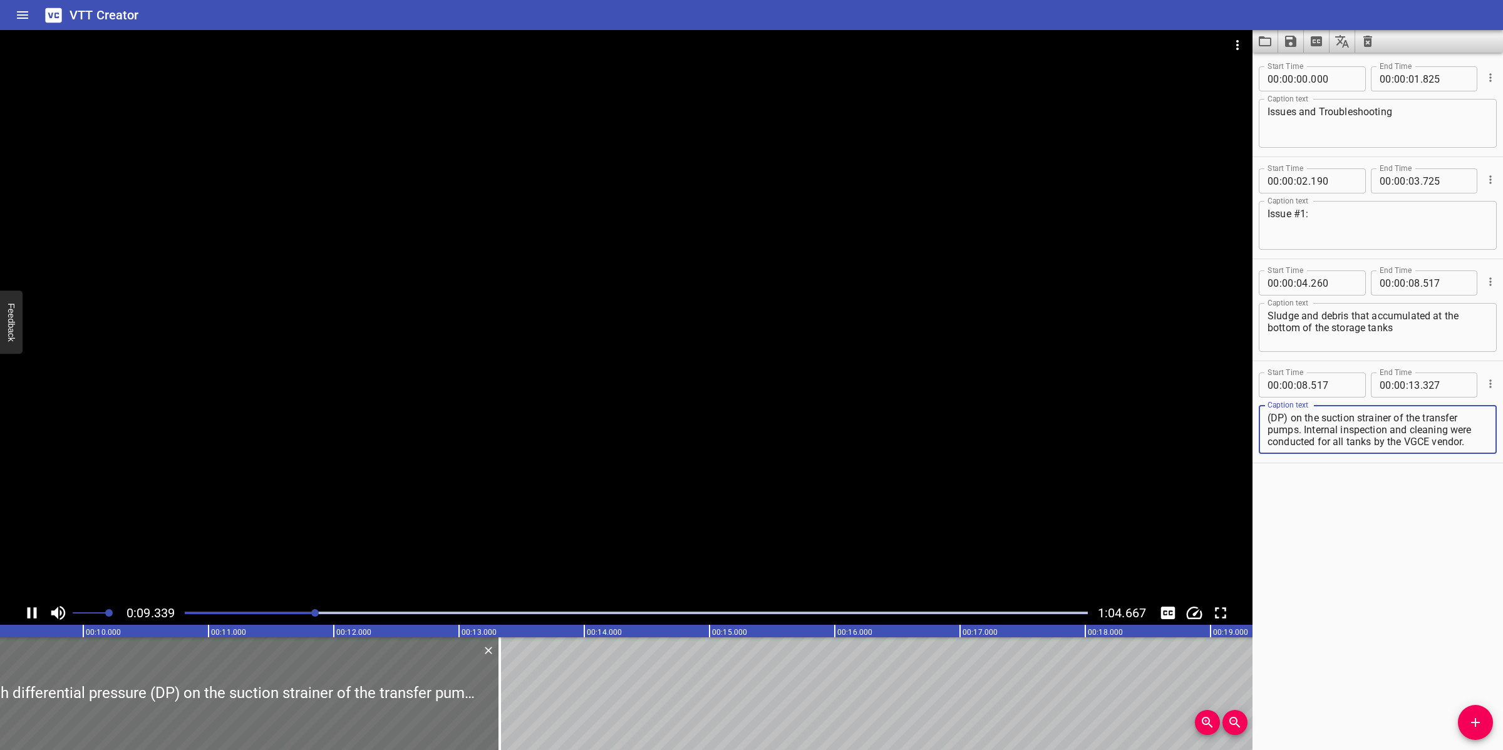
click at [1282, 423] on textarea "caused a high differential pressure (DP) on the suction strainer of the transfe…" at bounding box center [1377, 430] width 220 height 36
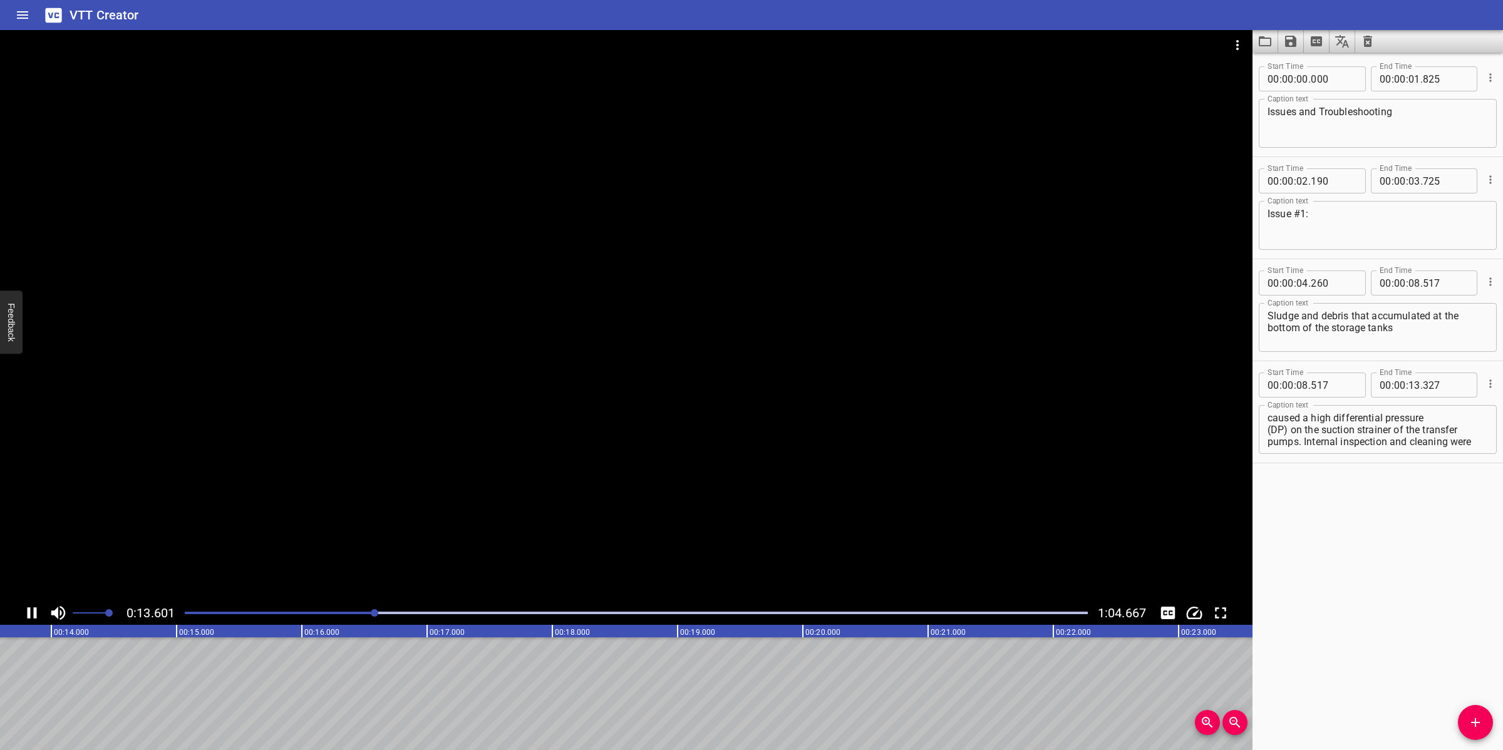
click at [773, 453] on div at bounding box center [626, 315] width 1252 height 571
drag, startPoint x: 1304, startPoint y: 435, endPoint x: 1411, endPoint y: 445, distance: 106.9
click at [1411, 445] on textarea "caused a high differential pressure (DP) on the suction strainer of the transfe…" at bounding box center [1377, 430] width 220 height 36
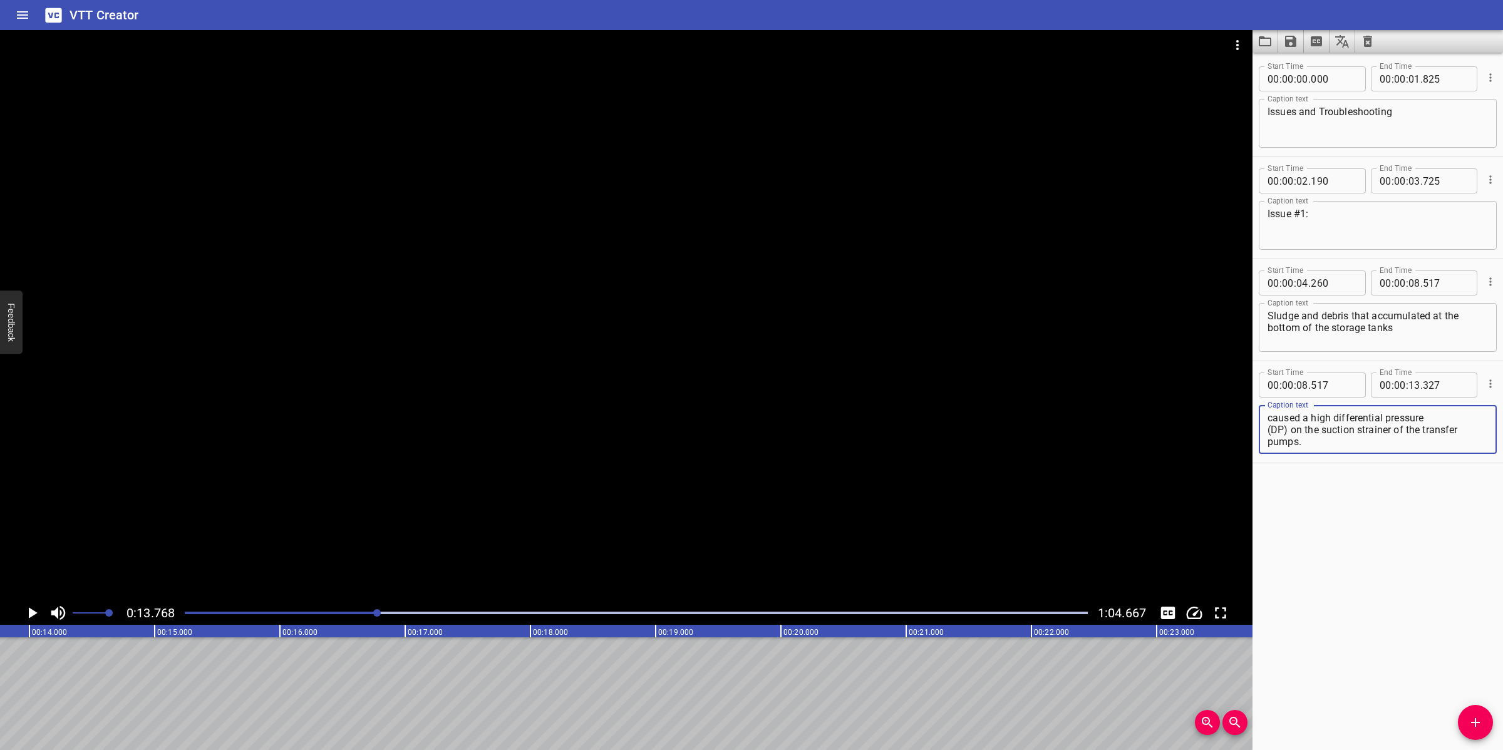
click at [1429, 418] on textarea "caused a high differential pressure (DP) on the suction strainer of the transfe…" at bounding box center [1377, 430] width 220 height 36
click at [1421, 435] on textarea "caused a high differential pressure(DP) on the suction strainer of the transfer…" at bounding box center [1377, 430] width 220 height 36
click at [1416, 432] on textarea "caused a high differential pressure(DP) on the suction strainer of the transfer…" at bounding box center [1377, 430] width 220 height 36
click at [1422, 415] on textarea "caused a high differential pressure(DP) on the suction strainer of the transfer…" at bounding box center [1377, 430] width 220 height 36
click at [940, 475] on div at bounding box center [626, 315] width 1252 height 571
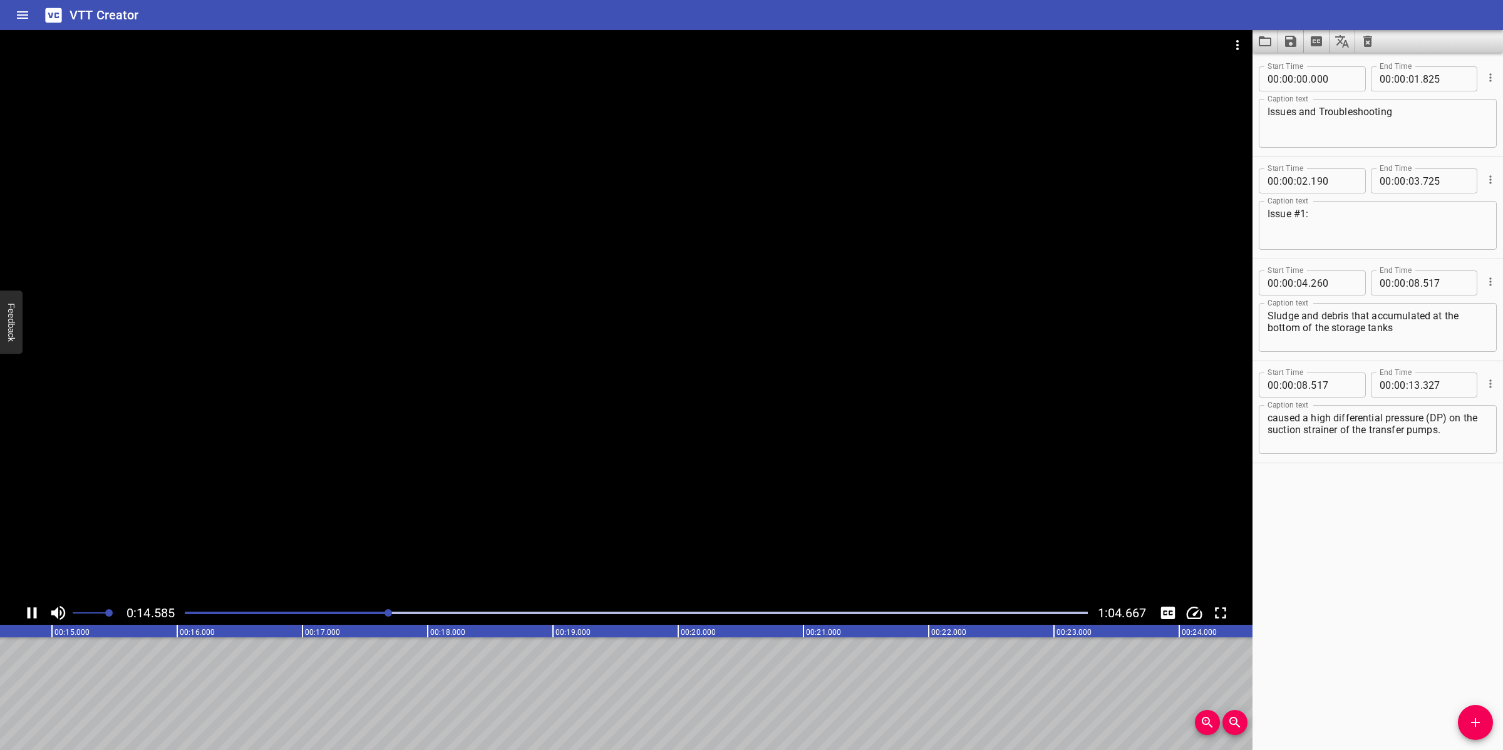
click at [912, 537] on div at bounding box center [626, 315] width 1252 height 571
drag, startPoint x: 339, startPoint y: 607, endPoint x: 446, endPoint y: 615, distance: 108.0
click at [342, 609] on div at bounding box center [636, 613] width 918 height 18
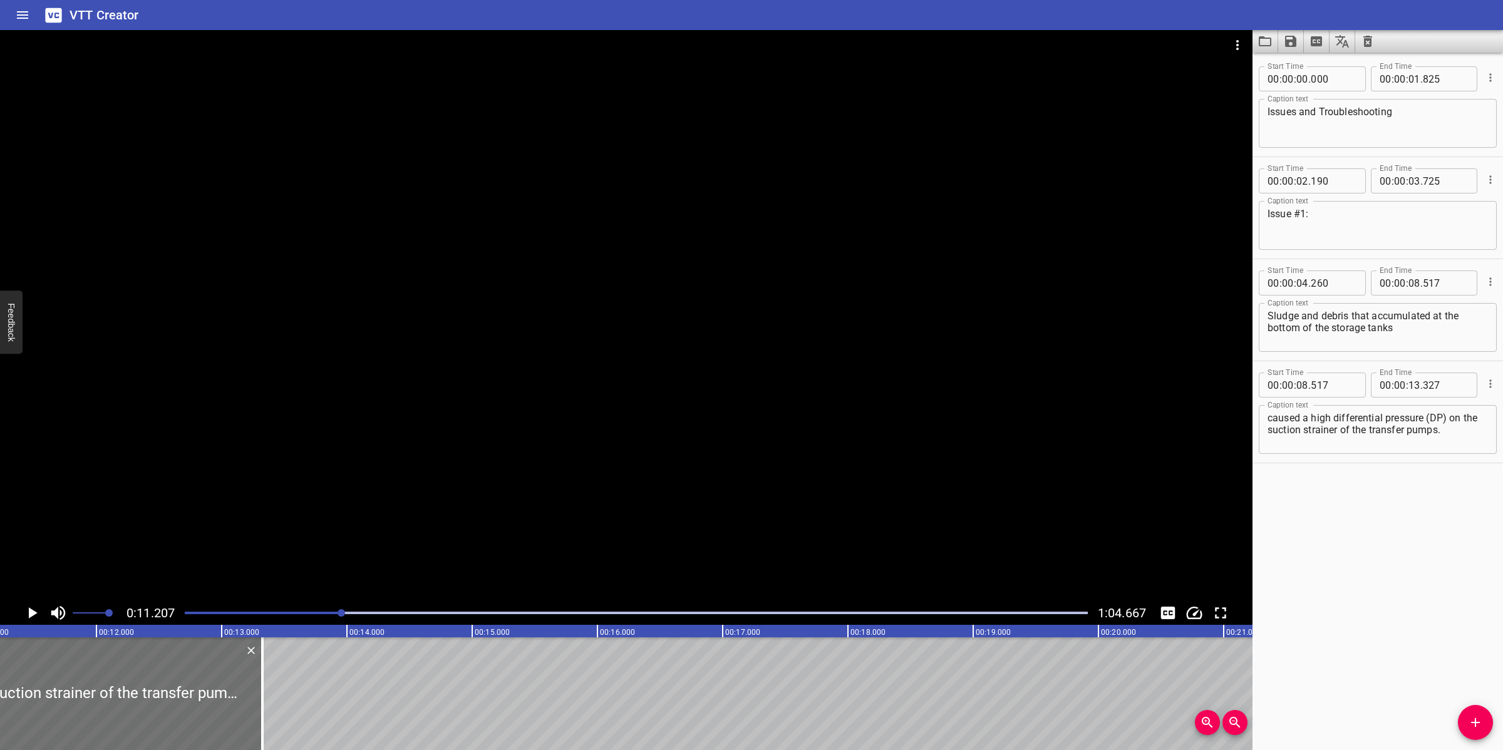
scroll to position [0, 1403]
drag, startPoint x: 1469, startPoint y: 712, endPoint x: 1165, endPoint y: 711, distance: 304.3
click at [1466, 712] on button "Add Cue" at bounding box center [1475, 722] width 35 height 35
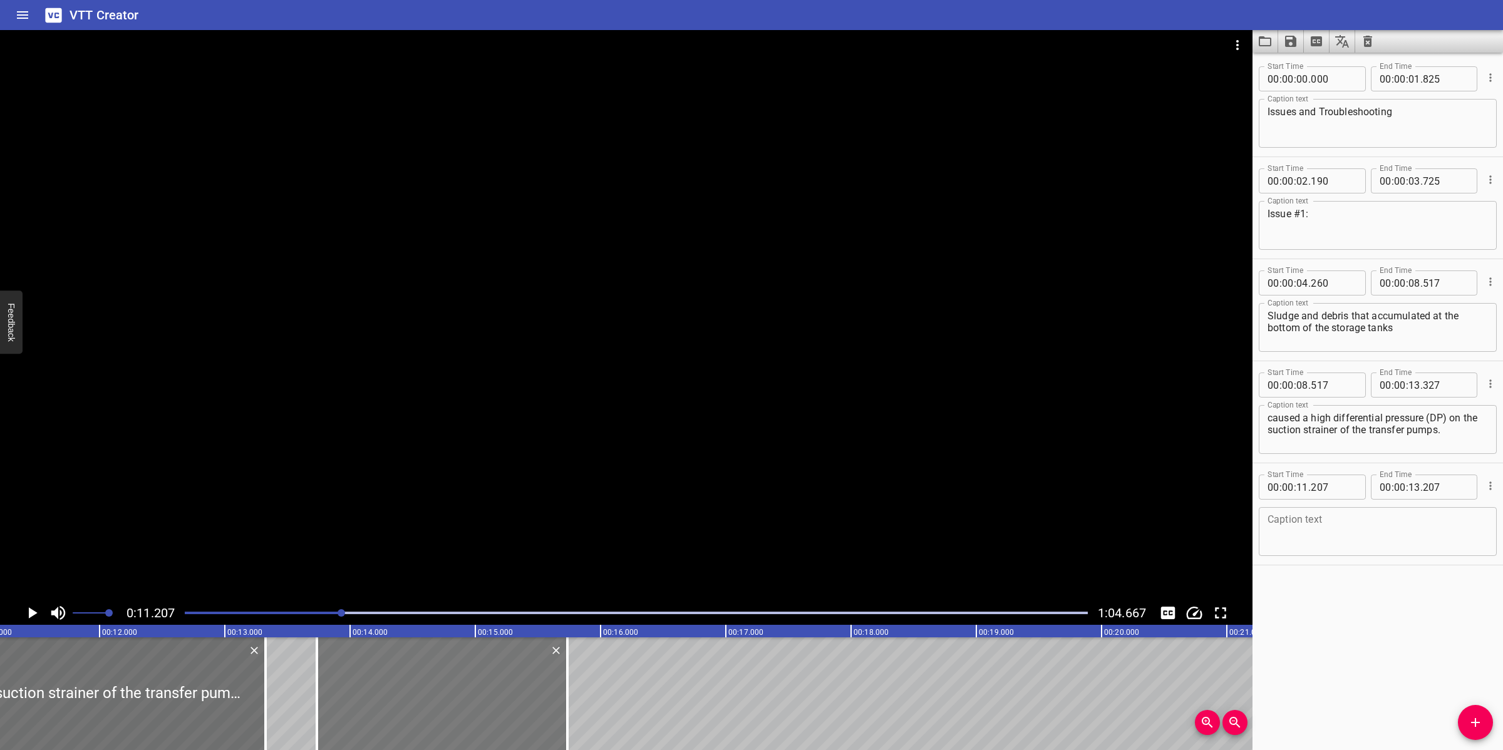
drag, startPoint x: 101, startPoint y: 711, endPoint x: 418, endPoint y: 688, distance: 317.7
click at [418, 688] on div at bounding box center [442, 693] width 250 height 113
click at [1326, 532] on textarea at bounding box center [1377, 532] width 220 height 36
paste textarea "Internal inspection and cleaning were conducted for all tanks by the VGCE vendo…"
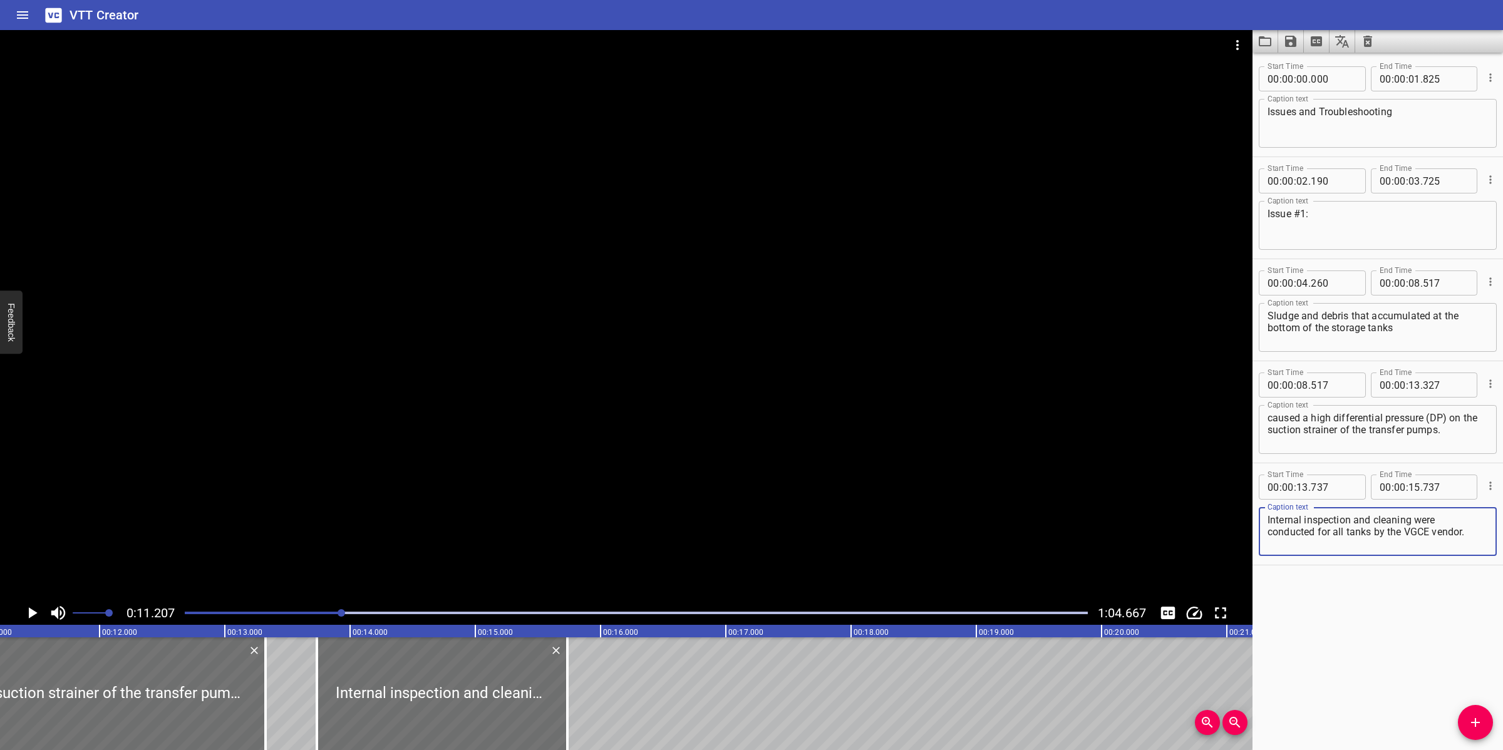
click at [1443, 517] on textarea "Internal inspection and cleaning were conducted for all tanks by the VGCE vendo…" at bounding box center [1377, 532] width 220 height 36
click at [736, 545] on div at bounding box center [626, 315] width 1252 height 571
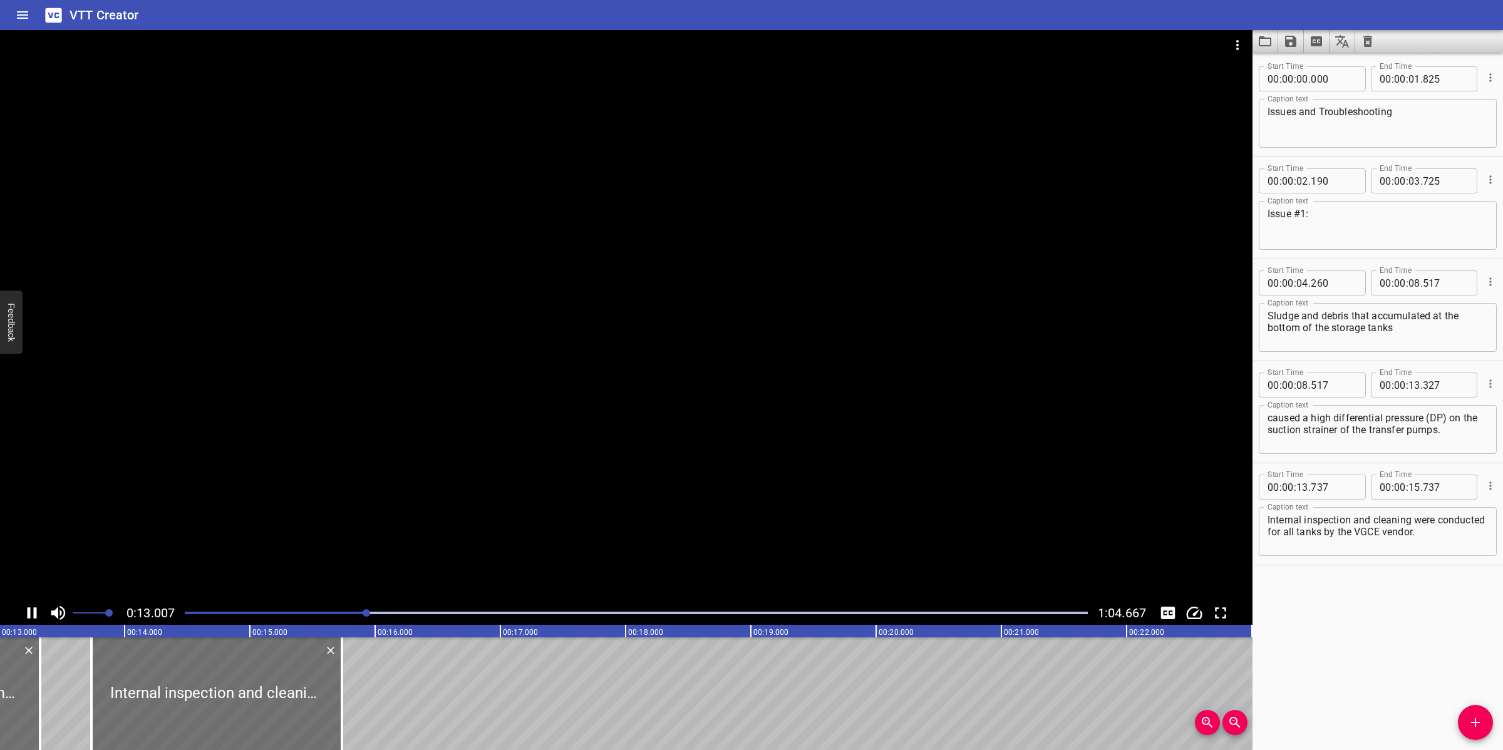
click at [690, 542] on div at bounding box center [626, 315] width 1252 height 571
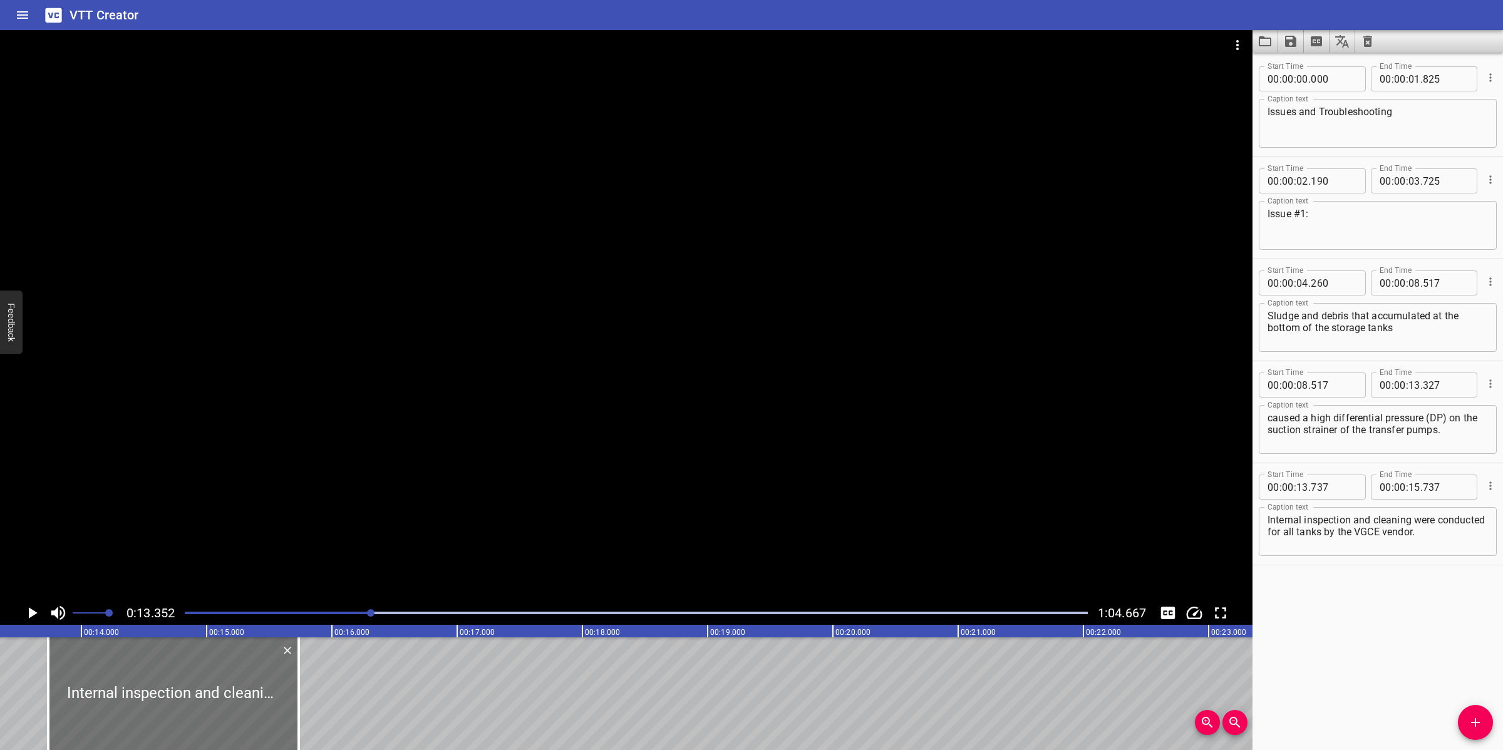
click at [1339, 536] on textarea "Internal inspection and cleaning were conducted for all tanks by the VGCE vendo…" at bounding box center [1377, 532] width 220 height 36
paste textarea "conducted for all tanks by the VGCE vendor.​"
click at [1463, 520] on textarea "Internal inspection and cleaning were conducted for all tanks by the VGCE vendo…" at bounding box center [1377, 532] width 220 height 36
click at [883, 520] on div at bounding box center [626, 315] width 1252 height 571
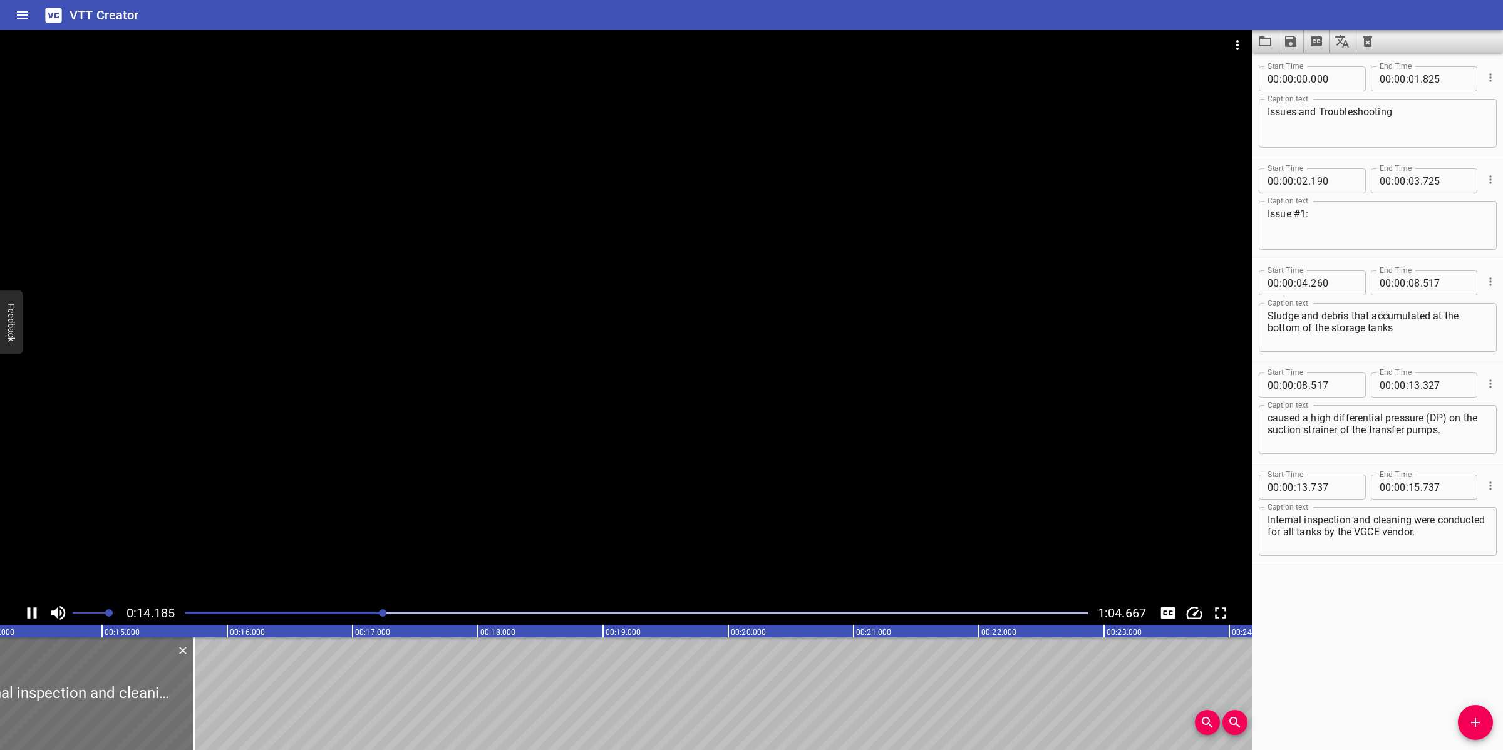
click at [470, 483] on div at bounding box center [626, 315] width 1252 height 571
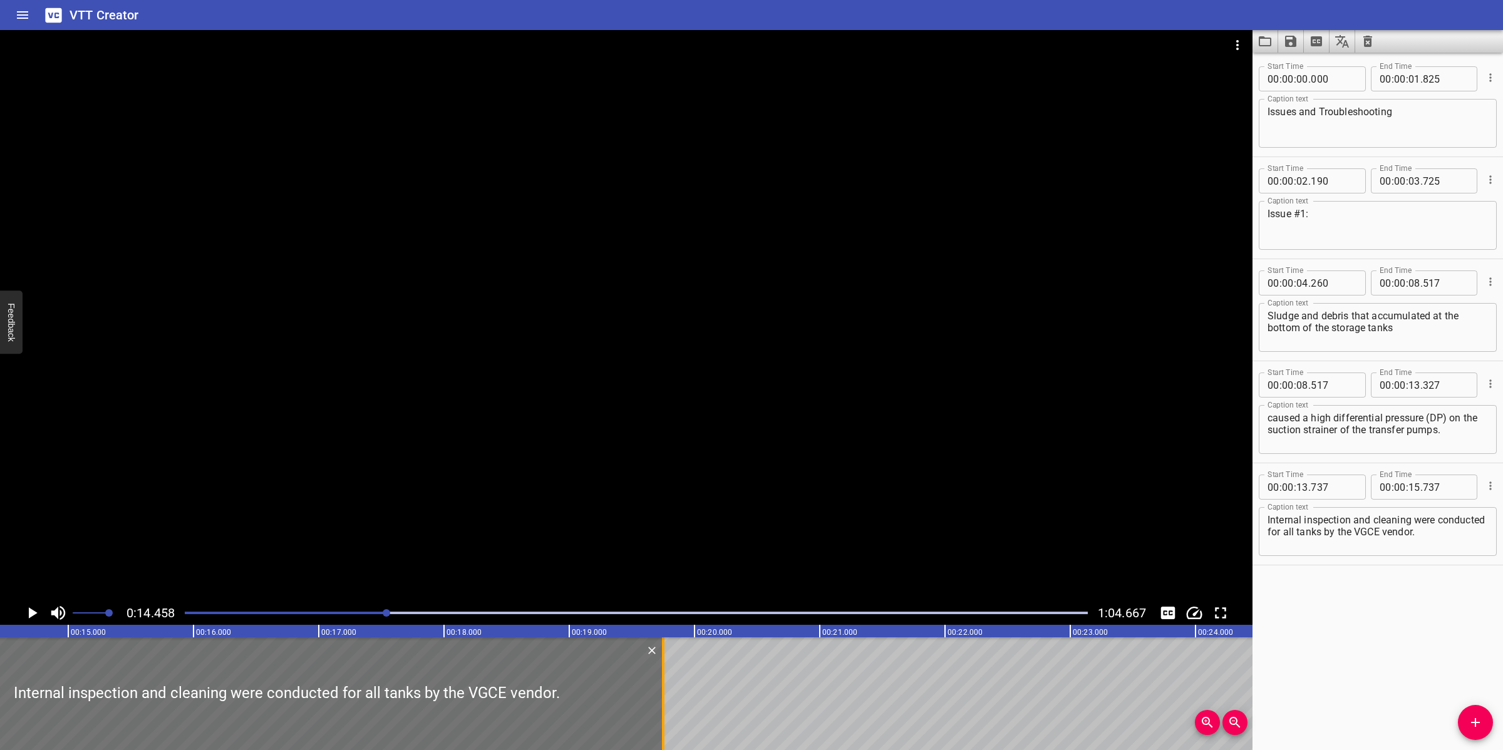
drag, startPoint x: 160, startPoint y: 695, endPoint x: 662, endPoint y: 695, distance: 502.2
click at [662, 695] on div at bounding box center [663, 693] width 3 height 113
click at [727, 471] on div at bounding box center [626, 315] width 1252 height 571
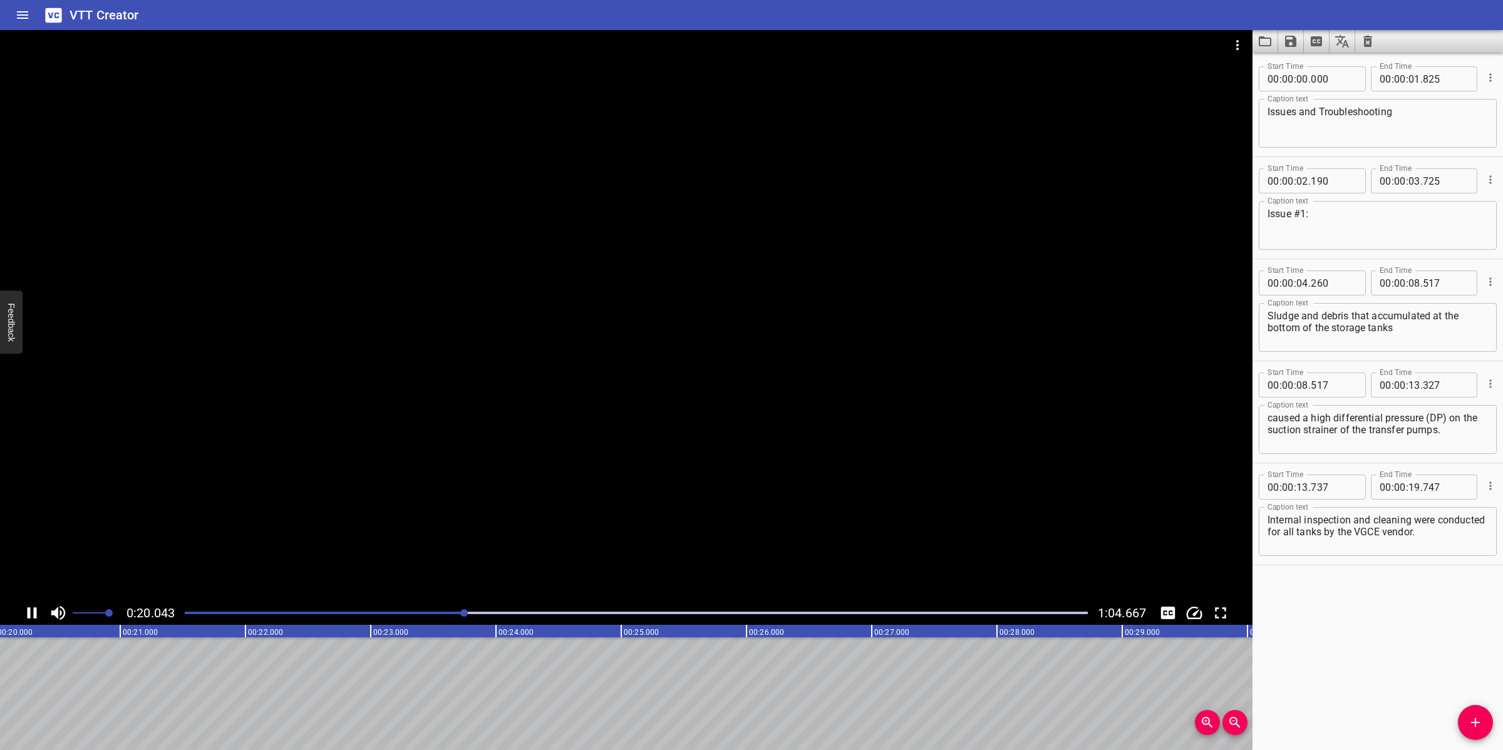
click at [915, 433] on div at bounding box center [626, 315] width 1252 height 571
click at [1476, 721] on icon "Add Cue" at bounding box center [1475, 722] width 15 height 15
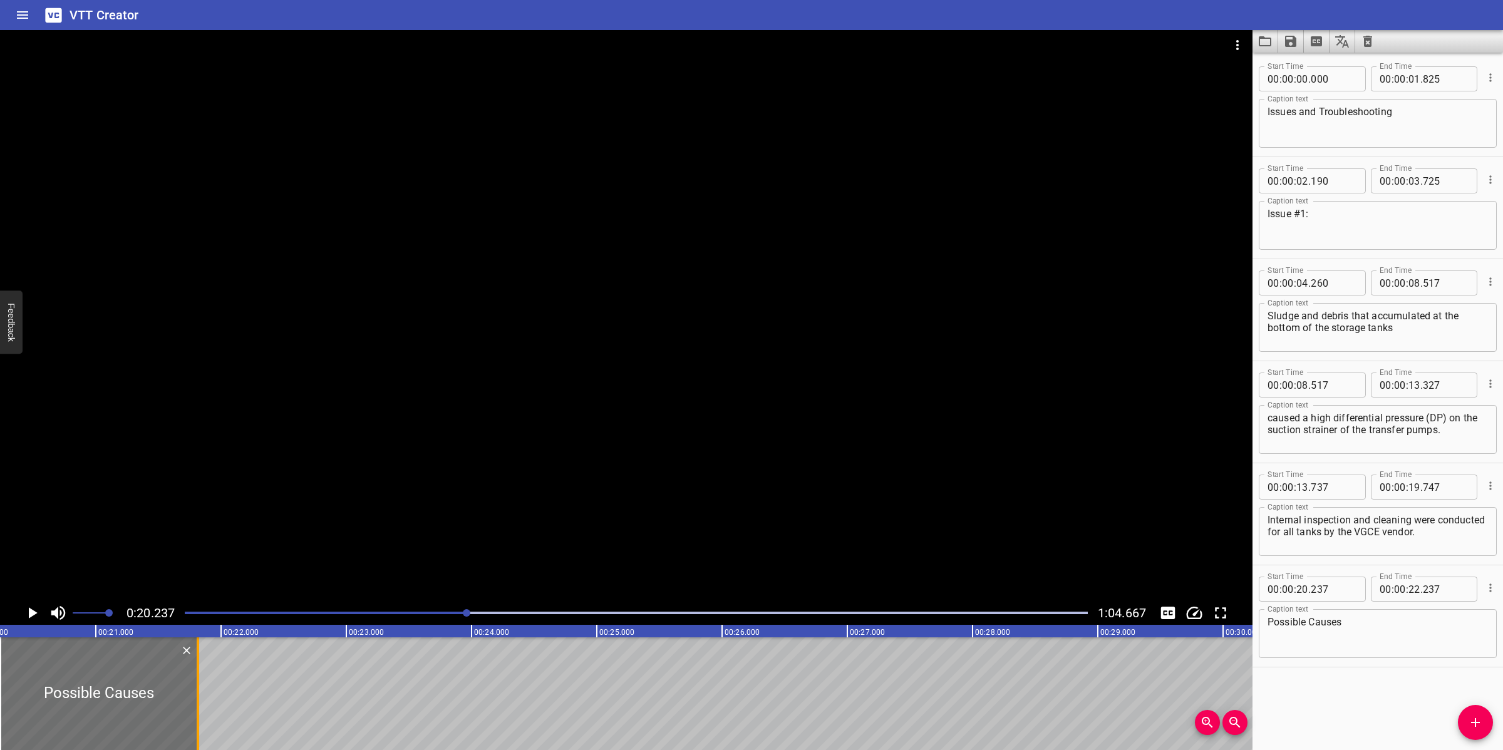
drag, startPoint x: 247, startPoint y: 680, endPoint x: 193, endPoint y: 674, distance: 54.8
click at [195, 676] on div at bounding box center [198, 693] width 13 height 113
drag, startPoint x: 1471, startPoint y: 723, endPoint x: 1328, endPoint y: 718, distance: 143.5
click at [1471, 718] on icon "Add Cue" at bounding box center [1475, 722] width 15 height 15
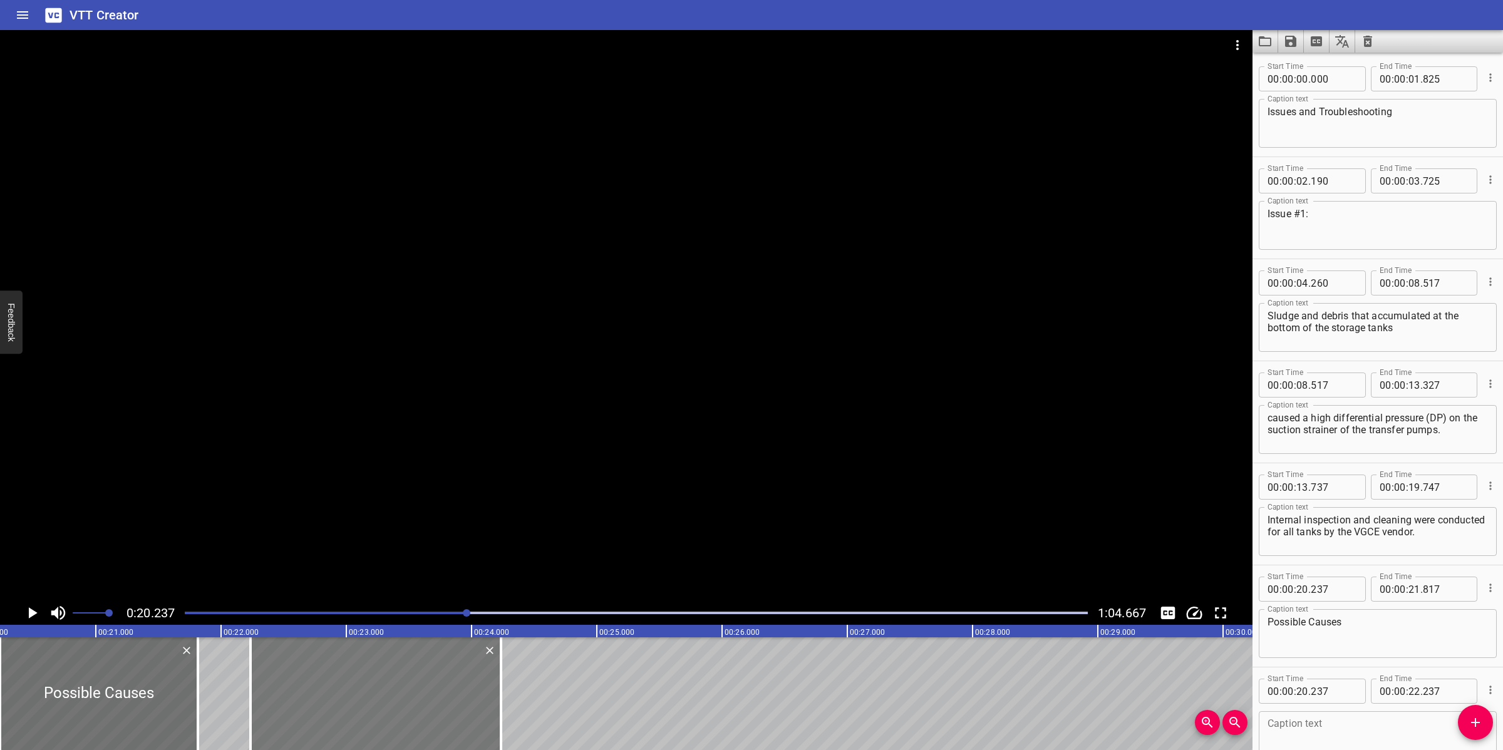
drag, startPoint x: 308, startPoint y: 689, endPoint x: 492, endPoint y: 679, distance: 184.3
click at [481, 681] on div at bounding box center [375, 693] width 250 height 113
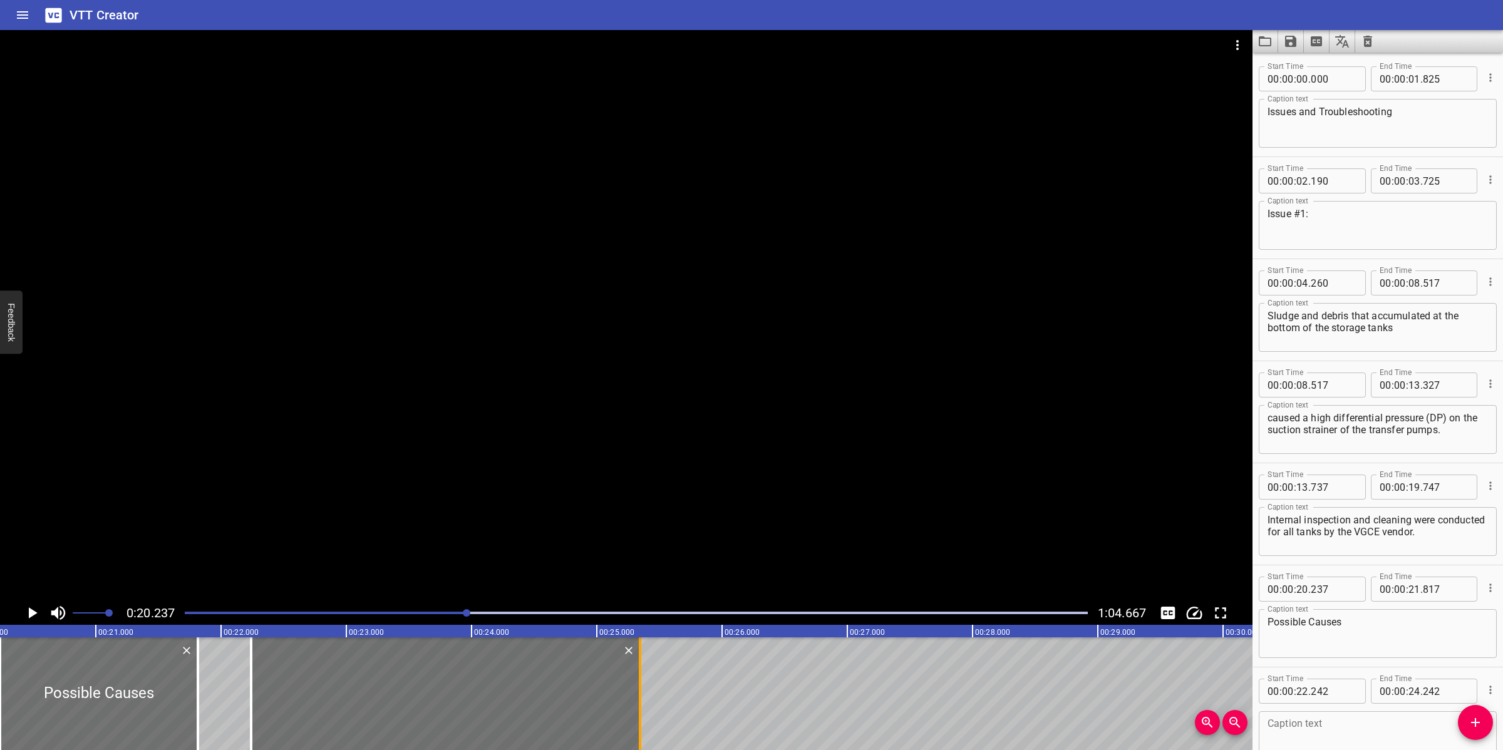
drag, startPoint x: 502, startPoint y: 675, endPoint x: 640, endPoint y: 665, distance: 138.7
click at [640, 665] on div at bounding box center [640, 693] width 3 height 113
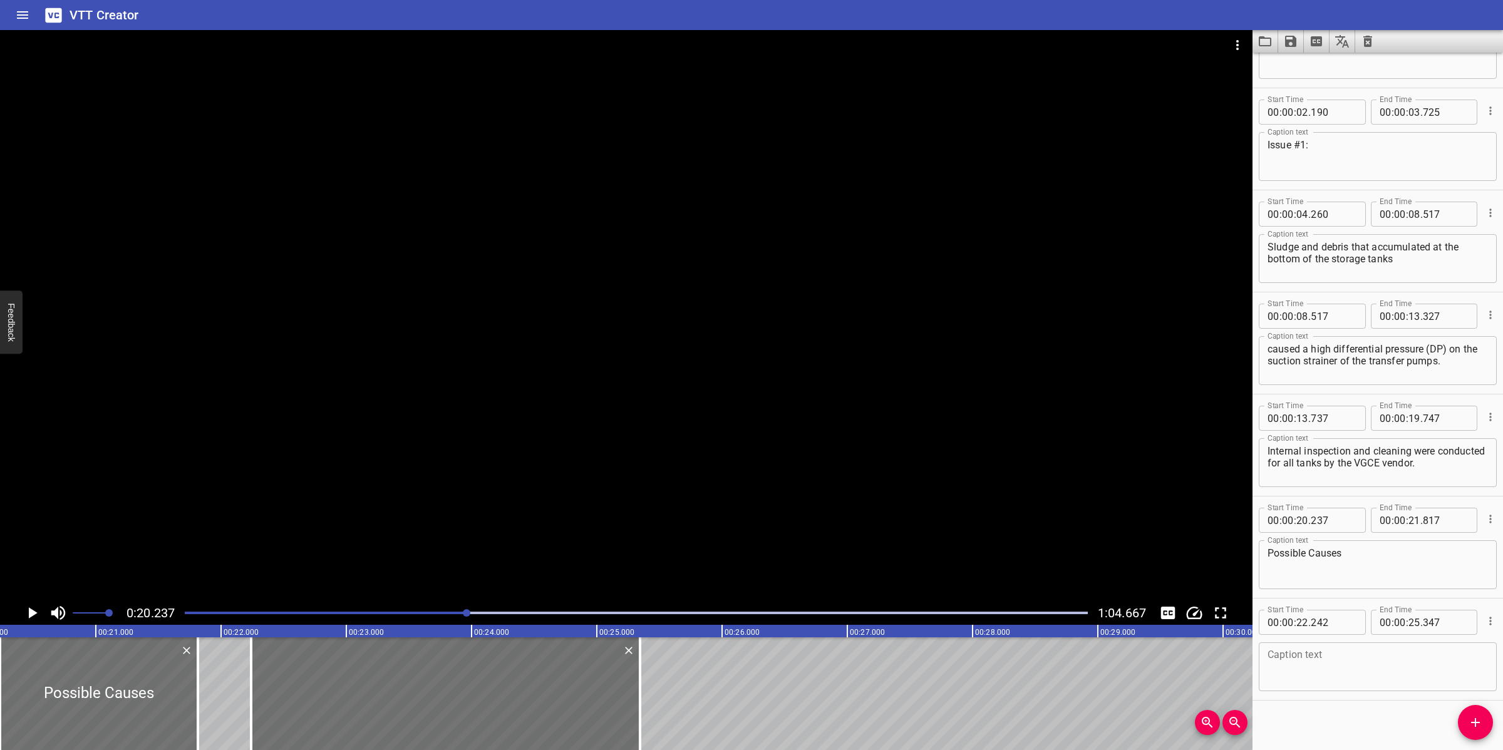
scroll to position [74, 0]
click at [1356, 665] on textarea at bounding box center [1377, 662] width 220 height 36
paste textarea "There is bacterial growth at the diesel system"
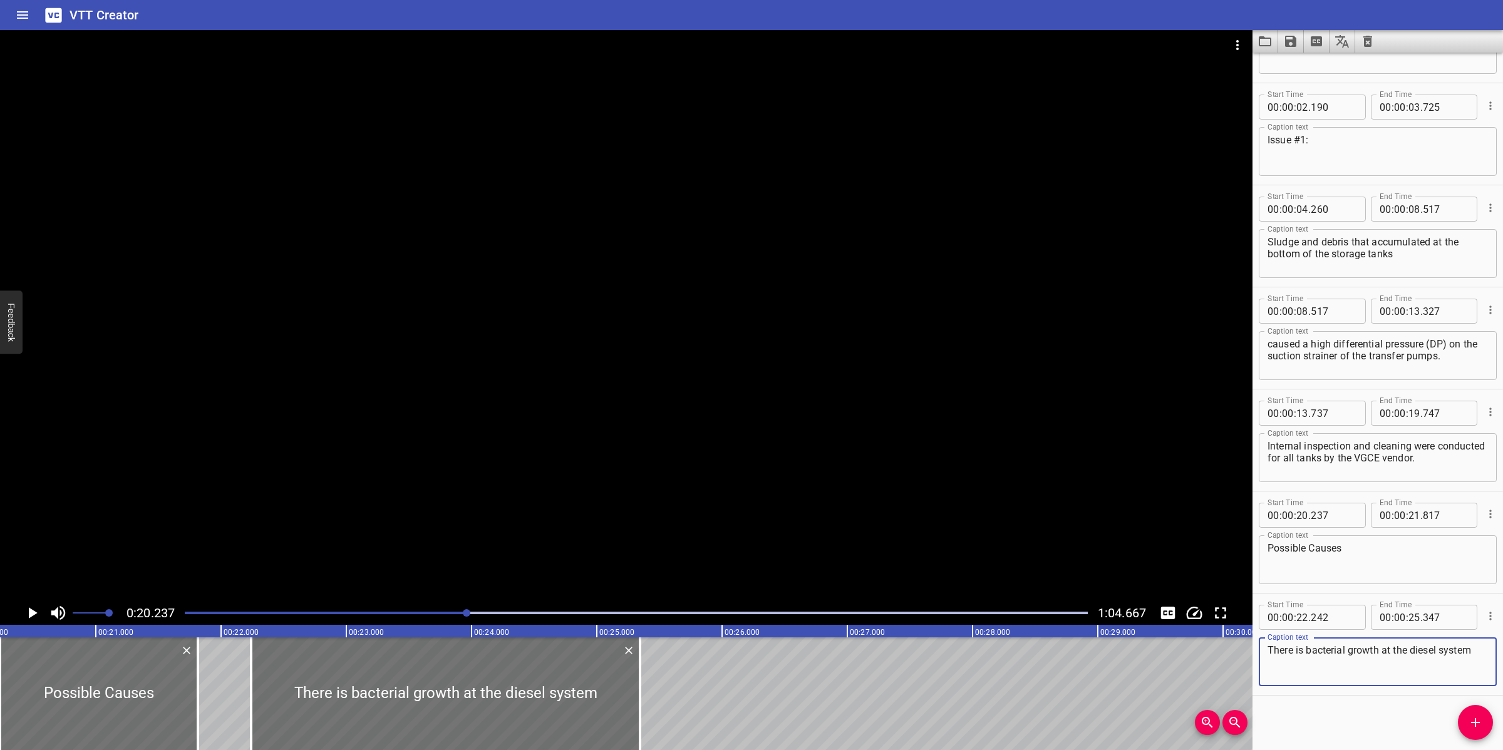
click at [731, 493] on div at bounding box center [626, 315] width 1252 height 571
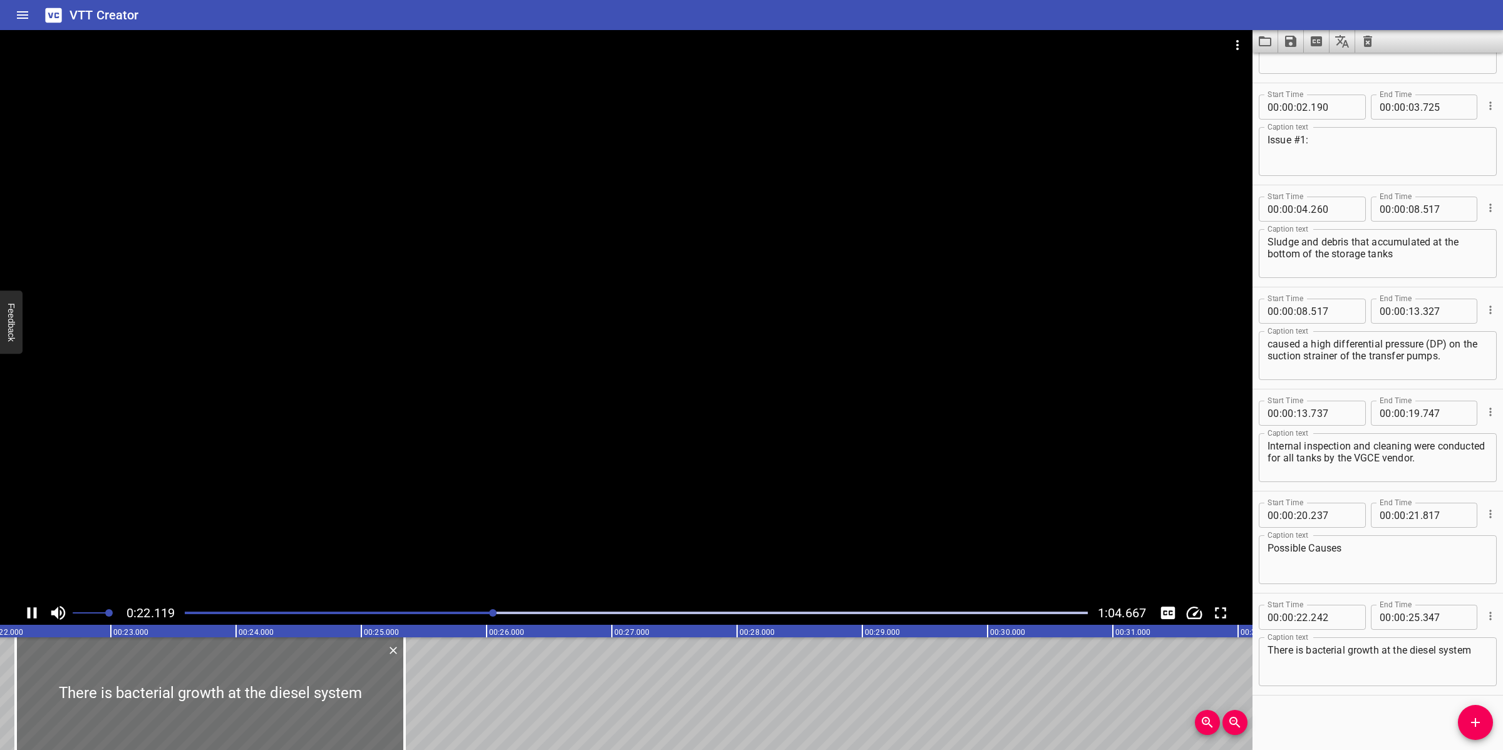
click at [1470, 646] on textarea "There is bacterial growth at the diesel system" at bounding box center [1377, 662] width 220 height 36
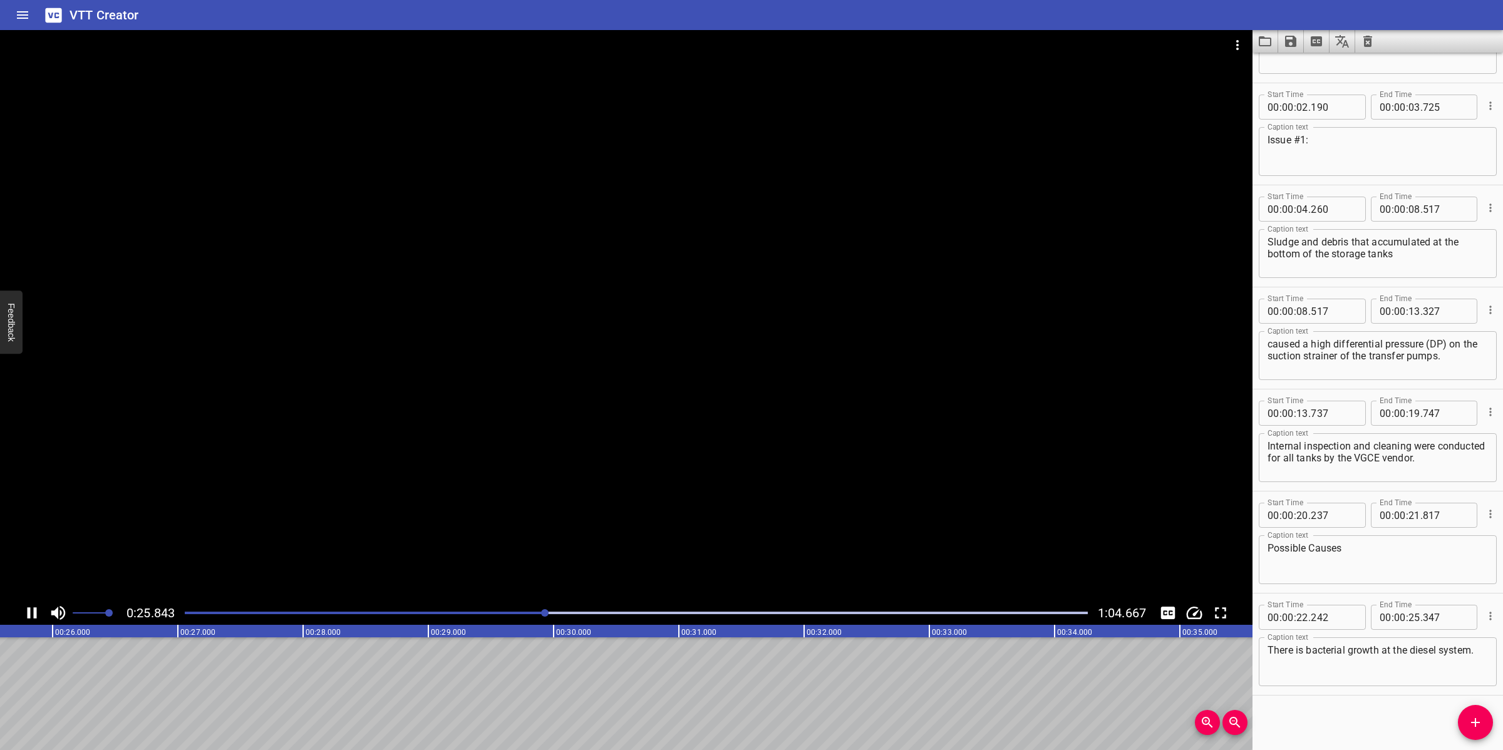
drag, startPoint x: 664, startPoint y: 506, endPoint x: 728, endPoint y: 498, distance: 64.3
click at [664, 505] on div at bounding box center [626, 315] width 1252 height 571
drag, startPoint x: 1480, startPoint y: 727, endPoint x: 1229, endPoint y: 718, distance: 250.6
click at [1471, 719] on icon "Add Cue" at bounding box center [1475, 722] width 15 height 15
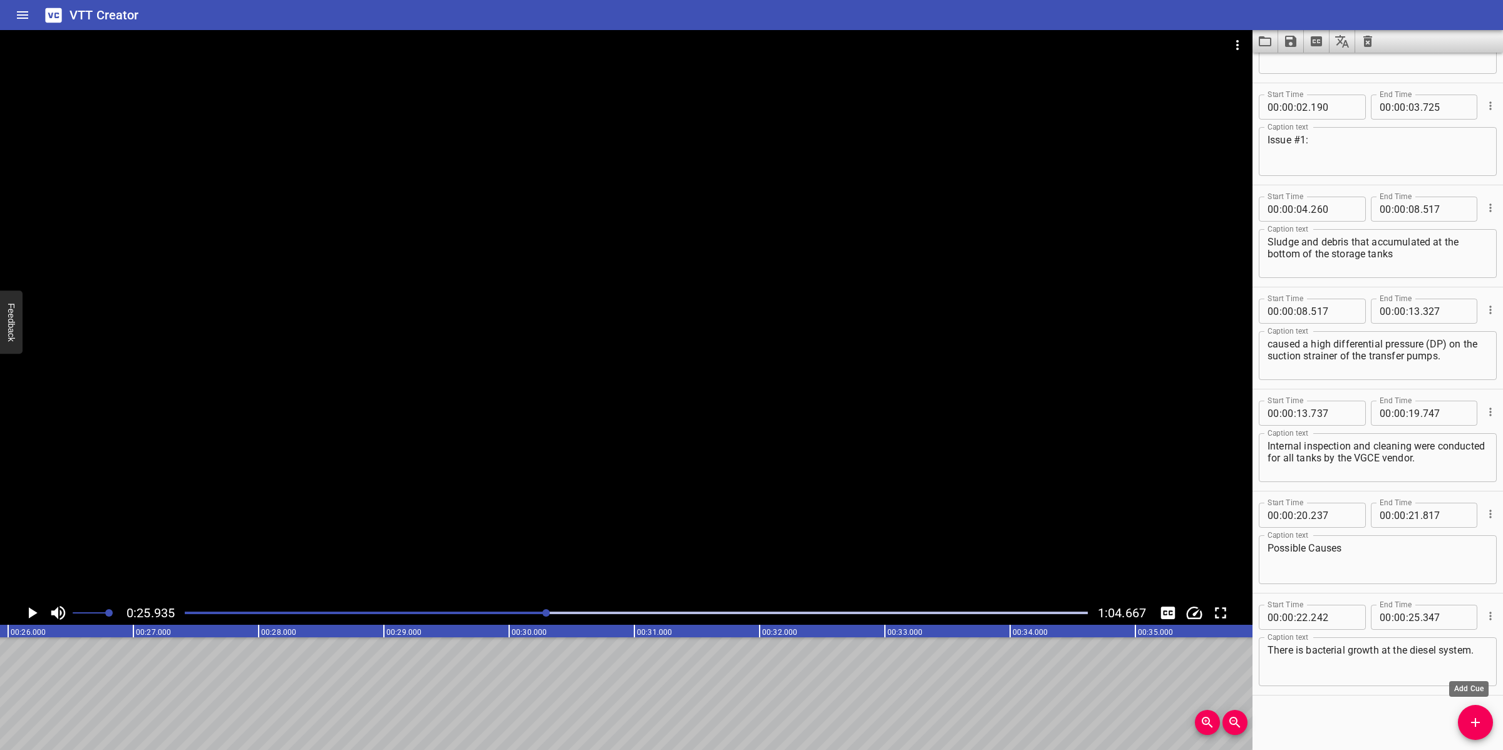
scroll to position [80, 0]
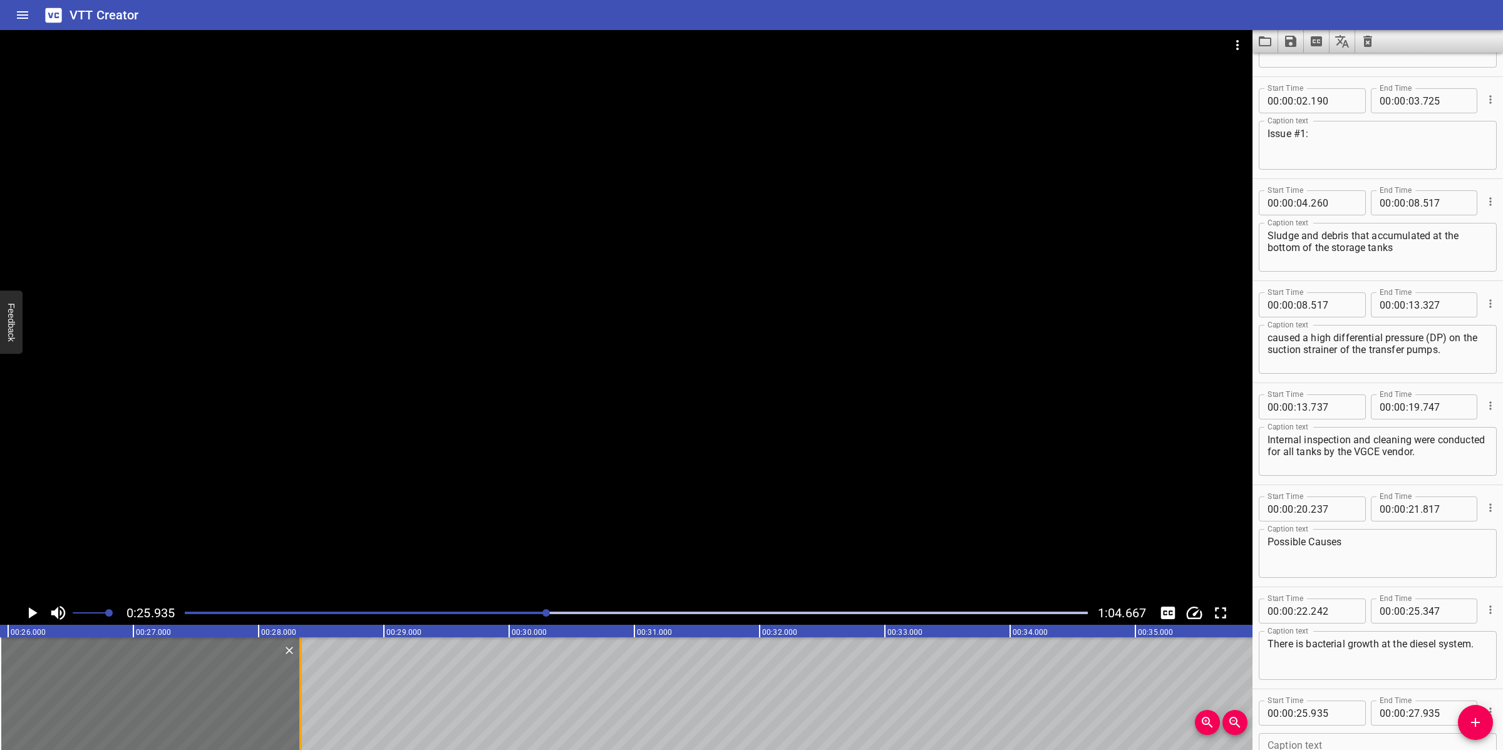
drag, startPoint x: 246, startPoint y: 680, endPoint x: 299, endPoint y: 671, distance: 53.4
click at [299, 671] on div at bounding box center [300, 693] width 13 height 113
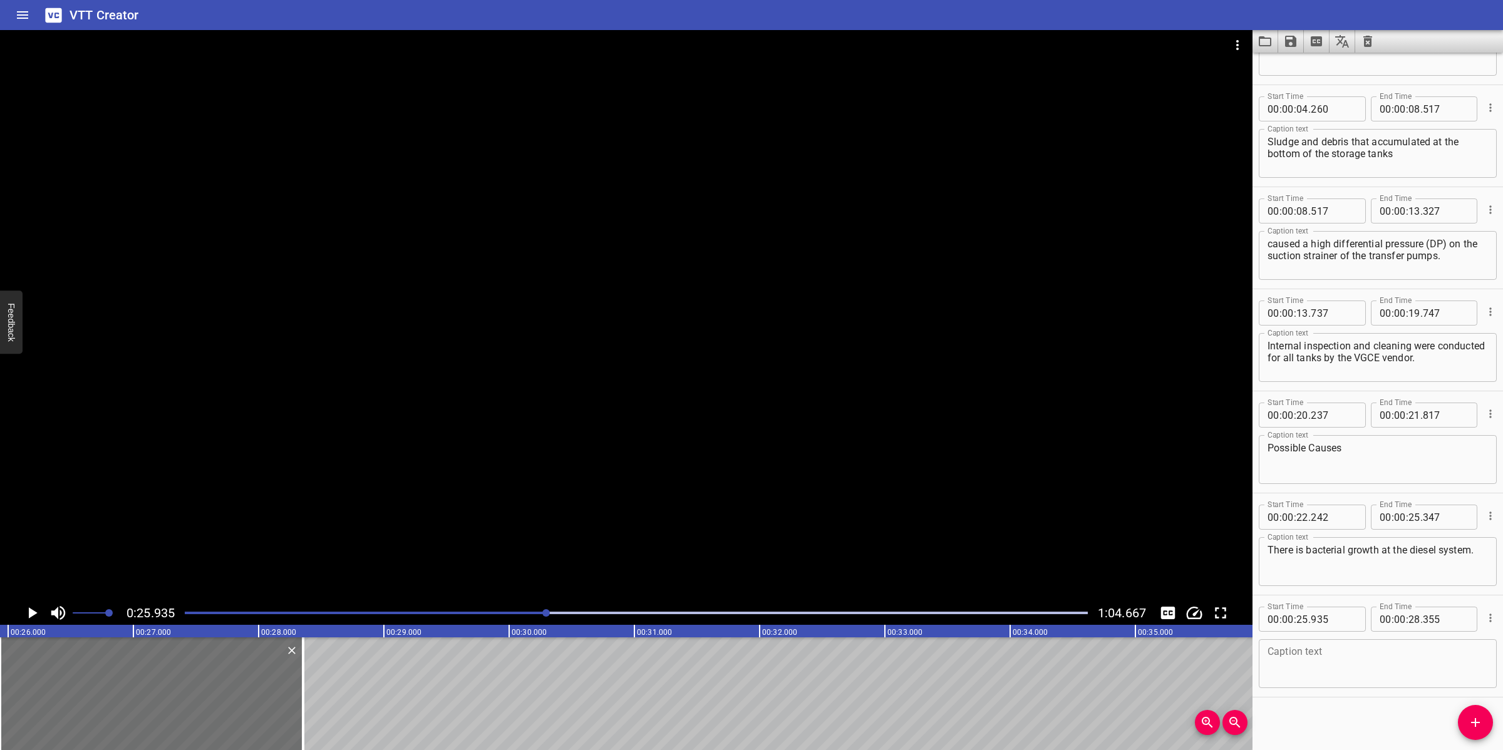
scroll to position [176, 0]
click at [1337, 656] on textarea at bounding box center [1377, 662] width 220 height 36
paste textarea "Quality of diesel when bunkering"
drag, startPoint x: 1221, startPoint y: 434, endPoint x: 978, endPoint y: 426, distance: 243.1
click at [1207, 434] on div at bounding box center [626, 315] width 1252 height 571
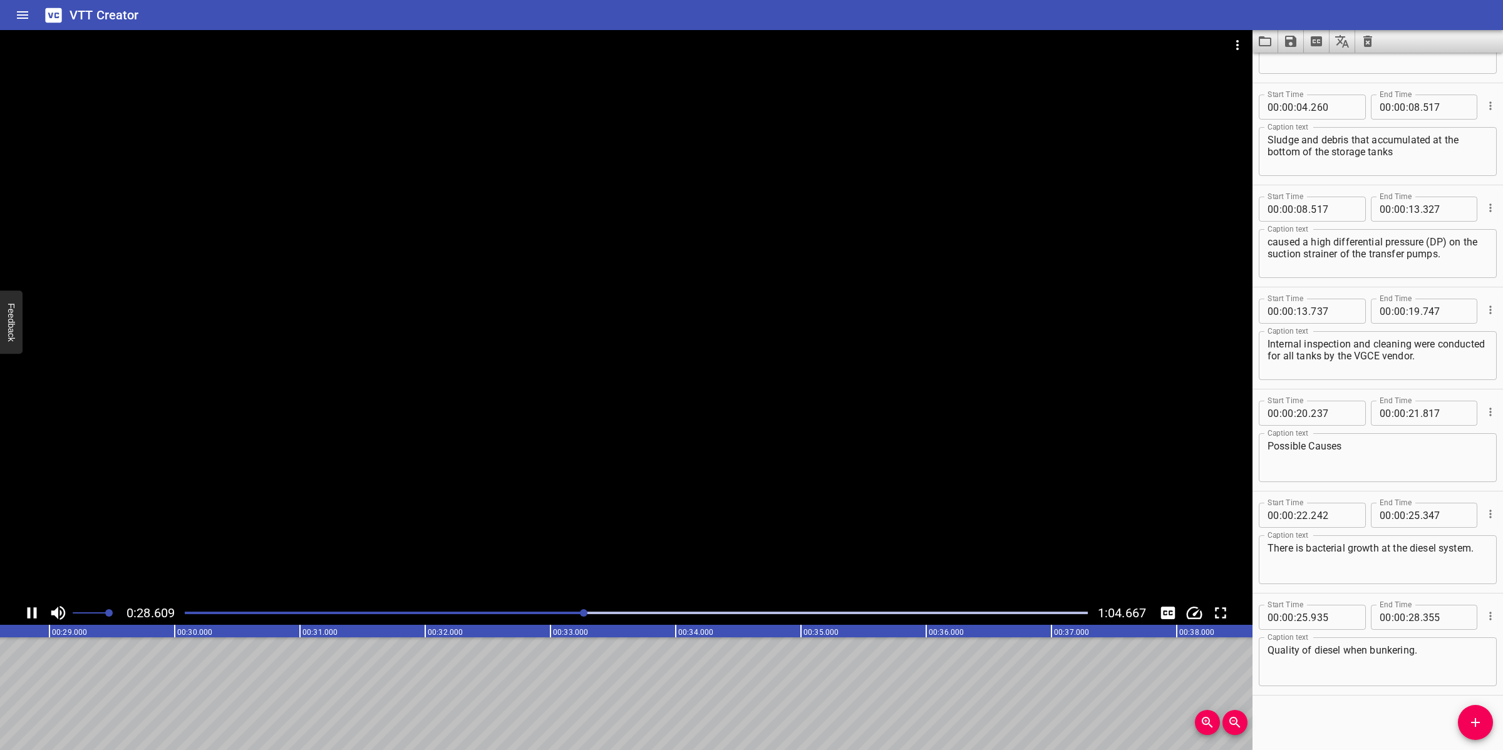
click at [720, 510] on div at bounding box center [626, 315] width 1252 height 571
click at [1481, 724] on icon "Add Cue" at bounding box center [1475, 722] width 15 height 15
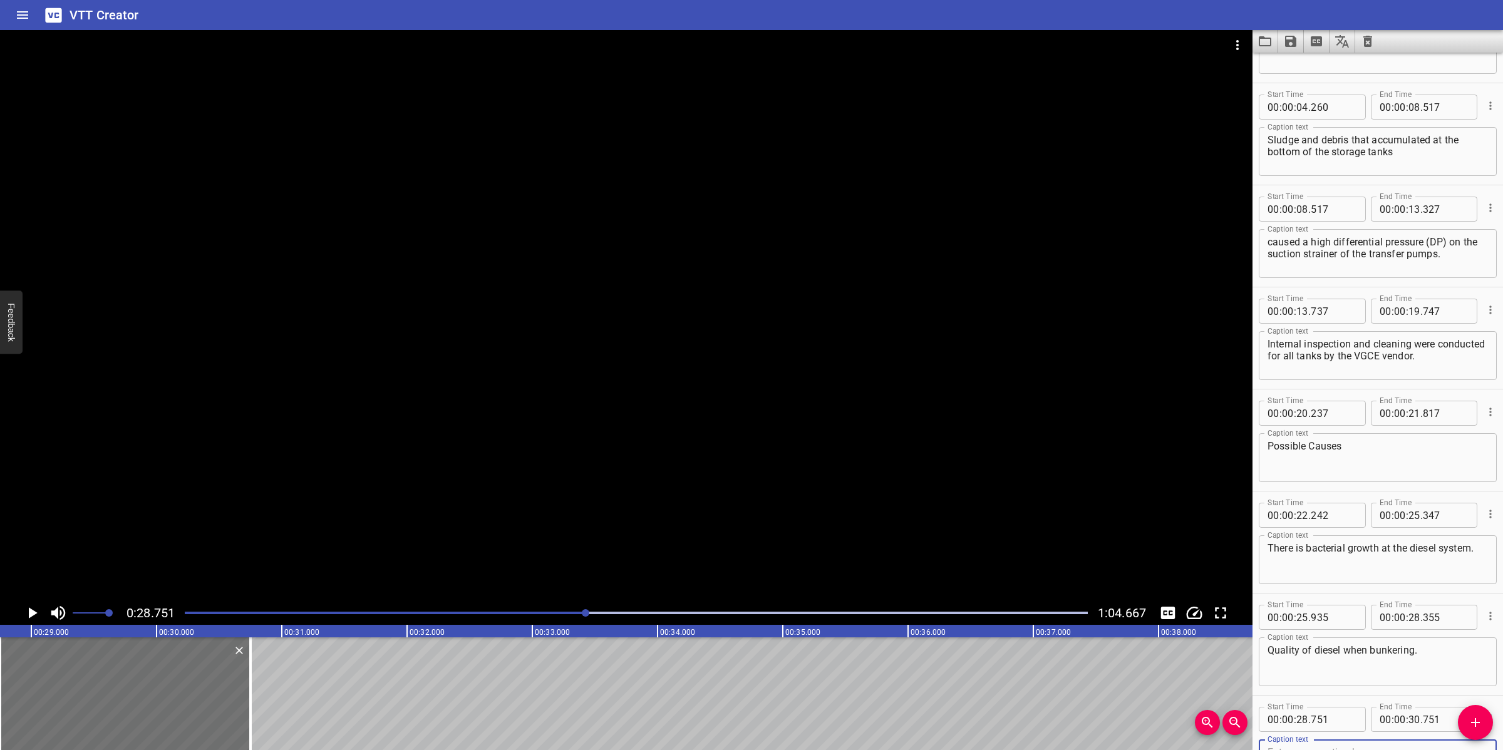
scroll to position [183, 0]
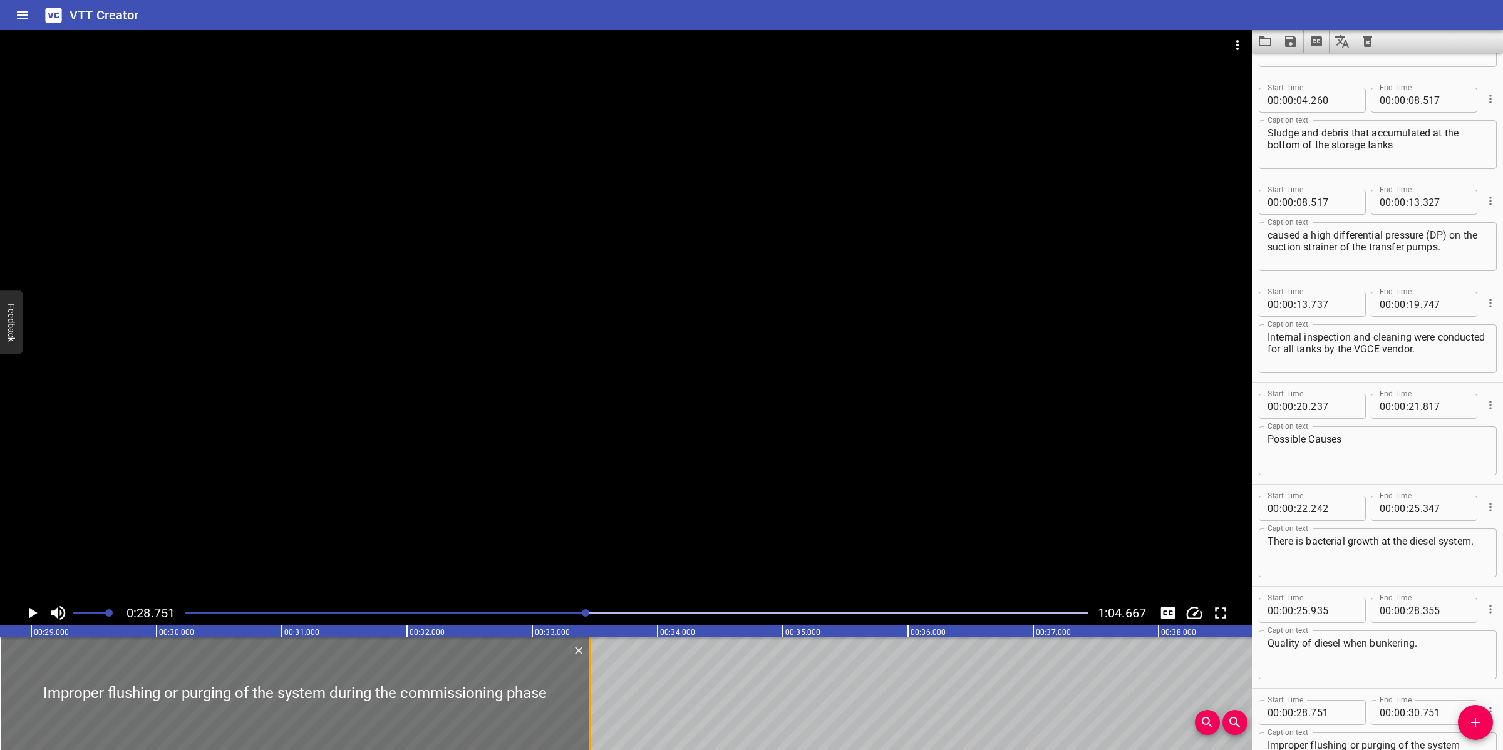
drag, startPoint x: 252, startPoint y: 664, endPoint x: 592, endPoint y: 662, distance: 339.4
click at [592, 662] on div at bounding box center [590, 693] width 13 height 113
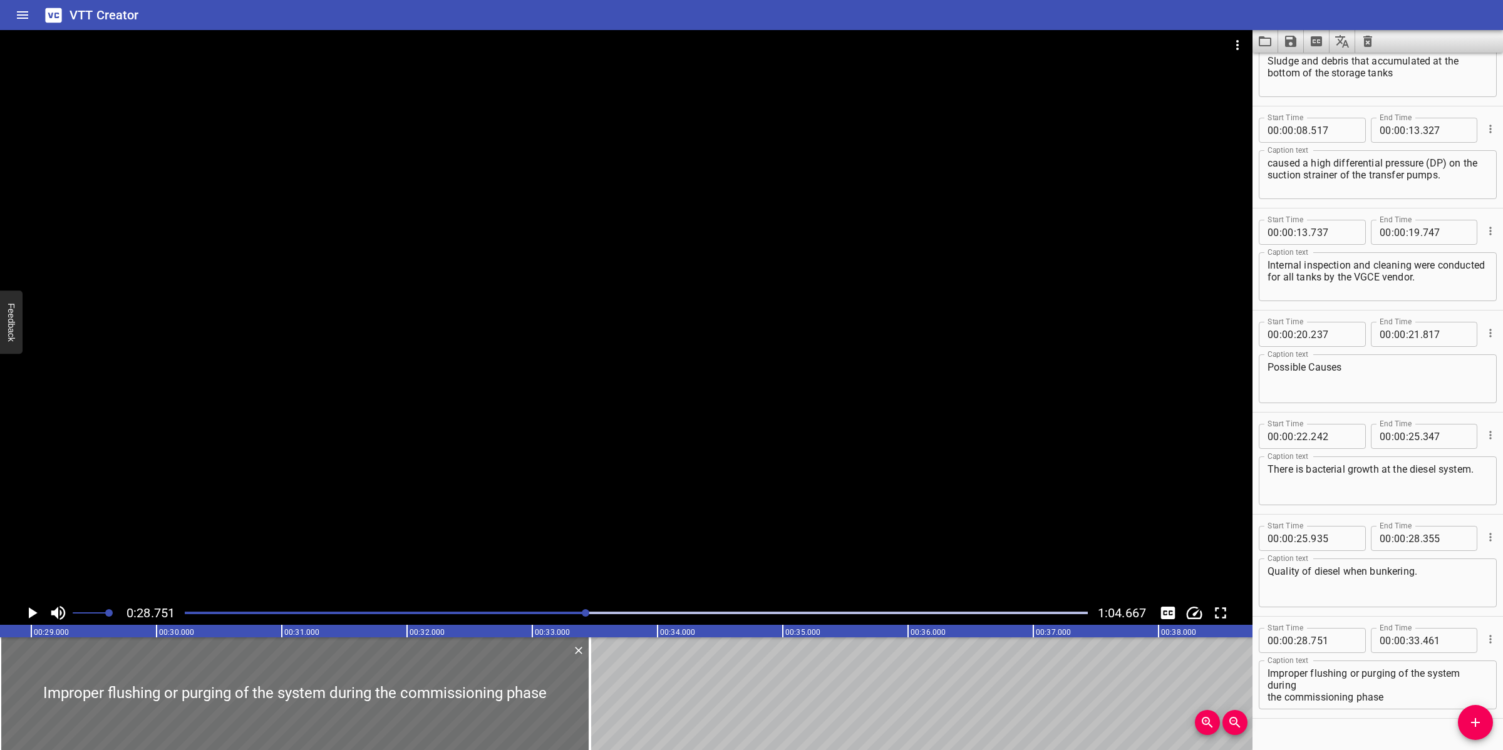
scroll to position [261, 0]
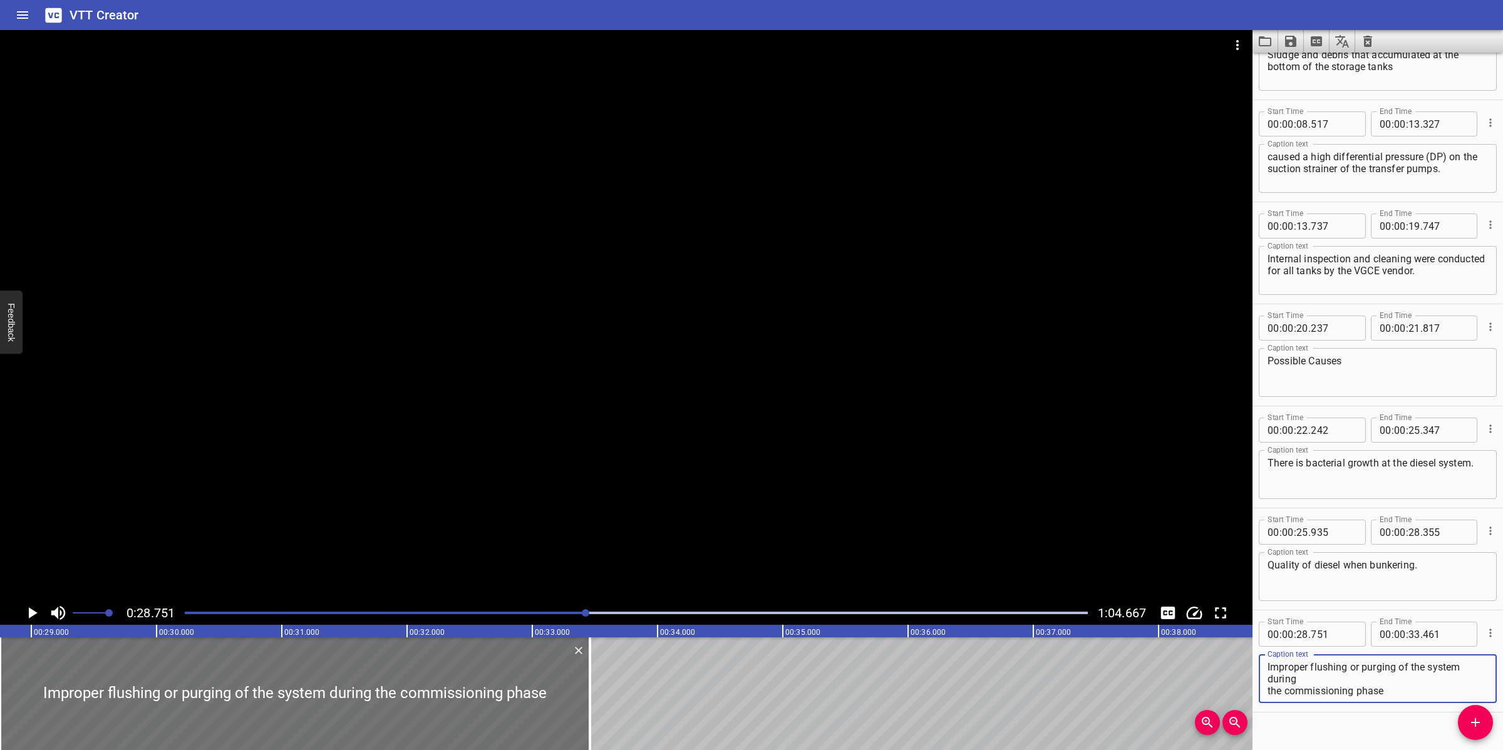
click at [1307, 680] on textarea "Improper flushing or purging of the system during the commissioning phase" at bounding box center [1377, 679] width 220 height 36
click at [1435, 679] on textarea "Improper flushing or purging of the system during the commissioning phase" at bounding box center [1377, 679] width 220 height 36
click at [644, 440] on div at bounding box center [626, 315] width 1252 height 571
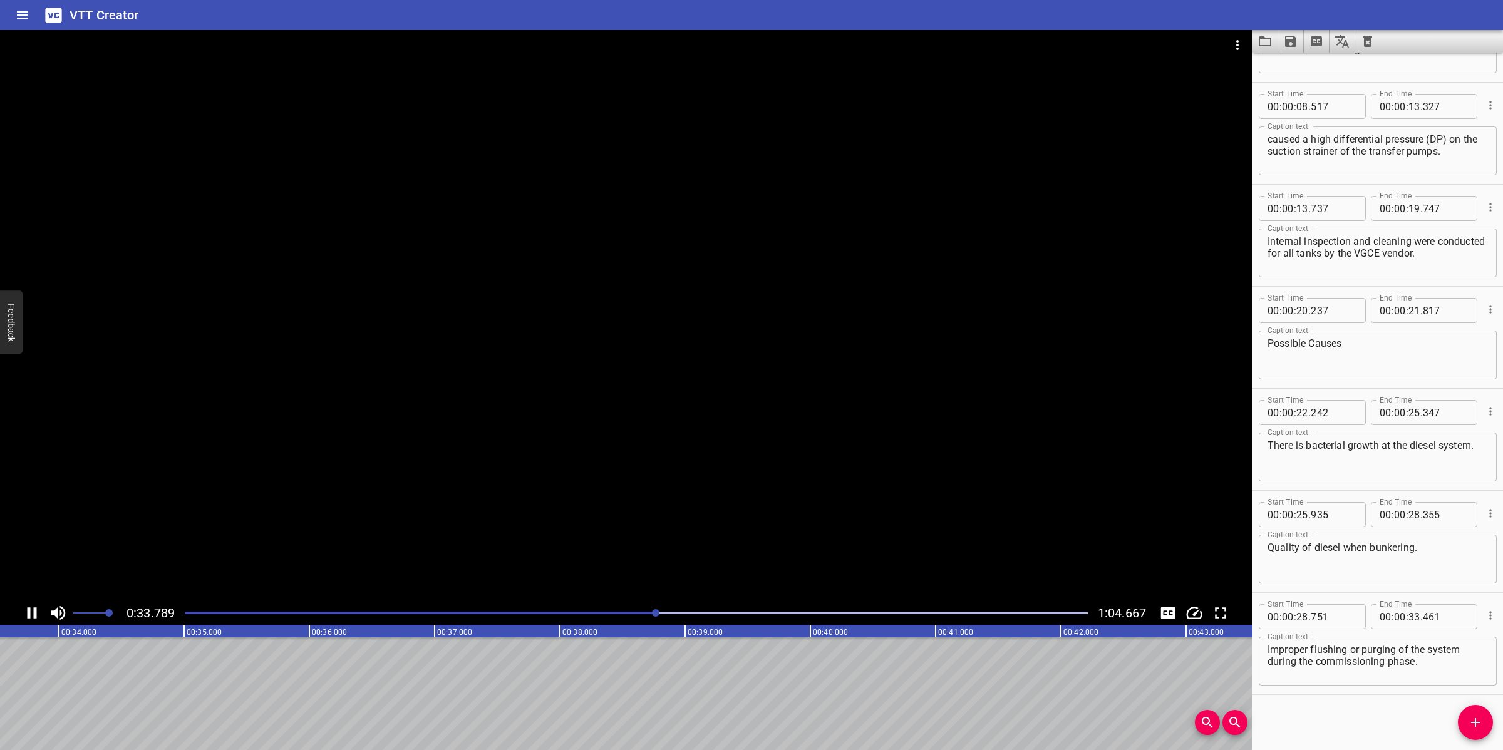
drag, startPoint x: 655, startPoint y: 432, endPoint x: 697, endPoint y: 425, distance: 42.6
click at [657, 432] on div at bounding box center [626, 315] width 1252 height 571
click at [1482, 734] on button "Add Cue" at bounding box center [1475, 722] width 35 height 35
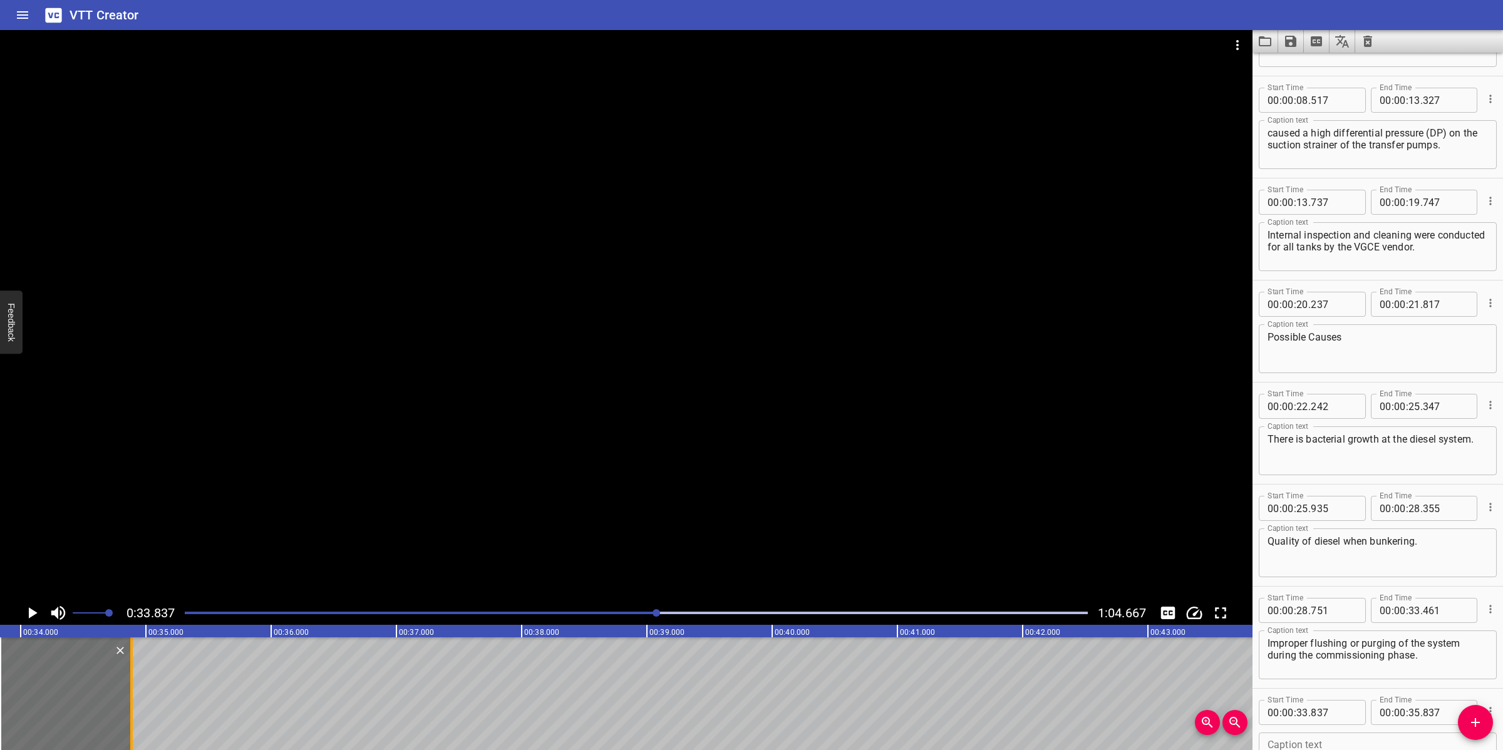
drag, startPoint x: 249, startPoint y: 693, endPoint x: 130, endPoint y: 684, distance: 119.2
click at [130, 684] on div at bounding box center [131, 693] width 3 height 113
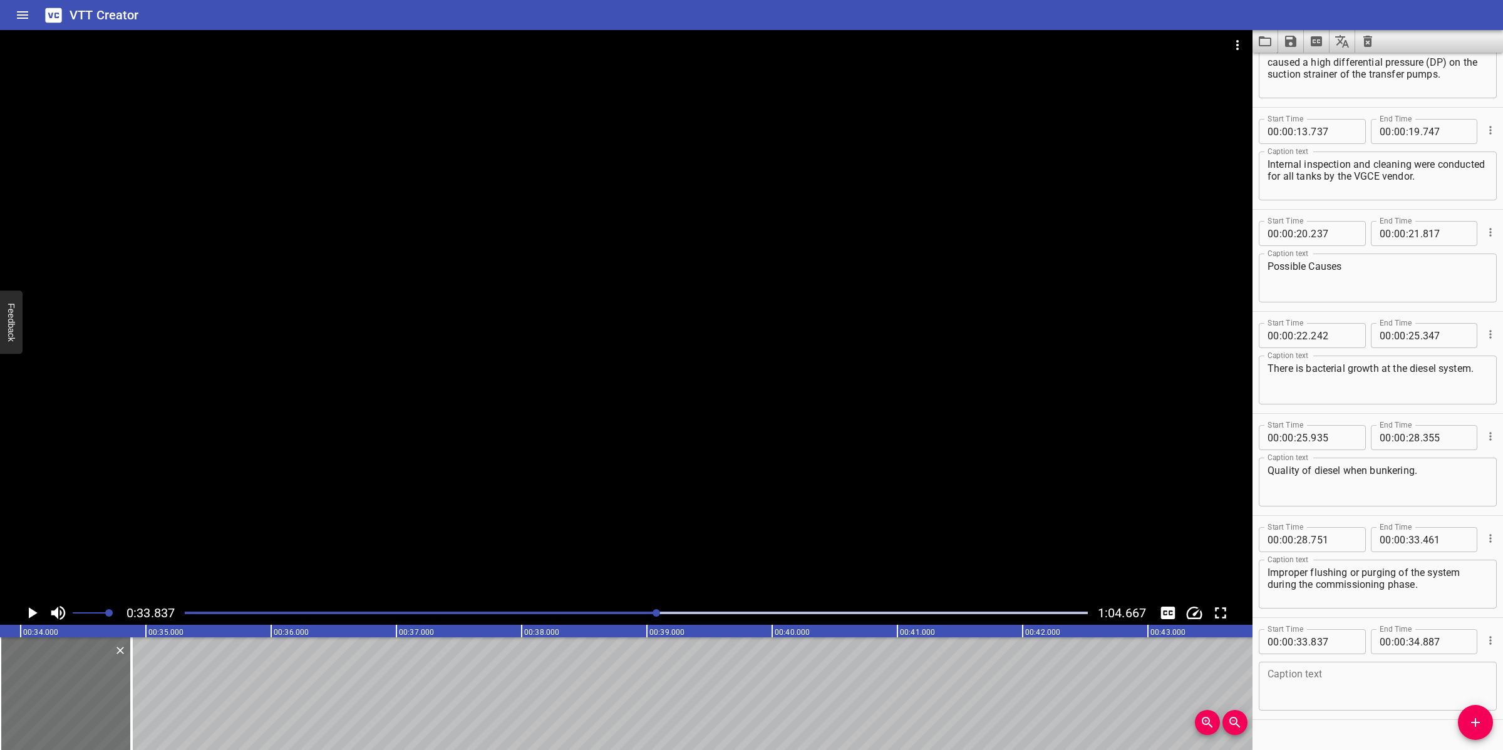
scroll to position [380, 0]
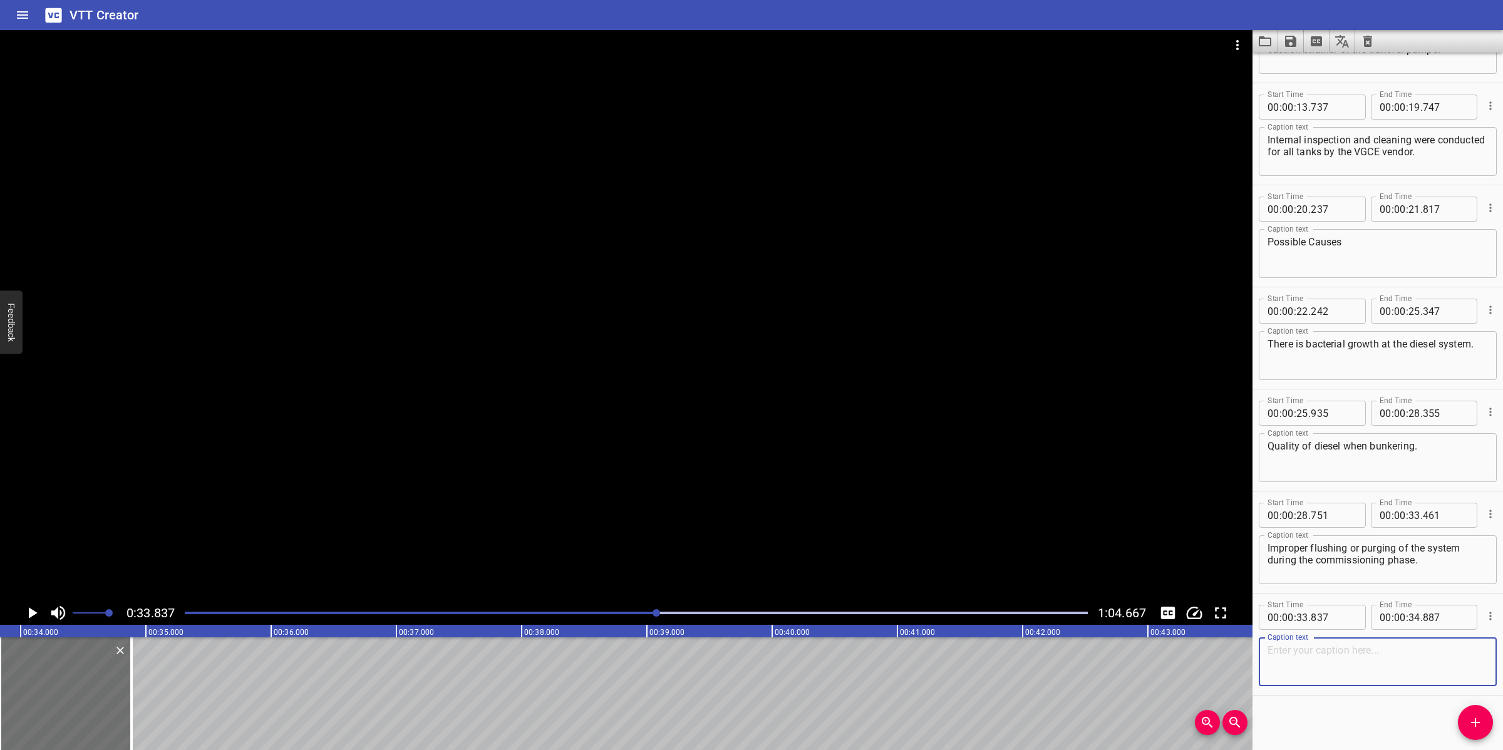
click at [1387, 649] on textarea at bounding box center [1377, 662] width 220 height 36
paste textarea "Remedies"
click at [590, 505] on div at bounding box center [626, 315] width 1252 height 571
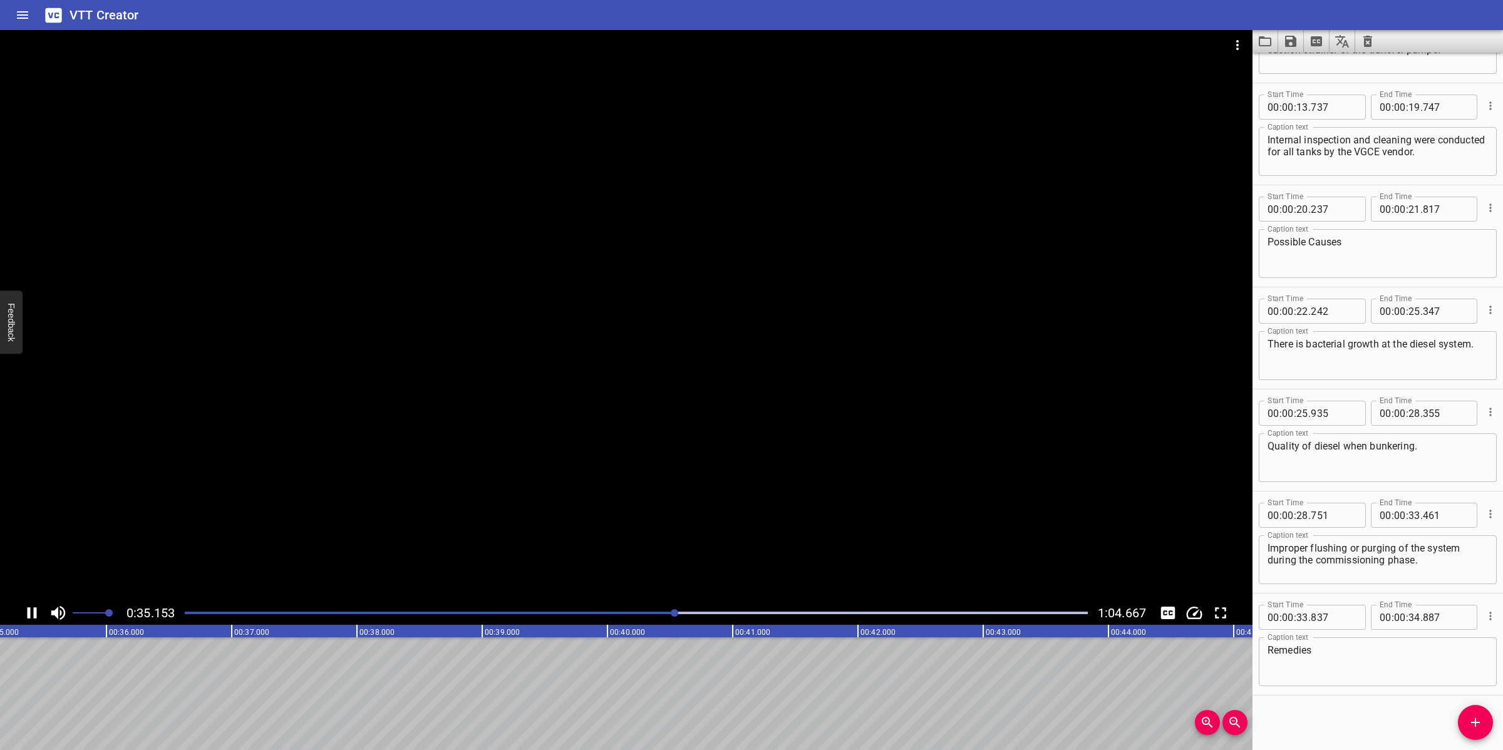
click at [618, 483] on div at bounding box center [626, 315] width 1252 height 571
drag, startPoint x: 1472, startPoint y: 708, endPoint x: 1450, endPoint y: 704, distance: 22.9
click at [1471, 708] on button "Add Cue" at bounding box center [1475, 722] width 35 height 35
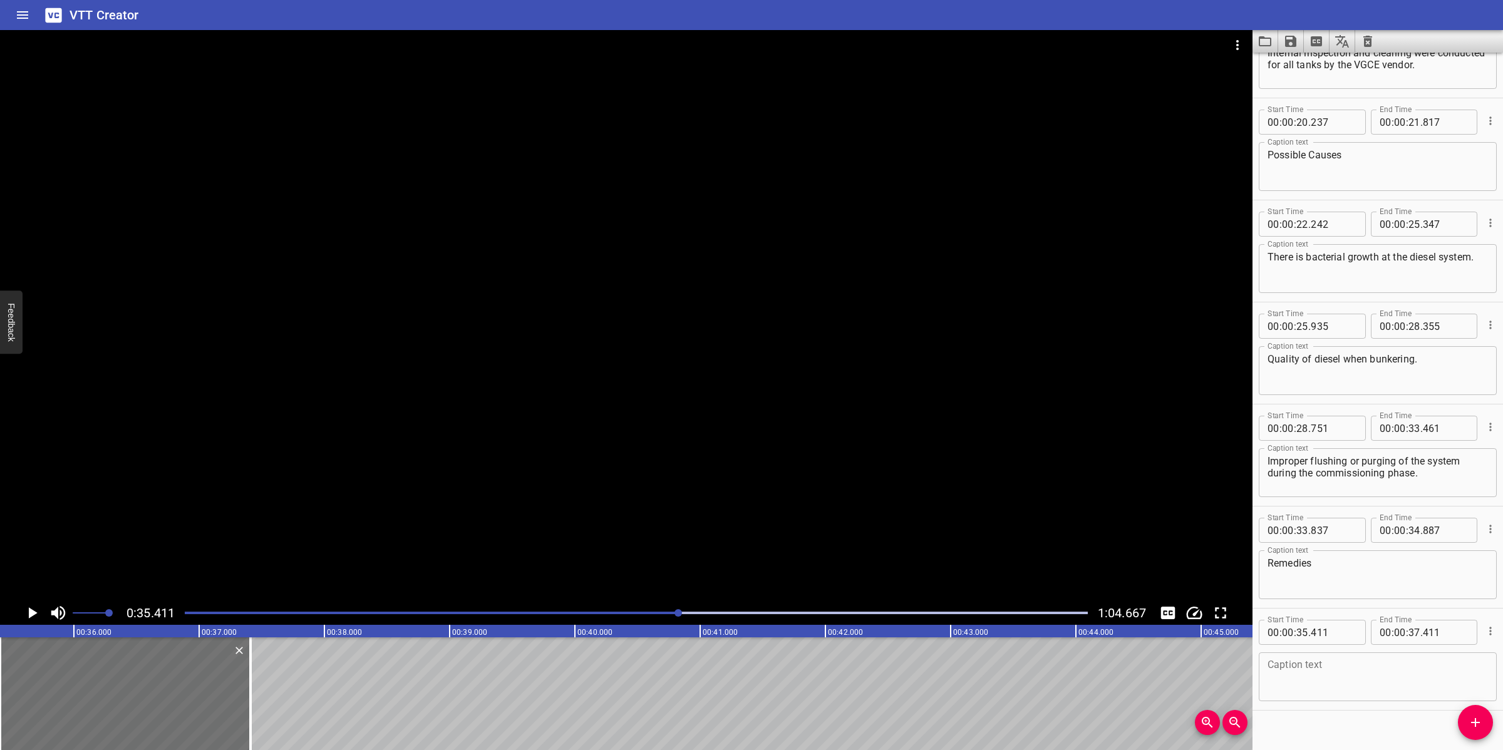
scroll to position [482, 0]
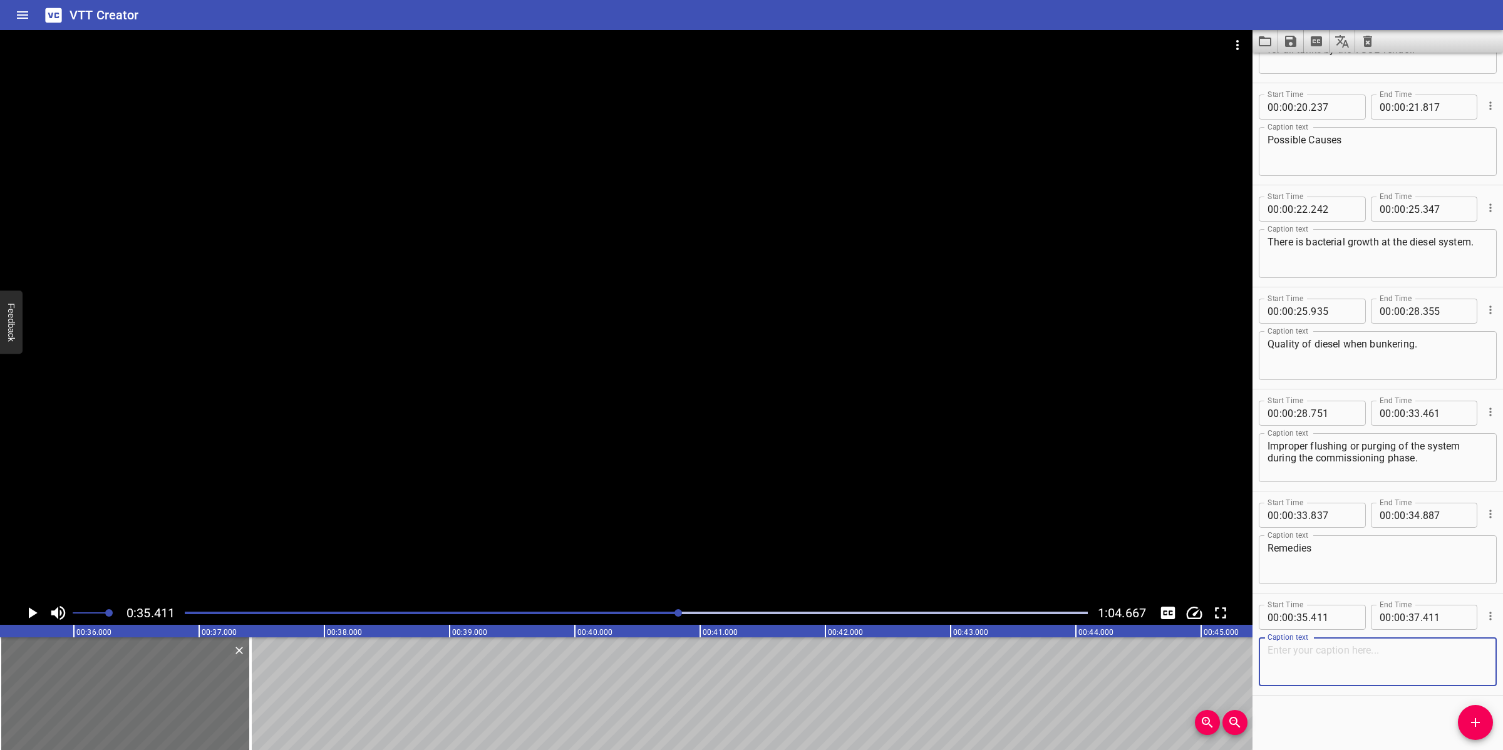
click at [1322, 657] on textarea at bounding box center [1377, 662] width 220 height 36
paste textarea "Quarterly dosing of [MEDICAL_DATA] into the diesel storage tanks"
click at [1317, 665] on textarea "Quarterly dosing of [MEDICAL_DATA] into the diesel storage tanks" at bounding box center [1377, 662] width 220 height 36
click at [1347, 667] on textarea "Quarterly dosing of [MEDICAL_DATA] into the diesel storage tanks" at bounding box center [1377, 662] width 220 height 36
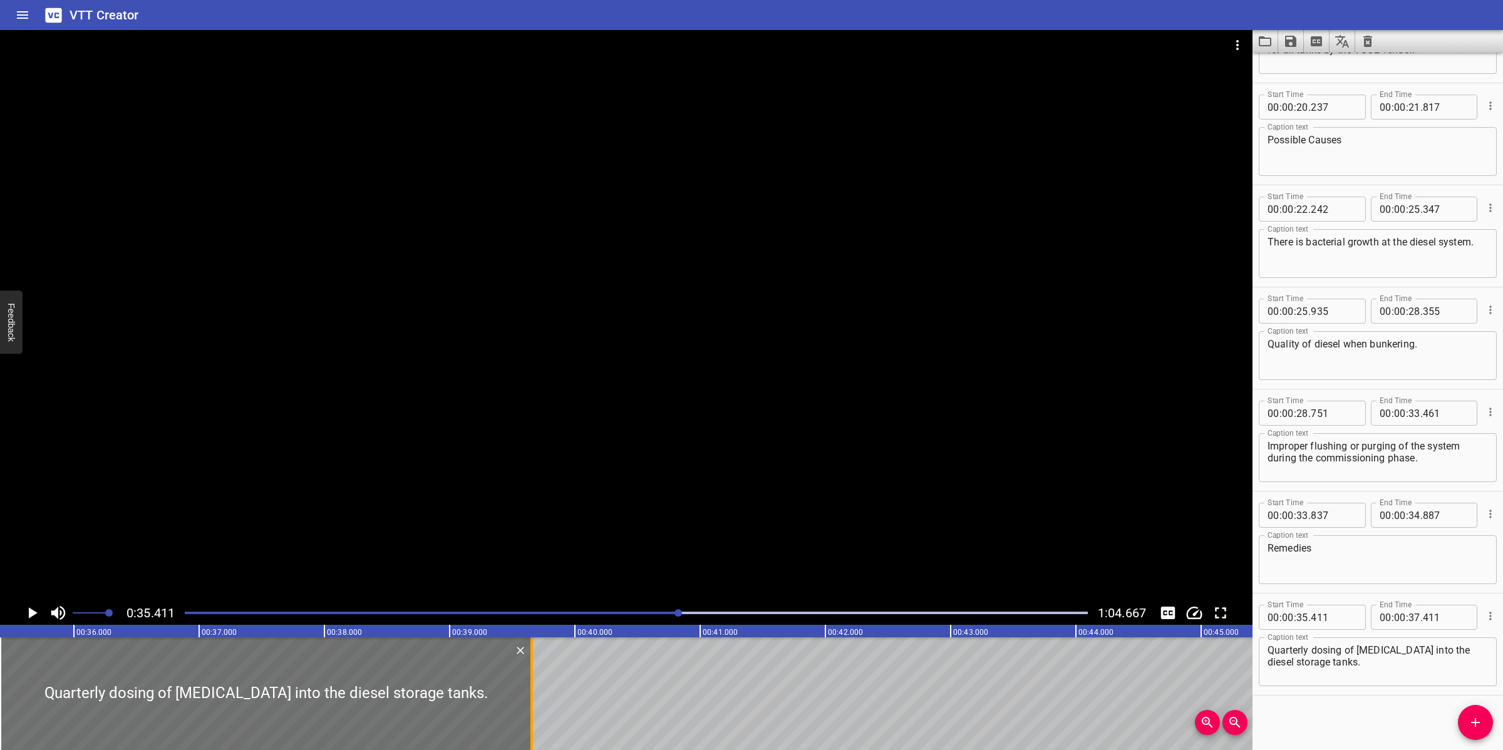
drag, startPoint x: 252, startPoint y: 676, endPoint x: 533, endPoint y: 674, distance: 281.1
click at [533, 674] on div at bounding box center [531, 693] width 13 height 113
click at [627, 523] on div at bounding box center [626, 315] width 1252 height 571
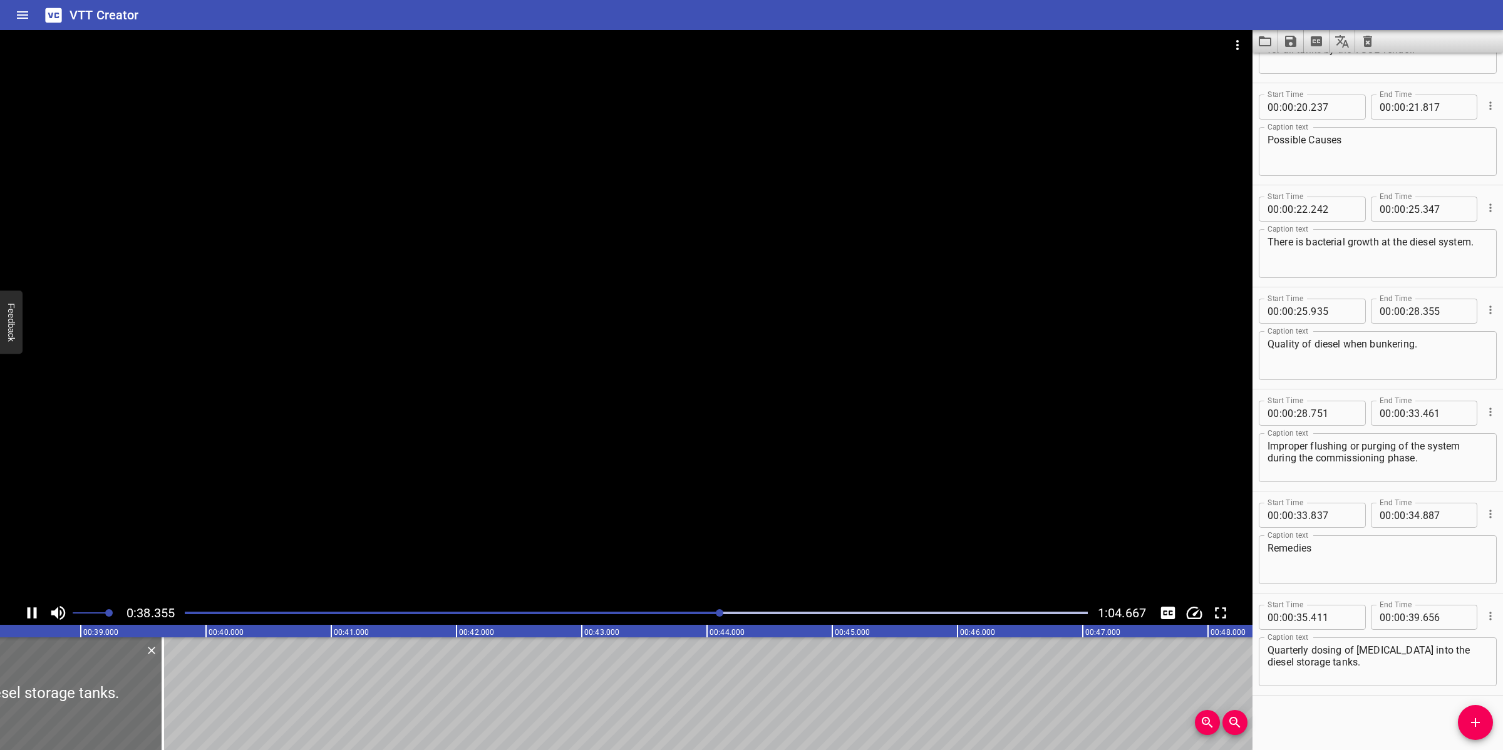
click at [624, 520] on div at bounding box center [626, 315] width 1252 height 571
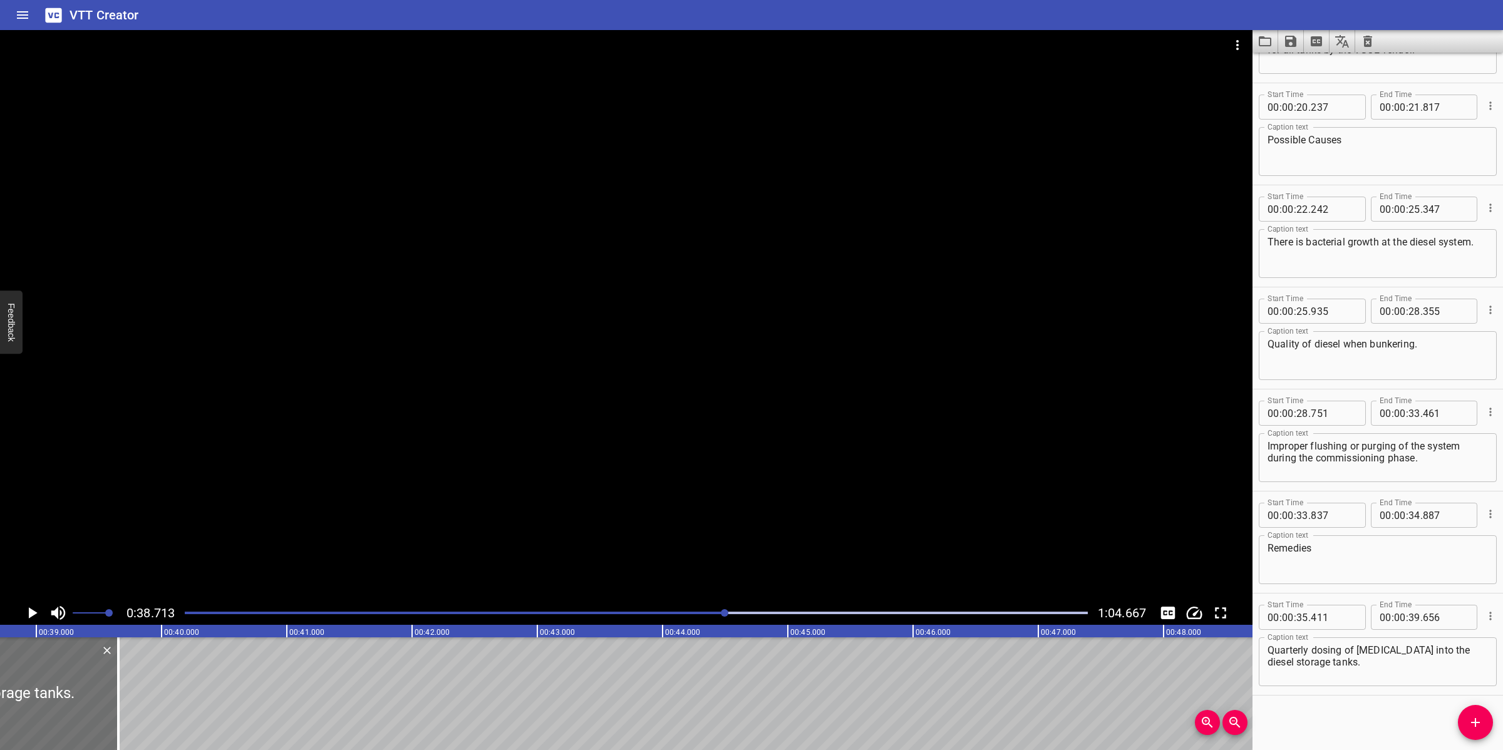
click at [639, 530] on div at bounding box center [626, 315] width 1252 height 571
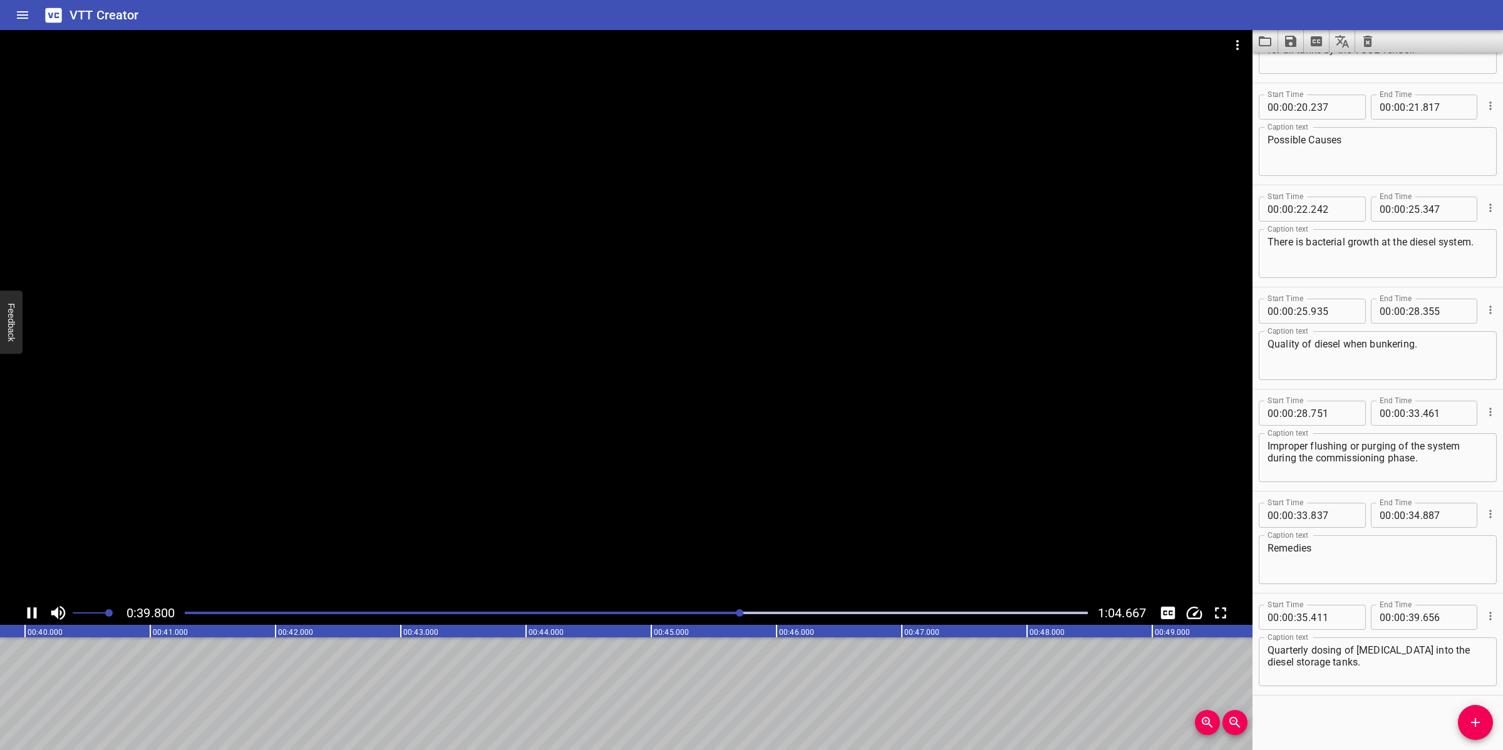
click at [648, 517] on div at bounding box center [626, 315] width 1252 height 571
click at [1483, 731] on button "Add Cue" at bounding box center [1475, 722] width 35 height 35
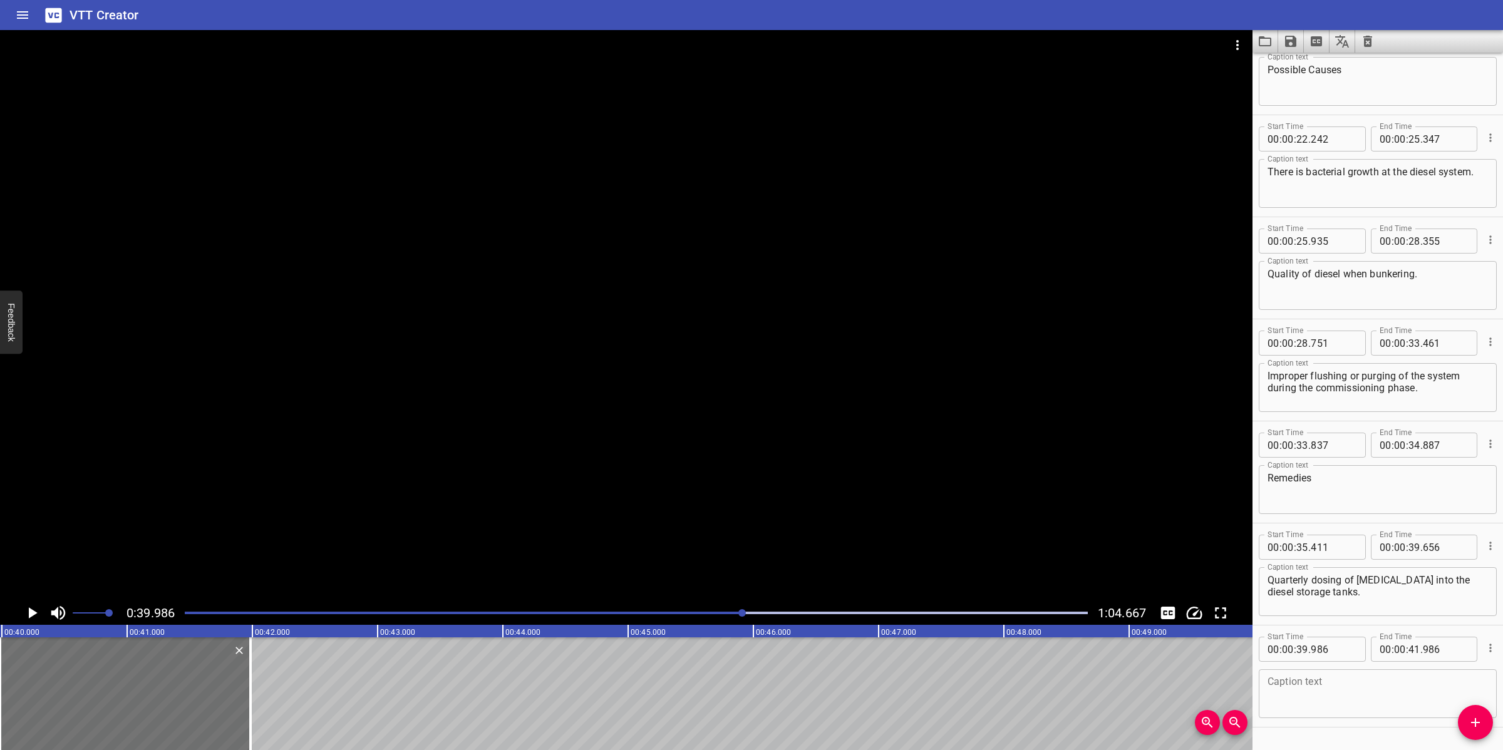
scroll to position [584, 0]
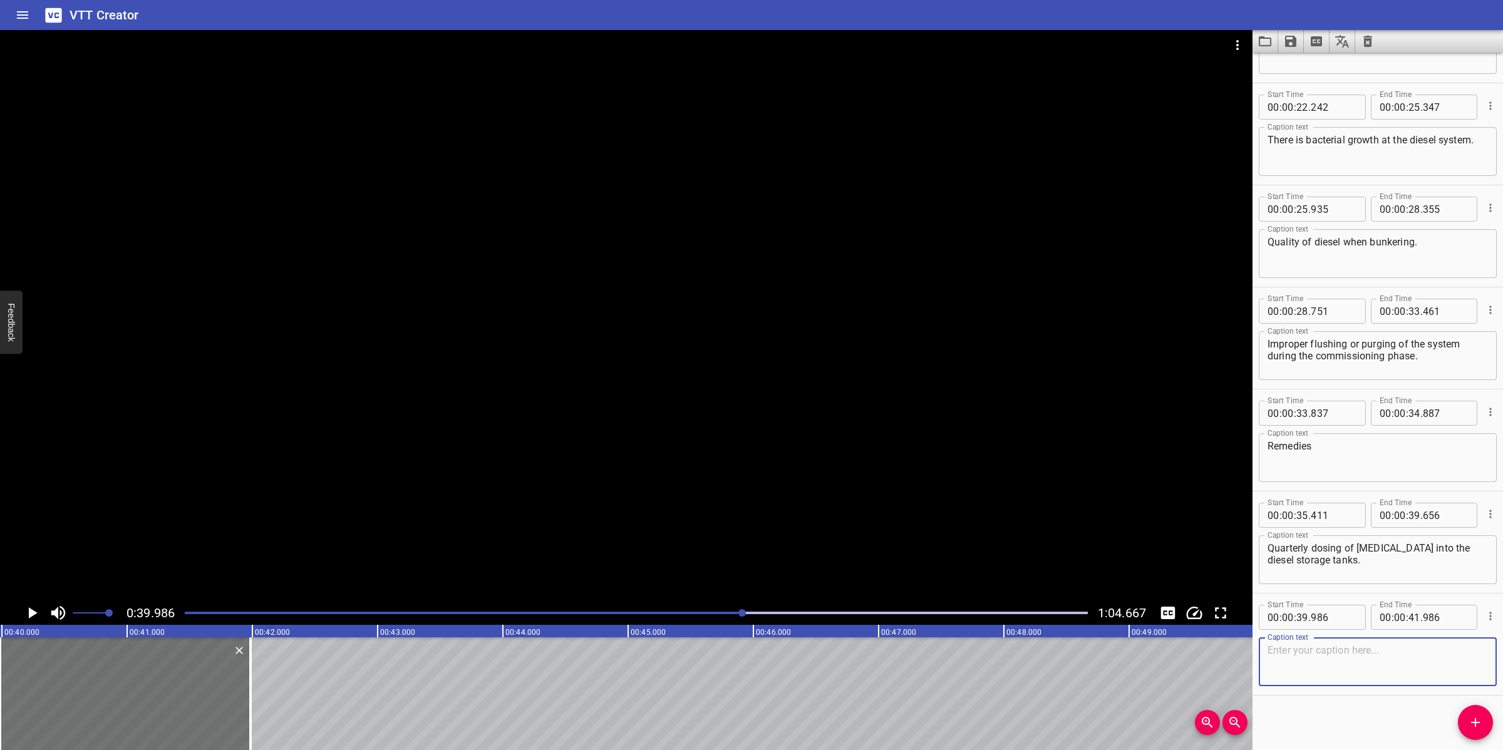
click at [1302, 676] on textarea at bounding box center [1377, 662] width 220 height 36
paste textarea "Monitoring any blockage via 62PDT043 on diesel filter when bunkering"
click at [1332, 664] on textarea "Monitoring any blockage via 62PDT043 on diesel filter when bunkering" at bounding box center [1377, 662] width 220 height 36
click at [1019, 536] on div at bounding box center [626, 315] width 1252 height 571
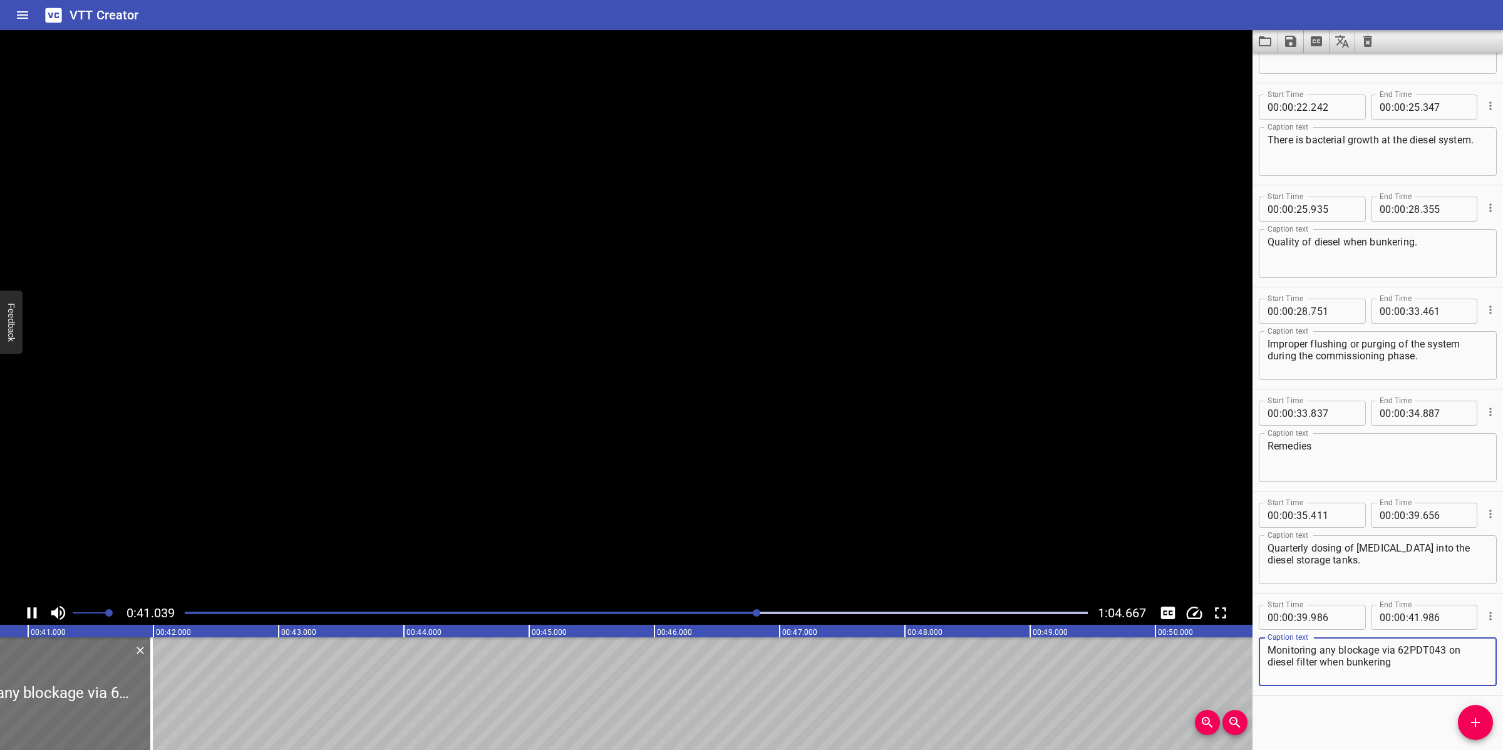
click at [1406, 664] on textarea "Monitoring any blockage via 62PDT043 on diesel filter when bunkering" at bounding box center [1377, 662] width 220 height 36
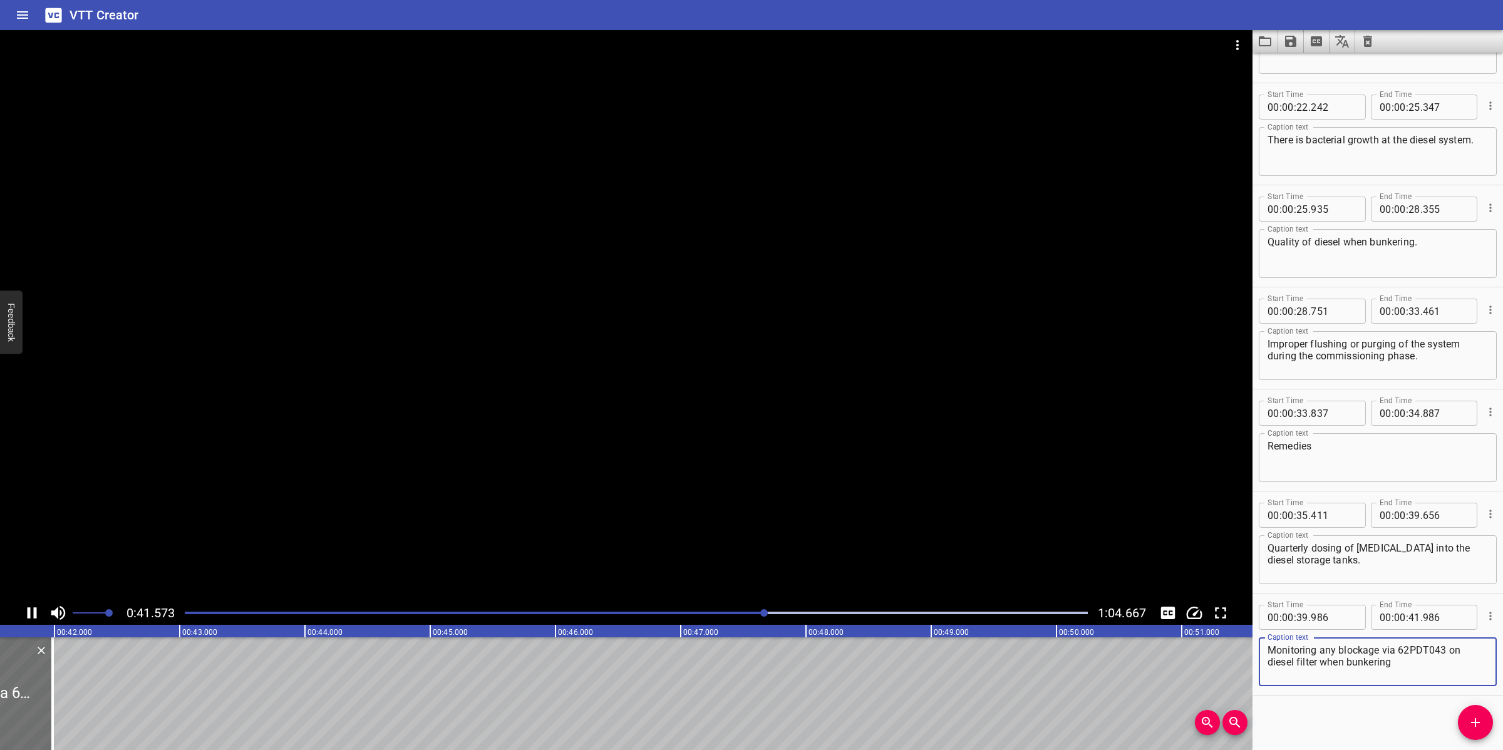
click at [880, 470] on div at bounding box center [626, 315] width 1252 height 571
click at [1407, 662] on textarea "Monitoring any blockage via 62PDT043 on diesel filter when bunkering" at bounding box center [1377, 662] width 220 height 36
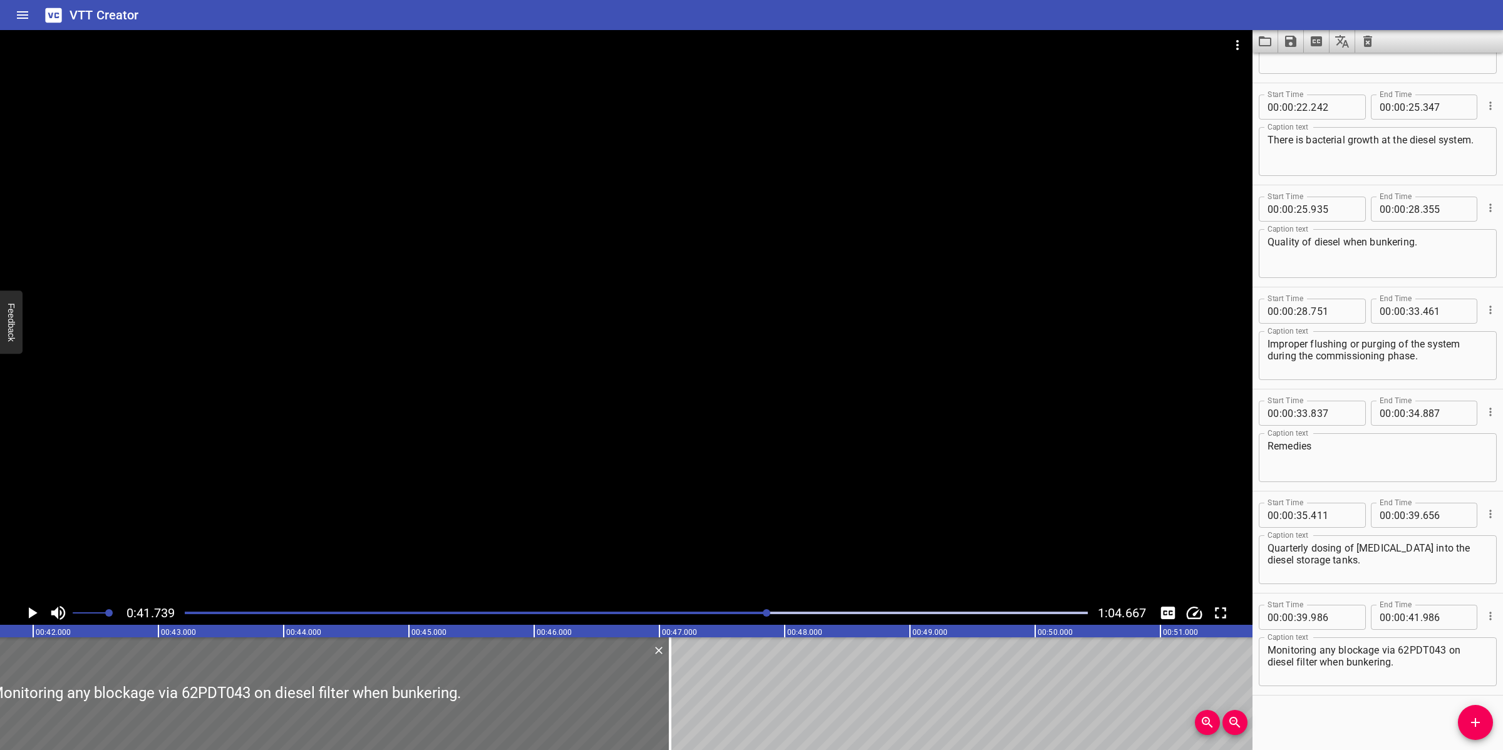
drag, startPoint x: 32, startPoint y: 666, endPoint x: 674, endPoint y: 621, distance: 643.3
click at [671, 662] on div at bounding box center [670, 693] width 3 height 113
click at [739, 485] on div at bounding box center [626, 315] width 1252 height 571
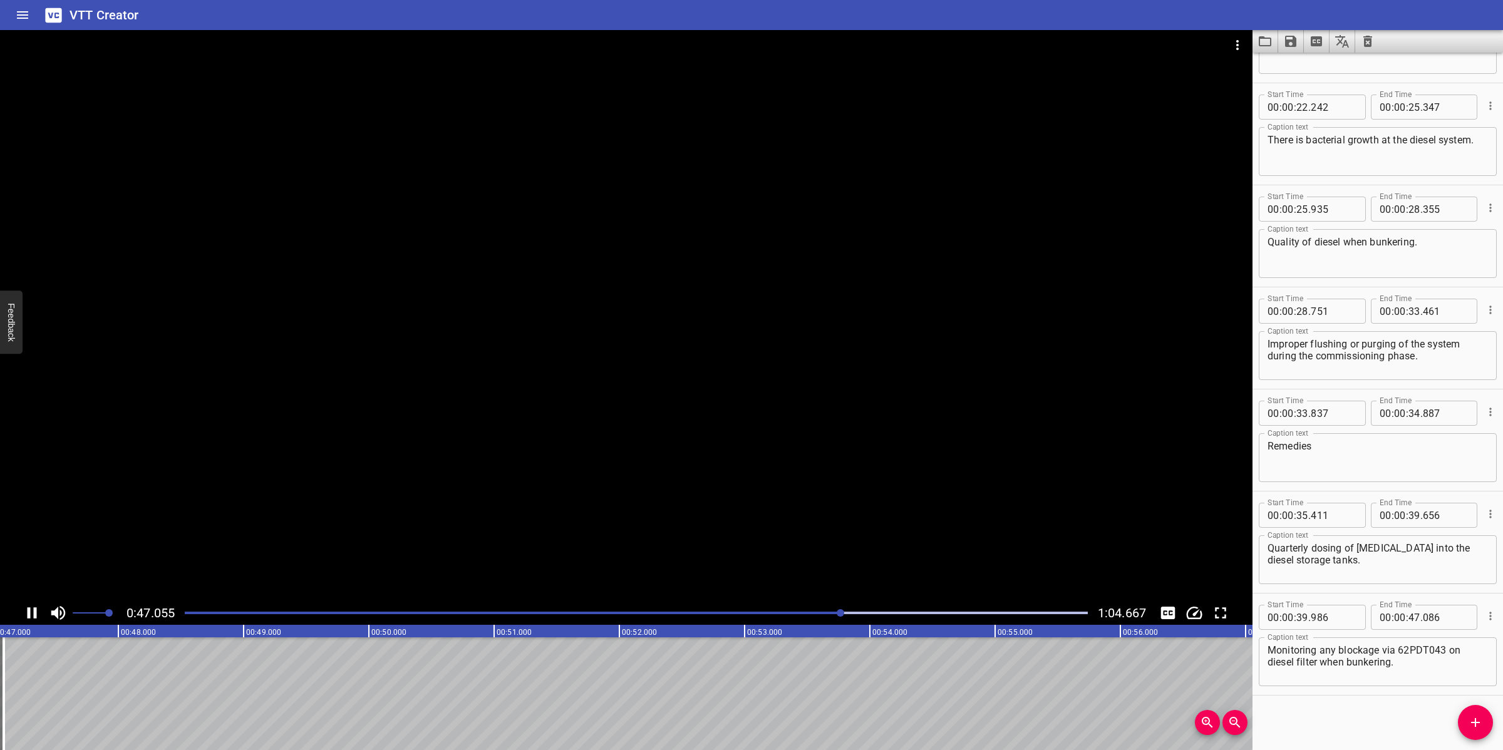
click at [856, 505] on div at bounding box center [626, 315] width 1252 height 571
click at [1475, 728] on icon "Add Cue" at bounding box center [1475, 722] width 15 height 15
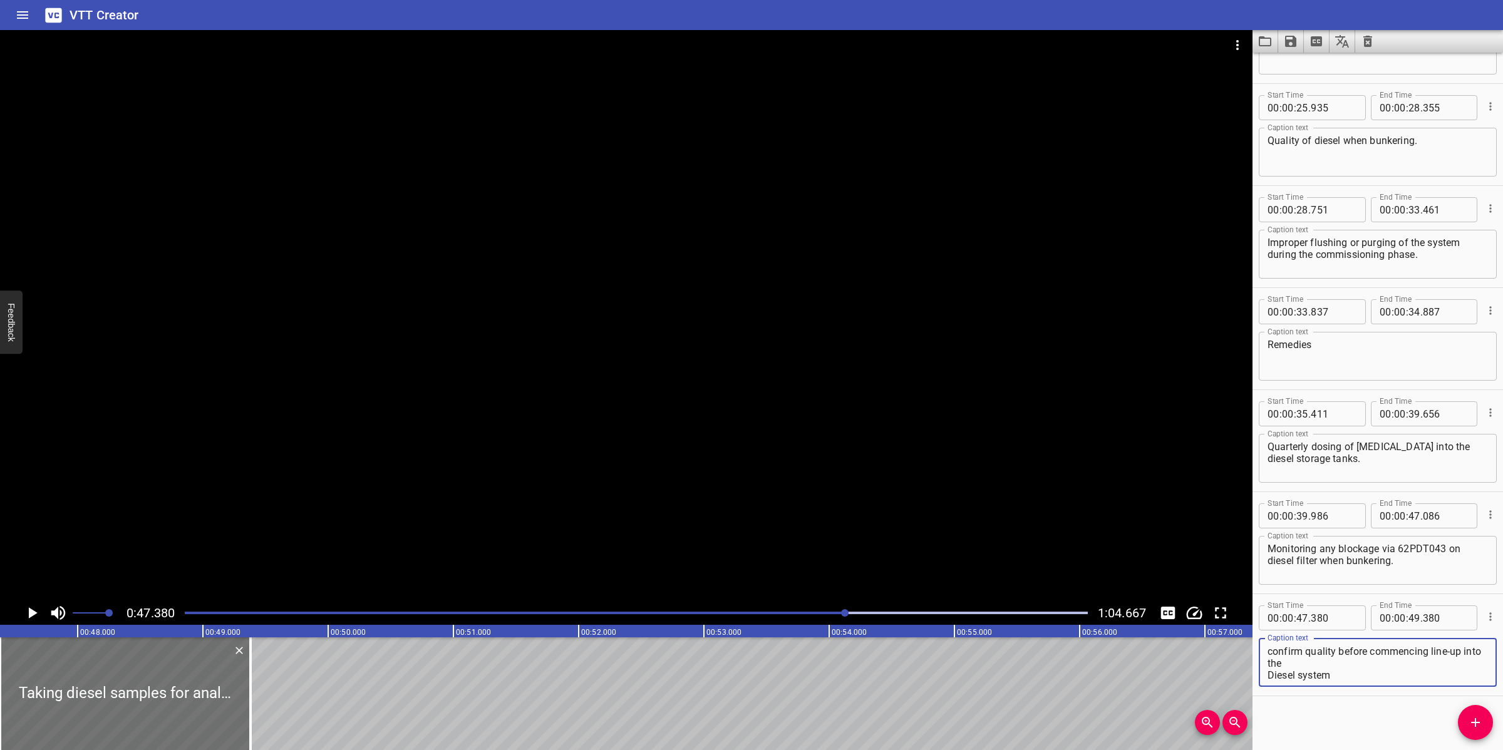
scroll to position [686, 0]
click at [1347, 664] on textarea "Taking diesel samples for analysis by Lab tech and confirm quality before comme…" at bounding box center [1377, 662] width 220 height 36
click at [1343, 654] on textarea "Taking diesel samples for analysis by Lab tech and confirm quality before comme…" at bounding box center [1377, 662] width 220 height 36
click at [1347, 649] on textarea "Taking diesel samples for analysis by Lab tech and confirm quality before comme…" at bounding box center [1377, 662] width 220 height 36
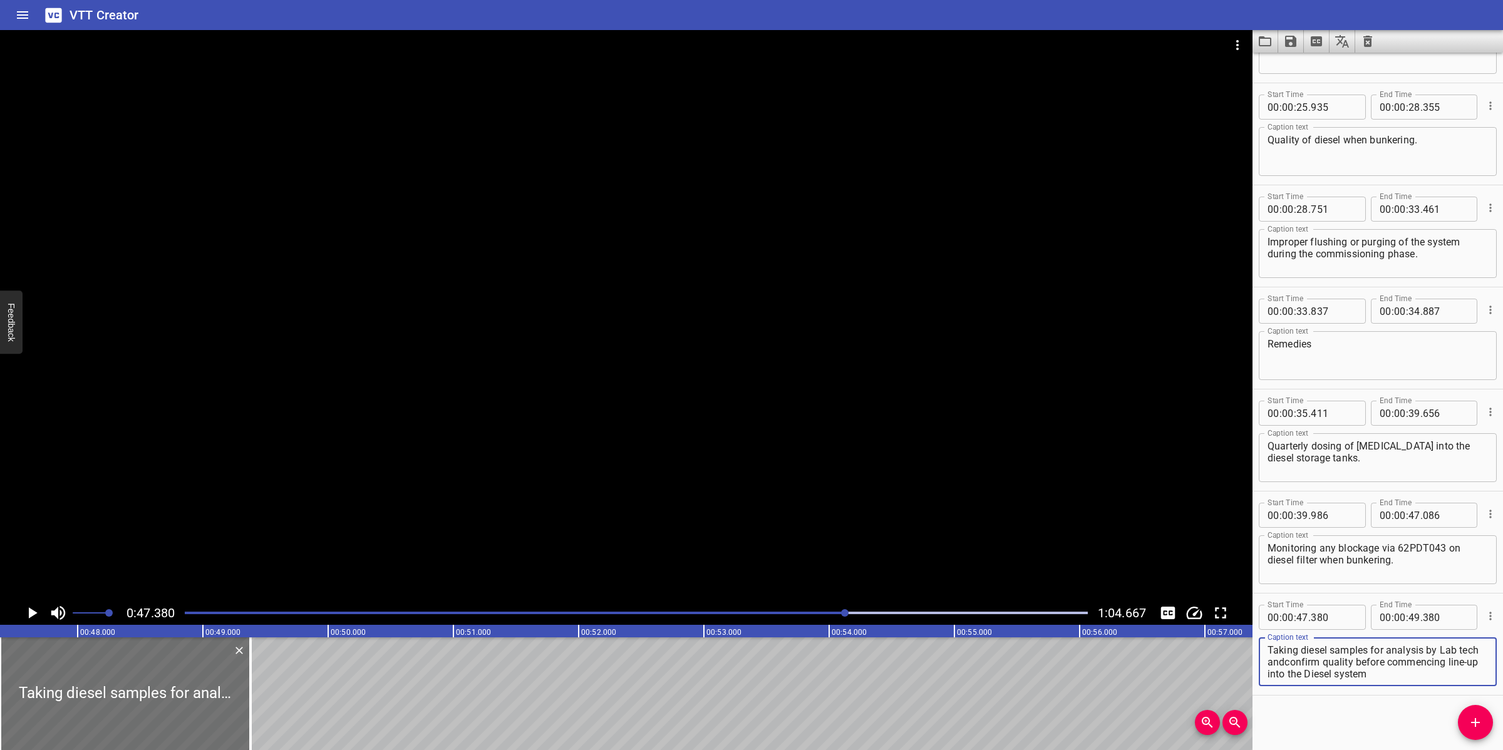
scroll to position [0, 0]
click at [792, 487] on div at bounding box center [626, 315] width 1252 height 571
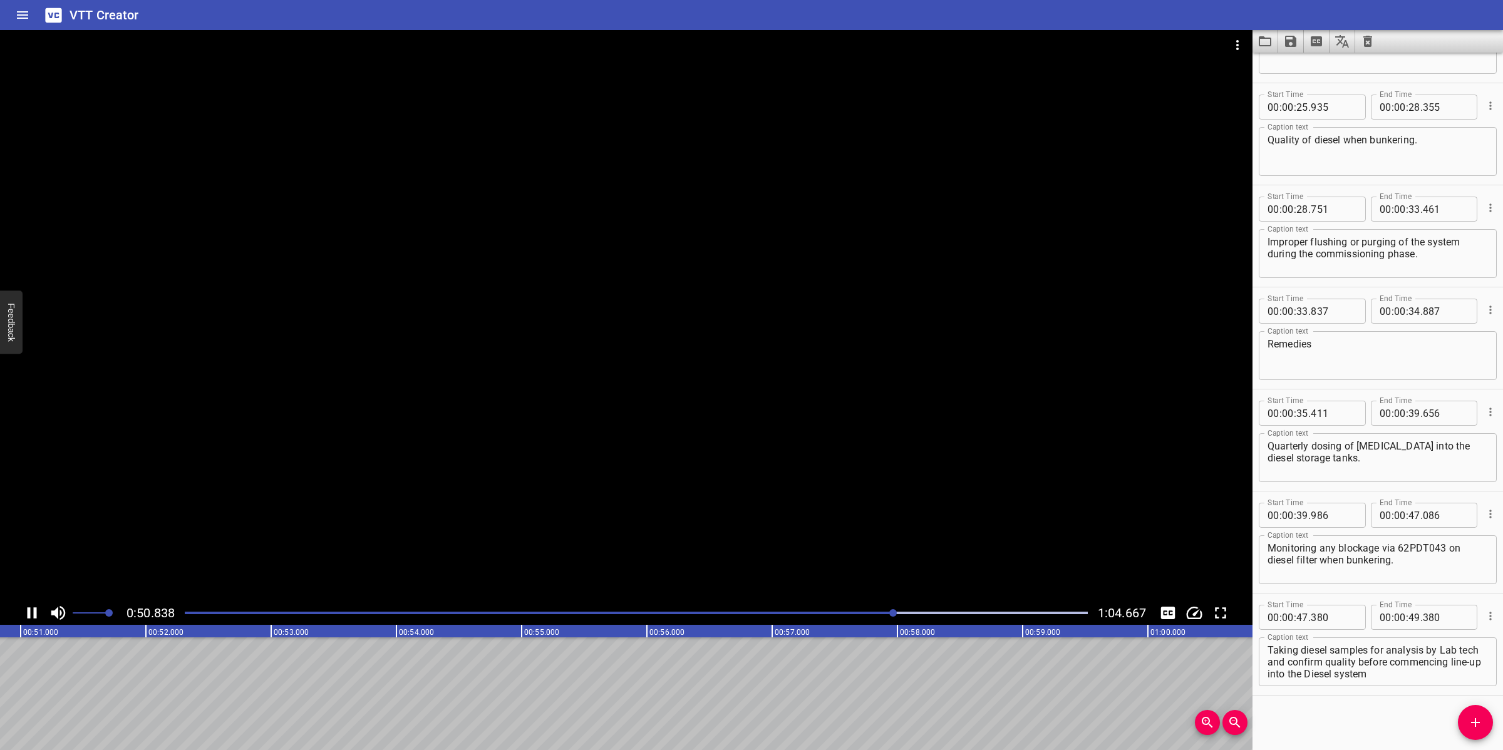
drag, startPoint x: 754, startPoint y: 483, endPoint x: 784, endPoint y: 489, distance: 30.1
click at [756, 483] on div at bounding box center [626, 315] width 1252 height 571
click at [1391, 674] on textarea "Taking diesel samples for analysis by Lab tech and confirm quality before comme…" at bounding box center [1377, 662] width 220 height 36
drag, startPoint x: 1290, startPoint y: 661, endPoint x: 1423, endPoint y: 678, distance: 133.2
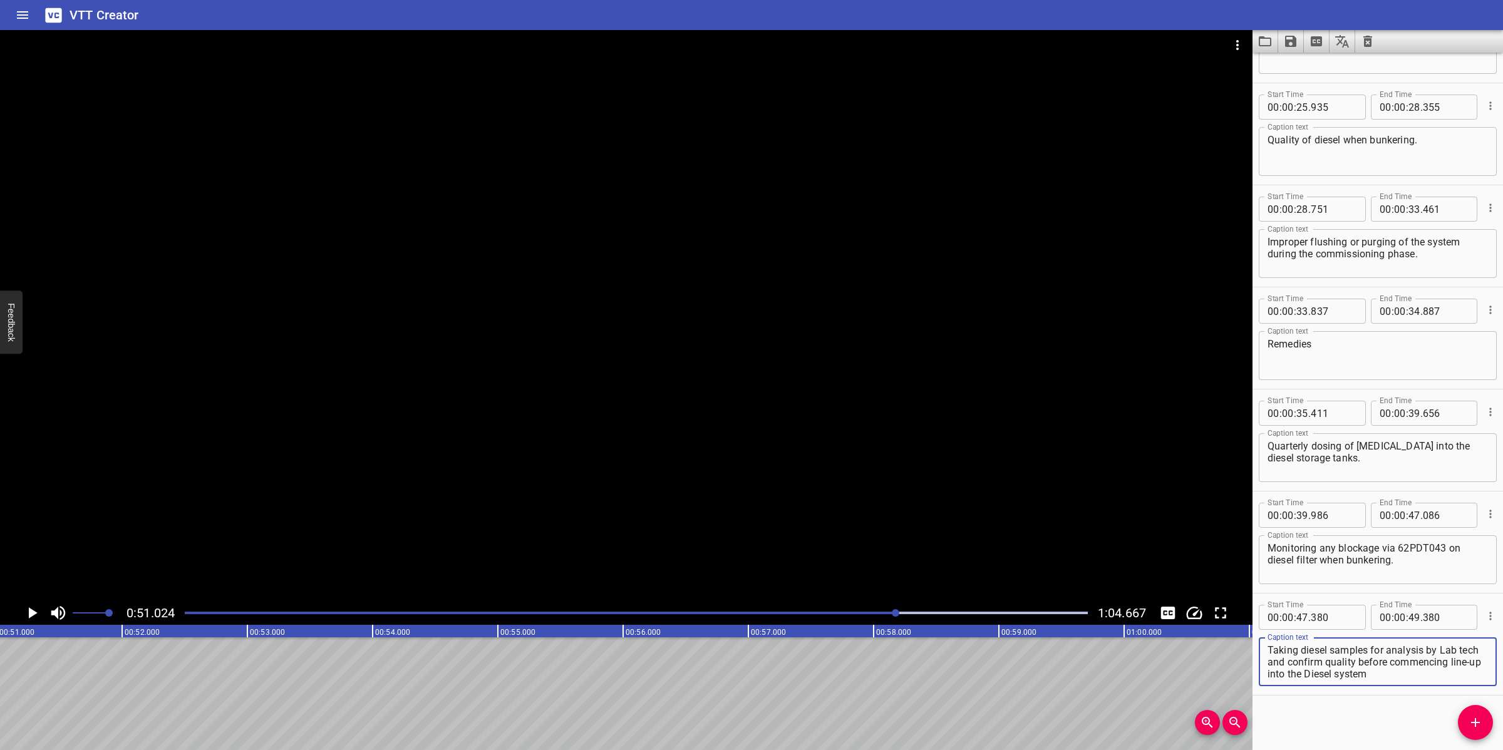
click at [1423, 678] on div "Taking diesel samples for analysis by Lab tech and confirm quality before comme…" at bounding box center [1378, 661] width 238 height 49
click at [1408, 615] on input "number" at bounding box center [1414, 617] width 12 height 25
click at [1480, 724] on icon "Add Cue" at bounding box center [1475, 722] width 15 height 15
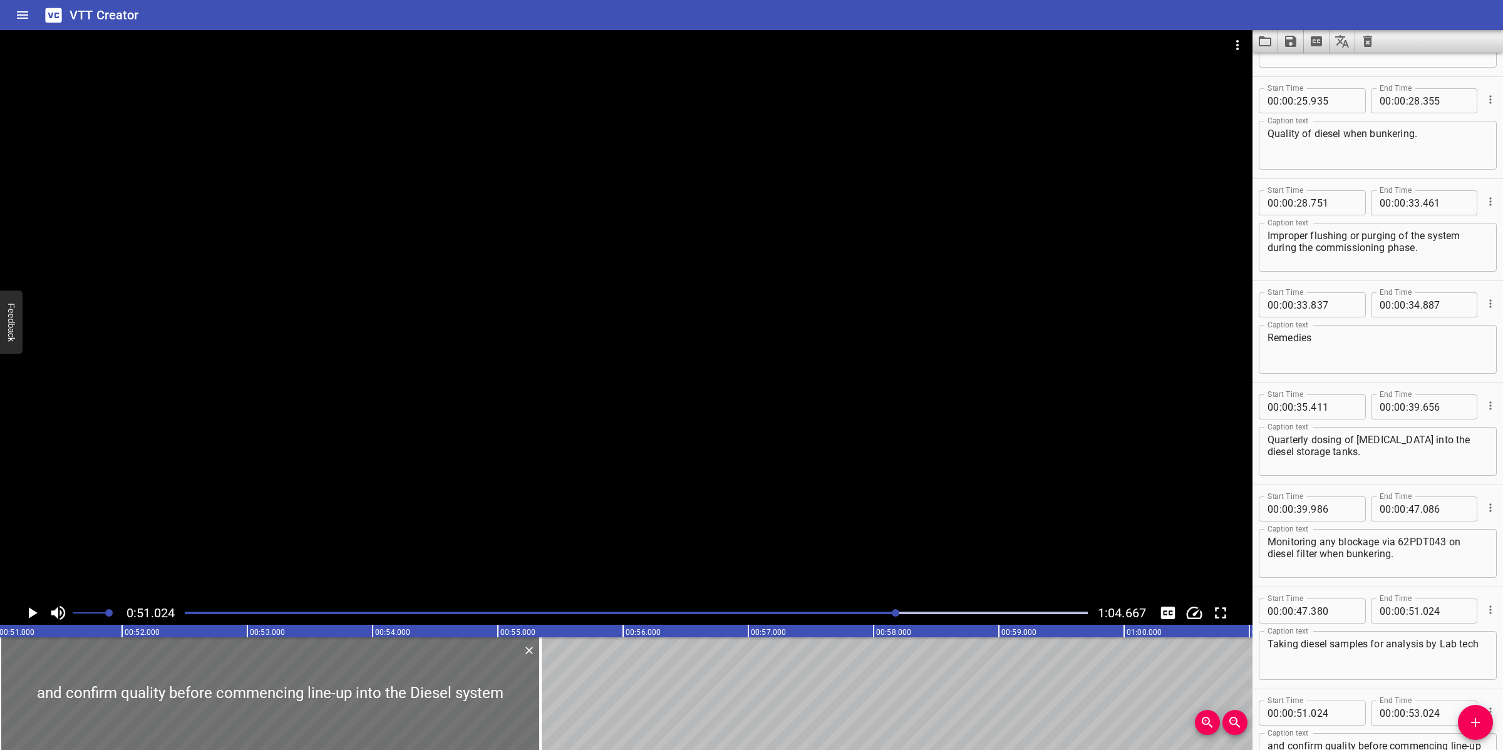
drag, startPoint x: 252, startPoint y: 699, endPoint x: 570, endPoint y: 675, distance: 319.0
click at [542, 689] on div at bounding box center [540, 693] width 13 height 113
click at [682, 502] on div at bounding box center [626, 315] width 1252 height 571
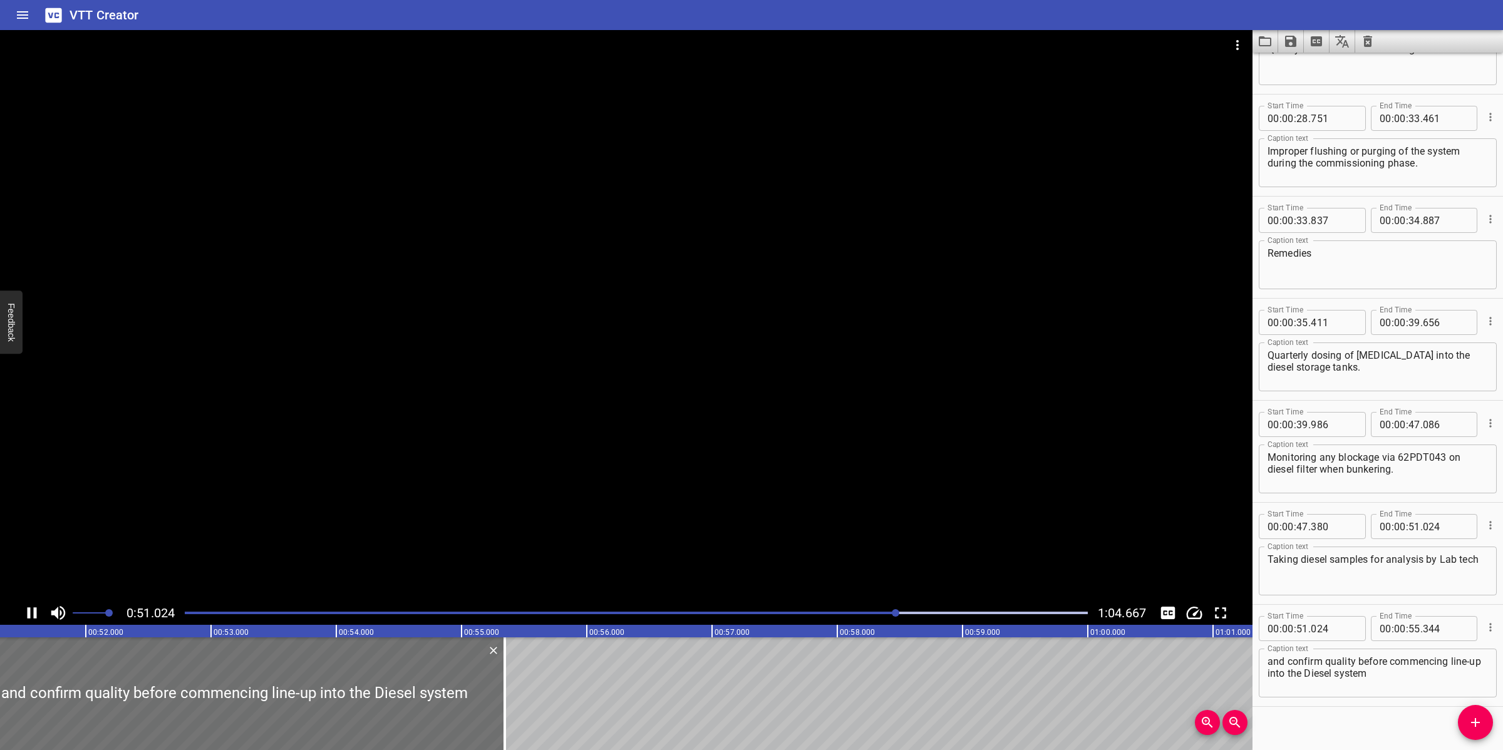
scroll to position [788, 0]
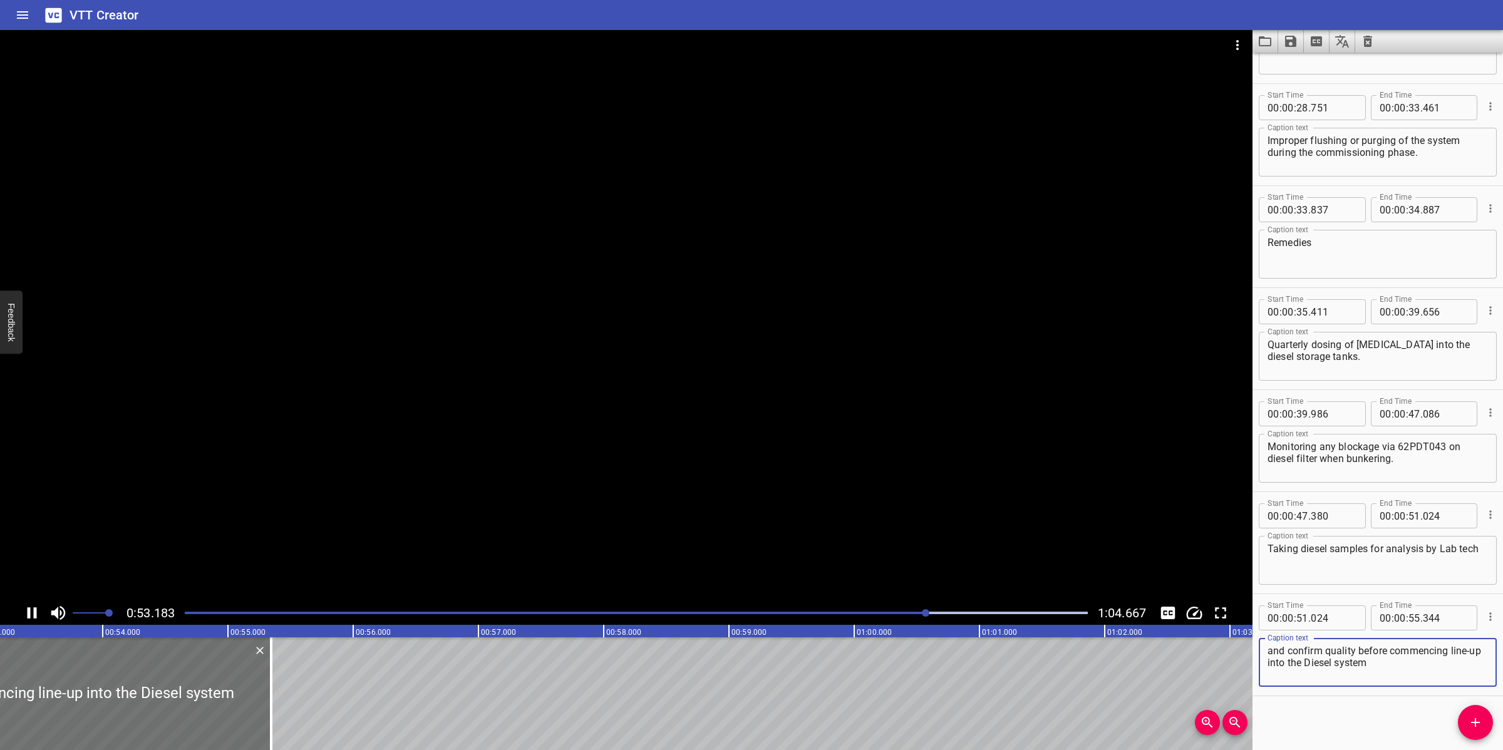
click at [1445, 675] on textarea "and confirm quality before commencing line-up into the Diesel system" at bounding box center [1377, 663] width 220 height 36
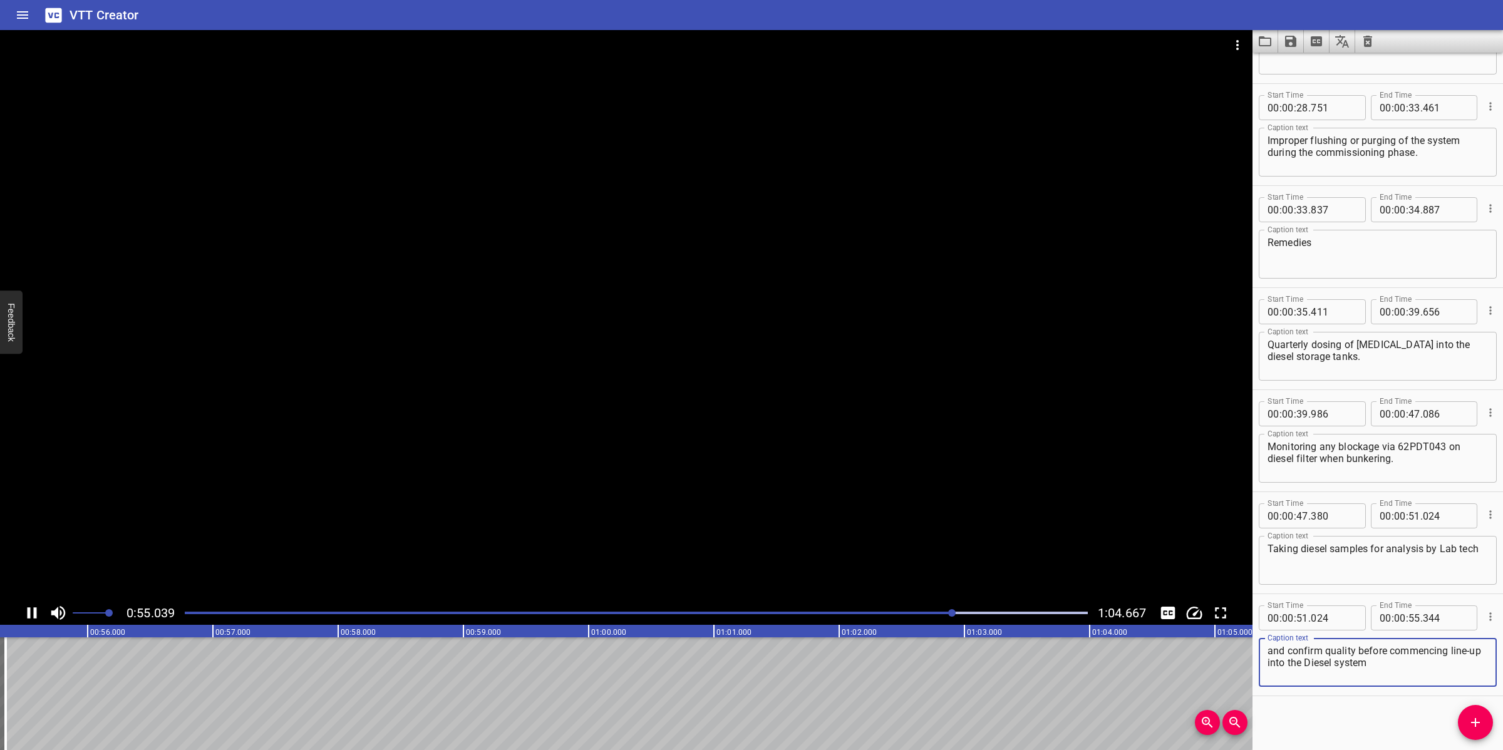
click at [1322, 664] on textarea "and confirm quality before commencing line-up into the Diesel system" at bounding box center [1377, 663] width 220 height 36
drag, startPoint x: 749, startPoint y: 526, endPoint x: 760, endPoint y: 587, distance: 61.6
click at [749, 526] on div at bounding box center [626, 315] width 1252 height 571
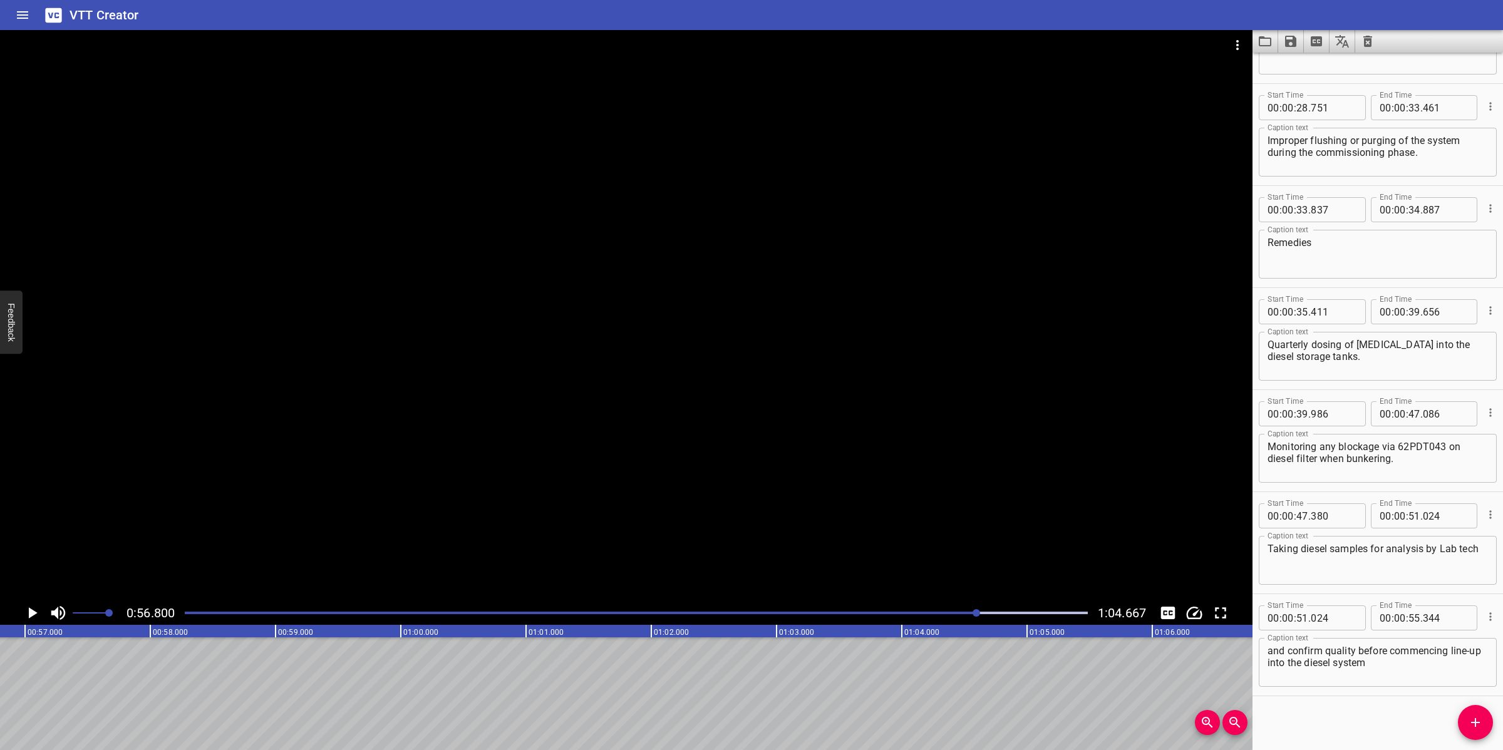
drag, startPoint x: 938, startPoint y: 612, endPoint x: 955, endPoint y: 619, distance: 18.6
click at [946, 617] on div at bounding box center [636, 613] width 918 height 18
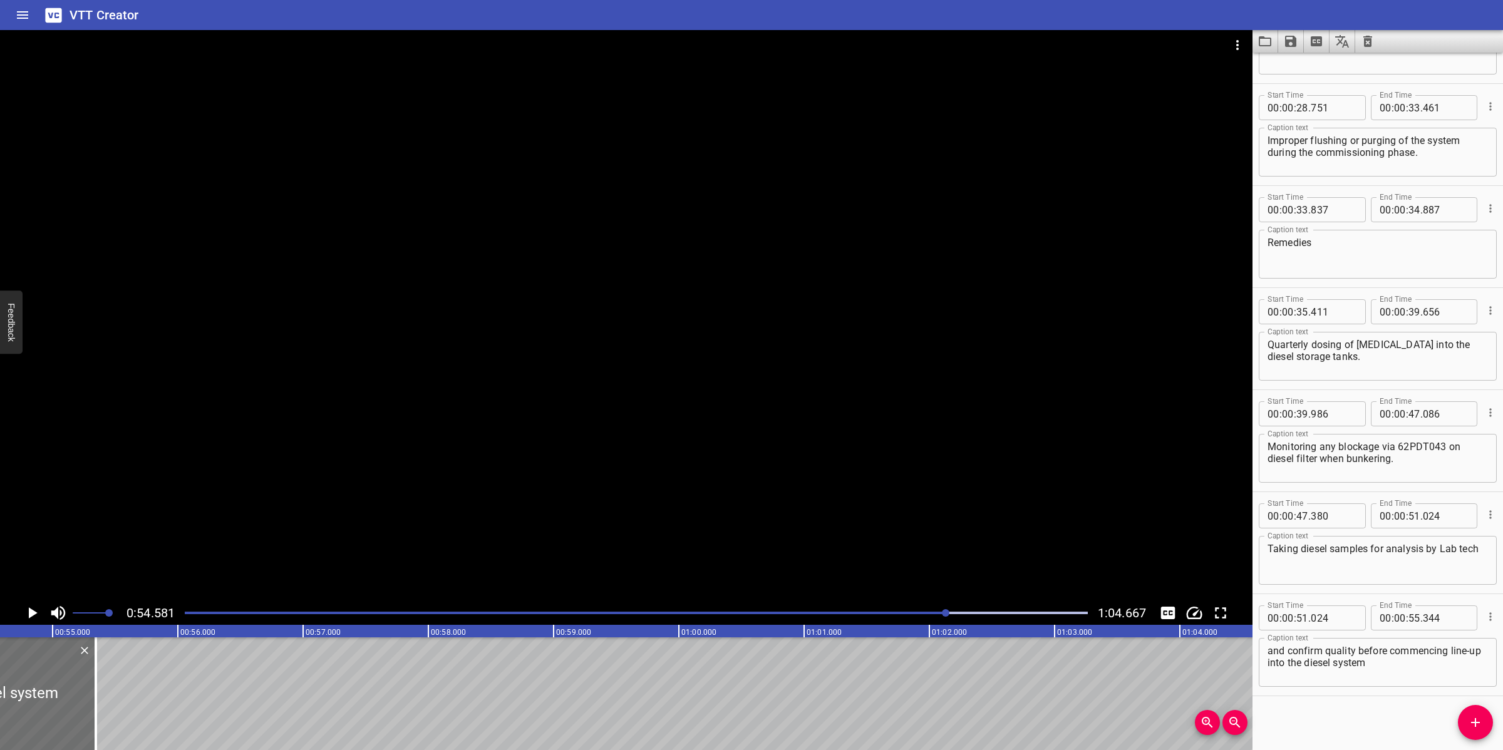
click at [1385, 665] on textarea "and confirm quality before commencing line-up into the diesel system" at bounding box center [1377, 663] width 220 height 36
click at [1478, 714] on button "Add Cue" at bounding box center [1475, 722] width 35 height 35
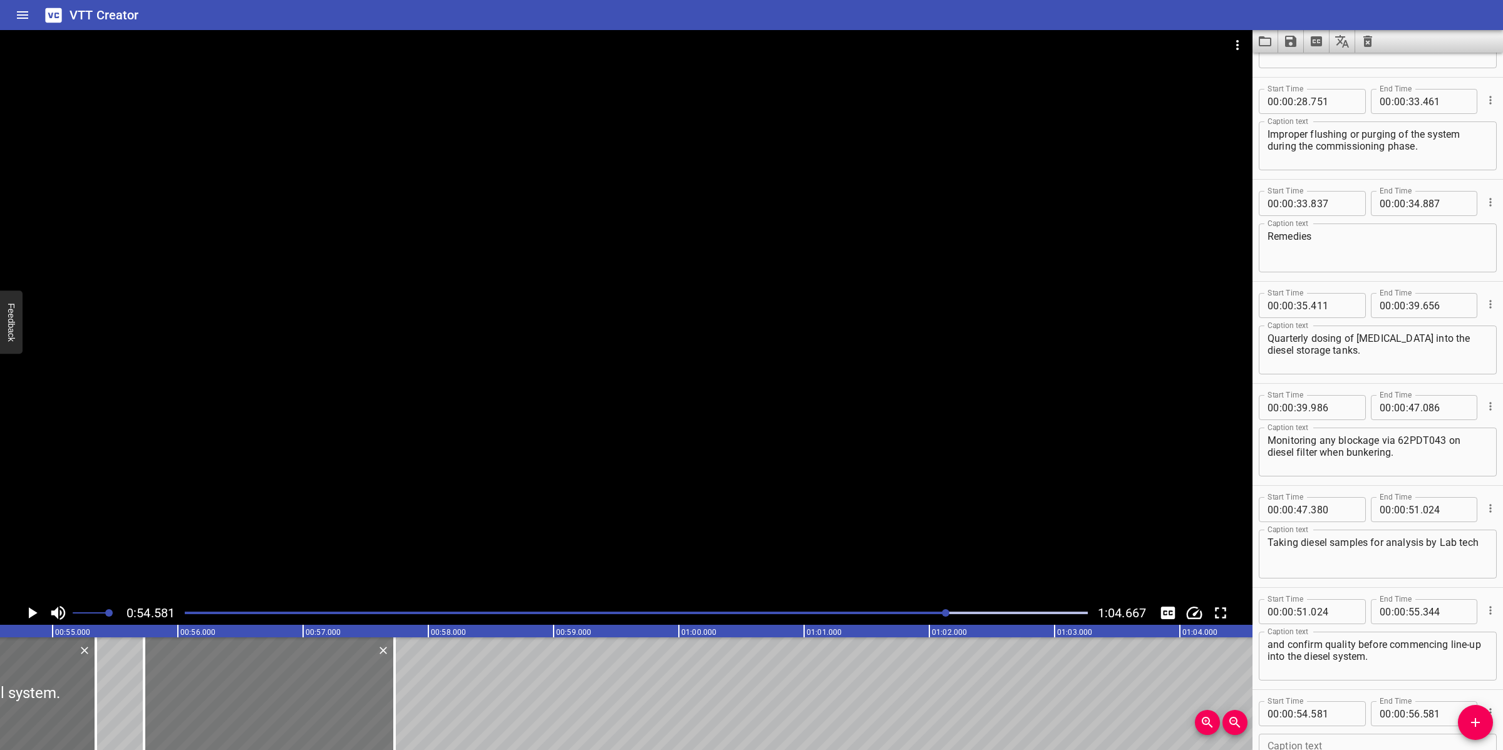
drag, startPoint x: 196, startPoint y: 677, endPoint x: 340, endPoint y: 668, distance: 144.3
click at [340, 668] on div at bounding box center [269, 693] width 250 height 113
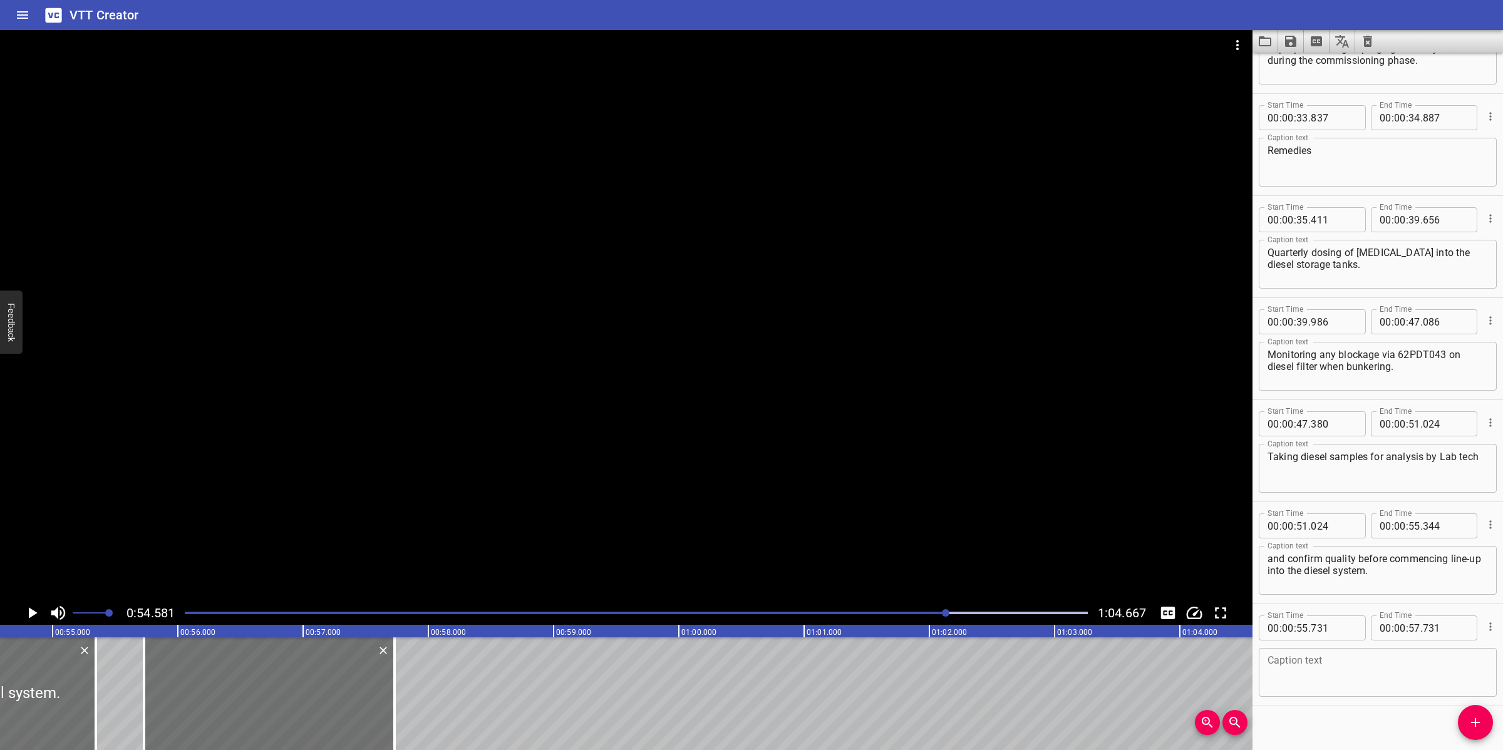
scroll to position [890, 0]
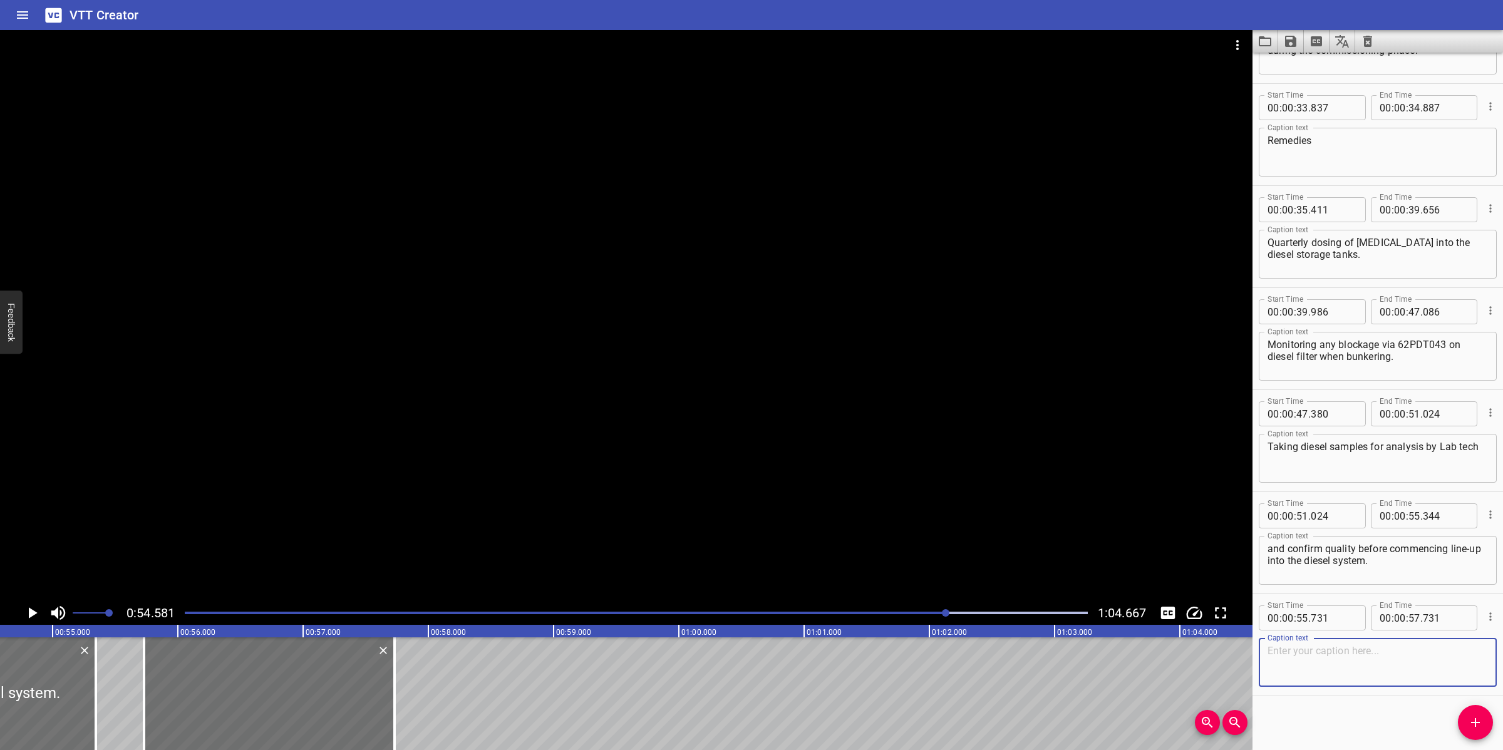
drag, startPoint x: 1319, startPoint y: 670, endPoint x: 1321, endPoint y: 662, distance: 8.5
click at [1319, 664] on textarea at bounding box center [1377, 663] width 220 height 36
paste textarea "Ad-hoc dosing of [MEDICAL_DATA] into diesel storage tanks after bunkering and t…"
click at [1378, 659] on textarea "Ad-hoc dosing of [MEDICAL_DATA] into diesel storage tanks after bunkering and t…" at bounding box center [1377, 663] width 220 height 36
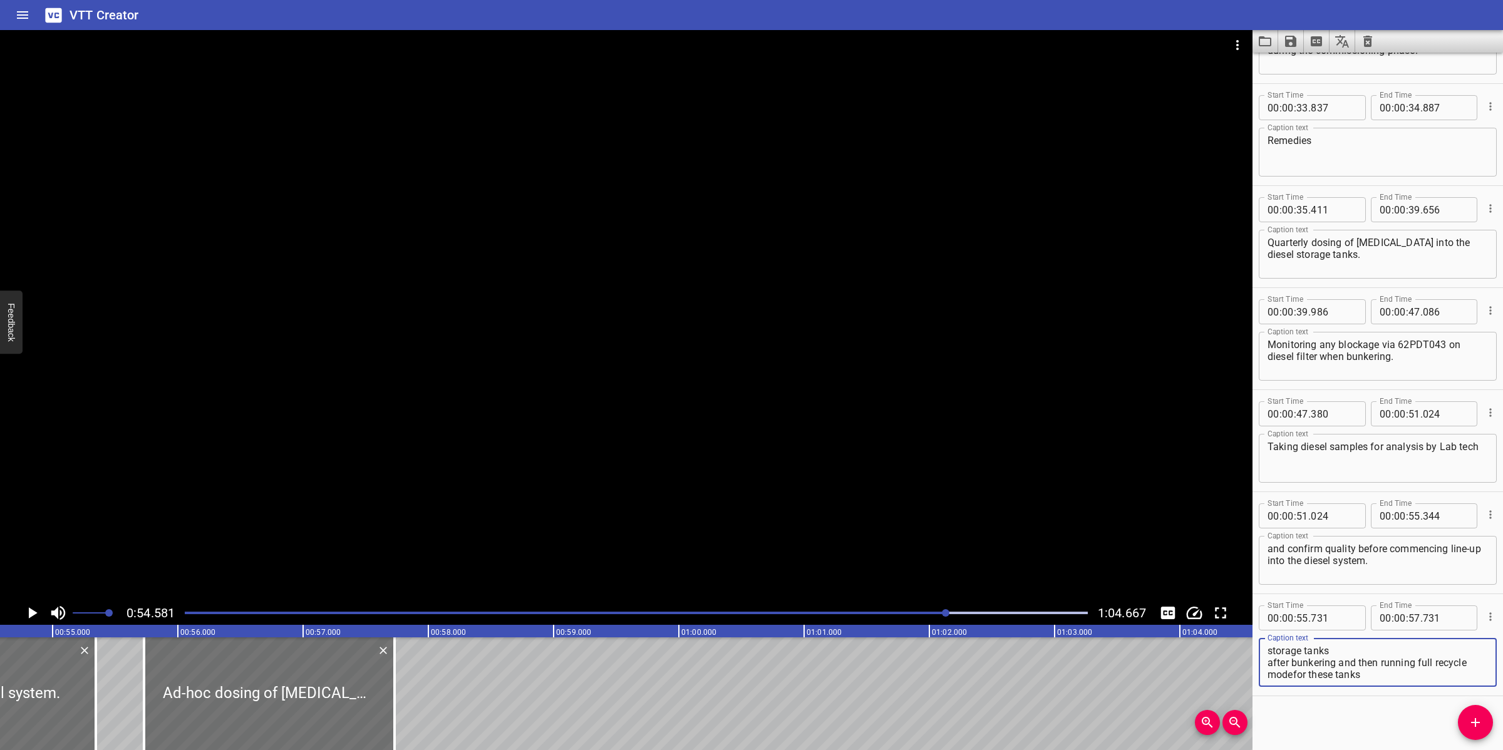
scroll to position [11, 0]
click at [1378, 653] on textarea "Ad-hoc dosing of [MEDICAL_DATA] into diesel storage tanks after bunkering and t…" at bounding box center [1377, 663] width 220 height 36
click at [683, 518] on div at bounding box center [626, 315] width 1252 height 571
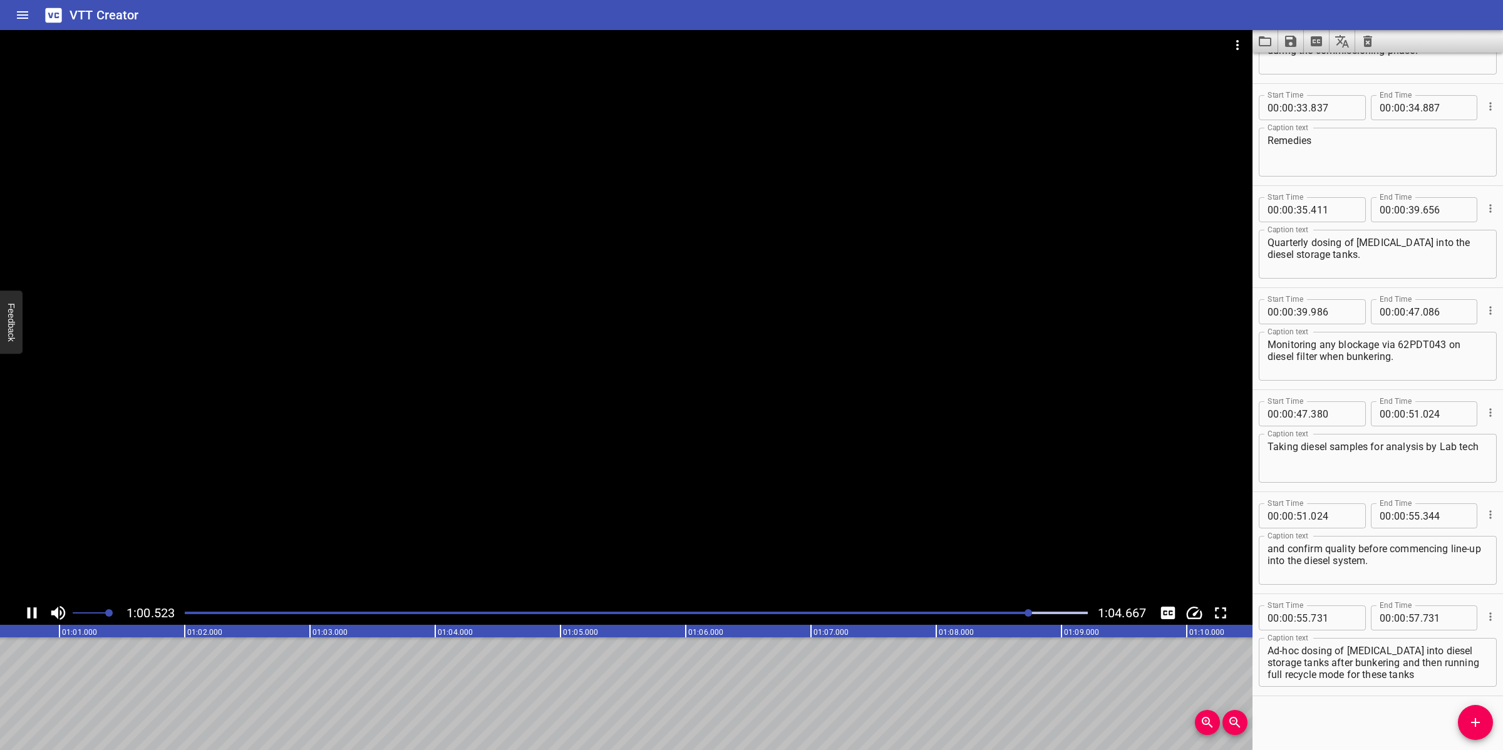
click at [664, 532] on div at bounding box center [626, 315] width 1252 height 571
click at [1404, 651] on textarea "Ad-hoc dosing of [MEDICAL_DATA] into diesel storage tanks after bunkering and t…" at bounding box center [1377, 663] width 220 height 36
drag, startPoint x: 1365, startPoint y: 661, endPoint x: 1445, endPoint y: 675, distance: 81.3
click at [1445, 675] on textarea "Ad-hoc dosing of [MEDICAL_DATA] into diesel storage tanks after bunkering and t…" at bounding box center [1377, 663] width 220 height 36
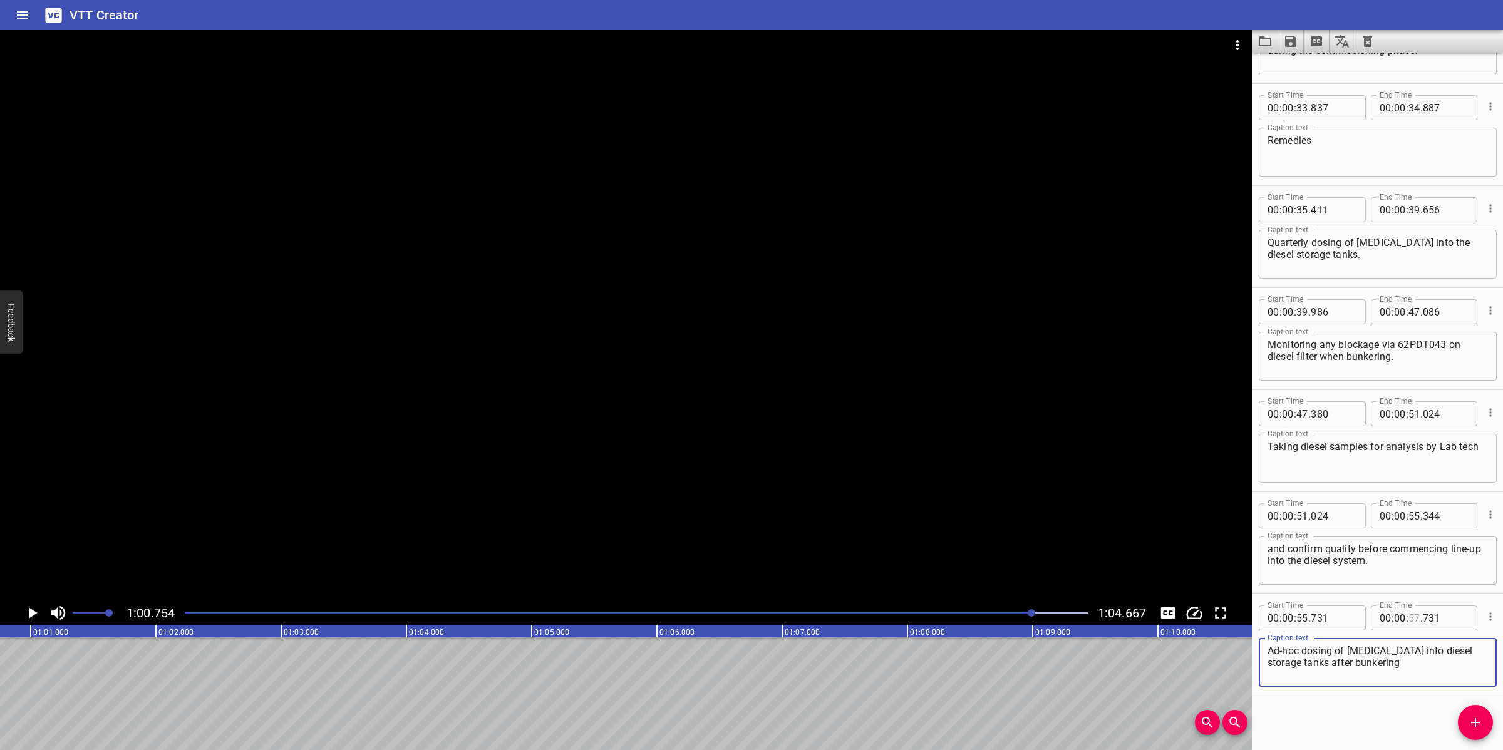
click at [1408, 621] on input "number" at bounding box center [1414, 617] width 12 height 25
click at [1391, 615] on span ":" at bounding box center [1392, 617] width 3 height 25
click at [1406, 617] on span ":" at bounding box center [1407, 617] width 3 height 25
click at [1394, 617] on input "number" at bounding box center [1400, 617] width 12 height 25
click at [1466, 718] on span "Add Cue" at bounding box center [1475, 722] width 35 height 15
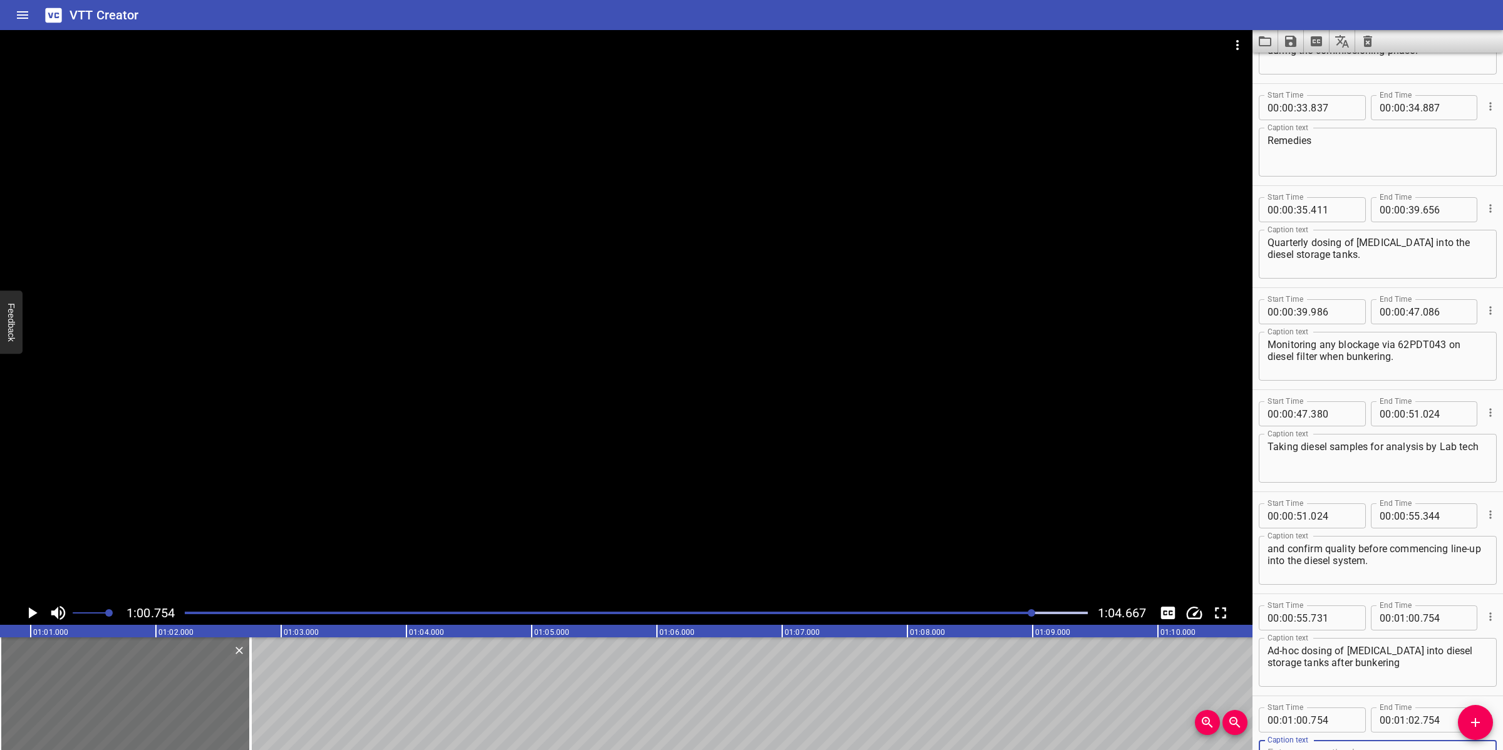
scroll to position [897, 0]
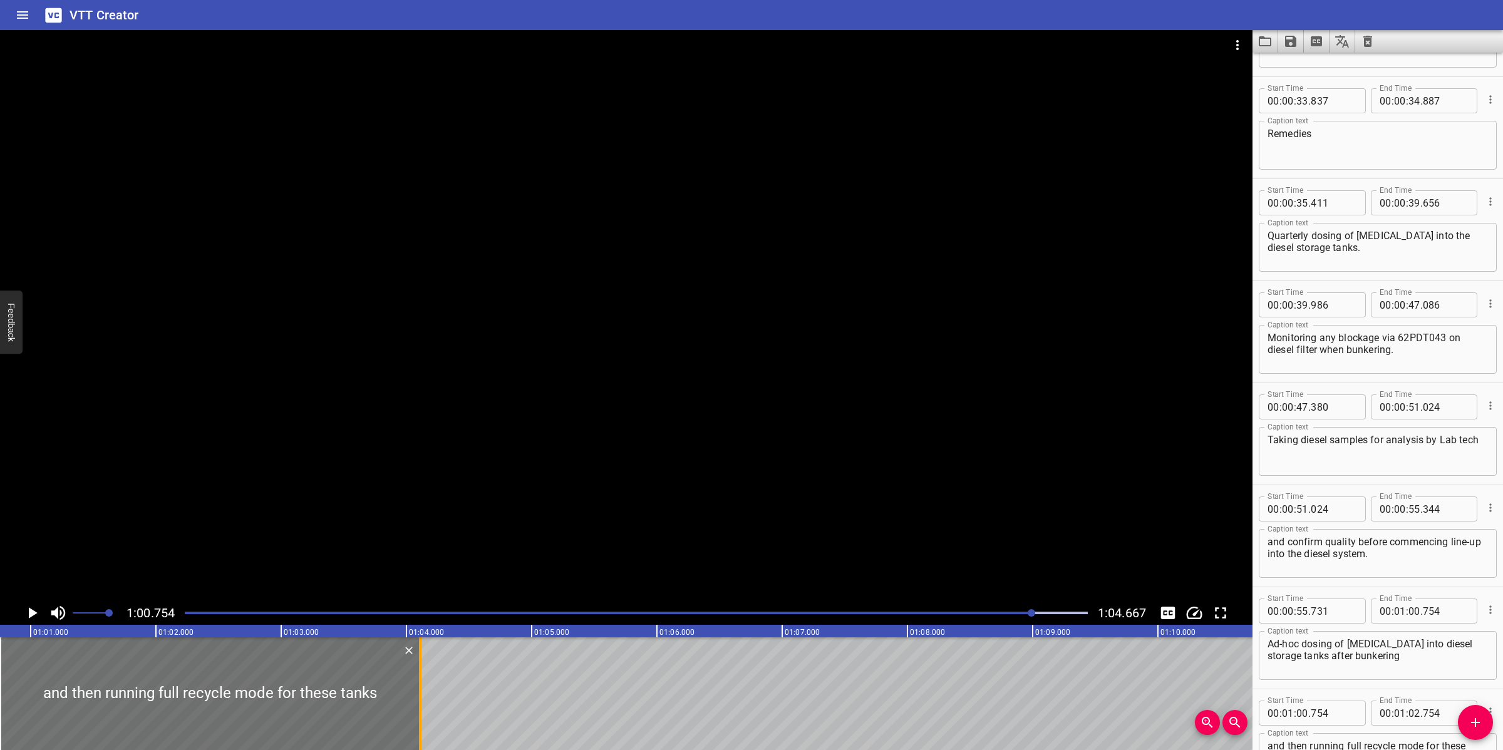
drag, startPoint x: 254, startPoint y: 684, endPoint x: 424, endPoint y: 670, distance: 170.9
click at [424, 670] on div at bounding box center [420, 693] width 13 height 113
click at [666, 484] on div at bounding box center [626, 315] width 1252 height 571
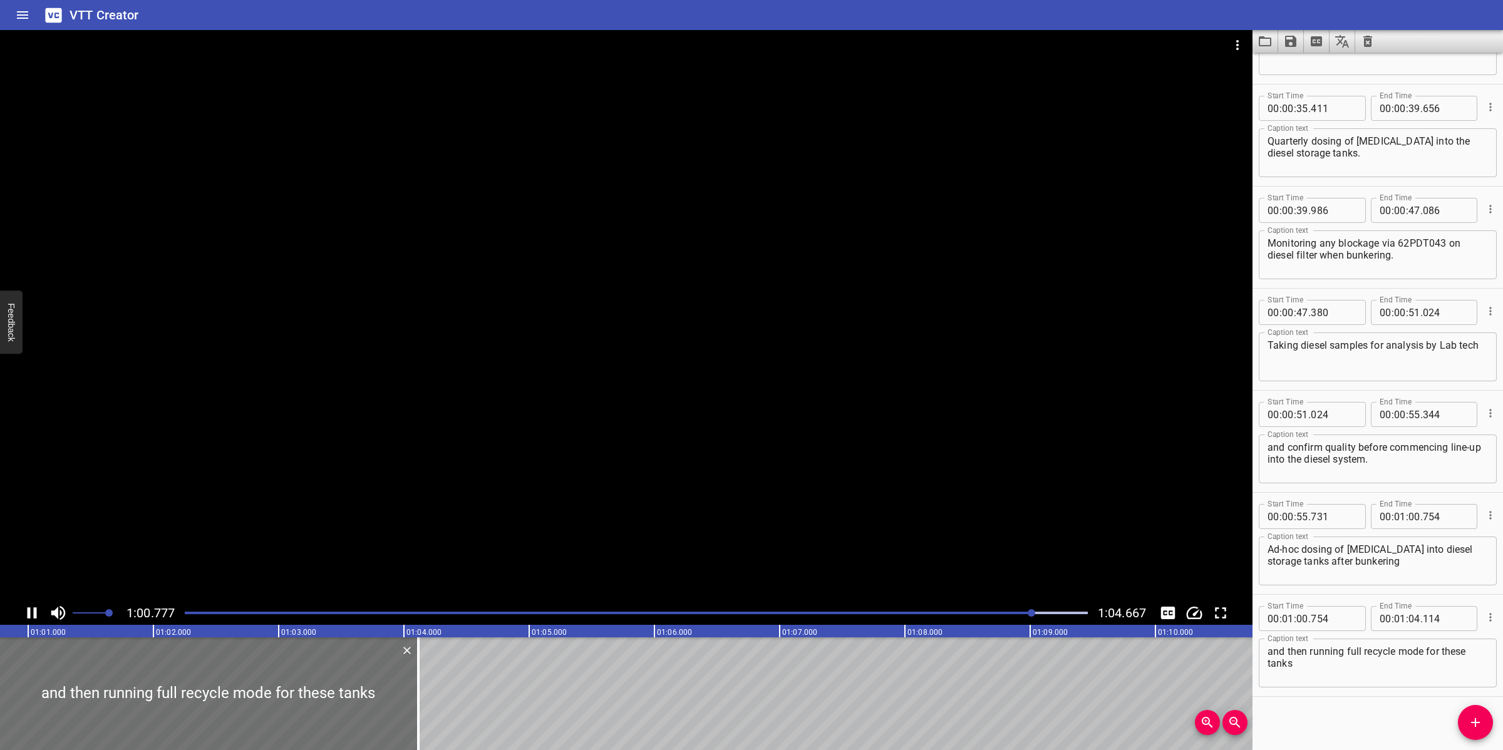
scroll to position [992, 0]
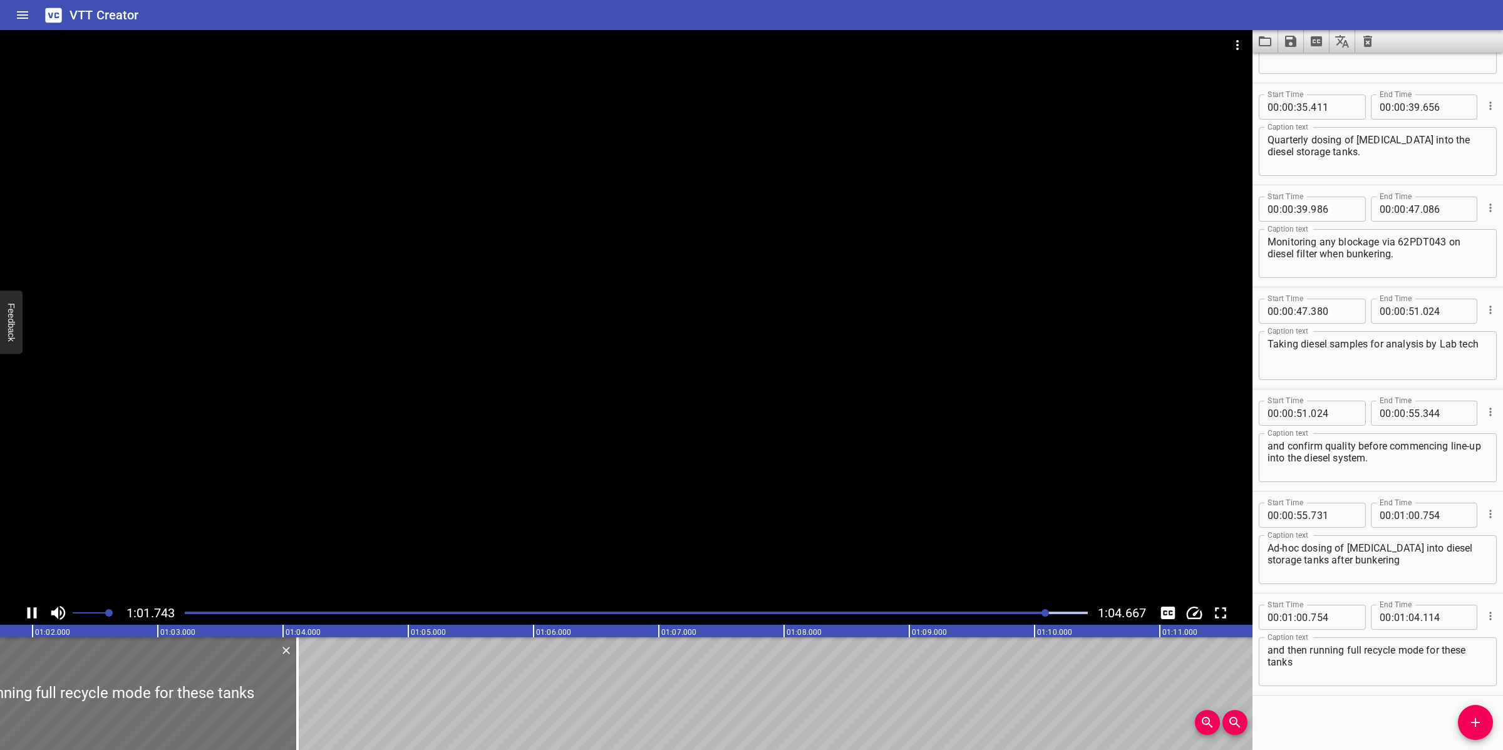
click at [1300, 662] on textarea "and then running full recycle mode for these tanks" at bounding box center [1377, 662] width 220 height 36
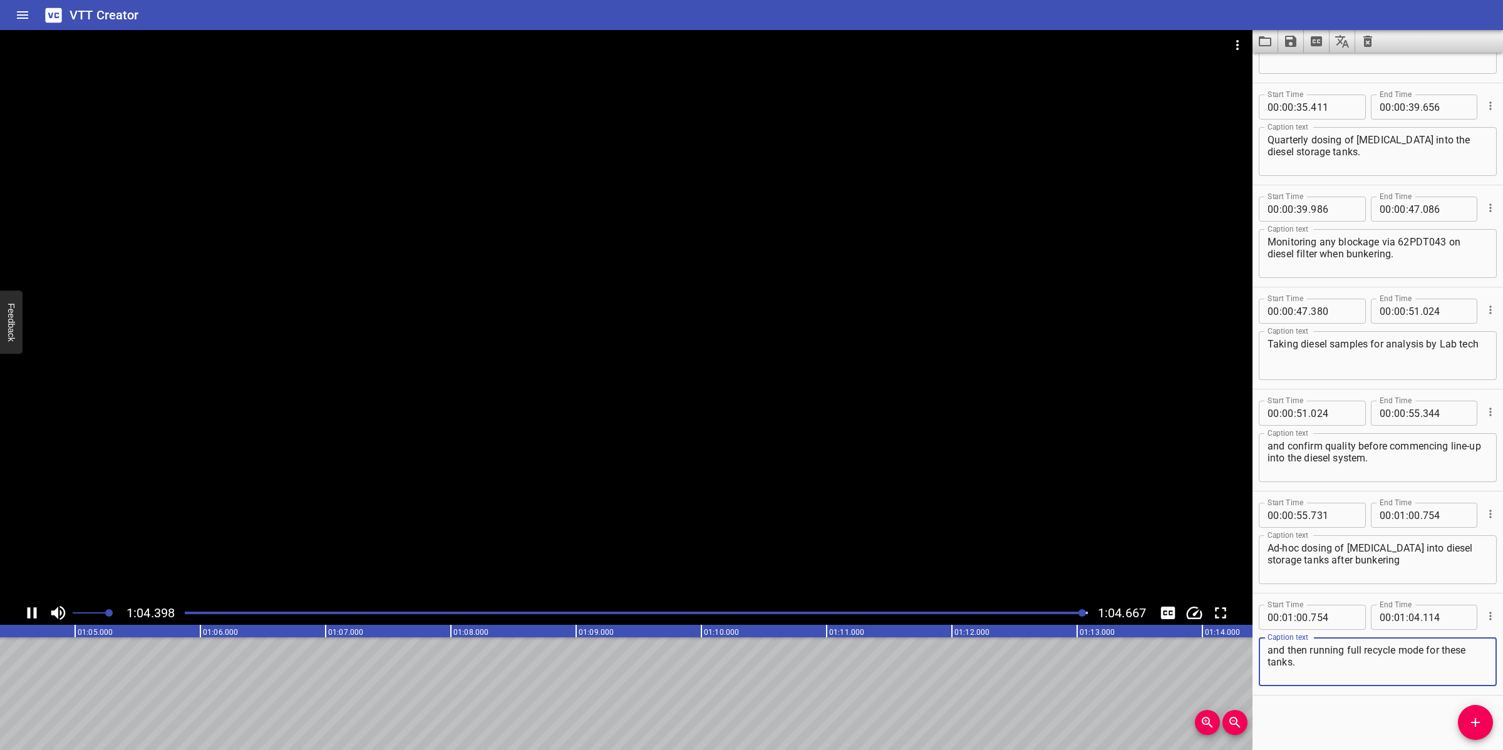
scroll to position [0, 8098]
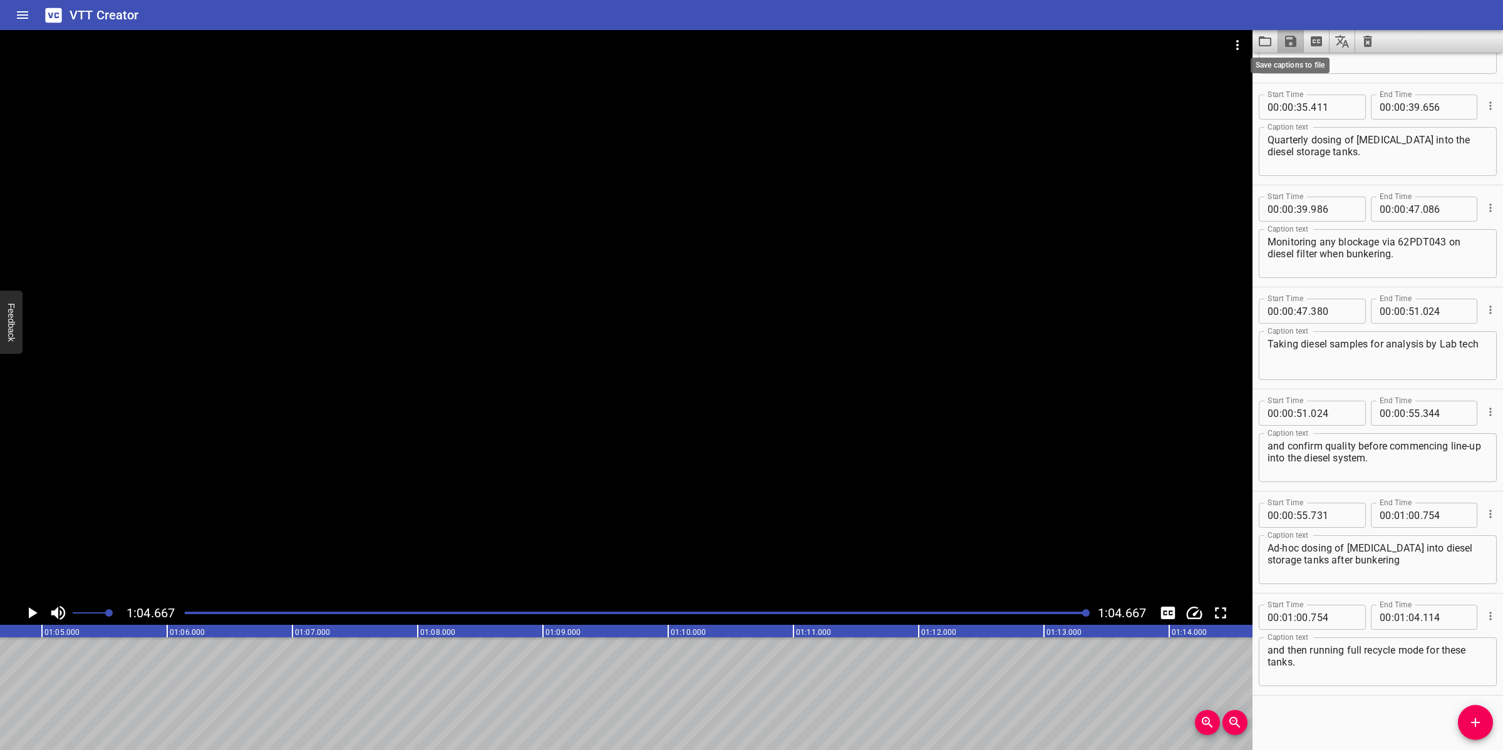
click at [1284, 42] on icon "Save captions to file" at bounding box center [1290, 41] width 15 height 15
click at [1301, 64] on li "Save to VTT file" at bounding box center [1324, 69] width 92 height 23
click at [1244, 36] on button "Video Options" at bounding box center [1237, 45] width 30 height 30
click at [1244, 36] on li "Select New Video File..." at bounding box center [1284, 46] width 125 height 23
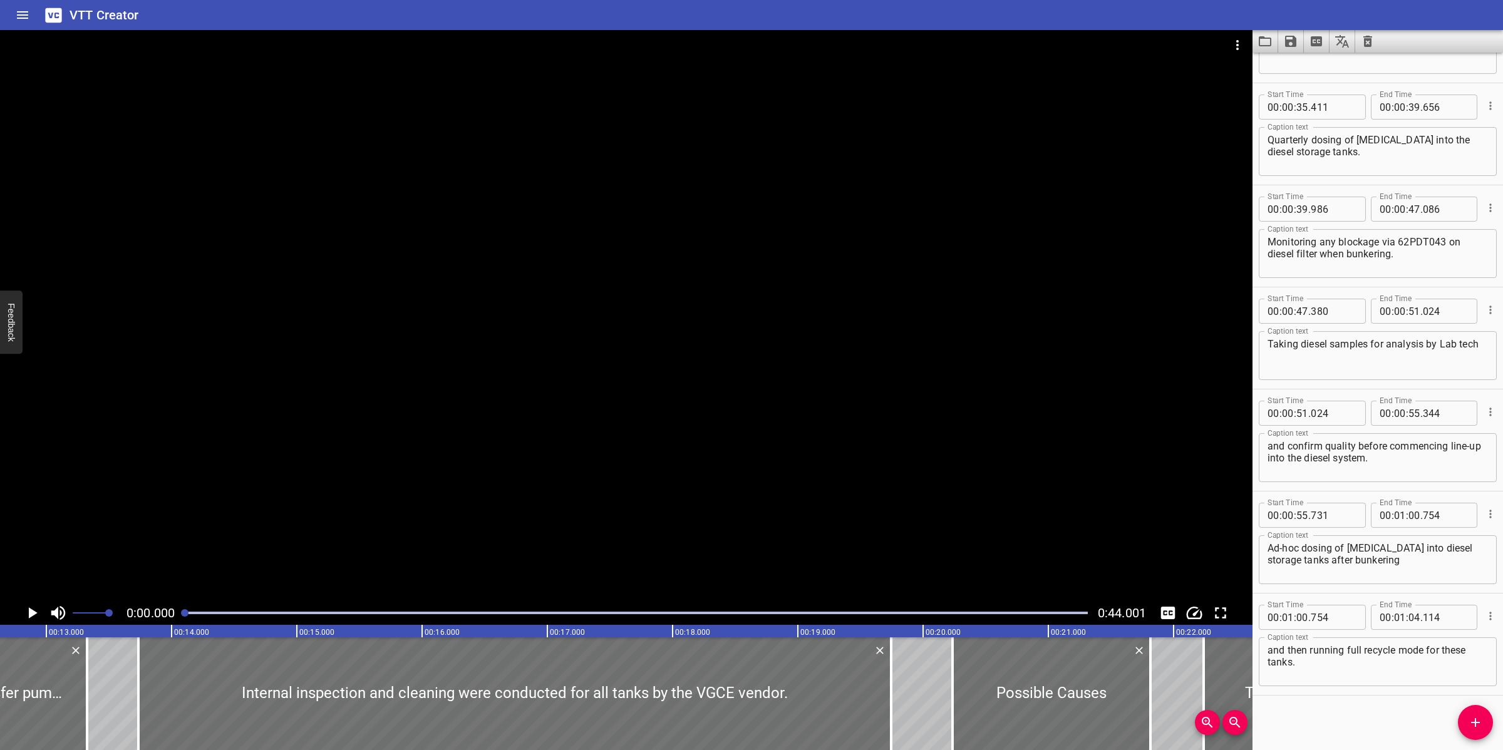
click at [1363, 31] on button "Clear captions" at bounding box center [1367, 41] width 25 height 23
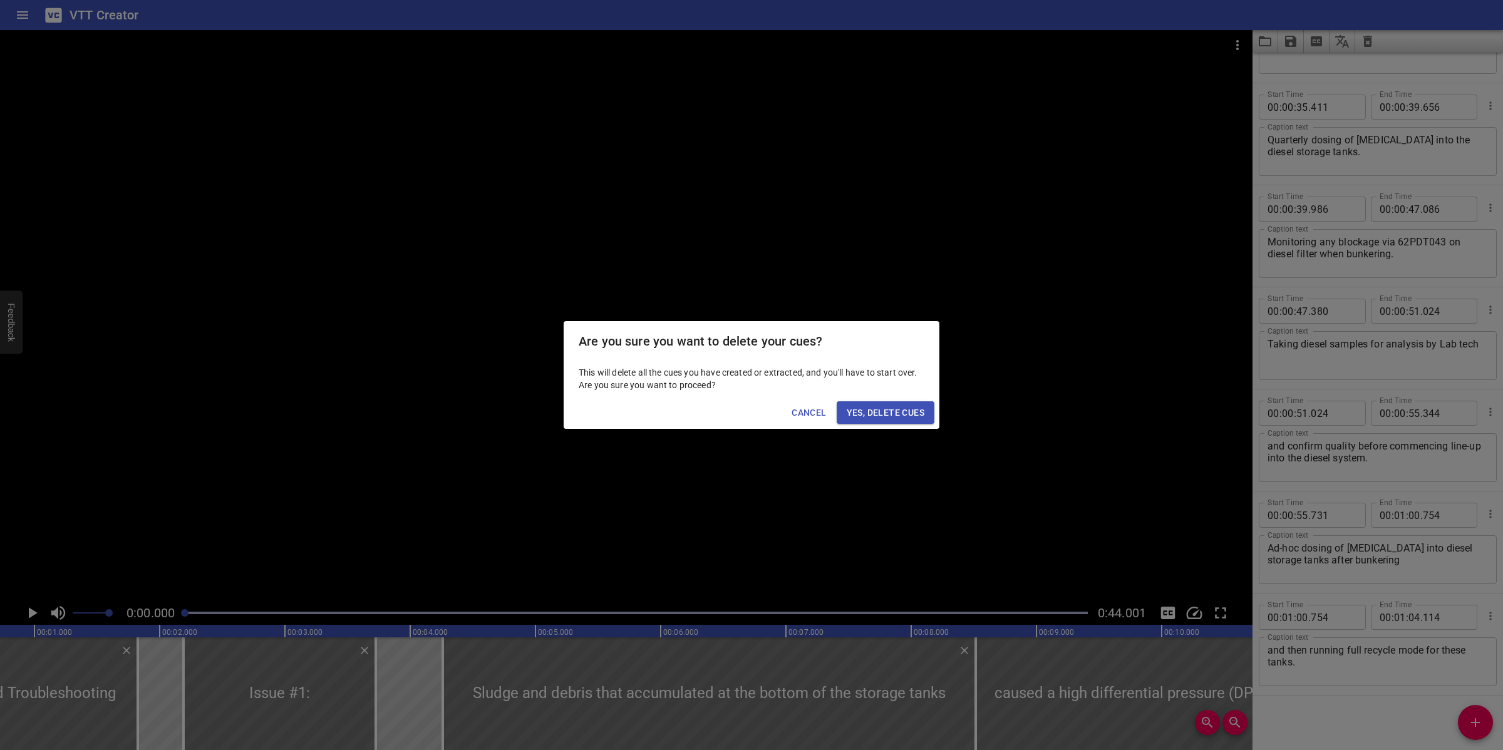
scroll to position [0, 8]
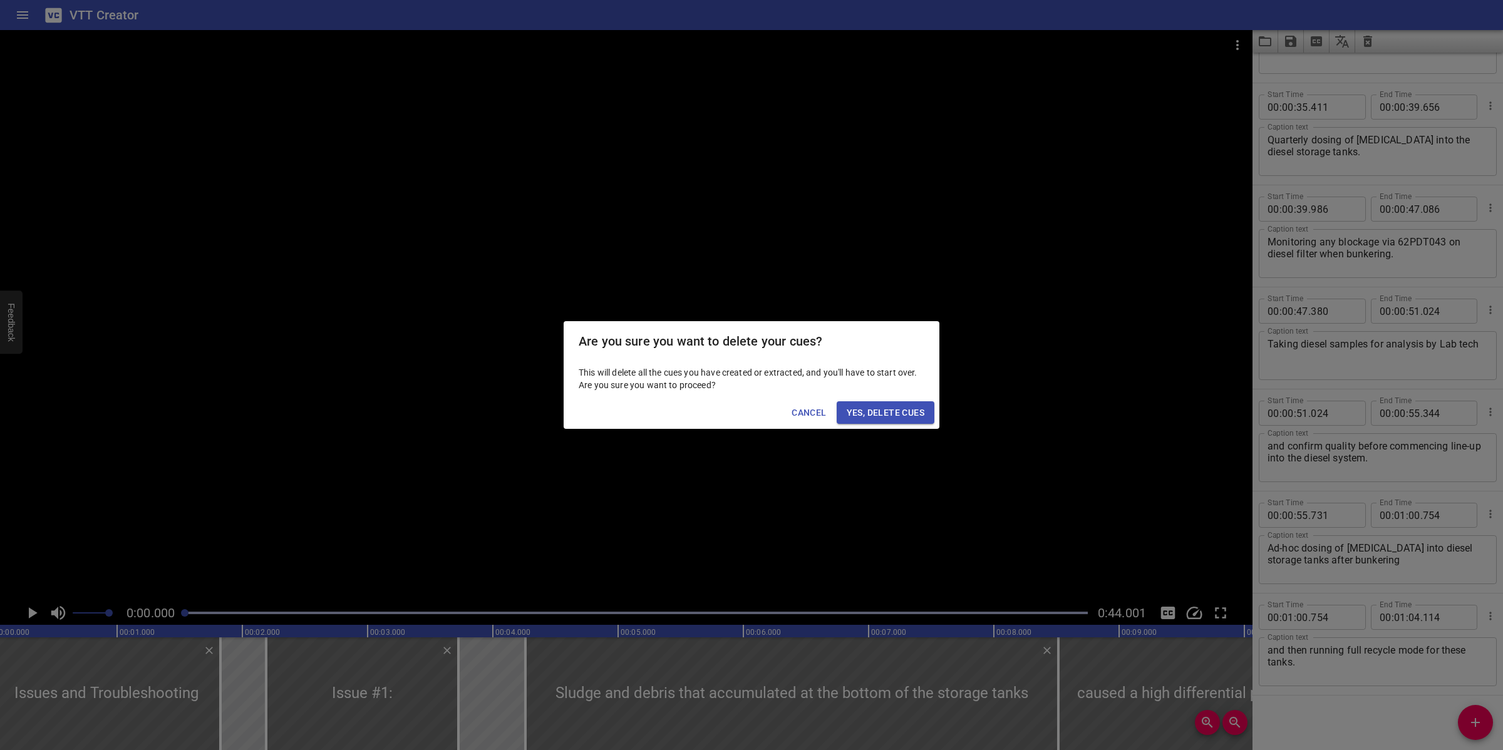
click at [919, 404] on button "Yes, Delete Cues" at bounding box center [886, 412] width 98 height 23
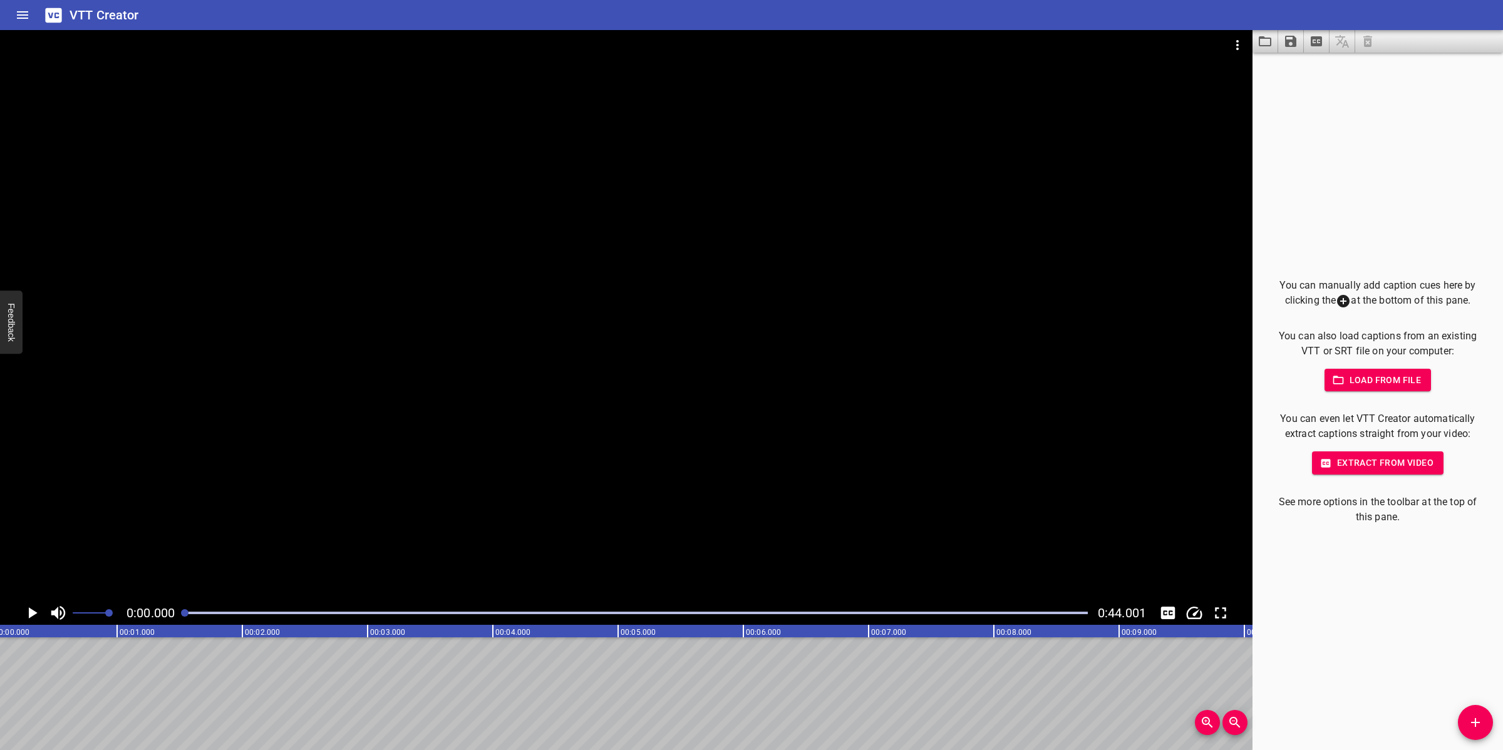
scroll to position [0, 0]
drag, startPoint x: 1485, startPoint y: 717, endPoint x: 1464, endPoint y: 717, distance: 20.7
click at [1481, 717] on span "Add Cue" at bounding box center [1475, 722] width 35 height 15
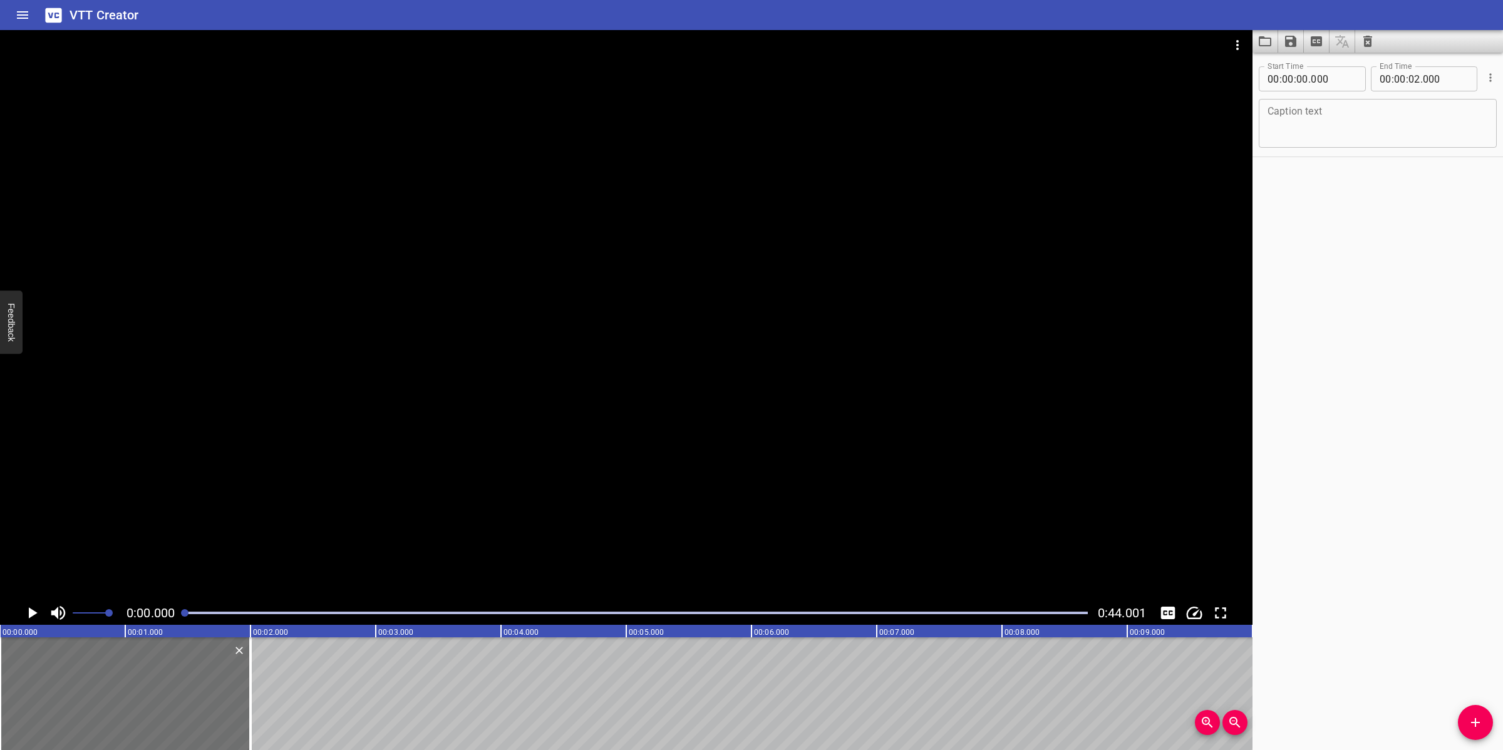
drag, startPoint x: 1361, startPoint y: 232, endPoint x: 1361, endPoint y: 221, distance: 10.6
click at [1361, 223] on div "Start Time 00 : 00 : 00 . 000 Start Time End Time 00 : 00 : 02 . 000 End Time C…" at bounding box center [1377, 402] width 250 height 698
click at [1348, 133] on textarea at bounding box center [1377, 124] width 220 height 36
paste textarea "Issue #2:"
drag, startPoint x: 245, startPoint y: 703, endPoint x: 179, endPoint y: 716, distance: 67.5
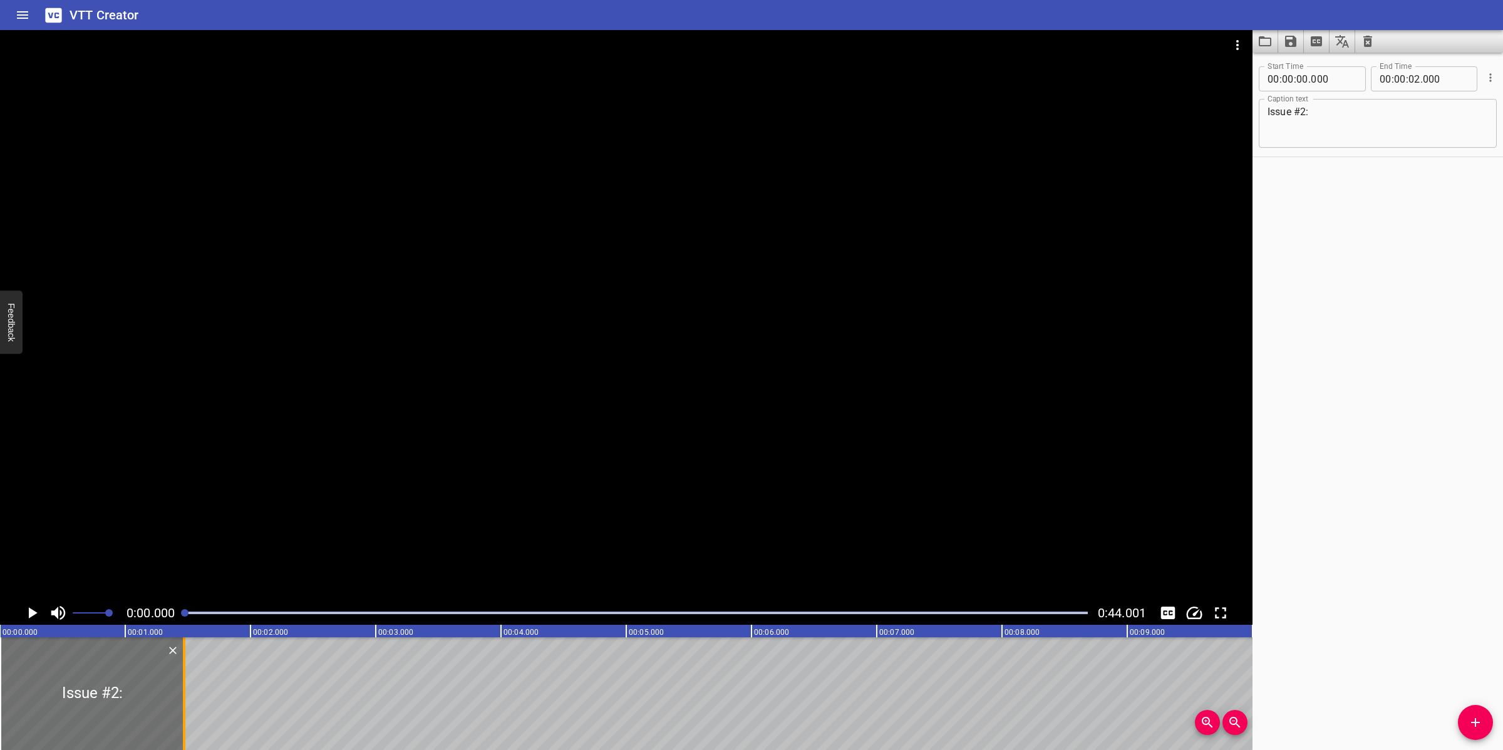
click at [179, 716] on div at bounding box center [184, 693] width 13 height 113
click at [500, 411] on div at bounding box center [626, 315] width 1252 height 571
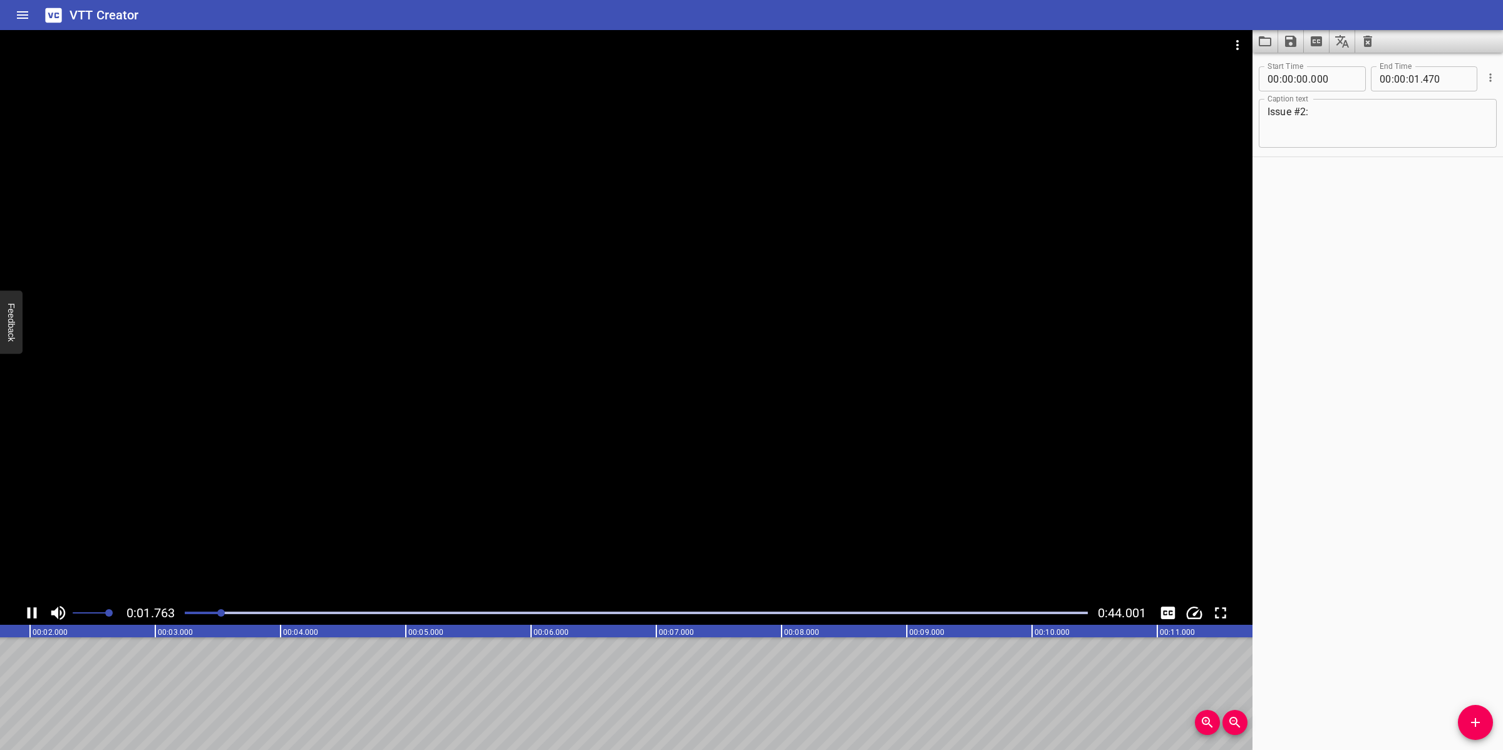
click at [683, 495] on div at bounding box center [626, 315] width 1252 height 571
click at [1481, 733] on button "Add Cue" at bounding box center [1475, 722] width 35 height 35
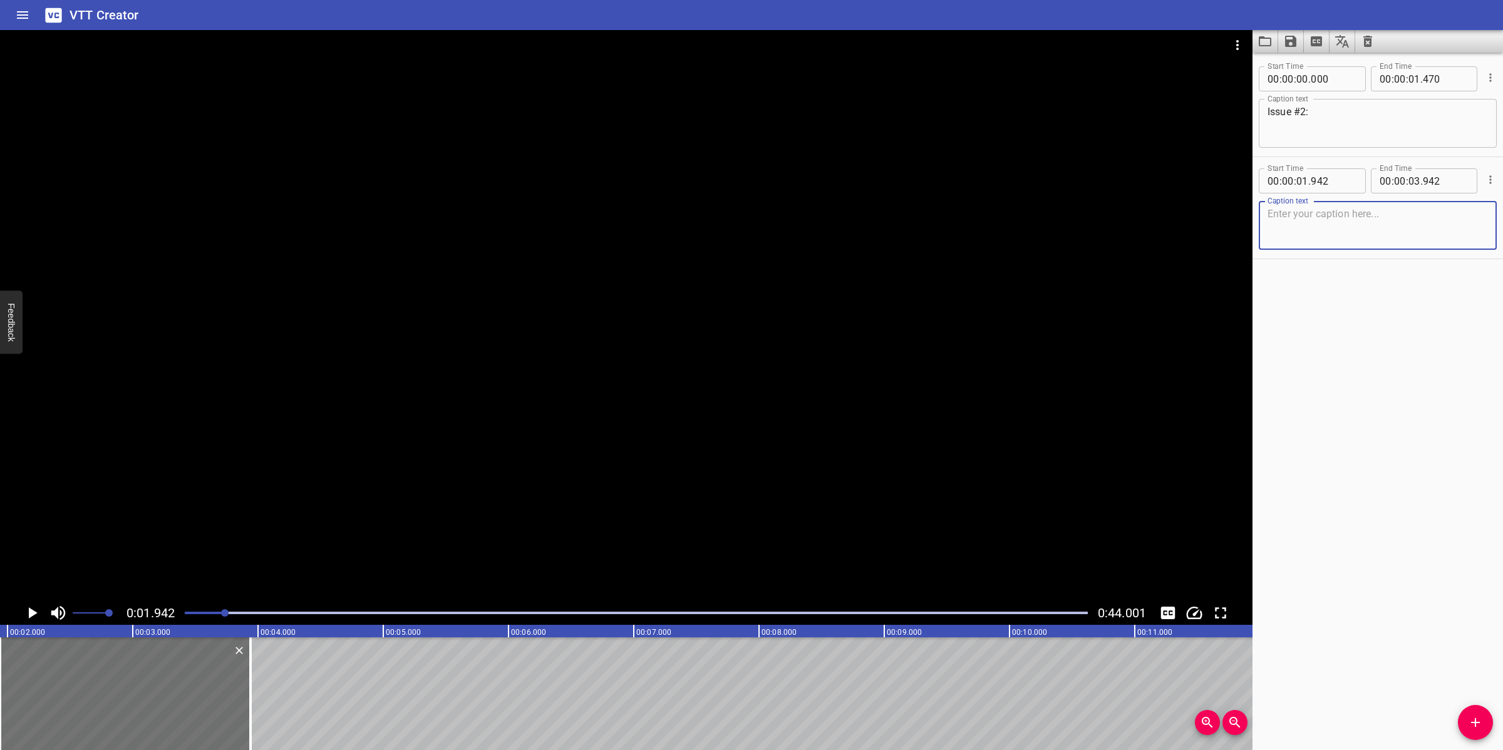
click at [1324, 225] on textarea at bounding box center [1377, 226] width 220 height 36
paste textarea "Diesel spilled to Sea; Hose failed to function during bunker operations on [DAT…"
click at [847, 339] on div at bounding box center [626, 315] width 1252 height 571
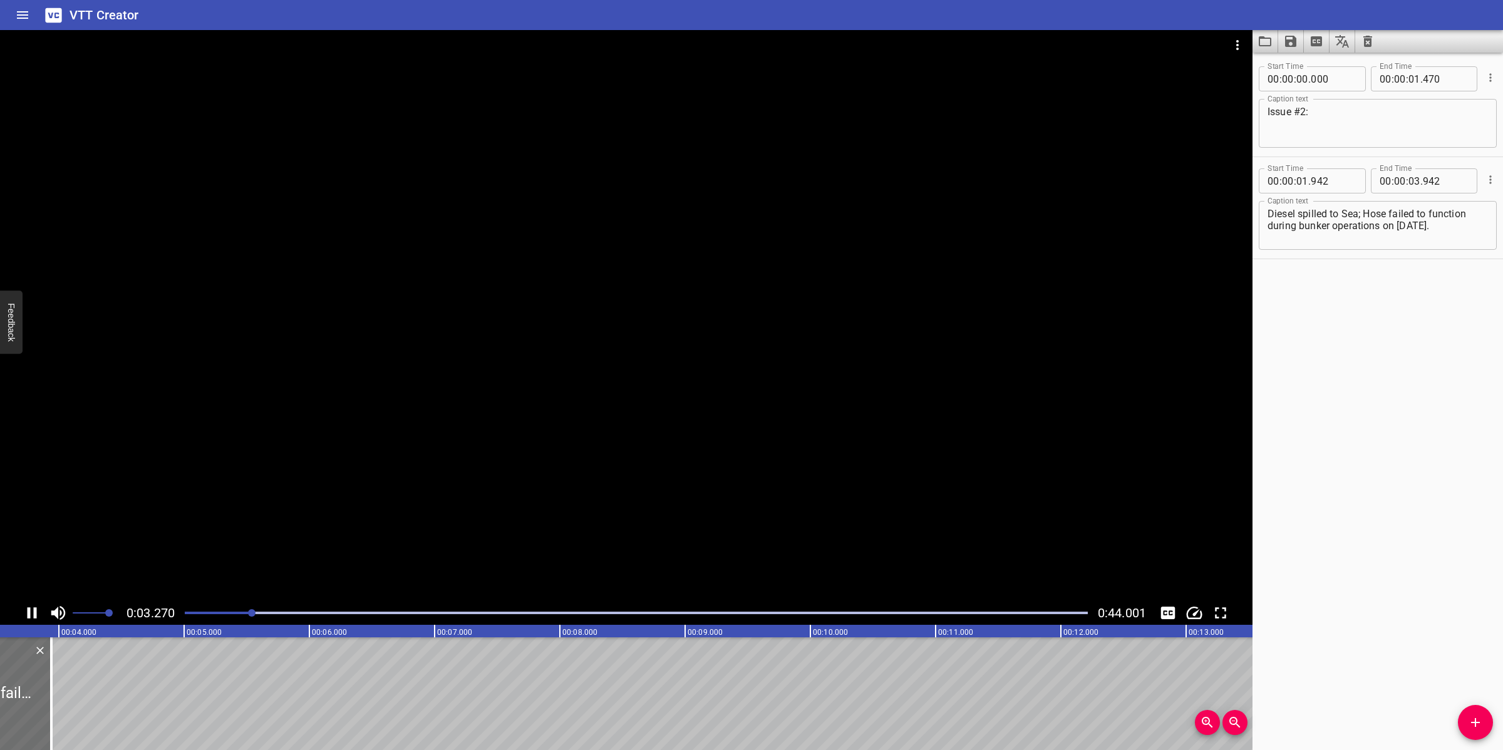
click at [1269, 224] on textarea "Diesel spilled to Sea; Hose failed to function during bunker operations on [DAT…" at bounding box center [1377, 226] width 220 height 36
drag, startPoint x: 465, startPoint y: 513, endPoint x: 436, endPoint y: 553, distance: 48.8
click at [465, 512] on div at bounding box center [626, 315] width 1252 height 571
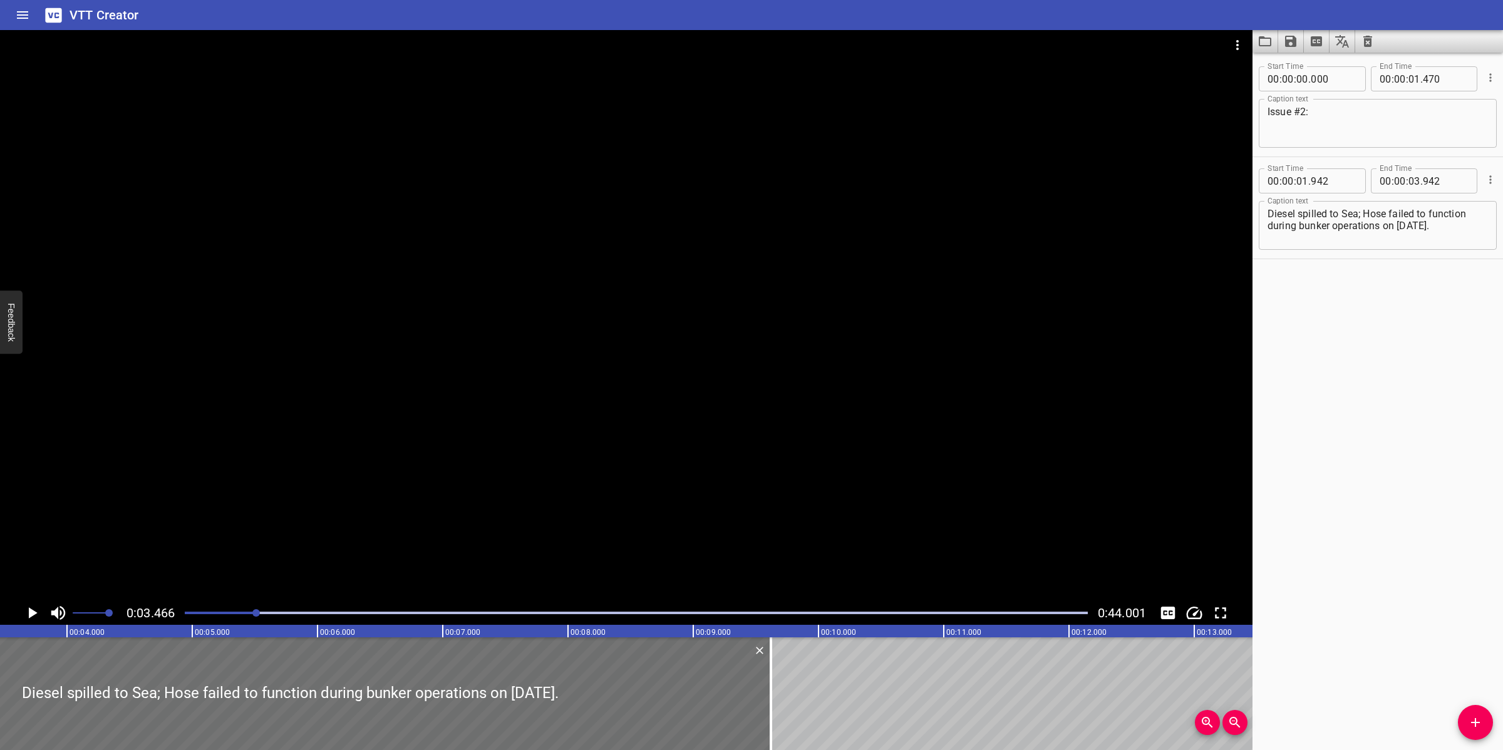
drag, startPoint x: 57, startPoint y: 681, endPoint x: 803, endPoint y: 646, distance: 746.5
click at [770, 688] on div at bounding box center [771, 693] width 3 height 113
click at [889, 523] on div at bounding box center [626, 315] width 1252 height 571
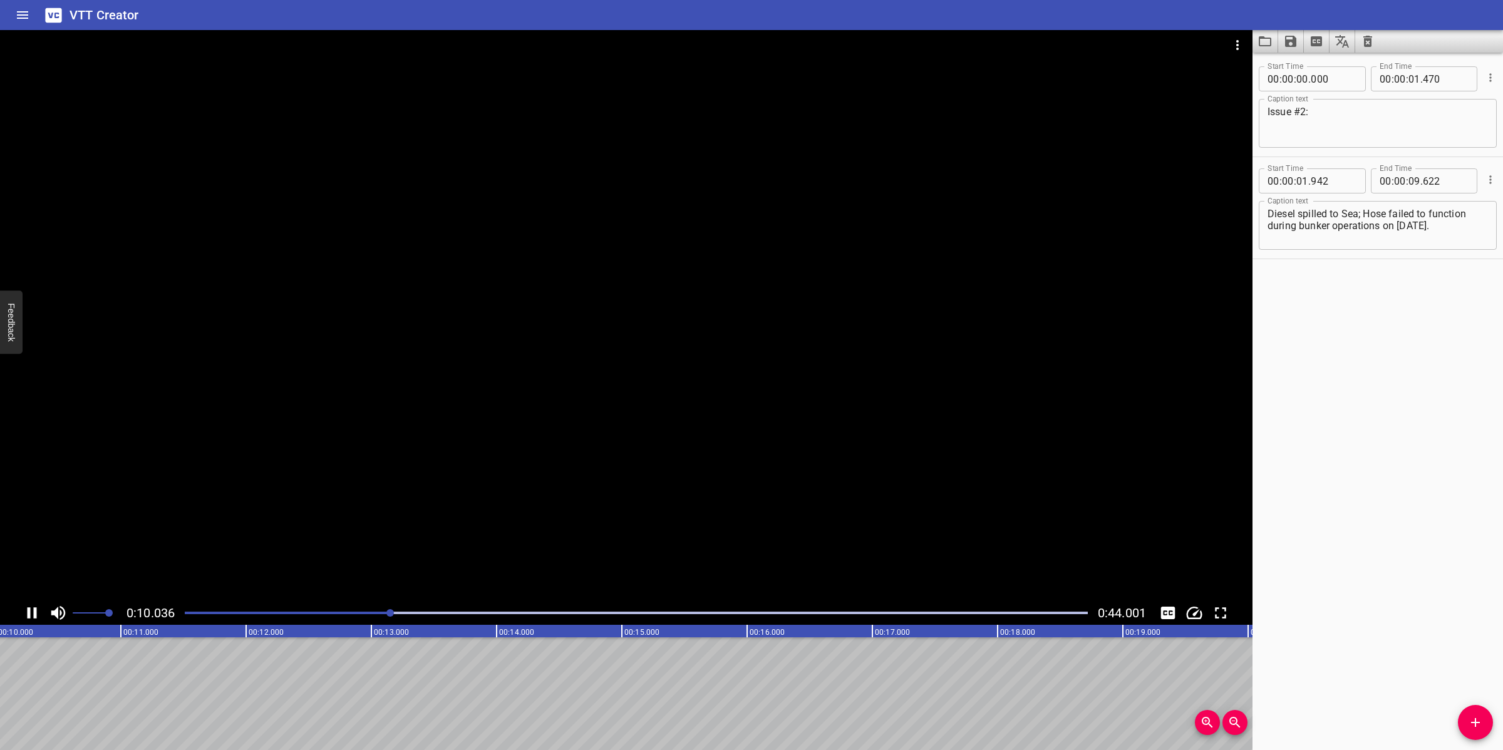
click at [647, 495] on div at bounding box center [626, 315] width 1252 height 571
drag, startPoint x: 1451, startPoint y: 721, endPoint x: 1473, endPoint y: 724, distance: 22.1
click at [1461, 723] on div "Start Time 00 : 00 : 00 . 000 Start Time End Time 00 : 00 : 01 . 470 End Time C…" at bounding box center [1377, 402] width 250 height 698
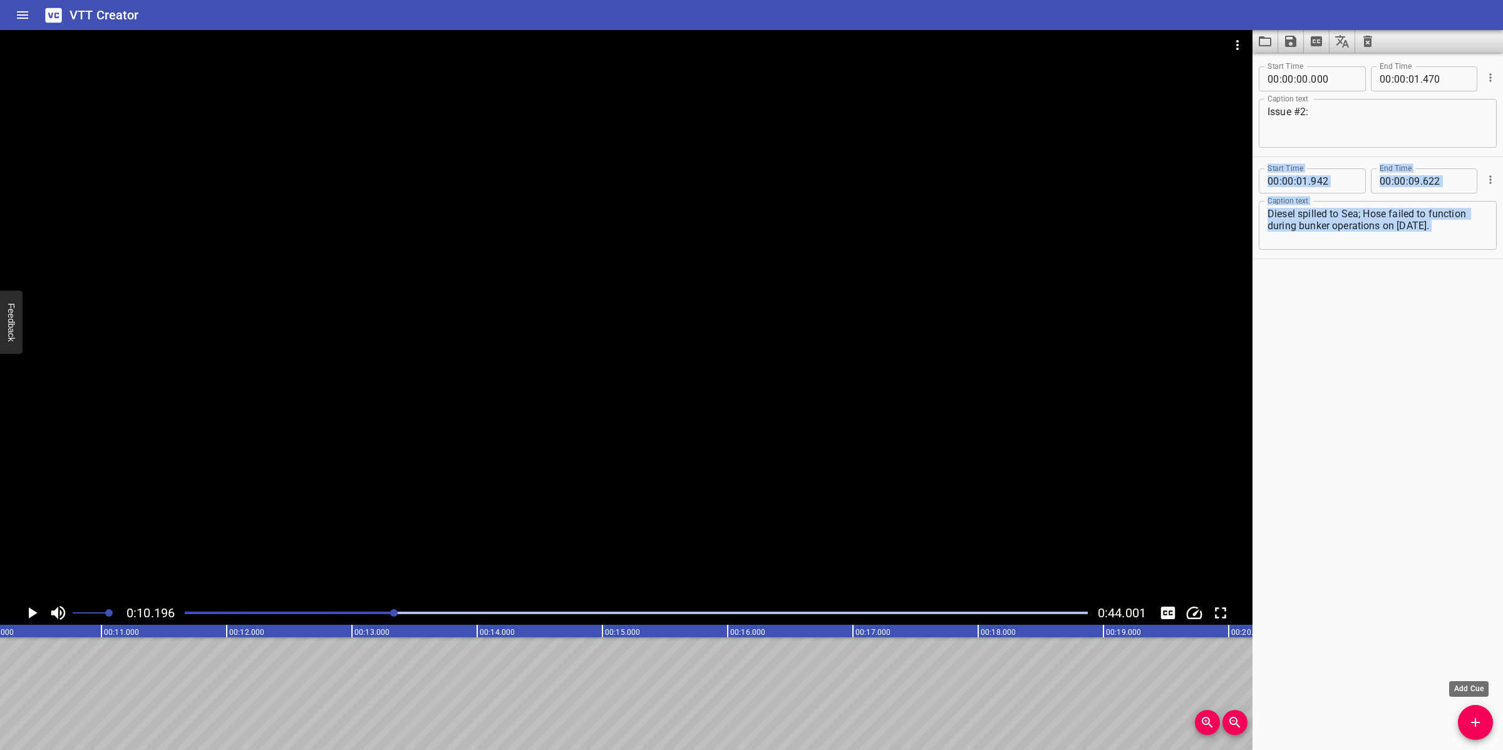
click at [1488, 723] on span "Add Cue" at bounding box center [1475, 722] width 35 height 15
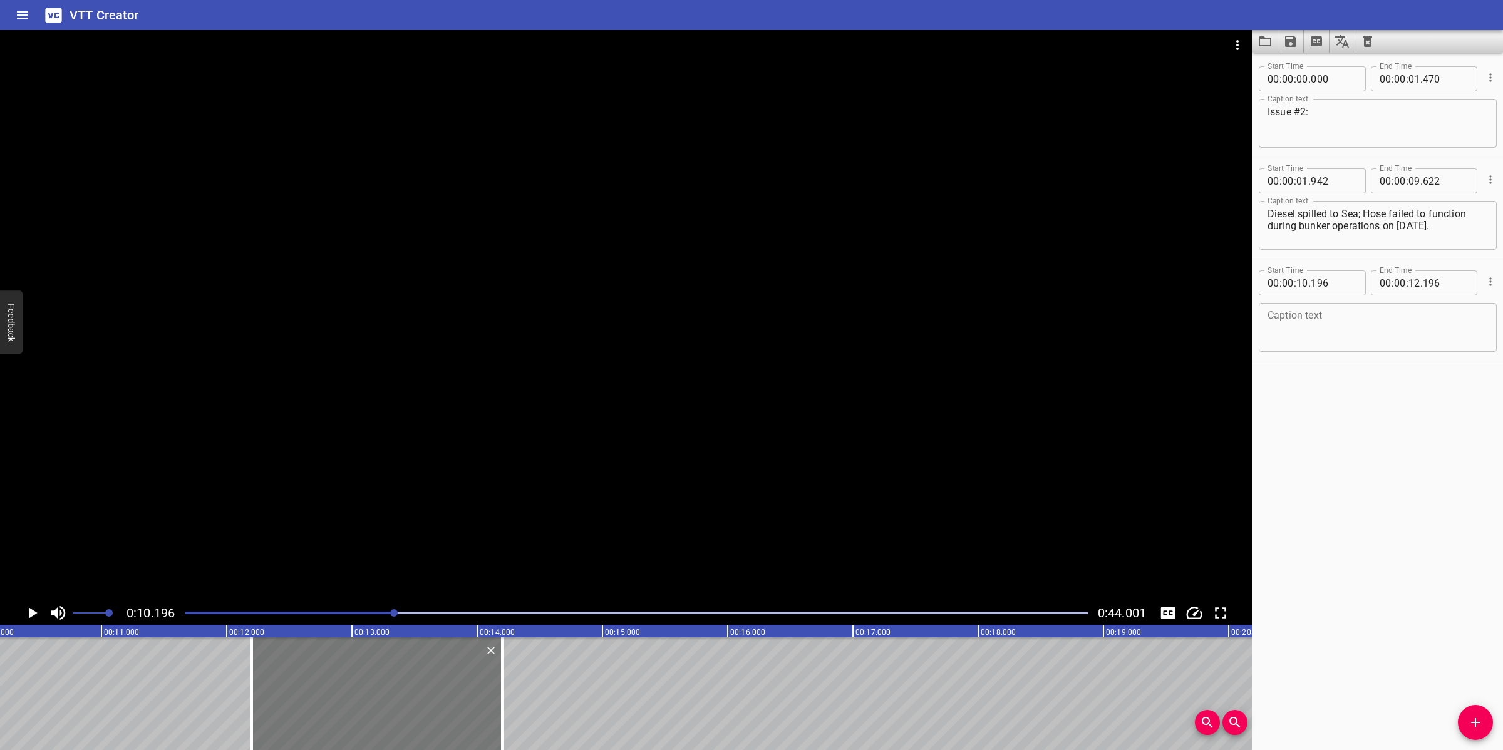
drag, startPoint x: 197, startPoint y: 708, endPoint x: 449, endPoint y: 699, distance: 251.9
click at [449, 699] on div at bounding box center [377, 693] width 250 height 113
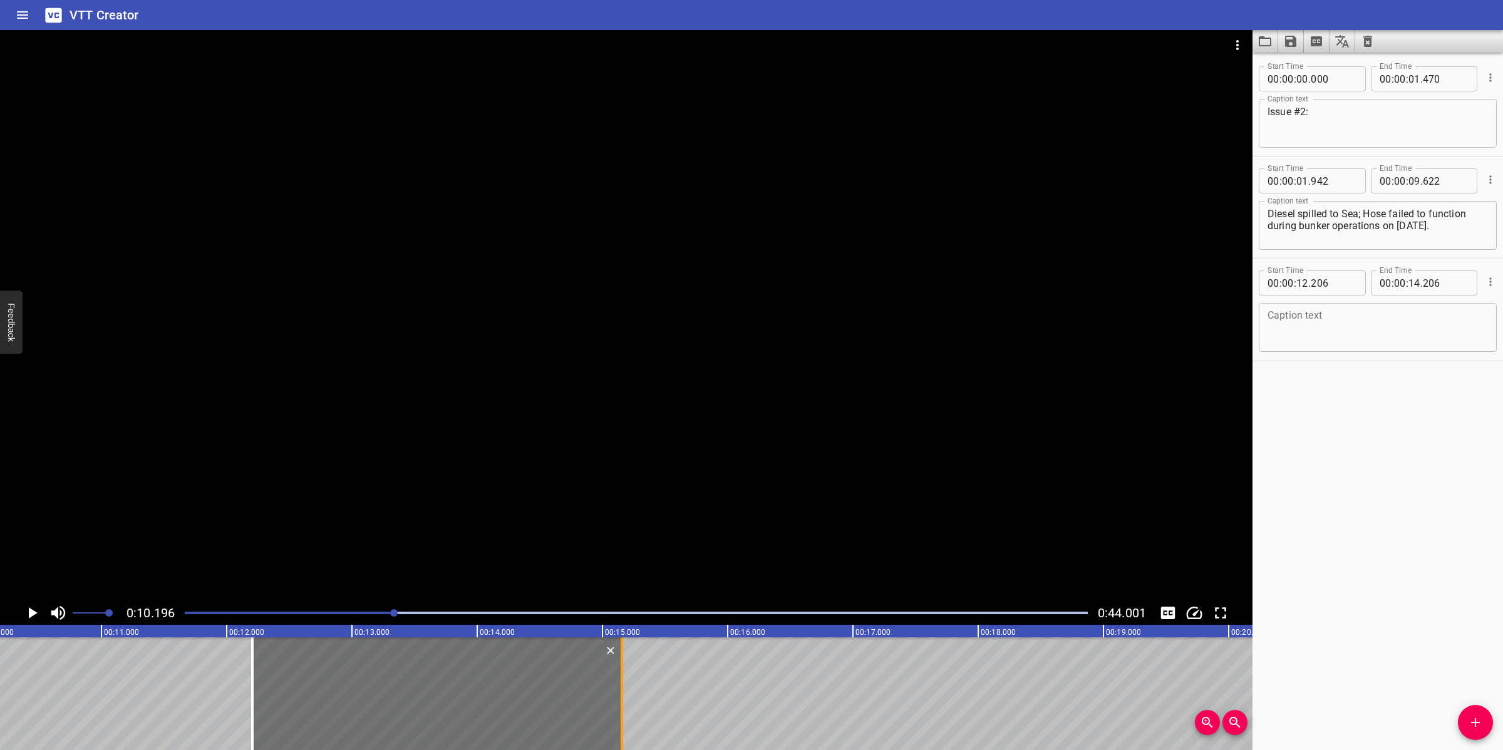
drag, startPoint x: 499, startPoint y: 688, endPoint x: 618, endPoint y: 681, distance: 119.1
click at [618, 681] on div at bounding box center [621, 693] width 13 height 113
drag, startPoint x: 1479, startPoint y: 711, endPoint x: 969, endPoint y: 705, distance: 509.7
click at [1456, 711] on div "Start Time 00 : 00 : 00 . 000 Start Time End Time 00 : 00 : 01 . 470 End Time C…" at bounding box center [1377, 402] width 250 height 698
drag, startPoint x: 1481, startPoint y: 727, endPoint x: 1448, endPoint y: 720, distance: 33.9
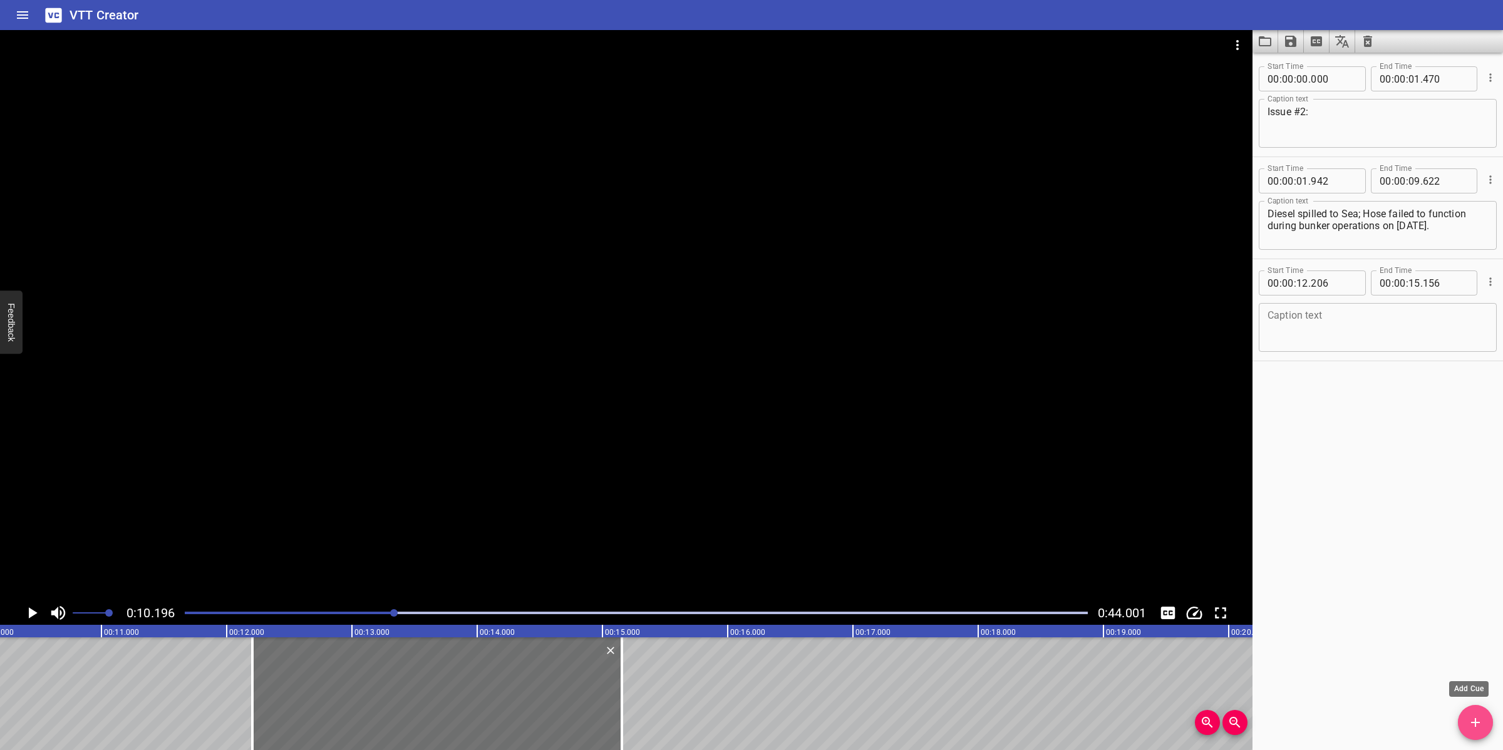
click at [1480, 727] on icon "Add Cue" at bounding box center [1475, 722] width 15 height 15
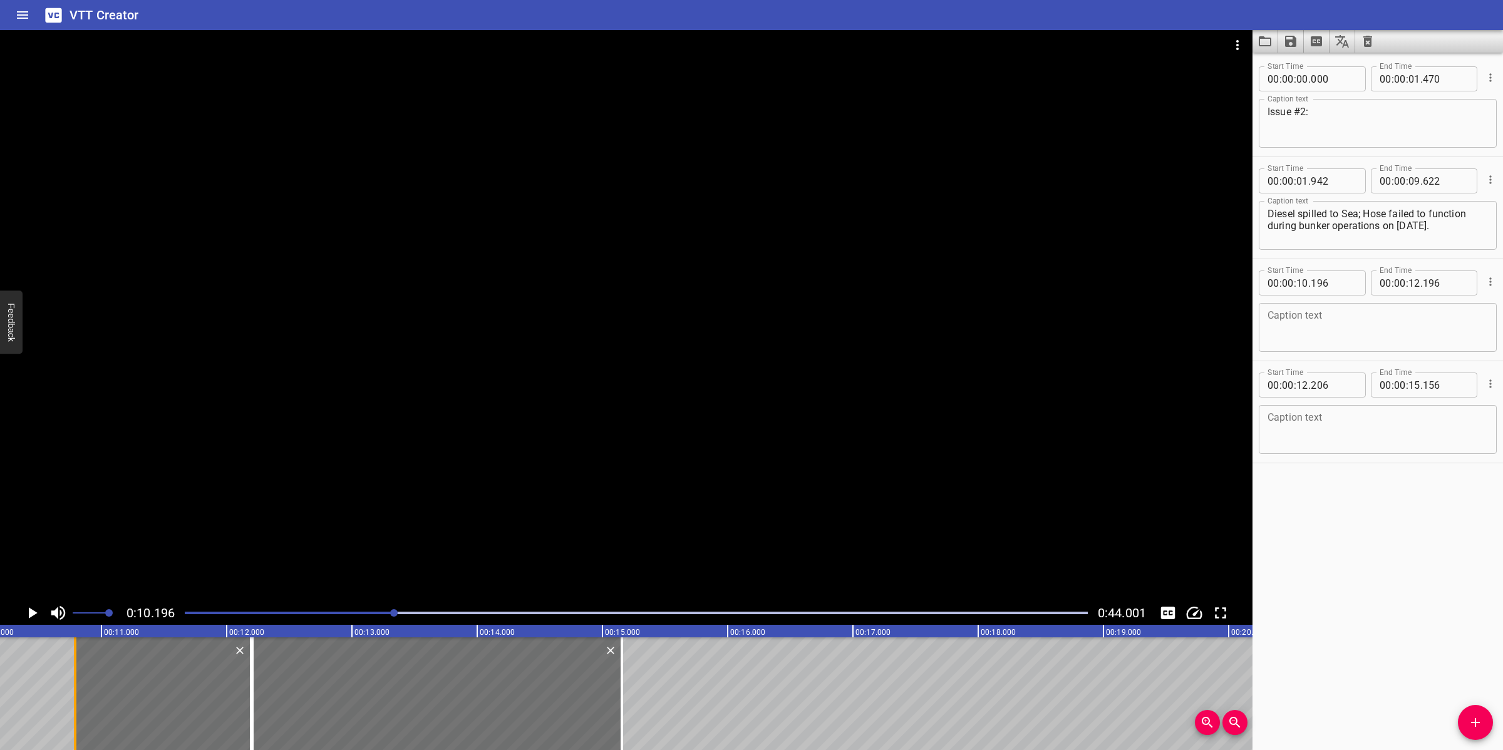
drag, startPoint x: 1, startPoint y: 680, endPoint x: 95, endPoint y: 673, distance: 94.2
click at [76, 673] on div at bounding box center [75, 693] width 3 height 113
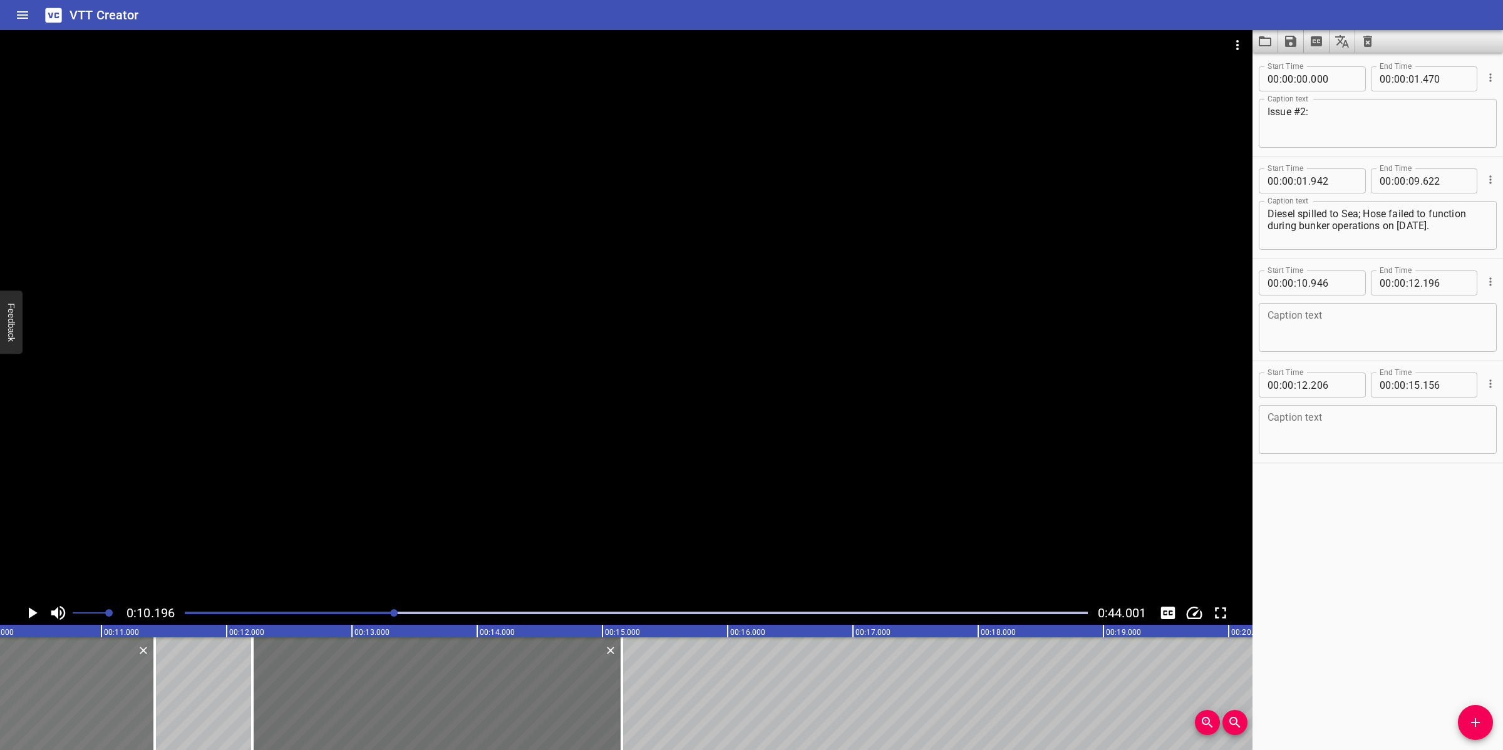
drag, startPoint x: 179, startPoint y: 690, endPoint x: 94, endPoint y: 682, distance: 85.5
click at [94, 682] on div at bounding box center [76, 693] width 157 height 113
click at [99, 682] on div at bounding box center [80, 693] width 157 height 113
drag, startPoint x: 148, startPoint y: 672, endPoint x: 140, endPoint y: 672, distance: 8.1
click at [140, 672] on div at bounding box center [72, 693] width 157 height 113
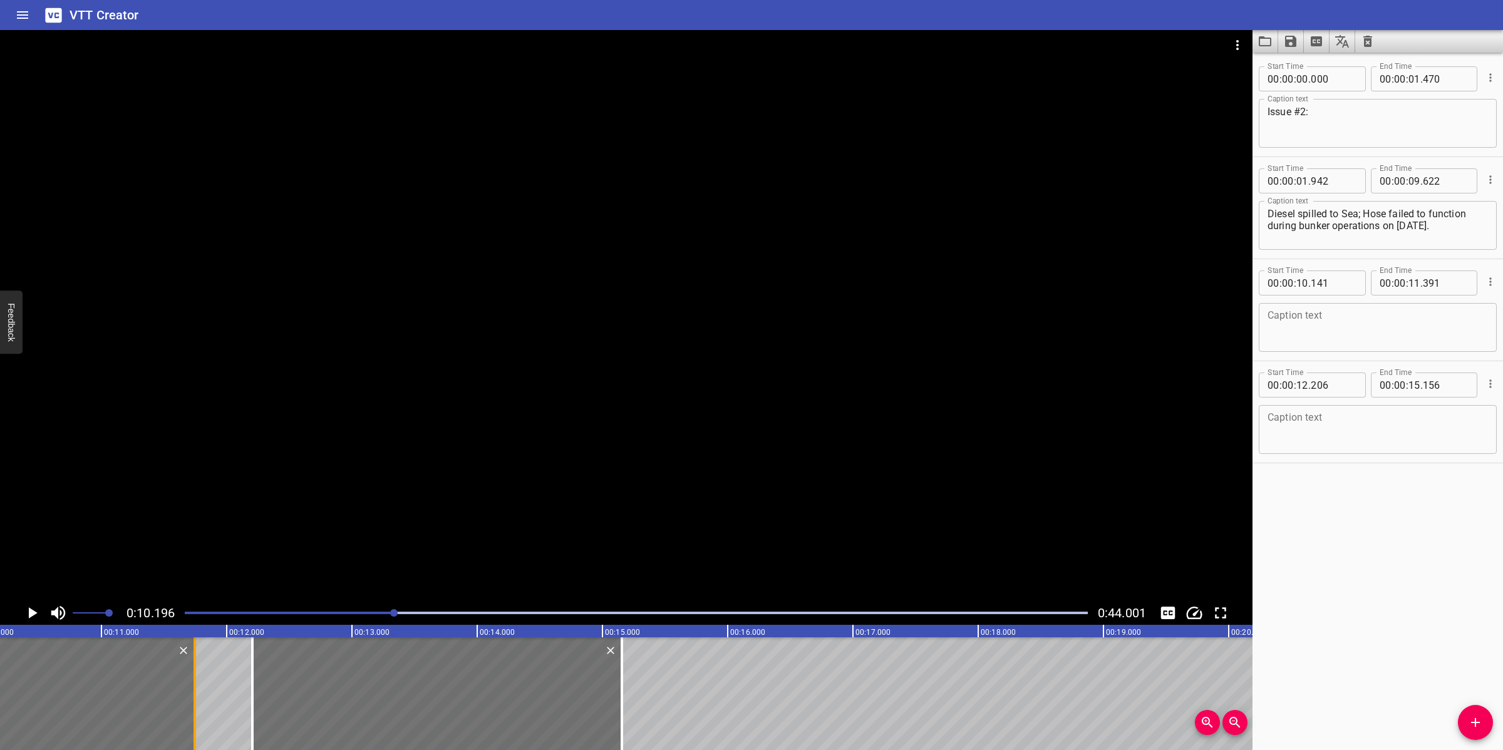
drag, startPoint x: 145, startPoint y: 668, endPoint x: 190, endPoint y: 671, distance: 44.6
click at [190, 671] on div at bounding box center [194, 693] width 13 height 113
click at [1426, 250] on div "Caption text Diesel spilled to Sea; Hose failed to function during bunker opera…" at bounding box center [1378, 224] width 238 height 56
click at [1339, 337] on textarea at bounding box center [1377, 328] width 220 height 36
paste textarea "Possible Causes"
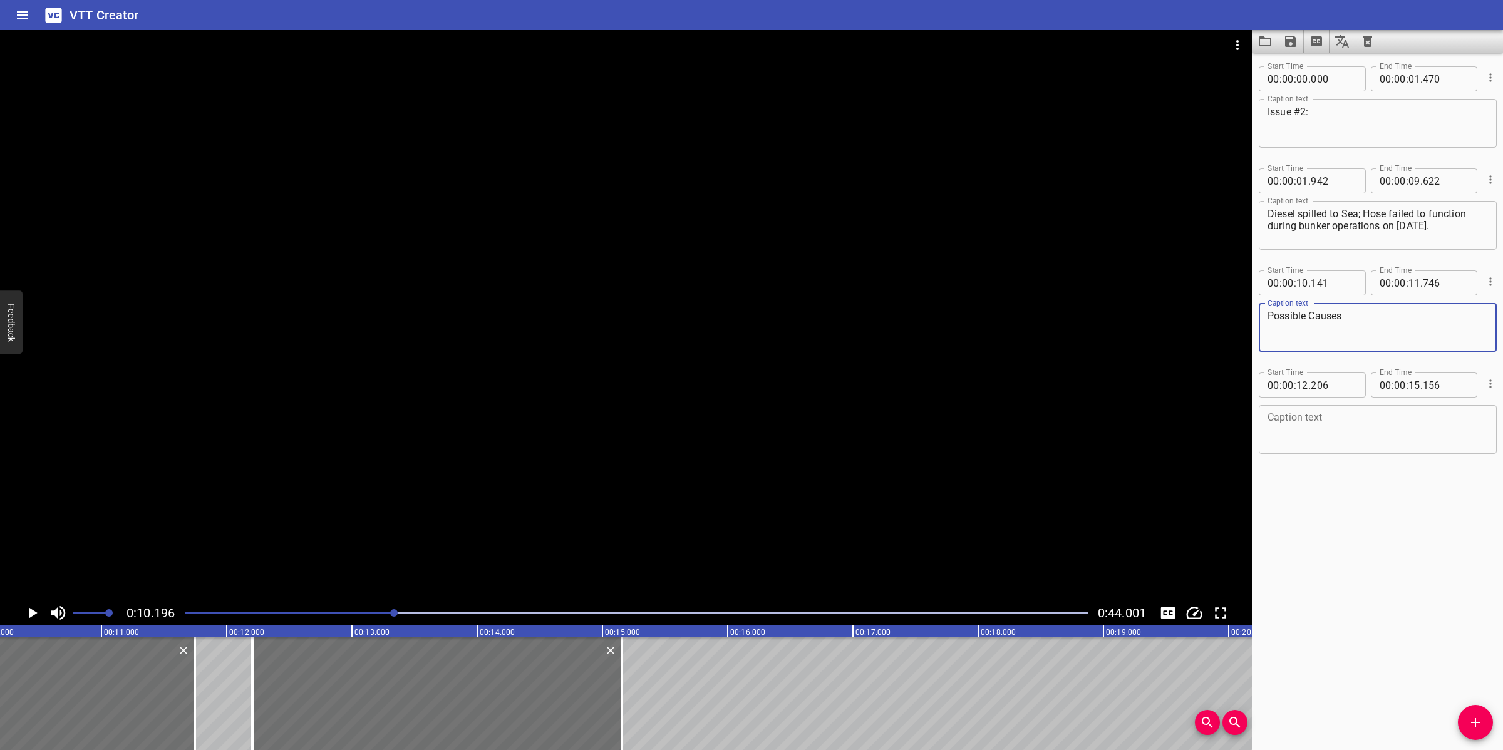
drag, startPoint x: 1339, startPoint y: 337, endPoint x: 1334, endPoint y: 332, distance: 7.1
click at [1339, 337] on textarea "Possible Causes" at bounding box center [1377, 328] width 220 height 36
click at [1365, 331] on textarea "Possible Causes" at bounding box center [1377, 328] width 220 height 36
click at [1344, 432] on textarea at bounding box center [1377, 430] width 220 height 36
paste textarea "ose deteriorated due to harsh weather"
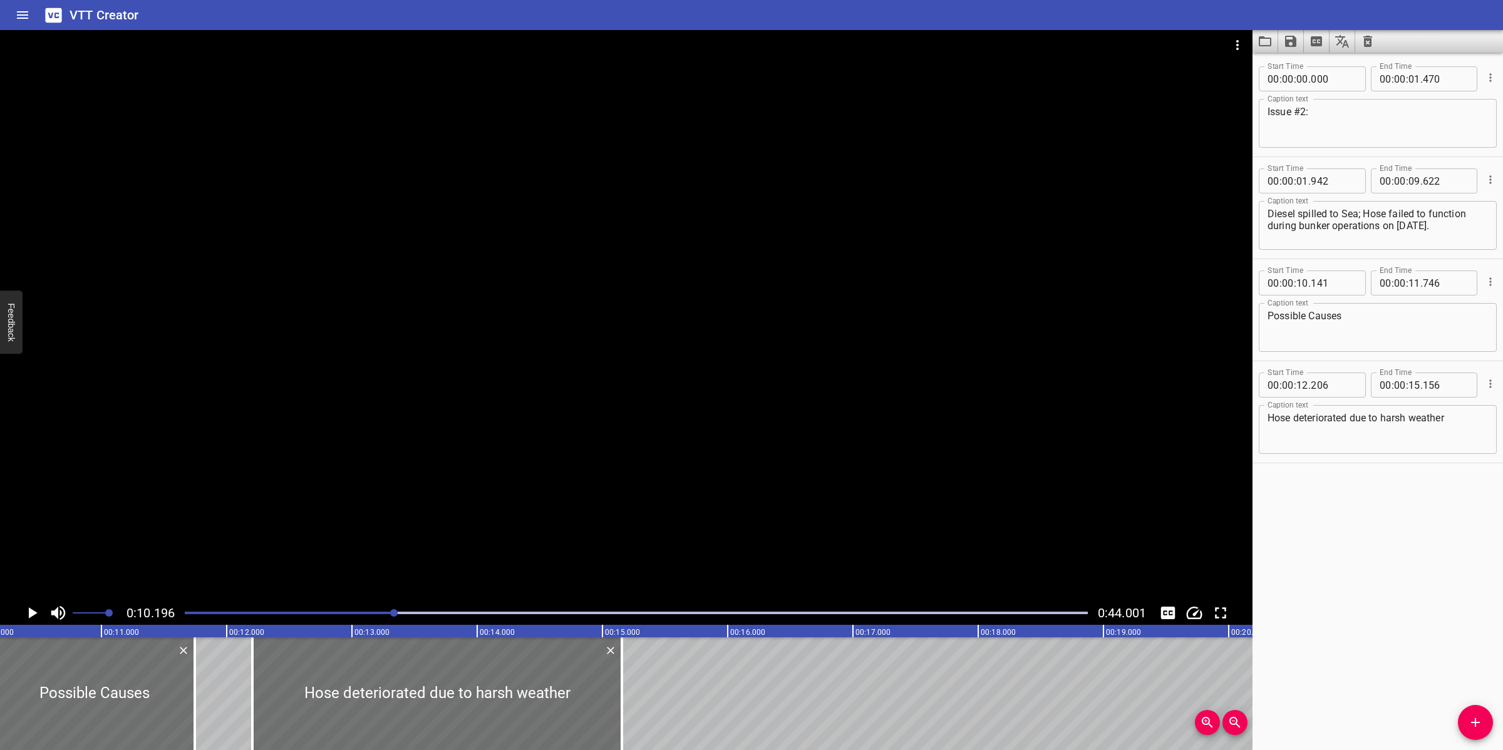
click at [744, 476] on div at bounding box center [626, 315] width 1252 height 571
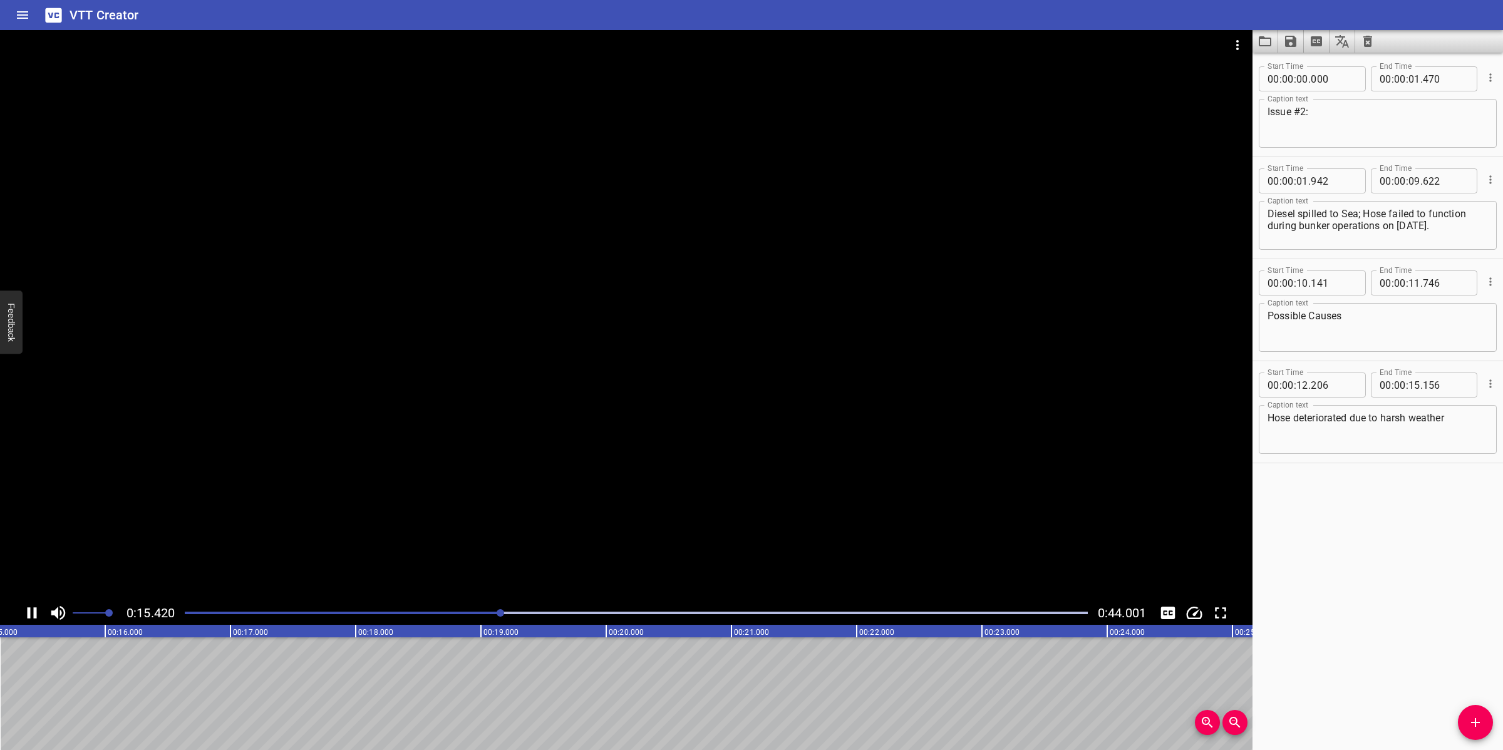
click at [728, 512] on div at bounding box center [626, 315] width 1252 height 571
drag, startPoint x: 1481, startPoint y: 731, endPoint x: 1465, endPoint y: 731, distance: 15.7
click at [1476, 731] on button "Add Cue" at bounding box center [1475, 722] width 35 height 35
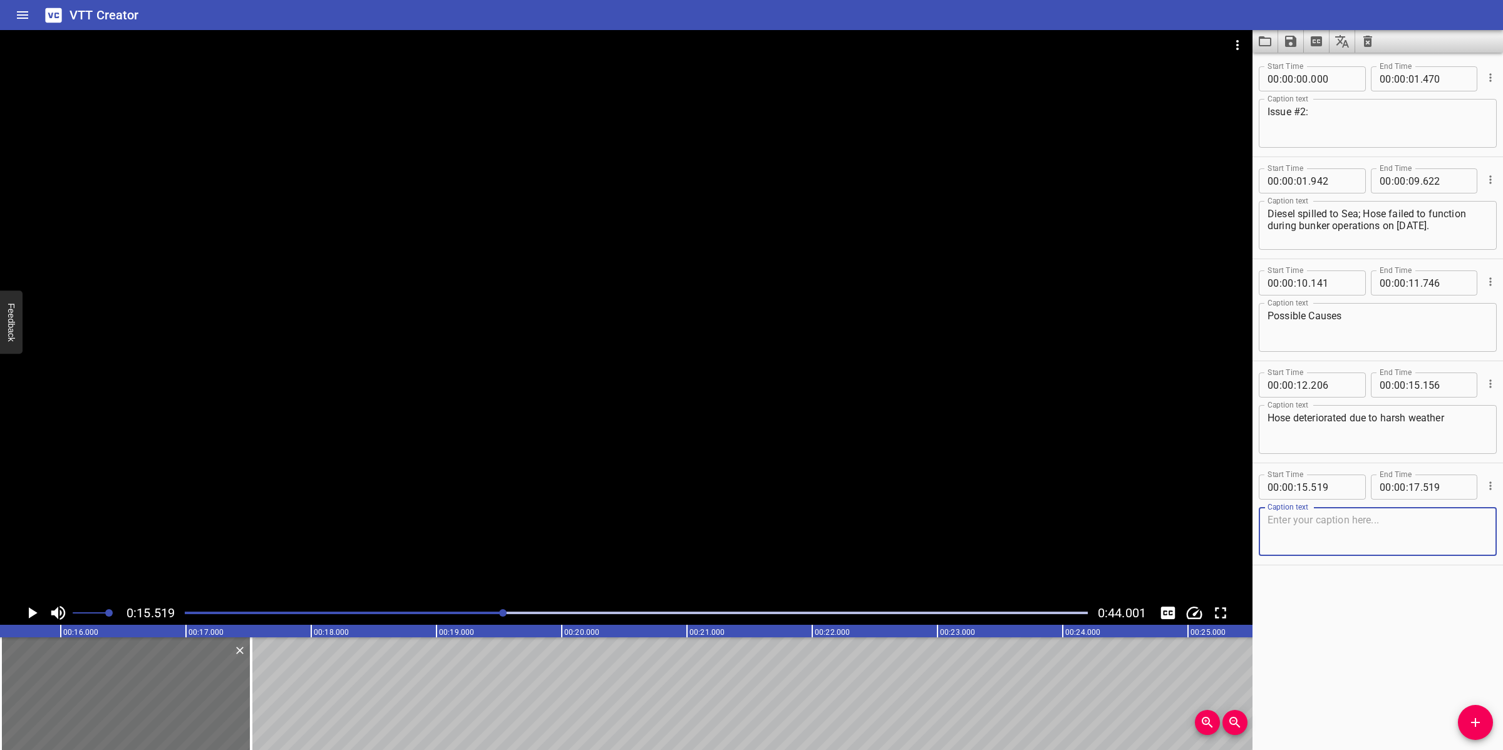
click at [1459, 430] on textarea "Hose deteriorated due to harsh weather" at bounding box center [1377, 430] width 220 height 36
drag, startPoint x: 1340, startPoint y: 530, endPoint x: 1336, endPoint y: 525, distance: 7.1
click at [1336, 525] on textarea at bounding box center [1377, 532] width 220 height 36
paste textarea "The hose was not tested and inspected before use"
click at [1326, 533] on textarea "The hose was not tested and inspected before use" at bounding box center [1377, 532] width 220 height 36
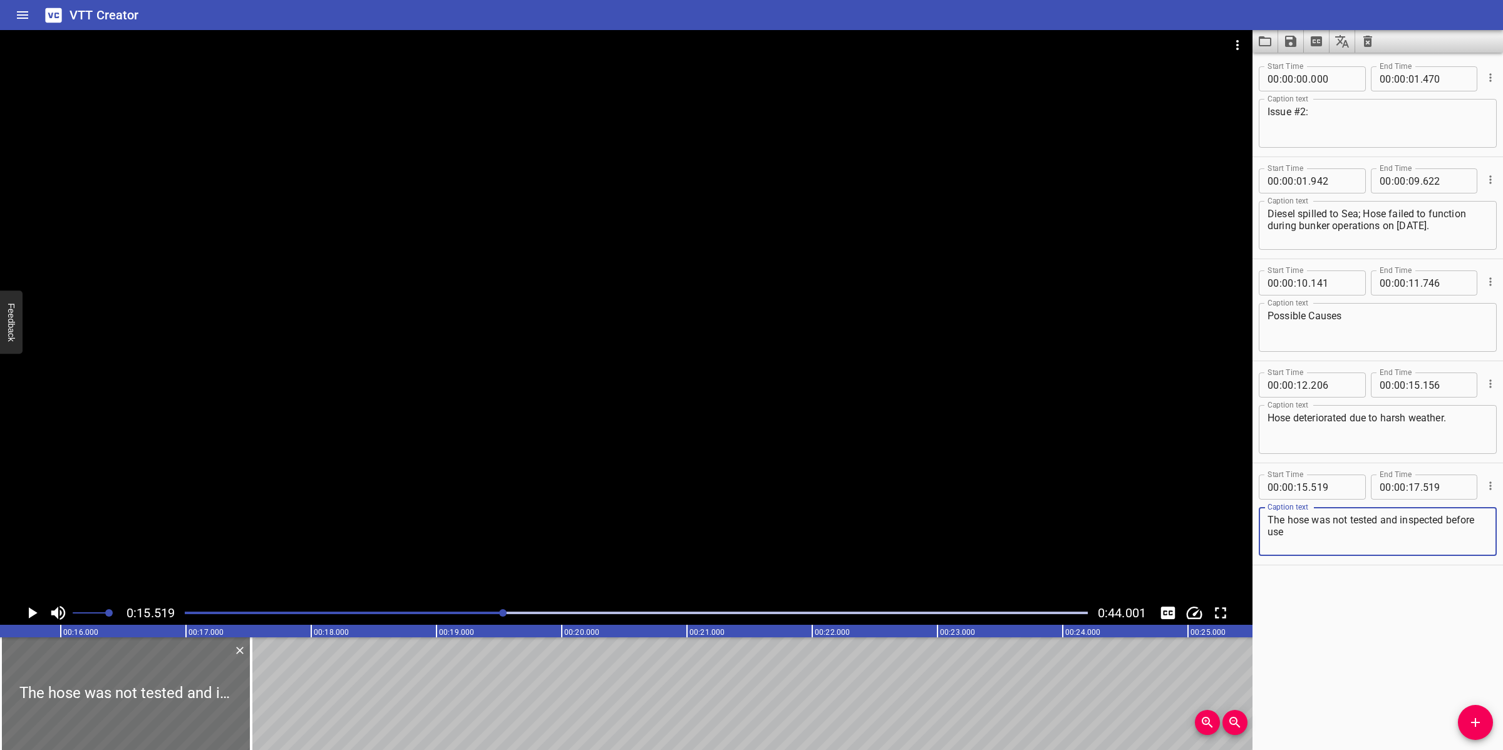
click at [1324, 538] on textarea "The hose was not tested and inspected before use" at bounding box center [1377, 532] width 220 height 36
click at [561, 509] on div at bounding box center [626, 315] width 1252 height 571
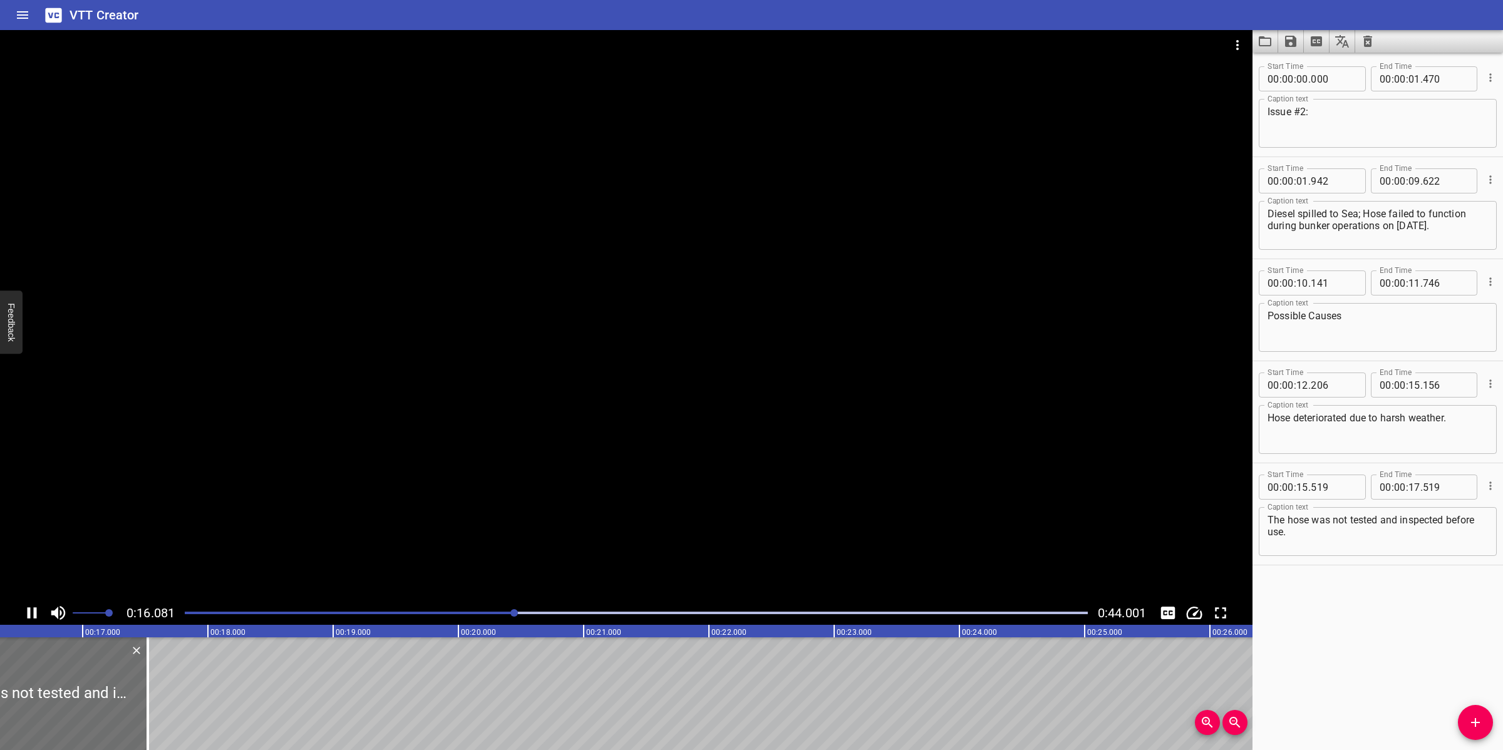
click at [463, 473] on div at bounding box center [626, 315] width 1252 height 571
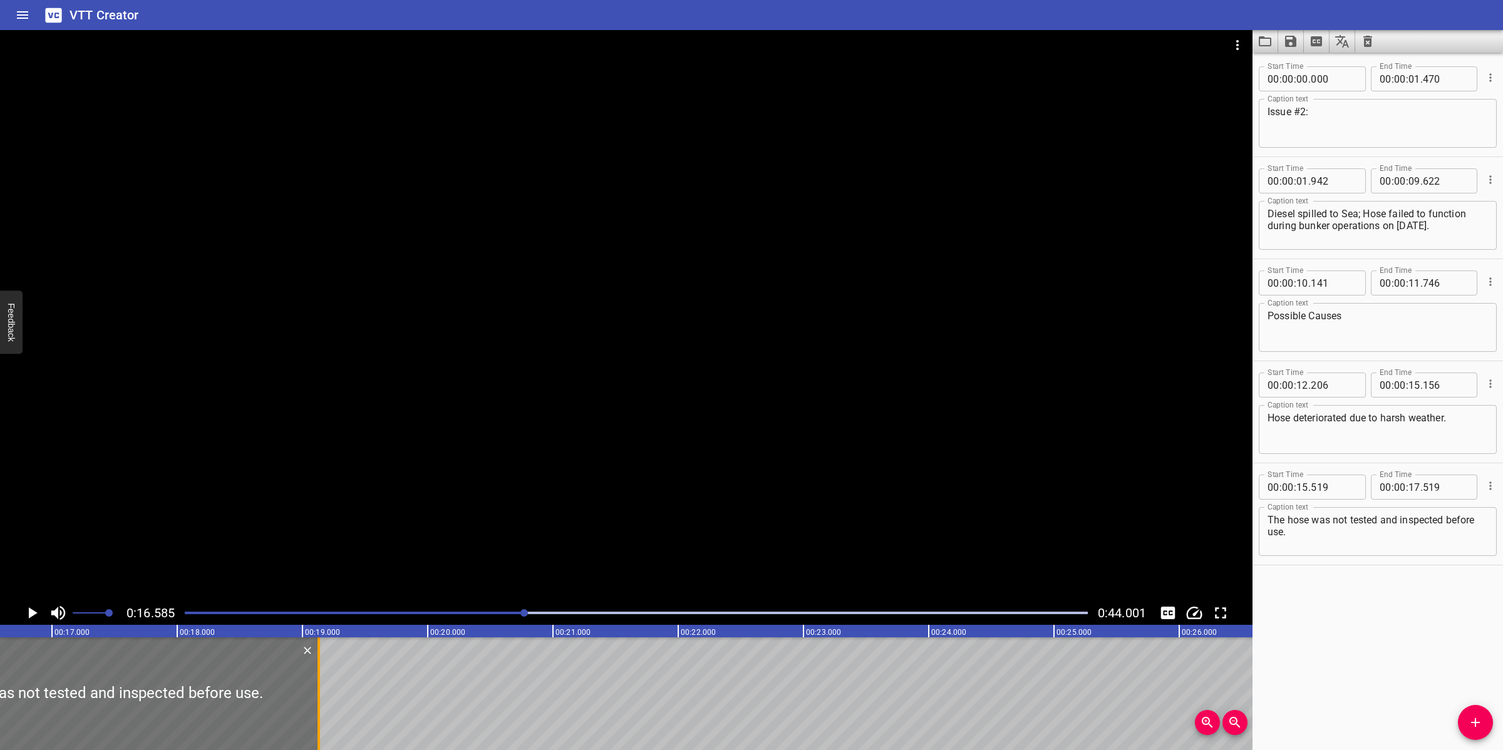
drag, startPoint x: 113, startPoint y: 678, endPoint x: 315, endPoint y: 668, distance: 201.9
click at [315, 668] on div at bounding box center [318, 693] width 13 height 113
click at [499, 470] on div at bounding box center [626, 315] width 1252 height 571
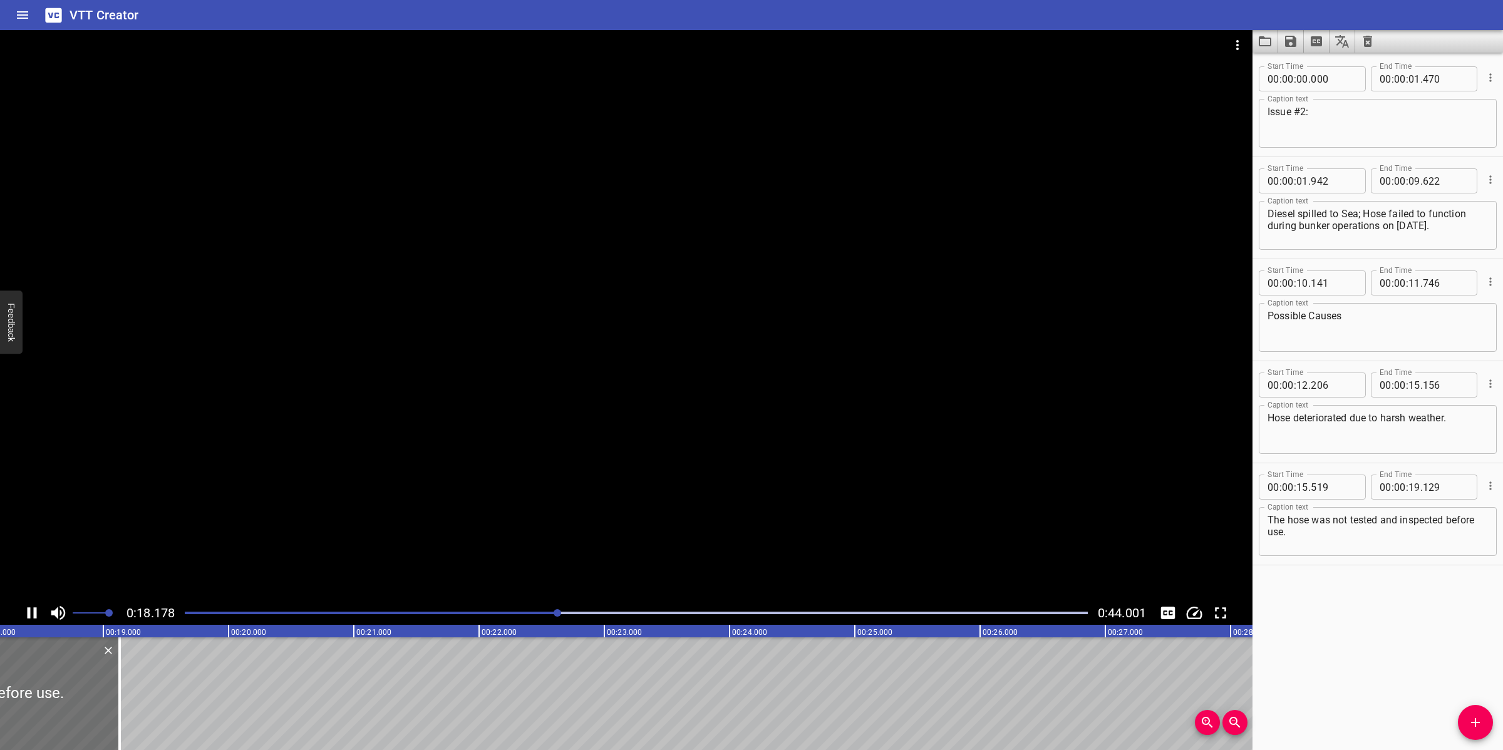
click at [632, 368] on div at bounding box center [626, 315] width 1252 height 571
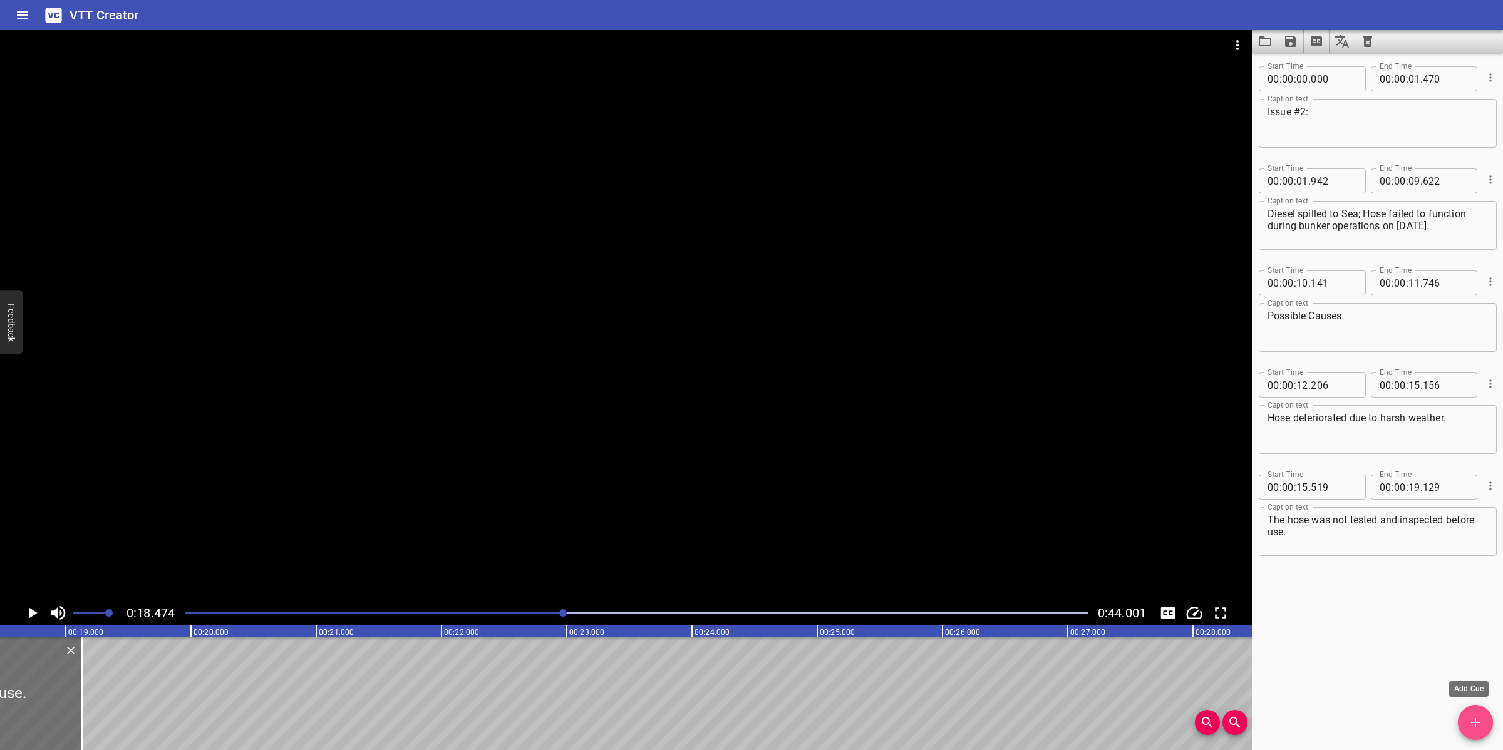
click at [1468, 727] on icon "Add Cue" at bounding box center [1475, 722] width 15 height 15
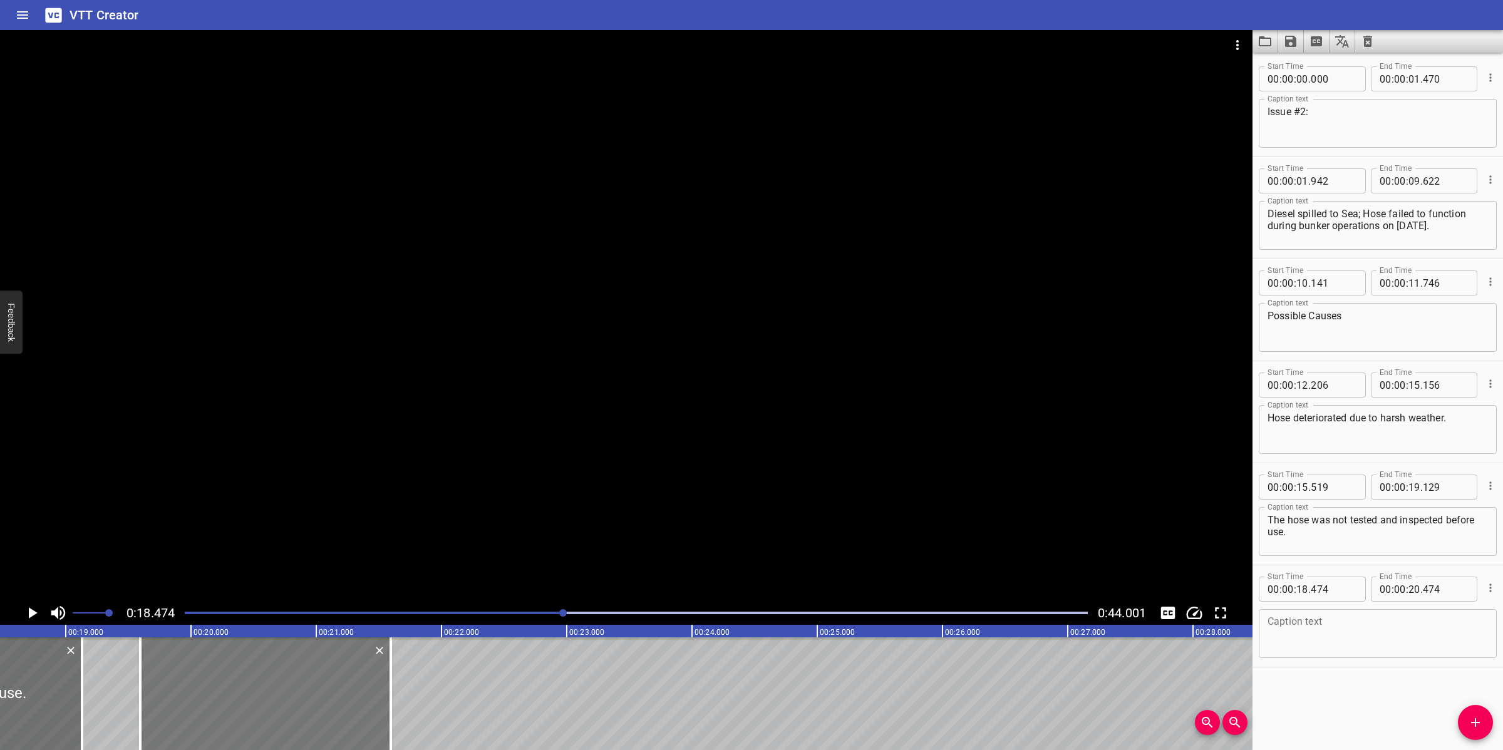
drag, startPoint x: 173, startPoint y: 708, endPoint x: 313, endPoint y: 664, distance: 146.3
click at [313, 664] on div at bounding box center [265, 693] width 250 height 113
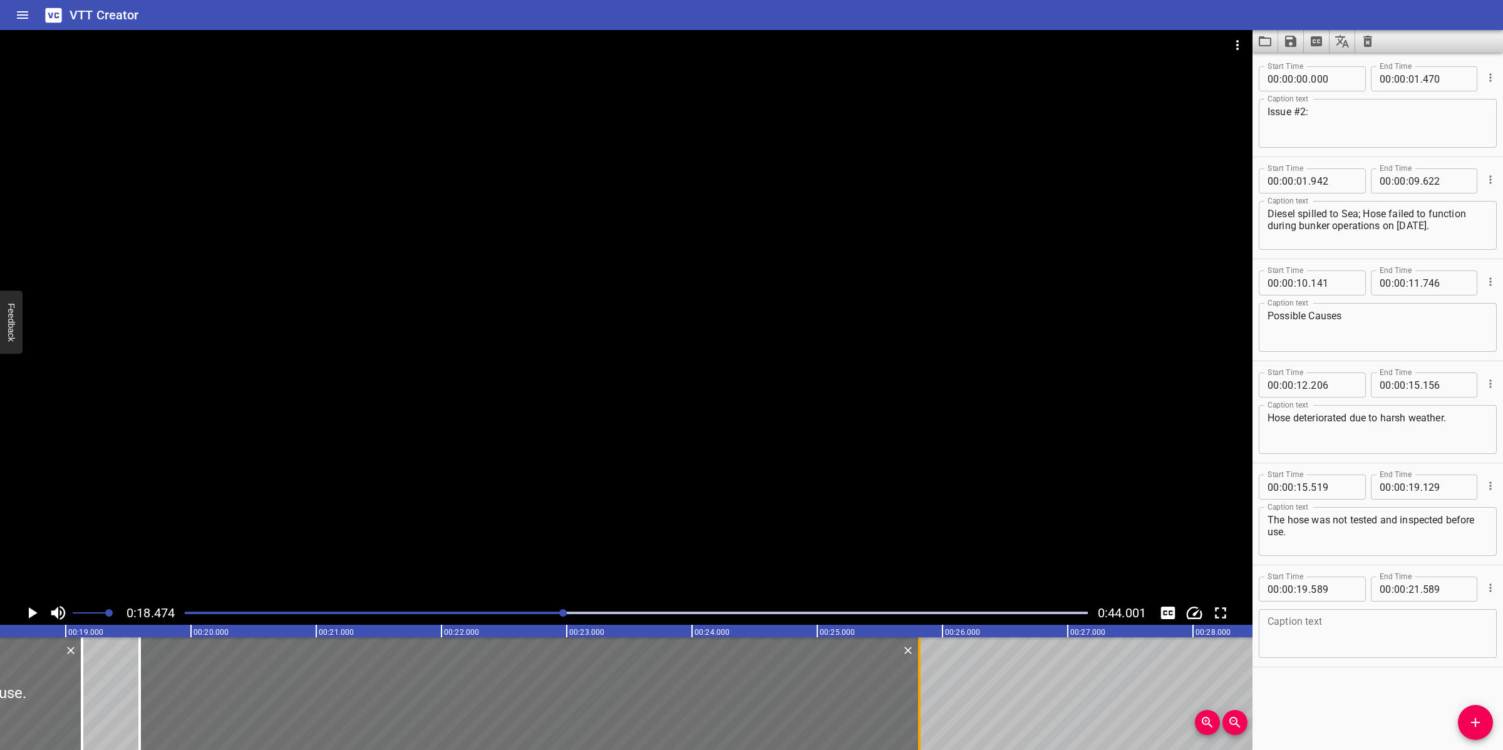
drag, startPoint x: 391, startPoint y: 689, endPoint x: 919, endPoint y: 682, distance: 527.9
click at [919, 682] on div at bounding box center [919, 693] width 13 height 113
click at [1400, 632] on textarea at bounding box center [1377, 634] width 220 height 36
paste textarea "The hose section that burst was subject to stress at the point of failure due t…"
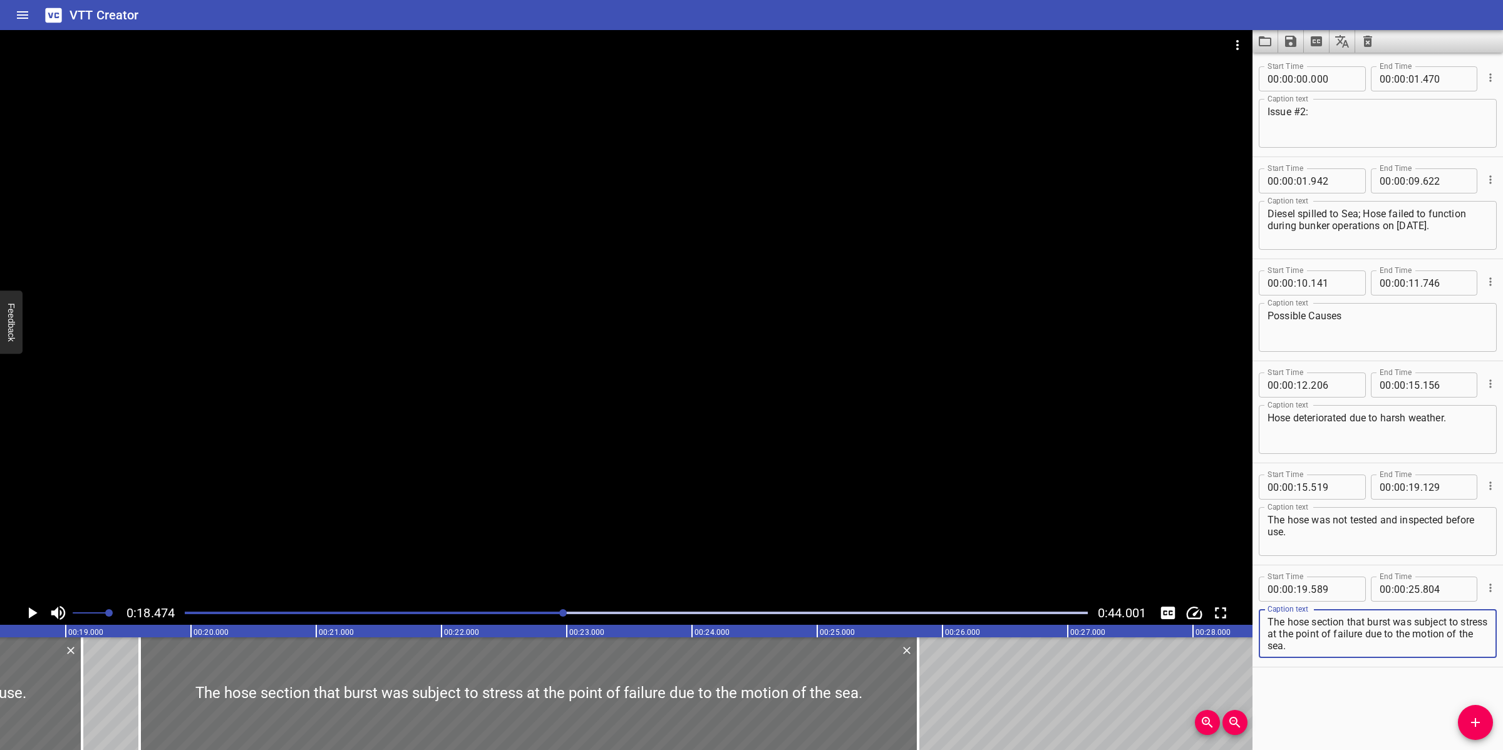
click at [1307, 634] on textarea "The hose section that burst was subject to stress at the point of failure due t…" at bounding box center [1377, 634] width 220 height 36
click at [1312, 616] on textarea "The hose section that burst was subject to stress at the point of failure due t…" at bounding box center [1377, 634] width 220 height 36
click at [1311, 624] on textarea "The hose section that burst was subject to stress at the point of failure due t…" at bounding box center [1377, 634] width 220 height 36
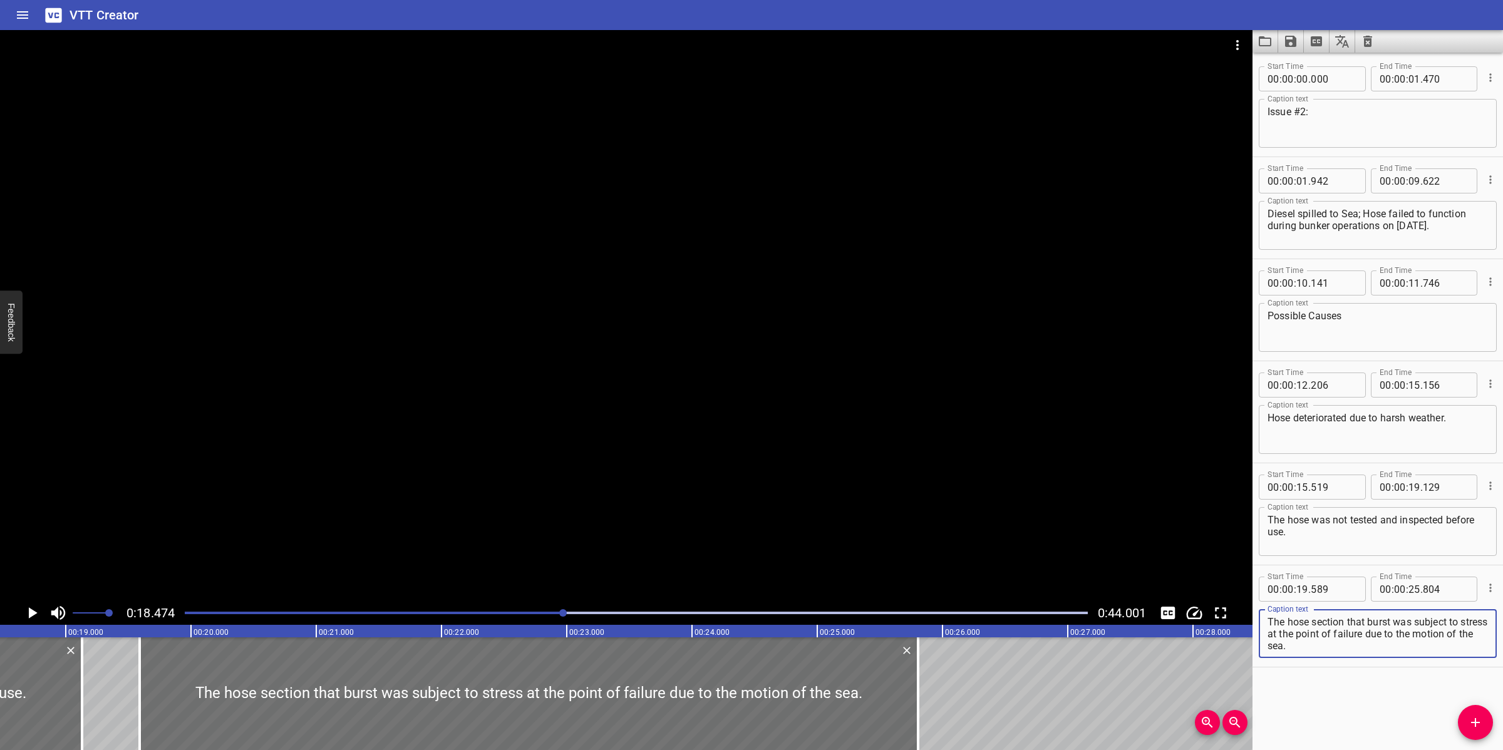
click at [843, 536] on div at bounding box center [626, 315] width 1252 height 571
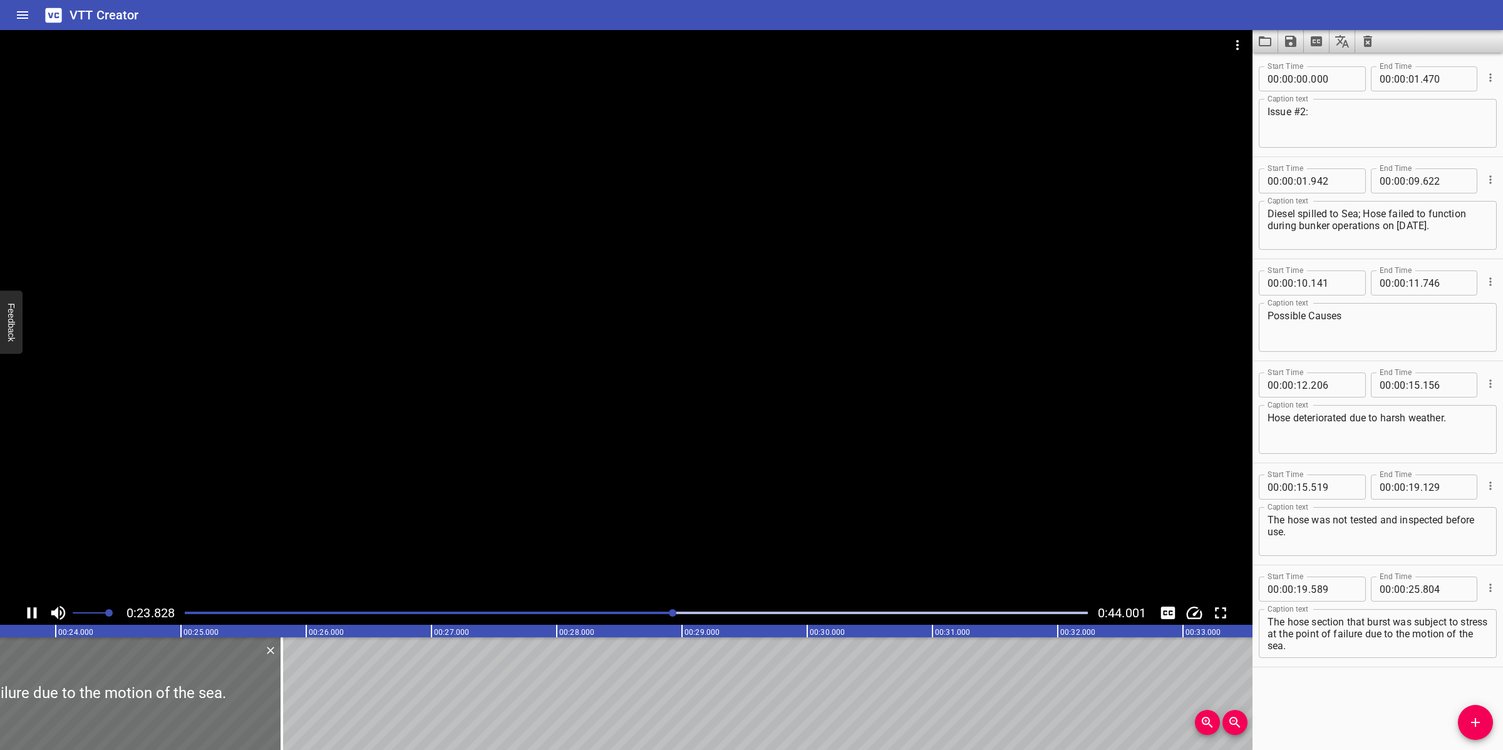
click at [711, 533] on div at bounding box center [626, 315] width 1252 height 571
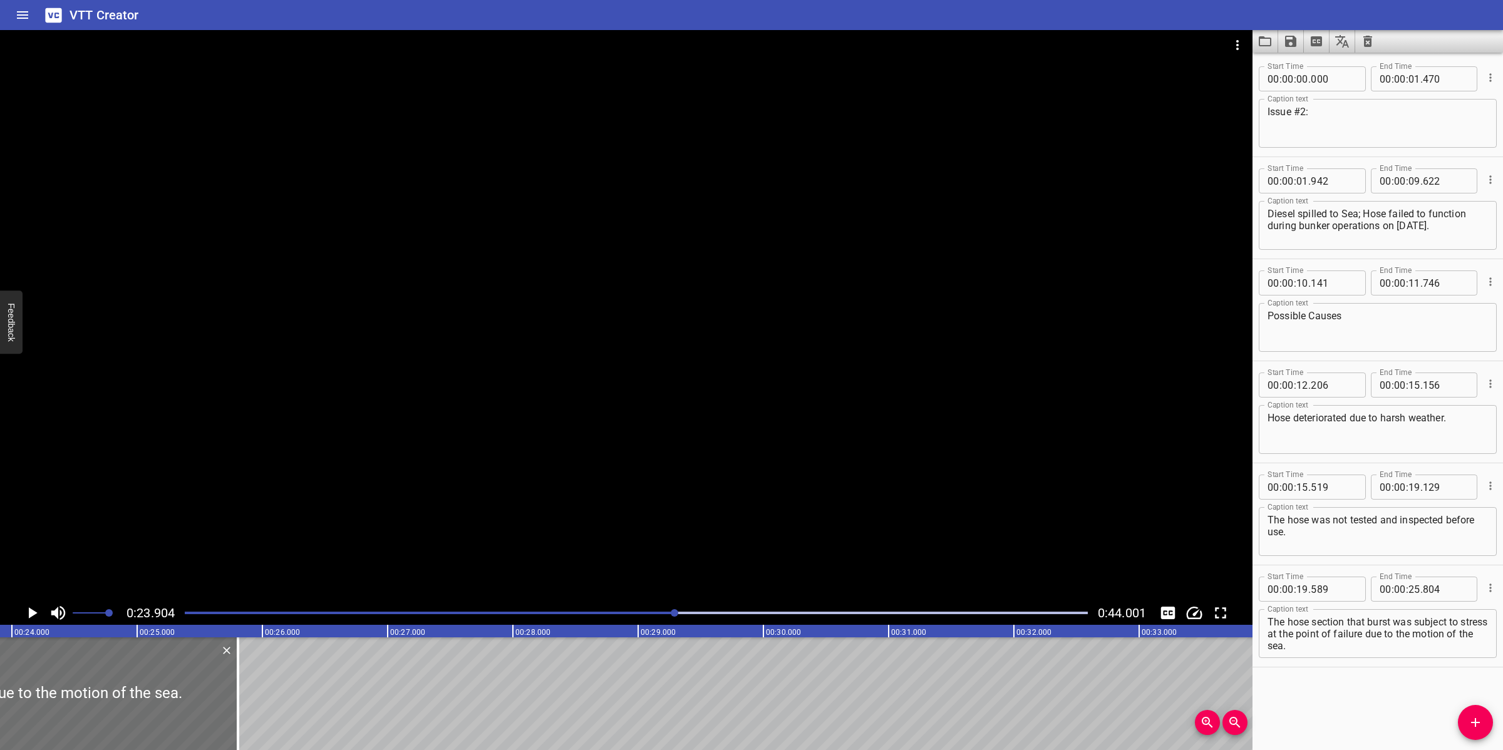
click at [1415, 637] on textarea "The hose section that burst was subject to stress at the point of failure due t…" at bounding box center [1377, 634] width 220 height 36
drag, startPoint x: 1394, startPoint y: 634, endPoint x: 1404, endPoint y: 653, distance: 21.8
click at [1404, 653] on div "The hose section that burst was subject to stress at the point of failure due t…" at bounding box center [1378, 633] width 238 height 49
click at [1409, 585] on input "number" at bounding box center [1414, 589] width 12 height 25
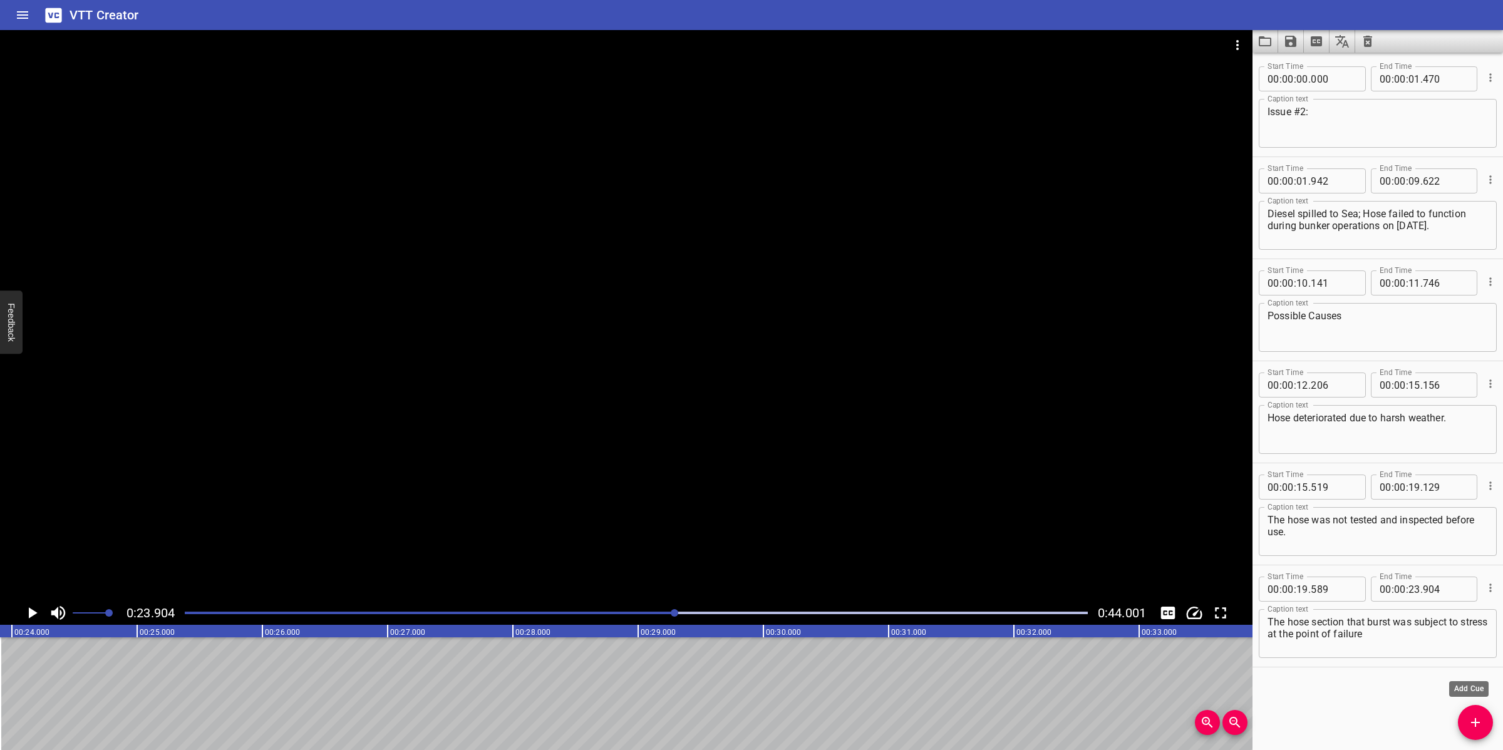
click at [1473, 733] on button "Add Cue" at bounding box center [1475, 722] width 35 height 35
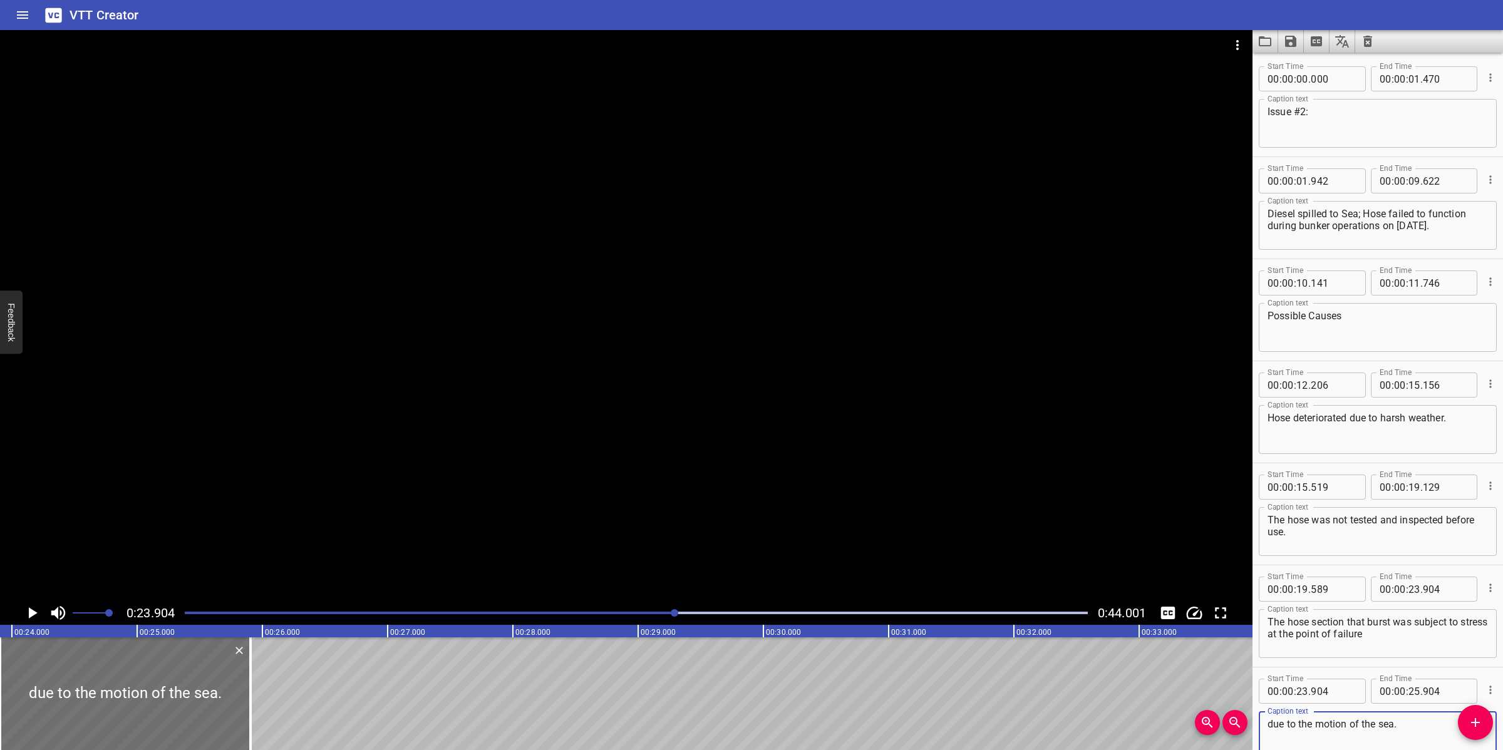
click at [455, 540] on div at bounding box center [626, 315] width 1252 height 571
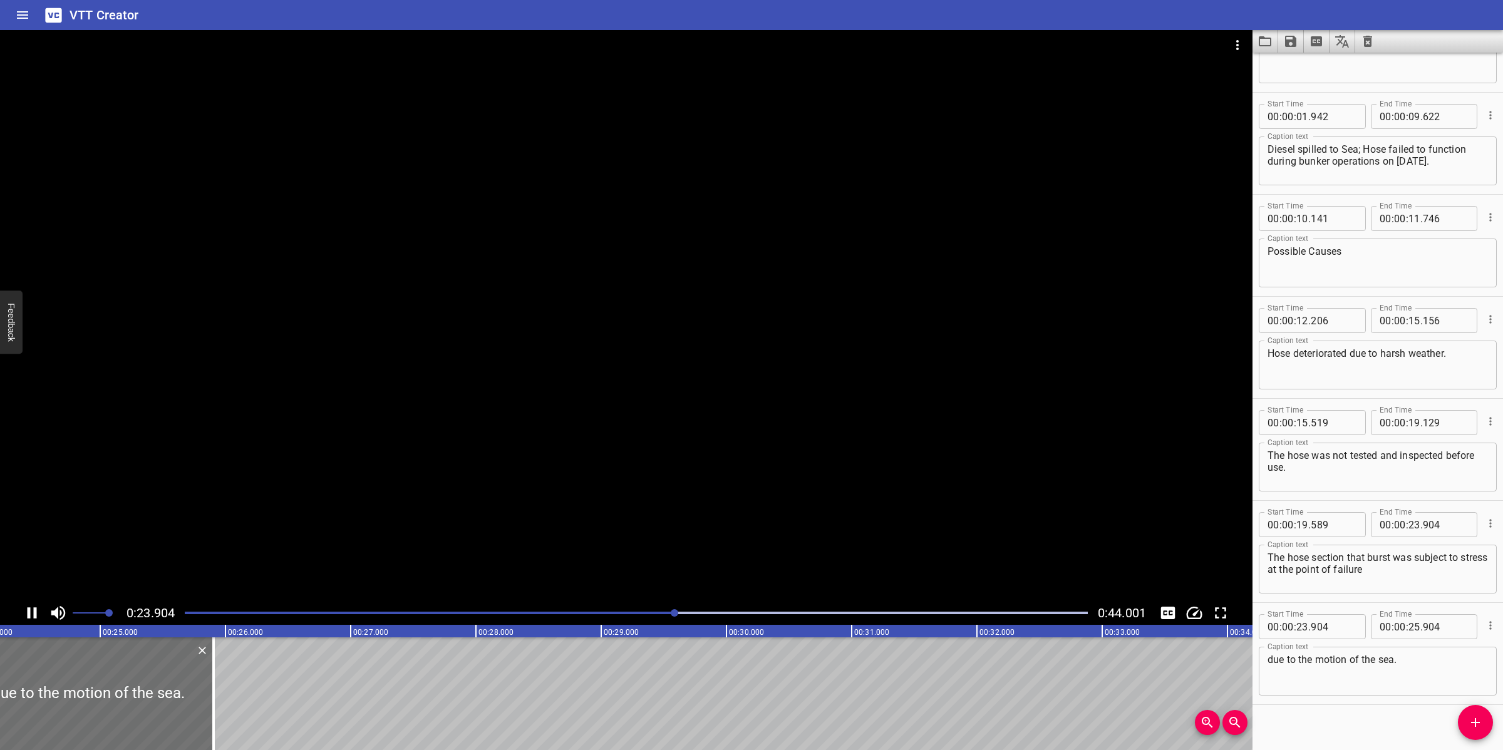
scroll to position [74, 0]
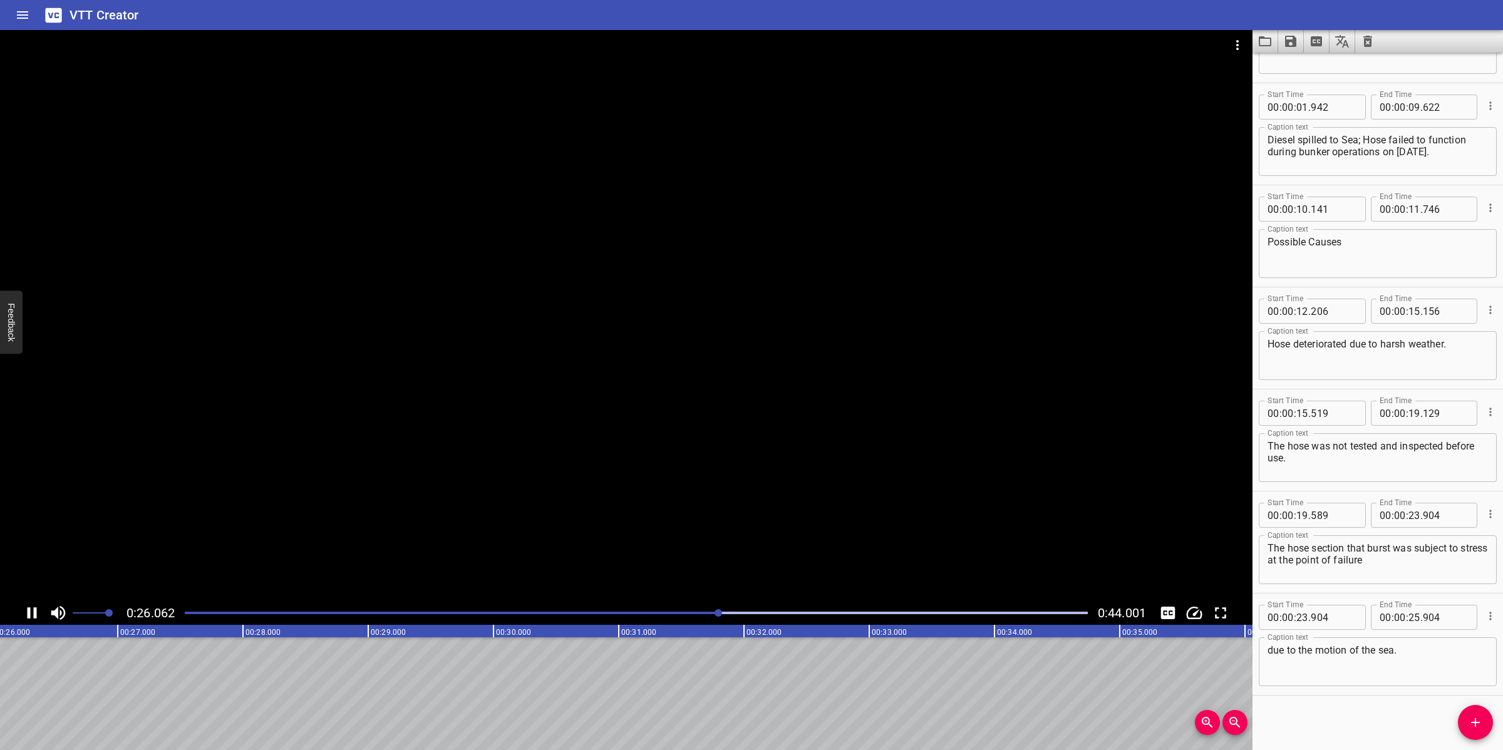
click at [689, 511] on div at bounding box center [626, 315] width 1252 height 571
drag, startPoint x: 1470, startPoint y: 721, endPoint x: 1451, endPoint y: 721, distance: 18.8
click at [1466, 721] on span "Add Cue" at bounding box center [1475, 722] width 35 height 15
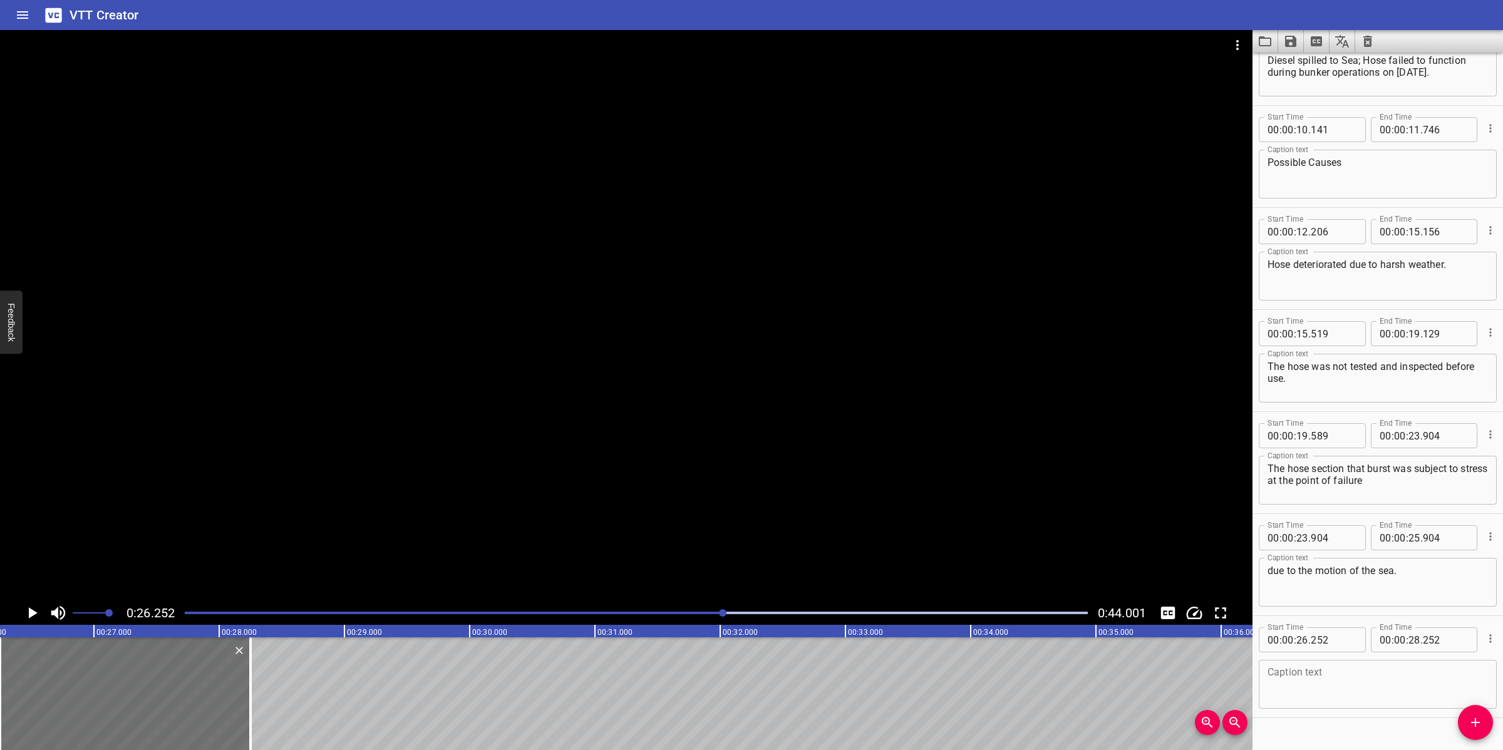
scroll to position [158, 0]
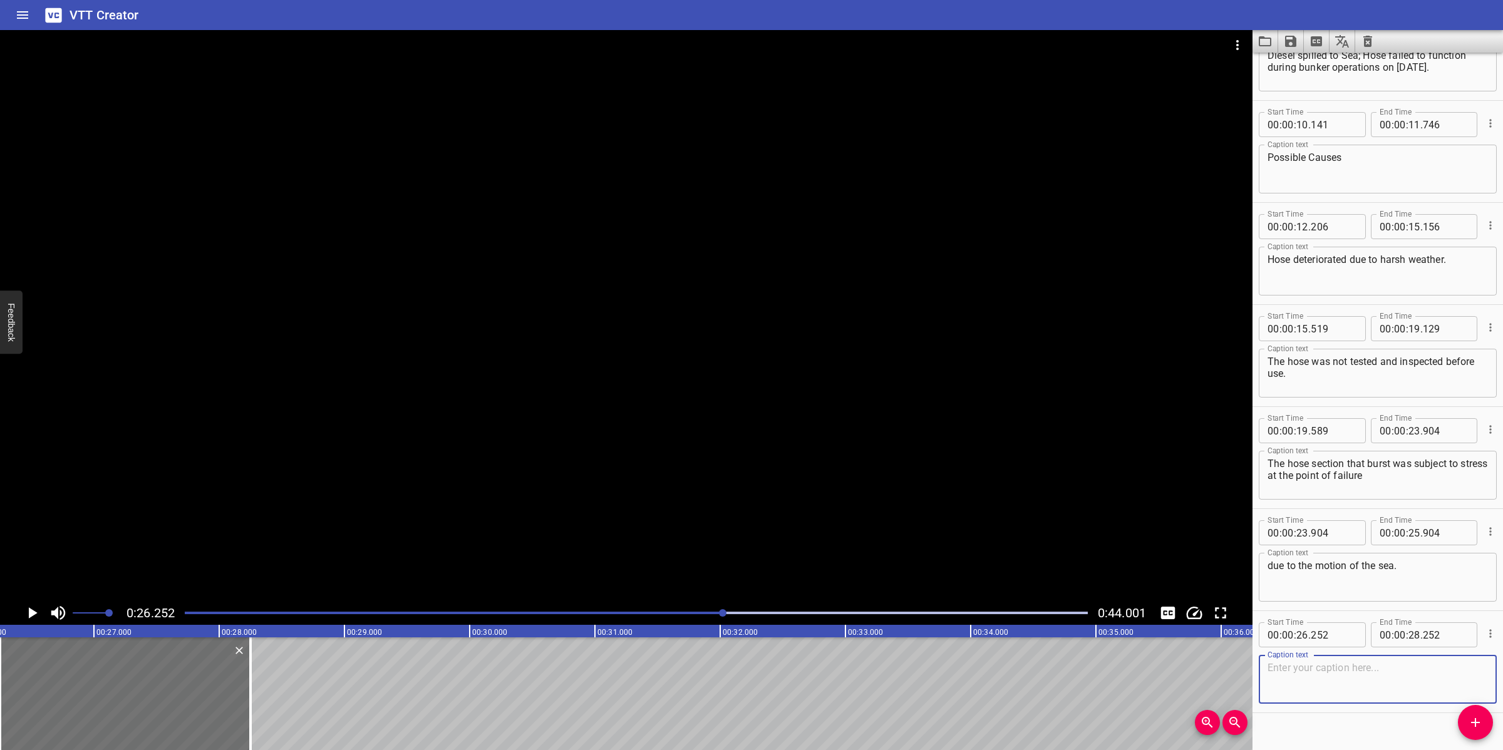
click at [1349, 666] on textarea at bounding box center [1377, 680] width 220 height 36
paste textarea "Remedies"
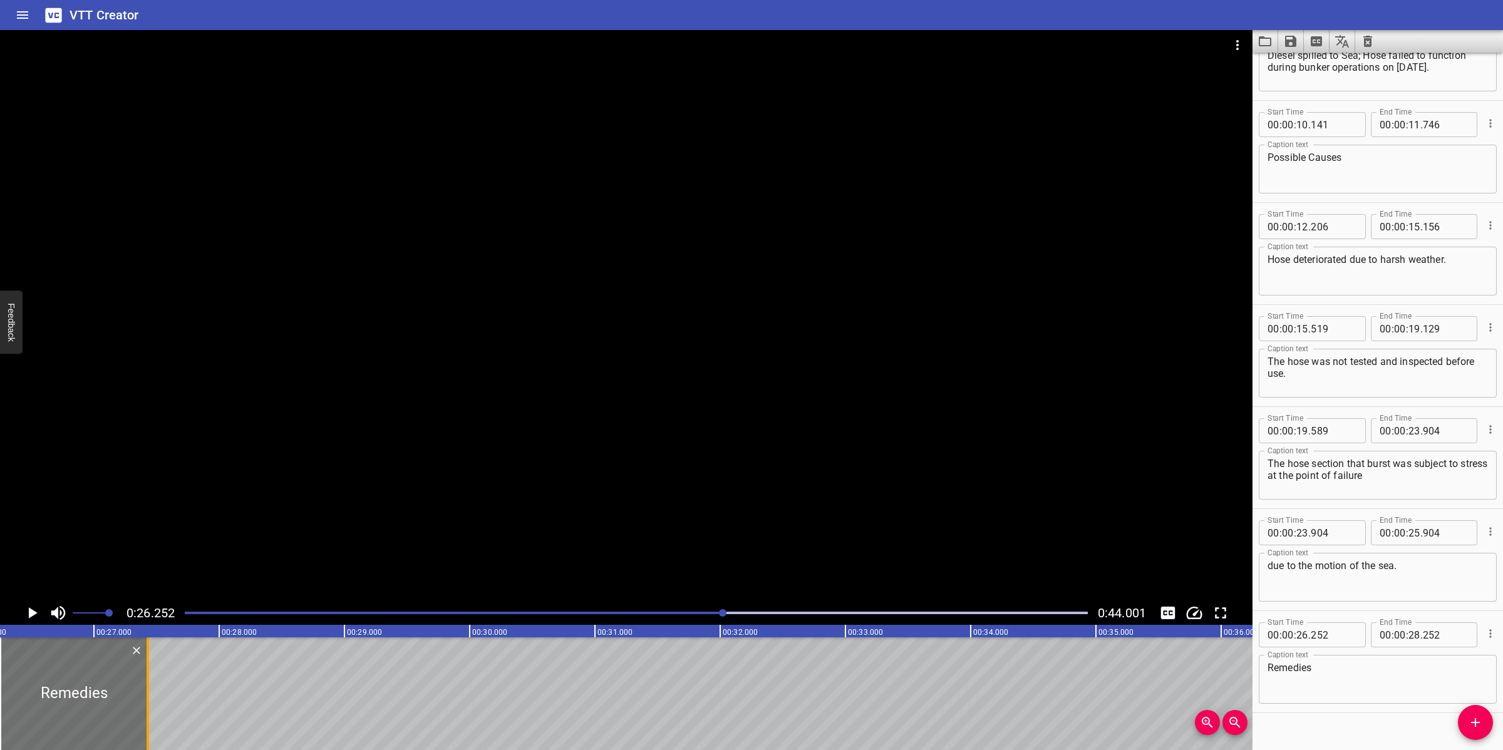
drag, startPoint x: 245, startPoint y: 708, endPoint x: 142, endPoint y: 718, distance: 103.2
click at [142, 718] on div at bounding box center [148, 693] width 13 height 113
click at [675, 540] on div at bounding box center [626, 315] width 1252 height 571
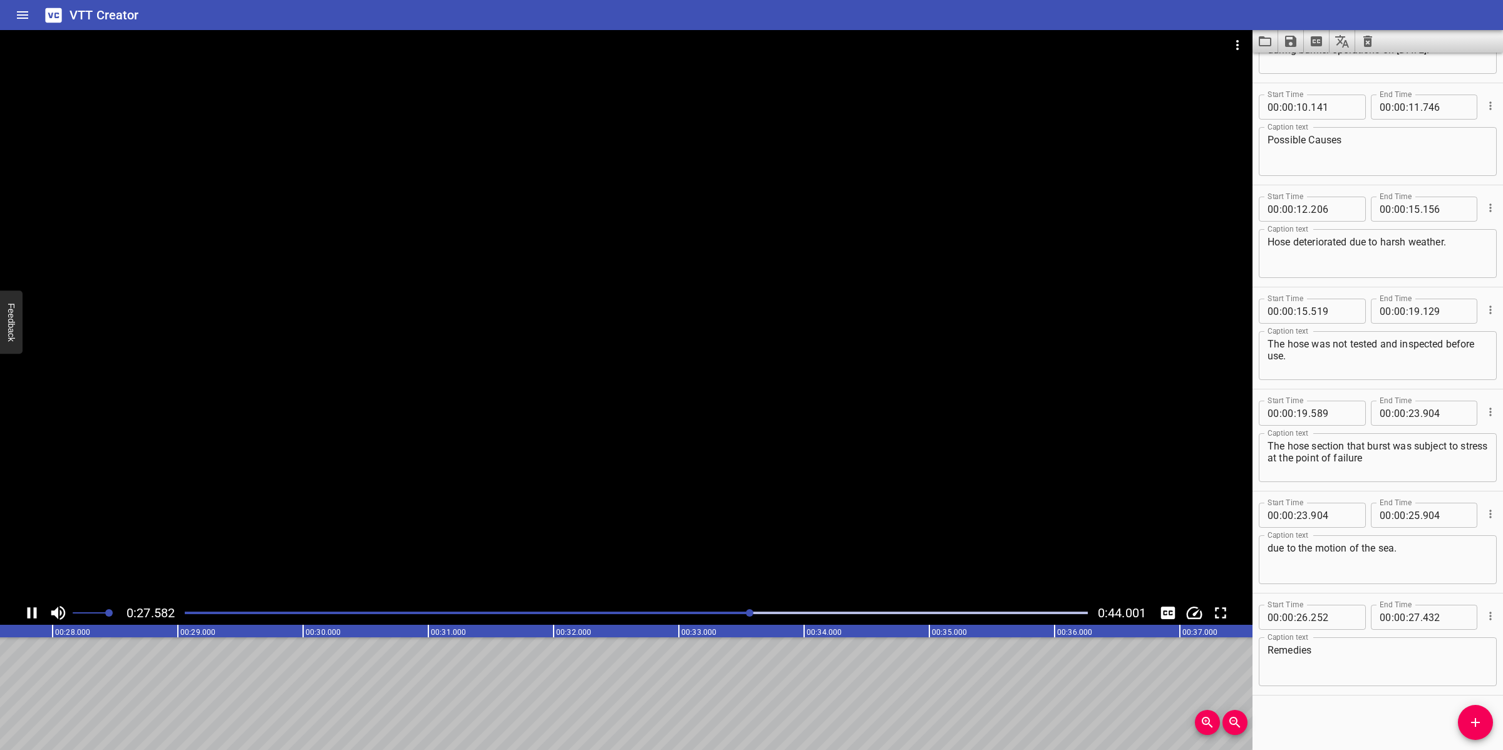
click at [727, 480] on div at bounding box center [626, 315] width 1252 height 571
drag, startPoint x: 1484, startPoint y: 721, endPoint x: 1454, endPoint y: 718, distance: 30.3
click at [1476, 719] on span "Add Cue" at bounding box center [1475, 722] width 35 height 15
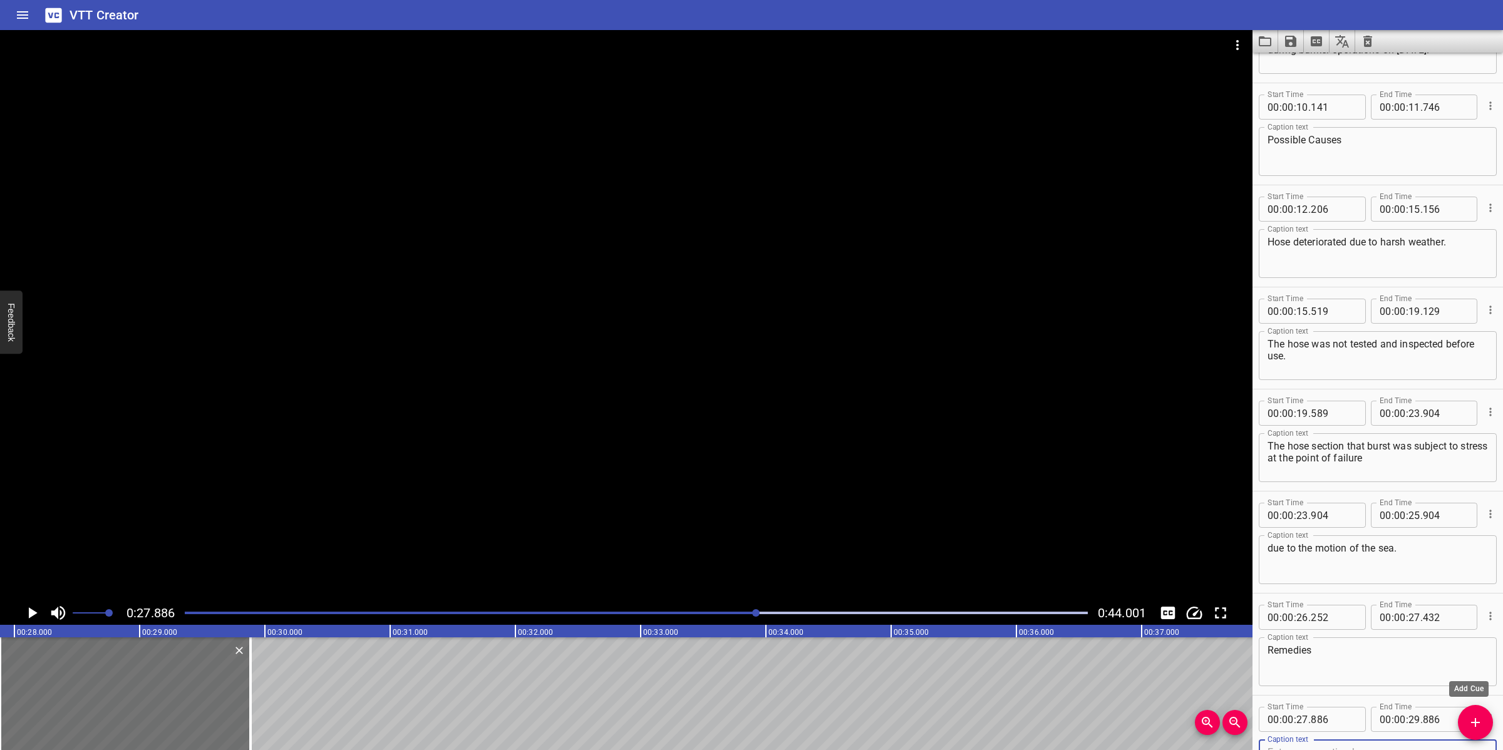
scroll to position [183, 0]
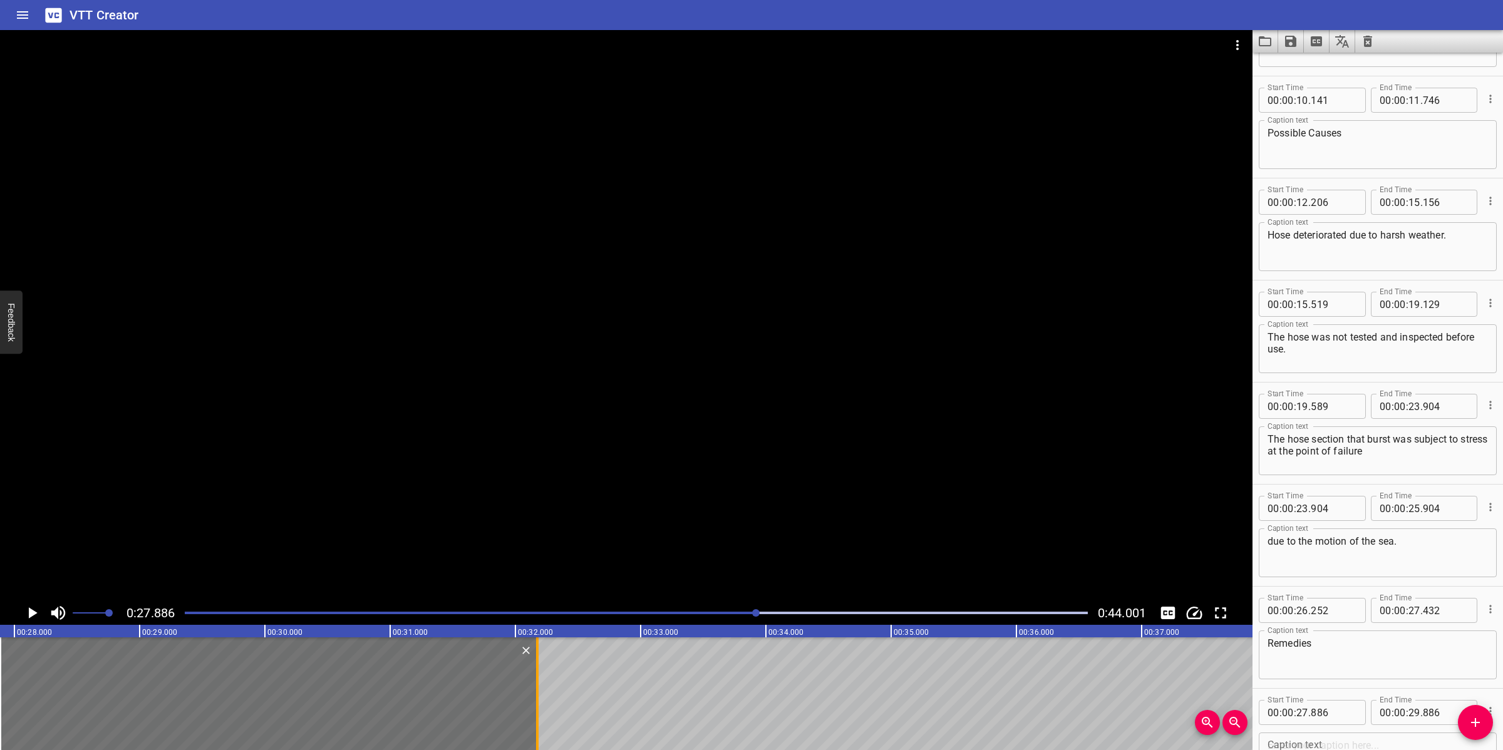
drag, startPoint x: 245, startPoint y: 708, endPoint x: 530, endPoint y: 688, distance: 285.0
click at [531, 688] on div at bounding box center [537, 693] width 13 height 113
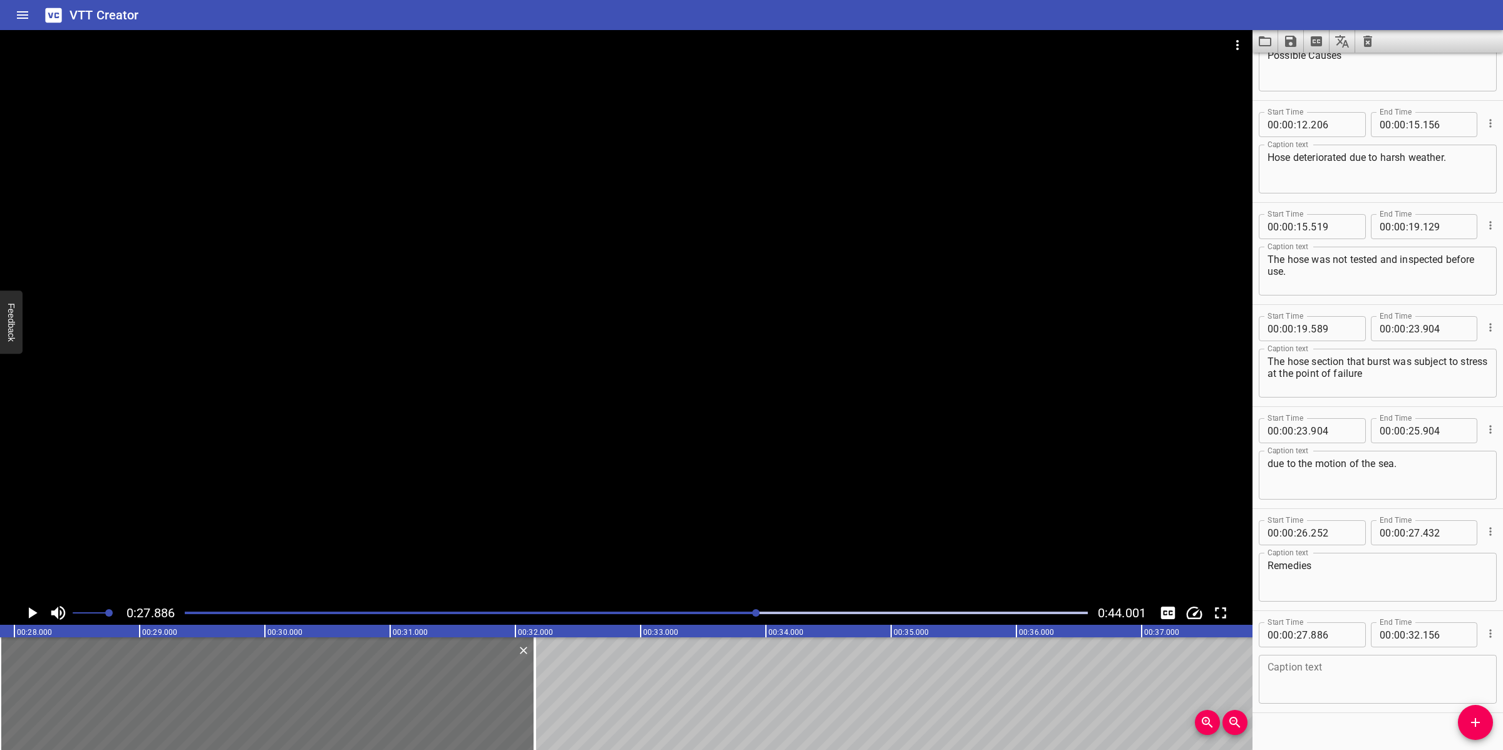
scroll to position [279, 0]
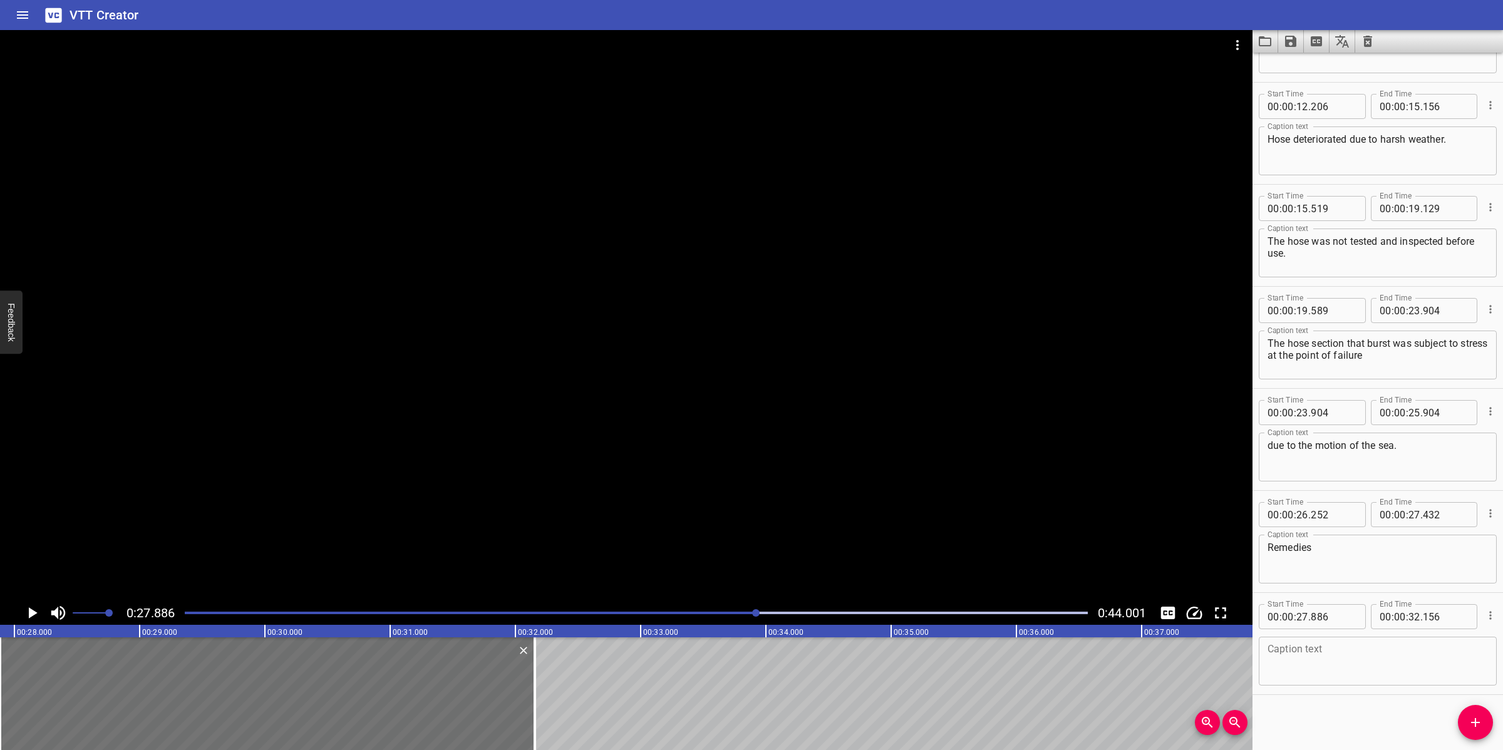
drag, startPoint x: 1353, startPoint y: 667, endPoint x: 1339, endPoint y: 657, distance: 17.2
click at [1349, 665] on textarea at bounding box center [1377, 662] width 220 height 36
paste textarea "Inspected hose must be followed up with CMMS records"
click at [1324, 666] on textarea "Inspected hose must be followed up with CMMS records" at bounding box center [1377, 662] width 220 height 36
click at [1356, 665] on textarea "Inspected hose must be followed up with CMMS records" at bounding box center [1377, 662] width 220 height 36
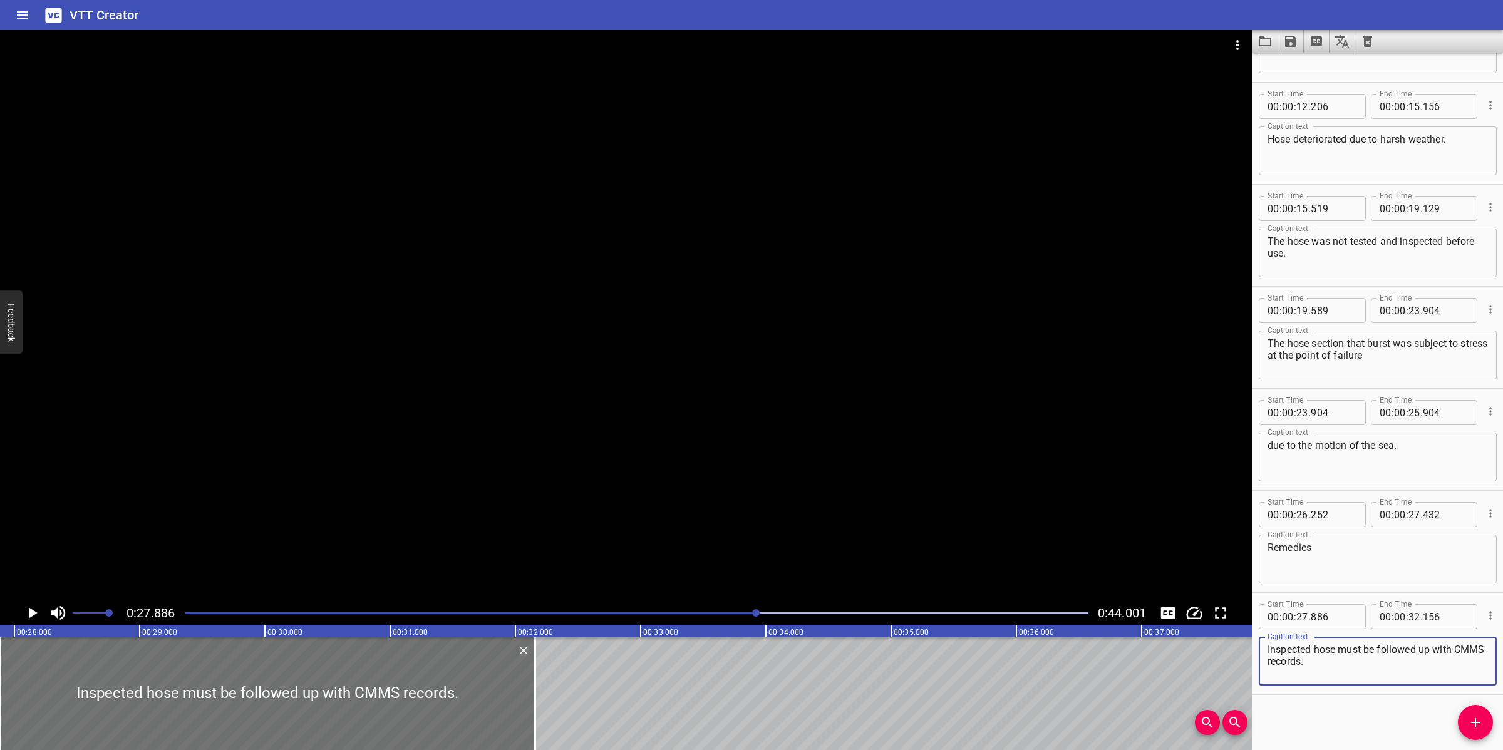
click at [704, 420] on div at bounding box center [626, 315] width 1252 height 571
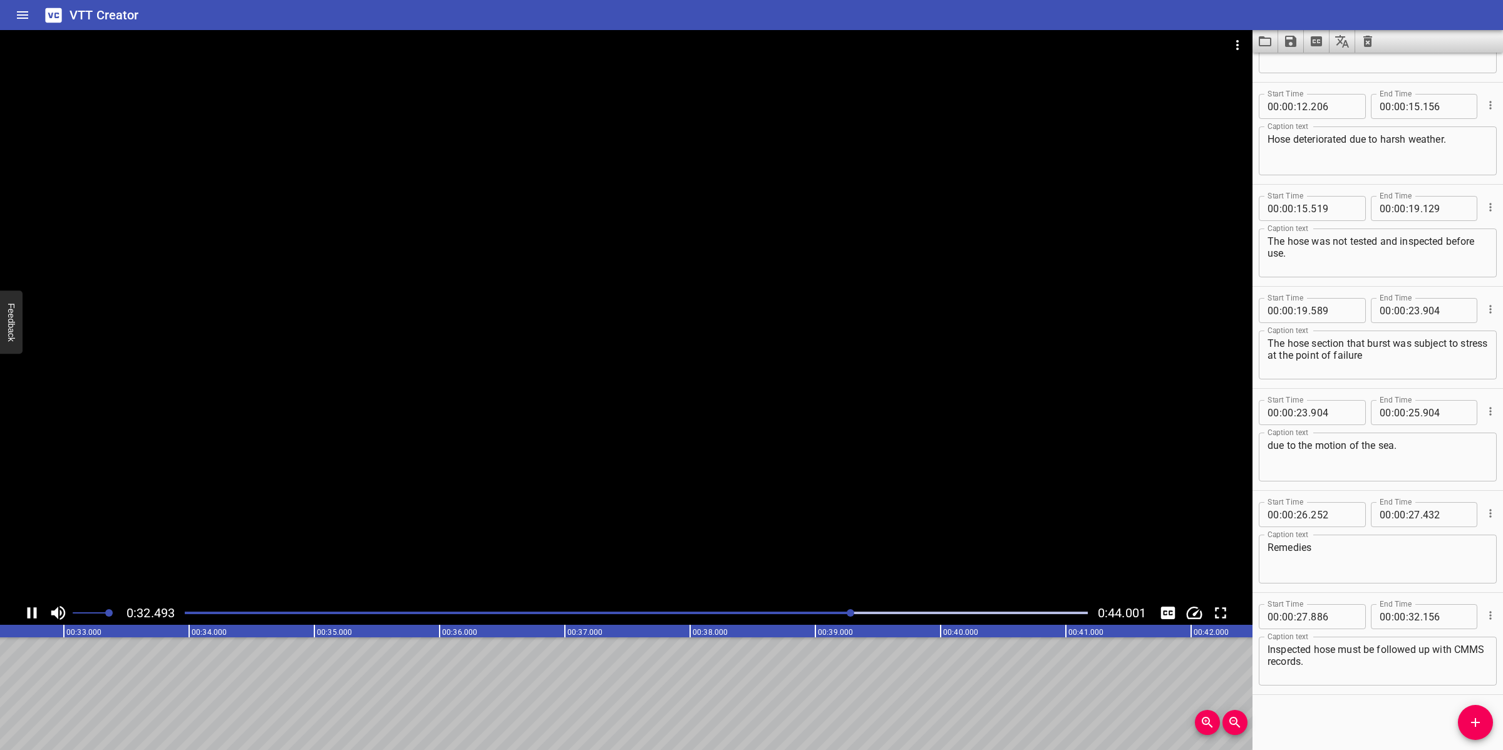
click at [808, 502] on div at bounding box center [626, 315] width 1252 height 571
click at [1476, 722] on icon "Add Cue" at bounding box center [1475, 722] width 9 height 9
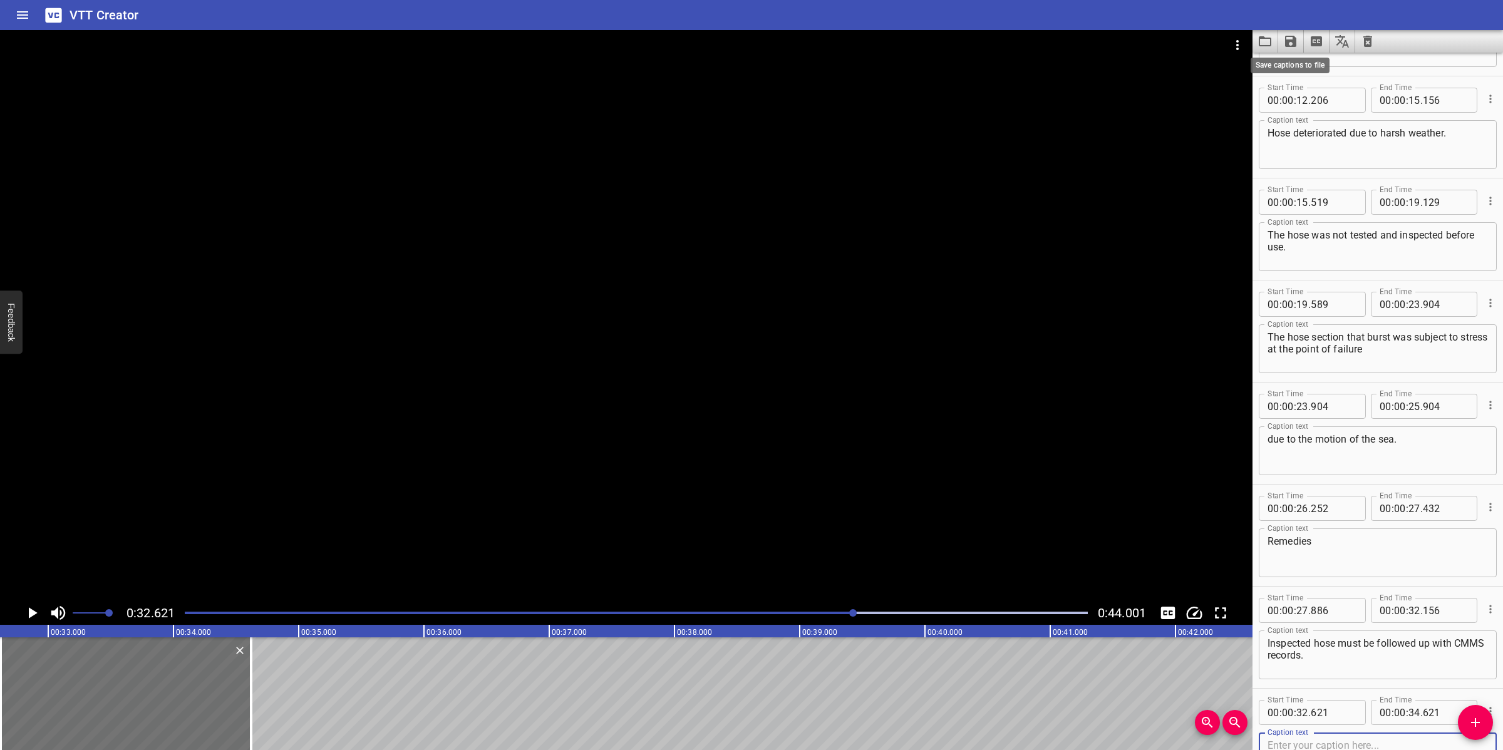
click at [1295, 43] on icon "Save captions to file" at bounding box center [1290, 41] width 11 height 11
click at [1331, 64] on li "Save to VTT file" at bounding box center [1324, 69] width 92 height 23
